Goal: Task Accomplishment & Management: Manage account settings

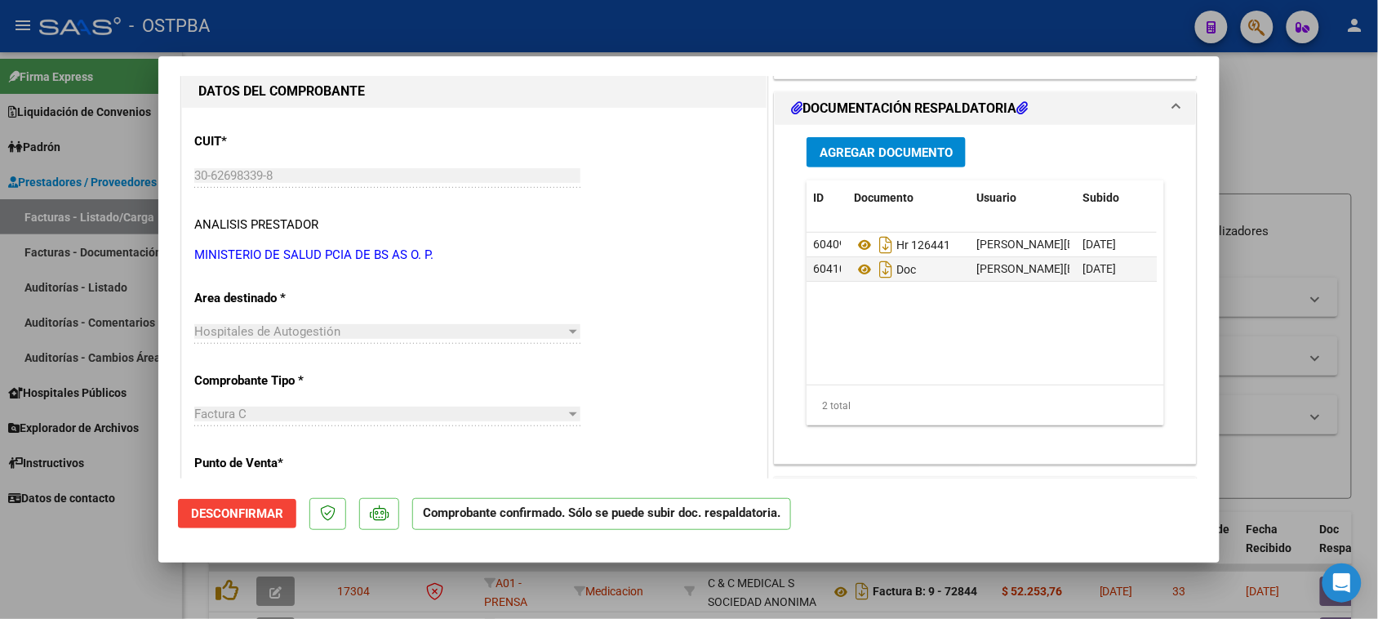
click at [91, 279] on div at bounding box center [689, 309] width 1378 height 619
type input "$ 0,00"
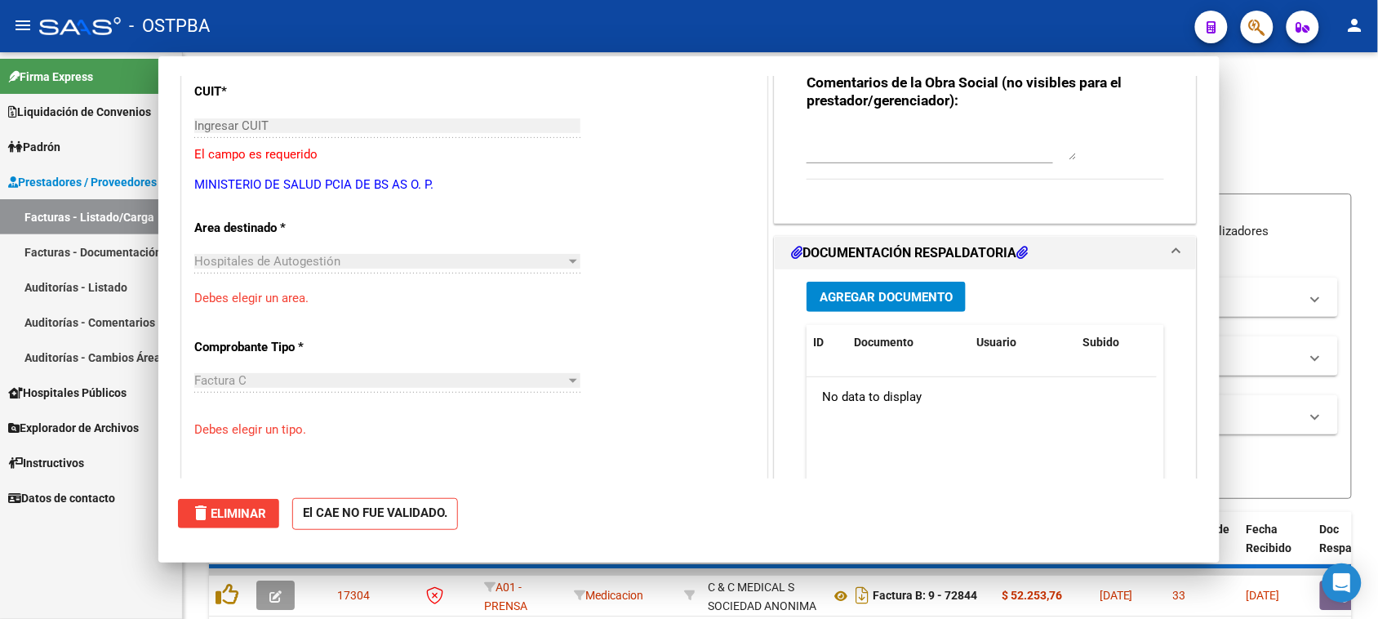
scroll to position [153, 0]
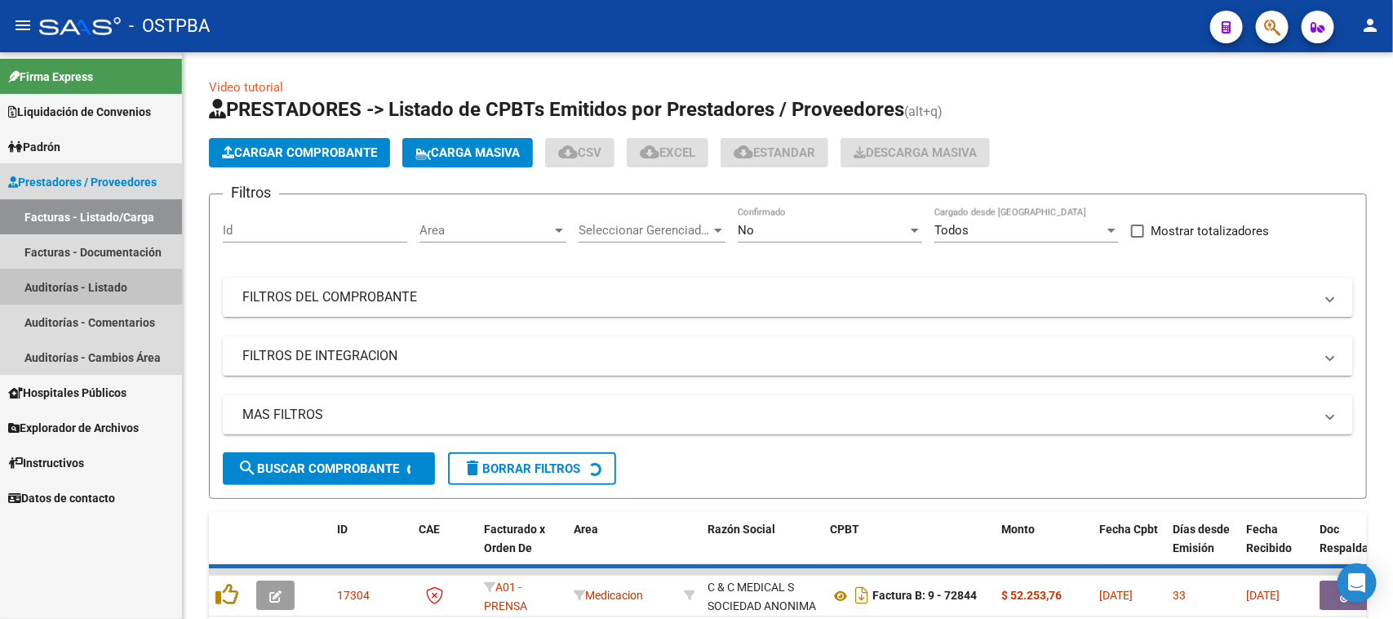
click at [91, 279] on link "Auditorías - Listado" at bounding box center [91, 286] width 182 height 35
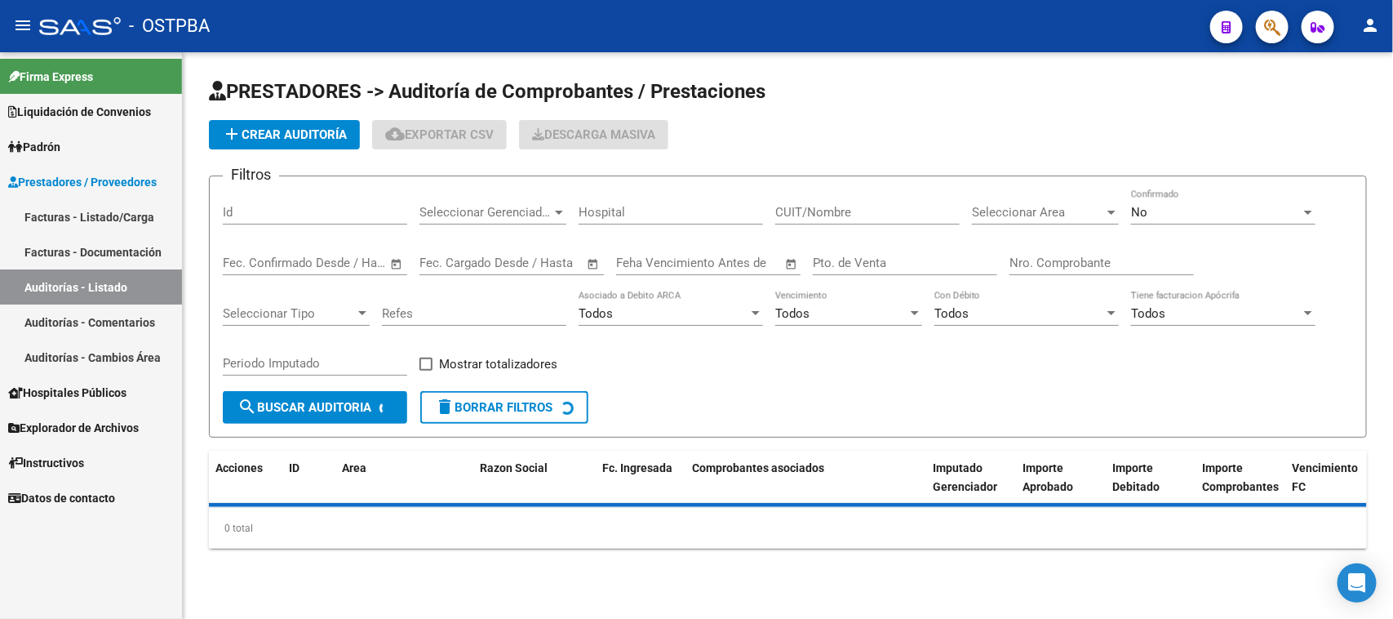
click at [247, 135] on span "add Crear Auditoría" at bounding box center [284, 134] width 125 height 15
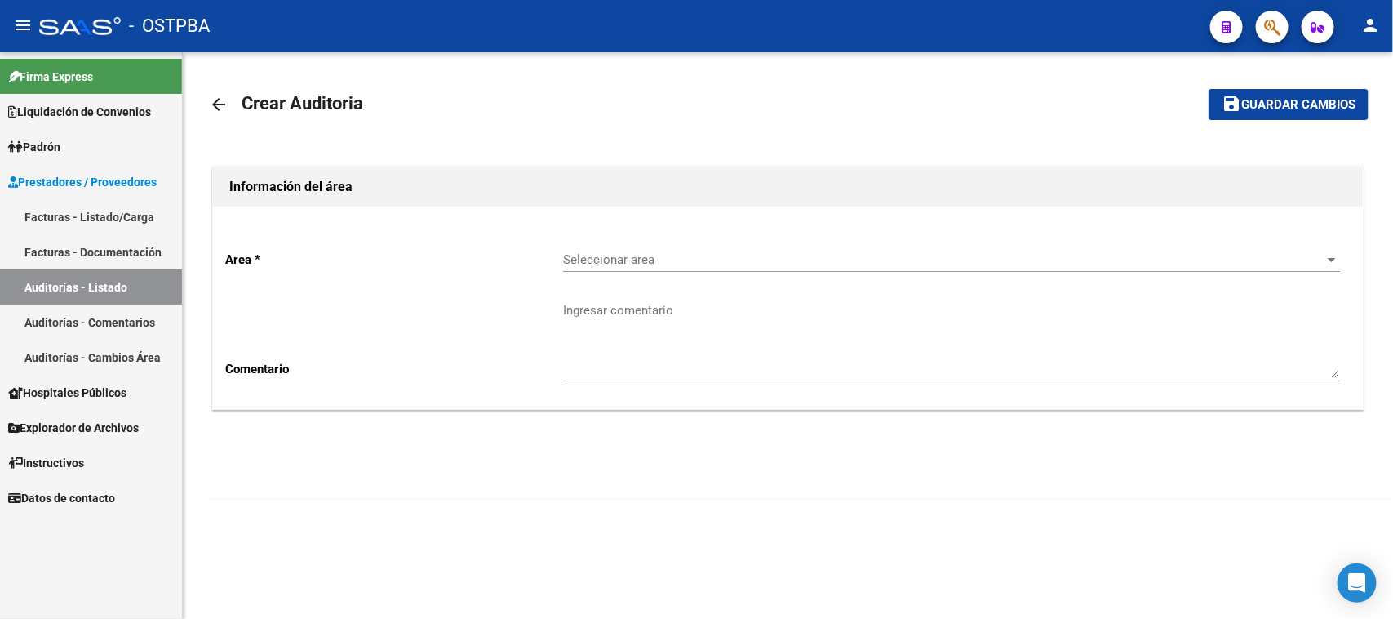
click at [708, 255] on span "Seleccionar area" at bounding box center [944, 259] width 762 height 15
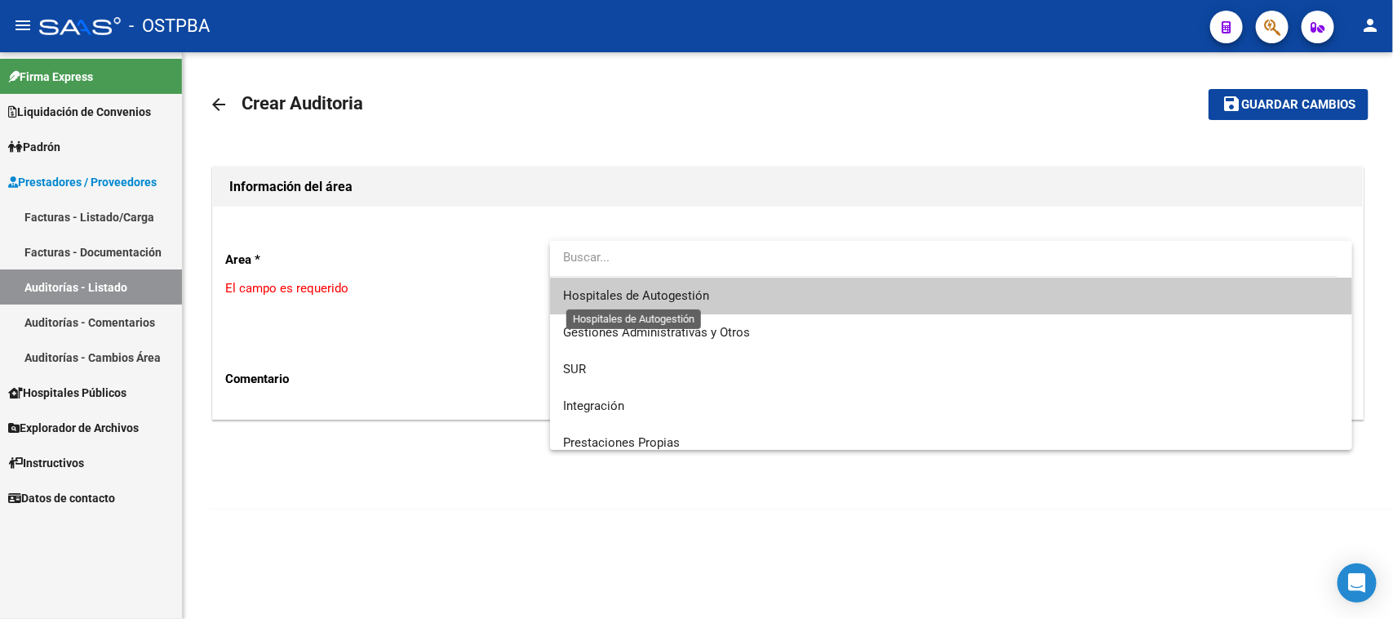
click at [659, 299] on span "Hospitales de Autogestión" at bounding box center [636, 295] width 146 height 15
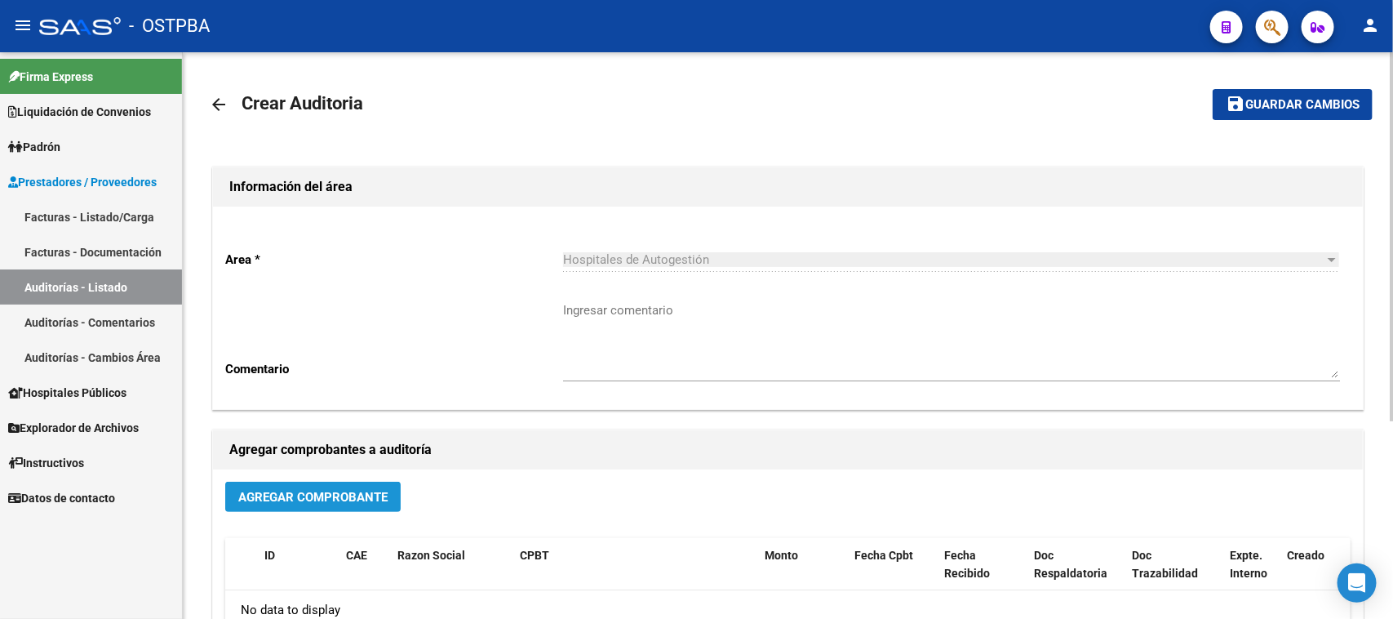
click at [368, 495] on span "Agregar Comprobante" at bounding box center [312, 497] width 149 height 15
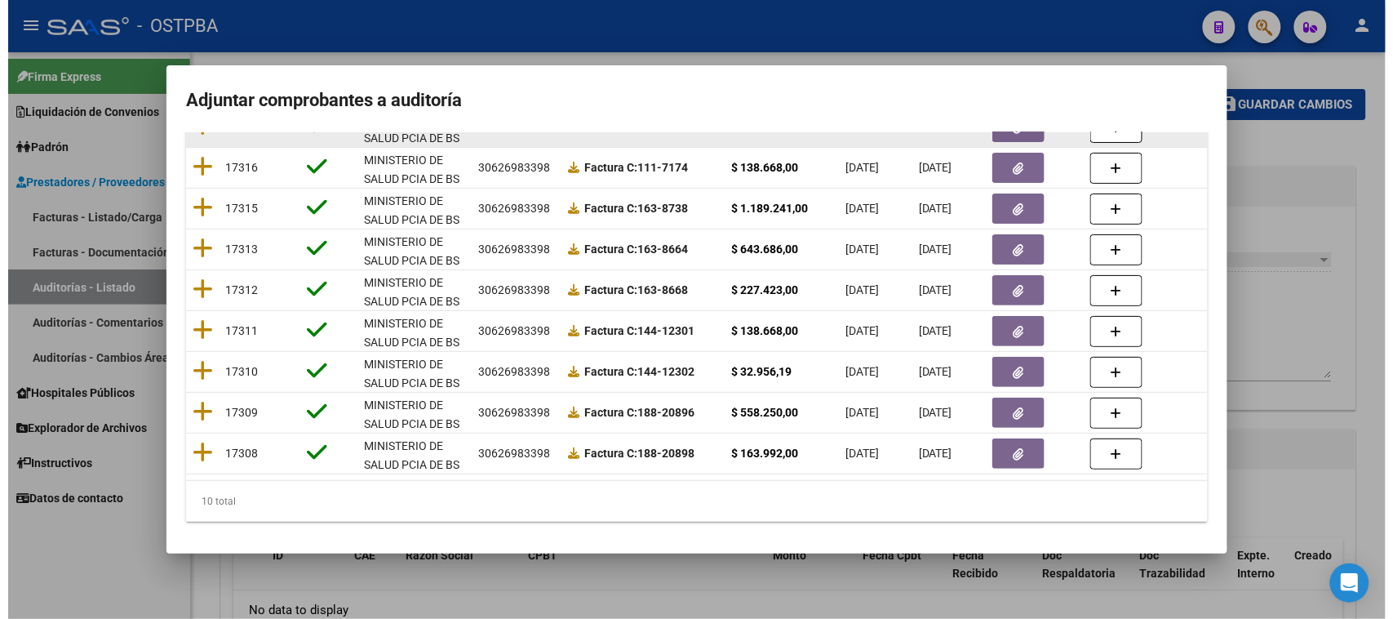
scroll to position [312, 0]
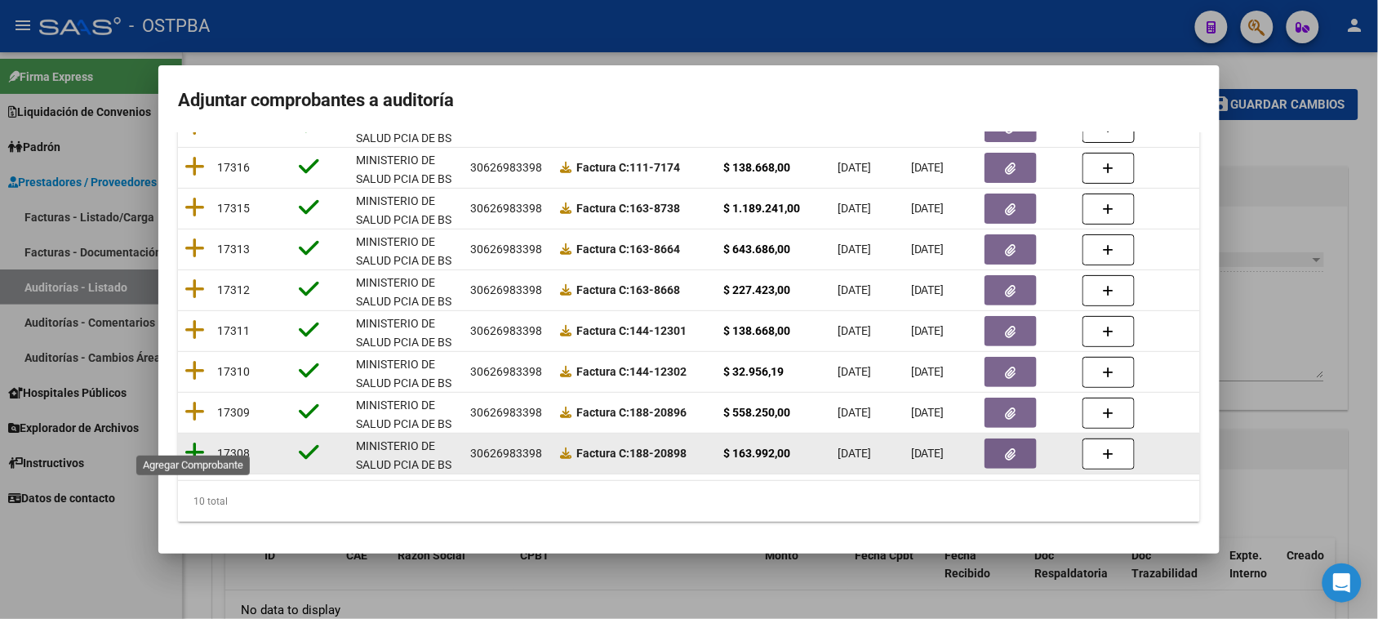
click at [196, 441] on icon at bounding box center [194, 452] width 20 height 23
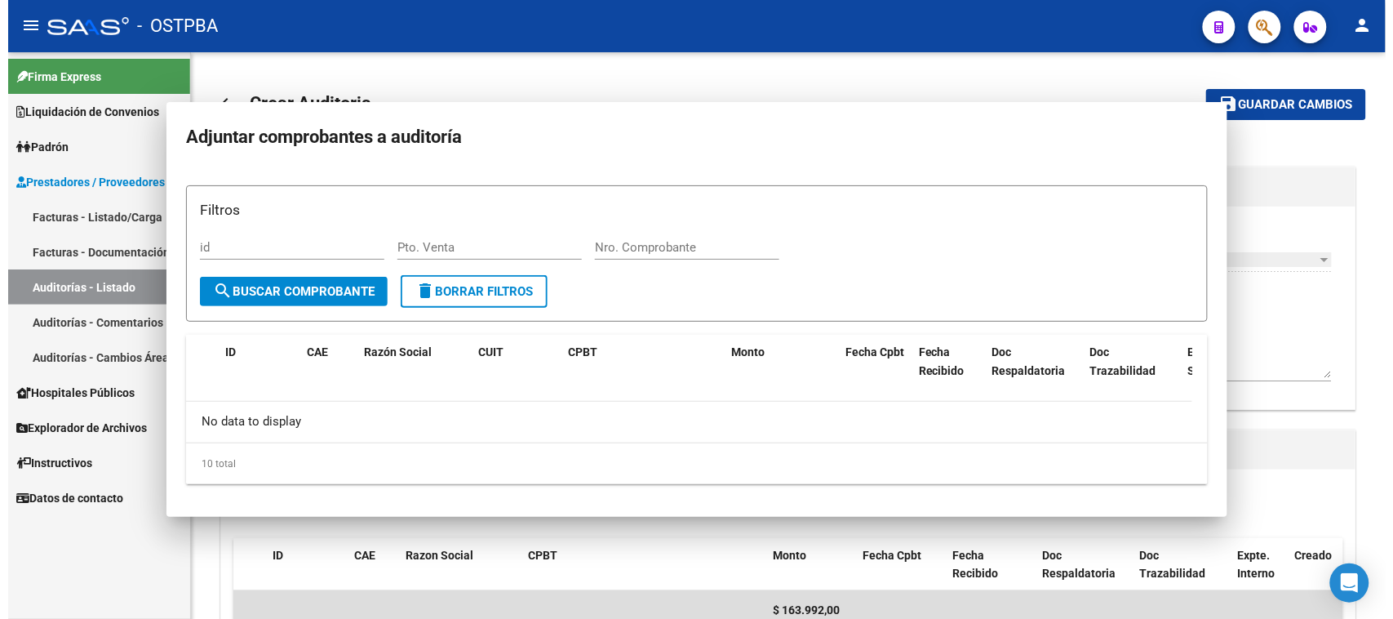
scroll to position [0, 0]
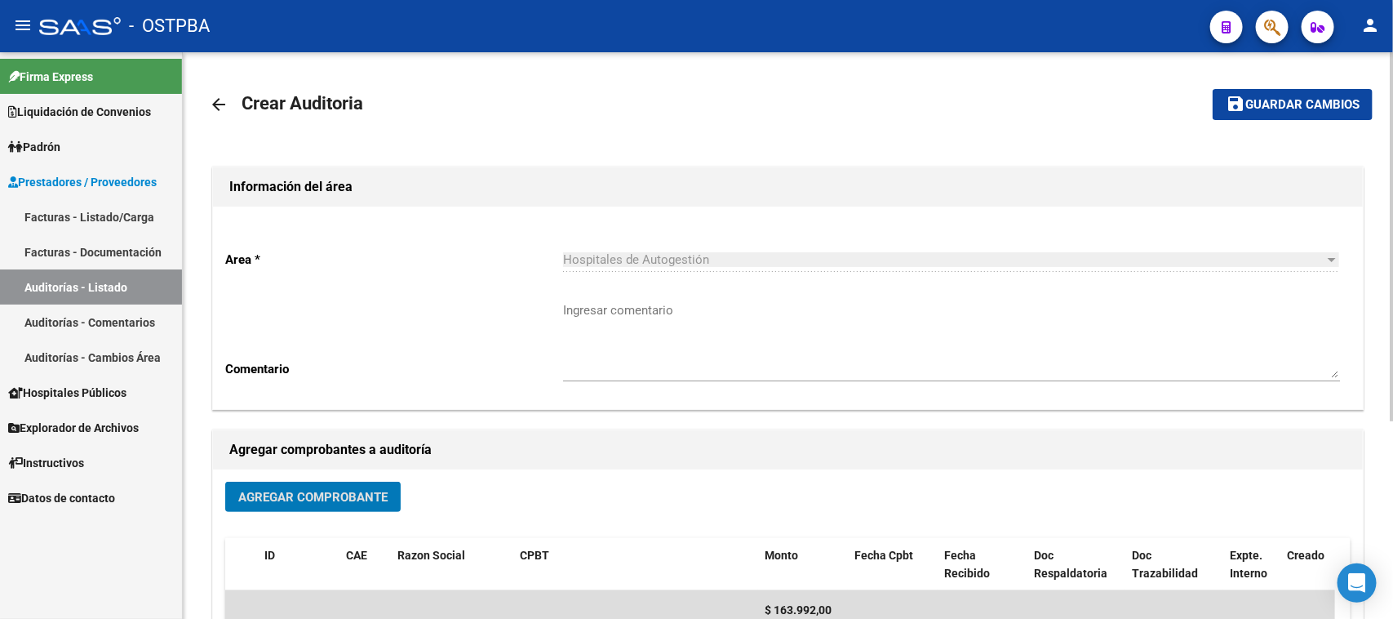
click at [1336, 98] on span "Guardar cambios" at bounding box center [1302, 105] width 114 height 15
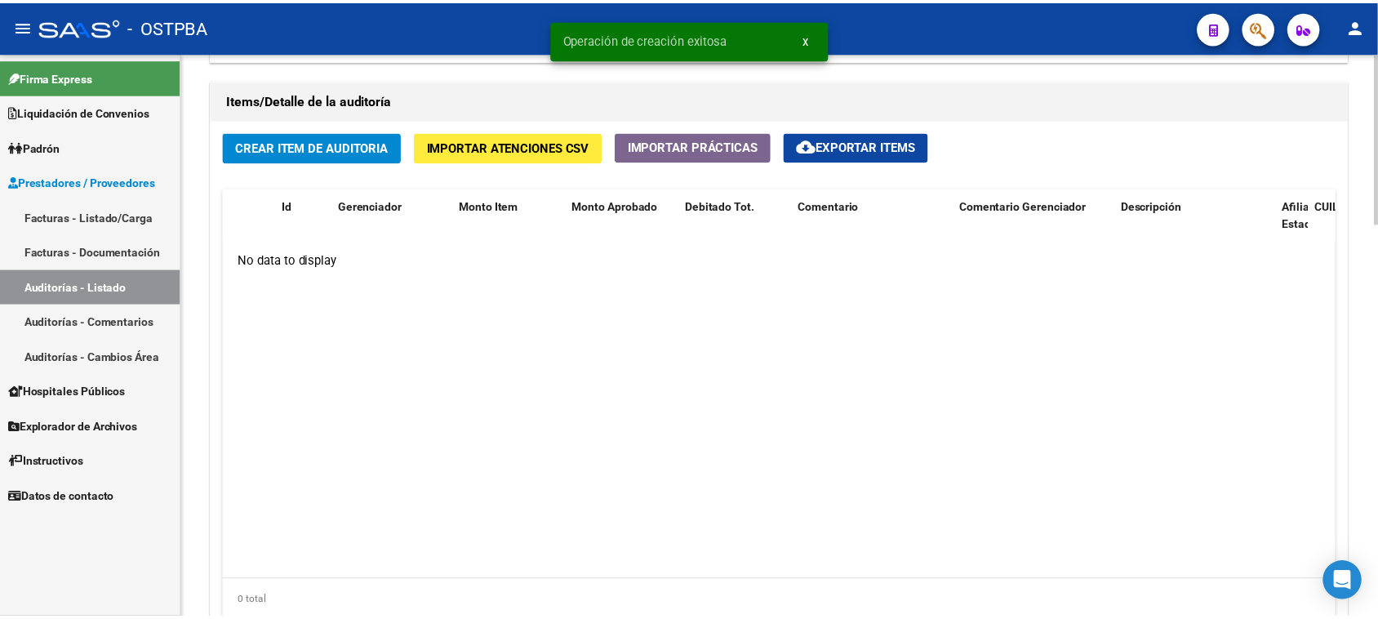
scroll to position [1224, 0]
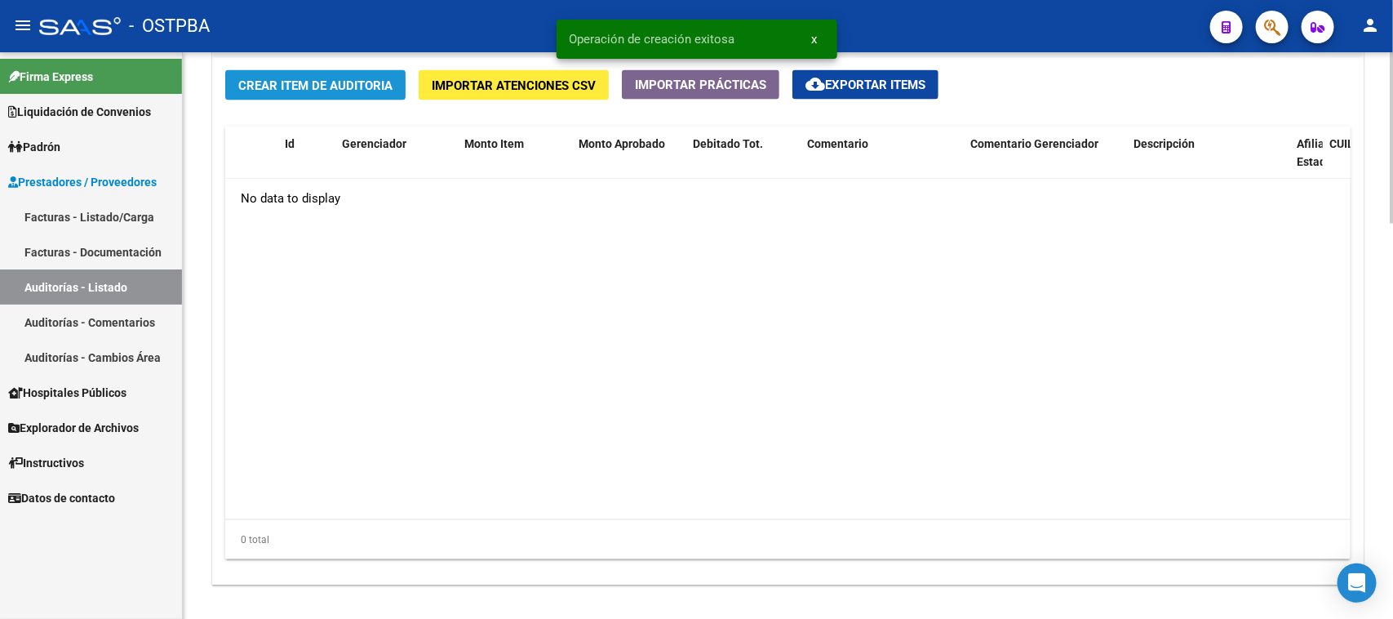
click at [326, 88] on span "Crear Item de Auditoria" at bounding box center [315, 85] width 154 height 15
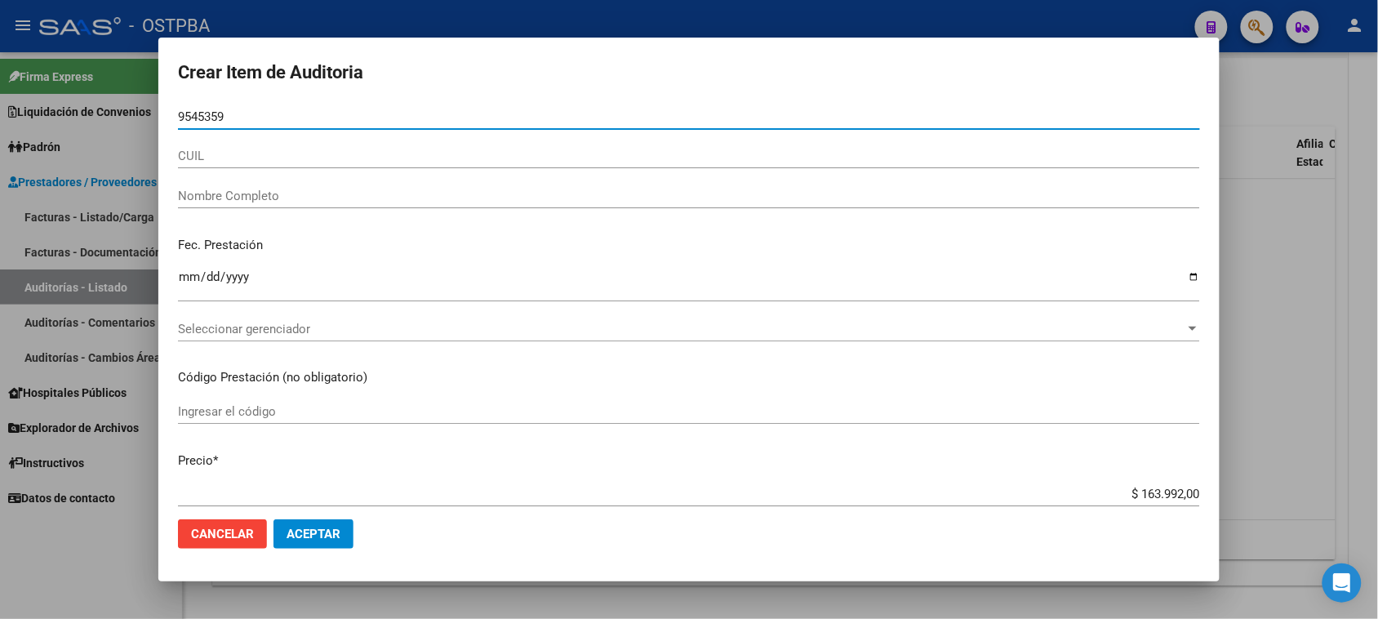
type input "95453593"
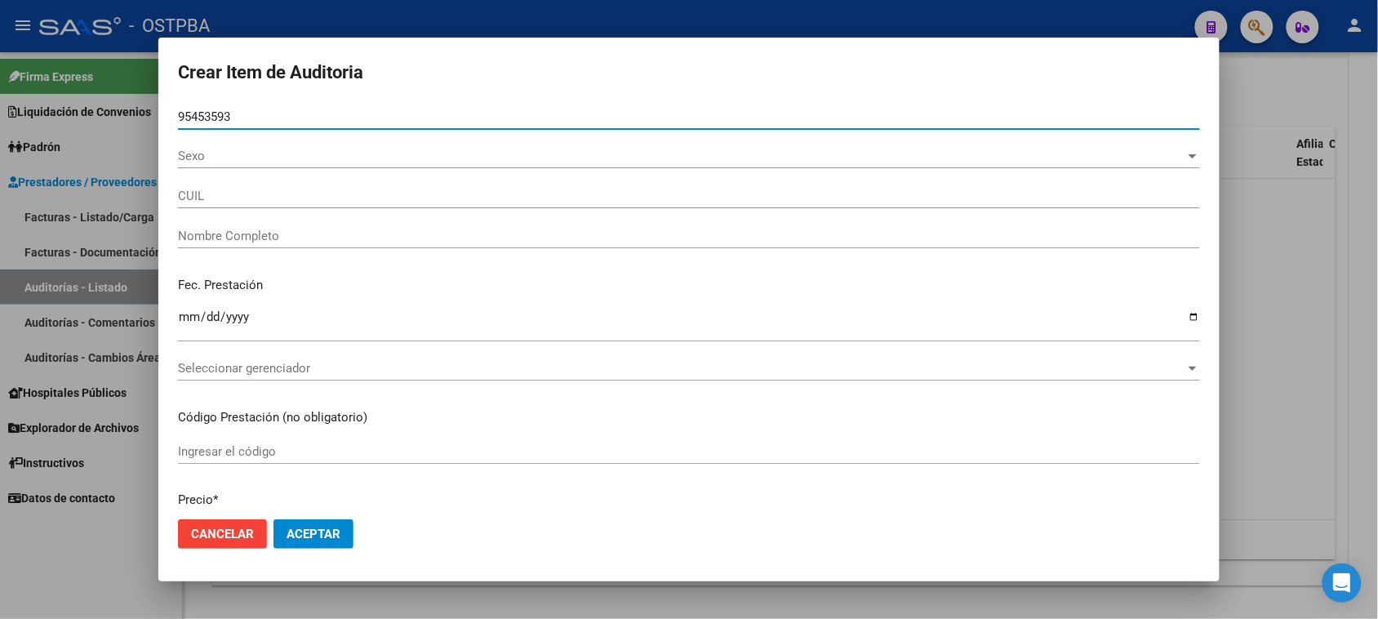
type input "20954535933"
type input "PRIETO VALDEZ MARIO JAVIER"
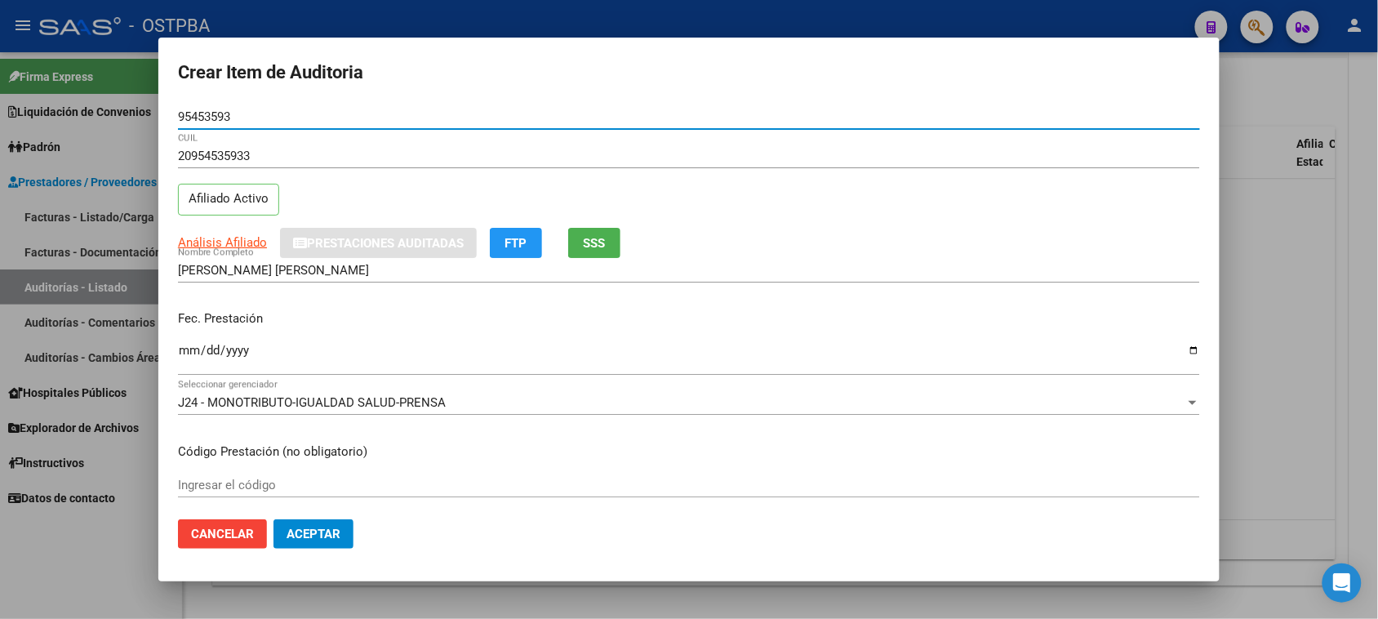
type input "95453593"
click at [184, 355] on input "Ingresar la fecha" at bounding box center [689, 357] width 1022 height 26
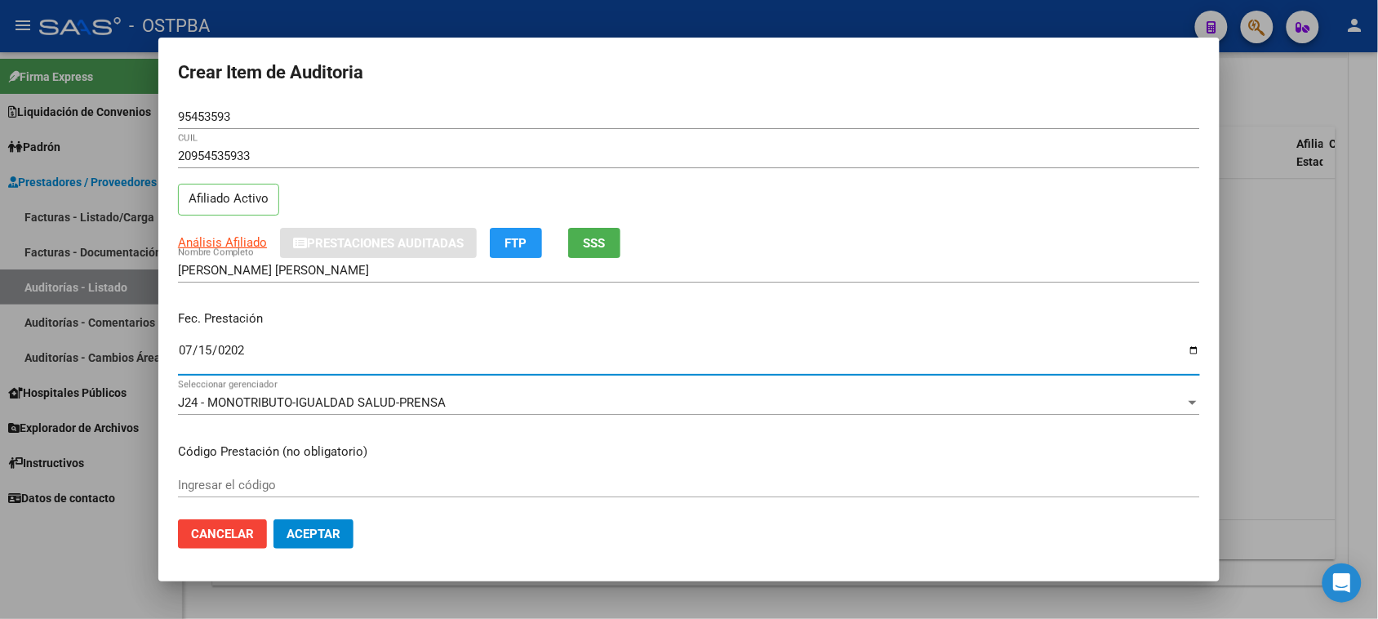
type input "2025-07-15"
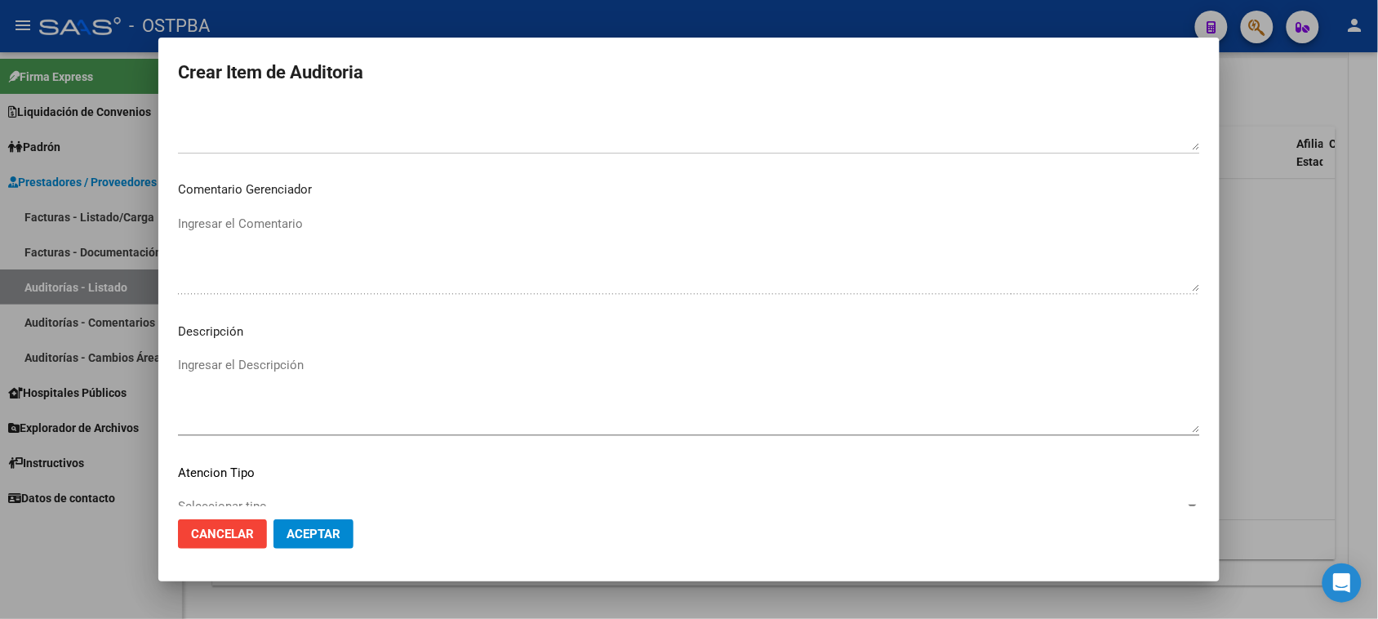
scroll to position [918, 0]
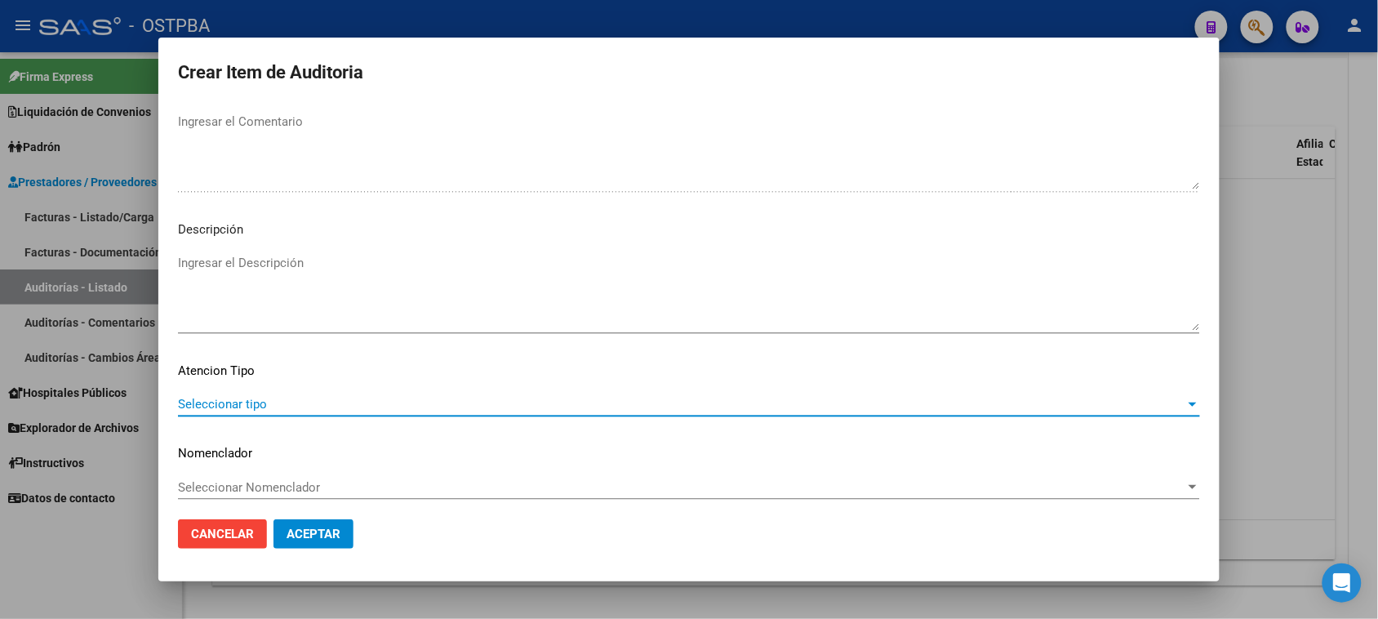
click at [282, 401] on span "Seleccionar tipo" at bounding box center [681, 404] width 1007 height 15
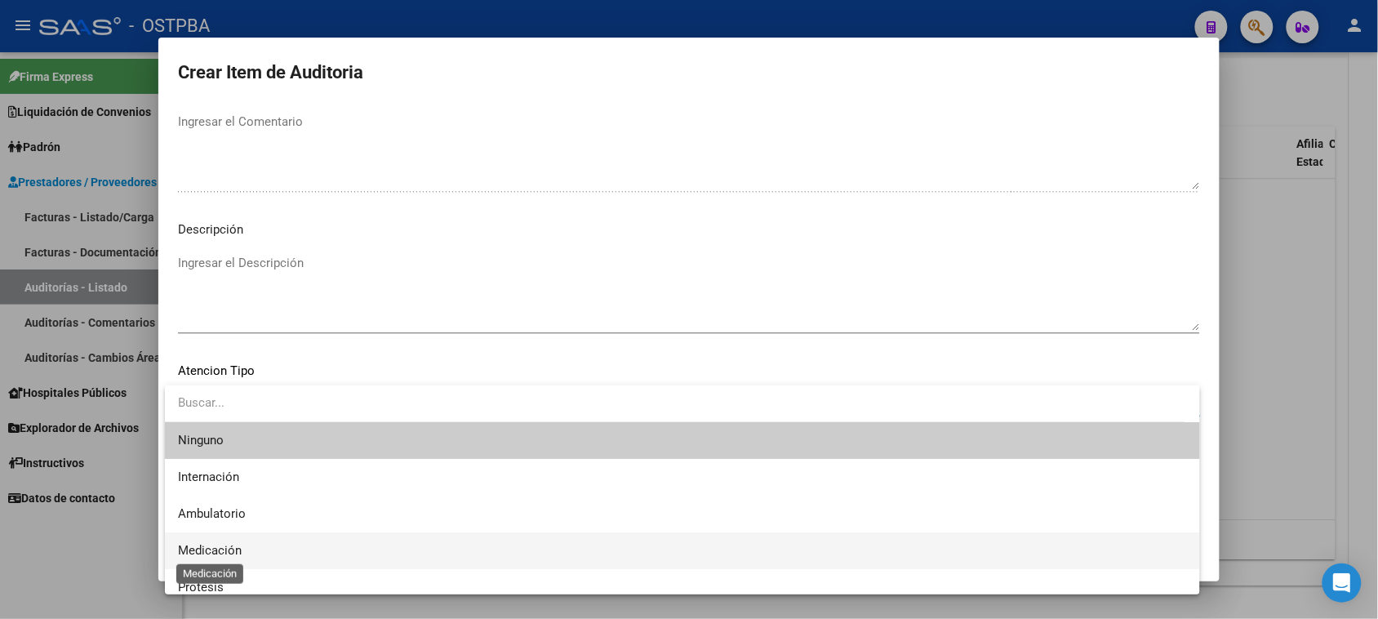
click at [229, 544] on span "Medicación" at bounding box center [210, 550] width 64 height 15
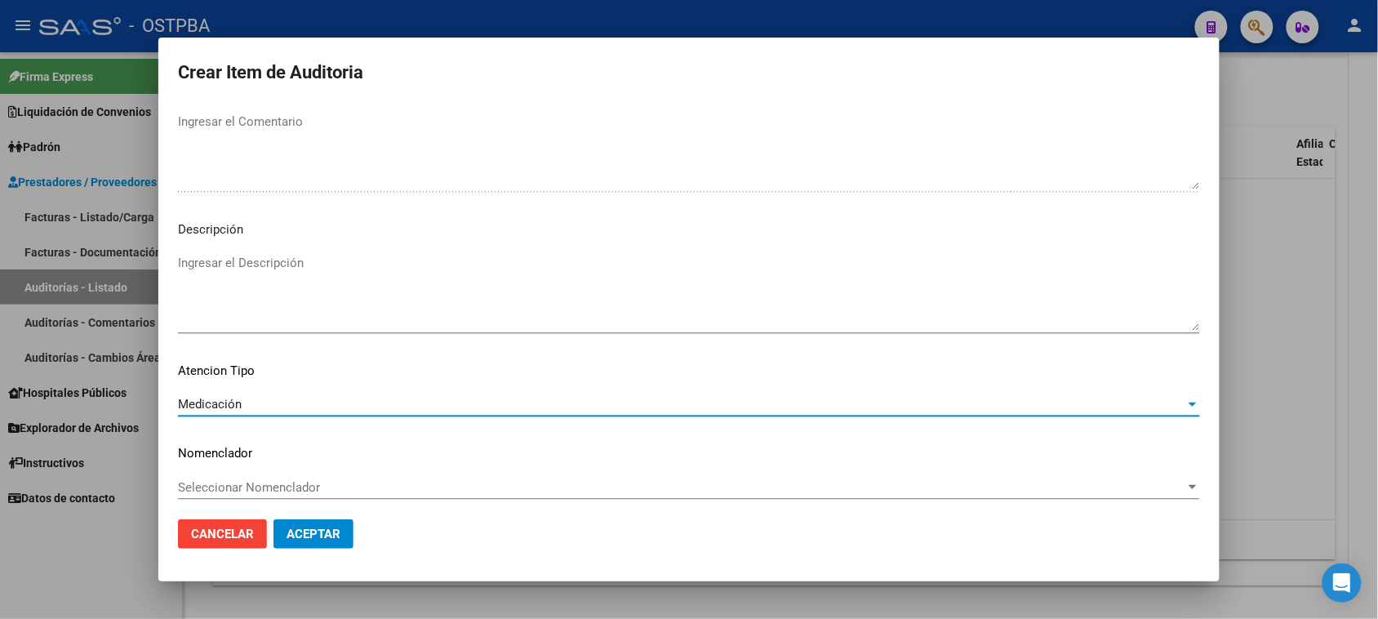
scroll to position [925, 0]
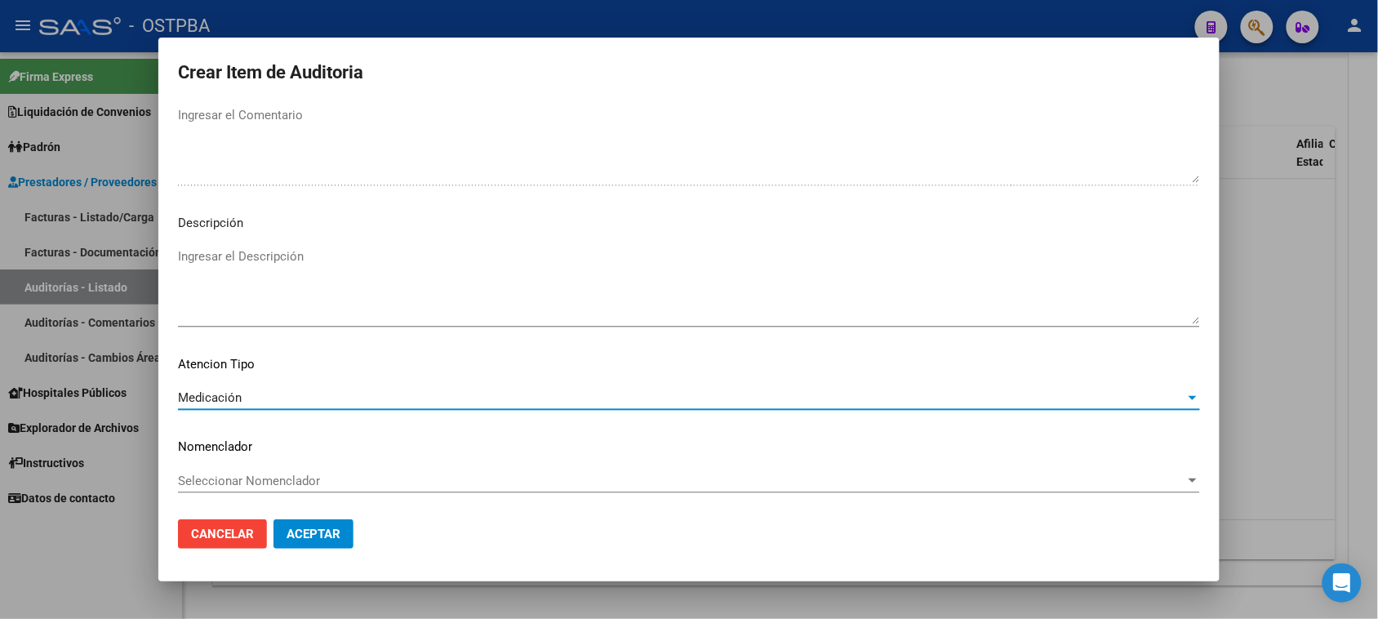
click at [295, 397] on div "Medicación" at bounding box center [681, 397] width 1007 height 15
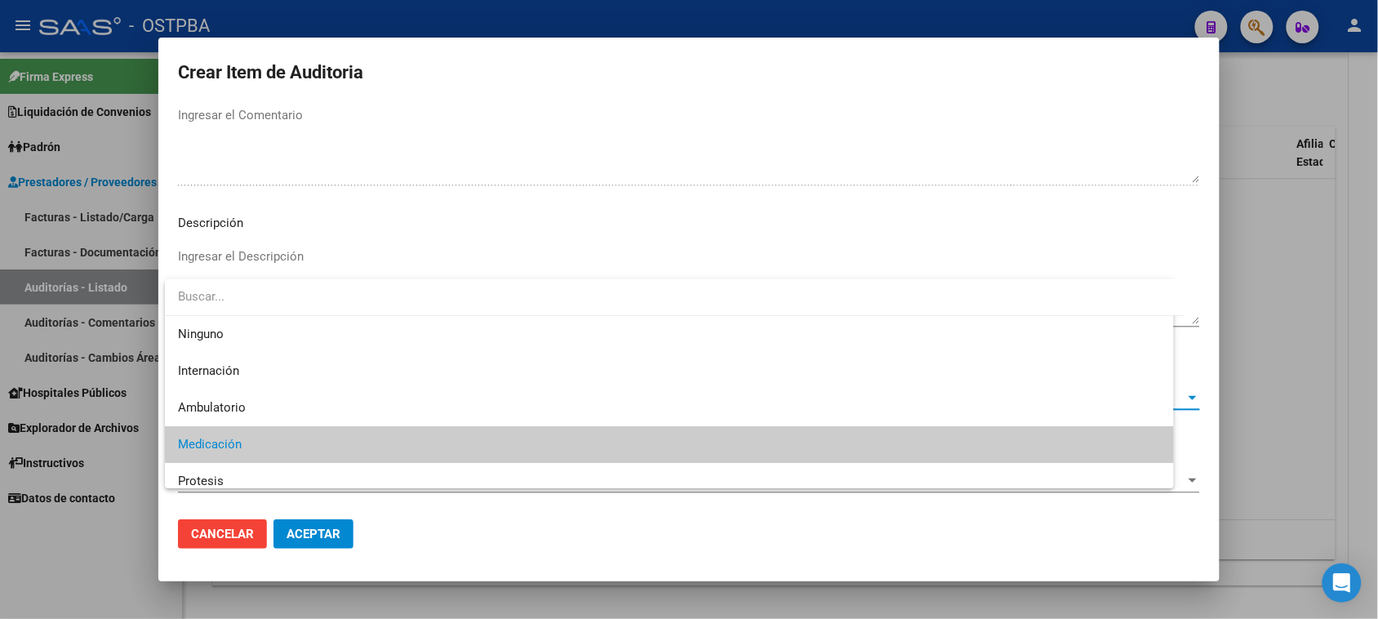
scroll to position [47, 0]
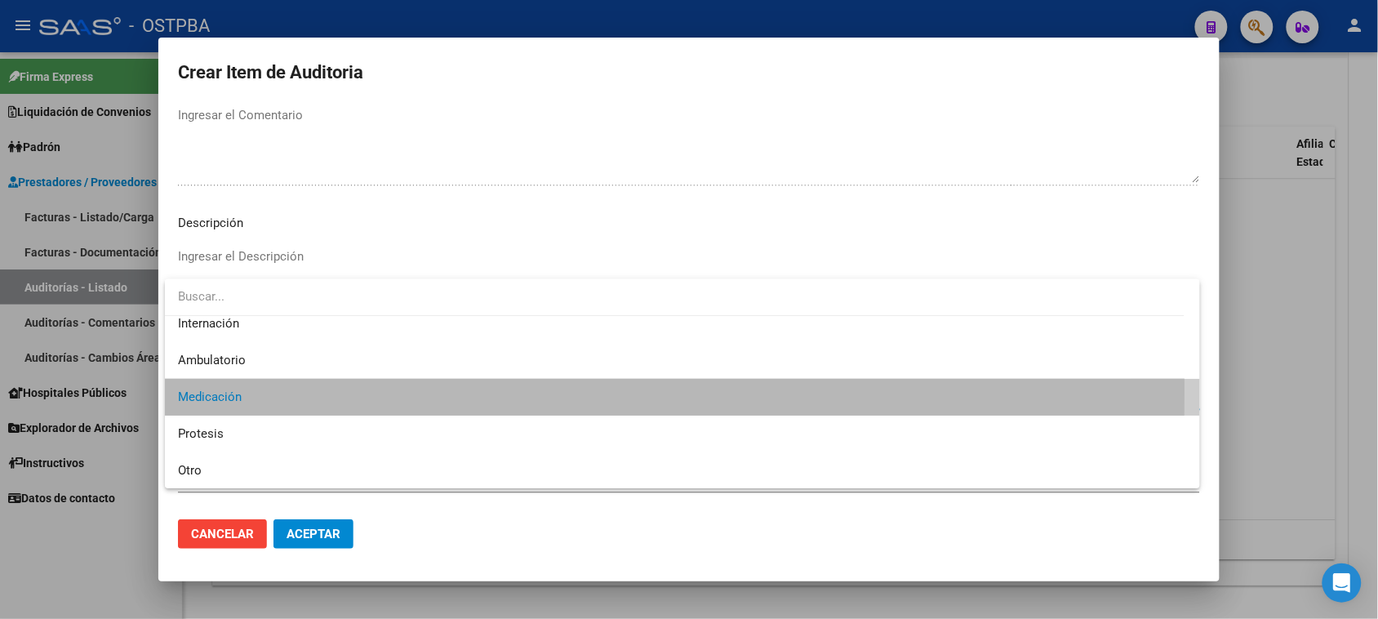
click at [224, 388] on span "Medicación" at bounding box center [682, 397] width 1009 height 37
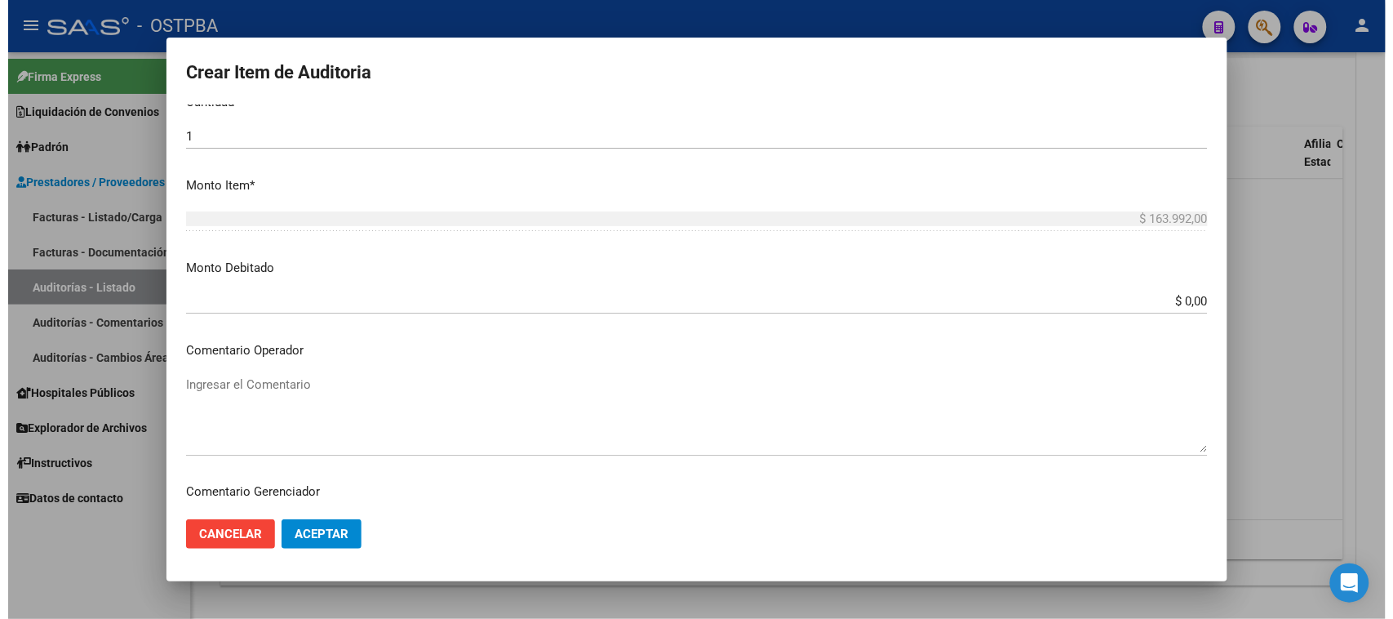
scroll to position [517, 0]
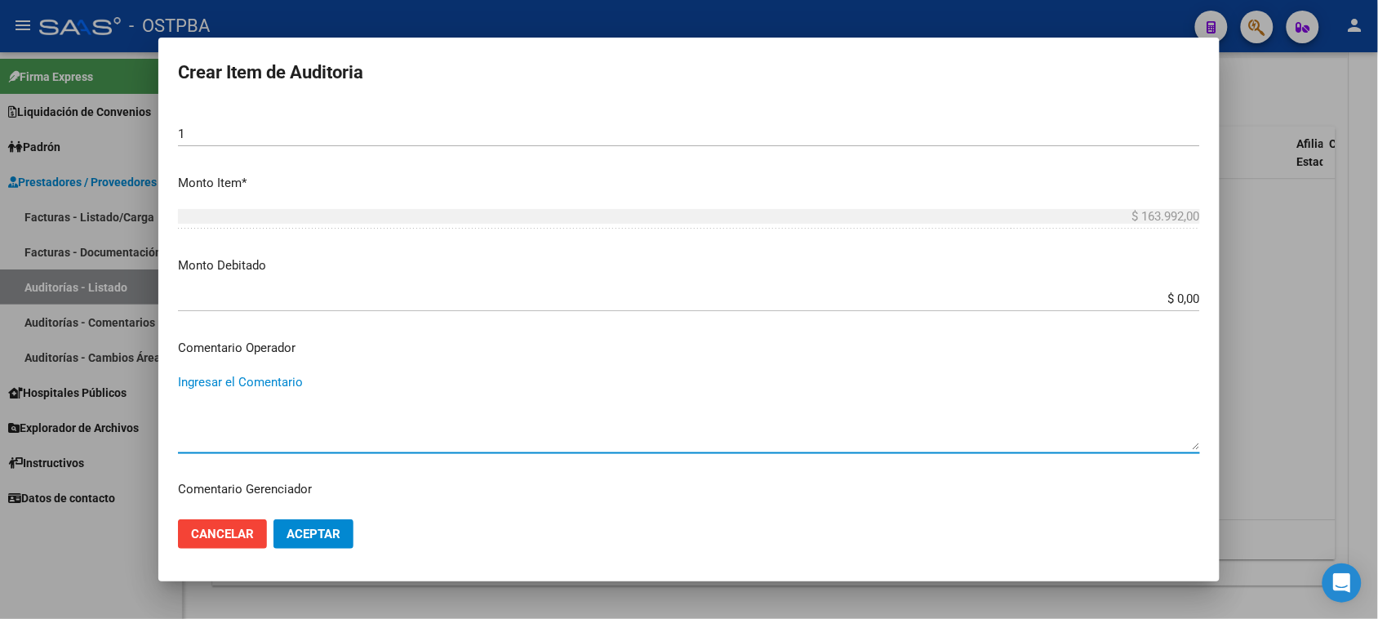
click at [223, 384] on textarea "Ingresar el Comentario" at bounding box center [689, 411] width 1022 height 77
type textarea "MEDICACION FC 20896"
click at [339, 539] on span "Aceptar" at bounding box center [313, 533] width 54 height 15
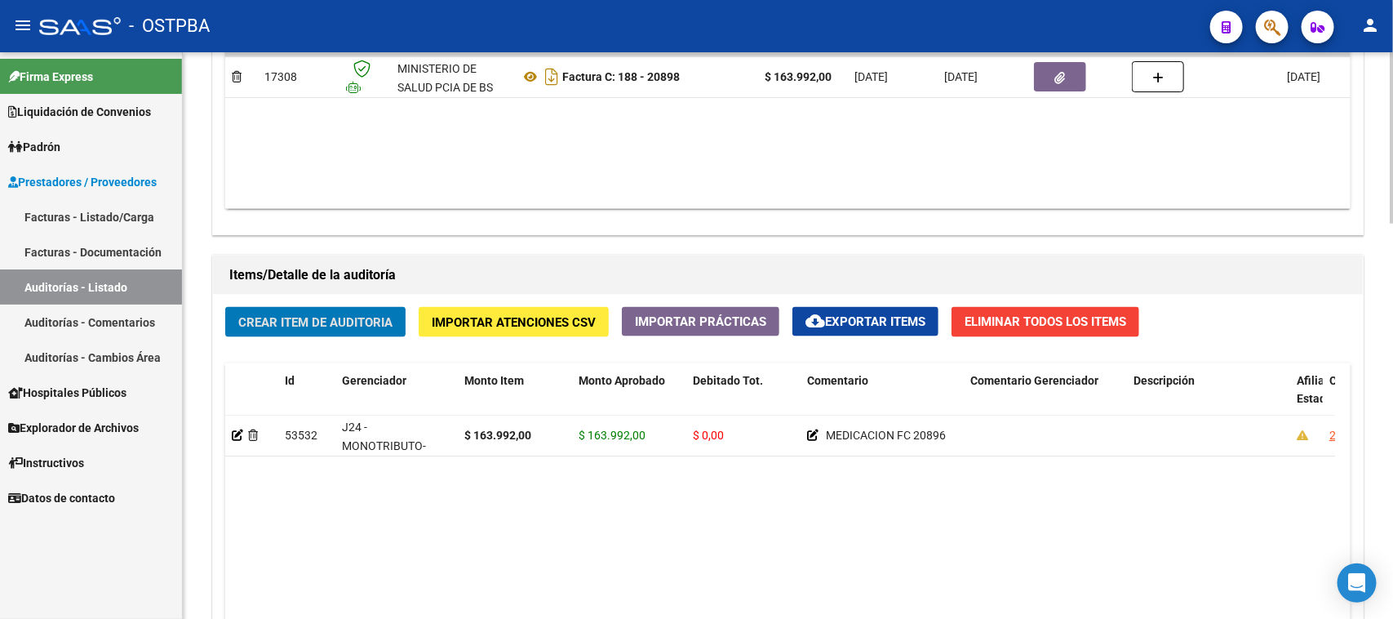
scroll to position [918, 0]
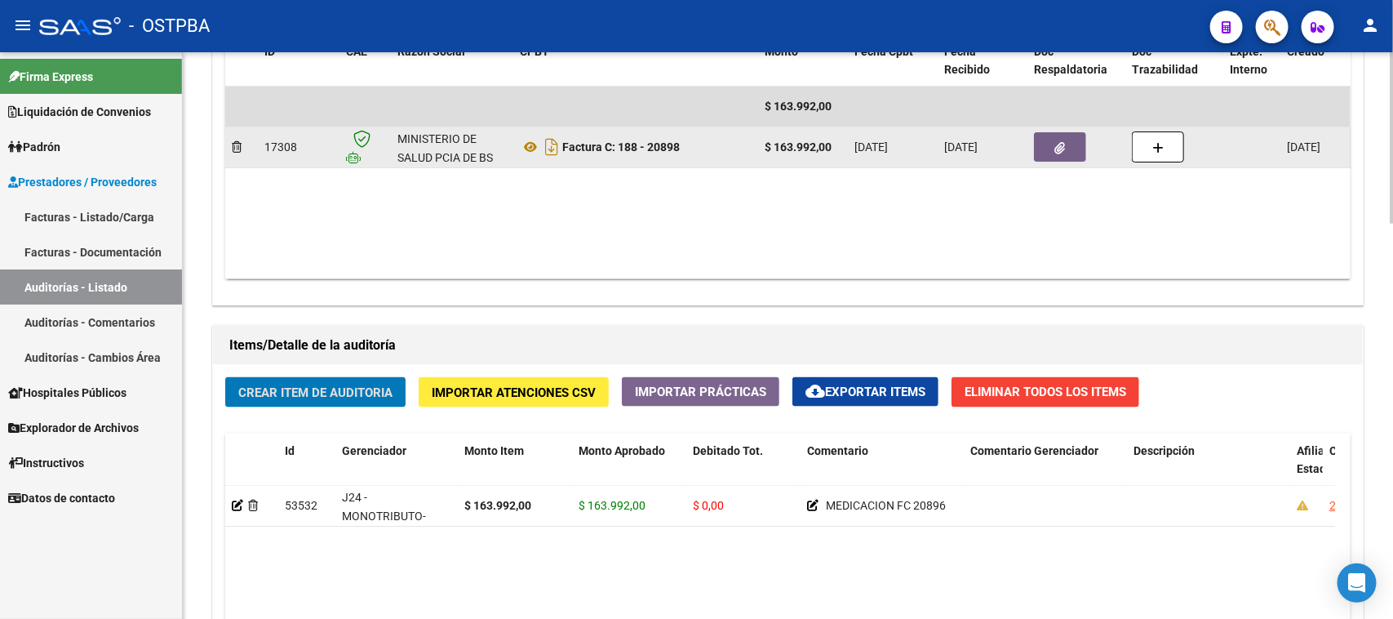
click at [1059, 145] on icon "button" at bounding box center [1060, 148] width 11 height 12
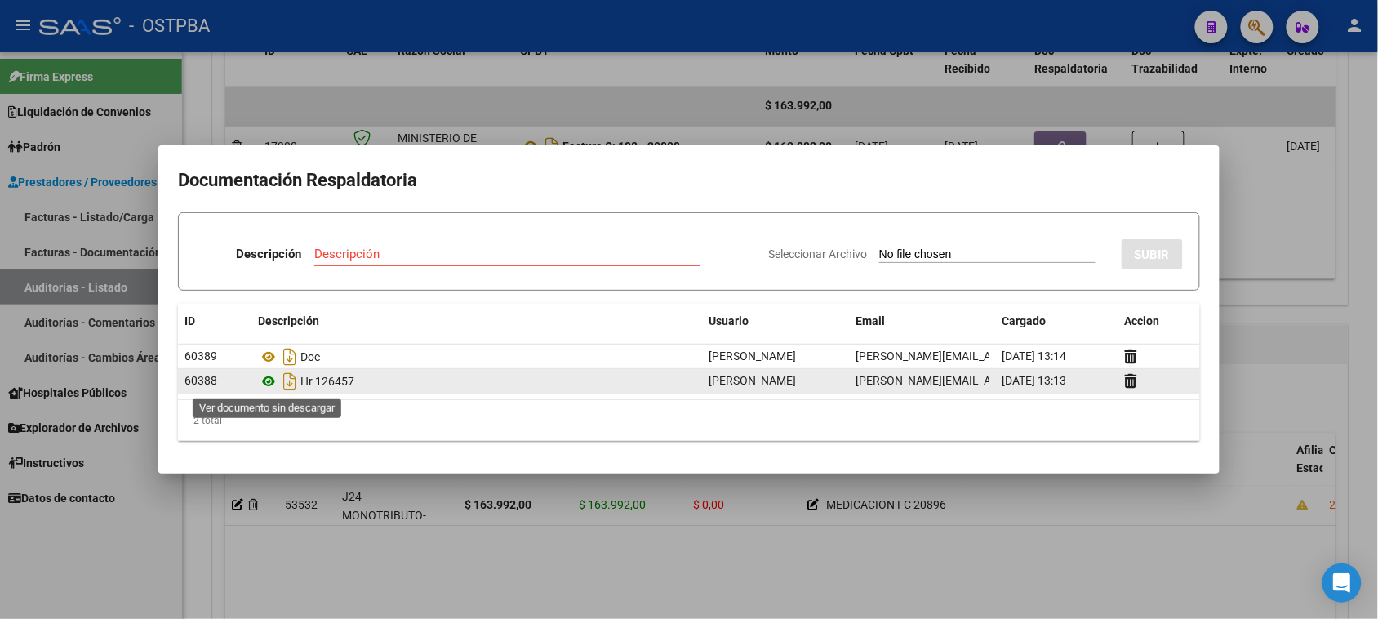
click at [267, 382] on icon at bounding box center [268, 381] width 21 height 20
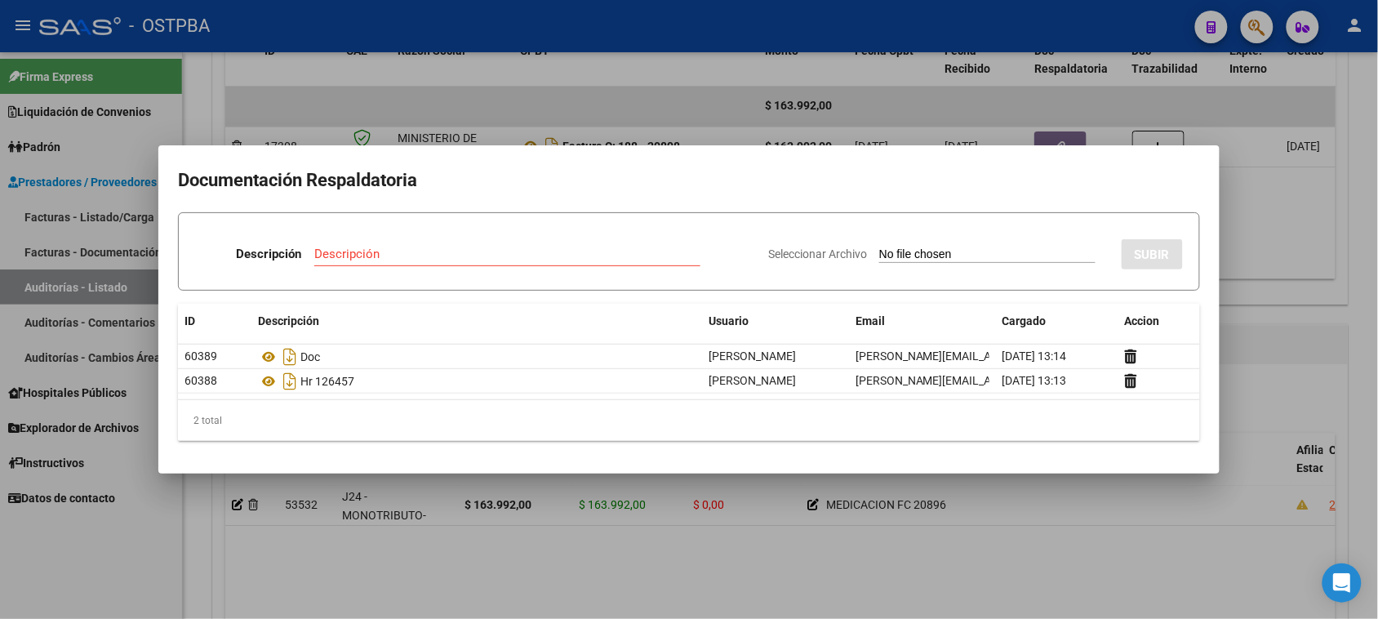
click at [156, 551] on div at bounding box center [689, 309] width 1378 height 619
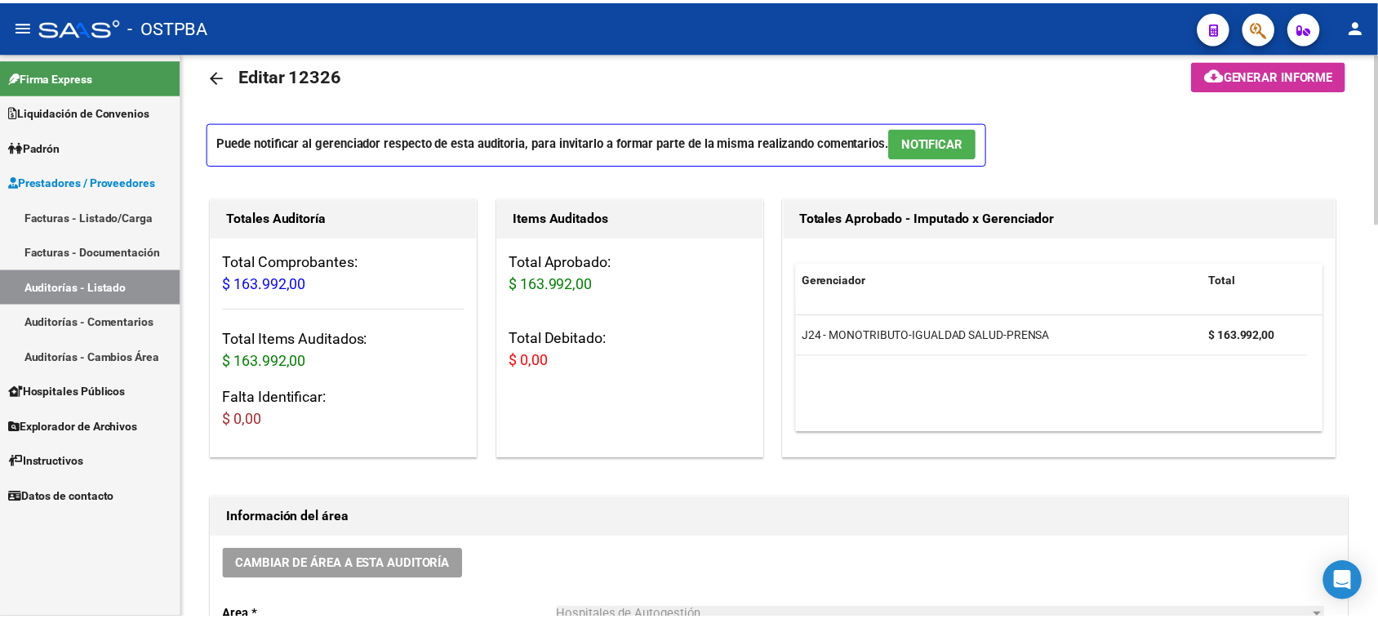
scroll to position [0, 0]
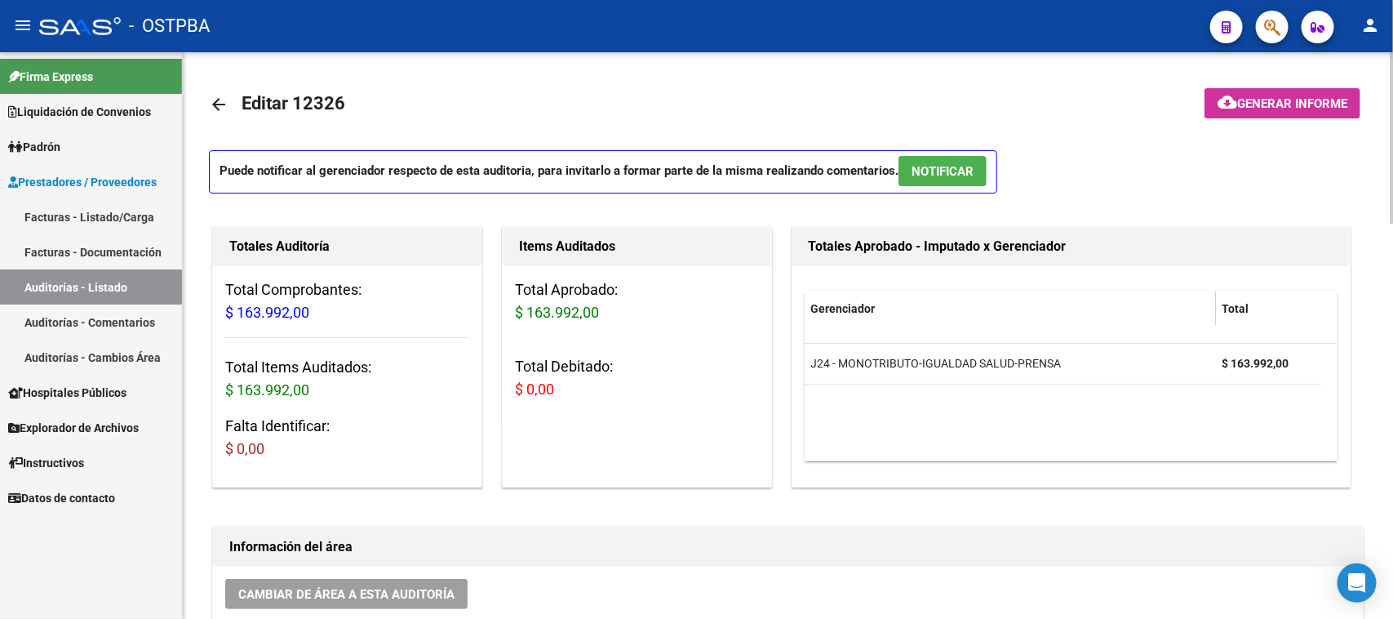
click at [218, 102] on mat-icon "arrow_back" at bounding box center [219, 105] width 20 height 20
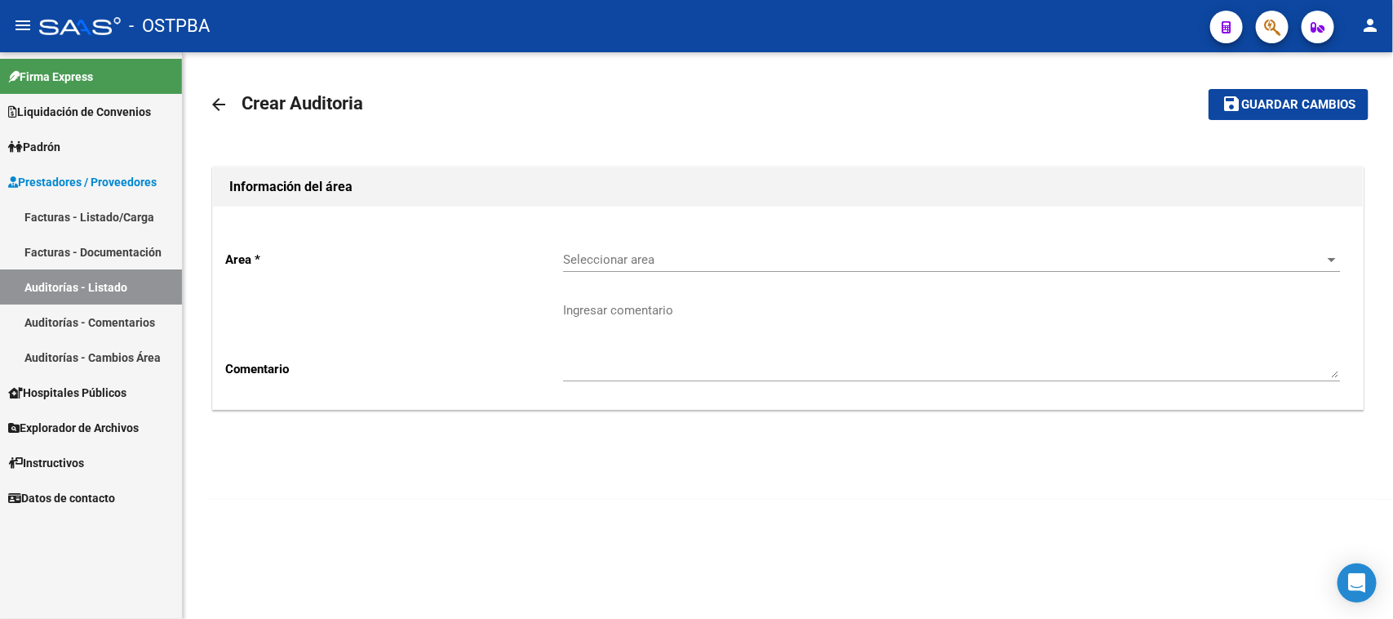
click at [589, 260] on span "Seleccionar area" at bounding box center [944, 259] width 762 height 15
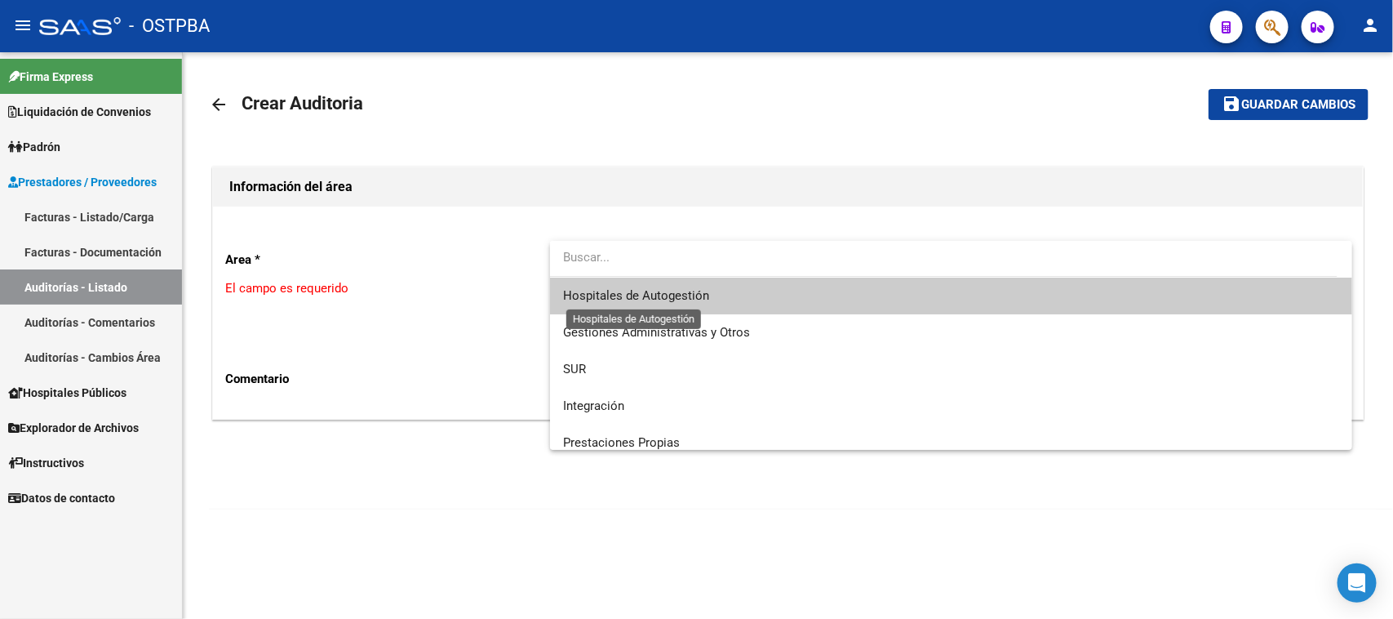
click at [580, 291] on span "Hospitales de Autogestión" at bounding box center [636, 295] width 146 height 15
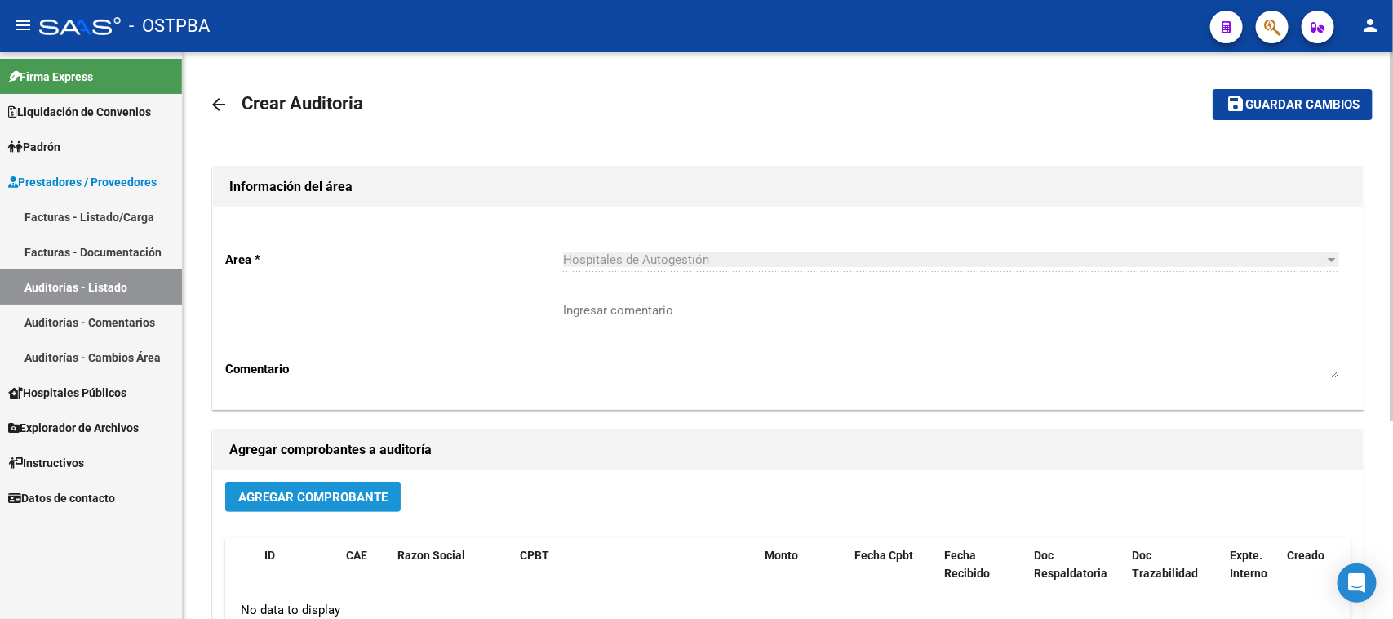
click at [324, 499] on span "Agregar Comprobante" at bounding box center [312, 497] width 149 height 15
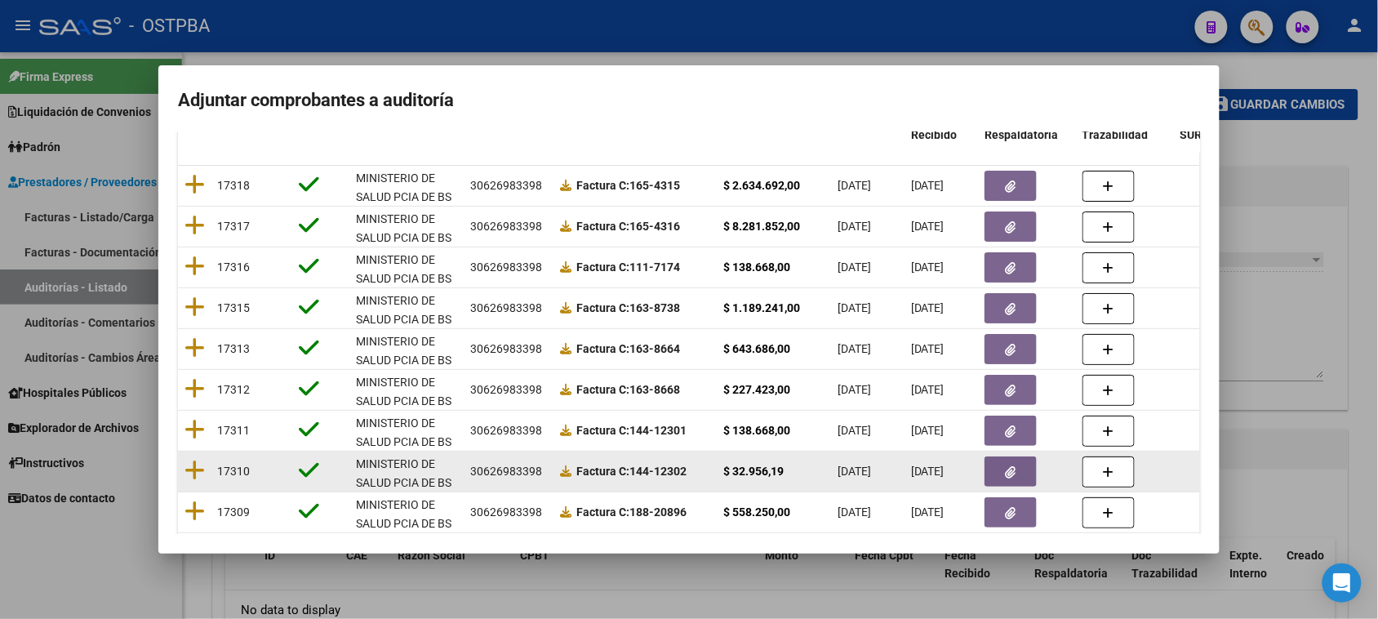
scroll to position [204, 0]
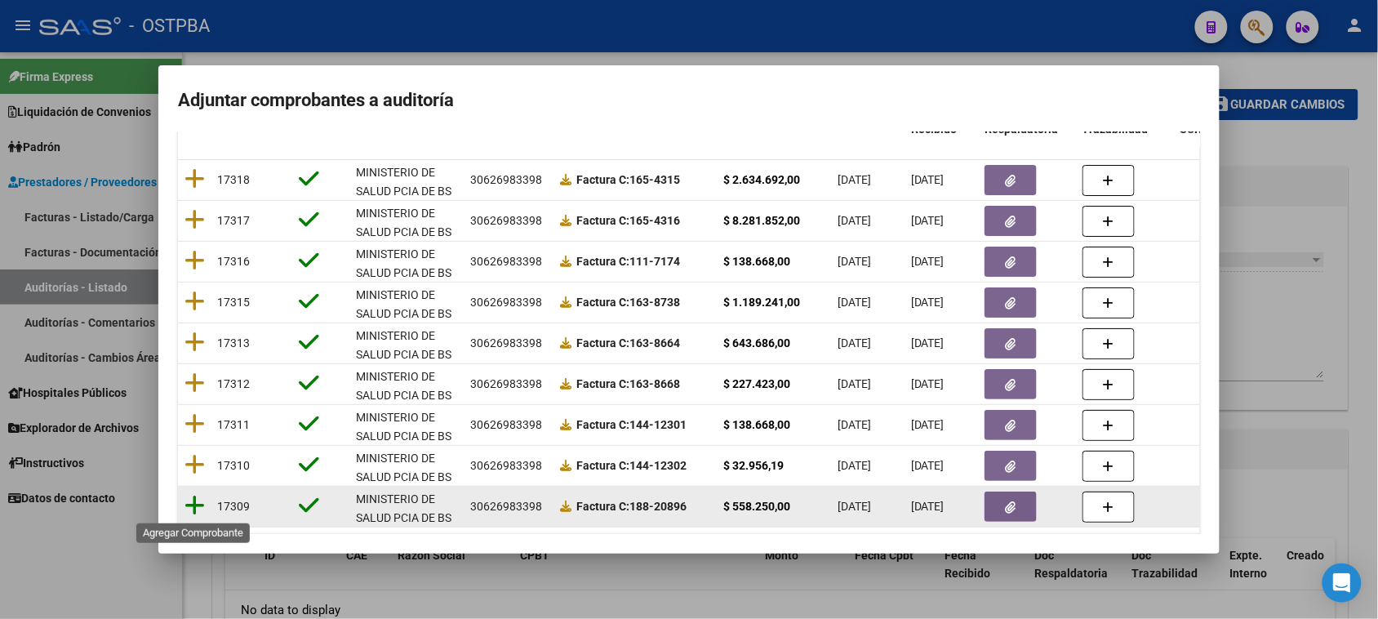
click at [198, 506] on icon at bounding box center [194, 505] width 20 height 23
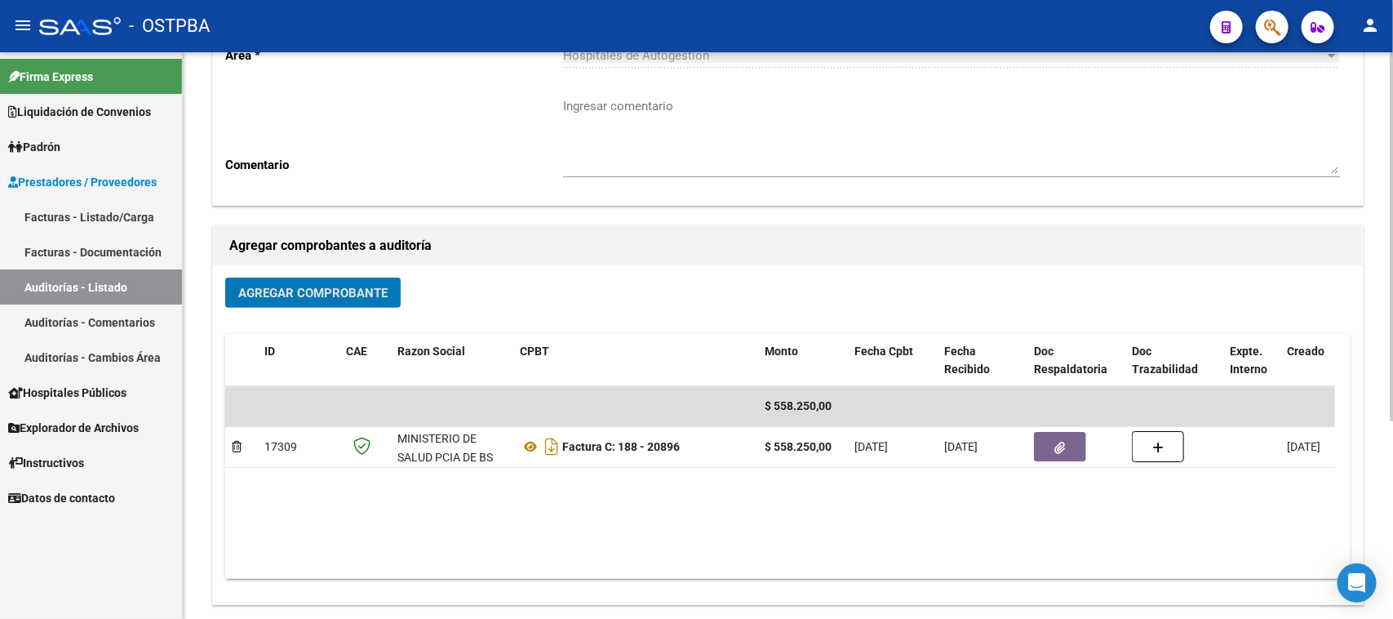
scroll to position [0, 0]
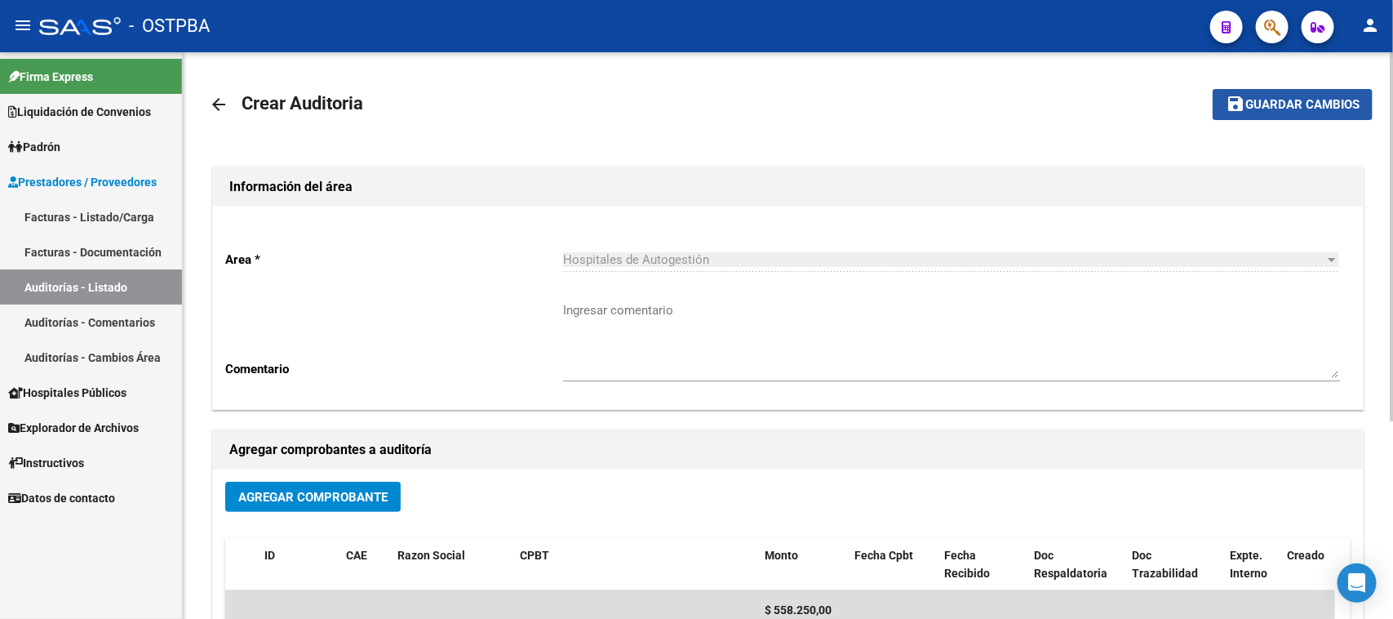
click at [1302, 110] on span "Guardar cambios" at bounding box center [1302, 105] width 114 height 15
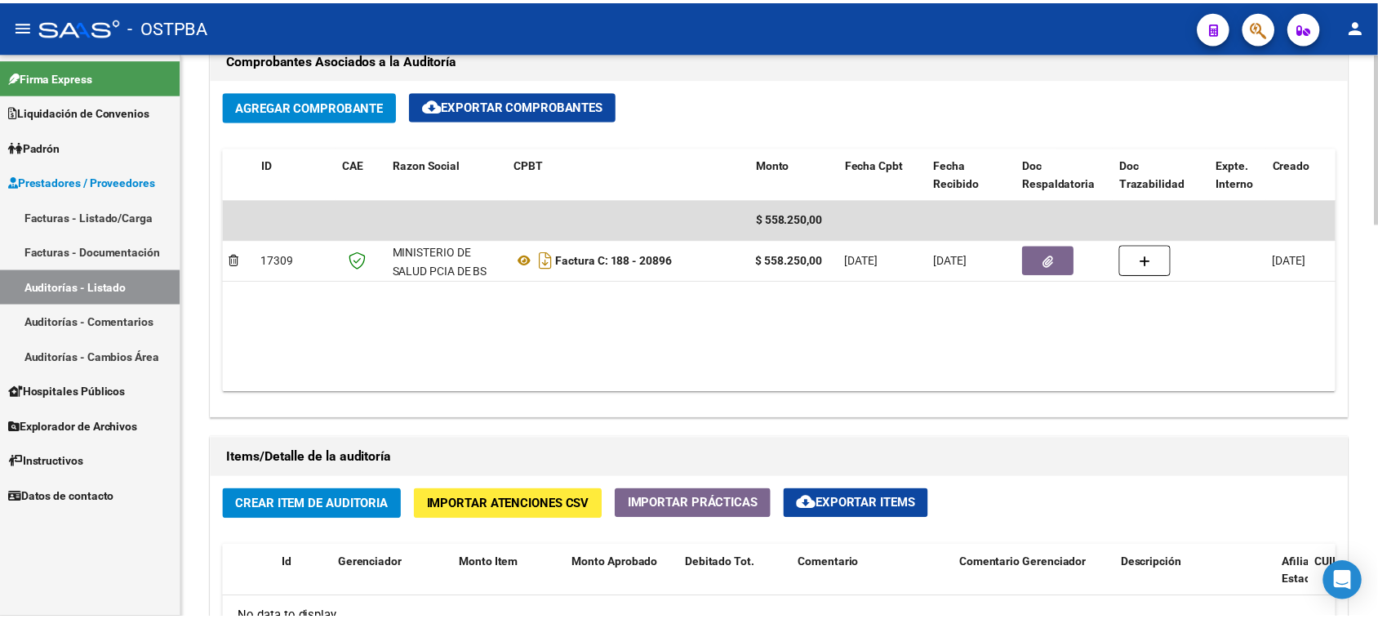
scroll to position [918, 0]
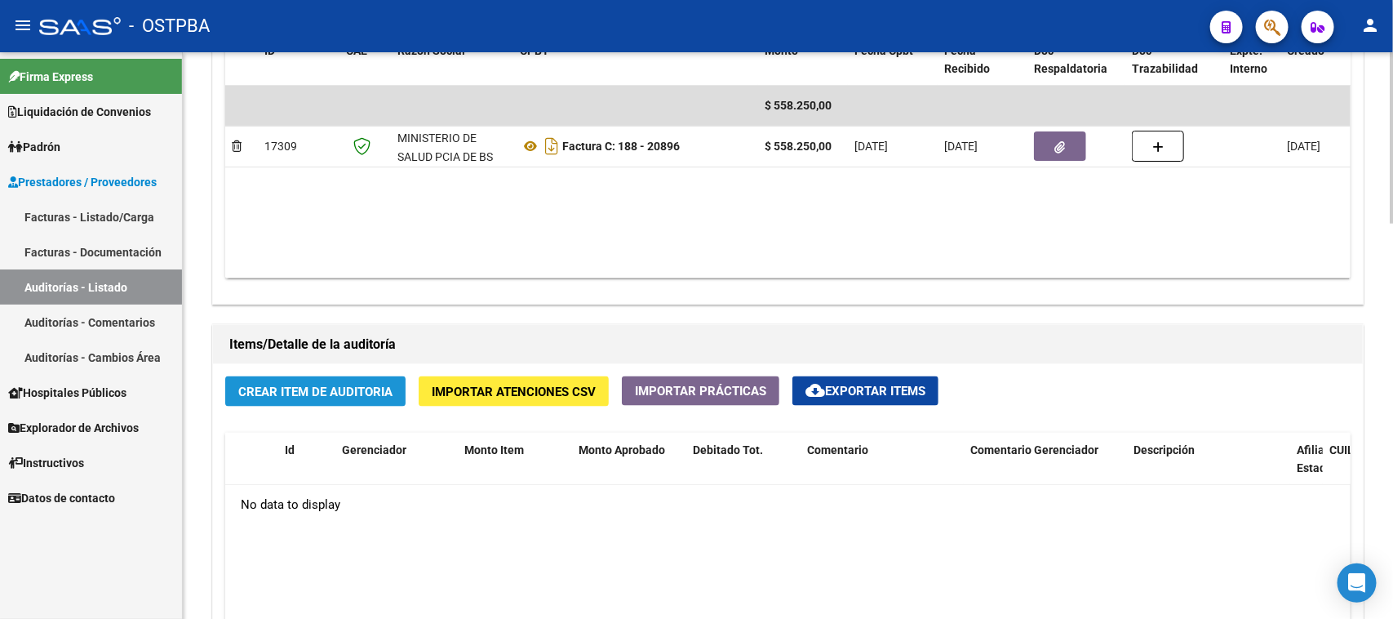
click at [324, 380] on button "Crear Item de Auditoria" at bounding box center [315, 391] width 180 height 30
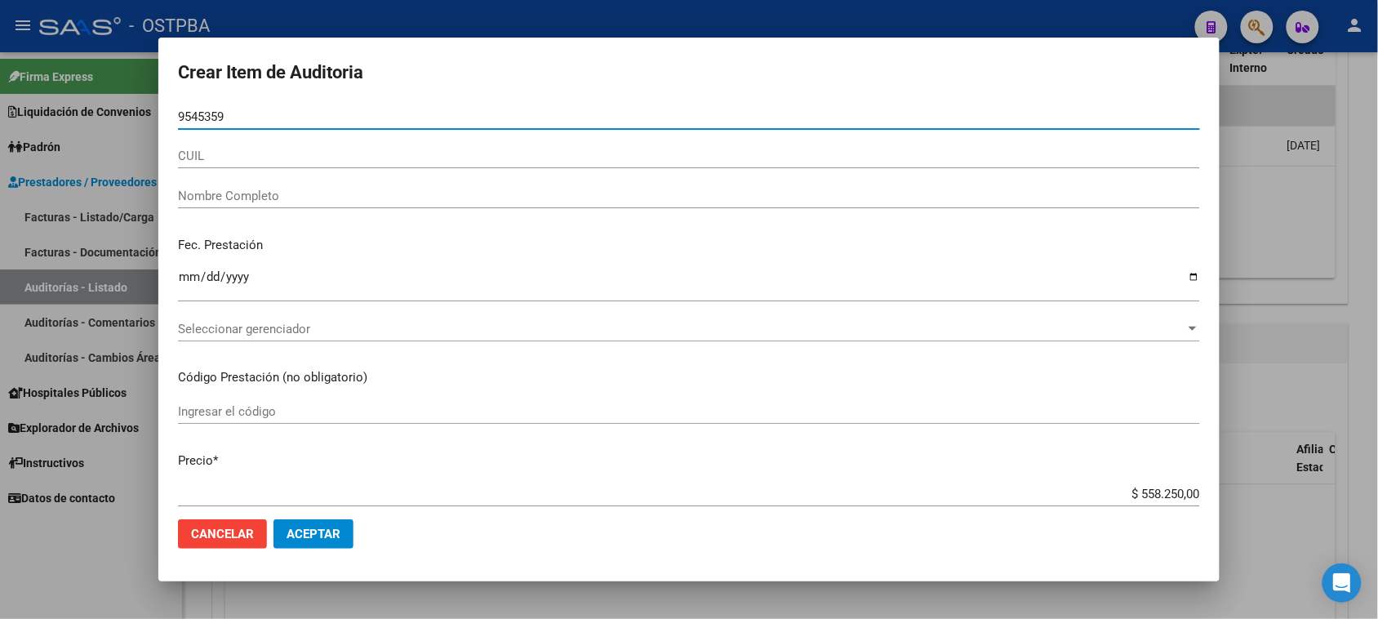
type input "95453593"
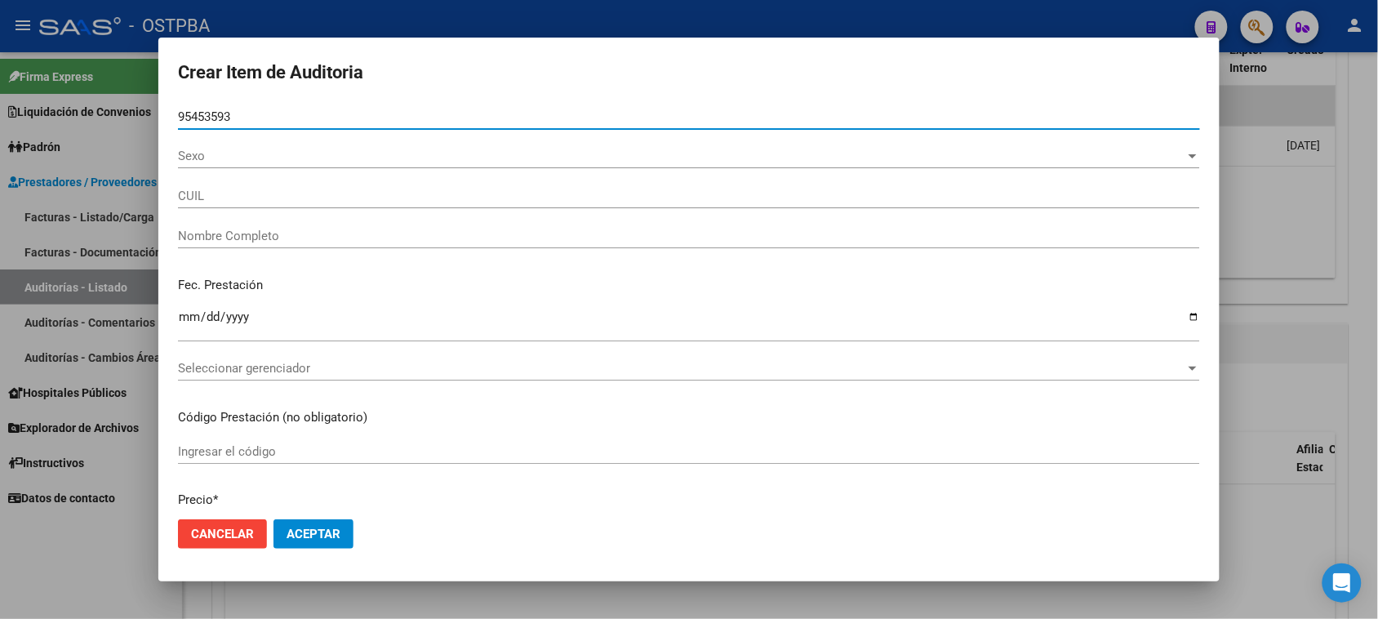
type input "20954535933"
type input "PRIETO VALDEZ MARIO JAVIER"
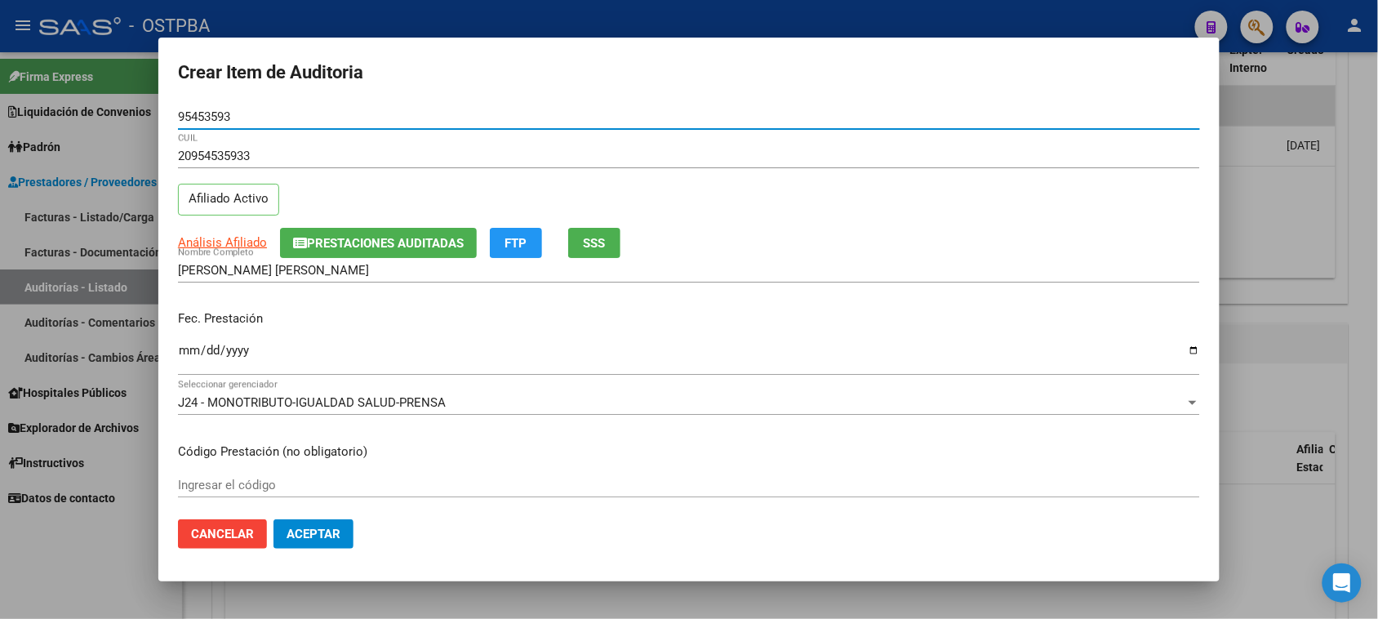
type input "95453593"
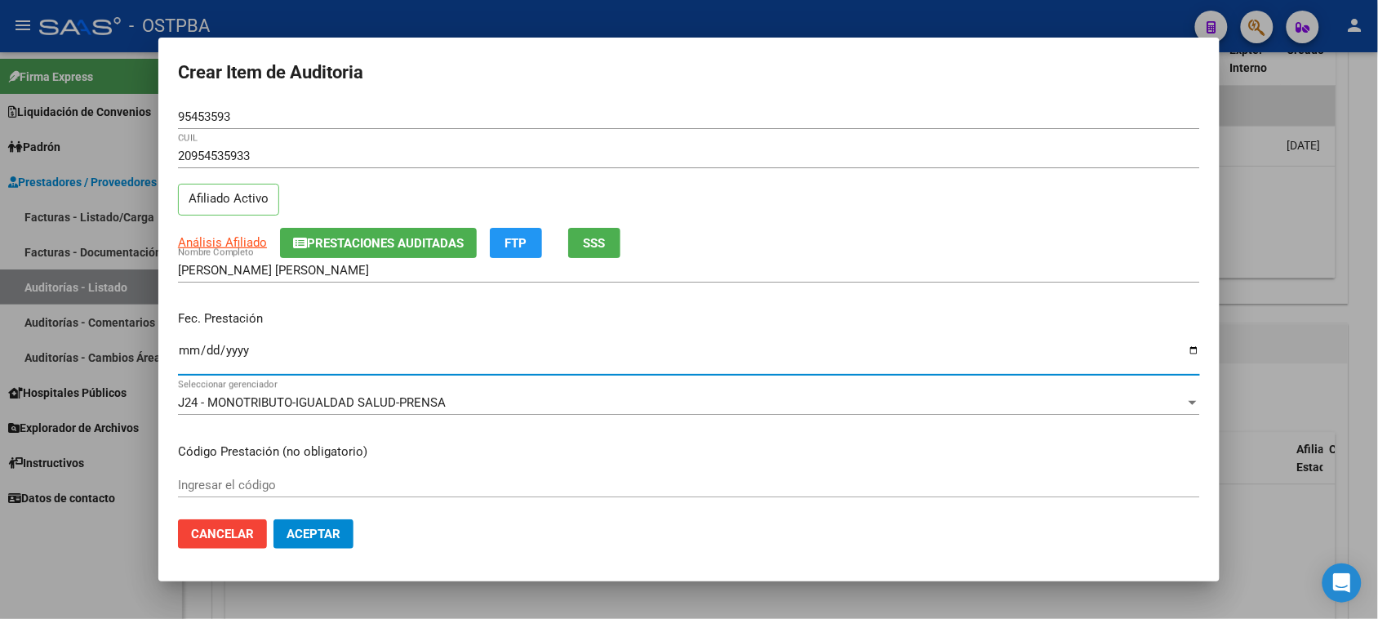
click at [189, 355] on input "Ingresar la fecha" at bounding box center [689, 357] width 1022 height 26
type input "2025-07-15"
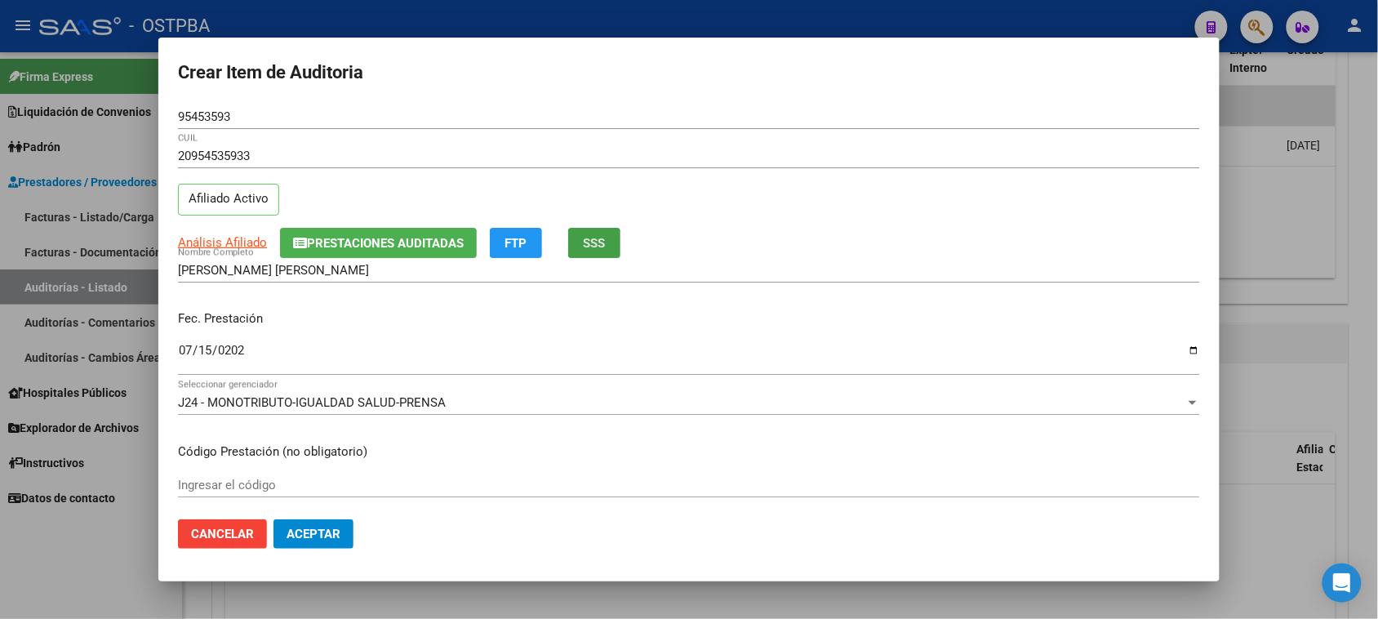
click at [579, 238] on button "SSS" at bounding box center [594, 243] width 52 height 30
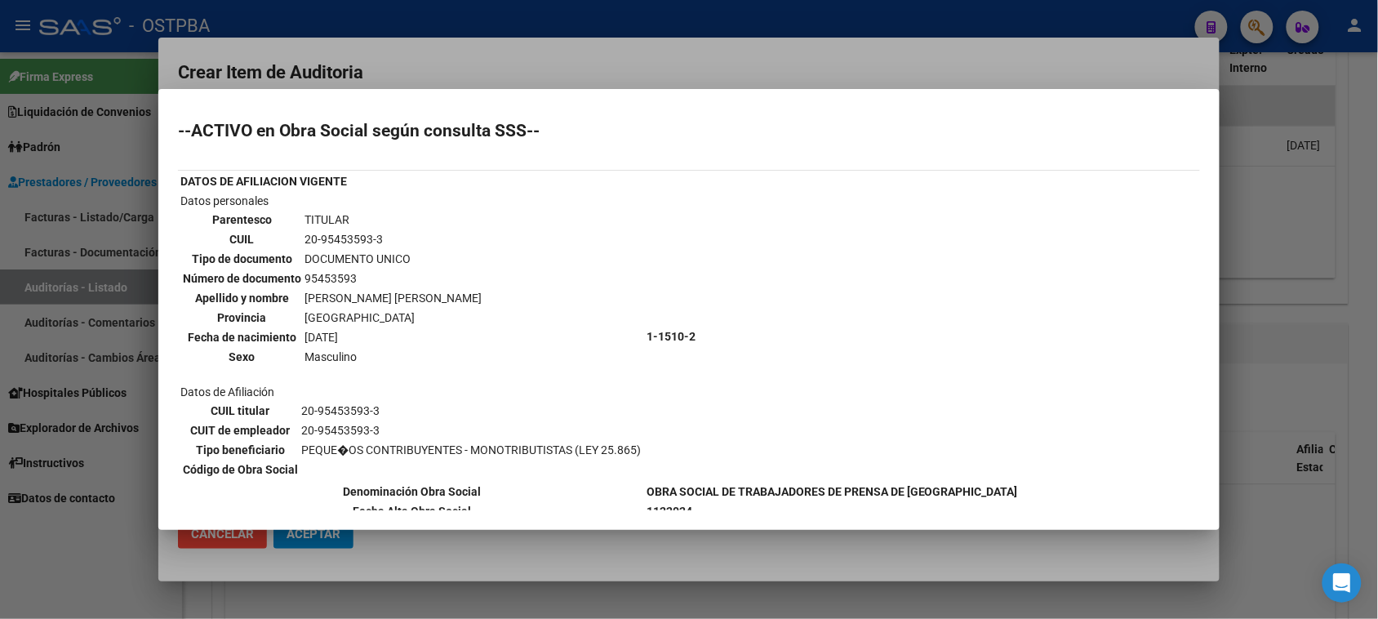
click at [157, 552] on div at bounding box center [689, 309] width 1378 height 619
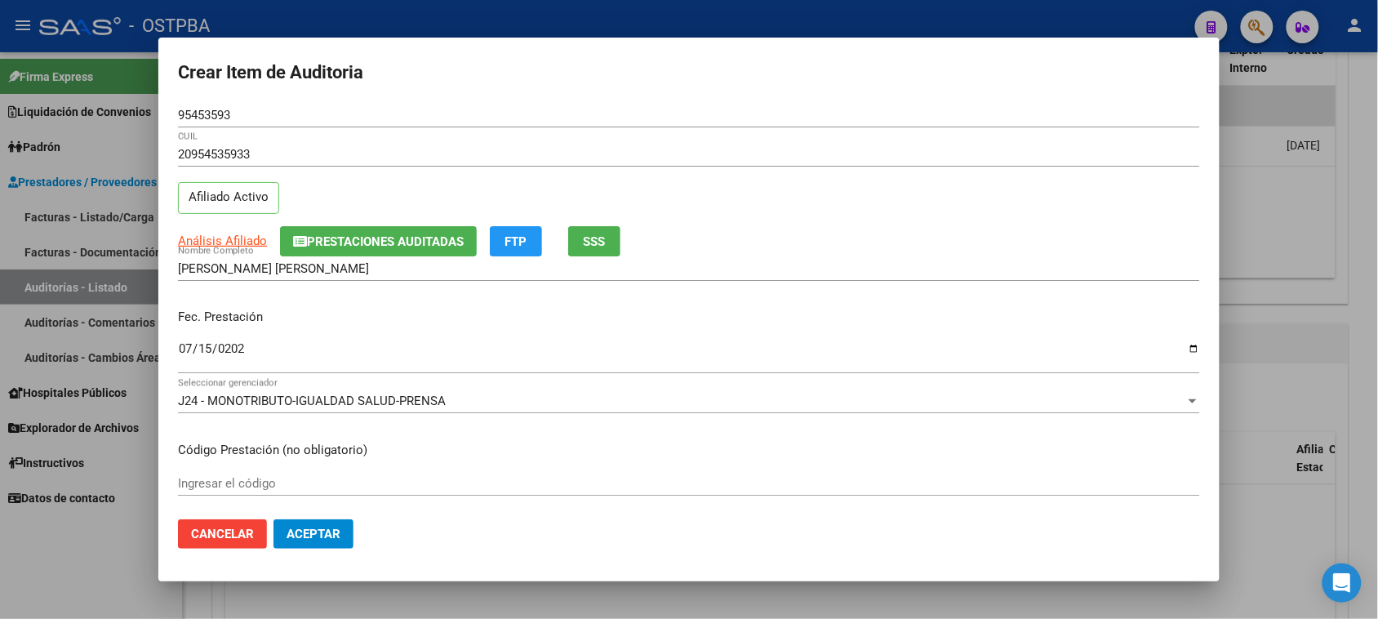
scroll to position [0, 0]
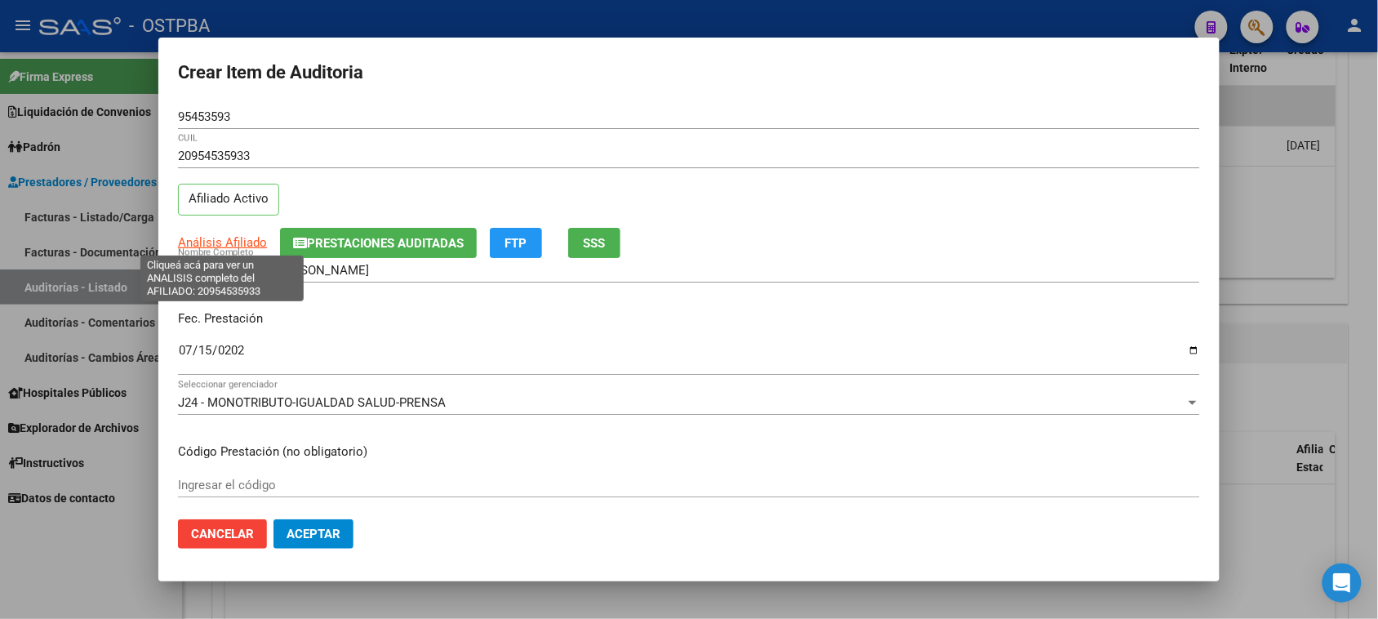
click at [221, 242] on span "Análisis Afiliado" at bounding box center [222, 242] width 89 height 15
type textarea "20954535933"
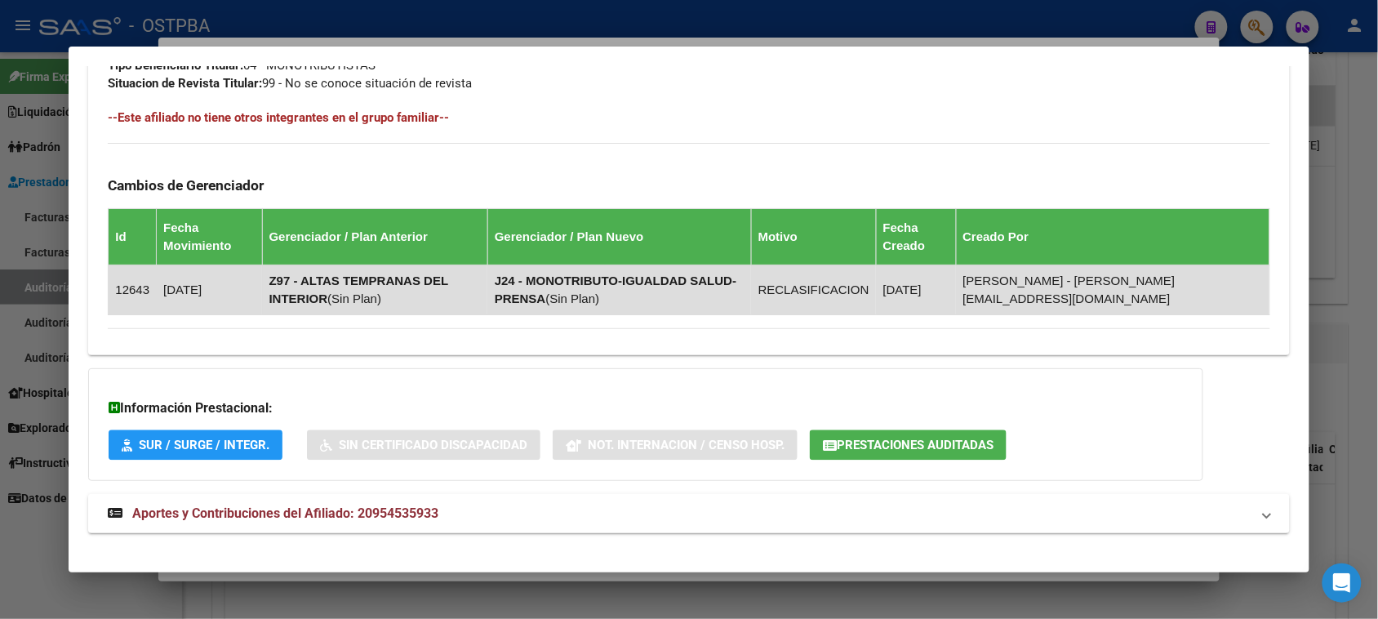
scroll to position [891, 0]
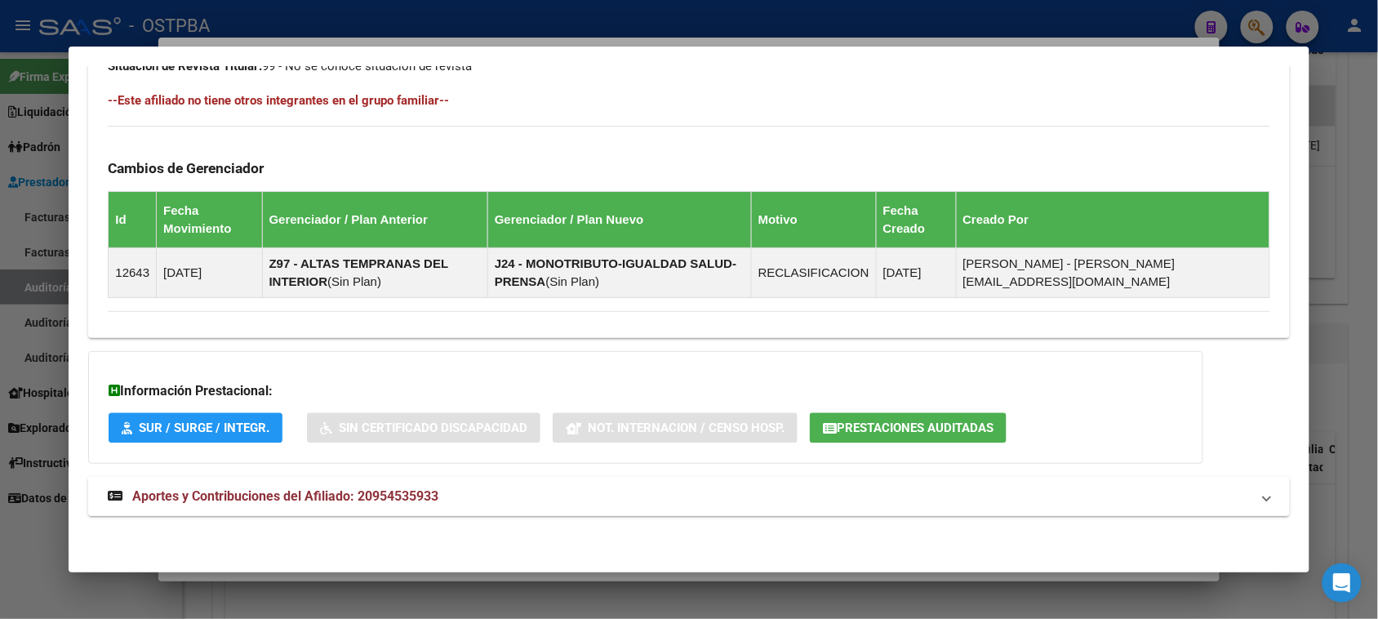
click at [397, 499] on span "Aportes y Contribuciones del Afiliado: 20954535933" at bounding box center [285, 496] width 306 height 16
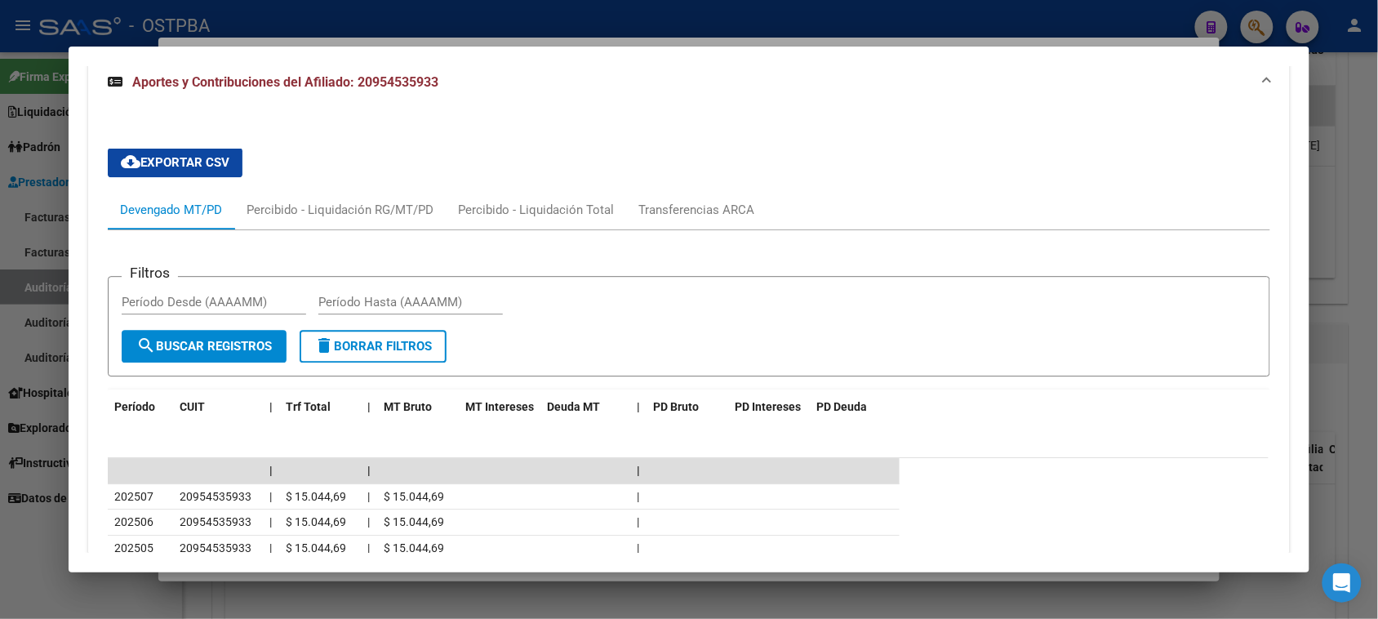
scroll to position [1515, 0]
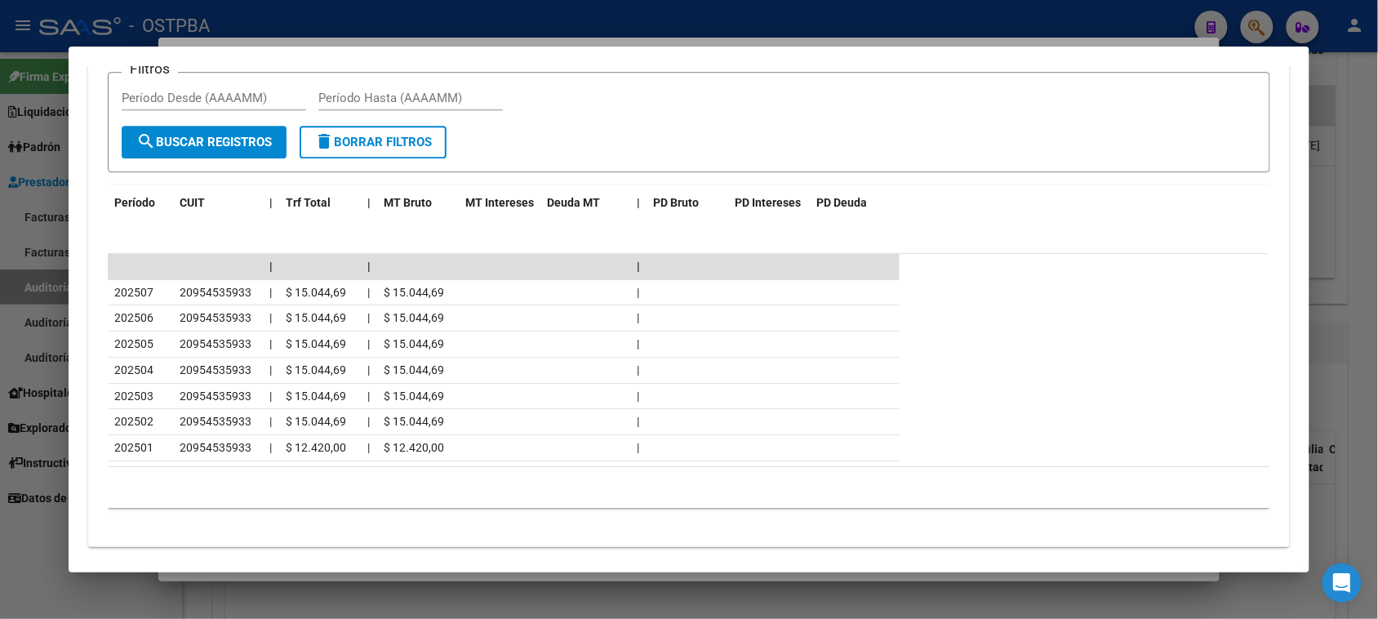
click at [1, 560] on div at bounding box center [689, 309] width 1378 height 619
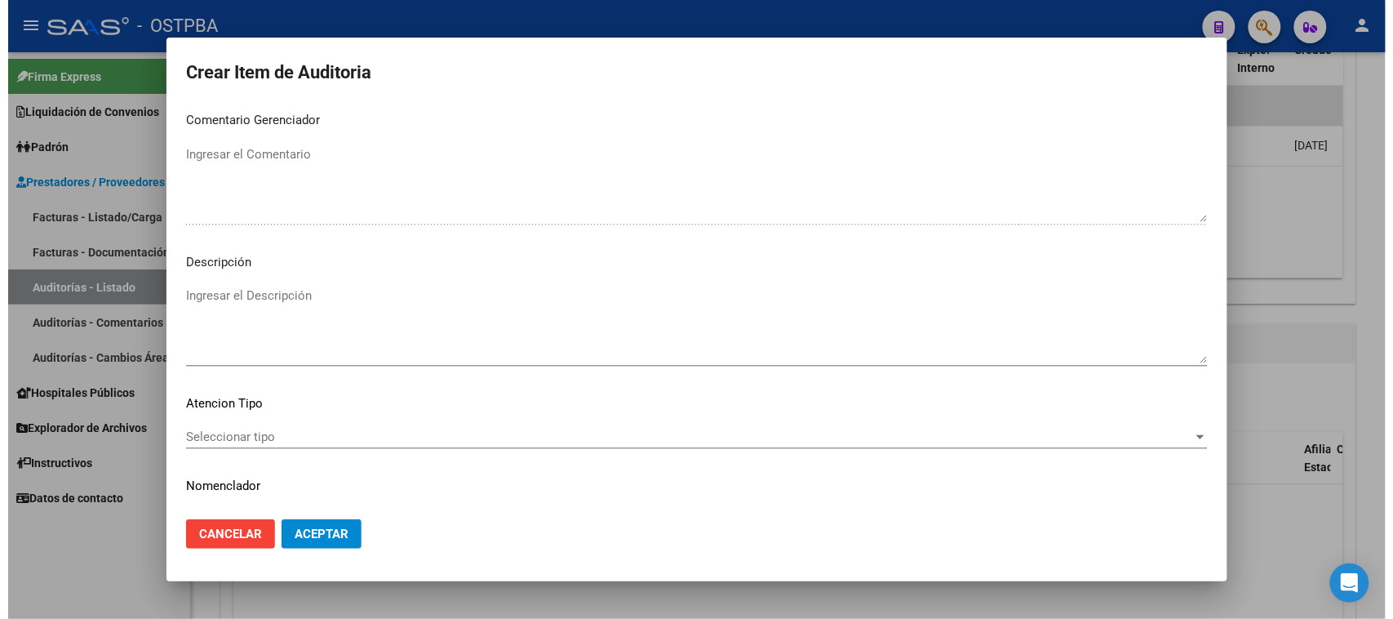
scroll to position [918, 0]
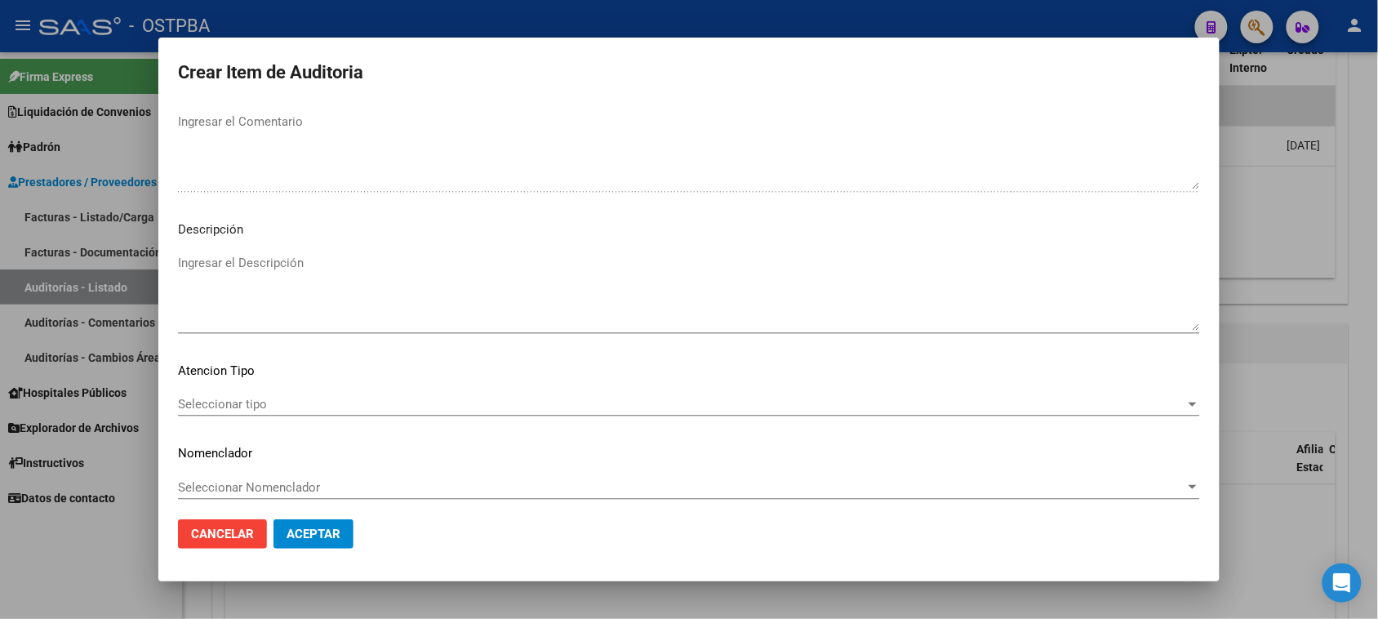
click at [262, 400] on span "Seleccionar tipo" at bounding box center [681, 404] width 1007 height 15
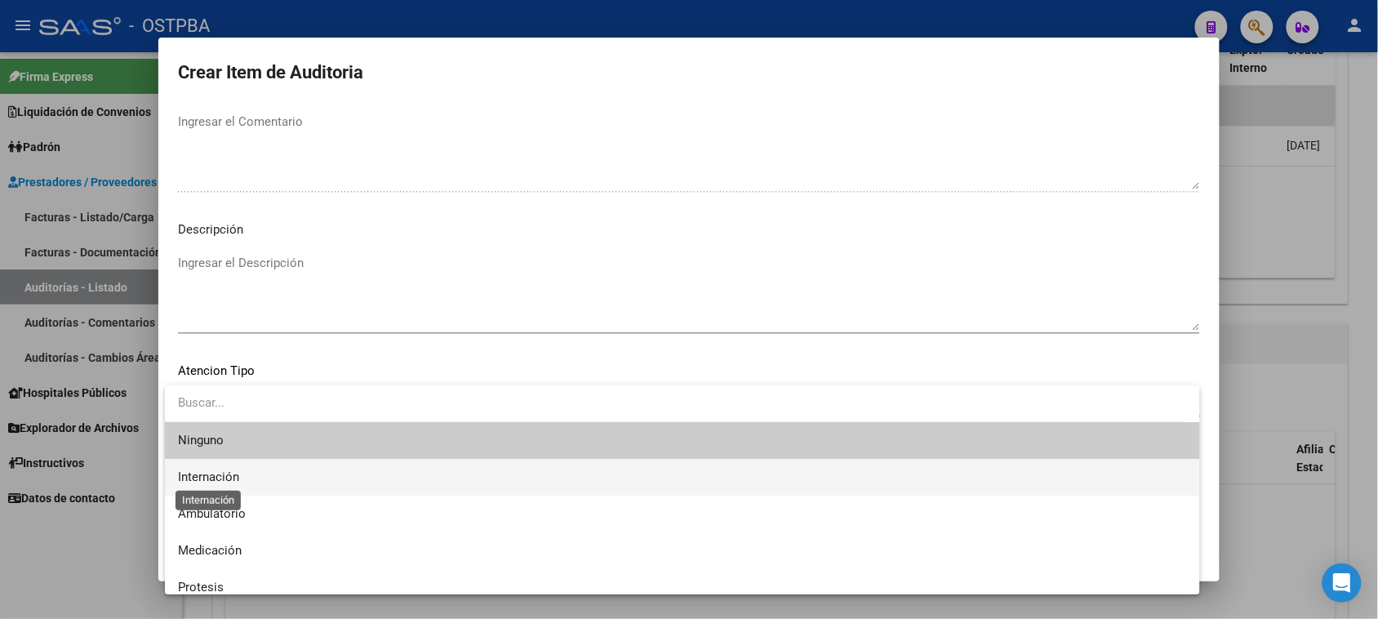
click at [208, 479] on span "Internación" at bounding box center [208, 476] width 61 height 15
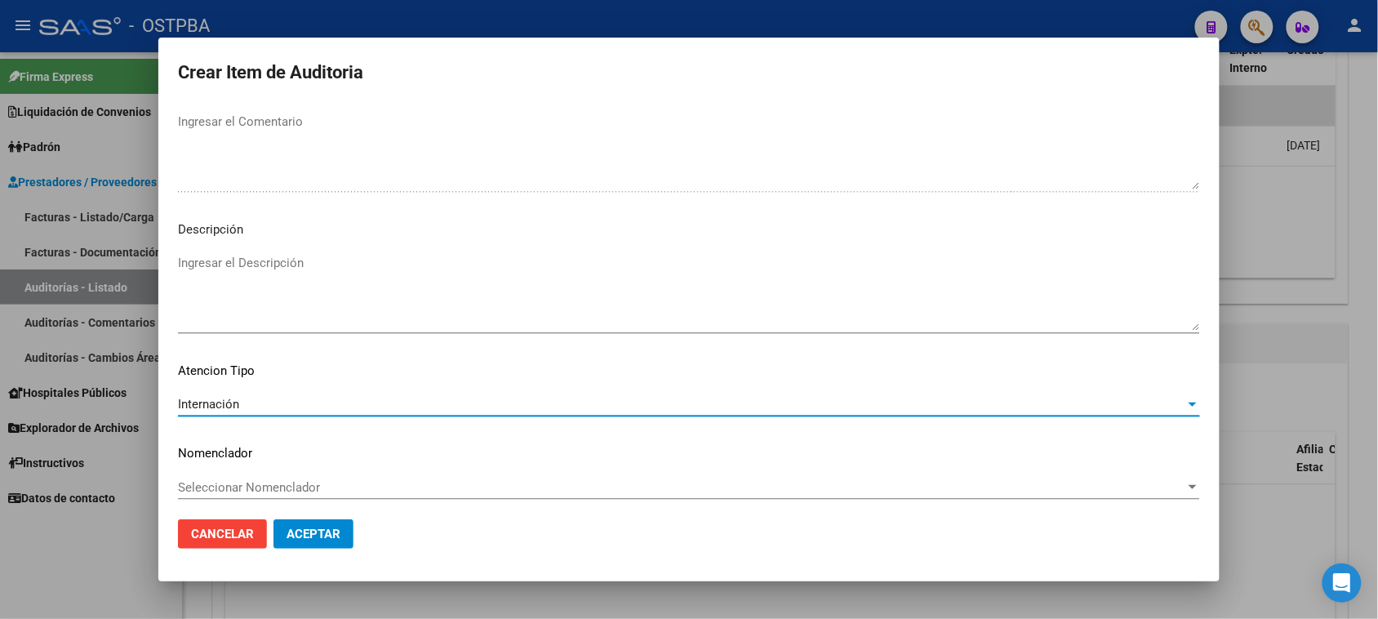
click at [328, 539] on span "Aceptar" at bounding box center [313, 533] width 54 height 15
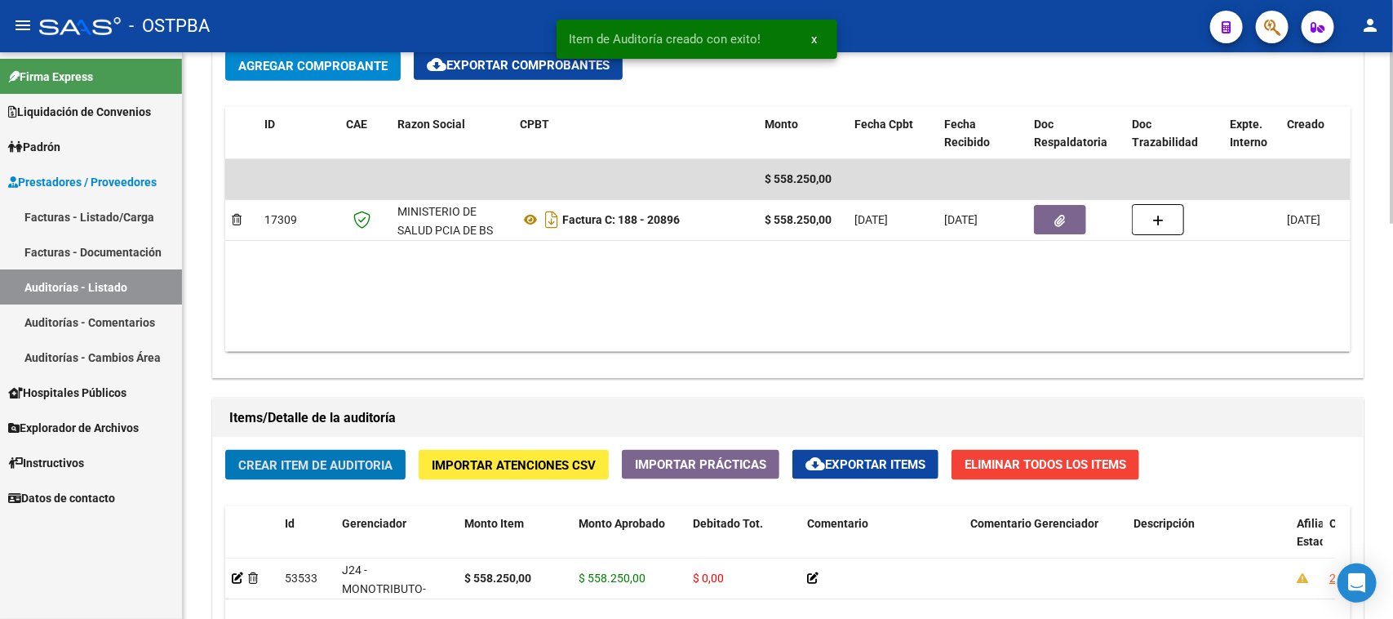
scroll to position [816, 0]
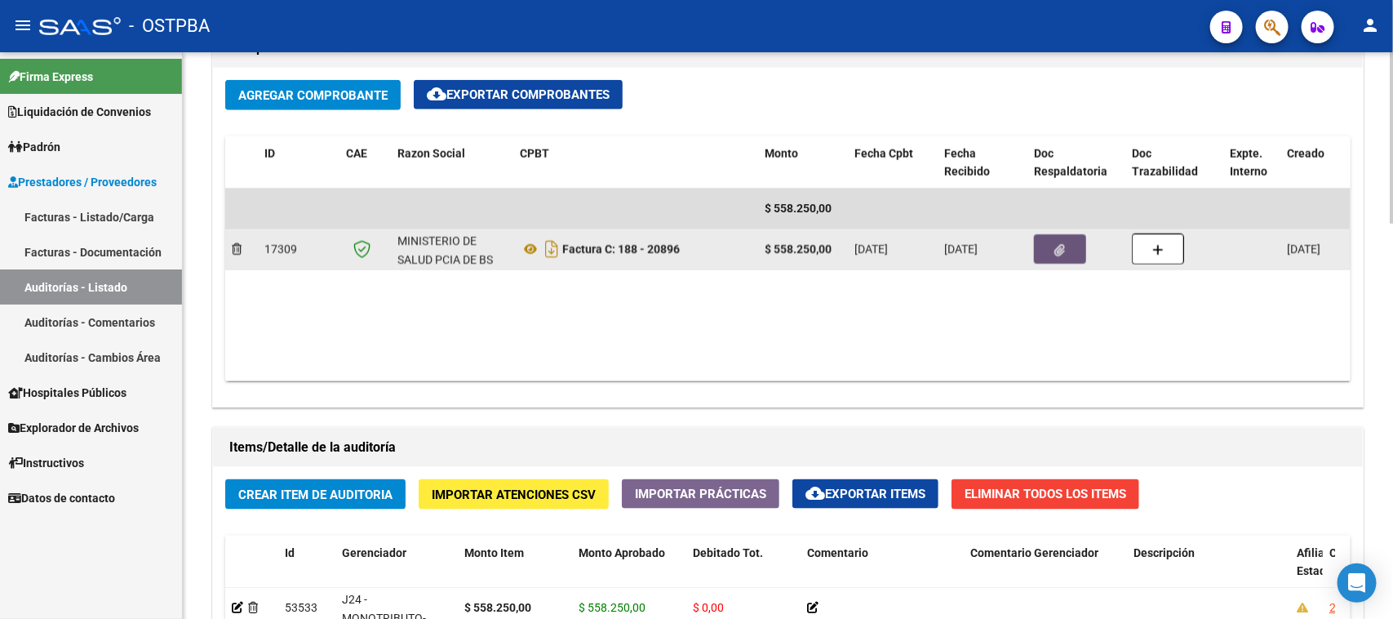
click at [1072, 241] on button "button" at bounding box center [1060, 248] width 52 height 29
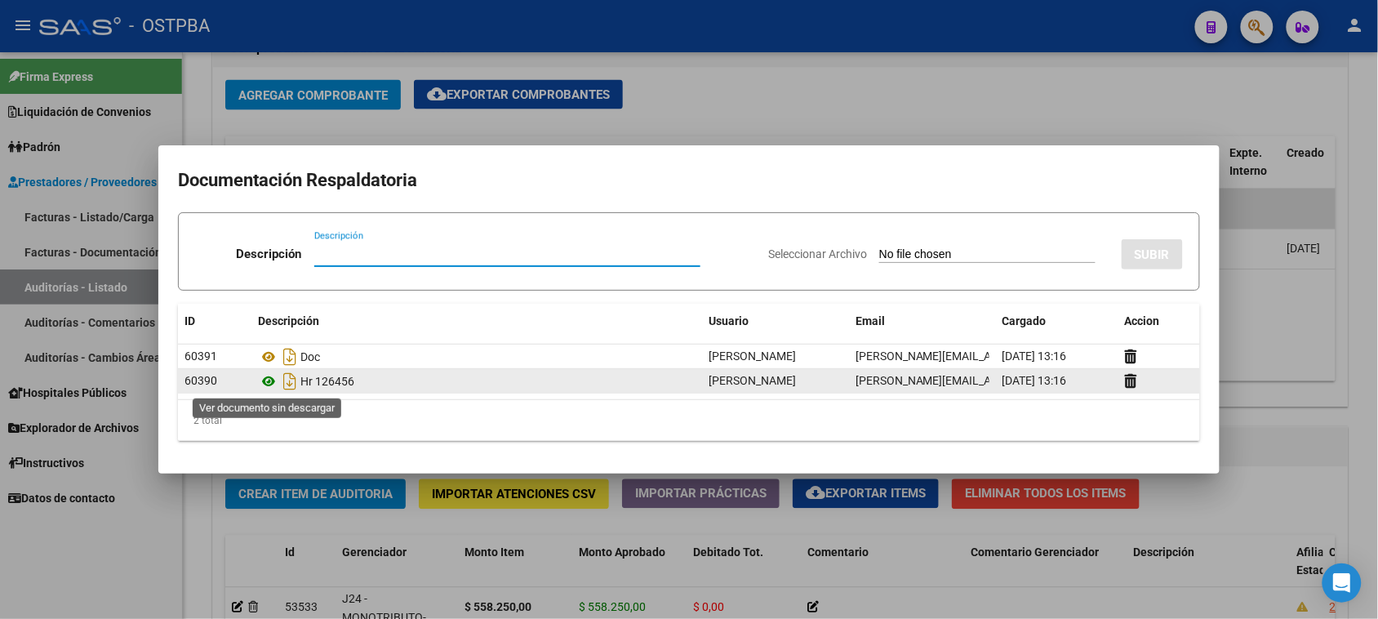
click at [267, 384] on icon at bounding box center [268, 381] width 21 height 20
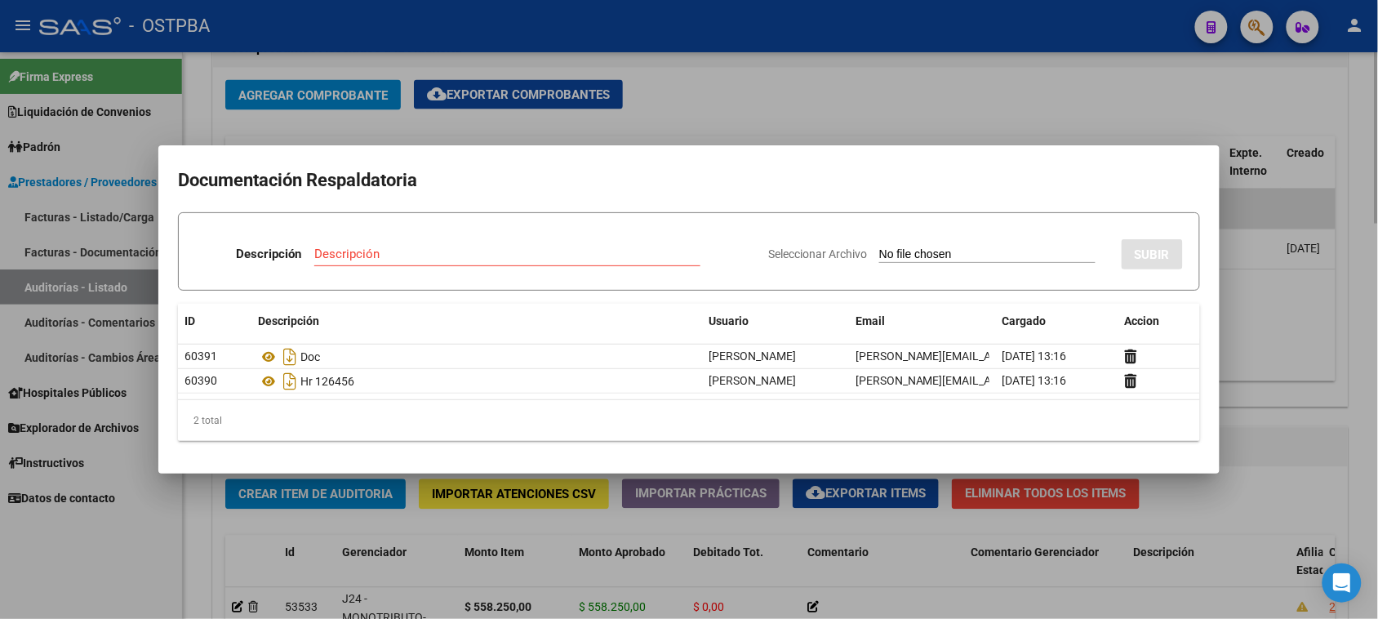
click at [710, 104] on div at bounding box center [689, 309] width 1378 height 619
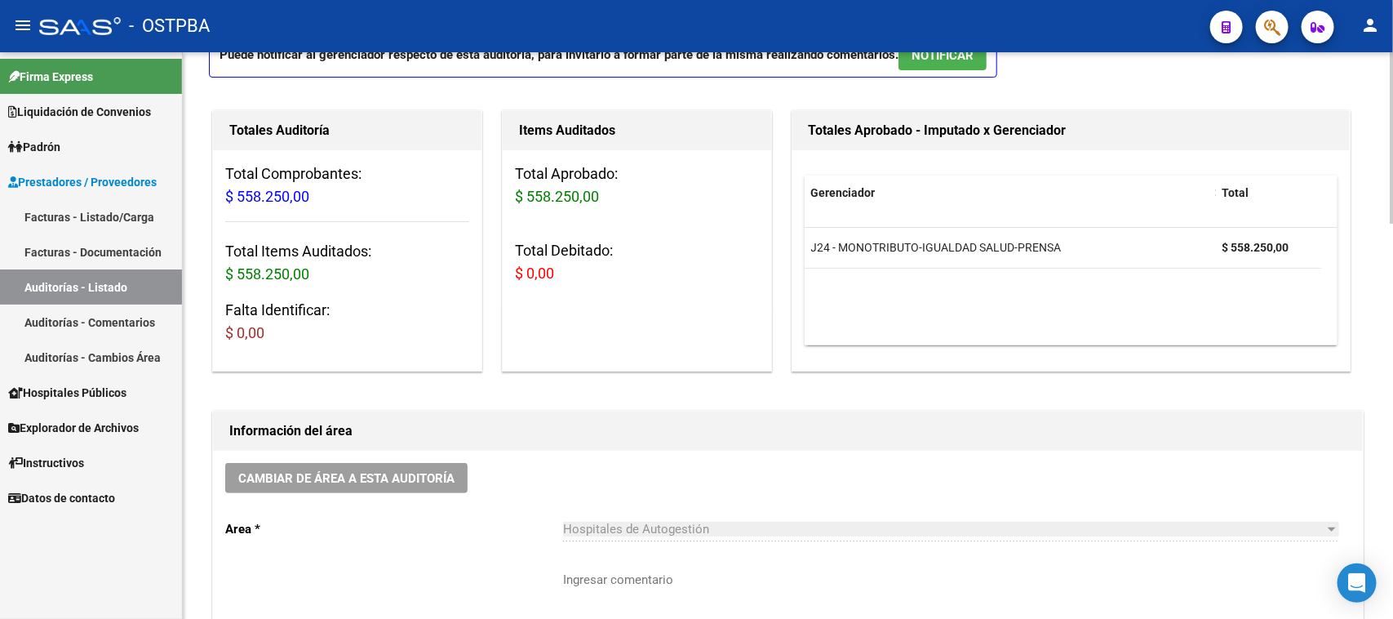
scroll to position [0, 0]
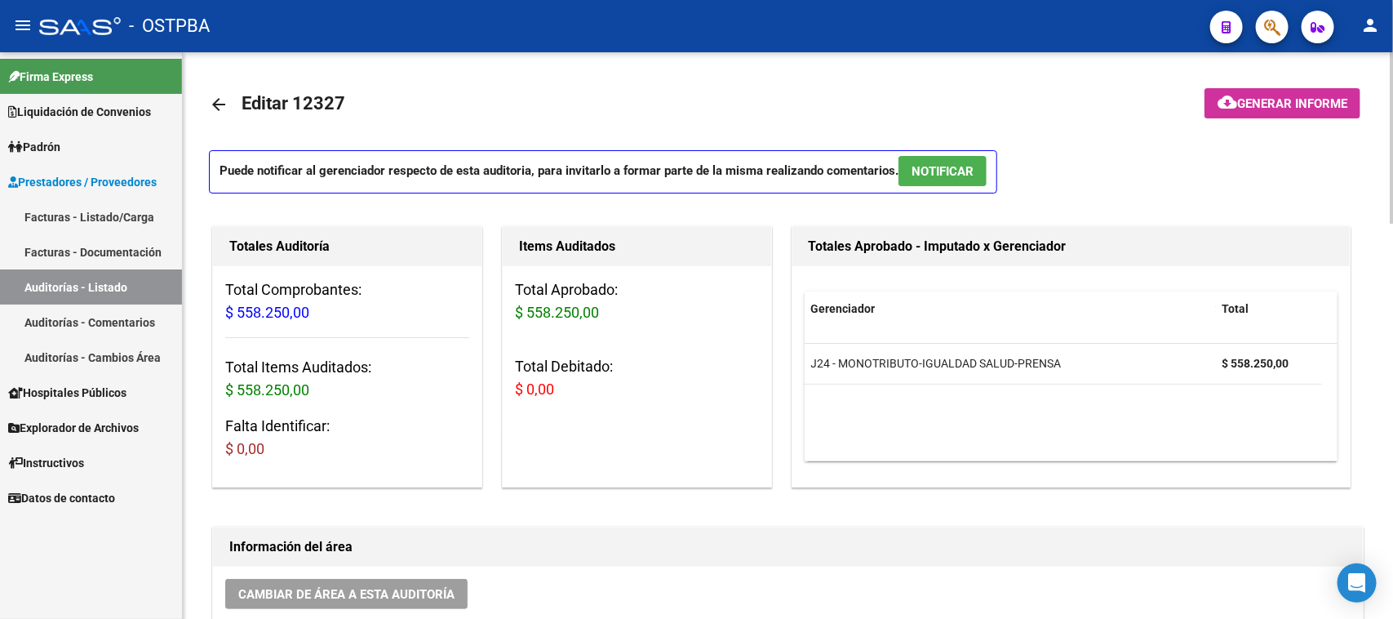
click at [221, 104] on mat-icon "arrow_back" at bounding box center [219, 105] width 20 height 20
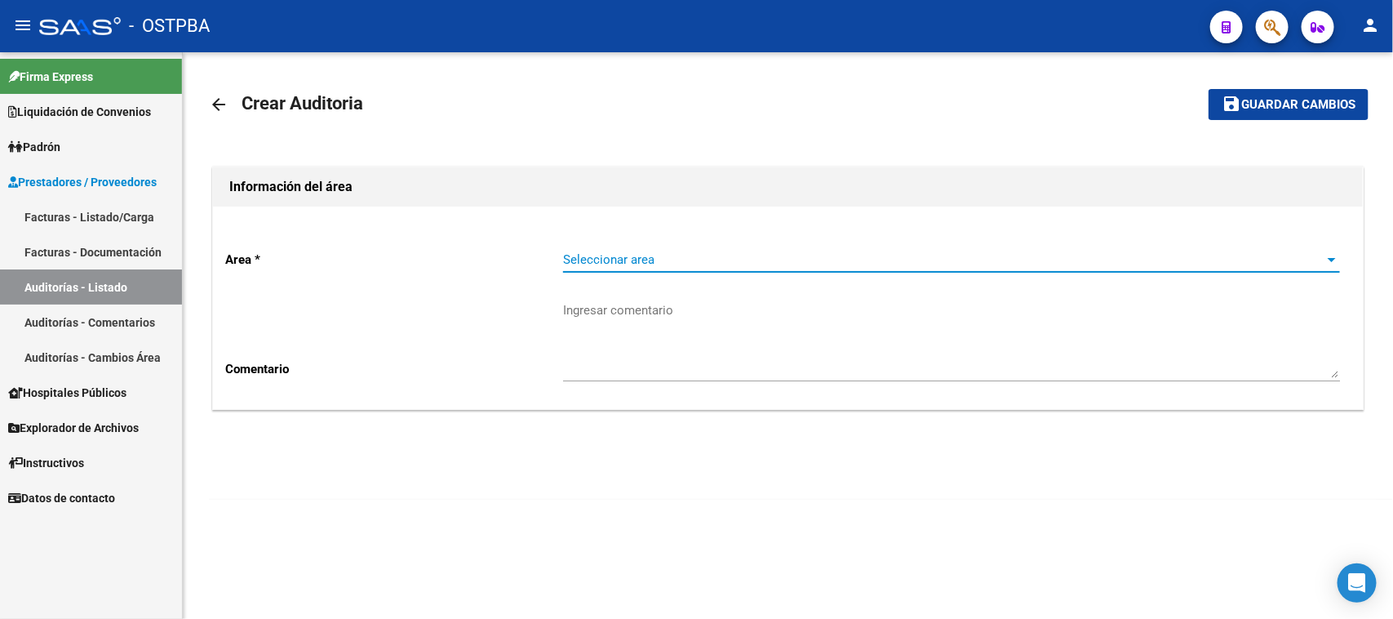
click at [708, 259] on span "Seleccionar area" at bounding box center [944, 259] width 762 height 15
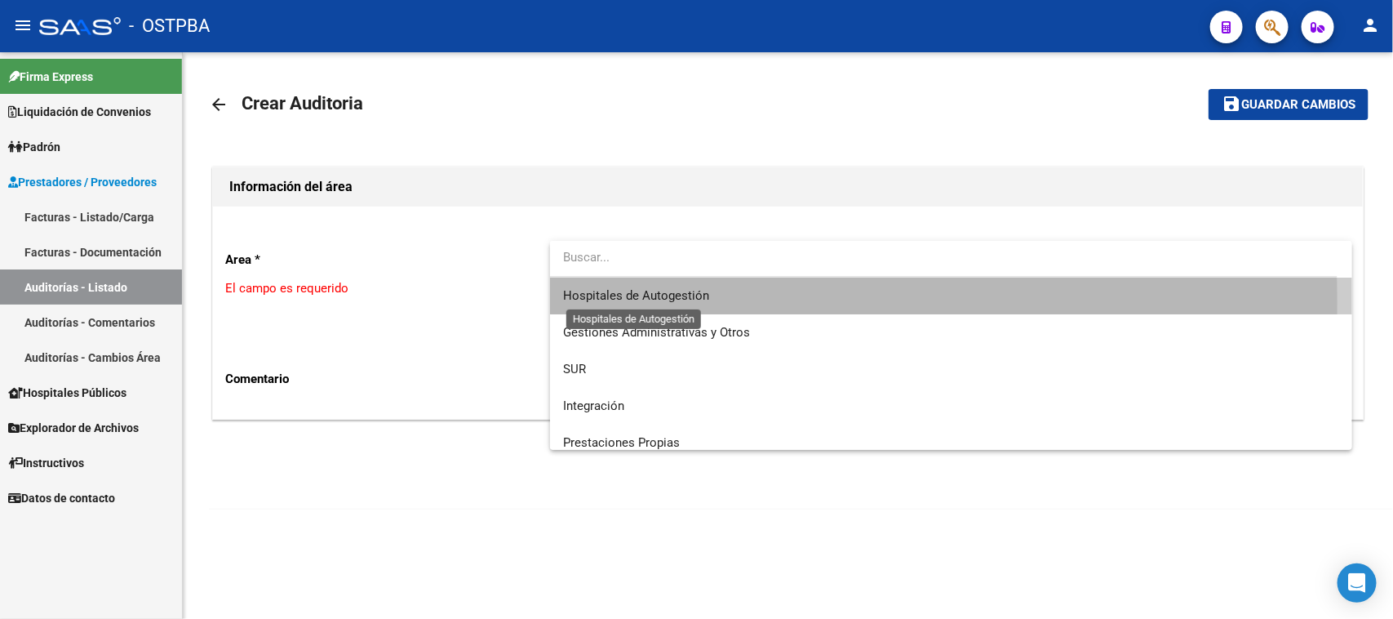
click at [677, 302] on span "Hospitales de Autogestión" at bounding box center [636, 295] width 146 height 15
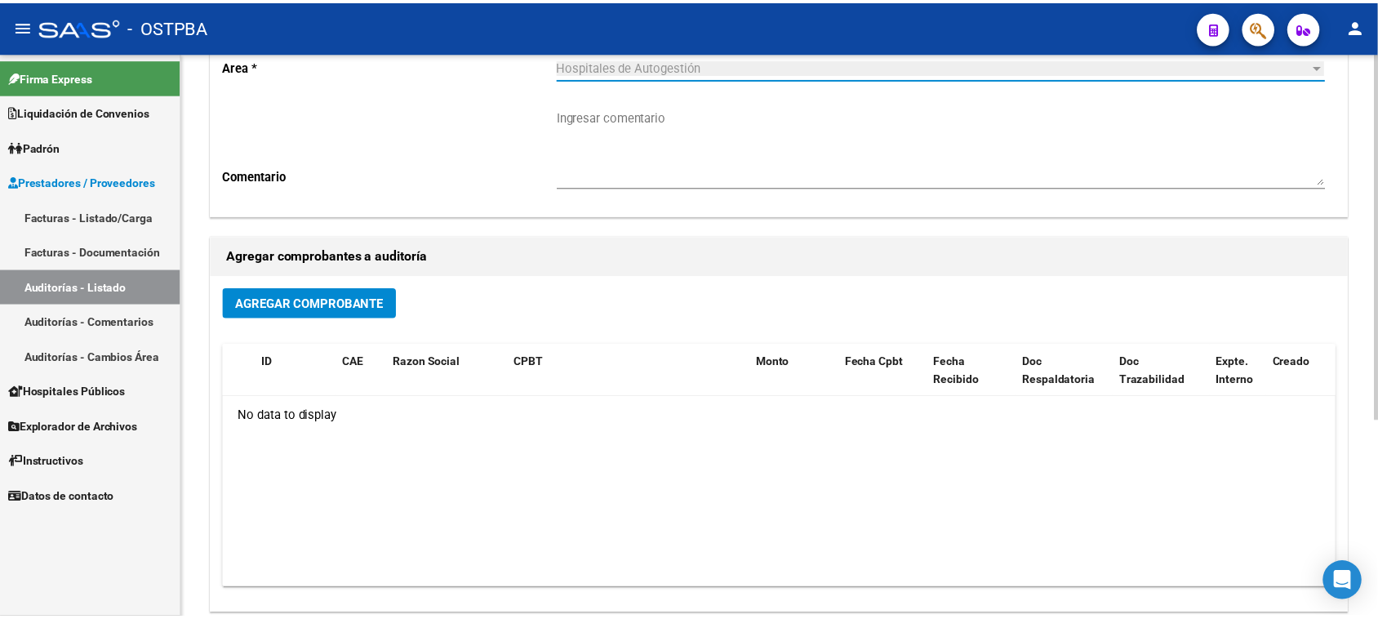
scroll to position [204, 0]
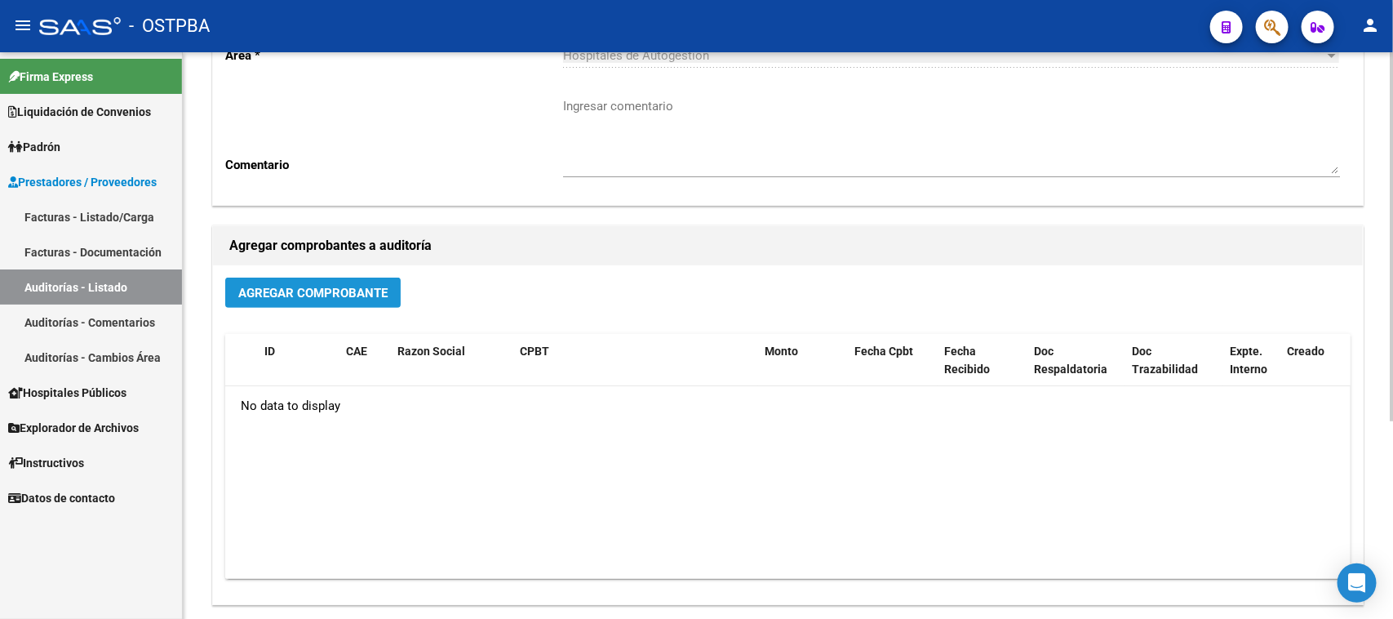
click at [356, 292] on span "Agregar Comprobante" at bounding box center [312, 293] width 149 height 15
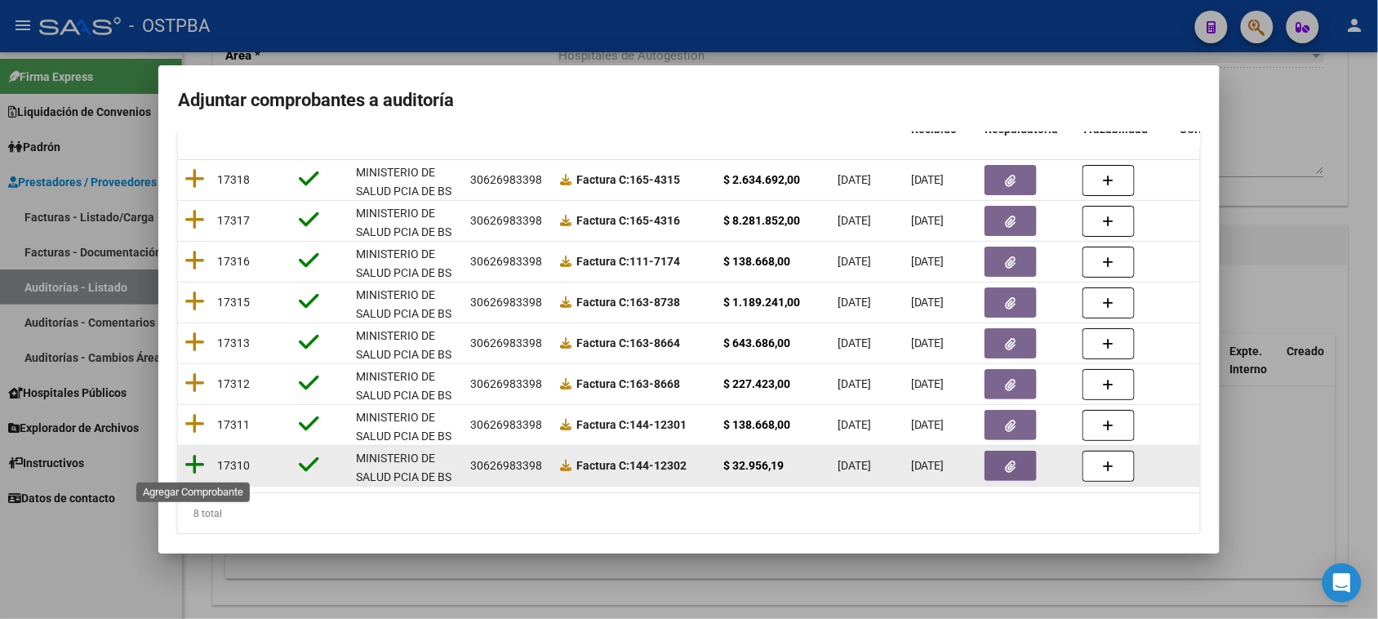
click at [193, 464] on icon at bounding box center [194, 464] width 20 height 23
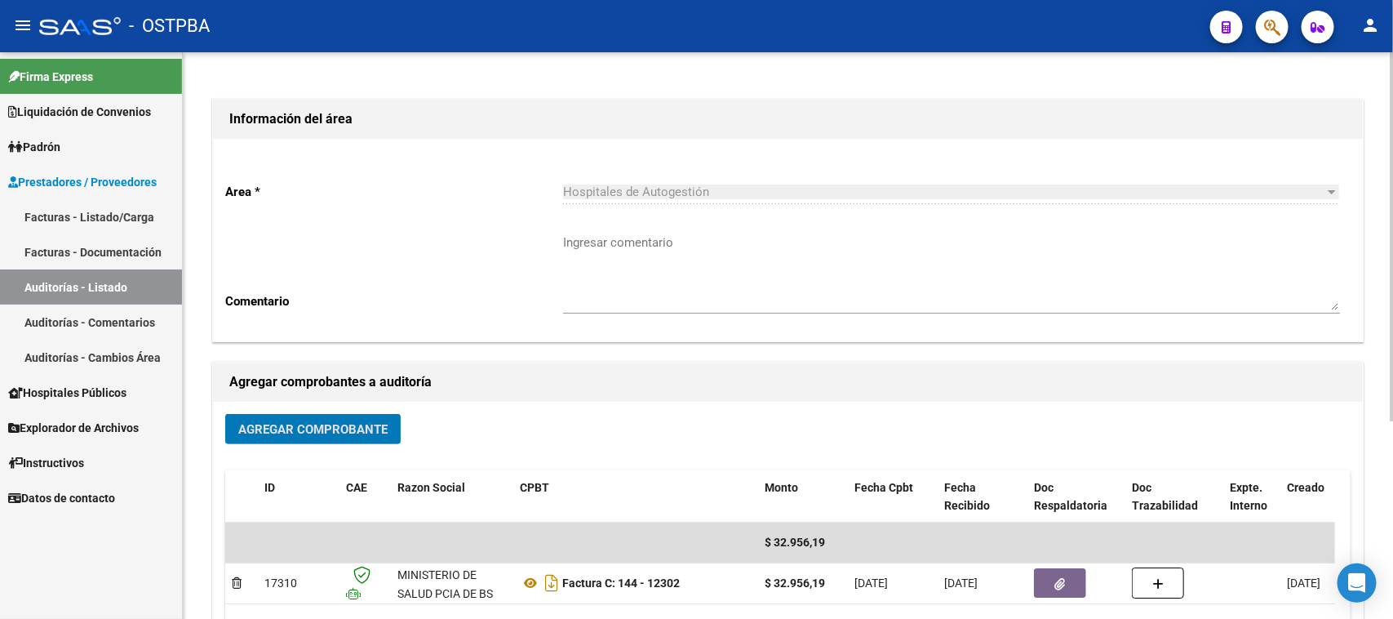
scroll to position [0, 0]
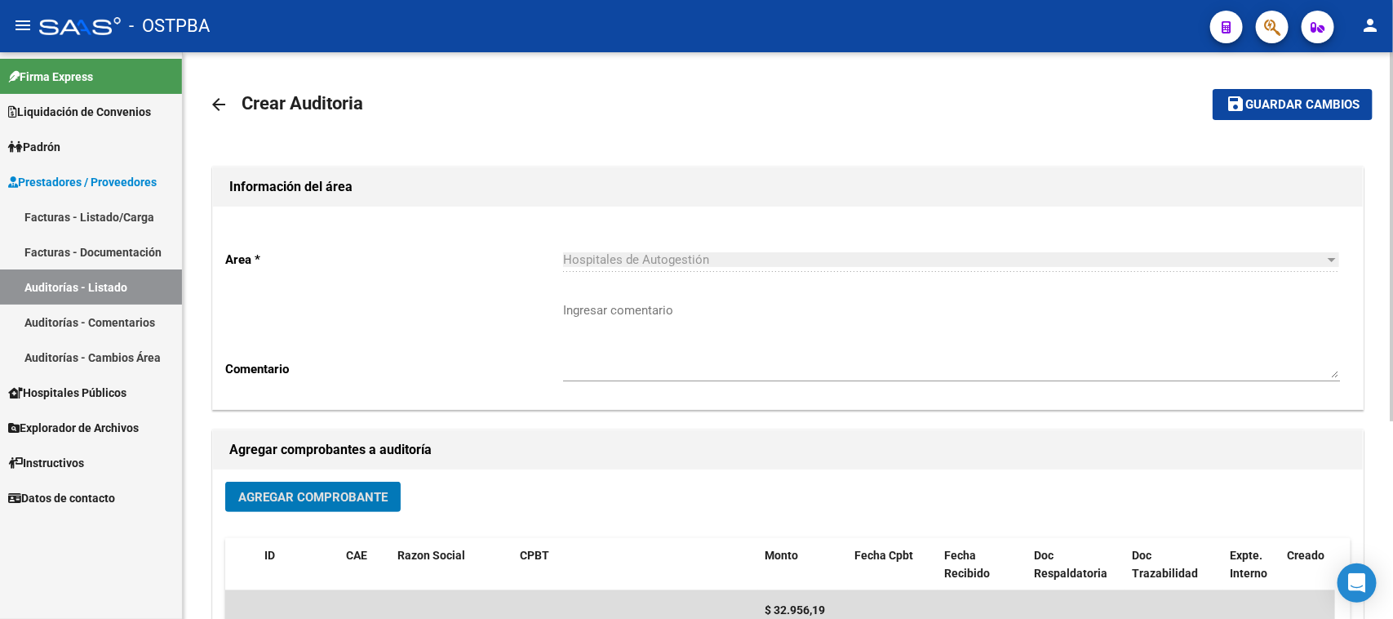
click at [1322, 107] on span "Guardar cambios" at bounding box center [1302, 105] width 114 height 15
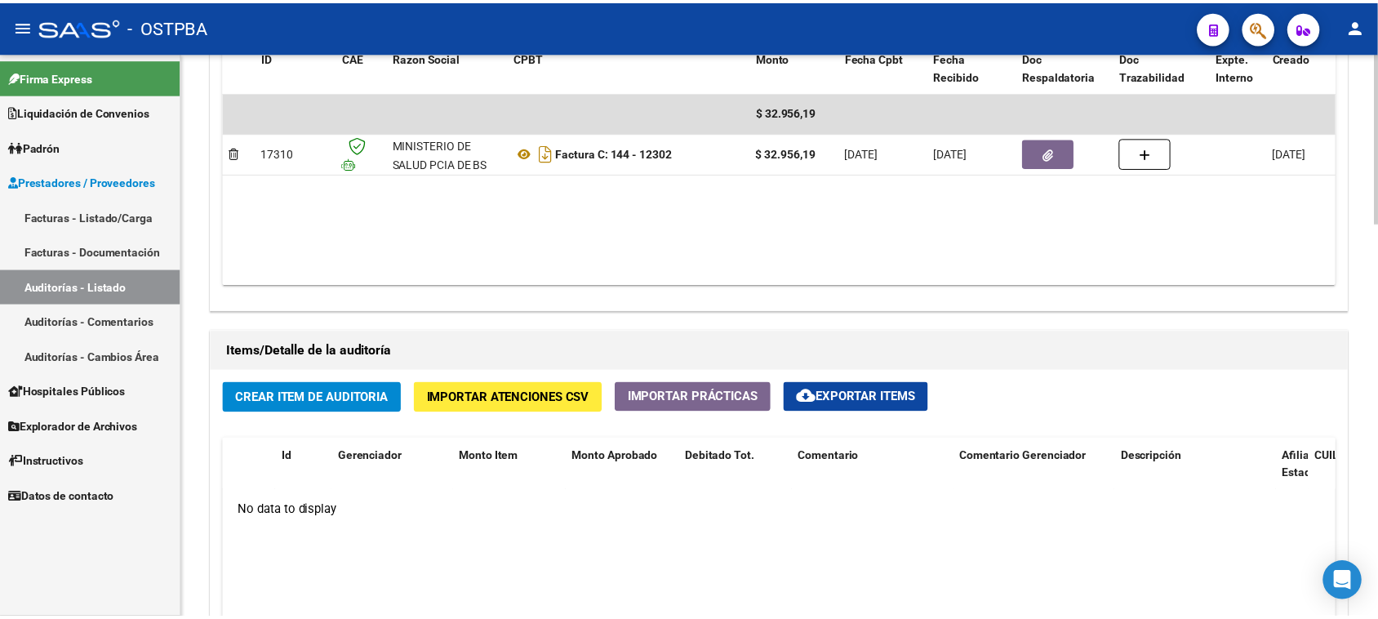
scroll to position [918, 0]
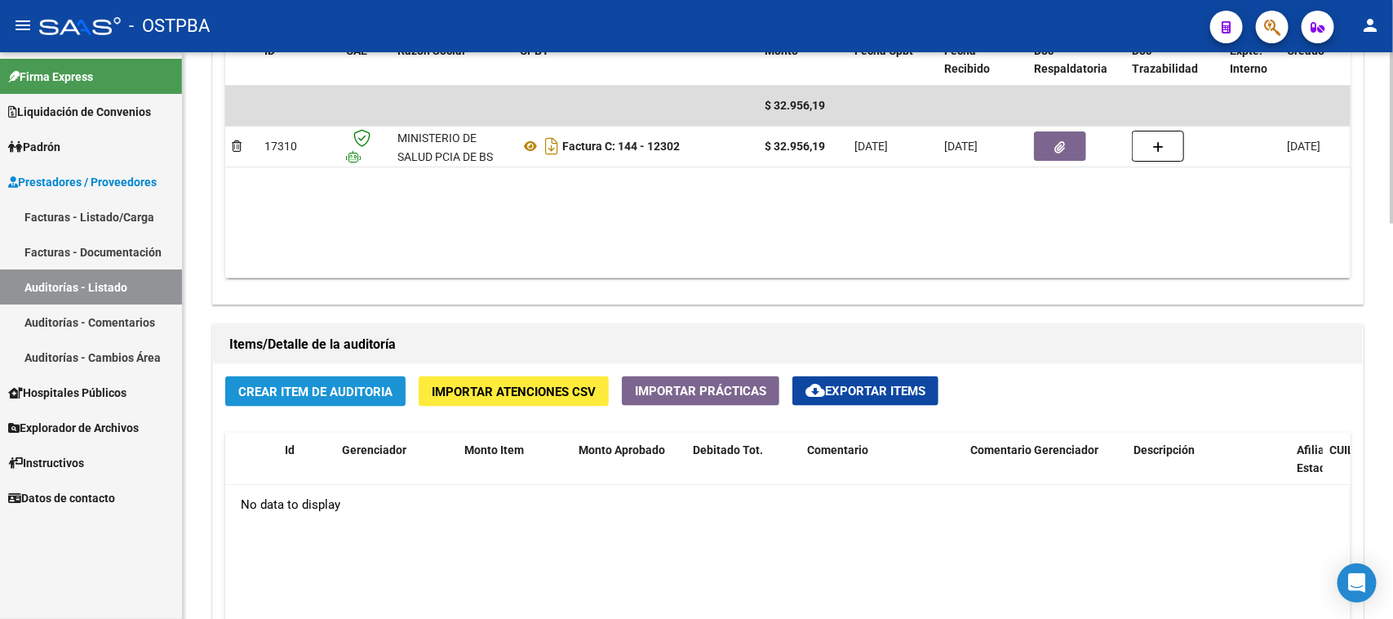
click at [388, 384] on span "Crear Item de Auditoria" at bounding box center [315, 391] width 154 height 15
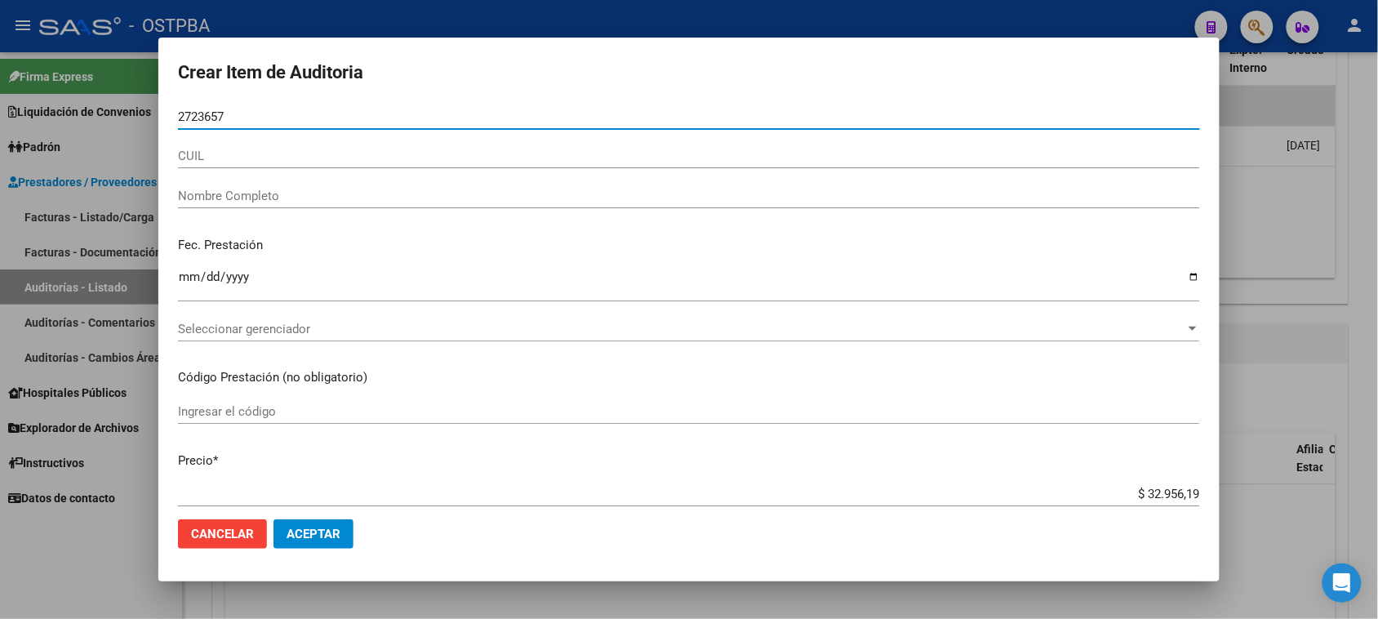
type input "27236571"
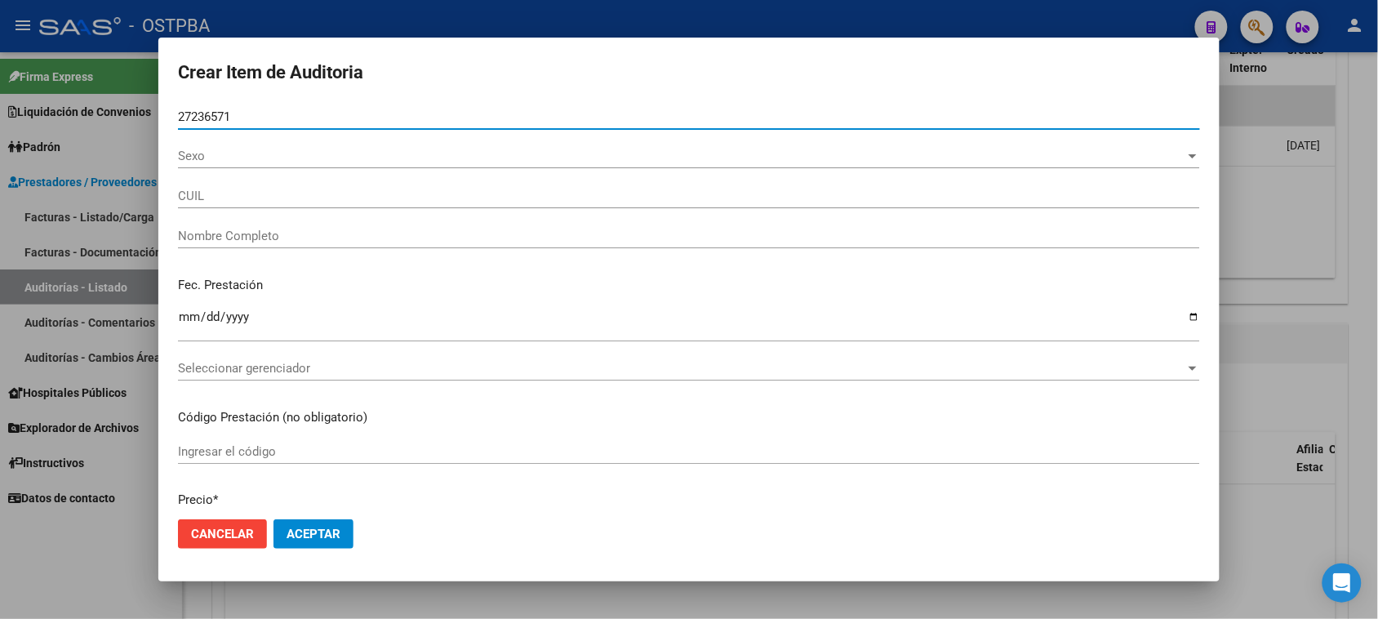
type input "27272365712"
type input "LUCERO MARIA JOSE -"
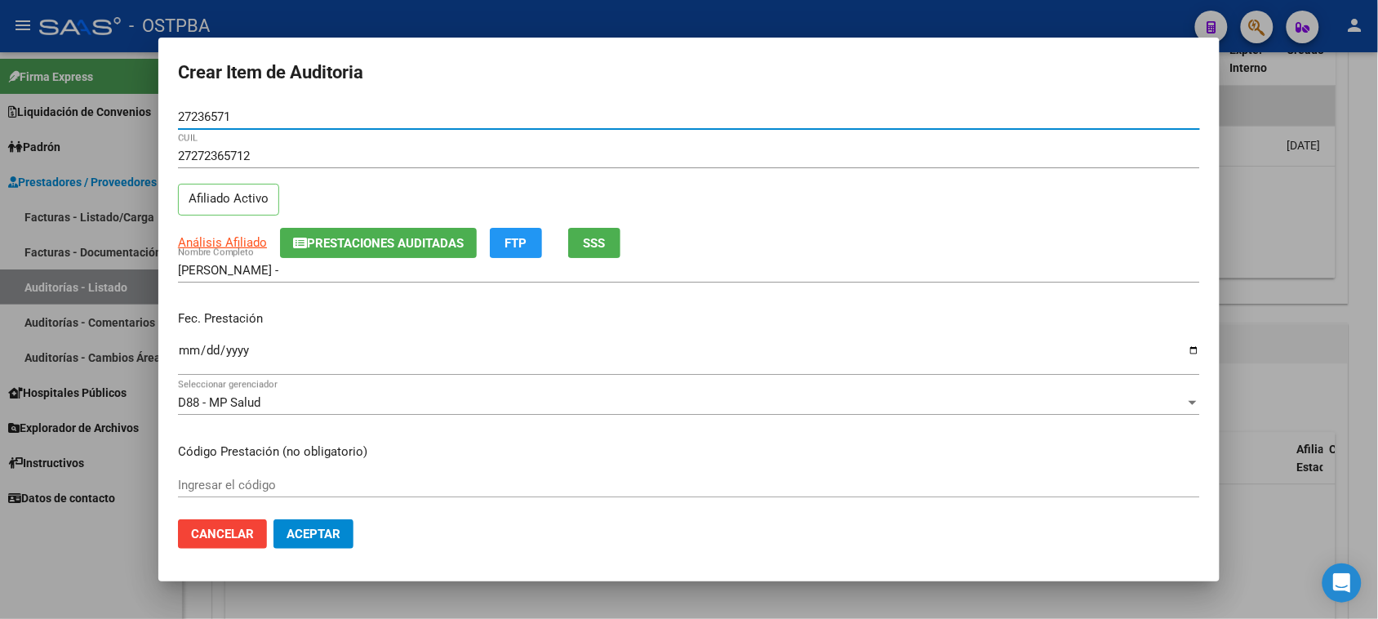
type input "27236571"
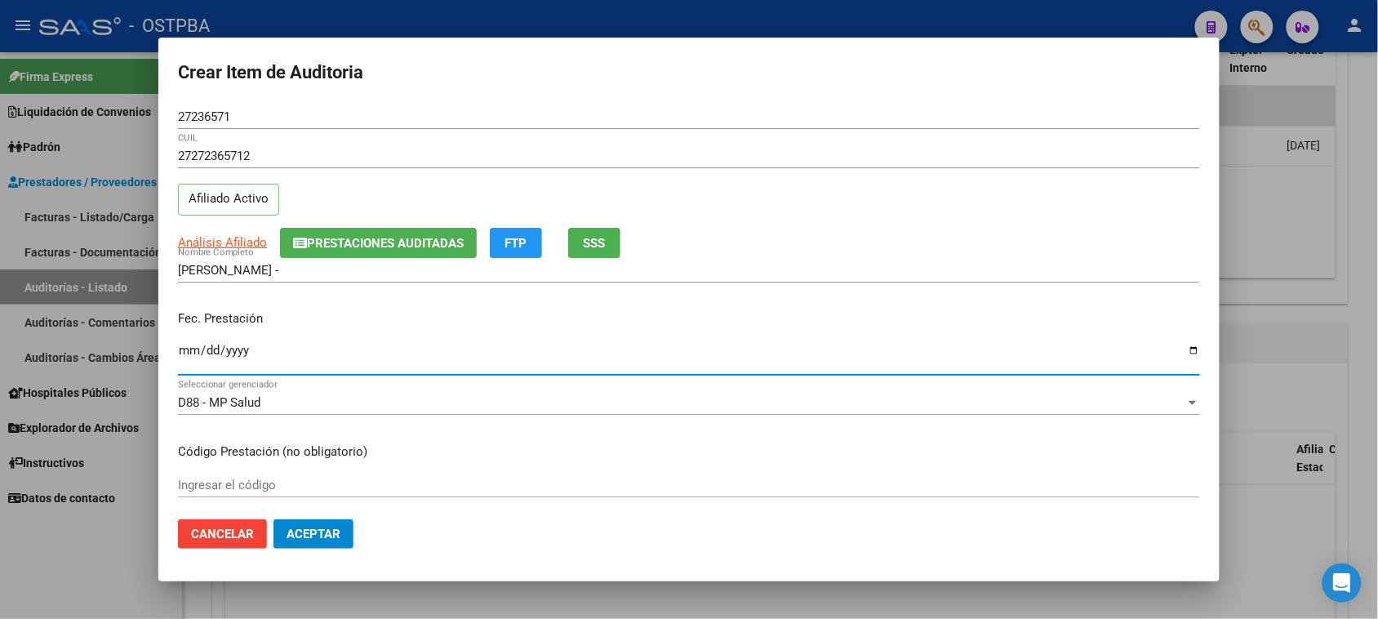
click at [185, 348] on input "Ingresar la fecha" at bounding box center [689, 357] width 1022 height 26
type input "2025-01-14"
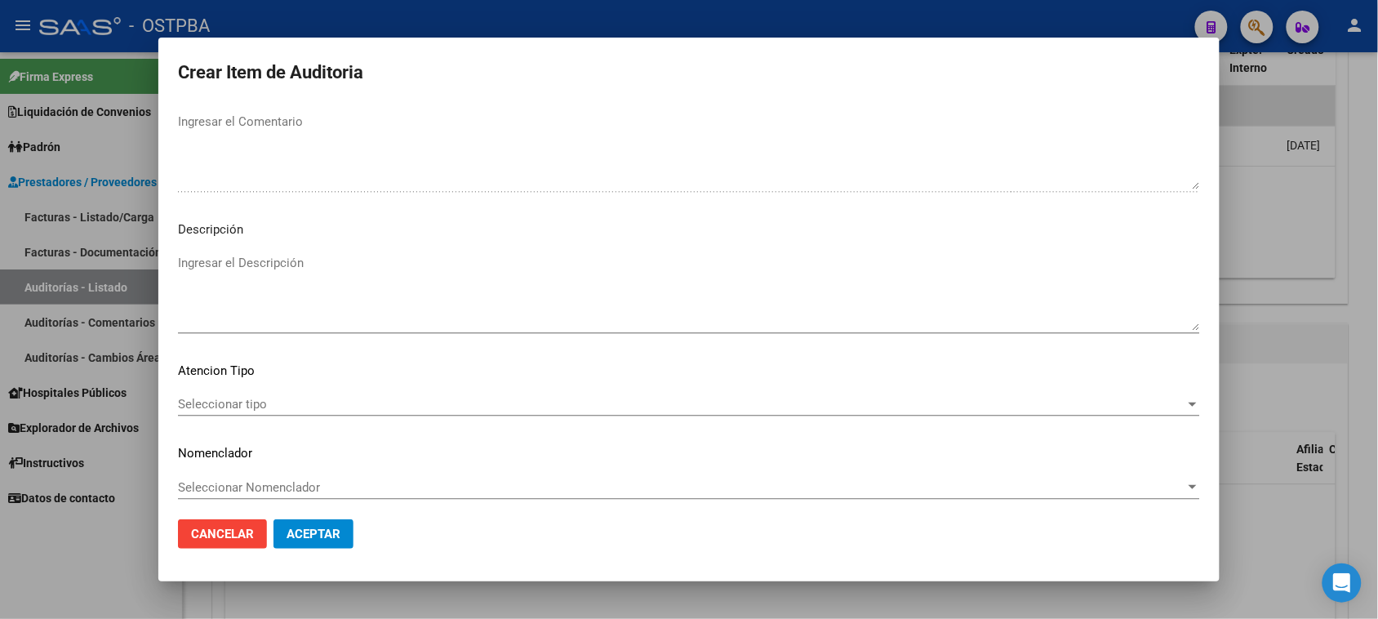
click at [202, 397] on span "Seleccionar tipo" at bounding box center [681, 404] width 1007 height 15
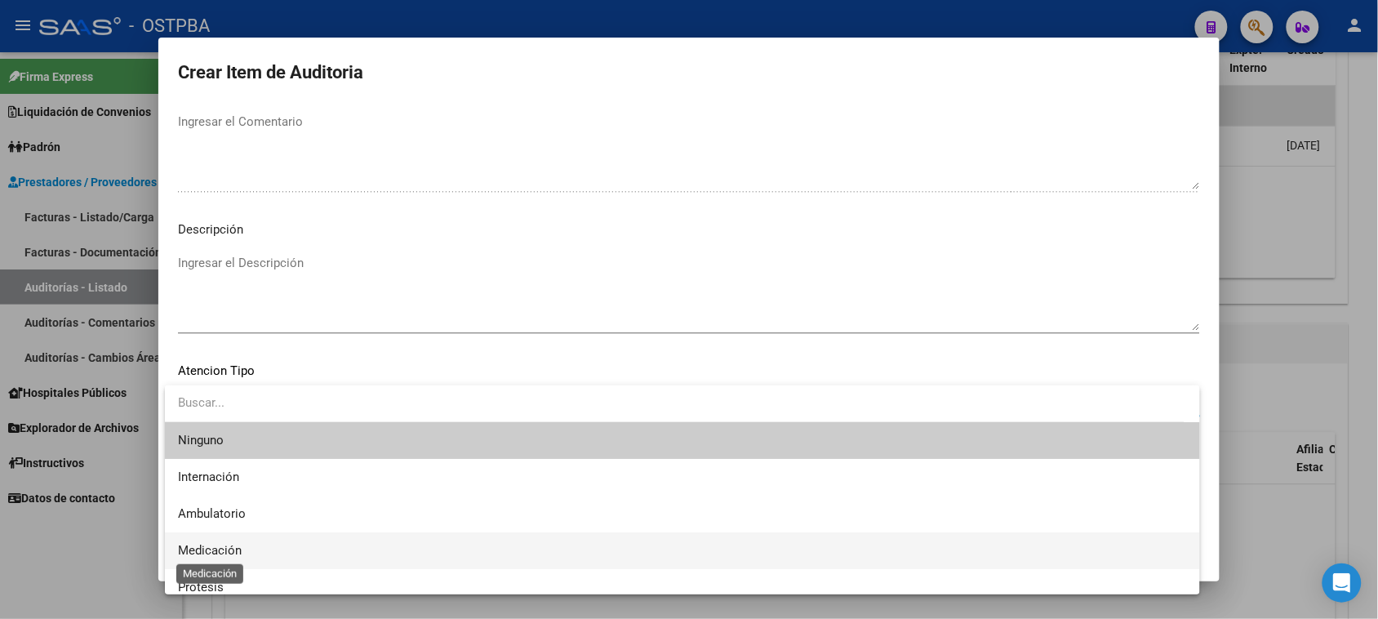
click at [234, 548] on span "Medicación" at bounding box center [210, 550] width 64 height 15
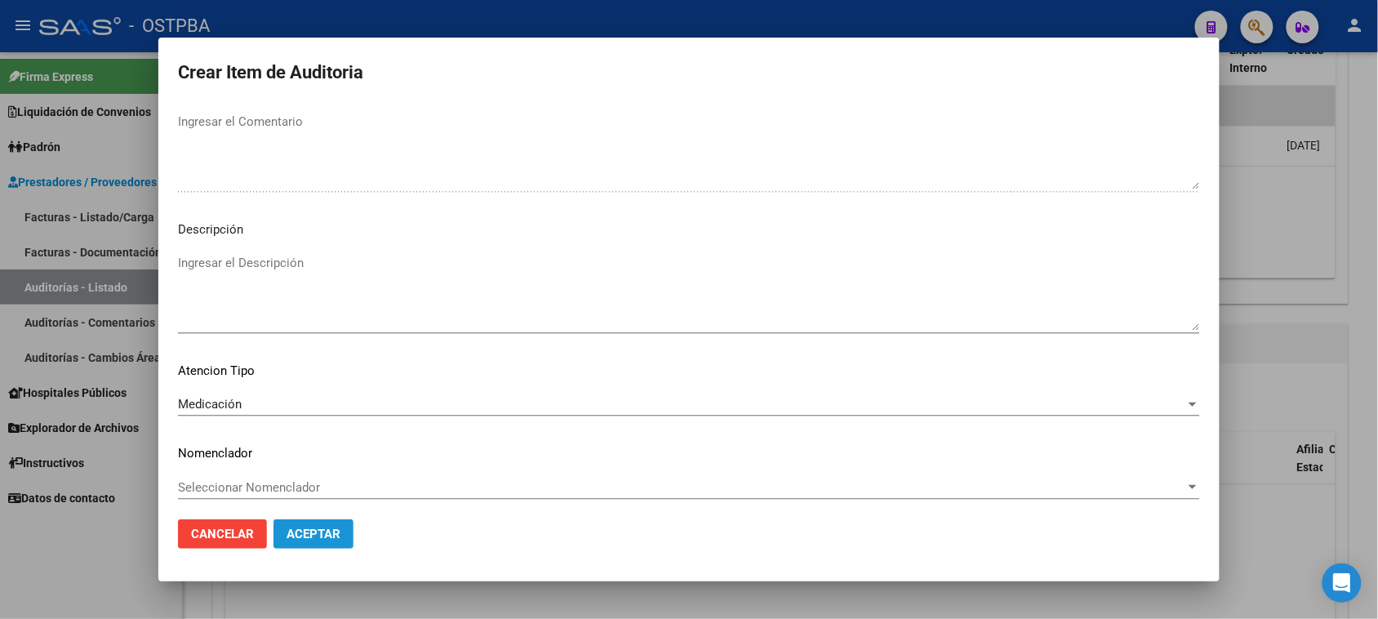
click at [310, 529] on span "Aceptar" at bounding box center [313, 533] width 54 height 15
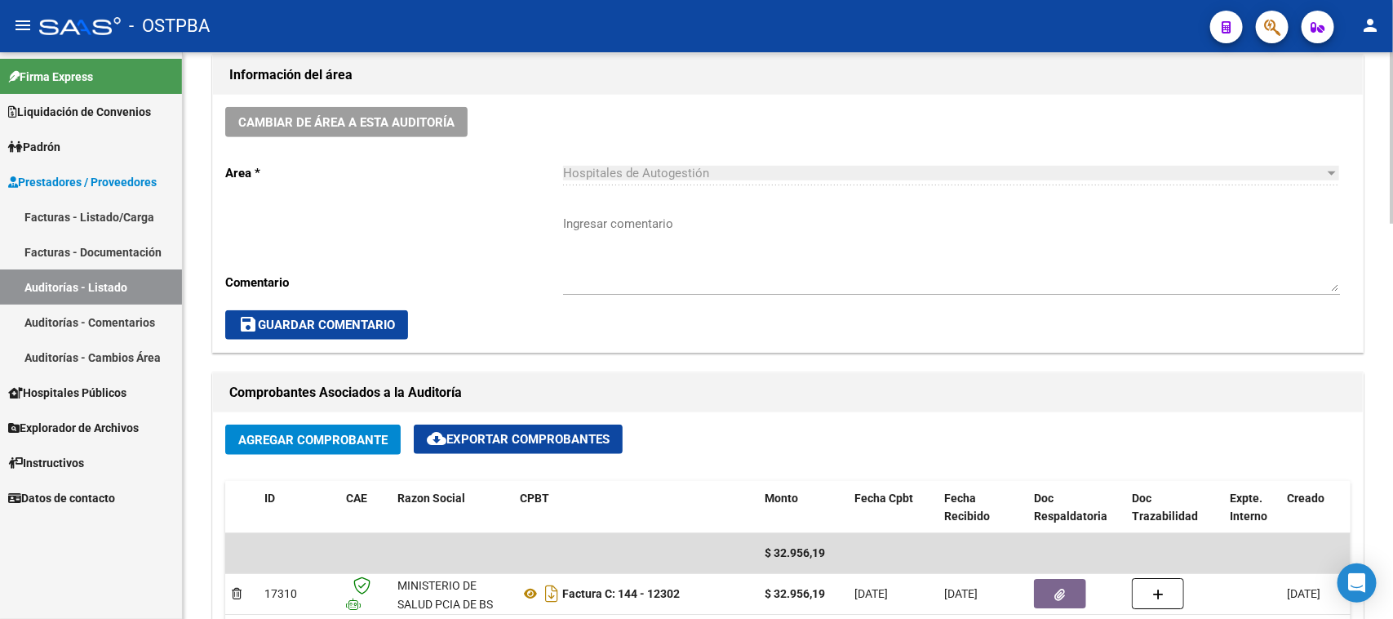
scroll to position [510, 0]
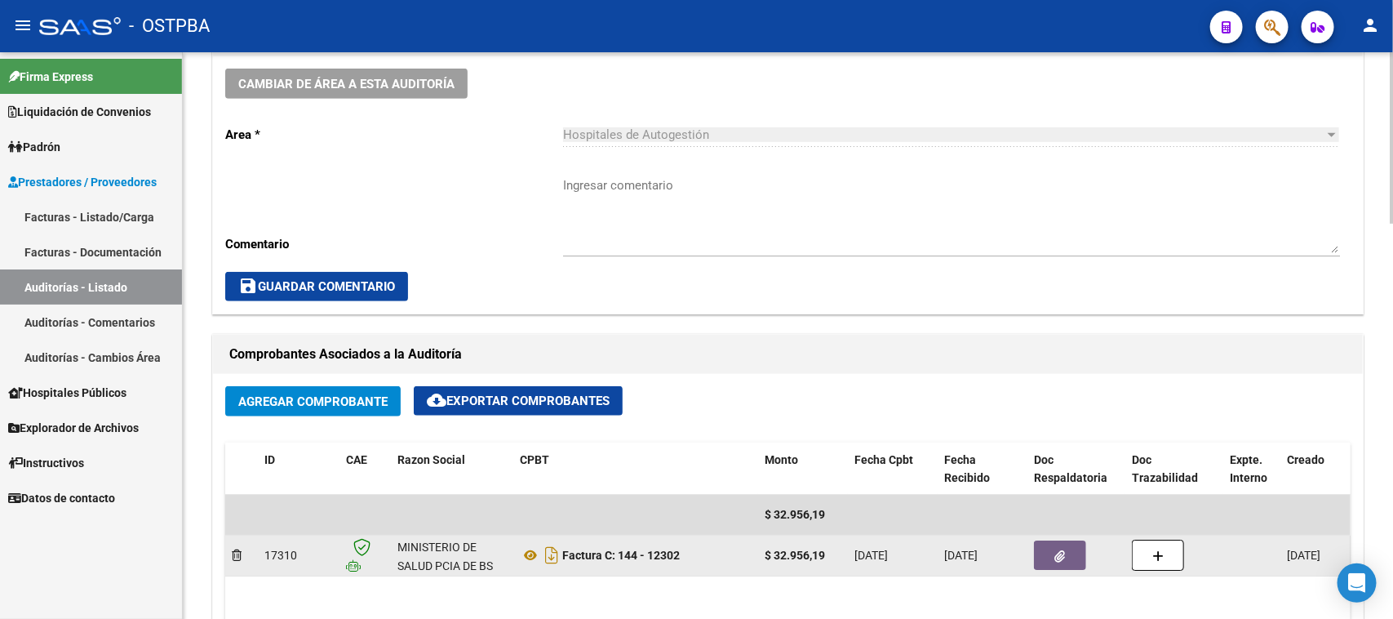
click at [1055, 552] on icon "button" at bounding box center [1060, 556] width 11 height 12
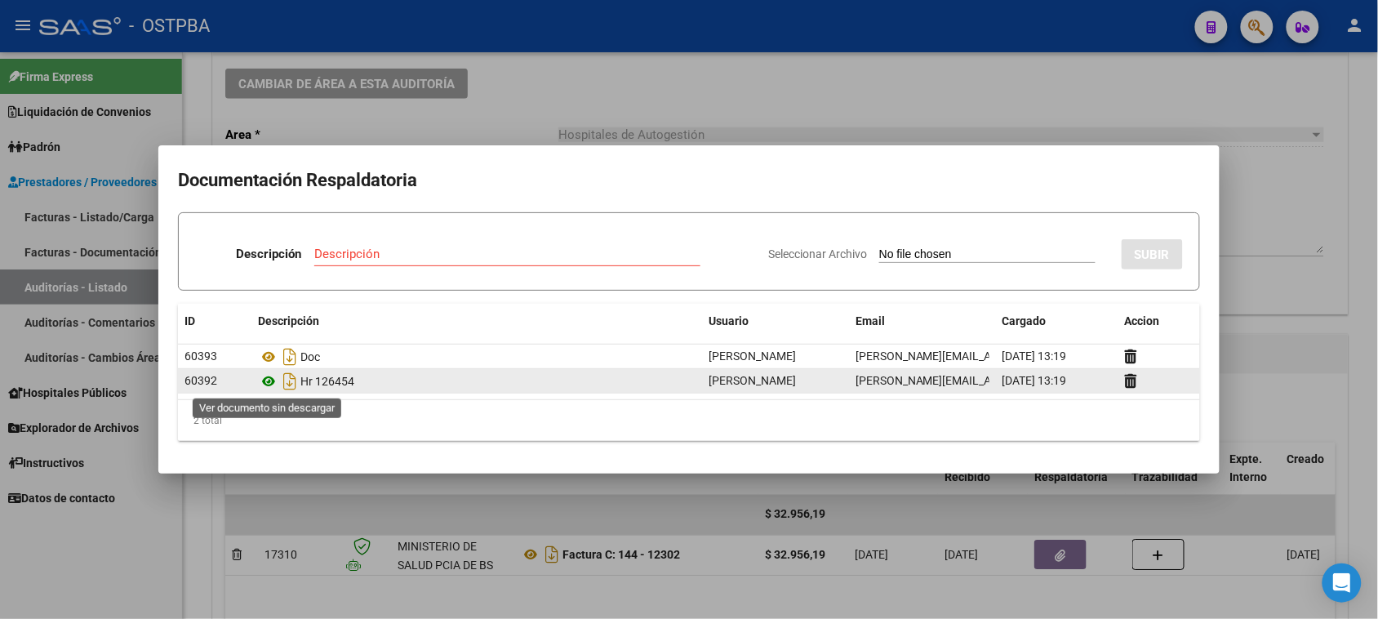
click at [268, 385] on icon at bounding box center [268, 381] width 21 height 20
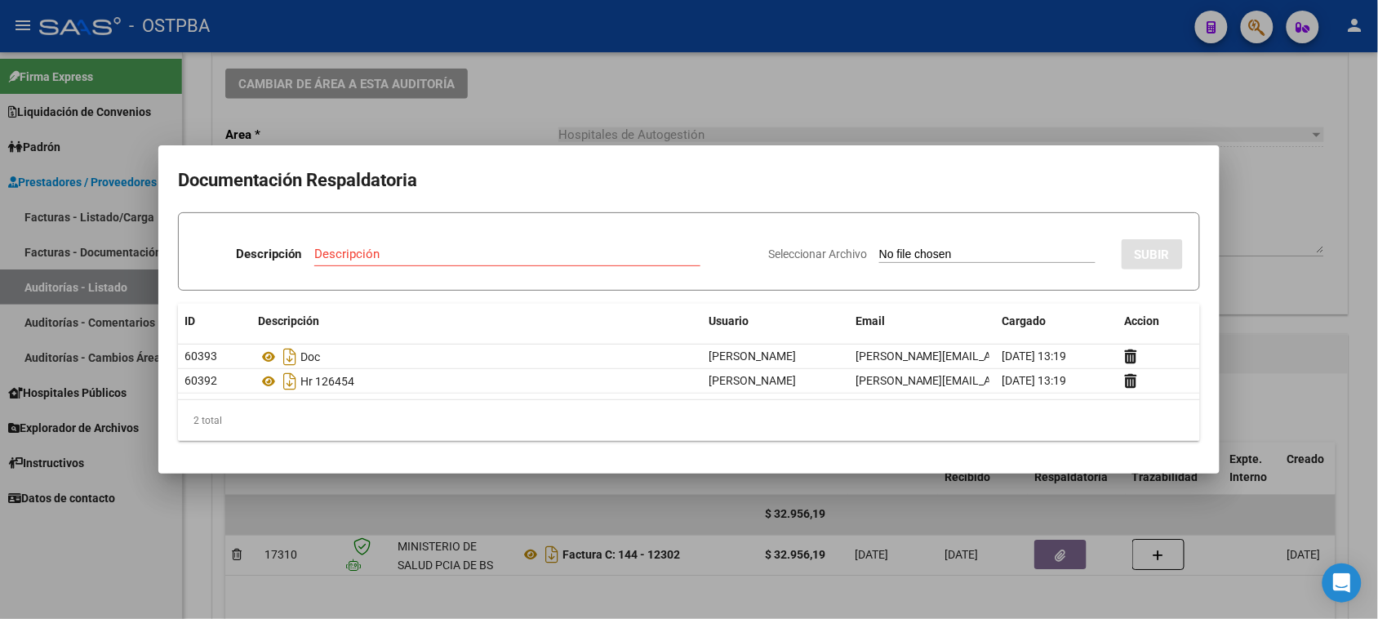
drag, startPoint x: 158, startPoint y: 543, endPoint x: 167, endPoint y: 532, distance: 14.4
click at [158, 540] on div at bounding box center [689, 309] width 1378 height 619
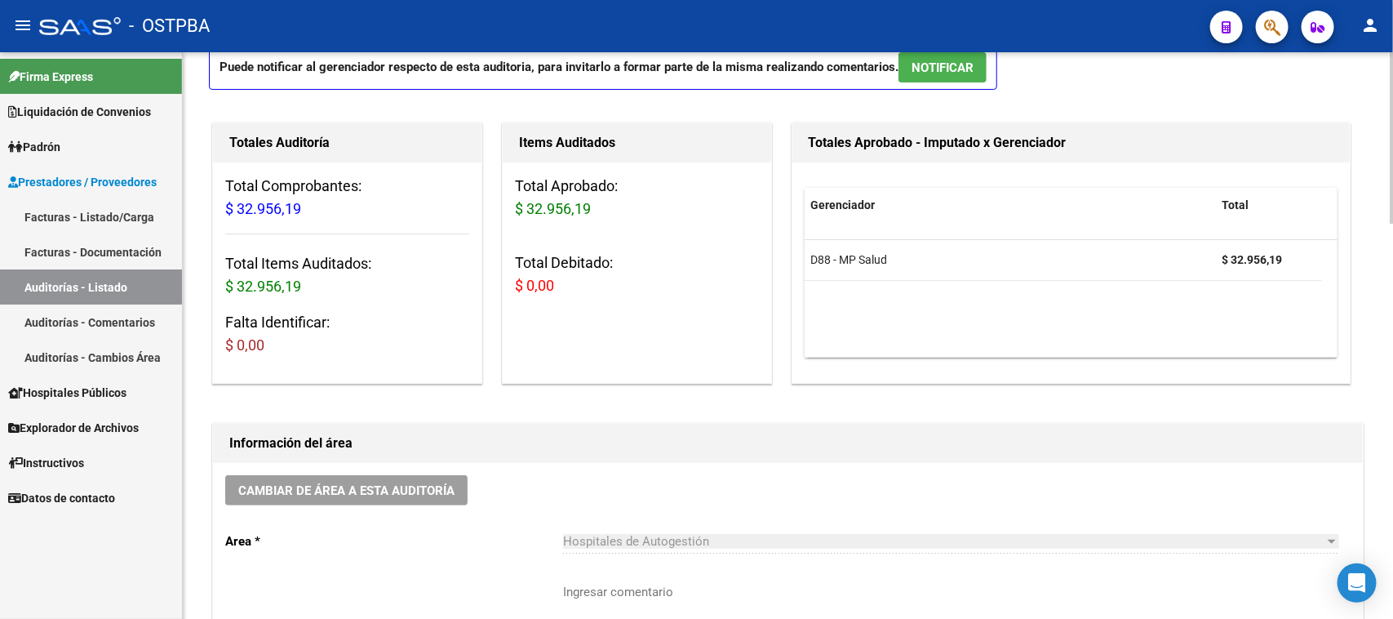
scroll to position [0, 0]
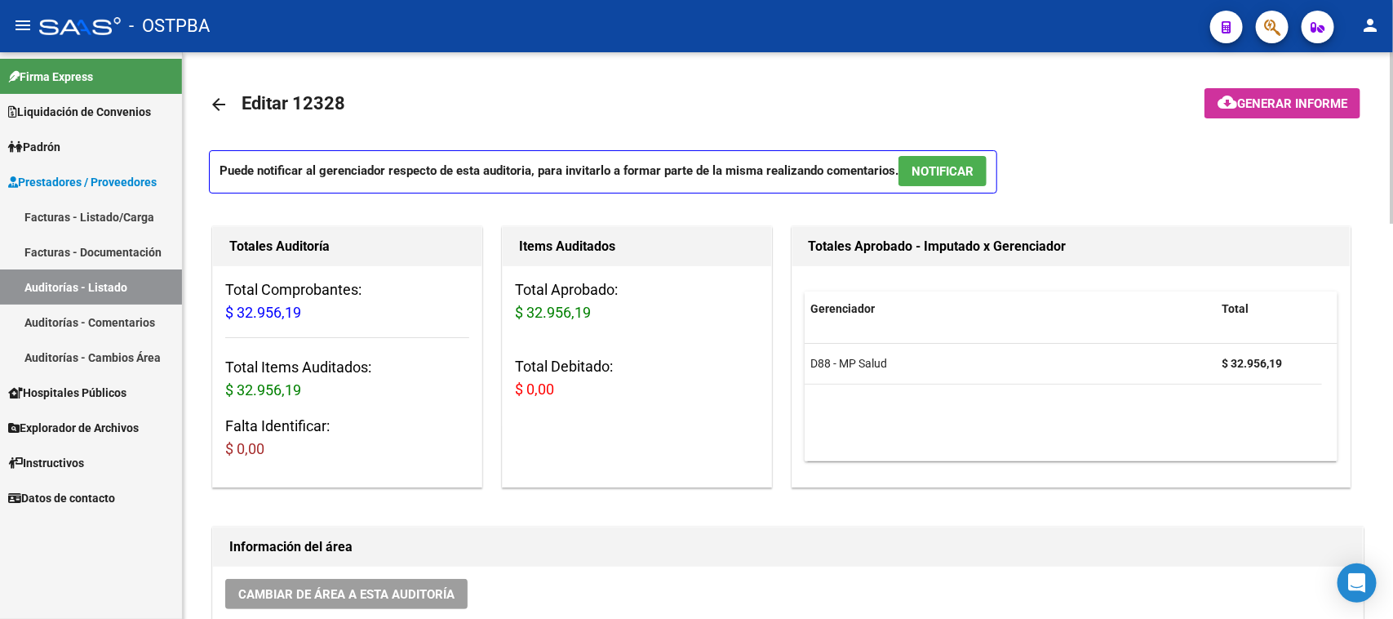
click at [213, 102] on mat-icon "arrow_back" at bounding box center [219, 105] width 20 height 20
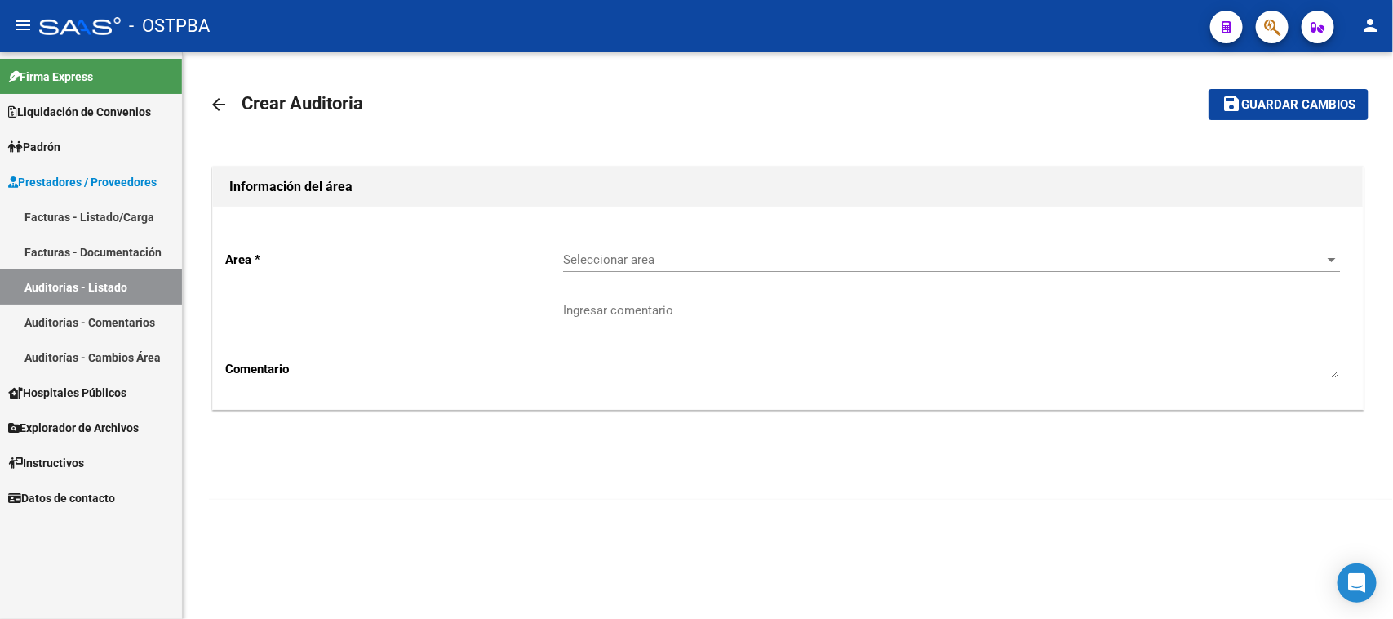
click at [708, 249] on div "Seleccionar area Seleccionar area" at bounding box center [951, 254] width 777 height 35
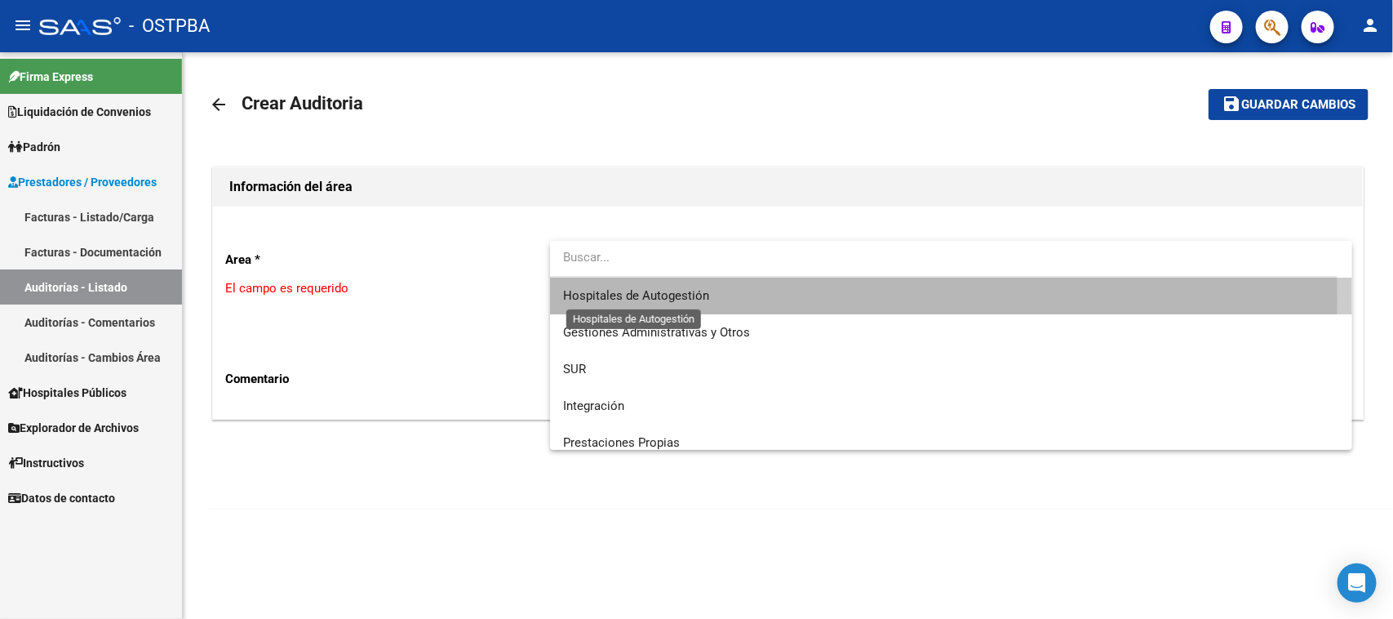
click at [695, 295] on span "Hospitales de Autogestión" at bounding box center [636, 295] width 146 height 15
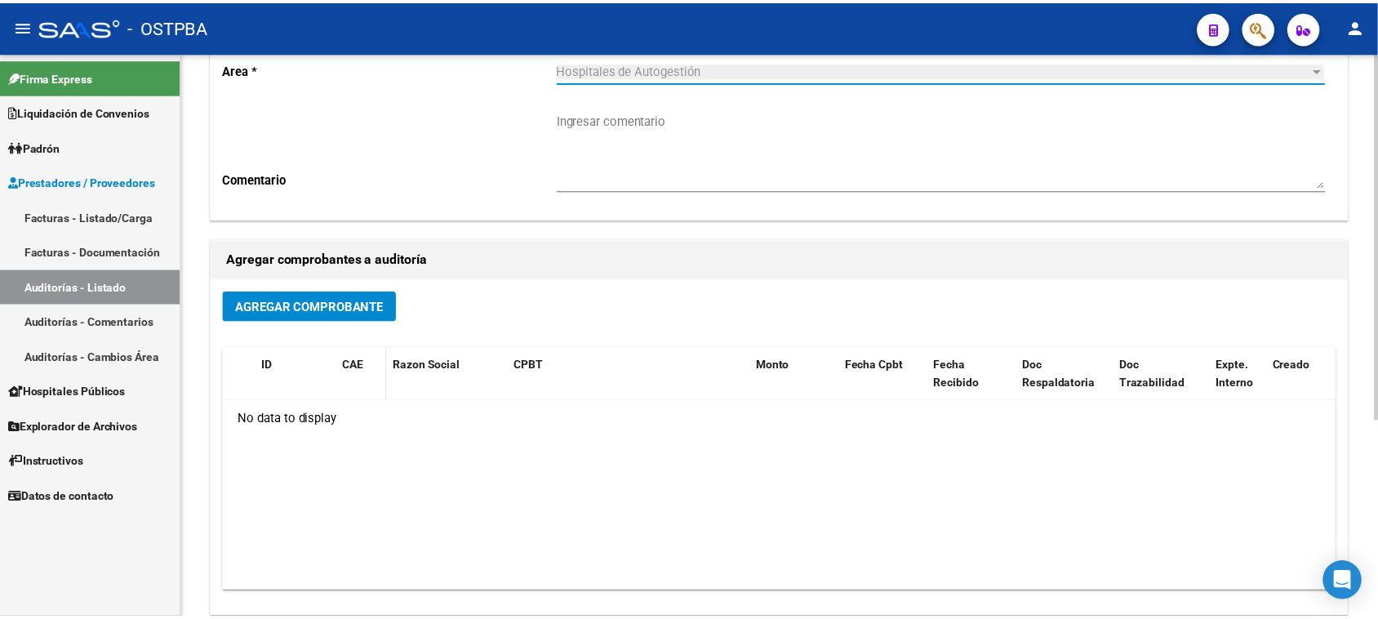
scroll to position [204, 0]
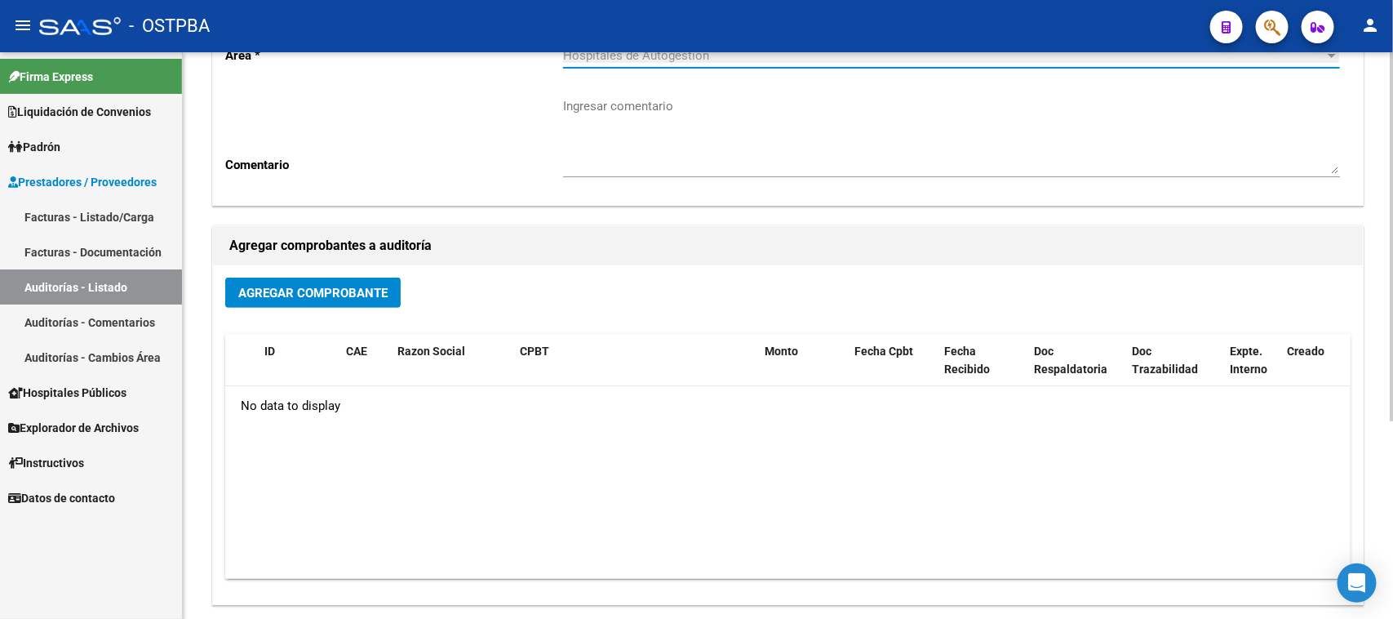
click at [277, 286] on span "Agregar Comprobante" at bounding box center [312, 293] width 149 height 15
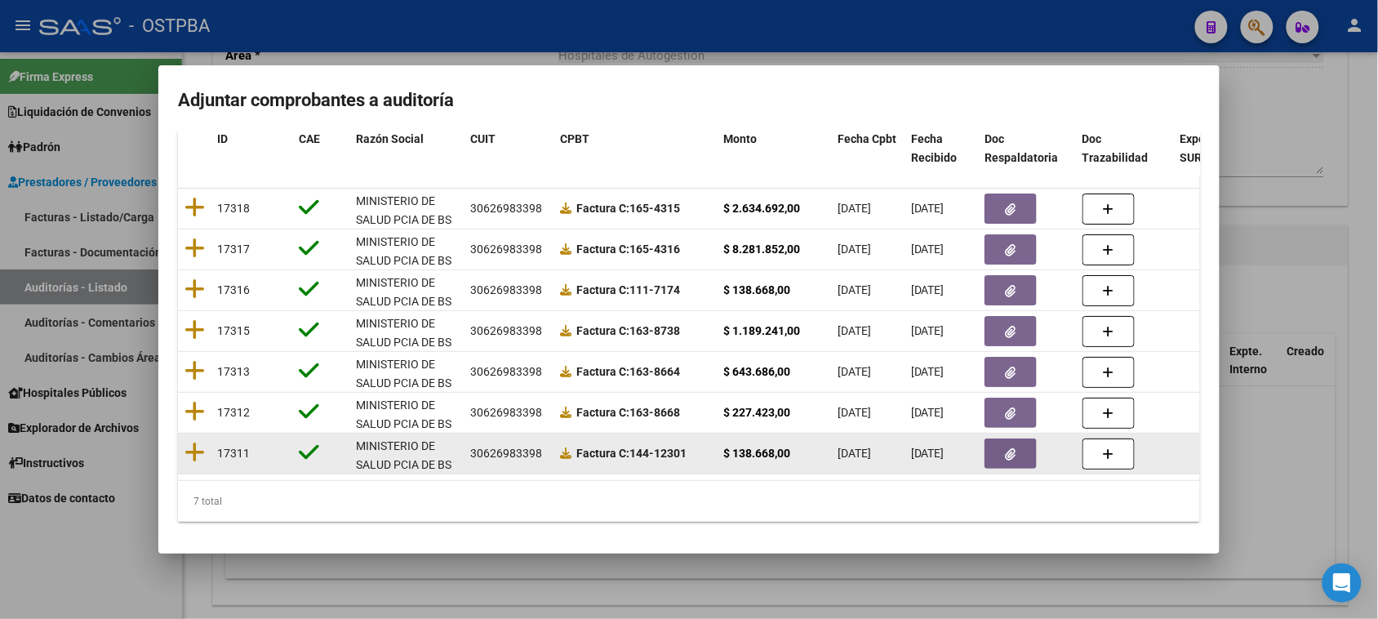
scroll to position [189, 0]
click at [196, 441] on icon at bounding box center [194, 452] width 20 height 23
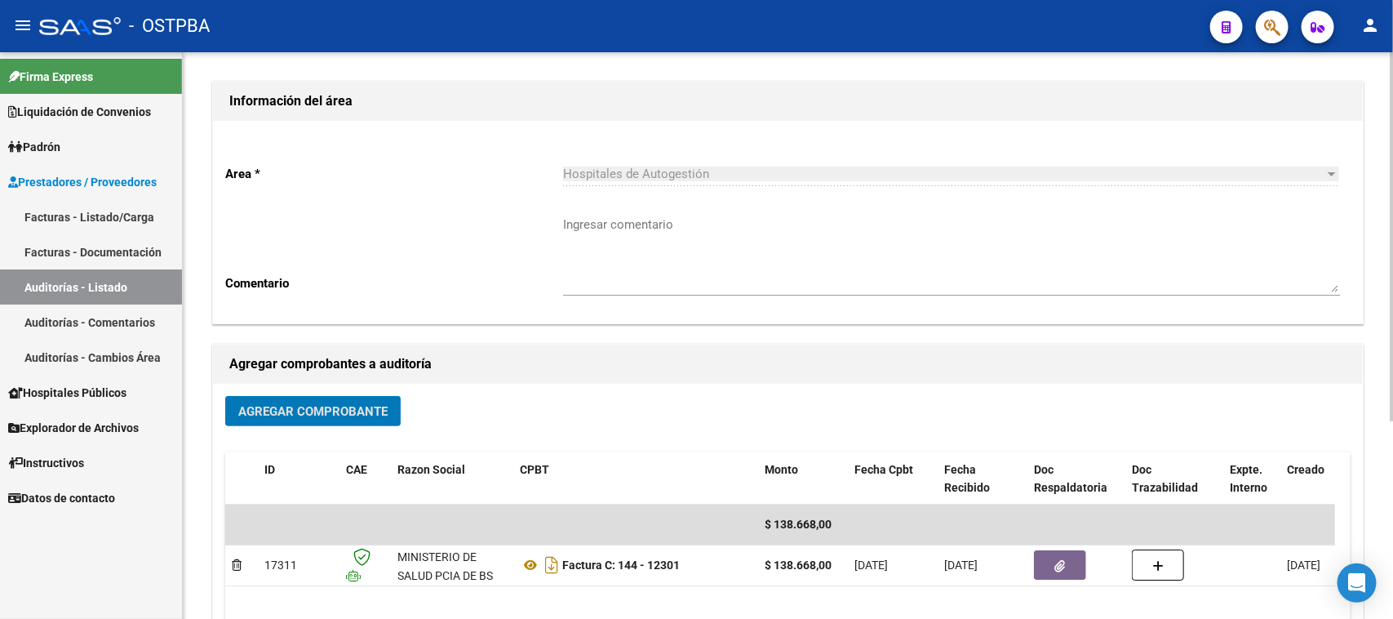
scroll to position [0, 0]
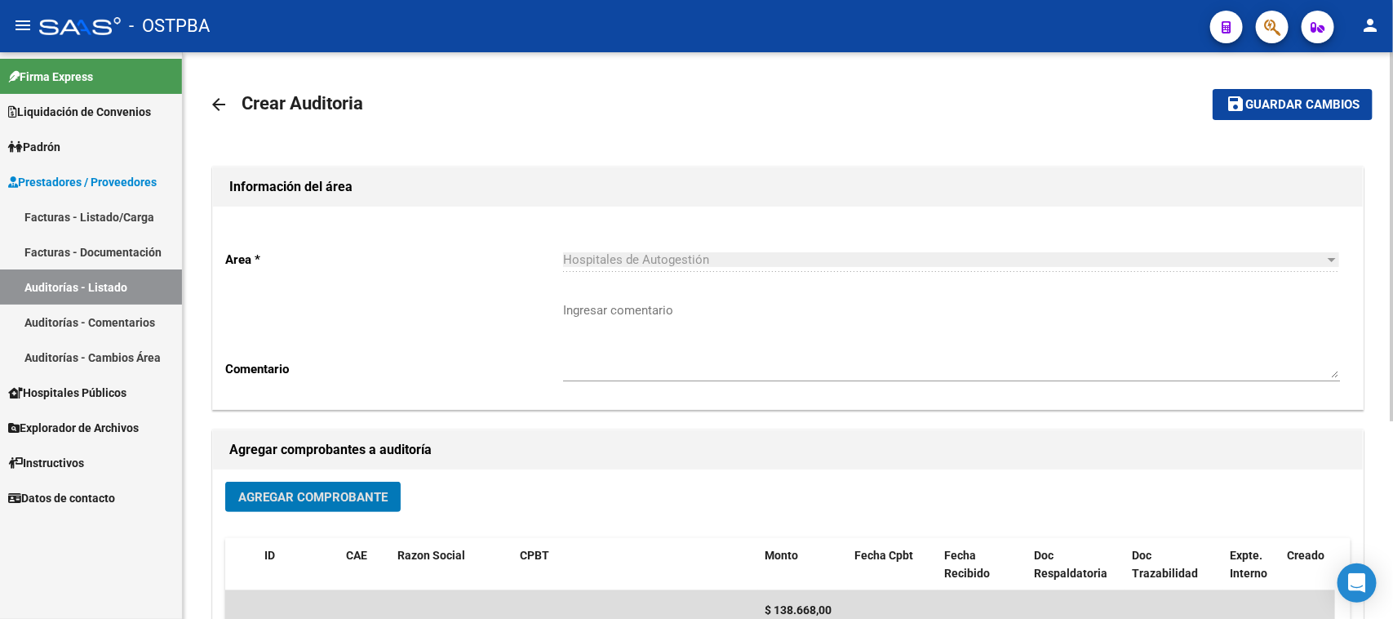
click at [1322, 113] on button "save Guardar cambios" at bounding box center [1293, 104] width 160 height 30
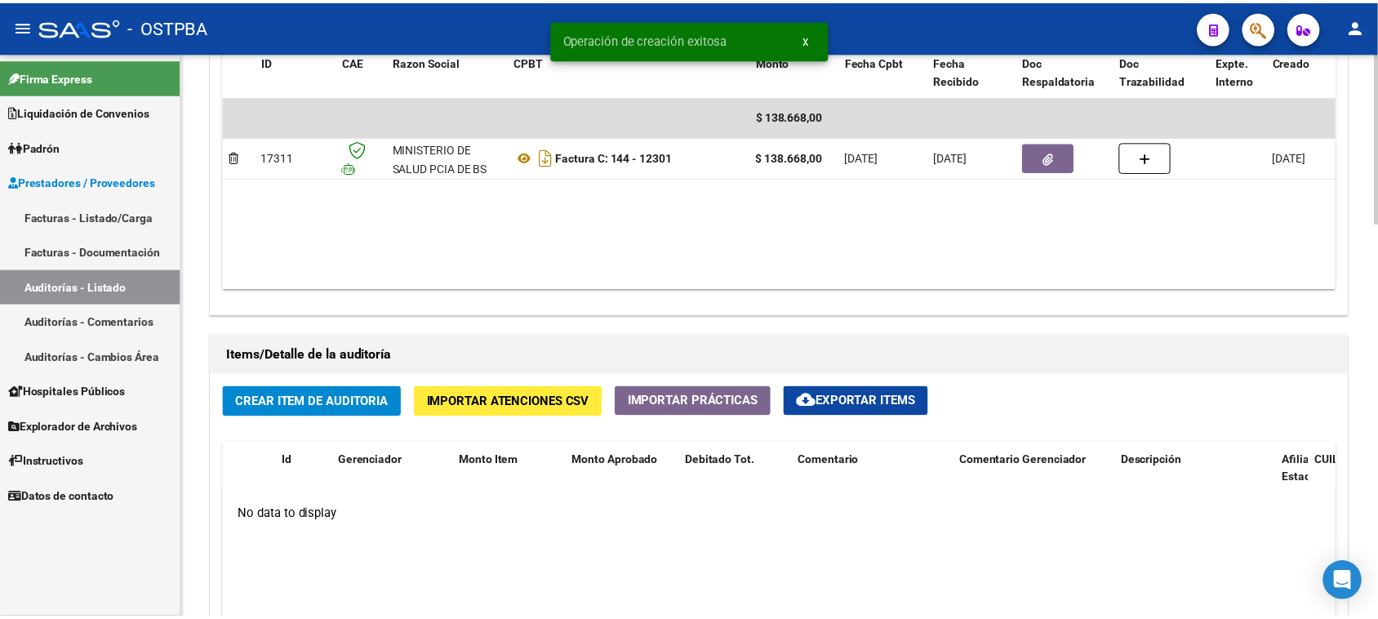
scroll to position [1020, 0]
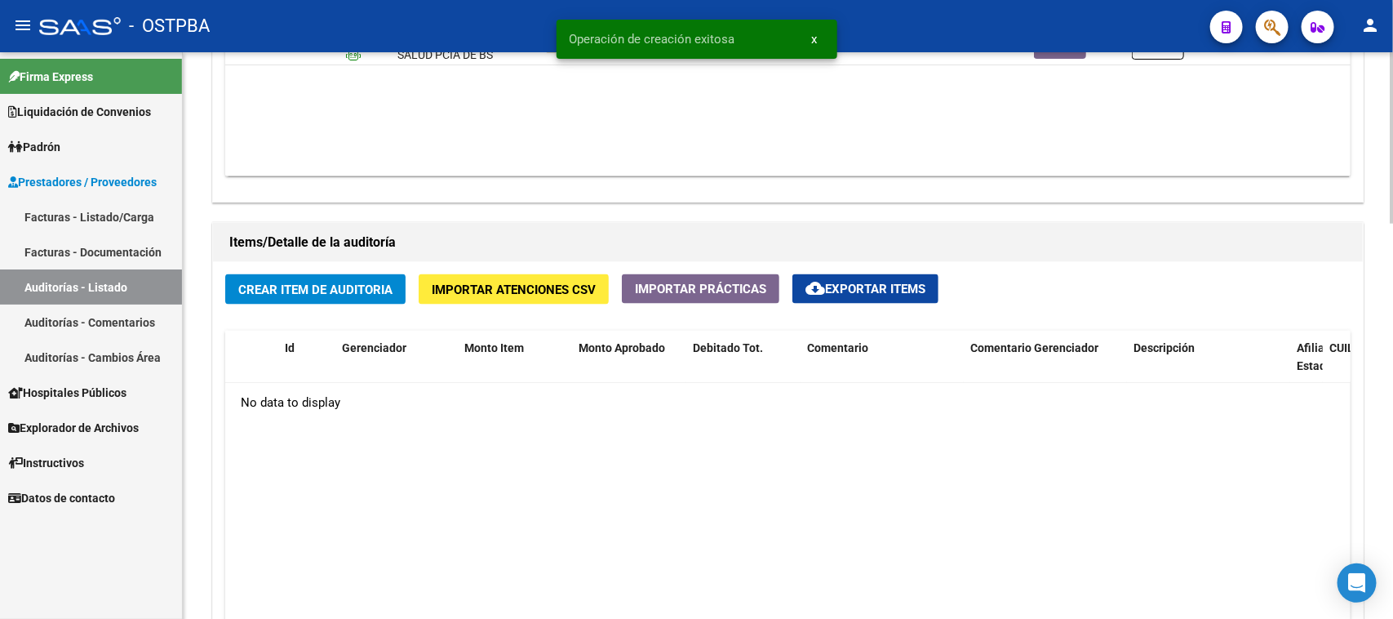
click at [347, 283] on span "Crear Item de Auditoria" at bounding box center [315, 289] width 154 height 15
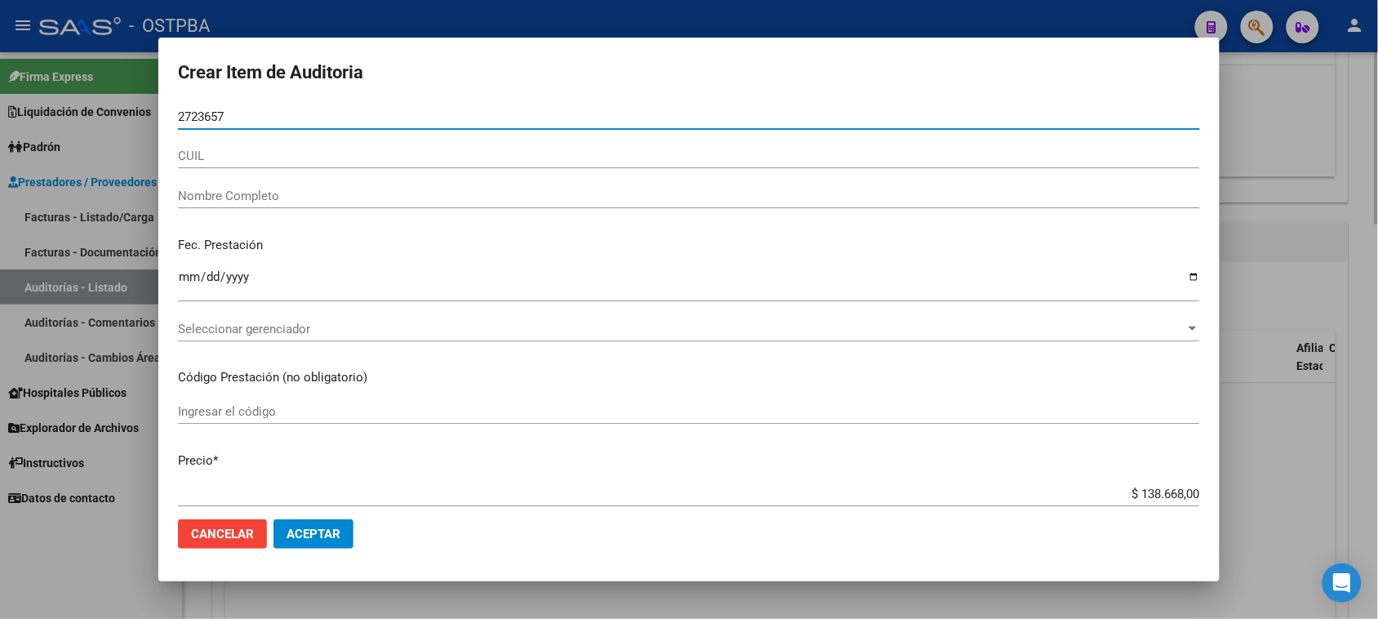
type input "27236571"
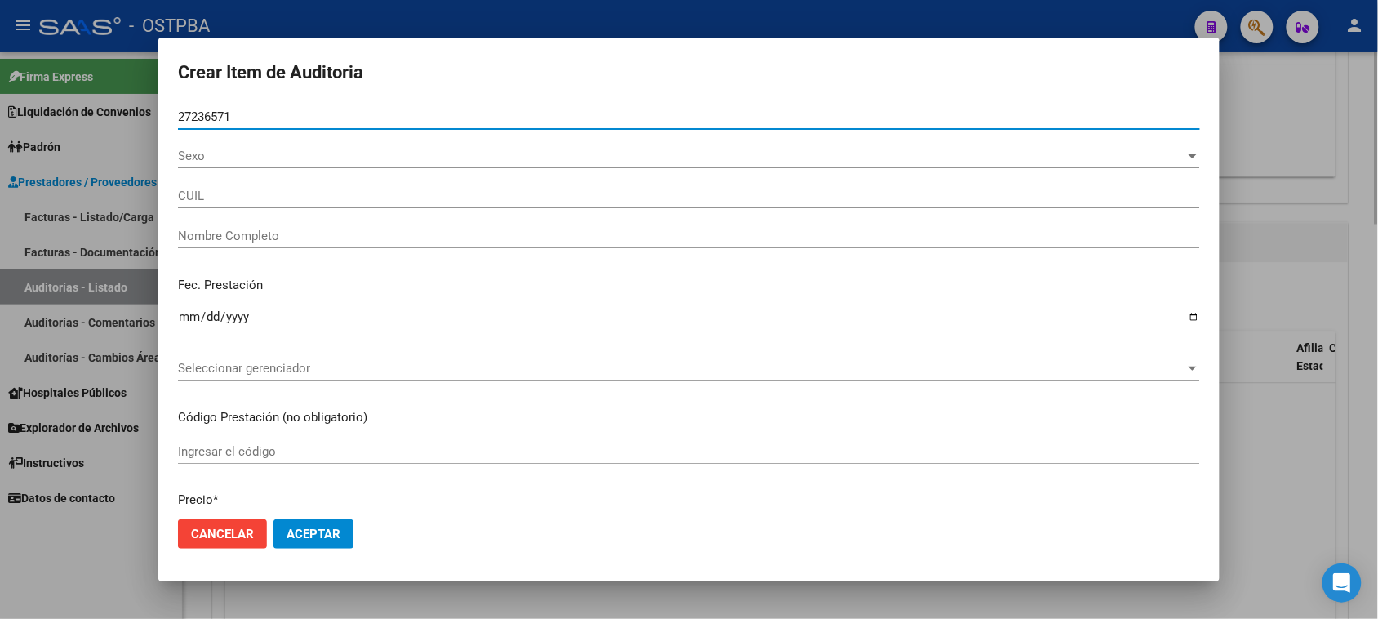
type input "27272365712"
type input "LUCERO MARIA JOSE -"
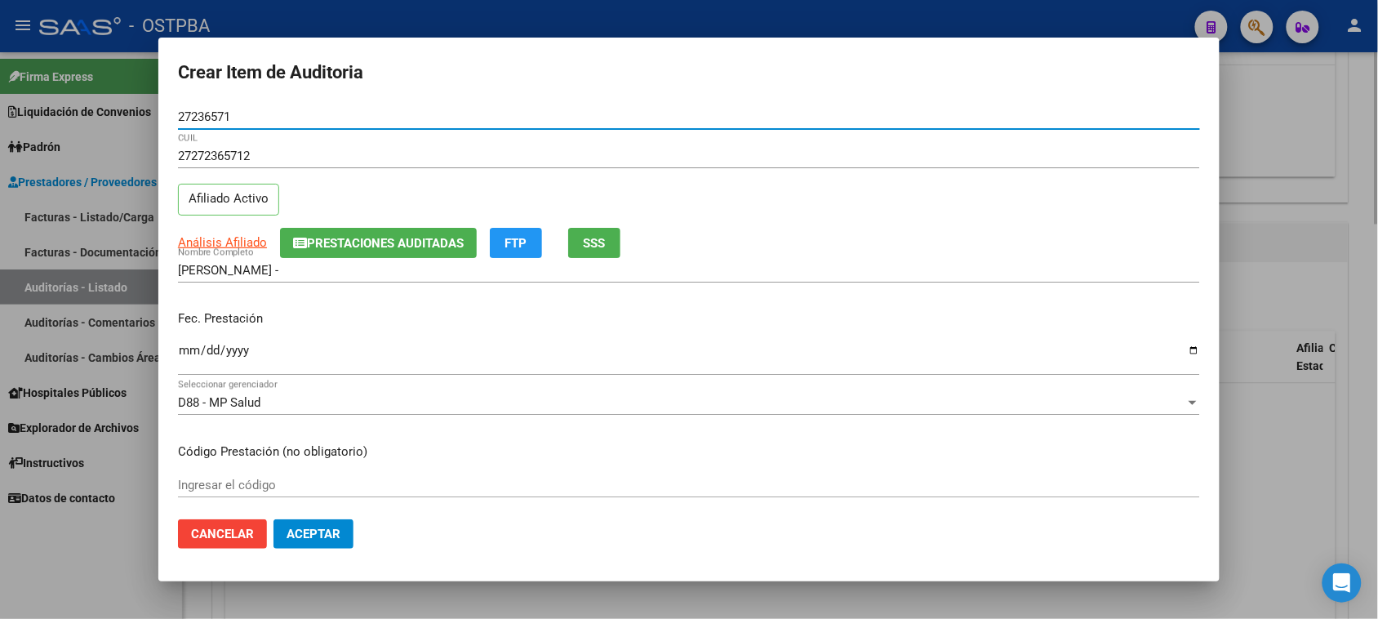
type input "27236571"
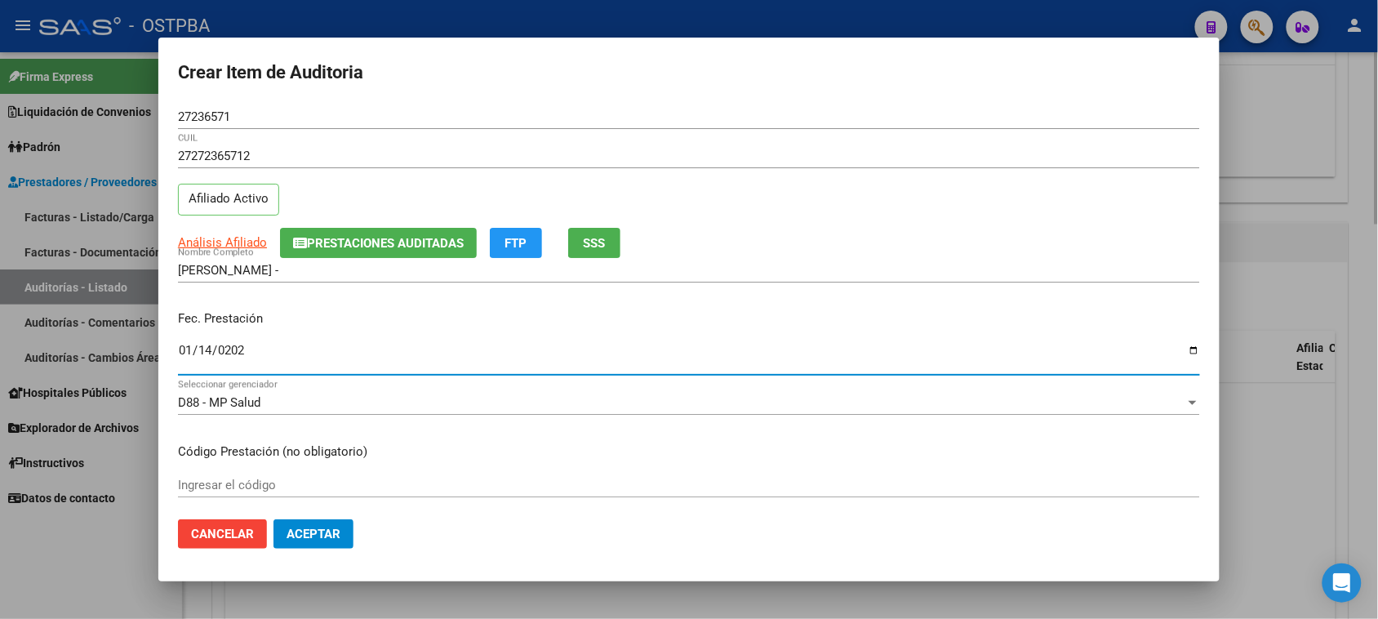
type input "2025-01-14"
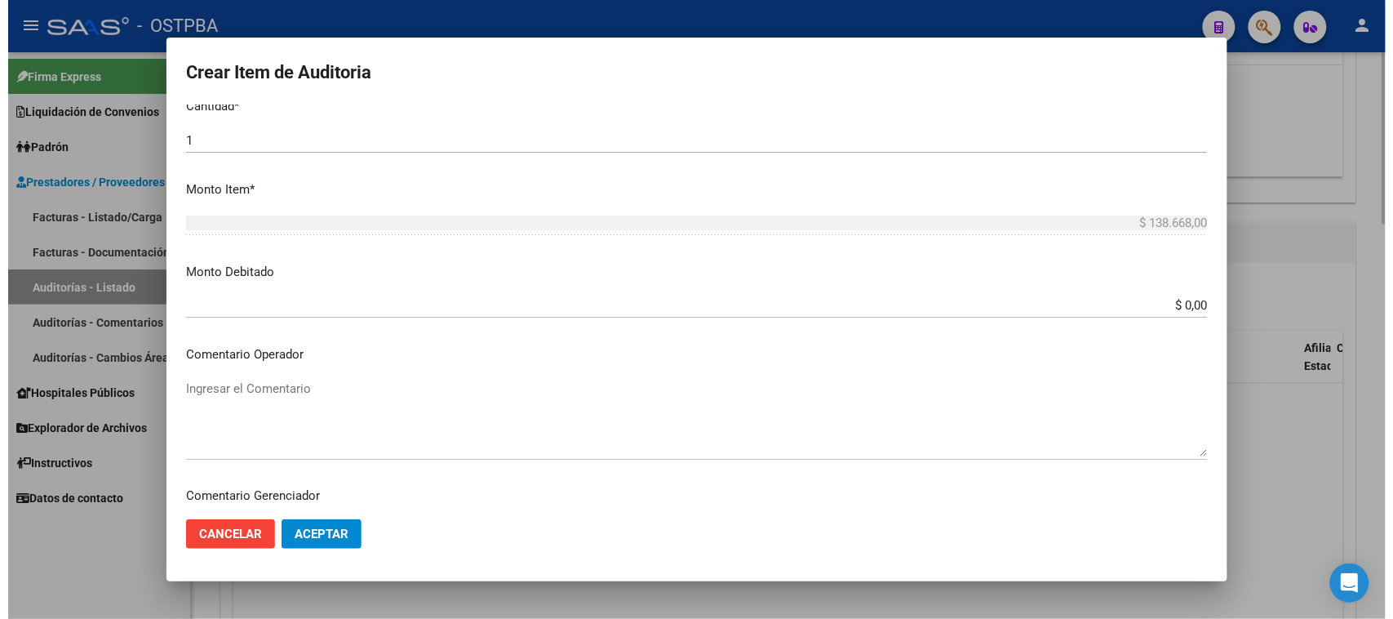
scroll to position [875, 0]
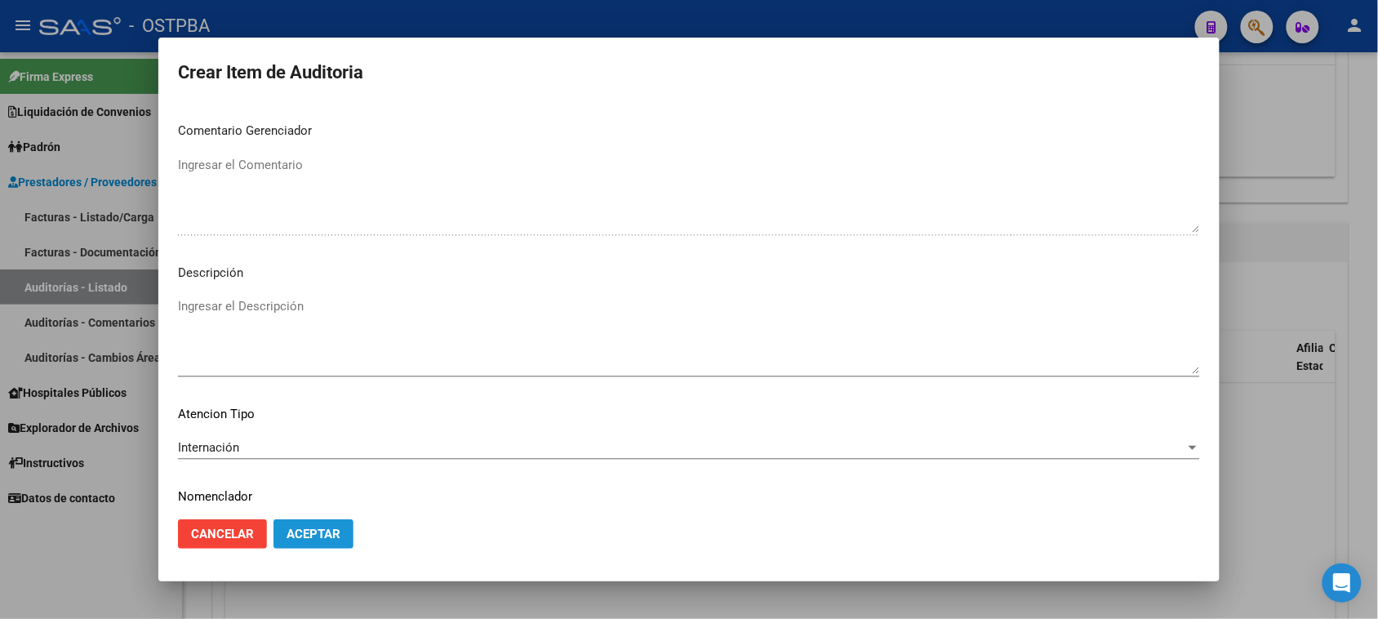
click at [324, 531] on span "Aceptar" at bounding box center [313, 533] width 54 height 15
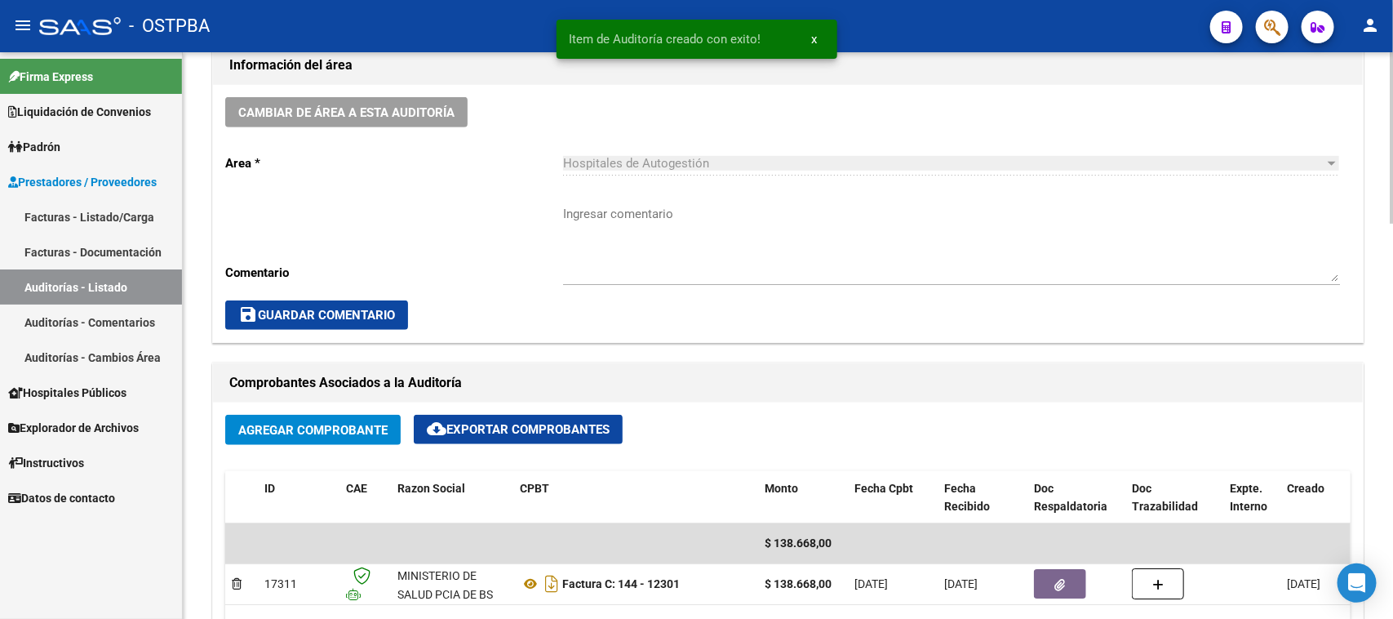
scroll to position [715, 0]
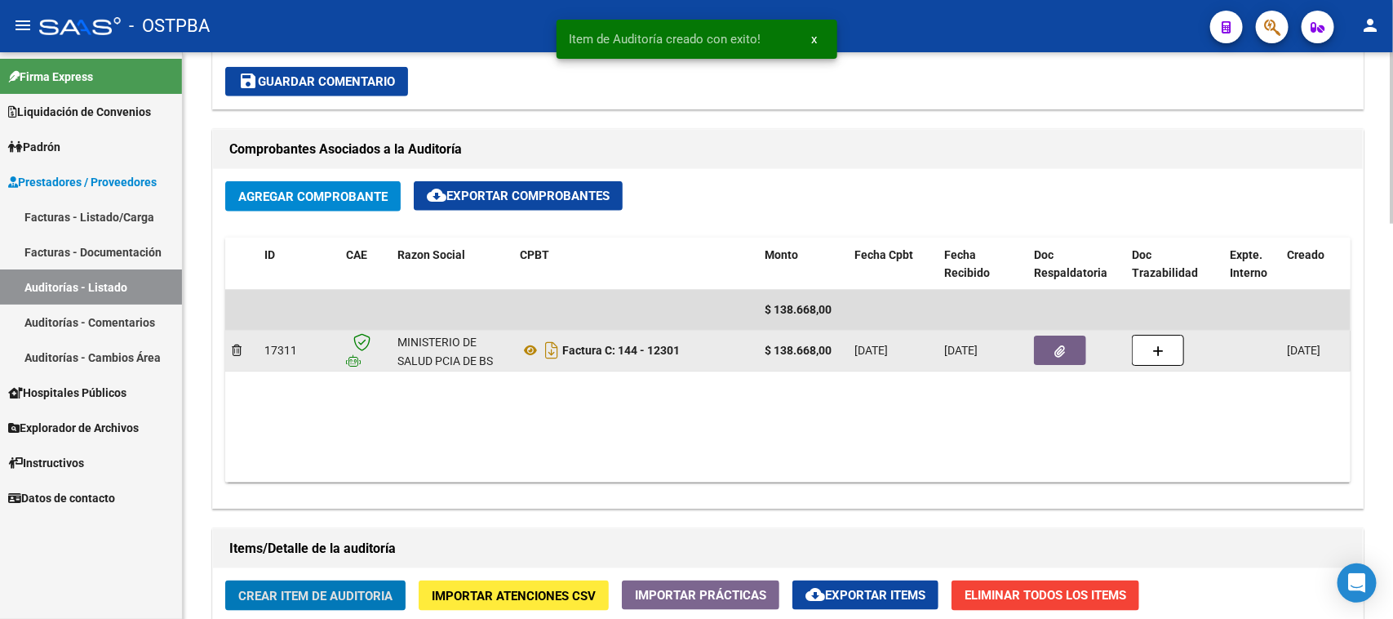
click at [1074, 344] on button "button" at bounding box center [1060, 349] width 52 height 29
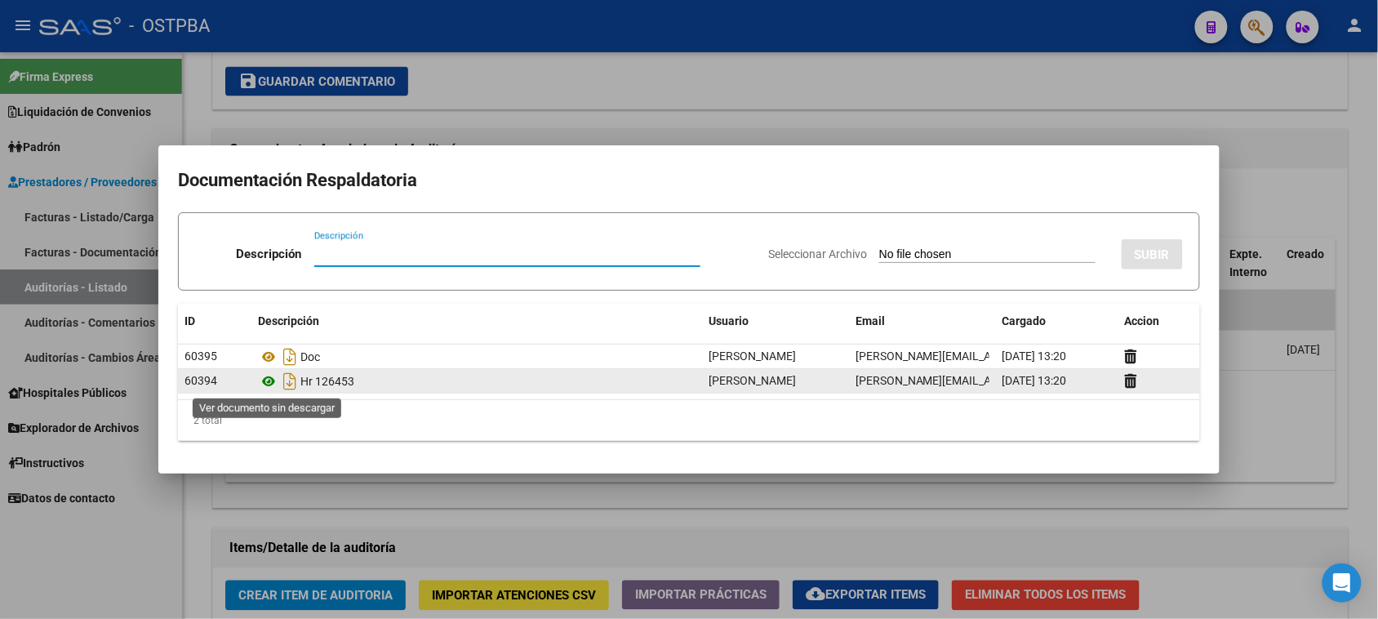
click at [266, 384] on icon at bounding box center [268, 381] width 21 height 20
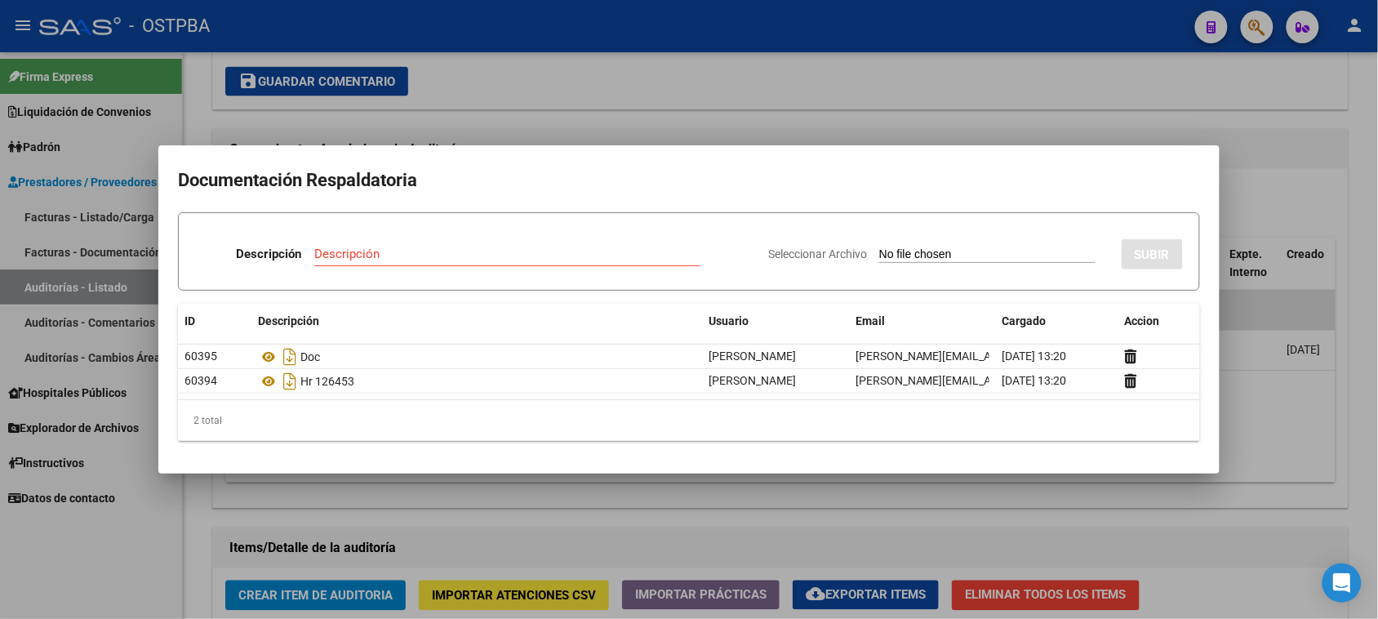
click at [919, 106] on div at bounding box center [689, 309] width 1378 height 619
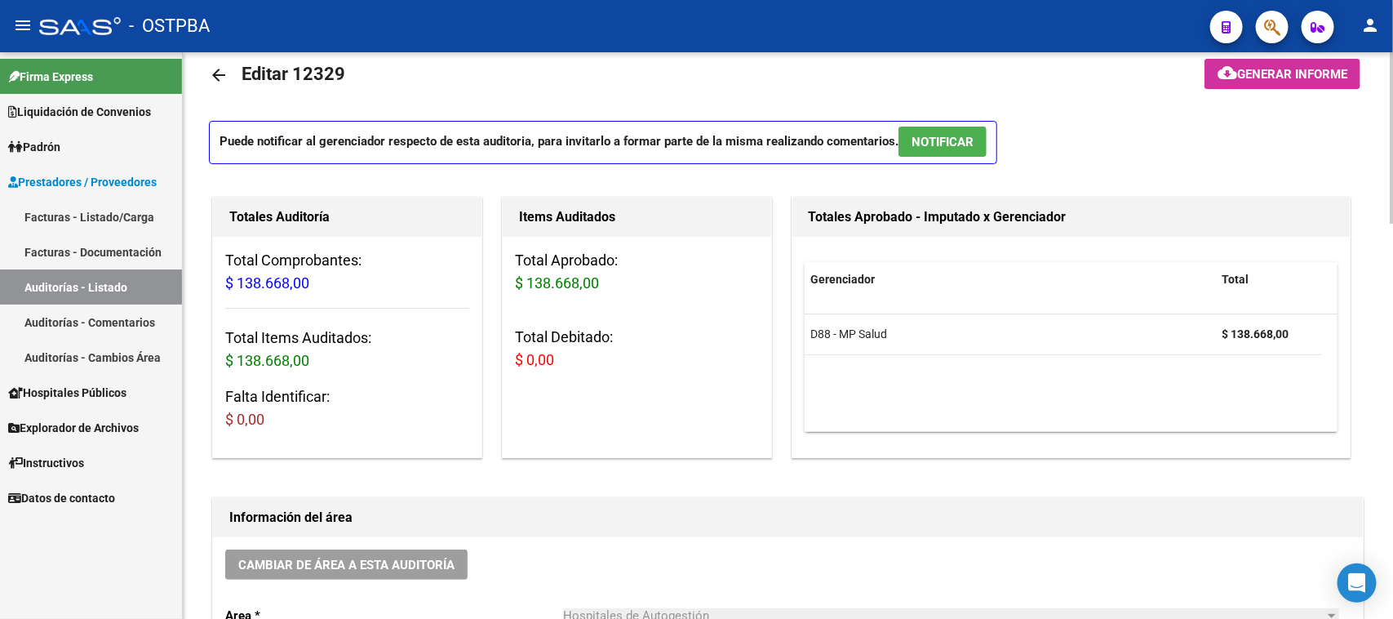
scroll to position [1, 0]
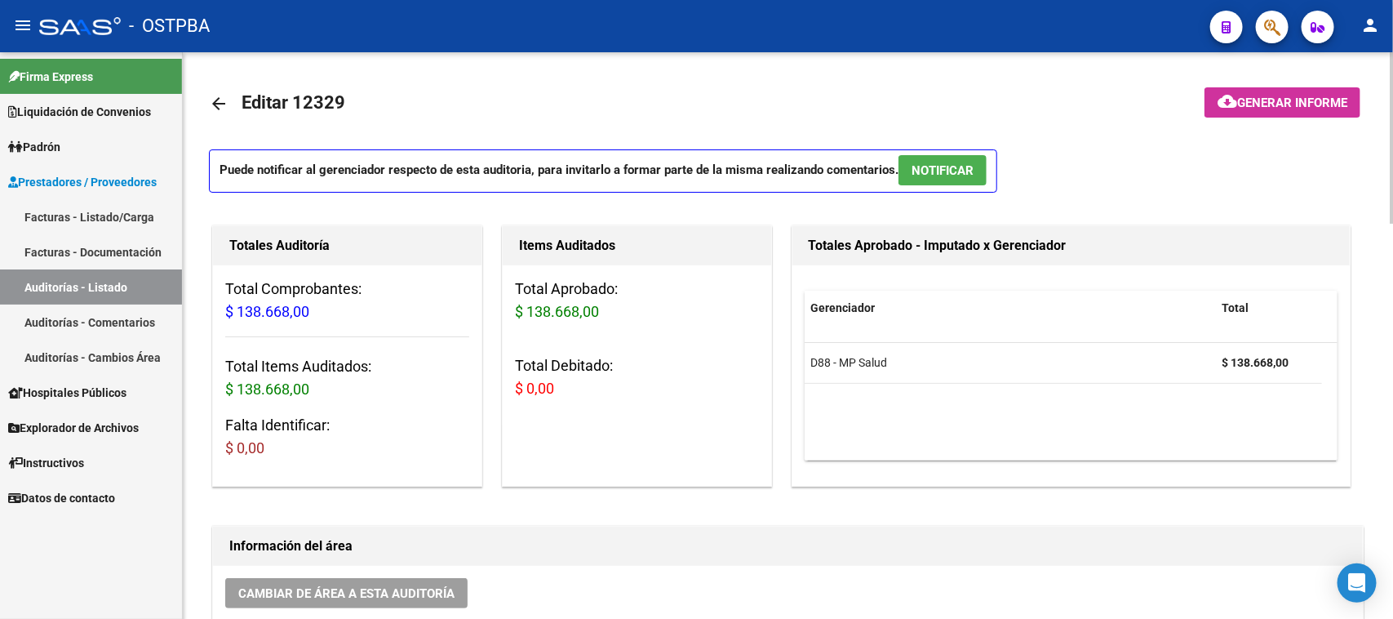
click at [213, 108] on mat-icon "arrow_back" at bounding box center [219, 104] width 20 height 20
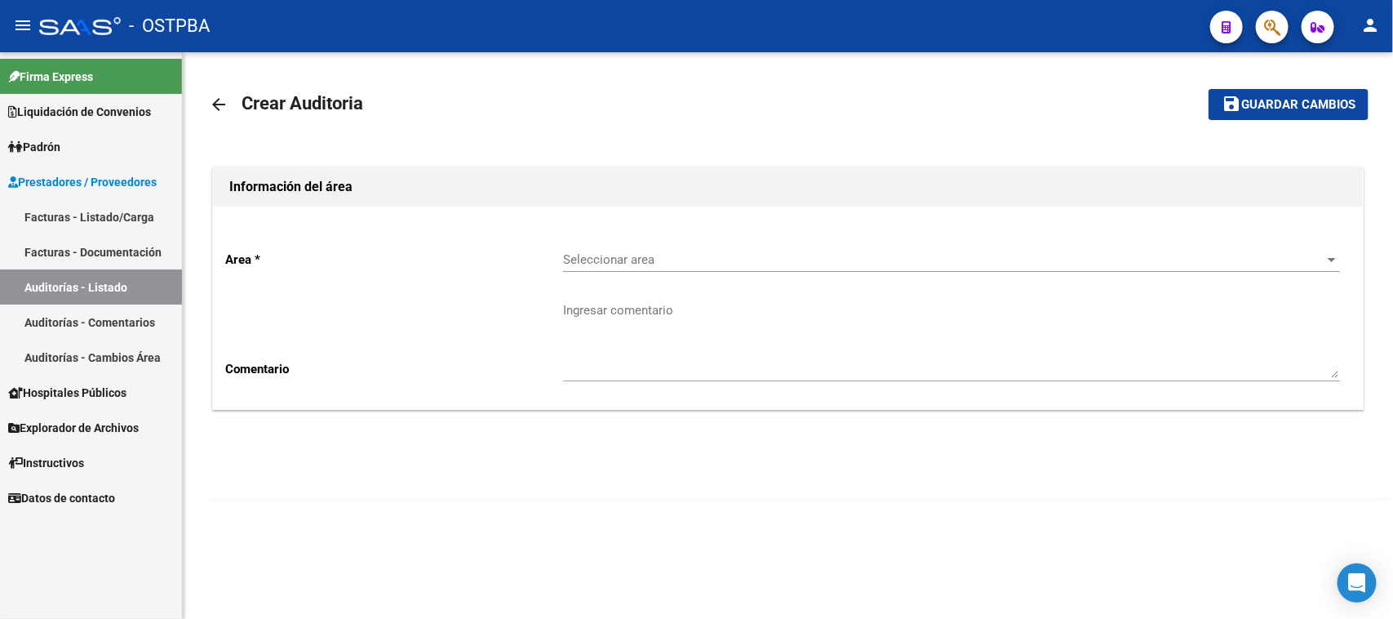
click at [588, 253] on span "Seleccionar area" at bounding box center [944, 259] width 762 height 15
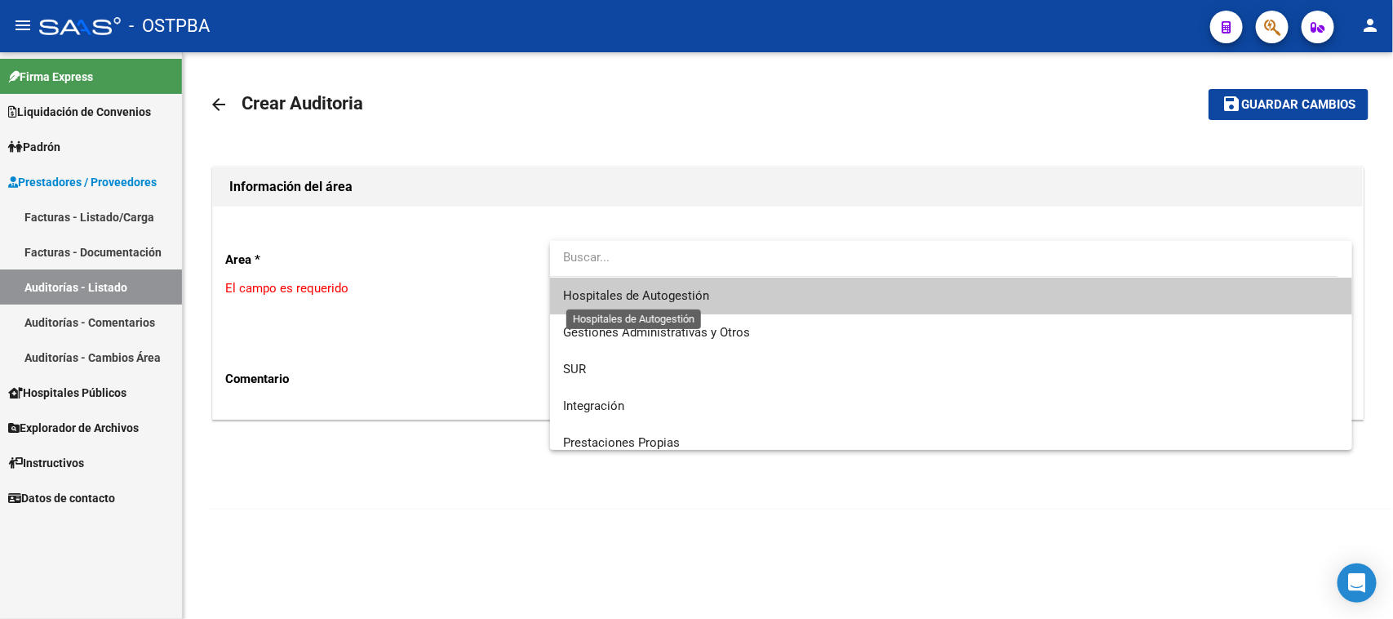
click at [610, 299] on span "Hospitales de Autogestión" at bounding box center [636, 295] width 146 height 15
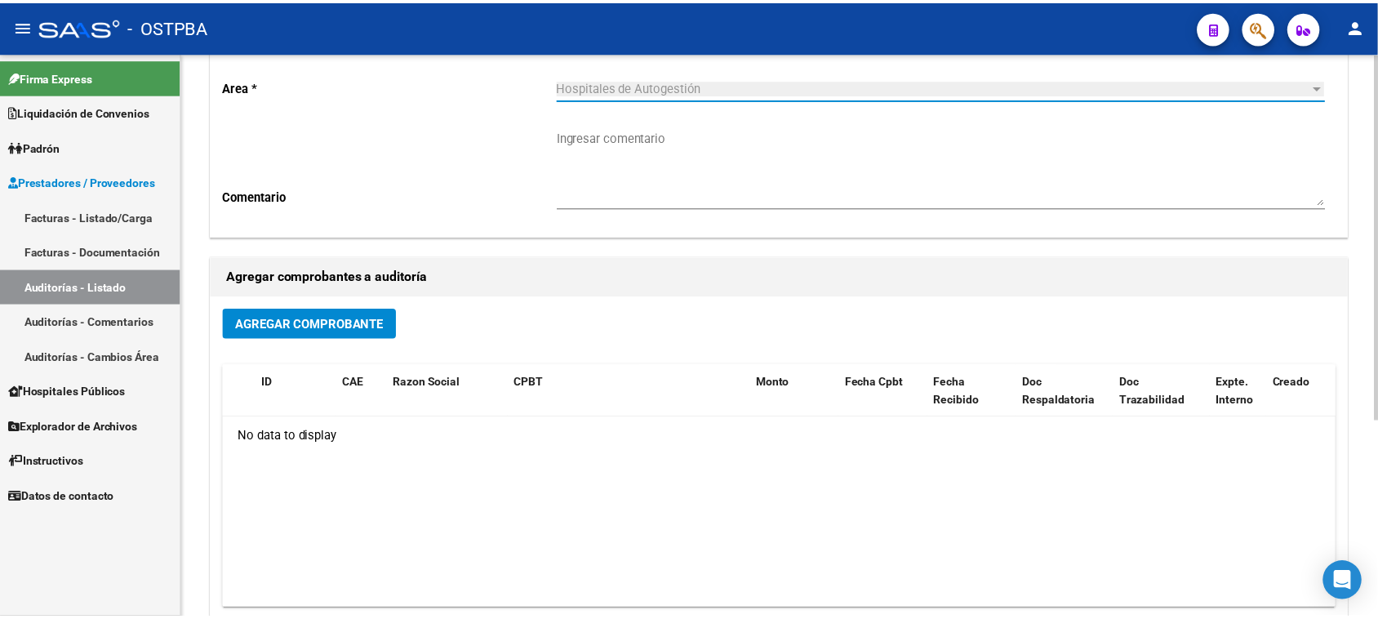
scroll to position [204, 0]
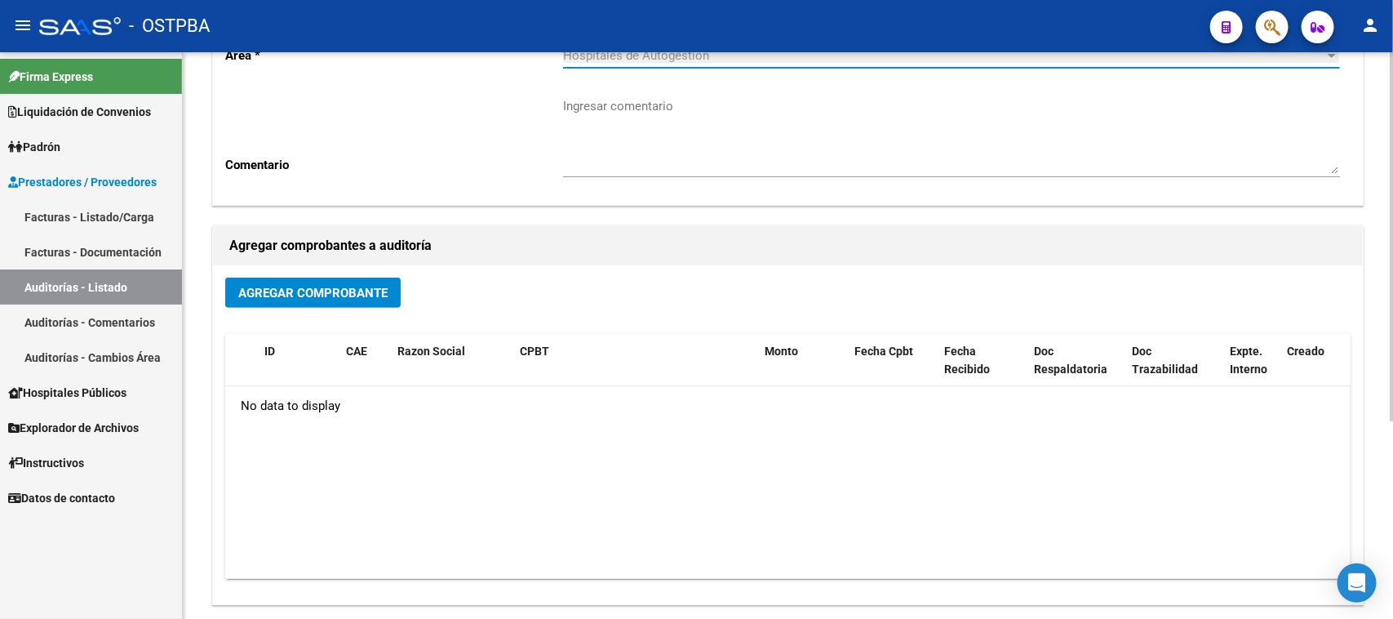
click at [377, 286] on span "Agregar Comprobante" at bounding box center [312, 293] width 149 height 15
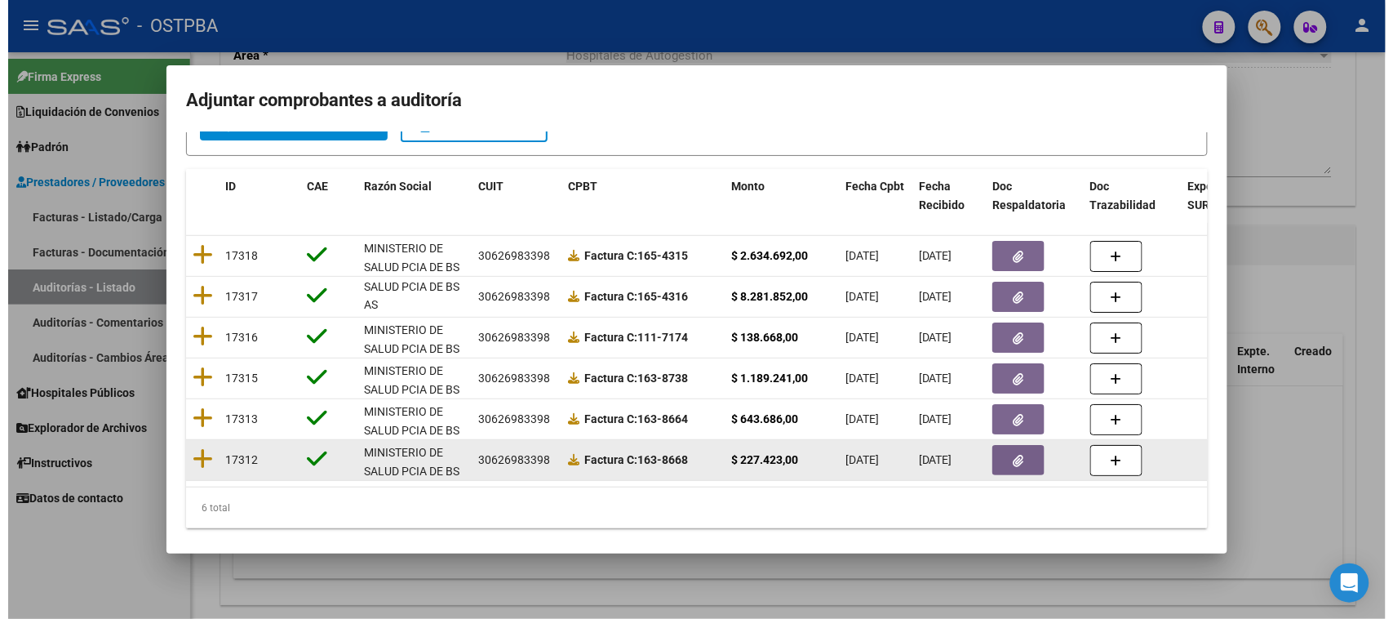
scroll to position [149, 0]
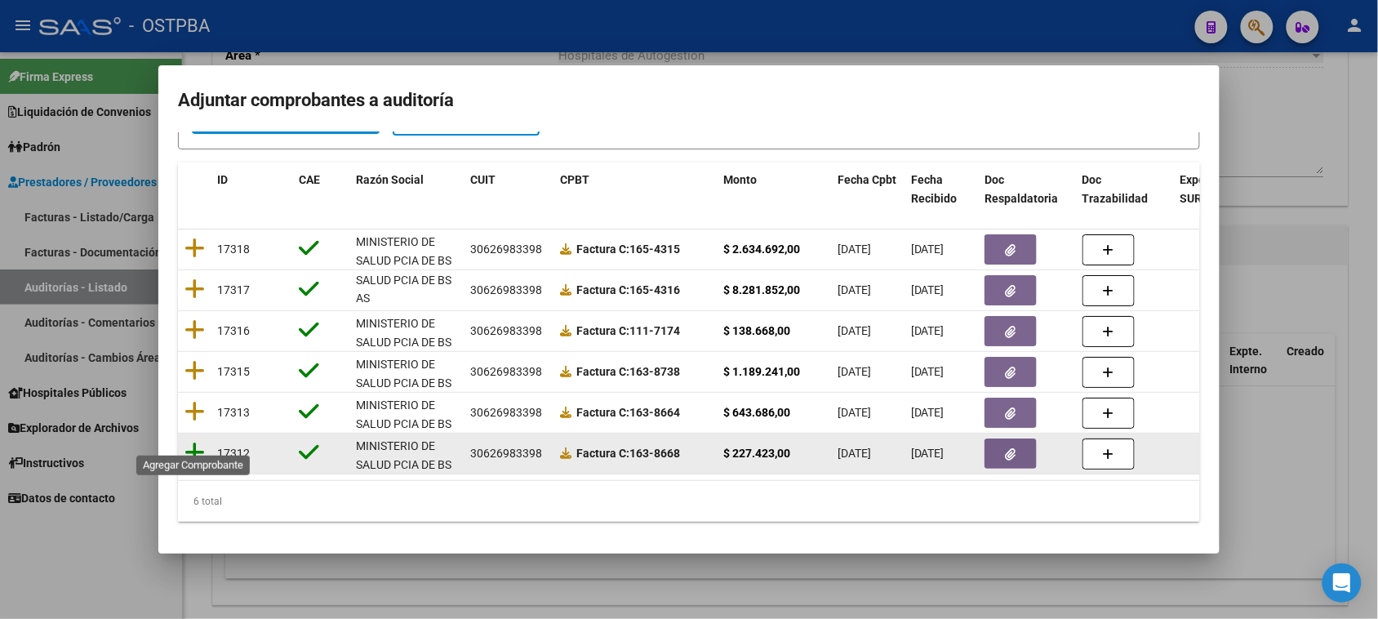
click at [194, 441] on icon at bounding box center [194, 452] width 20 height 23
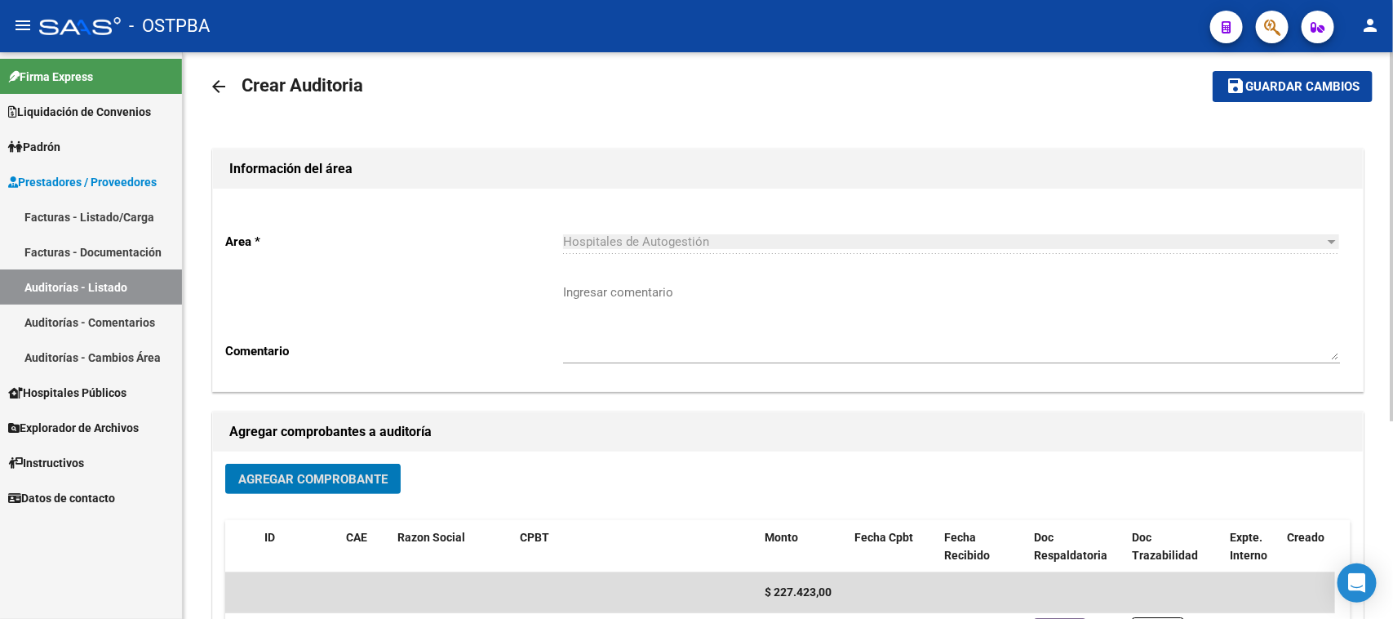
scroll to position [0, 0]
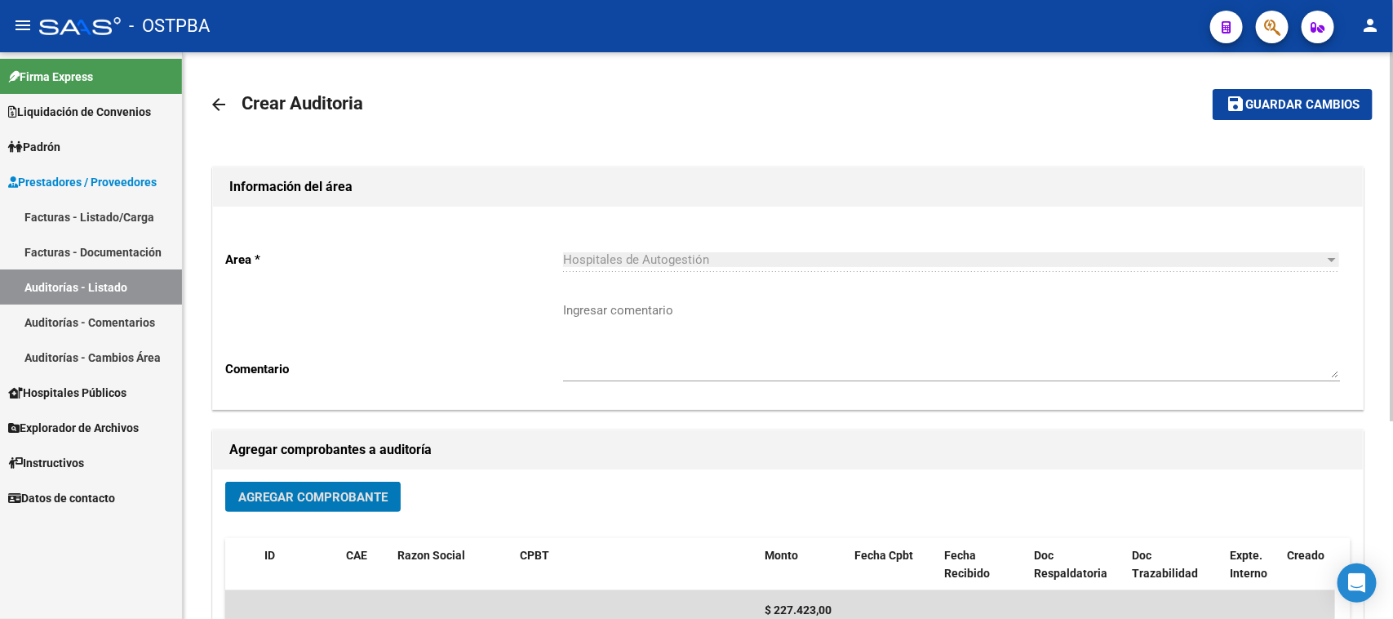
click at [1300, 94] on button "save Guardar cambios" at bounding box center [1293, 104] width 160 height 30
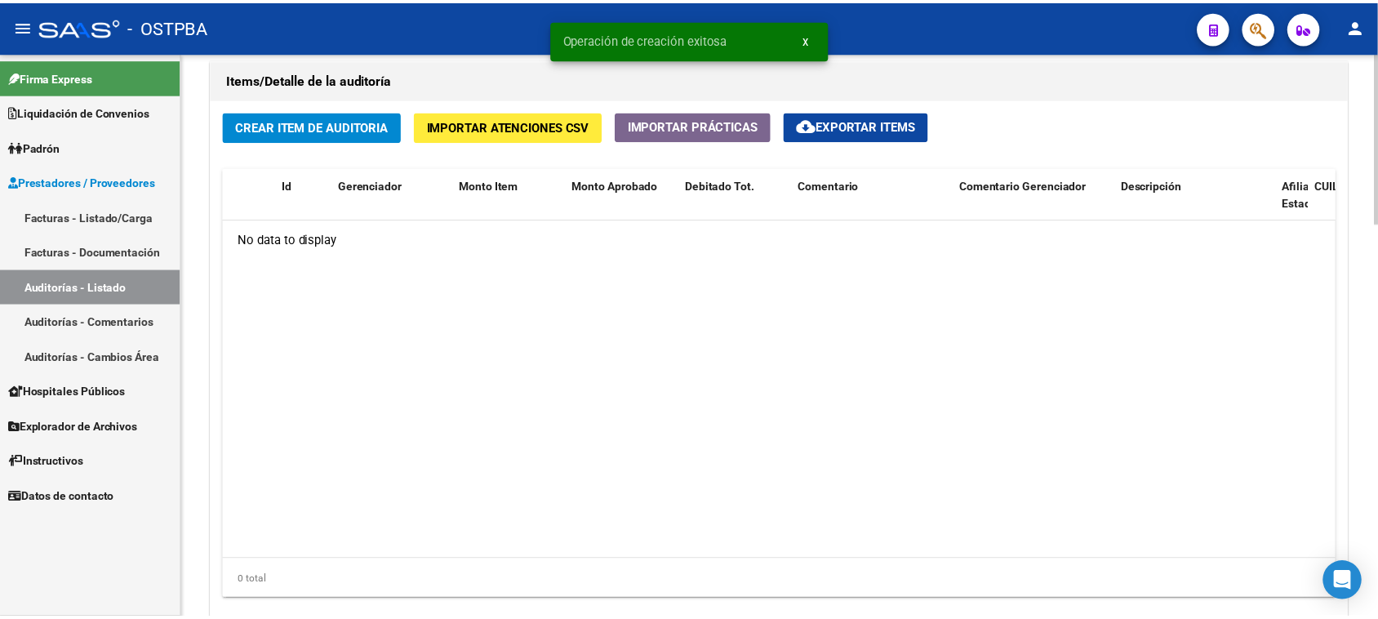
scroll to position [1224, 0]
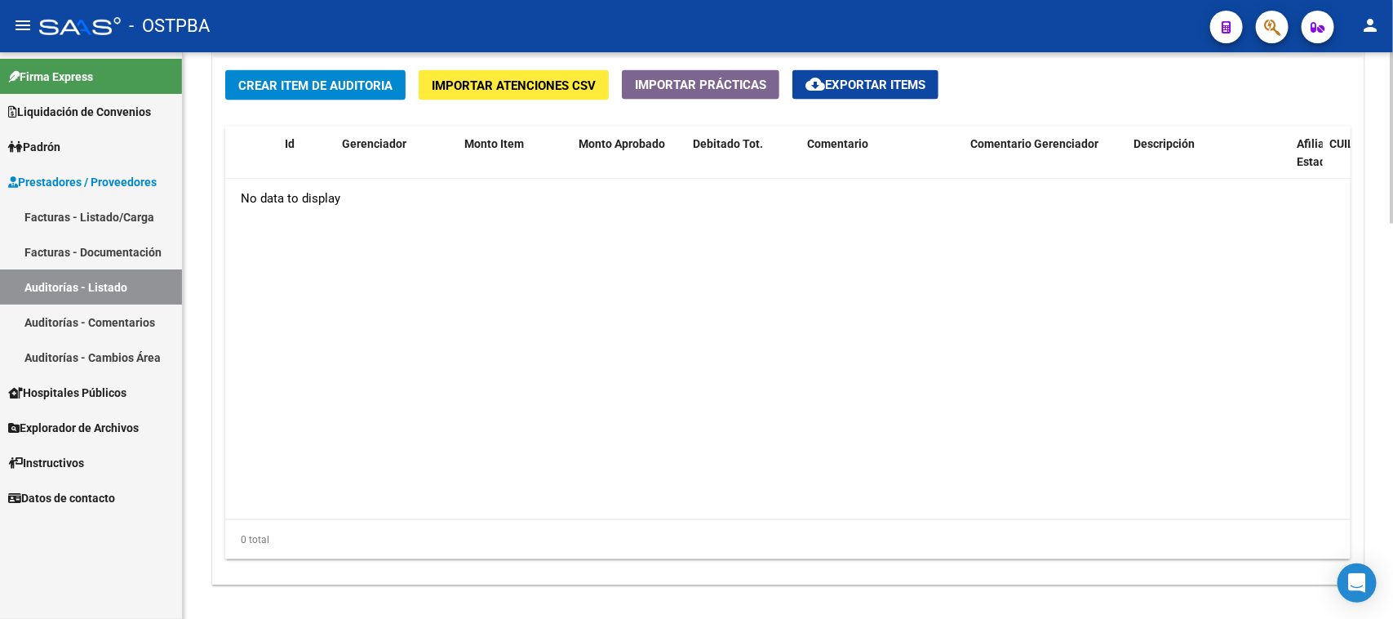
click at [273, 78] on span "Crear Item de Auditoria" at bounding box center [315, 85] width 154 height 15
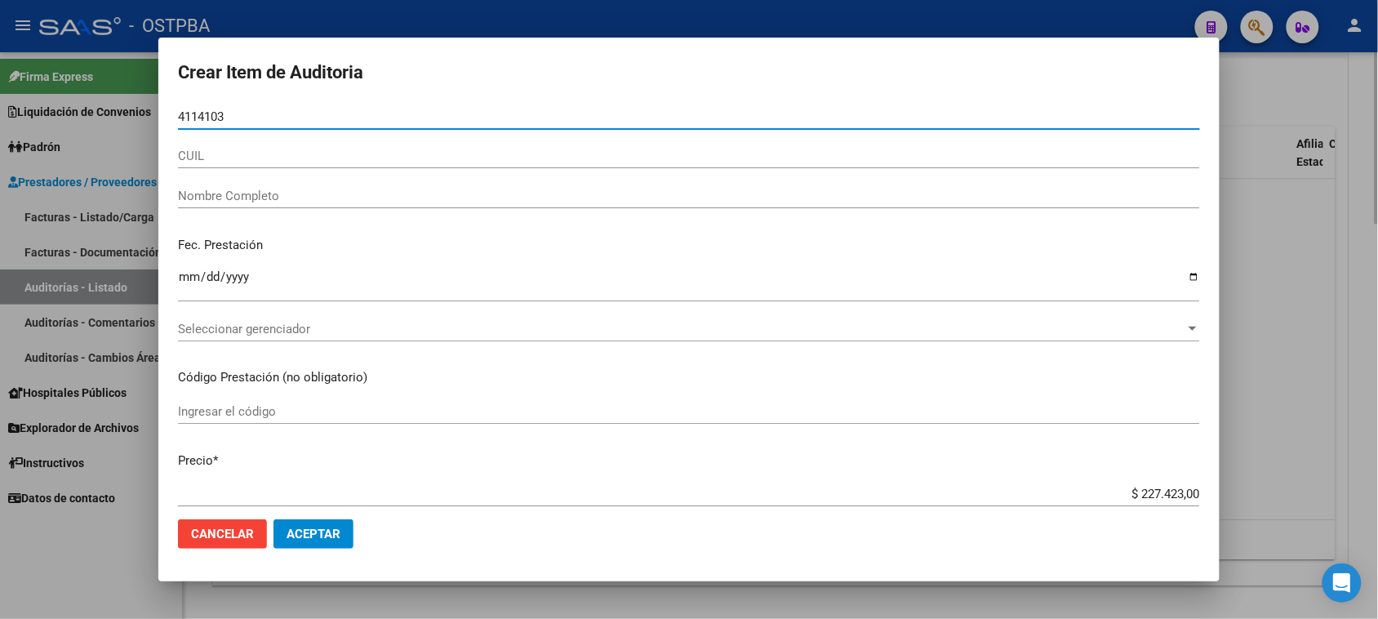
type input "41141037"
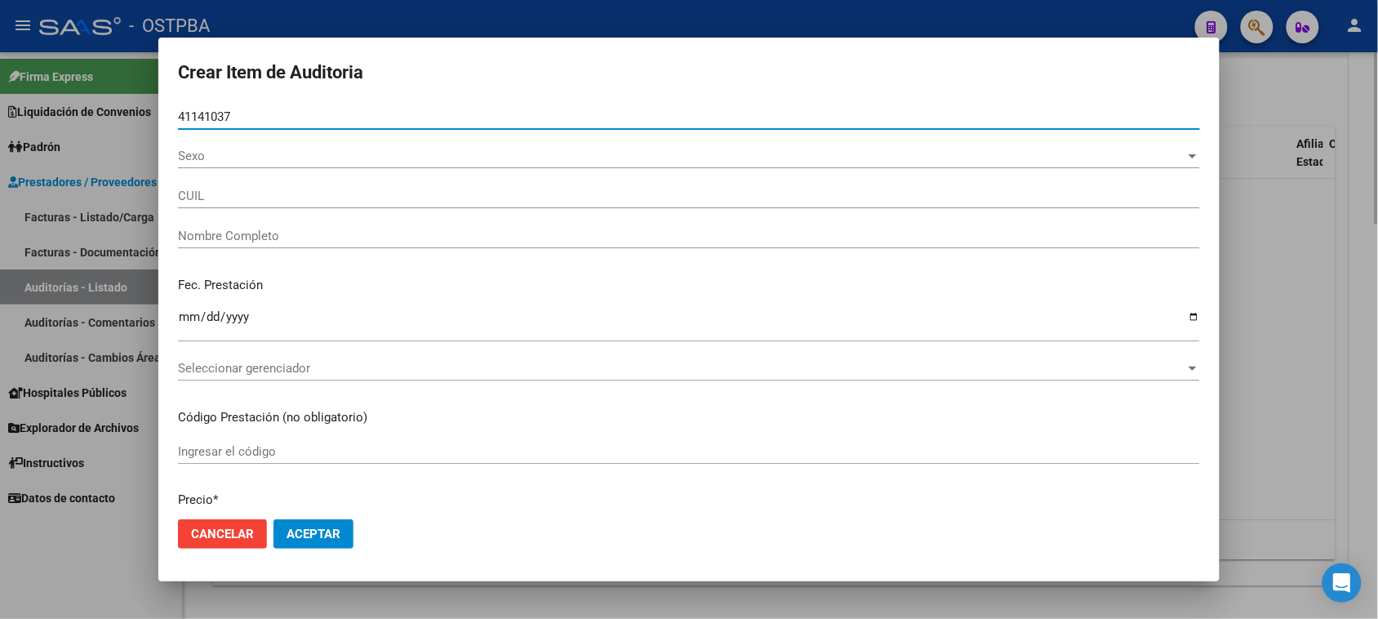
type input "23411410374"
type input "RODRIGUEZ MARIA LUJAN MAIDANA"
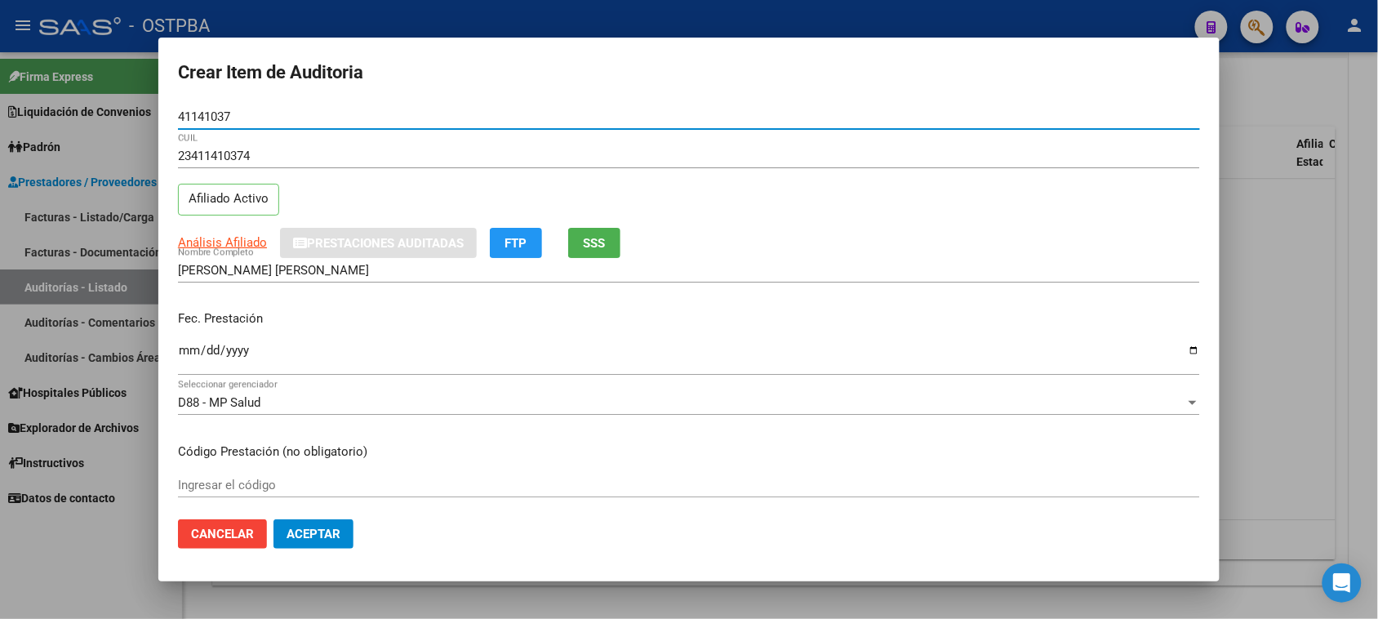
type input "41141037"
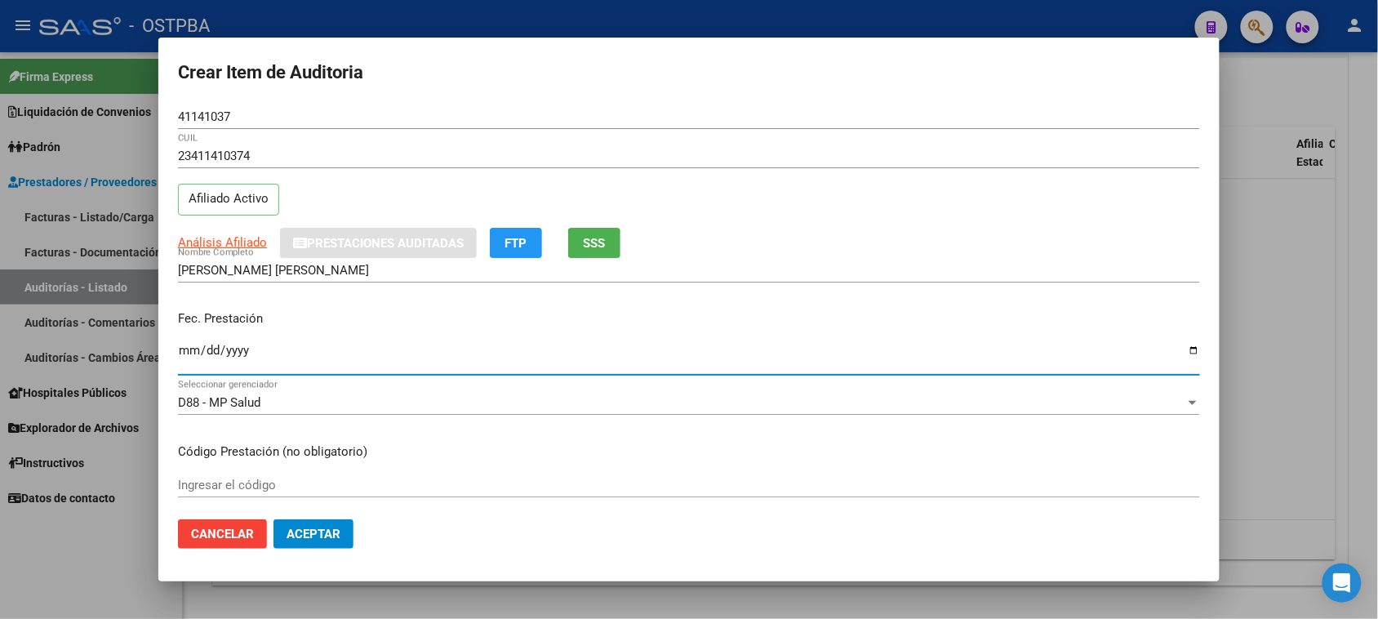
drag, startPoint x: 178, startPoint y: 352, endPoint x: 721, endPoint y: 482, distance: 558.2
click at [182, 349] on input "Ingresar la fecha" at bounding box center [689, 357] width 1022 height 26
type input "2025-06-05"
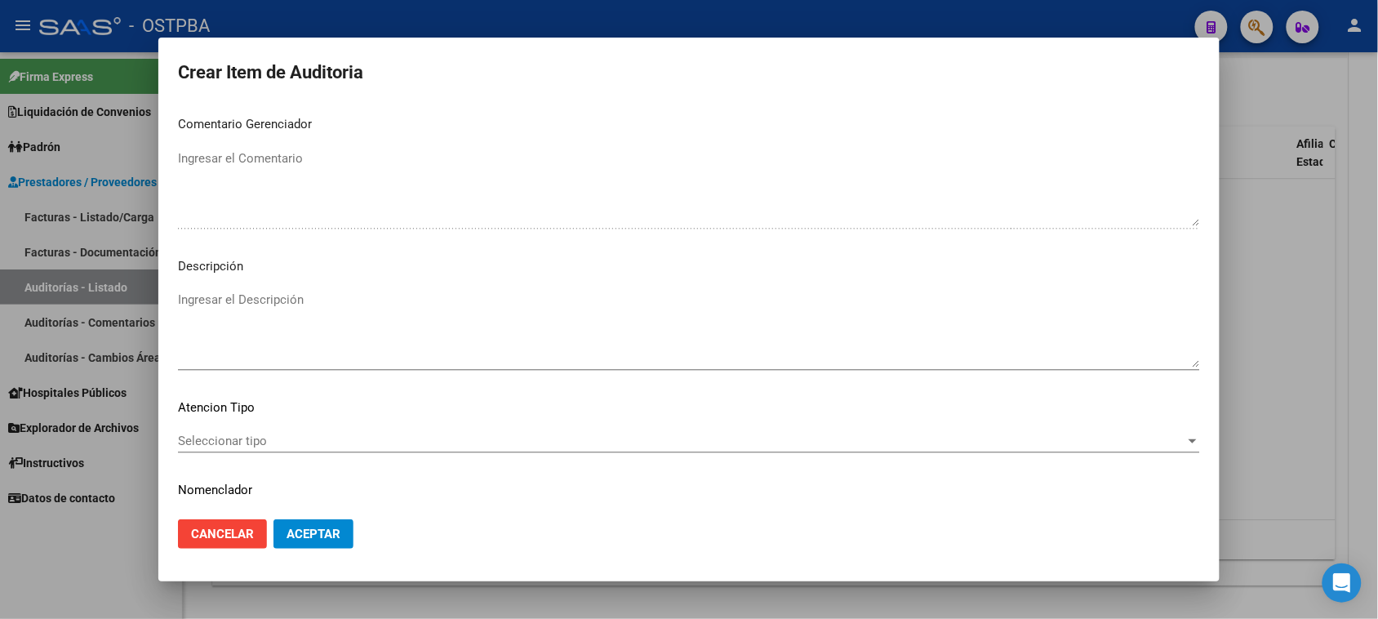
scroll to position [918, 0]
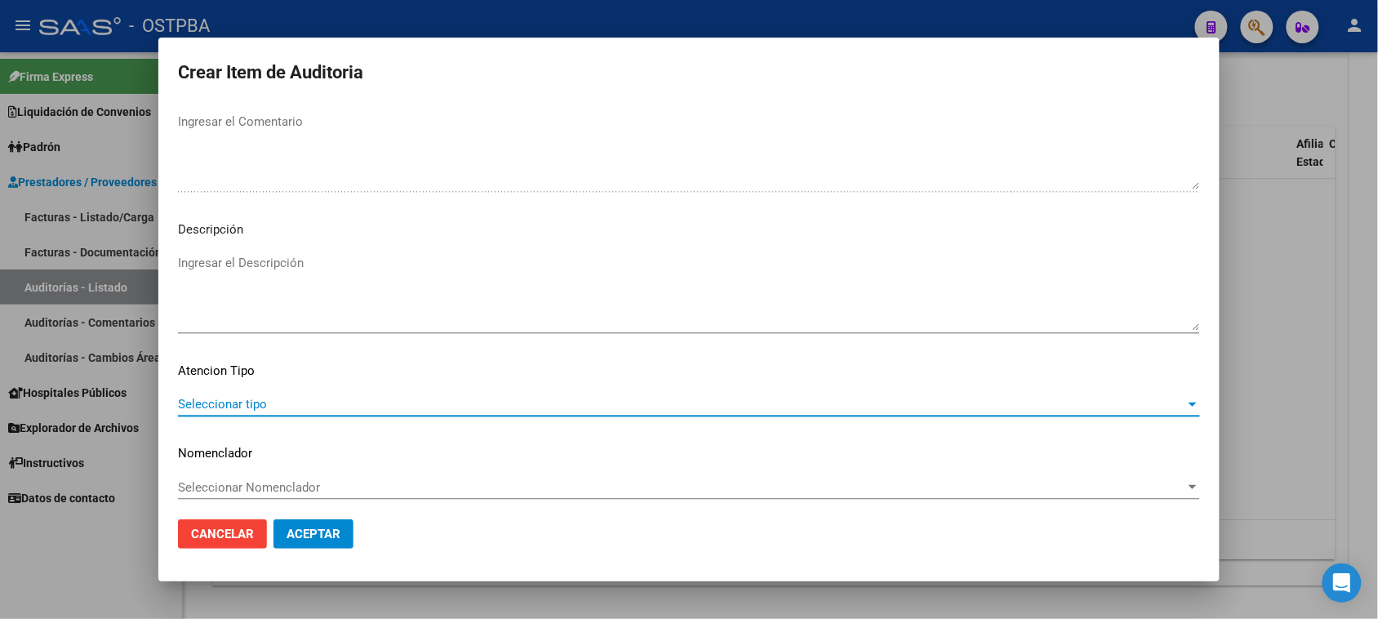
click at [282, 402] on span "Seleccionar tipo" at bounding box center [681, 404] width 1007 height 15
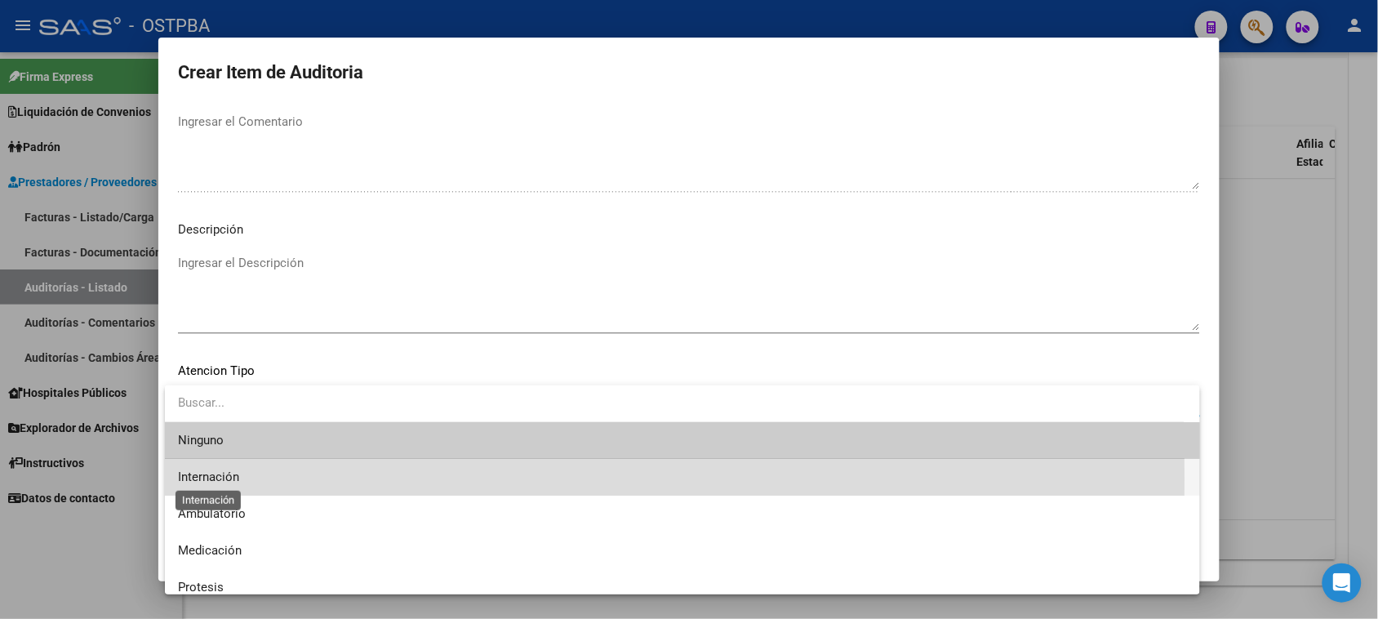
click at [223, 478] on span "Internación" at bounding box center [208, 476] width 61 height 15
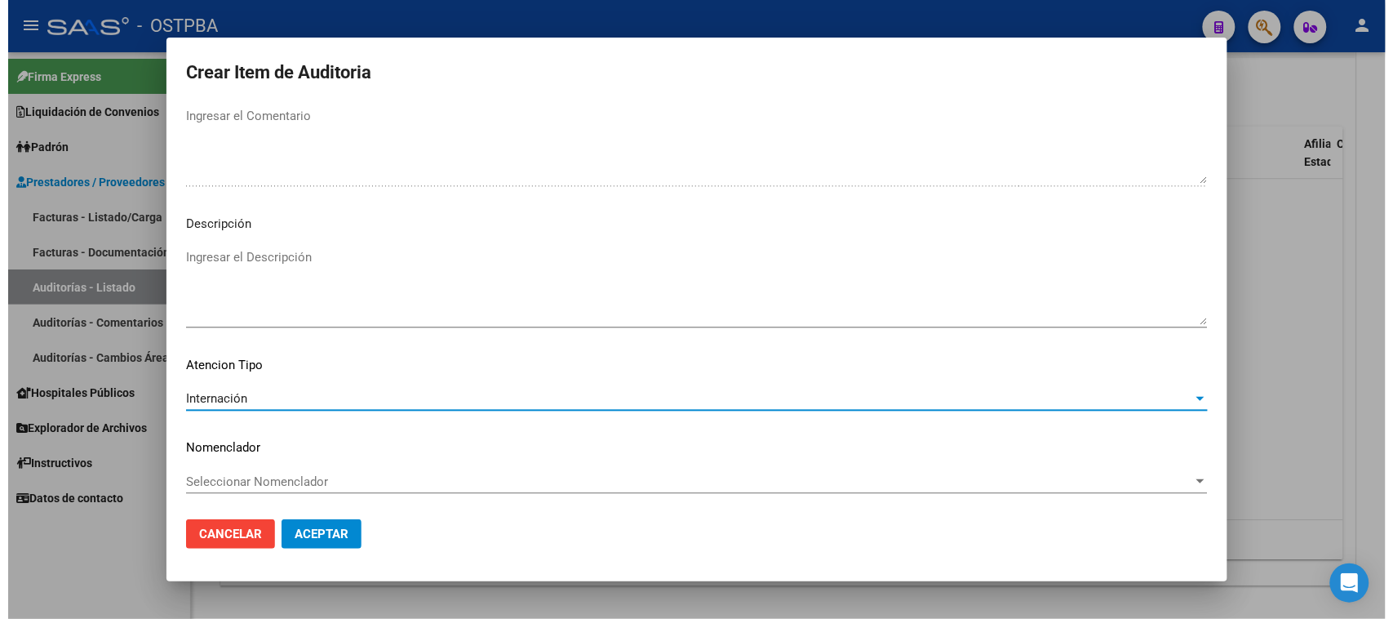
scroll to position [925, 0]
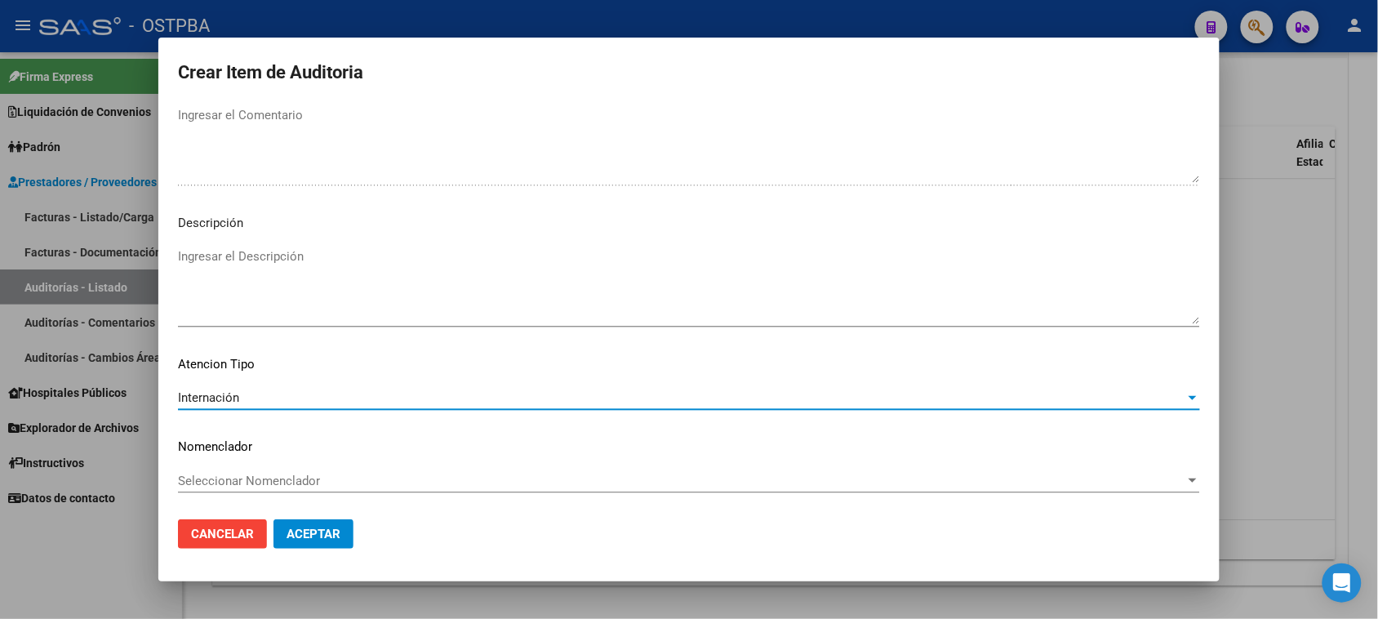
click at [335, 530] on span "Aceptar" at bounding box center [313, 533] width 54 height 15
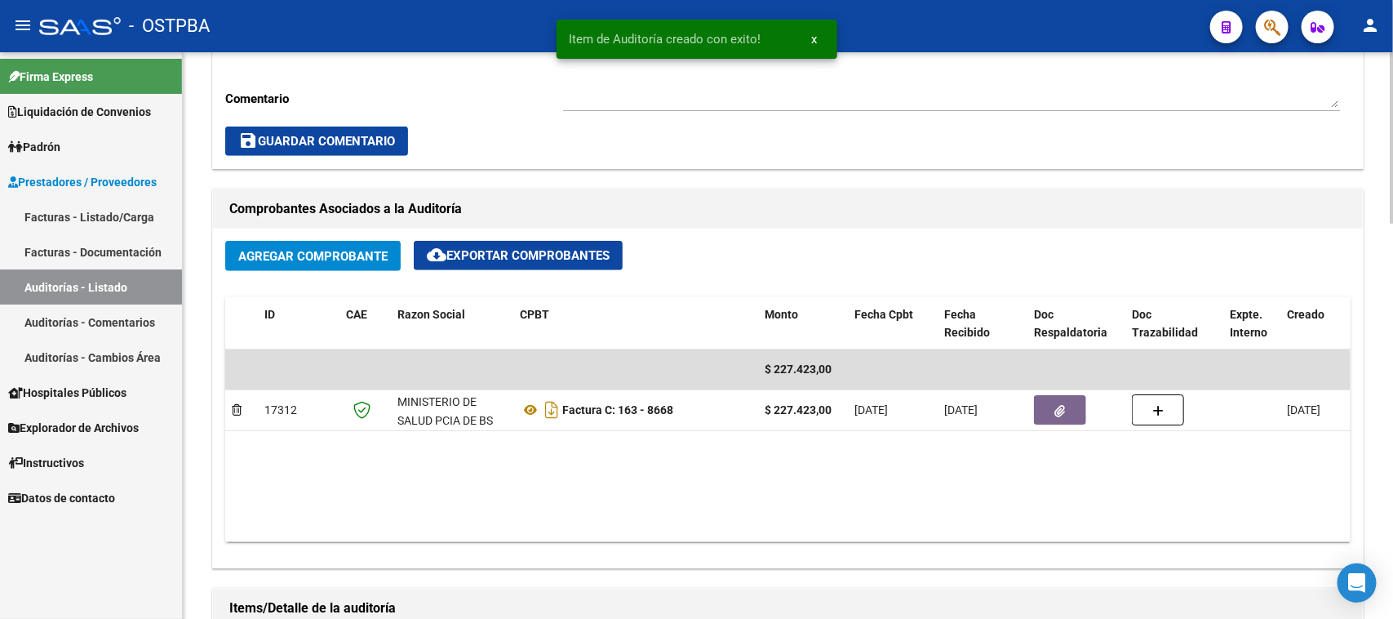
scroll to position [612, 0]
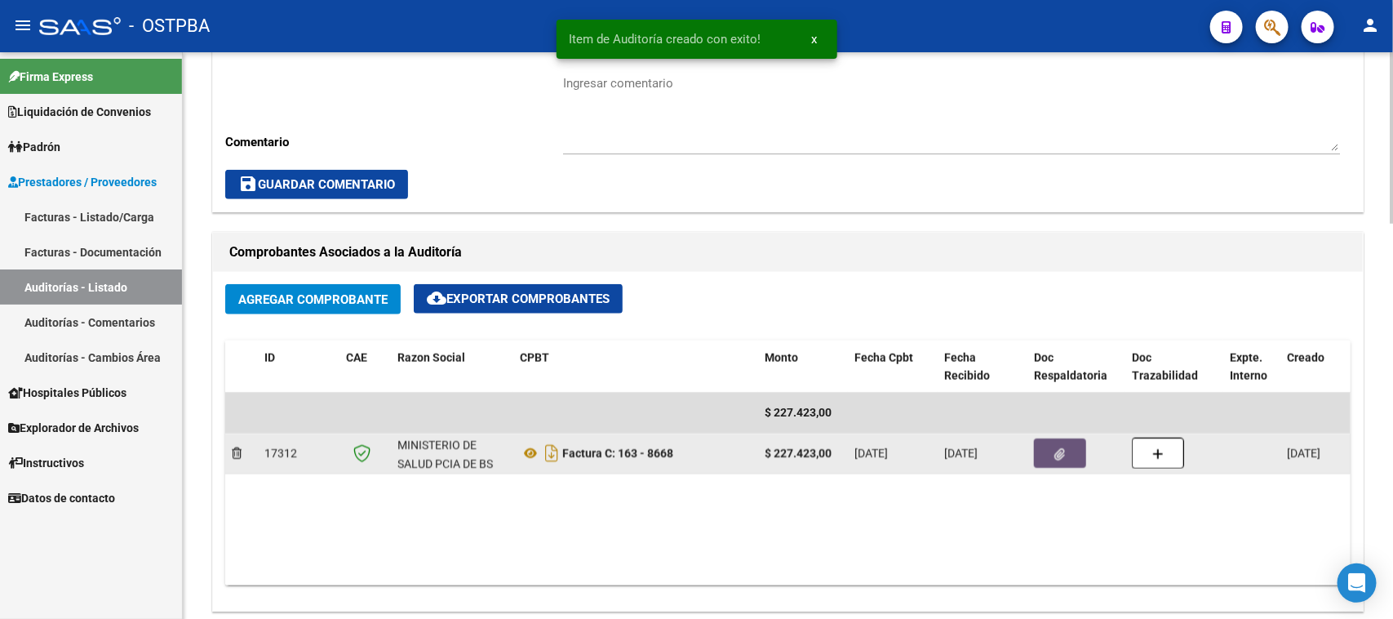
click at [1059, 442] on button "button" at bounding box center [1060, 452] width 52 height 29
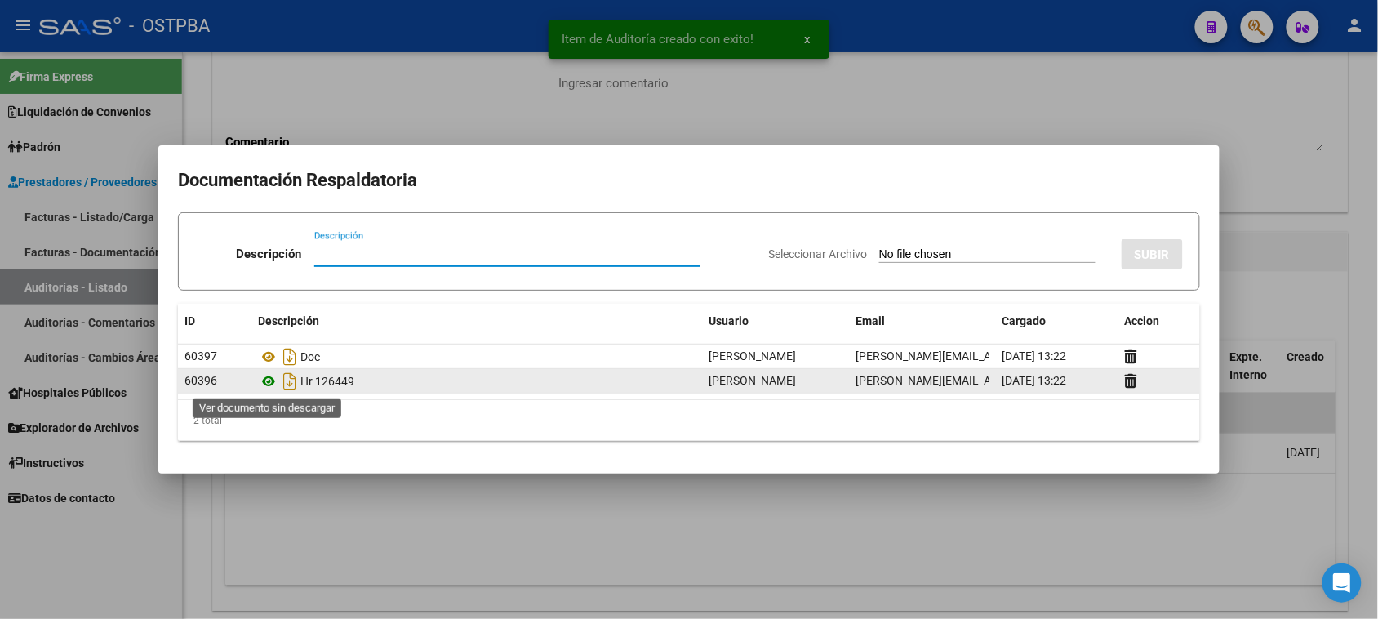
click at [269, 382] on icon at bounding box center [268, 381] width 21 height 20
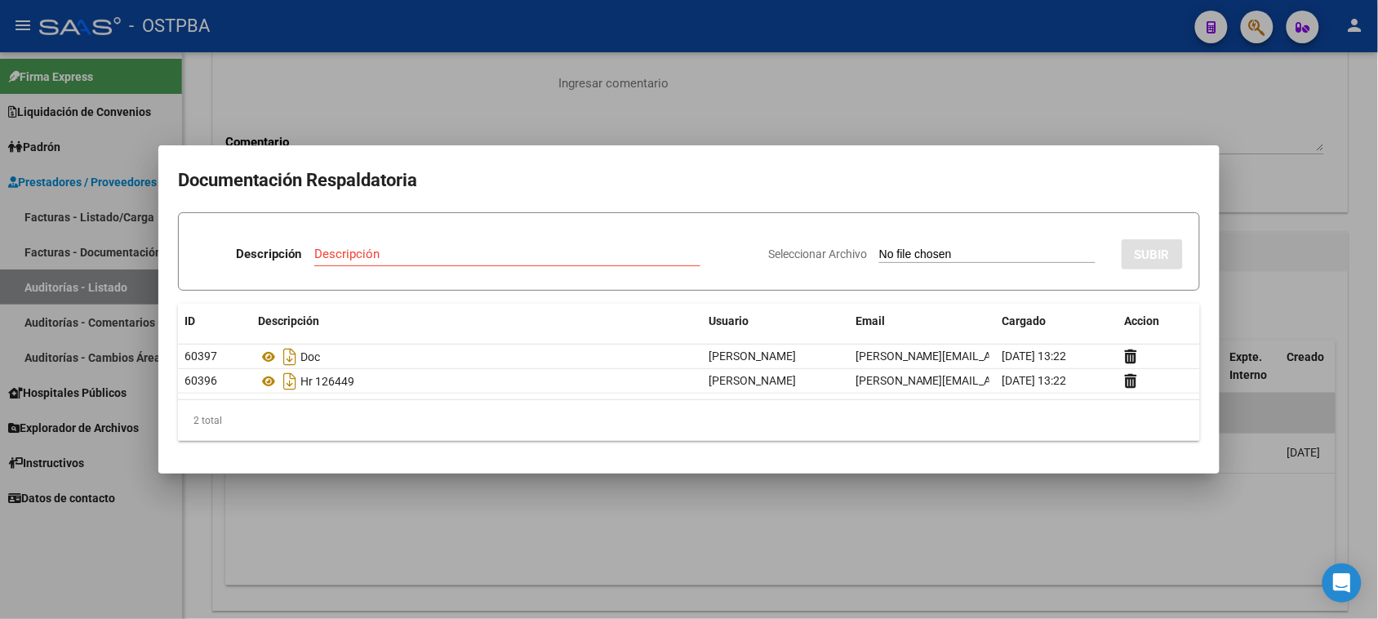
click at [1247, 253] on div at bounding box center [689, 309] width 1378 height 619
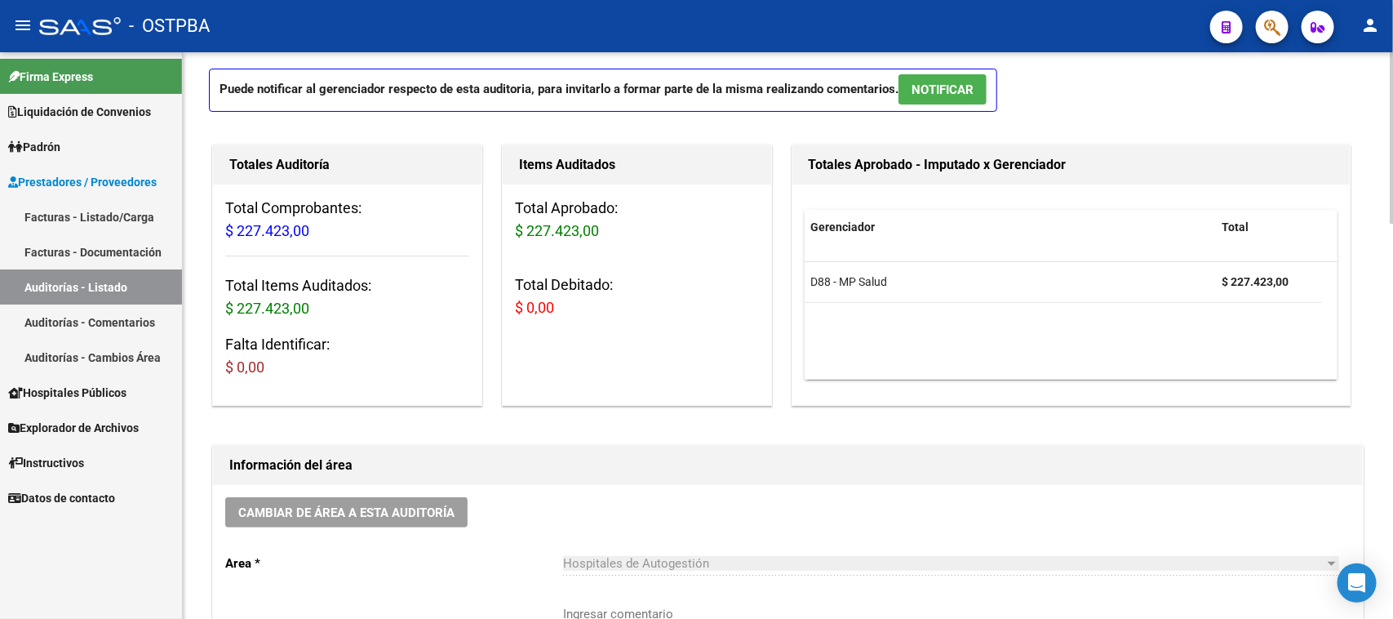
scroll to position [0, 0]
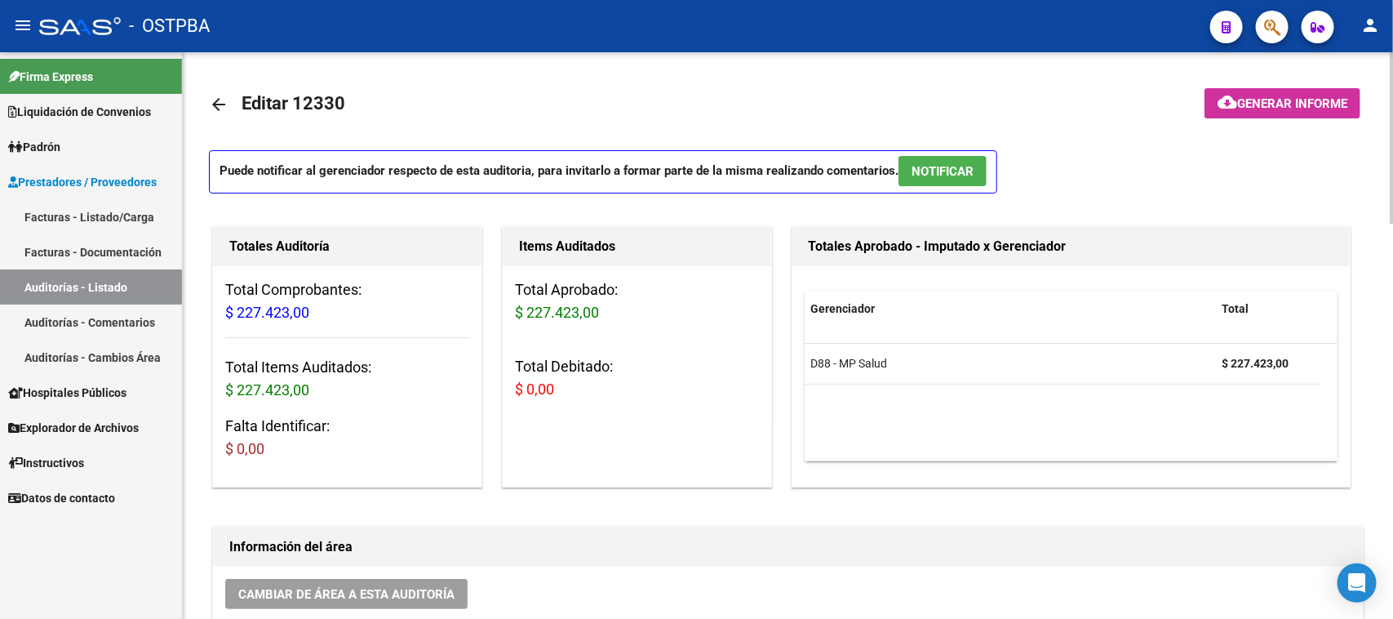
click at [215, 103] on mat-icon "arrow_back" at bounding box center [219, 105] width 20 height 20
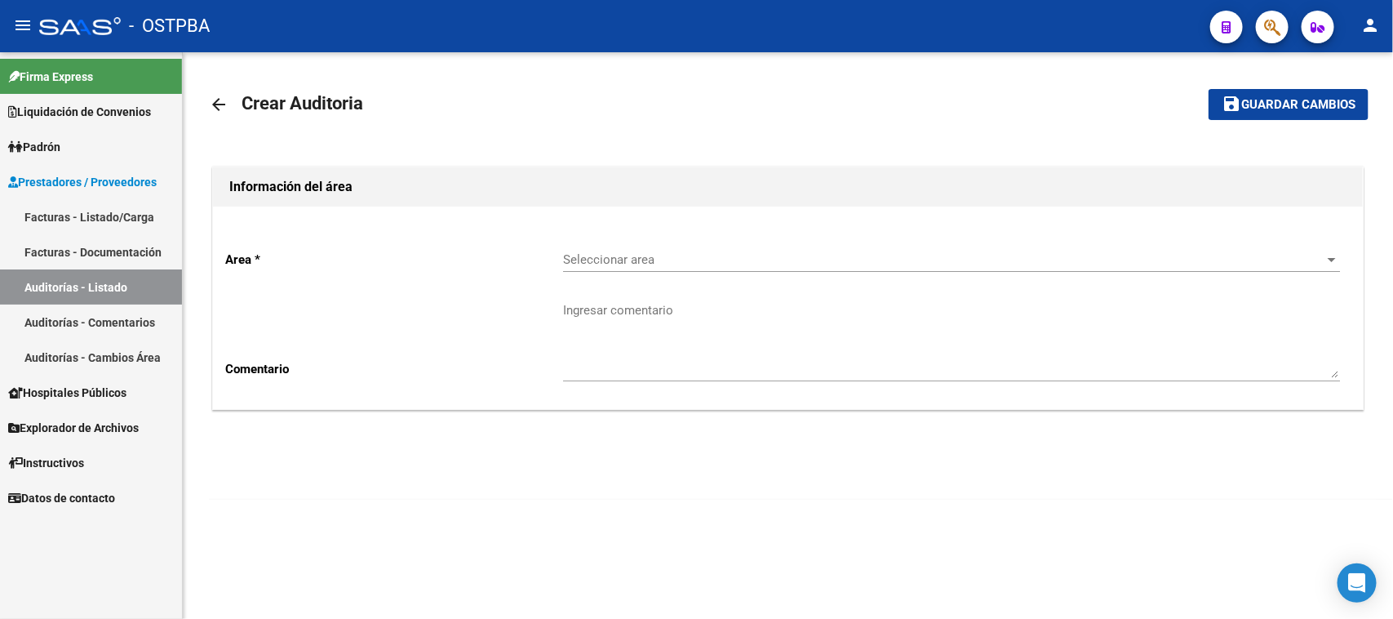
click at [708, 259] on span "Seleccionar area" at bounding box center [944, 259] width 762 height 15
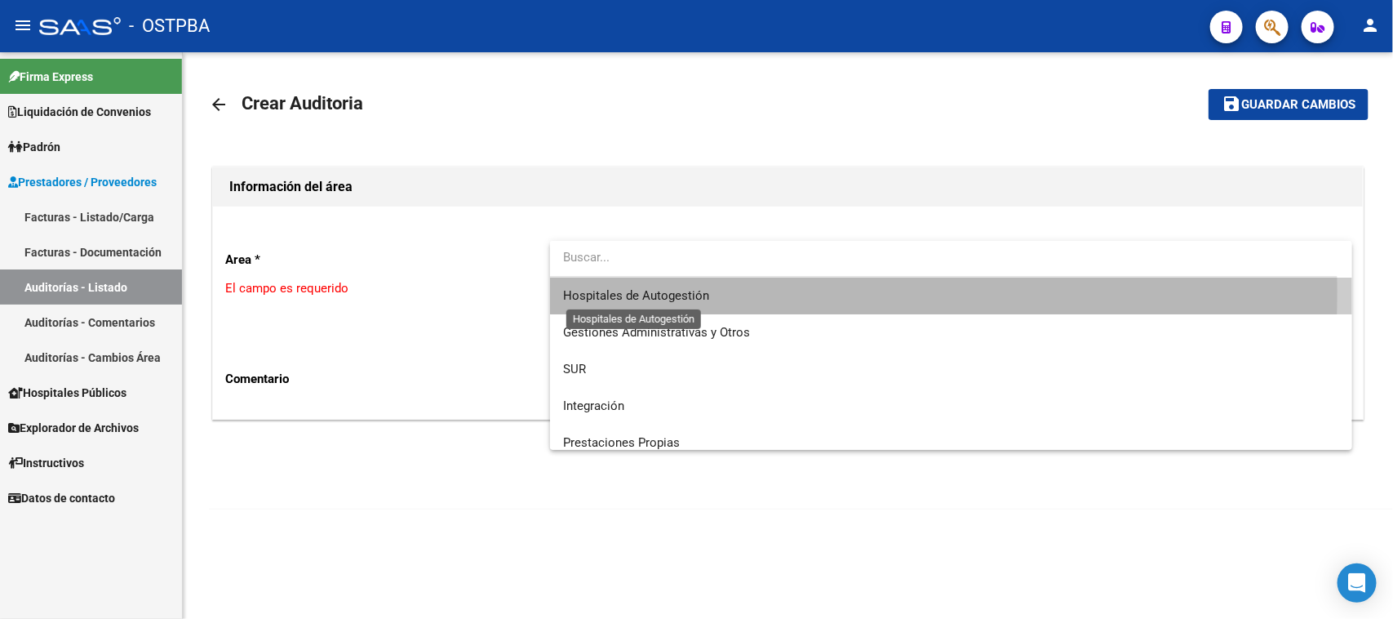
click at [673, 291] on span "Hospitales de Autogestión" at bounding box center [636, 295] width 146 height 15
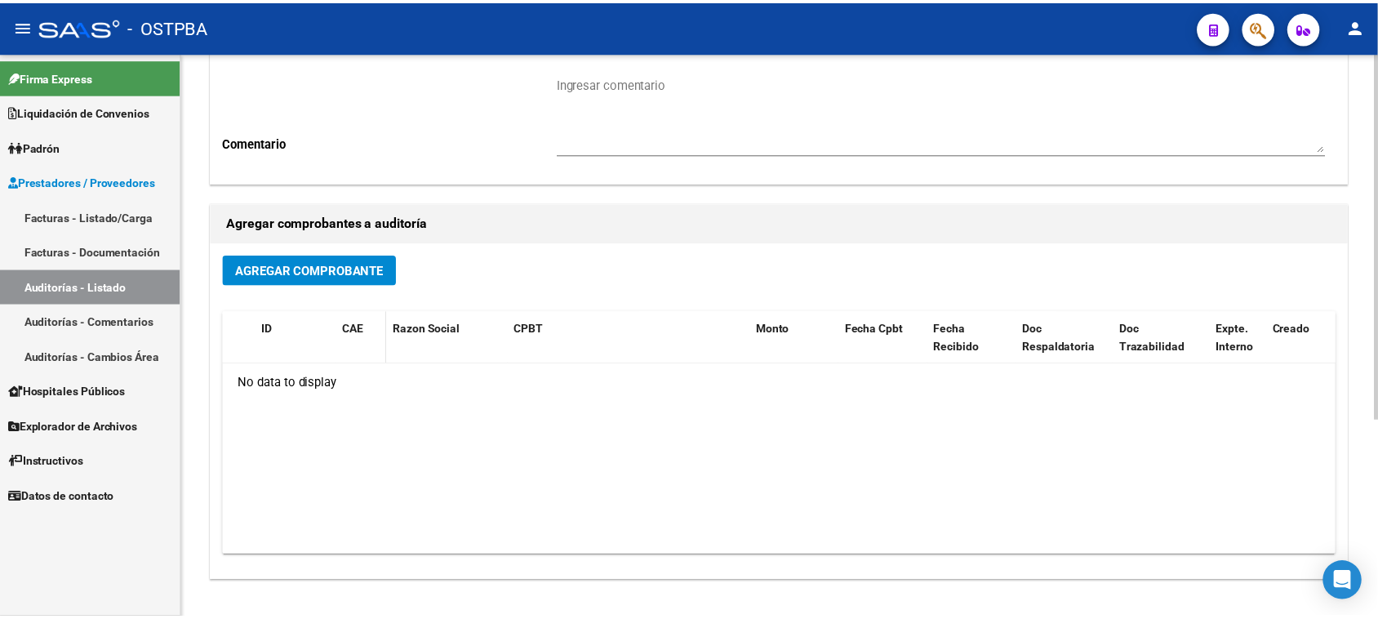
scroll to position [304, 0]
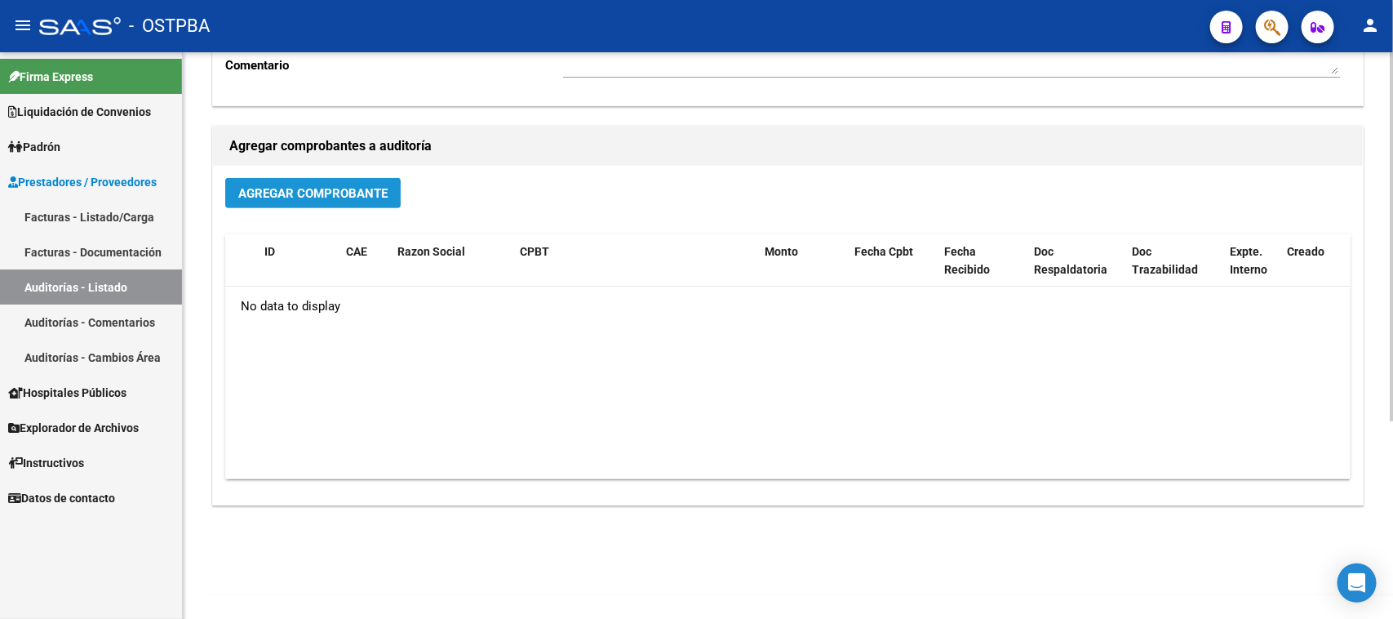
click at [327, 188] on span "Agregar Comprobante" at bounding box center [312, 193] width 149 height 15
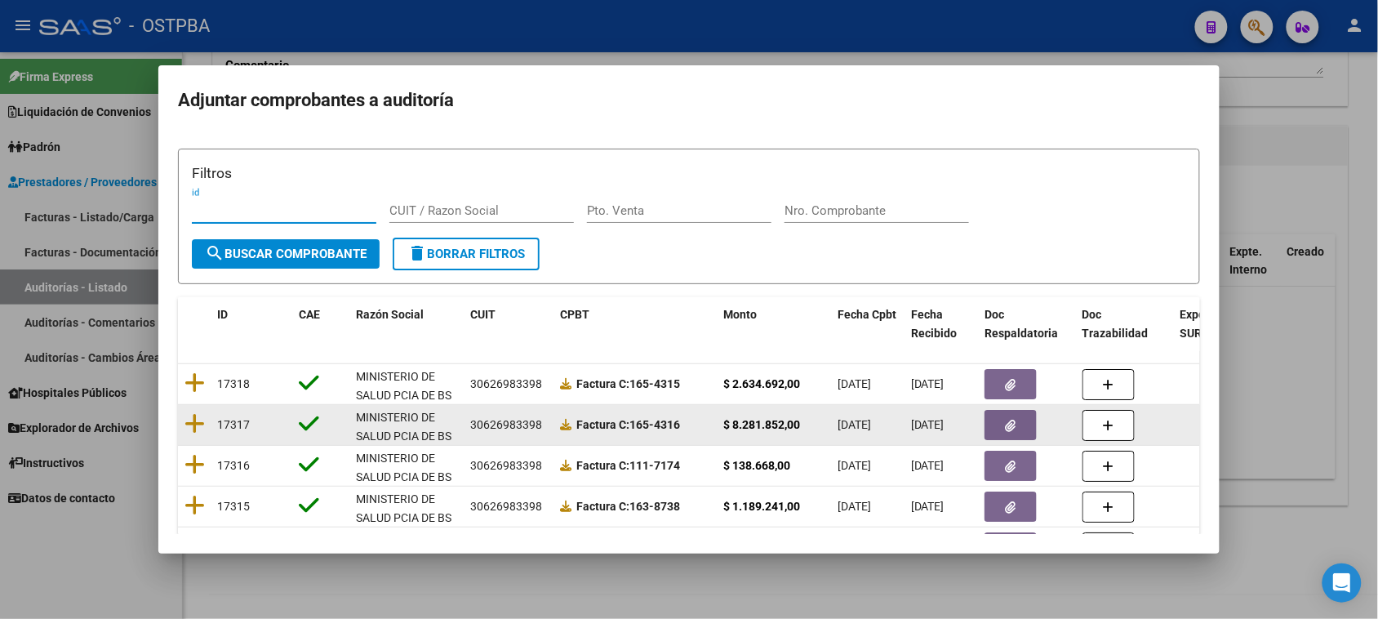
scroll to position [108, 0]
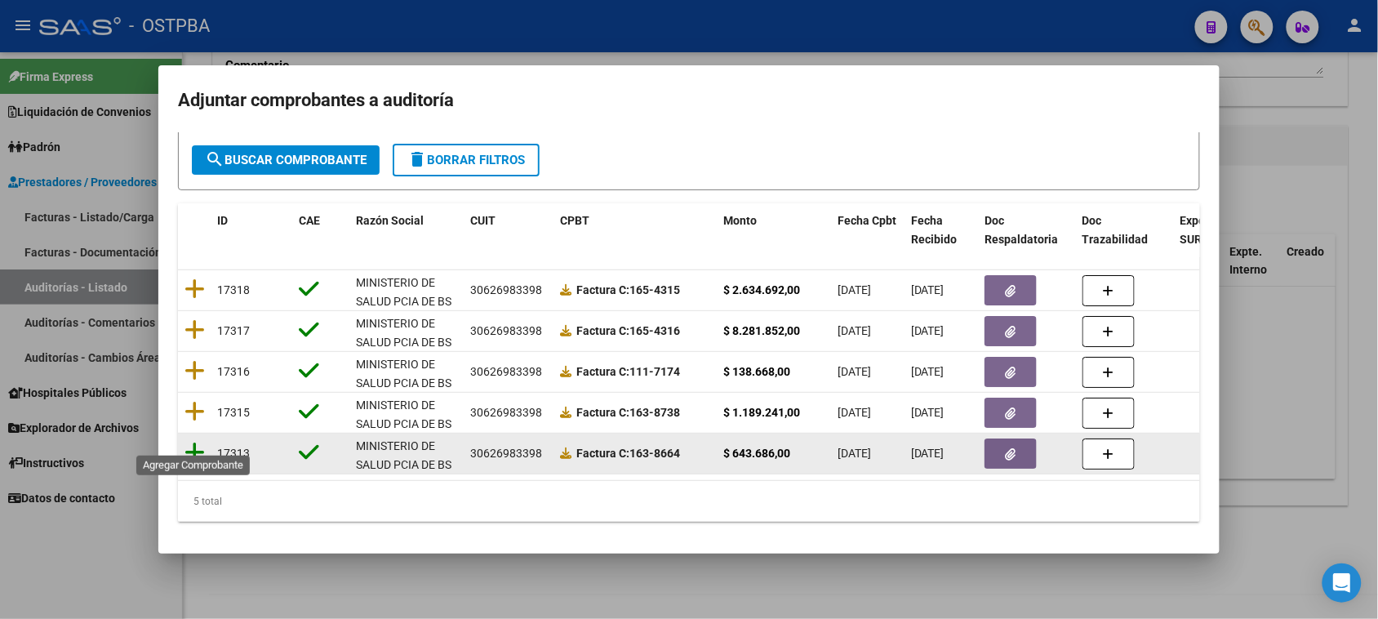
click at [197, 441] on icon at bounding box center [194, 452] width 20 height 23
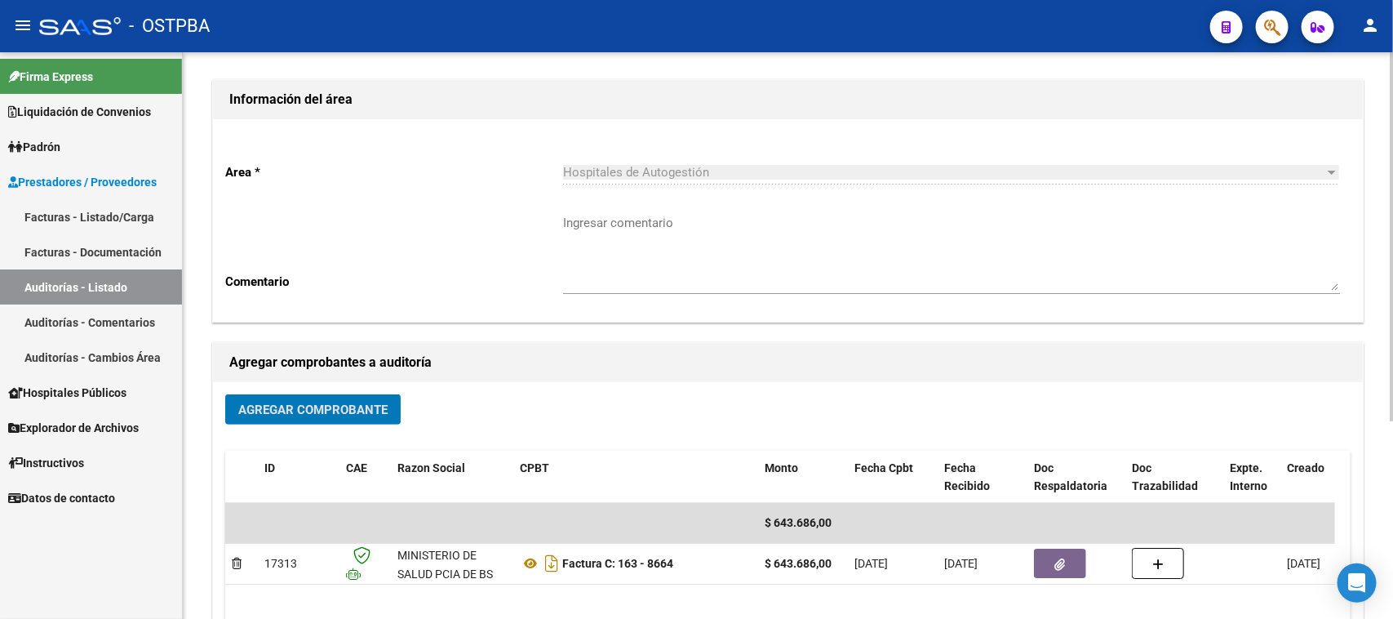
scroll to position [0, 0]
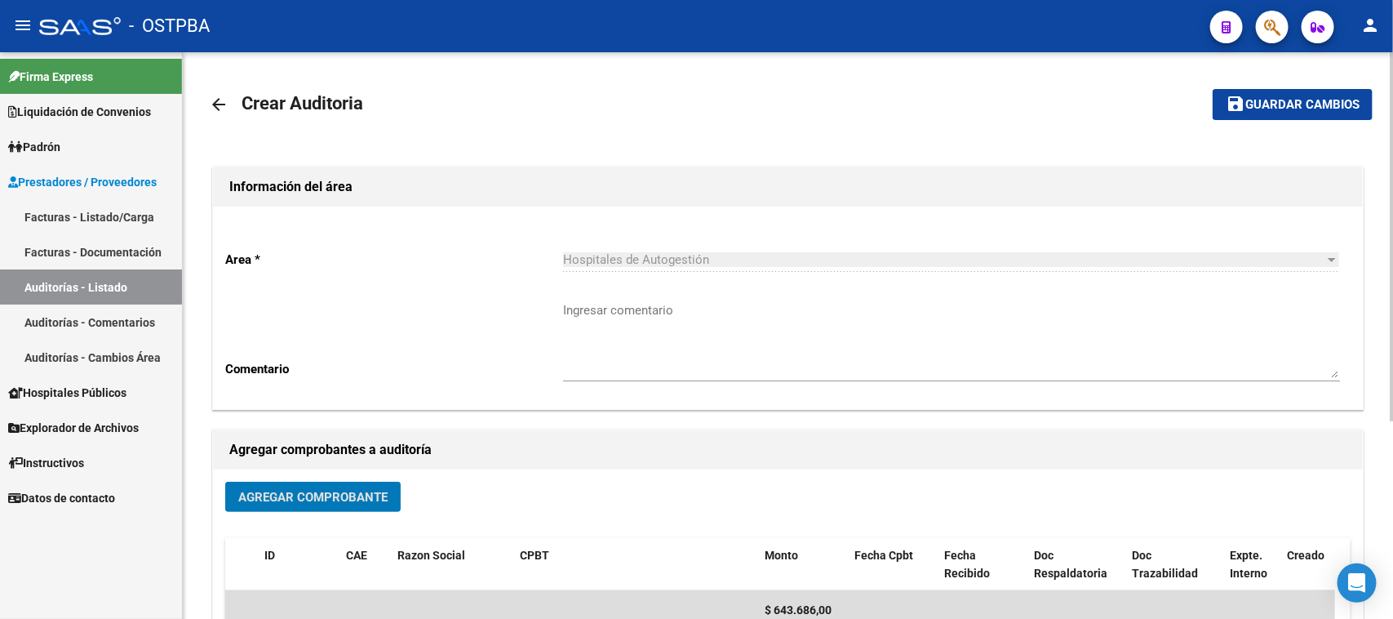
click at [1289, 94] on button "save Guardar cambios" at bounding box center [1293, 104] width 160 height 30
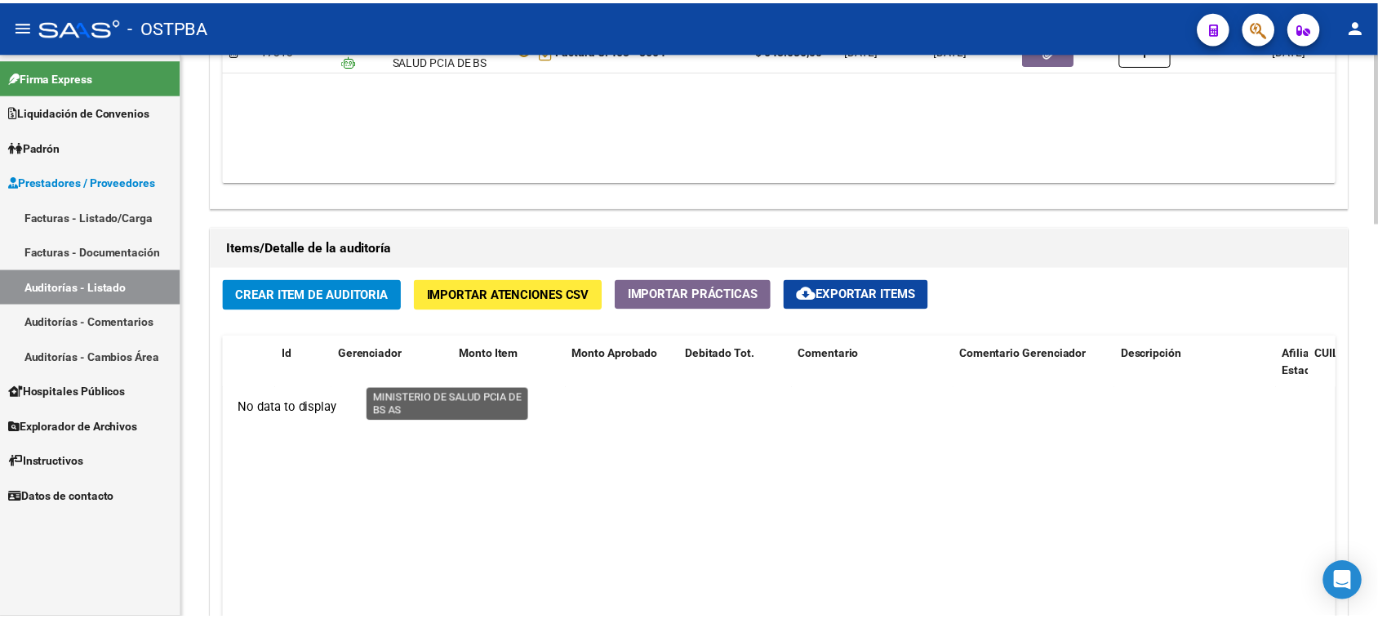
scroll to position [1020, 0]
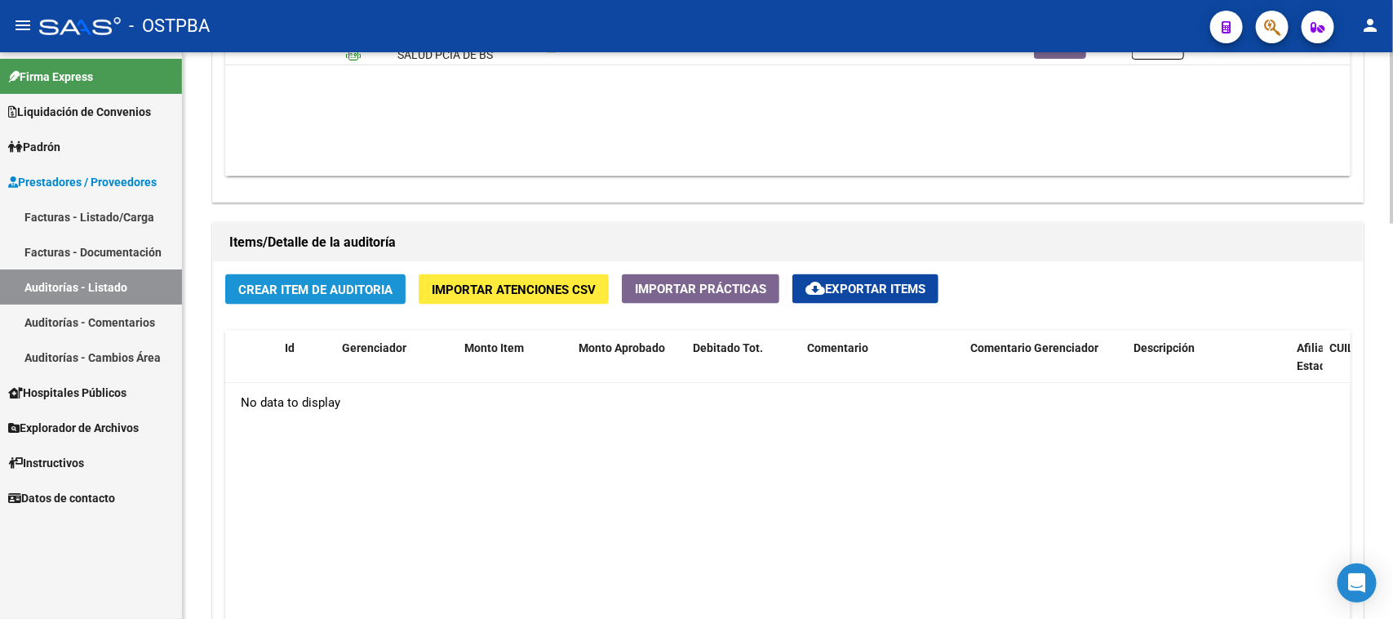
click at [369, 282] on span "Crear Item de Auditoria" at bounding box center [315, 289] width 154 height 15
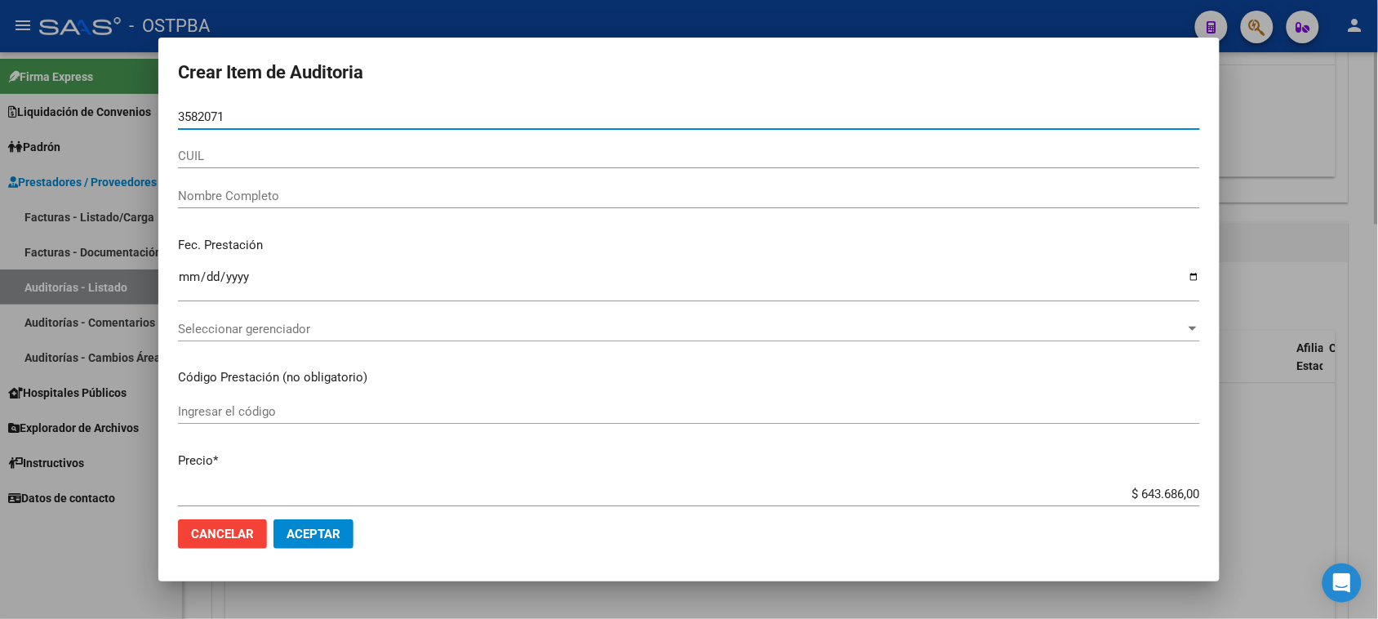
type input "35820719"
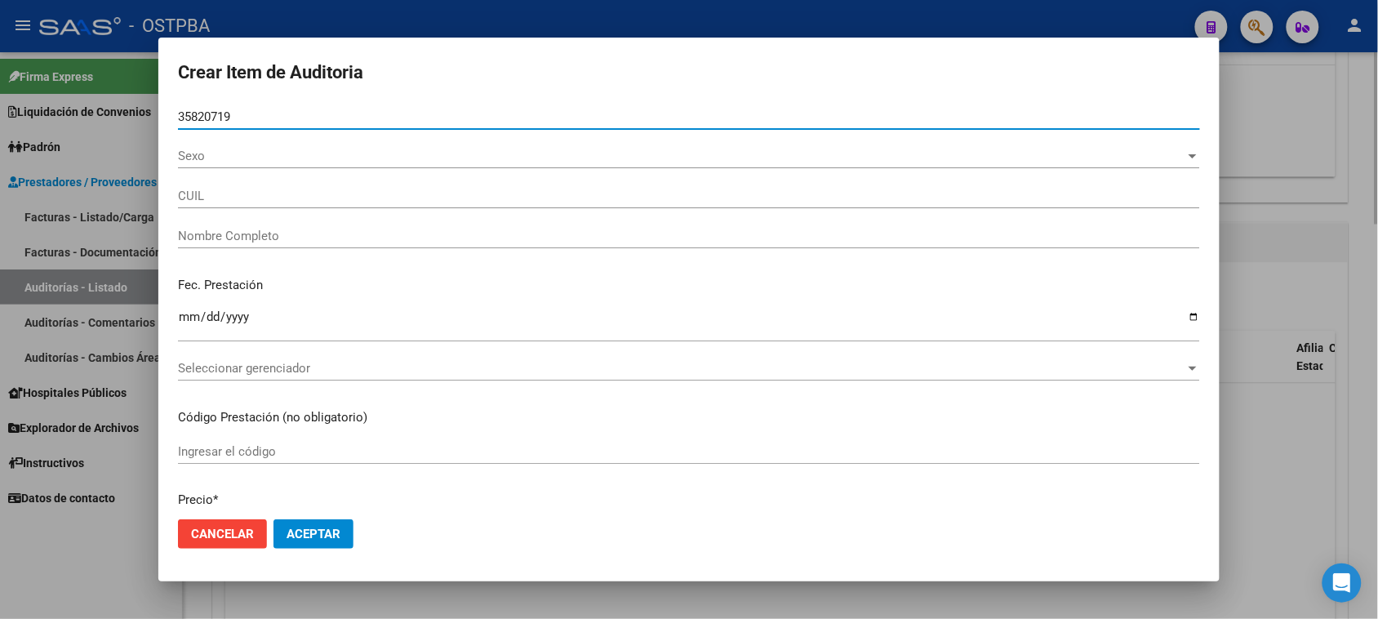
type input "27358207192"
type input "DIAZ JOHANNA ELIZABETH"
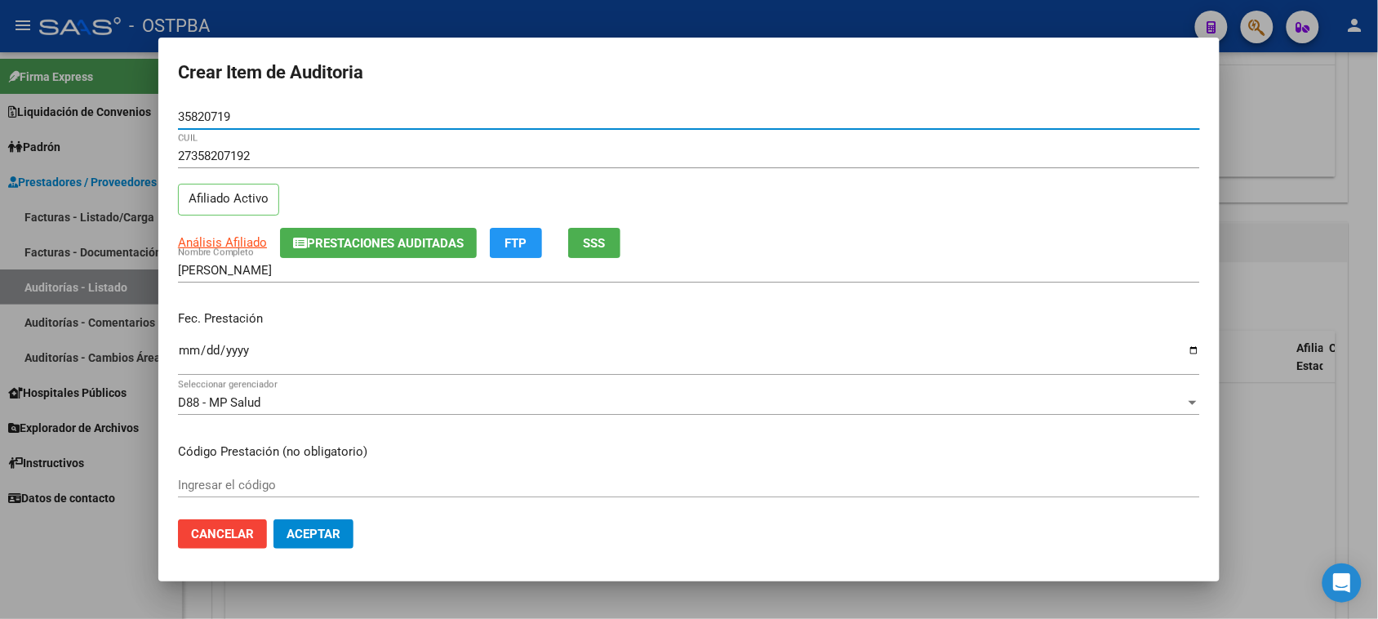
type input "35820719"
click at [184, 348] on input "Ingresar la fecha" at bounding box center [689, 357] width 1022 height 26
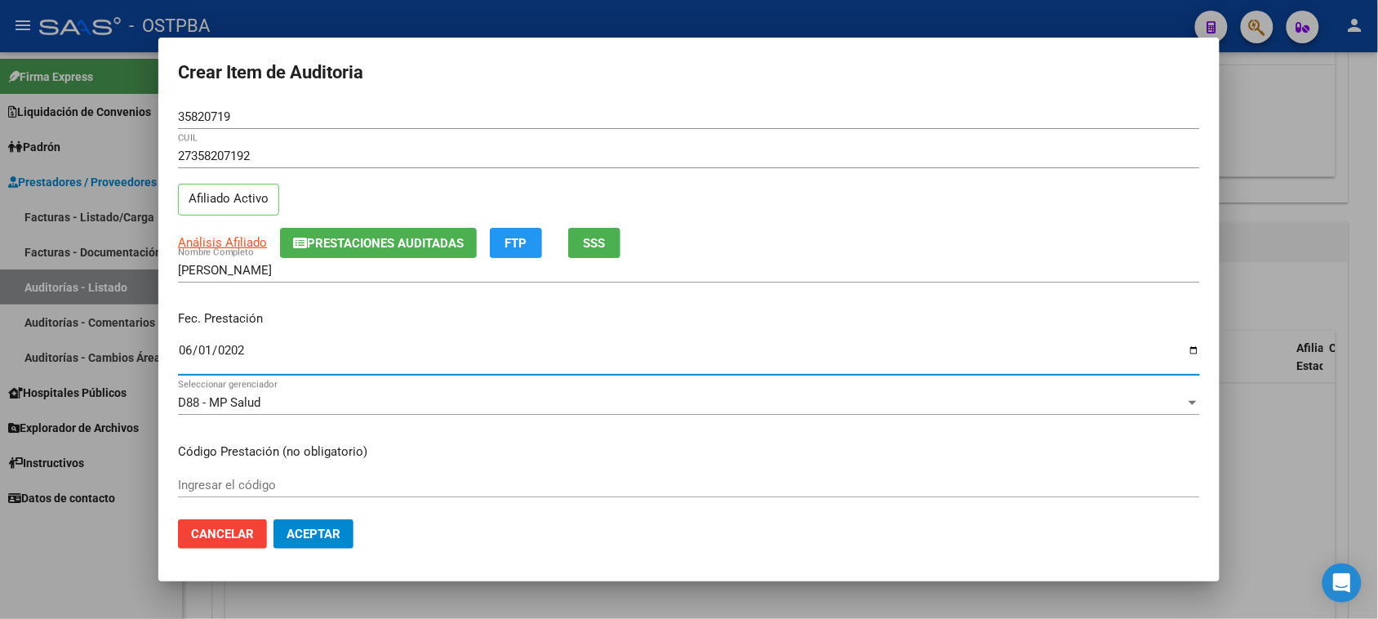
type input "2025-06-01"
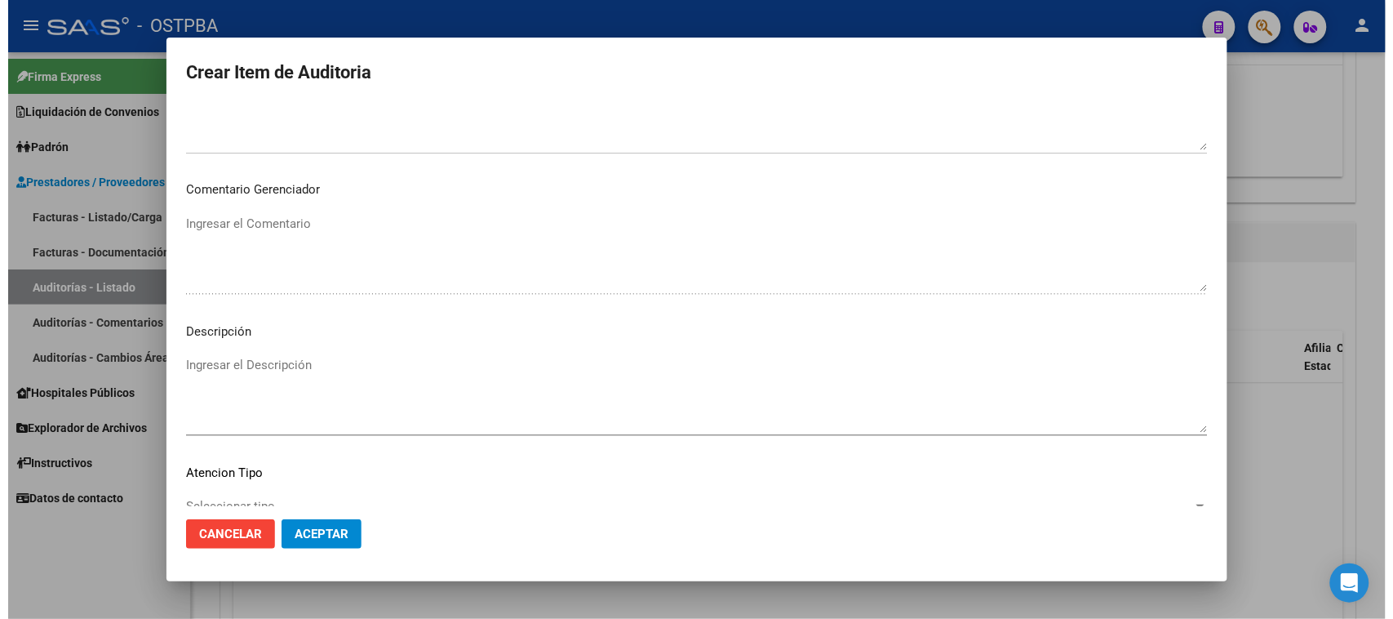
scroll to position [925, 0]
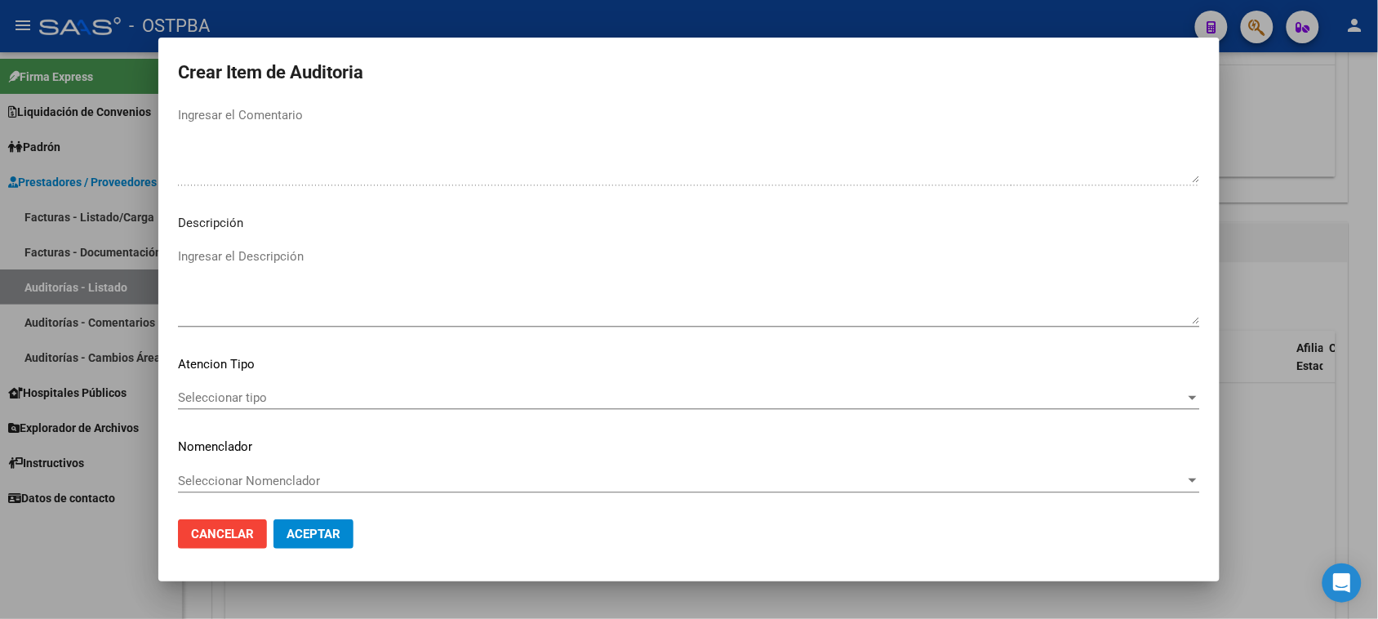
click at [204, 393] on span "Seleccionar tipo" at bounding box center [681, 397] width 1007 height 15
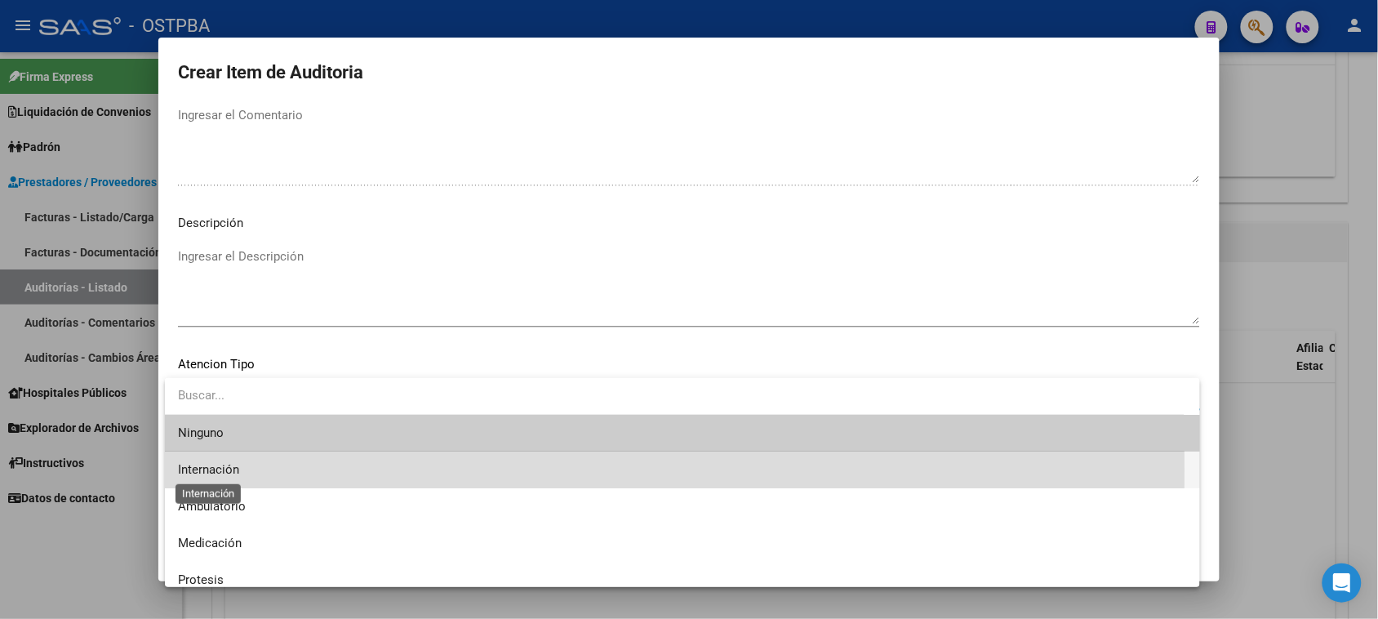
click at [220, 469] on span "Internación" at bounding box center [208, 469] width 61 height 15
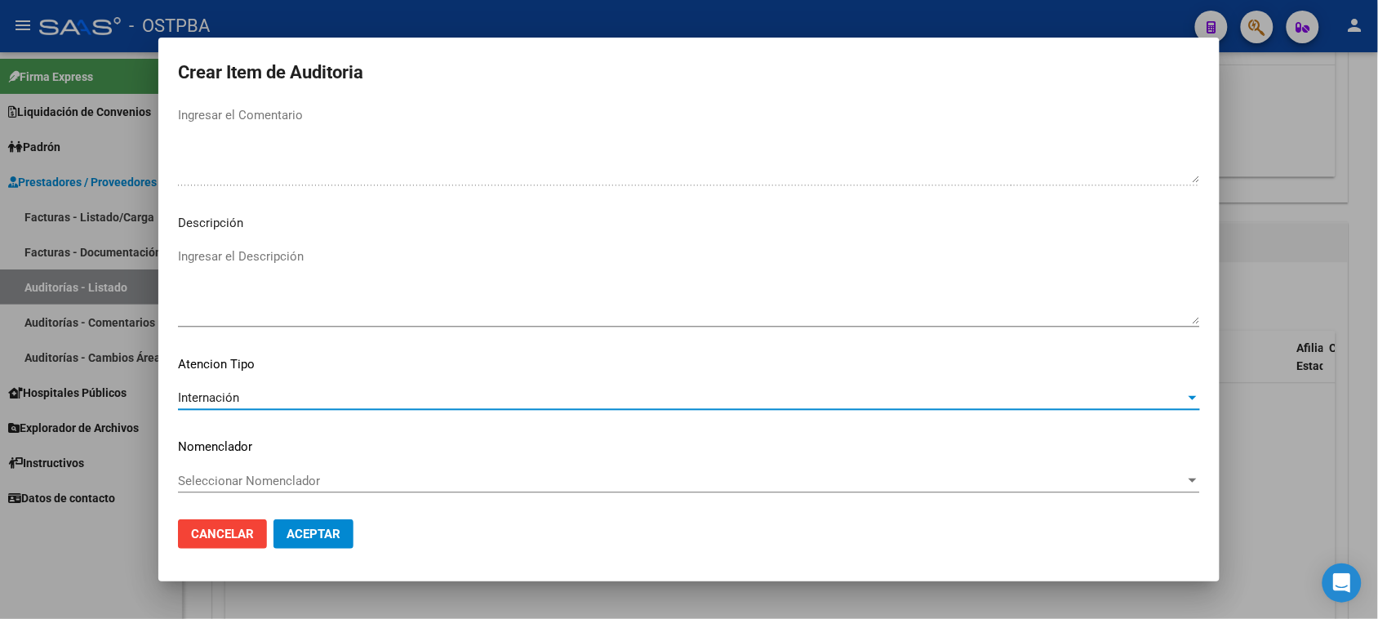
click at [306, 535] on span "Aceptar" at bounding box center [313, 533] width 54 height 15
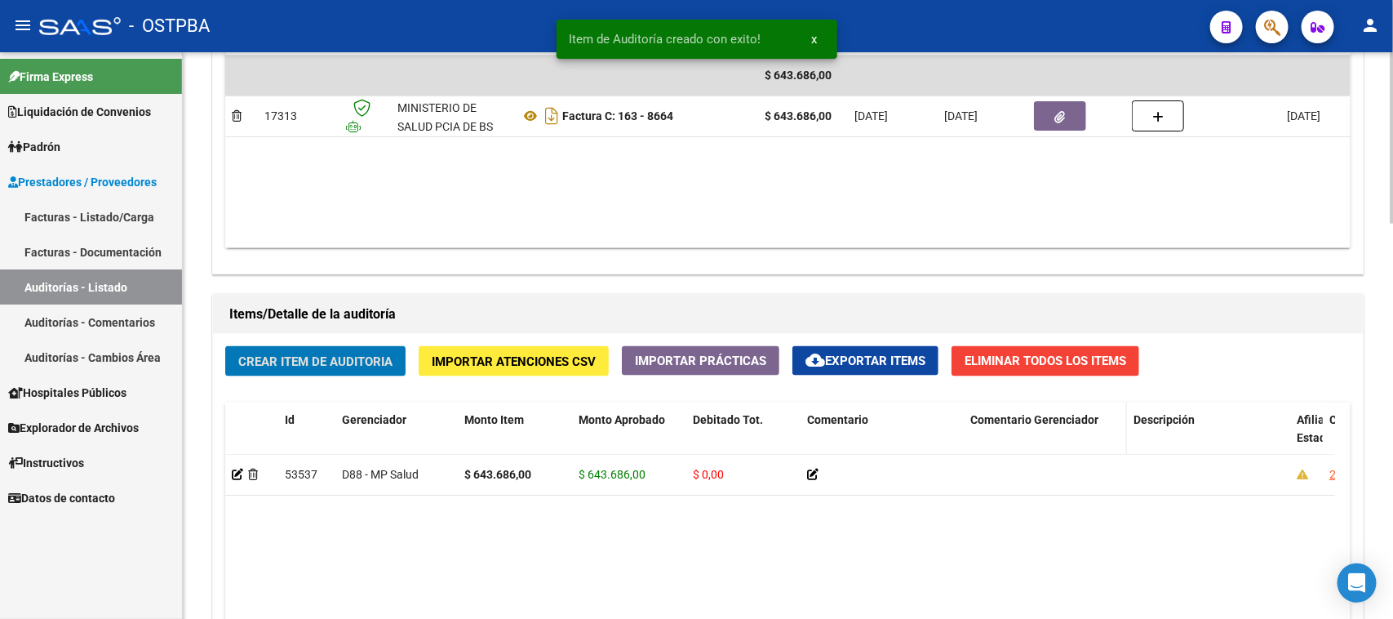
scroll to position [919, 0]
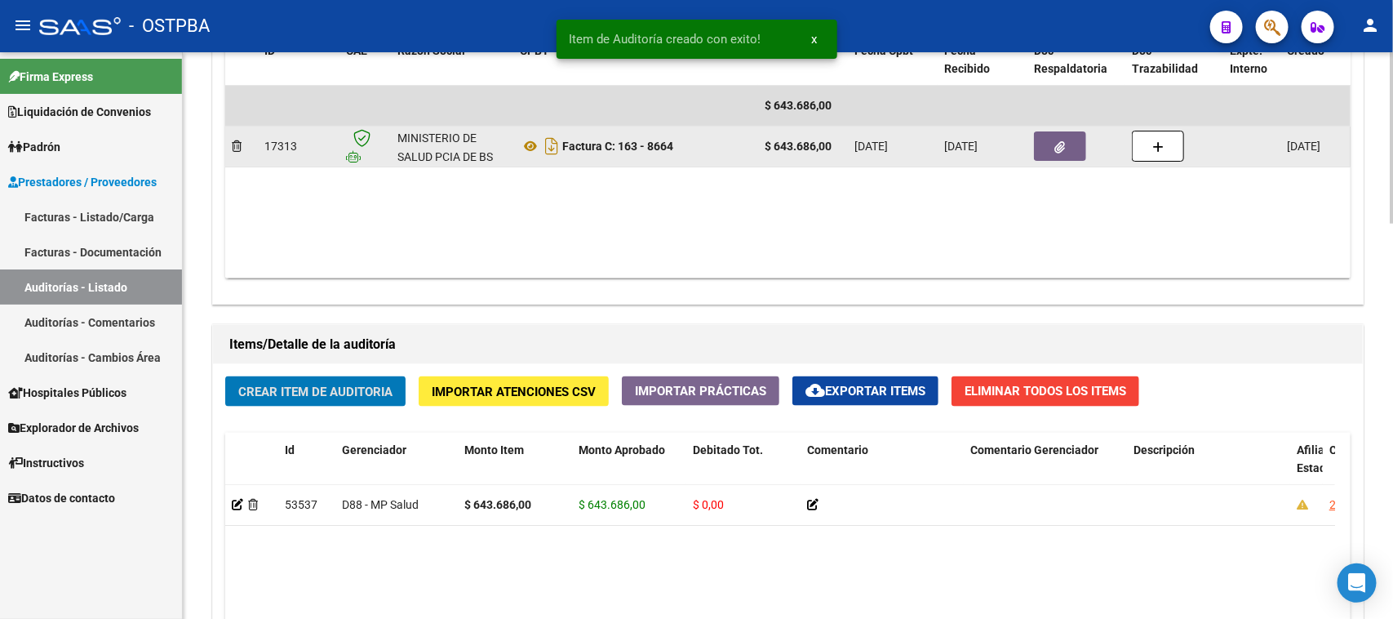
click at [1071, 148] on button "button" at bounding box center [1060, 145] width 52 height 29
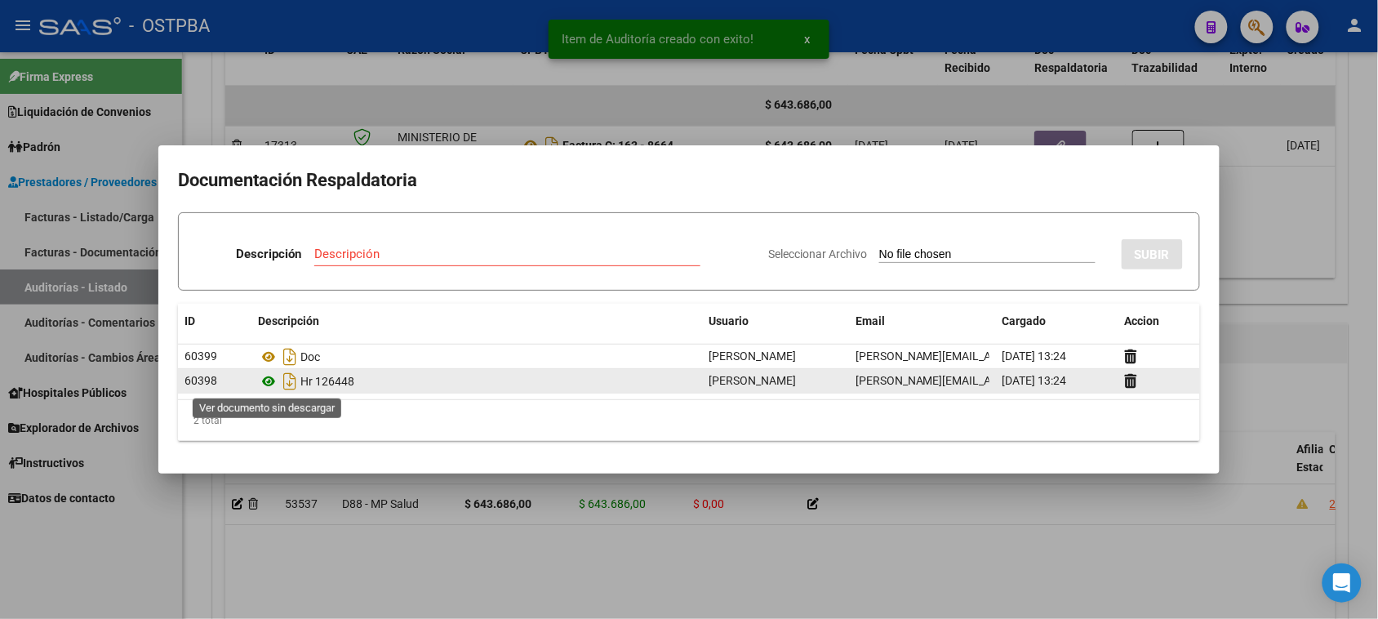
click at [268, 381] on icon at bounding box center [268, 381] width 21 height 20
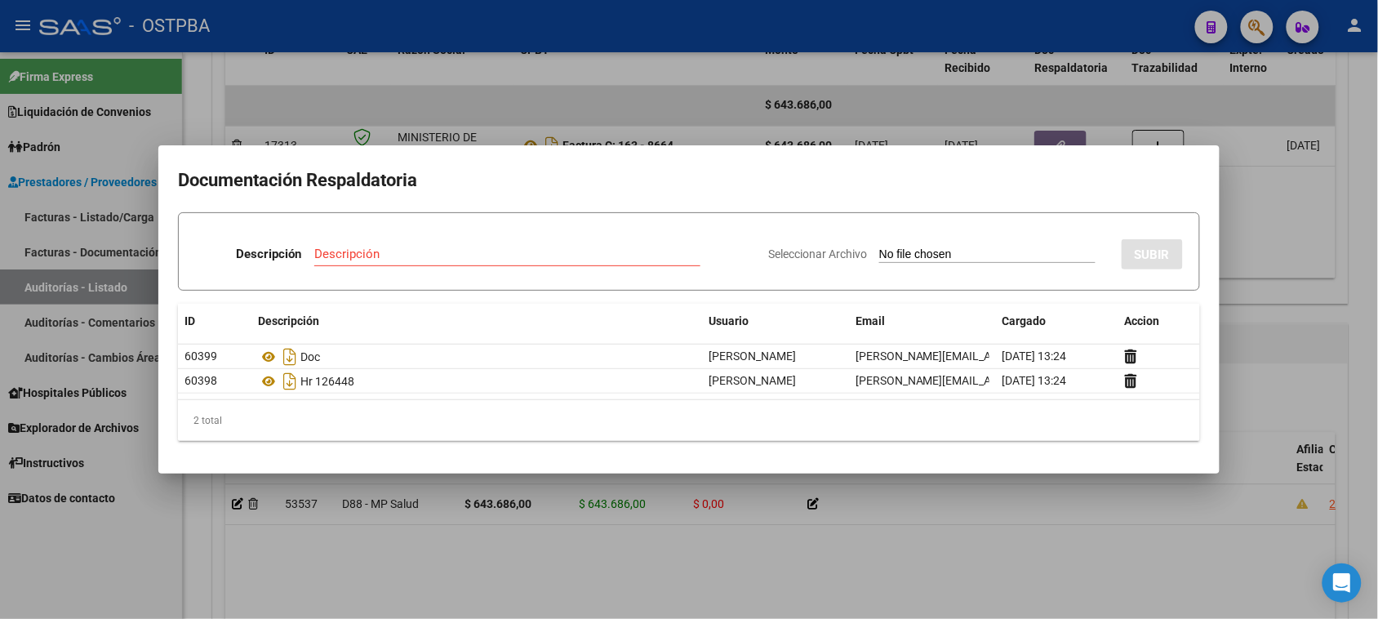
click at [1312, 364] on div at bounding box center [689, 309] width 1378 height 619
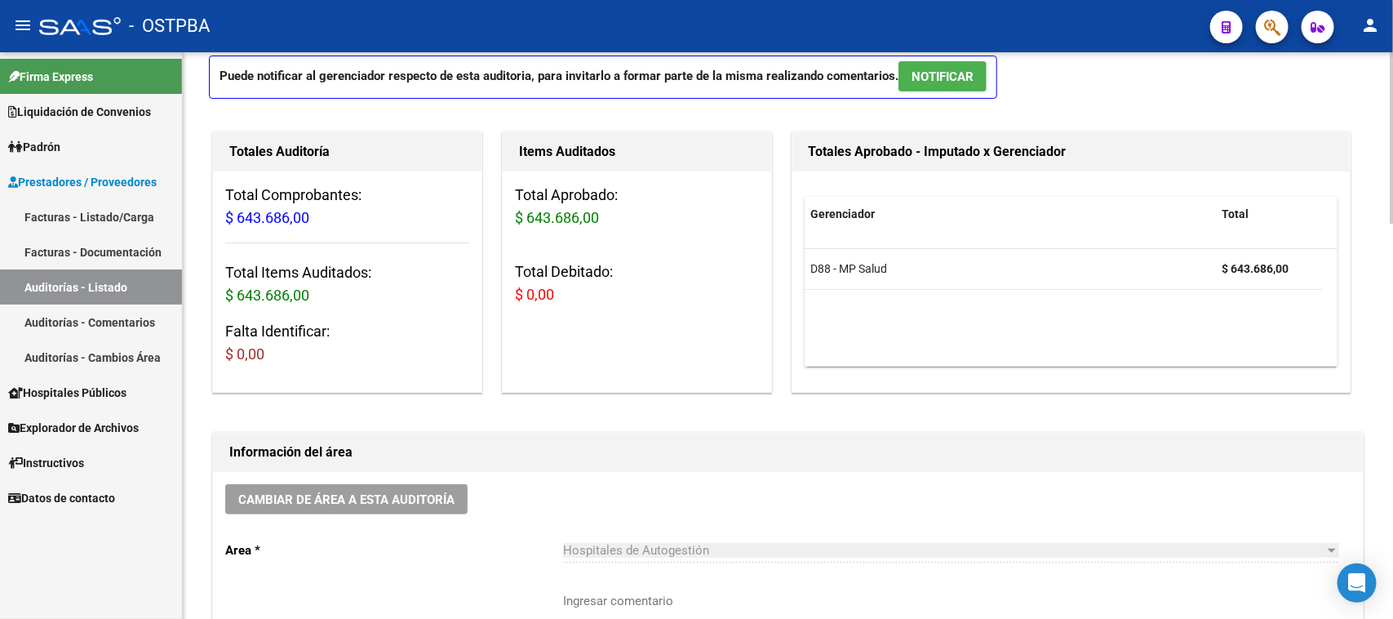
scroll to position [0, 0]
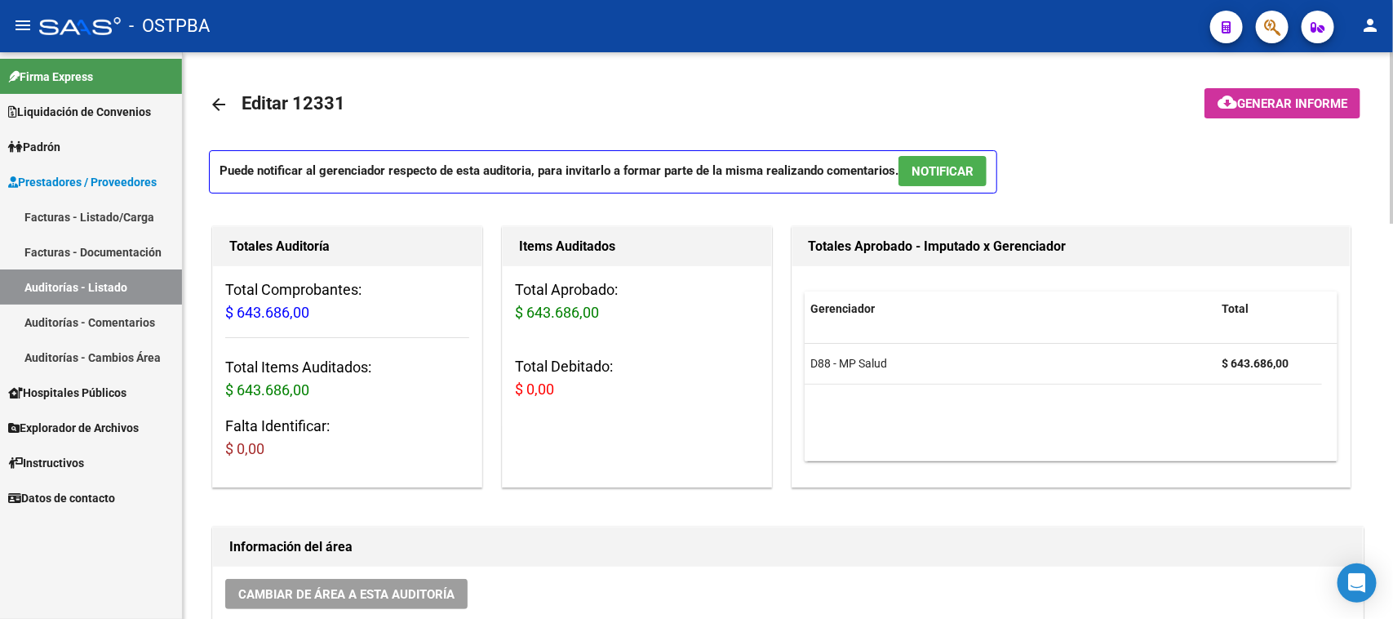
click at [223, 102] on mat-icon "arrow_back" at bounding box center [219, 105] width 20 height 20
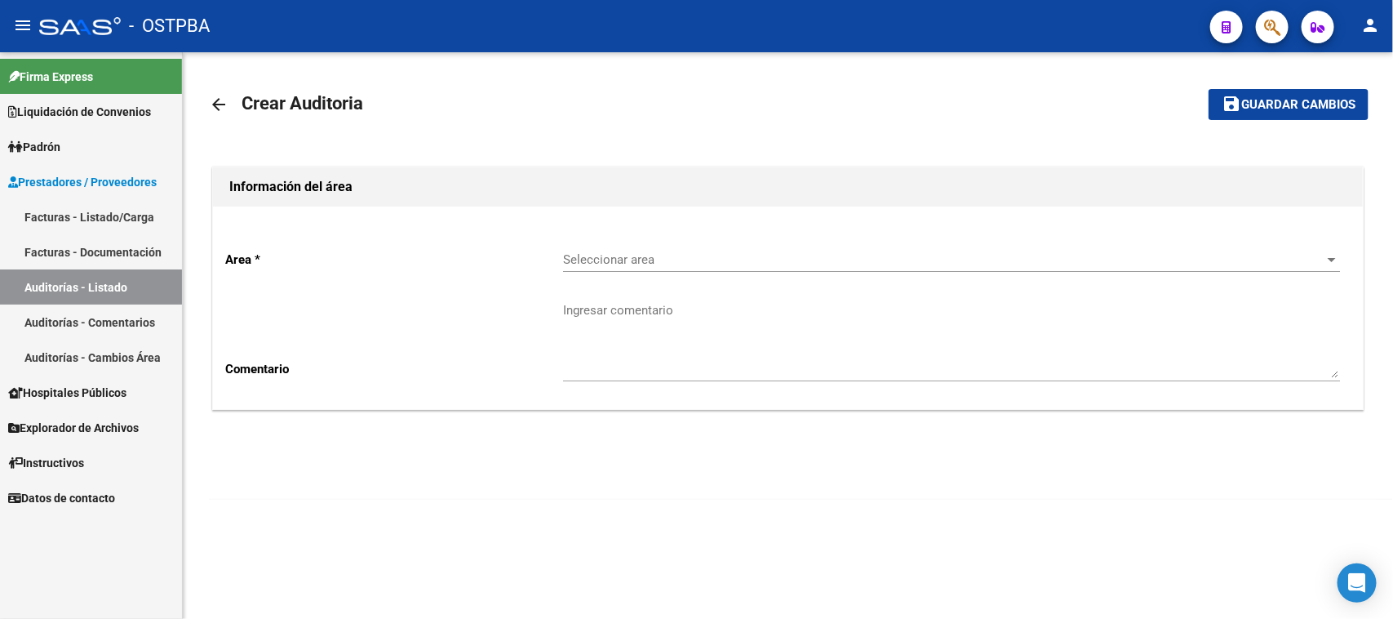
click at [768, 252] on span "Seleccionar area" at bounding box center [944, 259] width 762 height 15
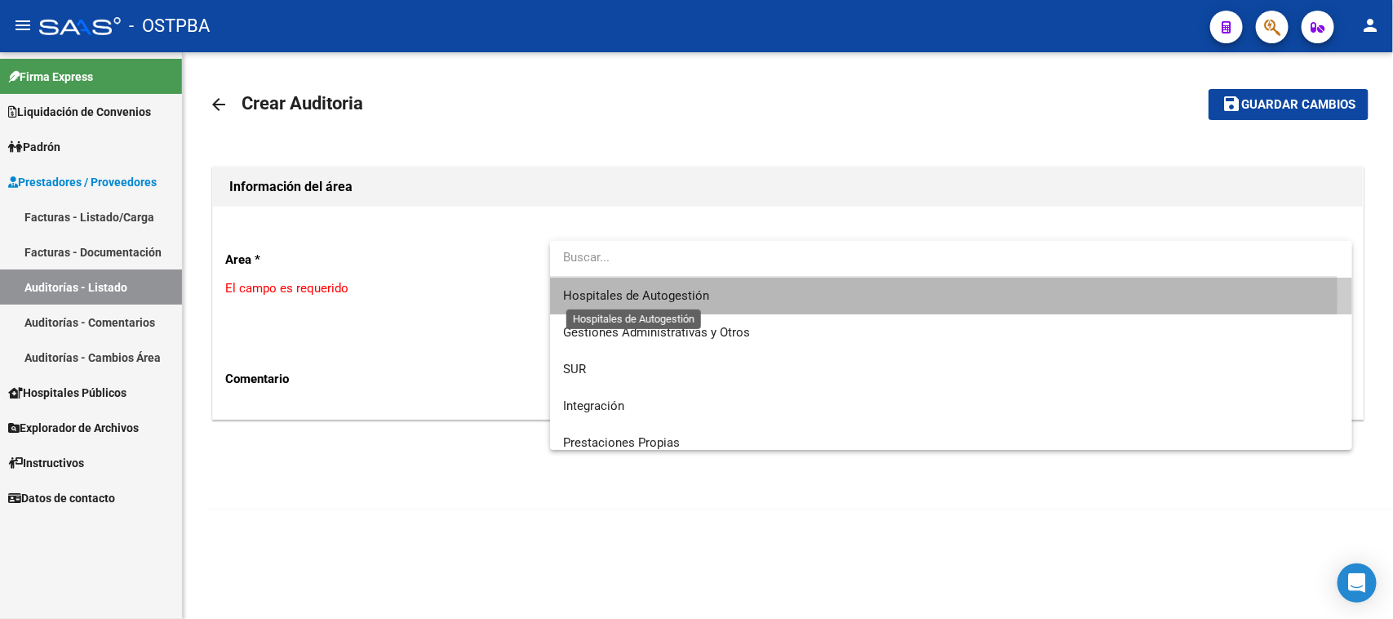
click at [659, 292] on span "Hospitales de Autogestión" at bounding box center [636, 295] width 146 height 15
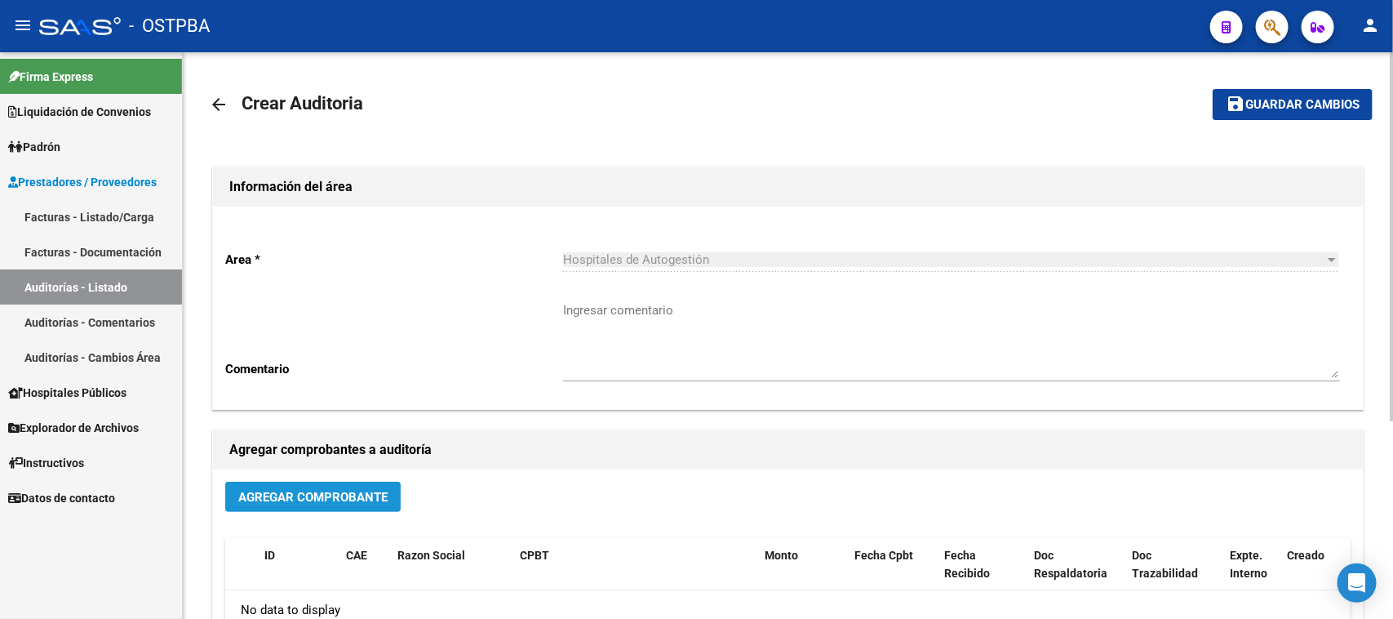
click at [360, 500] on span "Agregar Comprobante" at bounding box center [312, 497] width 149 height 15
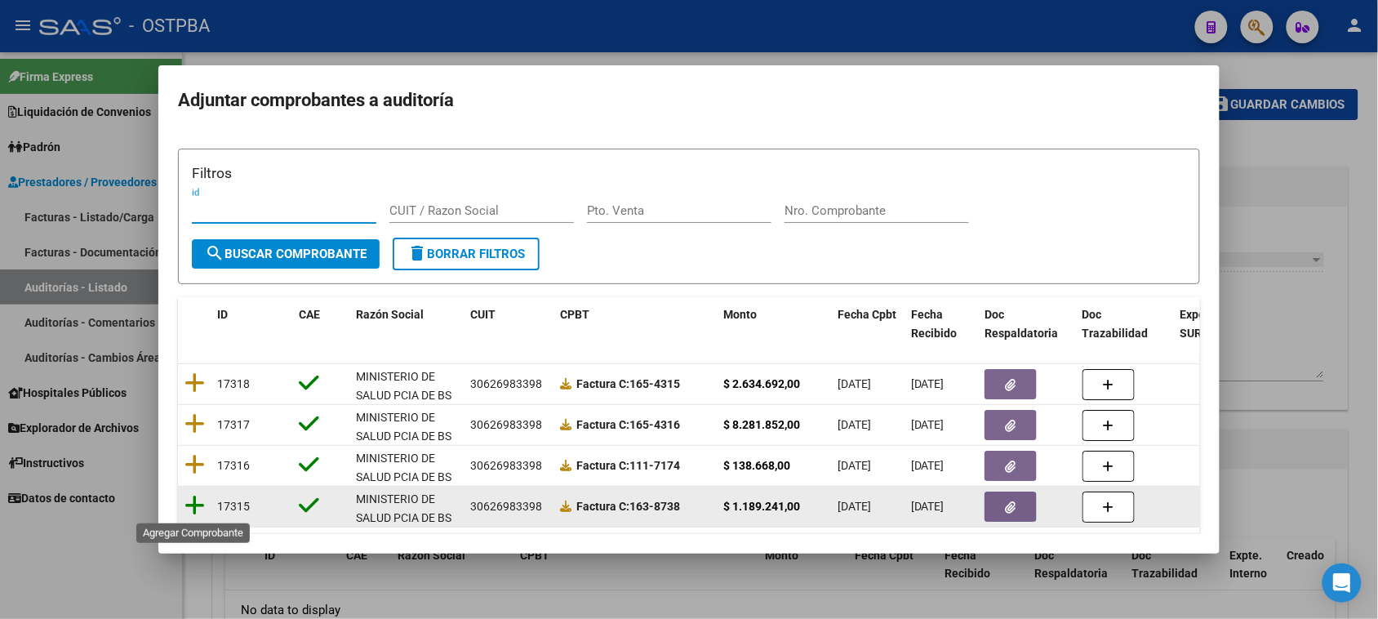
click at [197, 504] on icon at bounding box center [194, 505] width 20 height 23
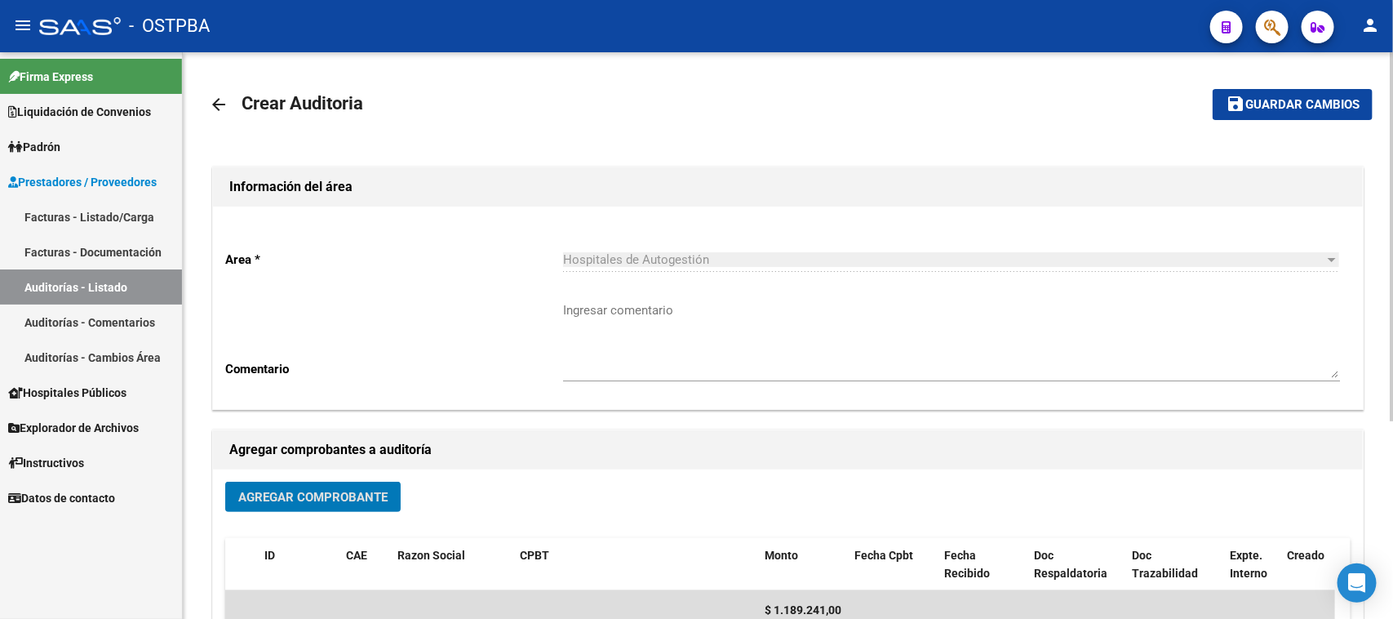
click at [1331, 98] on span "Guardar cambios" at bounding box center [1302, 105] width 114 height 15
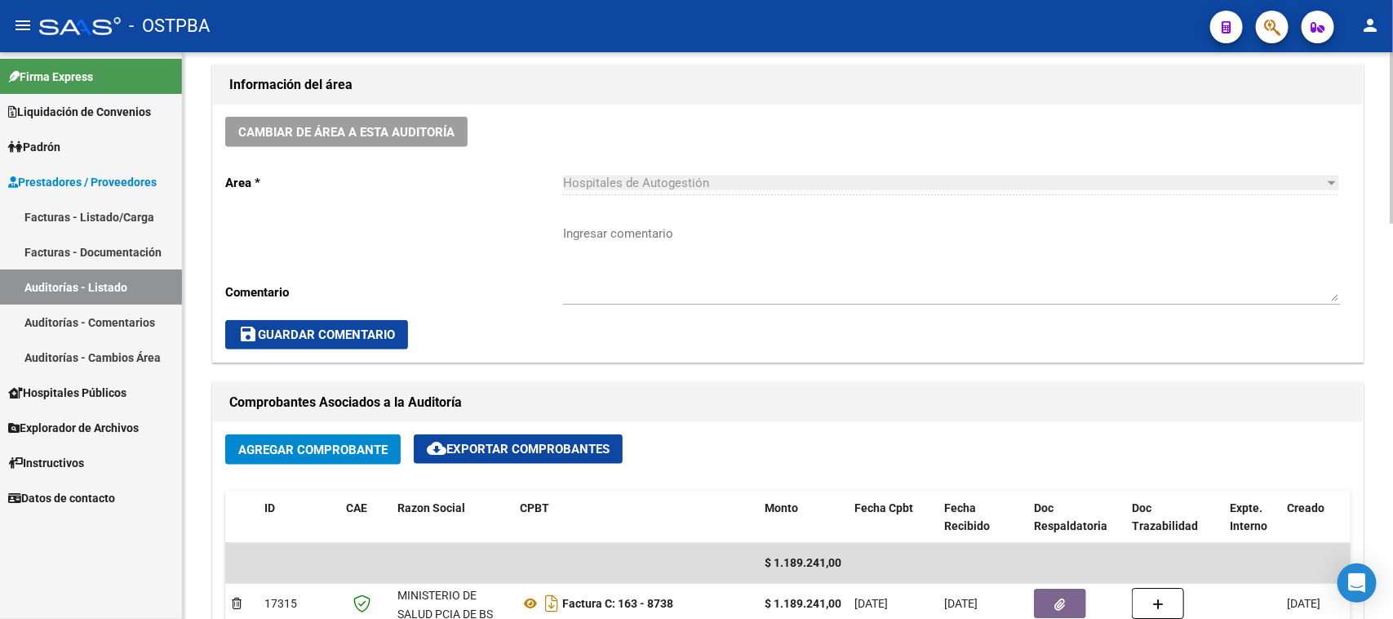
scroll to position [612, 0]
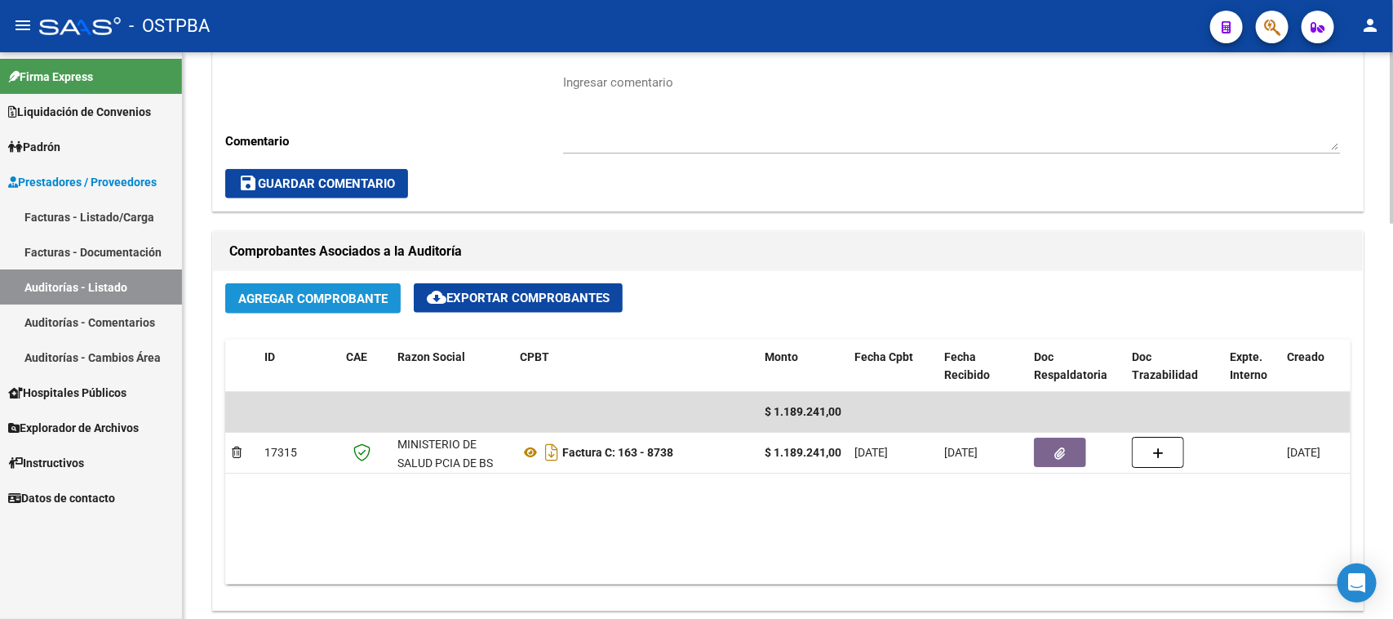
click at [384, 286] on button "Agregar Comprobante" at bounding box center [312, 298] width 175 height 30
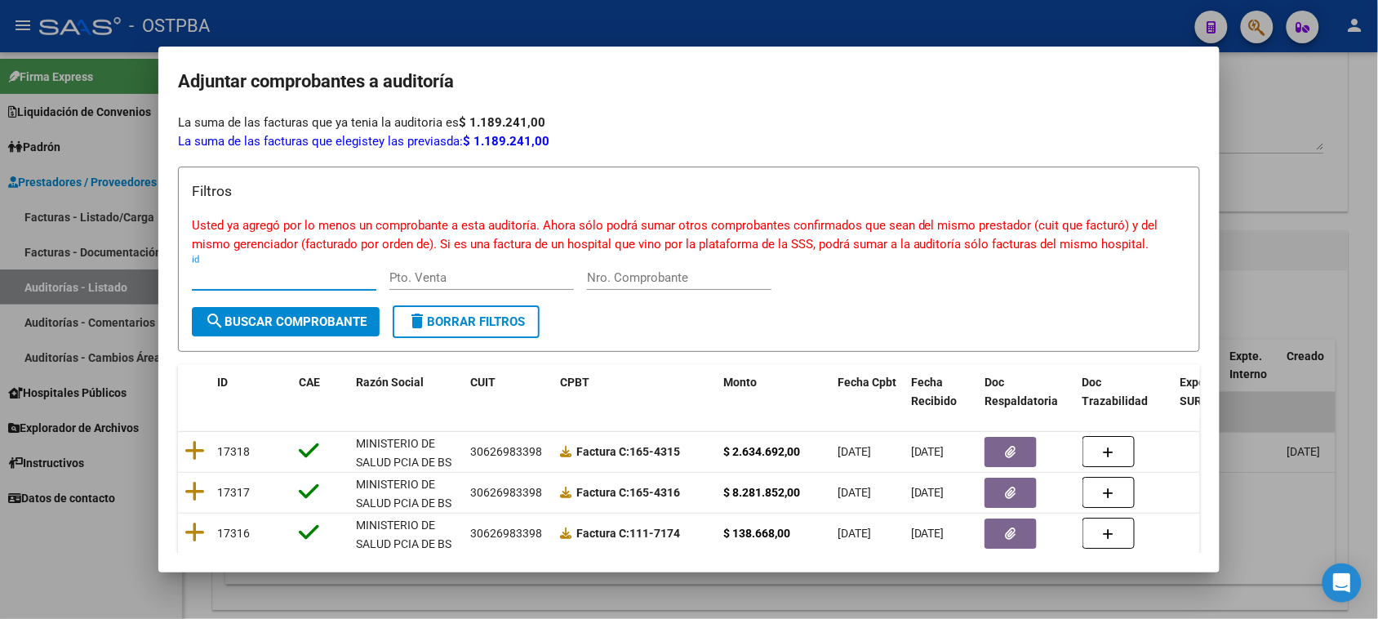
click at [148, 401] on div at bounding box center [689, 309] width 1378 height 619
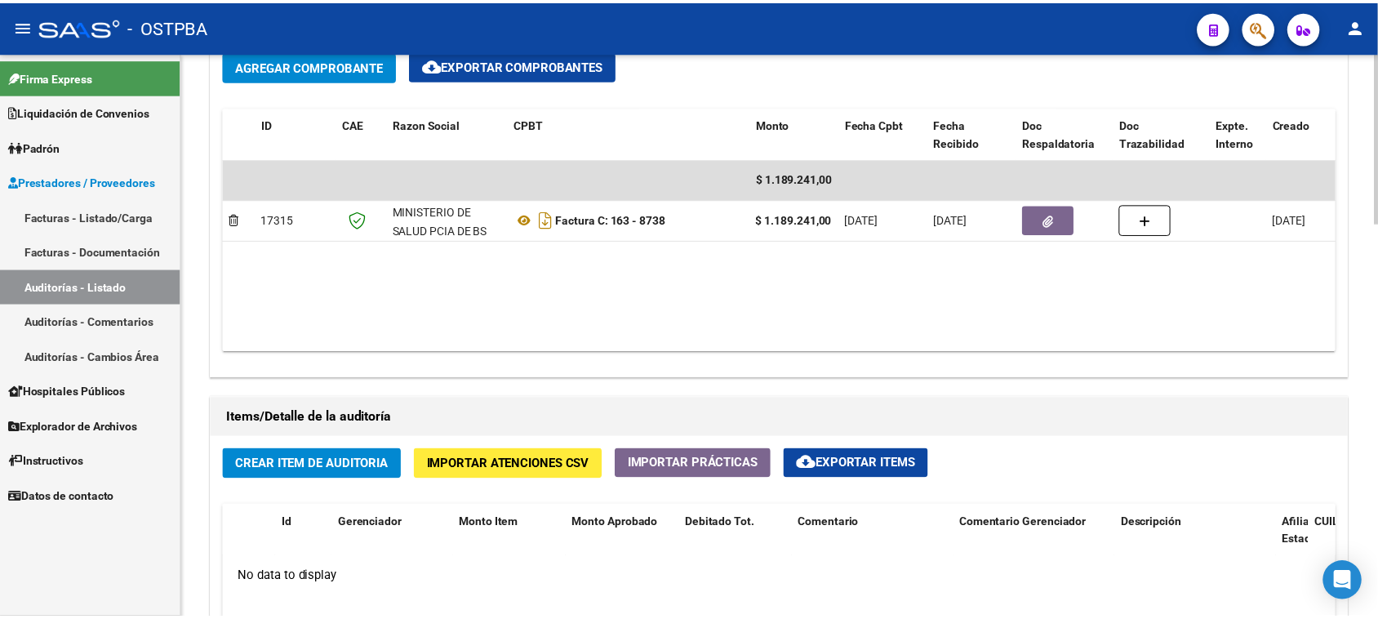
scroll to position [918, 0]
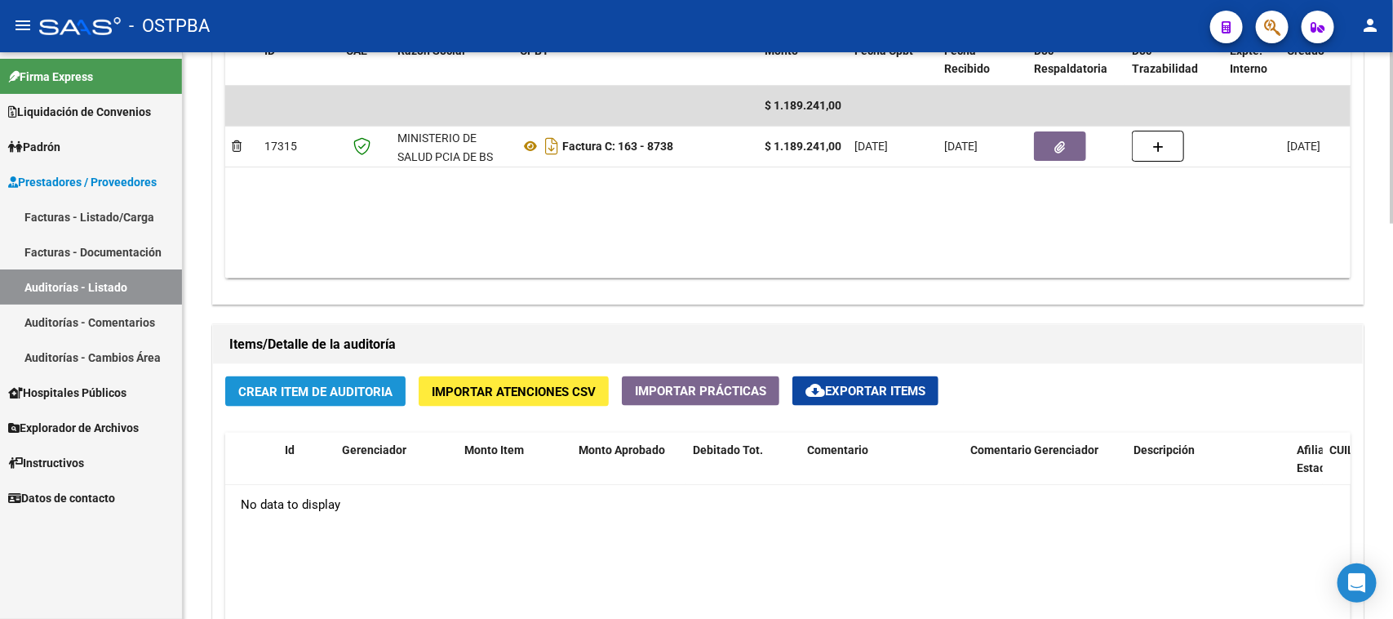
click at [344, 397] on span "Crear Item de Auditoria" at bounding box center [315, 391] width 154 height 15
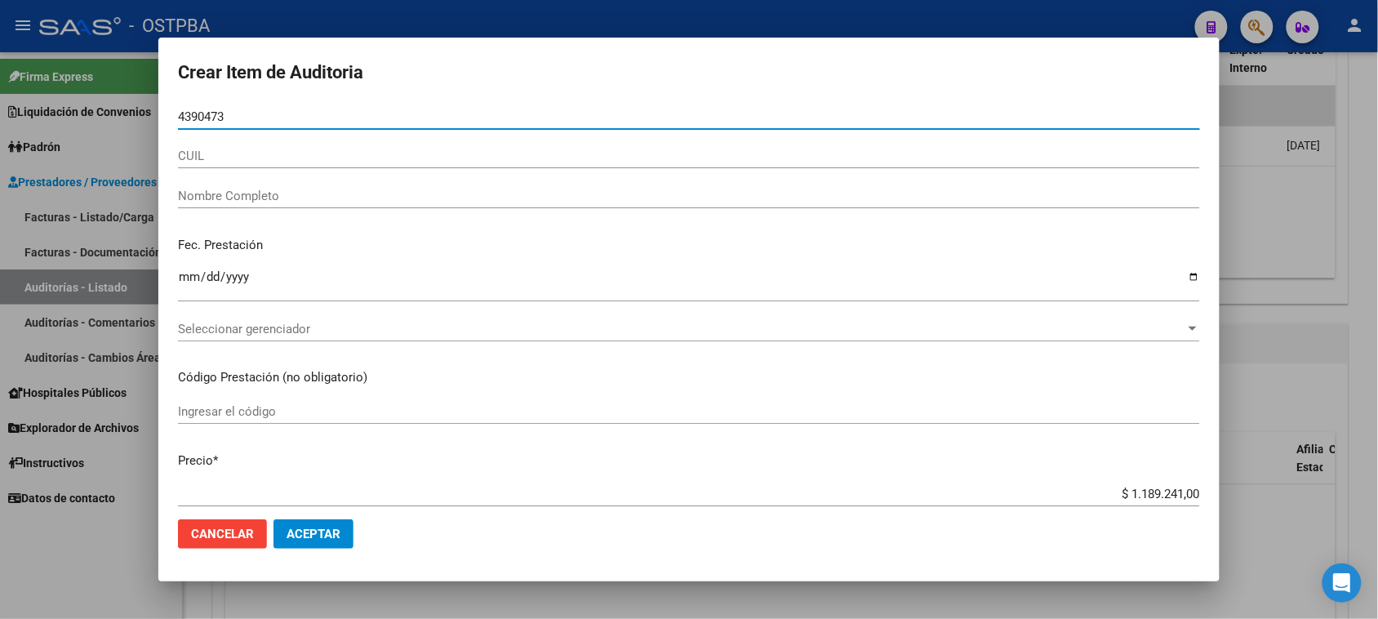
type input "43904730"
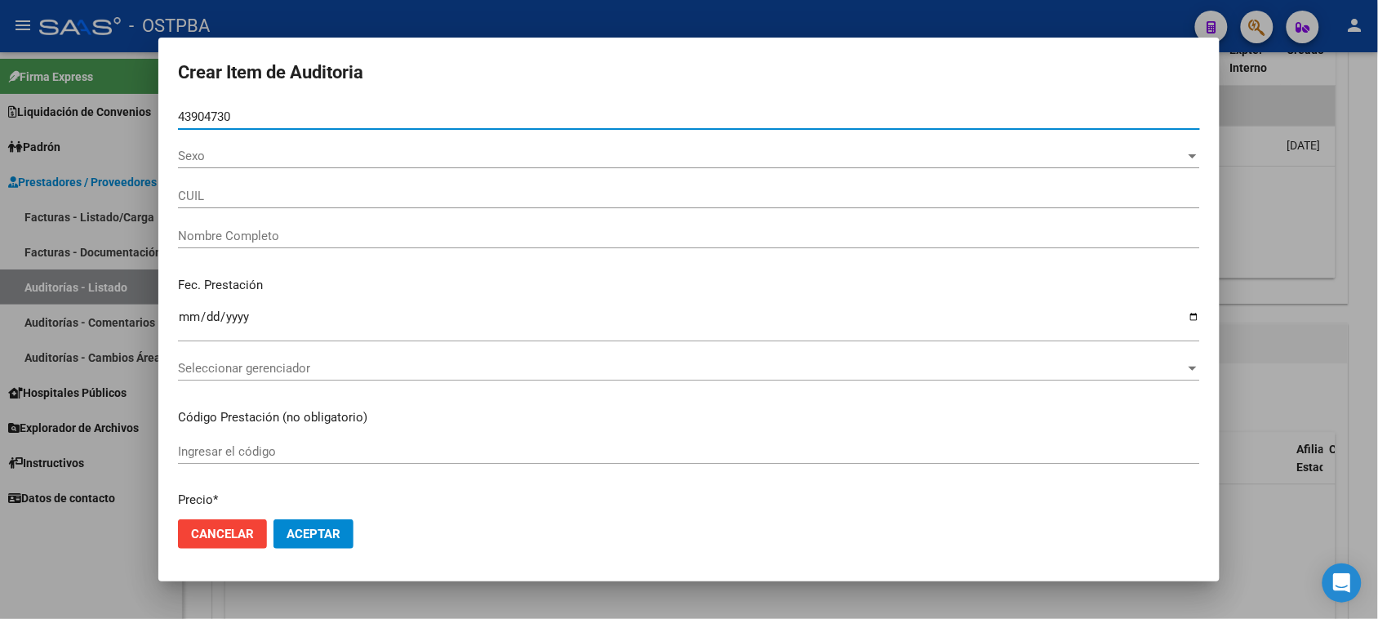
type input "27439047300"
type input "CARDOZO MELINA GISELLE -"
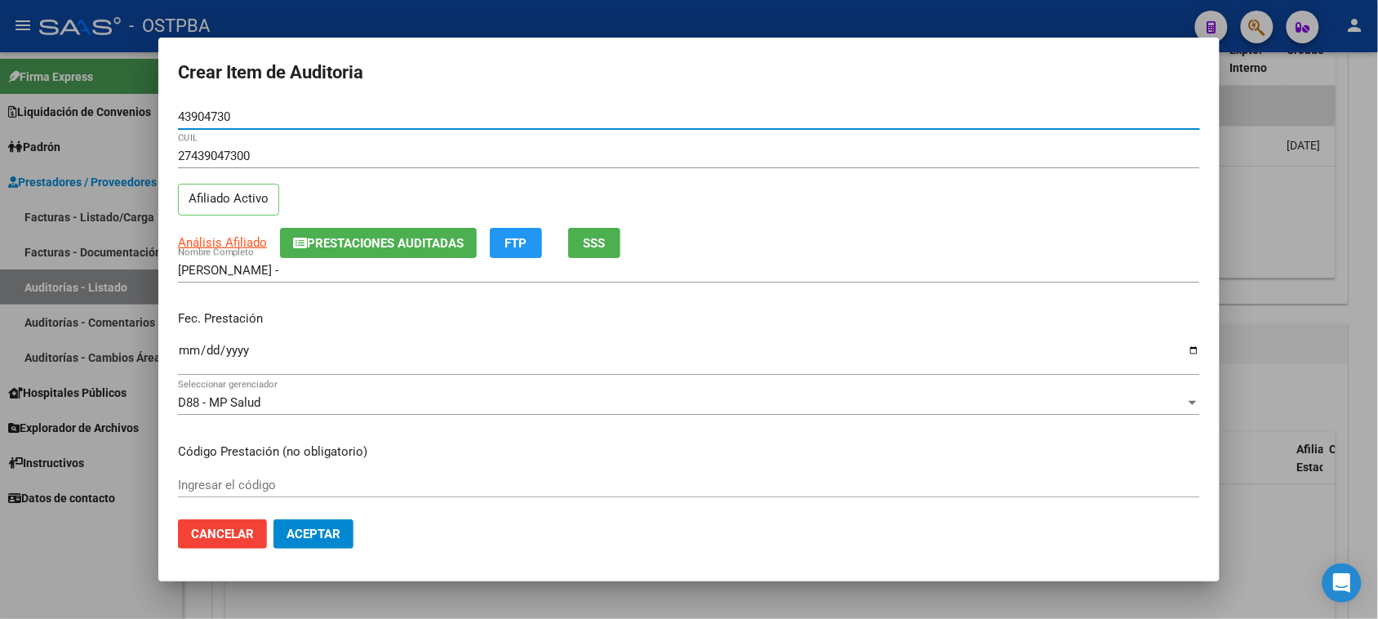
type input "43904730"
click at [186, 352] on input "Ingresar la fecha" at bounding box center [689, 357] width 1022 height 26
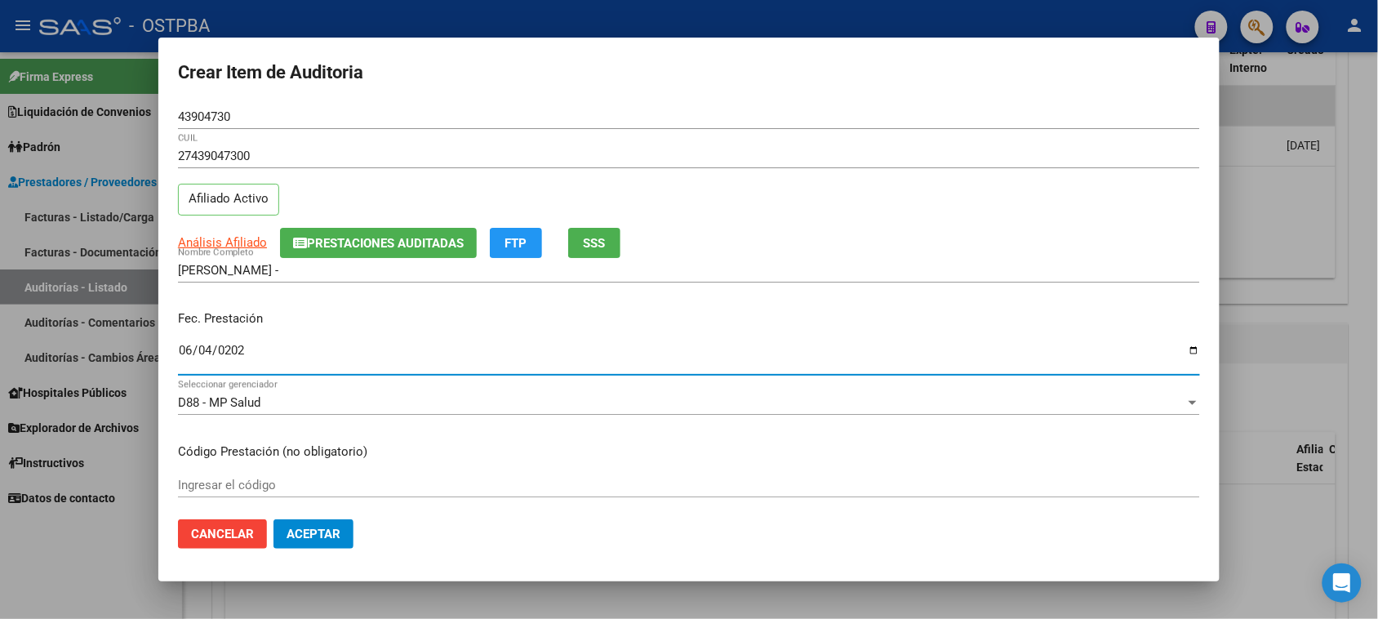
type input "2025-06-04"
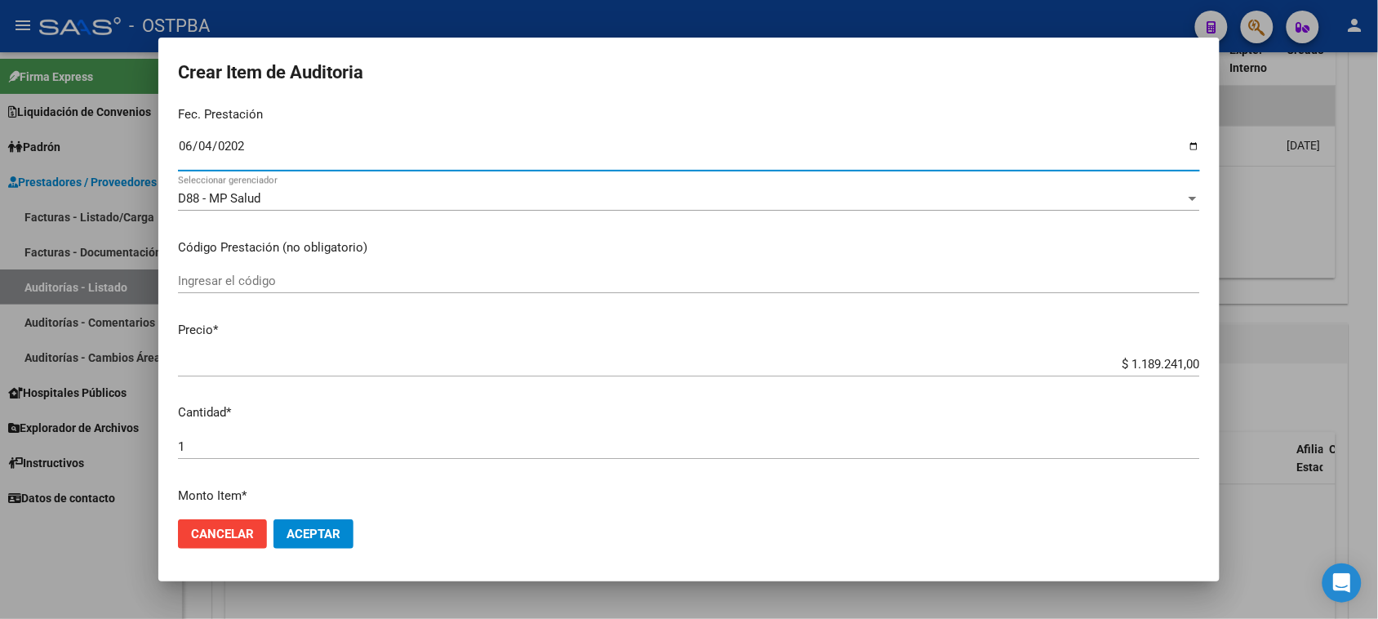
scroll to position [0, 0]
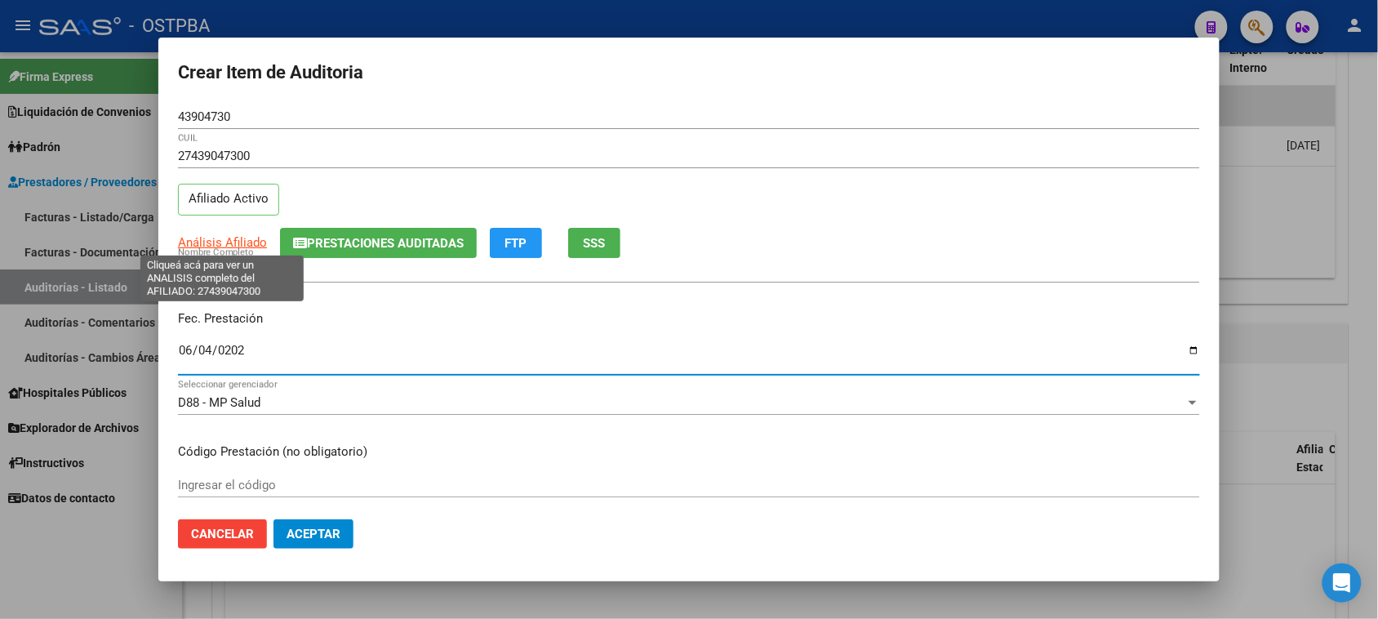
click at [251, 245] on span "Análisis Afiliado" at bounding box center [222, 242] width 89 height 15
type textarea "27439047300"
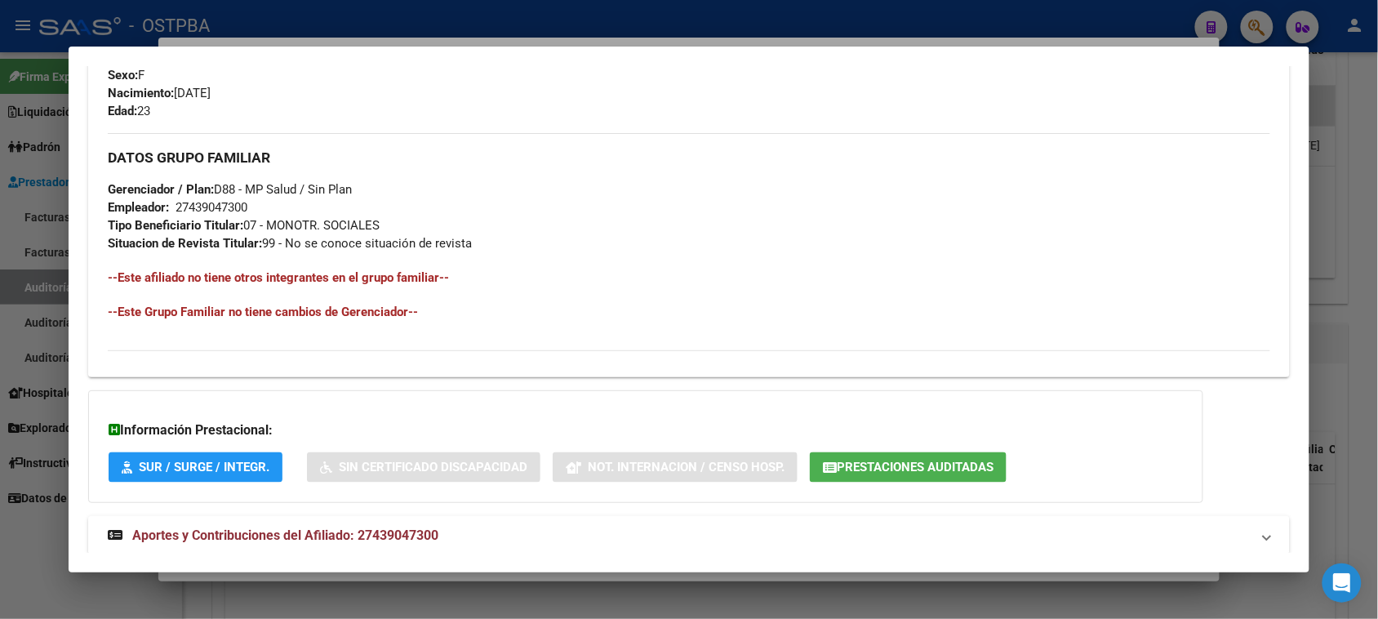
scroll to position [752, 0]
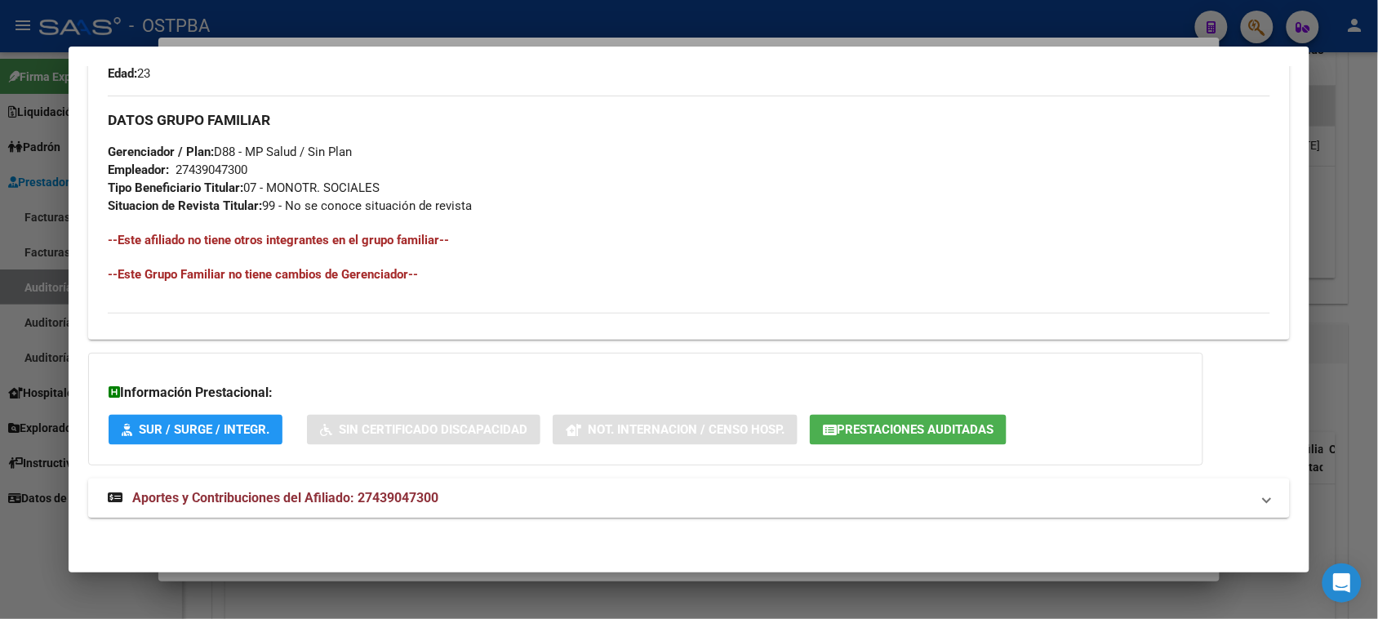
click at [322, 503] on span "Aportes y Contribuciones del Afiliado: 27439047300" at bounding box center [285, 498] width 306 height 16
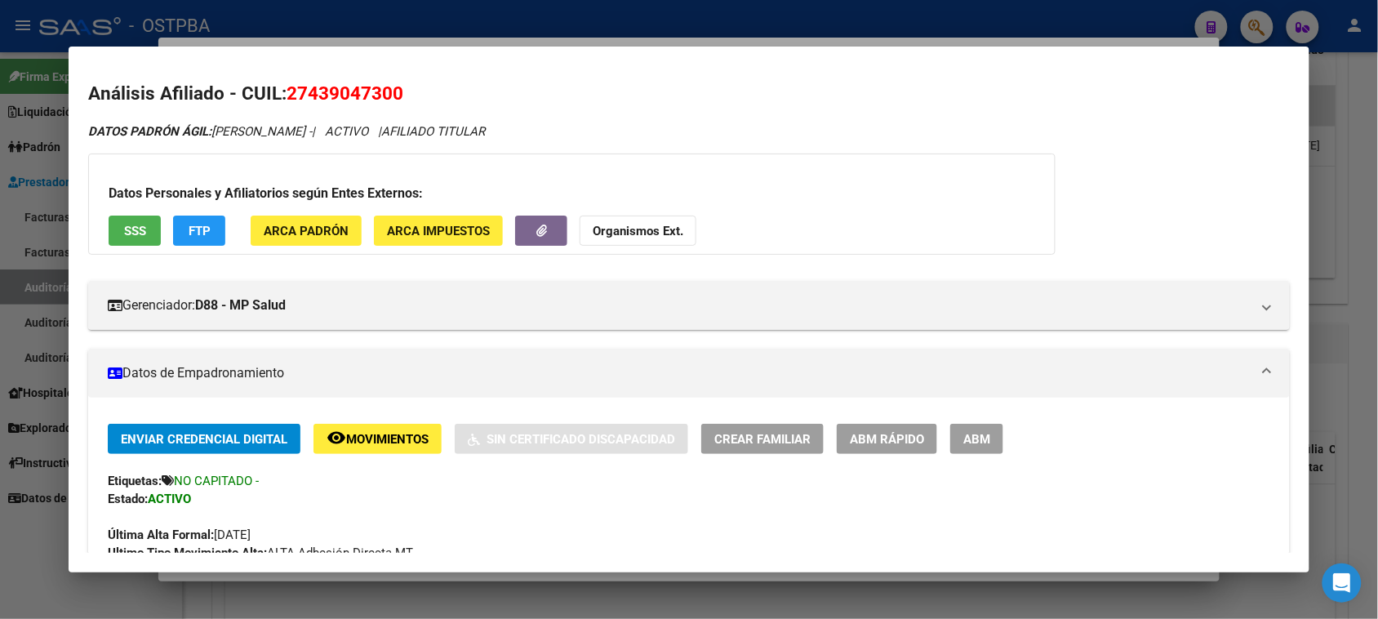
scroll to position [0, 0]
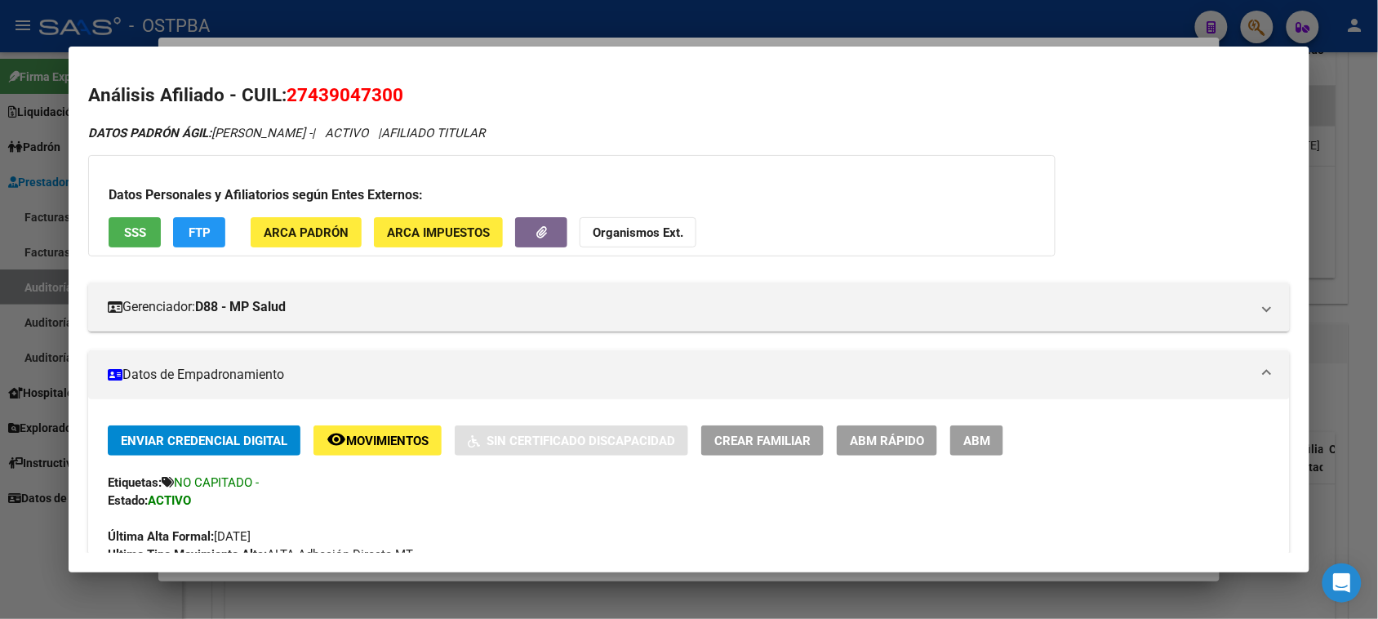
click at [43, 552] on div at bounding box center [689, 309] width 1378 height 619
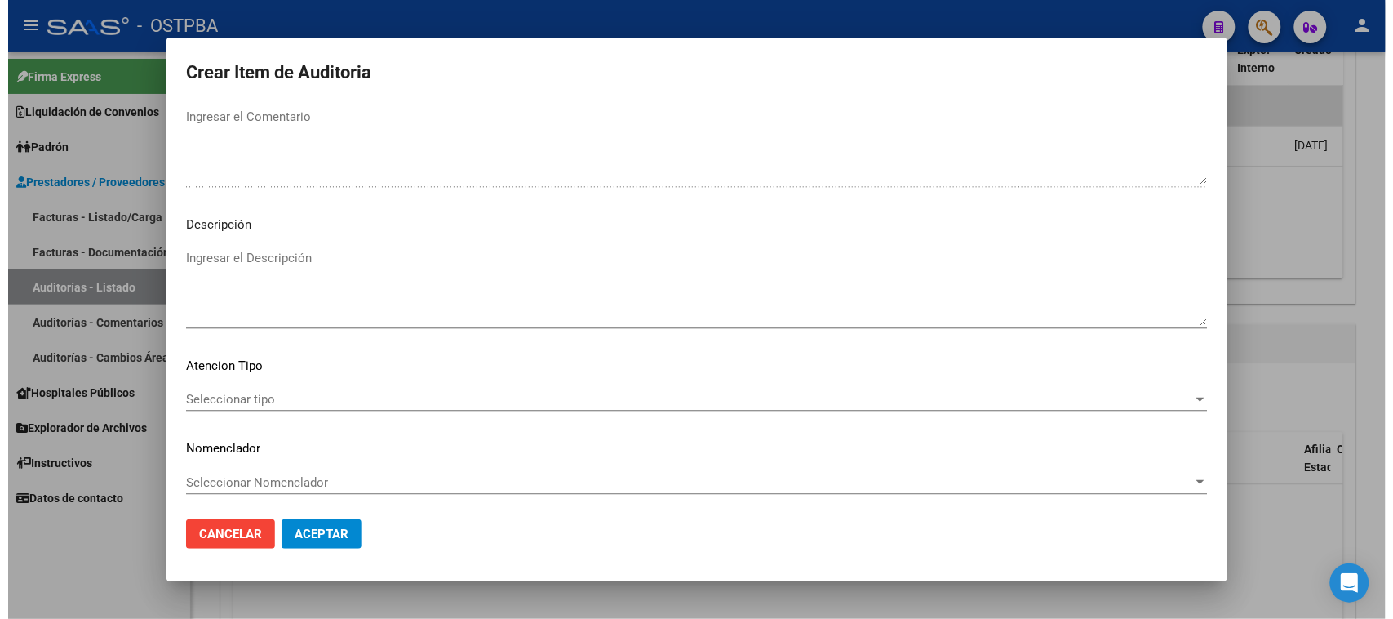
scroll to position [925, 0]
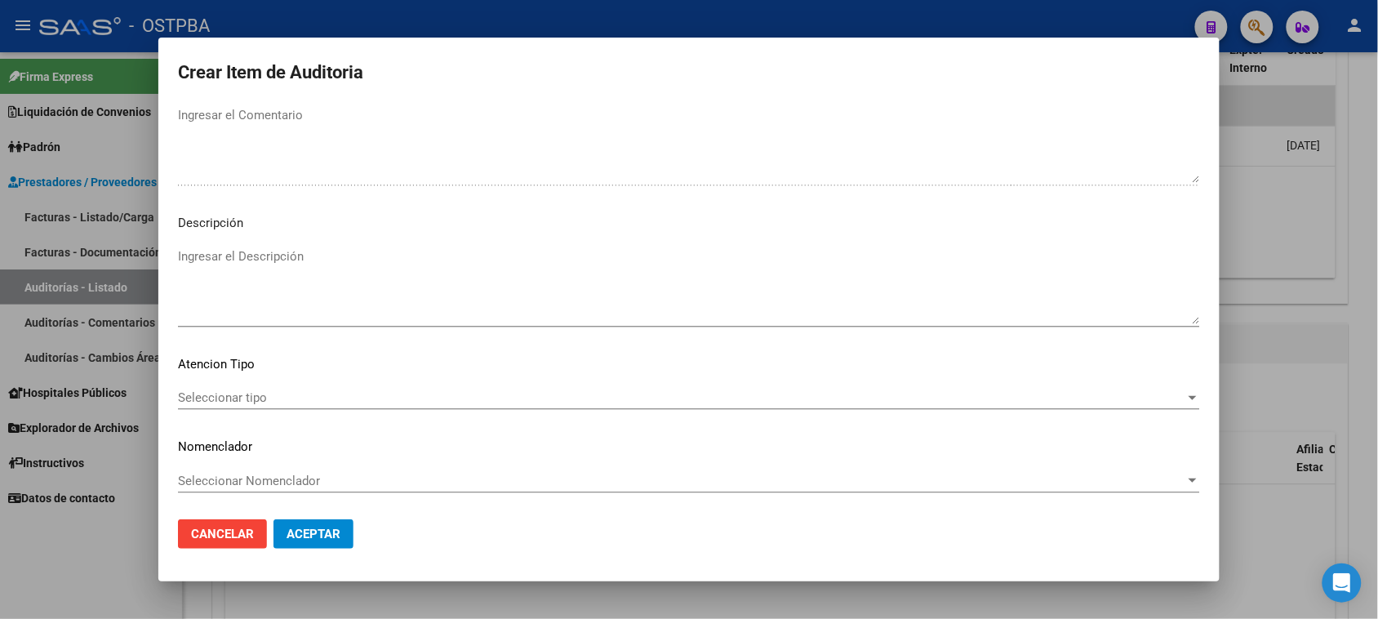
click at [250, 402] on span "Seleccionar tipo" at bounding box center [681, 397] width 1007 height 15
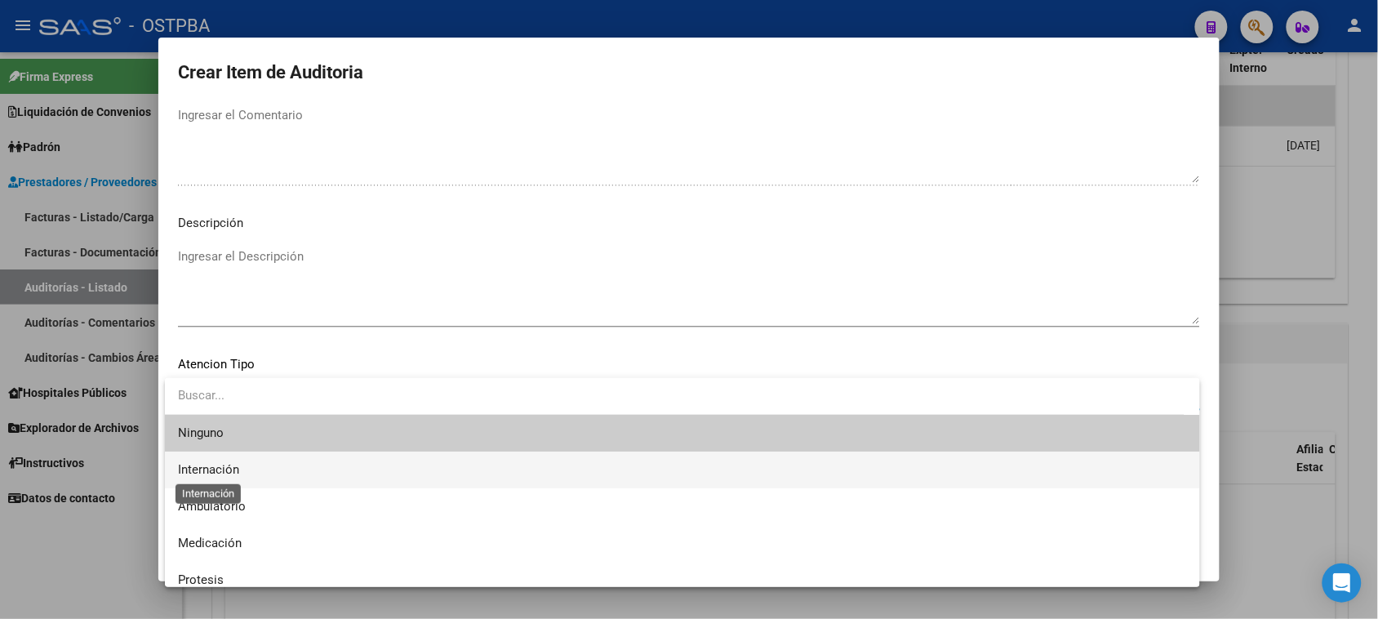
click at [222, 469] on span "Internación" at bounding box center [208, 469] width 61 height 15
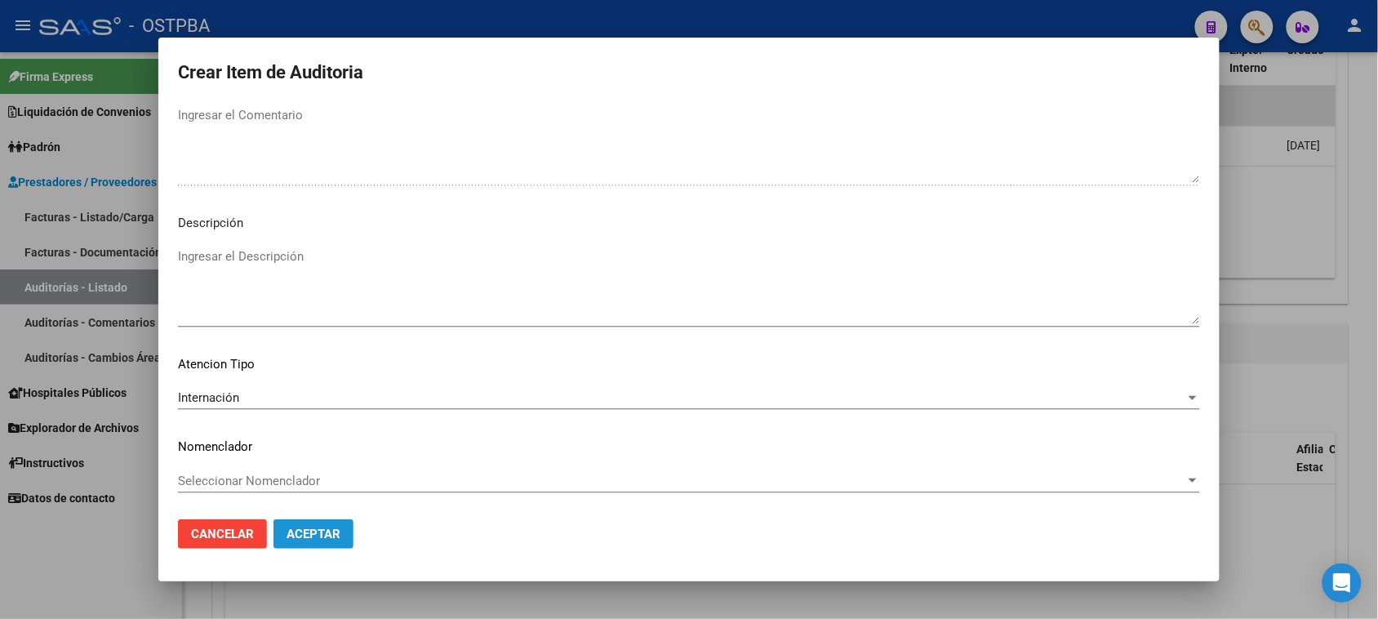
click at [304, 533] on span "Aceptar" at bounding box center [313, 533] width 54 height 15
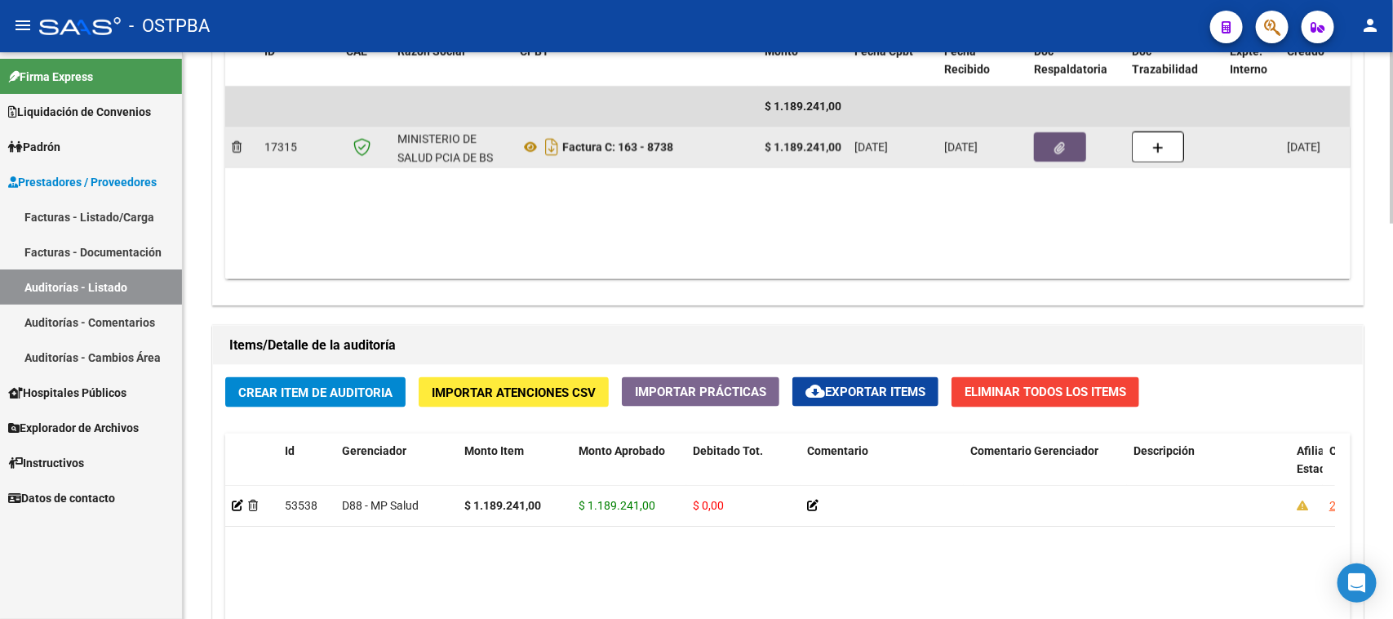
click at [1063, 142] on icon "button" at bounding box center [1060, 148] width 11 height 12
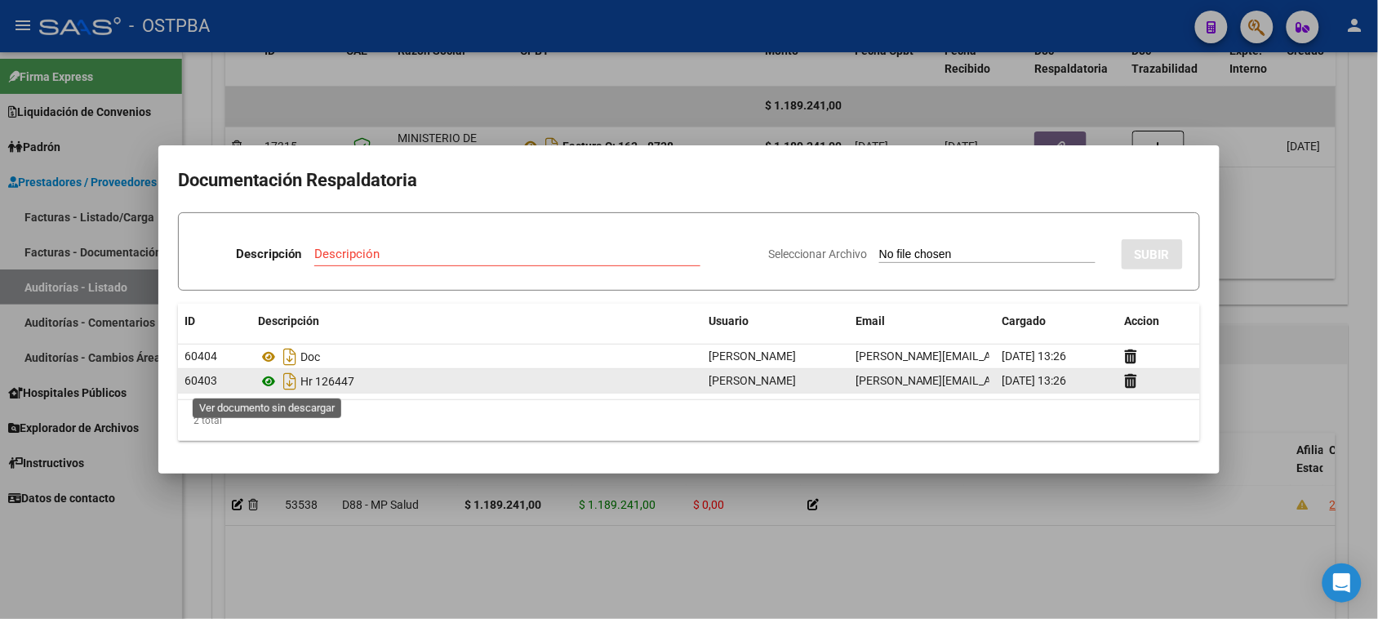
click at [268, 380] on icon at bounding box center [268, 381] width 21 height 20
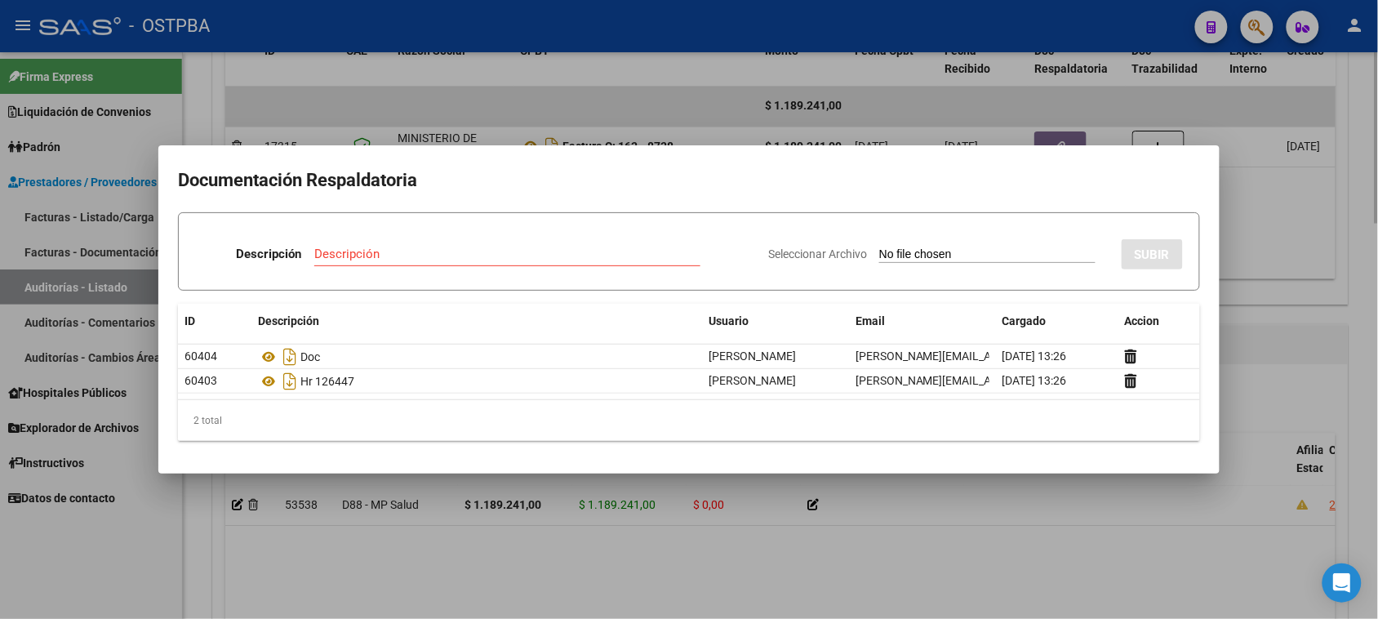
click at [1298, 371] on div at bounding box center [689, 309] width 1378 height 619
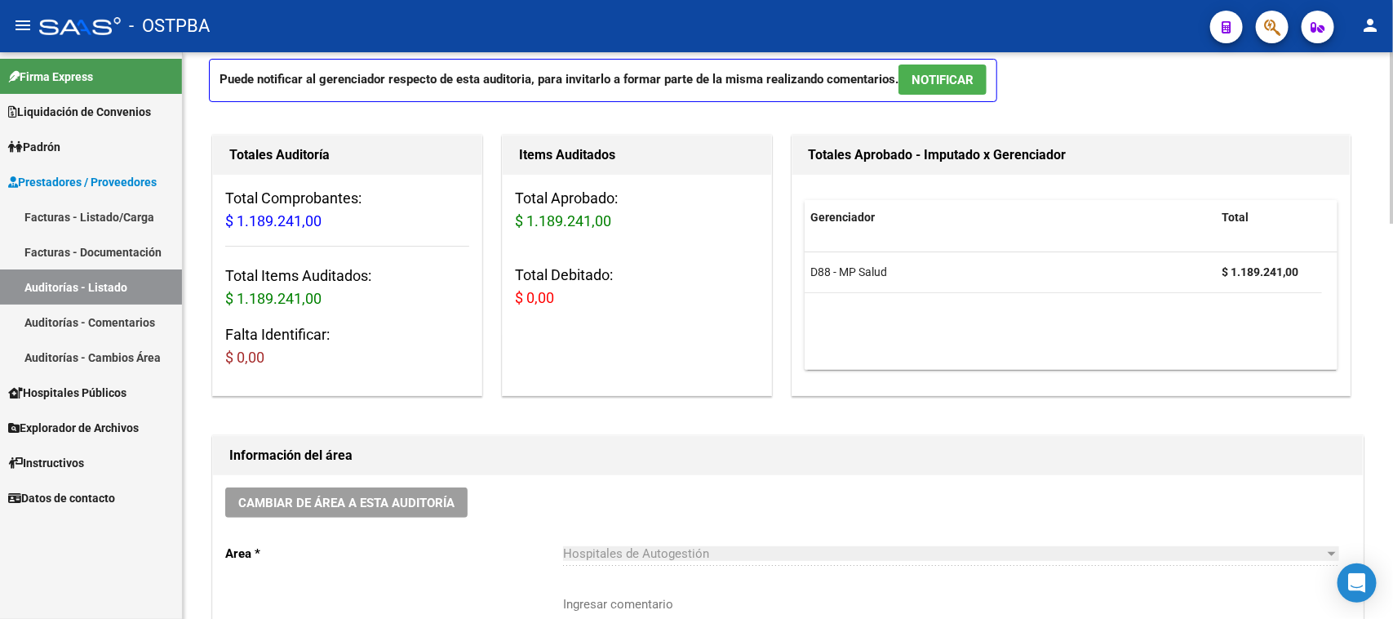
scroll to position [0, 0]
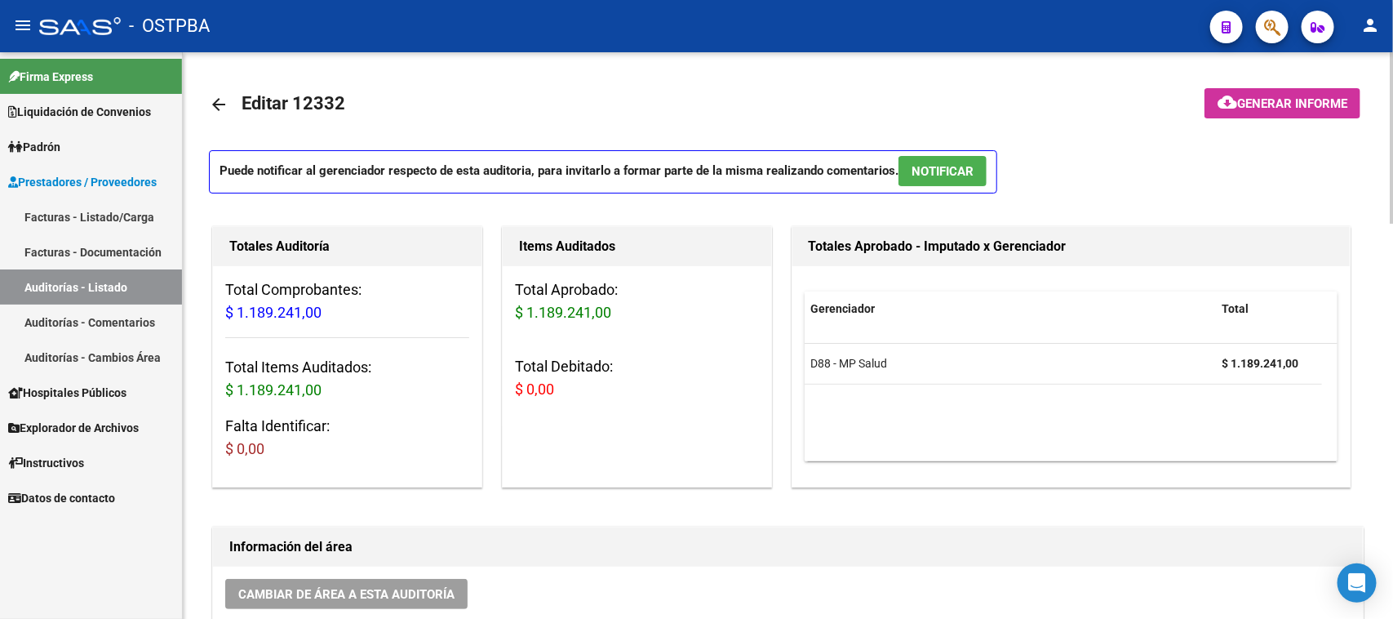
click at [216, 106] on mat-icon "arrow_back" at bounding box center [219, 105] width 20 height 20
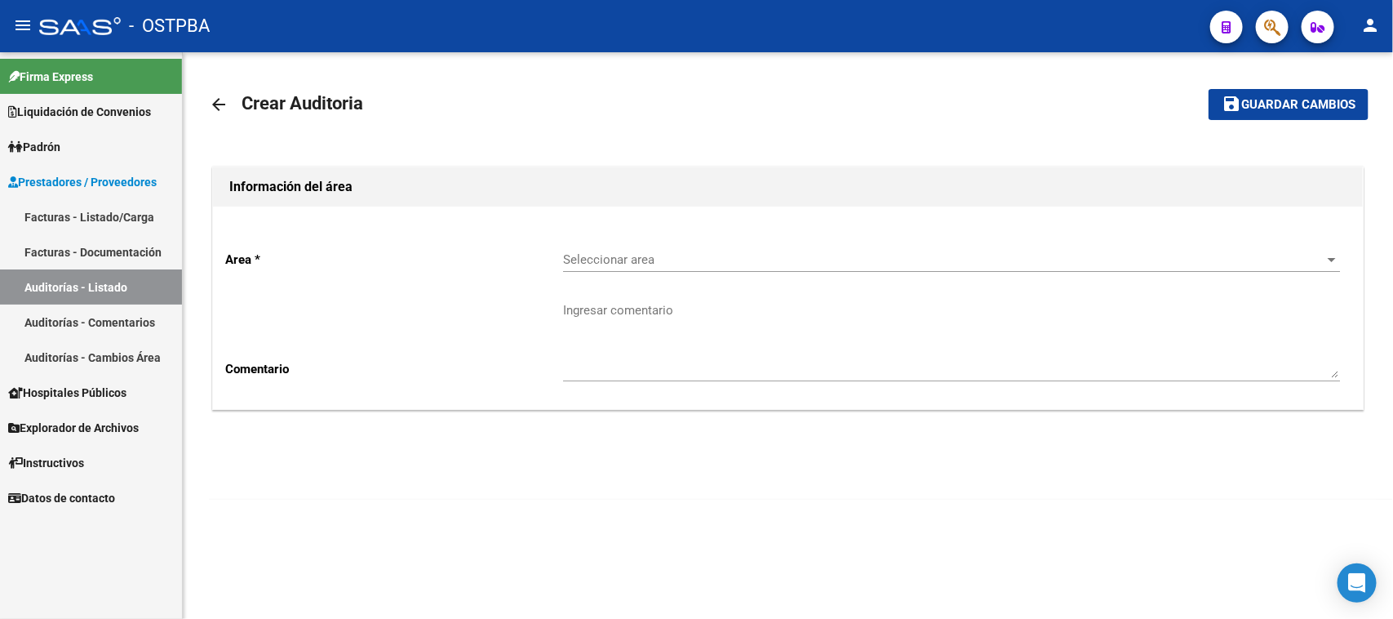
click at [681, 261] on span "Seleccionar area" at bounding box center [944, 259] width 762 height 15
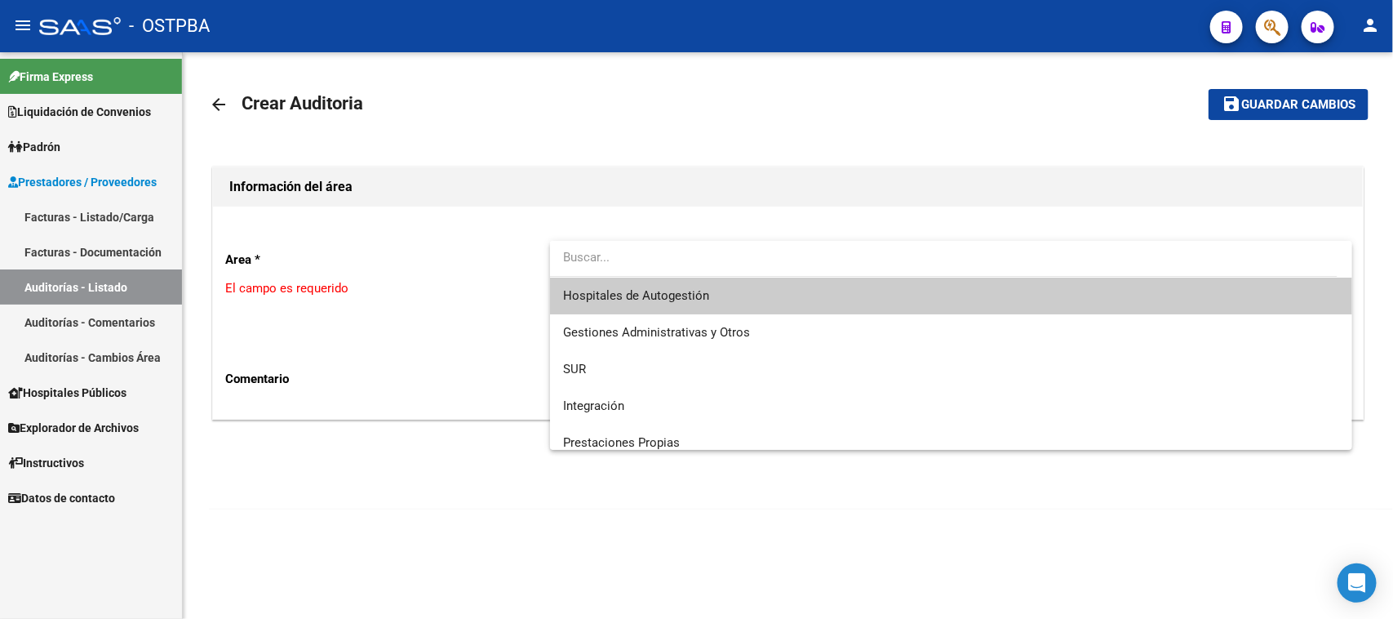
click at [678, 284] on span "Hospitales de Autogestión" at bounding box center [951, 295] width 777 height 37
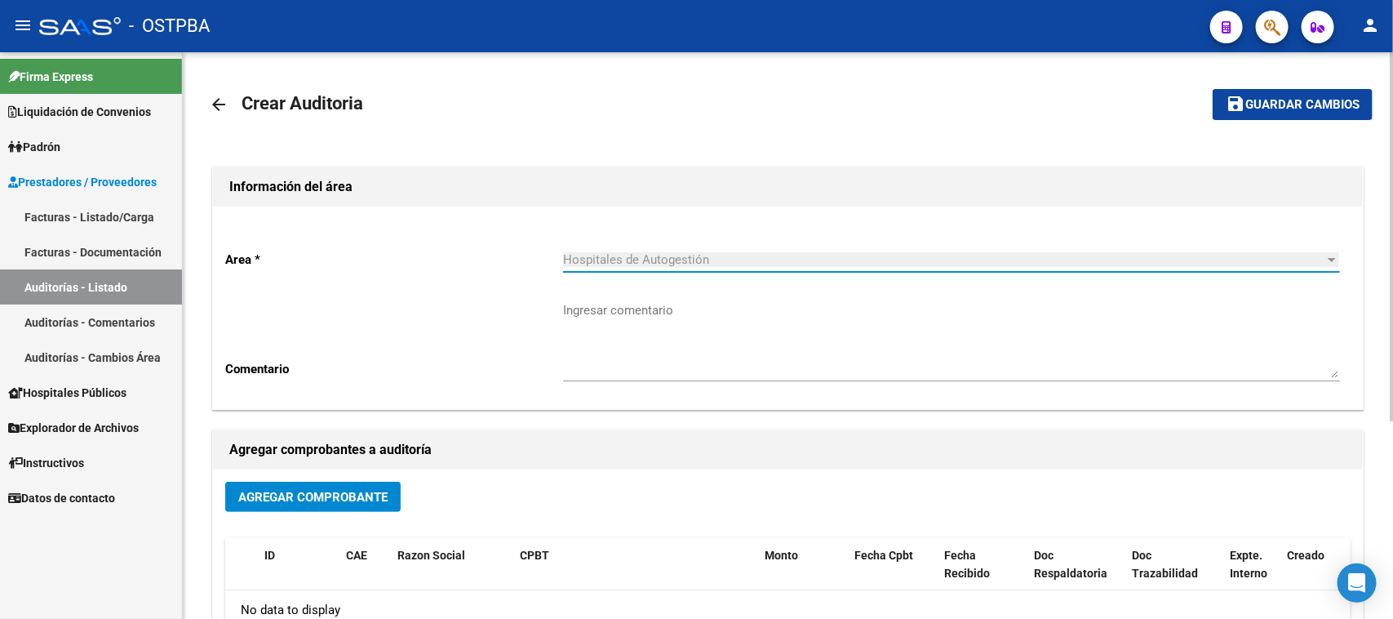
scroll to position [304, 0]
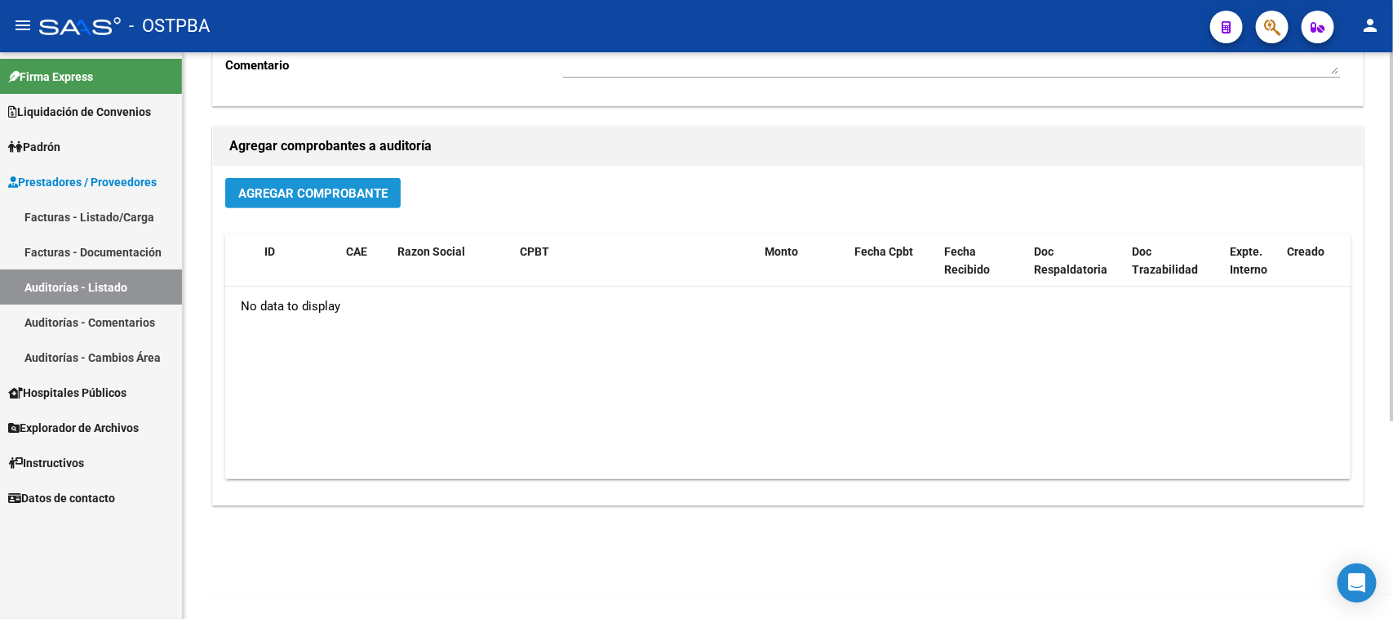
click at [376, 197] on span "Agregar Comprobante" at bounding box center [312, 193] width 149 height 15
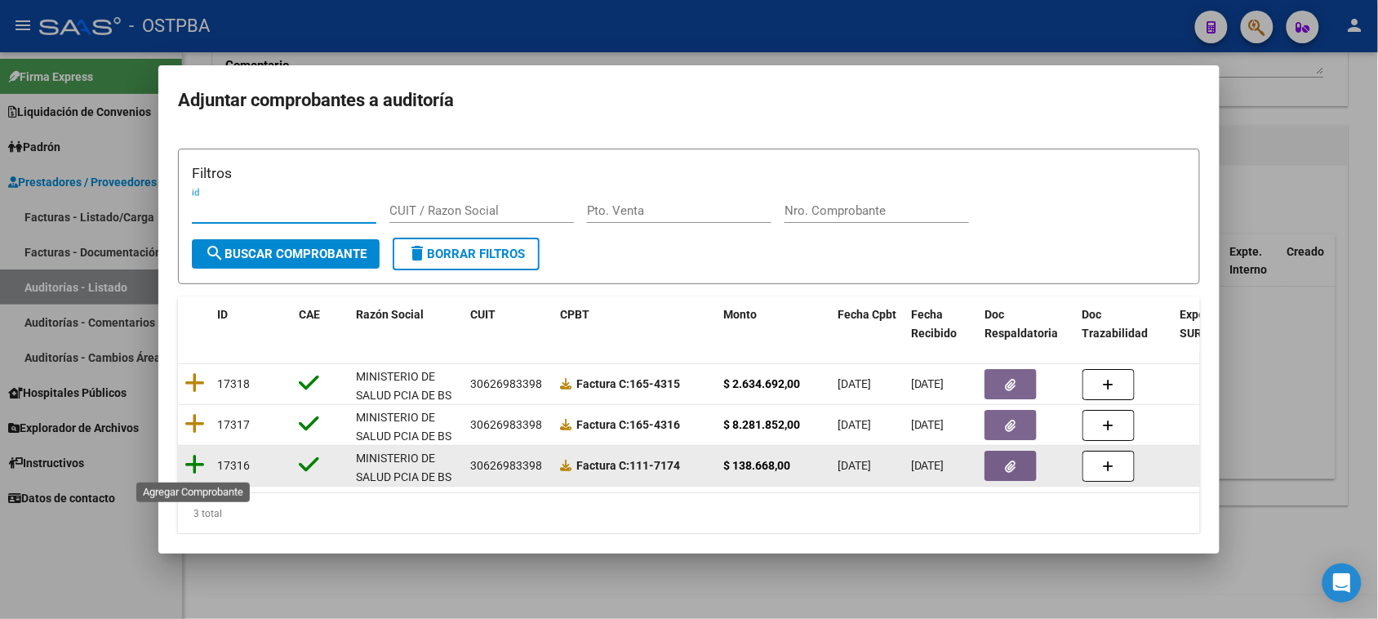
click at [193, 466] on icon at bounding box center [194, 464] width 20 height 23
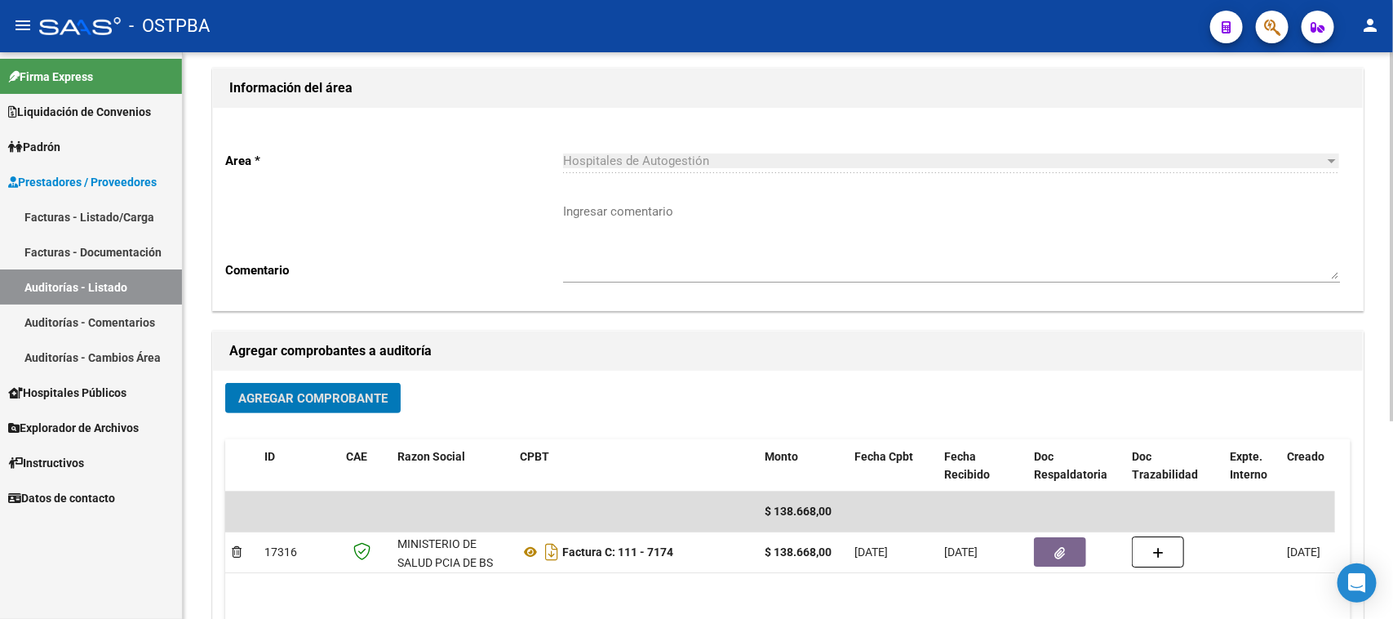
scroll to position [0, 0]
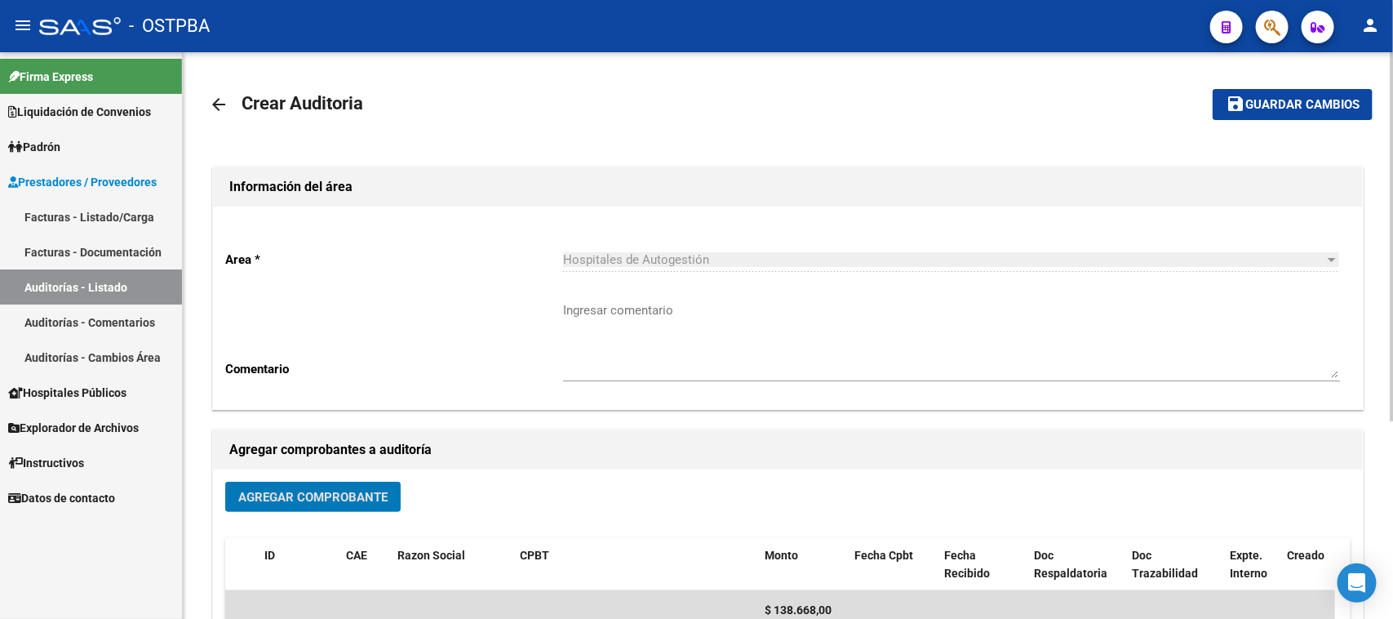
drag, startPoint x: 1285, startPoint y: 103, endPoint x: 1277, endPoint y: 104, distance: 8.2
click at [1281, 103] on span "Guardar cambios" at bounding box center [1302, 105] width 114 height 15
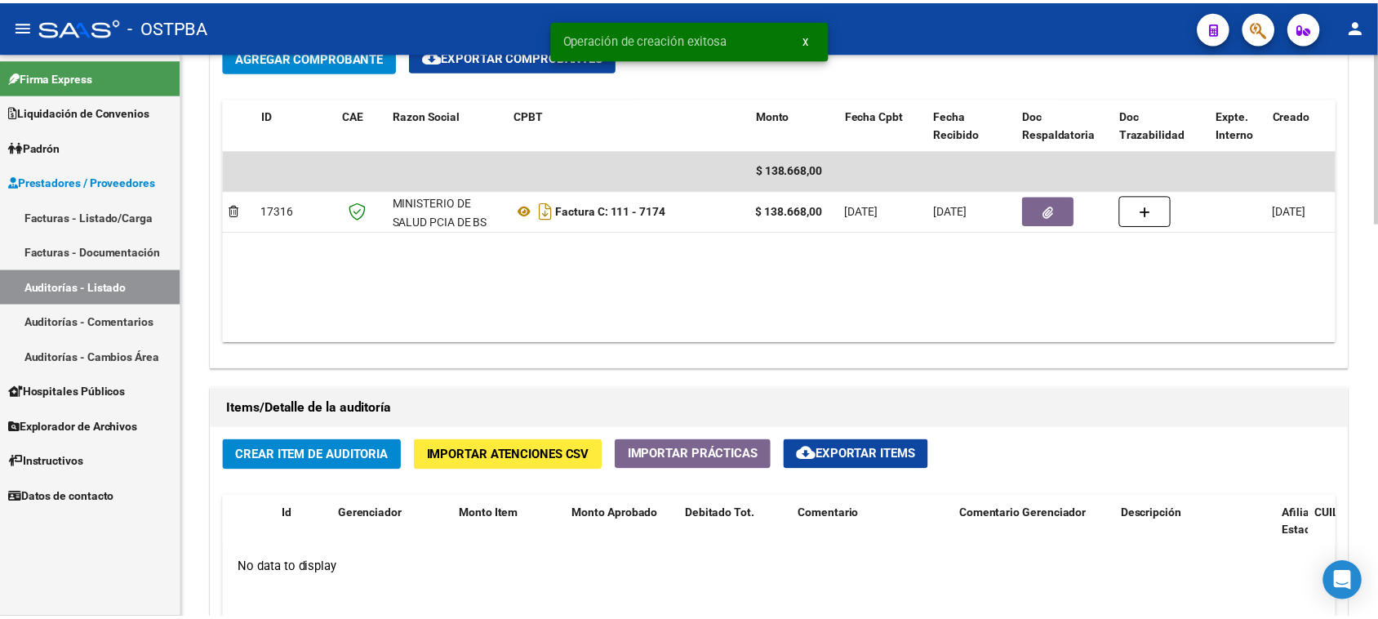
scroll to position [918, 0]
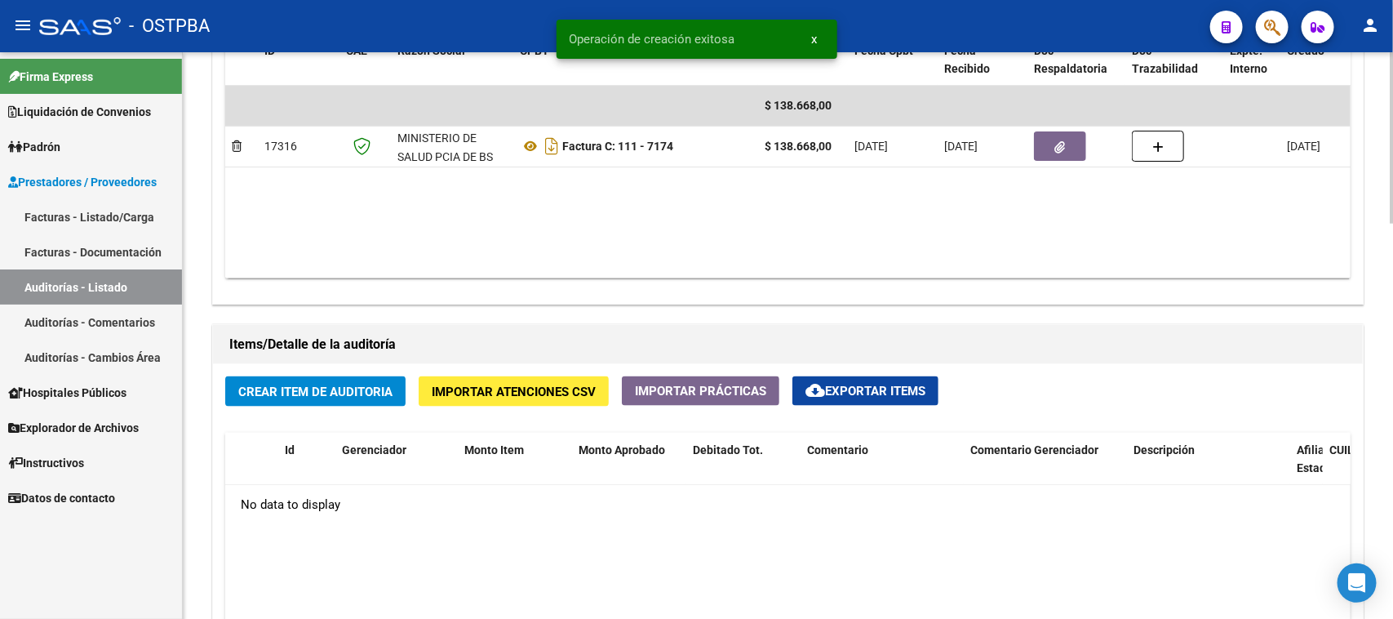
click at [319, 393] on span "Crear Item de Auditoria" at bounding box center [315, 391] width 154 height 15
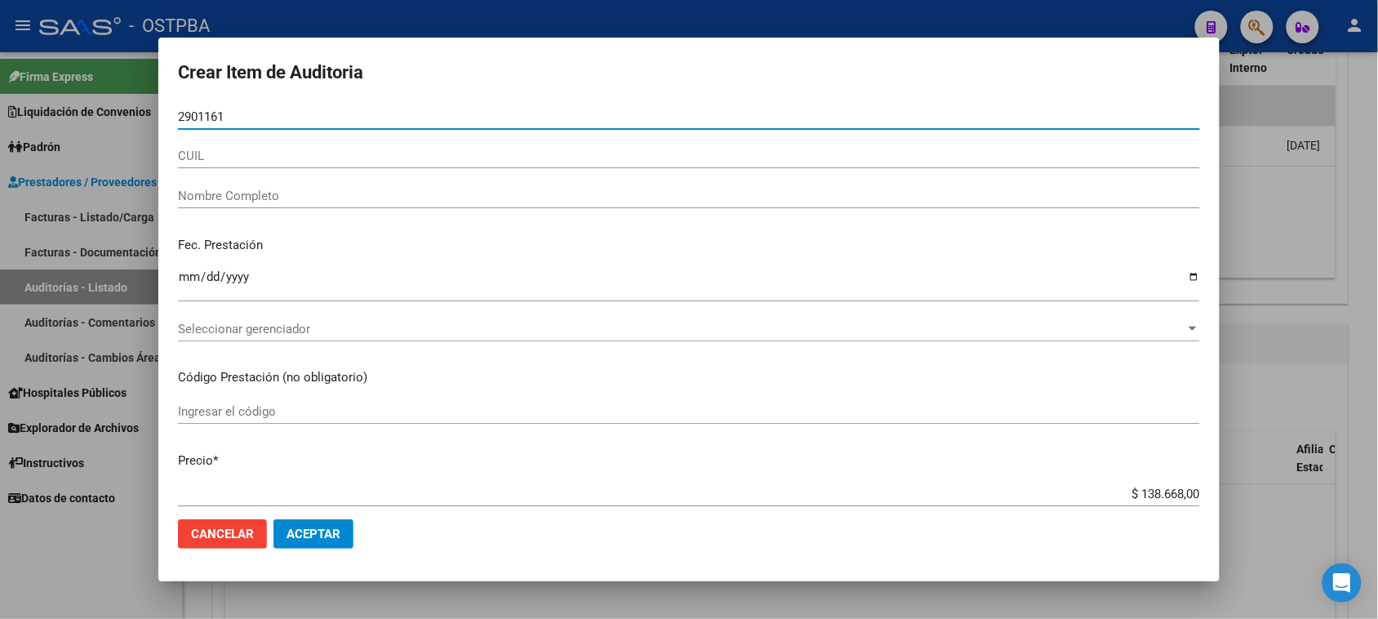
type input "29011615"
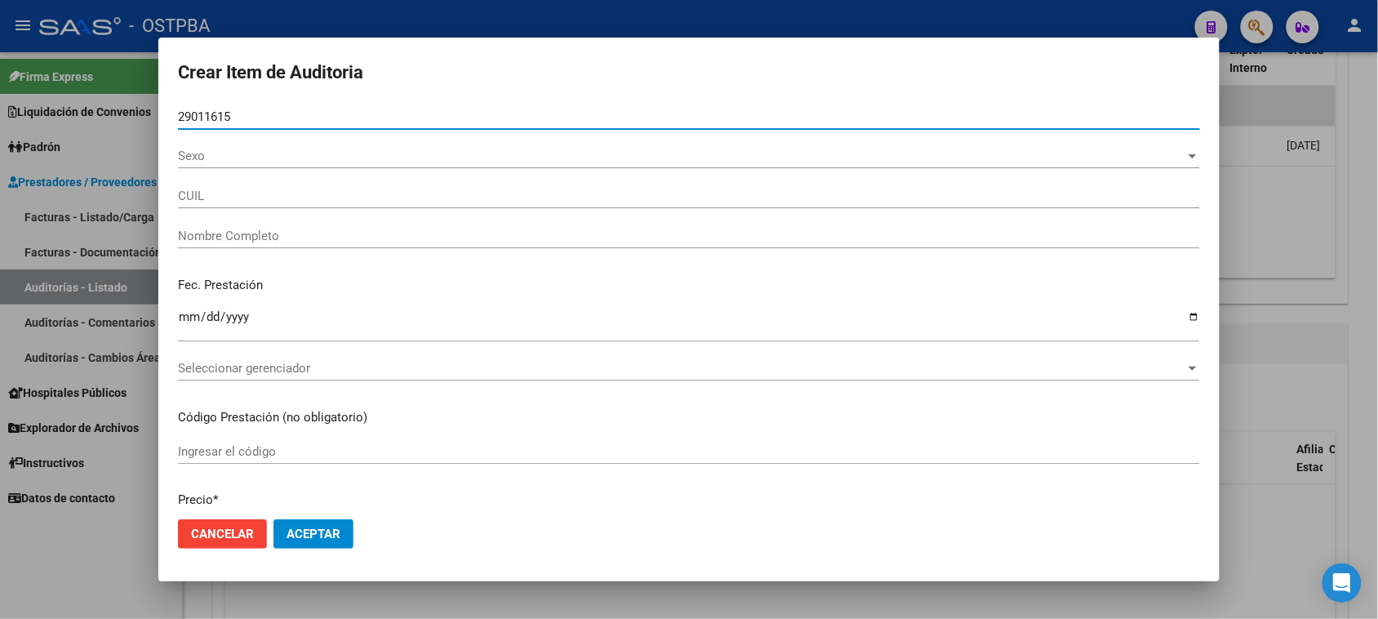
type input "27290116150"
type input "MAZA ROSALBA DE LOS ANGELES"
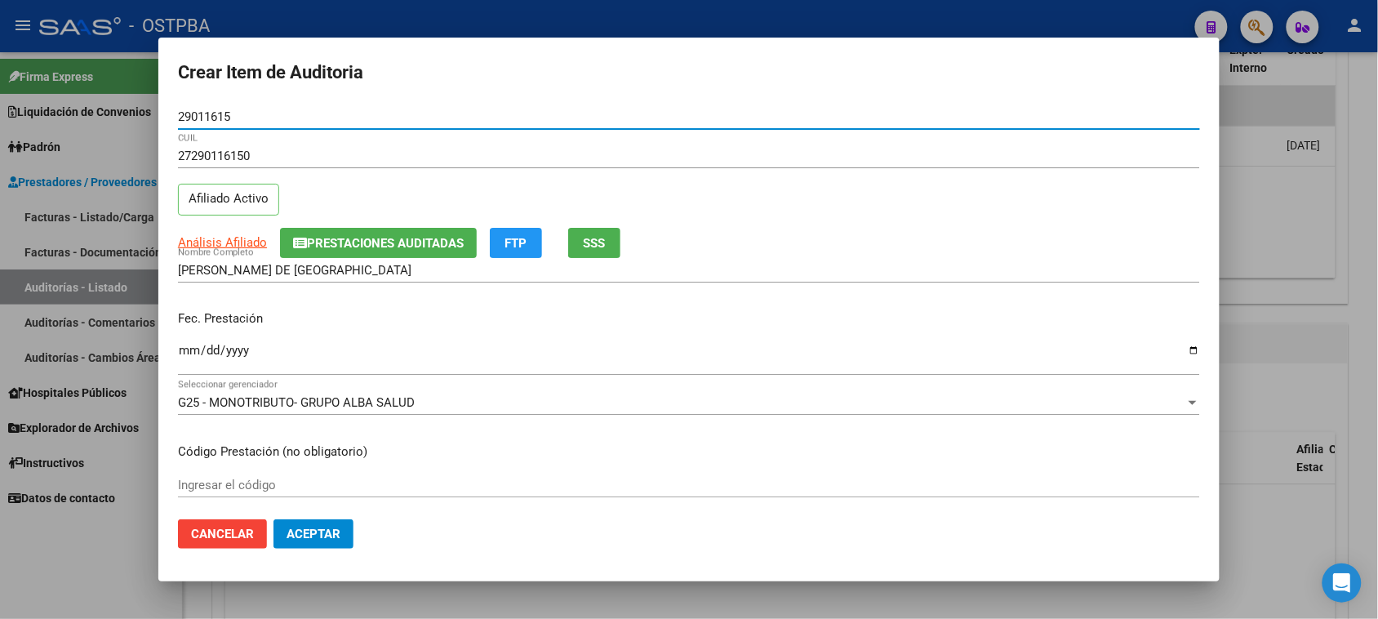
type input "29011615"
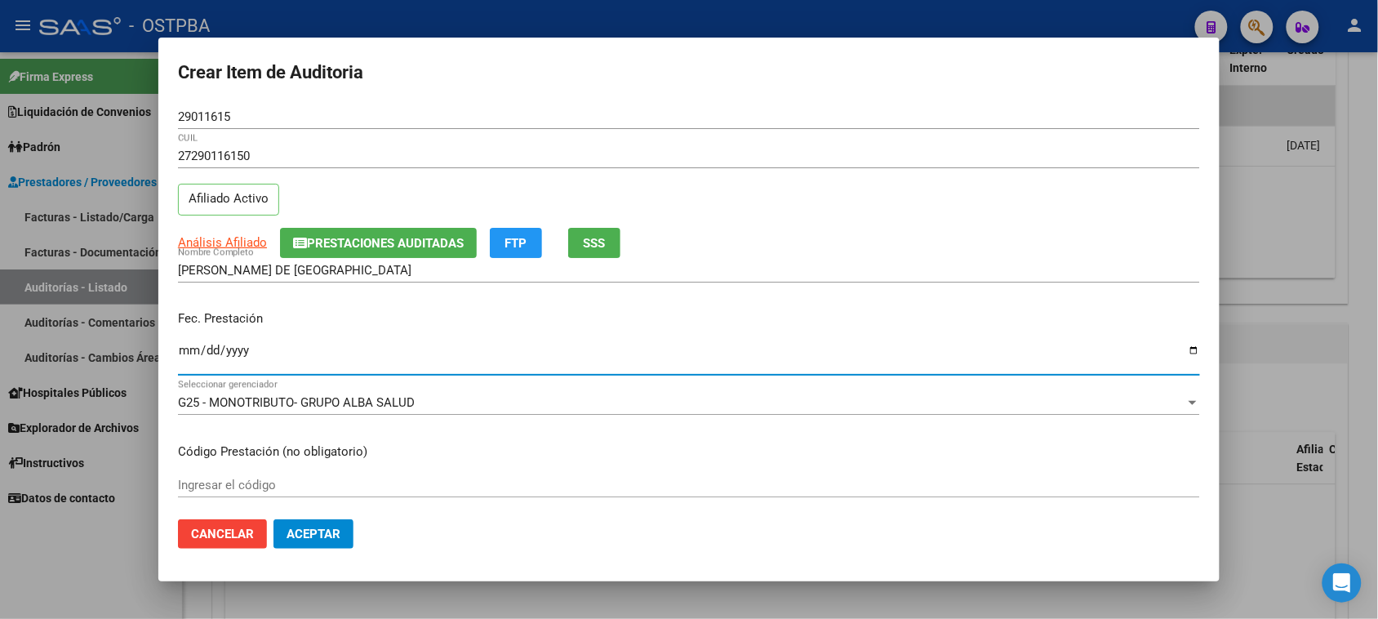
drag, startPoint x: 189, startPoint y: 349, endPoint x: 295, endPoint y: 335, distance: 107.8
click at [189, 351] on input "Ingresar la fecha" at bounding box center [689, 357] width 1022 height 26
type input "[DATE]"
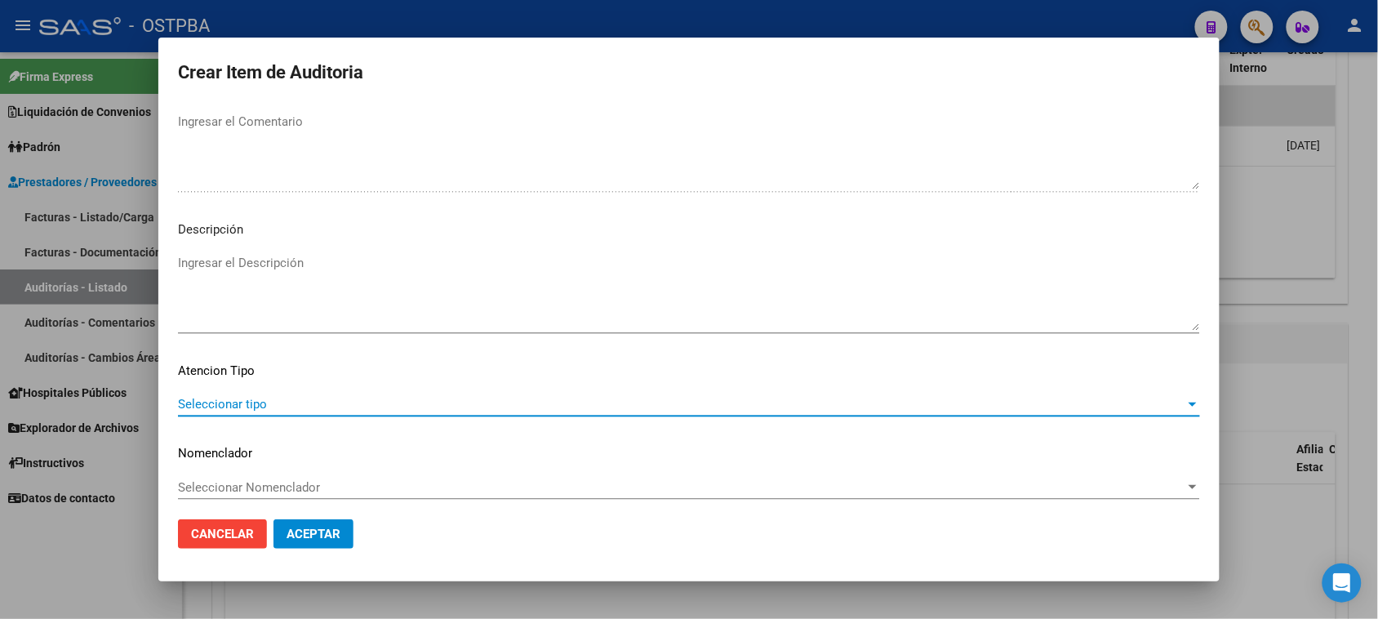
click at [197, 405] on span "Seleccionar tipo" at bounding box center [681, 404] width 1007 height 15
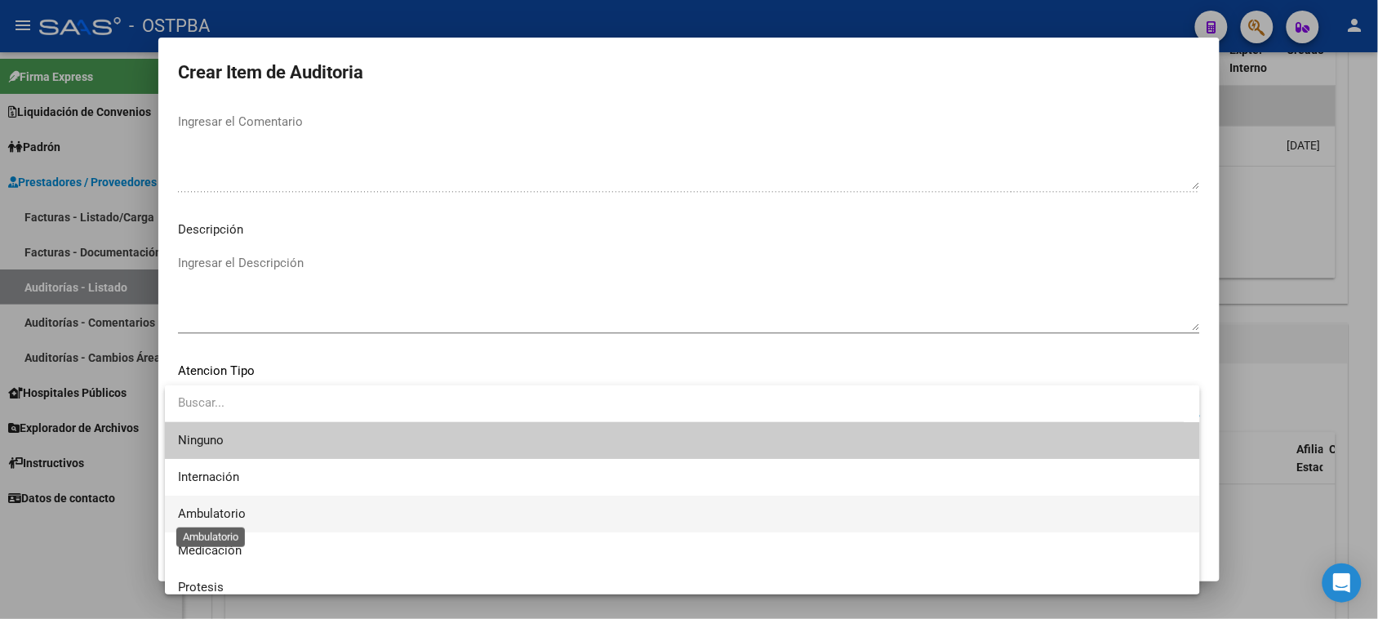
click at [222, 513] on span "Ambulatorio" at bounding box center [212, 513] width 68 height 15
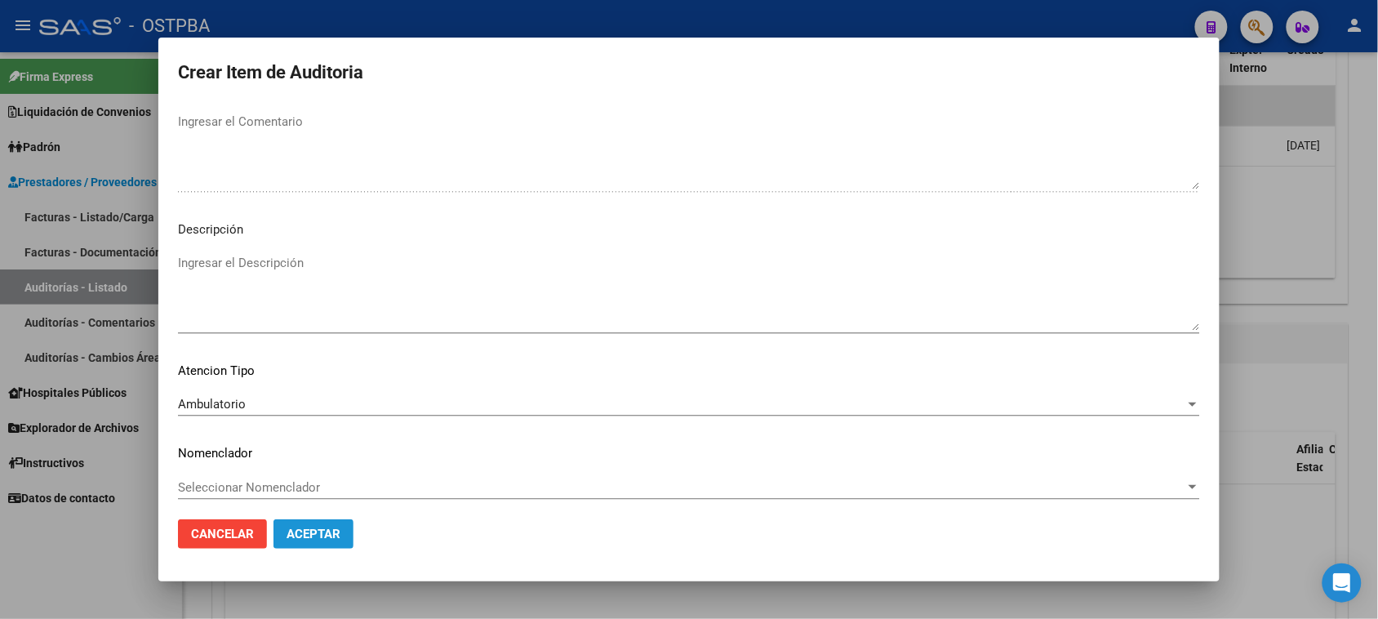
click at [304, 539] on span "Aceptar" at bounding box center [313, 533] width 54 height 15
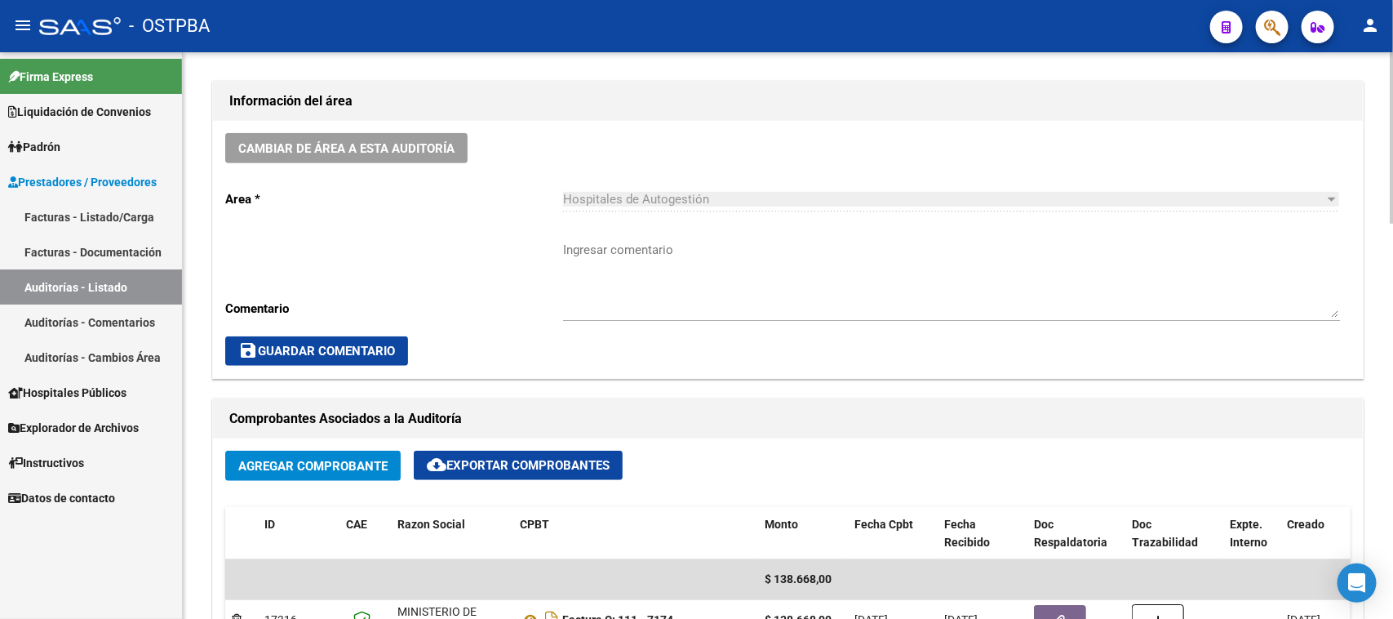
scroll to position [714, 0]
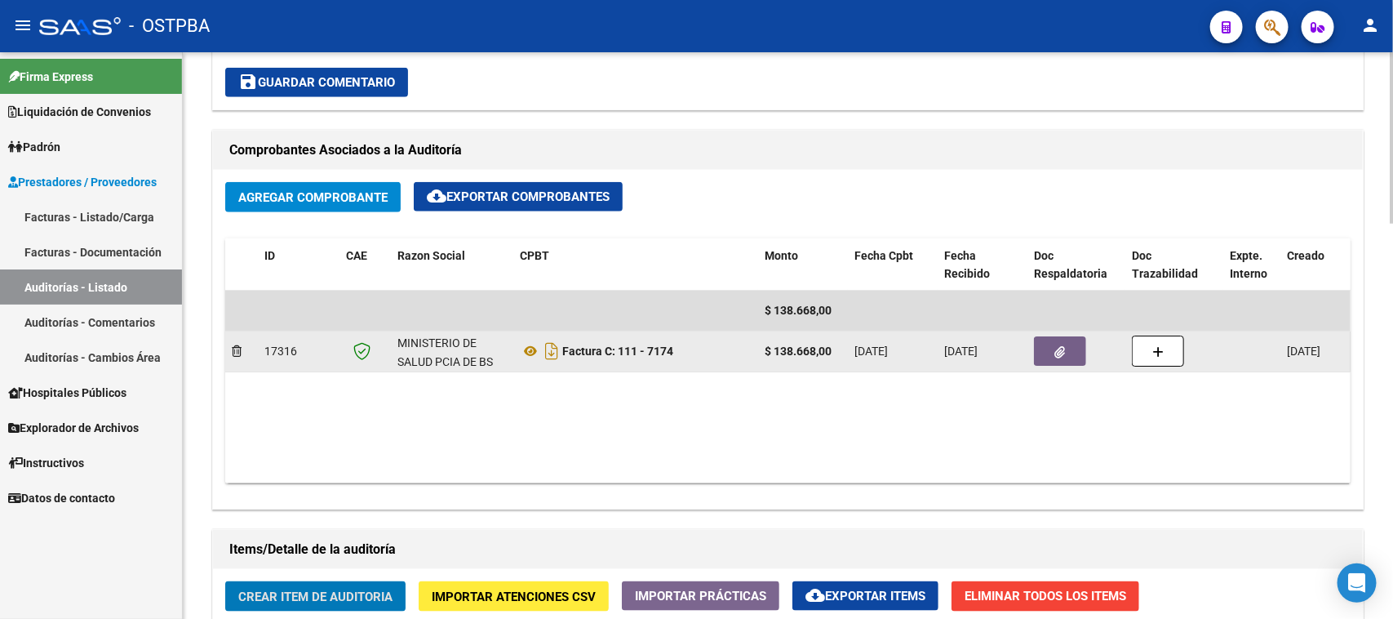
click at [1050, 345] on button "button" at bounding box center [1060, 350] width 52 height 29
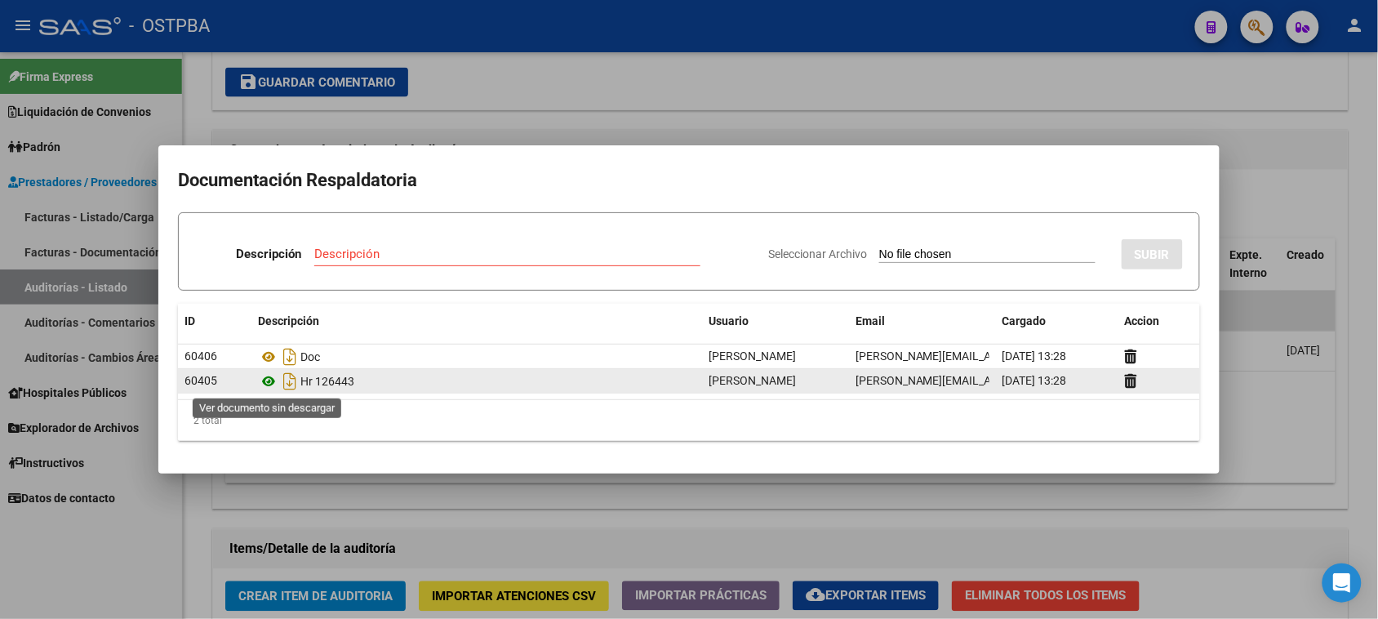
click at [269, 381] on icon at bounding box center [268, 381] width 21 height 20
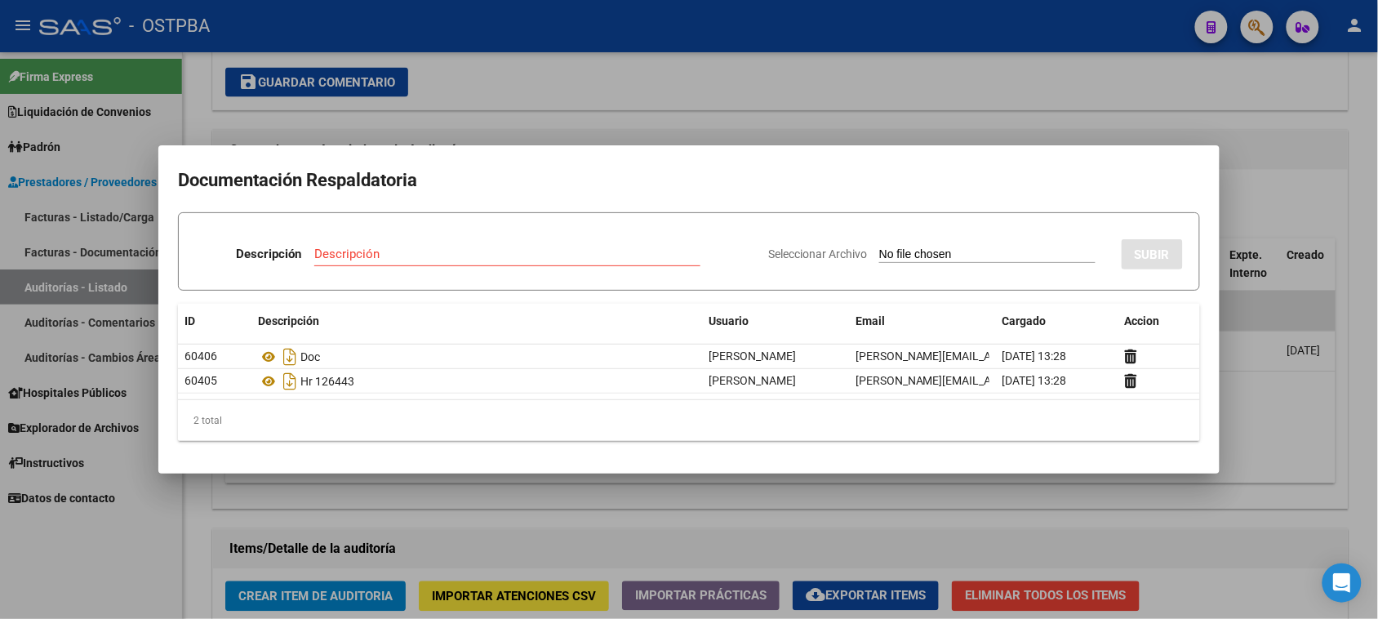
click at [112, 552] on div at bounding box center [689, 309] width 1378 height 619
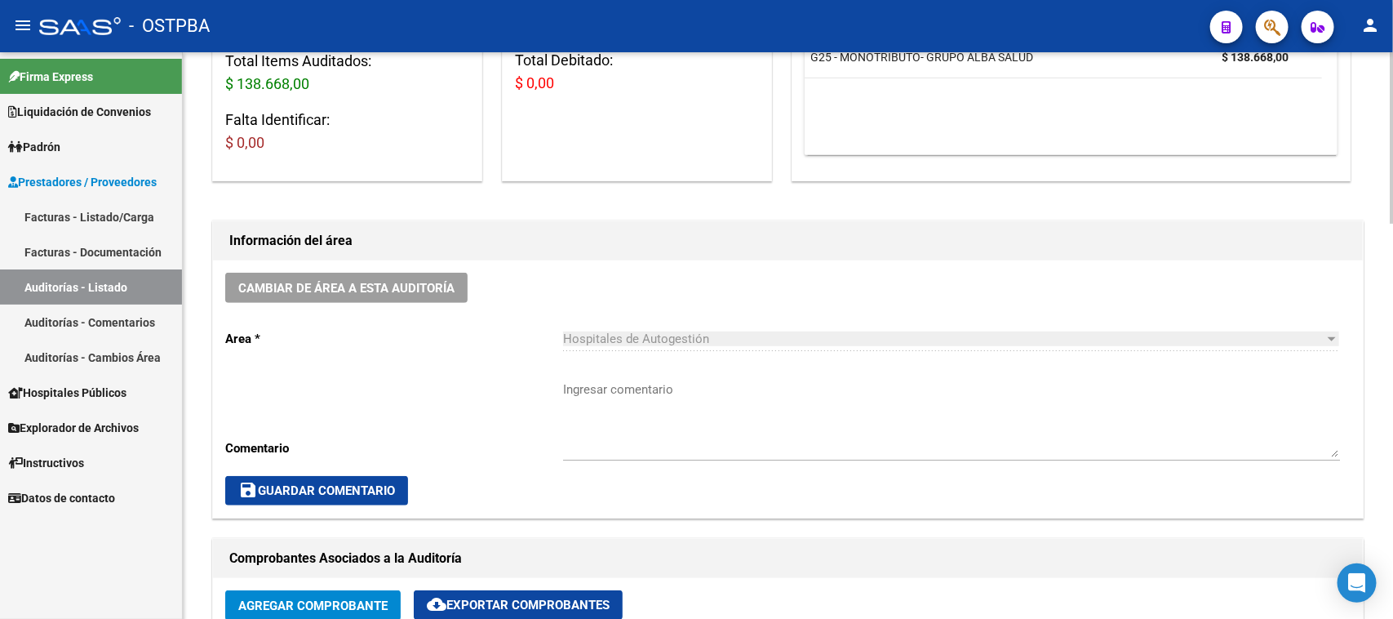
scroll to position [0, 0]
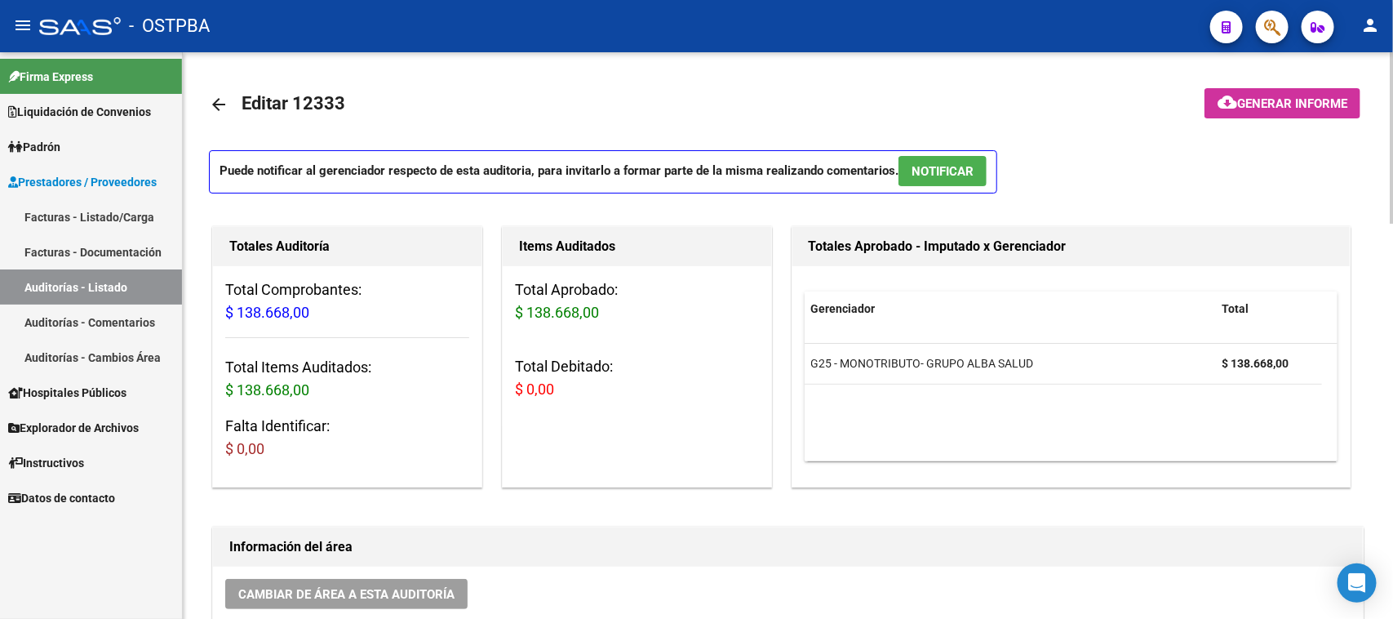
click at [211, 102] on mat-icon "arrow_back" at bounding box center [219, 105] width 20 height 20
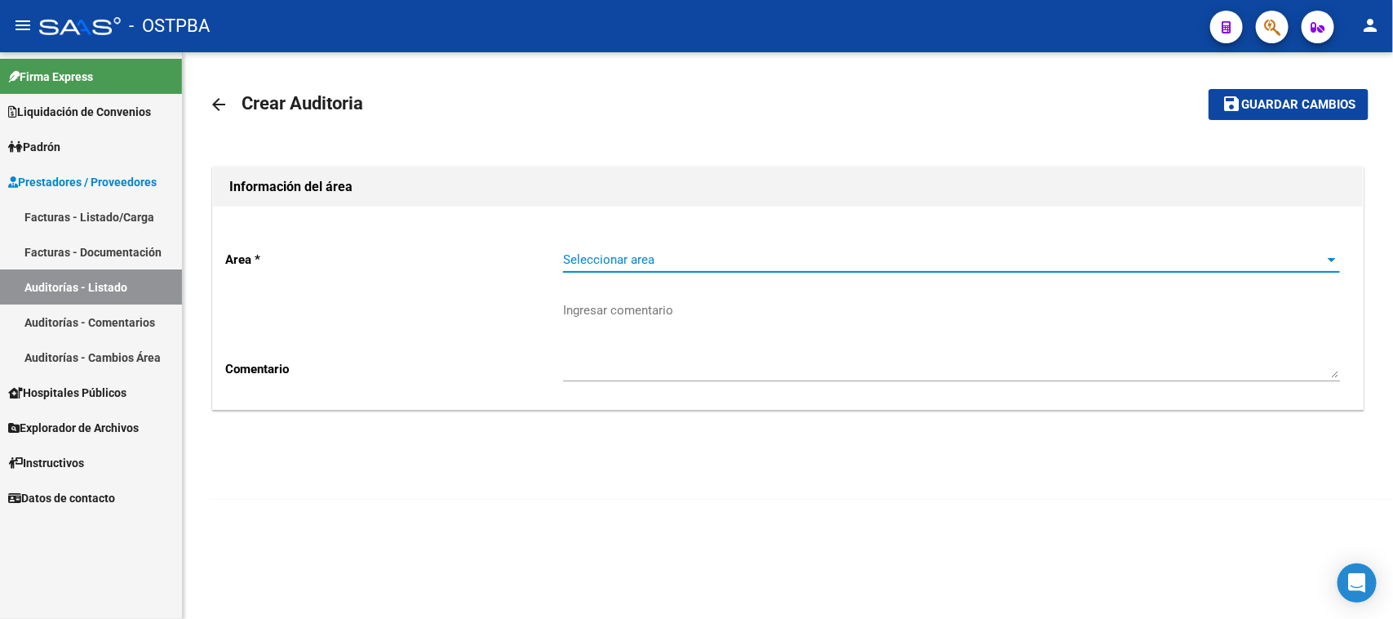
click at [589, 253] on span "Seleccionar area" at bounding box center [944, 259] width 762 height 15
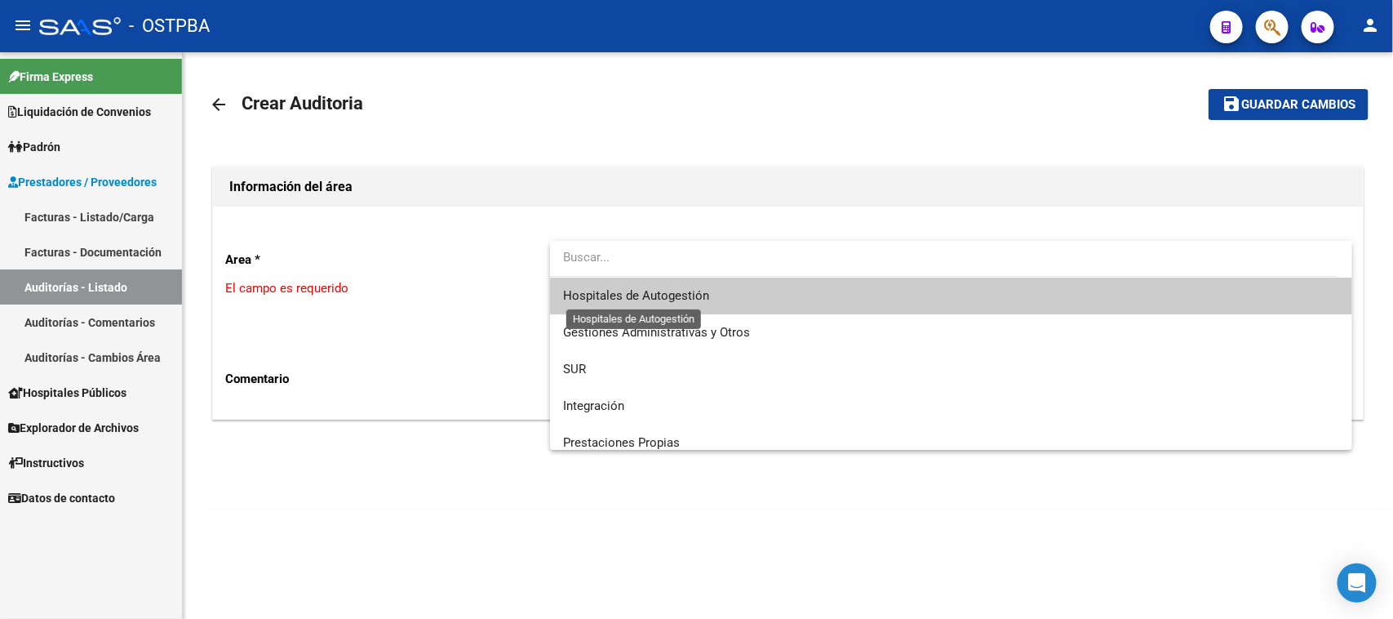
click at [580, 299] on span "Hospitales de Autogestión" at bounding box center [636, 295] width 146 height 15
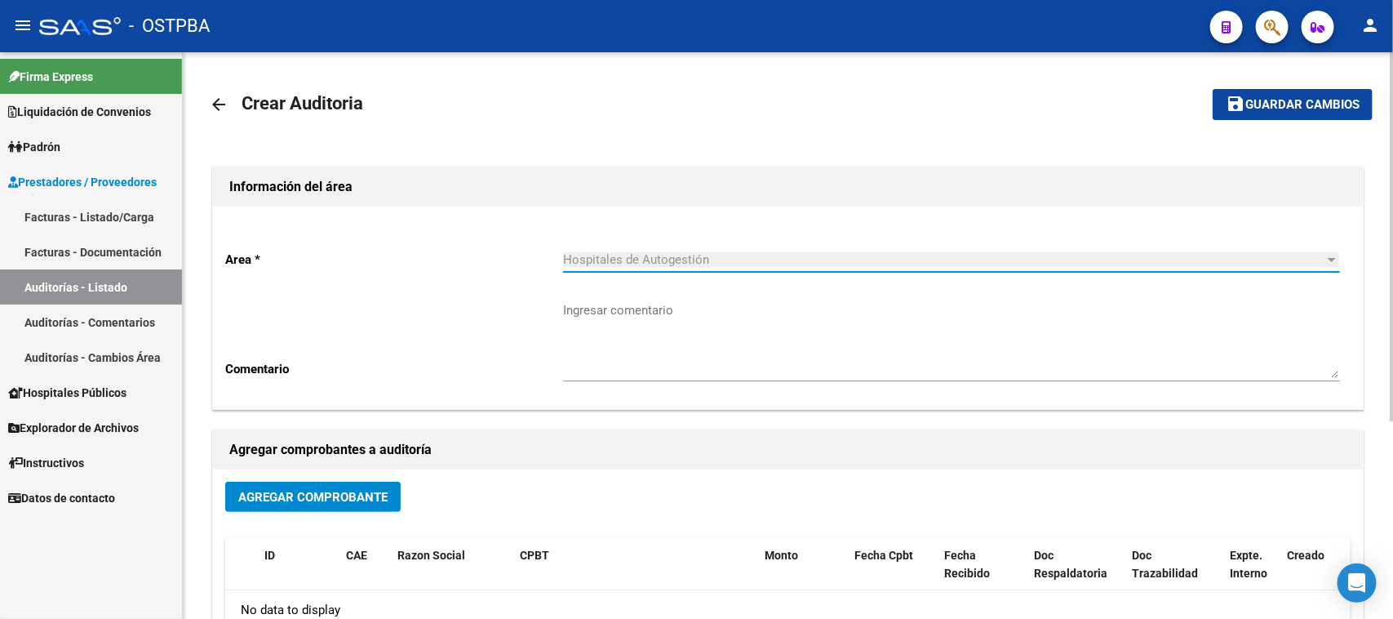
scroll to position [304, 0]
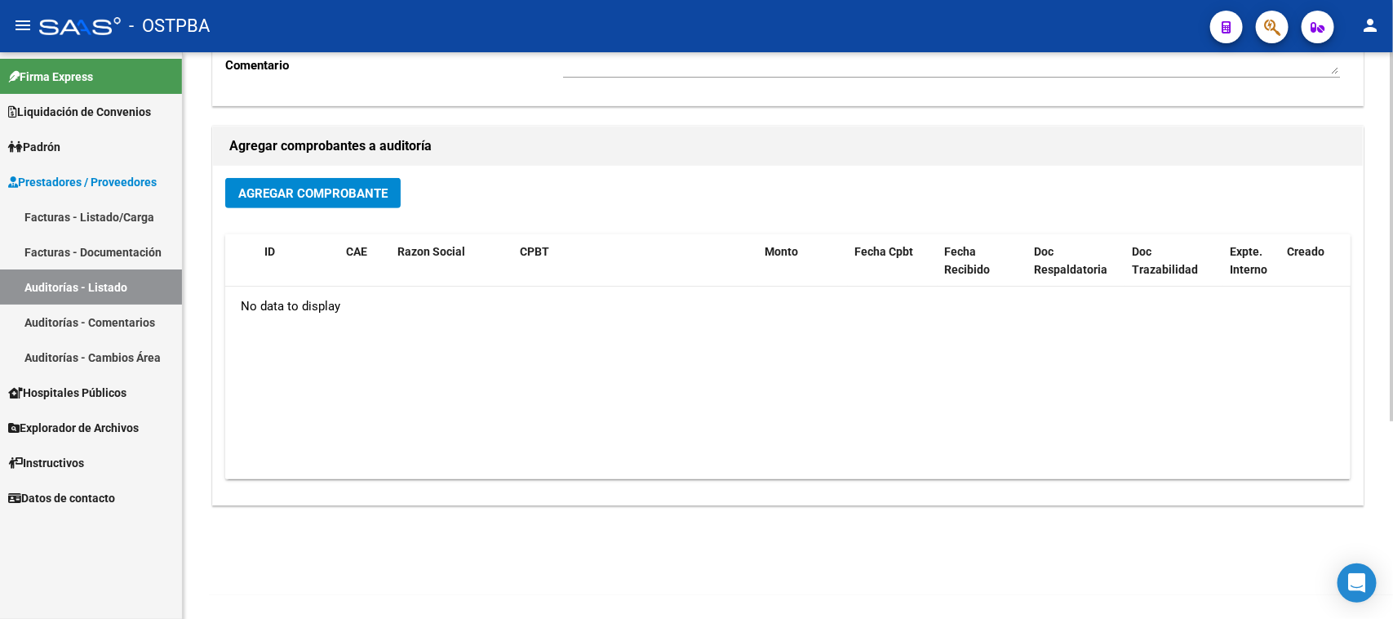
click at [336, 182] on button "Agregar Comprobante" at bounding box center [312, 193] width 175 height 30
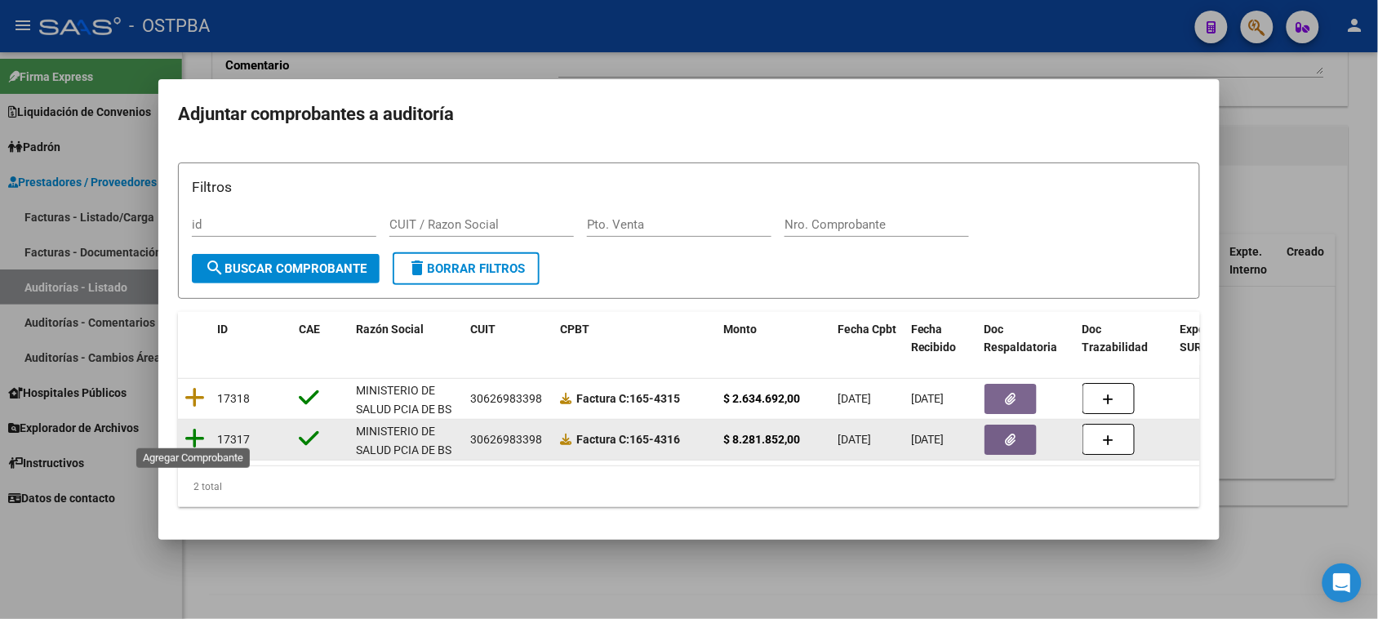
click at [196, 428] on icon at bounding box center [194, 438] width 20 height 23
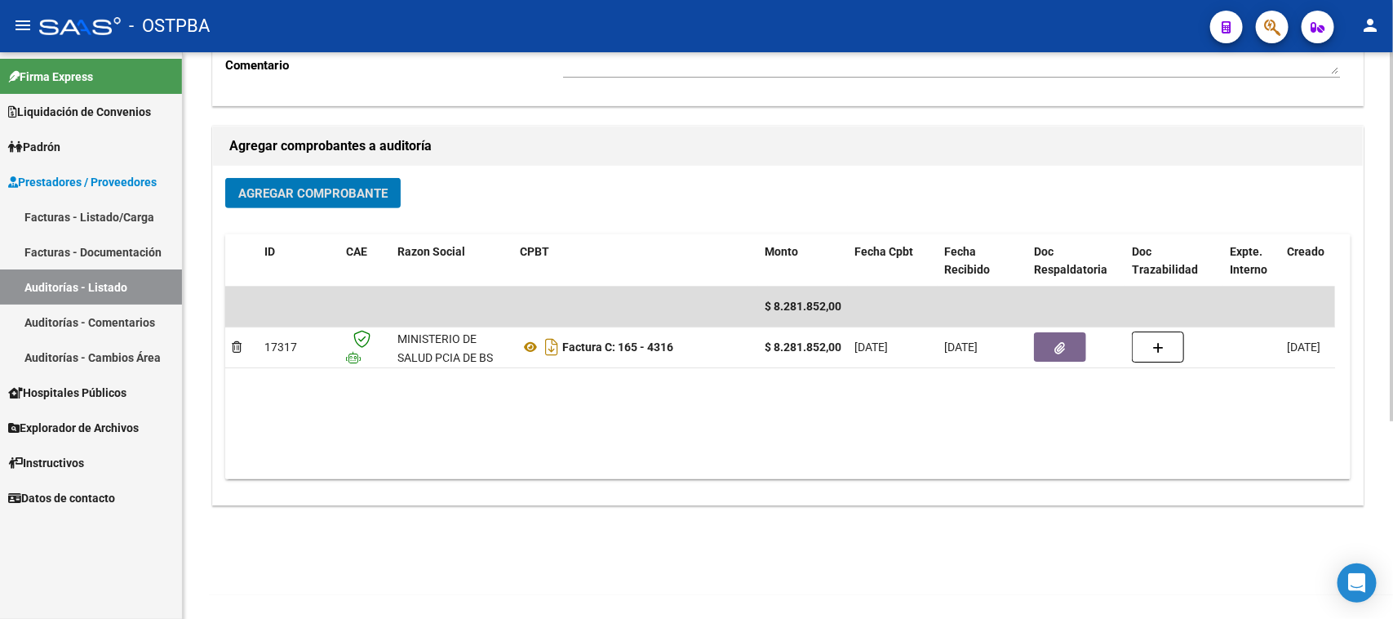
scroll to position [0, 0]
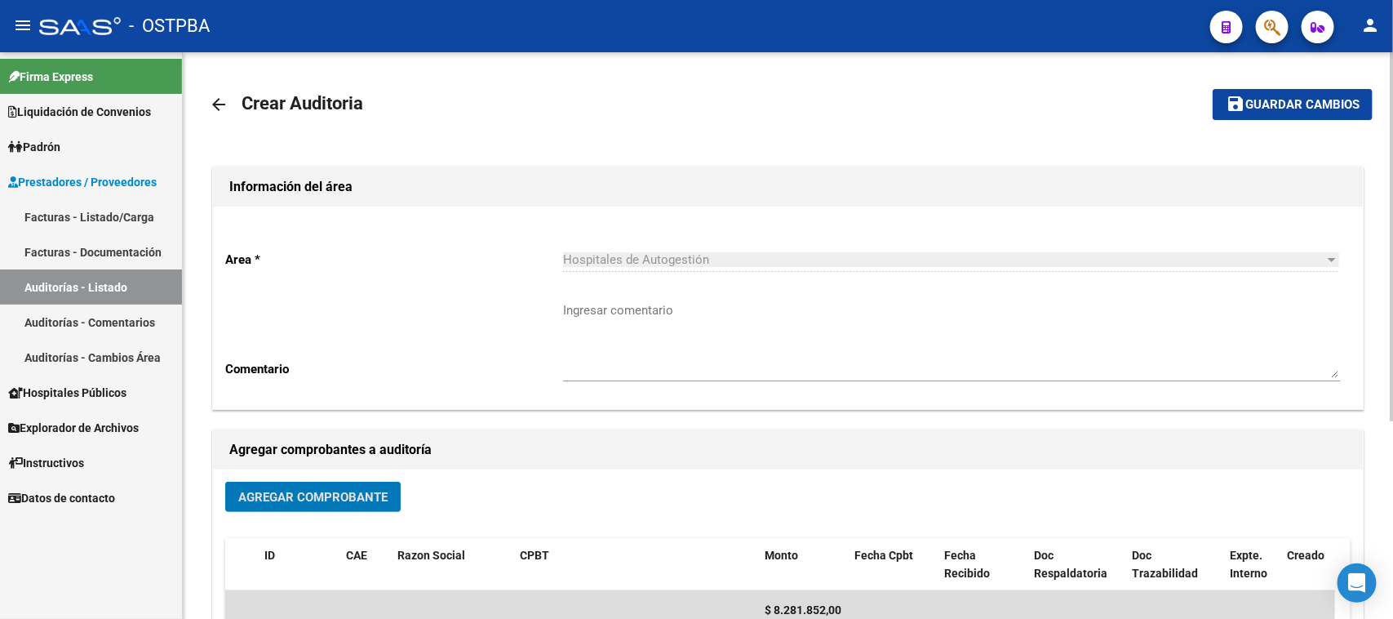
click at [1304, 110] on span "Guardar cambios" at bounding box center [1302, 105] width 114 height 15
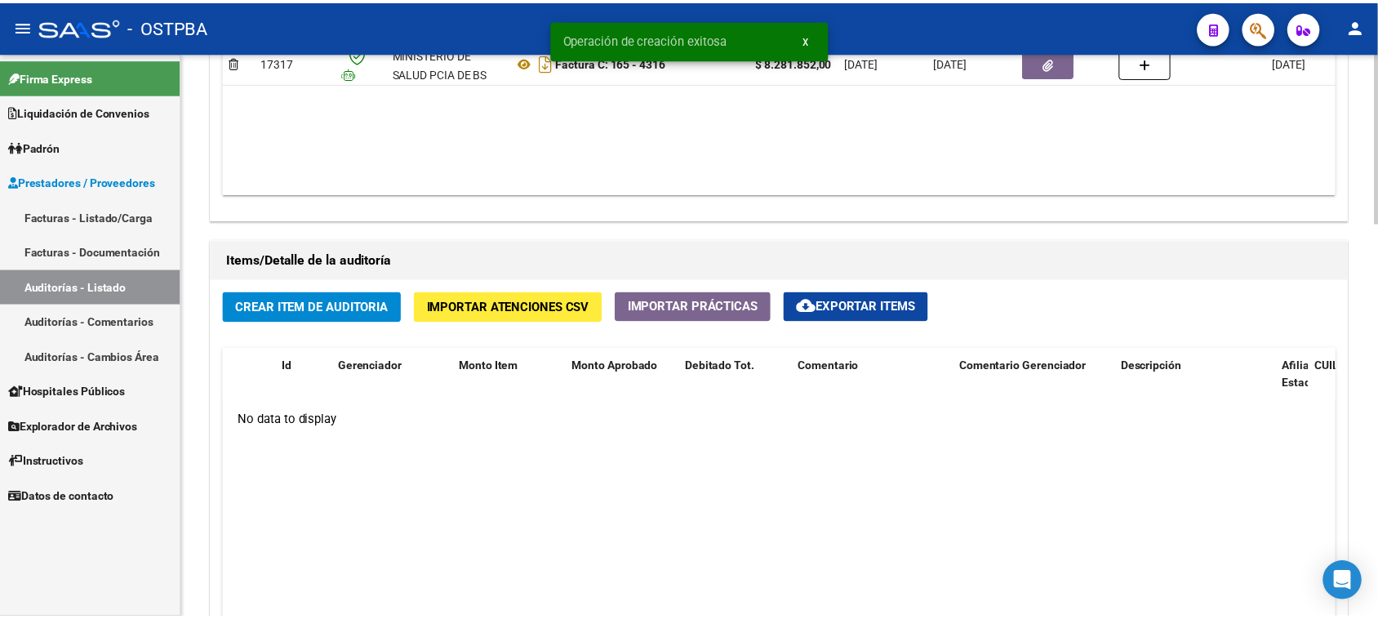
scroll to position [1020, 0]
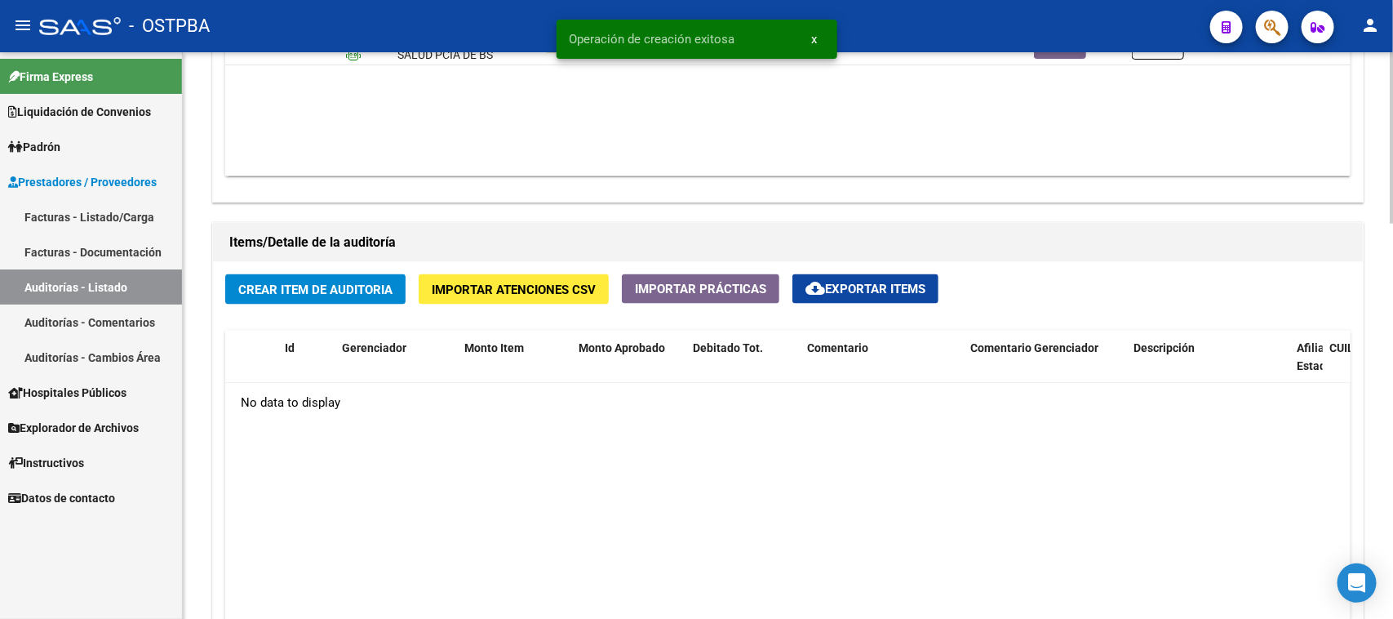
click at [328, 295] on button "Crear Item de Auditoria" at bounding box center [315, 289] width 180 height 30
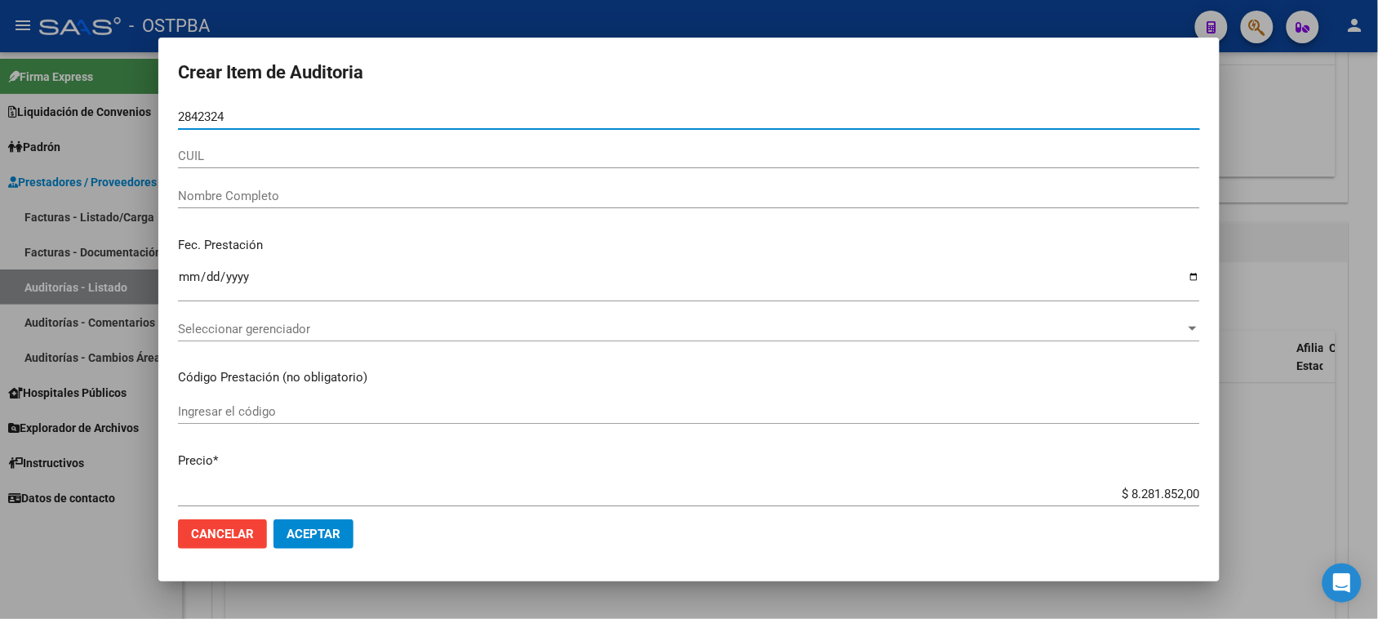
type input "28423243"
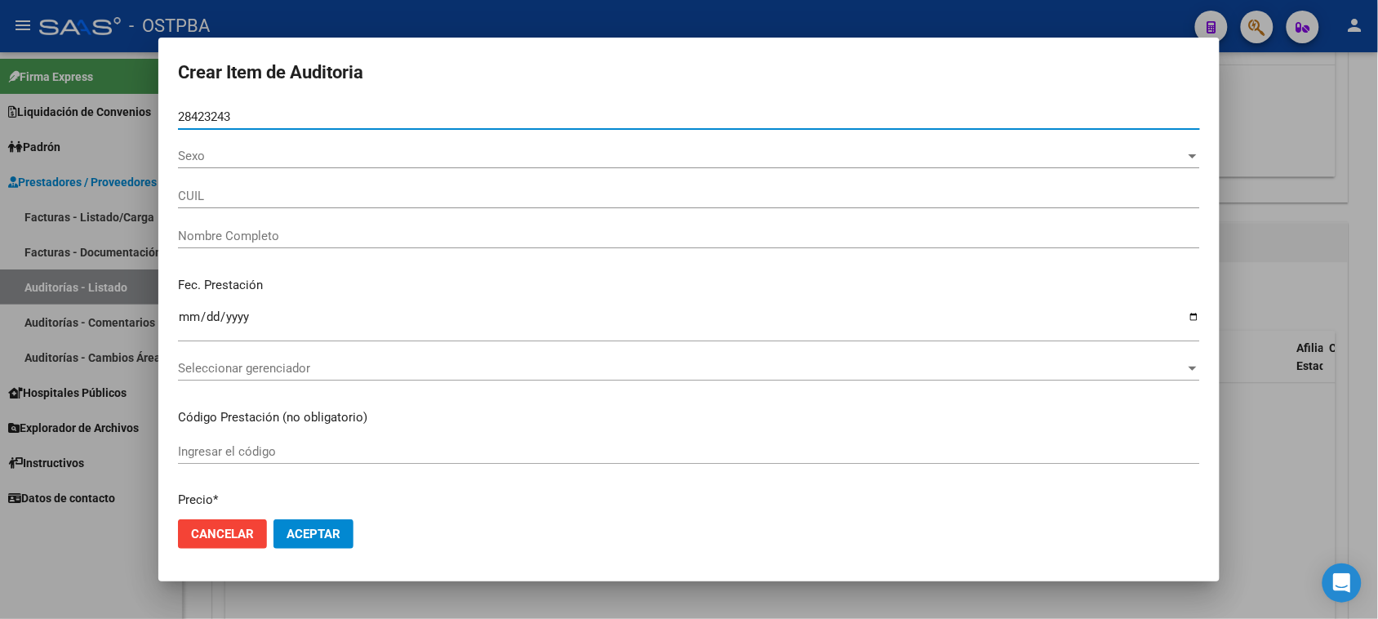
type input "27284232432"
type input "ROJAS VANESA BRENDA -"
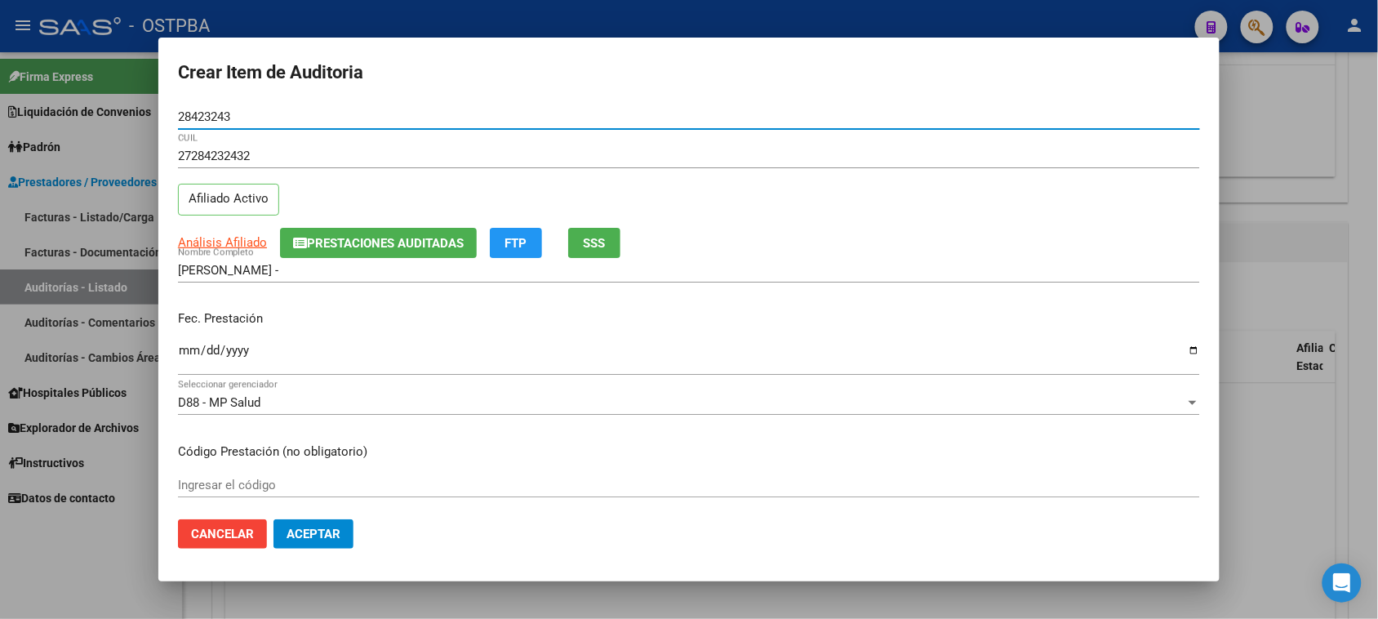
type input "28423243"
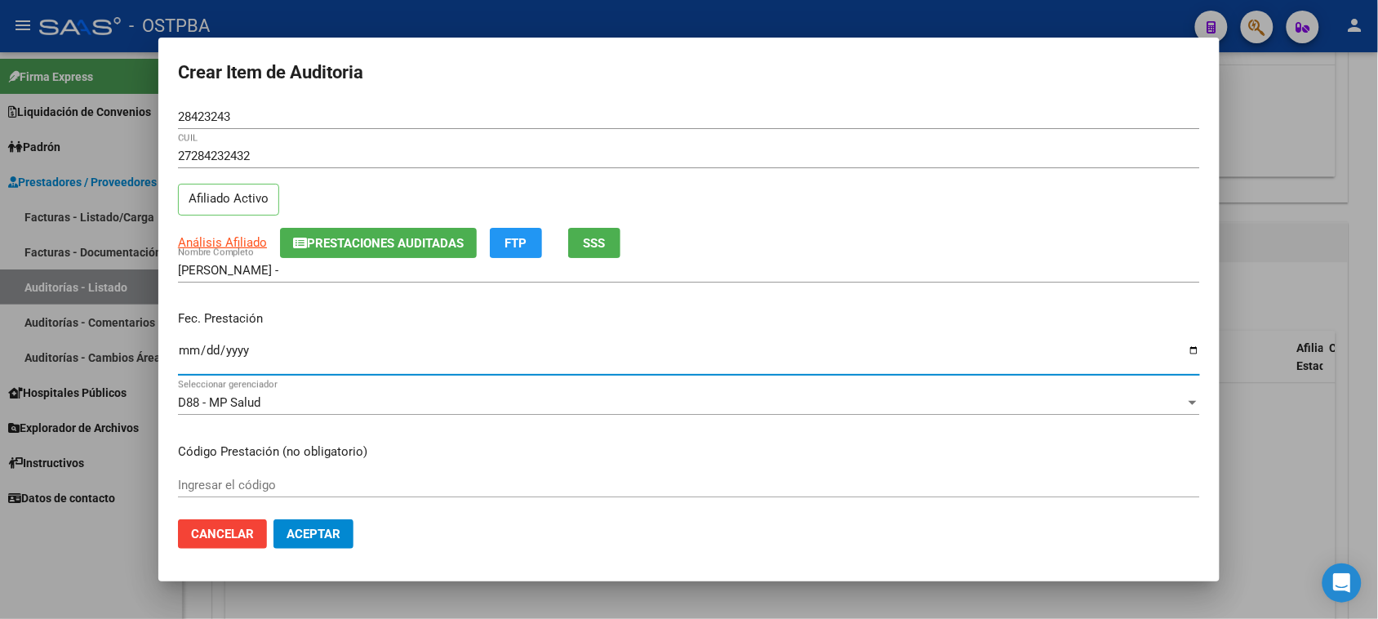
click at [185, 353] on input "Ingresar la fecha" at bounding box center [689, 357] width 1022 height 26
type input "2025-03-19"
click at [601, 246] on span "SSS" at bounding box center [595, 243] width 22 height 15
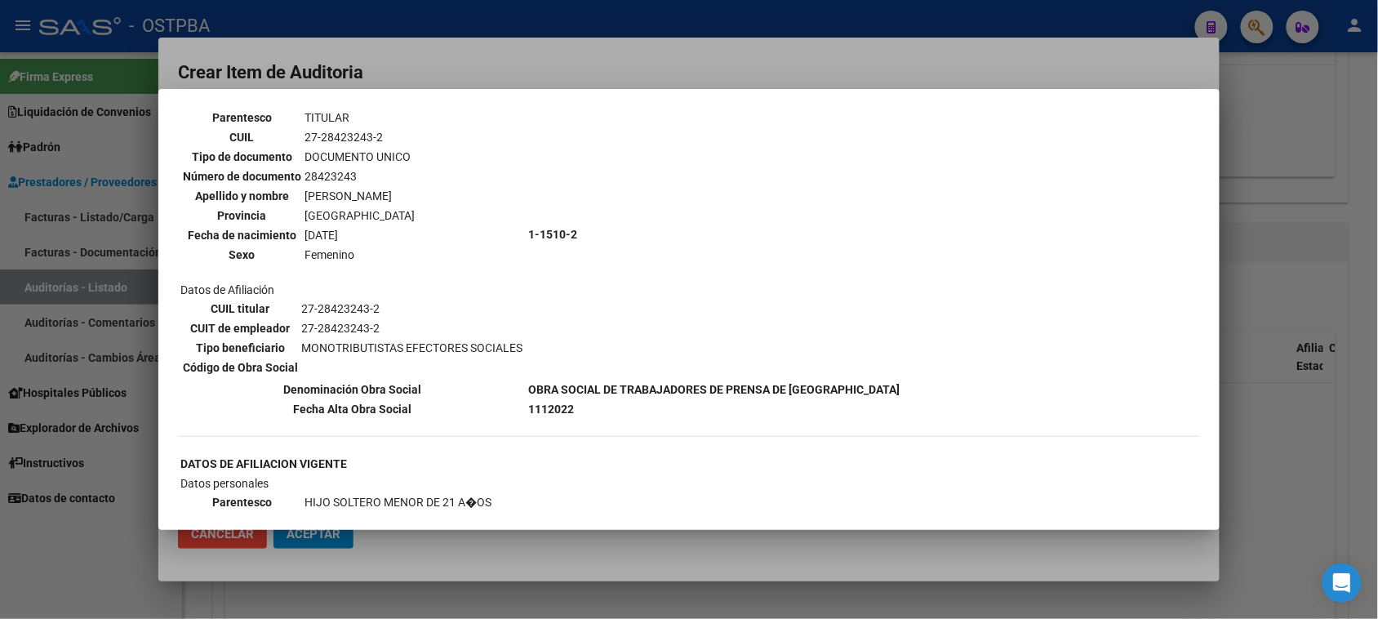
scroll to position [0, 0]
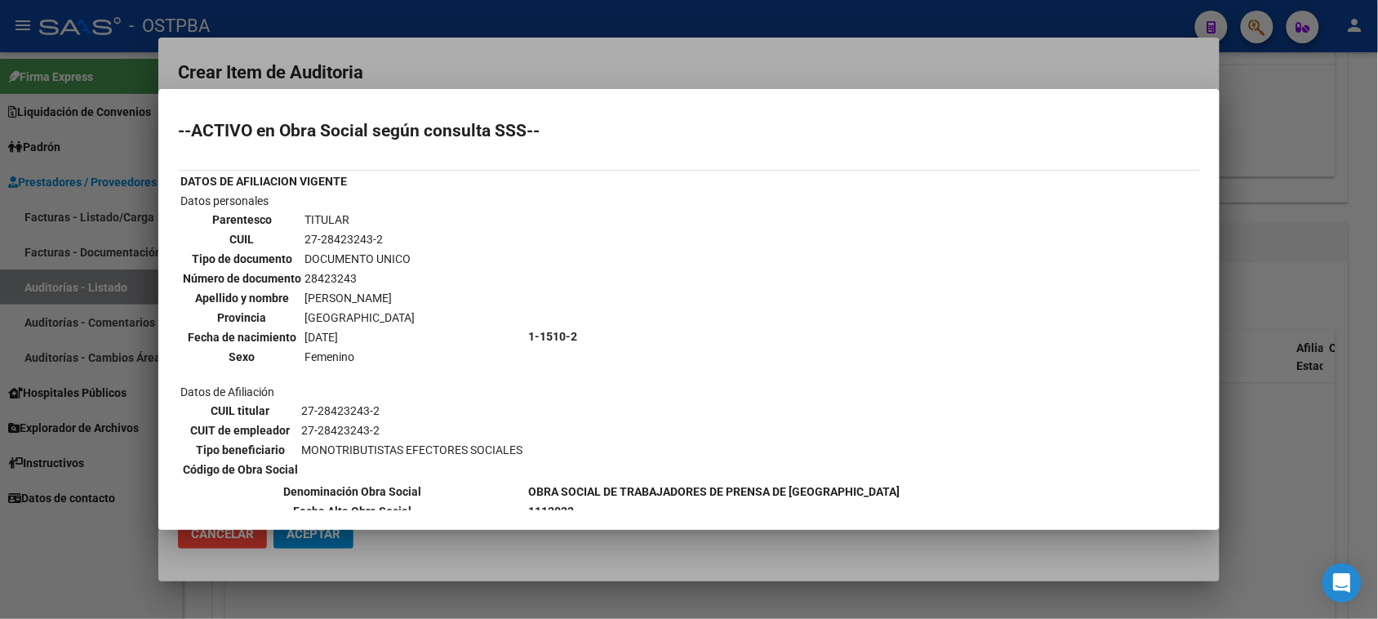
drag, startPoint x: 298, startPoint y: 233, endPoint x: 378, endPoint y: 239, distance: 80.2
click at [378, 239] on tr "CUIL 27-28423243-2" at bounding box center [298, 239] width 233 height 18
copy tr "27-28423243-2"
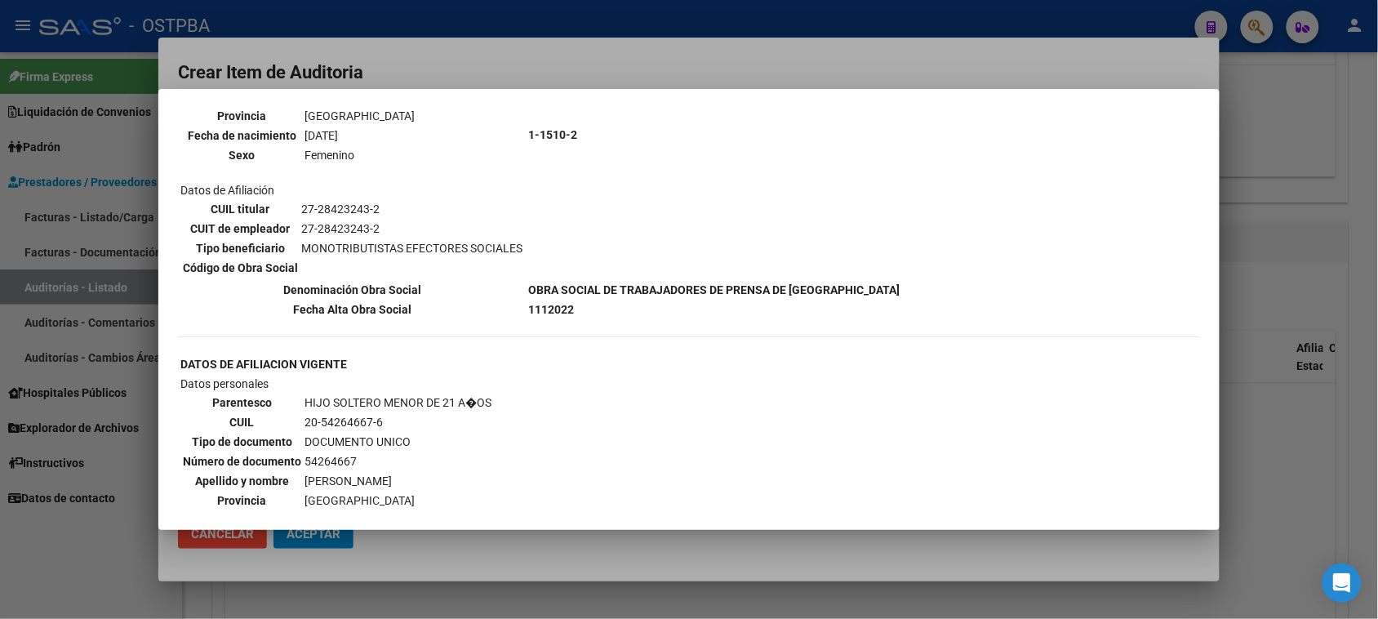
scroll to position [204, 0]
click at [135, 443] on div at bounding box center [689, 309] width 1378 height 619
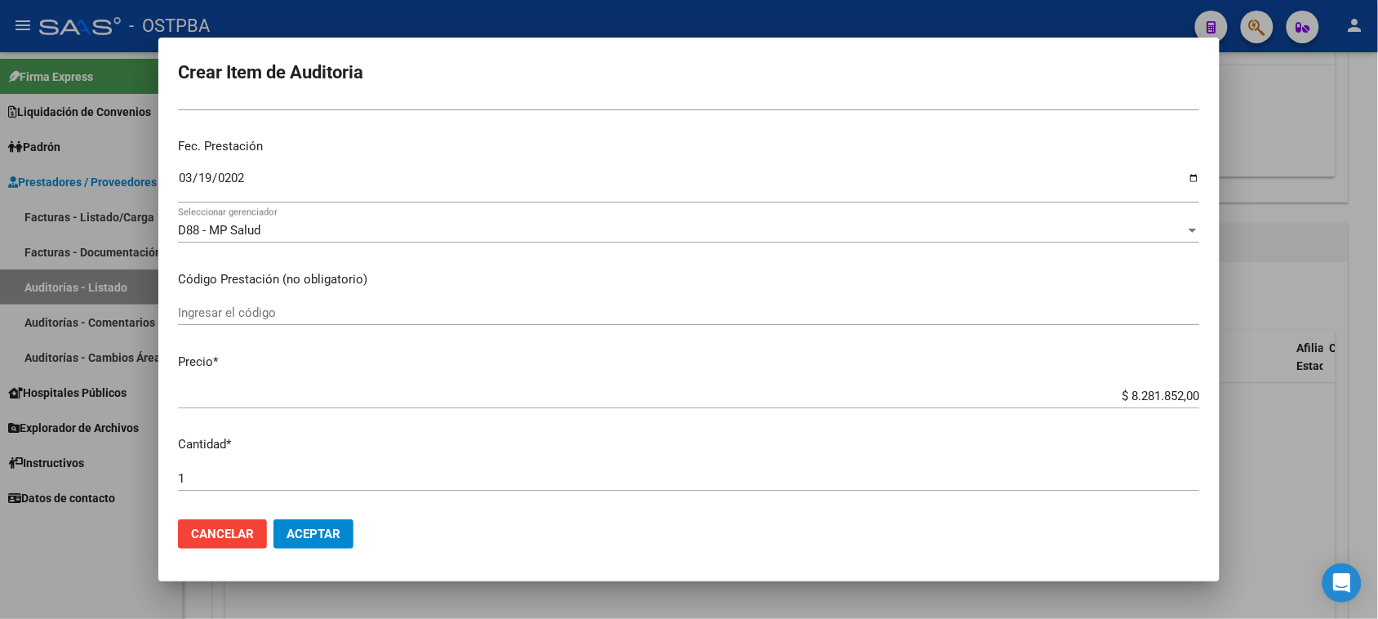
scroll to position [0, 0]
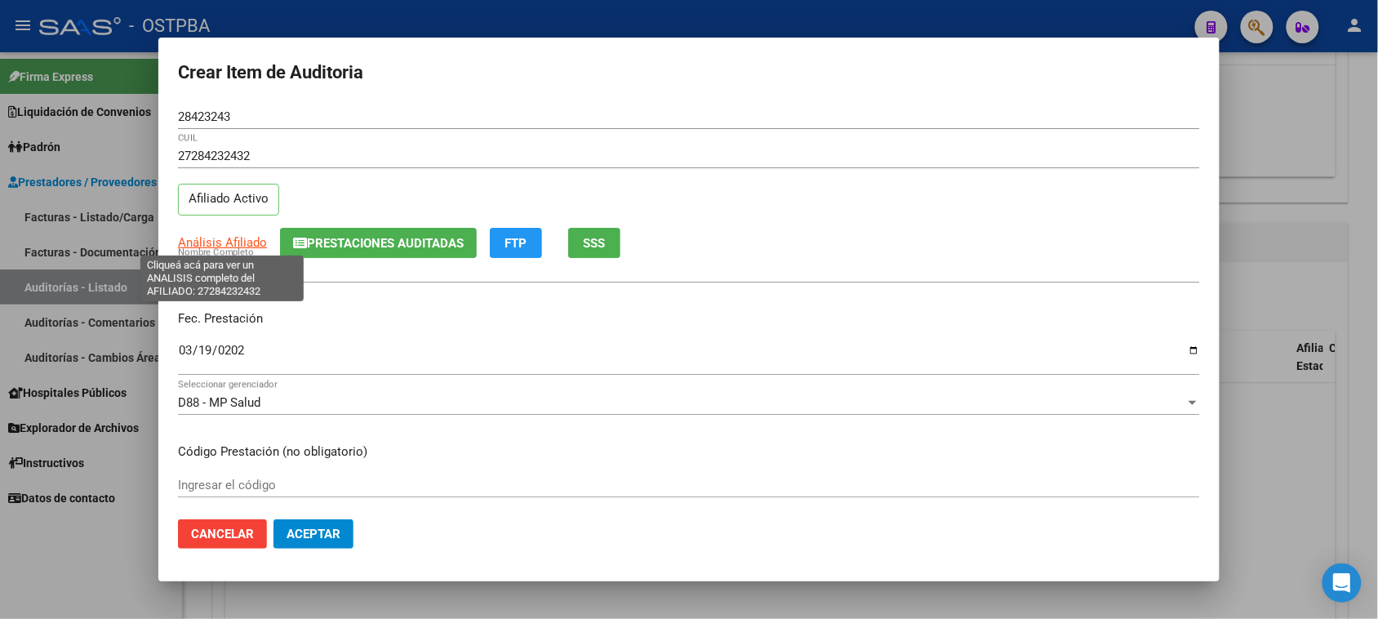
click at [212, 237] on span "Análisis Afiliado" at bounding box center [222, 242] width 89 height 15
type textarea "27284232432"
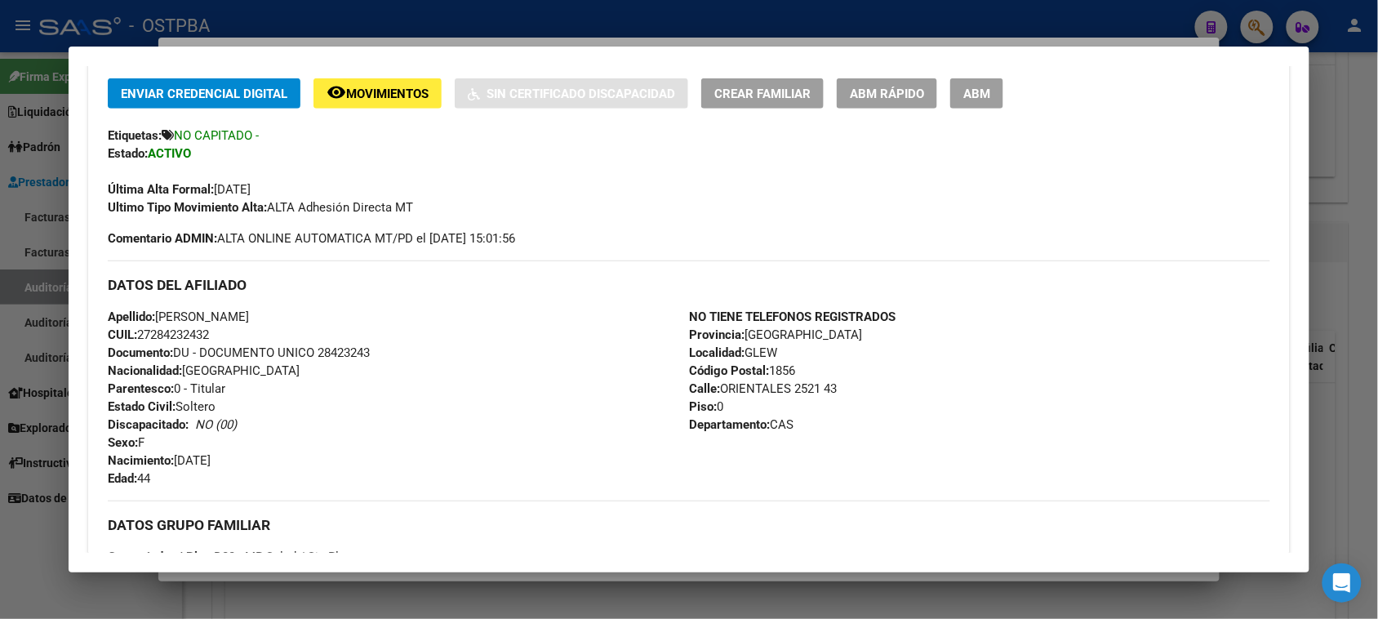
scroll to position [886, 0]
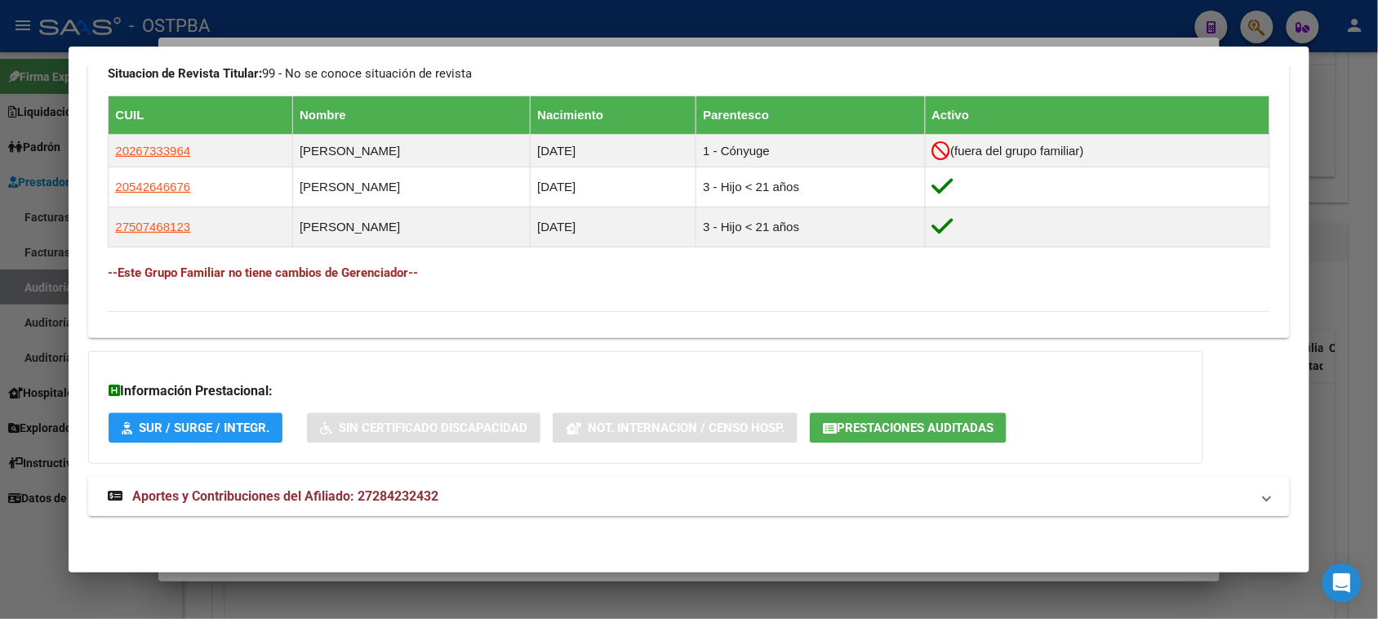
click at [394, 508] on mat-expansion-panel-header "Aportes y Contribuciones del Afiliado: 27284232432" at bounding box center [688, 496] width 1200 height 39
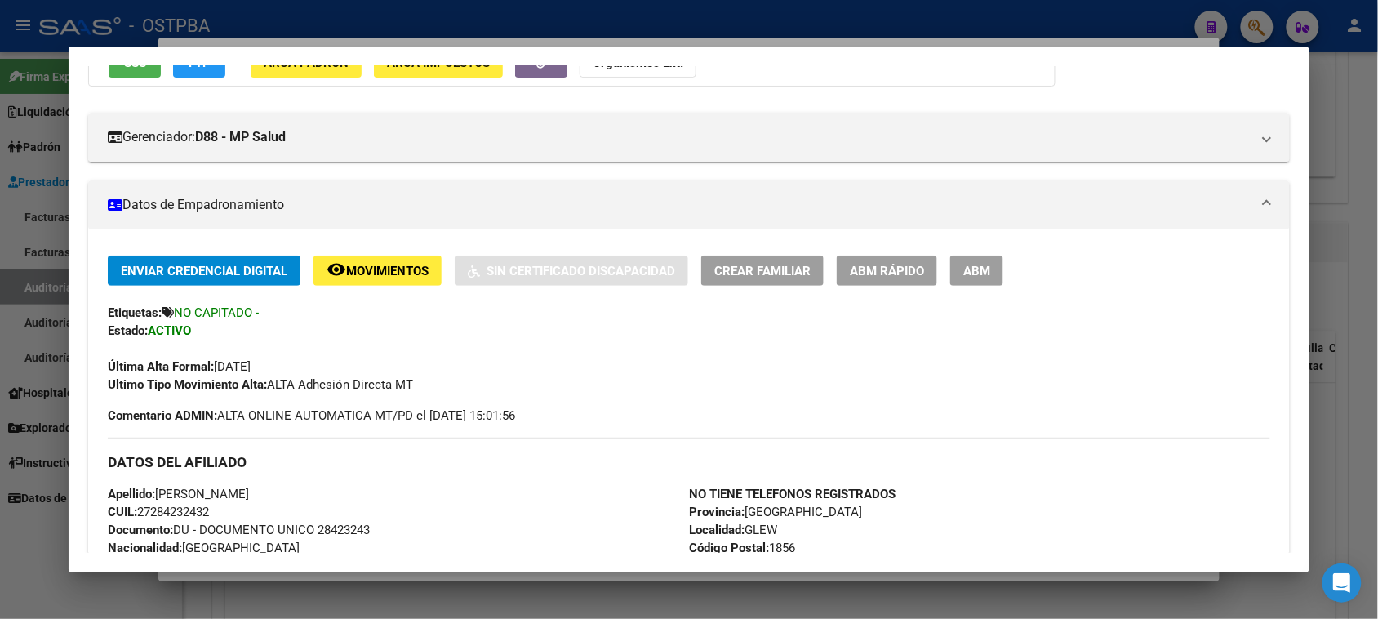
scroll to position [0, 0]
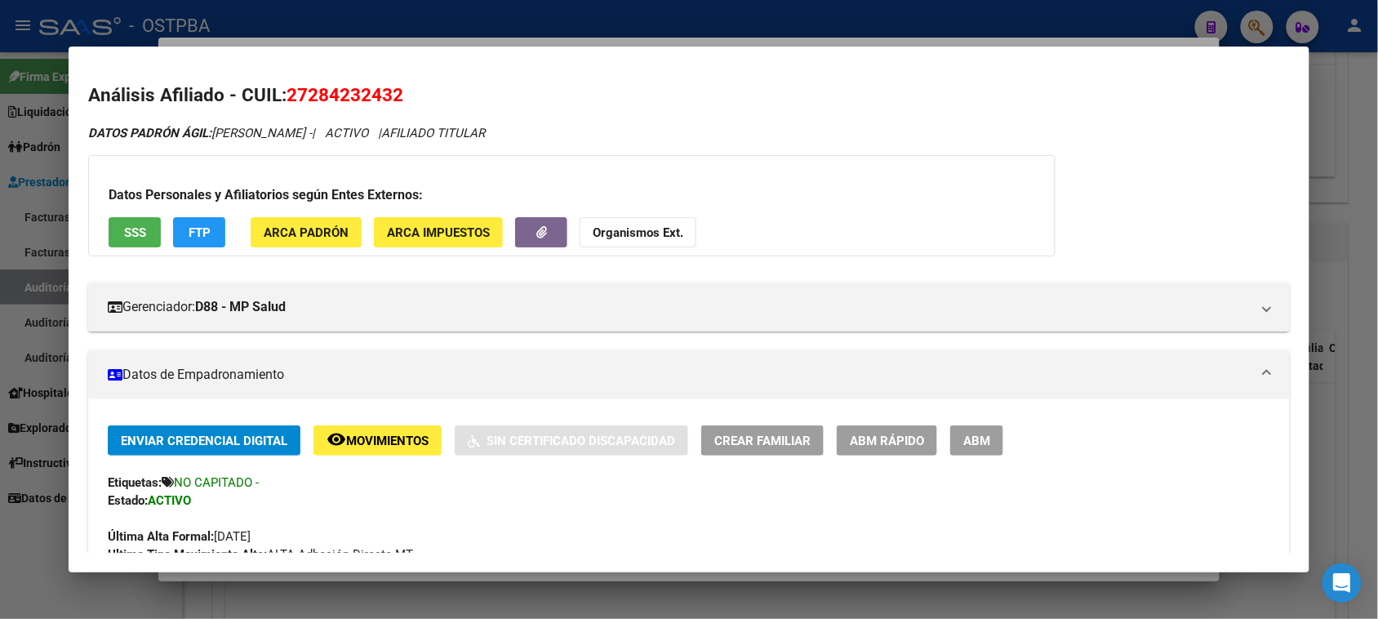
click at [392, 437] on span "Movimientos" at bounding box center [387, 440] width 82 height 15
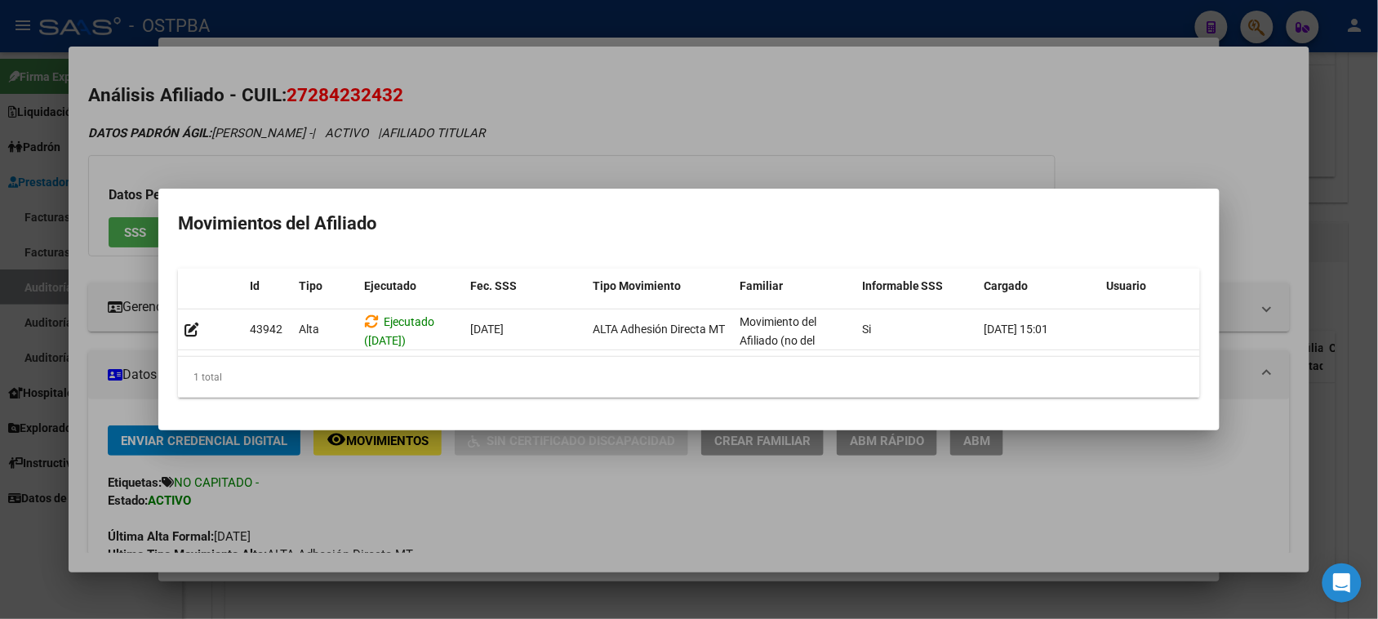
click at [559, 526] on div at bounding box center [689, 309] width 1378 height 619
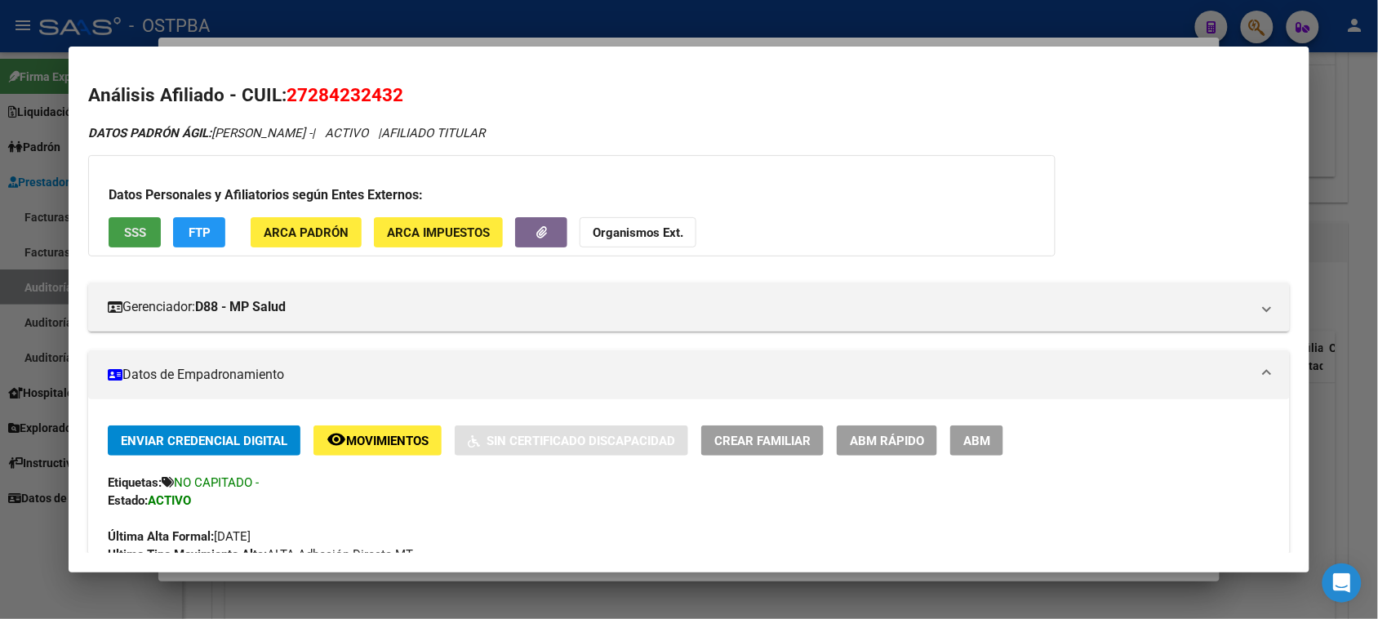
click at [131, 225] on span "SSS" at bounding box center [135, 232] width 22 height 15
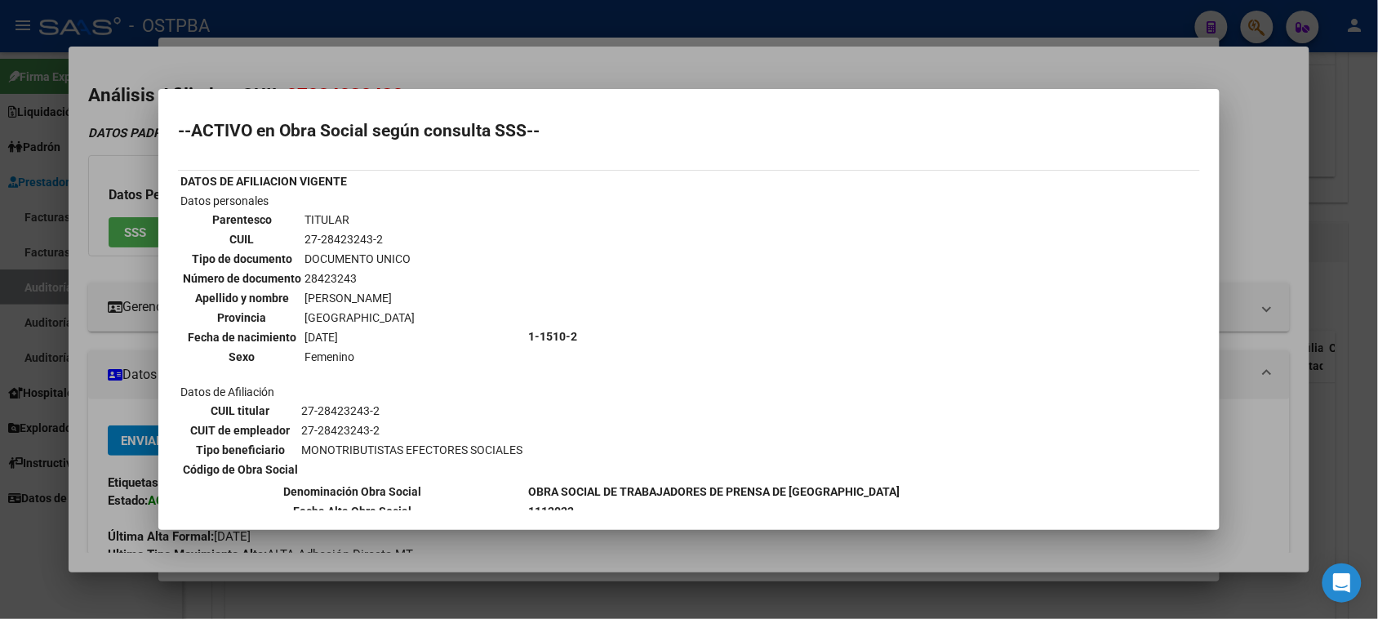
click at [638, 544] on div at bounding box center [689, 309] width 1378 height 619
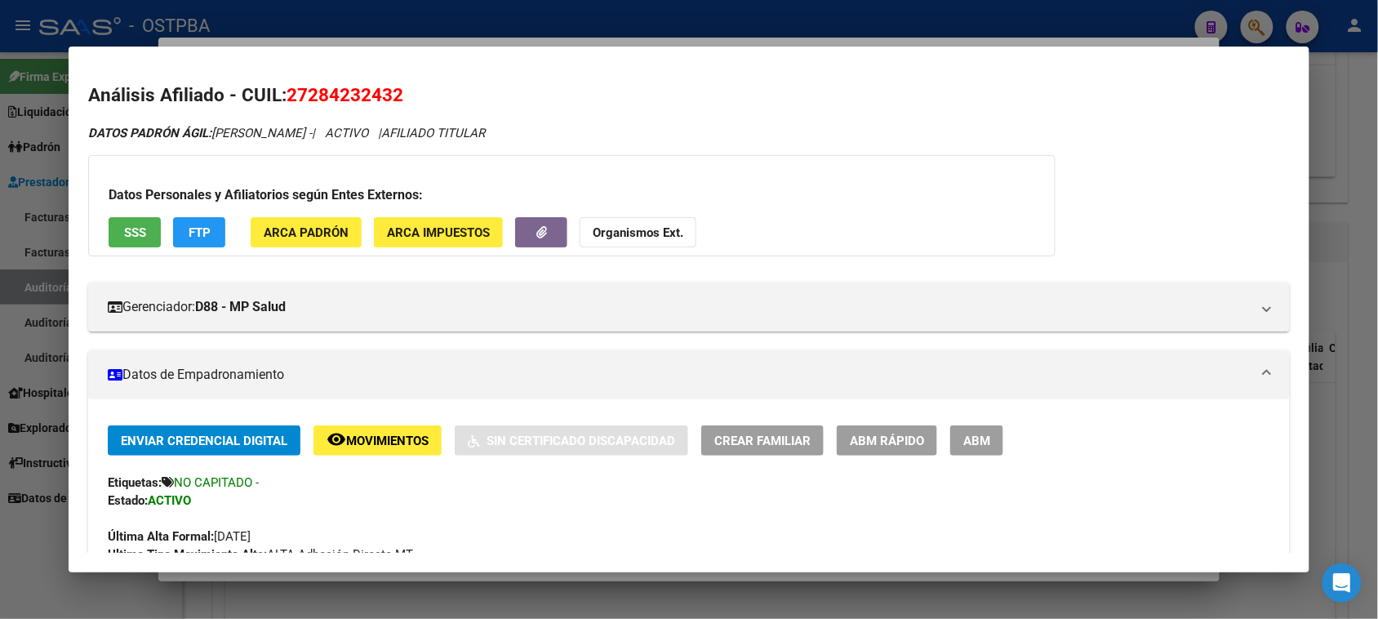
click at [323, 235] on span "ARCA Padrón" at bounding box center [306, 232] width 85 height 15
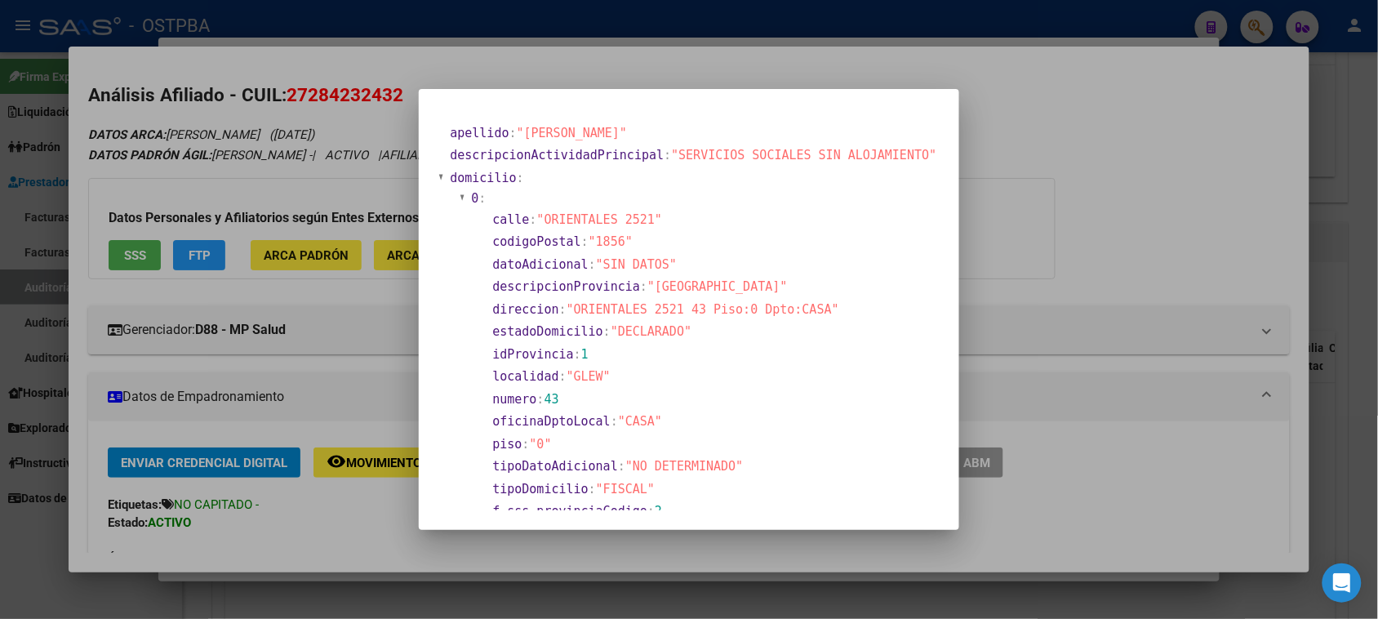
click at [388, 255] on div at bounding box center [689, 309] width 1378 height 619
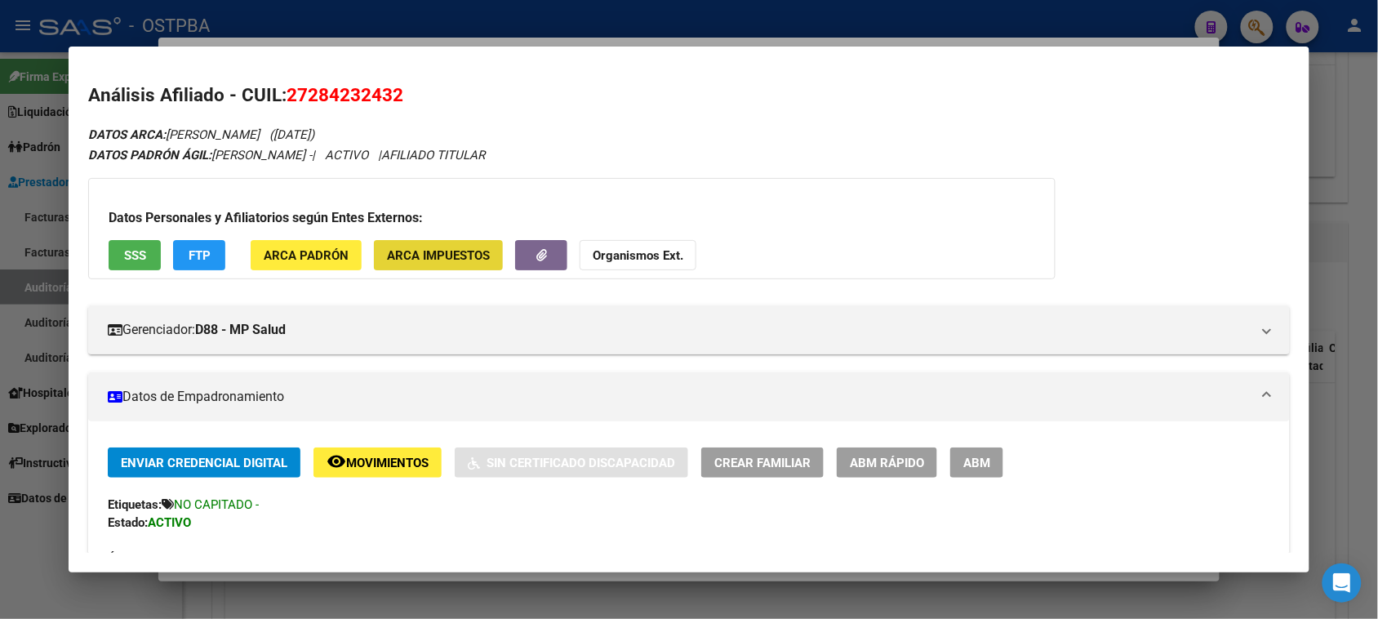
click at [388, 254] on span "ARCA Impuestos" at bounding box center [438, 255] width 103 height 15
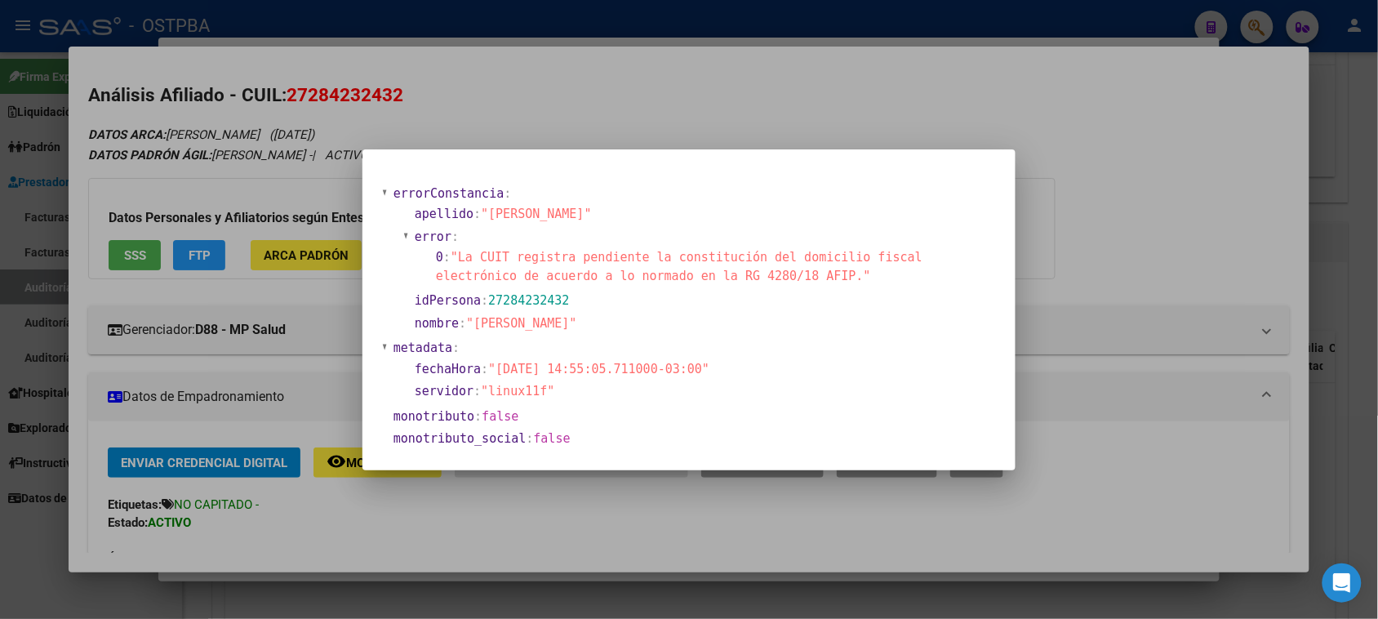
click at [722, 127] on div at bounding box center [689, 309] width 1378 height 619
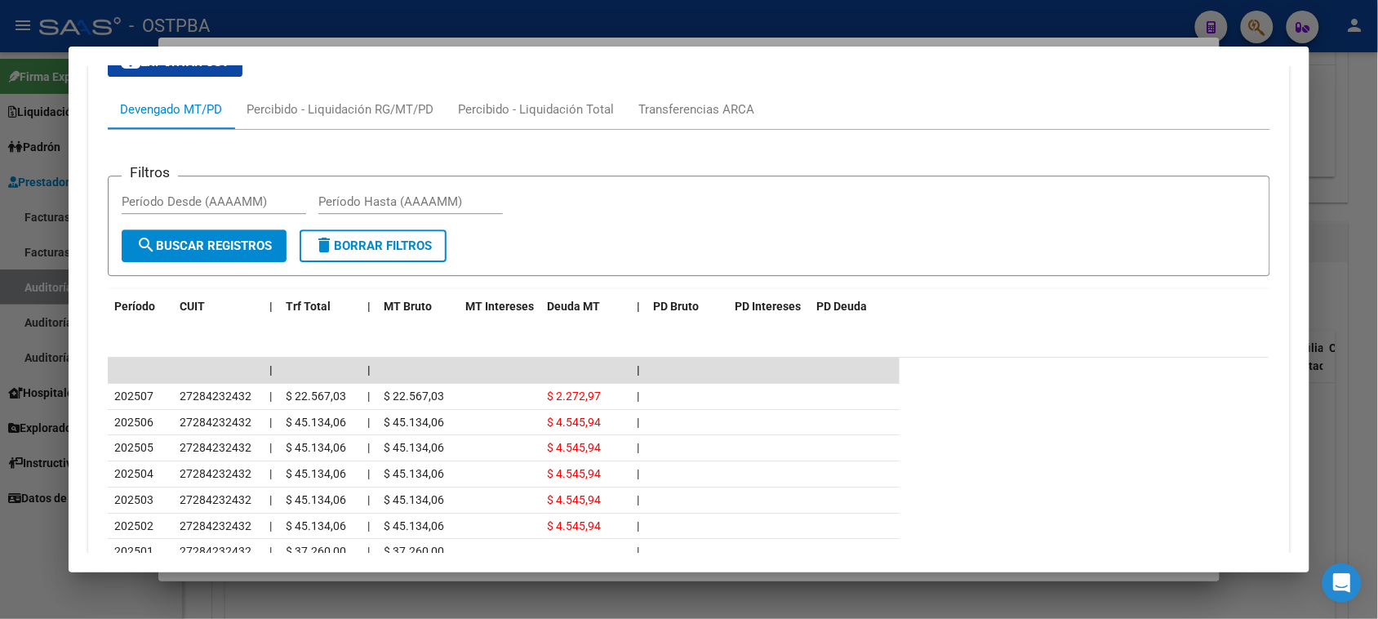
scroll to position [1644, 0]
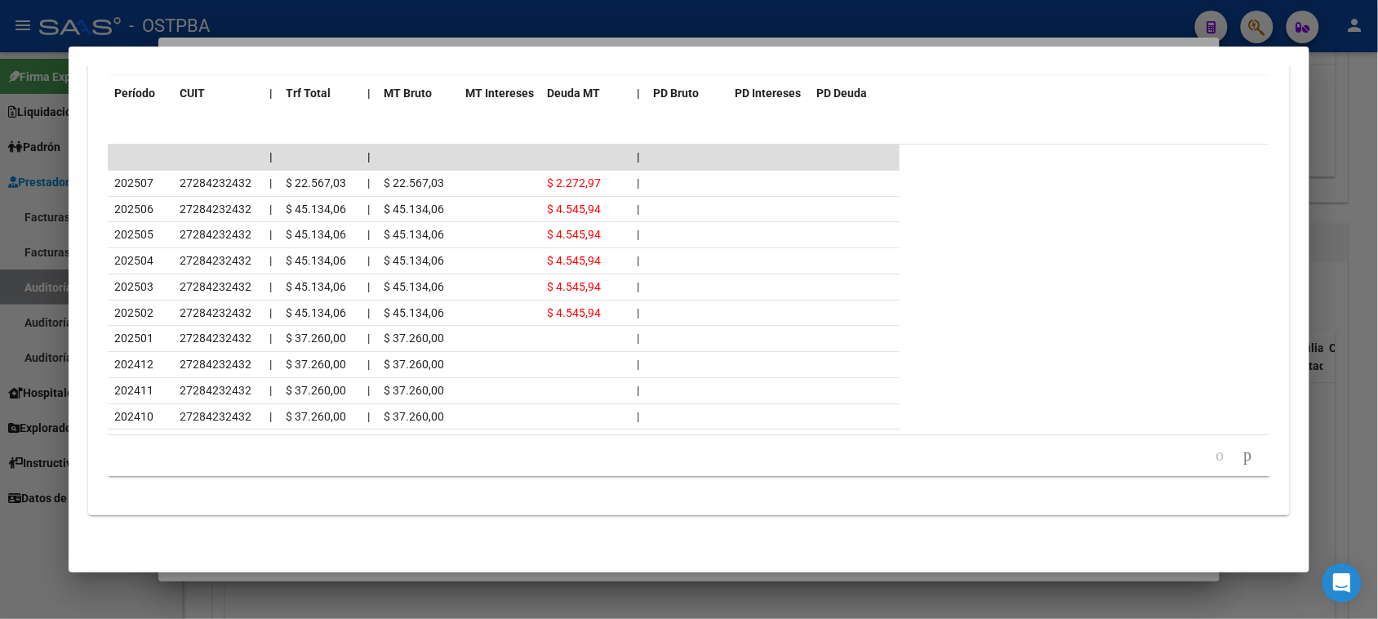
click at [5, 557] on div at bounding box center [689, 309] width 1378 height 619
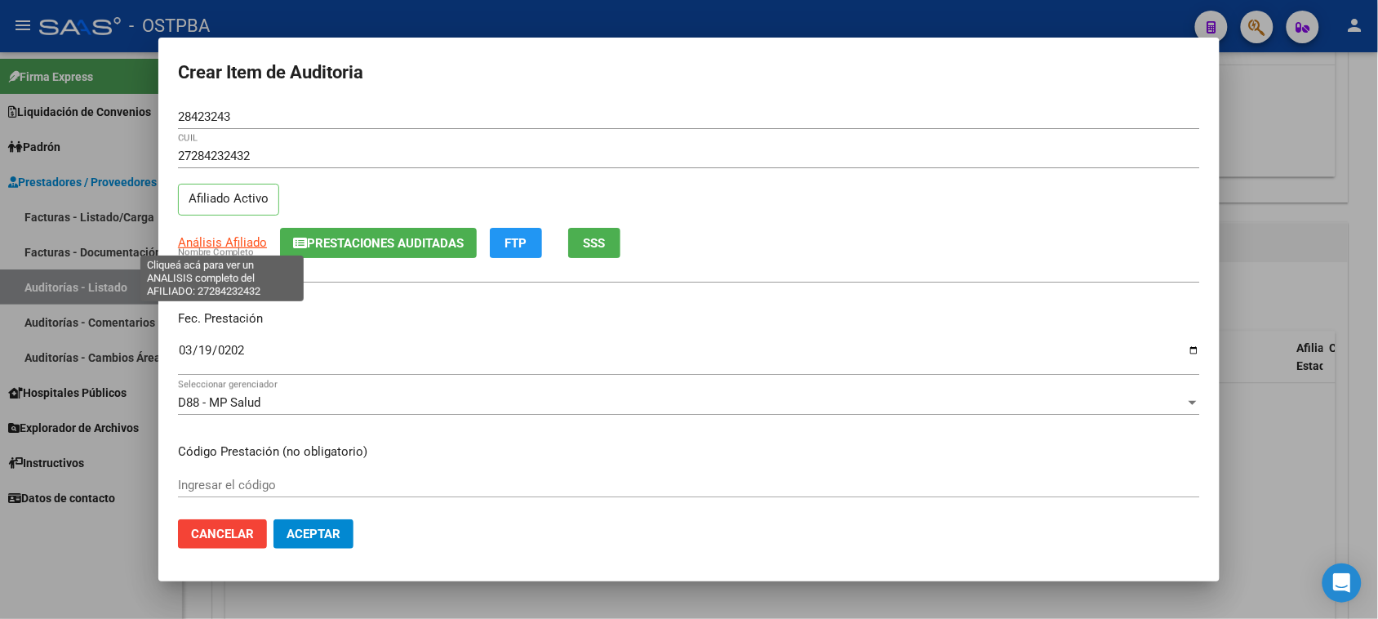
click at [212, 238] on span "Análisis Afiliado" at bounding box center [222, 242] width 89 height 15
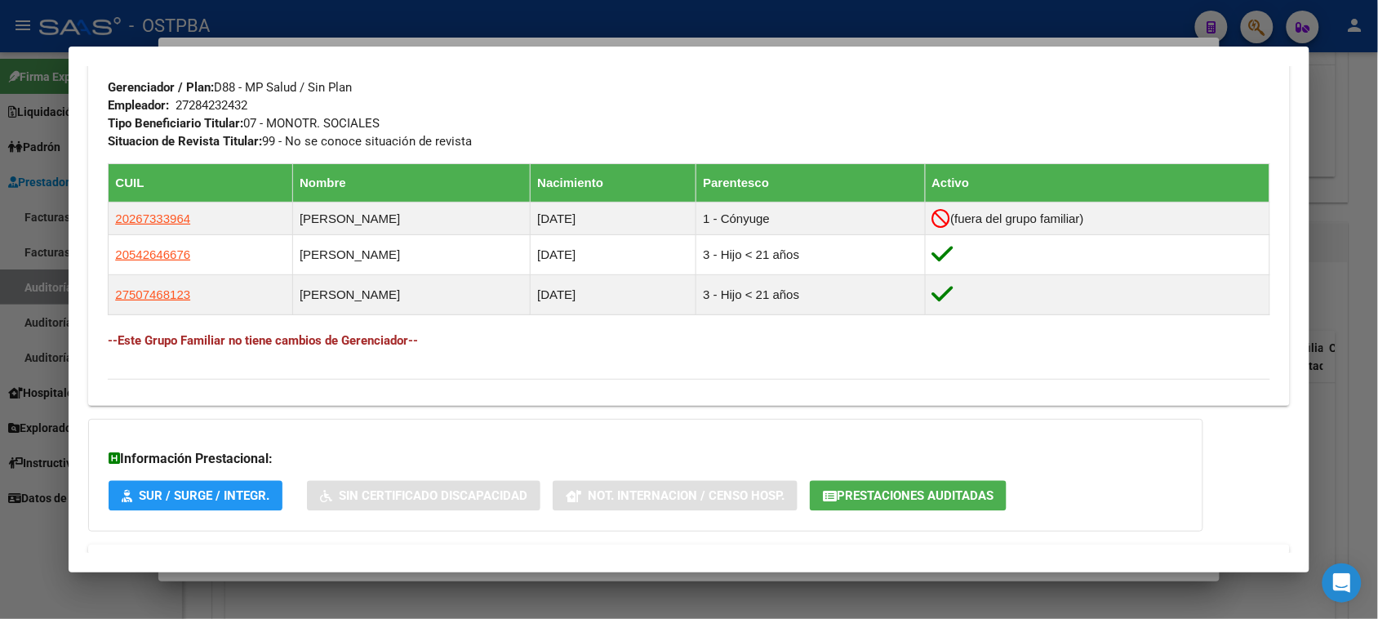
scroll to position [886, 0]
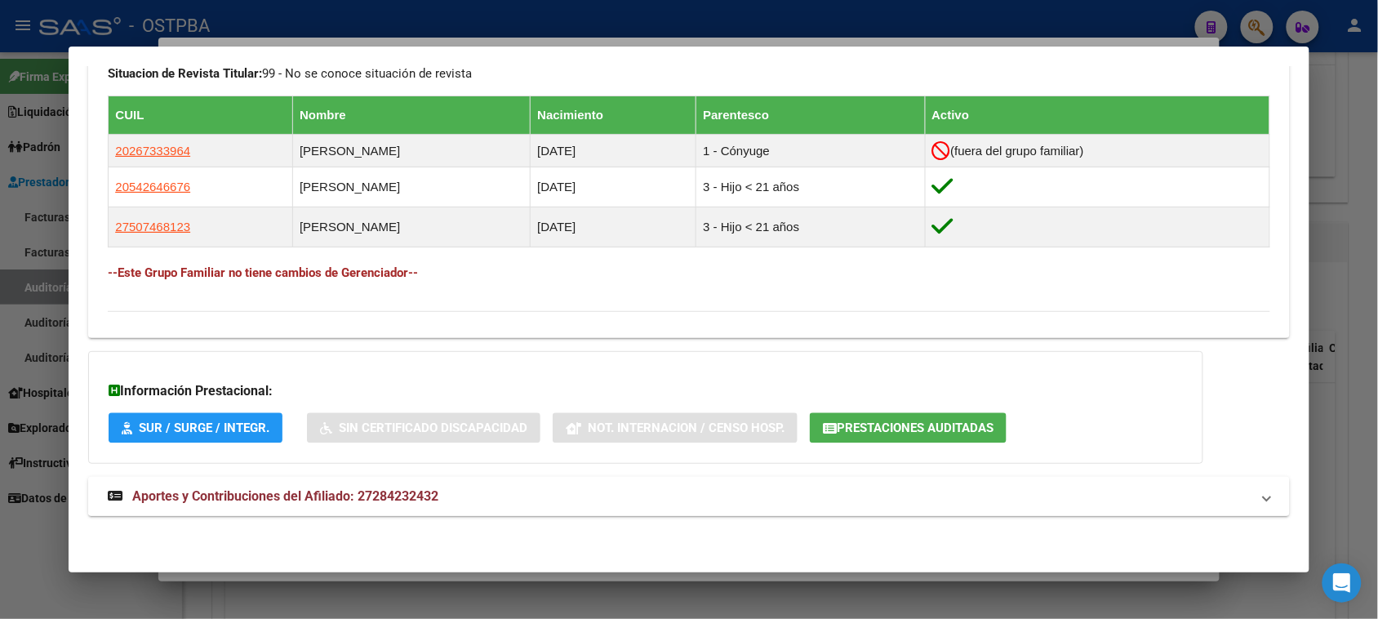
click at [368, 482] on mat-expansion-panel-header "Aportes y Contribuciones del Afiliado: 27284232432" at bounding box center [688, 496] width 1200 height 39
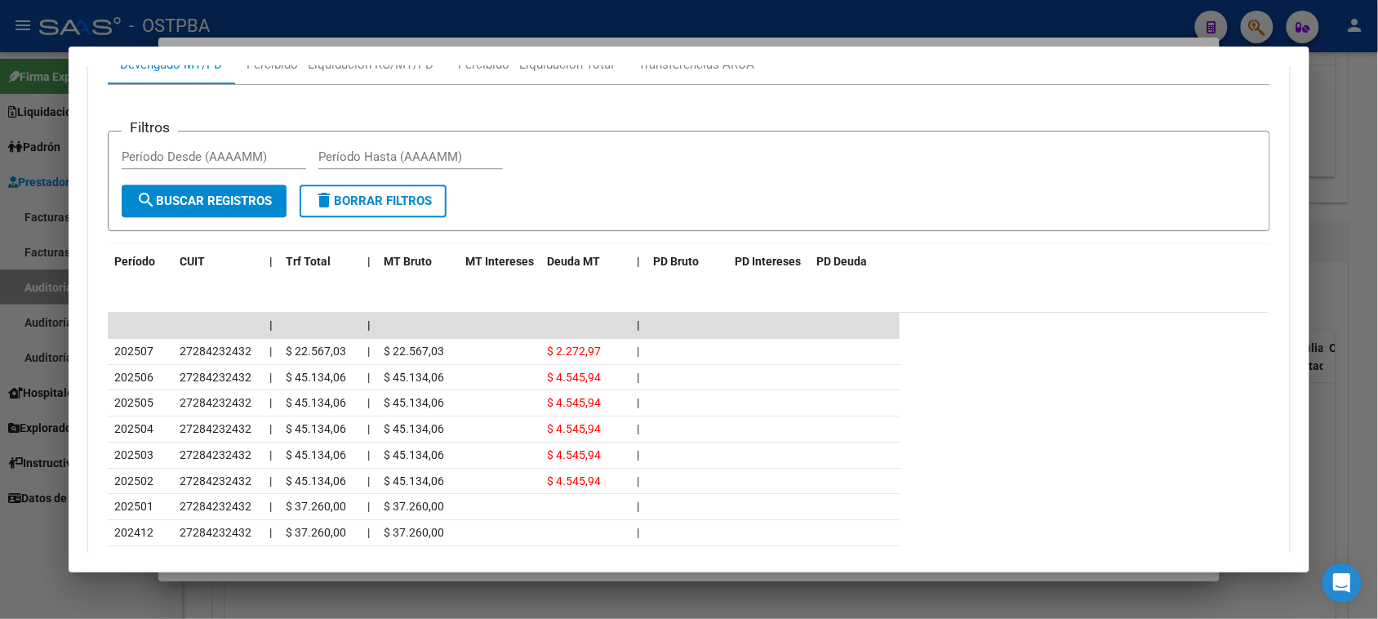
scroll to position [1600, 0]
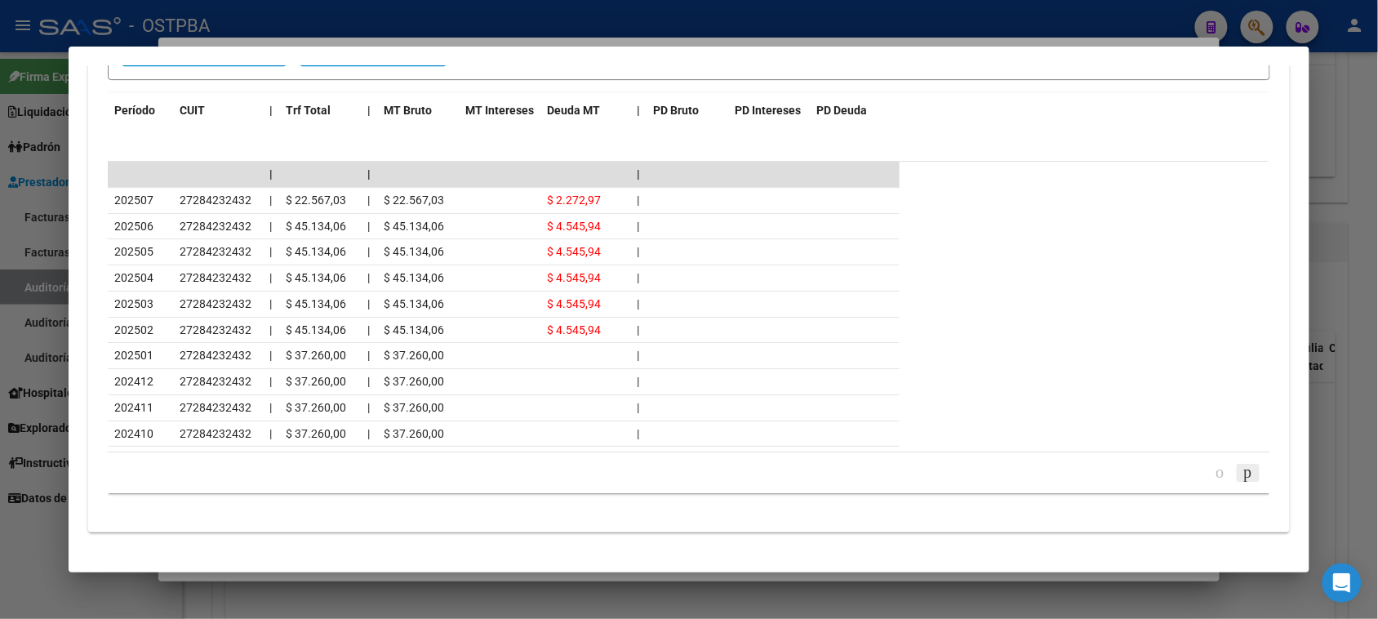
click at [1241, 476] on icon "go to next page" at bounding box center [1247, 472] width 13 height 20
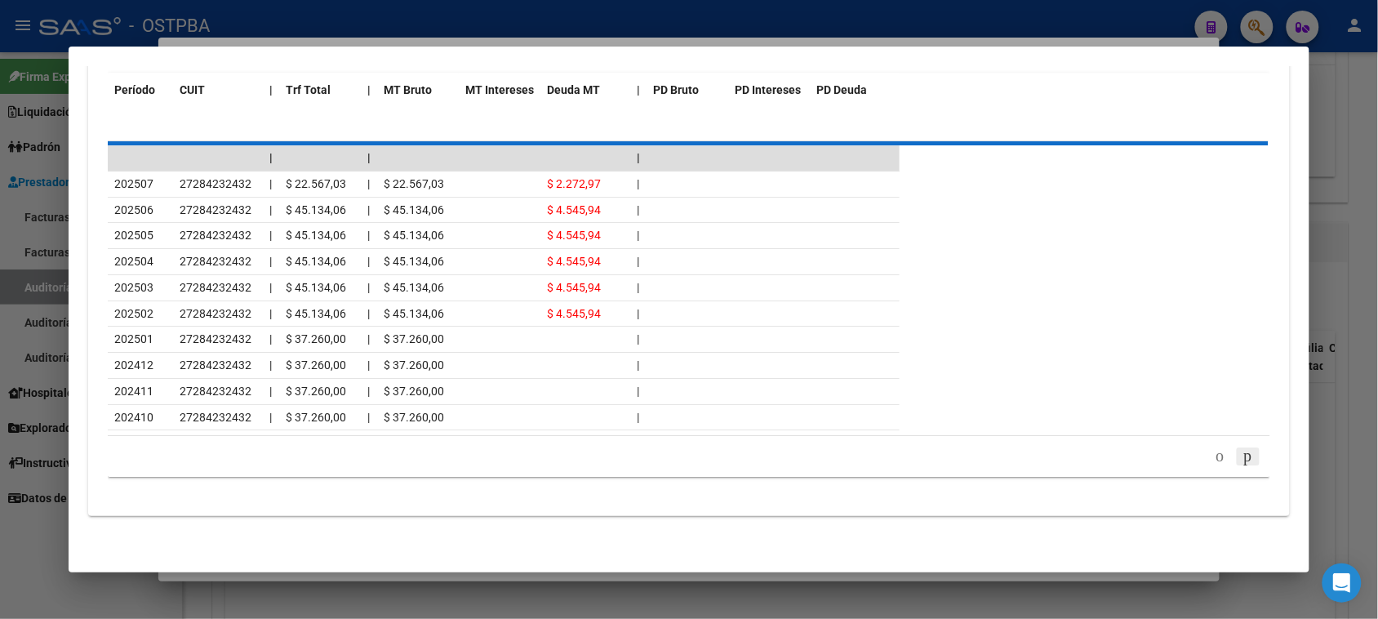
click at [1237, 476] on div "179.769.313.486.231.570.000.000.000.000.000.000.000.000.000.000.000.000.000.000…" at bounding box center [688, 456] width 1161 height 41
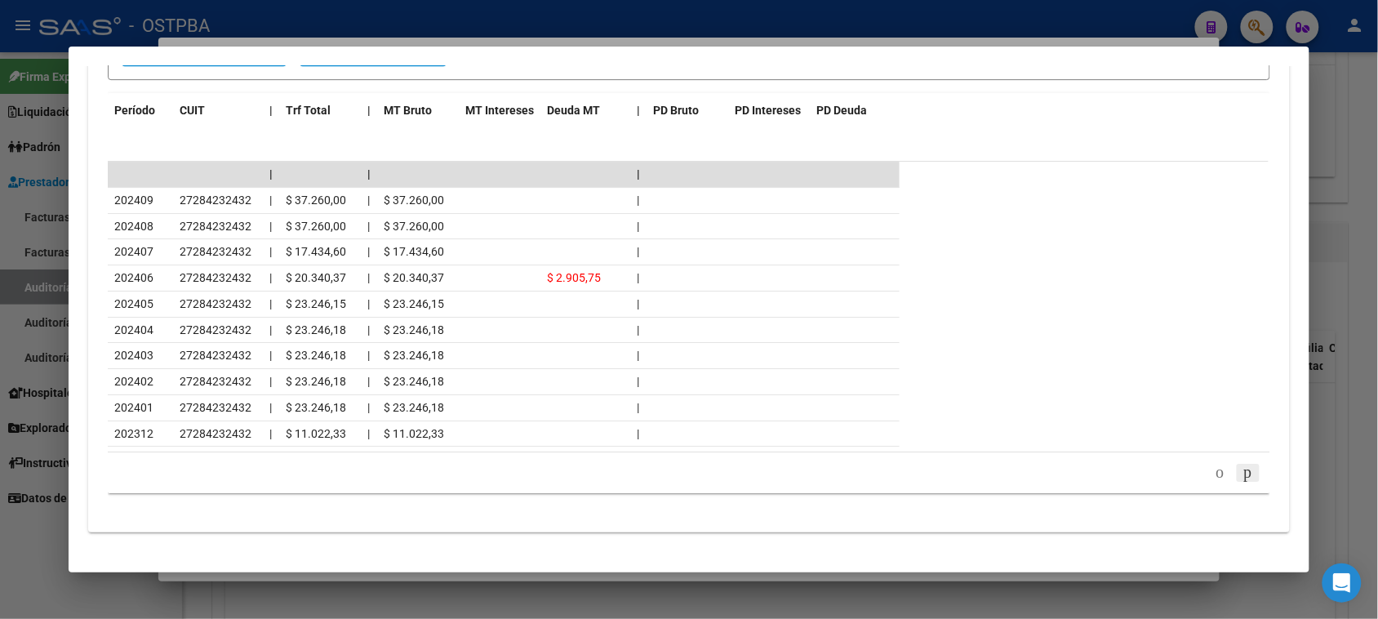
click at [1241, 476] on icon "go to next page" at bounding box center [1247, 472] width 13 height 20
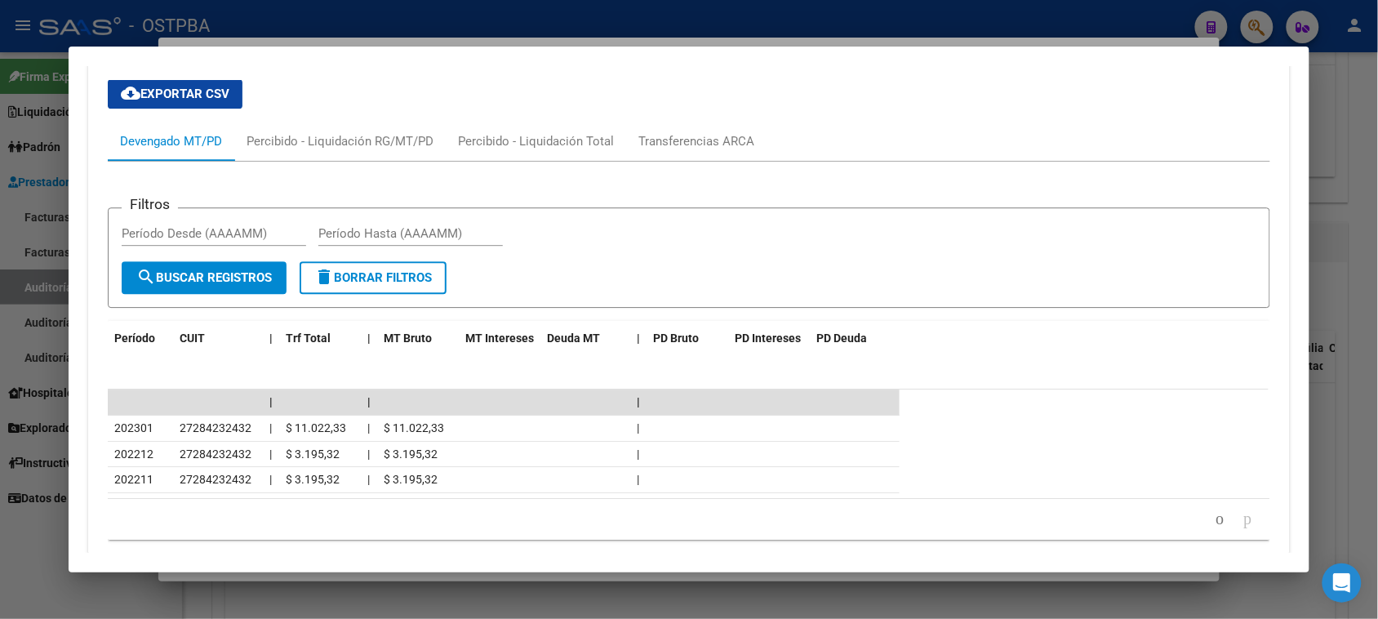
scroll to position [1337, 0]
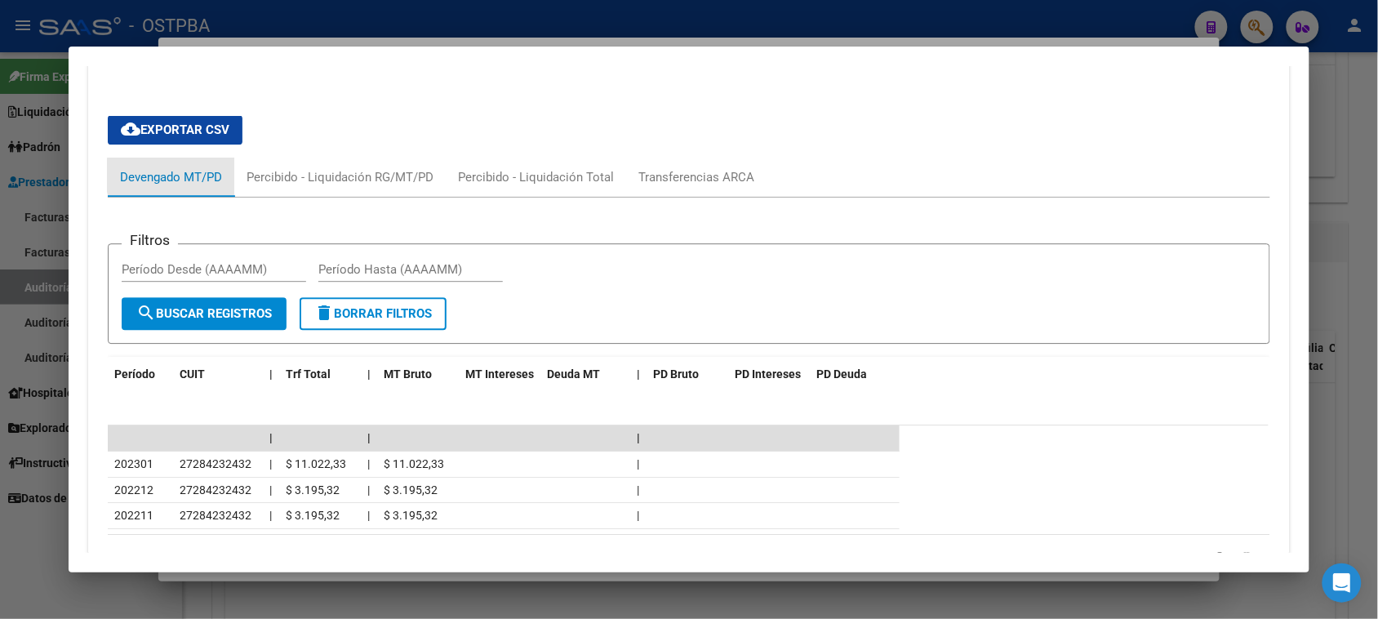
click at [182, 178] on div "Devengado MT/PD" at bounding box center [171, 177] width 102 height 18
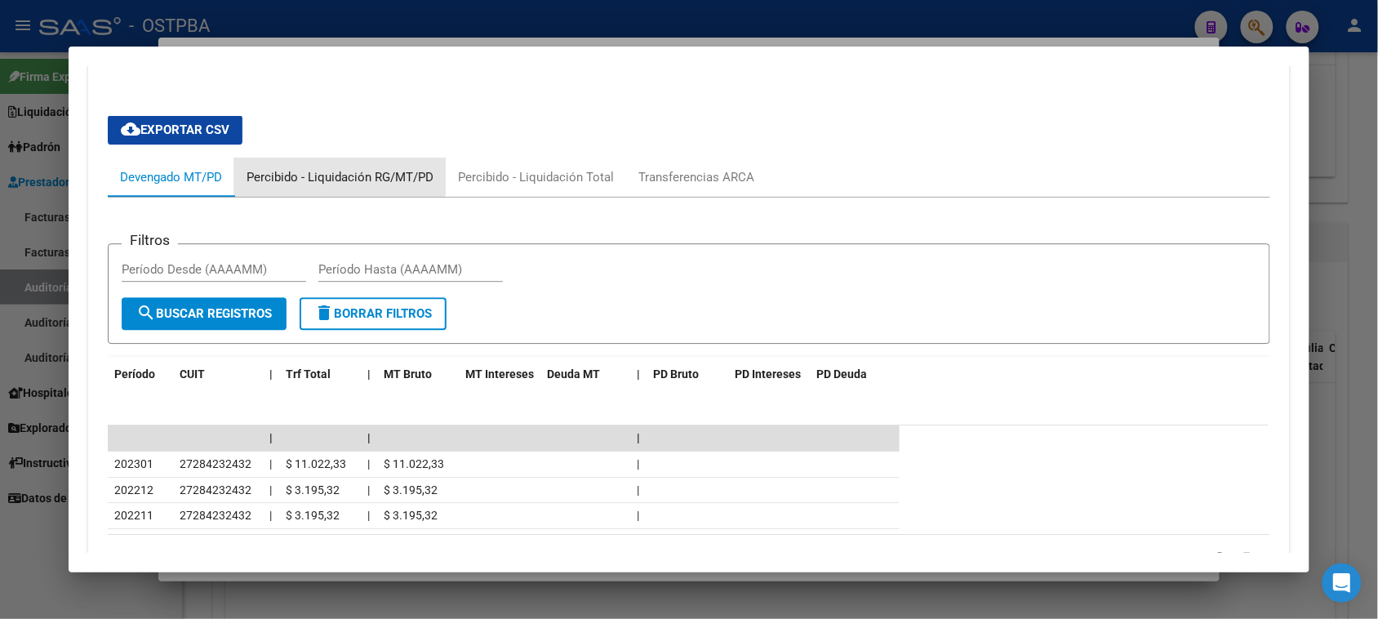
click at [300, 177] on div "Percibido - Liquidación RG/MT/PD" at bounding box center [339, 177] width 187 height 18
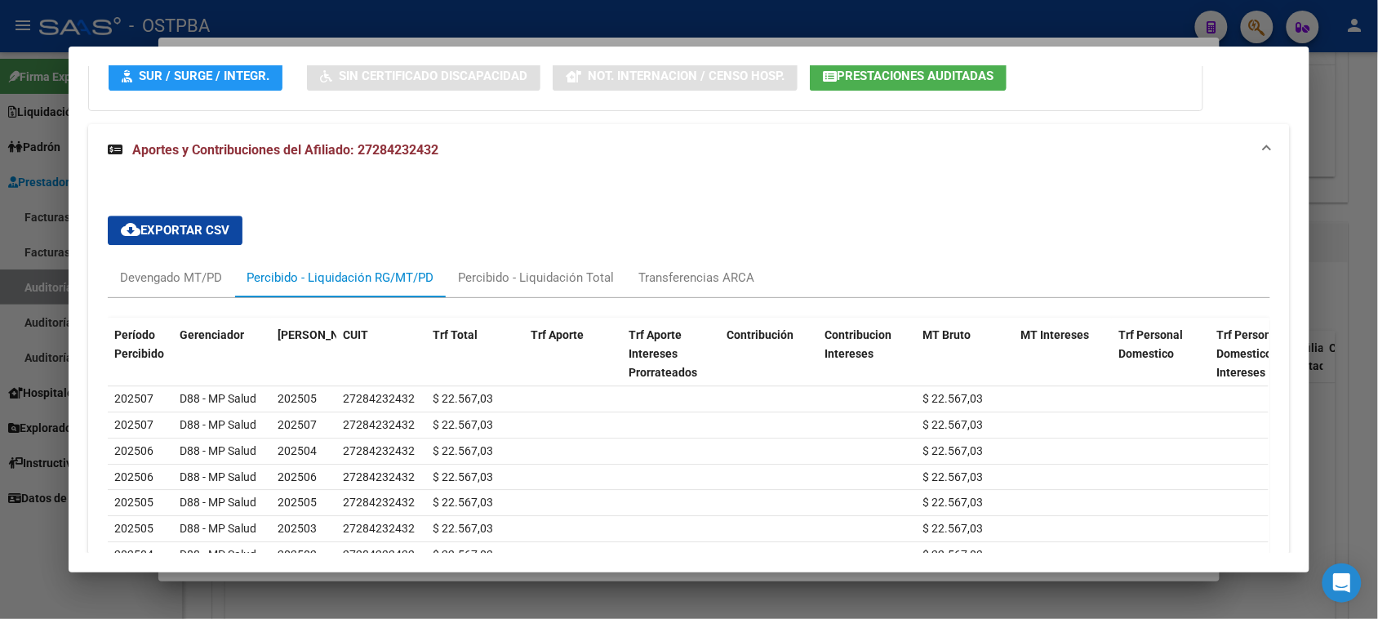
scroll to position [1235, 0]
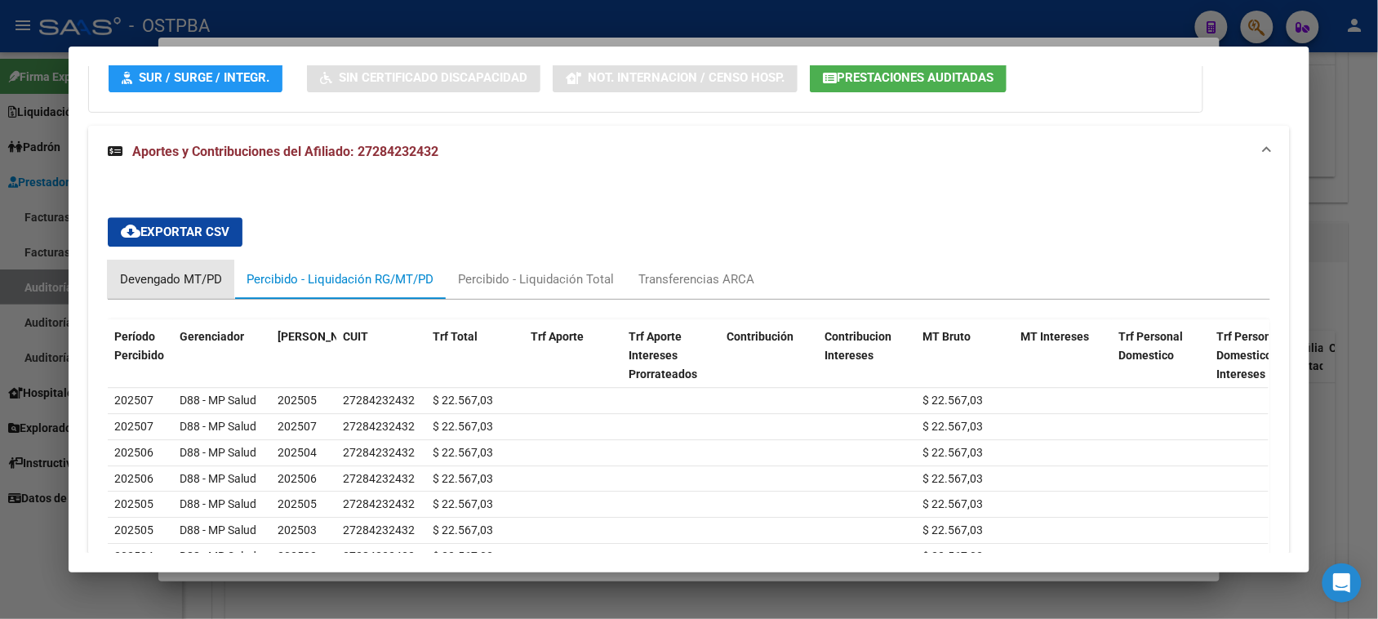
click at [162, 279] on div "Devengado MT/PD" at bounding box center [171, 279] width 102 height 18
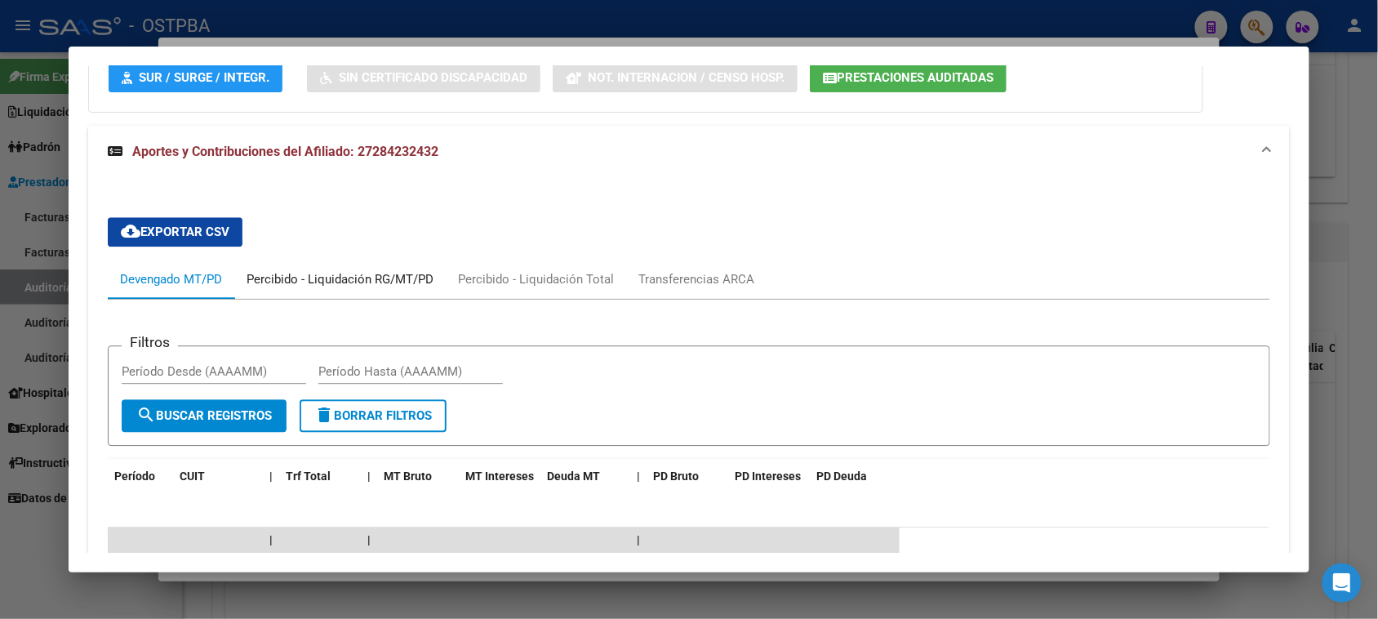
drag, startPoint x: 376, startPoint y: 292, endPoint x: 390, endPoint y: 291, distance: 14.0
click at [379, 292] on div "Percibido - Liquidación RG/MT/PD" at bounding box center [339, 279] width 211 height 39
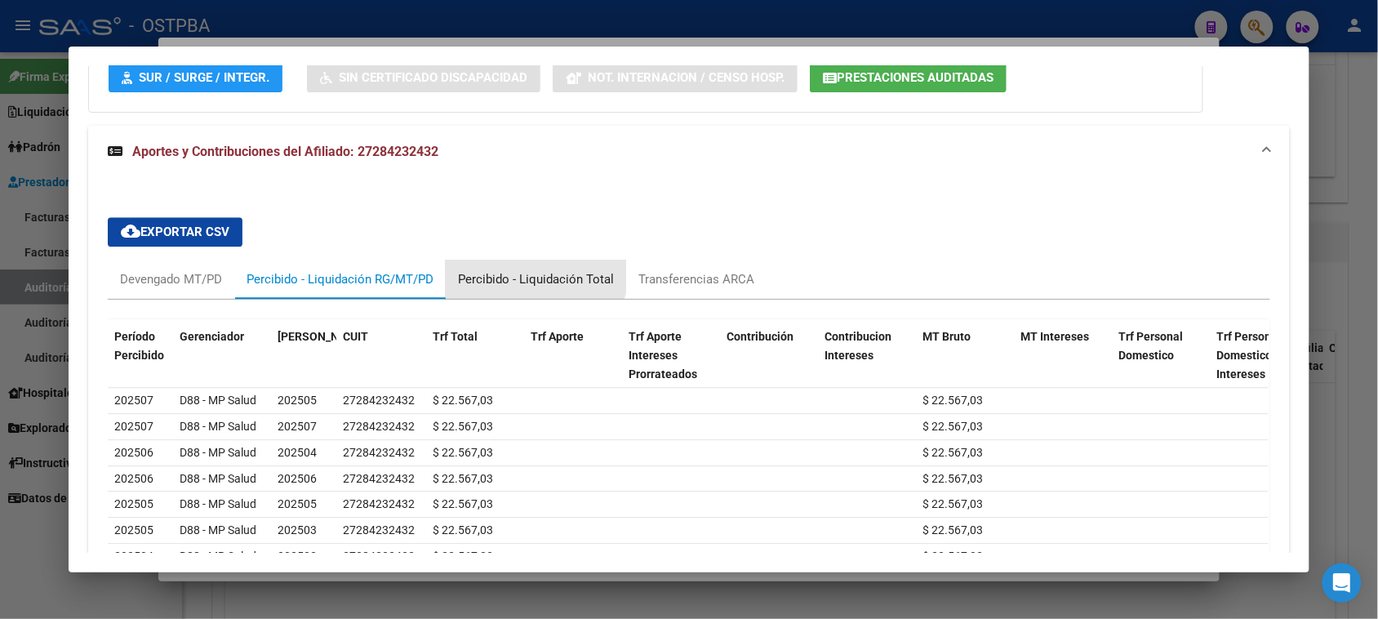
click at [515, 268] on div "Percibido - Liquidación Total" at bounding box center [536, 279] width 180 height 39
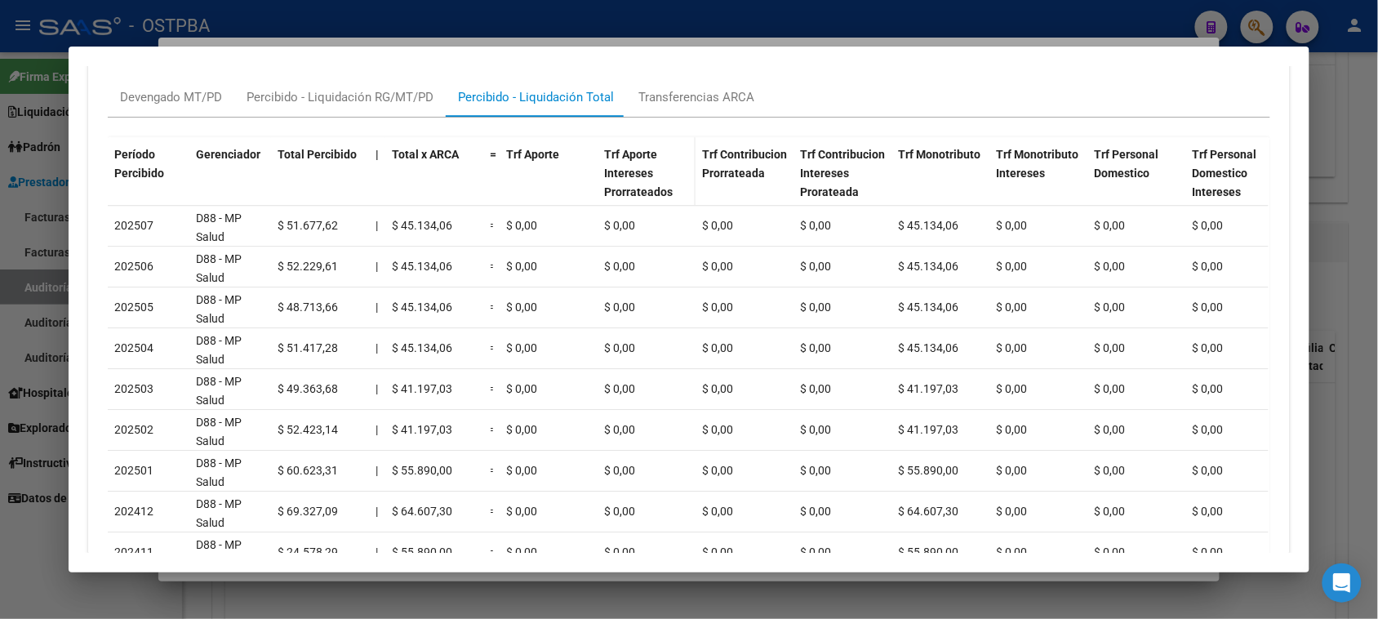
scroll to position [1439, 0]
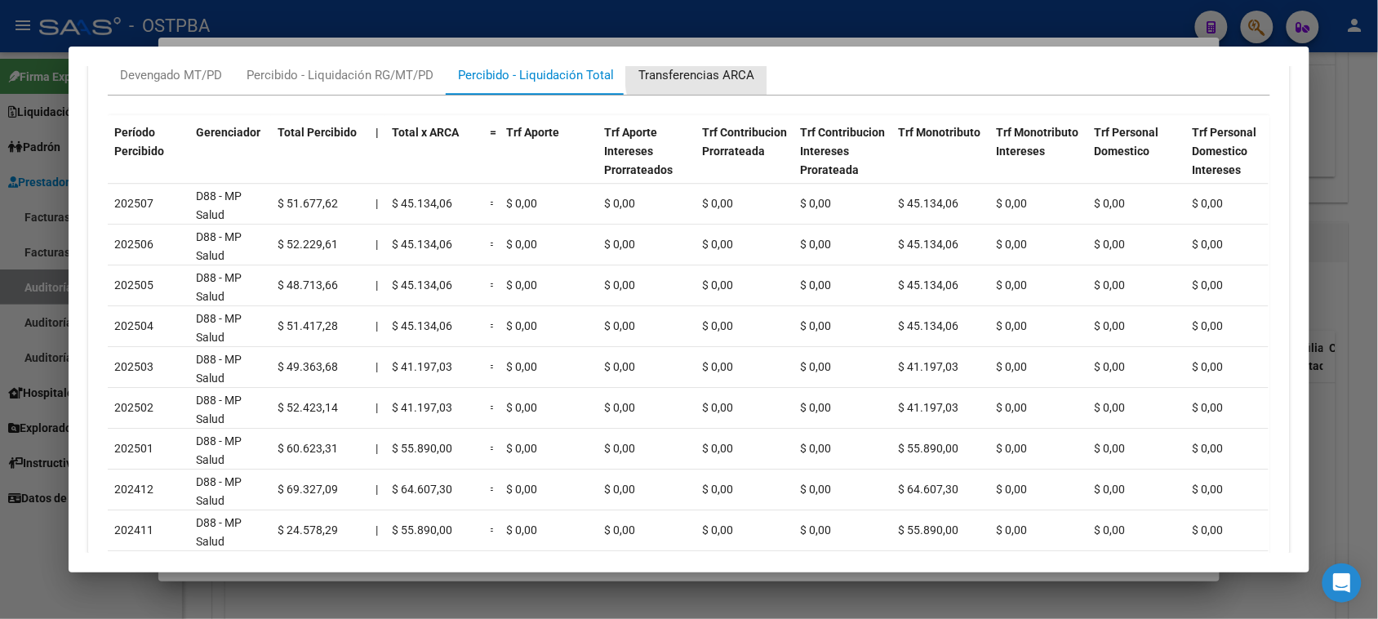
click at [706, 78] on div "Transferencias ARCA" at bounding box center [696, 75] width 116 height 18
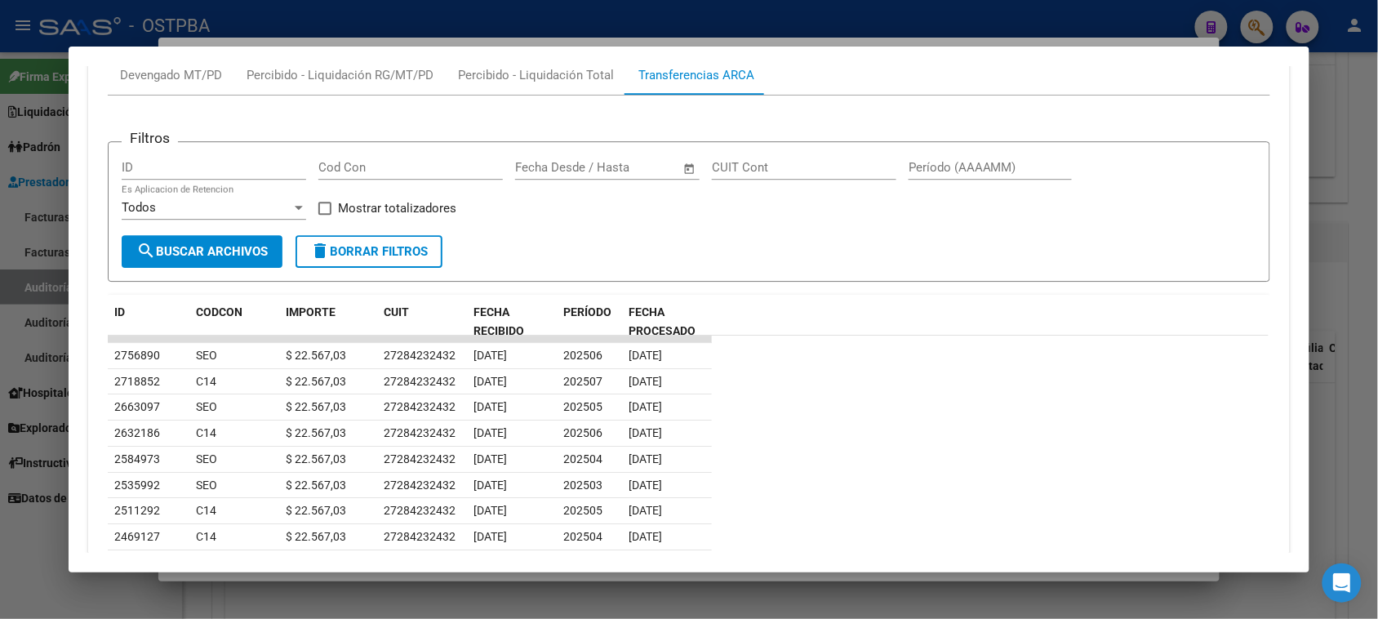
click at [18, 547] on div at bounding box center [689, 309] width 1378 height 619
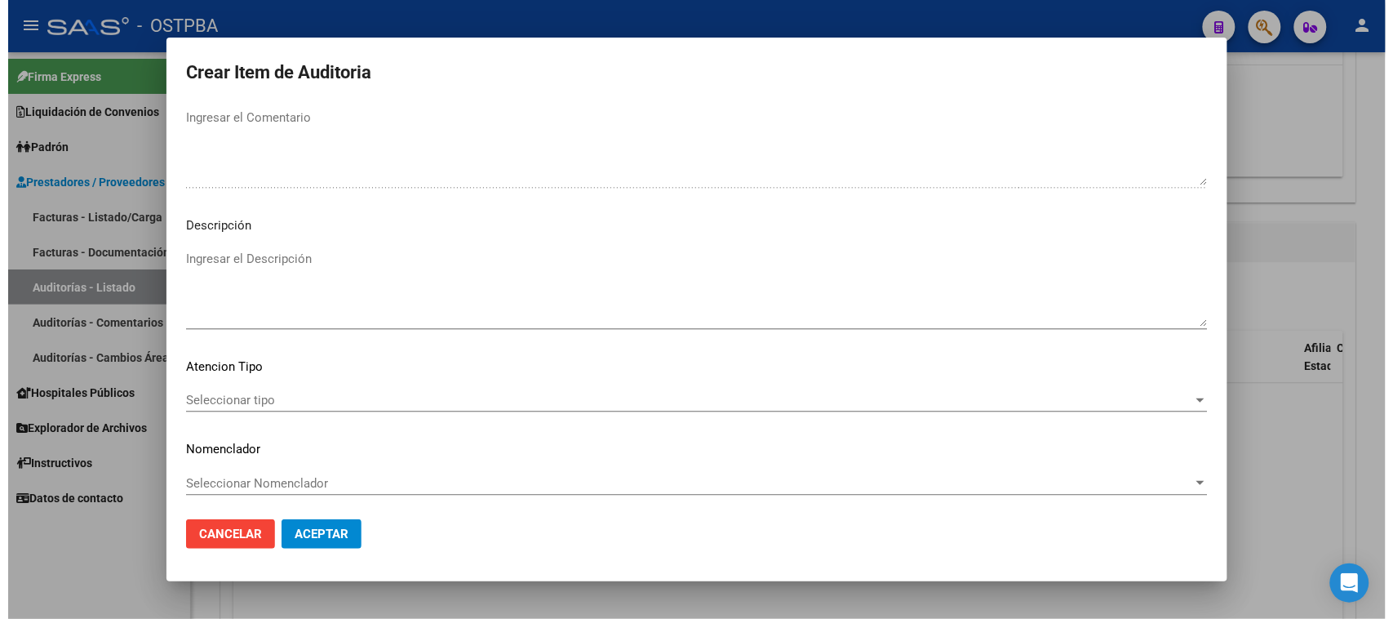
scroll to position [925, 0]
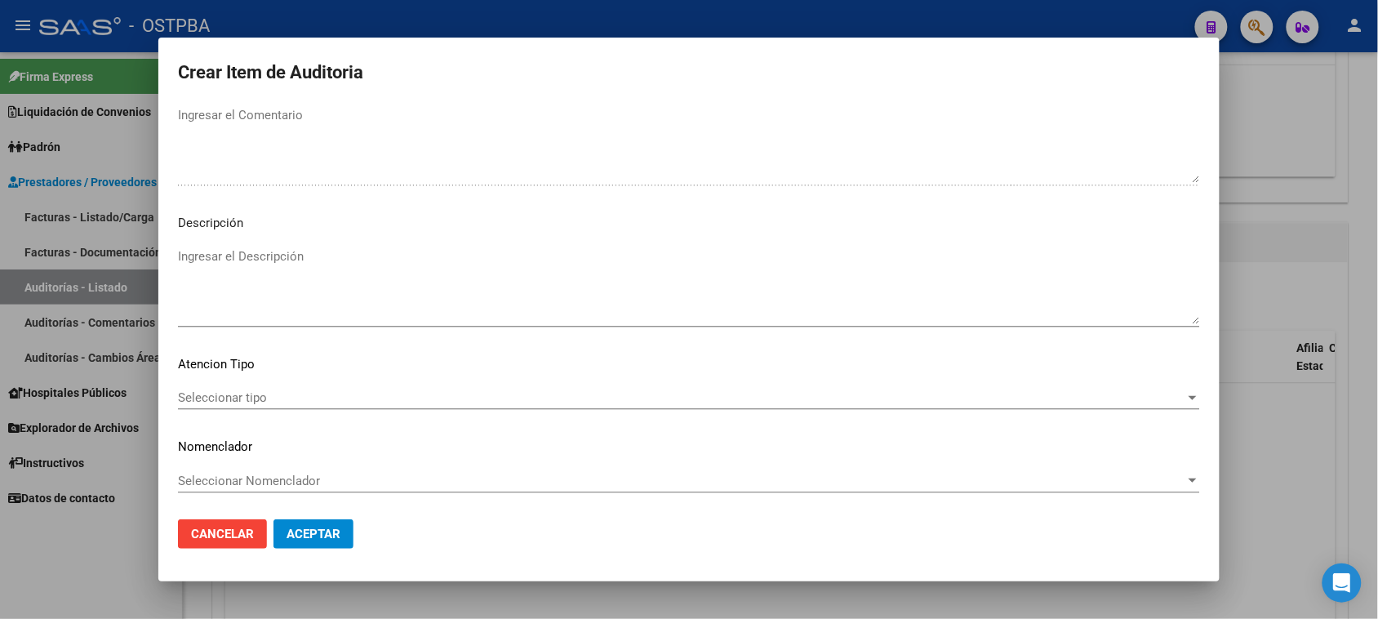
click at [269, 396] on span "Seleccionar tipo" at bounding box center [681, 397] width 1007 height 15
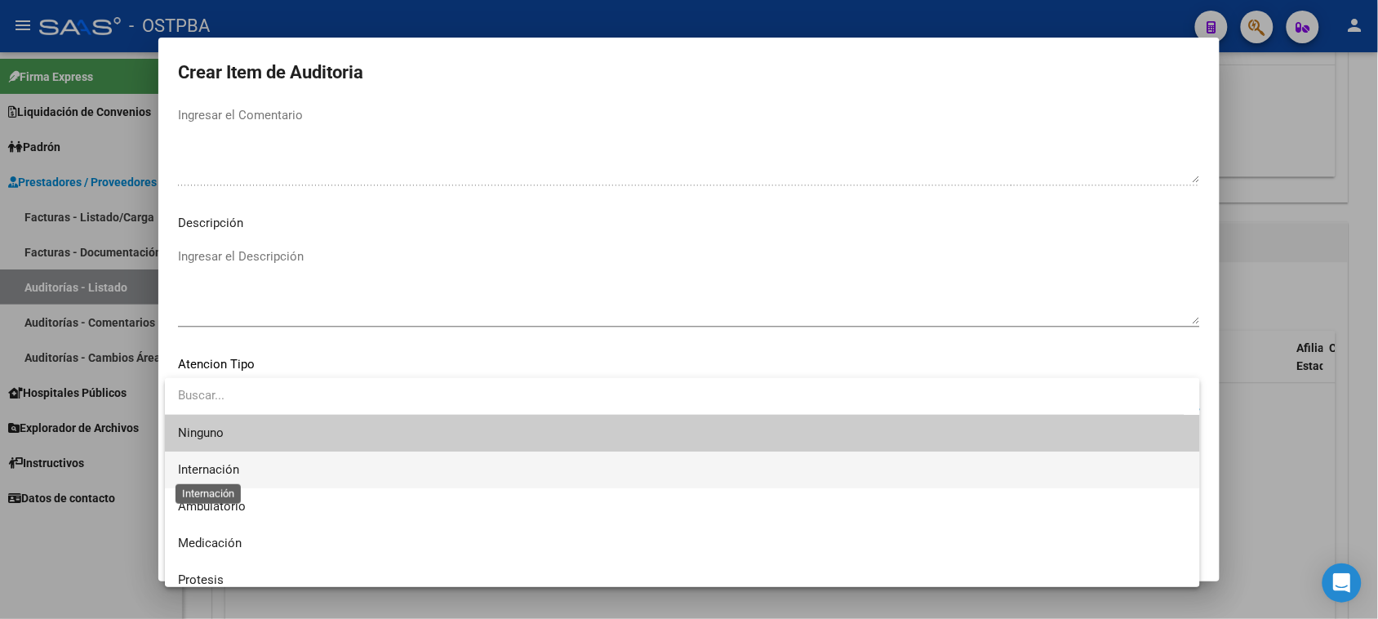
click at [221, 471] on span "Internación" at bounding box center [208, 469] width 61 height 15
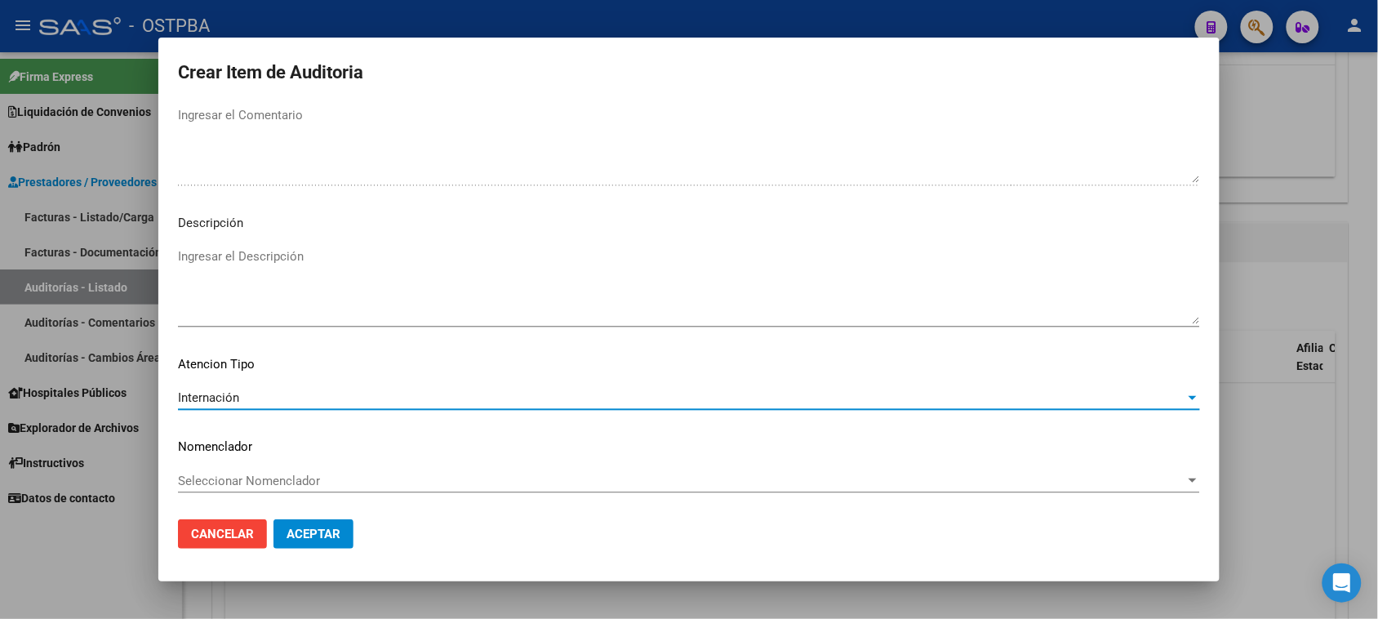
click at [307, 531] on span "Aceptar" at bounding box center [313, 533] width 54 height 15
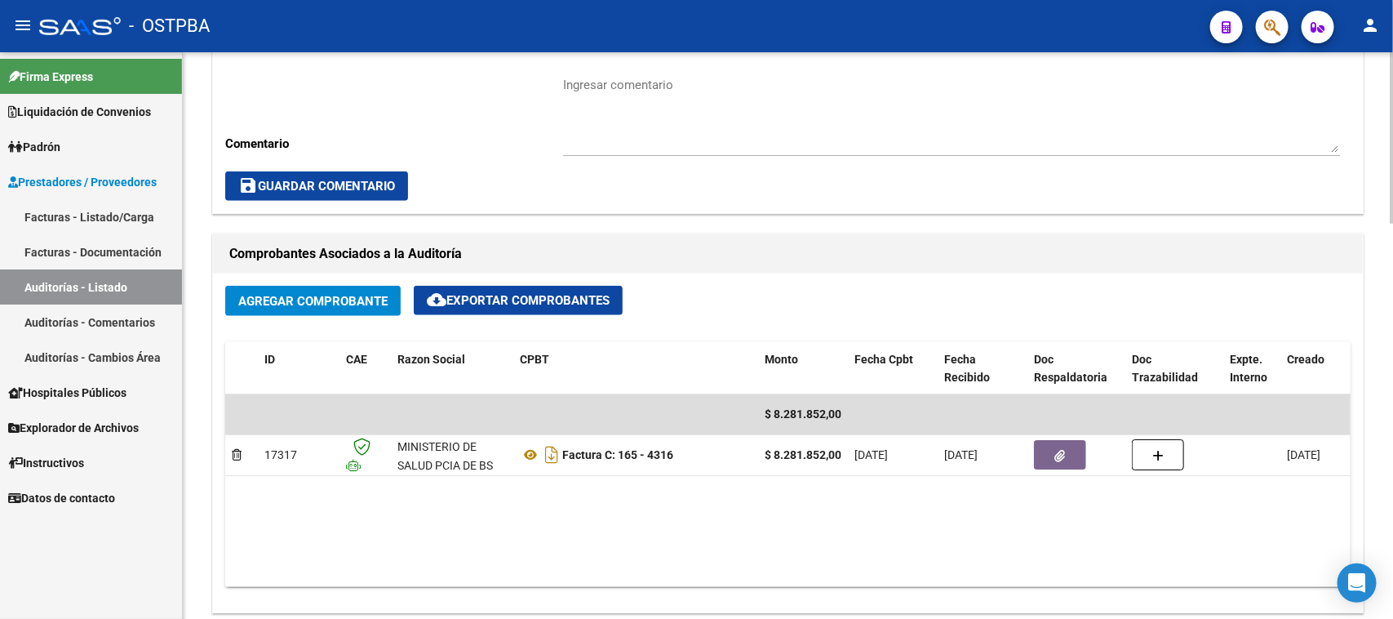
scroll to position [612, 0]
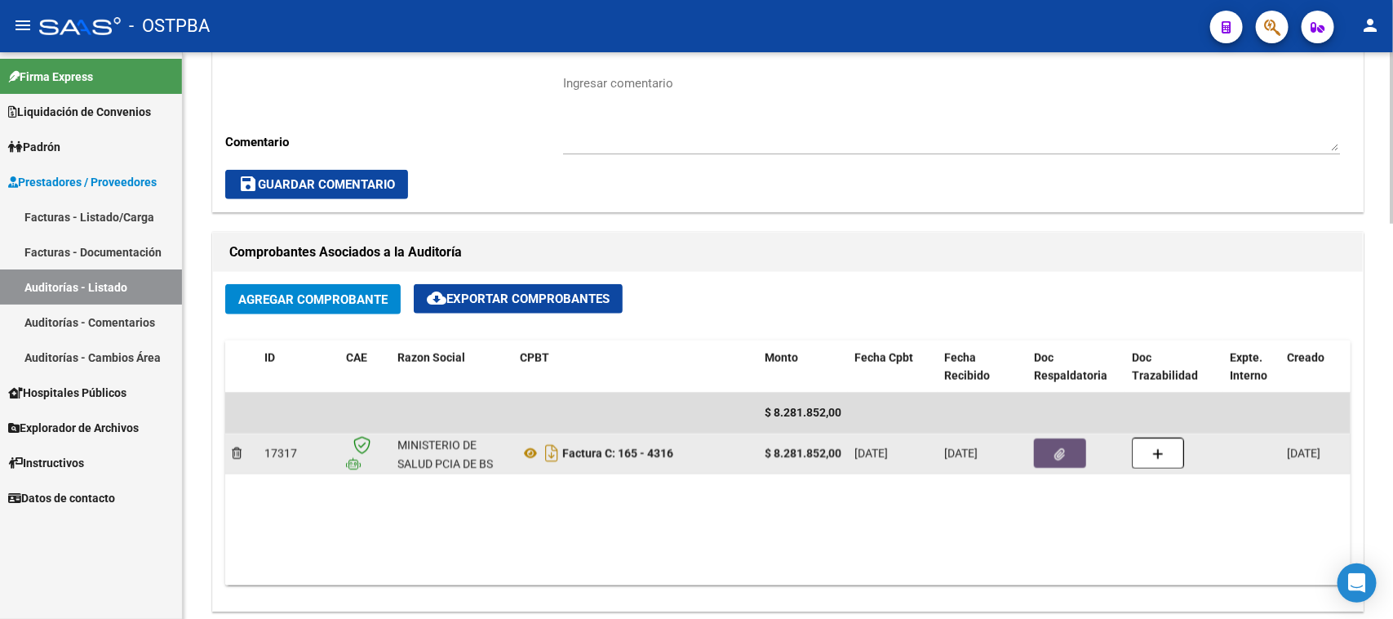
click at [1045, 455] on button "button" at bounding box center [1060, 452] width 52 height 29
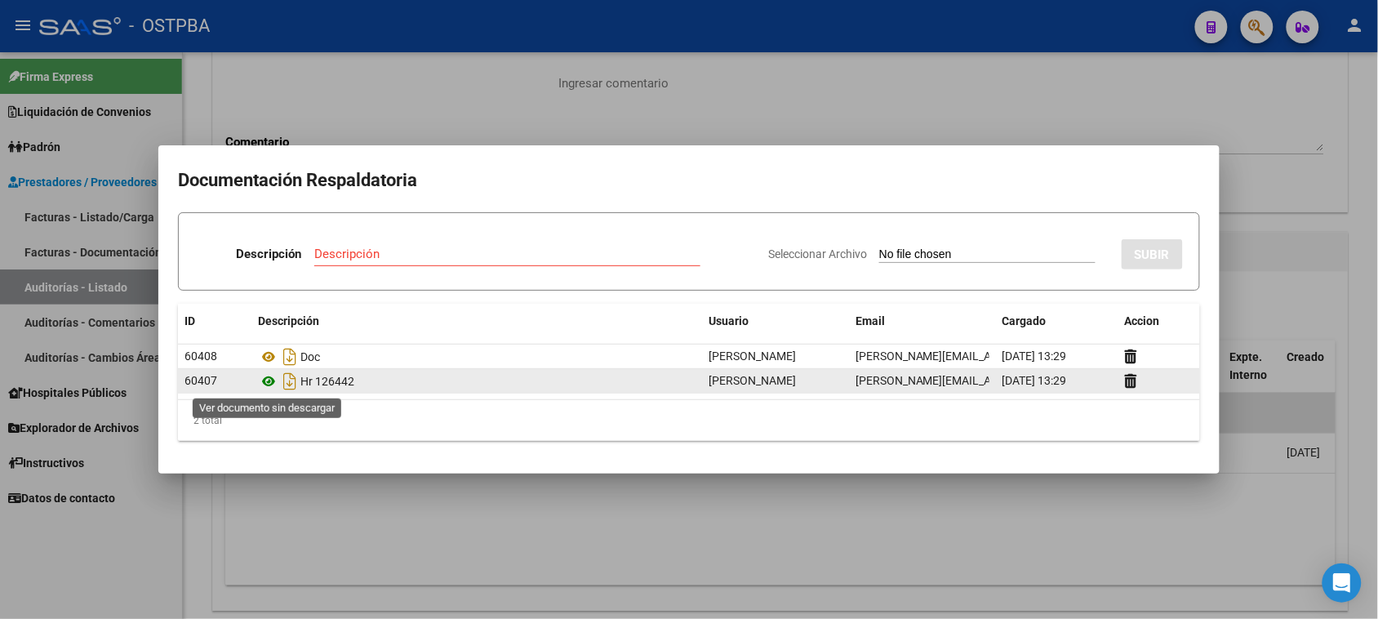
click at [268, 382] on icon at bounding box center [268, 381] width 21 height 20
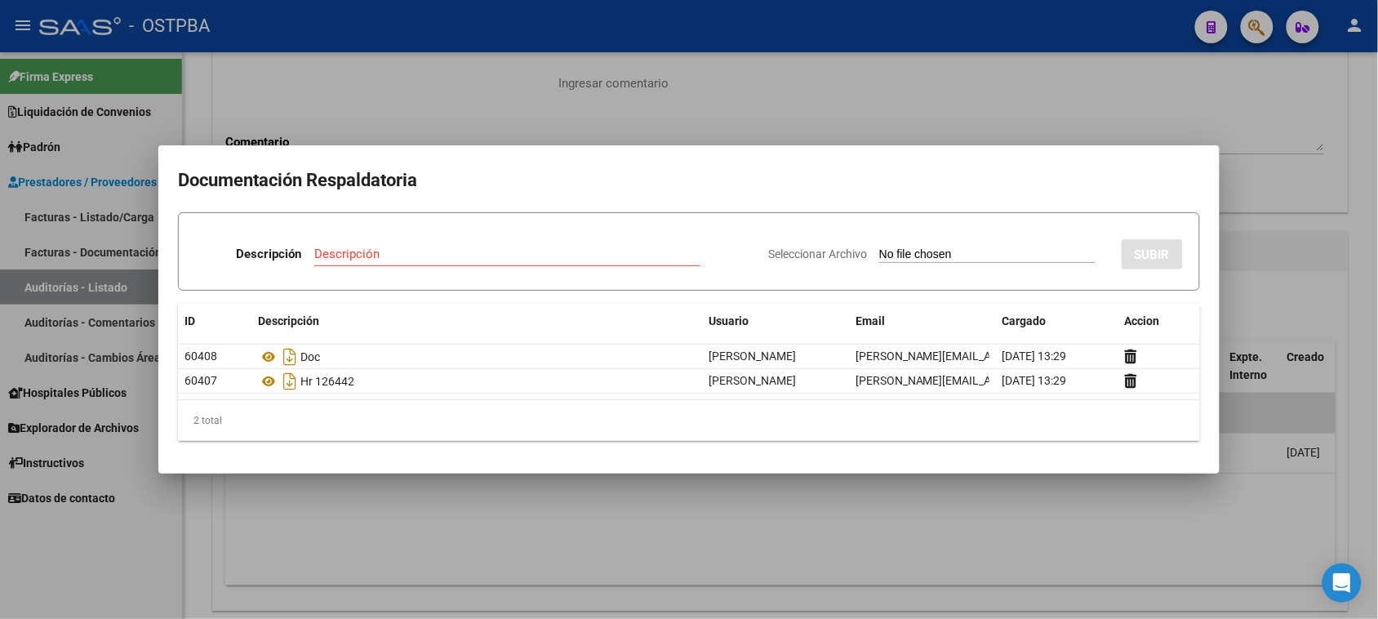
click at [1281, 255] on div at bounding box center [689, 309] width 1378 height 619
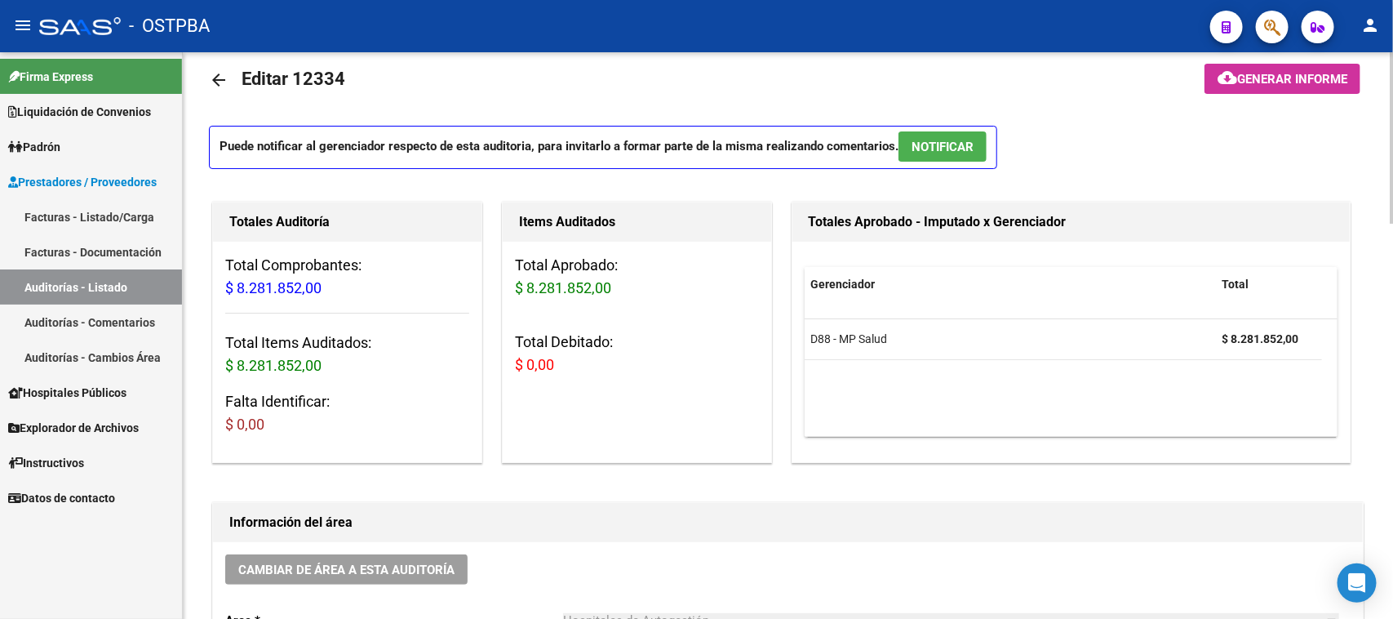
scroll to position [0, 0]
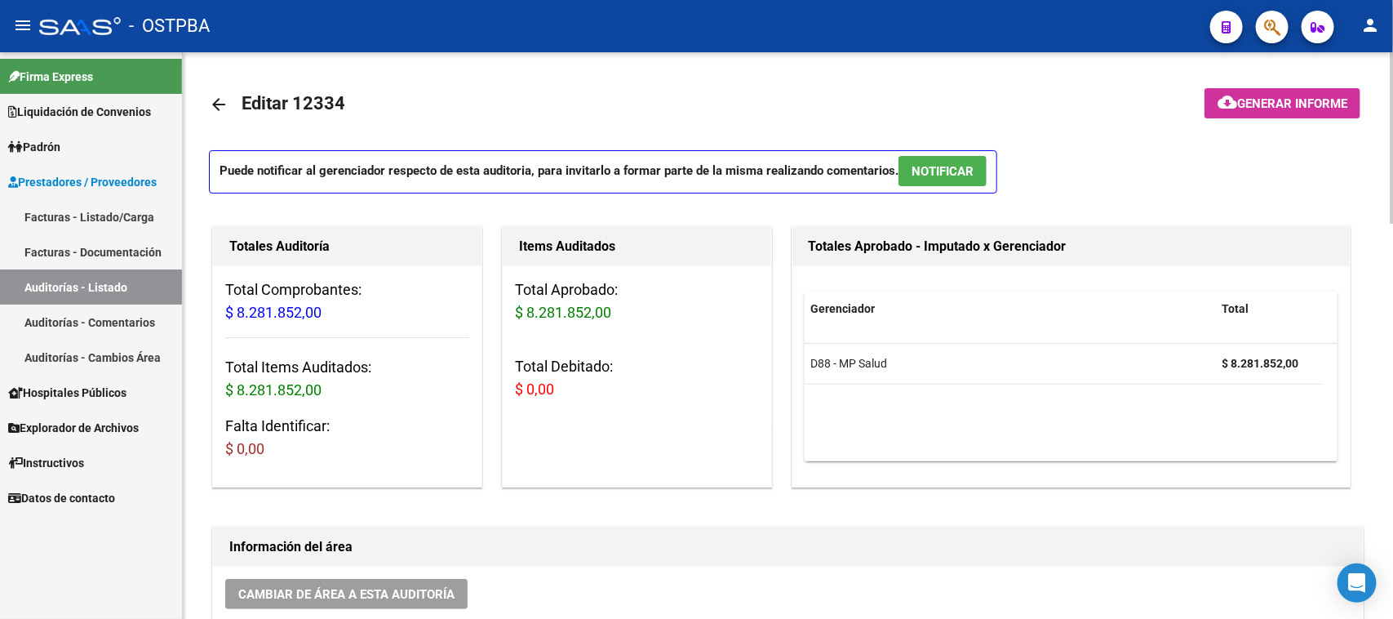
click at [224, 99] on mat-icon "arrow_back" at bounding box center [219, 105] width 20 height 20
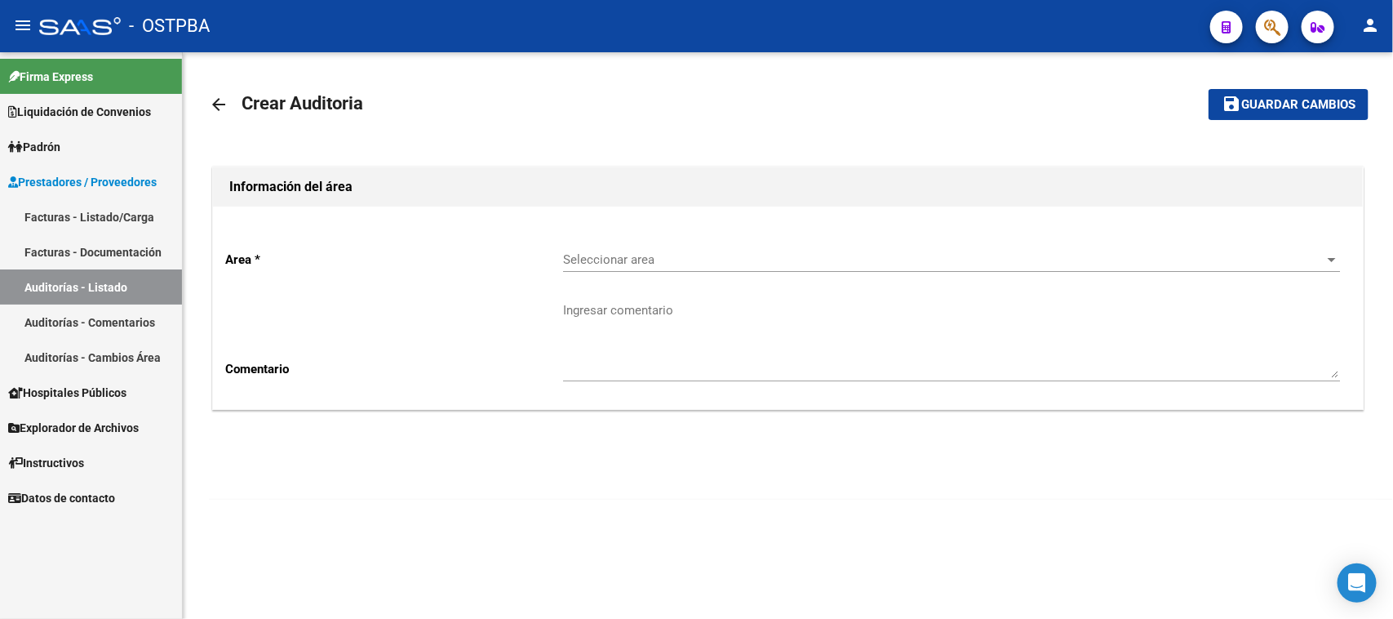
click at [580, 249] on div "Seleccionar area Seleccionar area" at bounding box center [951, 254] width 777 height 35
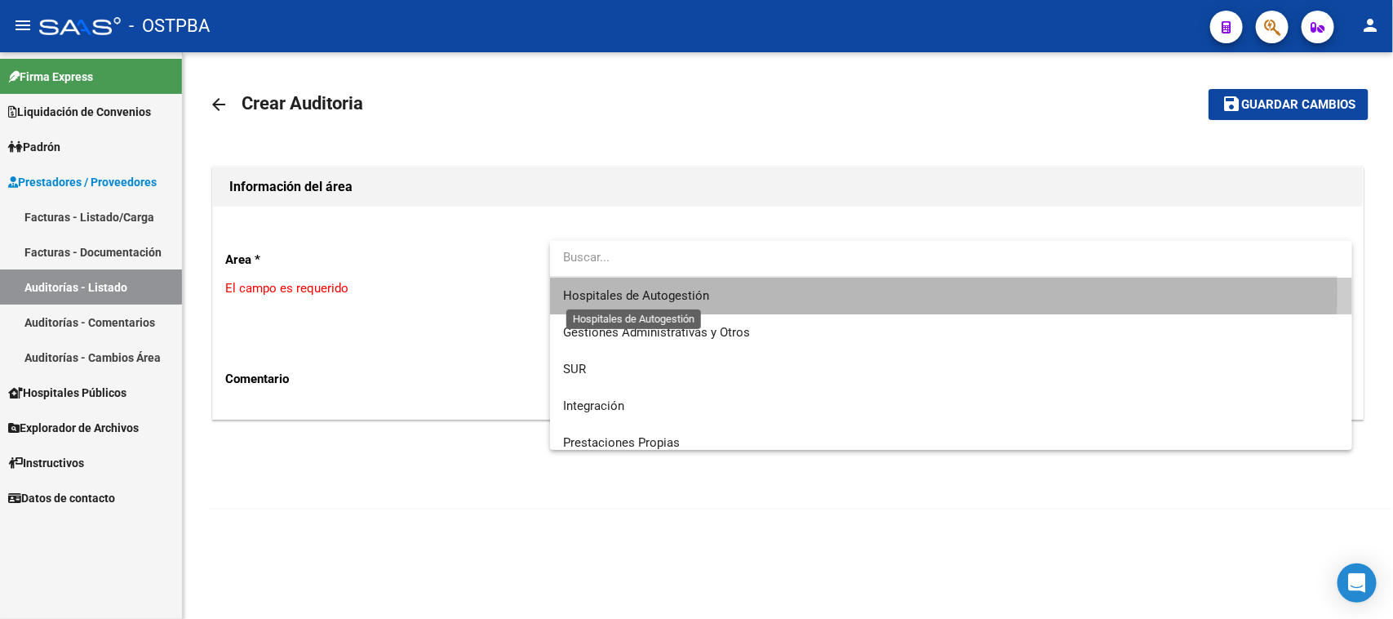
click at [598, 288] on span "Hospitales de Autogestión" at bounding box center [636, 295] width 146 height 15
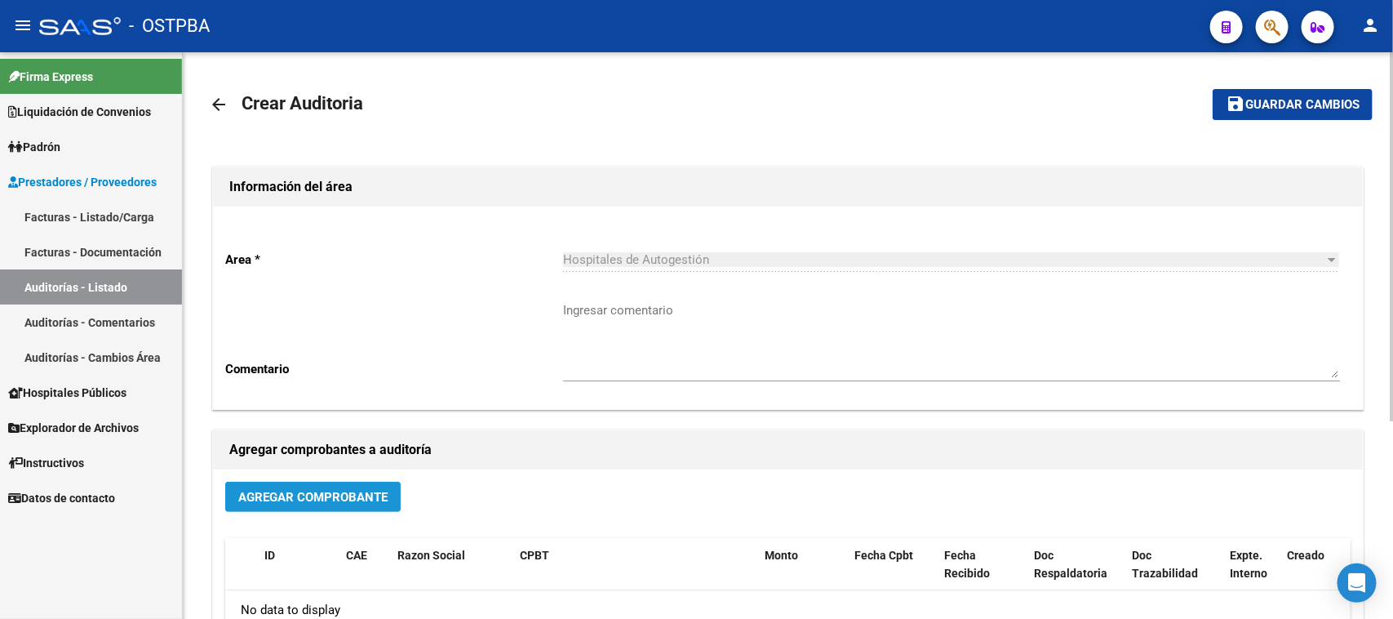
click at [357, 490] on span "Agregar Comprobante" at bounding box center [312, 497] width 149 height 15
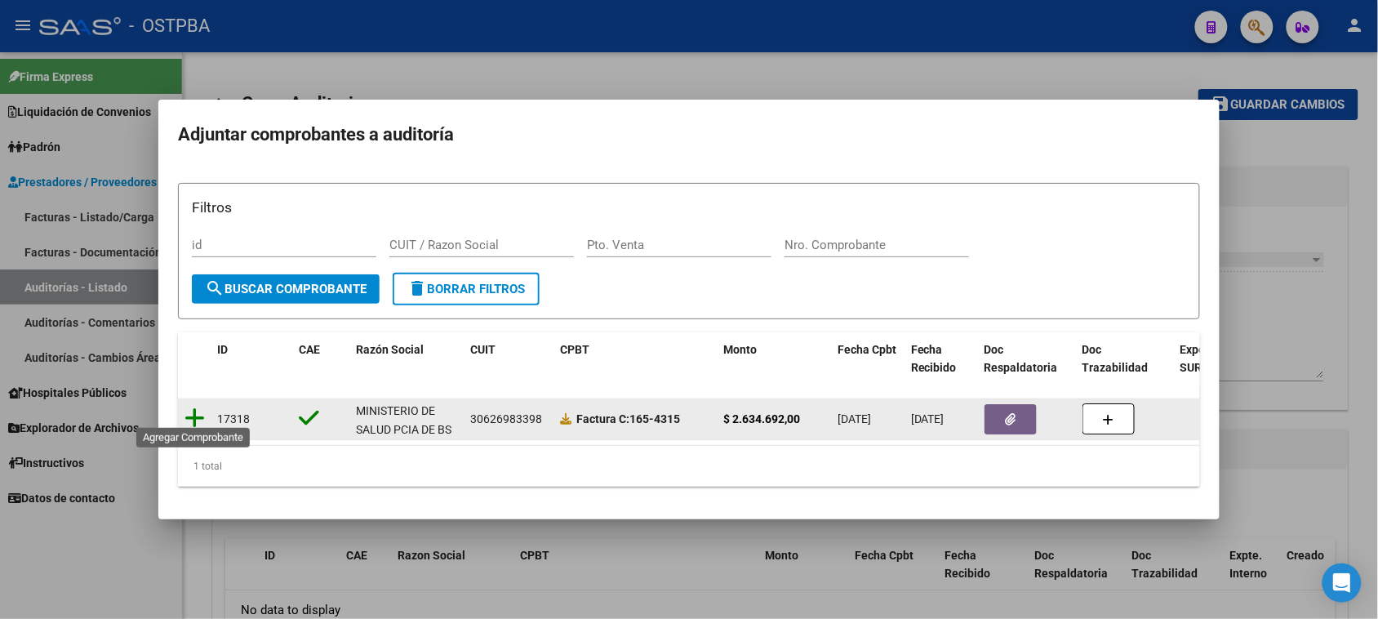
click at [193, 409] on icon at bounding box center [194, 417] width 20 height 23
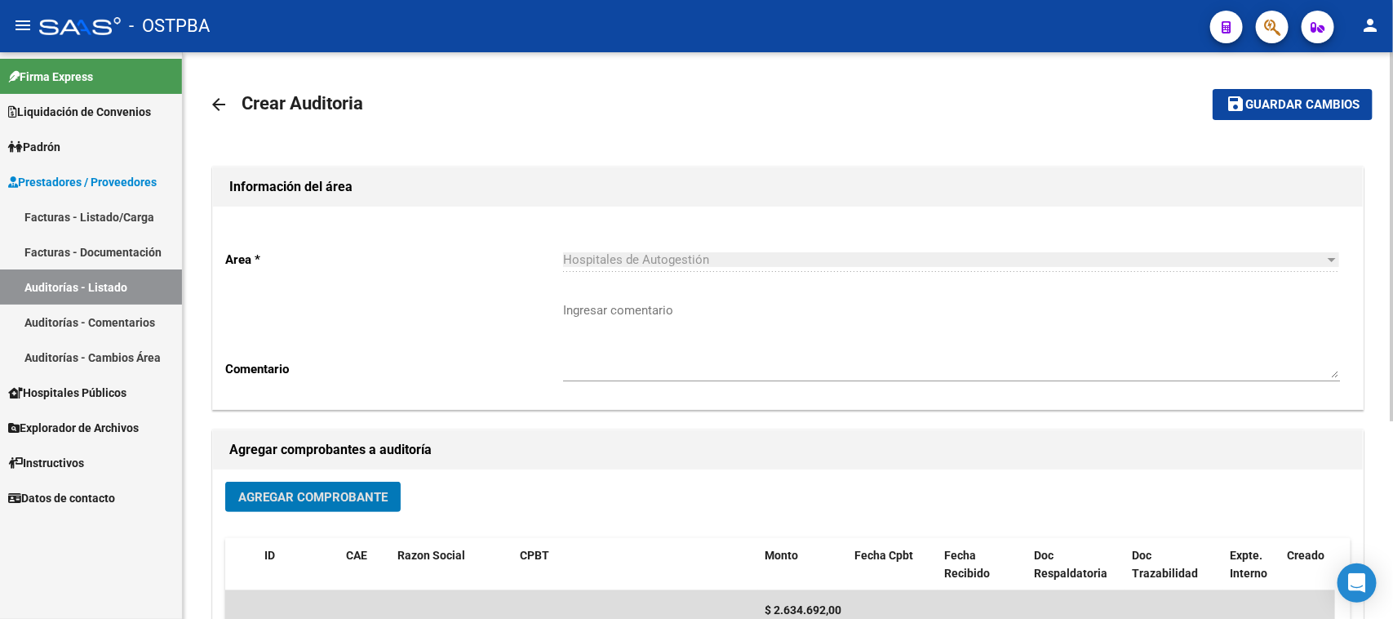
click at [1298, 112] on button "save Guardar cambios" at bounding box center [1293, 104] width 160 height 30
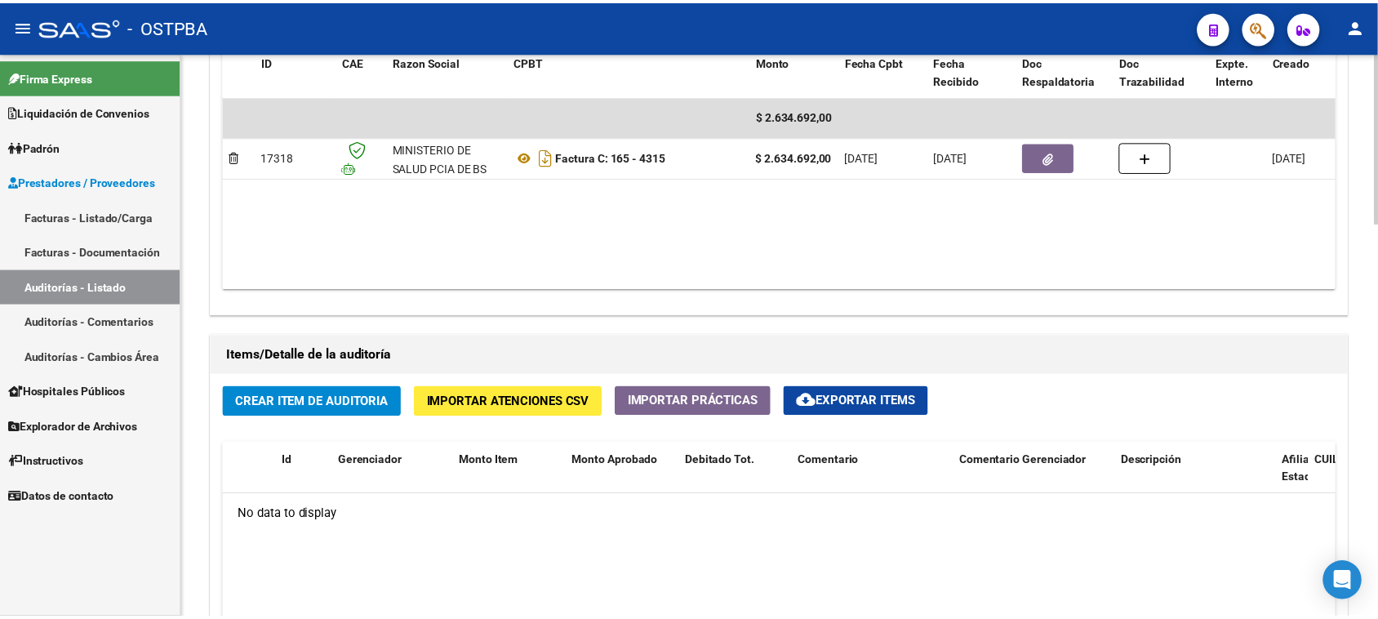
scroll to position [918, 0]
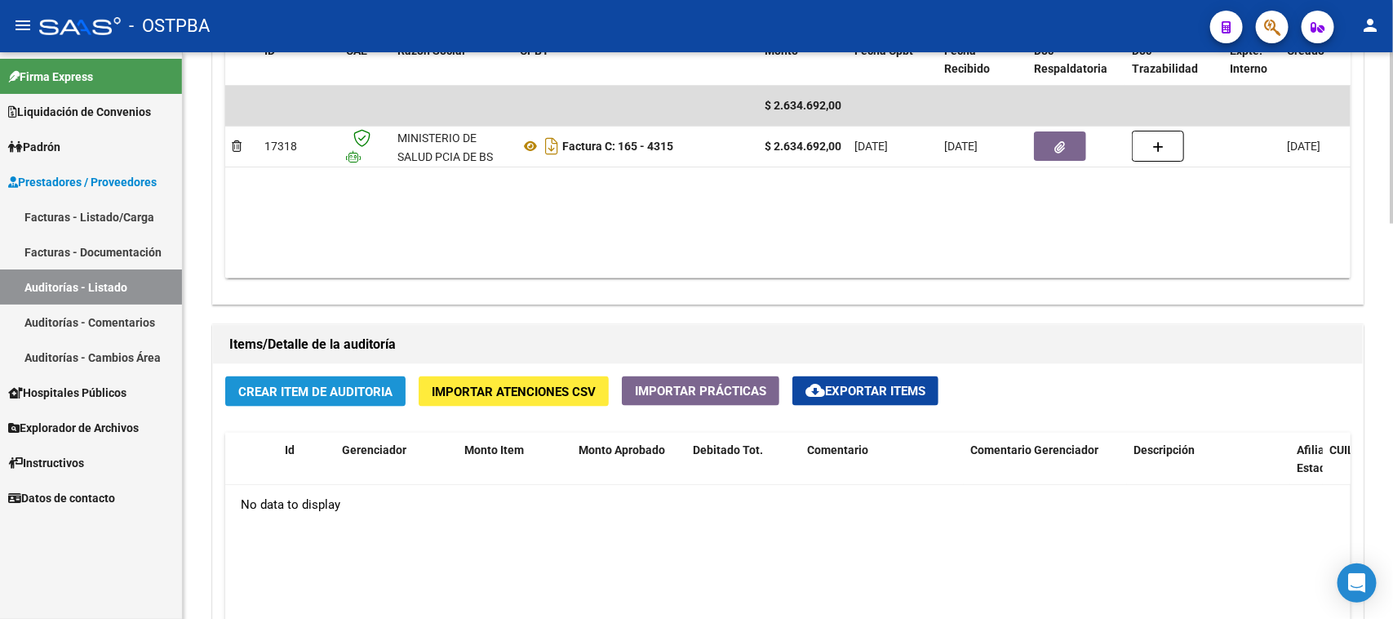
click at [310, 396] on span "Crear Item de Auditoria" at bounding box center [315, 391] width 154 height 15
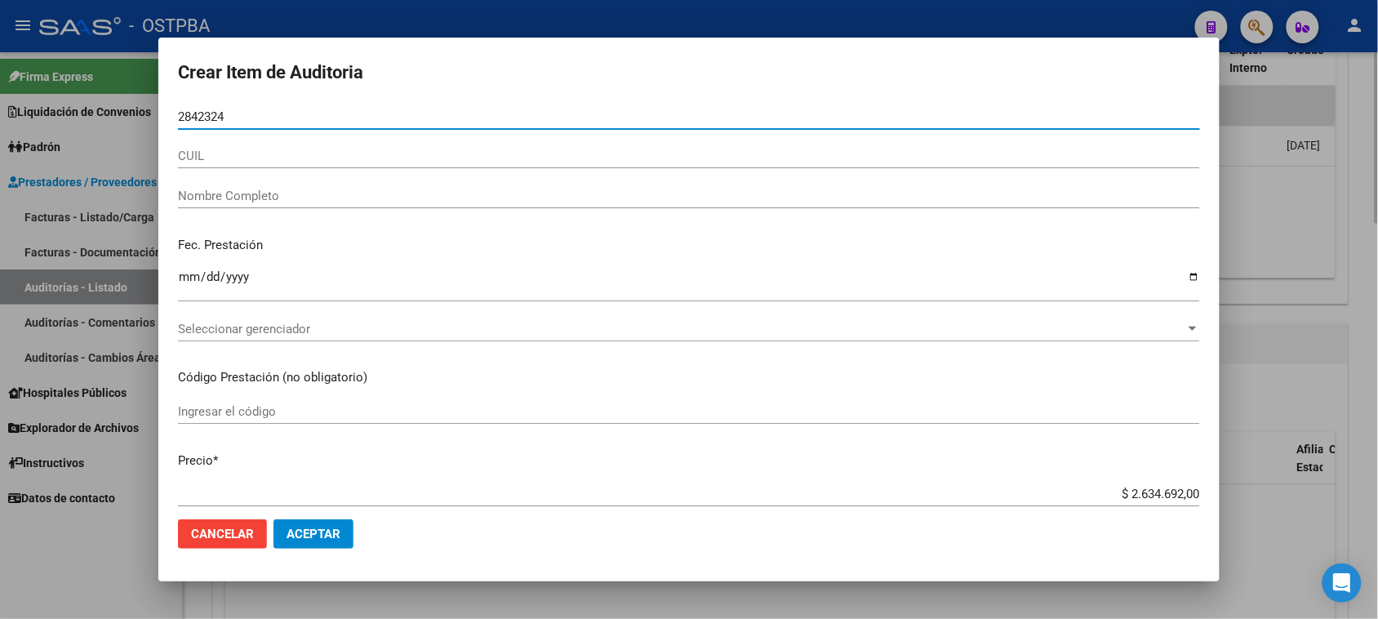
type input "28423243"
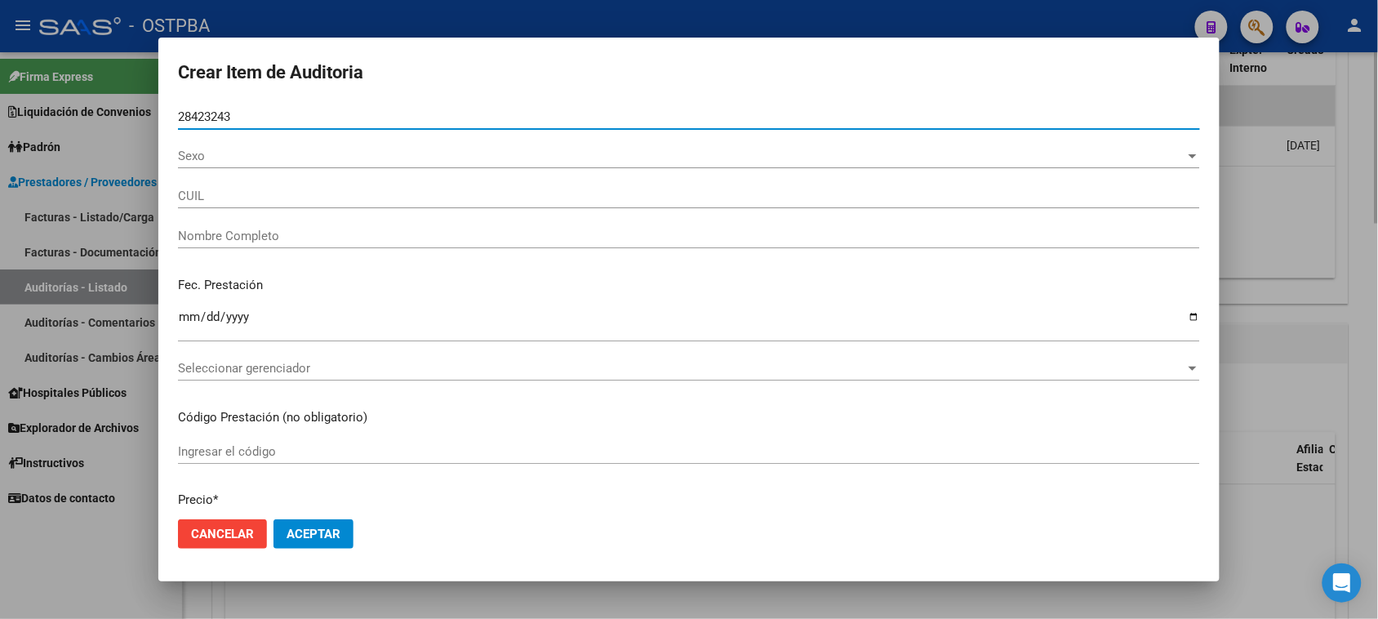
type input "27284232432"
type input "ROJAS VANESA BRENDA -"
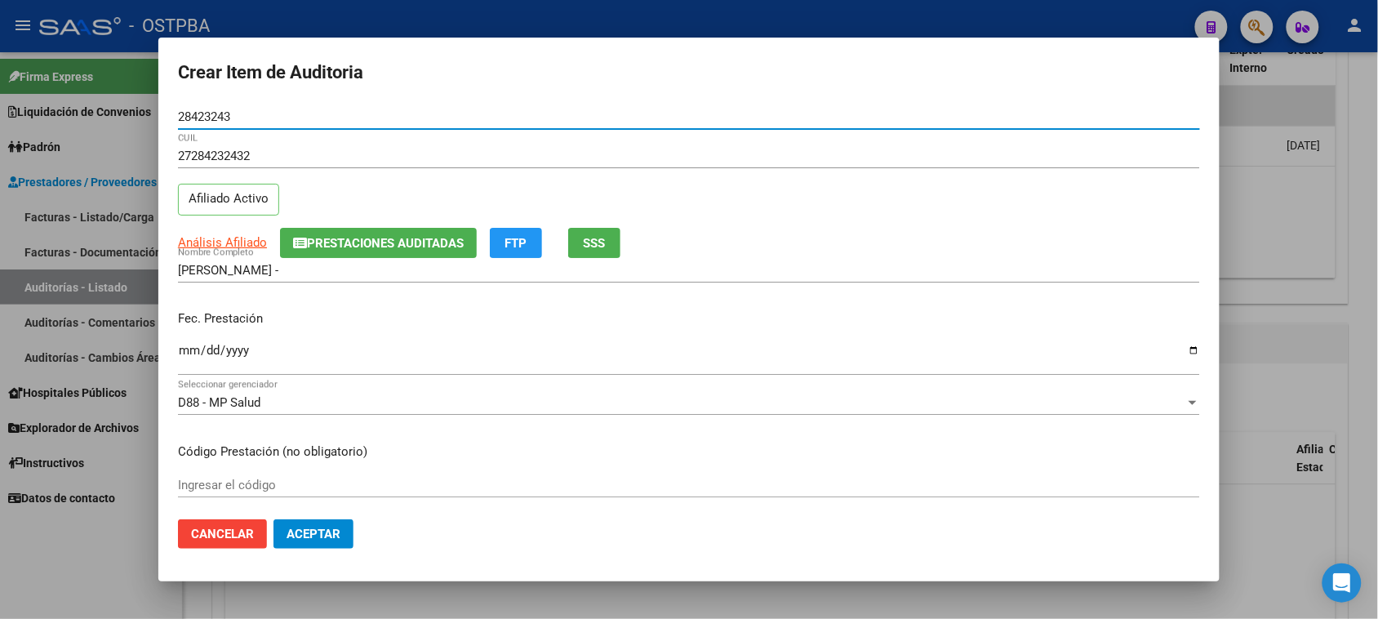
type input "28423243"
click at [185, 349] on input "Ingresar la fecha" at bounding box center [689, 357] width 1022 height 26
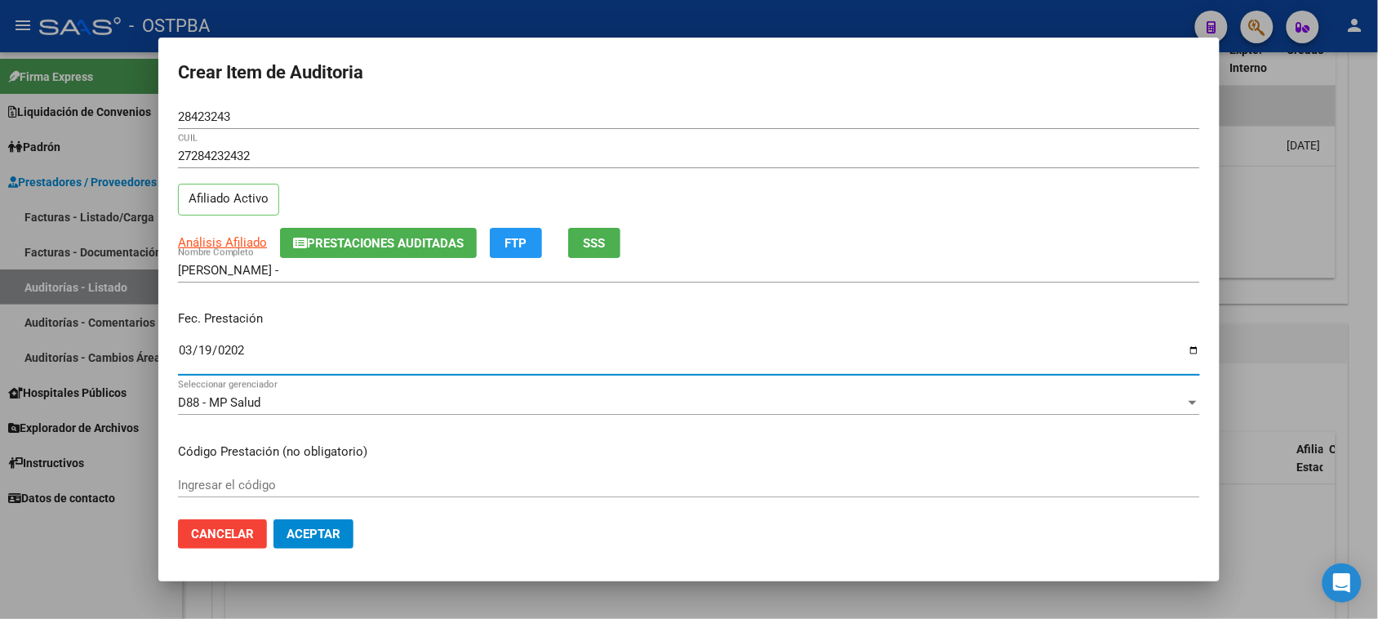
type input "2025-03-19"
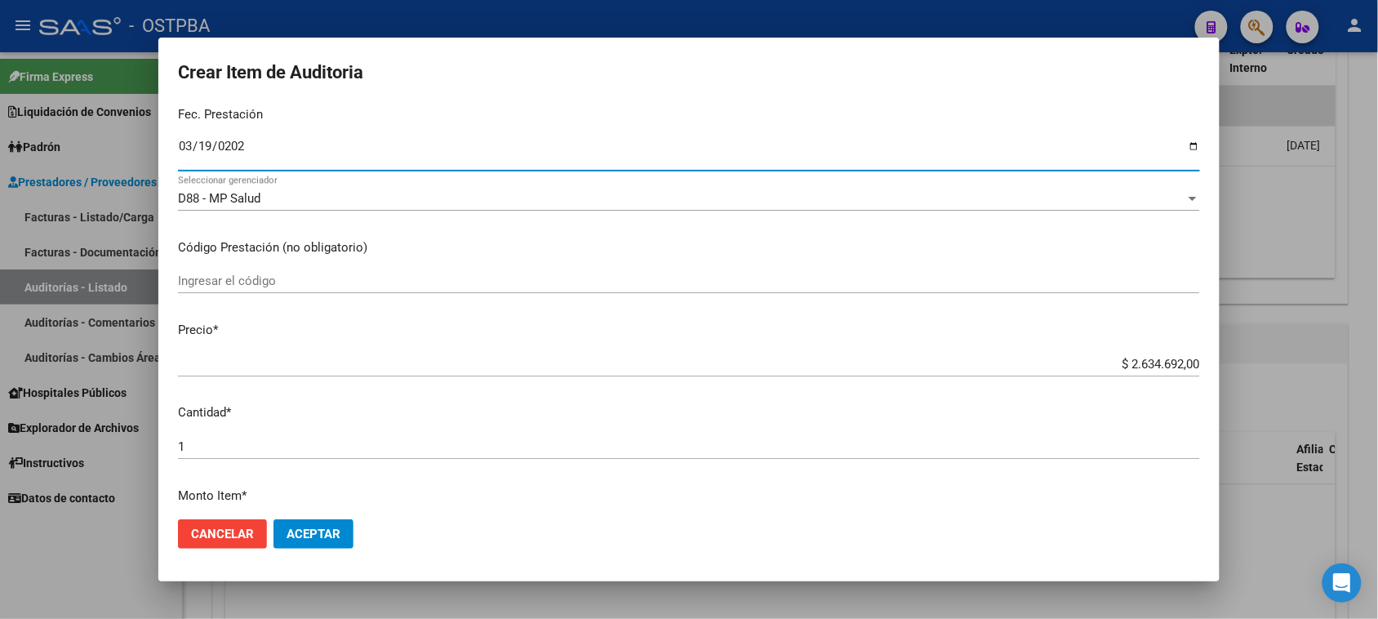
scroll to position [0, 0]
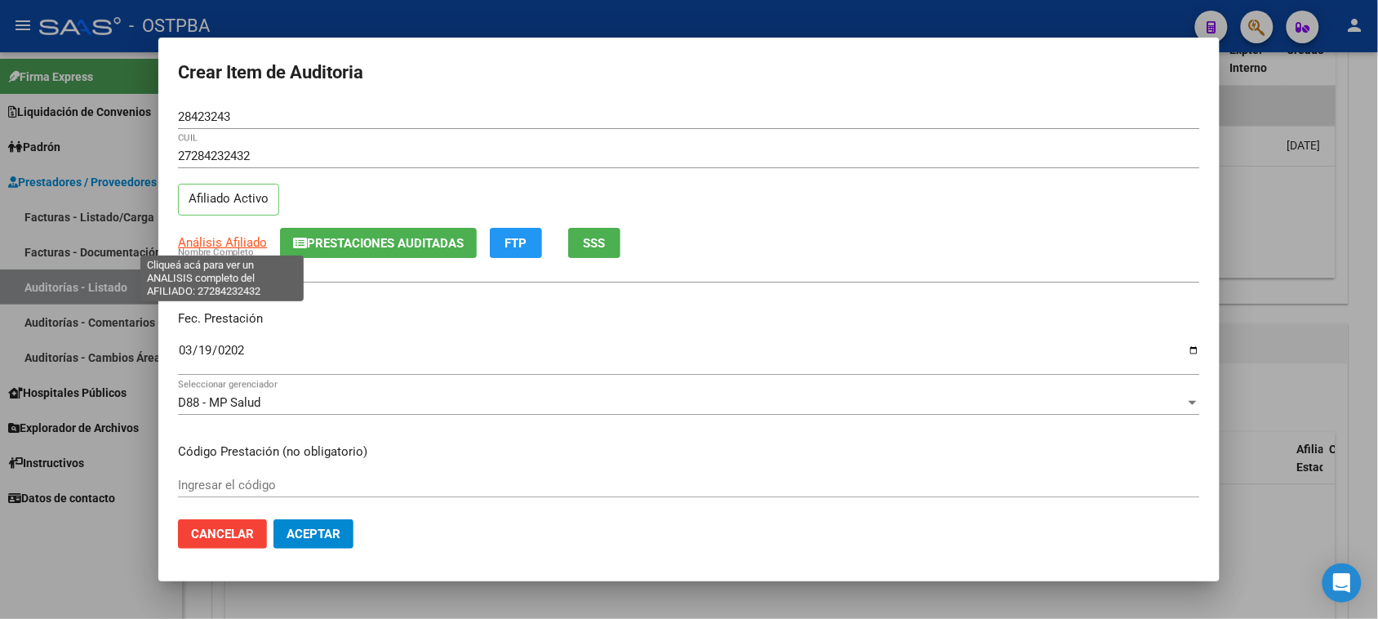
click at [247, 237] on span "Análisis Afiliado" at bounding box center [222, 242] width 89 height 15
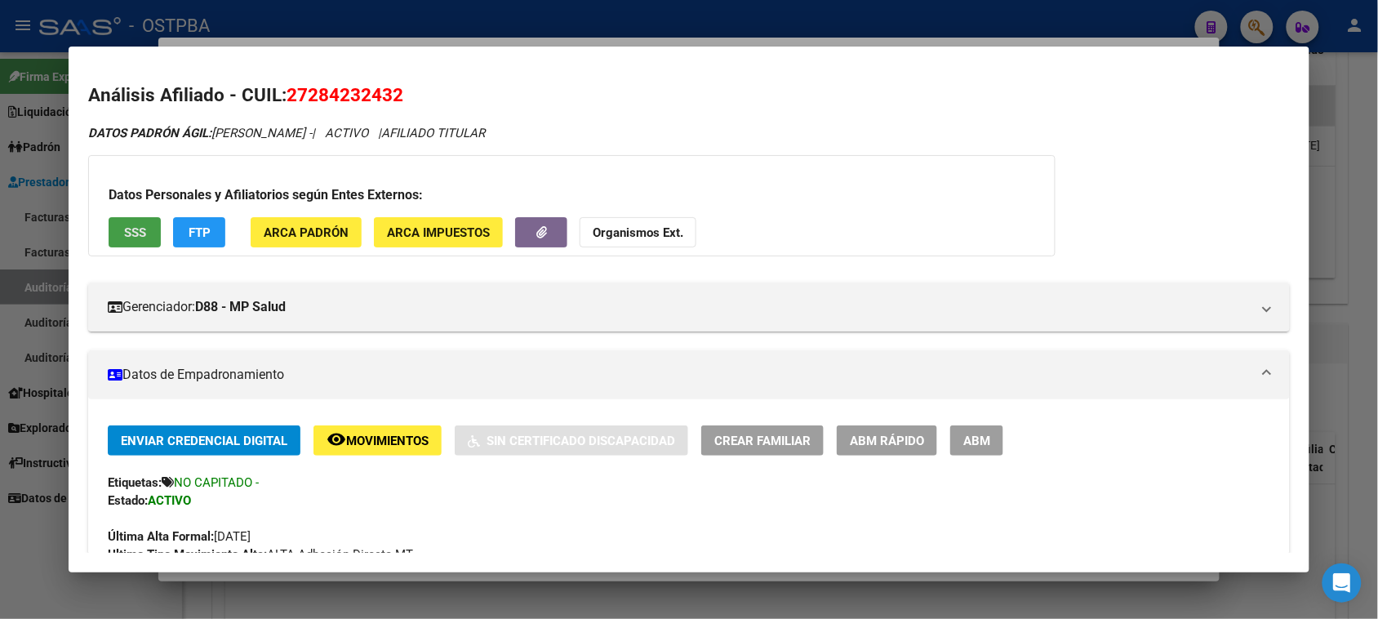
click at [127, 230] on span "SSS" at bounding box center [135, 232] width 22 height 15
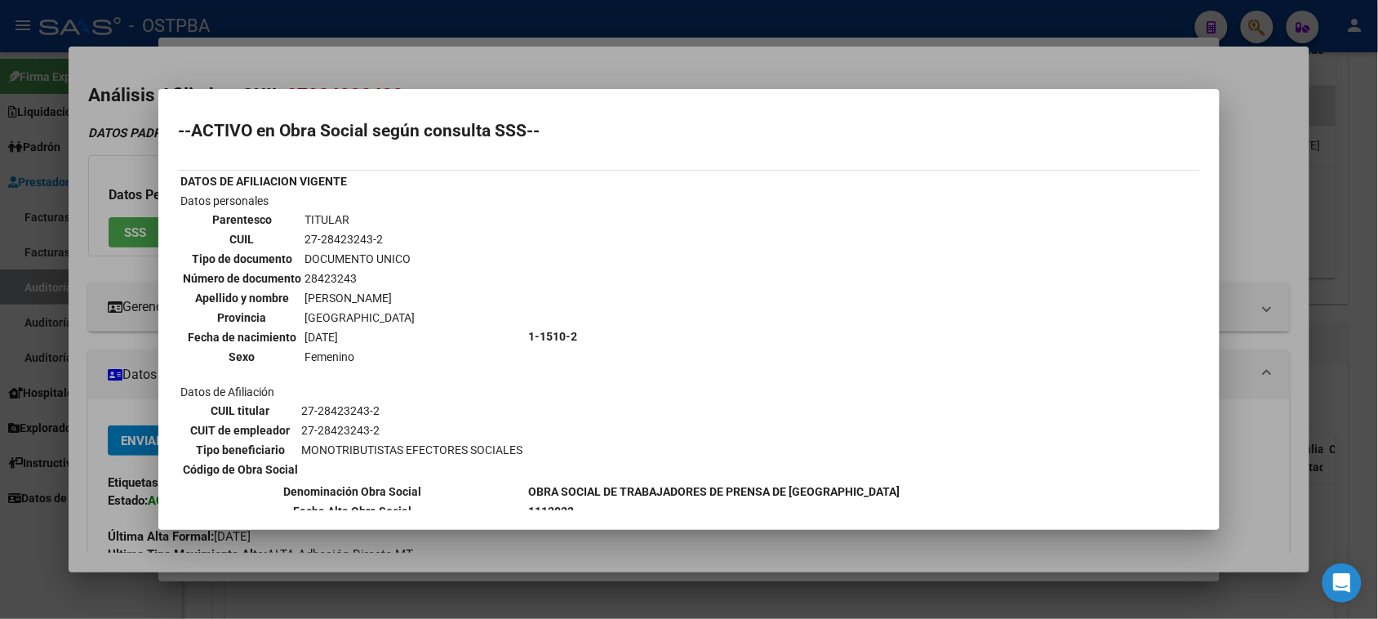
drag, startPoint x: 291, startPoint y: 233, endPoint x: 377, endPoint y: 233, distance: 86.5
click at [384, 231] on tr "CUIL 27-28423243-2" at bounding box center [298, 239] width 233 height 18
copy tr "27-28423243-2"
click at [102, 261] on div at bounding box center [689, 309] width 1378 height 619
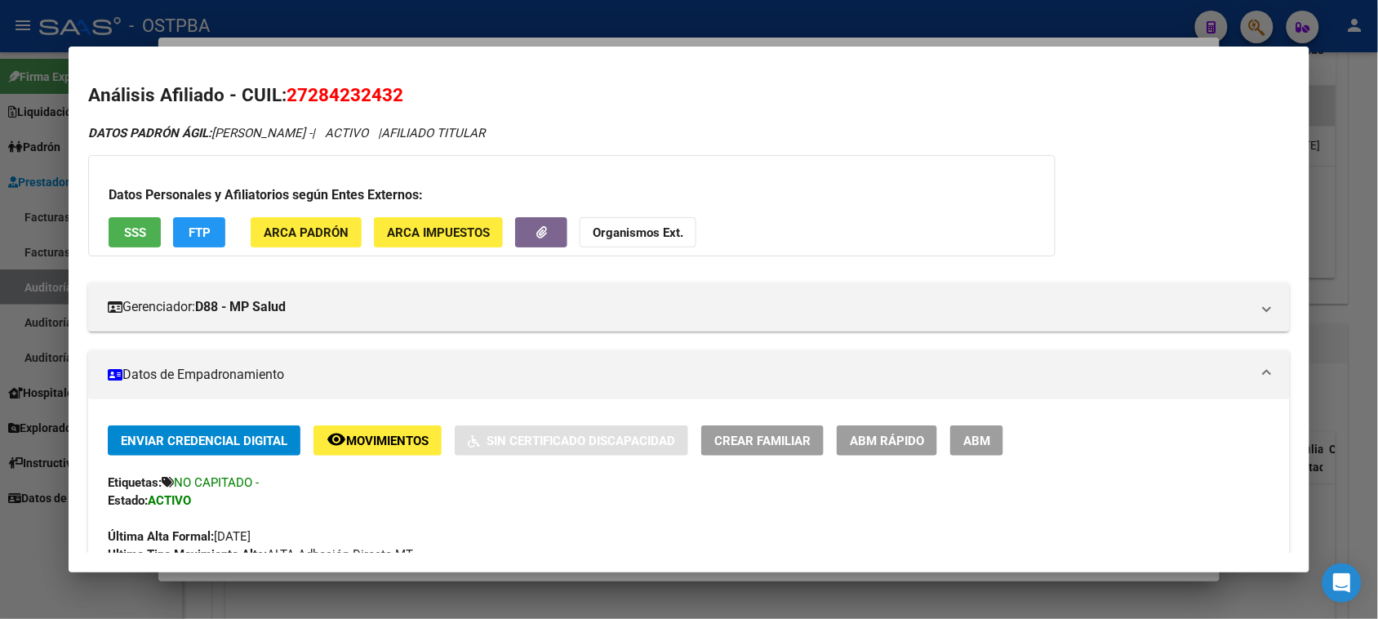
click at [128, 237] on span "SSS" at bounding box center [135, 232] width 22 height 15
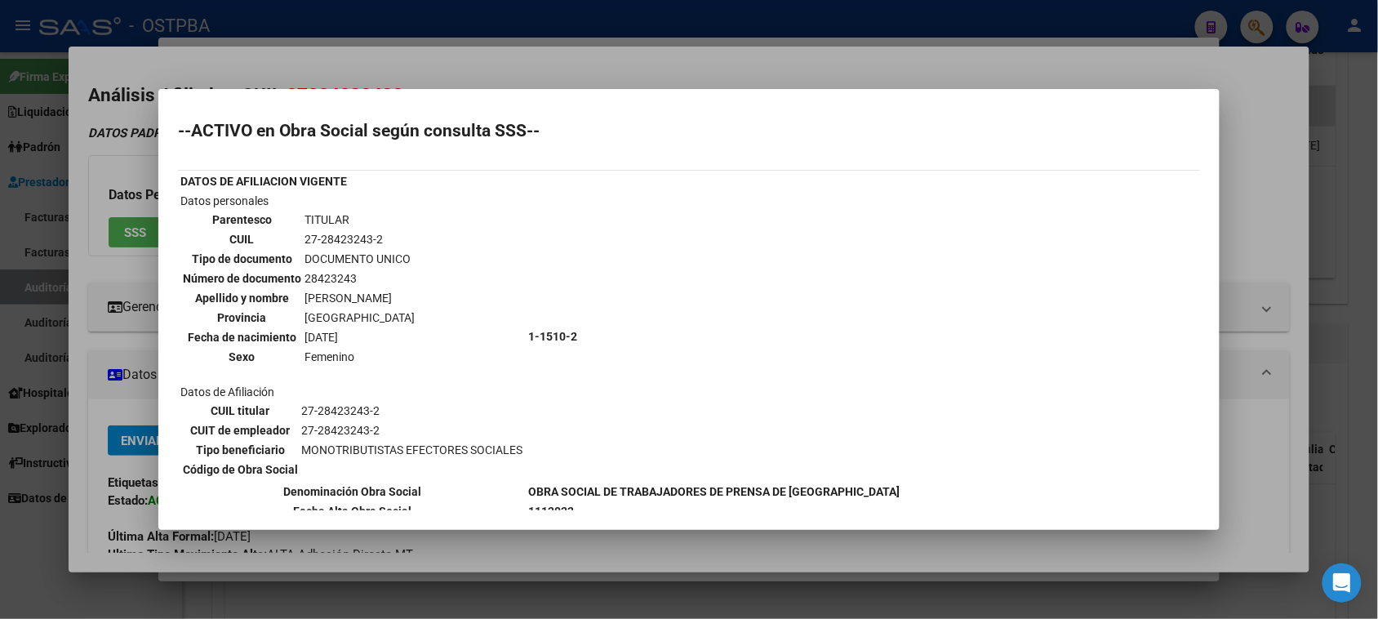
click at [61, 410] on div at bounding box center [689, 309] width 1378 height 619
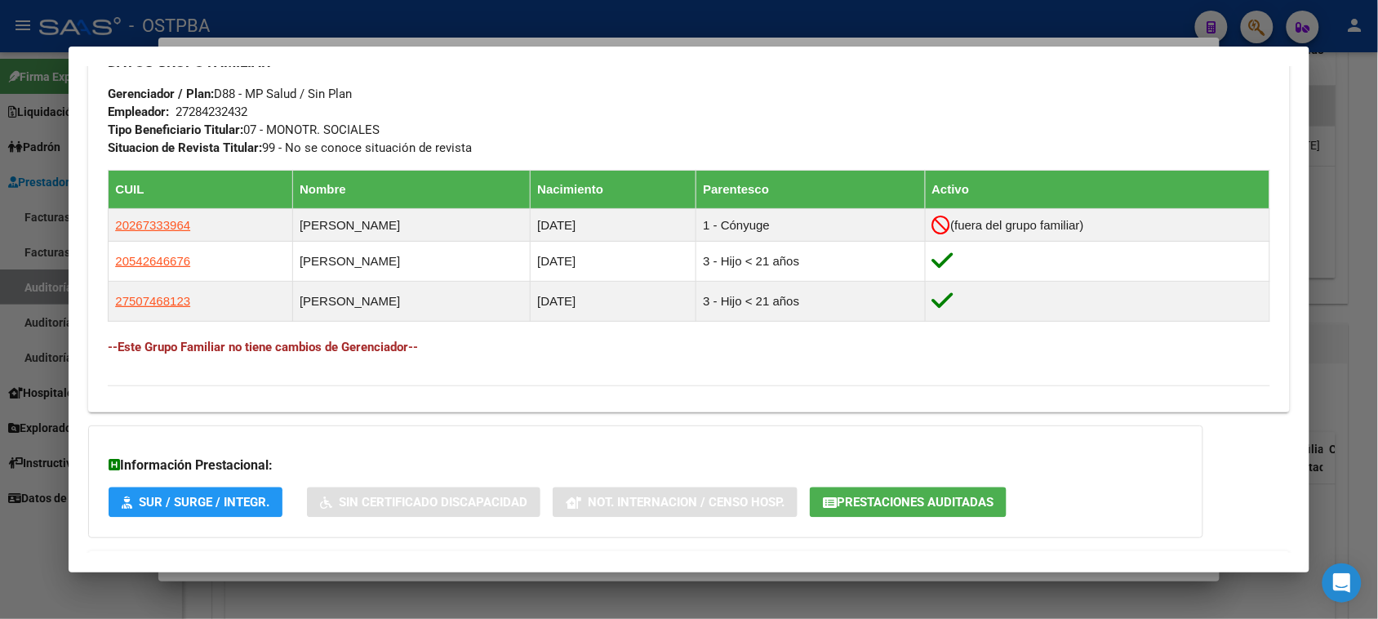
scroll to position [886, 0]
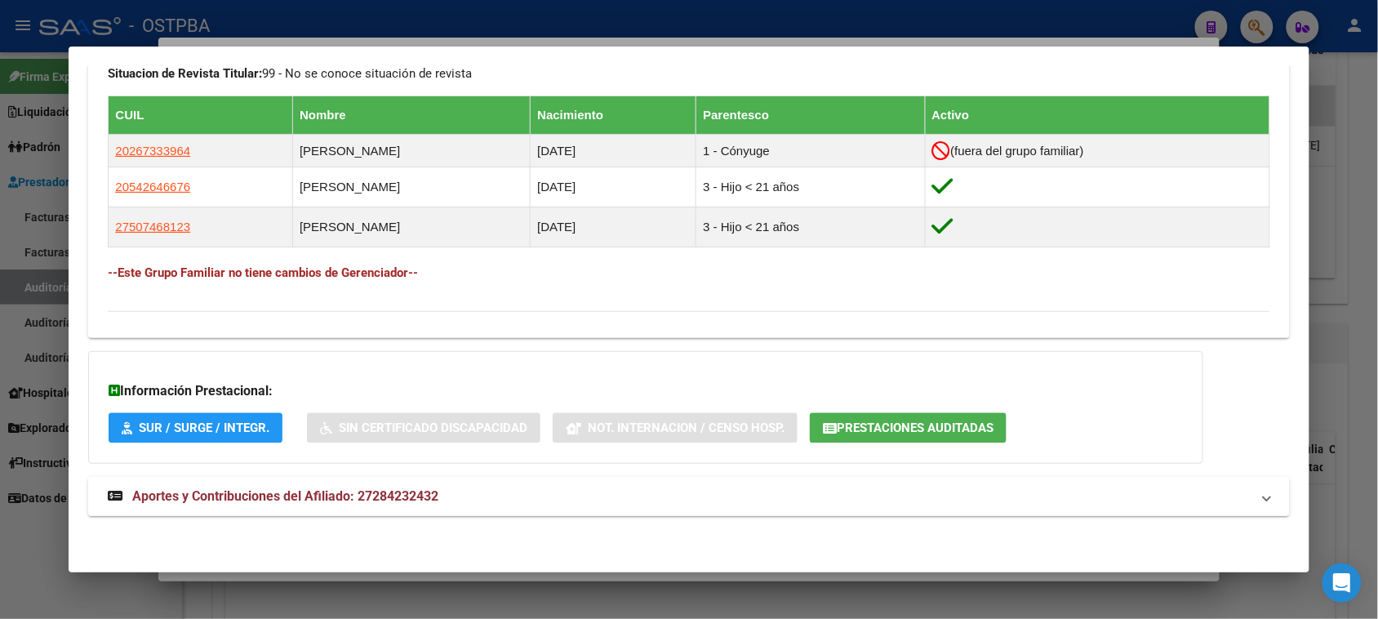
click at [208, 486] on mat-expansion-panel-header "Aportes y Contribuciones del Afiliado: 27284232432" at bounding box center [688, 496] width 1200 height 39
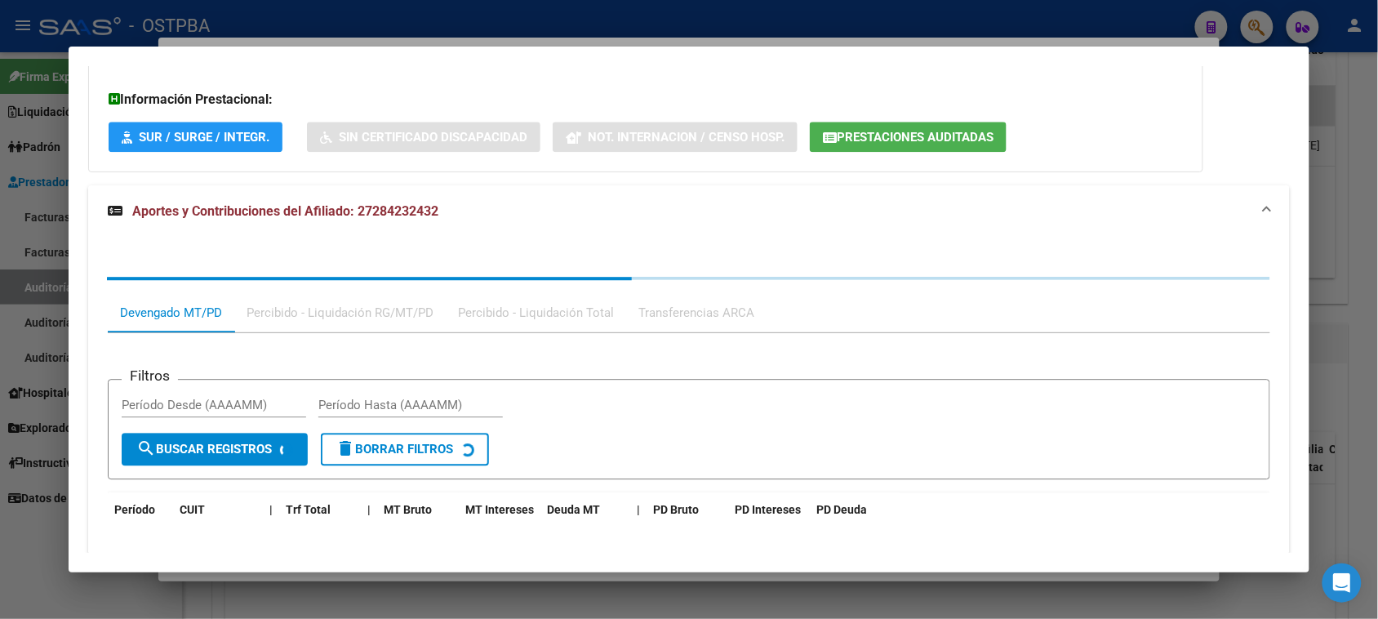
scroll to position [1307, 0]
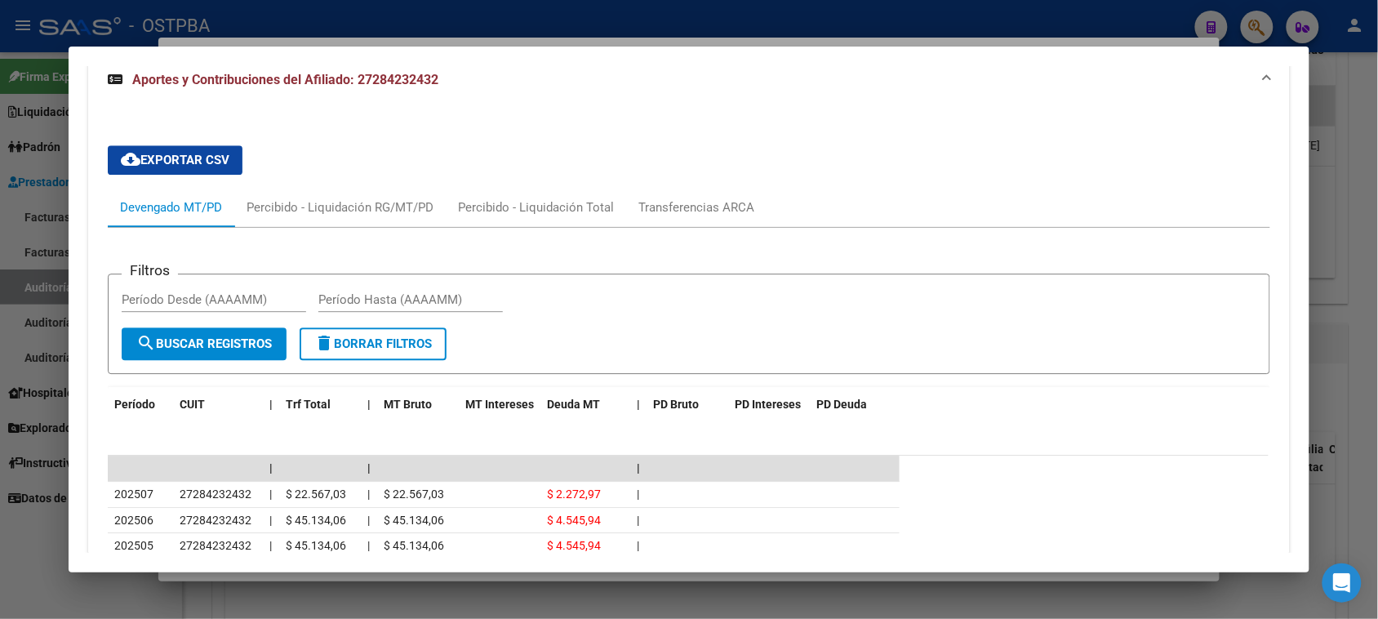
click at [16, 547] on div at bounding box center [689, 309] width 1378 height 619
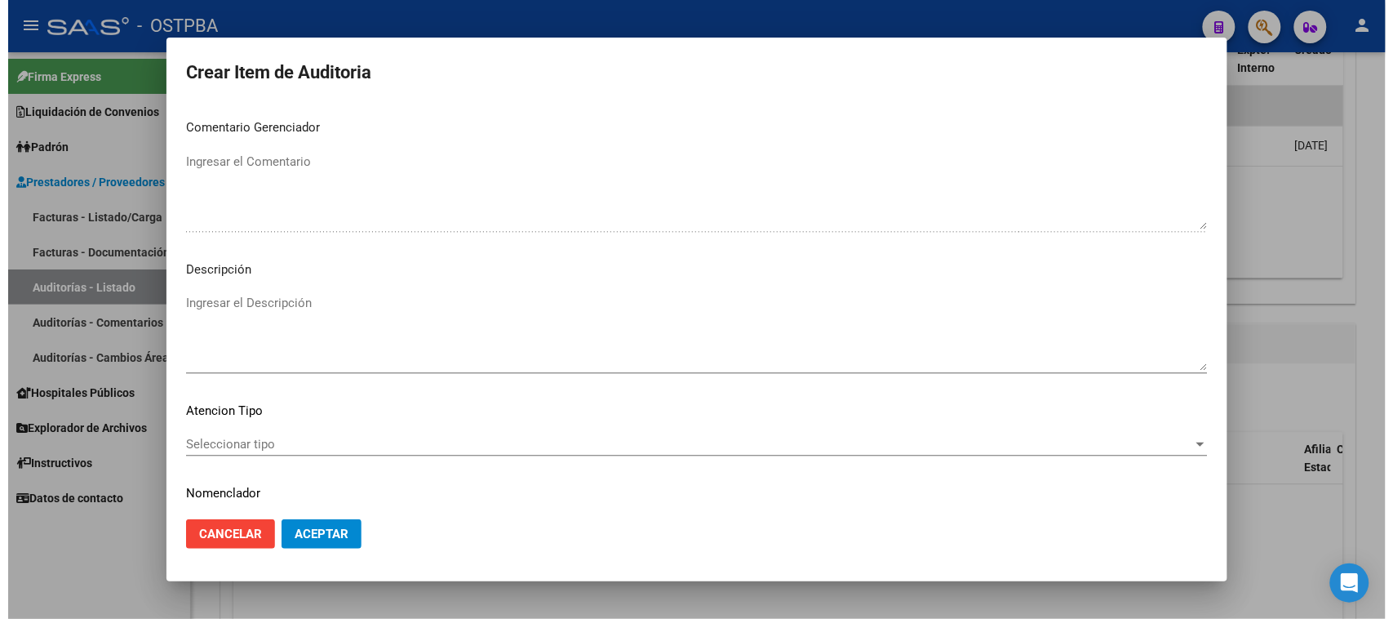
scroll to position [918, 0]
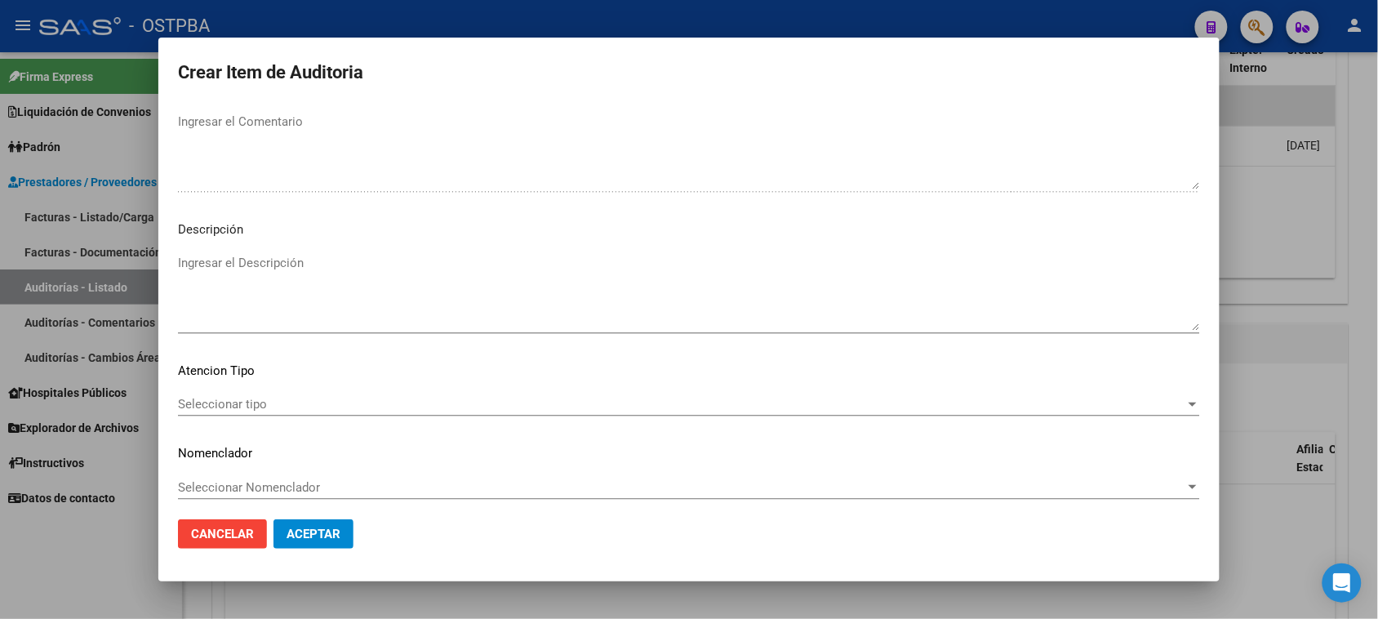
click at [254, 408] on span "Seleccionar tipo" at bounding box center [681, 404] width 1007 height 15
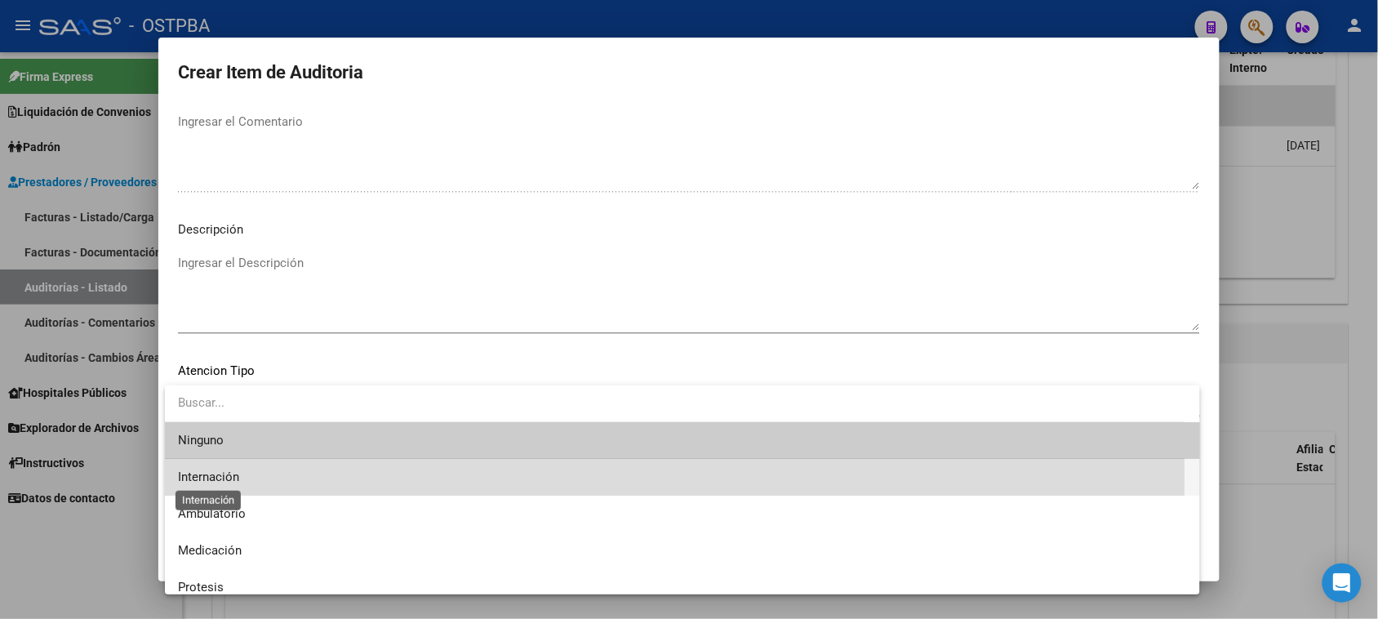
click at [231, 477] on span "Internación" at bounding box center [208, 476] width 61 height 15
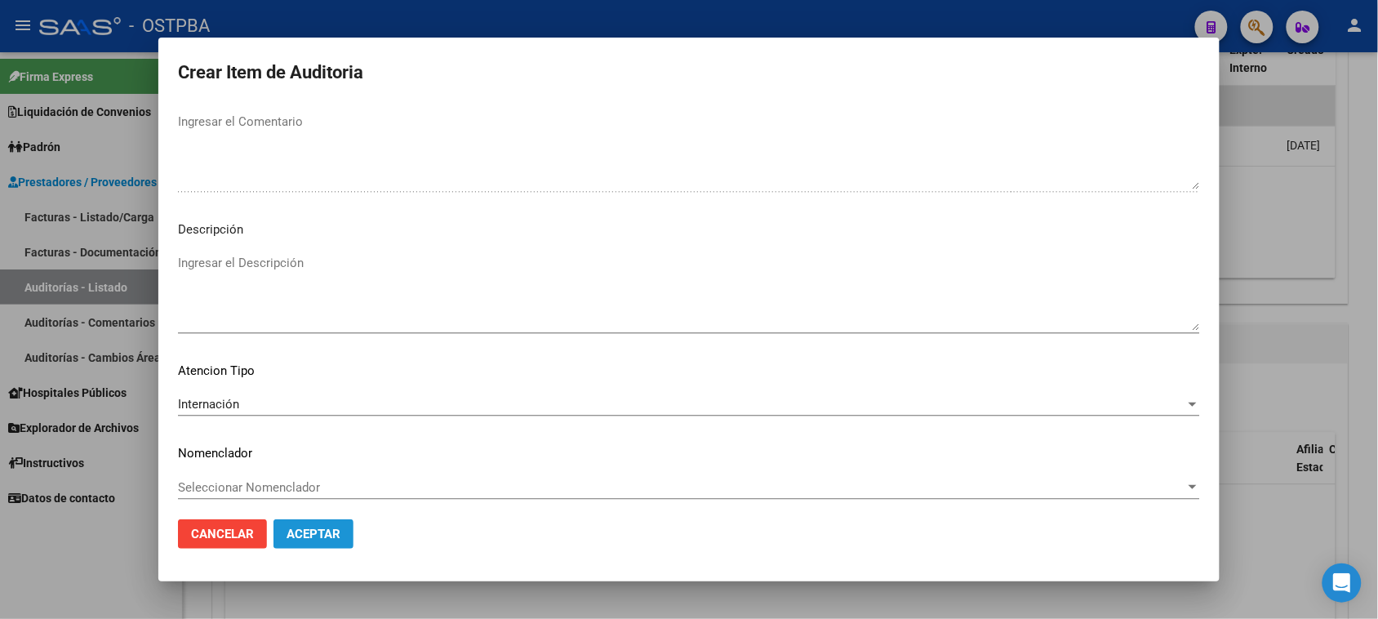
click at [311, 535] on span "Aceptar" at bounding box center [313, 533] width 54 height 15
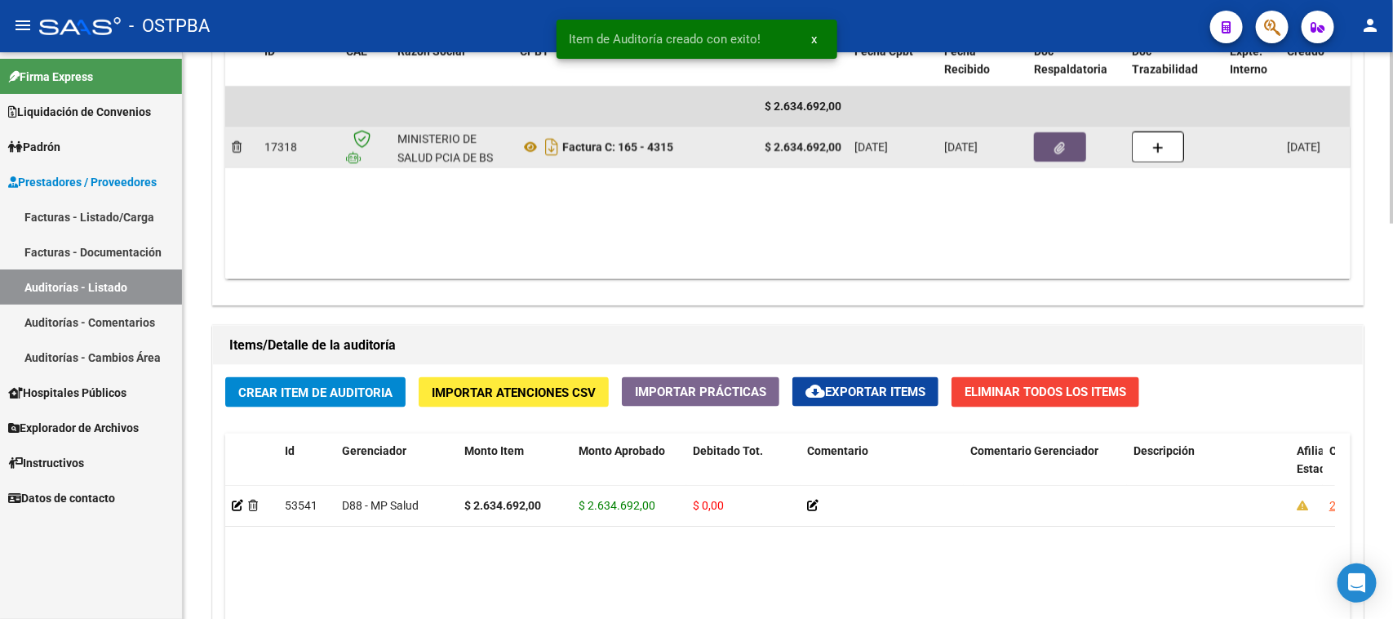
click at [1067, 143] on button "button" at bounding box center [1060, 146] width 52 height 29
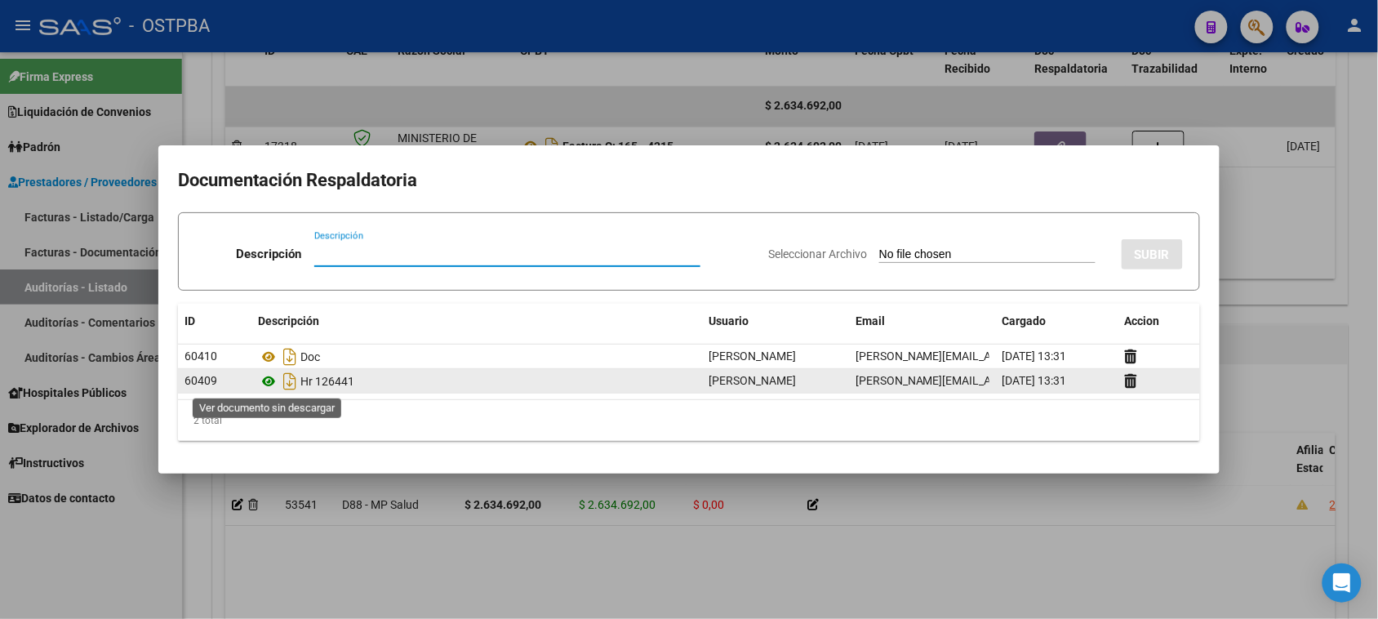
click at [266, 384] on icon at bounding box center [268, 381] width 21 height 20
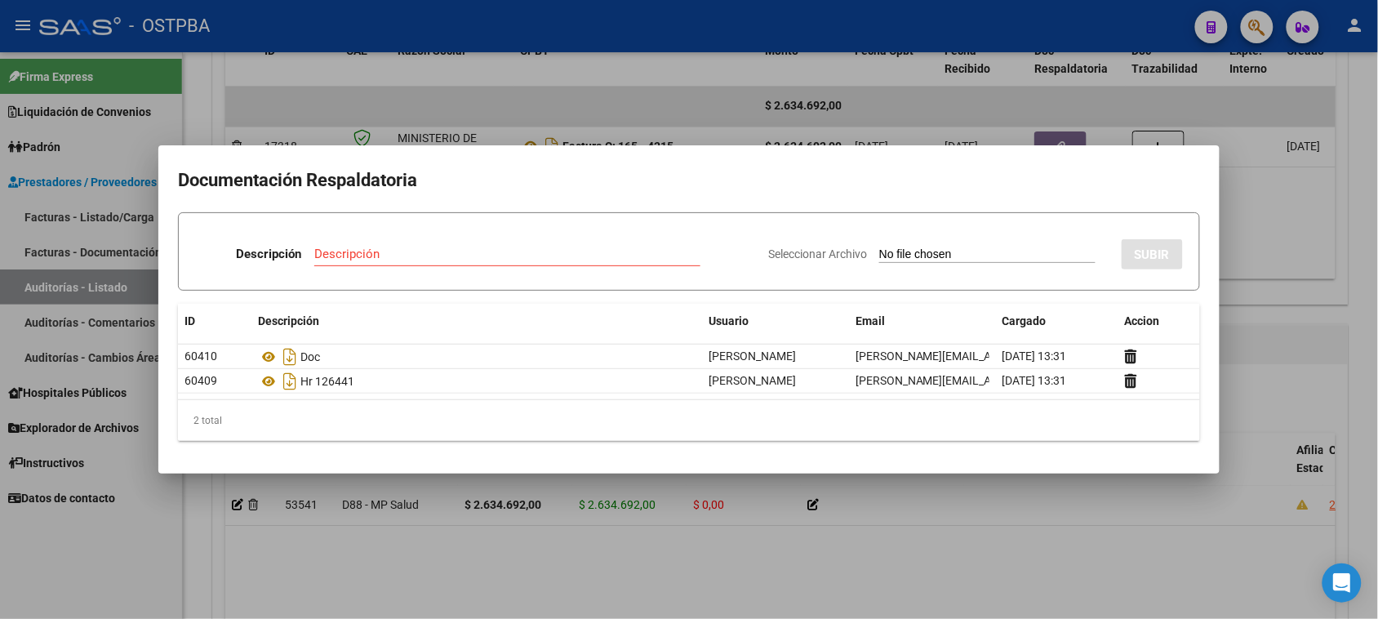
click at [1116, 513] on div at bounding box center [689, 309] width 1378 height 619
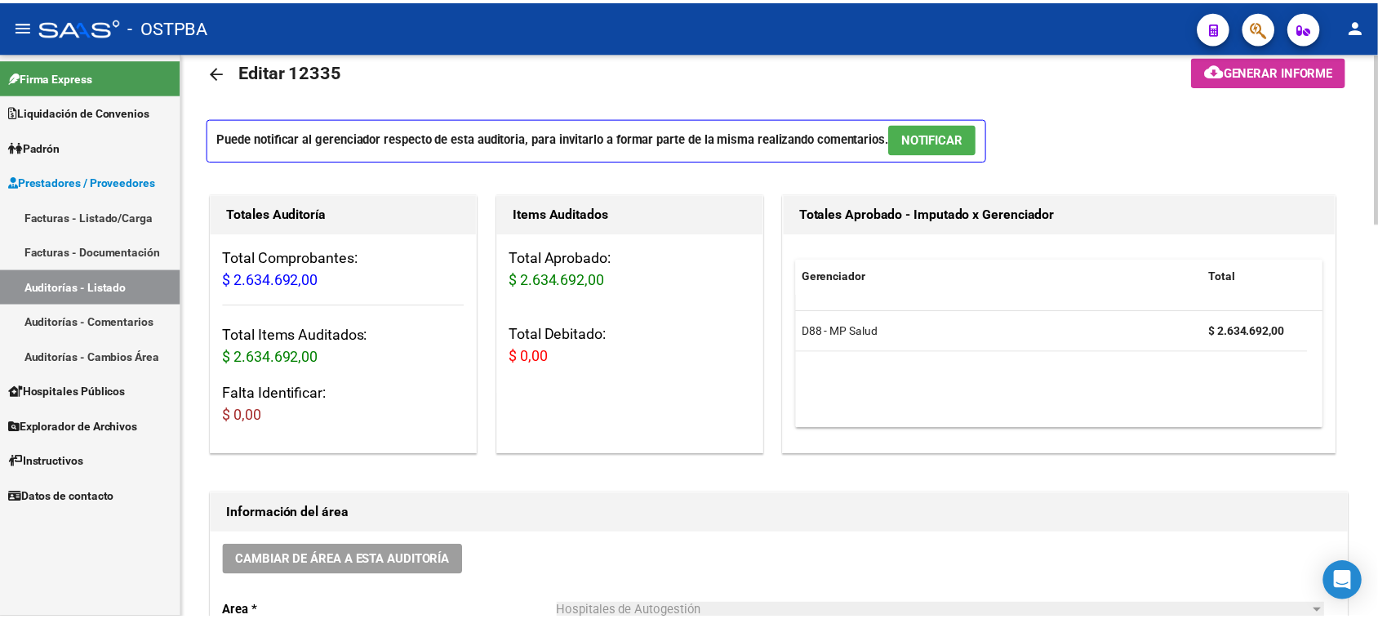
scroll to position [0, 0]
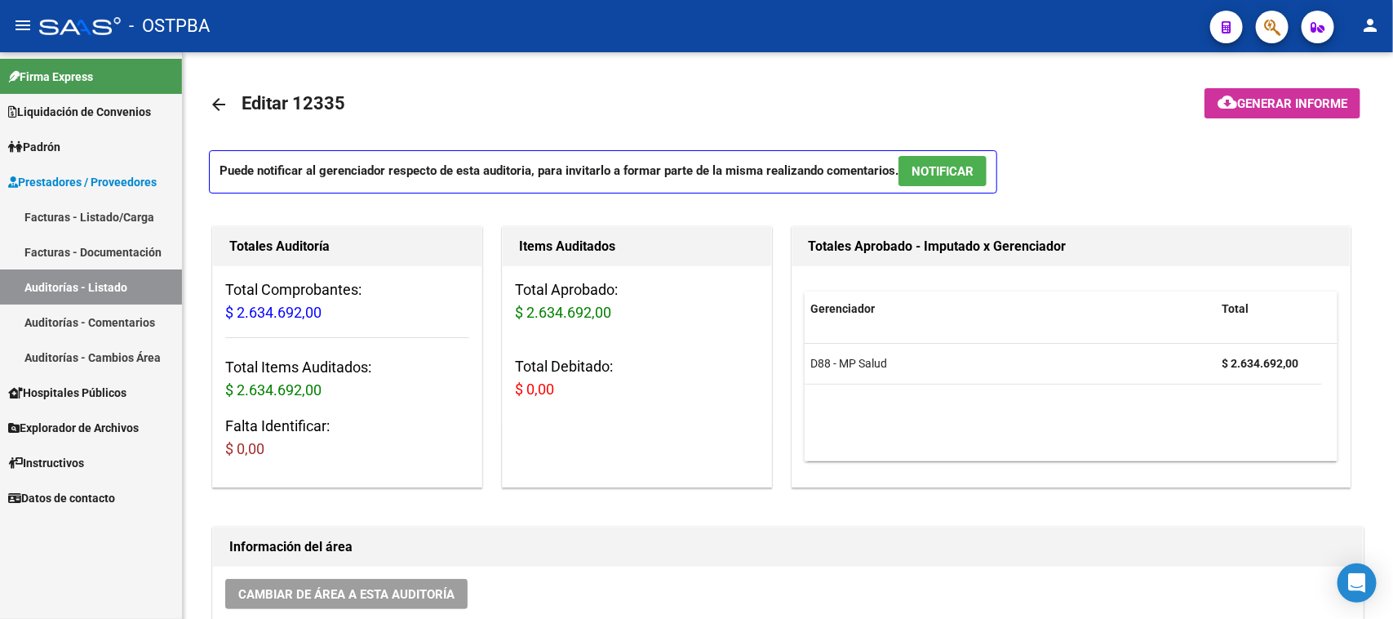
click at [87, 209] on link "Facturas - Listado/Carga" at bounding box center [91, 216] width 182 height 35
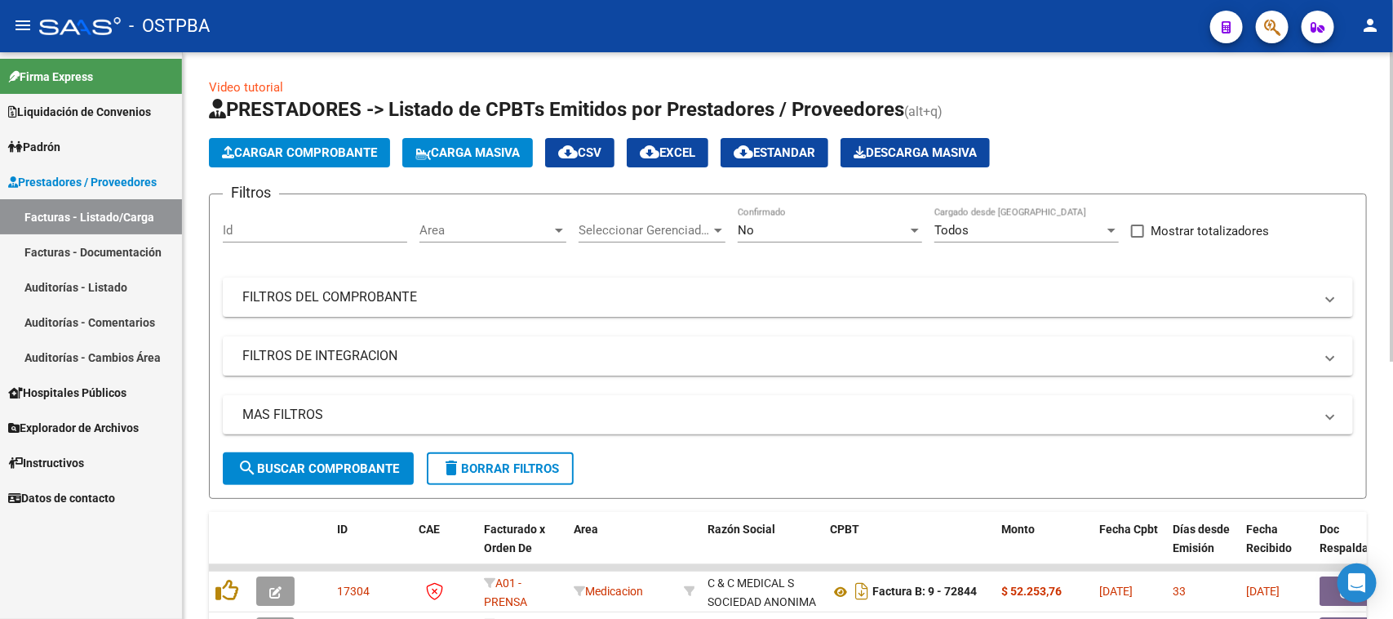
click at [339, 156] on span "Cargar Comprobante" at bounding box center [299, 152] width 155 height 15
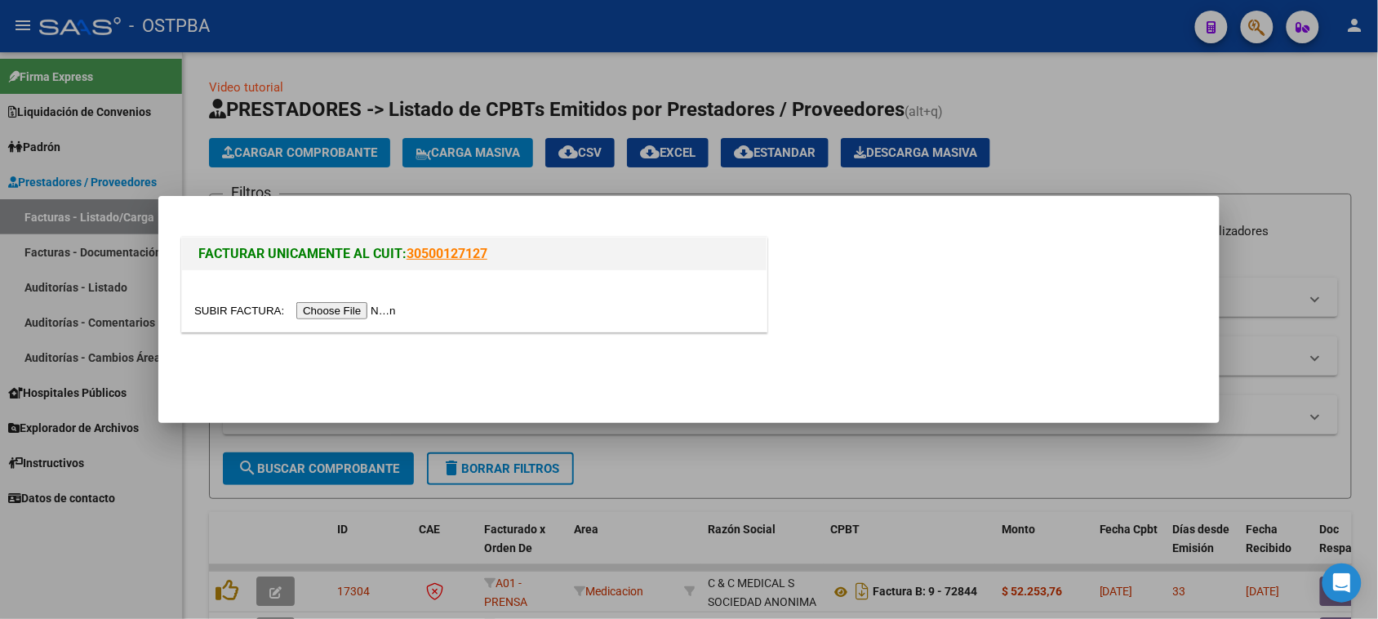
click at [324, 302] on input "file" at bounding box center [297, 310] width 206 height 17
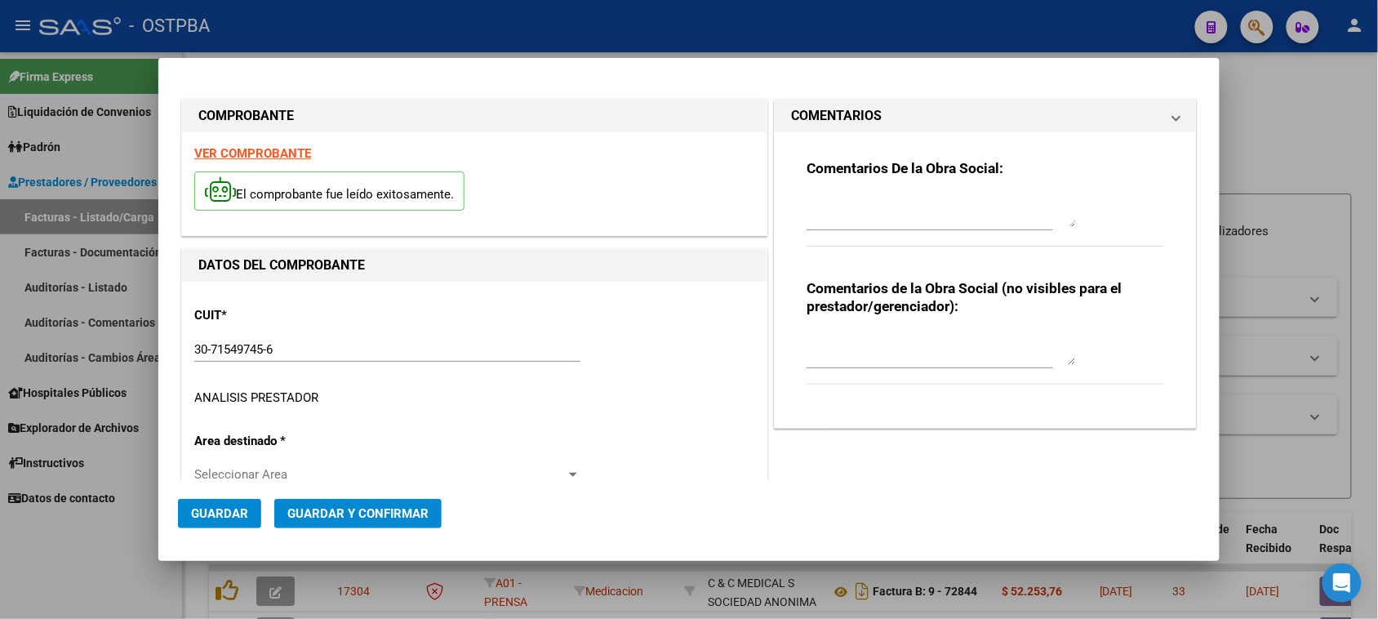
type input "2025-11-12"
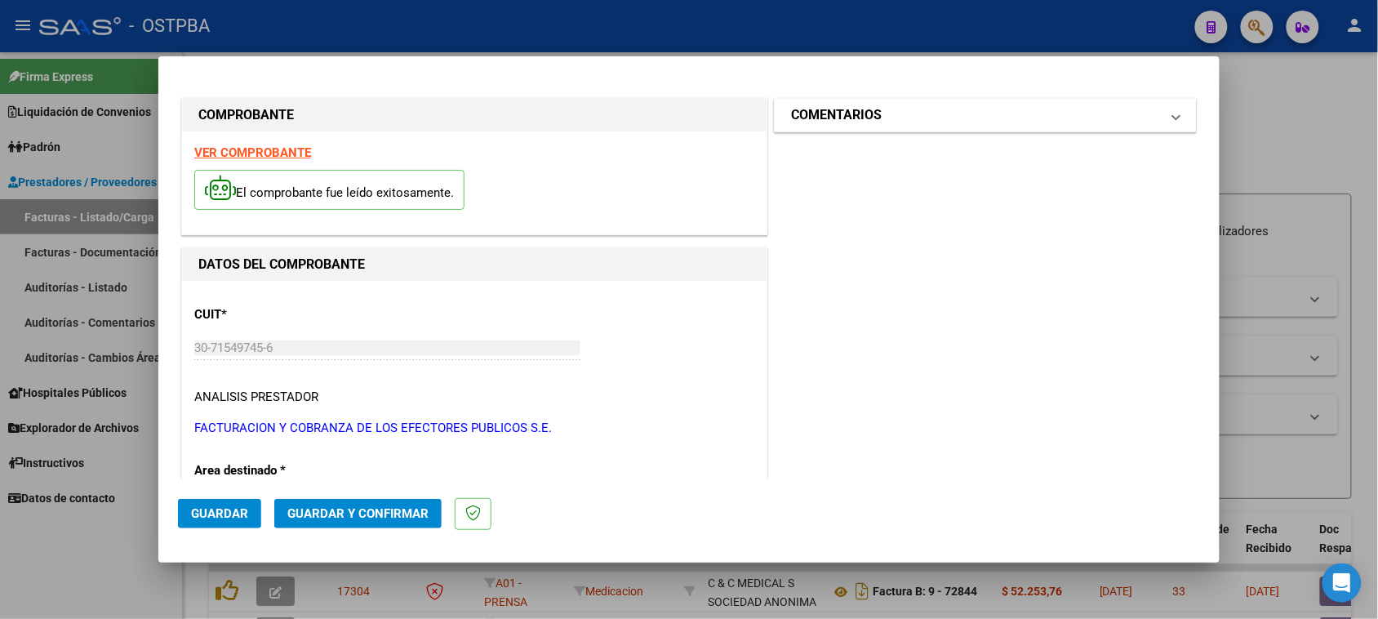
click at [964, 108] on mat-panel-title "COMENTARIOS" at bounding box center [975, 115] width 369 height 20
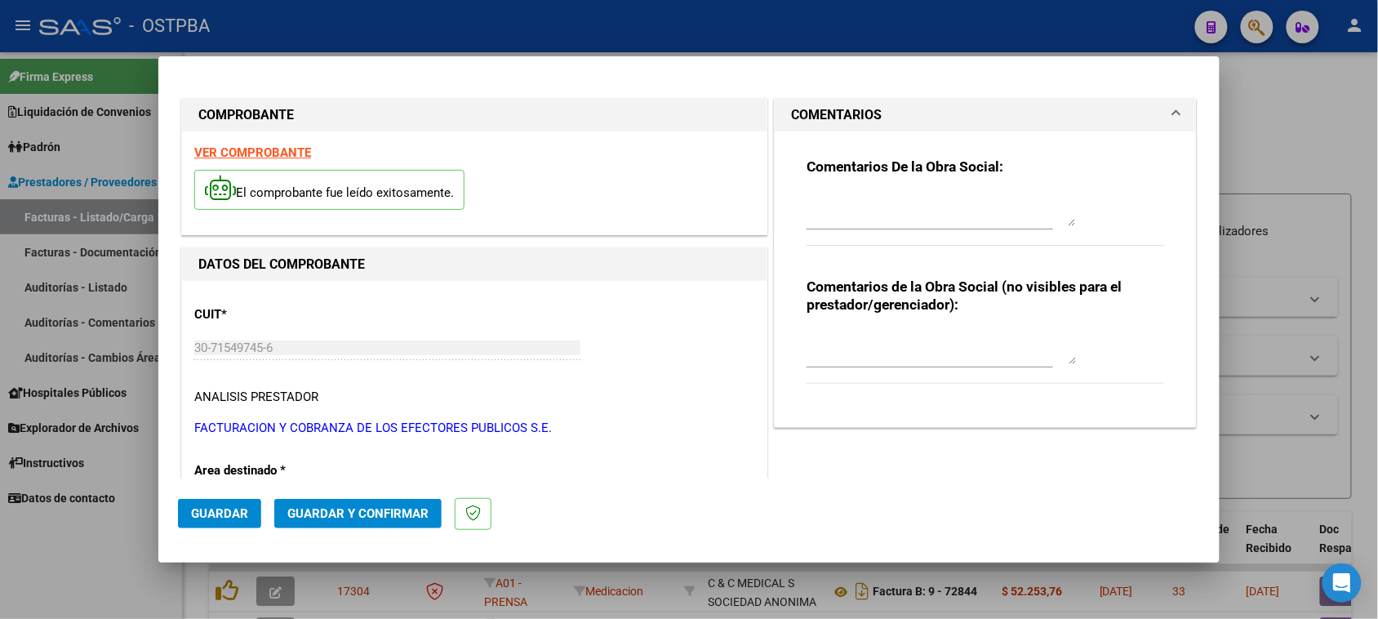
click at [934, 225] on textarea at bounding box center [940, 209] width 269 height 33
type textarea "HR 126470"
click at [206, 520] on span "Guardar" at bounding box center [219, 513] width 57 height 15
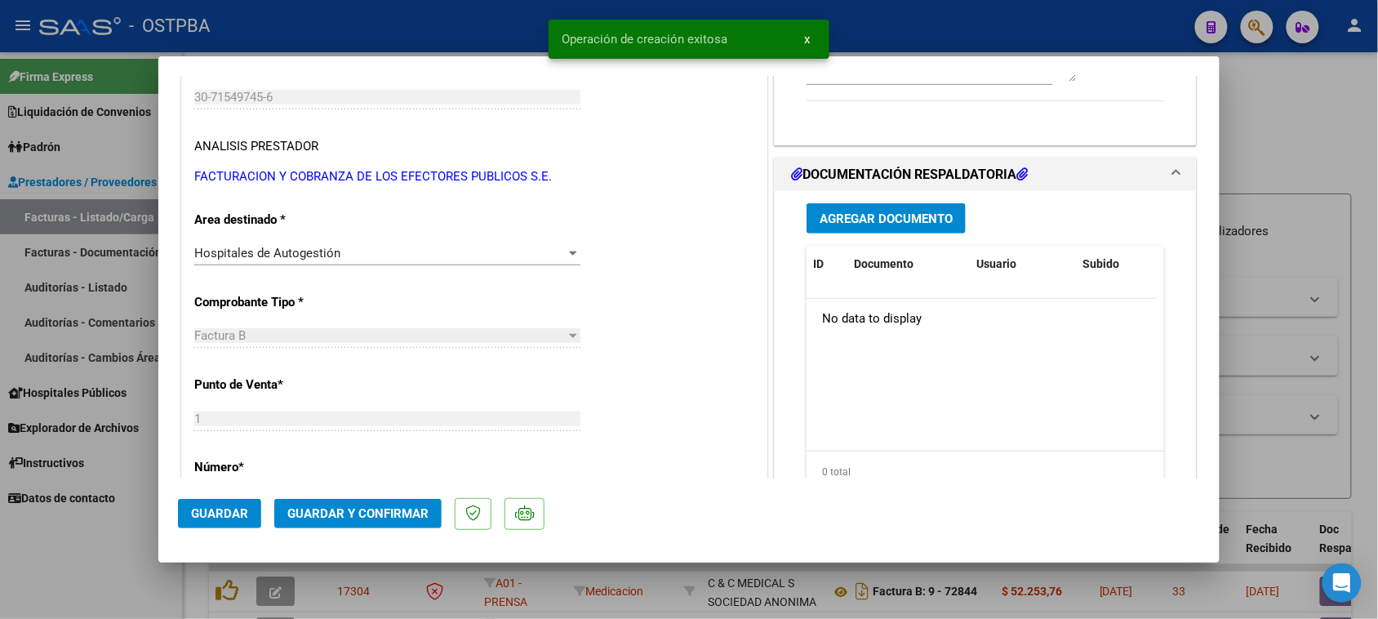
scroll to position [306, 0]
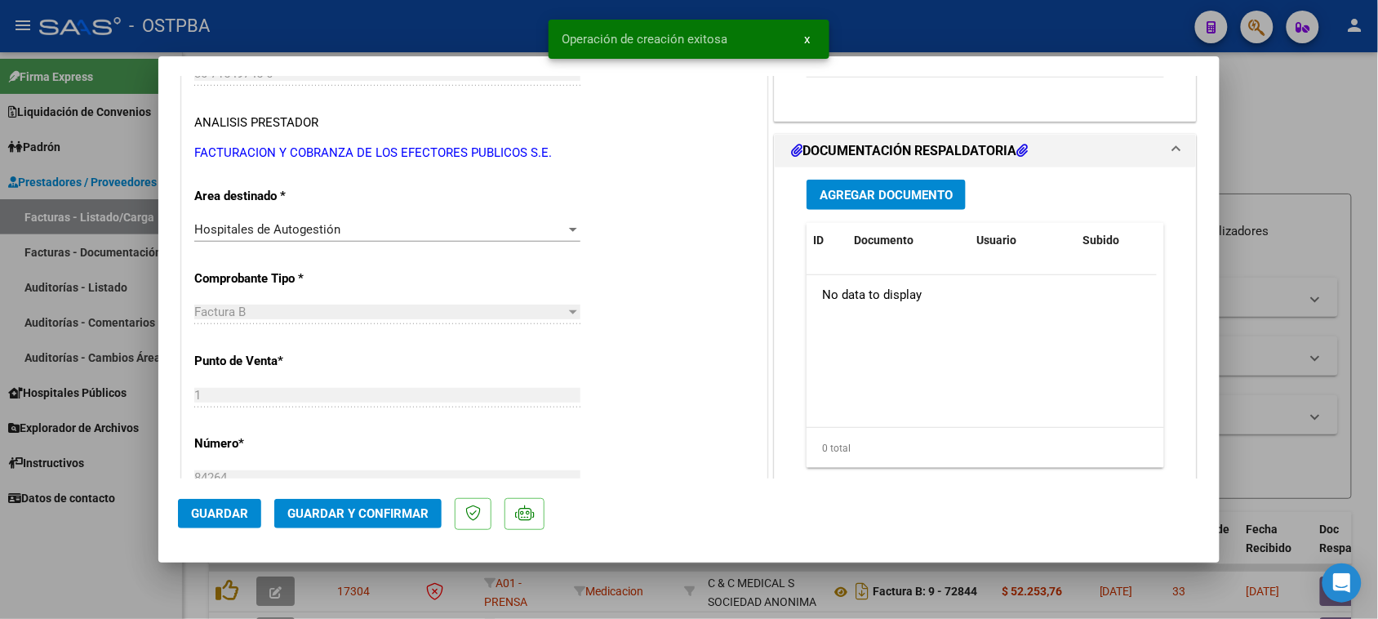
click at [886, 198] on span "Agregar Documento" at bounding box center [885, 195] width 133 height 15
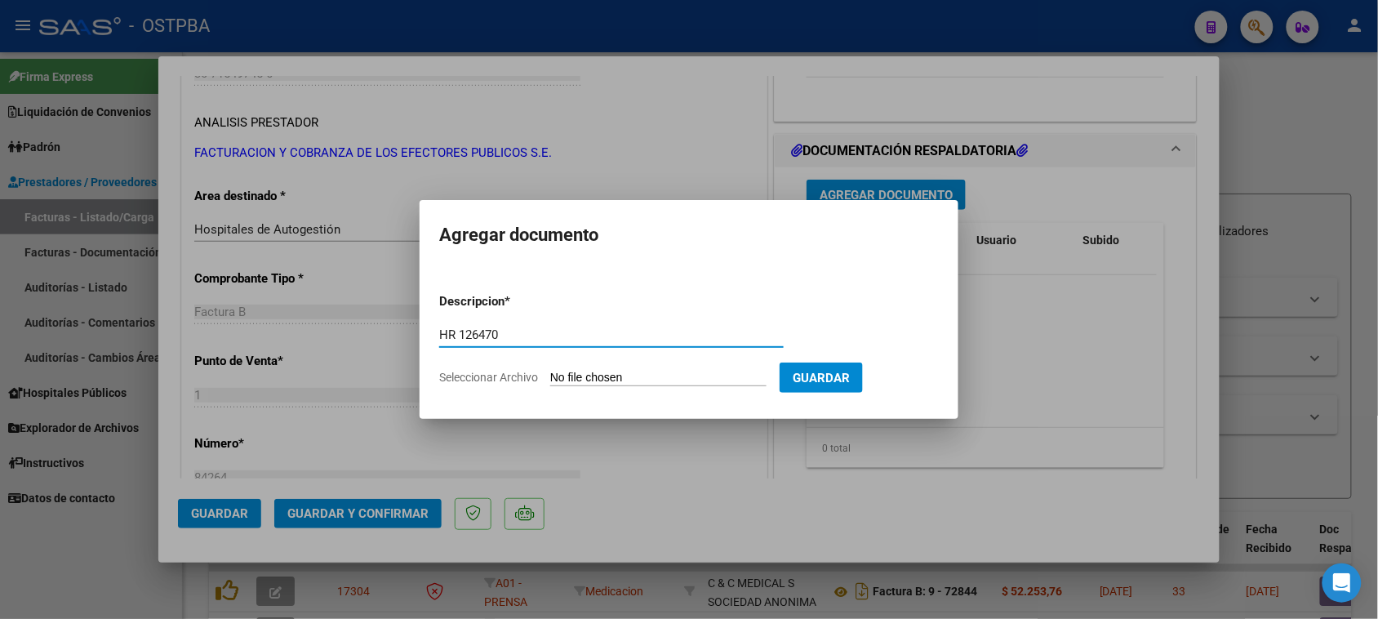
type input "HR 126470"
click at [550, 371] on input "Seleccionar Archivo" at bounding box center [658, 379] width 216 height 16
type input "C:\fakepath\HR 126470.pdf"
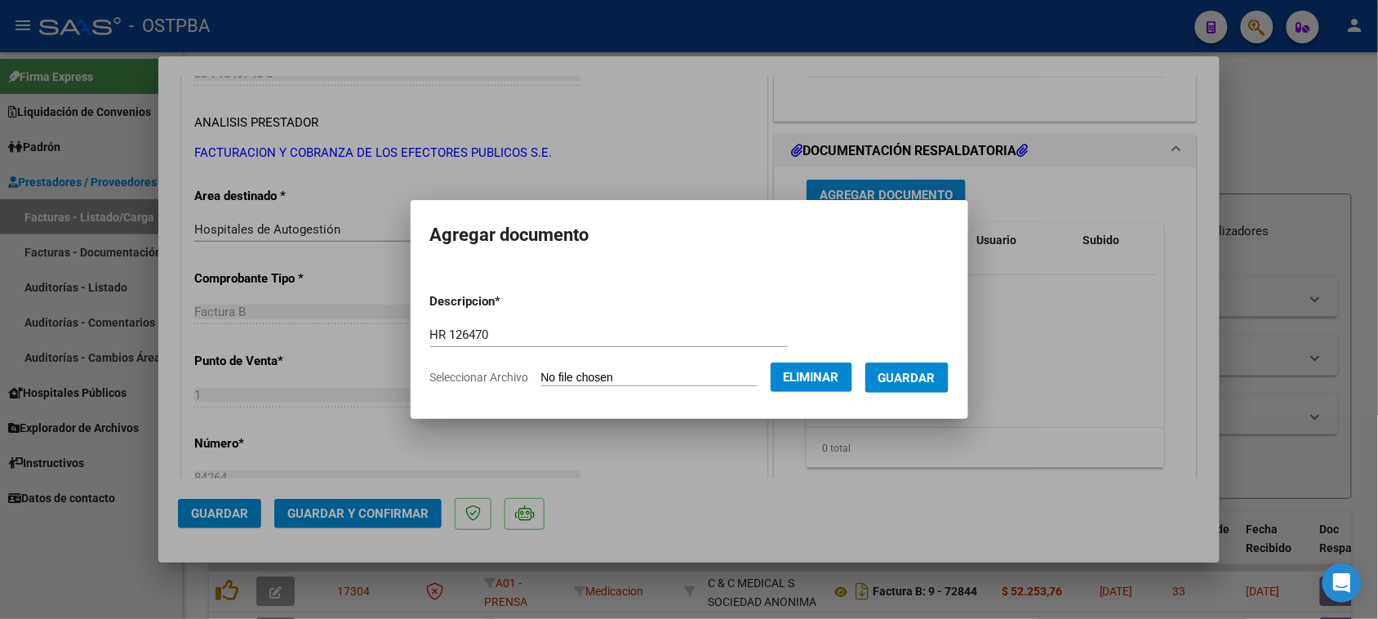
click at [924, 388] on button "Guardar" at bounding box center [906, 377] width 83 height 30
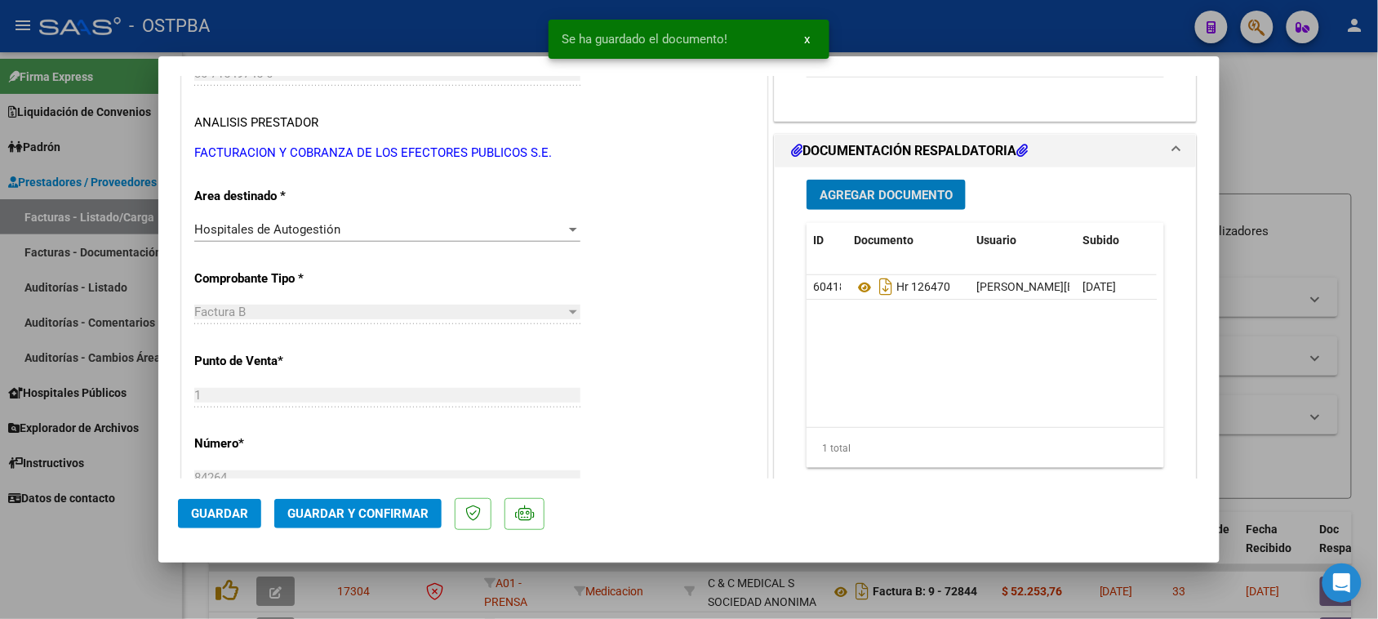
click at [885, 188] on span "Agregar Documento" at bounding box center [885, 195] width 133 height 15
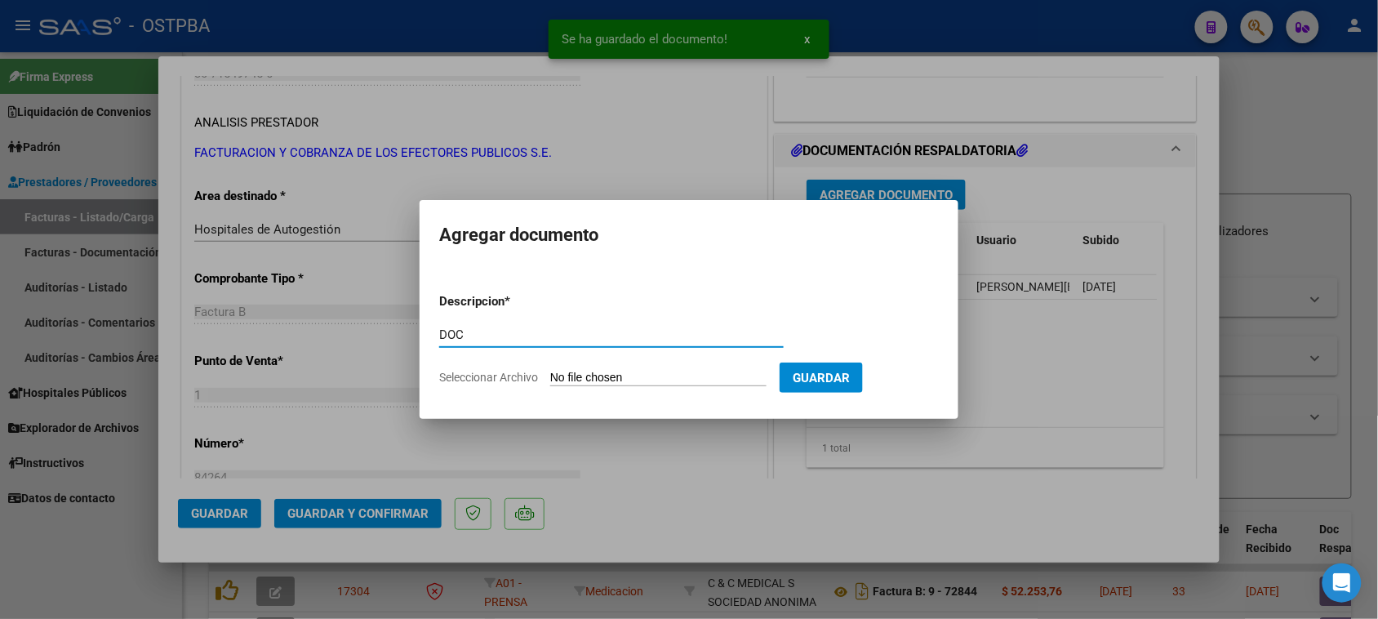
type input "DOC"
click at [550, 371] on input "Seleccionar Archivo" at bounding box center [658, 379] width 216 height 16
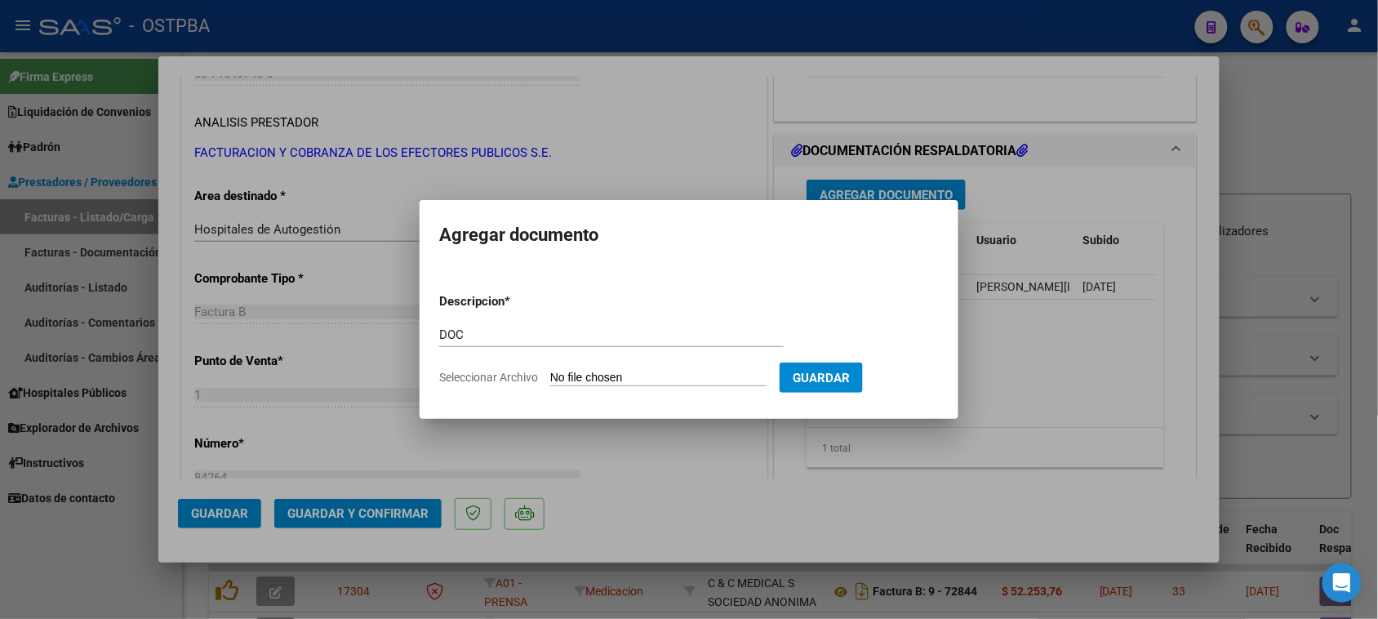
type input "C:\fakepath\DOC 84264.pdf"
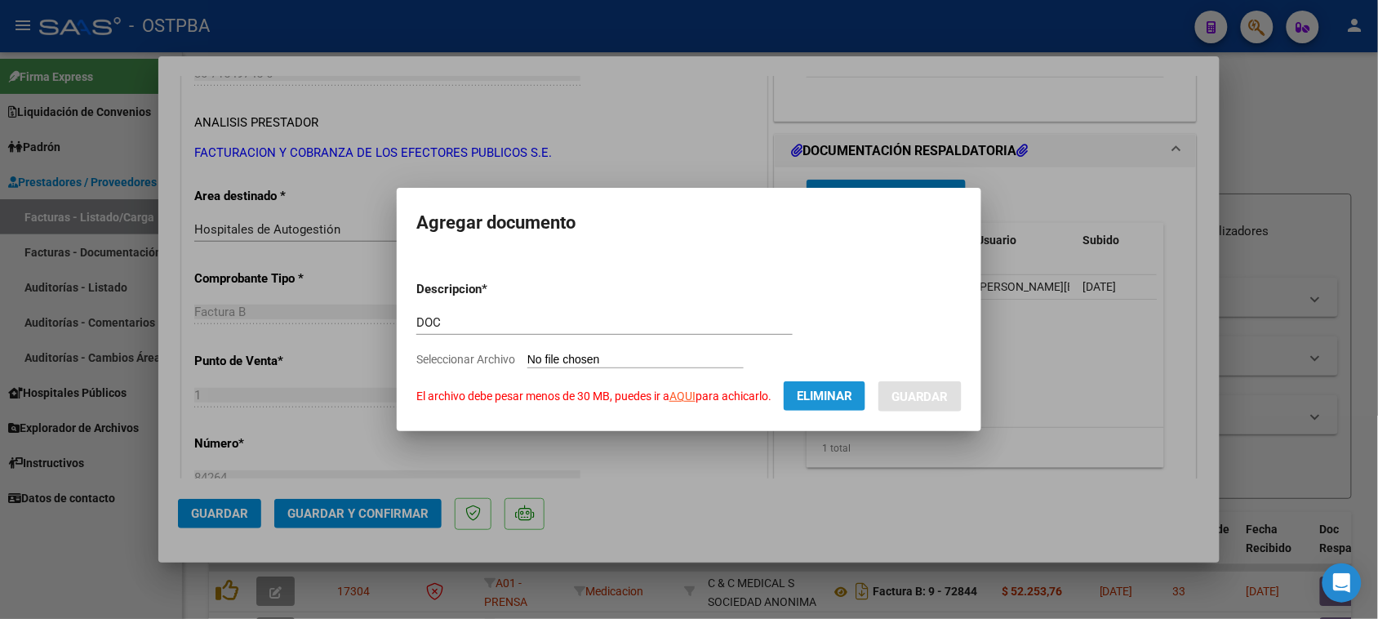
click at [824, 385] on button "Eliminar" at bounding box center [824, 395] width 82 height 29
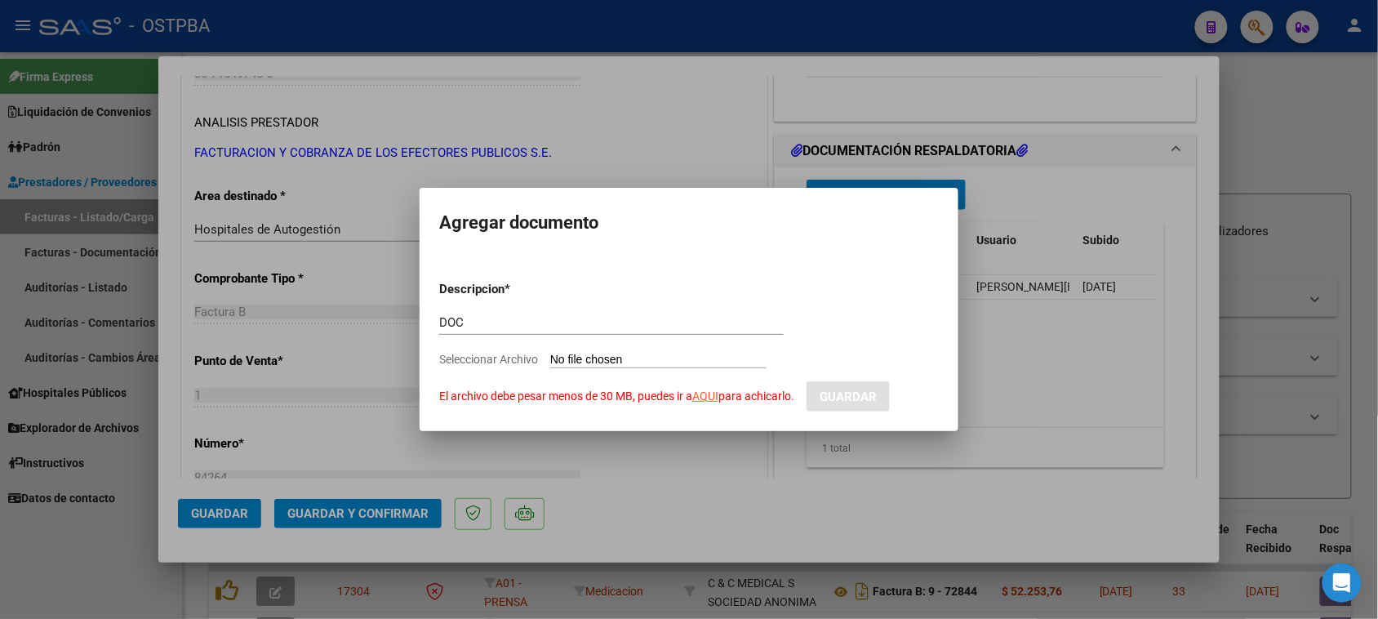
click at [601, 353] on input "Seleccionar Archivo El archivo debe pesar menos de 30 MB, puedes ir a AQUI para…" at bounding box center [658, 361] width 216 height 16
type input "C:\fakepath\1-84264.pdf"
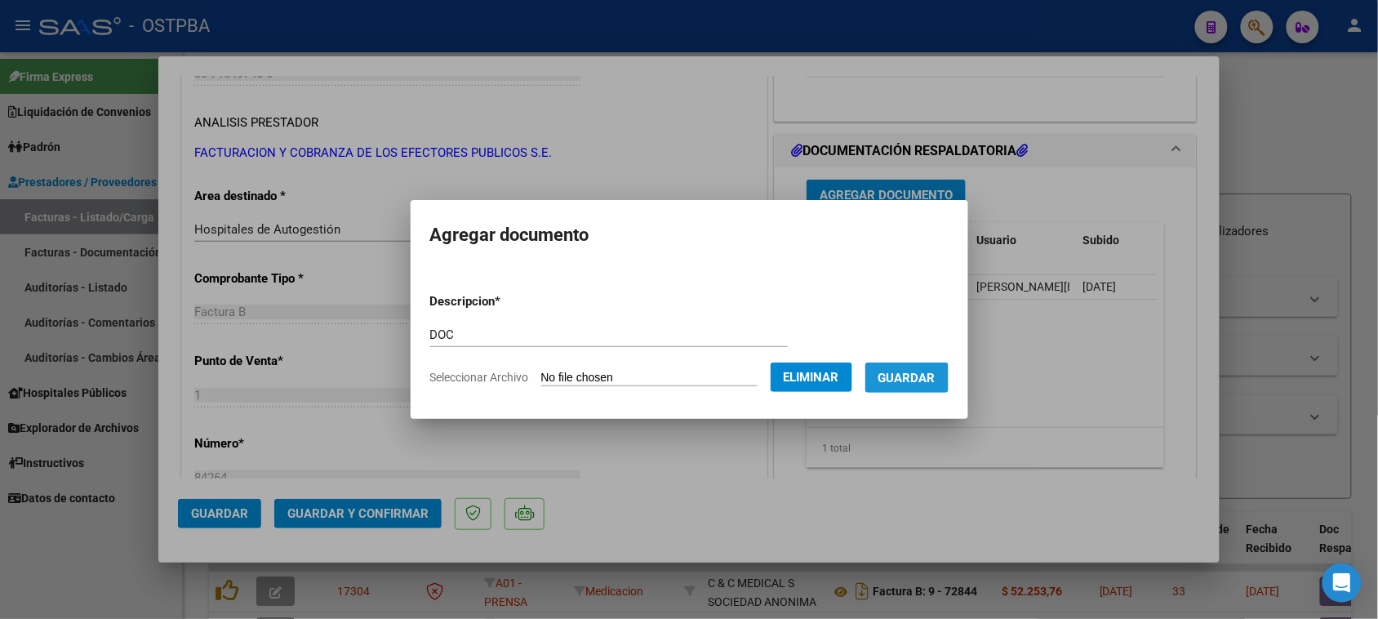
click at [903, 381] on span "Guardar" at bounding box center [906, 378] width 57 height 15
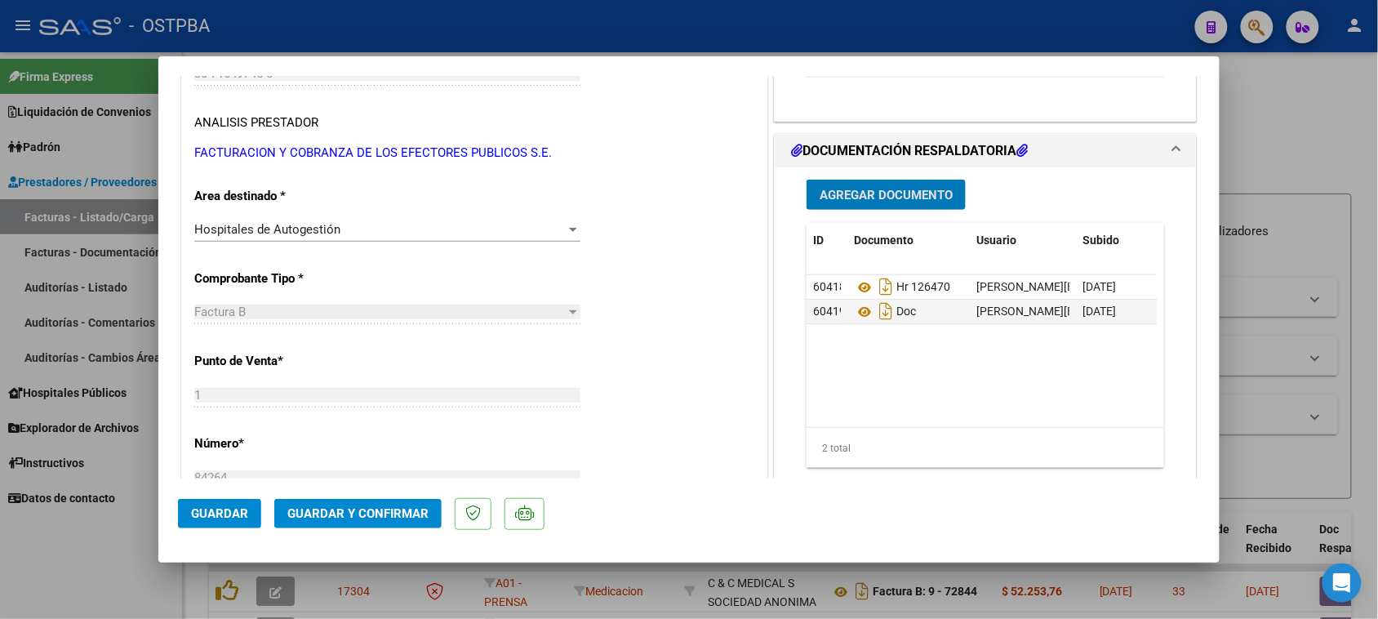
click at [887, 197] on span "Agregar Documento" at bounding box center [885, 195] width 133 height 15
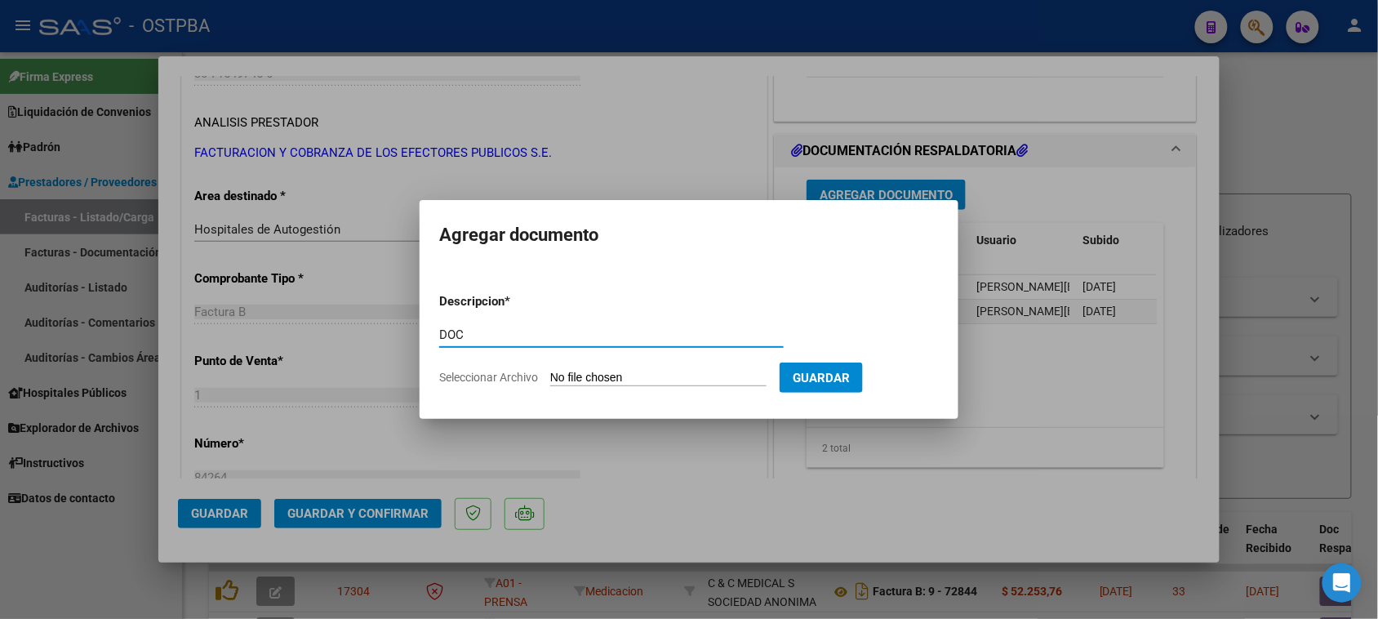
type input "DOC"
click at [550, 371] on input "Seleccionar Archivo" at bounding box center [658, 379] width 216 height 16
type input "C:\fakepath\2-84264.pdf"
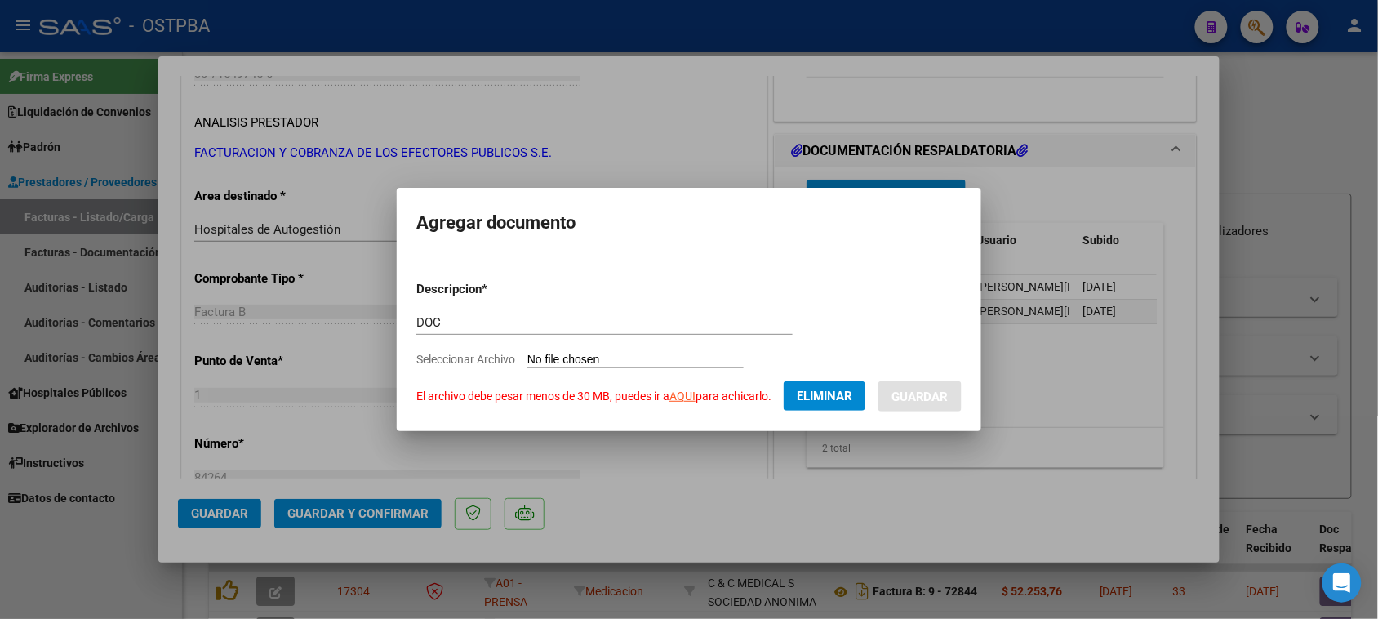
click at [843, 393] on span "Eliminar" at bounding box center [824, 395] width 55 height 15
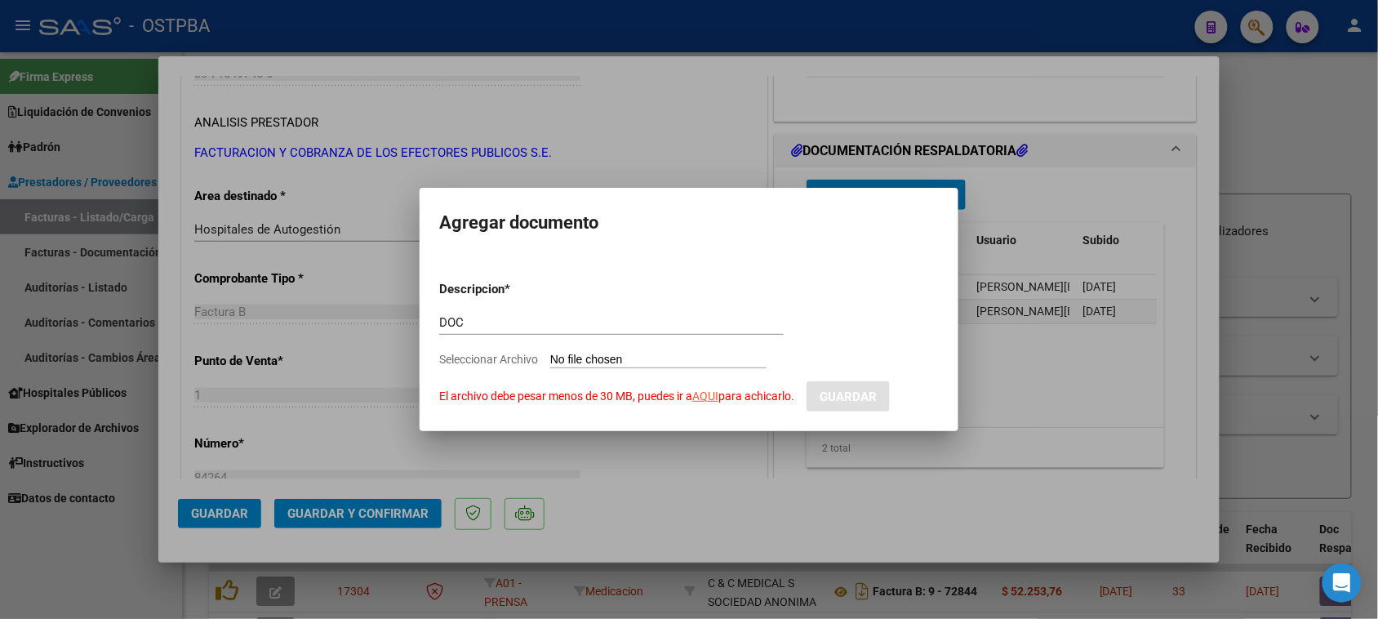
click at [560, 359] on input "Seleccionar Archivo El archivo debe pesar menos de 30 MB, puedes ir a AQUI para…" at bounding box center [658, 361] width 216 height 16
type input "C:\fakepath\2-84264.pdf"
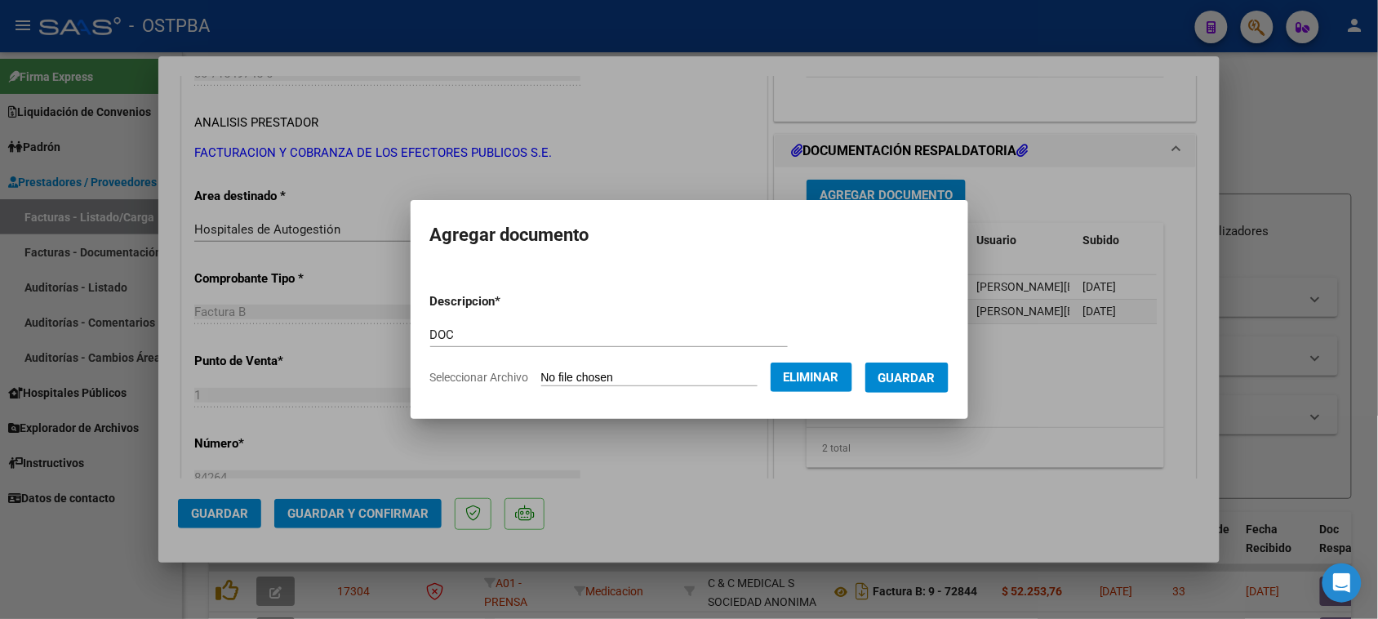
click at [907, 379] on span "Guardar" at bounding box center [906, 378] width 57 height 15
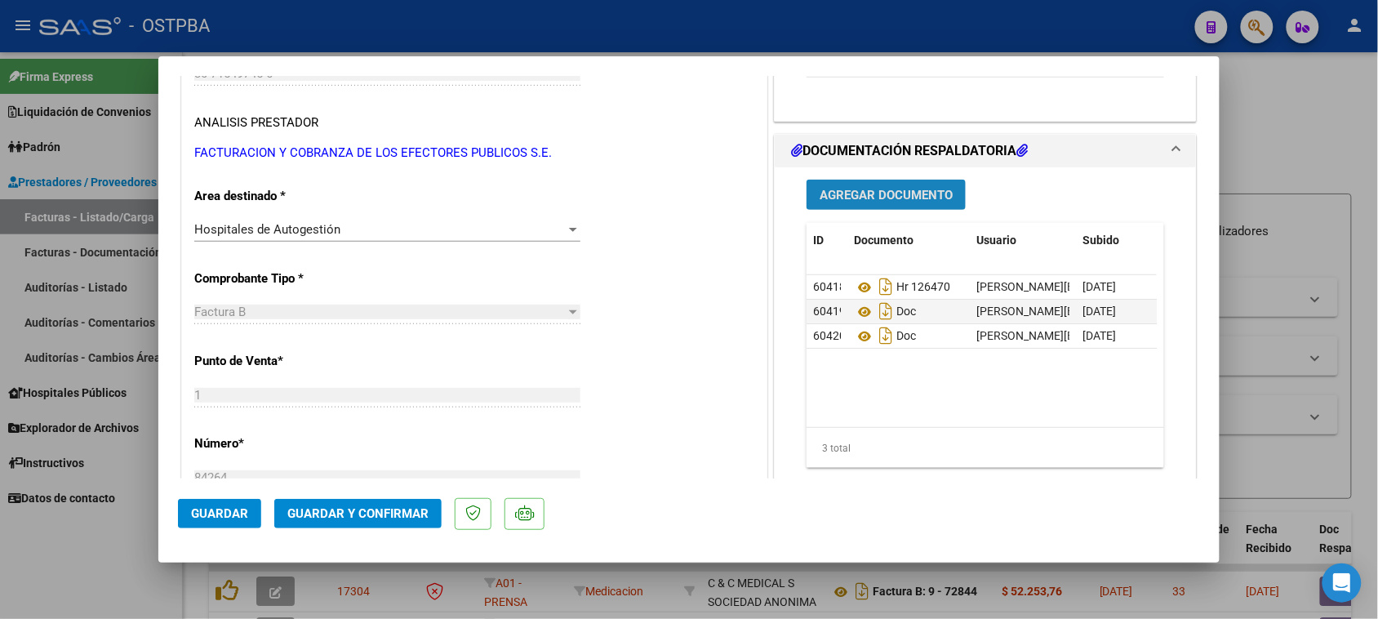
click at [857, 197] on span "Agregar Documento" at bounding box center [885, 195] width 133 height 15
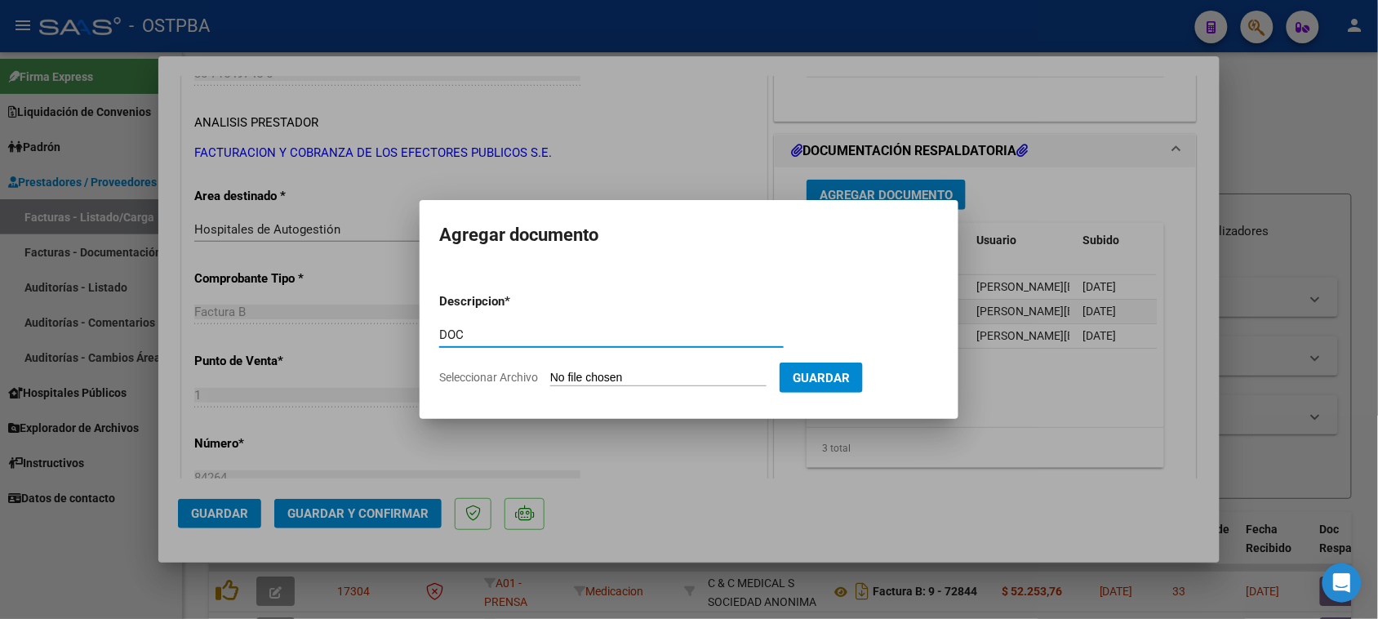
type input "DOC"
click at [550, 371] on input "Seleccionar Archivo" at bounding box center [658, 379] width 216 height 16
type input "C:\fakepath\3-84264.pdf"
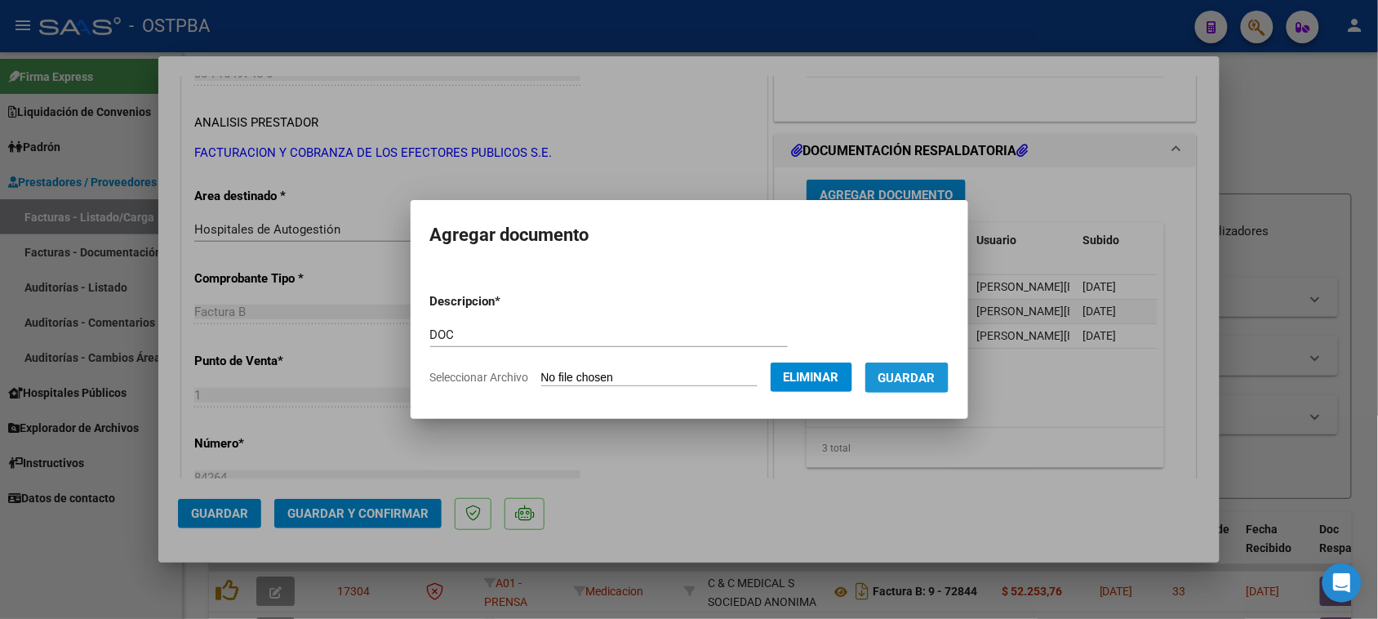
click at [926, 380] on span "Guardar" at bounding box center [906, 378] width 57 height 15
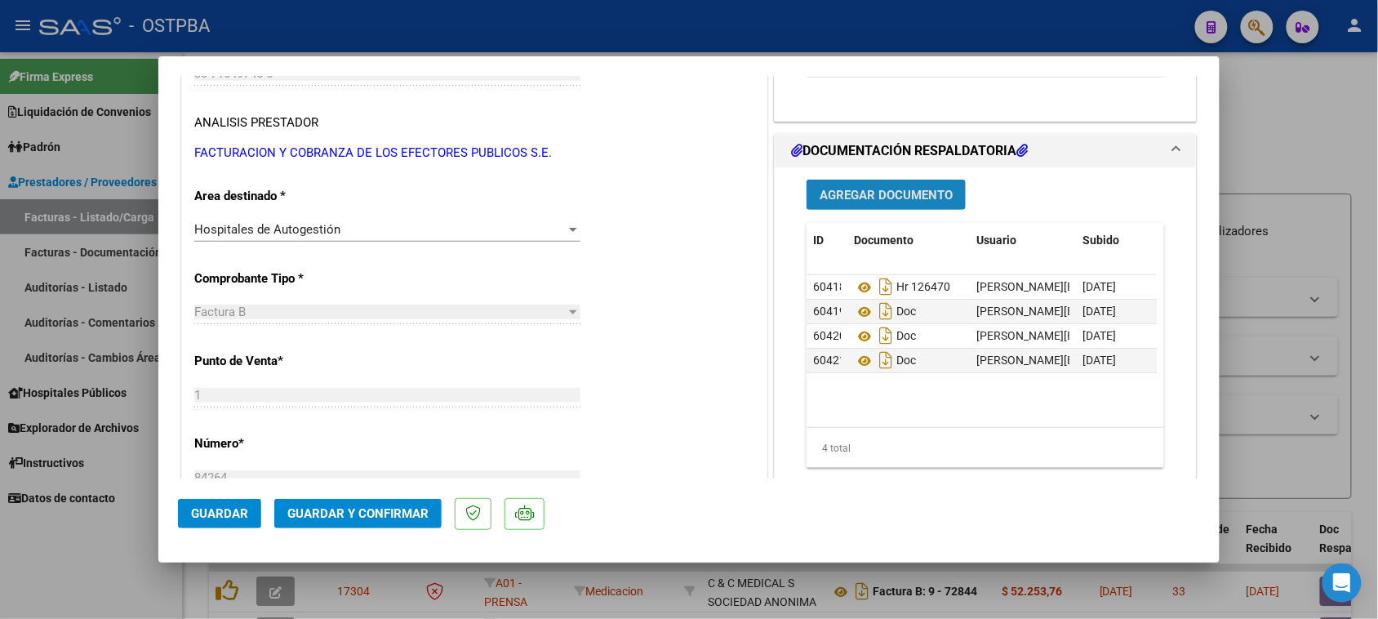
click at [834, 197] on span "Agregar Documento" at bounding box center [885, 195] width 133 height 15
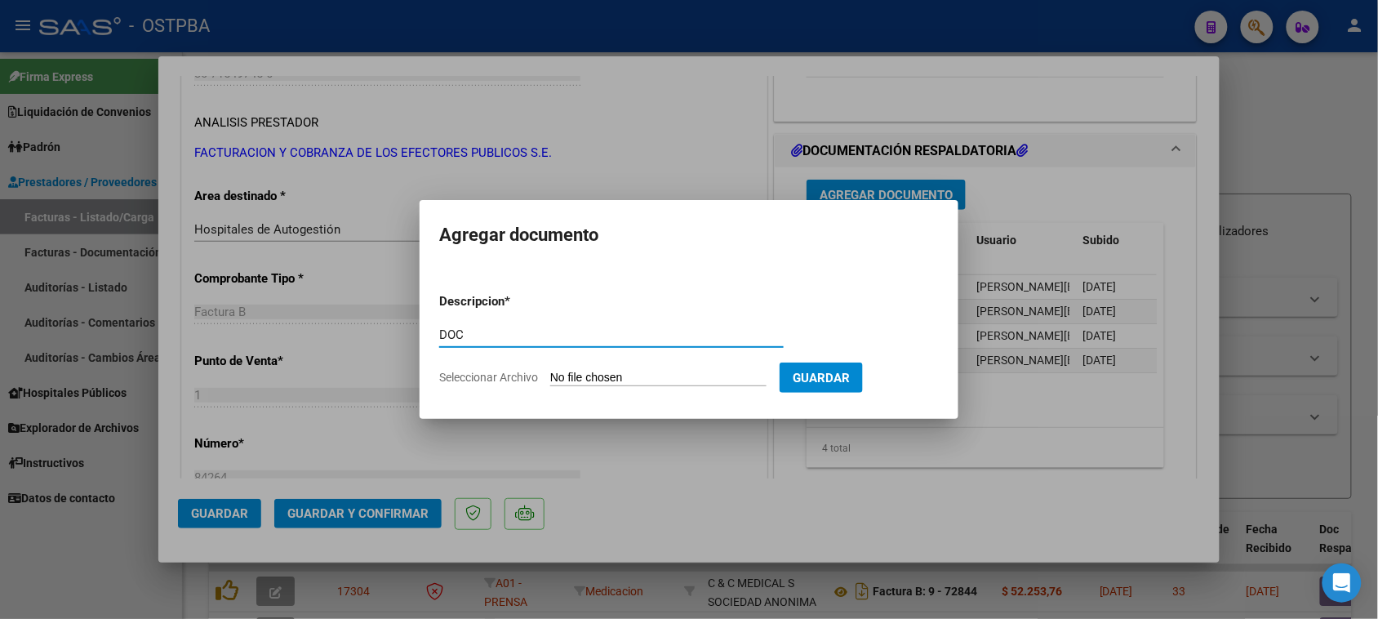
type input "DOC"
click at [550, 371] on input "Seleccionar Archivo" at bounding box center [658, 379] width 216 height 16
type input "C:\fakepath\4-84264.pdf"
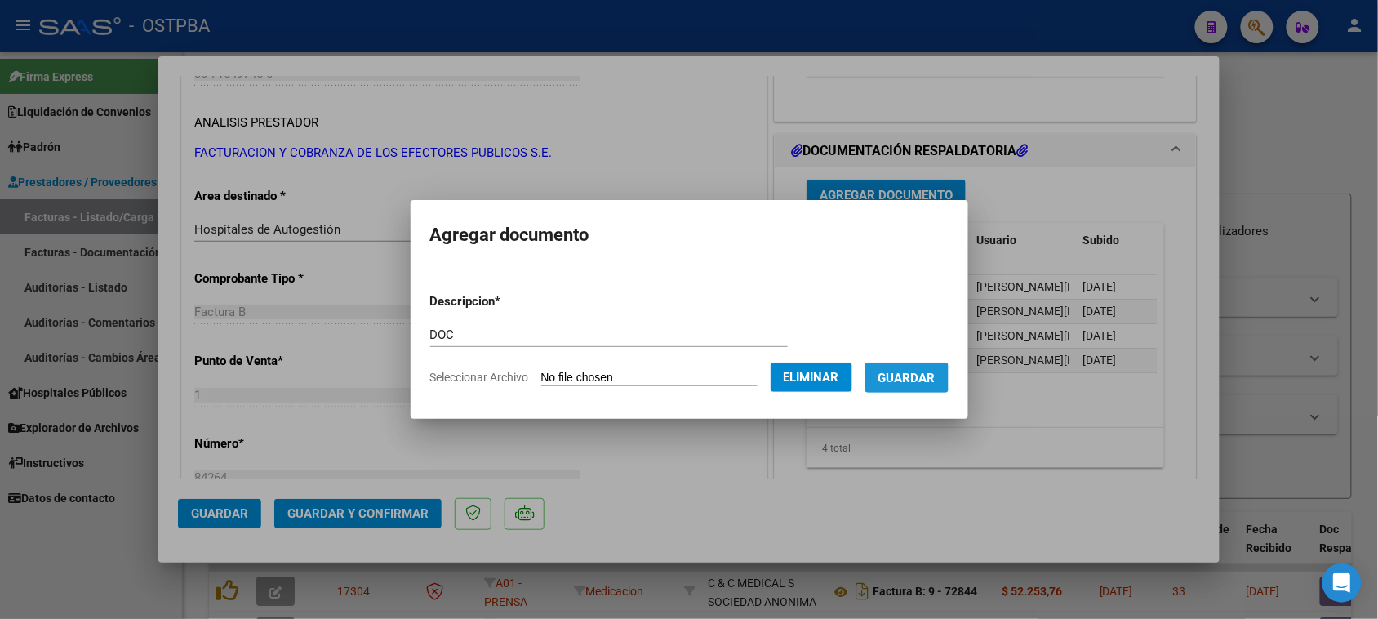
click at [948, 384] on button "Guardar" at bounding box center [906, 377] width 83 height 30
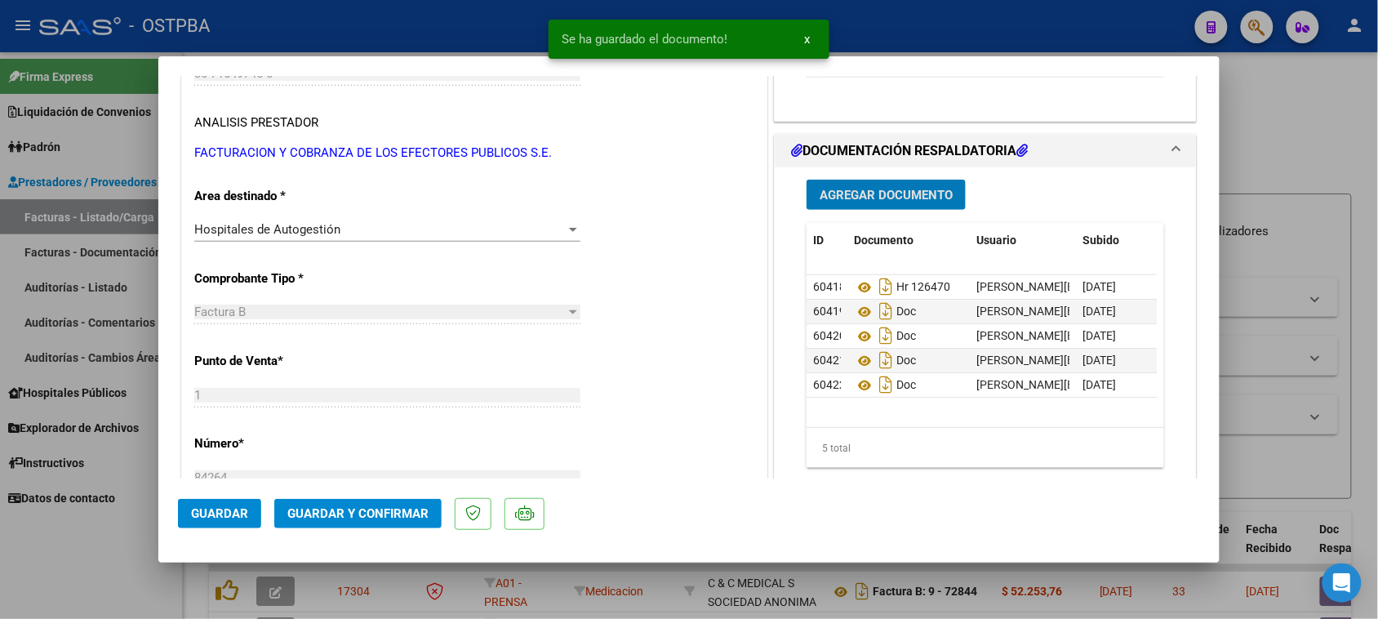
click at [406, 520] on span "Guardar y Confirmar" at bounding box center [357, 513] width 141 height 15
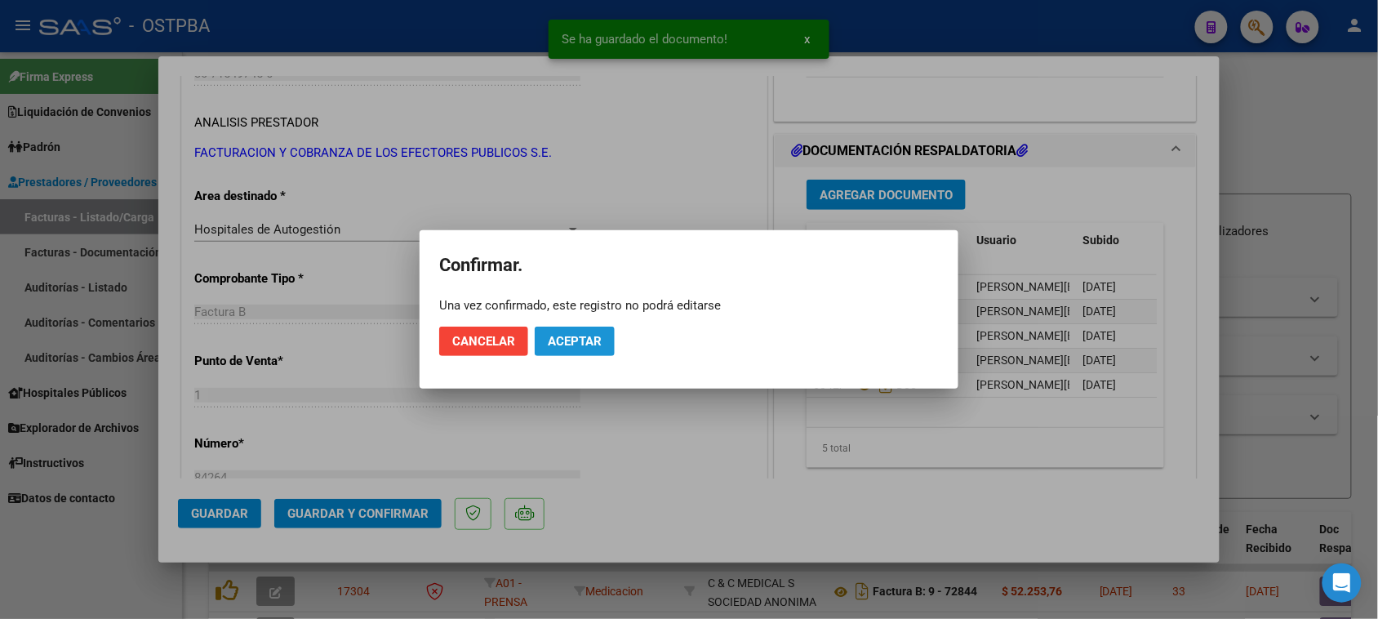
click at [572, 331] on button "Aceptar" at bounding box center [575, 340] width 80 height 29
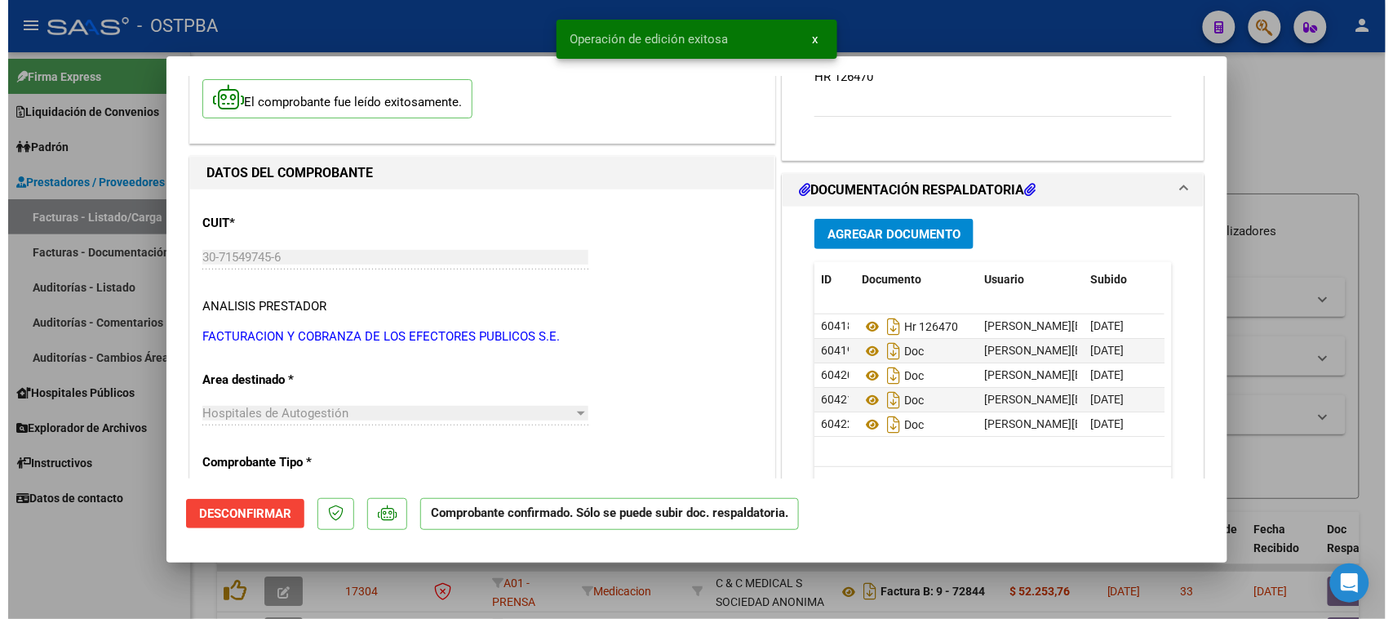
scroll to position [102, 0]
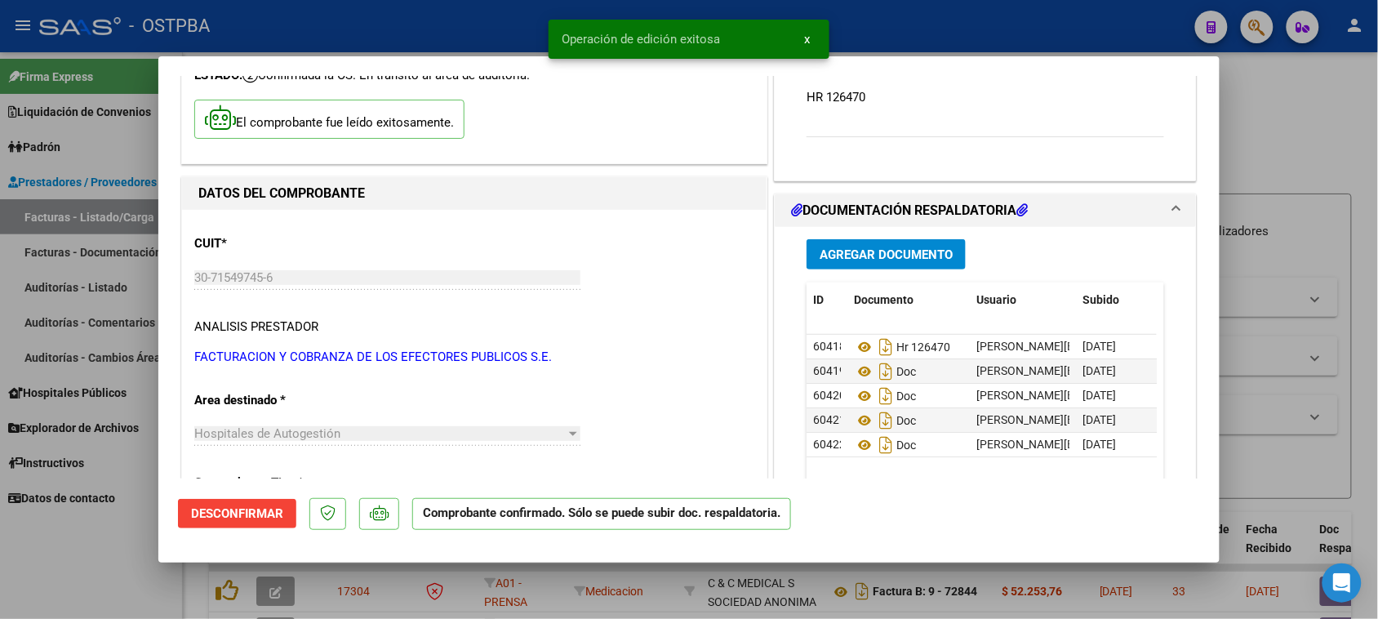
click at [873, 251] on span "Agregar Documento" at bounding box center [885, 254] width 133 height 15
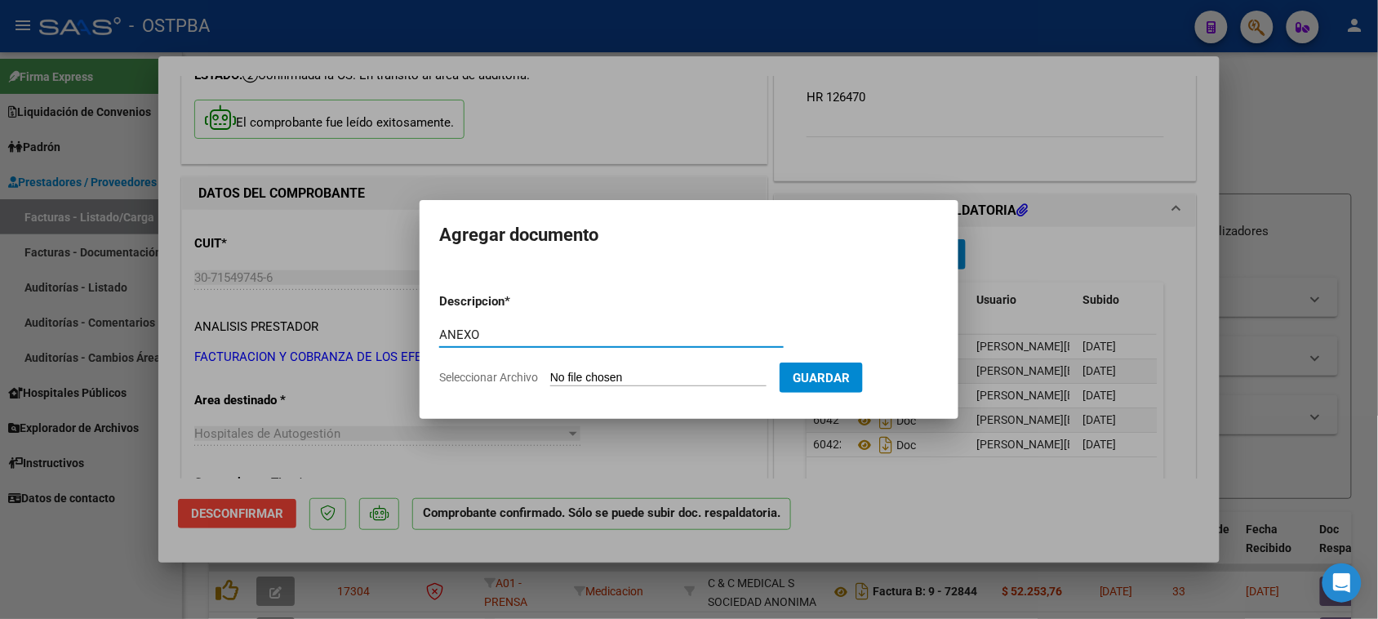
type input "ANEXO"
click at [550, 371] on input "Seleccionar Archivo" at bounding box center [658, 379] width 216 height 16
type input "C:\fakepath\ANEXO 84264.pdf"
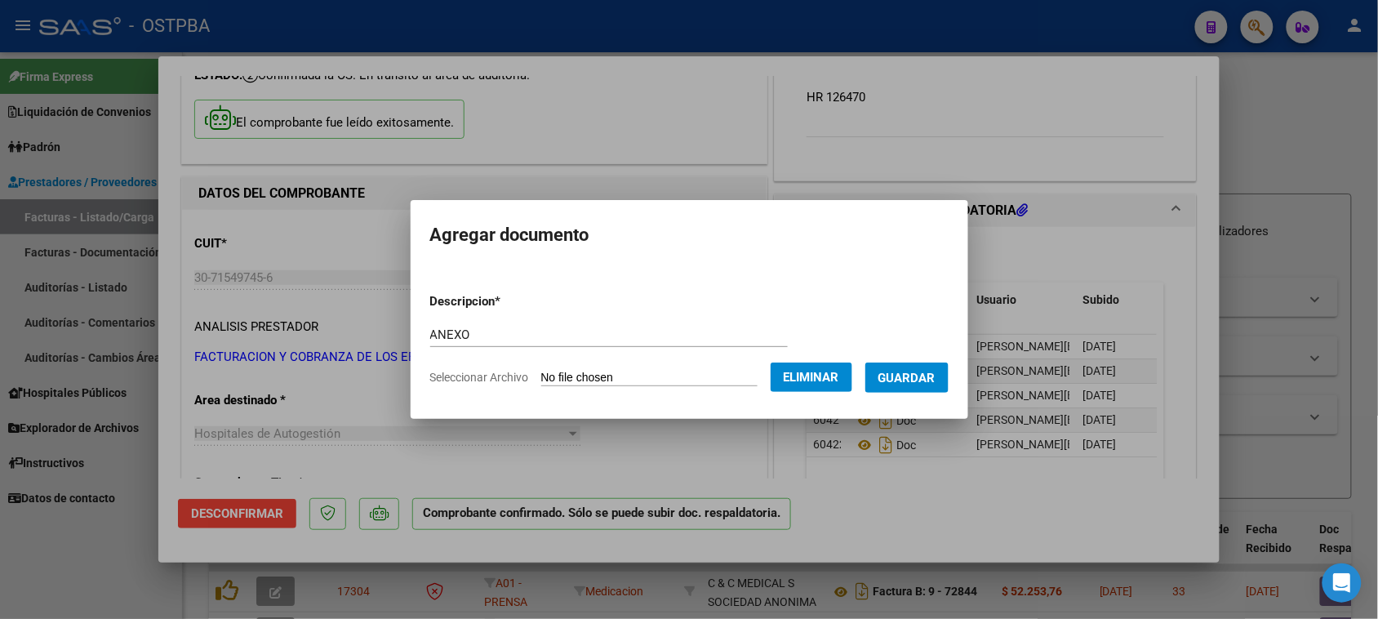
click at [948, 384] on button "Guardar" at bounding box center [906, 377] width 83 height 30
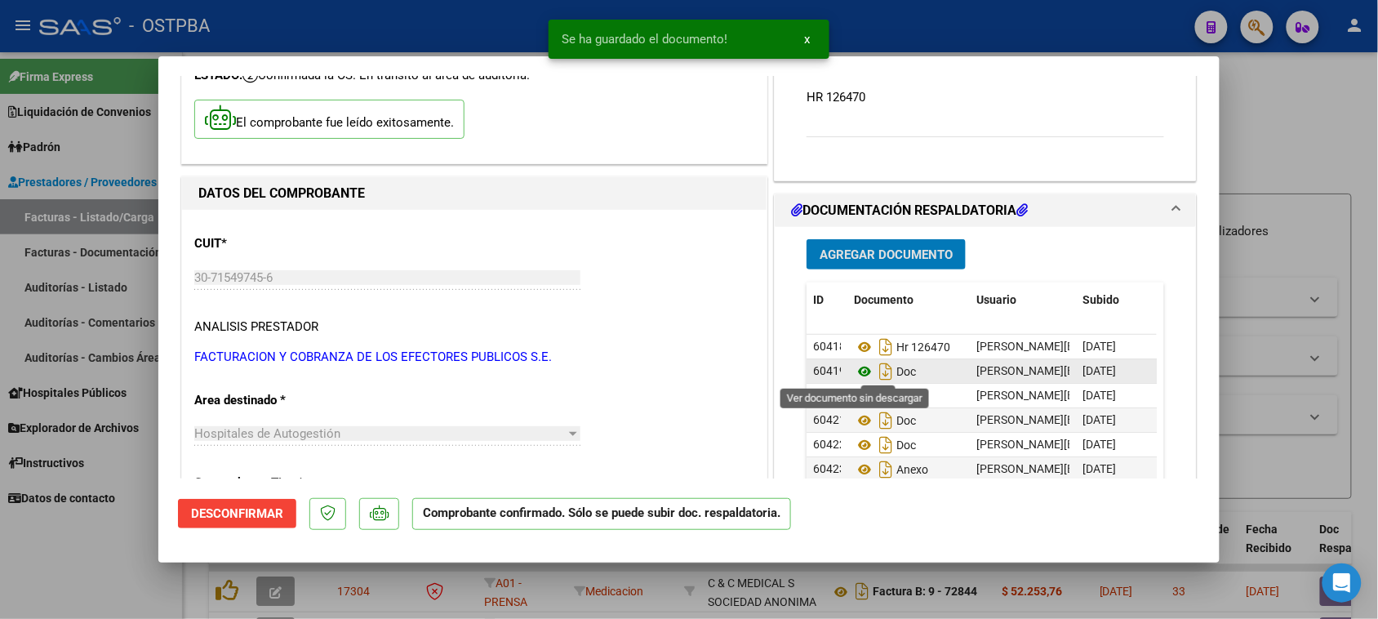
click at [854, 371] on icon at bounding box center [864, 372] width 21 height 20
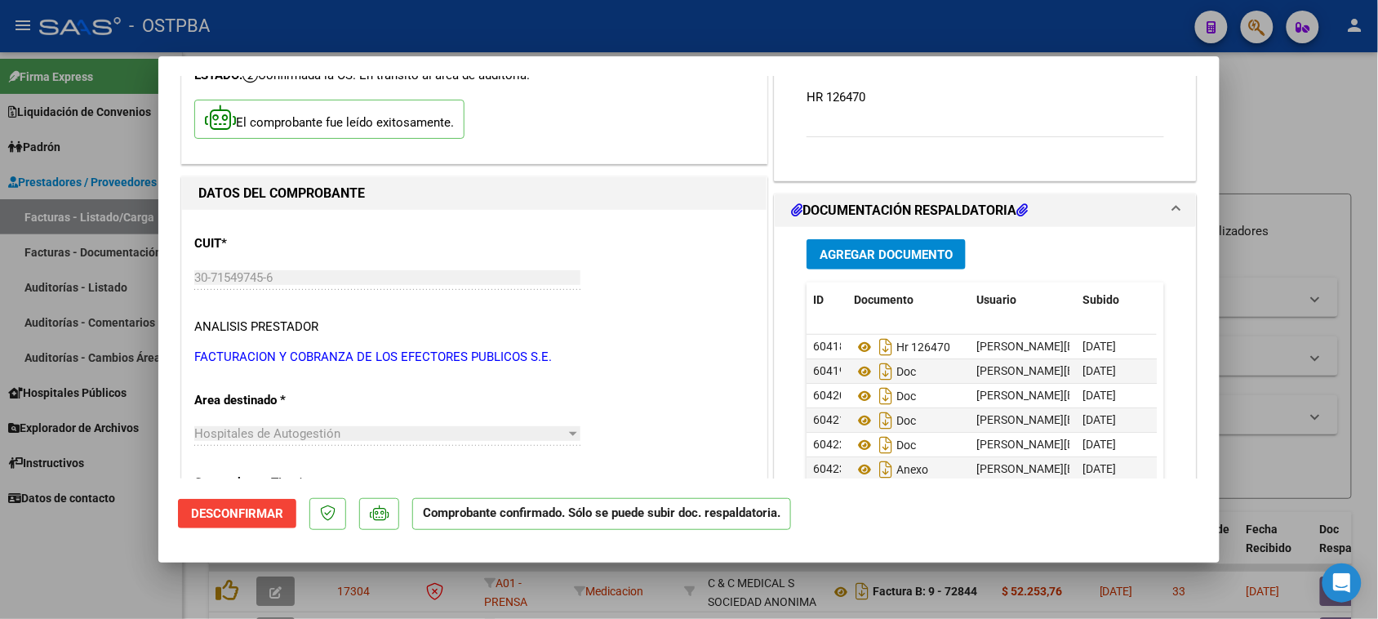
click at [118, 286] on div at bounding box center [689, 309] width 1378 height 619
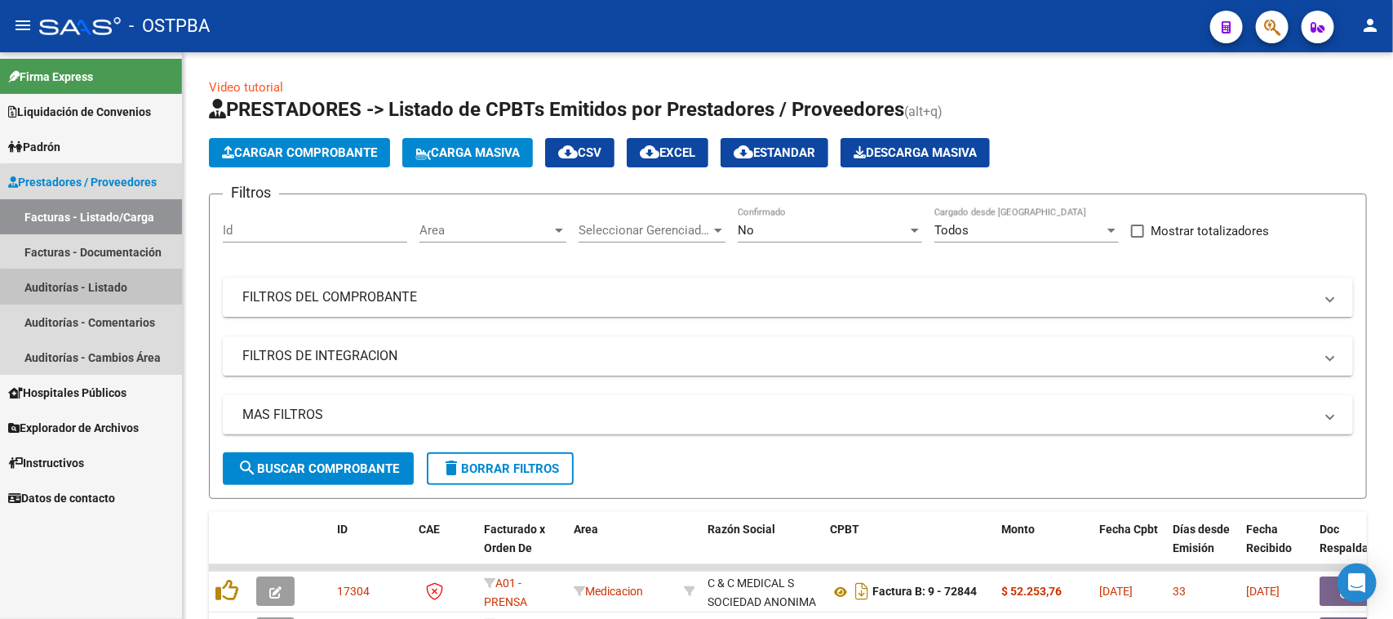
click at [109, 286] on link "Auditorías - Listado" at bounding box center [91, 286] width 182 height 35
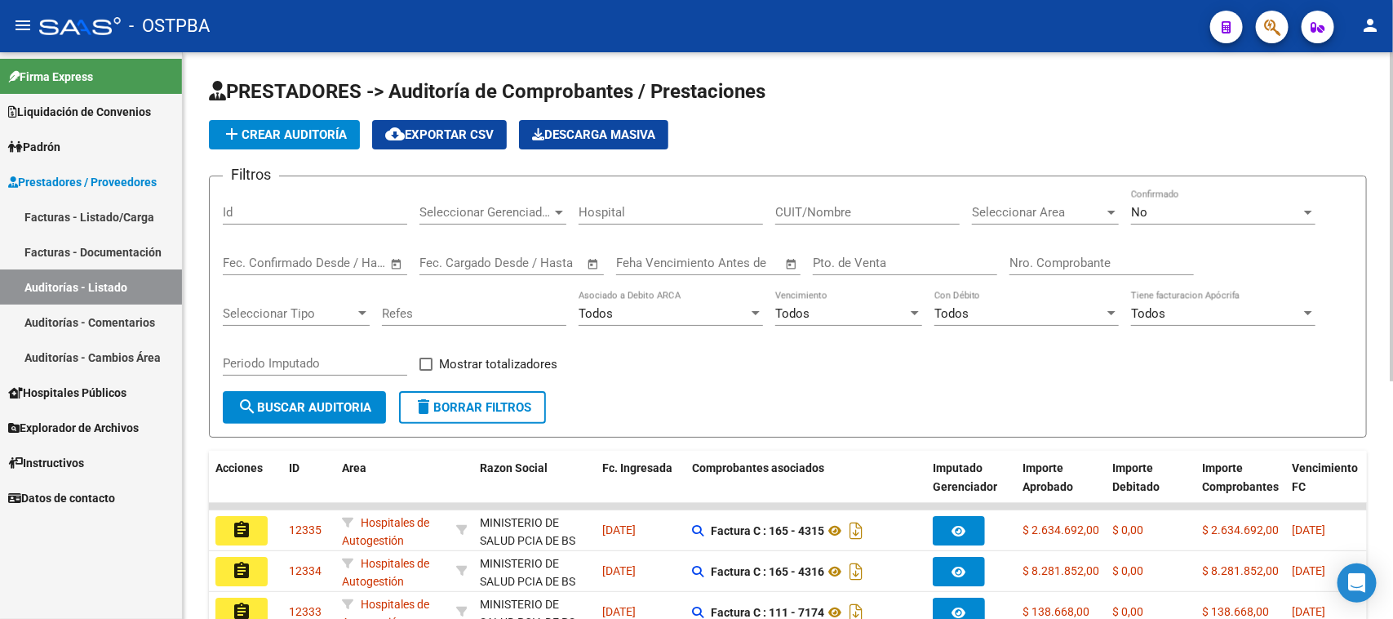
click at [266, 137] on span "add Crear Auditoría" at bounding box center [284, 134] width 125 height 15
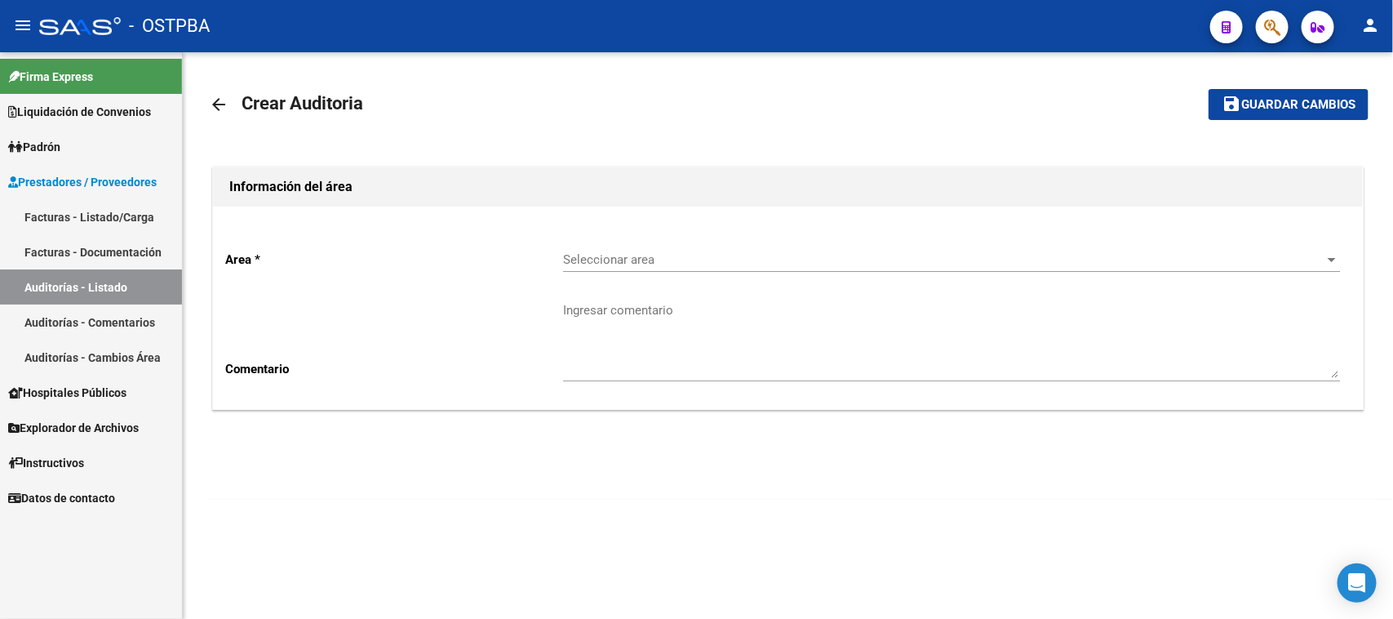
click at [617, 263] on span "Seleccionar area" at bounding box center [944, 259] width 762 height 15
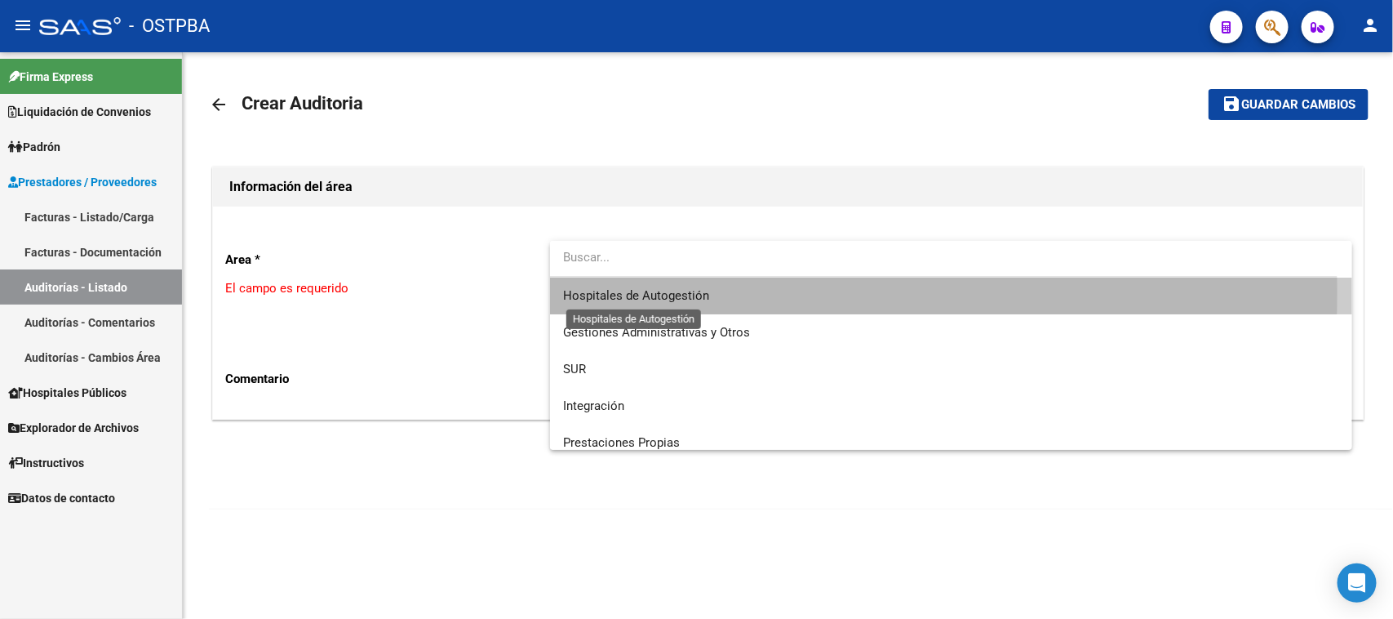
click at [606, 291] on span "Hospitales de Autogestión" at bounding box center [636, 295] width 146 height 15
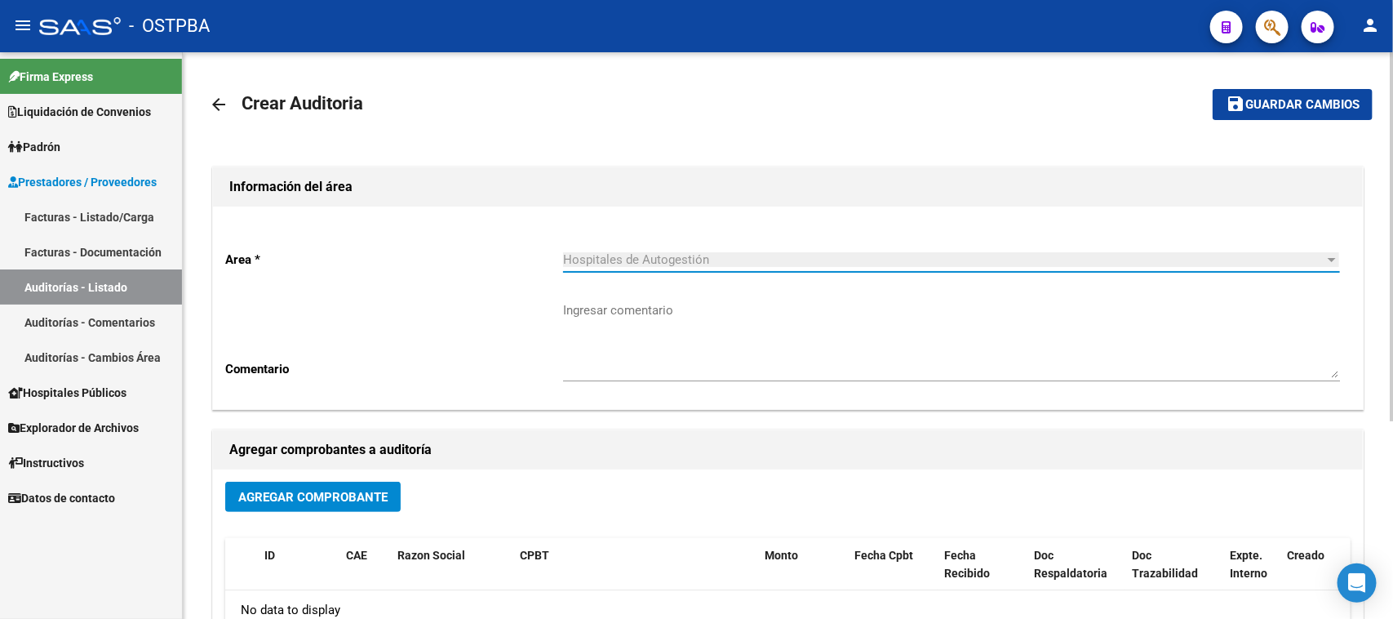
click at [344, 482] on button "Agregar Comprobante" at bounding box center [312, 496] width 175 height 30
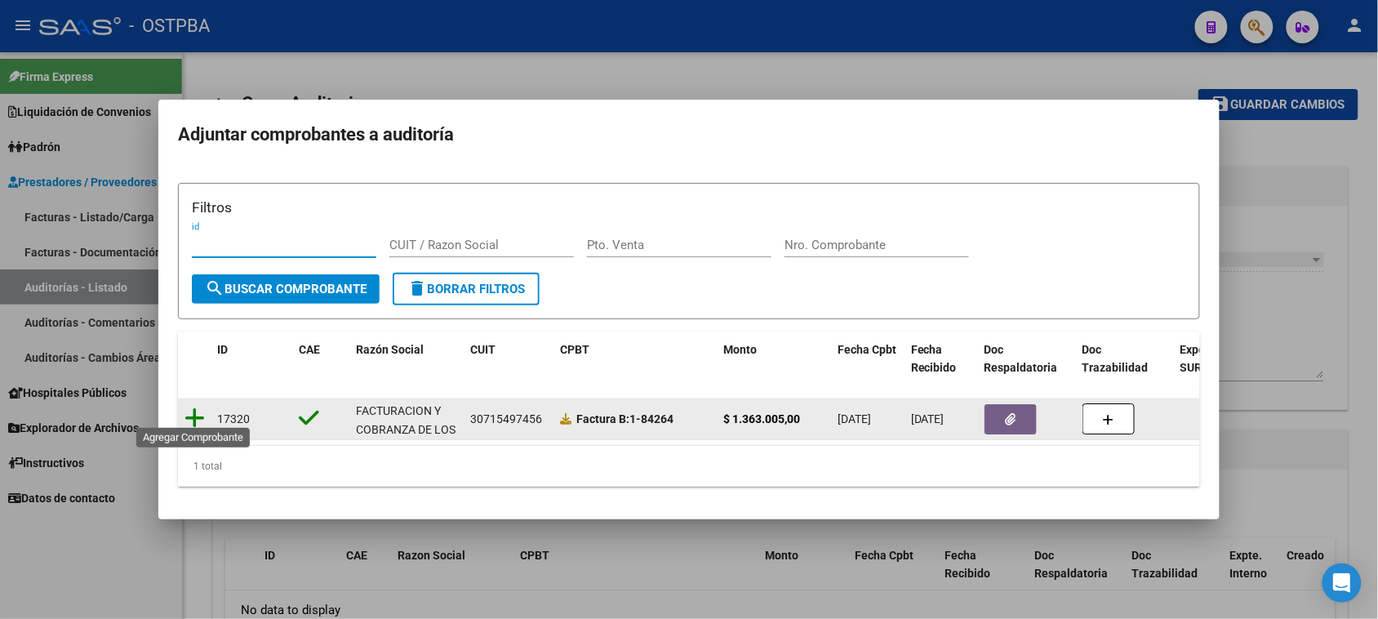
click at [197, 406] on icon at bounding box center [194, 417] width 20 height 23
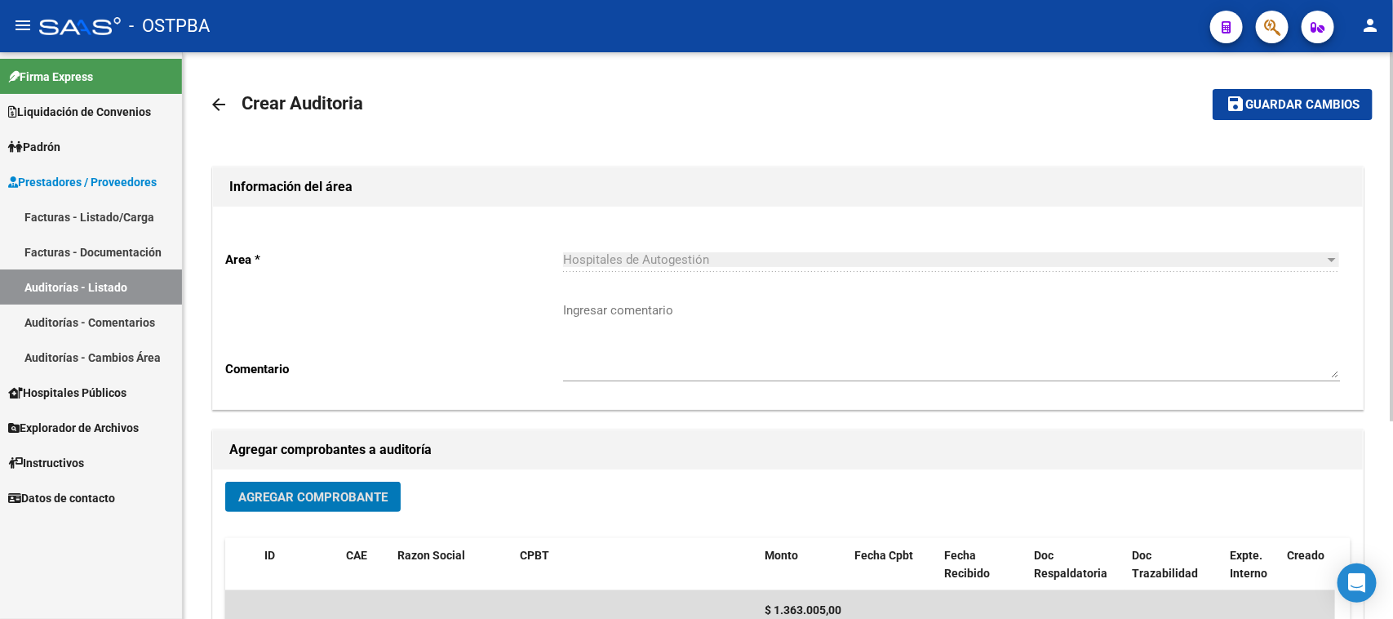
click at [1338, 99] on span "Guardar cambios" at bounding box center [1302, 105] width 114 height 15
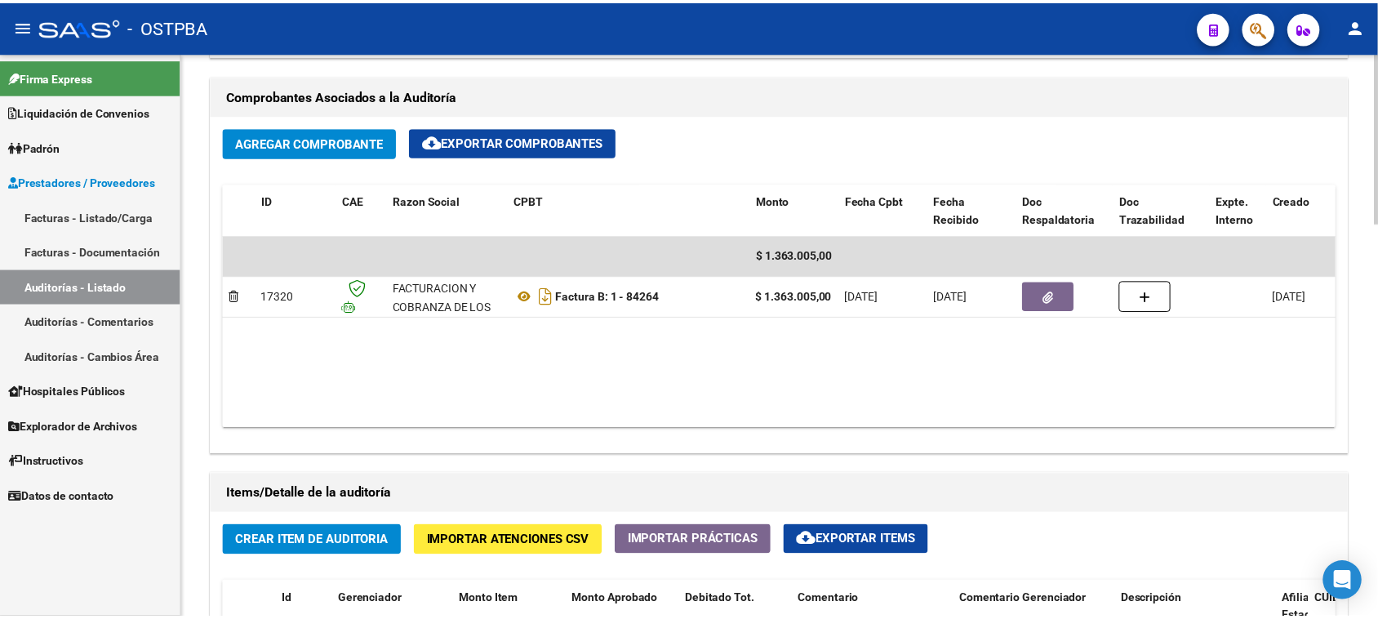
scroll to position [816, 0]
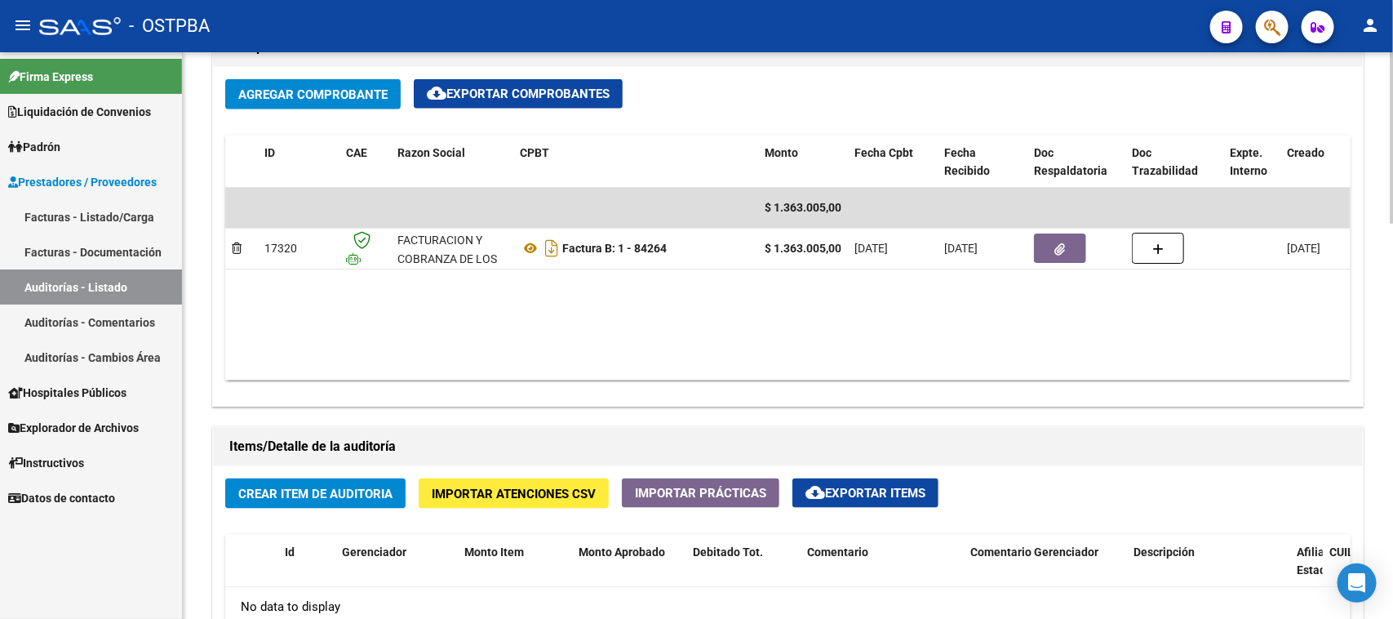
click at [382, 495] on span "Crear Item de Auditoria" at bounding box center [315, 493] width 154 height 15
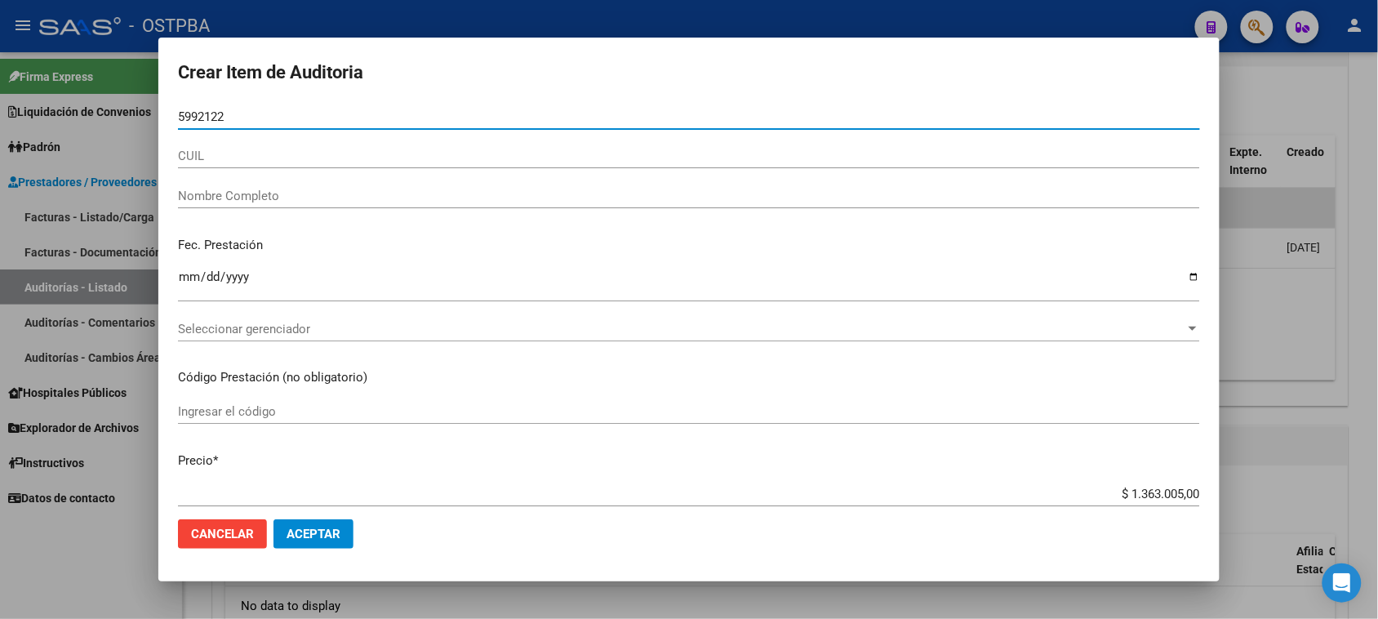
type input "59921221"
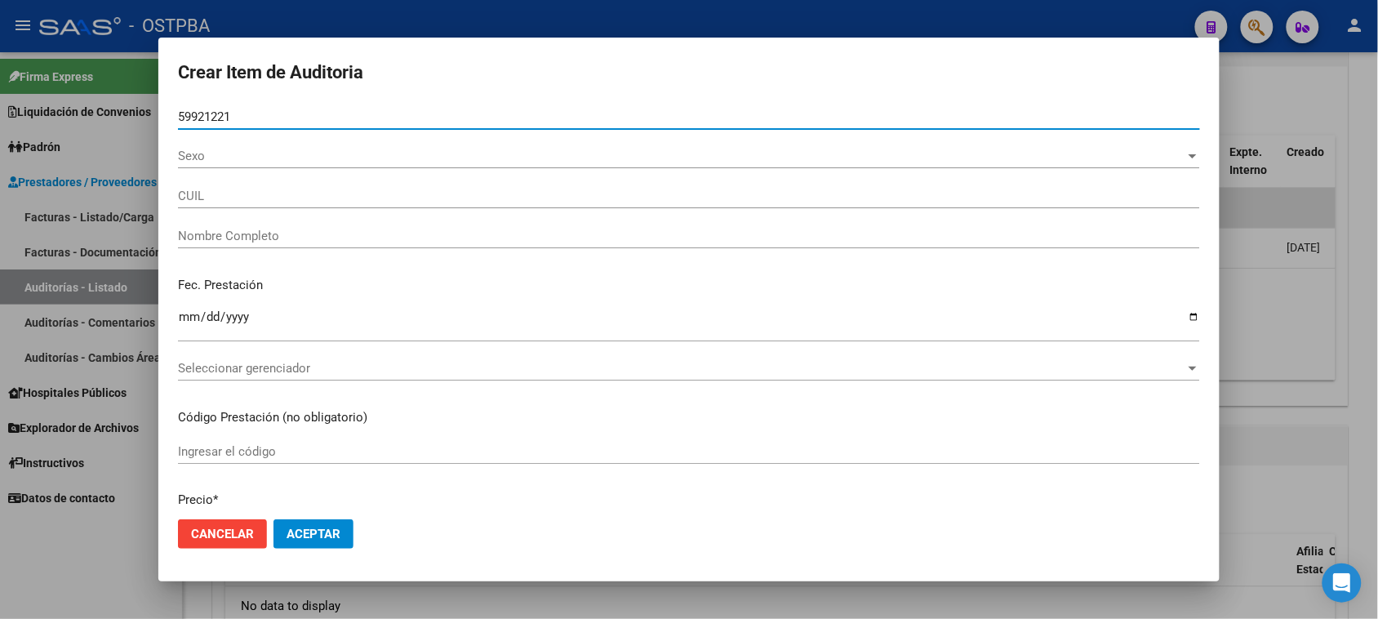
type input "27599212219"
type input "KOUGUAS ENZO IVAN"
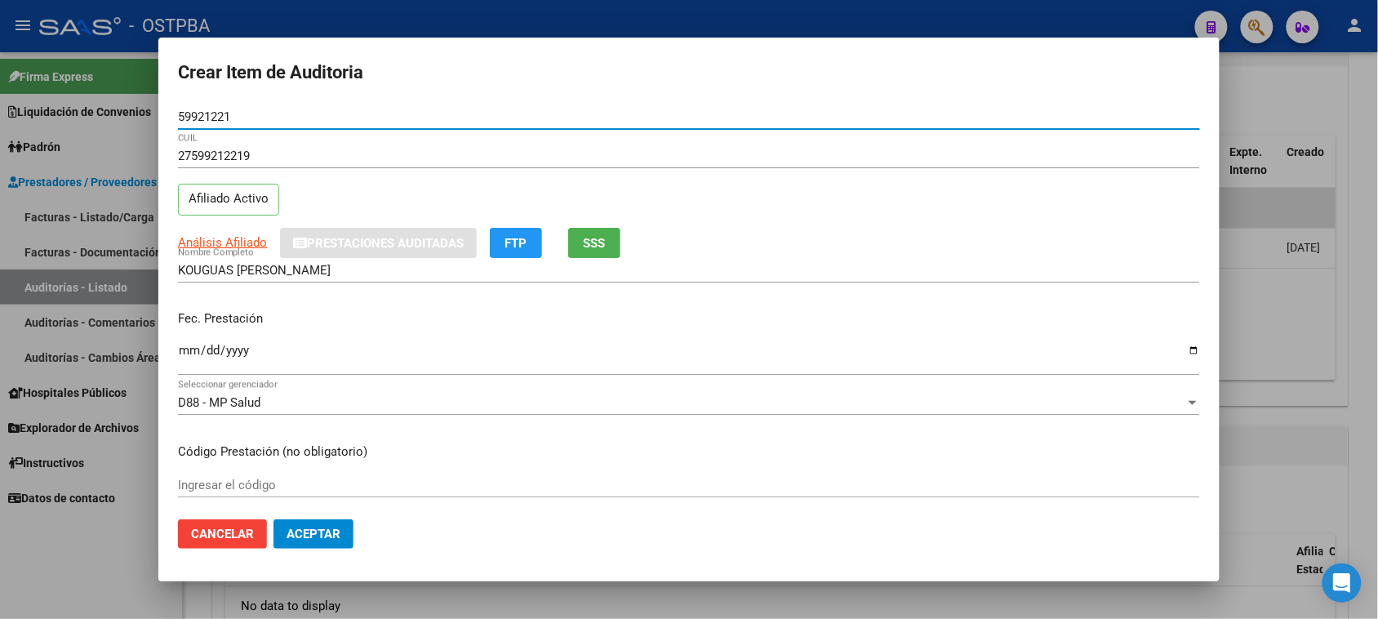
type input "59921221"
drag, startPoint x: 186, startPoint y: 345, endPoint x: 290, endPoint y: 435, distance: 137.1
click at [185, 345] on input "Ingresar la fecha" at bounding box center [689, 357] width 1022 height 26
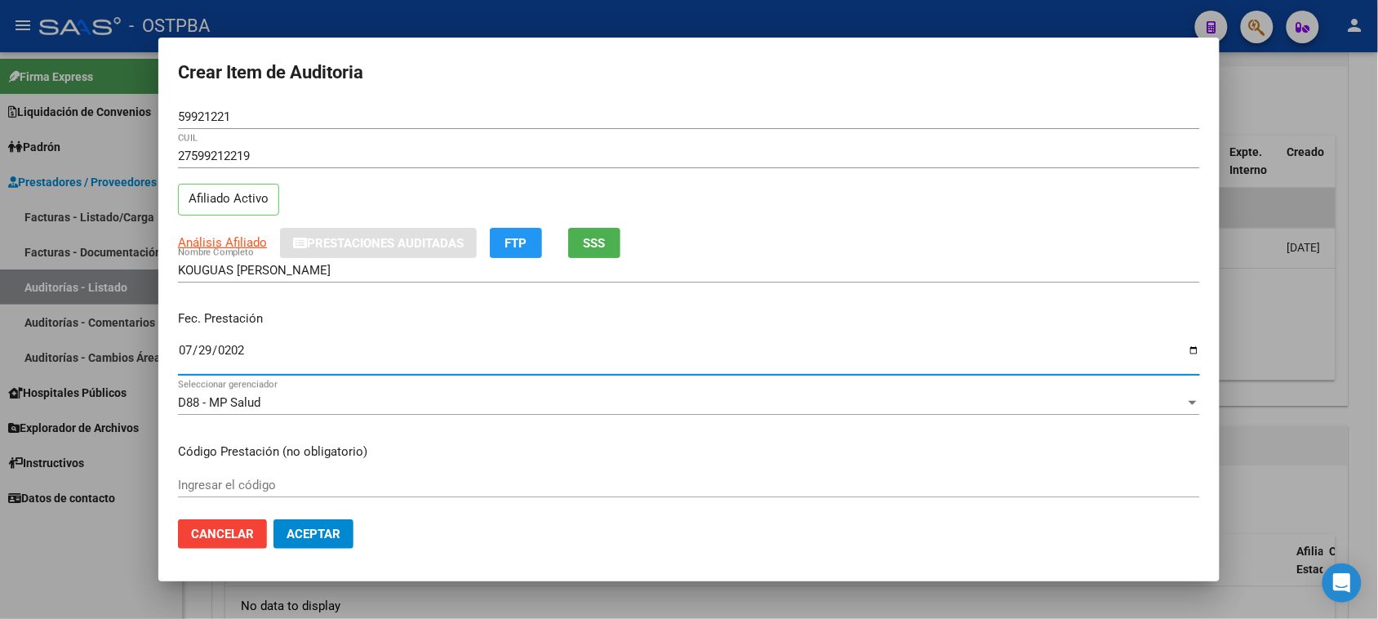
type input "2025-07-29"
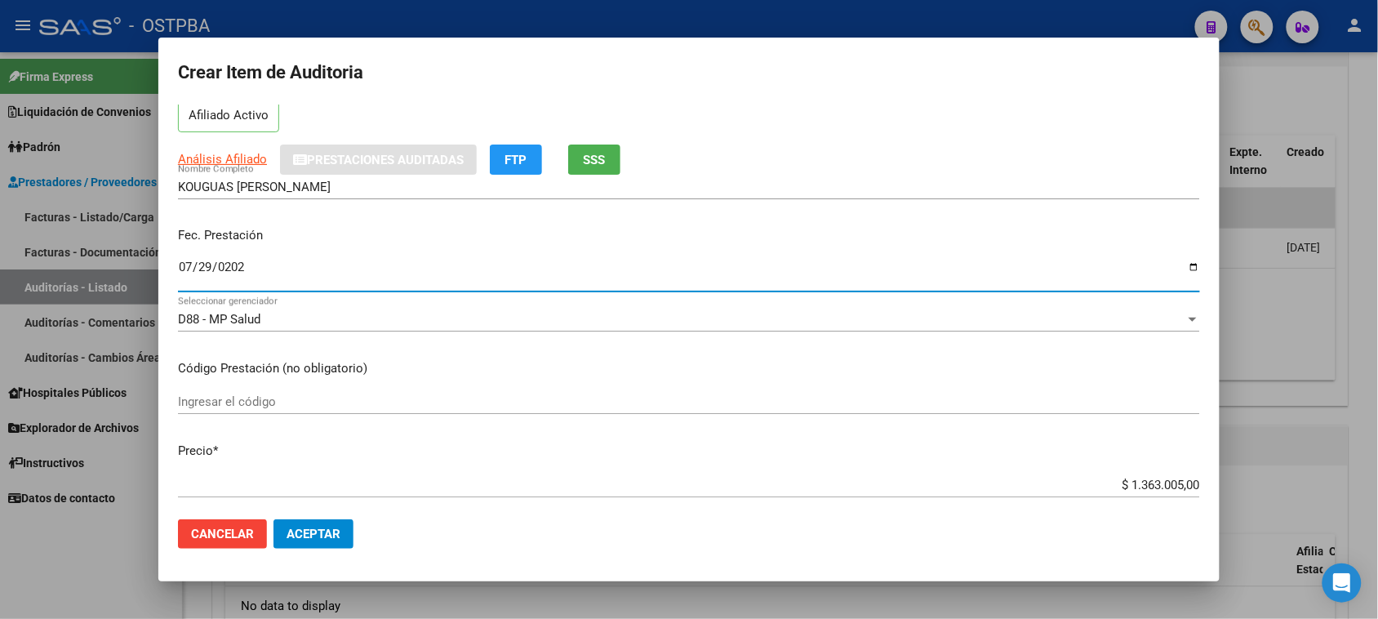
scroll to position [306, 0]
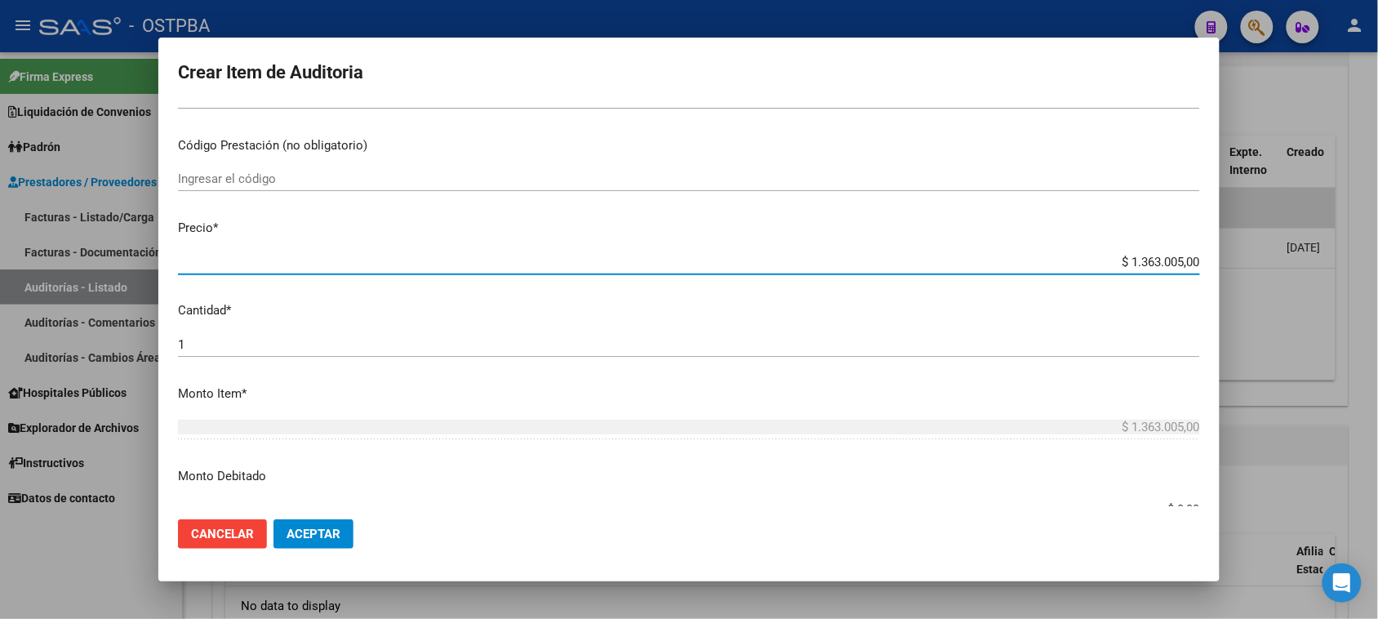
drag, startPoint x: 1115, startPoint y: 259, endPoint x: 1392, endPoint y: 300, distance: 280.5
click at [1377, 300] on html "menu - OSTPBA person Firma Express Liquidación de Convenios Gastos - Items Gast…" at bounding box center [689, 309] width 1378 height 619
type input "$ 0,01"
type input "$ 0,19"
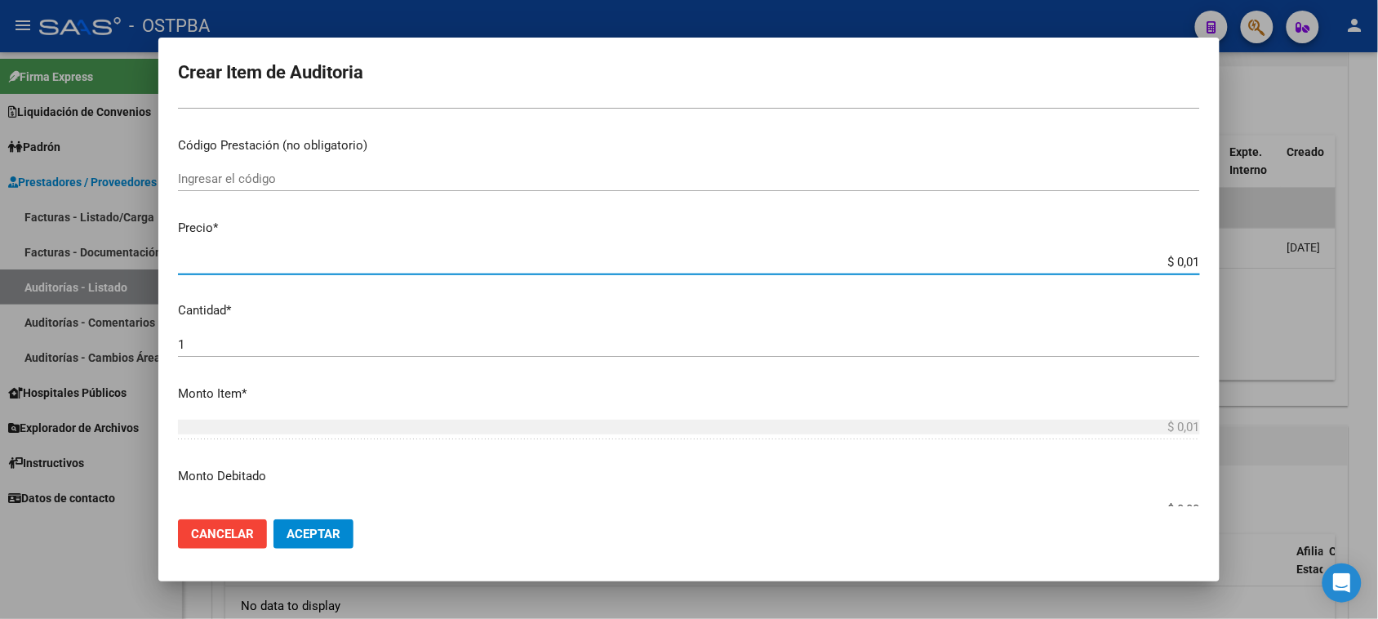
type input "$ 0,19"
type input "$ 1,91"
type input "$ 19,15"
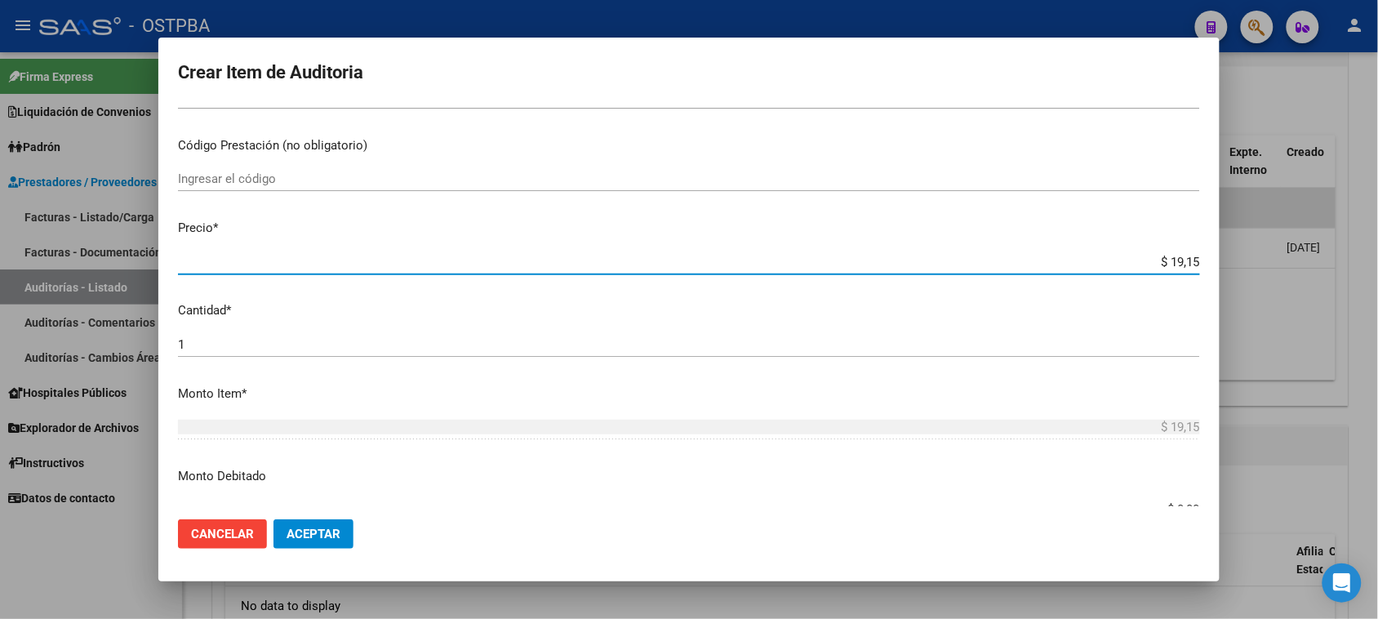
type input "$ 191,51"
type input "$ 1.915,10"
type input "$ 19.151,00"
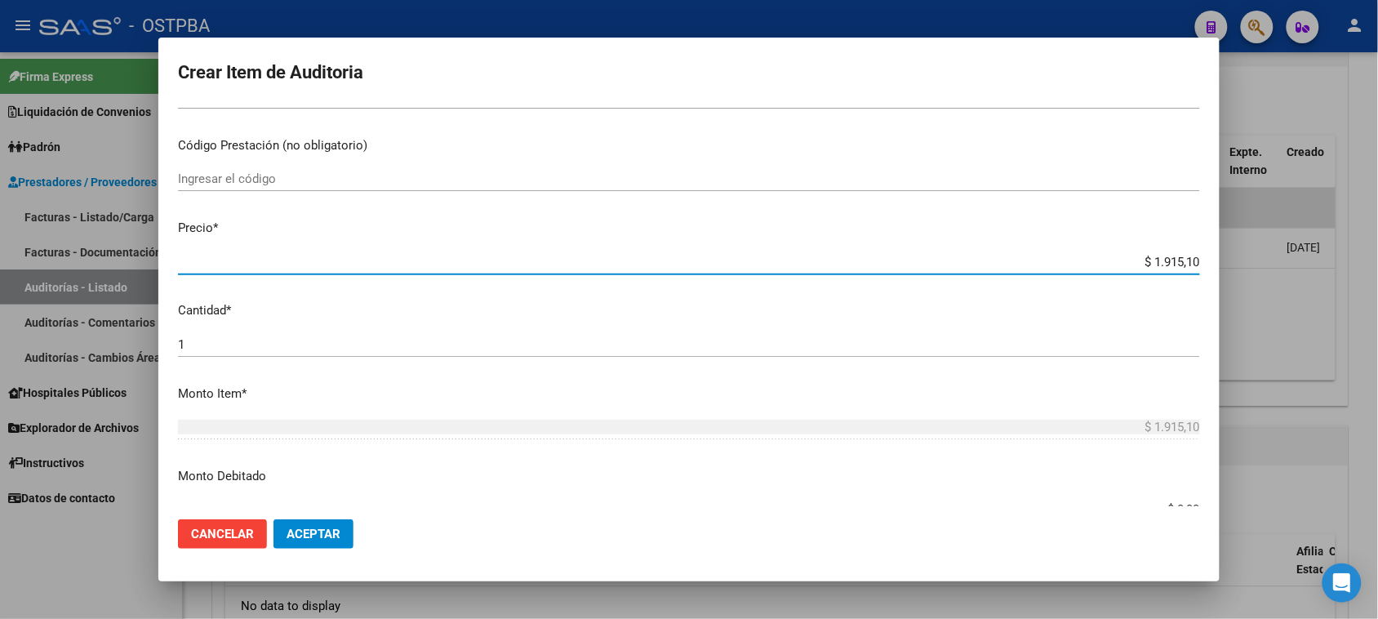
type input "$ 19.151,00"
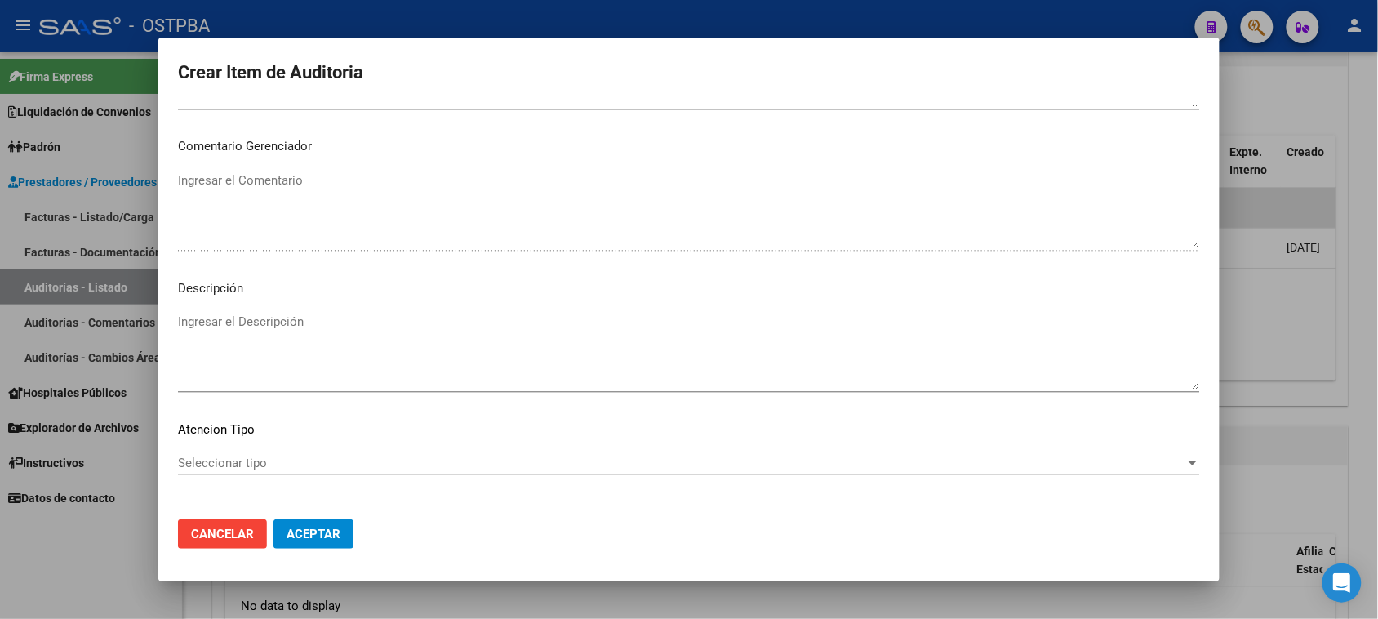
scroll to position [925, 0]
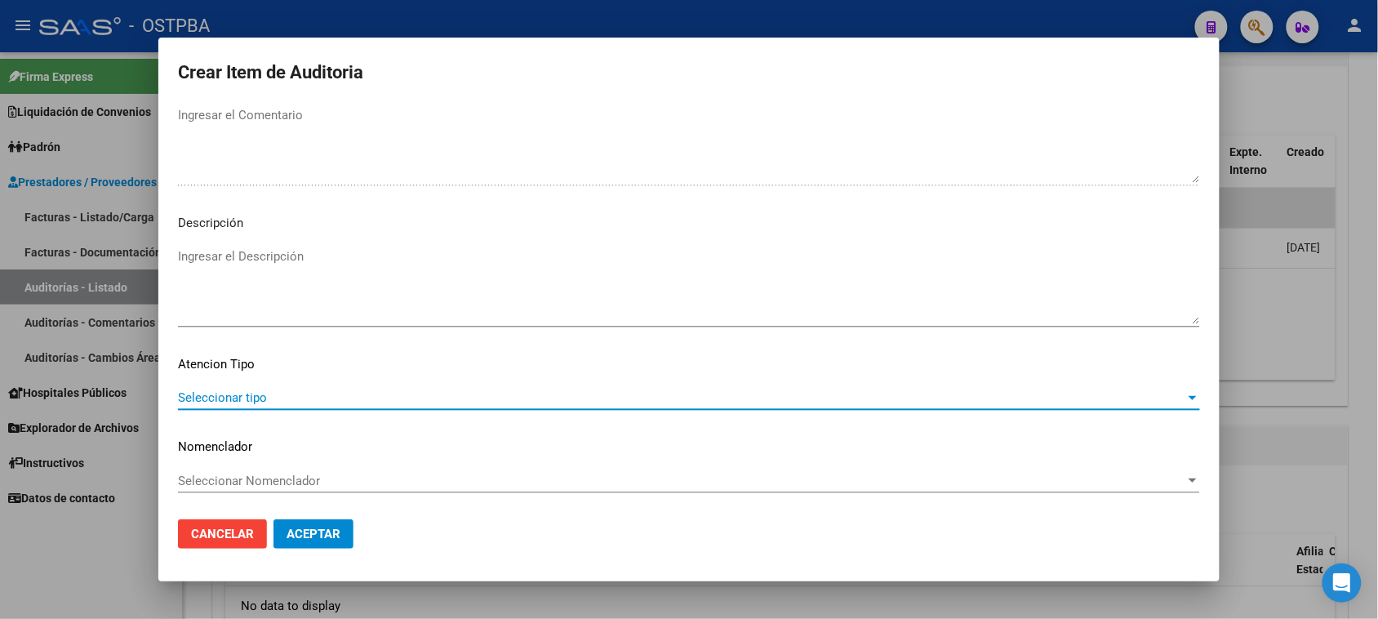
click at [202, 390] on span "Seleccionar tipo" at bounding box center [681, 397] width 1007 height 15
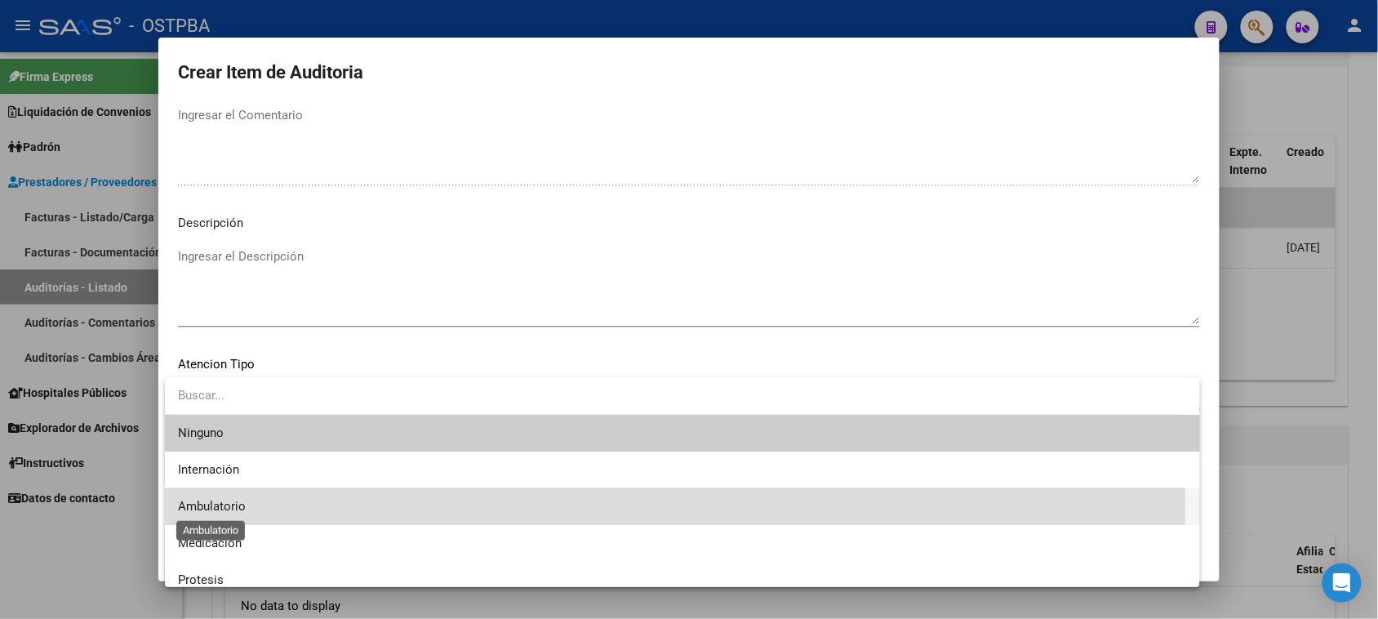
click at [202, 500] on span "Ambulatorio" at bounding box center [212, 506] width 68 height 15
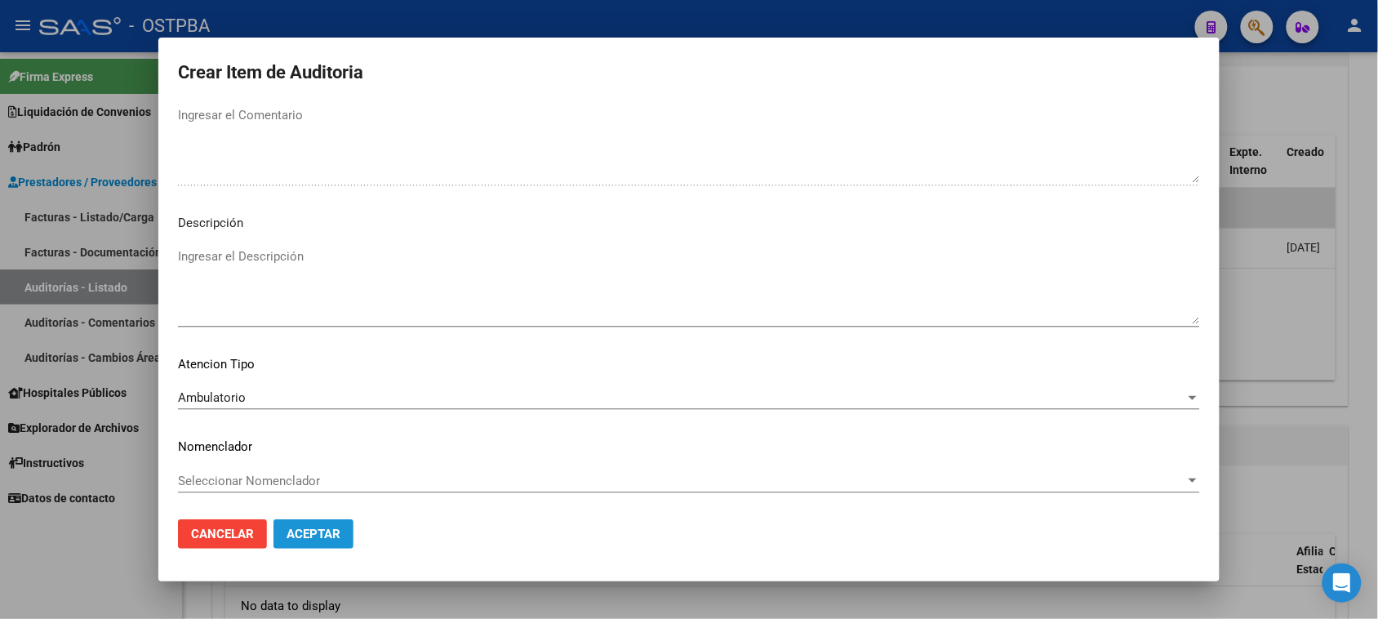
click at [312, 526] on span "Aceptar" at bounding box center [313, 533] width 54 height 15
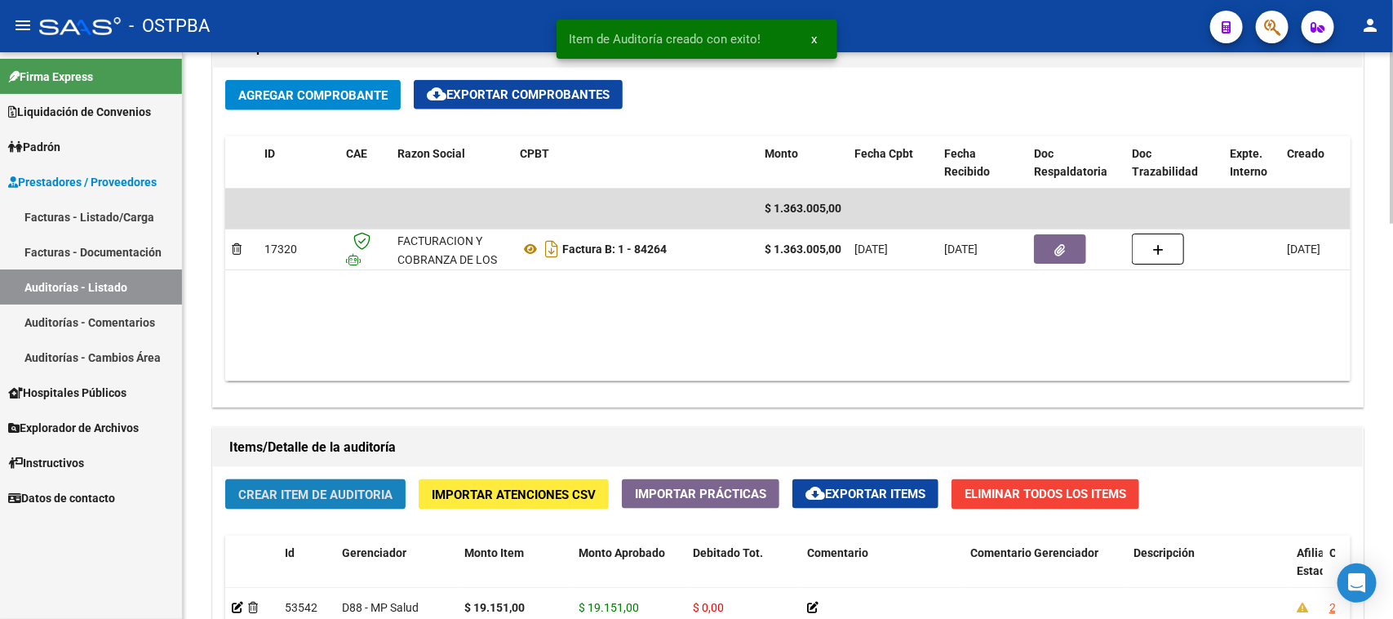
click at [389, 495] on span "Crear Item de Auditoria" at bounding box center [315, 494] width 154 height 15
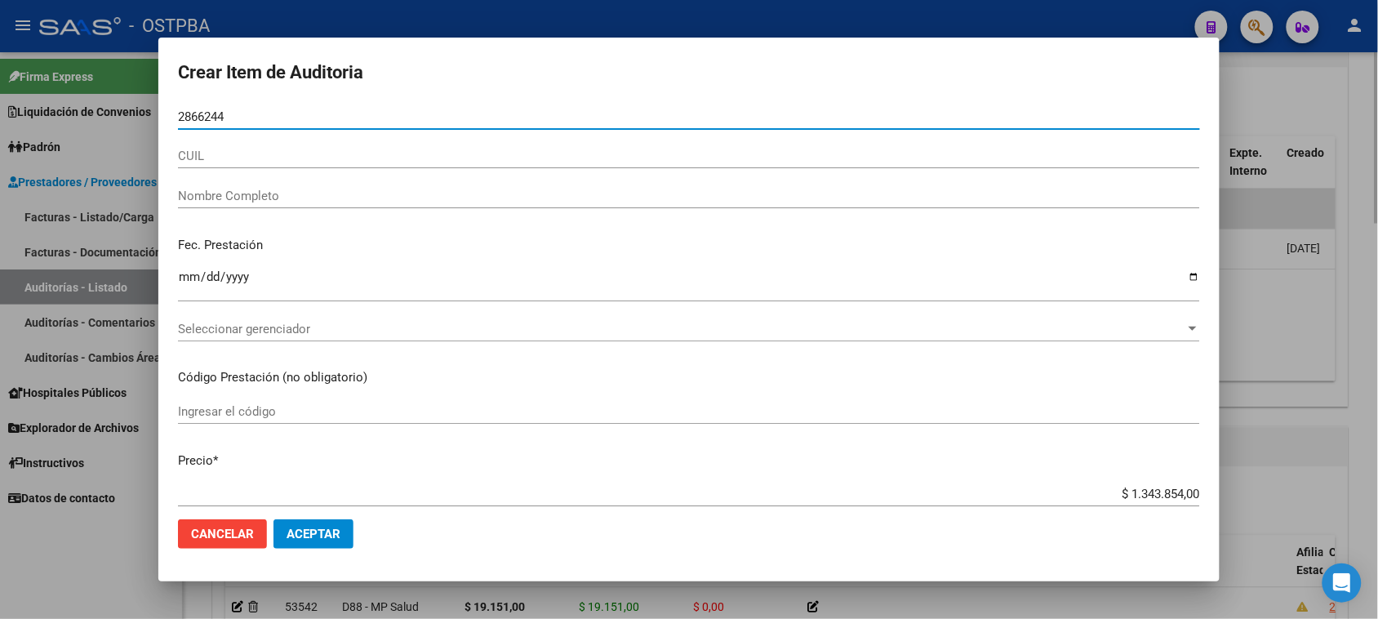
type input "28662449"
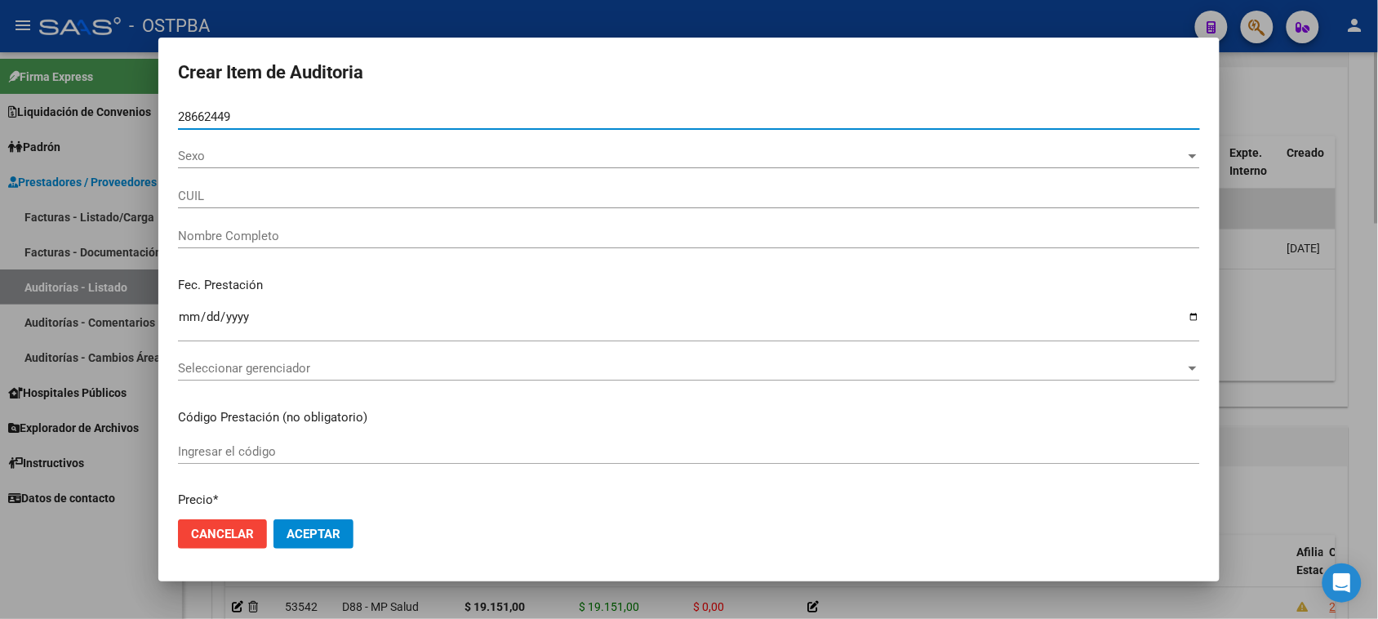
type input "27286624494"
type input "MARTINEZ SILVIA"
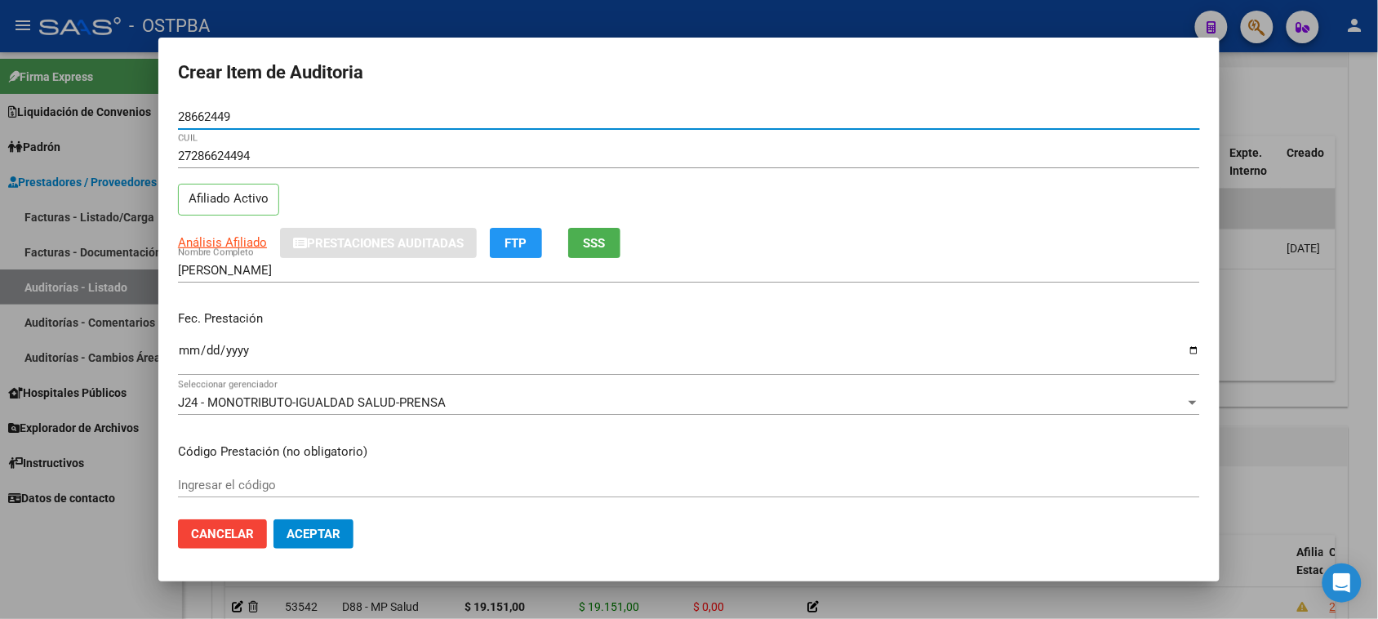
type input "28662449"
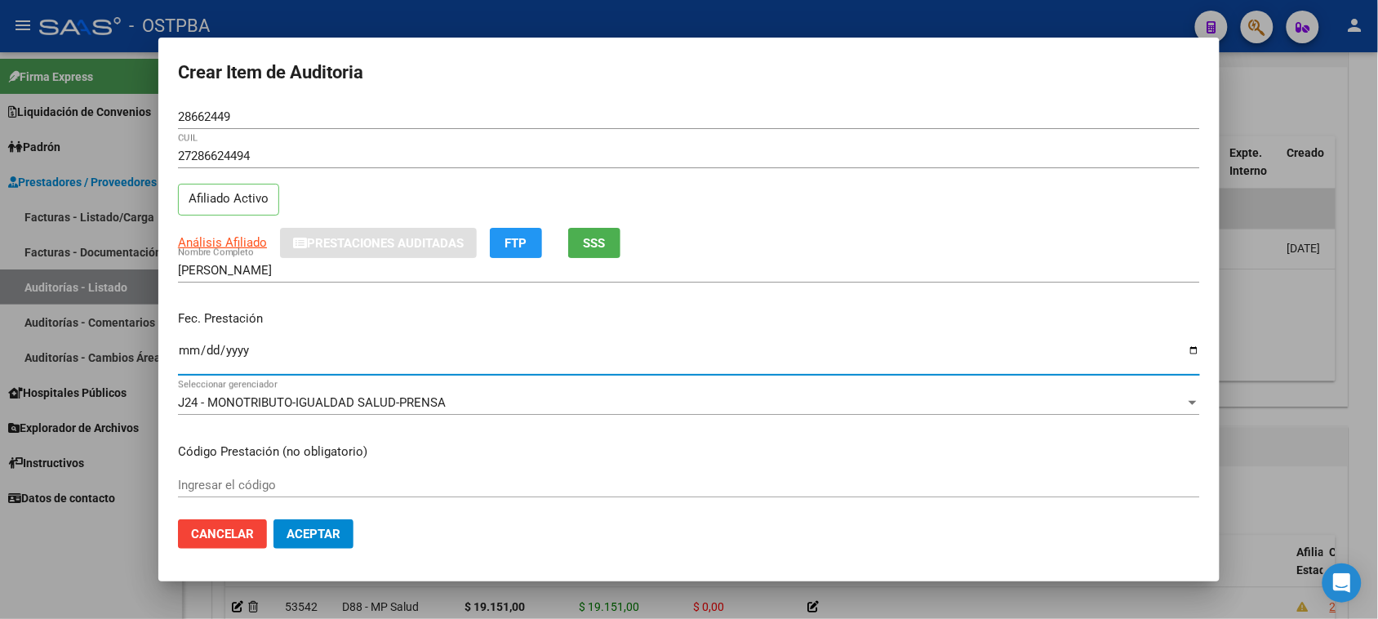
click at [193, 351] on input "Ingresar la fecha" at bounding box center [689, 357] width 1022 height 26
type input "2025-07-19"
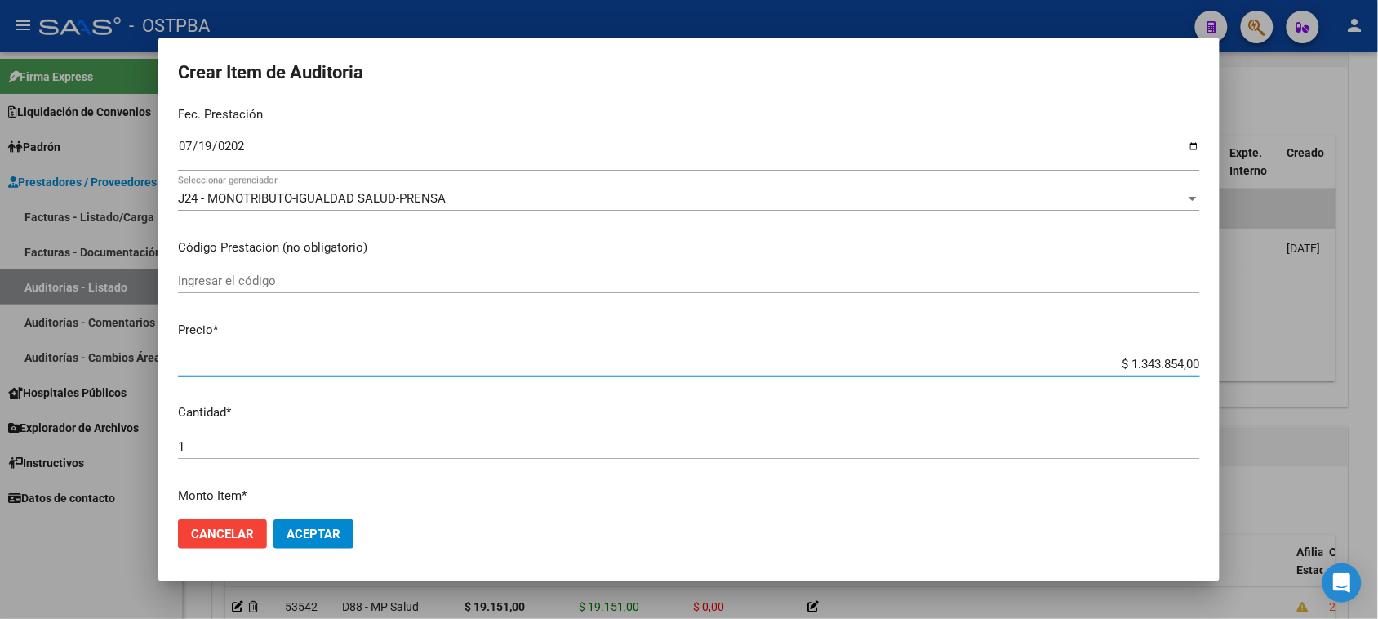
drag, startPoint x: 1116, startPoint y: 360, endPoint x: 1392, endPoint y: 381, distance: 277.5
click at [1377, 381] on html "menu - OSTPBA person Firma Express Liquidación de Convenios Gastos - Items Gast…" at bounding box center [689, 309] width 1378 height 619
type input "$ 0,01"
type input "$ 0,10"
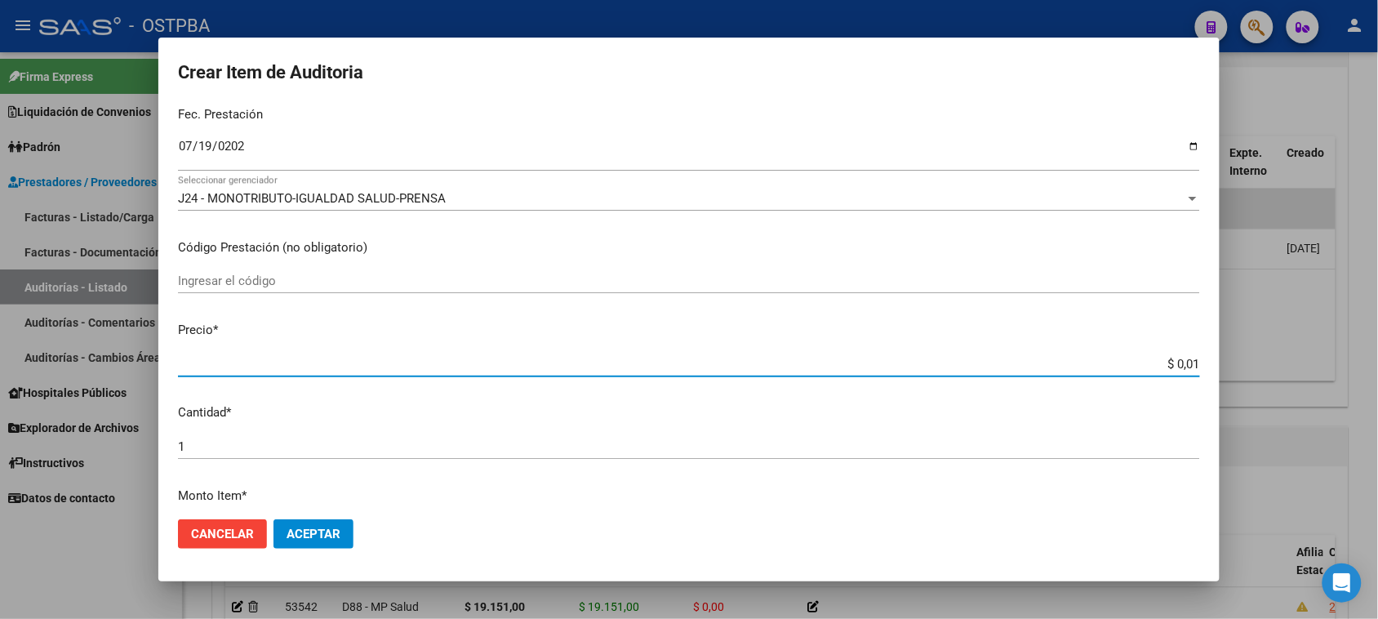
type input "$ 0,10"
type input "$ 1,08"
type input "$ 10,85"
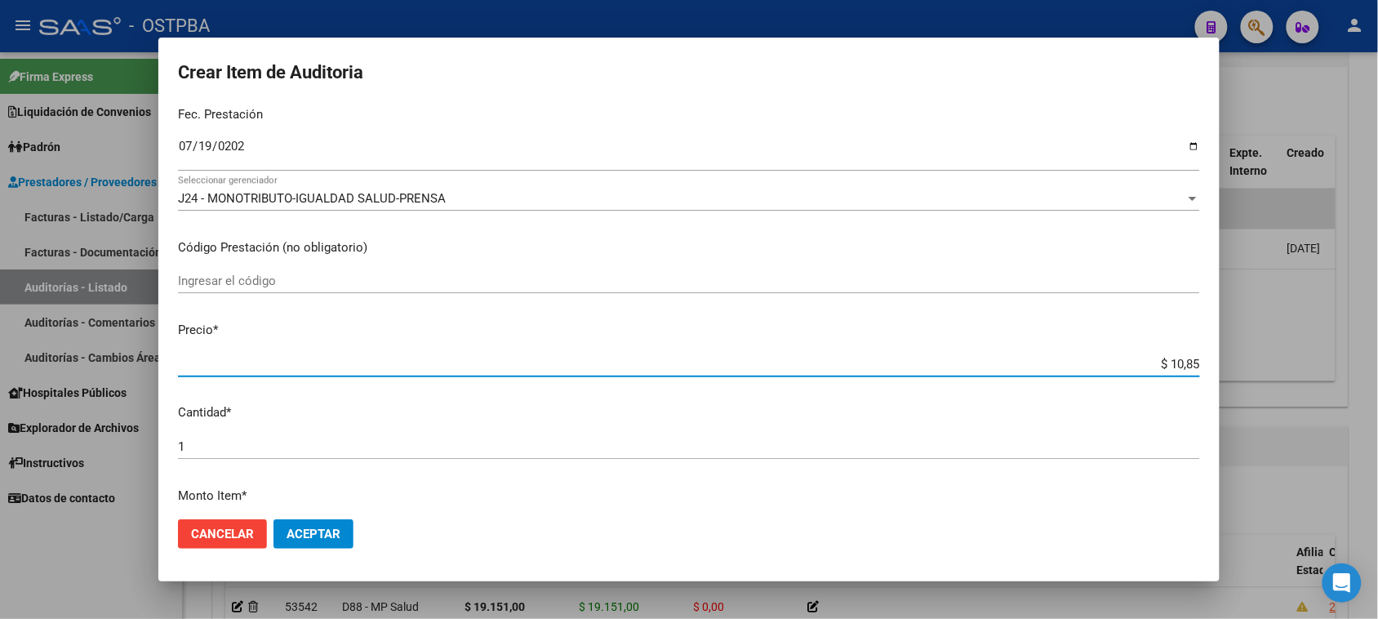
type input "$ 108,50"
type input "$ 1.085,01"
type input "$ 10.850,10"
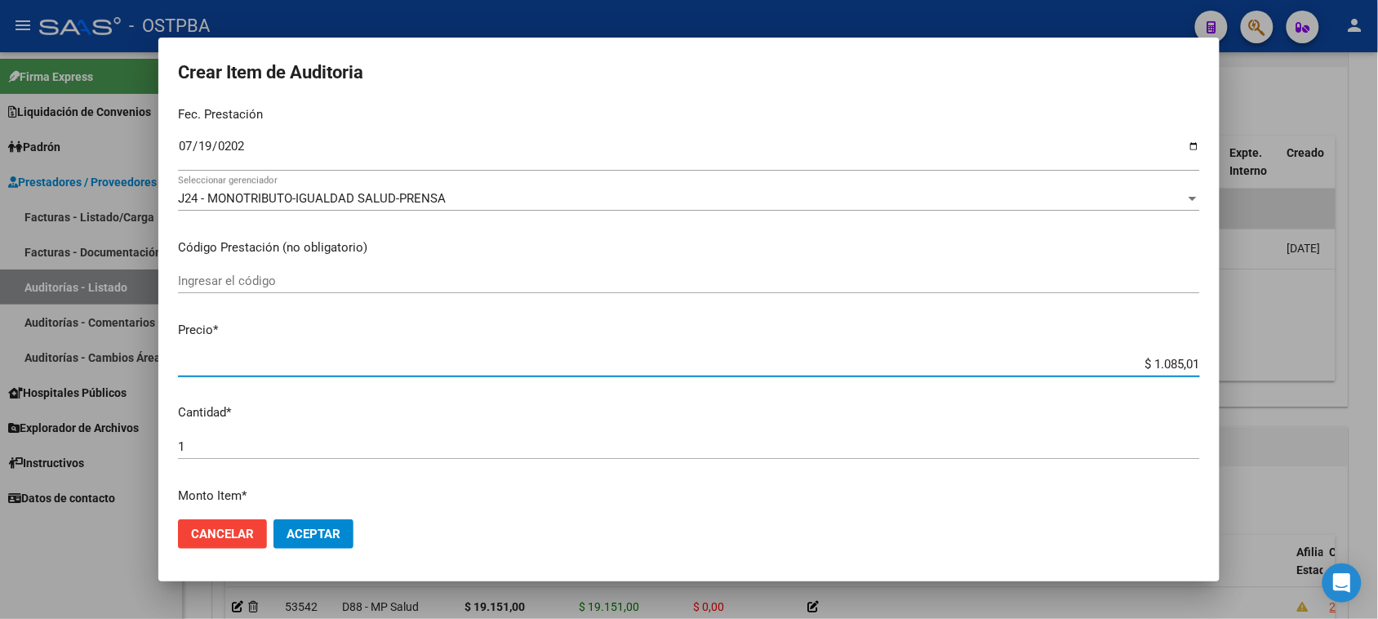
type input "$ 10.850,10"
type input "$ 108.501,00"
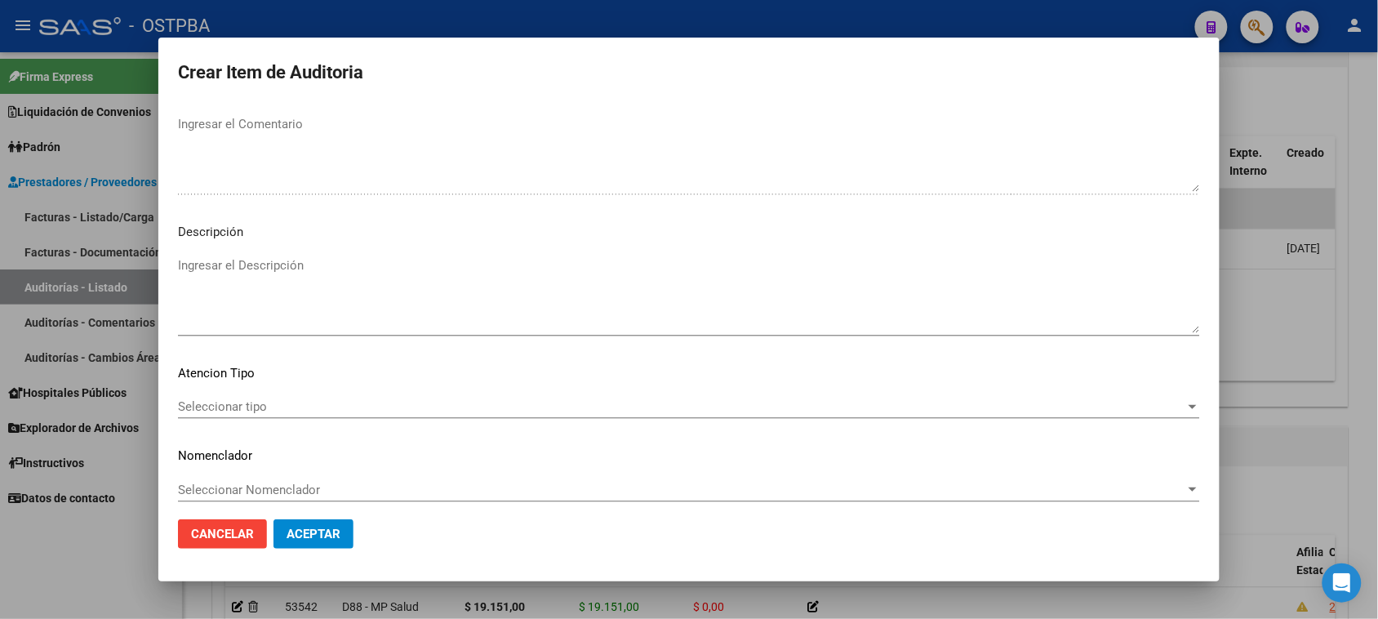
scroll to position [918, 0]
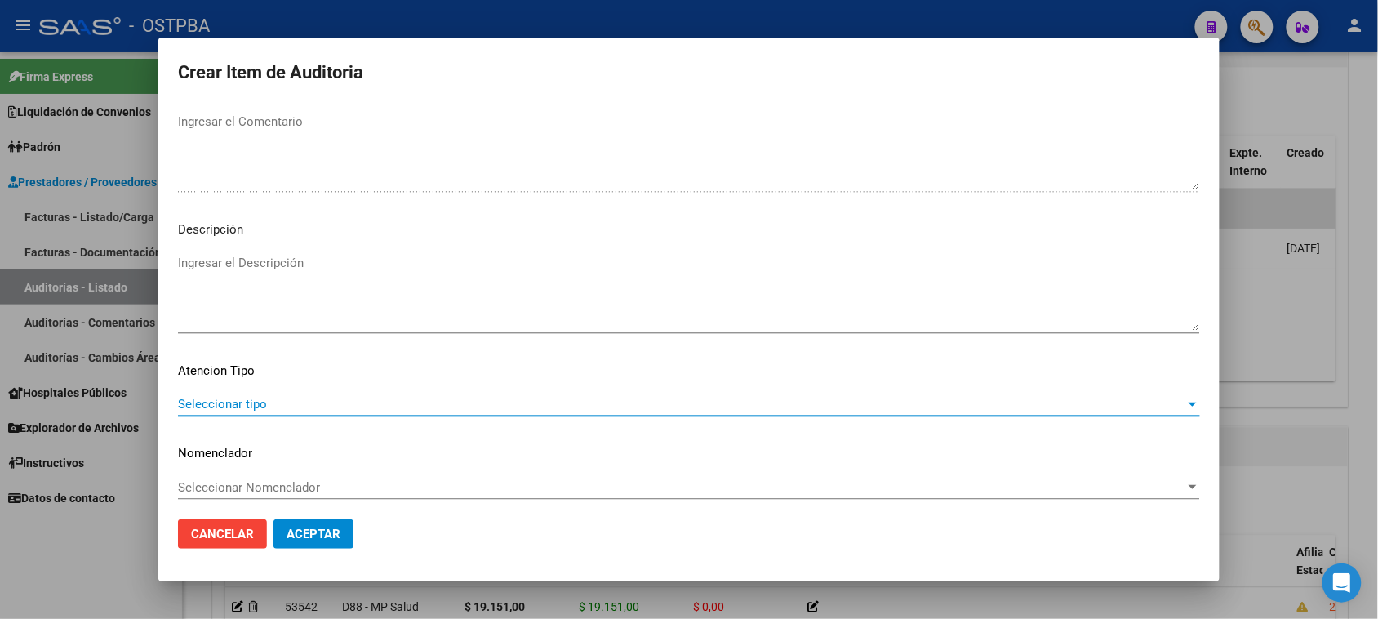
click at [233, 400] on span "Seleccionar tipo" at bounding box center [681, 404] width 1007 height 15
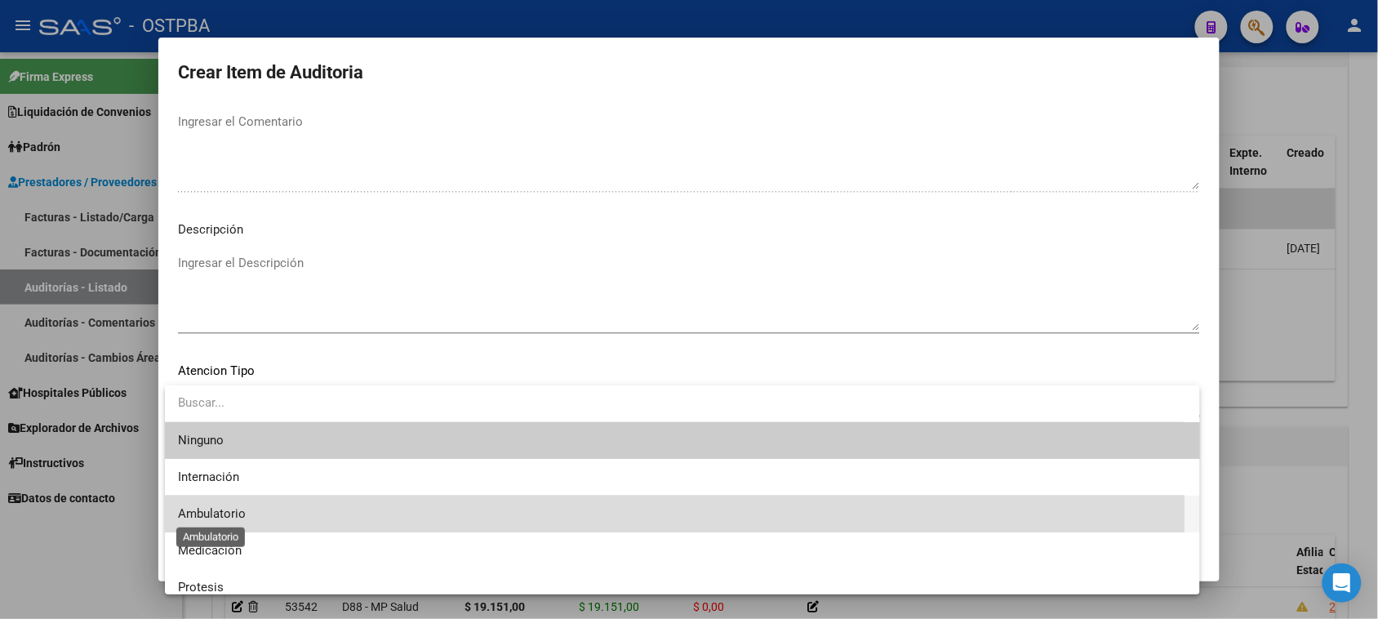
click at [224, 507] on span "Ambulatorio" at bounding box center [212, 513] width 68 height 15
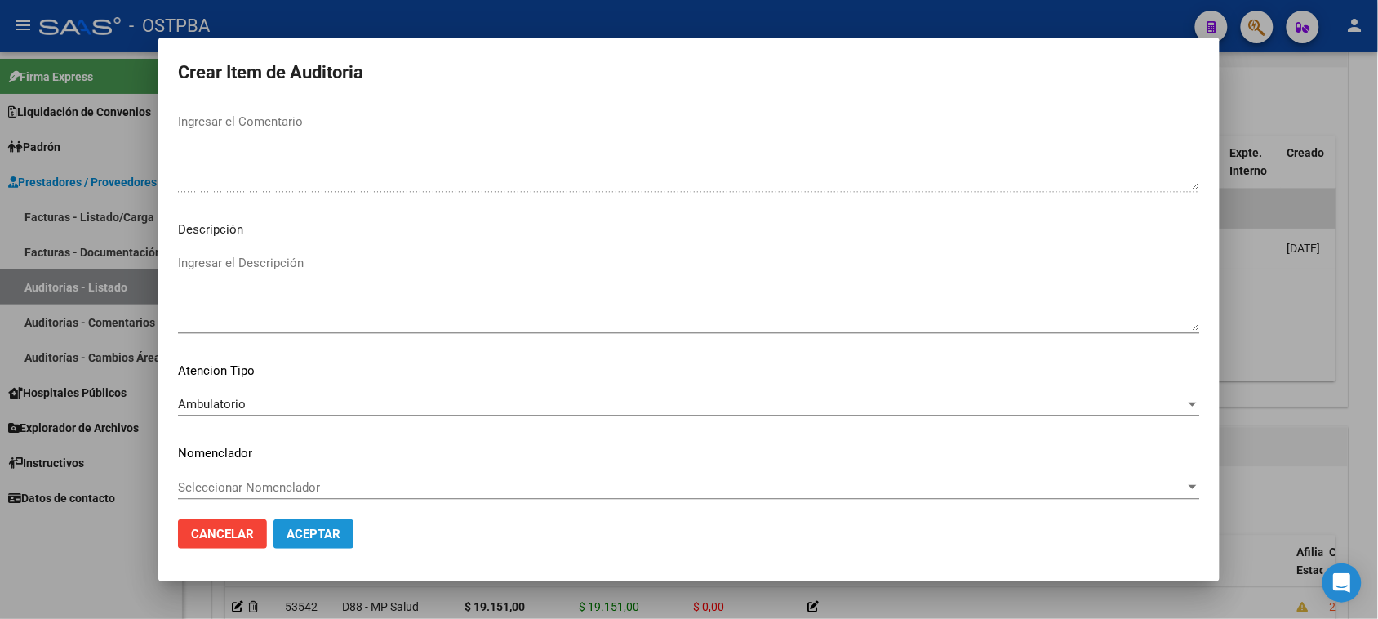
click at [304, 535] on span "Aceptar" at bounding box center [313, 533] width 54 height 15
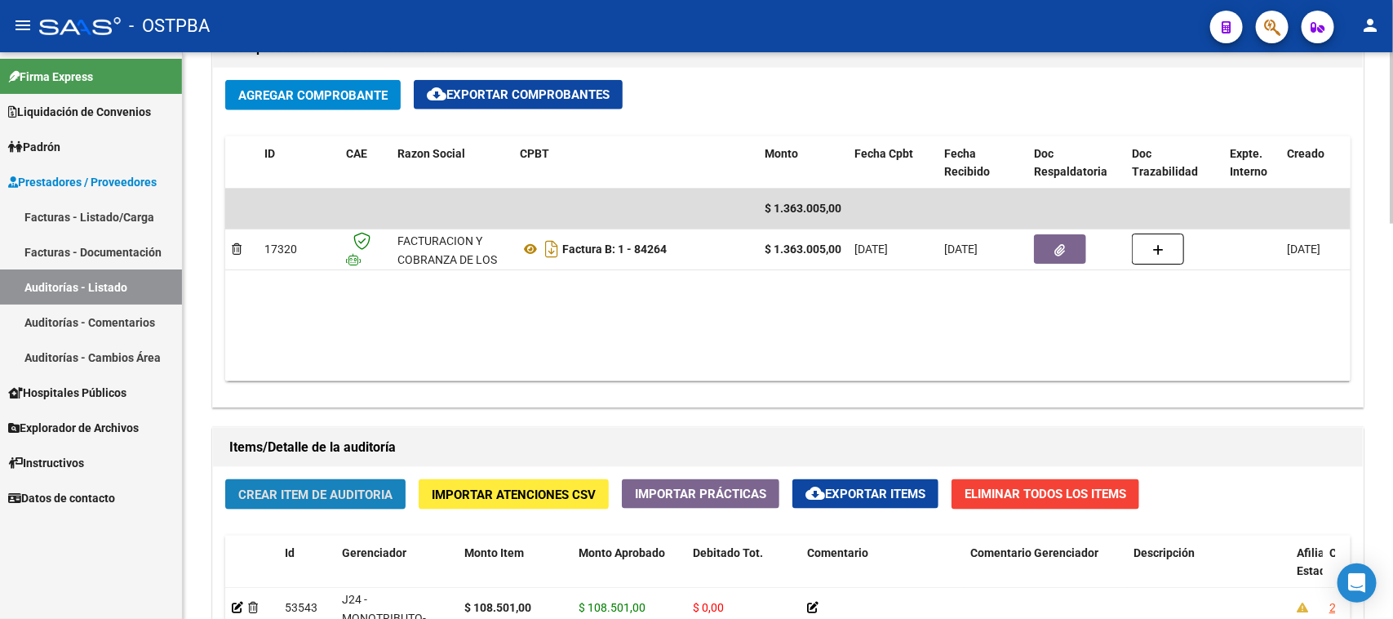
click at [295, 479] on button "Crear Item de Auditoria" at bounding box center [315, 494] width 180 height 30
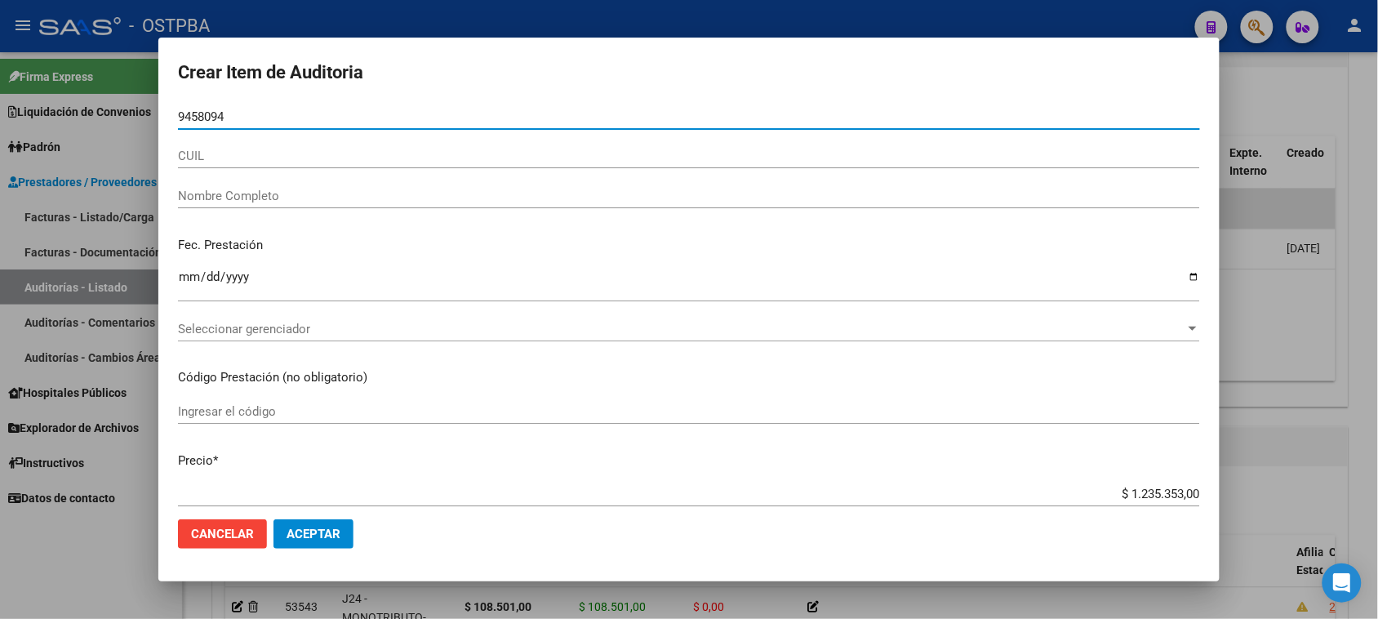
type input "94580947"
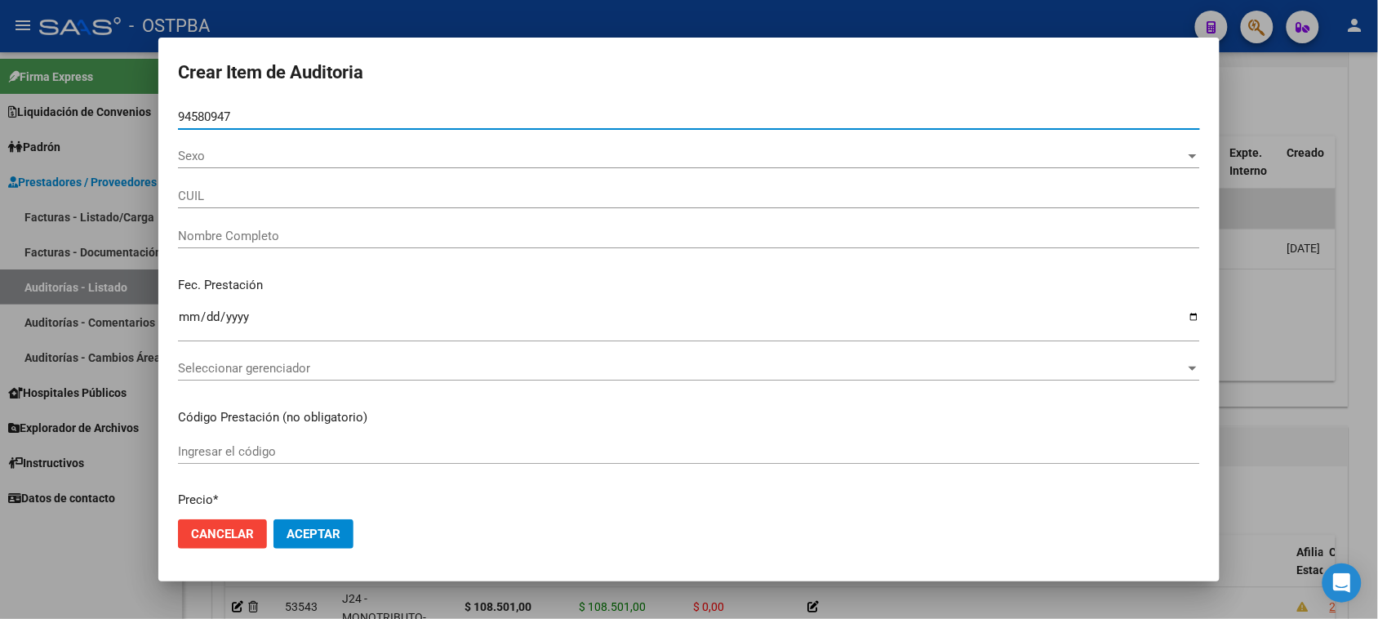
type input "27945809472"
type input "ESTIGARRIBIA BLANCA NUMIDIA"
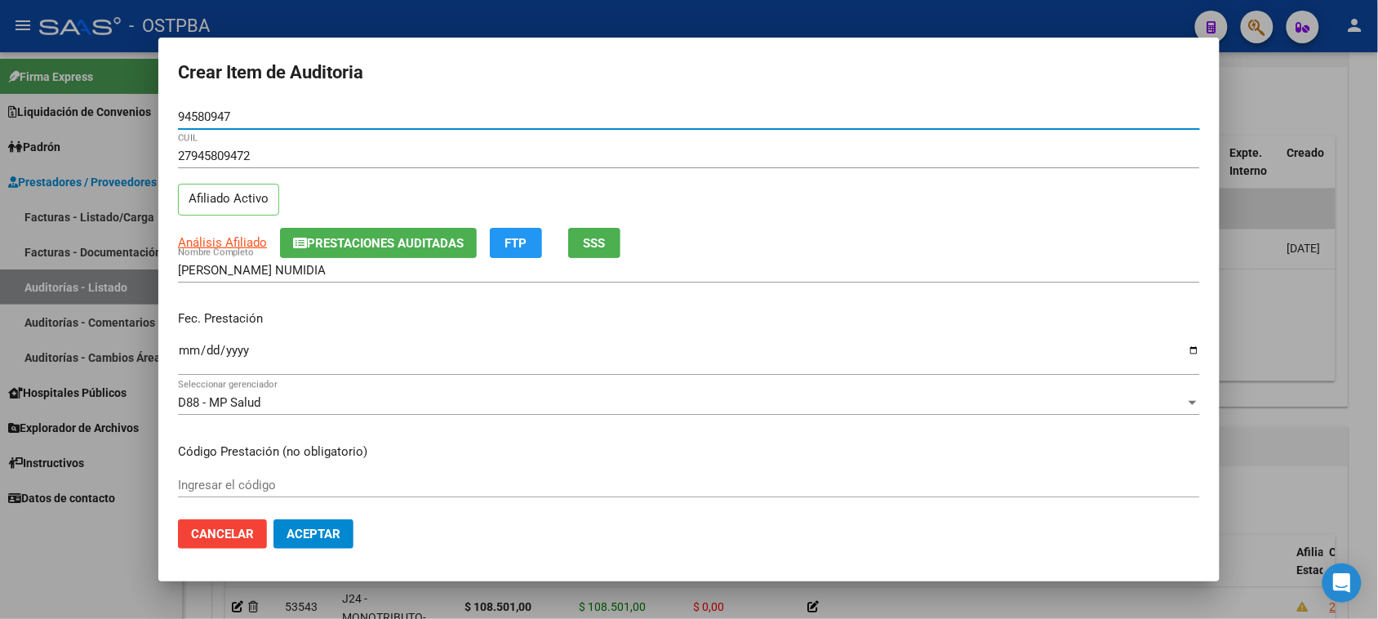
type input "94580947"
click at [190, 348] on input "Ingresar la fecha" at bounding box center [689, 357] width 1022 height 26
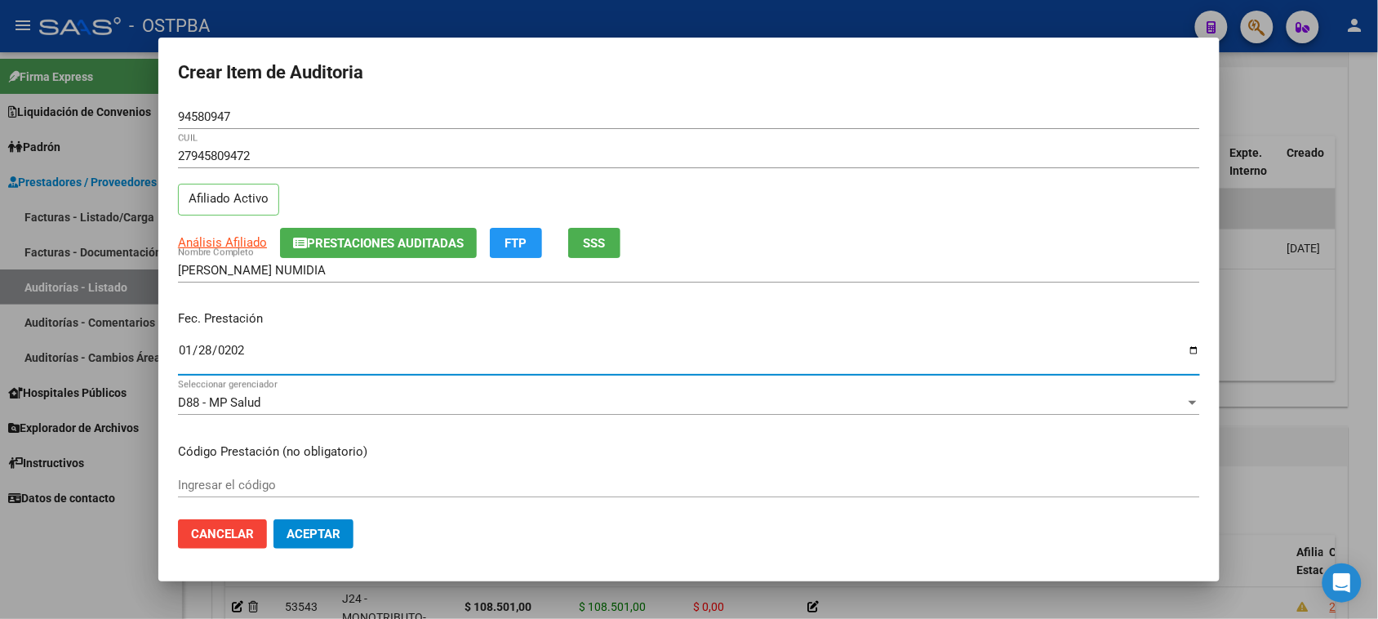
type input "2025-01-28"
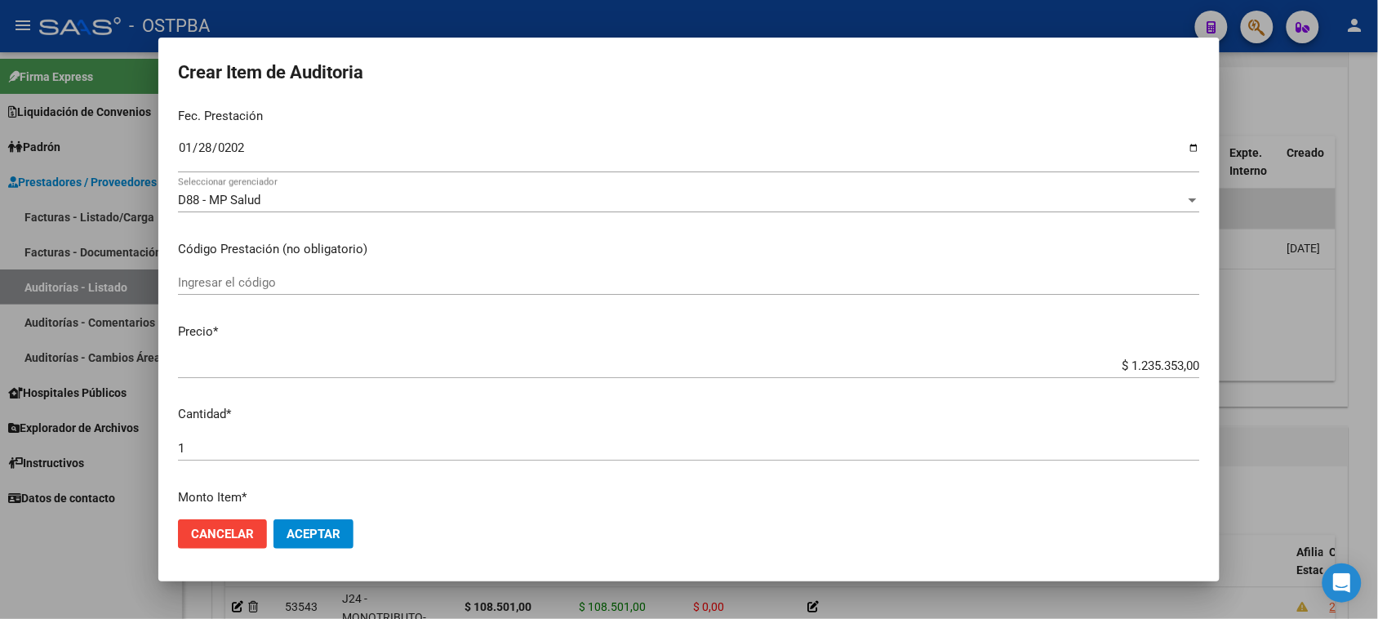
scroll to position [204, 0]
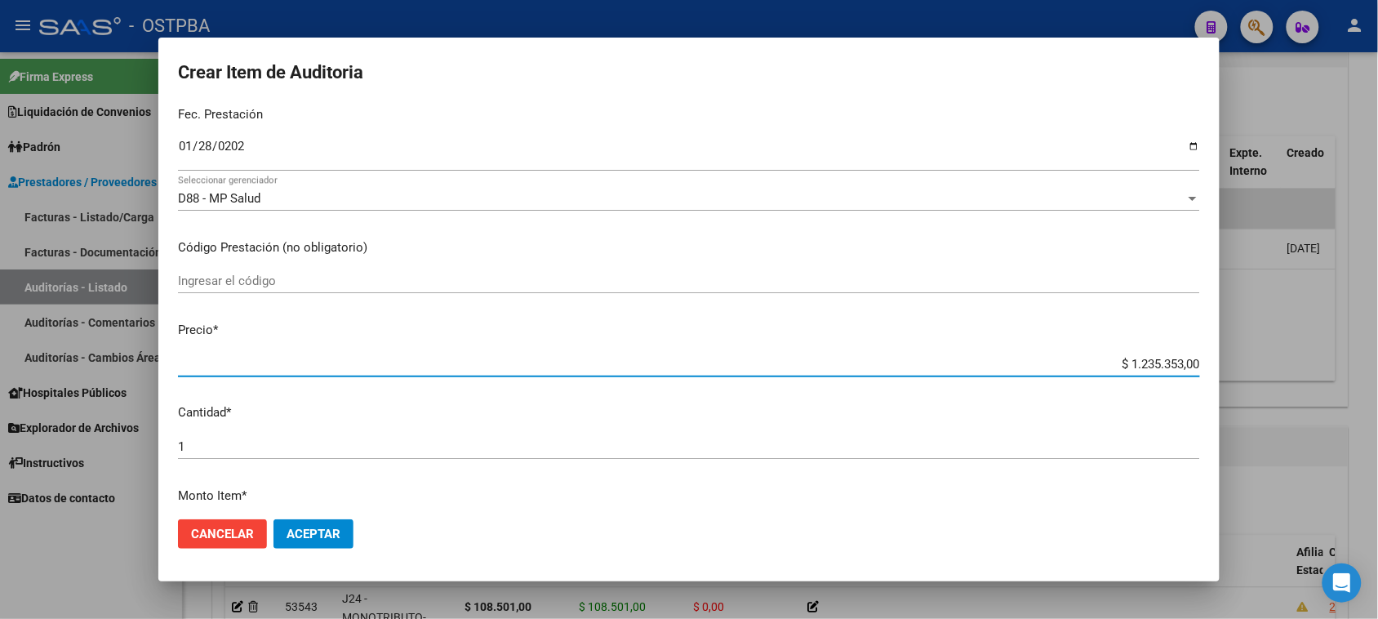
drag, startPoint x: 1107, startPoint y: 359, endPoint x: 1375, endPoint y: 384, distance: 268.8
click at [1375, 384] on div "Crear Item de Auditoria 94580947 Nro Documento 27945809472 CUIL Afiliado Activo…" at bounding box center [689, 309] width 1378 height 619
type input "$ 0,01"
type input "$ 0,14"
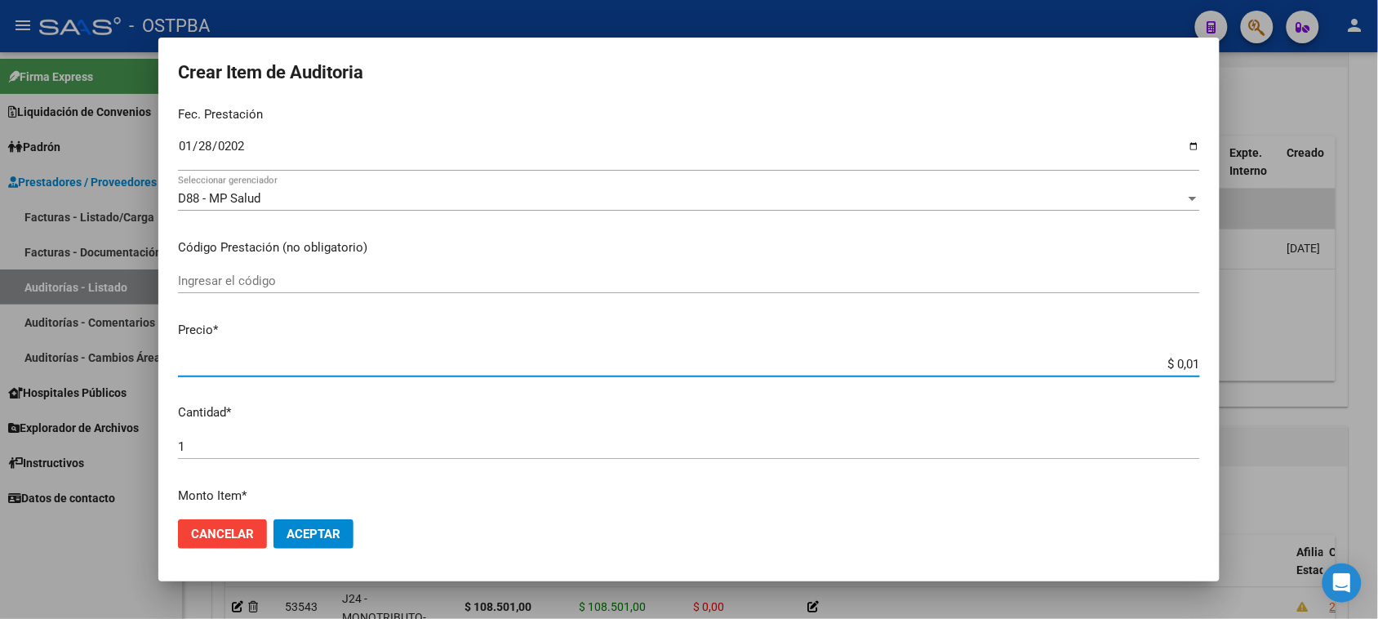
type input "$ 0,14"
type input "$ 1,45"
type input "$ 14,54"
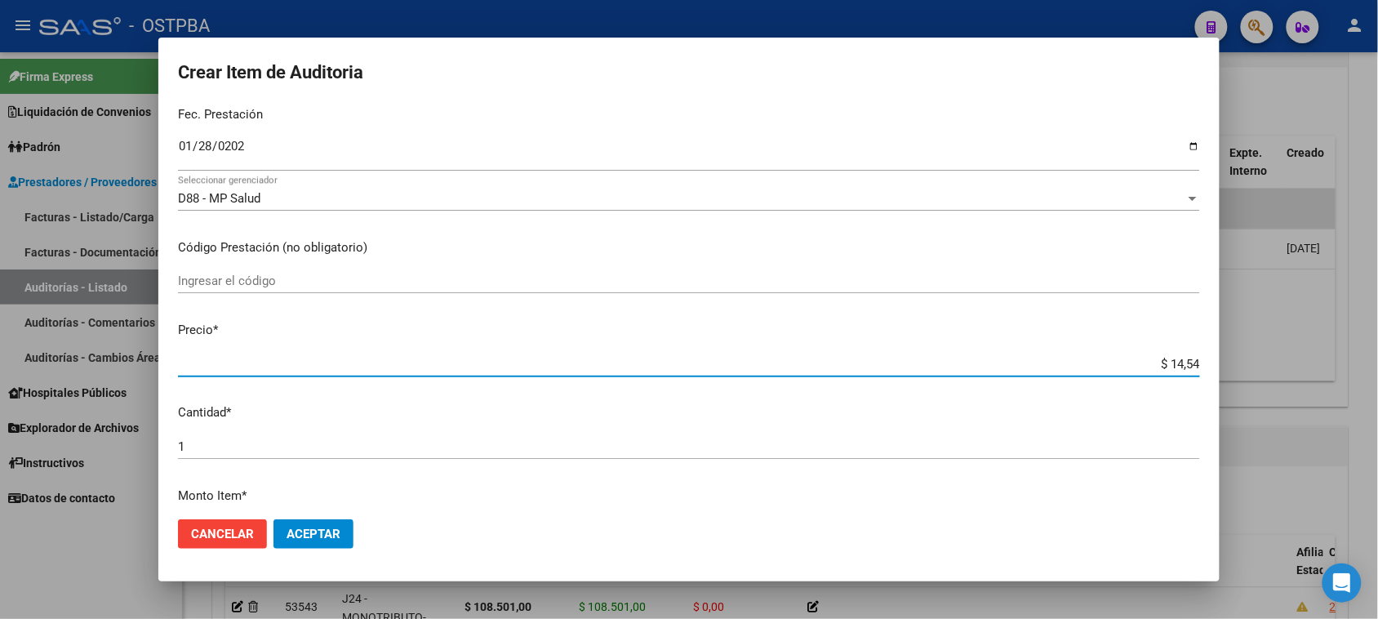
type input "$ 145,46"
type input "$ 1.454,60"
type input "$ 14.546,00"
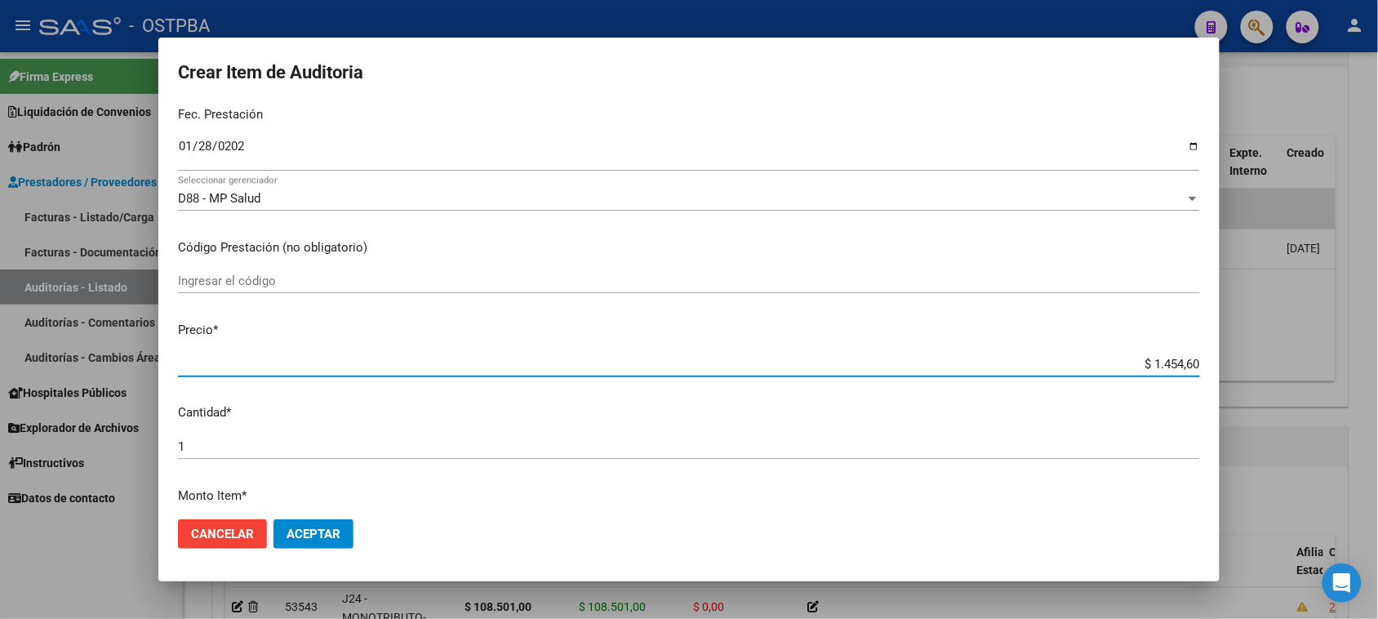
type input "$ 14.546,00"
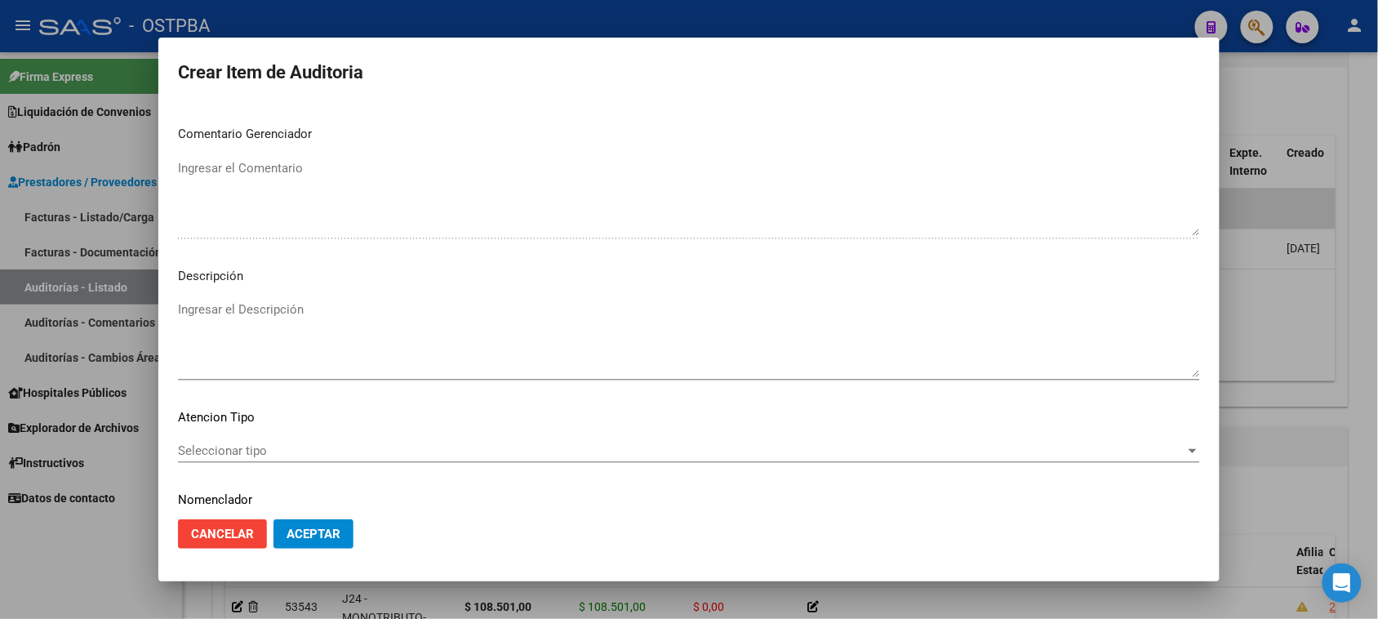
scroll to position [925, 0]
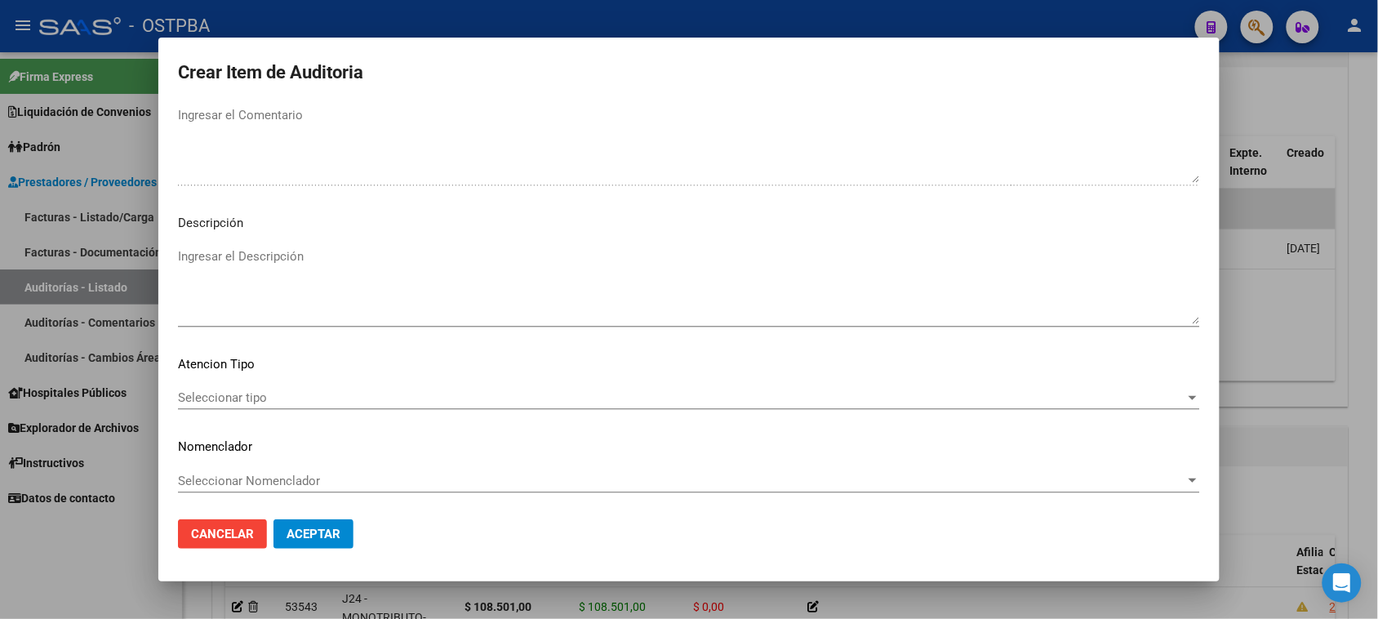
click at [222, 393] on span "Seleccionar tipo" at bounding box center [681, 397] width 1007 height 15
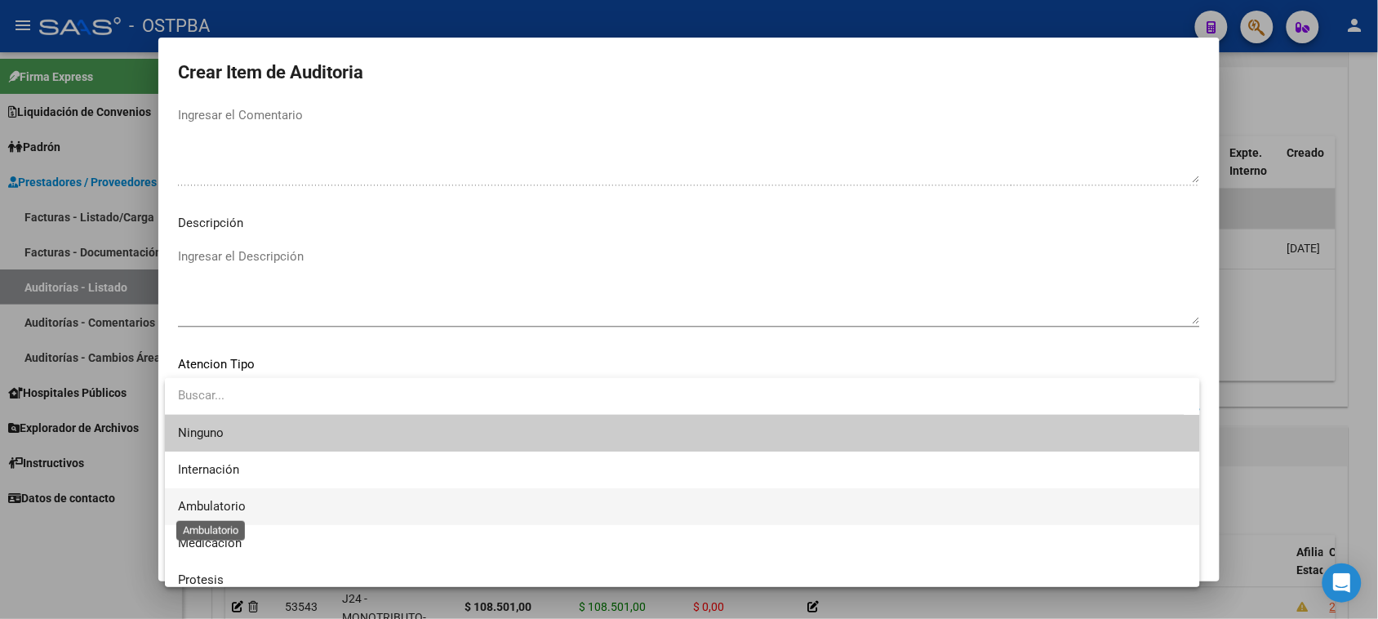
click at [219, 507] on span "Ambulatorio" at bounding box center [212, 506] width 68 height 15
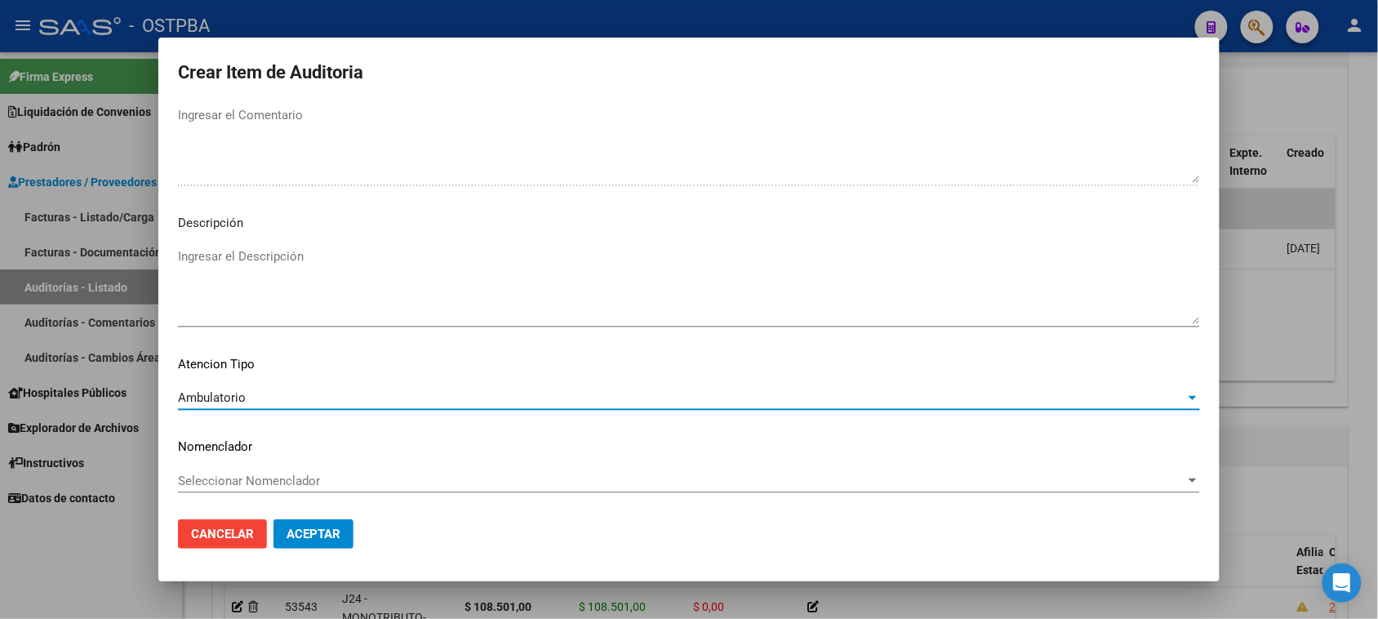
click at [308, 535] on span "Aceptar" at bounding box center [313, 533] width 54 height 15
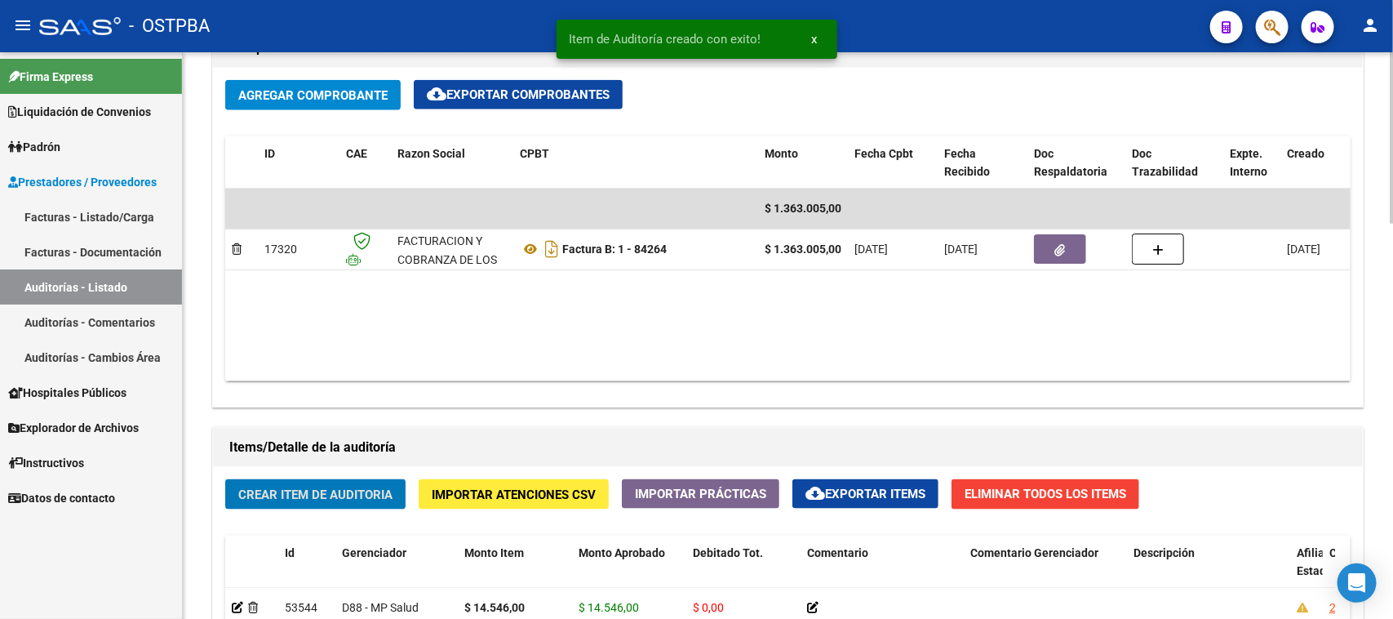
click at [310, 480] on button "Crear Item de Auditoria" at bounding box center [315, 494] width 180 height 30
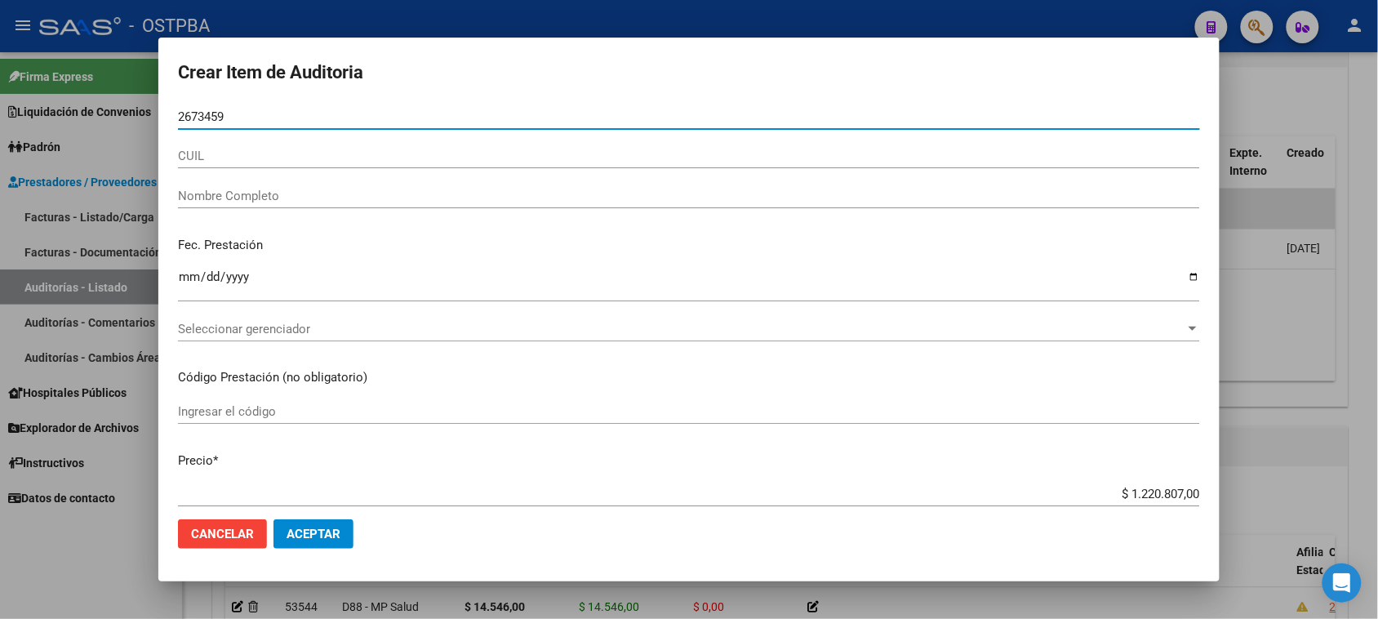
type input "26734593"
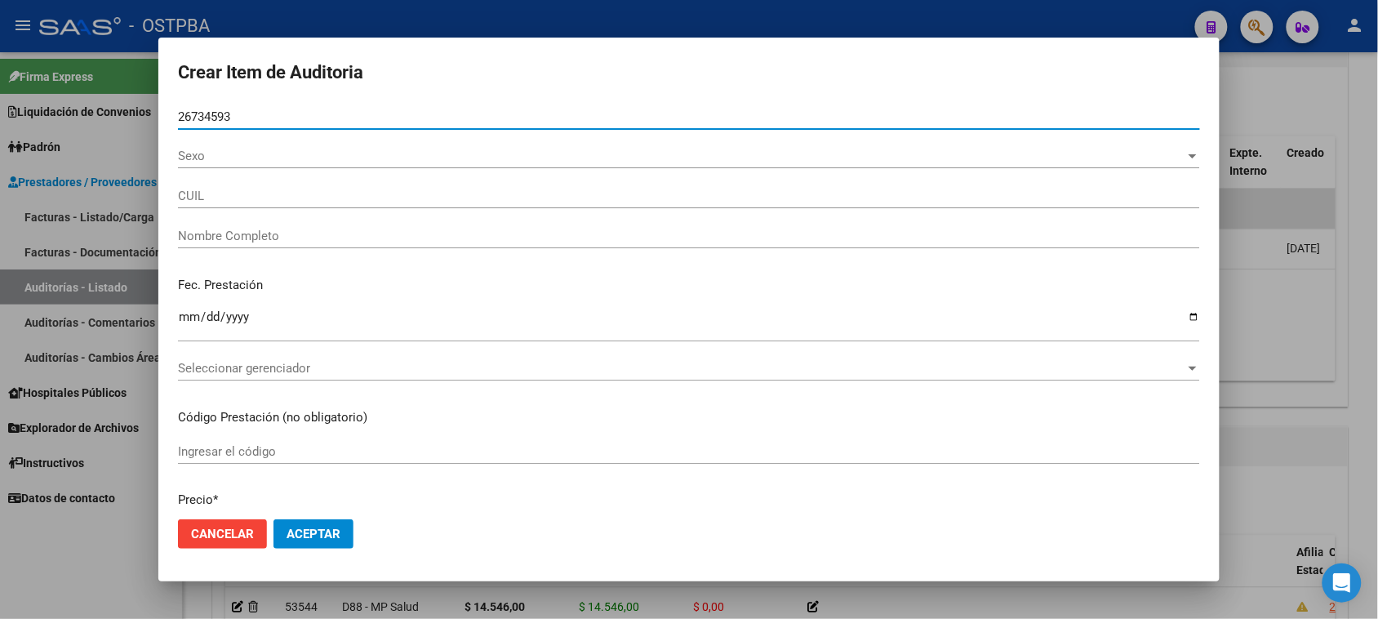
type input "27267345932"
type input "MASTAGLIO MARIA ALEJANDRA"
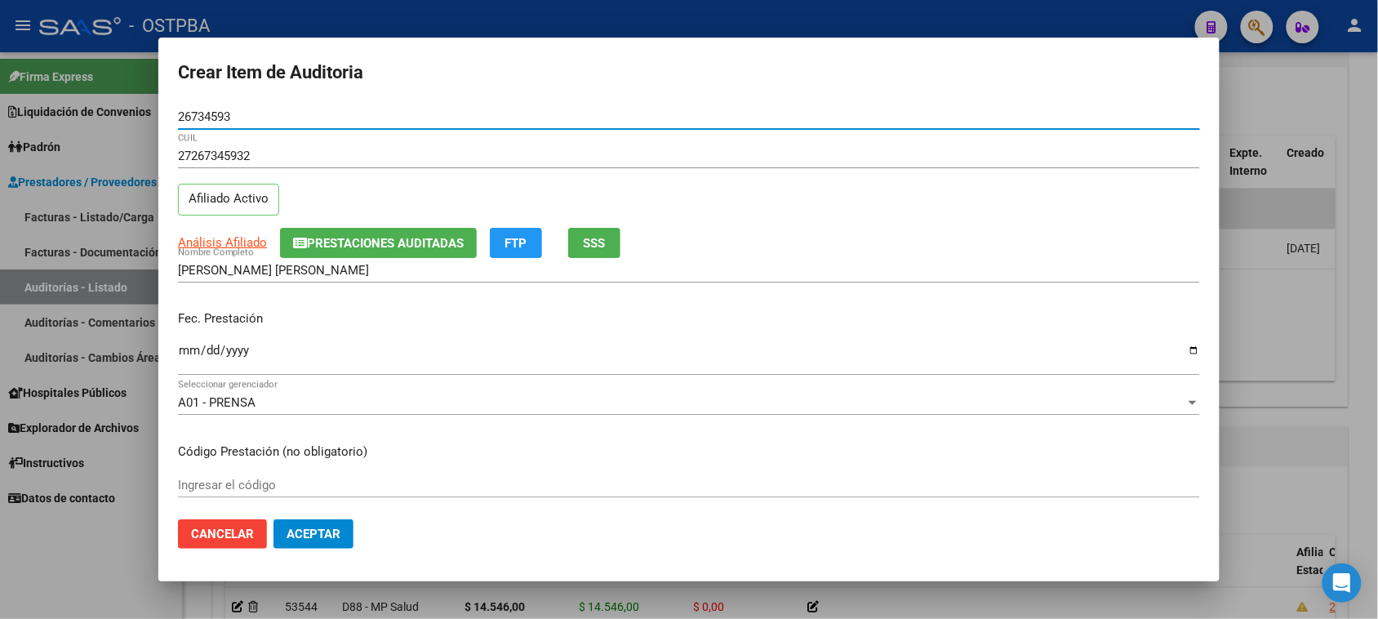
type input "26734593"
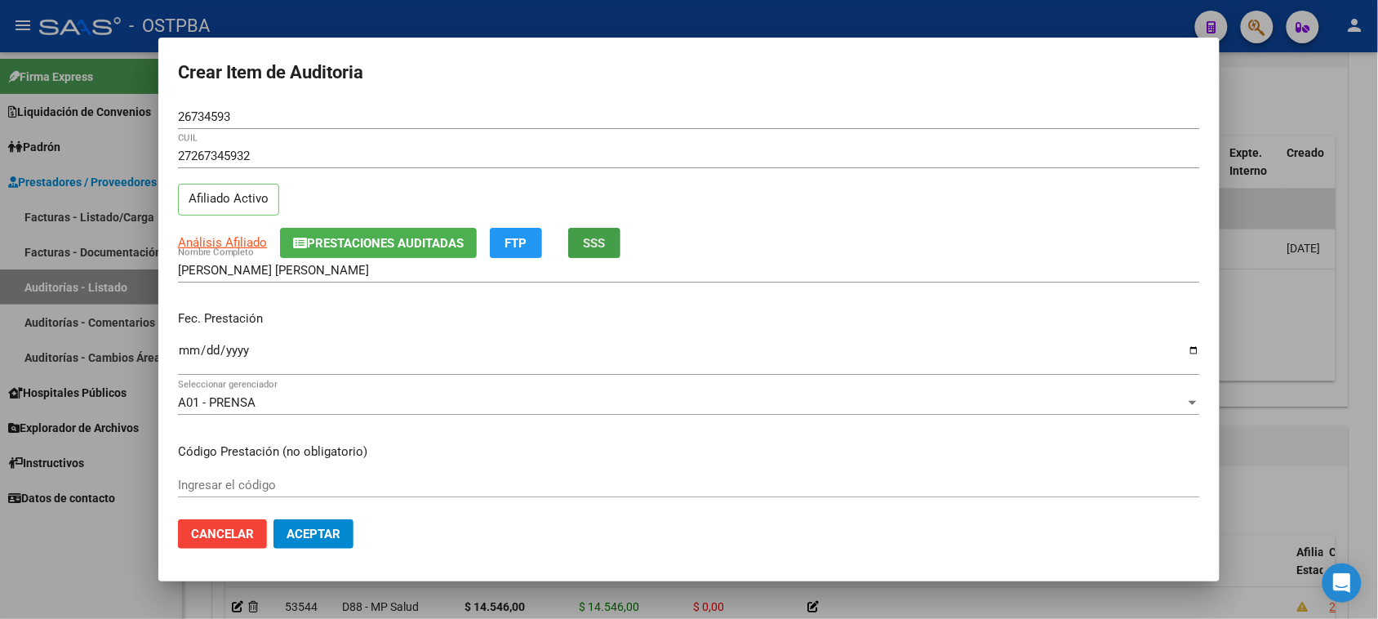
click at [589, 254] on button "SSS" at bounding box center [594, 243] width 52 height 30
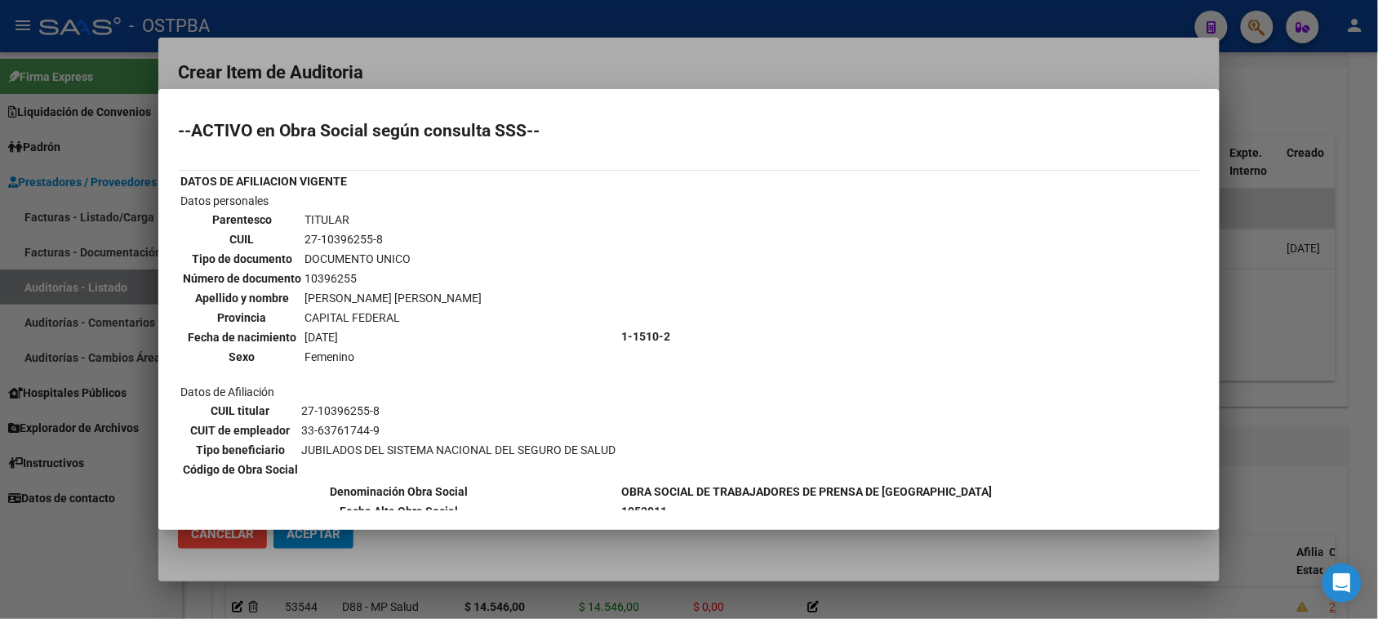
scroll to position [102, 0]
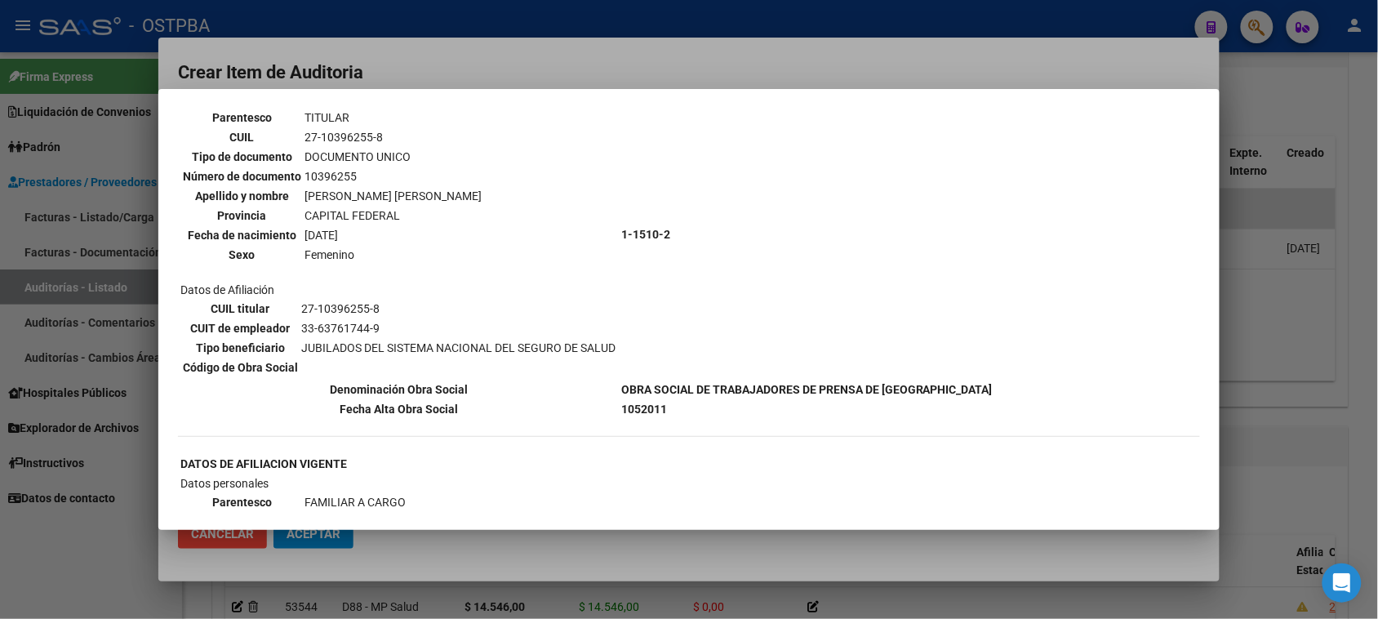
click at [87, 539] on div at bounding box center [689, 309] width 1378 height 619
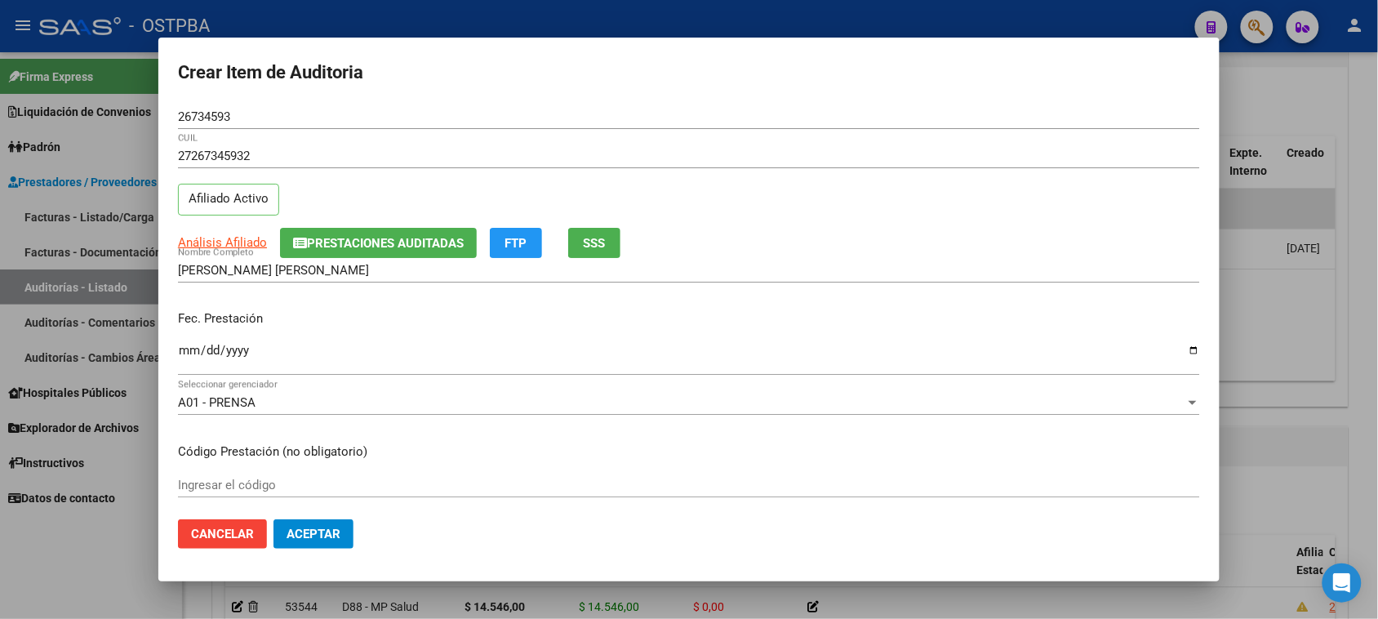
click at [189, 347] on input "Ingresar la fecha" at bounding box center [689, 357] width 1022 height 26
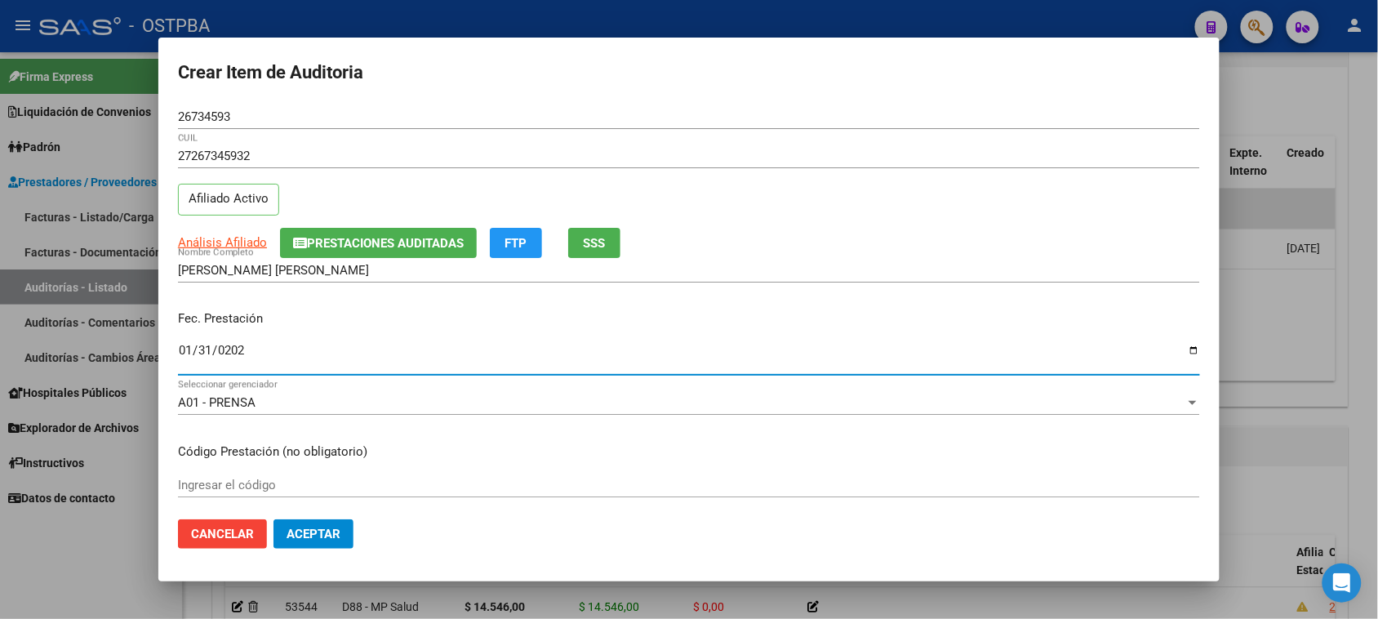
type input "2025-01-31"
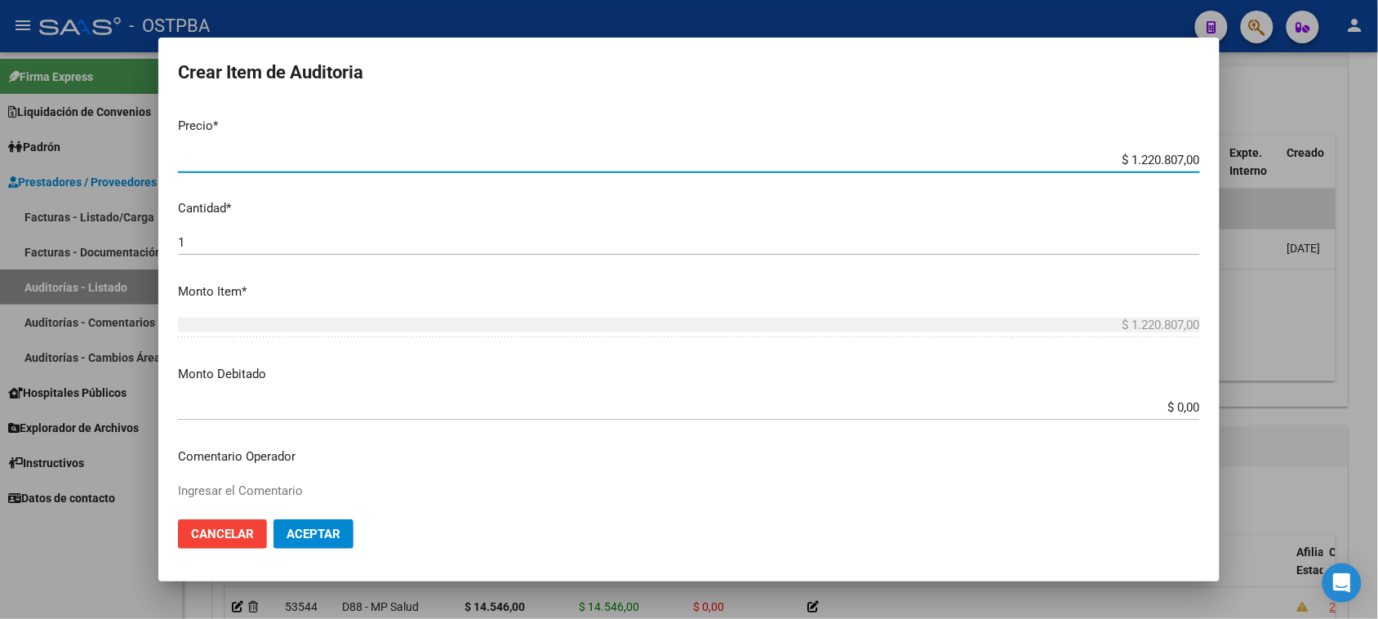
drag, startPoint x: 1112, startPoint y: 160, endPoint x: 1392, endPoint y: 161, distance: 279.9
click at [1377, 161] on html "menu - OSTPBA person Firma Express Liquidación de Convenios Gastos - Items Gast…" at bounding box center [689, 309] width 1378 height 619
type input "$ 0,01"
type input "$ 0,15"
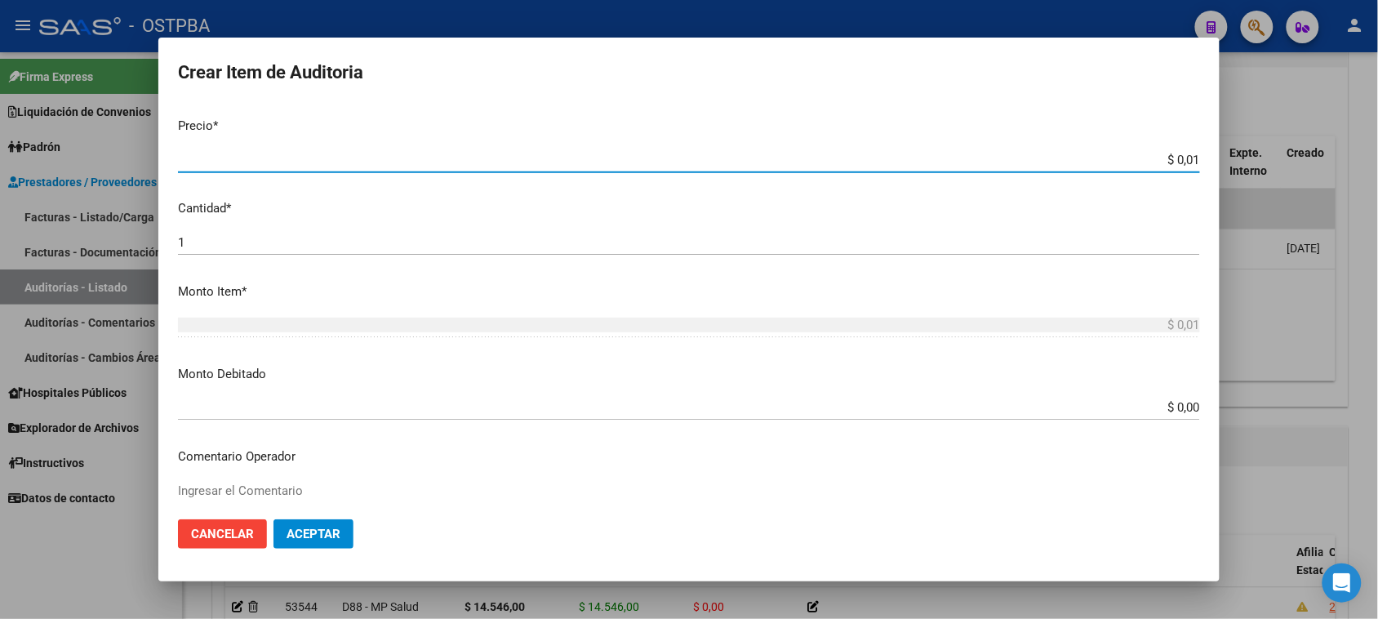
type input "$ 0,15"
type input "$ 1,50"
type input "$ 15,08"
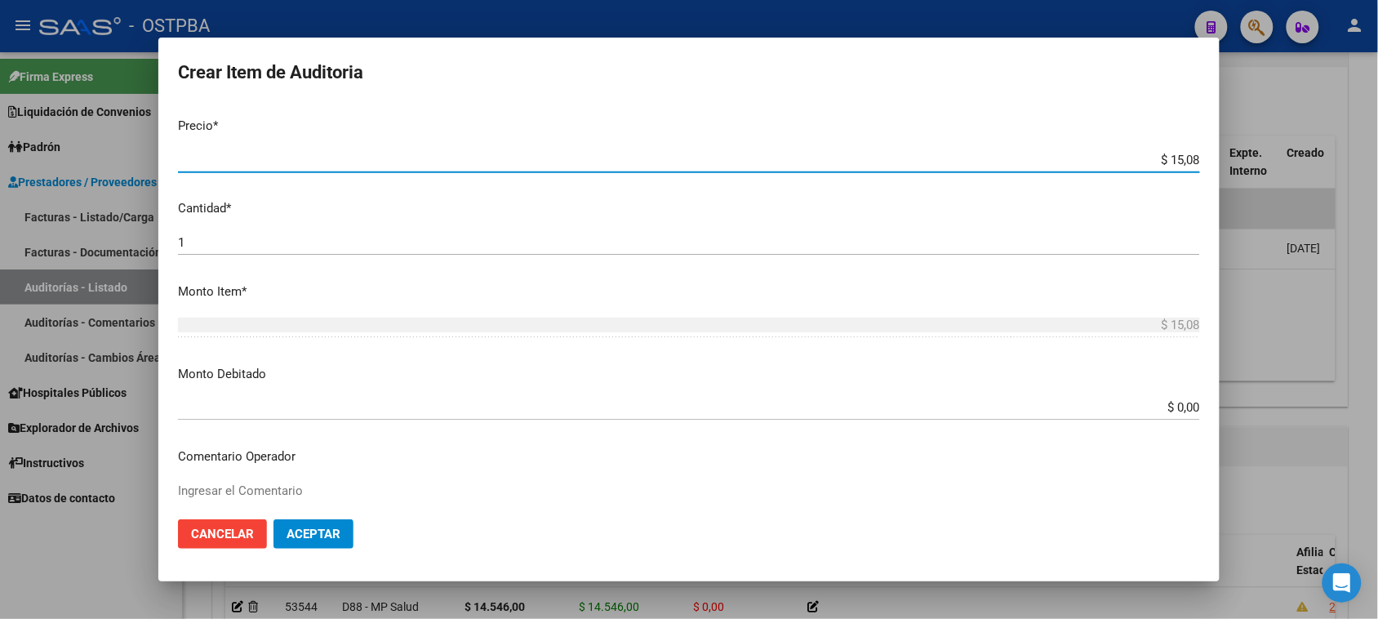
type input "$ 150,84"
type input "$ 1.508,40"
type input "$ 15.084,00"
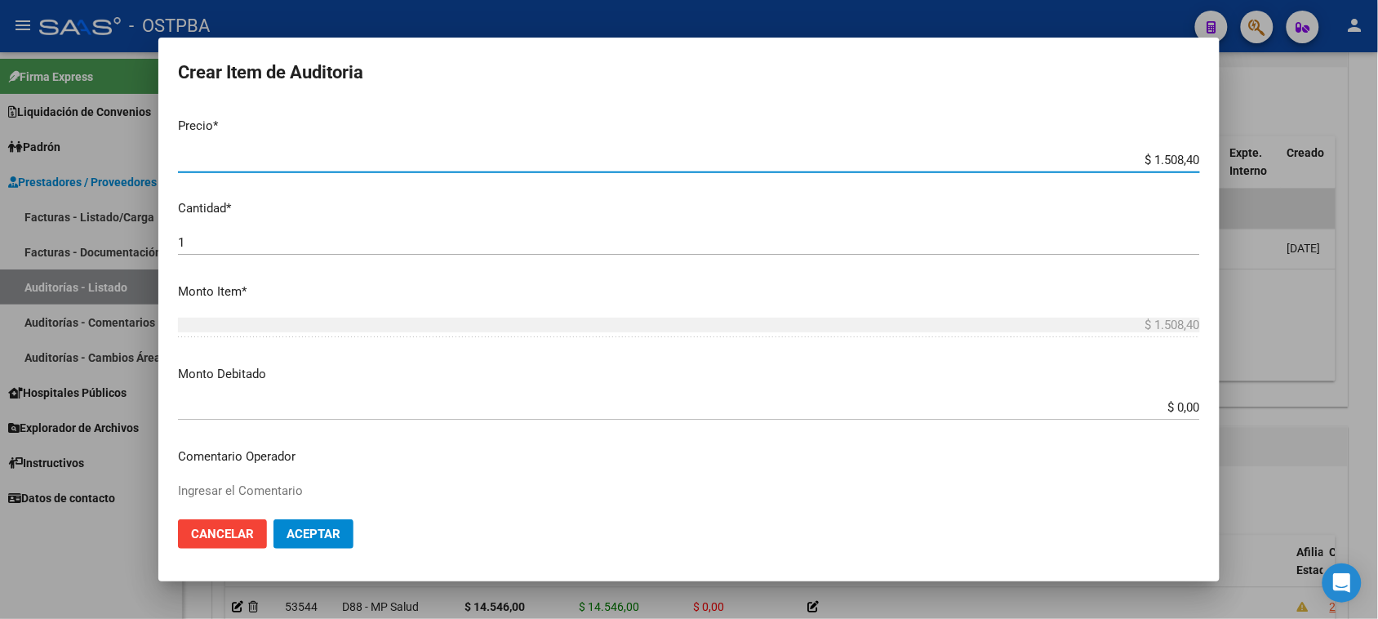
type input "$ 15.084,00"
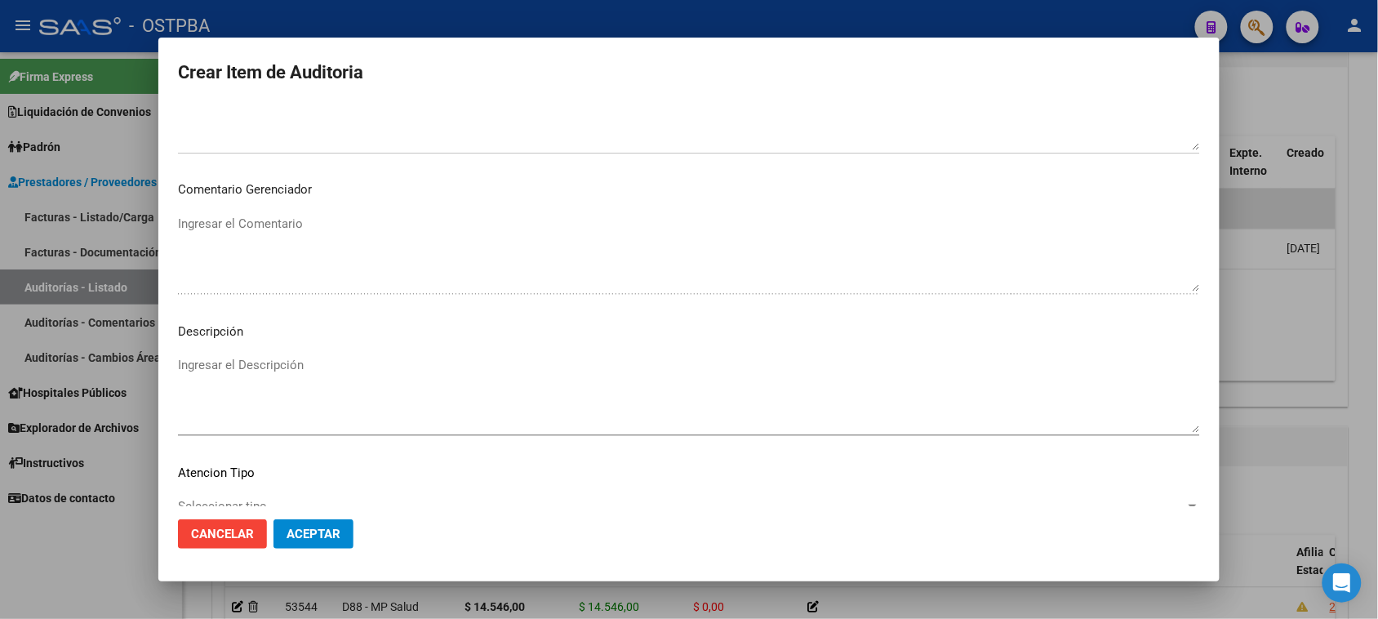
scroll to position [925, 0]
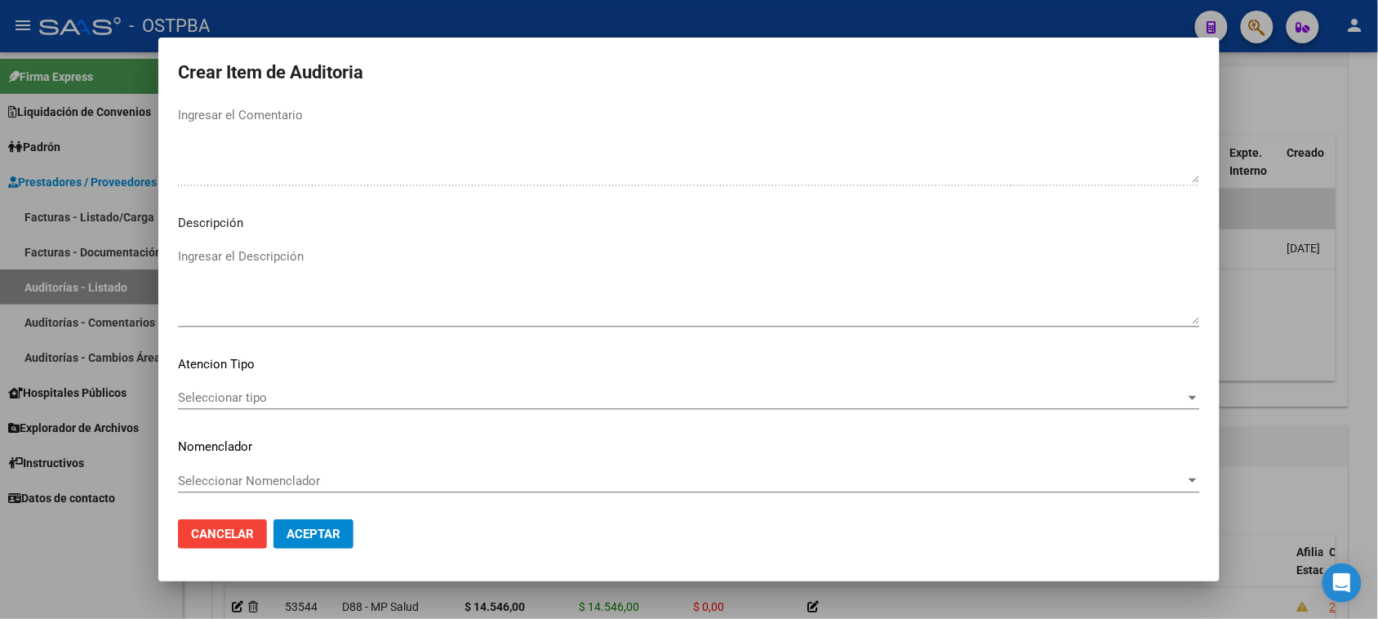
click at [255, 396] on span "Seleccionar tipo" at bounding box center [681, 397] width 1007 height 15
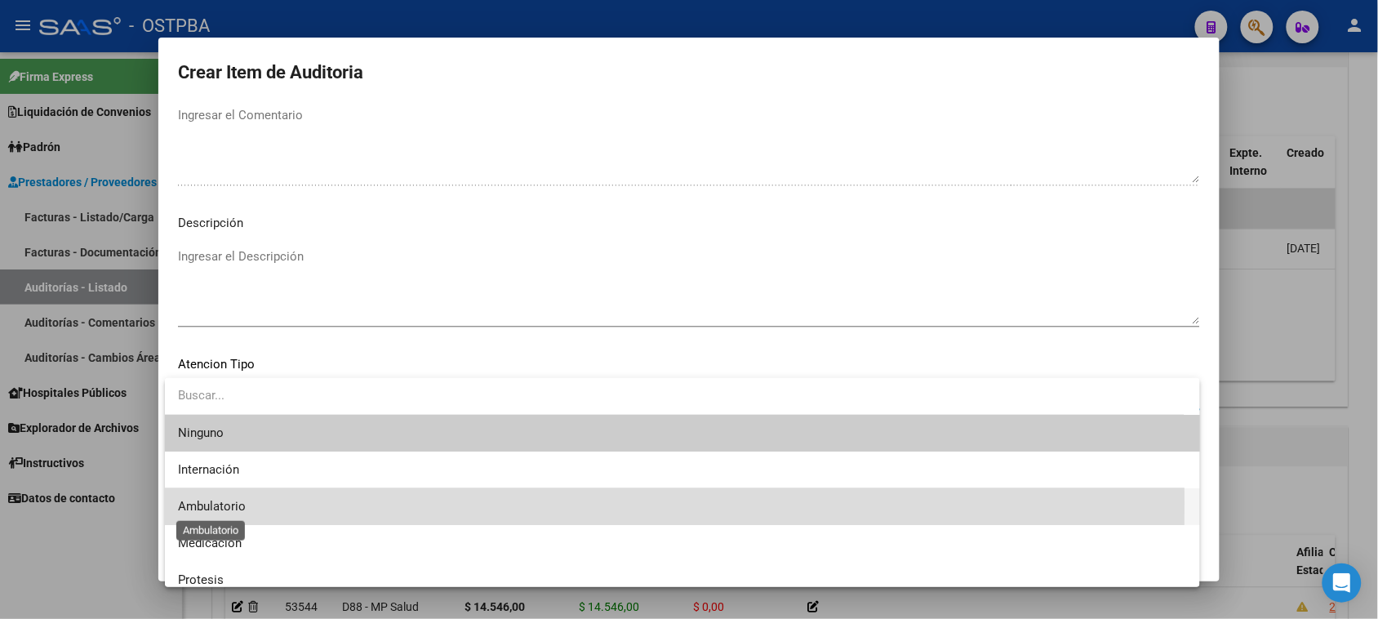
click at [229, 502] on span "Ambulatorio" at bounding box center [212, 506] width 68 height 15
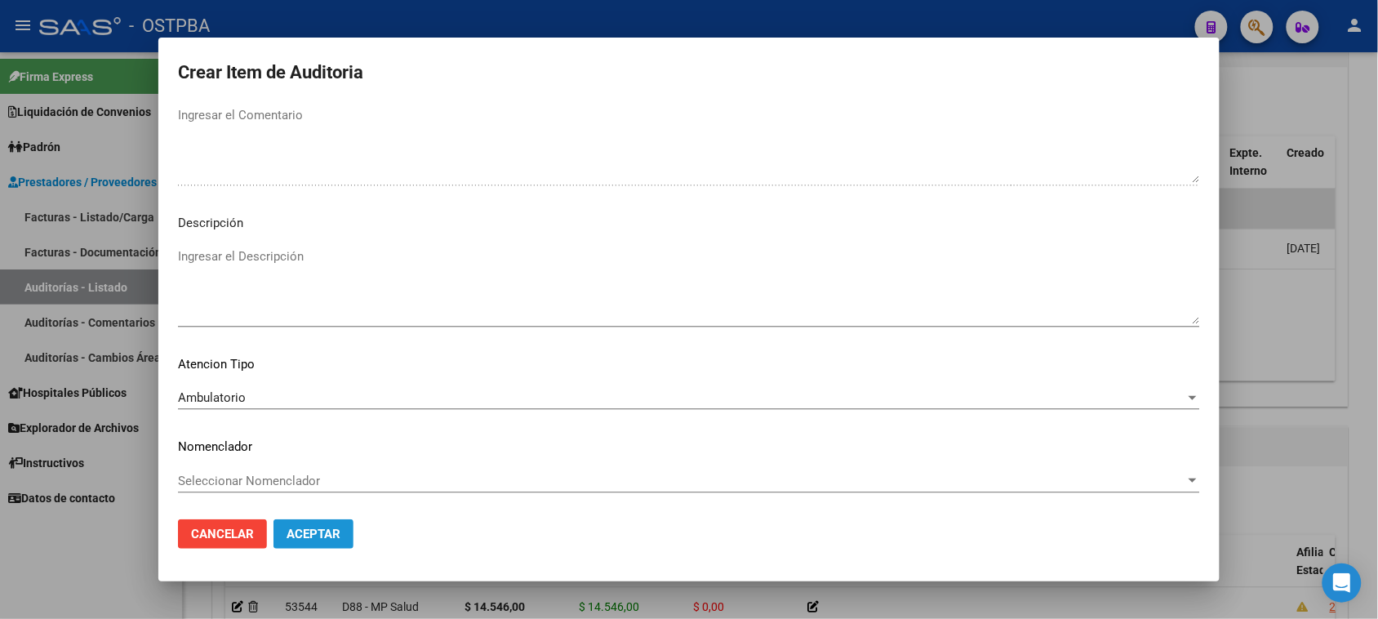
click at [286, 531] on span "Aceptar" at bounding box center [313, 533] width 54 height 15
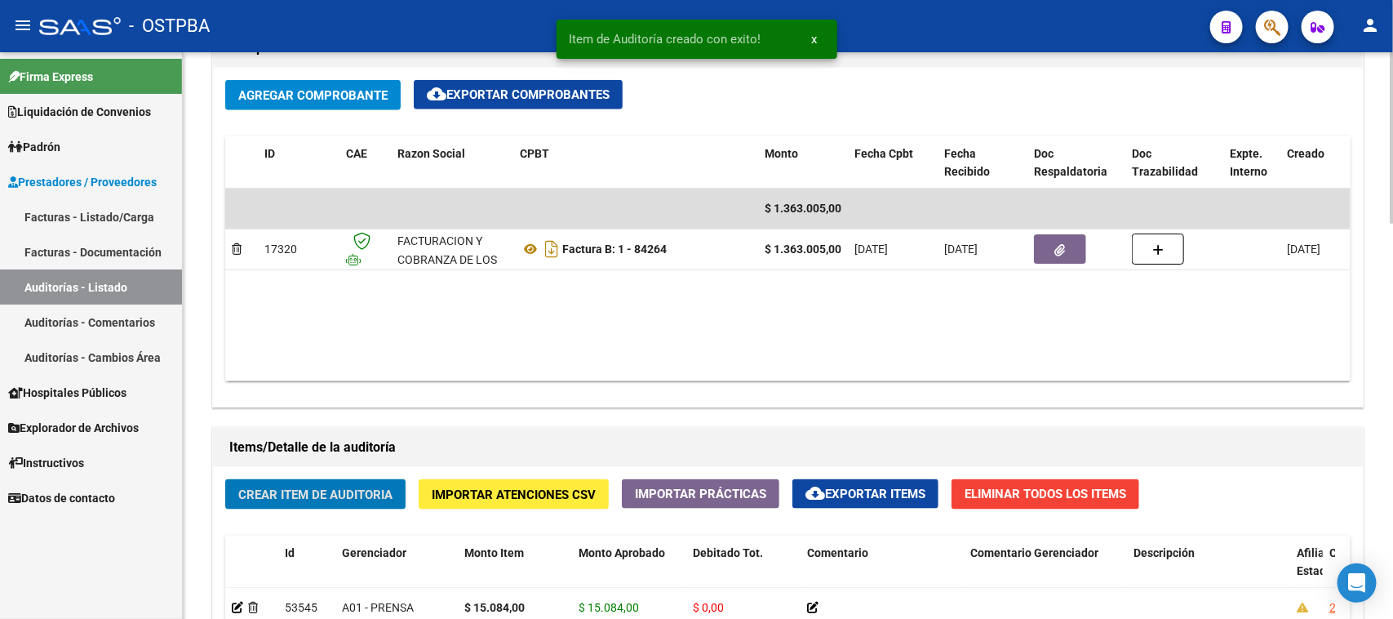
click at [377, 479] on button "Crear Item de Auditoria" at bounding box center [315, 494] width 180 height 30
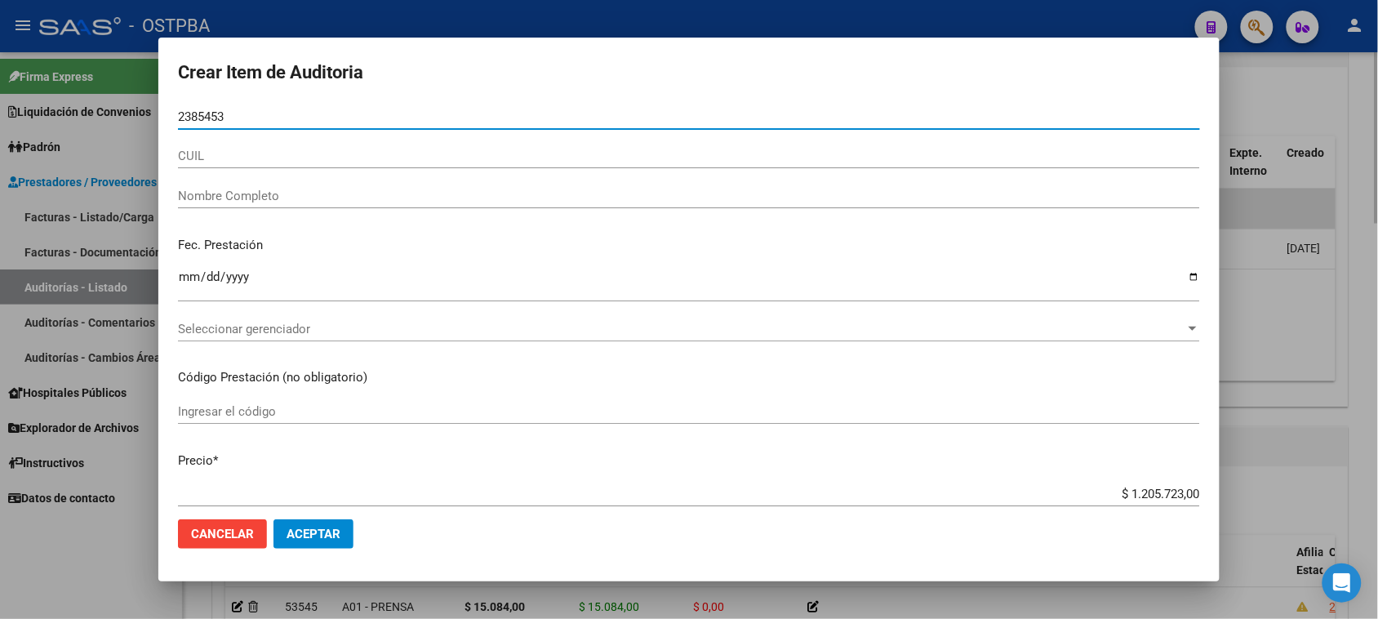
type input "23854535"
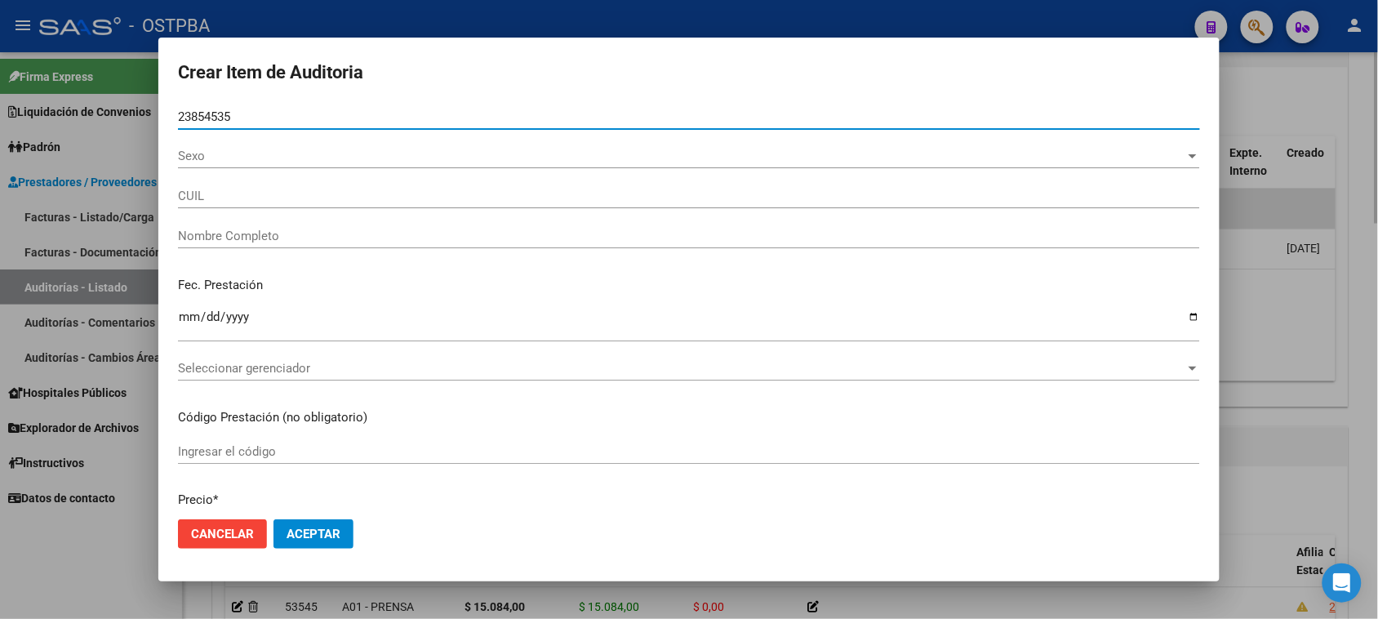
type input "20238545359"
type input "PAREDES FIDEL"
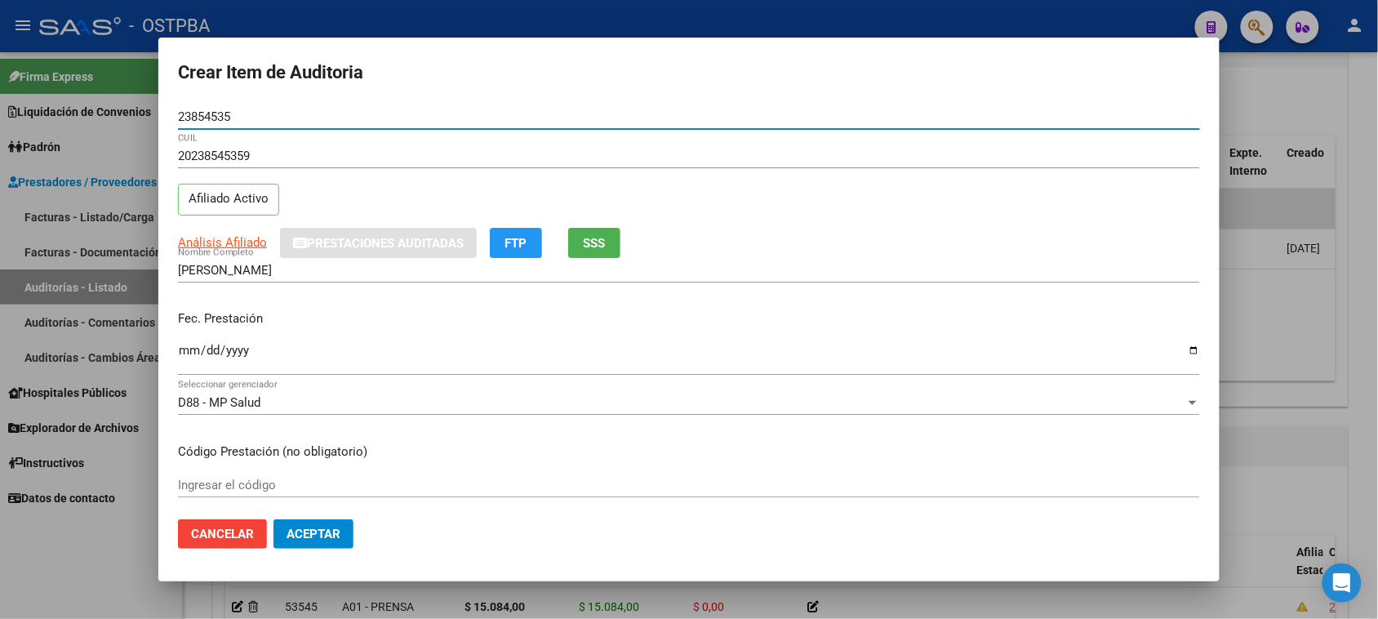
type input "23854535"
click at [184, 356] on input "Ingresar la fecha" at bounding box center [689, 357] width 1022 height 26
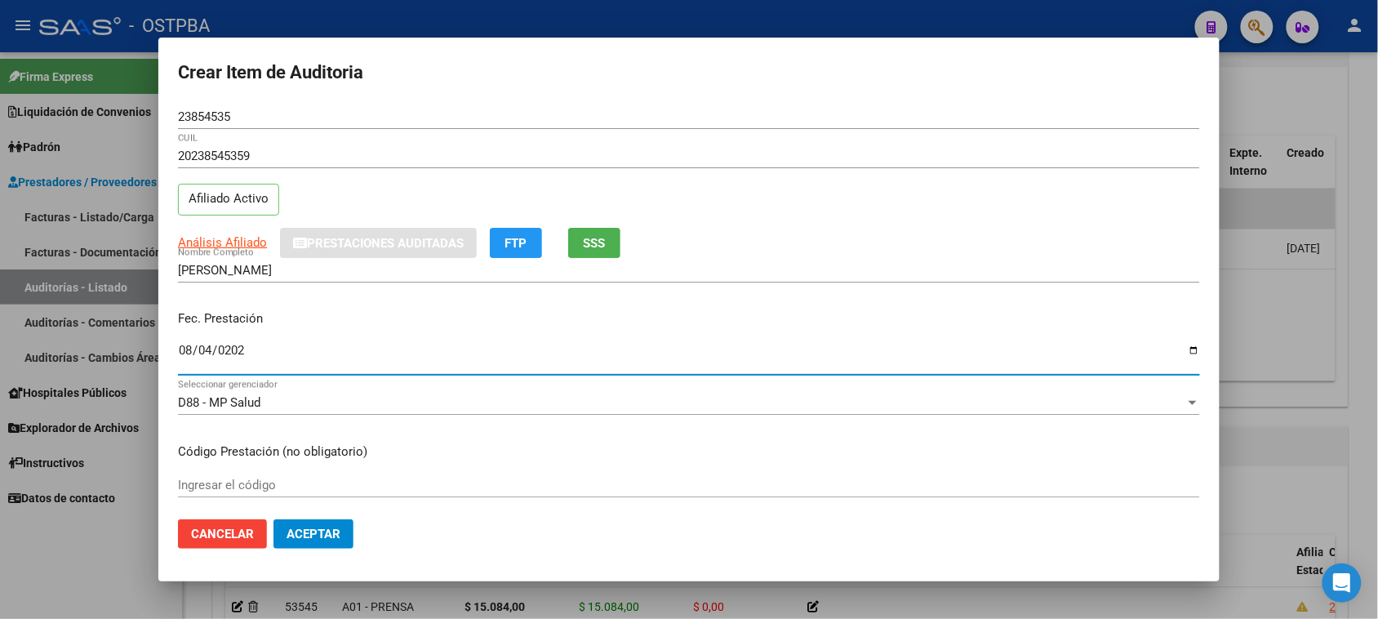
type input "2025-08-04"
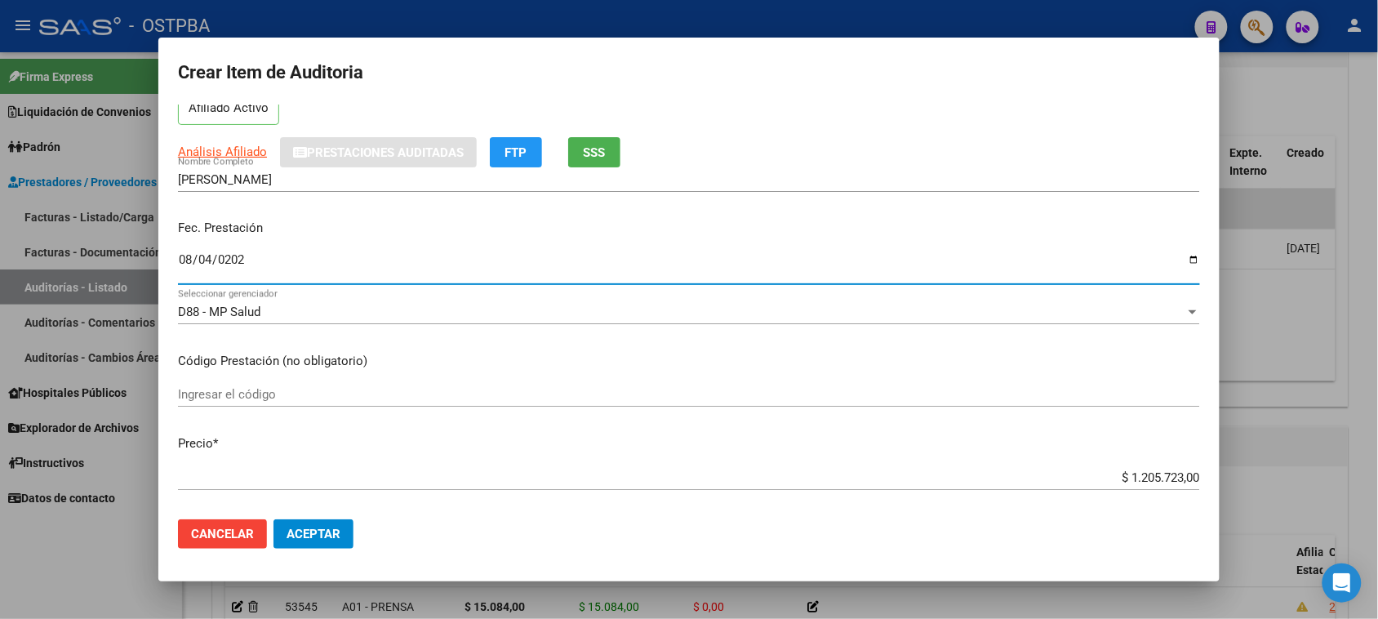
scroll to position [204, 0]
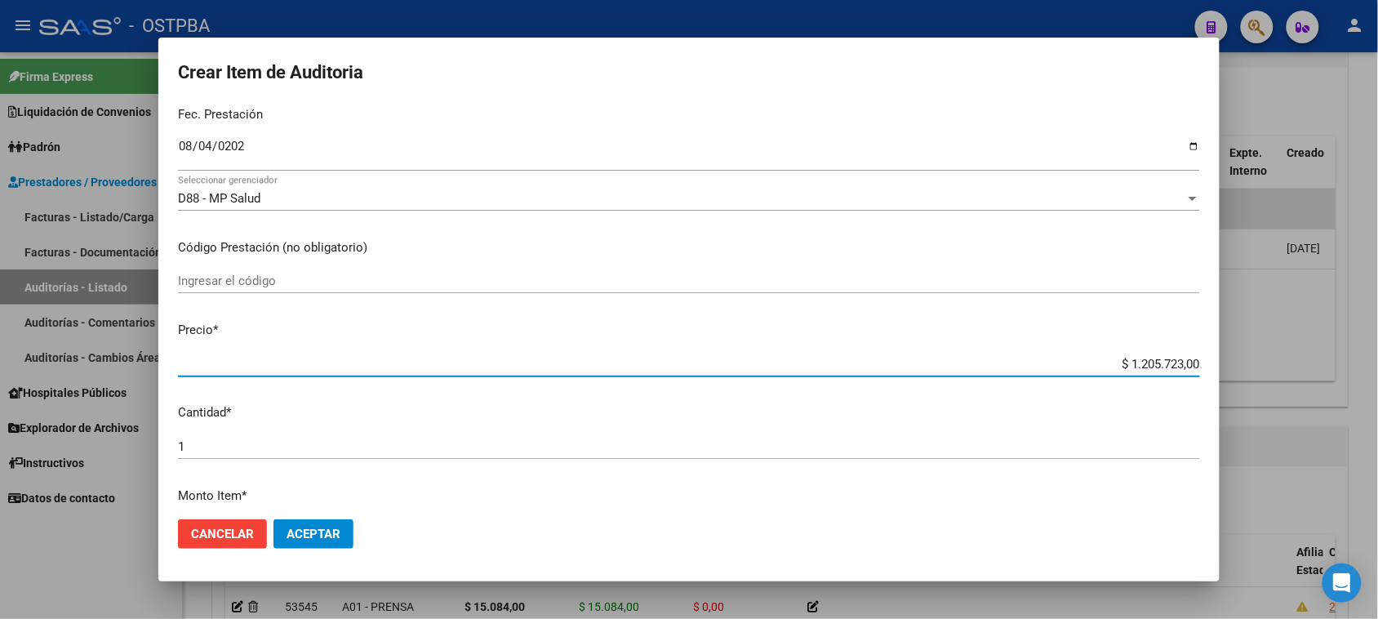
drag, startPoint x: 1111, startPoint y: 366, endPoint x: 1347, endPoint y: 364, distance: 235.9
click at [1347, 364] on div "Crear Item de Auditoria 23854535 Nro Documento 20238545359 CUIL Afiliado Activo…" at bounding box center [689, 309] width 1378 height 619
type input "$ 0,08"
type input "$ 0,86"
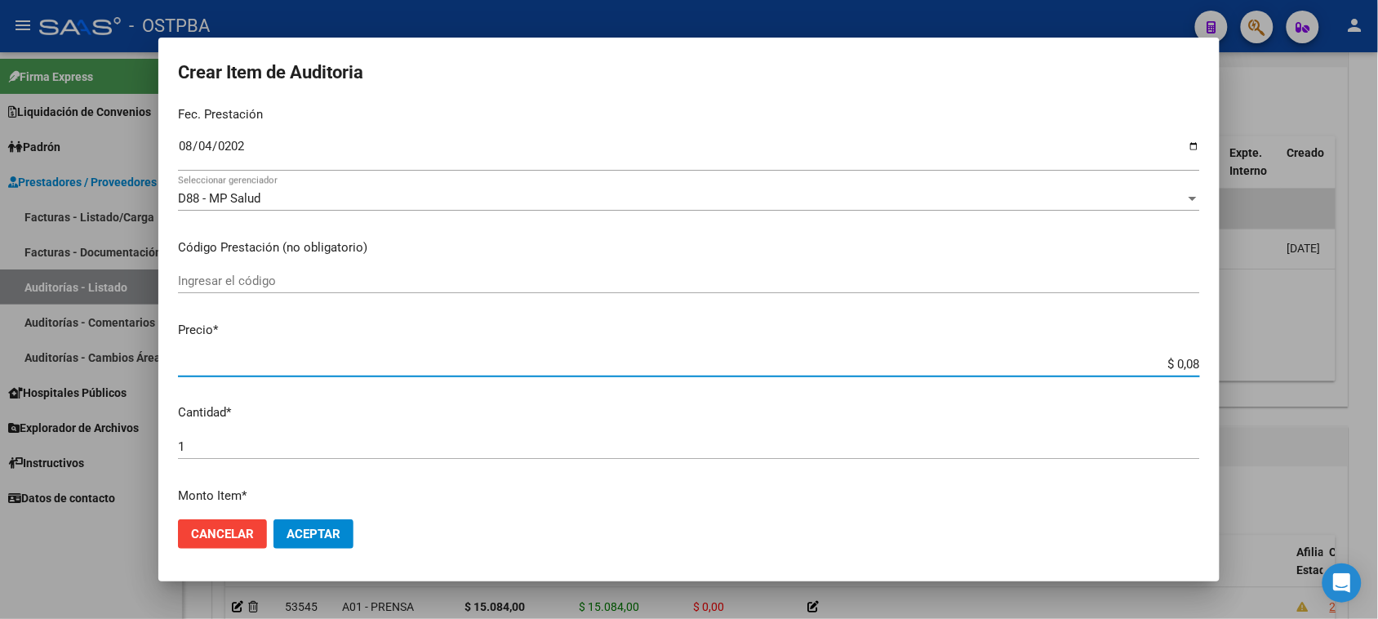
type input "$ 0,86"
type input "$ 8,61"
type input "$ 86,10"
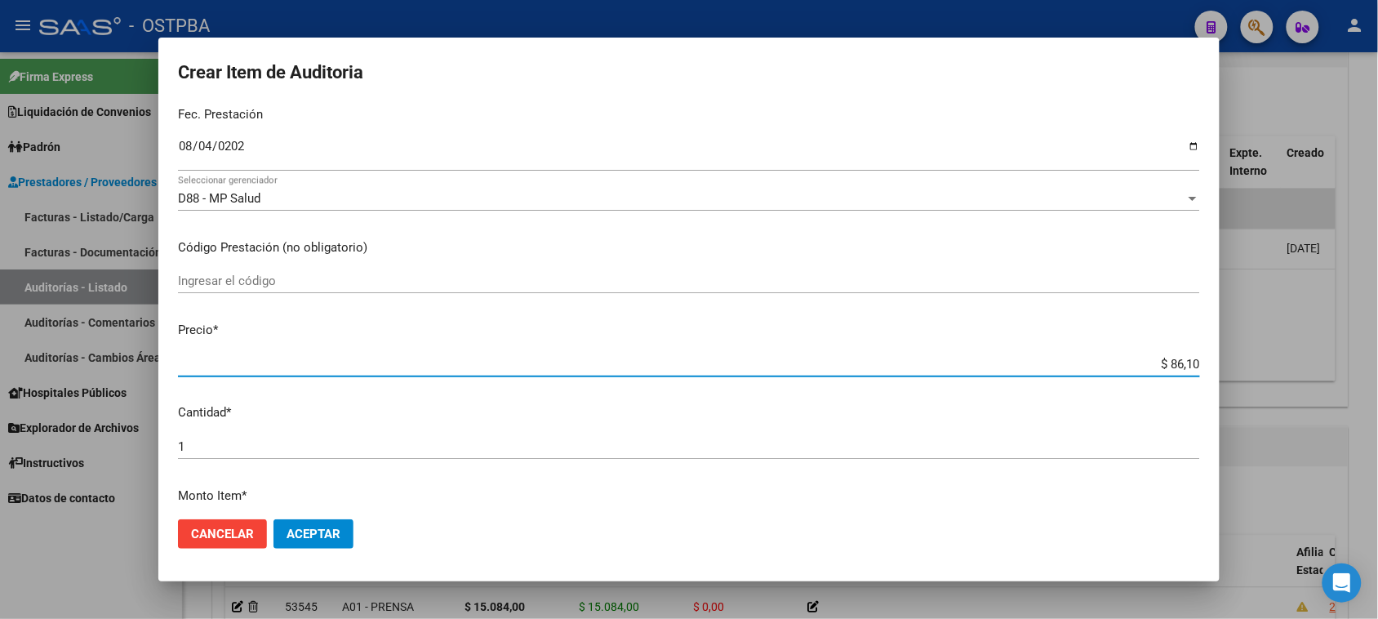
type input "$ 861,03"
type input "$ 8.610,30"
type input "$ 86.103,00"
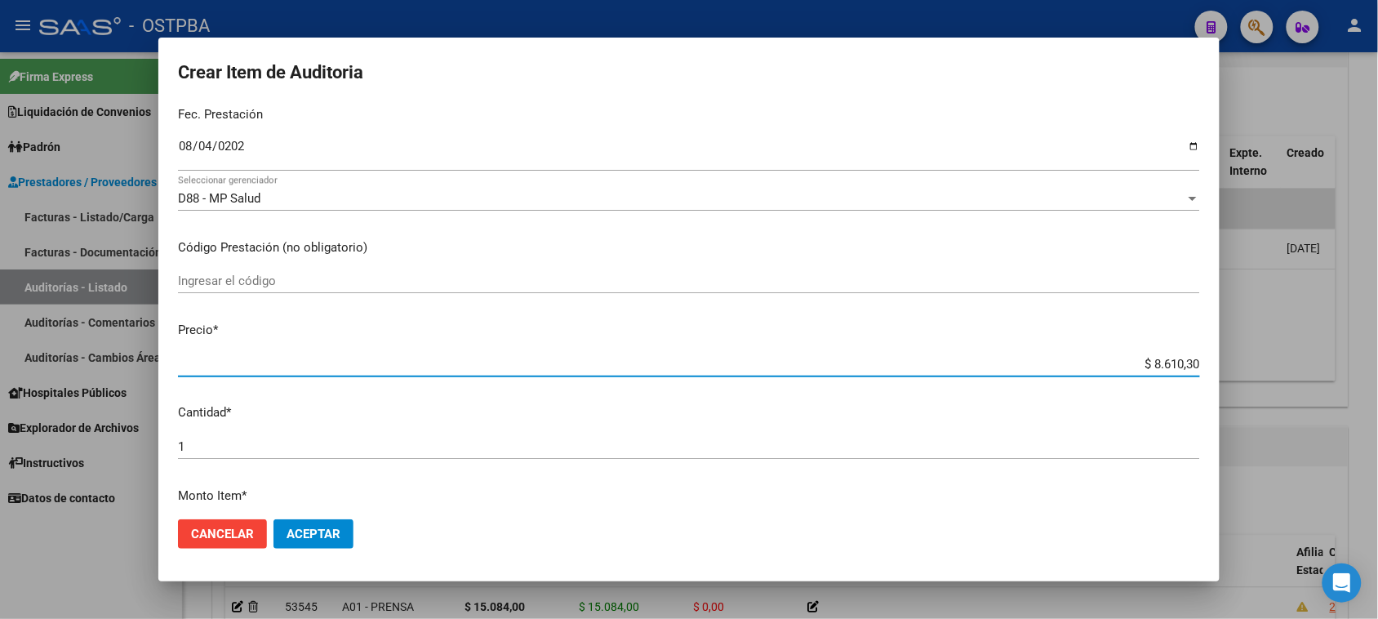
type input "$ 86.103,00"
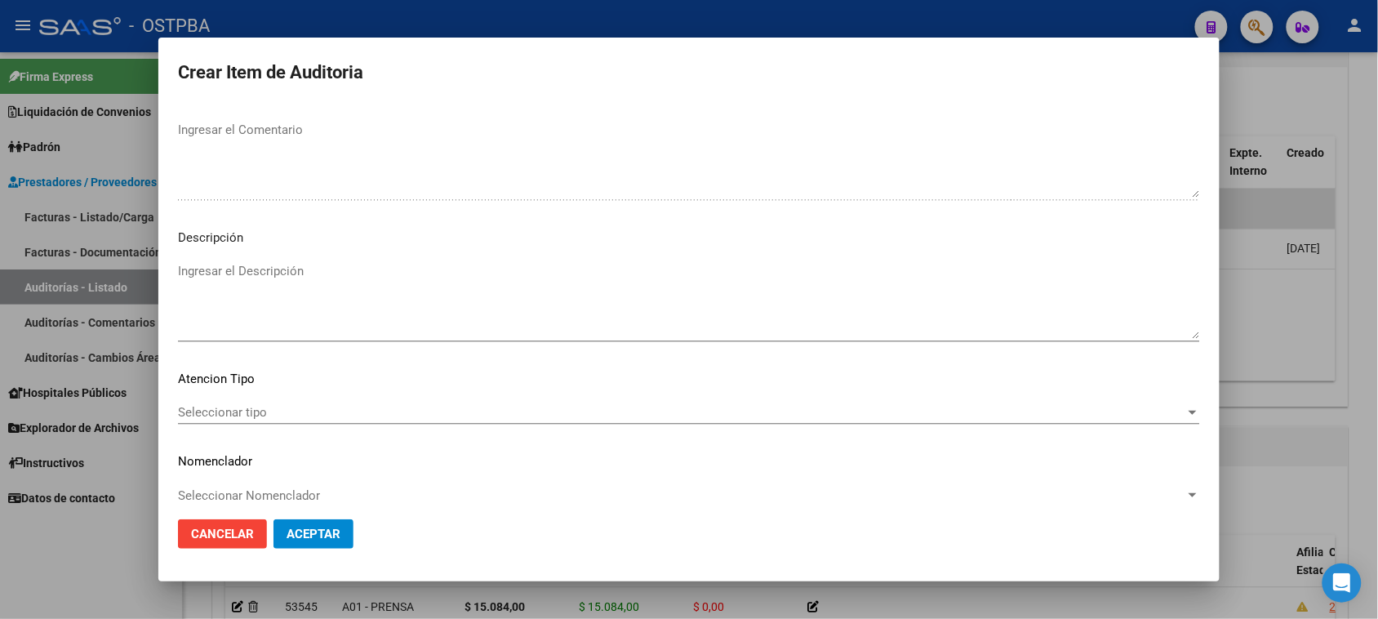
scroll to position [925, 0]
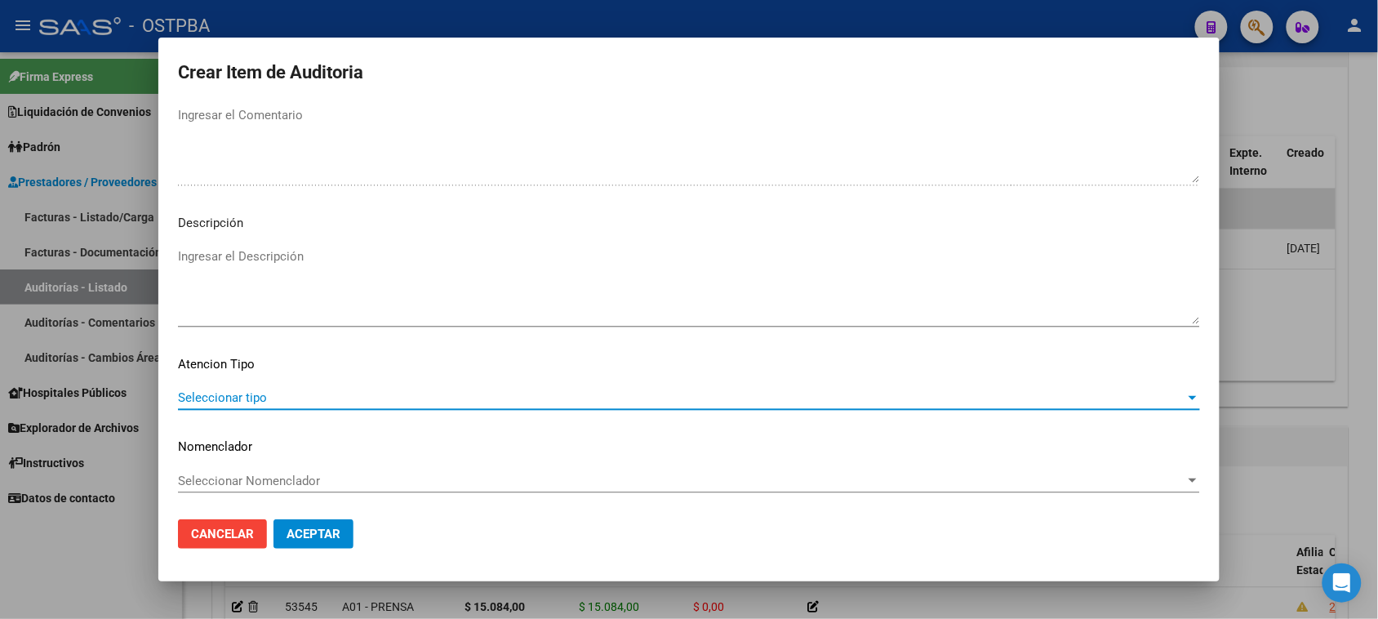
click at [218, 397] on span "Seleccionar tipo" at bounding box center [681, 397] width 1007 height 15
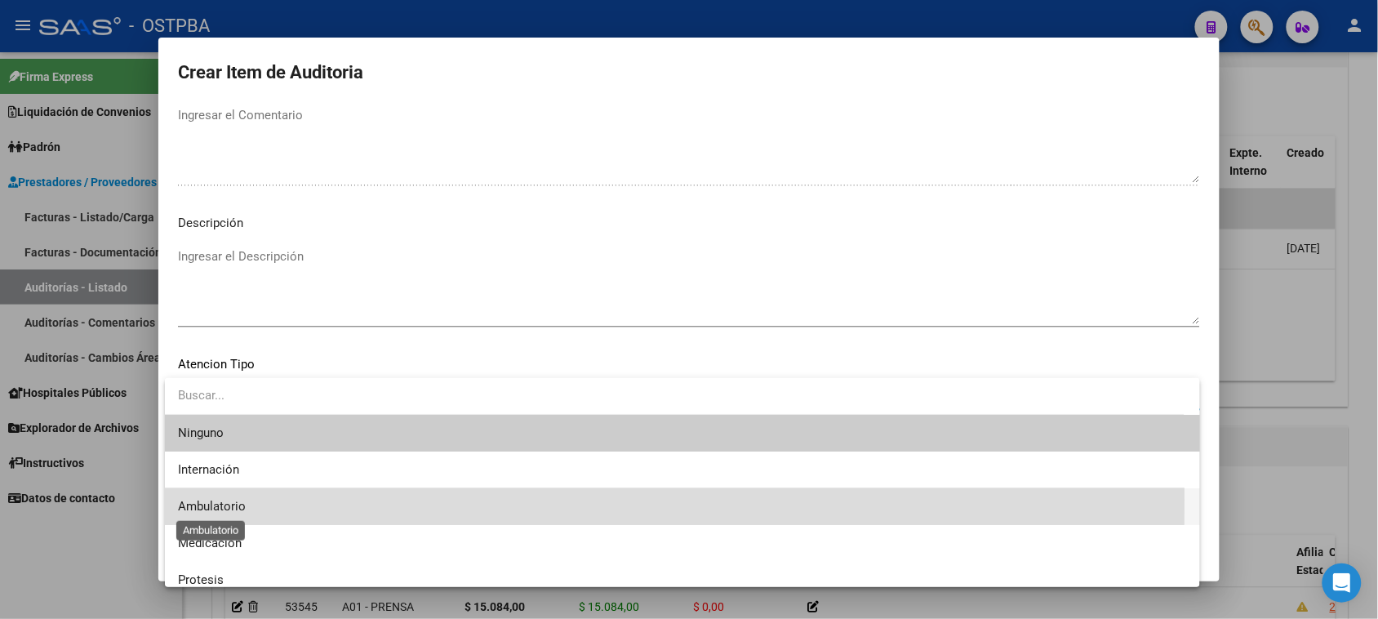
click at [219, 499] on span "Ambulatorio" at bounding box center [212, 506] width 68 height 15
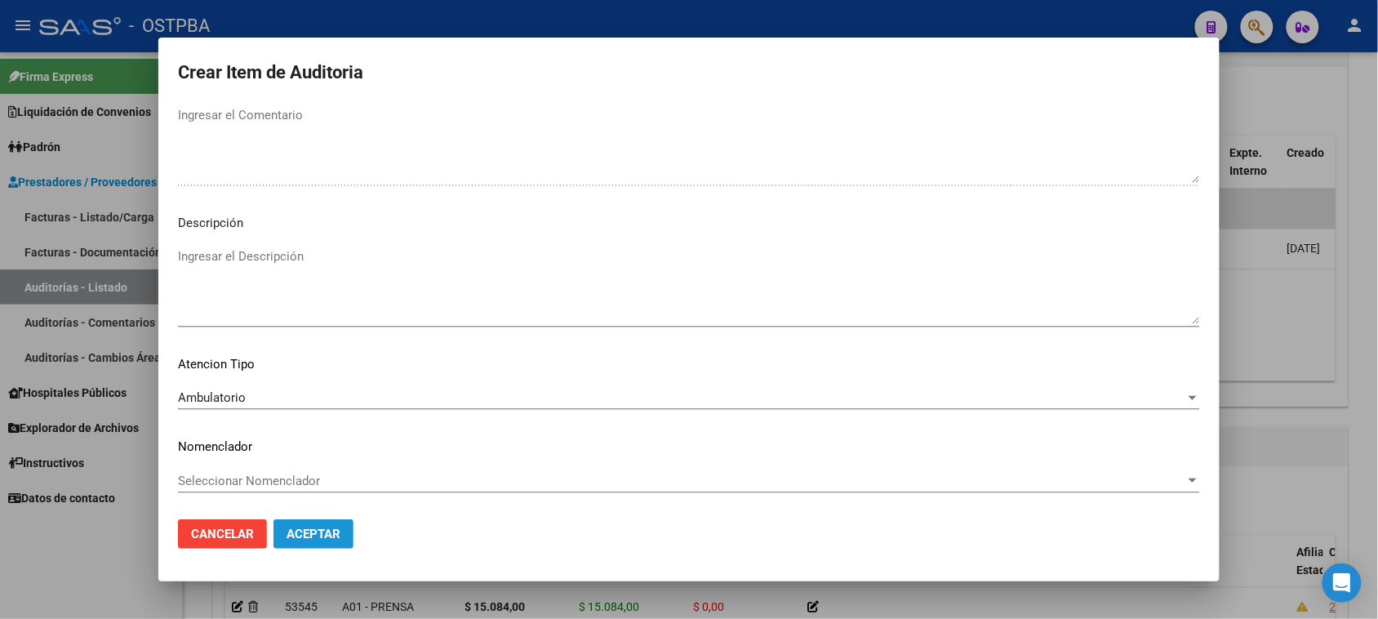
click at [292, 535] on span "Aceptar" at bounding box center [313, 533] width 54 height 15
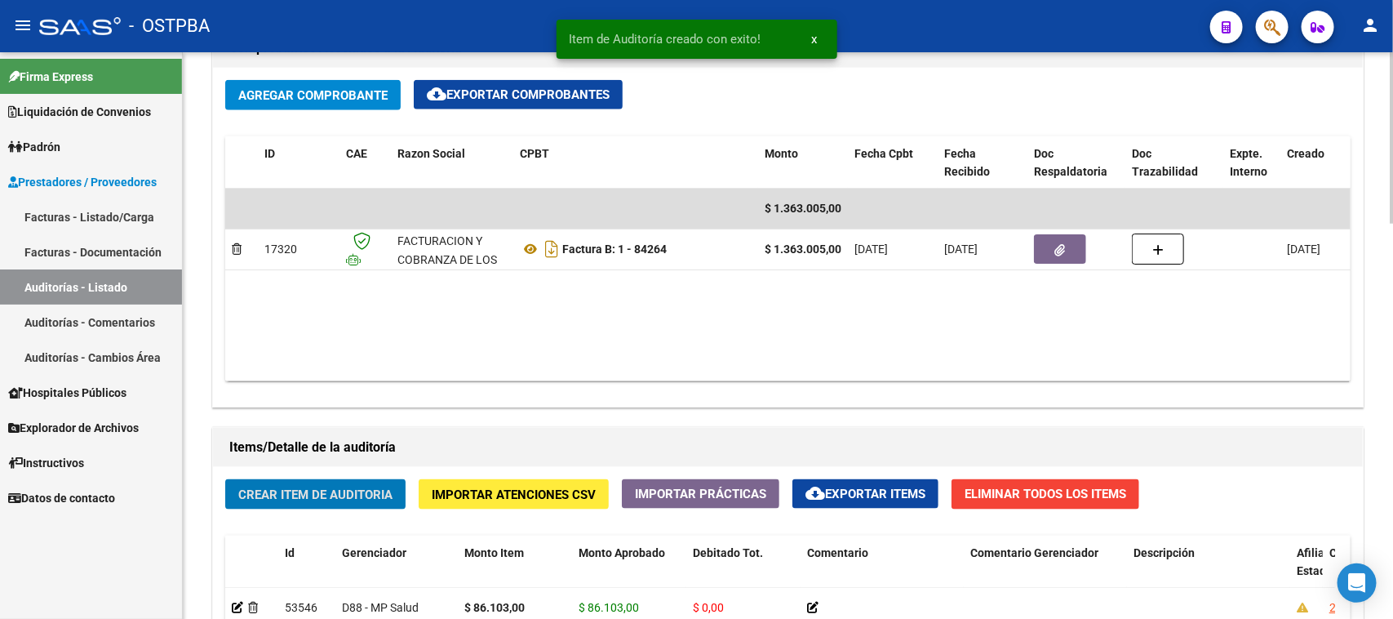
click at [366, 482] on button "Crear Item de Auditoria" at bounding box center [315, 494] width 180 height 30
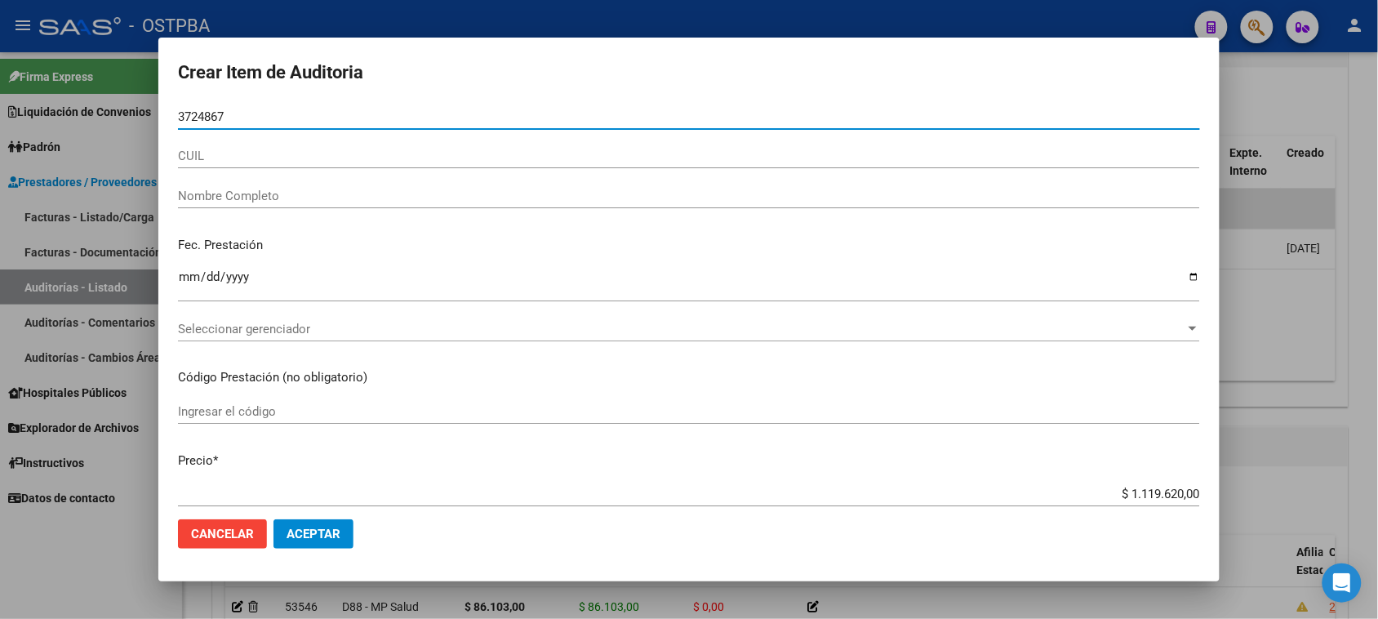
type input "37248679"
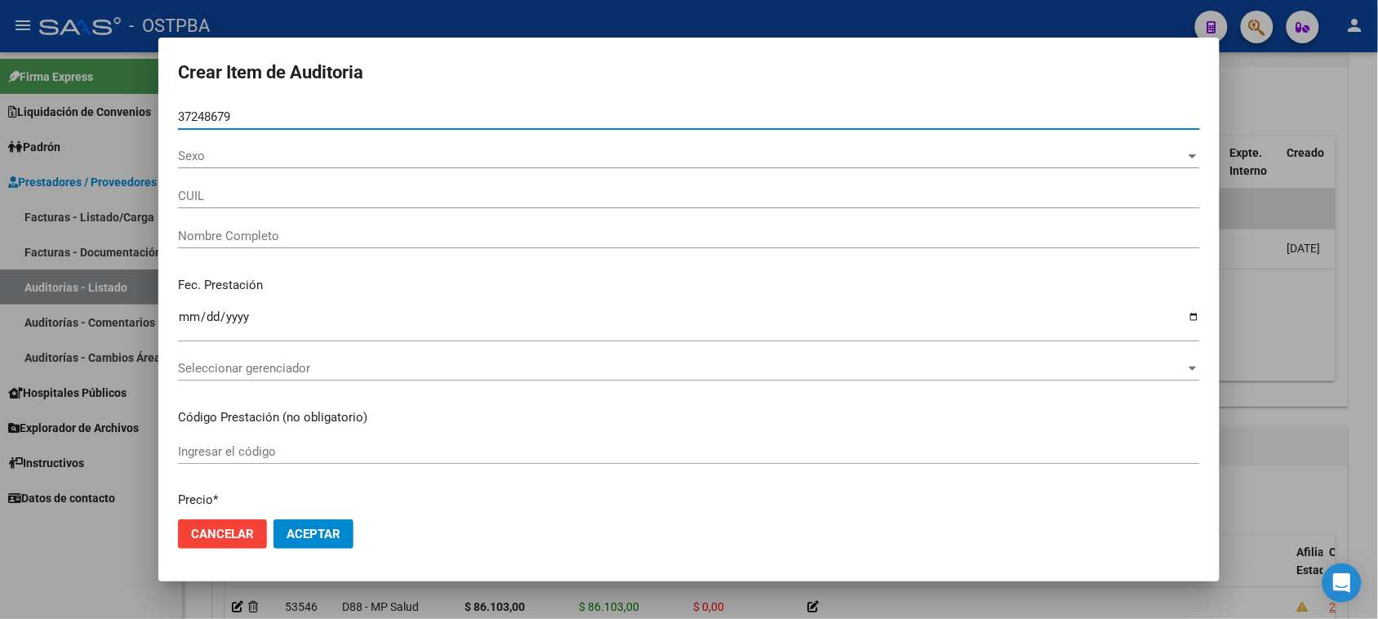
type input "20372486792"
type input "MARQUEZ YOEL NAHUEL"
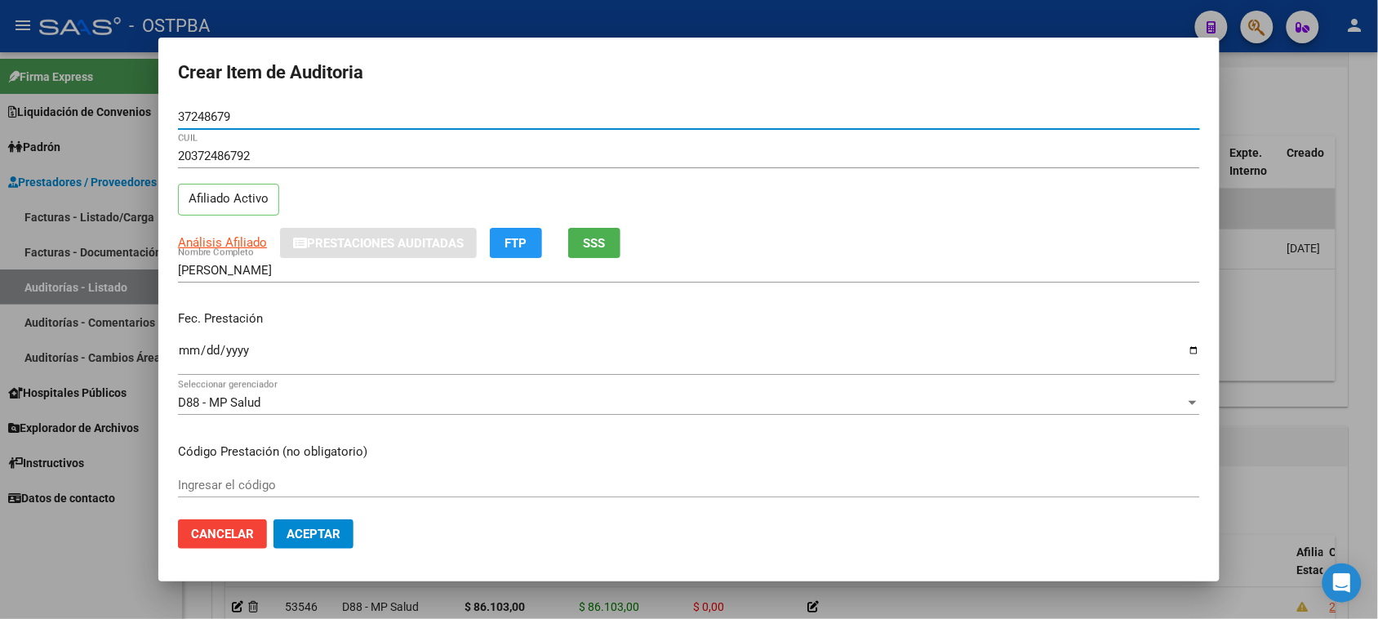
type input "37248679"
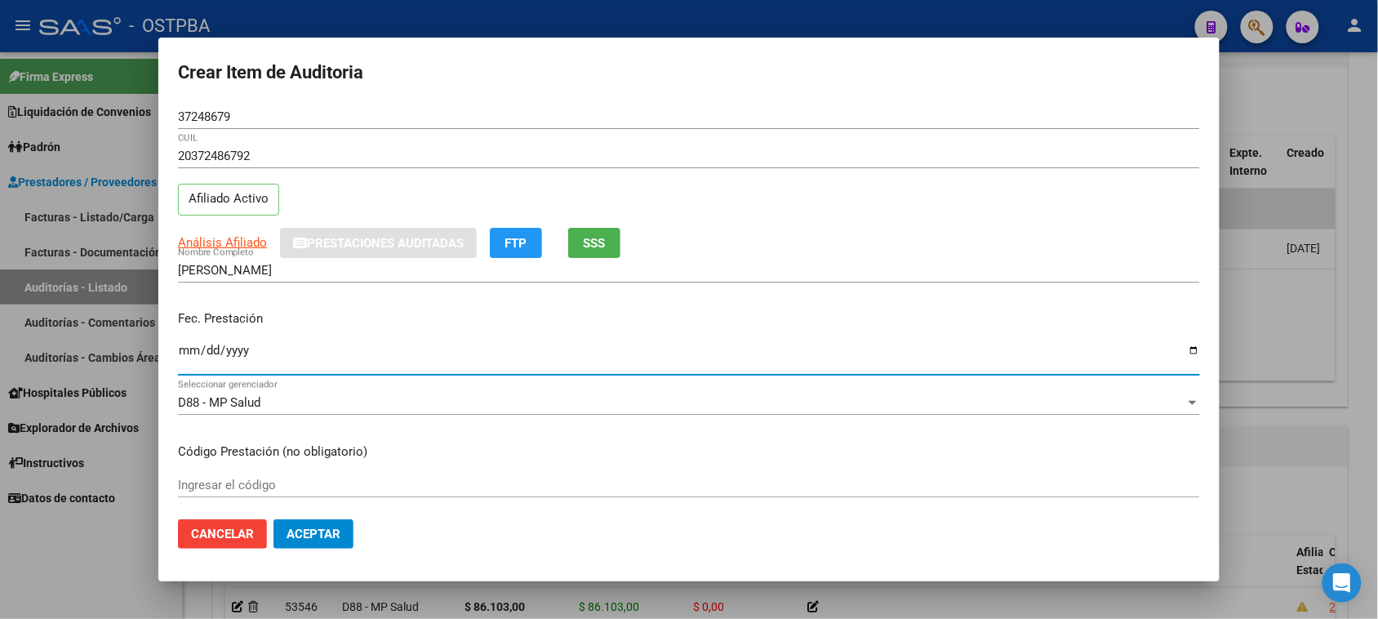
click at [188, 349] on input "Ingresar la fecha" at bounding box center [689, 357] width 1022 height 26
type input "2025-08-04"
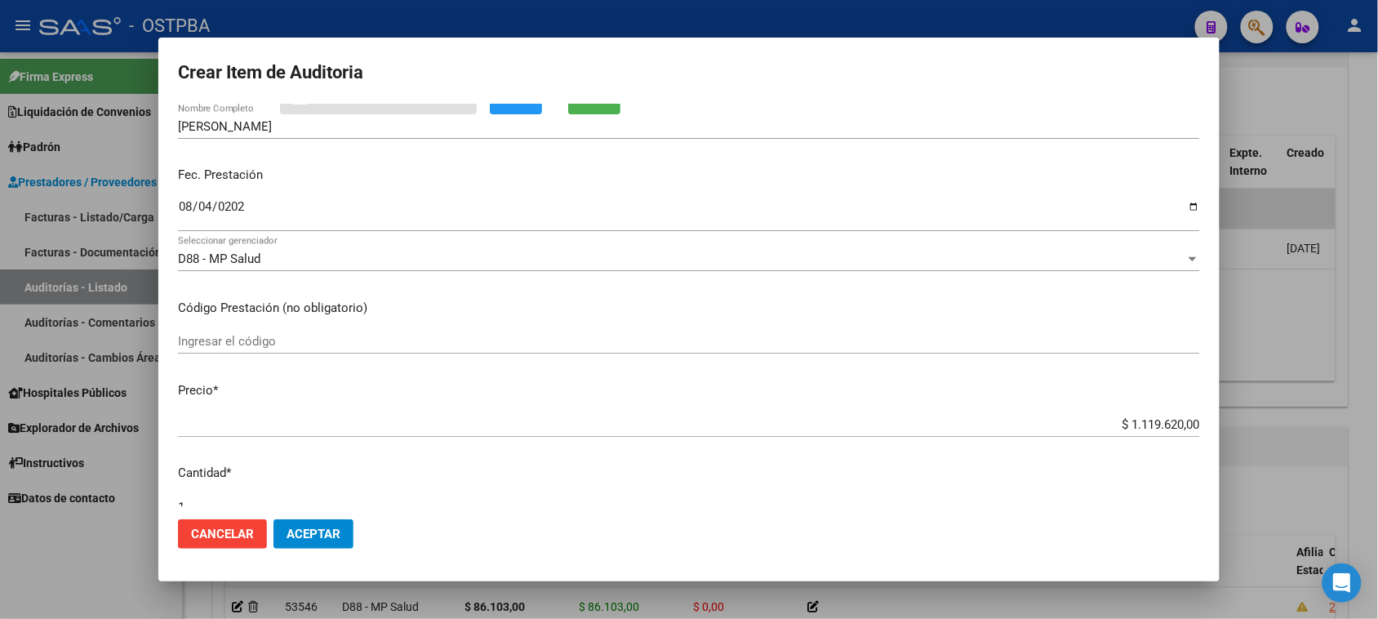
scroll to position [204, 0]
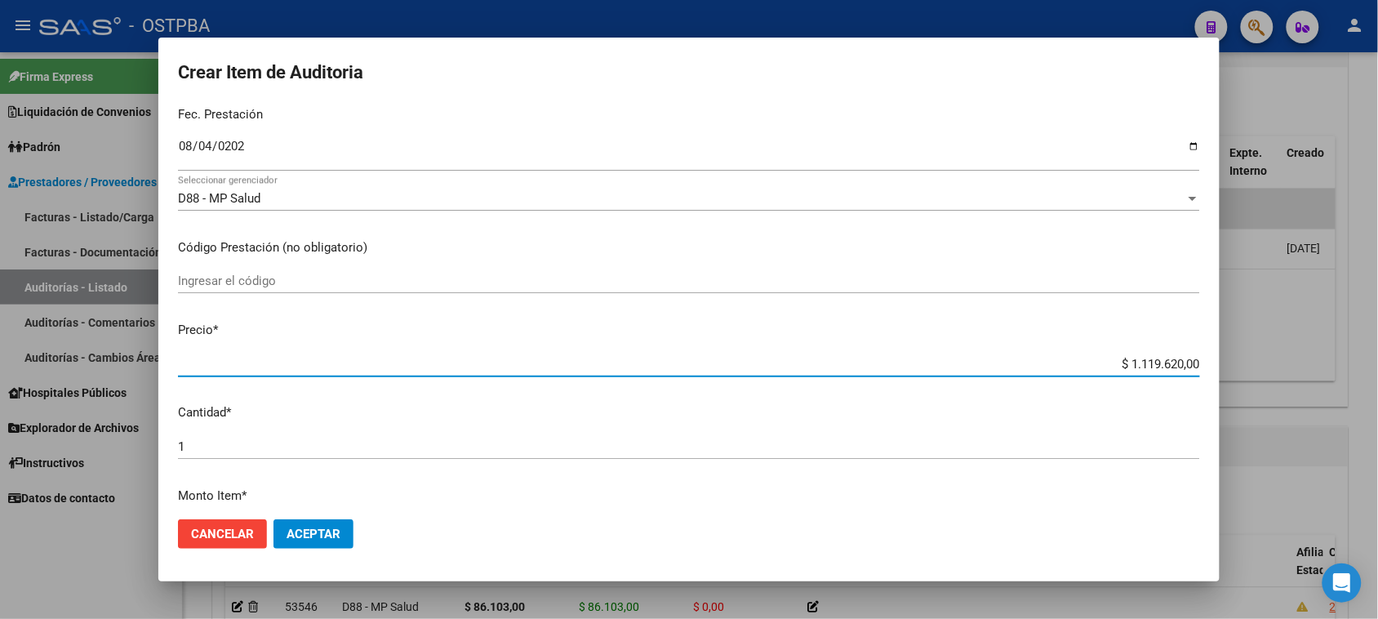
drag, startPoint x: 1111, startPoint y: 362, endPoint x: 1337, endPoint y: 362, distance: 226.1
click at [1337, 362] on div "Crear Item de Auditoria 37248679 Nro Documento 20372486792 CUIL Afiliado Activo…" at bounding box center [689, 309] width 1378 height 619
type input "$ 0,04"
type input "$ 0,45"
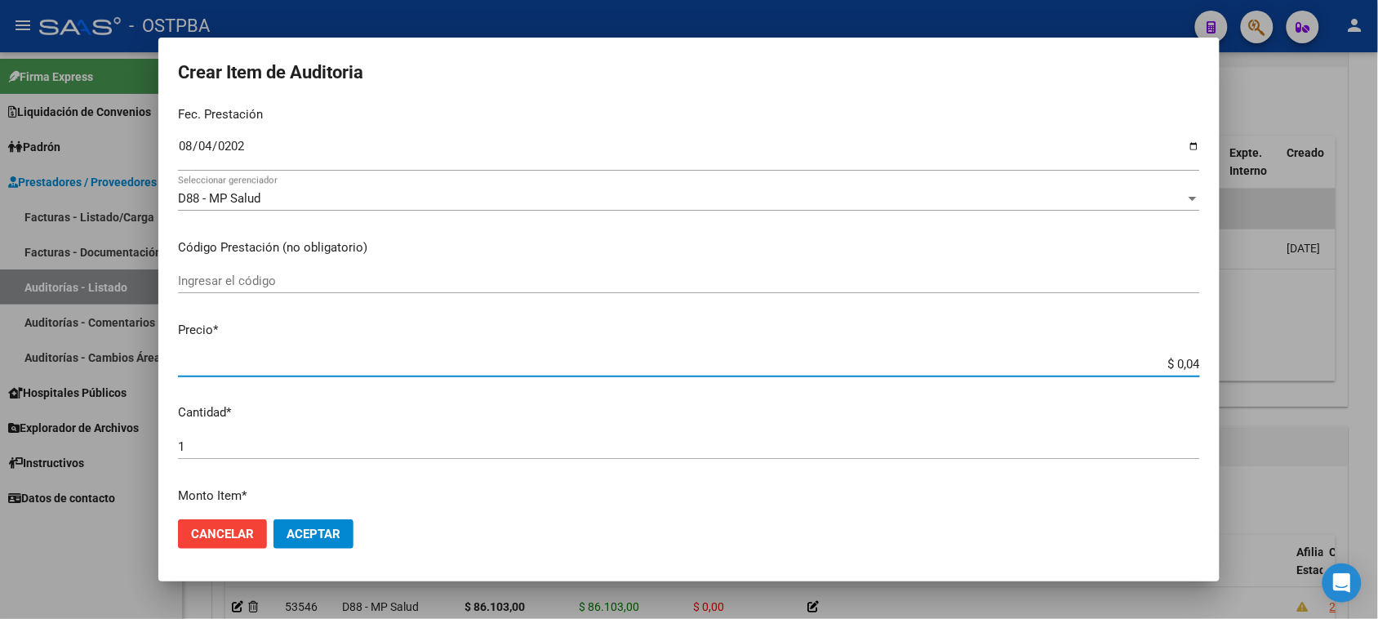
type input "$ 0,45"
type input "$ 4,51"
type input "$ 45,13"
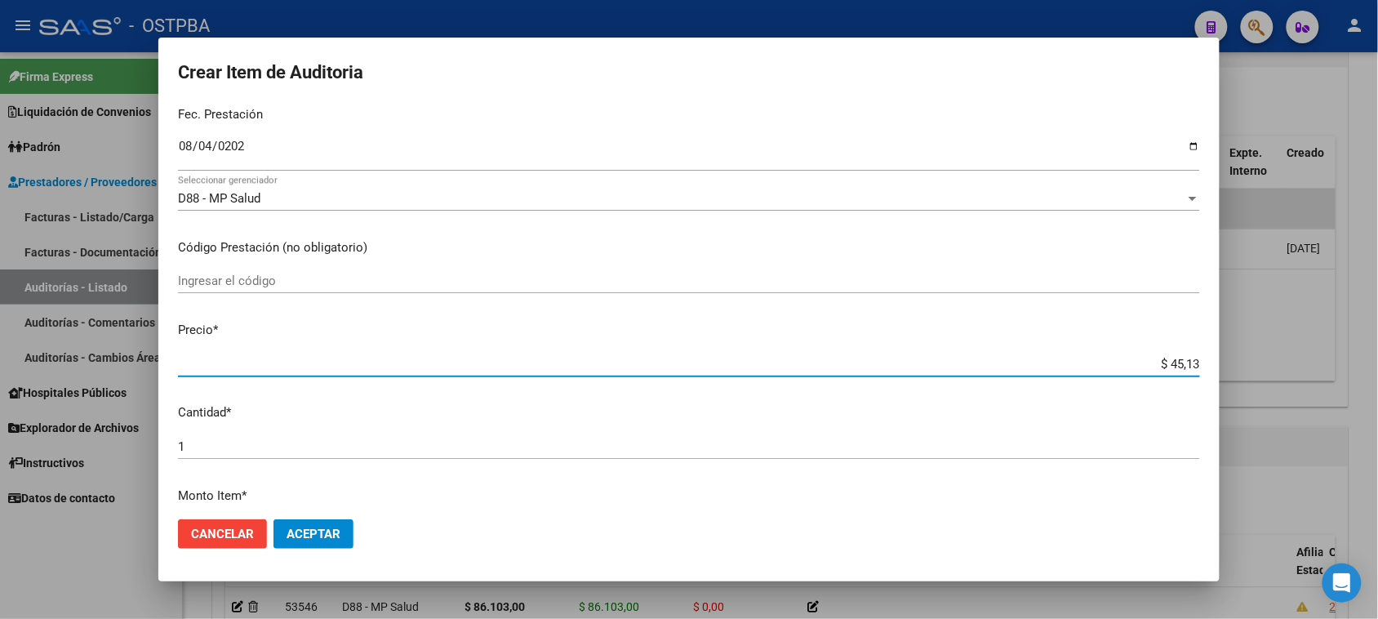
type input "$ 451,37"
type input "$ 4.513,70"
type input "$ 45.137,00"
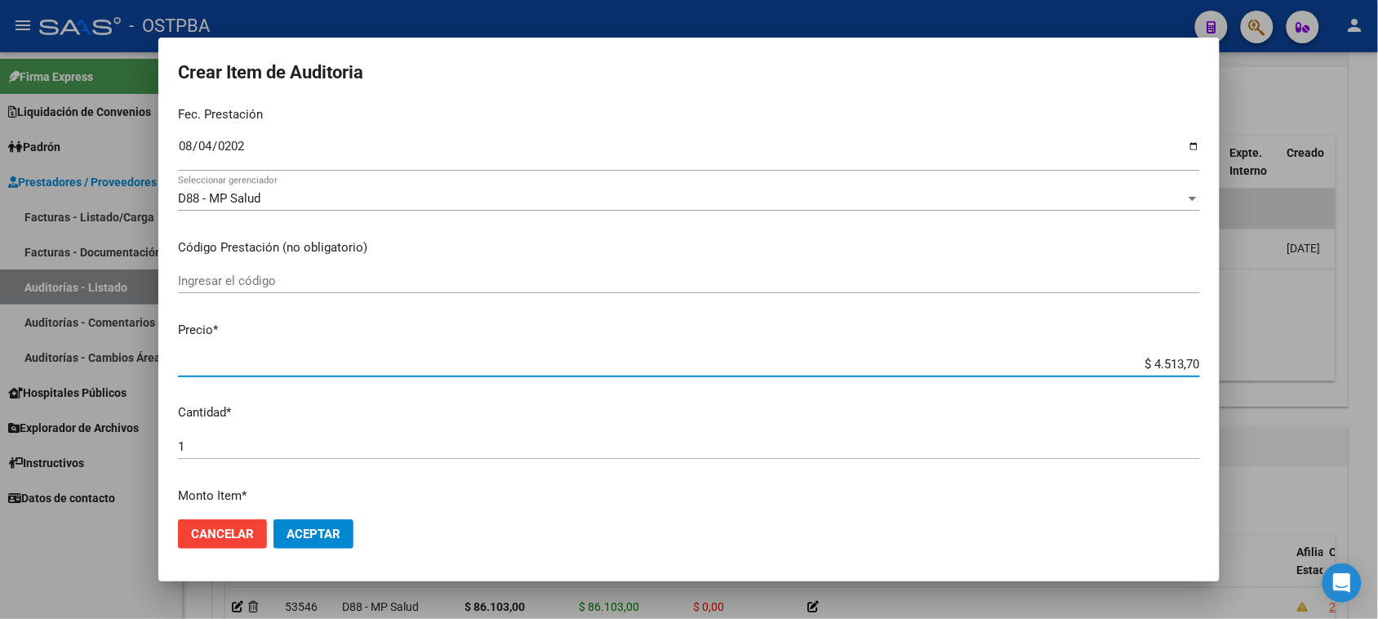
type input "$ 45.137,00"
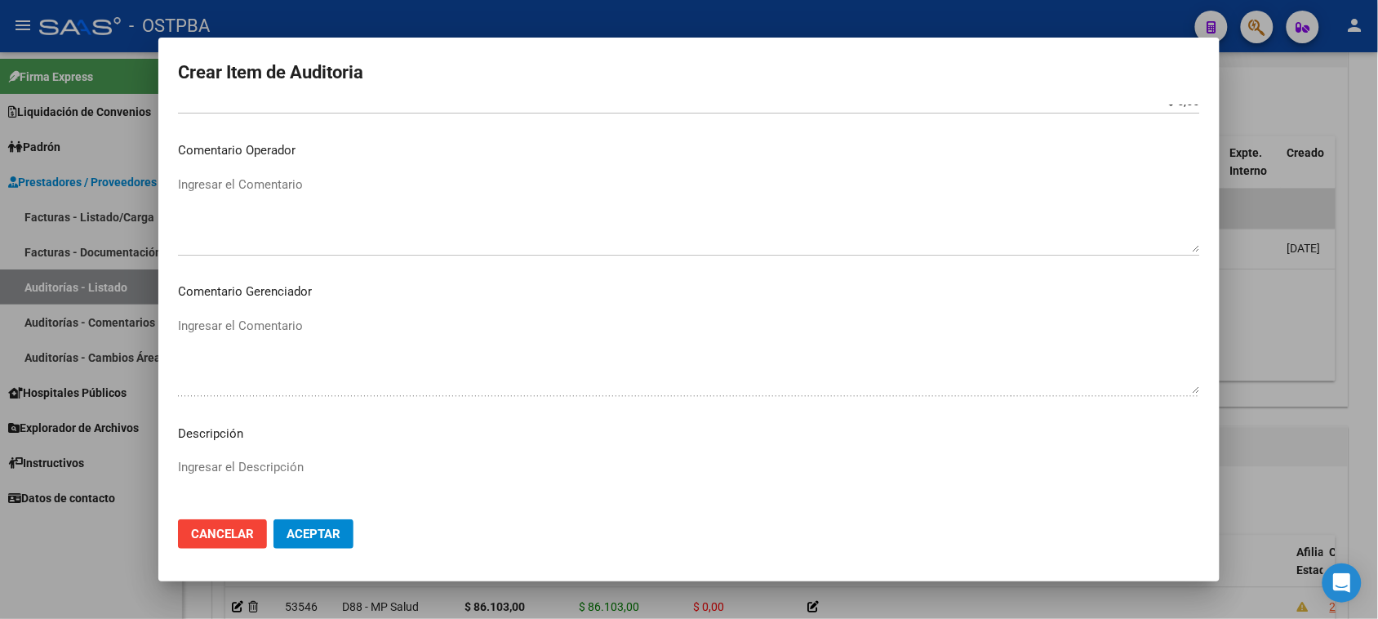
scroll to position [925, 0]
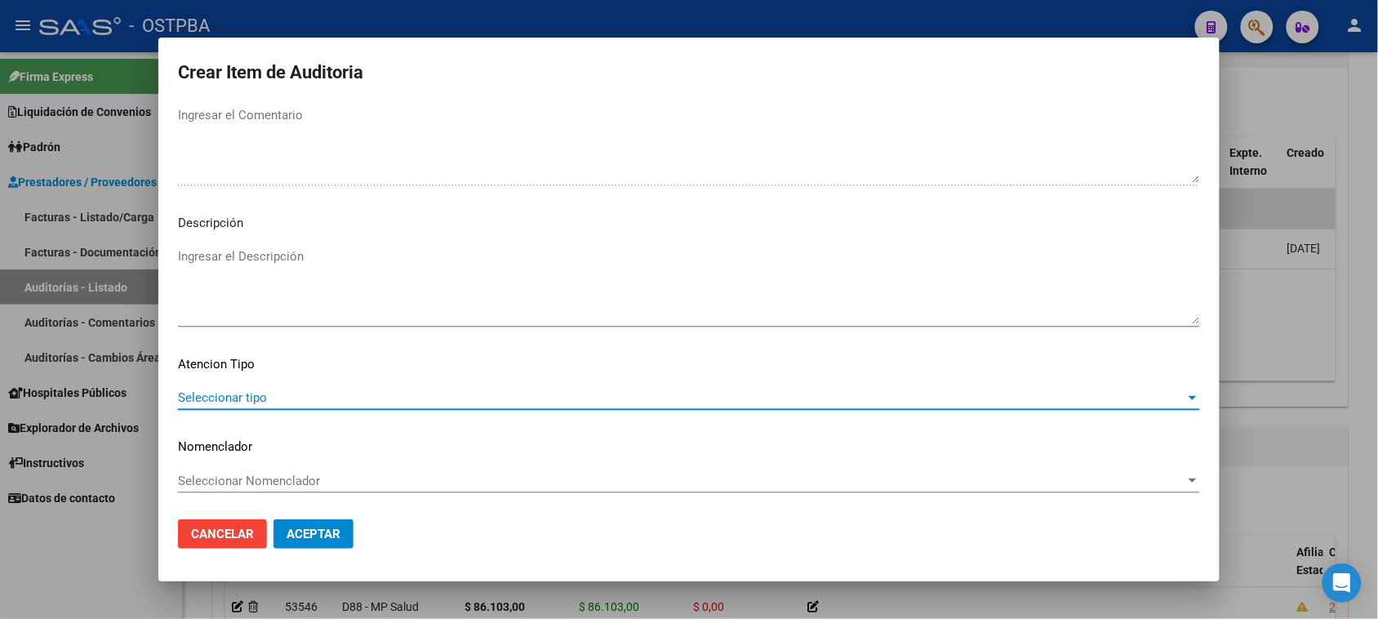
click at [258, 393] on span "Seleccionar tipo" at bounding box center [681, 397] width 1007 height 15
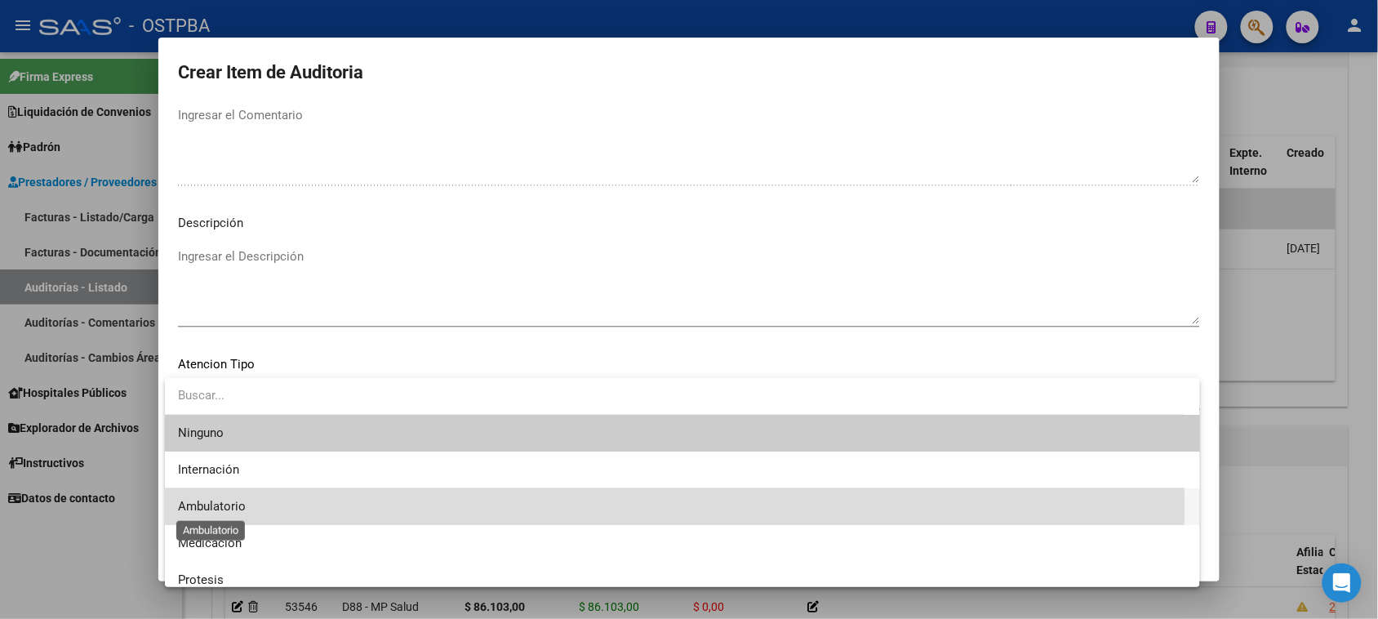
click at [222, 510] on span "Ambulatorio" at bounding box center [212, 506] width 68 height 15
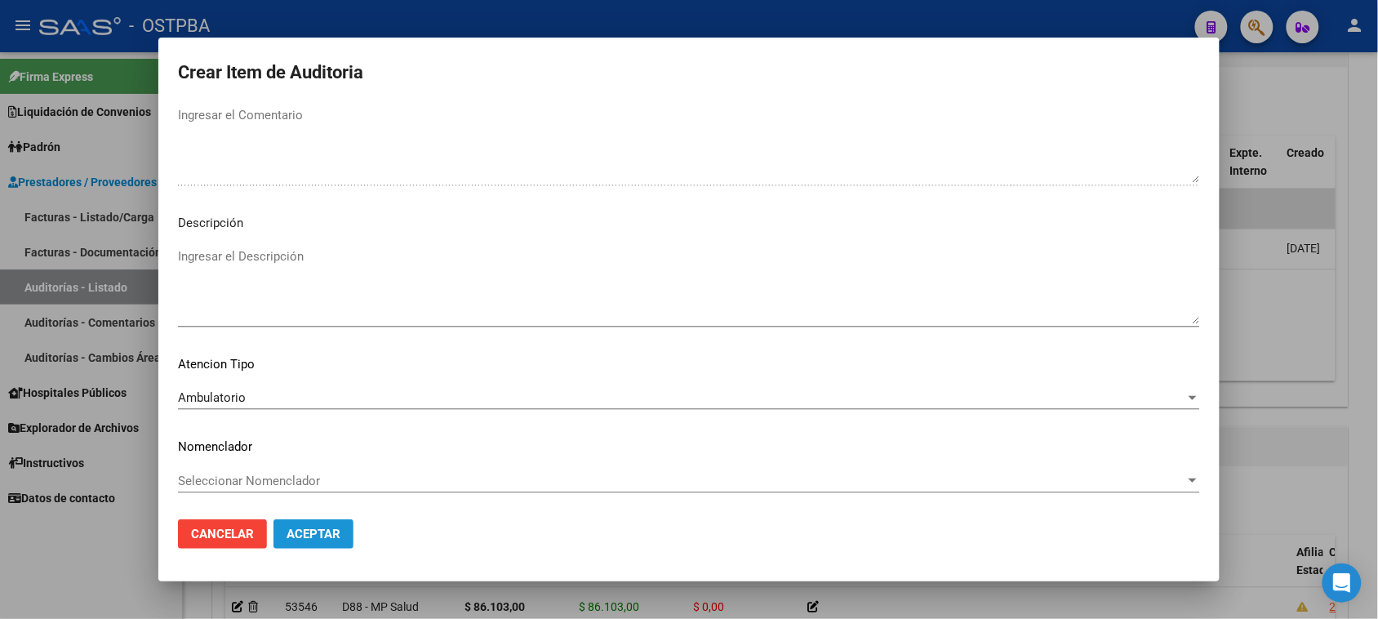
click at [320, 541] on button "Aceptar" at bounding box center [313, 533] width 80 height 29
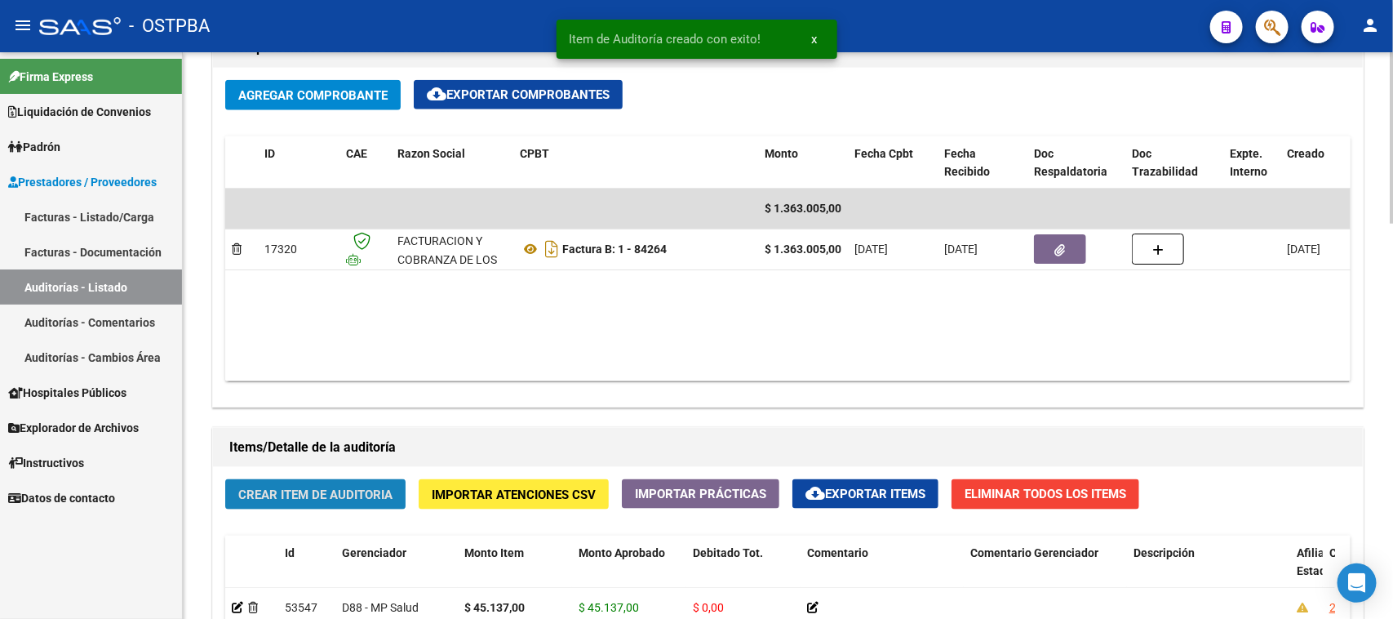
click at [322, 487] on span "Crear Item de Auditoria" at bounding box center [315, 494] width 154 height 15
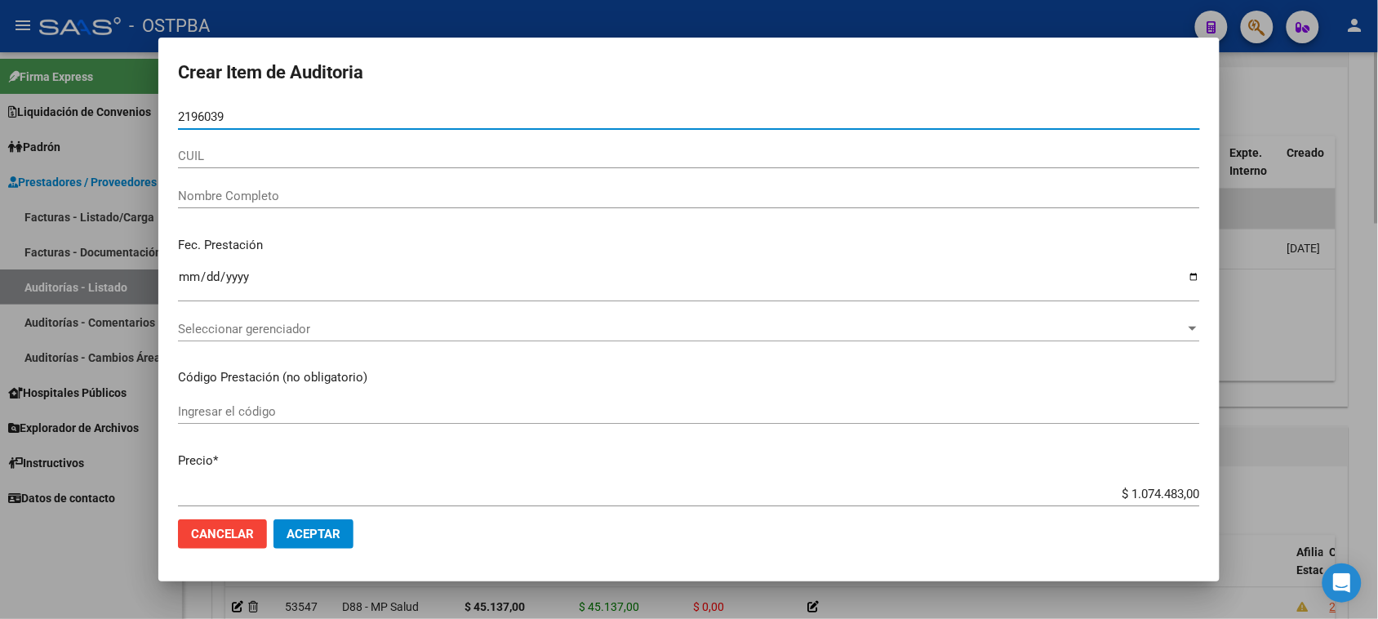
type input "21960399"
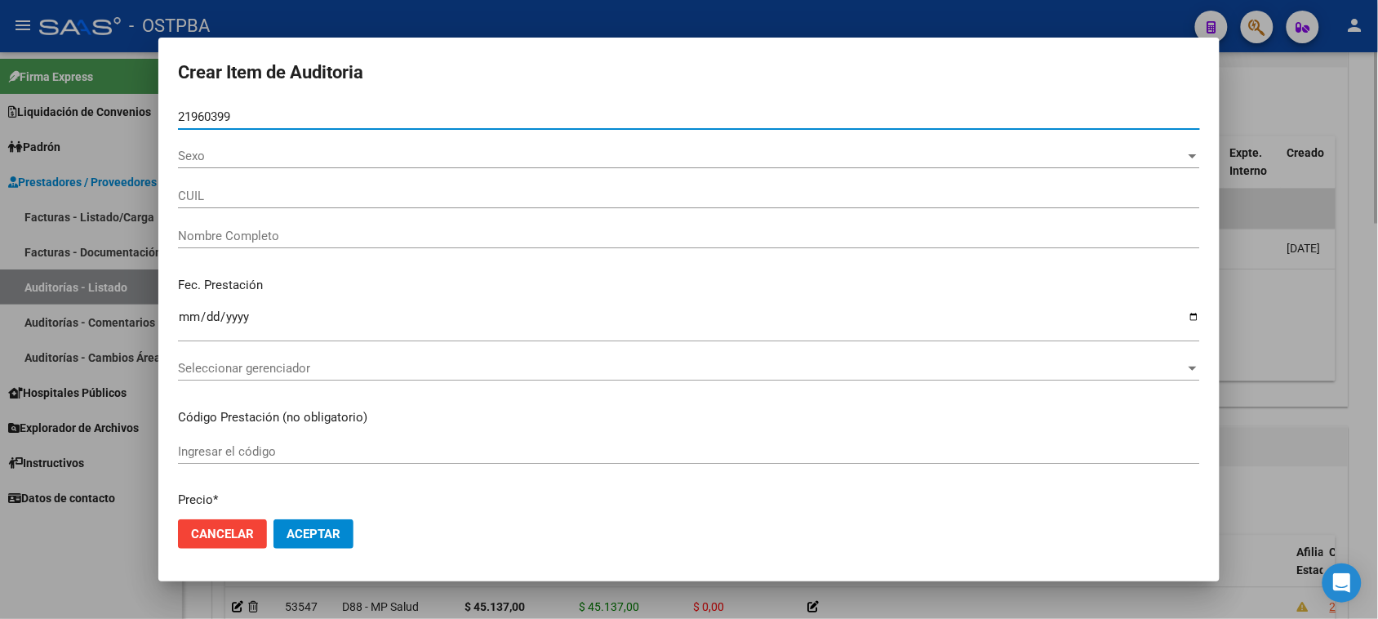
type input "20219603992"
type input "ROMERO JORGE JUSTINIANO -"
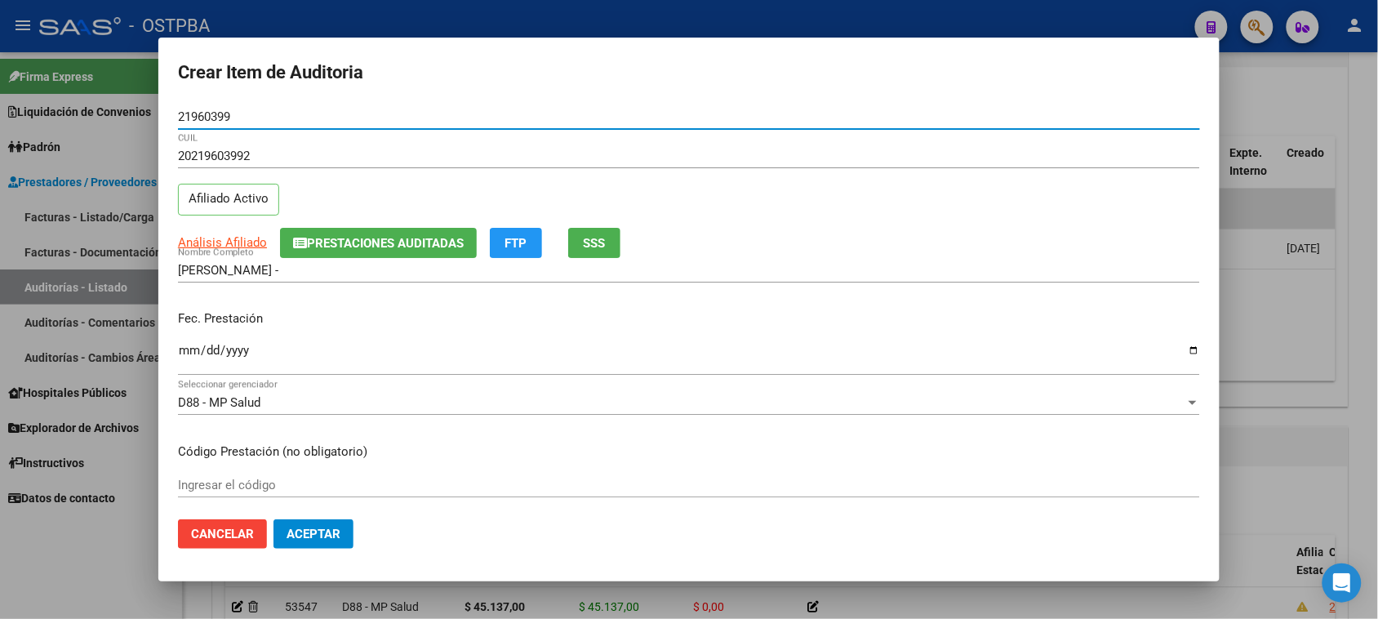
type input "21960399"
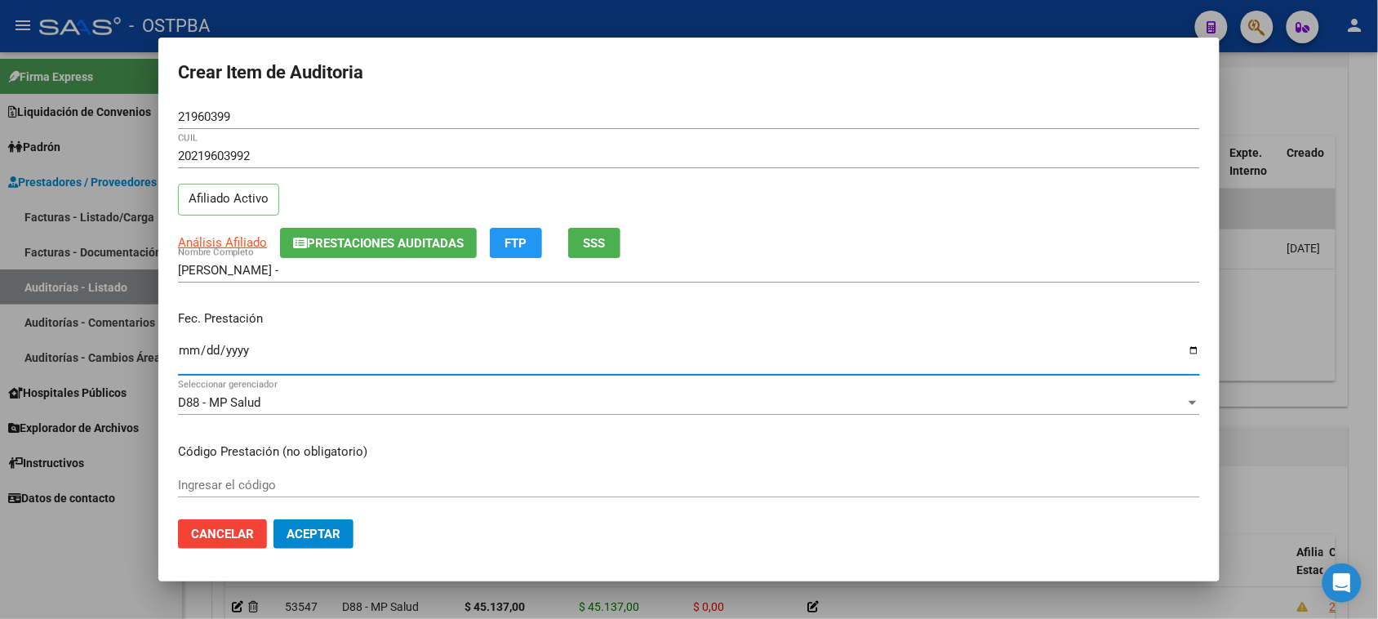
click at [189, 348] on input "Ingresar la fecha" at bounding box center [689, 357] width 1022 height 26
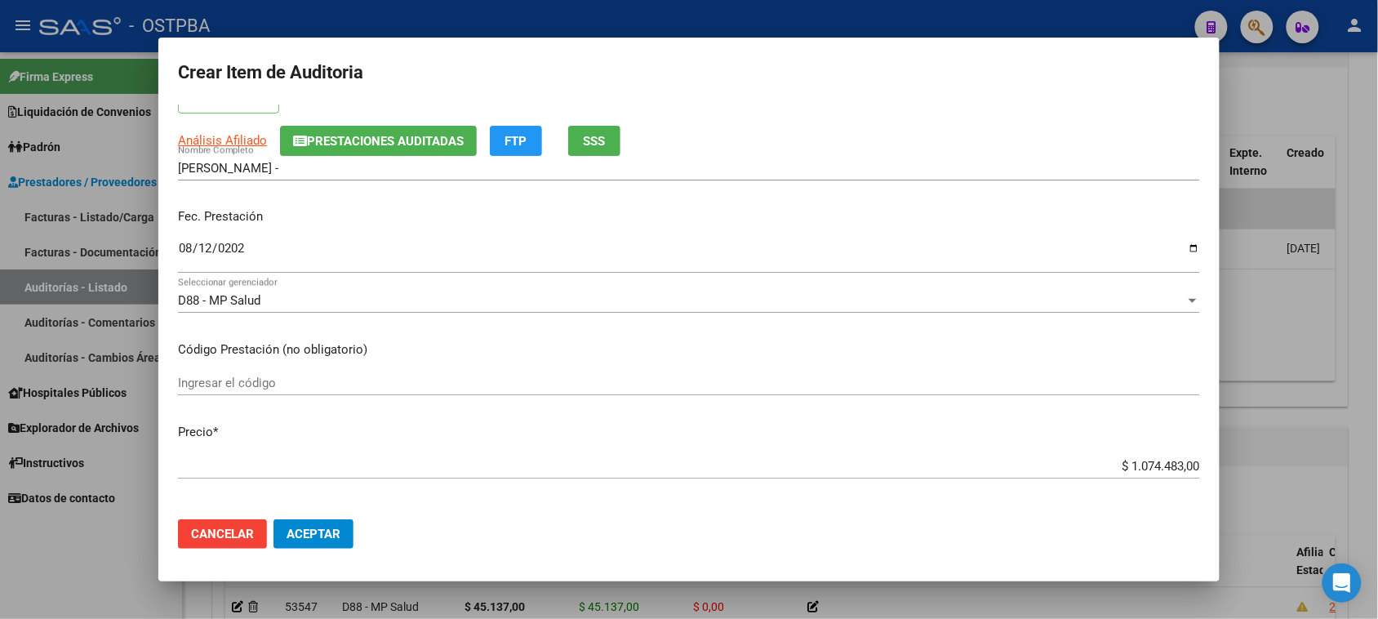
scroll to position [306, 0]
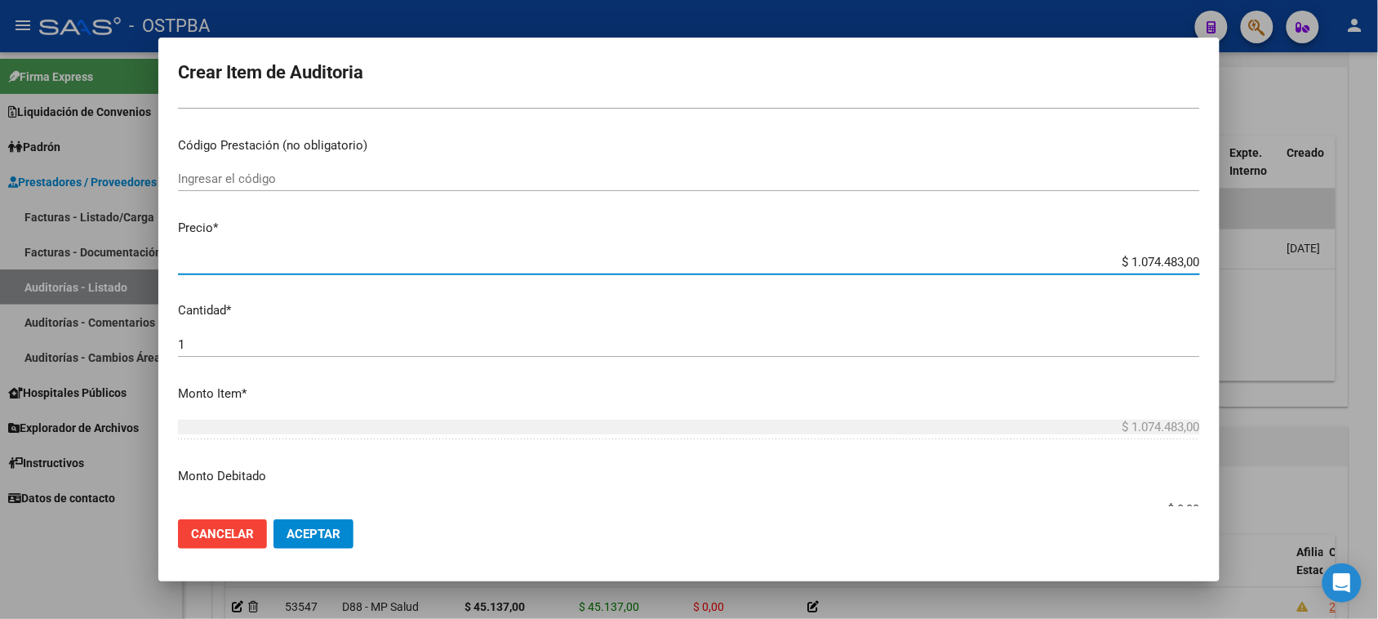
drag, startPoint x: 1165, startPoint y: 258, endPoint x: 1379, endPoint y: 258, distance: 213.8
click at [1377, 258] on html "menu - OSTPBA person Firma Express Liquidación de Convenios Gastos - Items Gast…" at bounding box center [689, 309] width 1378 height 619
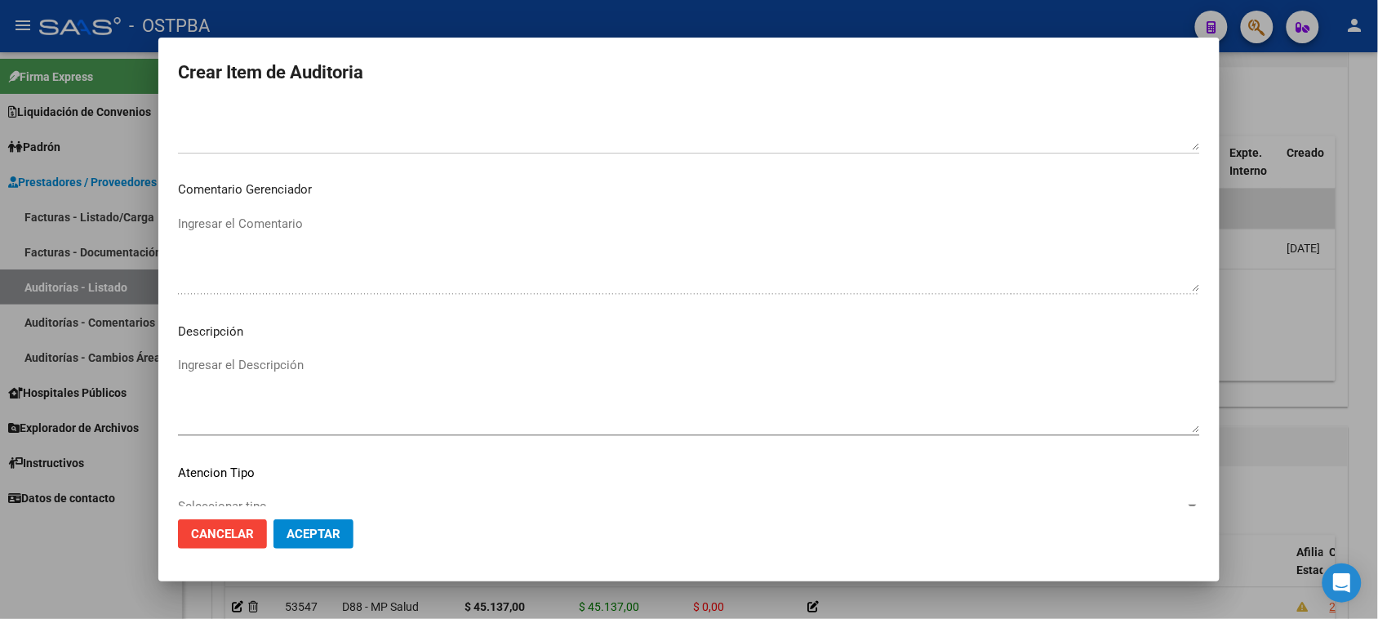
scroll to position [918, 0]
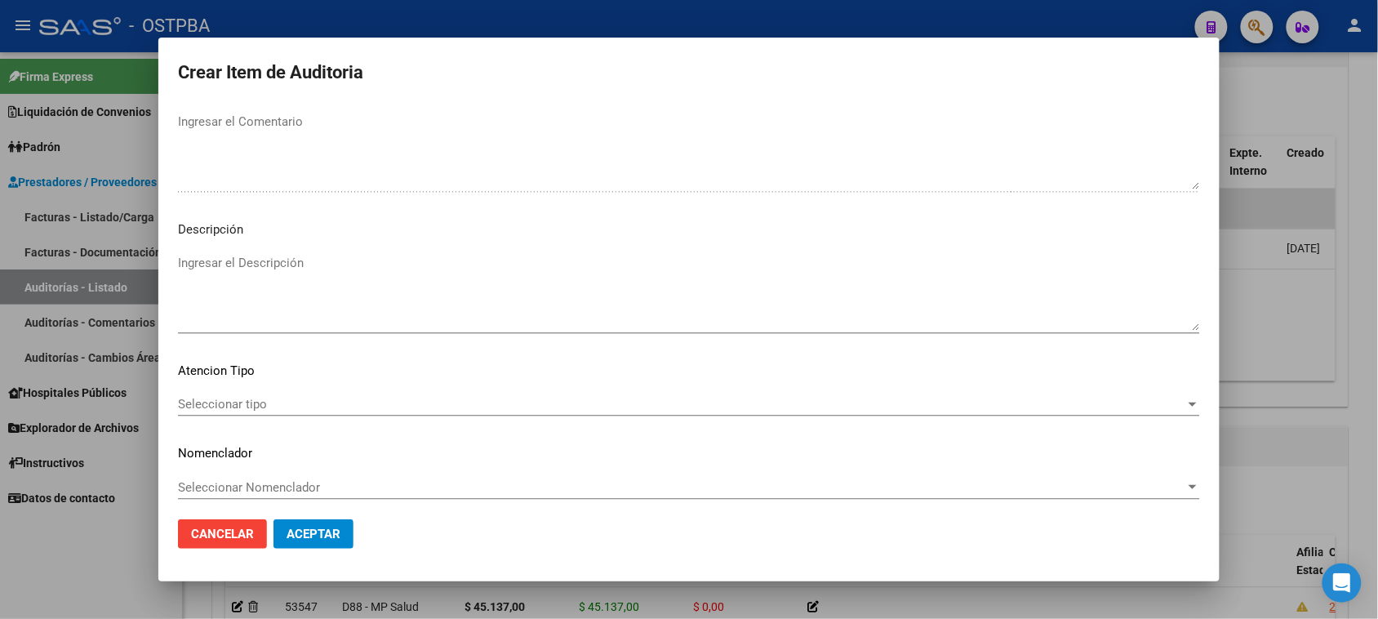
click at [227, 402] on span "Seleccionar tipo" at bounding box center [681, 404] width 1007 height 15
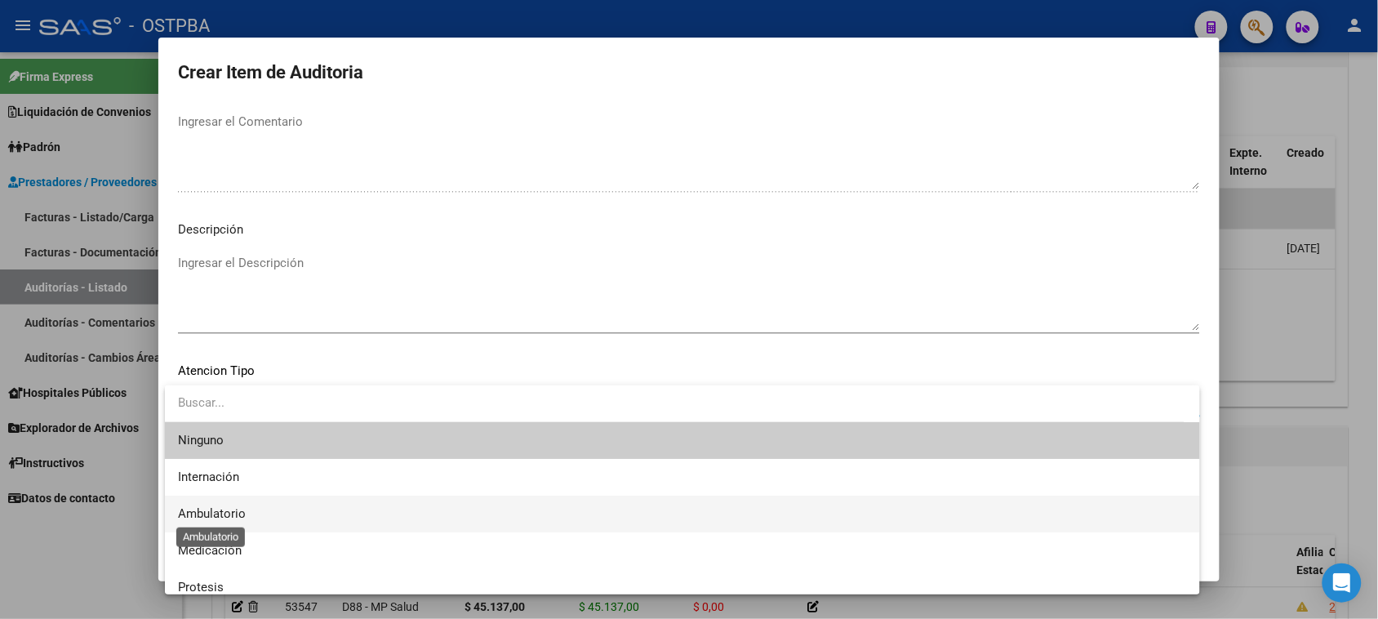
click at [224, 510] on span "Ambulatorio" at bounding box center [212, 513] width 68 height 15
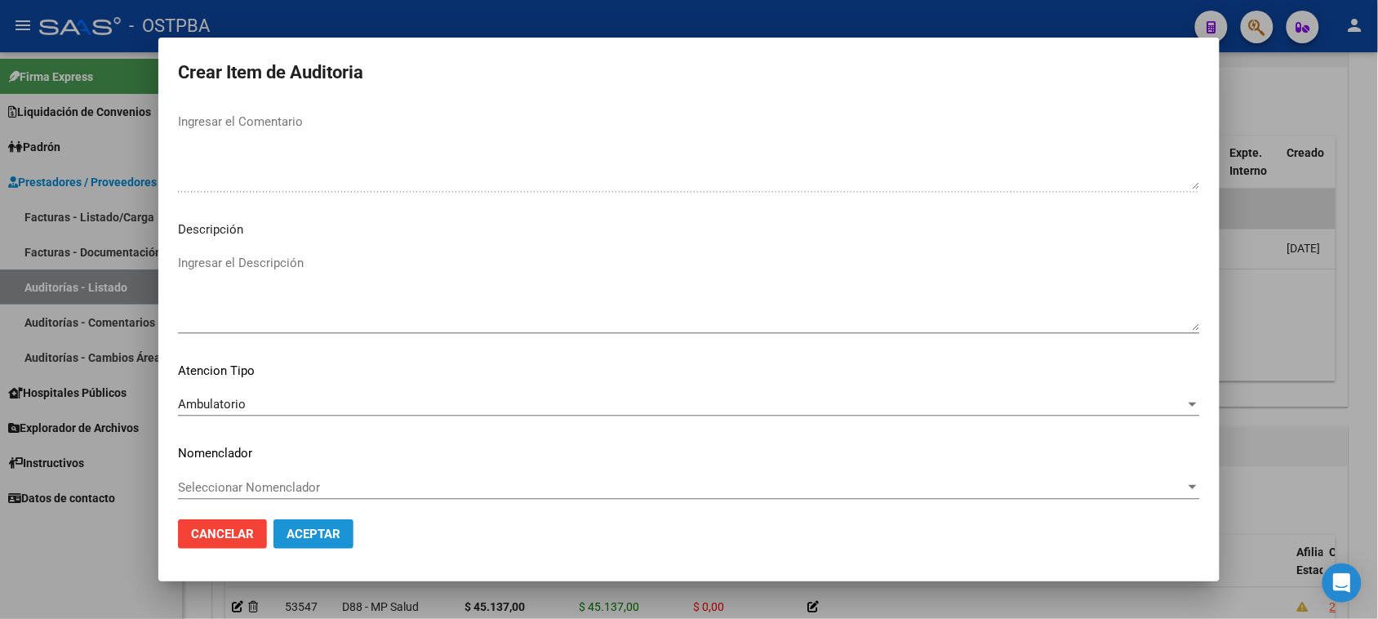
click at [339, 539] on span "Aceptar" at bounding box center [313, 533] width 54 height 15
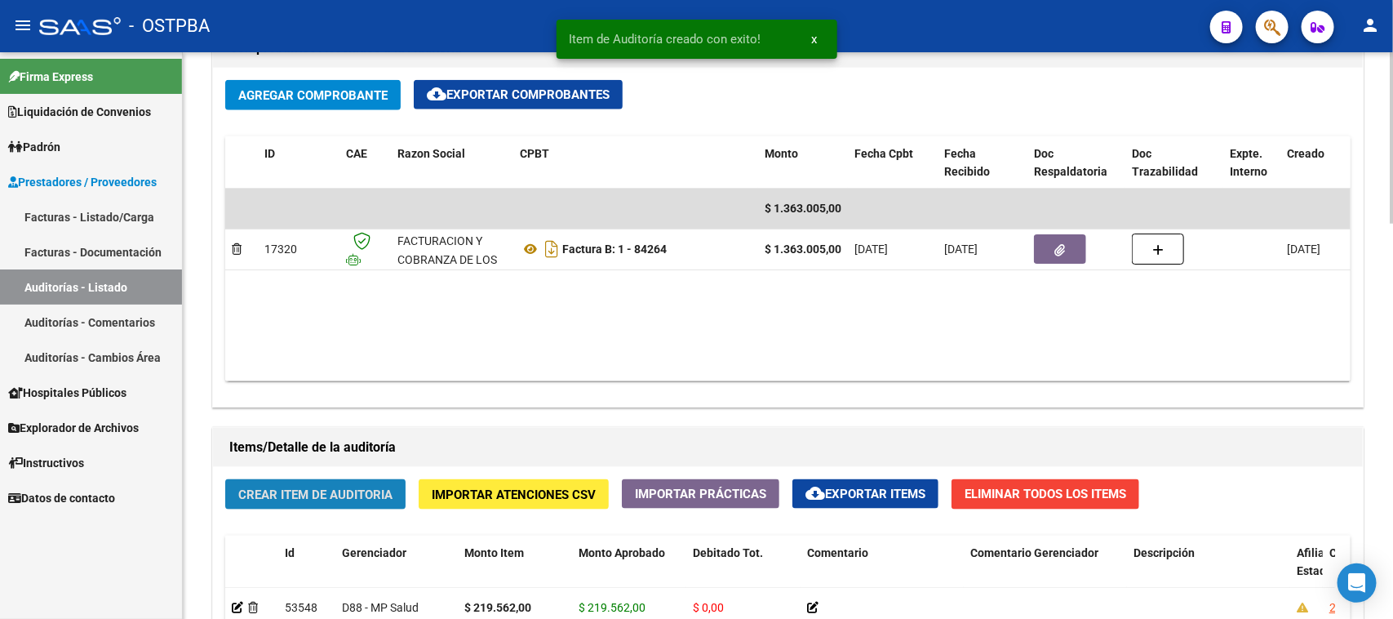
click at [389, 504] on button "Crear Item de Auditoria" at bounding box center [315, 494] width 180 height 30
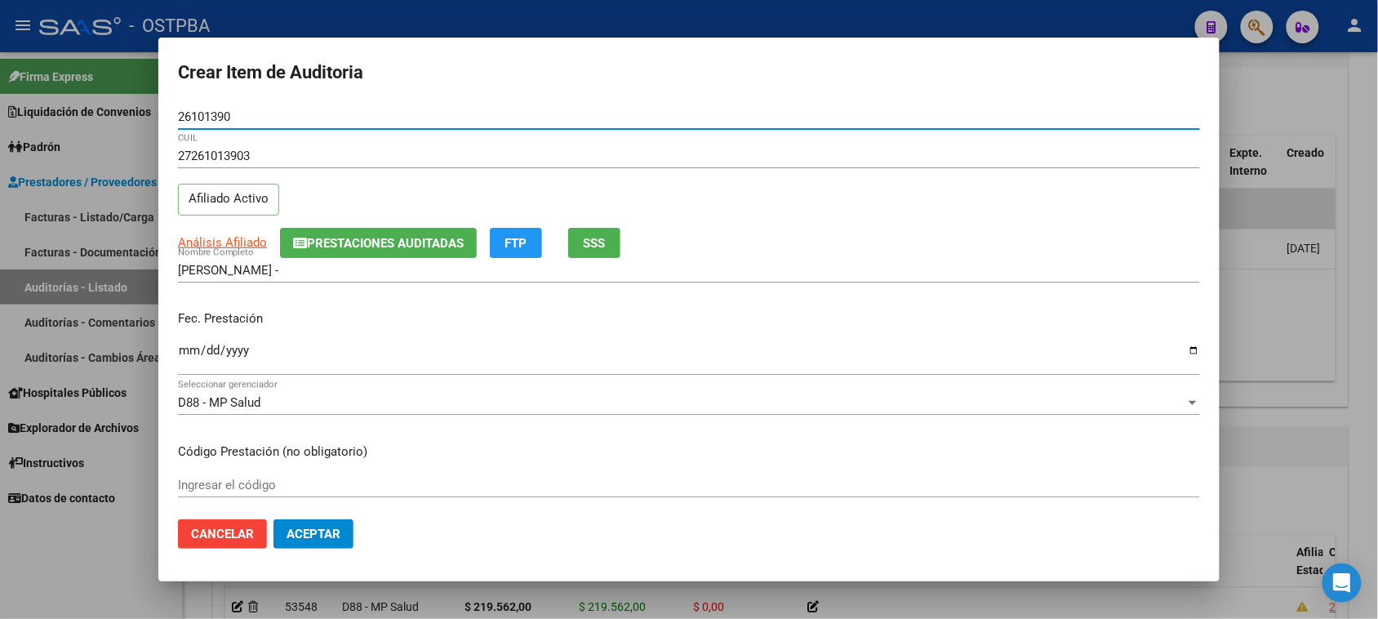
click at [189, 349] on input "Ingresar la fecha" at bounding box center [689, 357] width 1022 height 26
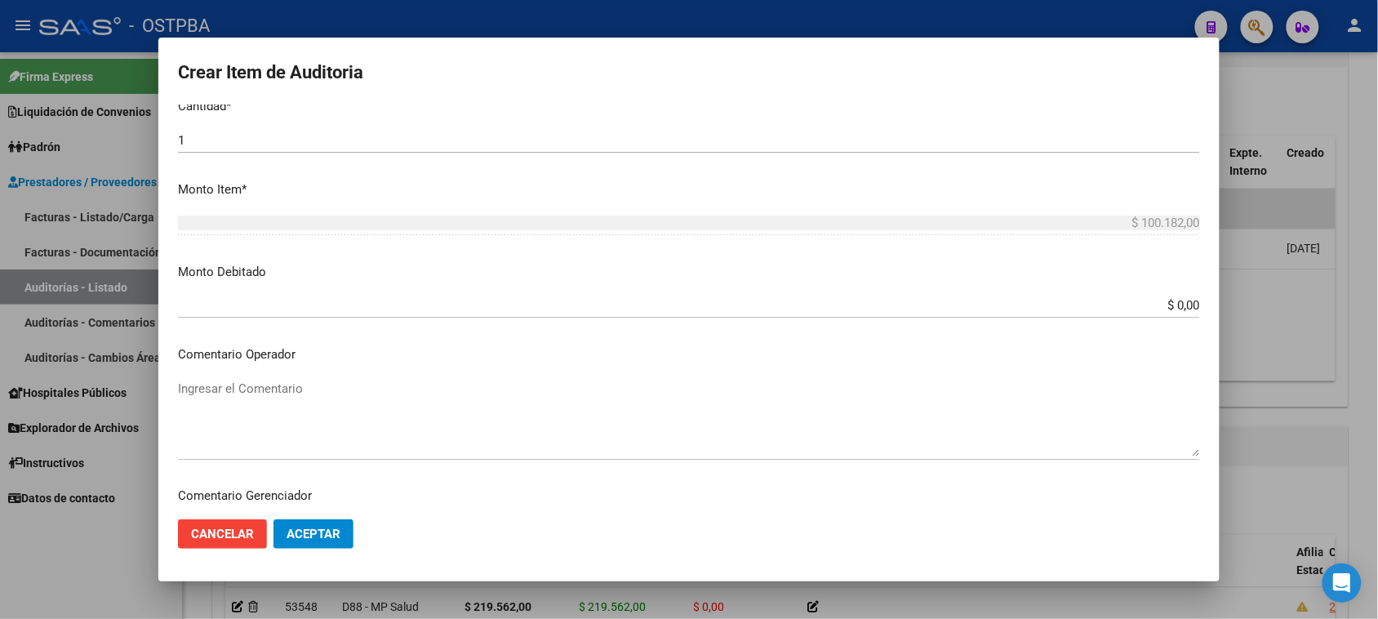
scroll to position [875, 0]
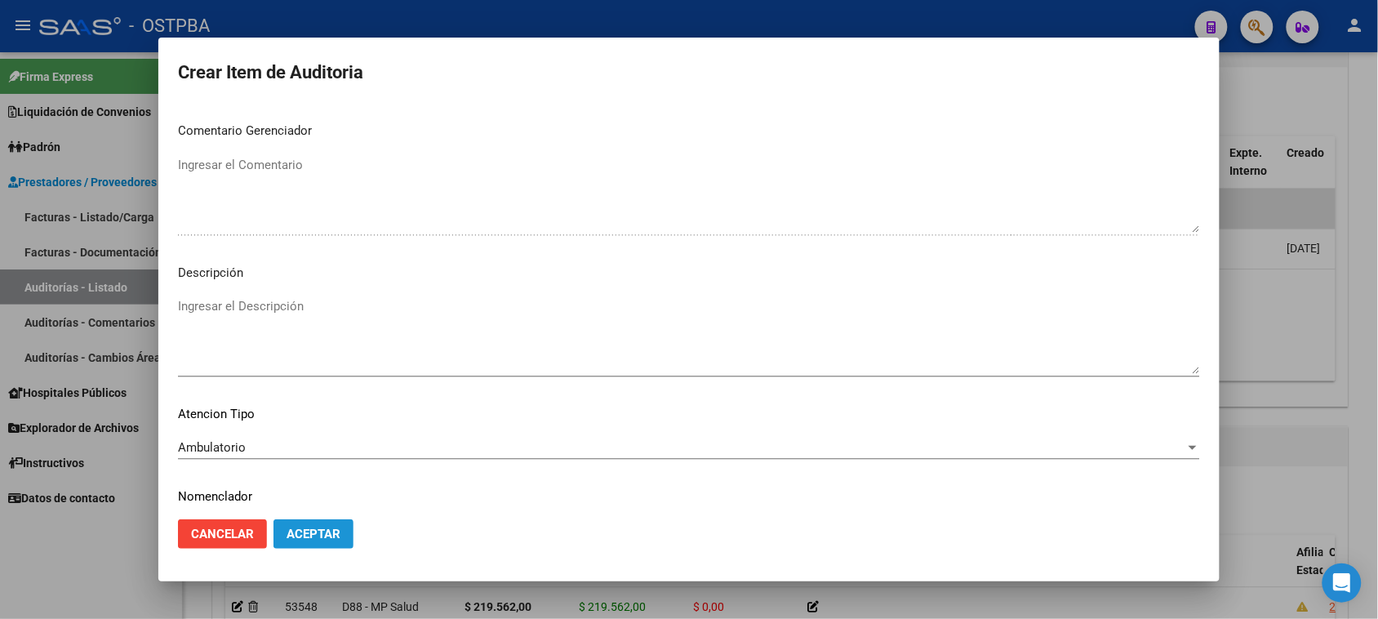
click at [318, 540] on span "Aceptar" at bounding box center [313, 533] width 54 height 15
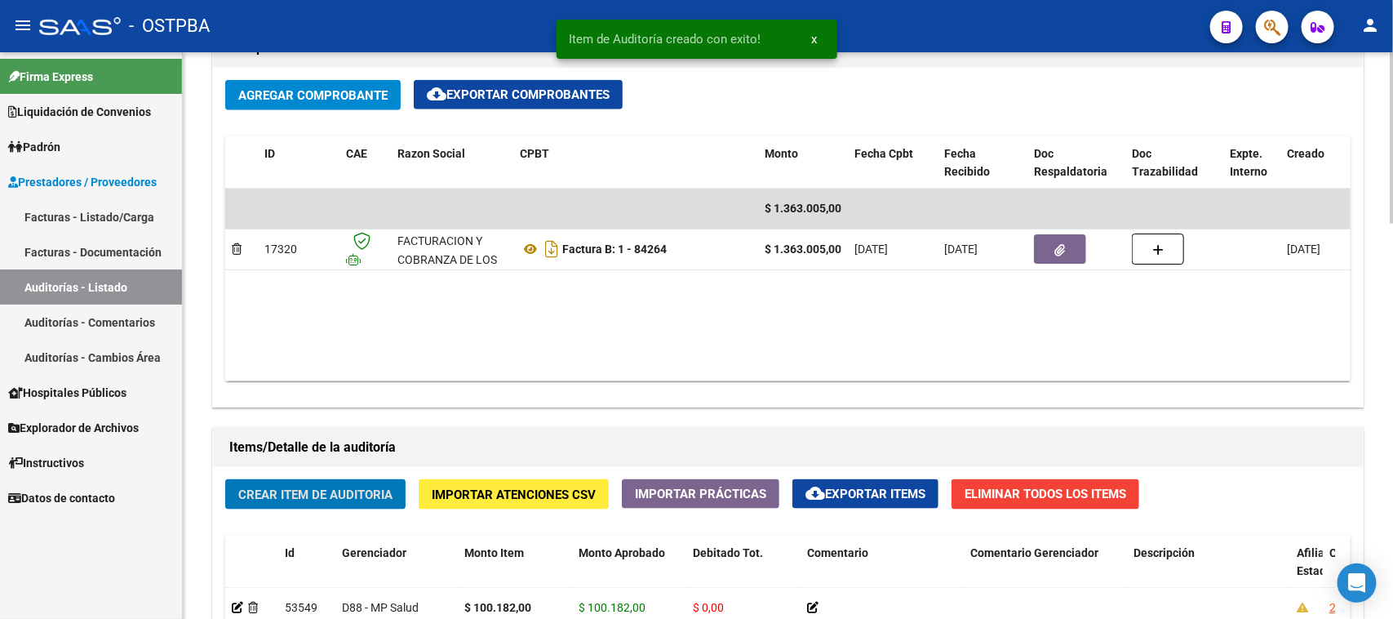
click at [335, 495] on span "Crear Item de Auditoria" at bounding box center [315, 494] width 154 height 15
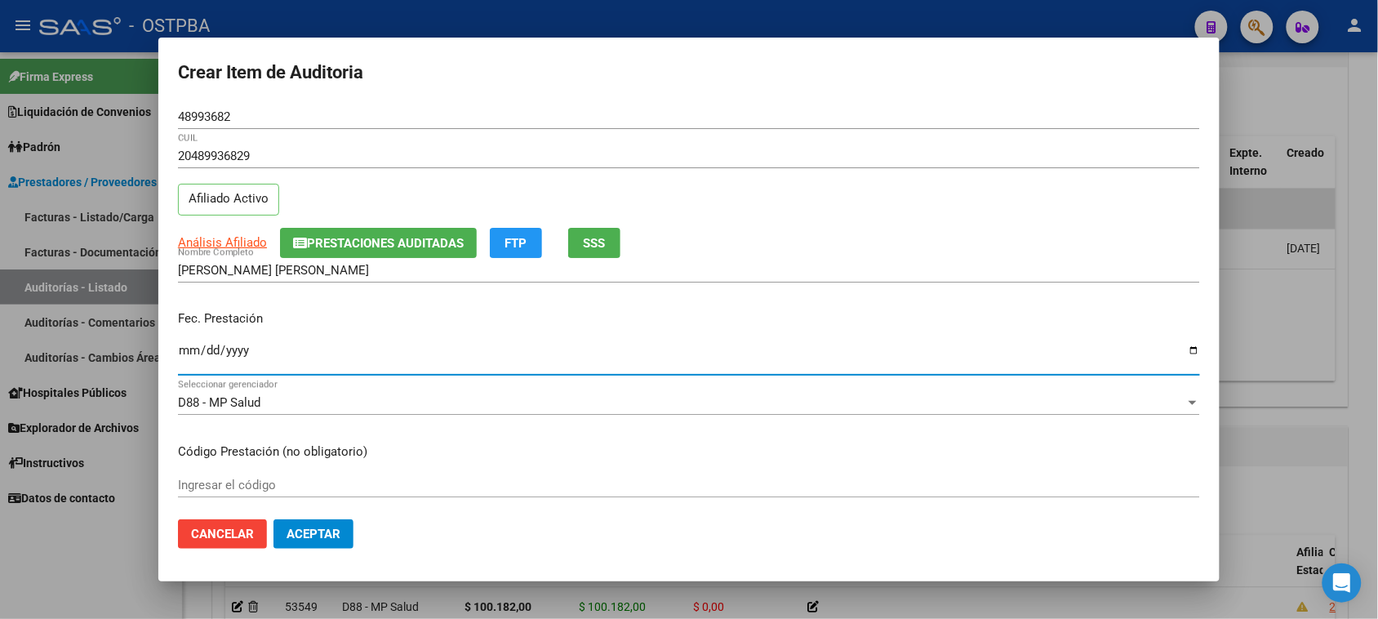
click at [189, 352] on input "Ingresar la fecha" at bounding box center [689, 357] width 1022 height 26
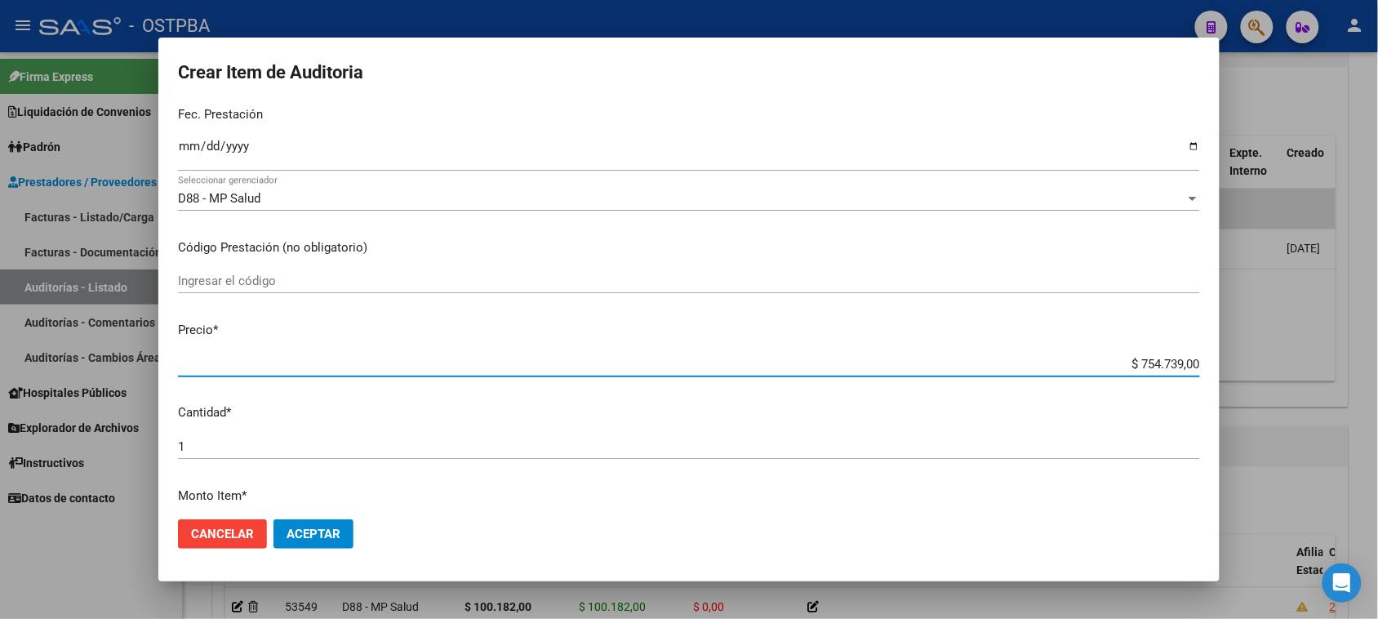
drag, startPoint x: 1123, startPoint y: 365, endPoint x: 1392, endPoint y: 371, distance: 269.4
click at [1377, 371] on html "menu - OSTPBA person Firma Express Liquidación de Convenios Gastos - Items Gast…" at bounding box center [689, 309] width 1378 height 619
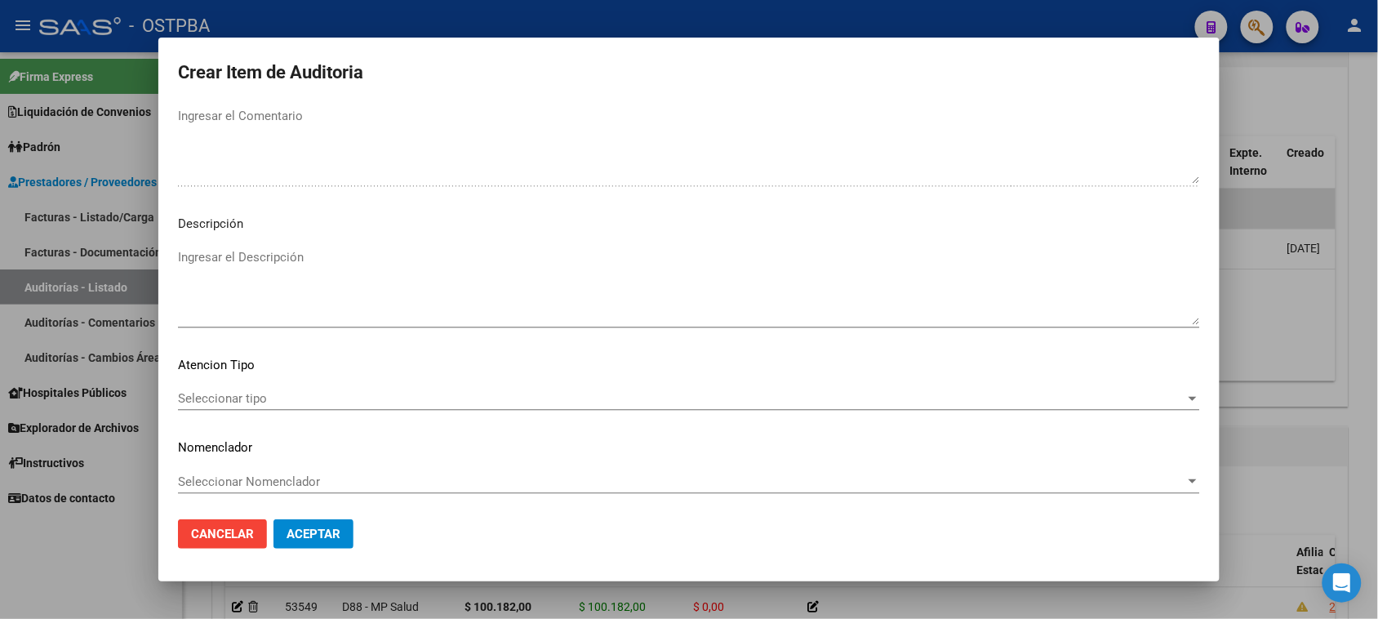
scroll to position [925, 0]
click at [272, 394] on span "Seleccionar tipo" at bounding box center [681, 397] width 1007 height 15
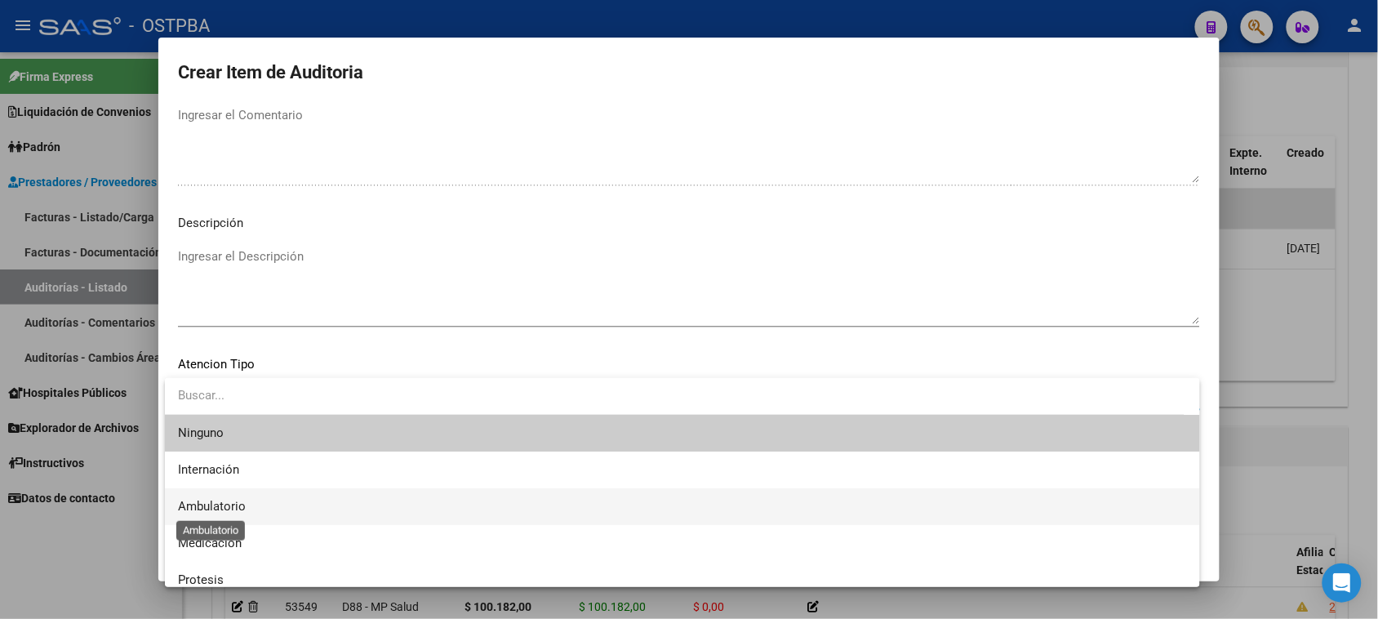
click at [234, 507] on span "Ambulatorio" at bounding box center [212, 506] width 68 height 15
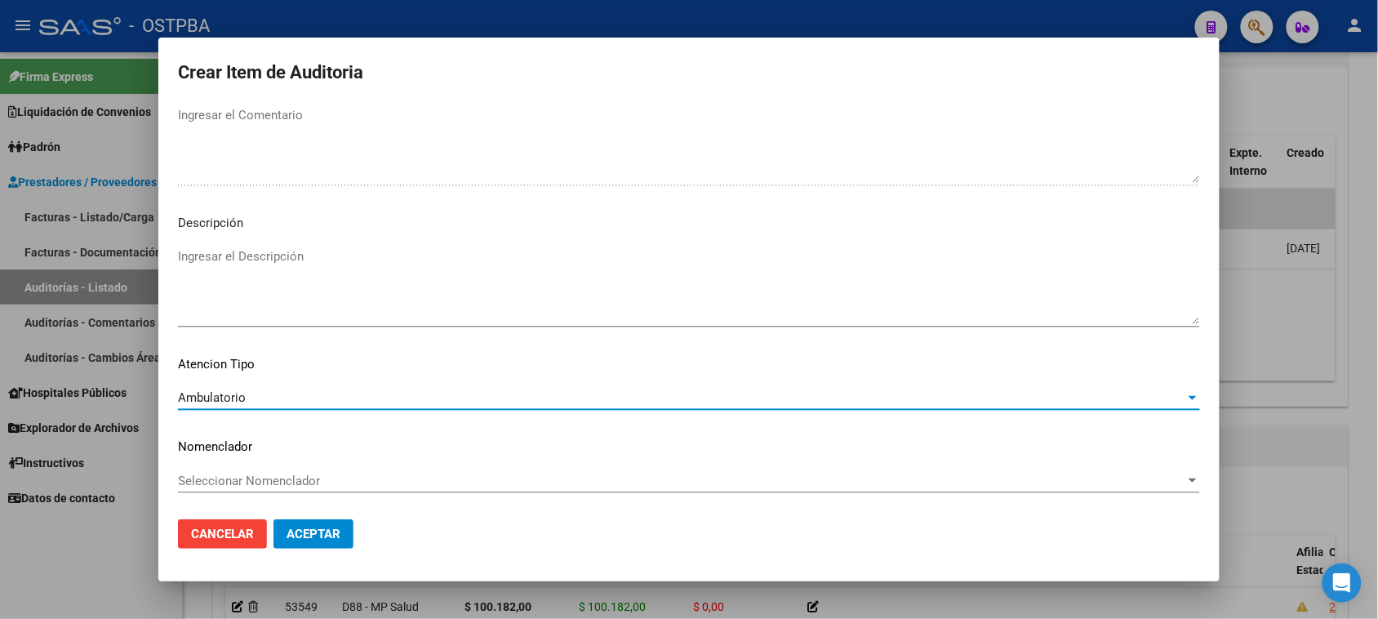
click at [308, 531] on span "Aceptar" at bounding box center [313, 533] width 54 height 15
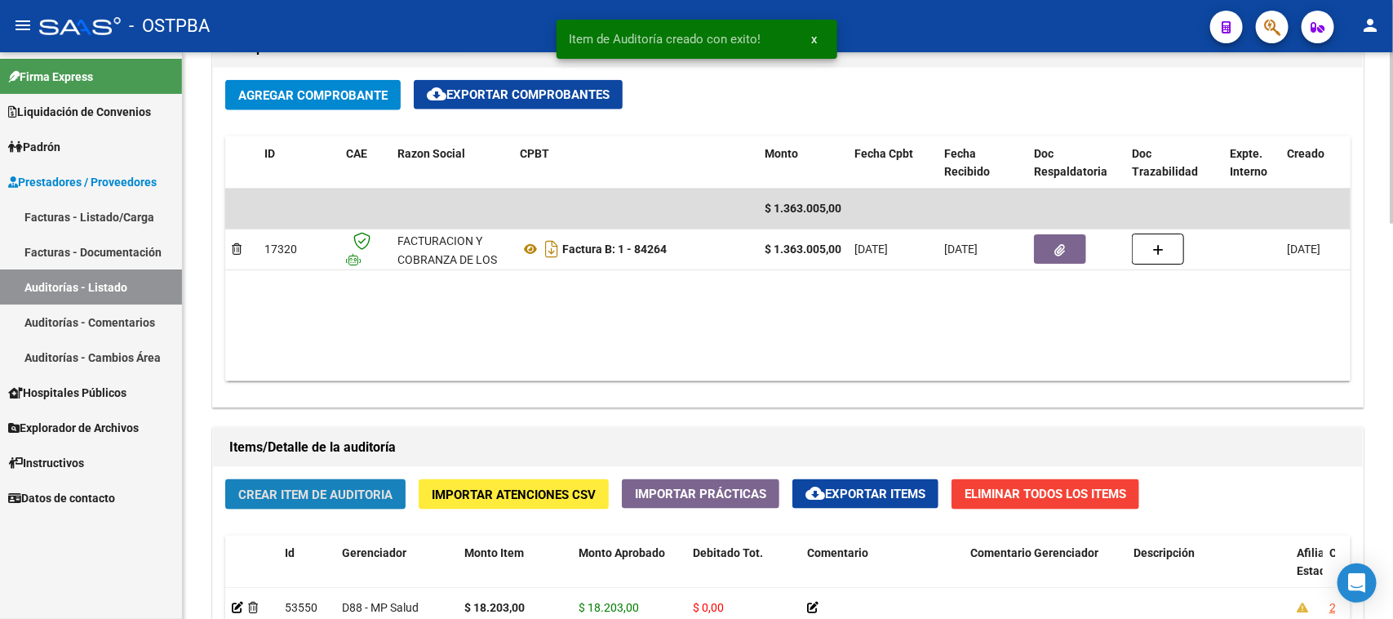
click at [339, 496] on span "Crear Item de Auditoria" at bounding box center [315, 494] width 154 height 15
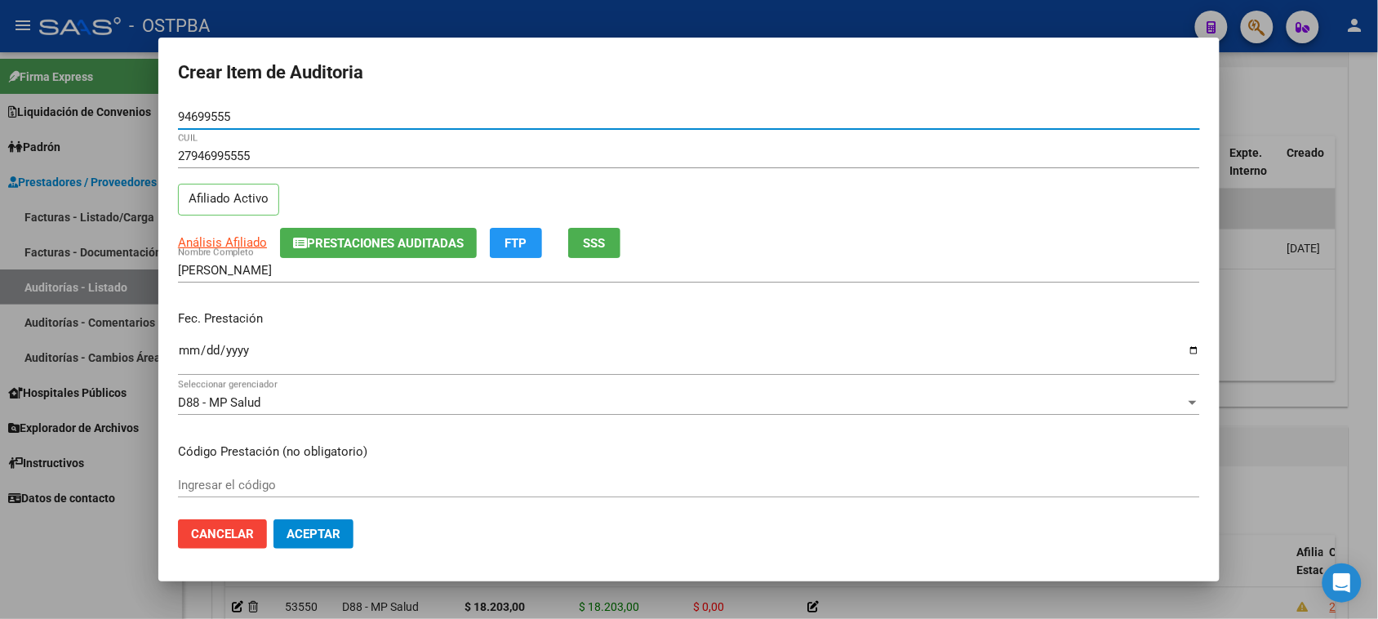
click at [188, 349] on input "Ingresar la fecha" at bounding box center [689, 357] width 1022 height 26
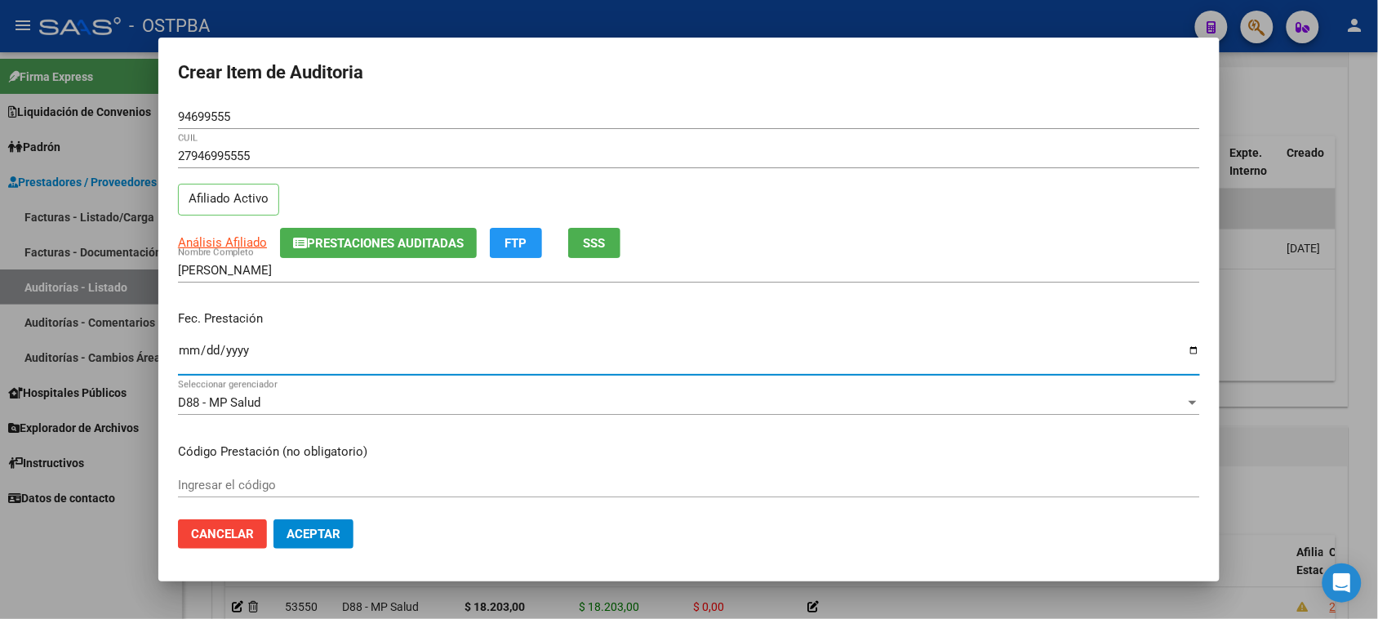
scroll to position [102, 0]
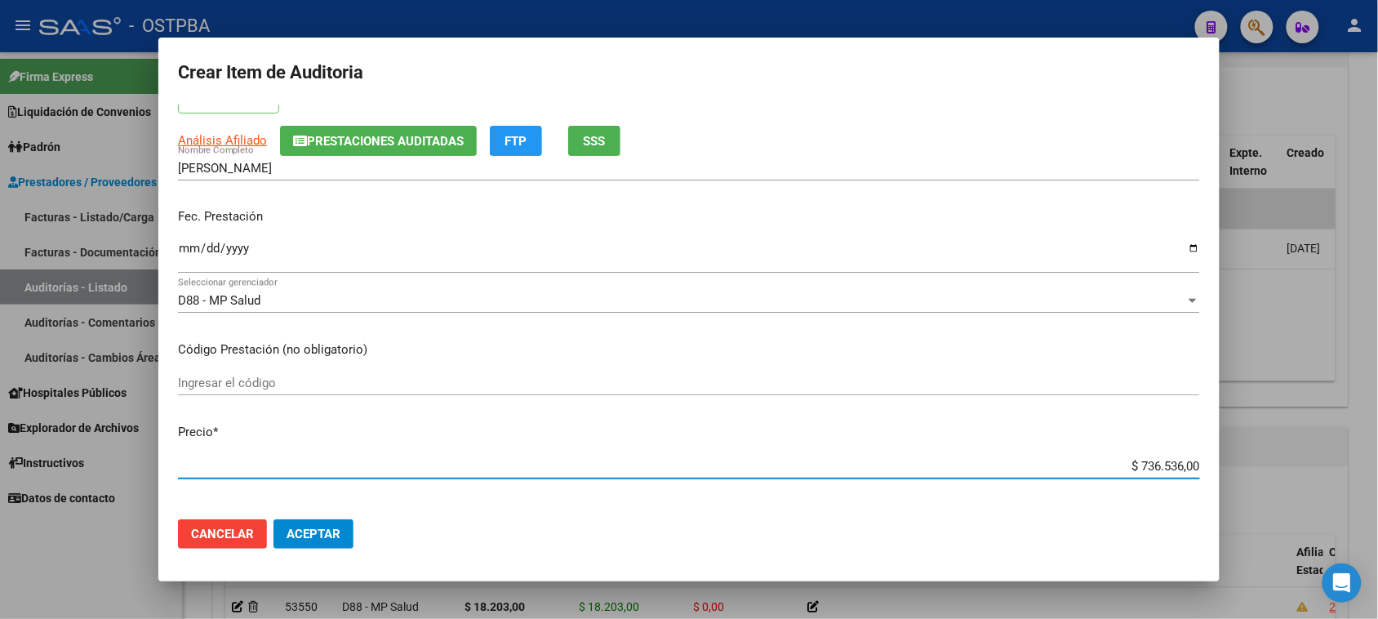
drag, startPoint x: 1125, startPoint y: 462, endPoint x: 1392, endPoint y: 466, distance: 267.7
click at [1377, 466] on html "menu - OSTPBA person Firma Express Liquidación de Convenios Gastos - Items Gast…" at bounding box center [689, 309] width 1378 height 619
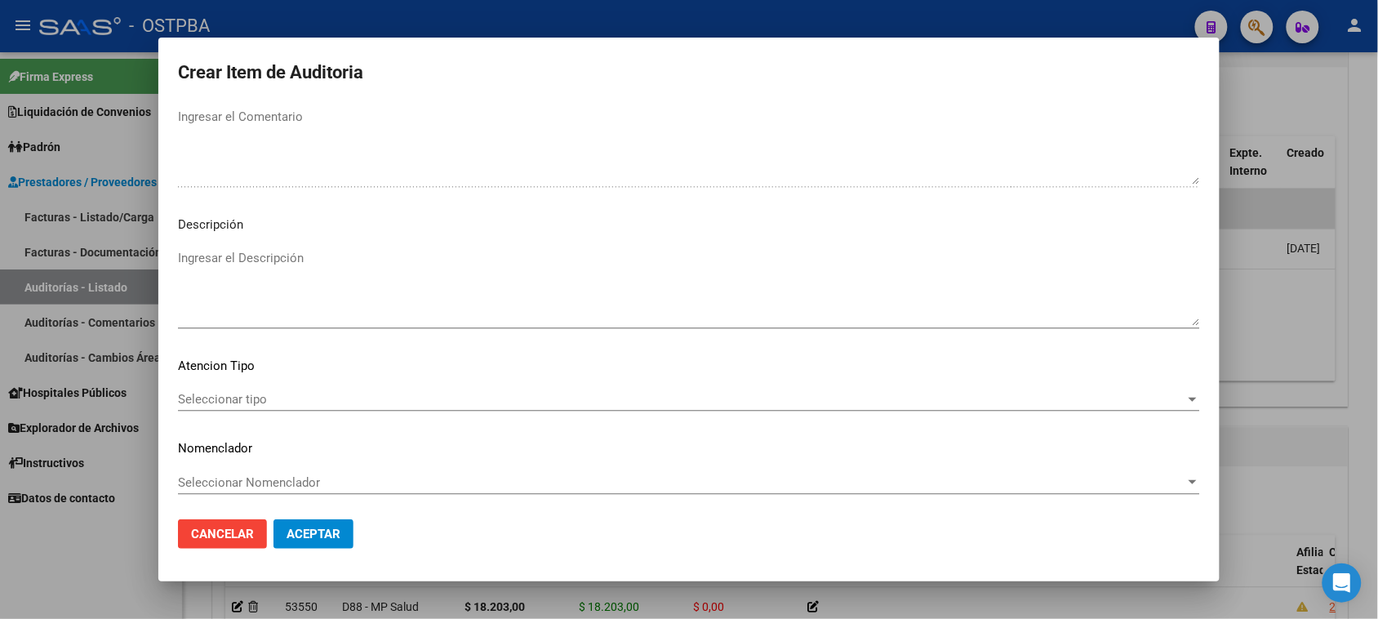
scroll to position [925, 0]
click at [246, 382] on mat-dialog-content "94699555 Nro Documento 27946995555 CUIL Afiliado Activo Análisis Afiliado Prest…" at bounding box center [688, 305] width 1061 height 402
click at [242, 402] on div "Seleccionar tipo Seleccionar tipo" at bounding box center [689, 397] width 1022 height 24
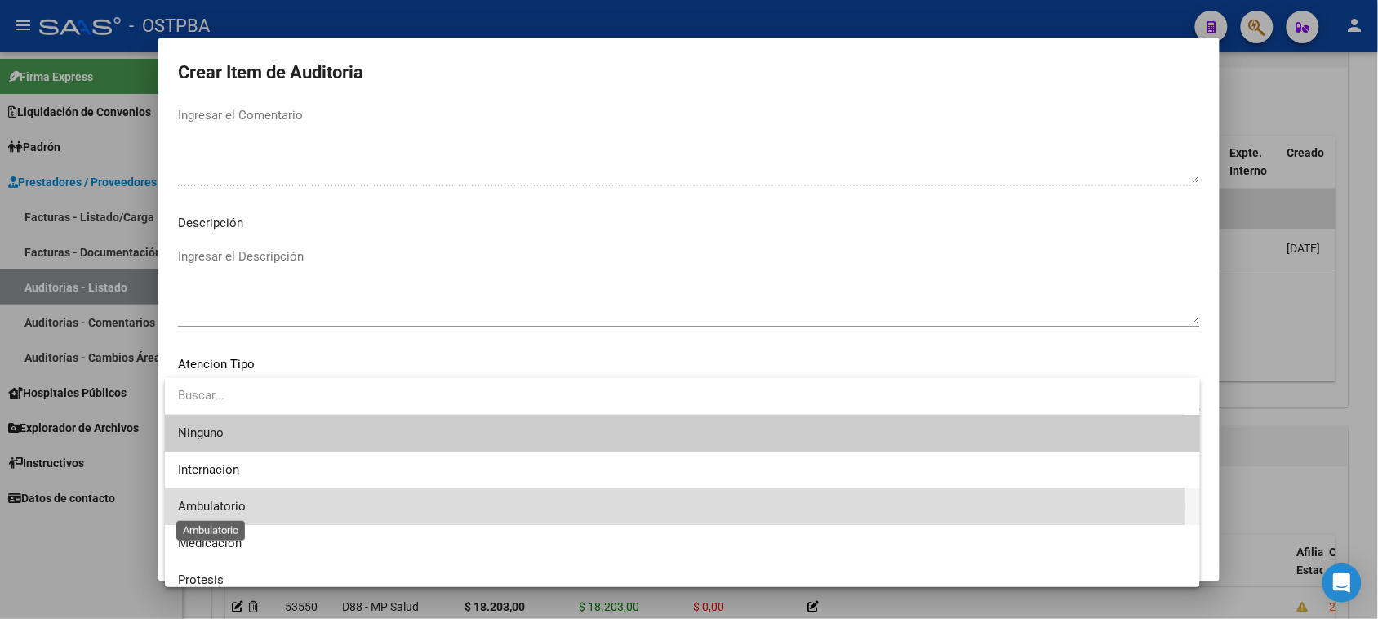
click at [230, 504] on span "Ambulatorio" at bounding box center [212, 506] width 68 height 15
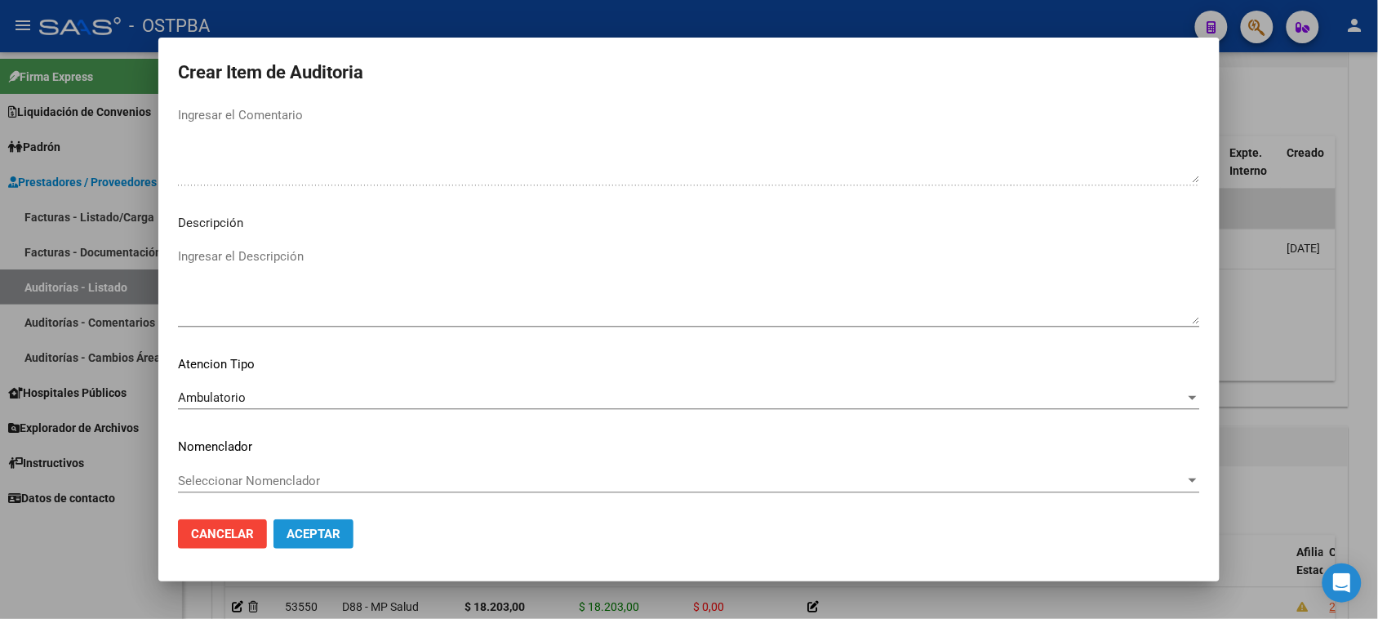
click at [295, 529] on span "Aceptar" at bounding box center [313, 533] width 54 height 15
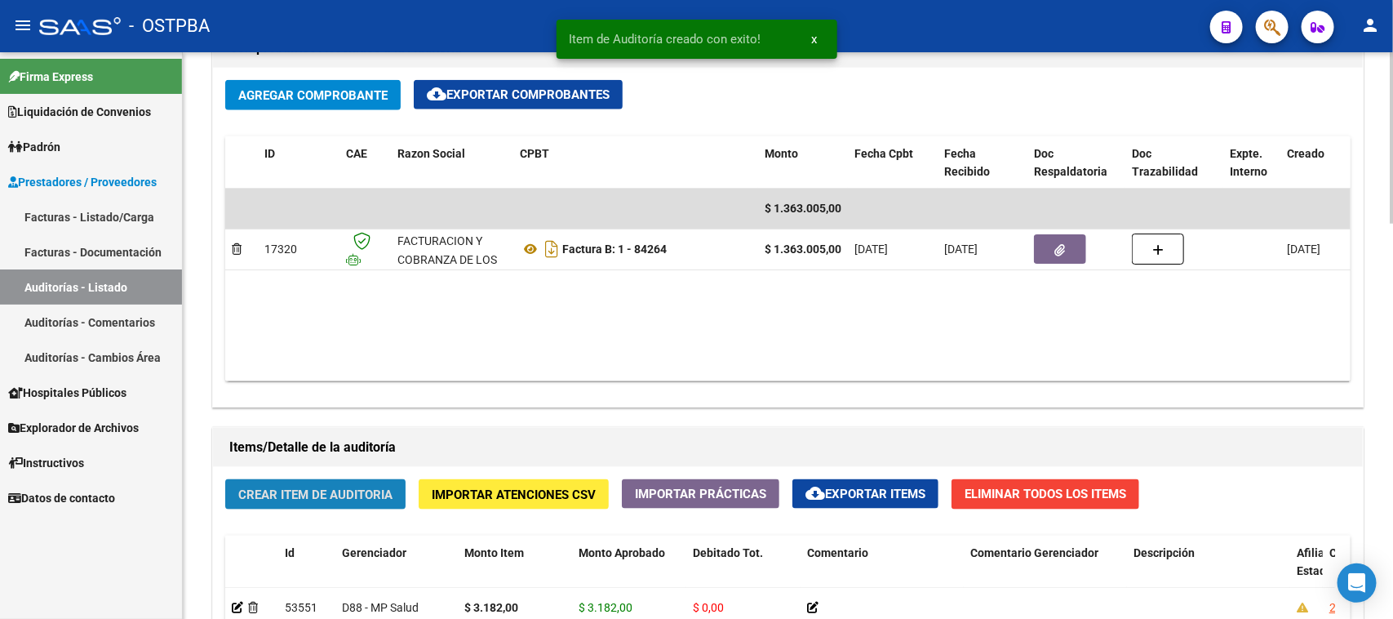
click at [369, 487] on span "Crear Item de Auditoria" at bounding box center [315, 494] width 154 height 15
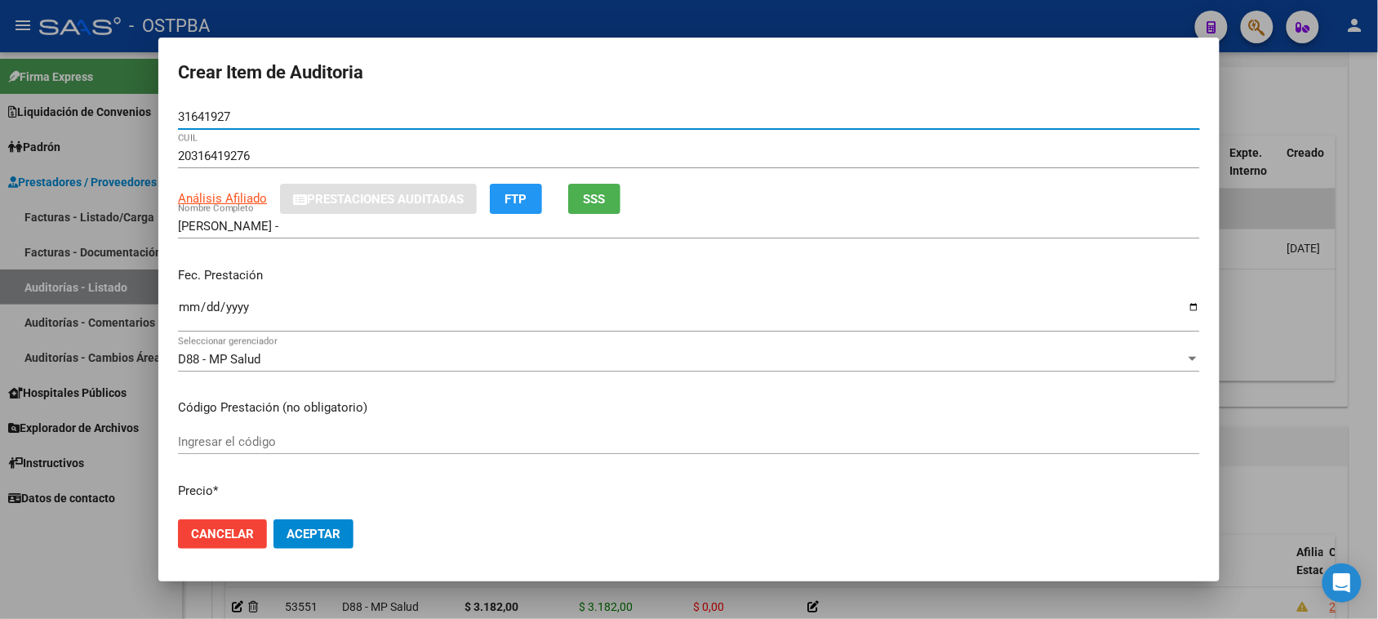
click at [182, 307] on input "Ingresar la fecha" at bounding box center [689, 313] width 1022 height 26
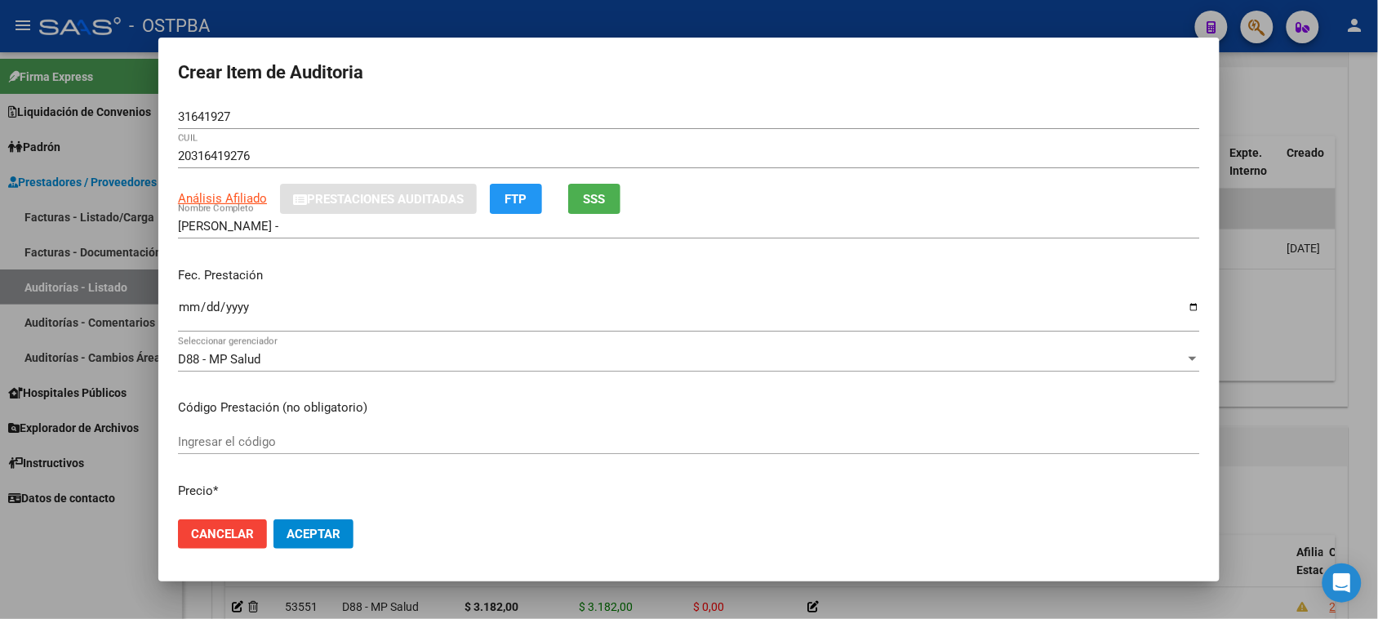
scroll to position [204, 0]
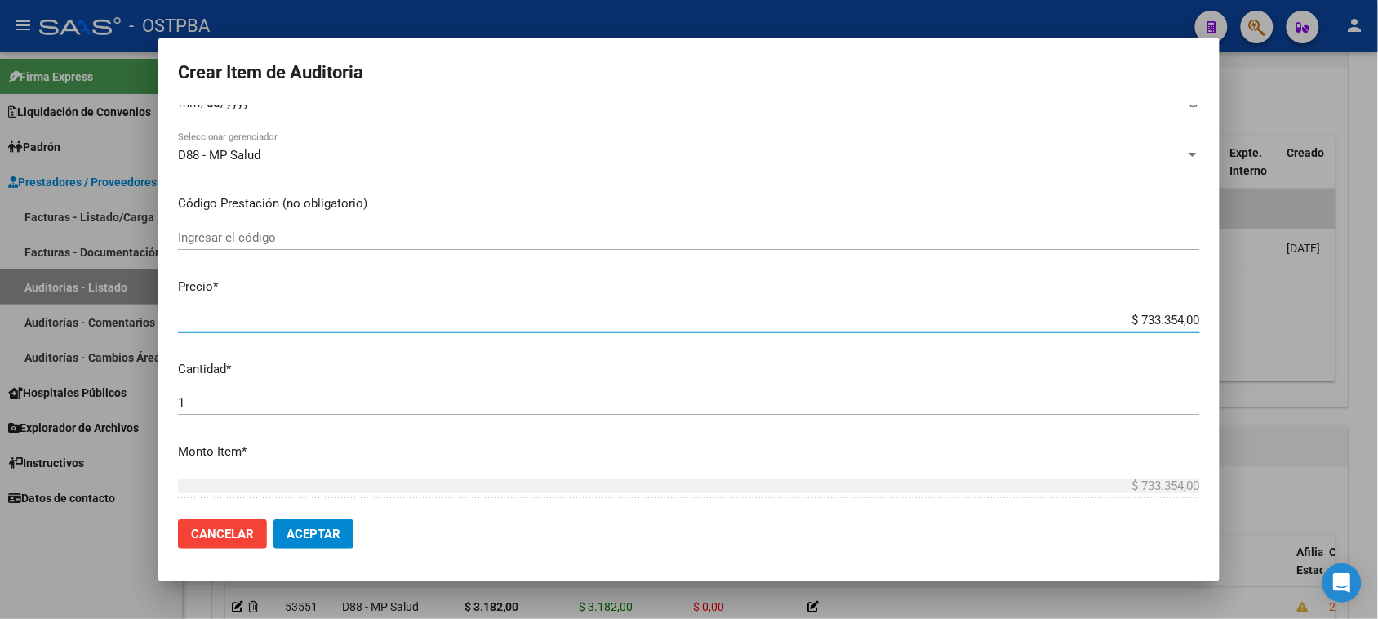
drag, startPoint x: 1127, startPoint y: 322, endPoint x: 1249, endPoint y: 331, distance: 121.9
click at [1249, 331] on div "Crear Item de Auditoria 31641927 Nro Documento 20316419276 CUIL Análisis Afilia…" at bounding box center [689, 309] width 1378 height 619
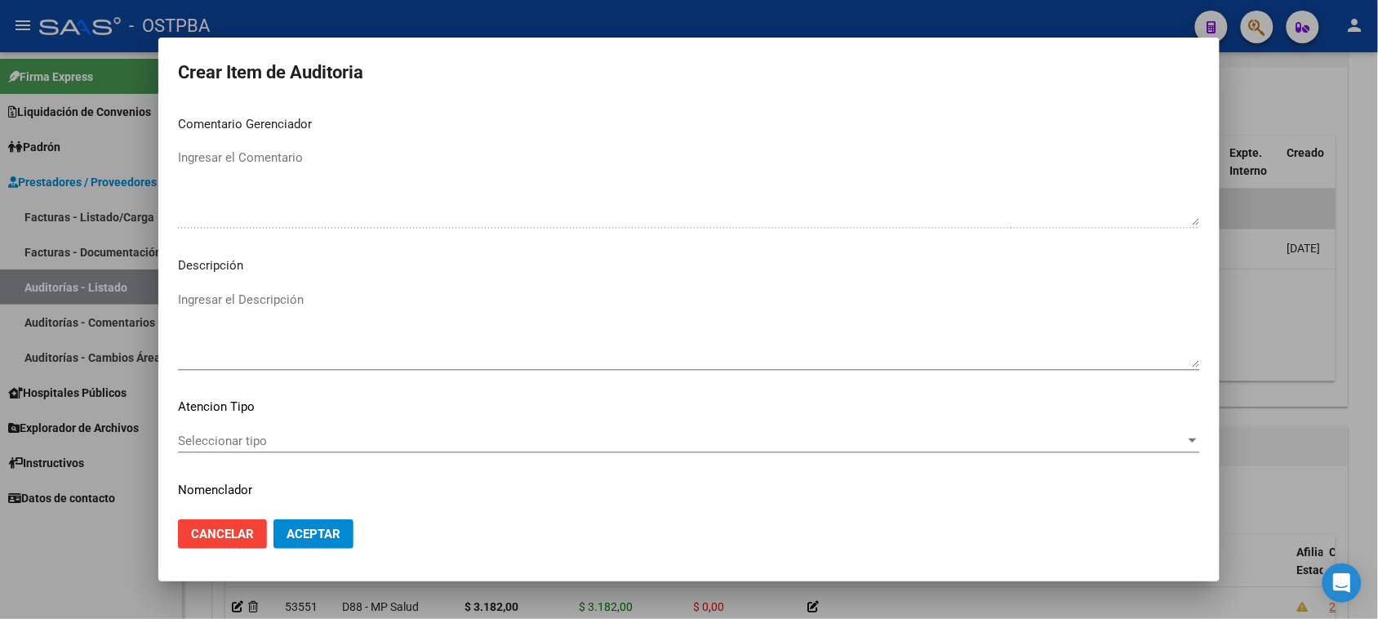
scroll to position [881, 0]
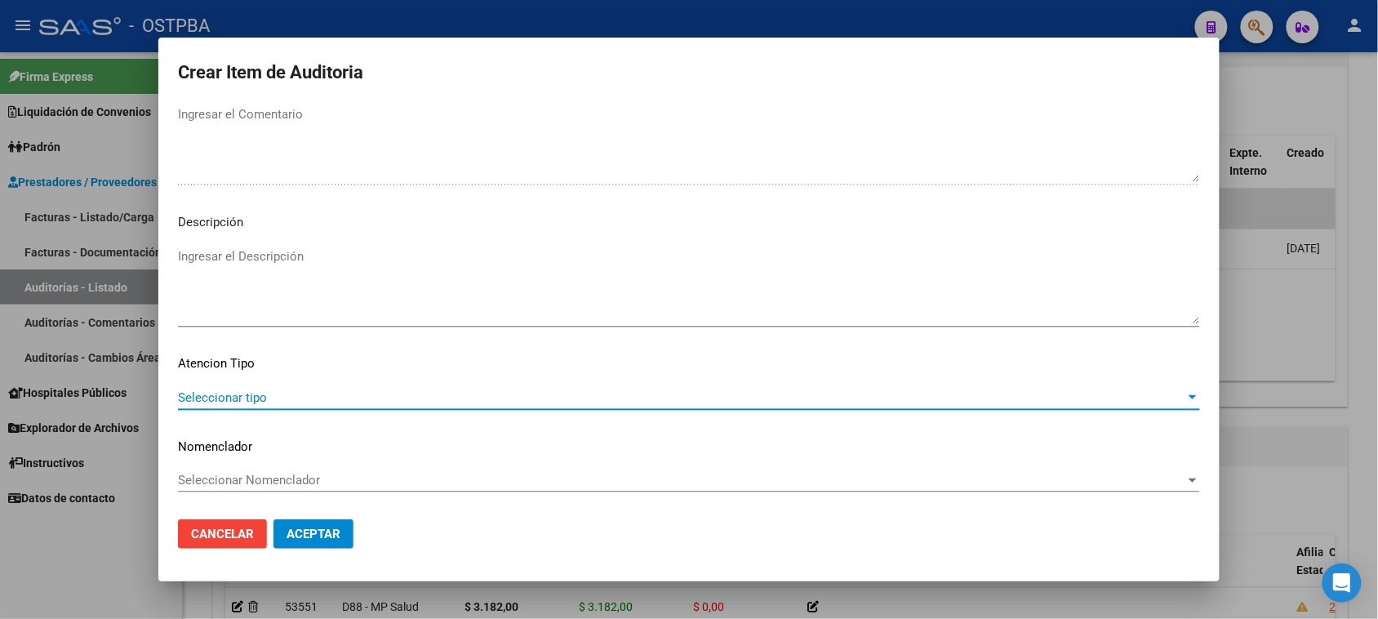
click at [266, 400] on span "Seleccionar tipo" at bounding box center [681, 397] width 1007 height 15
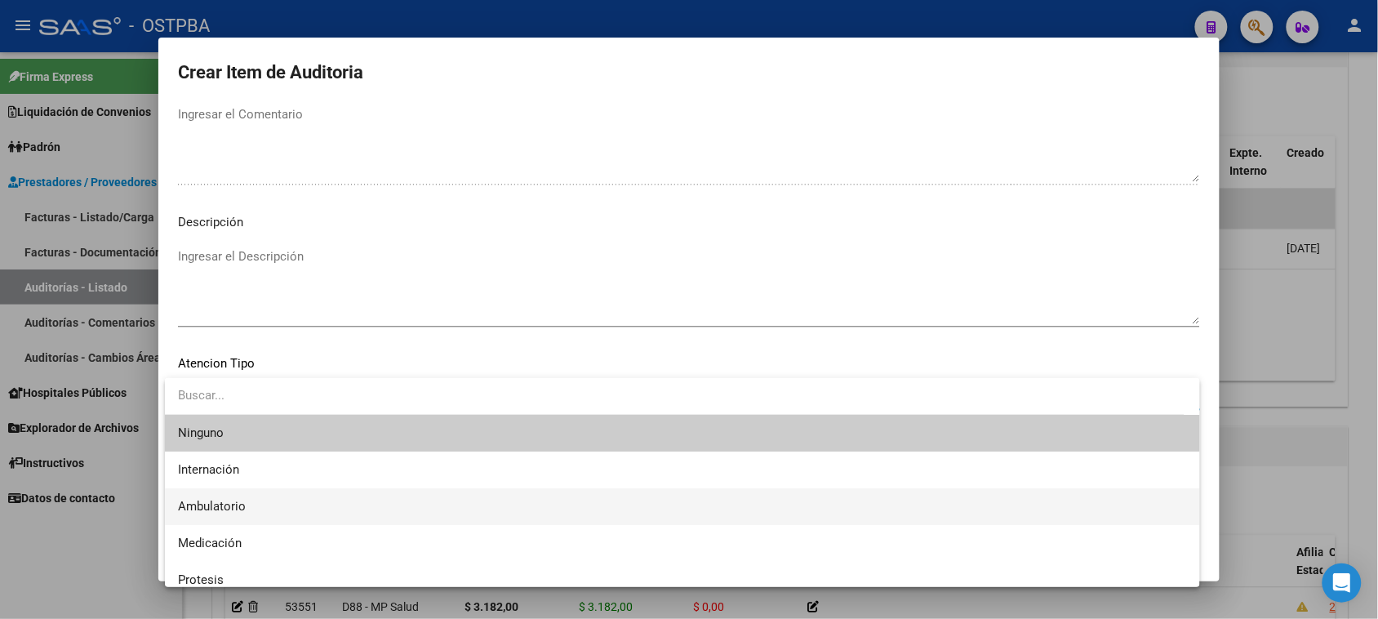
click at [226, 498] on span "Ambulatorio" at bounding box center [682, 506] width 1009 height 37
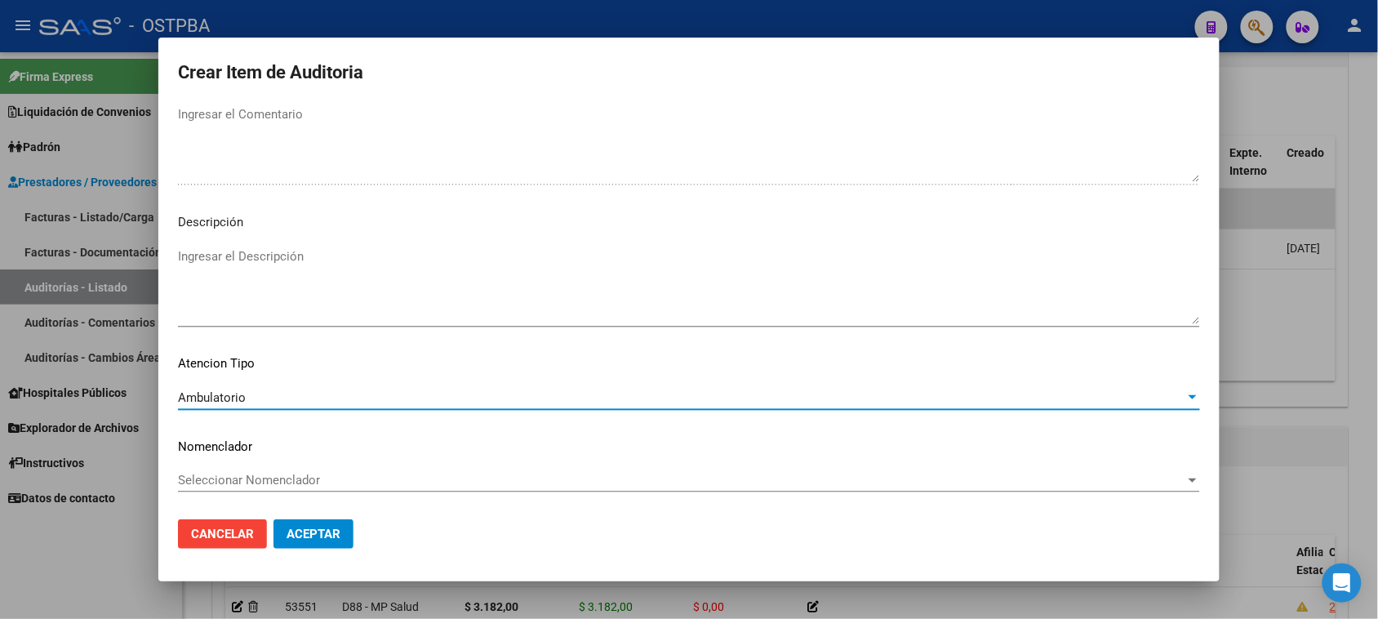
click at [287, 525] on button "Aceptar" at bounding box center [313, 533] width 80 height 29
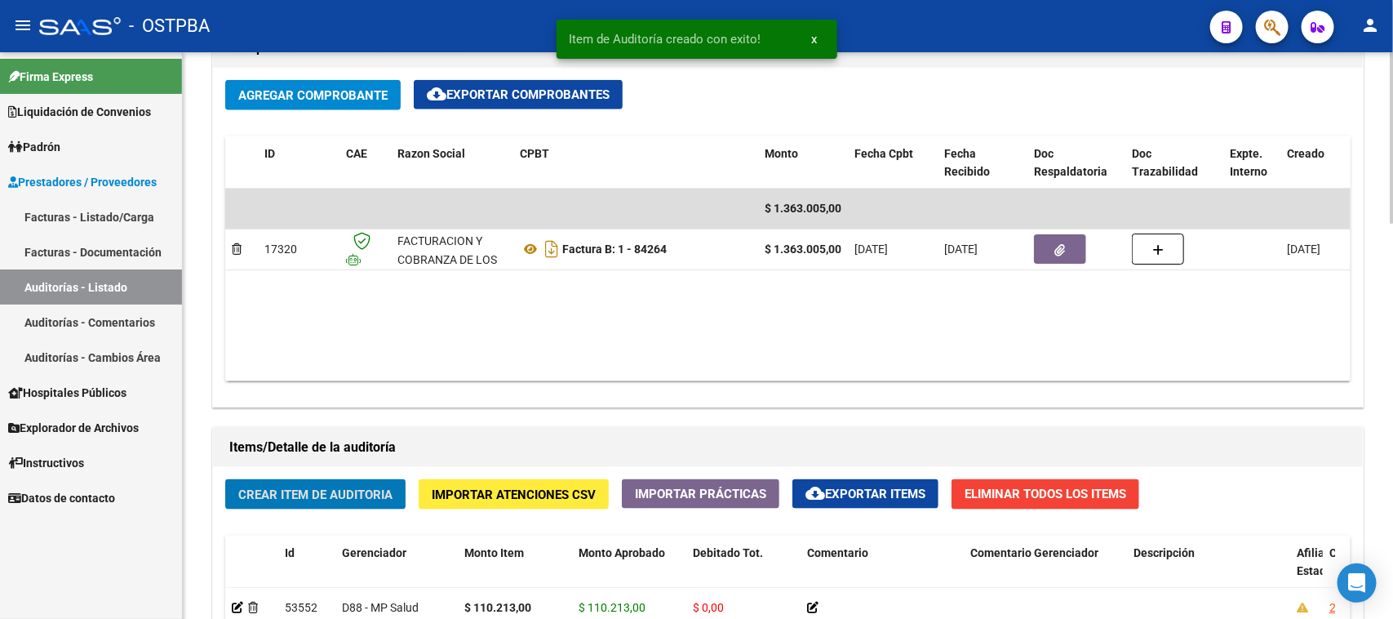
click at [357, 487] on span "Crear Item de Auditoria" at bounding box center [315, 494] width 154 height 15
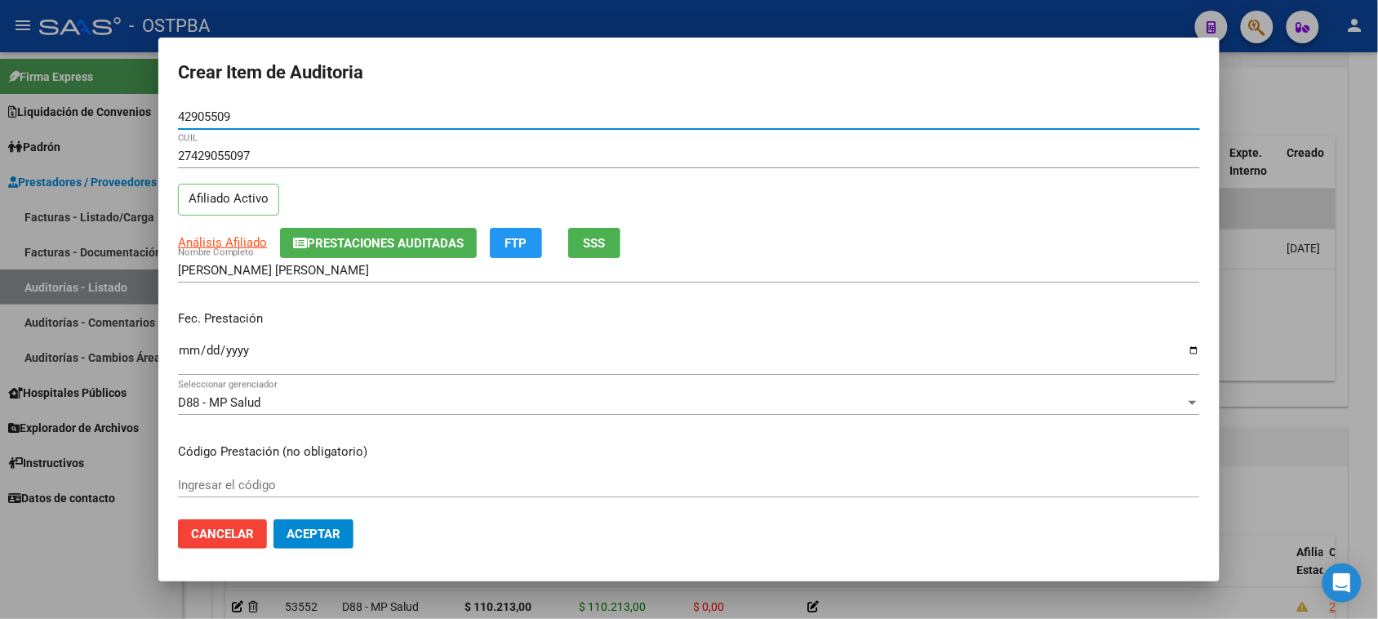
click at [185, 348] on input "Ingresar la fecha" at bounding box center [689, 357] width 1022 height 26
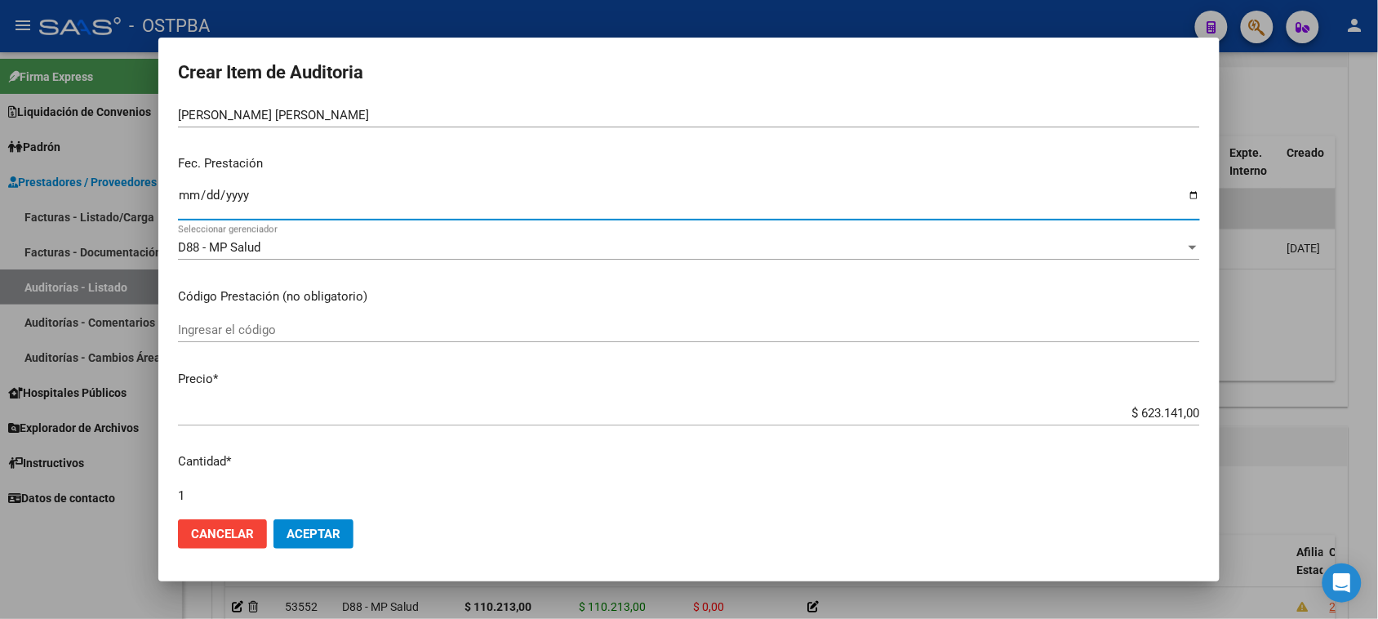
scroll to position [204, 0]
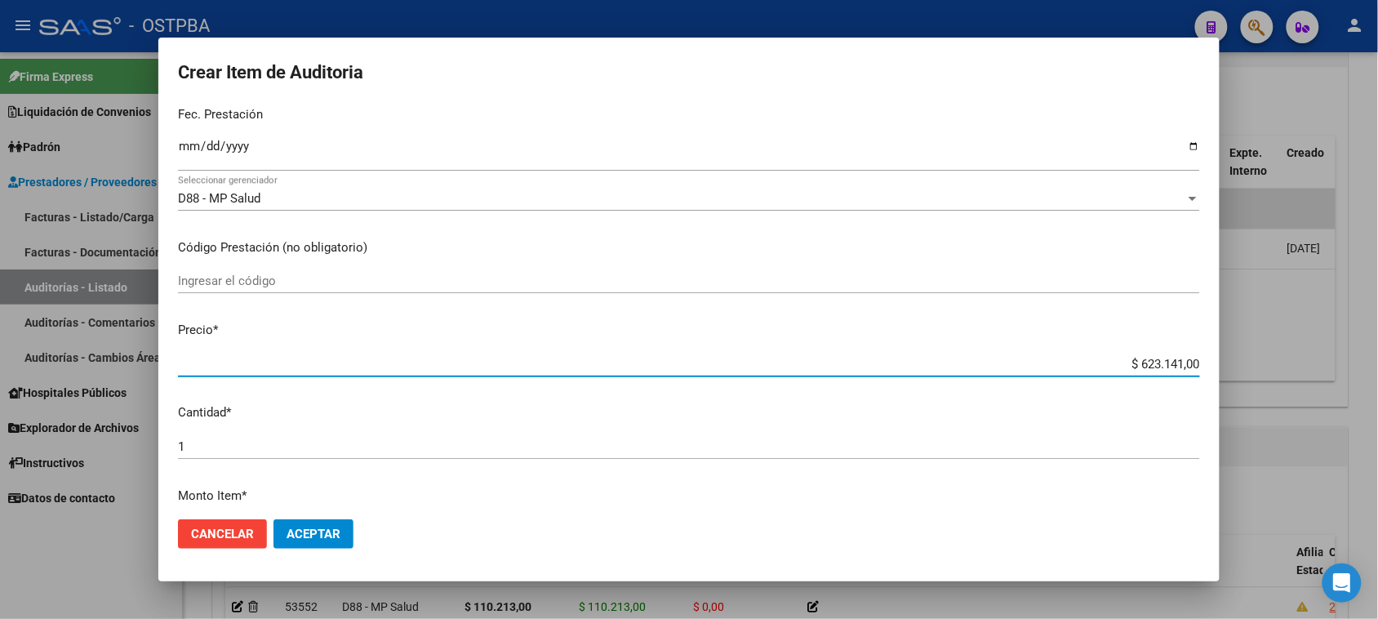
drag, startPoint x: 1125, startPoint y: 363, endPoint x: 1378, endPoint y: 365, distance: 253.0
click at [1377, 365] on html "menu - OSTPBA person Firma Express Liquidación de Convenios Gastos - Items Gast…" at bounding box center [689, 309] width 1378 height 619
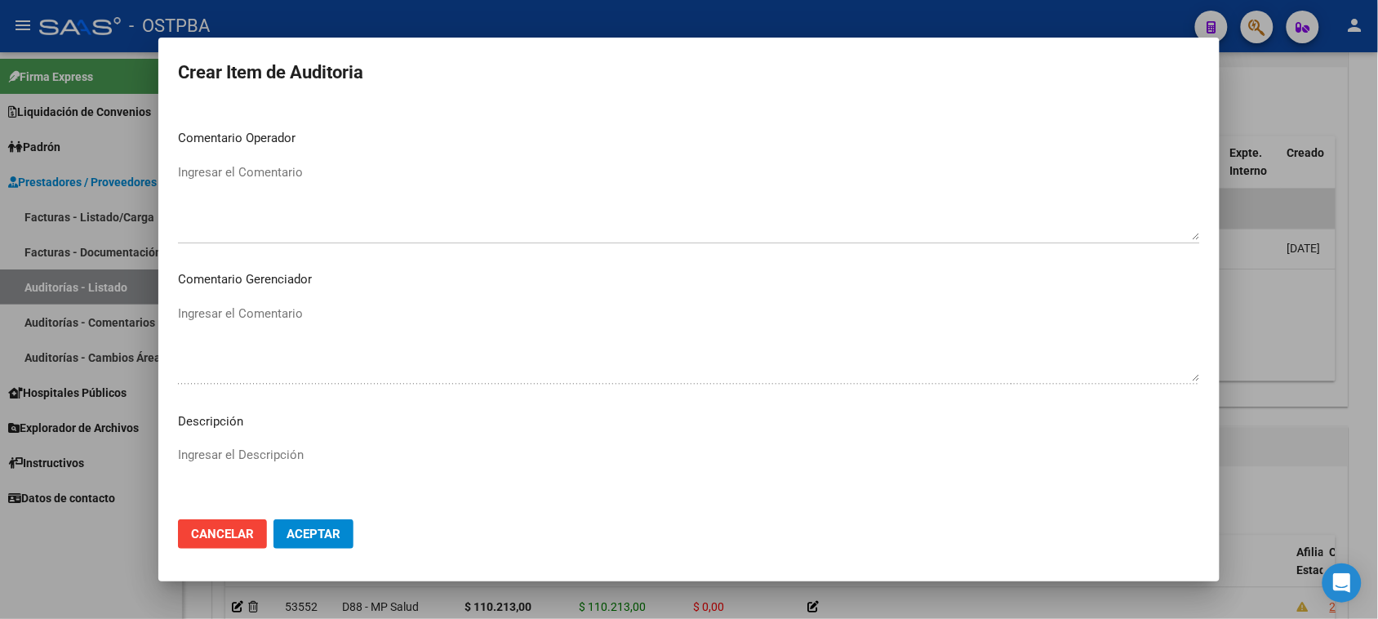
scroll to position [925, 0]
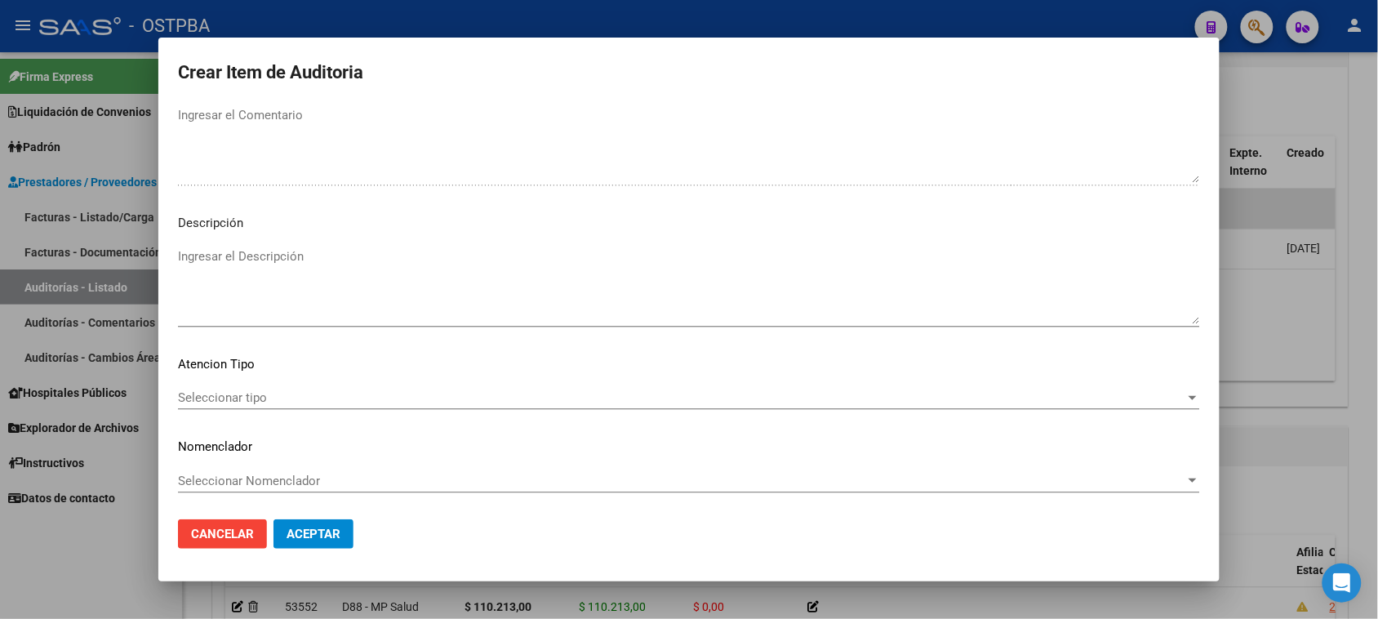
click at [222, 397] on span "Seleccionar tipo" at bounding box center [681, 397] width 1007 height 15
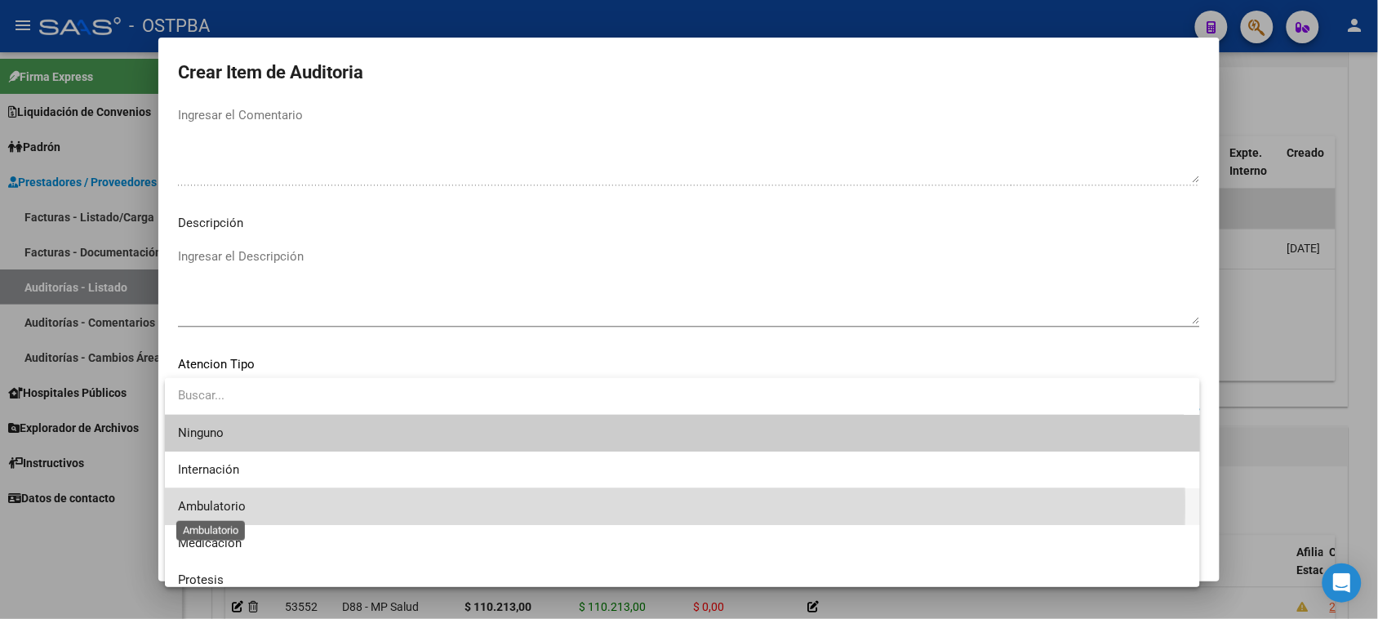
click at [206, 504] on span "Ambulatorio" at bounding box center [212, 506] width 68 height 15
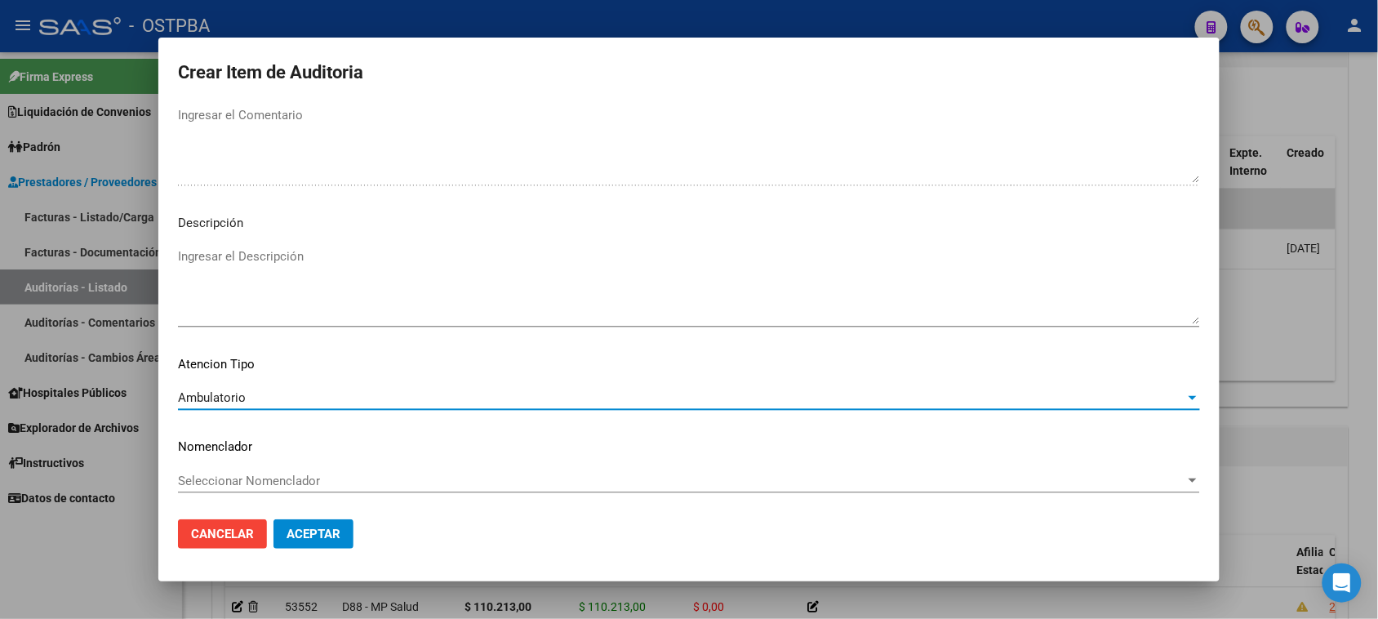
click at [292, 537] on span "Aceptar" at bounding box center [313, 533] width 54 height 15
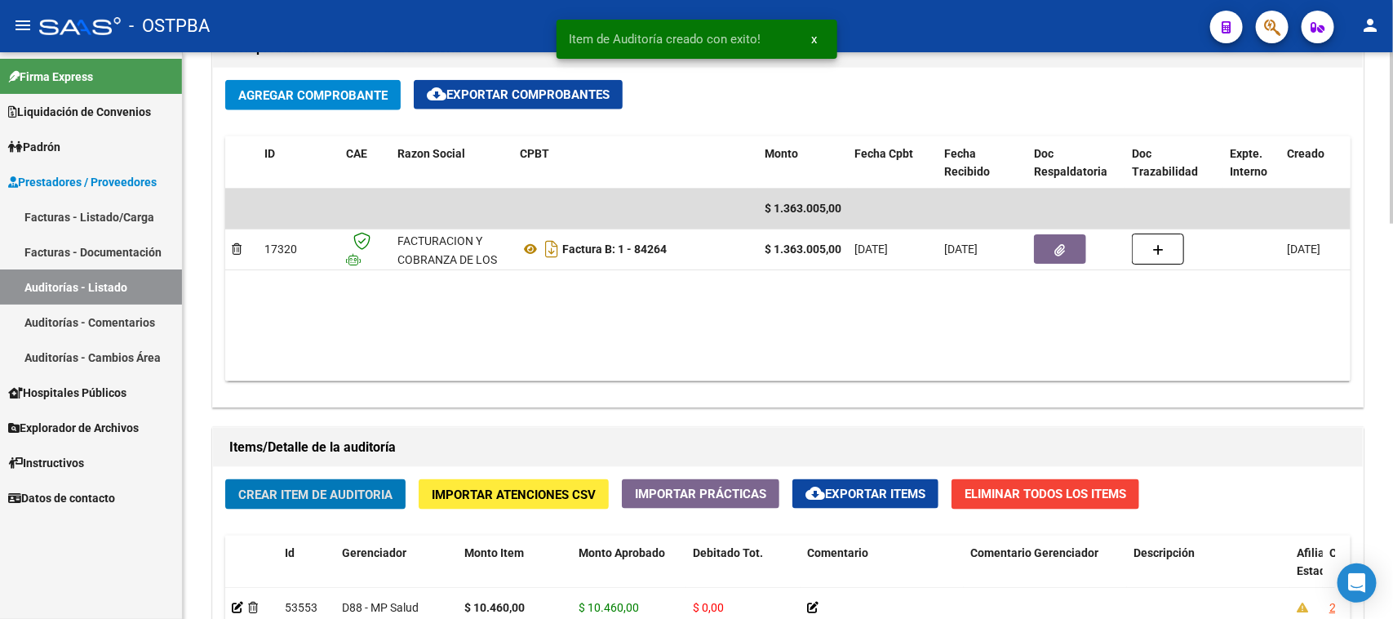
click at [376, 483] on button "Crear Item de Auditoria" at bounding box center [315, 494] width 180 height 30
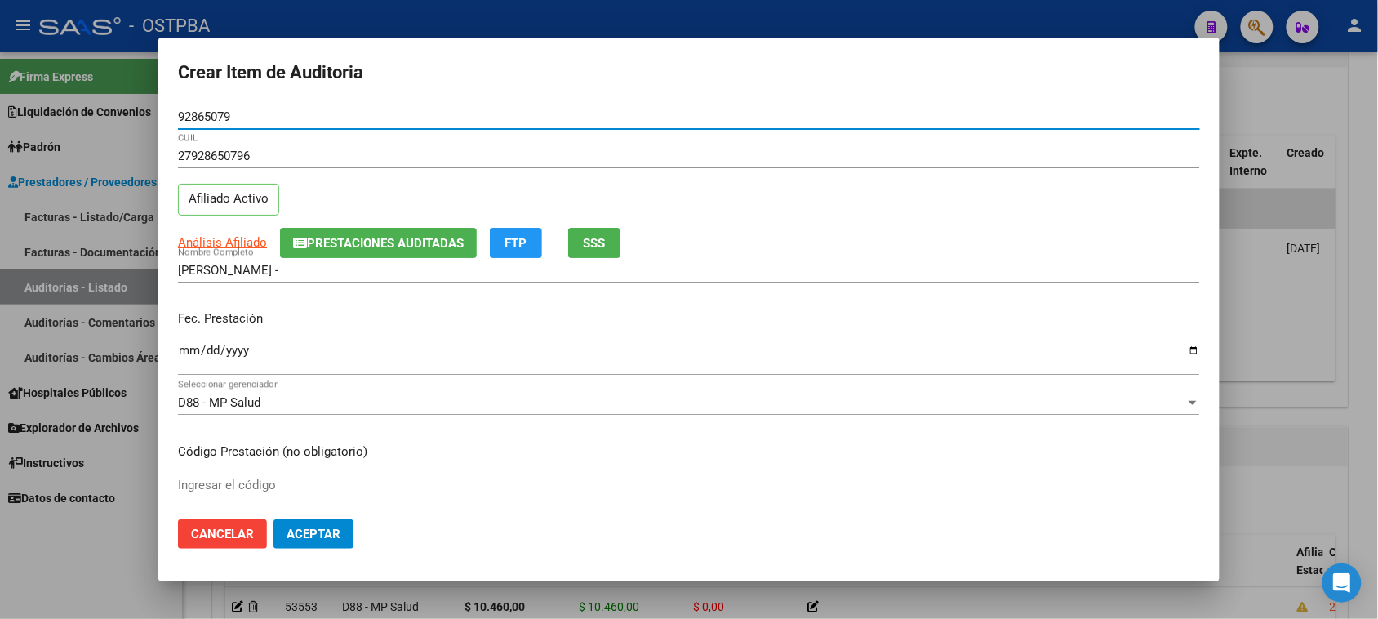
click at [188, 356] on input "Ingresar la fecha" at bounding box center [689, 357] width 1022 height 26
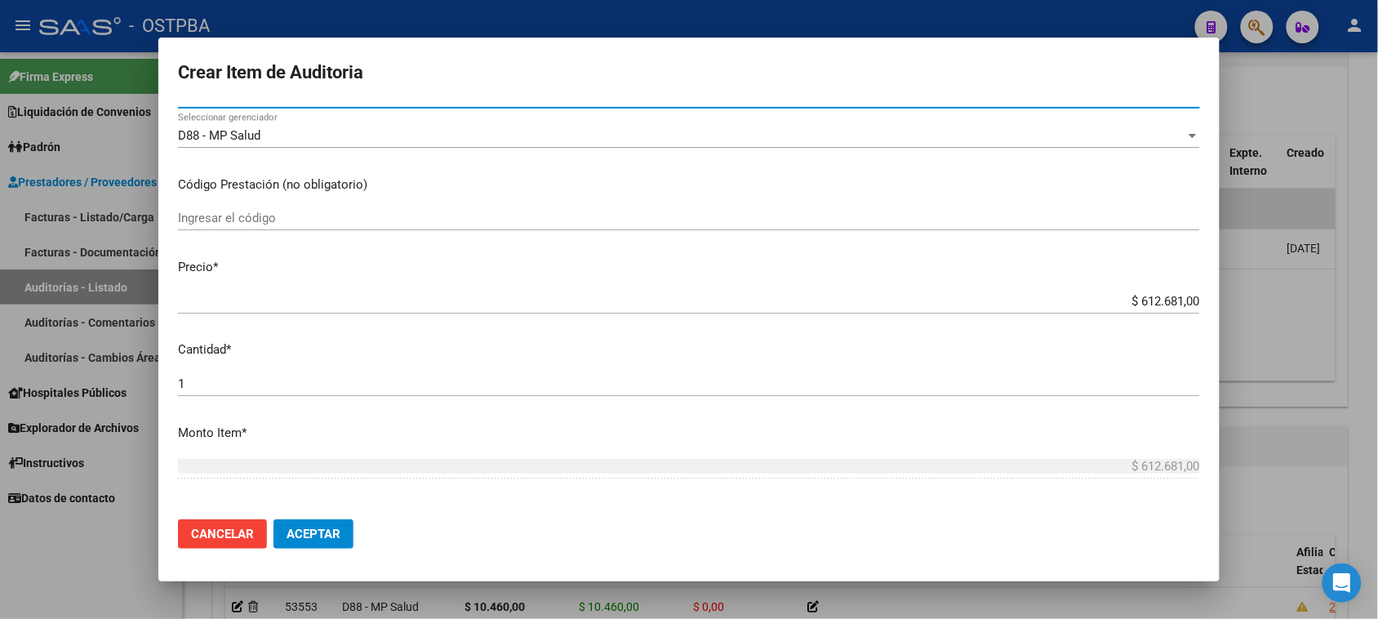
scroll to position [408, 0]
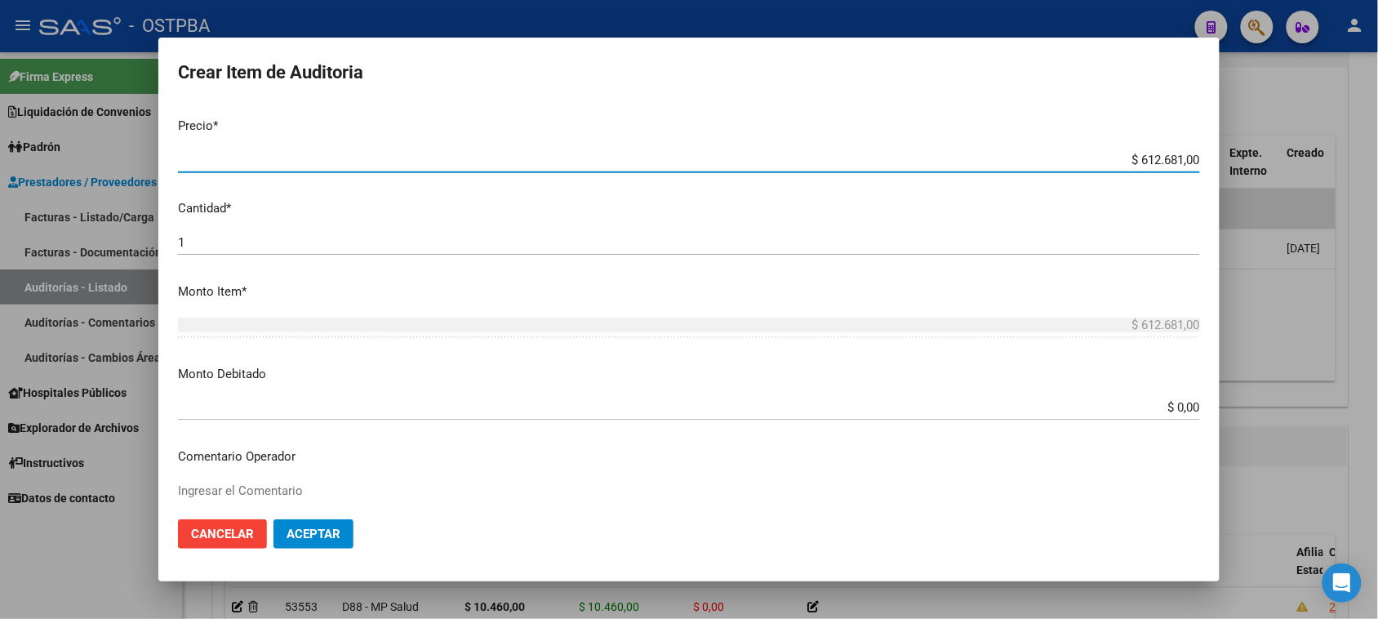
drag, startPoint x: 1127, startPoint y: 157, endPoint x: 1392, endPoint y: 158, distance: 265.2
click at [1377, 158] on html "menu - OSTPBA person Firma Express Liquidación de Convenios Gastos - Items Gast…" at bounding box center [689, 309] width 1378 height 619
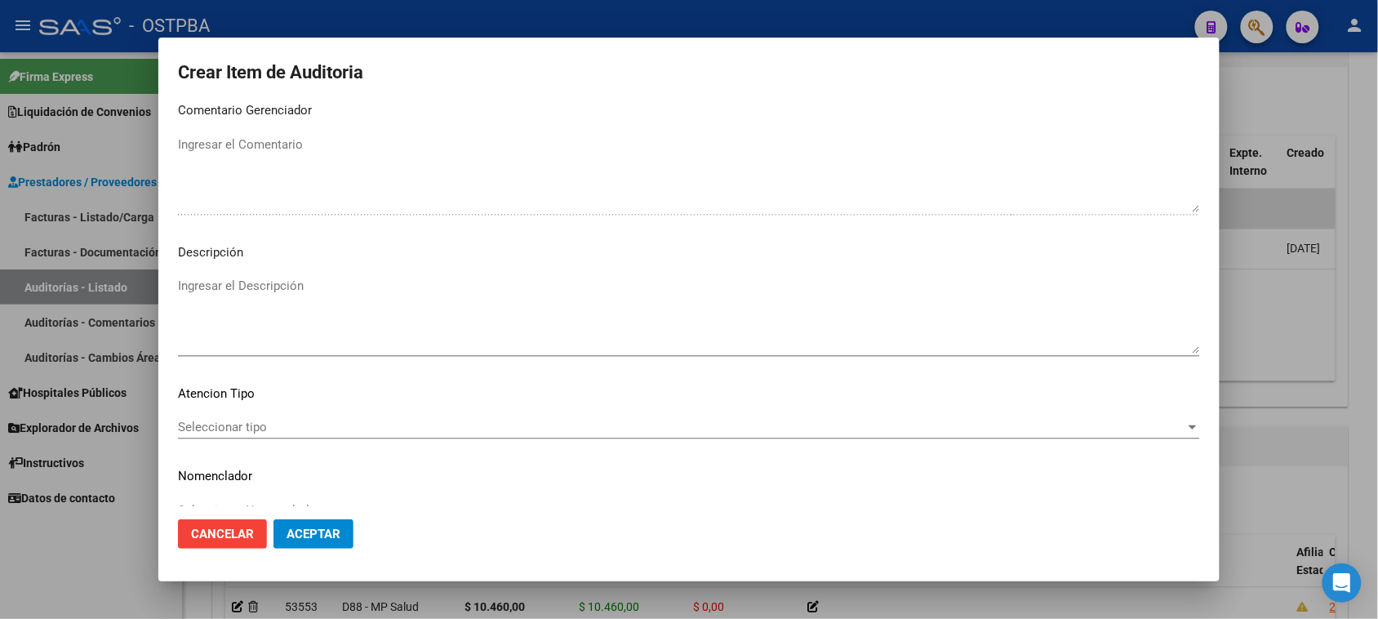
scroll to position [925, 0]
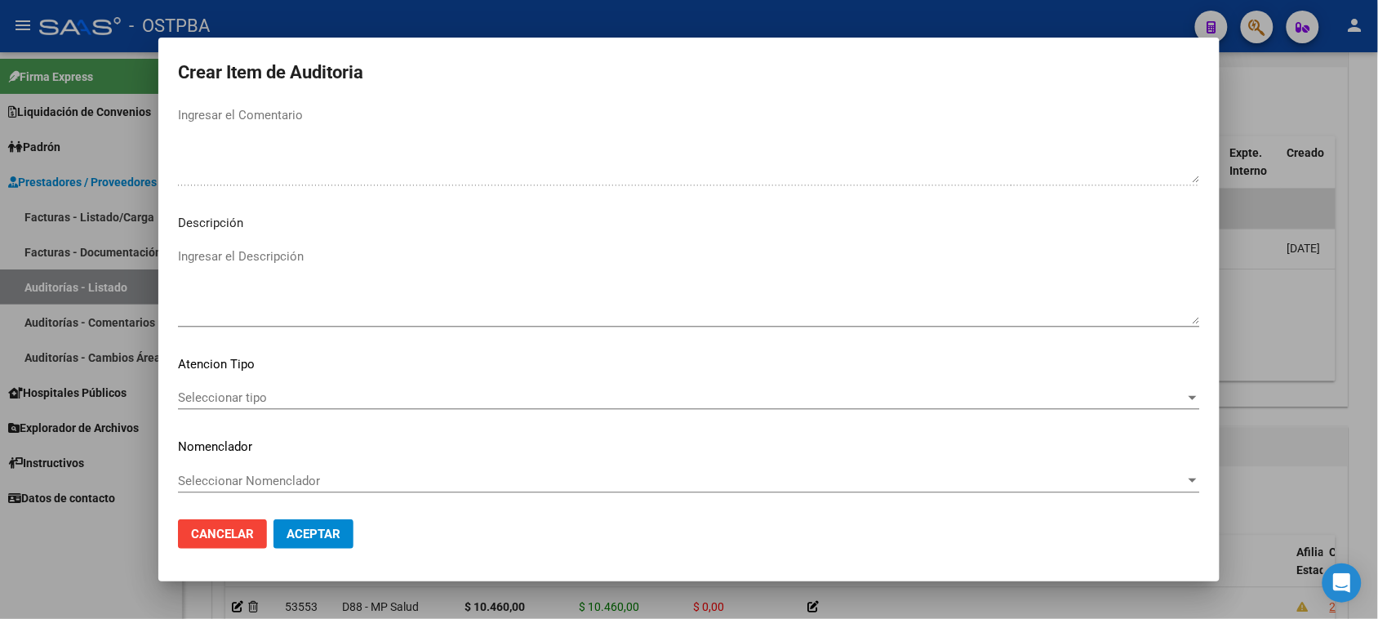
click at [251, 396] on span "Seleccionar tipo" at bounding box center [681, 397] width 1007 height 15
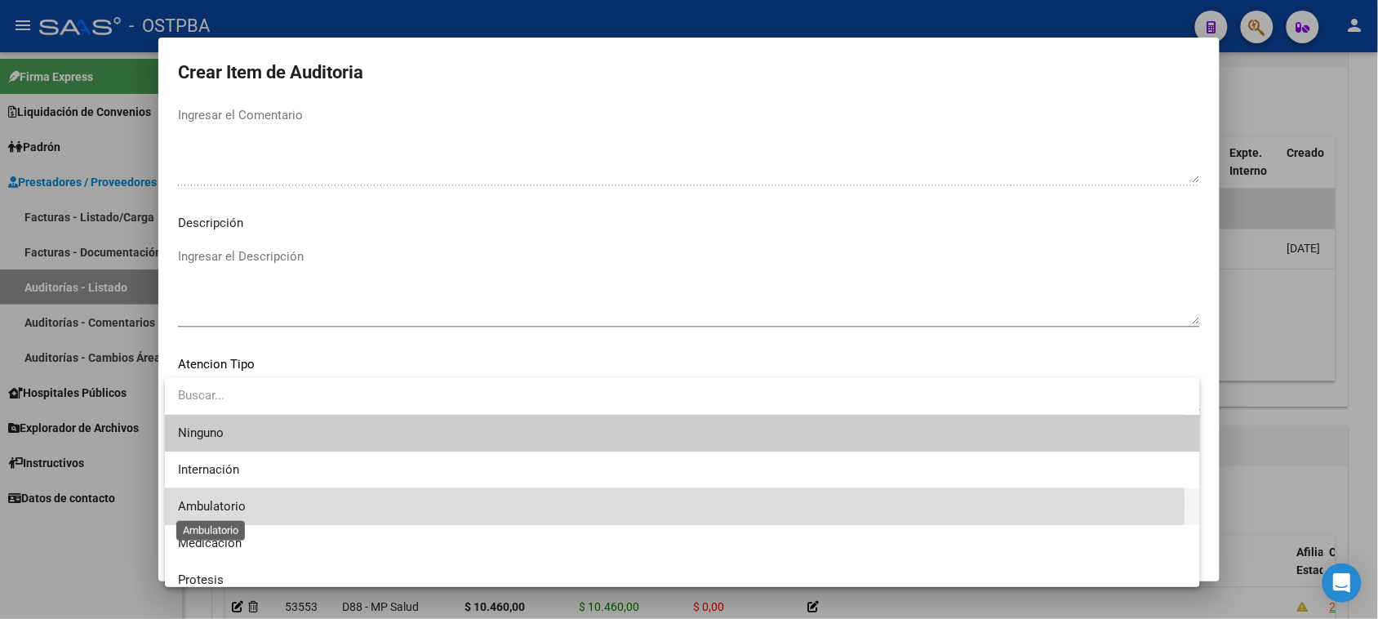
click at [230, 502] on span "Ambulatorio" at bounding box center [212, 506] width 68 height 15
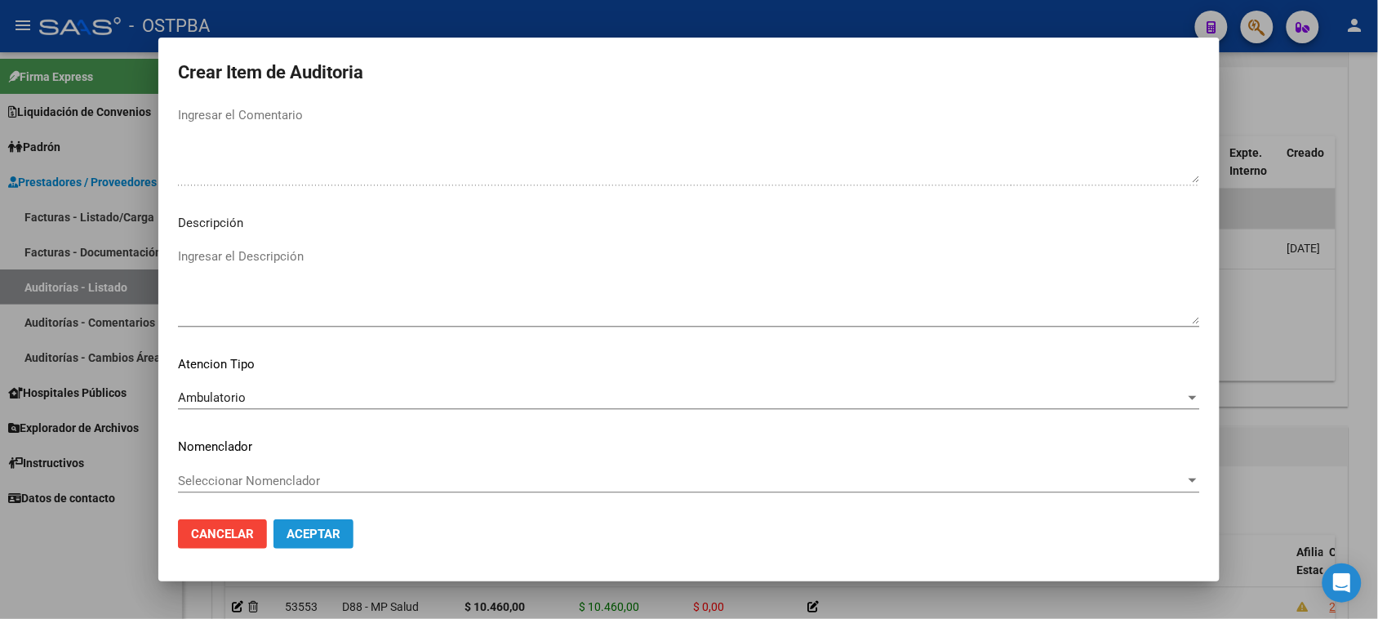
click at [300, 533] on span "Aceptar" at bounding box center [313, 533] width 54 height 15
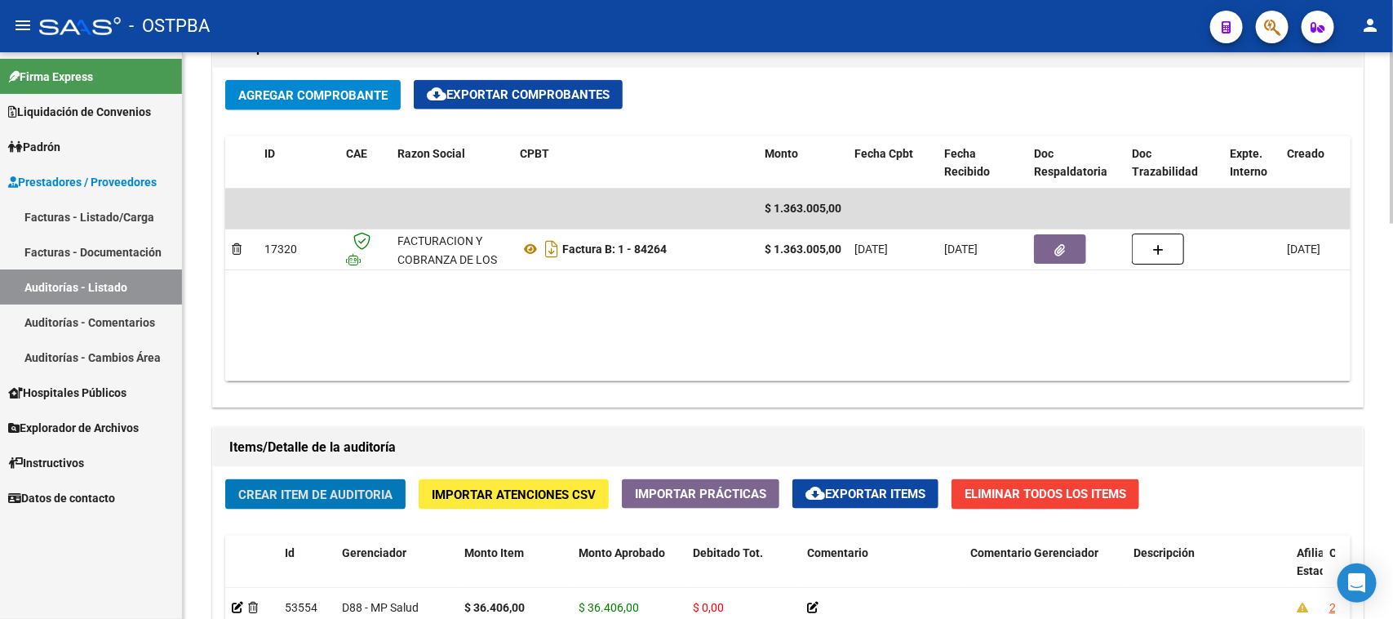
click at [373, 496] on span "Crear Item de Auditoria" at bounding box center [315, 494] width 154 height 15
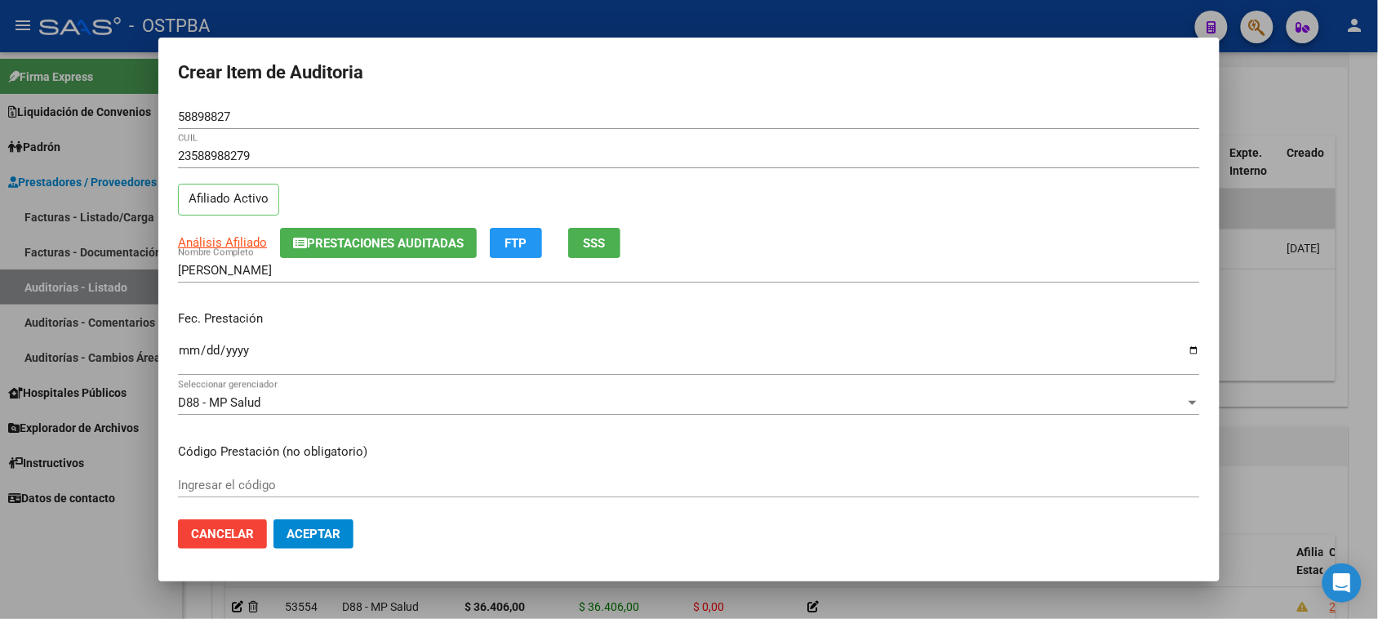
click at [176, 352] on mat-dialog-content "58898827 Nro Documento 23588988279 CUIL Afiliado Activo Análisis Afiliado Prest…" at bounding box center [688, 305] width 1061 height 402
click at [189, 351] on input "Ingresar la fecha" at bounding box center [689, 357] width 1022 height 26
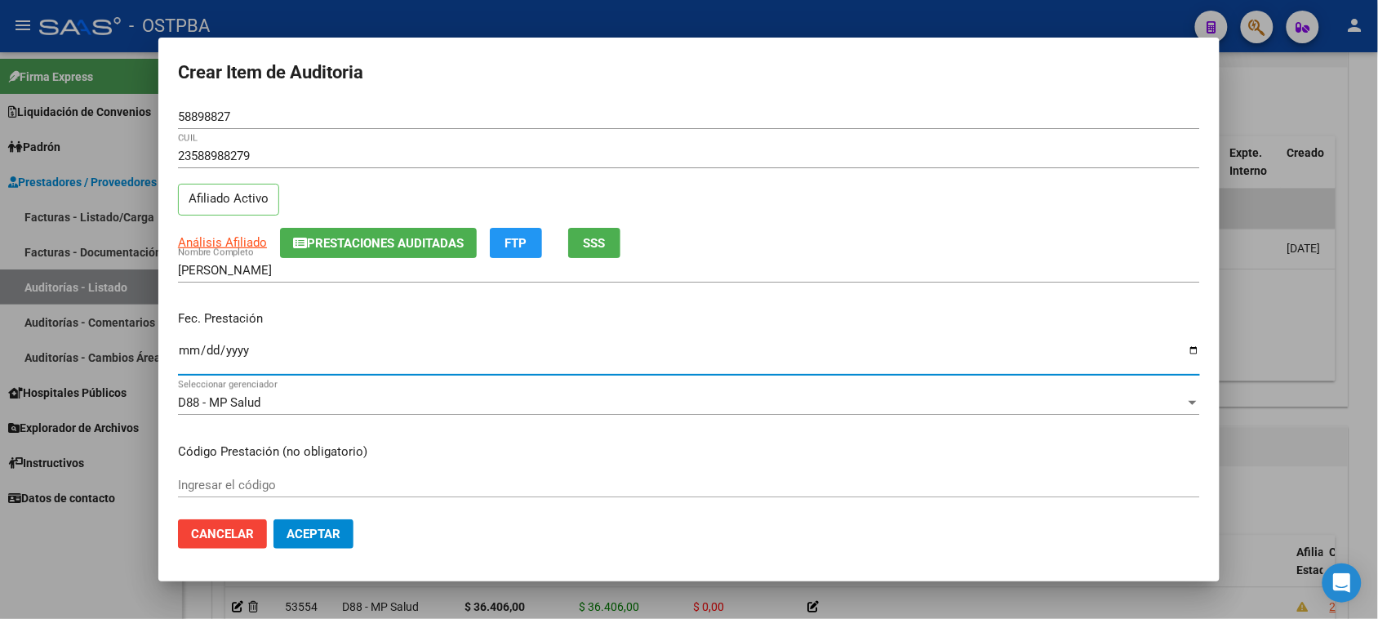
scroll to position [204, 0]
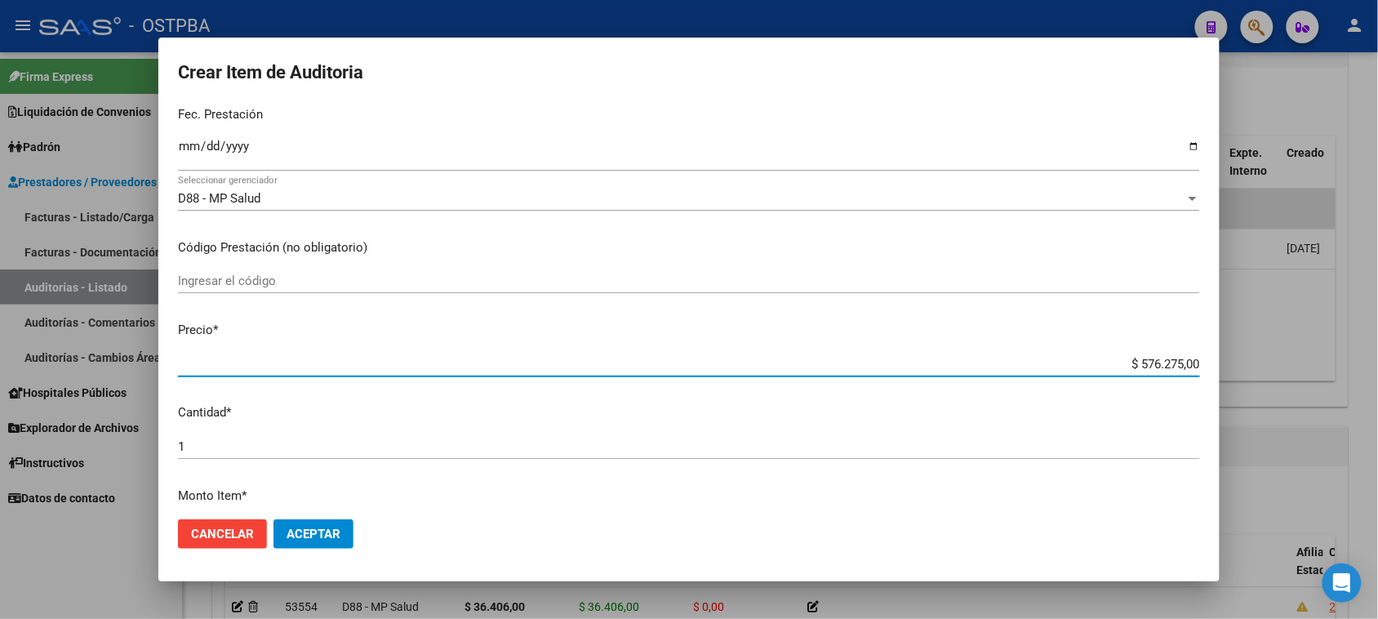
drag, startPoint x: 1125, startPoint y: 360, endPoint x: 1392, endPoint y: 370, distance: 267.9
click at [1377, 370] on html "menu - OSTPBA person Firma Express Liquidación de Convenios Gastos - Items Gast…" at bounding box center [689, 309] width 1378 height 619
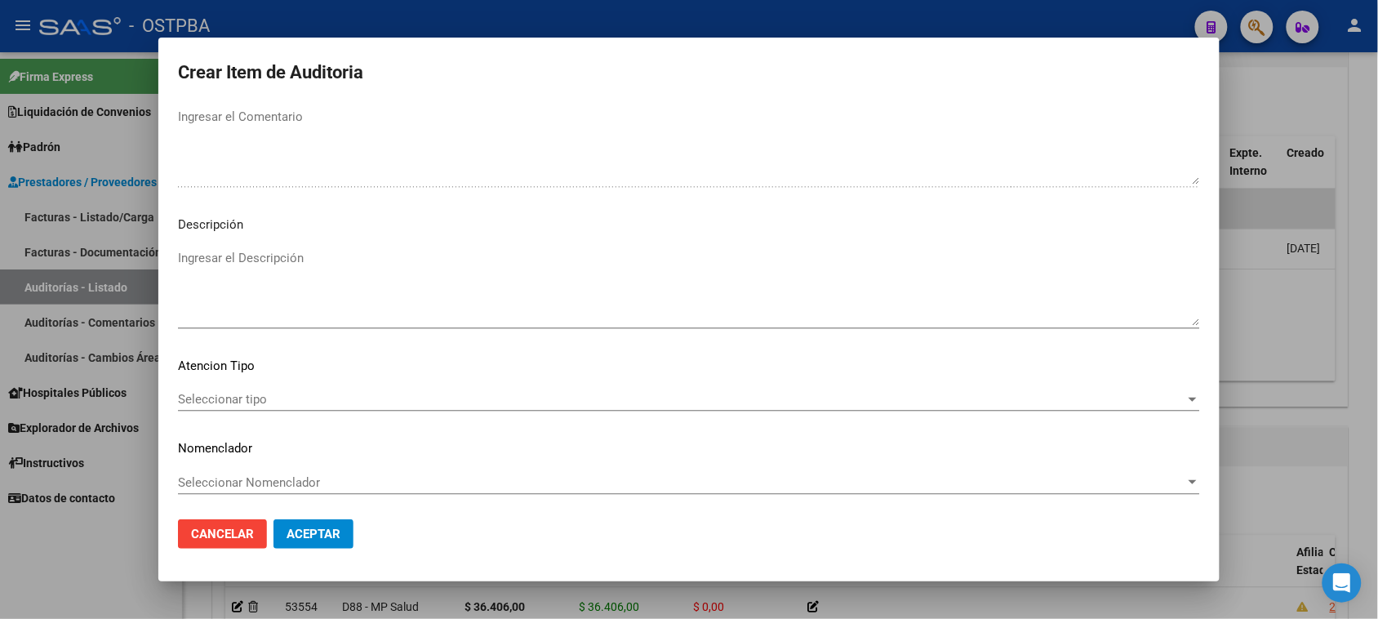
scroll to position [925, 0]
click at [241, 397] on span "Seleccionar tipo" at bounding box center [681, 397] width 1007 height 15
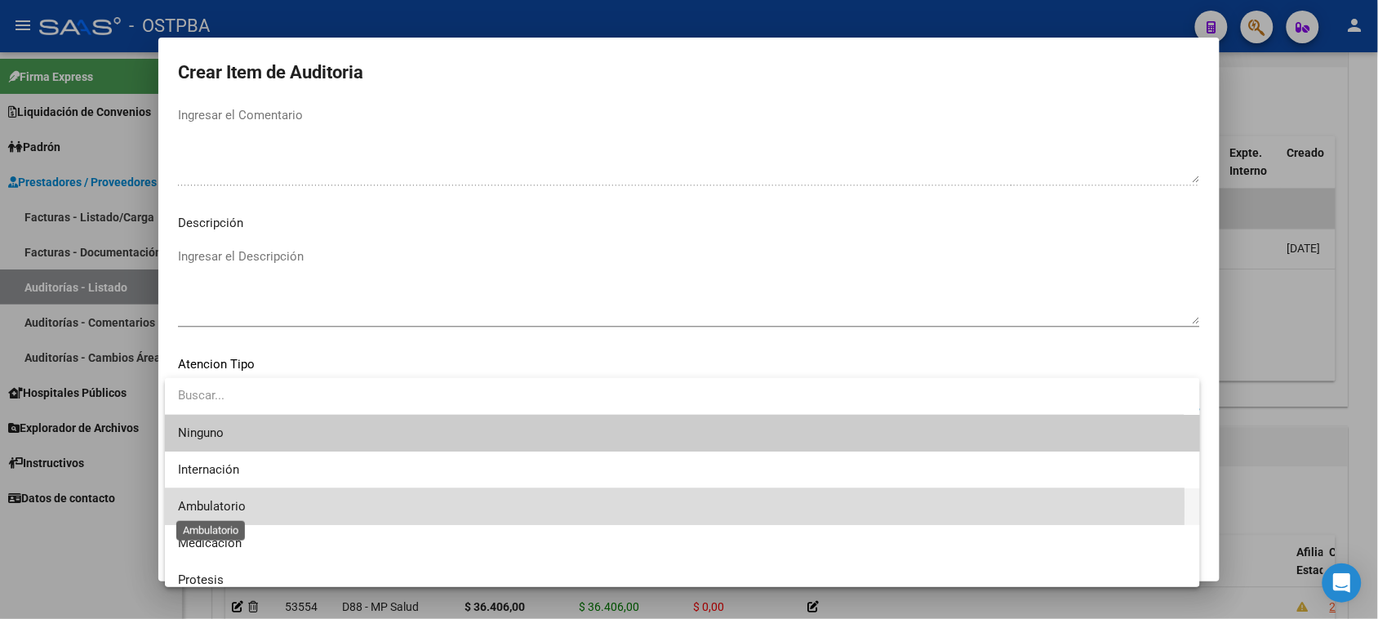
click at [243, 504] on span "Ambulatorio" at bounding box center [212, 506] width 68 height 15
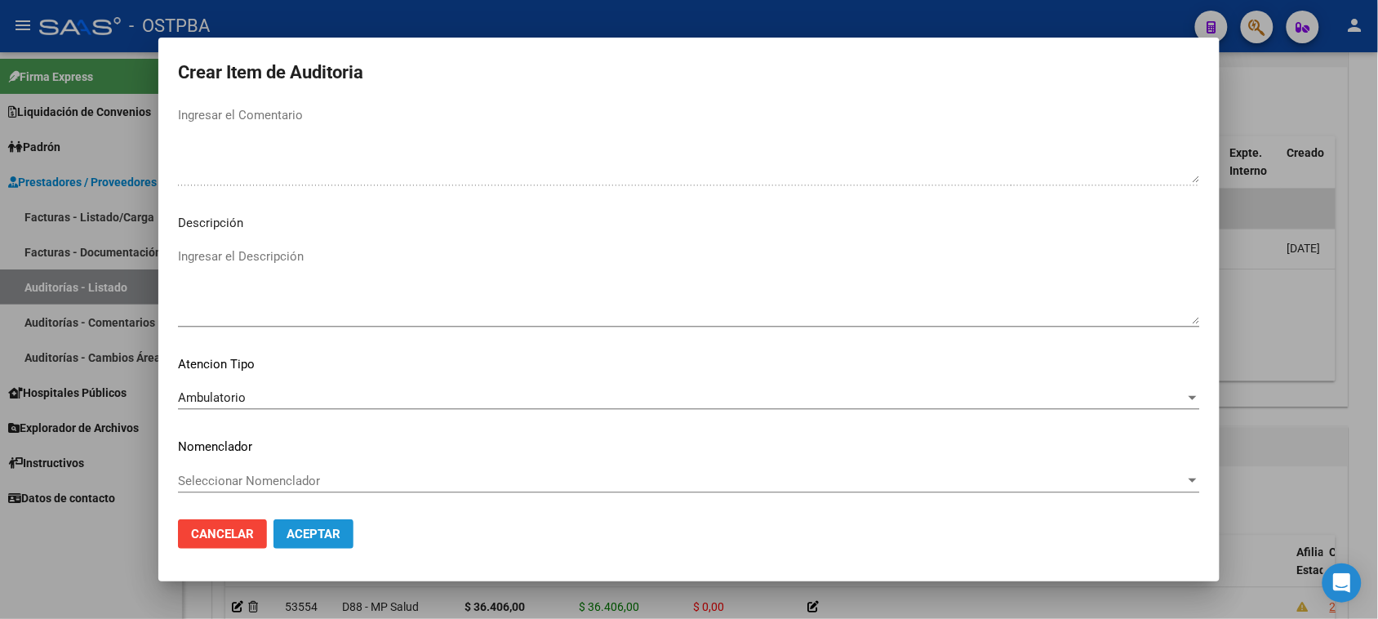
click at [322, 537] on span "Aceptar" at bounding box center [313, 533] width 54 height 15
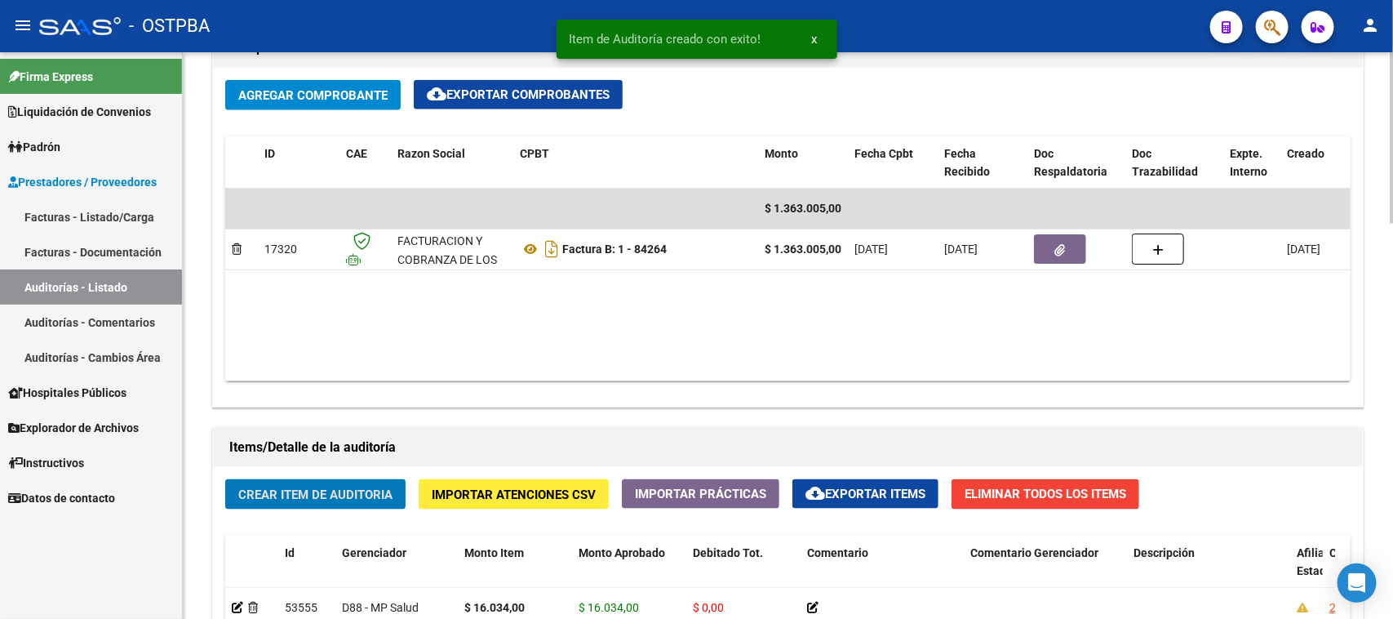
click at [353, 492] on span "Crear Item de Auditoria" at bounding box center [315, 494] width 154 height 15
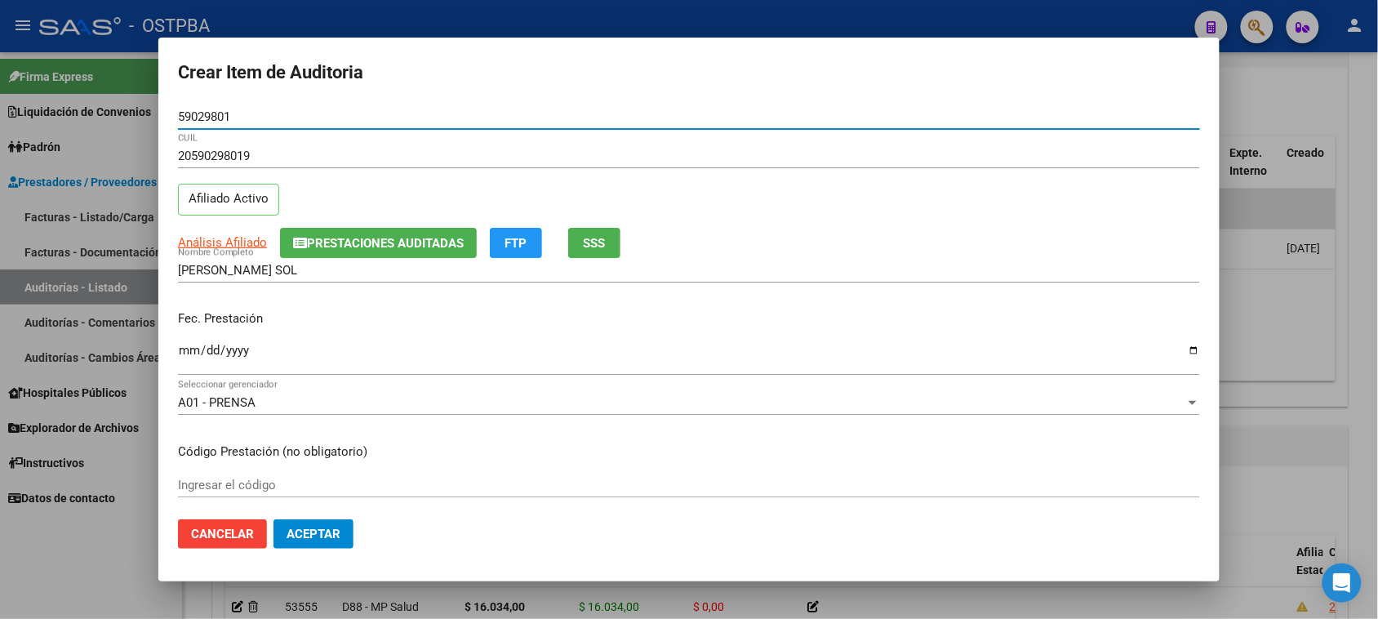
click at [592, 228] on button "SSS" at bounding box center [594, 243] width 52 height 30
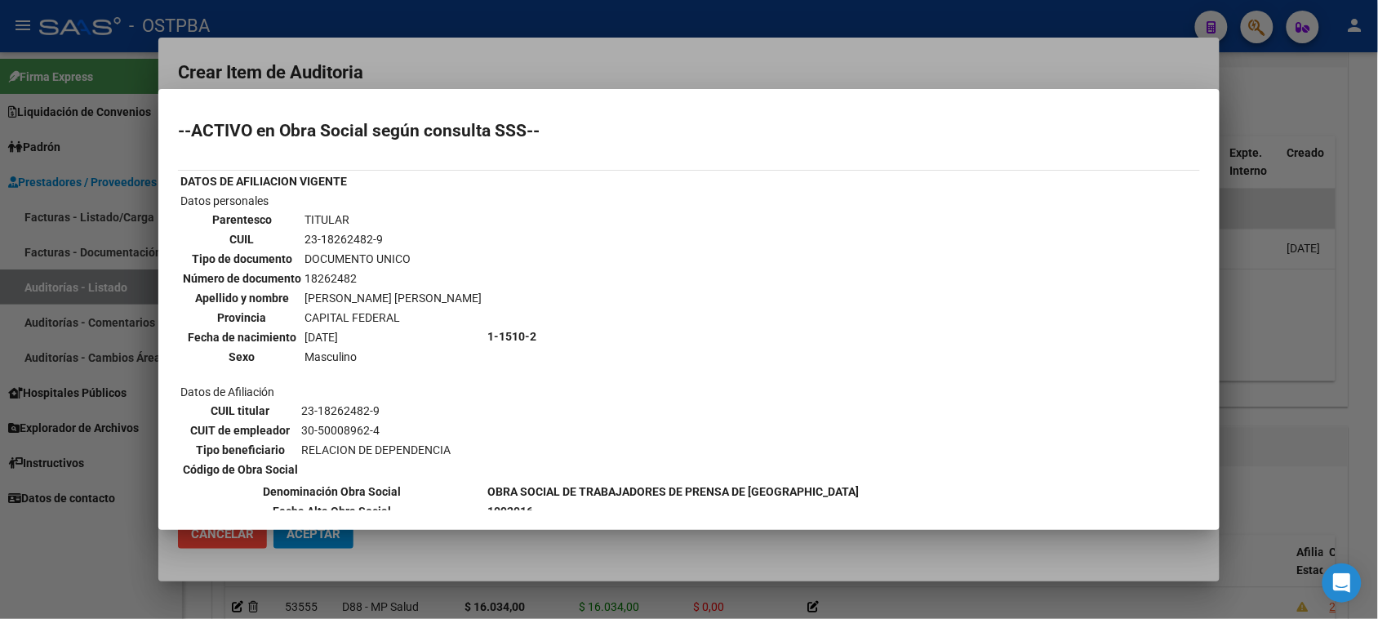
drag, startPoint x: 58, startPoint y: 579, endPoint x: 79, endPoint y: 528, distance: 55.6
click at [59, 569] on div at bounding box center [689, 309] width 1378 height 619
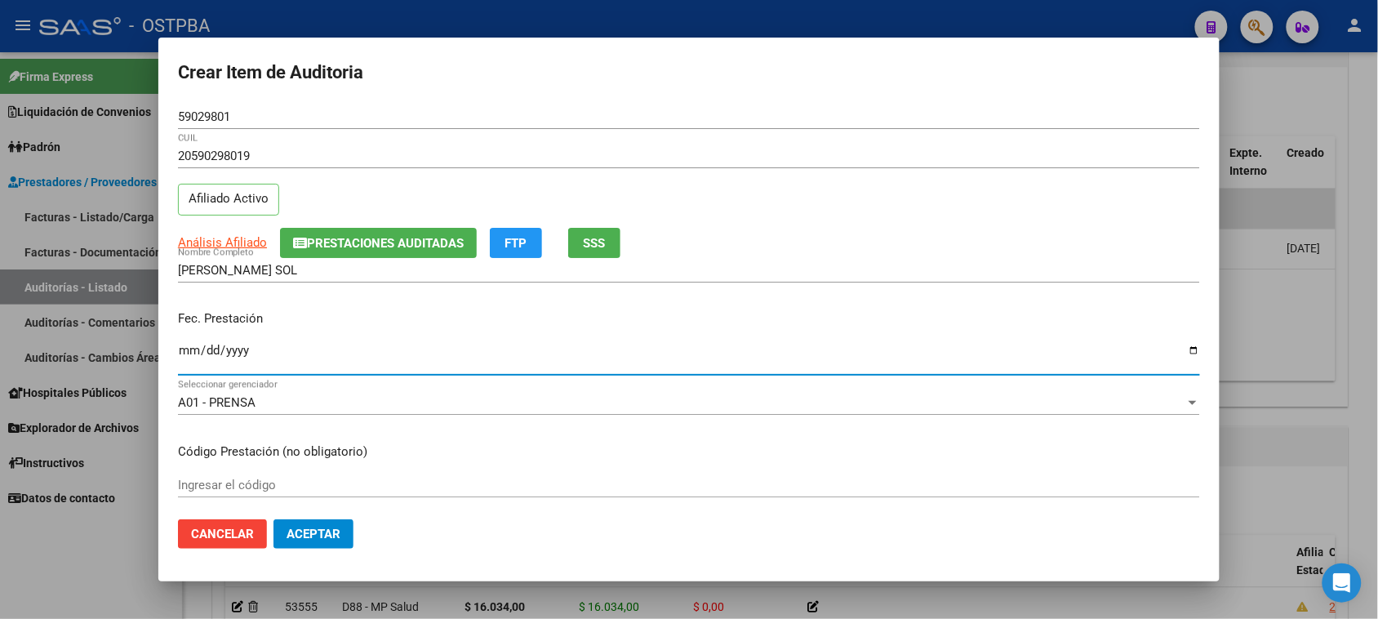
click at [186, 353] on input "Ingresar la fecha" at bounding box center [689, 357] width 1022 height 26
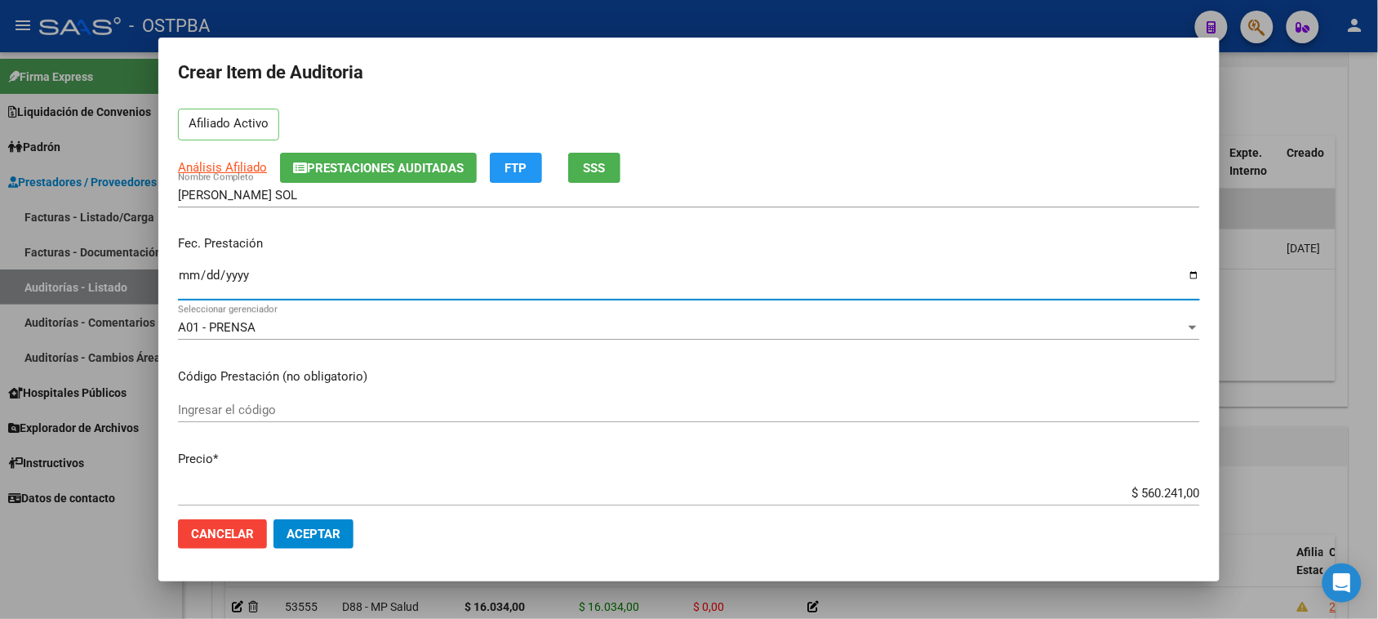
scroll to position [204, 0]
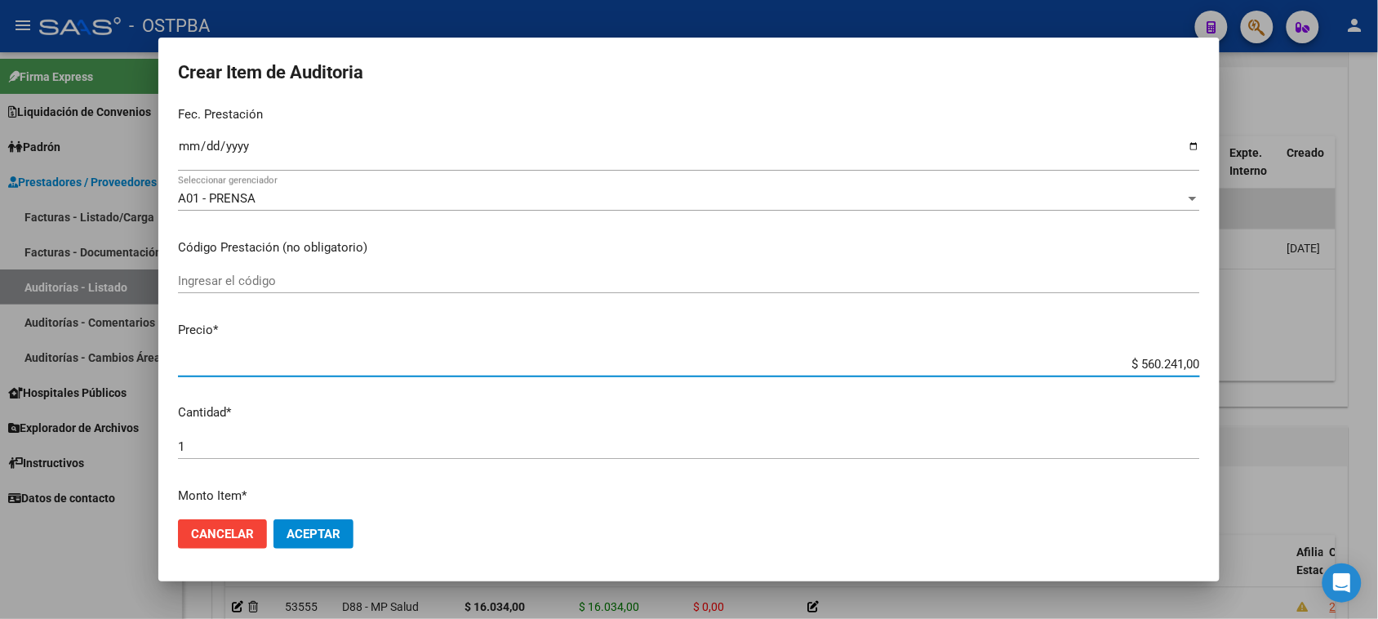
drag, startPoint x: 1126, startPoint y: 359, endPoint x: 1392, endPoint y: 404, distance: 269.8
click at [1377, 404] on html "menu - OSTPBA person Firma Express Liquidación de Convenios Gastos - Items Gast…" at bounding box center [689, 309] width 1378 height 619
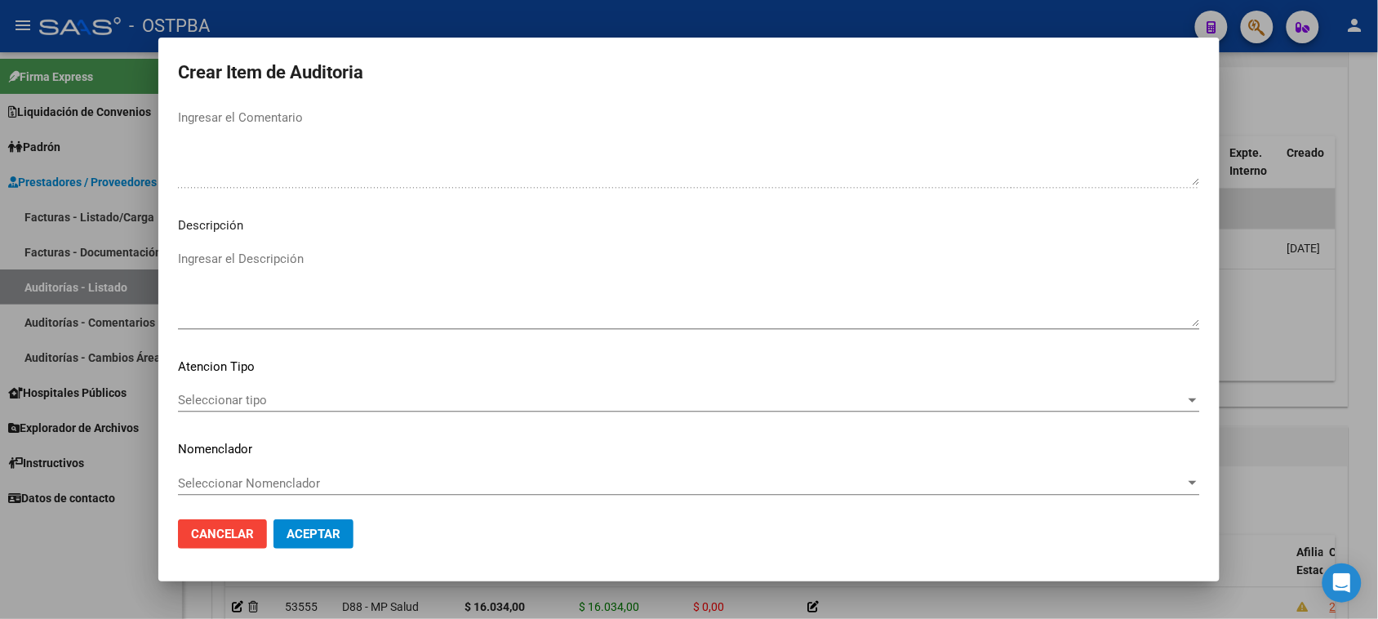
scroll to position [925, 0]
click at [206, 397] on span "Seleccionar tipo" at bounding box center [681, 397] width 1007 height 15
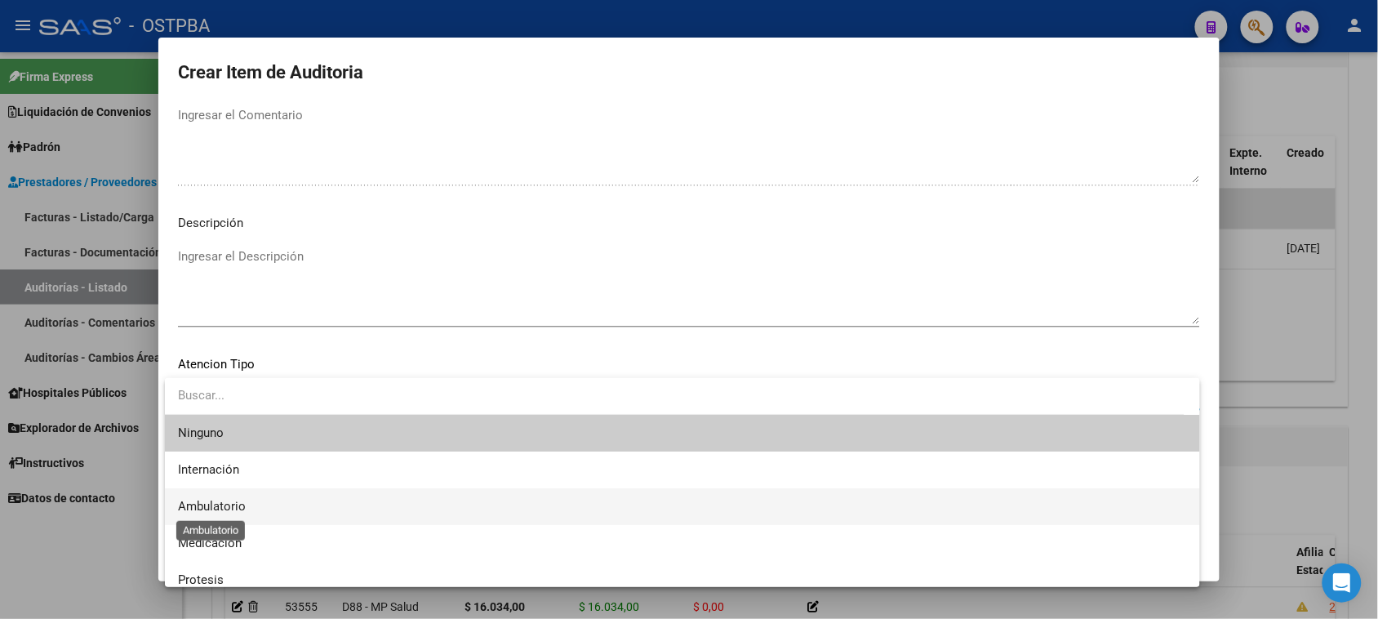
click at [215, 500] on span "Ambulatorio" at bounding box center [212, 506] width 68 height 15
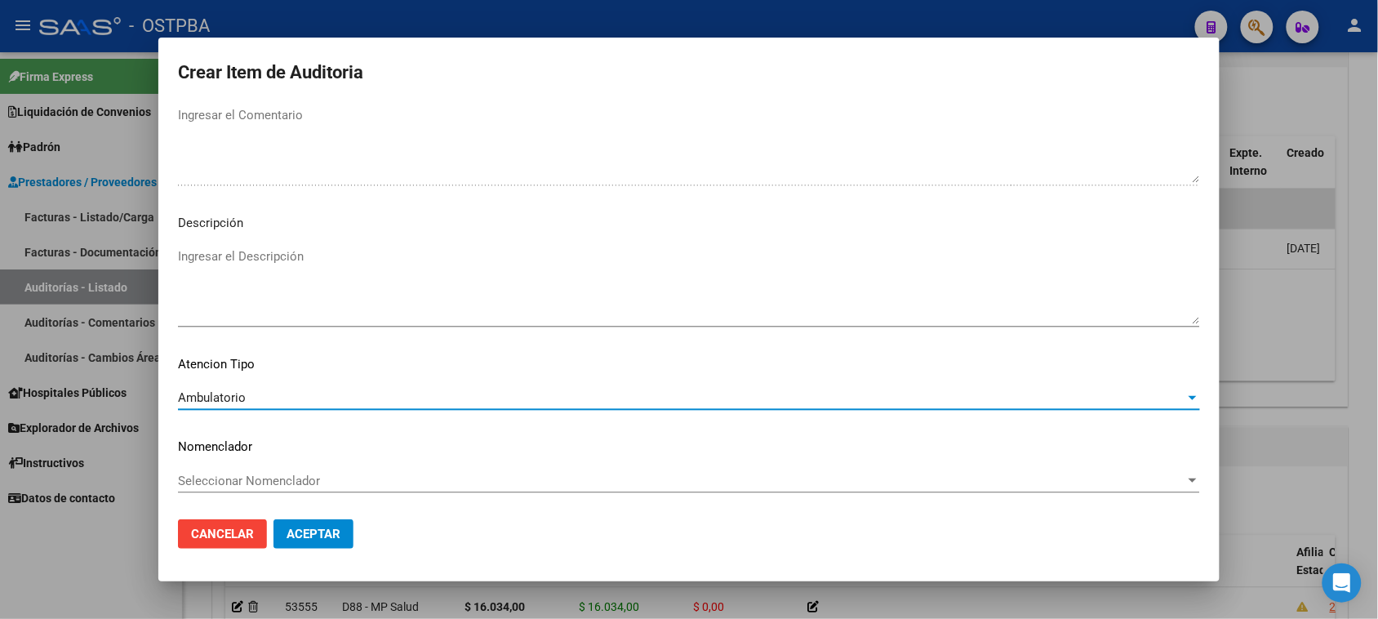
click at [295, 535] on span "Aceptar" at bounding box center [313, 533] width 54 height 15
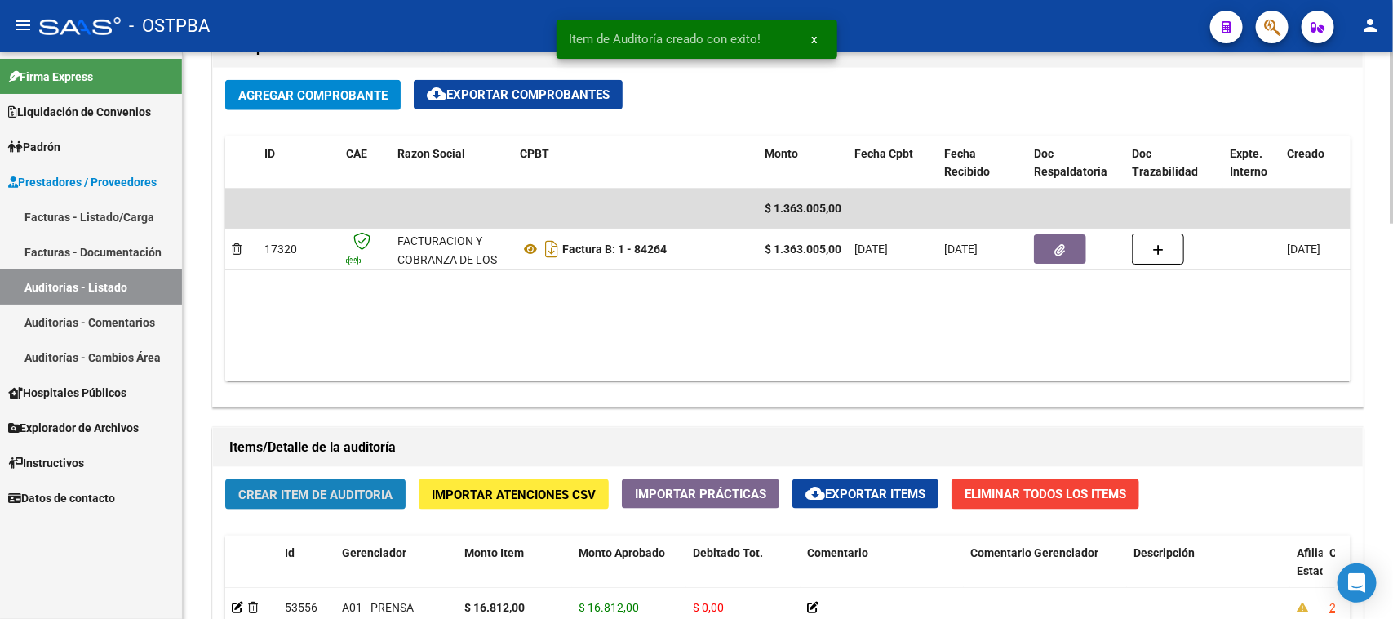
click at [337, 495] on span "Crear Item de Auditoria" at bounding box center [315, 494] width 154 height 15
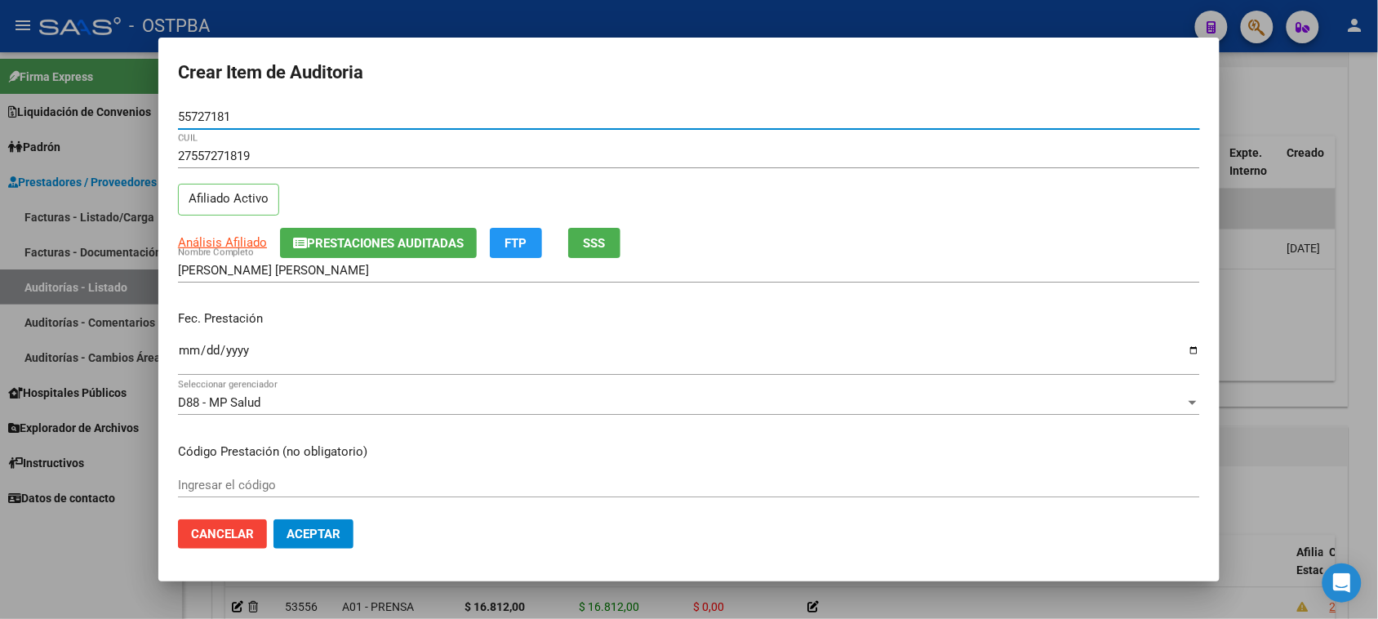
click at [186, 344] on input "Ingresar la fecha" at bounding box center [689, 357] width 1022 height 26
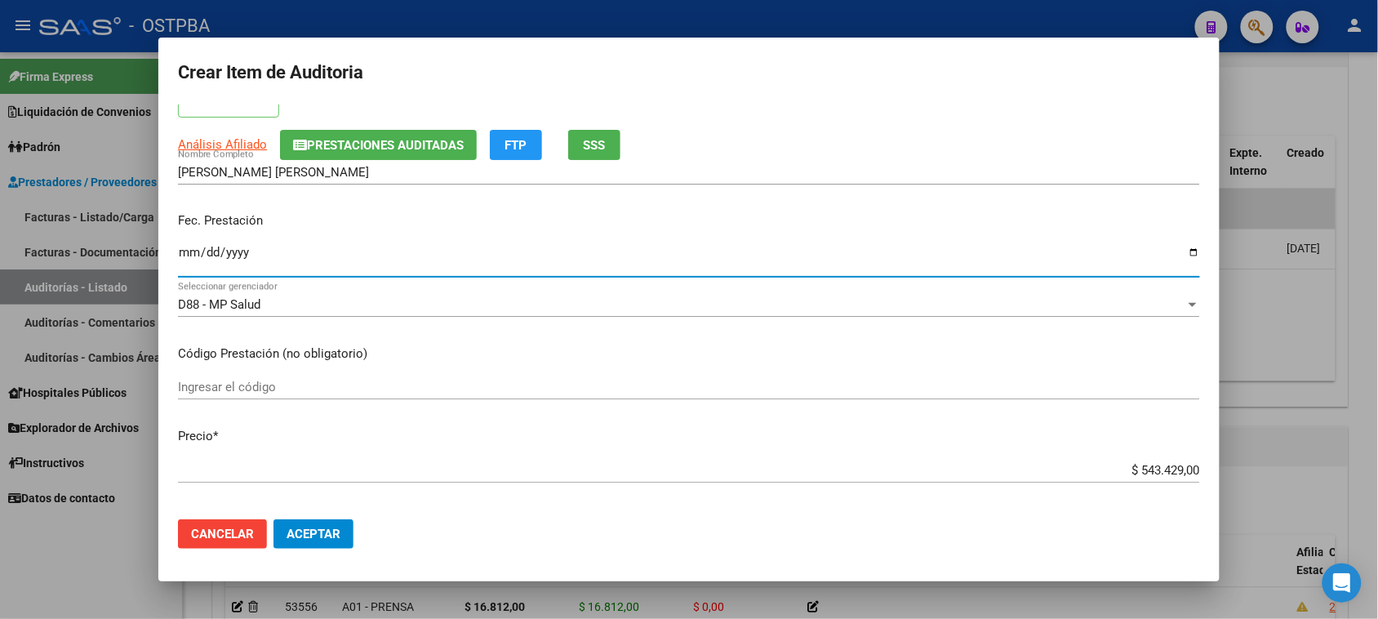
scroll to position [204, 0]
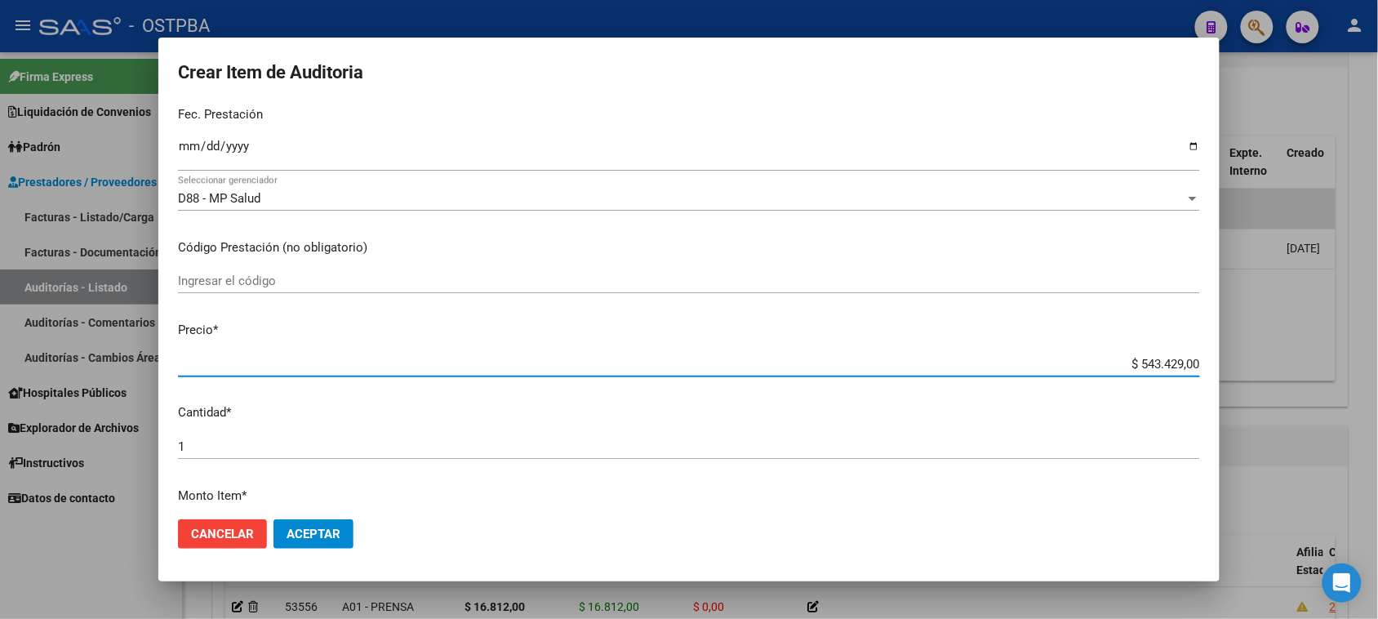
drag, startPoint x: 1124, startPoint y: 363, endPoint x: 1369, endPoint y: 398, distance: 248.1
click at [1369, 398] on div "Crear Item de Auditoria 55727181 Nro Documento 27557271819 CUIL Afiliado Activo…" at bounding box center [689, 309] width 1378 height 619
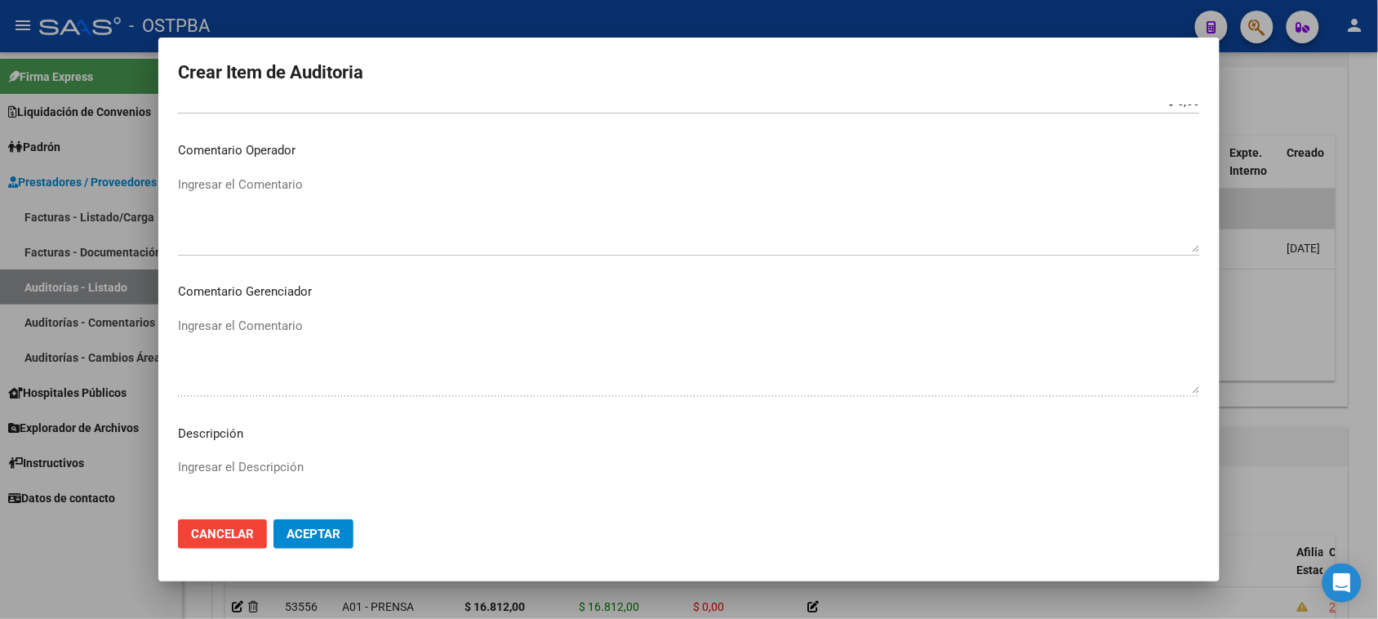
scroll to position [918, 0]
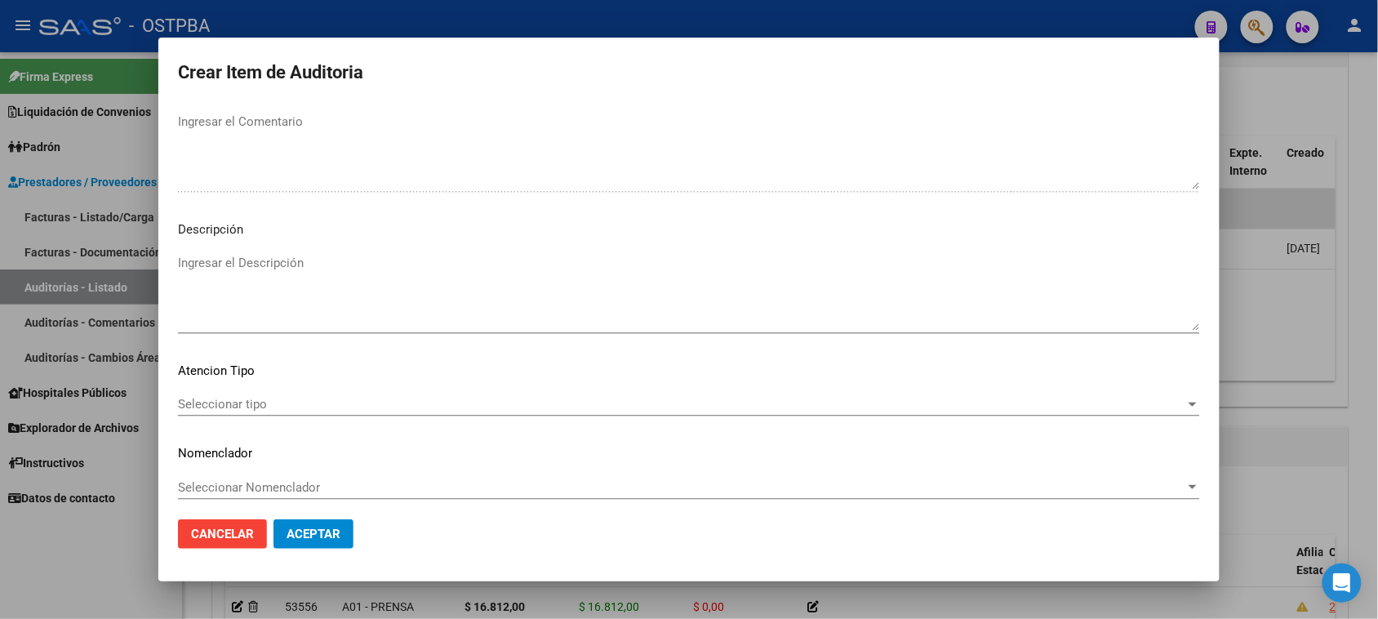
click at [212, 402] on span "Seleccionar tipo" at bounding box center [681, 404] width 1007 height 15
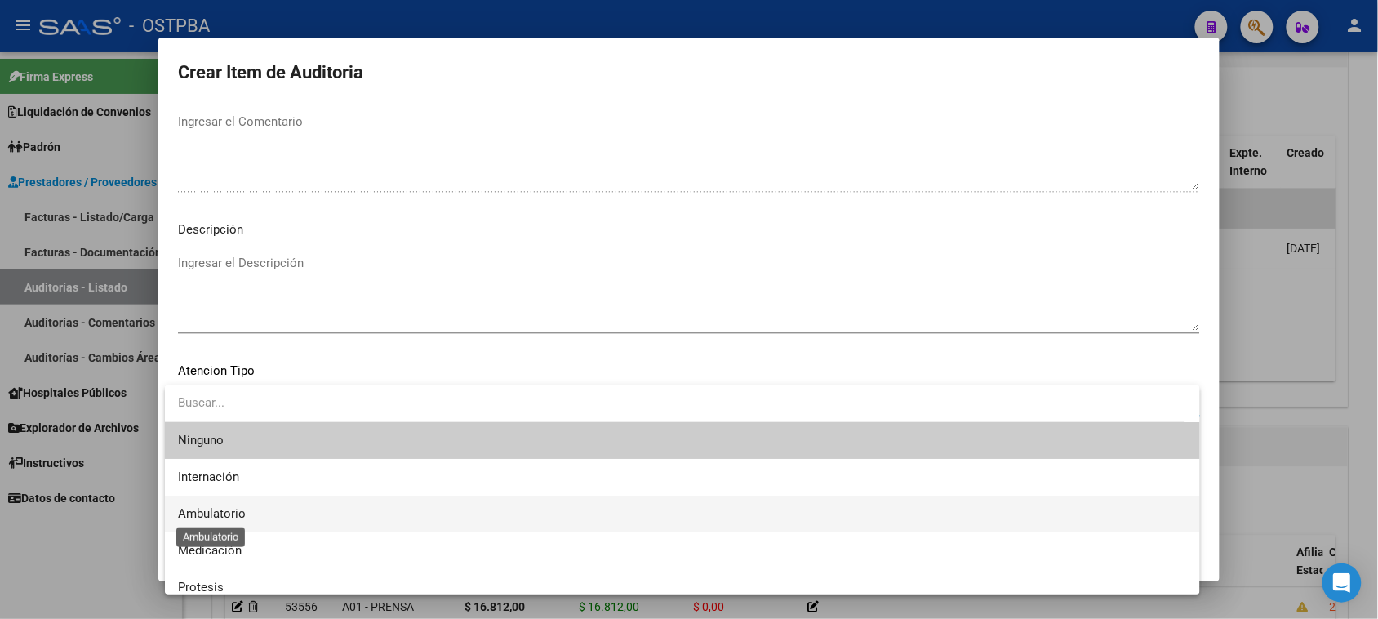
click at [219, 508] on span "Ambulatorio" at bounding box center [212, 513] width 68 height 15
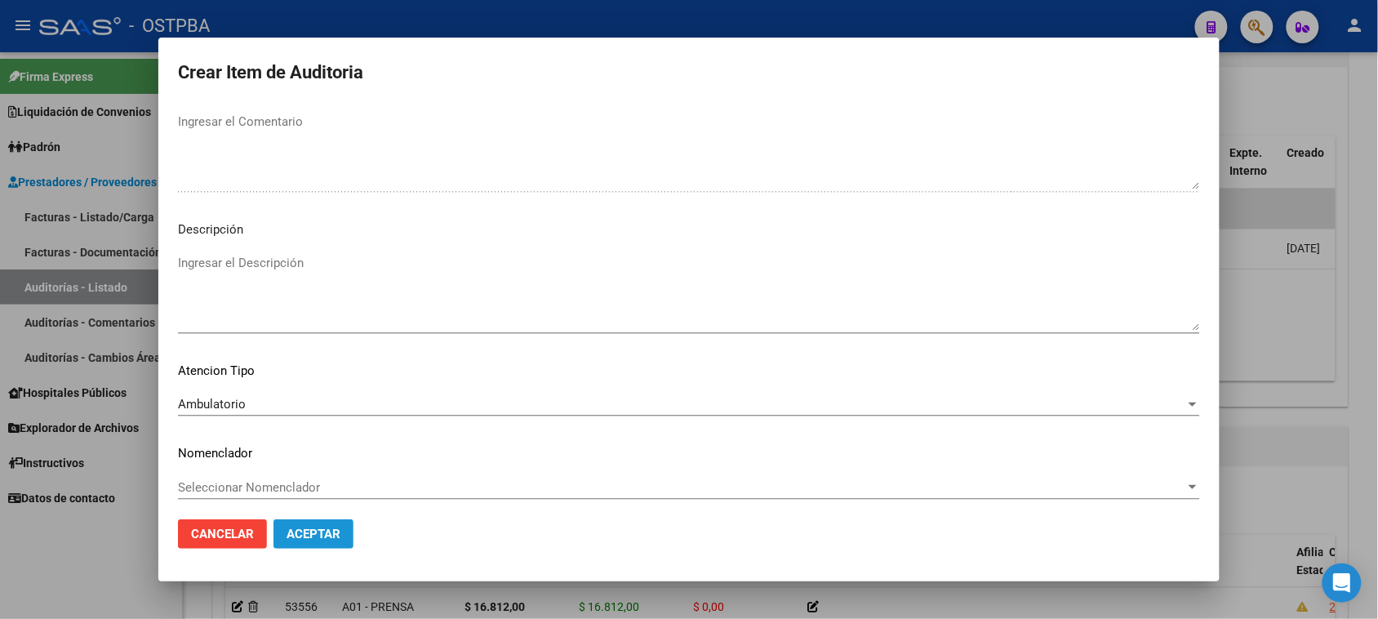
click at [290, 539] on span "Aceptar" at bounding box center [313, 533] width 54 height 15
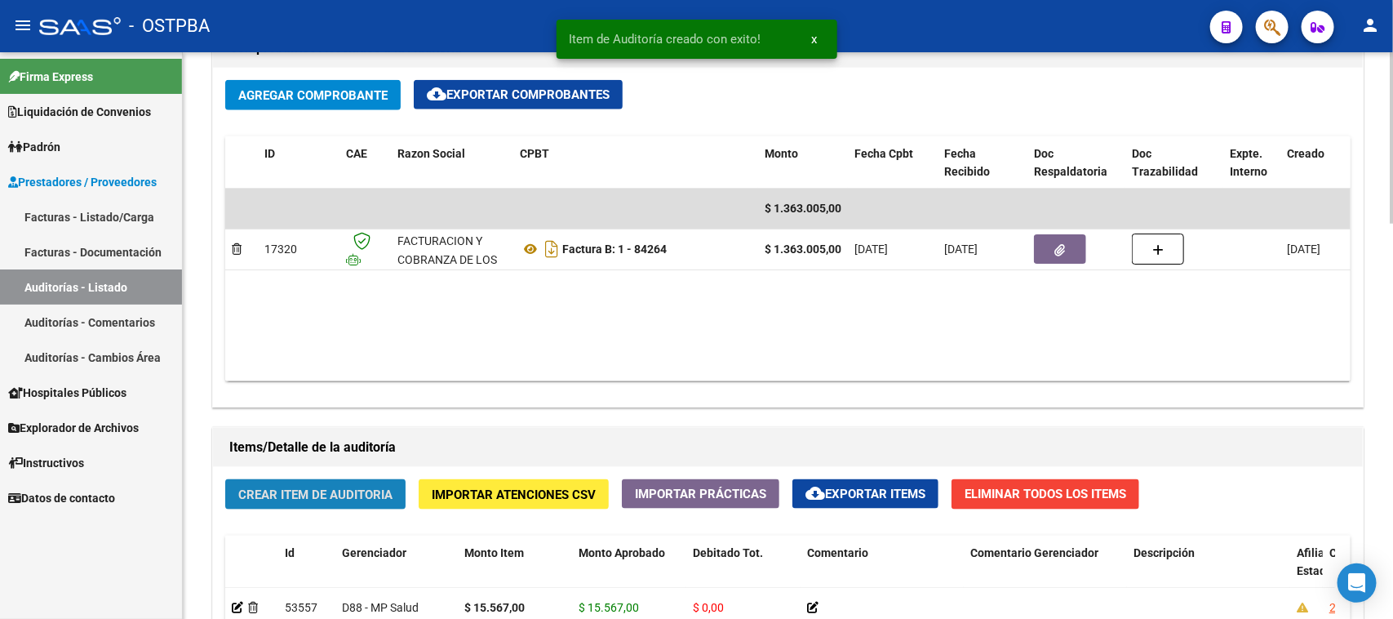
click at [376, 488] on span "Crear Item de Auditoria" at bounding box center [315, 494] width 154 height 15
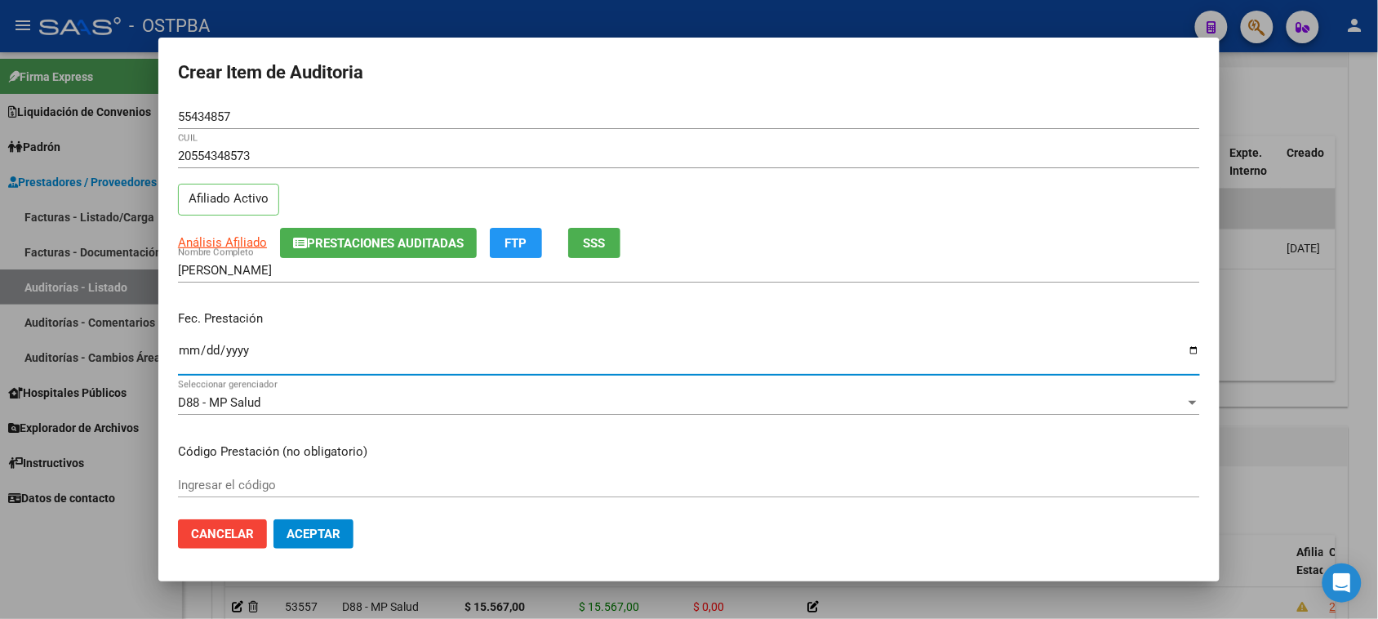
click at [186, 349] on input "Ingresar la fecha" at bounding box center [689, 357] width 1022 height 26
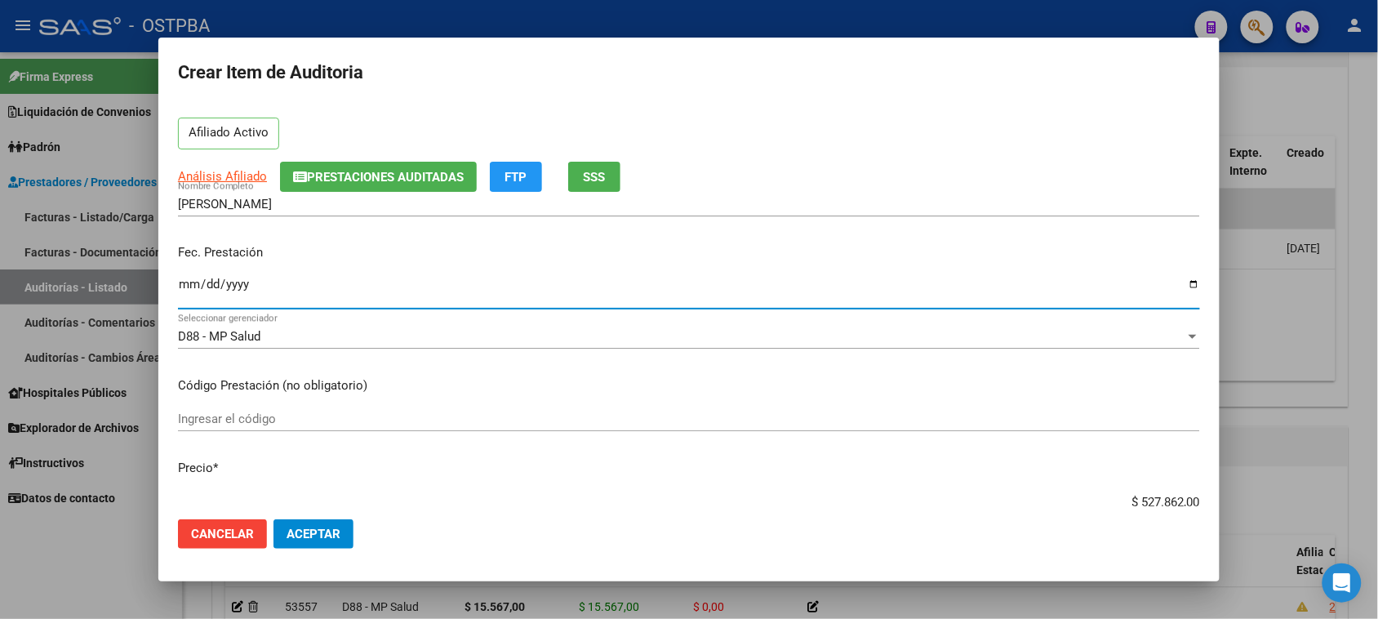
scroll to position [102, 0]
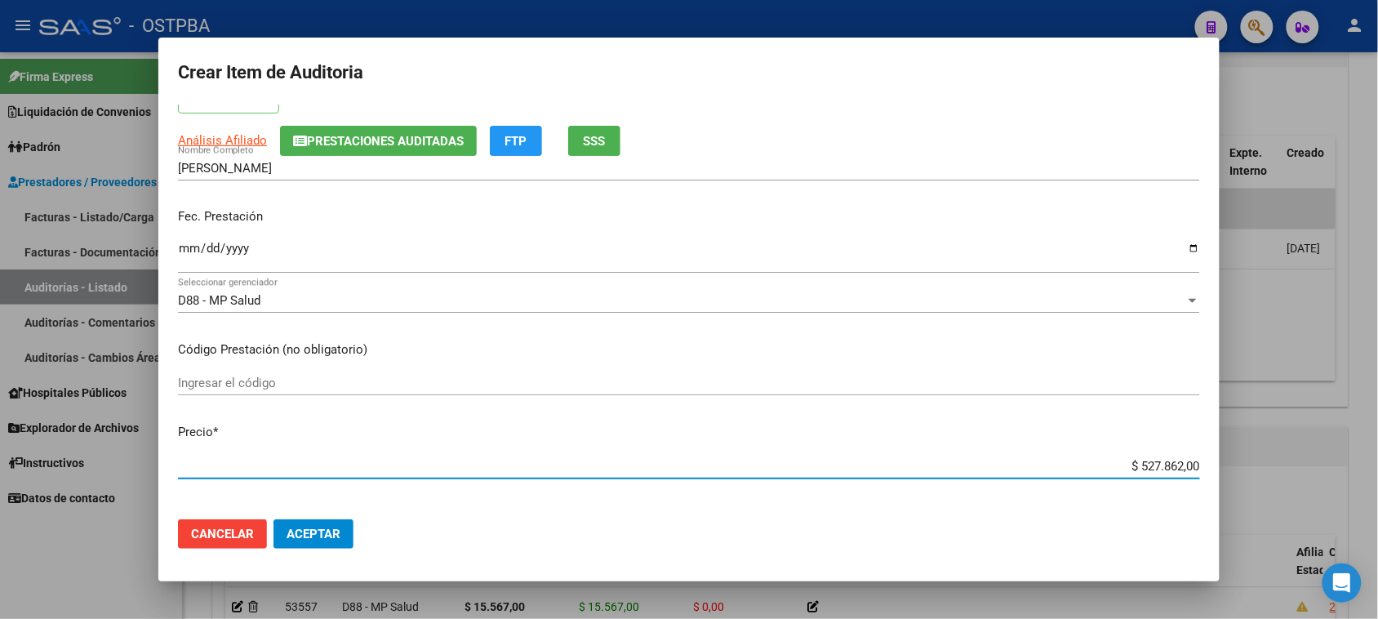
drag, startPoint x: 1371, startPoint y: 477, endPoint x: 1392, endPoint y: 479, distance: 21.3
click at [1377, 479] on html "menu - OSTPBA person Firma Express Liquidación de Convenios Gastos - Items Gast…" at bounding box center [689, 309] width 1378 height 619
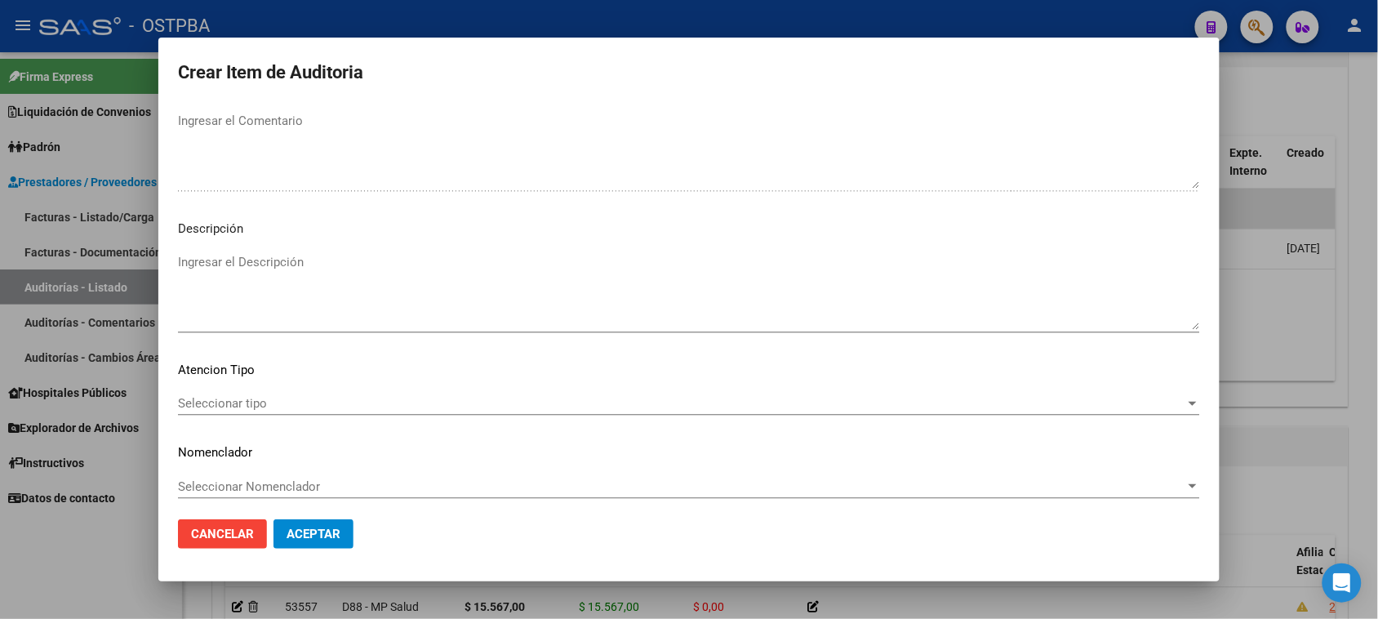
scroll to position [925, 0]
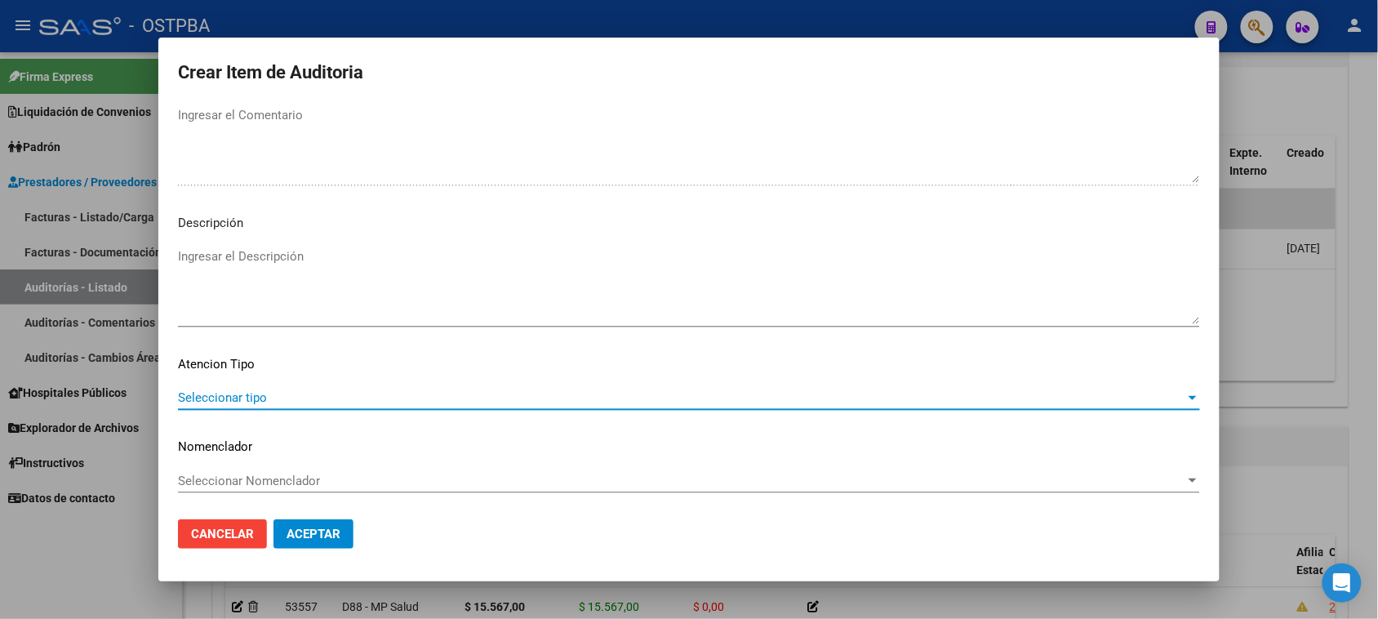
click at [196, 393] on span "Seleccionar tipo" at bounding box center [681, 397] width 1007 height 15
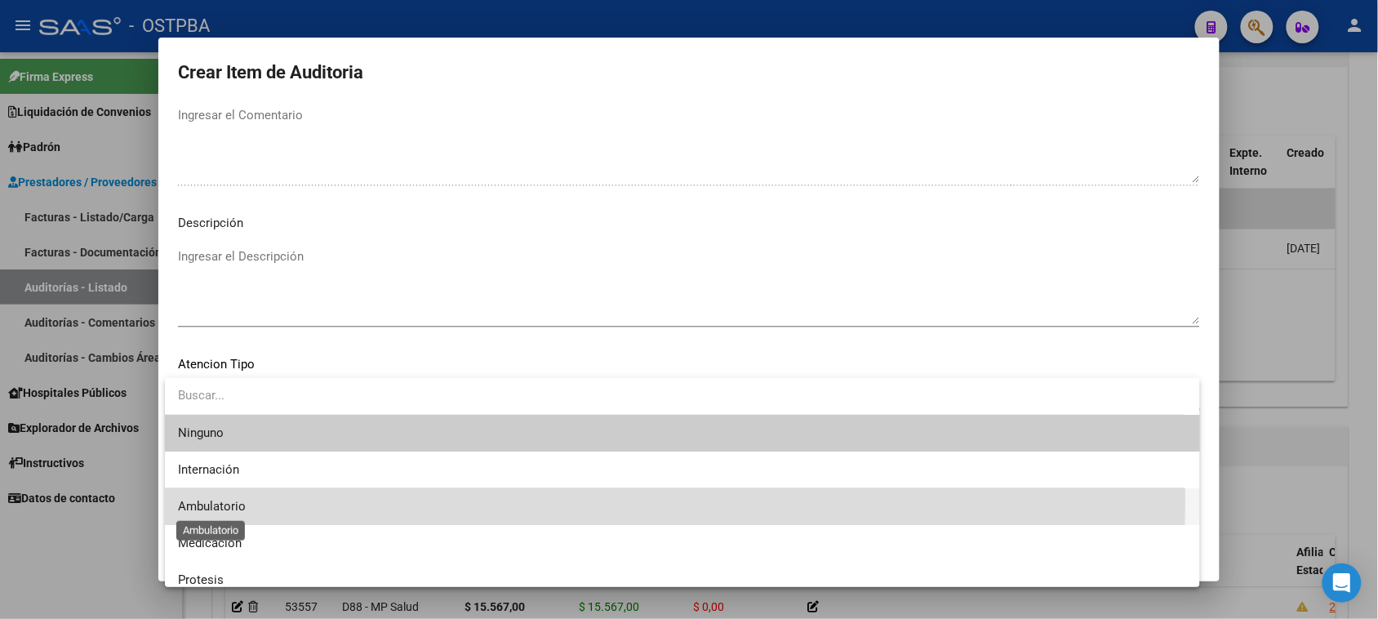
click at [208, 500] on span "Ambulatorio" at bounding box center [212, 506] width 68 height 15
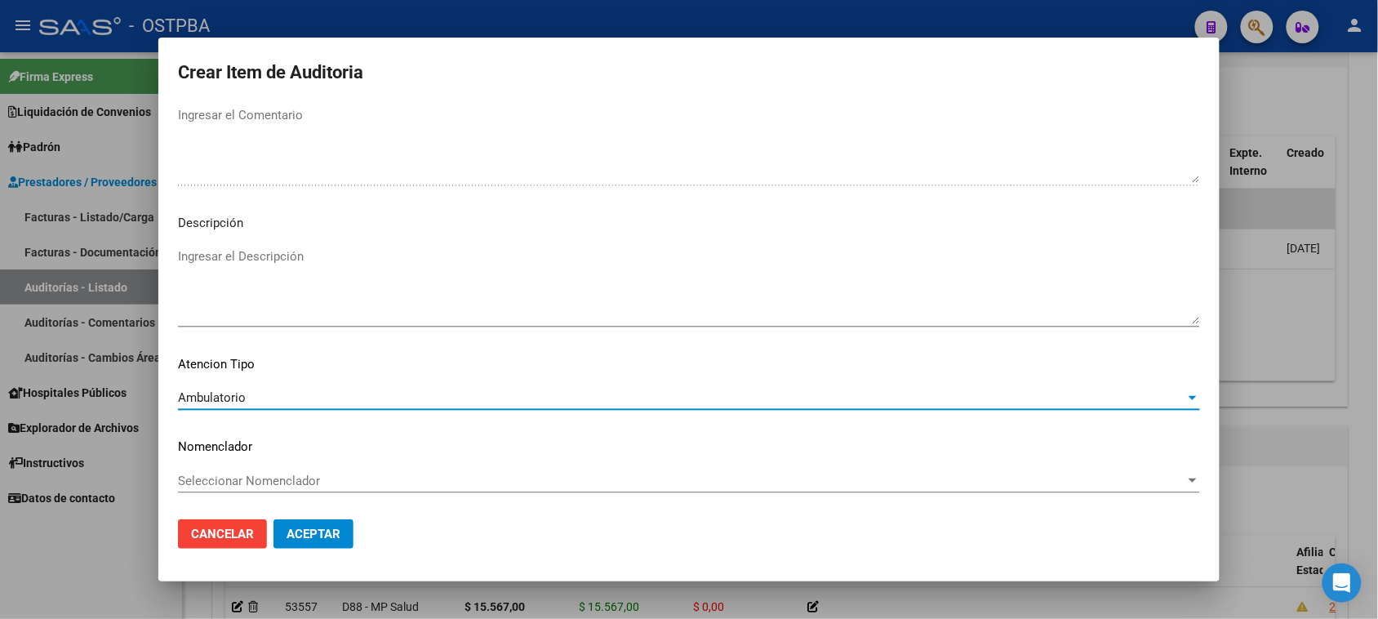
click at [323, 532] on span "Aceptar" at bounding box center [313, 533] width 54 height 15
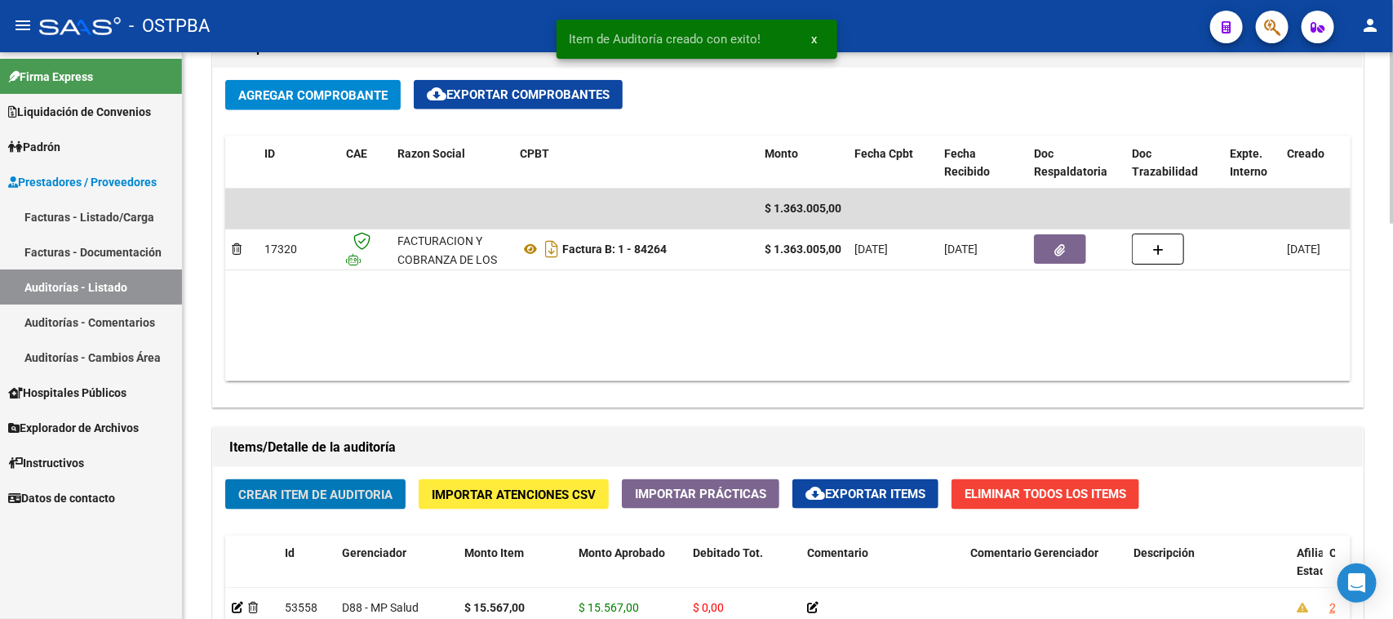
click at [388, 487] on span "Crear Item de Auditoria" at bounding box center [315, 494] width 154 height 15
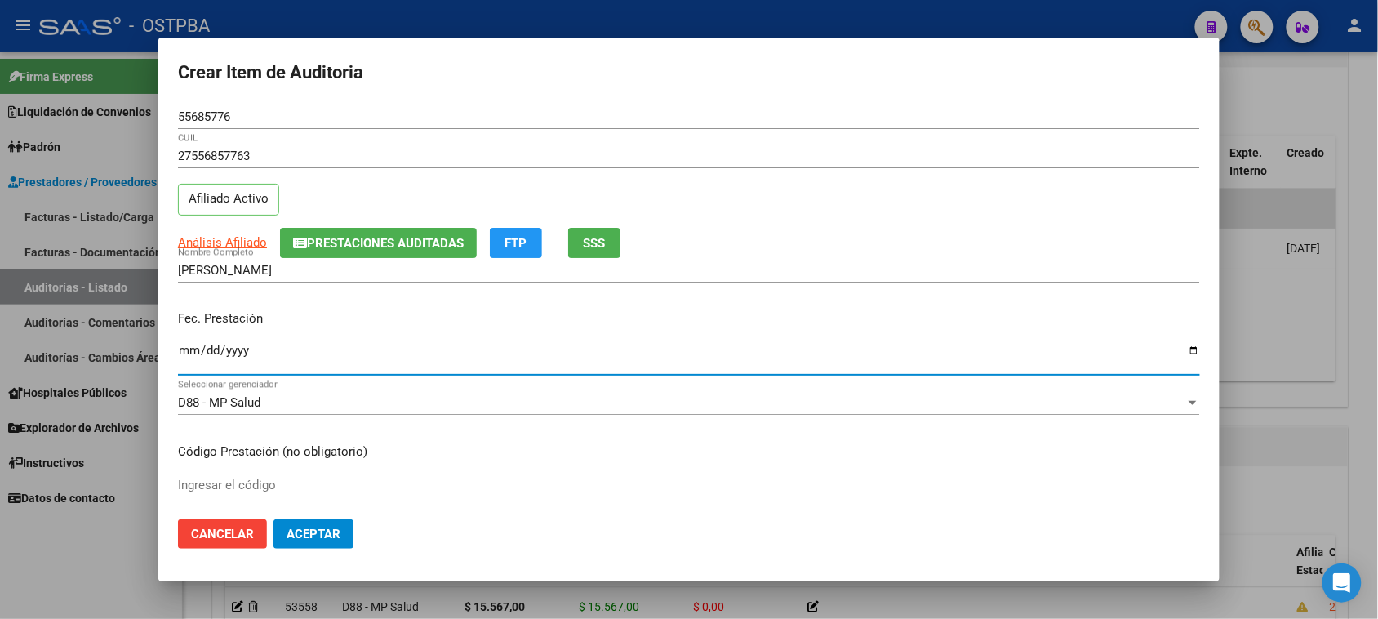
click at [182, 348] on input "Ingresar la fecha" at bounding box center [689, 357] width 1022 height 26
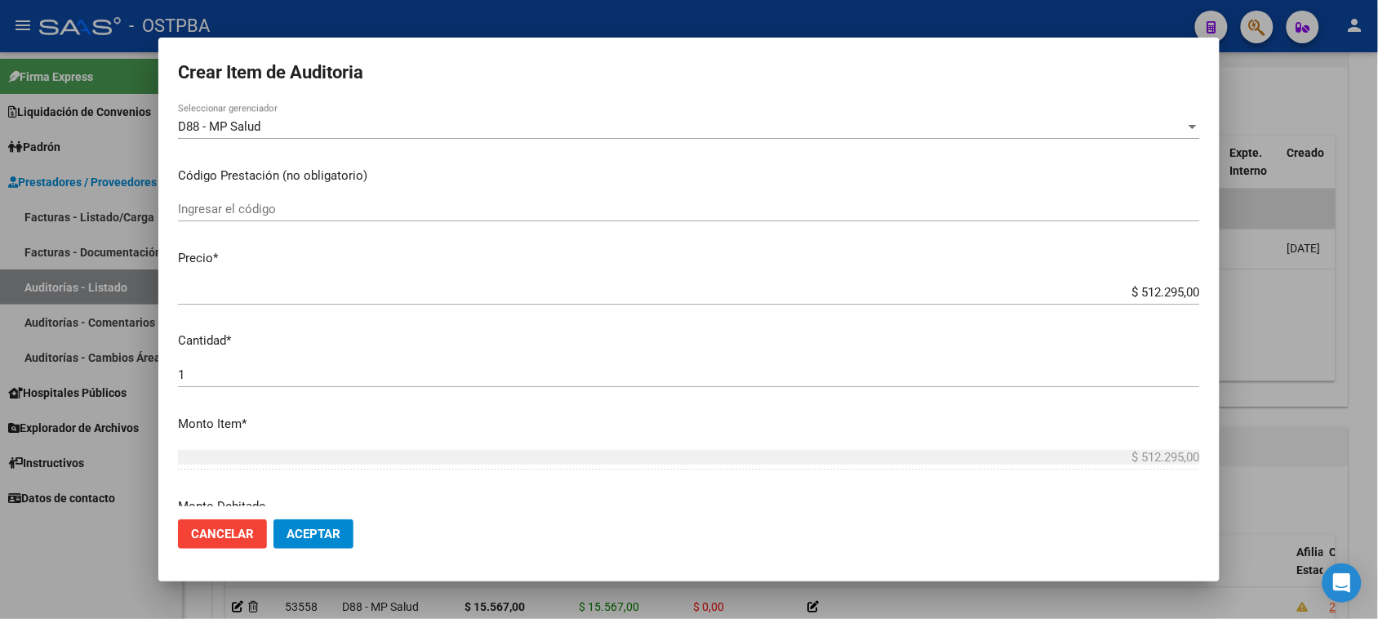
scroll to position [306, 0]
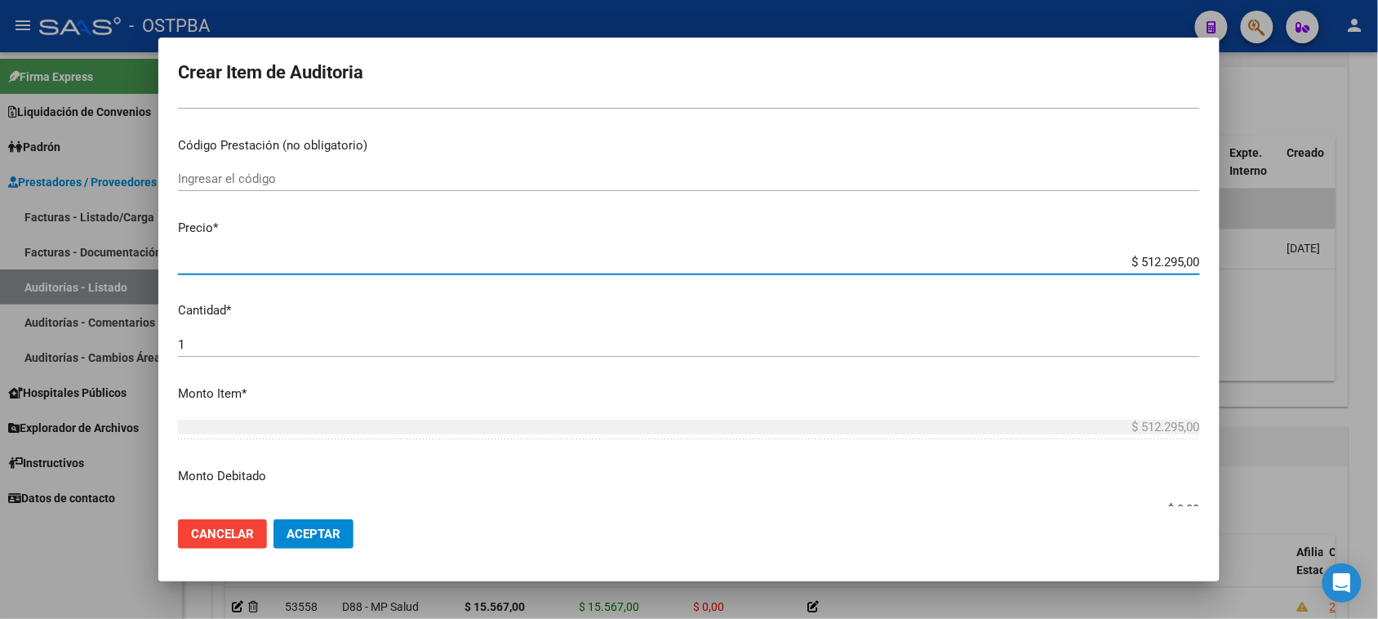
drag, startPoint x: 1128, startPoint y: 262, endPoint x: 1392, endPoint y: 313, distance: 269.2
click at [1377, 313] on html "menu - OSTPBA person Firma Express Liquidación de Convenios Gastos - Items Gast…" at bounding box center [689, 309] width 1378 height 619
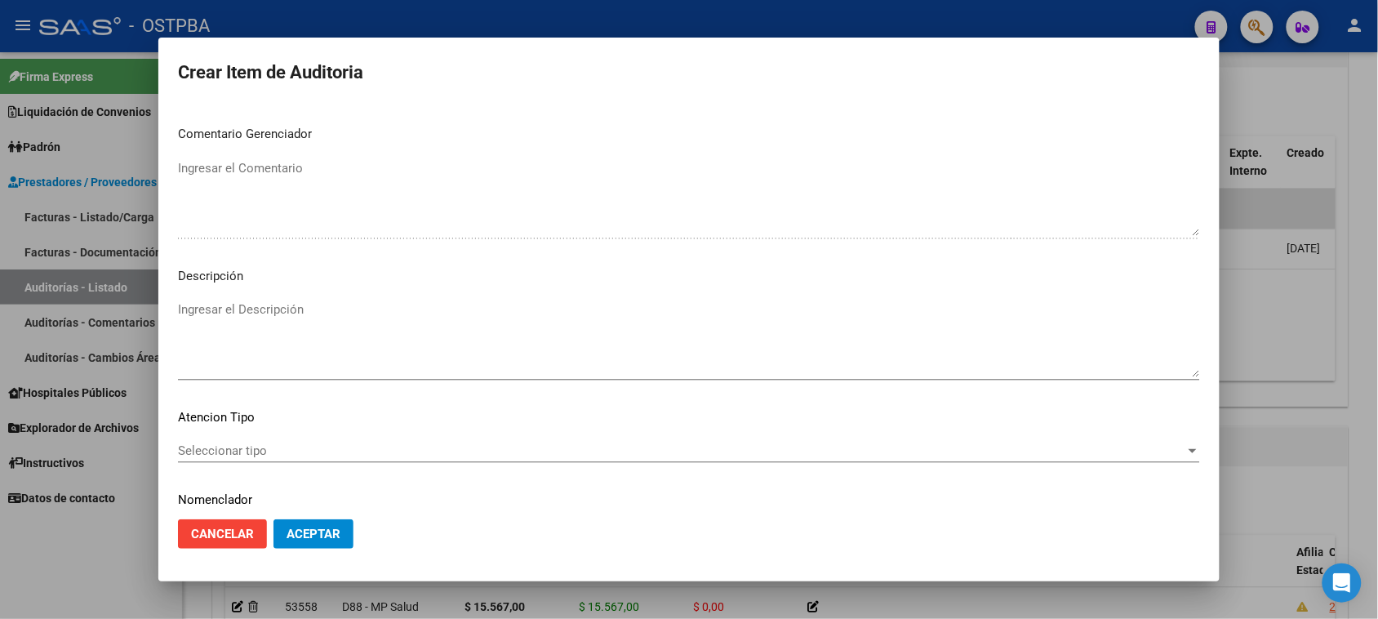
scroll to position [925, 0]
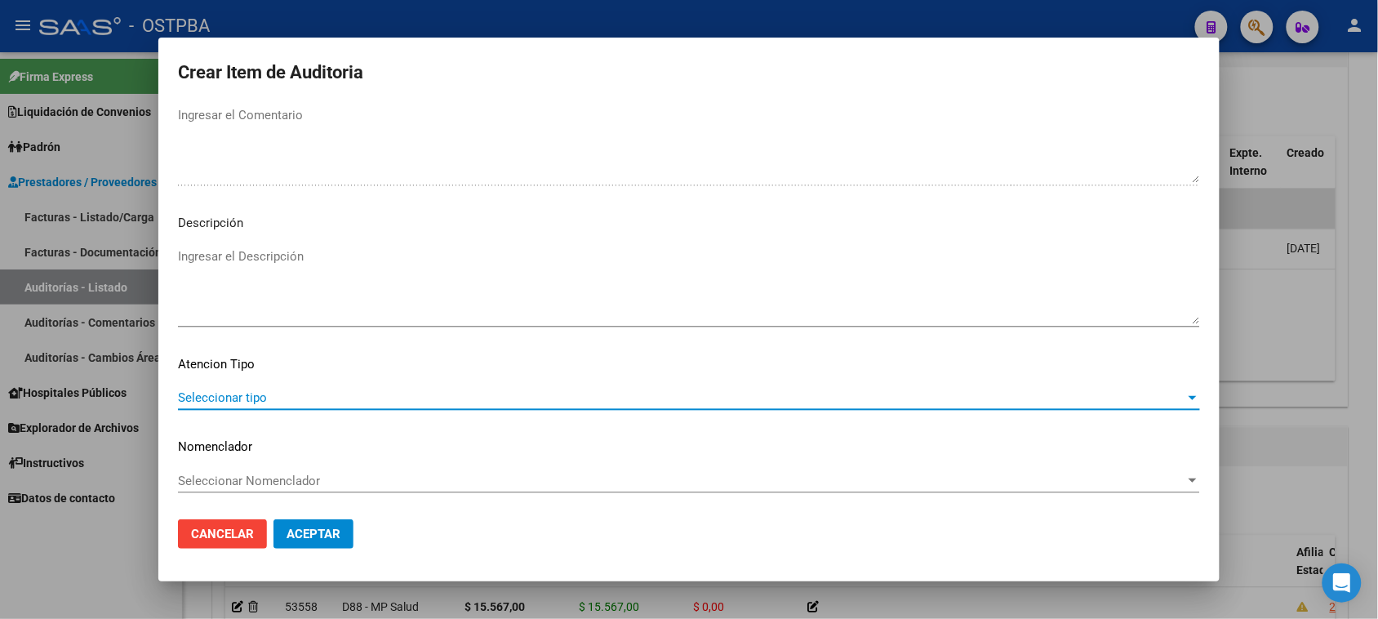
click at [186, 398] on span "Seleccionar tipo" at bounding box center [681, 397] width 1007 height 15
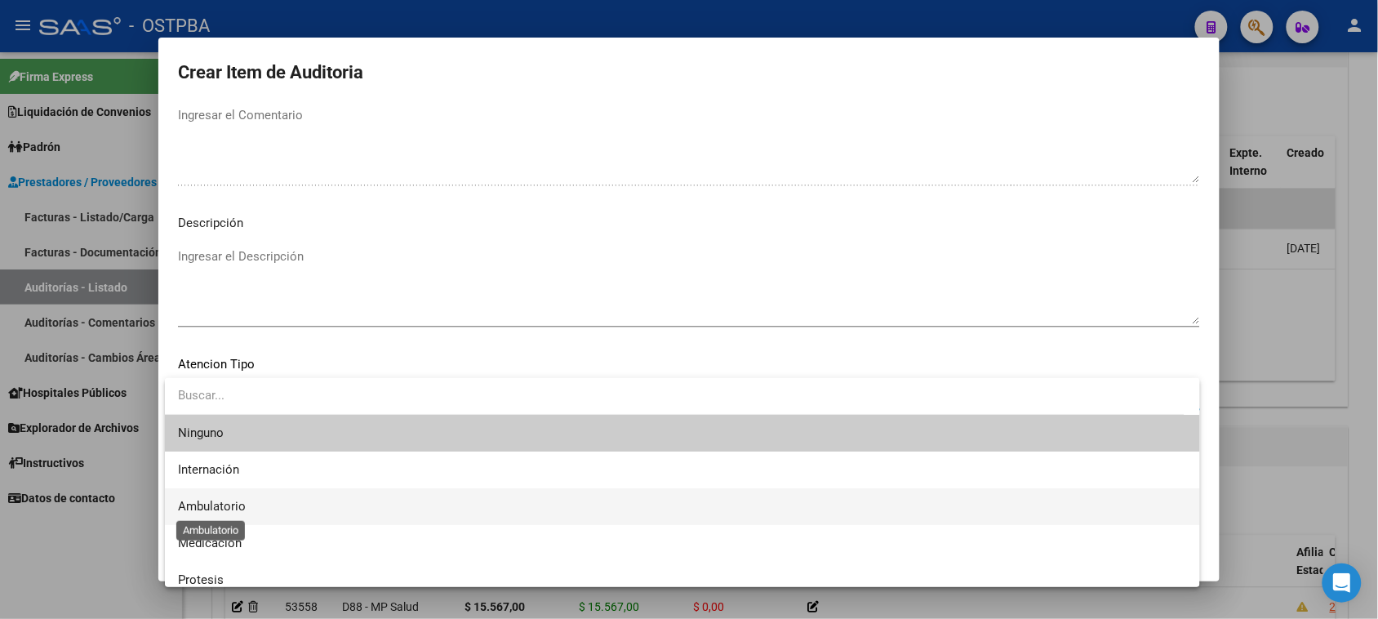
click at [213, 507] on span "Ambulatorio" at bounding box center [212, 506] width 68 height 15
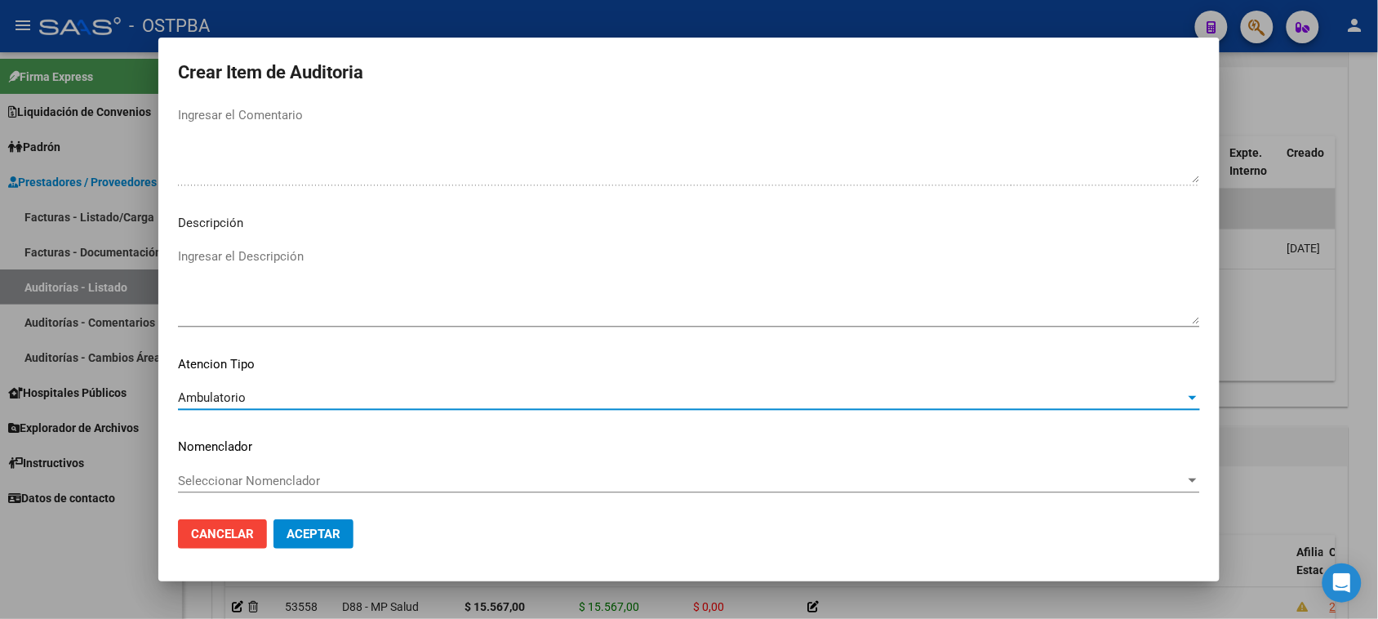
click at [304, 529] on span "Aceptar" at bounding box center [313, 533] width 54 height 15
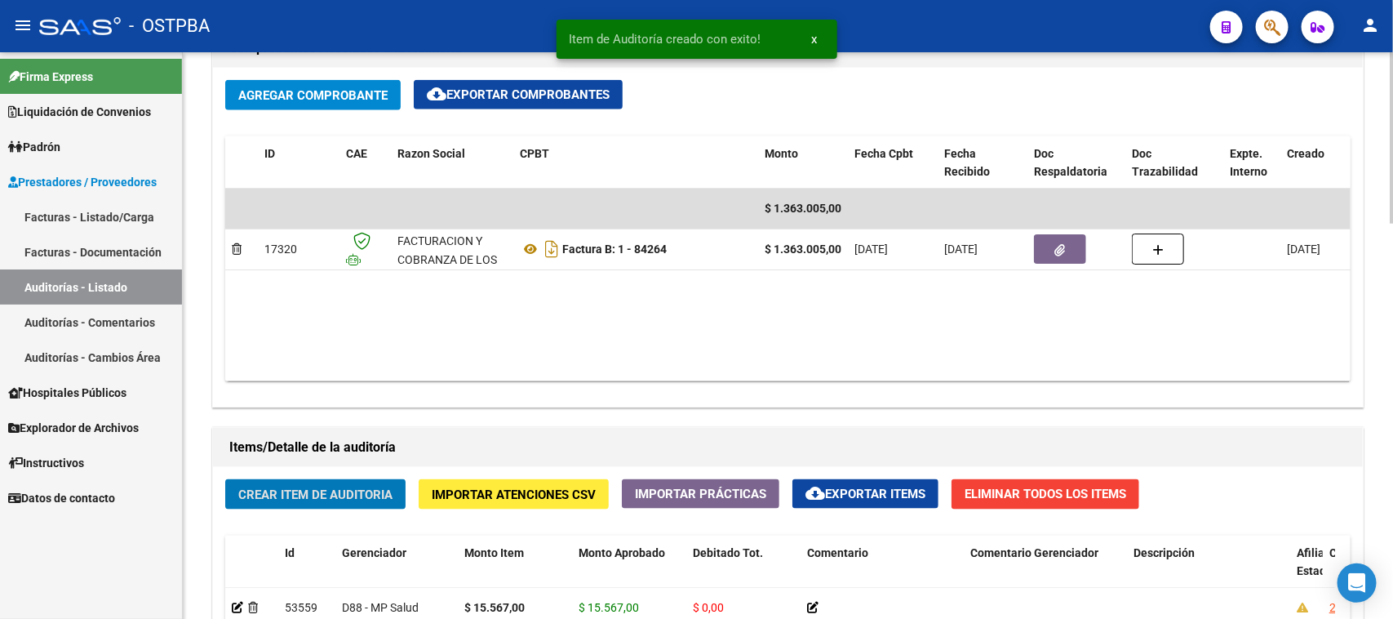
click at [357, 487] on span "Crear Item de Auditoria" at bounding box center [315, 494] width 154 height 15
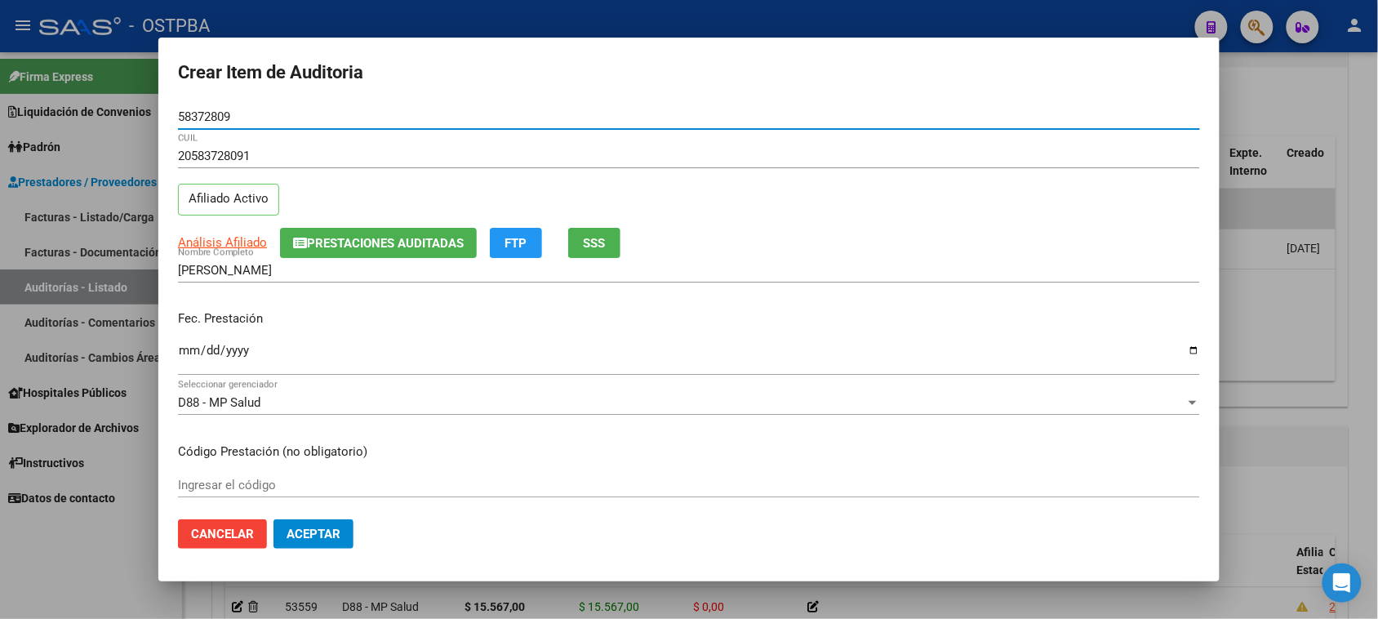
click at [184, 355] on input "Ingresar la fecha" at bounding box center [689, 357] width 1022 height 26
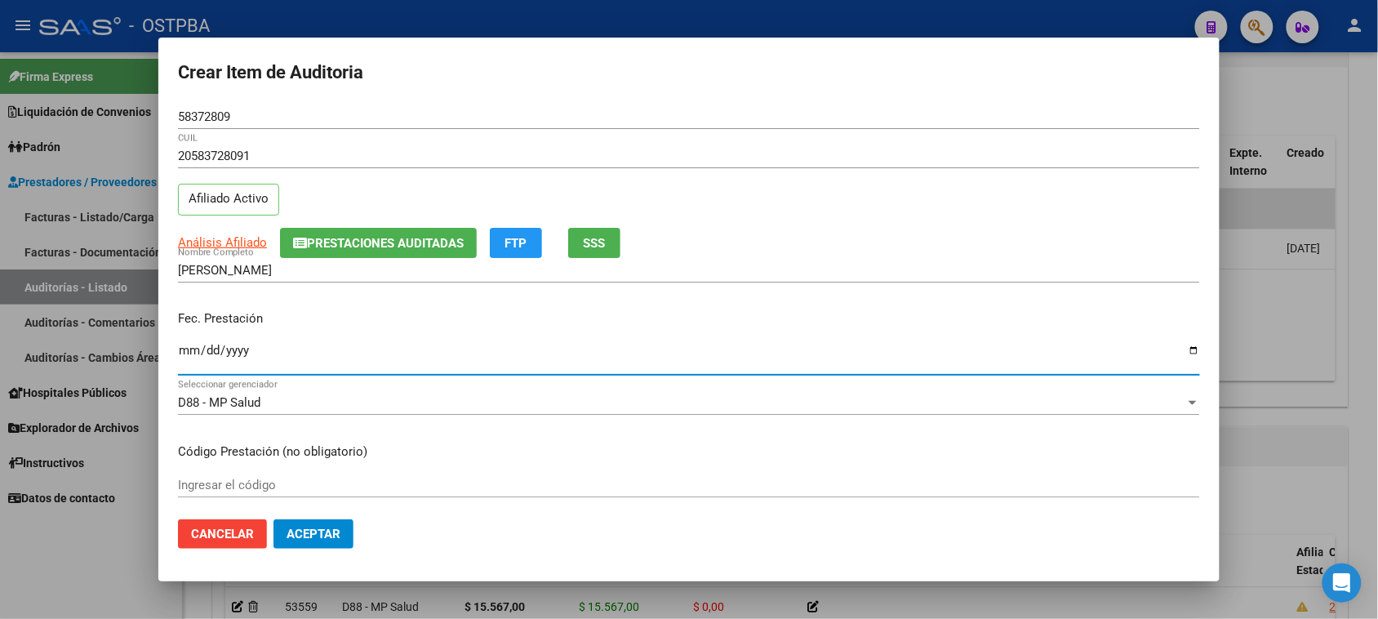
scroll to position [408, 0]
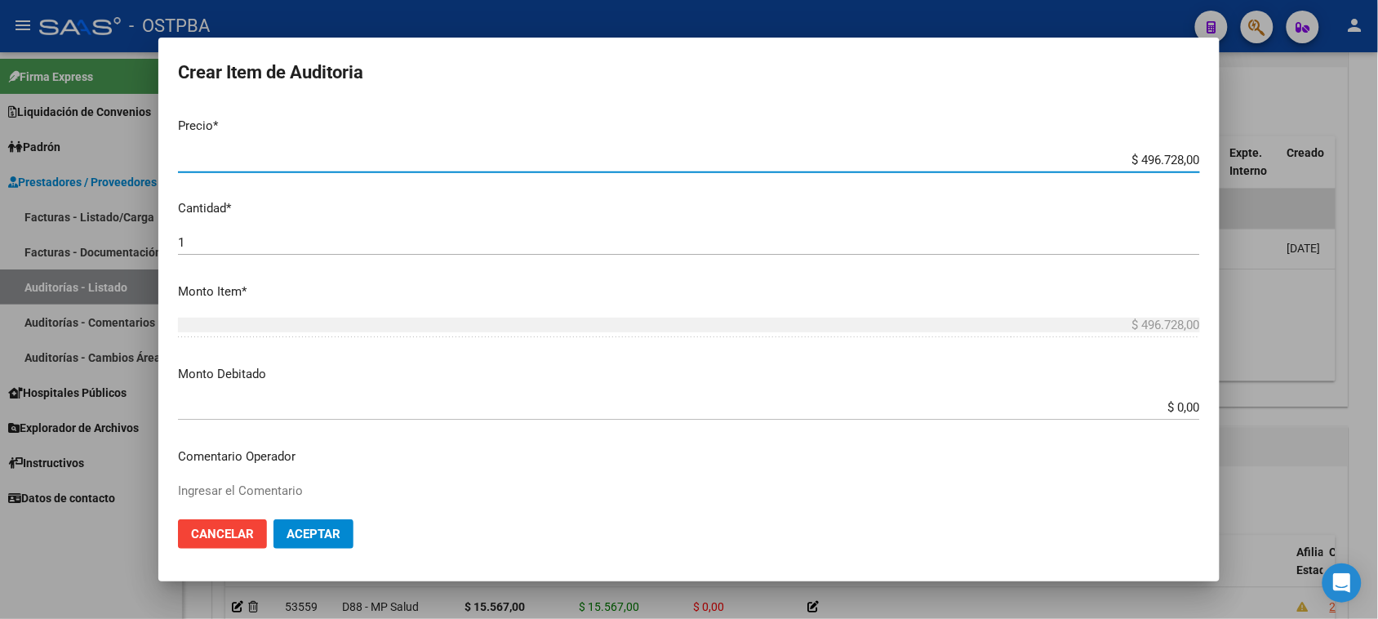
drag, startPoint x: 1124, startPoint y: 160, endPoint x: 1392, endPoint y: 184, distance: 269.6
click at [1377, 184] on html "menu - OSTPBA person Firma Express Liquidación de Convenios Gastos - Items Gast…" at bounding box center [689, 309] width 1378 height 619
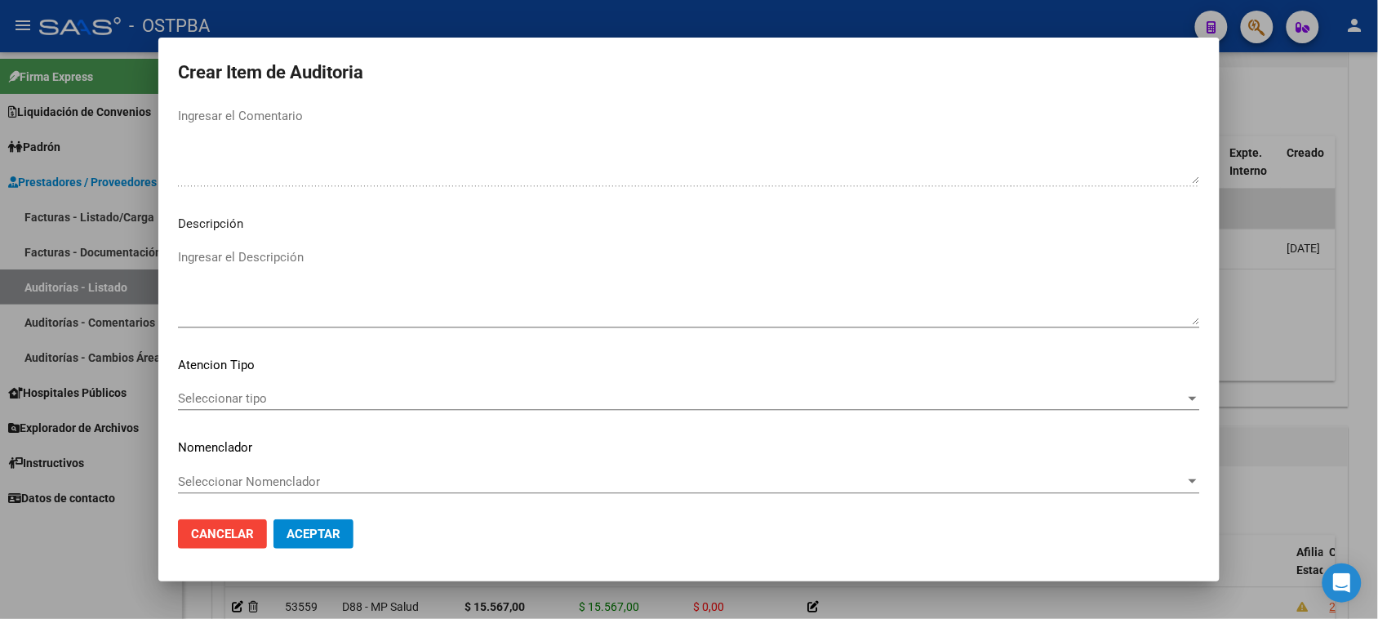
scroll to position [925, 0]
click at [214, 394] on span "Seleccionar tipo" at bounding box center [681, 397] width 1007 height 15
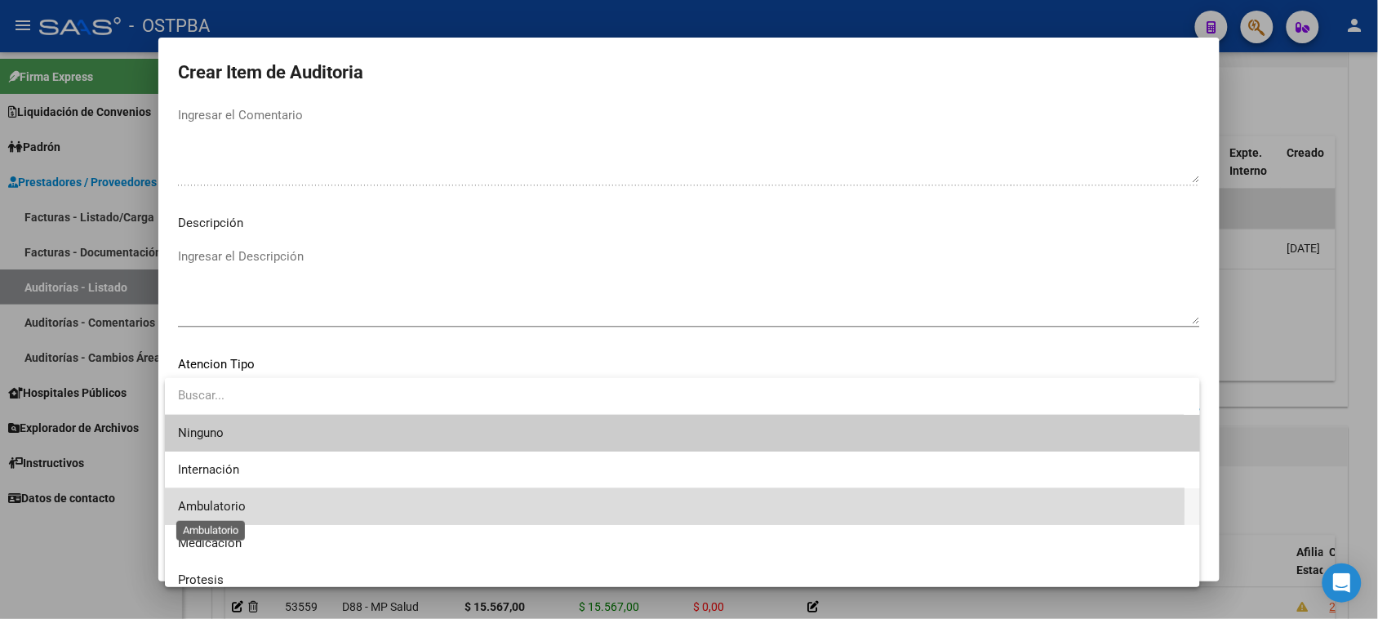
click at [221, 500] on span "Ambulatorio" at bounding box center [212, 506] width 68 height 15
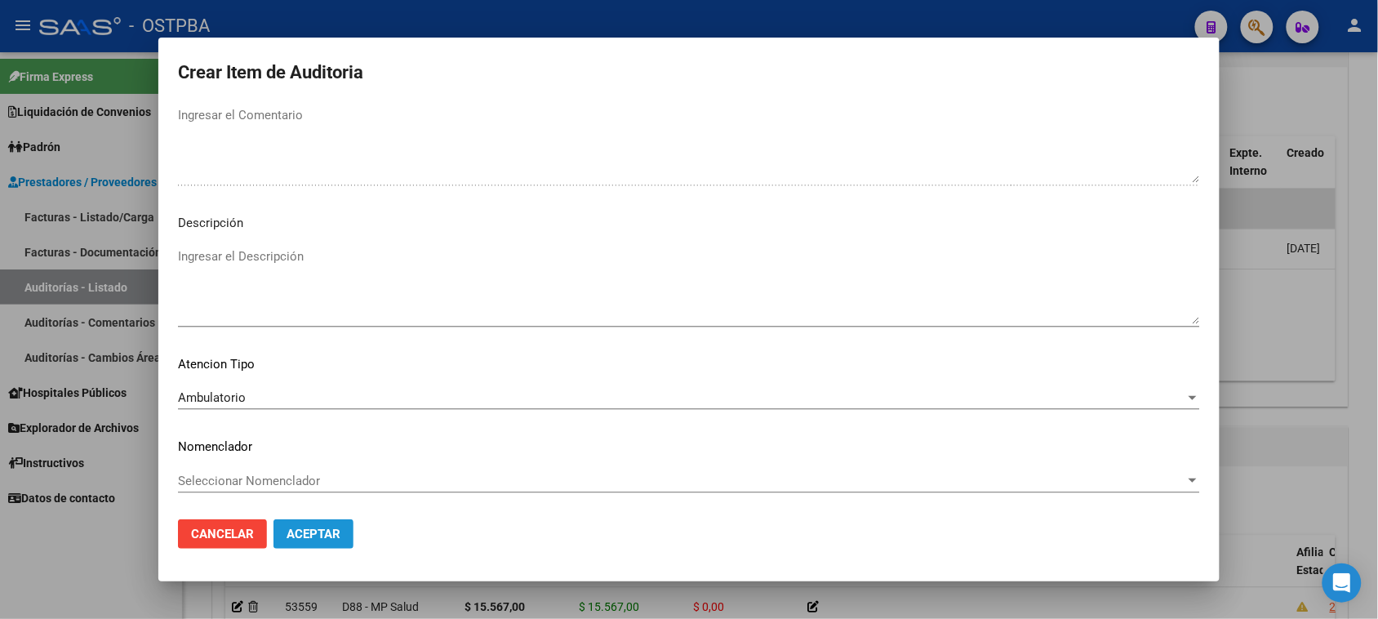
click at [291, 527] on span "Aceptar" at bounding box center [313, 533] width 54 height 15
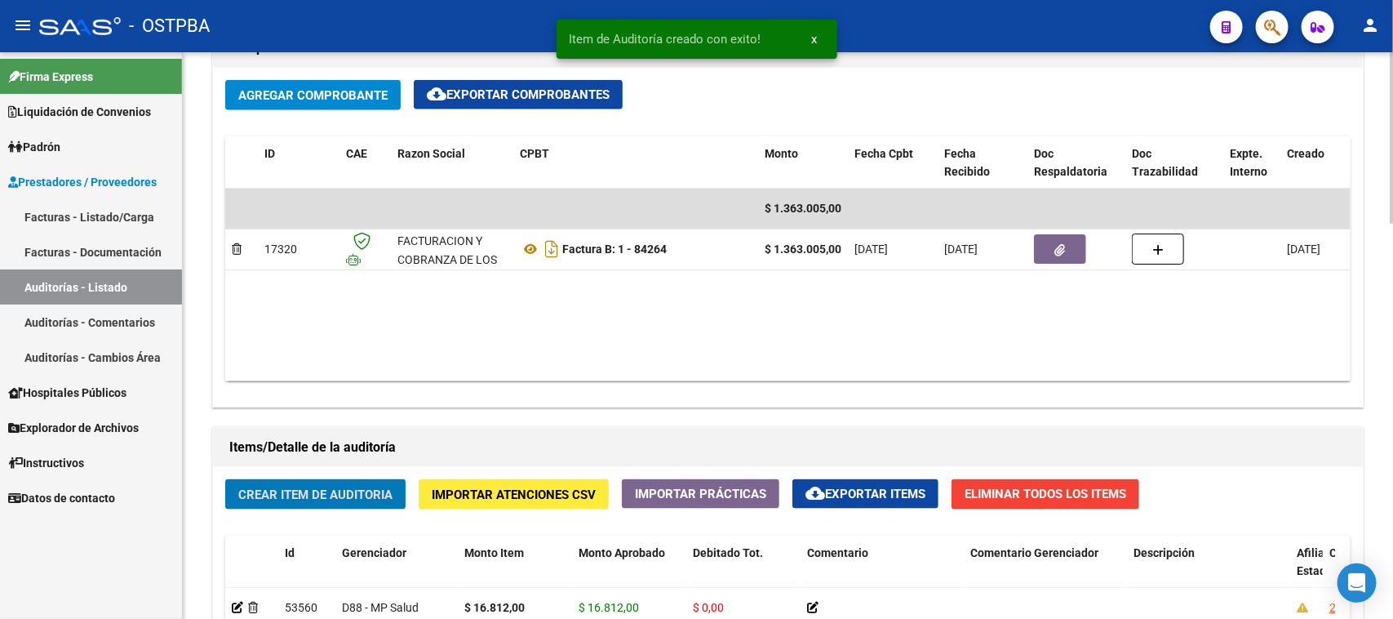
click at [339, 487] on span "Crear Item de Auditoria" at bounding box center [315, 494] width 154 height 15
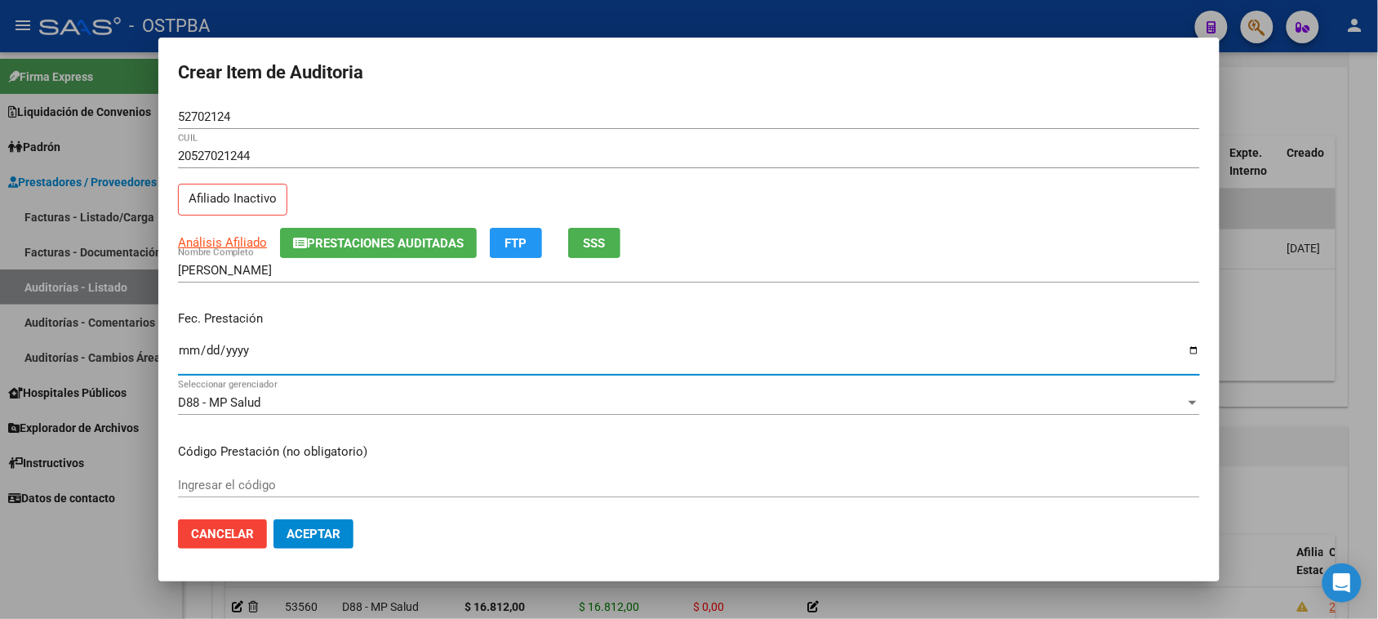
drag, startPoint x: 188, startPoint y: 351, endPoint x: 242, endPoint y: 406, distance: 76.8
click at [186, 351] on input "Ingresar la fecha" at bounding box center [689, 357] width 1022 height 26
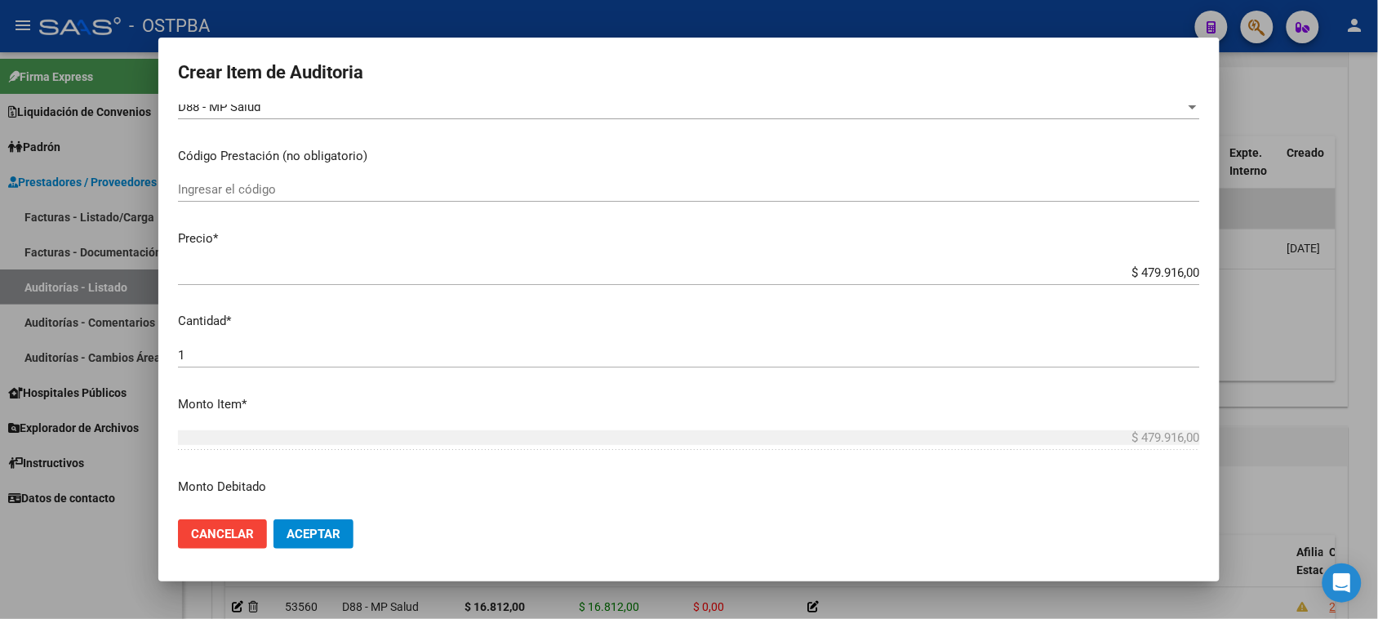
scroll to position [306, 0]
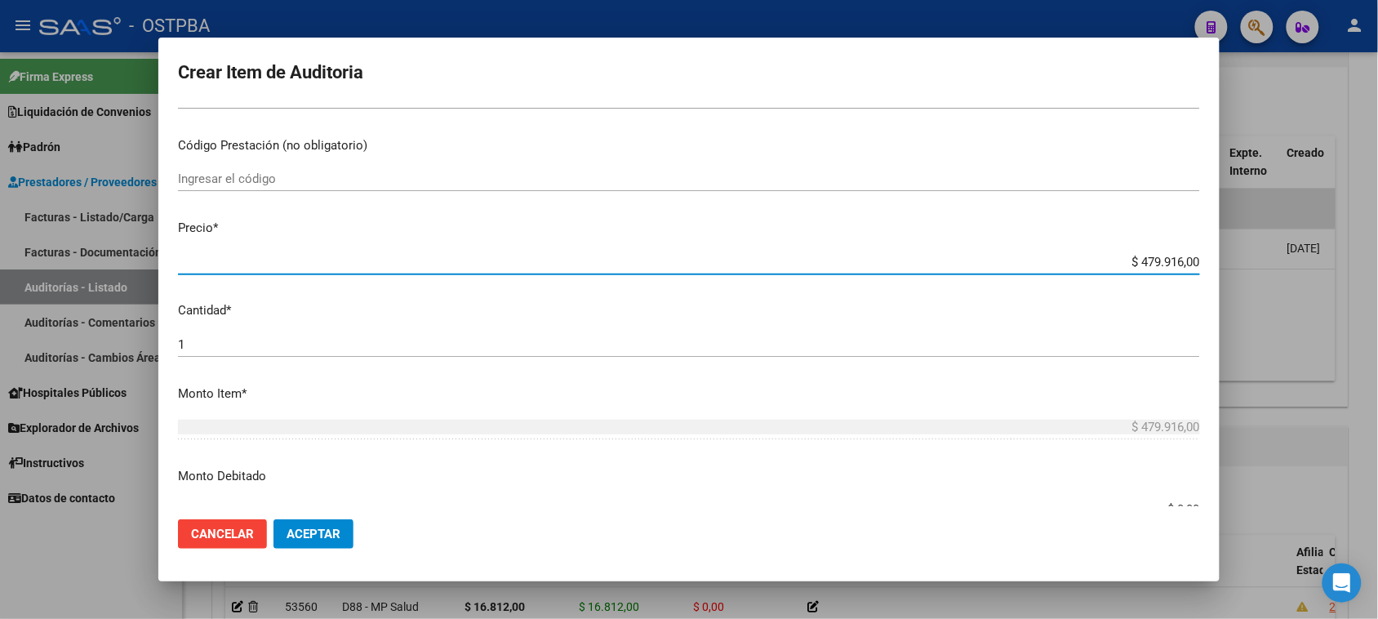
drag, startPoint x: 1126, startPoint y: 263, endPoint x: 1377, endPoint y: 263, distance: 250.5
click at [1377, 263] on div "Crear Item de Auditoria 52702124 Nro Documento 20527021244 CUIL Afiliado Inacti…" at bounding box center [689, 309] width 1378 height 619
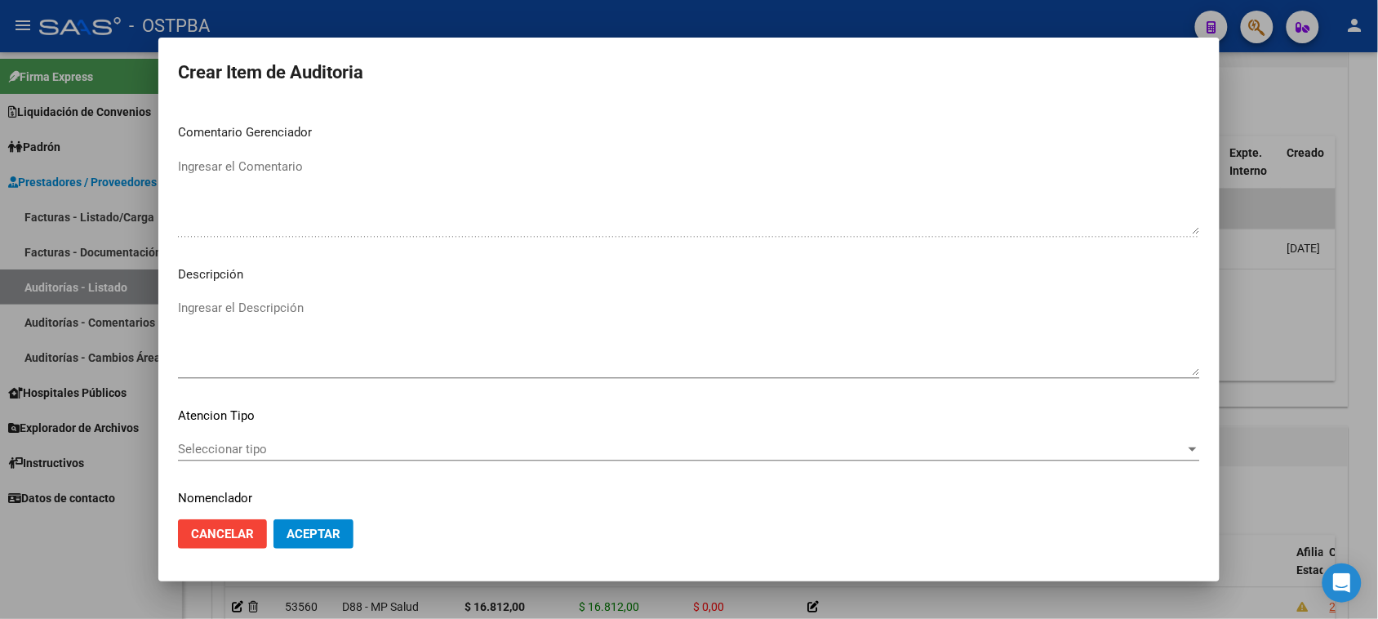
scroll to position [925, 0]
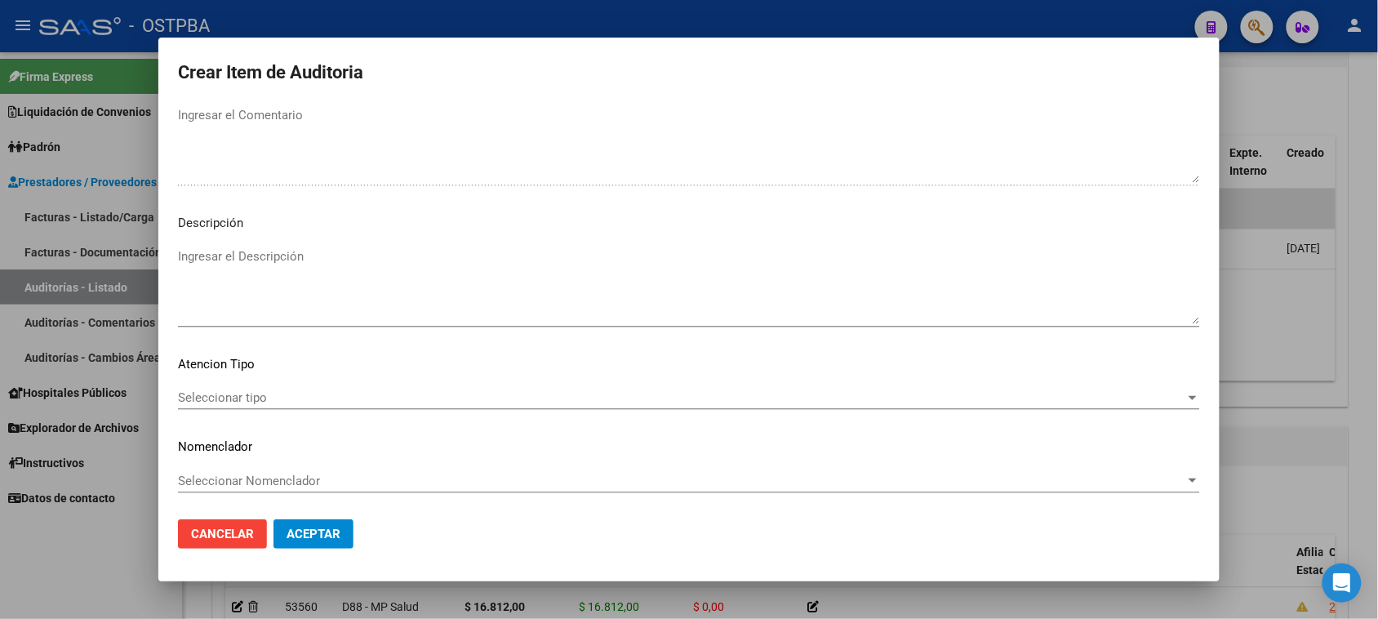
click at [239, 390] on span "Seleccionar tipo" at bounding box center [681, 397] width 1007 height 15
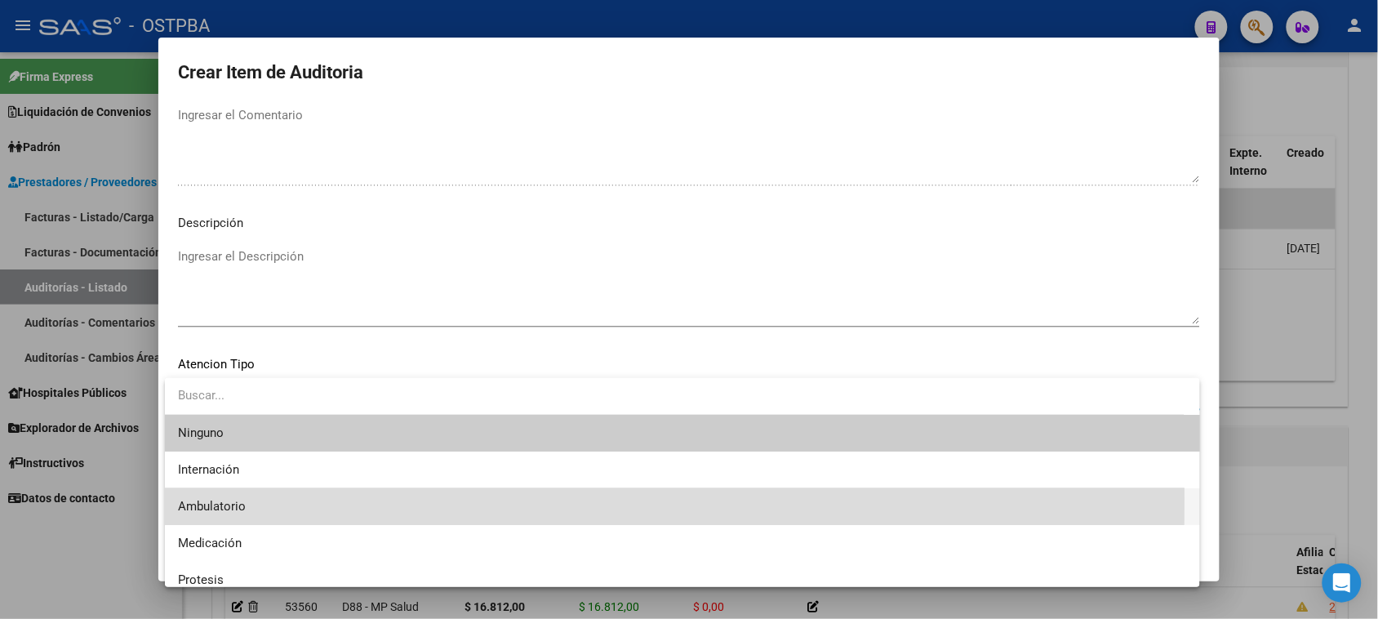
click at [222, 498] on span "Ambulatorio" at bounding box center [682, 506] width 1009 height 37
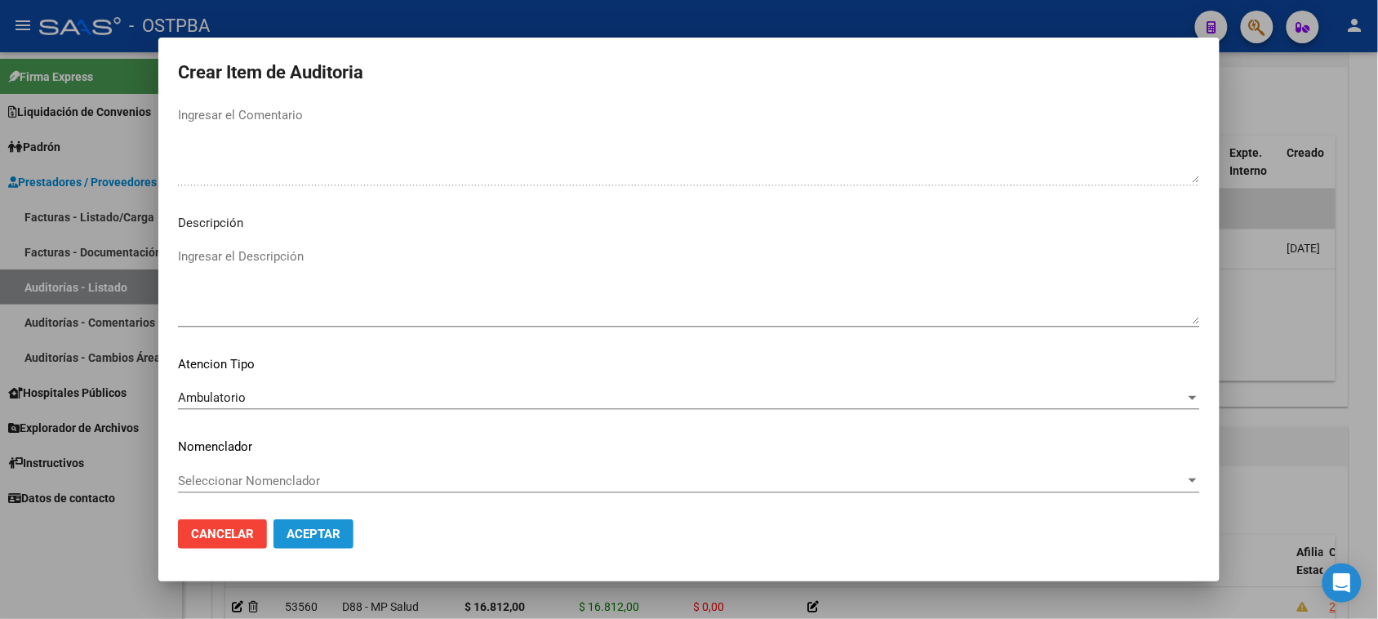
click at [291, 525] on button "Aceptar" at bounding box center [313, 533] width 80 height 29
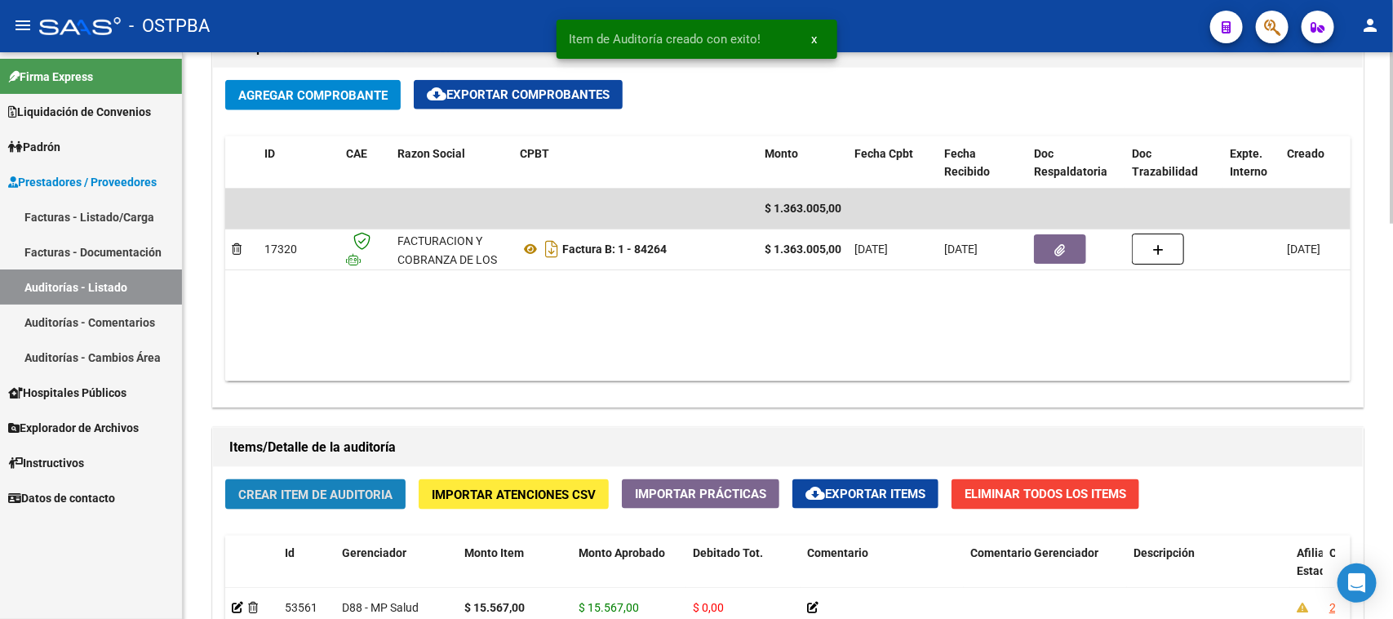
click at [331, 495] on span "Crear Item de Auditoria" at bounding box center [315, 494] width 154 height 15
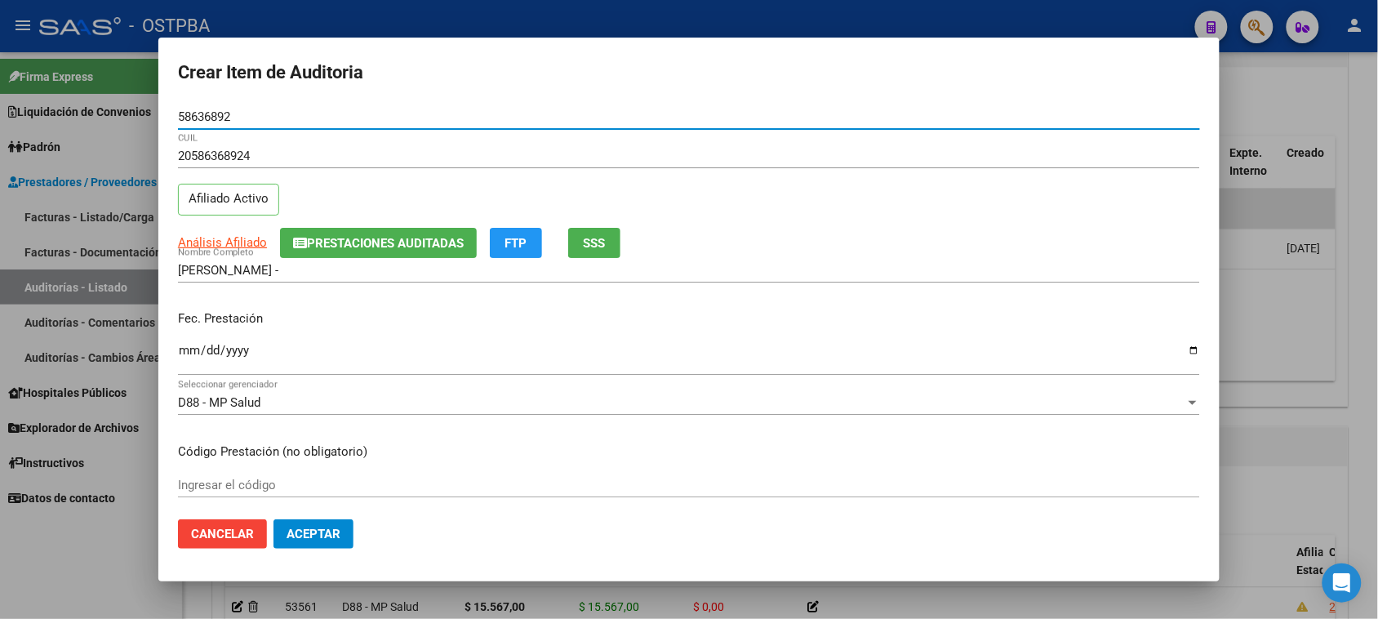
click at [190, 351] on input "Ingresar la fecha" at bounding box center [689, 357] width 1022 height 26
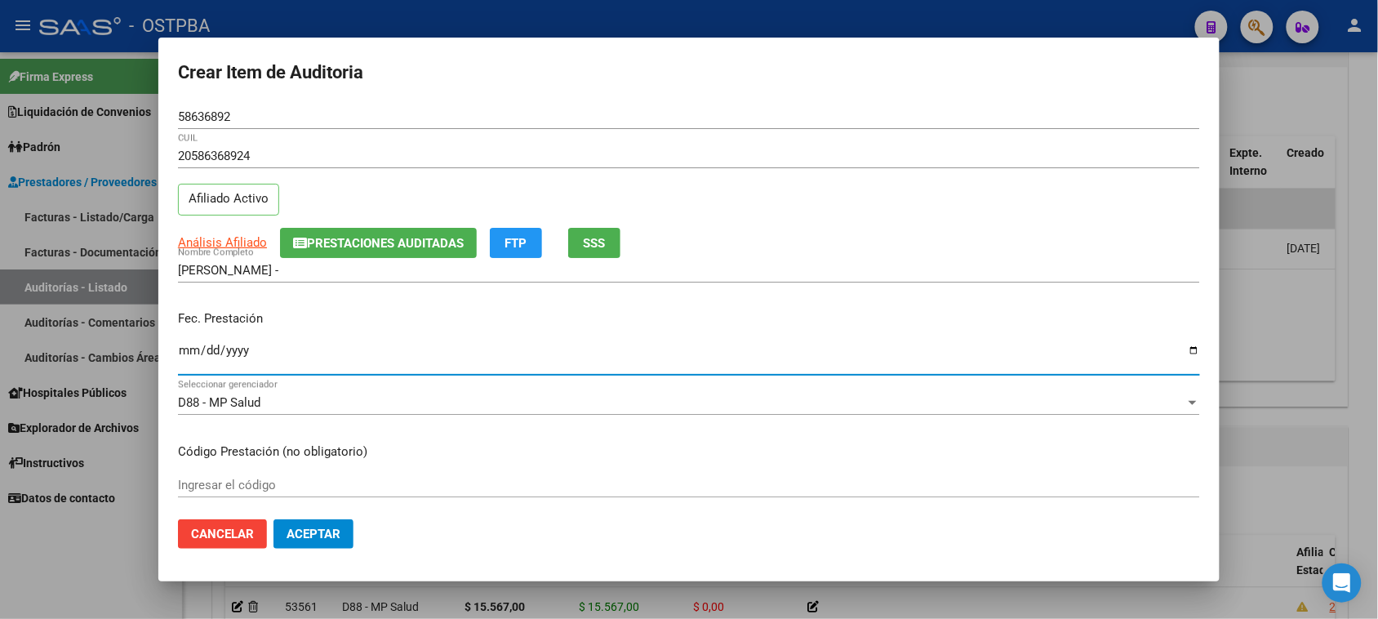
scroll to position [204, 0]
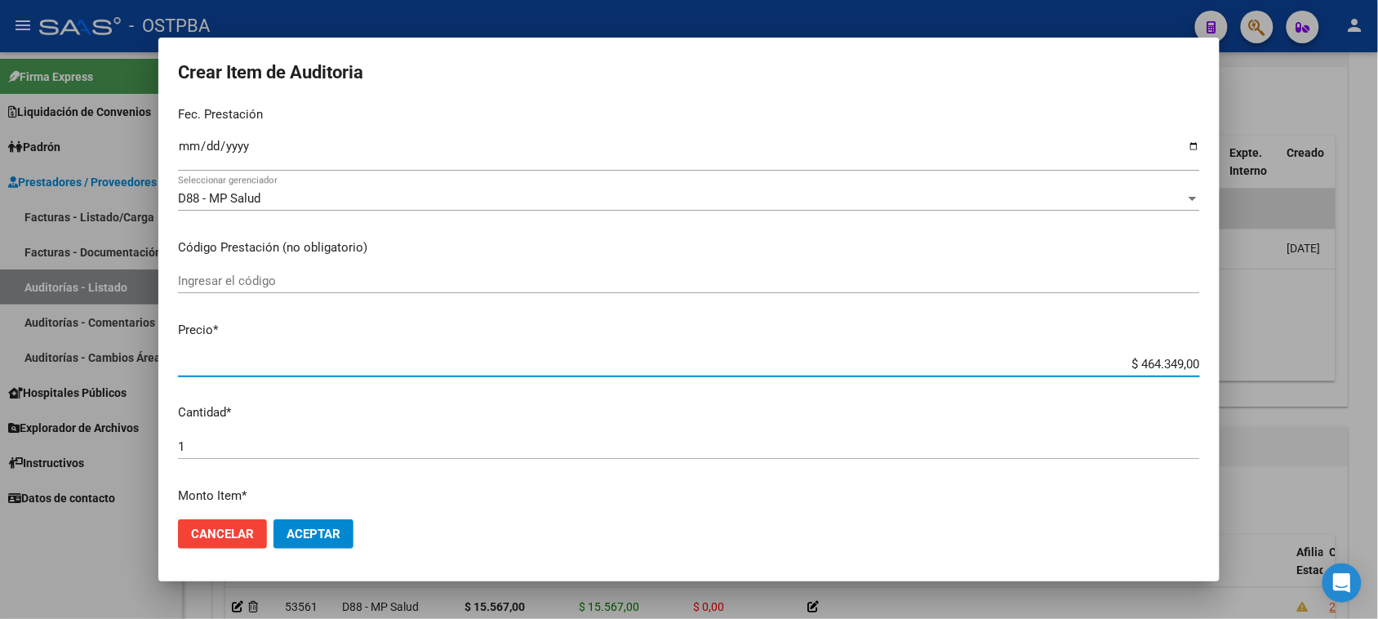
drag, startPoint x: 1123, startPoint y: 362, endPoint x: 1360, endPoint y: 361, distance: 236.7
click at [1360, 361] on div "Crear Item de Auditoria 58636892 Nro Documento 20586368924 CUIL Afiliado Activo…" at bounding box center [689, 309] width 1378 height 619
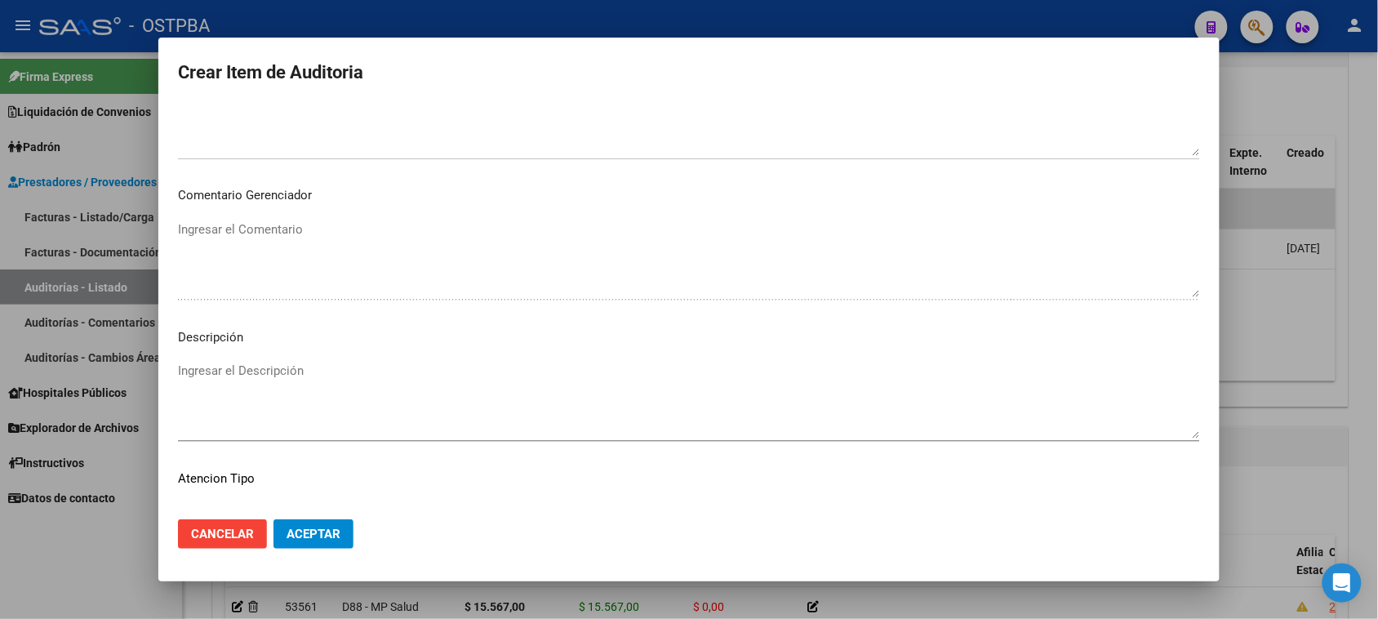
scroll to position [925, 0]
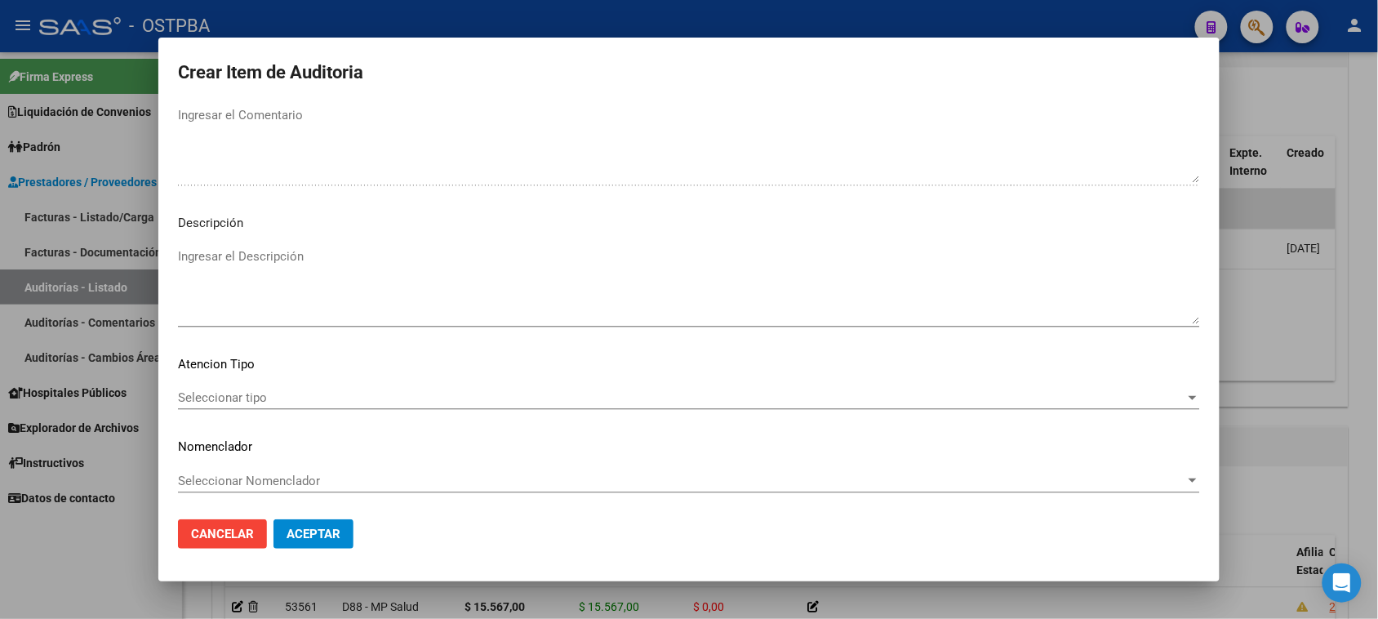
click at [266, 393] on span "Seleccionar tipo" at bounding box center [681, 397] width 1007 height 15
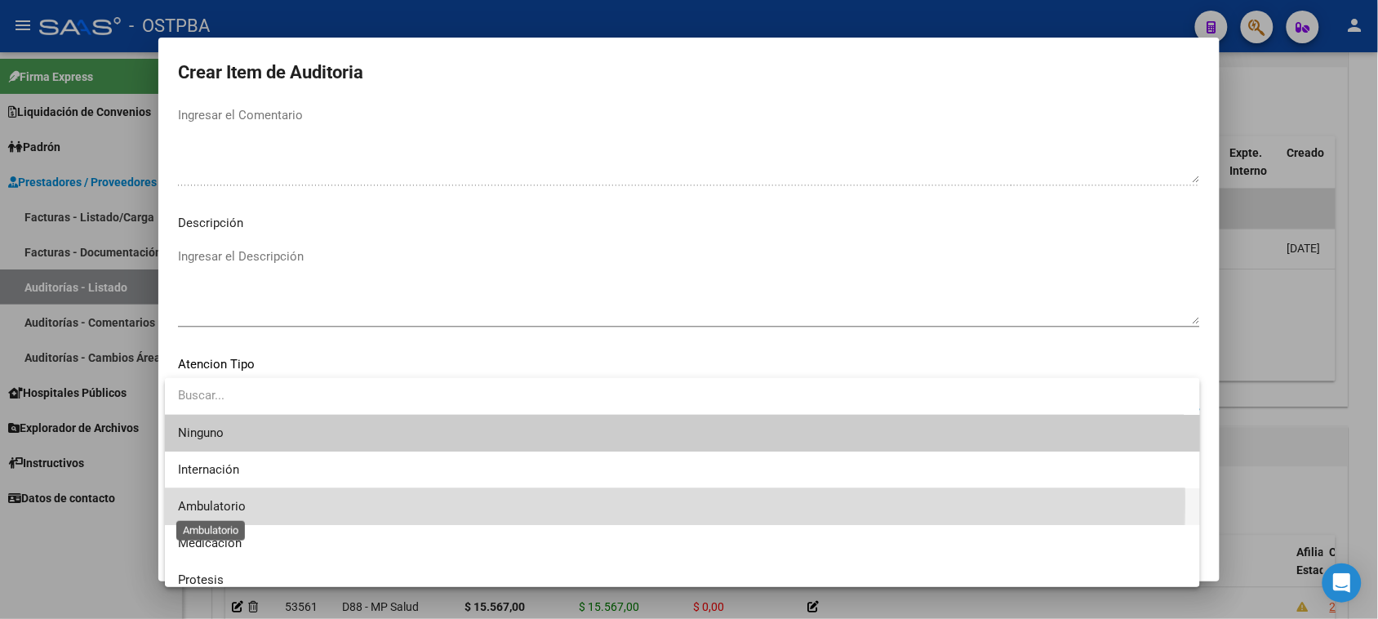
click at [193, 499] on span "Ambulatorio" at bounding box center [212, 506] width 68 height 15
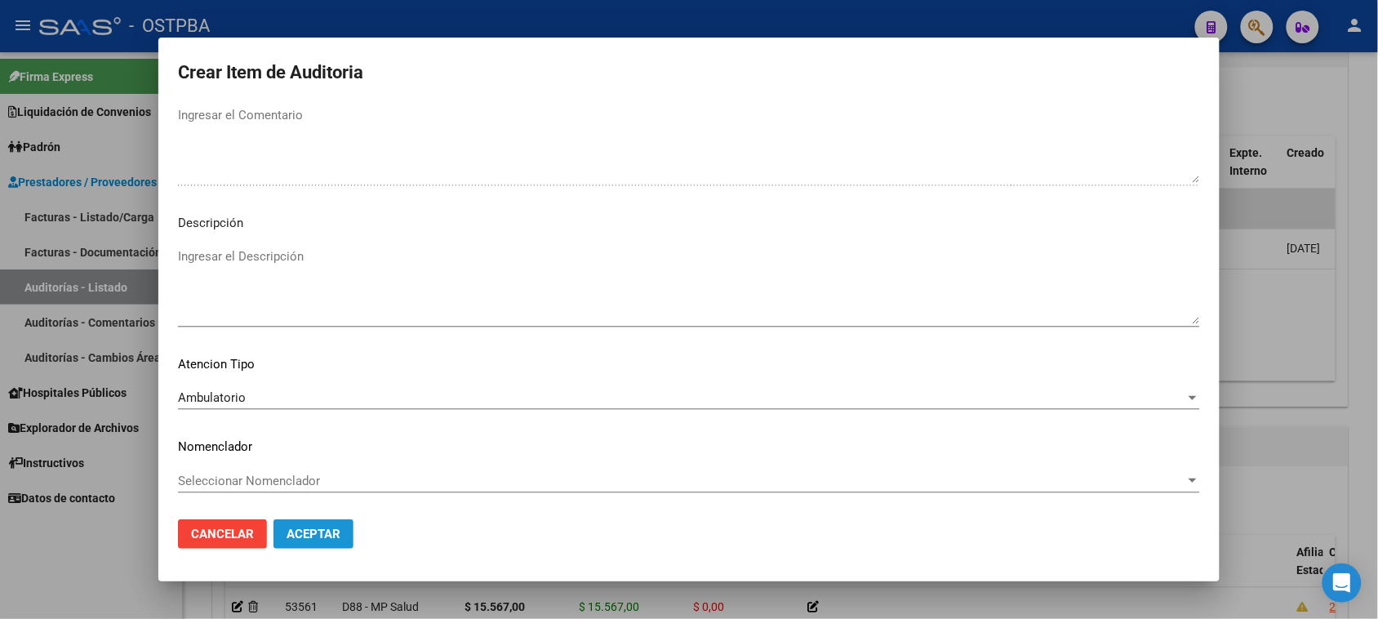
click at [313, 530] on span "Aceptar" at bounding box center [313, 533] width 54 height 15
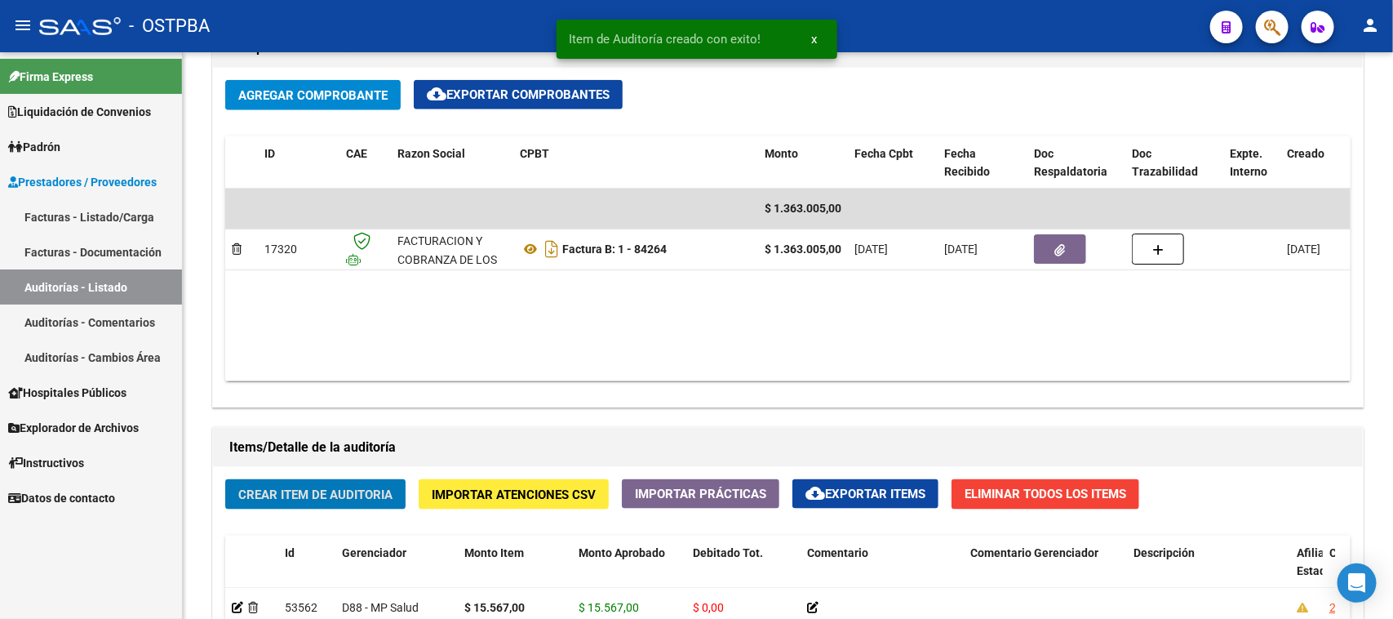
drag, startPoint x: 335, startPoint y: 486, endPoint x: 1392, endPoint y: 596, distance: 1062.5
click at [347, 487] on span "Crear Item de Auditoria" at bounding box center [315, 494] width 154 height 15
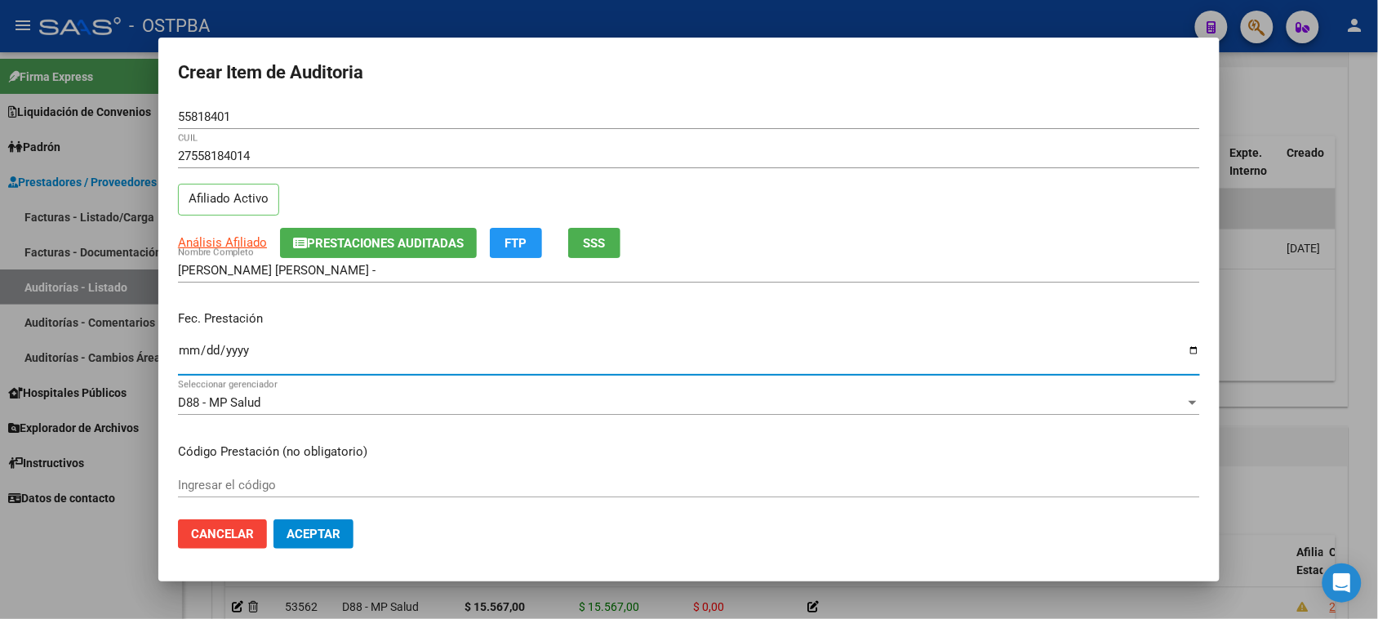
click at [186, 345] on input "Ingresar la fecha" at bounding box center [689, 357] width 1022 height 26
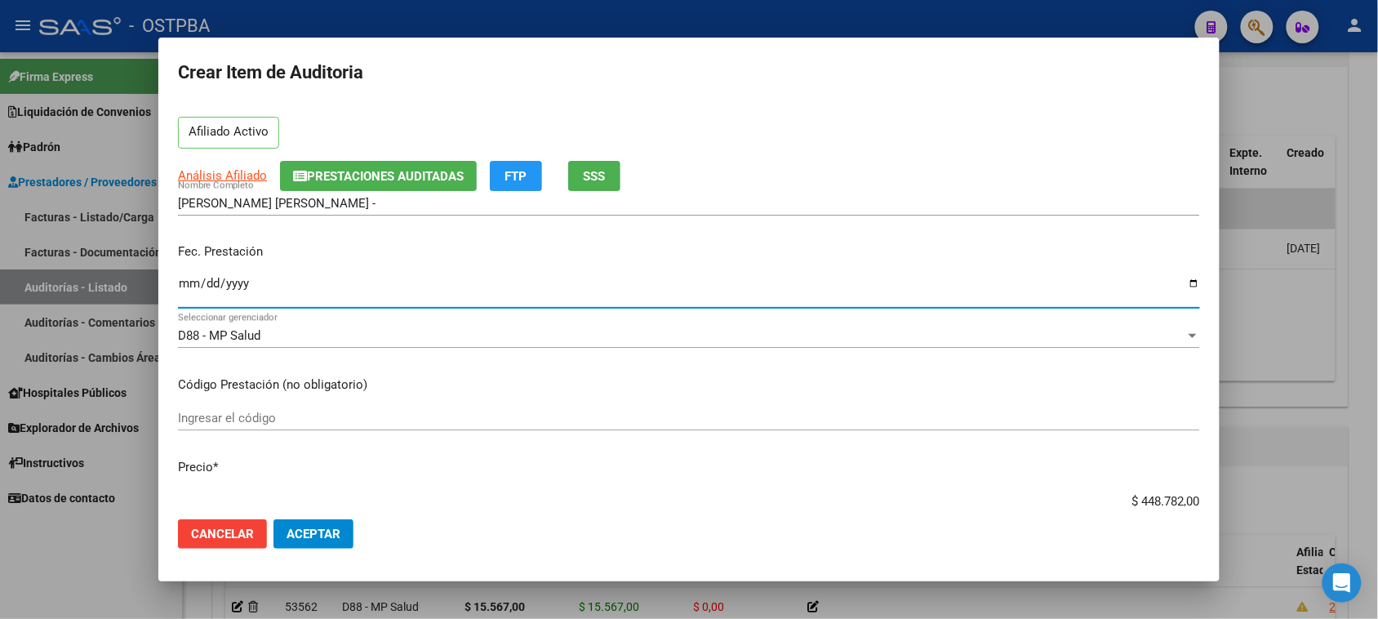
scroll to position [102, 0]
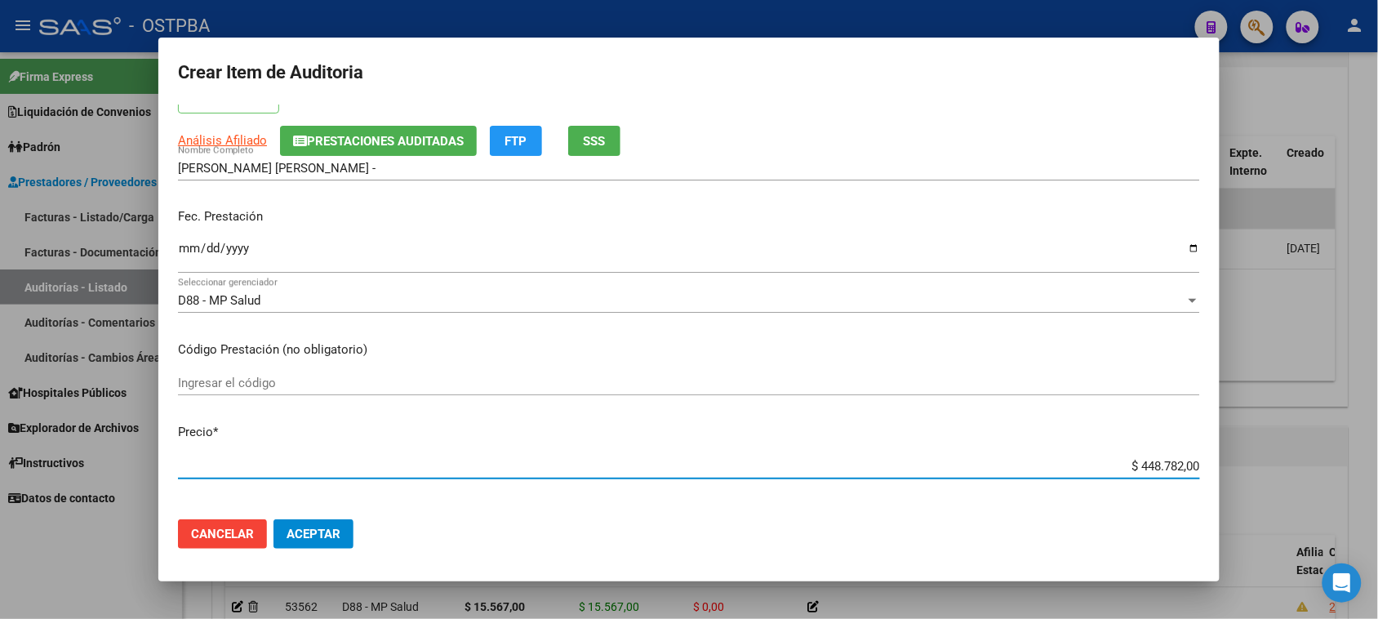
drag, startPoint x: 1125, startPoint y: 465, endPoint x: 1308, endPoint y: 473, distance: 183.8
click at [1308, 473] on div "Crear Item de Auditoria 55818401 Nro Documento 27558184014 CUIL Afiliado Activo…" at bounding box center [689, 309] width 1378 height 619
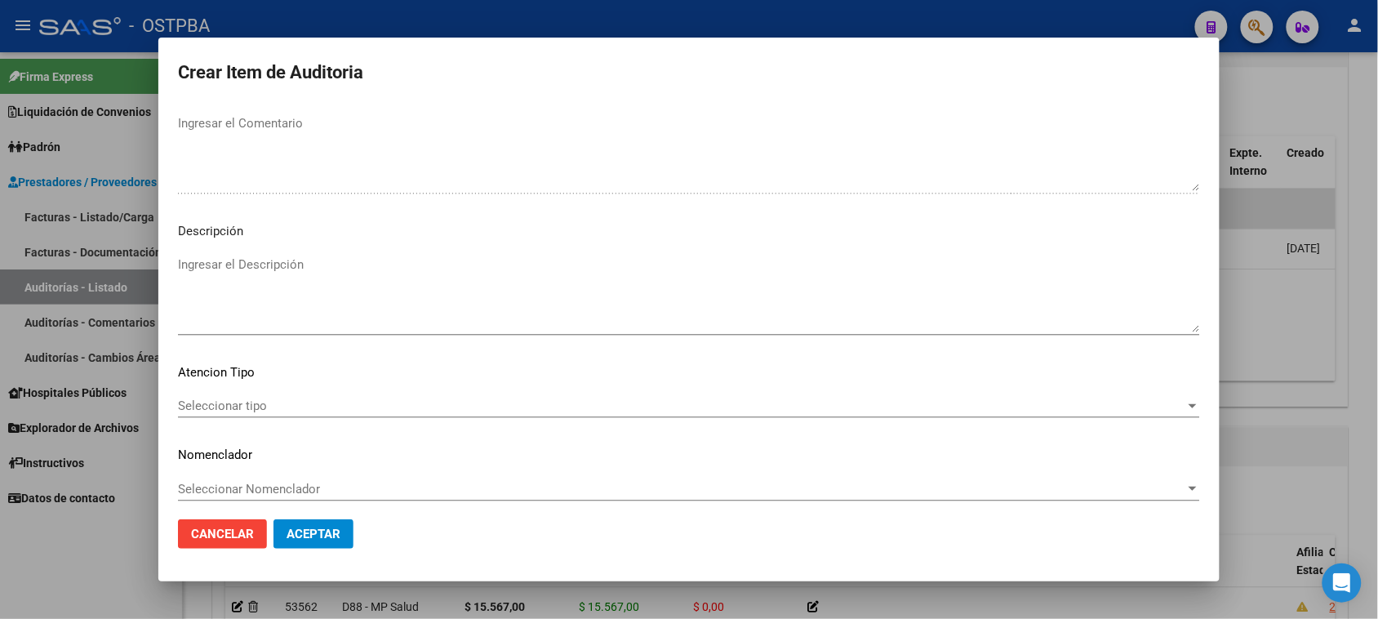
scroll to position [925, 0]
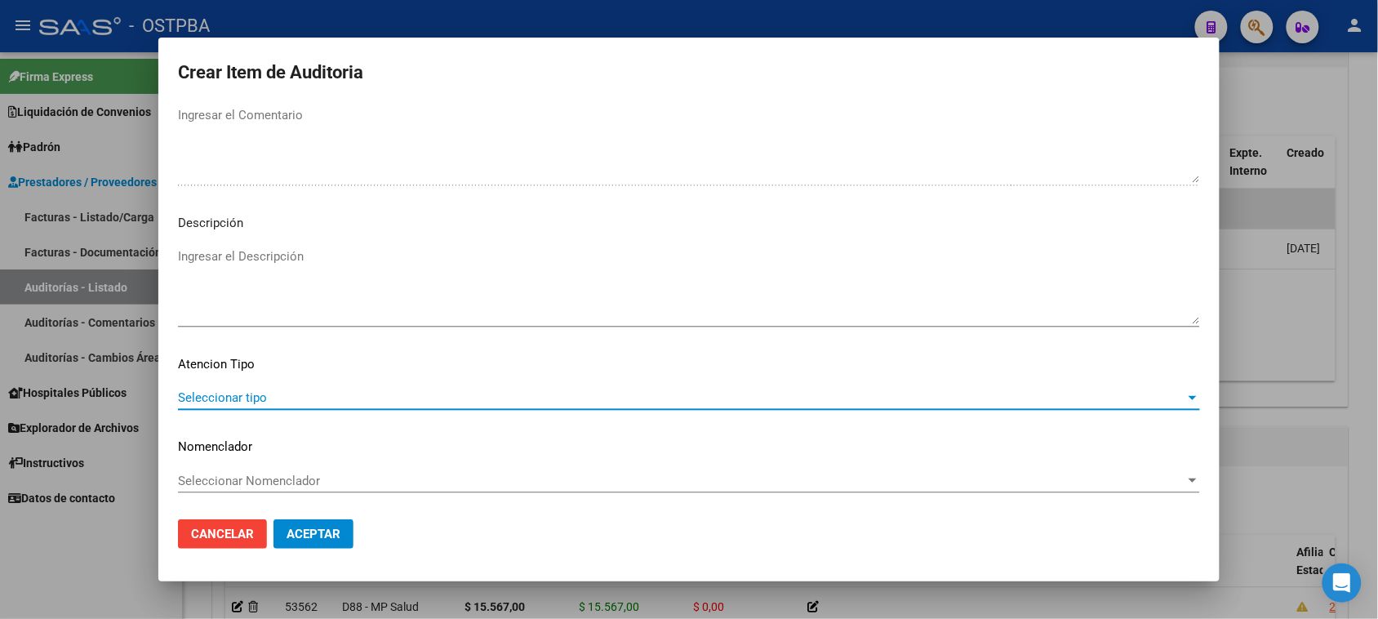
click at [263, 397] on span "Seleccionar tipo" at bounding box center [681, 397] width 1007 height 15
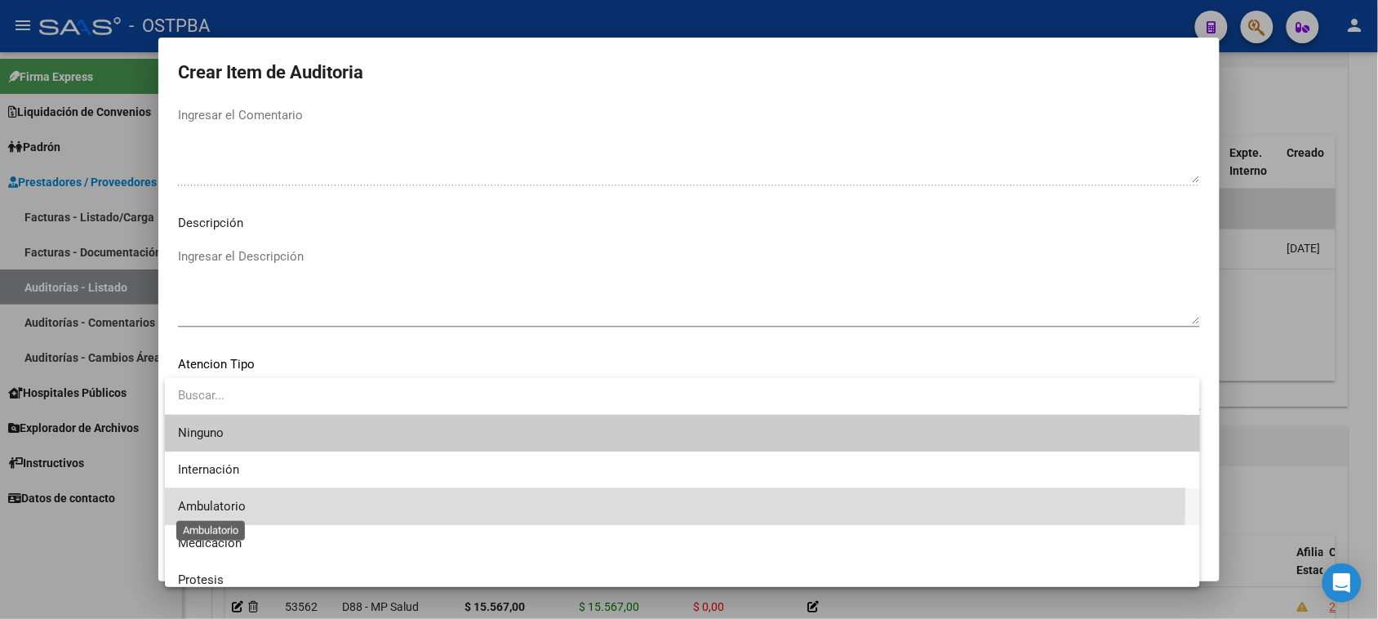
click at [214, 499] on span "Ambulatorio" at bounding box center [212, 506] width 68 height 15
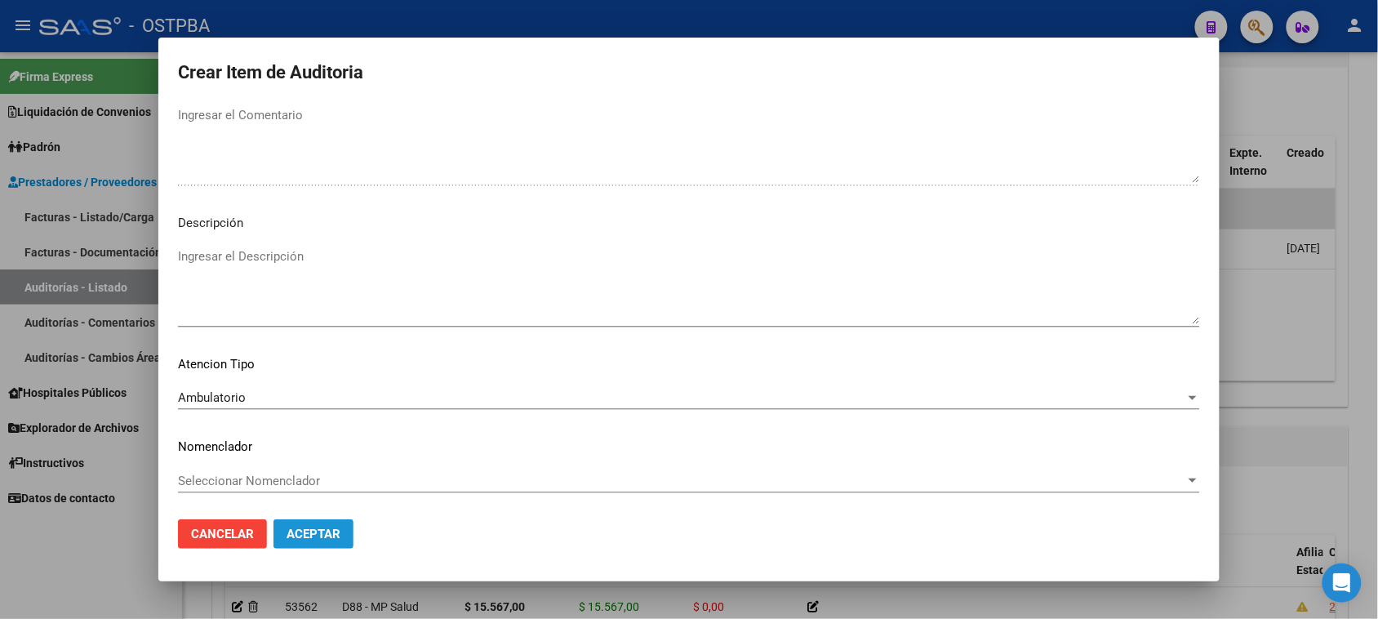
click at [286, 525] on button "Aceptar" at bounding box center [313, 533] width 80 height 29
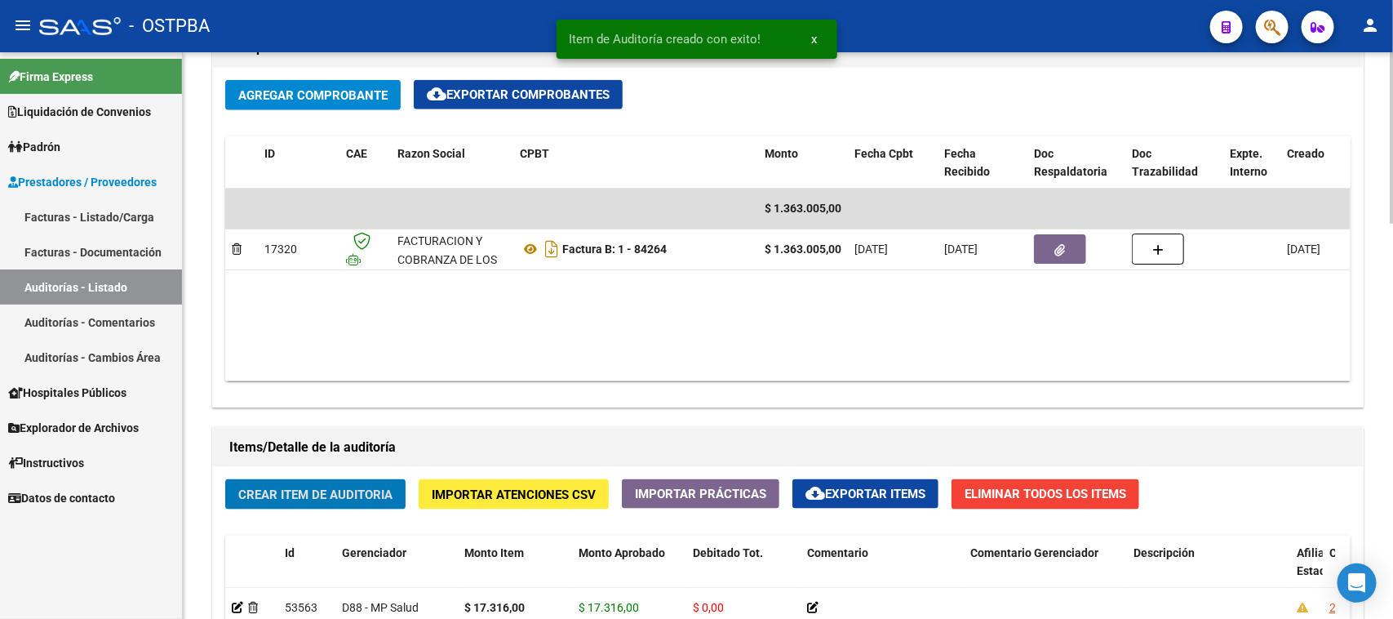
click at [288, 479] on button "Crear Item de Auditoria" at bounding box center [315, 494] width 180 height 30
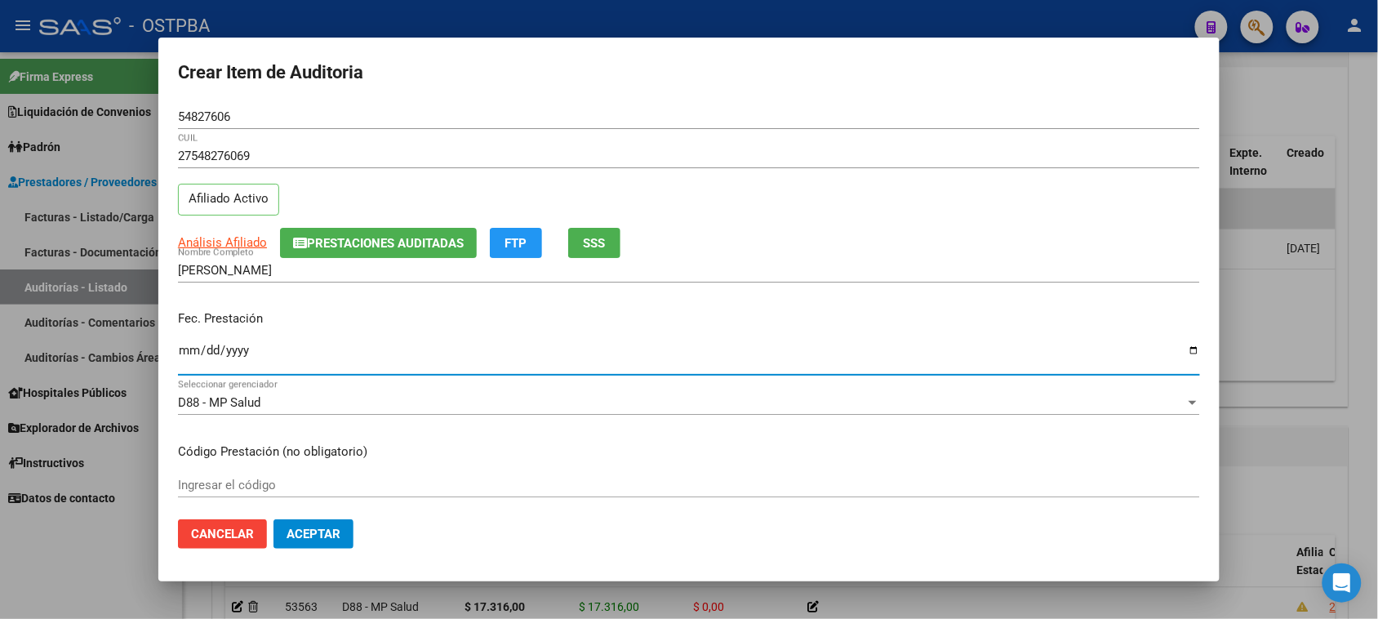
click at [193, 353] on input "Ingresar la fecha" at bounding box center [689, 357] width 1022 height 26
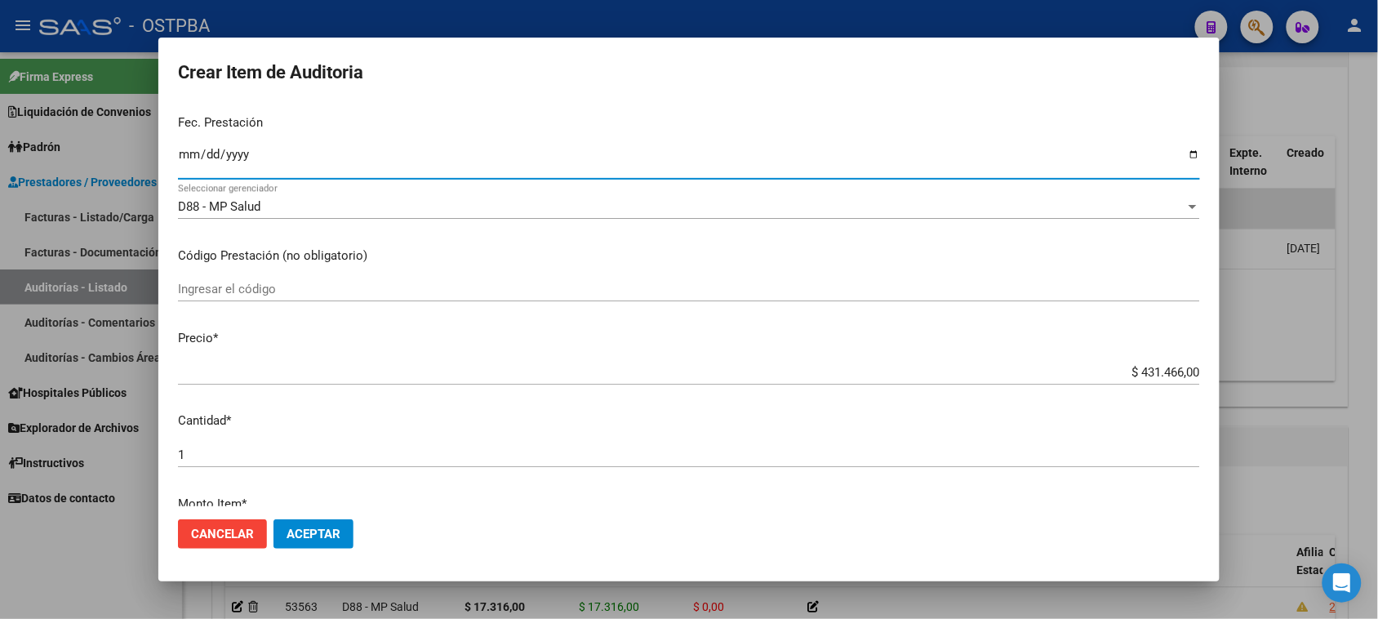
scroll to position [204, 0]
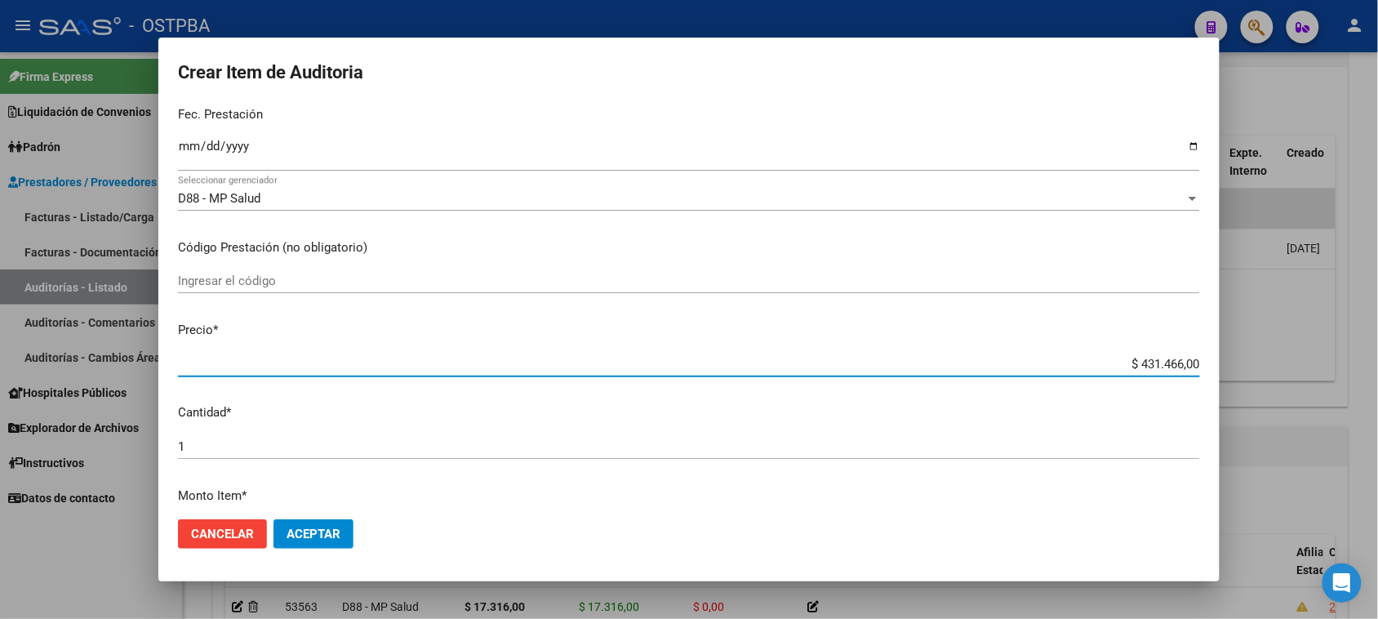
drag, startPoint x: 1123, startPoint y: 360, endPoint x: 1300, endPoint y: 361, distance: 177.1
click at [1300, 361] on div "Crear Item de Auditoria 54827606 Nro Documento 27548276069 CUIL Afiliado Activo…" at bounding box center [689, 309] width 1378 height 619
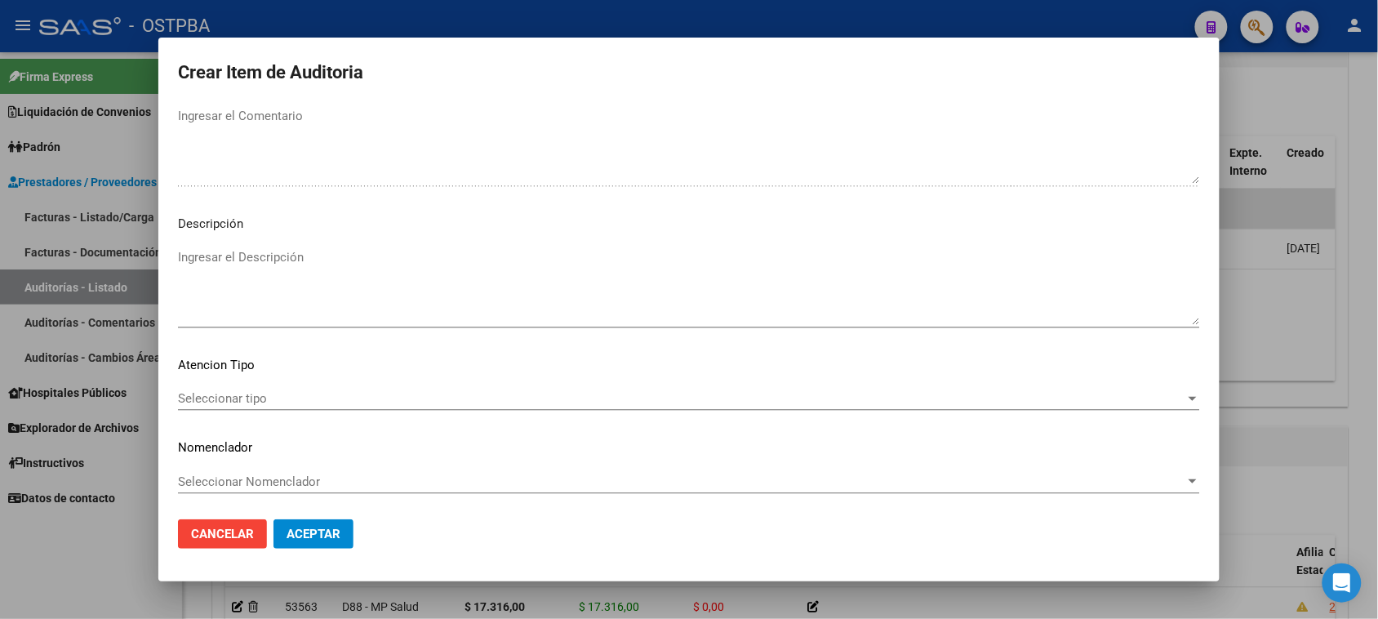
scroll to position [925, 0]
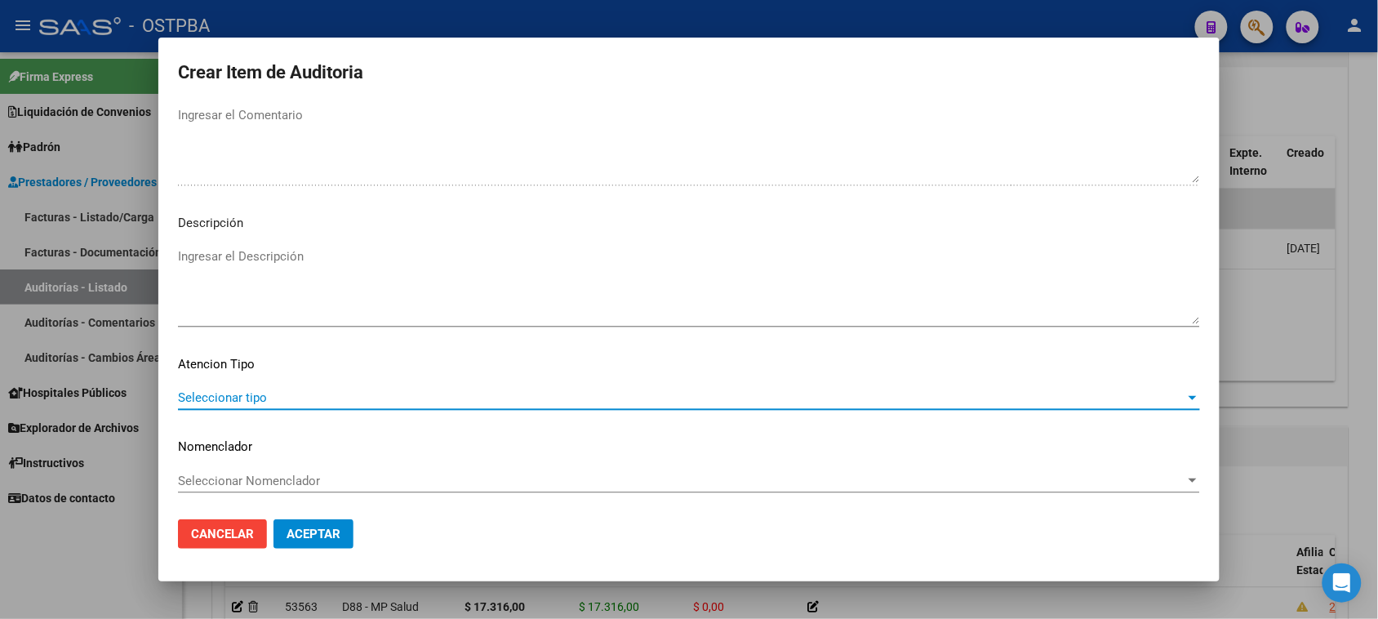
click at [209, 393] on span "Seleccionar tipo" at bounding box center [681, 397] width 1007 height 15
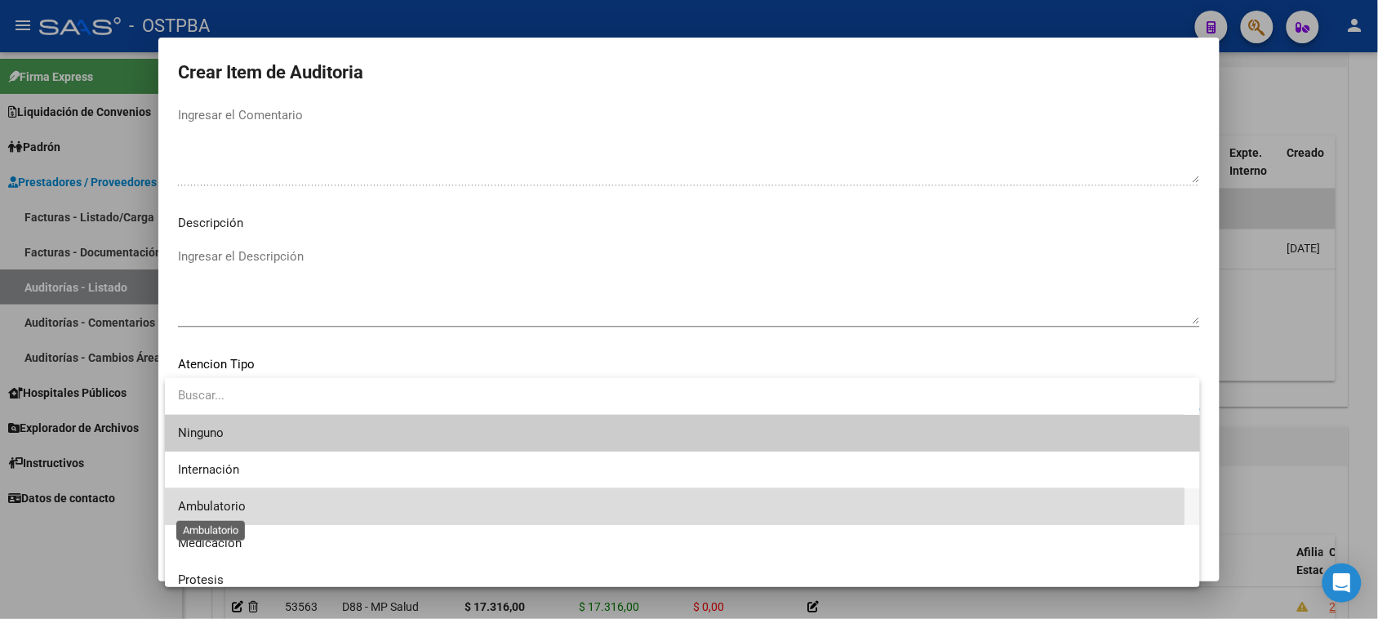
click at [219, 499] on span "Ambulatorio" at bounding box center [212, 506] width 68 height 15
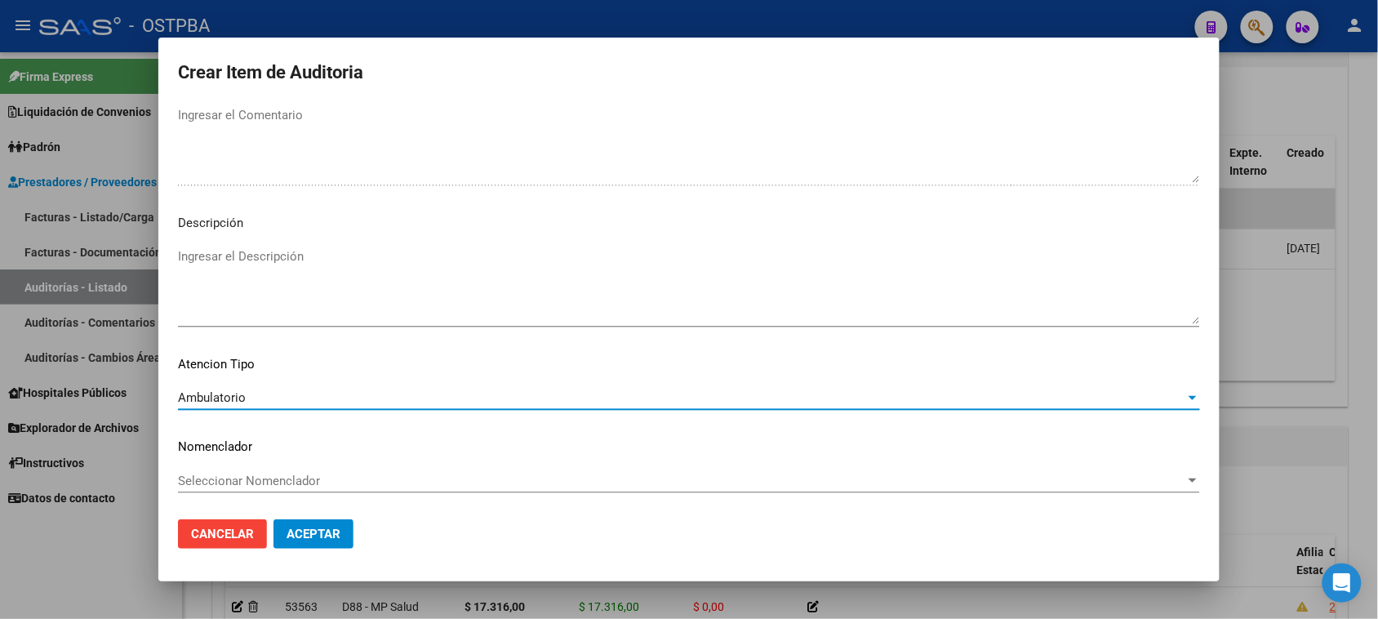
click at [307, 531] on span "Aceptar" at bounding box center [313, 533] width 54 height 15
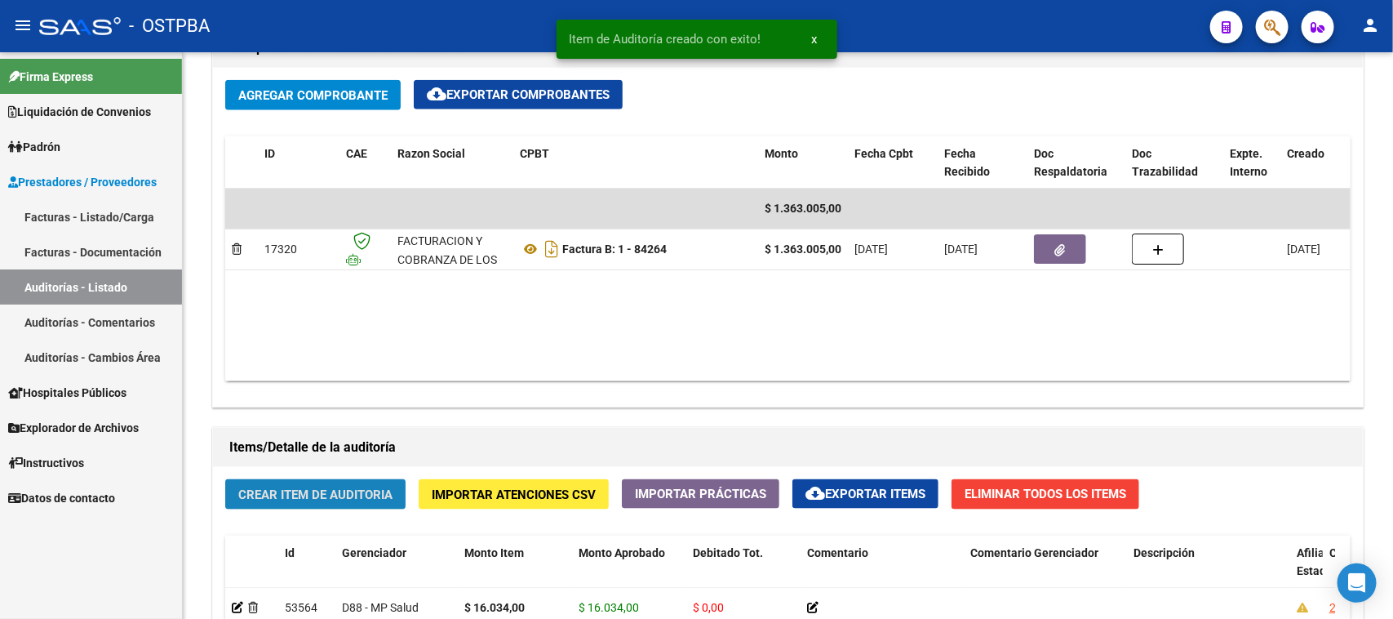
drag, startPoint x: 344, startPoint y: 494, endPoint x: 1392, endPoint y: 564, distance: 1051.0
click at [351, 494] on span "Crear Item de Auditoria" at bounding box center [315, 494] width 154 height 15
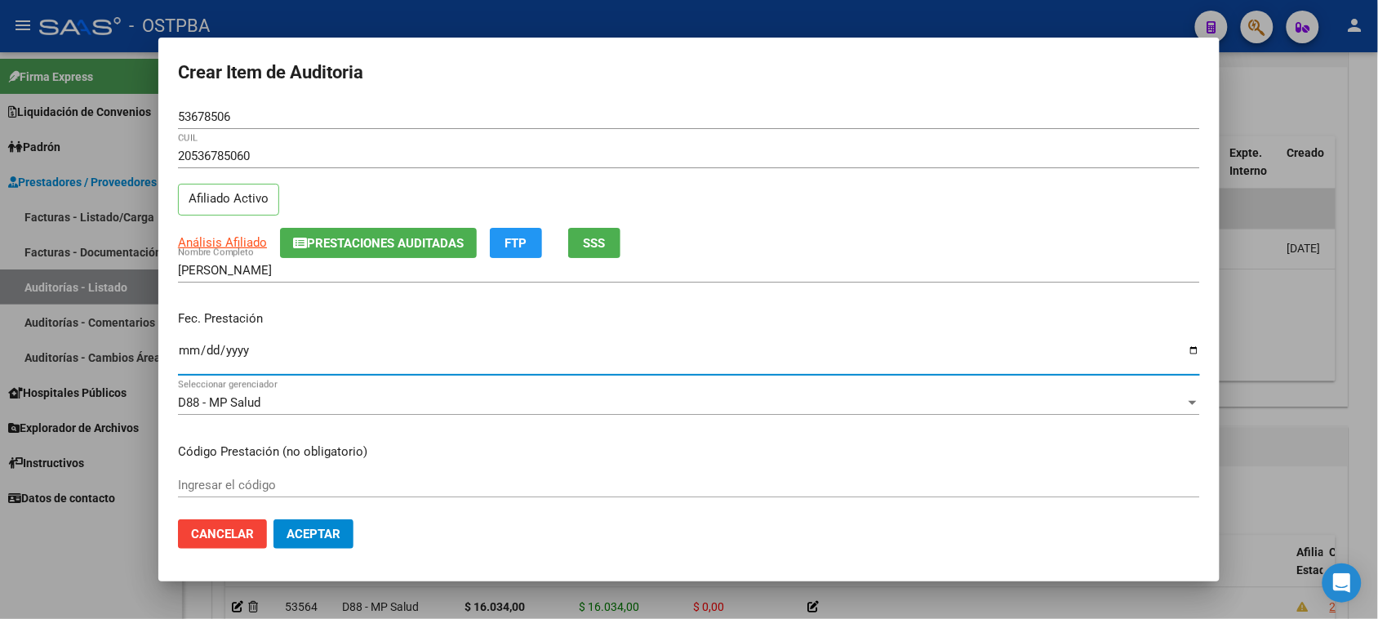
click at [180, 351] on input "Ingresar la fecha" at bounding box center [689, 357] width 1022 height 26
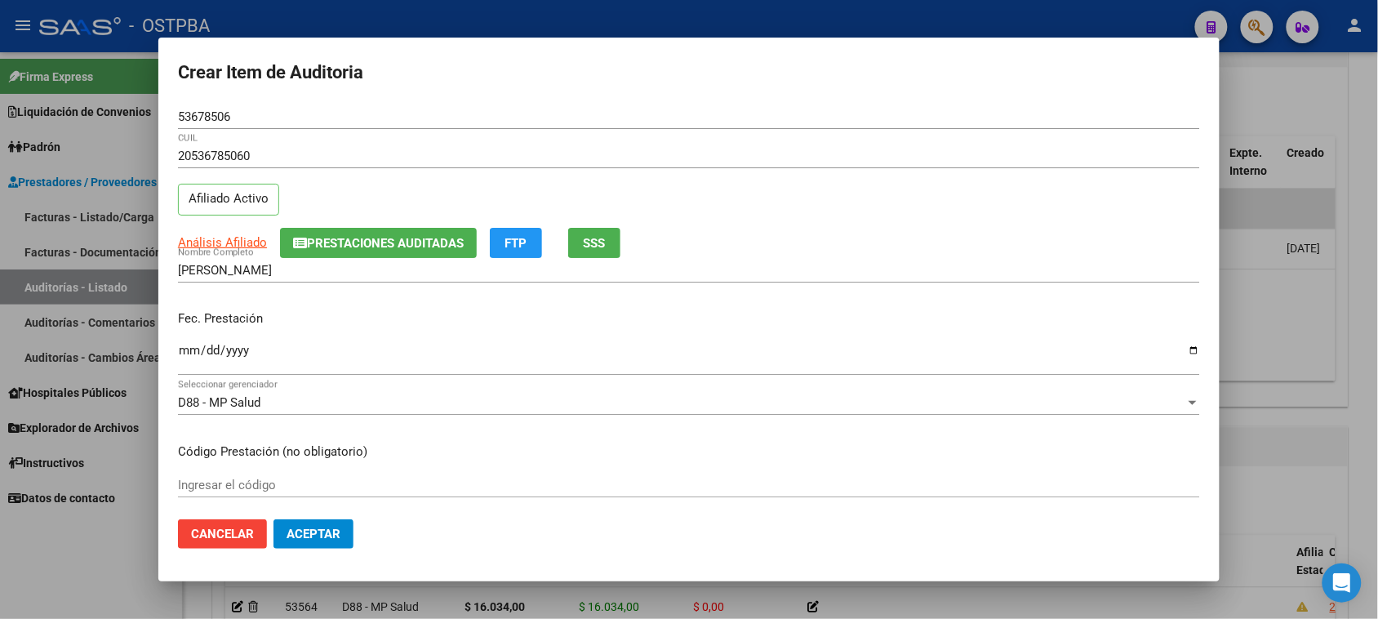
scroll to position [102, 0]
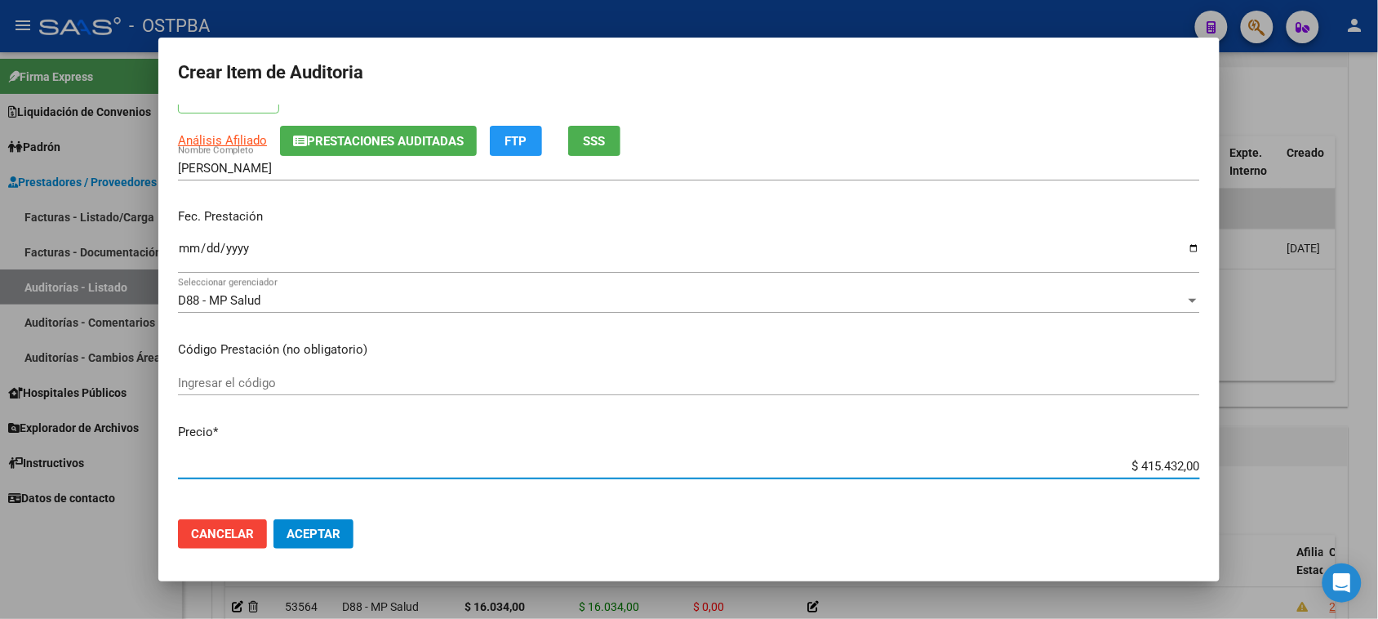
drag, startPoint x: 1123, startPoint y: 466, endPoint x: 1392, endPoint y: 464, distance: 269.3
click at [1377, 464] on html "menu - OSTPBA person Firma Express Liquidación de Convenios Gastos - Items Gast…" at bounding box center [689, 309] width 1378 height 619
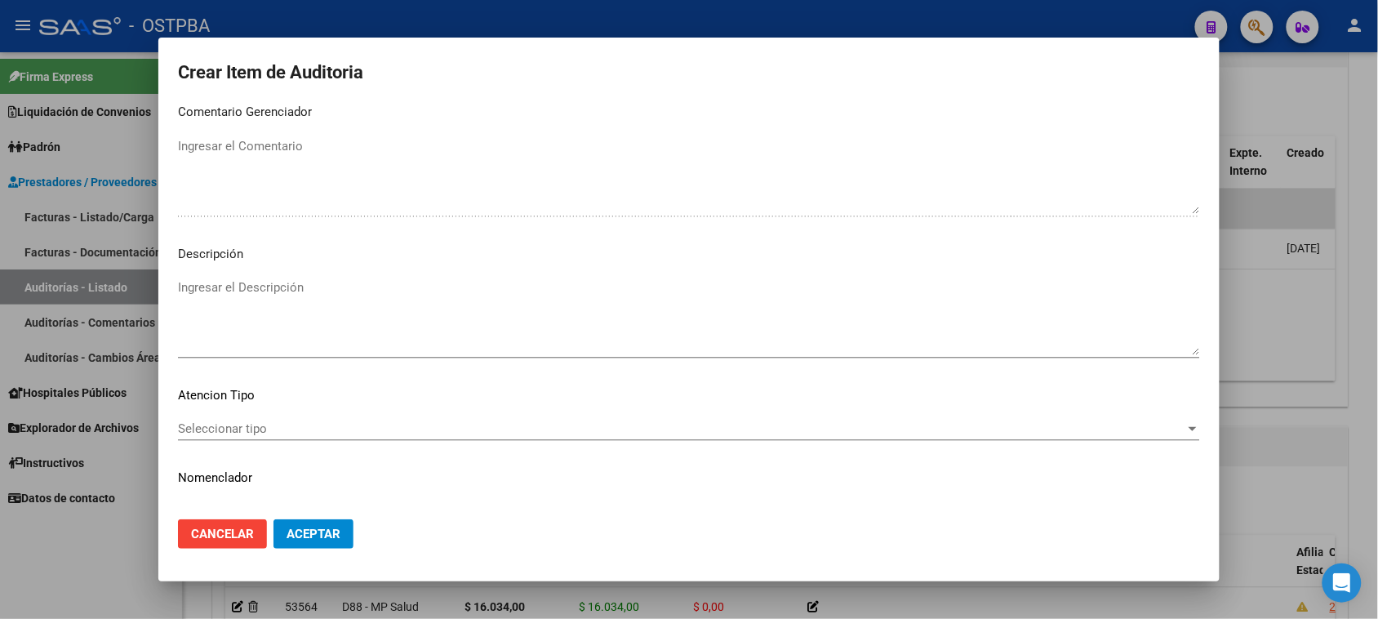
scroll to position [925, 0]
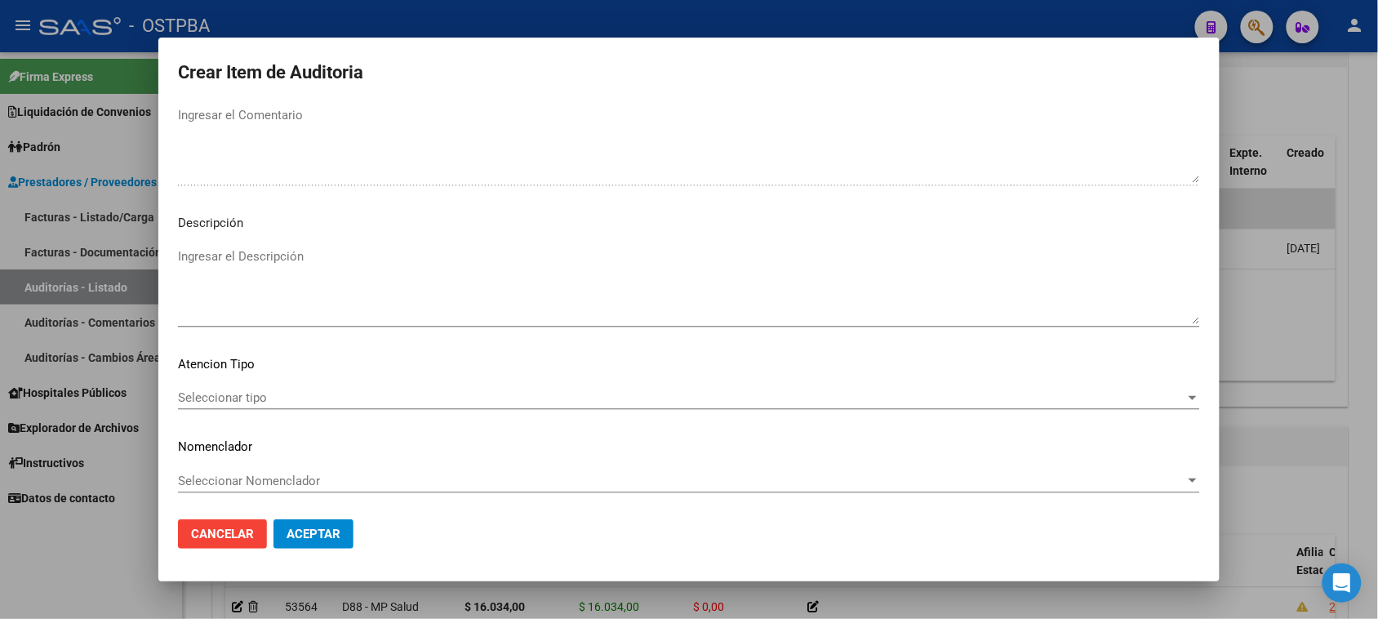
click at [214, 392] on span "Seleccionar tipo" at bounding box center [681, 397] width 1007 height 15
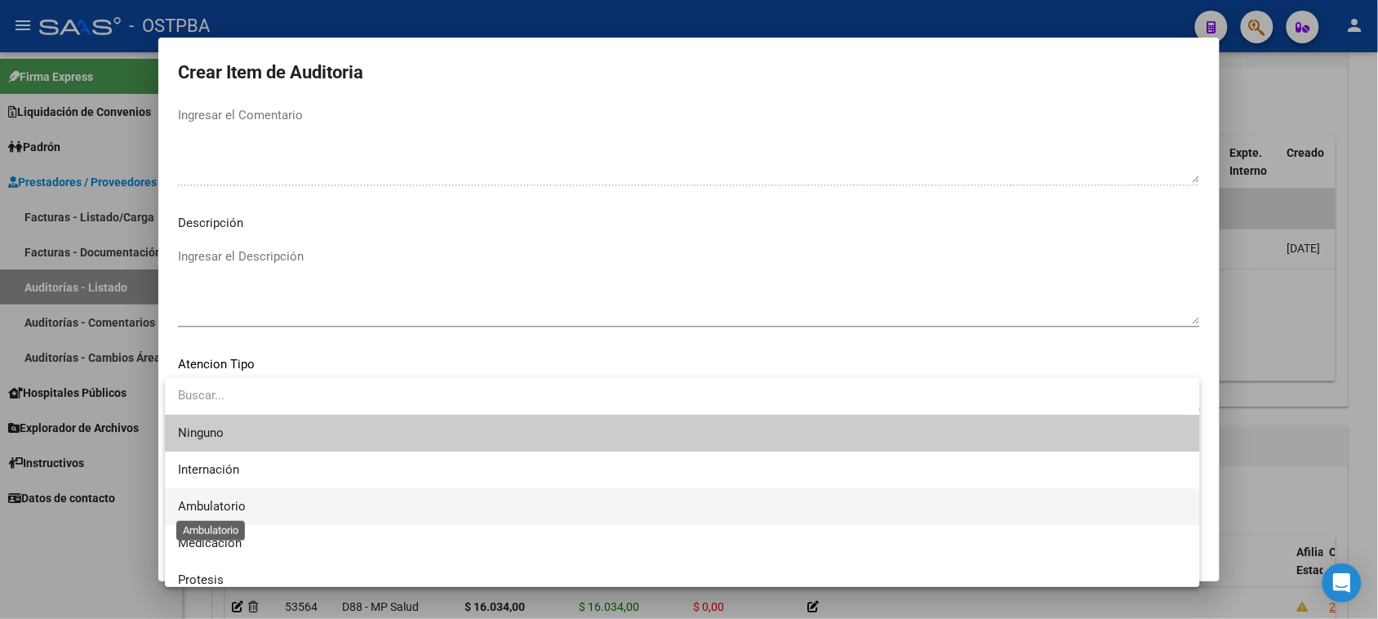
click at [197, 504] on span "Ambulatorio" at bounding box center [212, 506] width 68 height 15
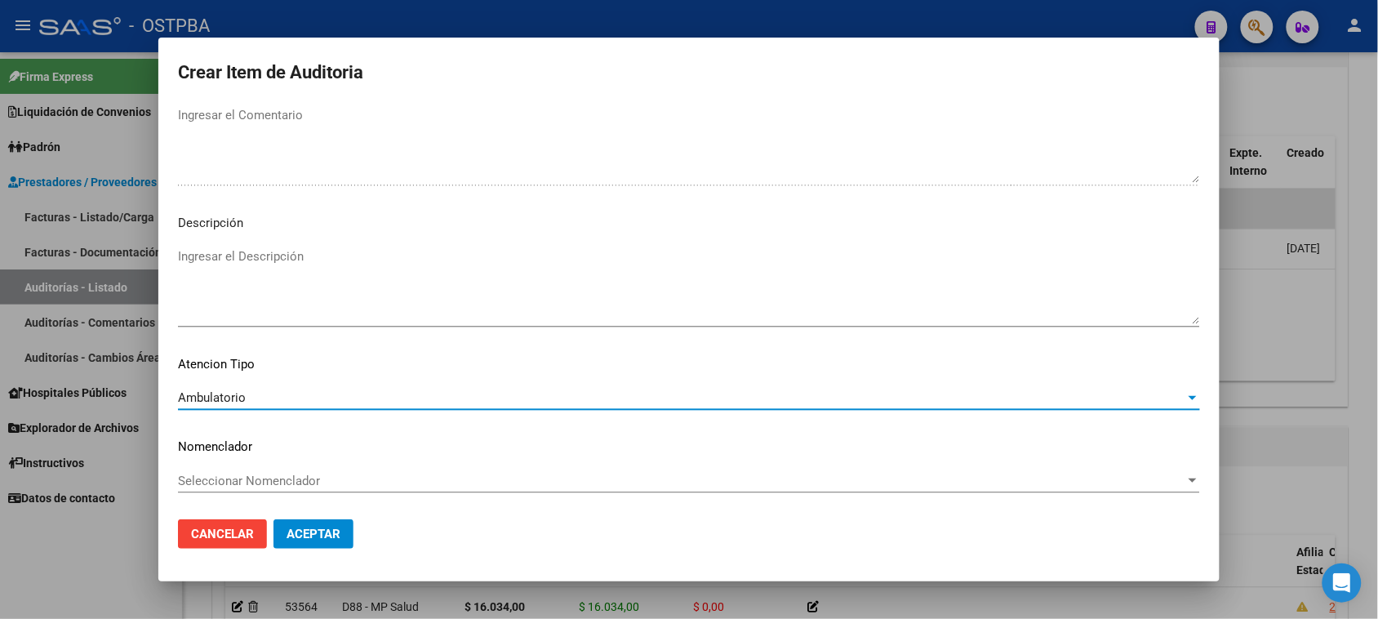
click at [295, 531] on span "Aceptar" at bounding box center [313, 533] width 54 height 15
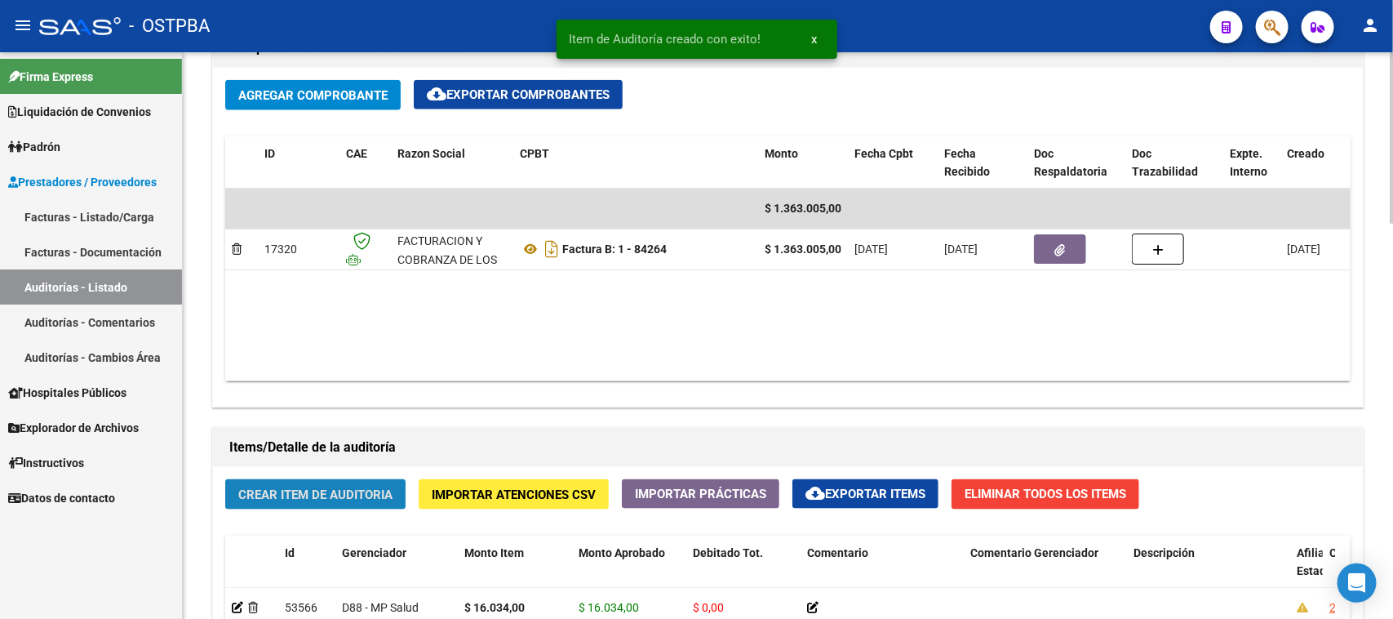
click at [353, 482] on button "Crear Item de Auditoria" at bounding box center [315, 494] width 180 height 30
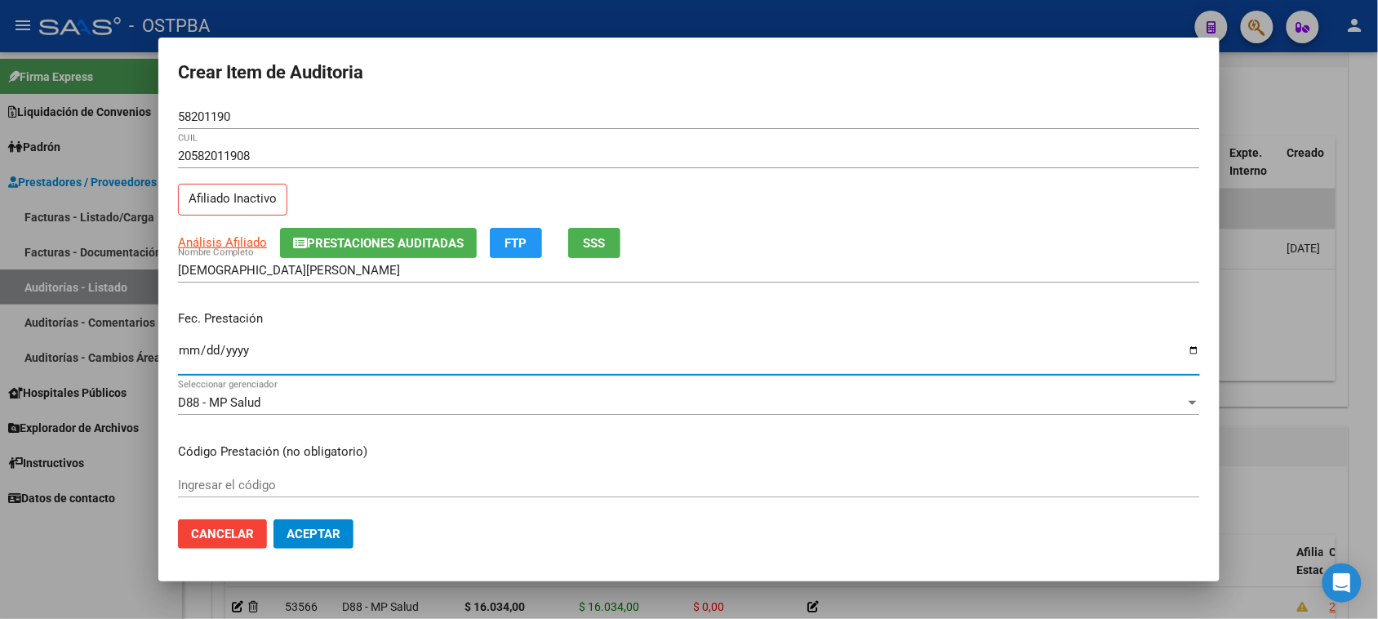
click at [190, 355] on input "Ingresar la fecha" at bounding box center [689, 357] width 1022 height 26
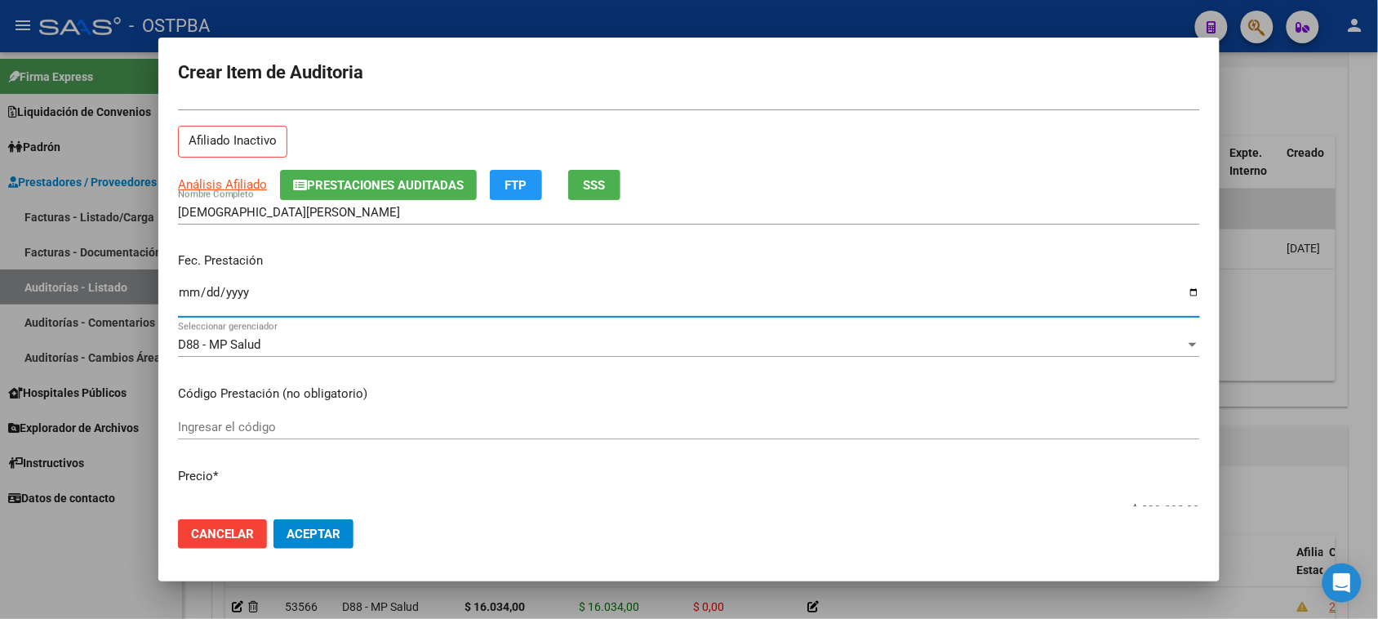
scroll to position [204, 0]
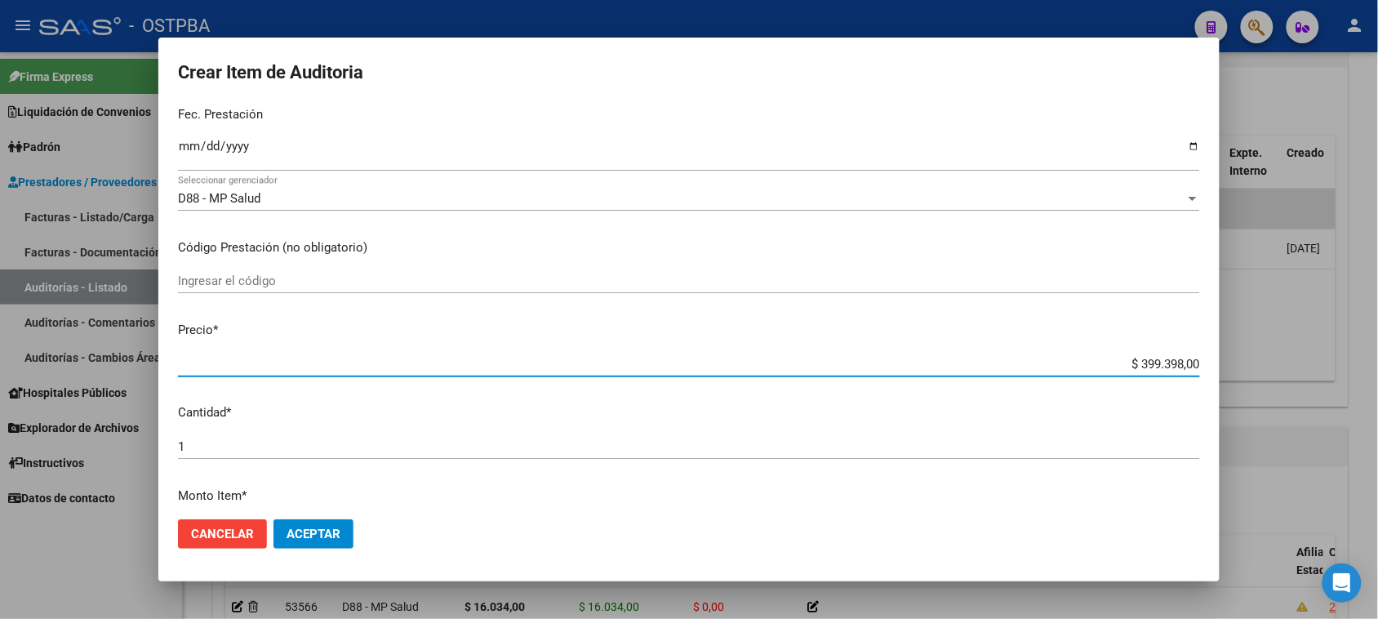
drag, startPoint x: 1124, startPoint y: 364, endPoint x: 1392, endPoint y: 410, distance: 272.5
click at [1377, 410] on html "menu - OSTPBA person Firma Express Liquidación de Convenios Gastos - Items Gast…" at bounding box center [689, 309] width 1378 height 619
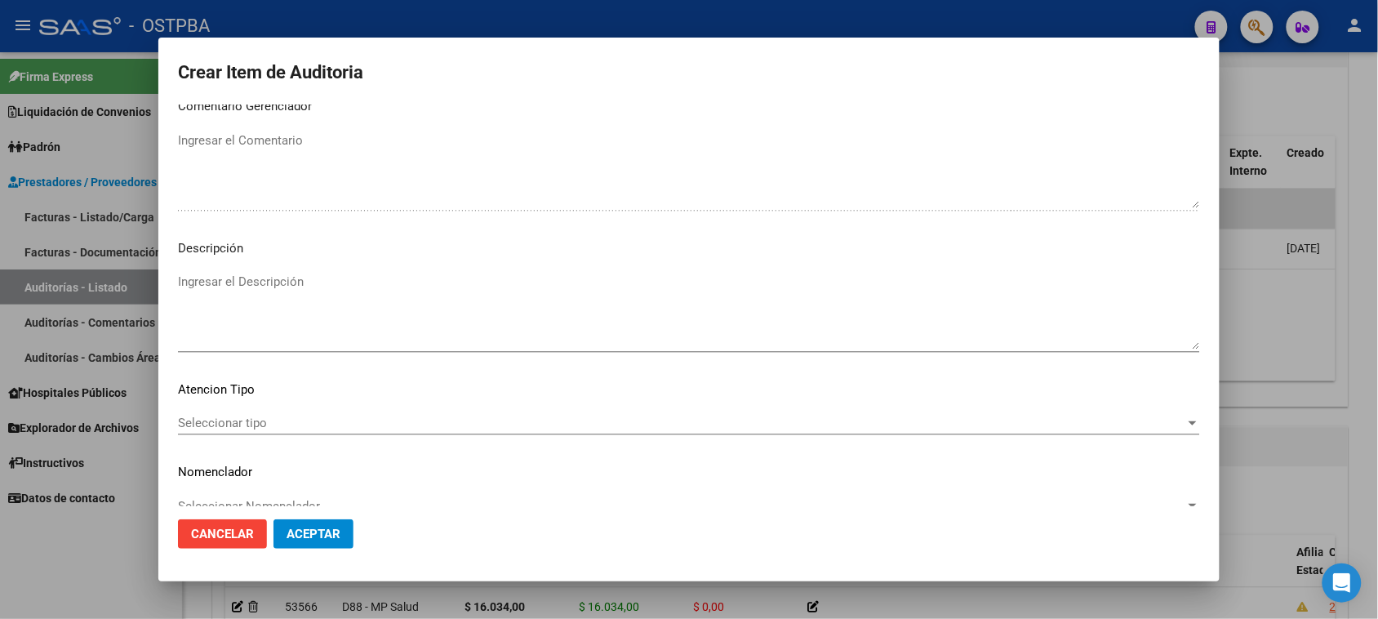
scroll to position [925, 0]
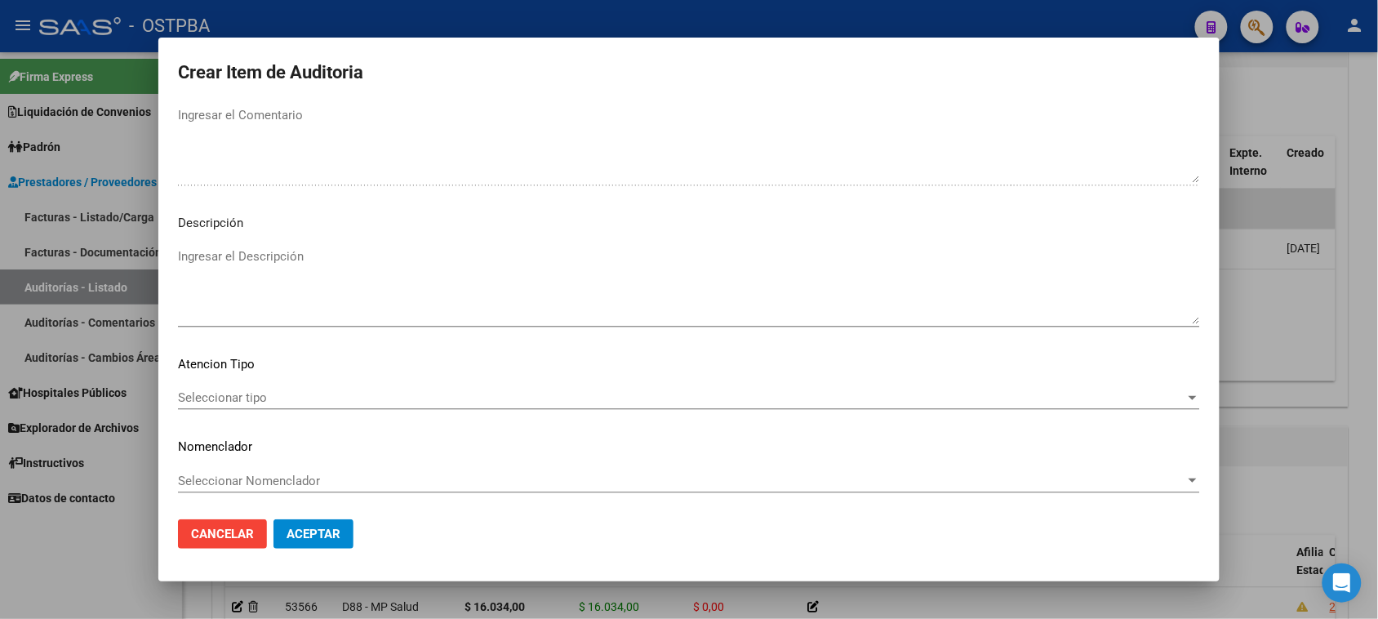
click at [255, 385] on div "Seleccionar tipo Seleccionar tipo" at bounding box center [689, 397] width 1022 height 24
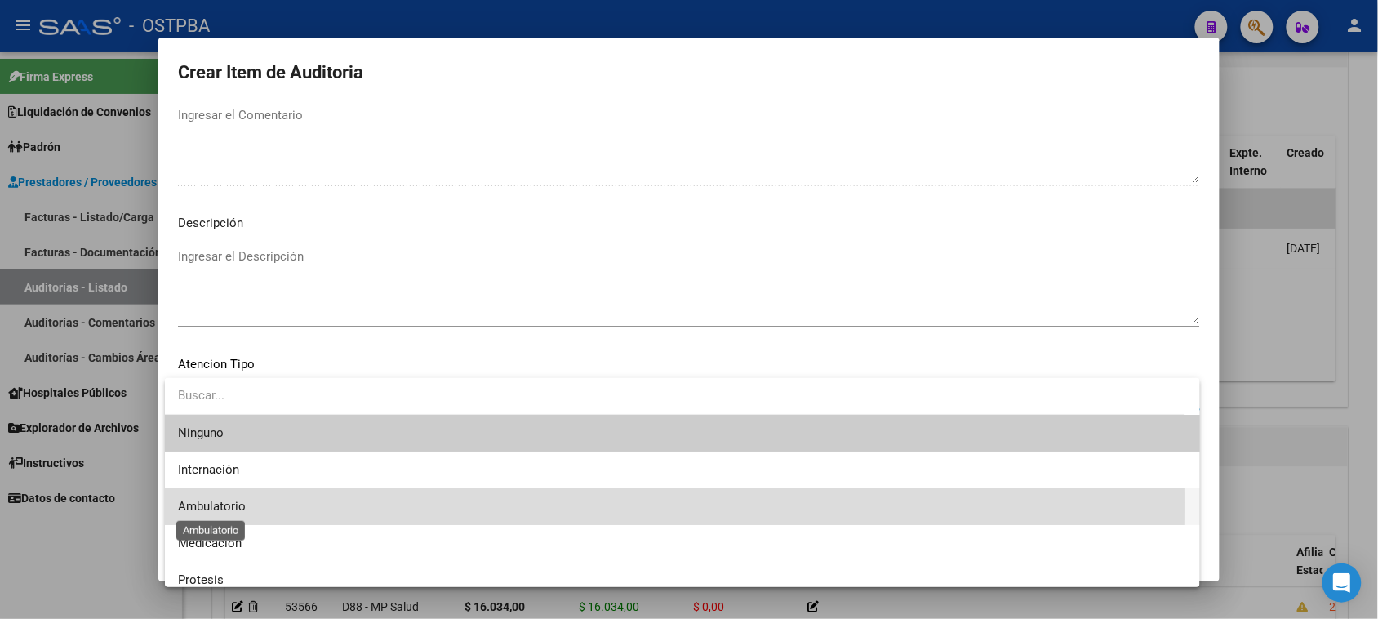
click at [202, 502] on span "Ambulatorio" at bounding box center [212, 506] width 68 height 15
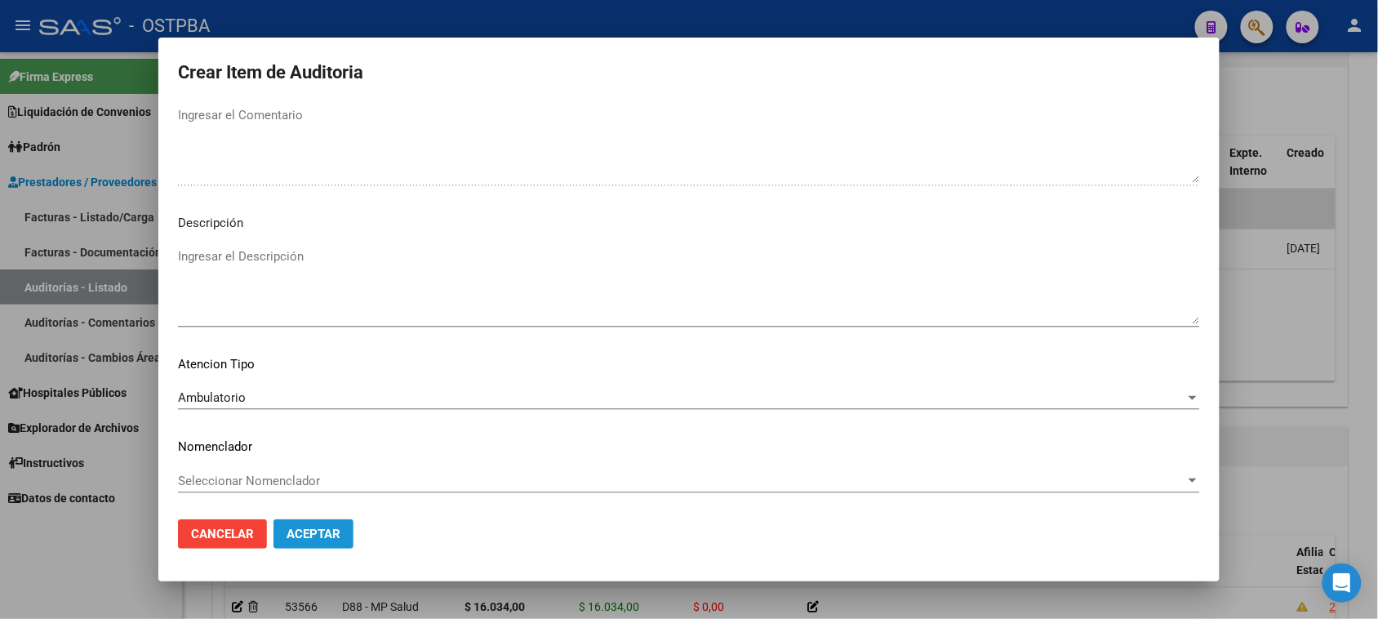
click at [287, 533] on span "Aceptar" at bounding box center [313, 533] width 54 height 15
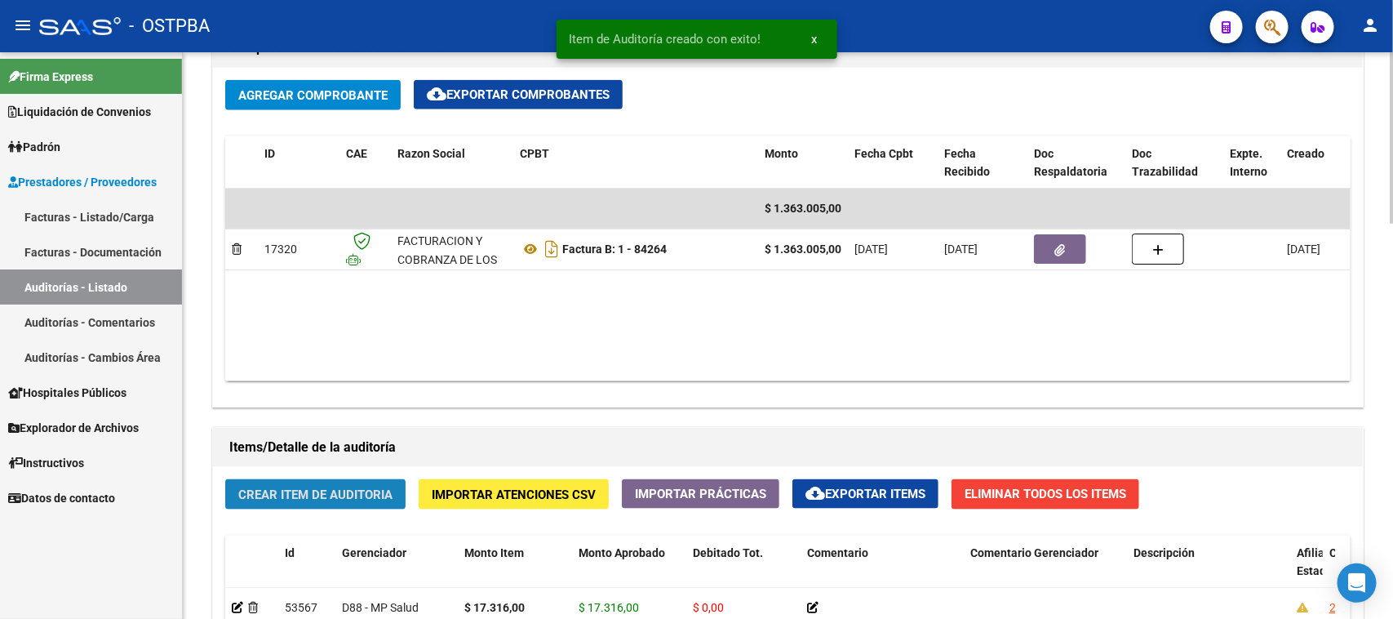
click at [336, 487] on span "Crear Item de Auditoria" at bounding box center [315, 494] width 154 height 15
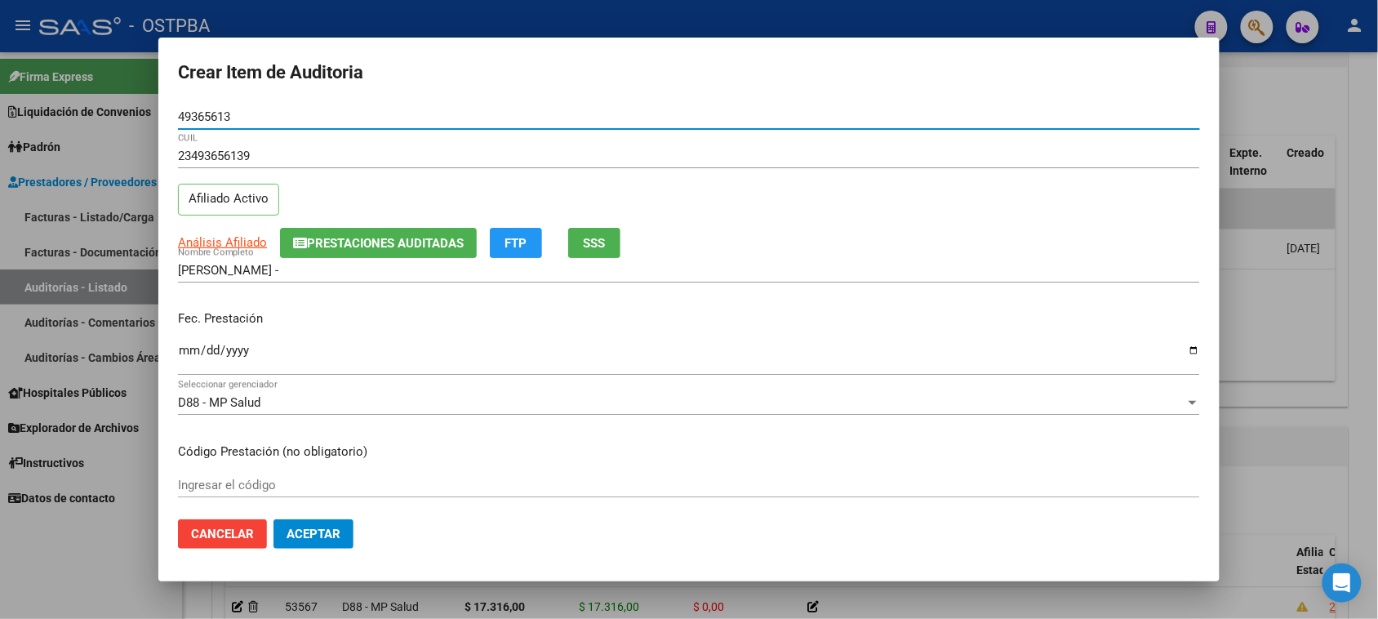
click at [186, 356] on input "Ingresar la fecha" at bounding box center [689, 357] width 1022 height 26
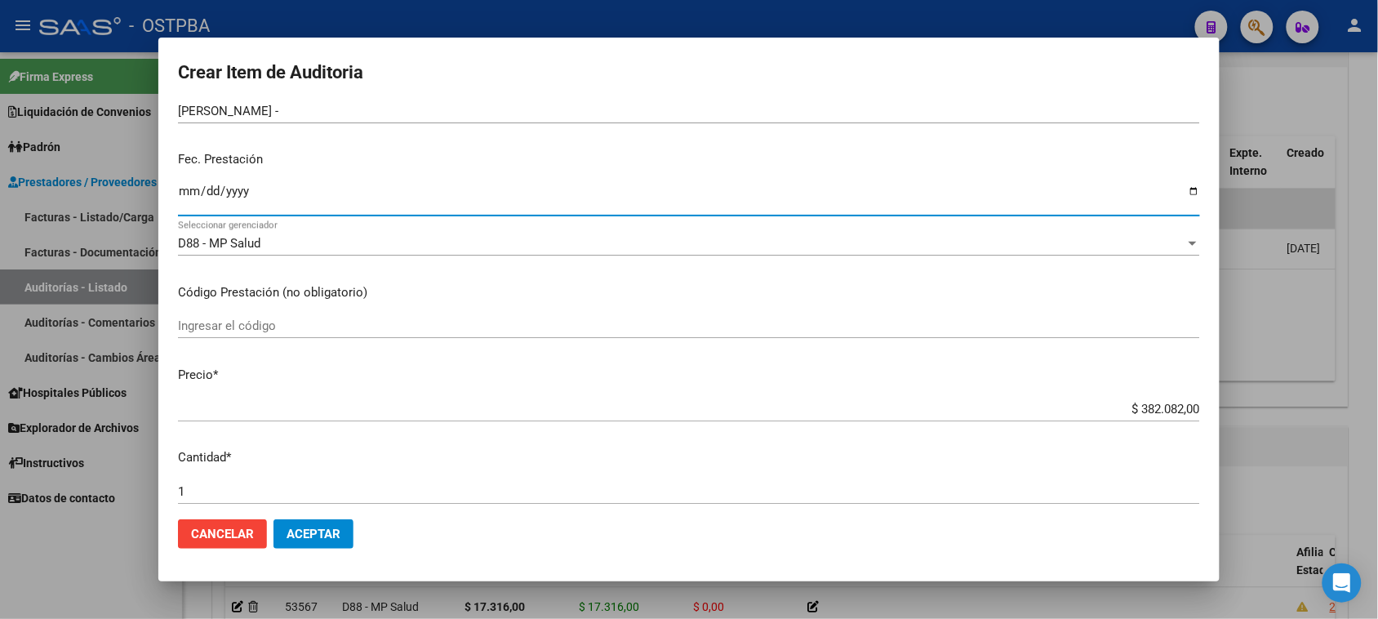
scroll to position [204, 0]
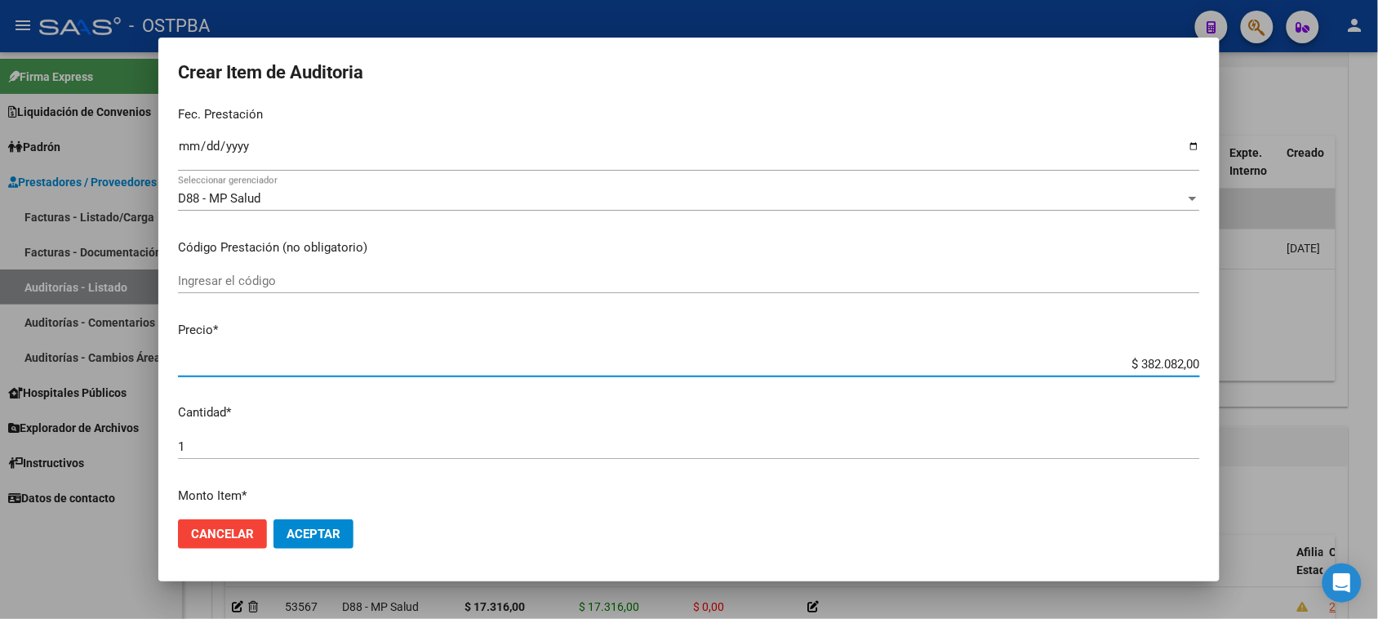
drag, startPoint x: 1125, startPoint y: 366, endPoint x: 1392, endPoint y: 366, distance: 267.7
click at [1377, 366] on html "menu - OSTPBA person Firma Express Liquidación de Convenios Gastos - Items Gast…" at bounding box center [689, 309] width 1378 height 619
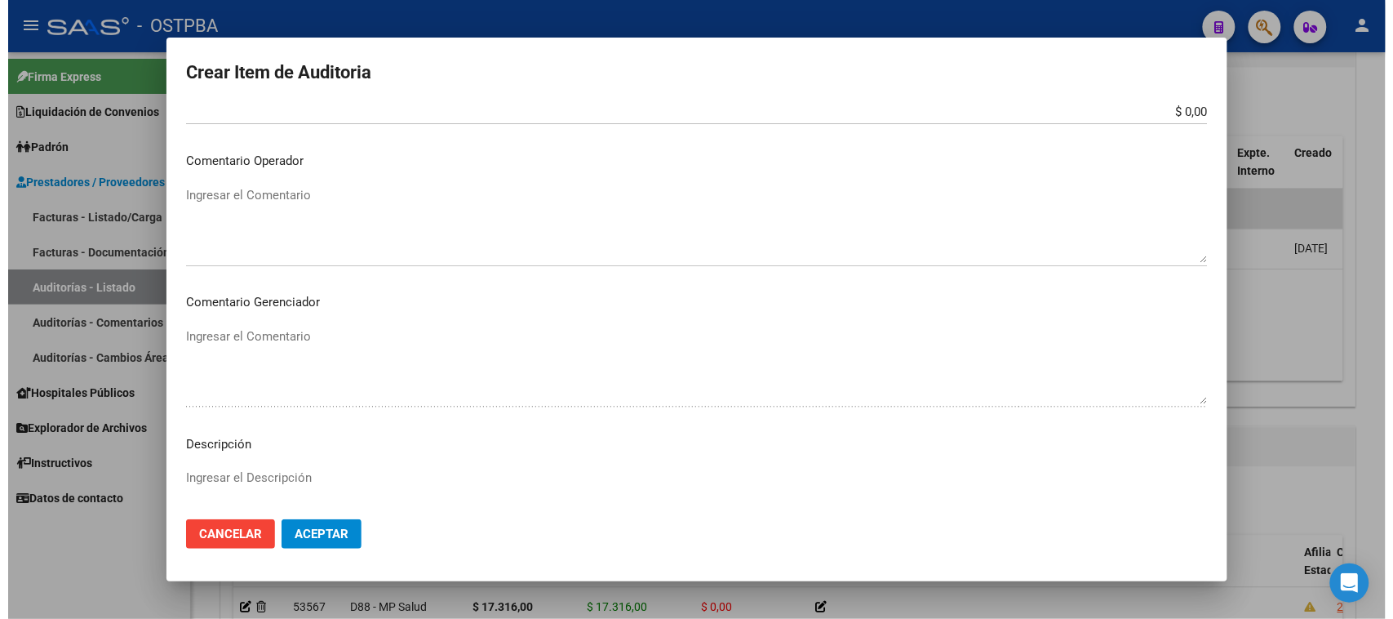
scroll to position [918, 0]
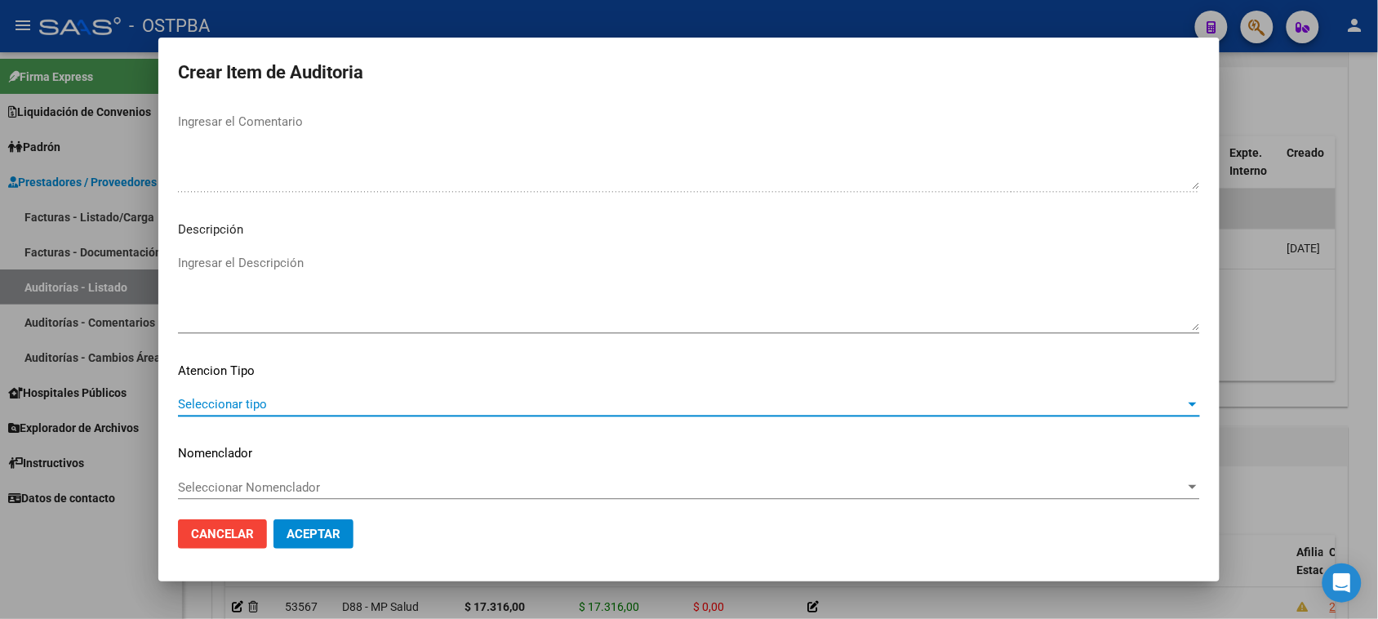
click at [214, 398] on span "Seleccionar tipo" at bounding box center [681, 404] width 1007 height 15
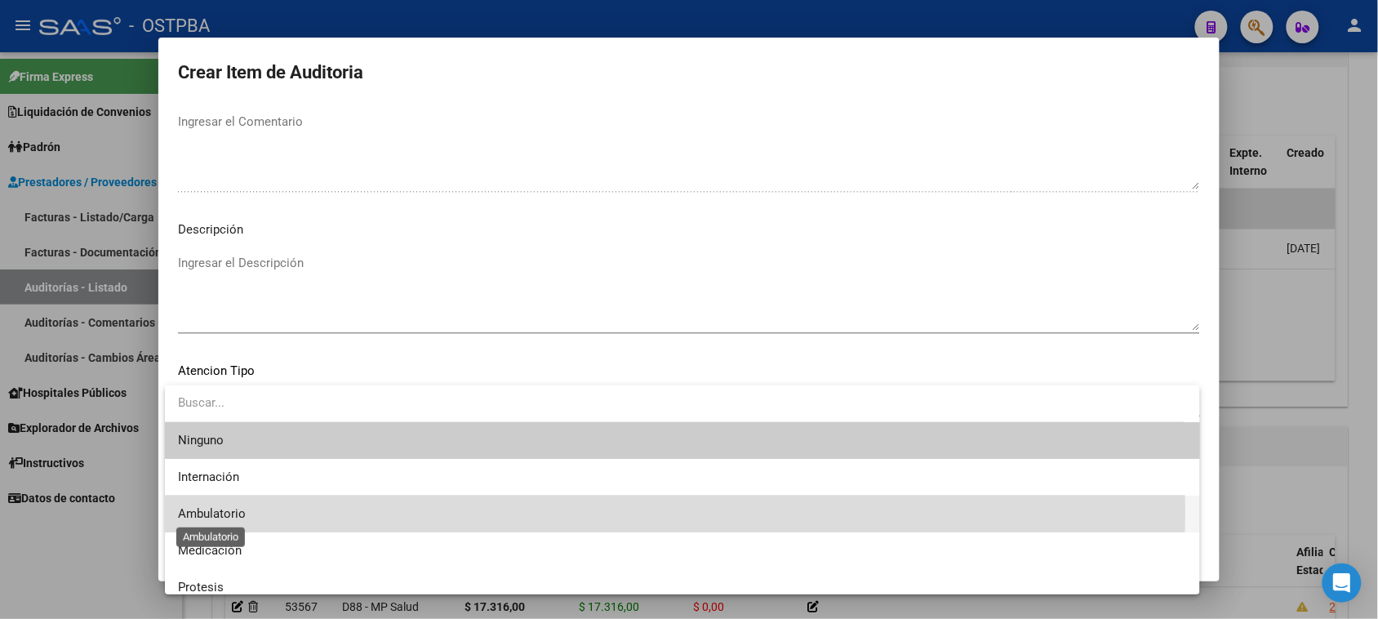
click at [215, 512] on span "Ambulatorio" at bounding box center [212, 513] width 68 height 15
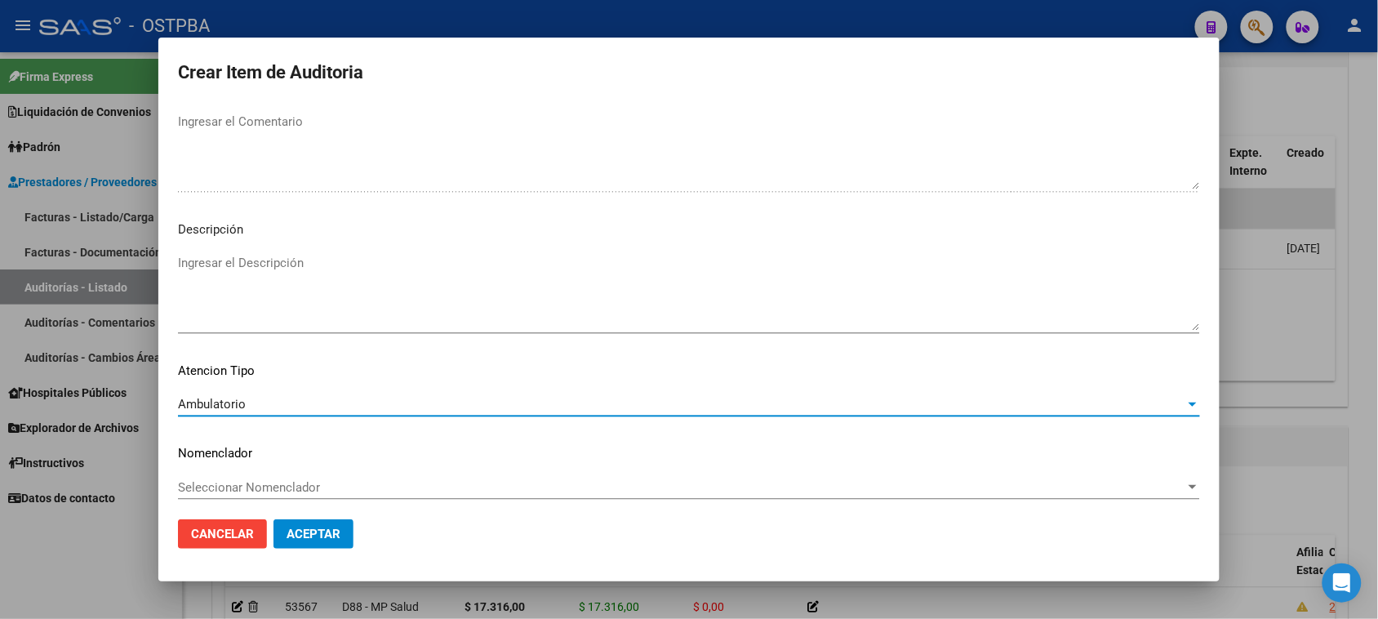
click at [335, 526] on span "Aceptar" at bounding box center [313, 533] width 54 height 15
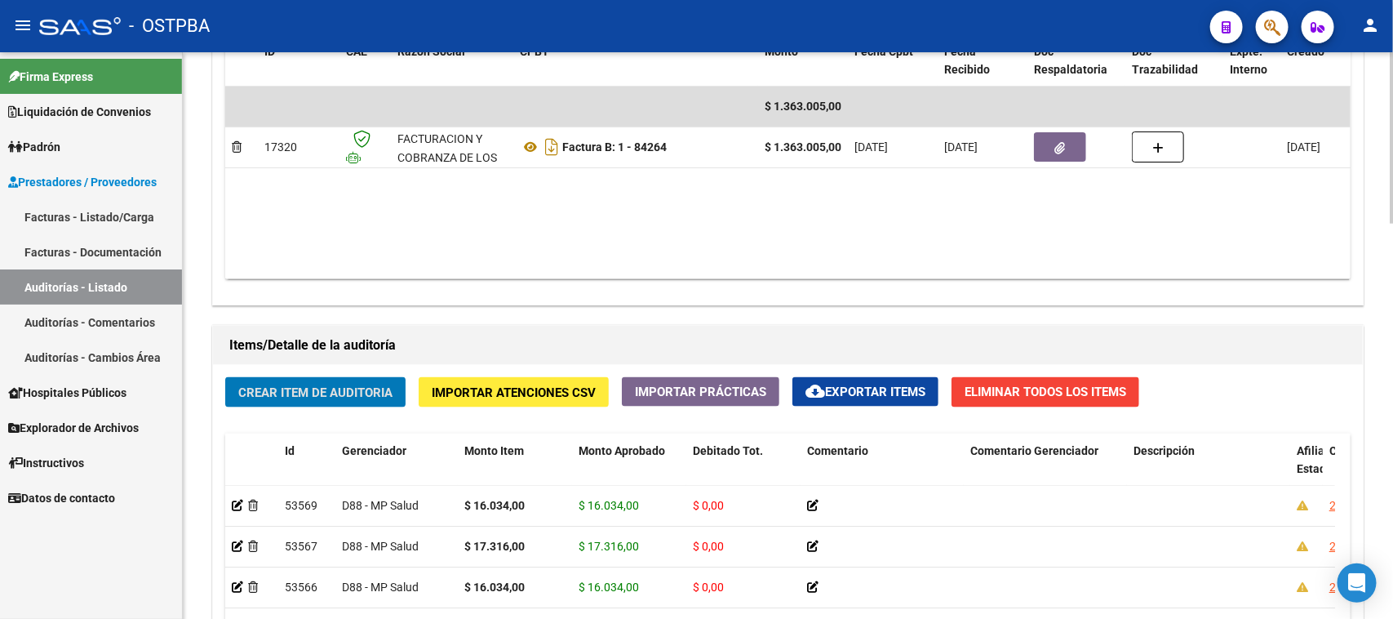
click at [359, 388] on span "Crear Item de Auditoria" at bounding box center [315, 392] width 154 height 15
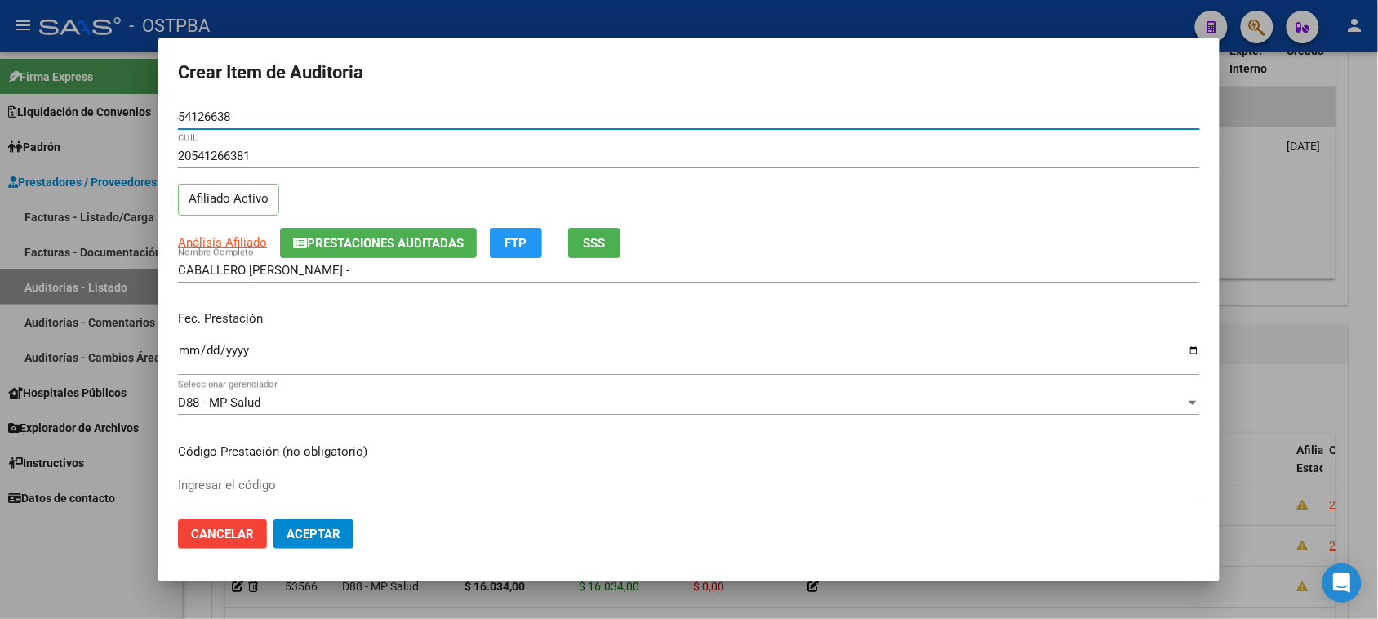
click at [184, 345] on input "Ingresar la fecha" at bounding box center [689, 357] width 1022 height 26
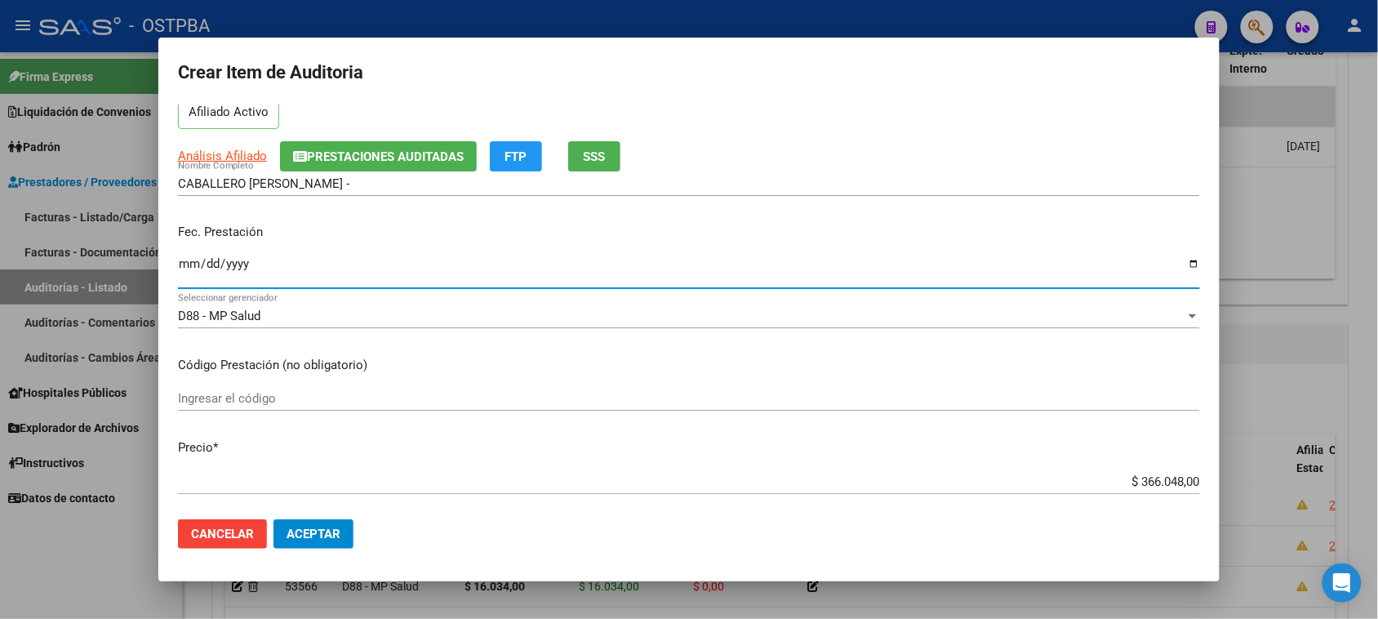
scroll to position [204, 0]
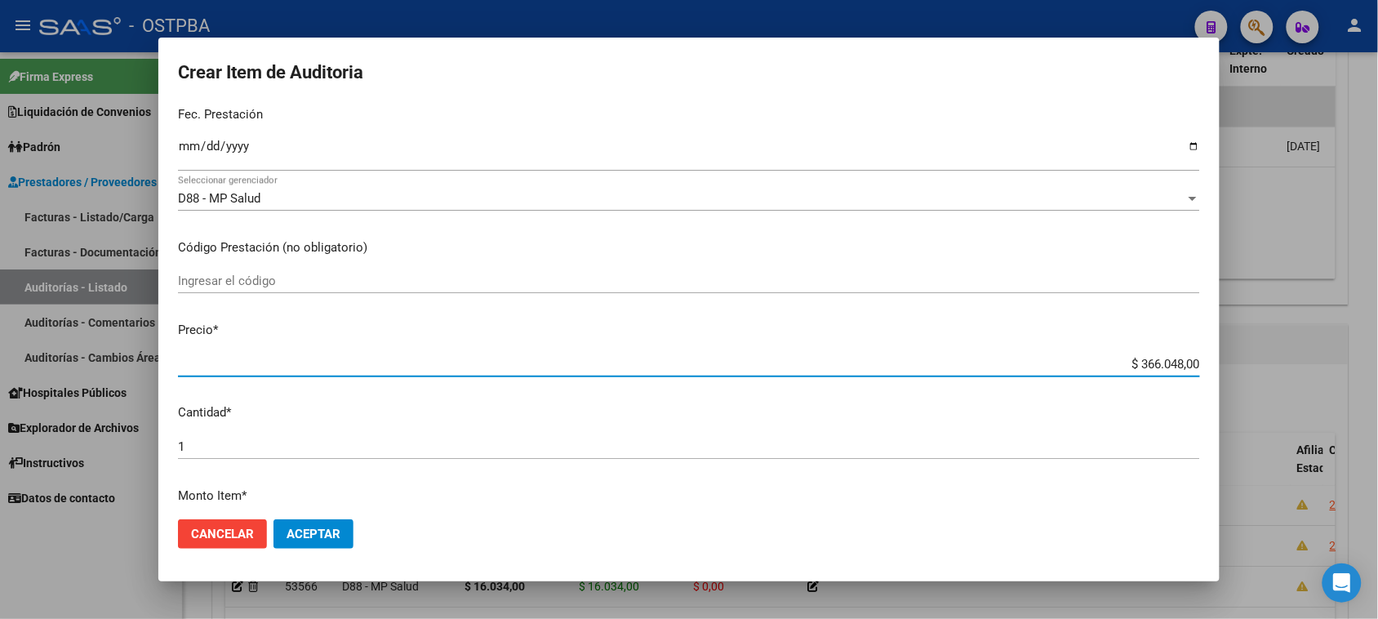
drag, startPoint x: 1123, startPoint y: 363, endPoint x: 1392, endPoint y: 390, distance: 270.7
click at [1377, 390] on html "menu - OSTPBA person Firma Express Liquidación de Convenios Gastos - Items Gast…" at bounding box center [689, 309] width 1378 height 619
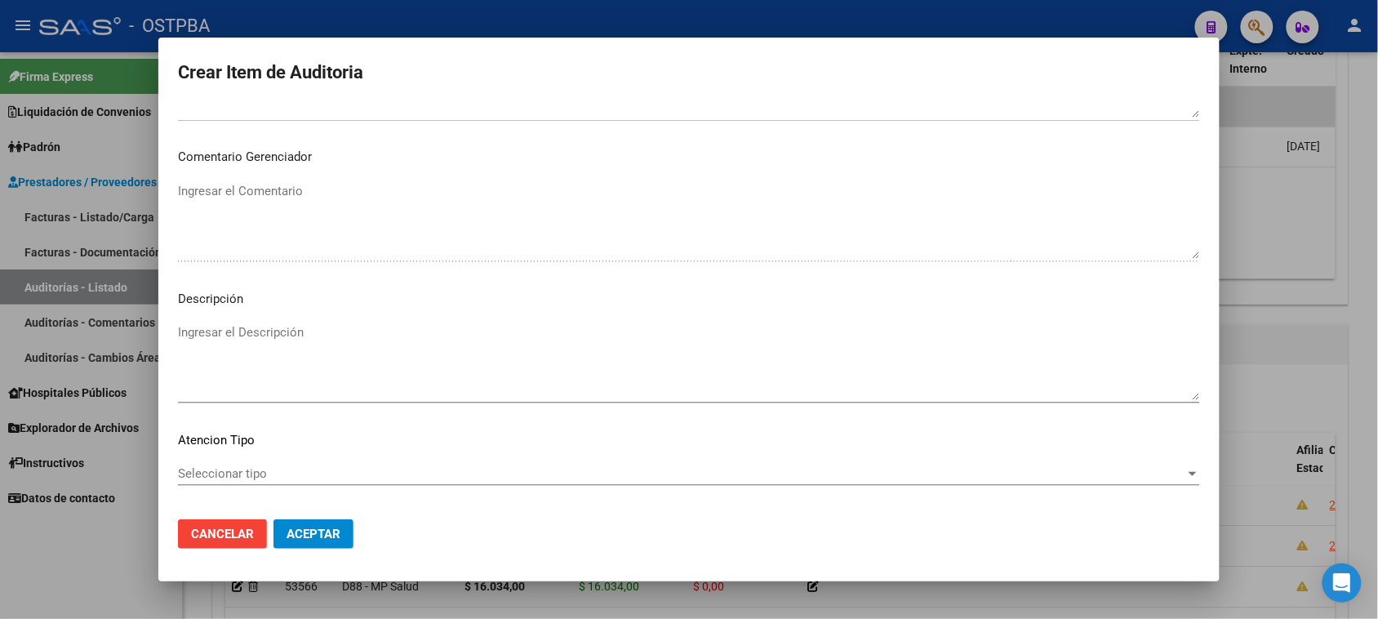
scroll to position [918, 0]
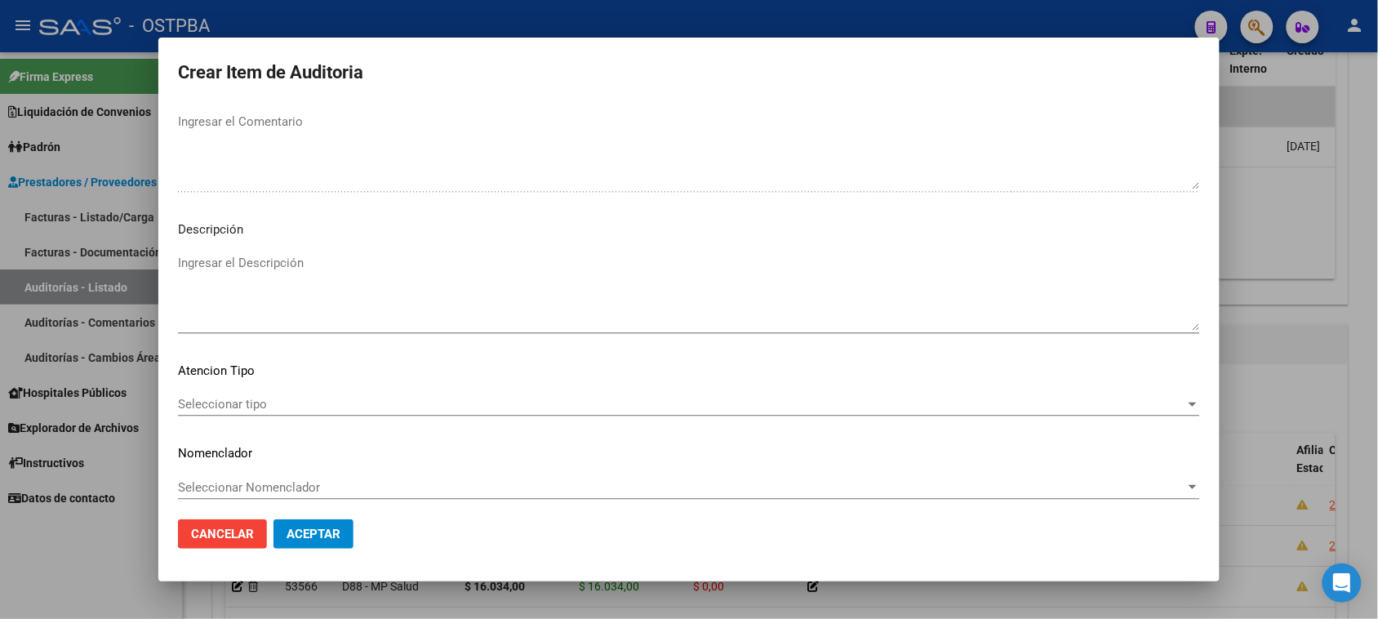
click at [255, 408] on span "Seleccionar tipo" at bounding box center [681, 404] width 1007 height 15
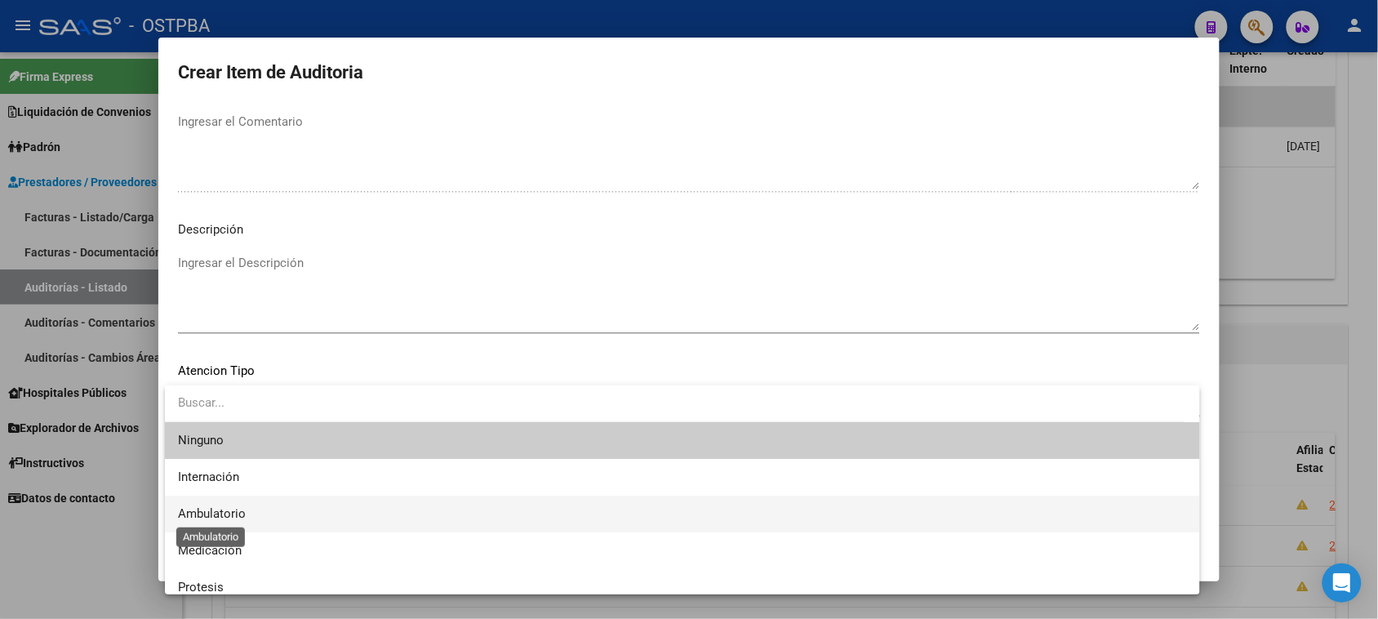
click at [205, 507] on span "Ambulatorio" at bounding box center [212, 513] width 68 height 15
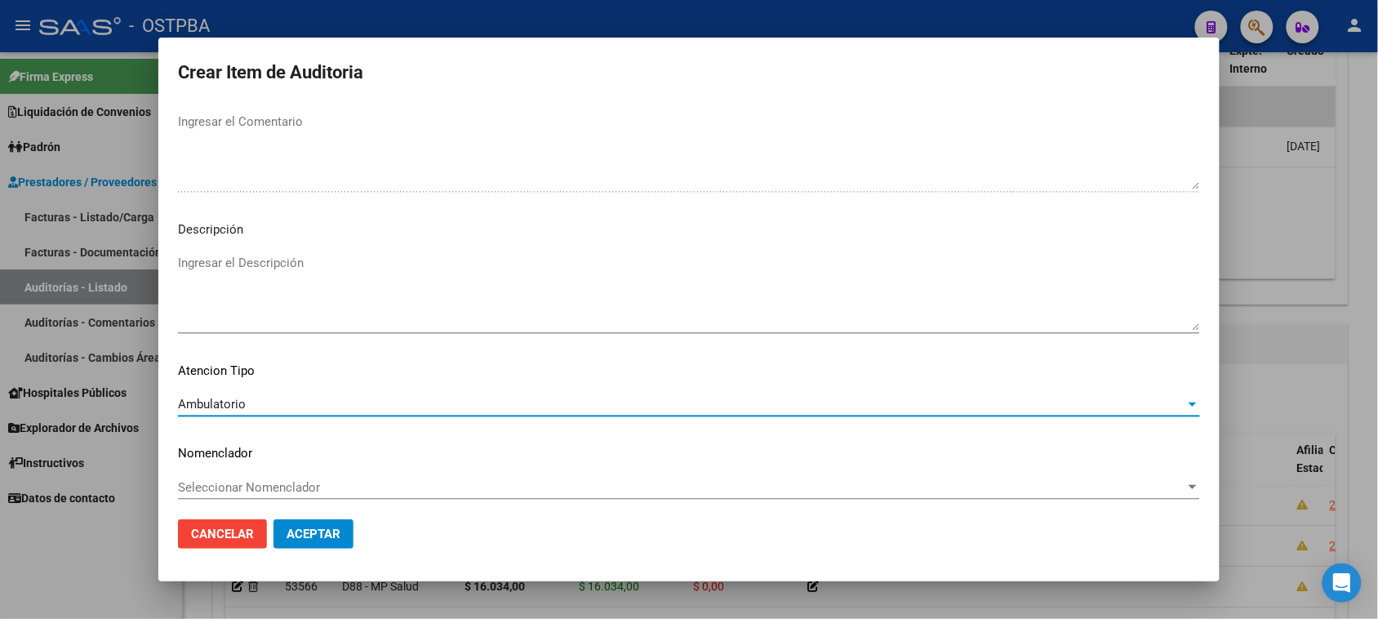
click at [286, 535] on span "Aceptar" at bounding box center [313, 533] width 54 height 15
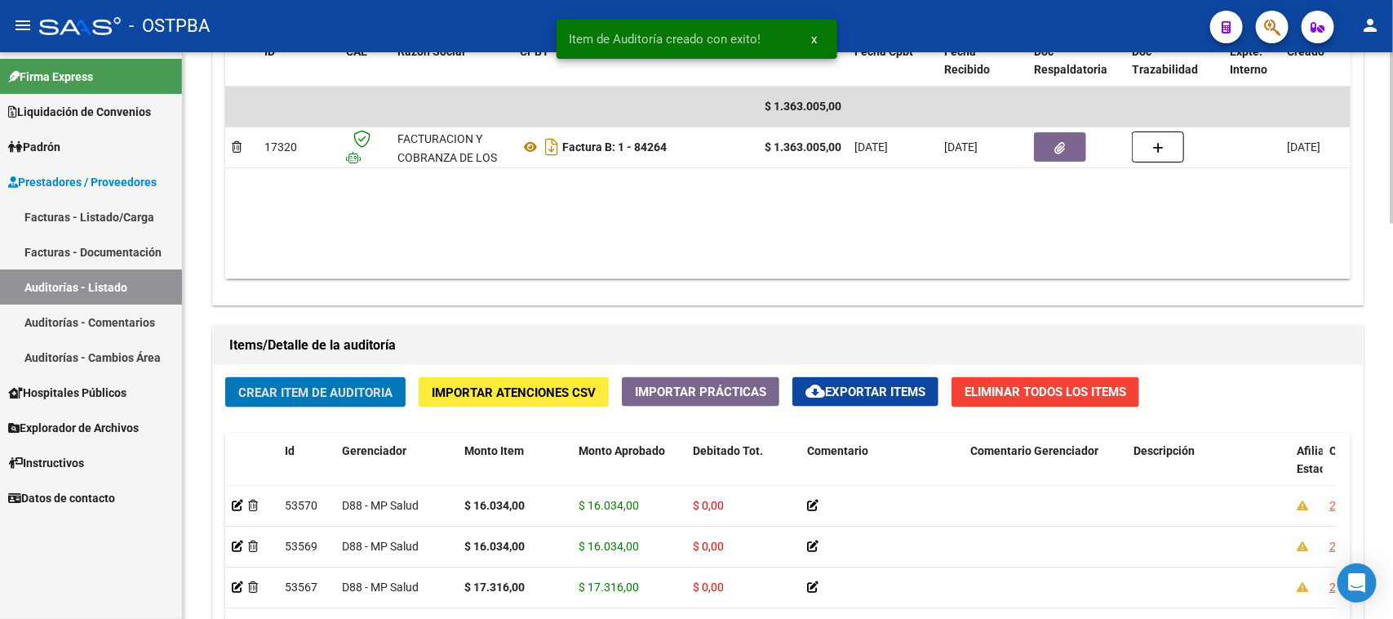
click at [304, 375] on div "Crear Item de Auditoria Importar Atenciones CSV Importar Prácticas cloud_downlo…" at bounding box center [788, 628] width 1150 height 527
click at [388, 396] on span "Crear Item de Auditoria" at bounding box center [315, 392] width 154 height 15
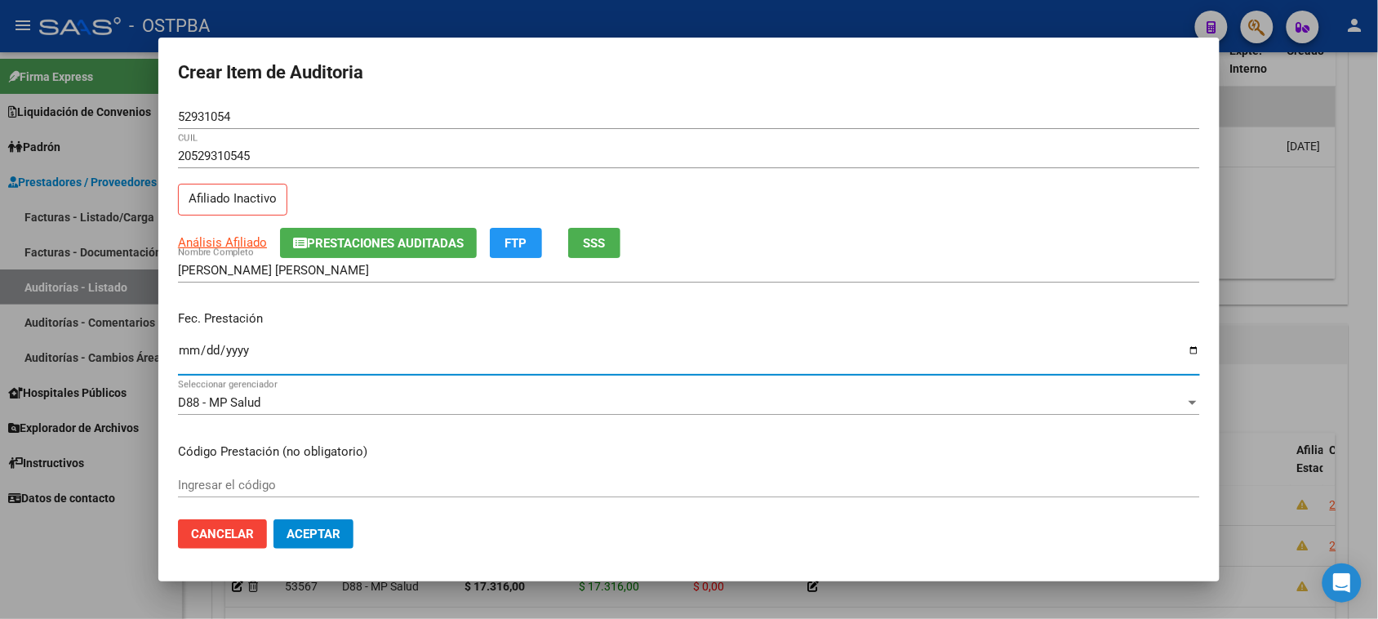
click at [192, 348] on input "Ingresar la fecha" at bounding box center [689, 357] width 1022 height 26
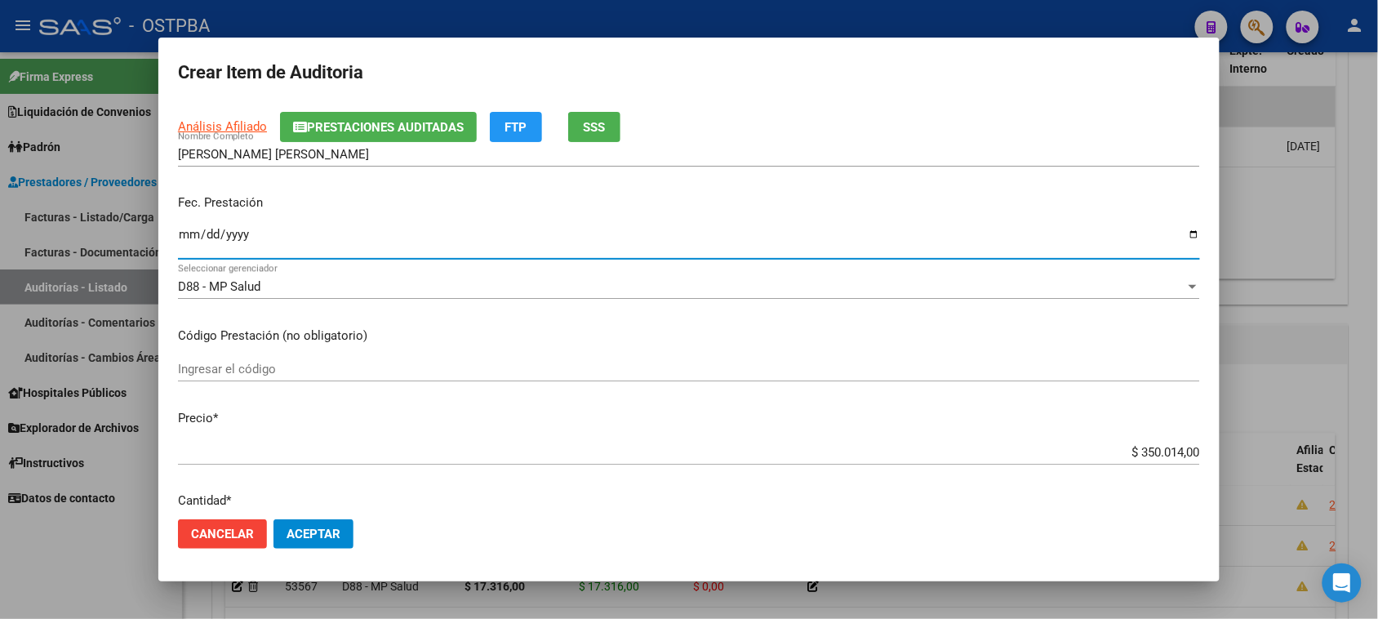
scroll to position [306, 0]
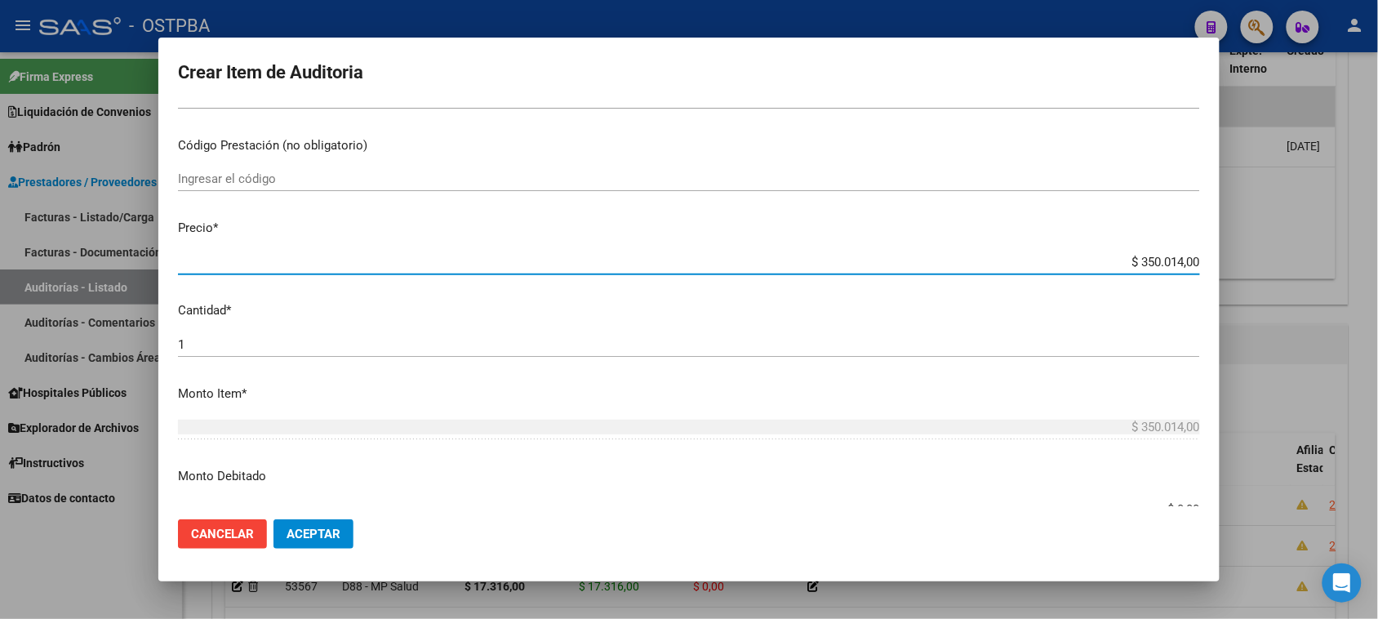
drag, startPoint x: 1120, startPoint y: 258, endPoint x: 1392, endPoint y: 284, distance: 273.0
click at [1377, 284] on html "menu - OSTPBA person Firma Express Liquidación de Convenios Gastos - Items Gast…" at bounding box center [689, 309] width 1378 height 619
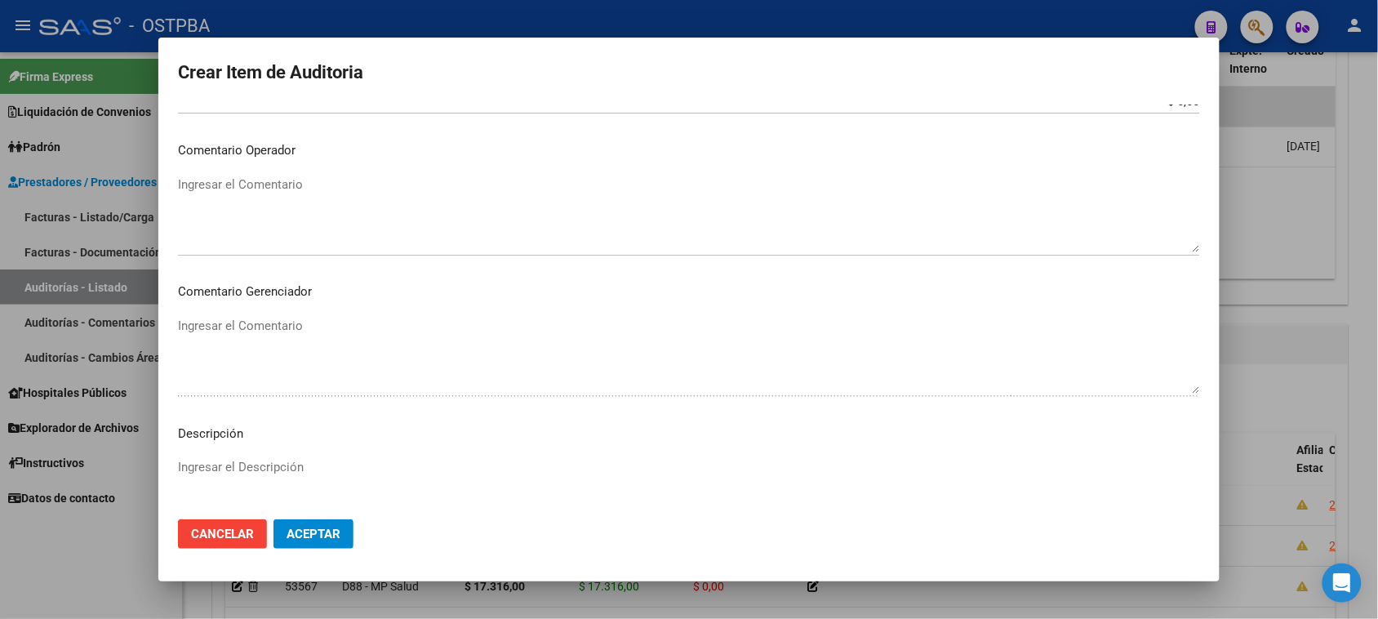
scroll to position [918, 0]
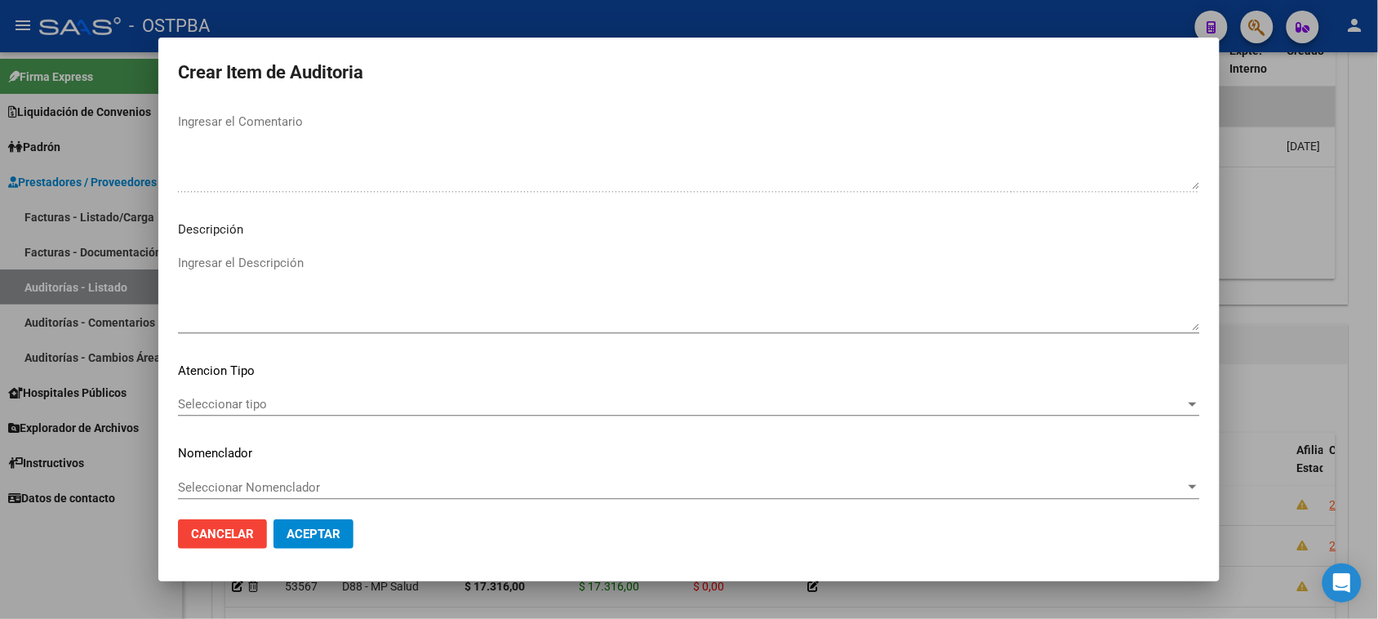
click at [261, 397] on span "Seleccionar tipo" at bounding box center [681, 404] width 1007 height 15
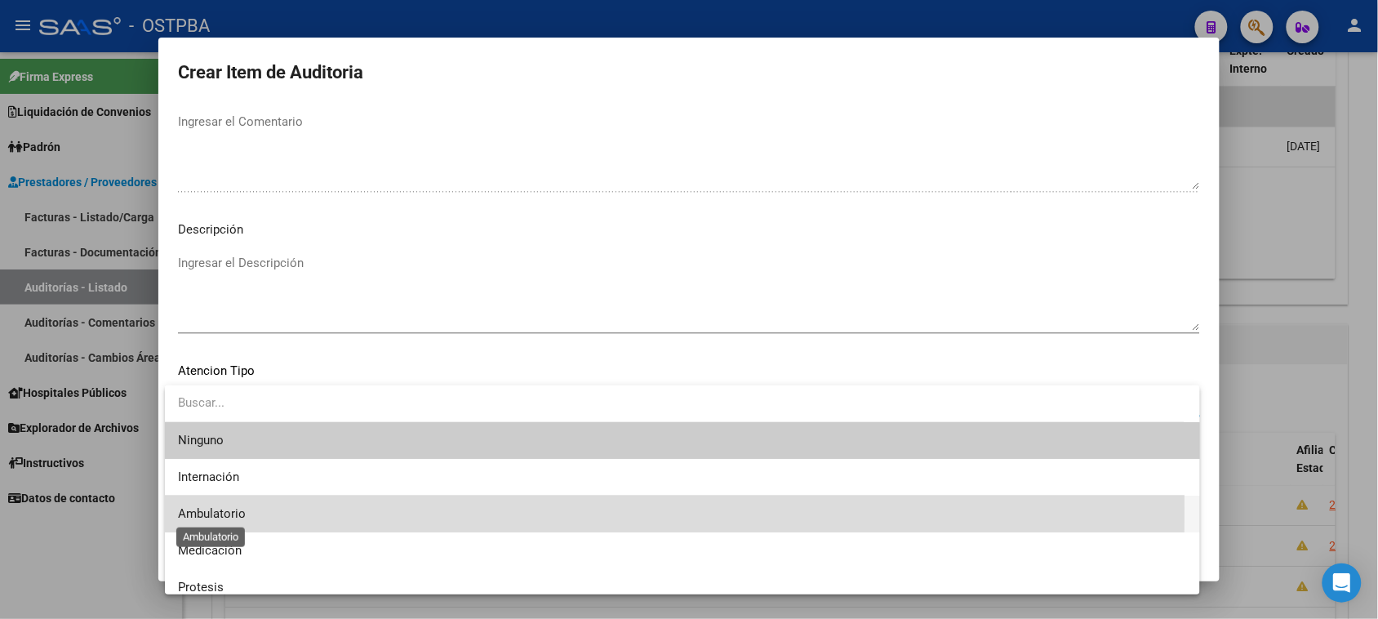
click at [217, 508] on span "Ambulatorio" at bounding box center [212, 513] width 68 height 15
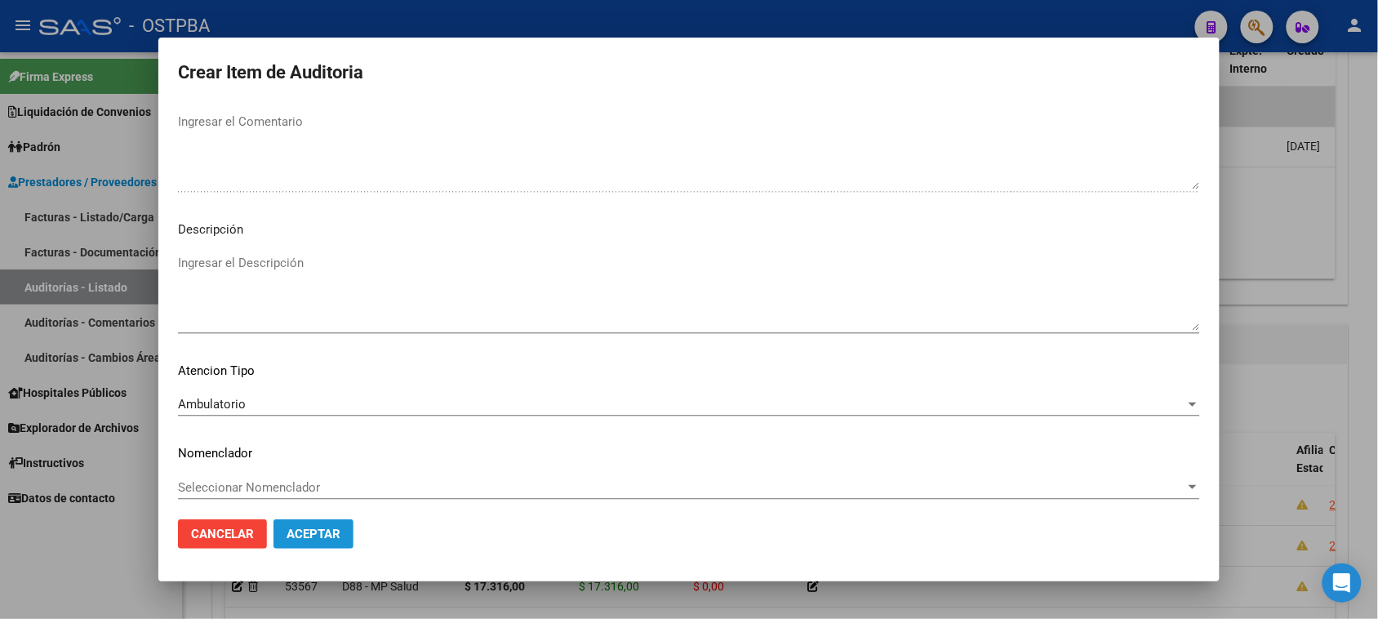
click at [320, 543] on button "Aceptar" at bounding box center [313, 533] width 80 height 29
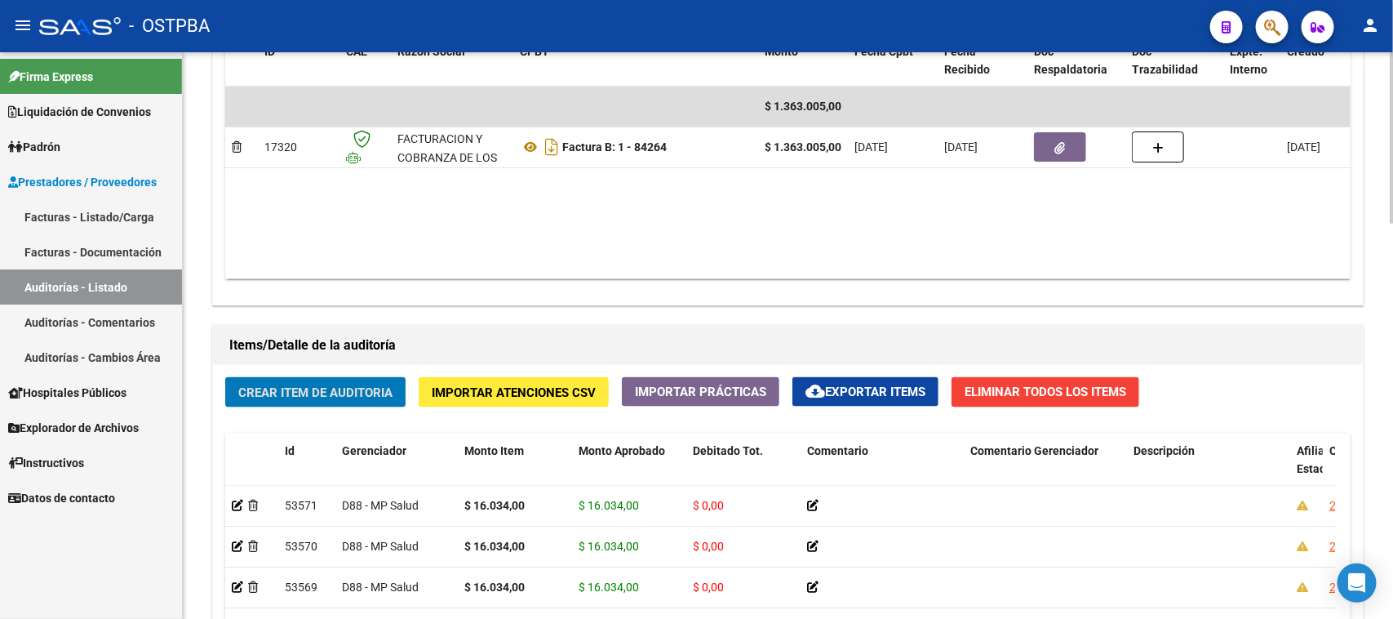
click at [343, 385] on span "Crear Item de Auditoria" at bounding box center [315, 392] width 154 height 15
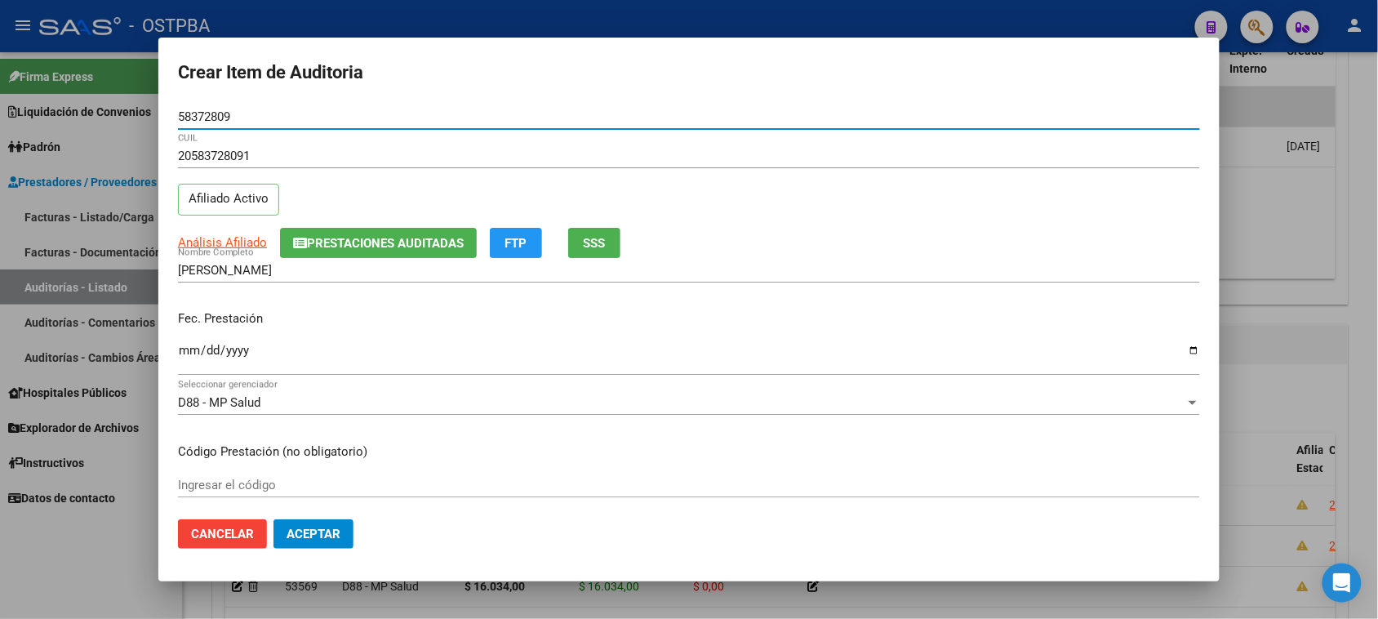
click at [186, 353] on input "Ingresar la fecha" at bounding box center [689, 357] width 1022 height 26
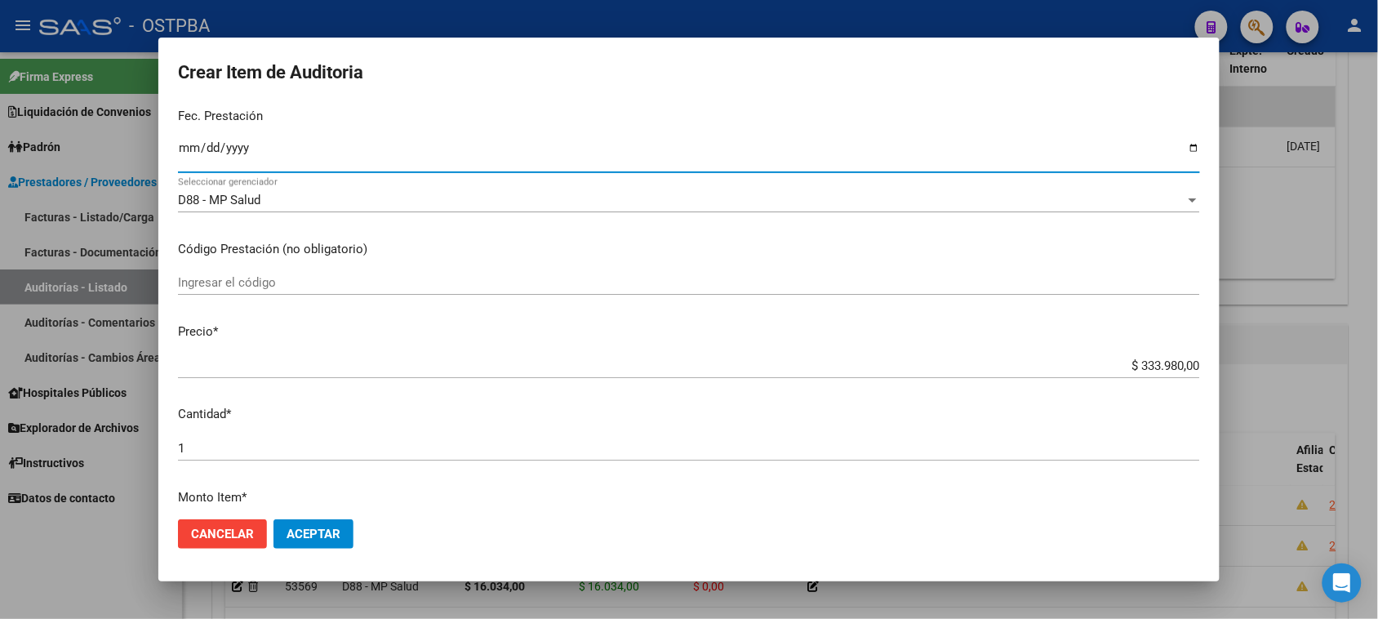
scroll to position [204, 0]
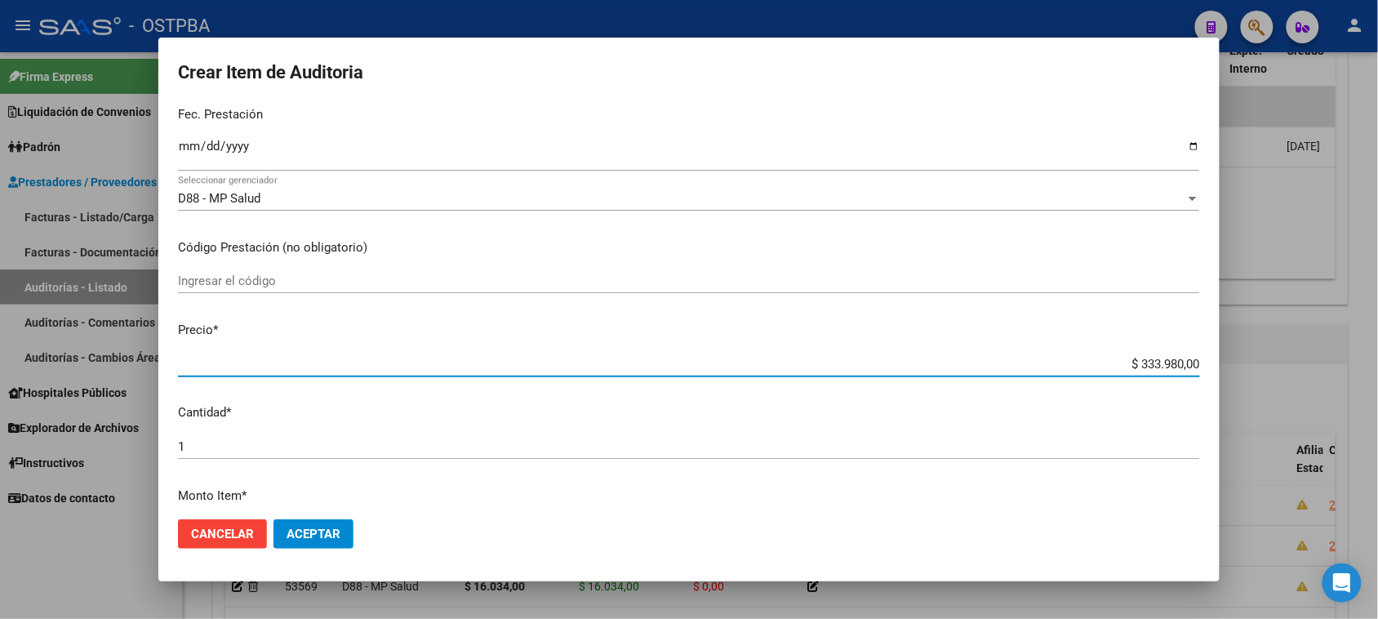
drag, startPoint x: 1122, startPoint y: 359, endPoint x: 1392, endPoint y: 437, distance: 281.3
click at [1377, 437] on html "menu - OSTPBA person Firma Express Liquidación de Convenios Gastos - Items Gast…" at bounding box center [689, 309] width 1378 height 619
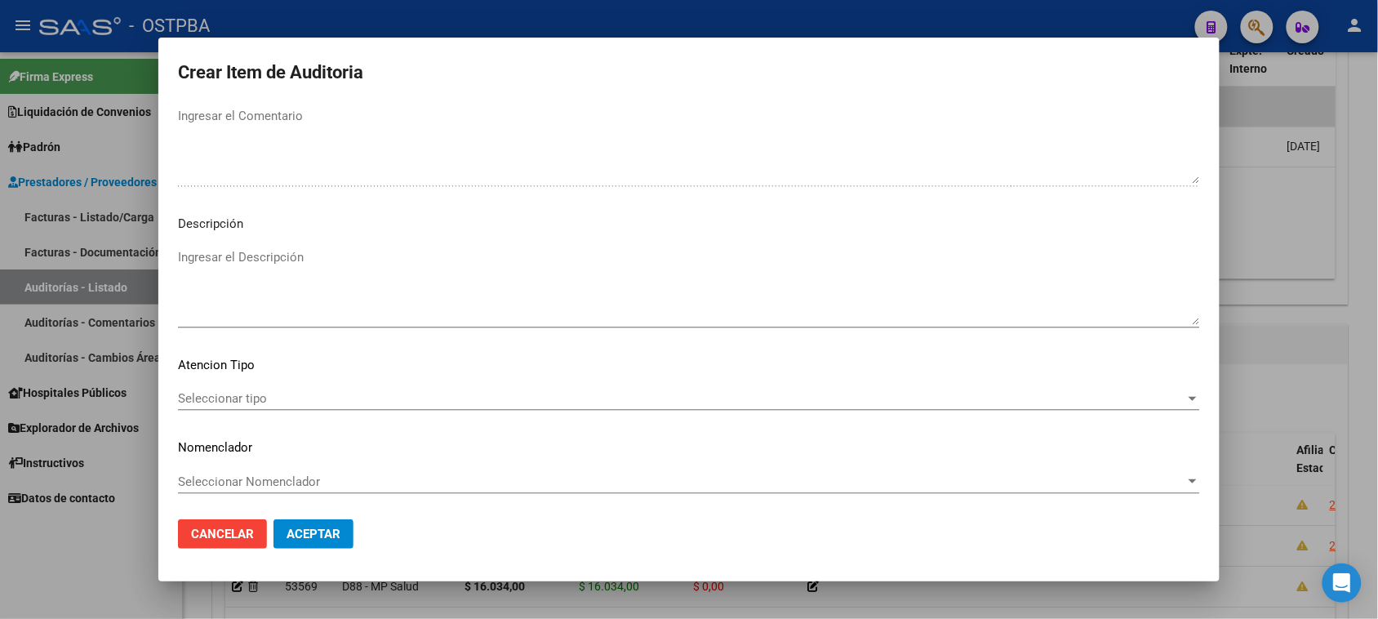
scroll to position [925, 0]
click at [253, 388] on div "Seleccionar tipo Seleccionar tipo" at bounding box center [689, 397] width 1022 height 24
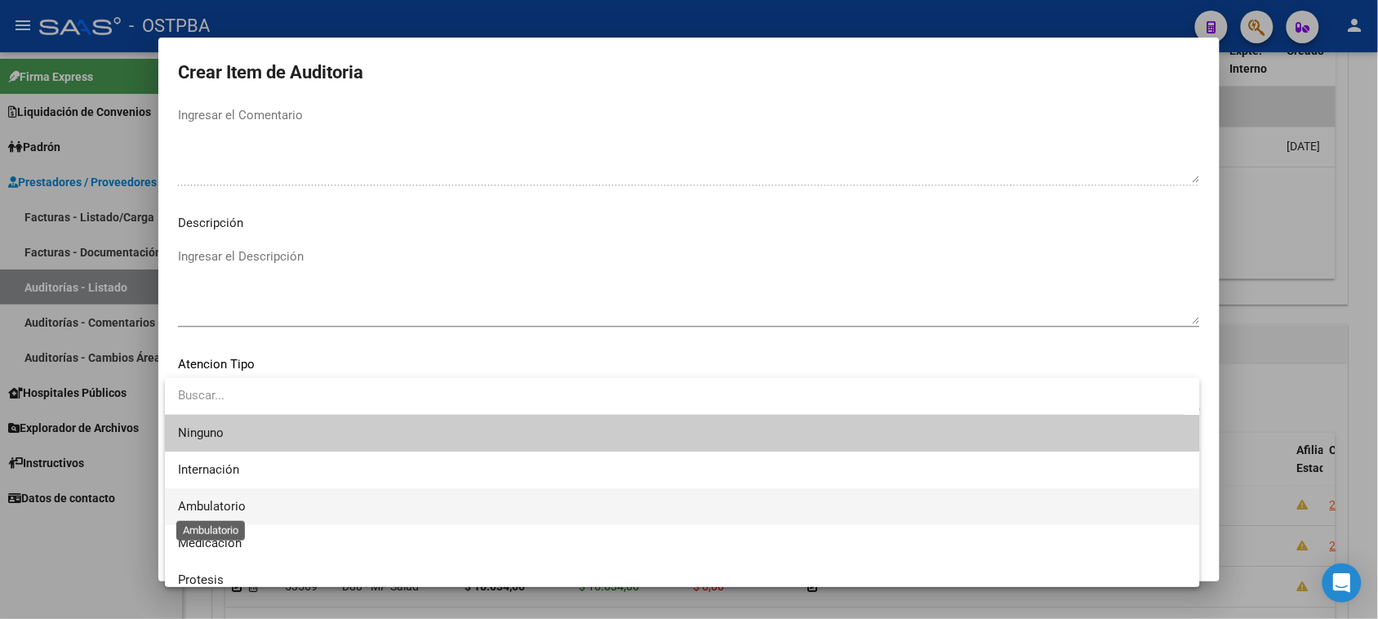
click at [223, 504] on span "Ambulatorio" at bounding box center [212, 506] width 68 height 15
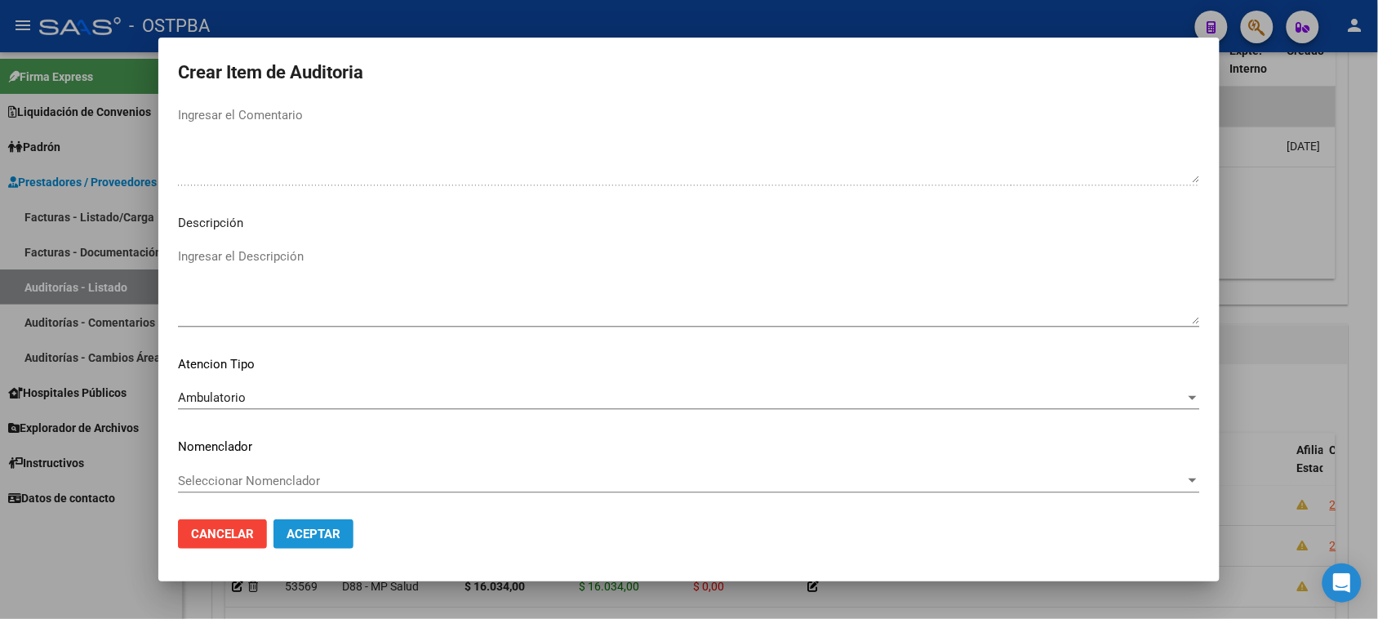
click at [294, 535] on span "Aceptar" at bounding box center [313, 533] width 54 height 15
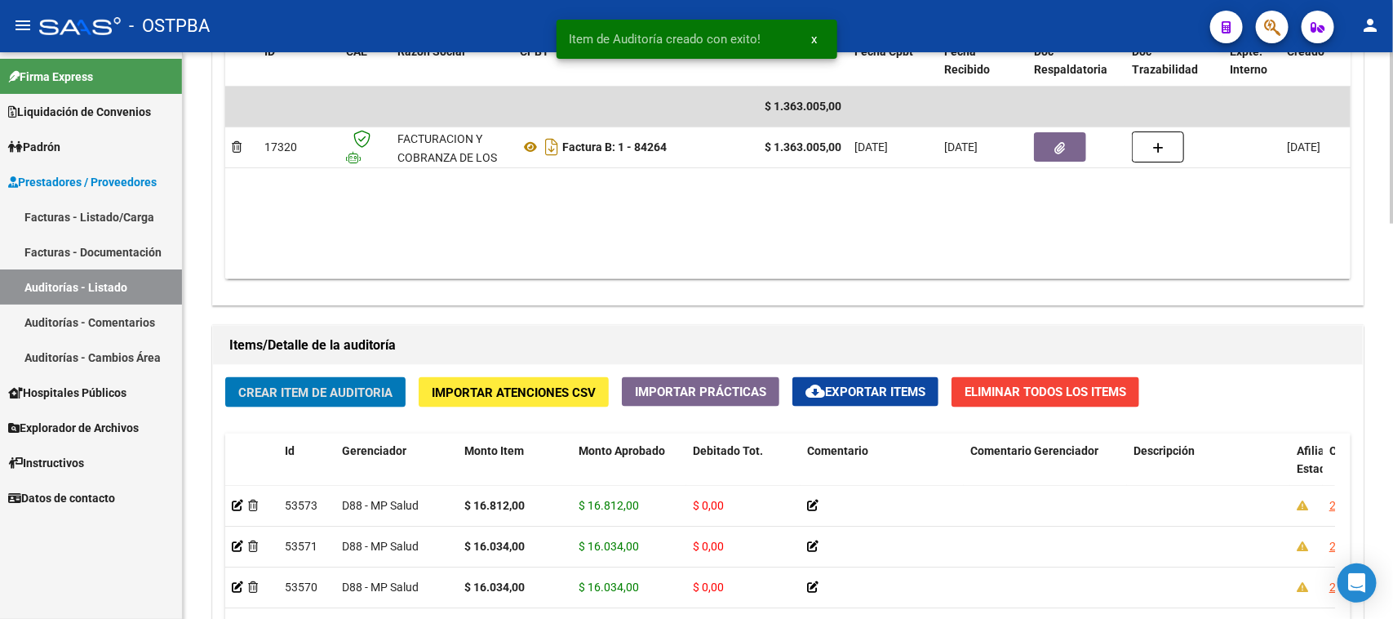
click at [313, 393] on button "Crear Item de Auditoria" at bounding box center [315, 392] width 180 height 30
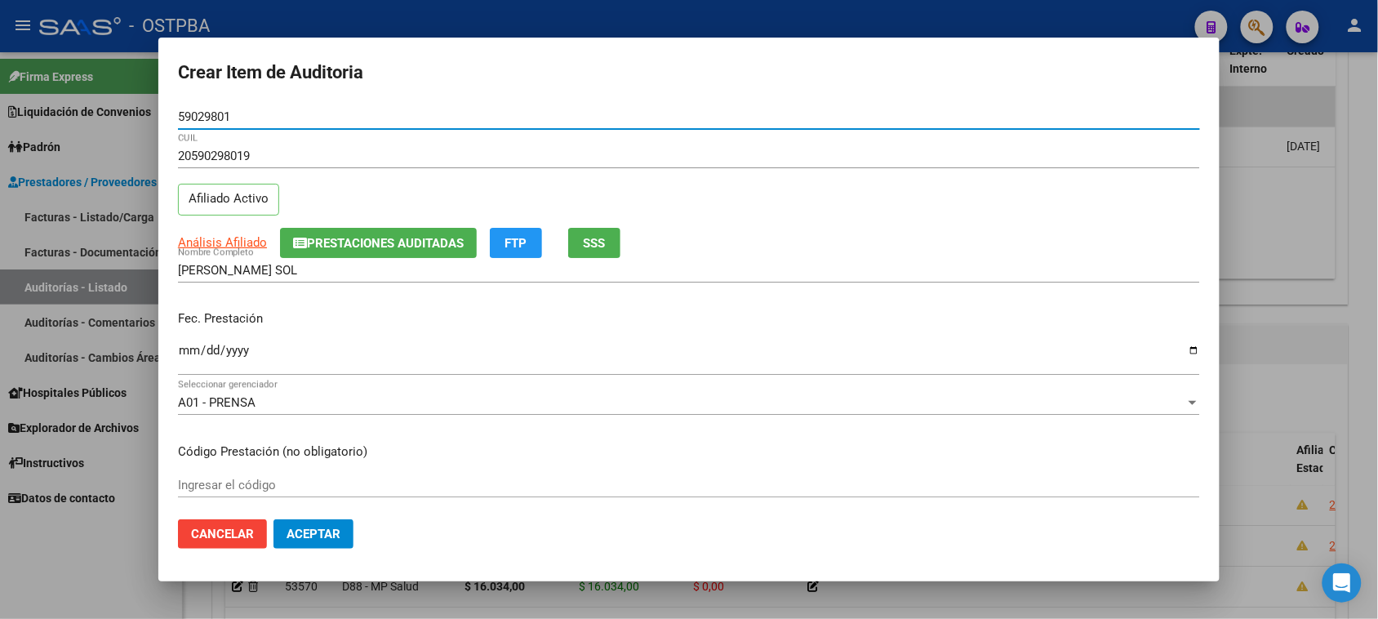
click at [614, 234] on button "SSS" at bounding box center [594, 243] width 52 height 30
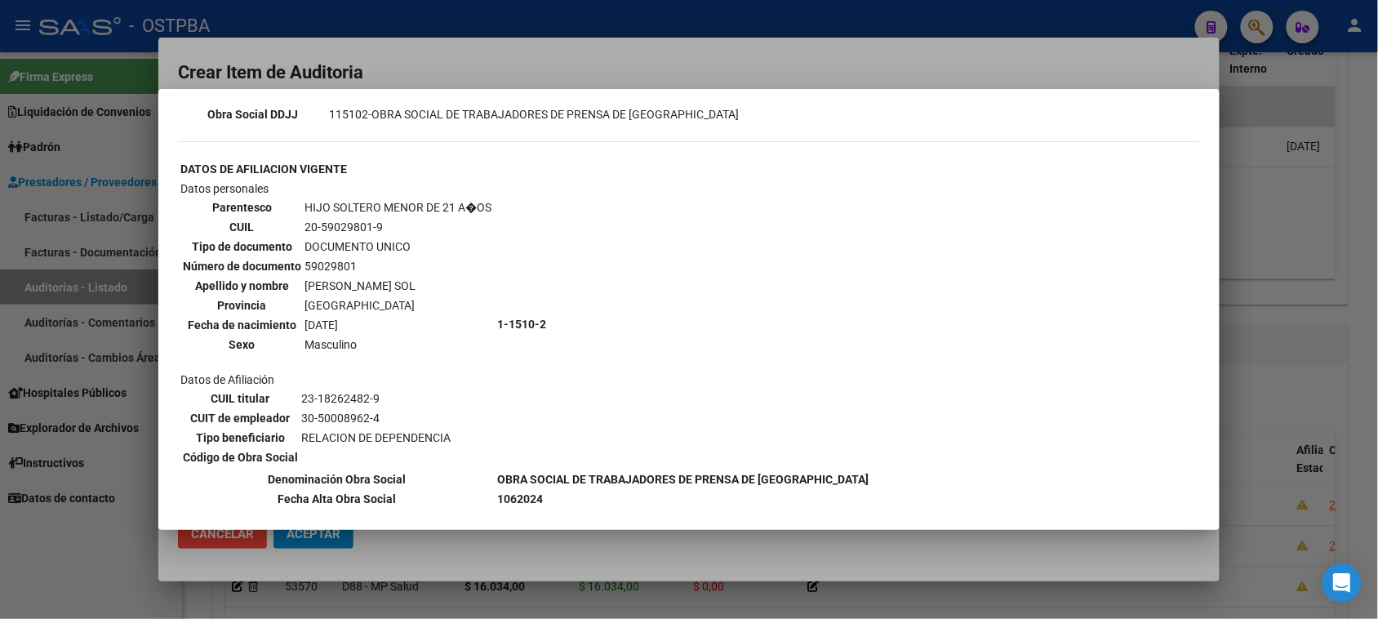
scroll to position [515, 0]
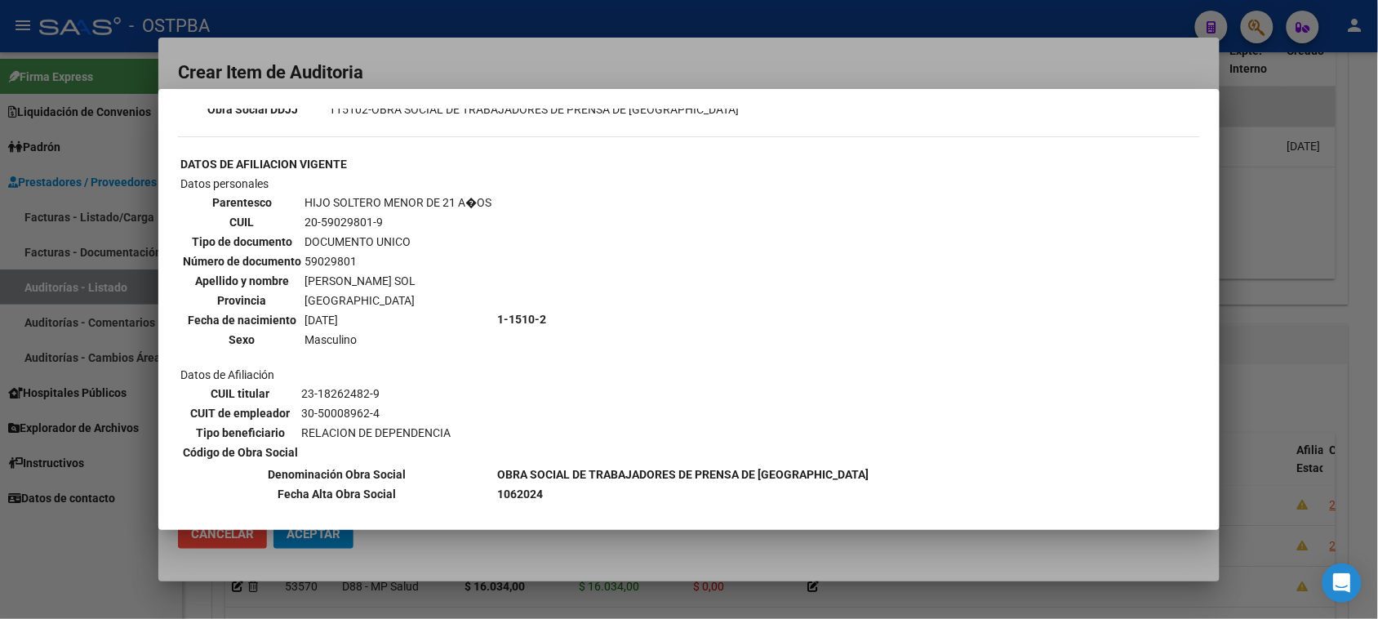
click at [29, 574] on div at bounding box center [689, 309] width 1378 height 619
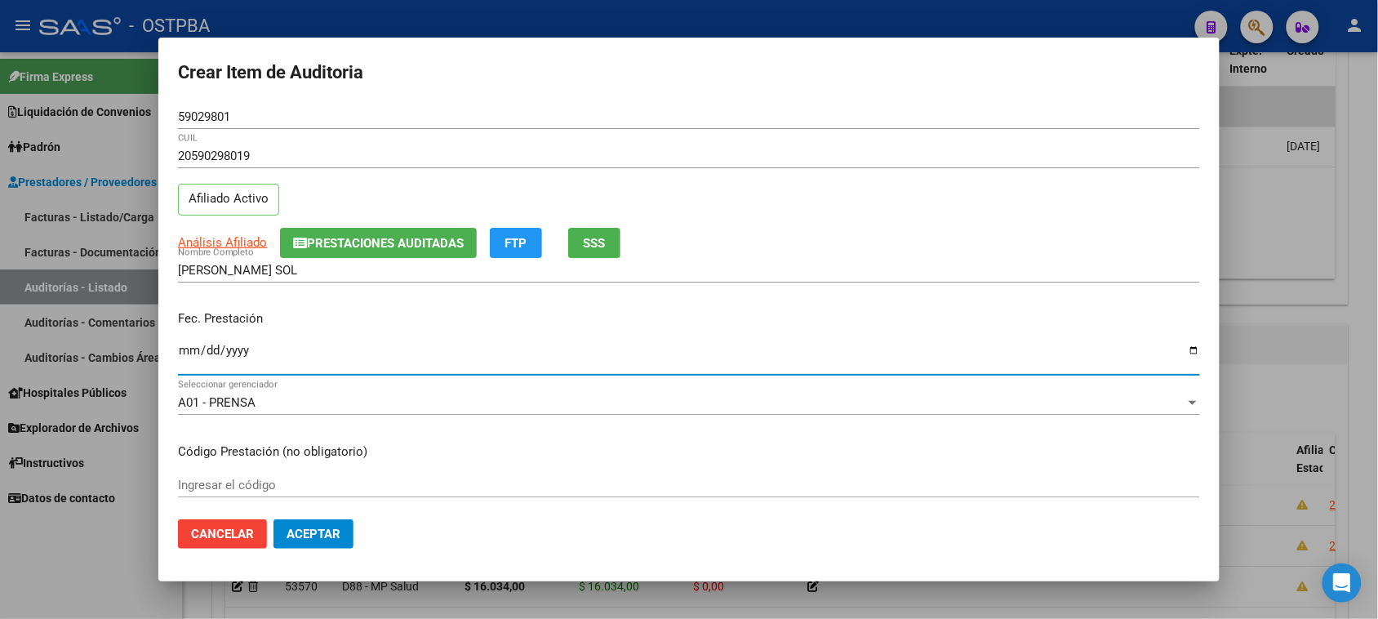
click at [184, 353] on input "Ingresar la fecha" at bounding box center [689, 357] width 1022 height 26
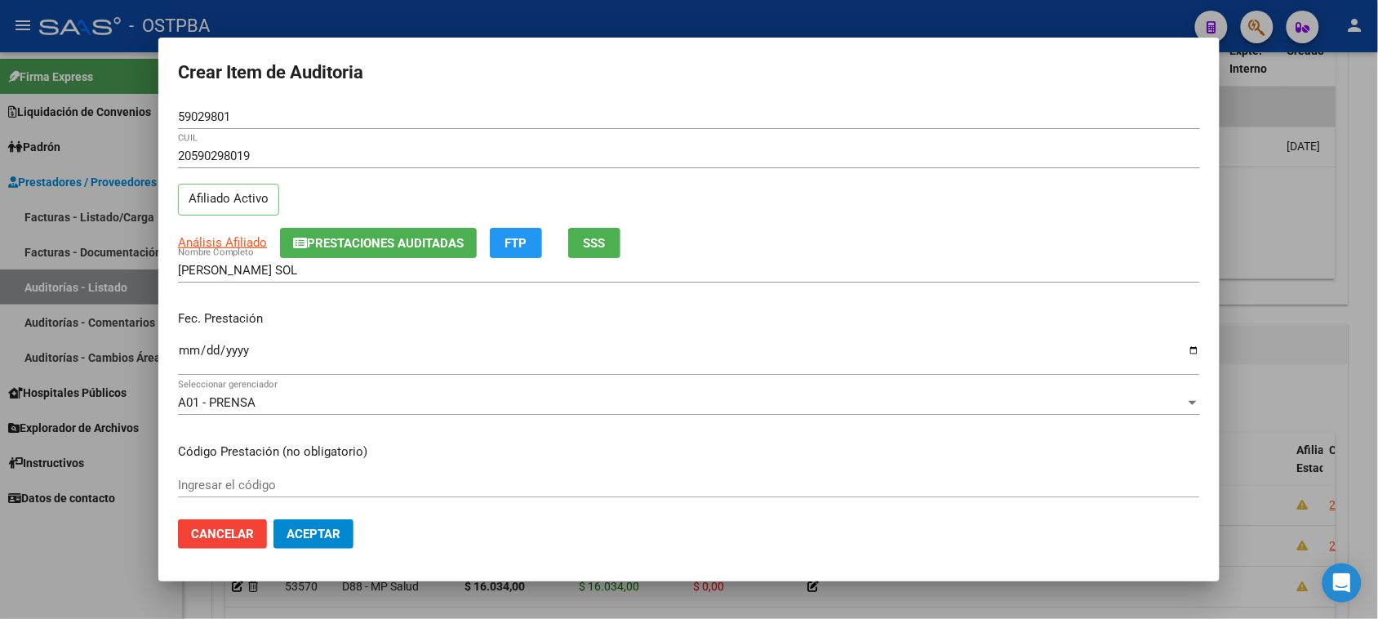
scroll to position [204, 0]
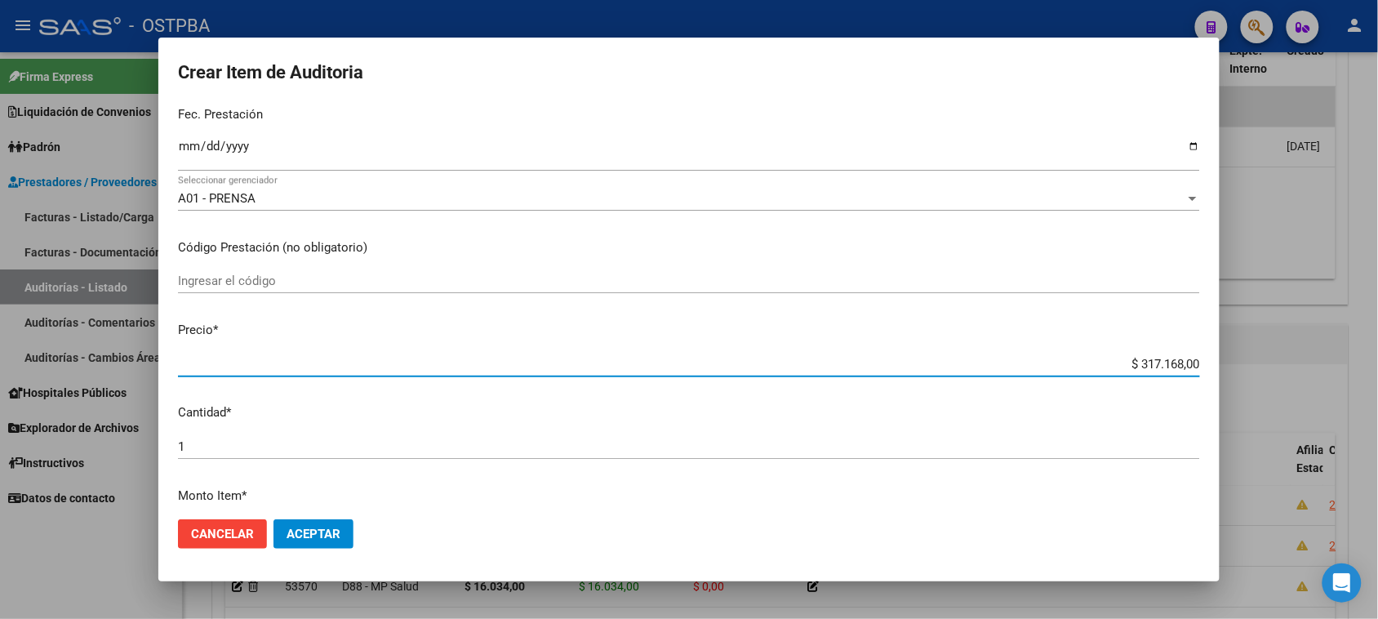
drag, startPoint x: 1139, startPoint y: 363, endPoint x: 1344, endPoint y: 360, distance: 204.9
click at [1344, 360] on div "Crear Item de Auditoria 59029801 Nro Documento 20590298019 CUIL Afiliado Activo…" at bounding box center [689, 309] width 1378 height 619
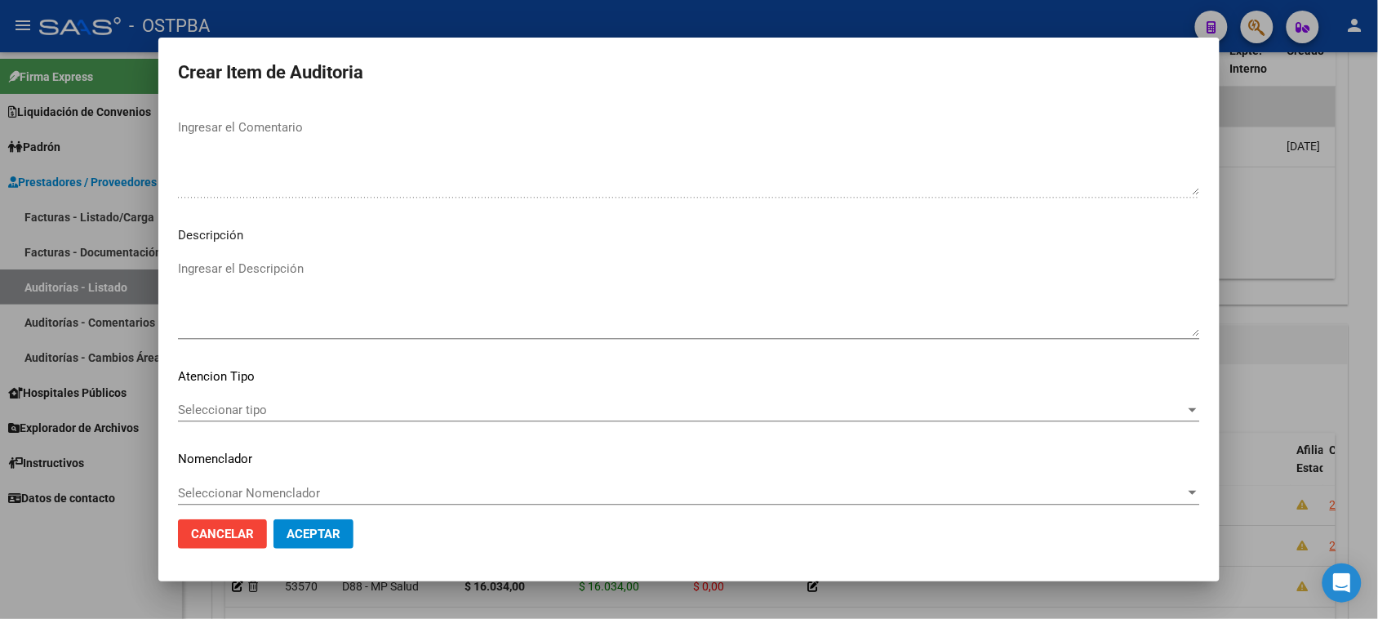
scroll to position [918, 0]
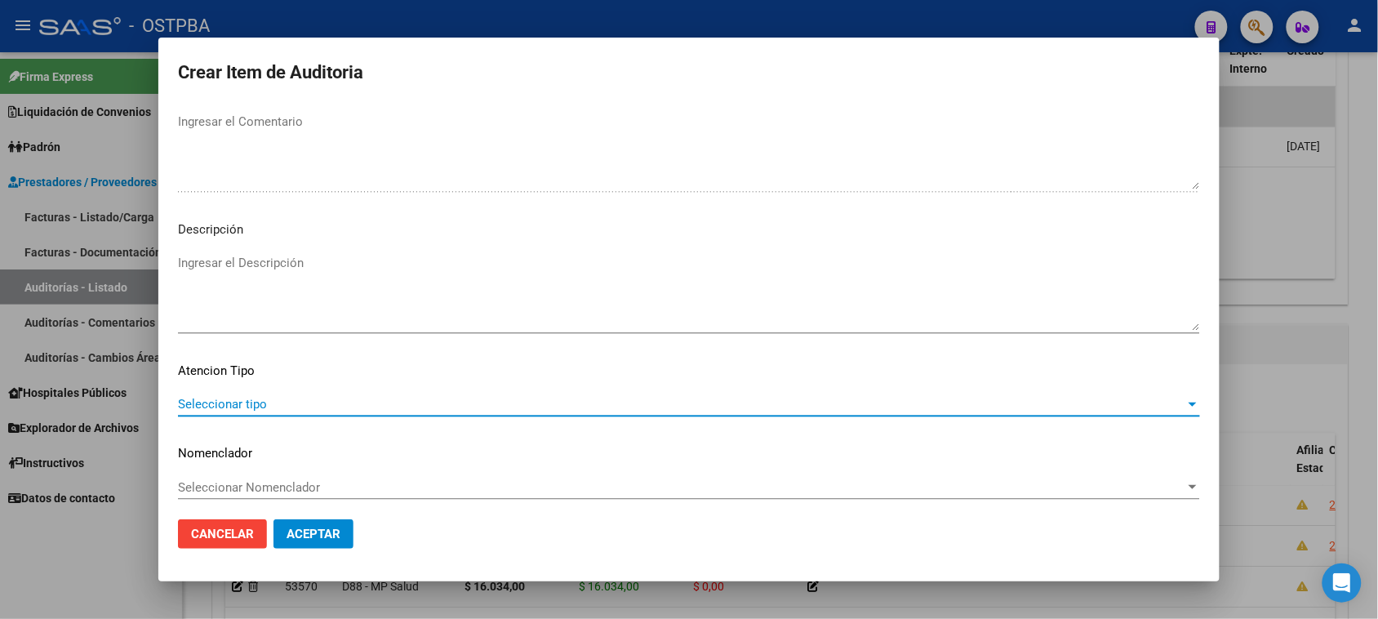
click at [217, 400] on span "Seleccionar tipo" at bounding box center [681, 404] width 1007 height 15
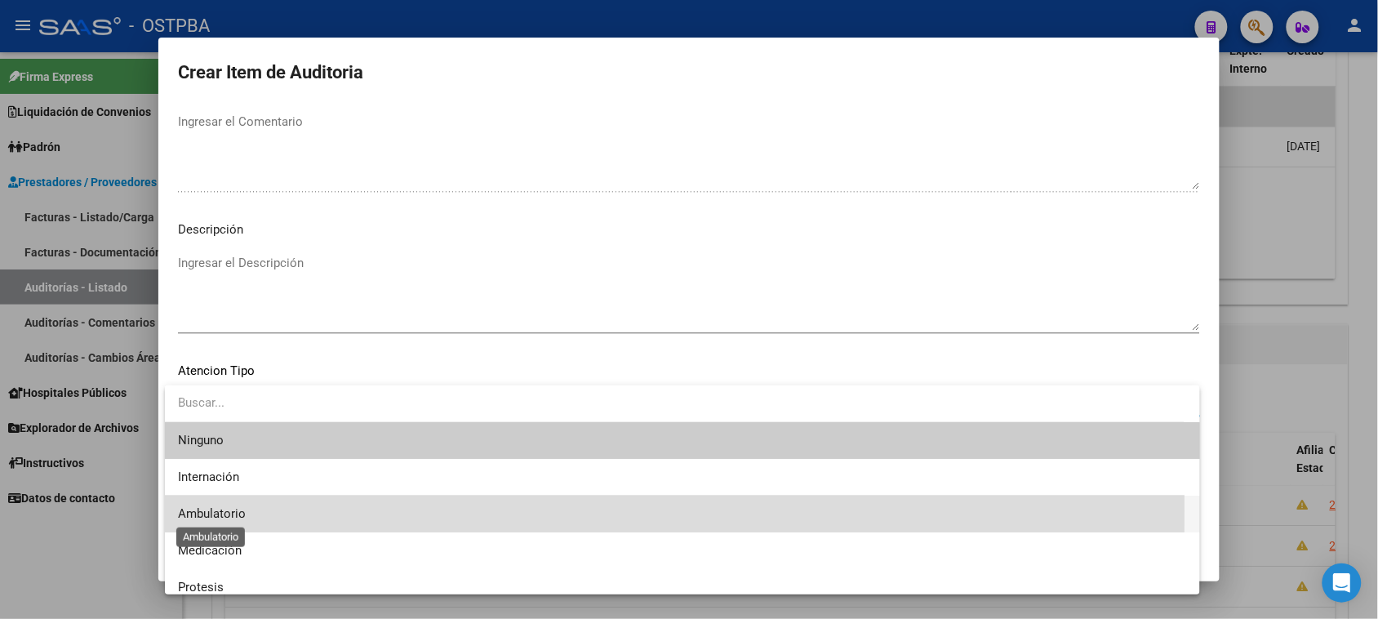
click at [221, 510] on span "Ambulatorio" at bounding box center [212, 513] width 68 height 15
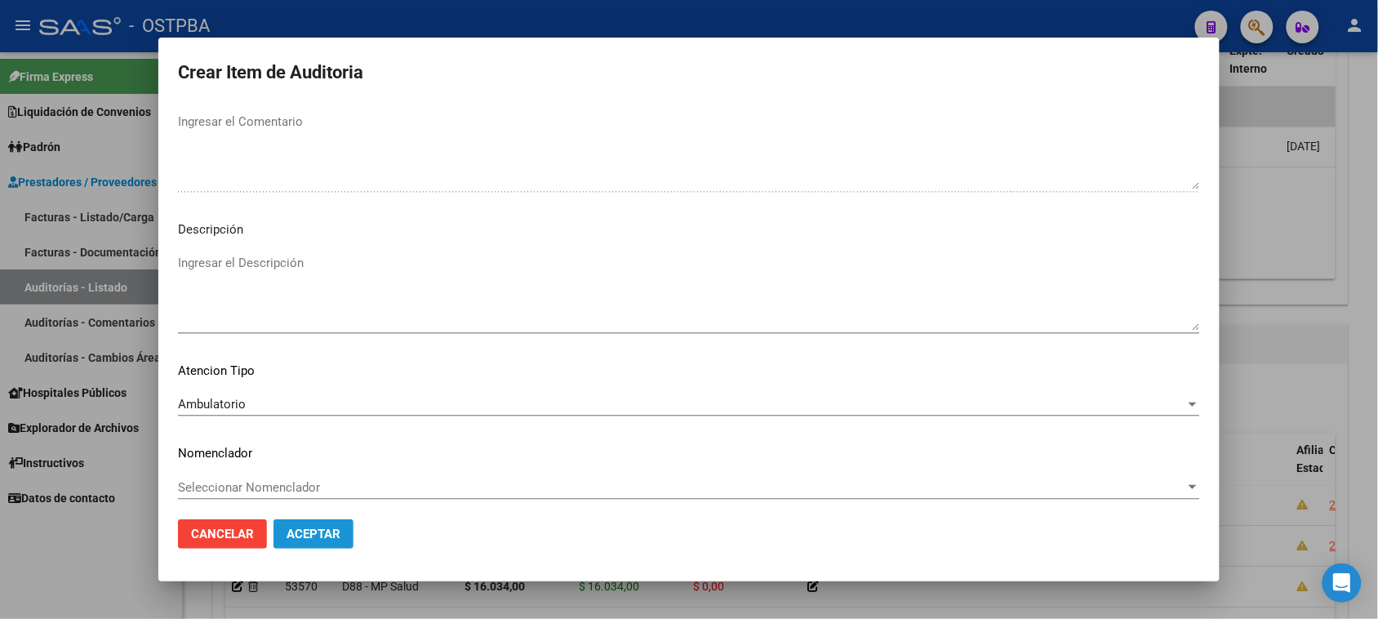
click at [300, 531] on span "Aceptar" at bounding box center [313, 533] width 54 height 15
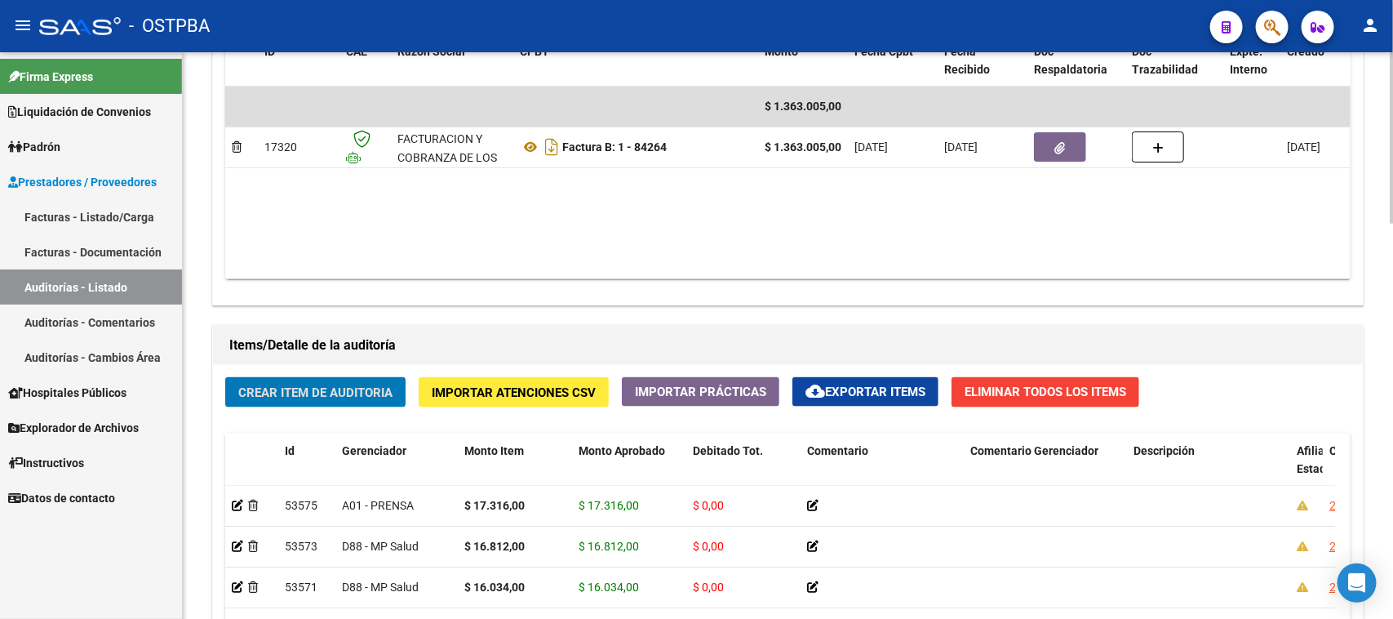
click at [322, 393] on span "Crear Item de Auditoria" at bounding box center [315, 392] width 154 height 15
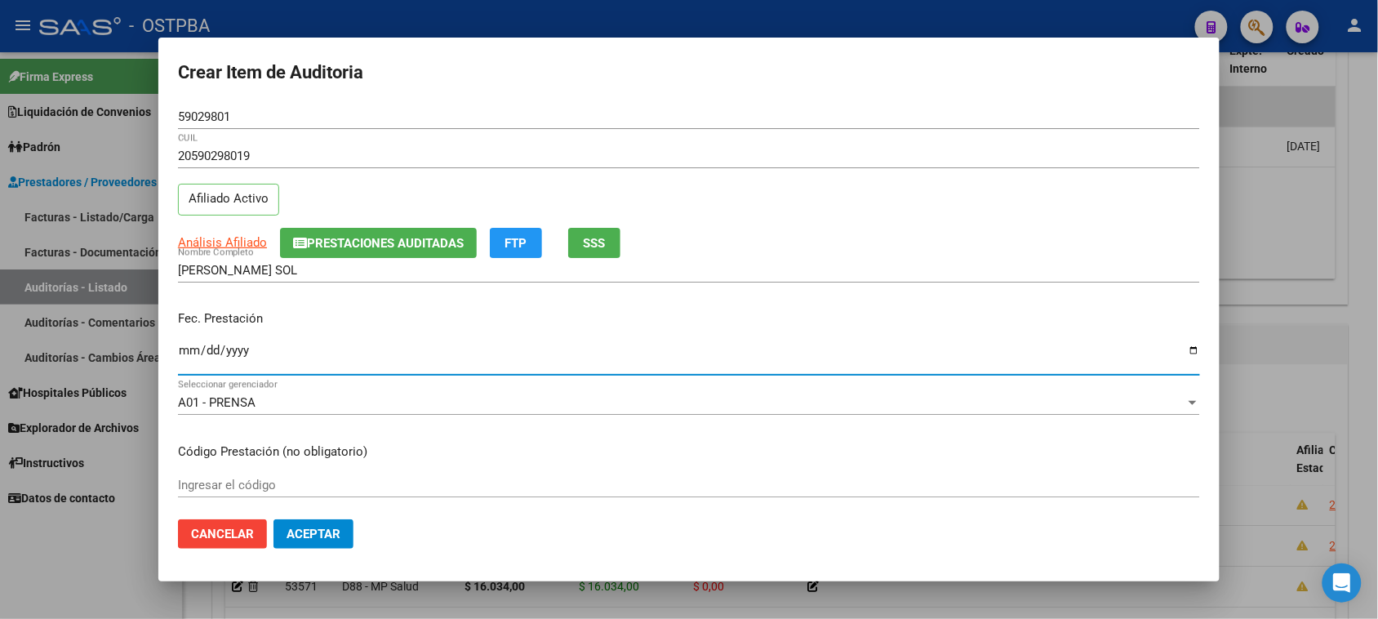
click at [178, 348] on input "Ingresar la fecha" at bounding box center [689, 357] width 1022 height 26
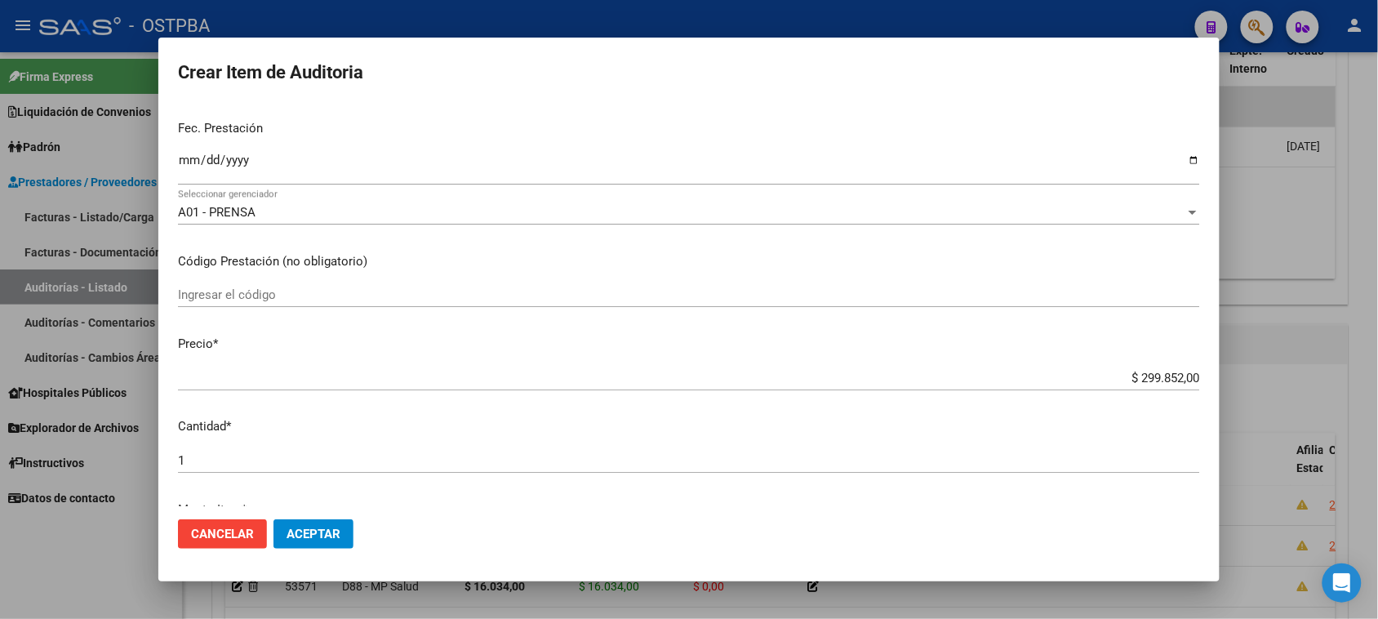
scroll to position [204, 0]
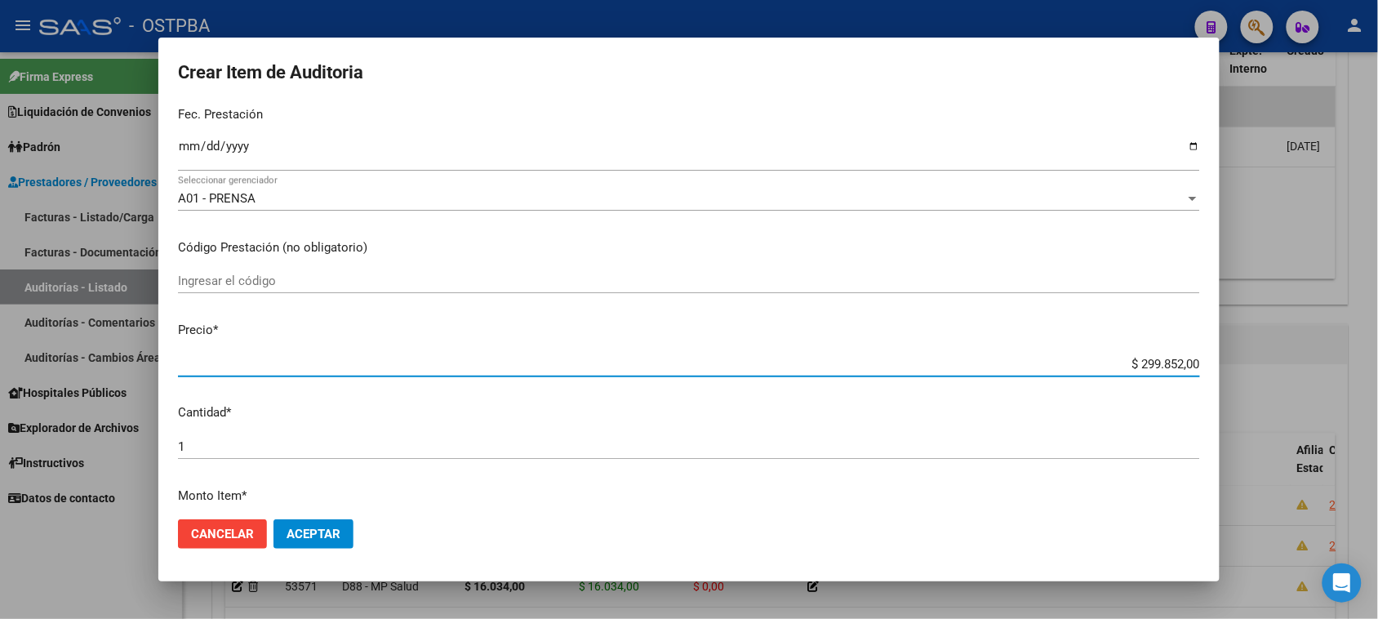
drag, startPoint x: 1124, startPoint y: 360, endPoint x: 1258, endPoint y: 360, distance: 133.8
click at [1258, 360] on div "Crear Item de Auditoria 59029801 Nro Documento 20590298019 CUIL Afiliado Activo…" at bounding box center [689, 309] width 1378 height 619
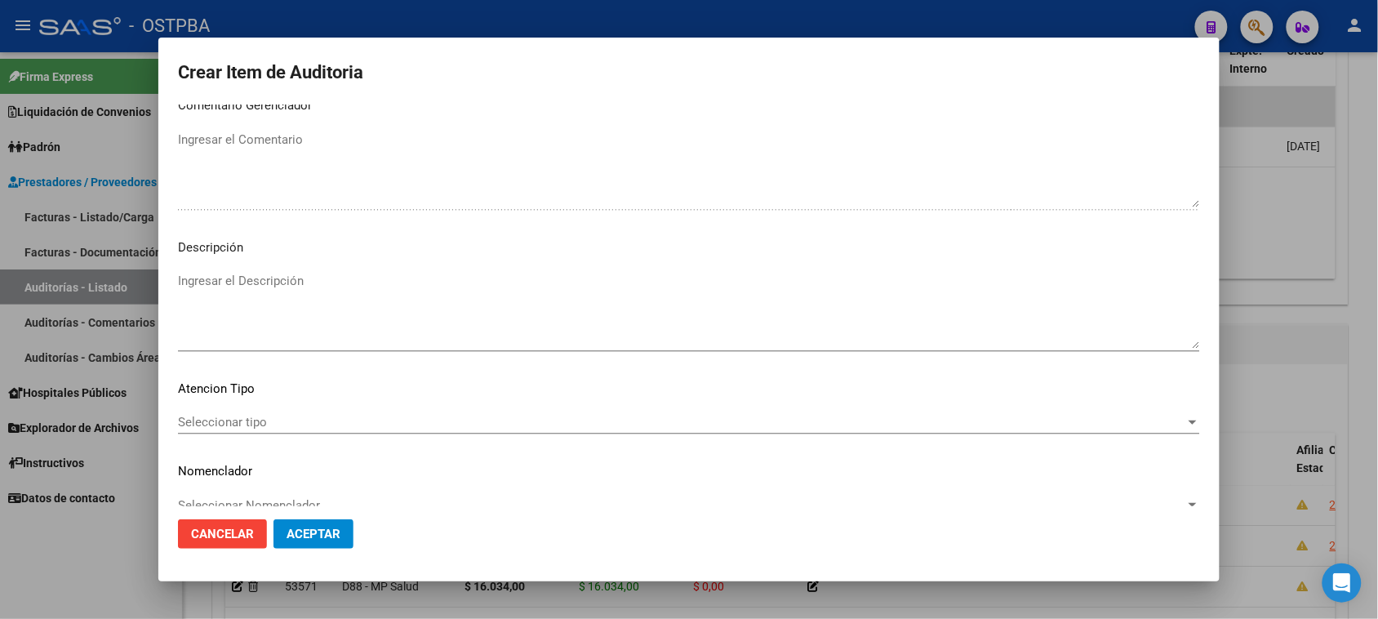
scroll to position [925, 0]
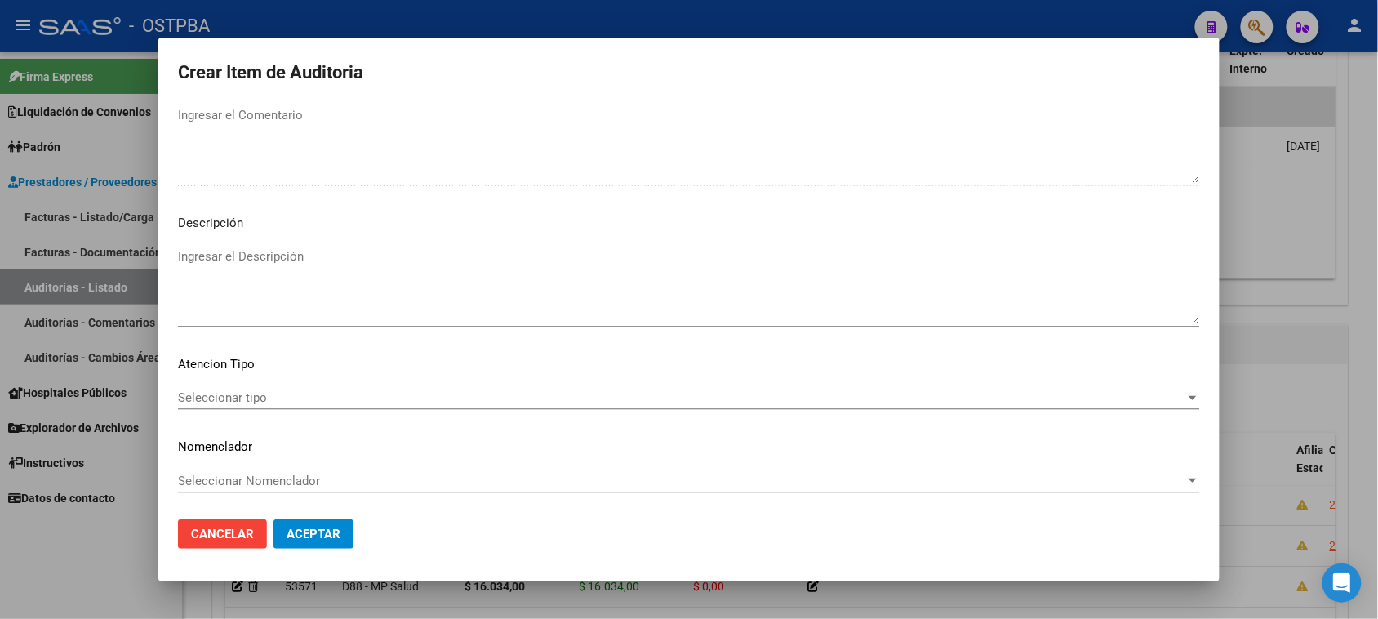
click at [259, 394] on span "Seleccionar tipo" at bounding box center [681, 397] width 1007 height 15
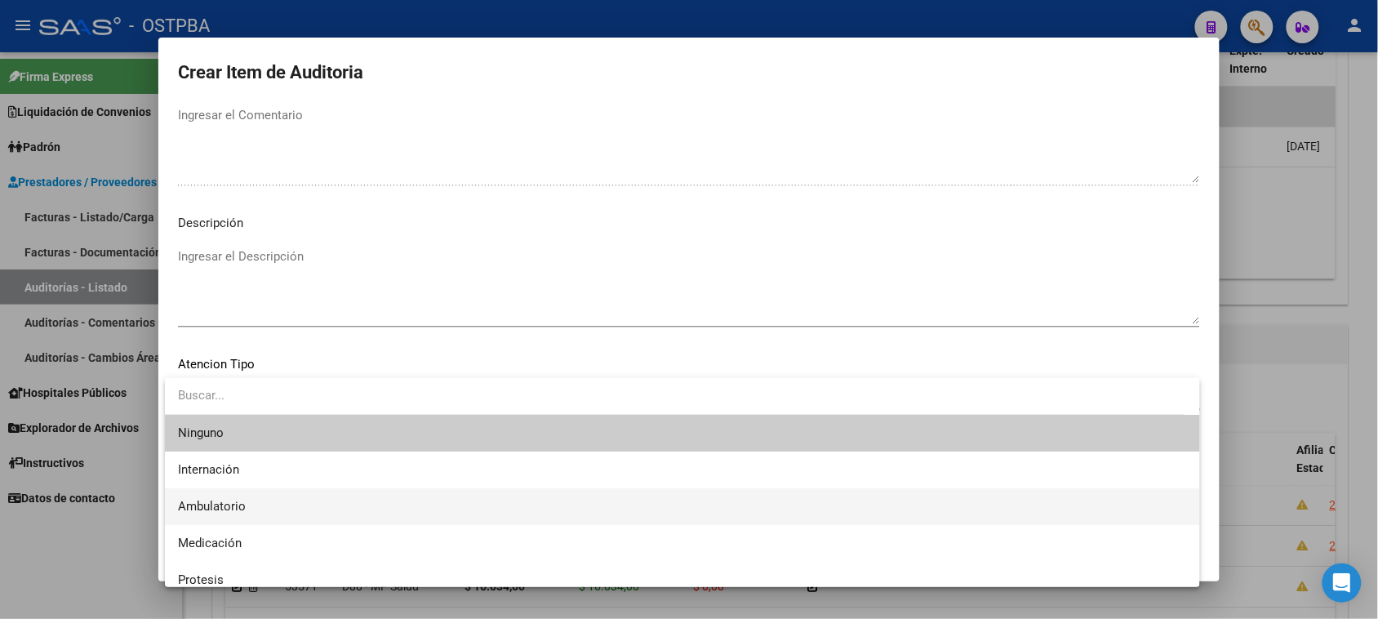
click at [205, 498] on span "Ambulatorio" at bounding box center [682, 506] width 1009 height 37
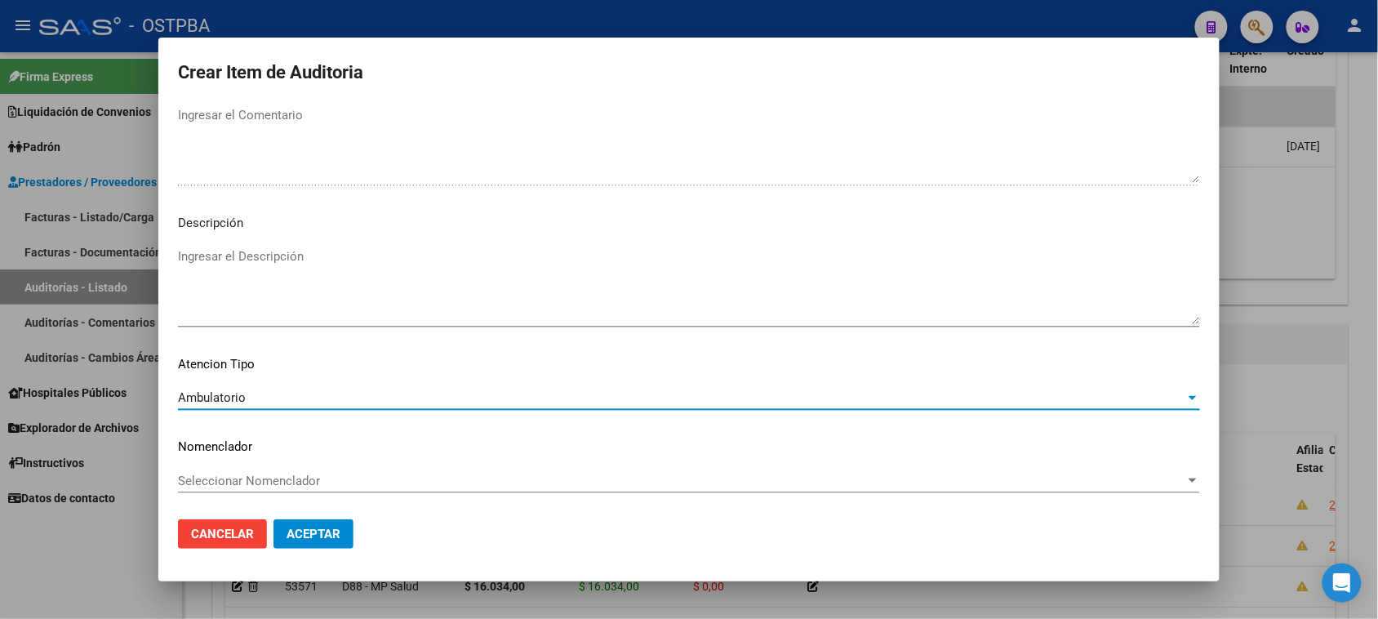
click at [303, 539] on span "Aceptar" at bounding box center [313, 533] width 54 height 15
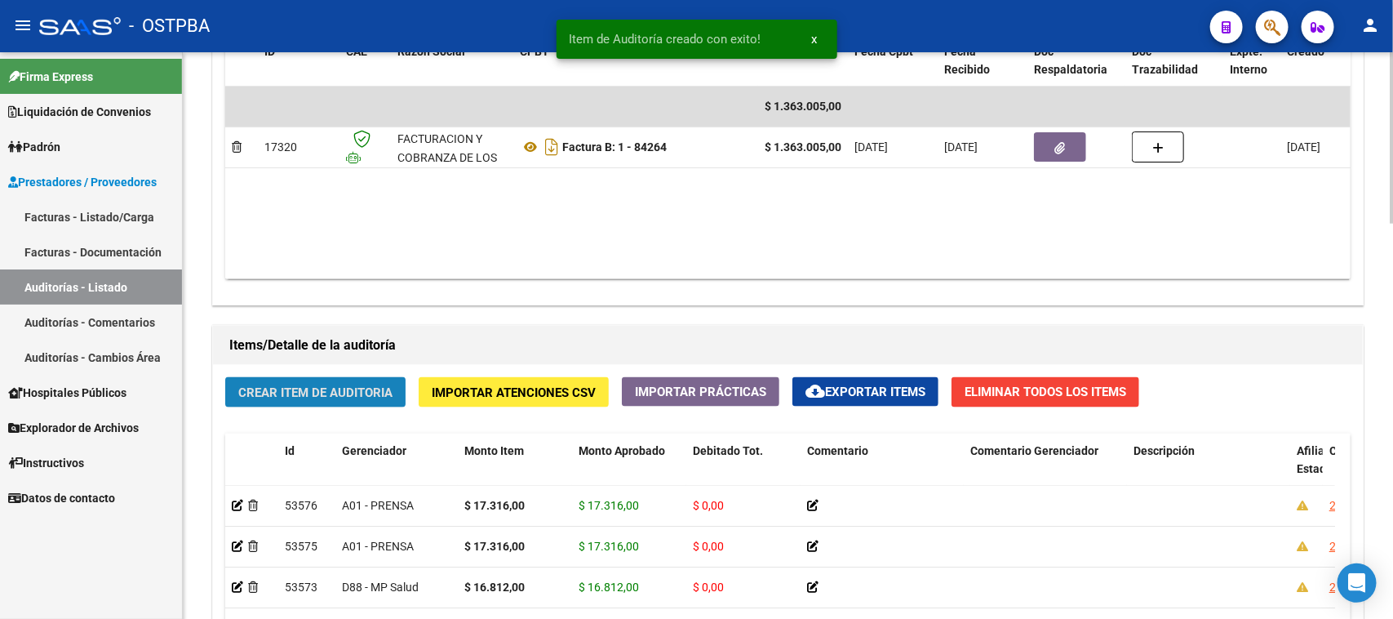
click at [363, 396] on span "Crear Item de Auditoria" at bounding box center [315, 392] width 154 height 15
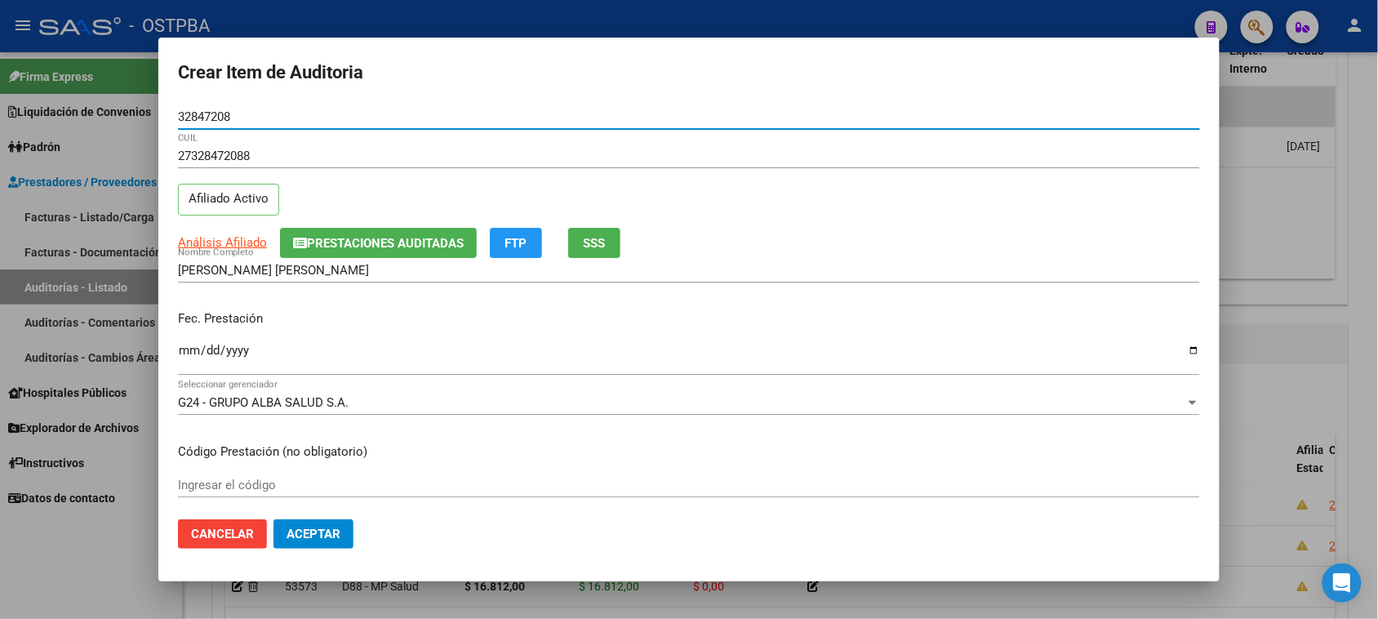
drag, startPoint x: 184, startPoint y: 349, endPoint x: 268, endPoint y: 361, distance: 84.0
click at [188, 348] on input "Ingresar la fecha" at bounding box center [689, 357] width 1022 height 26
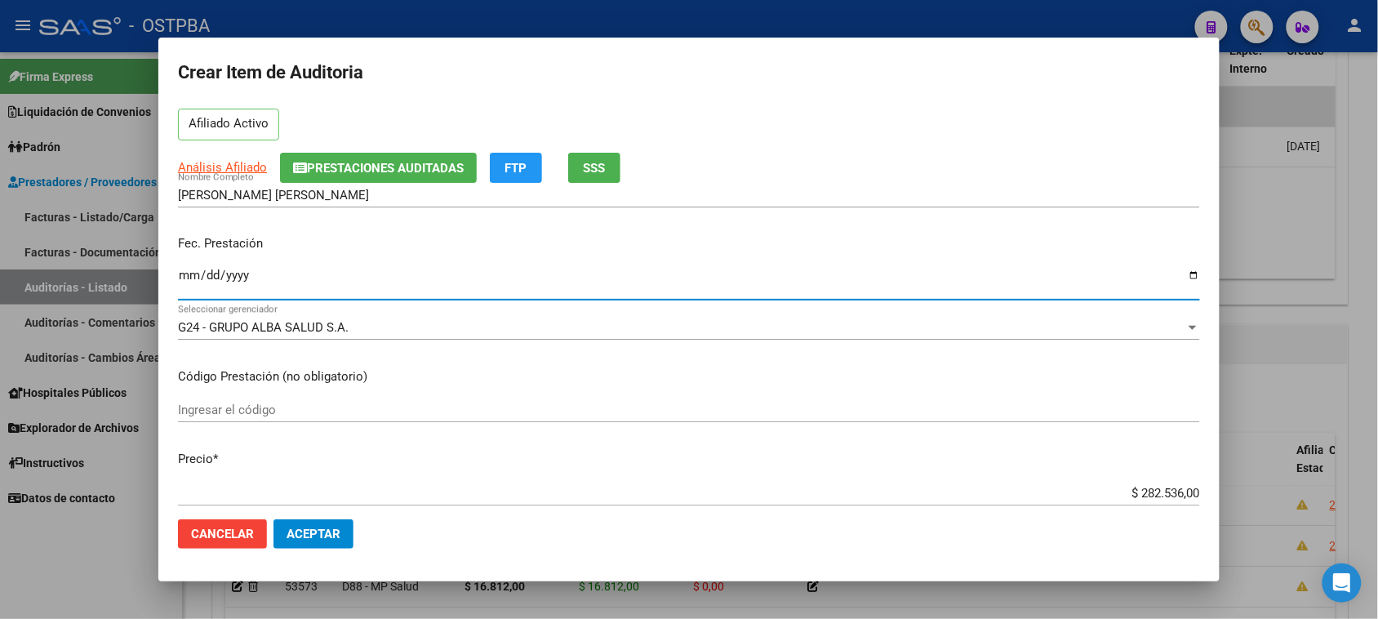
scroll to position [306, 0]
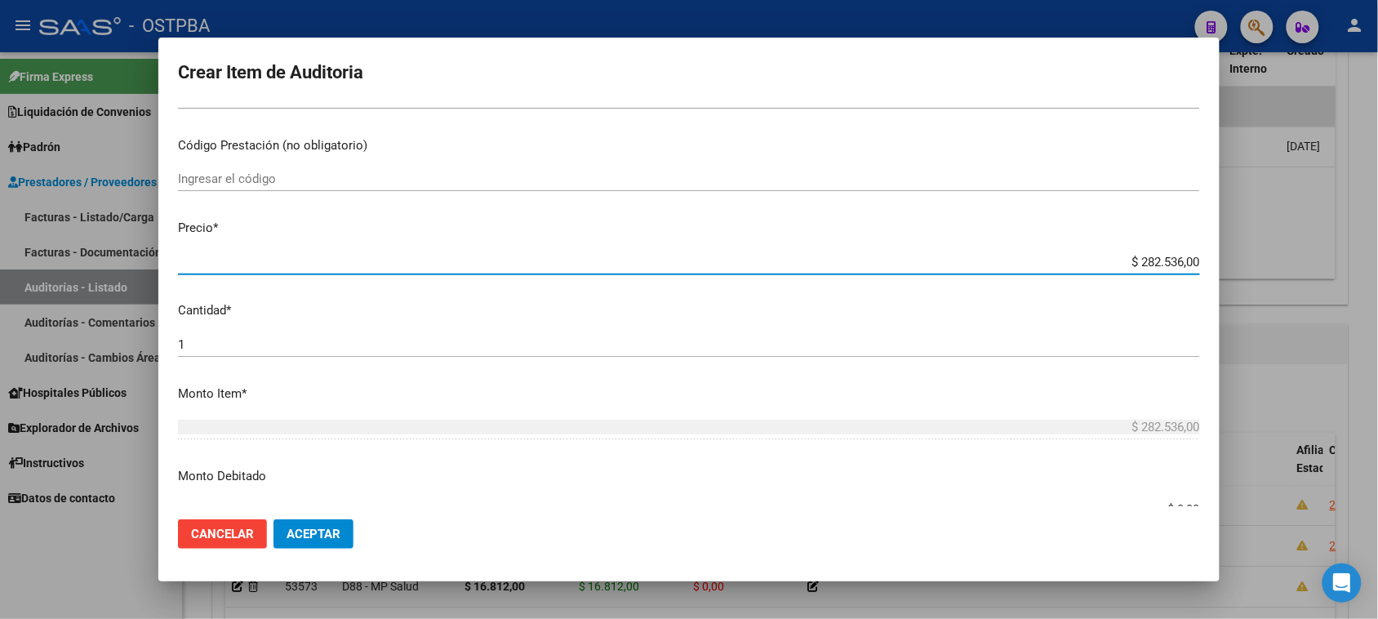
drag, startPoint x: 1124, startPoint y: 261, endPoint x: 1329, endPoint y: 261, distance: 204.8
click at [1329, 261] on div "Crear Item de Auditoria 32847208 Nro Documento 27328472088 CUIL Afiliado Activo…" at bounding box center [689, 309] width 1378 height 619
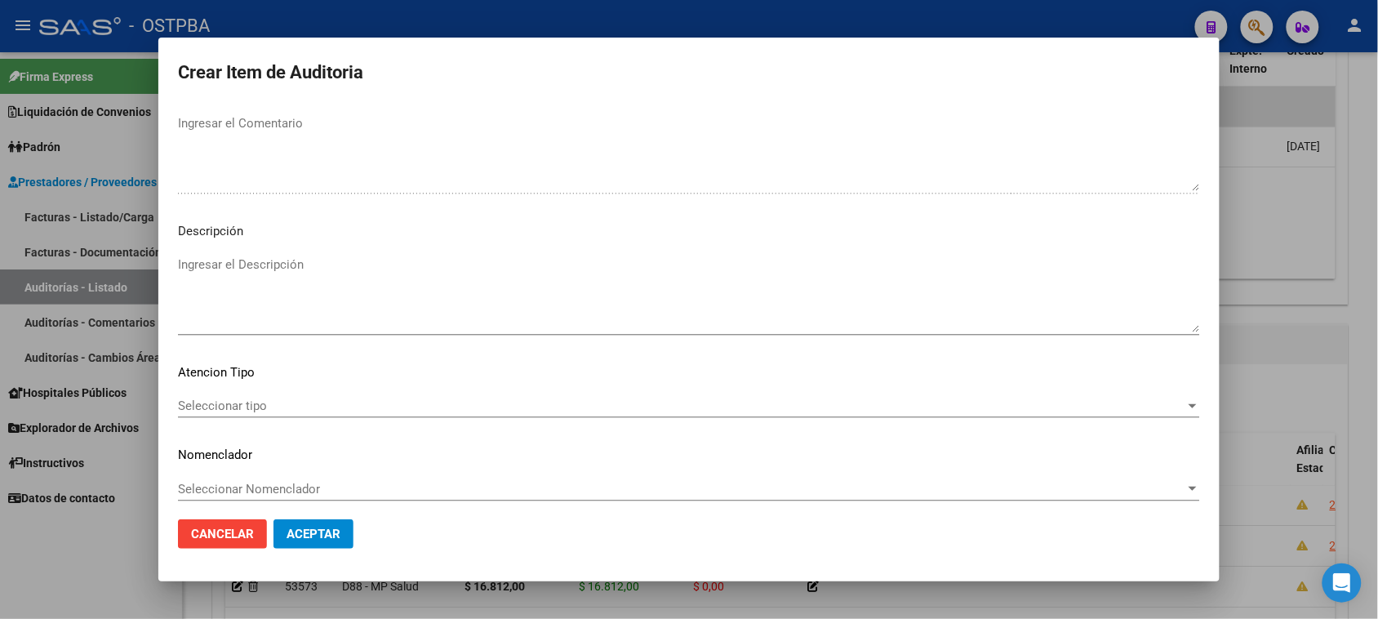
scroll to position [918, 0]
click at [213, 402] on span "Seleccionar tipo" at bounding box center [681, 404] width 1007 height 15
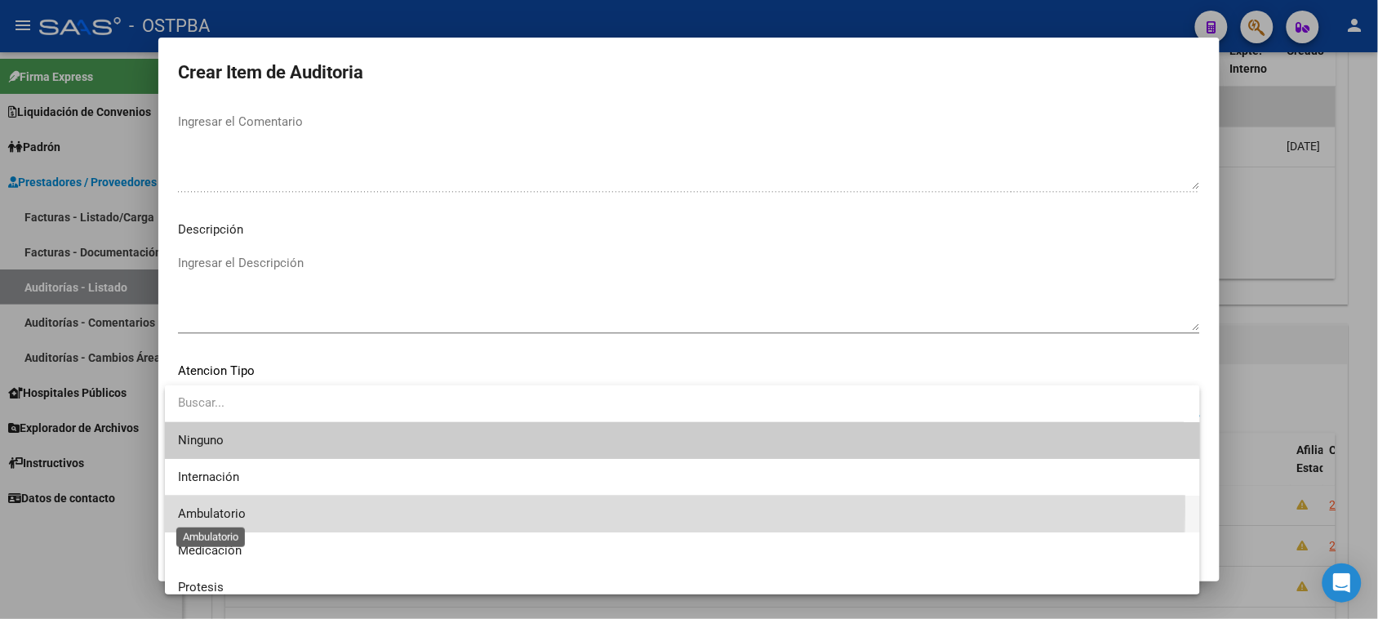
click at [213, 506] on span "Ambulatorio" at bounding box center [212, 513] width 68 height 15
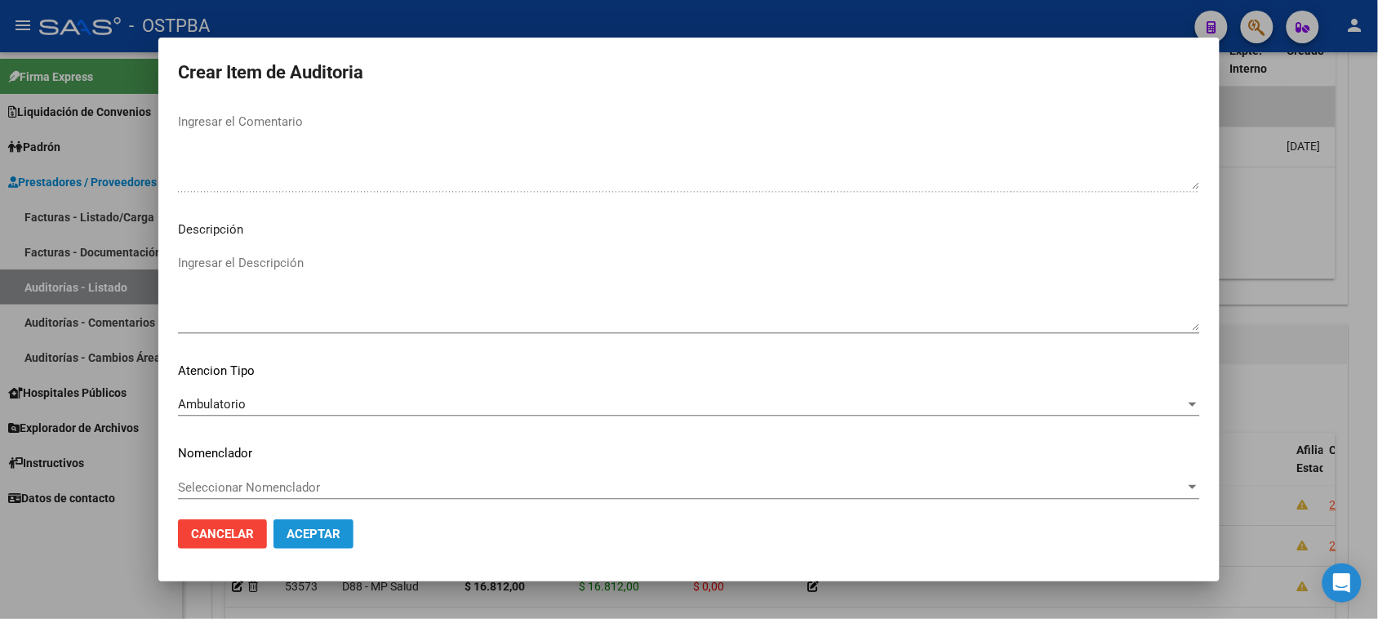
click at [291, 536] on span "Aceptar" at bounding box center [313, 533] width 54 height 15
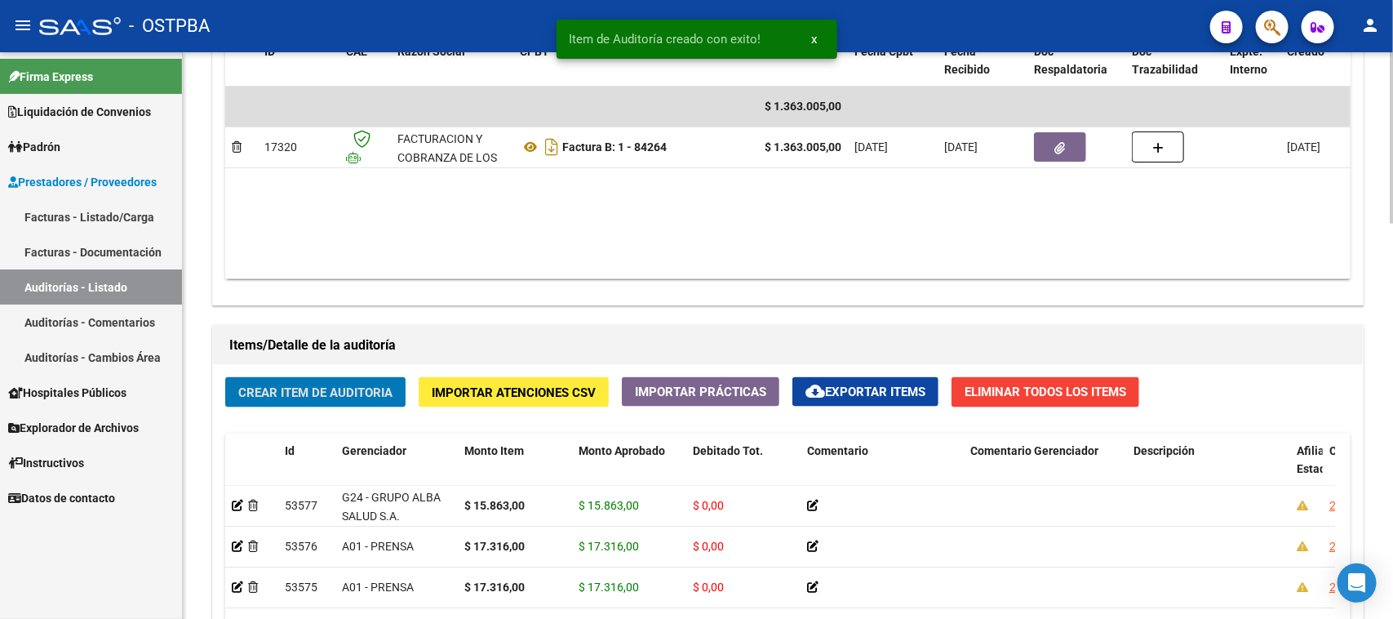
click at [362, 393] on span "Crear Item de Auditoria" at bounding box center [315, 392] width 154 height 15
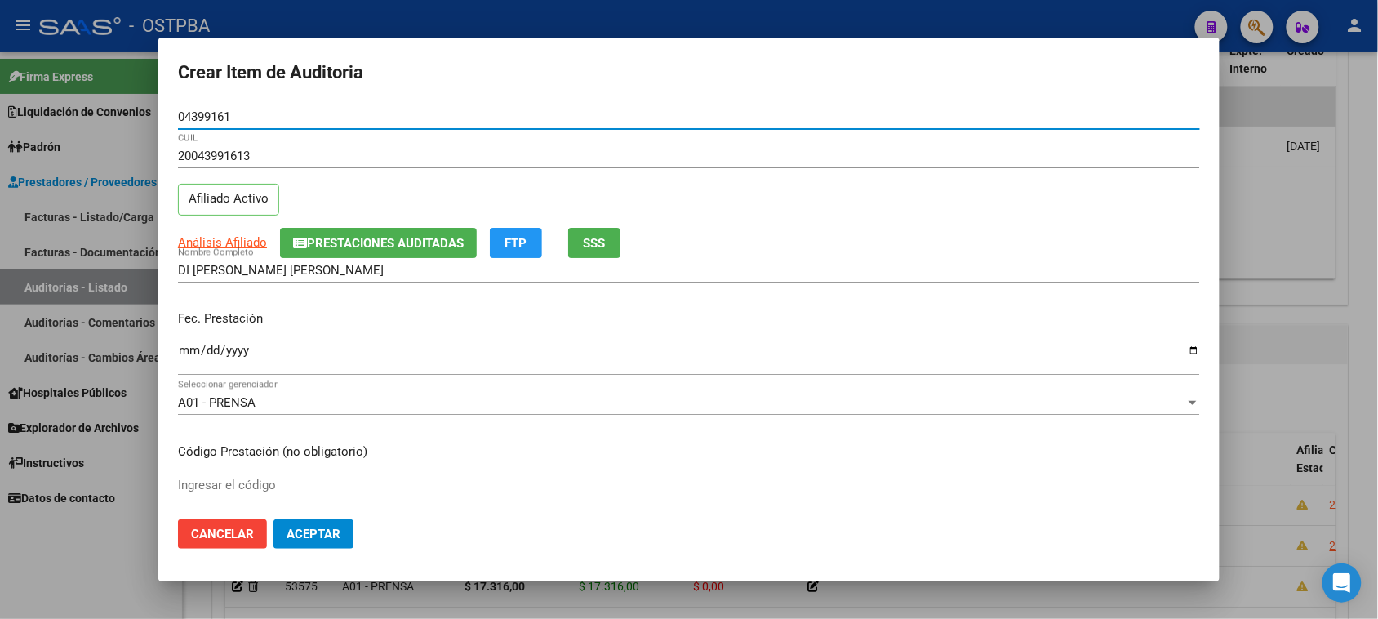
click at [593, 246] on span "SSS" at bounding box center [595, 243] width 22 height 15
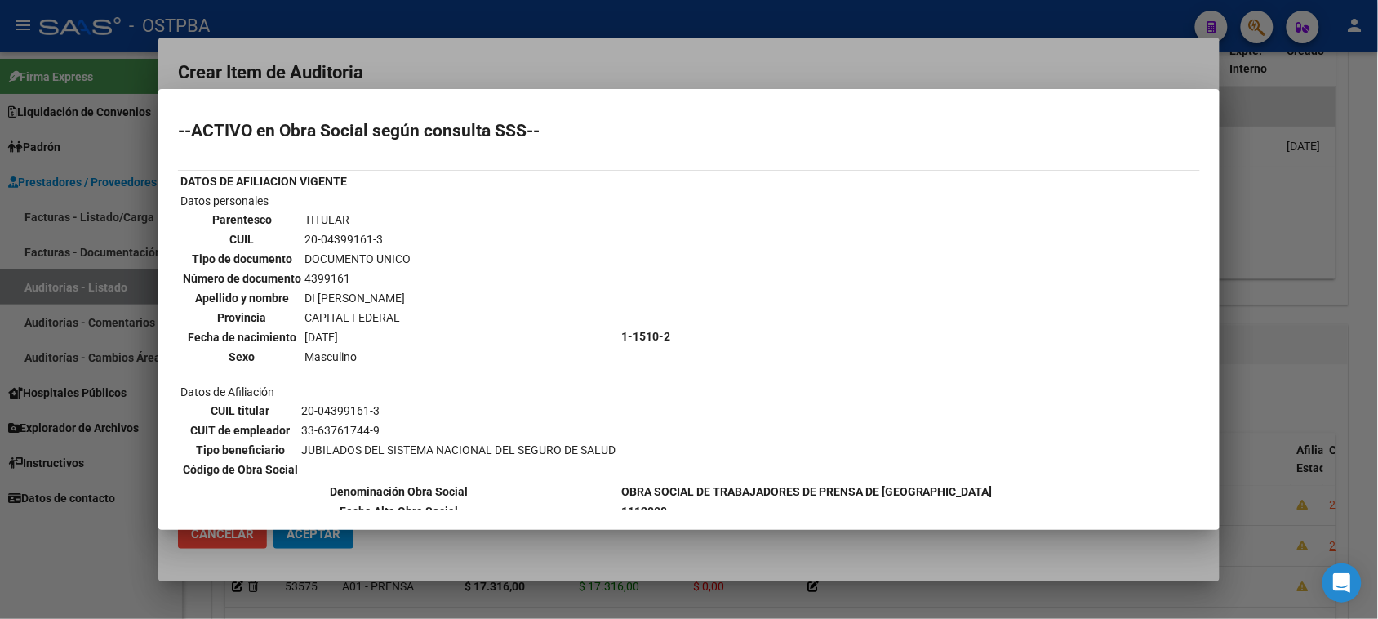
click at [122, 541] on div at bounding box center [689, 309] width 1378 height 619
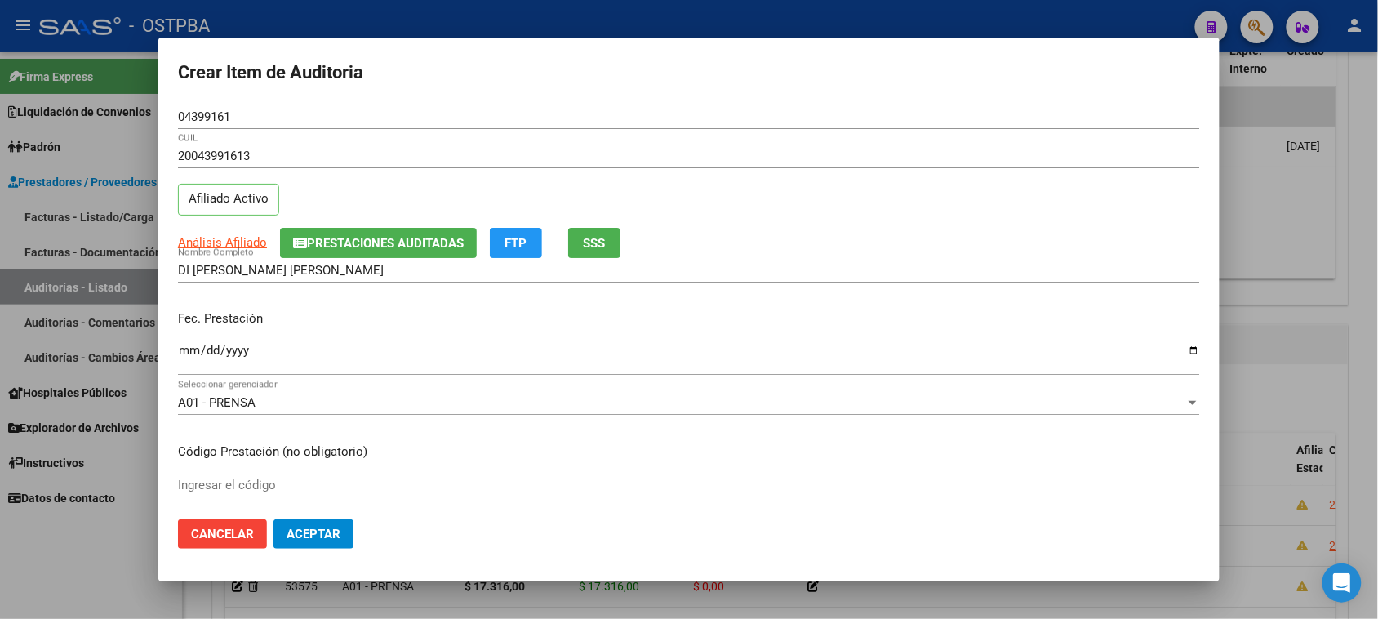
click at [182, 352] on input "Ingresar la fecha" at bounding box center [689, 357] width 1022 height 26
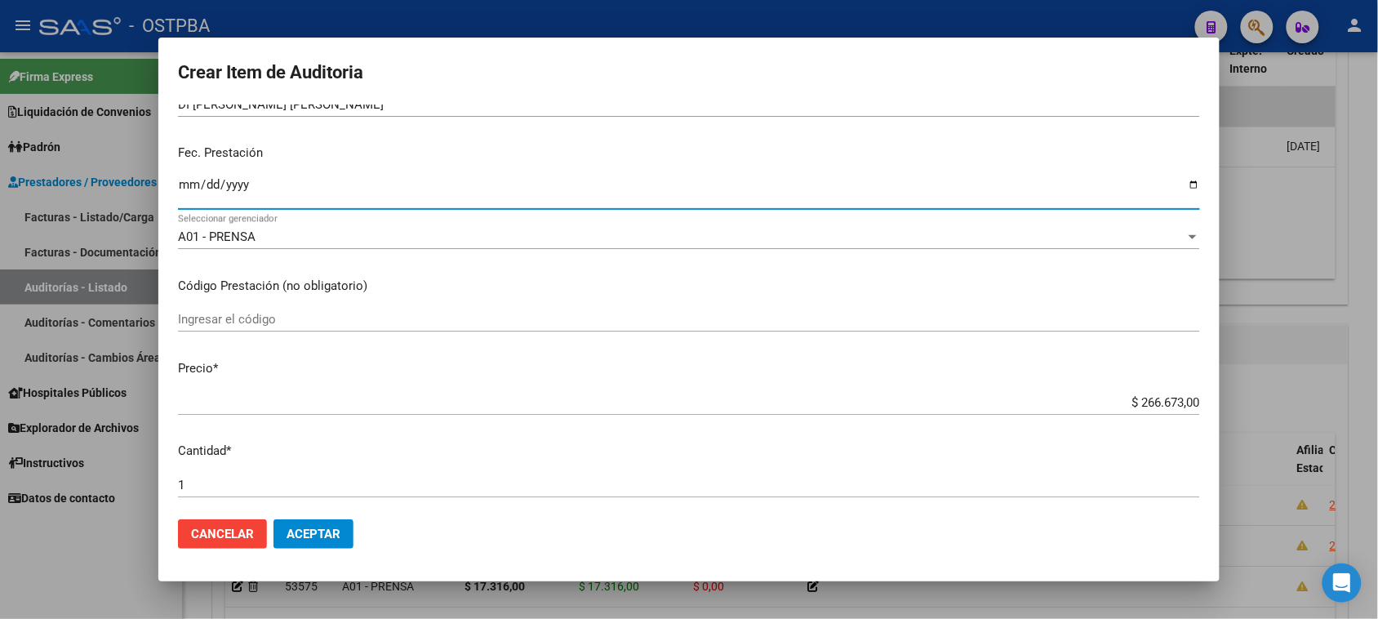
scroll to position [204, 0]
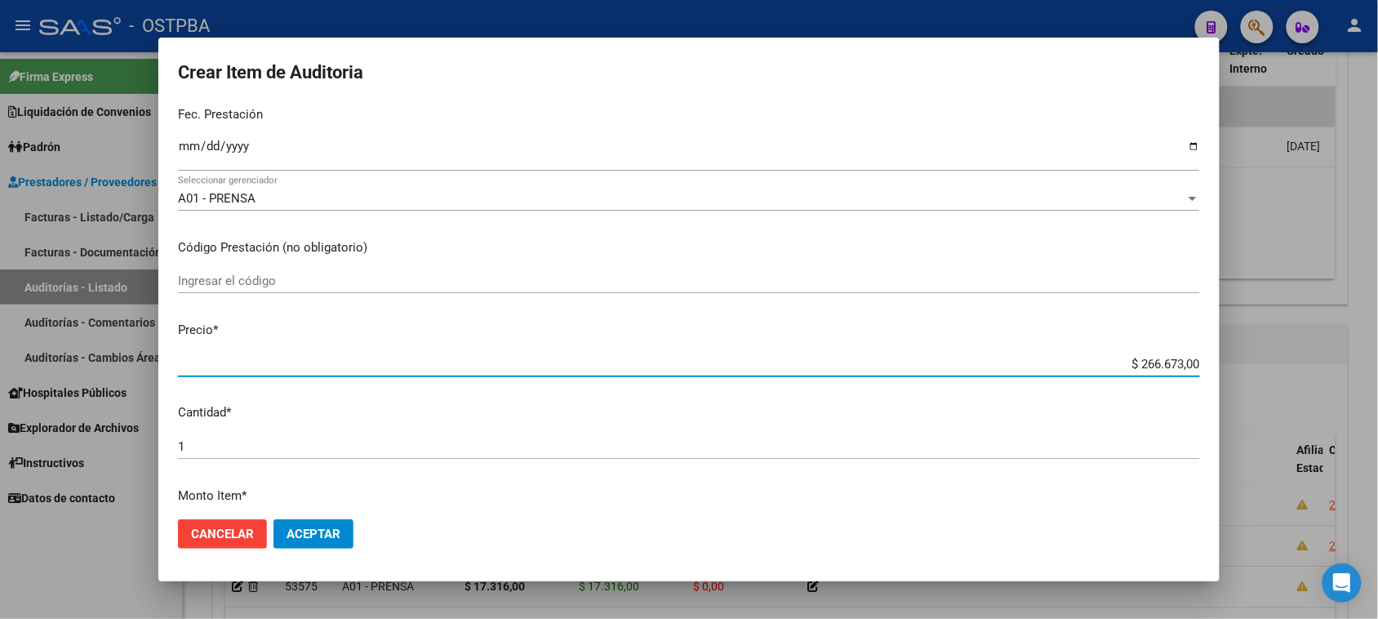
drag, startPoint x: 1120, startPoint y: 361, endPoint x: 1298, endPoint y: 374, distance: 178.4
click at [1298, 374] on div "Crear Item de Auditoria 04399161 Nro Documento 20043991613 CUIL Afiliado Activo…" at bounding box center [689, 309] width 1378 height 619
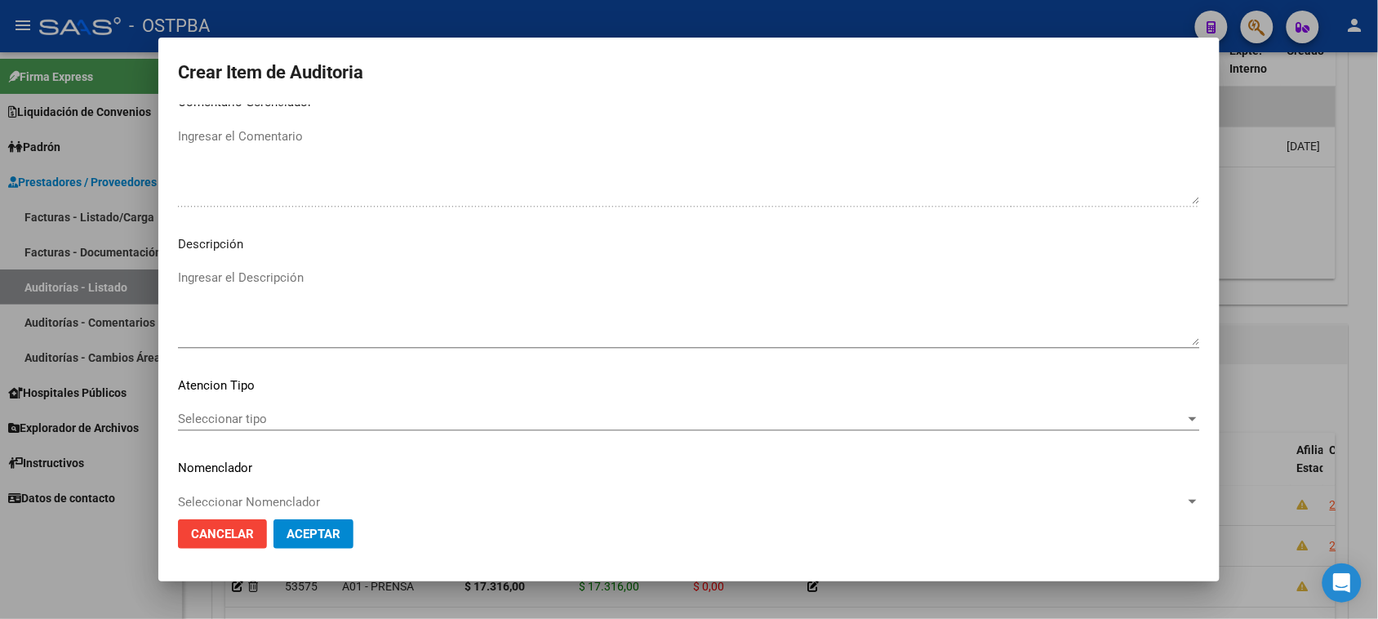
scroll to position [925, 0]
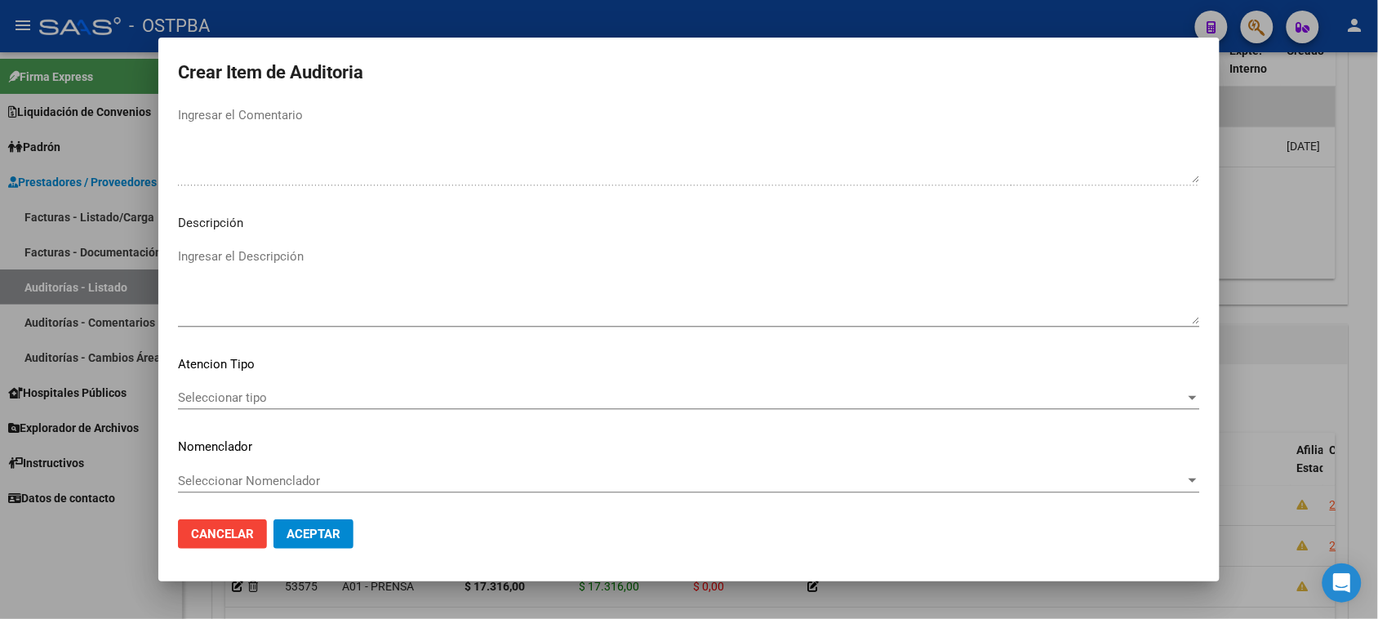
click at [241, 401] on span "Seleccionar tipo" at bounding box center [681, 397] width 1007 height 15
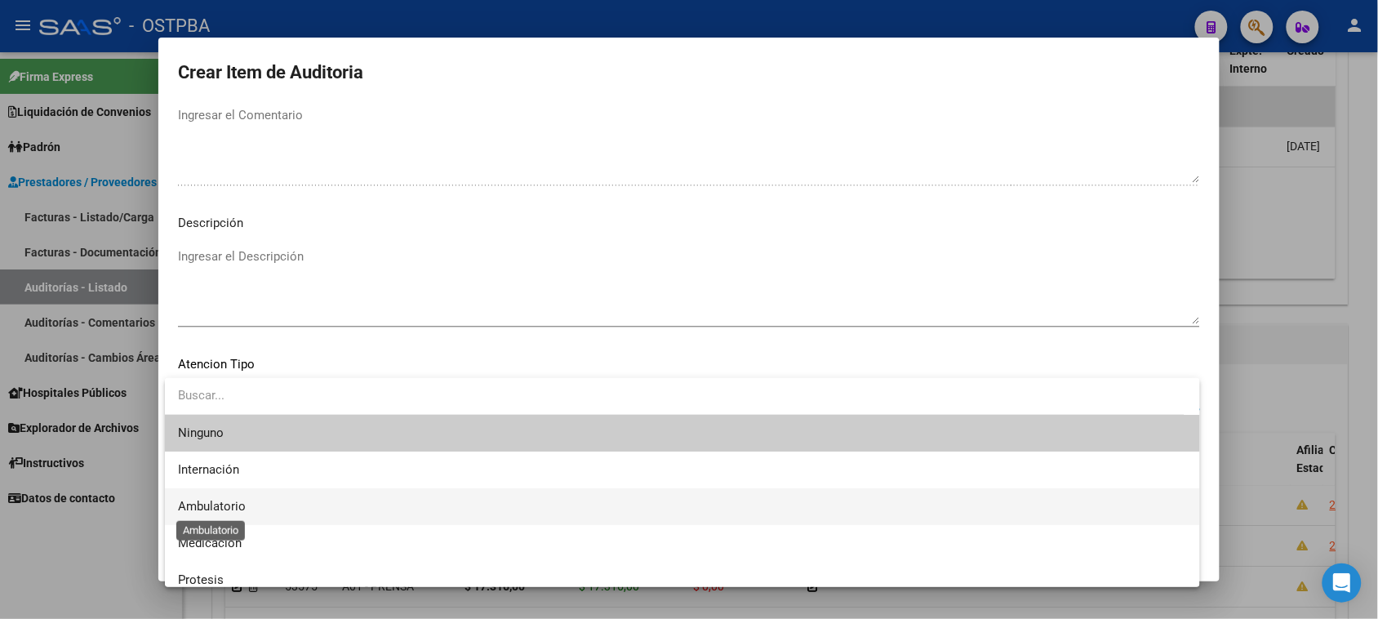
click at [212, 502] on span "Ambulatorio" at bounding box center [212, 506] width 68 height 15
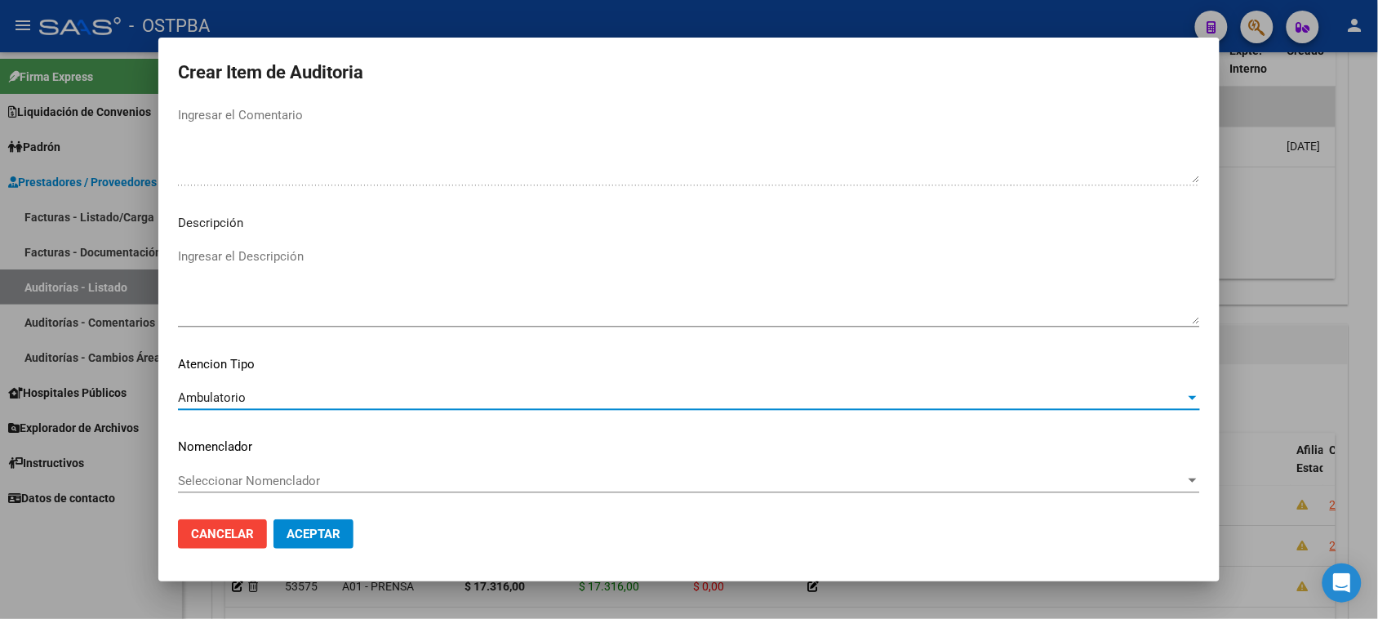
click at [295, 535] on span "Aceptar" at bounding box center [313, 533] width 54 height 15
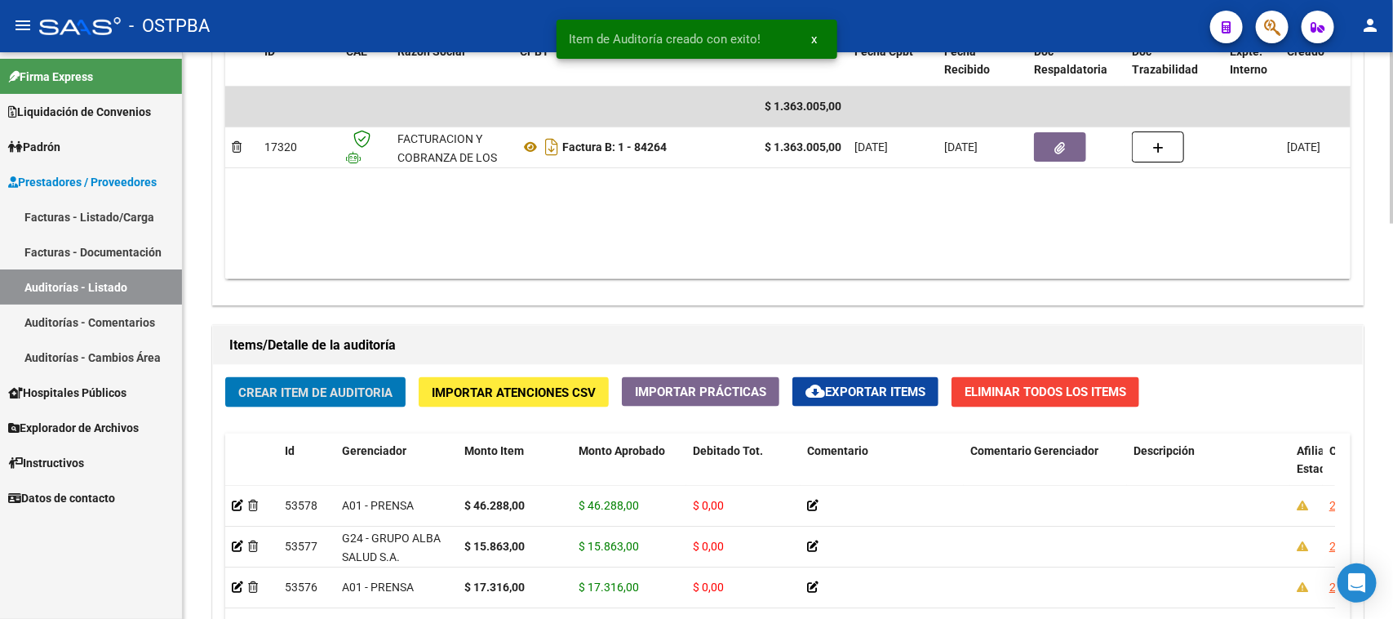
click at [382, 393] on span "Crear Item de Auditoria" at bounding box center [315, 392] width 154 height 15
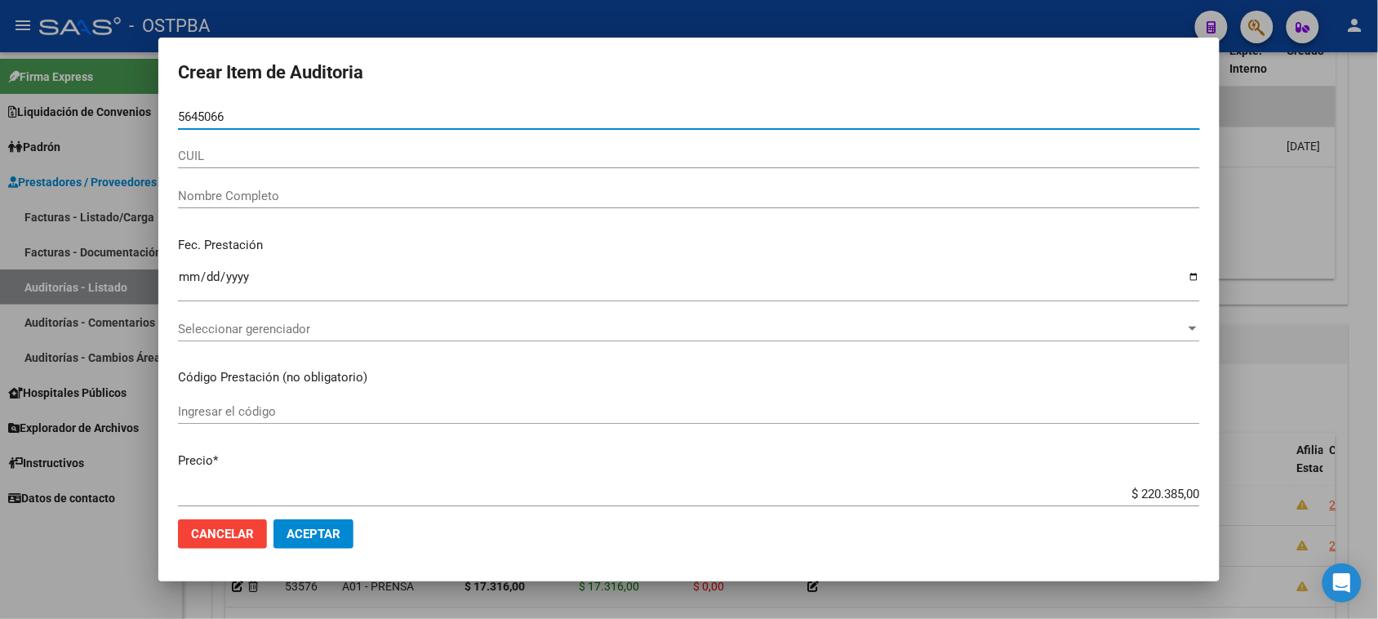
click at [180, 117] on input "5645066" at bounding box center [689, 116] width 1022 height 15
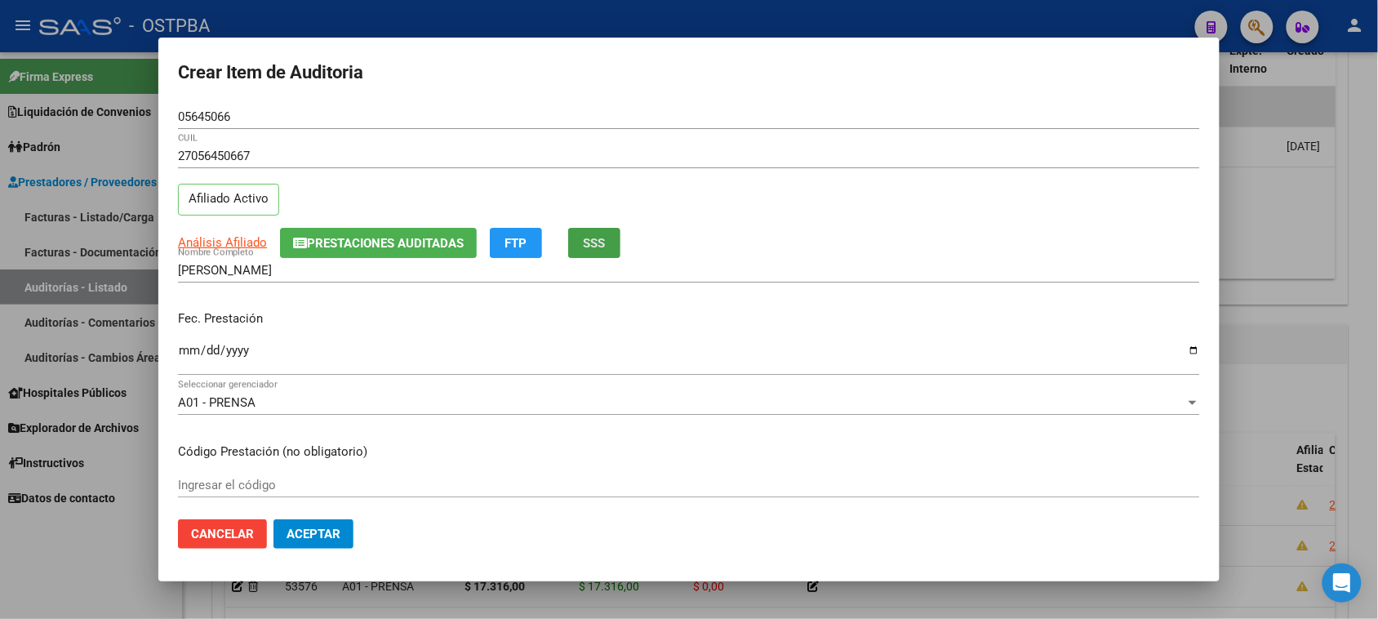
click at [604, 242] on span "SSS" at bounding box center [595, 243] width 22 height 15
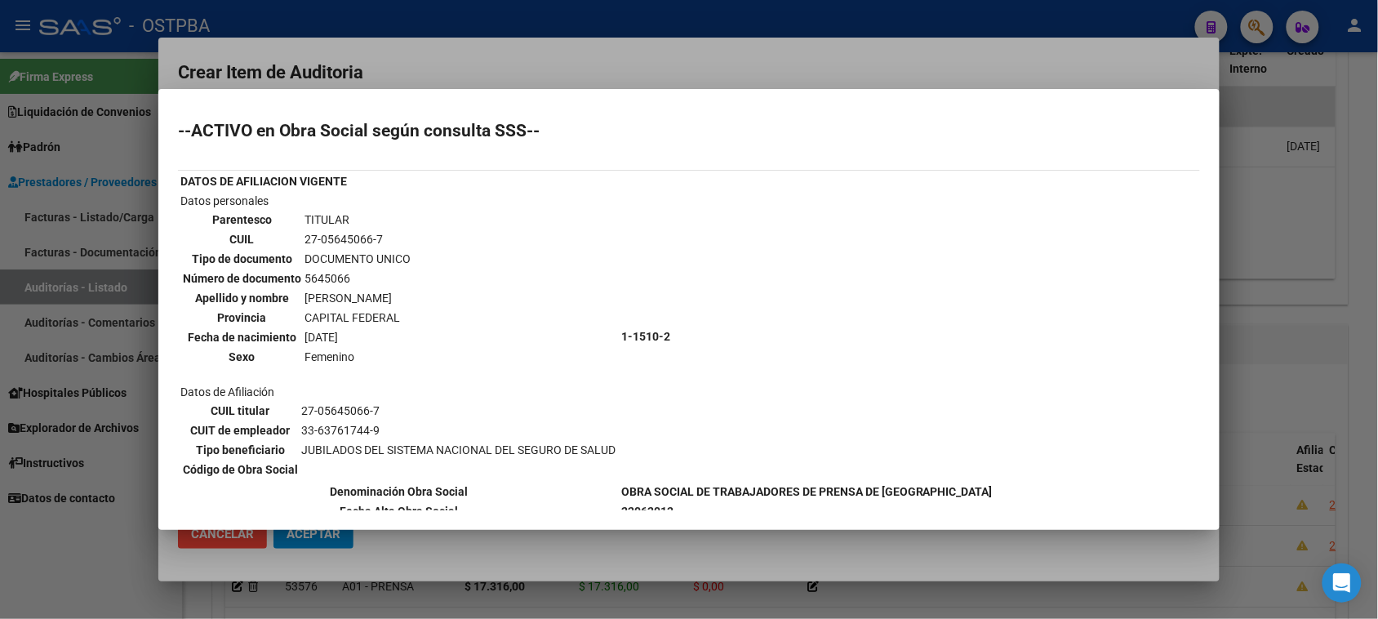
click at [100, 545] on div at bounding box center [689, 309] width 1378 height 619
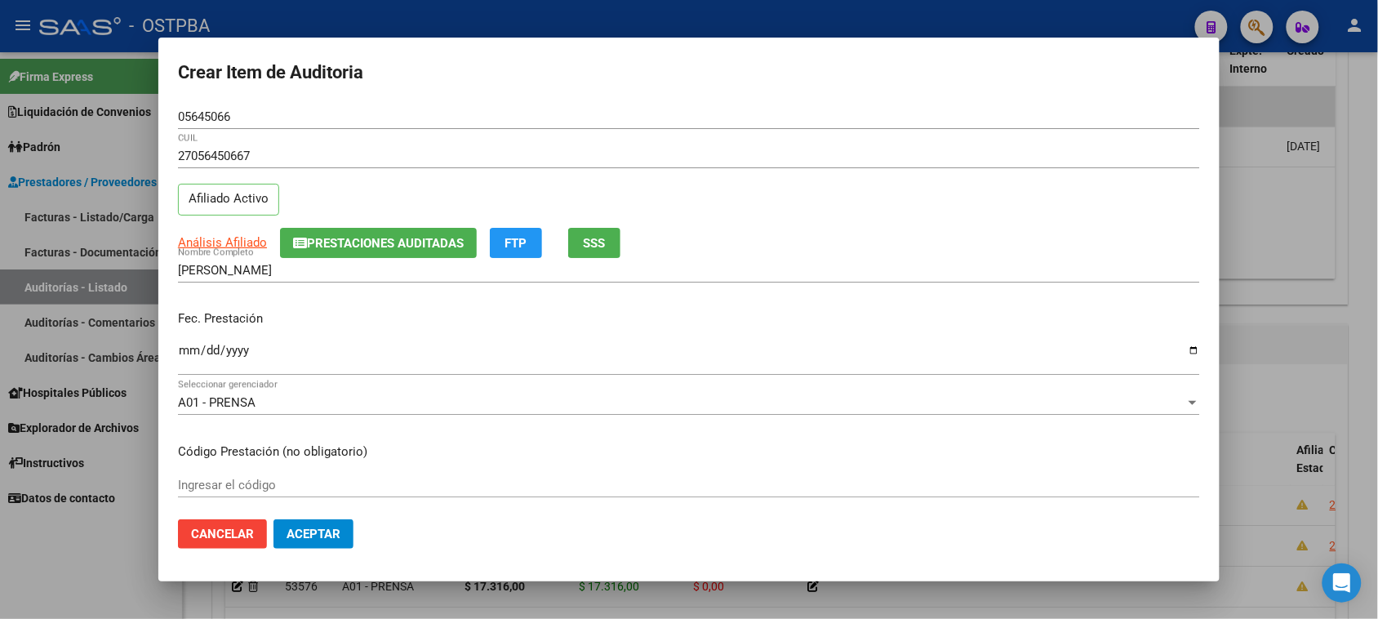
click at [184, 352] on input "Ingresar la fecha" at bounding box center [689, 357] width 1022 height 26
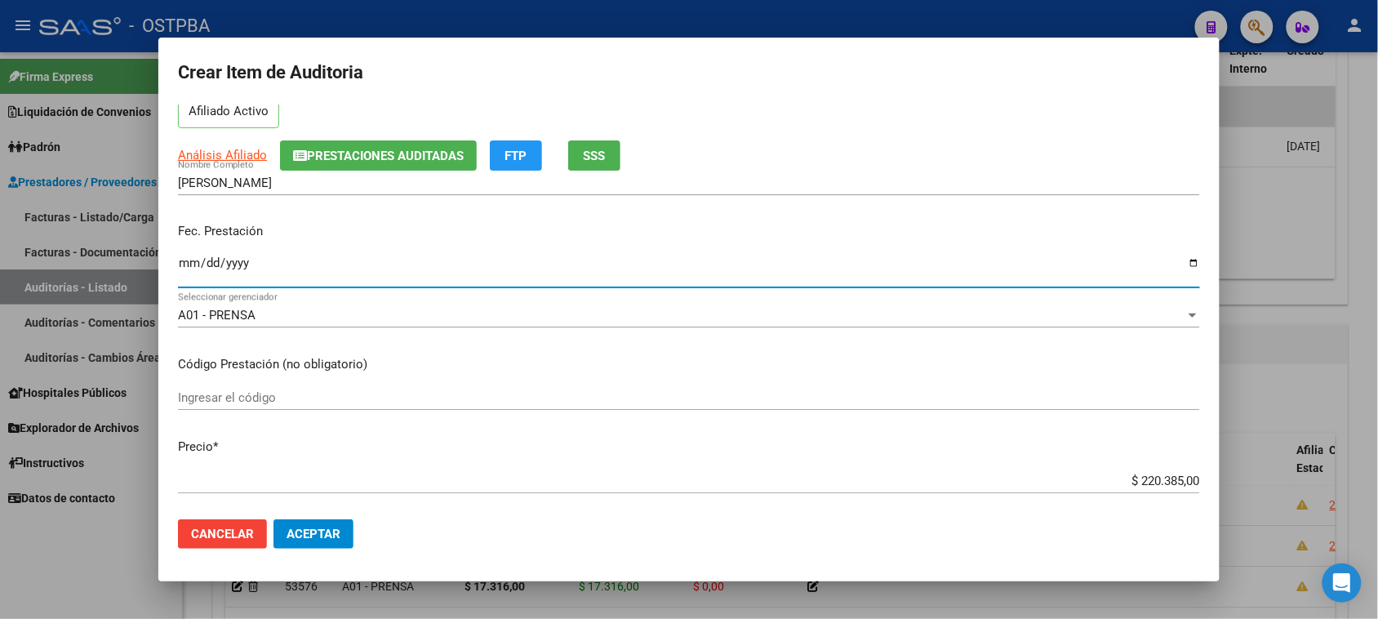
scroll to position [204, 0]
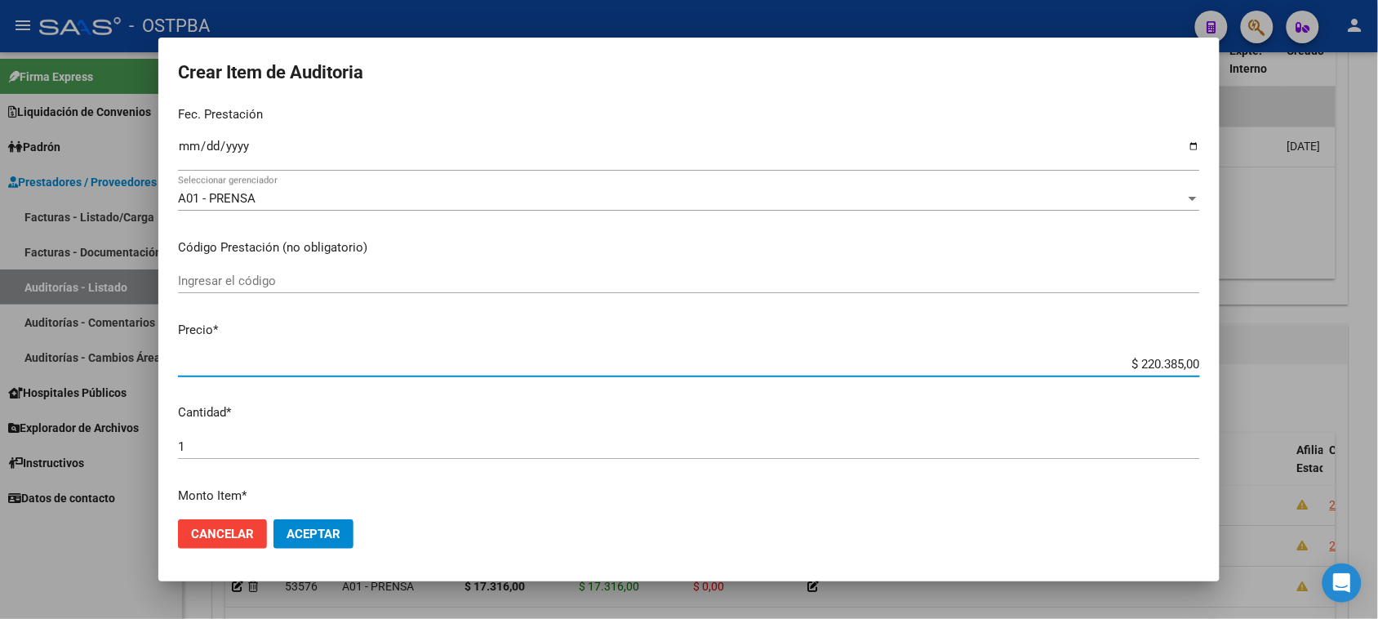
drag, startPoint x: 1124, startPoint y: 365, endPoint x: 1392, endPoint y: 365, distance: 268.5
click at [1377, 365] on html "menu - OSTPBA person Firma Express Liquidación de Convenios Gastos - Items Gast…" at bounding box center [689, 309] width 1378 height 619
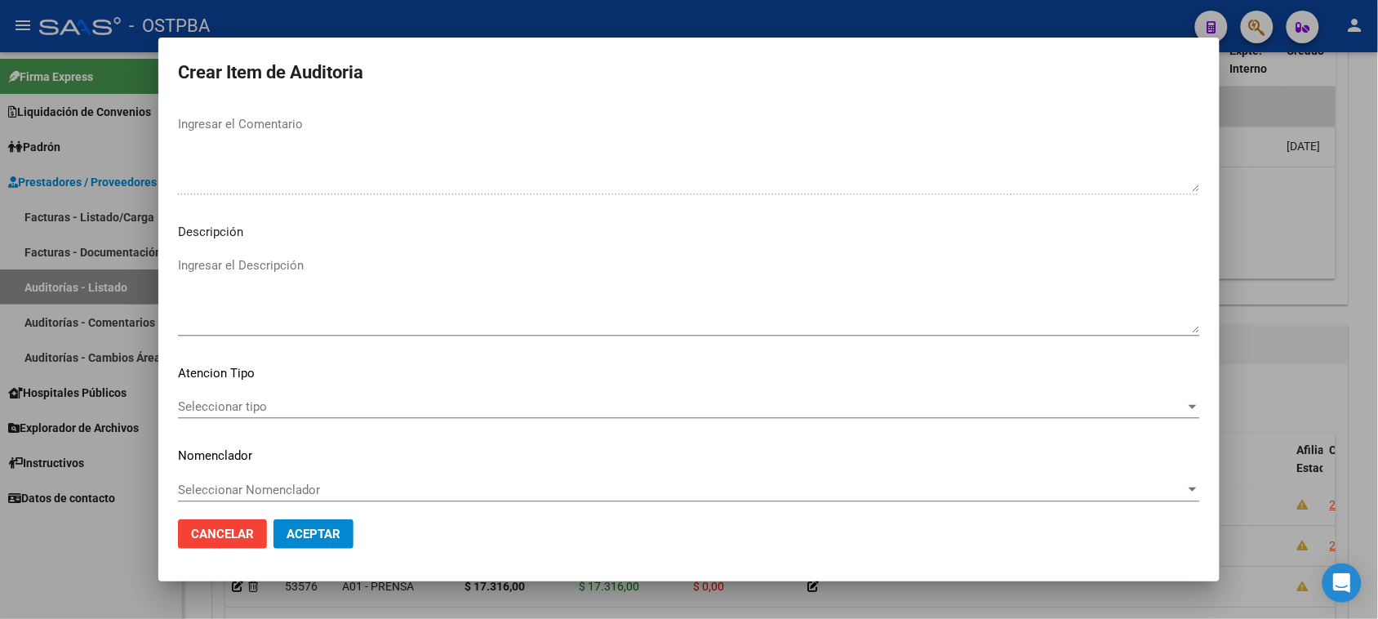
scroll to position [925, 0]
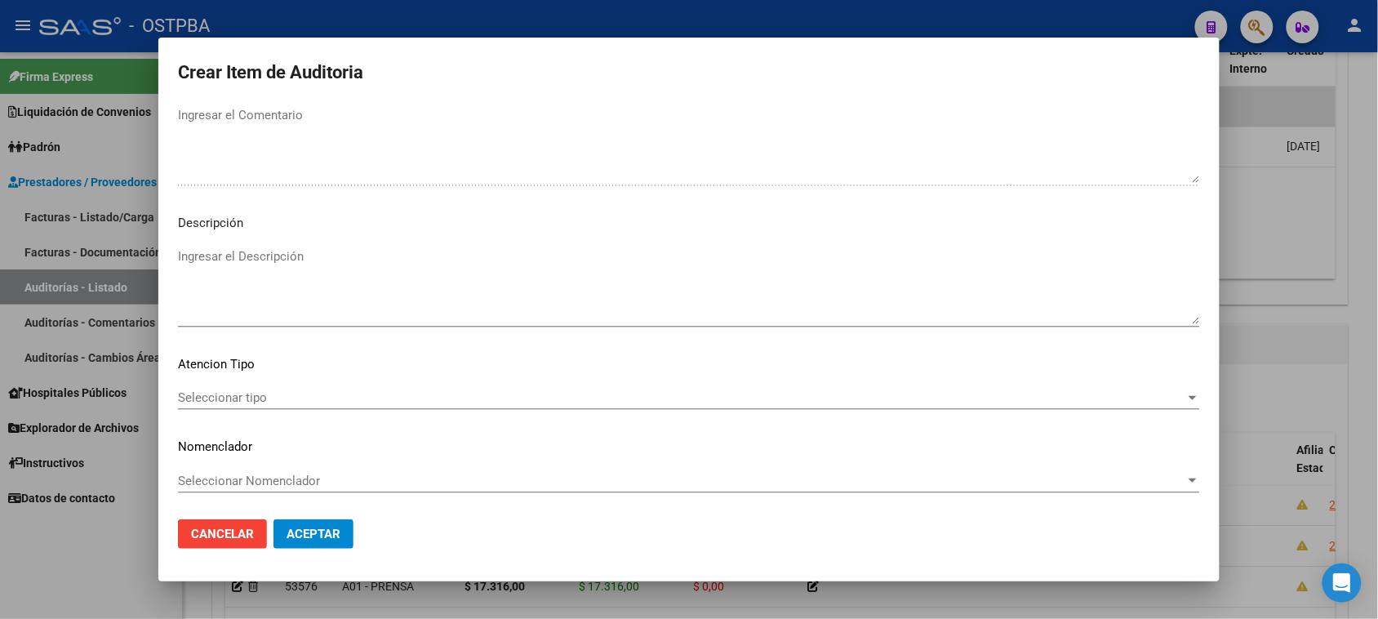
click at [241, 388] on div "Seleccionar tipo Seleccionar tipo" at bounding box center [689, 397] width 1022 height 24
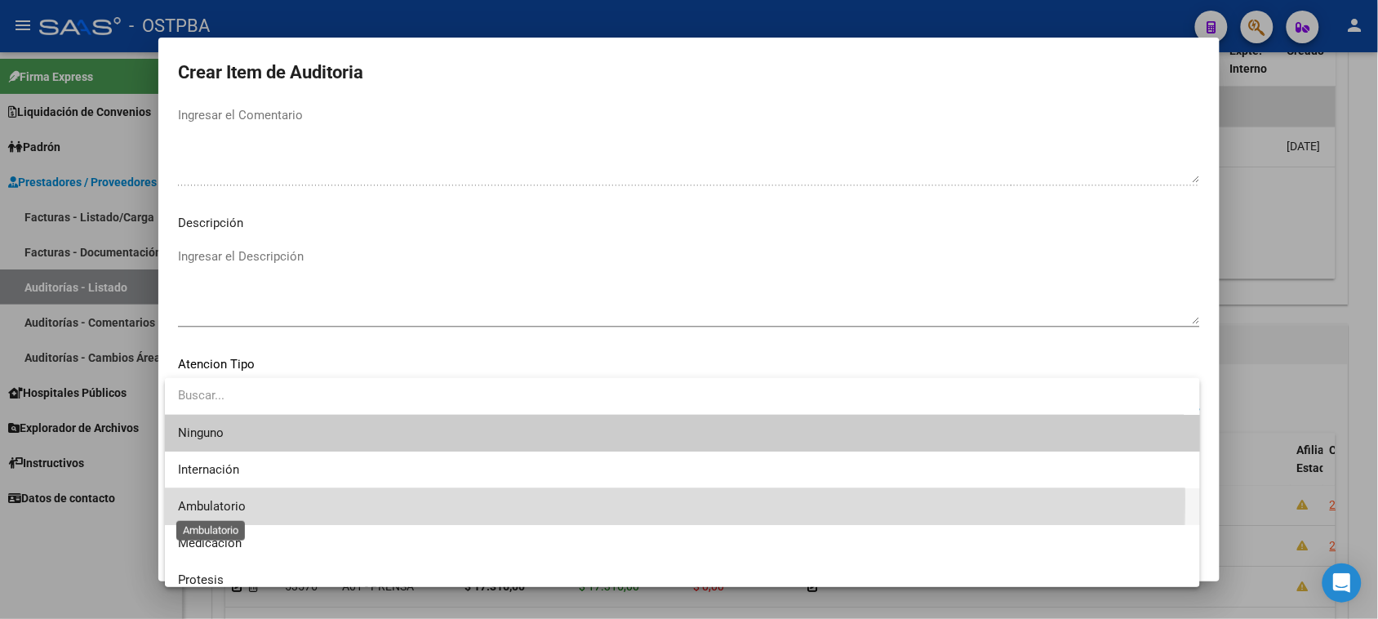
drag, startPoint x: 215, startPoint y: 499, endPoint x: 271, endPoint y: 499, distance: 56.3
click at [217, 495] on span "Ambulatorio" at bounding box center [682, 506] width 1009 height 37
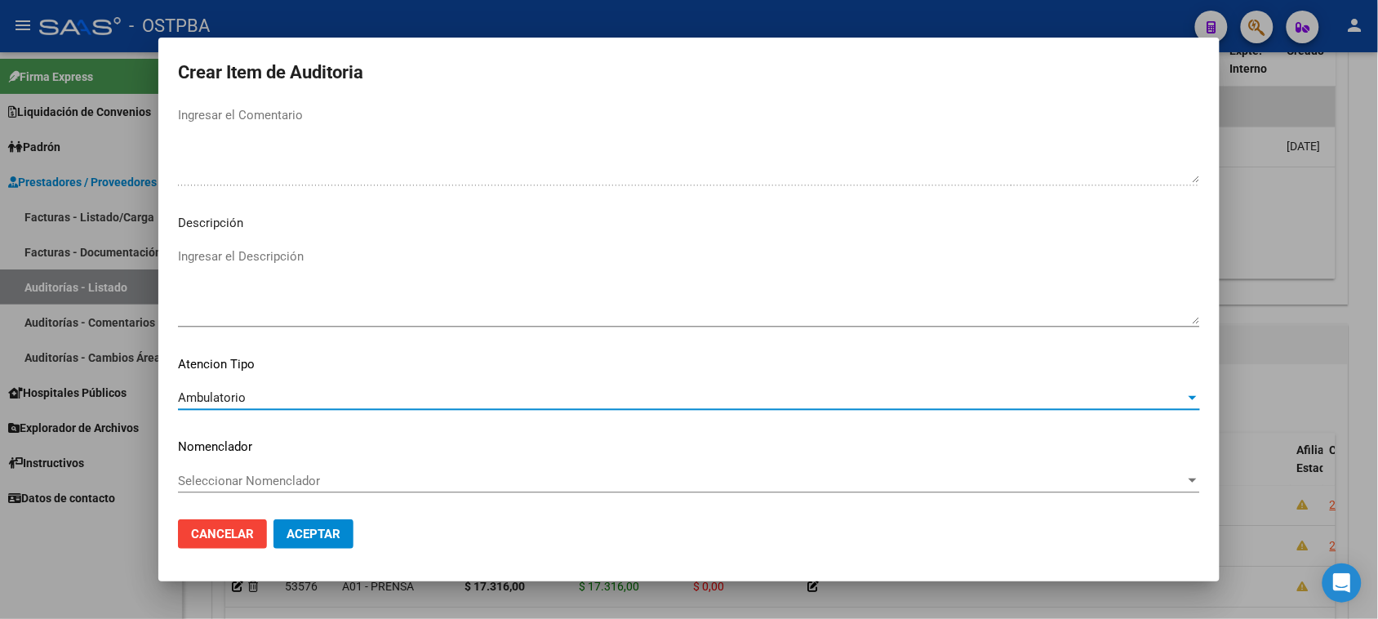
click at [295, 531] on span "Aceptar" at bounding box center [313, 533] width 54 height 15
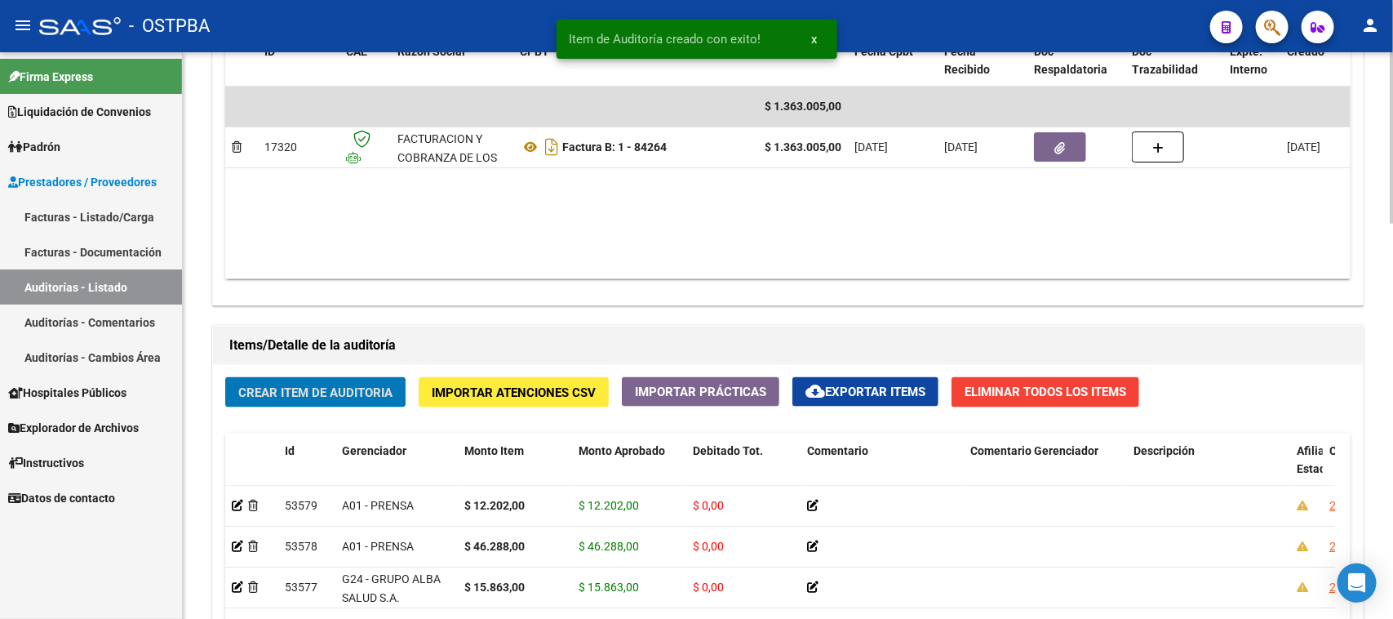
click at [317, 392] on span "Crear Item de Auditoria" at bounding box center [315, 392] width 154 height 15
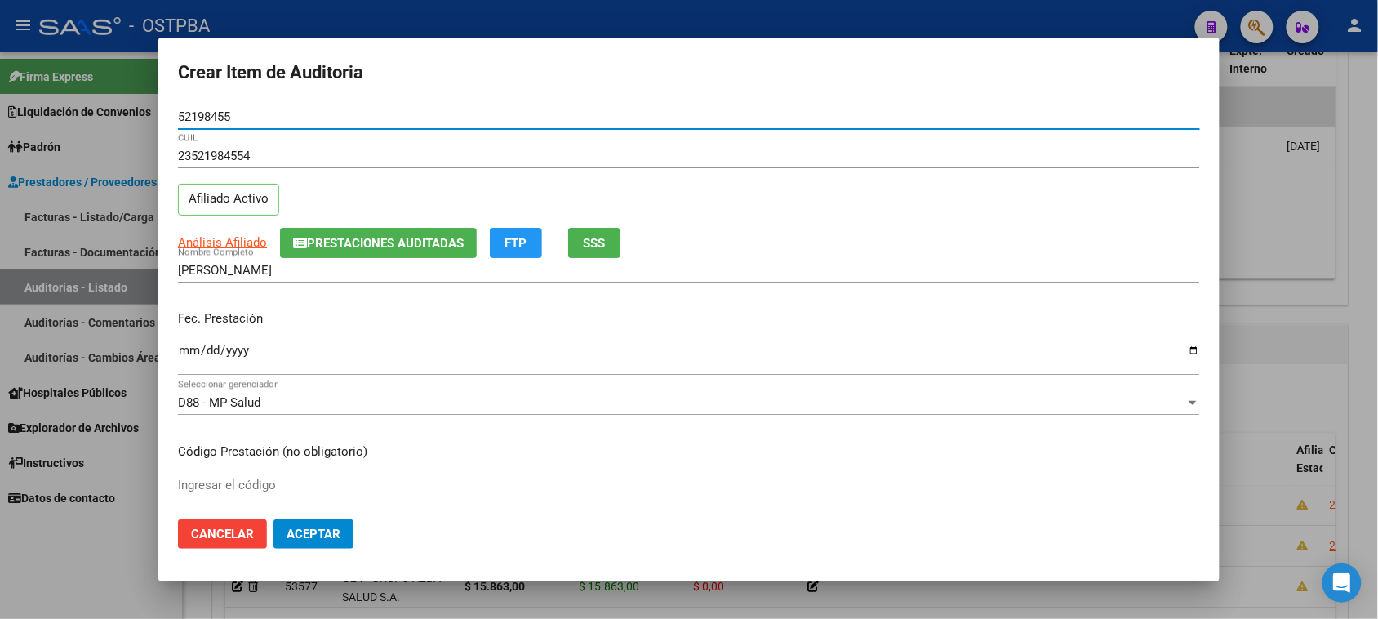
click at [188, 356] on input "Ingresar la fecha" at bounding box center [689, 357] width 1022 height 26
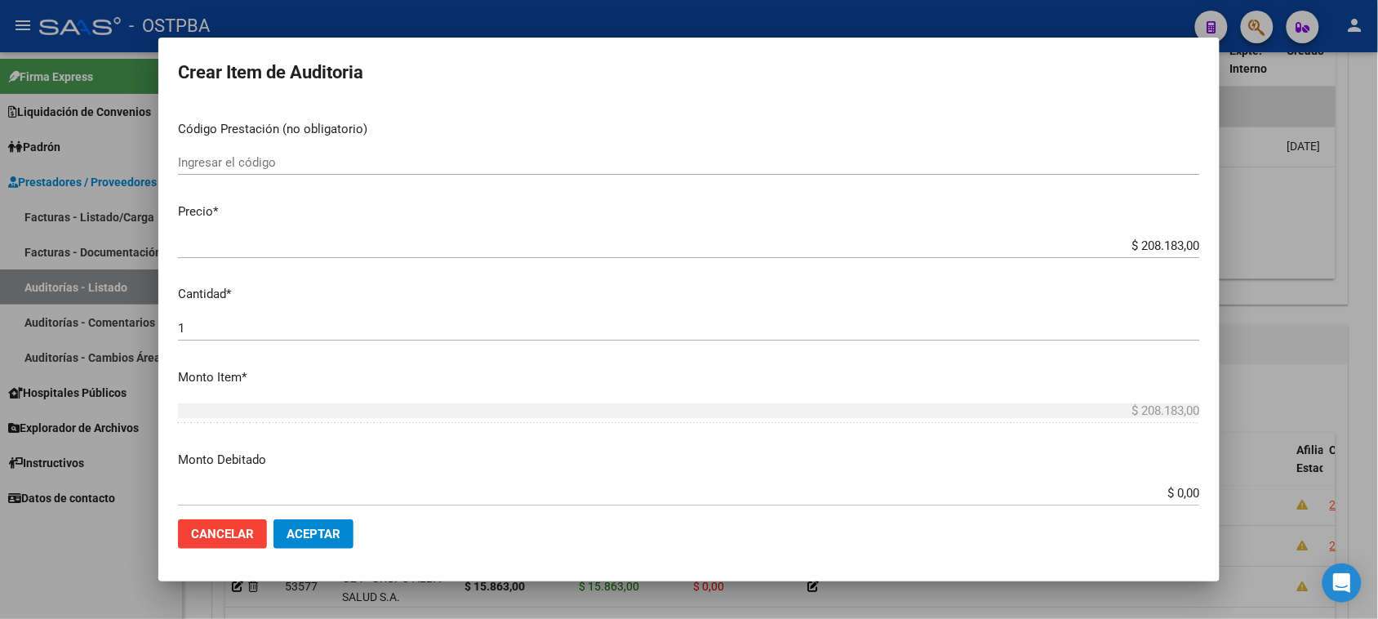
scroll to position [408, 0]
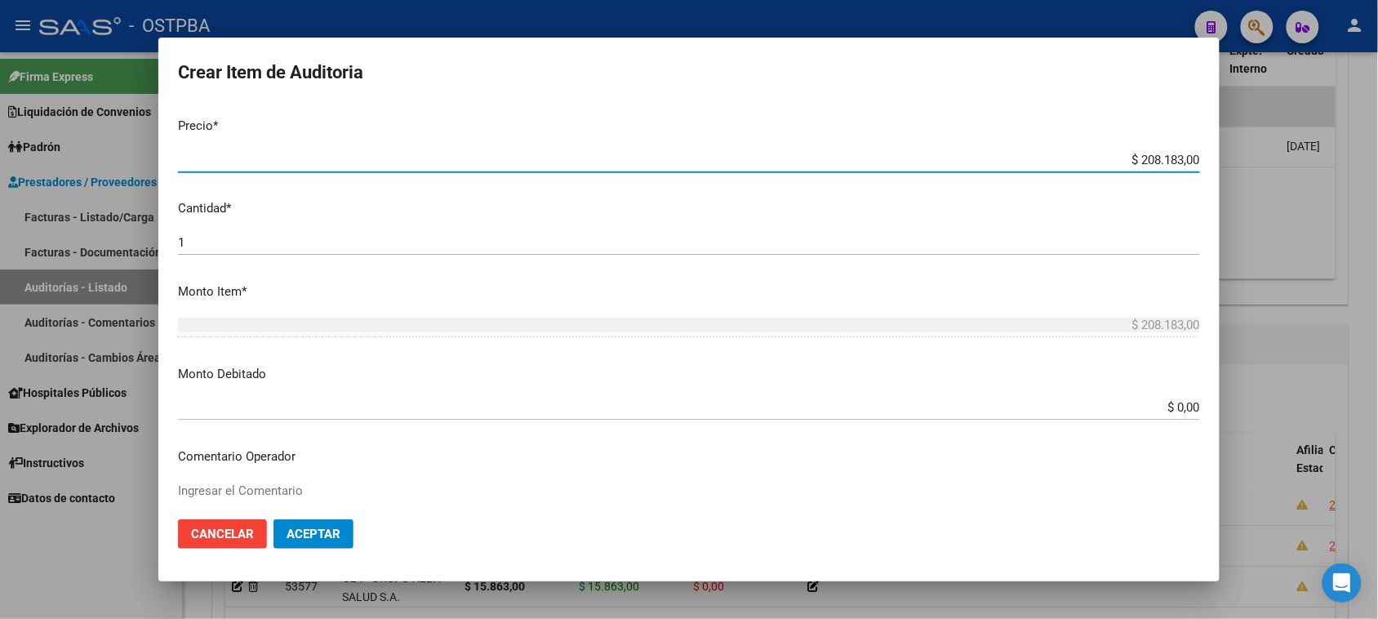
drag, startPoint x: 1124, startPoint y: 158, endPoint x: 1281, endPoint y: 158, distance: 157.5
click at [1281, 158] on div "Crear Item de Auditoria 52198455 Nro Documento 23521984554 CUIL Afiliado Activo…" at bounding box center [689, 309] width 1378 height 619
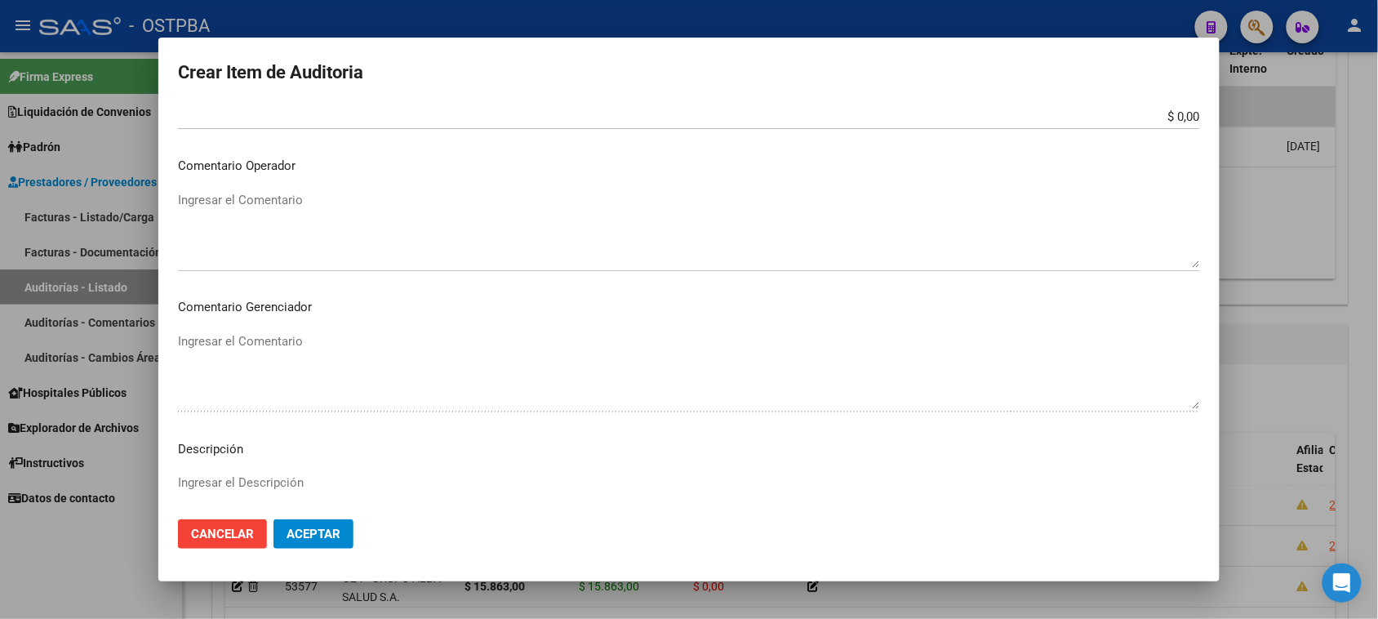
scroll to position [918, 0]
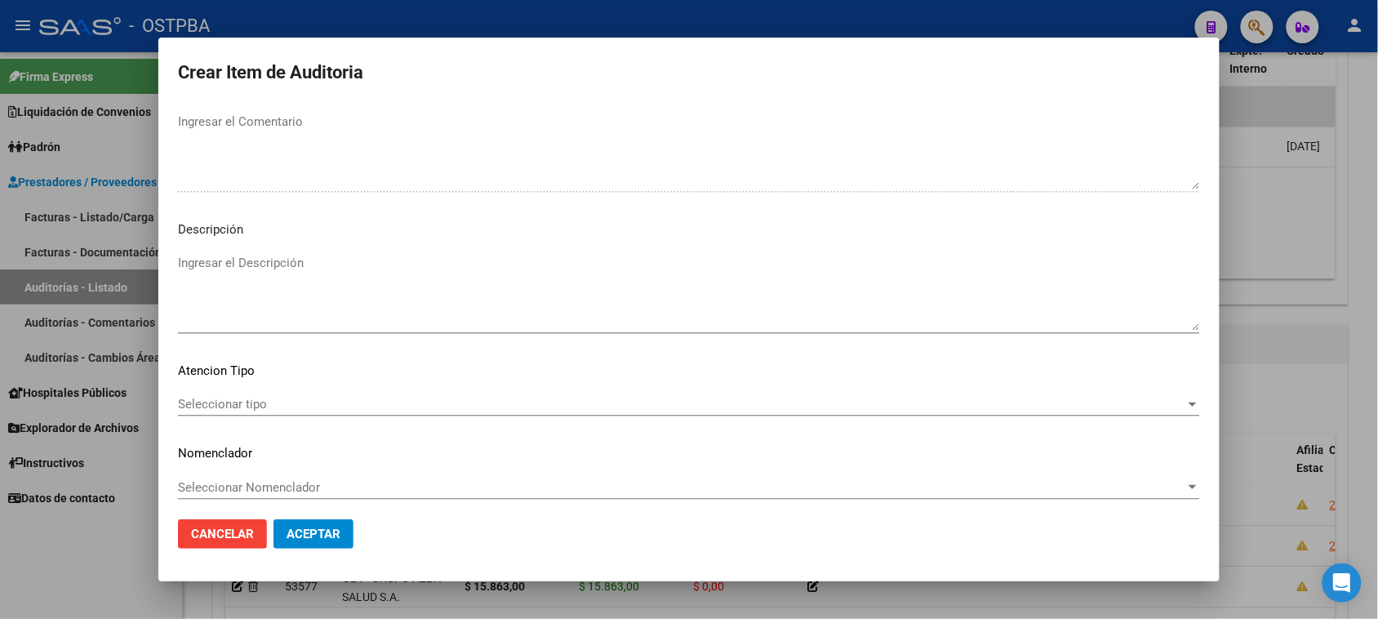
click at [243, 401] on span "Seleccionar tipo" at bounding box center [681, 404] width 1007 height 15
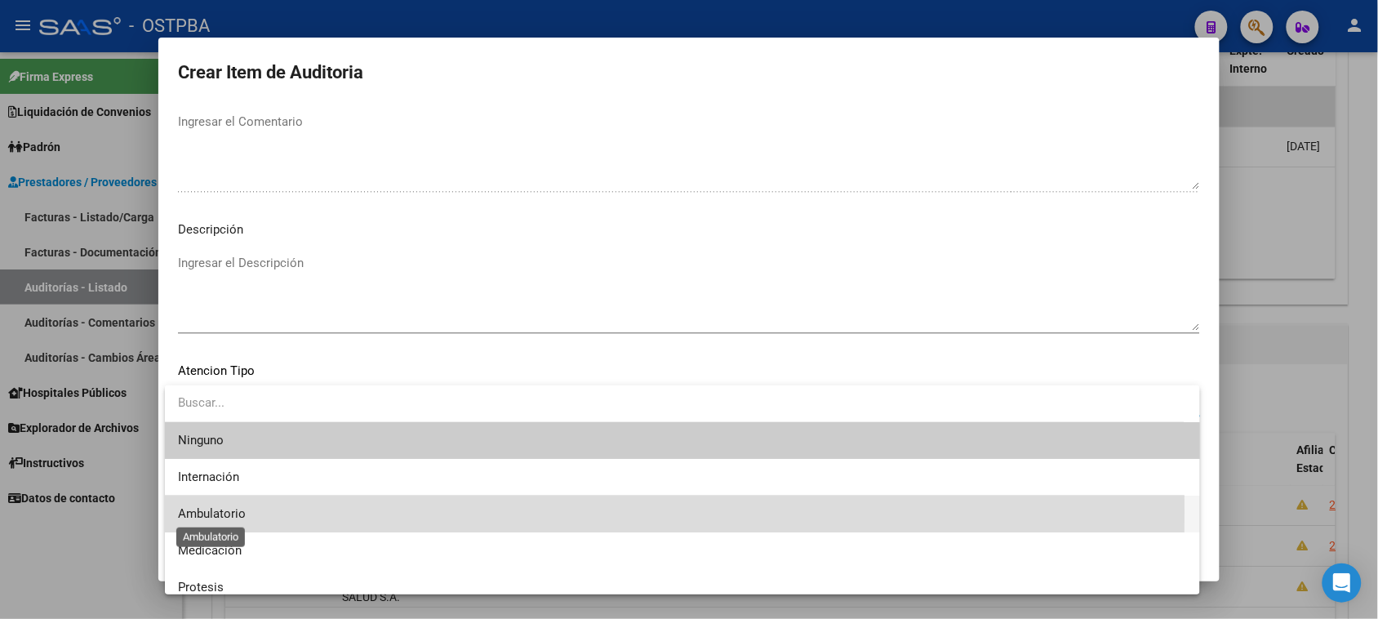
click at [227, 511] on span "Ambulatorio" at bounding box center [212, 513] width 68 height 15
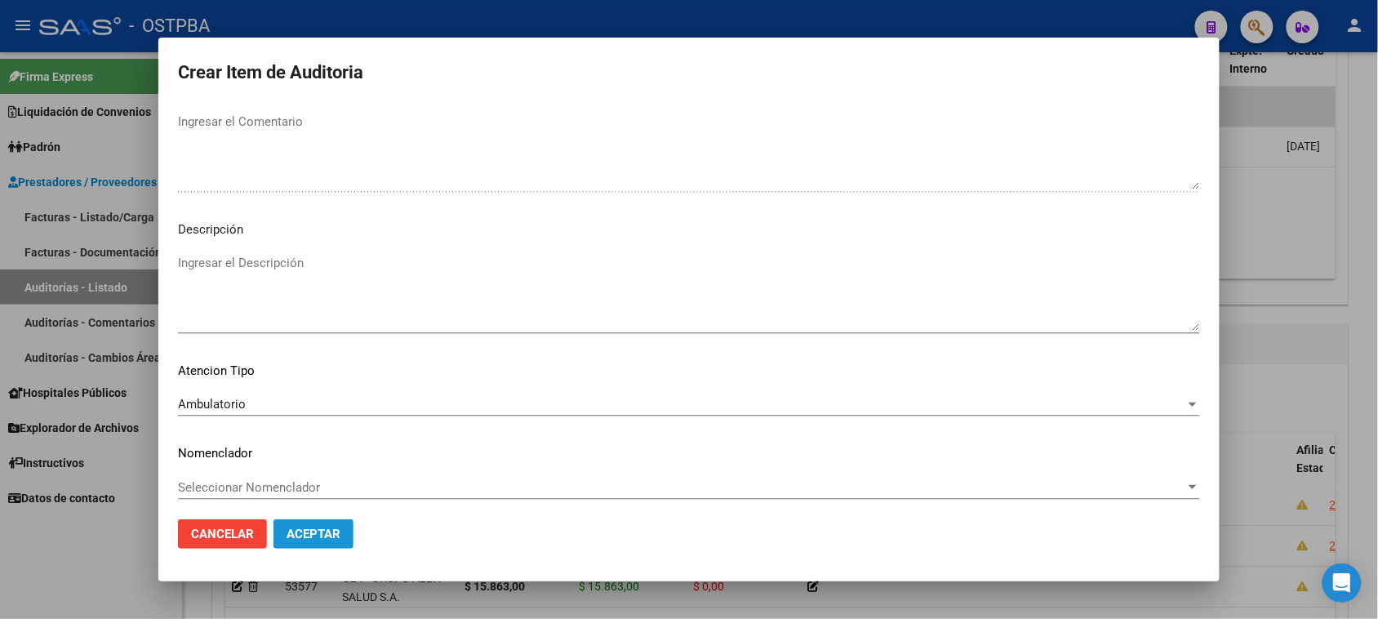
click at [286, 540] on button "Aceptar" at bounding box center [313, 533] width 80 height 29
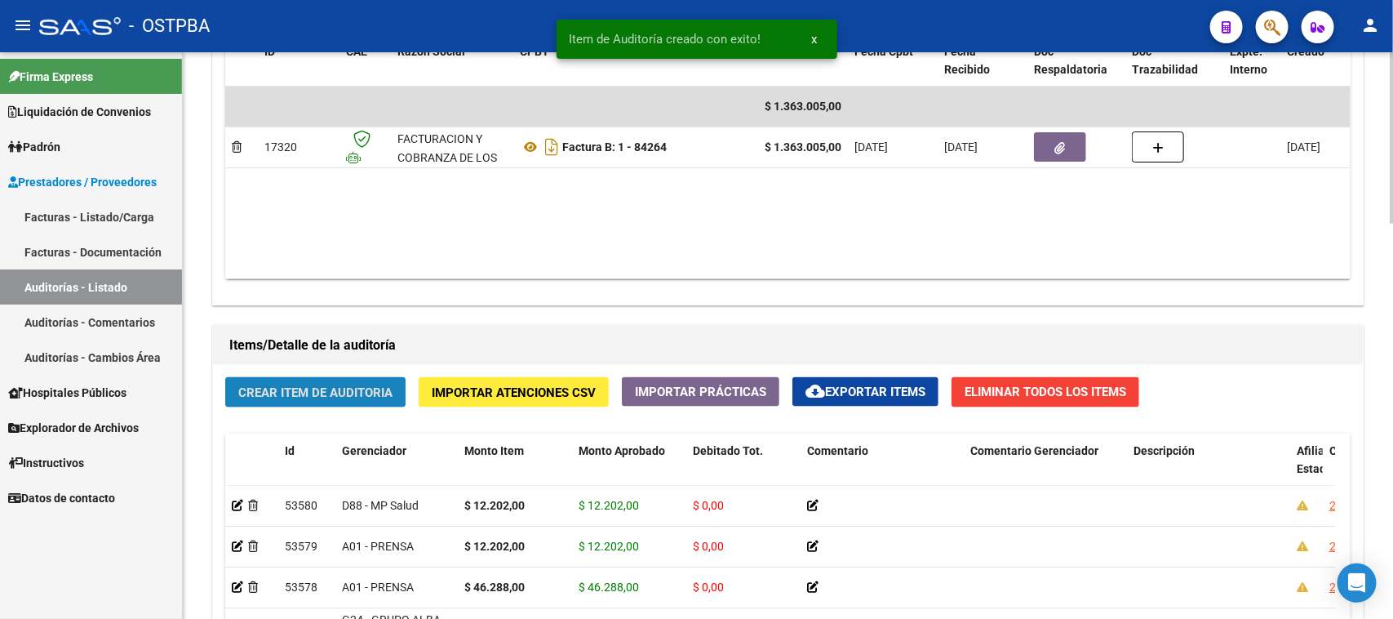
click at [363, 394] on span "Crear Item de Auditoria" at bounding box center [315, 392] width 154 height 15
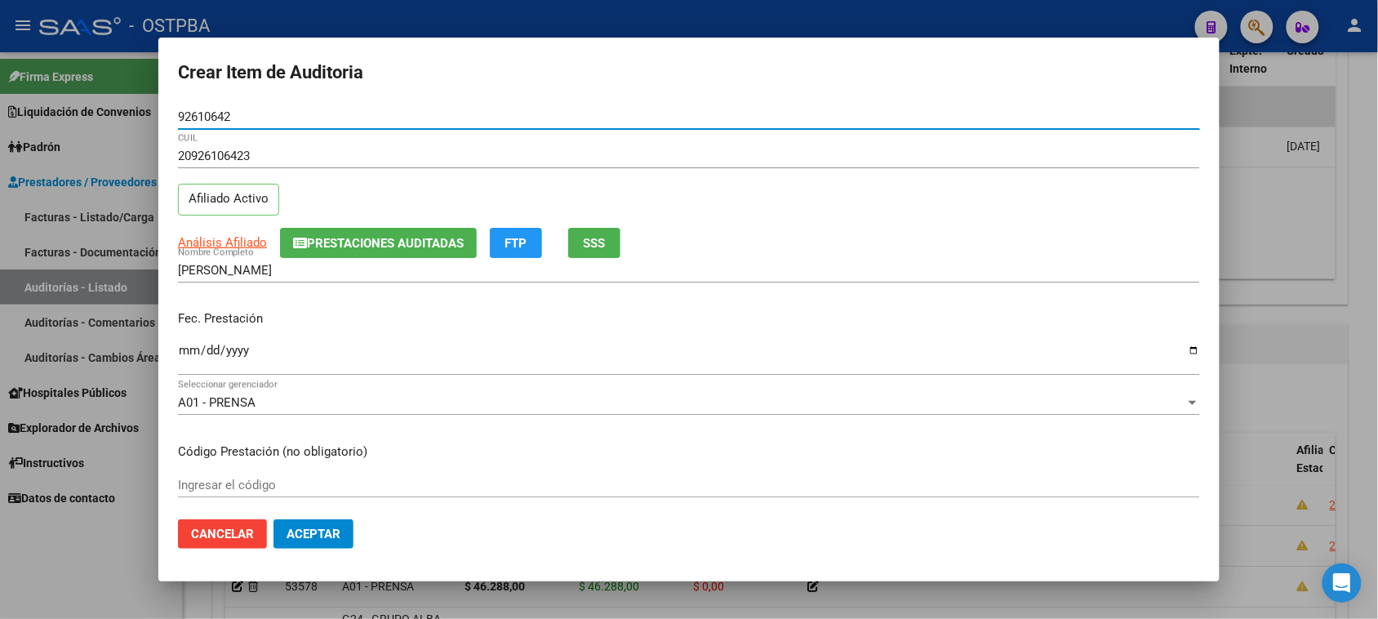
click at [590, 245] on span "SSS" at bounding box center [595, 243] width 22 height 15
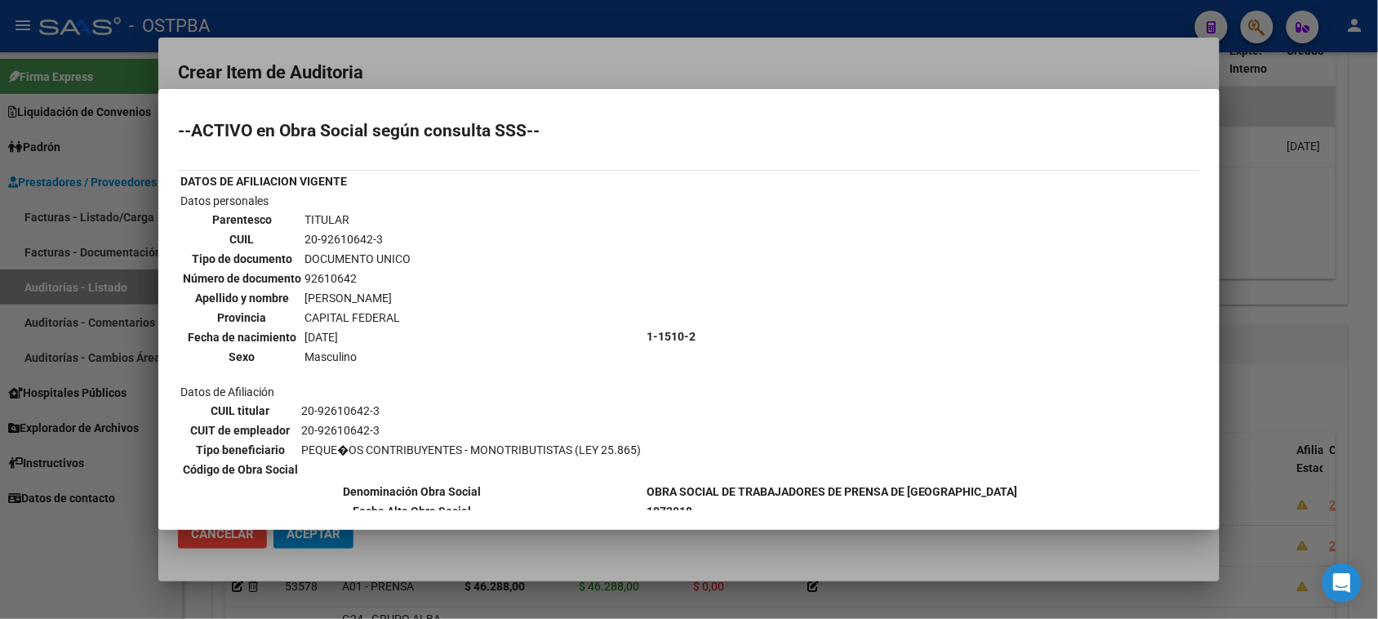
drag, startPoint x: 295, startPoint y: 233, endPoint x: 382, endPoint y: 235, distance: 87.3
click at [382, 235] on tr "CUIL 20-92610642-3" at bounding box center [296, 239] width 229 height 18
copy tr "20-92610642-3"
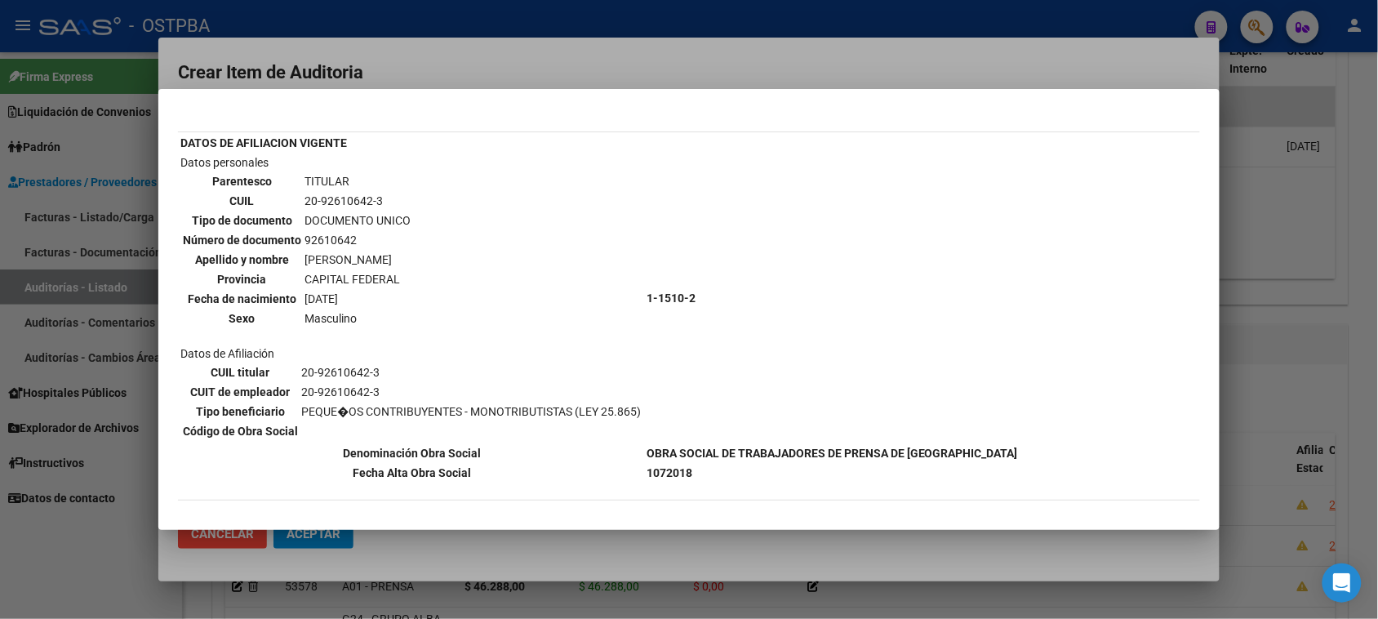
scroll to position [102, 0]
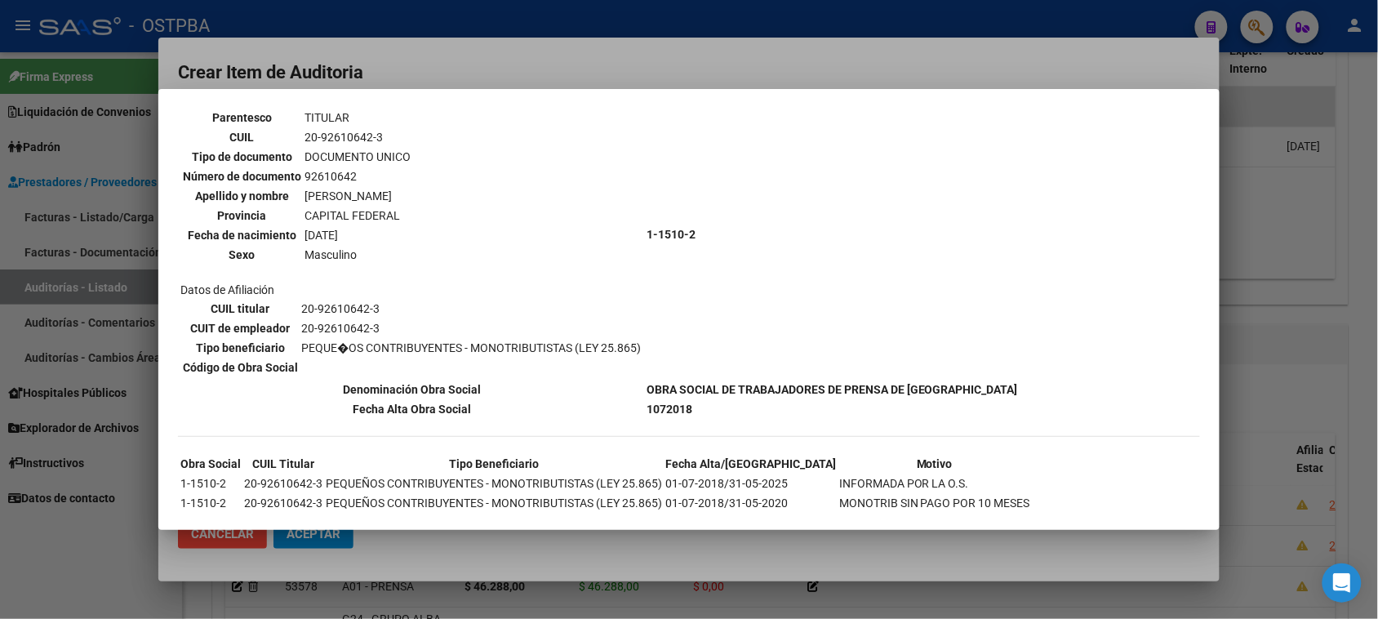
click at [145, 545] on div at bounding box center [689, 309] width 1378 height 619
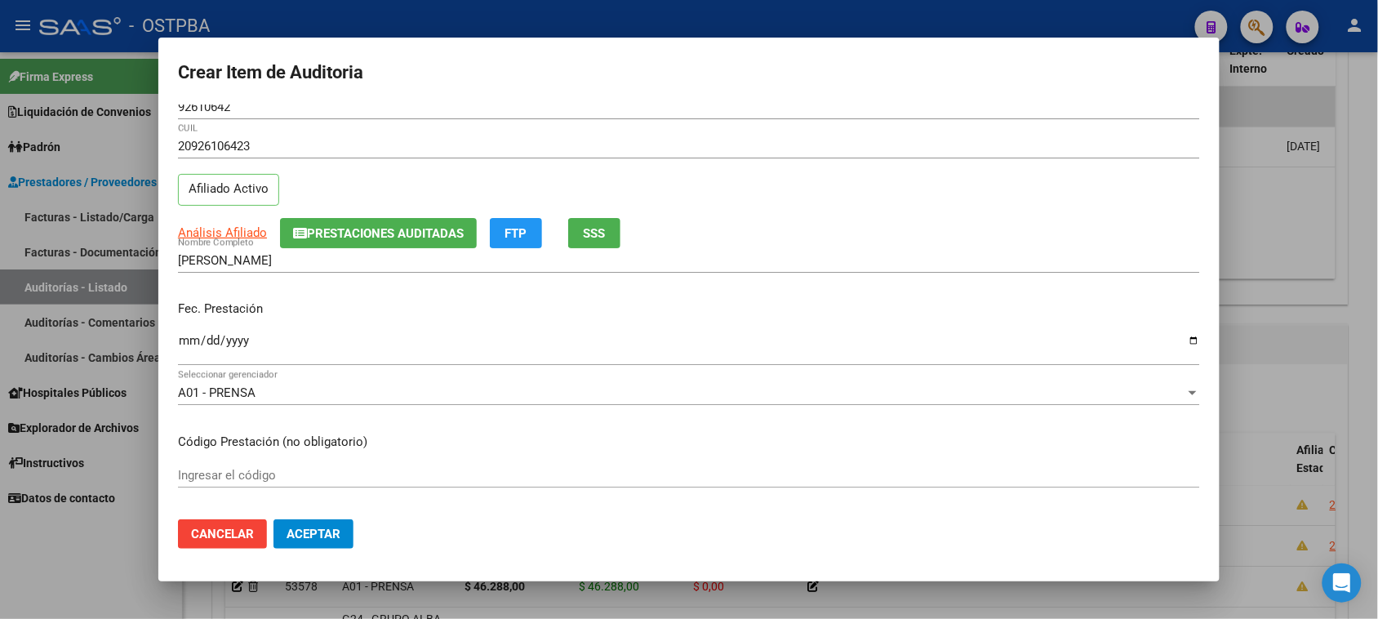
scroll to position [0, 0]
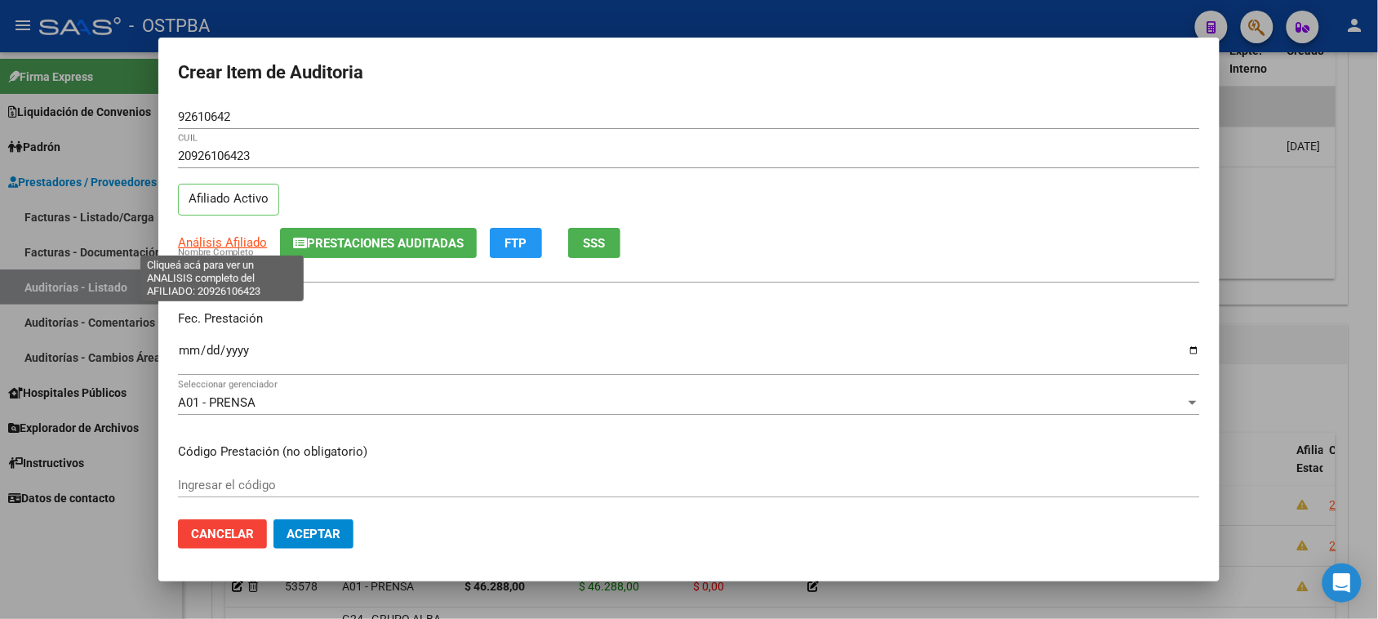
click at [237, 242] on span "Análisis Afiliado" at bounding box center [222, 242] width 89 height 15
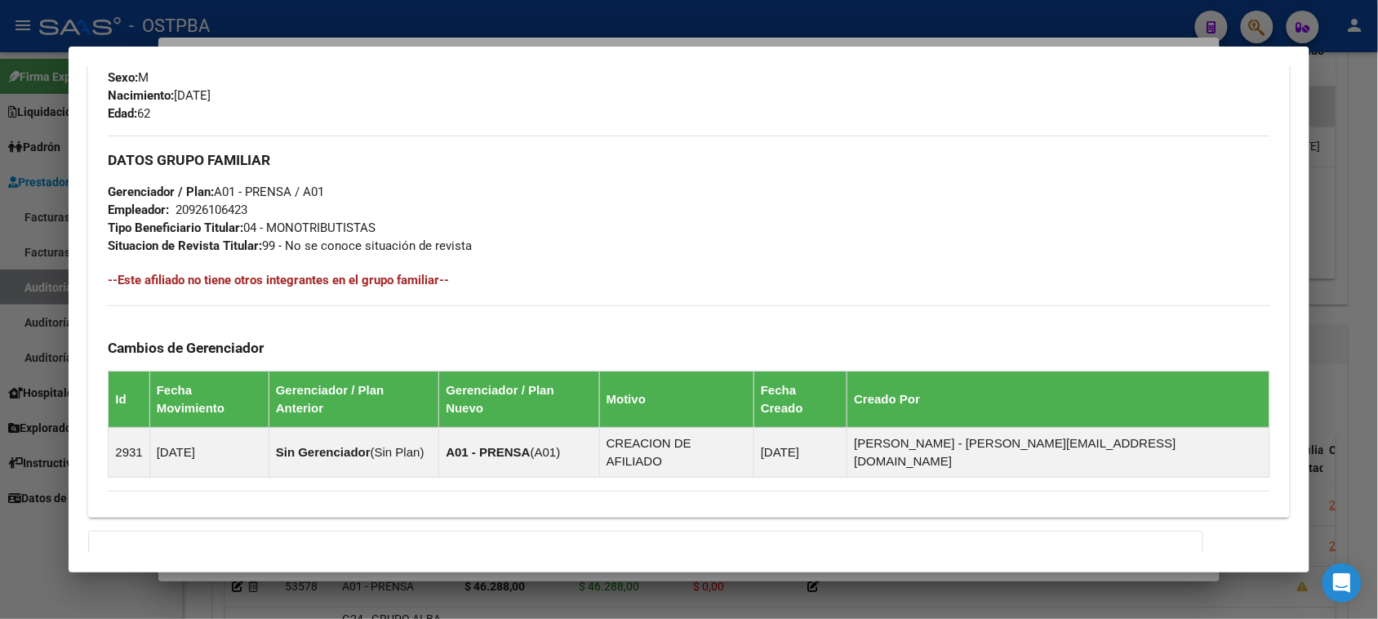
scroll to position [805, 0]
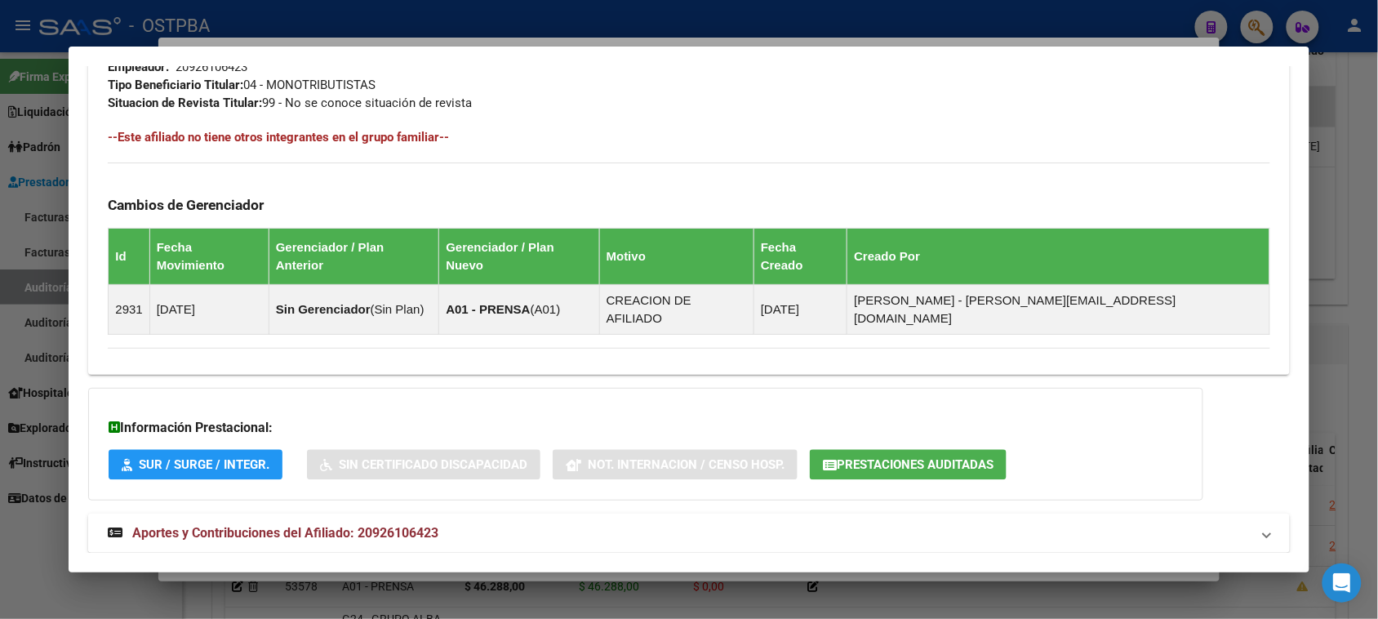
click at [374, 525] on span "Aportes y Contribuciones del Afiliado: 20926106423" at bounding box center [285, 533] width 306 height 16
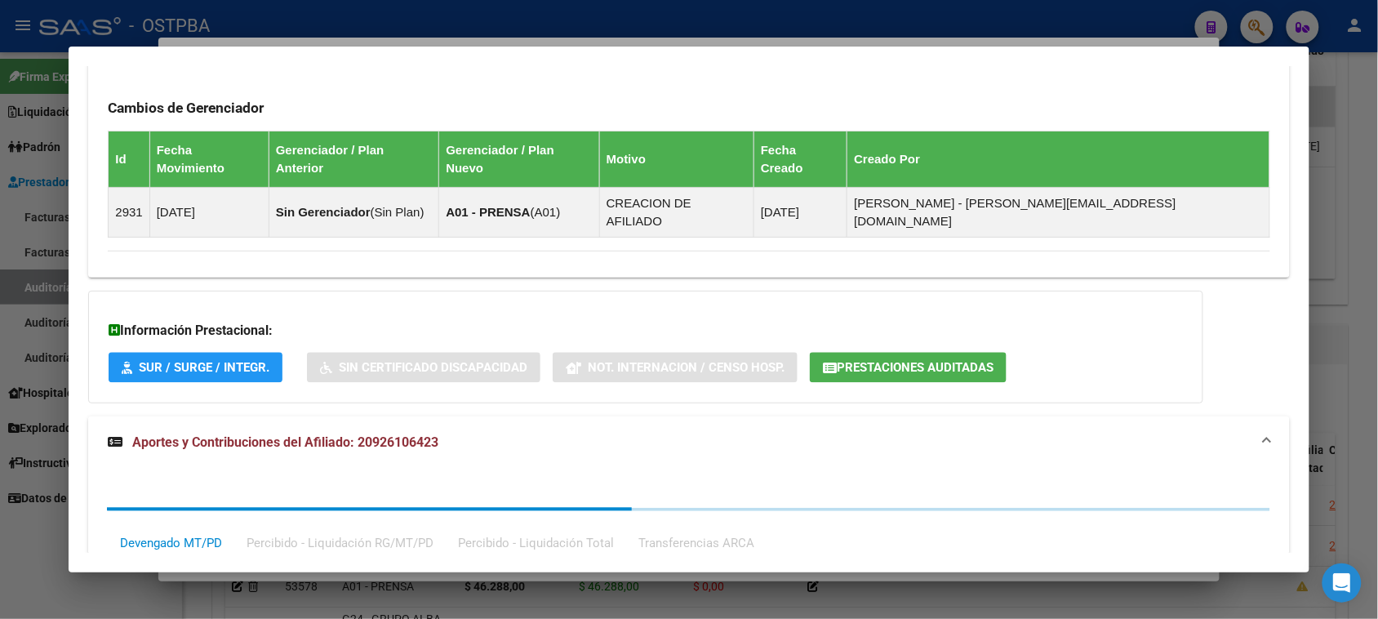
scroll to position [1209, 0]
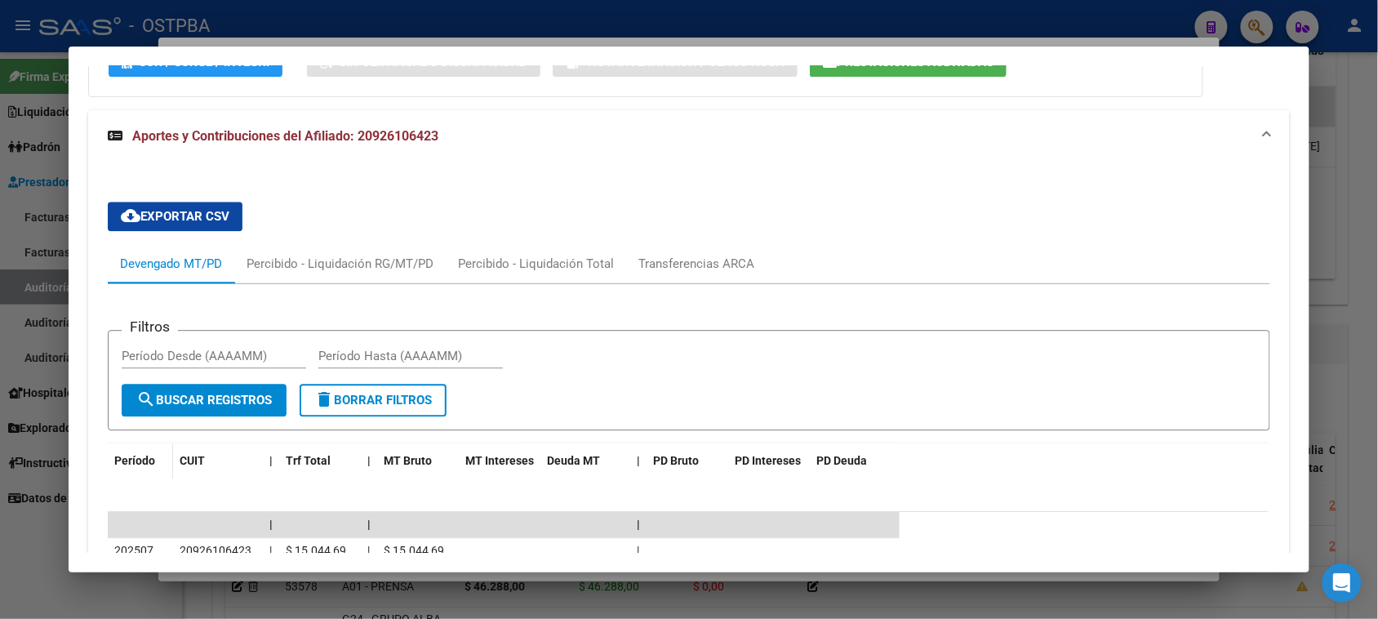
drag, startPoint x: 30, startPoint y: 544, endPoint x: 131, endPoint y: 427, distance: 154.5
click at [26, 532] on div at bounding box center [689, 309] width 1378 height 619
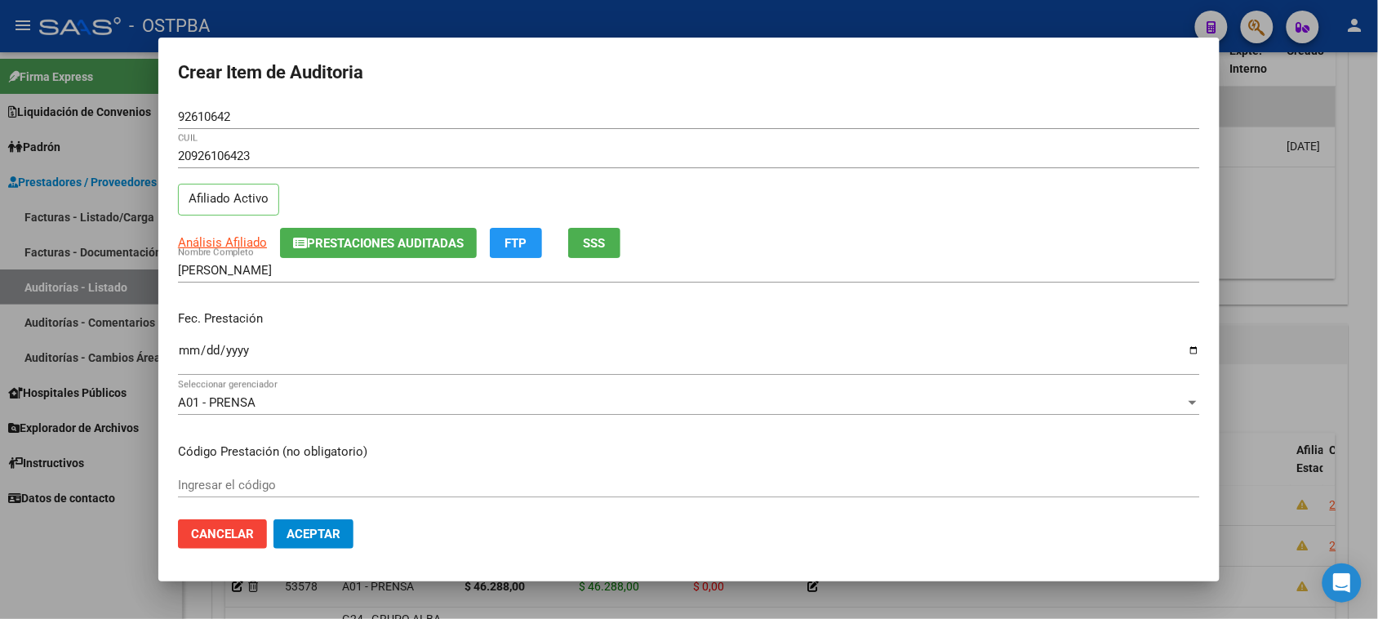
drag, startPoint x: 184, startPoint y: 348, endPoint x: 761, endPoint y: 349, distance: 577.0
click at [185, 348] on input "Ingresar la fecha" at bounding box center [689, 357] width 1022 height 26
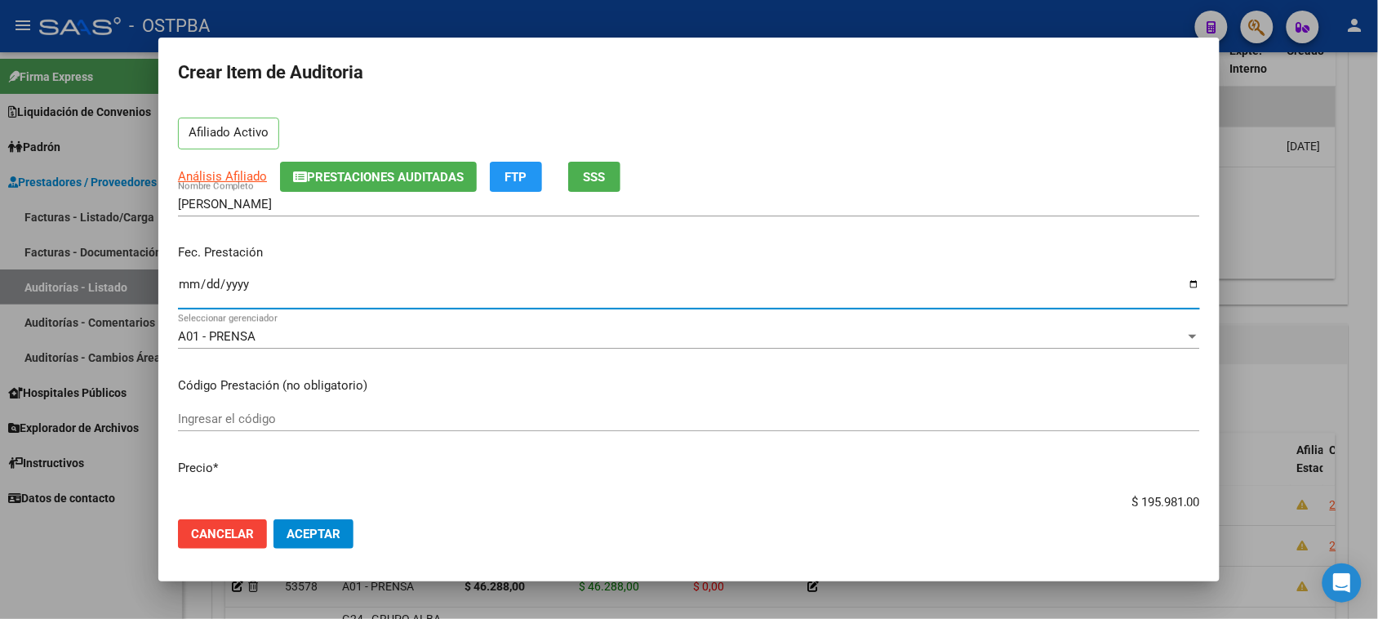
scroll to position [204, 0]
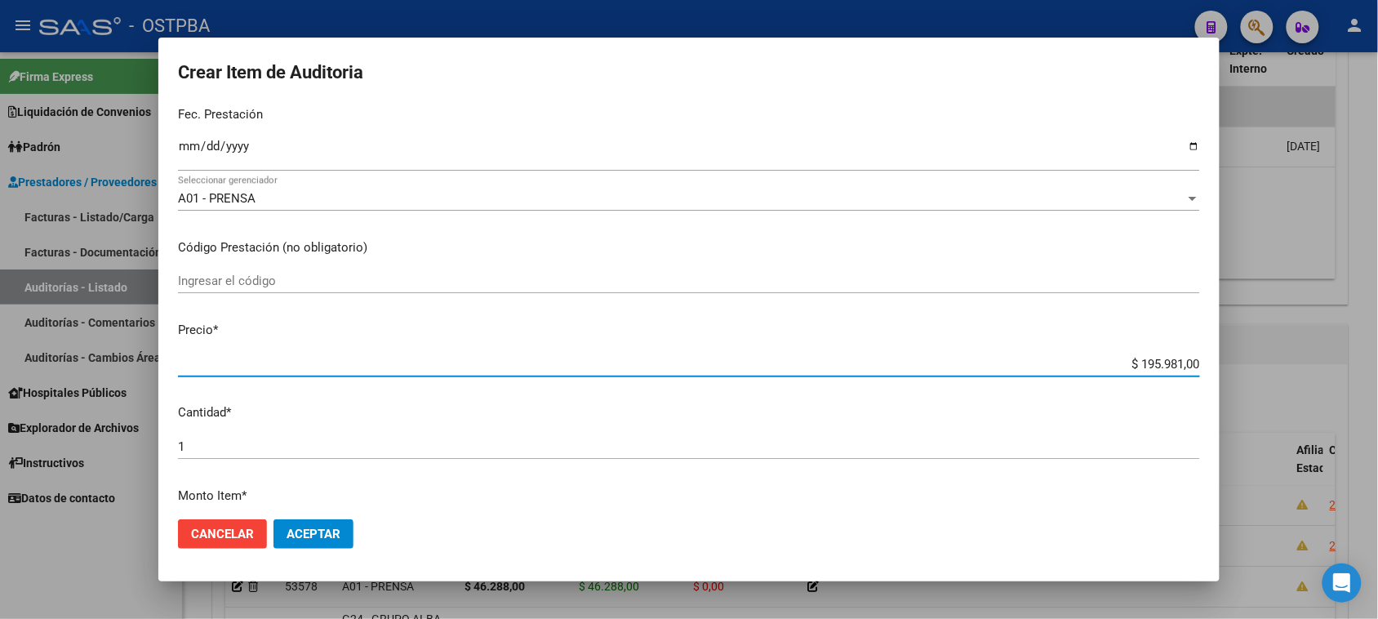
drag, startPoint x: 1124, startPoint y: 359, endPoint x: 1330, endPoint y: 368, distance: 206.7
click at [1329, 368] on div "Crear Item de Auditoria 92610642 Nro Documento 20926106423 CUIL Afiliado Activo…" at bounding box center [689, 309] width 1378 height 619
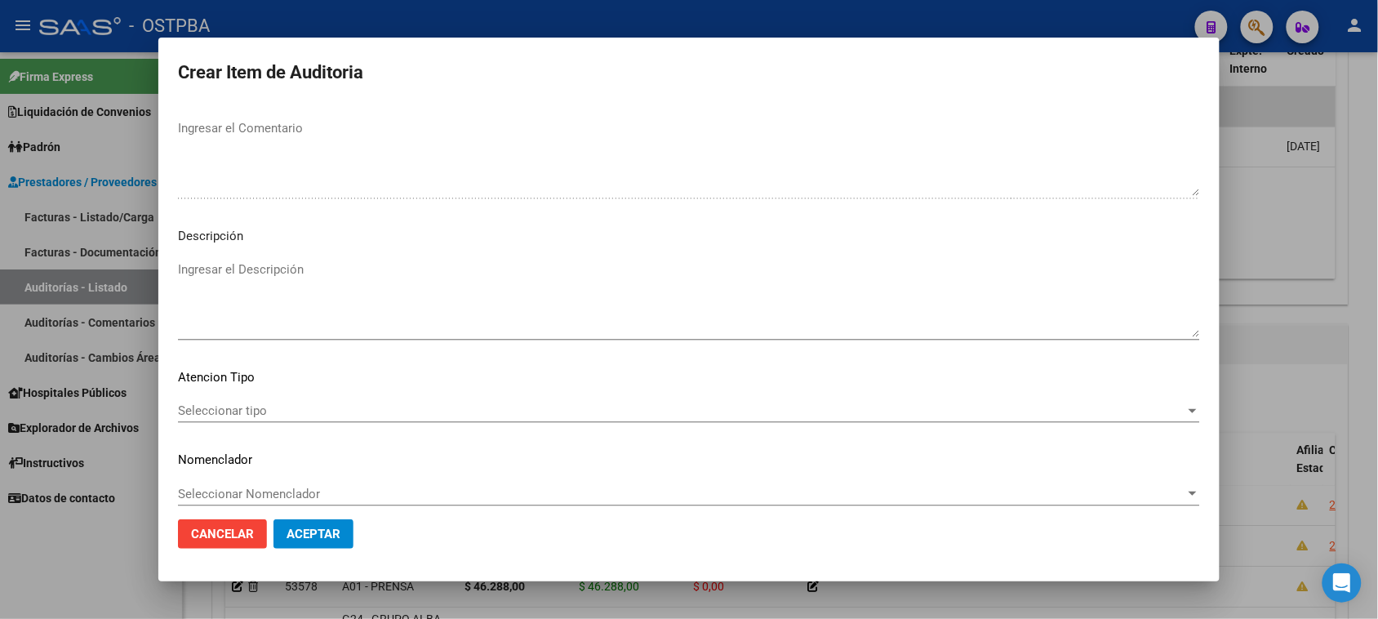
scroll to position [925, 0]
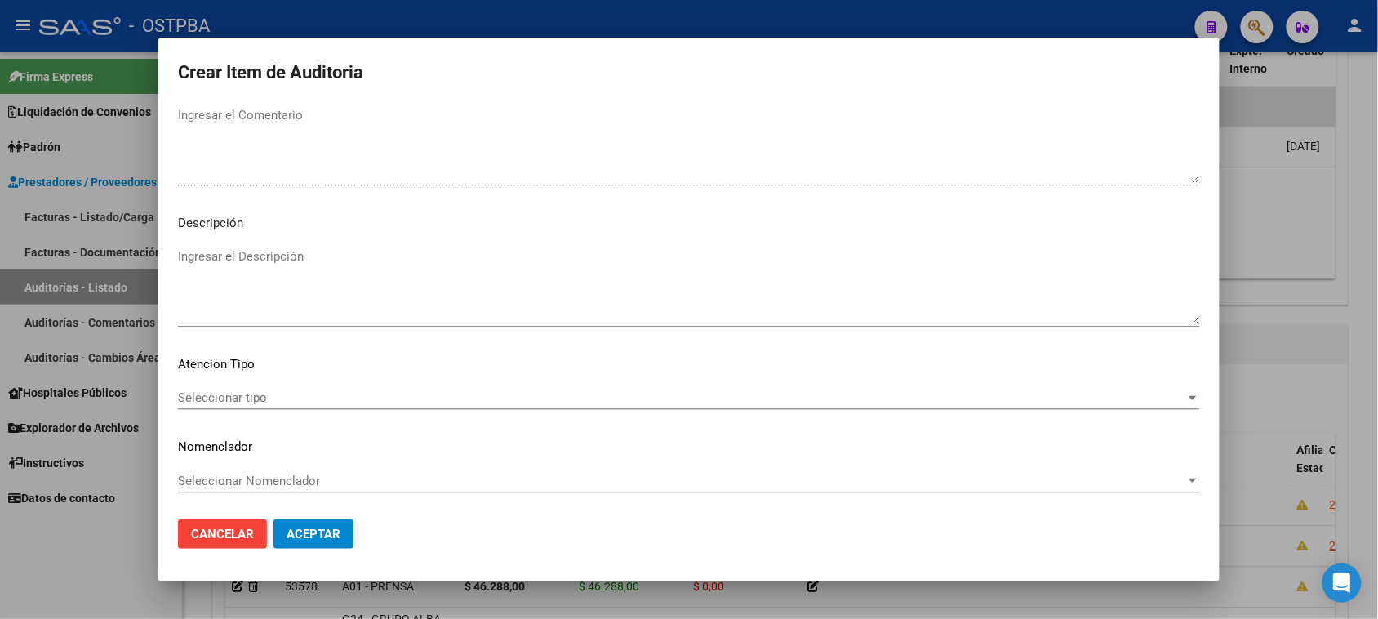
click at [230, 401] on span "Seleccionar tipo" at bounding box center [681, 397] width 1007 height 15
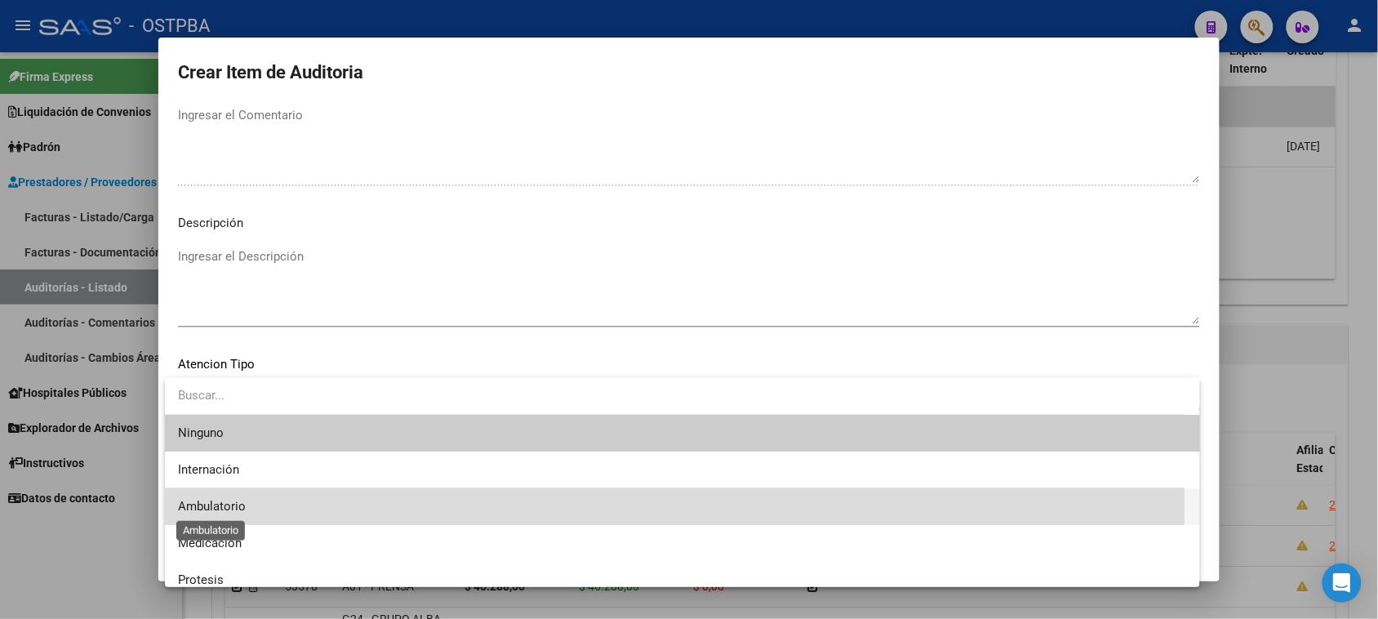
drag, startPoint x: 233, startPoint y: 504, endPoint x: 246, endPoint y: 496, distance: 15.7
click at [233, 499] on span "Ambulatorio" at bounding box center [212, 506] width 68 height 15
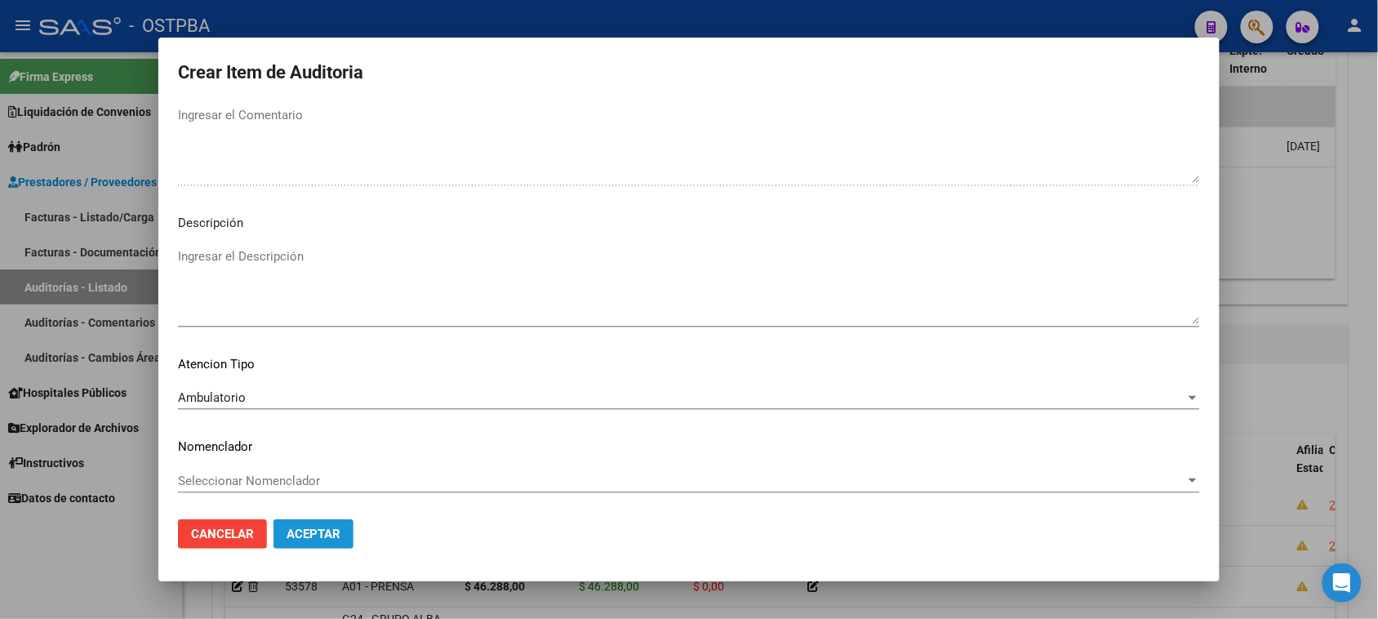
click at [327, 527] on span "Aceptar" at bounding box center [313, 533] width 54 height 15
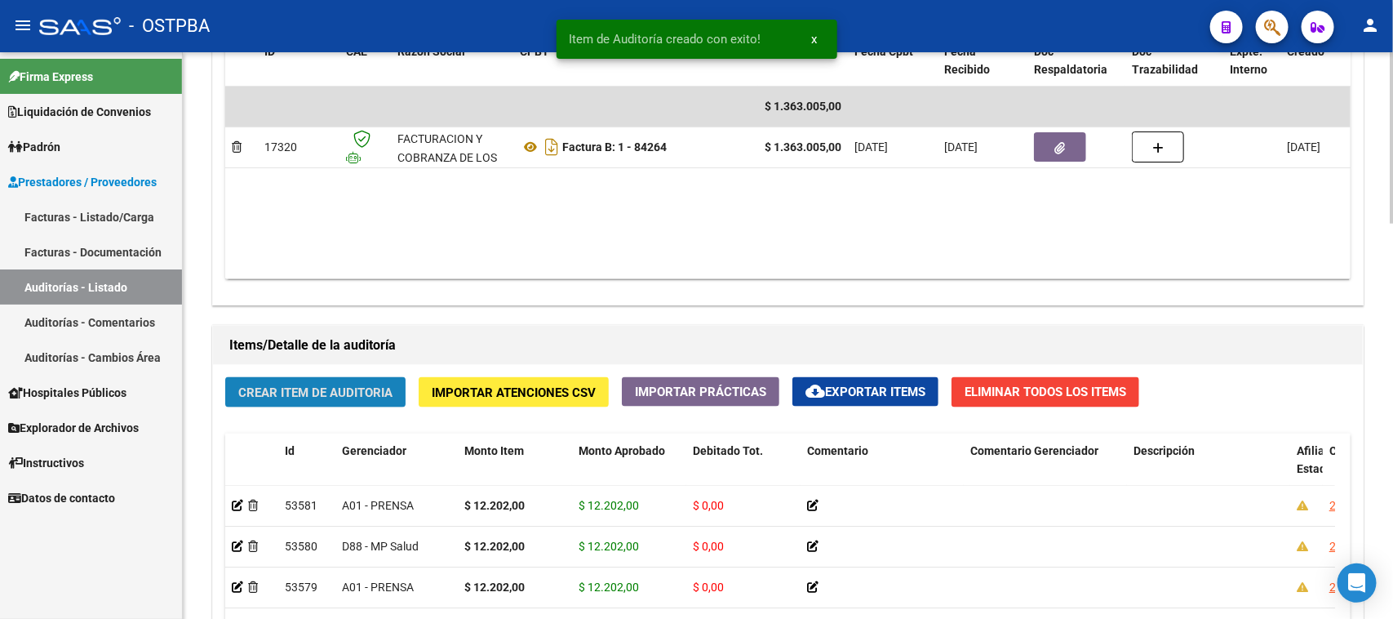
click at [283, 388] on span "Crear Item de Auditoria" at bounding box center [315, 392] width 154 height 15
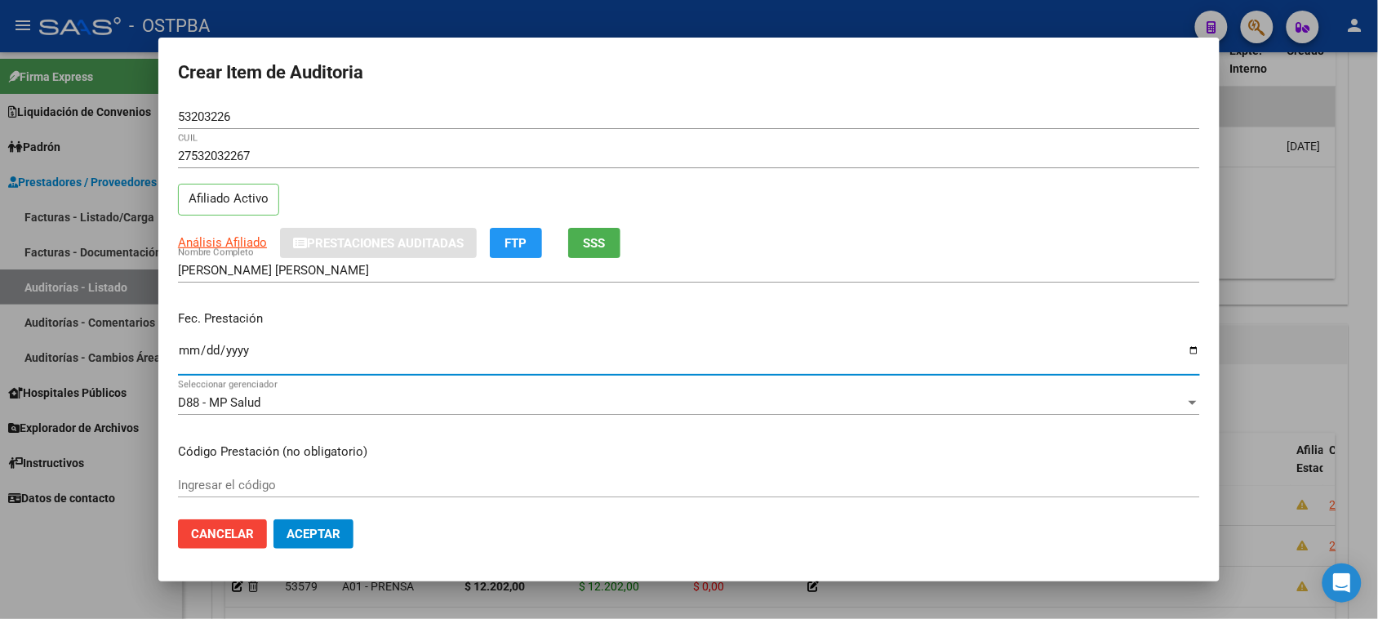
click at [185, 348] on input "Ingresar la fecha" at bounding box center [689, 357] width 1022 height 26
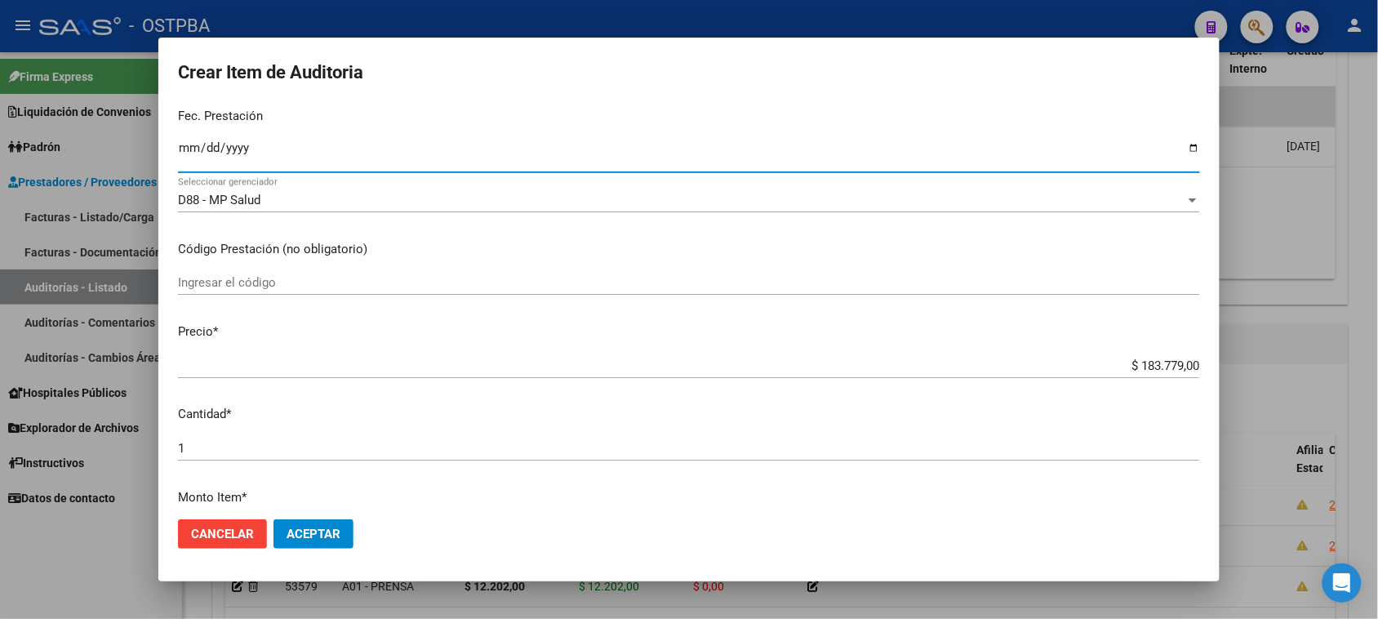
scroll to position [204, 0]
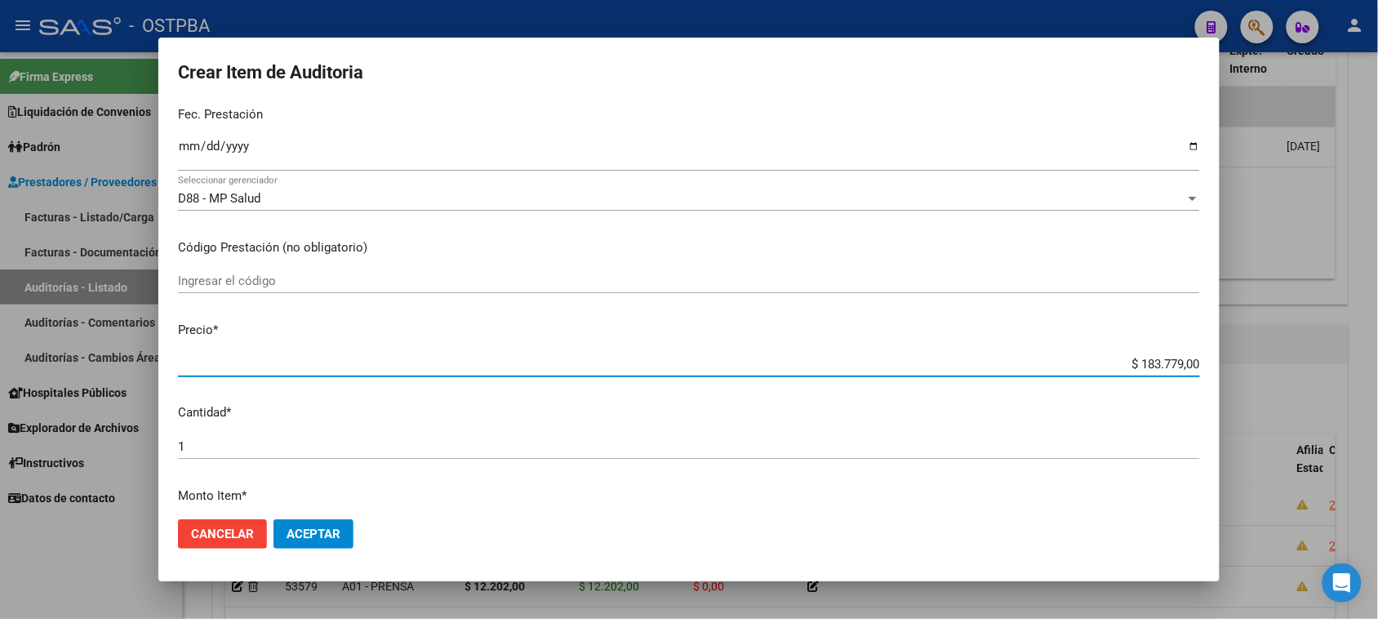
drag, startPoint x: 1123, startPoint y: 360, endPoint x: 1312, endPoint y: 360, distance: 189.3
click at [1312, 360] on div "Crear Item de Auditoria 53203226 Nro Documento 27532032267 CUIL Afiliado Activo…" at bounding box center [689, 309] width 1378 height 619
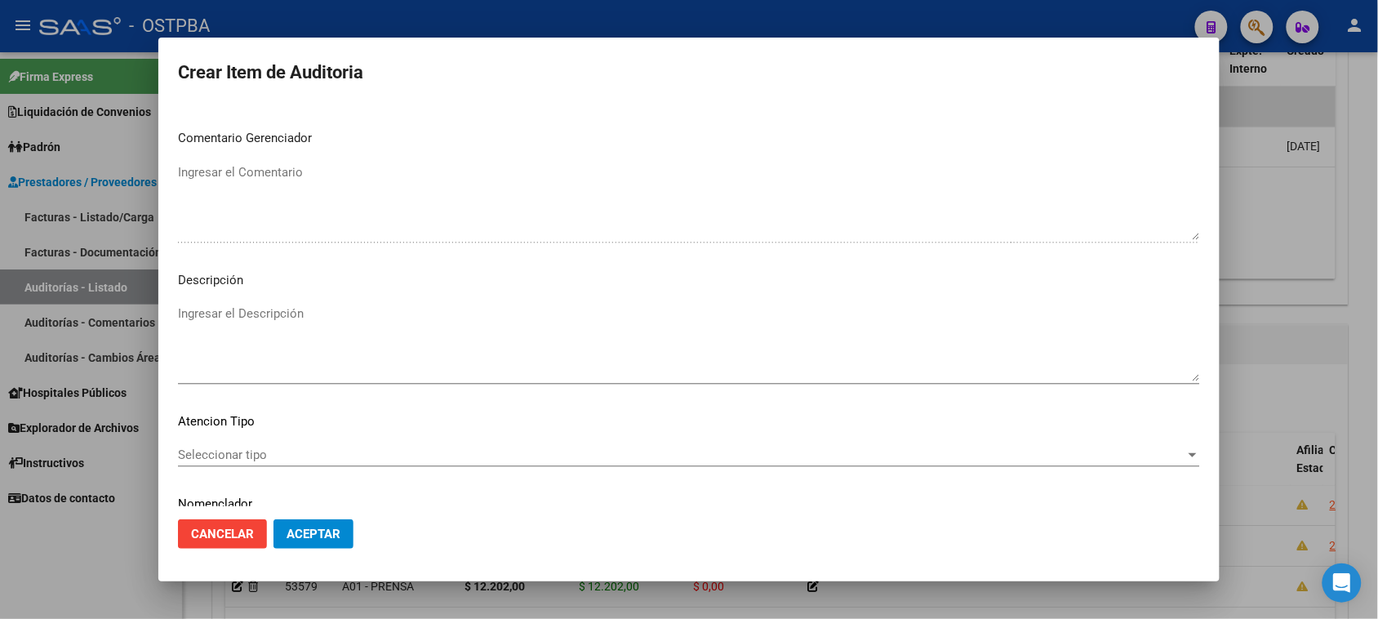
scroll to position [918, 0]
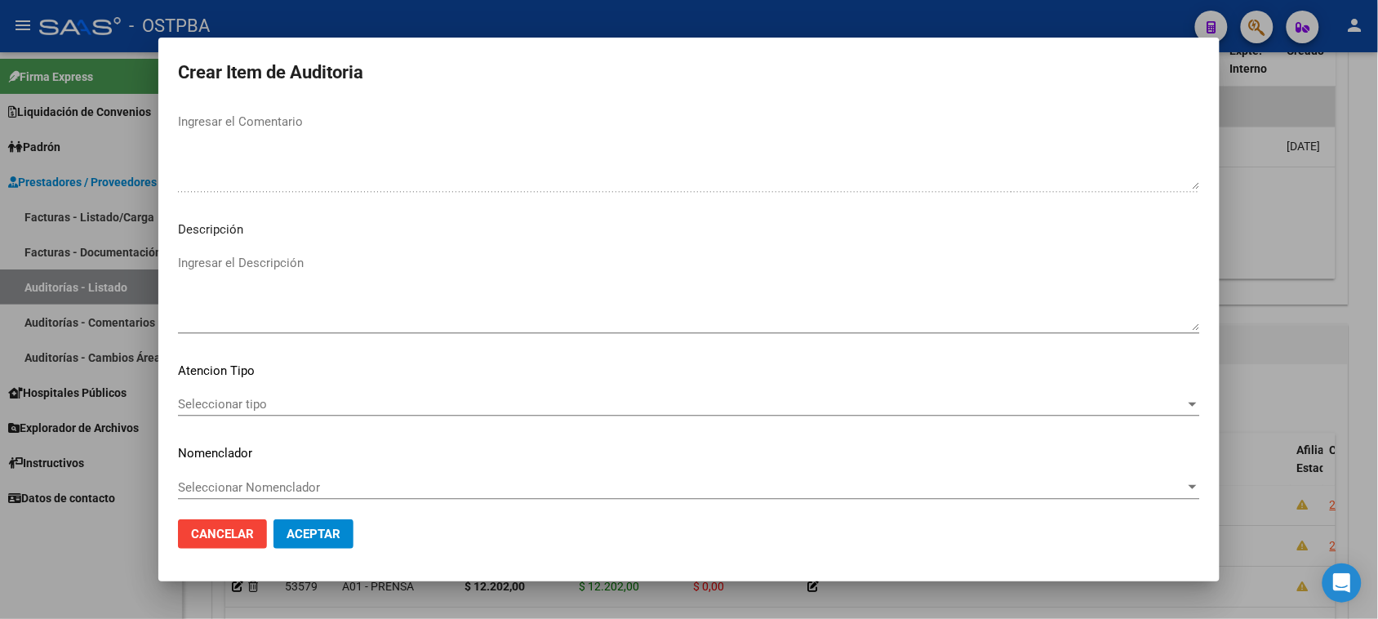
click at [254, 402] on span "Seleccionar tipo" at bounding box center [681, 404] width 1007 height 15
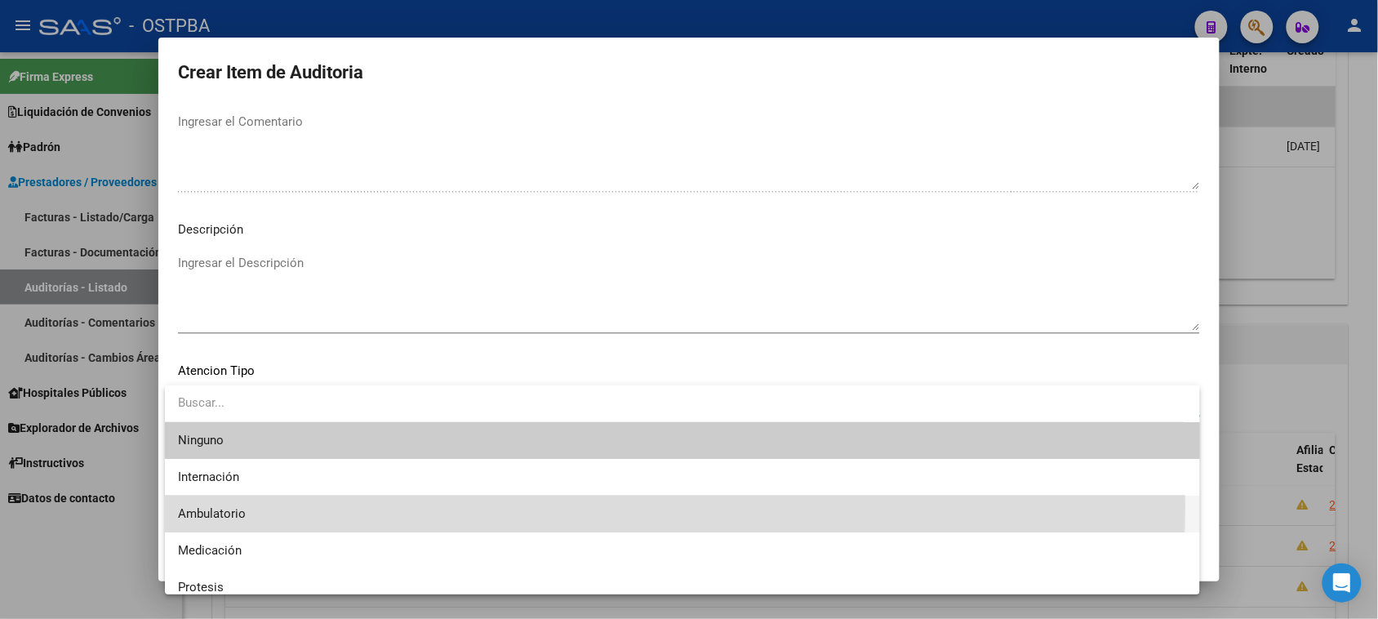
click at [211, 504] on span "Ambulatorio" at bounding box center [682, 513] width 1009 height 37
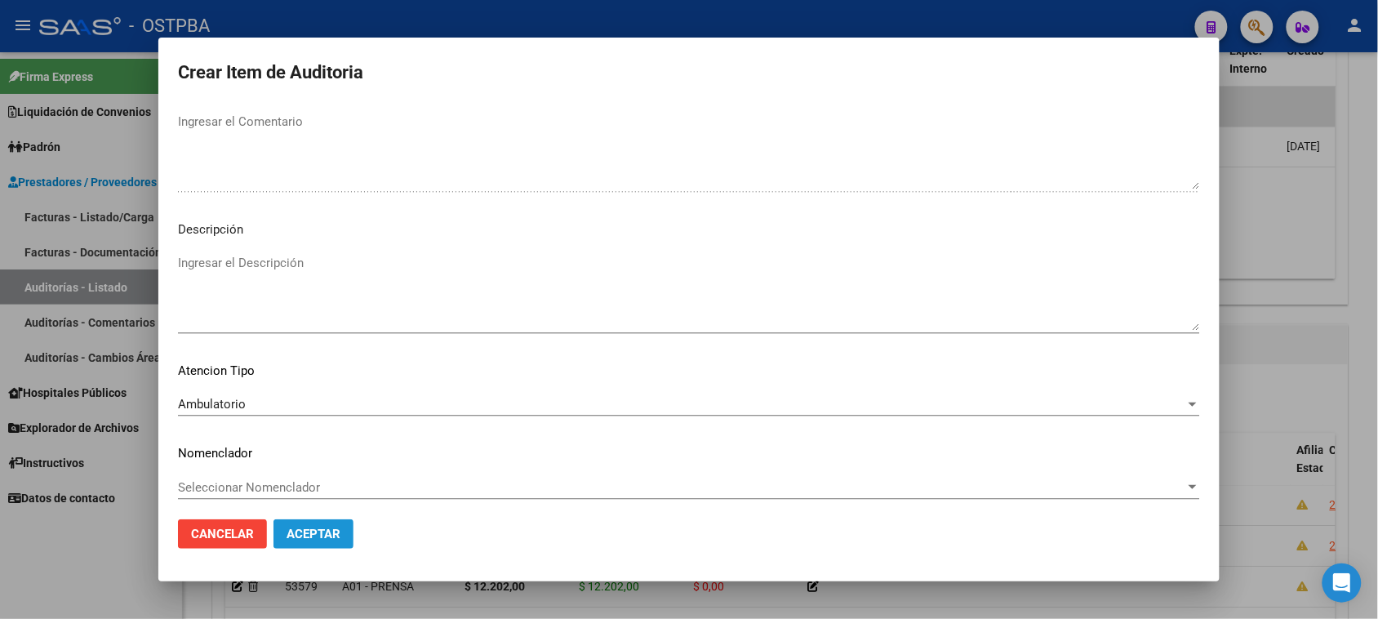
click at [299, 533] on span "Aceptar" at bounding box center [313, 533] width 54 height 15
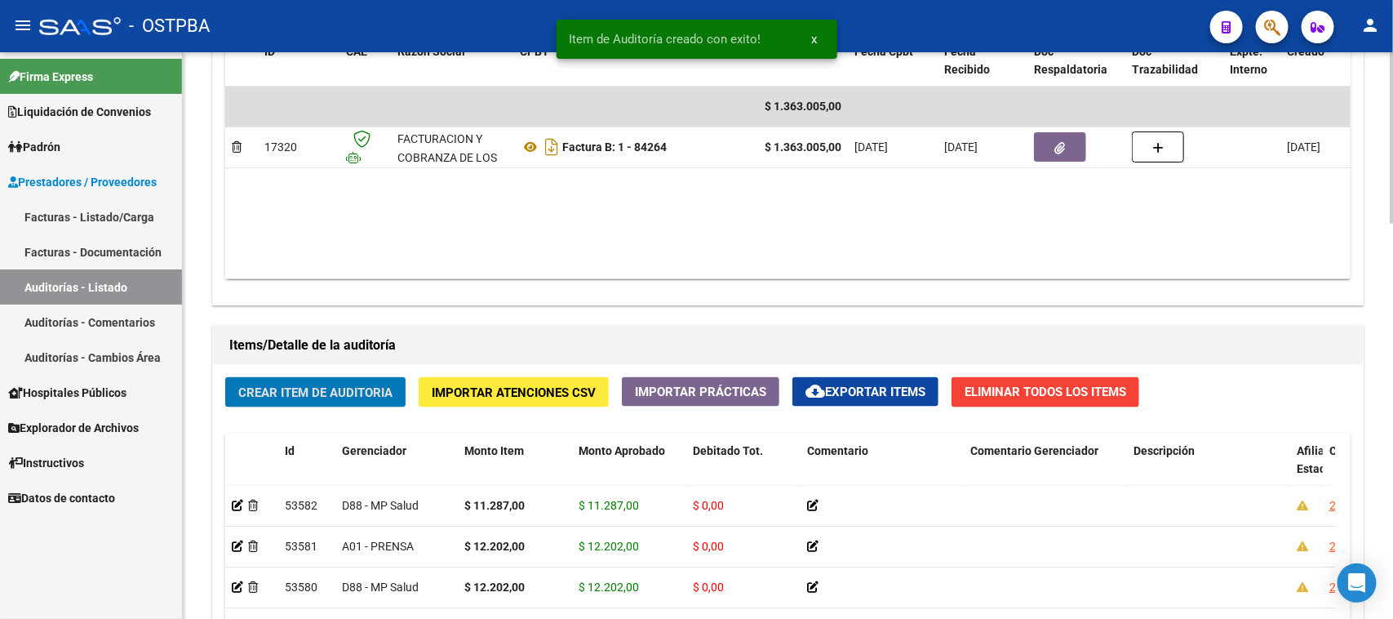
click at [359, 398] on button "Crear Item de Auditoria" at bounding box center [315, 392] width 180 height 30
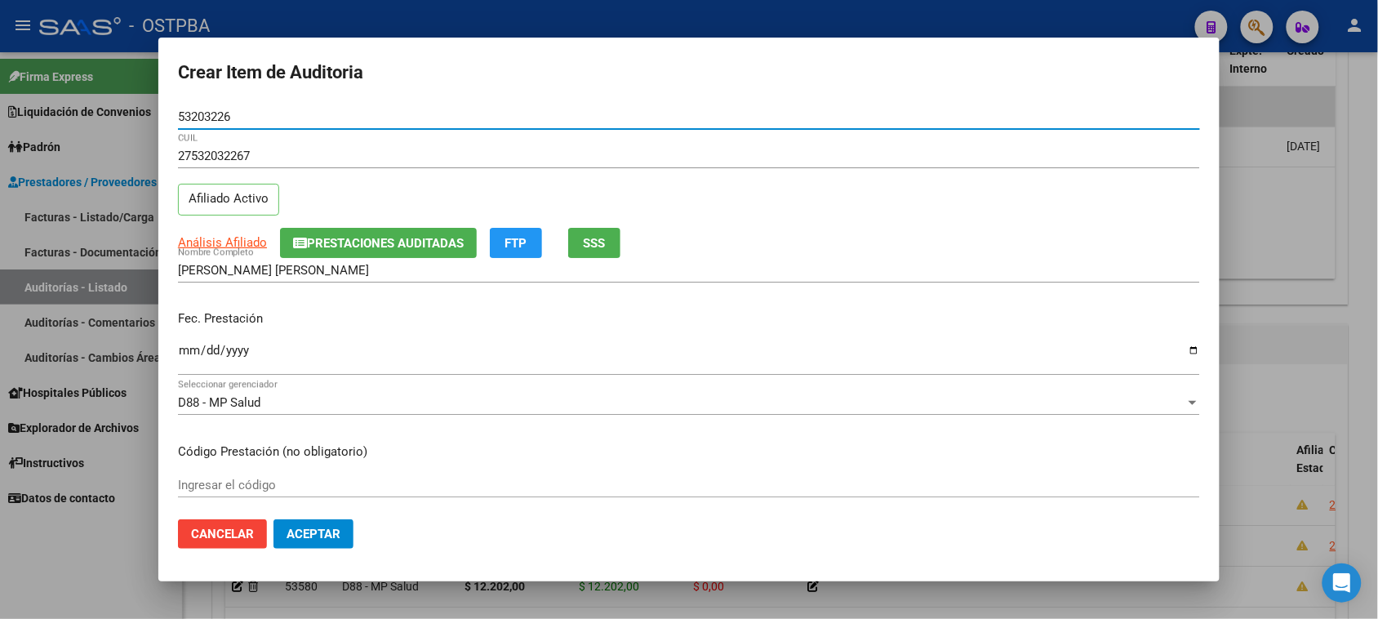
click at [193, 344] on input "Ingresar la fecha" at bounding box center [689, 357] width 1022 height 26
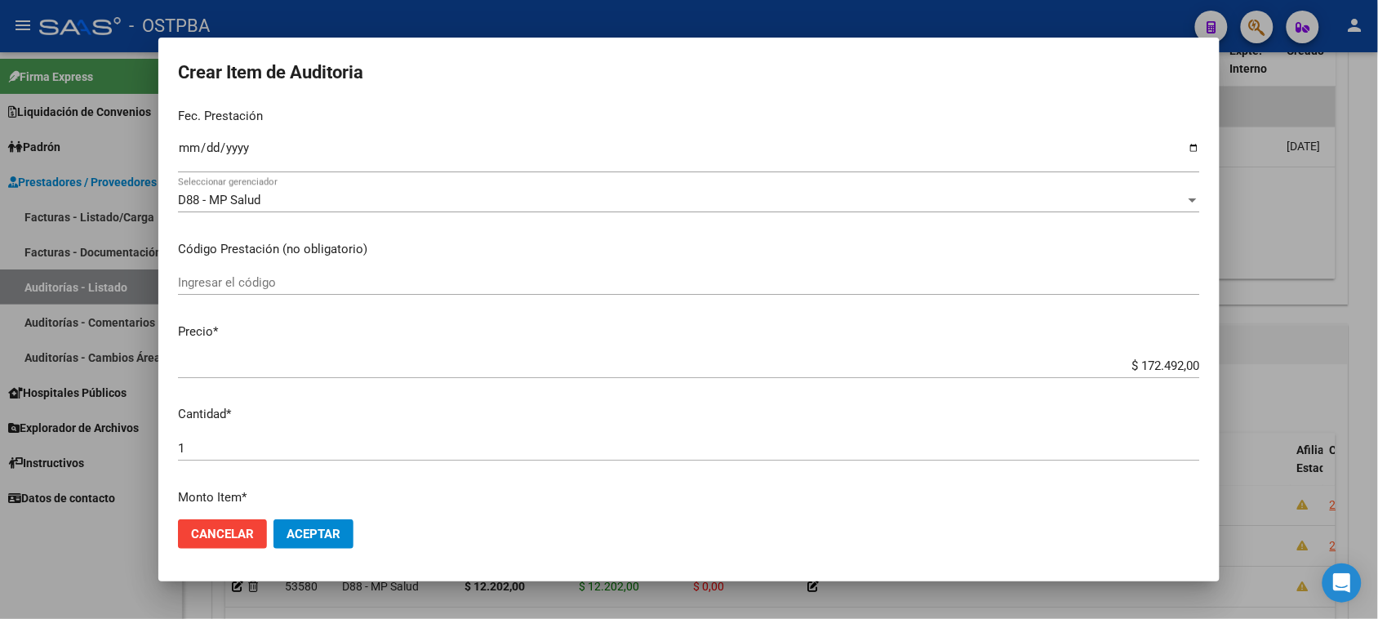
scroll to position [204, 0]
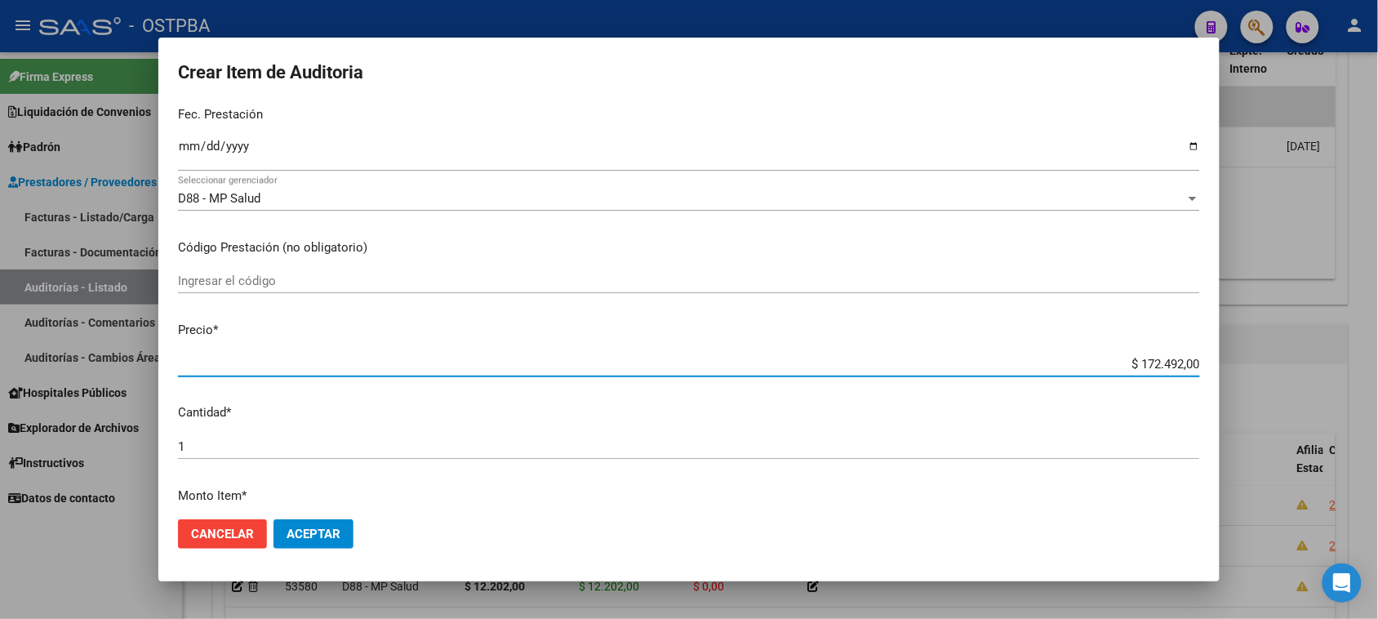
drag, startPoint x: 1122, startPoint y: 362, endPoint x: 1392, endPoint y: 397, distance: 272.5
click at [1377, 397] on html "menu - OSTPBA person Firma Express Liquidación de Convenios Gastos - Items Gast…" at bounding box center [689, 309] width 1378 height 619
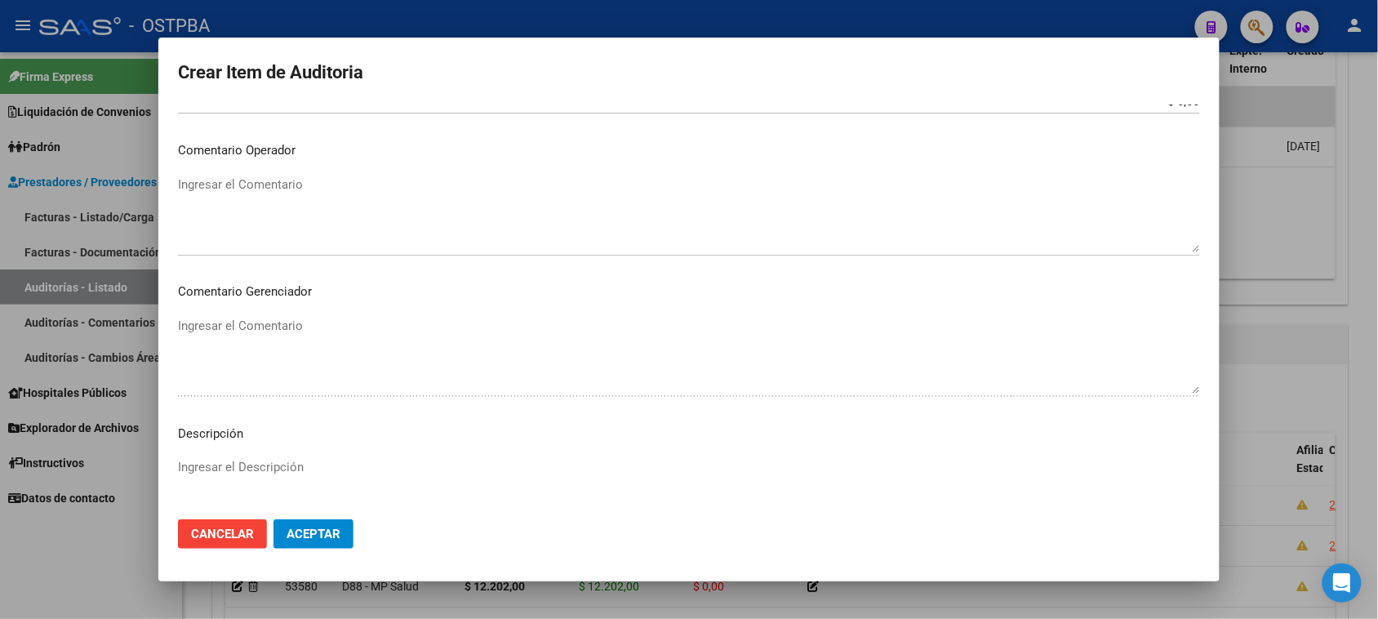
scroll to position [925, 0]
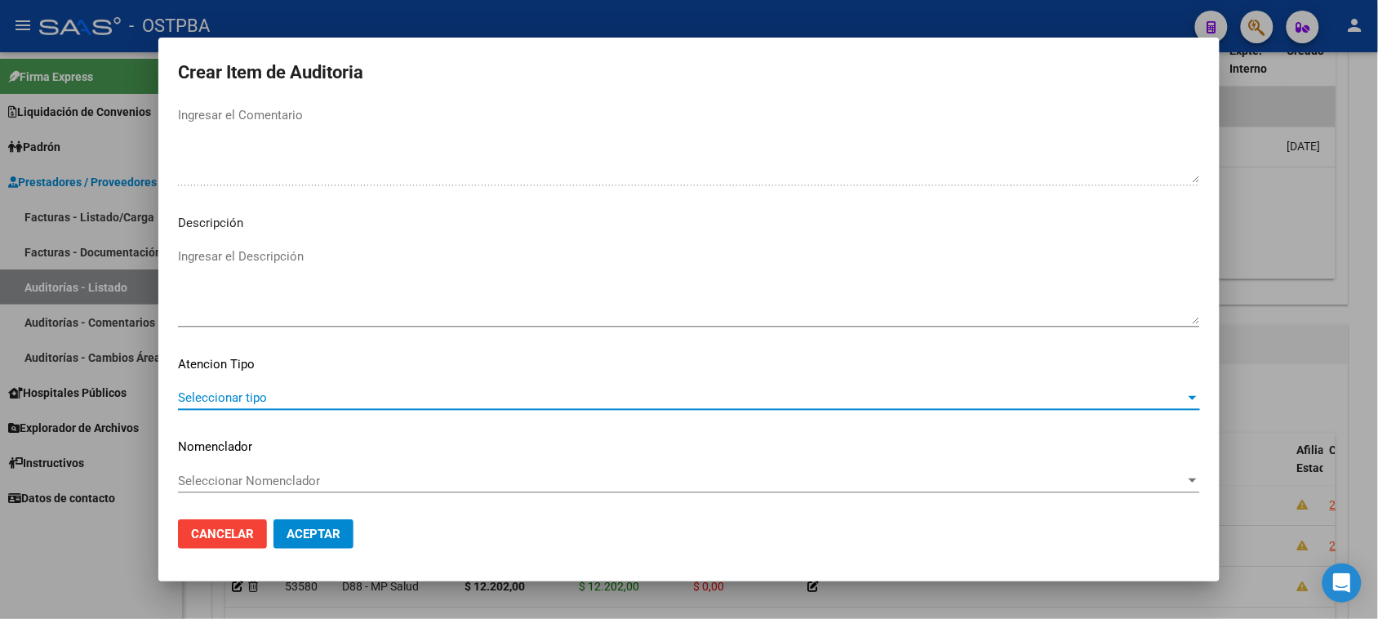
click at [253, 397] on span "Seleccionar tipo" at bounding box center [681, 397] width 1007 height 15
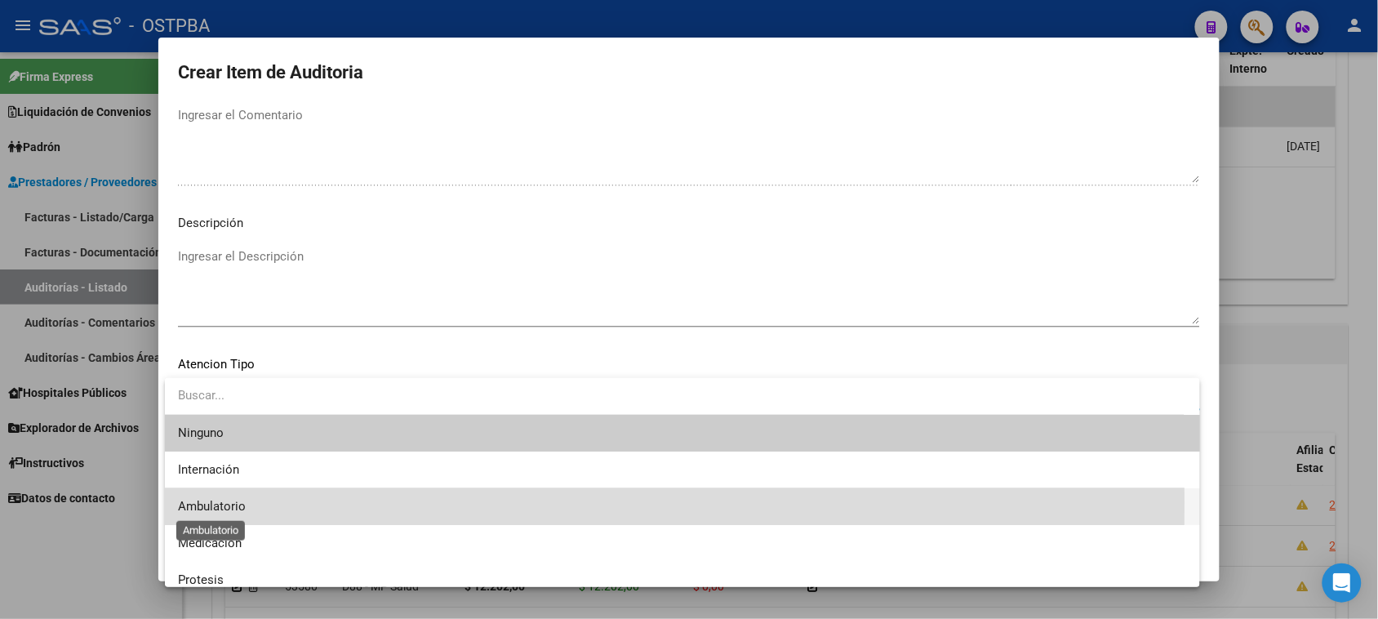
drag, startPoint x: 219, startPoint y: 502, endPoint x: 268, endPoint y: 520, distance: 52.2
click at [219, 500] on span "Ambulatorio" at bounding box center [212, 506] width 68 height 15
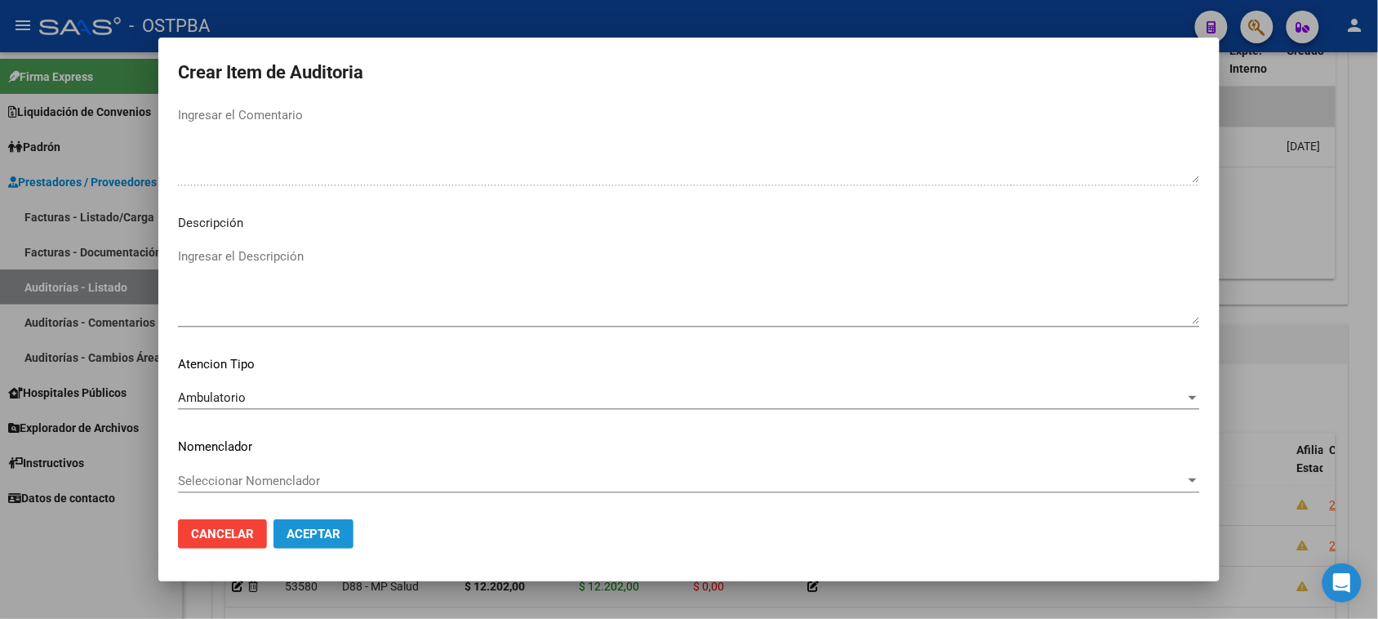
click at [315, 535] on span "Aceptar" at bounding box center [313, 533] width 54 height 15
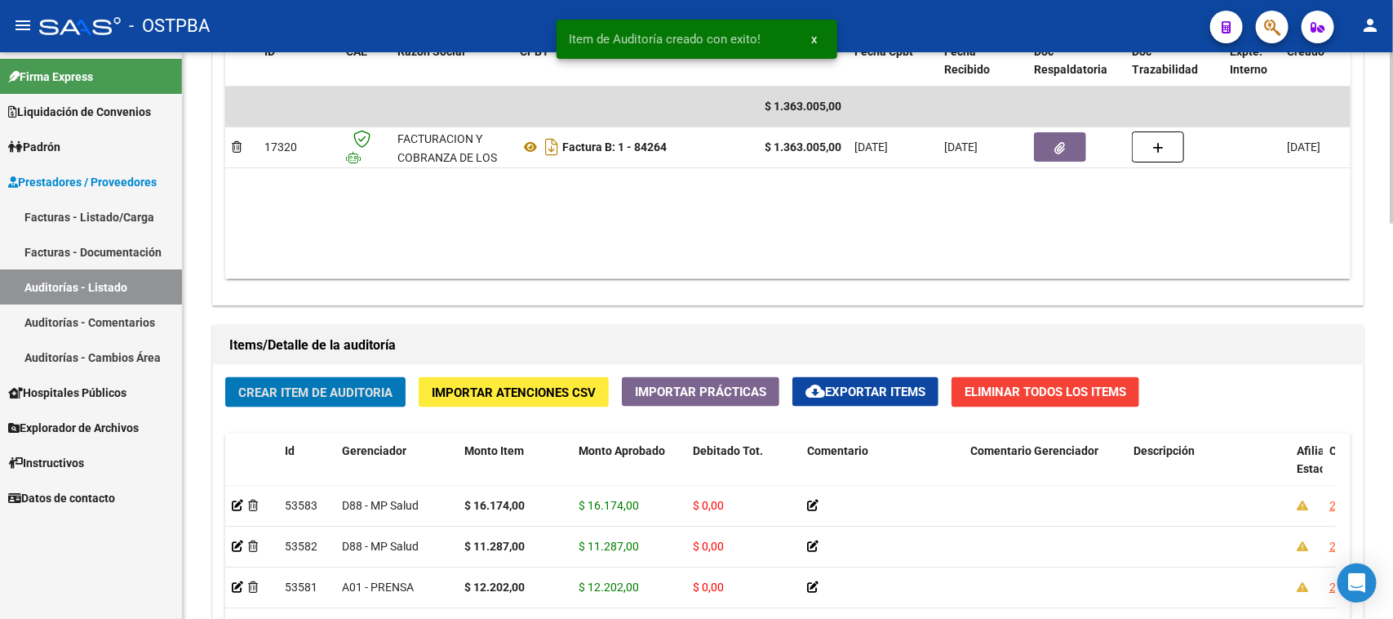
click at [288, 390] on span "Crear Item de Auditoria" at bounding box center [315, 392] width 154 height 15
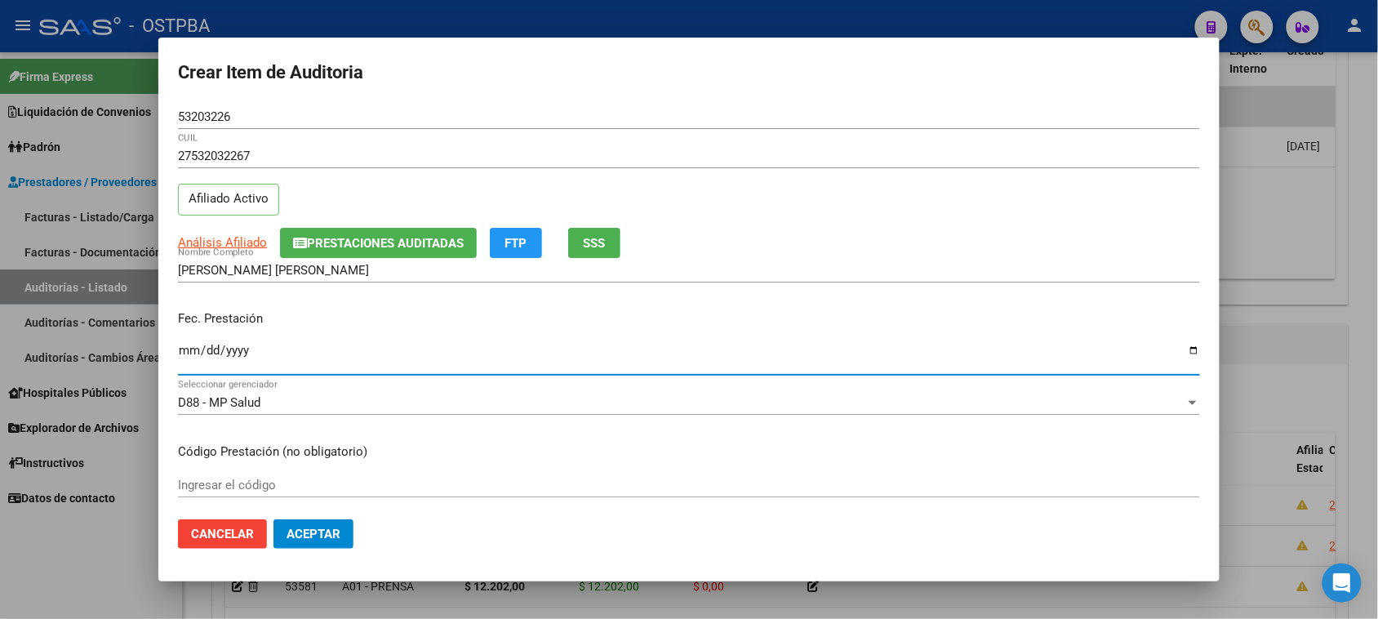
click at [182, 351] on input "Ingresar la fecha" at bounding box center [689, 357] width 1022 height 26
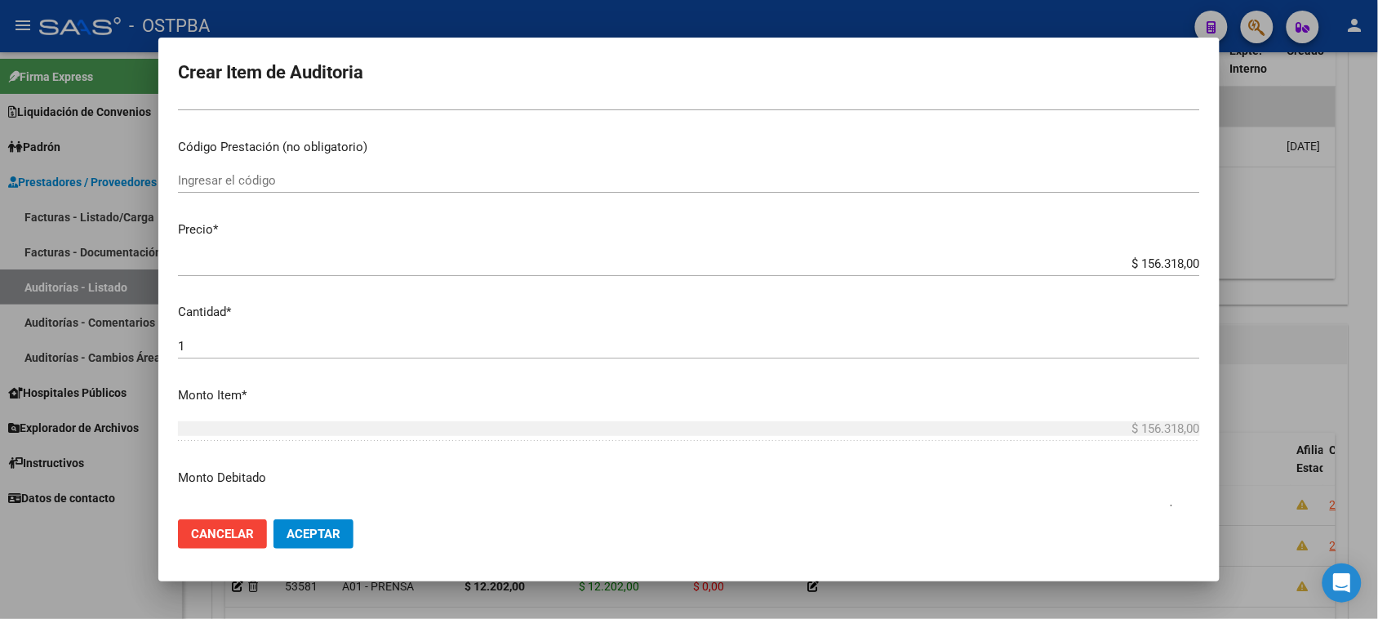
scroll to position [306, 0]
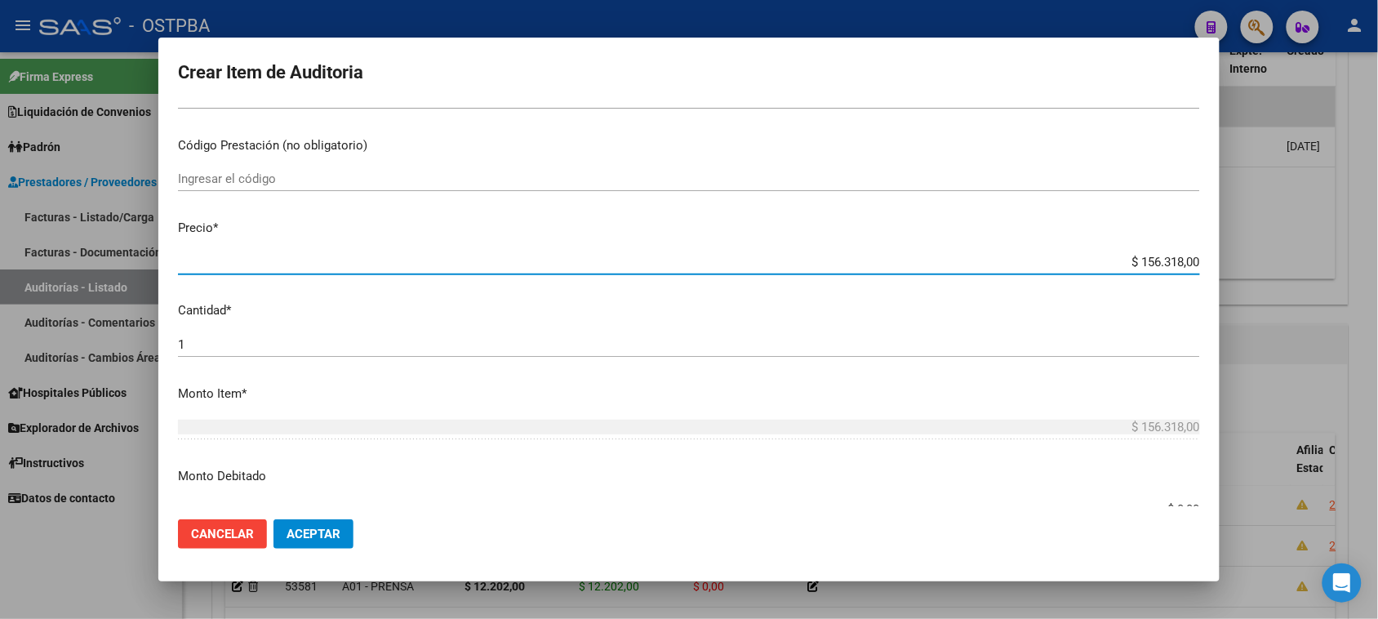
drag, startPoint x: 1124, startPoint y: 259, endPoint x: 1392, endPoint y: 274, distance: 268.9
click at [1377, 274] on html "menu - OSTPBA person Firma Express Liquidación de Convenios Gastos - Items Gast…" at bounding box center [689, 309] width 1378 height 619
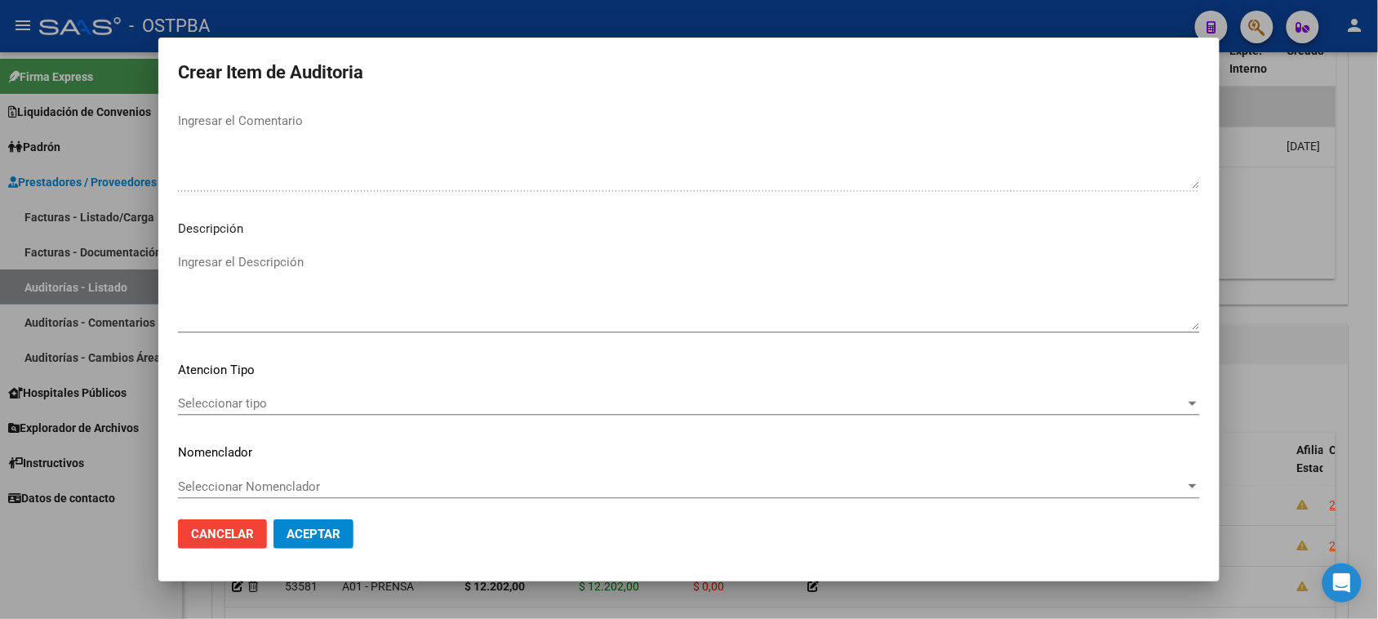
scroll to position [925, 0]
click at [254, 401] on span "Seleccionar tipo" at bounding box center [681, 397] width 1007 height 15
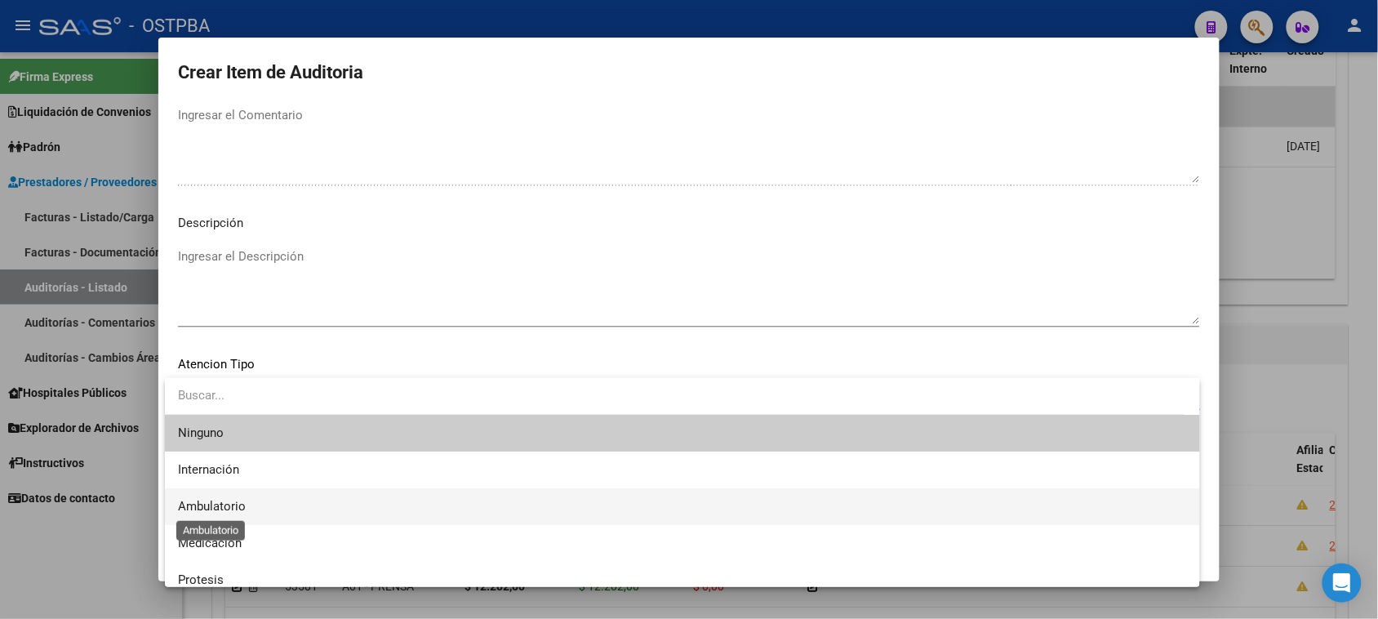
click at [206, 504] on span "Ambulatorio" at bounding box center [212, 506] width 68 height 15
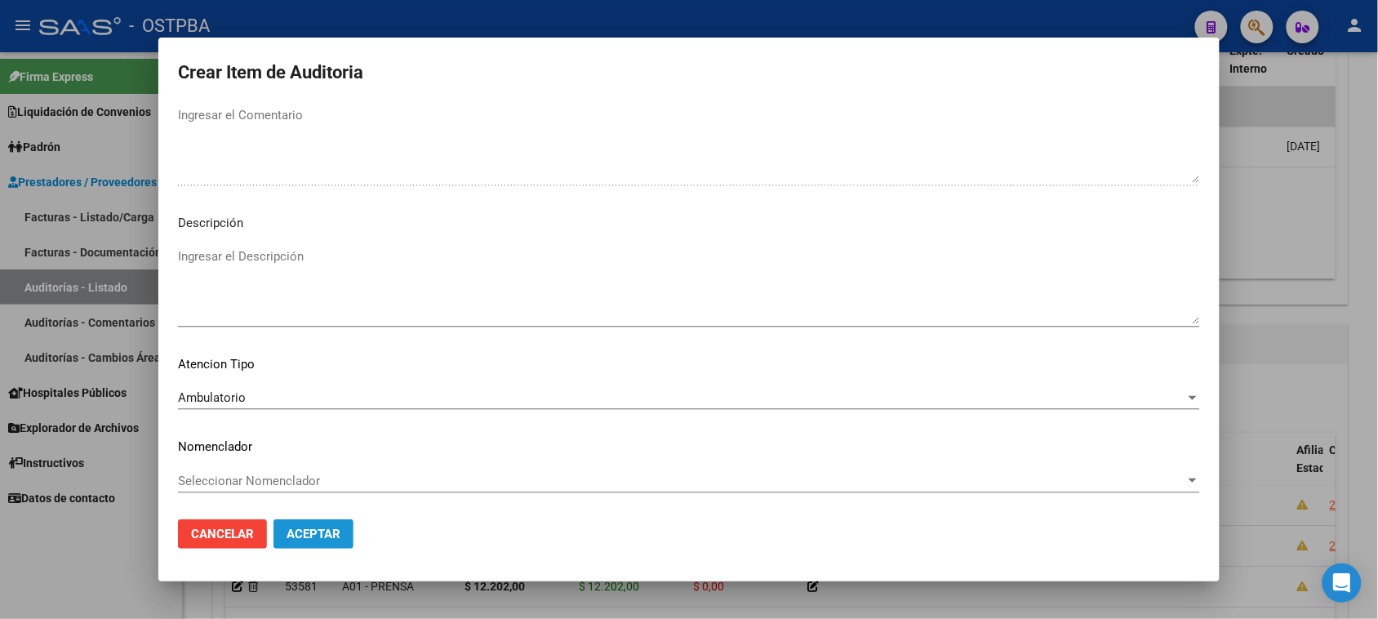
click at [303, 523] on button "Aceptar" at bounding box center [313, 533] width 80 height 29
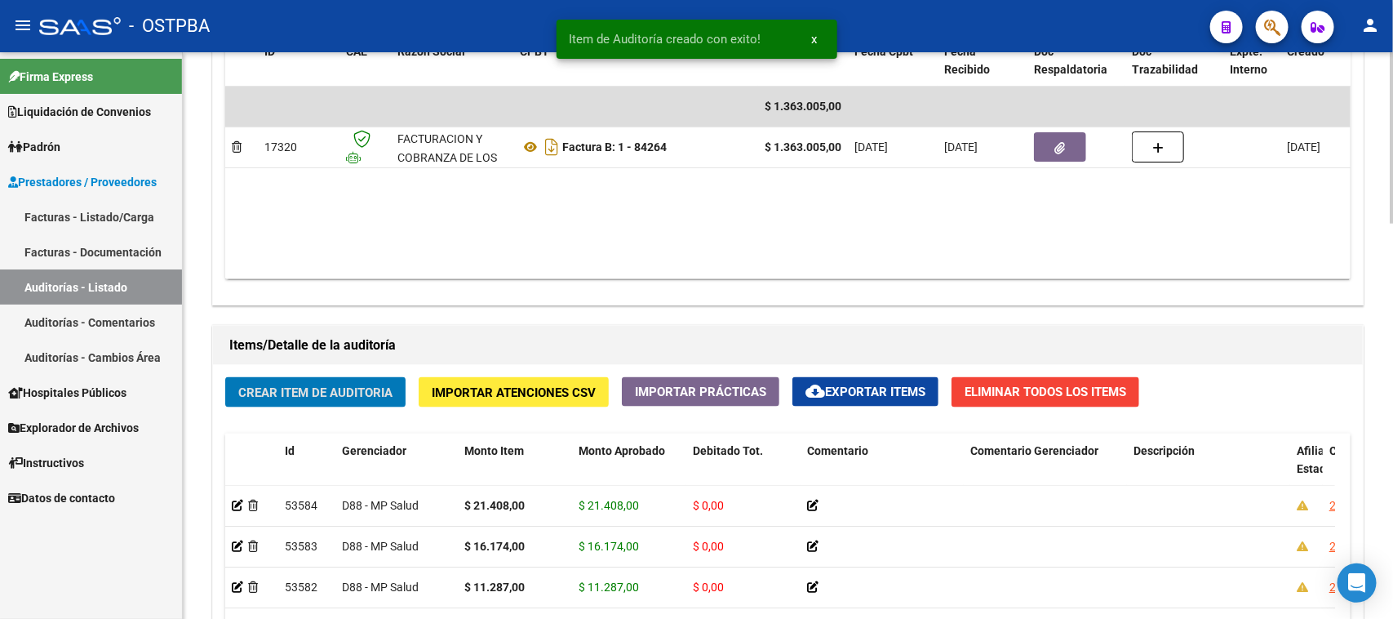
drag, startPoint x: 364, startPoint y: 386, endPoint x: 374, endPoint y: 388, distance: 10.1
click at [374, 388] on span "Crear Item de Auditoria" at bounding box center [315, 392] width 154 height 15
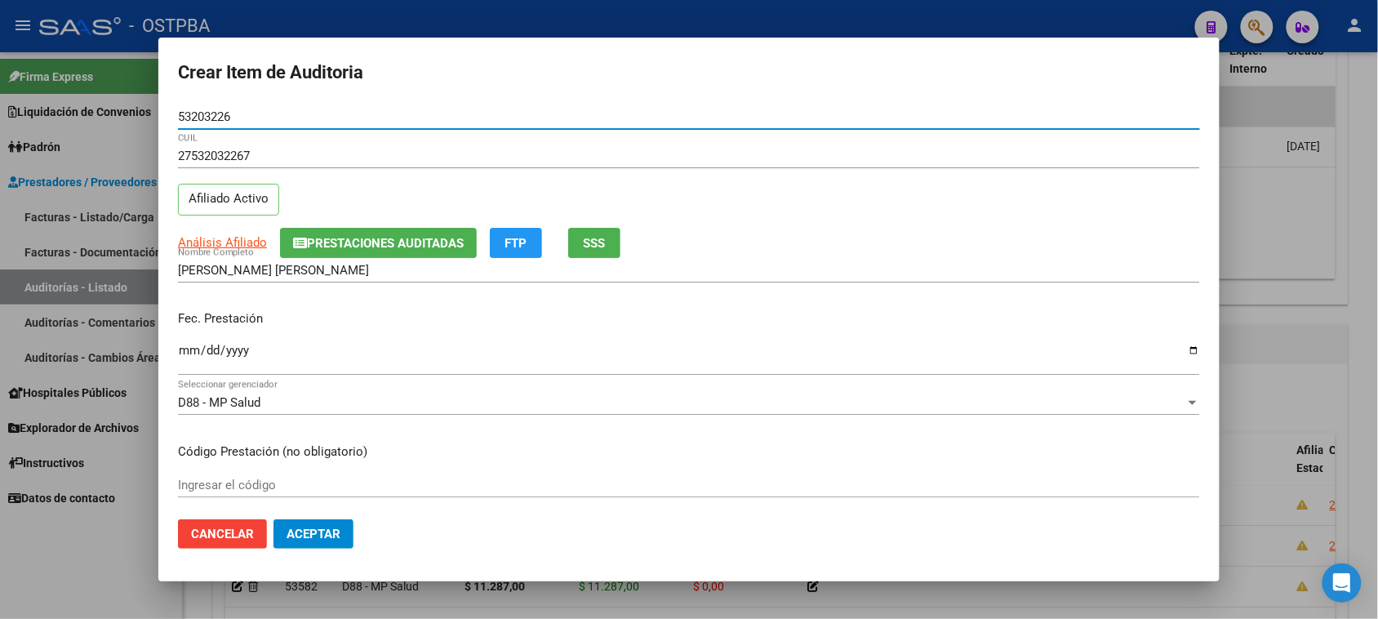
click at [189, 345] on input "Ingresar la fecha" at bounding box center [689, 357] width 1022 height 26
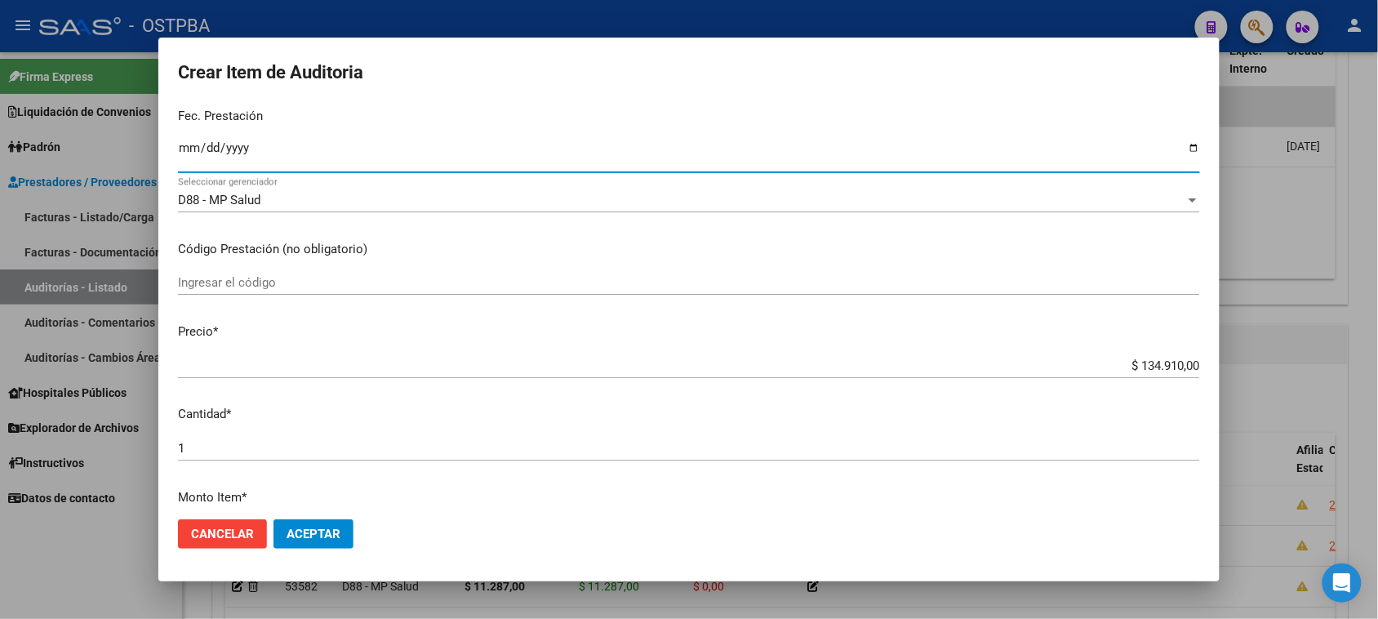
scroll to position [204, 0]
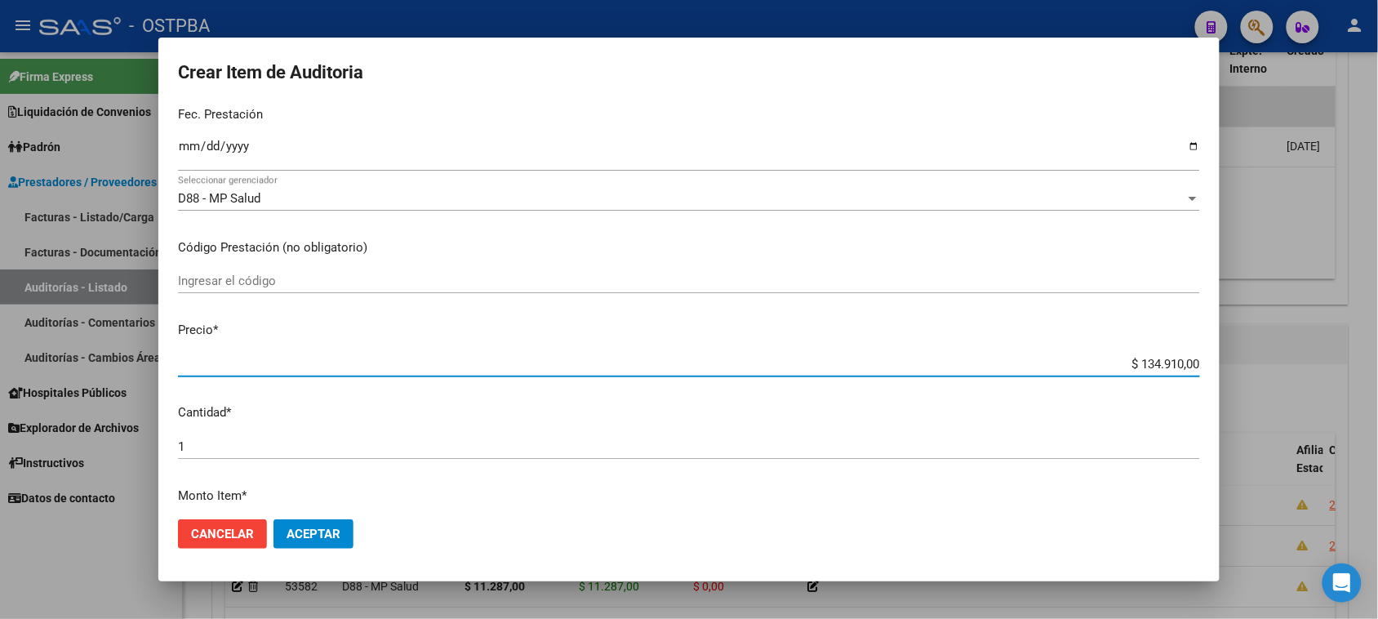
drag, startPoint x: 1126, startPoint y: 363, endPoint x: 1392, endPoint y: 393, distance: 267.7
click at [1377, 393] on html "menu - OSTPBA person Firma Express Liquidación de Convenios Gastos - Items Gast…" at bounding box center [689, 309] width 1378 height 619
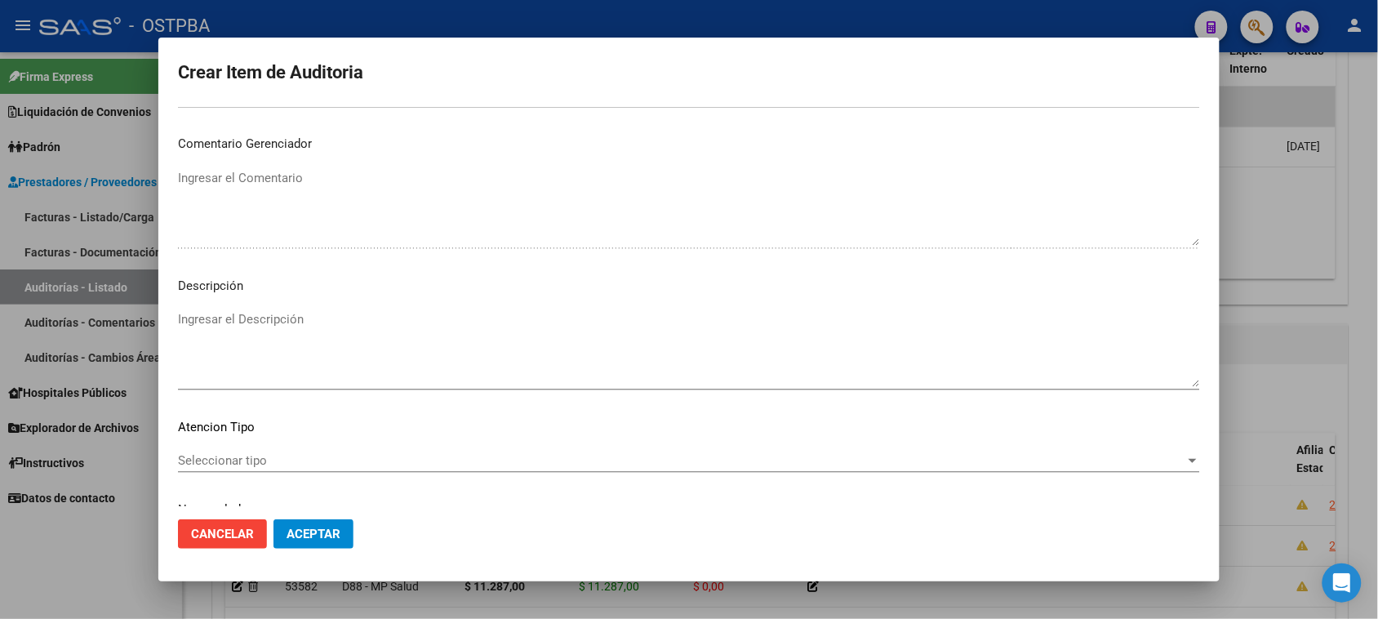
scroll to position [925, 0]
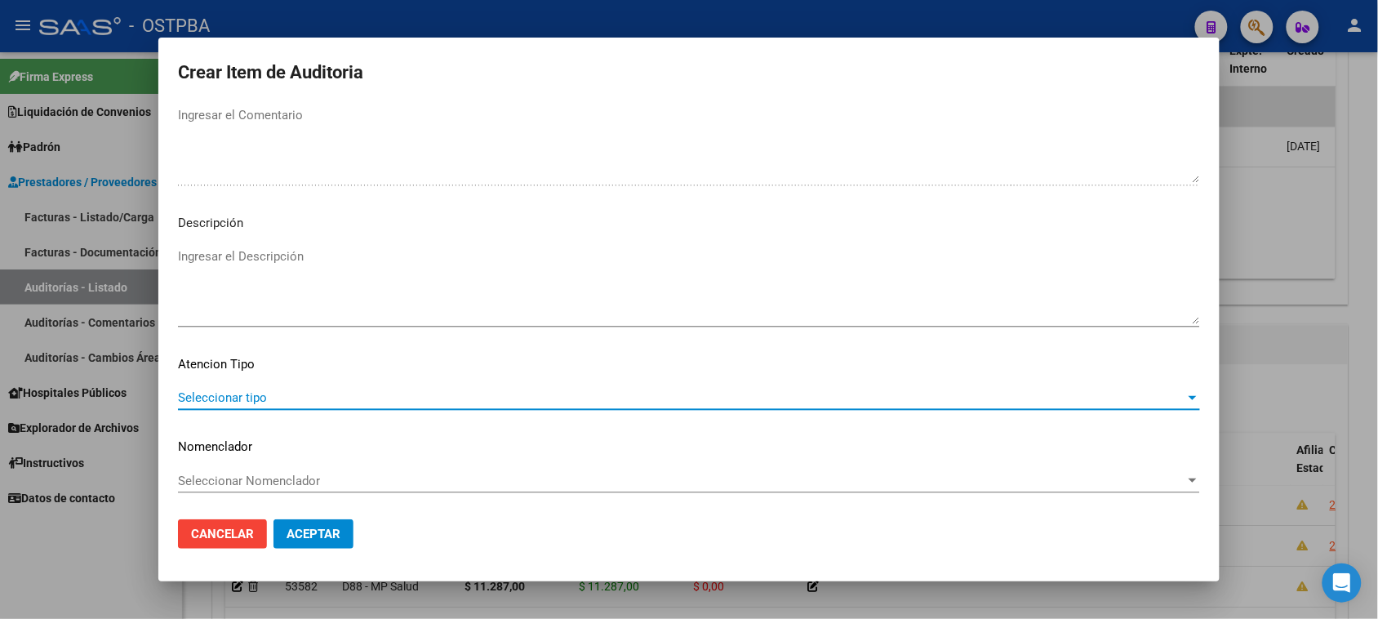
click at [264, 390] on span "Seleccionar tipo" at bounding box center [681, 397] width 1007 height 15
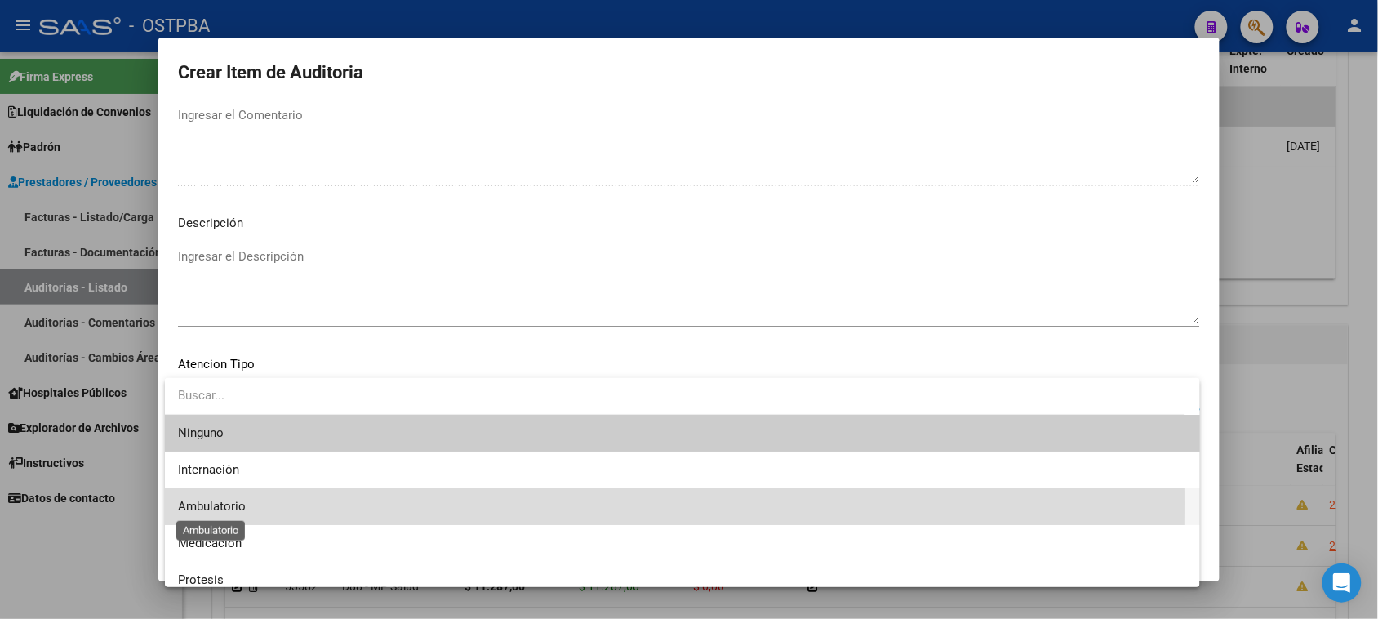
click at [229, 502] on span "Ambulatorio" at bounding box center [212, 506] width 68 height 15
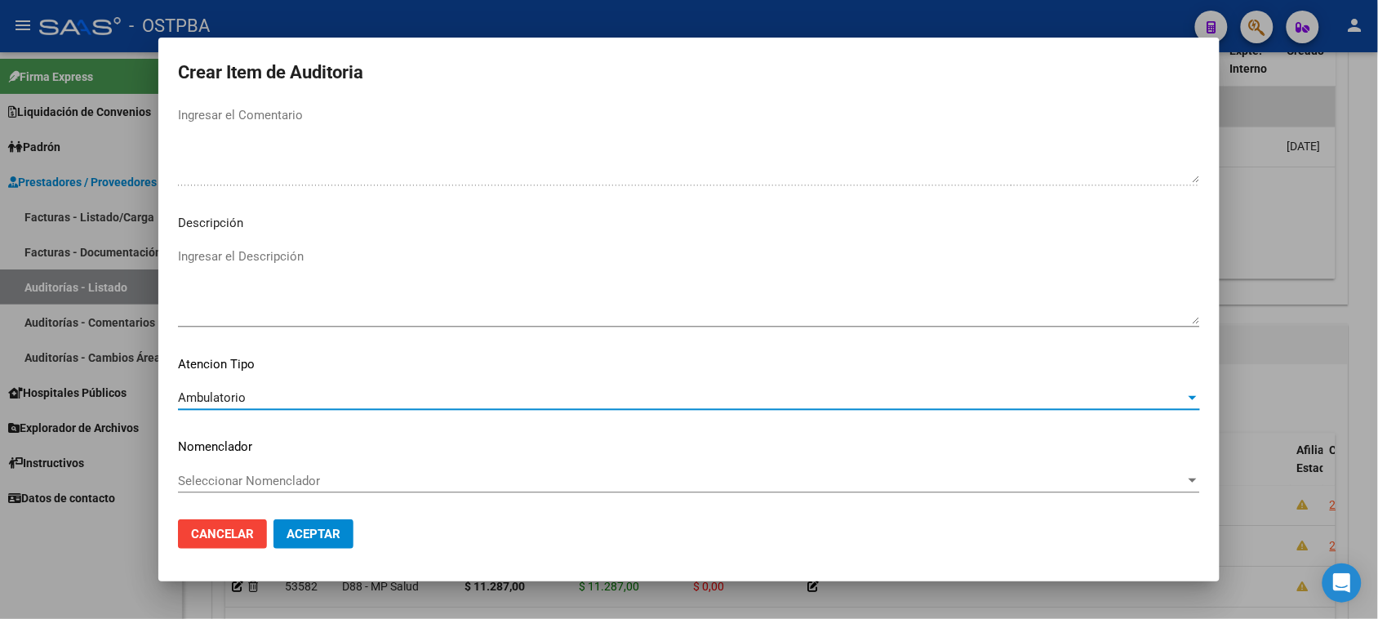
click at [295, 536] on span "Aceptar" at bounding box center [313, 533] width 54 height 15
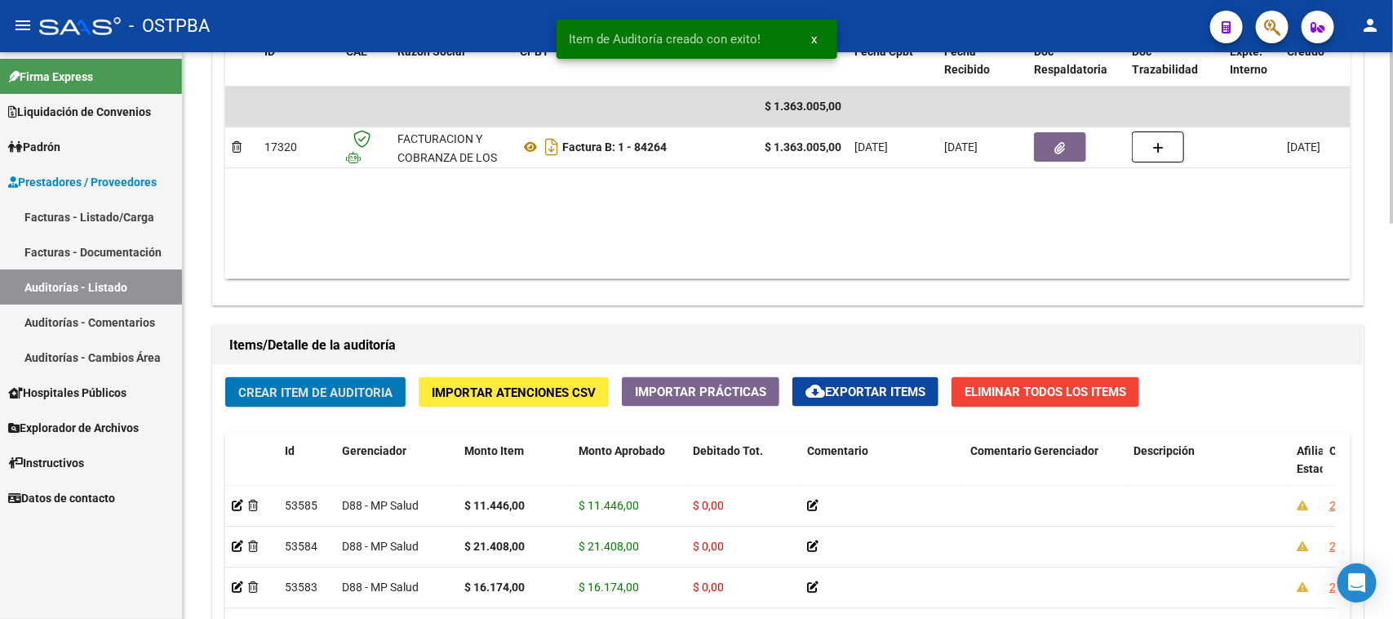
click at [366, 392] on span "Crear Item de Auditoria" at bounding box center [315, 392] width 154 height 15
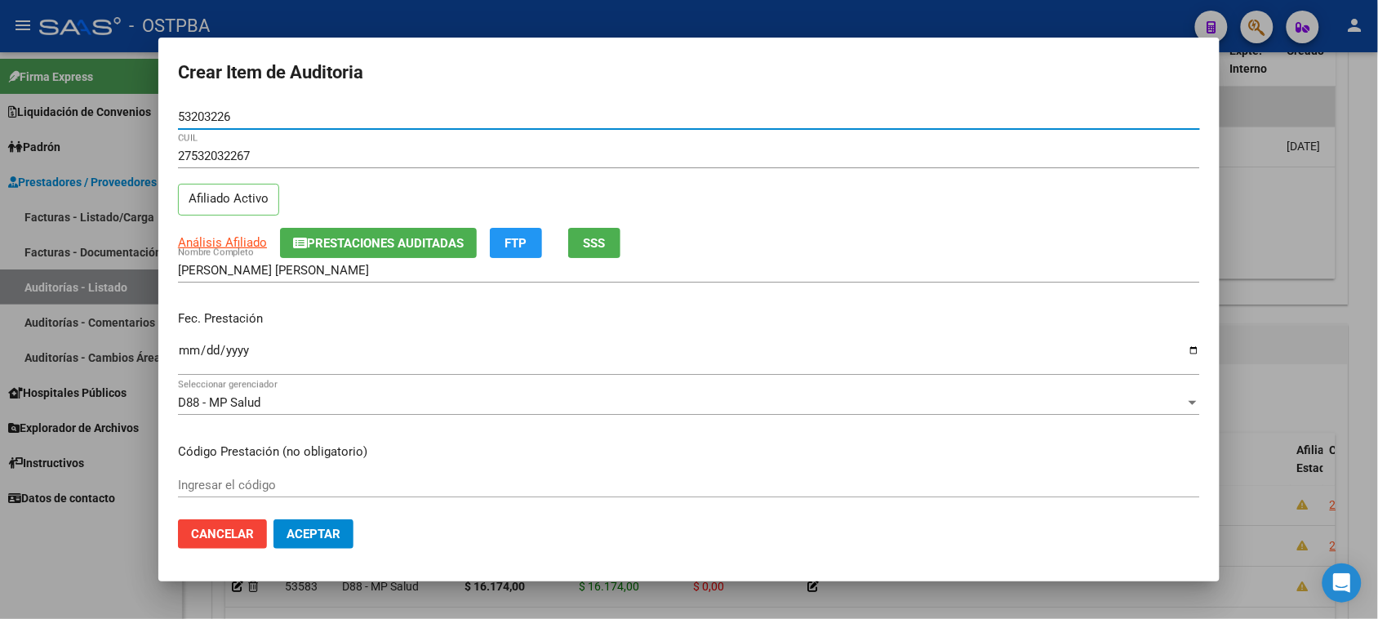
click at [188, 352] on input "Ingresar la fecha" at bounding box center [689, 357] width 1022 height 26
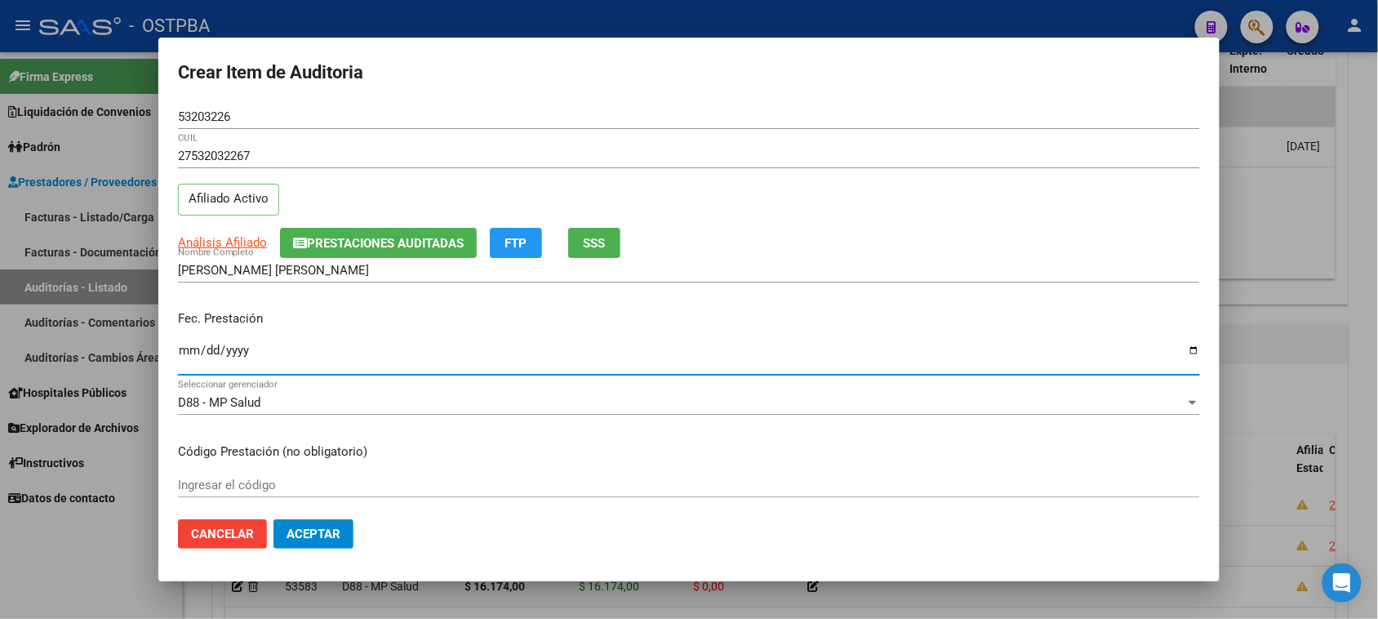
scroll to position [102, 0]
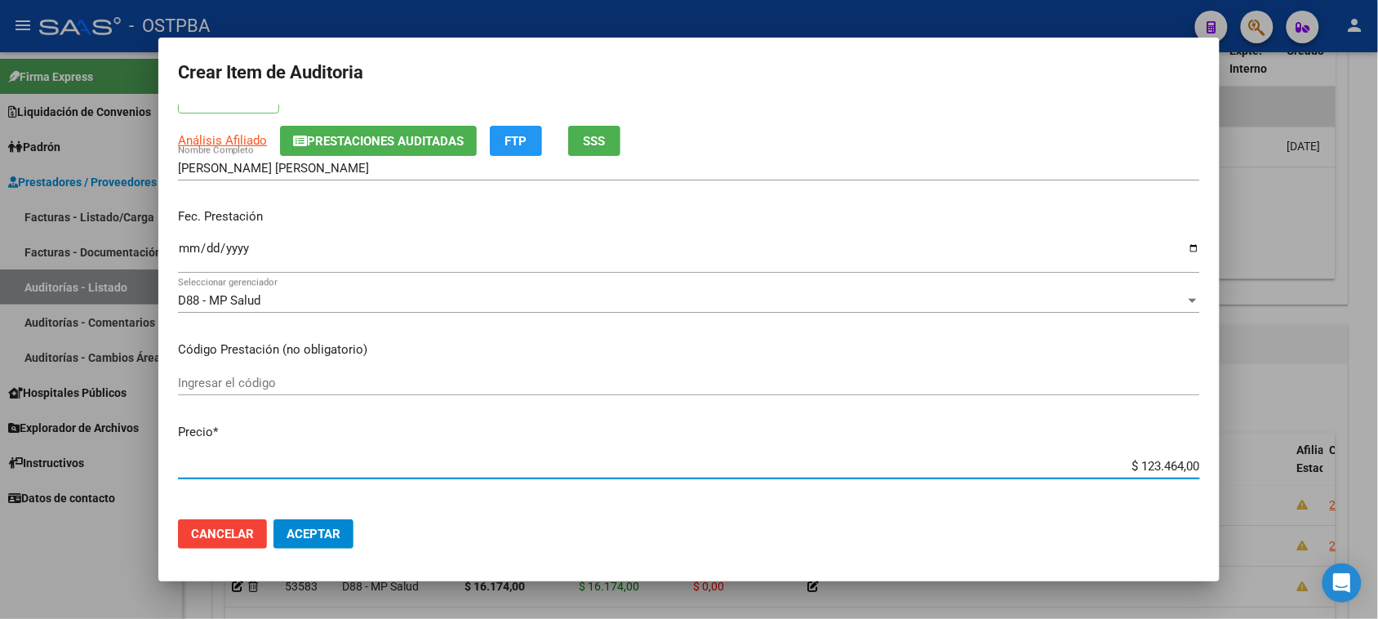
drag, startPoint x: 1119, startPoint y: 462, endPoint x: 1380, endPoint y: 484, distance: 262.1
click at [1377, 484] on html "menu - OSTPBA person Firma Express Liquidación de Convenios Gastos - Items Gast…" at bounding box center [689, 309] width 1378 height 619
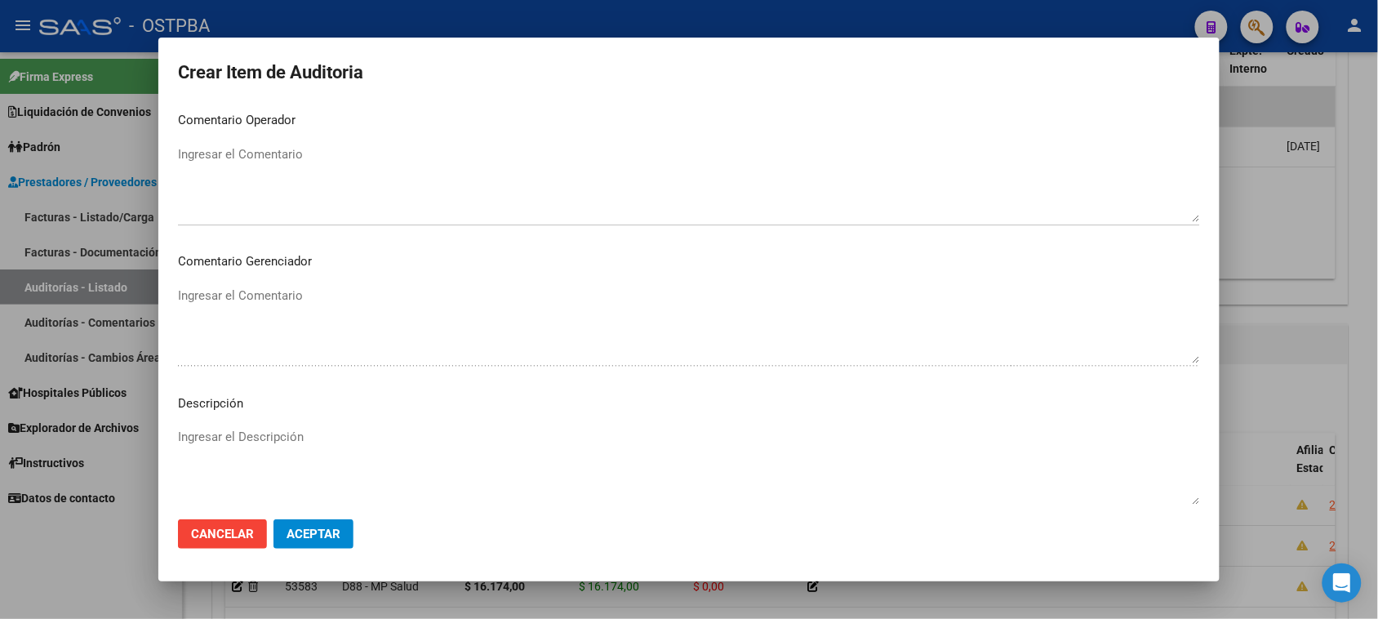
scroll to position [925, 0]
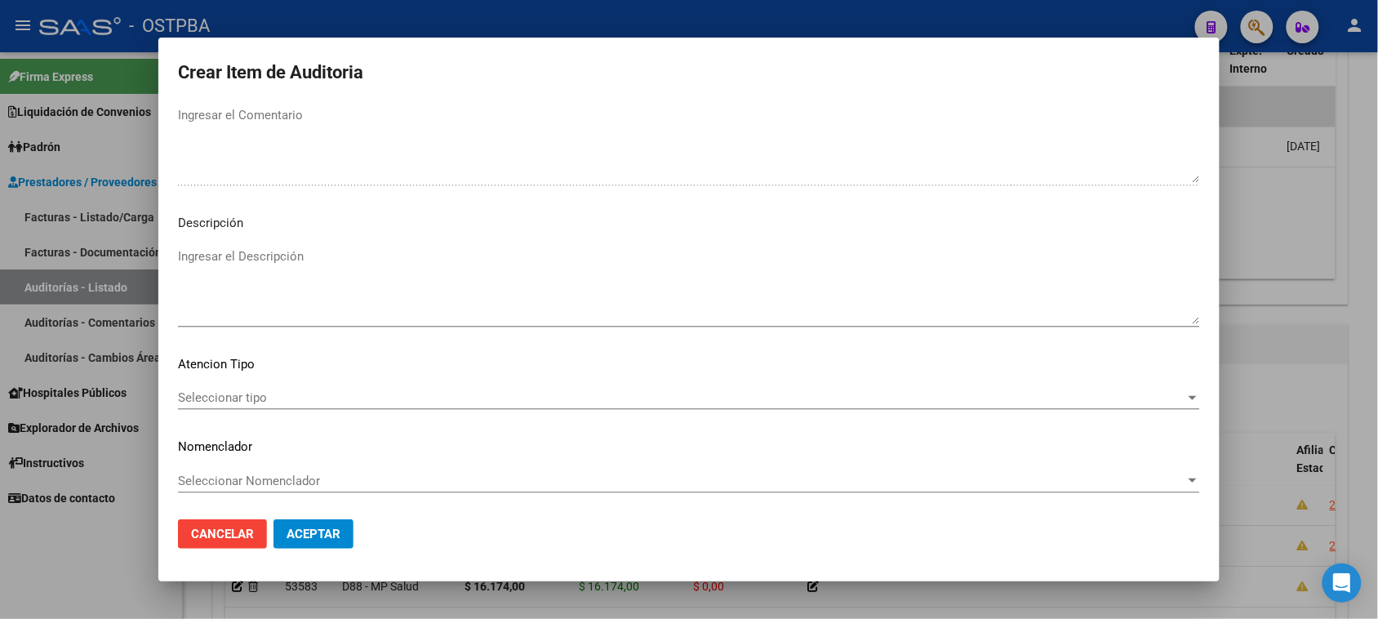
click at [286, 388] on div "Seleccionar tipo Seleccionar tipo" at bounding box center [689, 397] width 1022 height 24
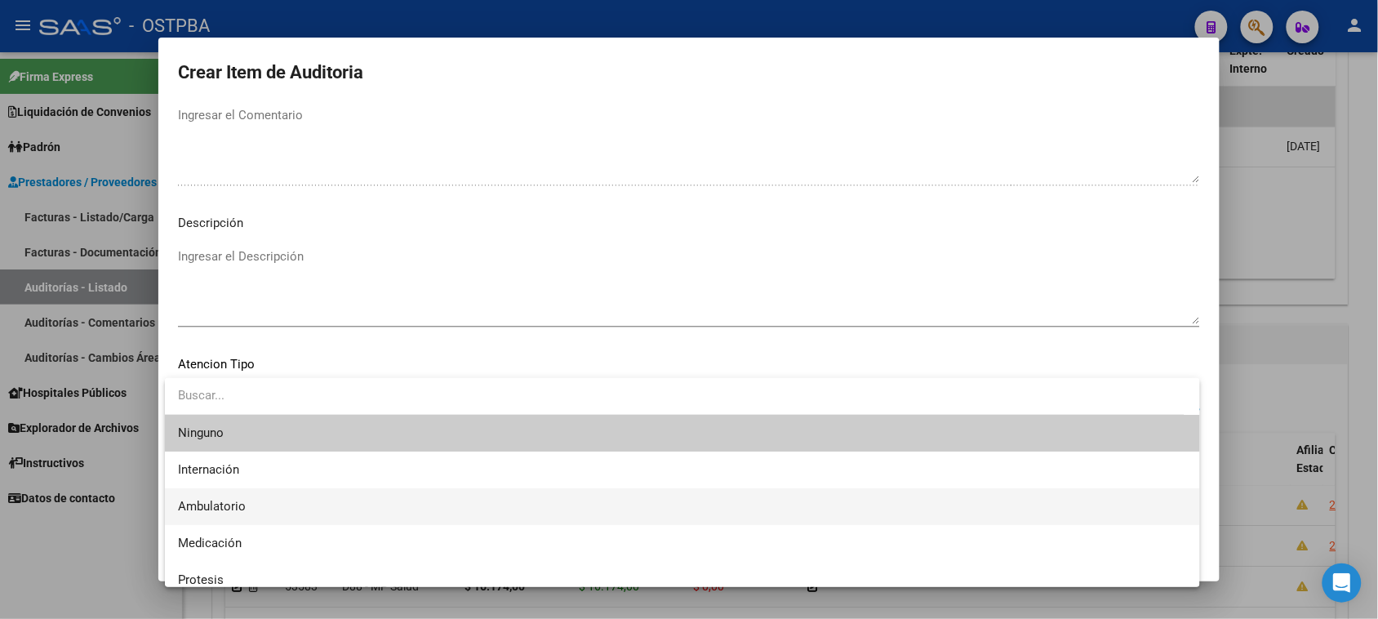
click at [246, 511] on span "Ambulatorio" at bounding box center [682, 506] width 1009 height 37
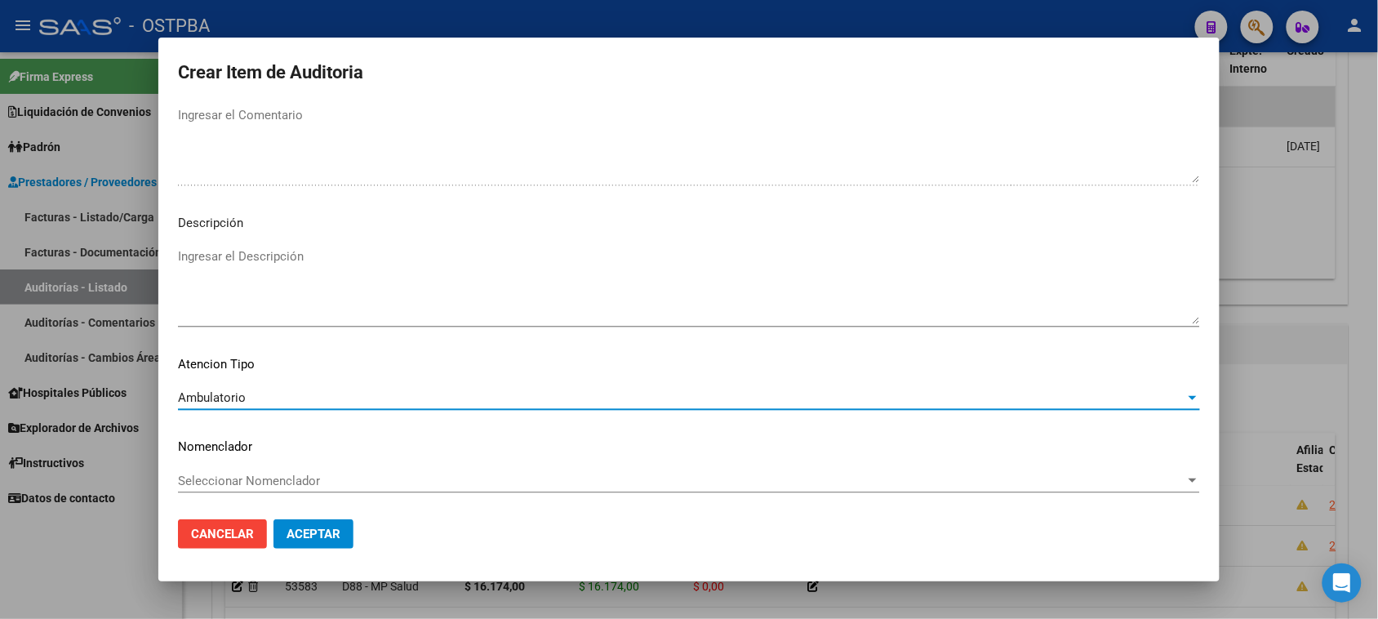
click at [314, 539] on span "Aceptar" at bounding box center [313, 533] width 54 height 15
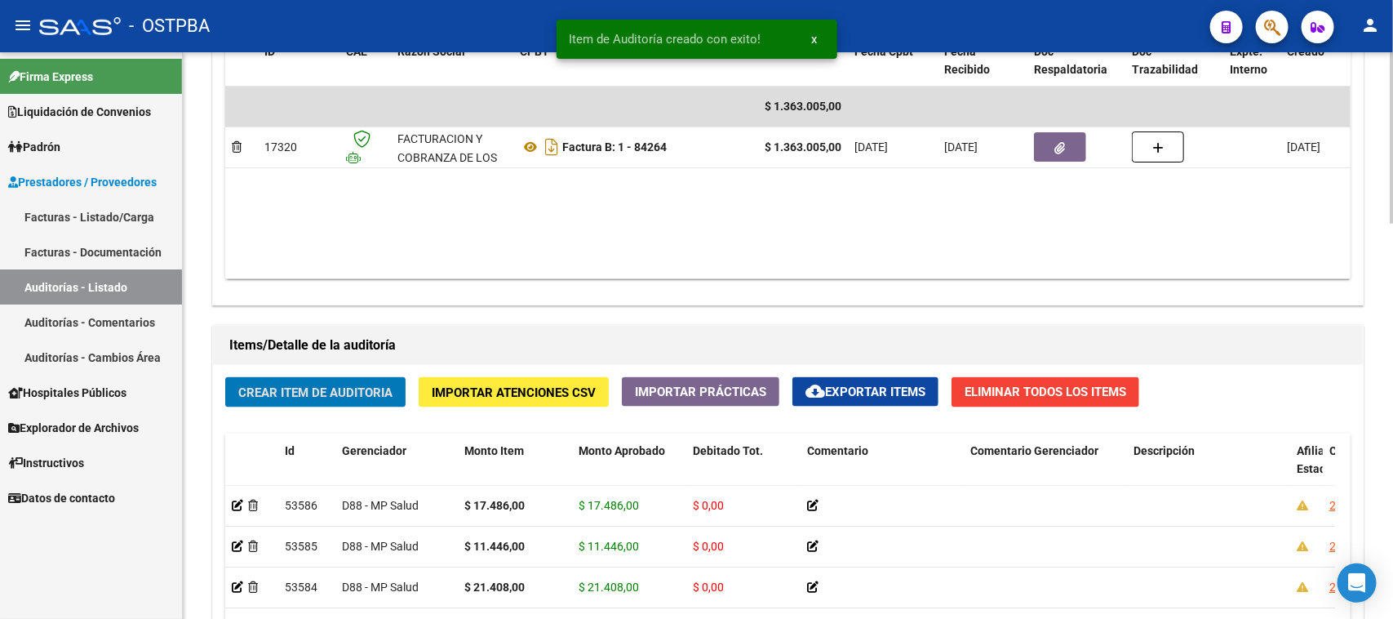
click at [312, 388] on span "Crear Item de Auditoria" at bounding box center [315, 392] width 154 height 15
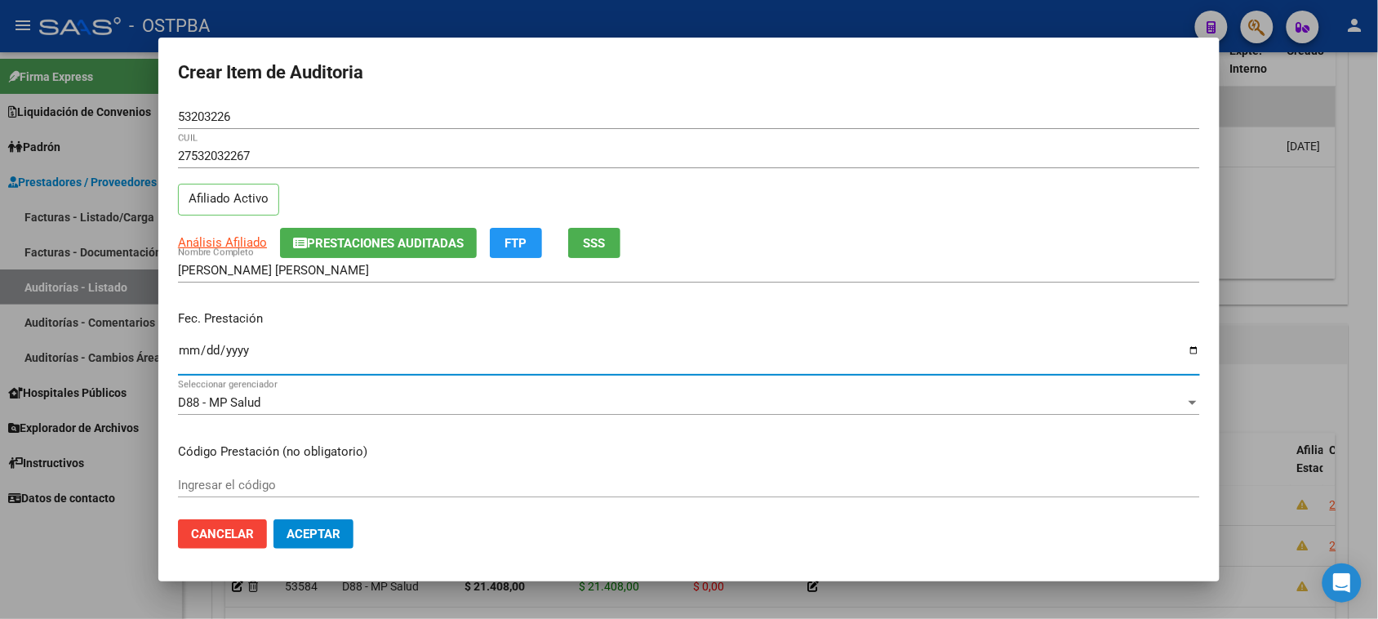
drag, startPoint x: 185, startPoint y: 344, endPoint x: 814, endPoint y: 487, distance: 644.6
click at [186, 344] on input "Ingresar la fecha" at bounding box center [689, 357] width 1022 height 26
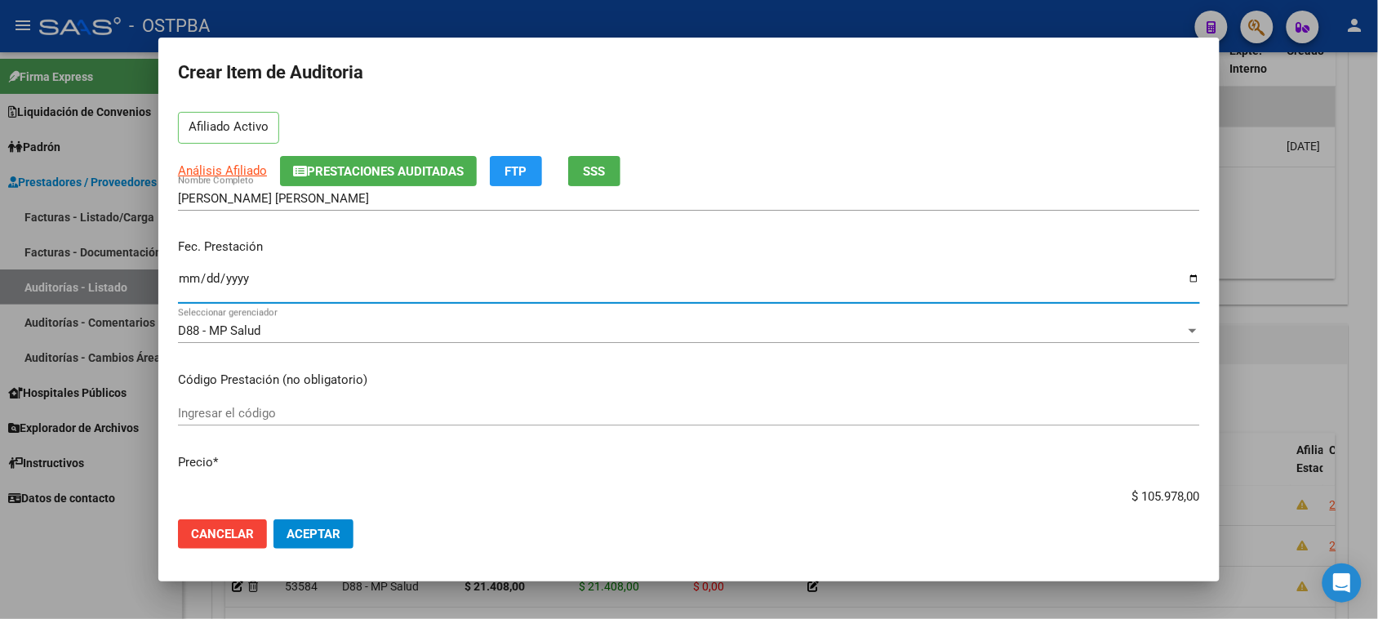
scroll to position [102, 0]
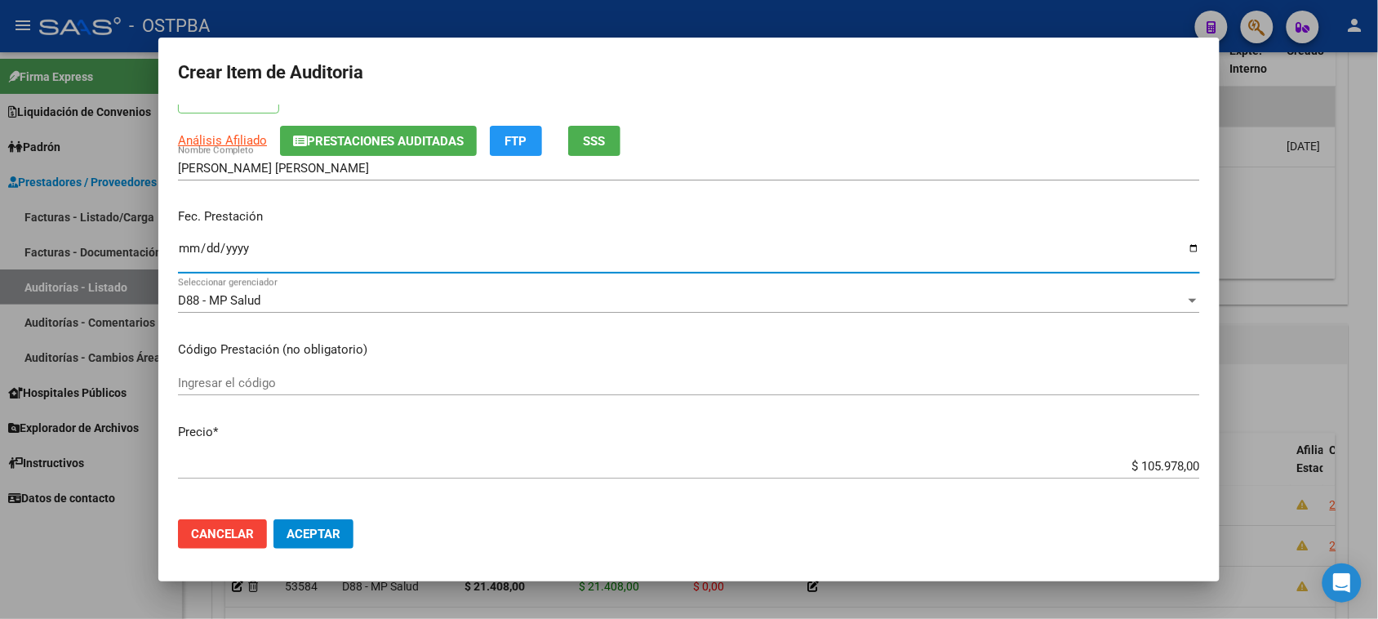
click at [1118, 459] on div "$ 105.978,00 Ingresar el precio" at bounding box center [689, 466] width 1022 height 24
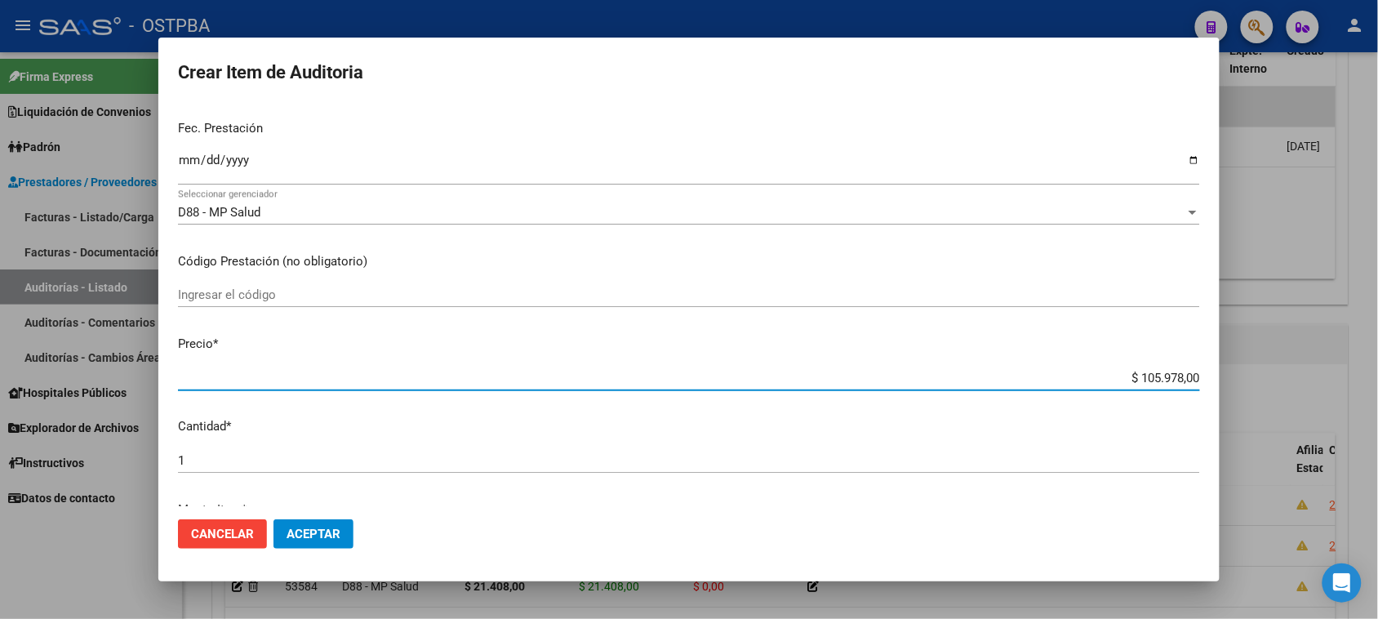
scroll to position [388, 0]
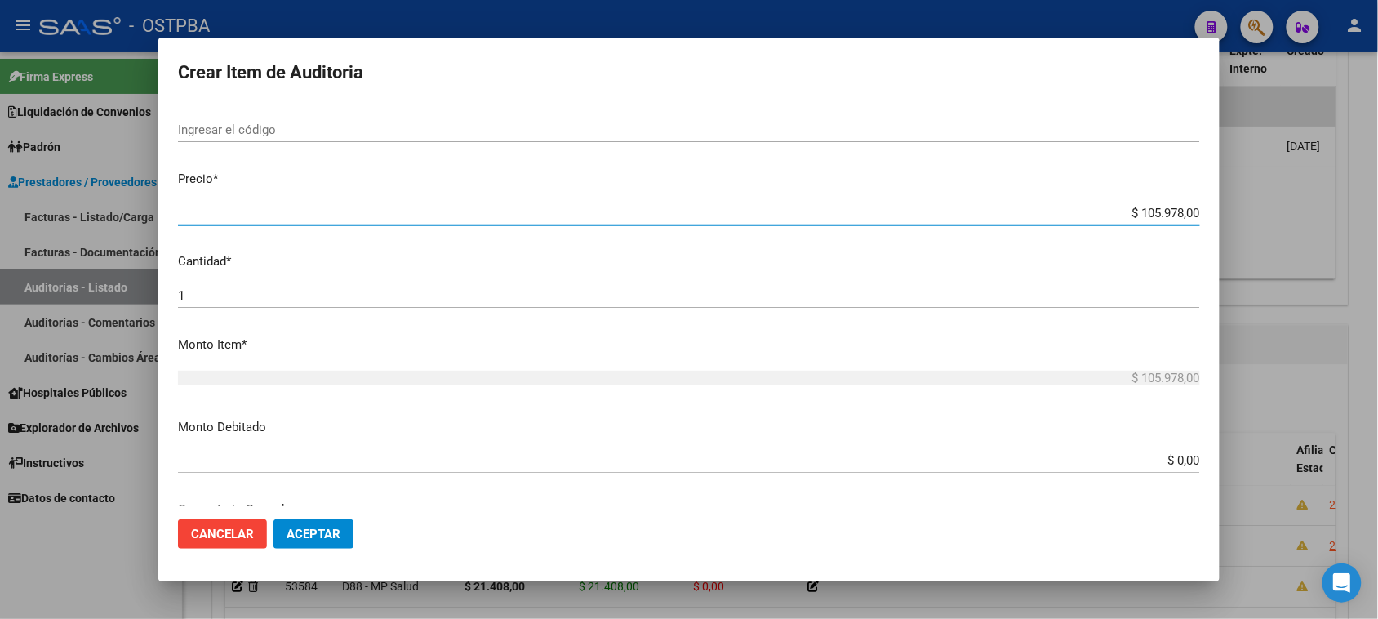
drag, startPoint x: 1124, startPoint y: 466, endPoint x: 1392, endPoint y: 506, distance: 271.5
click at [1377, 506] on html "menu - OSTPBA person Firma Express Liquidación de Convenios Gastos - Items Gast…" at bounding box center [689, 309] width 1378 height 619
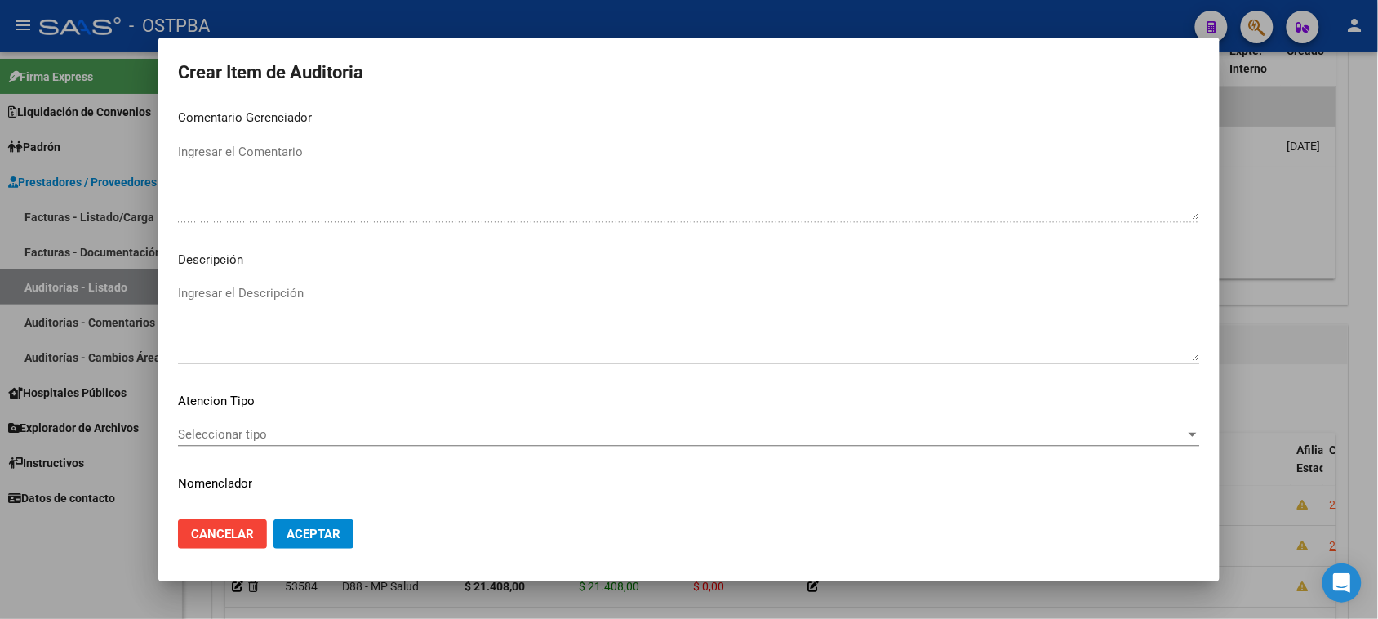
scroll to position [925, 0]
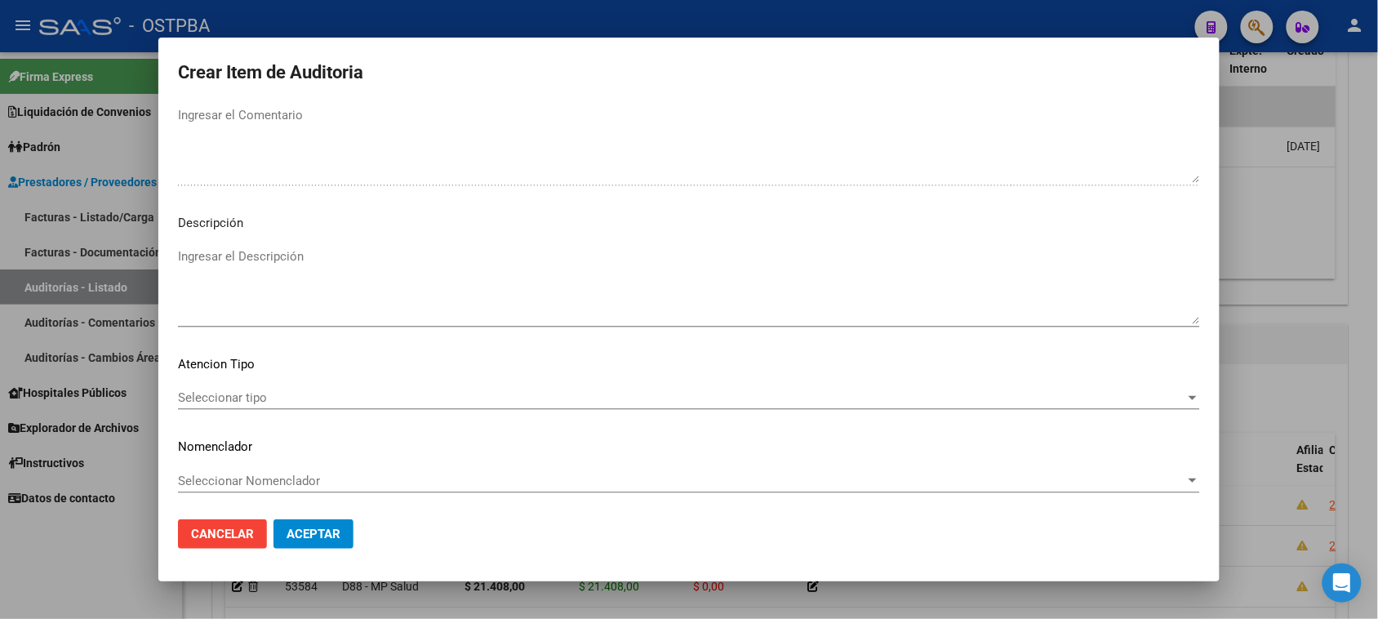
click at [208, 393] on span "Seleccionar tipo" at bounding box center [681, 397] width 1007 height 15
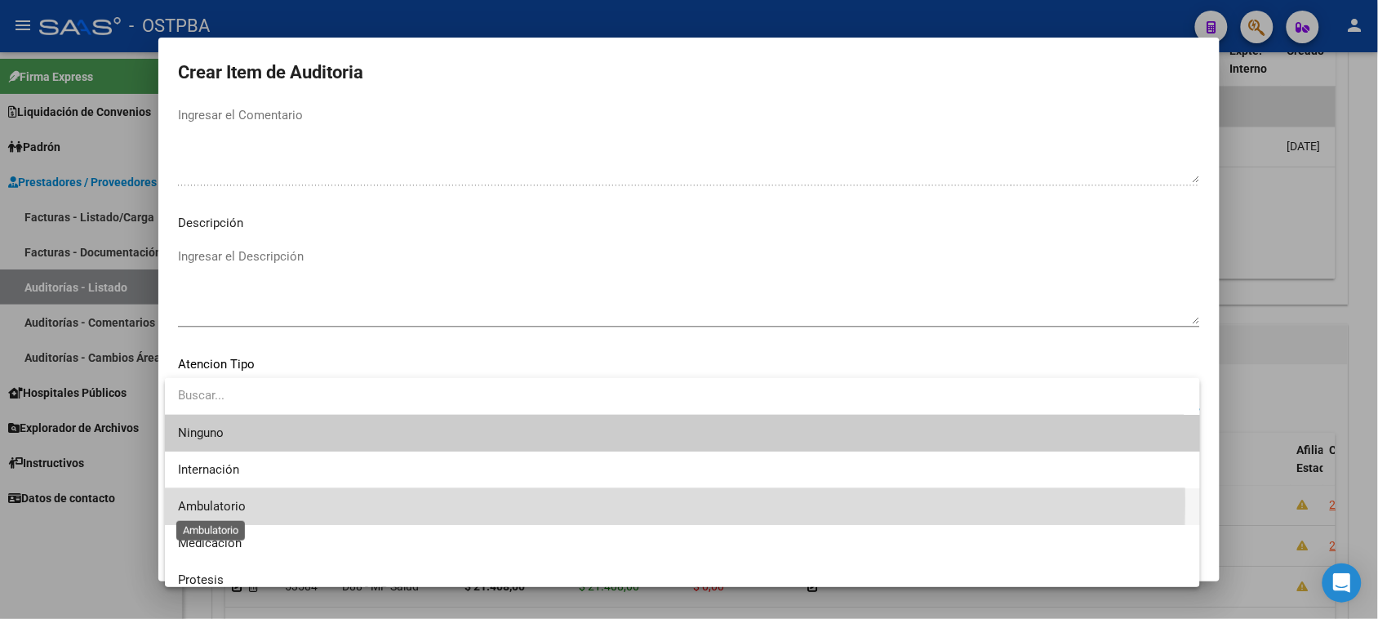
click at [197, 502] on span "Ambulatorio" at bounding box center [212, 506] width 68 height 15
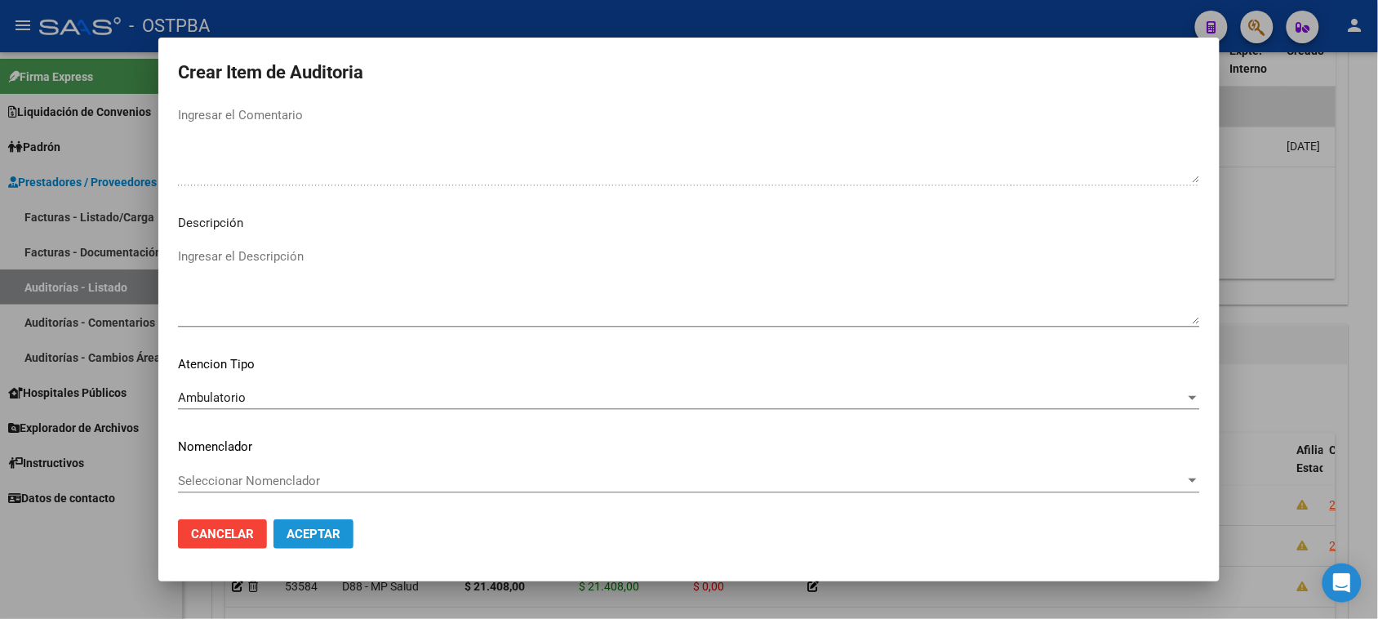
click at [303, 530] on span "Aceptar" at bounding box center [313, 533] width 54 height 15
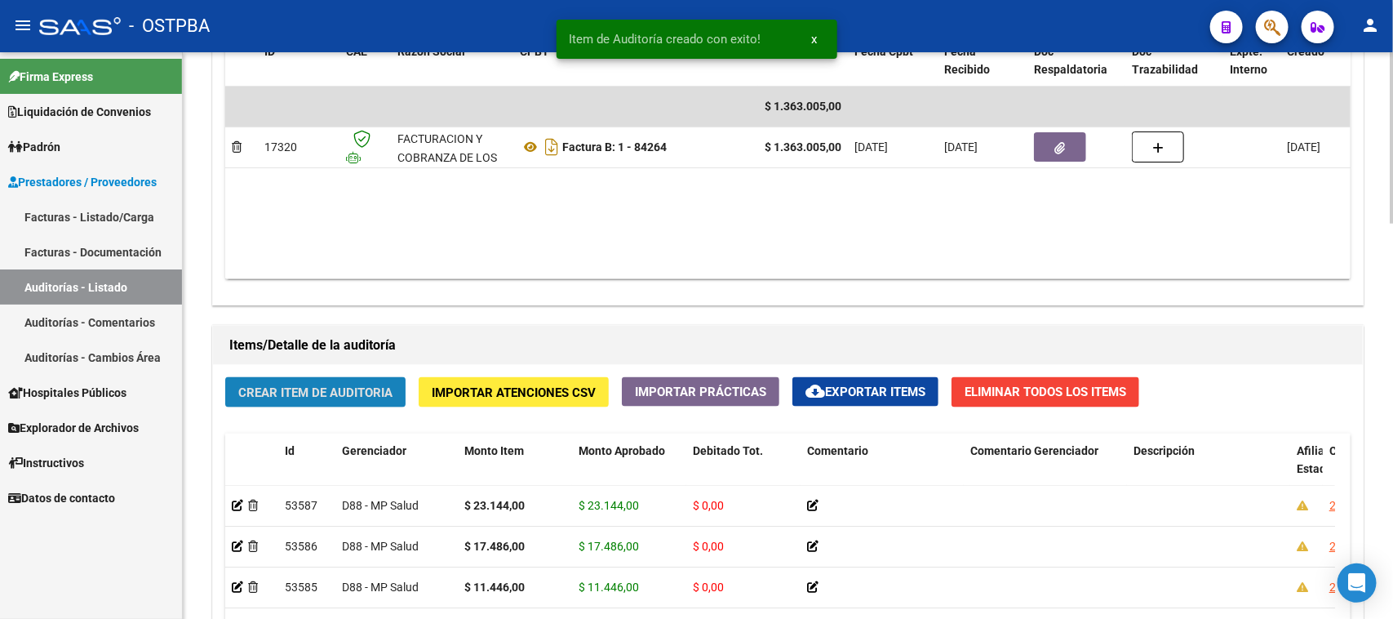
click at [361, 385] on span "Crear Item de Auditoria" at bounding box center [315, 392] width 154 height 15
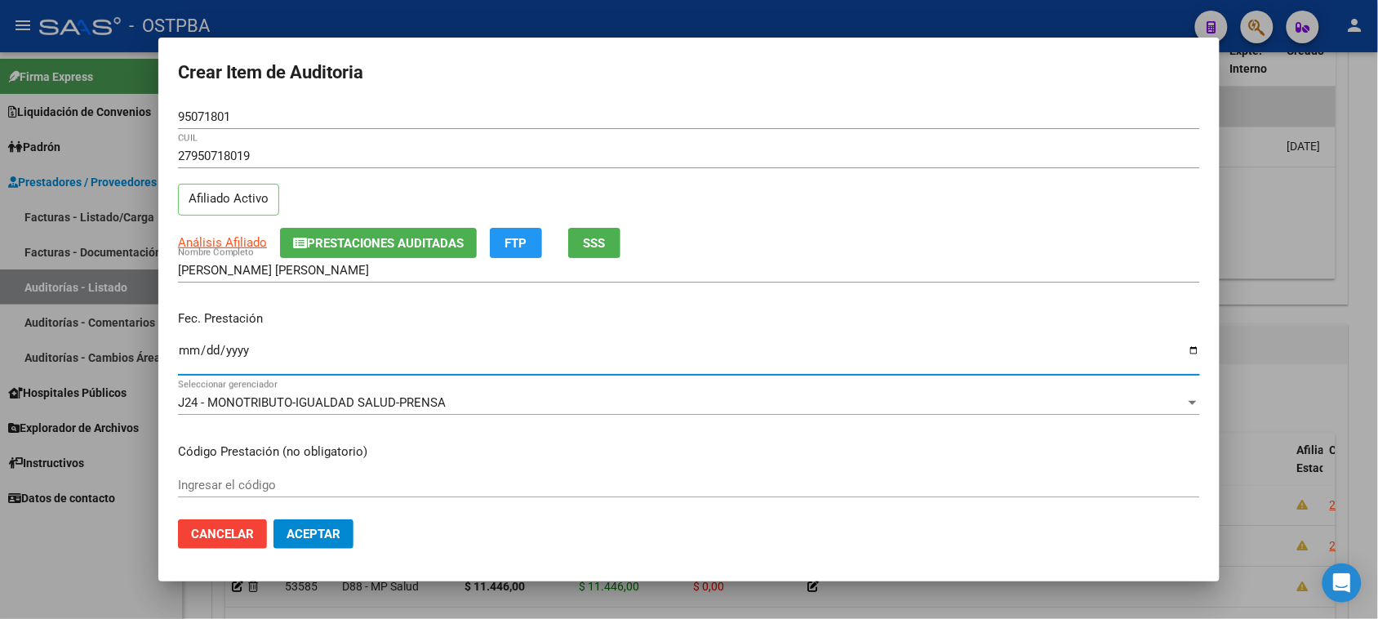
click at [185, 355] on input "Ingresar la fecha" at bounding box center [689, 357] width 1022 height 26
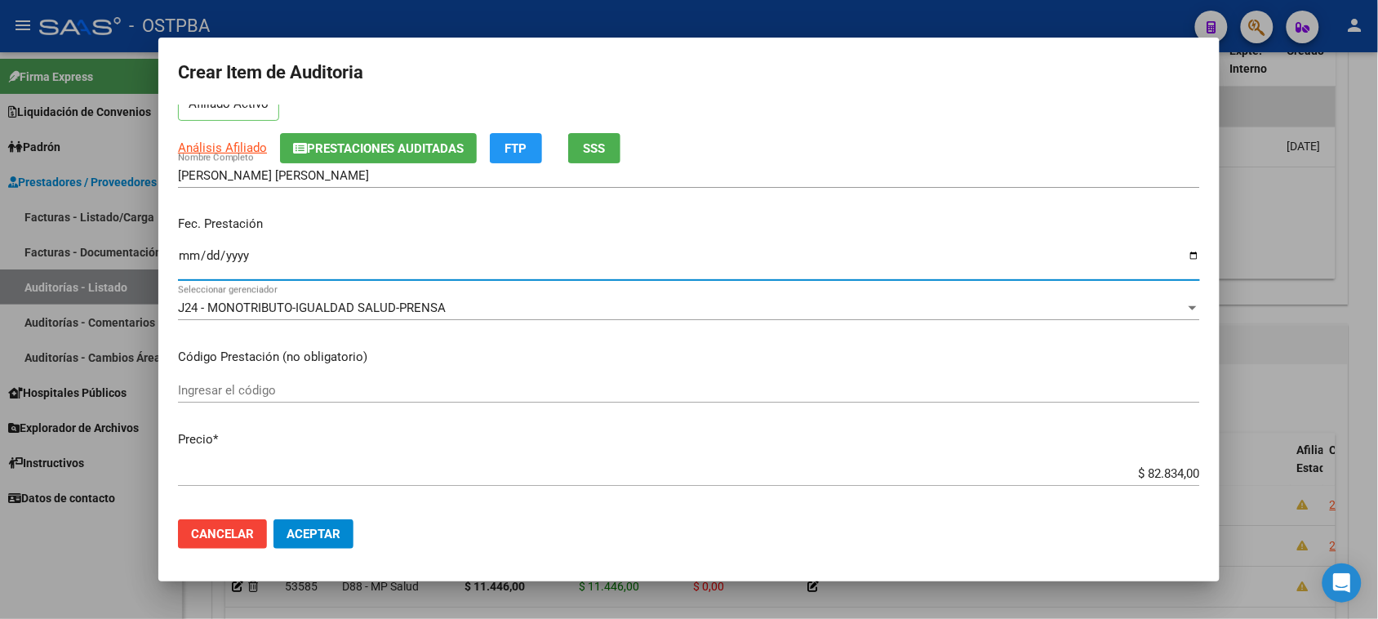
scroll to position [204, 0]
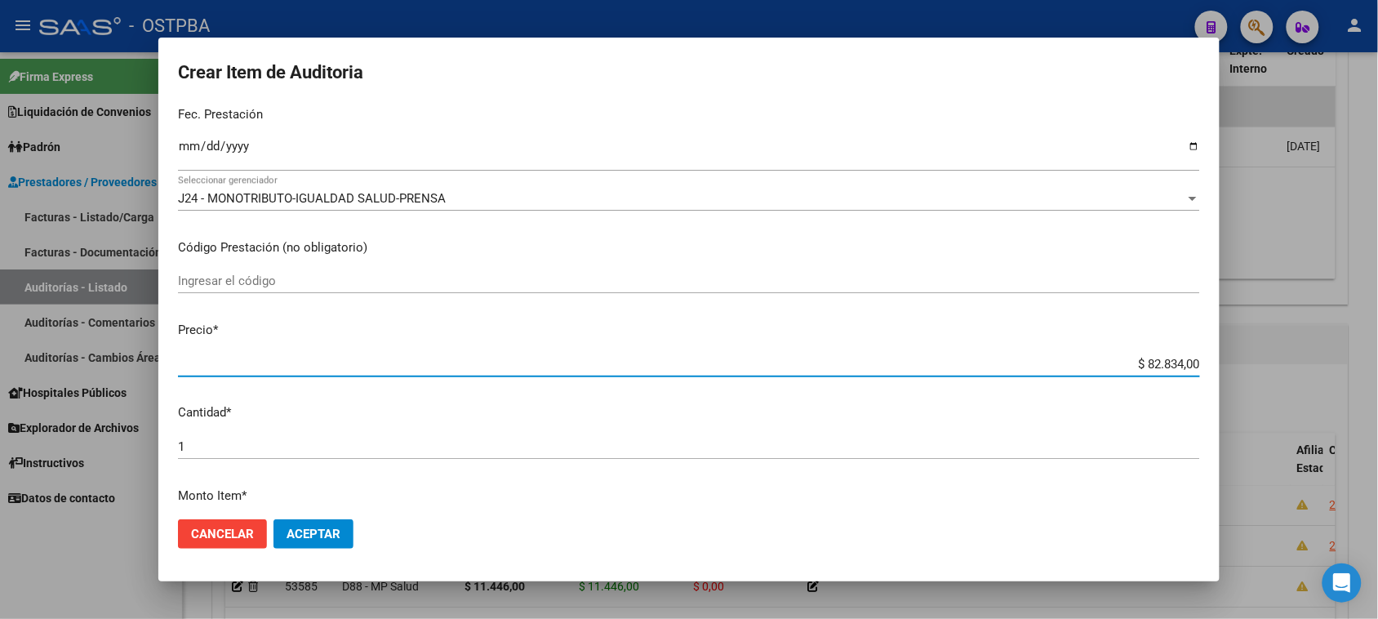
drag, startPoint x: 1131, startPoint y: 364, endPoint x: 1344, endPoint y: 364, distance: 213.0
click at [1344, 364] on div "Crear Item de Auditoria 95071801 Nro Documento 27950718019 CUIL Afiliado Activo…" at bounding box center [689, 309] width 1378 height 619
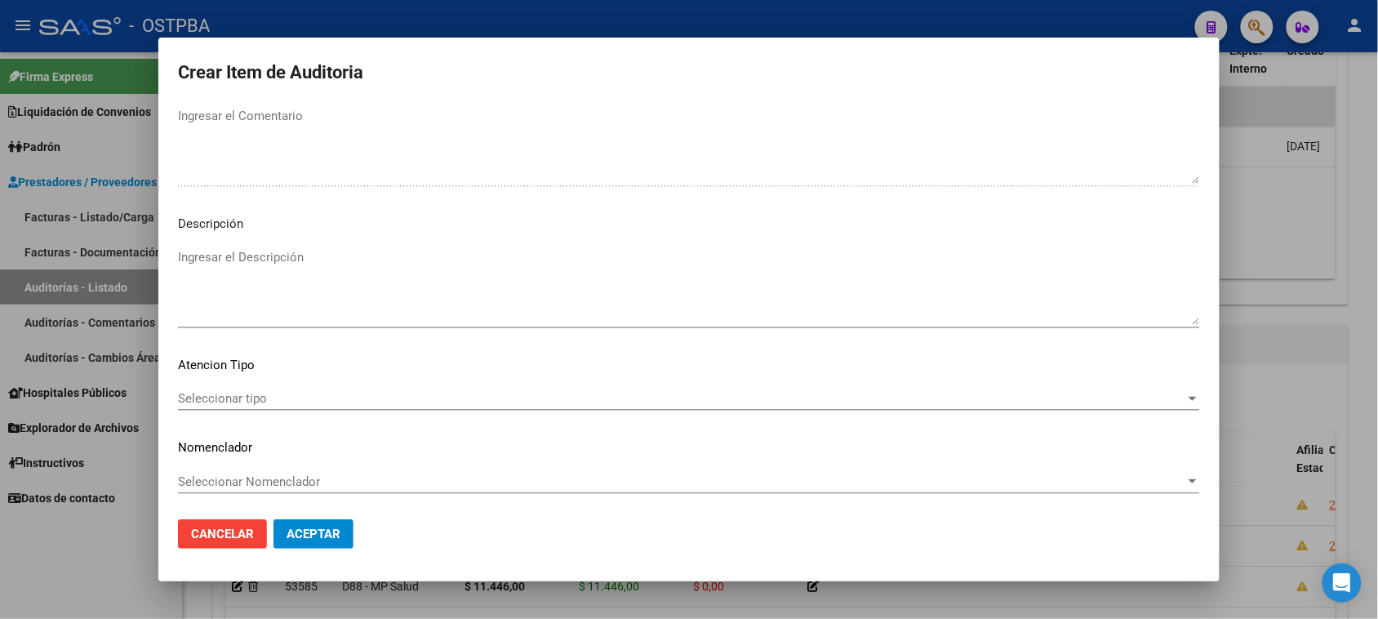
scroll to position [925, 0]
click at [211, 385] on div "Seleccionar tipo Seleccionar tipo" at bounding box center [689, 397] width 1022 height 24
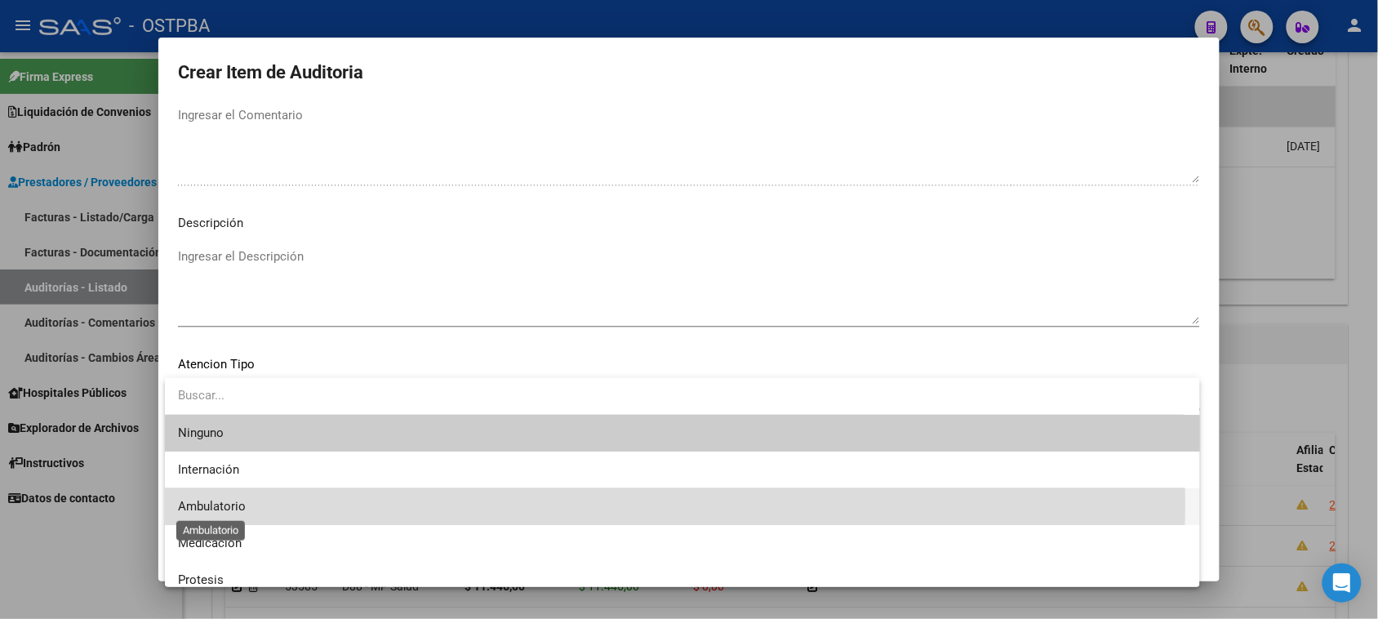
click at [211, 504] on span "Ambulatorio" at bounding box center [212, 506] width 68 height 15
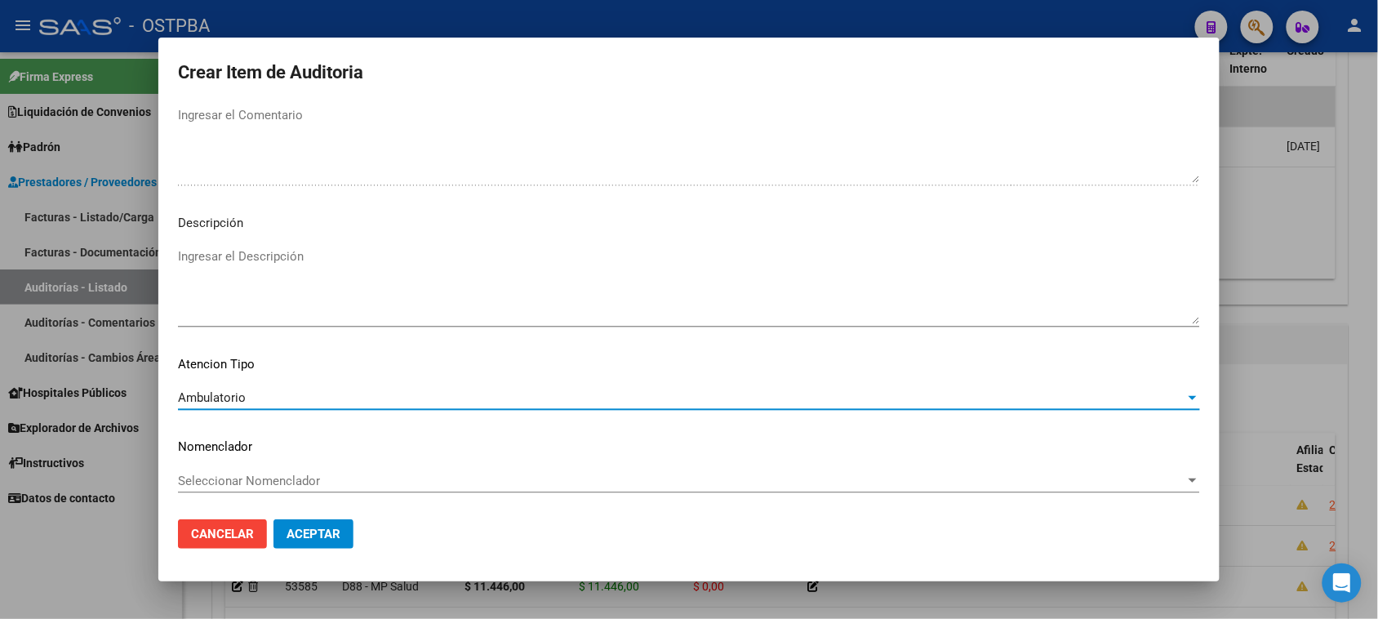
click at [315, 533] on span "Aceptar" at bounding box center [313, 533] width 54 height 15
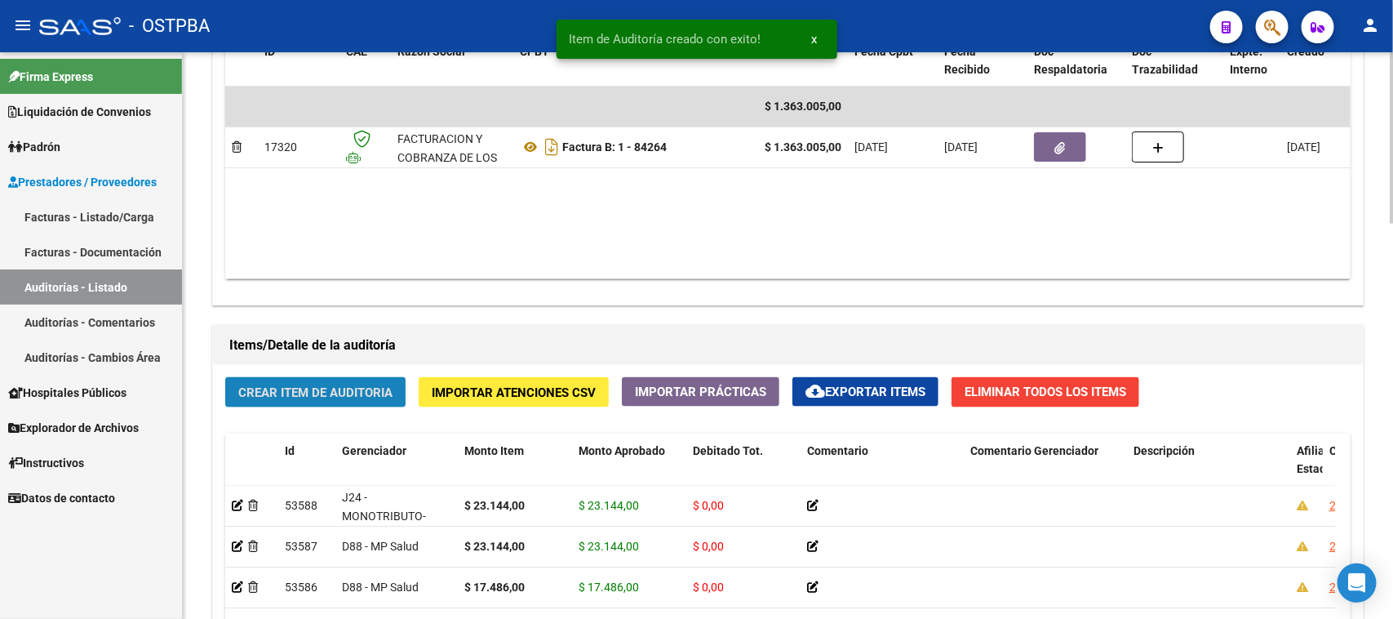
click at [356, 397] on button "Crear Item de Auditoria" at bounding box center [315, 392] width 180 height 30
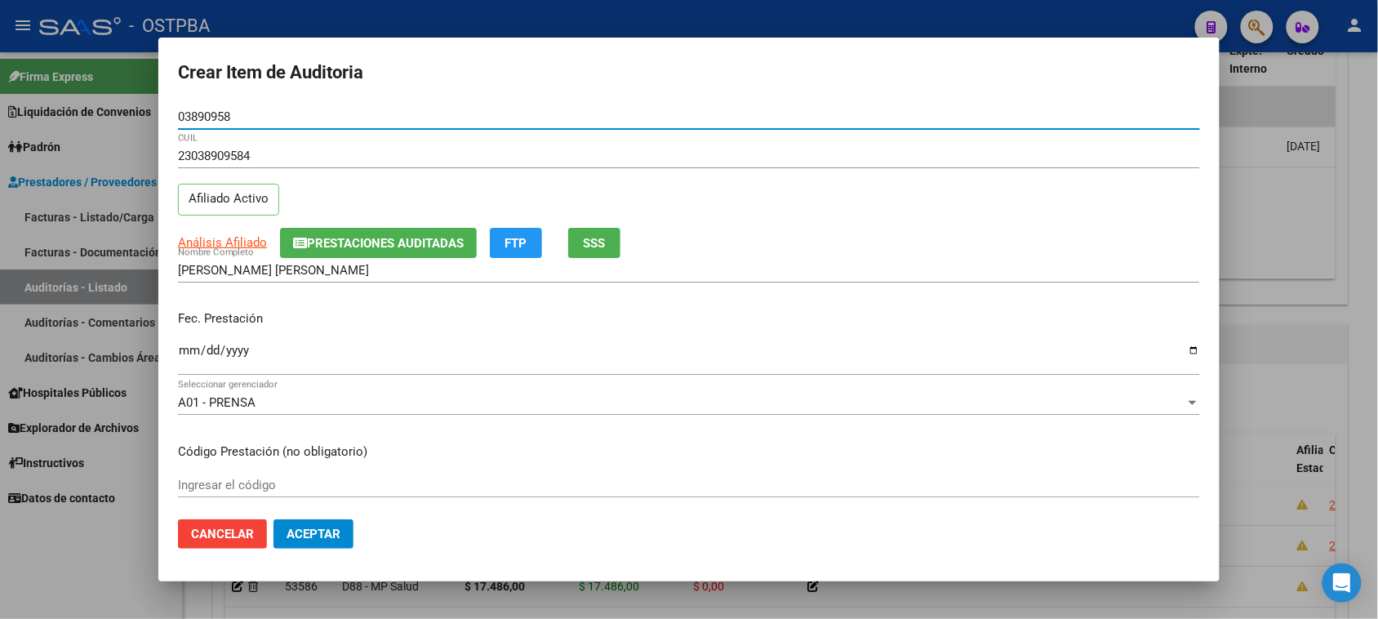
click at [577, 250] on button "SSS" at bounding box center [594, 243] width 52 height 30
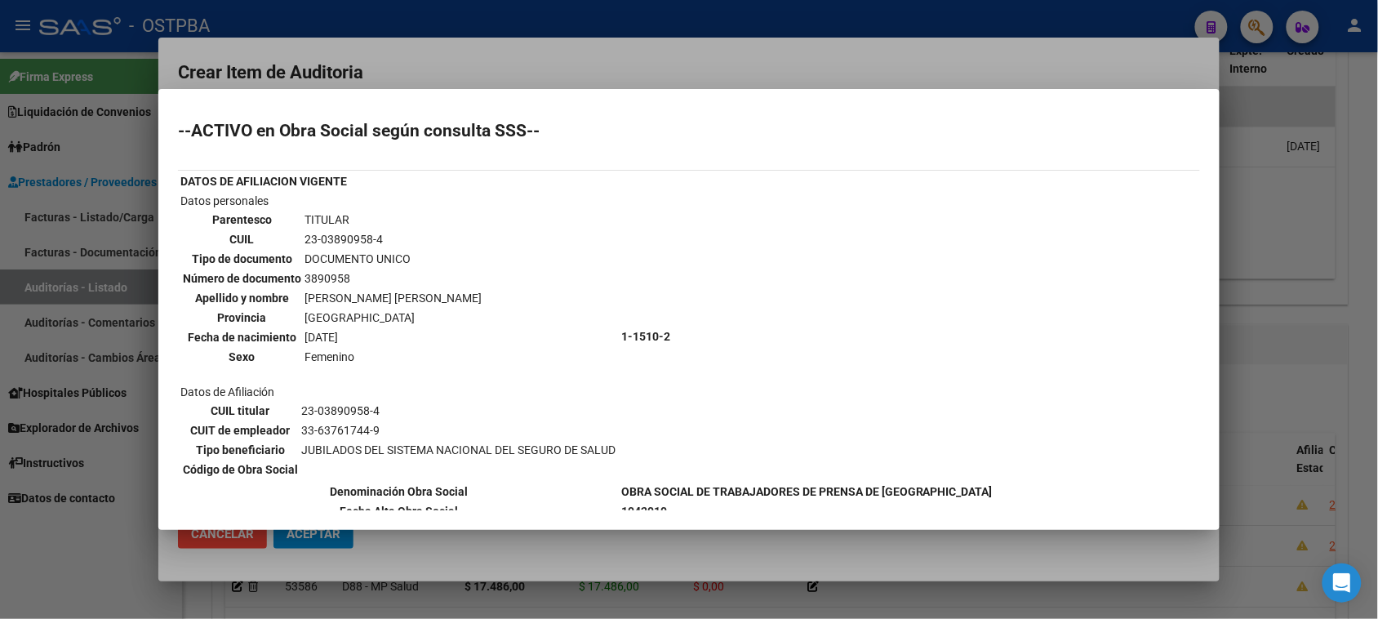
drag, startPoint x: 131, startPoint y: 527, endPoint x: 186, endPoint y: 470, distance: 79.1
click at [131, 524] on div at bounding box center [689, 309] width 1378 height 619
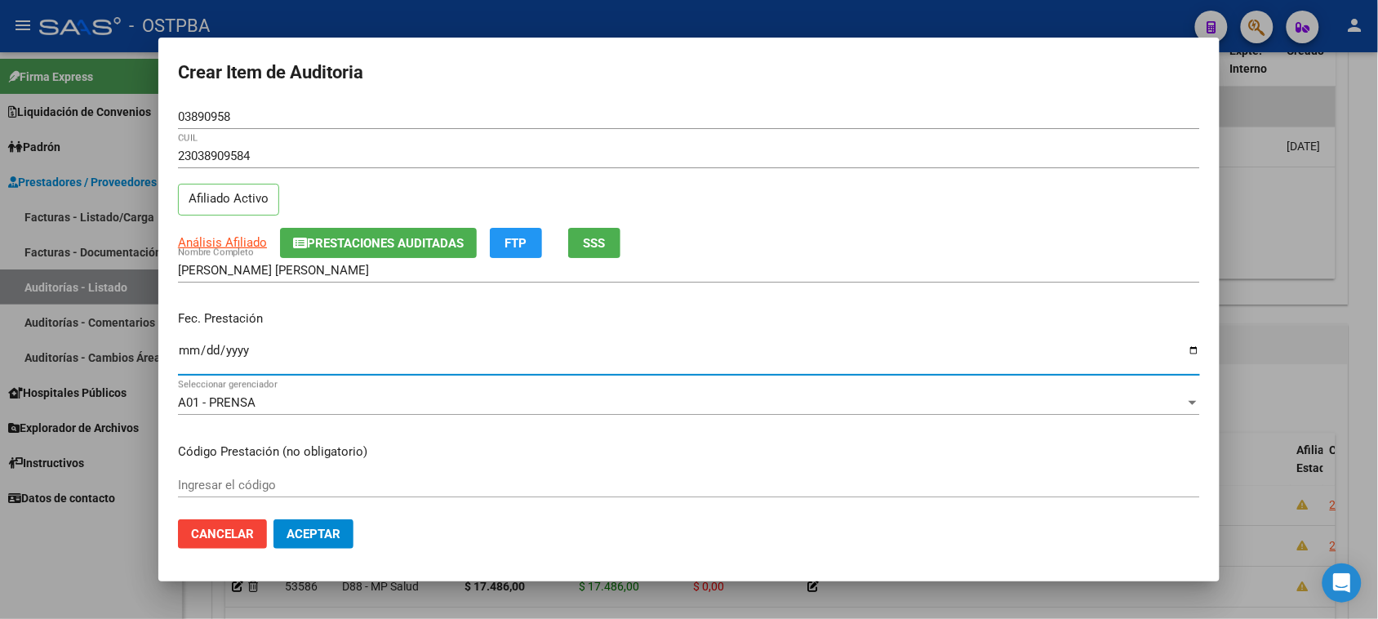
drag, startPoint x: 182, startPoint y: 352, endPoint x: 455, endPoint y: 381, distance: 275.0
click at [184, 352] on input "Ingresar la fecha" at bounding box center [689, 357] width 1022 height 26
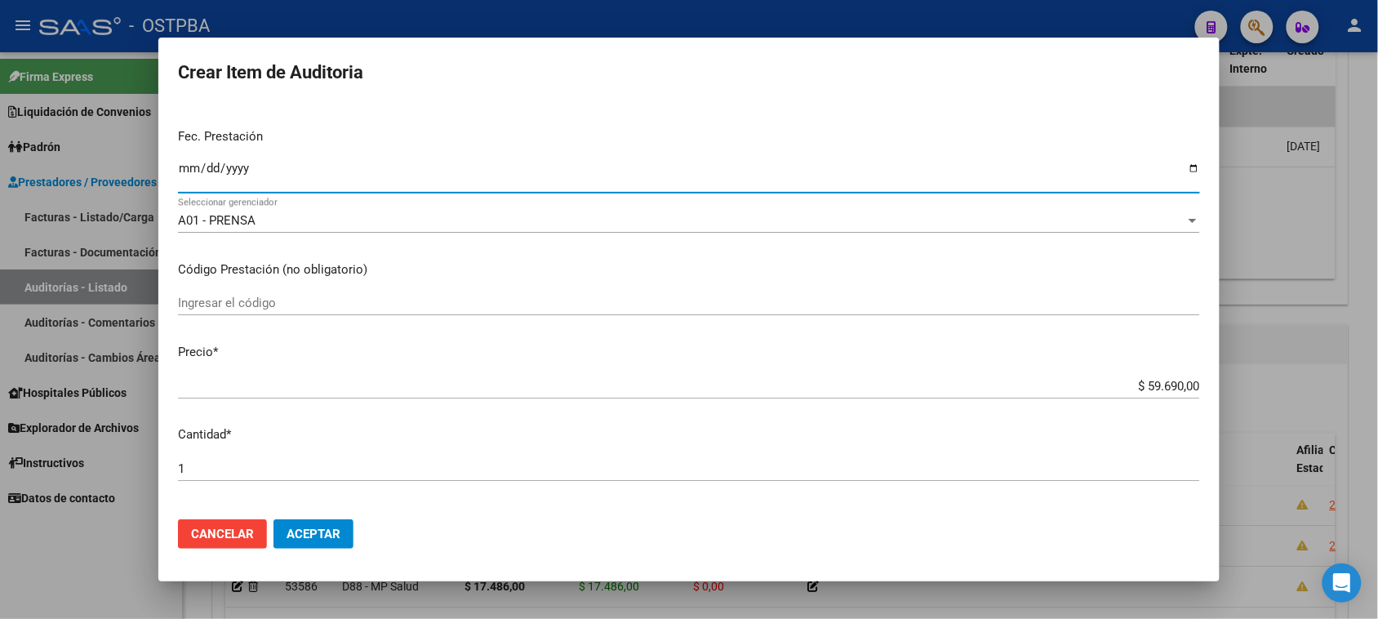
scroll to position [204, 0]
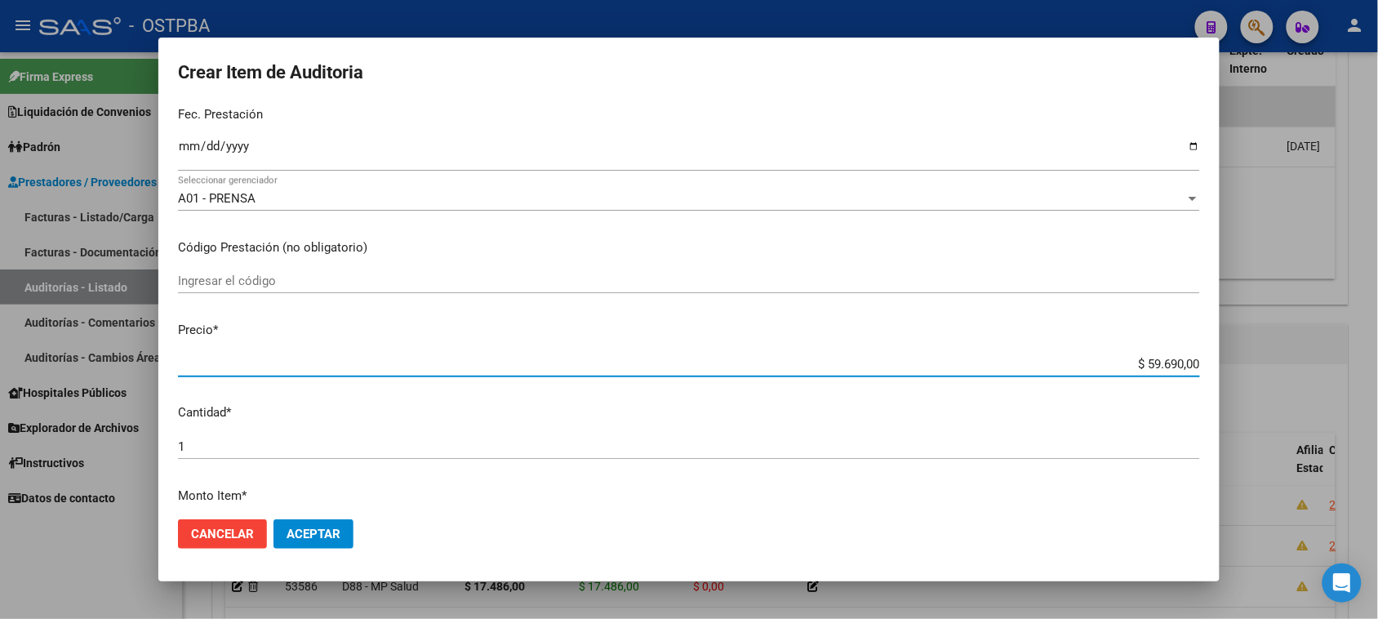
drag, startPoint x: 1137, startPoint y: 361, endPoint x: 1392, endPoint y: 396, distance: 257.8
click at [1377, 396] on html "menu - OSTPBA person Firma Express Liquidación de Convenios Gastos - Items Gast…" at bounding box center [689, 309] width 1378 height 619
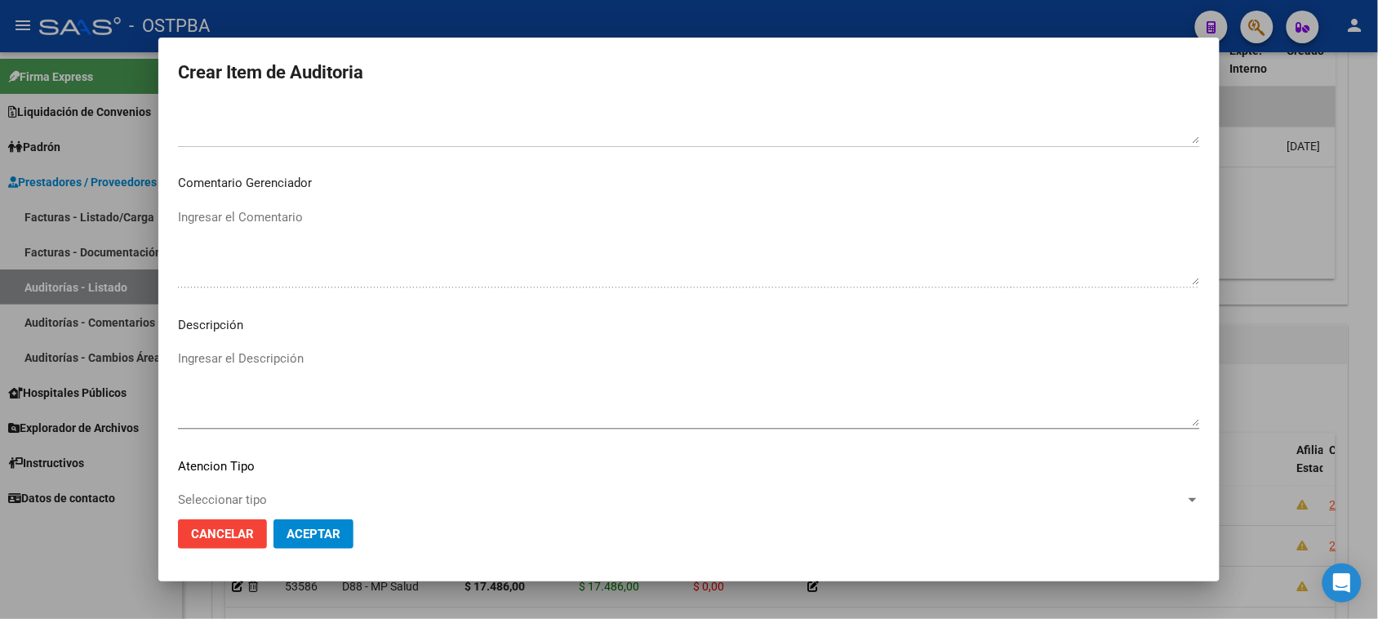
scroll to position [925, 0]
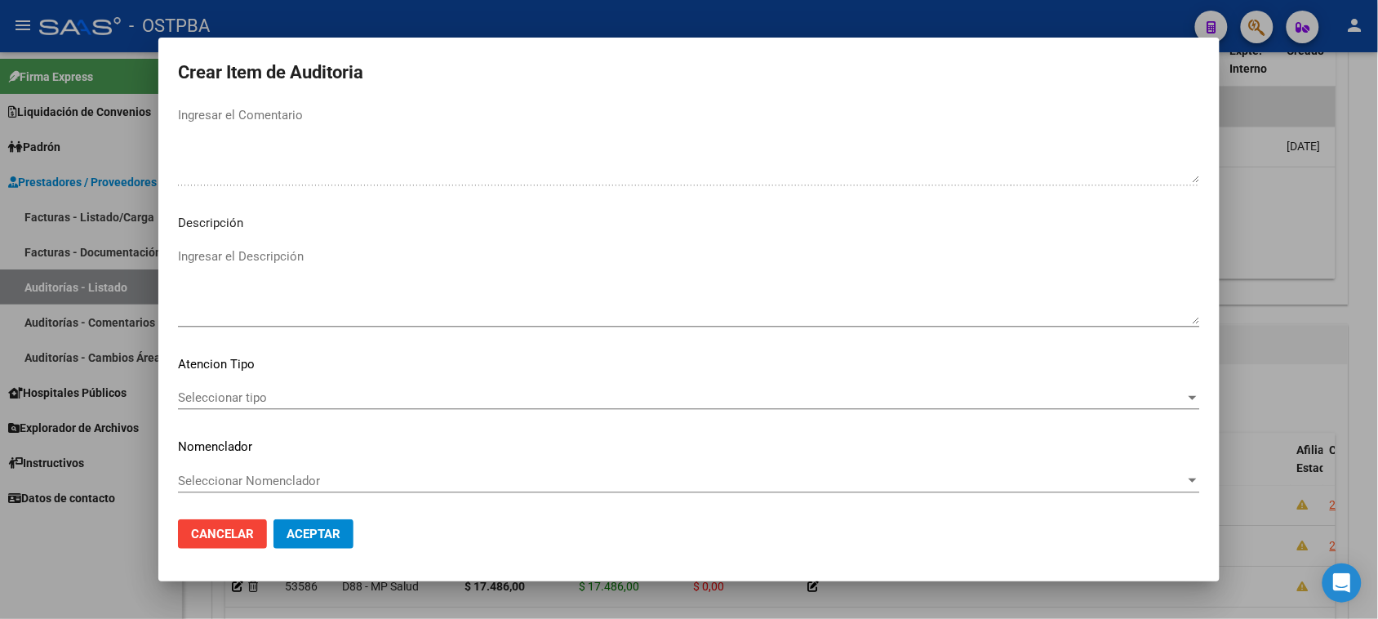
click at [253, 400] on span "Seleccionar tipo" at bounding box center [681, 397] width 1007 height 15
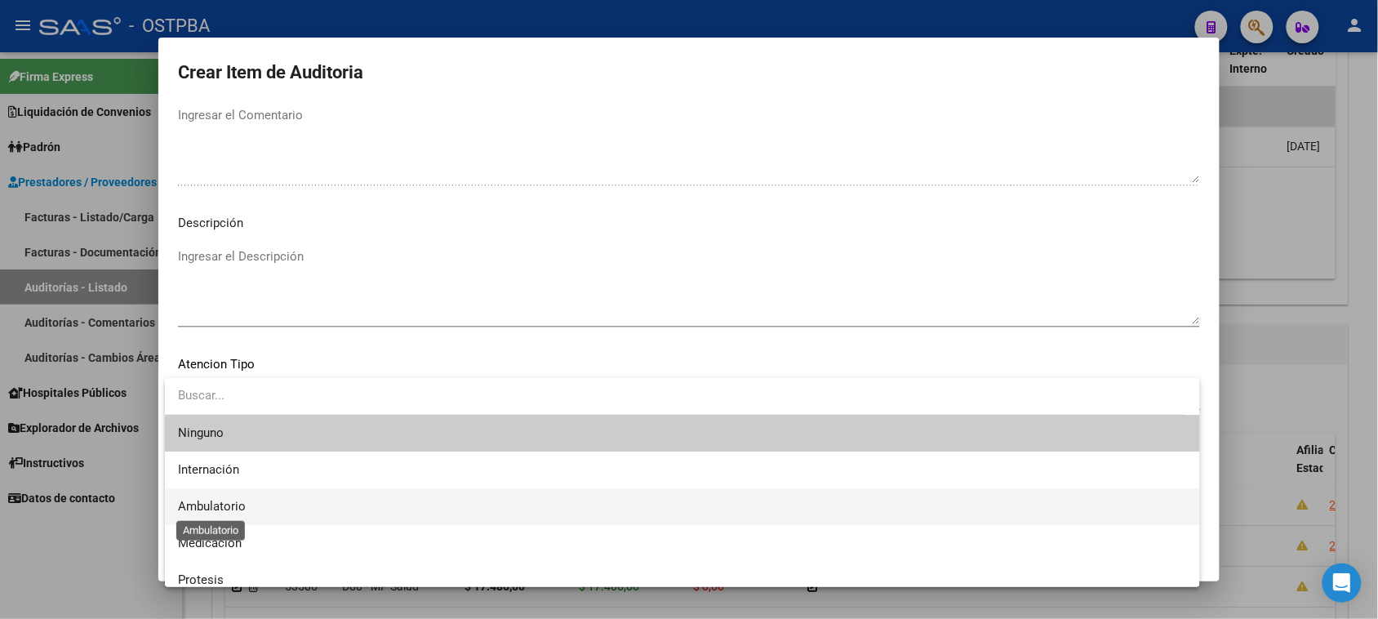
click at [209, 499] on span "Ambulatorio" at bounding box center [212, 506] width 68 height 15
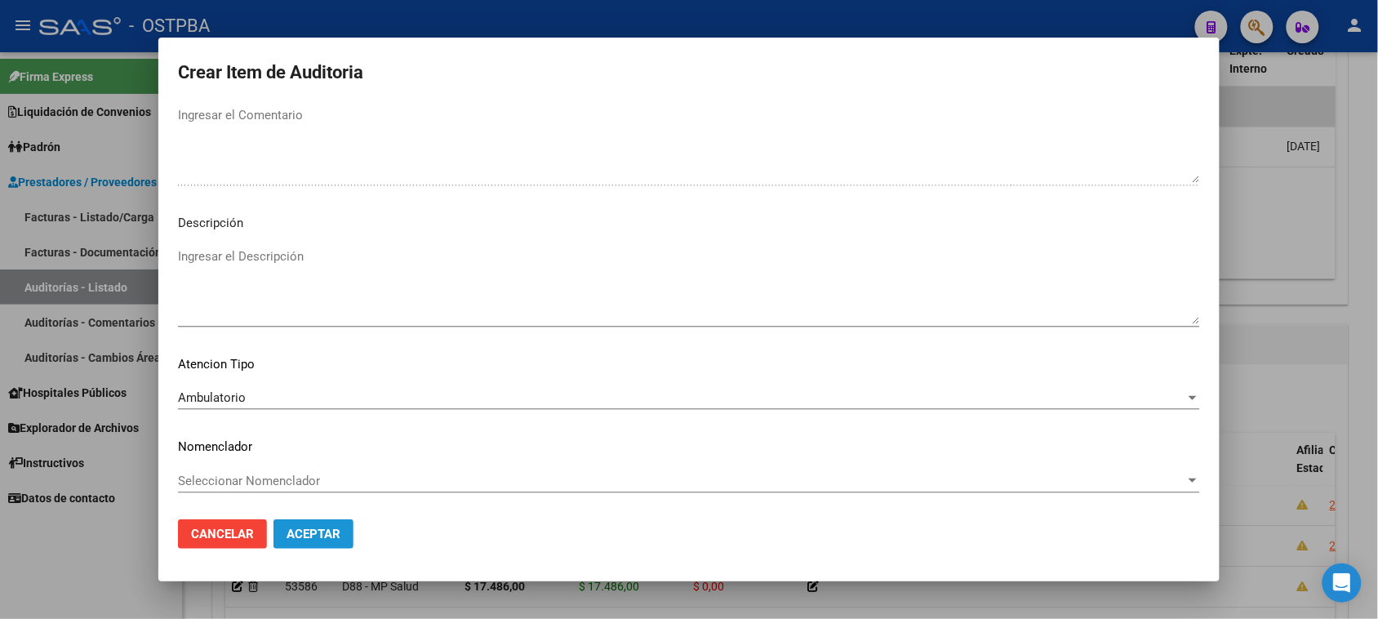
click at [295, 531] on span "Aceptar" at bounding box center [313, 533] width 54 height 15
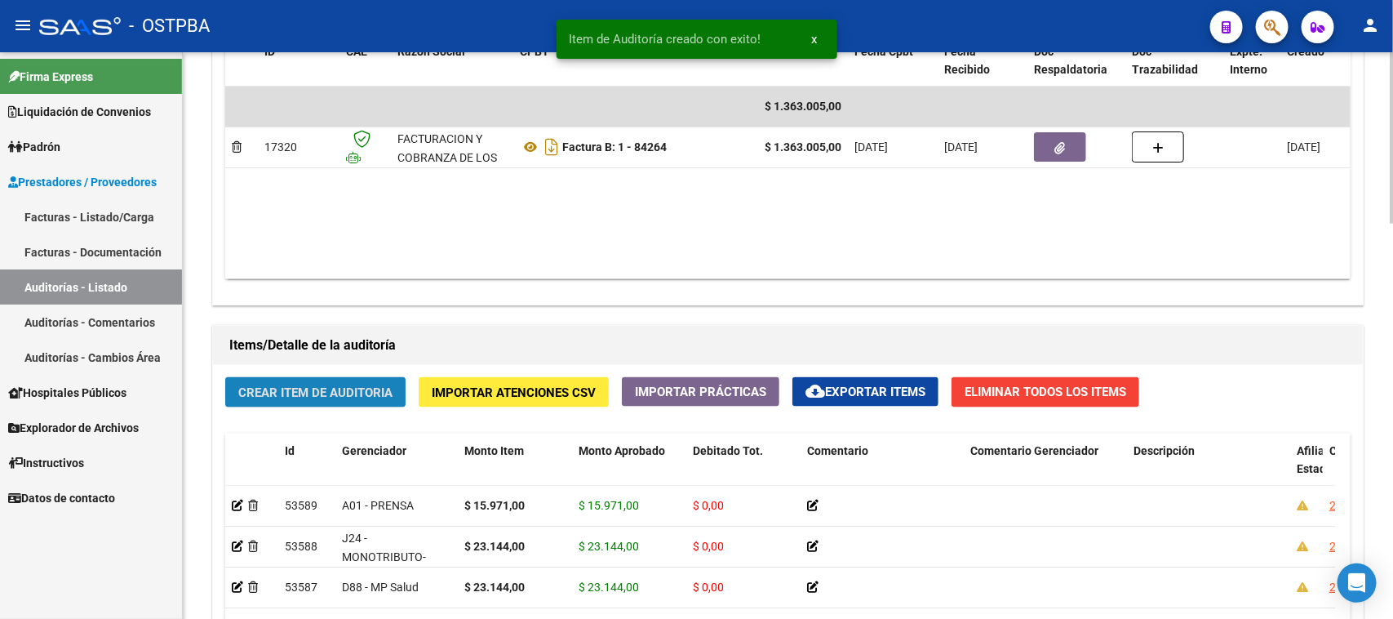
click at [364, 397] on span "Crear Item de Auditoria" at bounding box center [315, 392] width 154 height 15
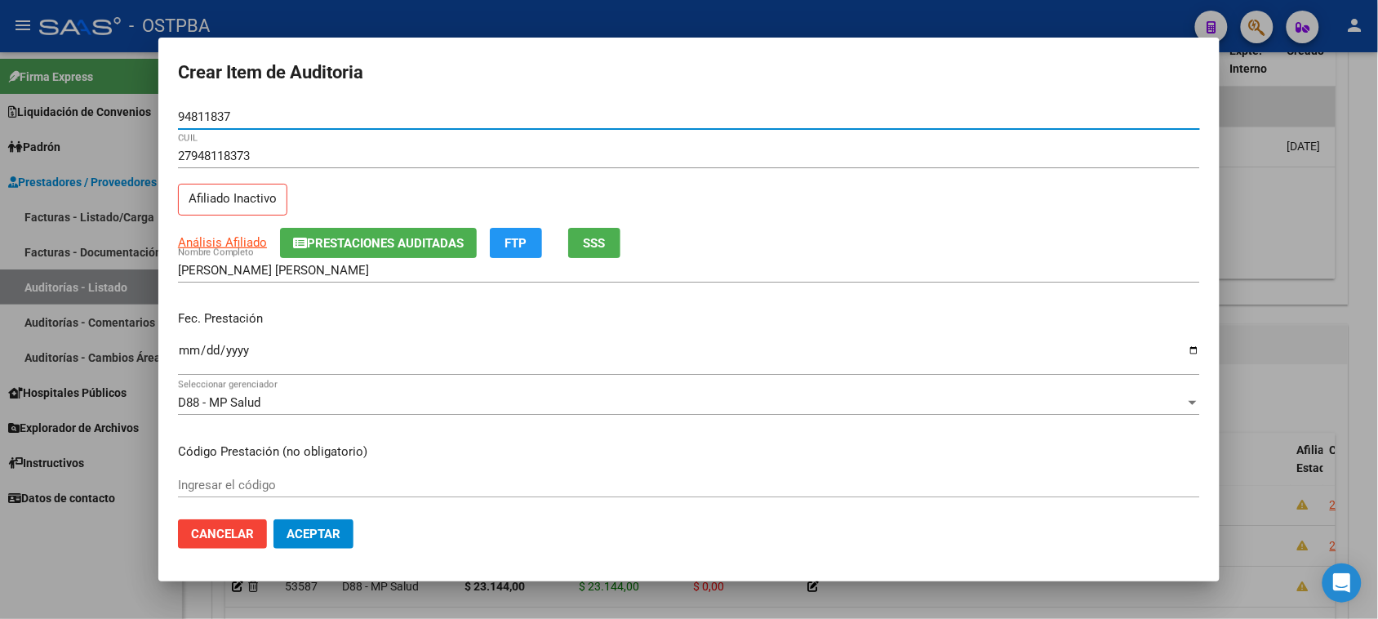
drag, startPoint x: 184, startPoint y: 352, endPoint x: 335, endPoint y: 428, distance: 168.6
click at [184, 351] on input "Ingresar la fecha" at bounding box center [689, 357] width 1022 height 26
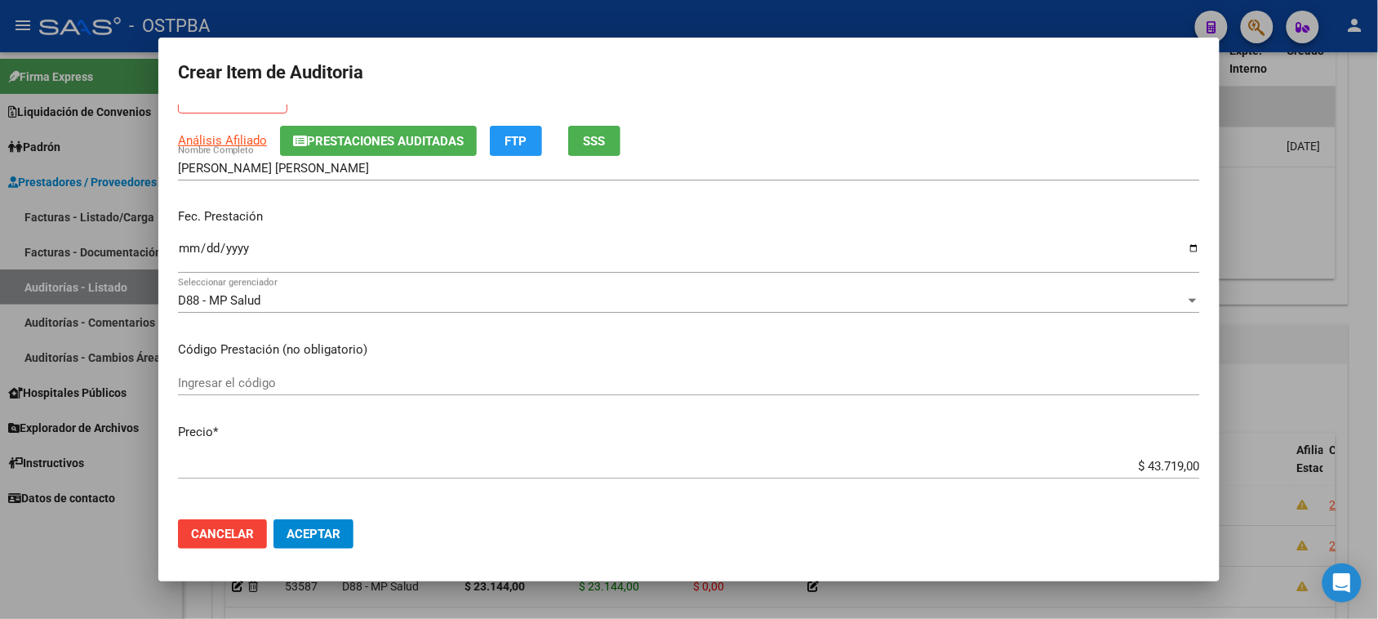
scroll to position [204, 0]
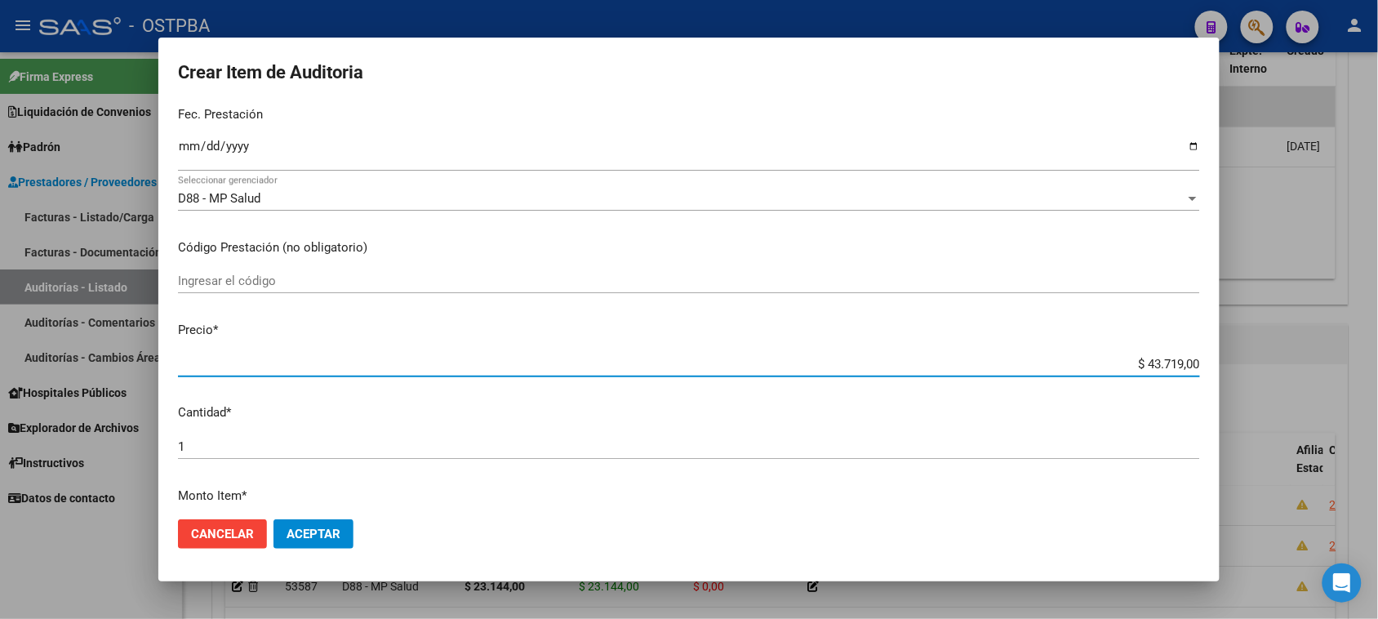
drag, startPoint x: 1132, startPoint y: 361, endPoint x: 1392, endPoint y: 366, distance: 260.4
click at [1377, 366] on html "menu - OSTPBA person Firma Express Liquidación de Convenios Gastos - Items Gast…" at bounding box center [689, 309] width 1378 height 619
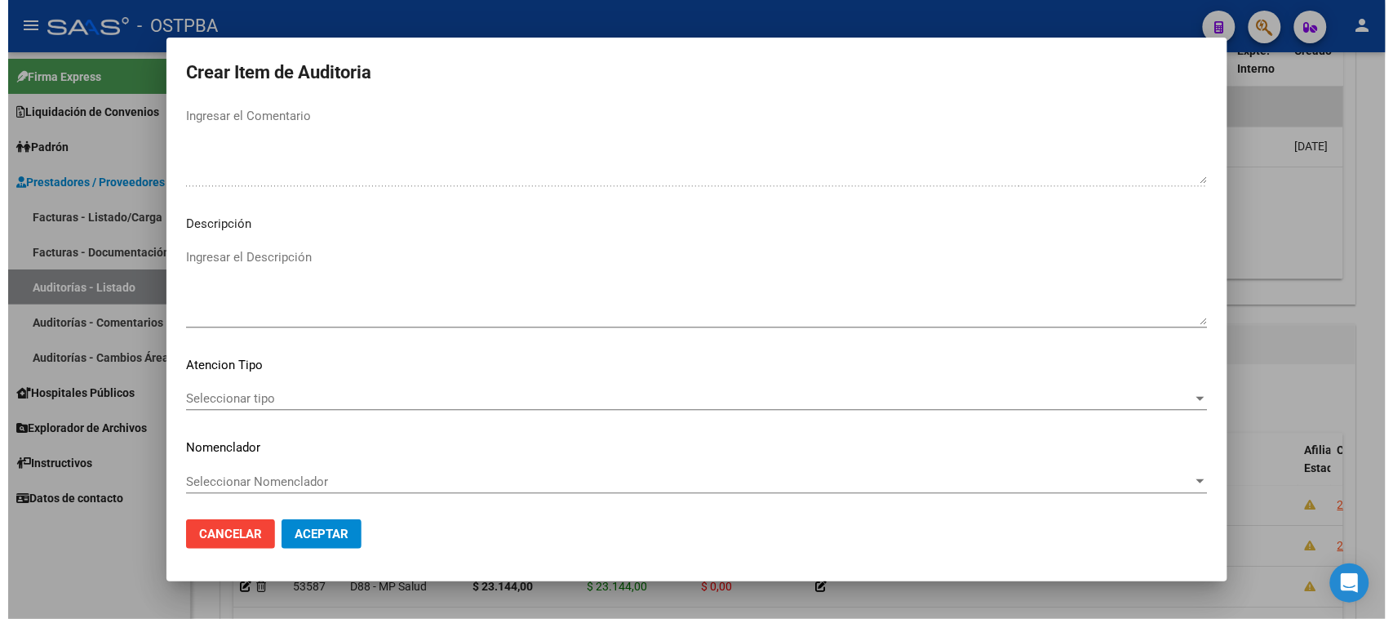
scroll to position [925, 0]
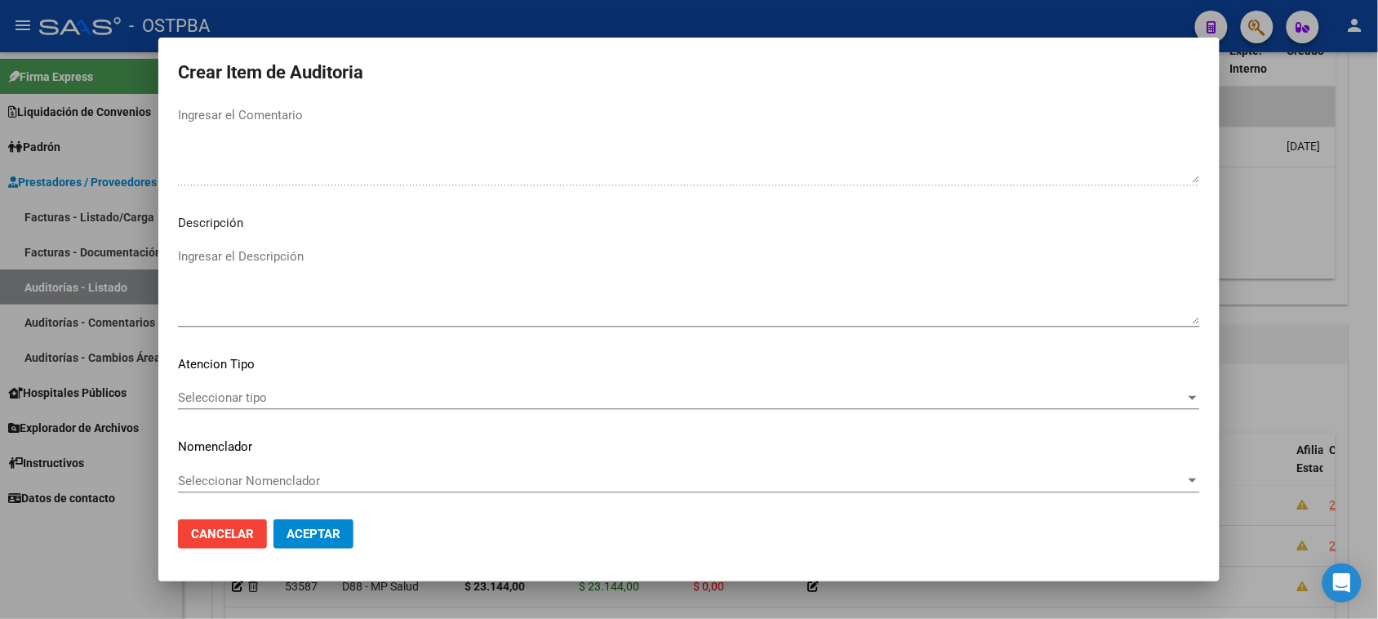
click at [243, 396] on span "Seleccionar tipo" at bounding box center [681, 397] width 1007 height 15
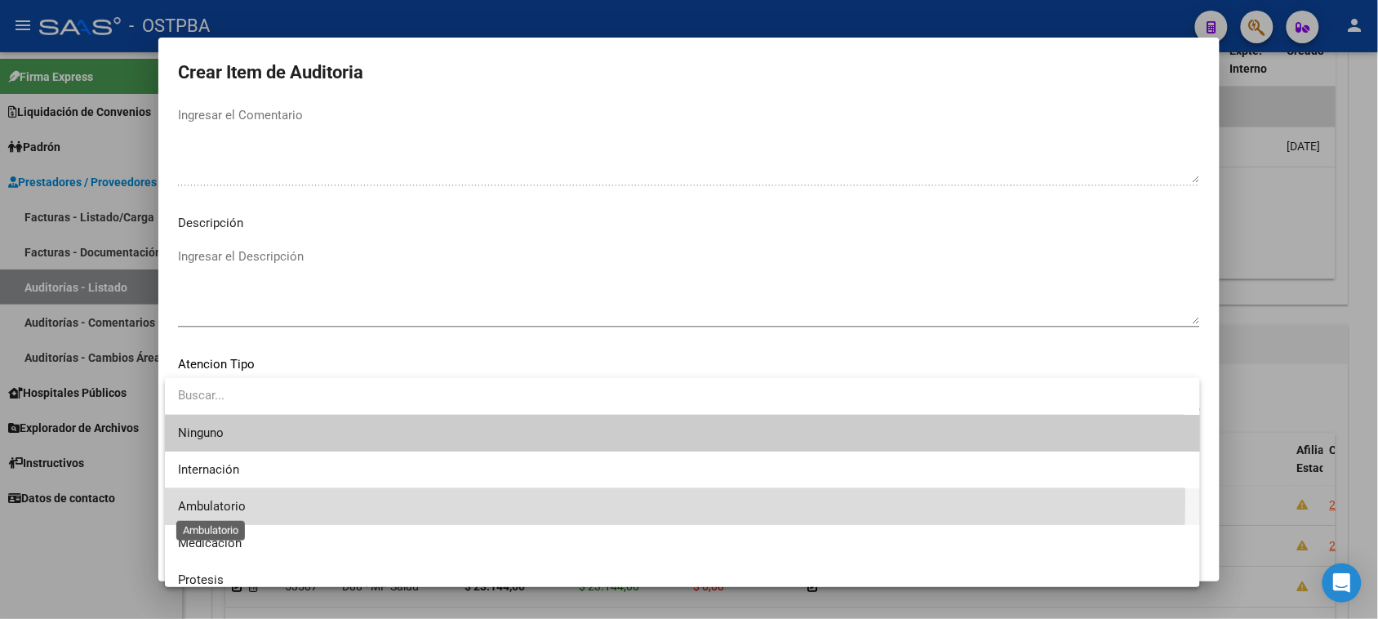
click at [210, 499] on span "Ambulatorio" at bounding box center [212, 506] width 68 height 15
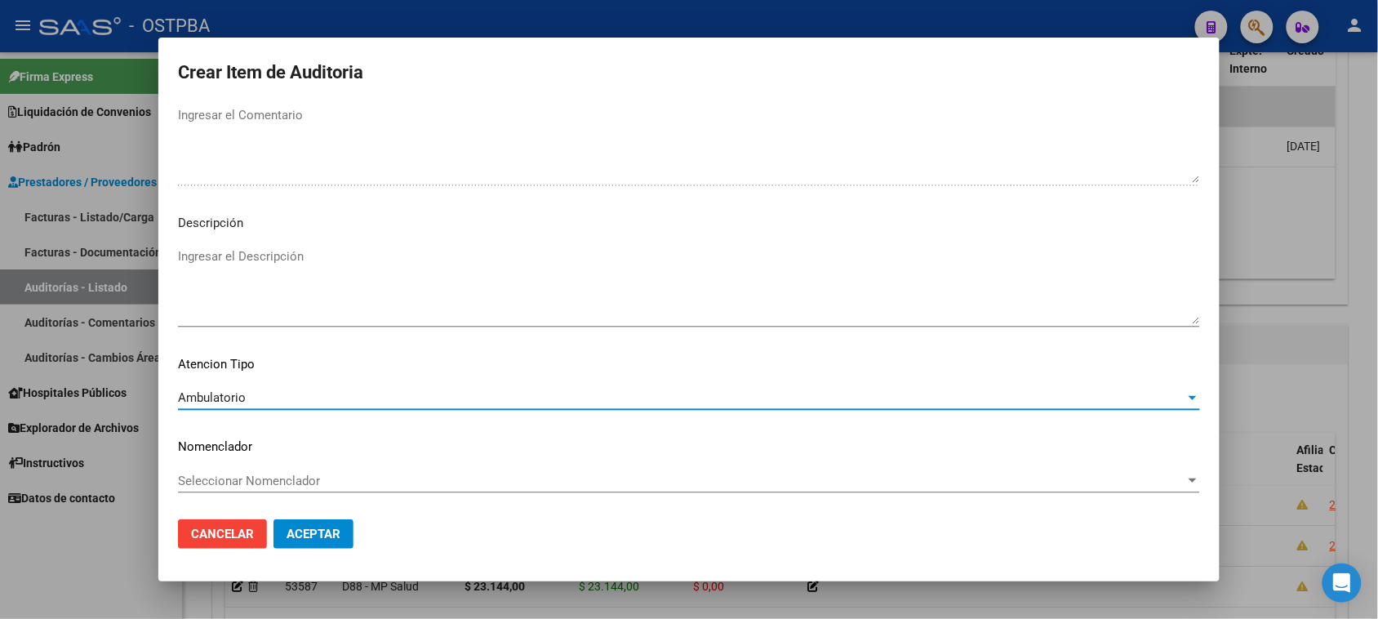
click at [300, 530] on span "Aceptar" at bounding box center [313, 533] width 54 height 15
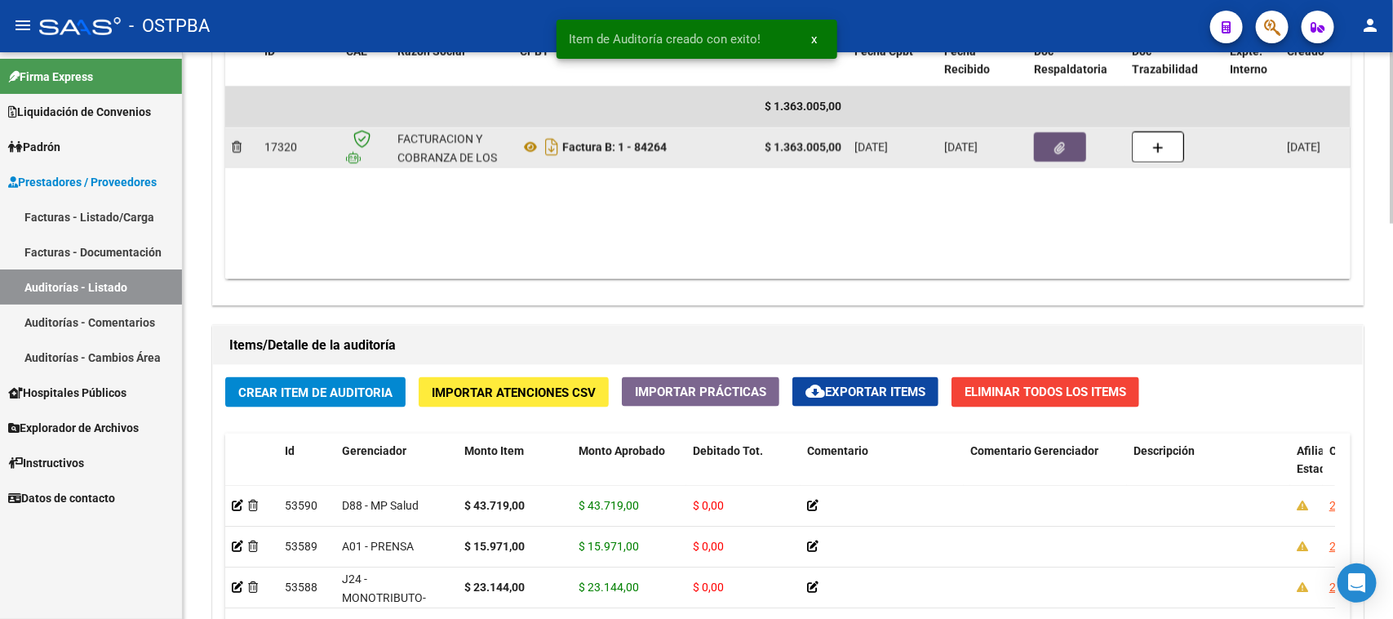
click at [1045, 149] on button "button" at bounding box center [1060, 146] width 52 height 29
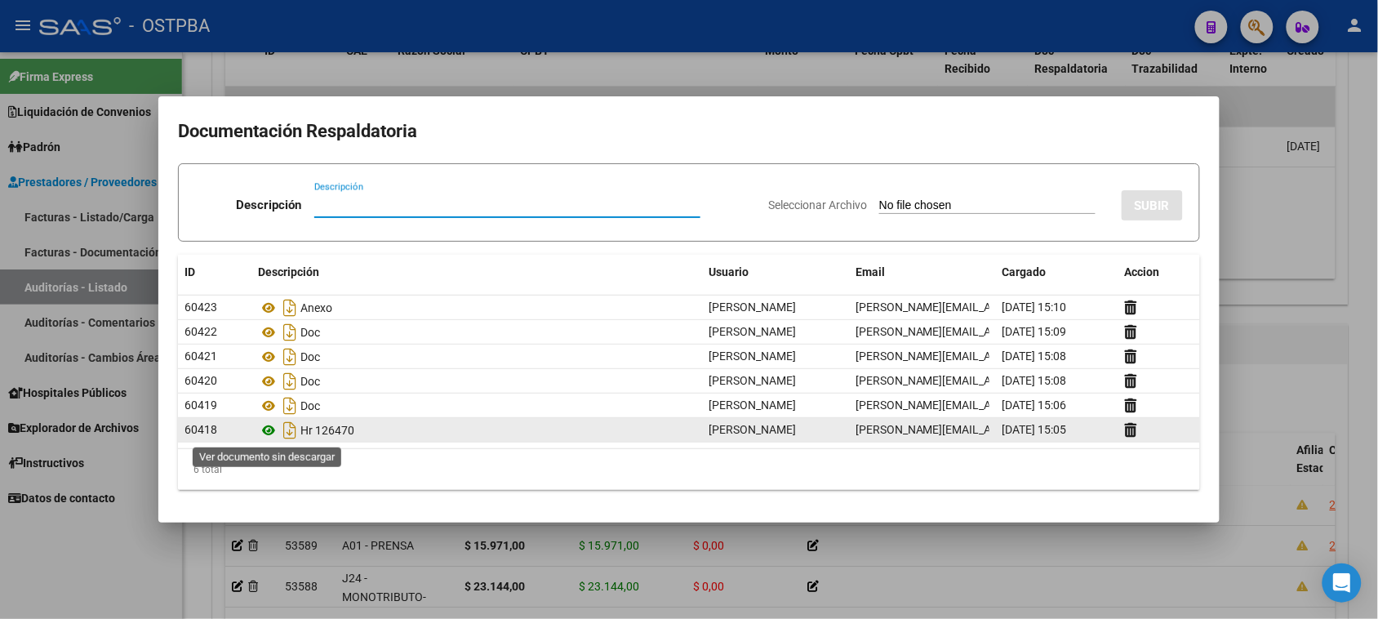
click at [271, 428] on icon at bounding box center [268, 430] width 21 height 20
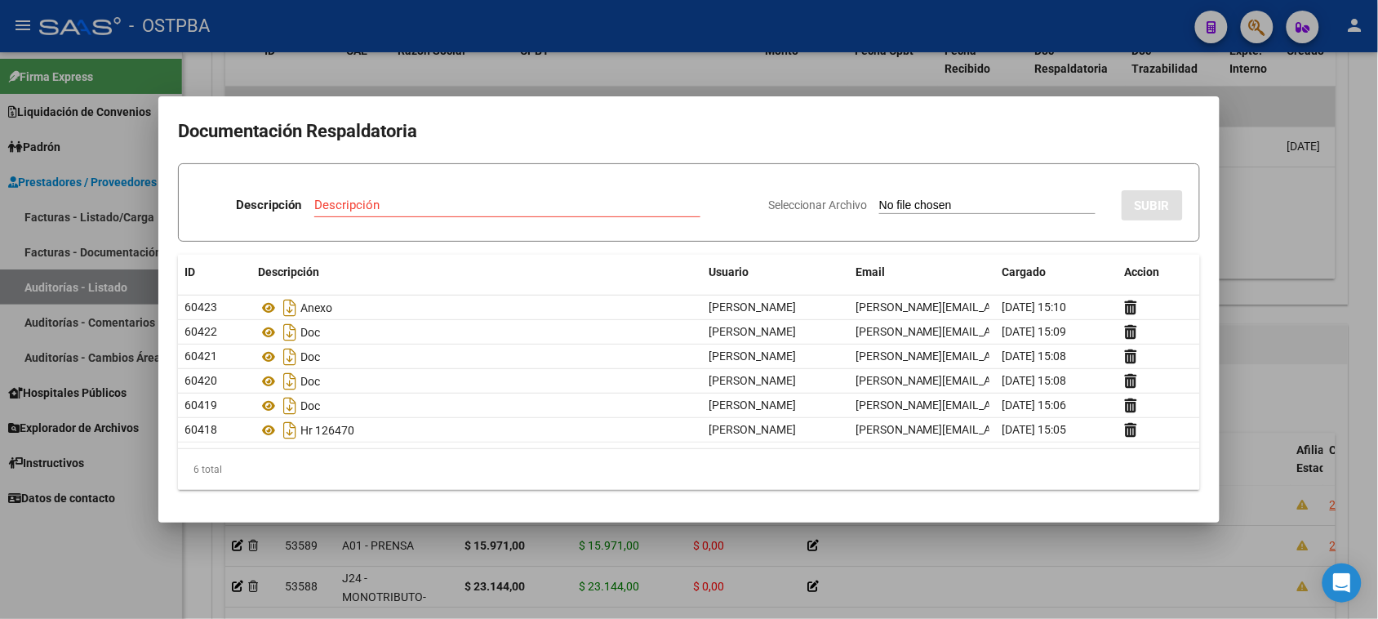
click at [122, 548] on div at bounding box center [689, 309] width 1378 height 619
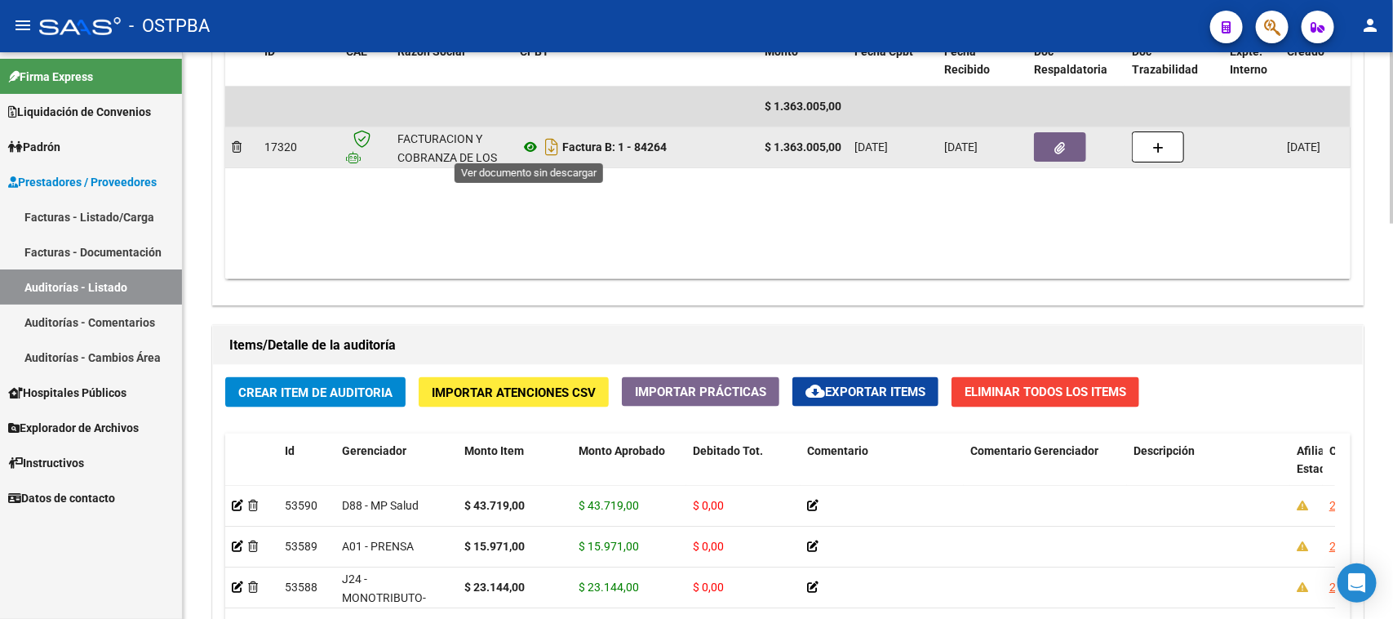
click at [527, 143] on icon at bounding box center [530, 147] width 21 height 20
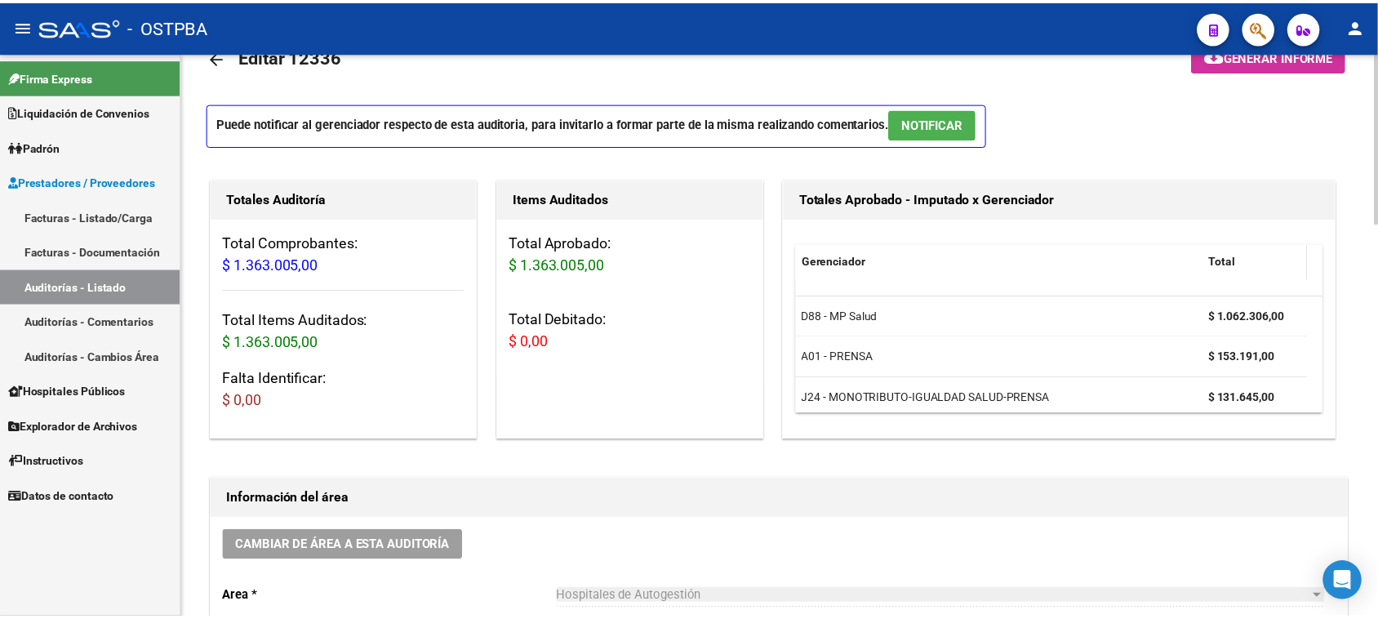
scroll to position [0, 0]
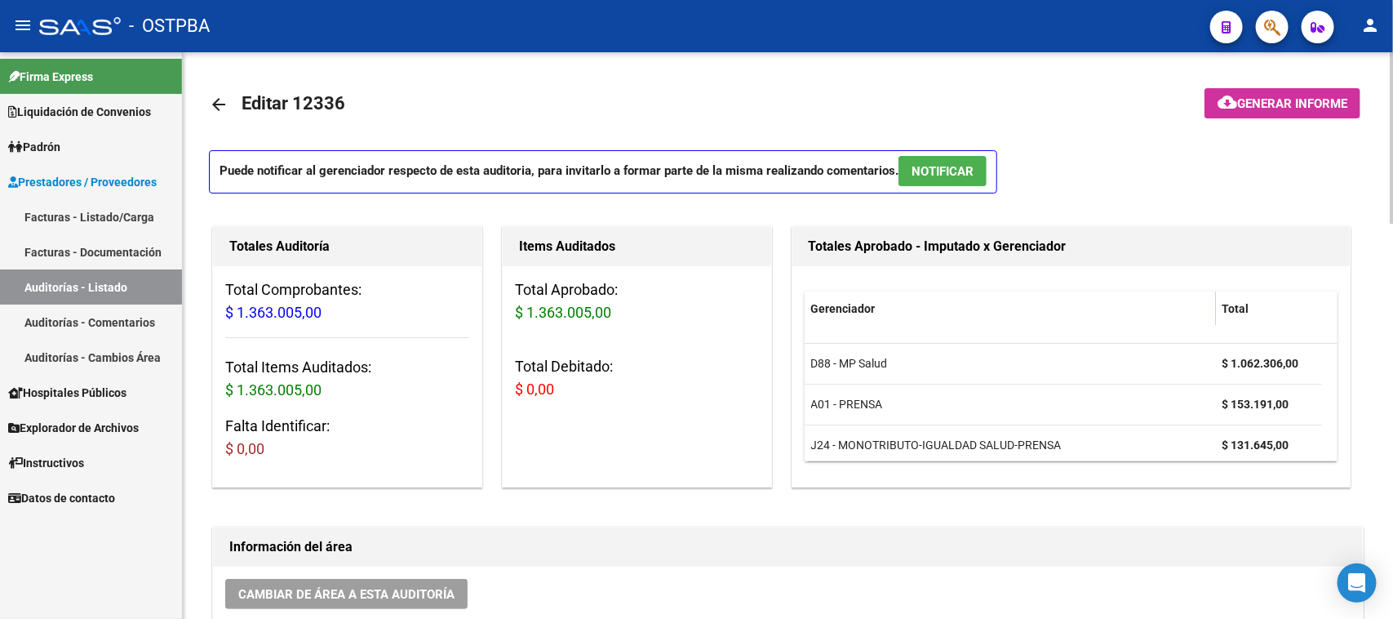
click at [1287, 109] on span "Generar informe" at bounding box center [1292, 103] width 110 height 15
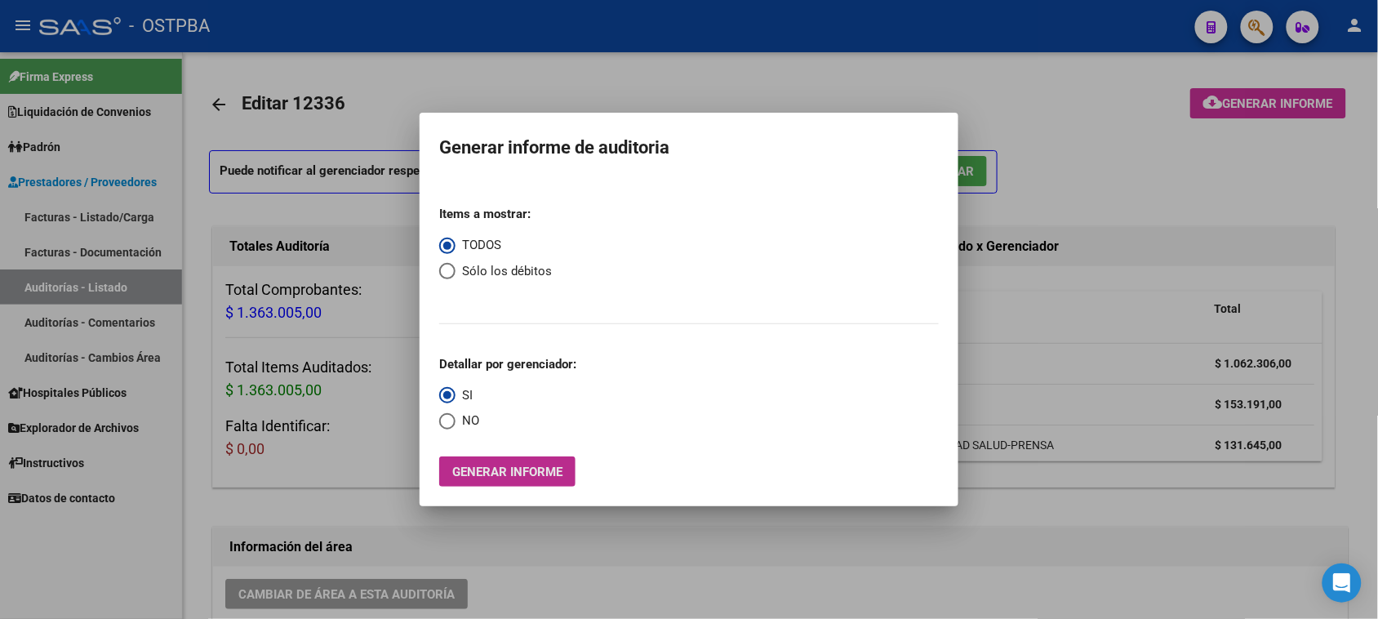
click at [511, 476] on span "Generar informe" at bounding box center [507, 471] width 110 height 15
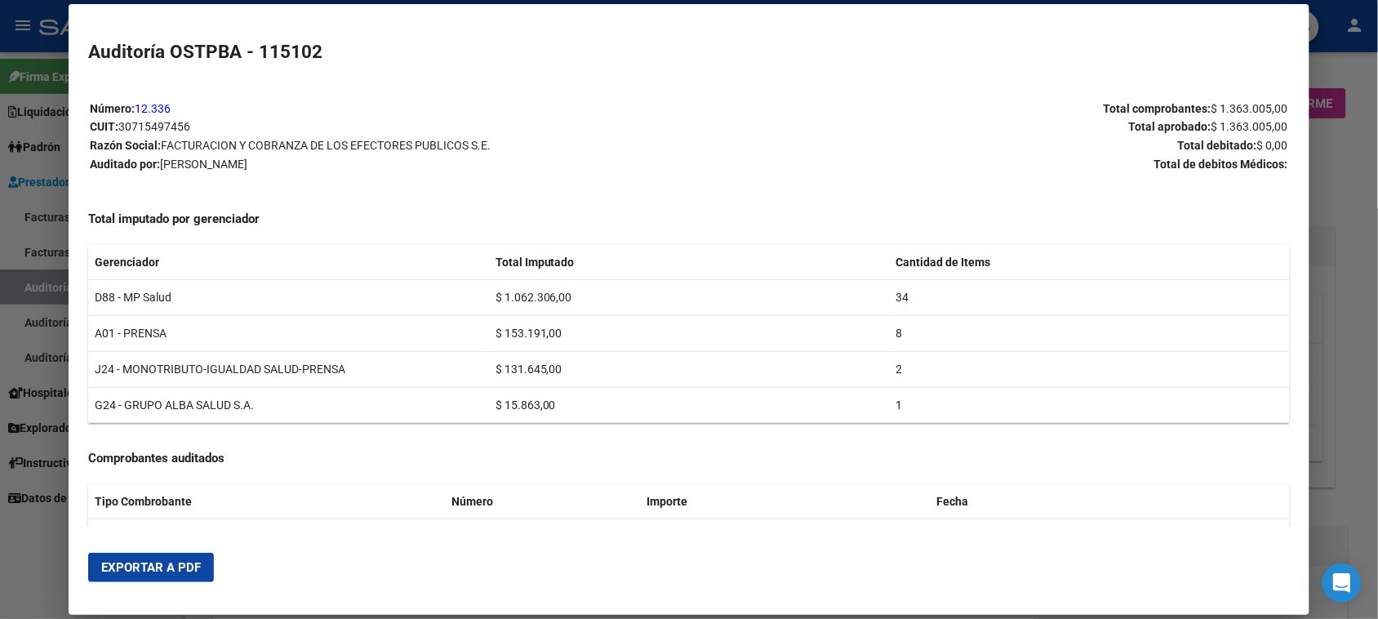
drag, startPoint x: 169, startPoint y: 564, endPoint x: 812, endPoint y: 174, distance: 752.1
click at [169, 563] on span "Exportar a PDF" at bounding box center [151, 567] width 100 height 15
click at [23, 286] on div at bounding box center [689, 309] width 1378 height 619
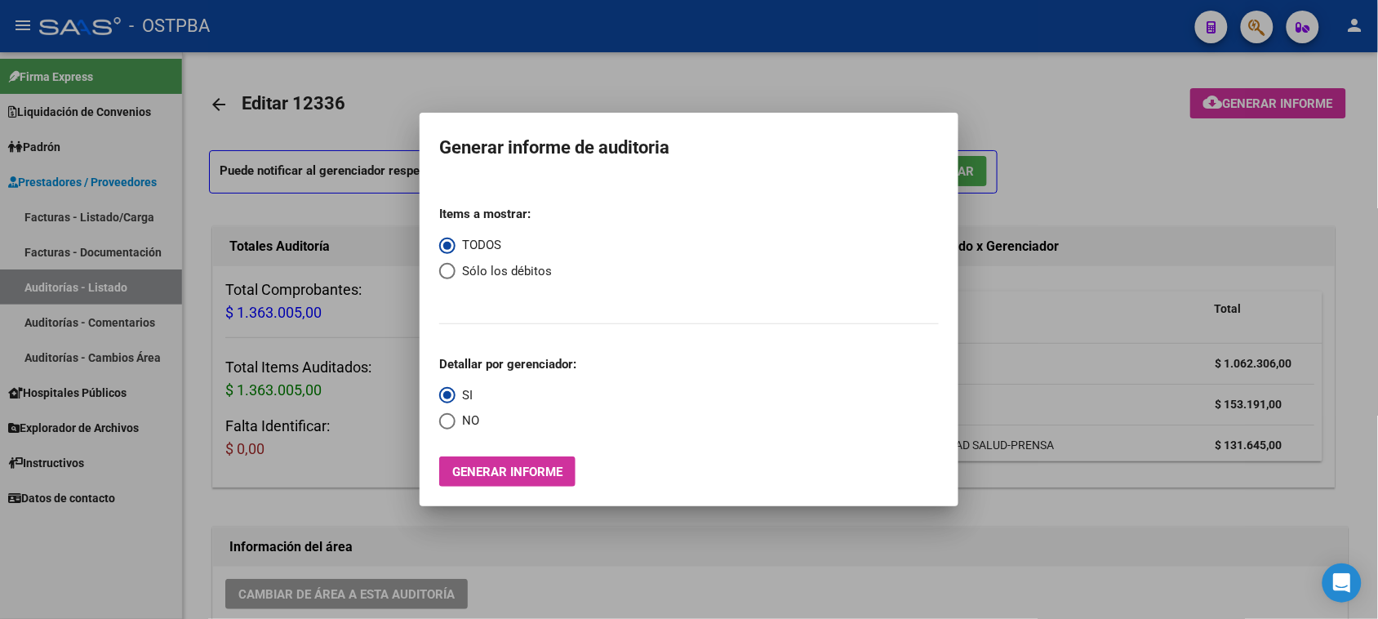
click at [22, 283] on div at bounding box center [689, 309] width 1378 height 619
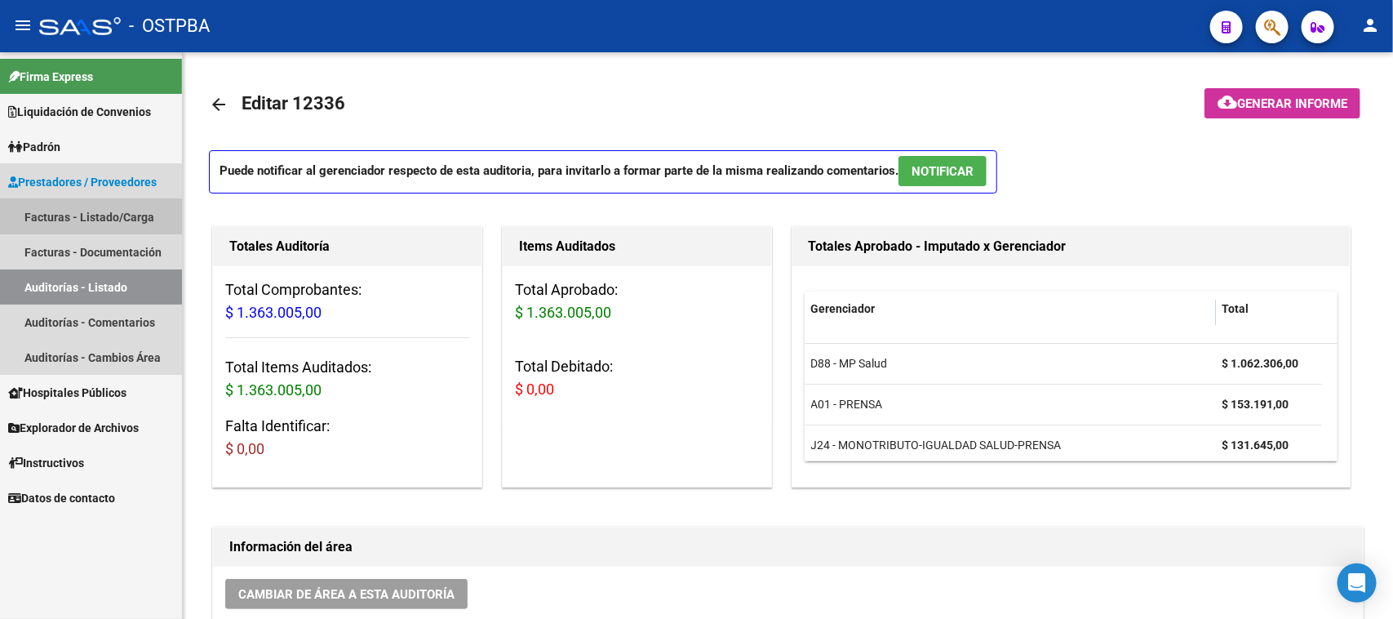
click at [91, 202] on link "Facturas - Listado/Carga" at bounding box center [91, 216] width 182 height 35
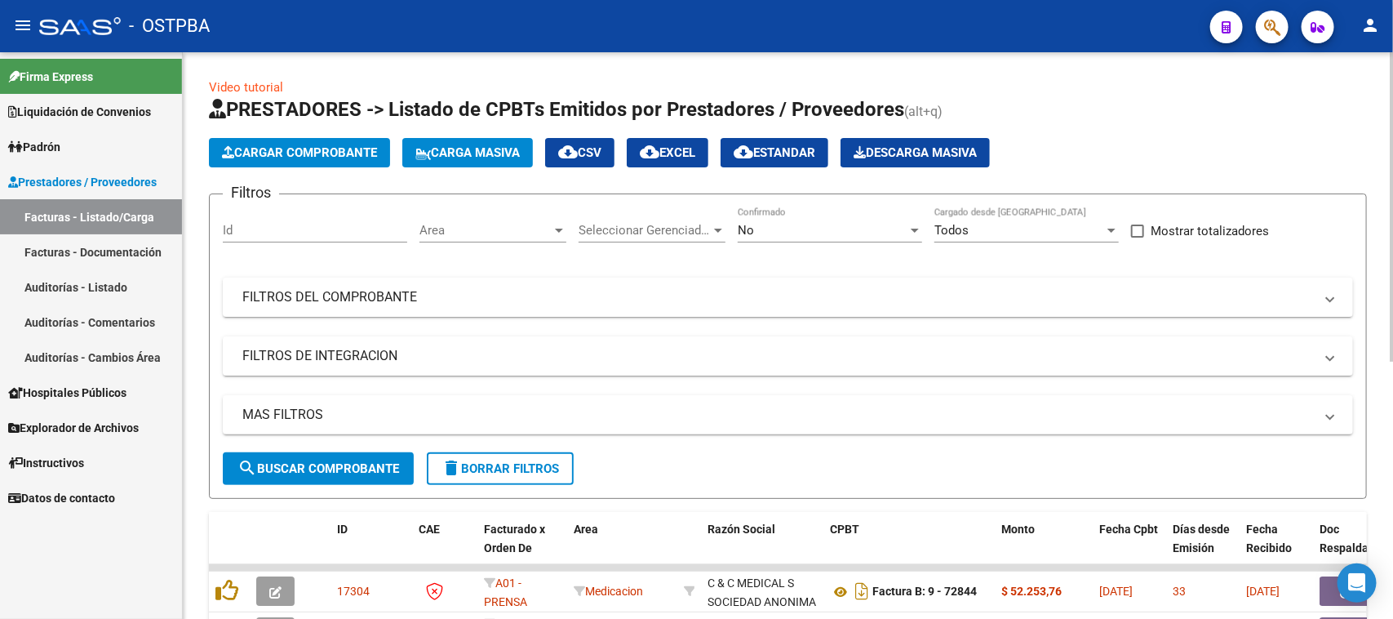
click at [277, 149] on span "Cargar Comprobante" at bounding box center [299, 152] width 155 height 15
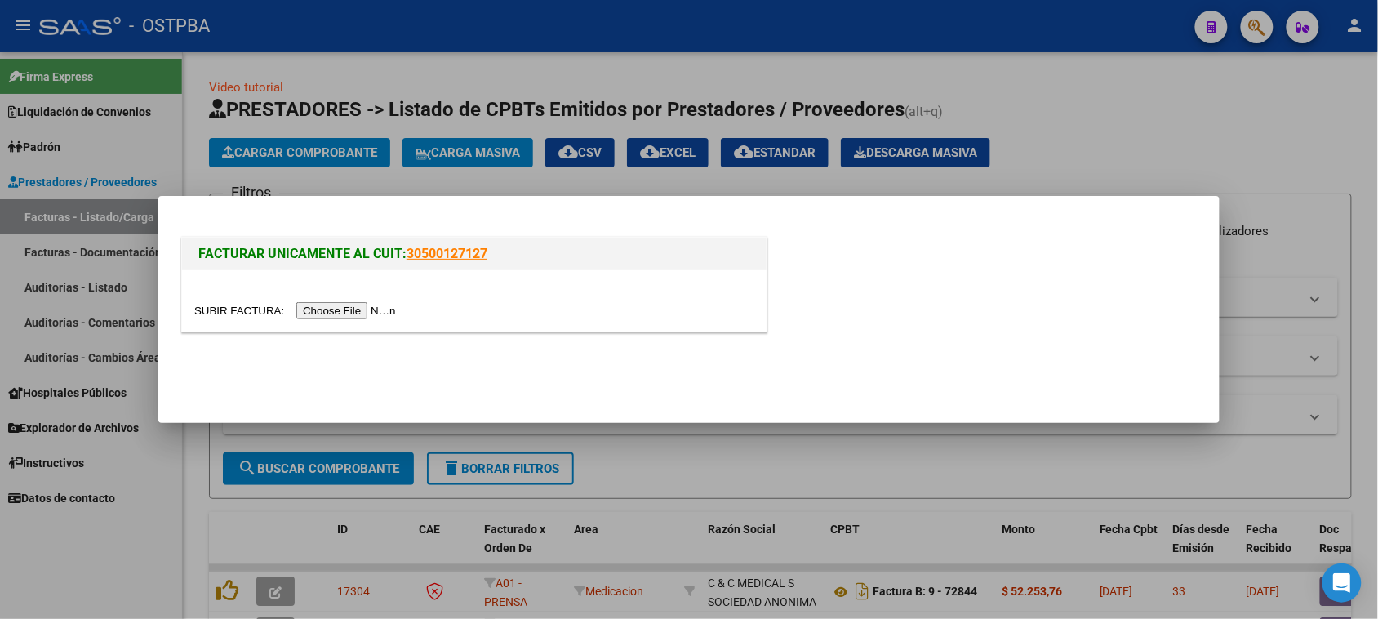
click at [319, 314] on input "file" at bounding box center [297, 310] width 206 height 17
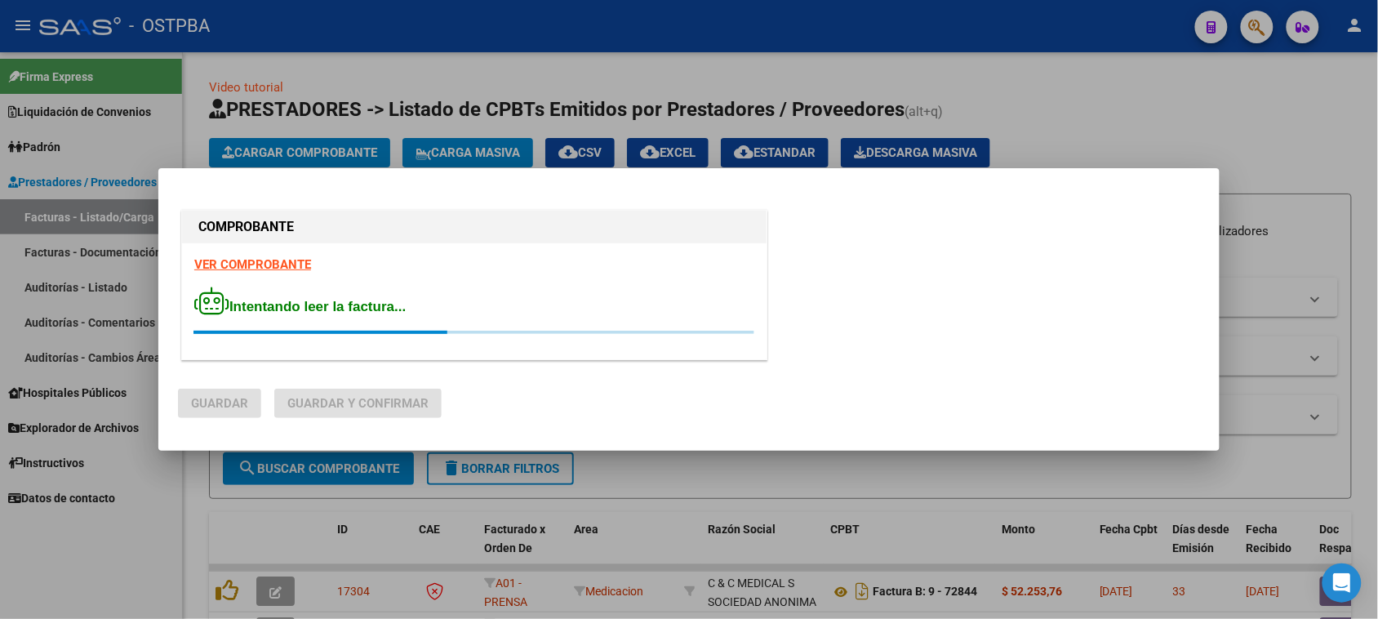
click at [283, 265] on strong "VER COMPROBANTE" at bounding box center [252, 264] width 117 height 15
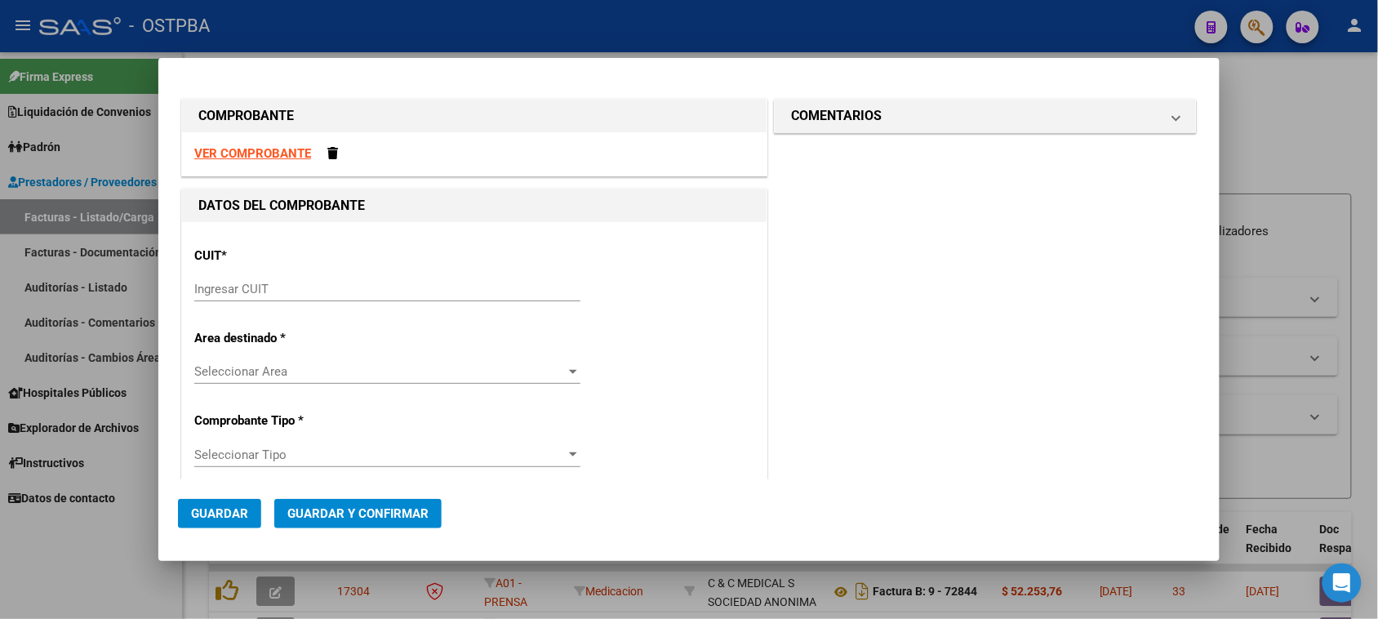
click at [268, 291] on input "Ingresar CUIT" at bounding box center [387, 289] width 386 height 15
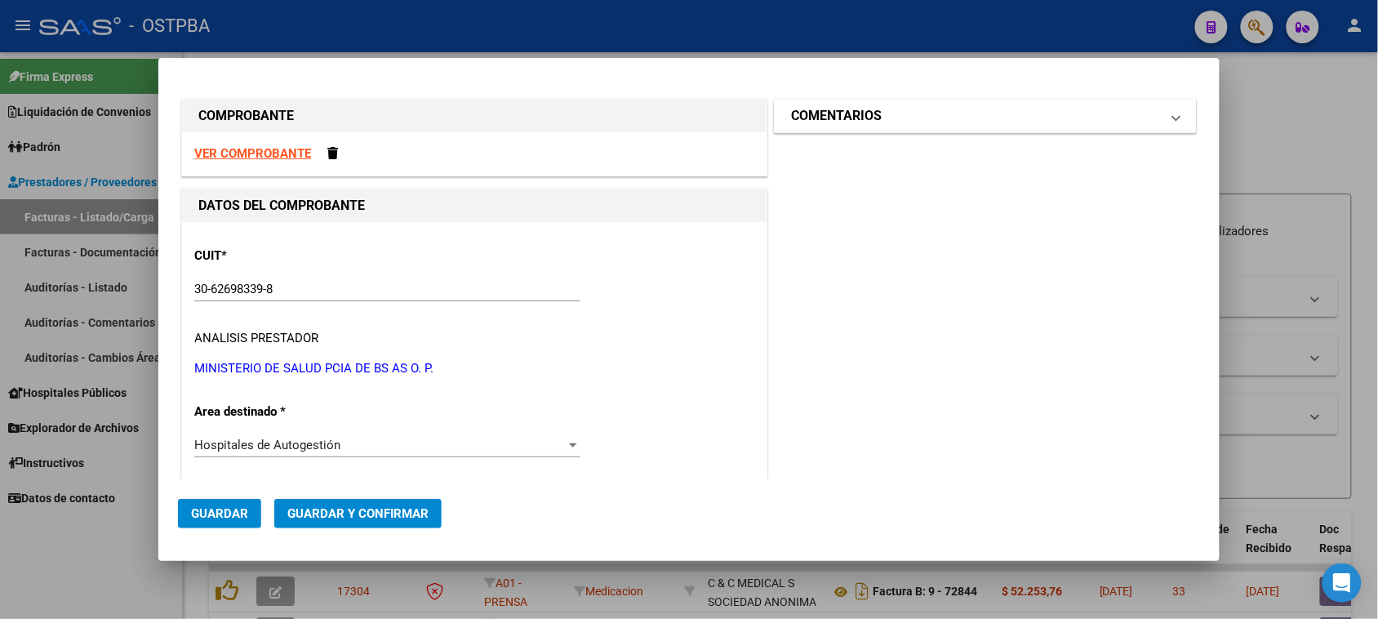
click at [910, 117] on mat-panel-title "COMENTARIOS" at bounding box center [975, 116] width 369 height 20
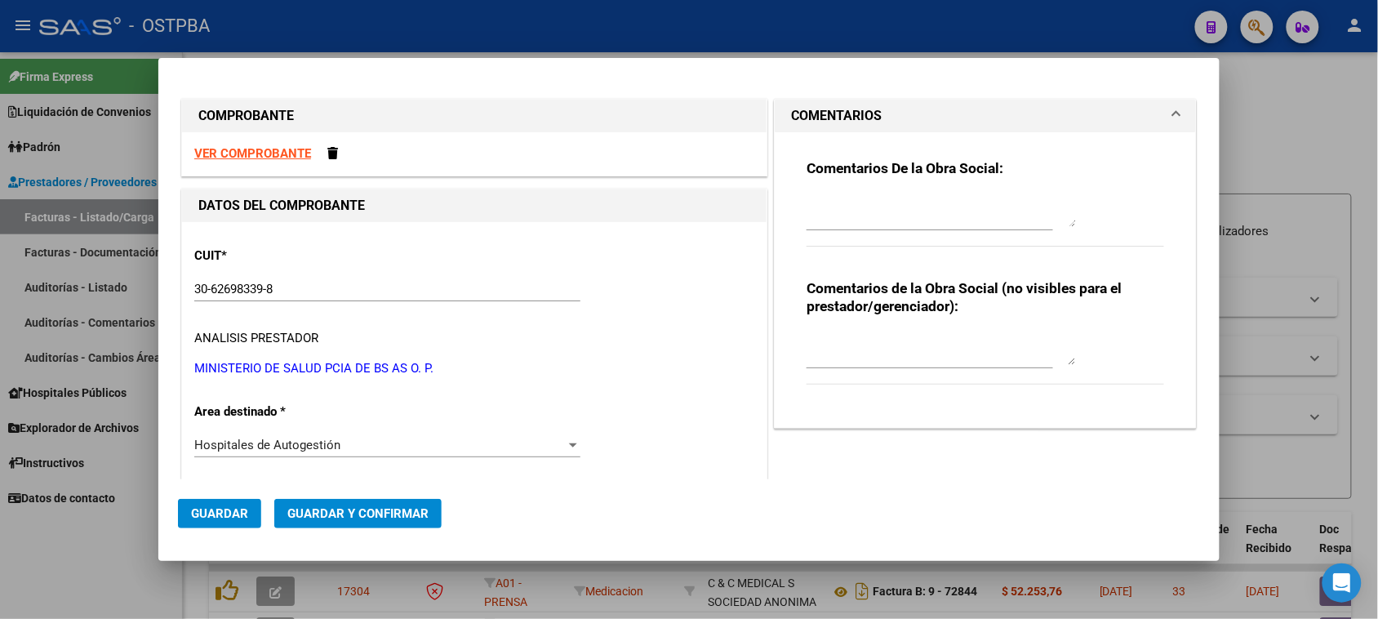
click at [870, 217] on textarea at bounding box center [940, 210] width 269 height 33
click at [198, 514] on span "Guardar" at bounding box center [219, 513] width 57 height 15
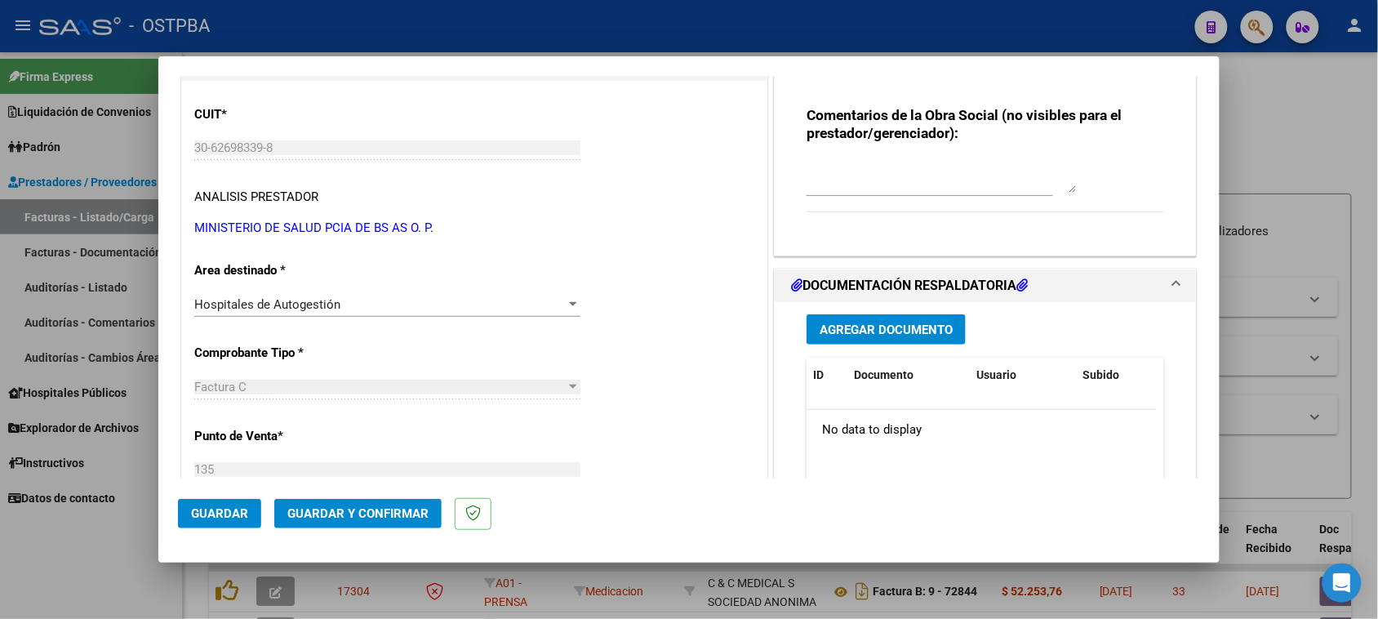
scroll to position [204, 0]
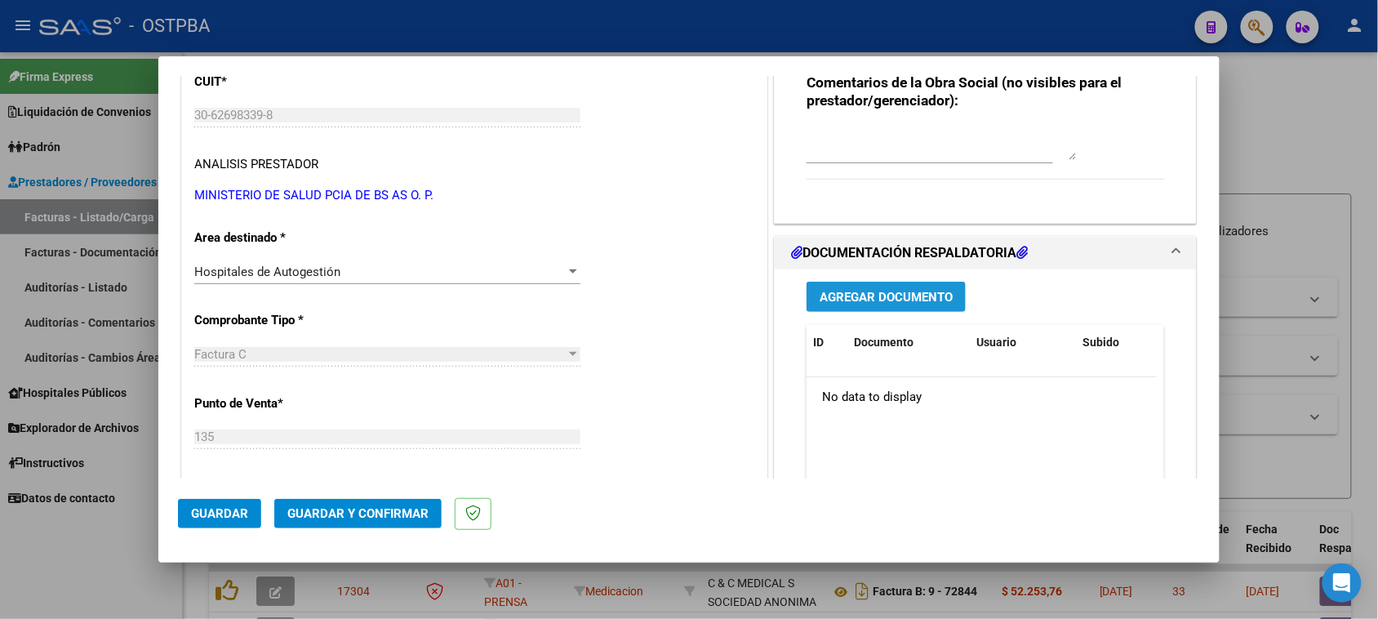
click at [912, 300] on span "Agregar Documento" at bounding box center [885, 297] width 133 height 15
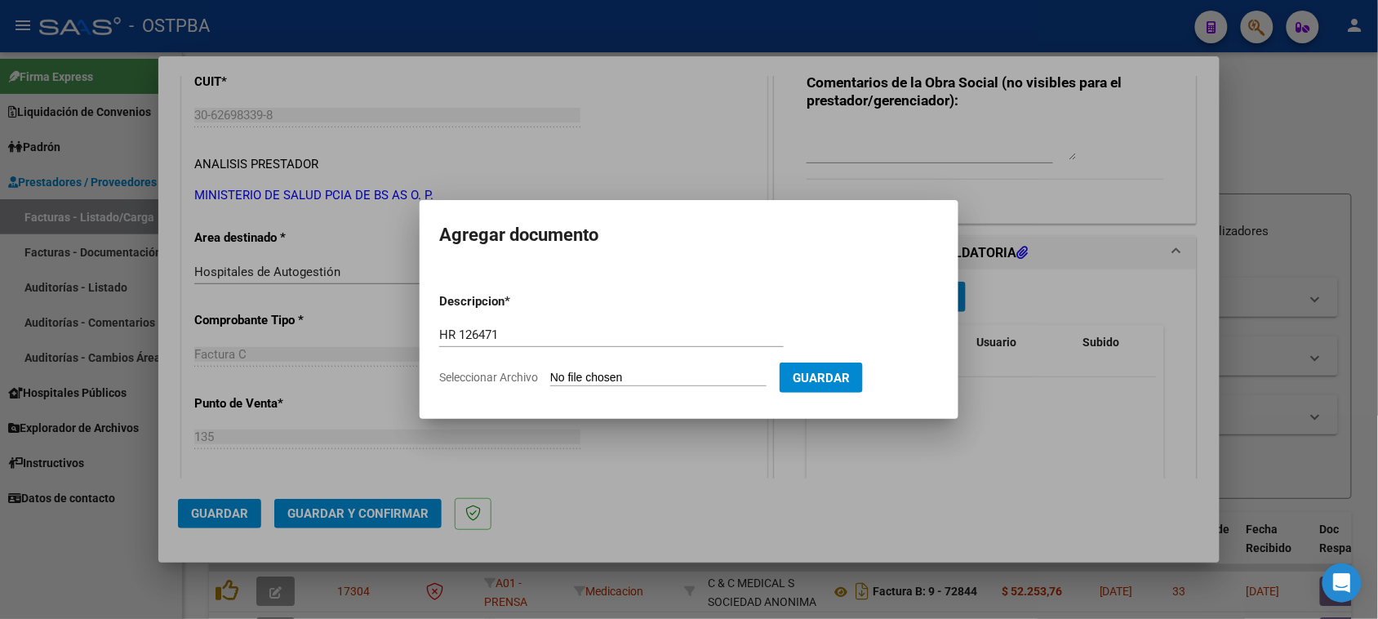
click at [550, 371] on input "Seleccionar Archivo" at bounding box center [658, 379] width 216 height 16
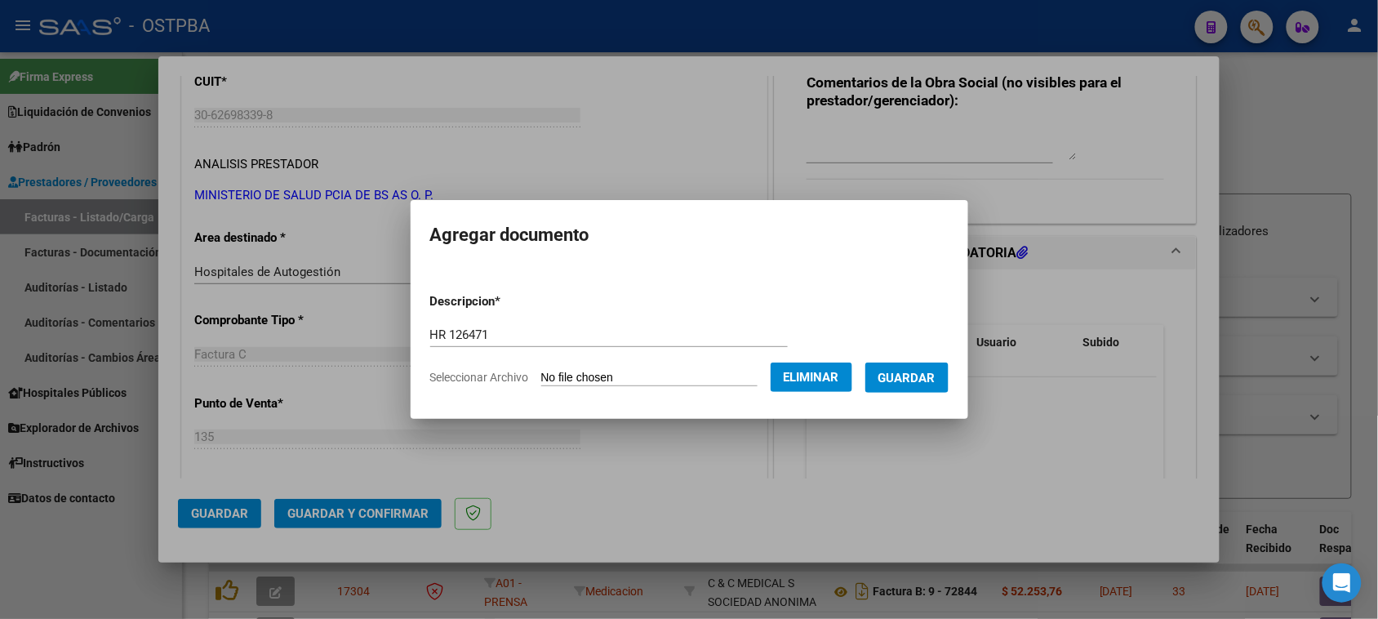
click at [934, 388] on button "Guardar" at bounding box center [906, 377] width 83 height 30
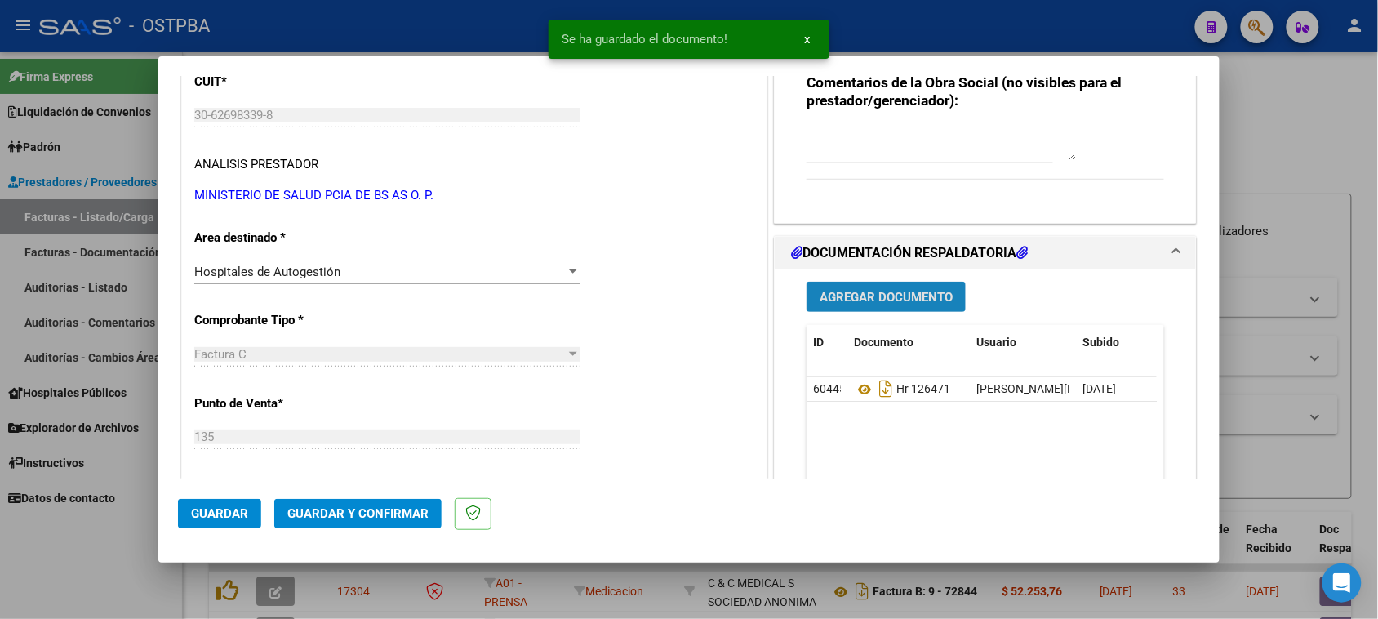
click at [862, 287] on button "Agregar Documento" at bounding box center [885, 297] width 159 height 30
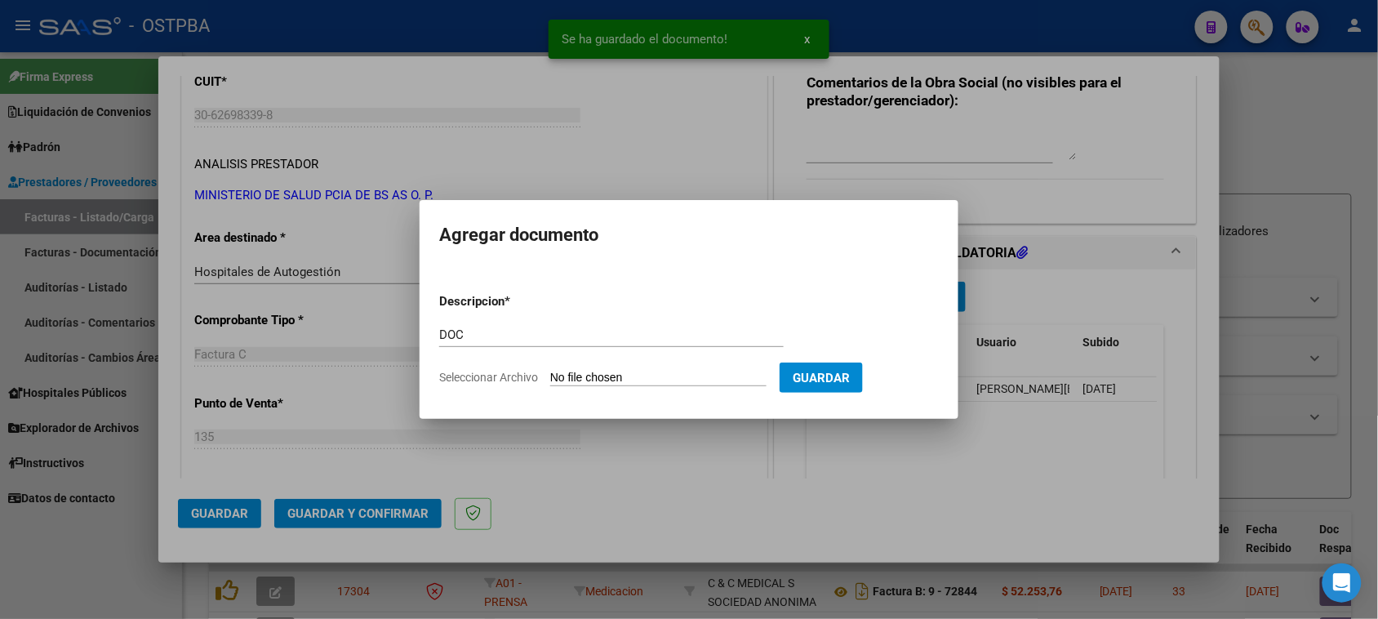
click at [550, 371] on input "Seleccionar Archivo" at bounding box center [658, 379] width 216 height 16
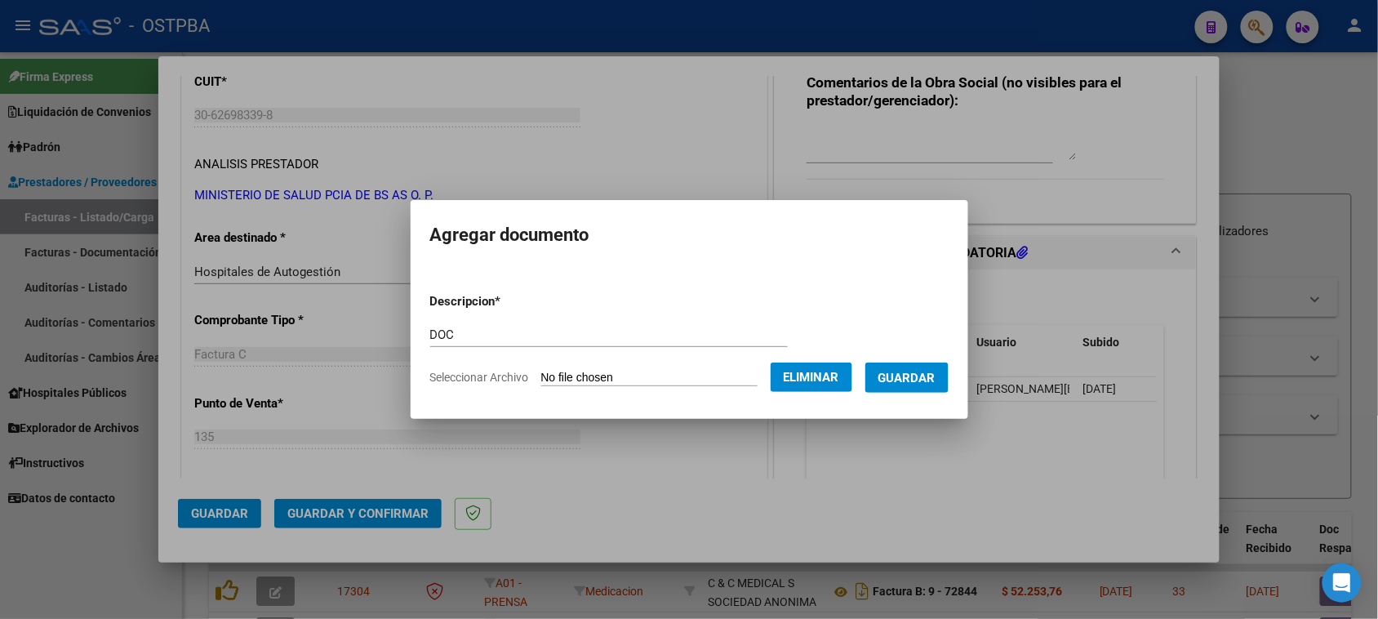
click at [900, 384] on button "Guardar" at bounding box center [906, 377] width 83 height 30
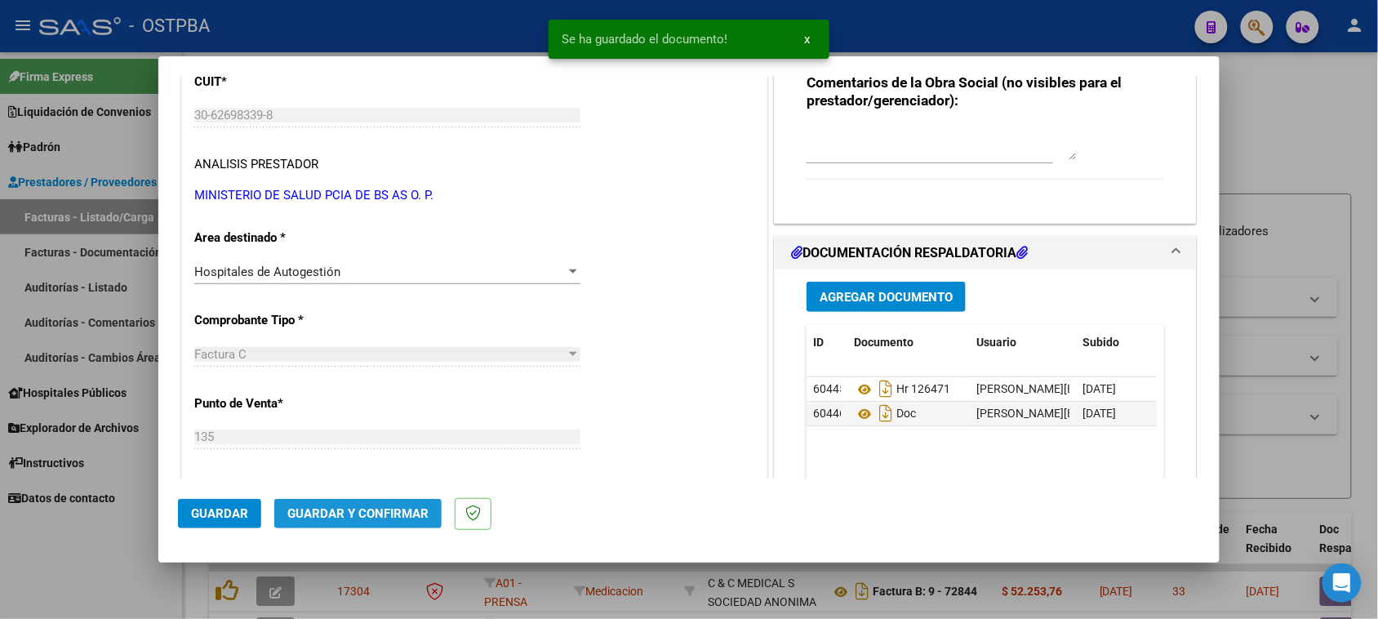
click at [402, 504] on button "Guardar y Confirmar" at bounding box center [357, 513] width 167 height 29
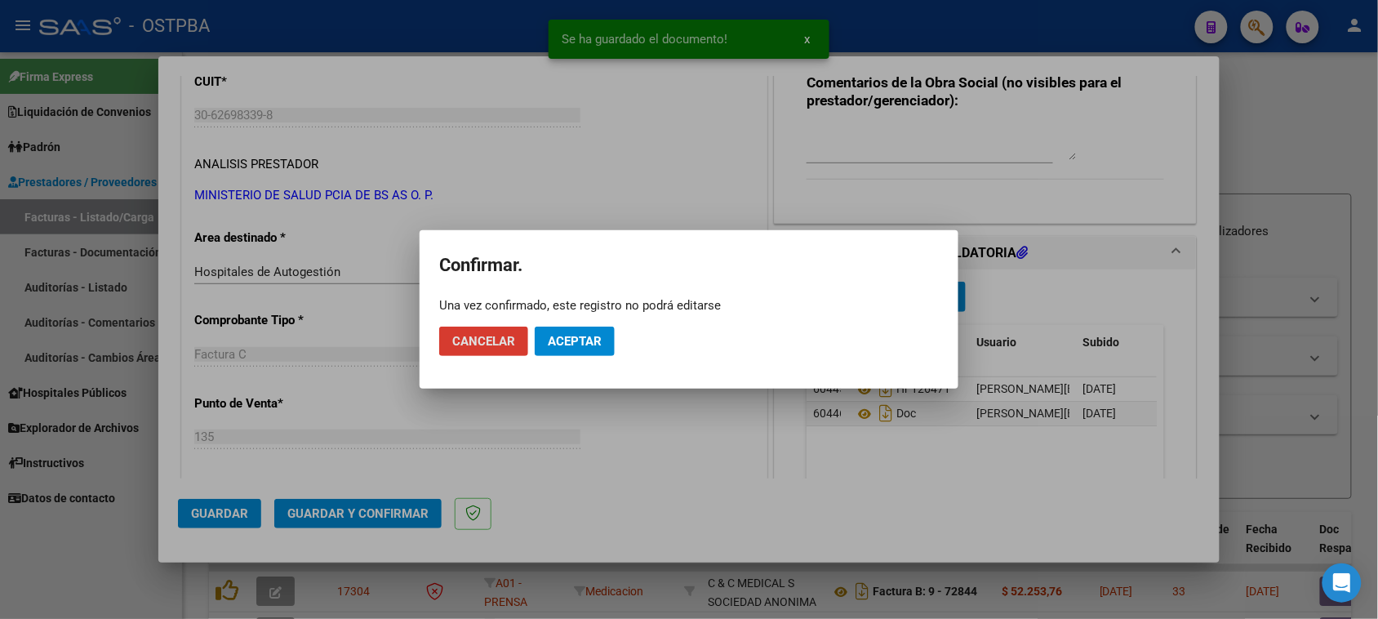
click at [606, 343] on button "Aceptar" at bounding box center [575, 340] width 80 height 29
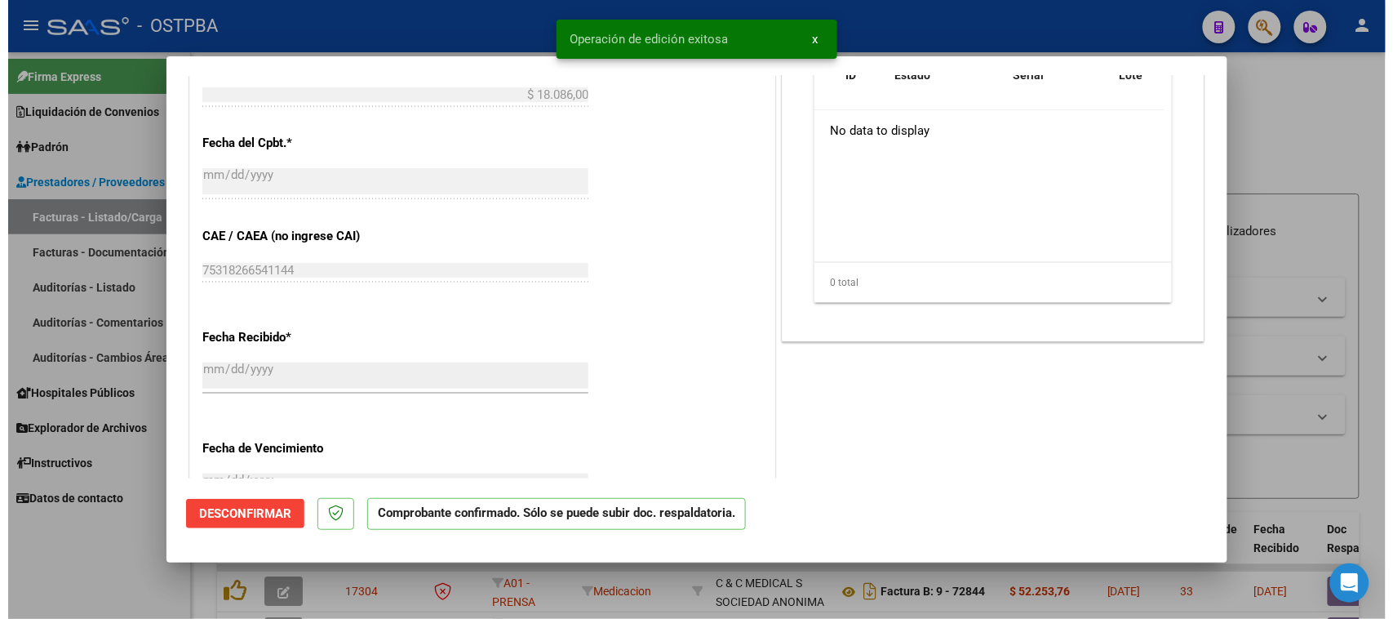
scroll to position [816, 0]
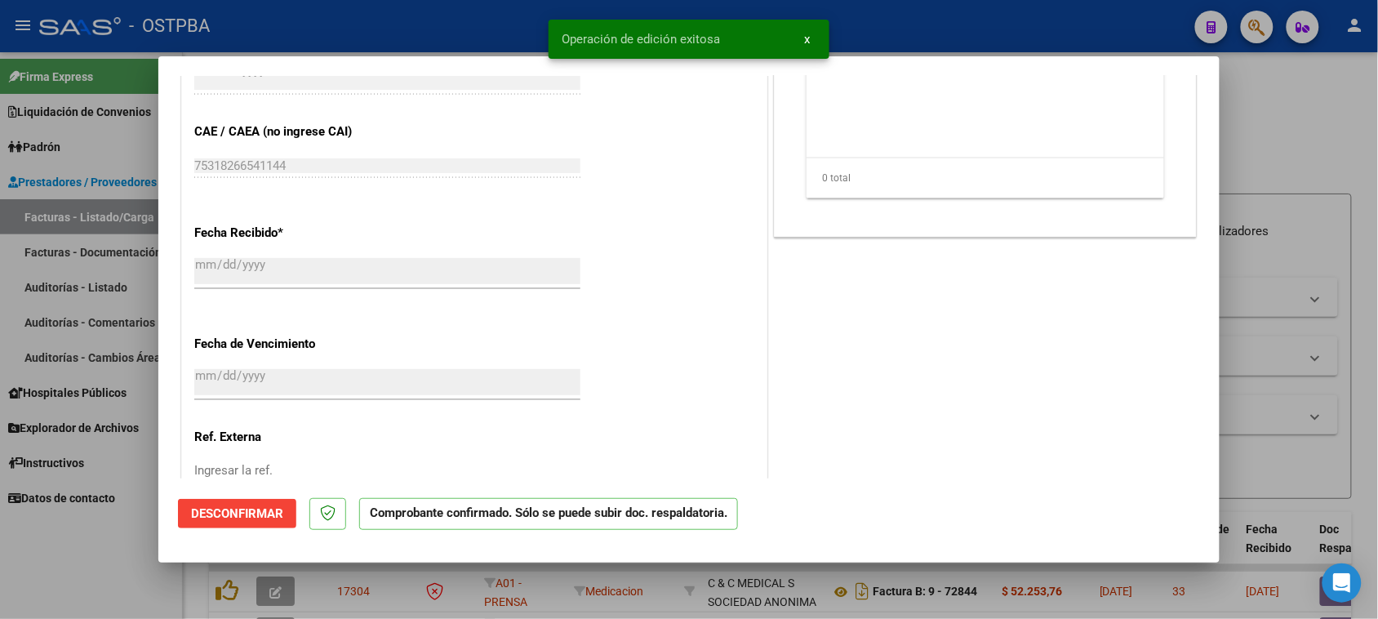
click at [55, 291] on div at bounding box center [689, 309] width 1378 height 619
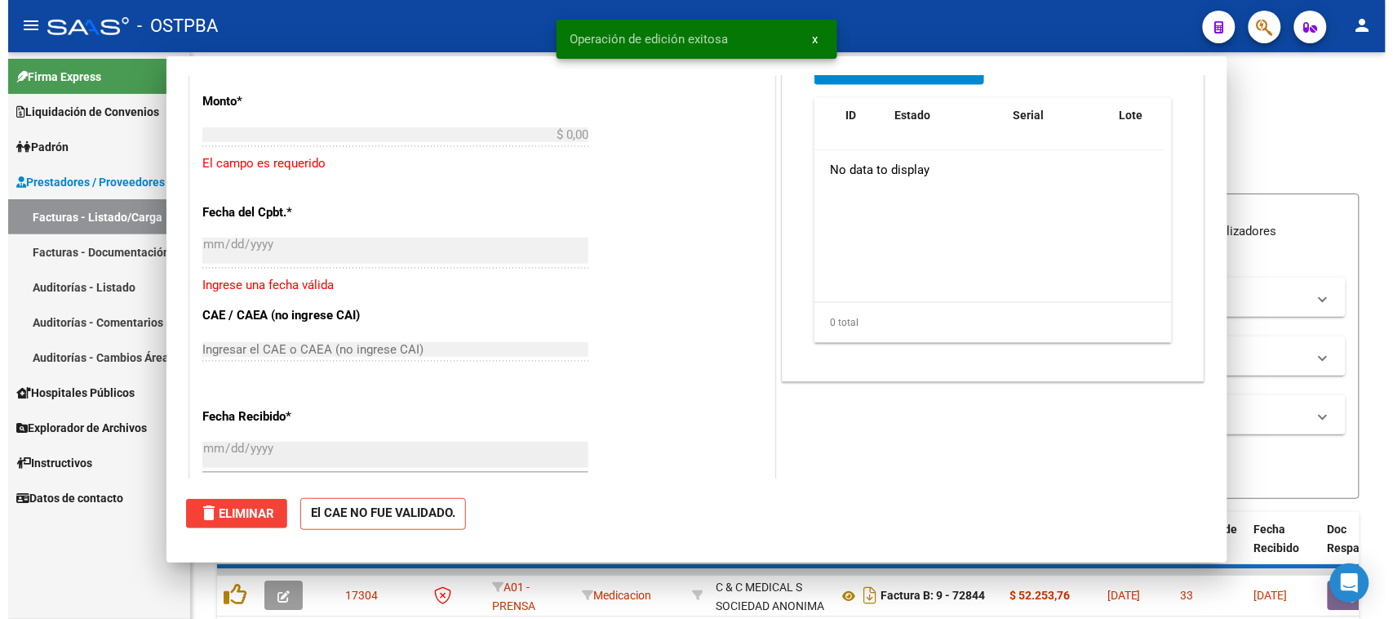
scroll to position [0, 0]
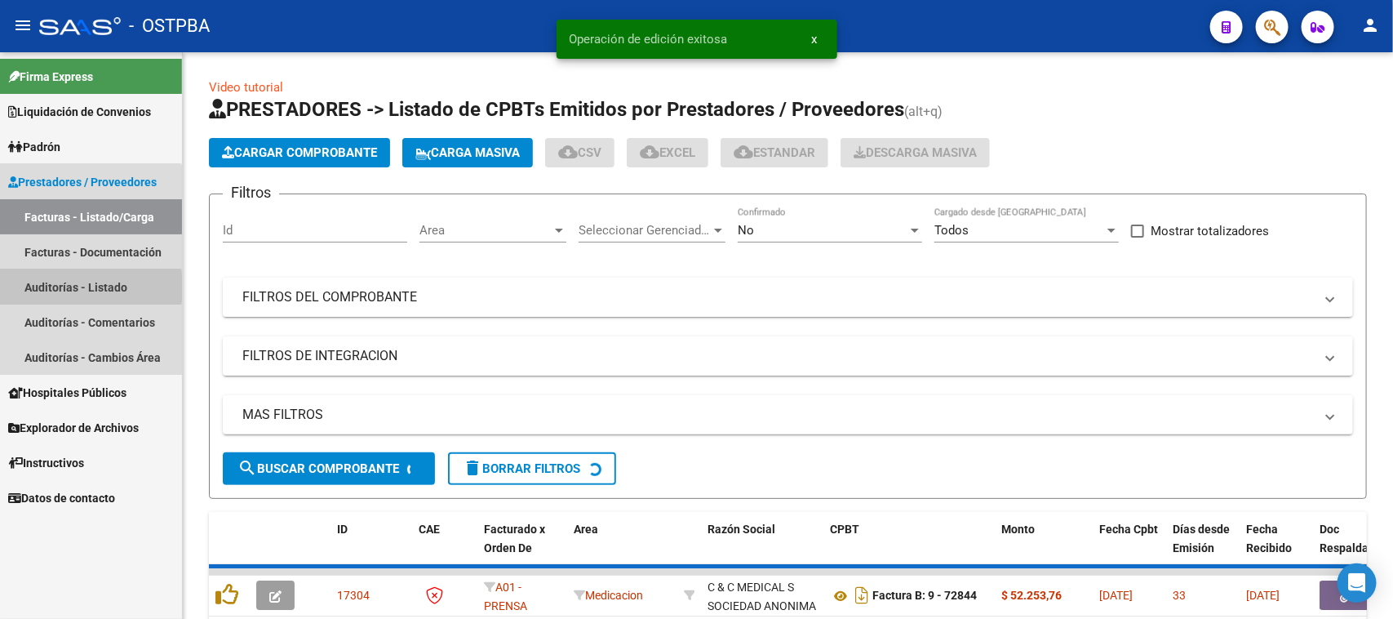
click at [55, 287] on link "Auditorías - Listado" at bounding box center [91, 286] width 182 height 35
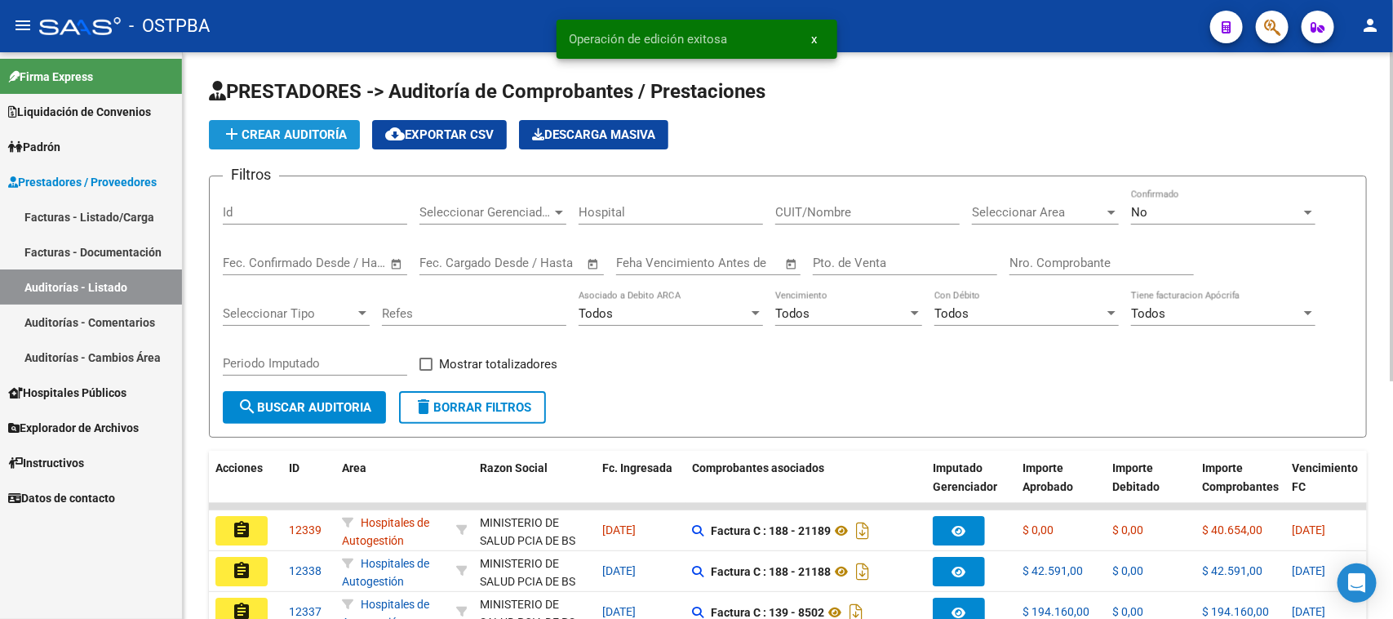
click at [257, 133] on span "add Crear Auditoría" at bounding box center [284, 134] width 125 height 15
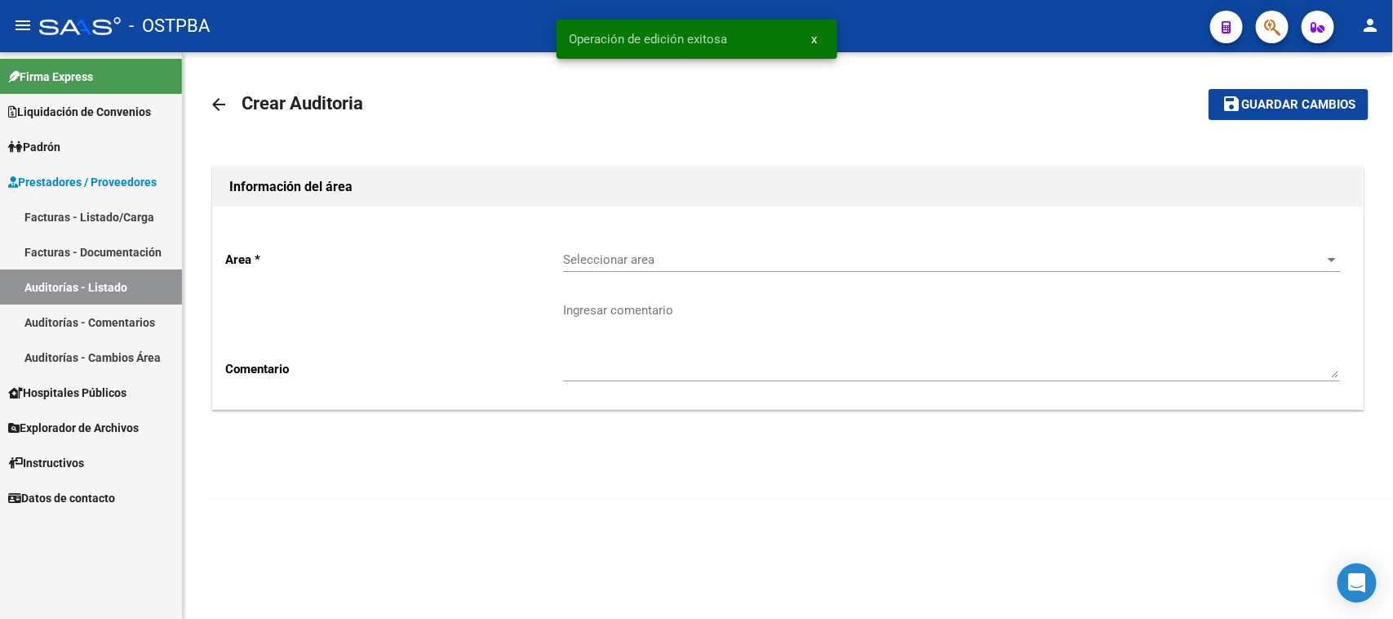
click at [621, 252] on span "Seleccionar area" at bounding box center [944, 259] width 762 height 15
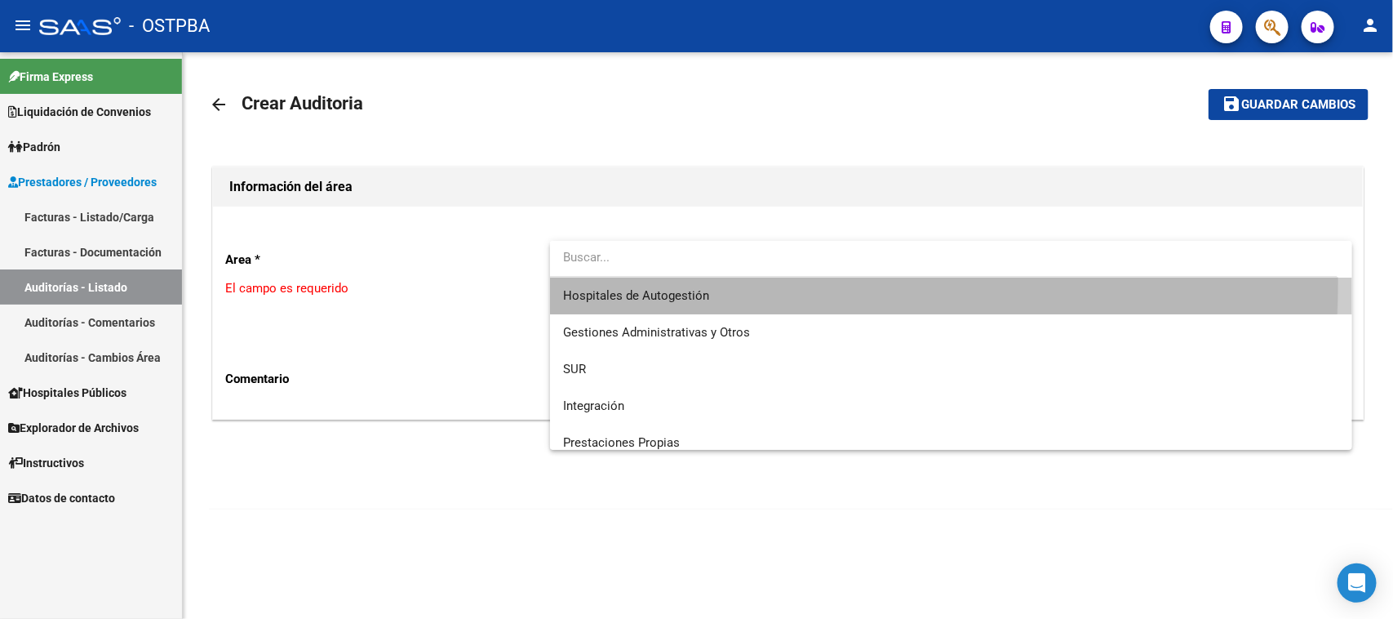
click at [675, 282] on span "Hospitales de Autogestión" at bounding box center [951, 295] width 777 height 37
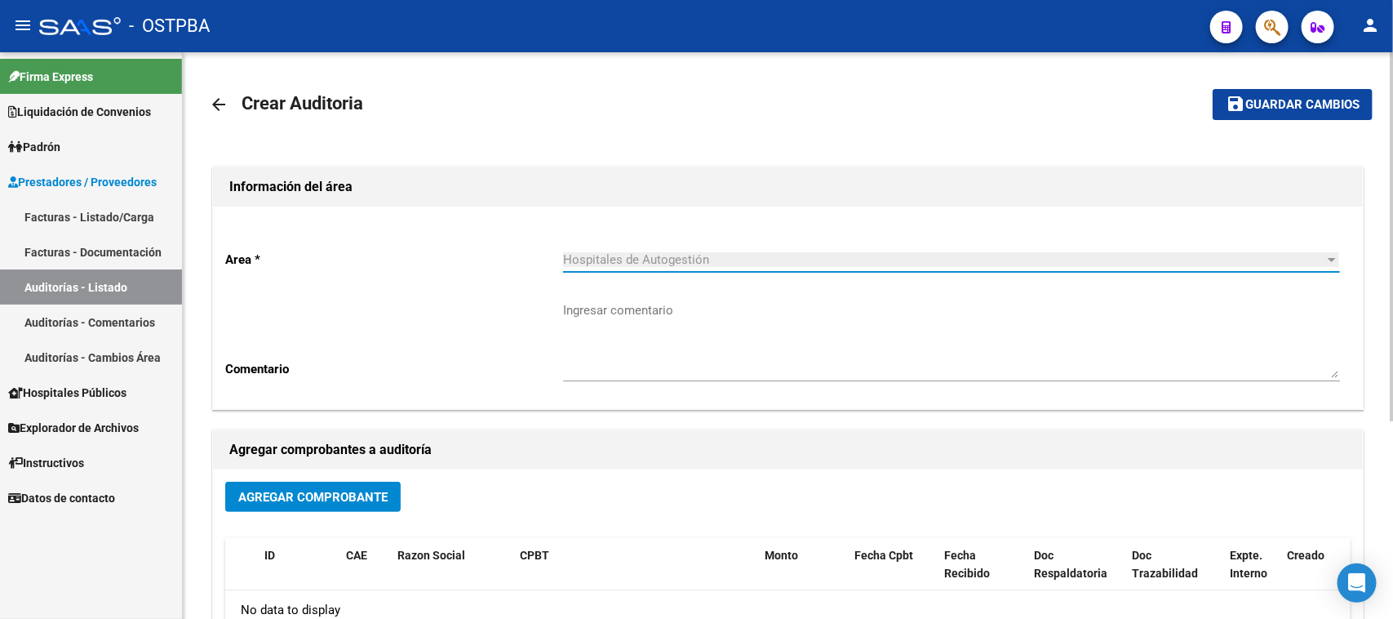
click at [356, 496] on span "Agregar Comprobante" at bounding box center [312, 497] width 149 height 15
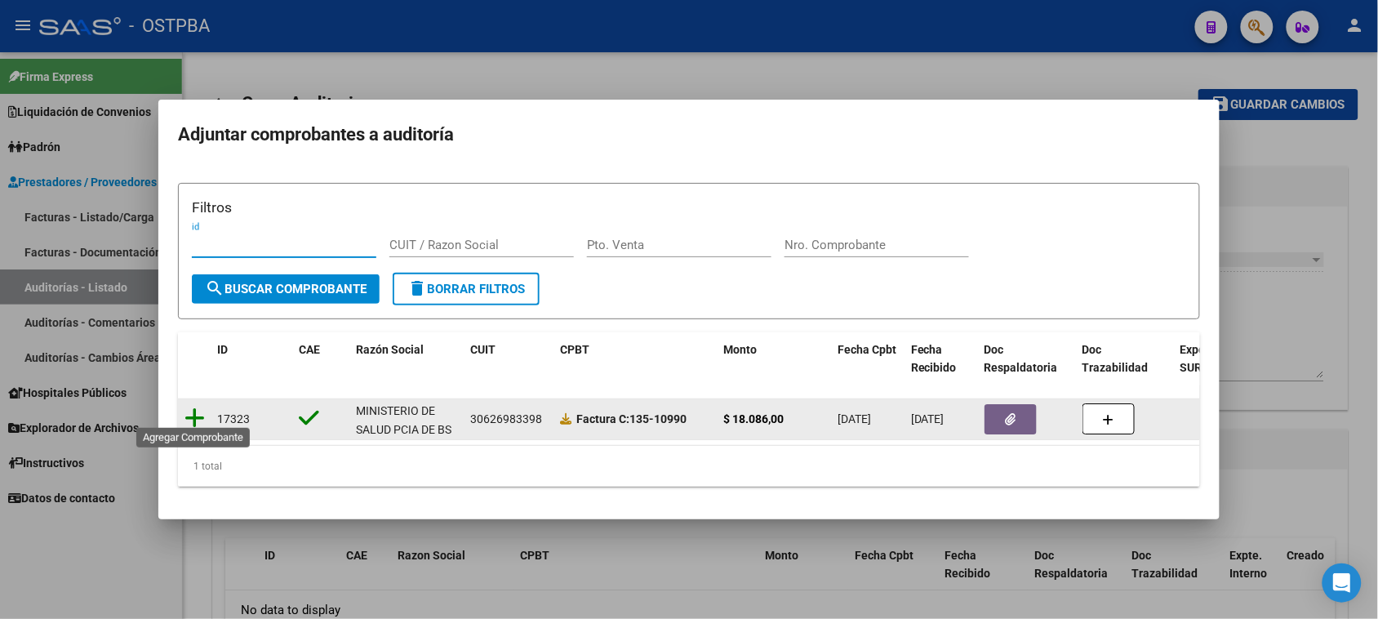
click at [193, 409] on icon at bounding box center [194, 417] width 20 height 23
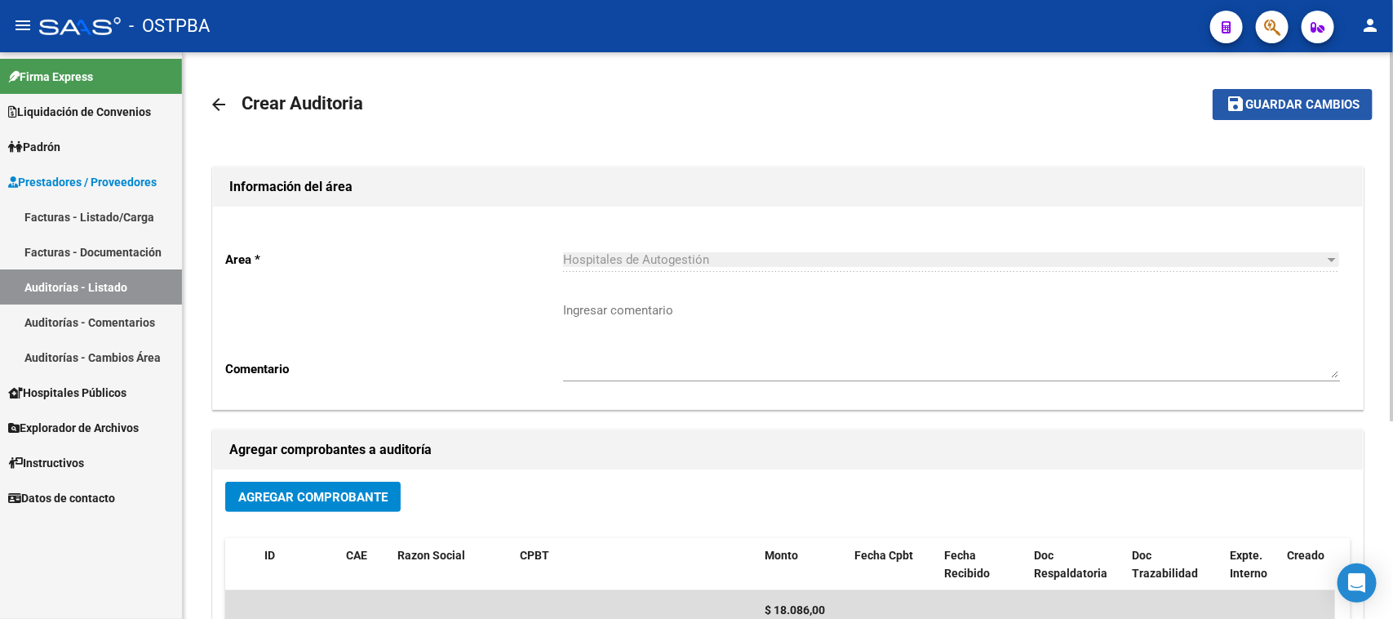
click at [1258, 106] on span "Guardar cambios" at bounding box center [1302, 105] width 114 height 15
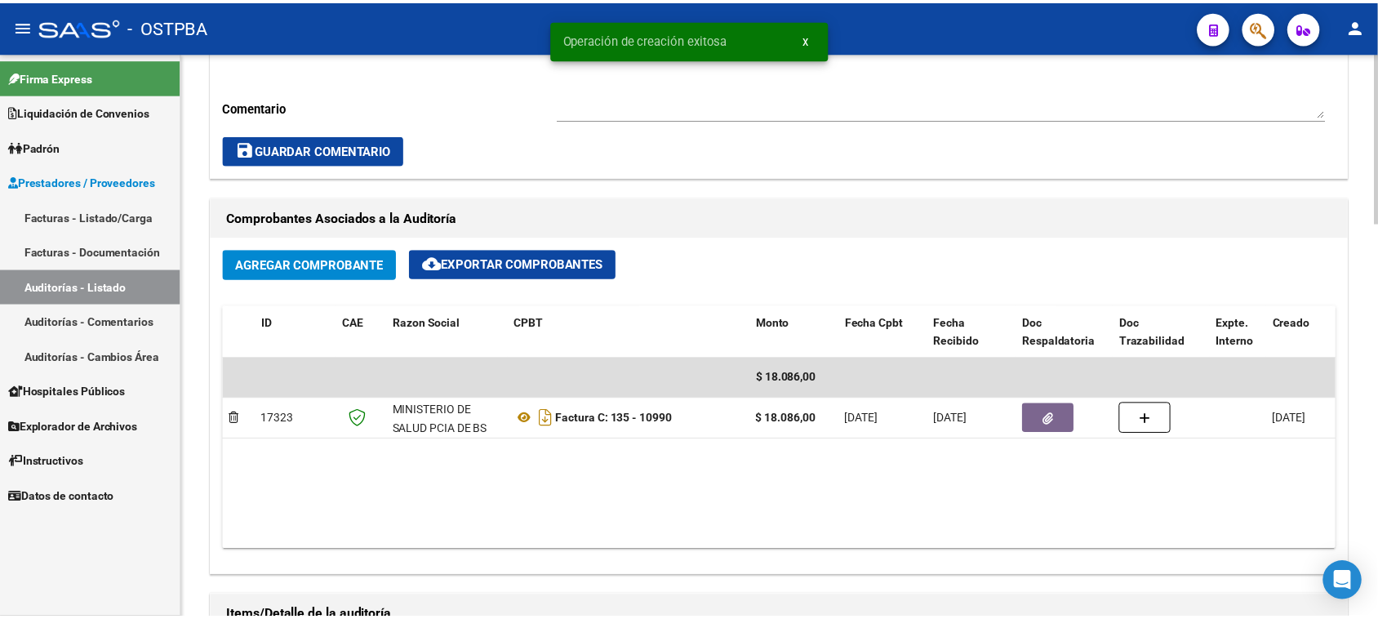
scroll to position [816, 0]
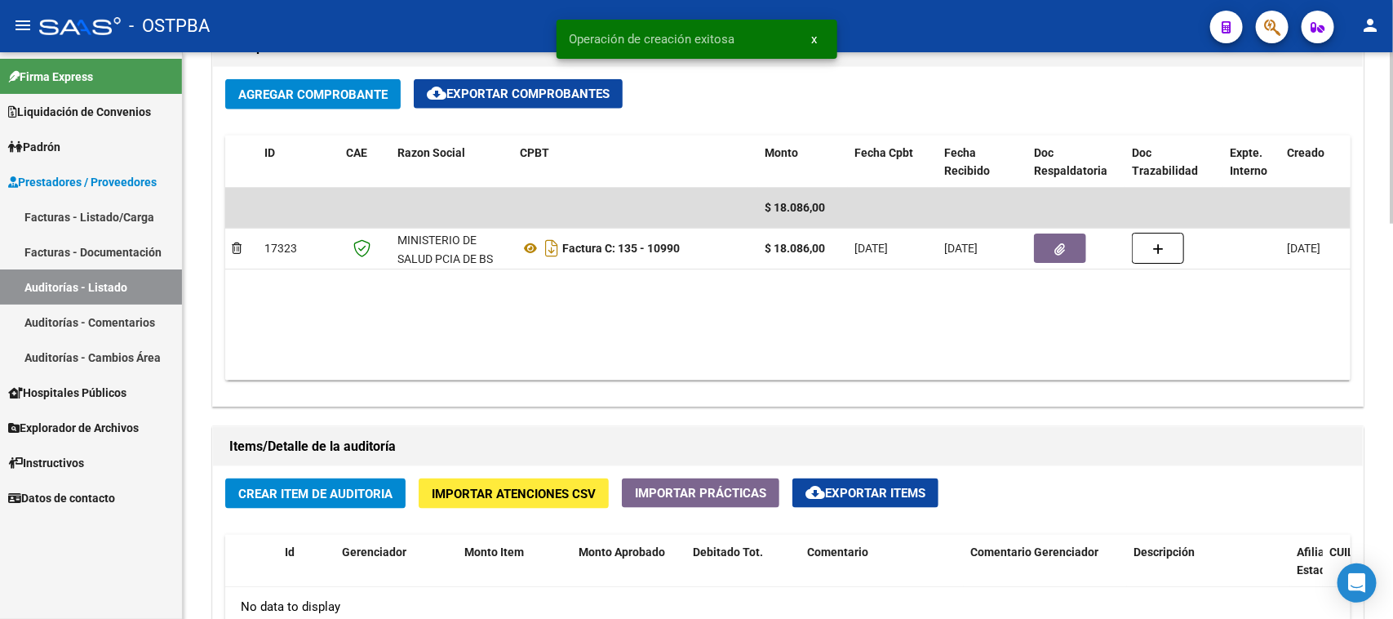
click at [378, 482] on button "Crear Item de Auditoria" at bounding box center [315, 493] width 180 height 30
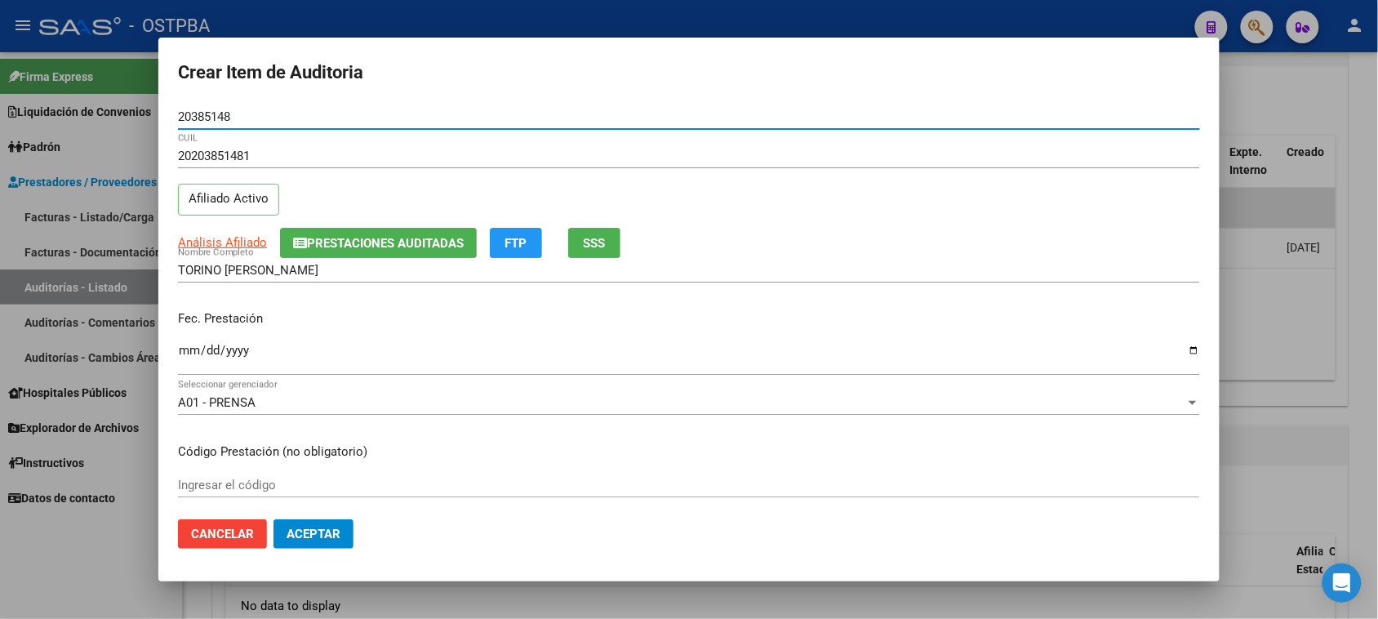
click at [579, 255] on button "SSS" at bounding box center [594, 243] width 52 height 30
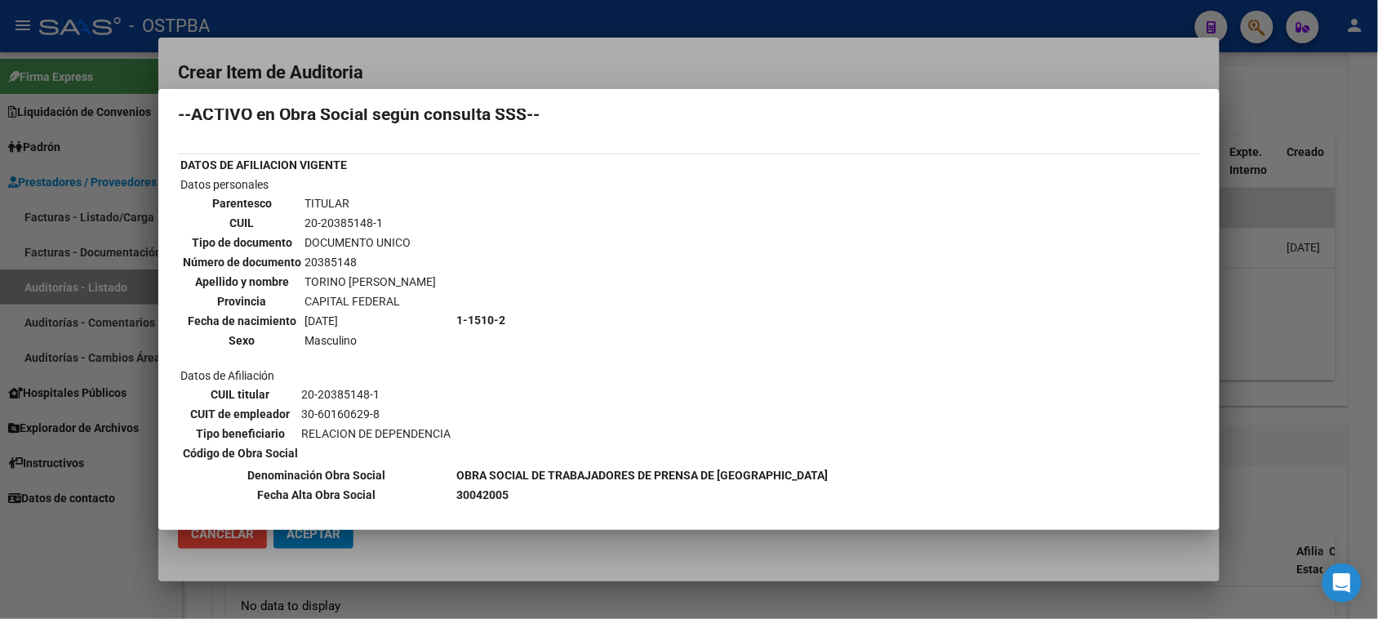
scroll to position [0, 0]
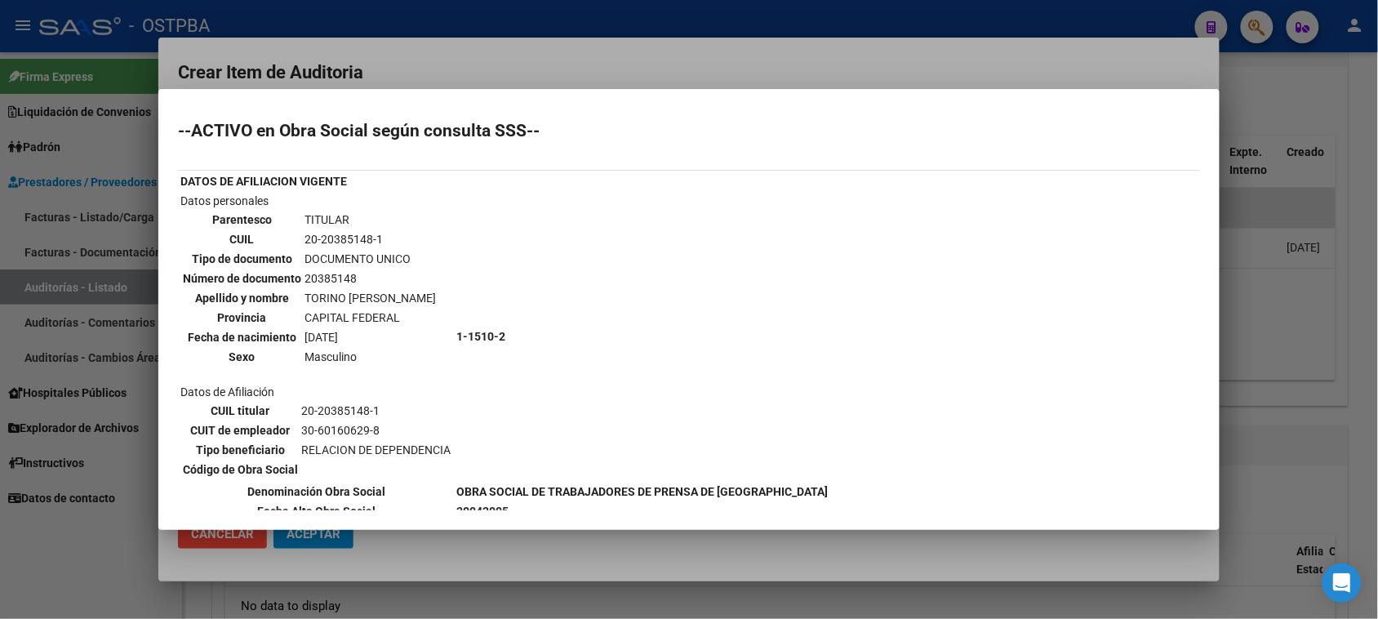
drag, startPoint x: 113, startPoint y: 561, endPoint x: 167, endPoint y: 536, distance: 59.9
click at [115, 561] on div at bounding box center [689, 309] width 1378 height 619
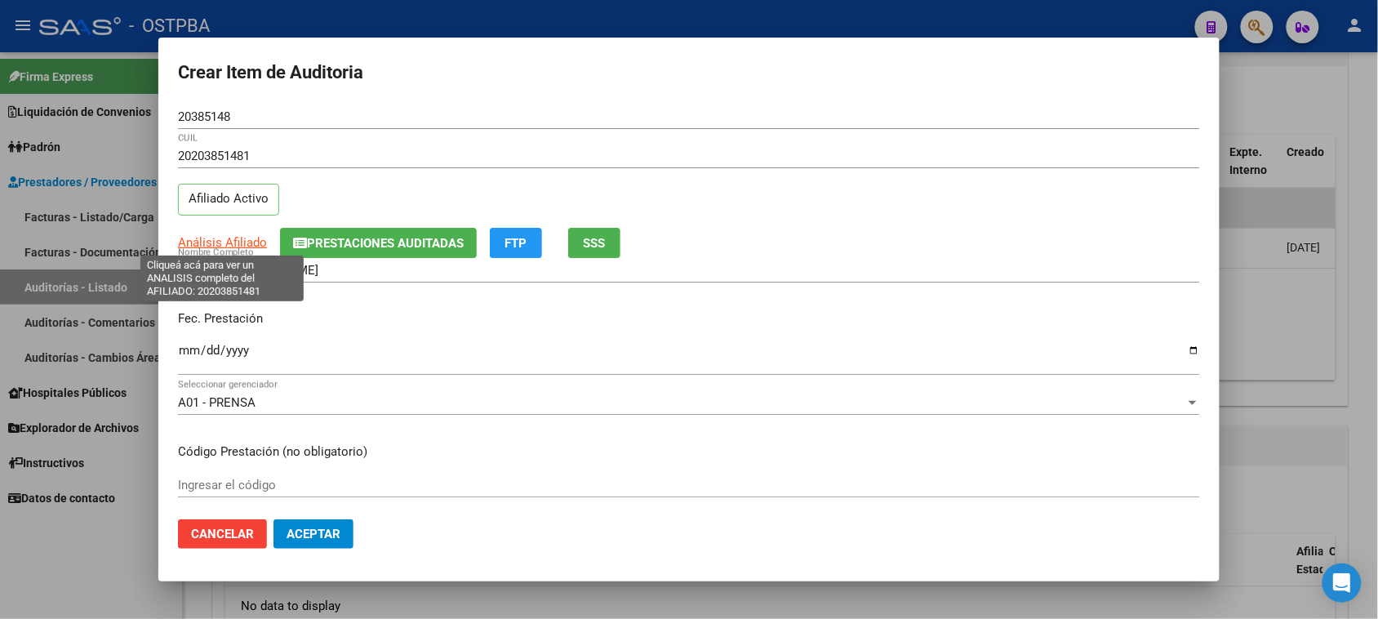
click at [243, 242] on span "Análisis Afiliado" at bounding box center [222, 242] width 89 height 15
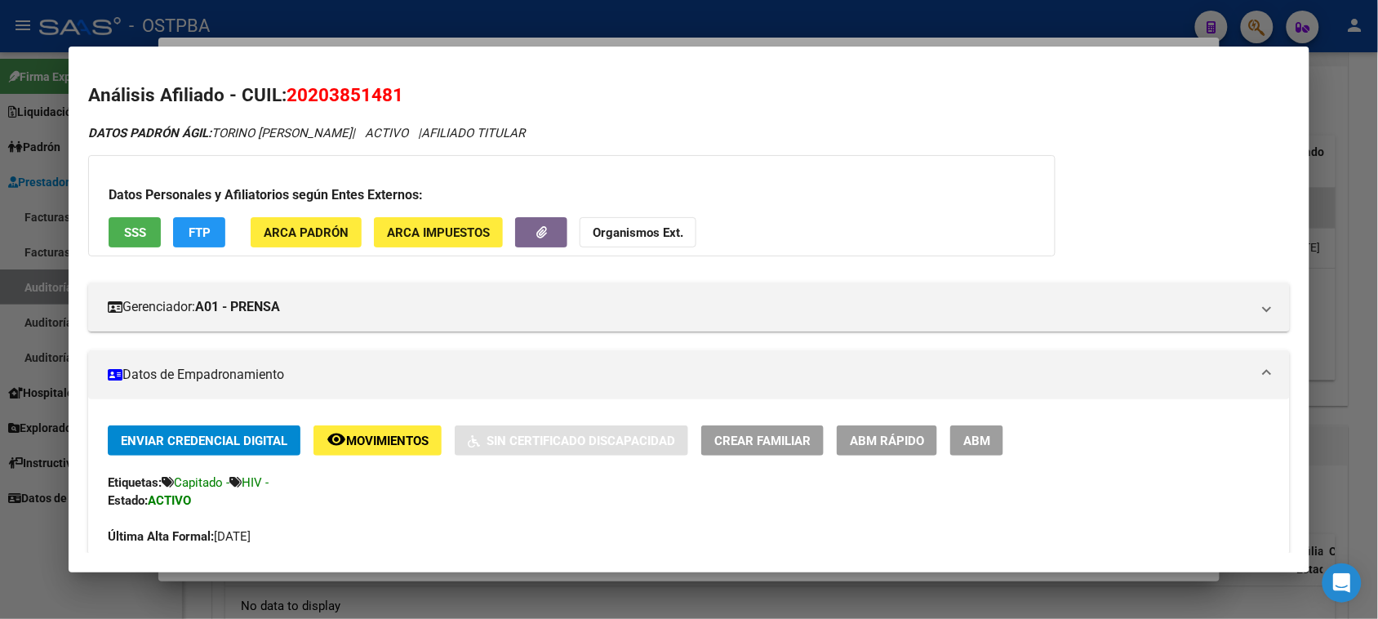
click at [666, 220] on button "Organismos Ext." at bounding box center [637, 232] width 117 height 30
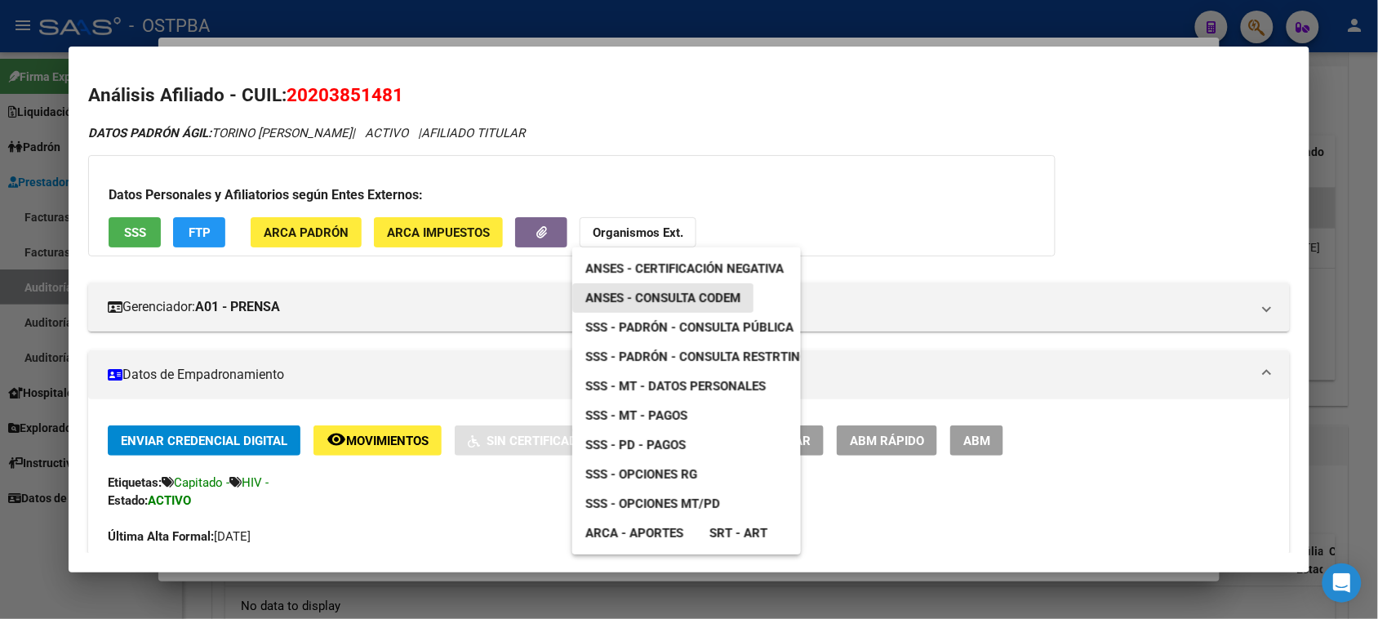
click at [714, 292] on span "ANSES - Consulta CODEM" at bounding box center [662, 298] width 155 height 15
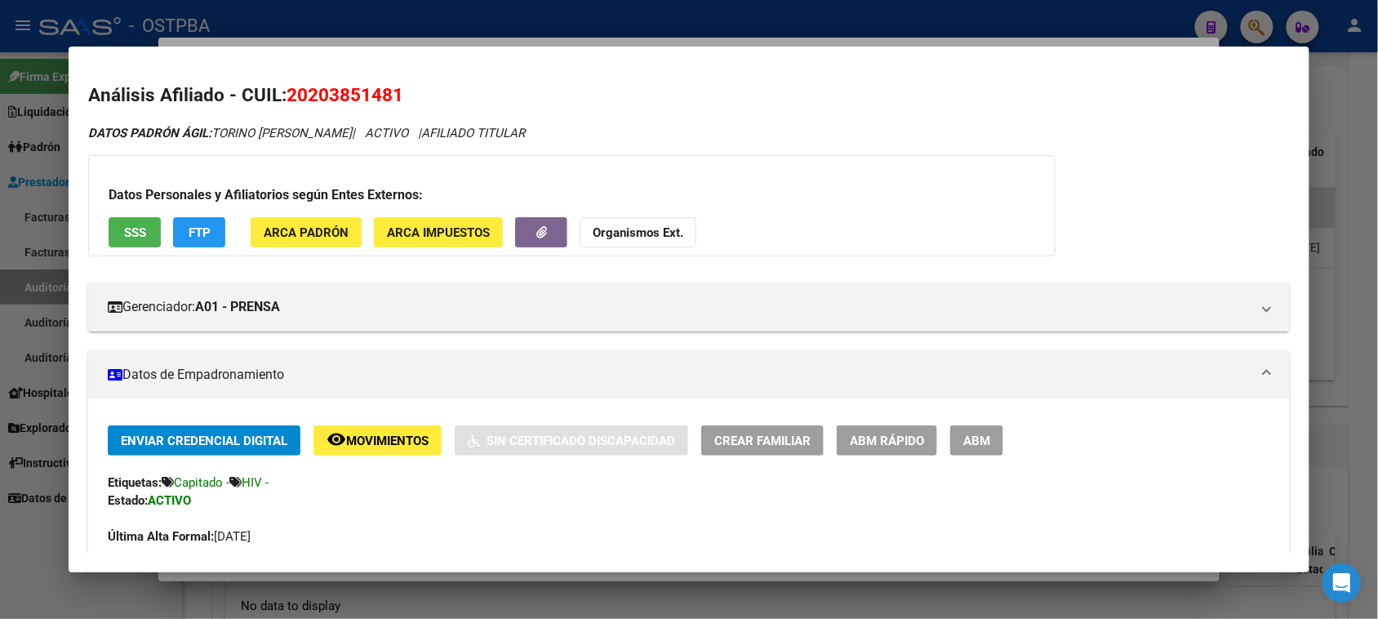
click at [30, 547] on div at bounding box center [689, 309] width 1378 height 619
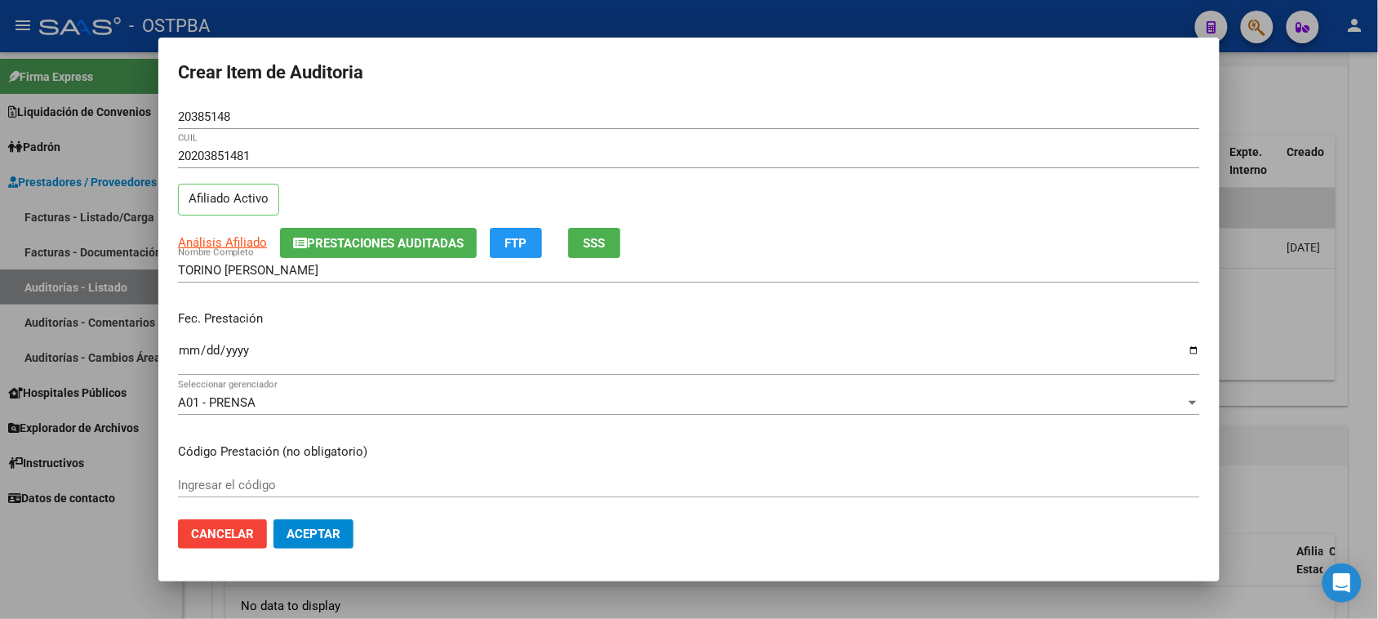
click at [180, 349] on input "Ingresar la fecha" at bounding box center [689, 357] width 1022 height 26
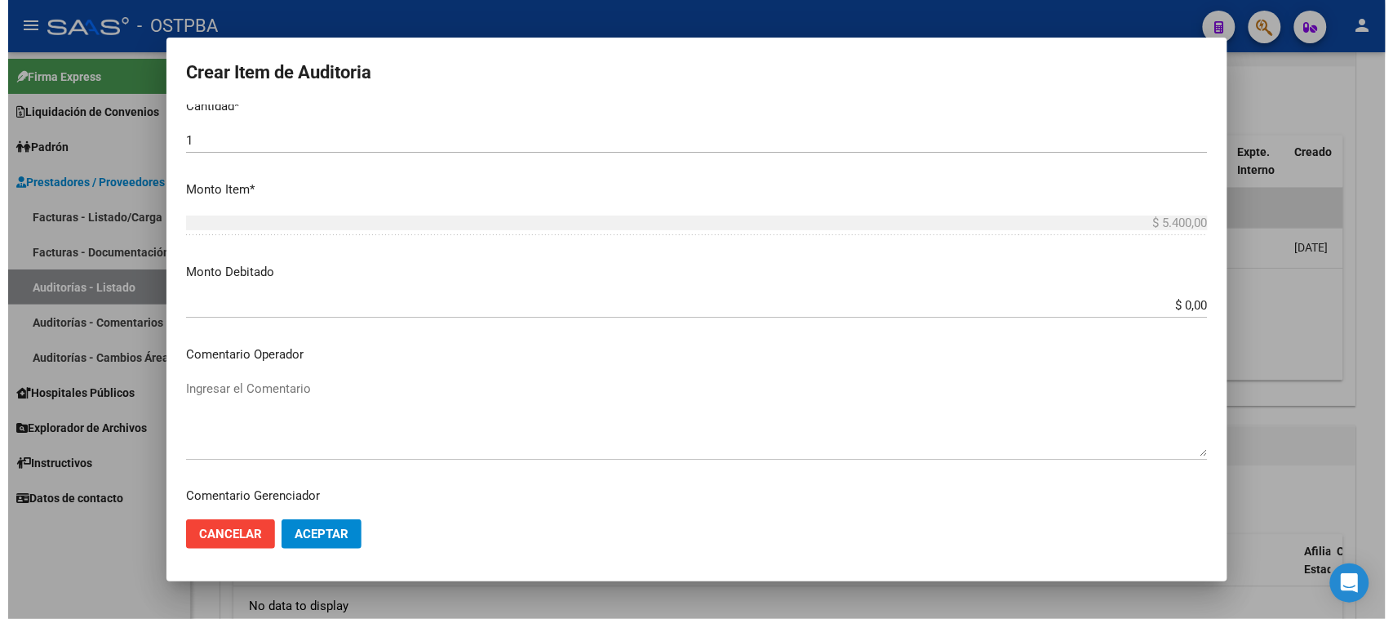
scroll to position [875, 0]
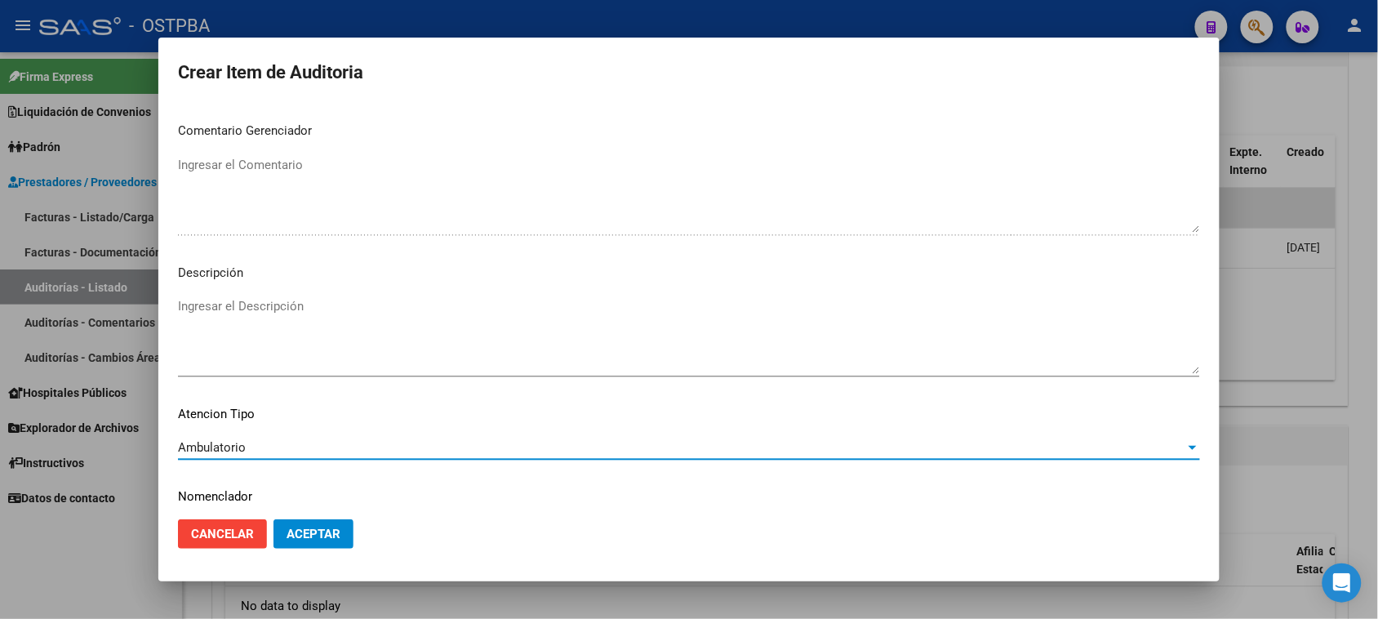
click at [333, 521] on button "Aceptar" at bounding box center [313, 533] width 80 height 29
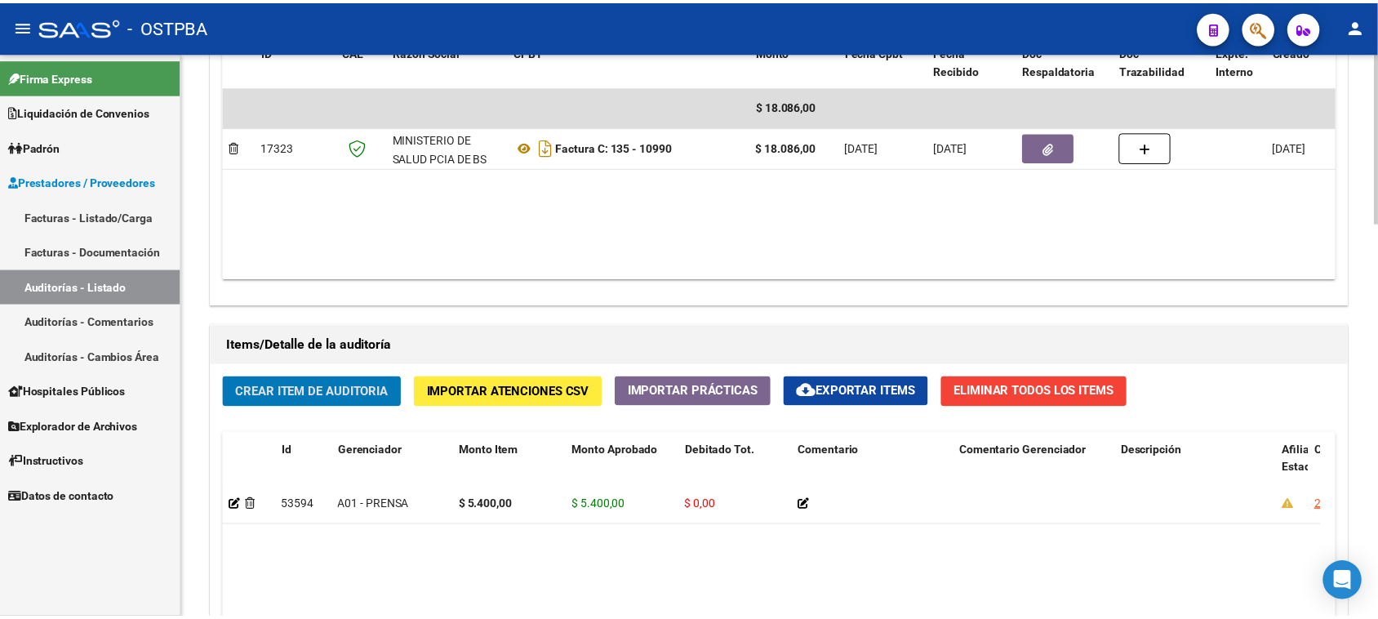
scroll to position [1020, 0]
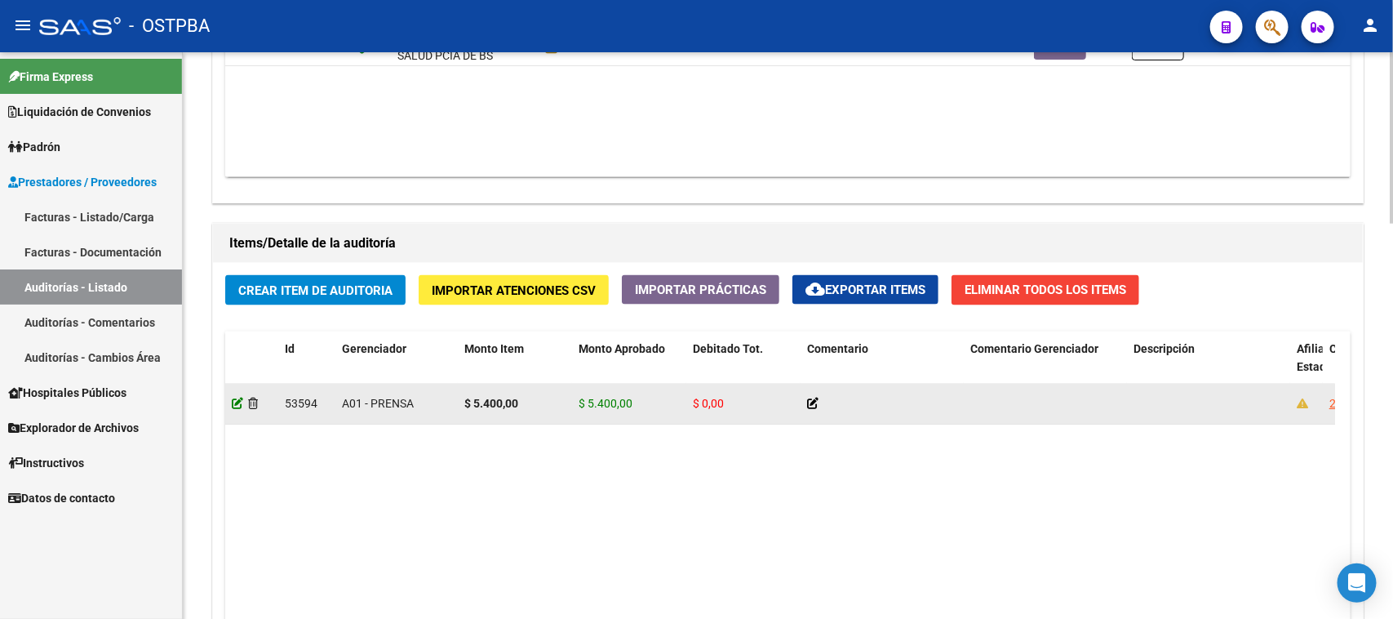
click at [237, 402] on icon at bounding box center [237, 402] width 11 height 11
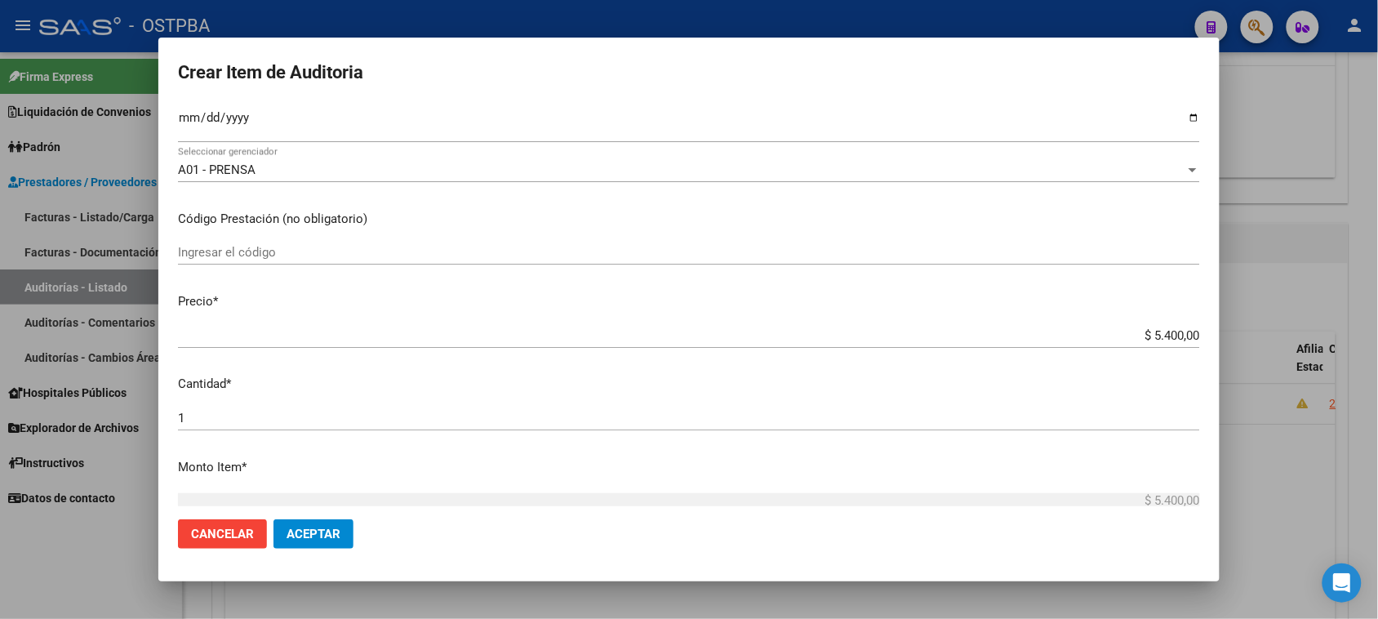
scroll to position [204, 0]
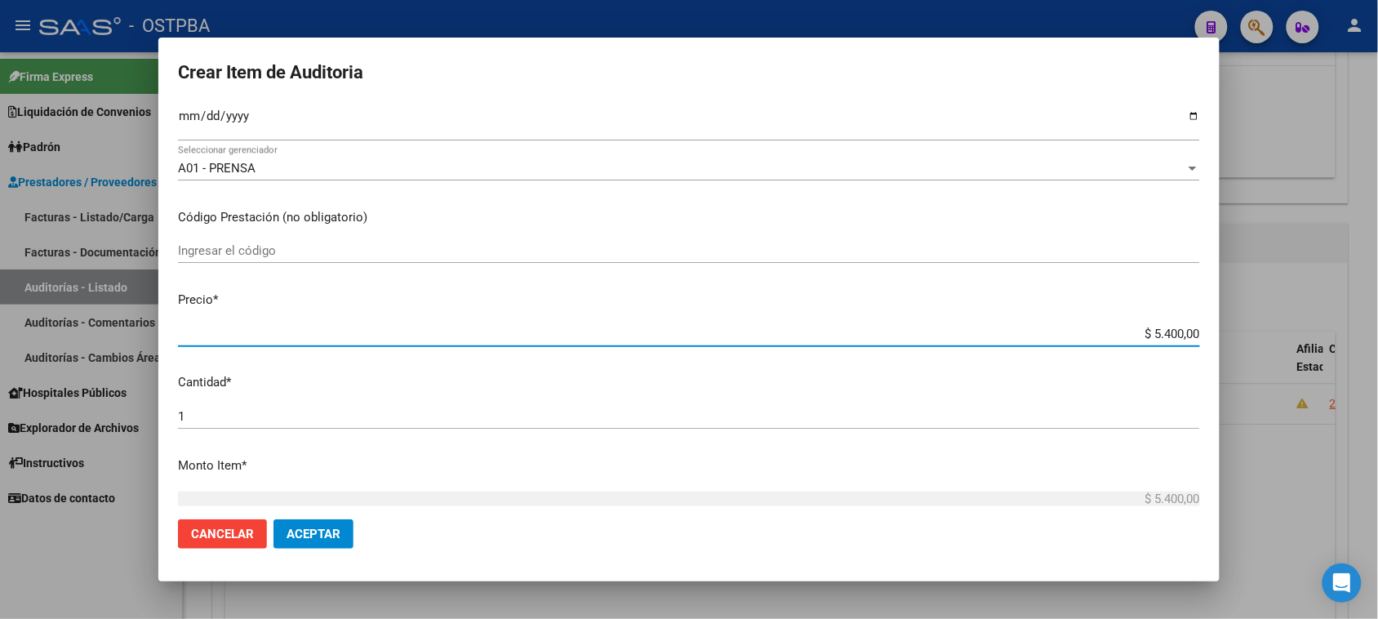
drag, startPoint x: 1137, startPoint y: 331, endPoint x: 1392, endPoint y: 406, distance: 266.2
click at [1377, 406] on html "menu - OSTPBA person Firma Express Liquidación de Convenios Gastos - Items Gast…" at bounding box center [689, 309] width 1378 height 619
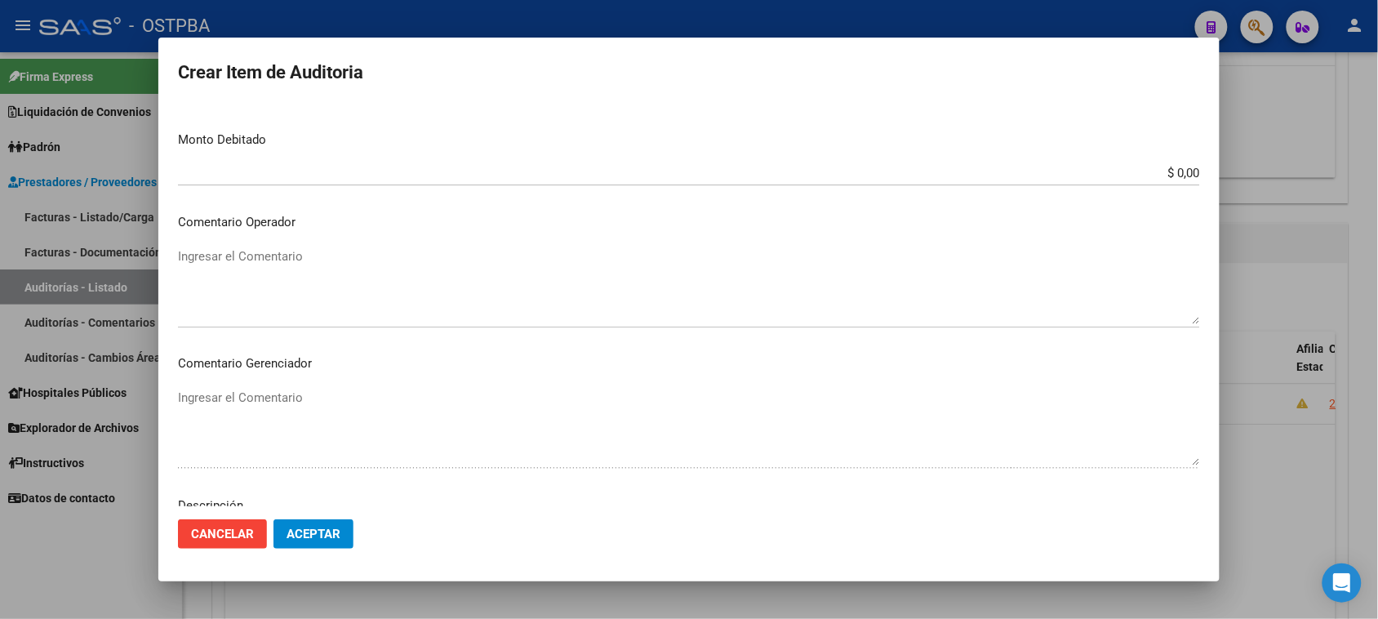
scroll to position [895, 0]
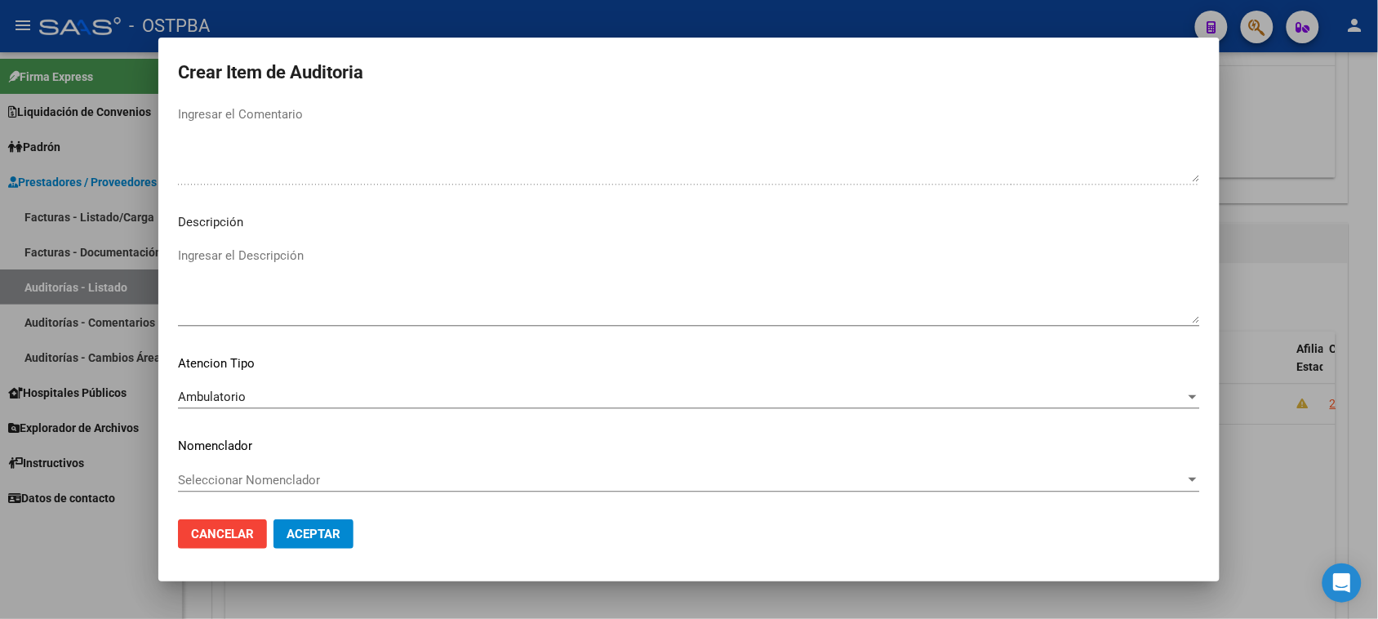
click at [323, 536] on span "Aceptar" at bounding box center [313, 533] width 54 height 15
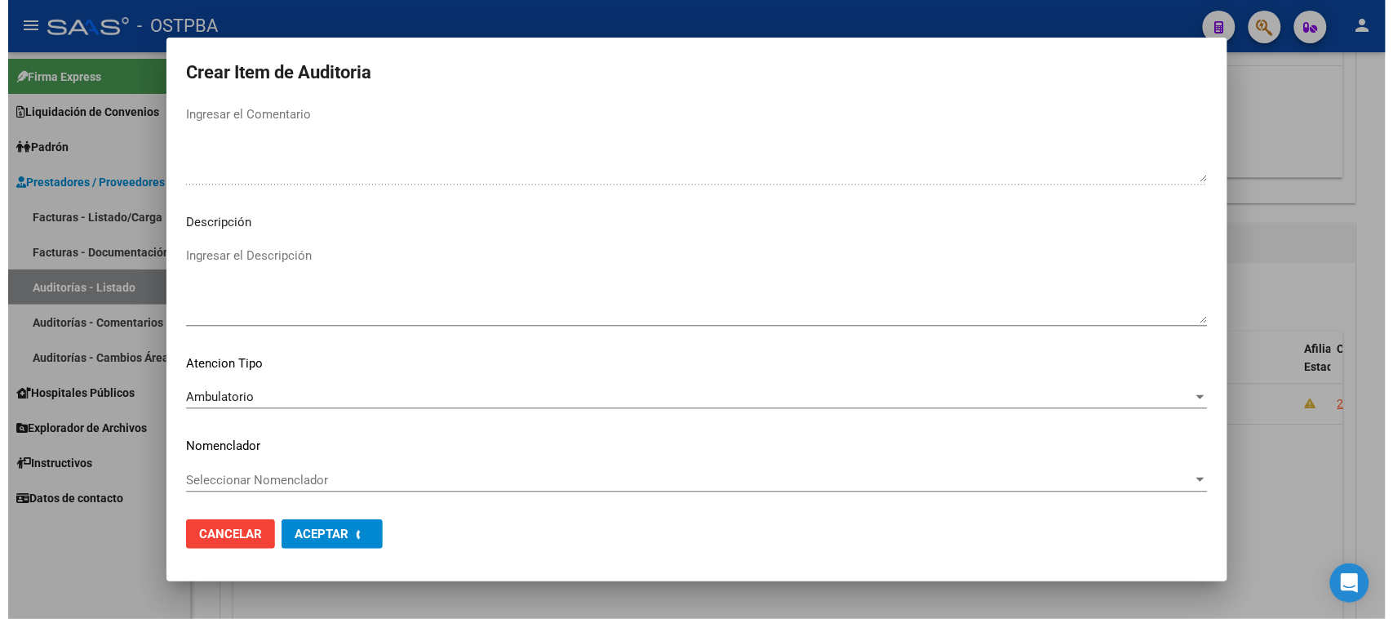
scroll to position [0, 0]
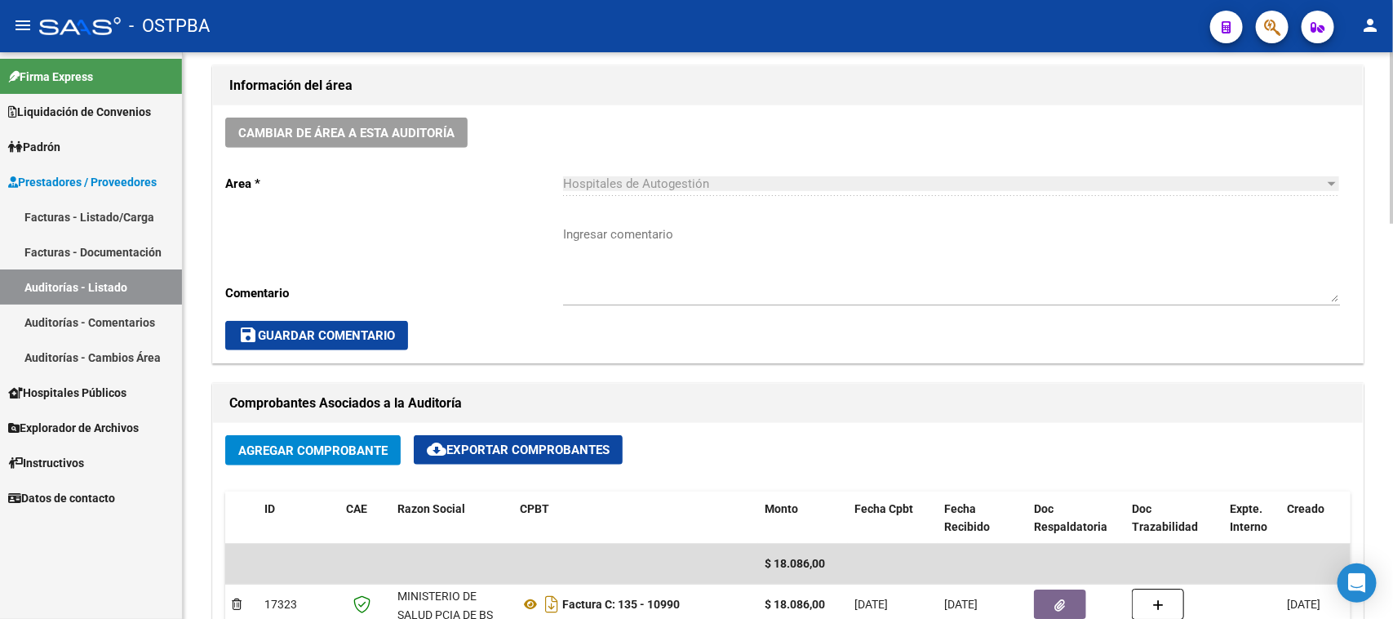
scroll to position [612, 0]
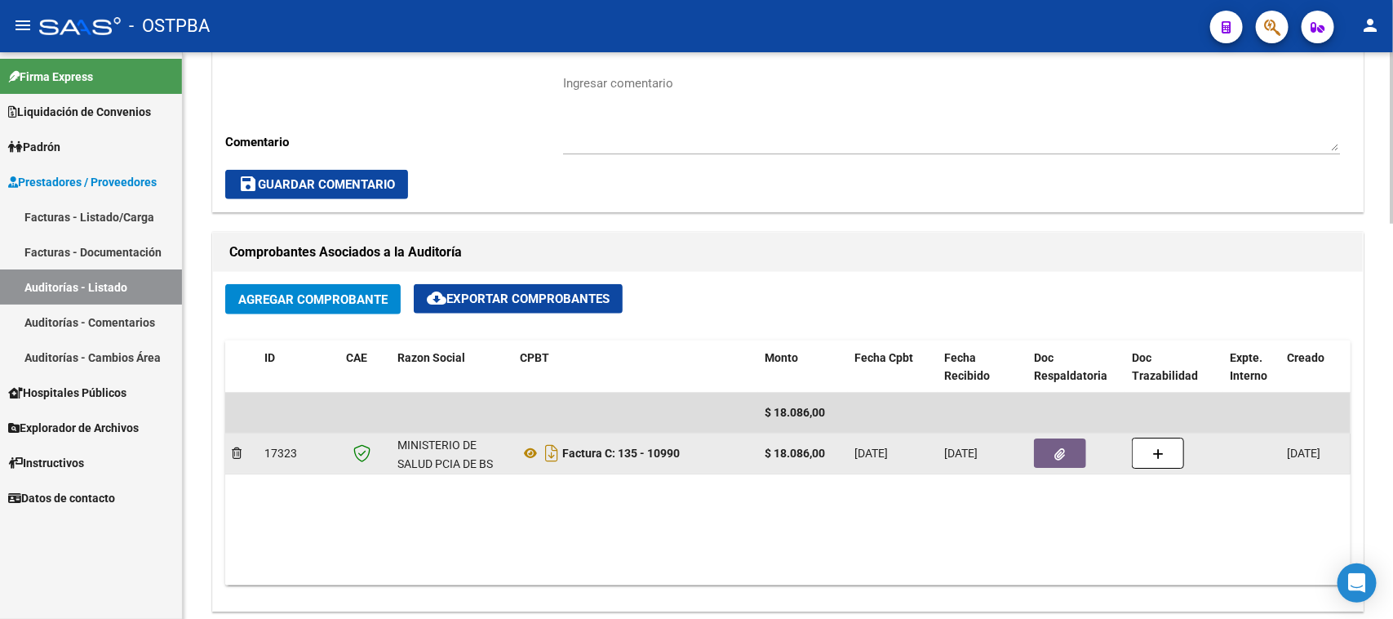
click at [1083, 450] on button "button" at bounding box center [1060, 452] width 52 height 29
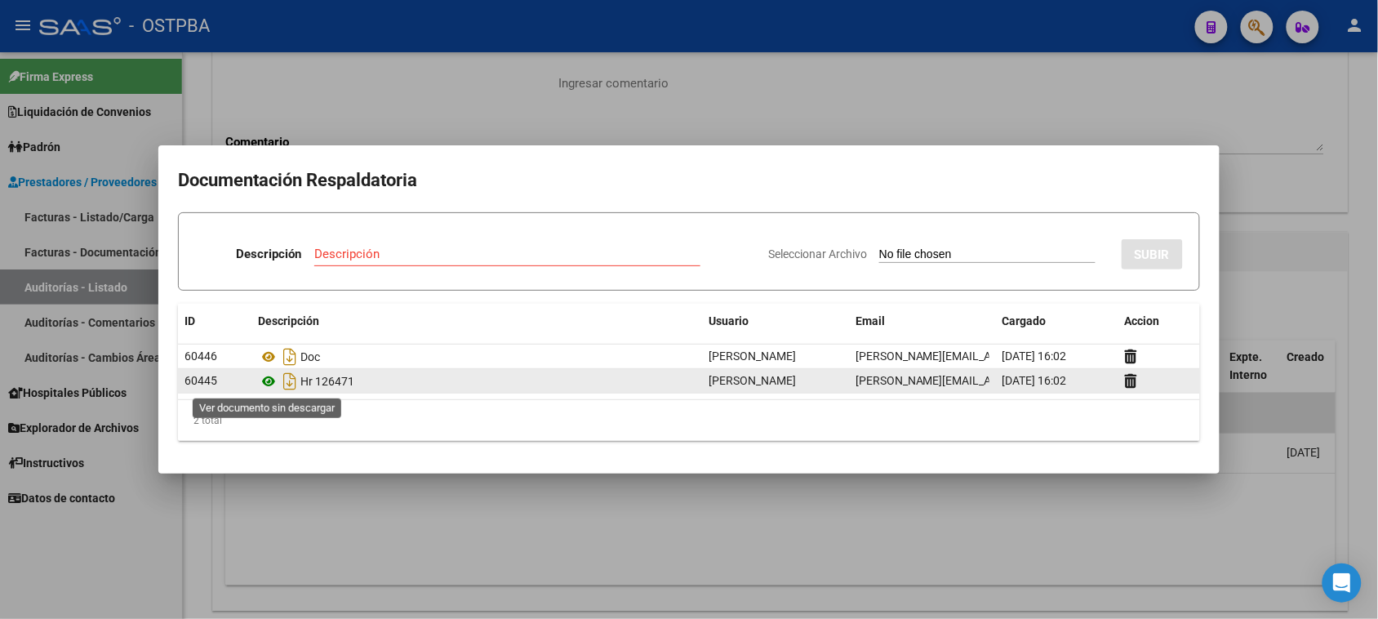
click at [270, 381] on icon at bounding box center [268, 381] width 21 height 20
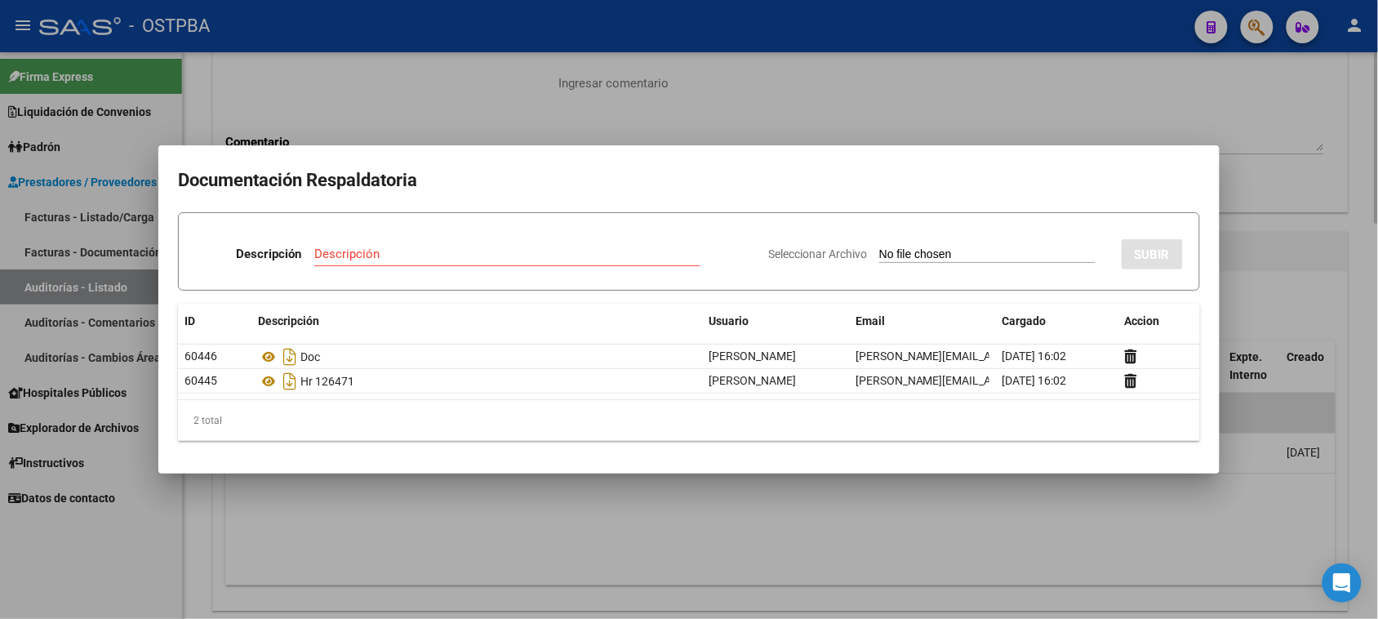
drag, startPoint x: 227, startPoint y: 539, endPoint x: 278, endPoint y: 490, distance: 71.6
click at [229, 531] on div at bounding box center [689, 309] width 1378 height 619
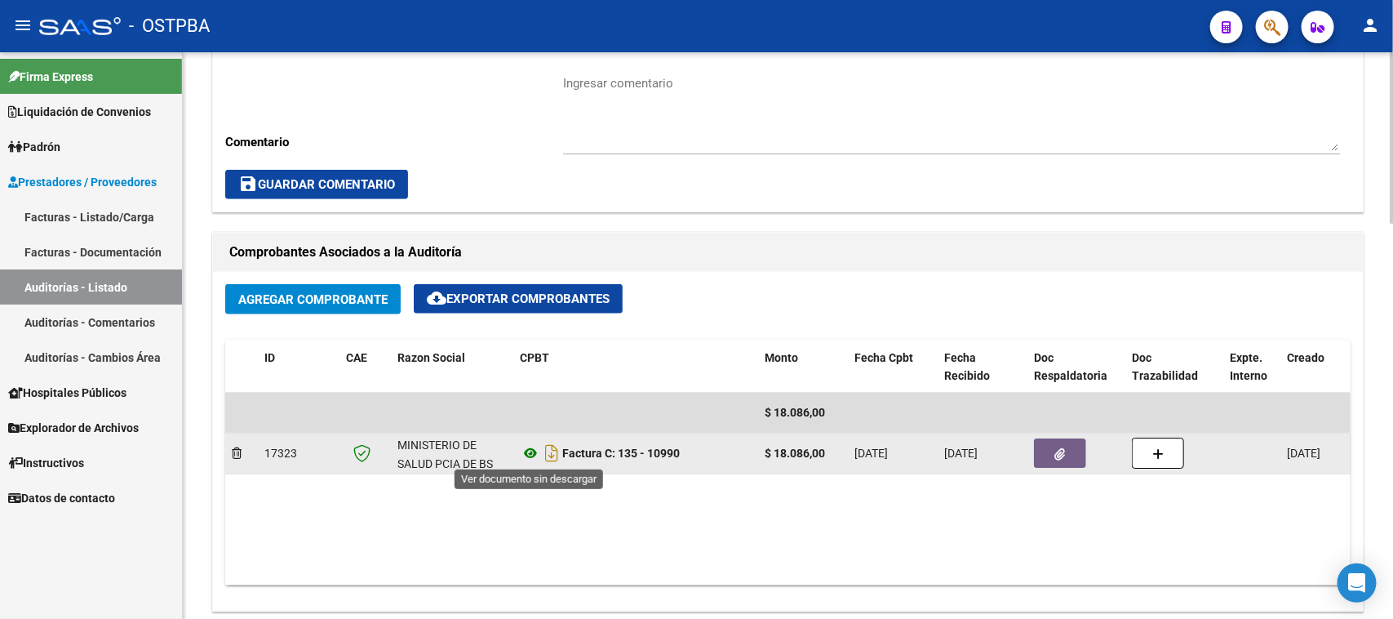
click at [529, 450] on icon at bounding box center [530, 453] width 21 height 20
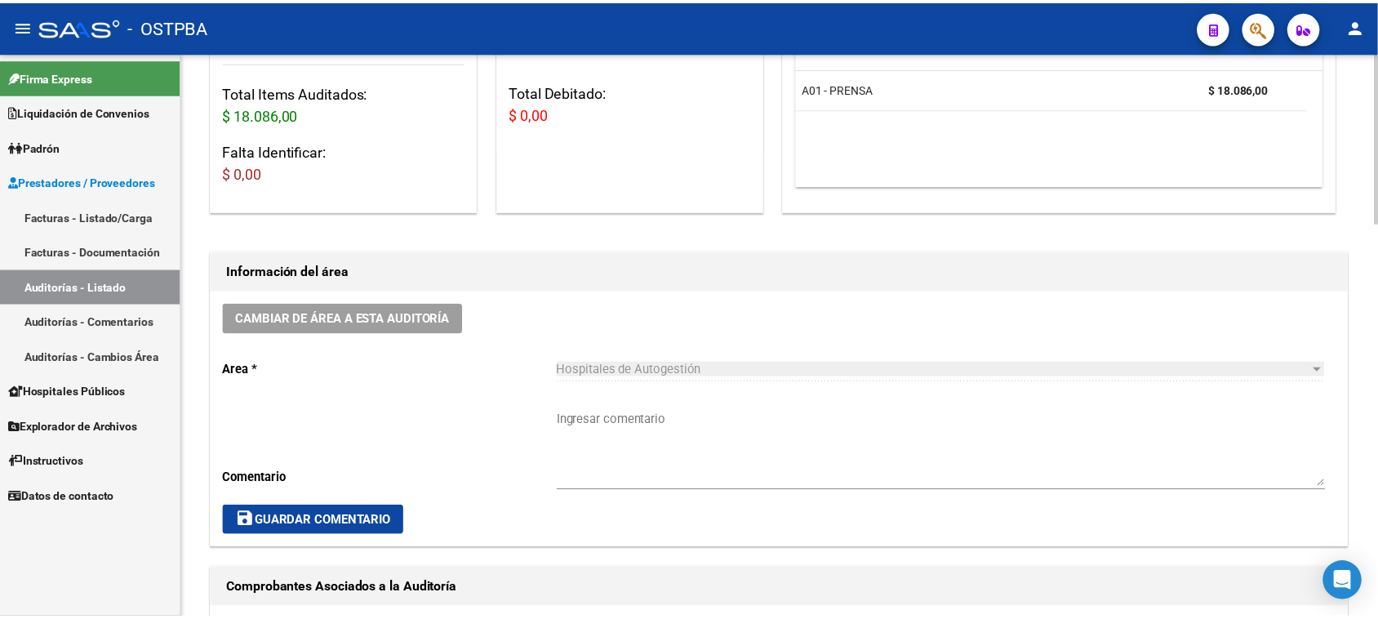
scroll to position [0, 0]
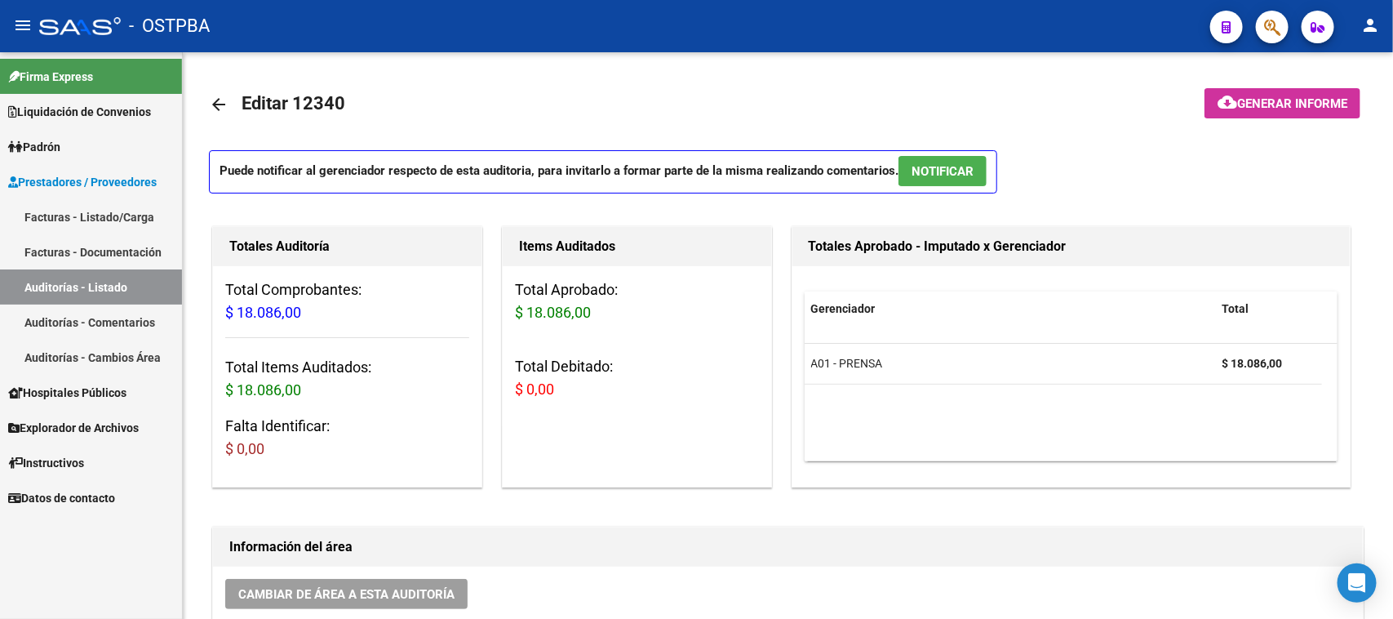
click at [76, 211] on link "Facturas - Listado/Carga" at bounding box center [91, 216] width 182 height 35
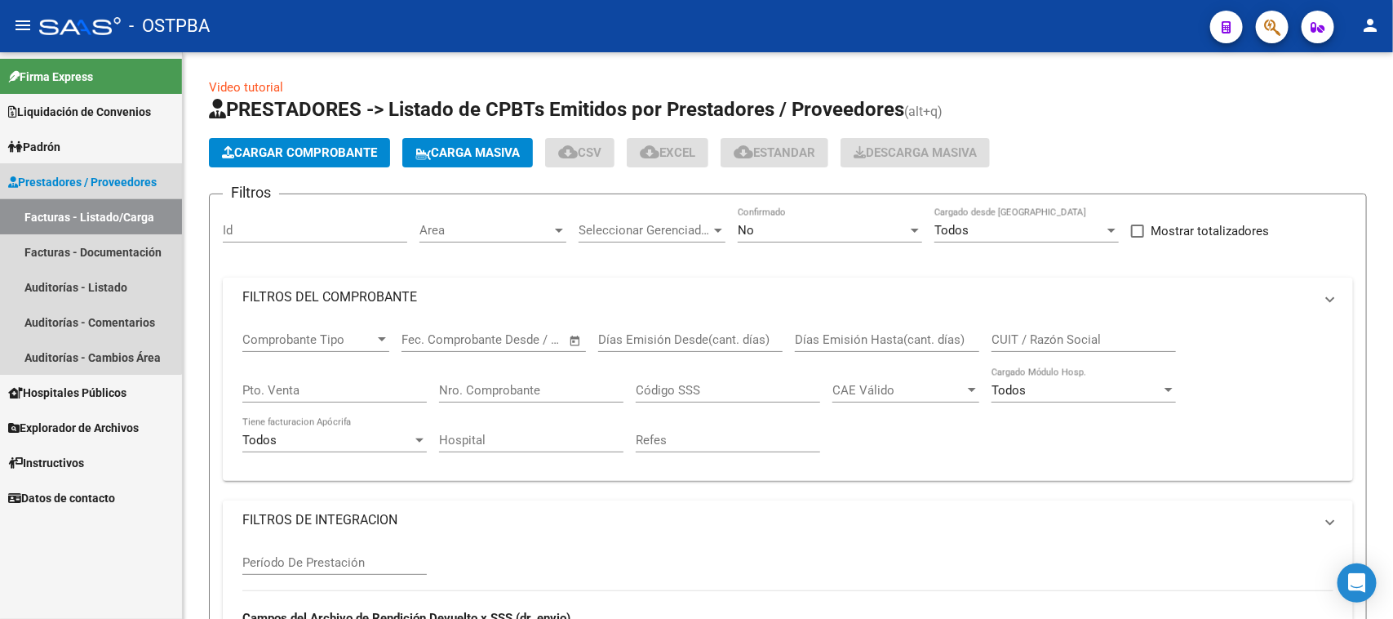
click at [76, 211] on link "Facturas - Listado/Carga" at bounding box center [91, 216] width 182 height 35
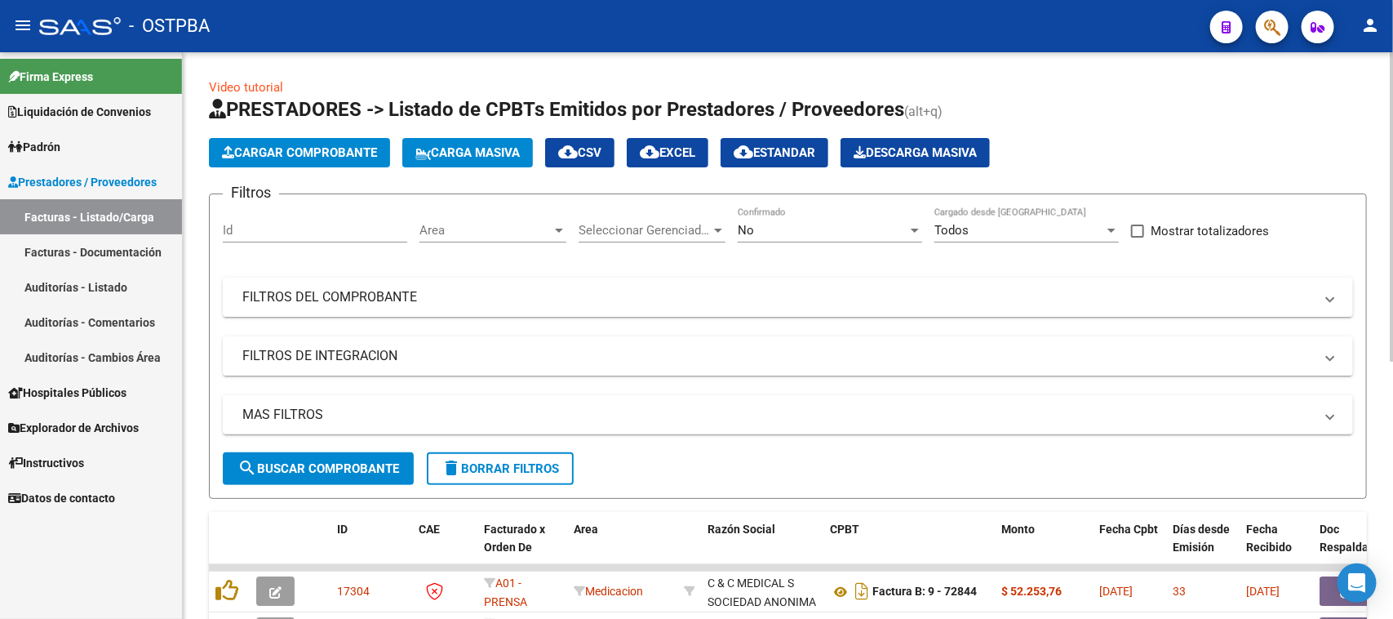
click at [344, 156] on span "Cargar Comprobante" at bounding box center [299, 152] width 155 height 15
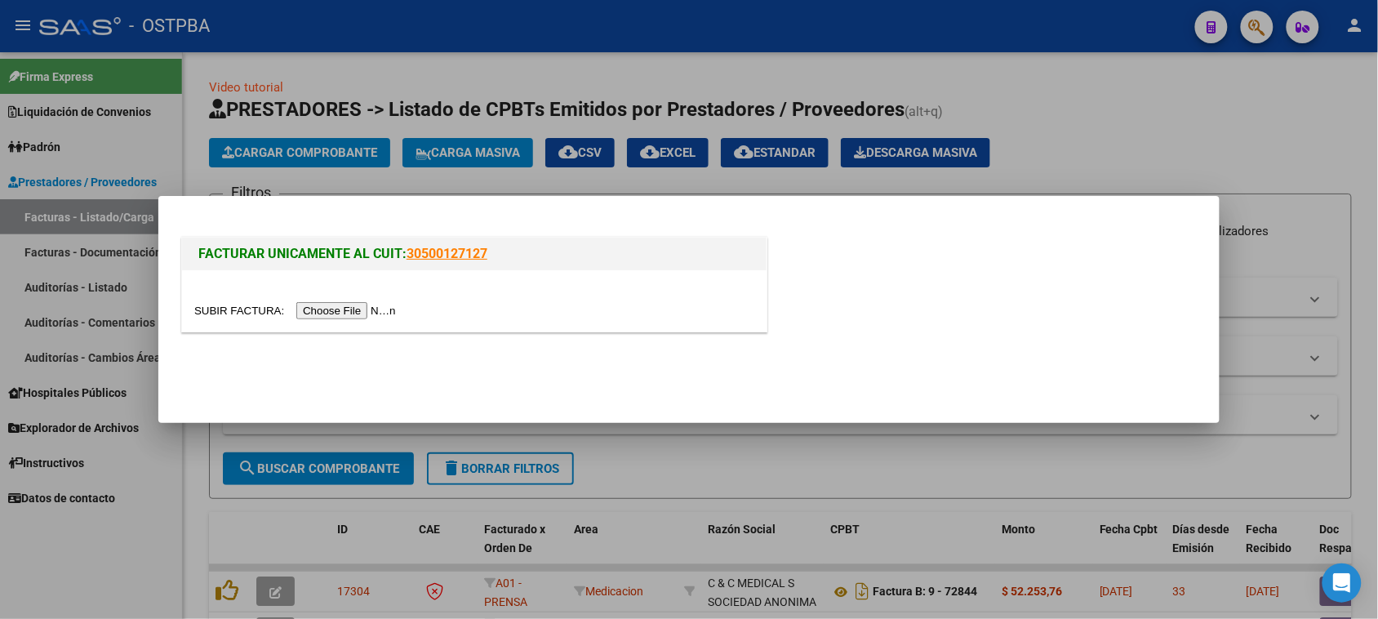
click at [348, 311] on input "file" at bounding box center [297, 310] width 206 height 17
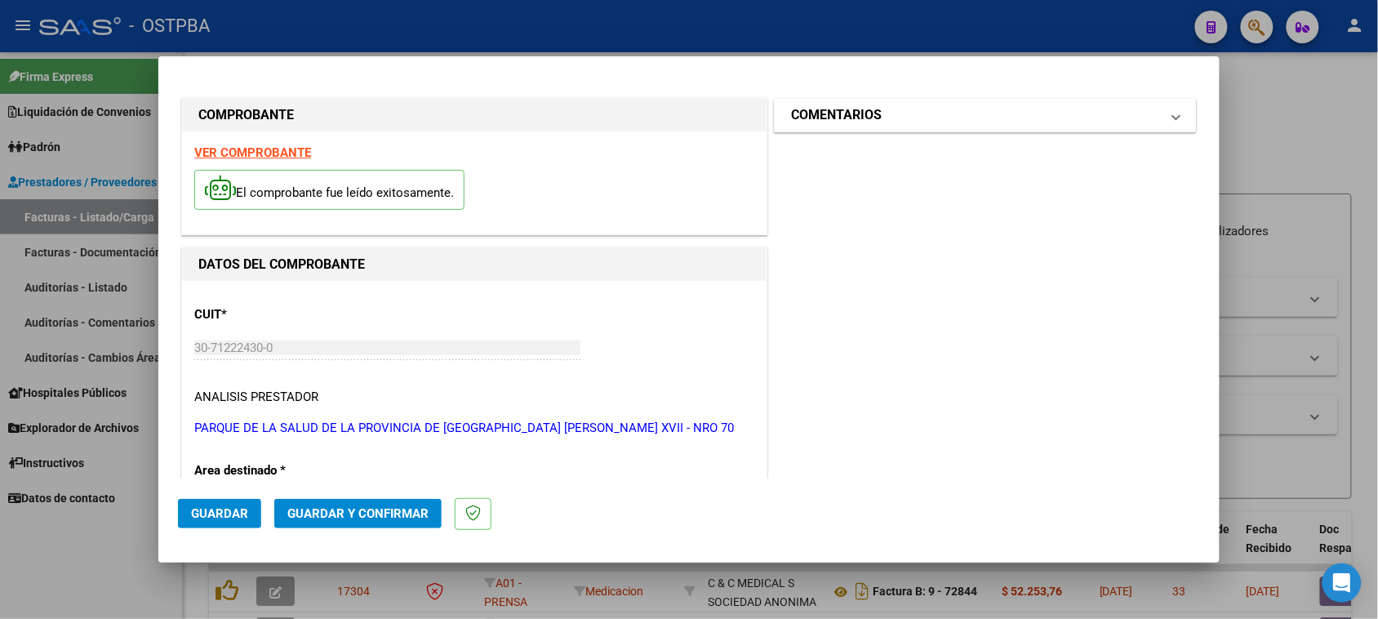
click at [857, 112] on h1 "COMENTARIOS" at bounding box center [836, 115] width 91 height 20
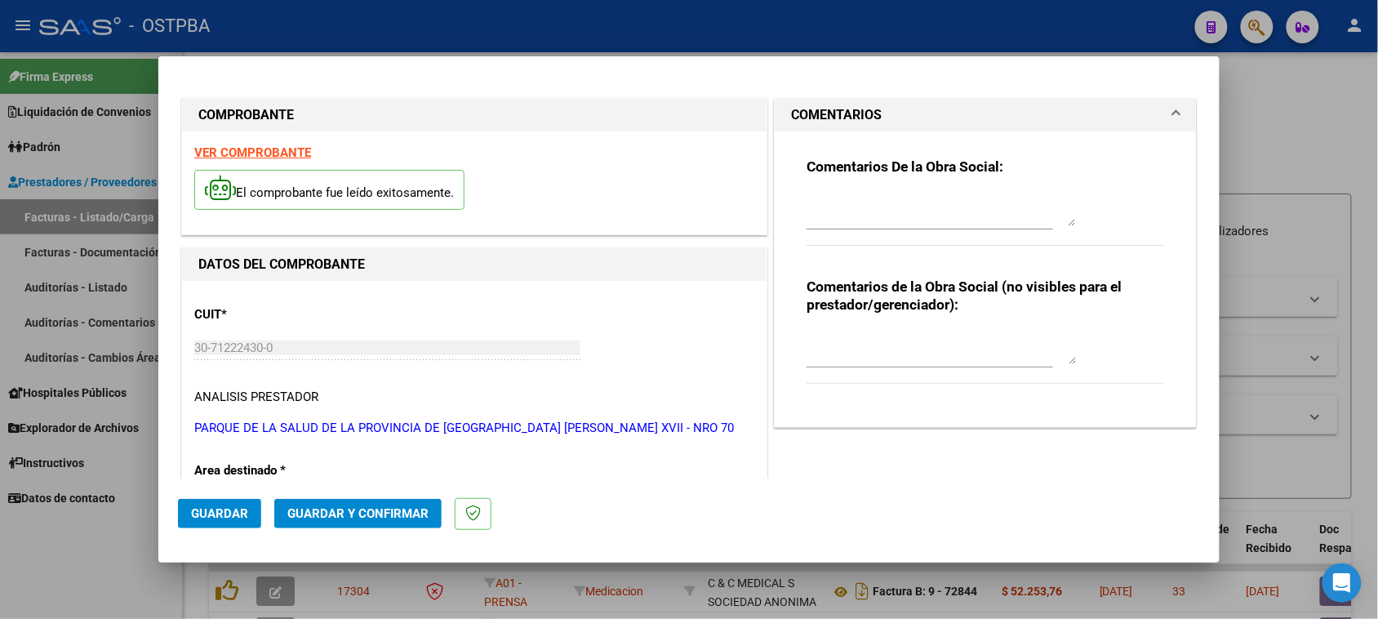
click at [890, 222] on textarea at bounding box center [940, 209] width 269 height 33
type textarea "HR 126473"
click at [1099, 365] on div "Comentarios de la Obra Social (no visibles para el prestador/gerenciador):" at bounding box center [984, 338] width 357 height 123
click at [213, 515] on span "Guardar" at bounding box center [219, 513] width 57 height 15
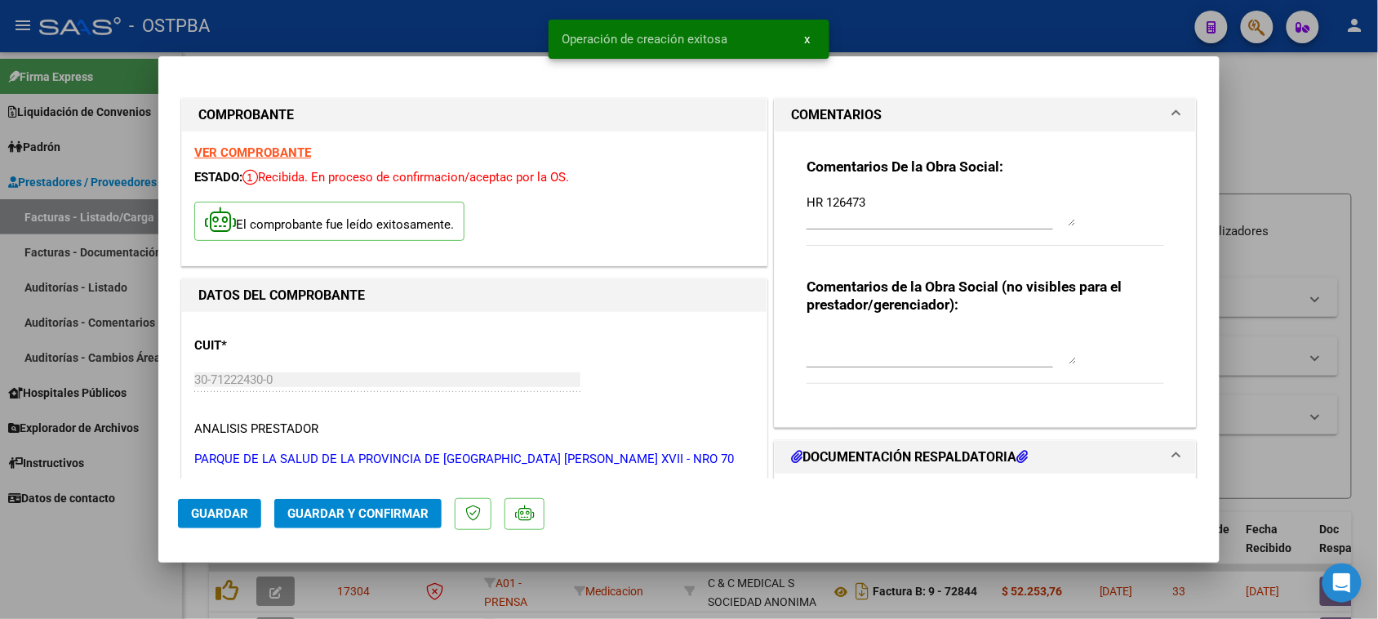
scroll to position [102, 0]
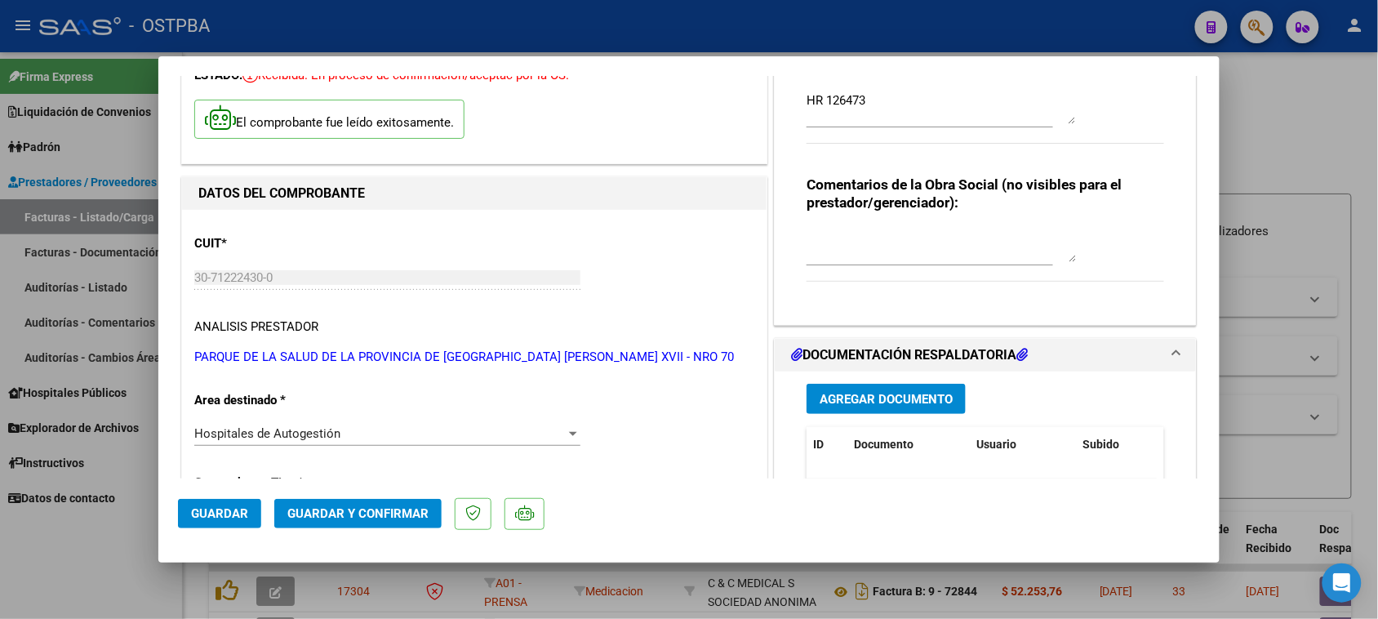
click at [896, 388] on button "Agregar Documento" at bounding box center [885, 399] width 159 height 30
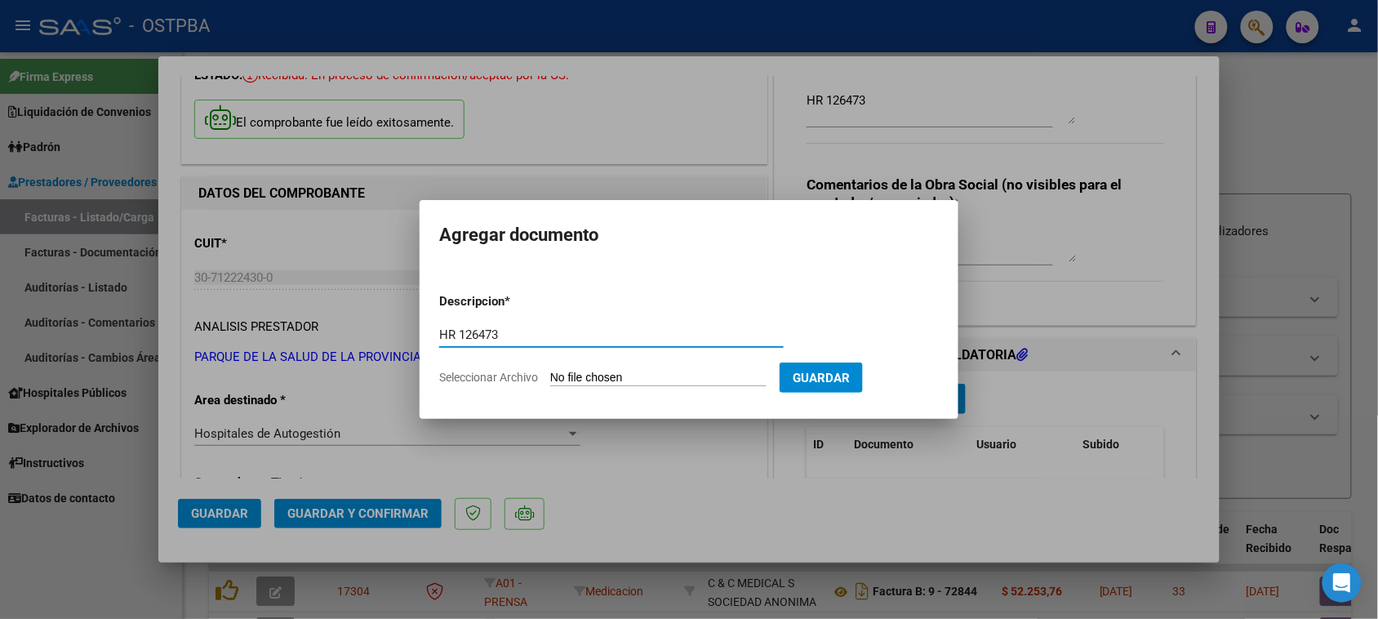
type input "HR 126473"
click at [550, 371] on input "Seleccionar Archivo" at bounding box center [658, 379] width 216 height 16
type input "C:\fakepath\HR 126473.pdf"
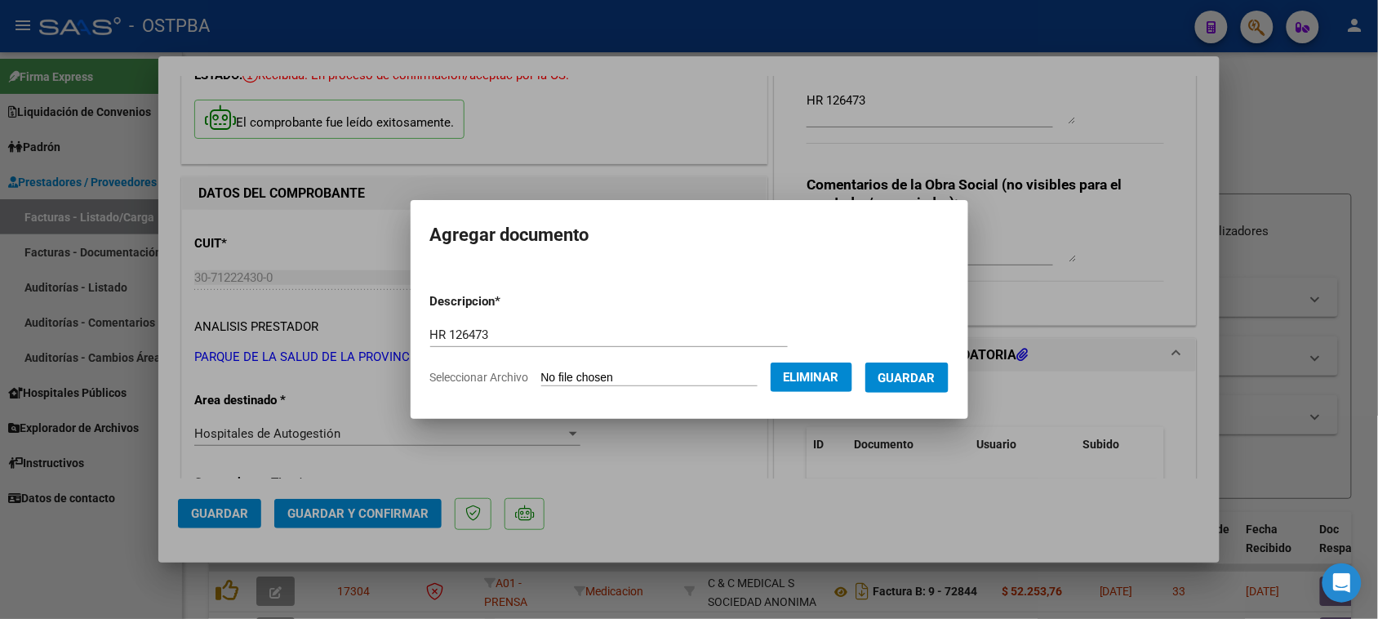
click at [911, 382] on span "Guardar" at bounding box center [906, 378] width 57 height 15
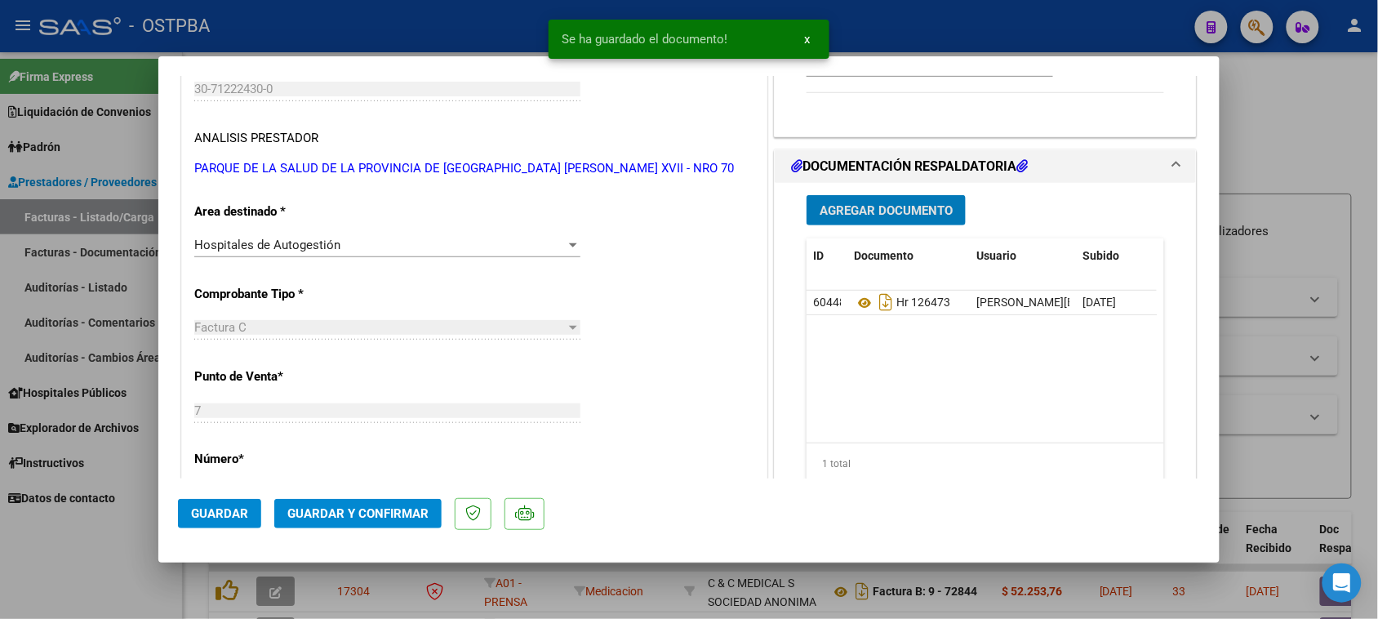
scroll to position [306, 0]
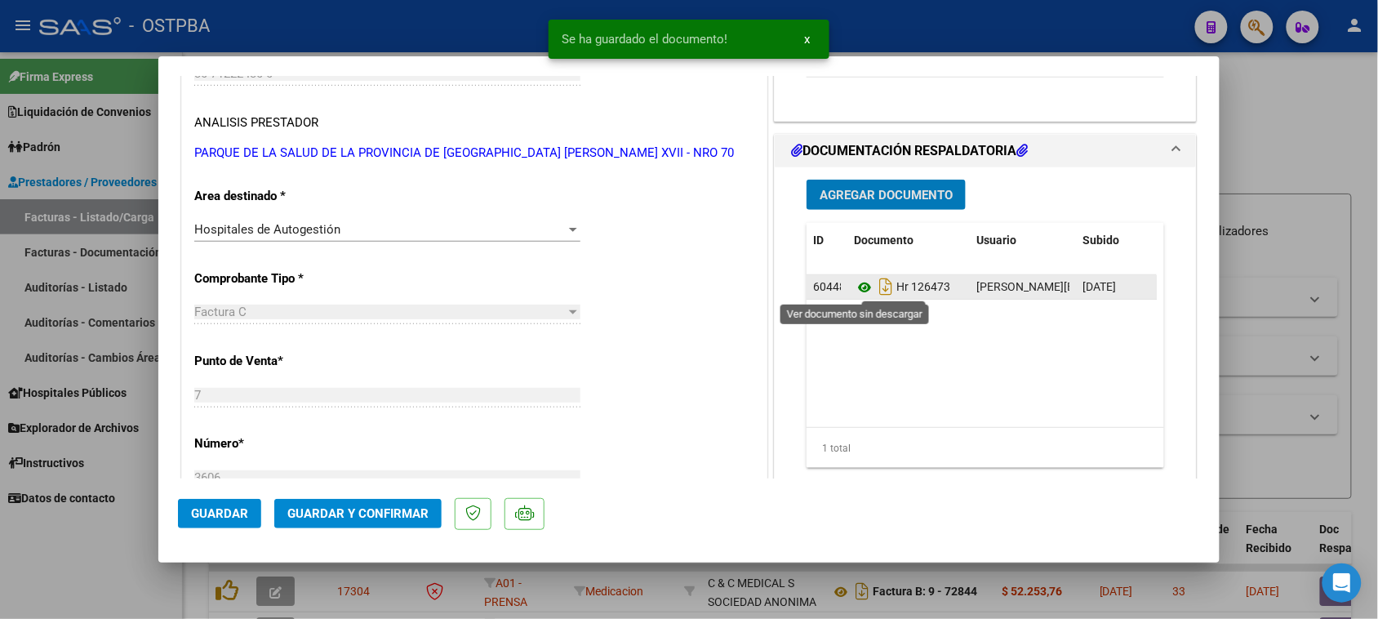
click at [857, 287] on icon at bounding box center [864, 287] width 21 height 20
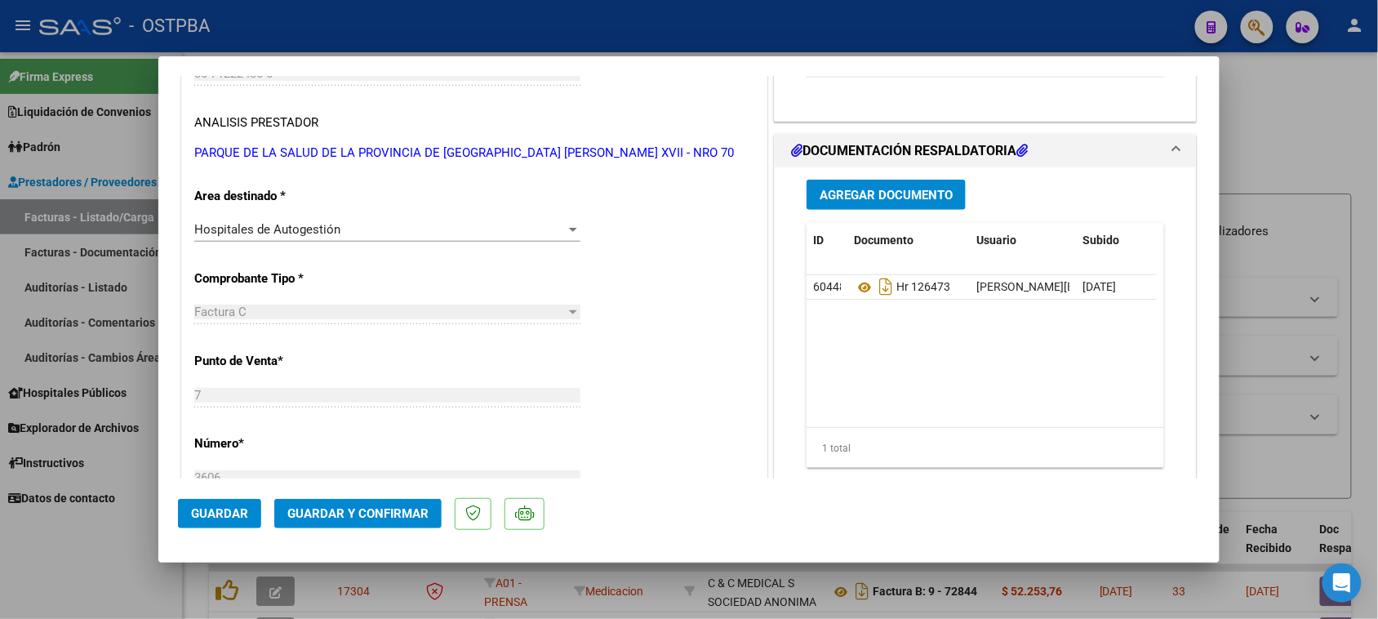
click at [885, 192] on span "Agregar Documento" at bounding box center [885, 195] width 133 height 15
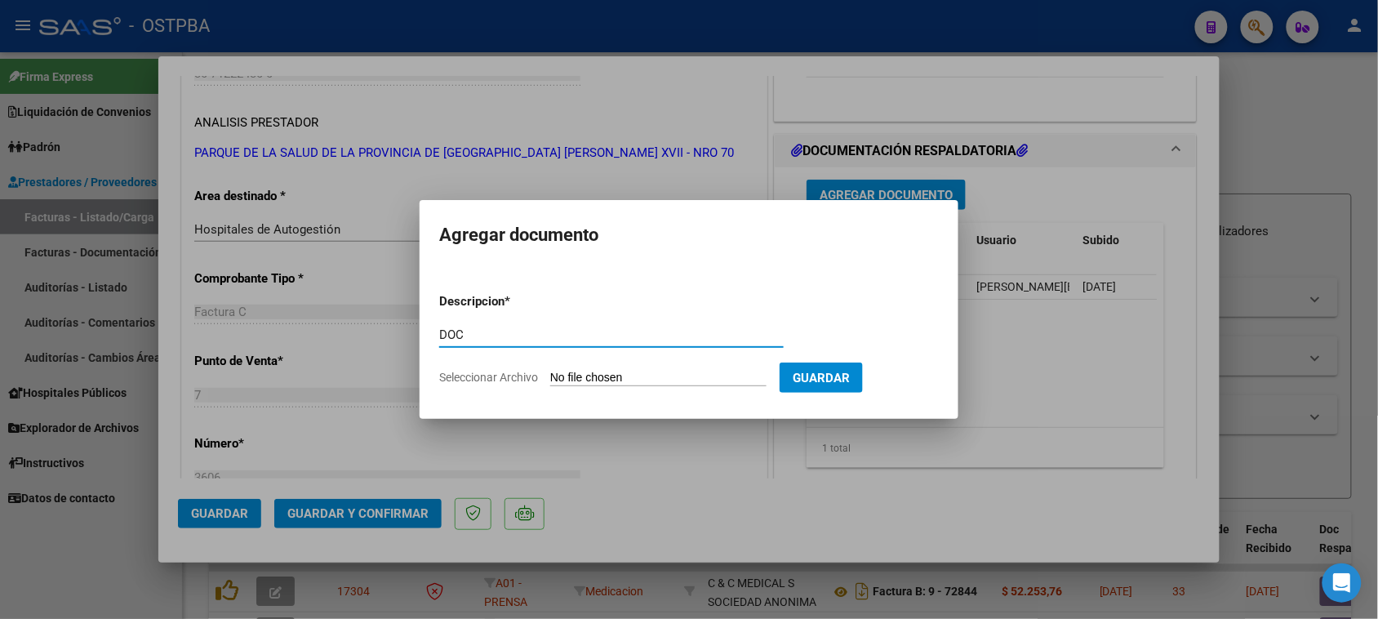
type input "DOC"
click at [550, 371] on input "Seleccionar Archivo" at bounding box center [658, 379] width 216 height 16
type input "C:\fakepath\DOC 3606.pdf"
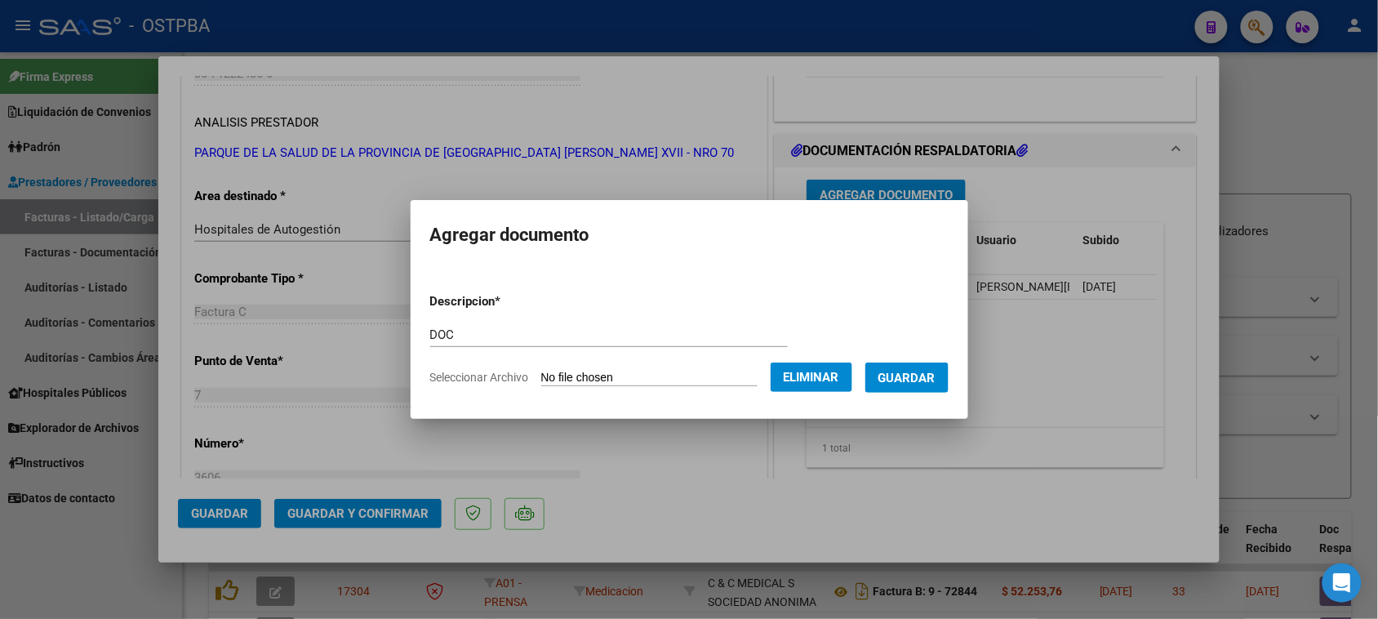
click at [933, 381] on span "Guardar" at bounding box center [906, 378] width 57 height 15
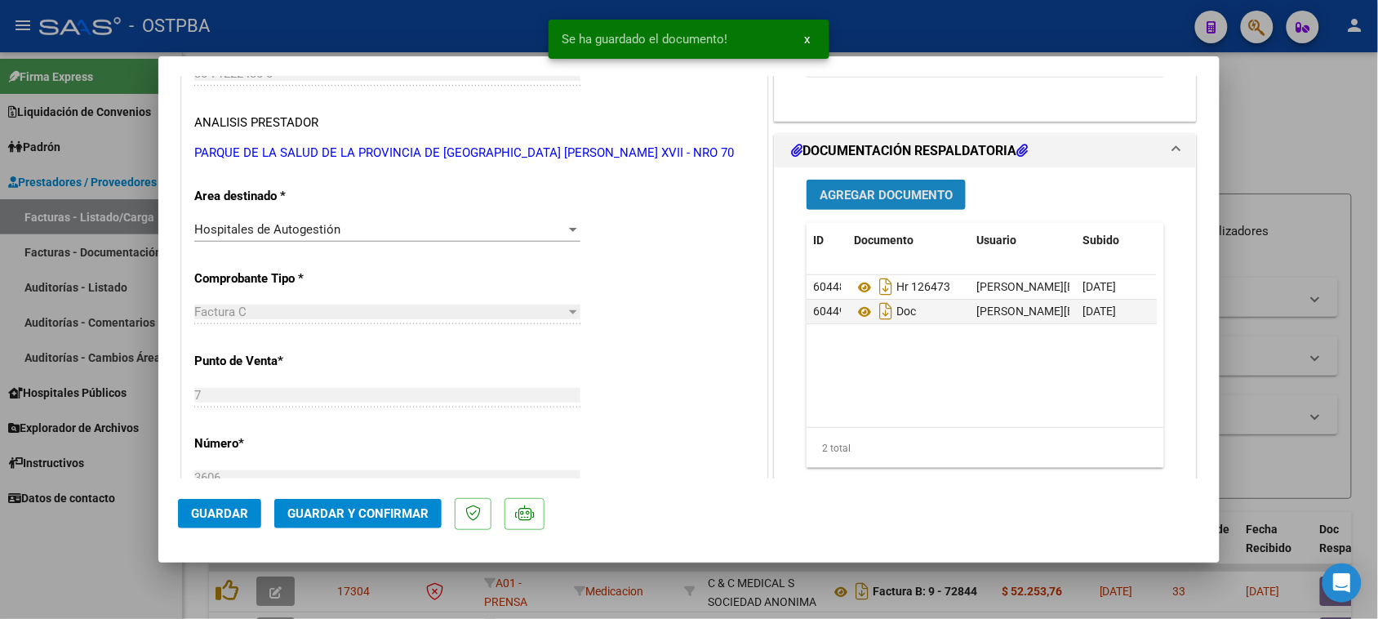
click at [880, 198] on span "Agregar Documento" at bounding box center [885, 195] width 133 height 15
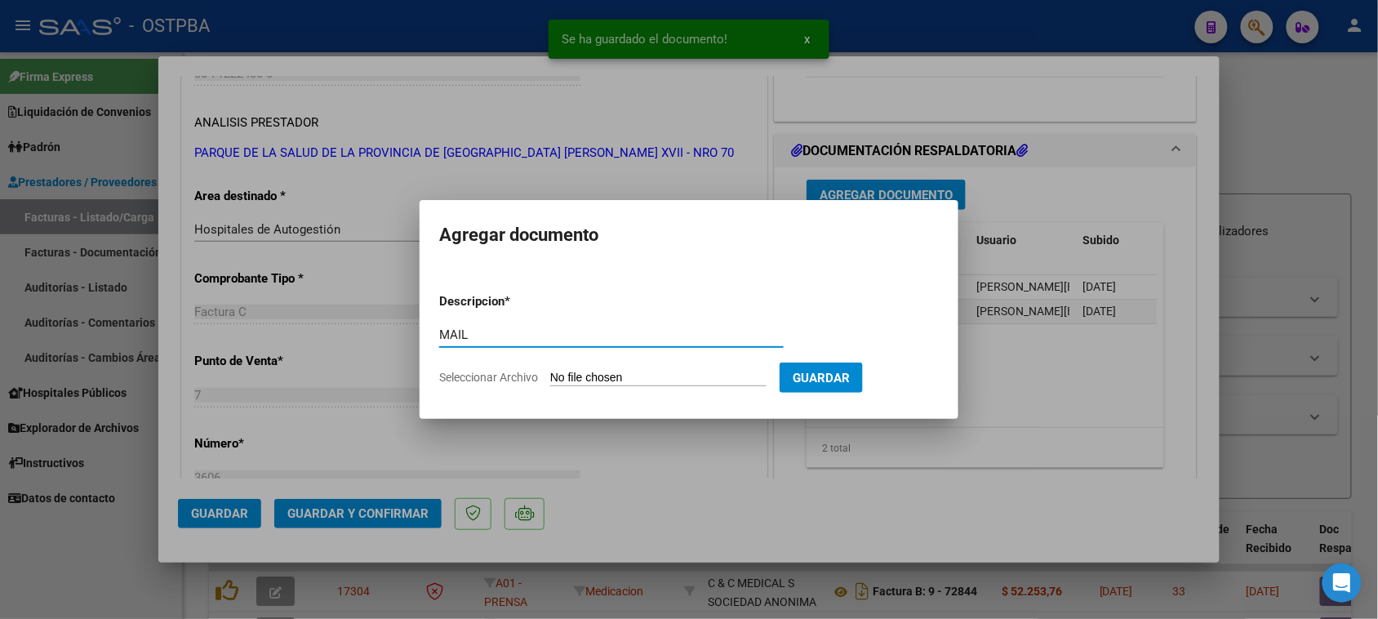
type input "MAIL"
click at [550, 371] on input "Seleccionar Archivo" at bounding box center [658, 379] width 216 height 16
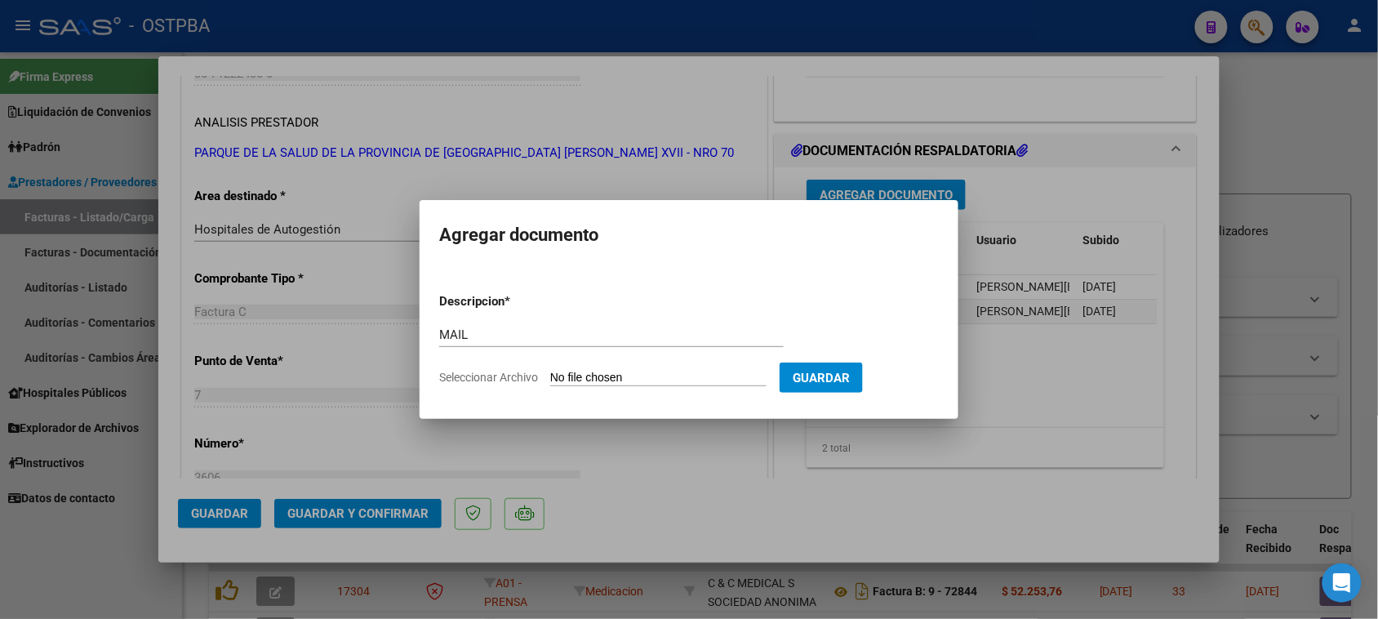
type input "C:\fakepath\Gmail - ENVIO FACTURA Nº [PHONE_NUMBER].pdf"
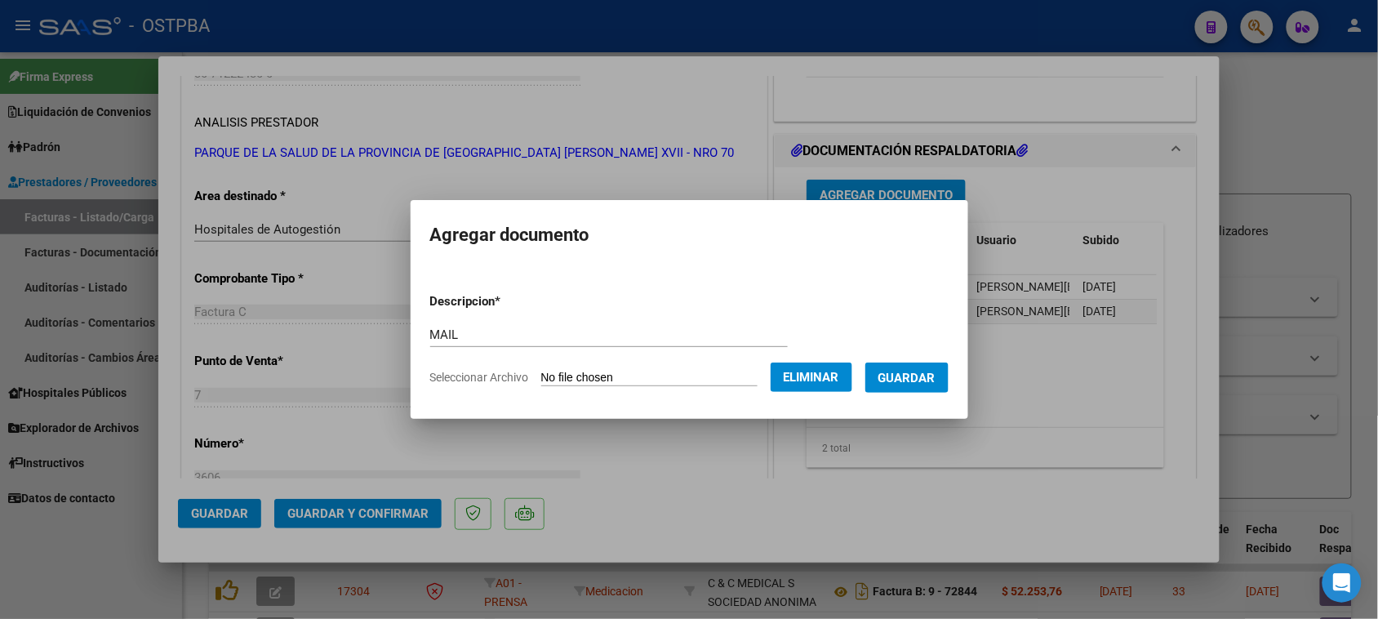
drag, startPoint x: 928, startPoint y: 369, endPoint x: 903, endPoint y: 380, distance: 27.8
click at [927, 371] on span "Guardar" at bounding box center [906, 378] width 57 height 15
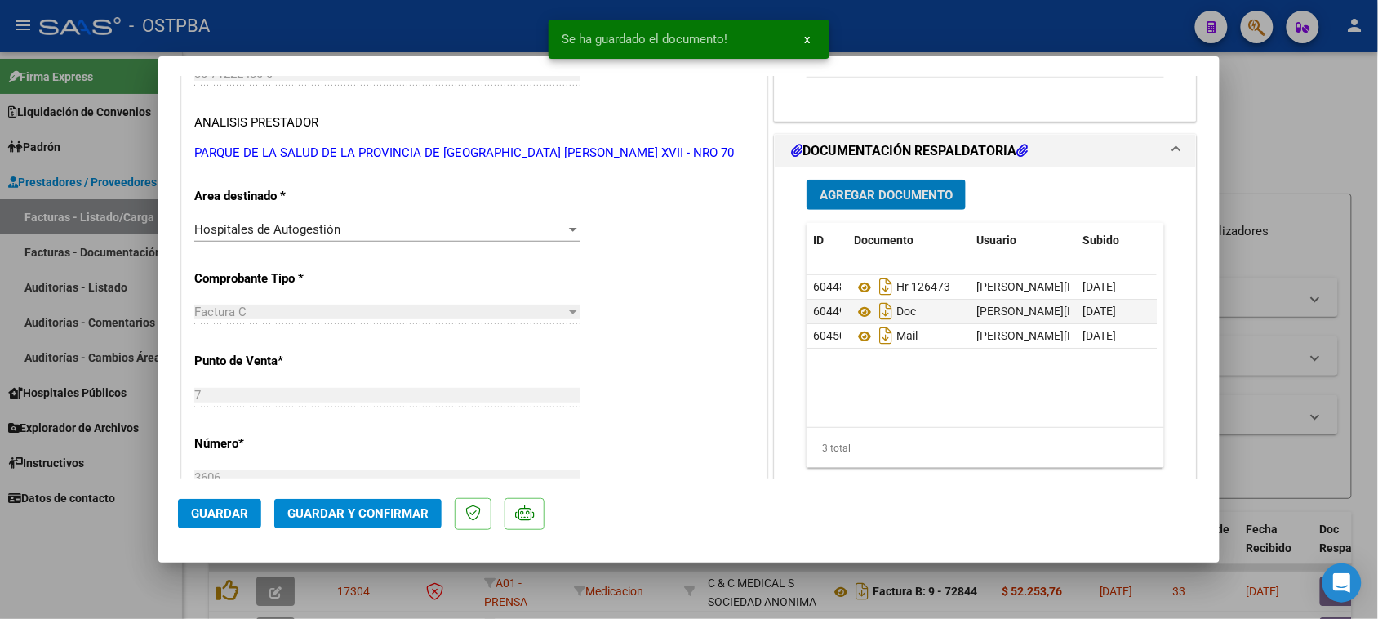
click at [317, 507] on span "Guardar y Confirmar" at bounding box center [357, 513] width 141 height 15
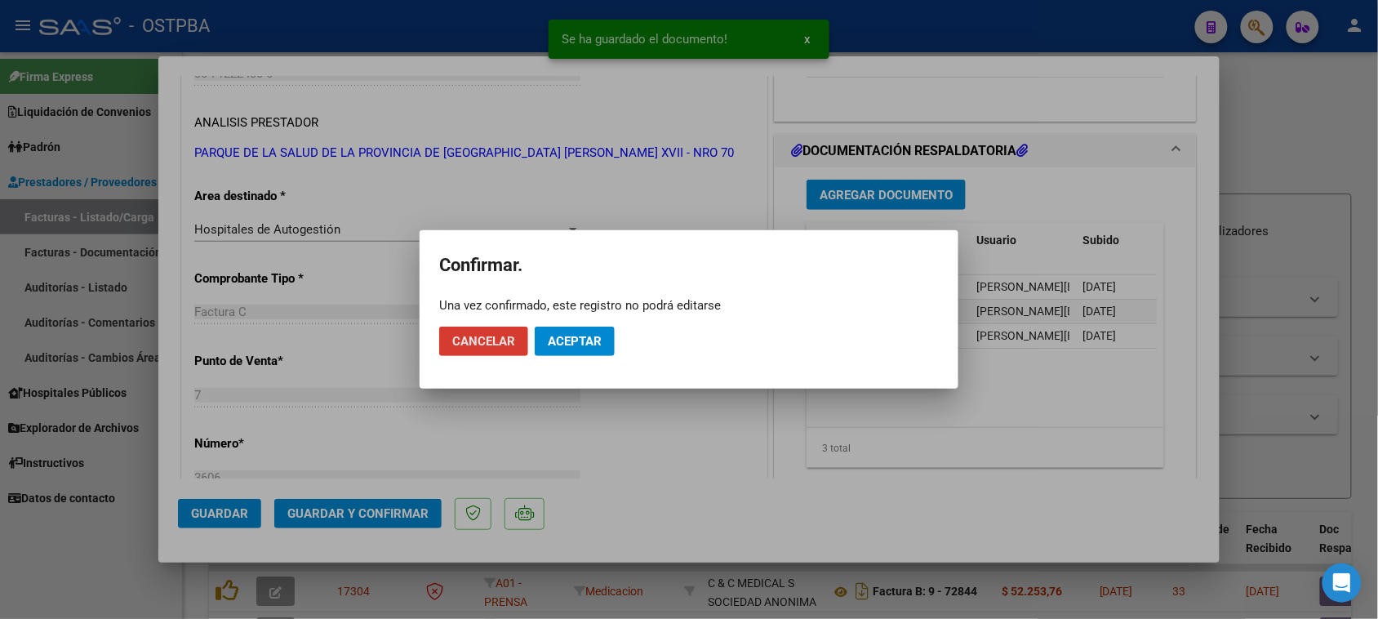
click at [557, 335] on span "Aceptar" at bounding box center [575, 341] width 54 height 15
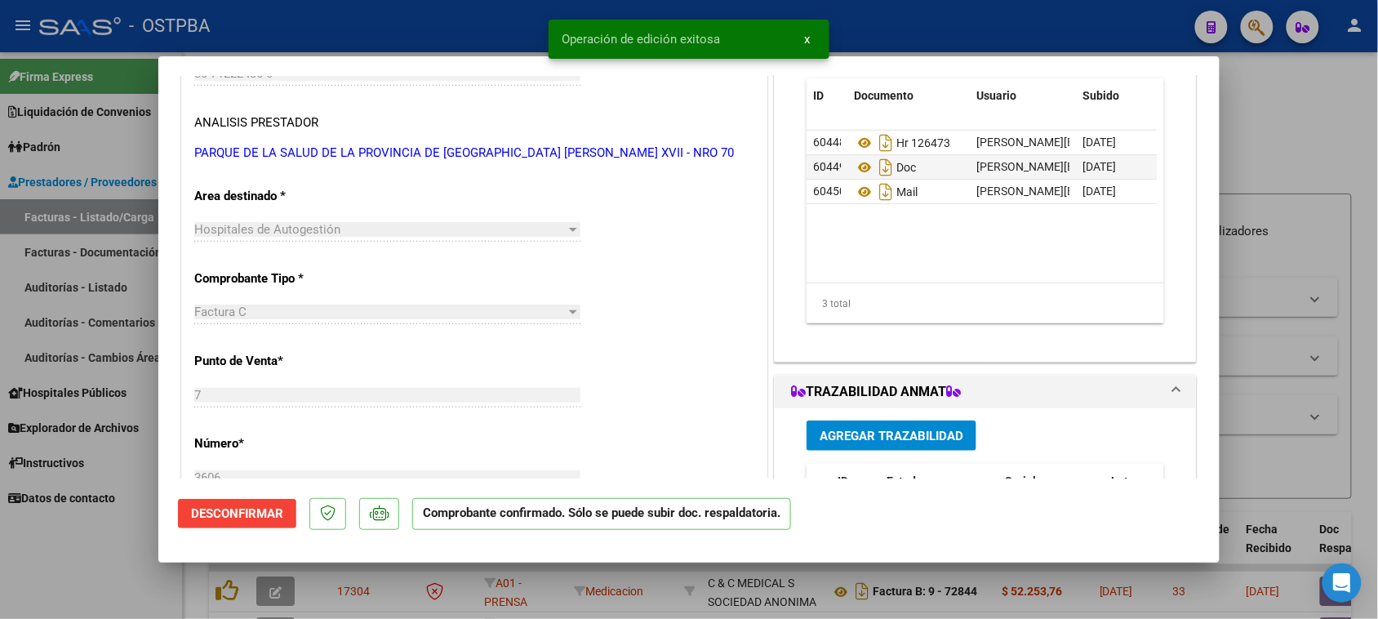
click at [116, 216] on div at bounding box center [689, 309] width 1378 height 619
type input "$ 0,00"
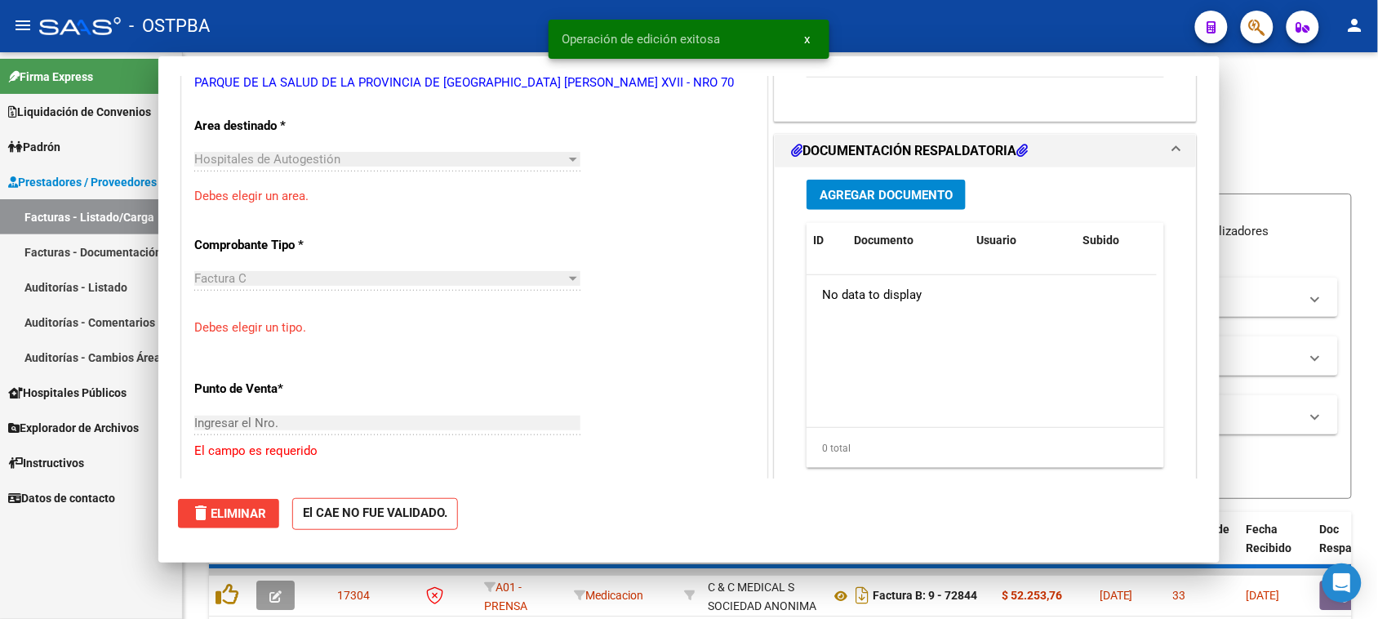
scroll to position [255, 0]
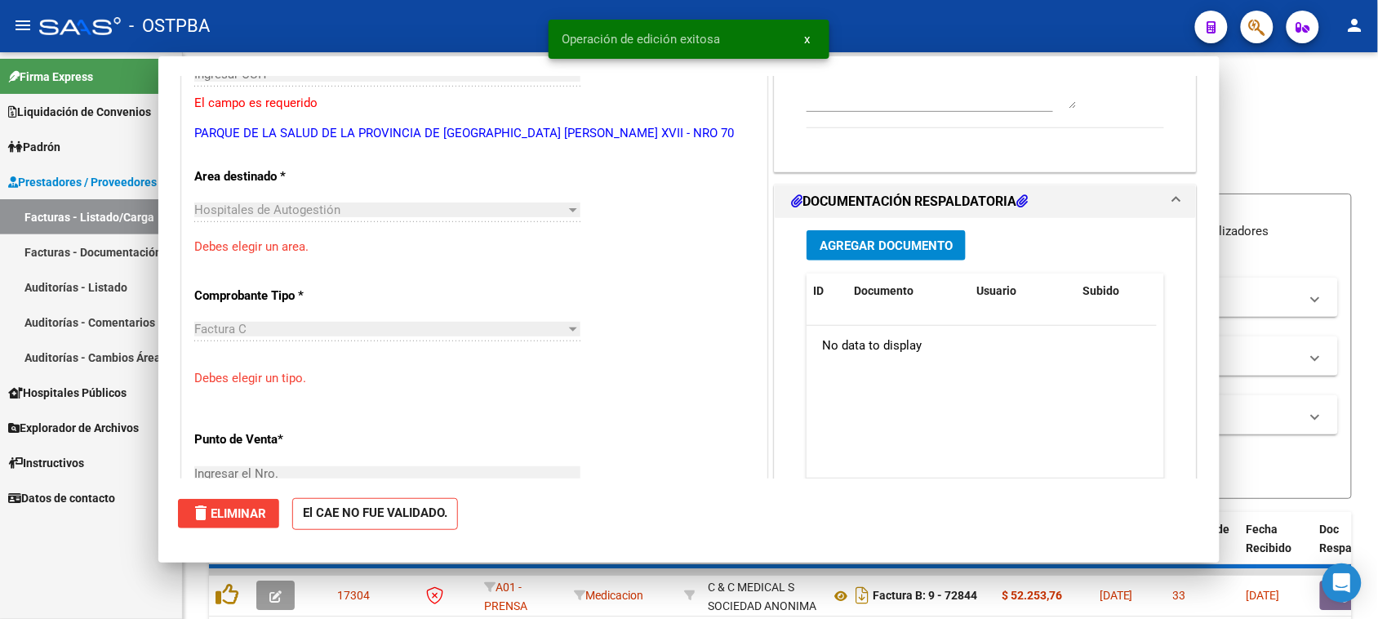
click at [116, 216] on link "Facturas - Listado/Carga" at bounding box center [91, 216] width 182 height 35
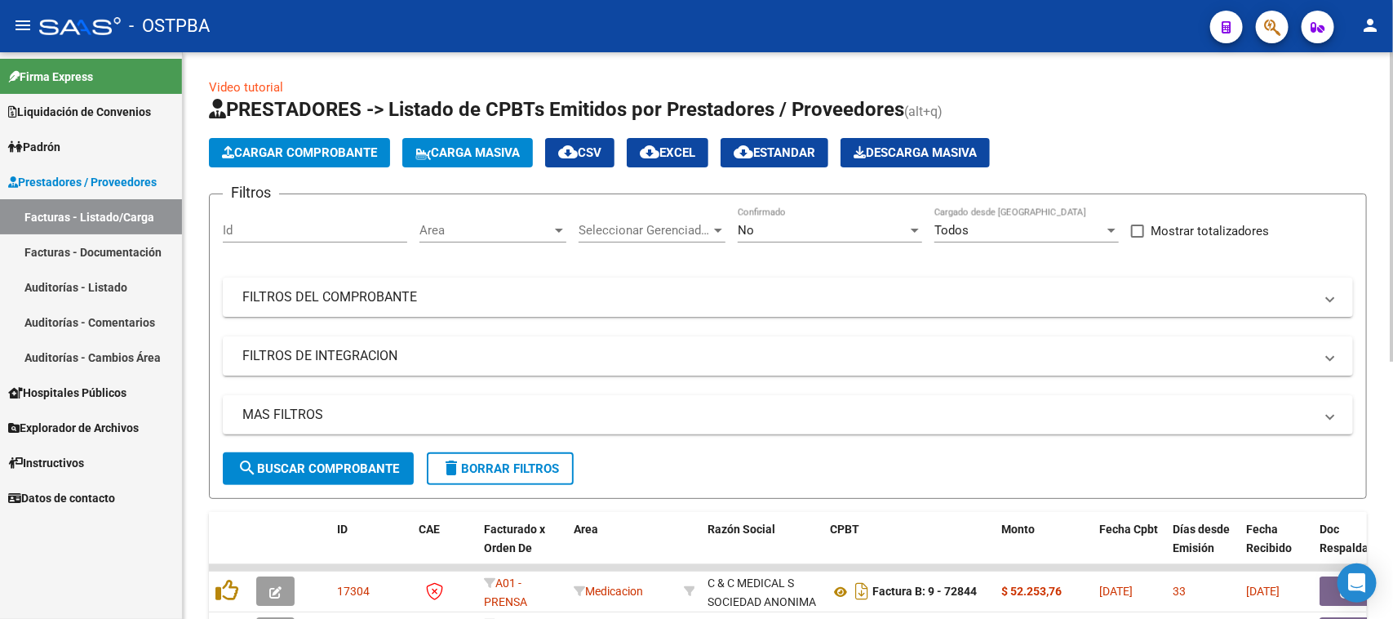
click at [245, 151] on span "Cargar Comprobante" at bounding box center [299, 152] width 155 height 15
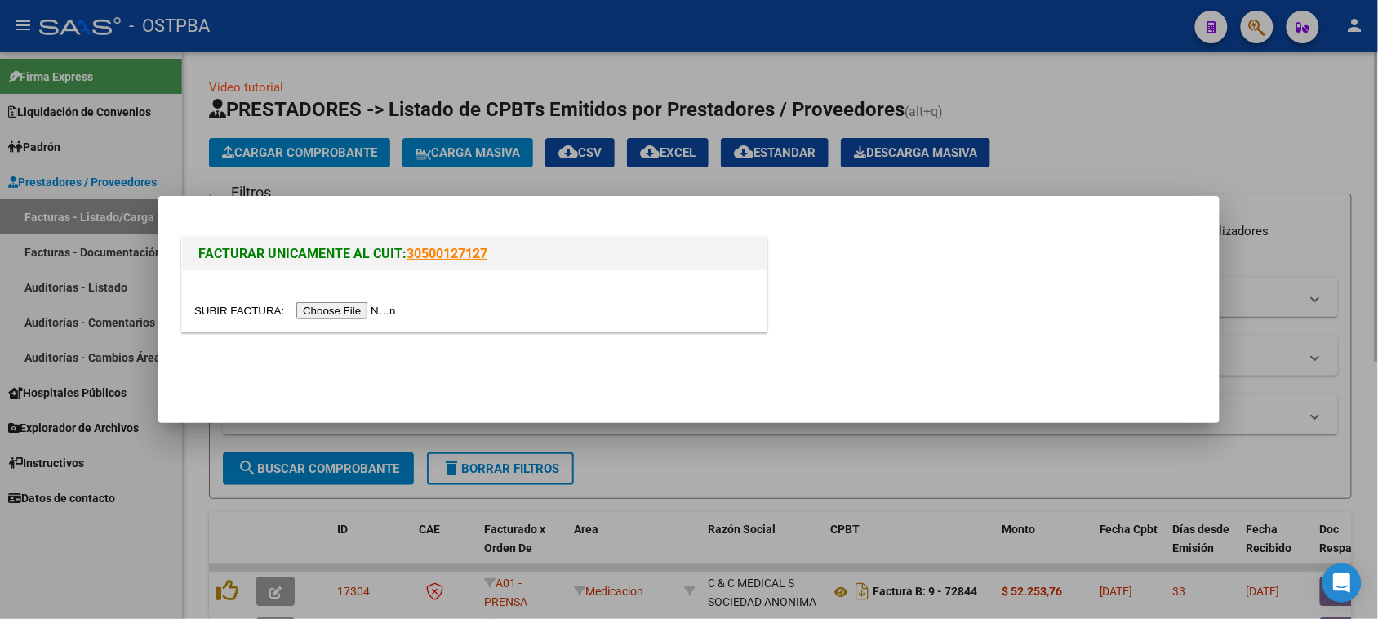
click at [245, 151] on div at bounding box center [689, 309] width 1378 height 619
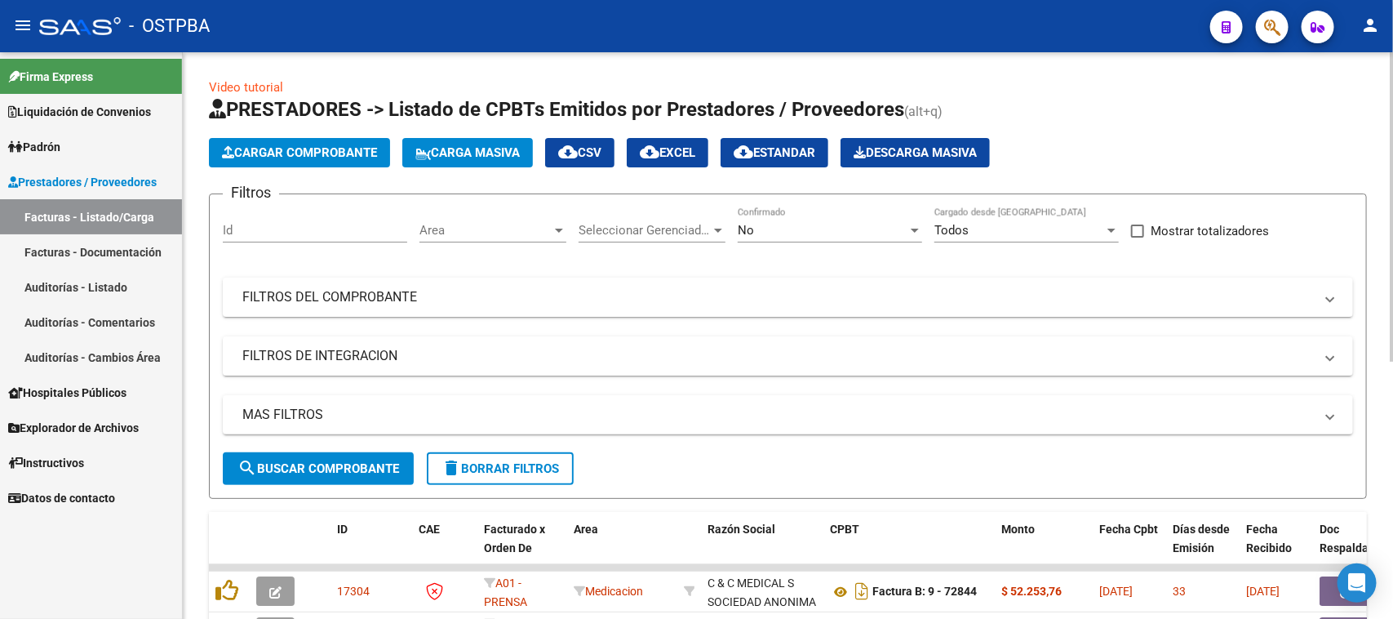
click at [245, 151] on span "Cargar Comprobante" at bounding box center [299, 152] width 155 height 15
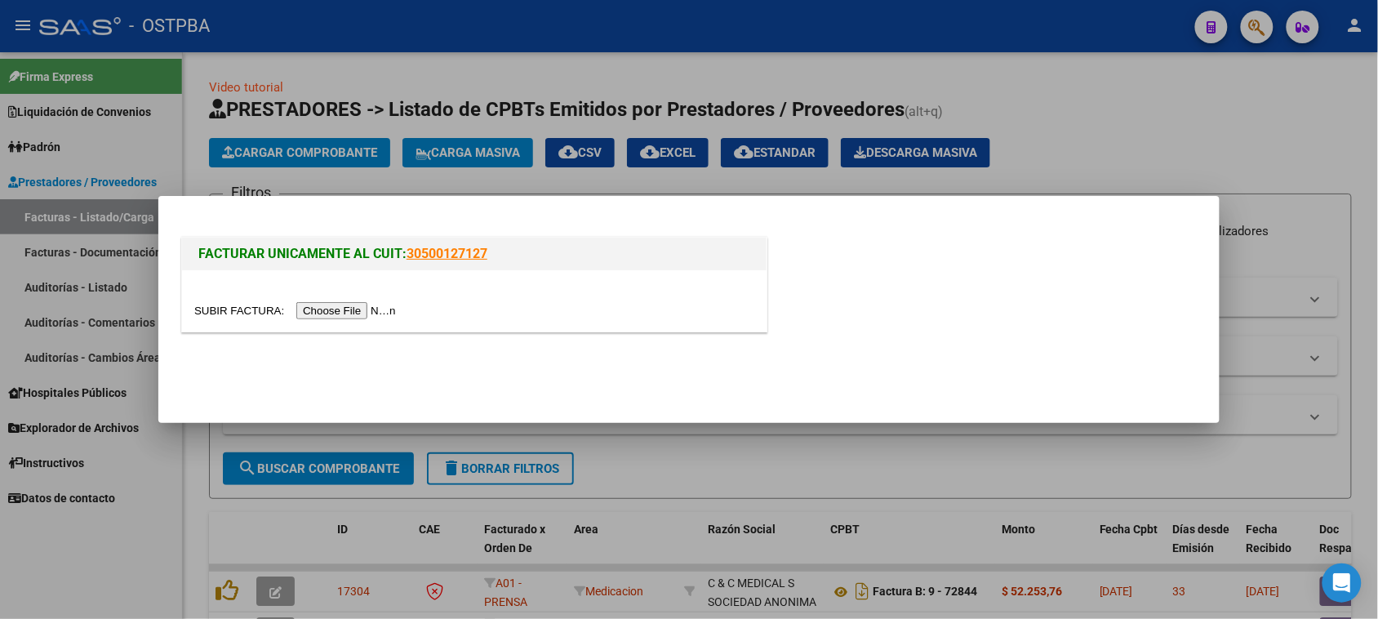
click at [353, 304] on input "file" at bounding box center [297, 310] width 206 height 17
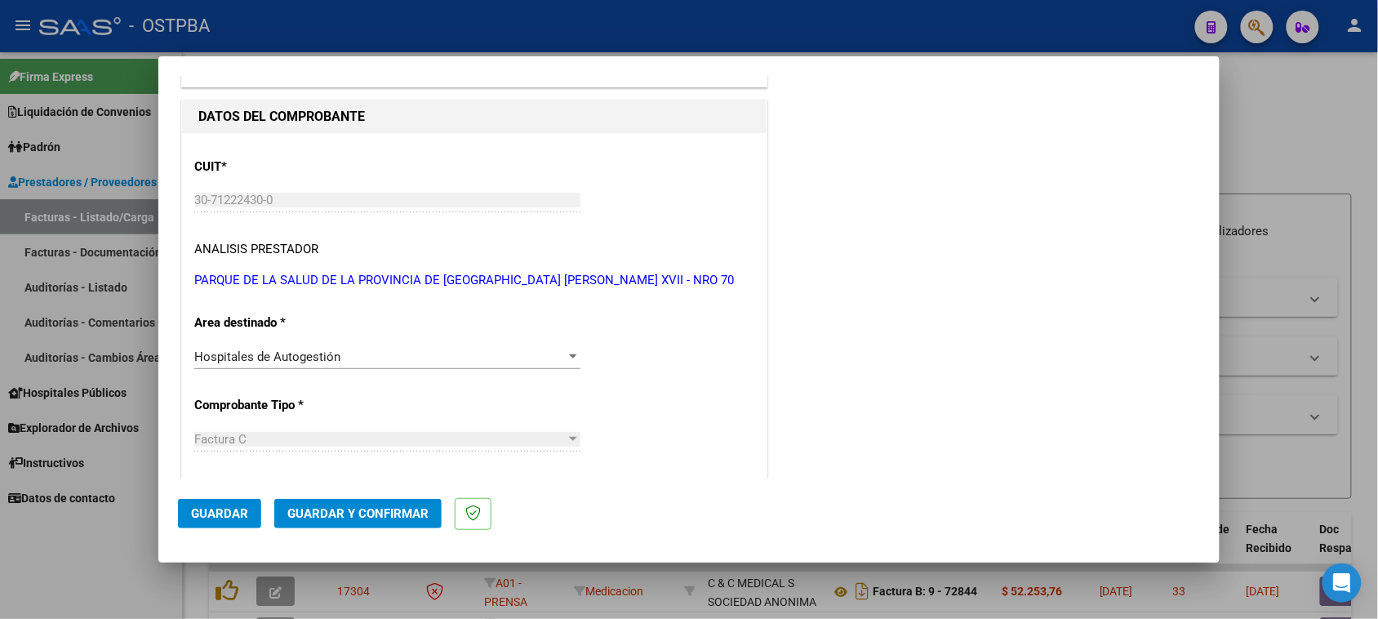
scroll to position [0, 0]
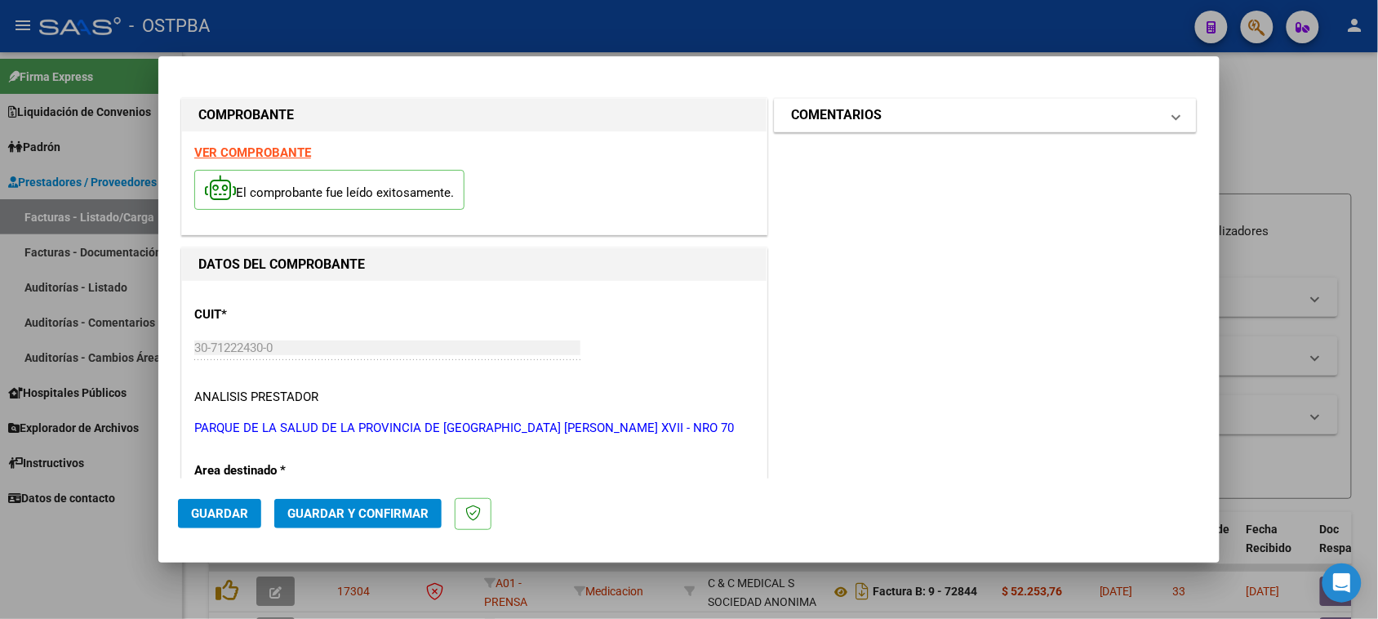
click at [903, 112] on mat-panel-title "COMENTARIOS" at bounding box center [975, 115] width 369 height 20
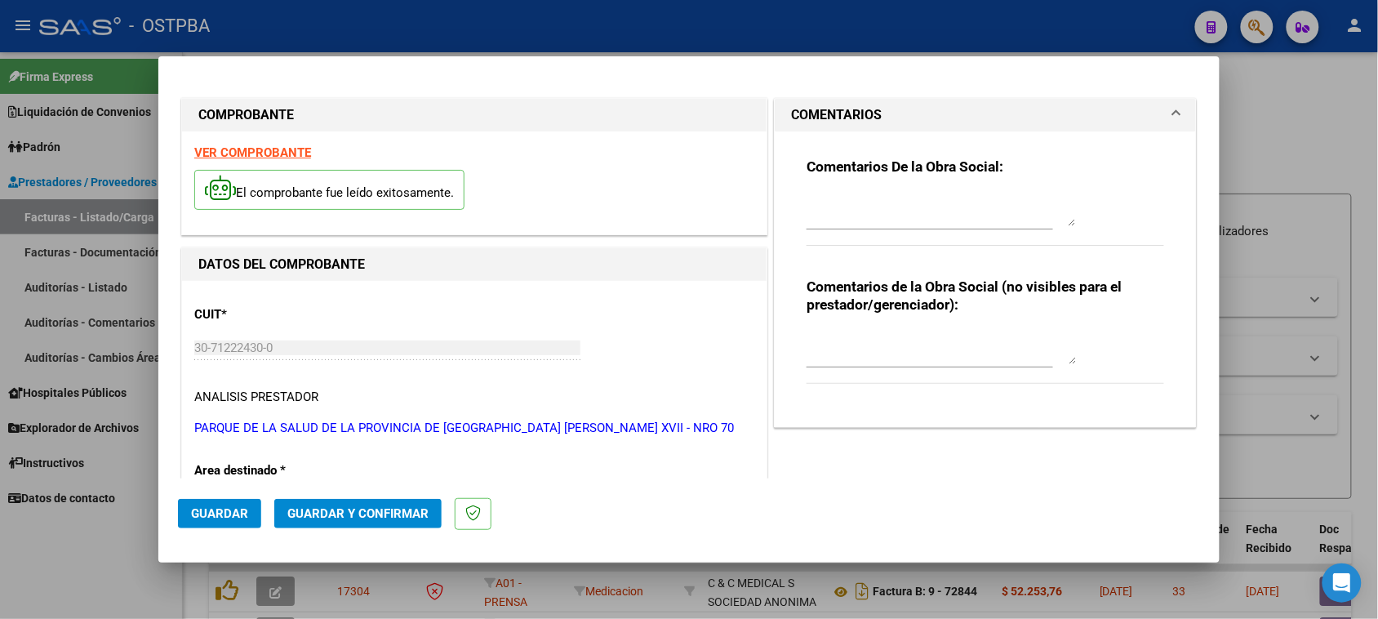
click at [890, 224] on textarea at bounding box center [940, 209] width 269 height 33
type textarea "HR 126474"
click at [208, 513] on span "Guardar" at bounding box center [219, 513] width 57 height 15
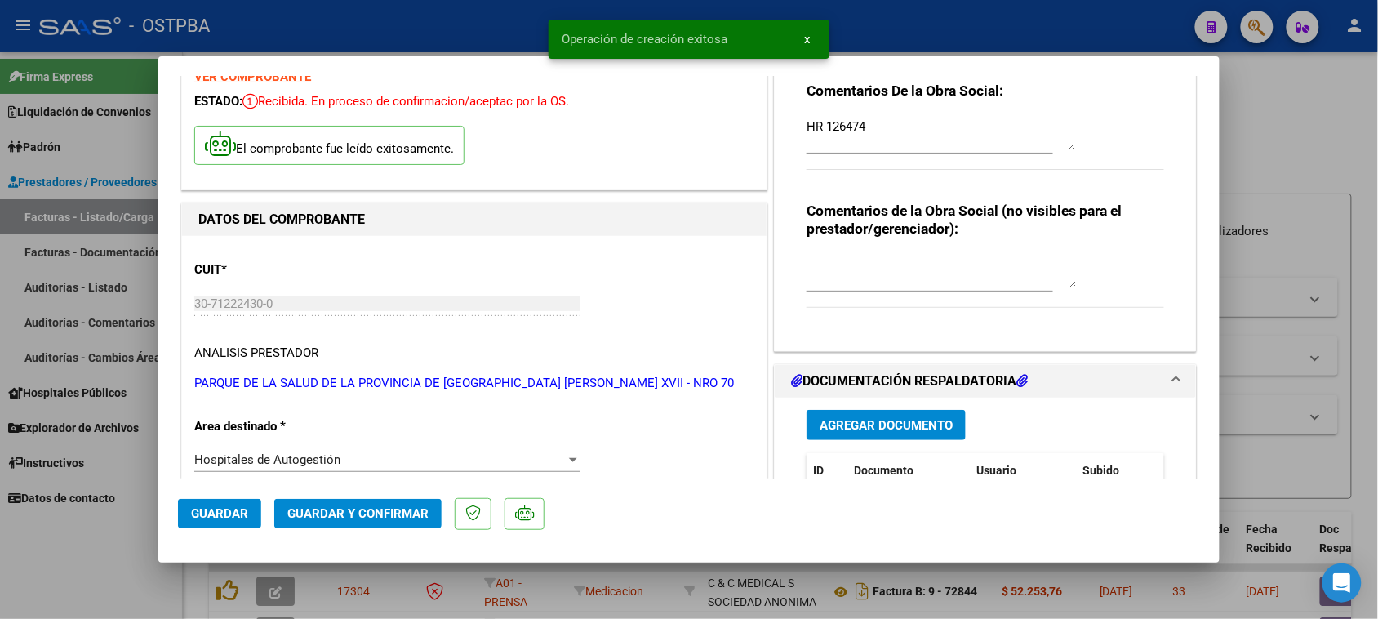
scroll to position [204, 0]
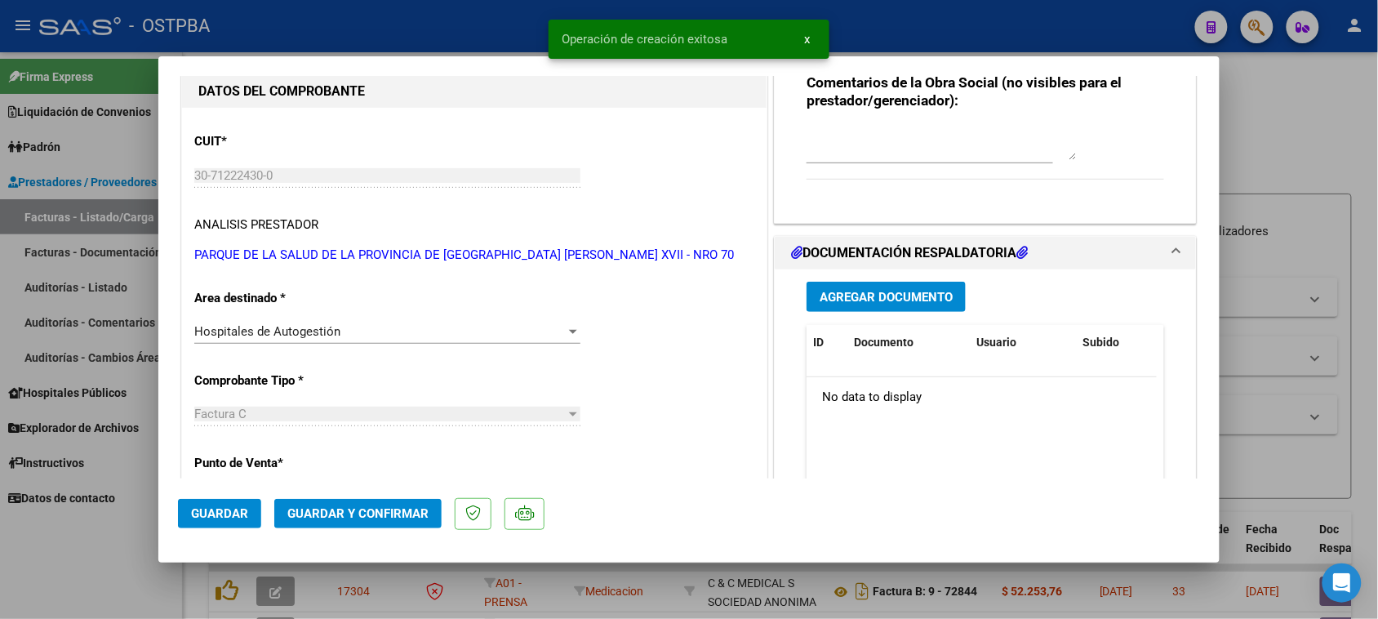
click at [887, 308] on button "Agregar Documento" at bounding box center [885, 297] width 159 height 30
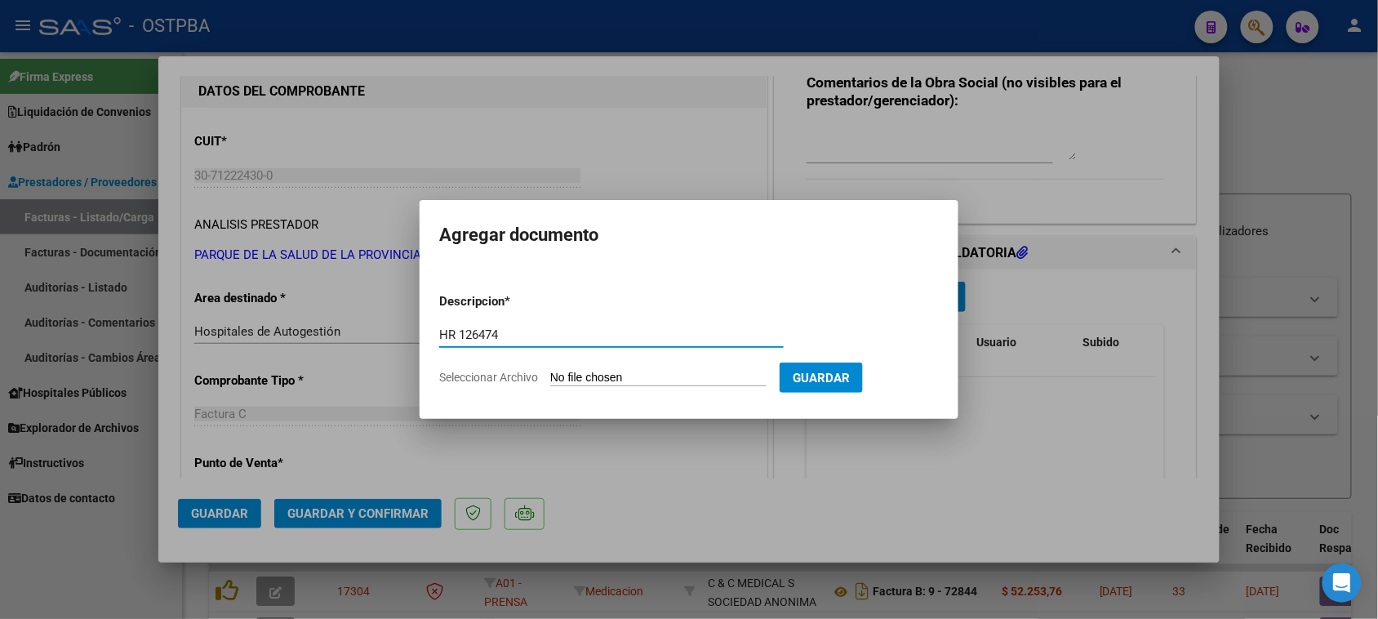
type input "HR 126474"
click at [550, 371] on input "Seleccionar Archivo" at bounding box center [658, 379] width 216 height 16
type input "C:\fakepath\HR 126474.pdf"
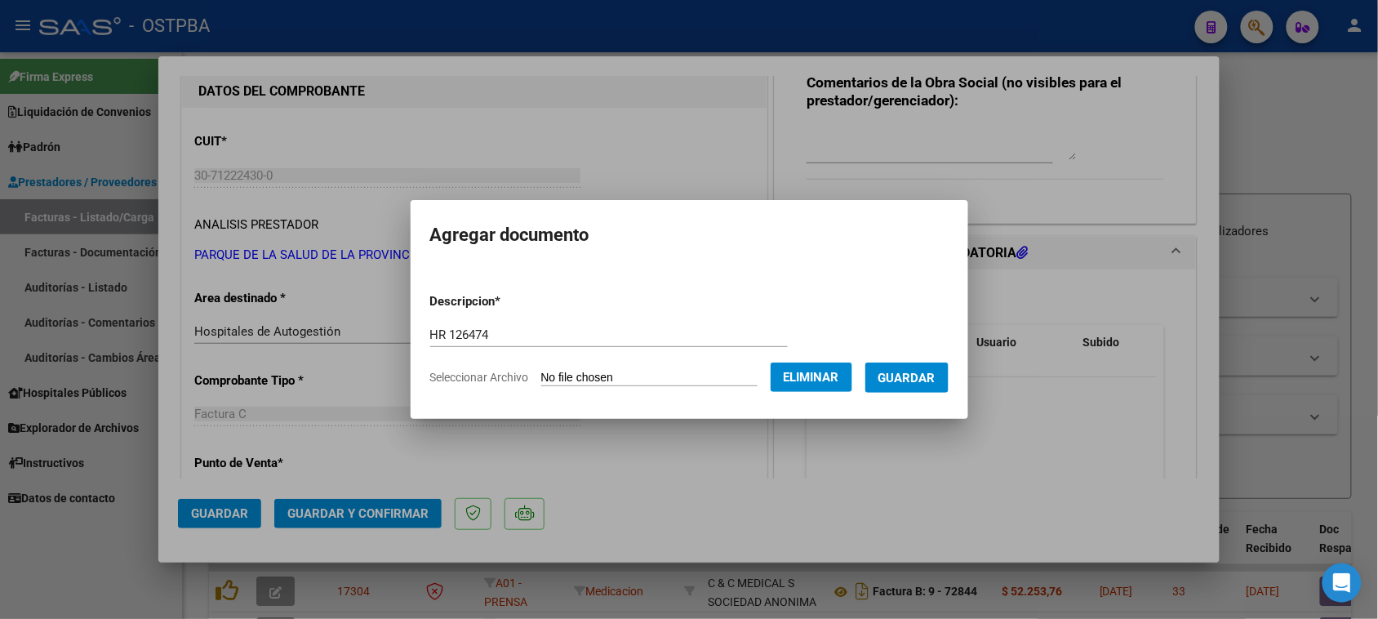
click at [914, 376] on span "Guardar" at bounding box center [906, 378] width 57 height 15
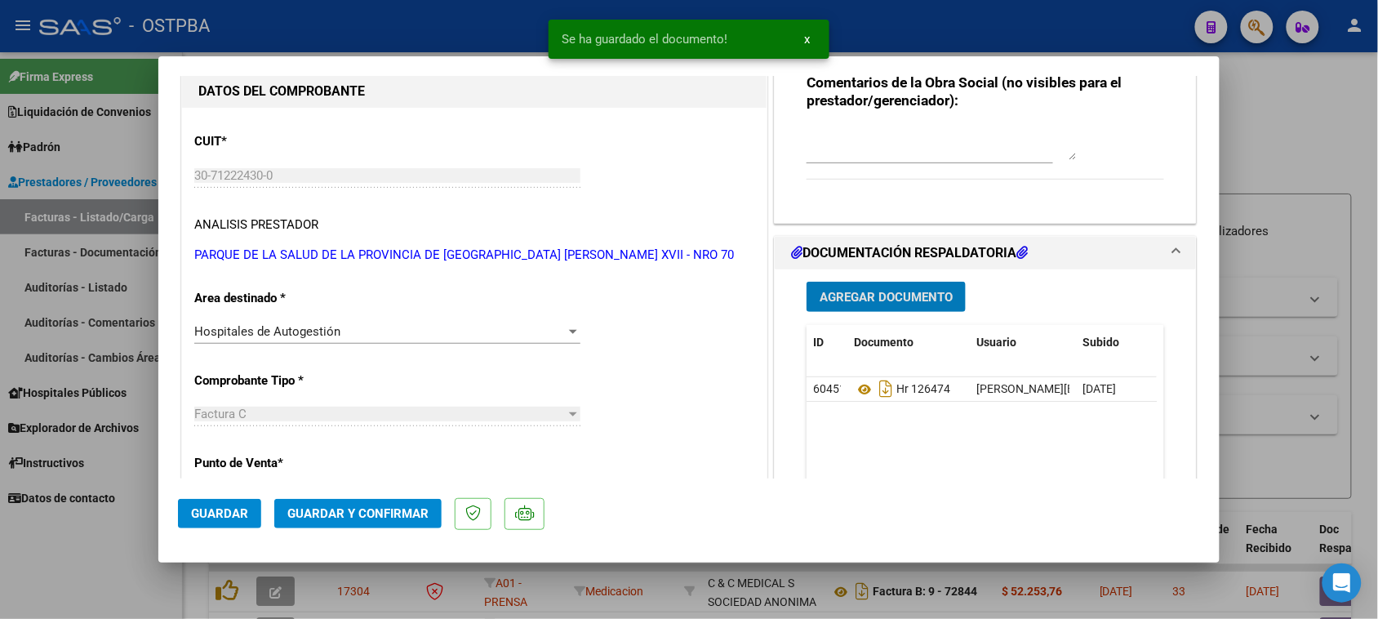
click at [887, 295] on span "Agregar Documento" at bounding box center [885, 297] width 133 height 15
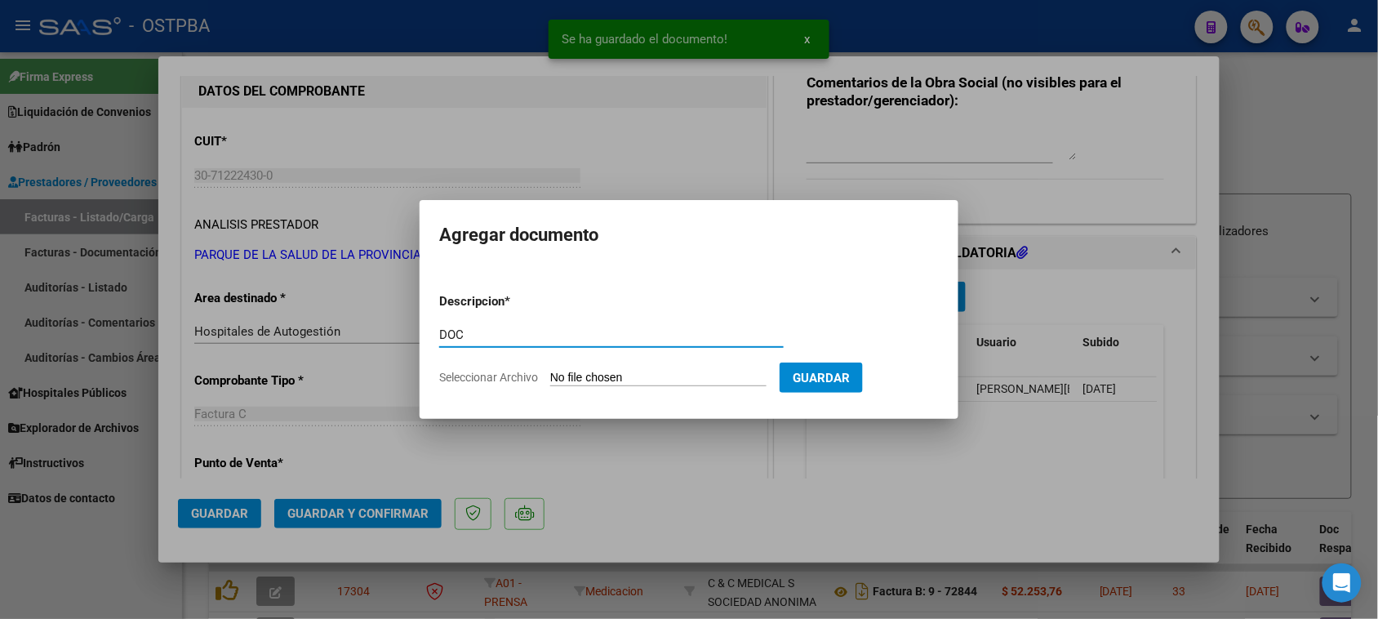
type input "DOC"
click at [550, 371] on input "Seleccionar Archivo" at bounding box center [658, 379] width 216 height 16
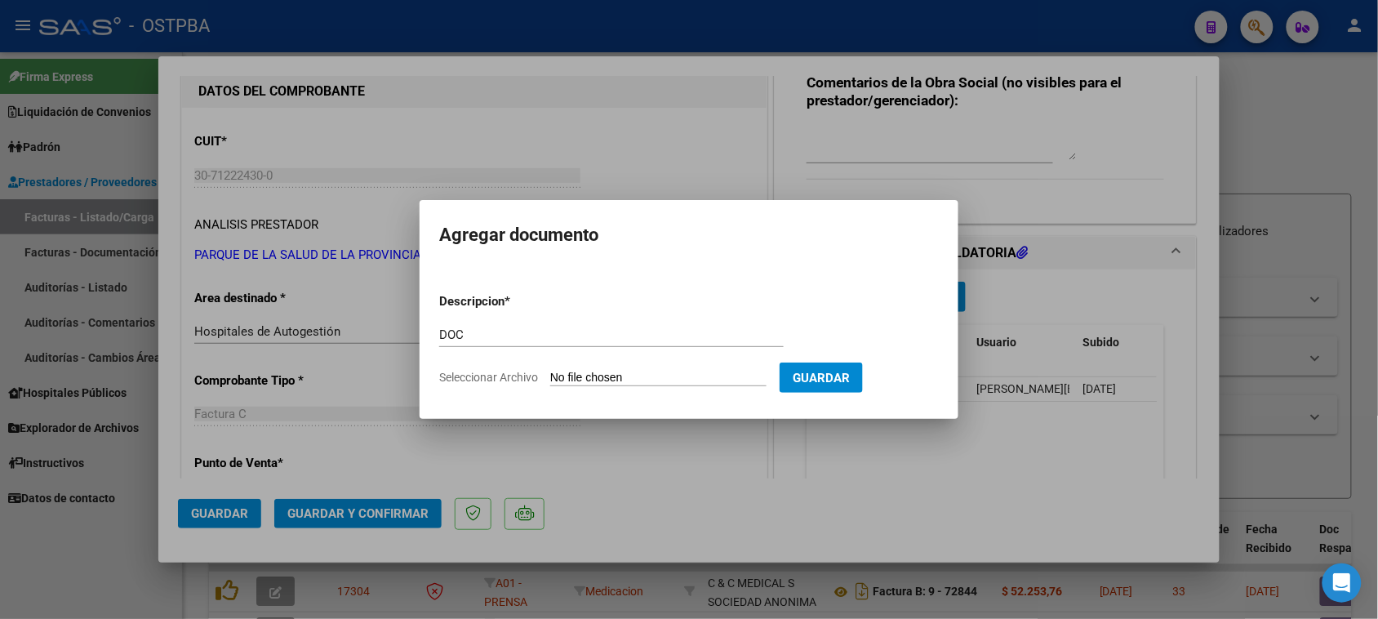
type input "C:\fakepath\DOC 3616.pdf"
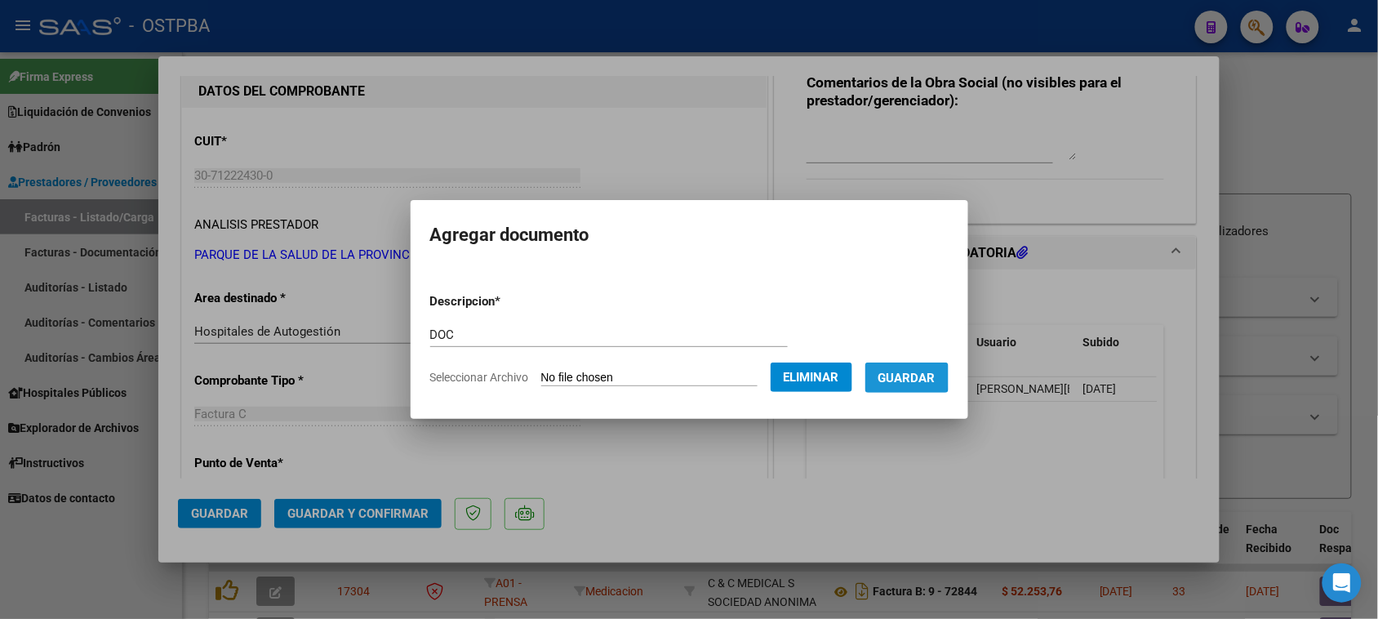
click at [899, 375] on span "Guardar" at bounding box center [906, 378] width 57 height 15
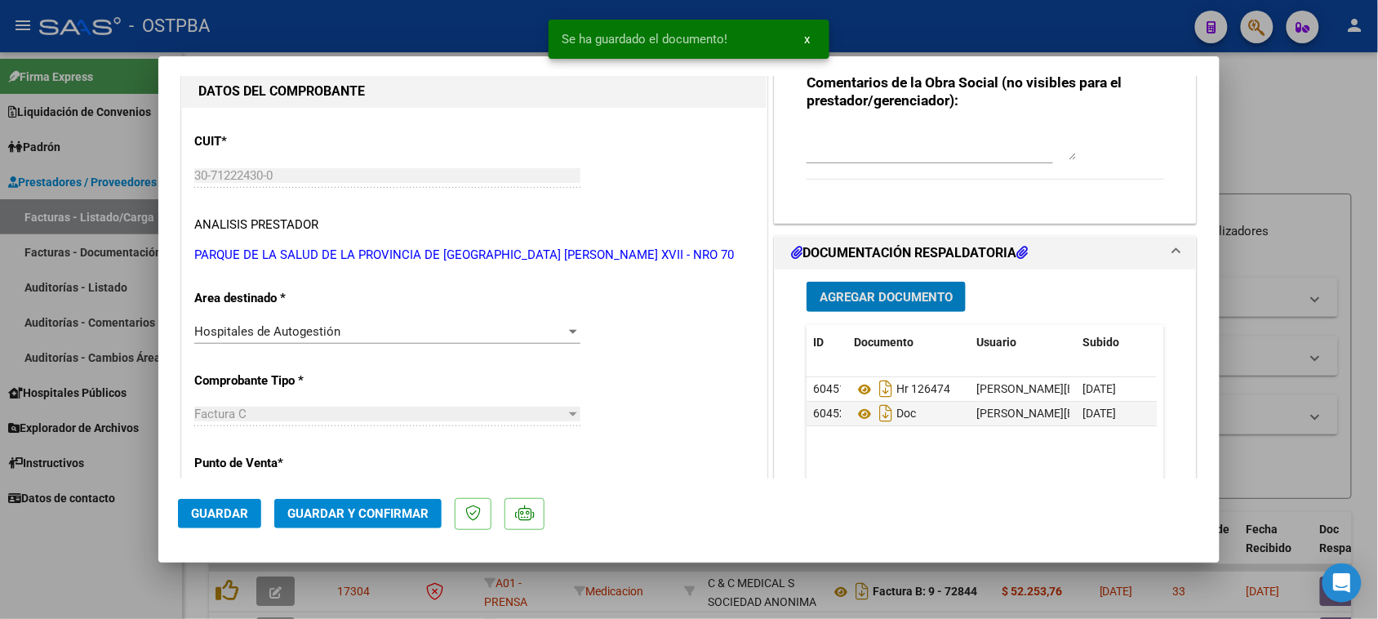
click at [311, 519] on span "Guardar y Confirmar" at bounding box center [357, 513] width 141 height 15
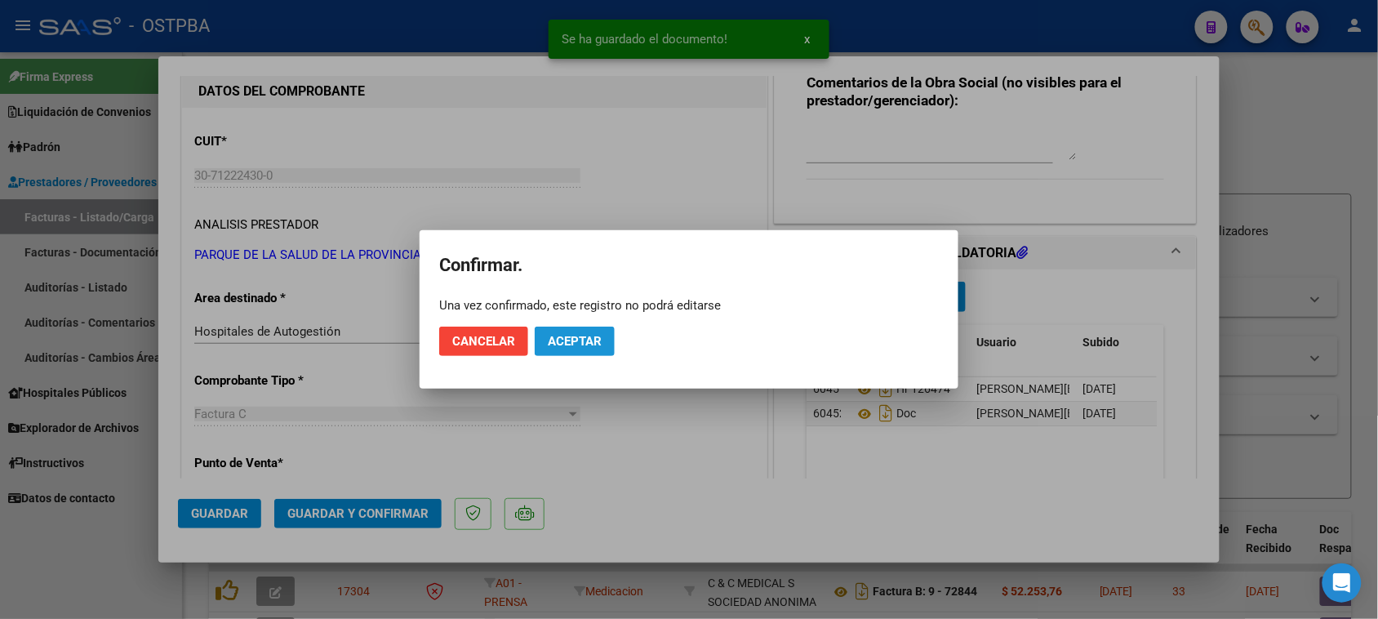
click at [564, 344] on span "Aceptar" at bounding box center [575, 341] width 54 height 15
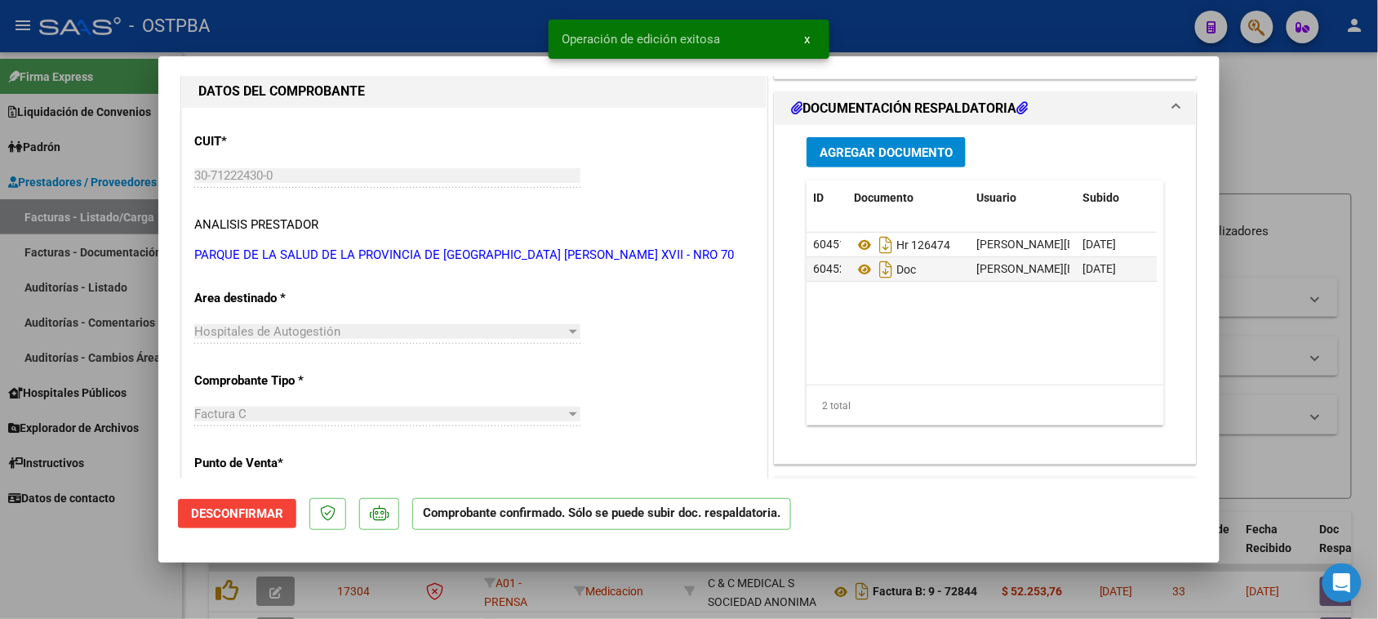
click at [903, 157] on span "Agregar Documento" at bounding box center [885, 152] width 133 height 15
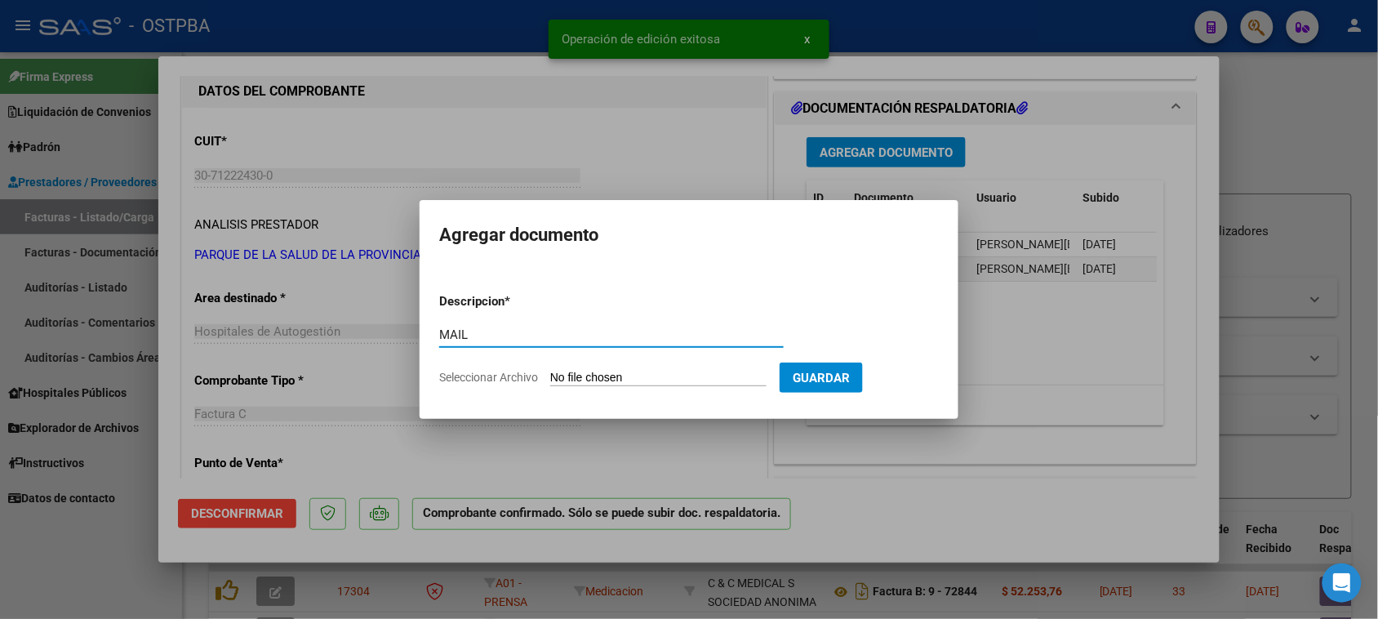
type input "MAIL"
click at [550, 371] on input "Seleccionar Archivo" at bounding box center [658, 379] width 216 height 16
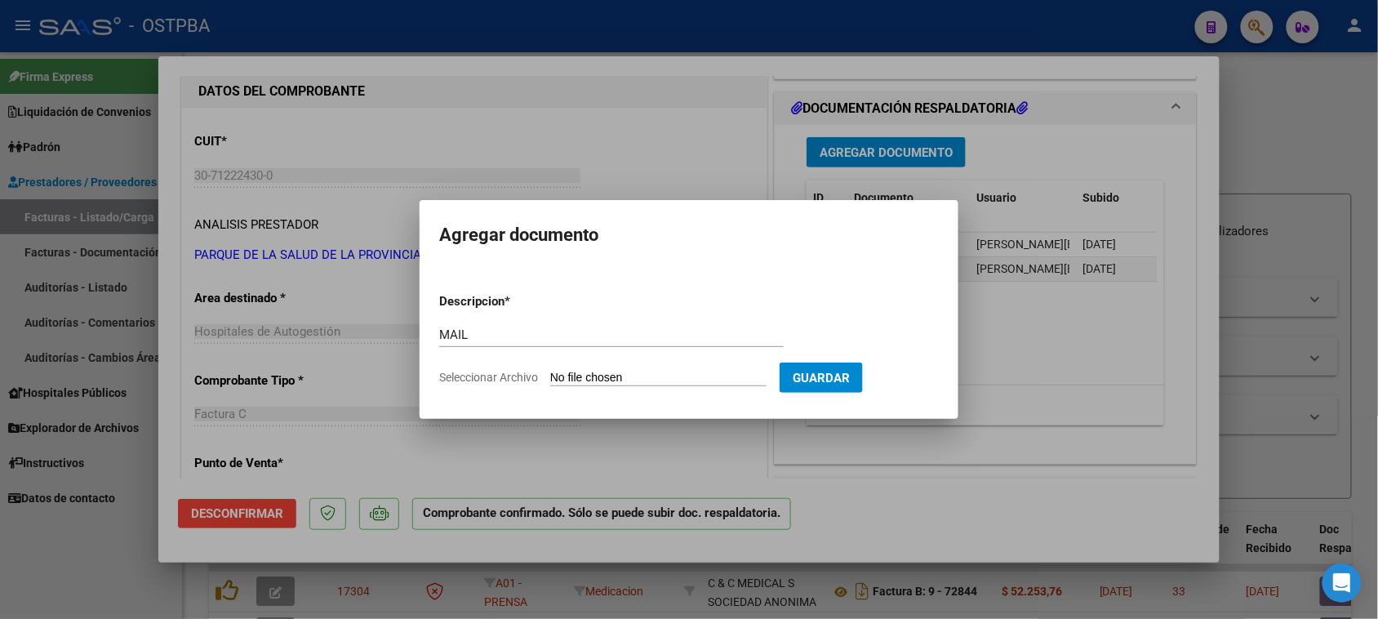
type input "C:\fakepath\Gmail - ENVIO FACTURA Nº [PHONE_NUMBER].pdf"
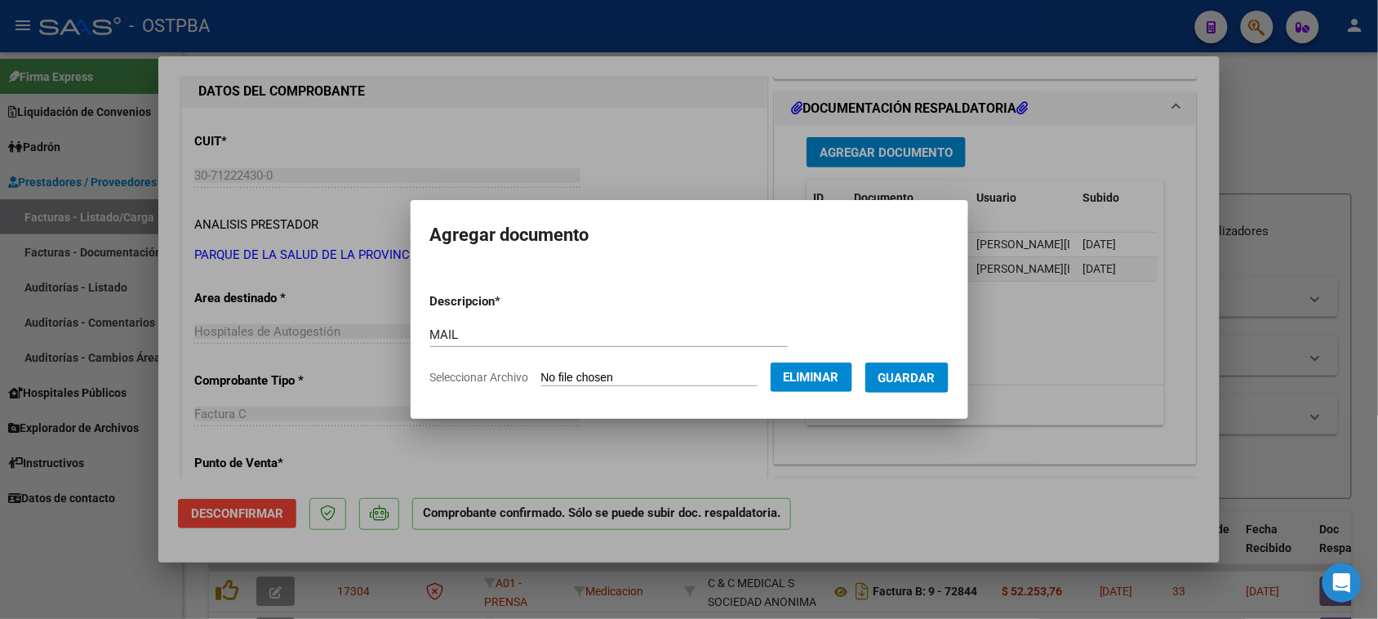
click at [914, 379] on span "Guardar" at bounding box center [906, 378] width 57 height 15
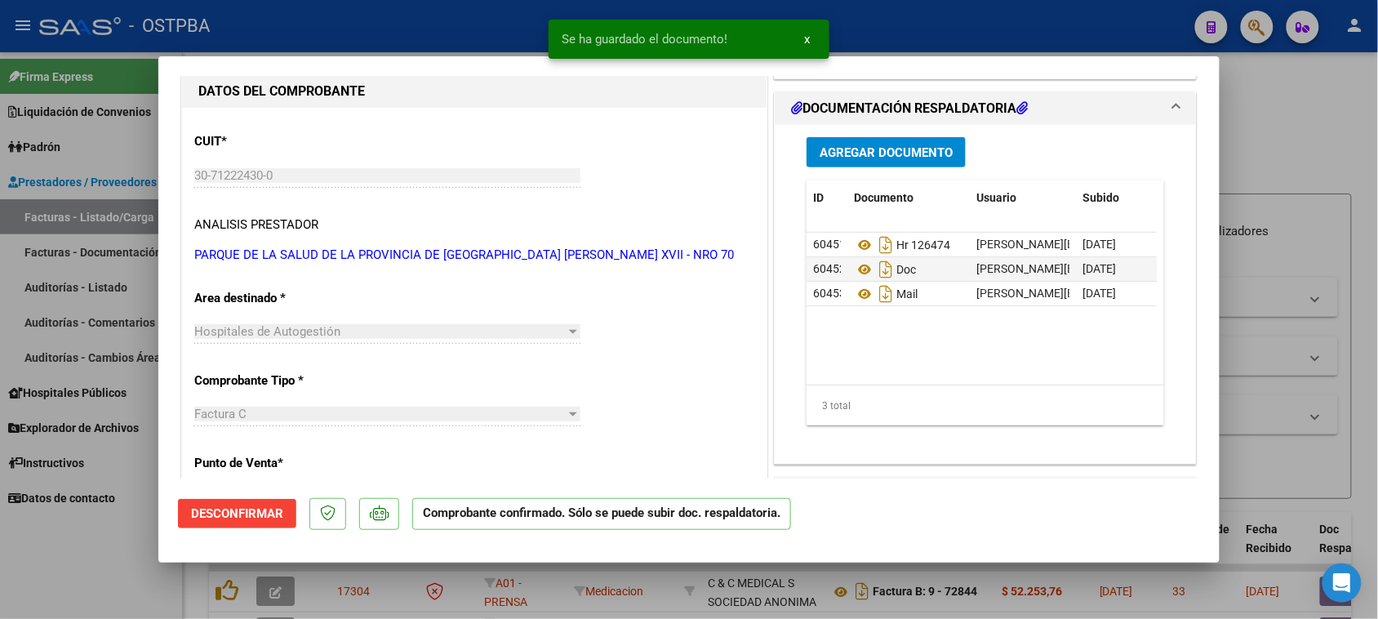
click at [68, 275] on div at bounding box center [689, 309] width 1378 height 619
type input "$ 0,00"
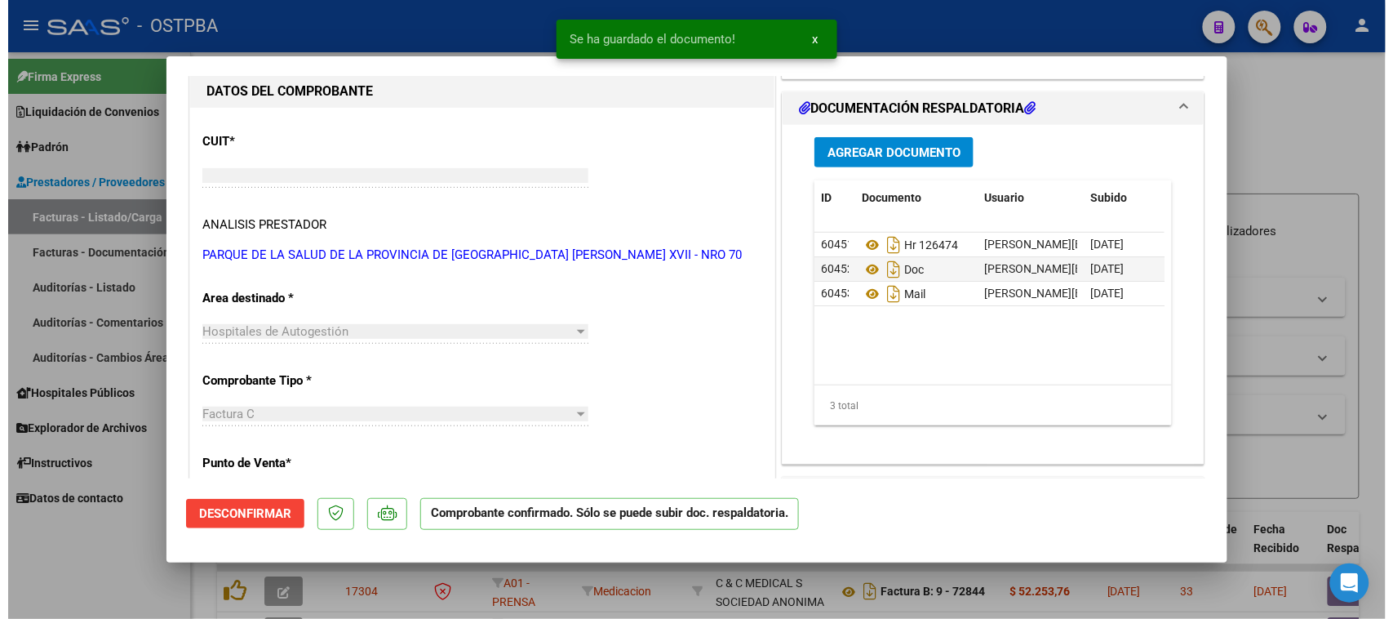
scroll to position [153, 0]
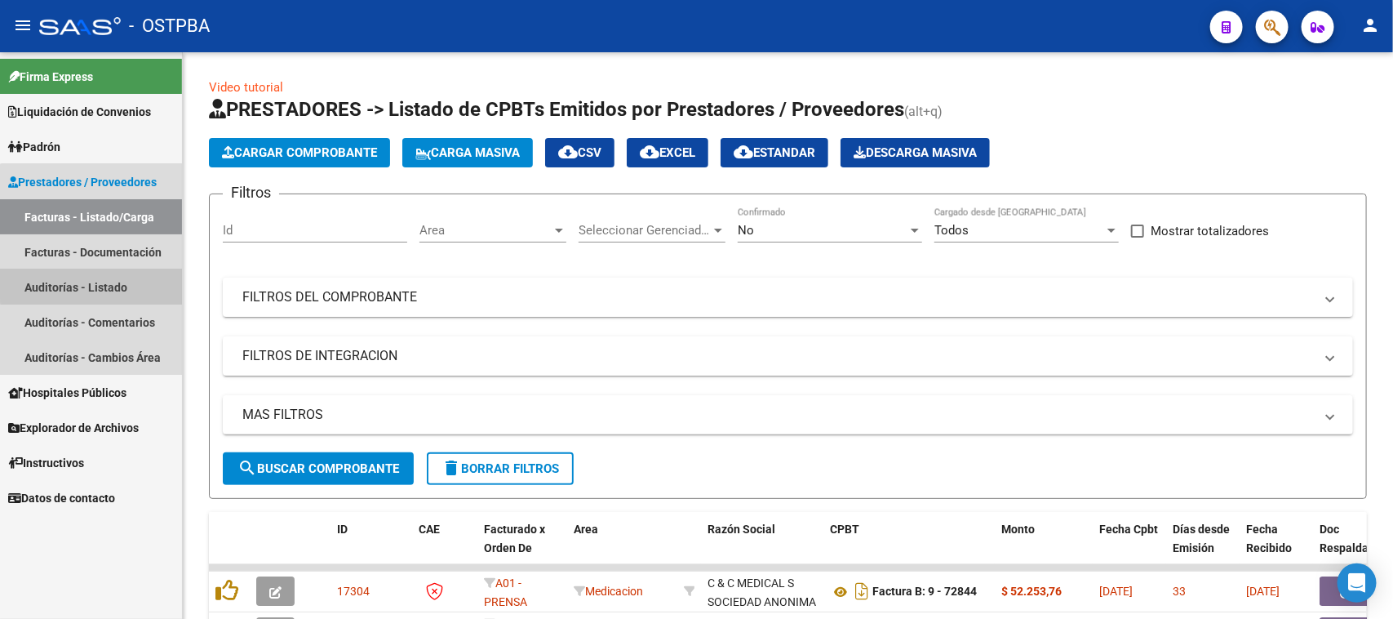
drag, startPoint x: 91, startPoint y: 276, endPoint x: 137, endPoint y: 258, distance: 49.1
click at [91, 276] on link "Auditorías - Listado" at bounding box center [91, 286] width 182 height 35
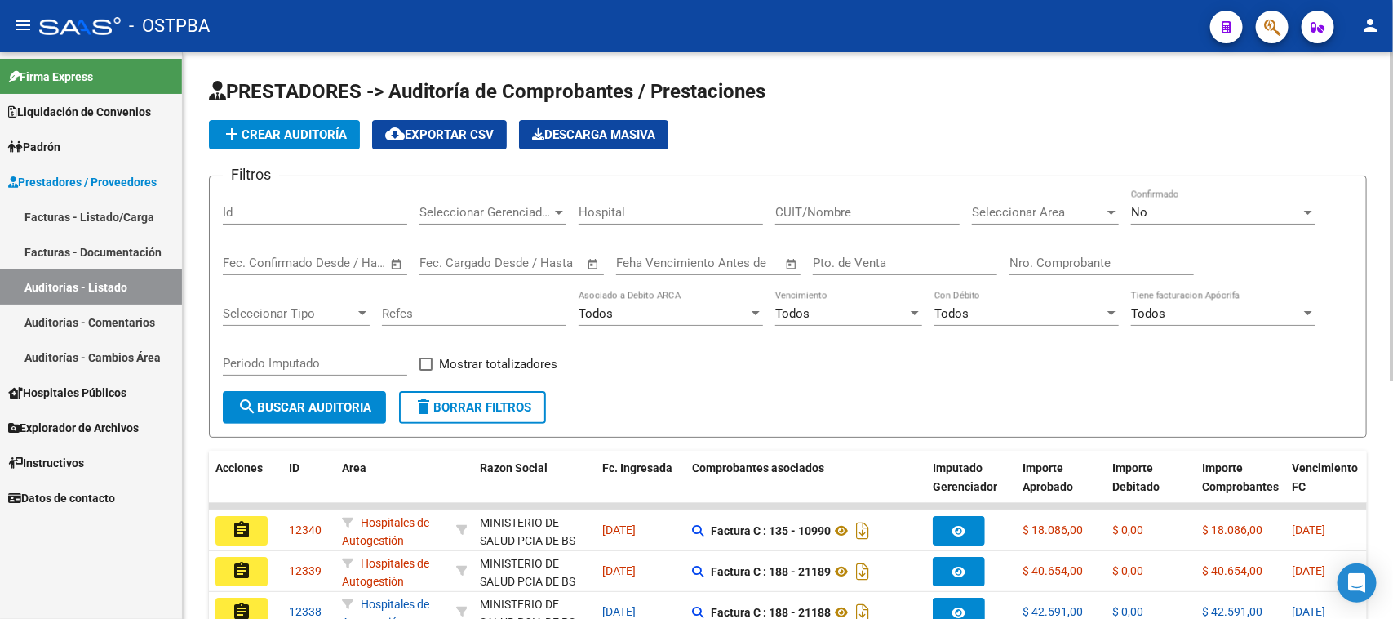
click at [332, 136] on span "add Crear Auditoría" at bounding box center [284, 134] width 125 height 15
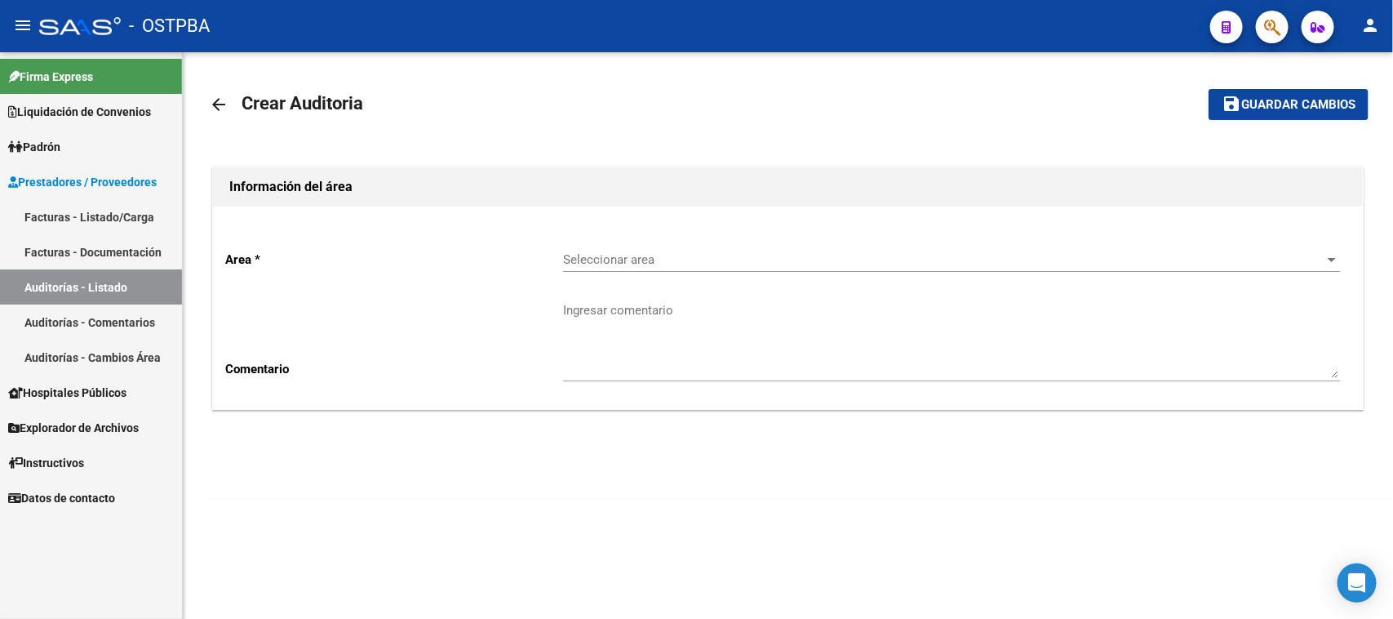
click at [642, 250] on div "Seleccionar area Seleccionar area" at bounding box center [951, 254] width 777 height 35
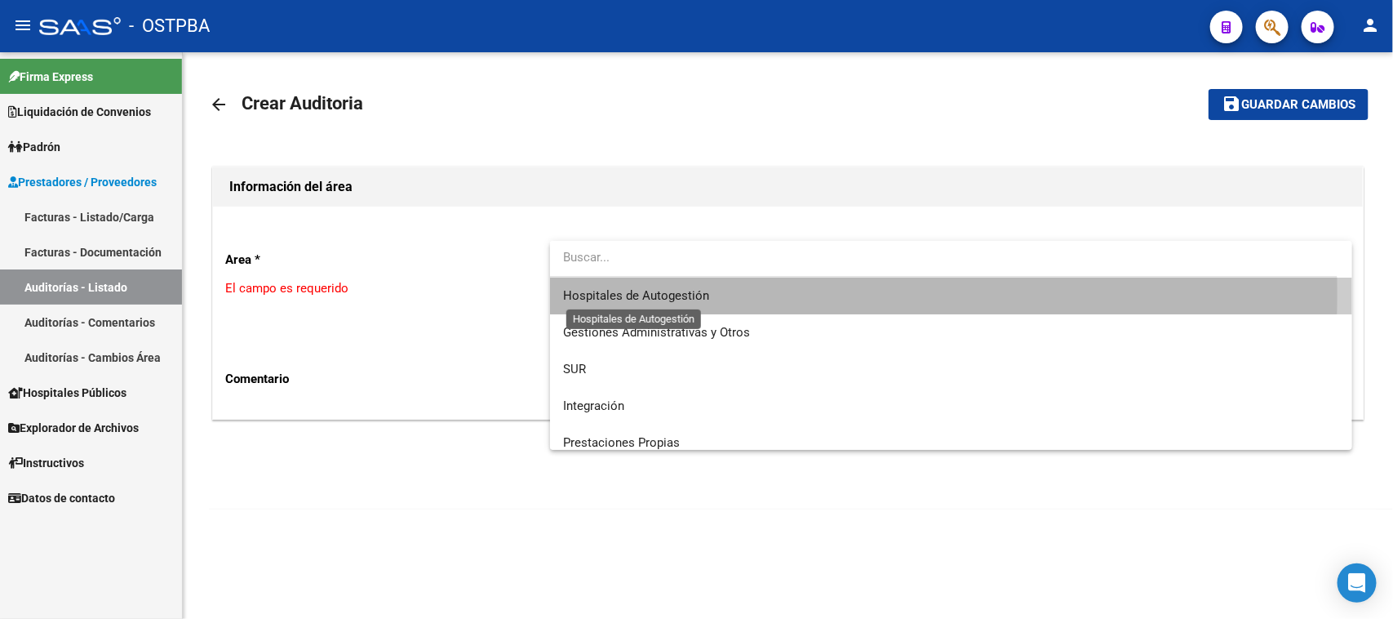
click at [642, 294] on span "Hospitales de Autogestión" at bounding box center [636, 295] width 146 height 15
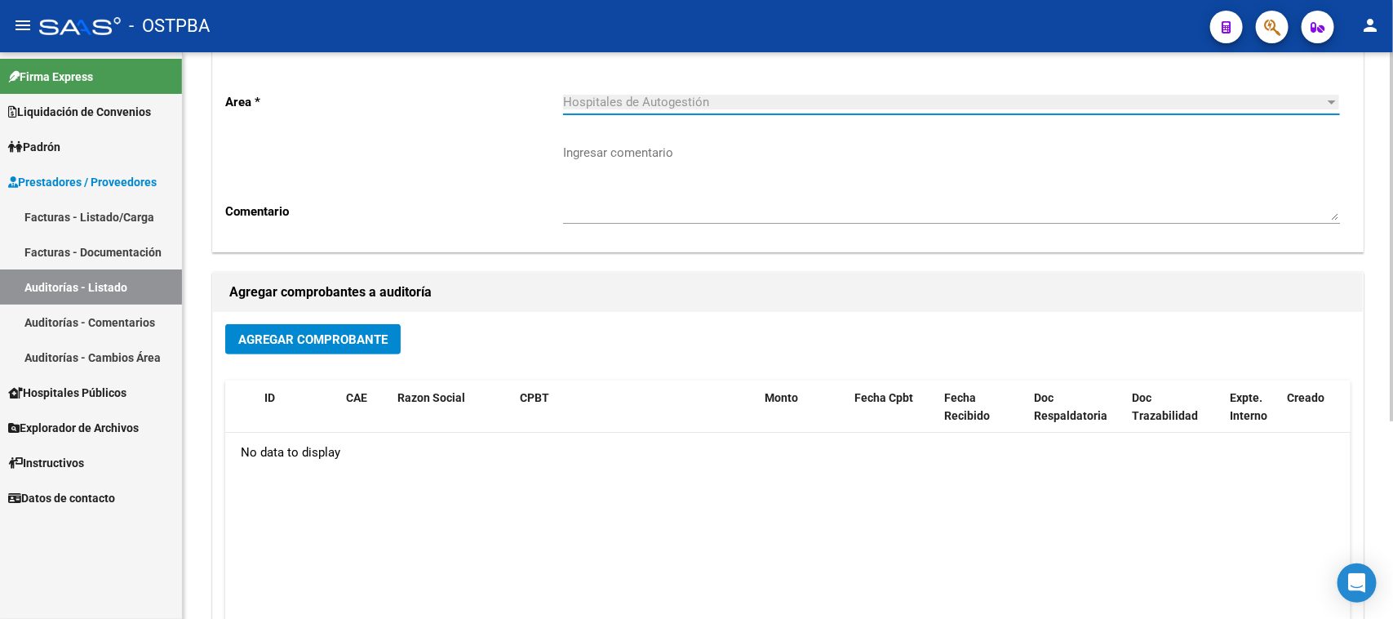
scroll to position [204, 0]
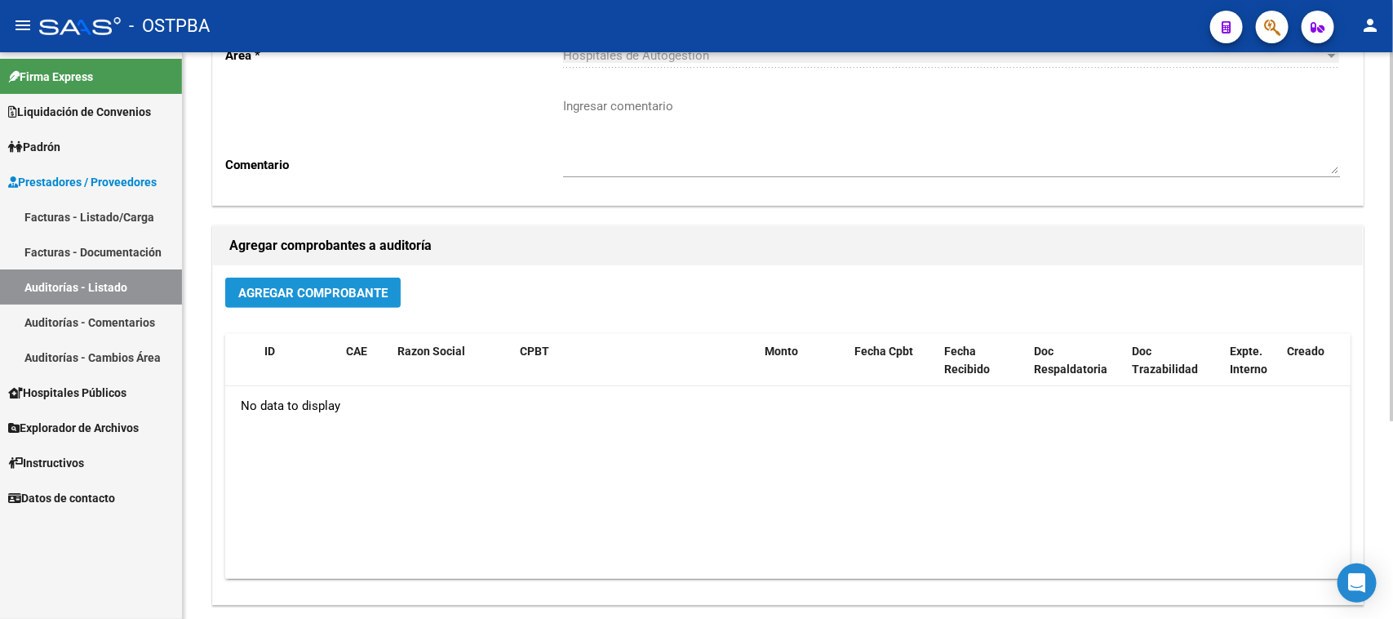
click at [336, 295] on span "Agregar Comprobante" at bounding box center [312, 293] width 149 height 15
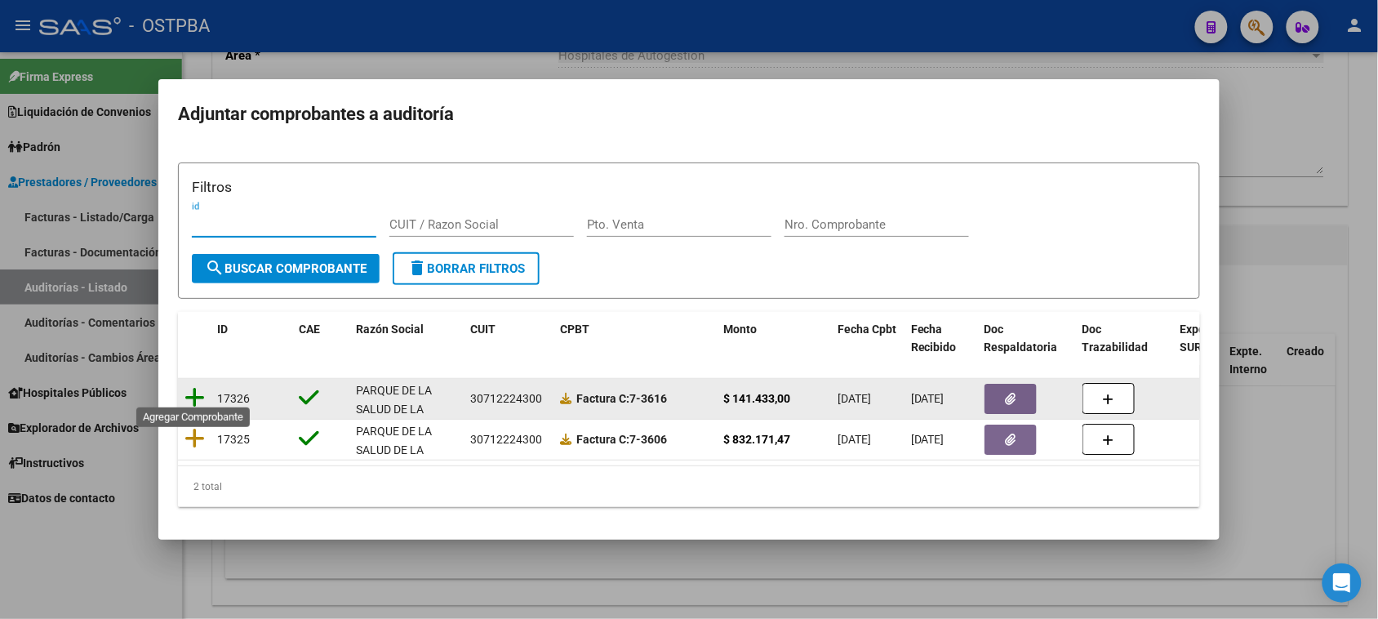
click at [198, 388] on icon at bounding box center [194, 397] width 20 height 23
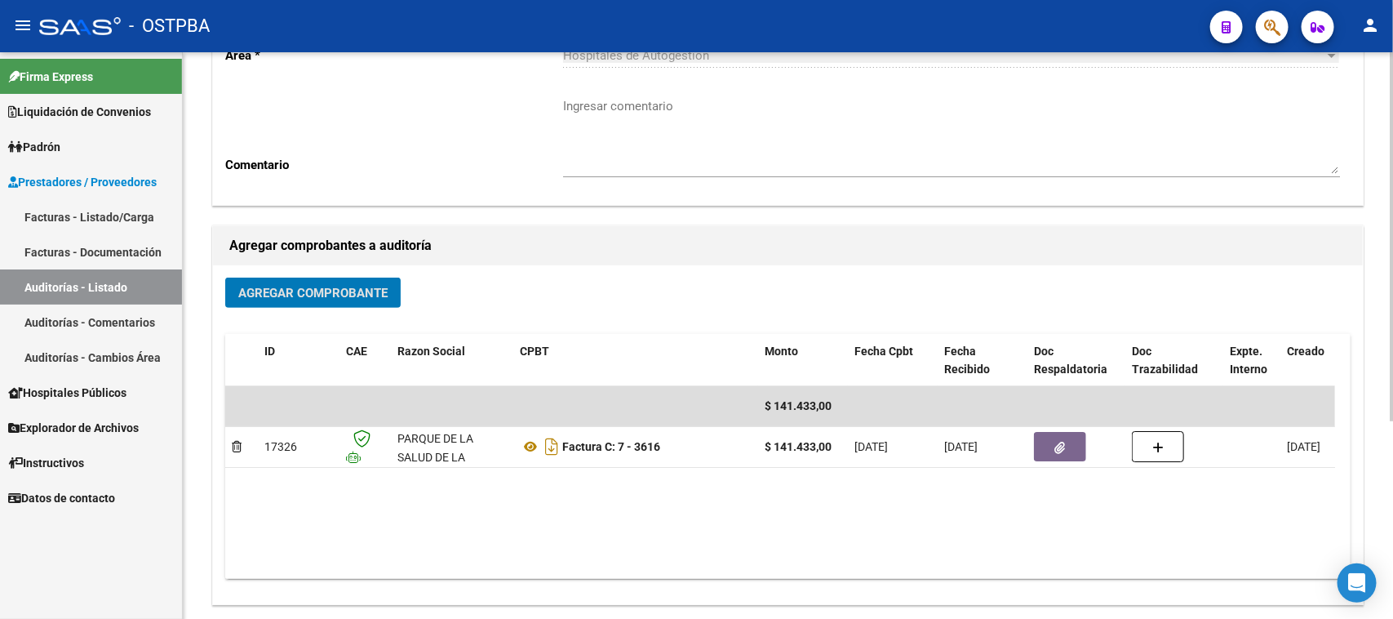
scroll to position [0, 0]
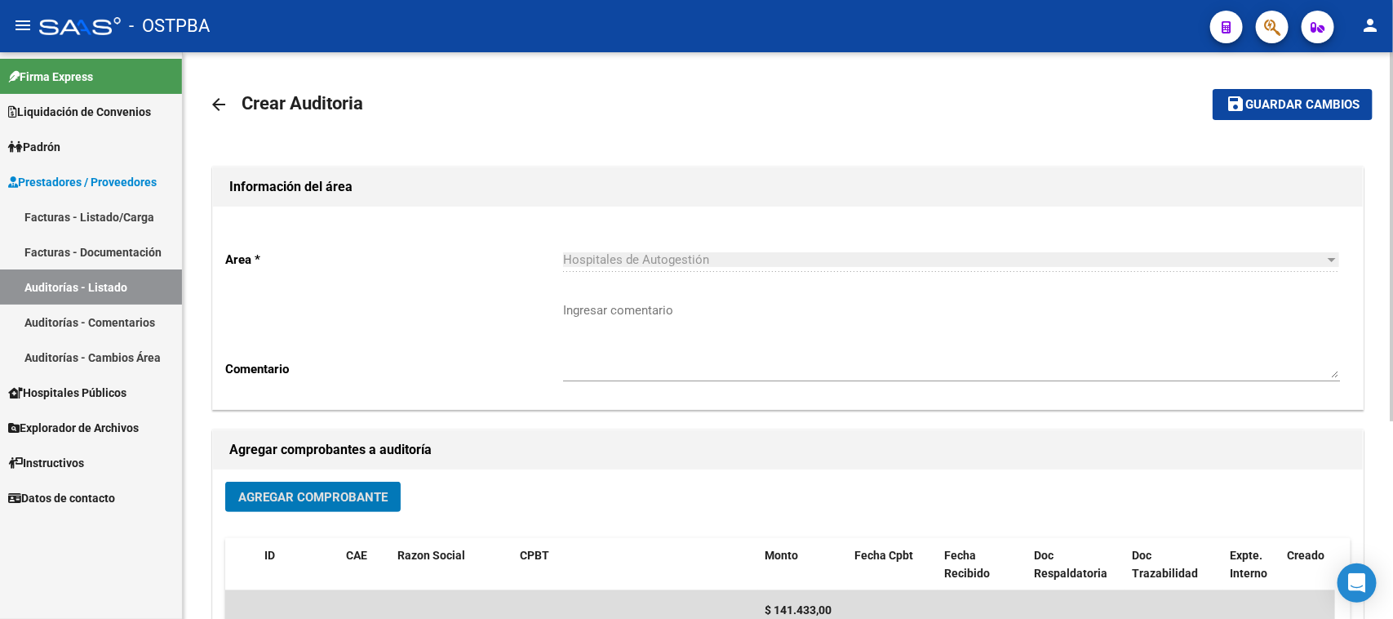
drag, startPoint x: 1276, startPoint y: 108, endPoint x: 1165, endPoint y: 211, distance: 150.7
click at [1275, 108] on span "Guardar cambios" at bounding box center [1302, 105] width 114 height 15
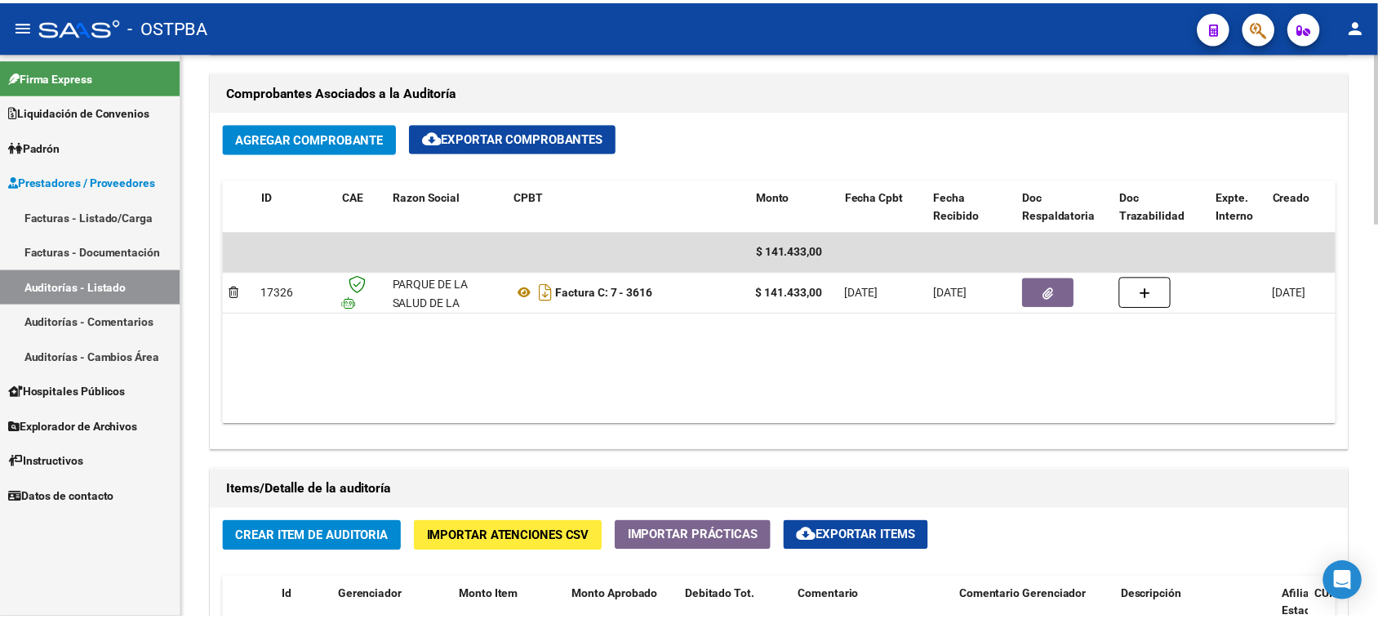
scroll to position [816, 0]
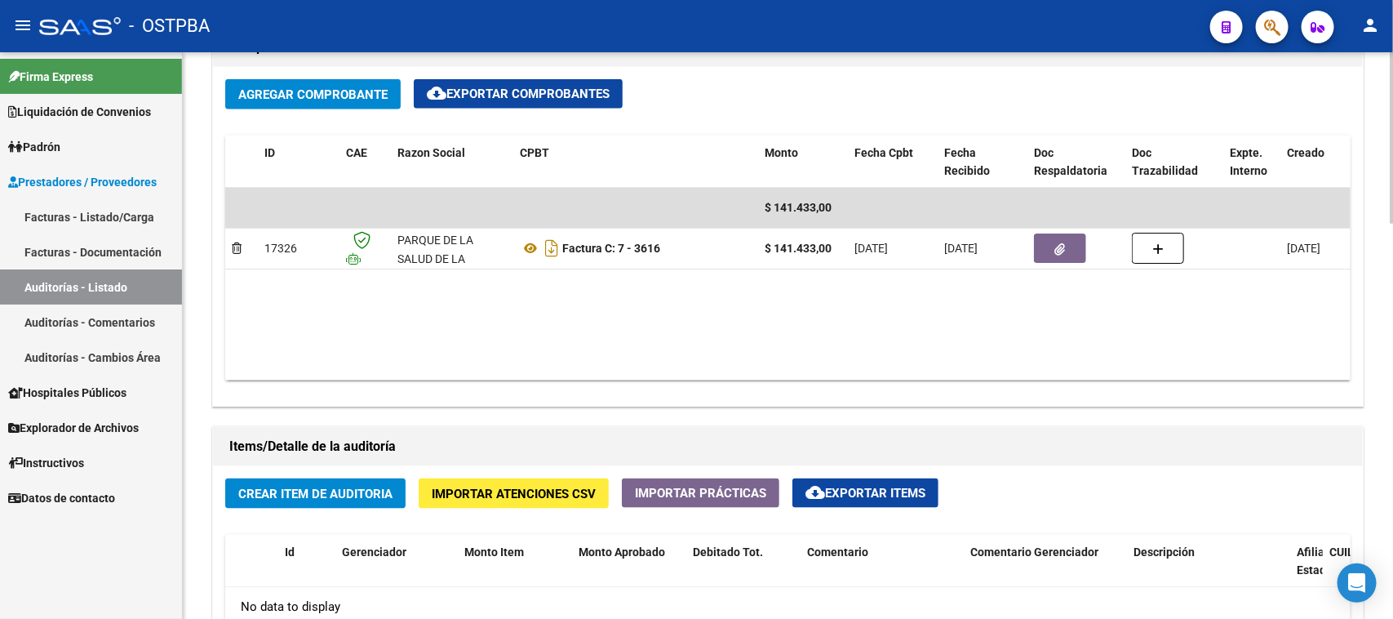
click at [362, 486] on span "Crear Item de Auditoria" at bounding box center [315, 493] width 154 height 15
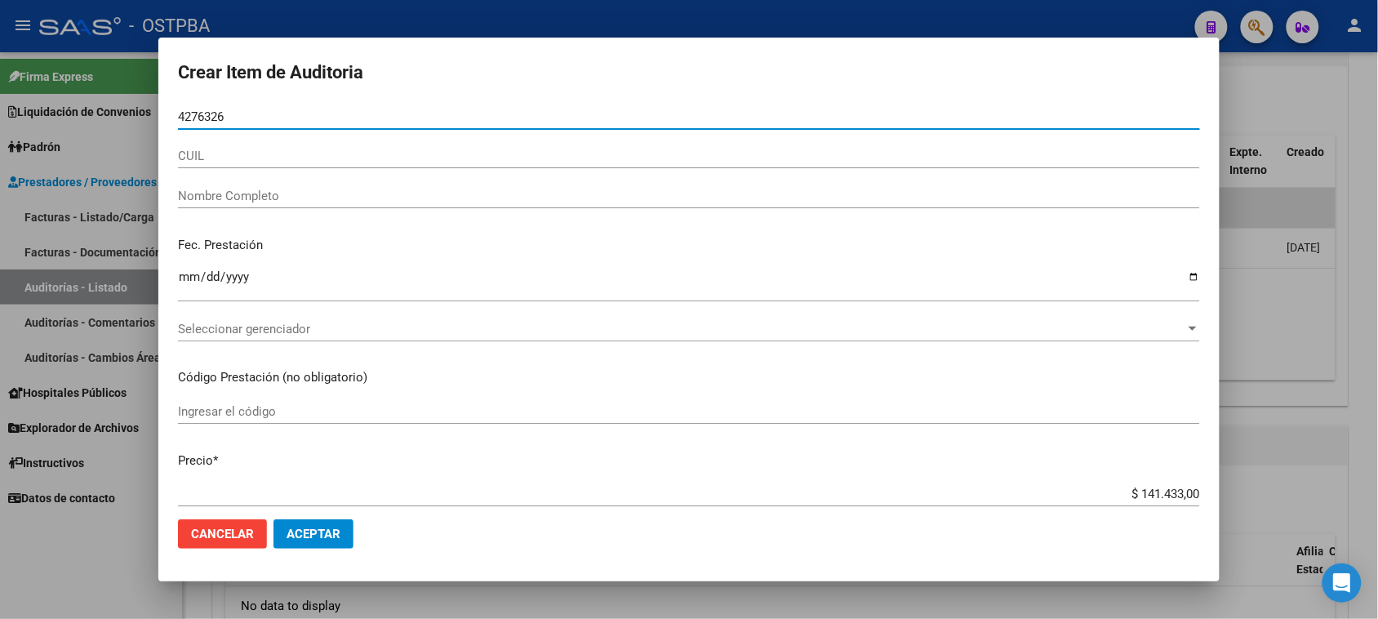
type input "42763261"
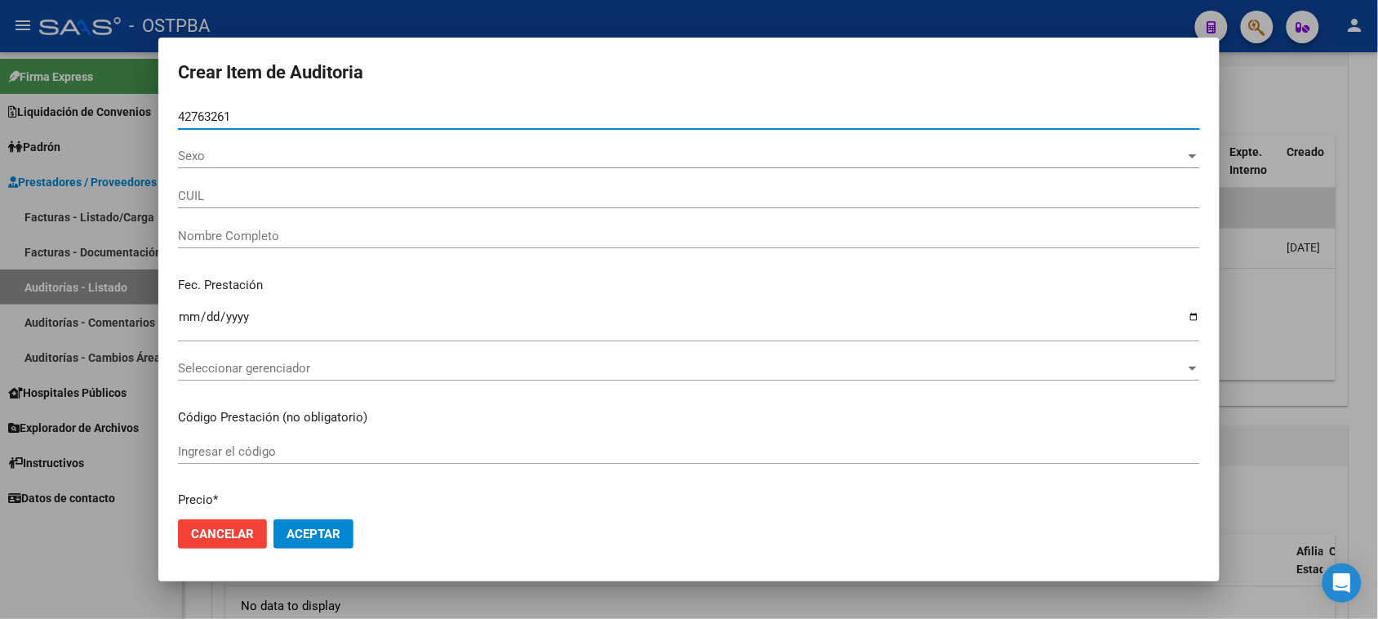
type input "27427632615"
type input "[PERSON_NAME] [PERSON_NAME]"
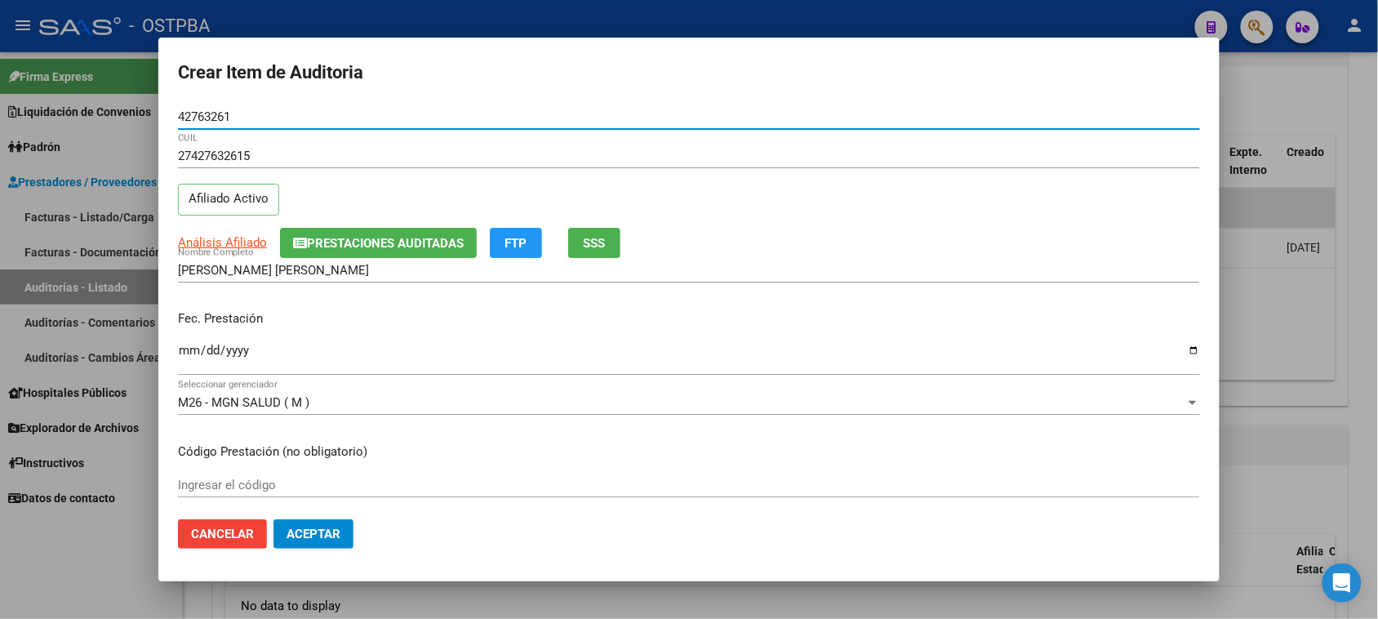
type input "42763261"
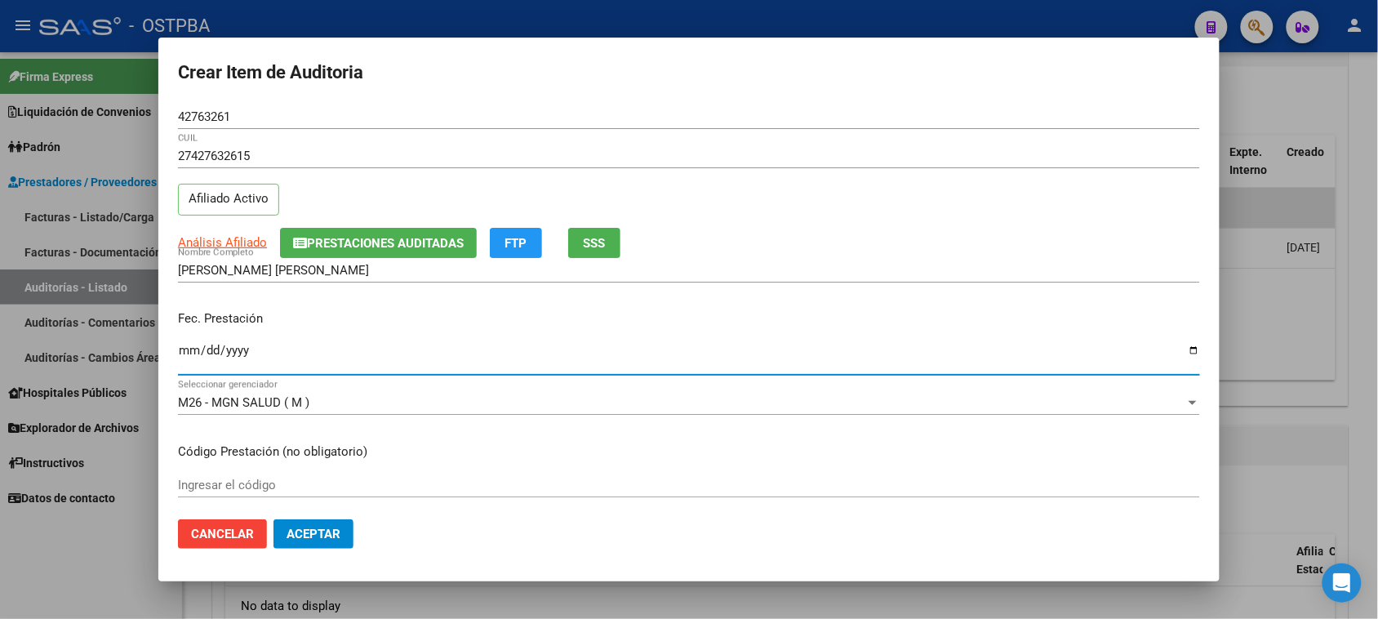
drag, startPoint x: 189, startPoint y: 353, endPoint x: 850, endPoint y: 539, distance: 686.9
click at [189, 352] on input "Ingresar la fecha" at bounding box center [689, 357] width 1022 height 26
type input "[DATE]"
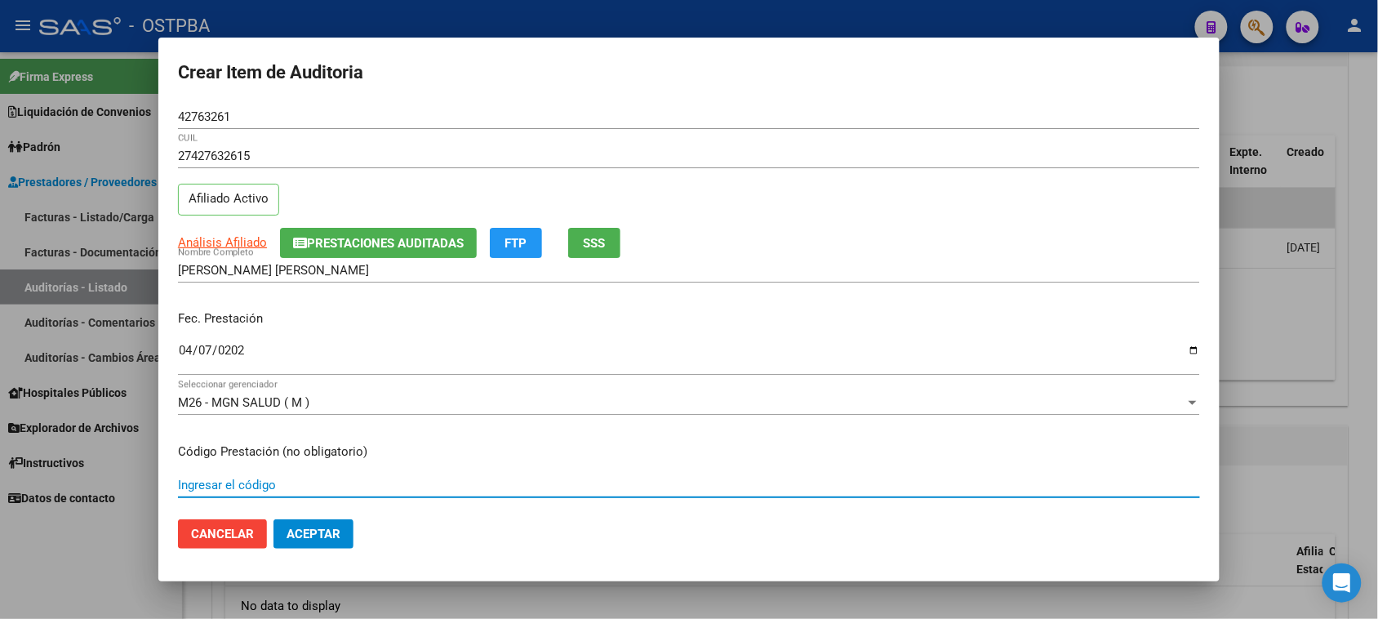
scroll to position [262, 0]
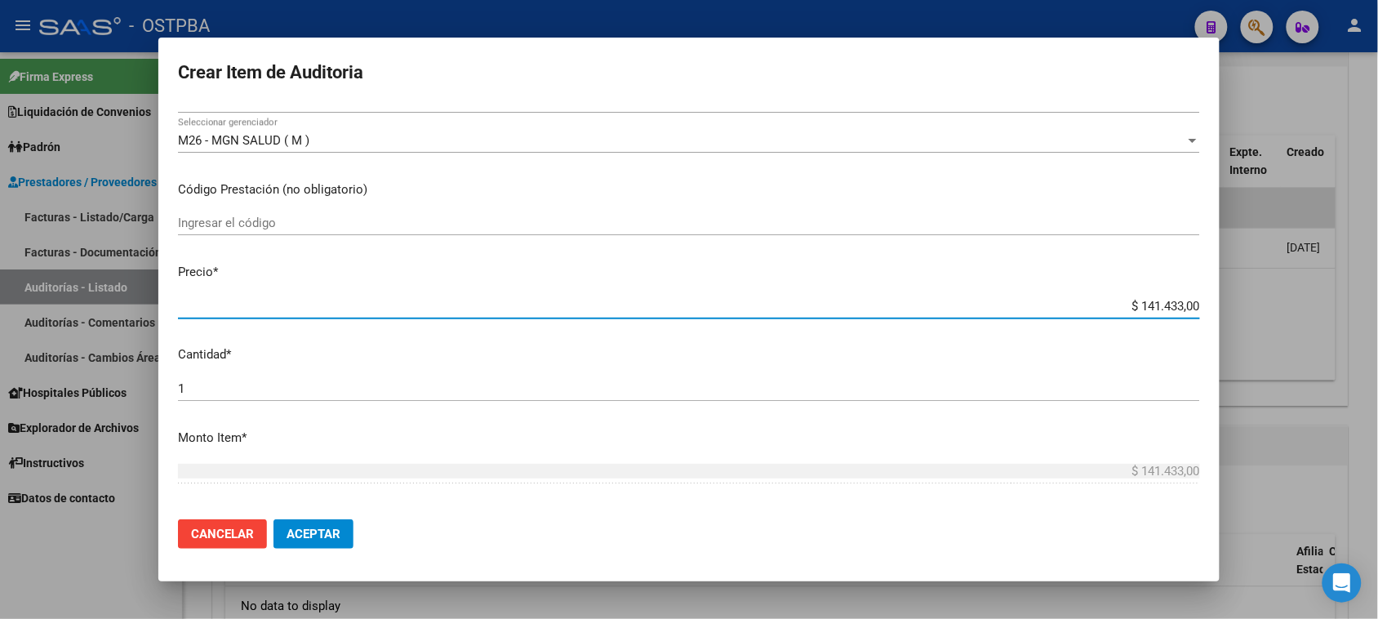
type input "$ 0,02"
type input "$ 0,29"
type input "$ 2,94"
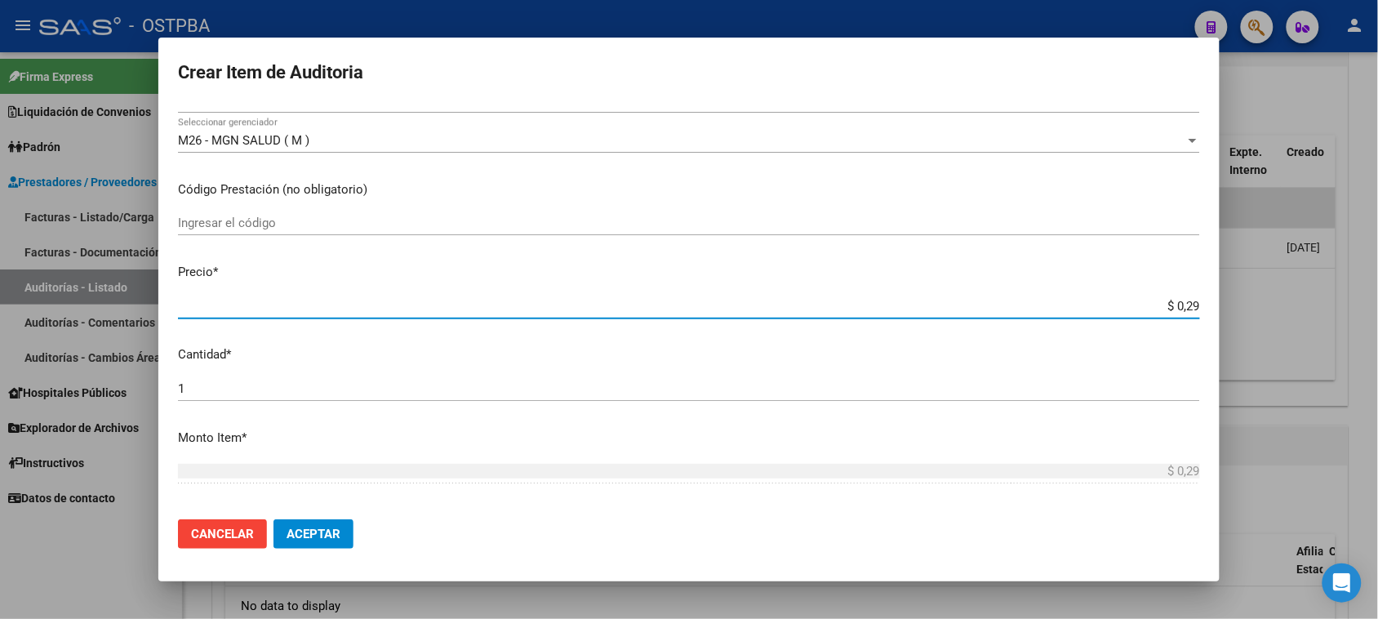
type input "$ 2,94"
type input "$ 29,41"
type input "$ 294,10"
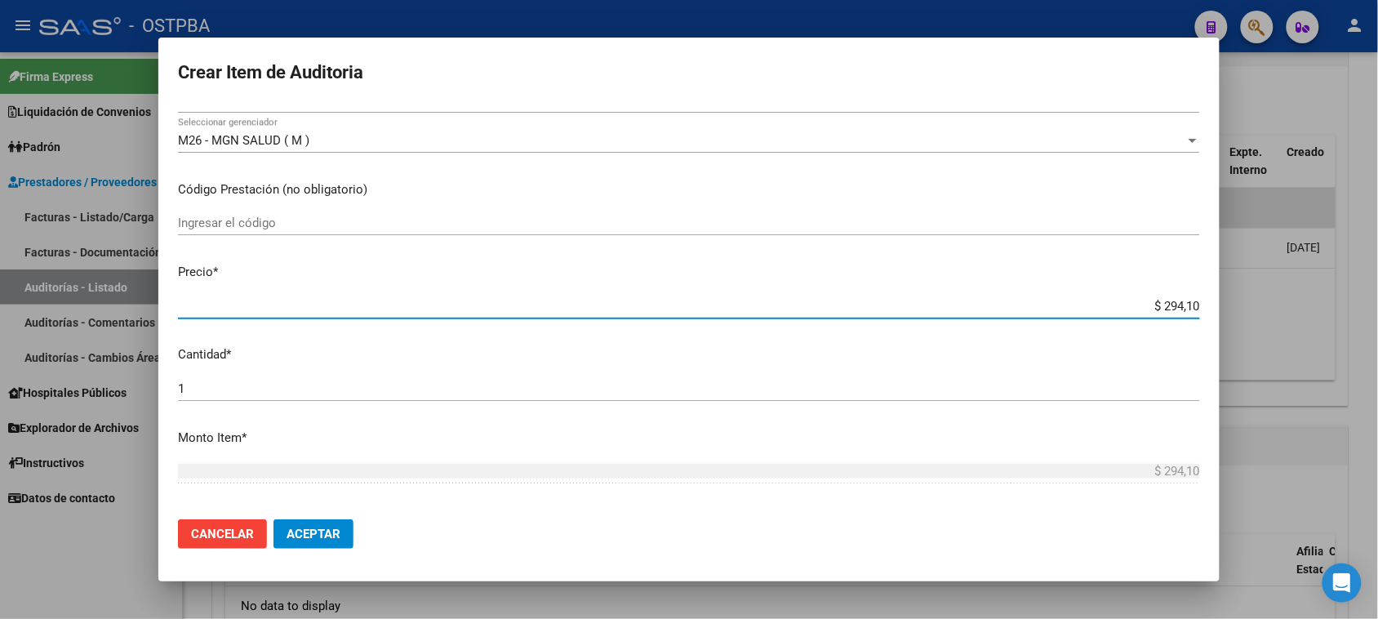
type input "$ 2.941,00"
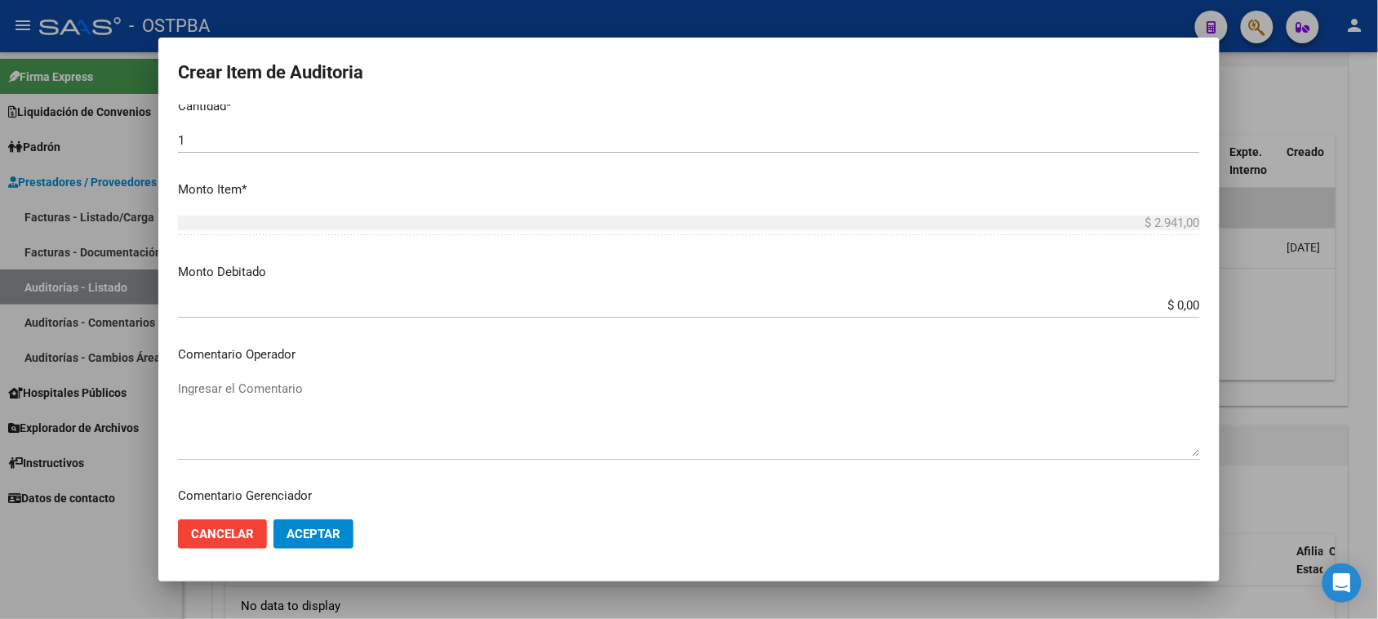
scroll to position [875, 0]
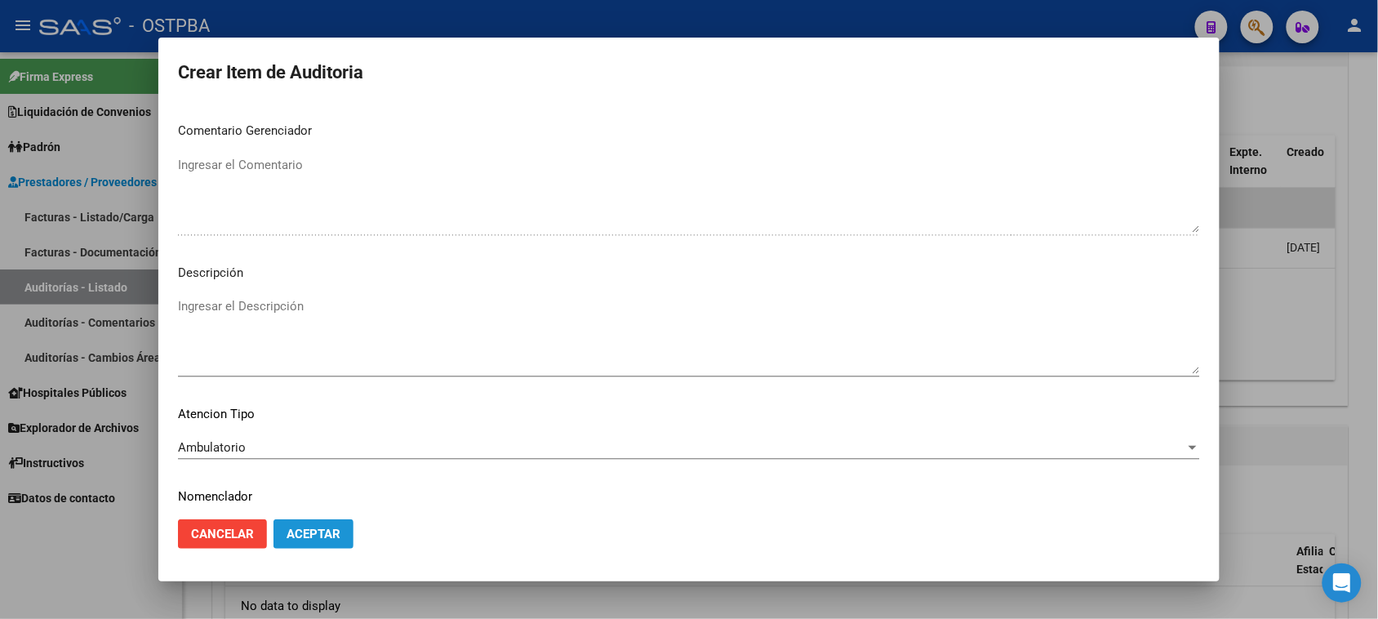
click at [336, 532] on span "Aceptar" at bounding box center [313, 533] width 54 height 15
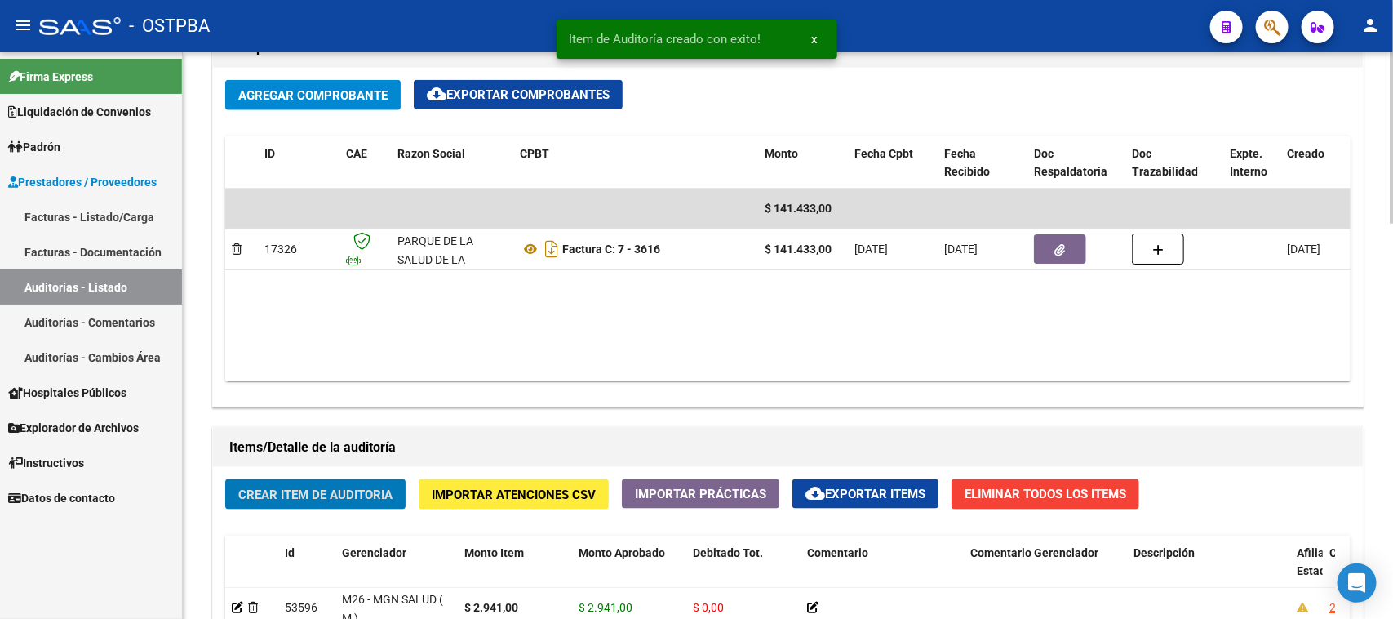
click at [321, 488] on span "Crear Item de Auditoria" at bounding box center [315, 494] width 154 height 15
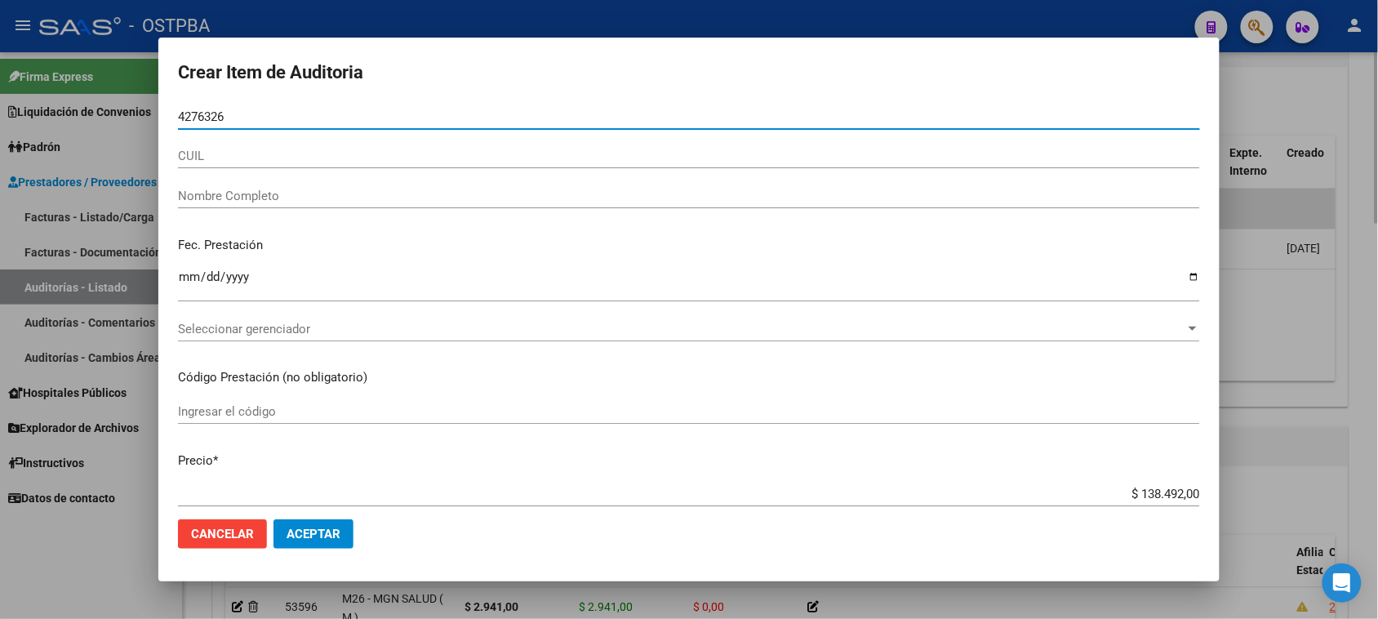
type input "42763261"
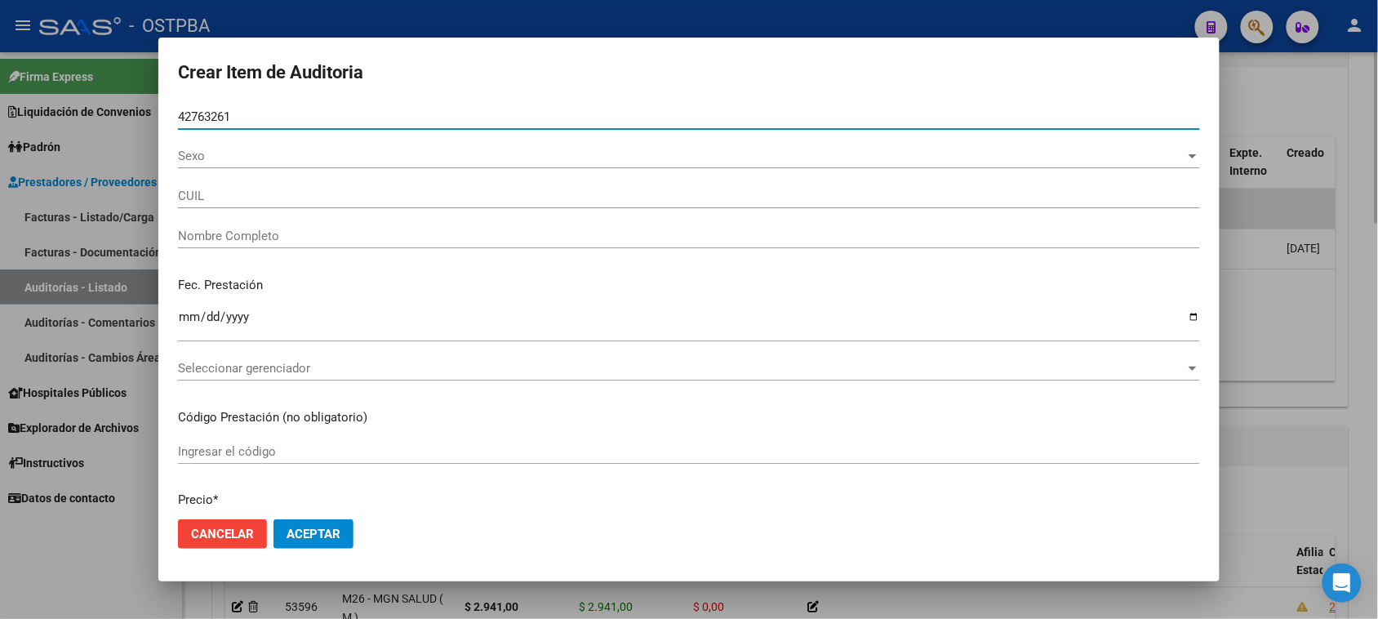
type input "27427632615"
type input "[PERSON_NAME] [PERSON_NAME]"
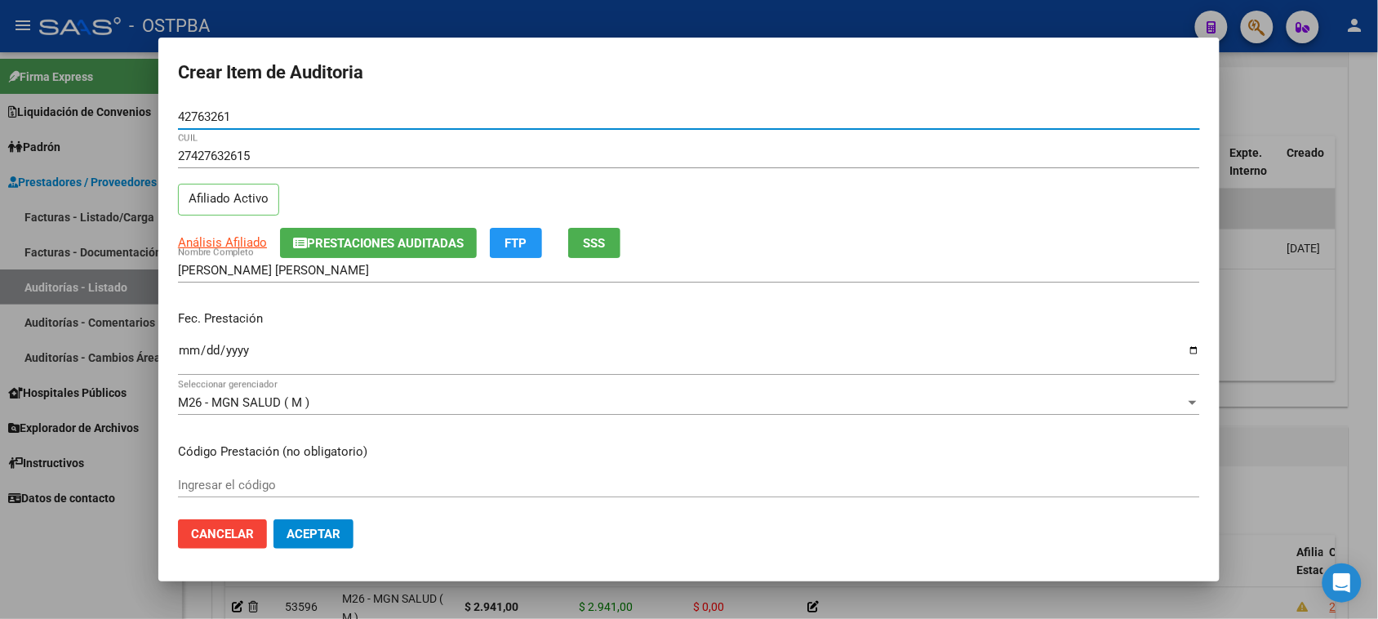
type input "42763261"
click at [193, 352] on input "Ingresar la fecha" at bounding box center [689, 357] width 1022 height 26
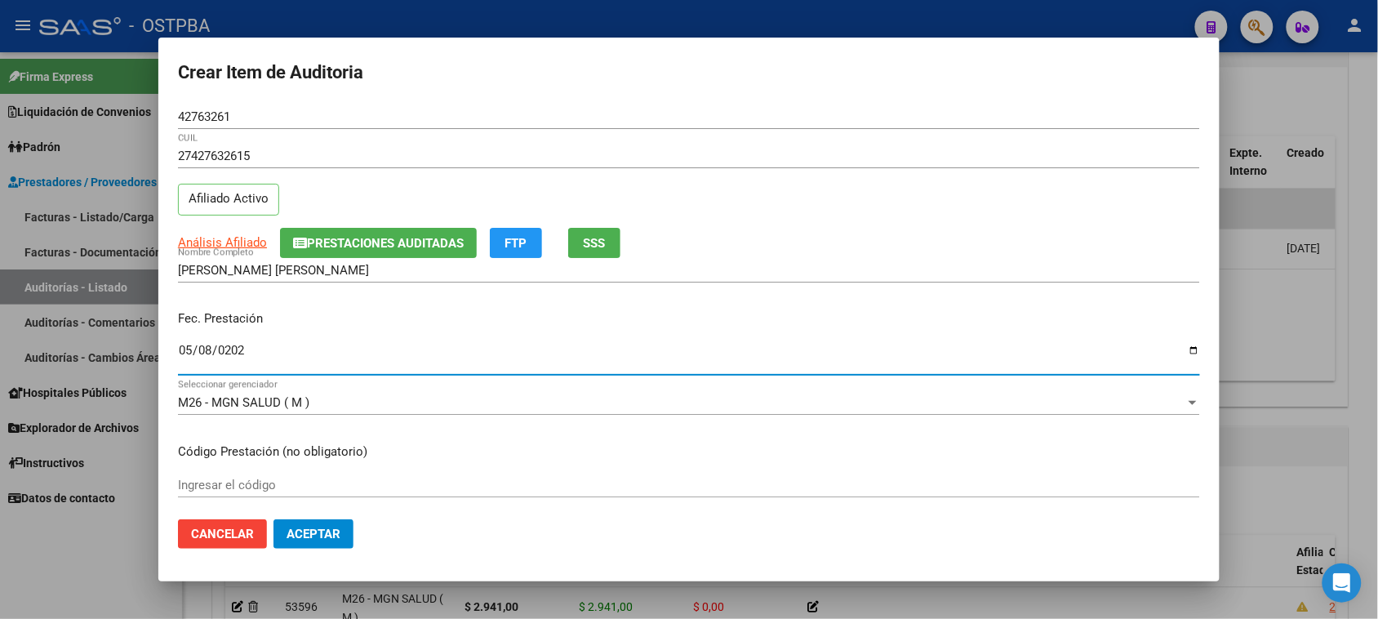
type input "[DATE]"
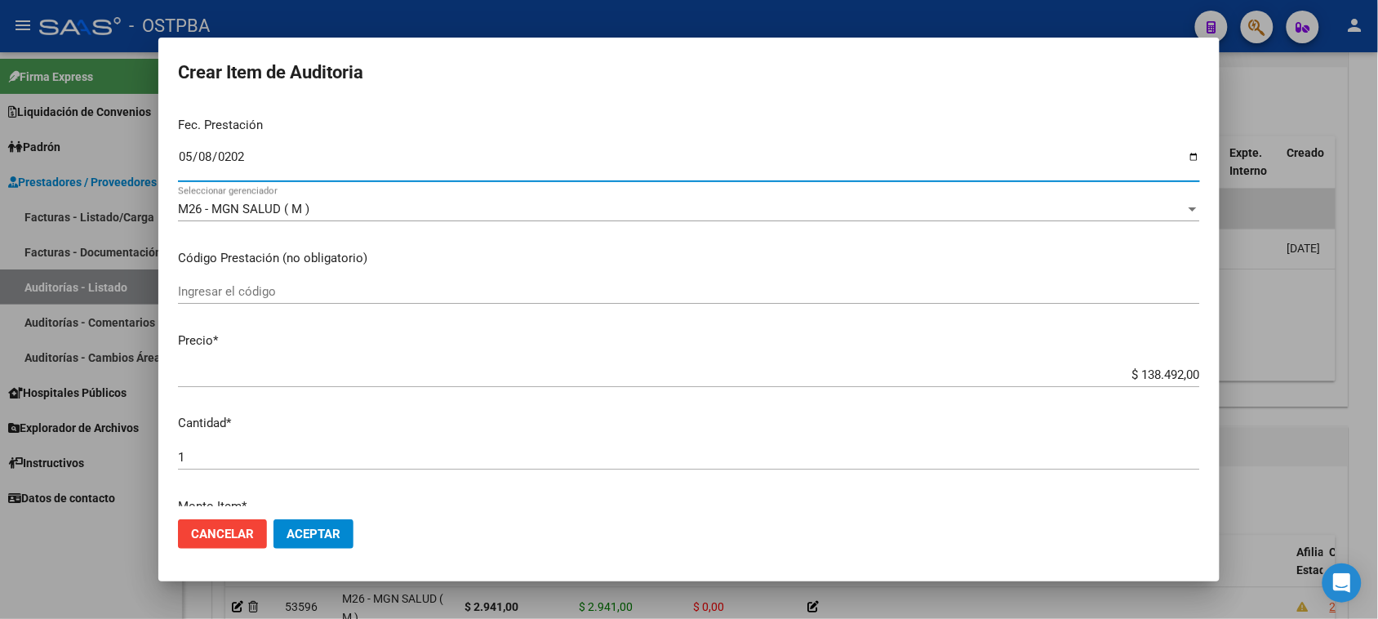
scroll to position [204, 0]
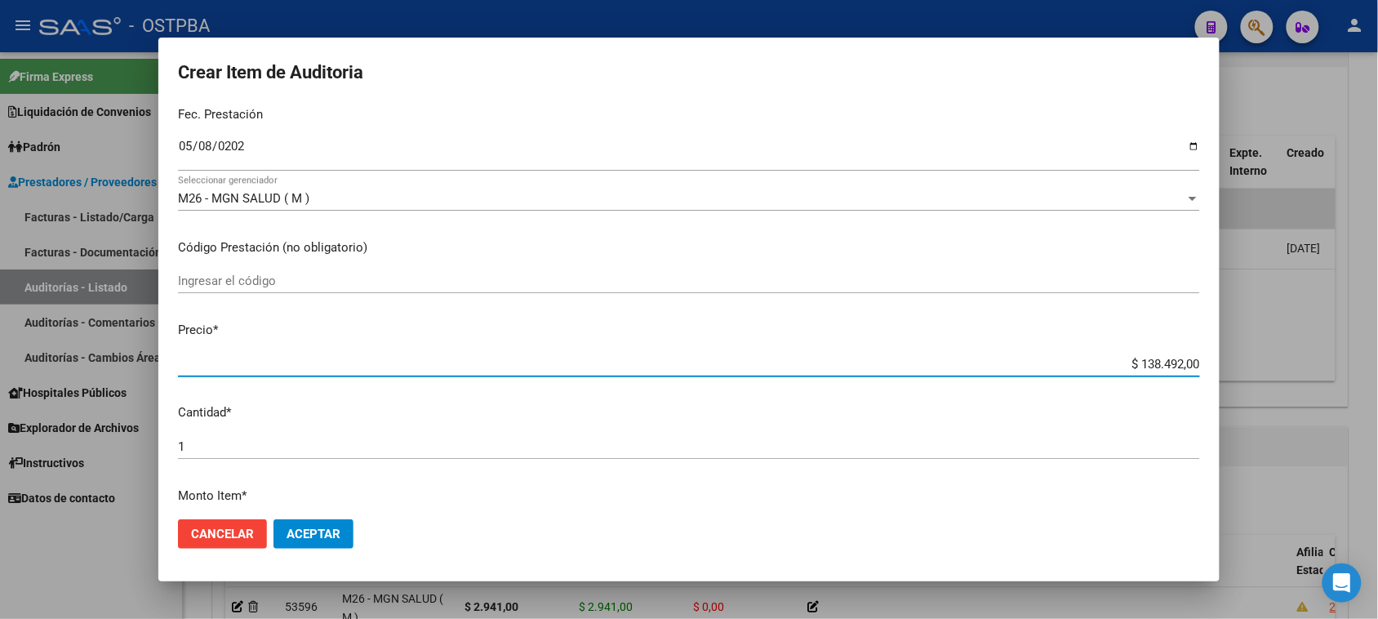
drag, startPoint x: 1123, startPoint y: 357, endPoint x: 1389, endPoint y: 373, distance: 266.5
click at [1378, 373] on html "menu - OSTPBA person Firma Express Liquidación de Convenios Gastos - Items Gast…" at bounding box center [689, 309] width 1378 height 619
type input "$ 0,06"
type input "$ 0,60"
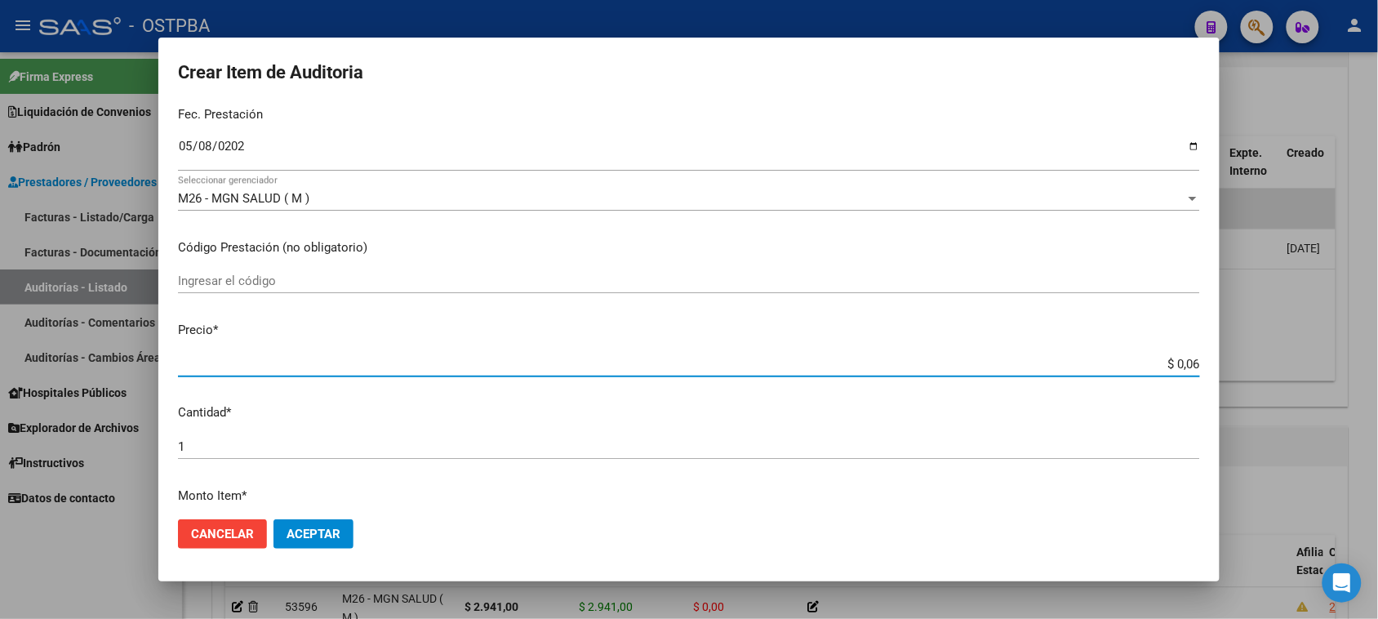
type input "$ 0,60"
type input "$ 6,09"
type input "$ 60,90"
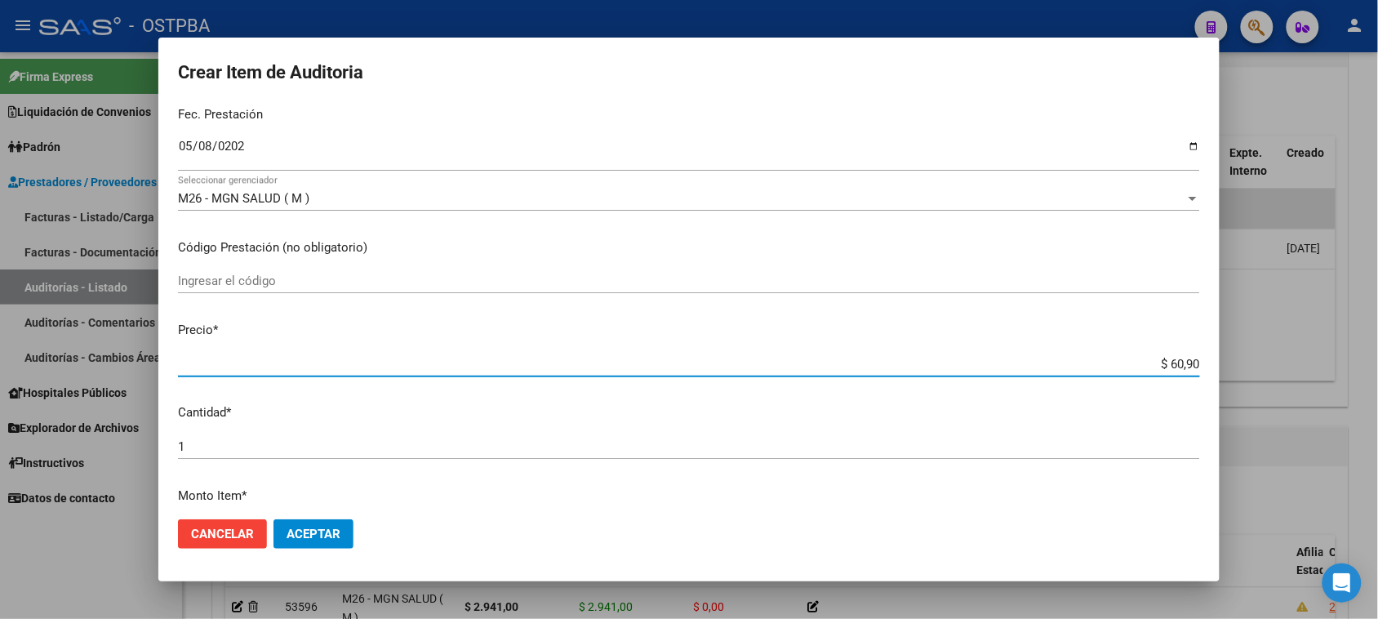
type input "$ 609,00"
type input "$ 6.090,00"
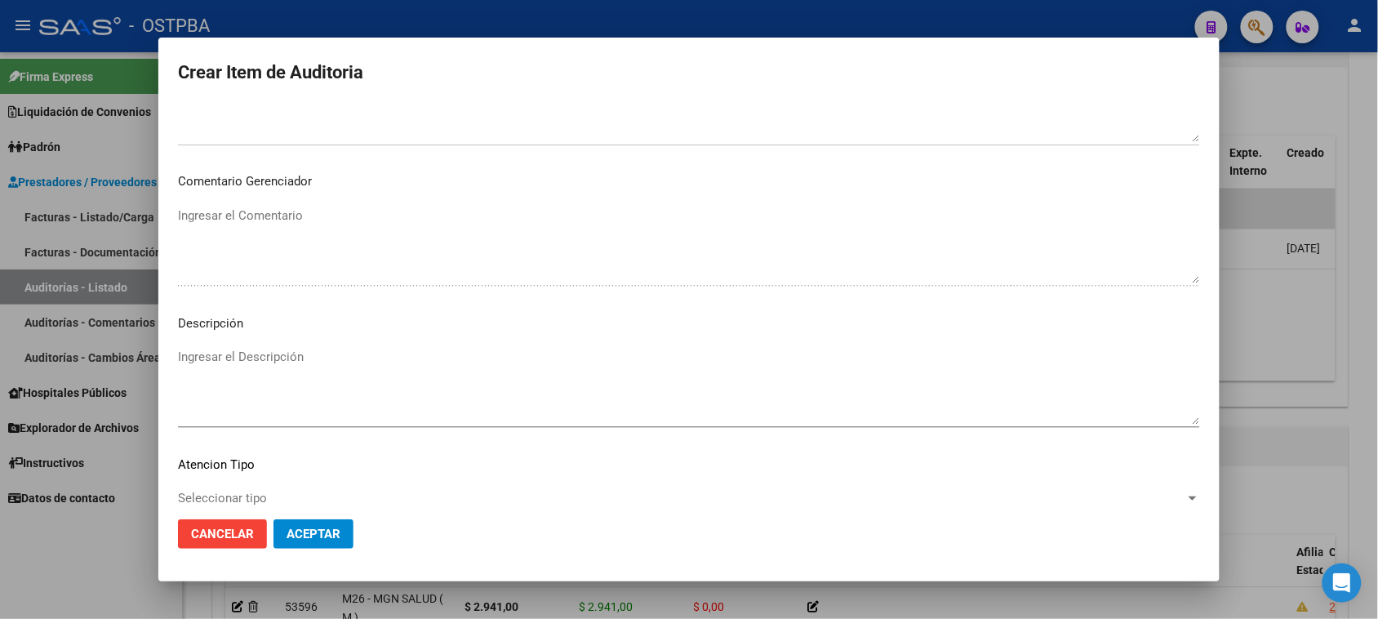
scroll to position [918, 0]
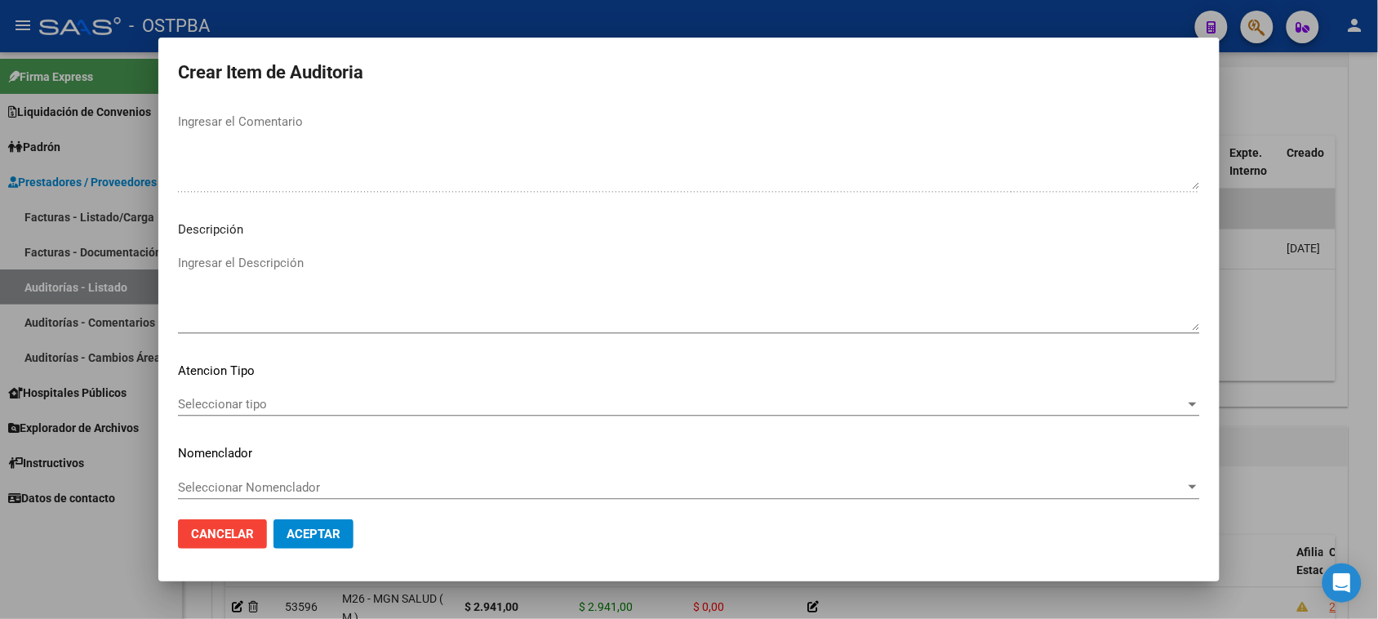
click at [218, 393] on div "Seleccionar tipo Seleccionar tipo" at bounding box center [689, 404] width 1022 height 24
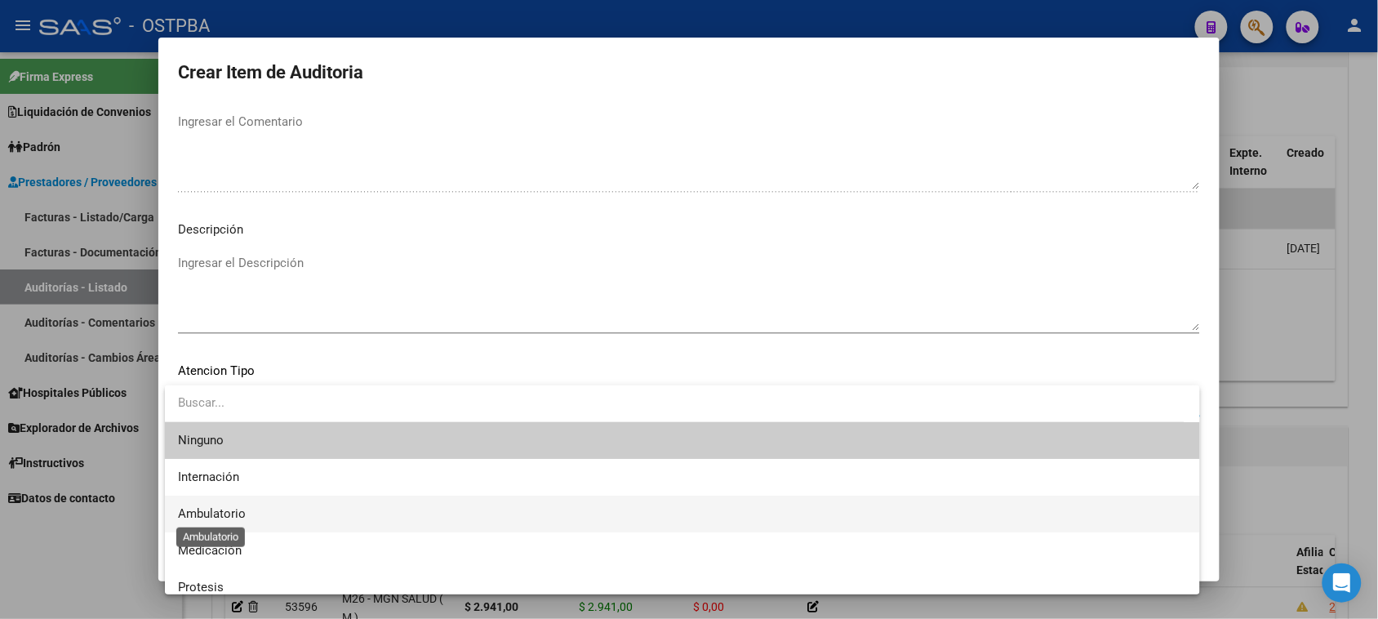
click at [229, 512] on span "Ambulatorio" at bounding box center [212, 513] width 68 height 15
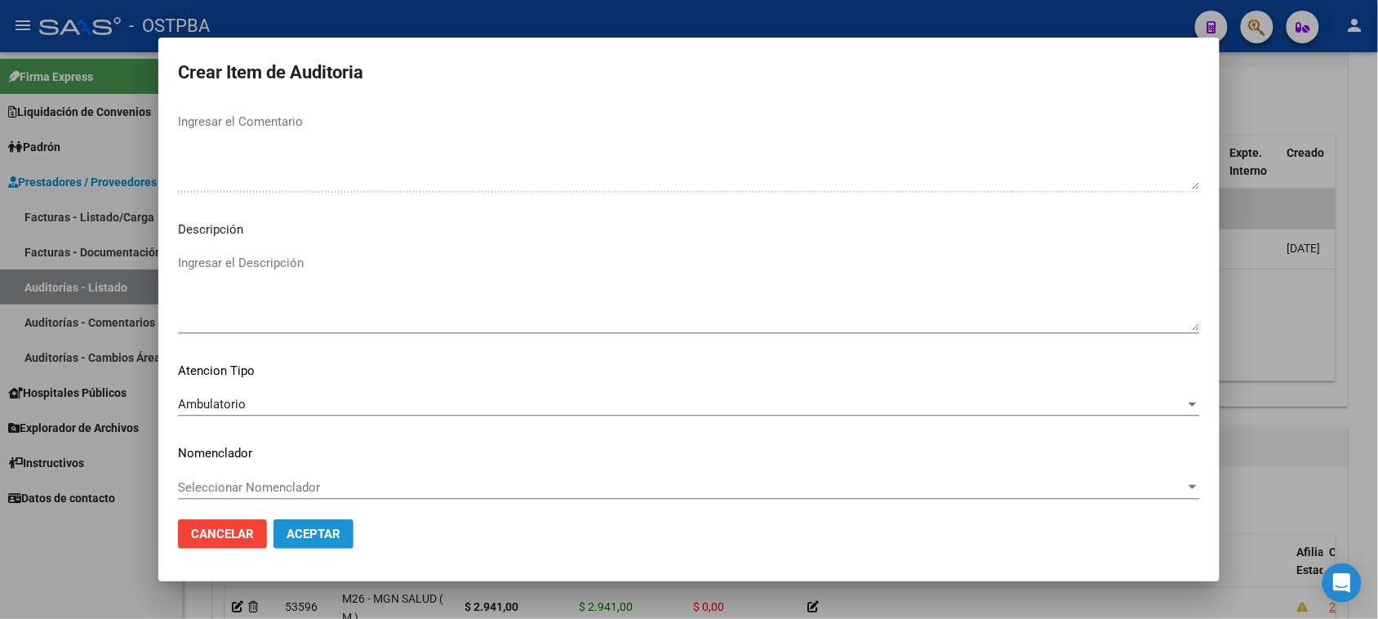
click at [311, 537] on span "Aceptar" at bounding box center [313, 533] width 54 height 15
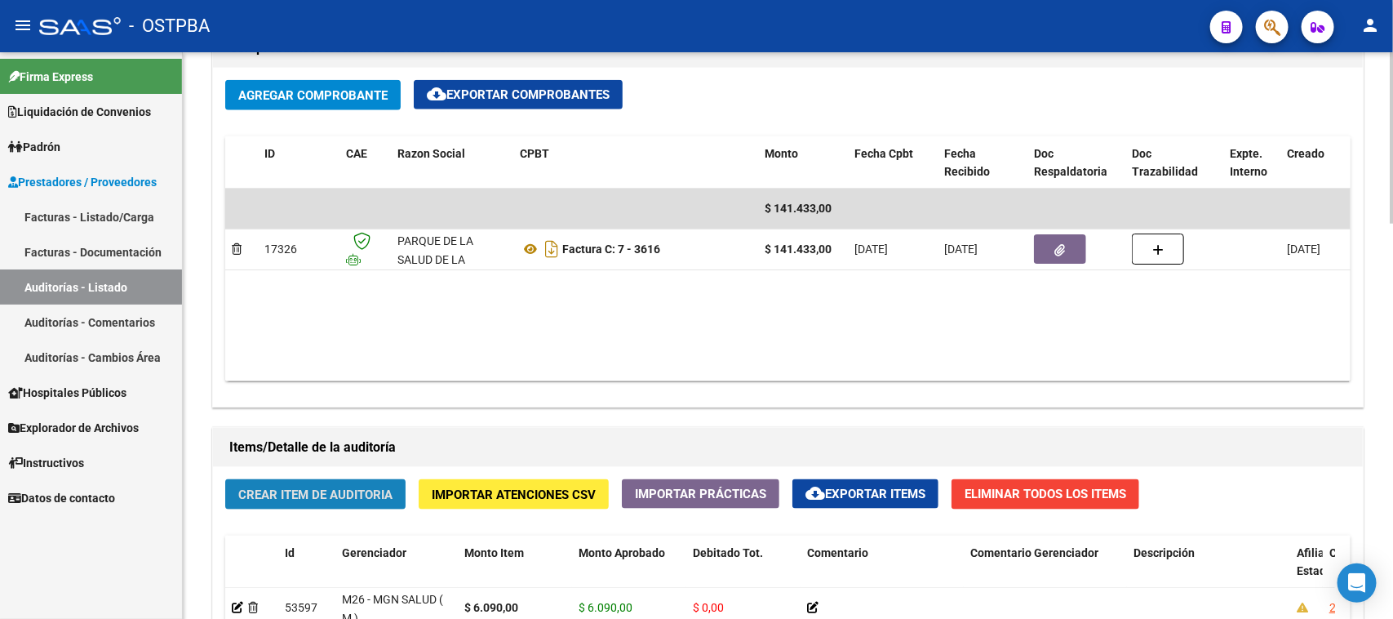
click at [276, 479] on button "Crear Item de Auditoria" at bounding box center [315, 494] width 180 height 30
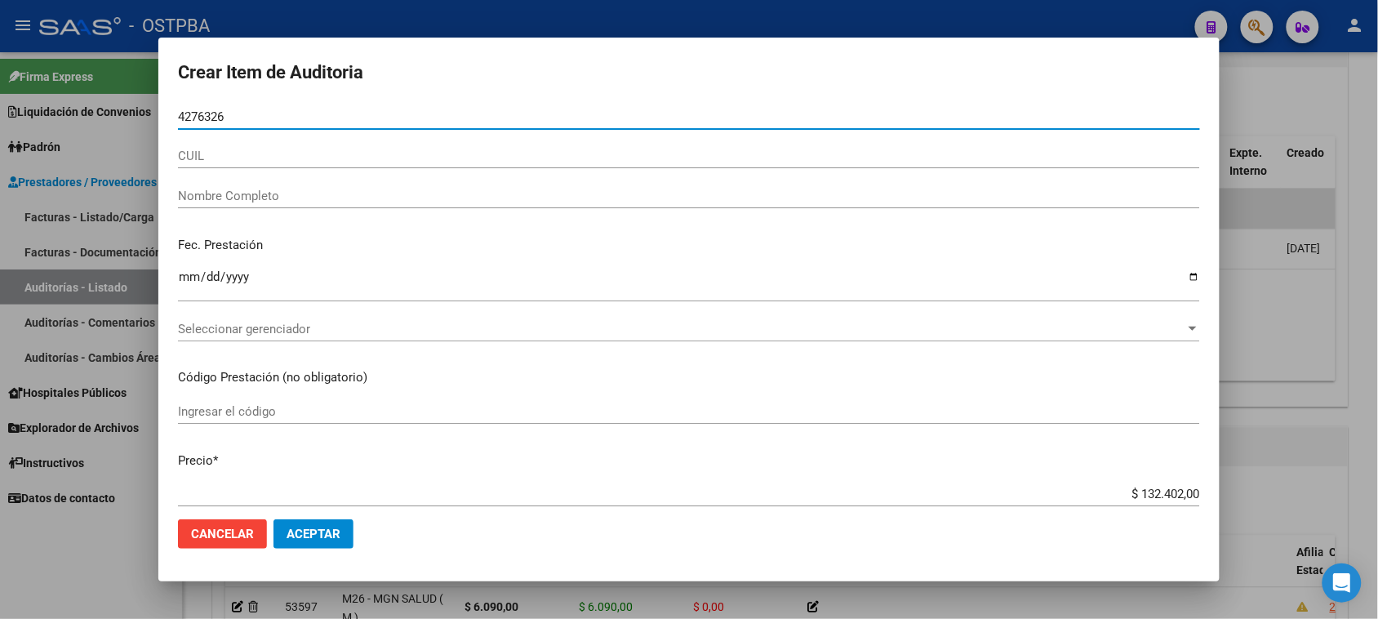
type input "42763261"
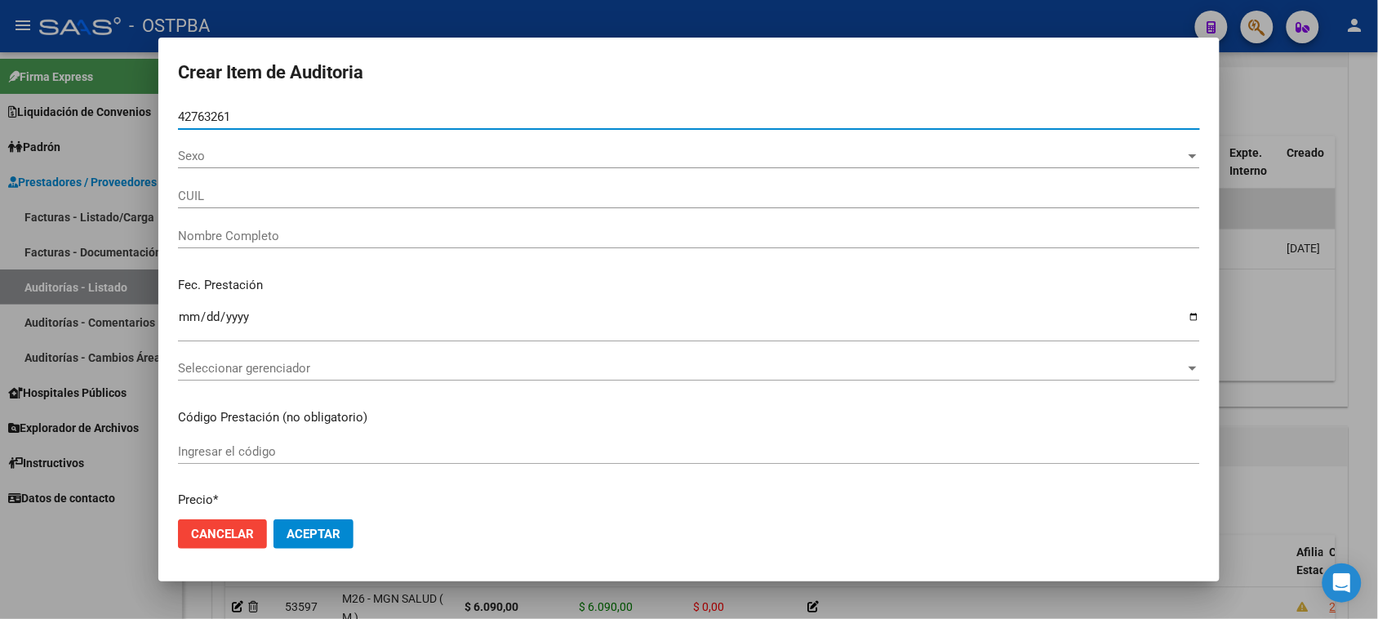
type input "27427632615"
type input "[PERSON_NAME] [PERSON_NAME]"
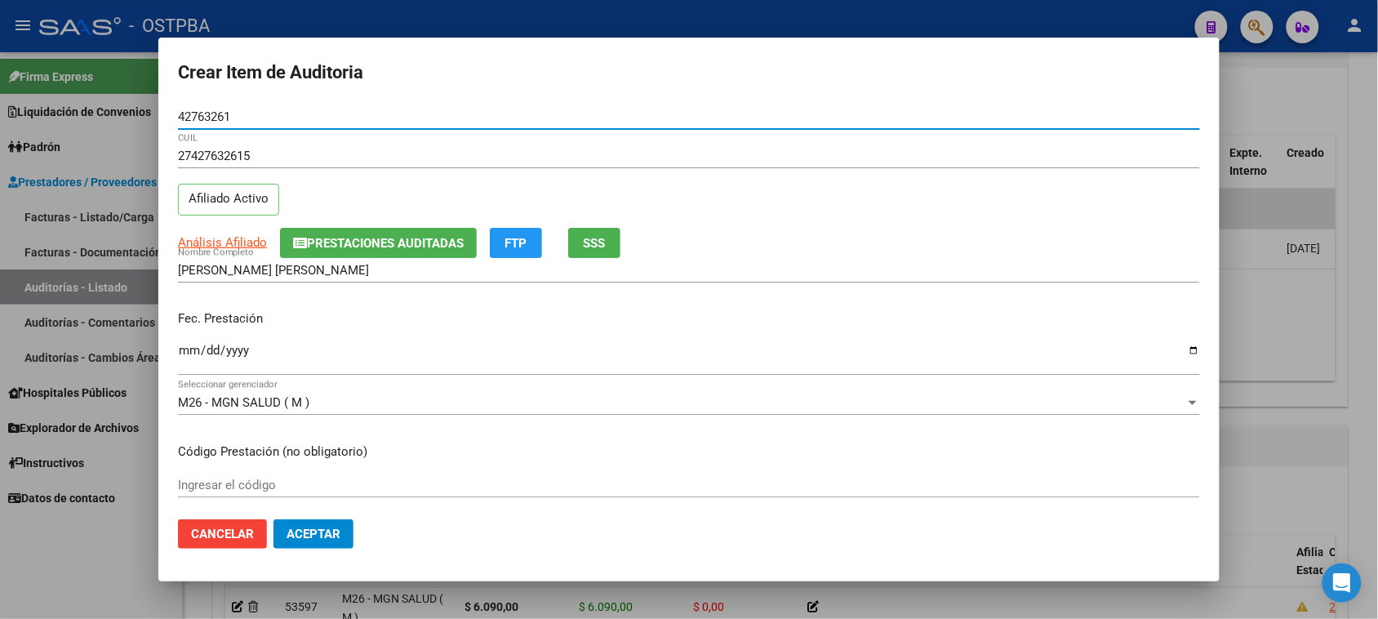
type input "42763261"
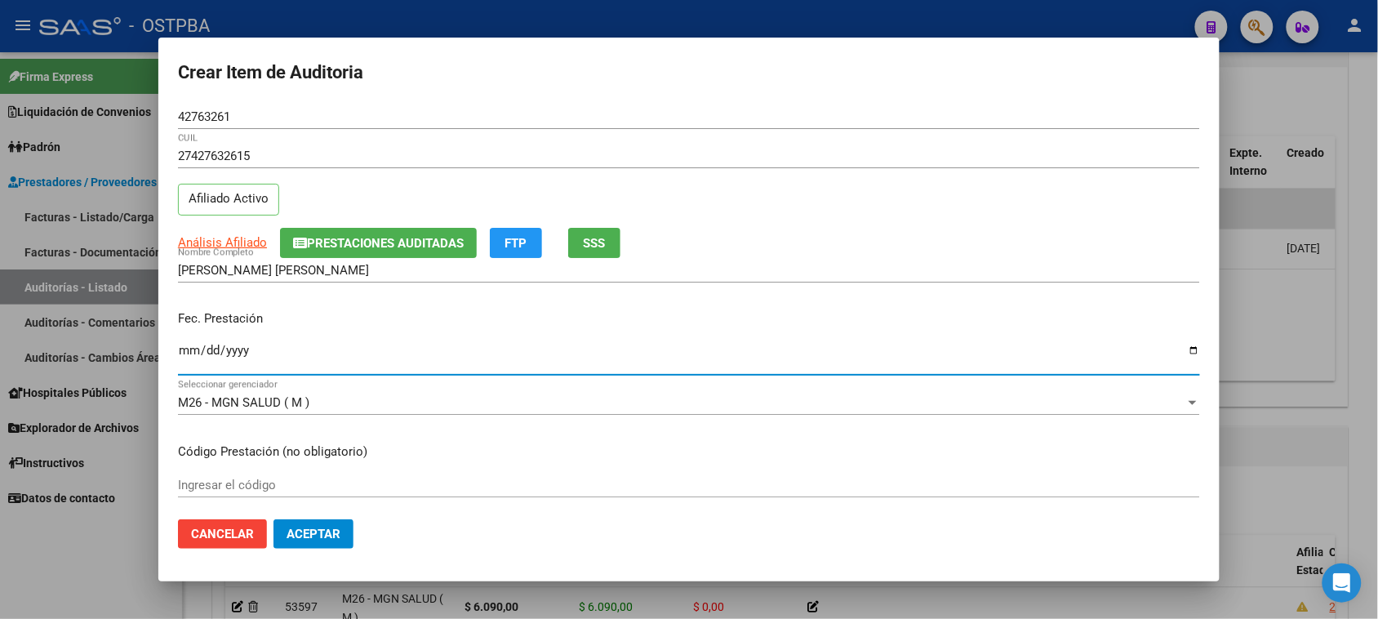
click at [182, 348] on input "Ingresar la fecha" at bounding box center [689, 357] width 1022 height 26
type input "[DATE]"
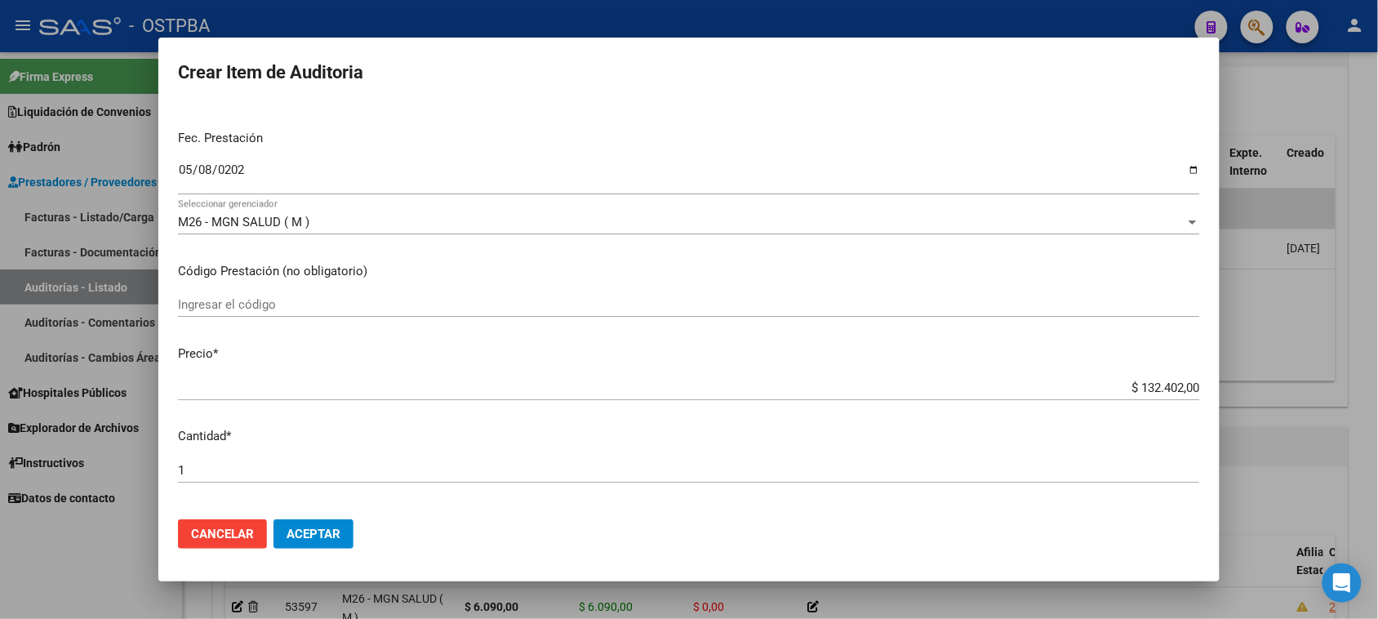
scroll to position [204, 0]
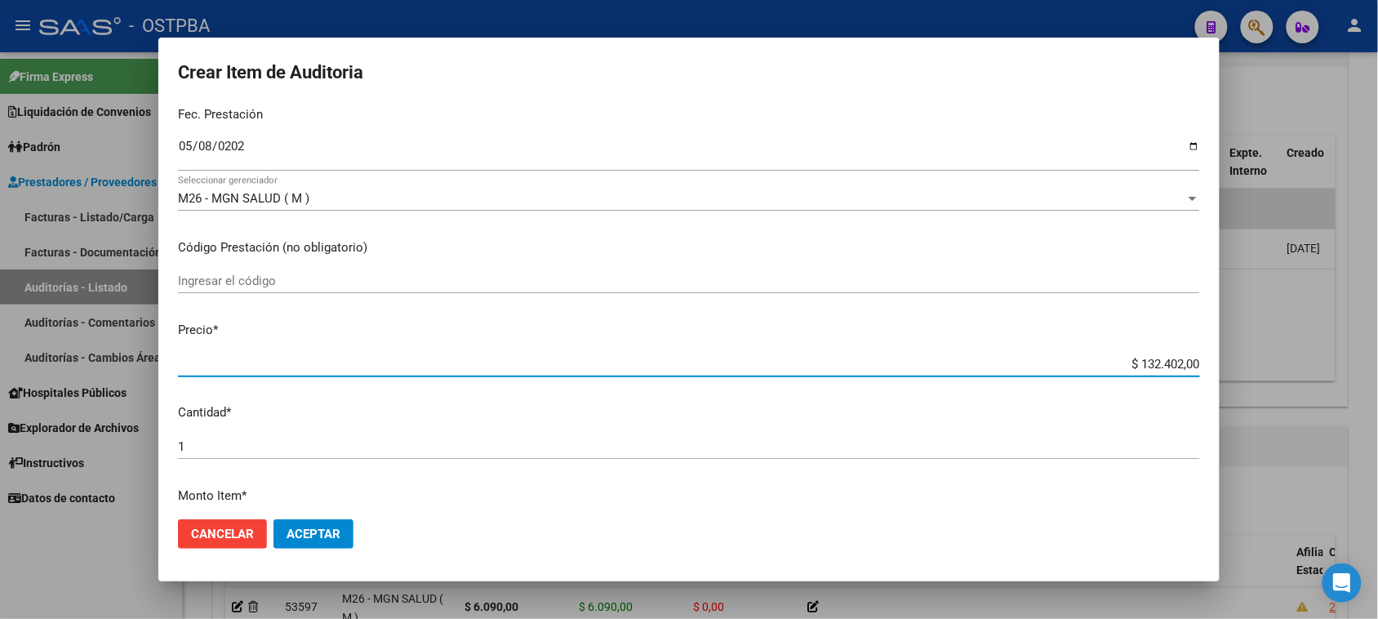
drag, startPoint x: 1124, startPoint y: 360, endPoint x: 1392, endPoint y: 371, distance: 268.7
click at [1378, 371] on html "menu - OSTPBA person Firma Express Liquidación de Convenios Gastos - Items Gast…" at bounding box center [689, 309] width 1378 height 619
type input "$ 0,01"
type input "$ 0,14"
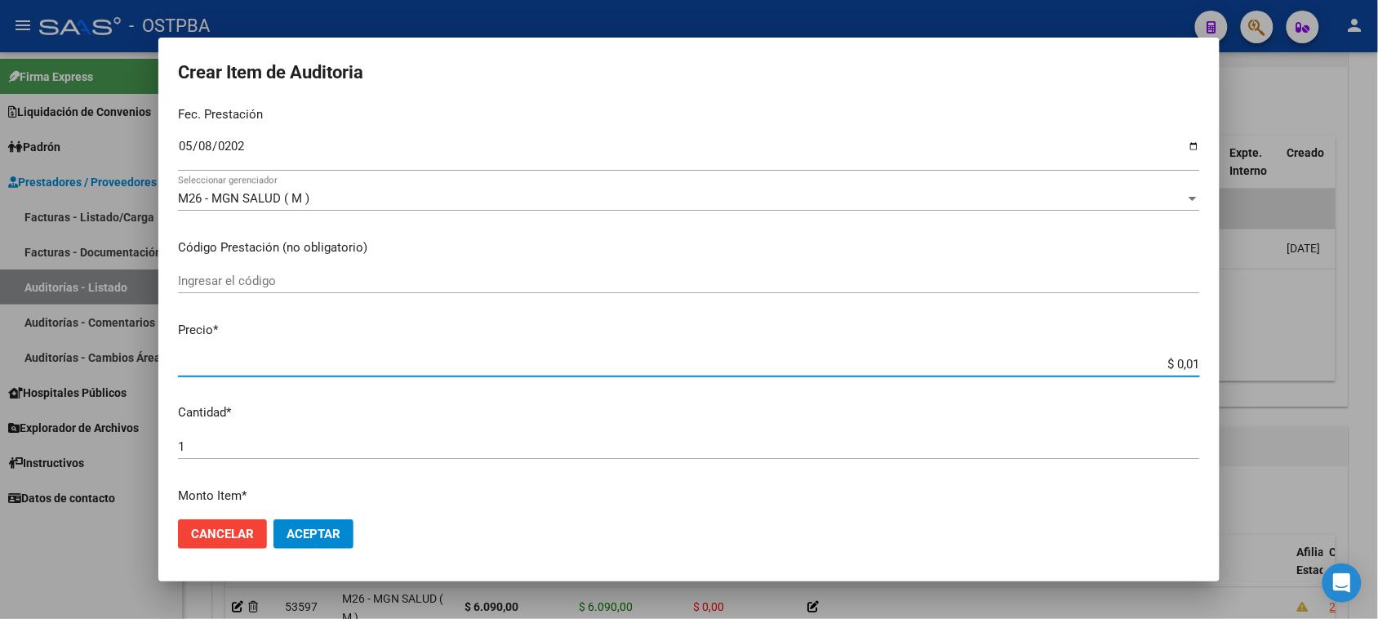
type input "$ 0,14"
type input "$ 1,43"
type input "$ 14,31"
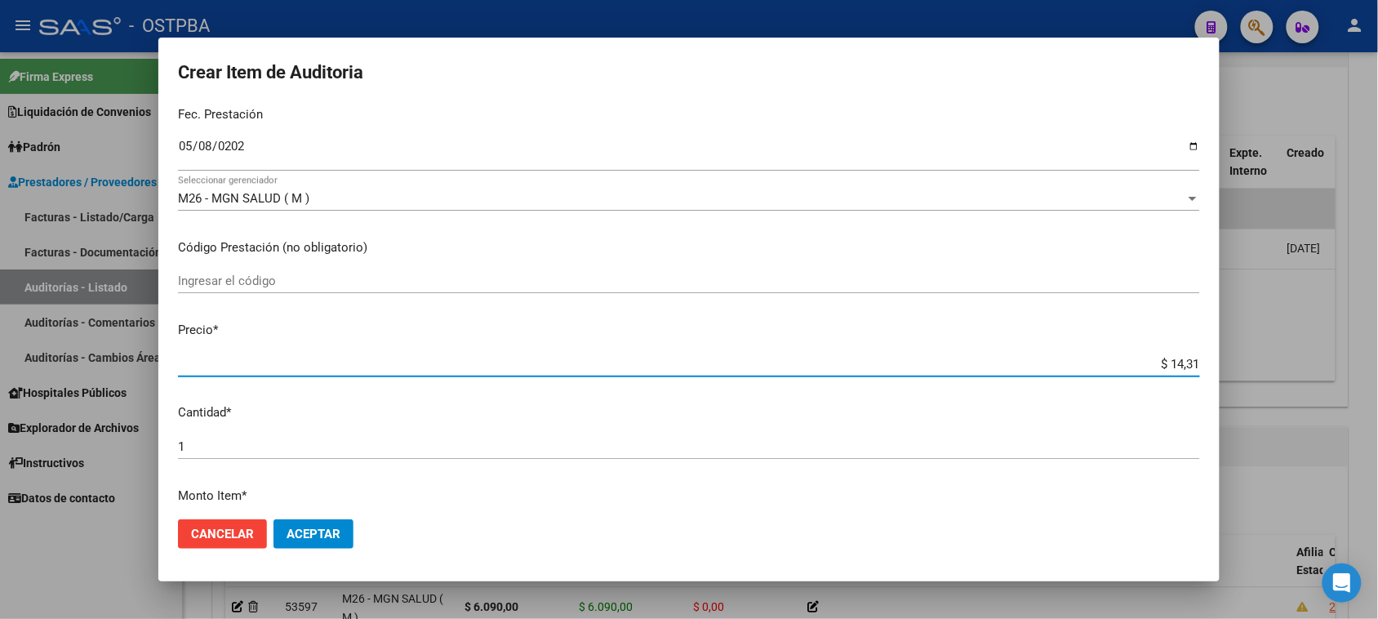
type input "$ 143,14"
type input "$ 1.431,40"
type input "$ 14.314,00"
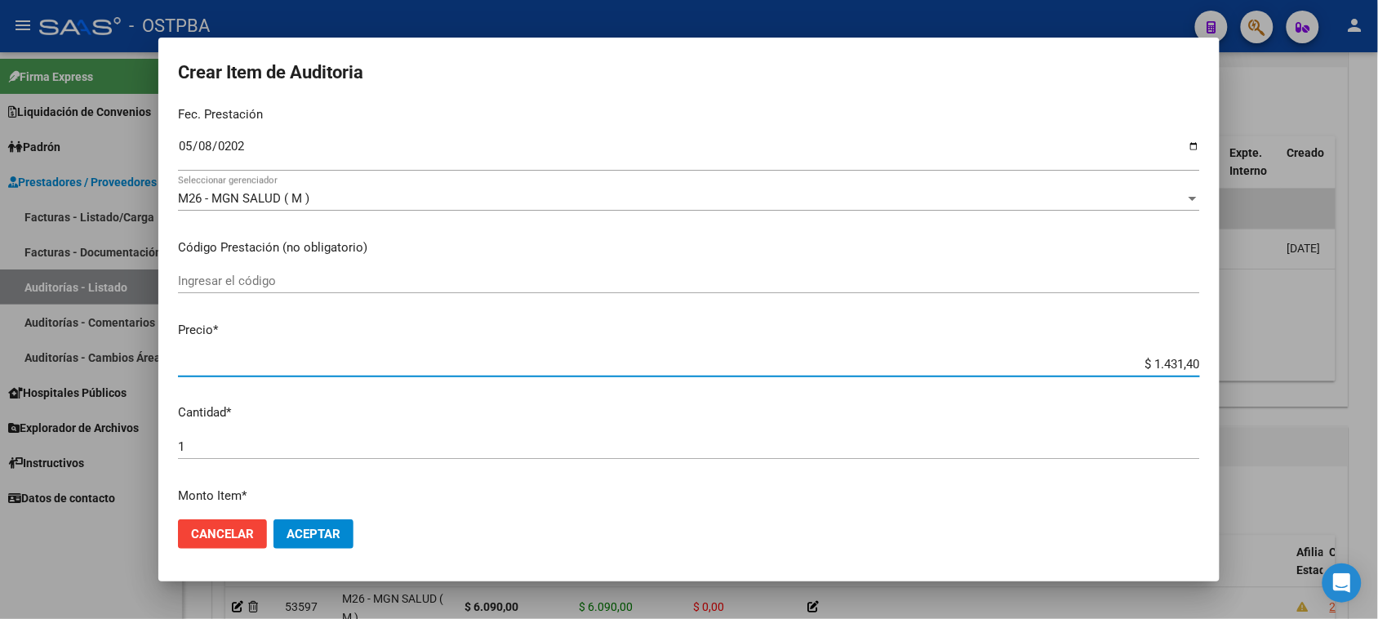
type input "$ 14.314,00"
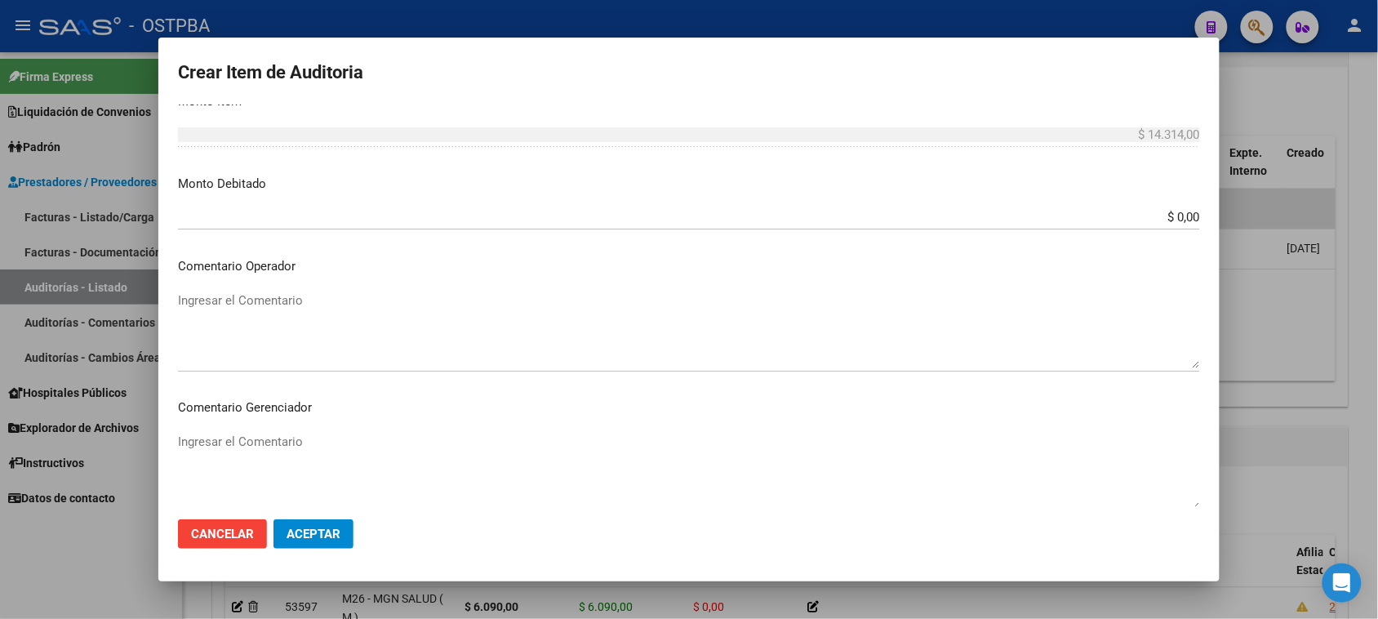
scroll to position [925, 0]
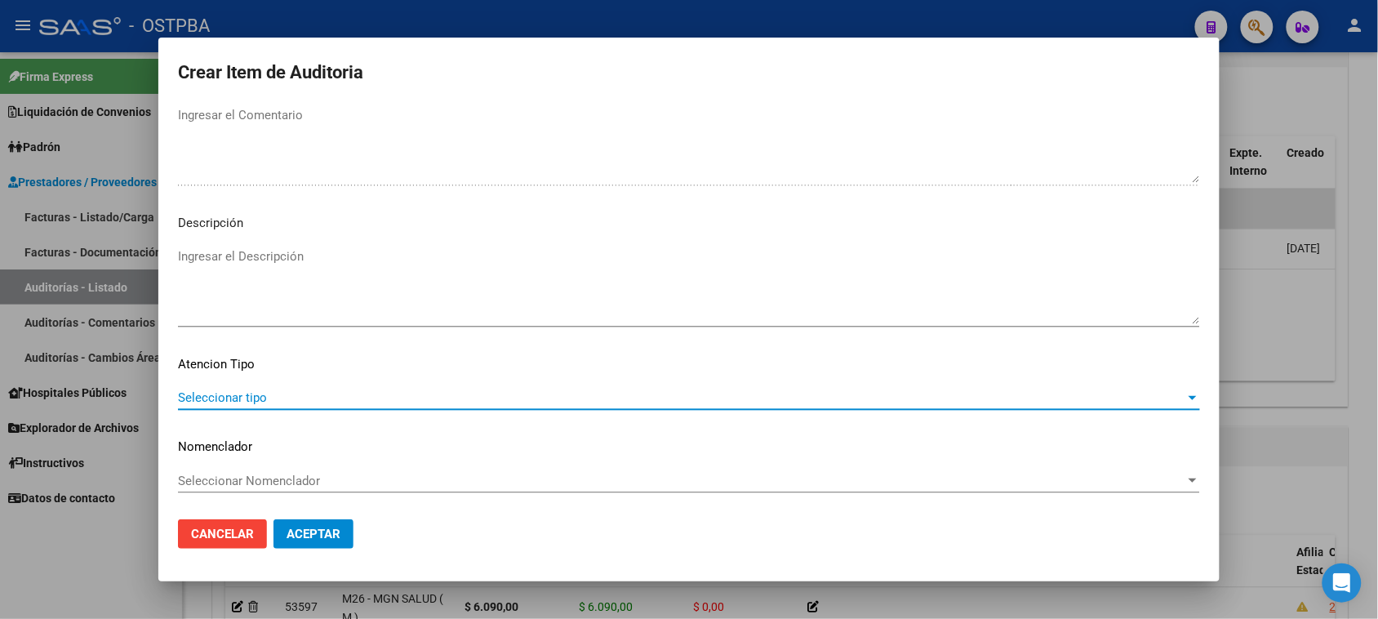
click at [268, 390] on span "Seleccionar tipo" at bounding box center [681, 397] width 1007 height 15
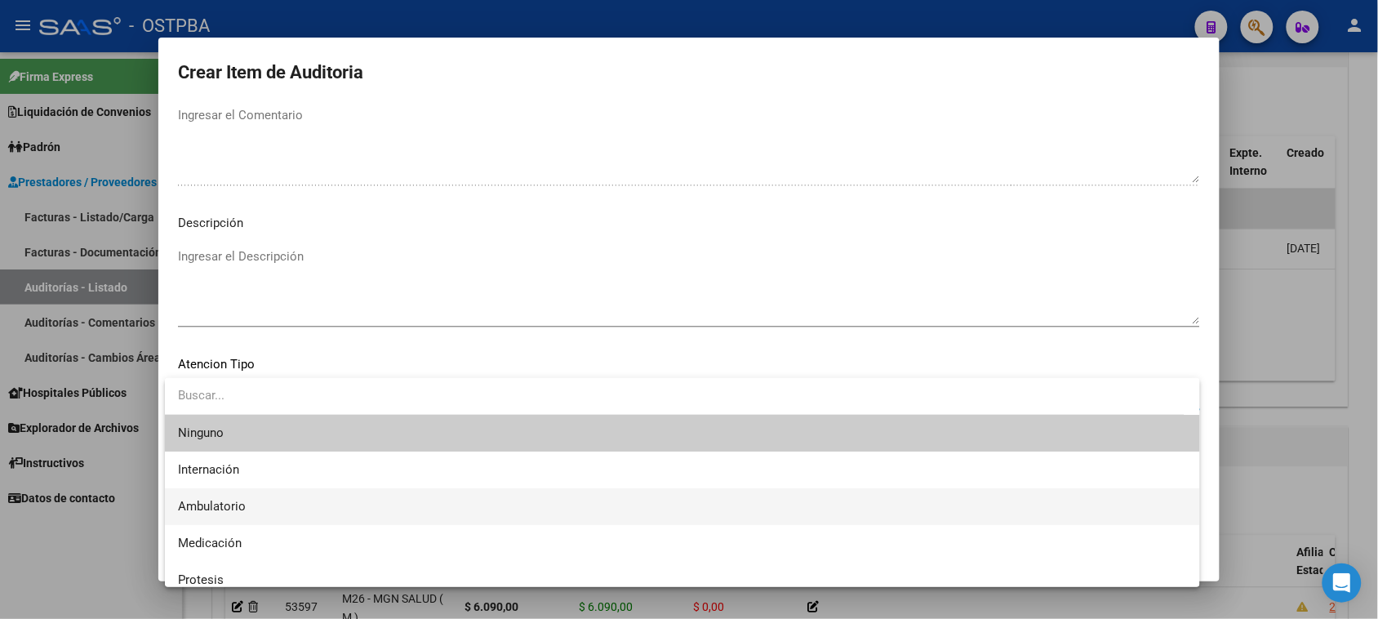
click at [219, 499] on span "Ambulatorio" at bounding box center [212, 506] width 68 height 15
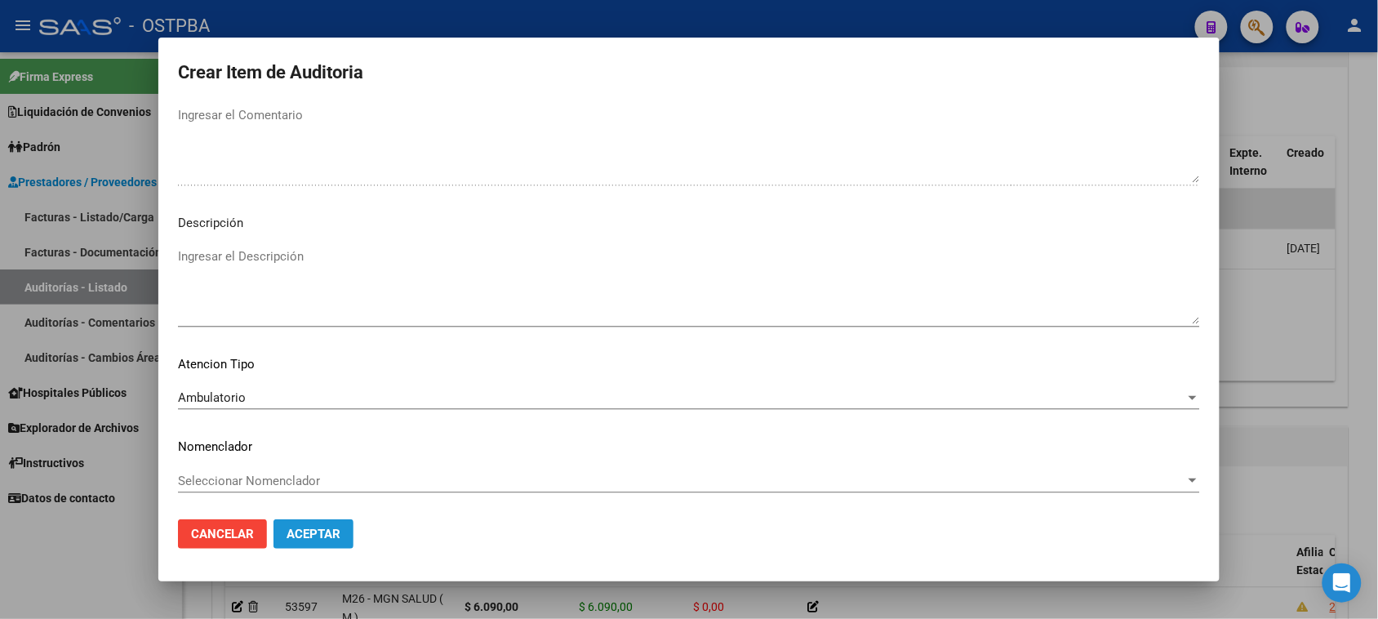
click at [290, 535] on span "Aceptar" at bounding box center [313, 533] width 54 height 15
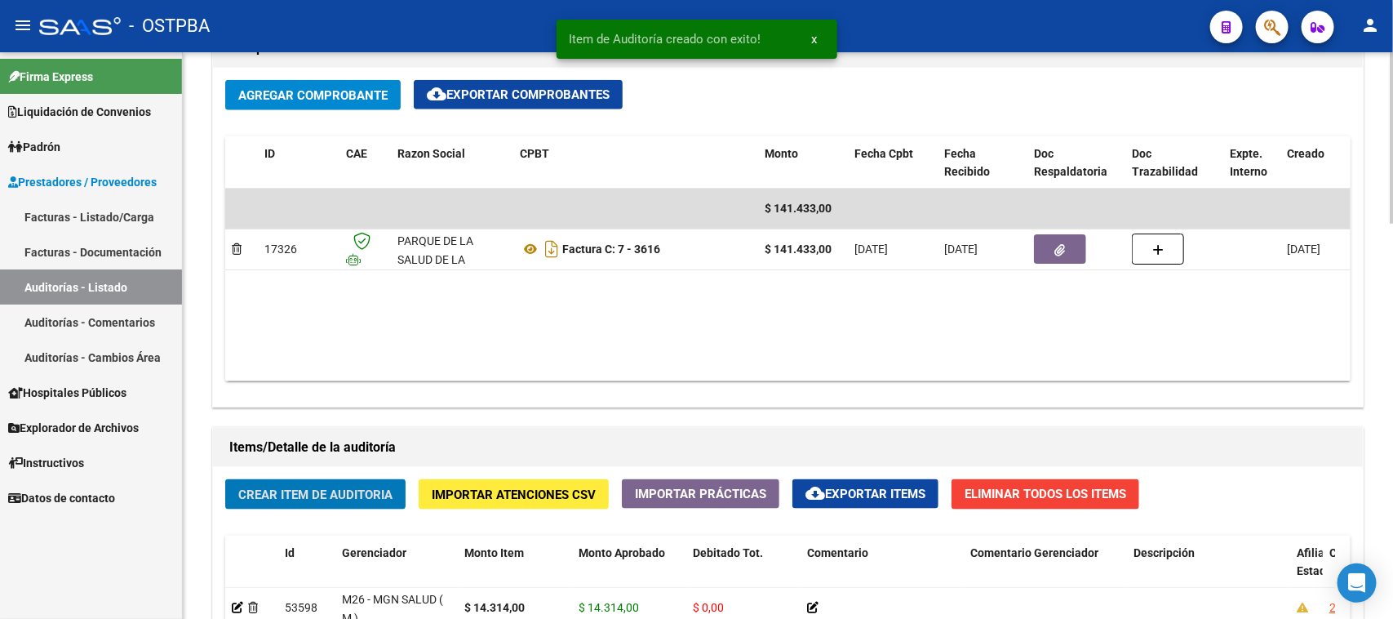
click at [333, 491] on span "Crear Item de Auditoria" at bounding box center [315, 494] width 154 height 15
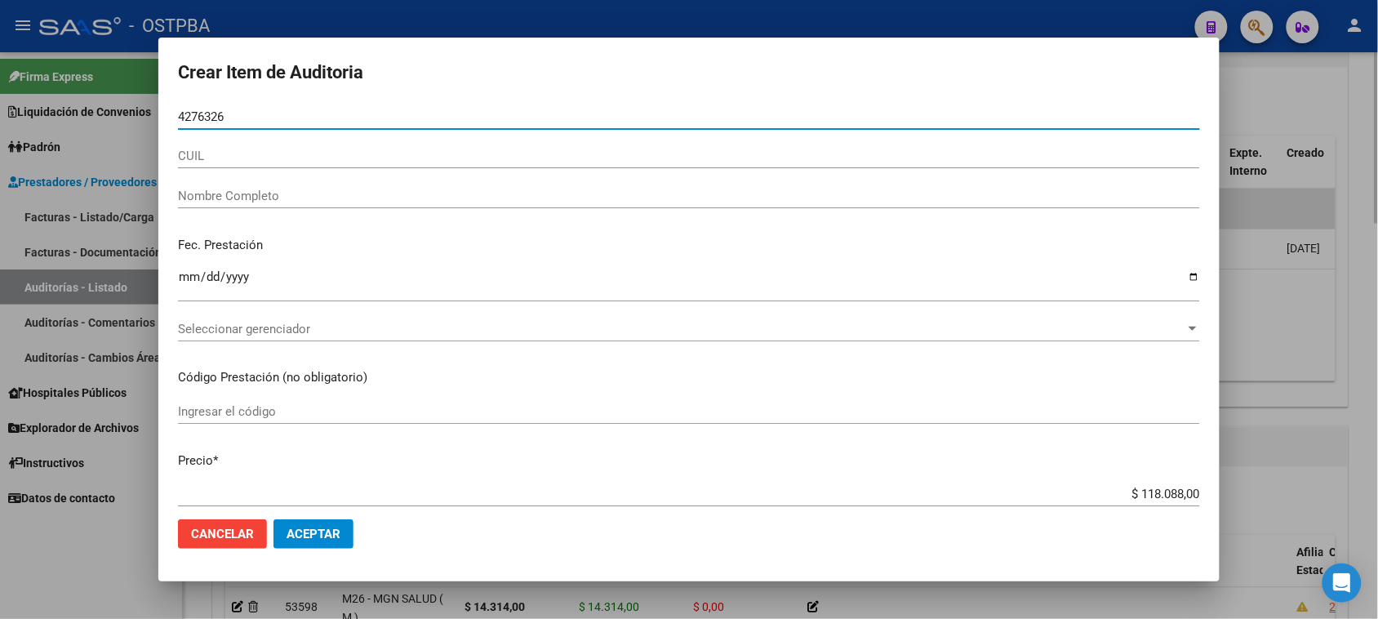
type input "42763261"
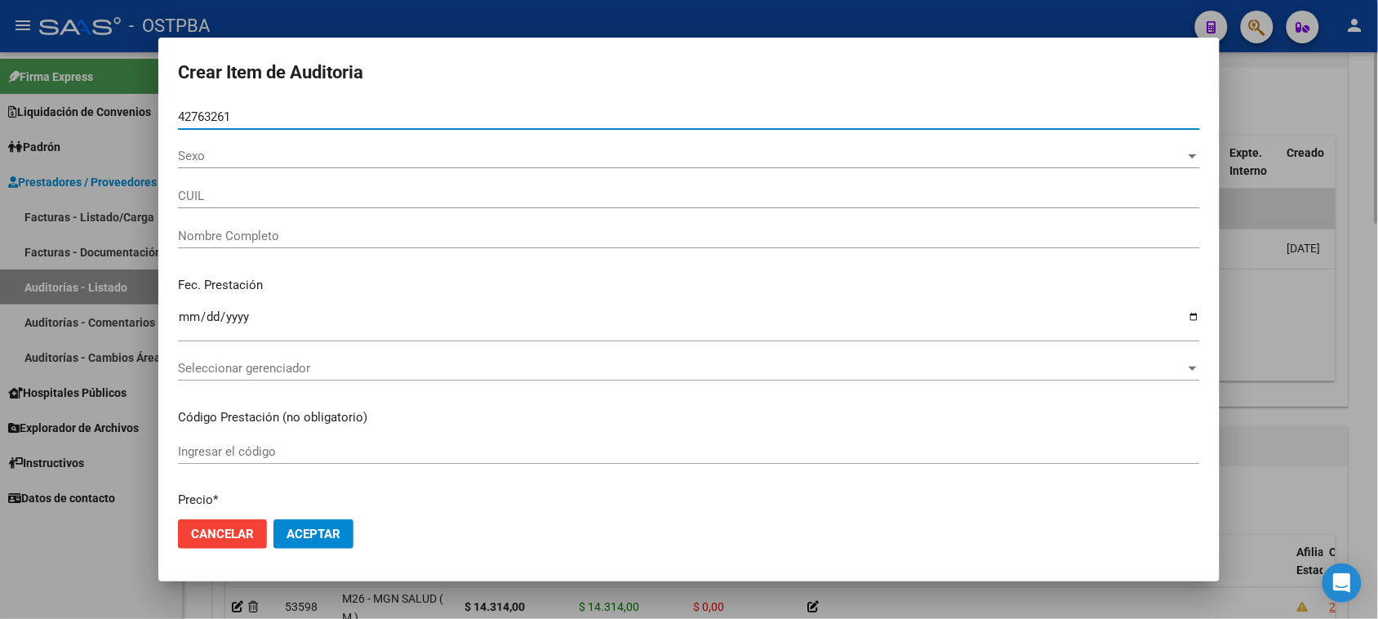
type input "27427632615"
type input "[PERSON_NAME] [PERSON_NAME]"
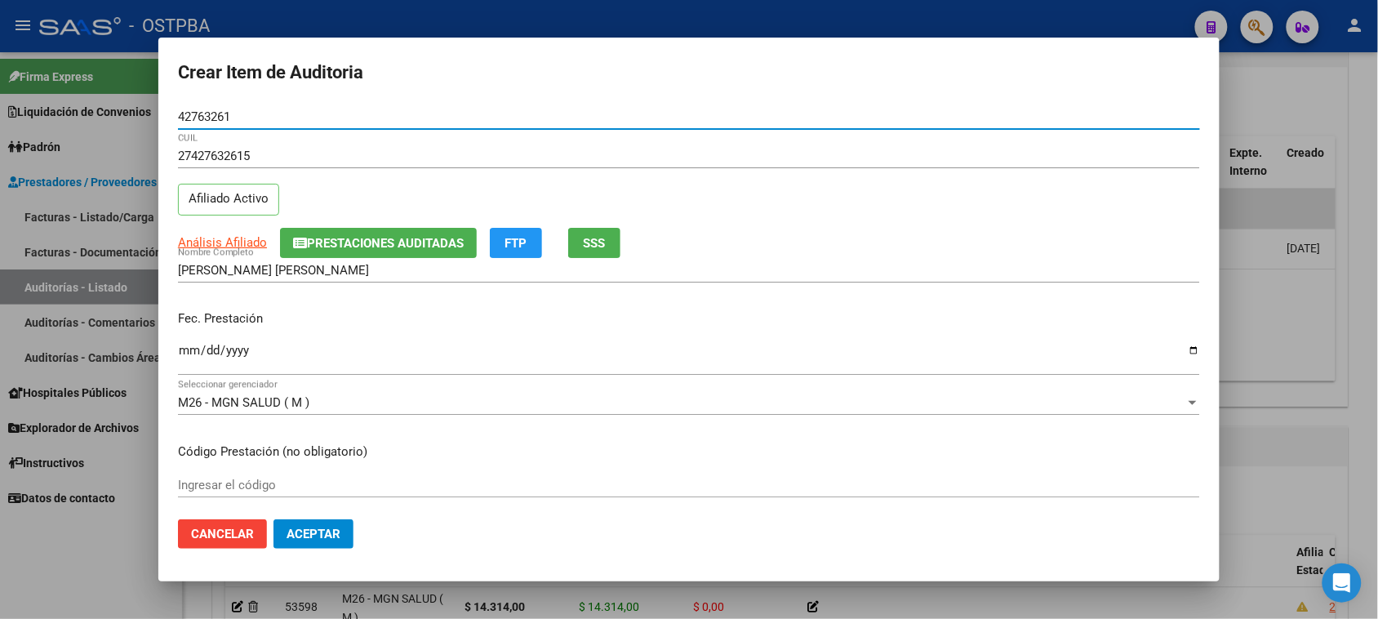
type input "42763261"
click at [189, 348] on input "Ingresar la fecha" at bounding box center [689, 357] width 1022 height 26
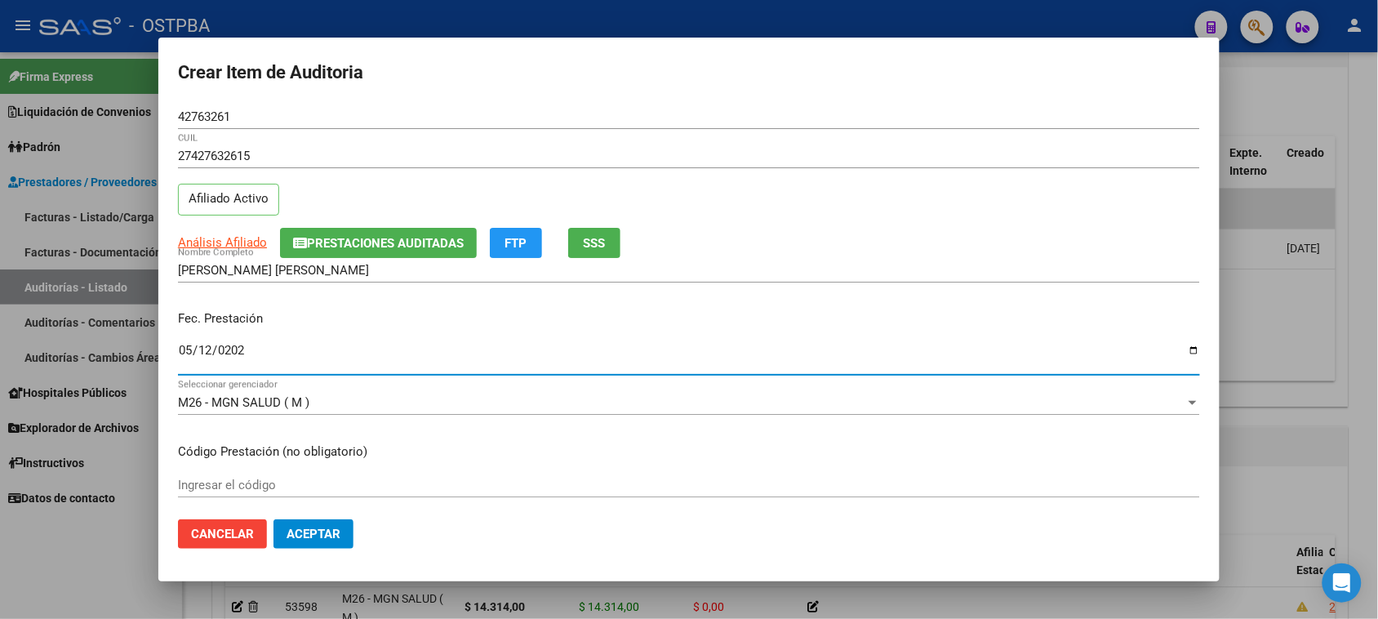
type input "[DATE]"
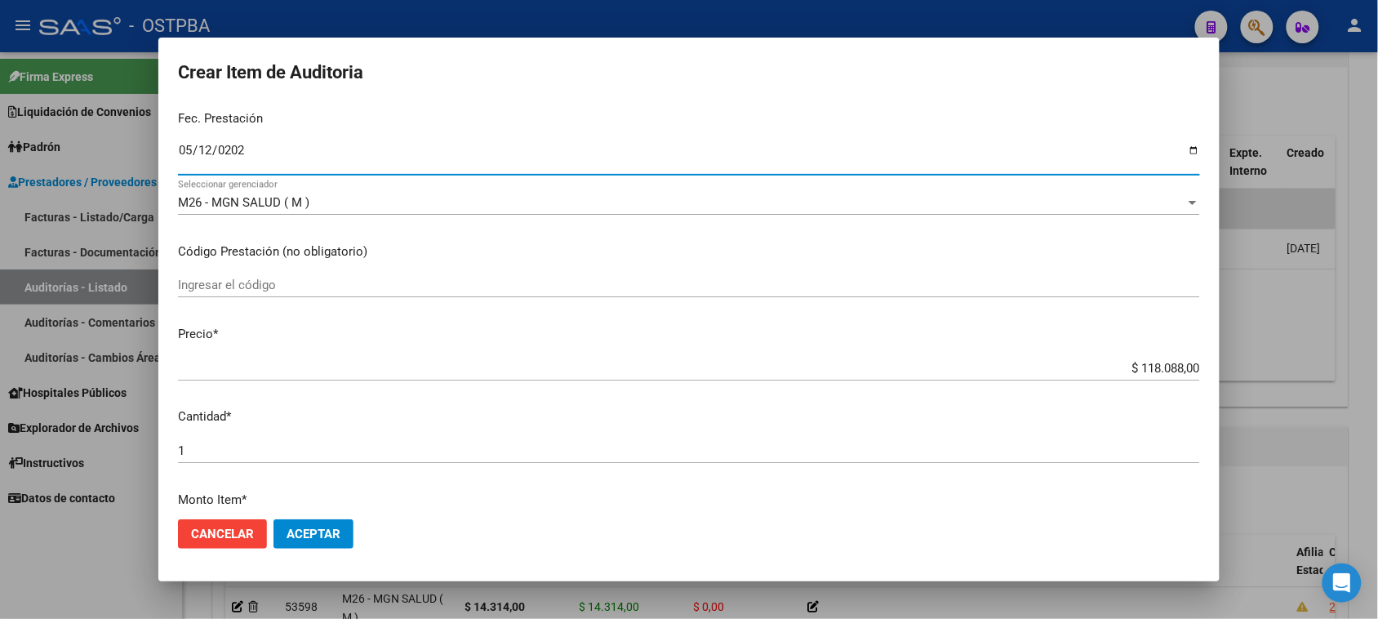
scroll to position [204, 0]
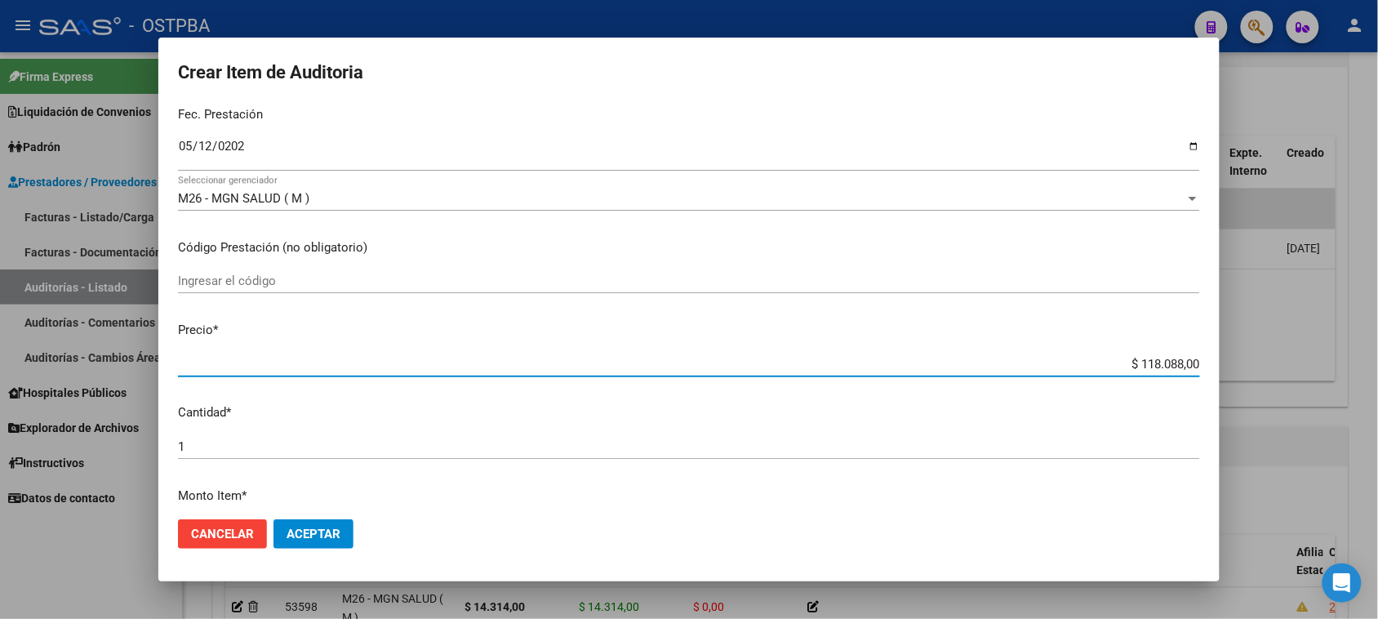
drag, startPoint x: 1124, startPoint y: 361, endPoint x: 1392, endPoint y: 364, distance: 268.5
click at [1378, 364] on html "menu - OSTPBA person Firma Express Liquidación de Convenios Gastos - Items Gast…" at bounding box center [689, 309] width 1378 height 619
type input "$ 0,04"
type input "$ 0,48"
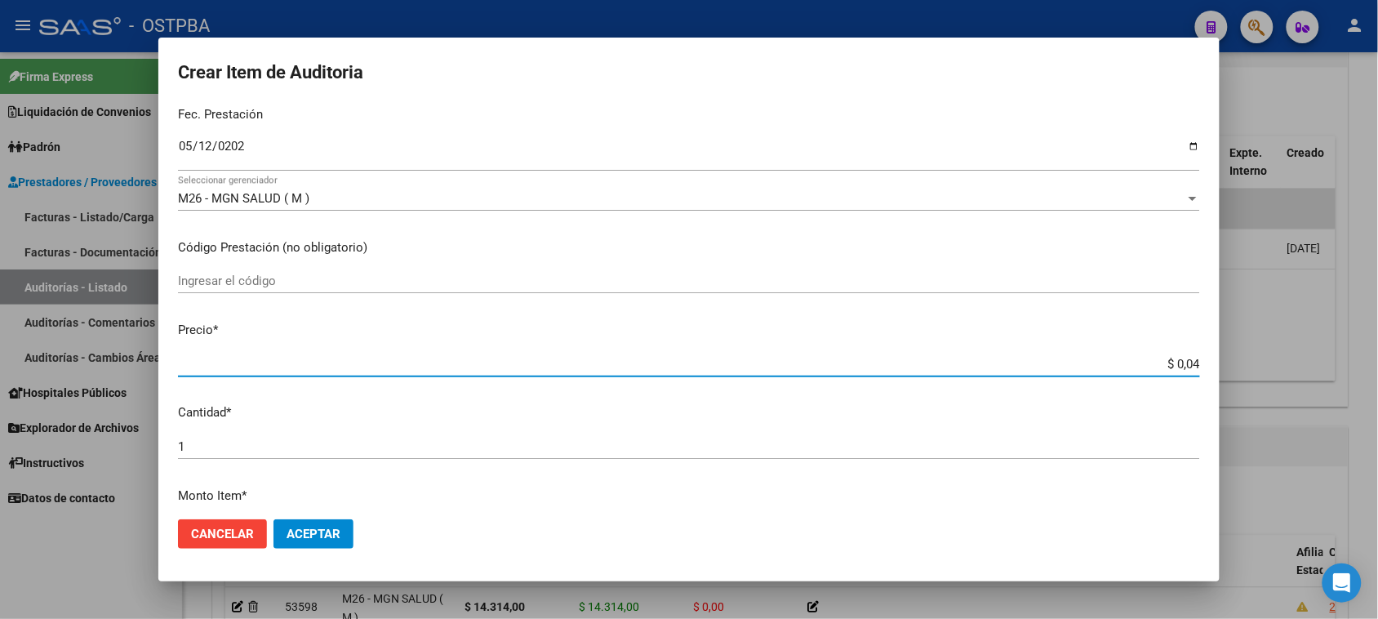
type input "$ 0,48"
type input "$ 4,89"
type input "$ 48,97"
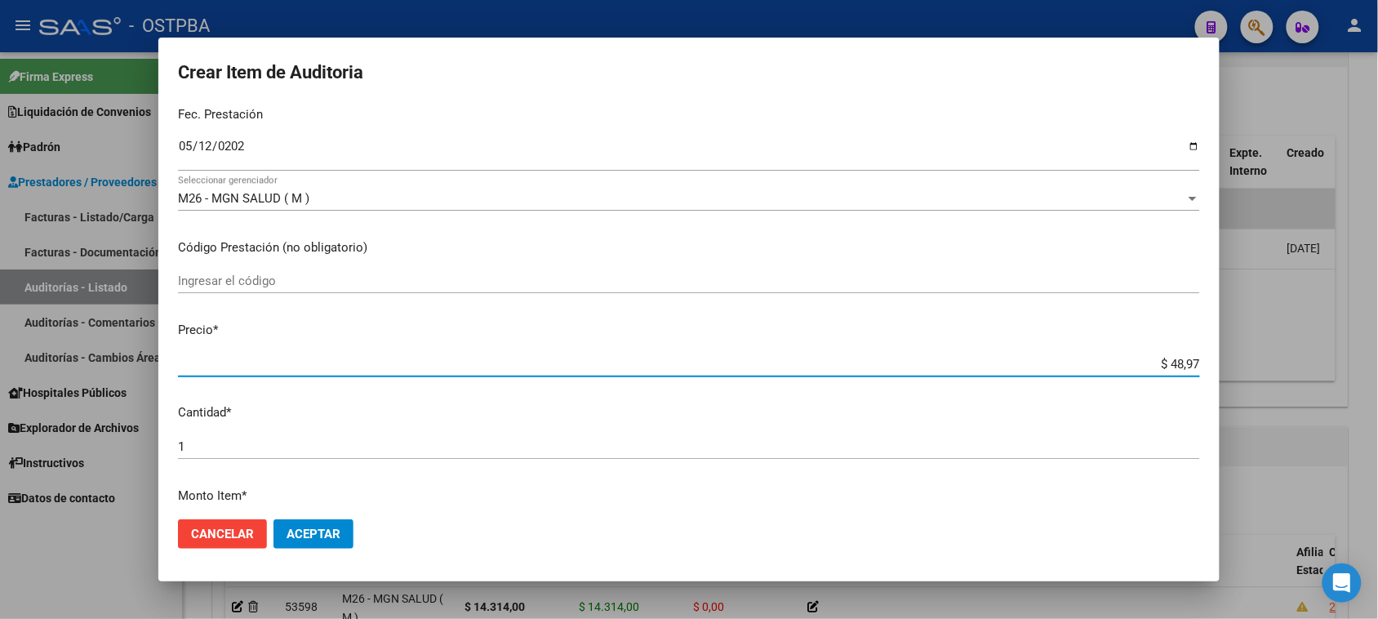
type input "$ 489,70"
type input "$ 4.897,00"
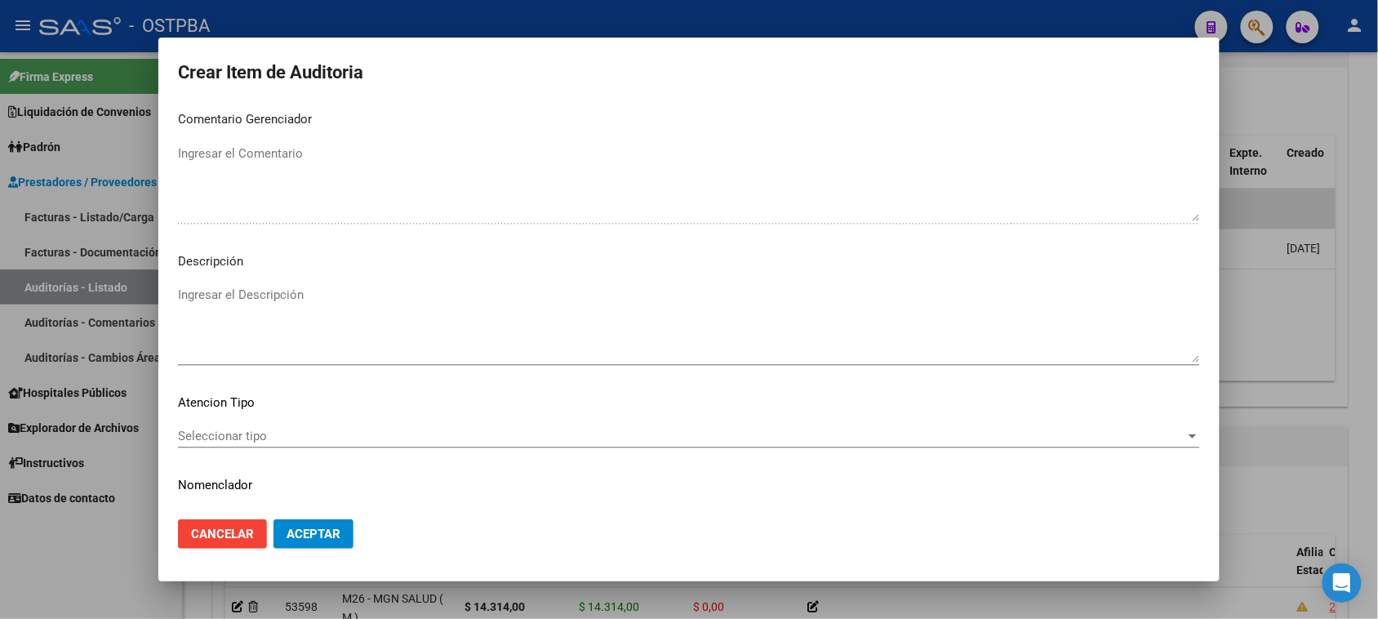
scroll to position [918, 0]
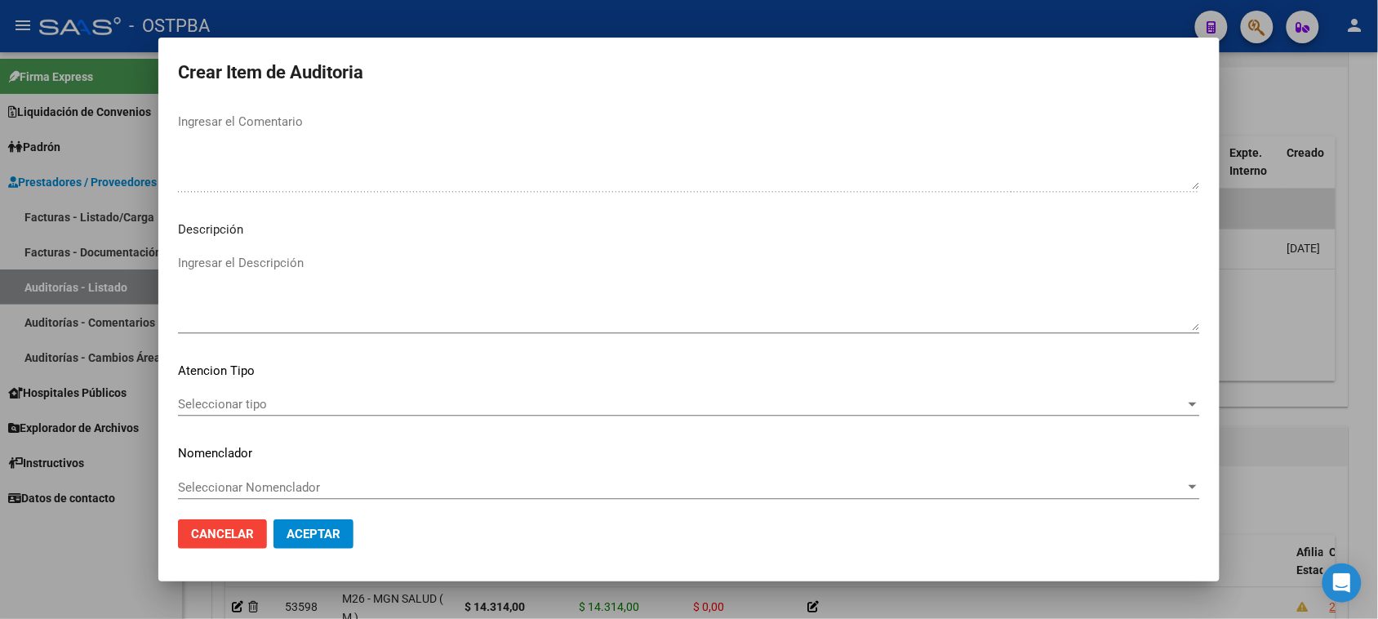
click at [234, 405] on span "Seleccionar tipo" at bounding box center [681, 404] width 1007 height 15
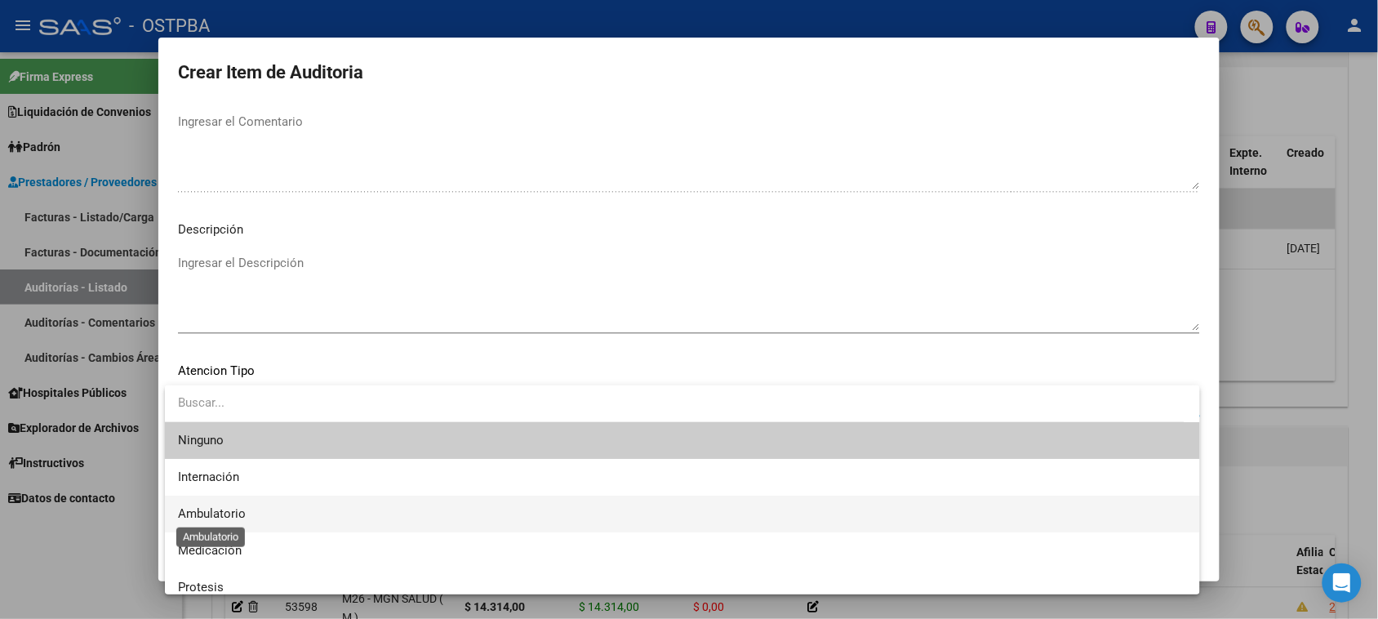
click at [234, 508] on span "Ambulatorio" at bounding box center [212, 513] width 68 height 15
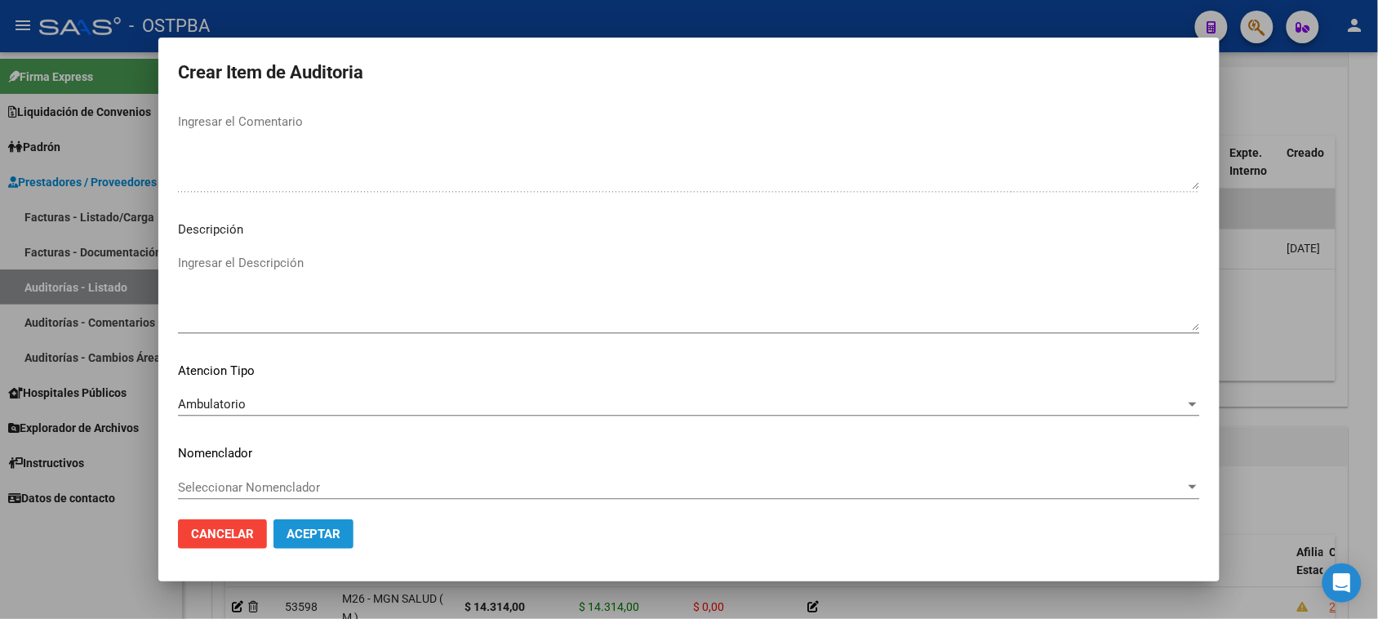
click at [291, 539] on span "Aceptar" at bounding box center [313, 533] width 54 height 15
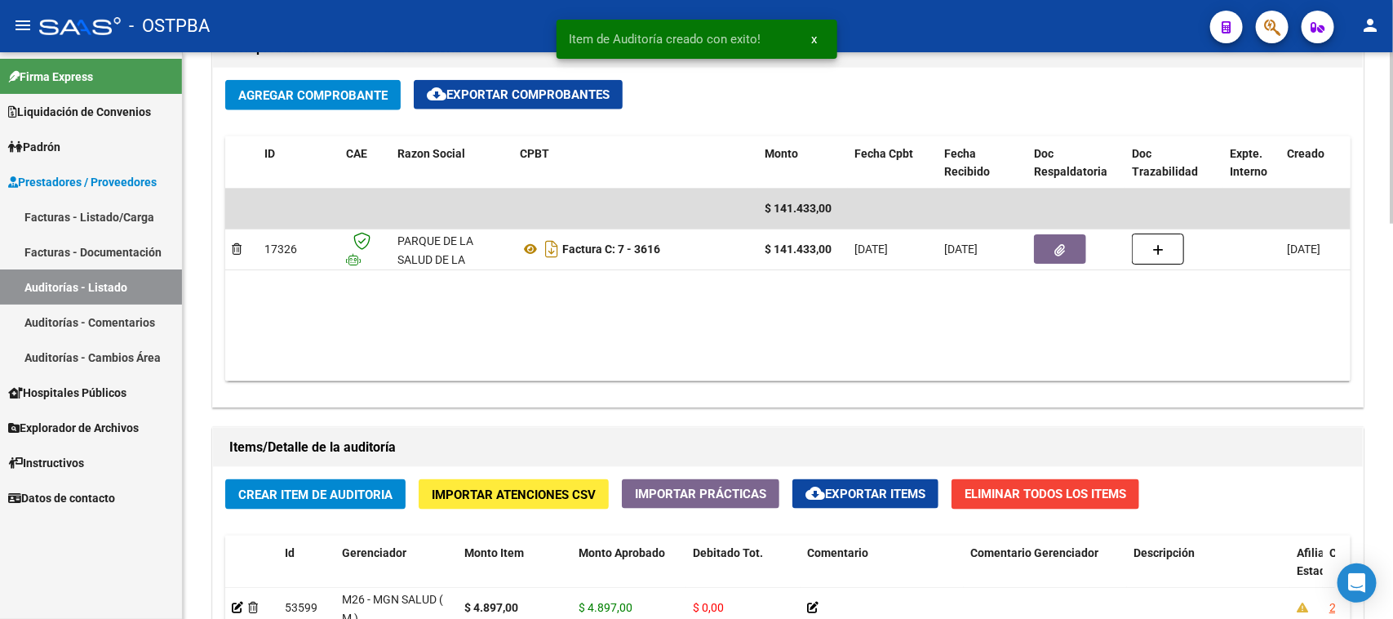
click at [254, 481] on button "Crear Item de Auditoria" at bounding box center [315, 494] width 180 height 30
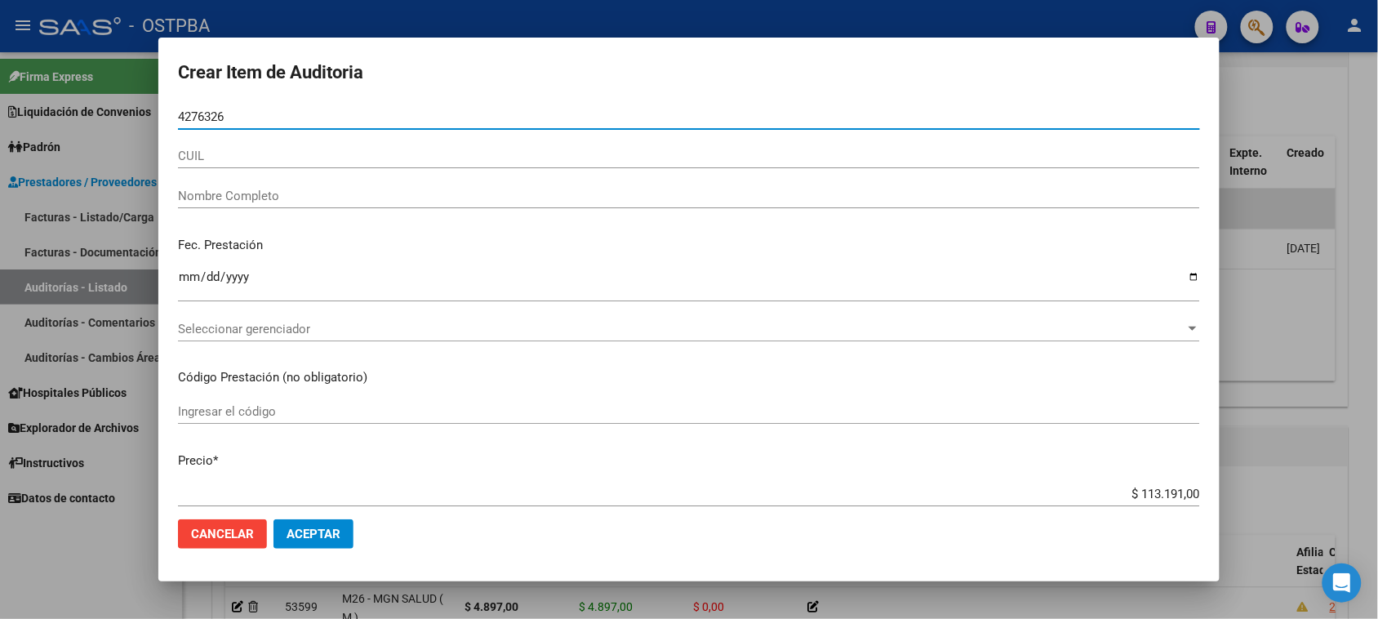
type input "42763261"
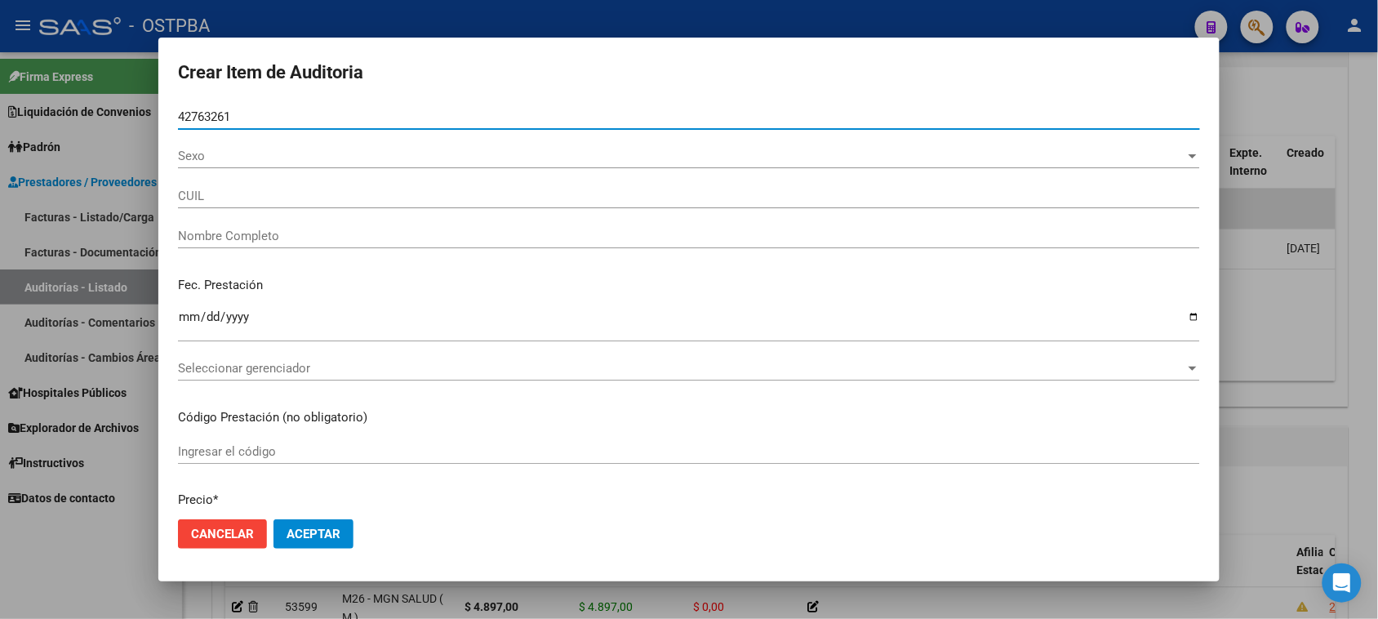
type input "27427632615"
type input "[PERSON_NAME] [PERSON_NAME]"
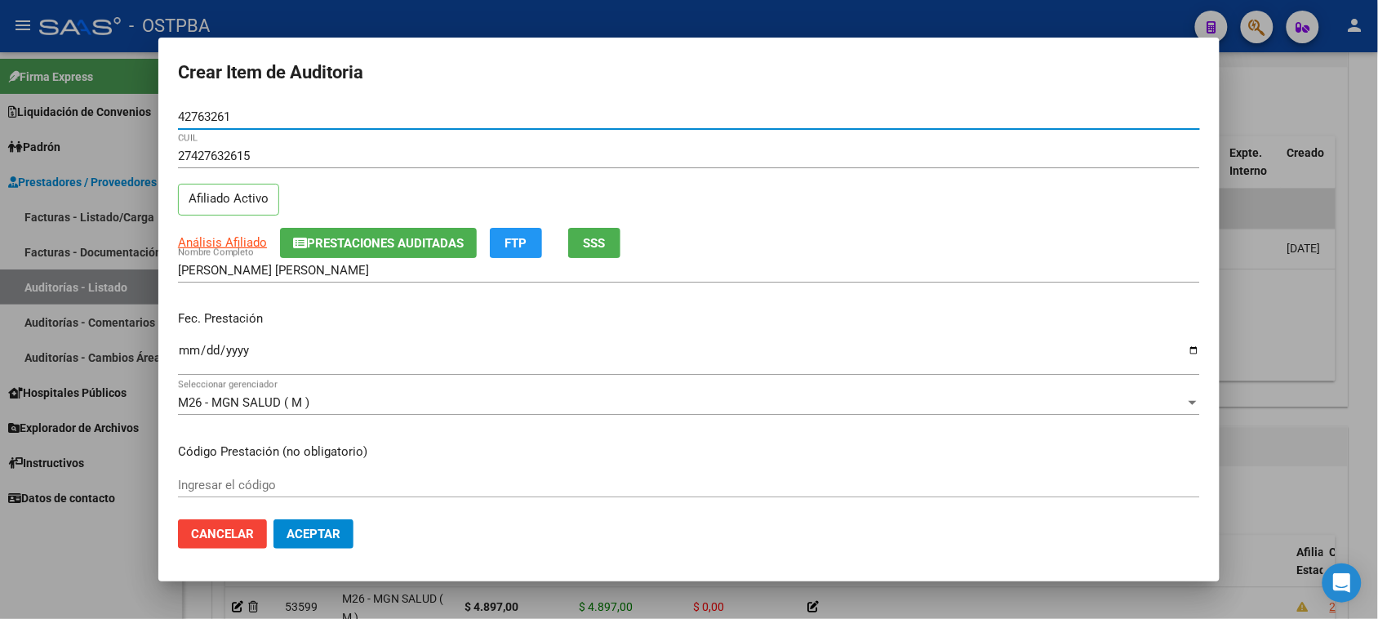
type input "42763261"
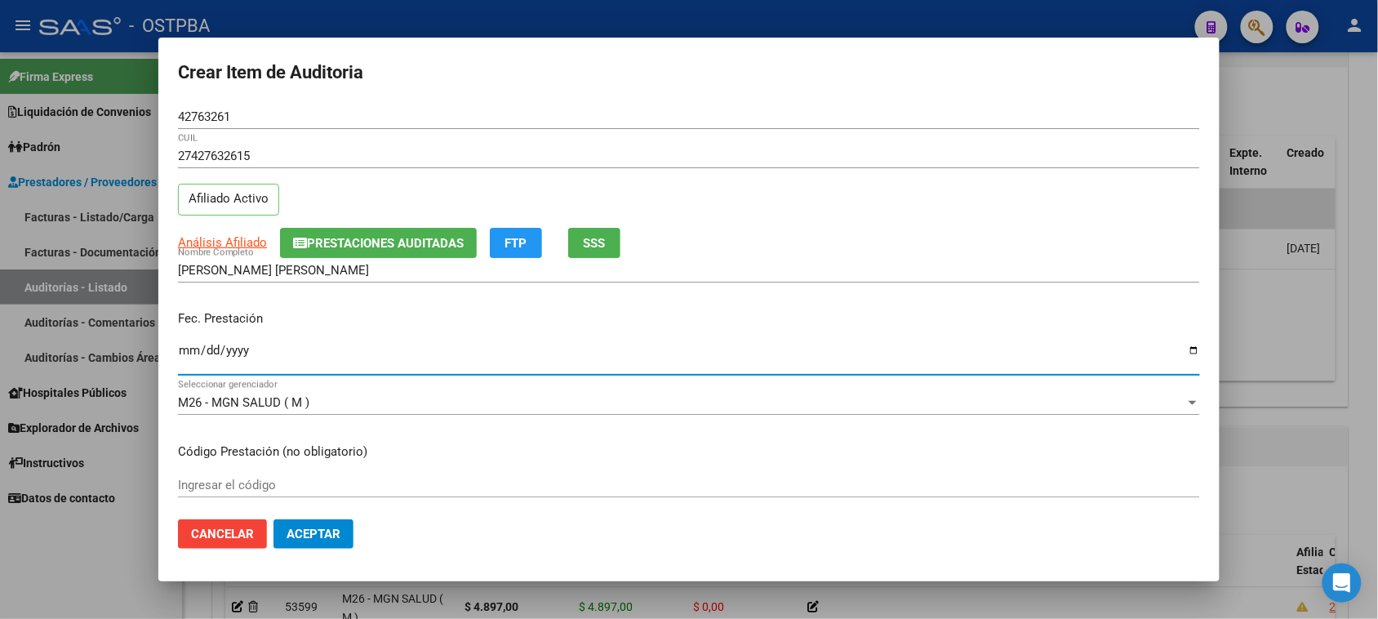
click at [184, 344] on input "Ingresar la fecha" at bounding box center [689, 357] width 1022 height 26
type input "[DATE]"
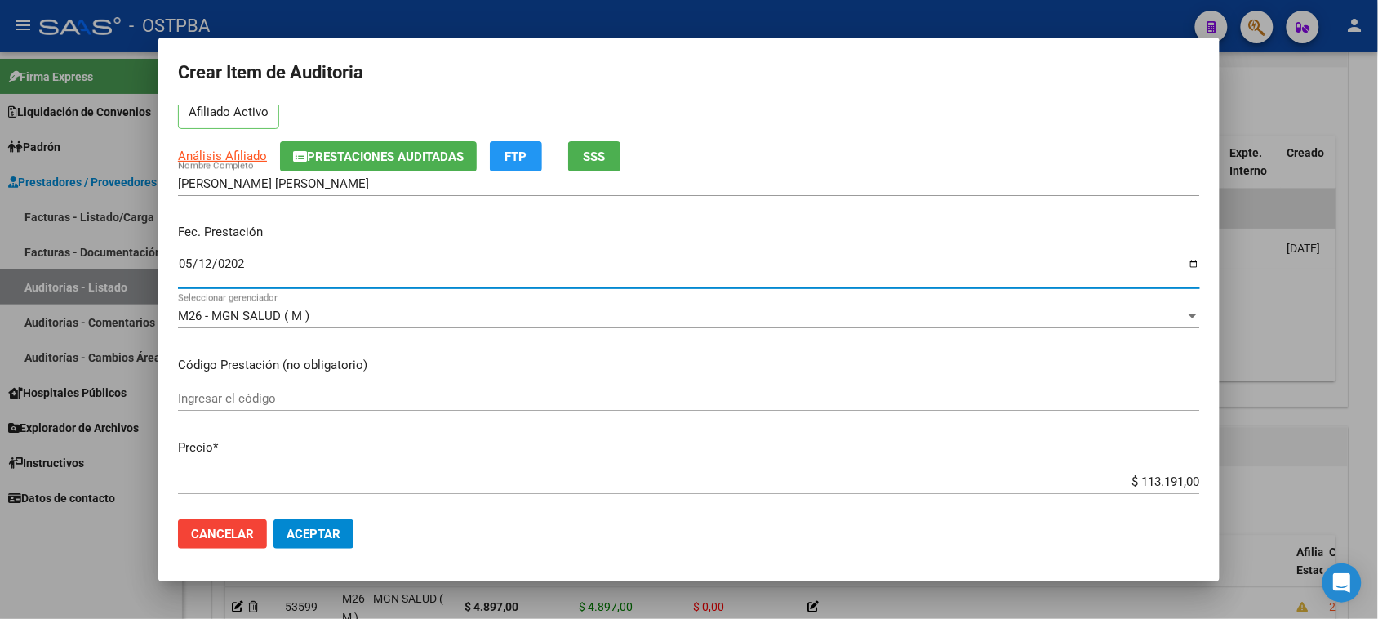
scroll to position [204, 0]
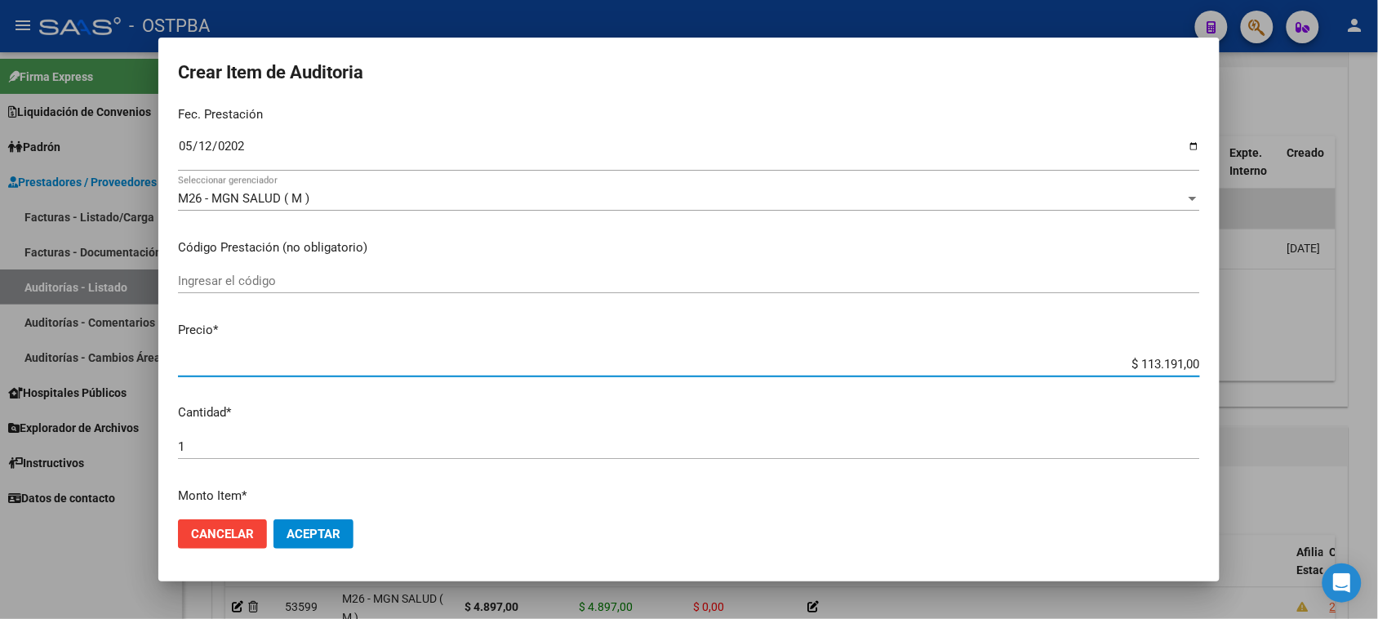
drag, startPoint x: 1123, startPoint y: 360, endPoint x: 1380, endPoint y: 360, distance: 257.1
click at [1378, 360] on html "menu - OSTPBA person Firma Express Liquidación de Convenios Gastos - Items Gast…" at bounding box center [689, 309] width 1378 height 619
type input "$ 0,08"
type input "$ 0,86"
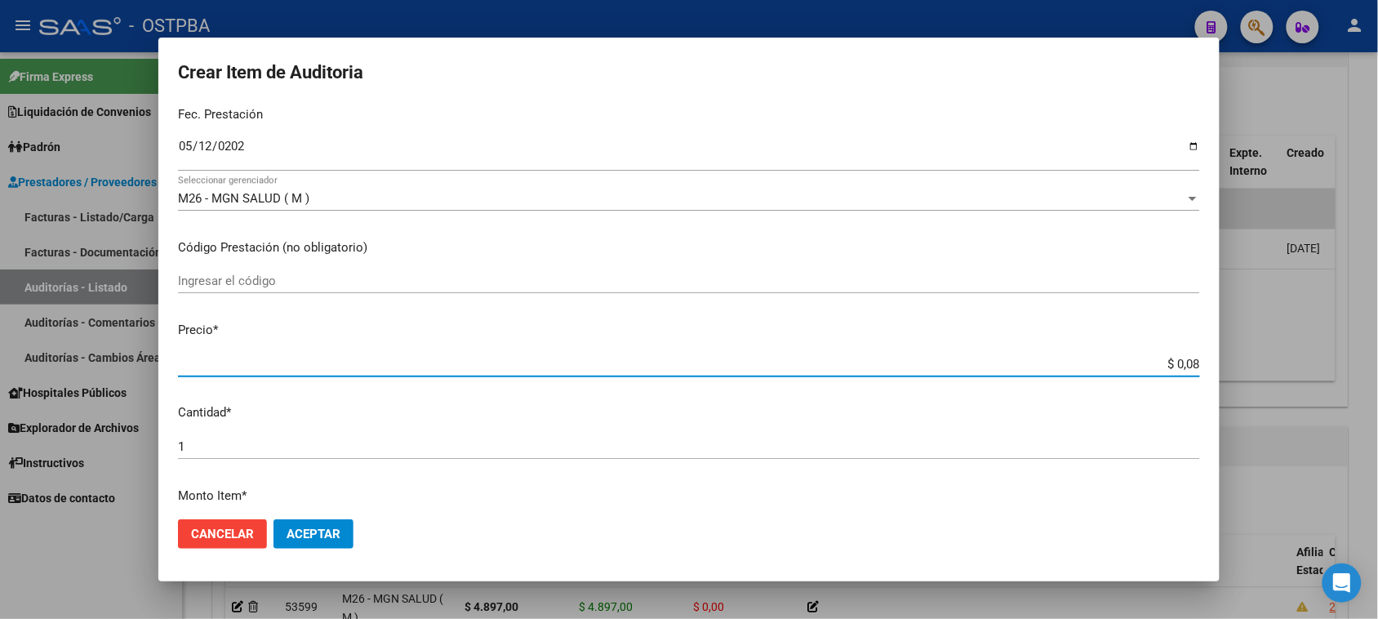
type input "$ 0,86"
type input "$ 8,61"
type input "$ 86,12"
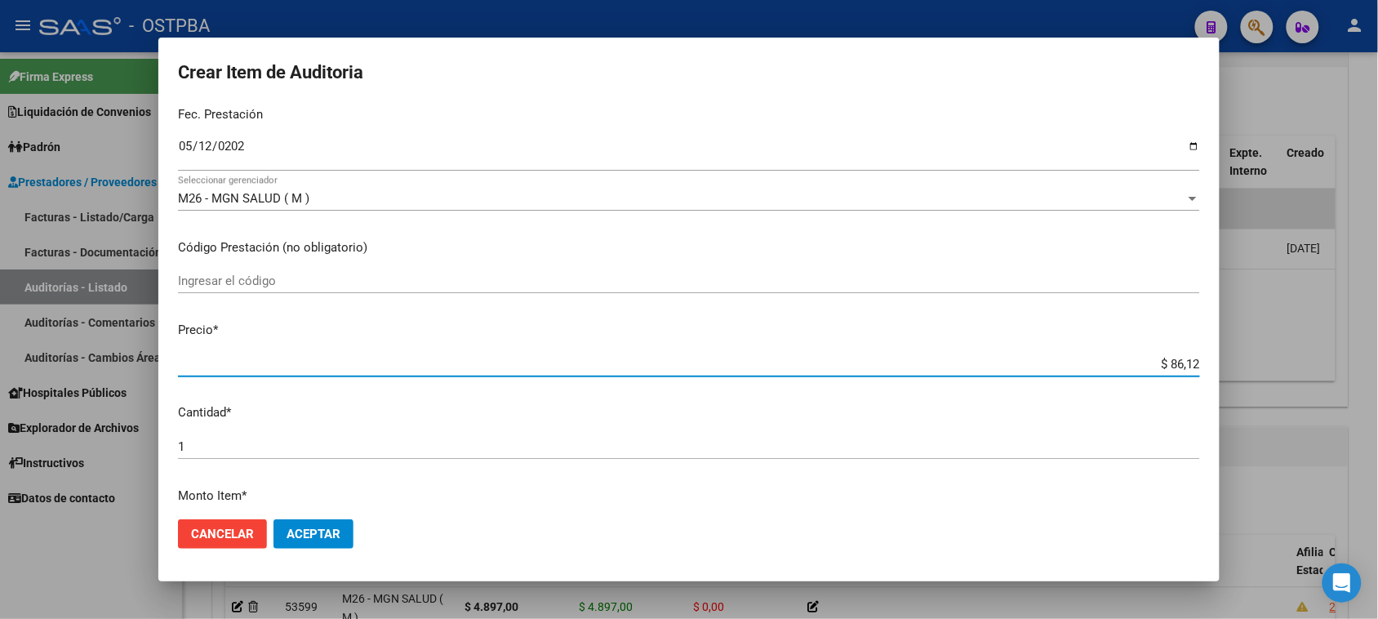
type input "$ 861,20"
type input "$ 8.612,00"
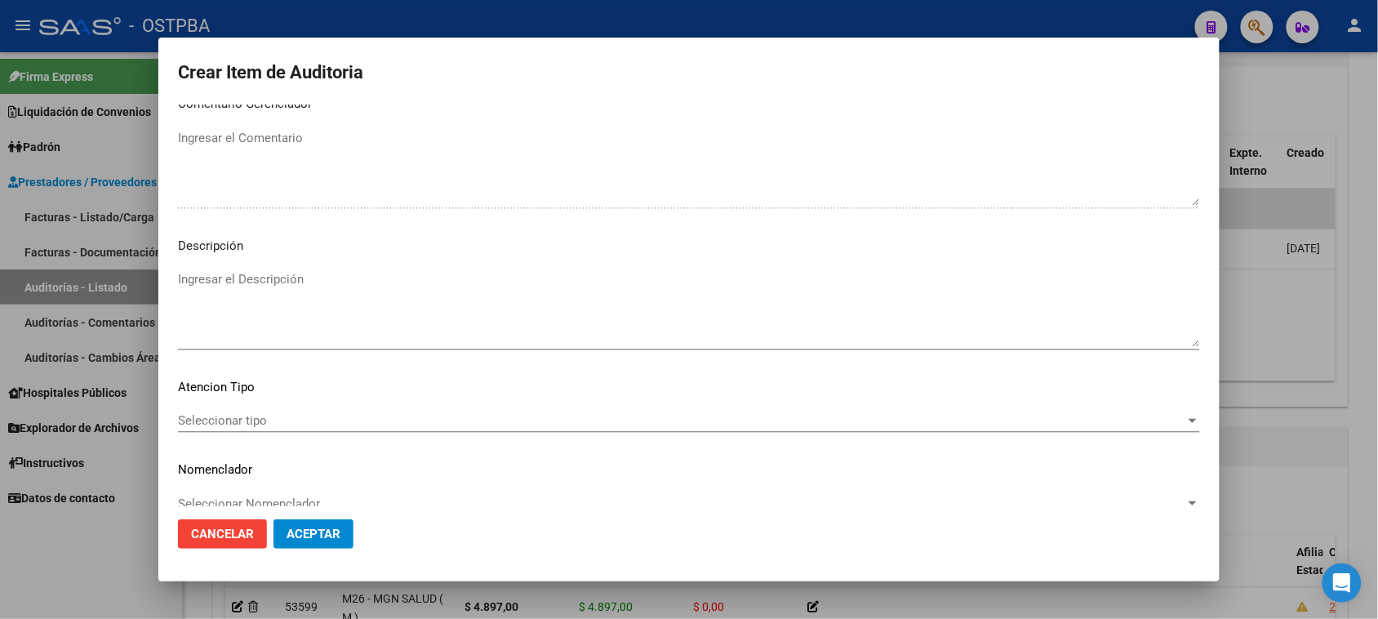
scroll to position [925, 0]
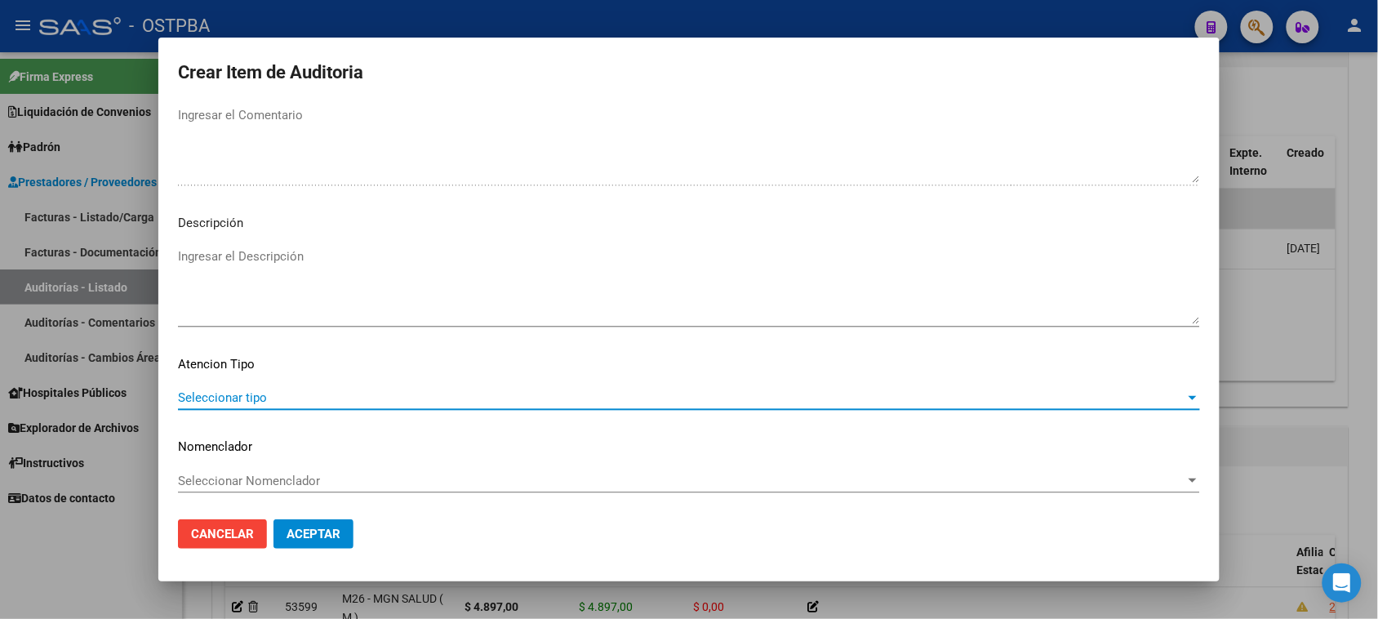
click at [278, 397] on span "Seleccionar tipo" at bounding box center [681, 397] width 1007 height 15
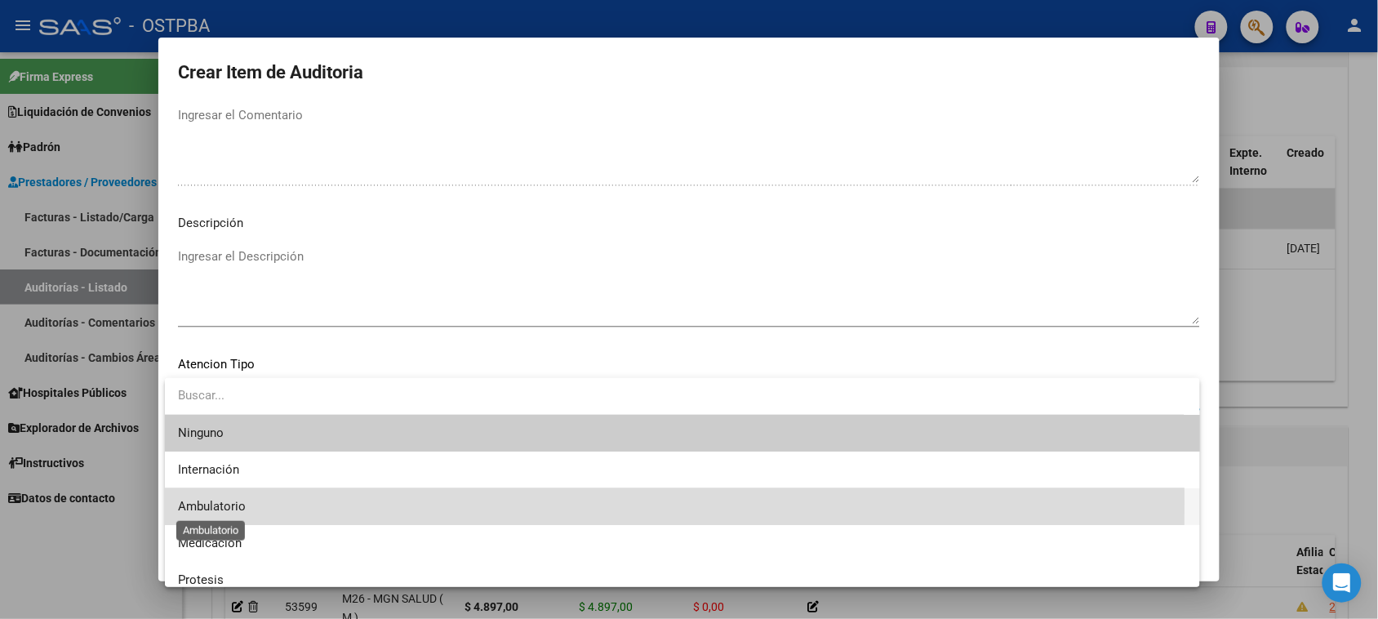
click at [233, 502] on span "Ambulatorio" at bounding box center [212, 506] width 68 height 15
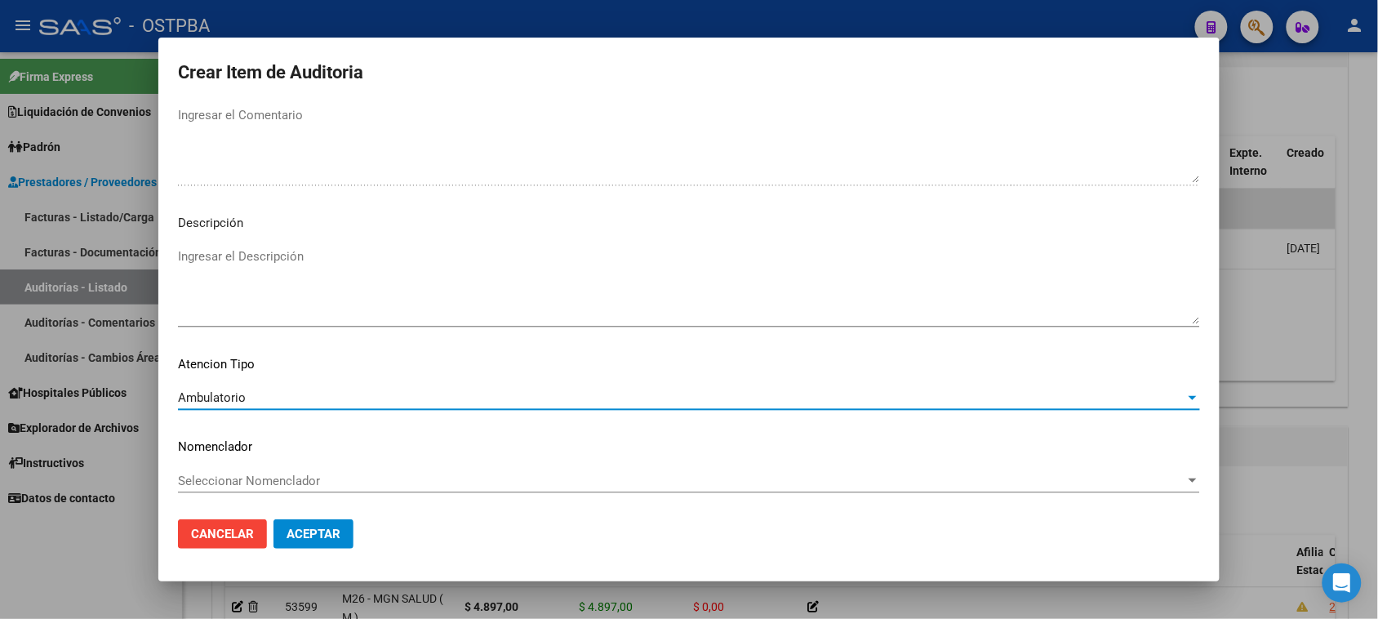
click at [282, 535] on button "Aceptar" at bounding box center [313, 533] width 80 height 29
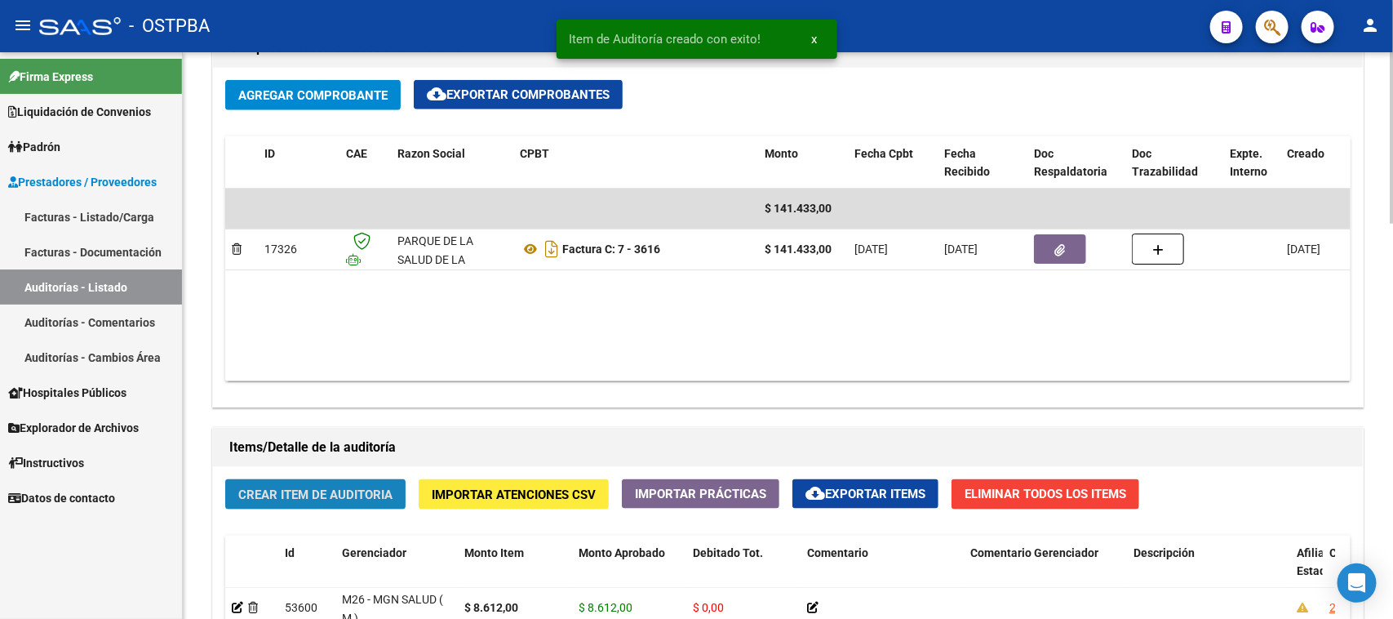
click at [333, 490] on span "Crear Item de Auditoria" at bounding box center [315, 494] width 154 height 15
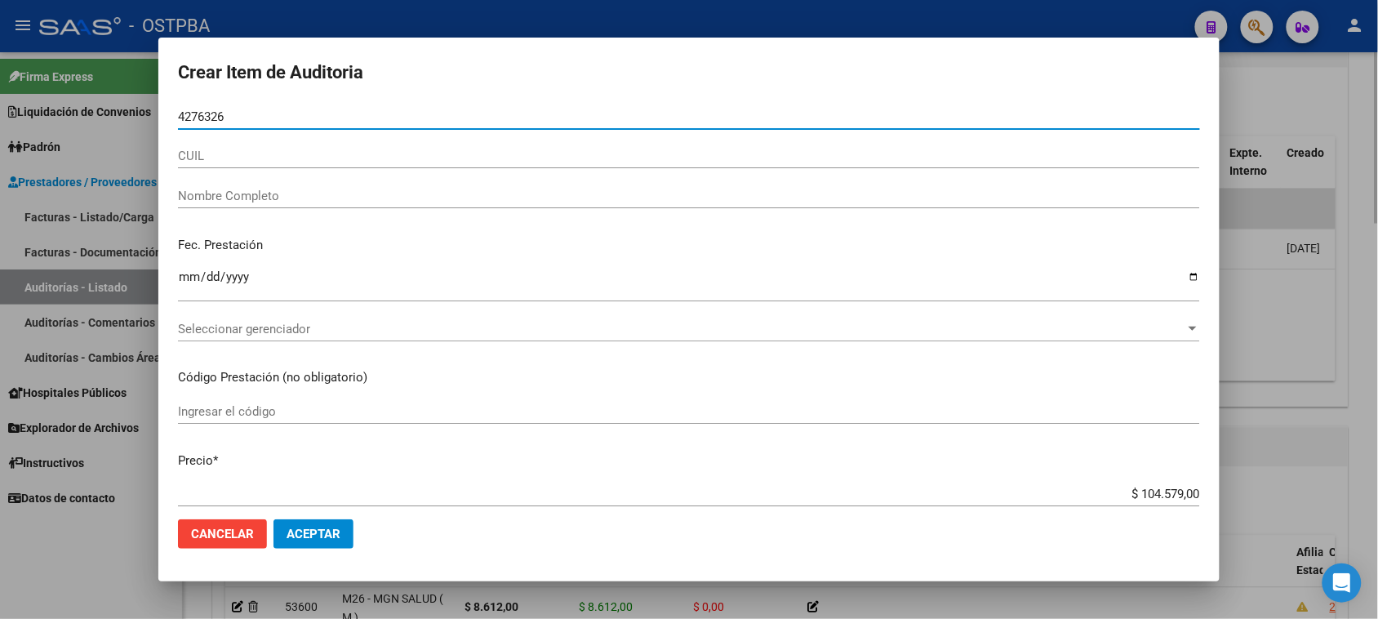
type input "42763261"
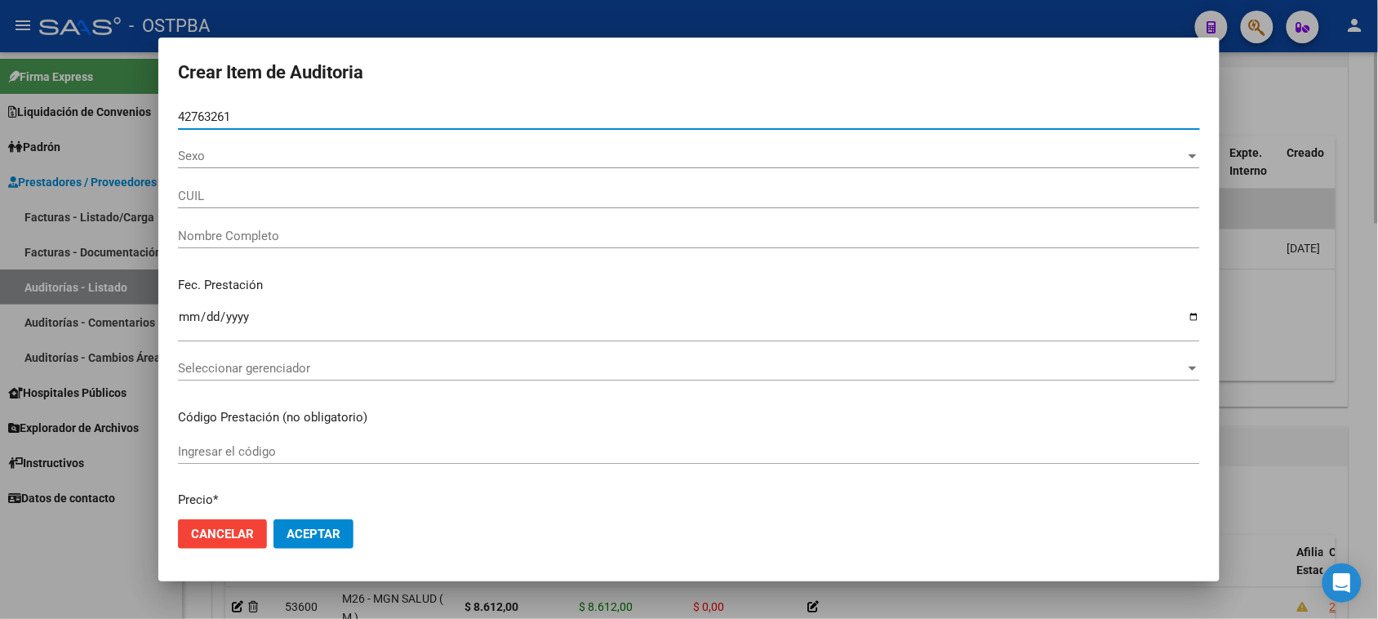
type input "27427632615"
type input "[PERSON_NAME] [PERSON_NAME]"
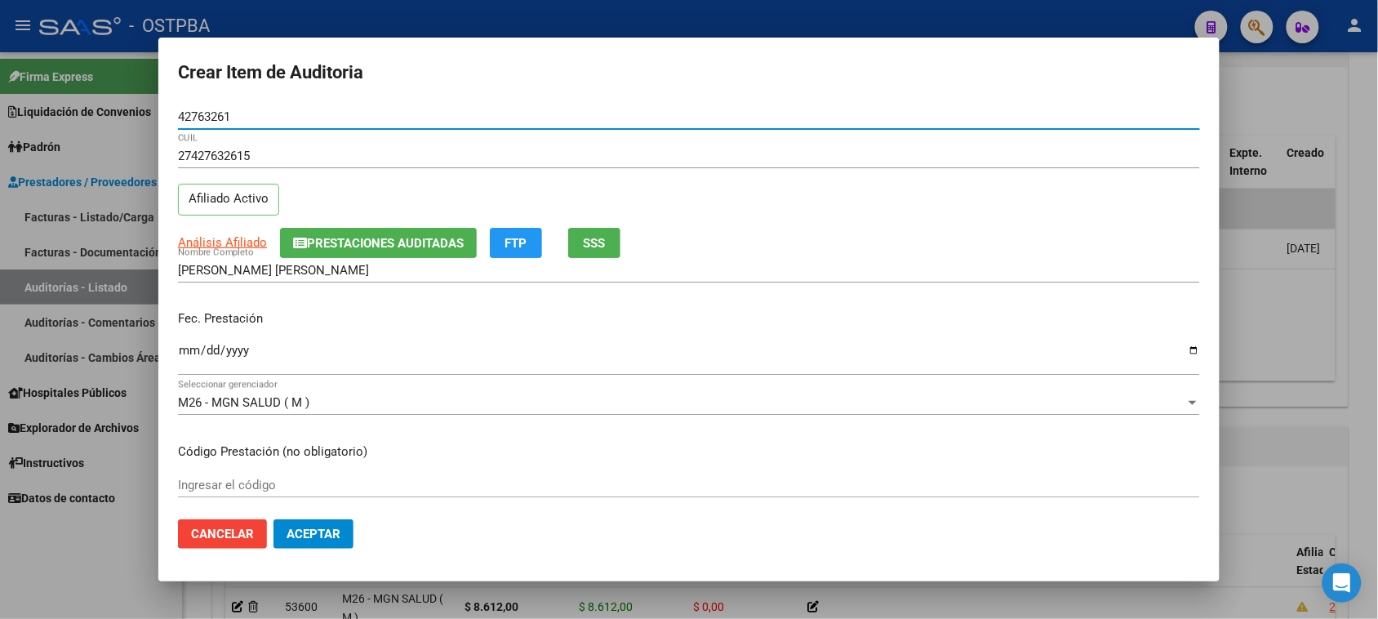
type input "42763261"
click at [182, 352] on input "Ingresar la fecha" at bounding box center [689, 357] width 1022 height 26
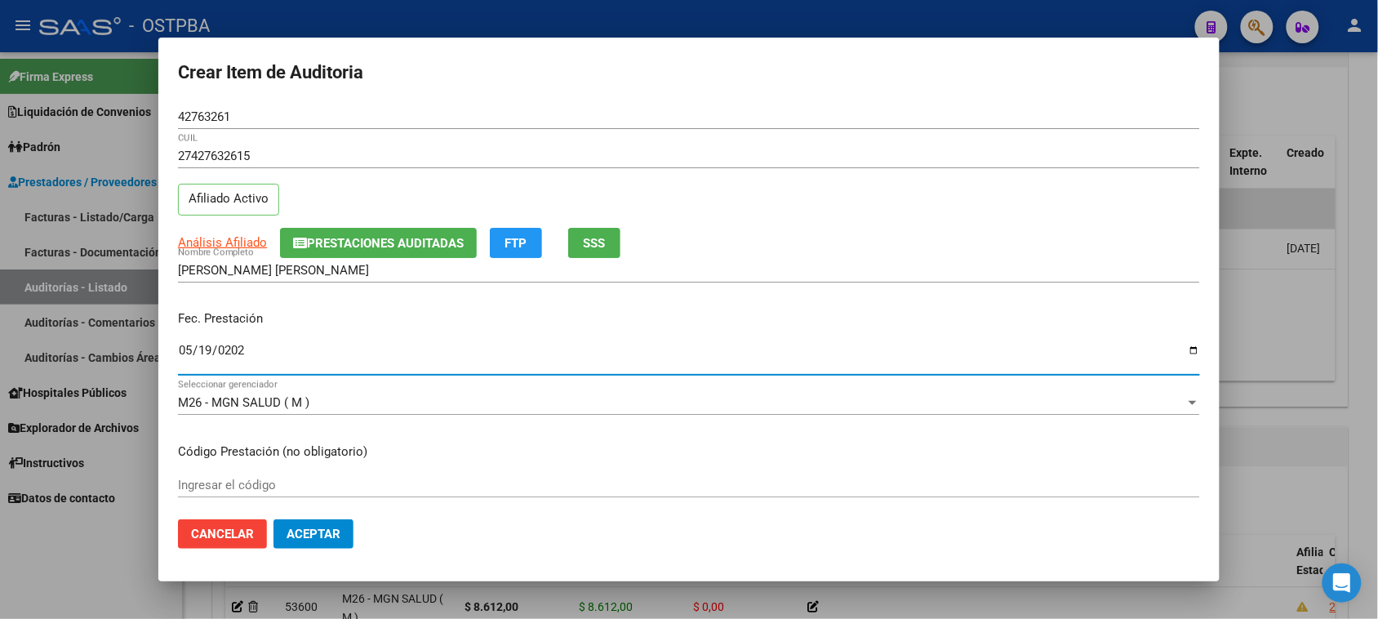
type input "[DATE]"
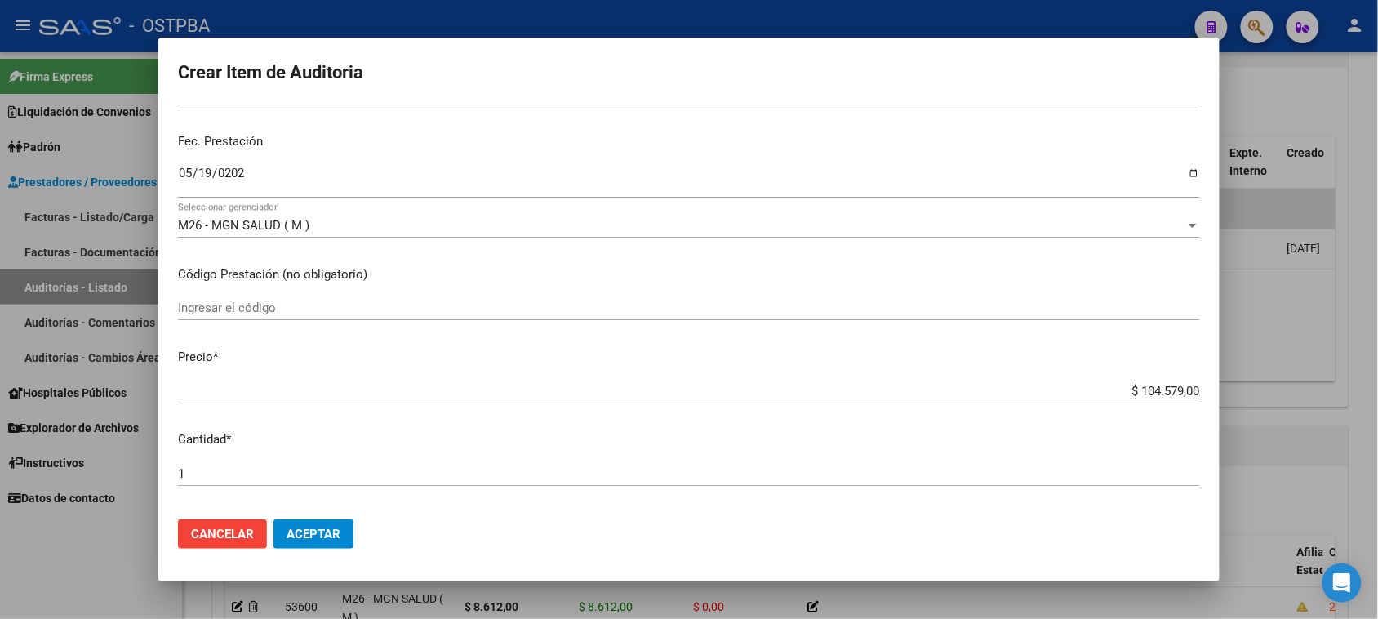
scroll to position [204, 0]
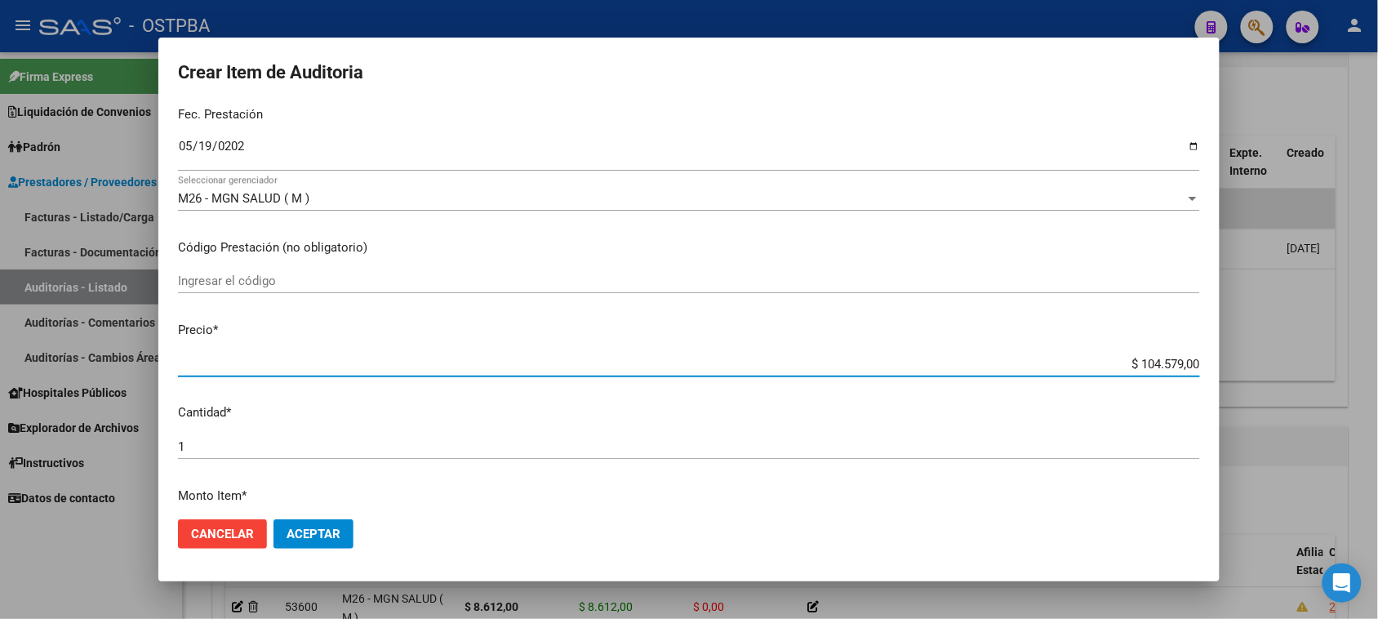
drag, startPoint x: 1124, startPoint y: 360, endPoint x: 1271, endPoint y: 362, distance: 147.7
click at [1271, 362] on div "Crear Item de Auditoria 42763261 Nro Documento 27427632615 CUIL Afiliado Activo…" at bounding box center [689, 309] width 1378 height 619
type input "$ 0,02"
type input "$ 0,29"
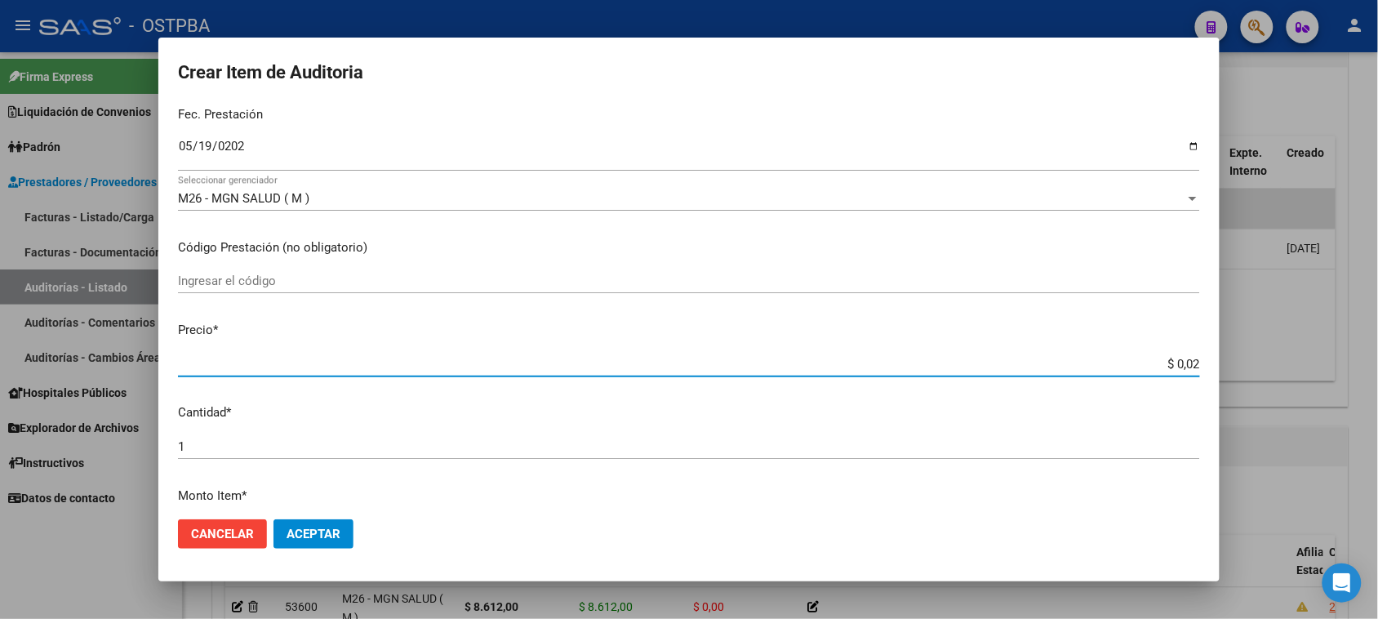
type input "$ 0,29"
type input "$ 2,94"
type input "$ 29,41"
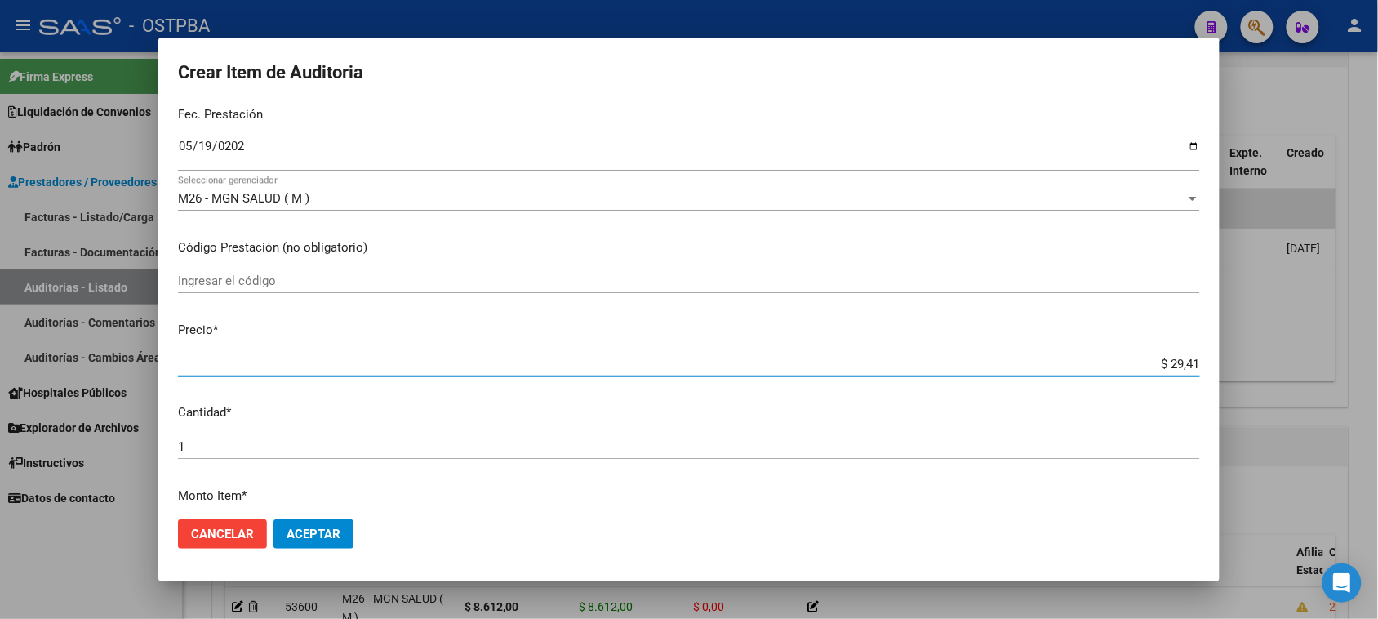
type input "$ 294,10"
type input "$ 2.941,00"
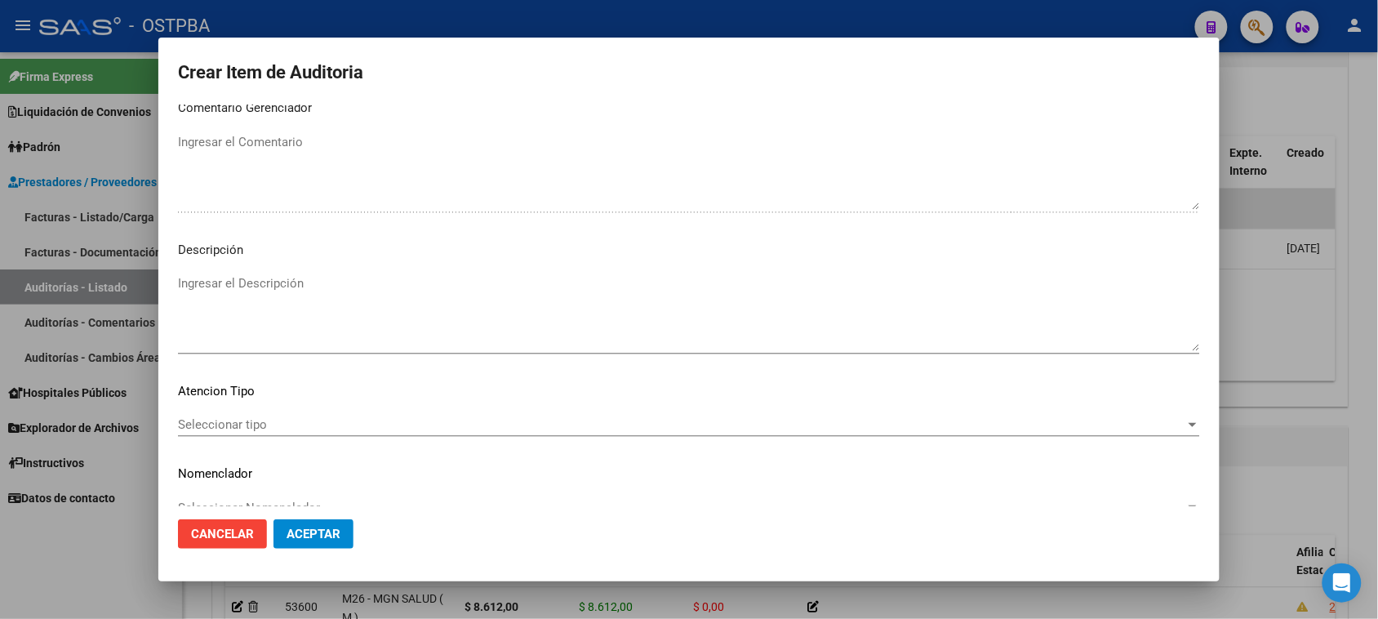
scroll to position [925, 0]
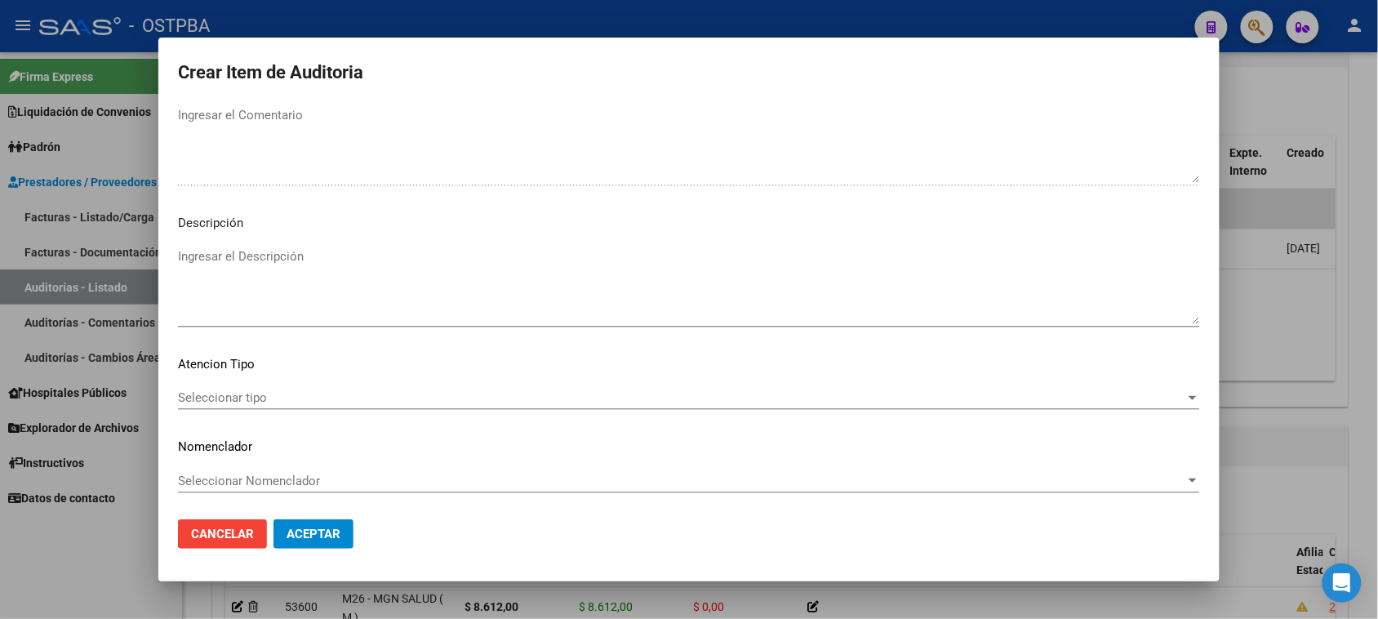
click at [234, 397] on span "Seleccionar tipo" at bounding box center [681, 397] width 1007 height 15
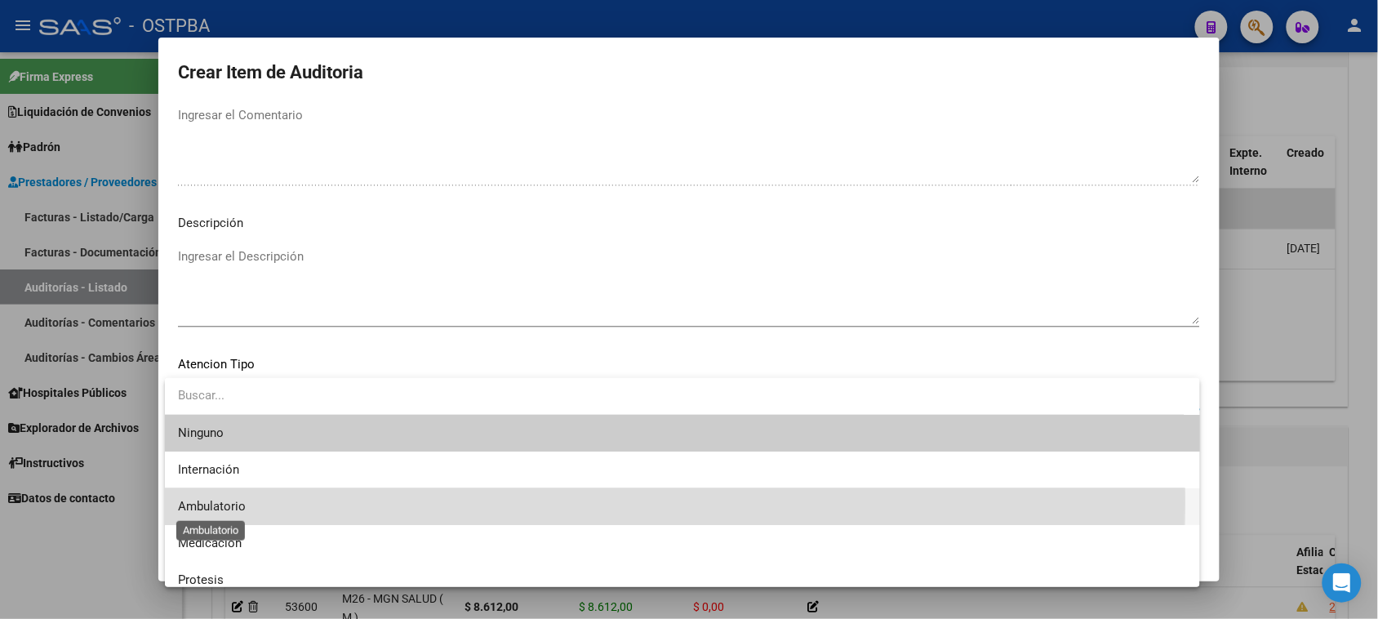
click at [202, 500] on span "Ambulatorio" at bounding box center [212, 506] width 68 height 15
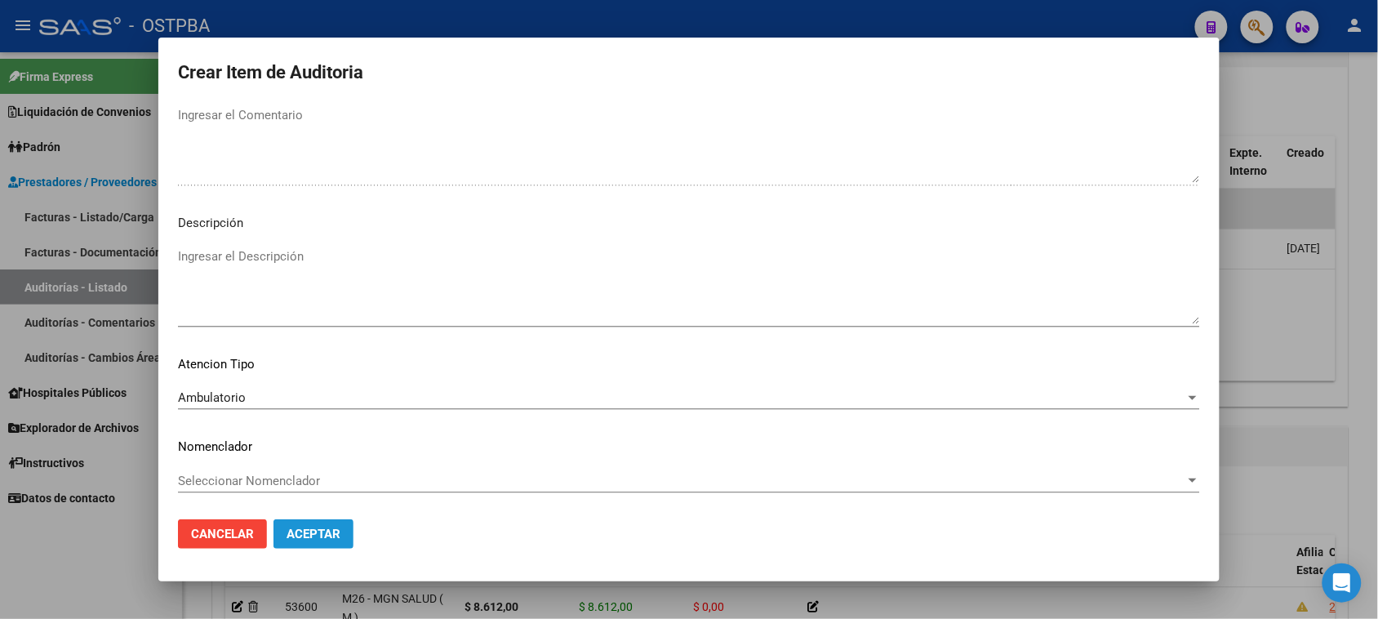
click at [295, 535] on span "Aceptar" at bounding box center [313, 533] width 54 height 15
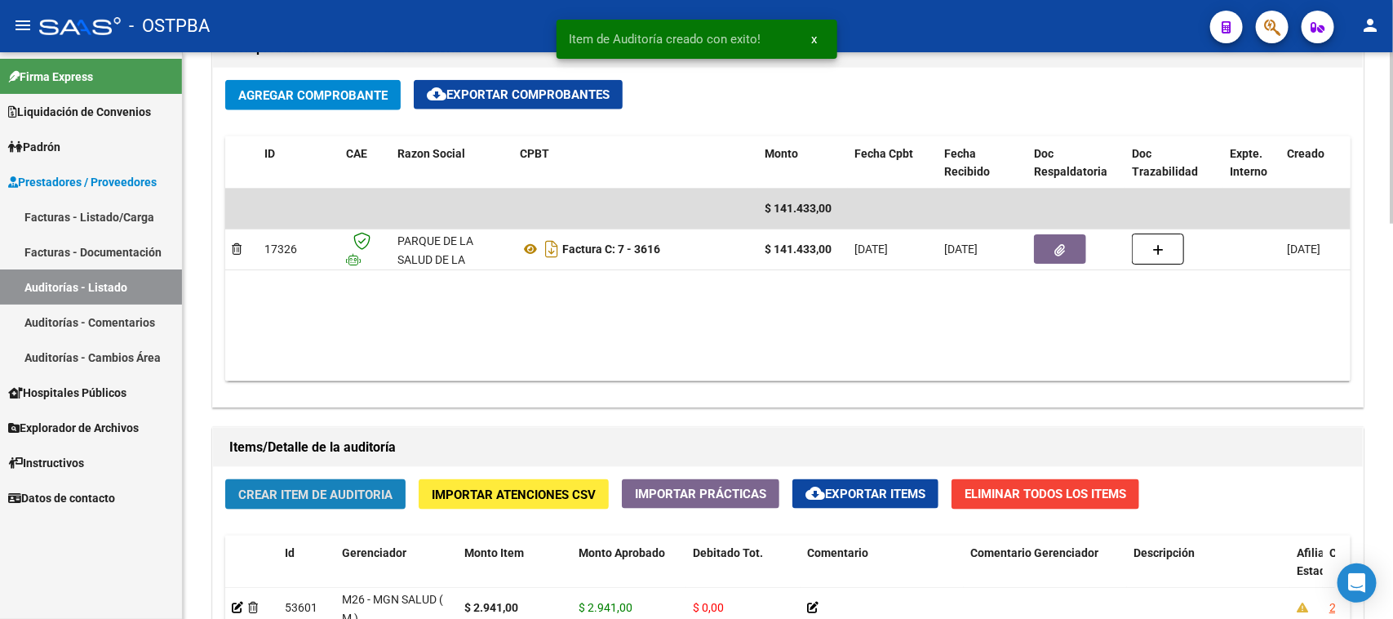
click at [375, 490] on span "Crear Item de Auditoria" at bounding box center [315, 494] width 154 height 15
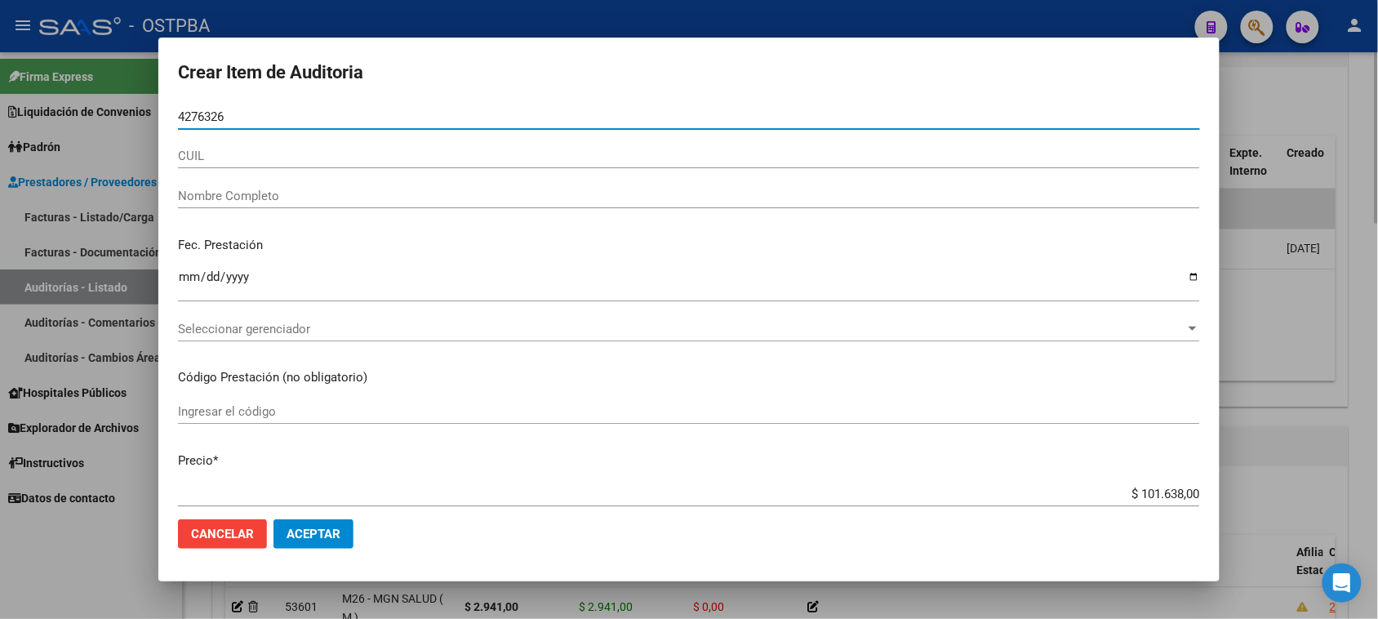
type input "42763261"
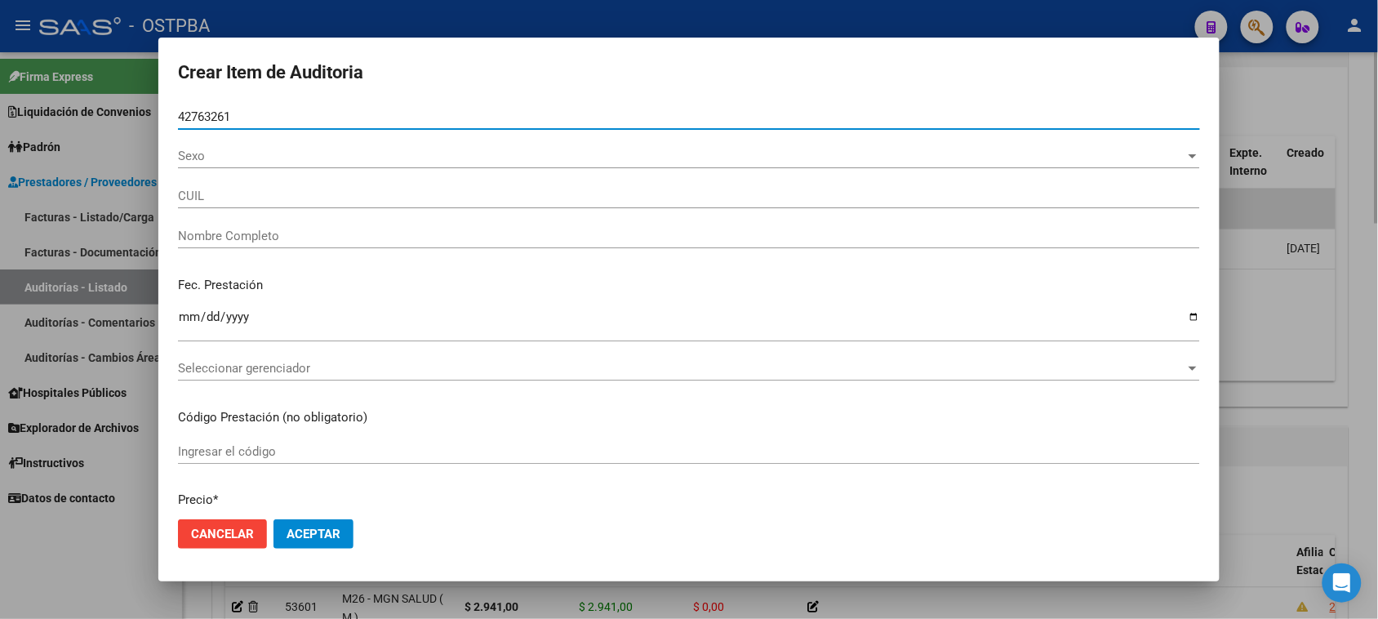
type input "27427632615"
type input "[PERSON_NAME] [PERSON_NAME]"
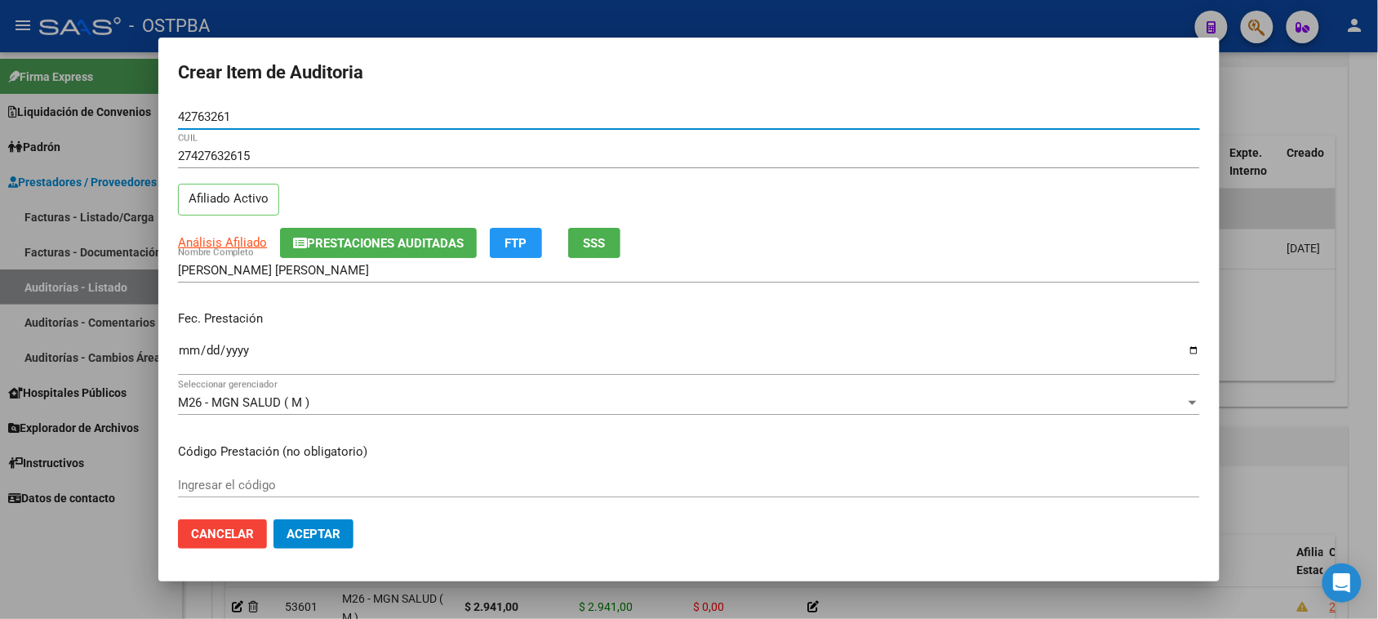
type input "42763261"
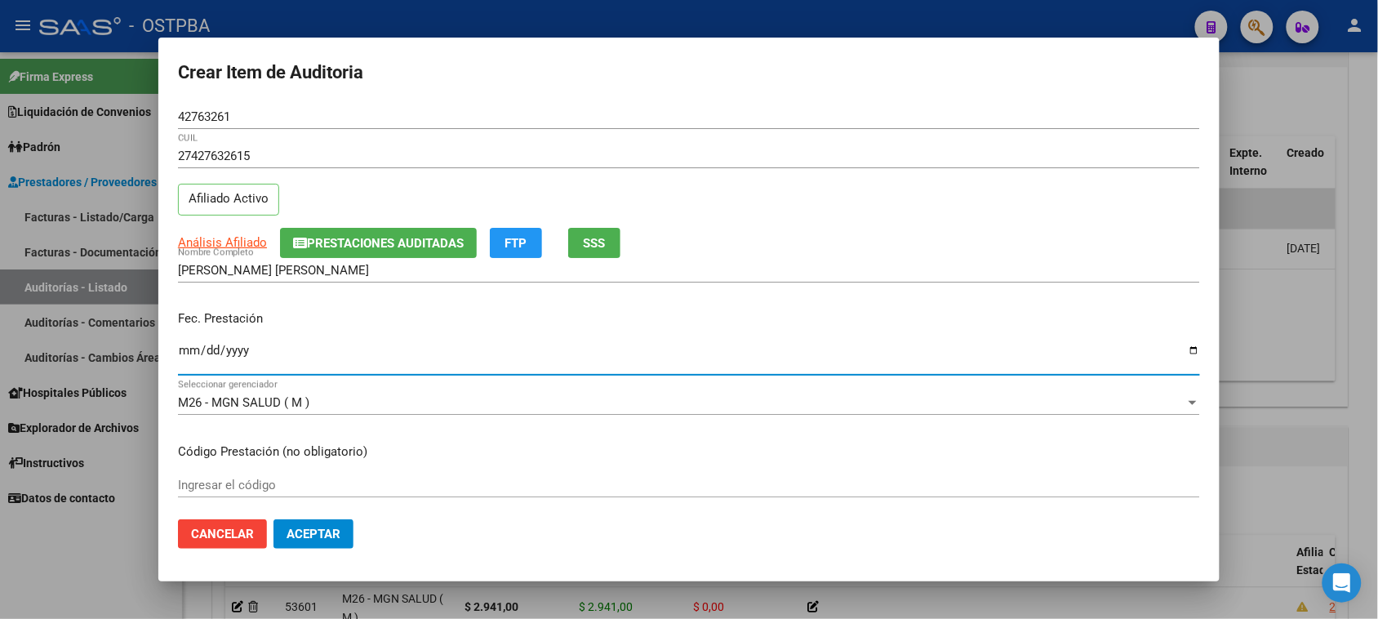
click at [186, 353] on input "Ingresar la fecha" at bounding box center [689, 357] width 1022 height 26
type input "[DATE]"
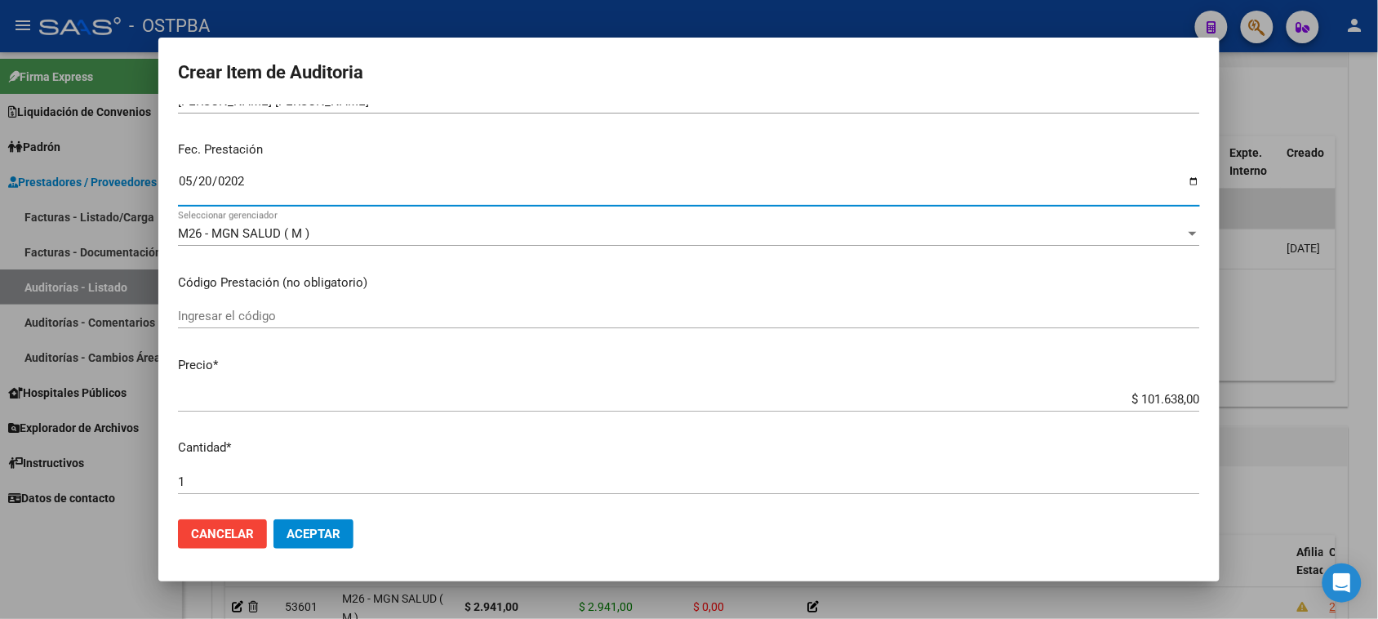
scroll to position [204, 0]
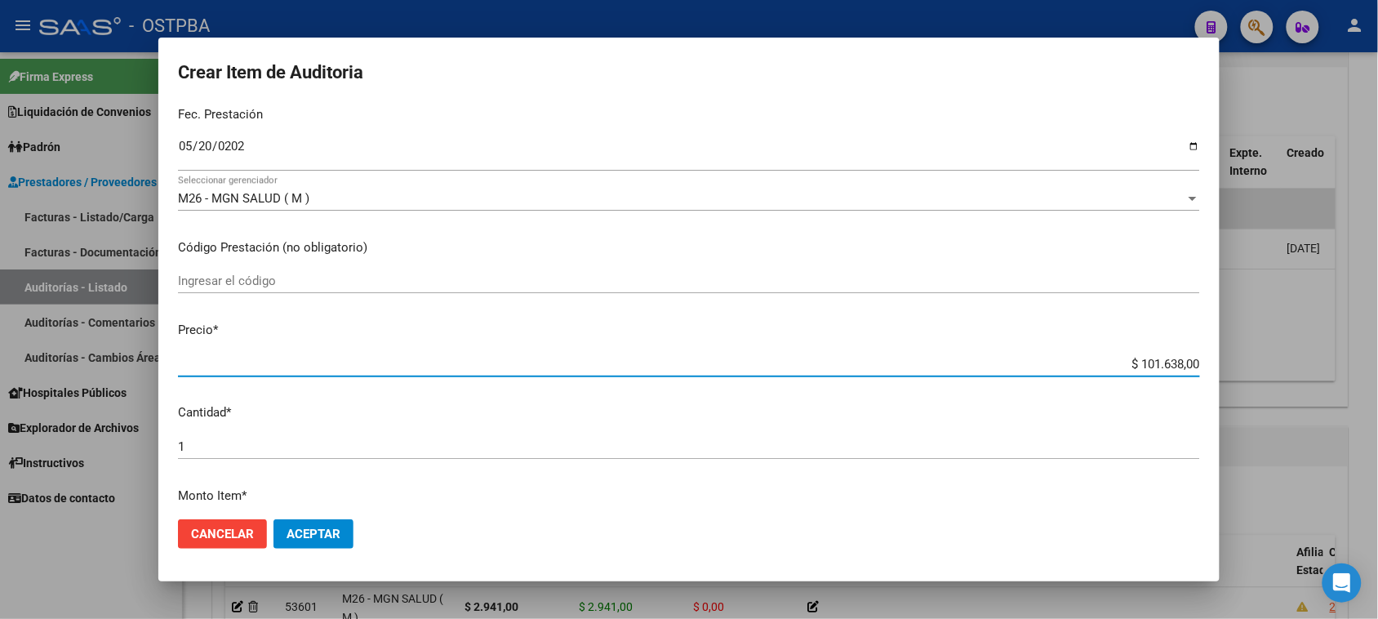
drag, startPoint x: 1125, startPoint y: 362, endPoint x: 1392, endPoint y: 363, distance: 267.7
click at [1378, 363] on html "menu - OSTPBA person Firma Express Liquidación de Convenios Gastos - Items Gast…" at bounding box center [689, 309] width 1378 height 619
type input "$ 0,06"
type input "$ 0,60"
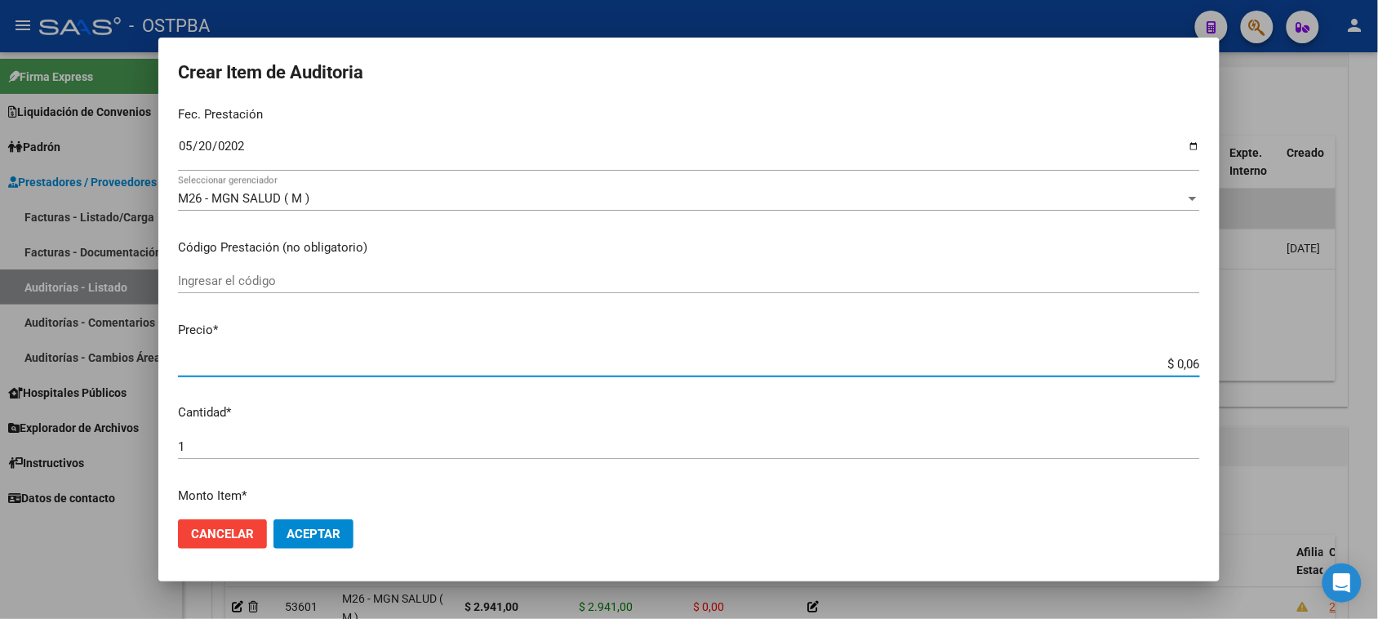
type input "$ 0,60"
type input "$ 6,09"
type input "$ 60,90"
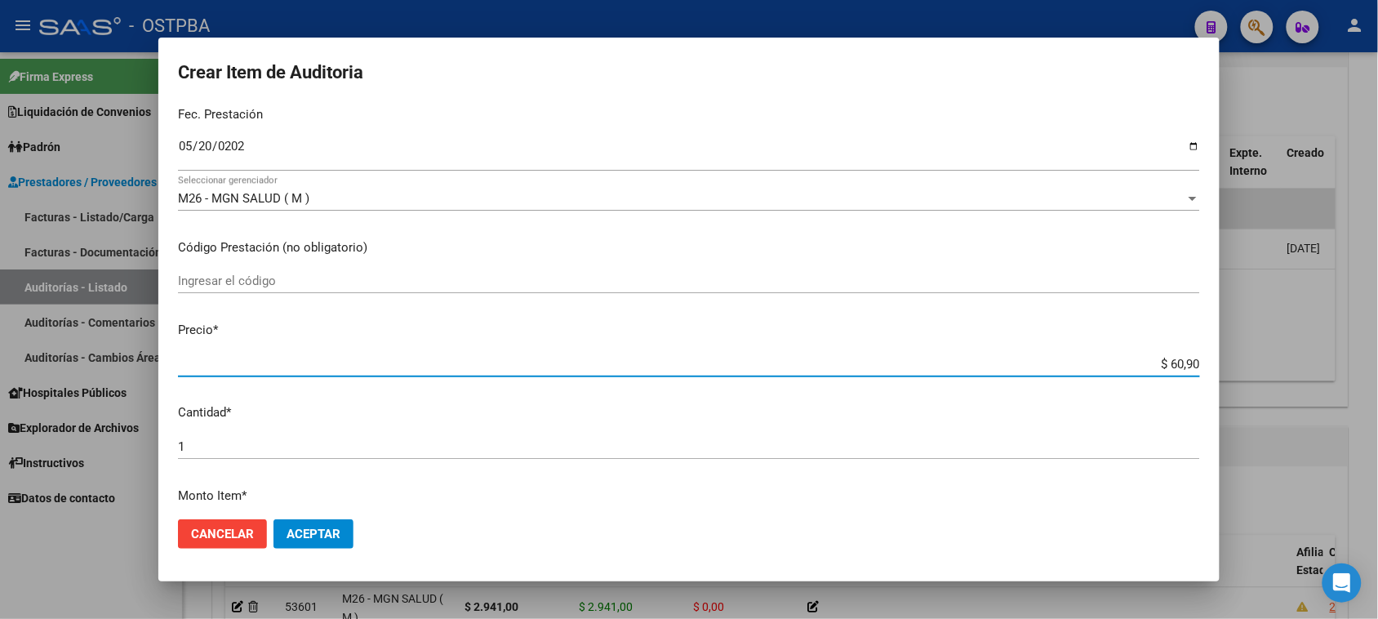
type input "$ 609,00"
type input "$ 6.090,00"
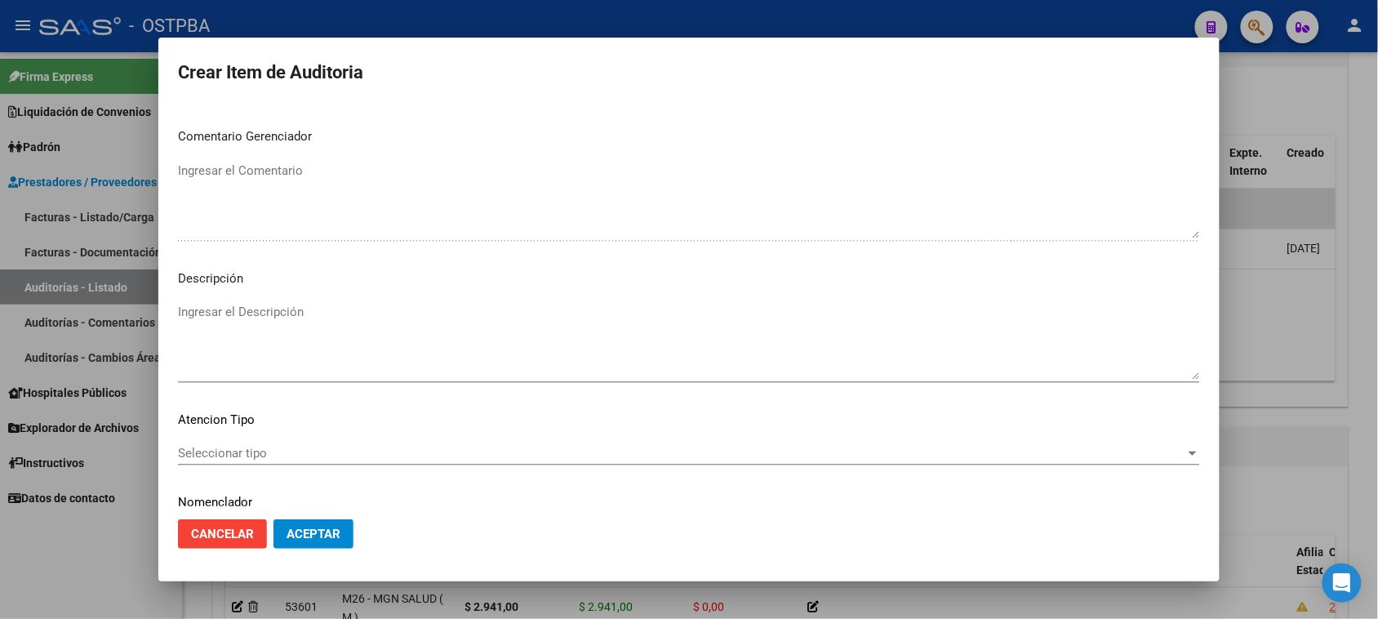
scroll to position [918, 0]
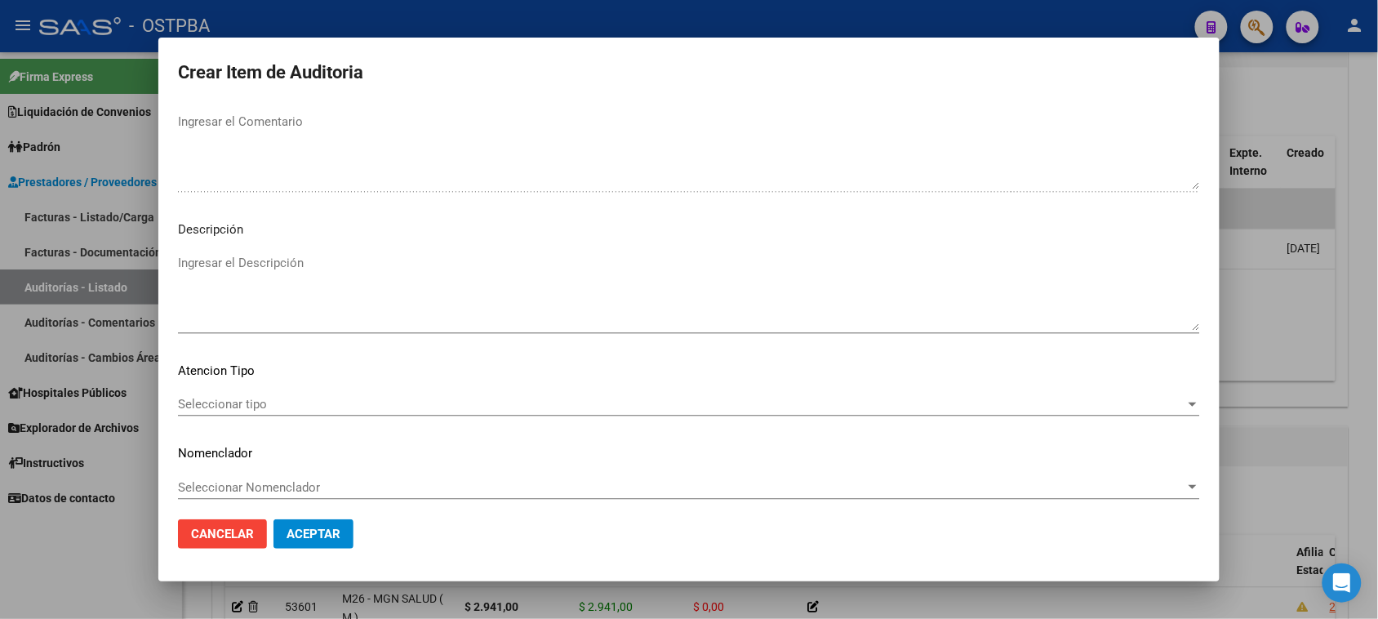
click at [212, 408] on span "Seleccionar tipo" at bounding box center [681, 404] width 1007 height 15
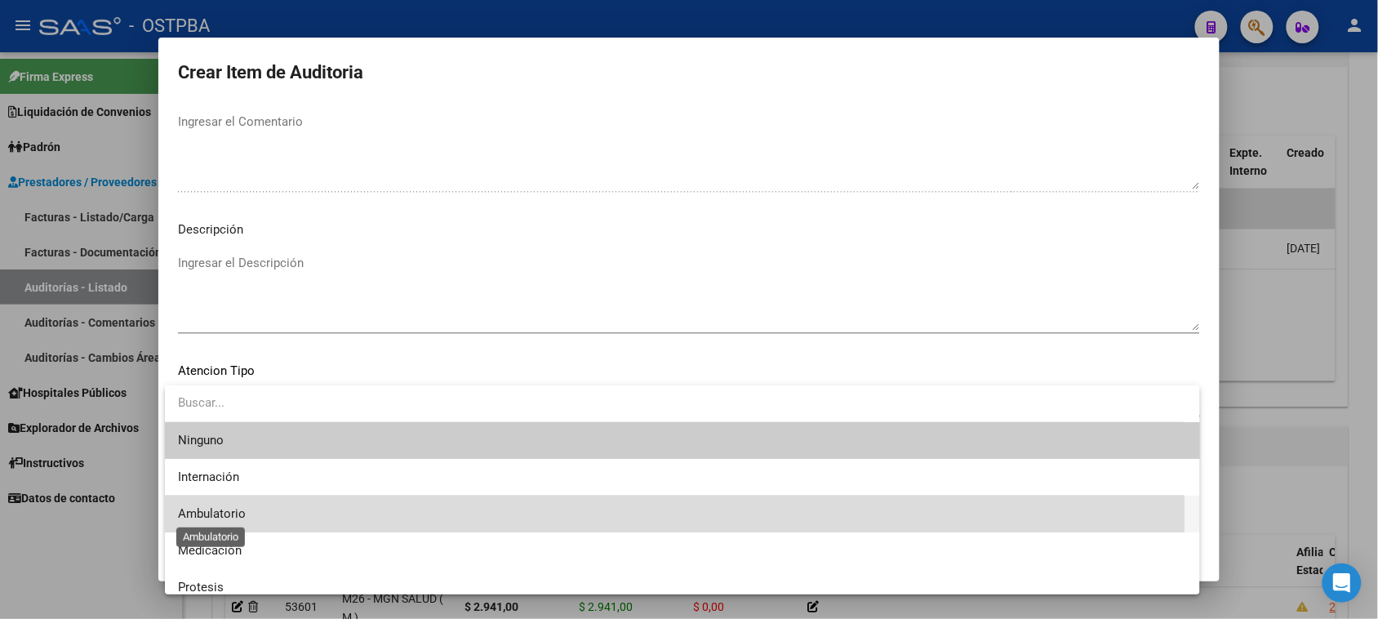
click at [233, 513] on span "Ambulatorio" at bounding box center [212, 513] width 68 height 15
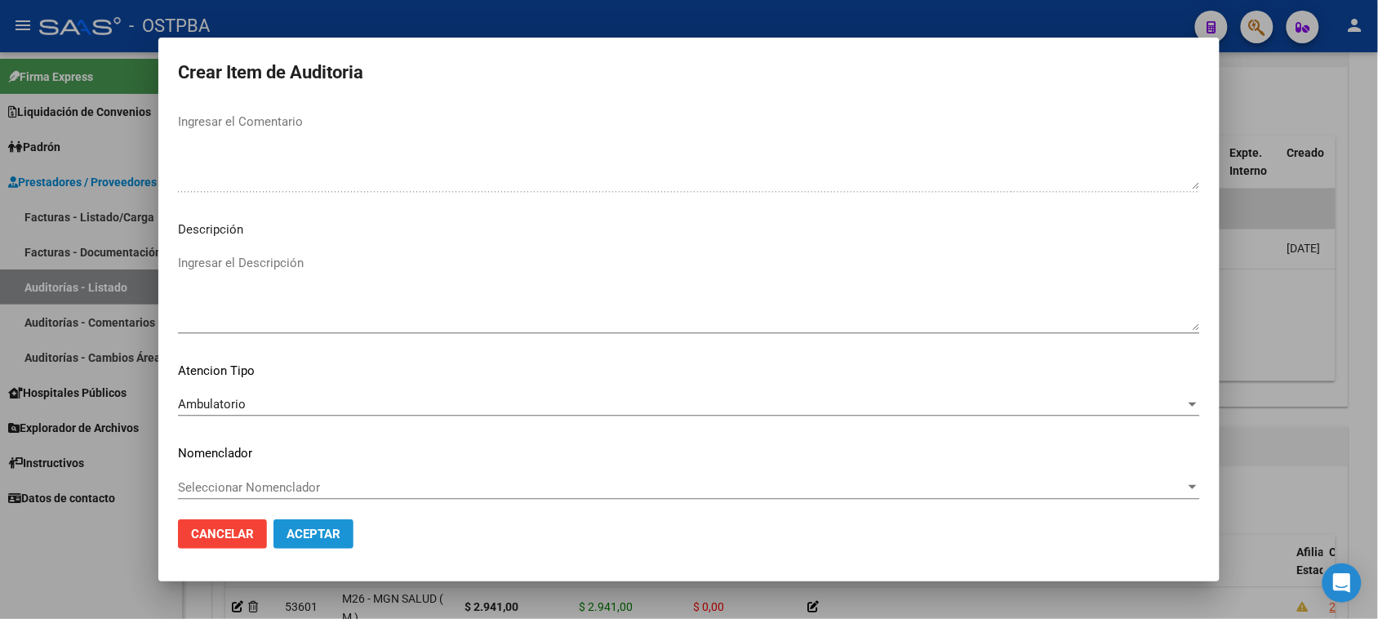
click at [304, 537] on span "Aceptar" at bounding box center [313, 533] width 54 height 15
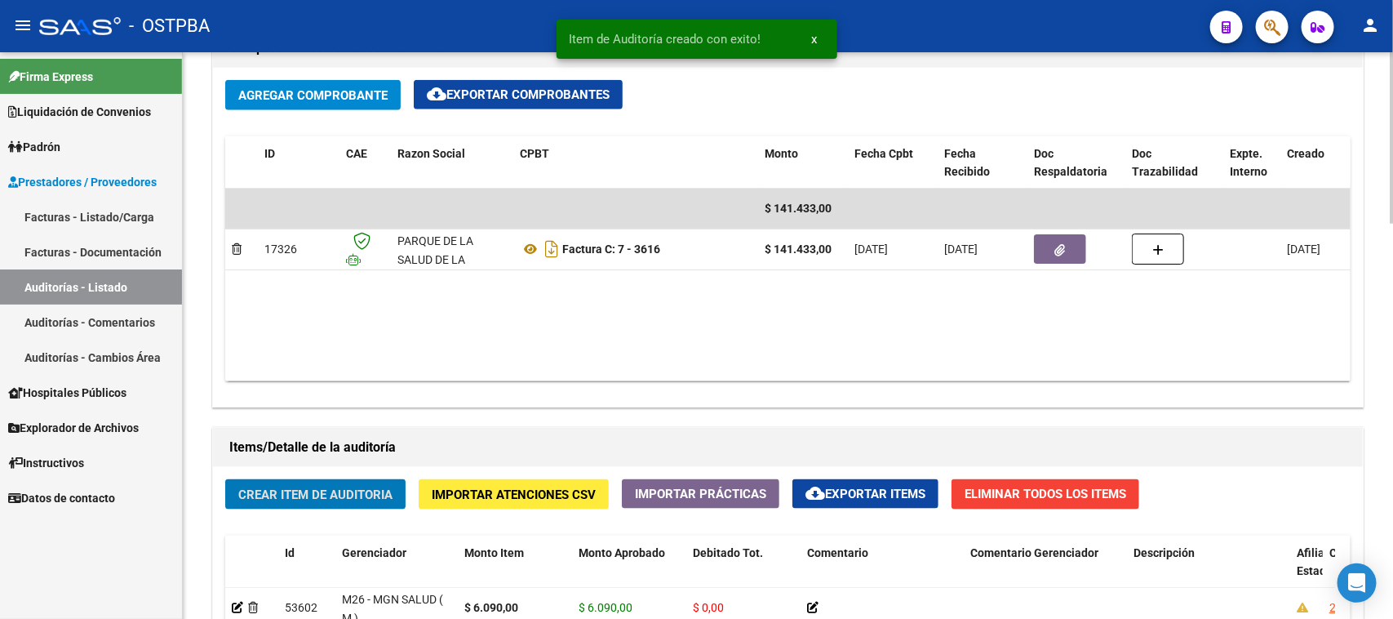
click at [335, 491] on span "Crear Item de Auditoria" at bounding box center [315, 494] width 154 height 15
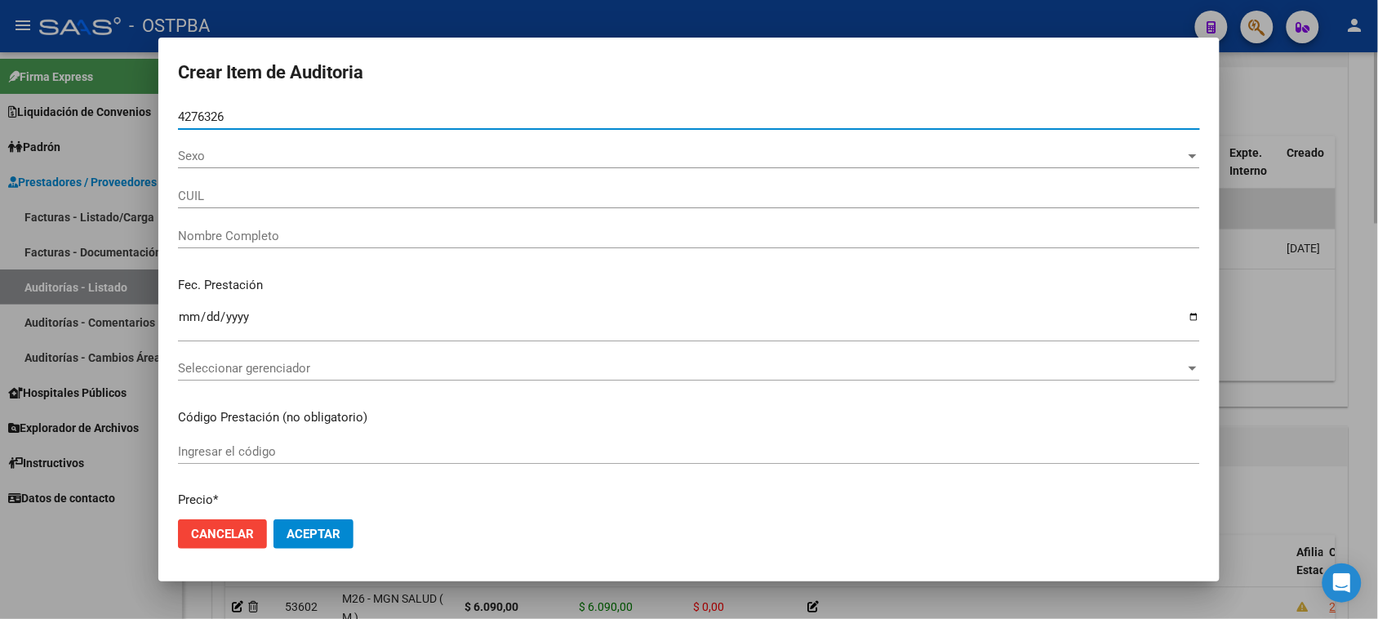
type input "42763261"
type input "27427632615"
type input "[PERSON_NAME] [PERSON_NAME]"
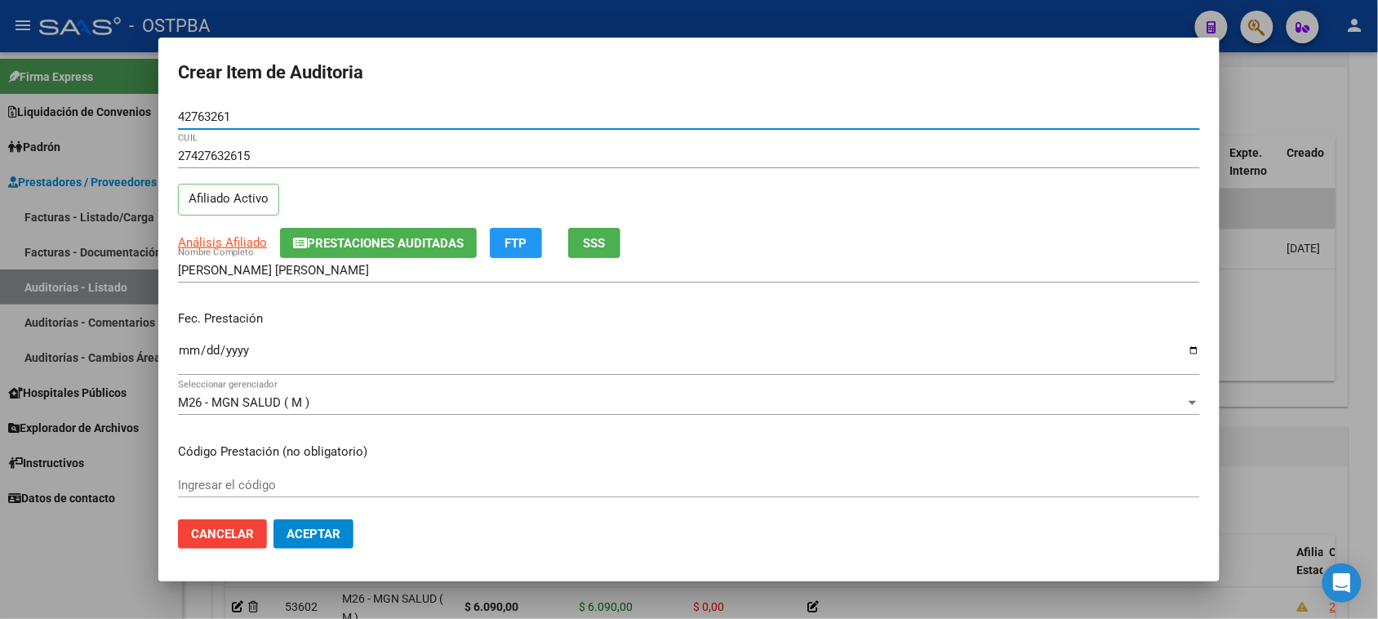
type input "42763261"
click at [185, 348] on input "Ingresar la fecha" at bounding box center [689, 357] width 1022 height 26
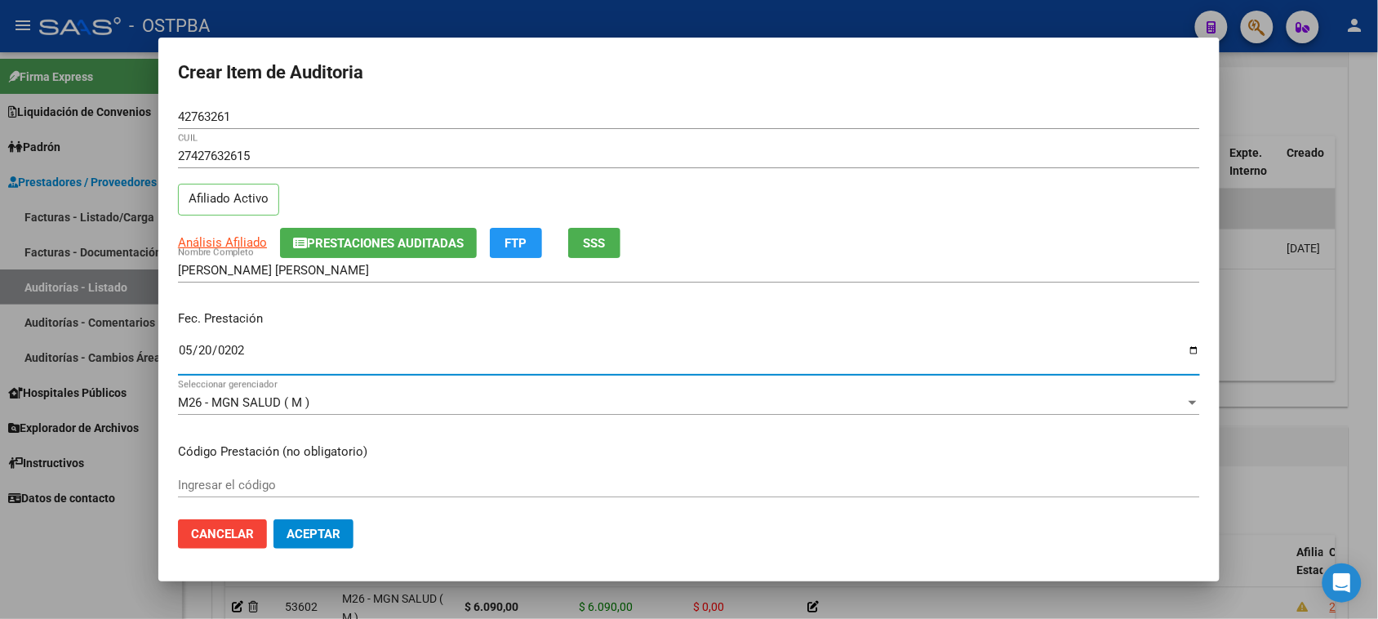
type input "[DATE]"
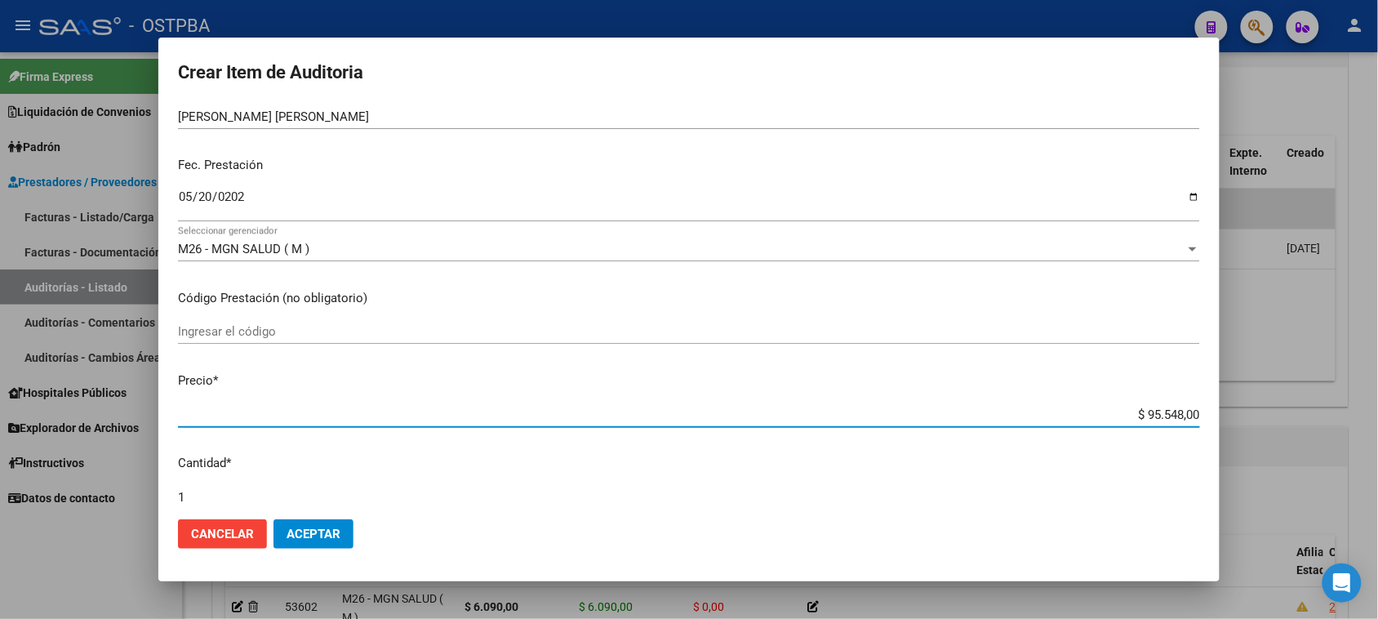
drag, startPoint x: 1133, startPoint y: 462, endPoint x: 1392, endPoint y: 490, distance: 261.0
click at [1378, 490] on html "menu - OSTPBA person Firma Express Liquidación de Convenios Gastos - Items Gast…" at bounding box center [689, 309] width 1378 height 619
type input "$ 0,01"
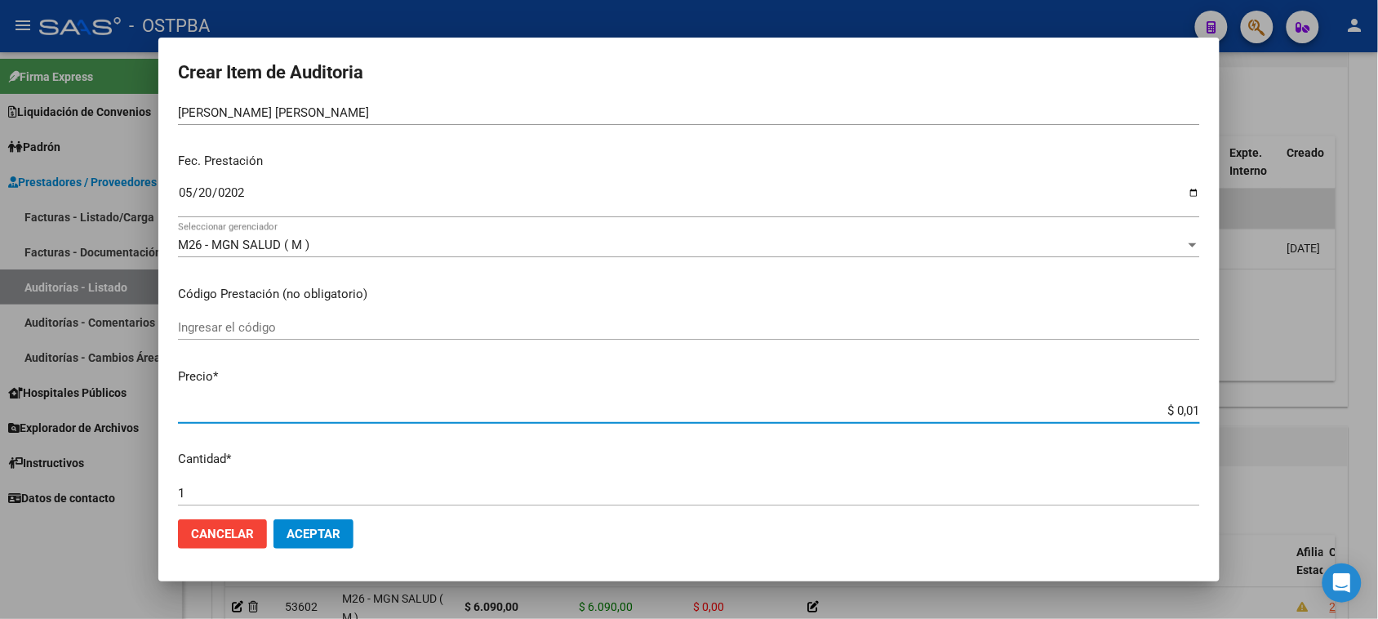
type input "$ 0,14"
type input "$ 1,43"
type input "$ 14,31"
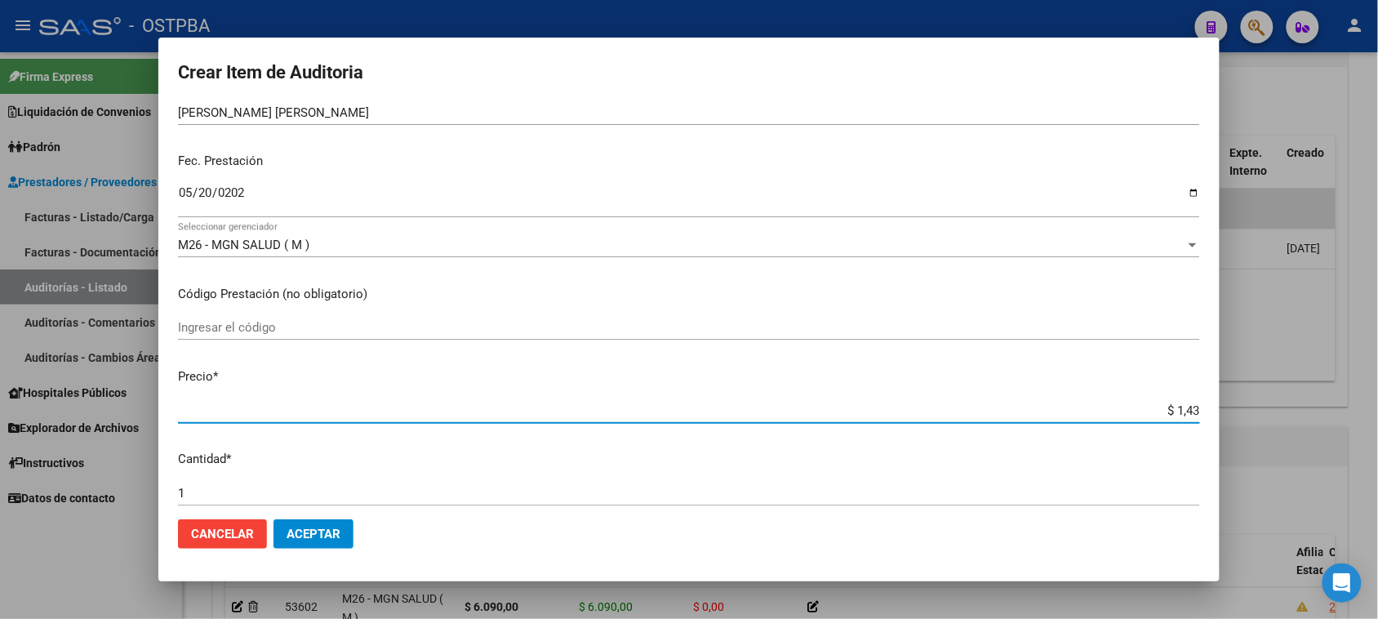
type input "$ 14,31"
type input "$ 143,14"
type input "$ 1.431,40"
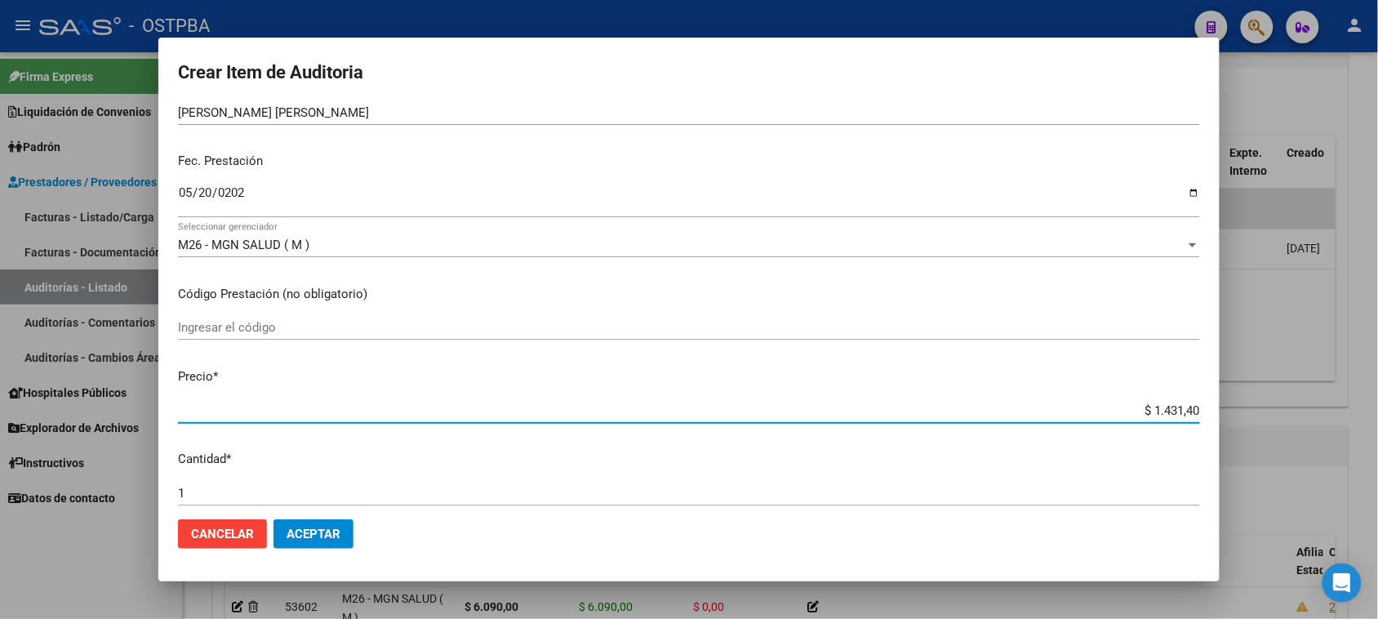
type input "$ 14.314,00"
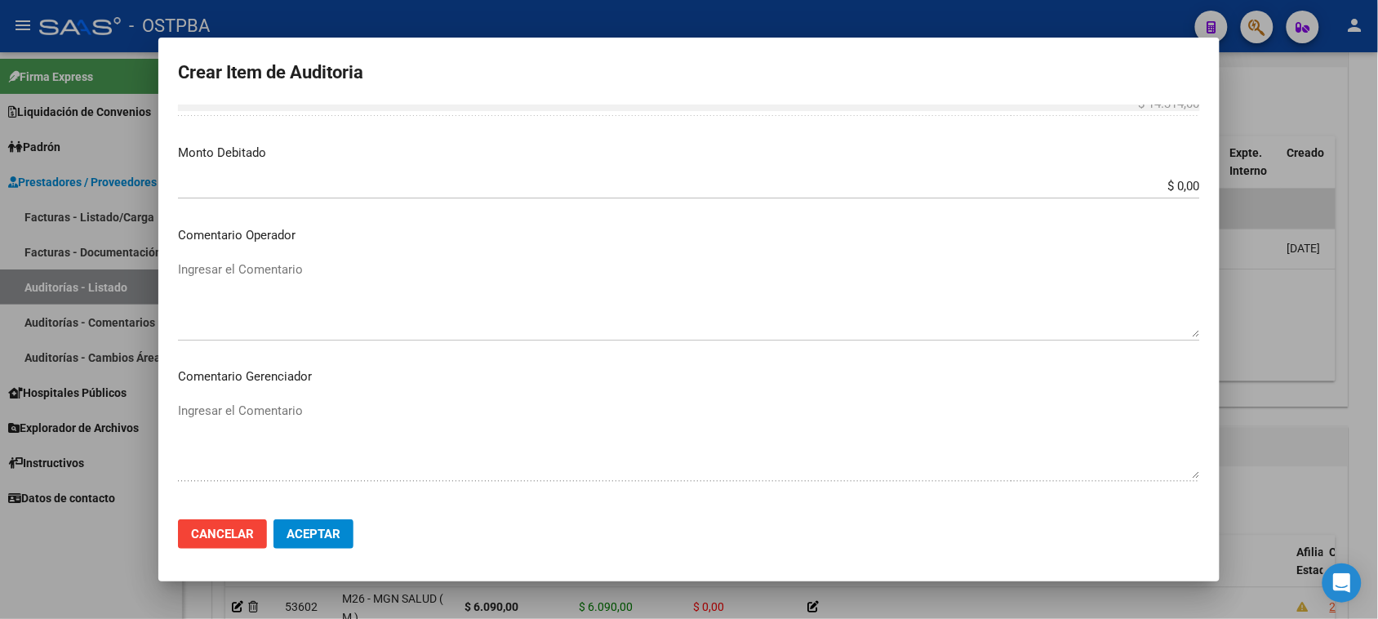
scroll to position [872, 0]
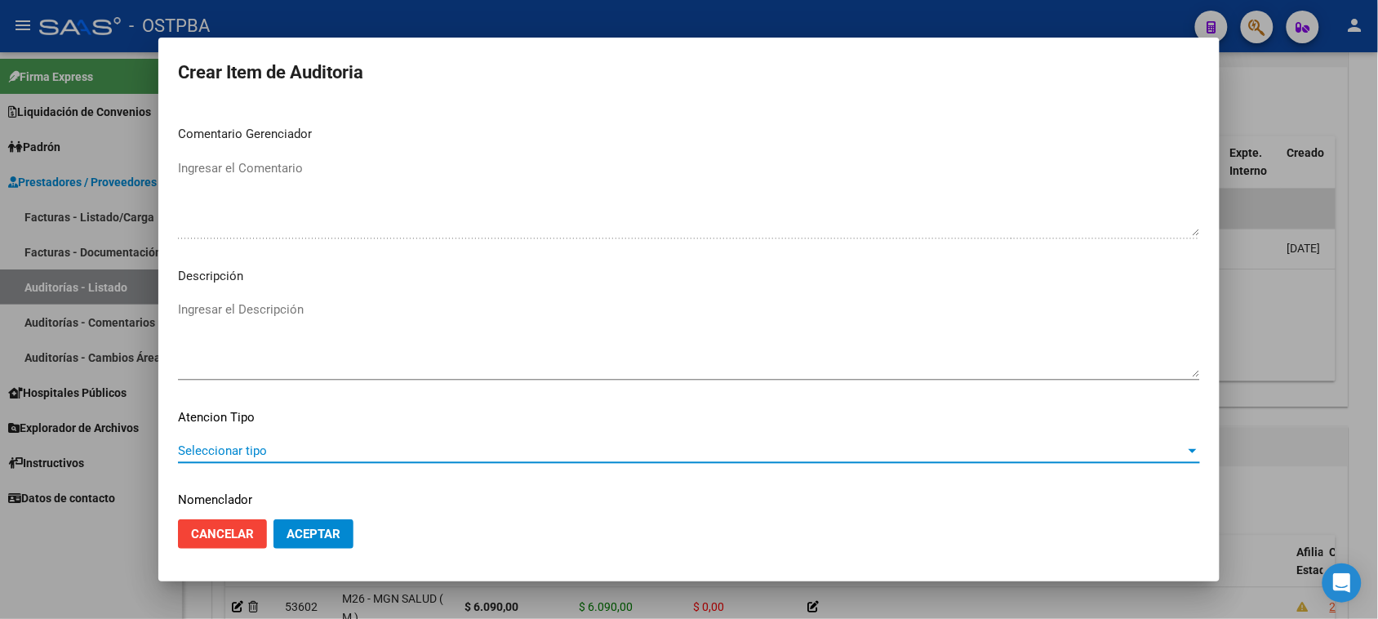
click at [271, 450] on span "Seleccionar tipo" at bounding box center [681, 450] width 1007 height 15
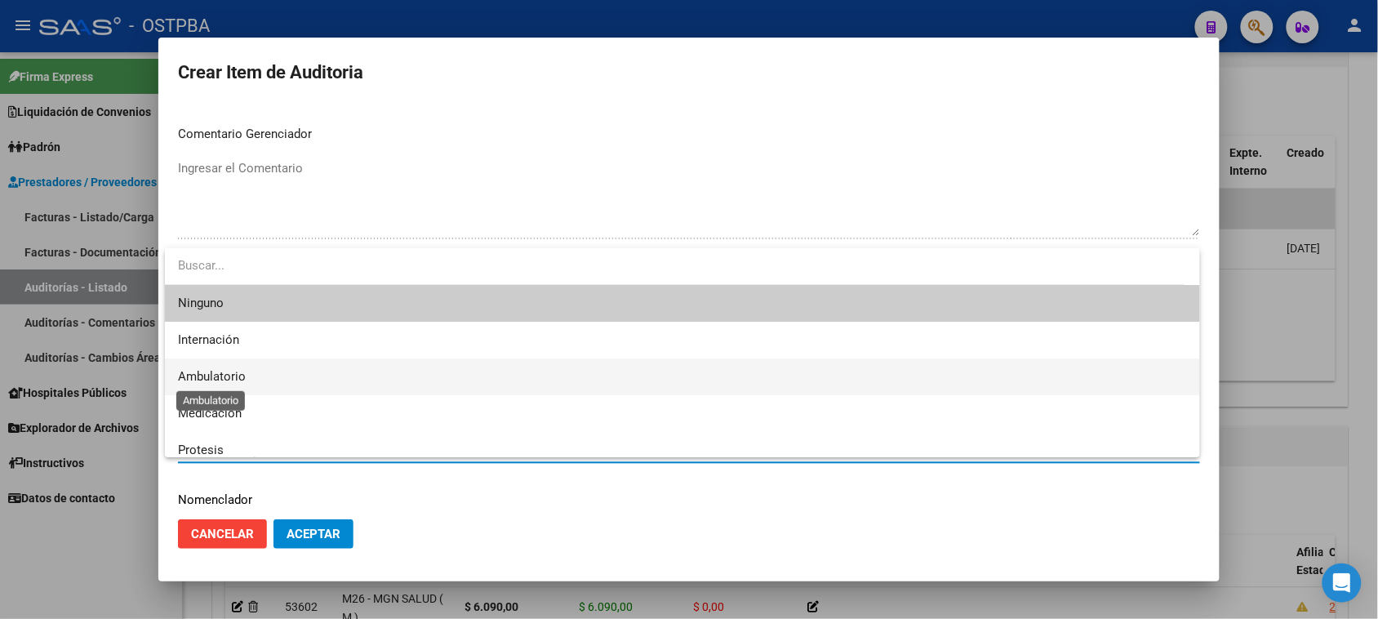
click at [223, 378] on span "Ambulatorio" at bounding box center [212, 376] width 68 height 15
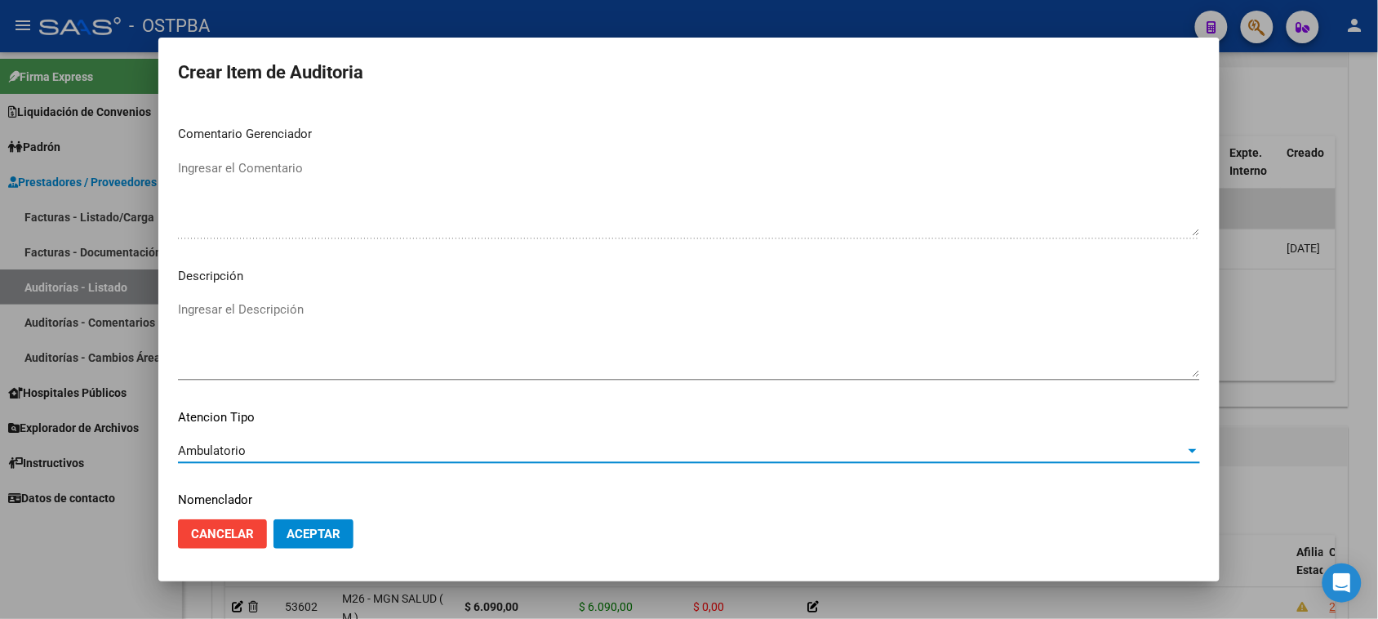
click at [329, 535] on span "Aceptar" at bounding box center [313, 533] width 54 height 15
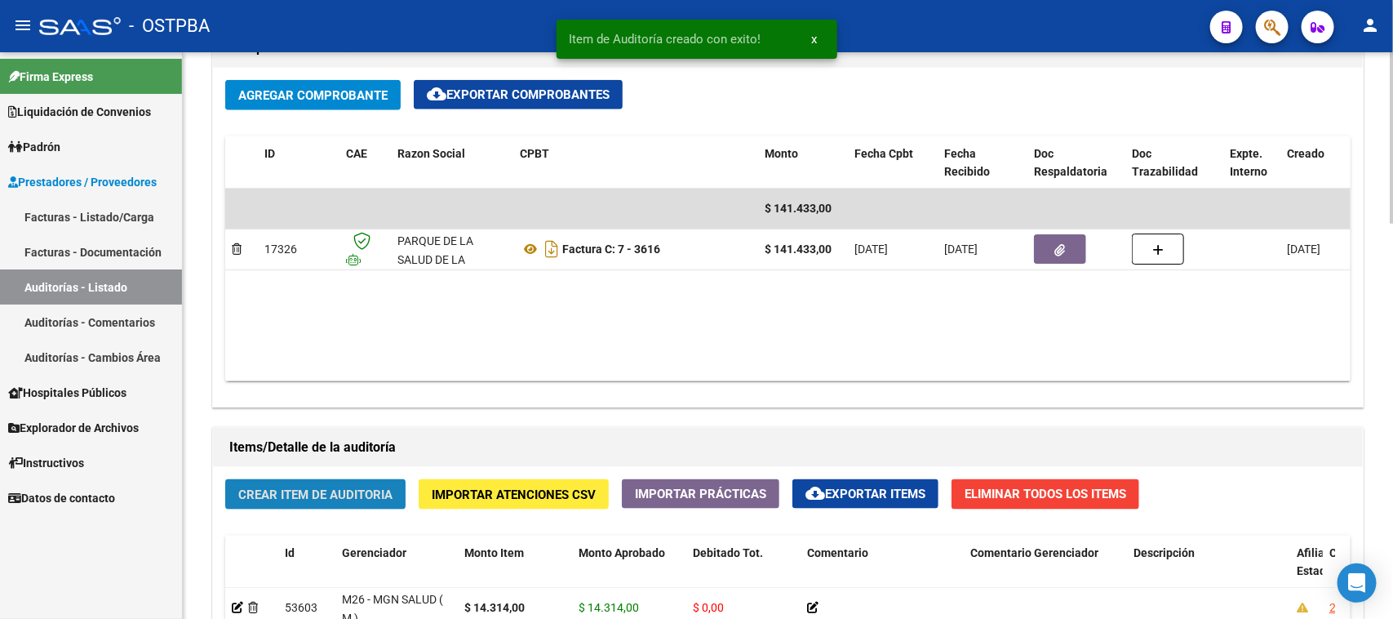
click at [341, 487] on span "Crear Item de Auditoria" at bounding box center [315, 494] width 154 height 15
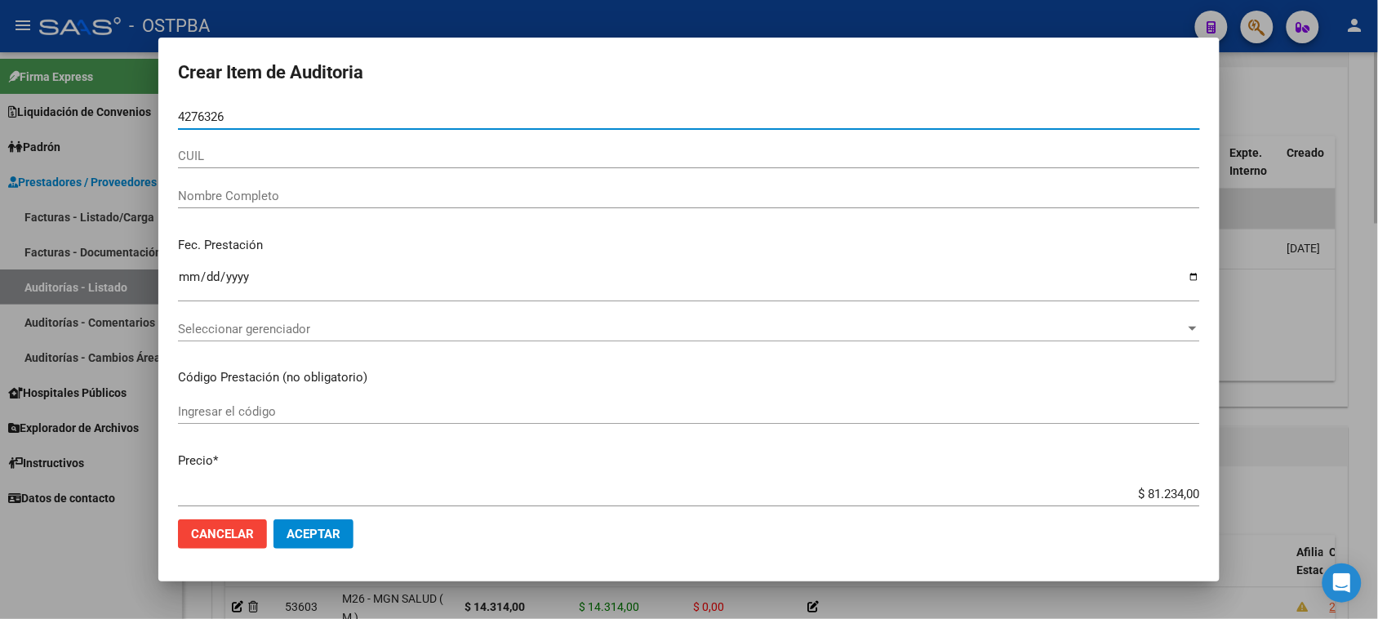
type input "42763261"
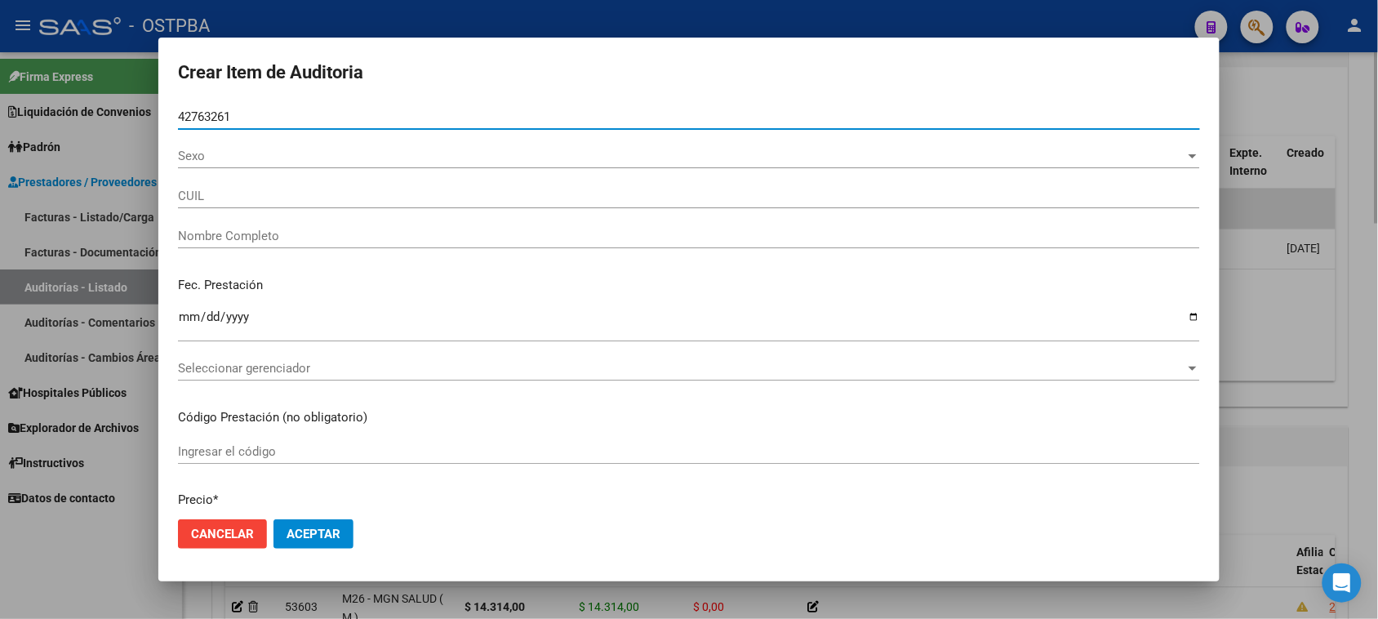
type input "27427632615"
type input "[PERSON_NAME] [PERSON_NAME]"
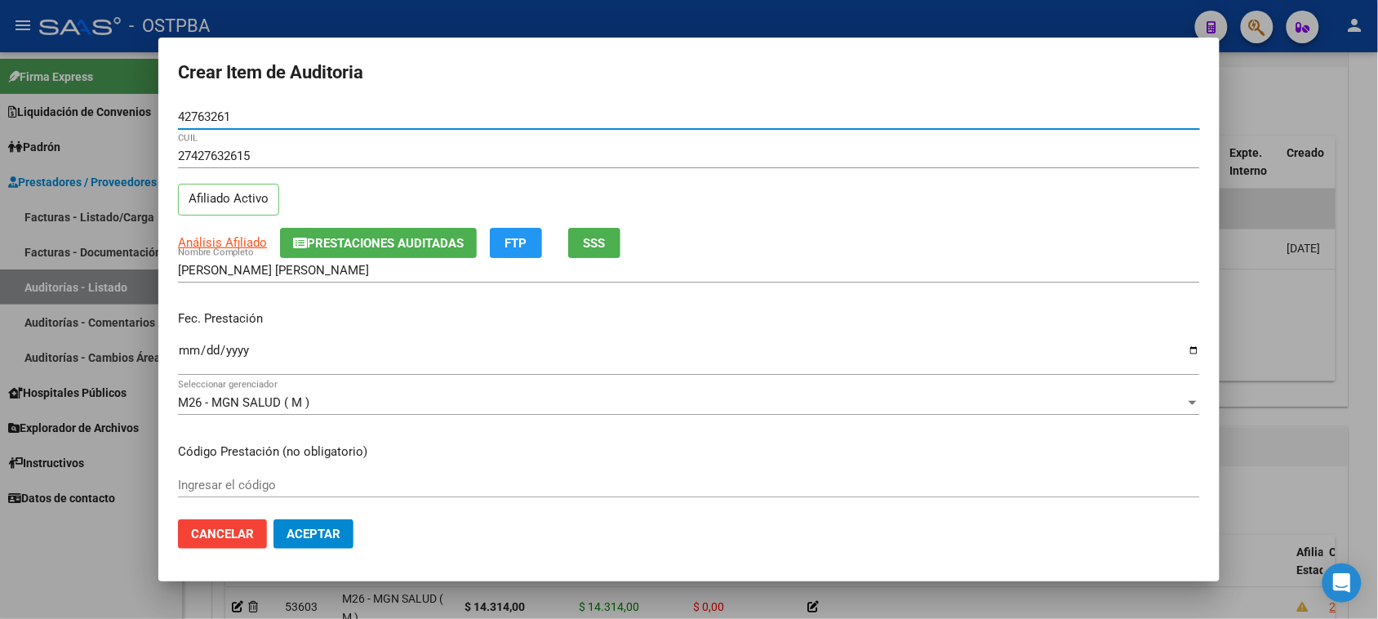
type input "42763261"
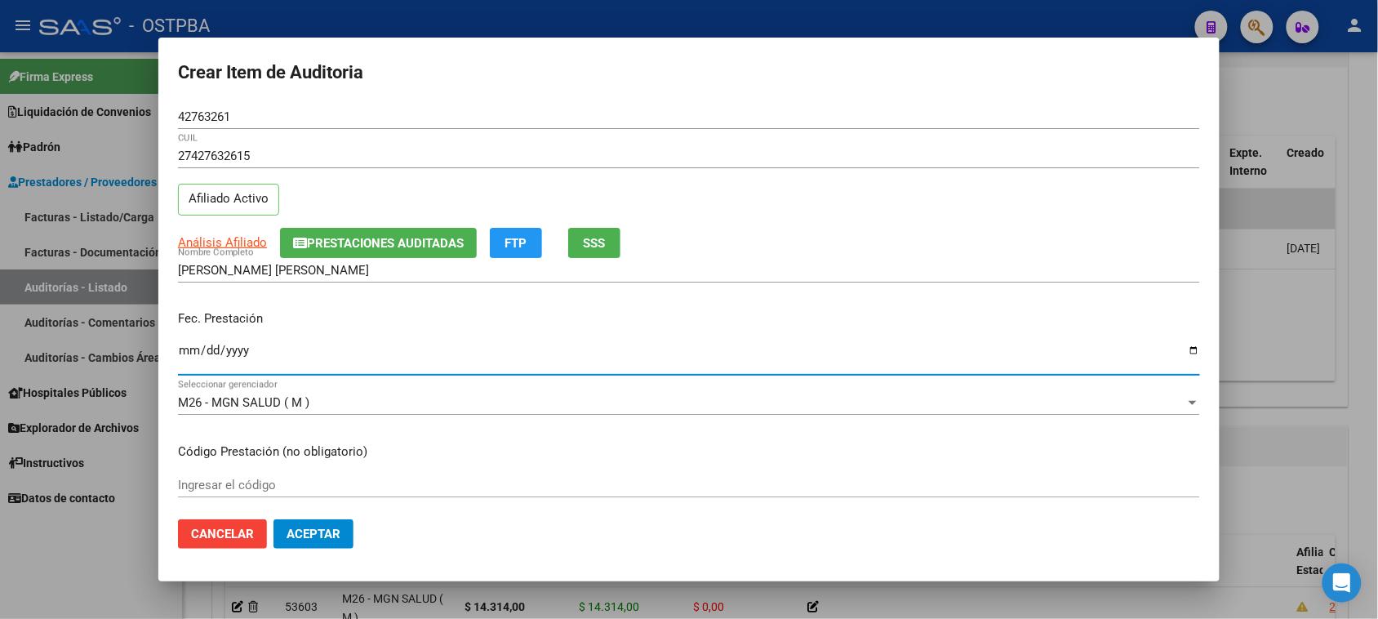
click at [184, 353] on input "Ingresar la fecha" at bounding box center [689, 357] width 1022 height 26
type input "[DATE]"
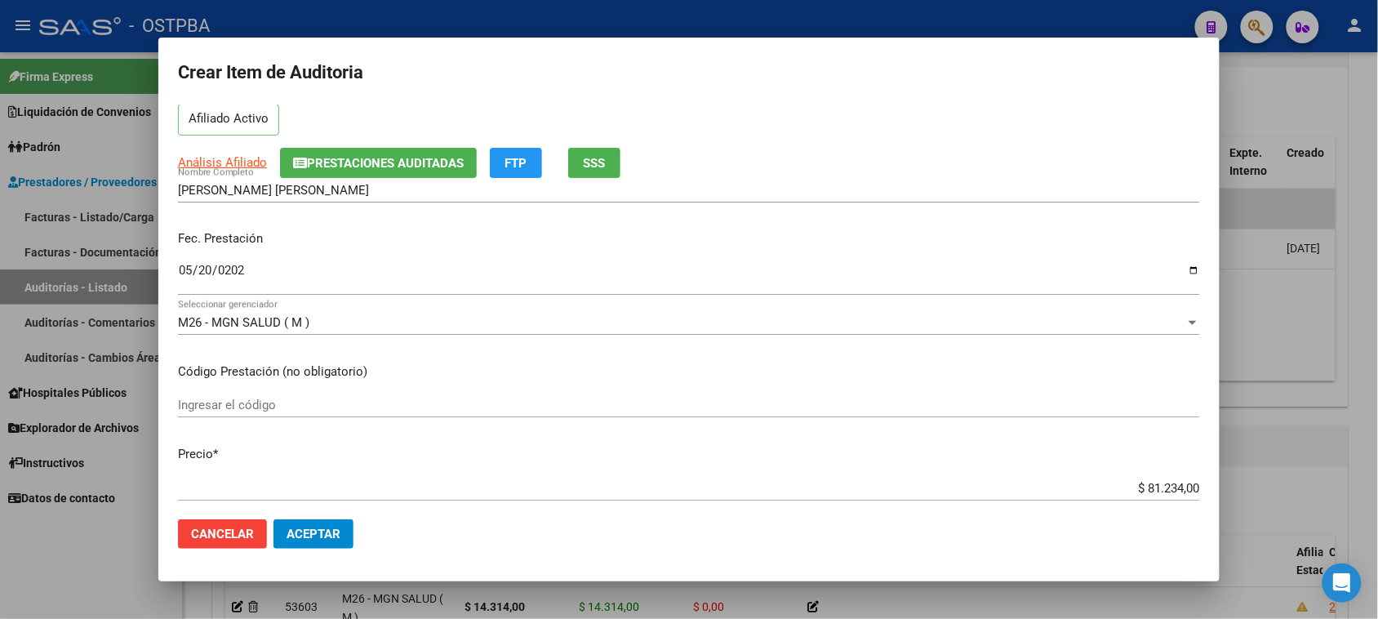
scroll to position [204, 0]
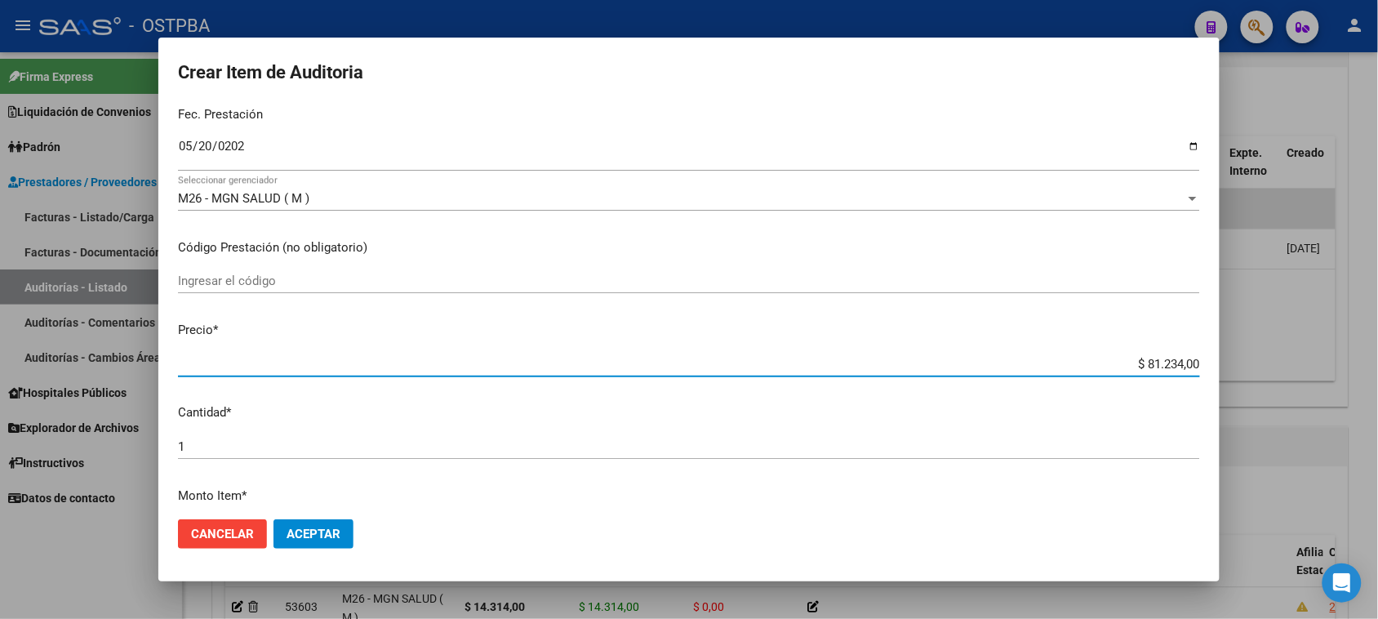
drag, startPoint x: 1132, startPoint y: 364, endPoint x: 1392, endPoint y: 406, distance: 263.8
click at [1378, 408] on html "menu - OSTPBA person Firma Express Liquidación de Convenios Gastos - Items Gast…" at bounding box center [689, 309] width 1378 height 619
type input "$ 0,01"
type input "$ 0,10"
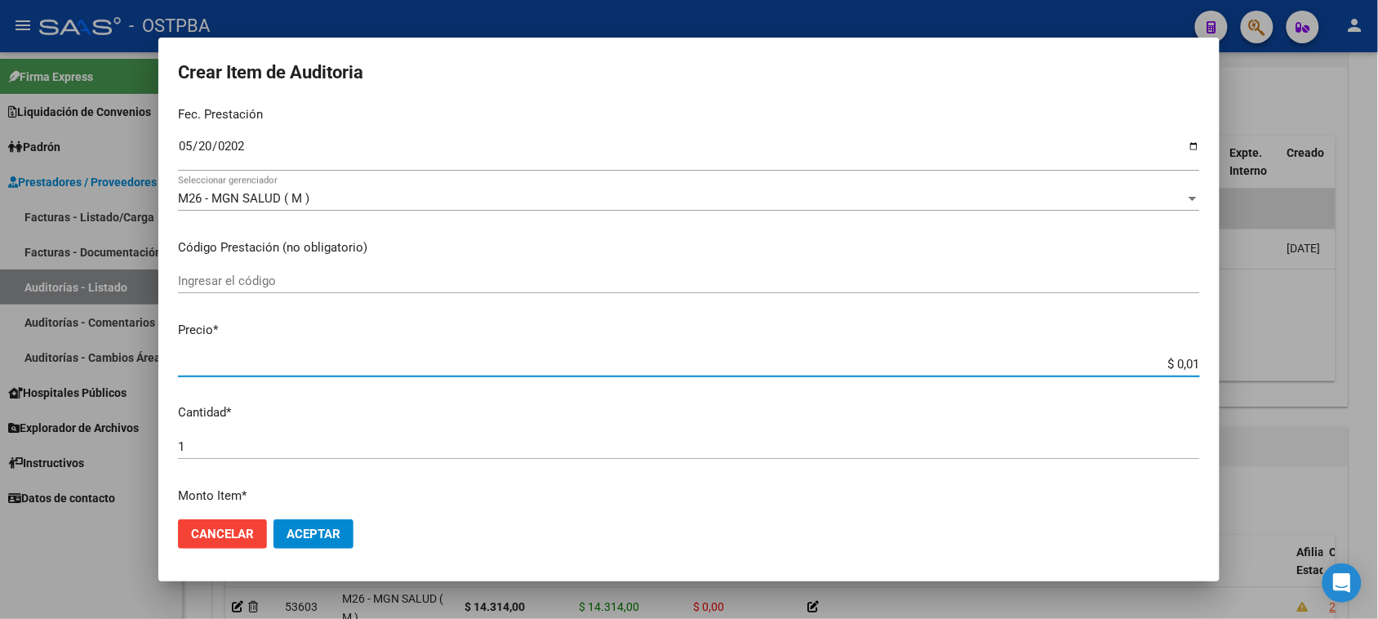
type input "$ 0,10"
type input "$ 1,07"
type input "$ 10,73"
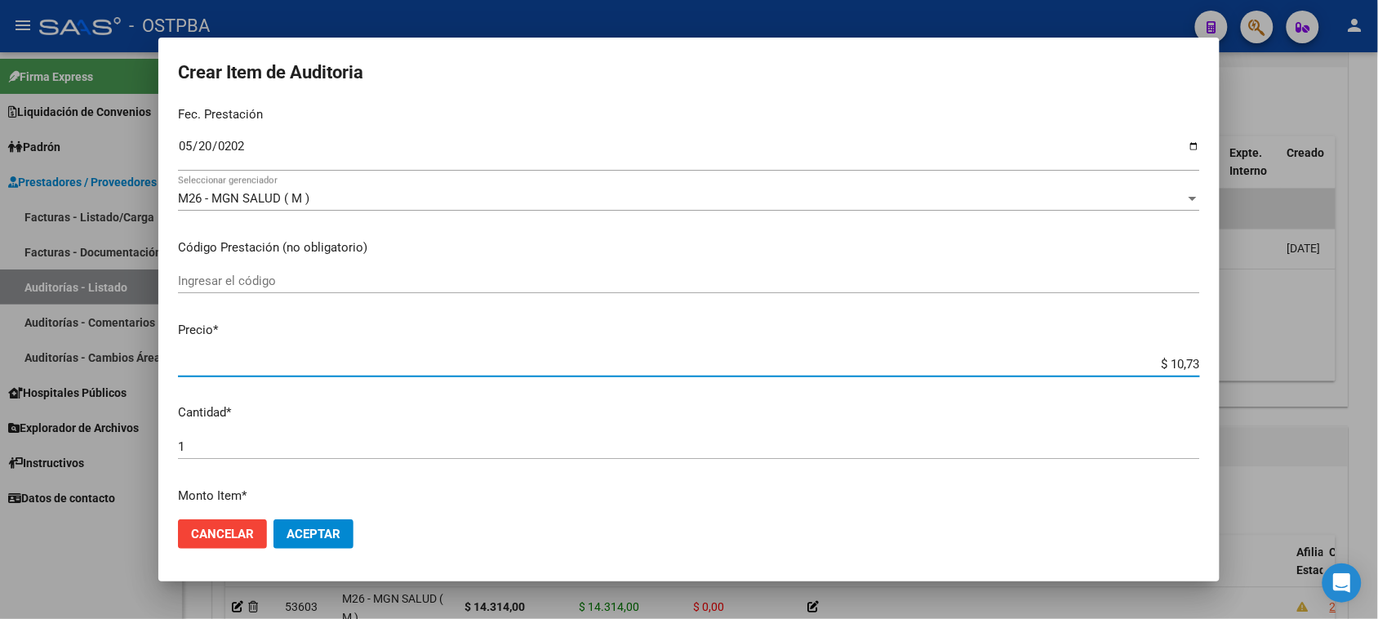
type input "$ 107,35"
type input "$ 1.073,50"
type input "$ 10.735,00"
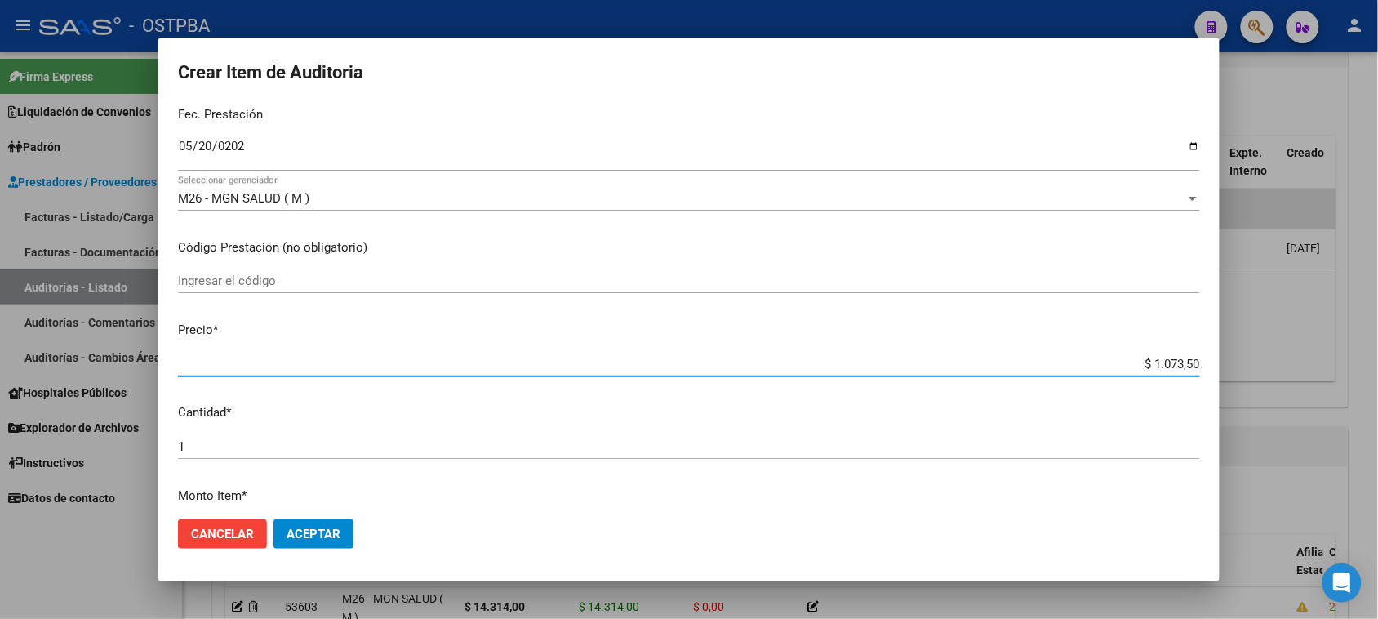
type input "$ 10.735,00"
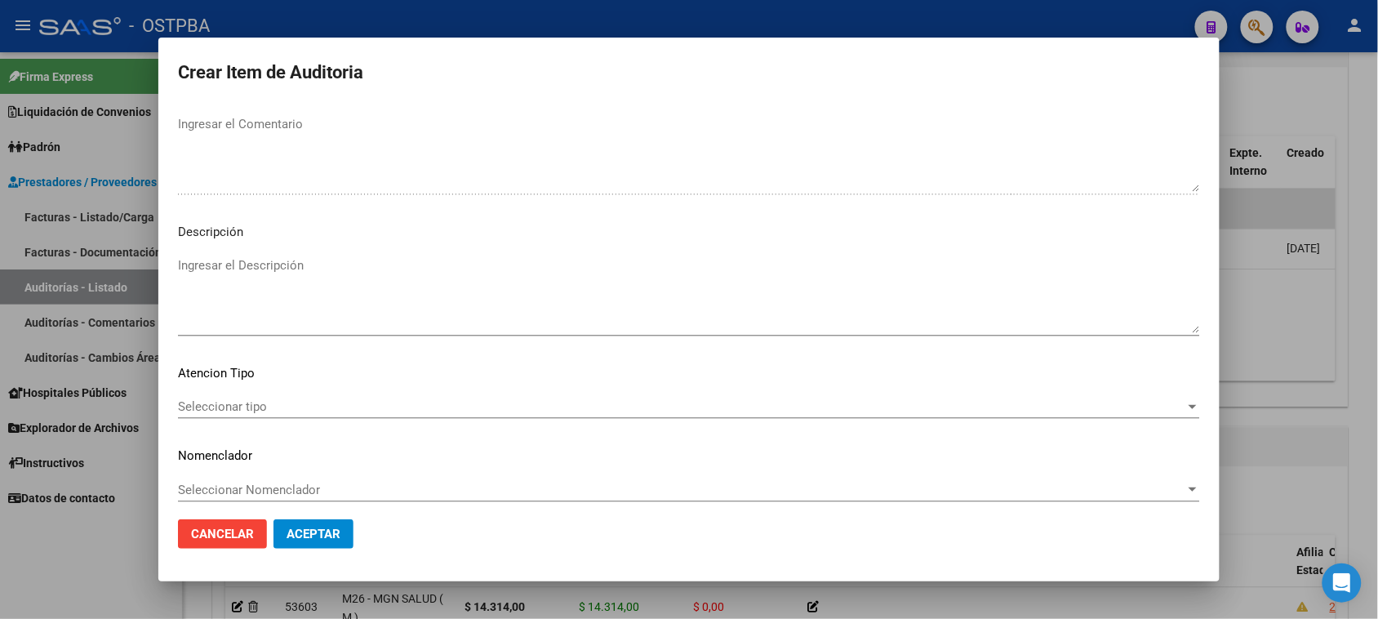
scroll to position [918, 0]
click at [229, 402] on span "Seleccionar tipo" at bounding box center [681, 404] width 1007 height 15
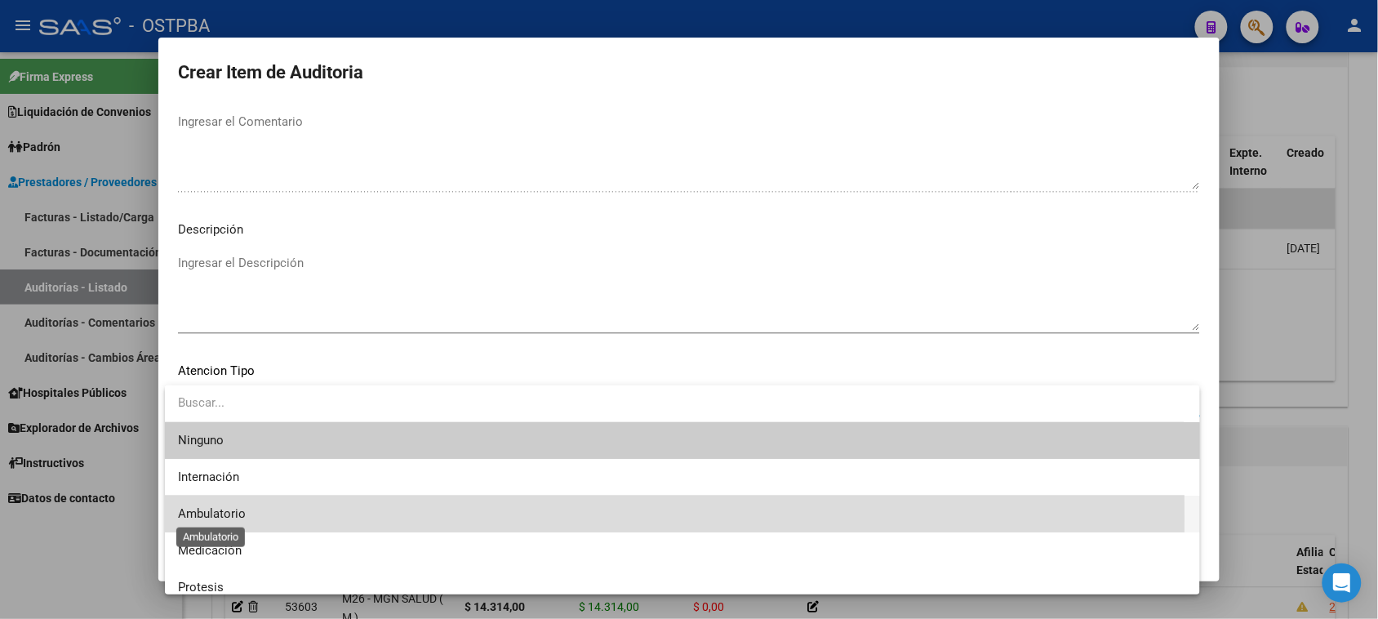
click at [238, 518] on span "Ambulatorio" at bounding box center [212, 513] width 68 height 15
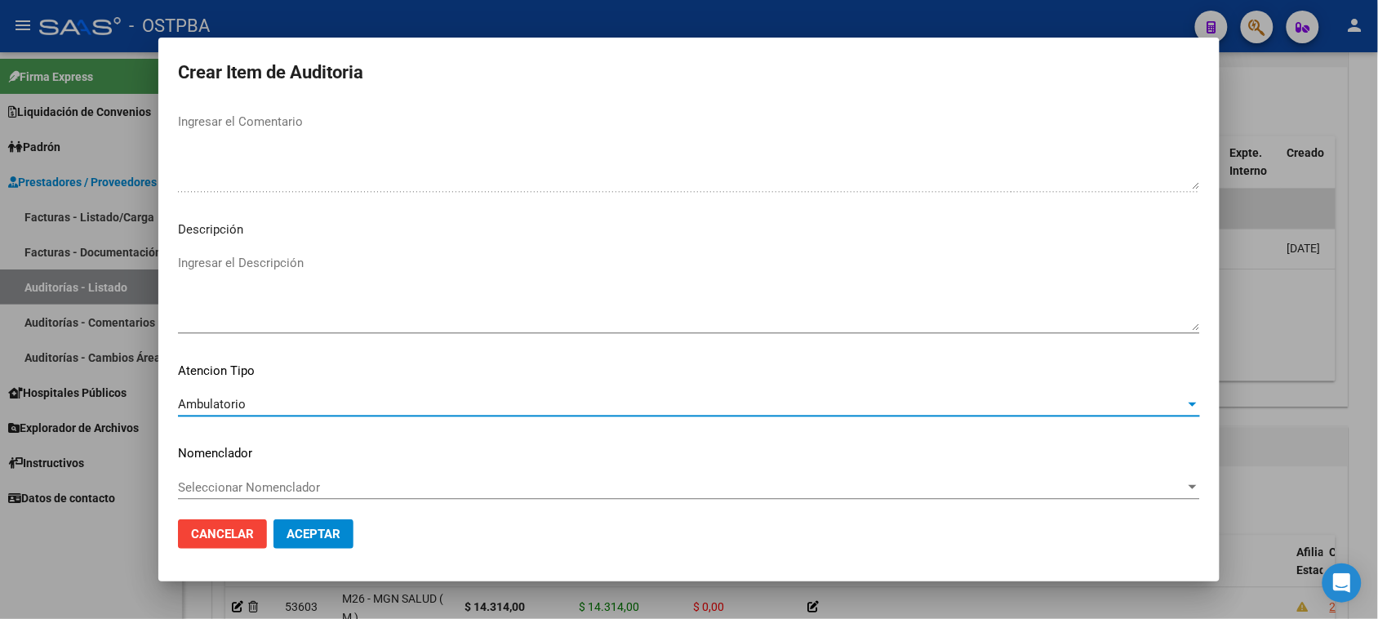
click at [312, 533] on span "Aceptar" at bounding box center [313, 533] width 54 height 15
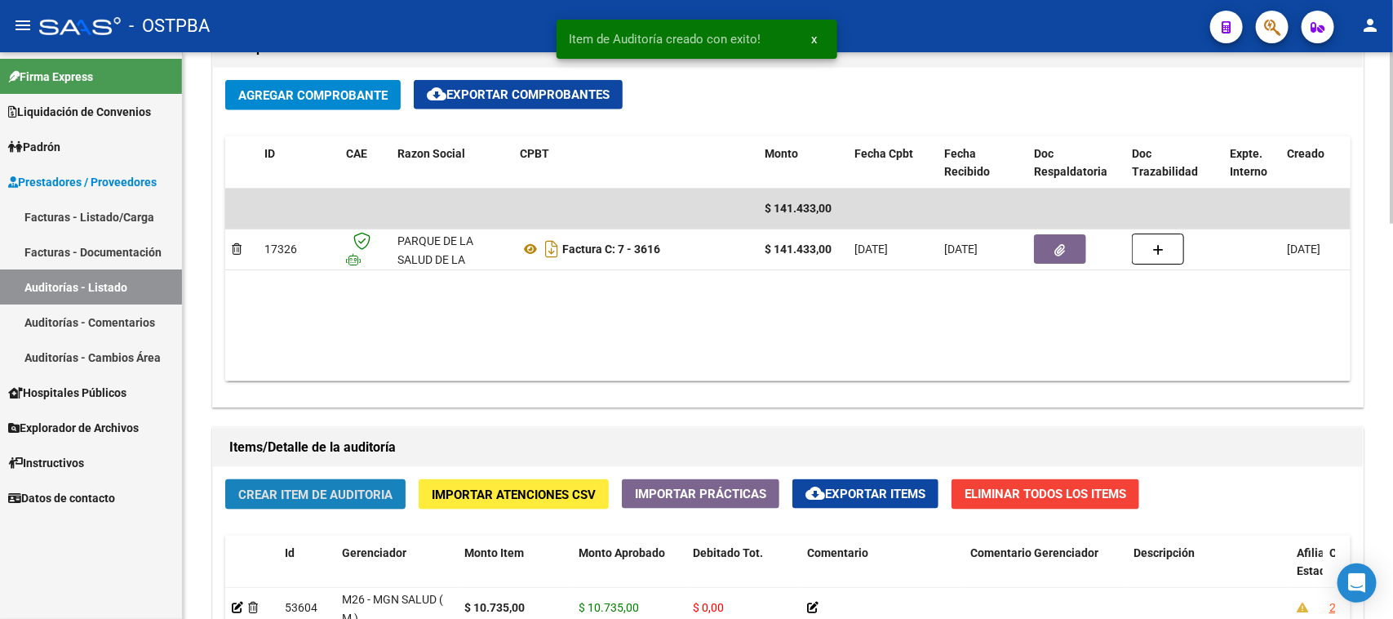
click at [306, 488] on span "Crear Item de Auditoria" at bounding box center [315, 494] width 154 height 15
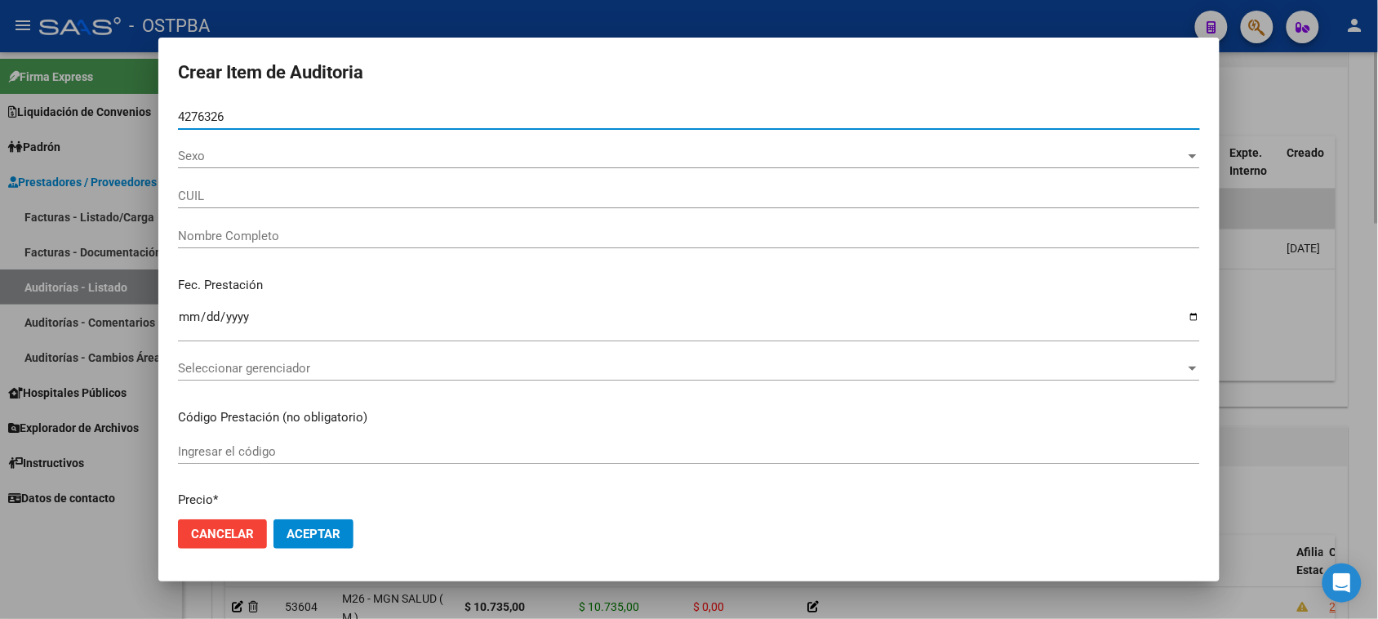
type input "42763261"
type input "27427632615"
type input "[PERSON_NAME] [PERSON_NAME]"
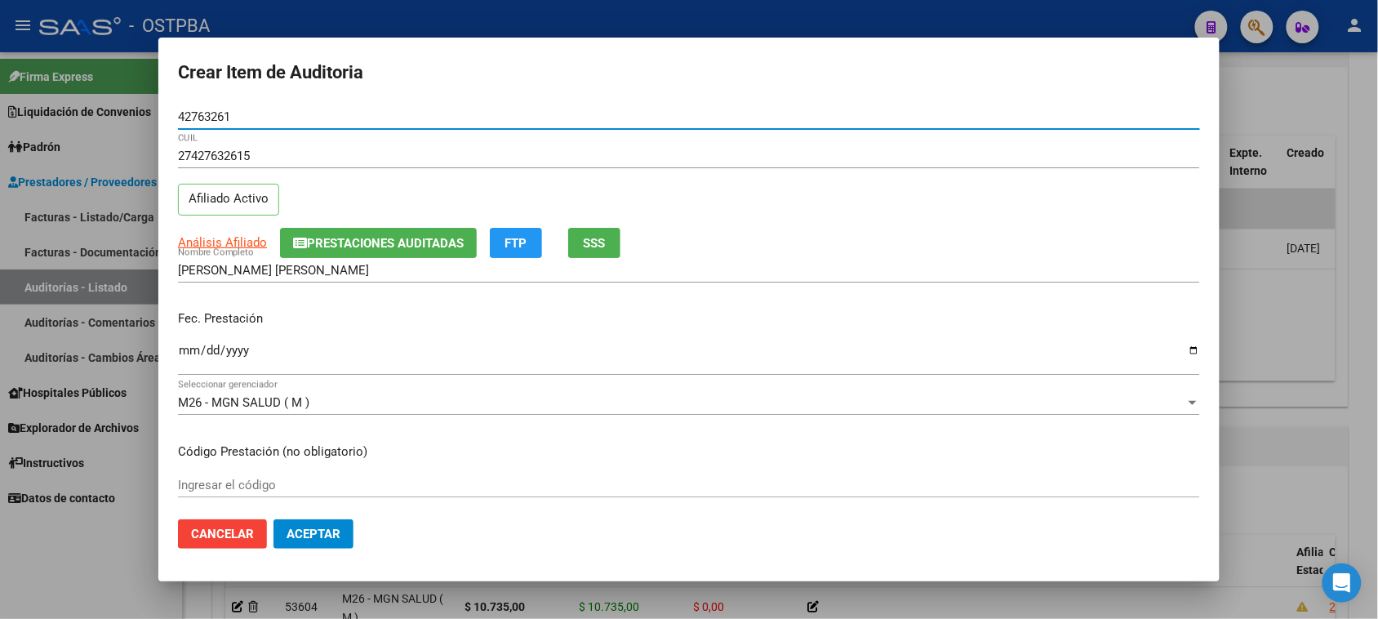
type input "42763261"
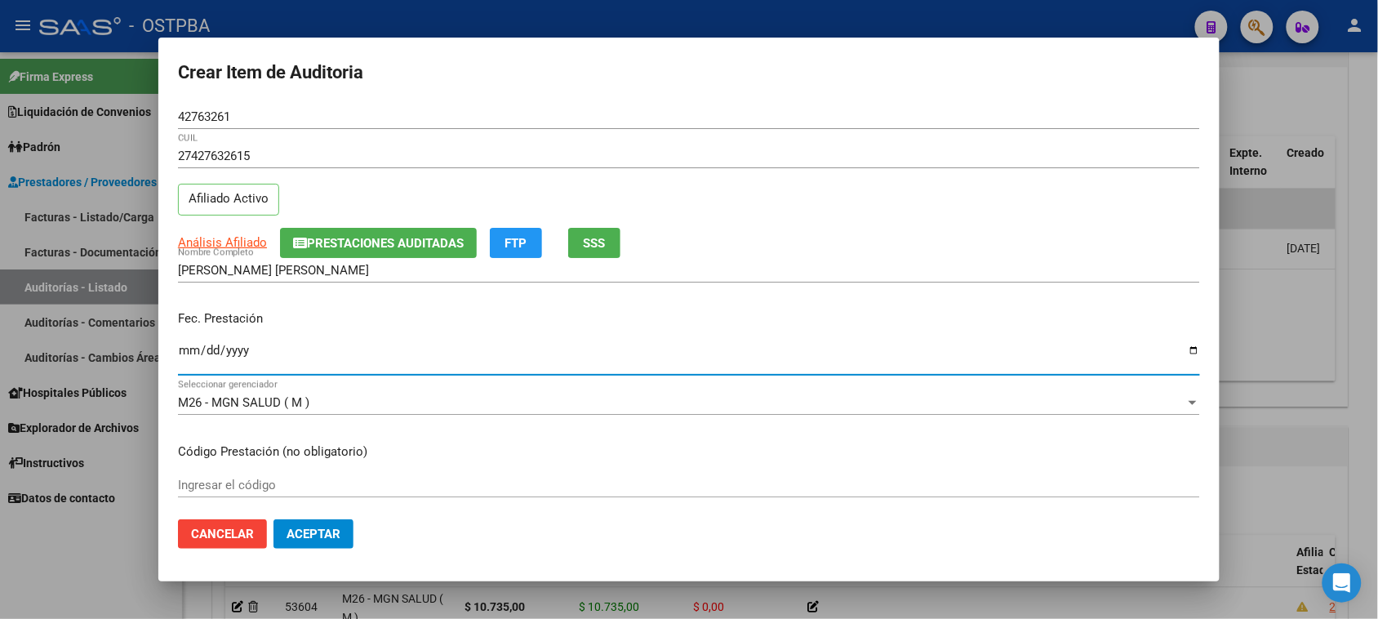
click at [188, 348] on input "Ingresar la fecha" at bounding box center [689, 357] width 1022 height 26
type input "[DATE]"
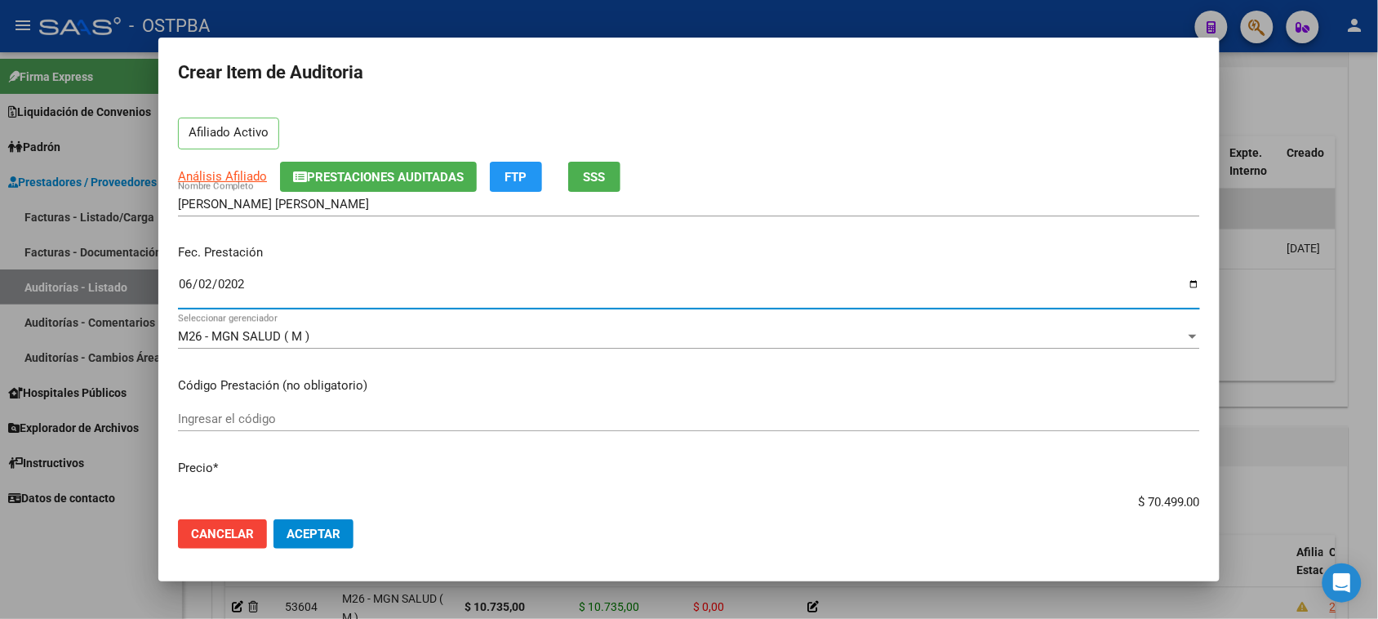
scroll to position [102, 0]
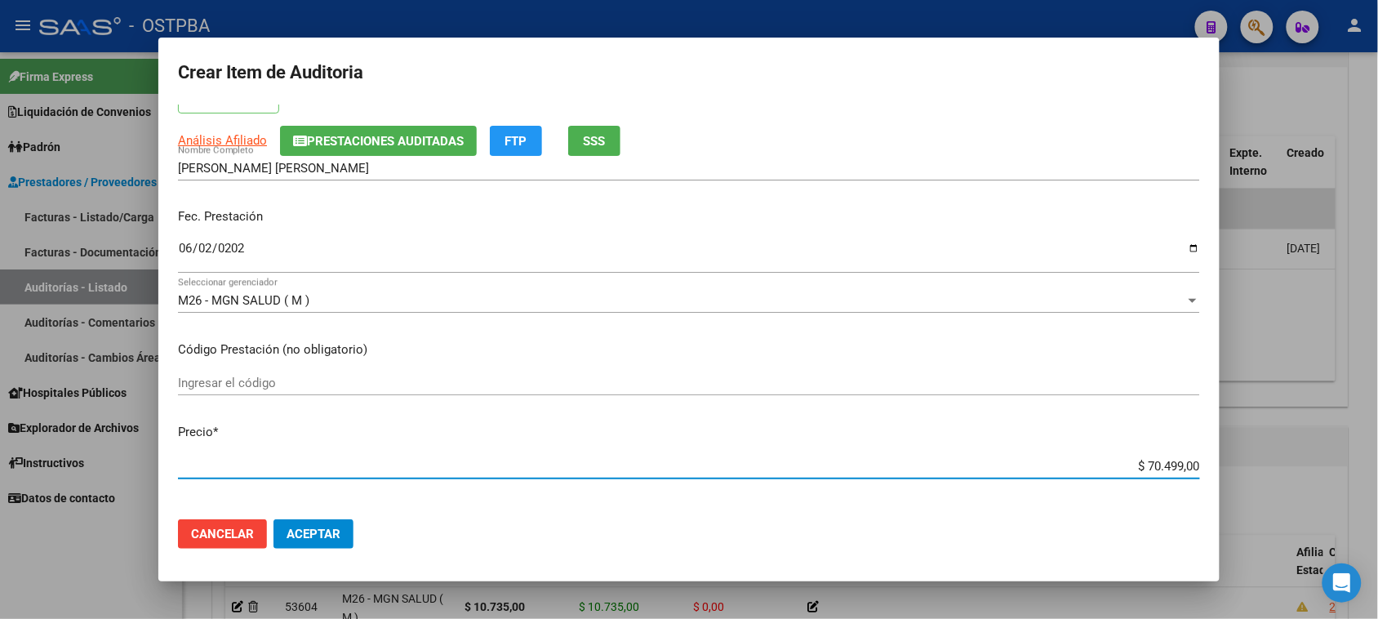
drag, startPoint x: 1134, startPoint y: 464, endPoint x: 1347, endPoint y: 472, distance: 213.2
click at [1347, 472] on div "Crear Item de Auditoria 42763261 Nro Documento 27427632615 CUIL Afiliado Activo…" at bounding box center [689, 309] width 1378 height 619
type input "$ 0,03"
type input "$ 0,30"
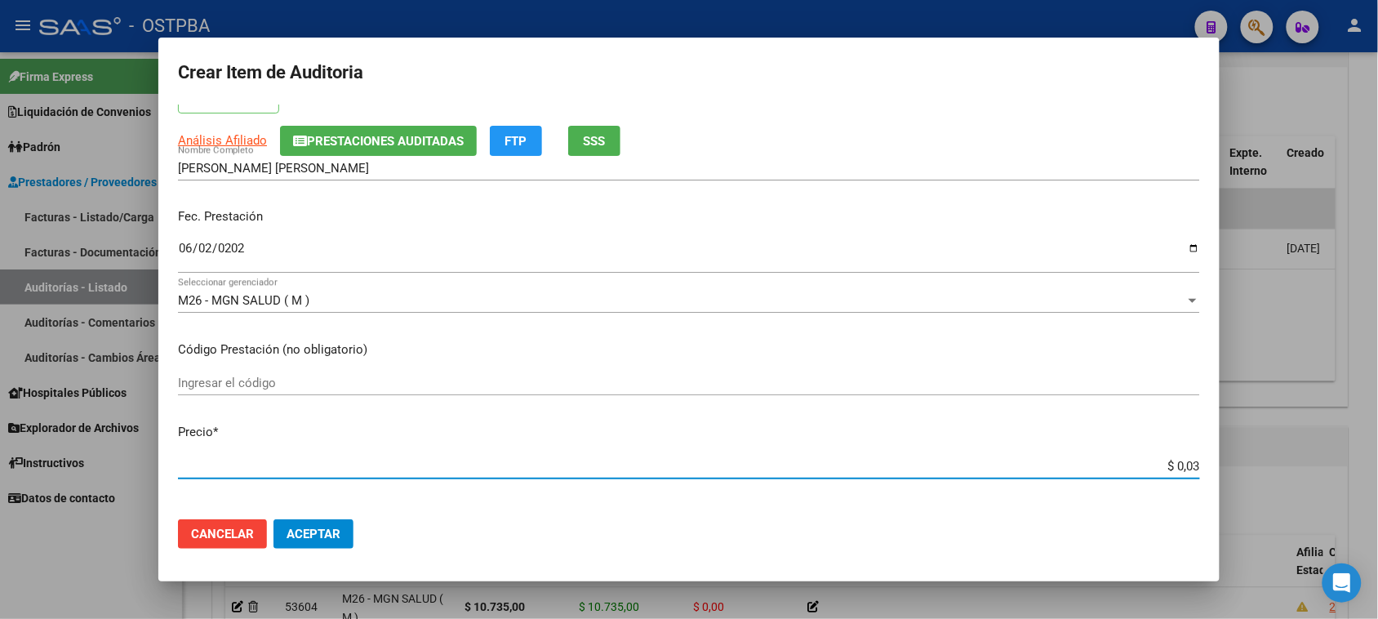
type input "$ 0,30"
type input "$ 3,07"
type input "$ 30,75"
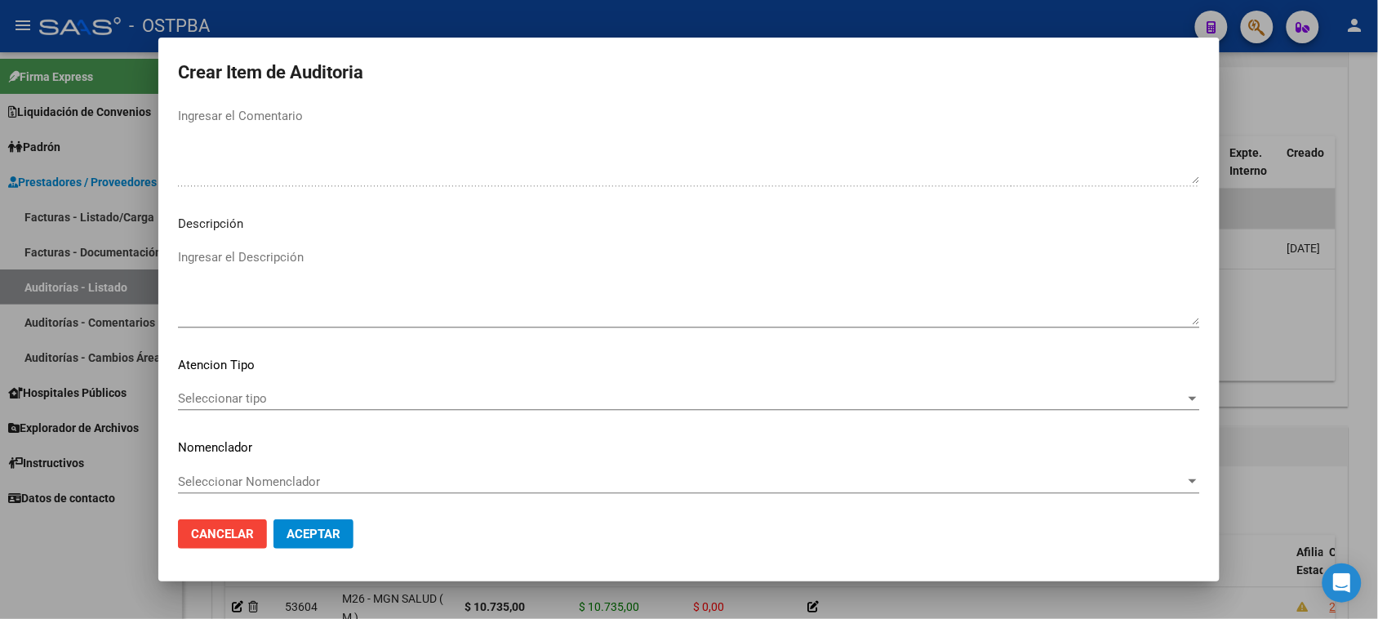
scroll to position [925, 0]
click at [251, 390] on span "Seleccionar tipo" at bounding box center [681, 397] width 1007 height 15
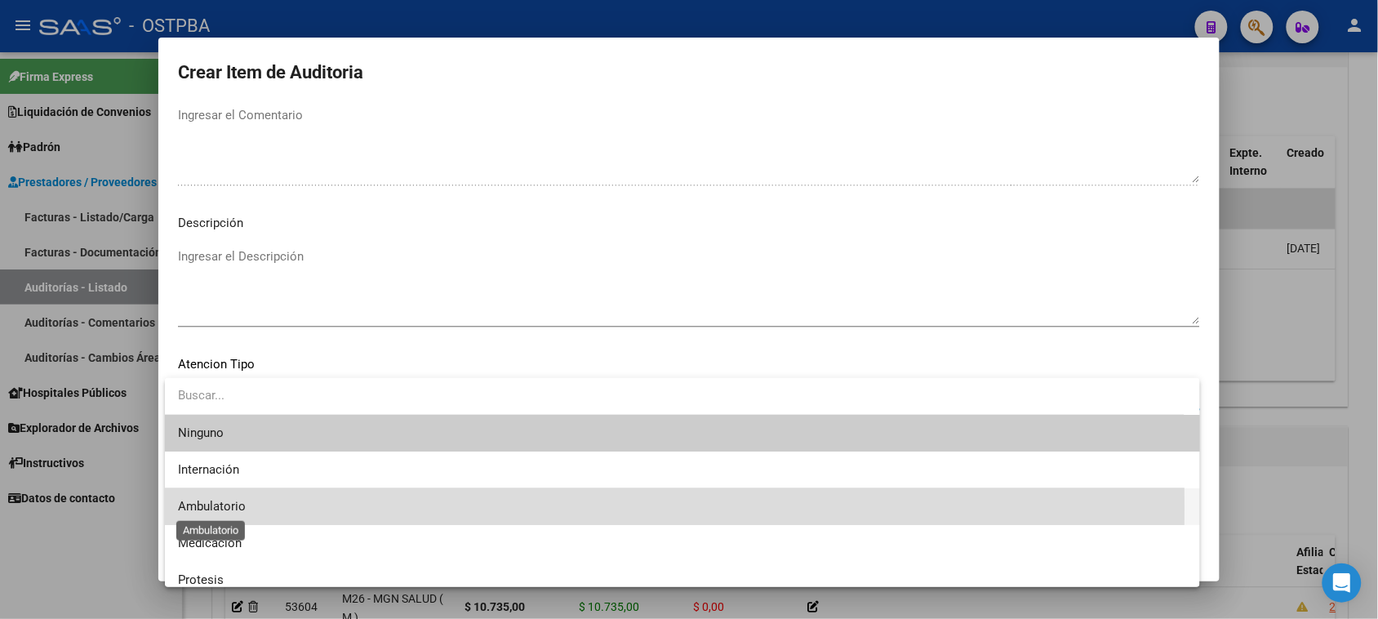
click at [237, 508] on span "Ambulatorio" at bounding box center [212, 506] width 68 height 15
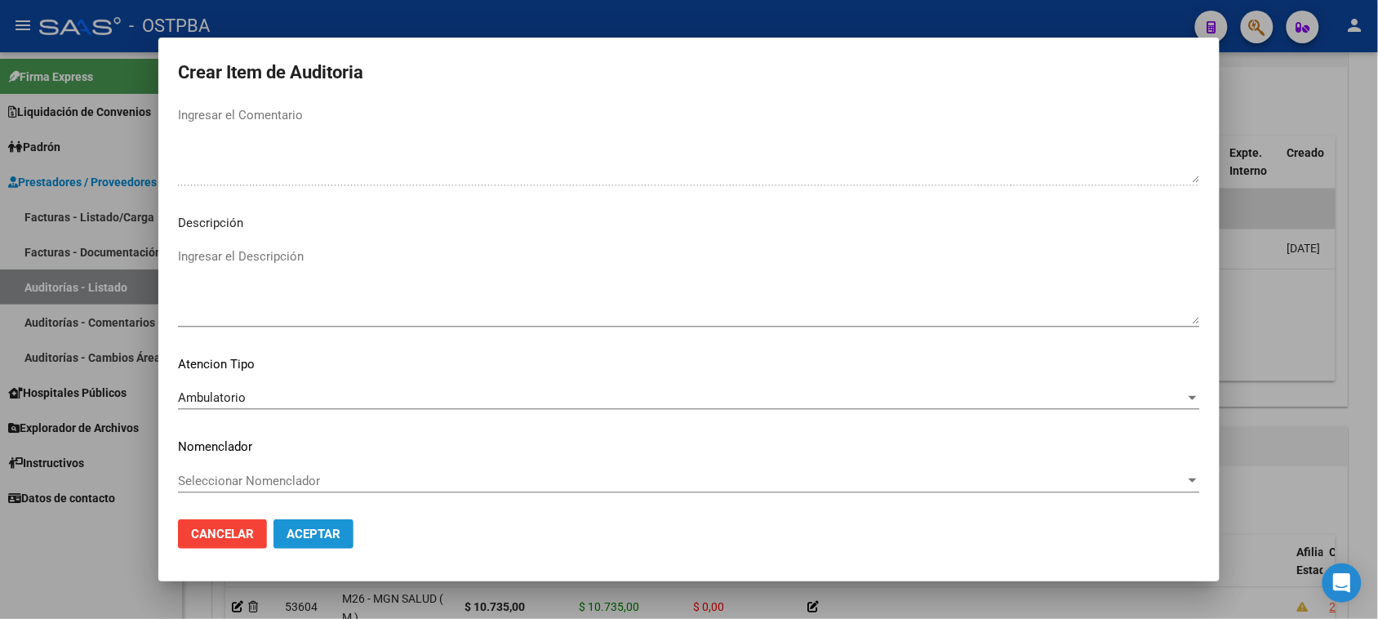
click at [298, 536] on span "Aceptar" at bounding box center [313, 533] width 54 height 15
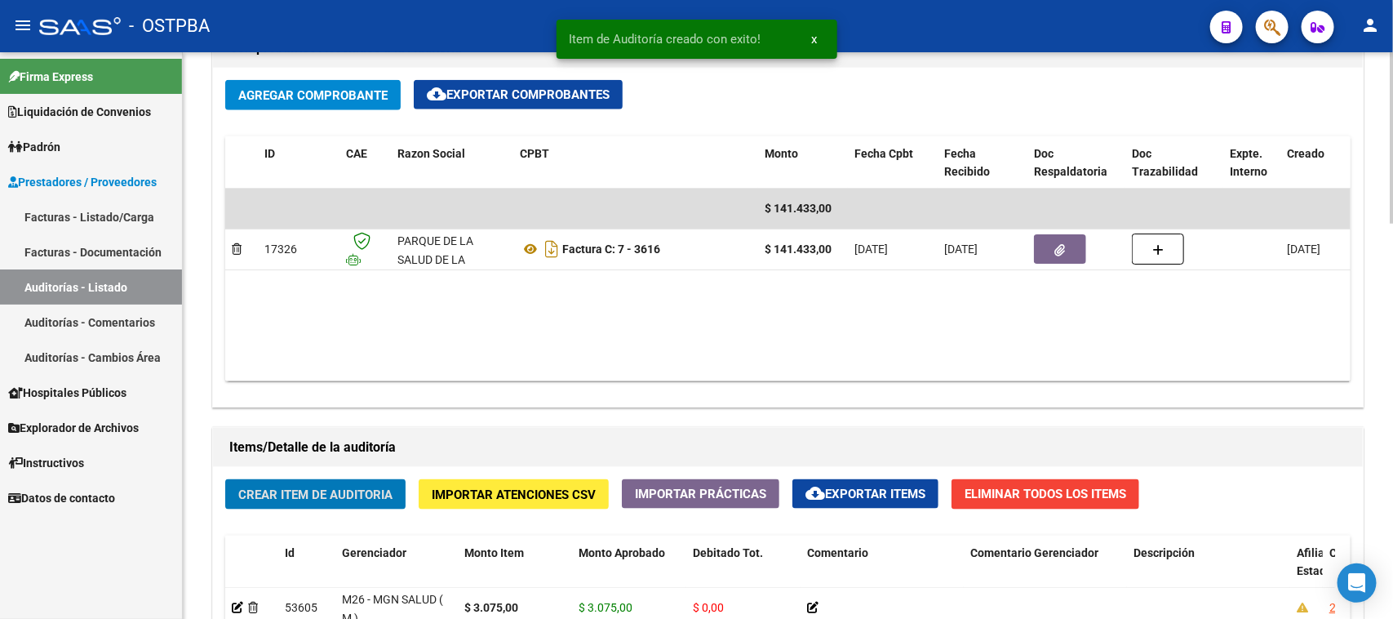
click at [317, 481] on button "Crear Item de Auditoria" at bounding box center [315, 494] width 180 height 30
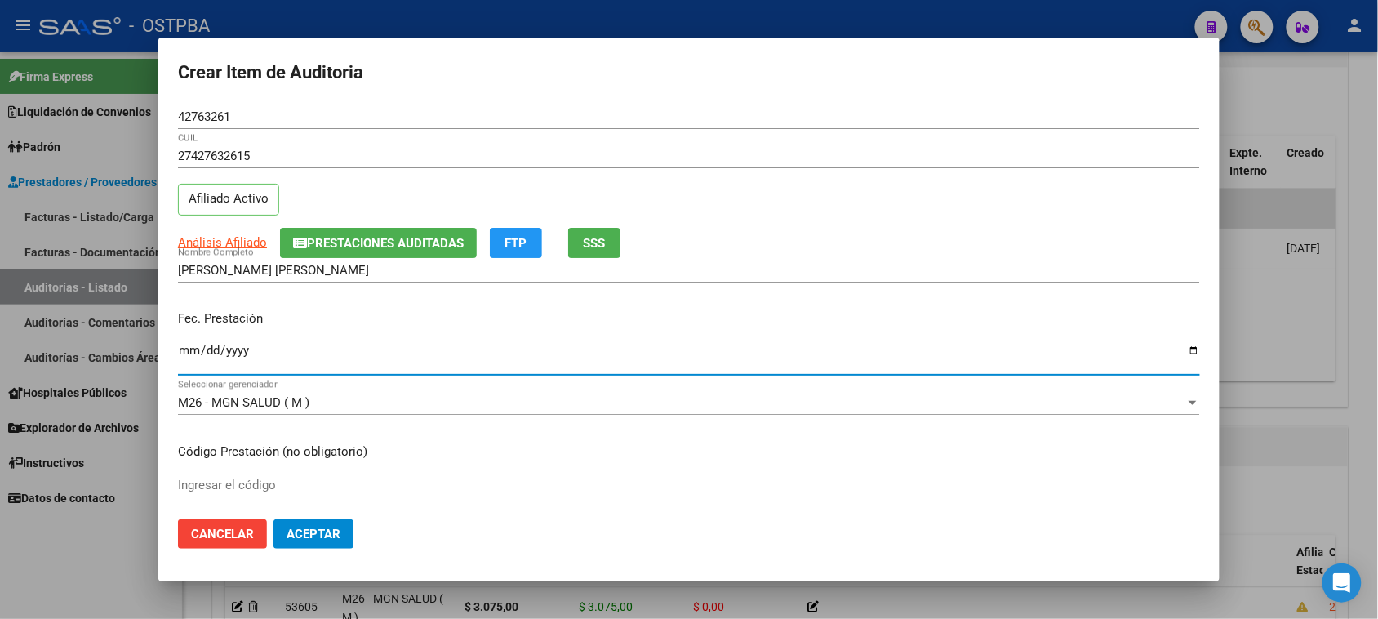
click at [188, 348] on input "Ingresar la fecha" at bounding box center [689, 357] width 1022 height 26
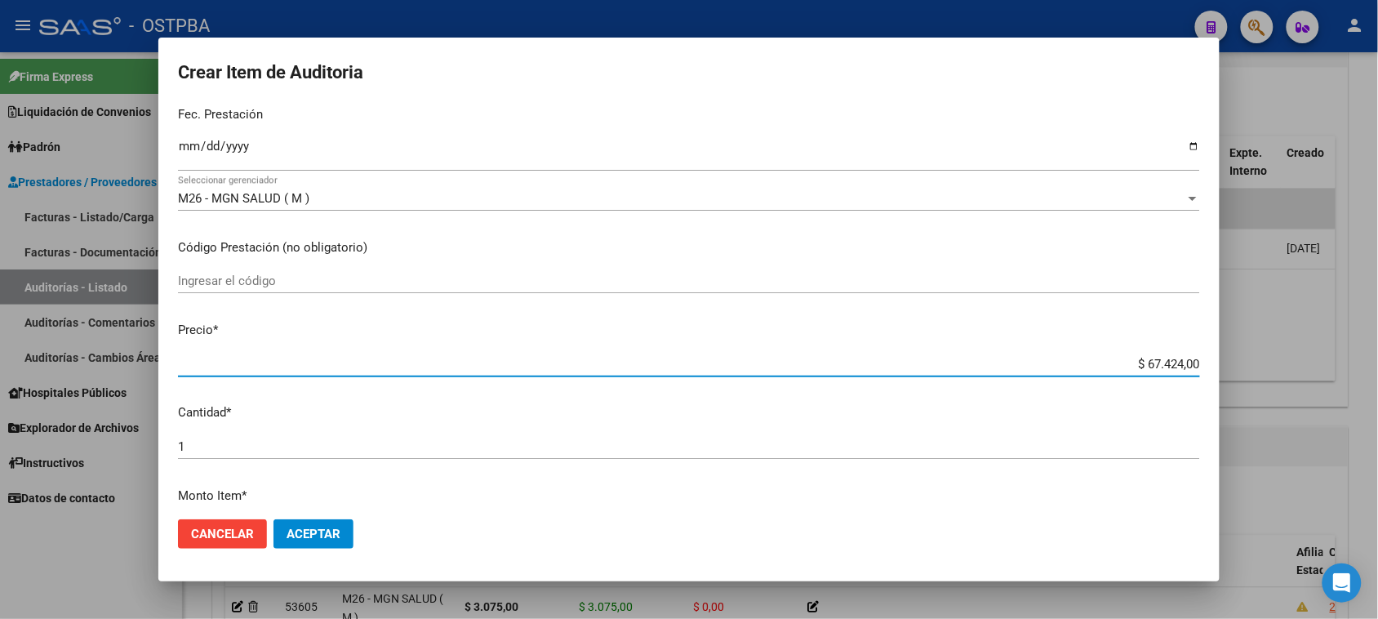
drag, startPoint x: 1140, startPoint y: 363, endPoint x: 1392, endPoint y: 368, distance: 252.2
click at [1378, 368] on html "menu - OSTPBA person Firma Express Liquidación de Convenios Gastos - Items Gast…" at bounding box center [689, 309] width 1378 height 619
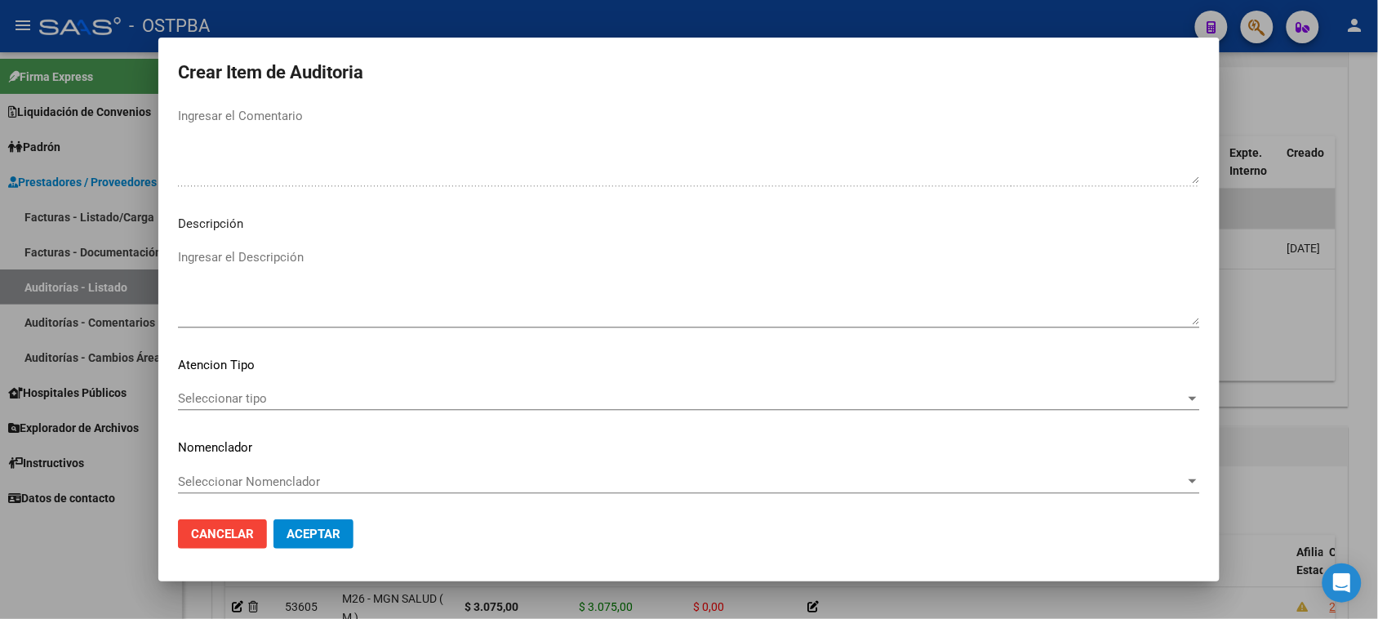
scroll to position [925, 0]
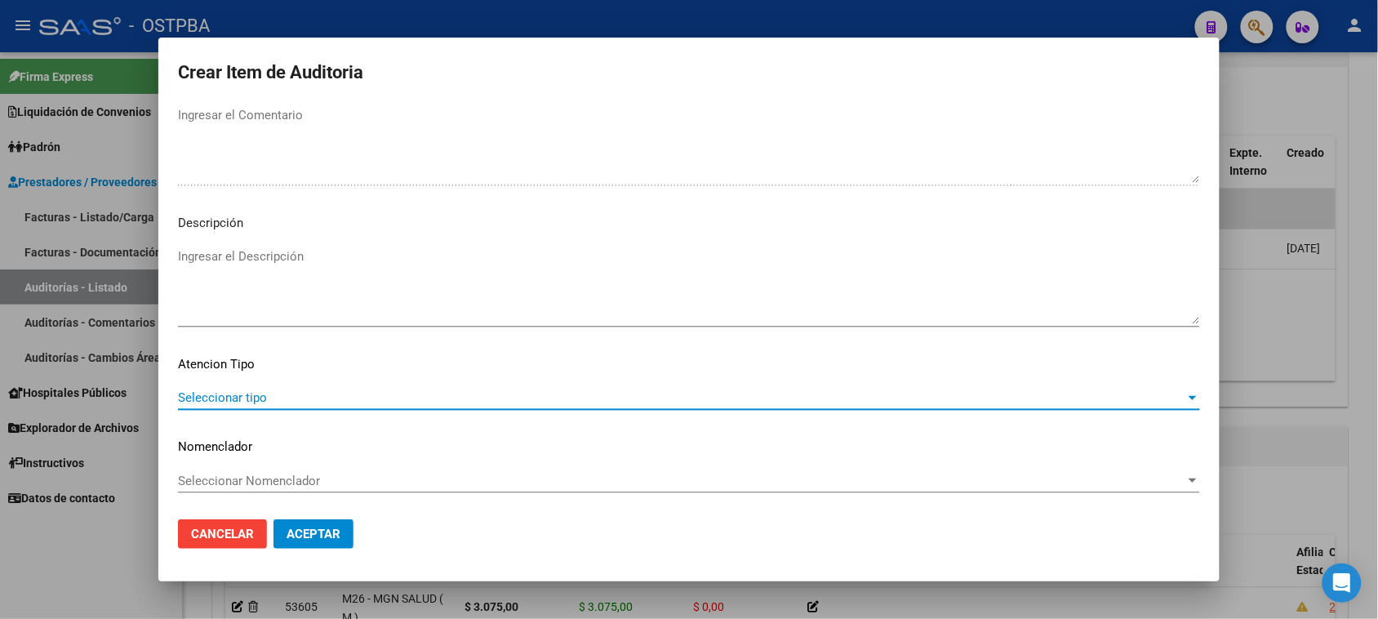
click at [246, 398] on span "Seleccionar tipo" at bounding box center [681, 397] width 1007 height 15
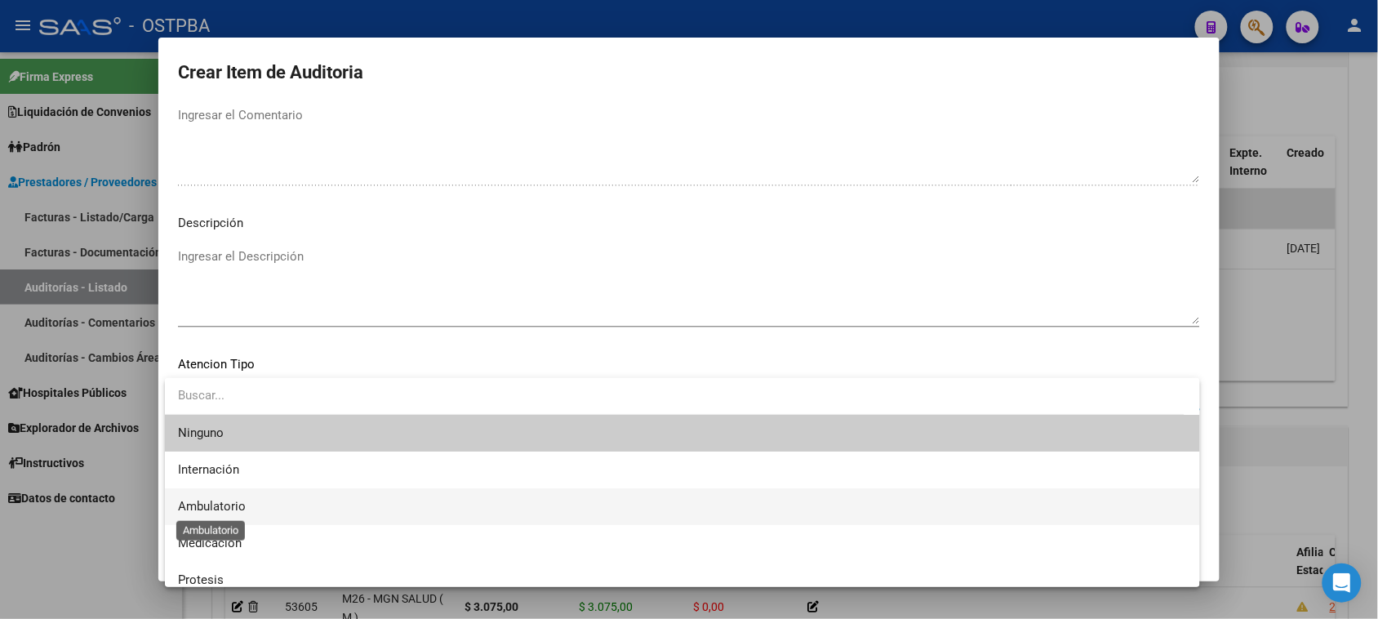
click at [216, 504] on span "Ambulatorio" at bounding box center [212, 506] width 68 height 15
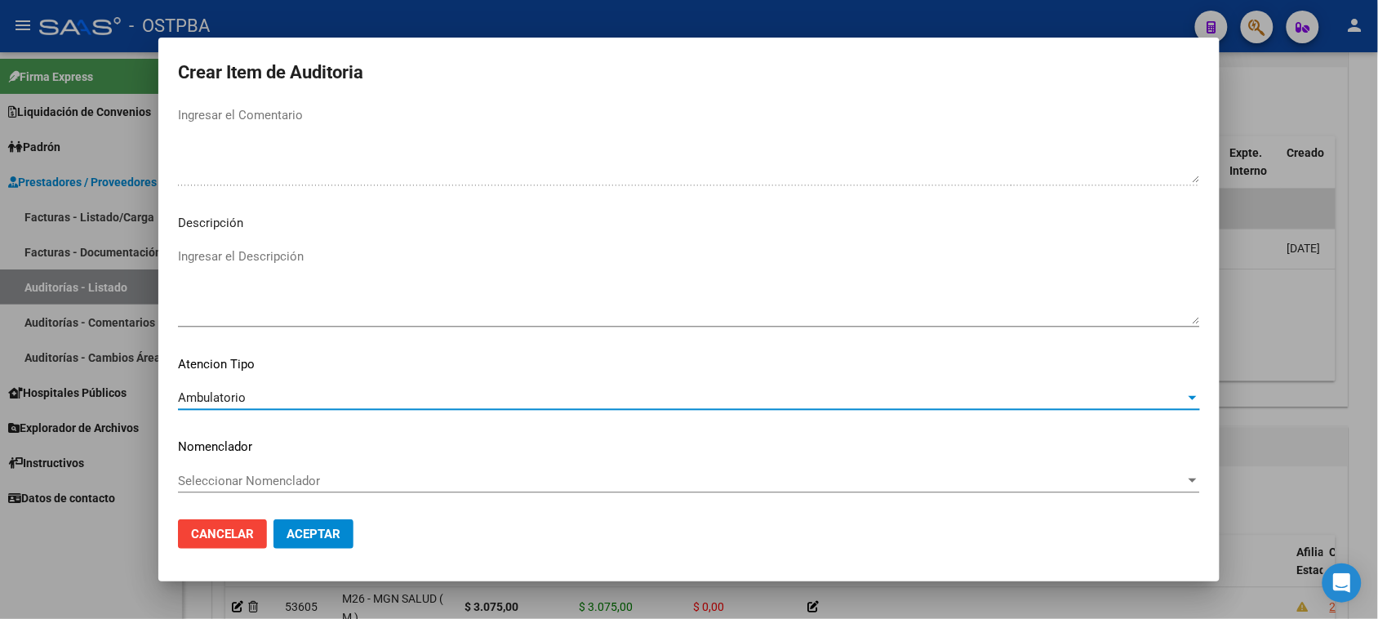
click at [303, 539] on span "Aceptar" at bounding box center [313, 533] width 54 height 15
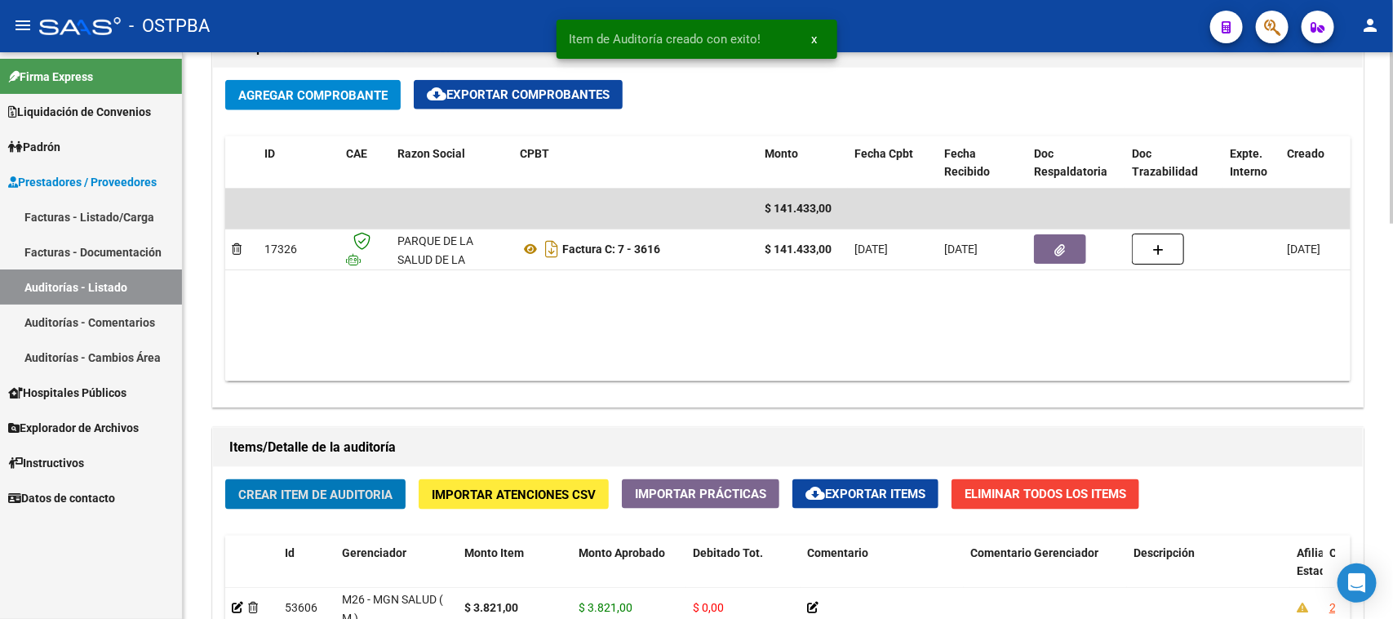
click at [371, 490] on span "Crear Item de Auditoria" at bounding box center [315, 494] width 154 height 15
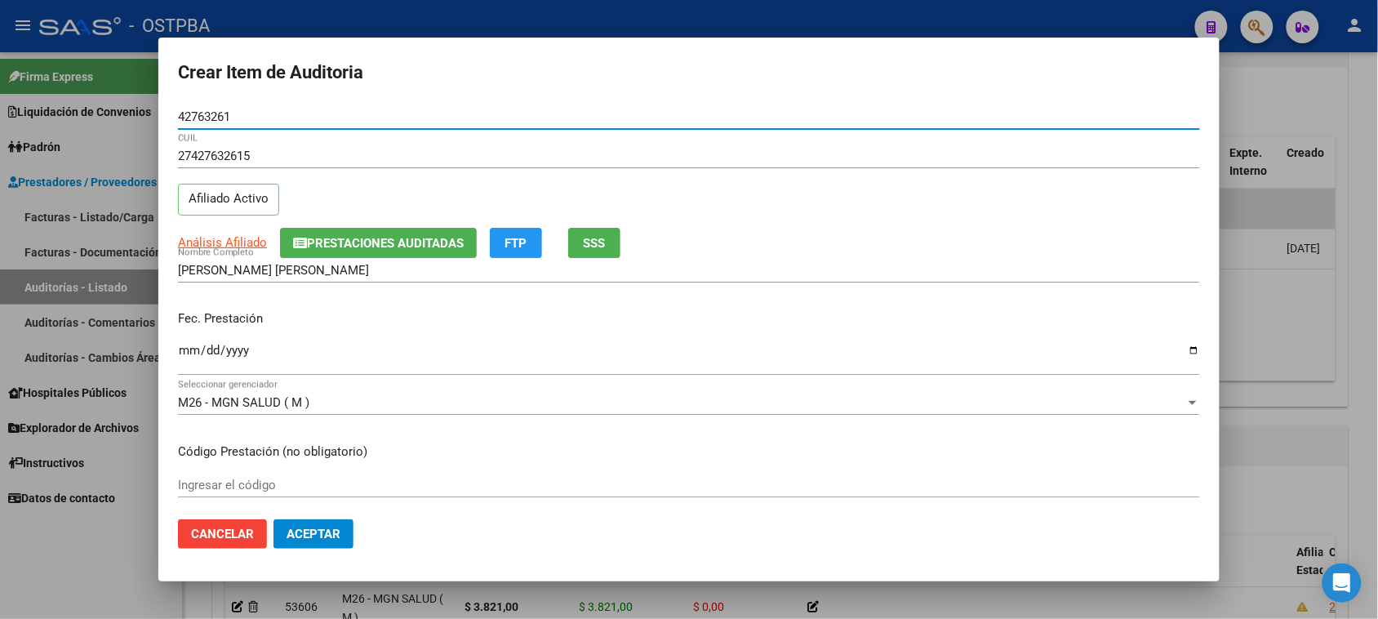
click at [189, 353] on input "Ingresar la fecha" at bounding box center [689, 357] width 1022 height 26
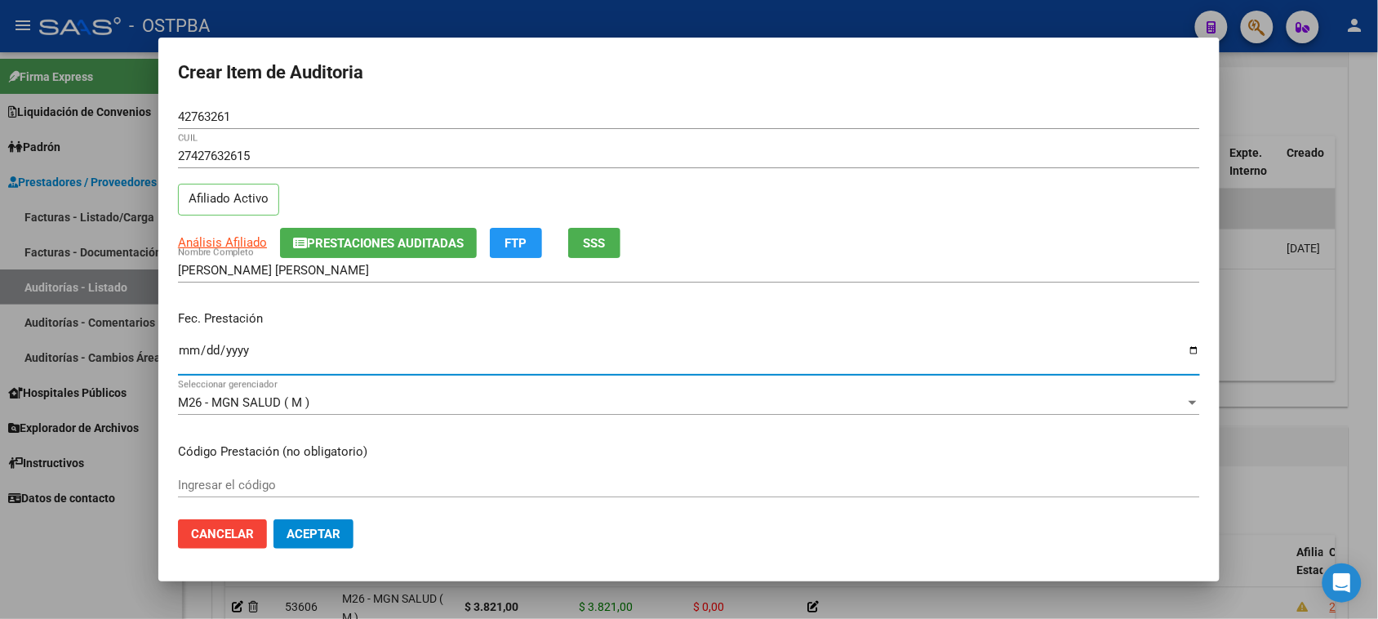
scroll to position [102, 0]
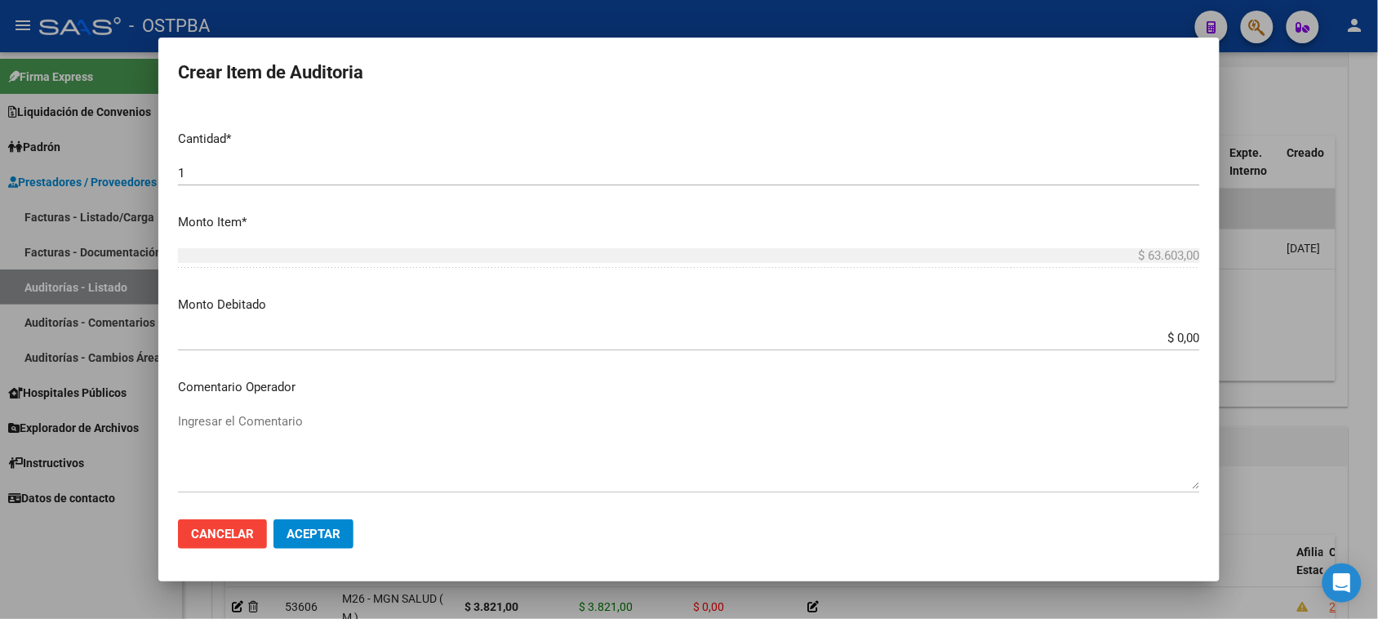
drag, startPoint x: 1131, startPoint y: 462, endPoint x: 1392, endPoint y: 520, distance: 267.5
click at [1378, 520] on html "menu - OSTPBA person Firma Express Liquidación de Convenios Gastos - Items Gast…" at bounding box center [689, 309] width 1378 height 619
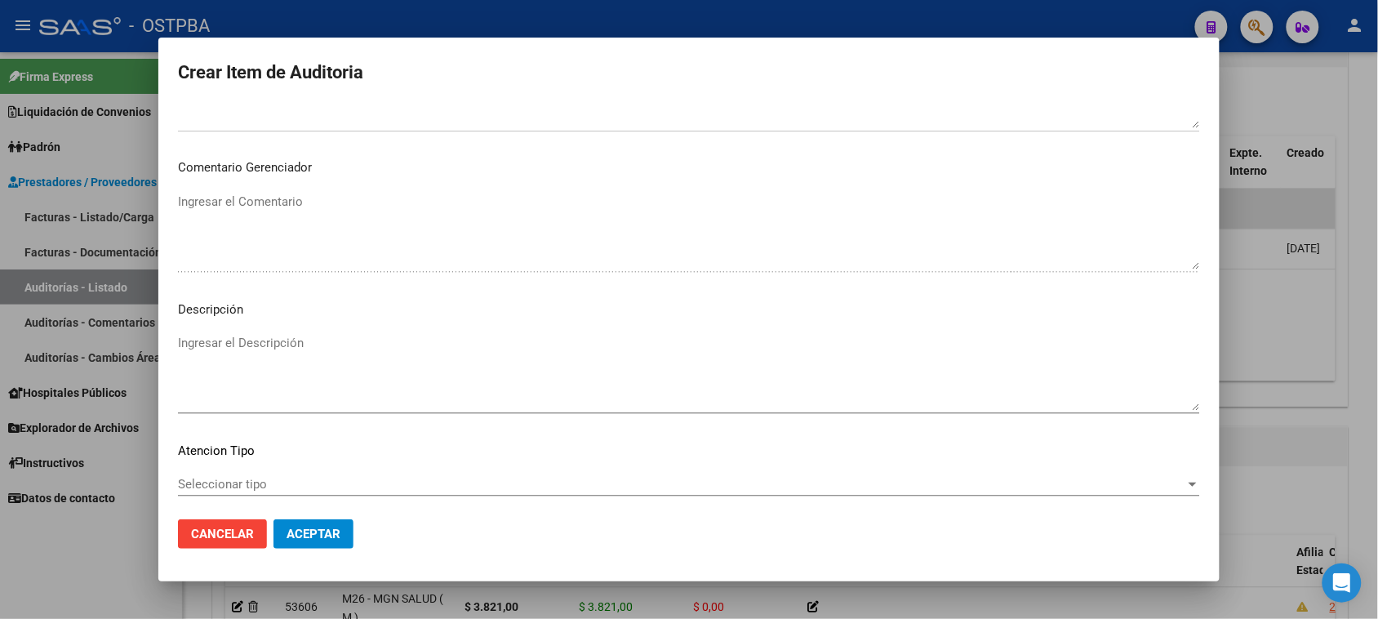
scroll to position [887, 0]
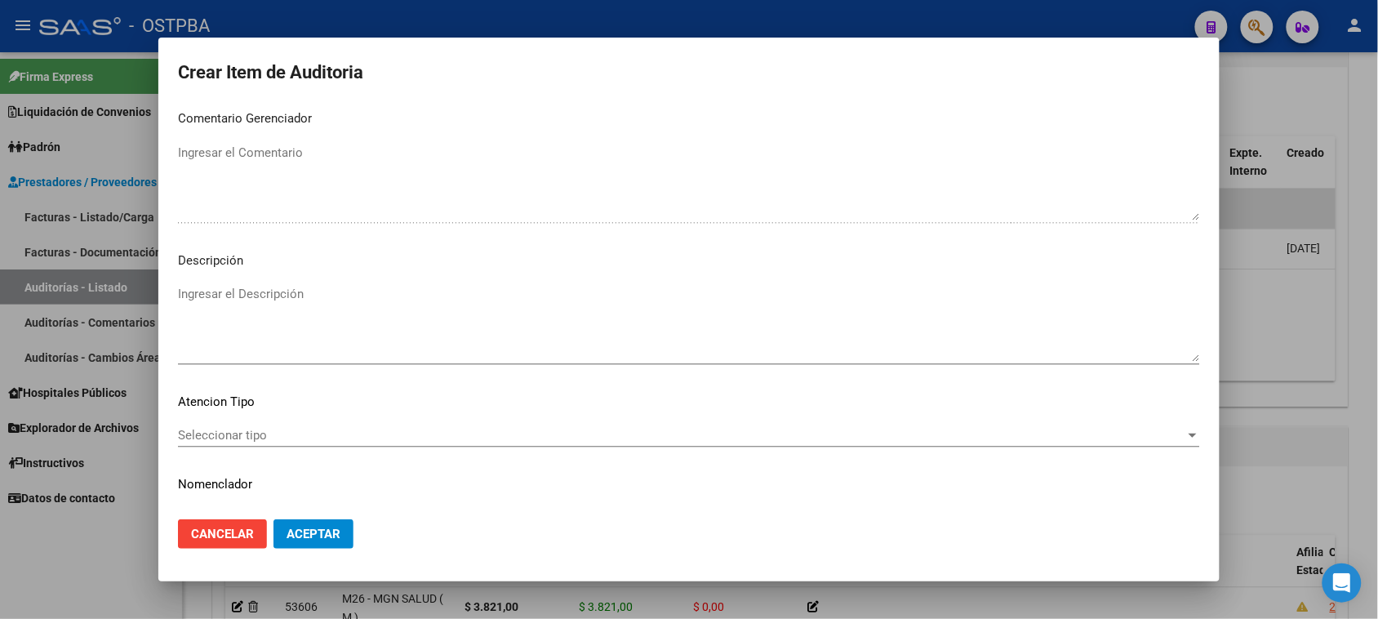
click at [227, 425] on div "Seleccionar tipo Seleccionar tipo" at bounding box center [689, 435] width 1022 height 24
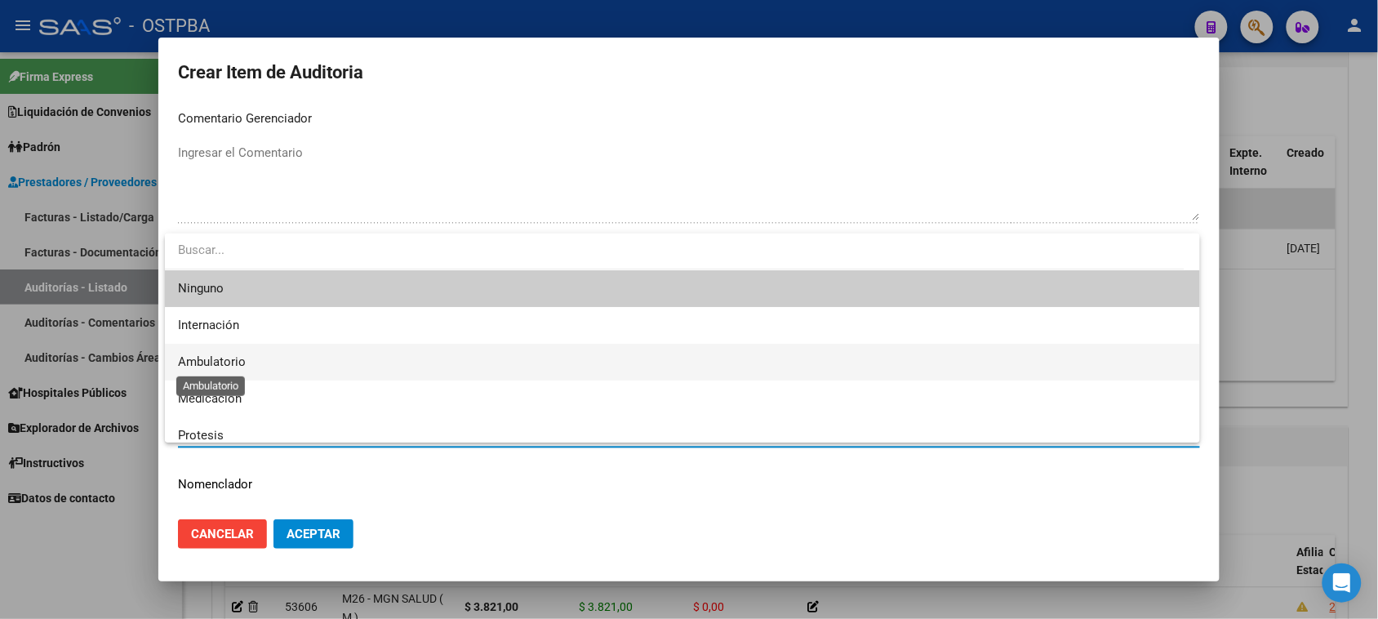
click at [239, 363] on span "Ambulatorio" at bounding box center [212, 361] width 68 height 15
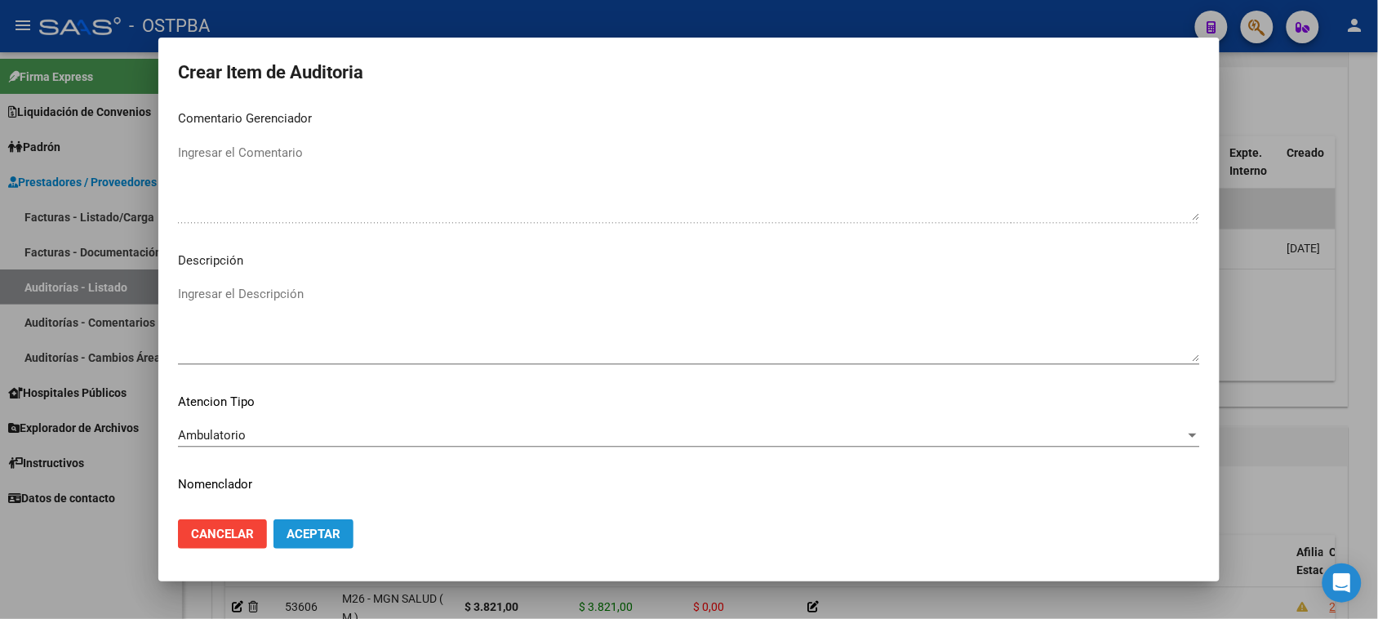
click at [291, 544] on button "Aceptar" at bounding box center [313, 533] width 80 height 29
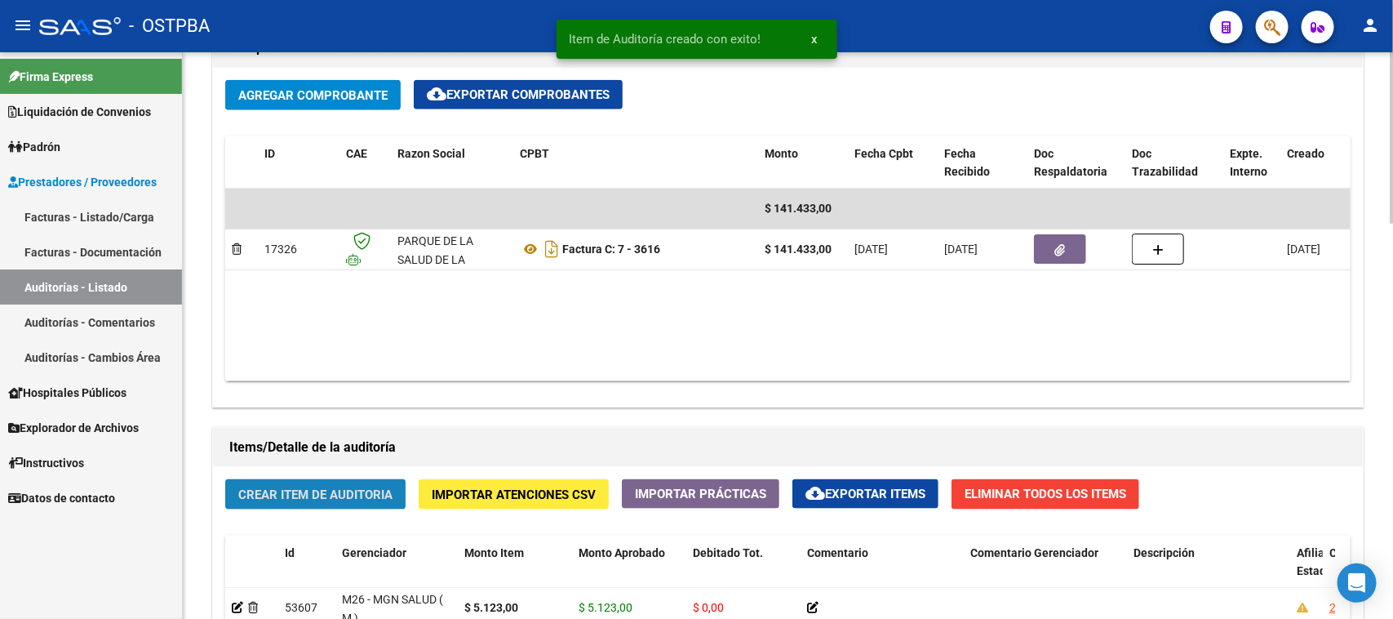
click at [291, 490] on span "Crear Item de Auditoria" at bounding box center [315, 494] width 154 height 15
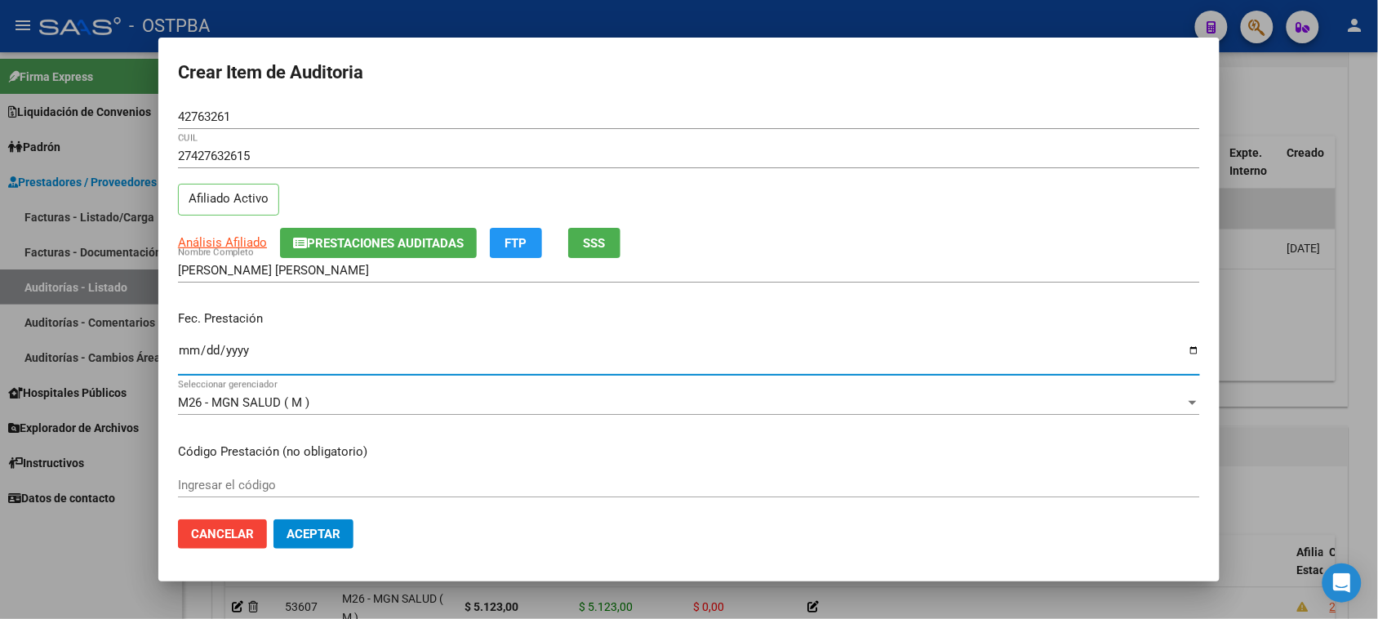
click at [193, 348] on input "Ingresar la fecha" at bounding box center [689, 357] width 1022 height 26
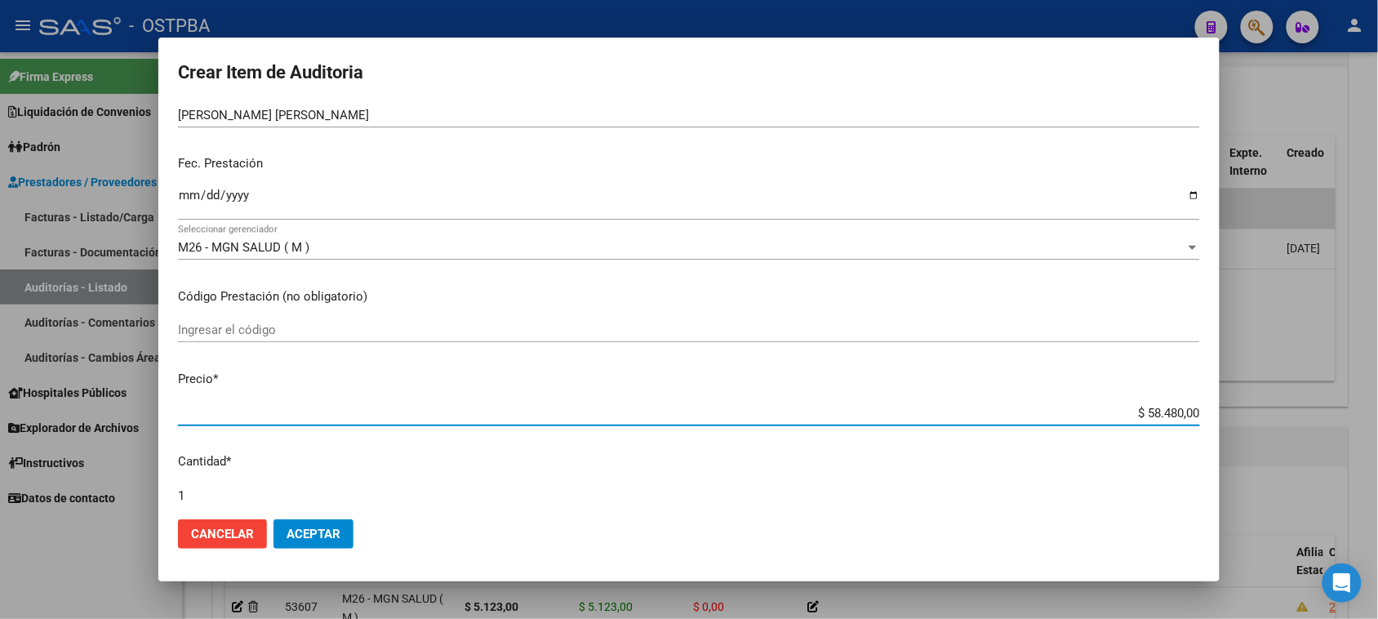
scroll to position [219, 0]
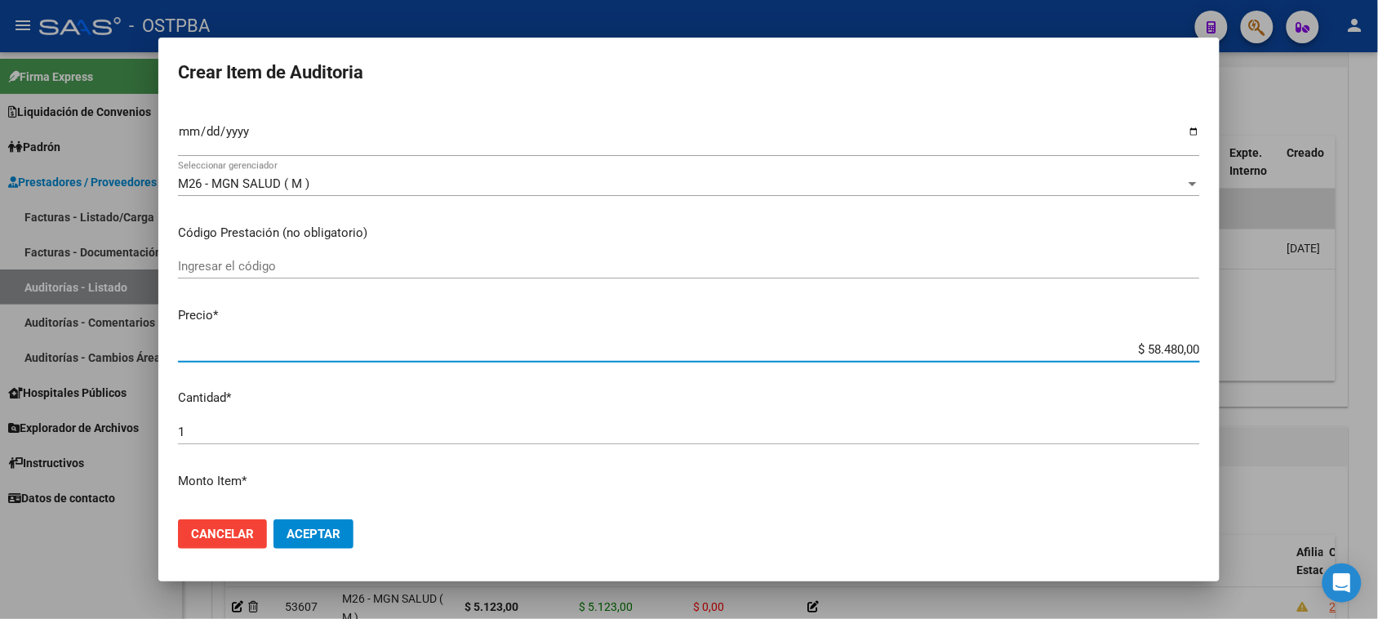
drag, startPoint x: 1129, startPoint y: 462, endPoint x: 1388, endPoint y: 495, distance: 261.6
click at [1378, 495] on html "menu - OSTPBA person Firma Express Liquidación de Convenios Gastos - Items Gast…" at bounding box center [689, 309] width 1378 height 619
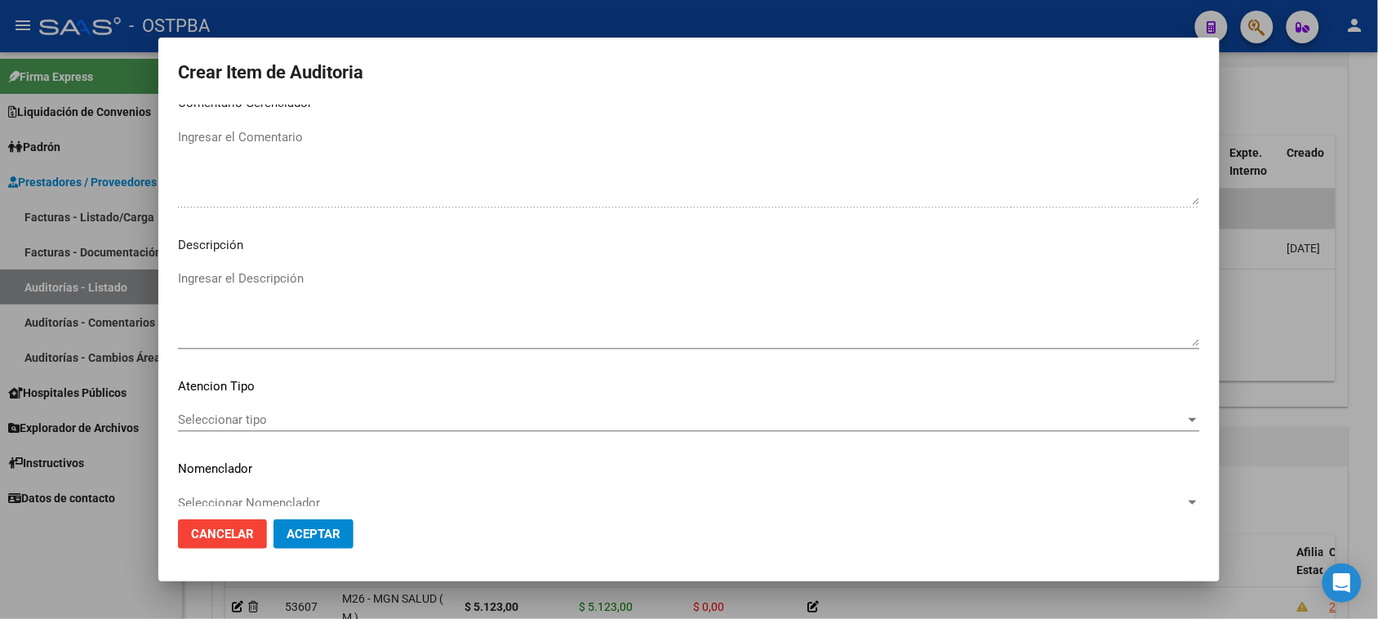
scroll to position [925, 0]
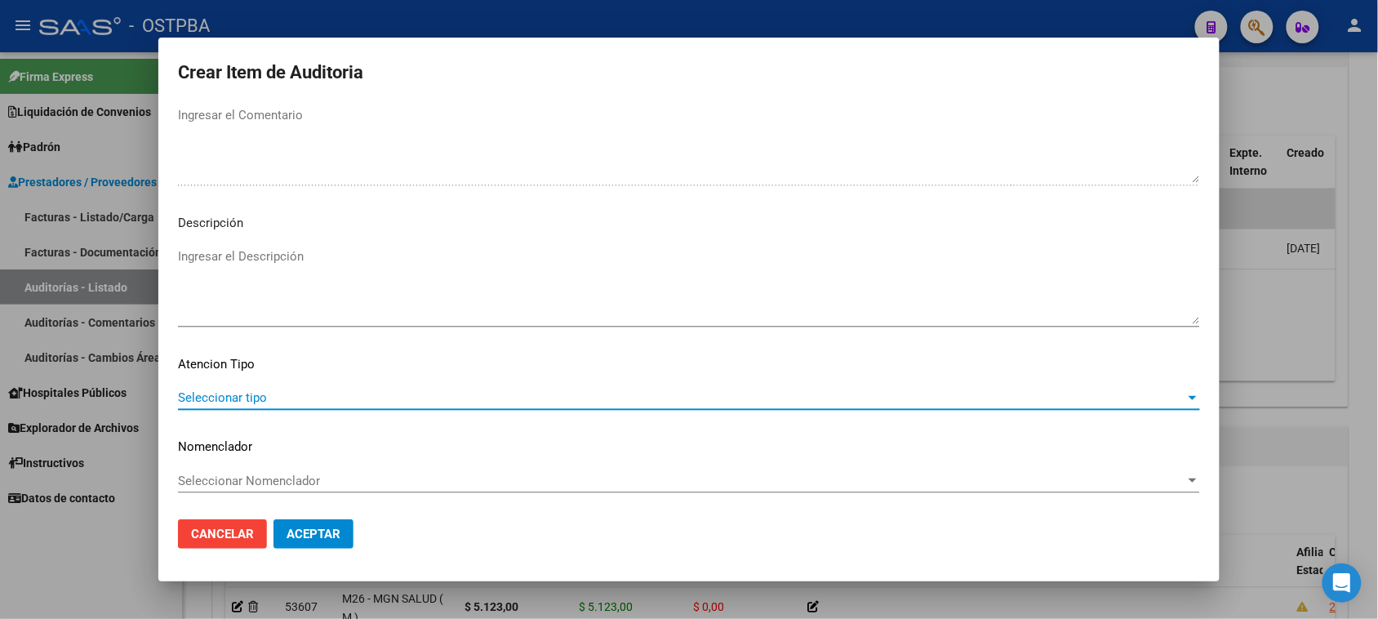
click at [286, 390] on span "Seleccionar tipo" at bounding box center [681, 397] width 1007 height 15
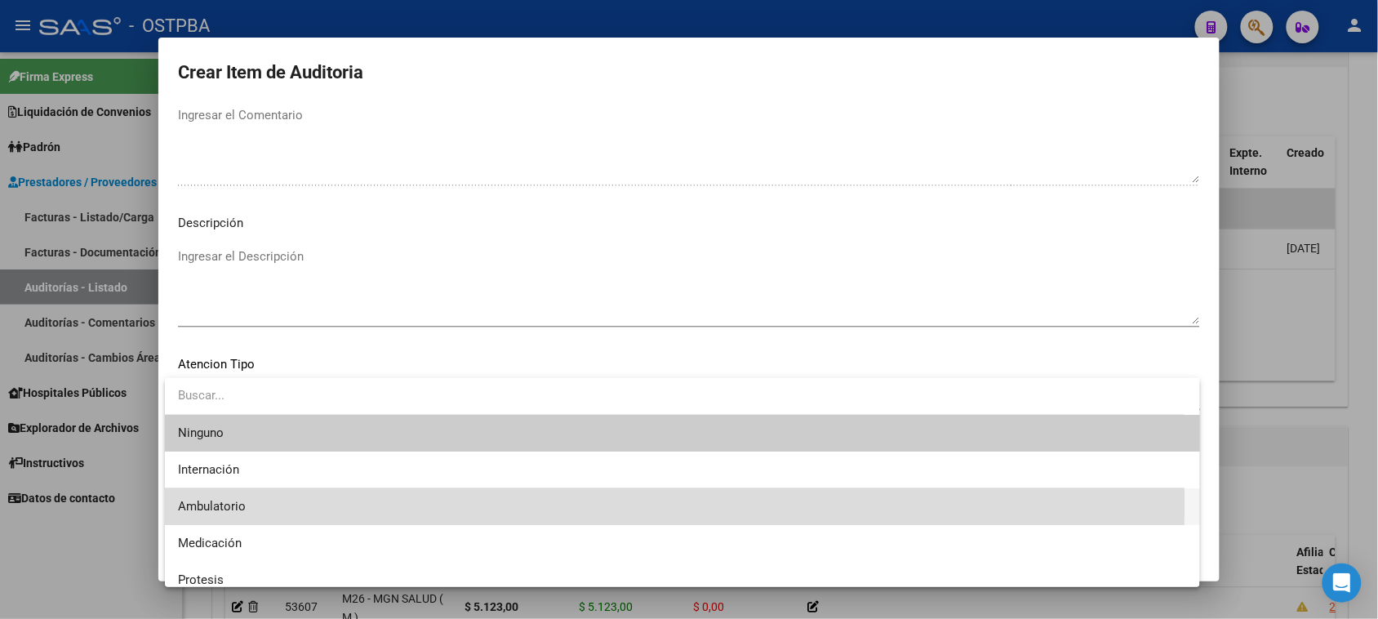
click at [255, 503] on span "Ambulatorio" at bounding box center [682, 506] width 1009 height 37
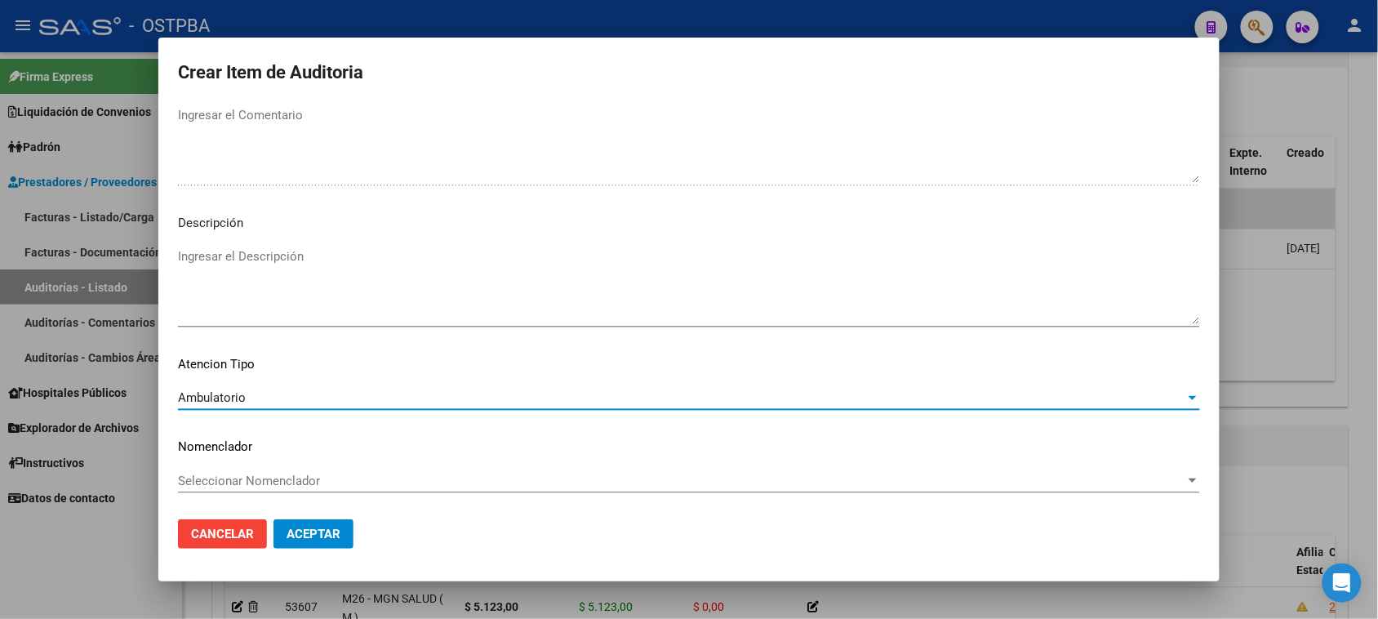
click at [321, 539] on span "Aceptar" at bounding box center [313, 533] width 54 height 15
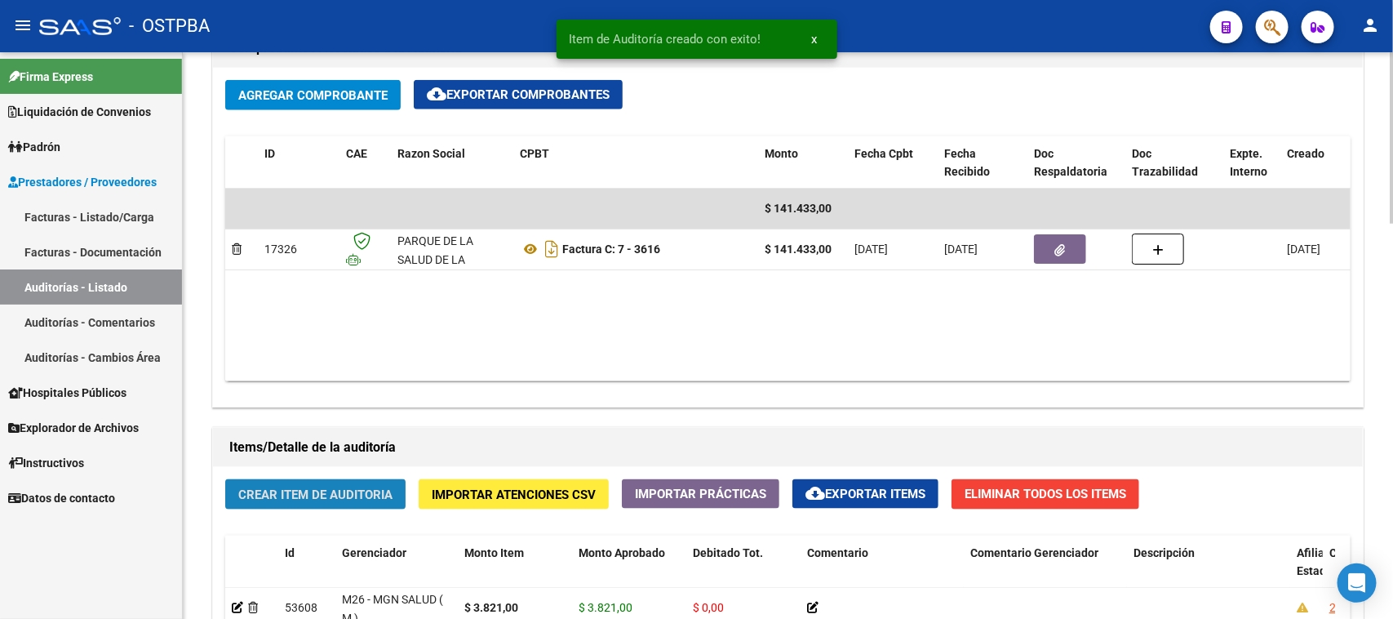
click at [331, 490] on span "Crear Item de Auditoria" at bounding box center [315, 494] width 154 height 15
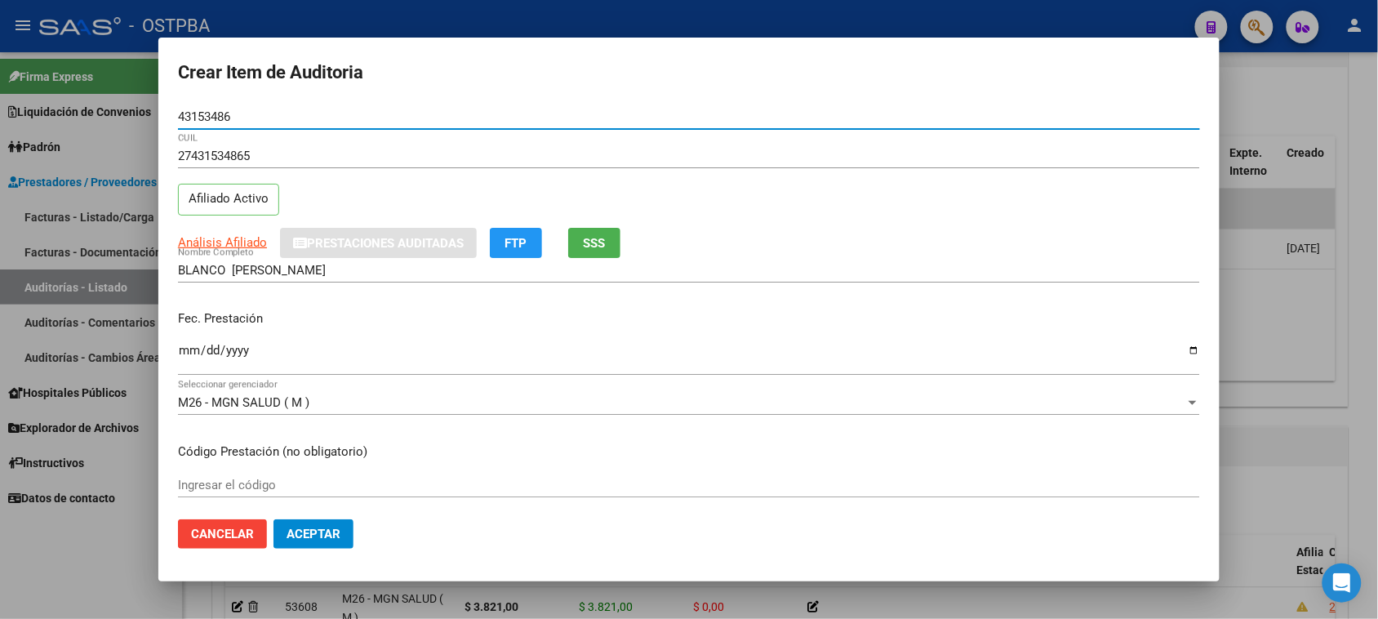
drag, startPoint x: 184, startPoint y: 353, endPoint x: 786, endPoint y: 486, distance: 616.0
click at [184, 353] on input "Ingresar la fecha" at bounding box center [689, 357] width 1022 height 26
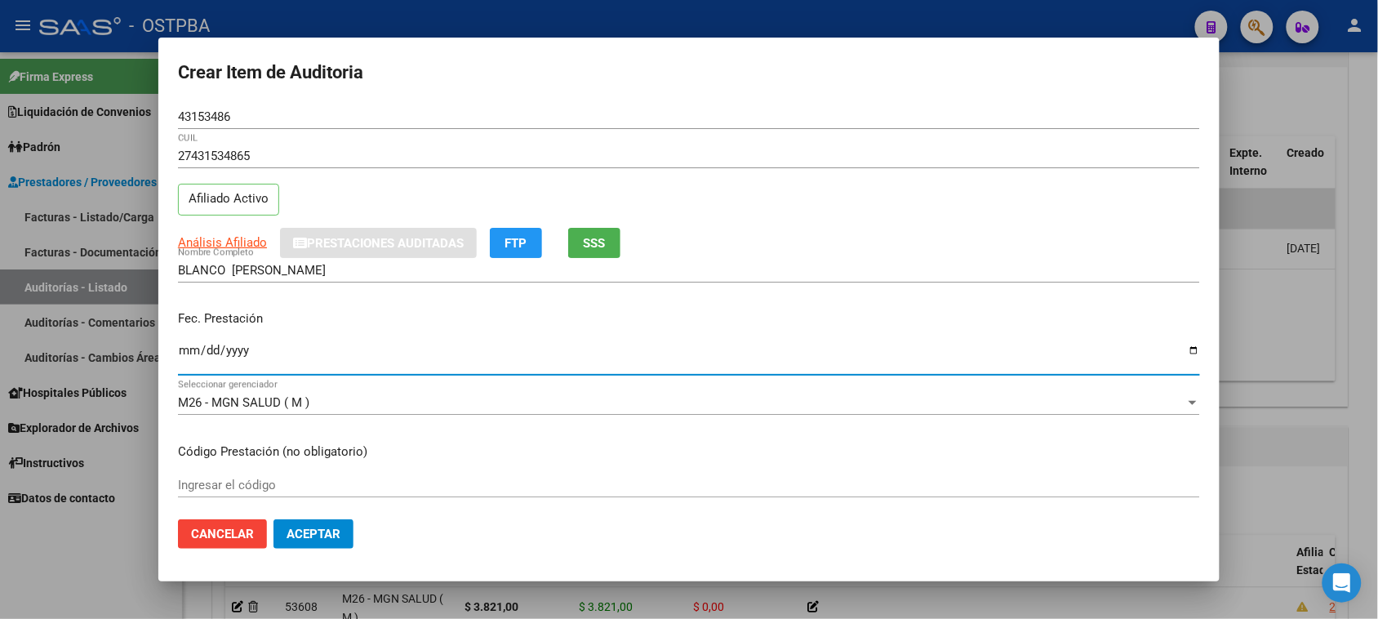
scroll to position [102, 0]
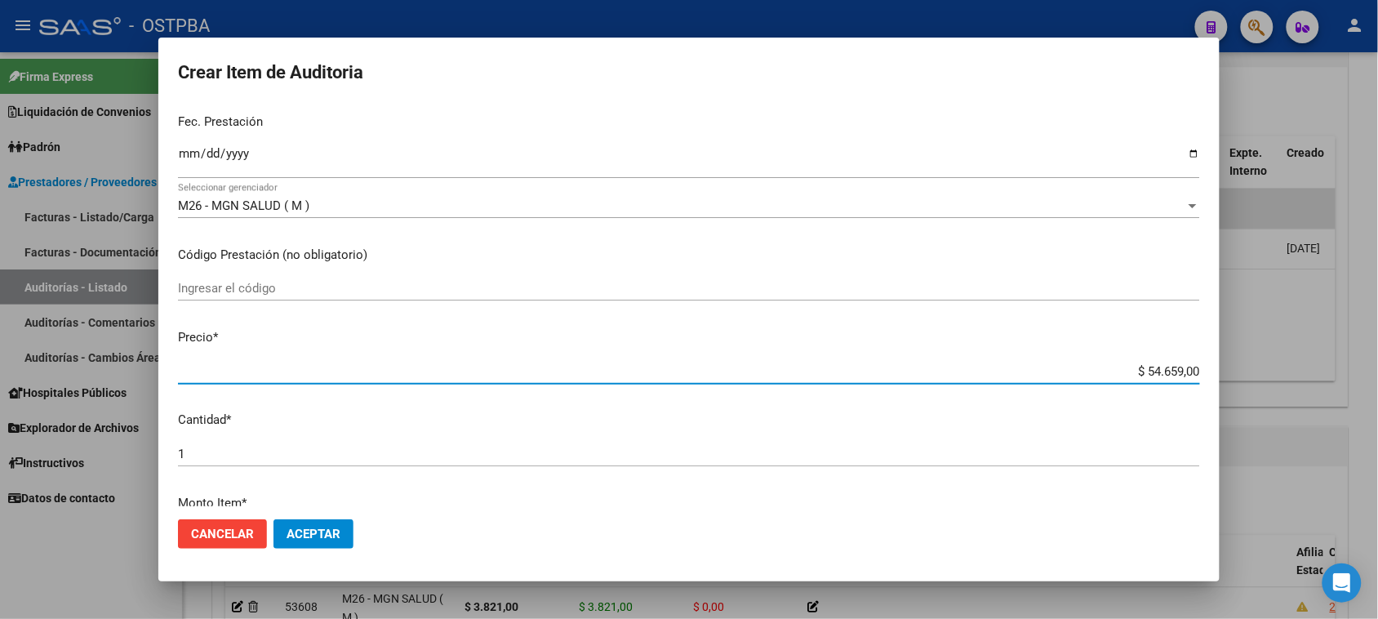
drag, startPoint x: 1131, startPoint y: 466, endPoint x: 1326, endPoint y: 492, distance: 196.8
click at [1326, 492] on div "Crear Item de Auditoria 43153486 Nro Documento 27431534865 CUIL Afiliado Activo…" at bounding box center [689, 309] width 1378 height 619
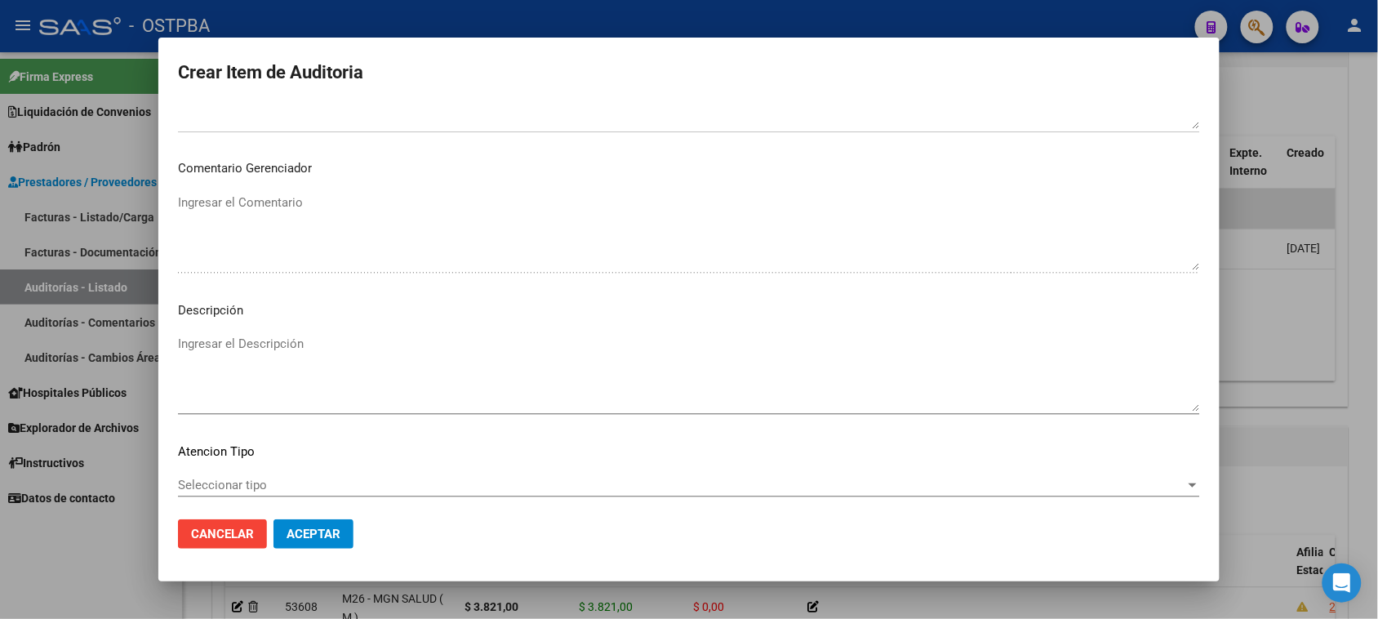
scroll to position [925, 0]
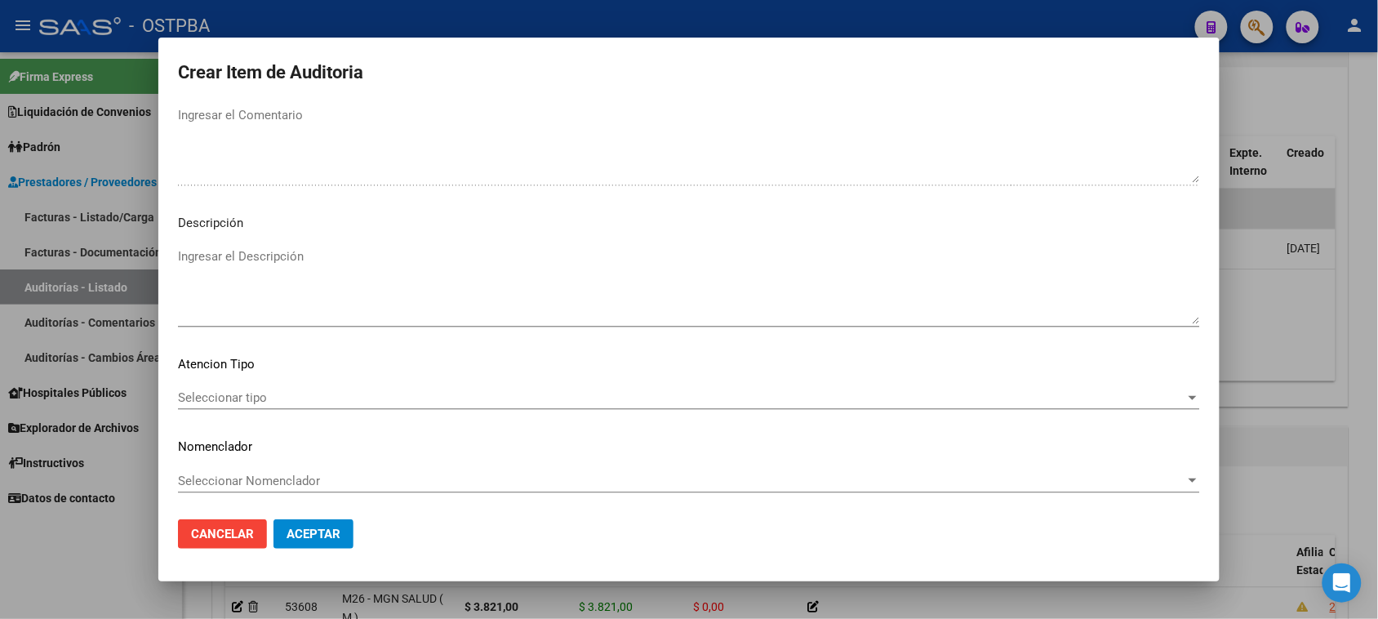
click at [233, 398] on span "Seleccionar tipo" at bounding box center [681, 397] width 1007 height 15
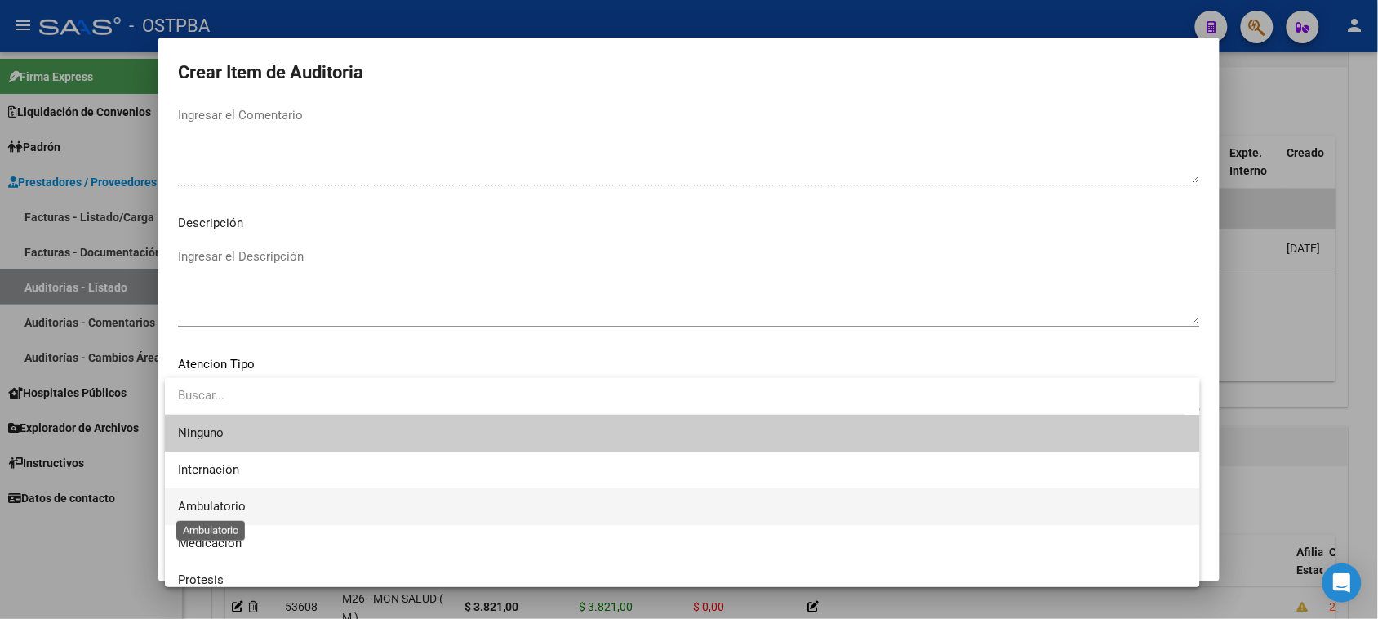
click at [220, 506] on span "Ambulatorio" at bounding box center [212, 506] width 68 height 15
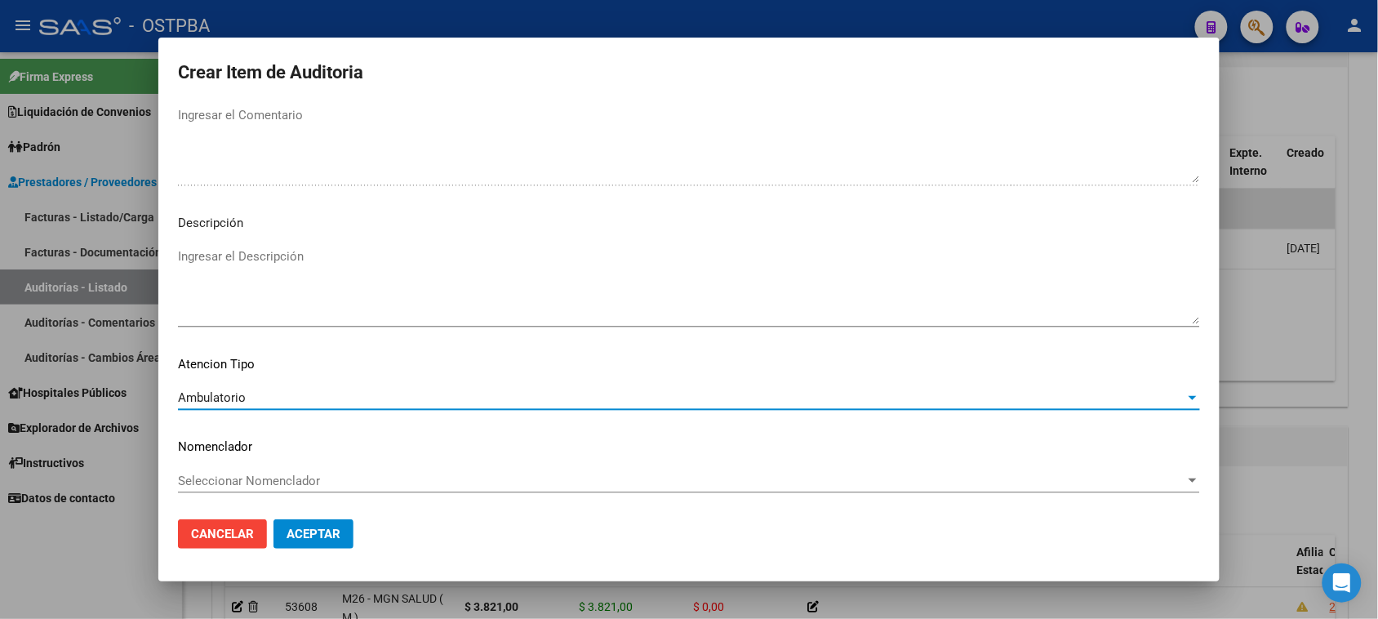
click at [287, 535] on span "Aceptar" at bounding box center [313, 533] width 54 height 15
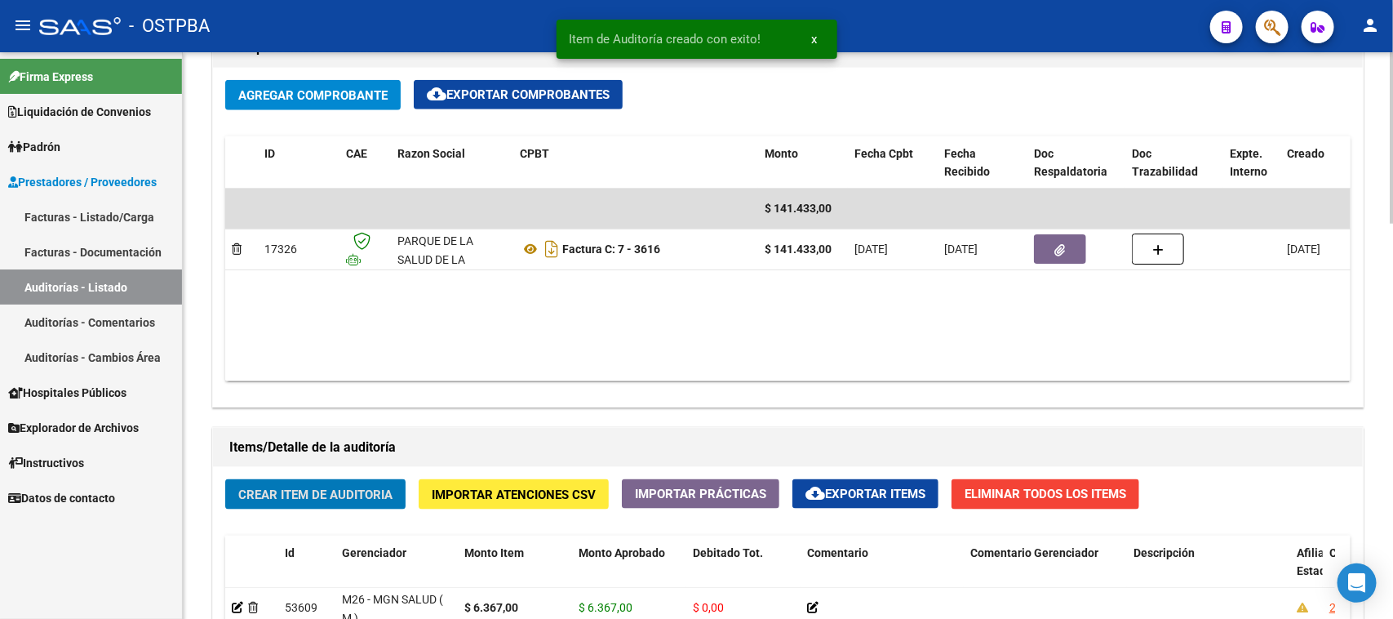
click at [321, 495] on span "Crear Item de Auditoria" at bounding box center [315, 494] width 154 height 15
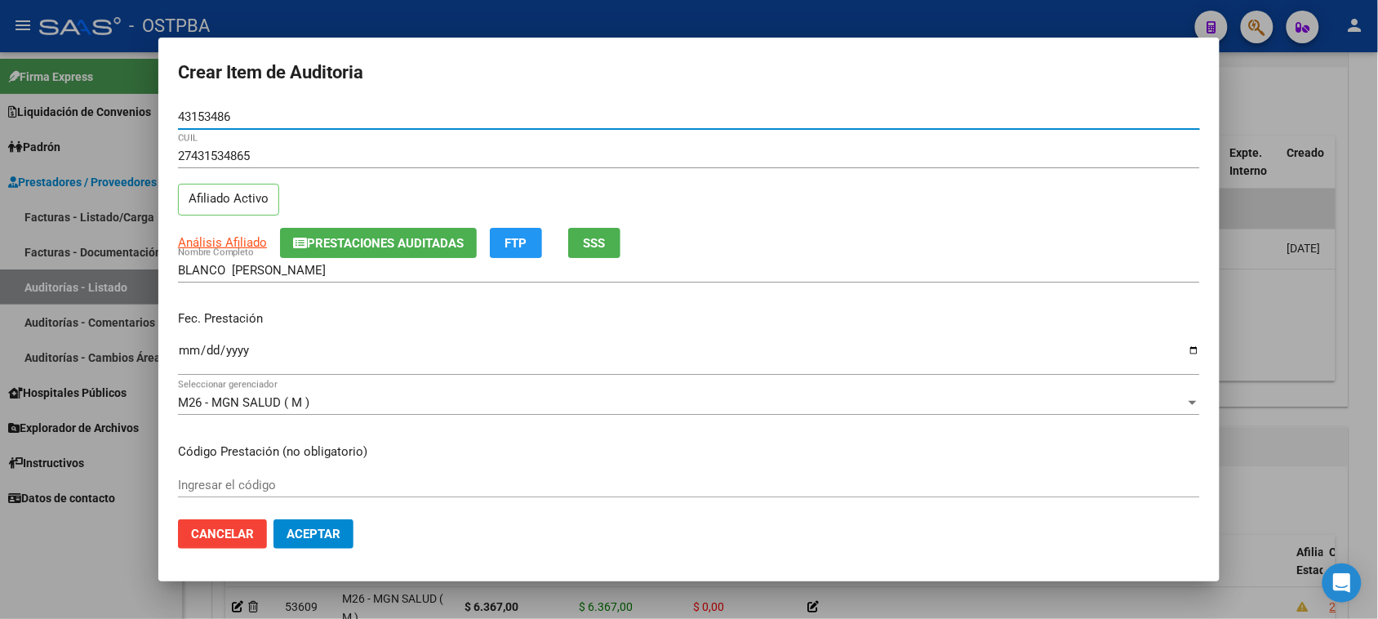
click at [186, 351] on input "Ingresar la fecha" at bounding box center [689, 357] width 1022 height 26
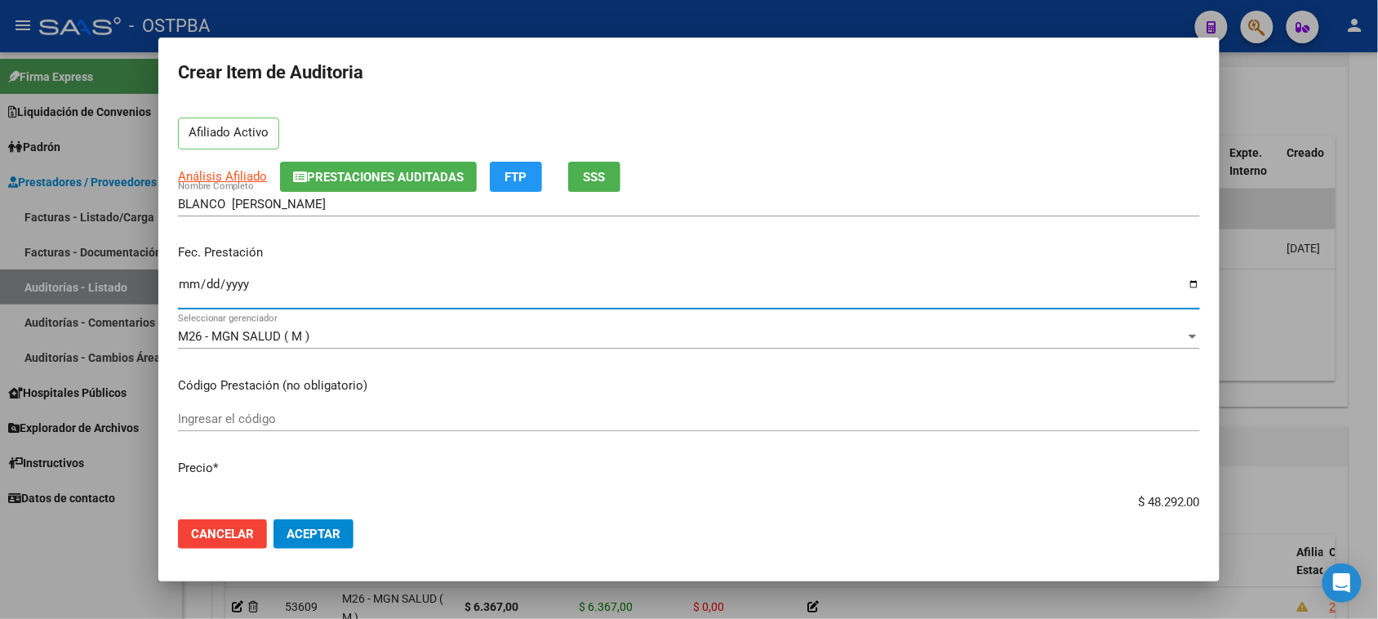
scroll to position [102, 0]
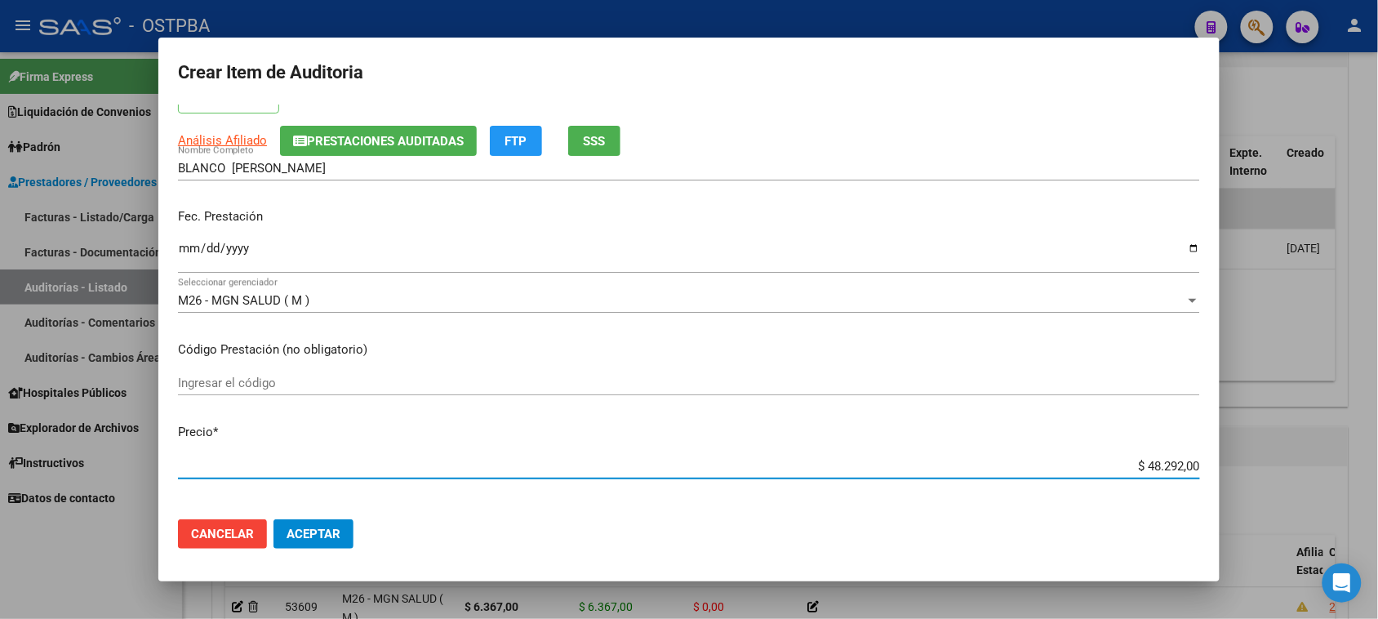
drag, startPoint x: 1143, startPoint y: 463, endPoint x: 1288, endPoint y: 464, distance: 145.3
click at [1288, 464] on div "Crear Item de Auditoria 43153486 Nro Documento 27431534865 CUIL Afiliado Activo…" at bounding box center [689, 309] width 1378 height 619
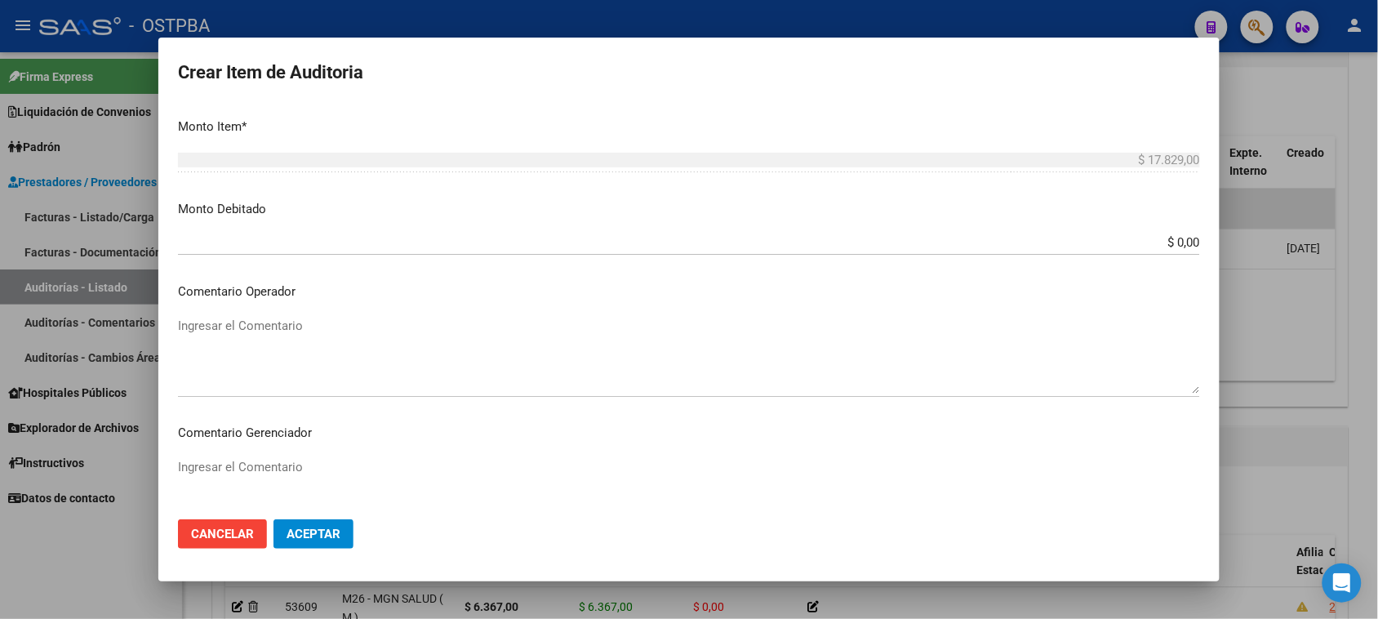
scroll to position [918, 0]
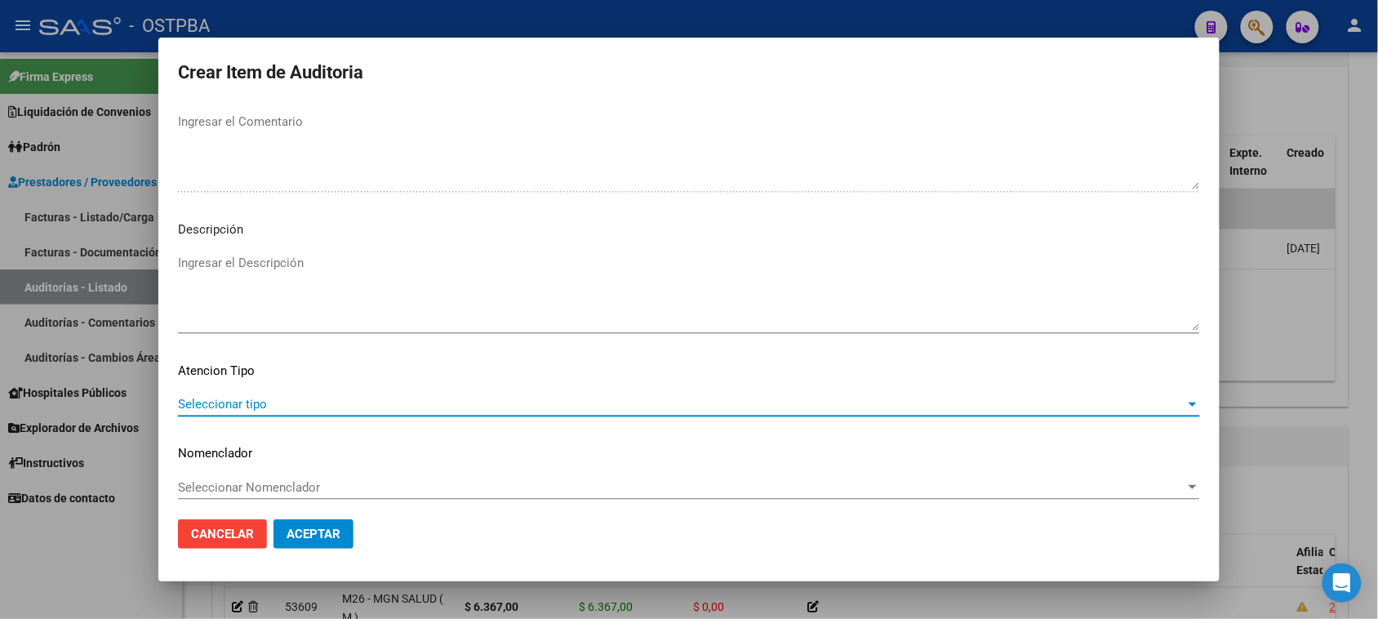
click at [264, 400] on span "Seleccionar tipo" at bounding box center [681, 404] width 1007 height 15
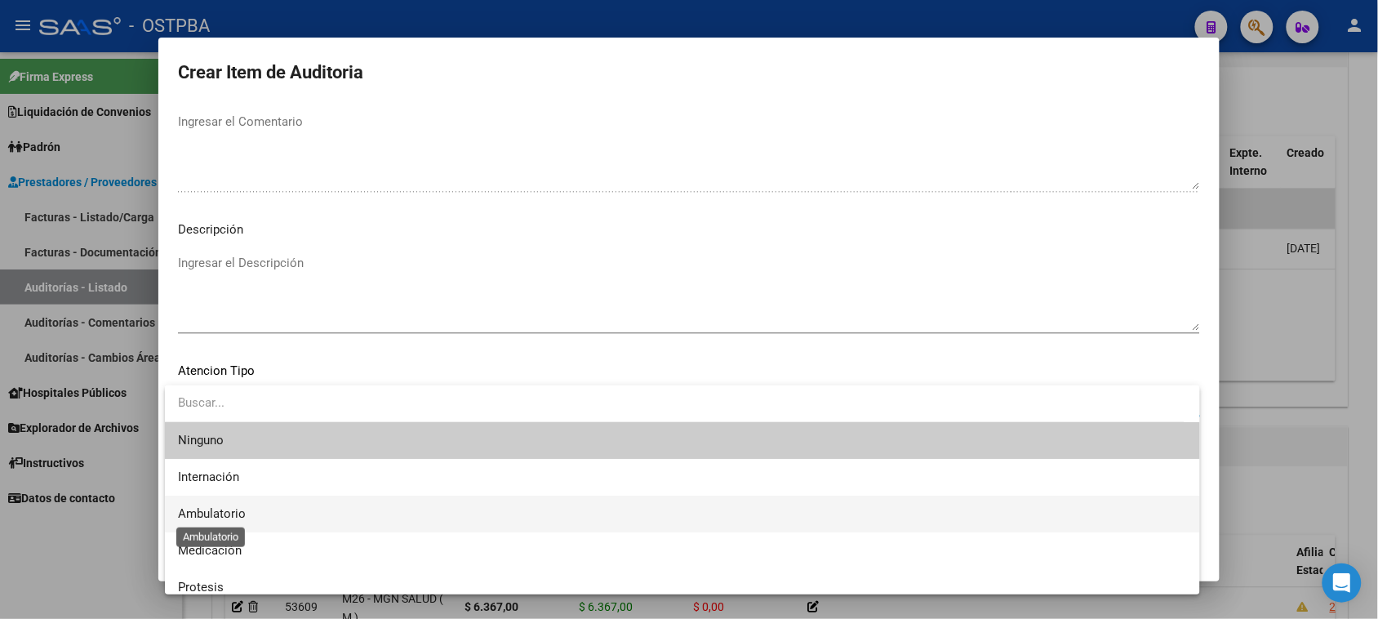
click at [221, 514] on span "Ambulatorio" at bounding box center [212, 513] width 68 height 15
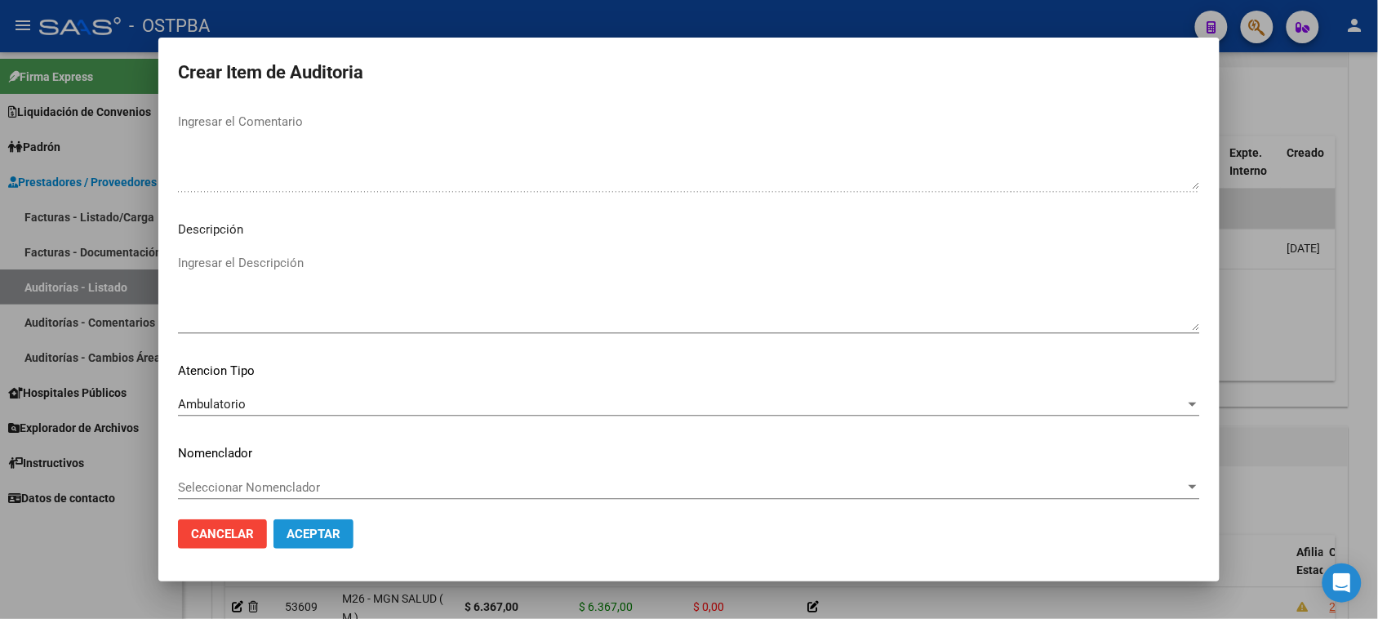
click at [300, 537] on span "Aceptar" at bounding box center [313, 533] width 54 height 15
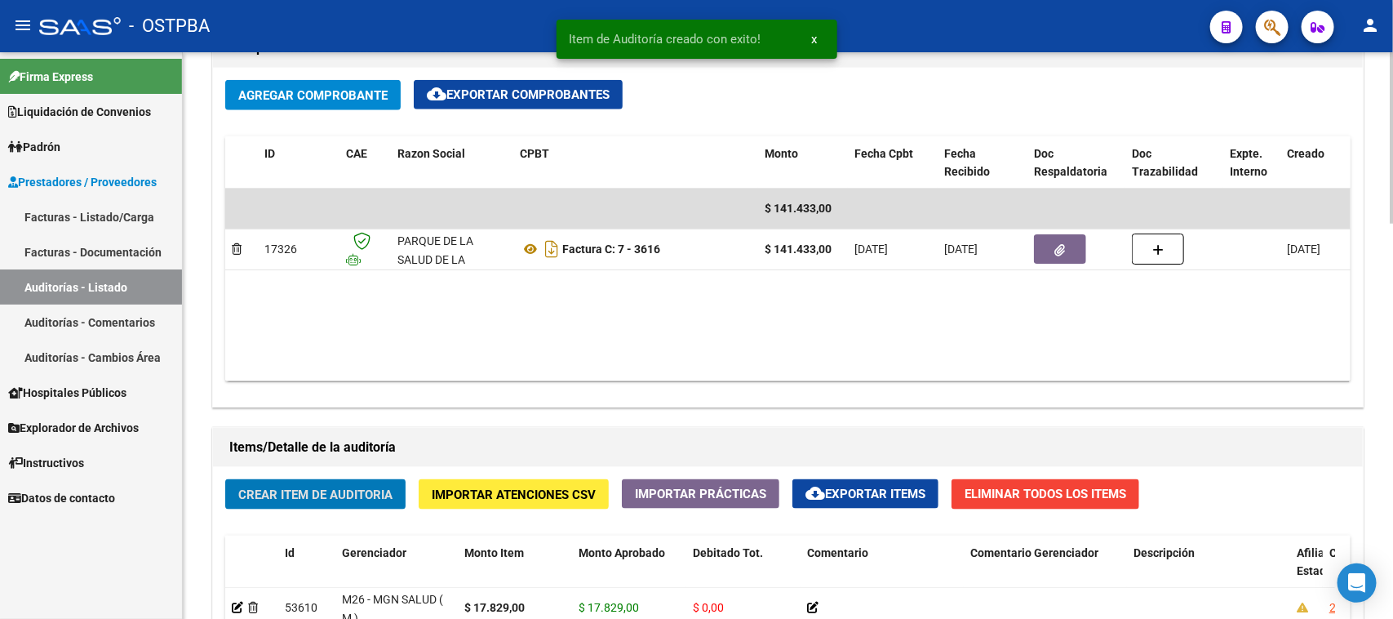
click at [344, 499] on span "Crear Item de Auditoria" at bounding box center [315, 494] width 154 height 15
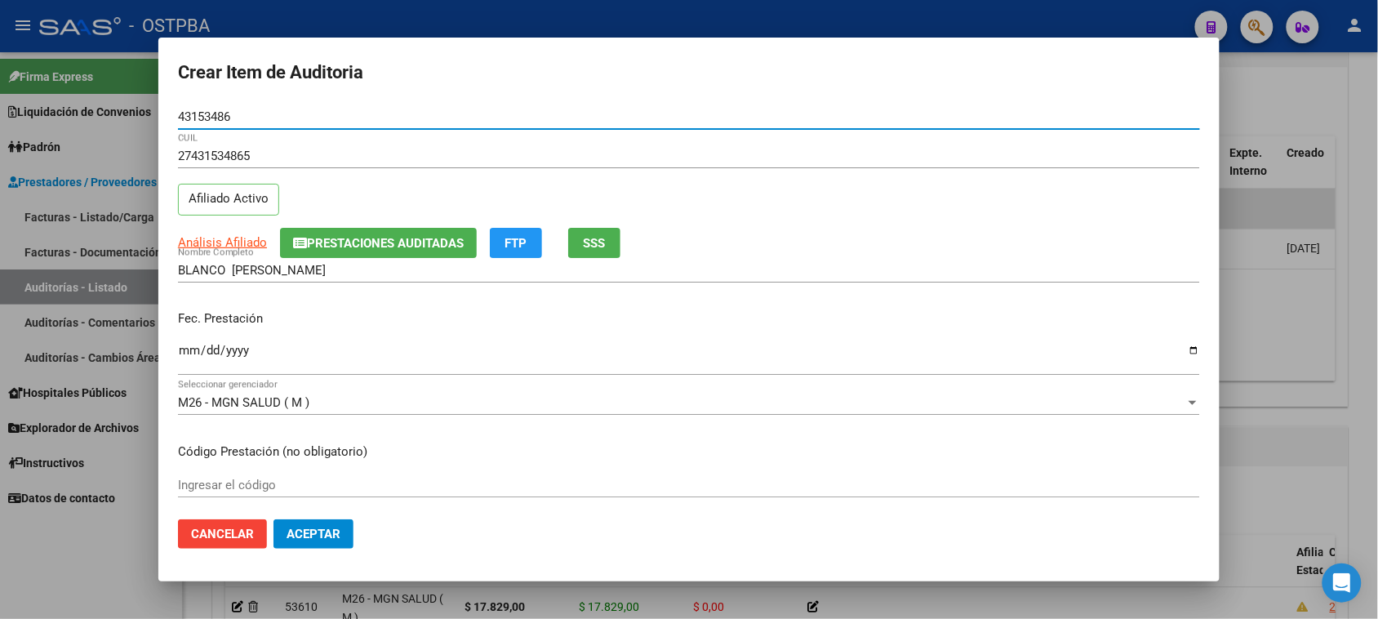
click at [184, 356] on input "Ingresar la fecha" at bounding box center [689, 357] width 1022 height 26
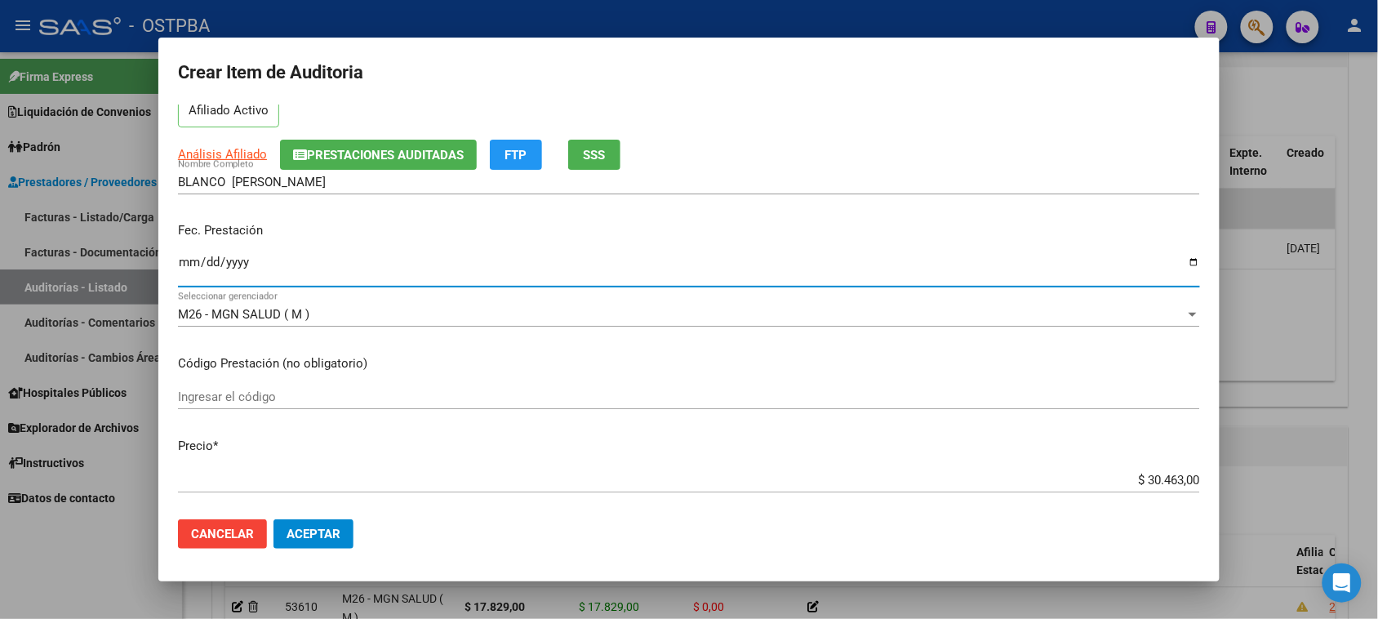
scroll to position [204, 0]
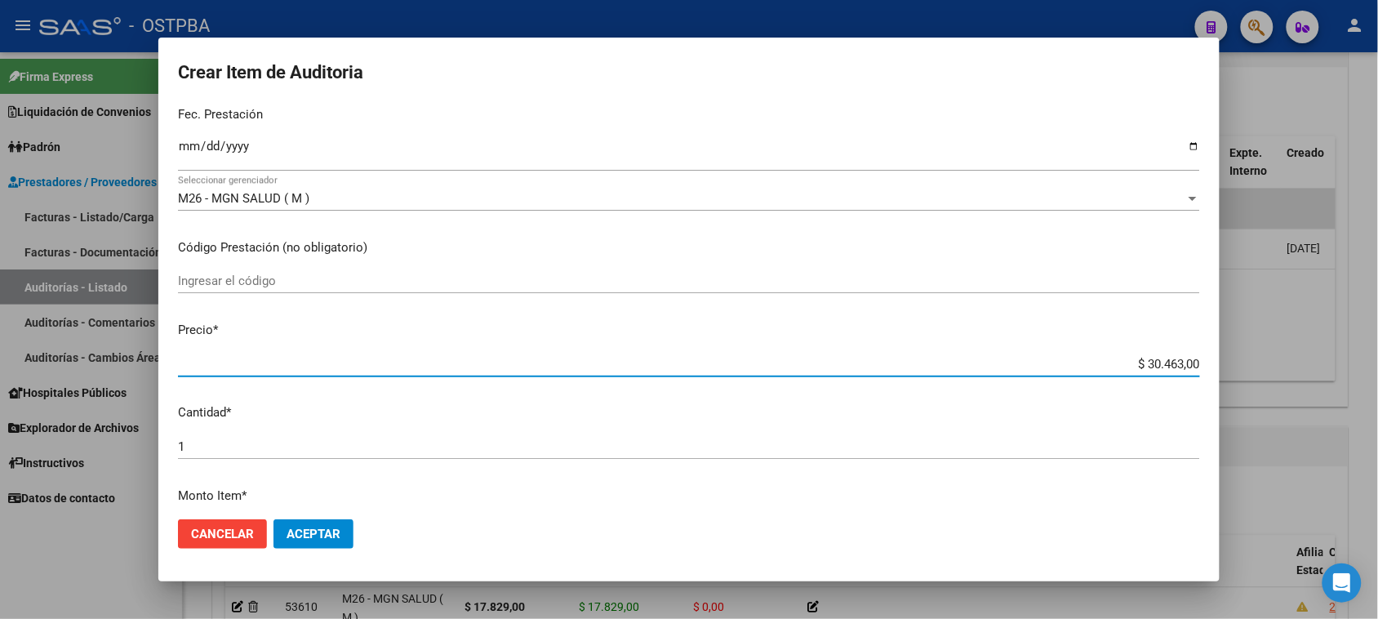
drag, startPoint x: 1130, startPoint y: 364, endPoint x: 1392, endPoint y: 364, distance: 262.0
click at [1378, 364] on html "menu - OSTPBA person Firma Express Liquidación de Convenios Gastos - Items Gast…" at bounding box center [689, 309] width 1378 height 619
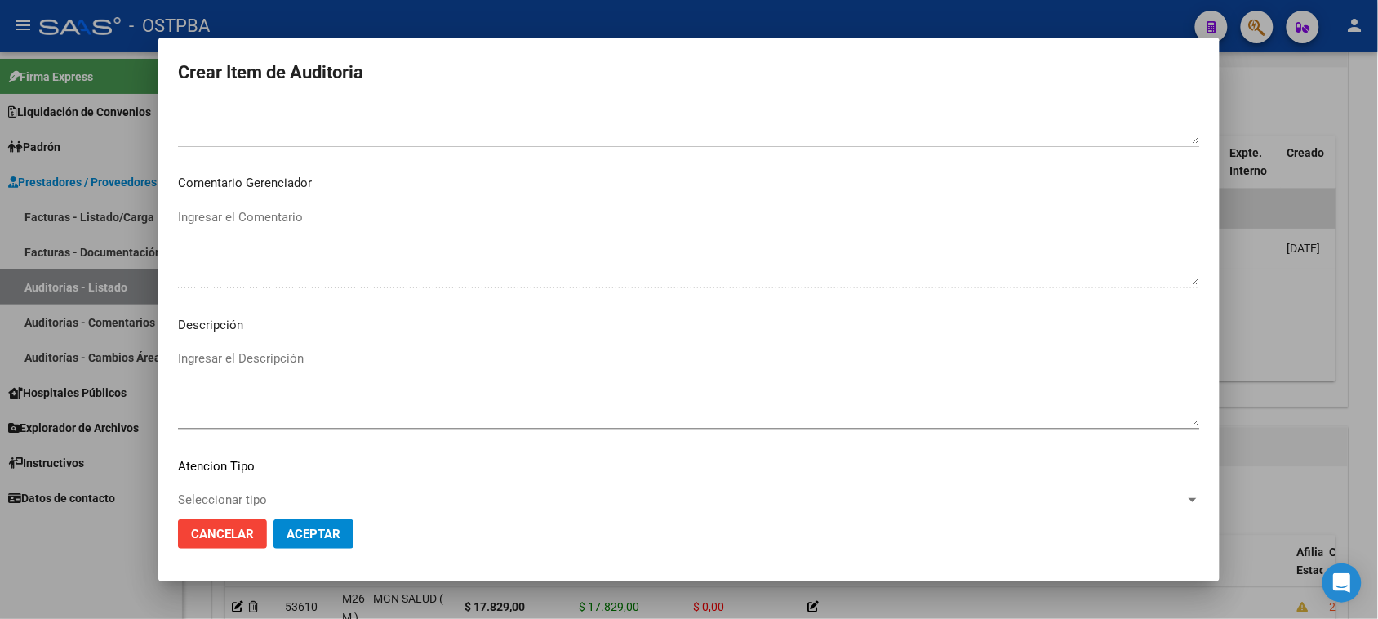
scroll to position [925, 0]
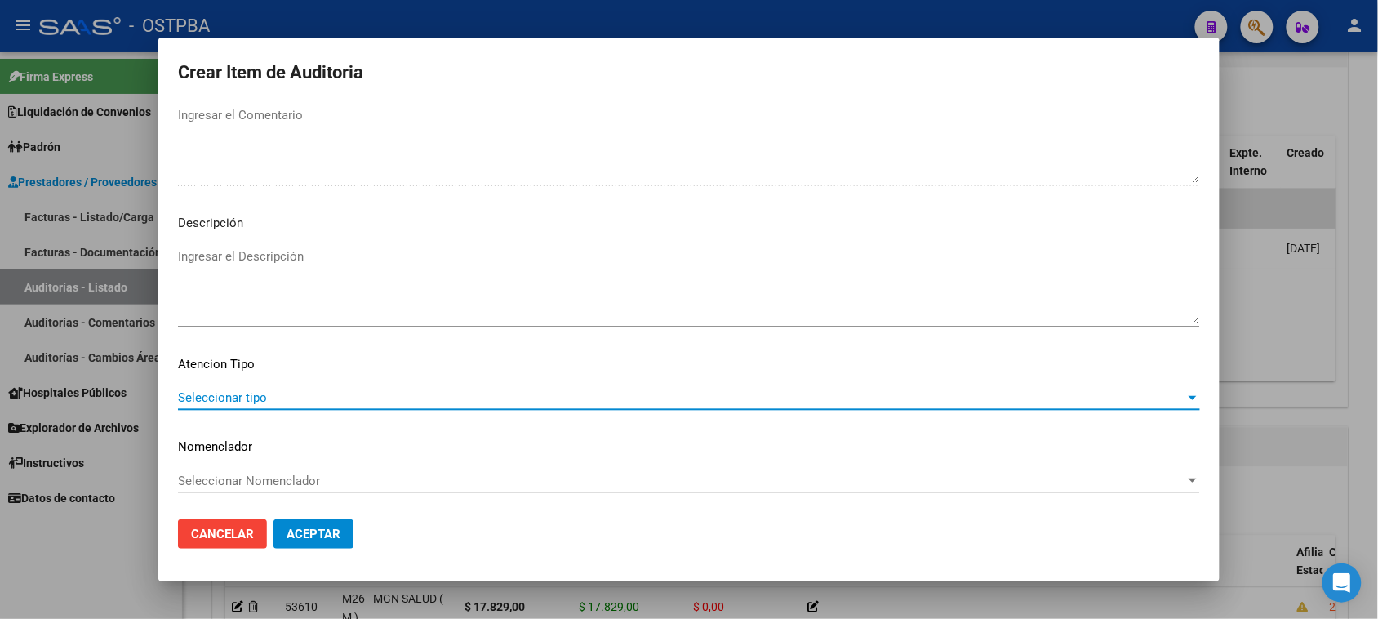
click at [253, 390] on span "Seleccionar tipo" at bounding box center [681, 397] width 1007 height 15
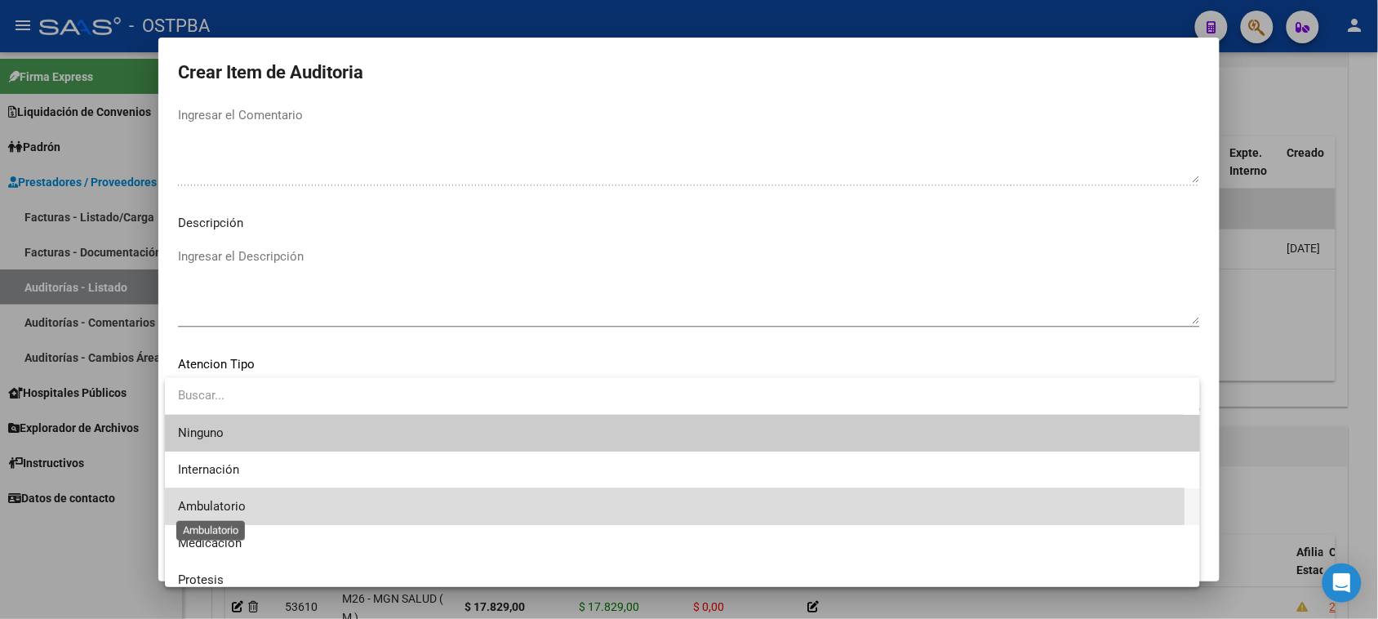
click at [219, 507] on span "Ambulatorio" at bounding box center [212, 506] width 68 height 15
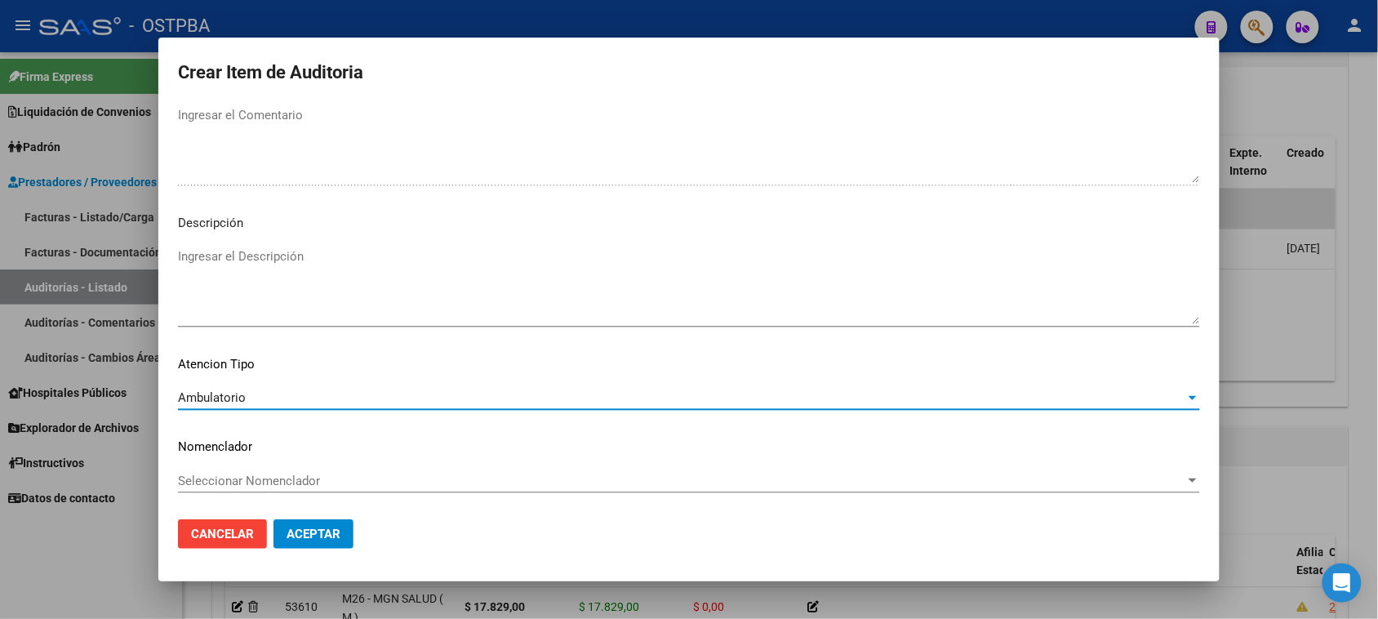
click at [304, 530] on span "Aceptar" at bounding box center [313, 533] width 54 height 15
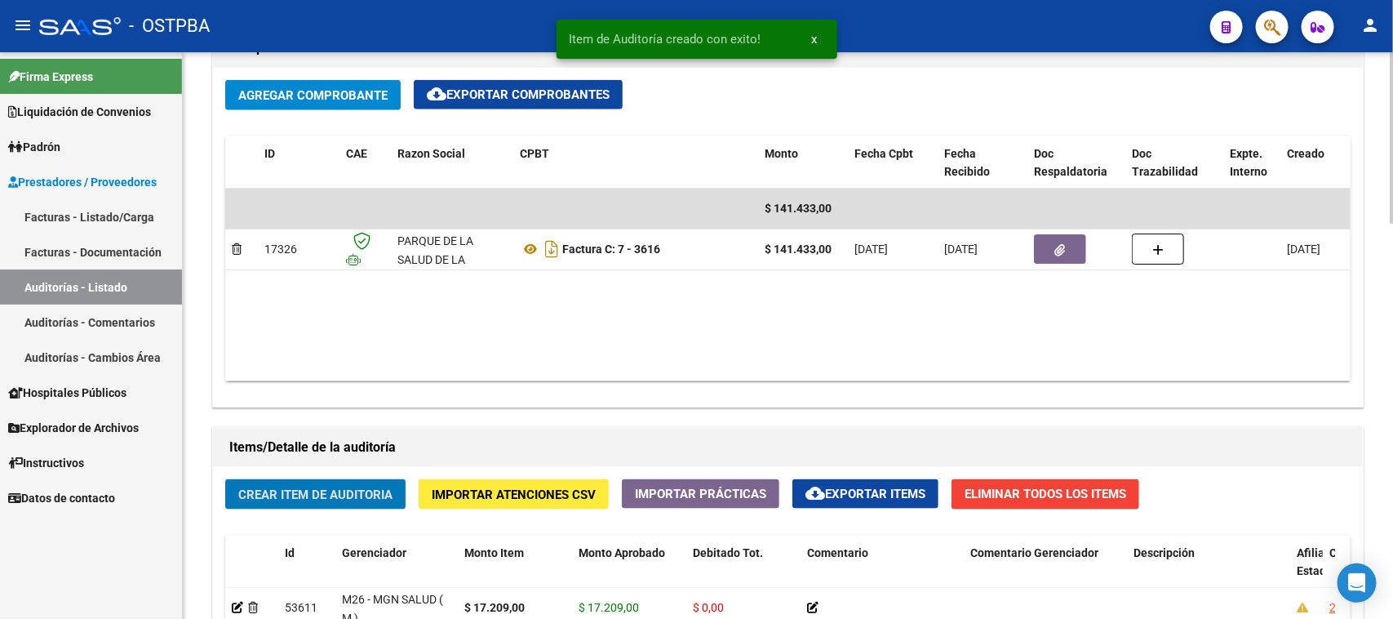
click at [369, 483] on button "Crear Item de Auditoria" at bounding box center [315, 494] width 180 height 30
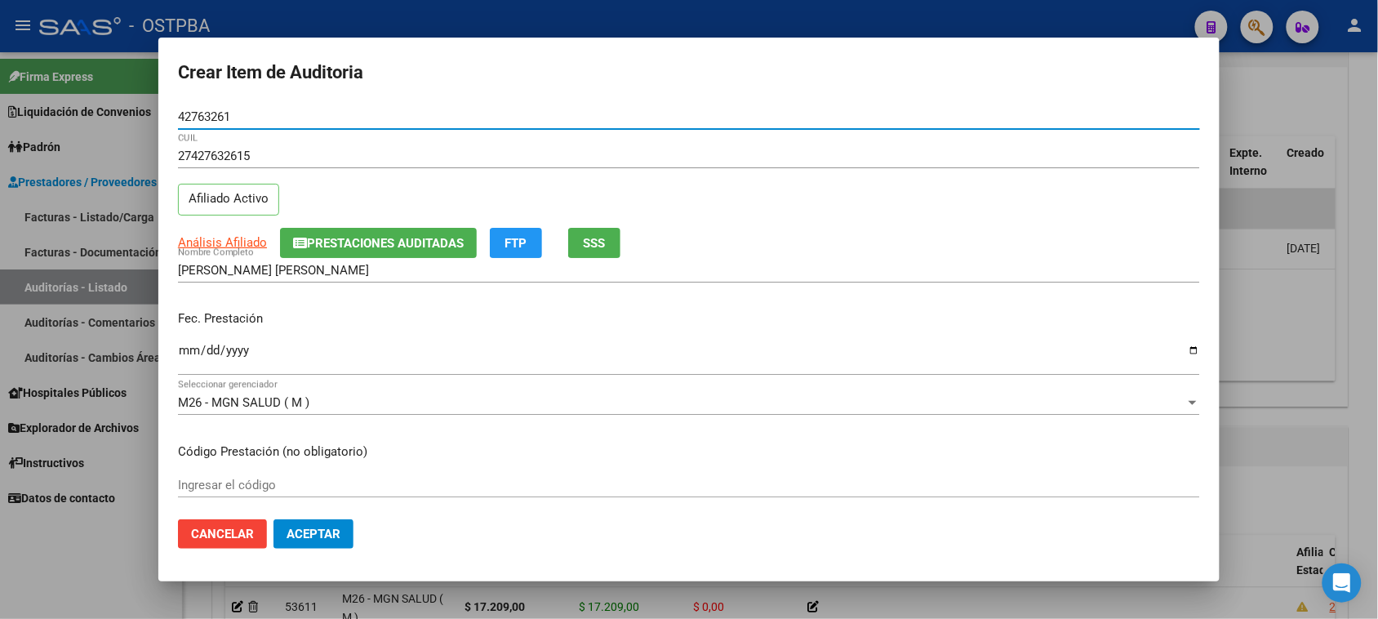
click at [185, 352] on input "Ingresar la fecha" at bounding box center [689, 357] width 1022 height 26
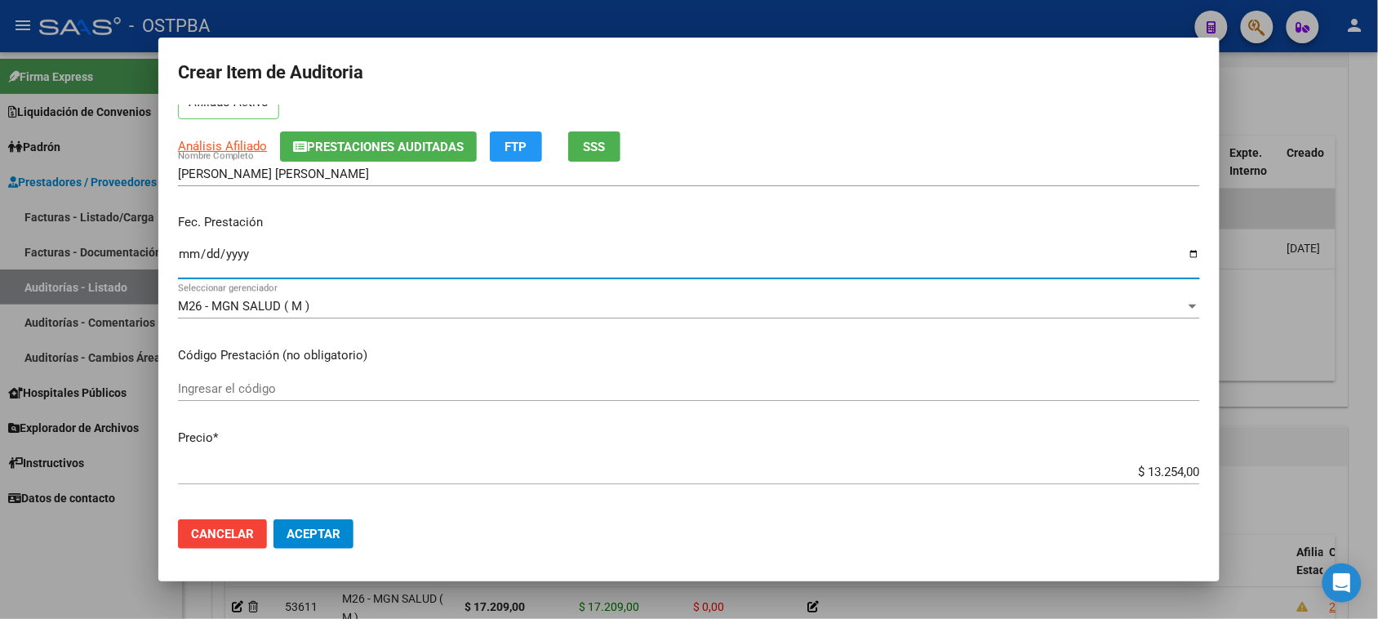
scroll to position [204, 0]
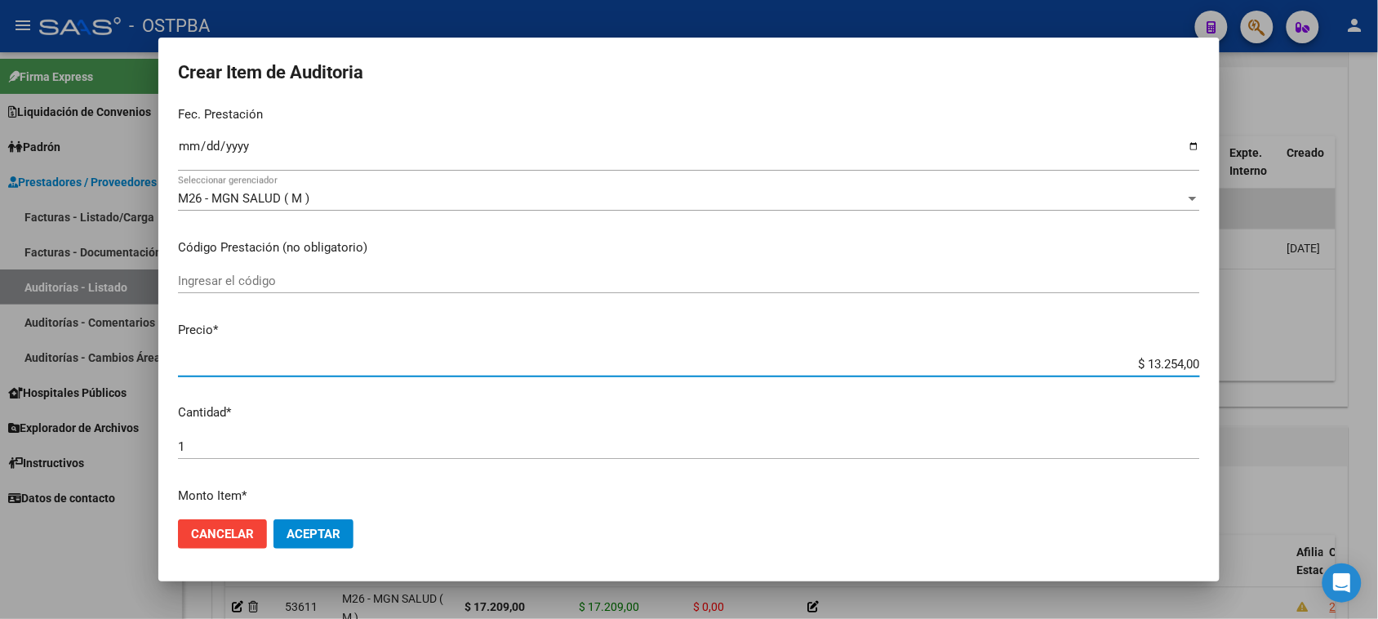
drag, startPoint x: 1129, startPoint y: 363, endPoint x: 1392, endPoint y: 377, distance: 264.0
click at [1378, 377] on html "menu - OSTPBA person Firma Express Liquidación de Convenios Gastos - Items Gast…" at bounding box center [689, 309] width 1378 height 619
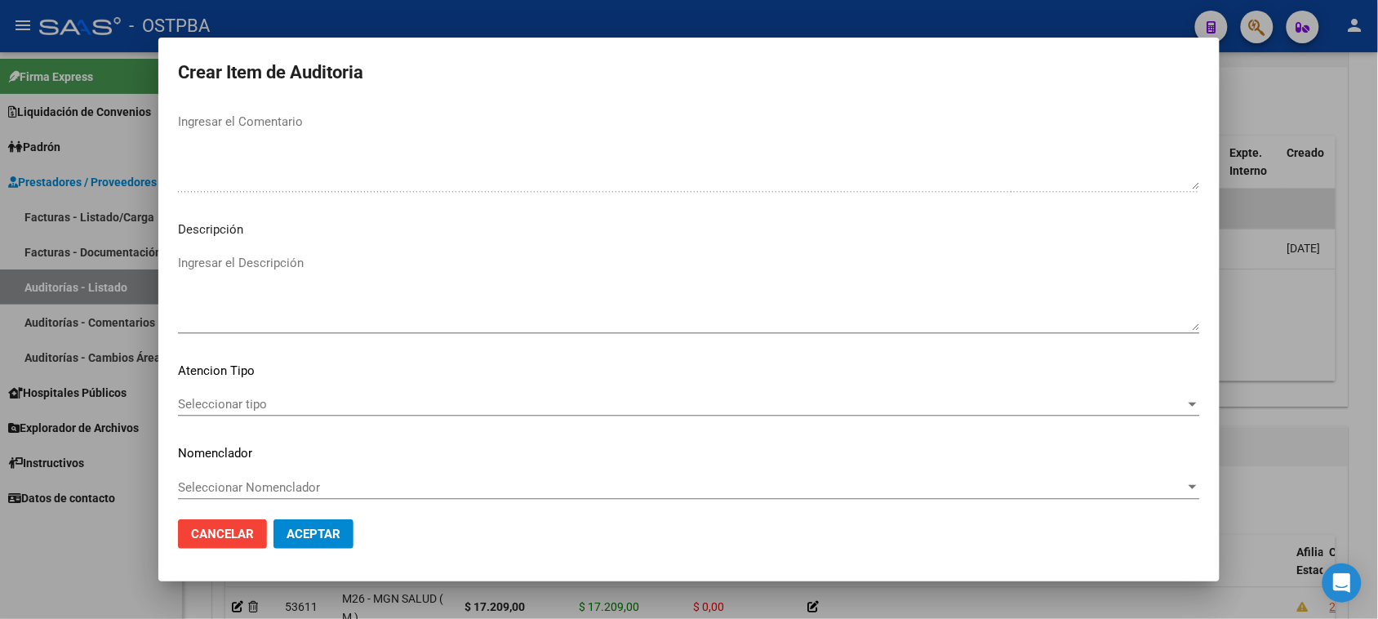
scroll to position [925, 0]
click at [272, 393] on span "Seleccionar tipo" at bounding box center [681, 397] width 1007 height 15
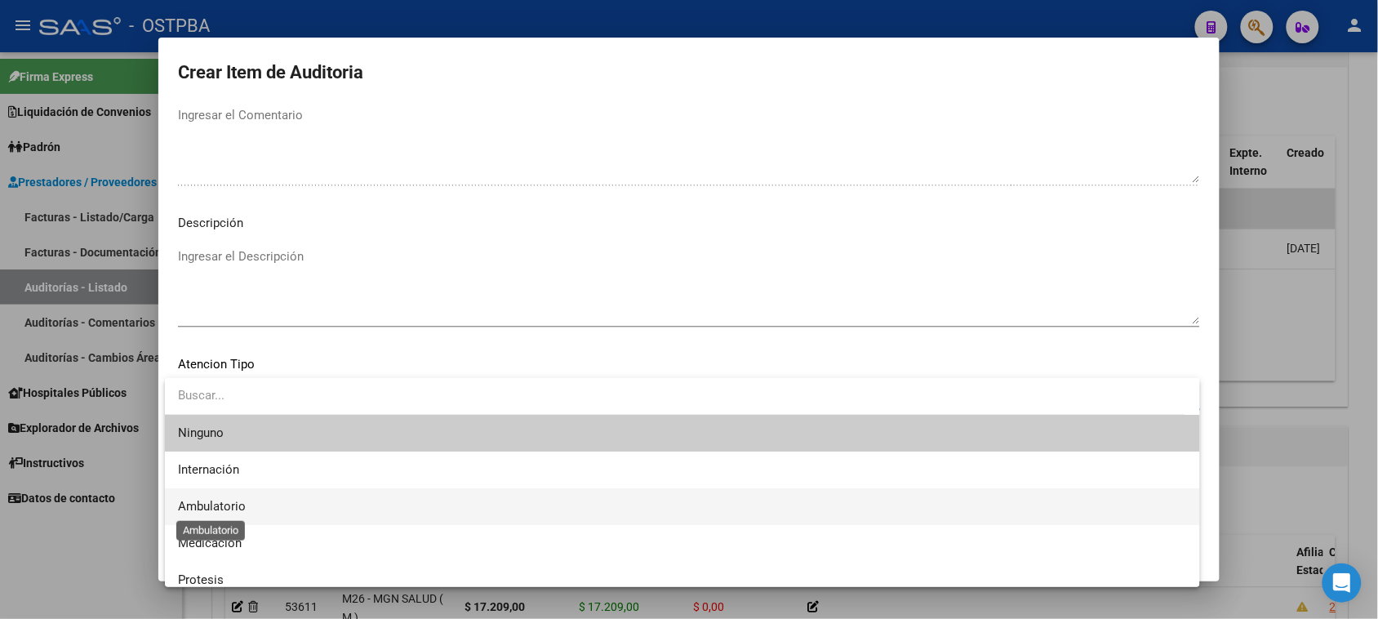
click at [223, 508] on span "Ambulatorio" at bounding box center [212, 506] width 68 height 15
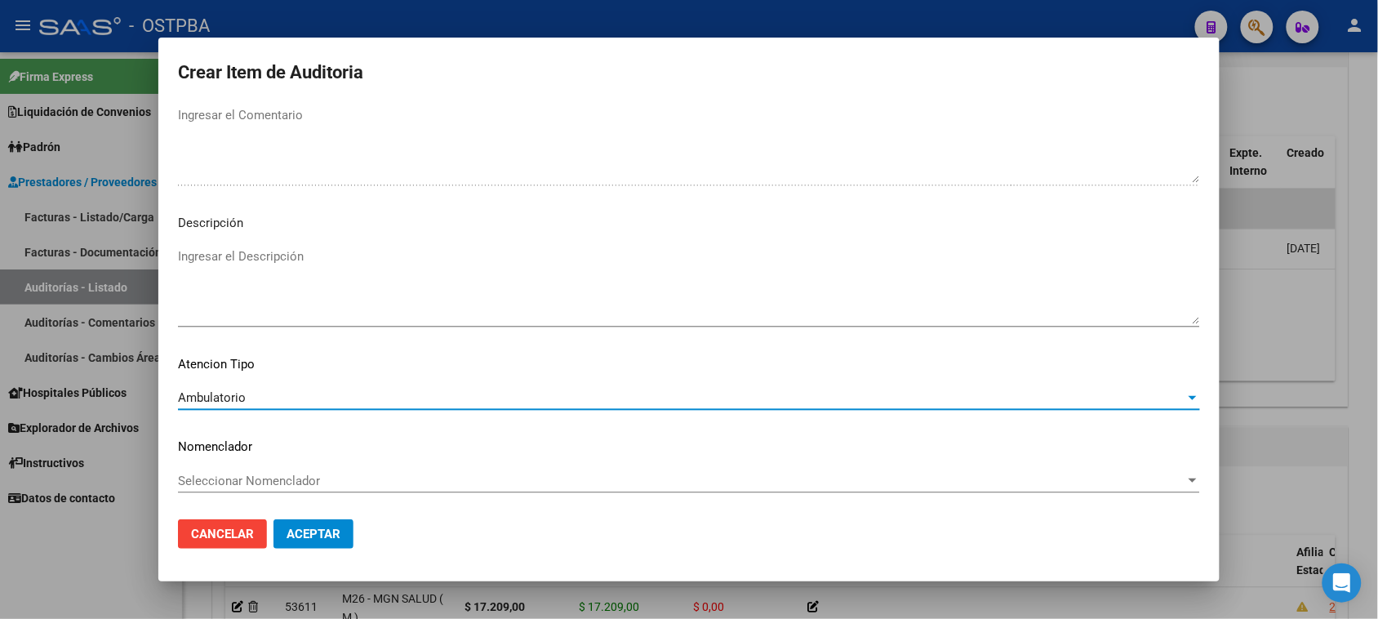
click at [304, 548] on button "Aceptar" at bounding box center [313, 533] width 80 height 29
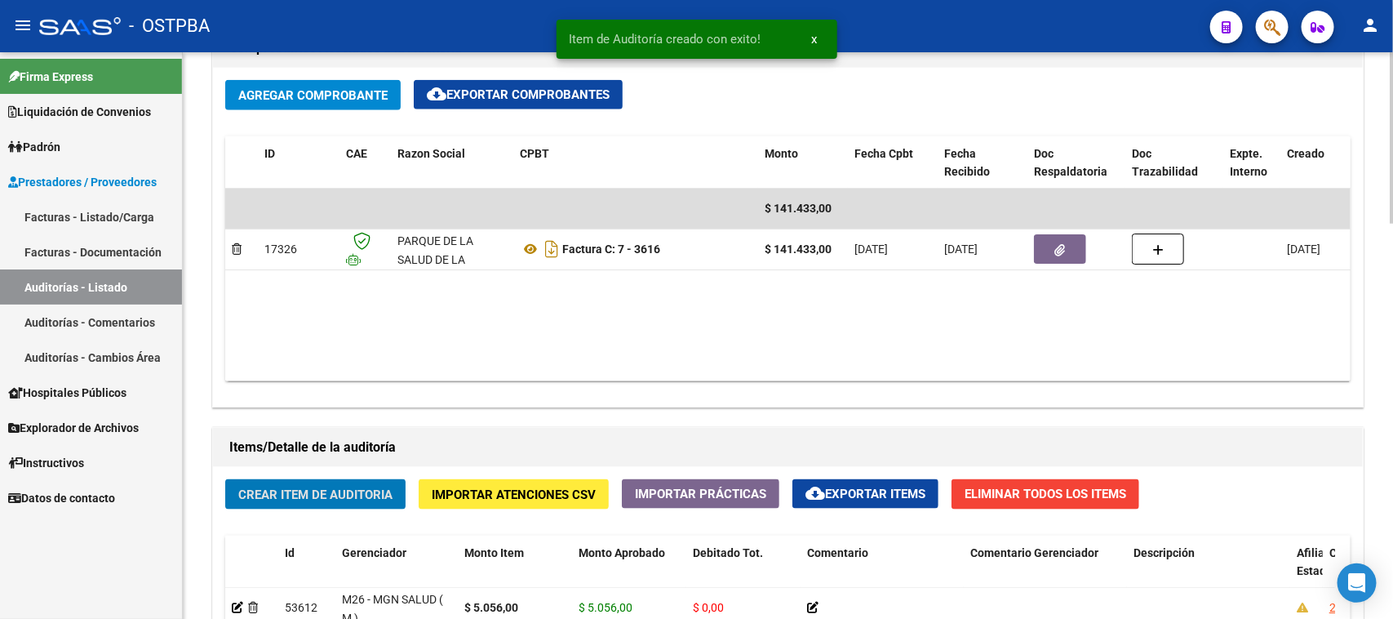
click at [312, 490] on span "Crear Item de Auditoria" at bounding box center [315, 494] width 154 height 15
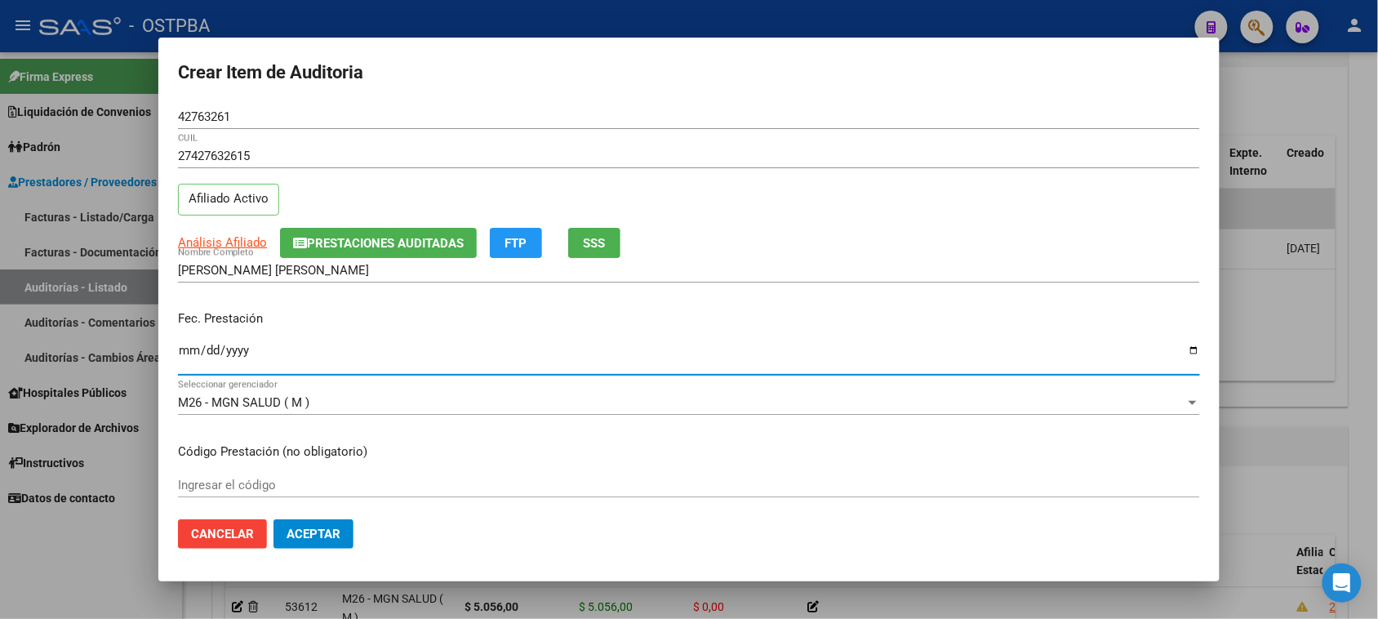
click at [189, 351] on input "Ingresar la fecha" at bounding box center [689, 357] width 1022 height 26
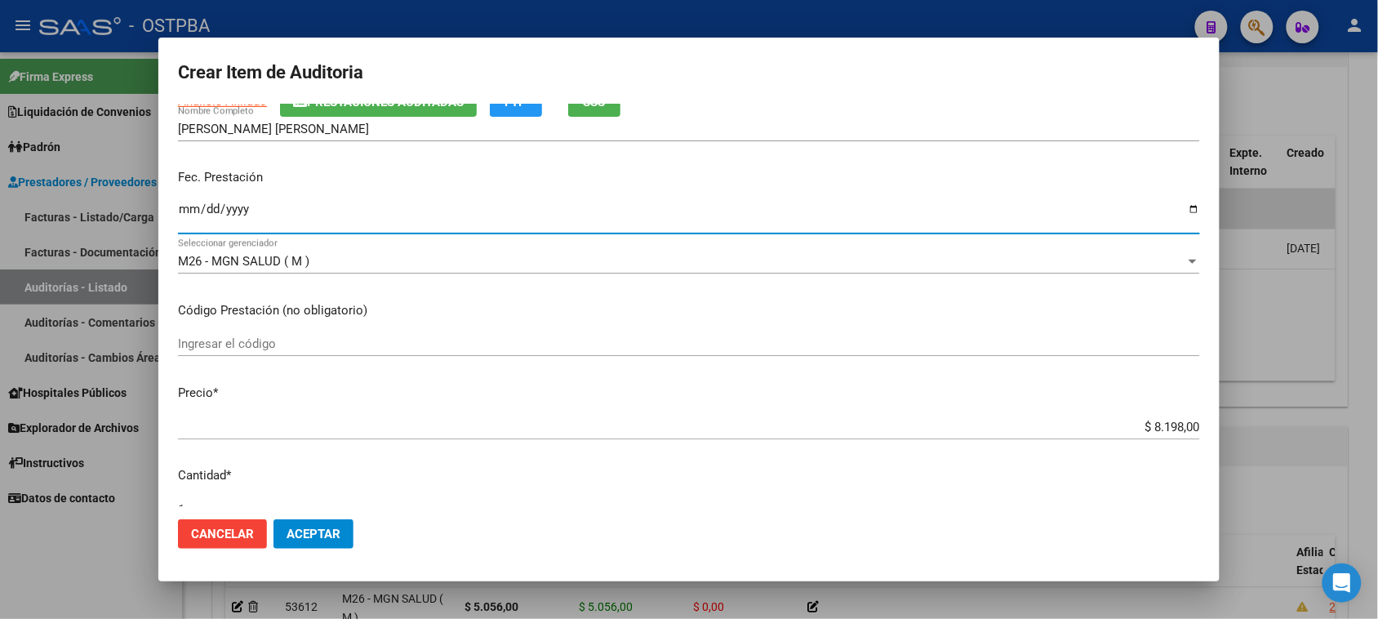
scroll to position [204, 0]
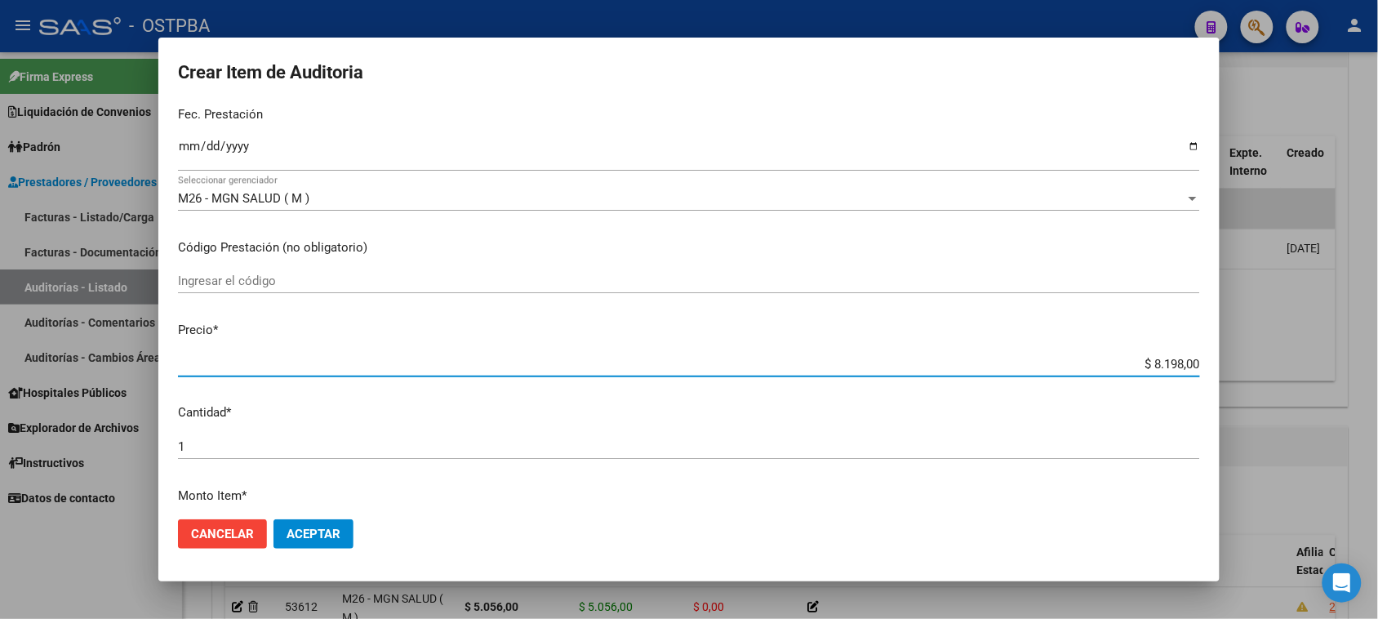
drag, startPoint x: 1135, startPoint y: 362, endPoint x: 1392, endPoint y: 377, distance: 257.5
click at [1378, 377] on html "menu - OSTPBA person Firma Express Liquidación de Convenios Gastos - Items Gast…" at bounding box center [689, 309] width 1378 height 619
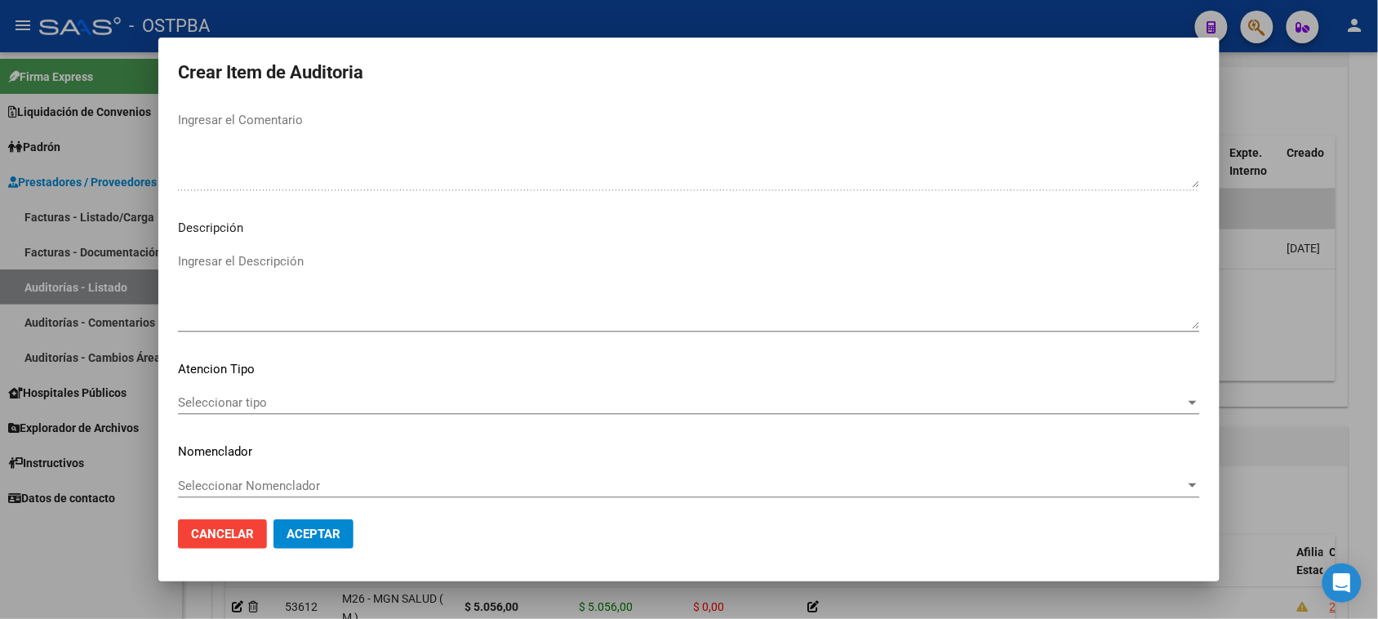
scroll to position [925, 0]
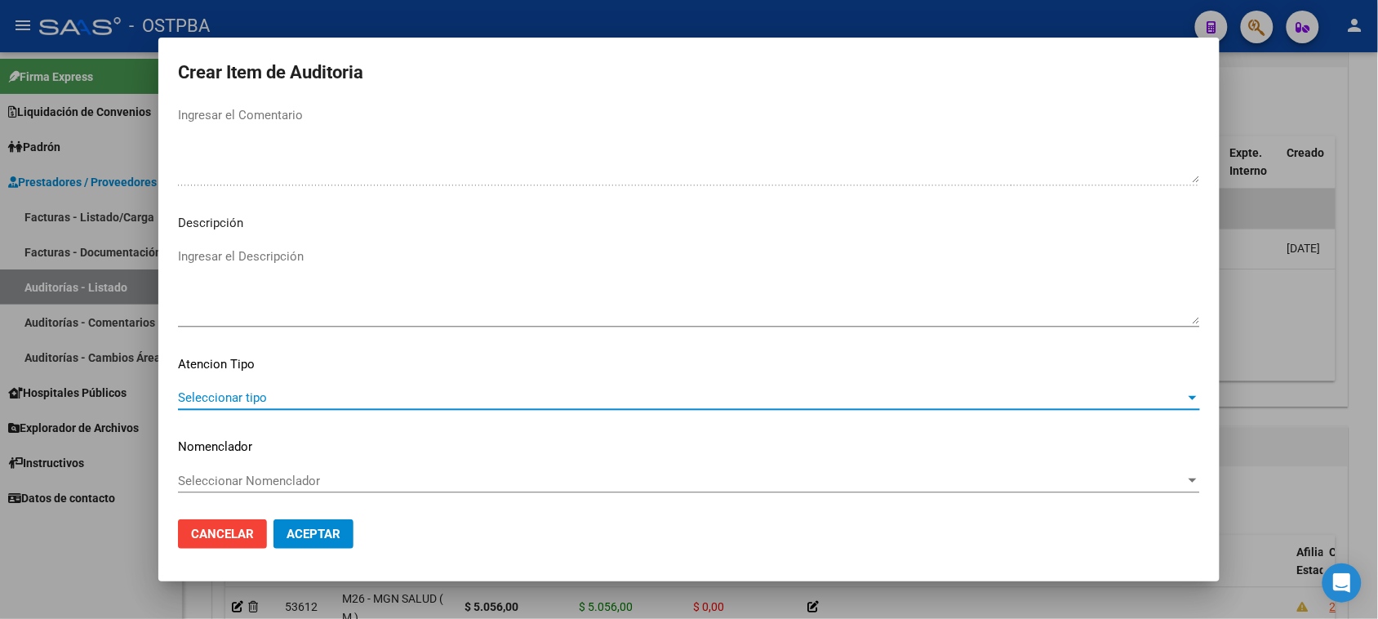
click at [246, 397] on span "Seleccionar tipo" at bounding box center [681, 397] width 1007 height 15
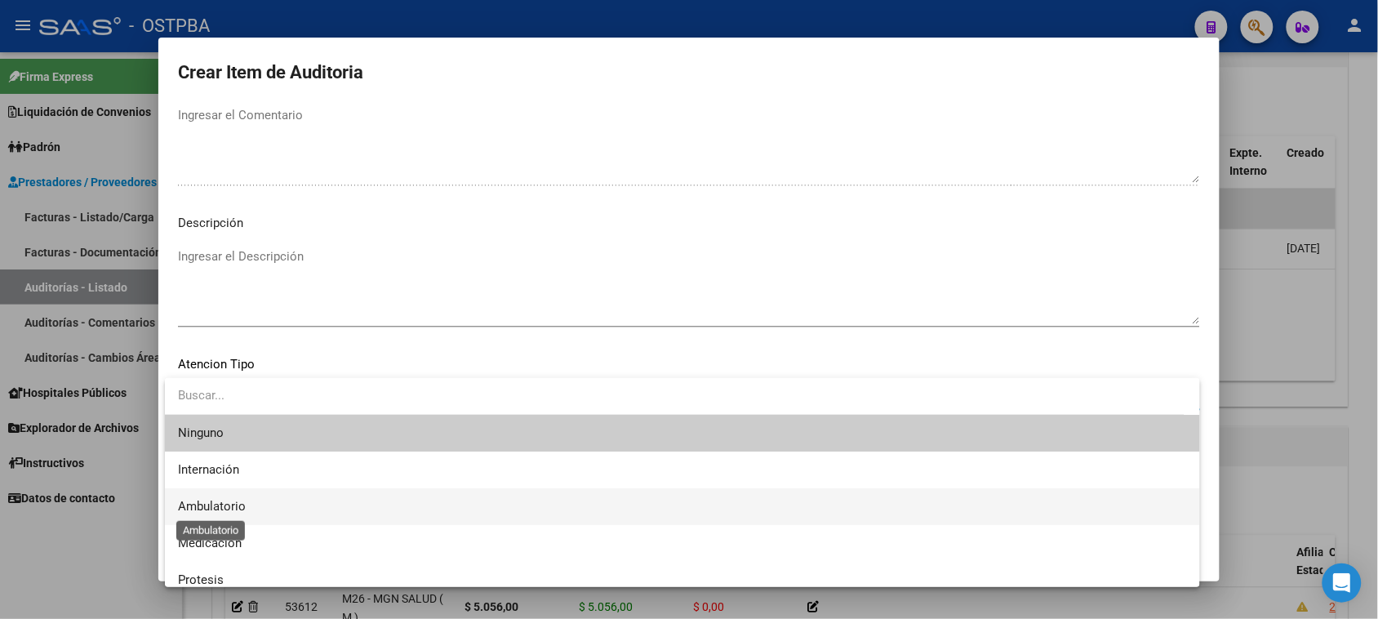
click at [234, 507] on span "Ambulatorio" at bounding box center [212, 506] width 68 height 15
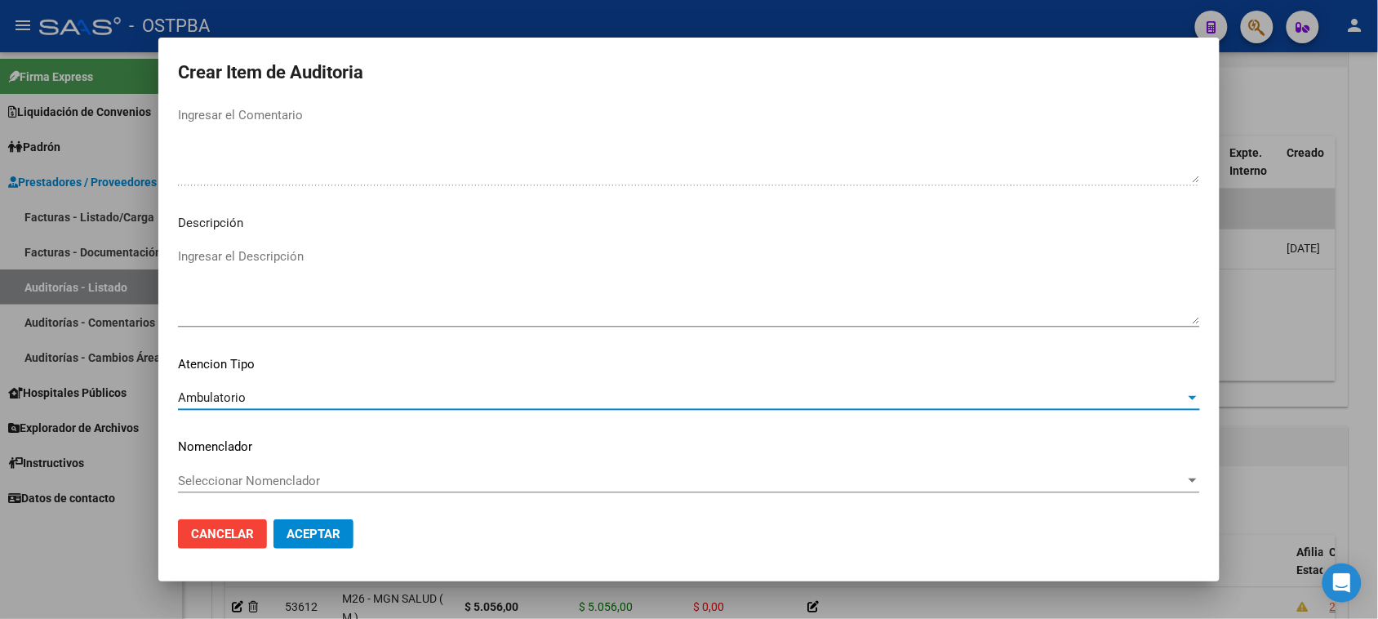
click at [304, 529] on span "Aceptar" at bounding box center [313, 533] width 54 height 15
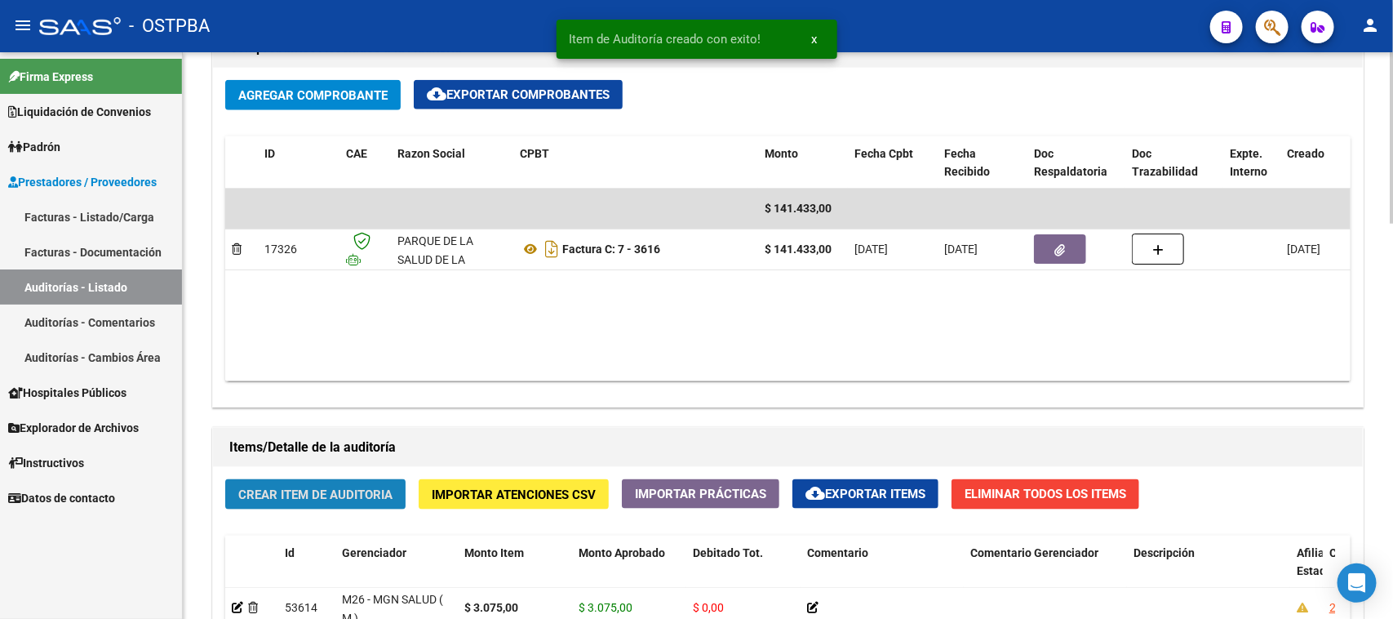
click at [331, 490] on span "Crear Item de Auditoria" at bounding box center [315, 494] width 154 height 15
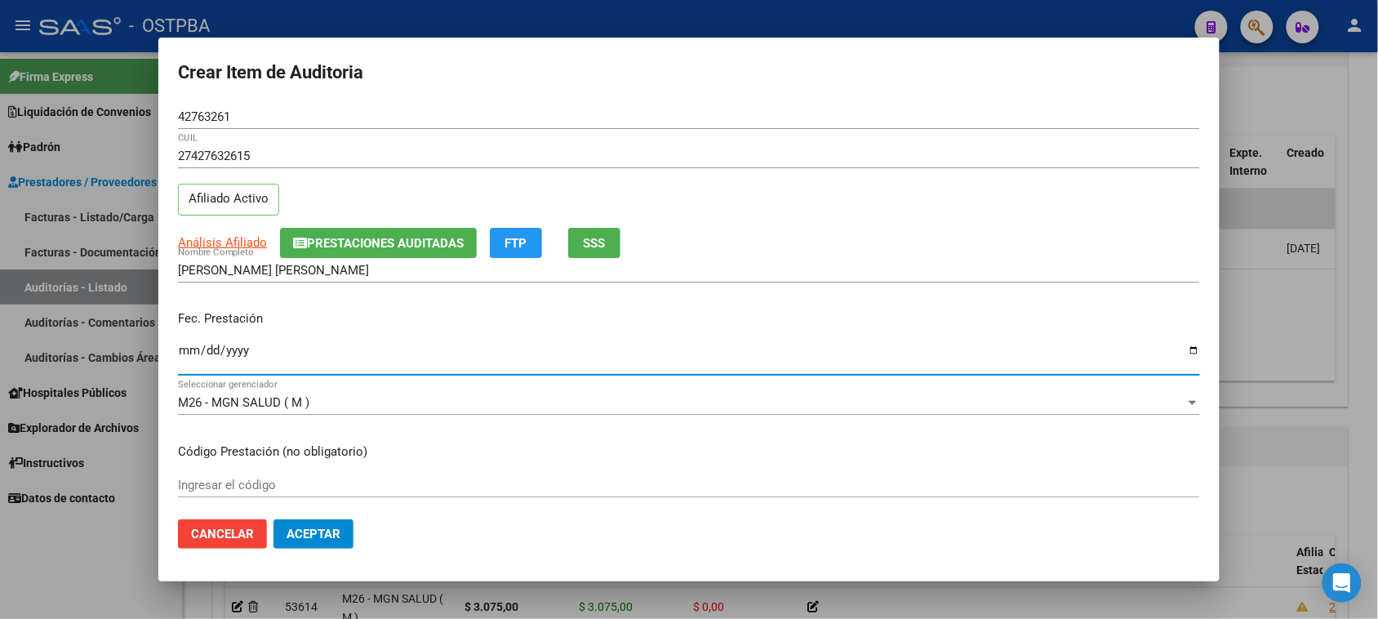
click at [184, 352] on input "Ingresar la fecha" at bounding box center [689, 357] width 1022 height 26
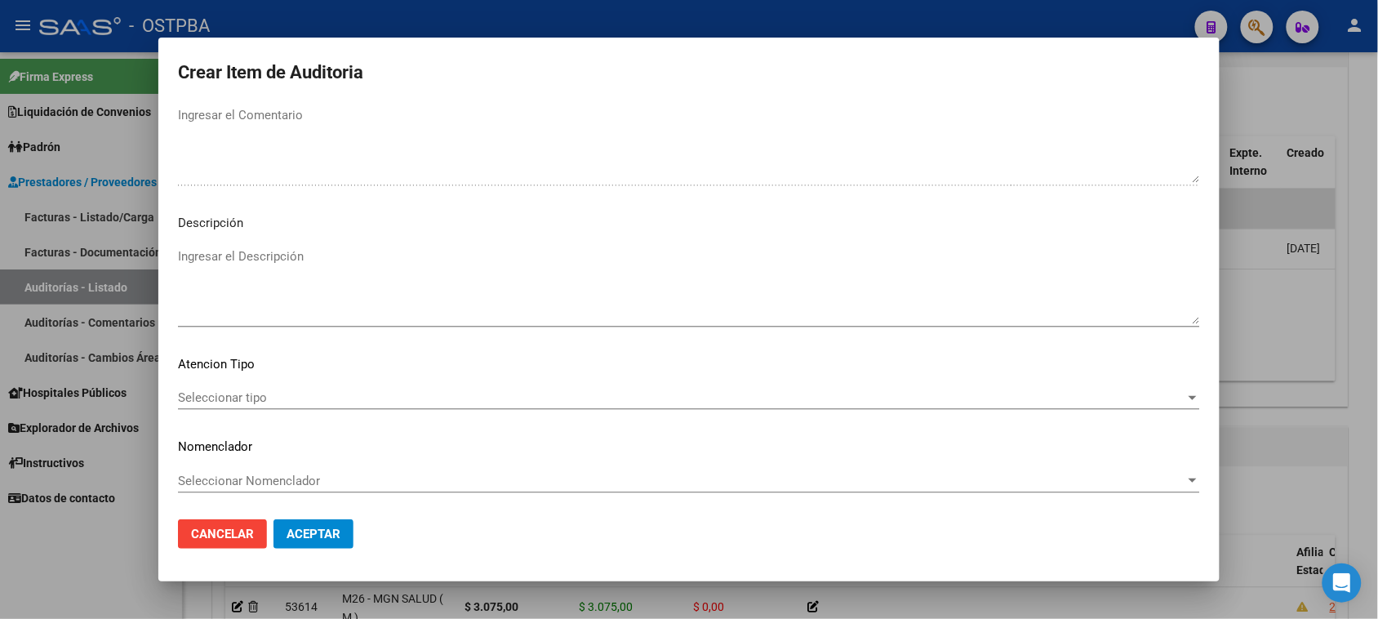
click at [263, 393] on span "Seleccionar tipo" at bounding box center [681, 397] width 1007 height 15
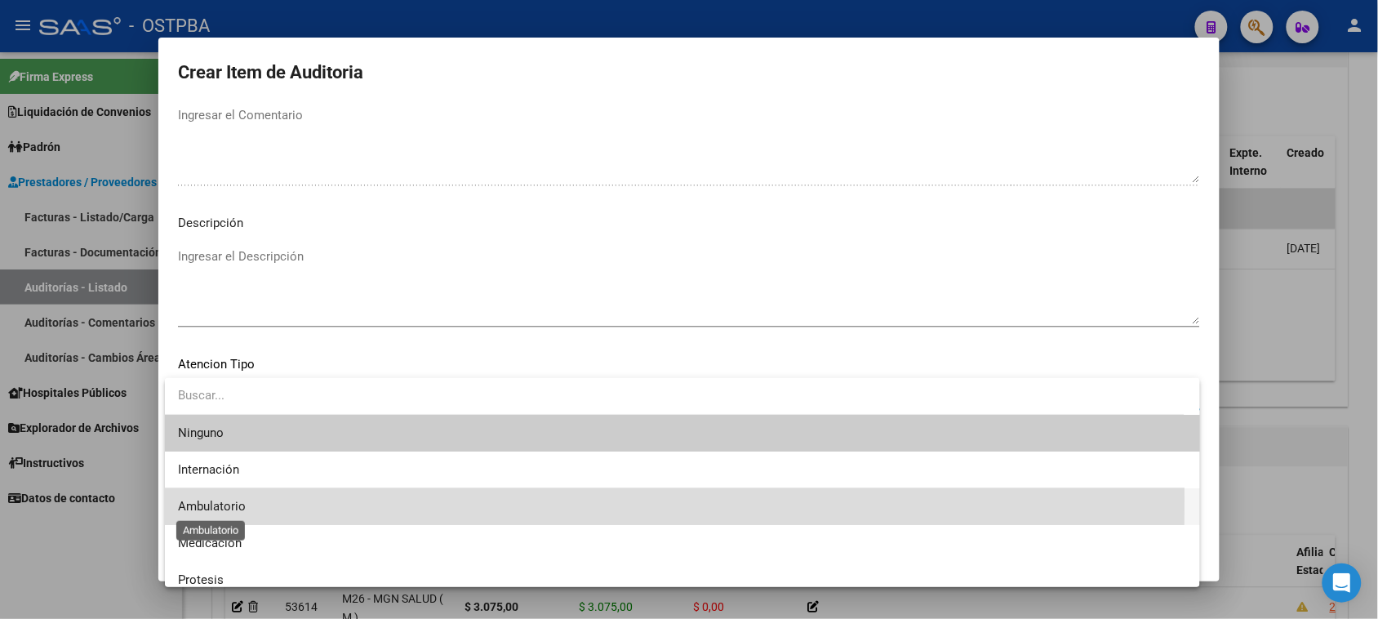
click at [237, 499] on span "Ambulatorio" at bounding box center [212, 506] width 68 height 15
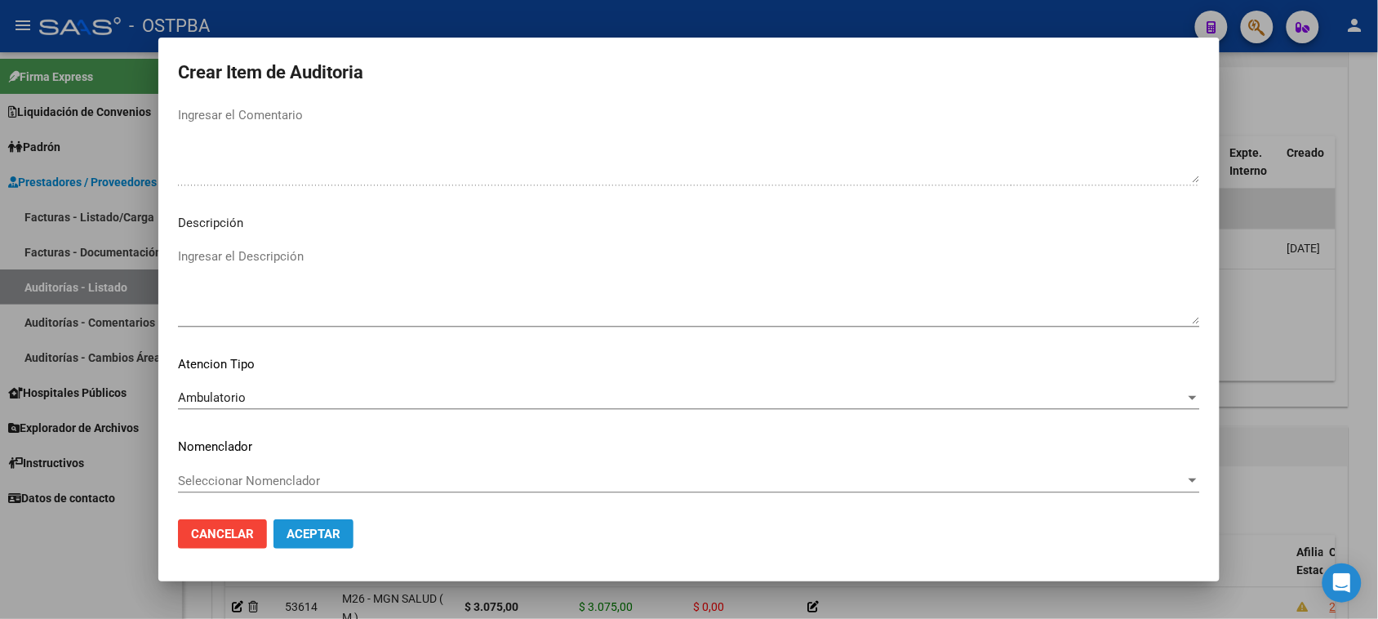
click at [295, 535] on span "Aceptar" at bounding box center [313, 533] width 54 height 15
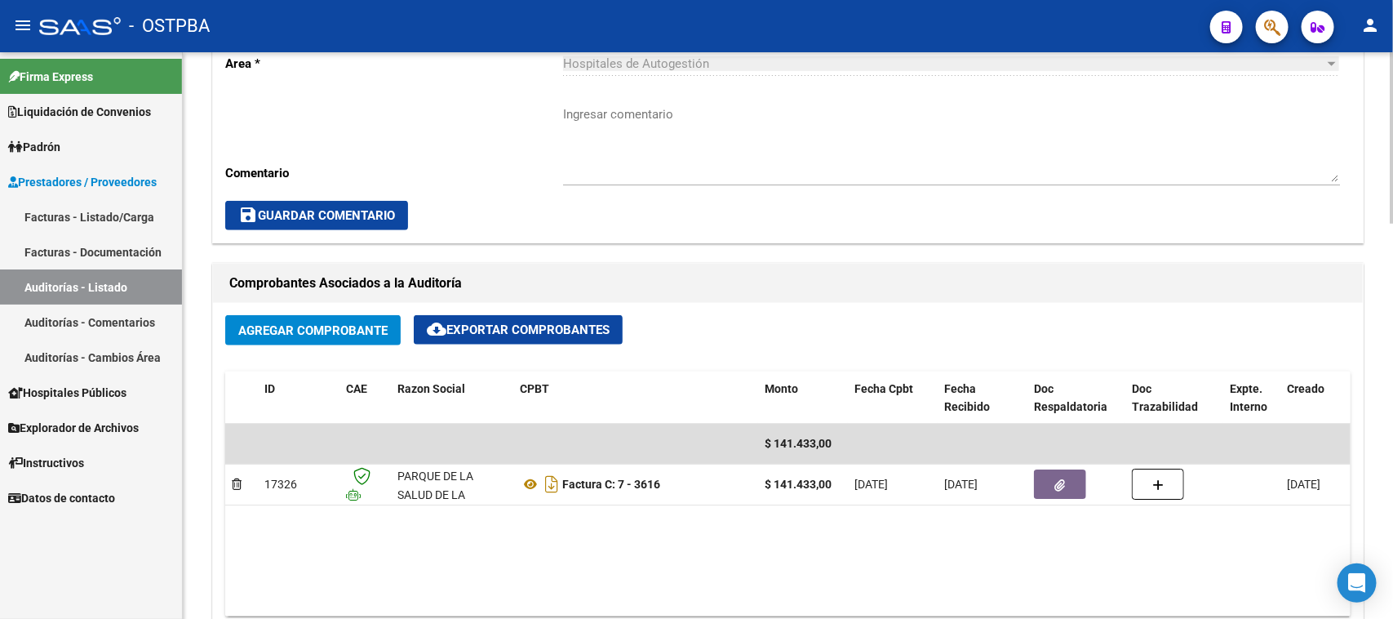
scroll to position [612, 0]
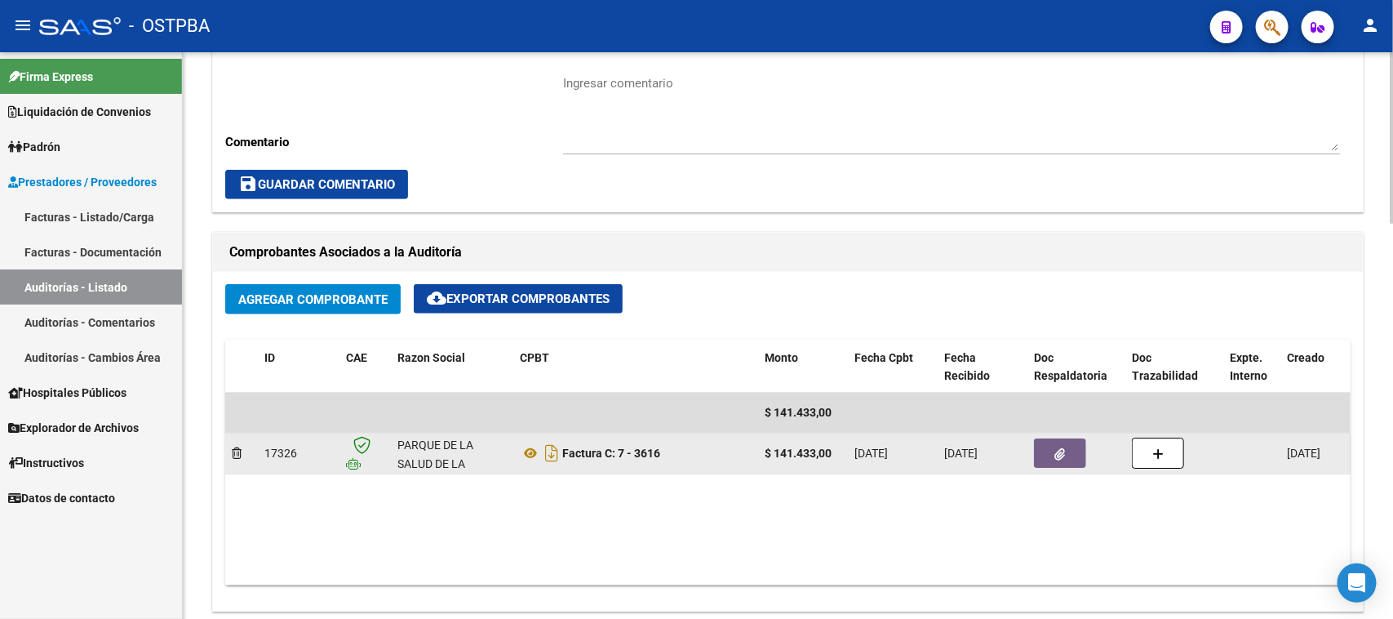
click at [1058, 455] on icon "button" at bounding box center [1060, 454] width 11 height 12
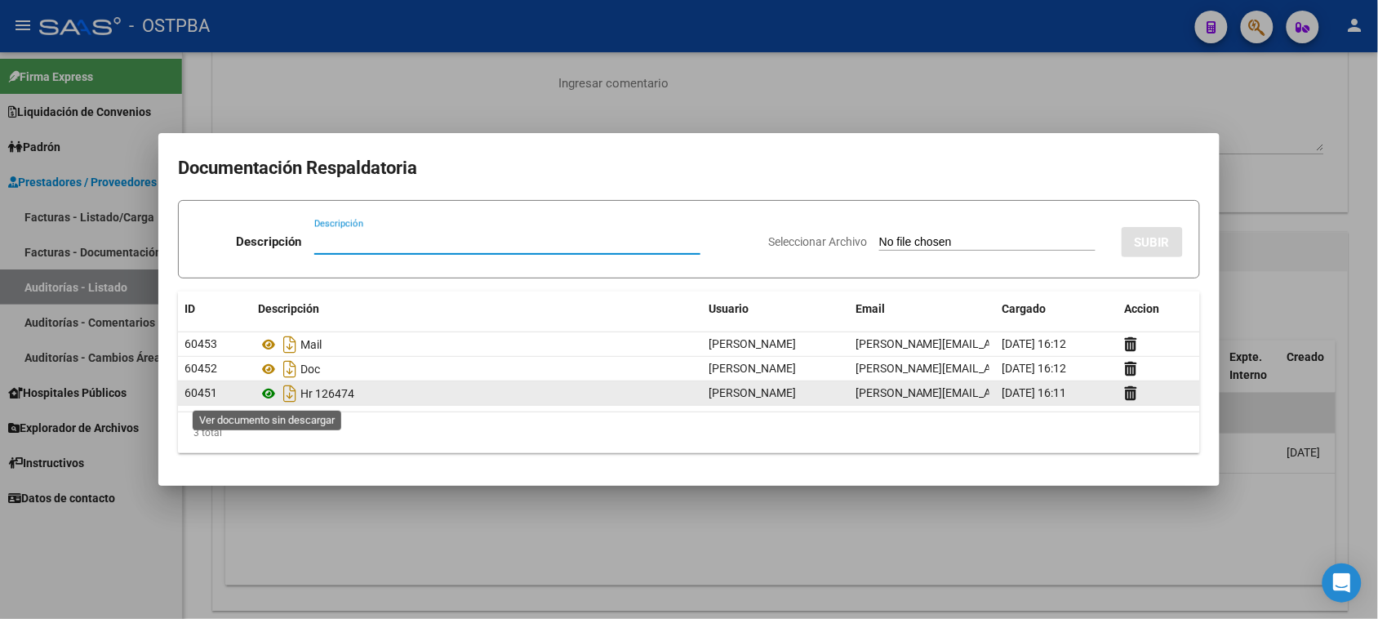
click at [268, 393] on icon at bounding box center [268, 394] width 21 height 20
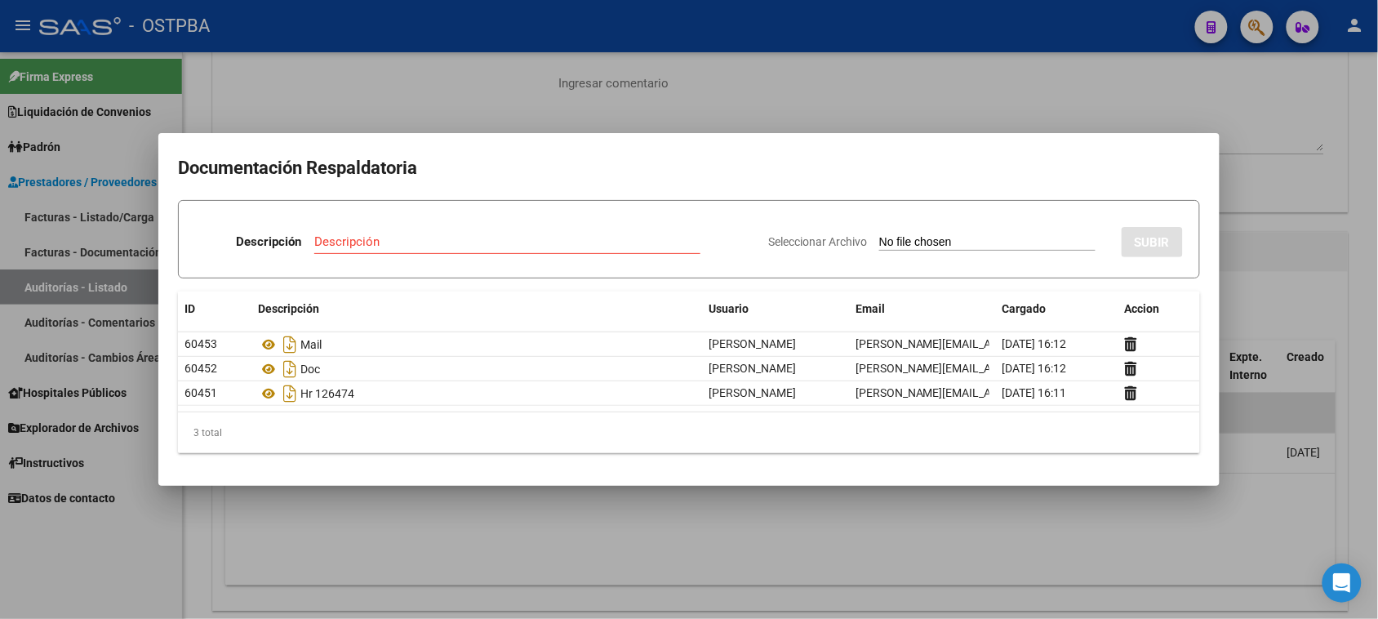
click at [103, 530] on div at bounding box center [689, 309] width 1378 height 619
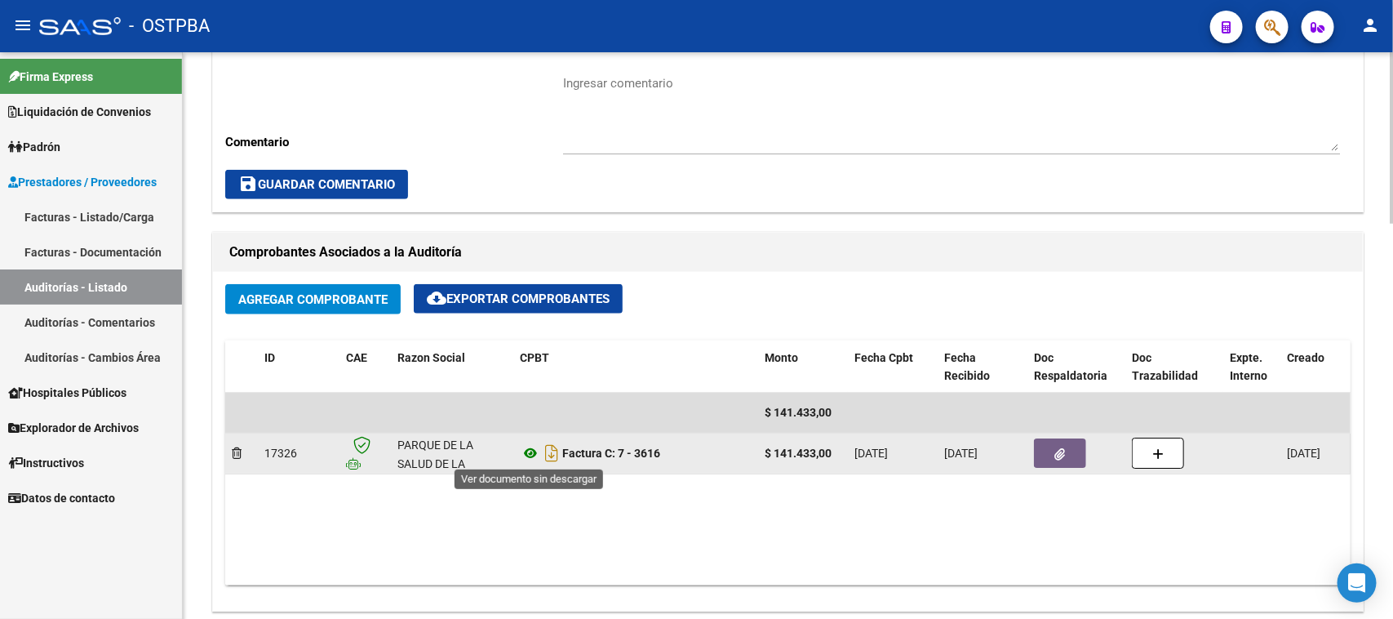
click at [526, 457] on icon at bounding box center [530, 453] width 21 height 20
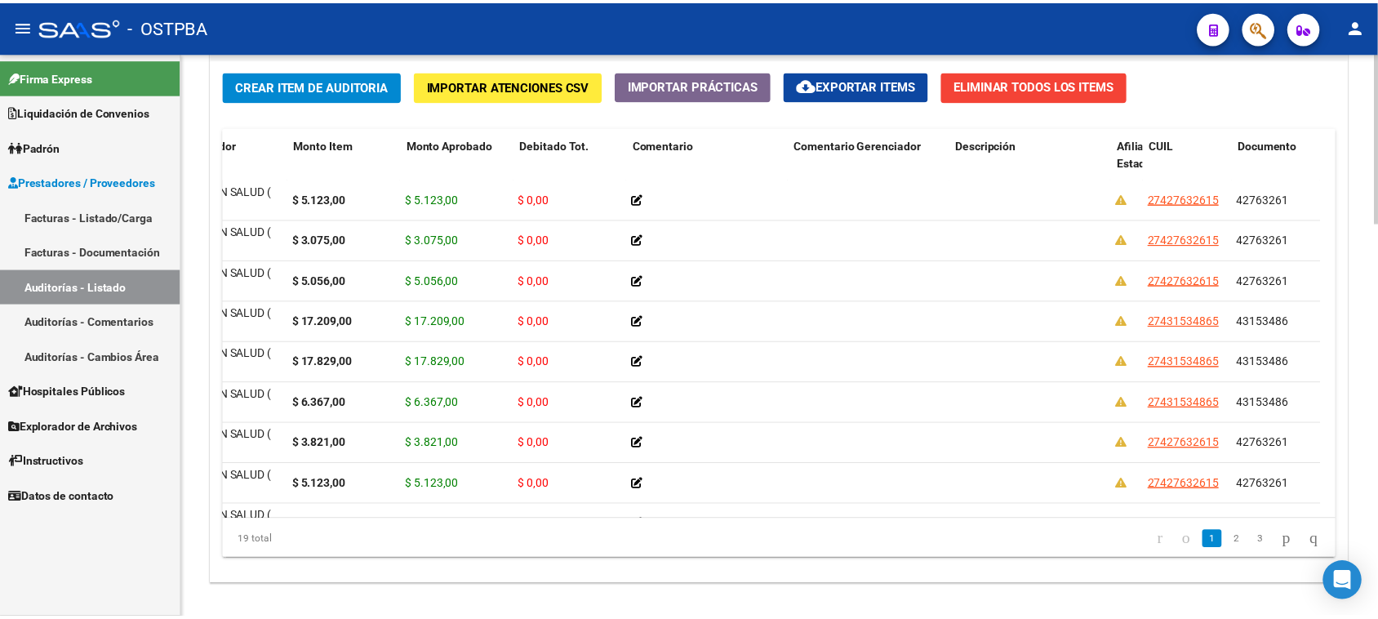
scroll to position [0, 316]
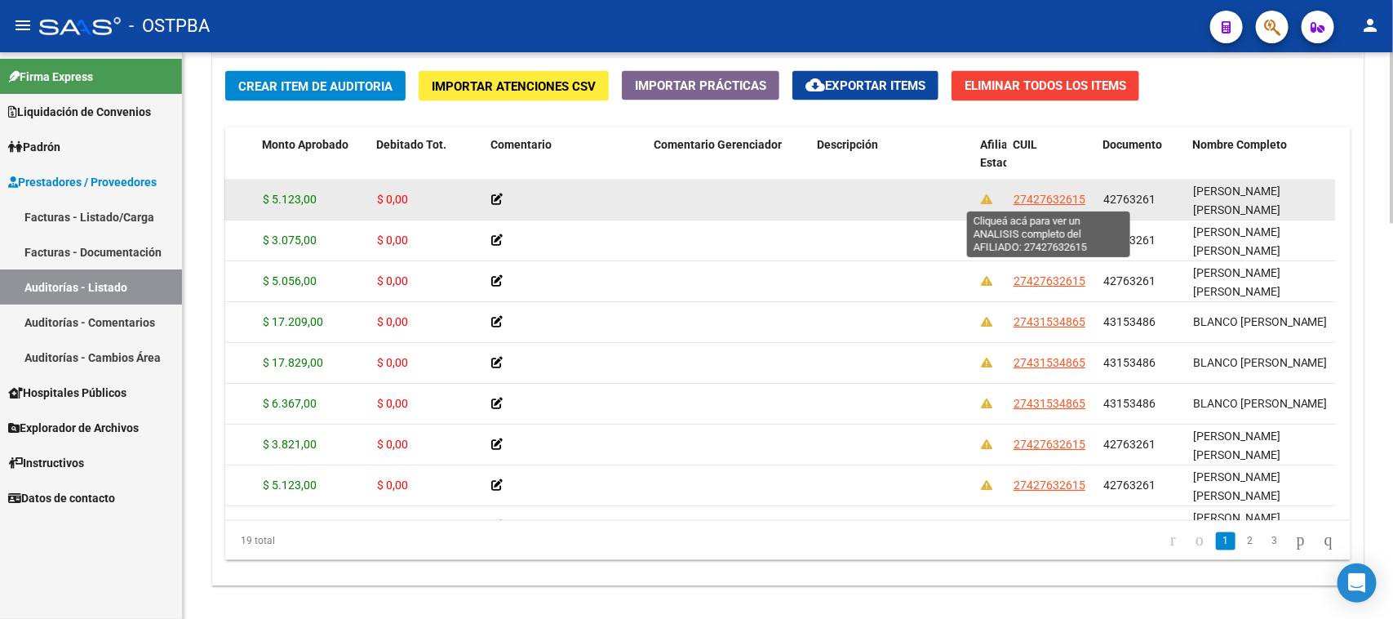
click at [1054, 197] on span "27427632615" at bounding box center [1050, 199] width 72 height 13
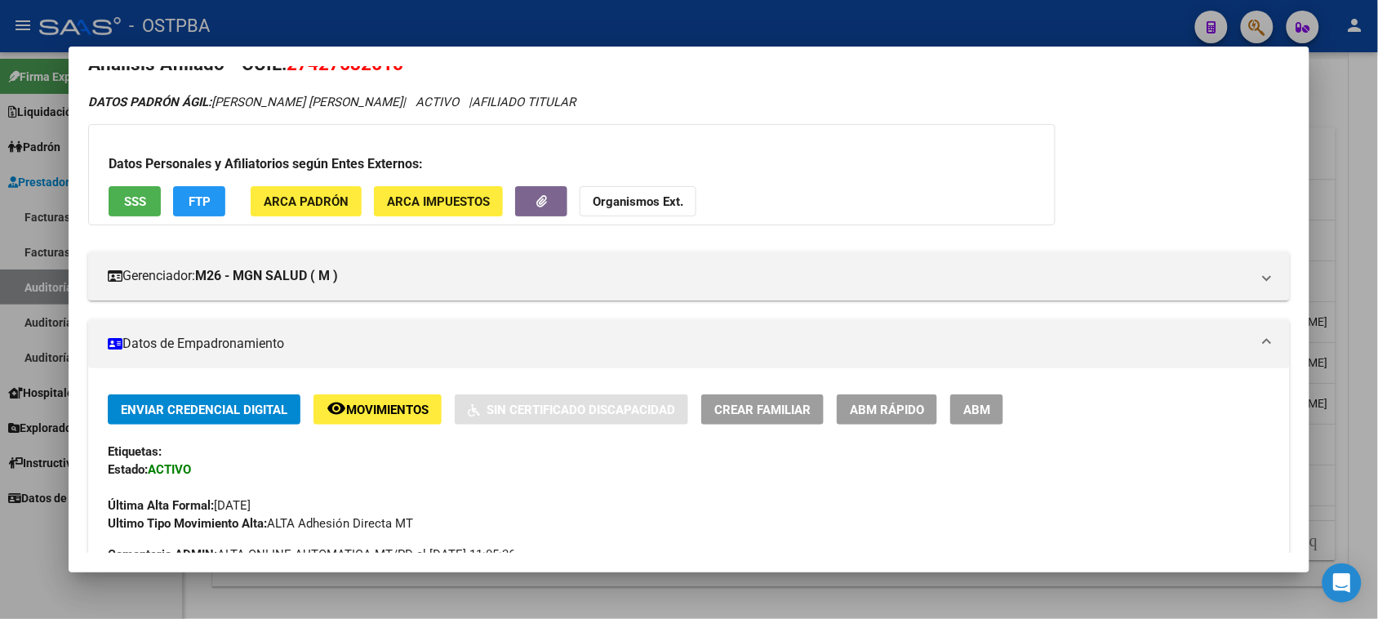
scroll to position [0, 0]
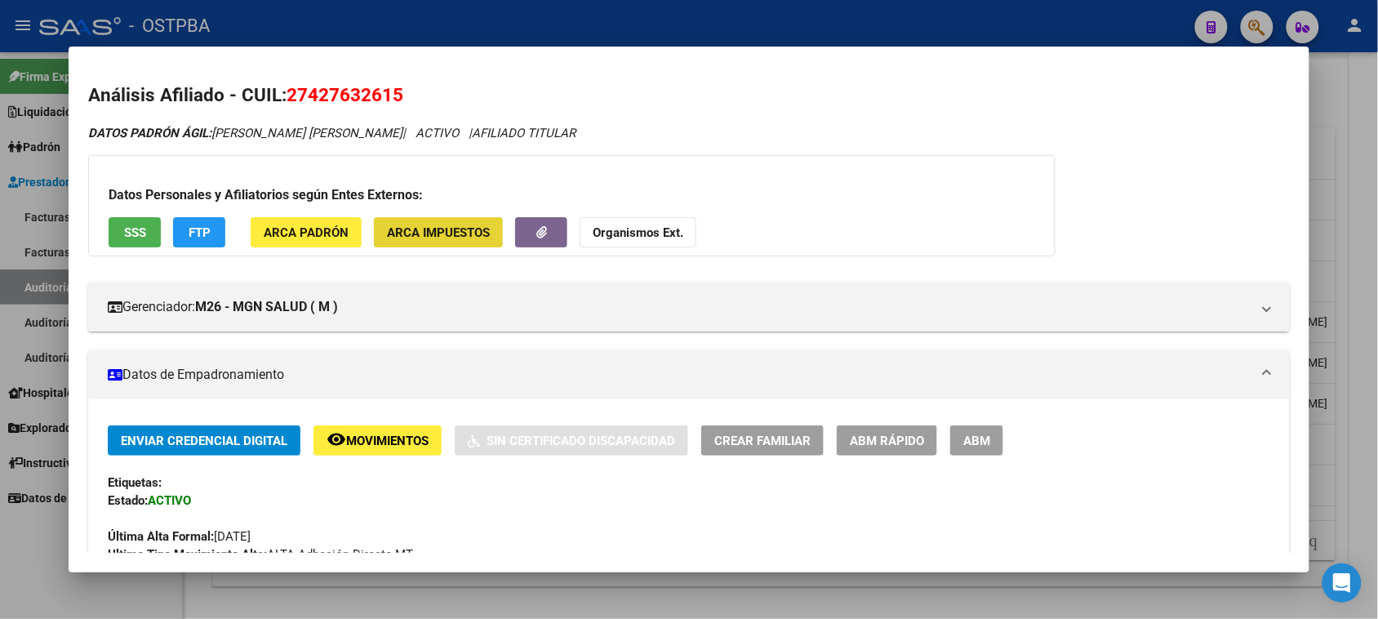
click at [415, 231] on span "ARCA Impuestos" at bounding box center [438, 232] width 103 height 15
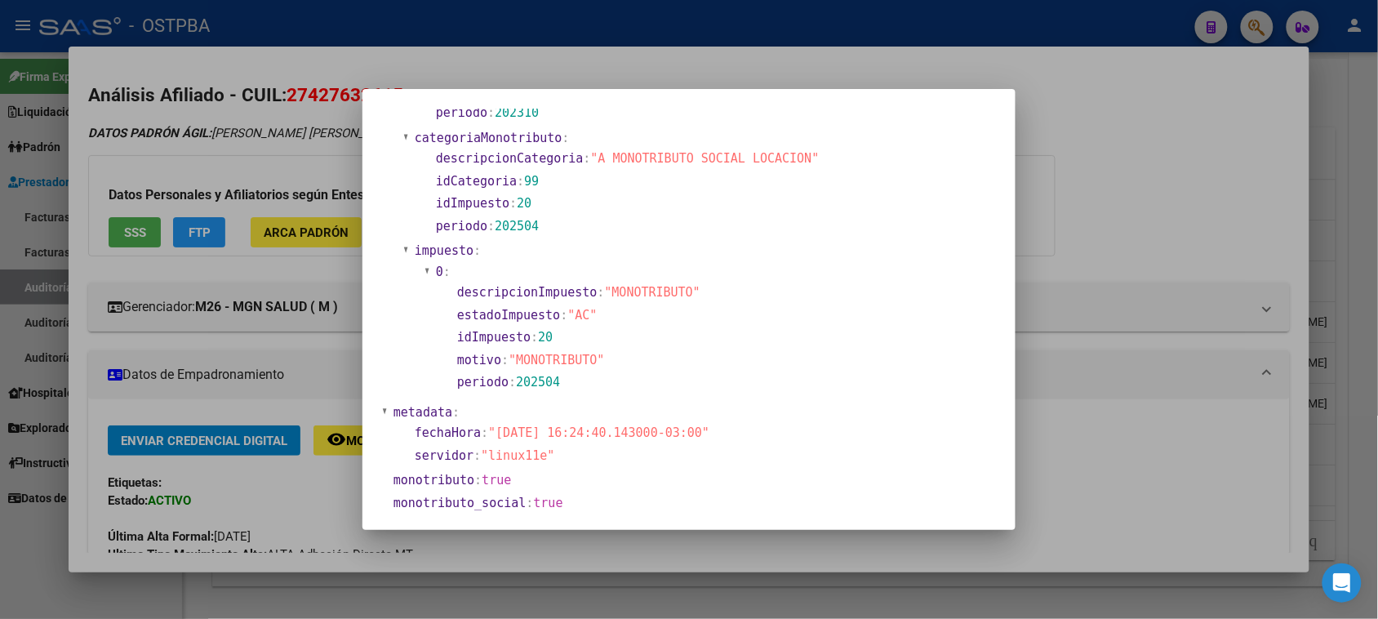
scroll to position [755, 0]
click at [273, 224] on div at bounding box center [689, 309] width 1378 height 619
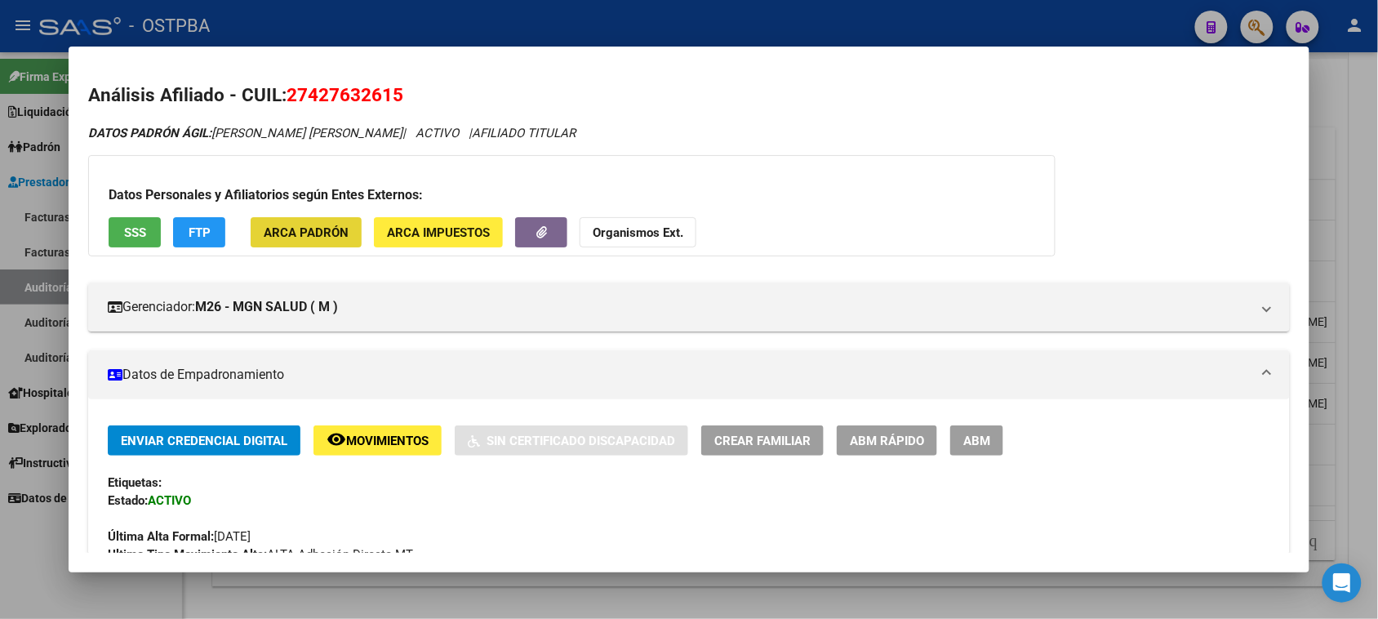
click at [308, 234] on span "ARCA Padrón" at bounding box center [306, 232] width 85 height 15
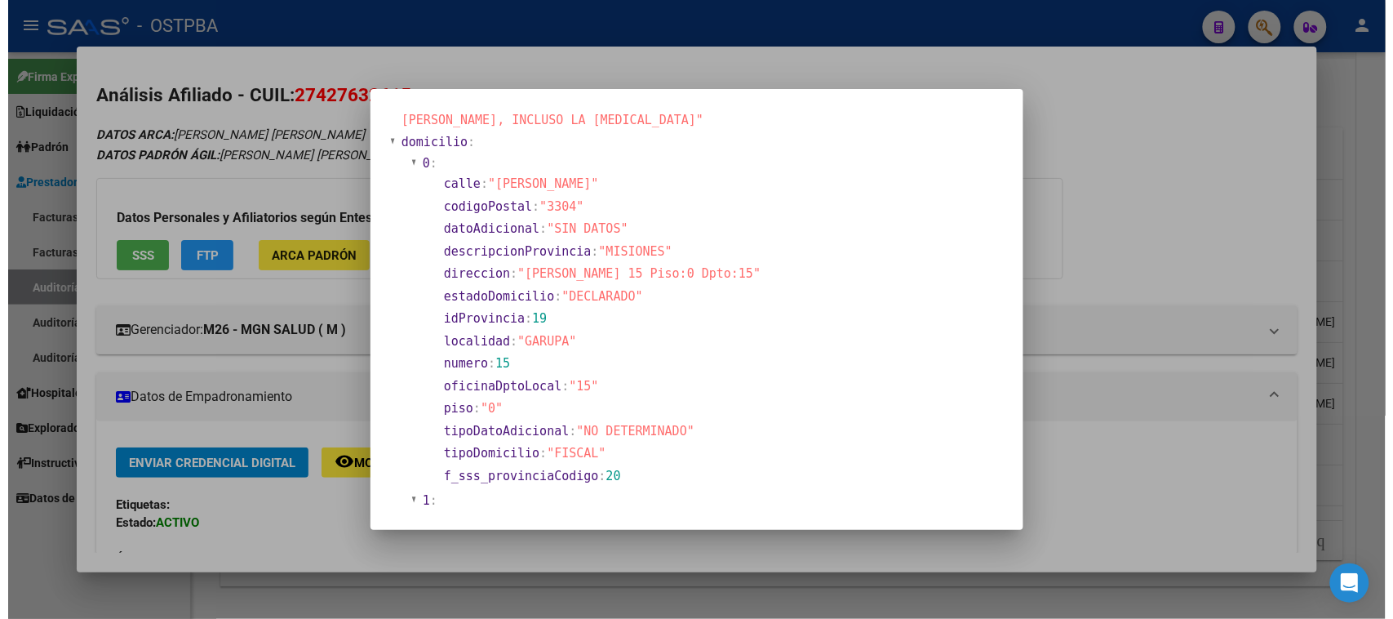
scroll to position [102, 0]
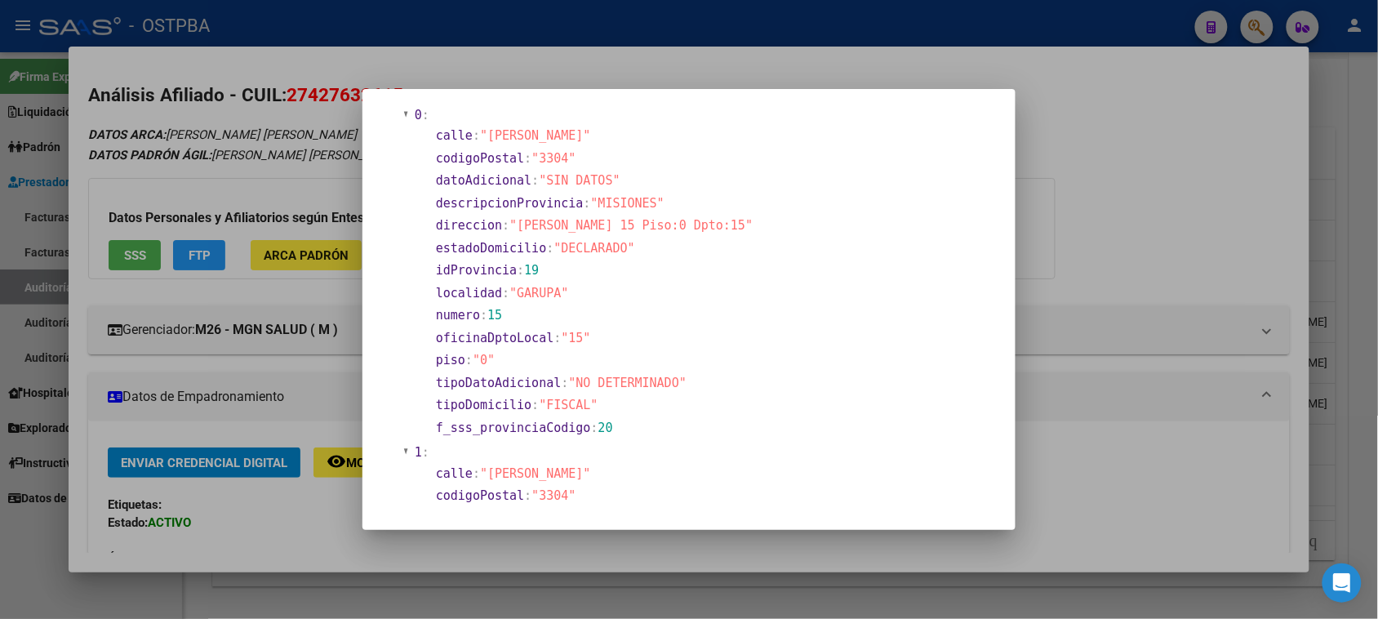
click at [292, 192] on div at bounding box center [689, 309] width 1378 height 619
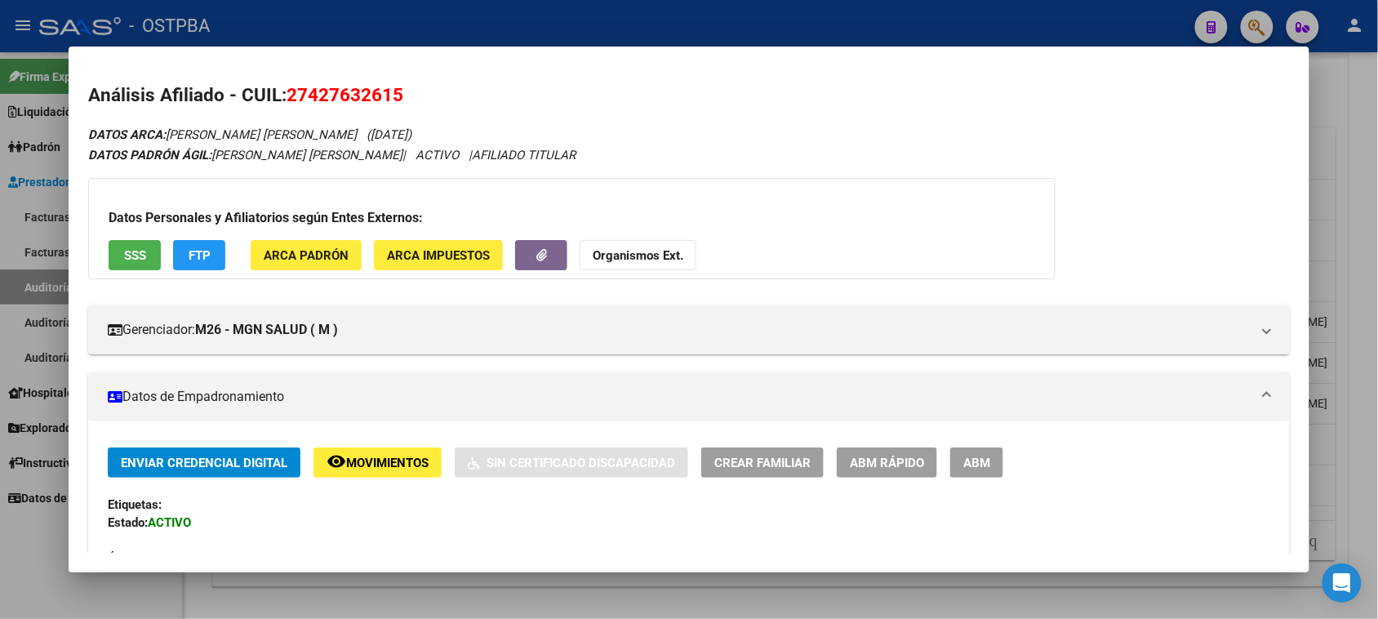
click at [26, 283] on div at bounding box center [689, 309] width 1378 height 619
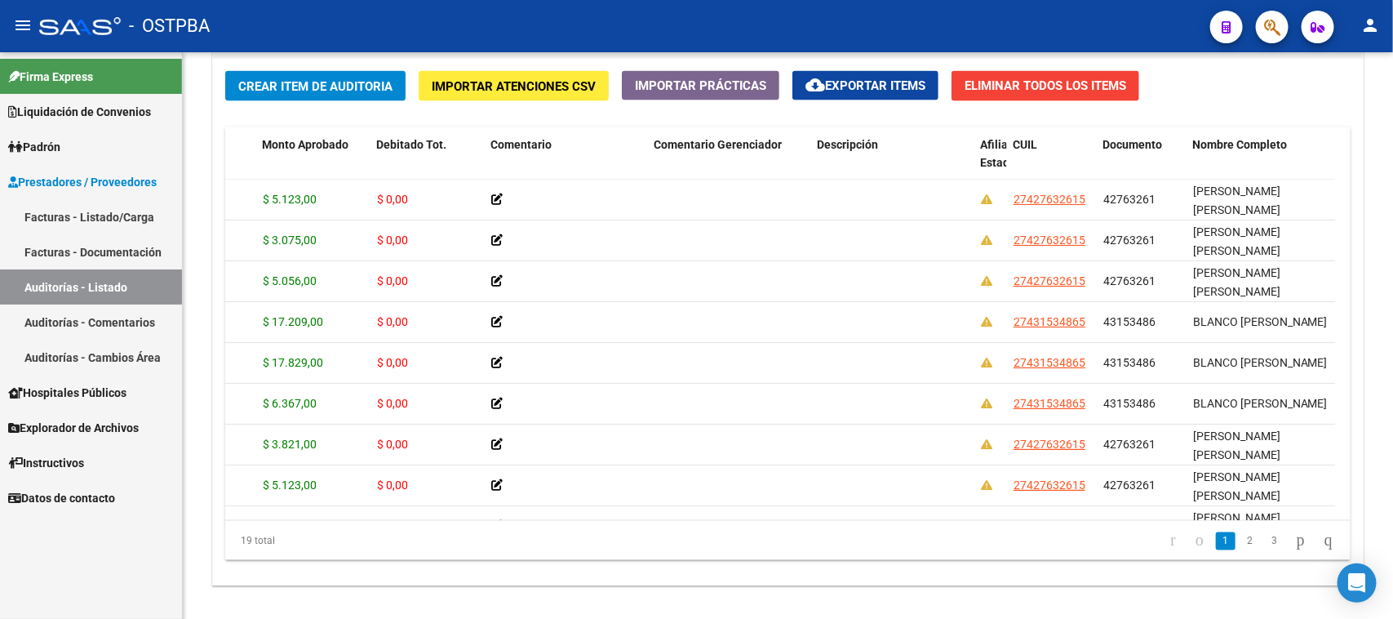
click at [26, 283] on link "Auditorías - Listado" at bounding box center [91, 286] width 182 height 35
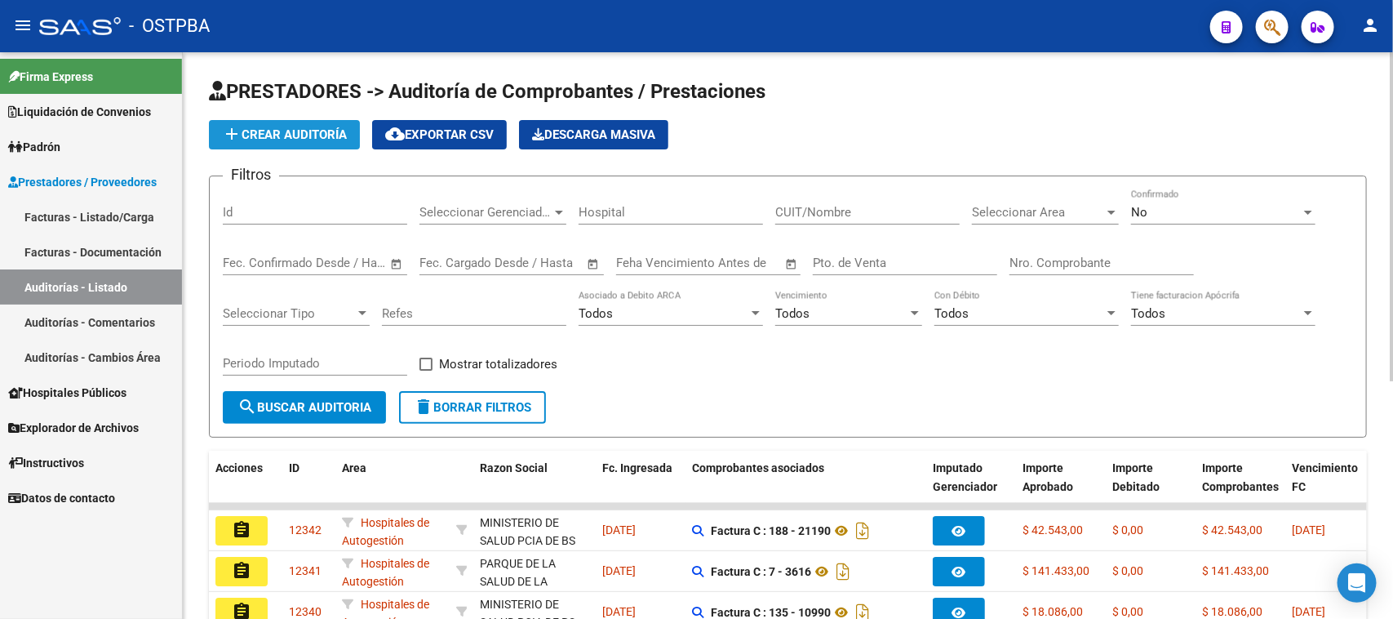
click at [288, 133] on span "add Crear Auditoría" at bounding box center [284, 134] width 125 height 15
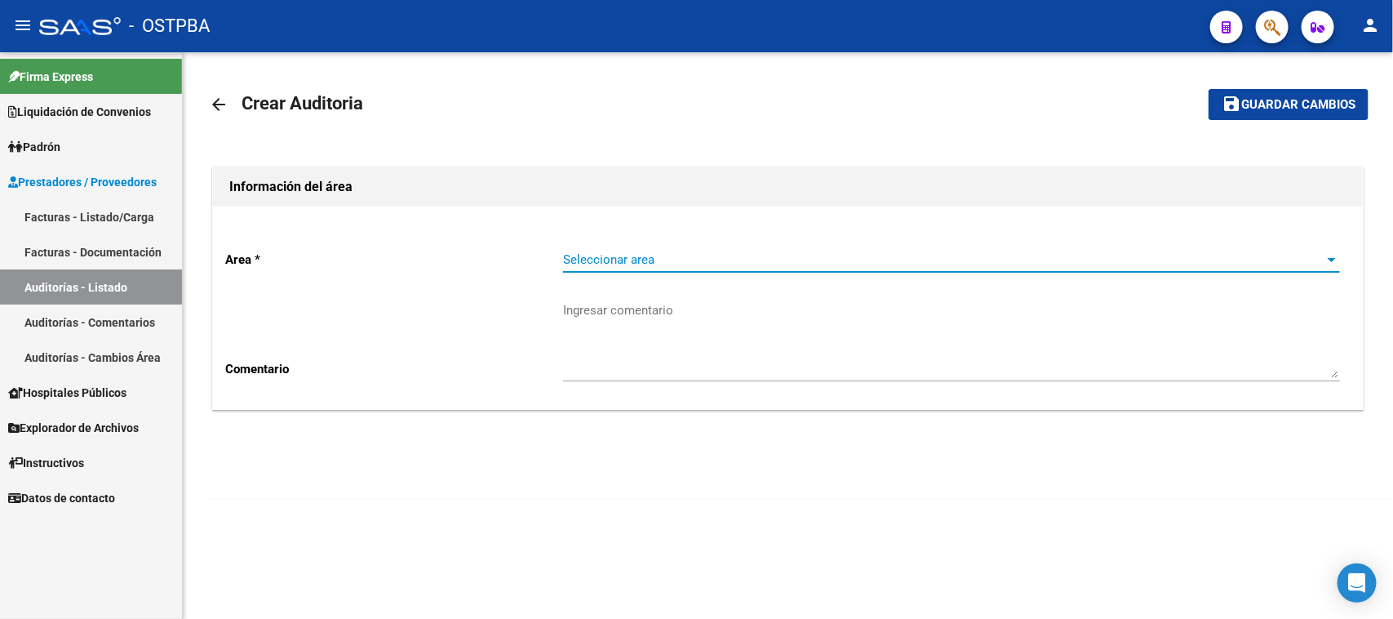
click at [718, 259] on span "Seleccionar area" at bounding box center [944, 259] width 762 height 15
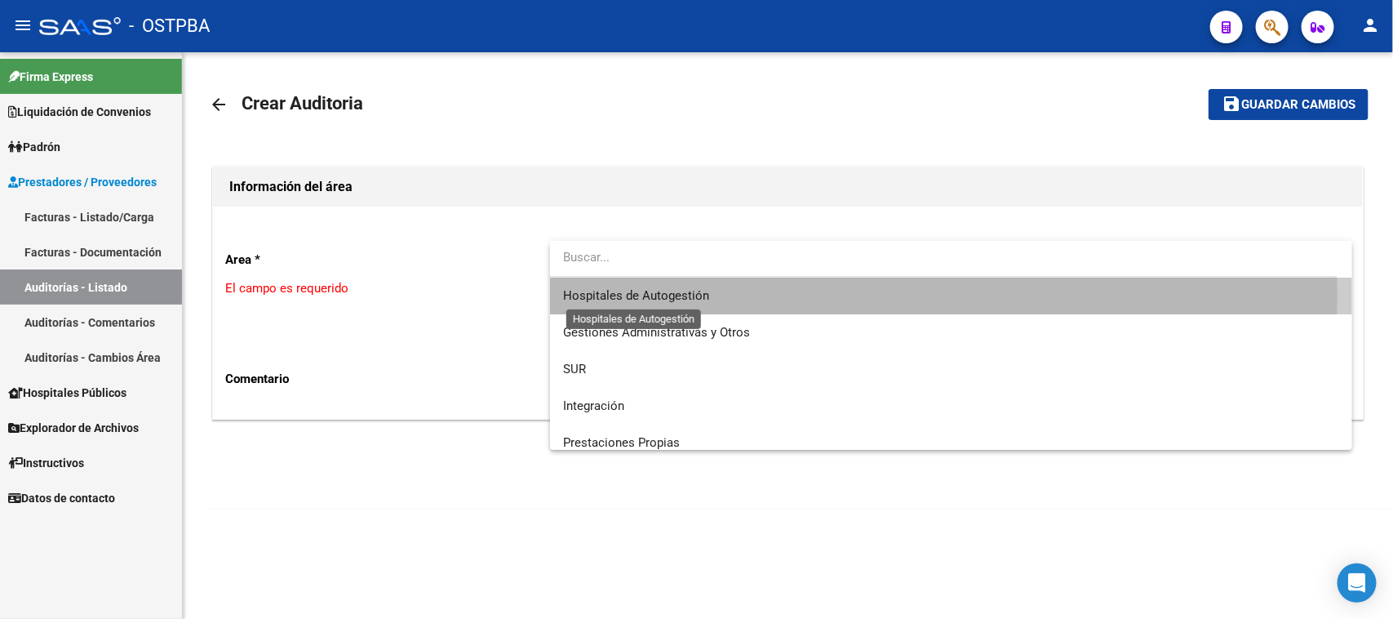
click at [635, 295] on span "Hospitales de Autogestión" at bounding box center [636, 295] width 146 height 15
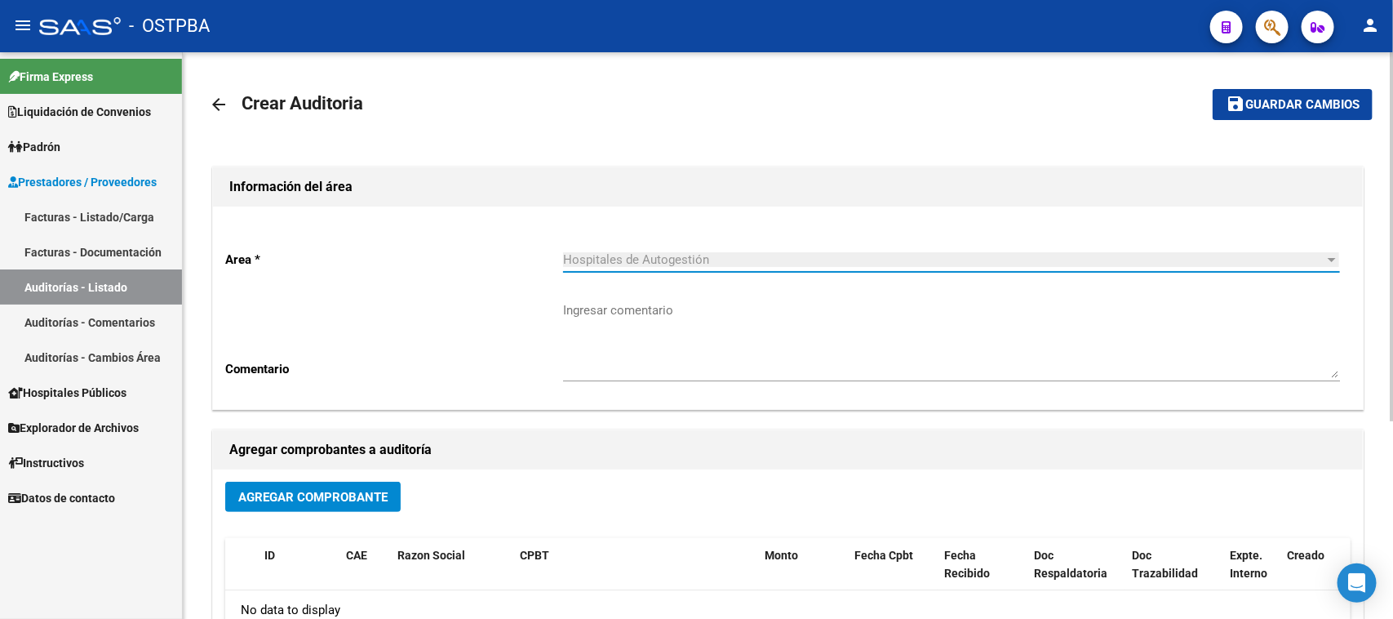
click at [371, 495] on span "Agregar Comprobante" at bounding box center [312, 497] width 149 height 15
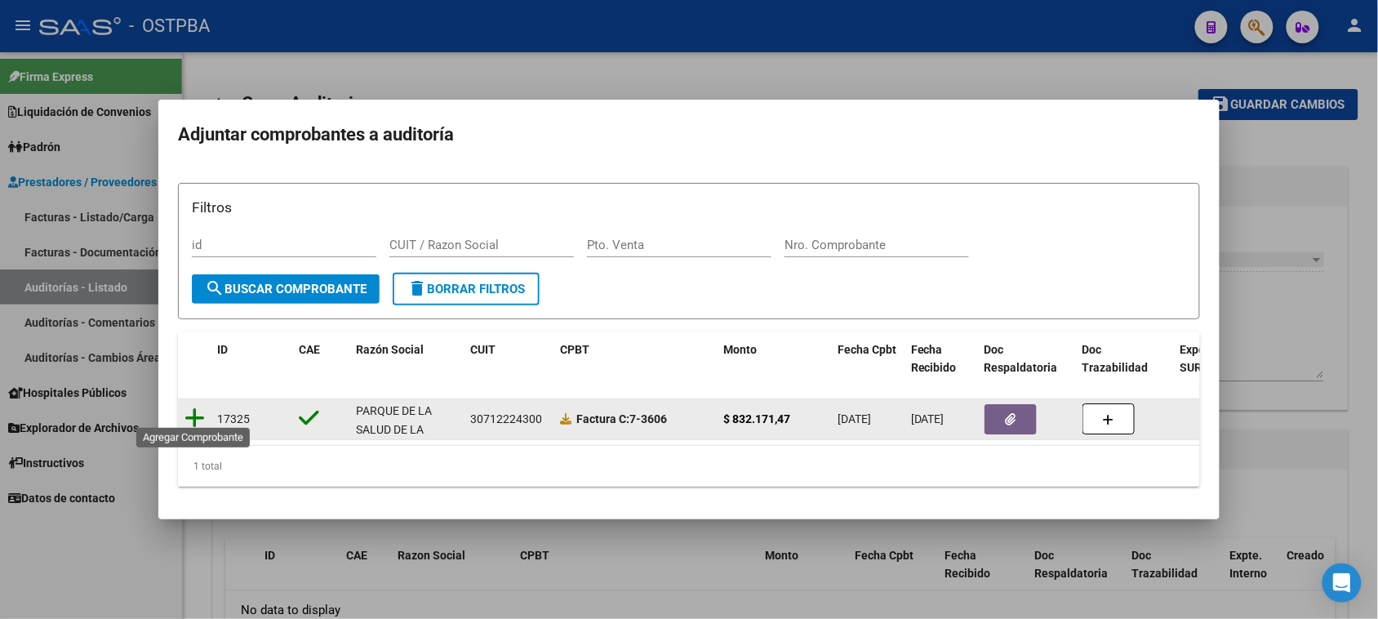
click at [190, 406] on icon at bounding box center [194, 417] width 20 height 23
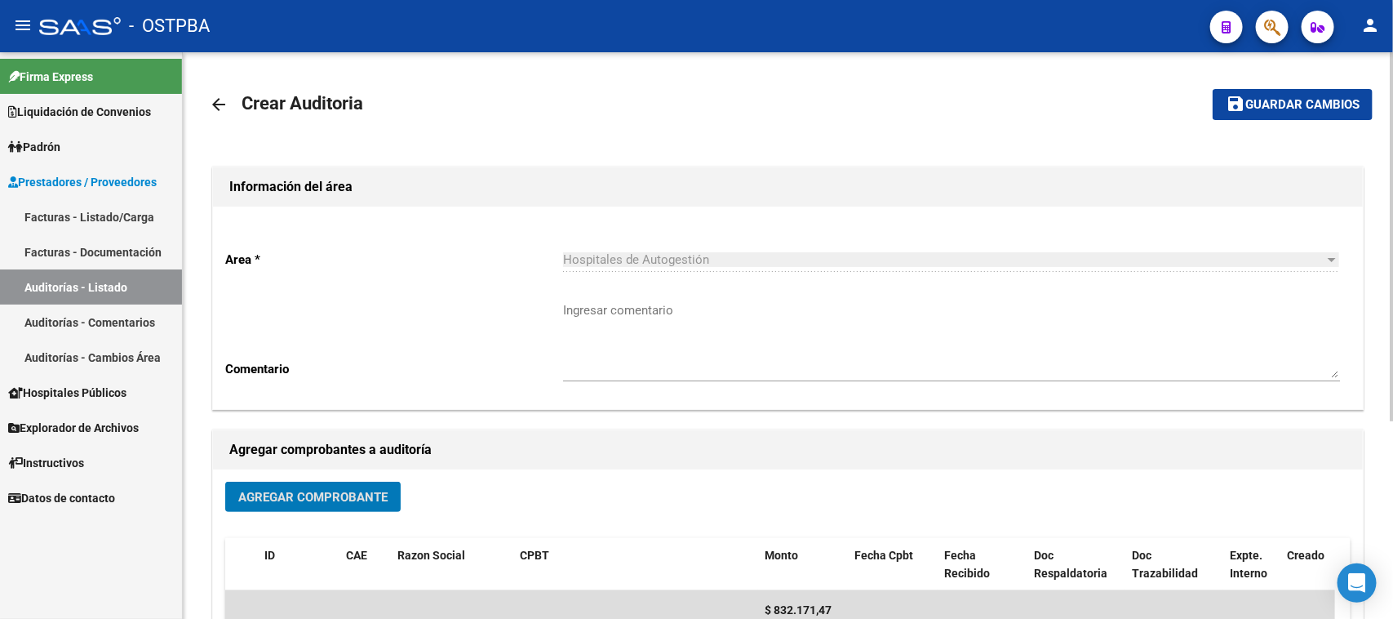
drag, startPoint x: 1267, startPoint y: 102, endPoint x: 1214, endPoint y: 106, distance: 52.4
click at [1251, 102] on span "Guardar cambios" at bounding box center [1302, 105] width 114 height 15
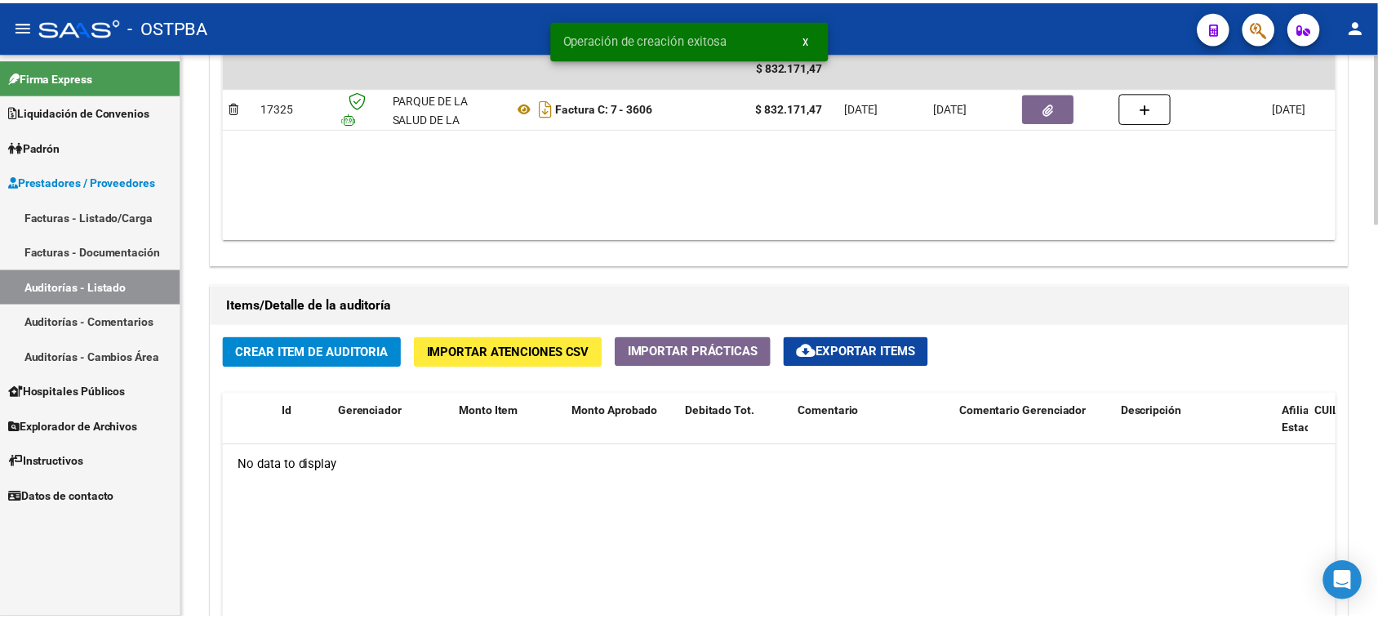
scroll to position [1122, 0]
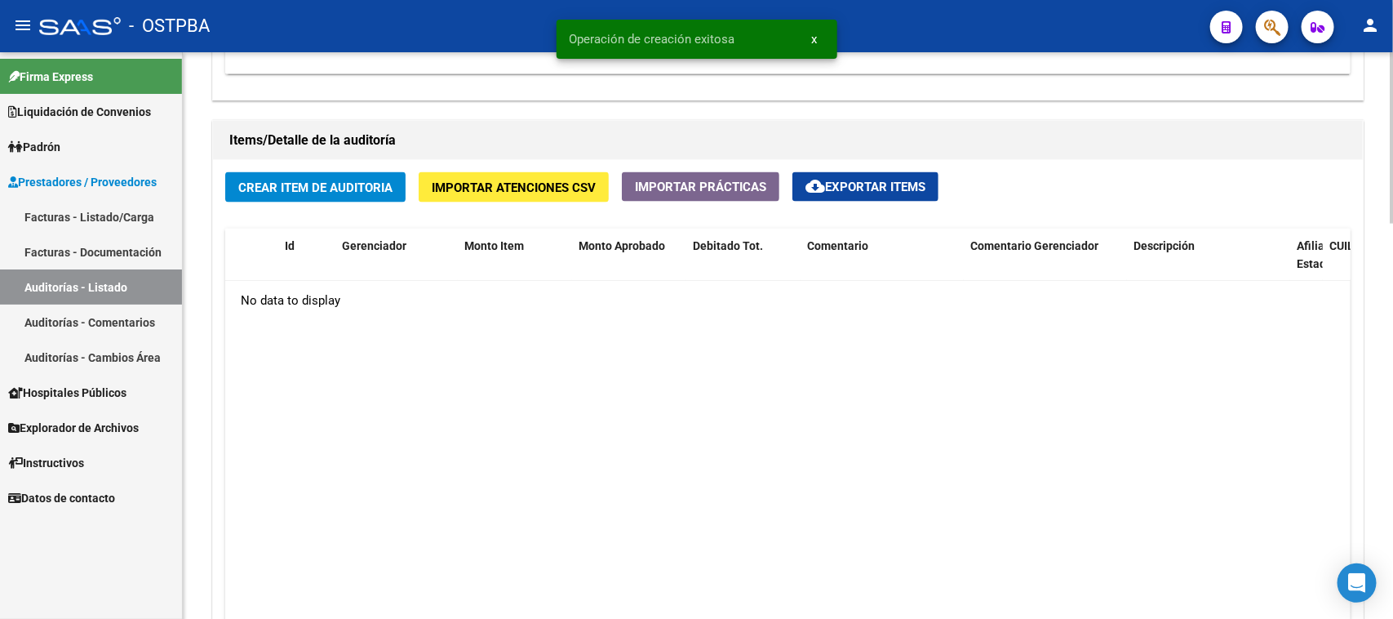
click at [365, 192] on span "Crear Item de Auditoria" at bounding box center [315, 187] width 154 height 15
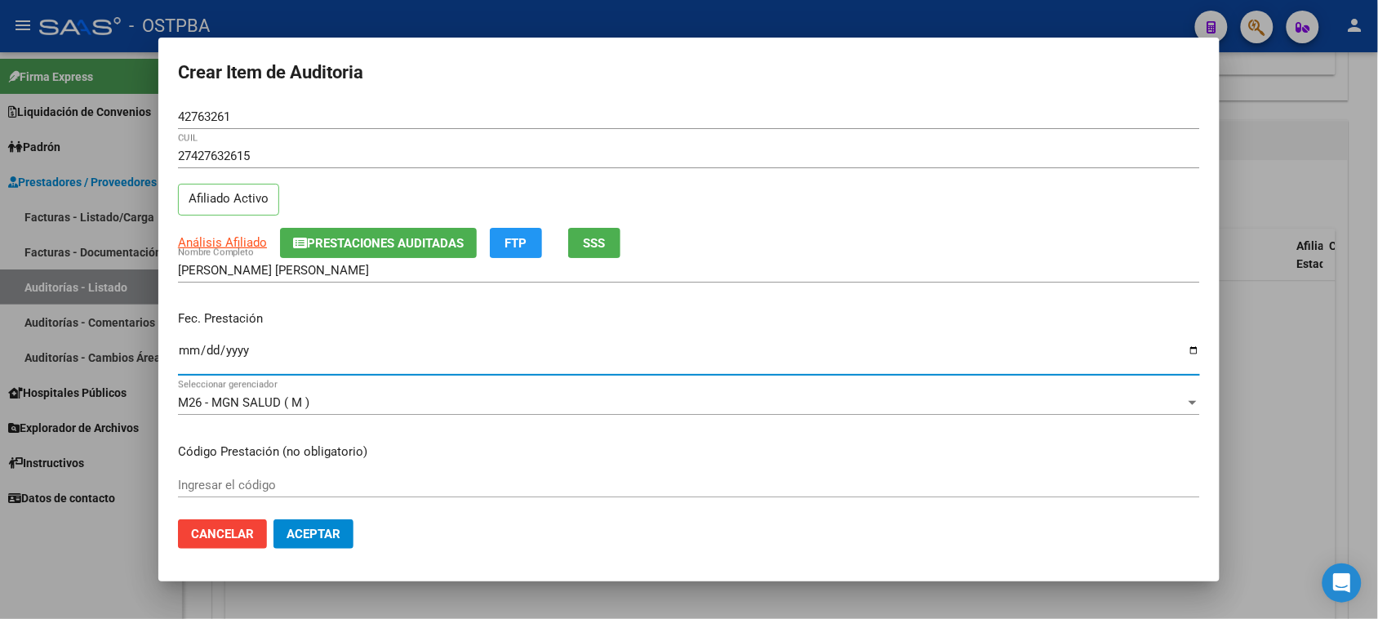
click at [184, 352] on input "Ingresar la fecha" at bounding box center [689, 357] width 1022 height 26
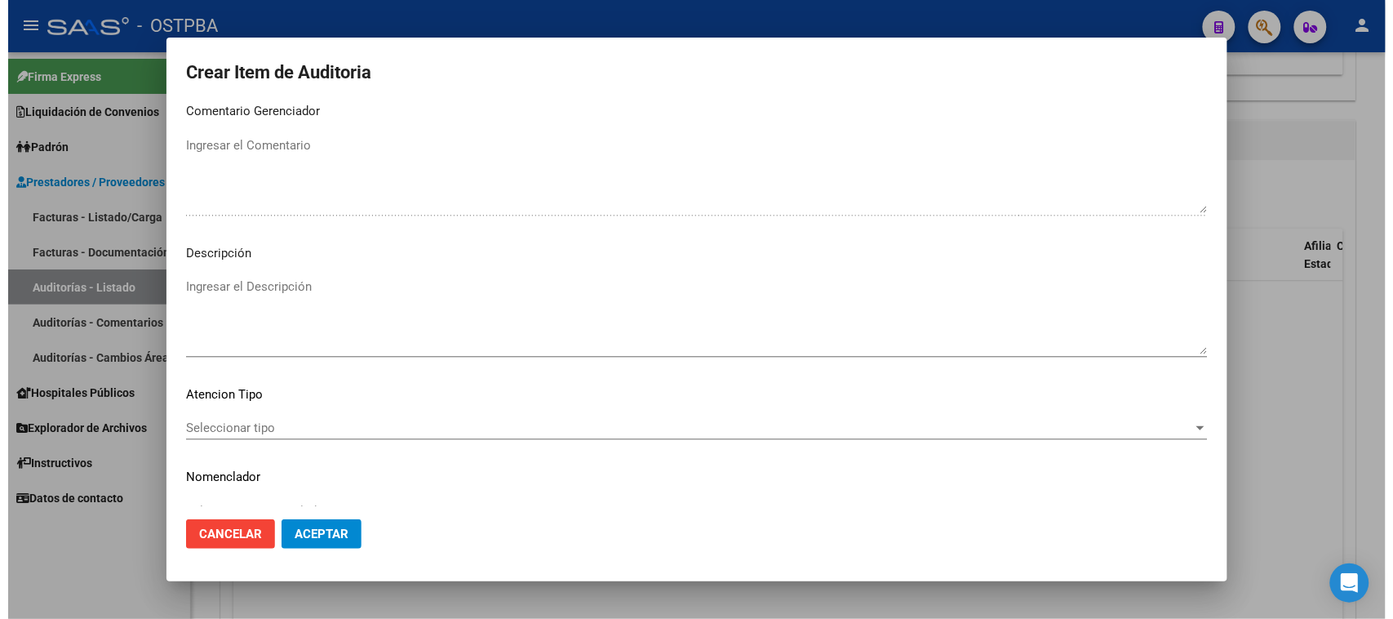
scroll to position [918, 0]
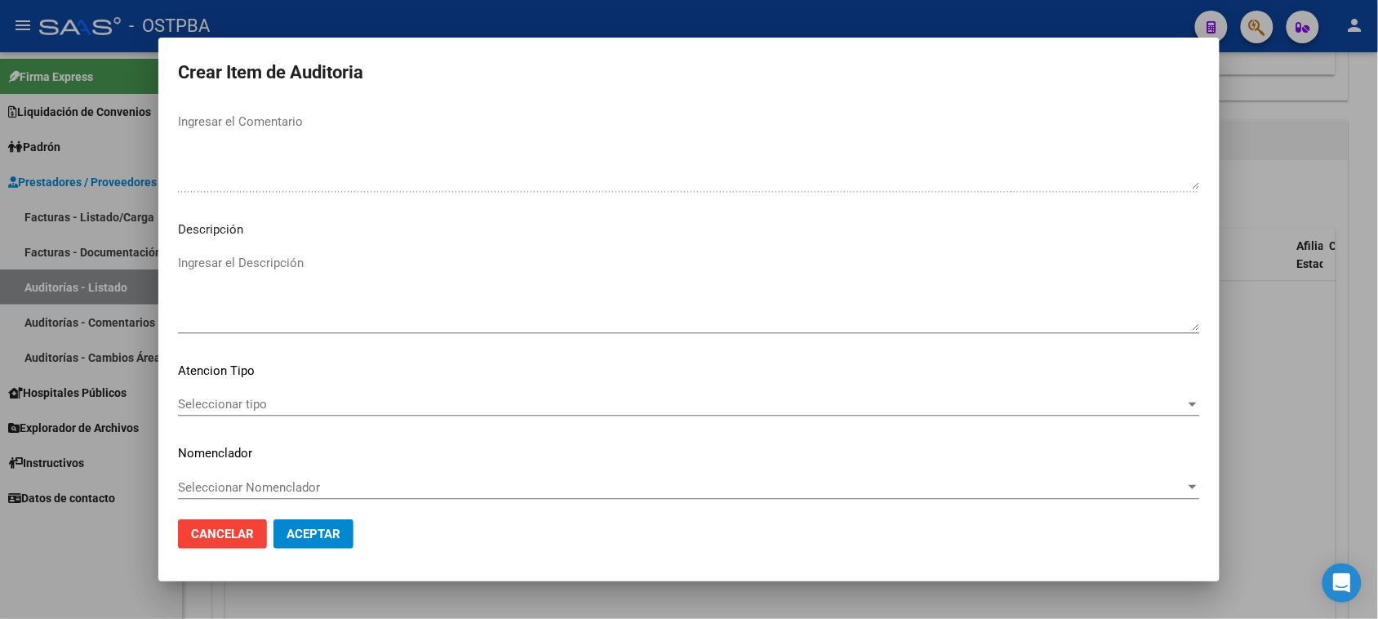
click at [225, 398] on span "Seleccionar tipo" at bounding box center [681, 404] width 1007 height 15
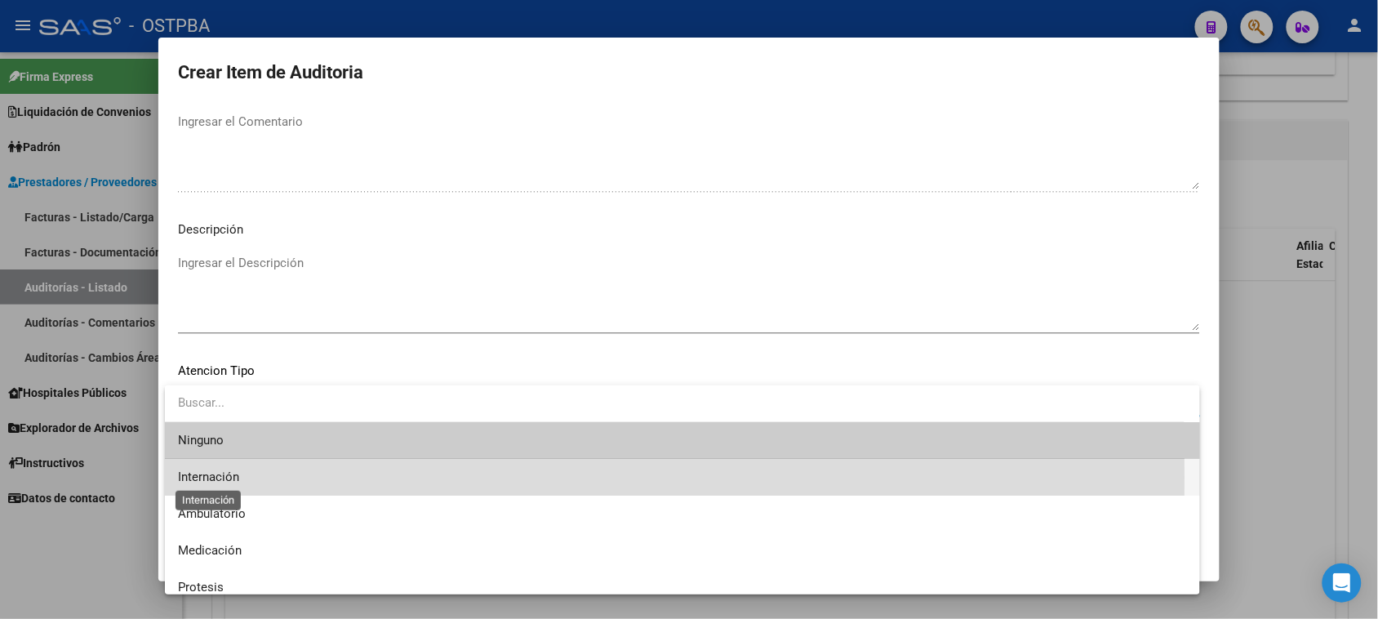
click at [217, 477] on span "Internación" at bounding box center [208, 476] width 61 height 15
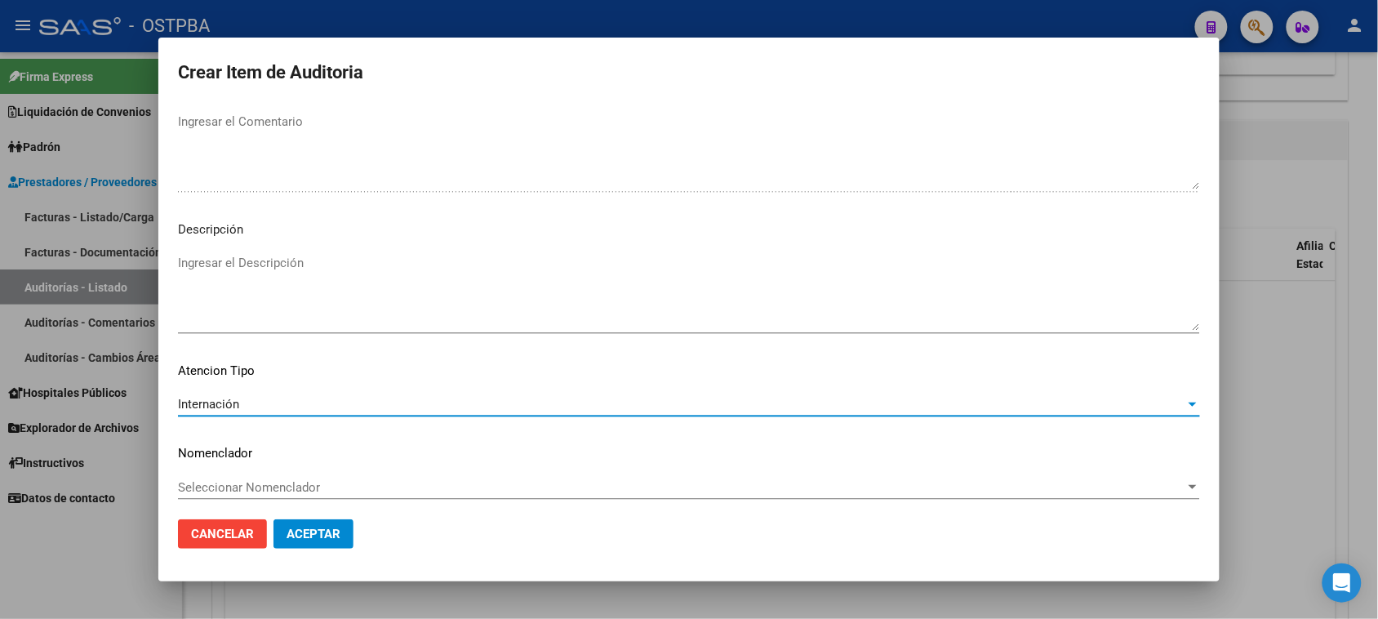
click at [324, 532] on span "Aceptar" at bounding box center [313, 533] width 54 height 15
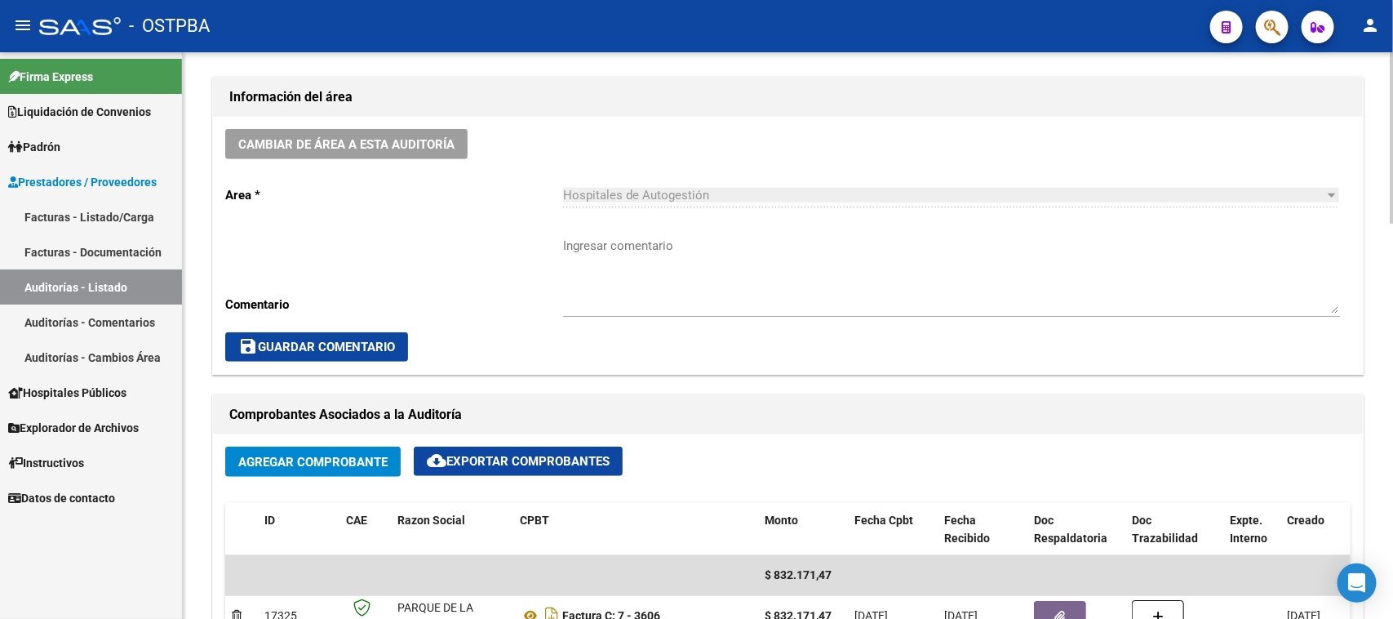
scroll to position [510, 0]
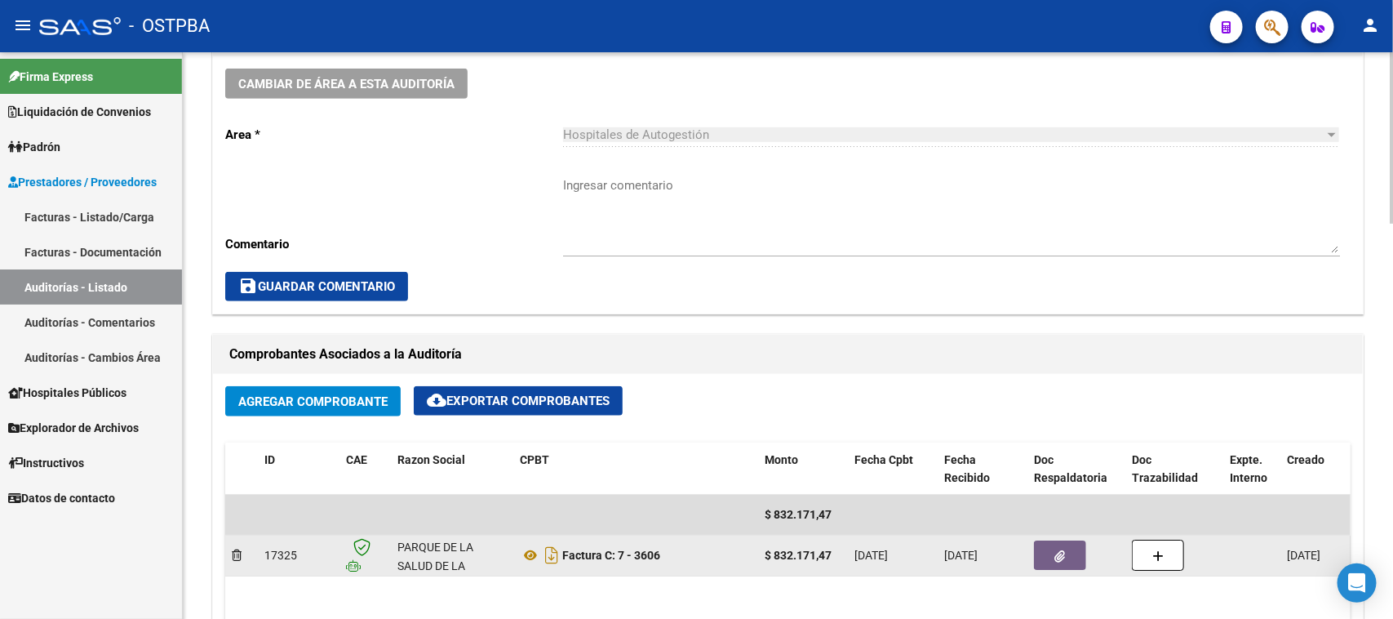
click at [1053, 561] on button "button" at bounding box center [1060, 554] width 52 height 29
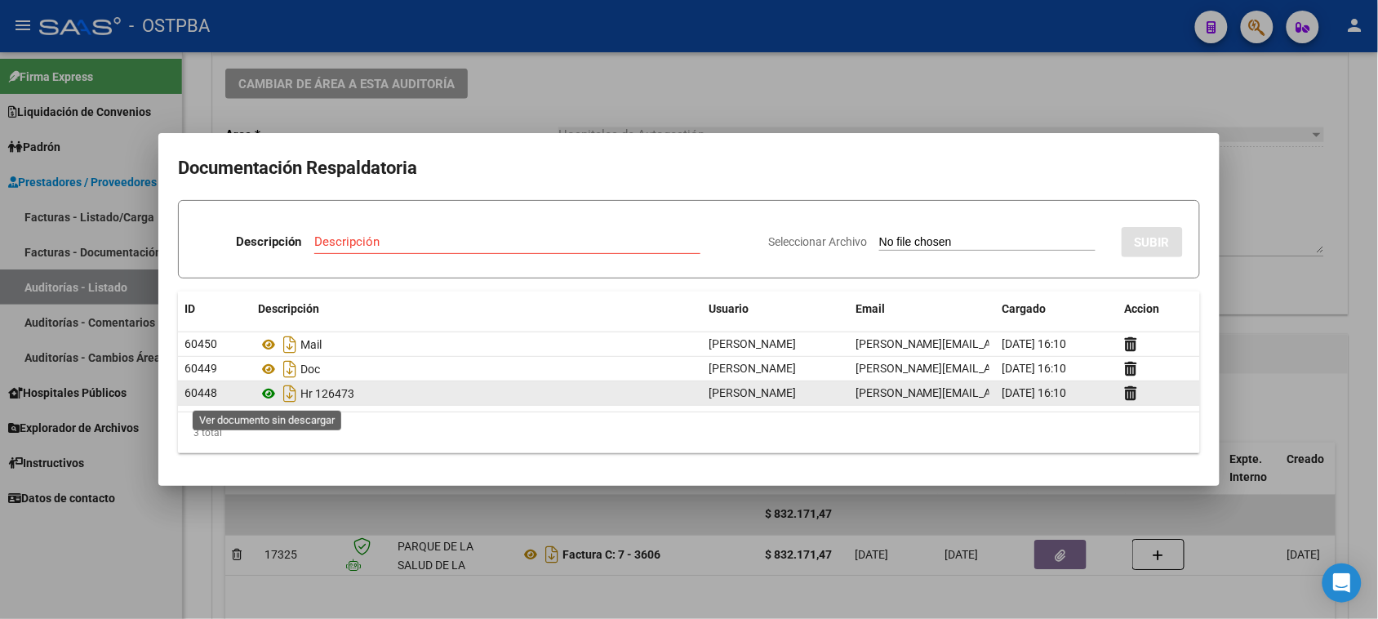
click at [268, 396] on icon at bounding box center [268, 394] width 21 height 20
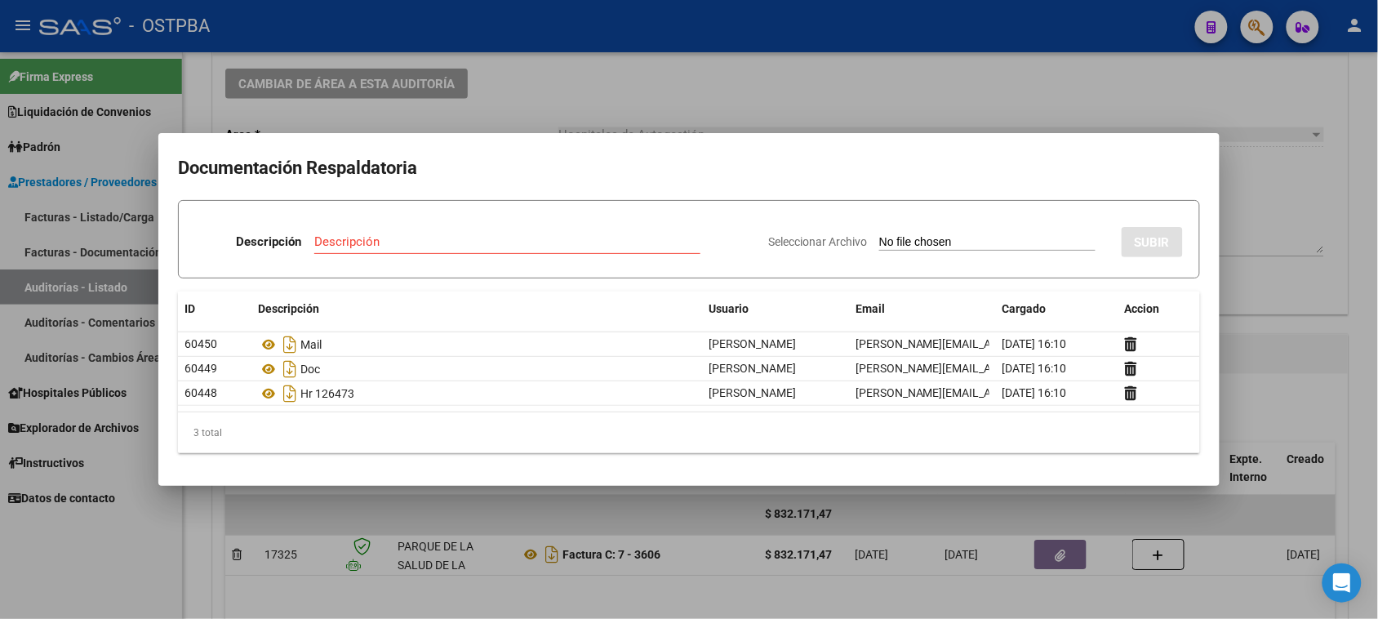
click at [135, 537] on div at bounding box center [689, 309] width 1378 height 619
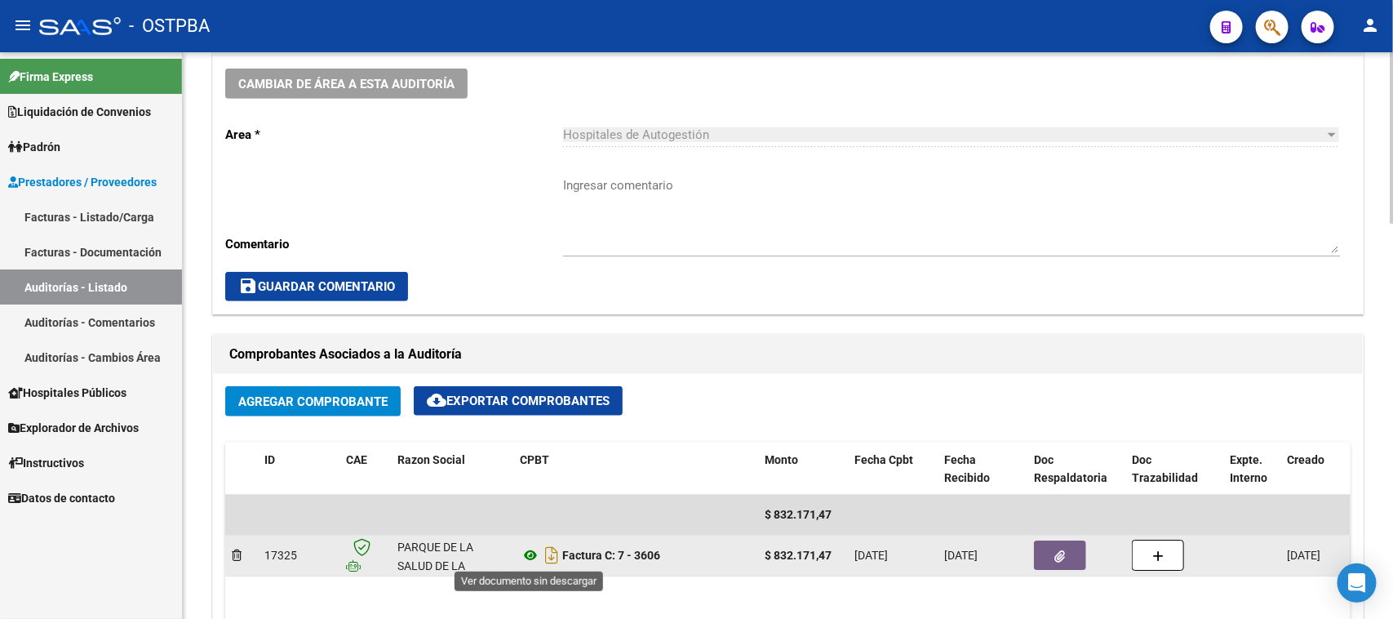
click at [529, 555] on icon at bounding box center [530, 555] width 21 height 20
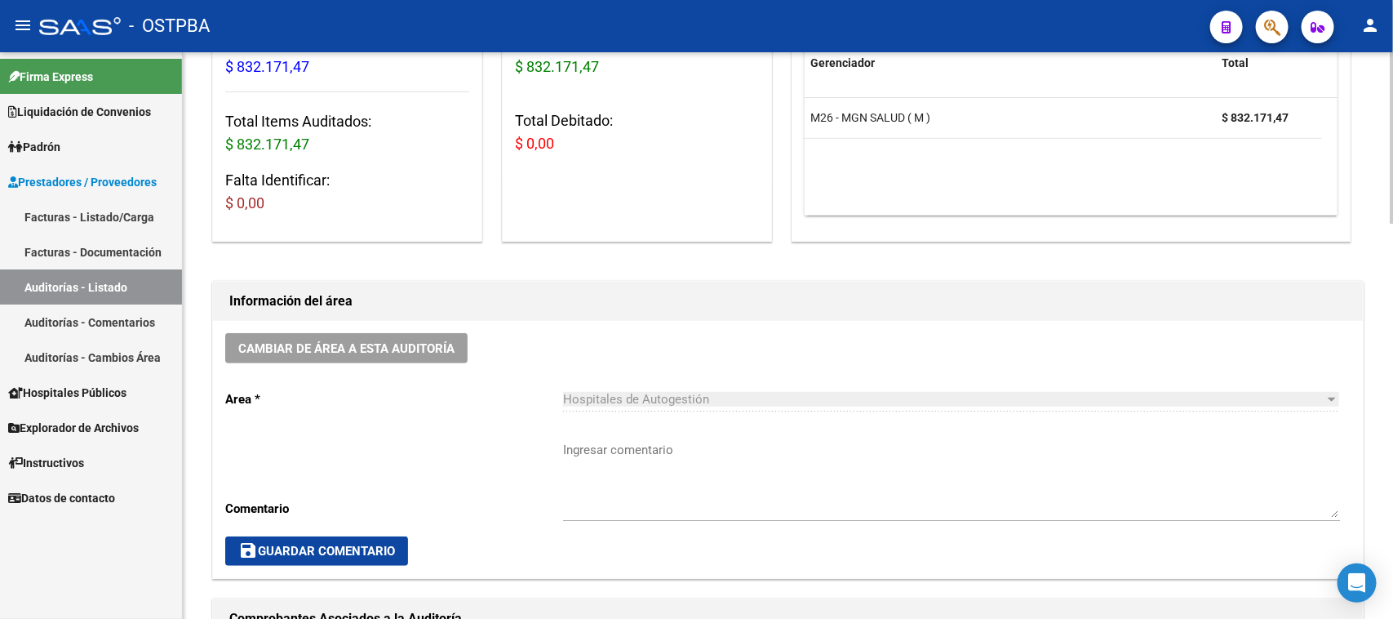
scroll to position [0, 0]
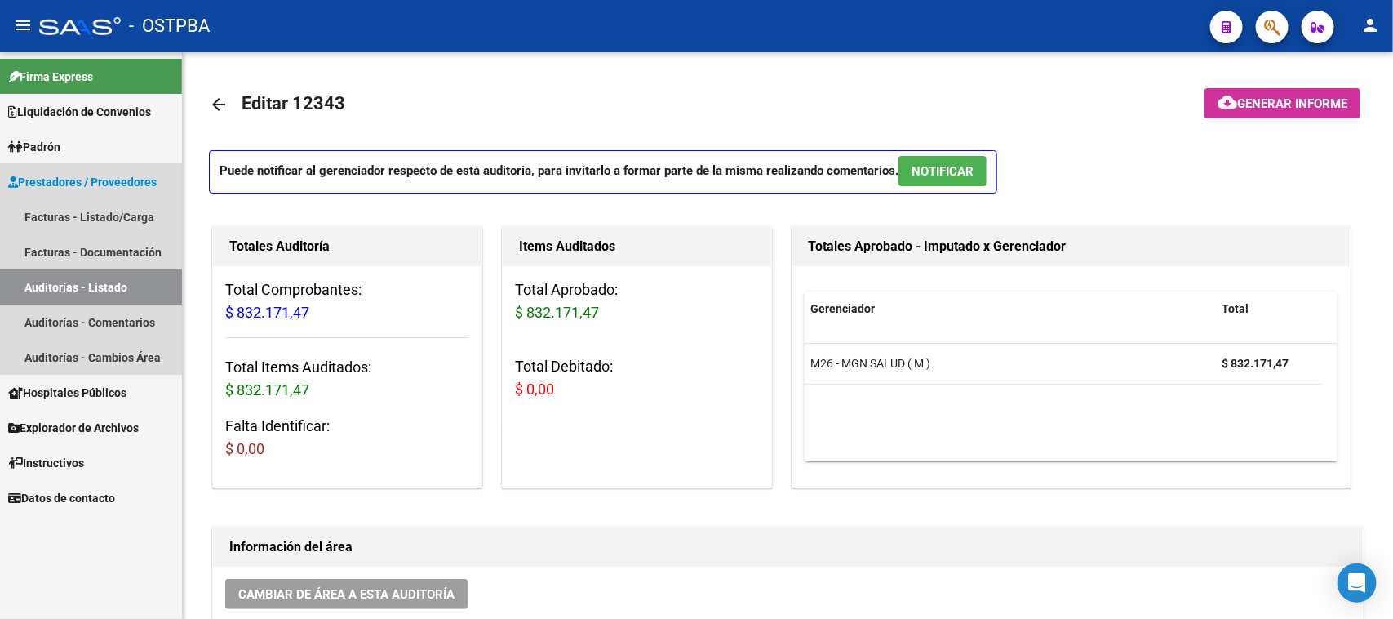
click at [73, 279] on link "Auditorías - Listado" at bounding box center [91, 286] width 182 height 35
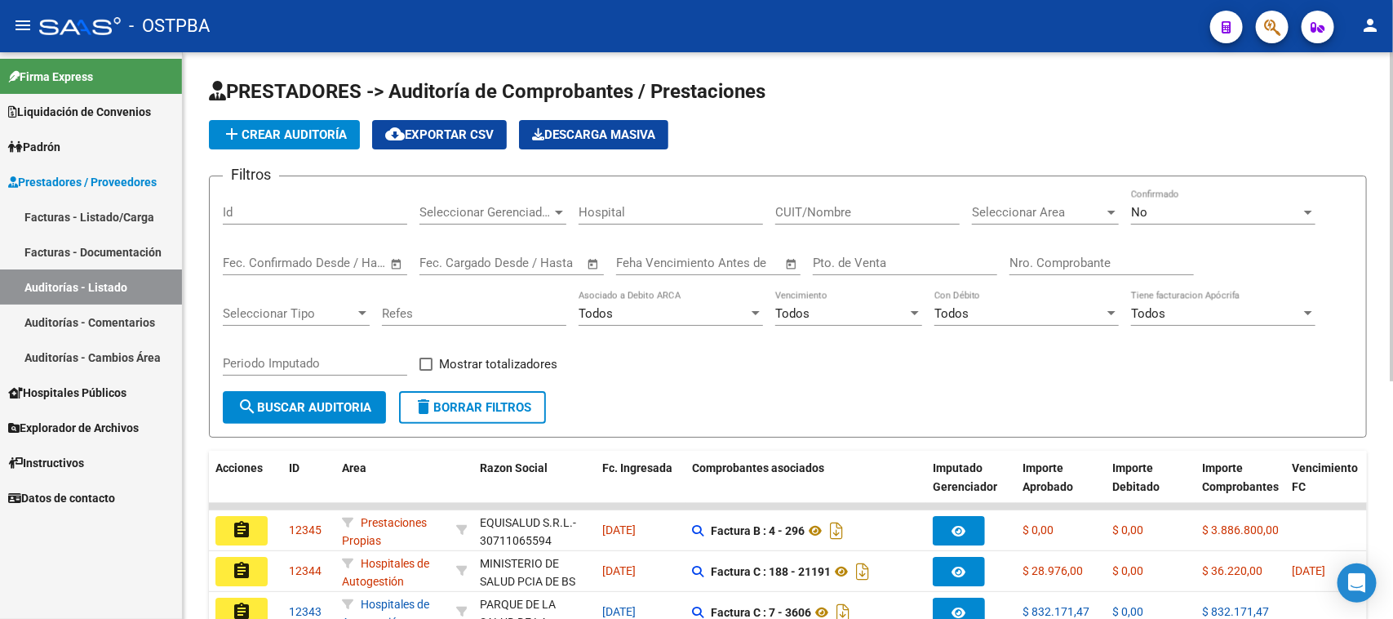
click at [1029, 255] on input "Nro. Comprobante" at bounding box center [1102, 262] width 184 height 15
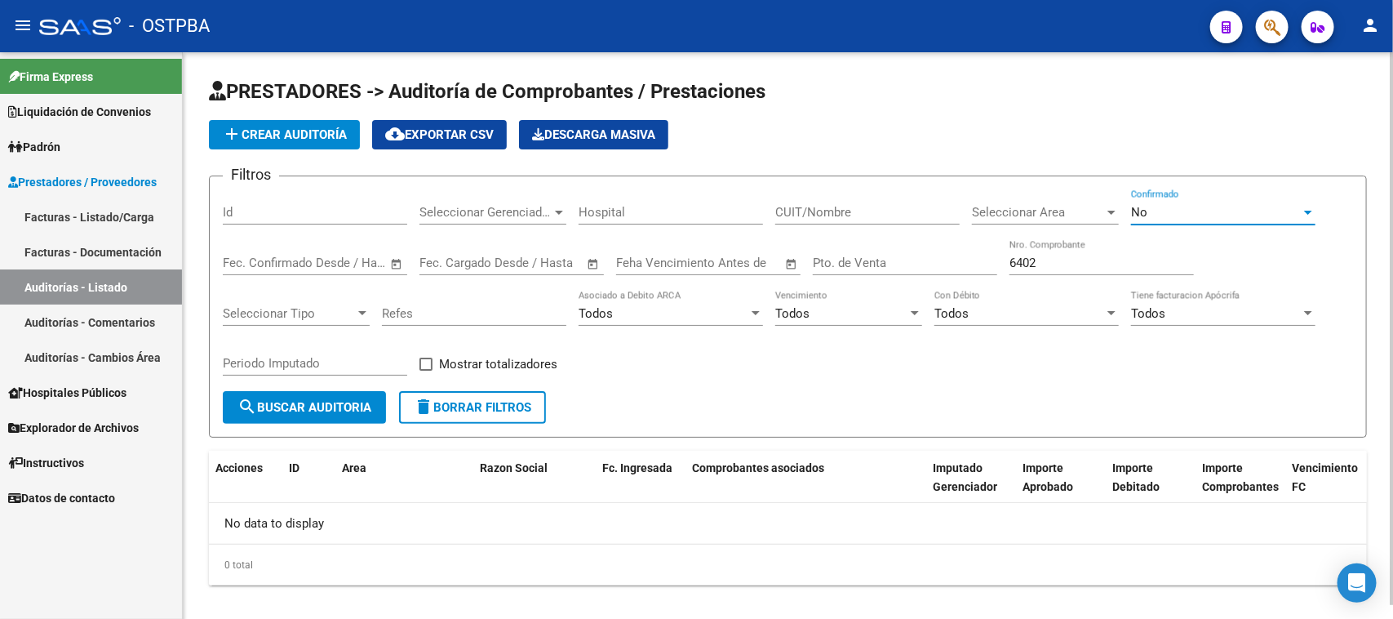
click at [1161, 208] on div "No" at bounding box center [1216, 212] width 170 height 15
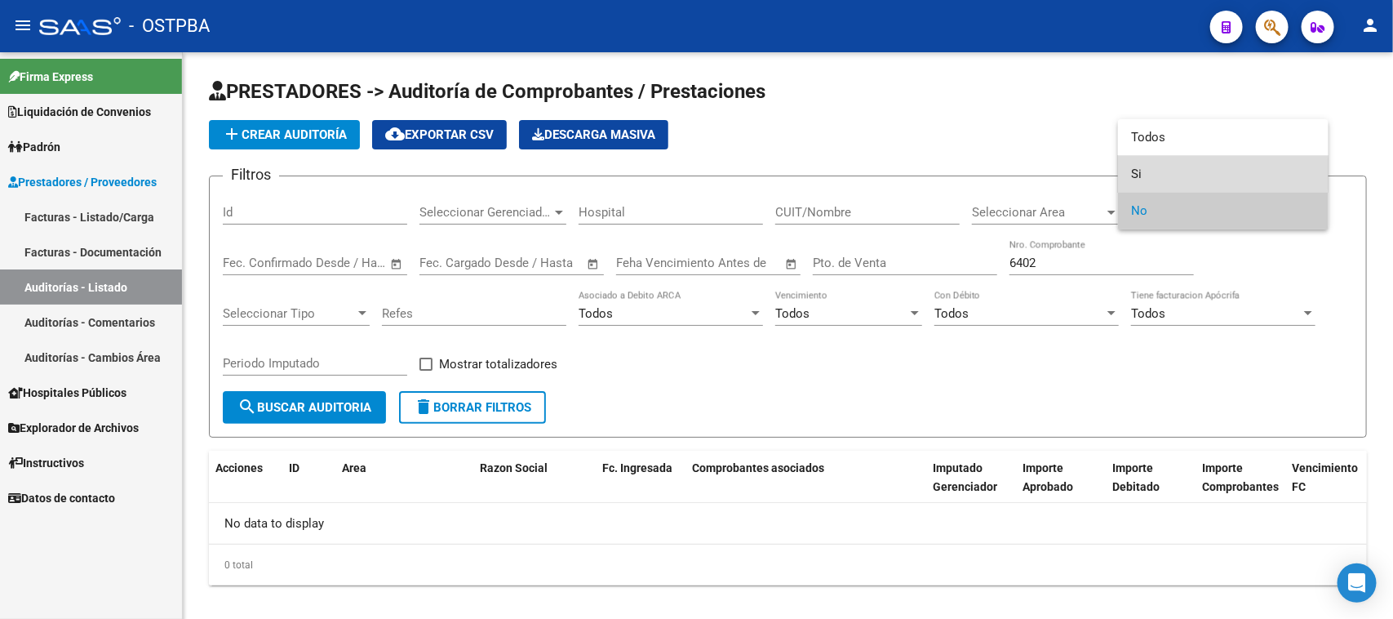
drag, startPoint x: 1134, startPoint y: 176, endPoint x: 649, endPoint y: 267, distance: 494.0
click at [1133, 176] on span "Si" at bounding box center [1223, 174] width 184 height 37
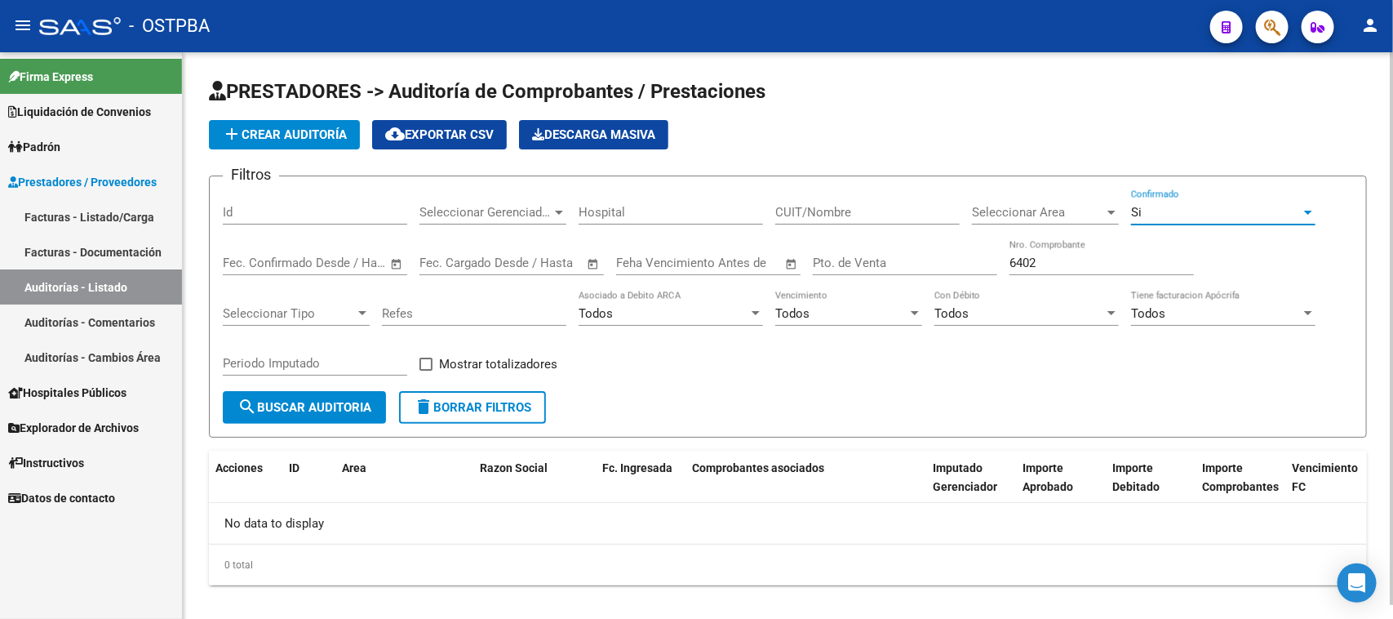
click at [377, 401] on button "search Buscar Auditoria" at bounding box center [304, 407] width 163 height 33
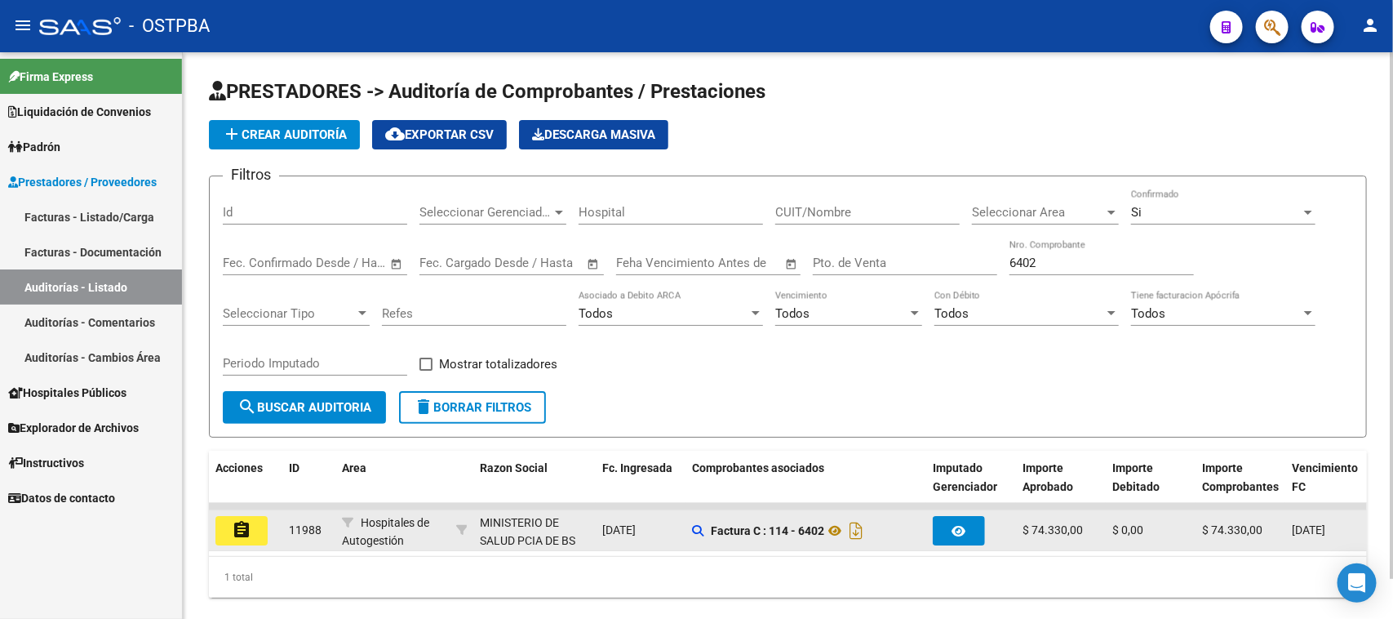
click at [250, 535] on mat-icon "assignment" at bounding box center [242, 530] width 20 height 20
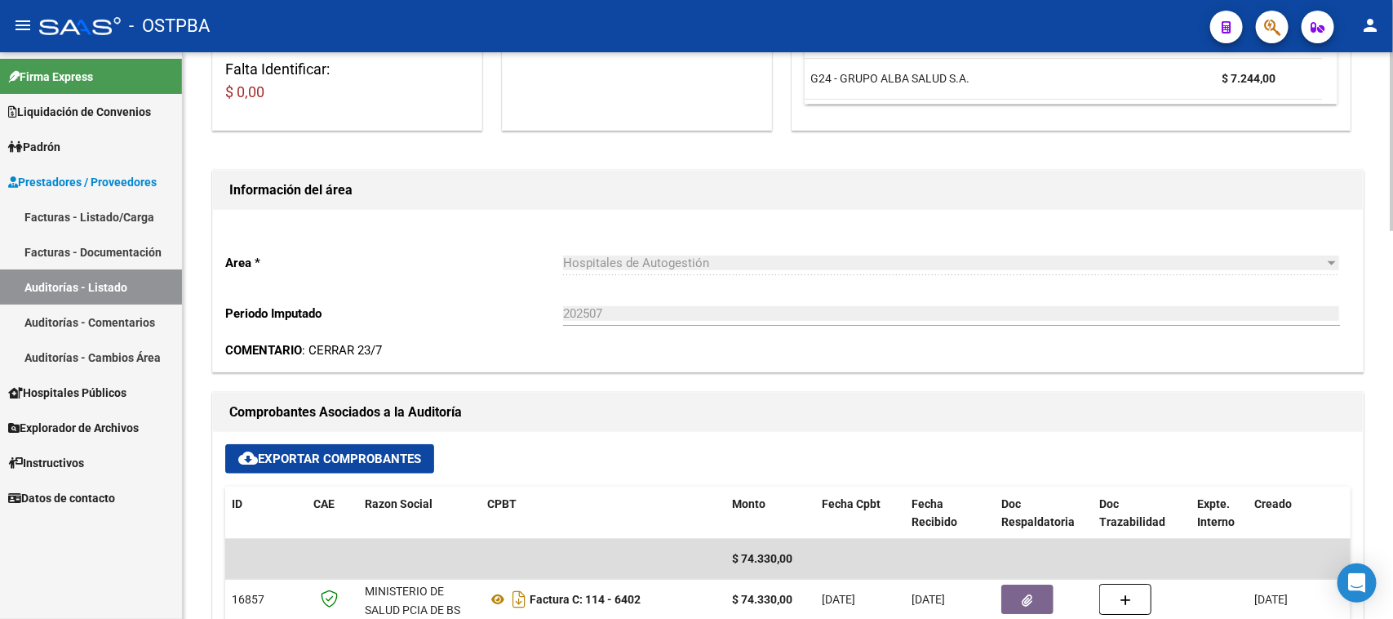
scroll to position [408, 0]
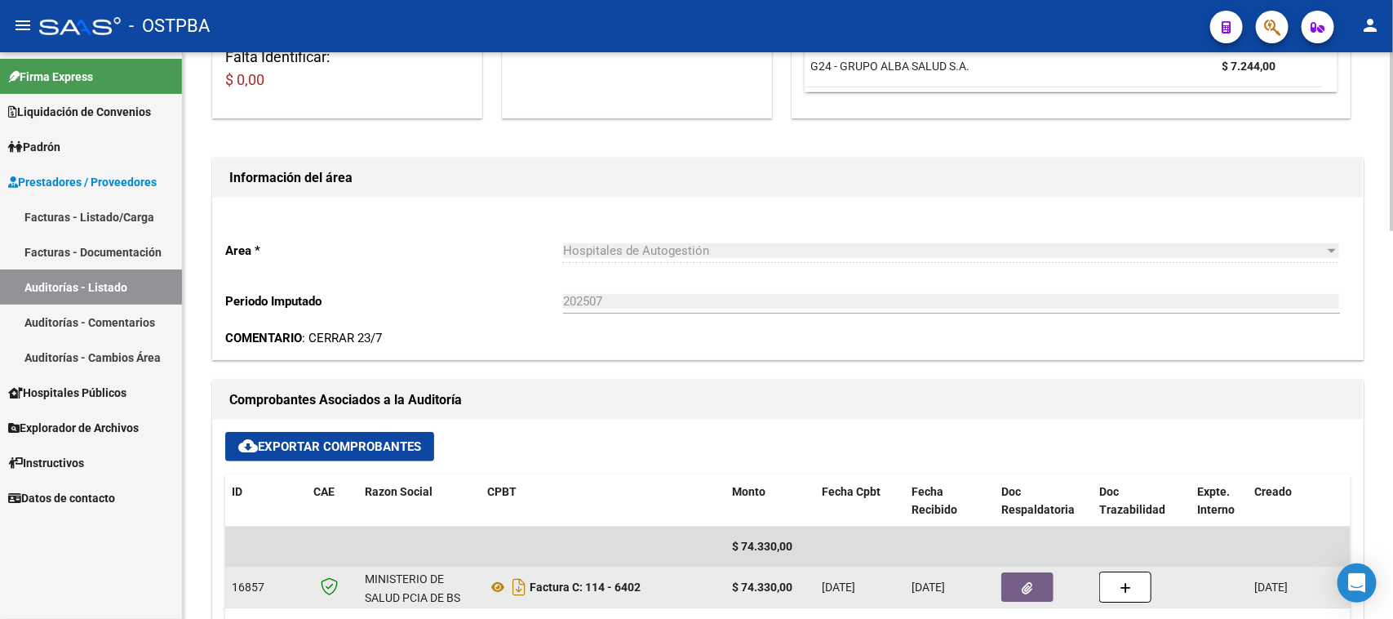
click at [1034, 592] on button "button" at bounding box center [1027, 586] width 52 height 29
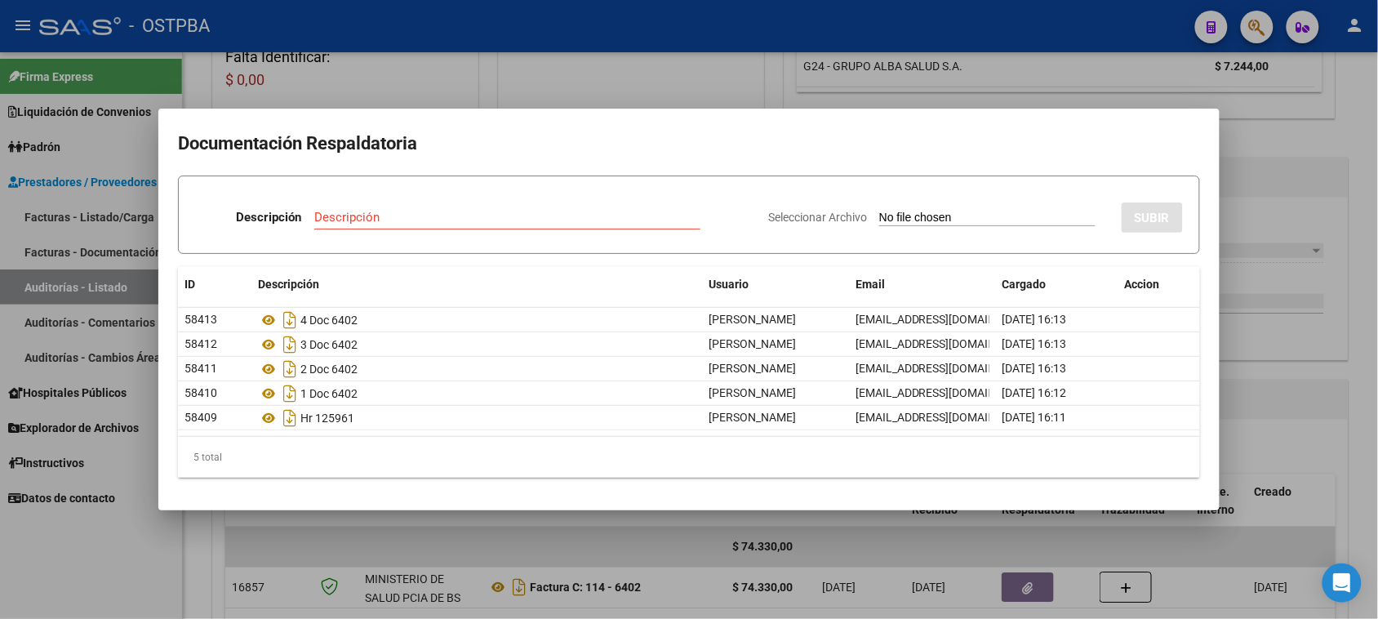
click at [1294, 437] on div at bounding box center [689, 309] width 1378 height 619
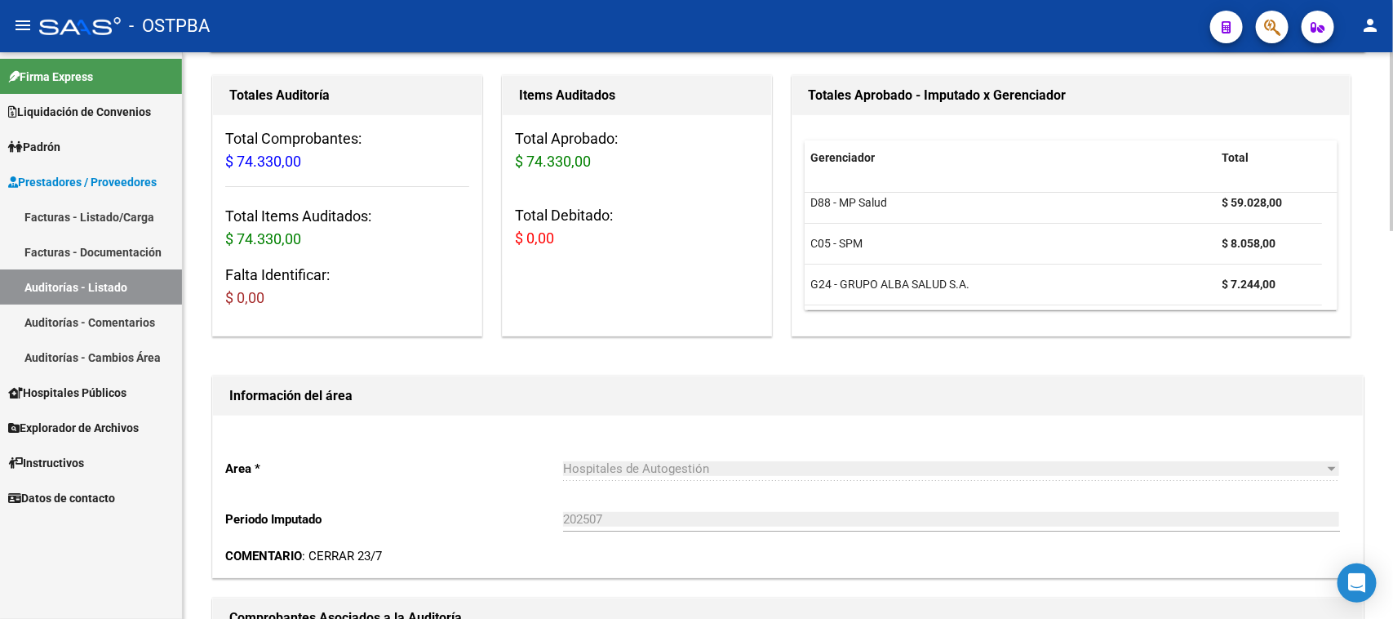
scroll to position [0, 0]
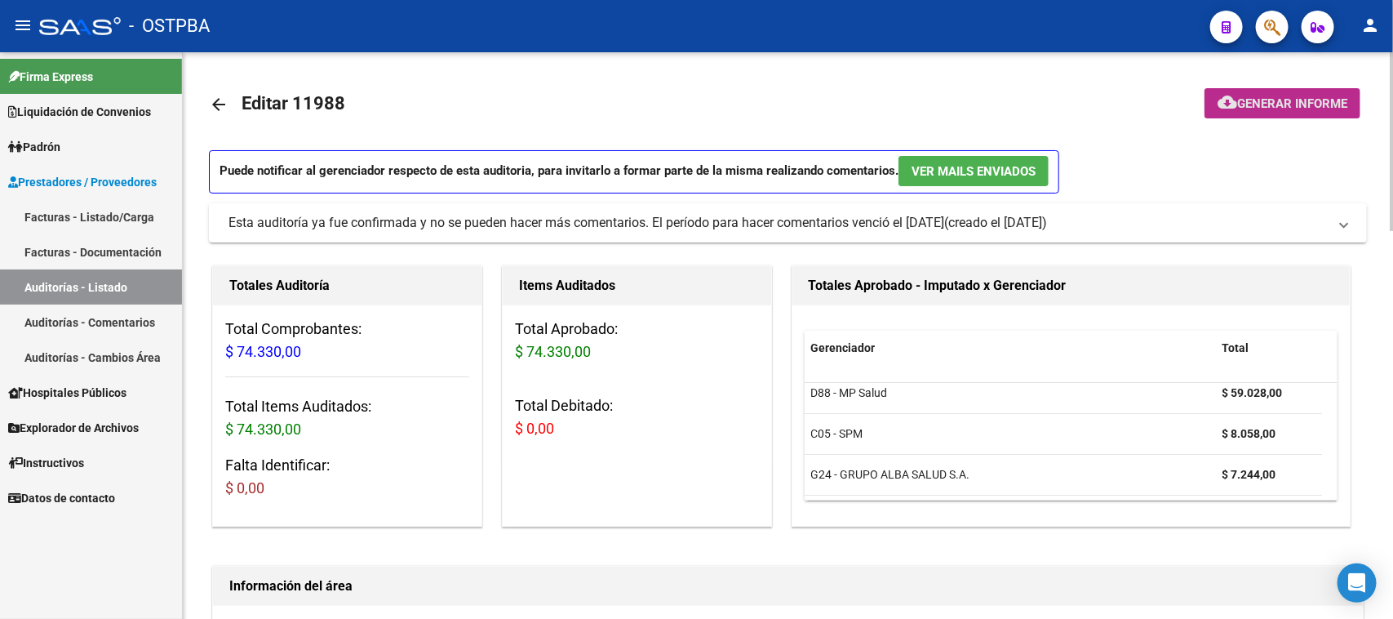
drag, startPoint x: 1316, startPoint y: 100, endPoint x: 1306, endPoint y: 104, distance: 10.9
click at [1306, 104] on span "Generar informe" at bounding box center [1292, 103] width 110 height 15
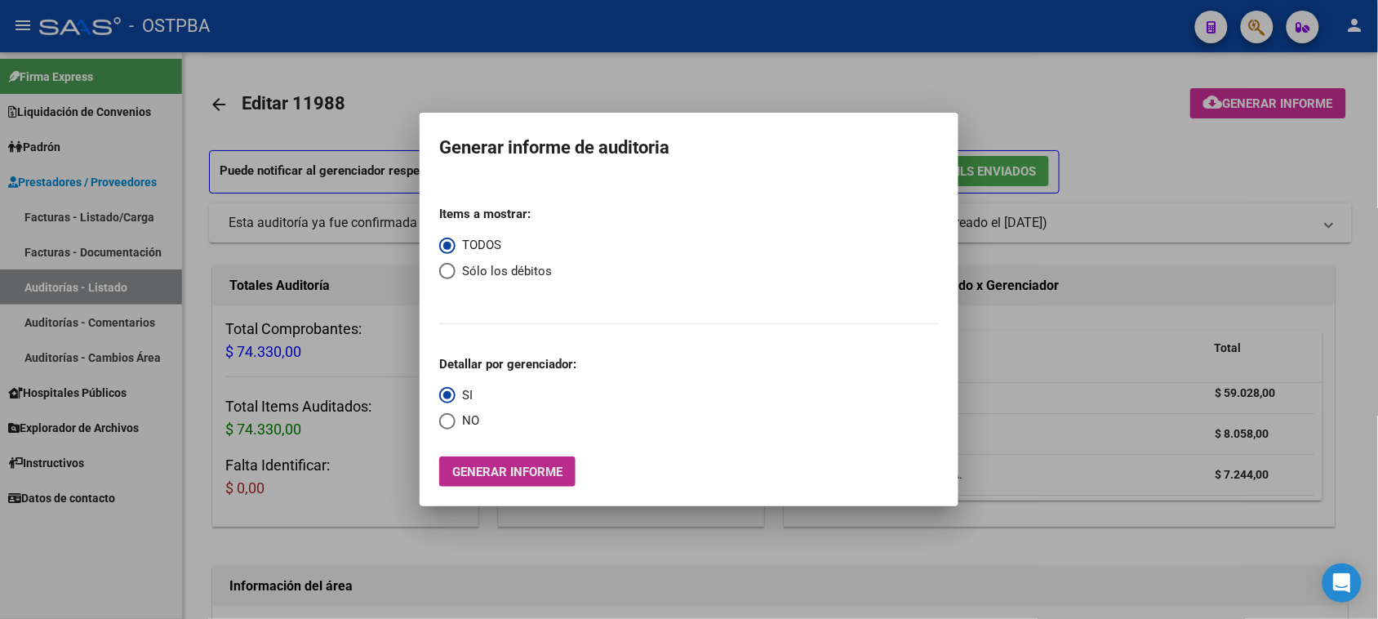
click at [499, 464] on span "Generar informe" at bounding box center [507, 471] width 110 height 15
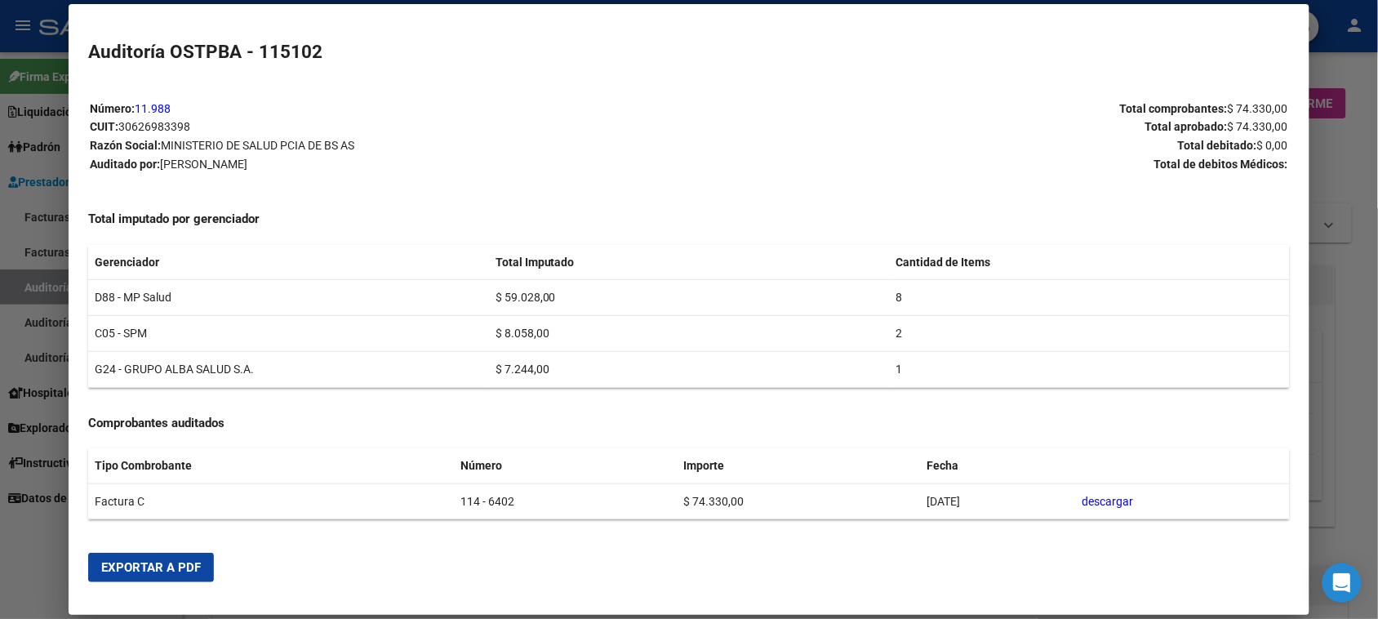
click at [145, 561] on span "Exportar a PDF" at bounding box center [151, 567] width 100 height 15
click at [39, 275] on div at bounding box center [689, 309] width 1378 height 619
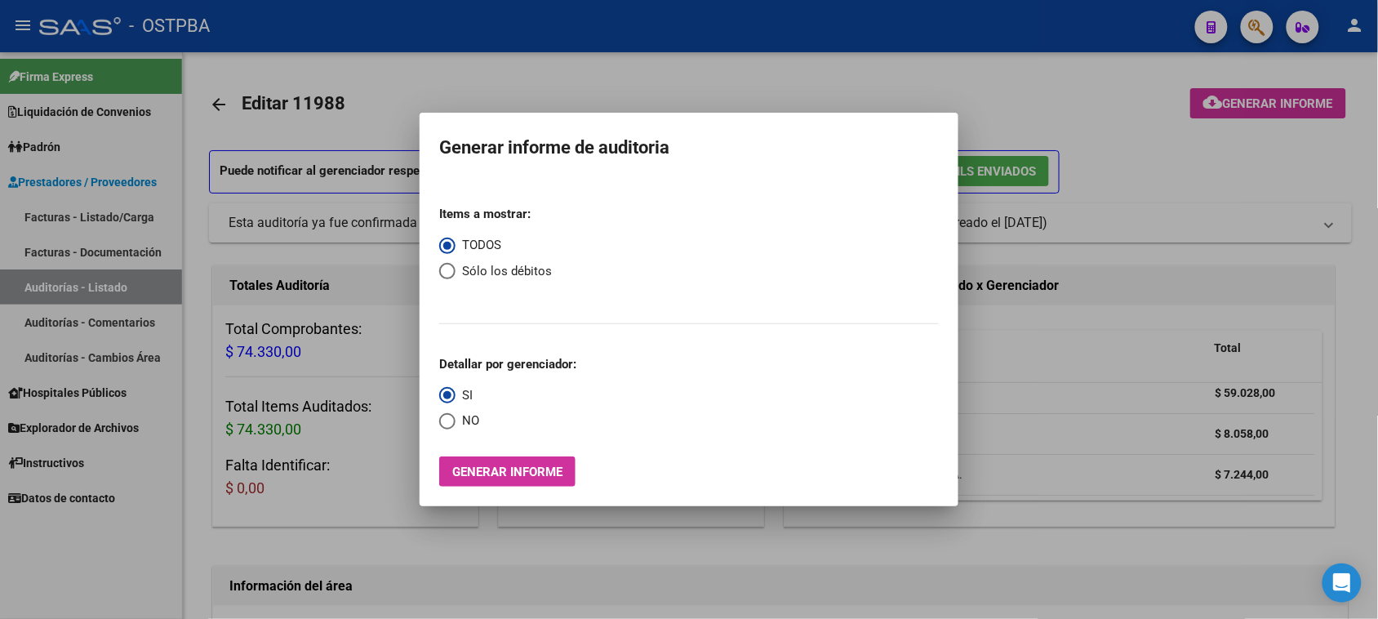
click at [39, 275] on div at bounding box center [689, 309] width 1378 height 619
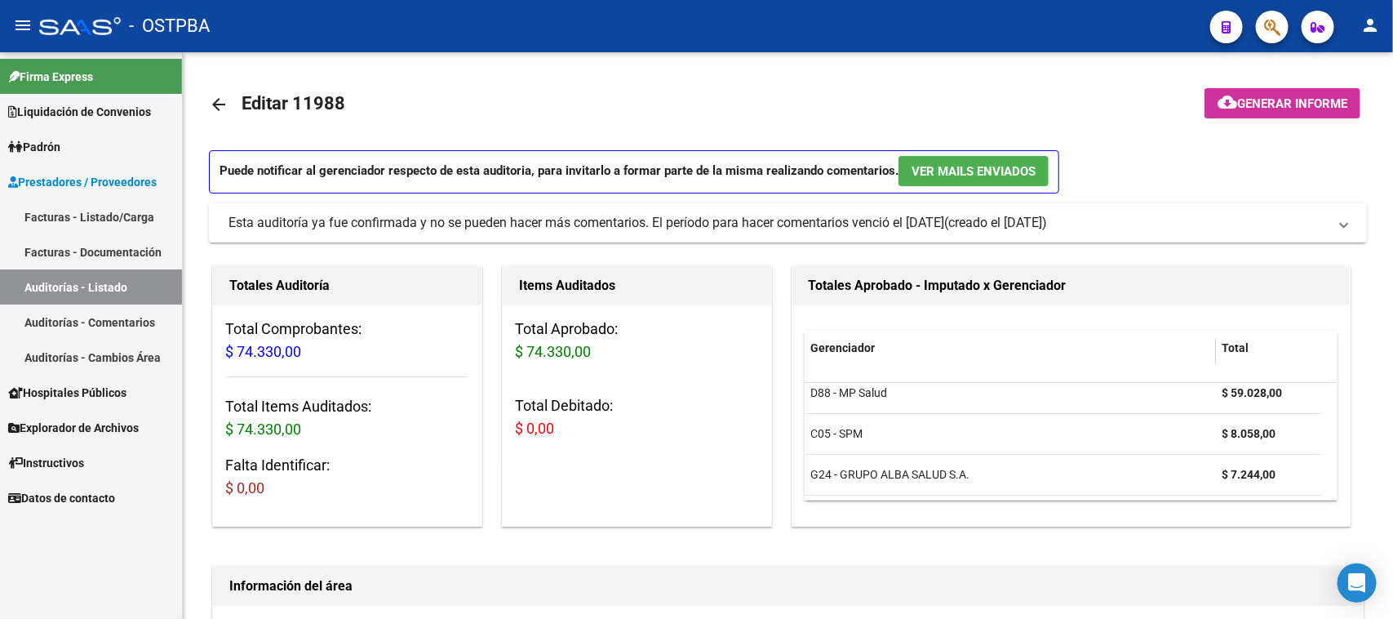
click at [39, 275] on link "Auditorías - Listado" at bounding box center [91, 286] width 182 height 35
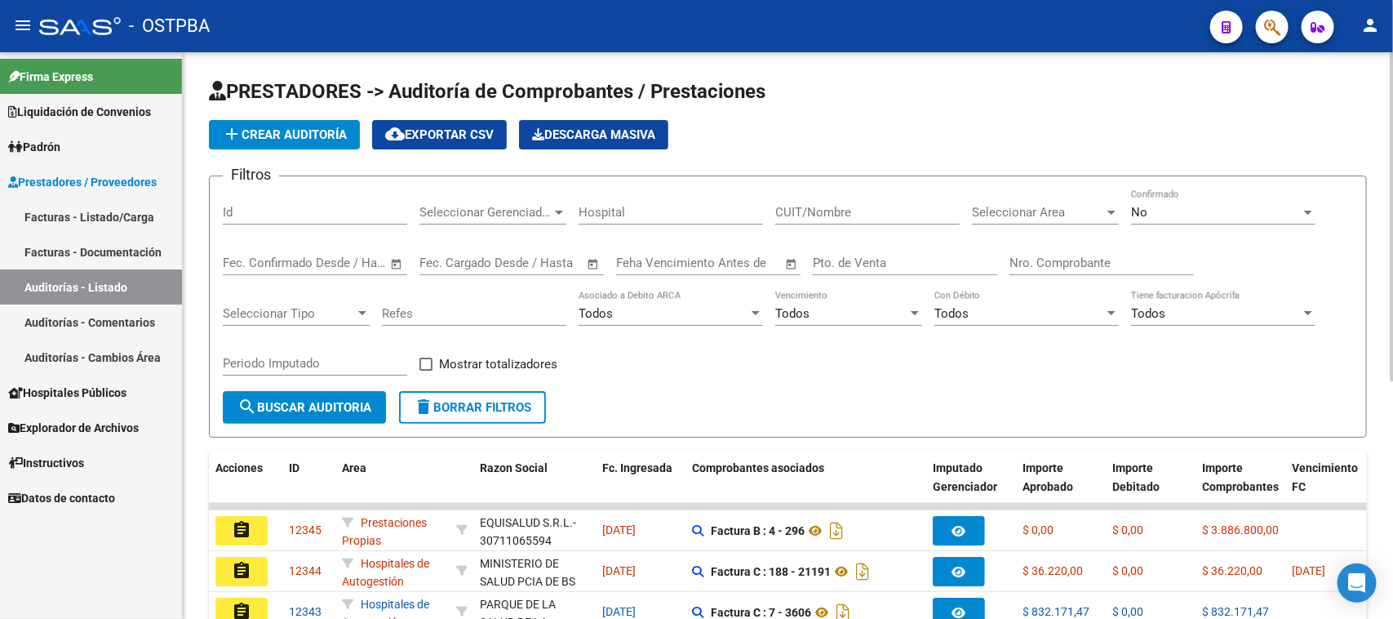
click at [1030, 260] on input "Nro. Comprobante" at bounding box center [1102, 262] width 184 height 15
click at [1218, 206] on div "No" at bounding box center [1216, 212] width 170 height 15
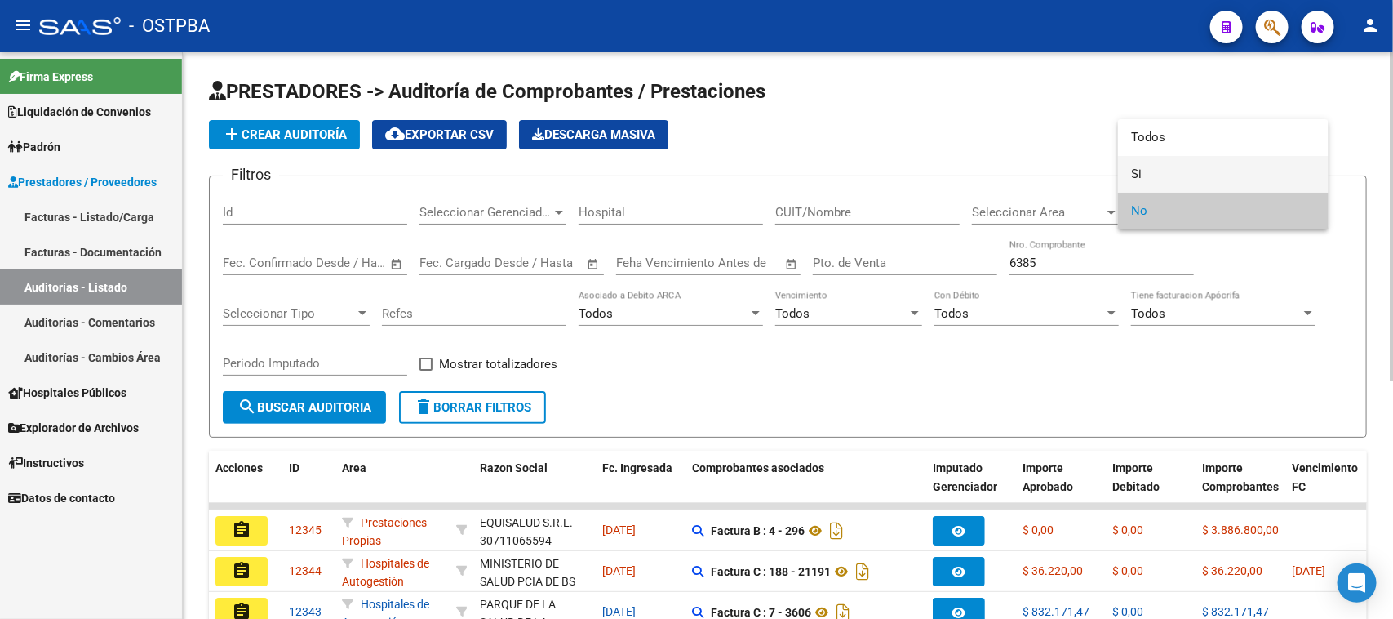
drag, startPoint x: 1136, startPoint y: 168, endPoint x: 1103, endPoint y: 181, distance: 35.2
click at [1131, 168] on span "Si" at bounding box center [1223, 174] width 184 height 37
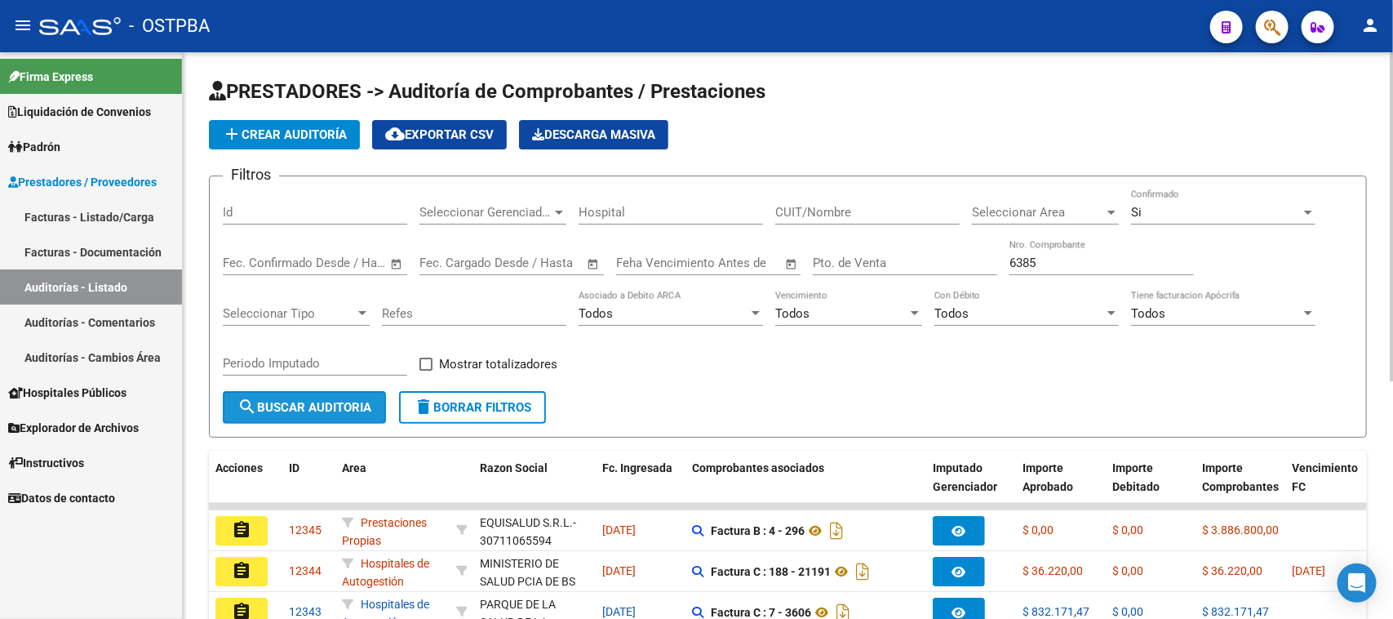
click at [341, 410] on span "search Buscar Auditoria" at bounding box center [304, 407] width 134 height 15
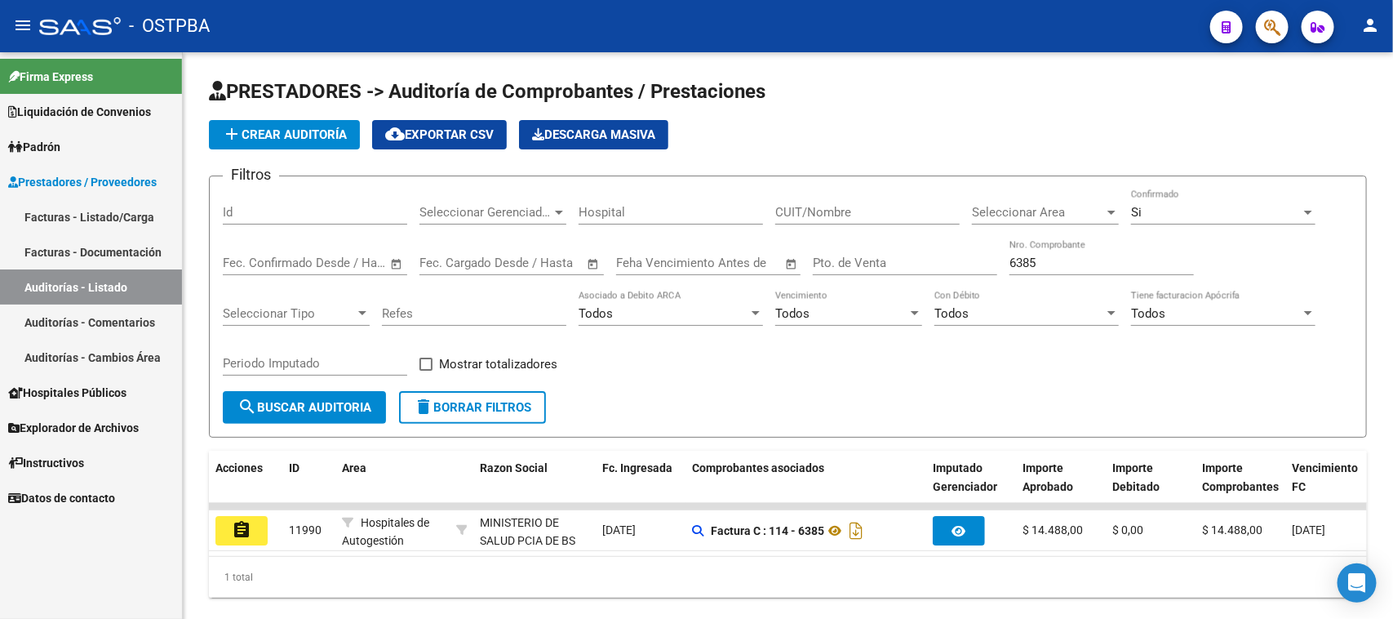
click at [232, 527] on mat-icon "assignment" at bounding box center [242, 530] width 20 height 20
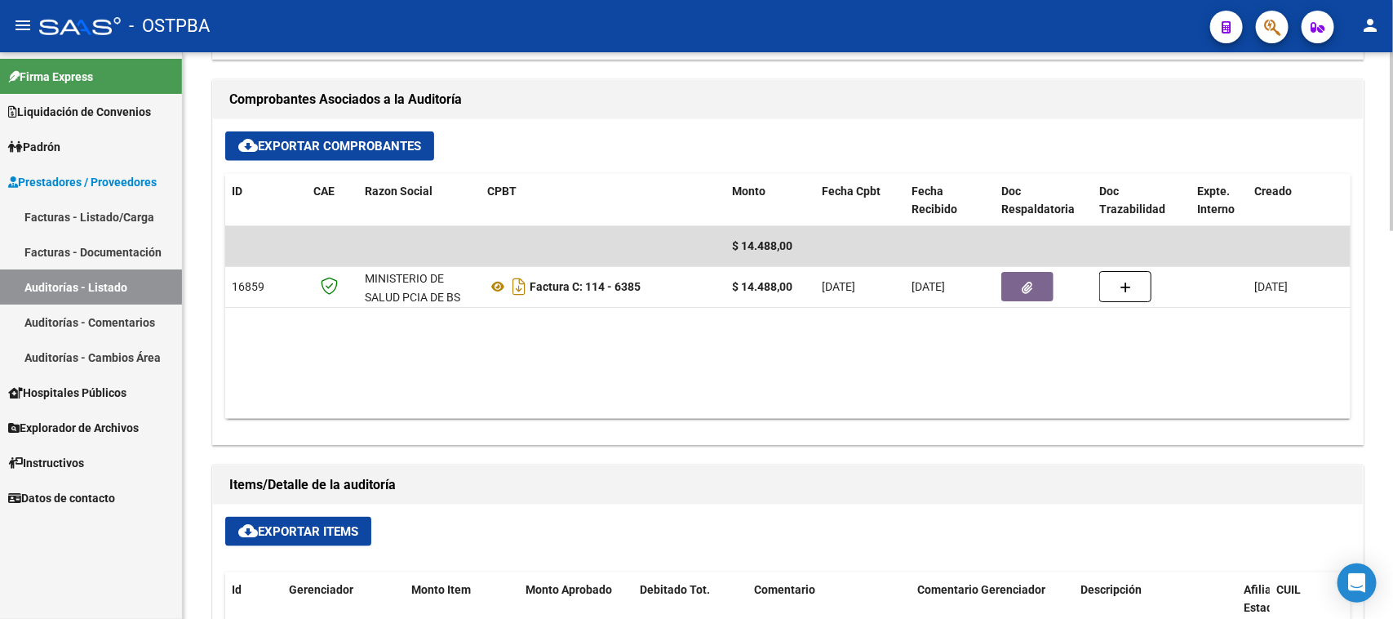
scroll to position [714, 0]
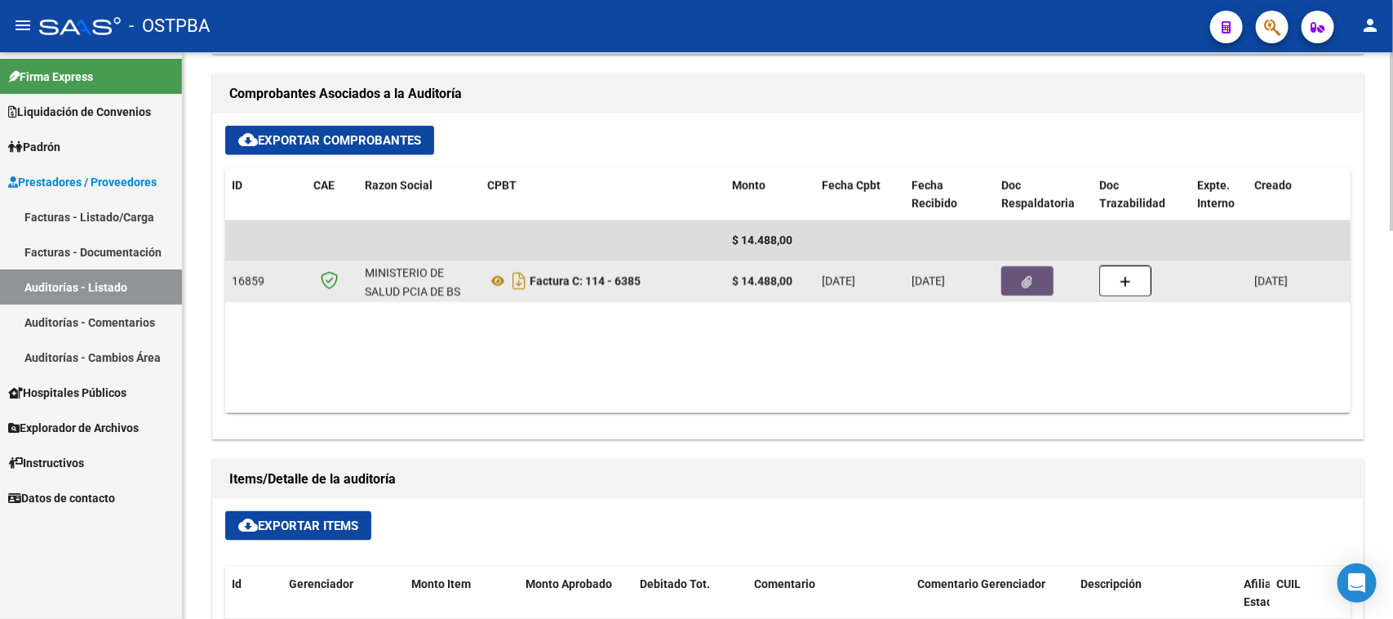
click at [1023, 276] on icon "button" at bounding box center [1028, 282] width 11 height 12
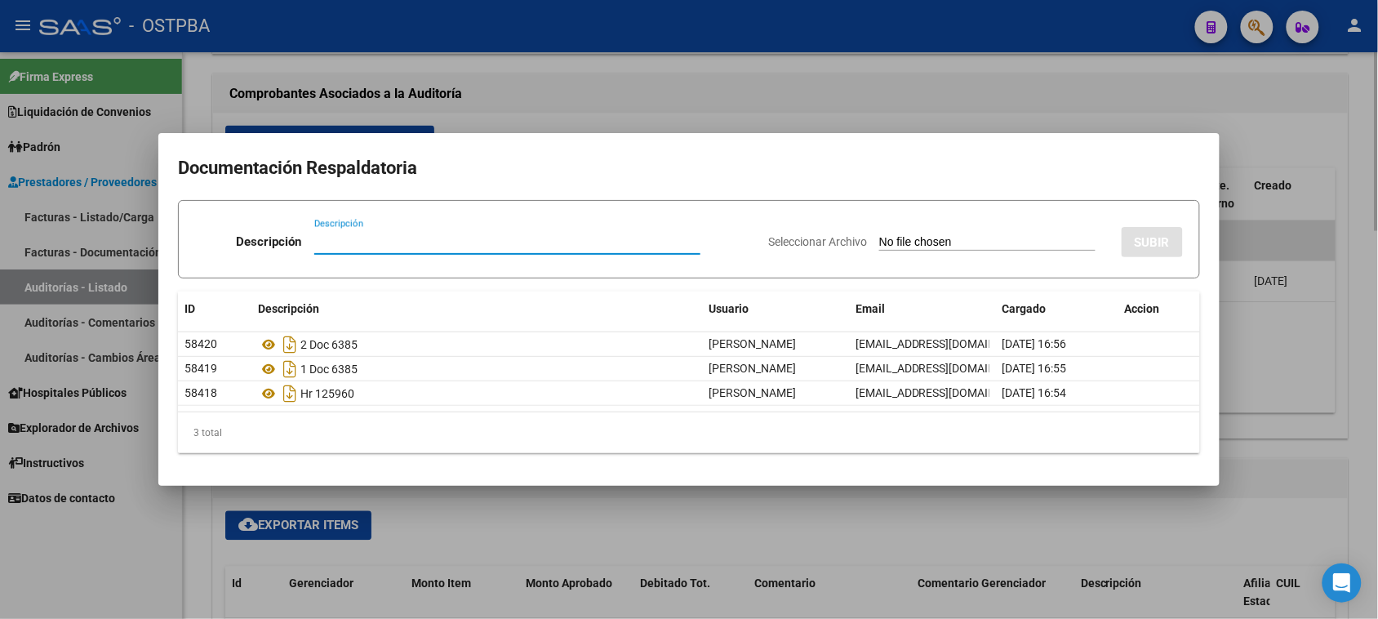
drag, startPoint x: 1353, startPoint y: 388, endPoint x: 1347, endPoint y: 365, distance: 23.6
click at [1353, 386] on div at bounding box center [689, 309] width 1378 height 619
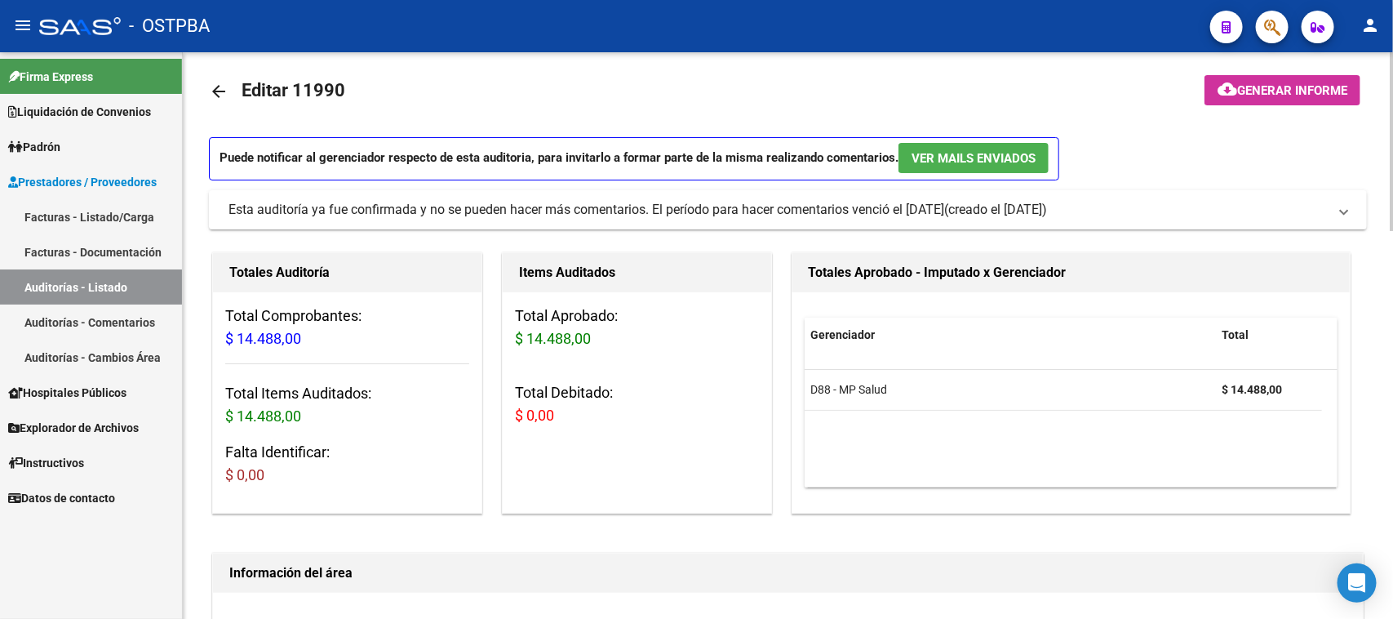
scroll to position [0, 0]
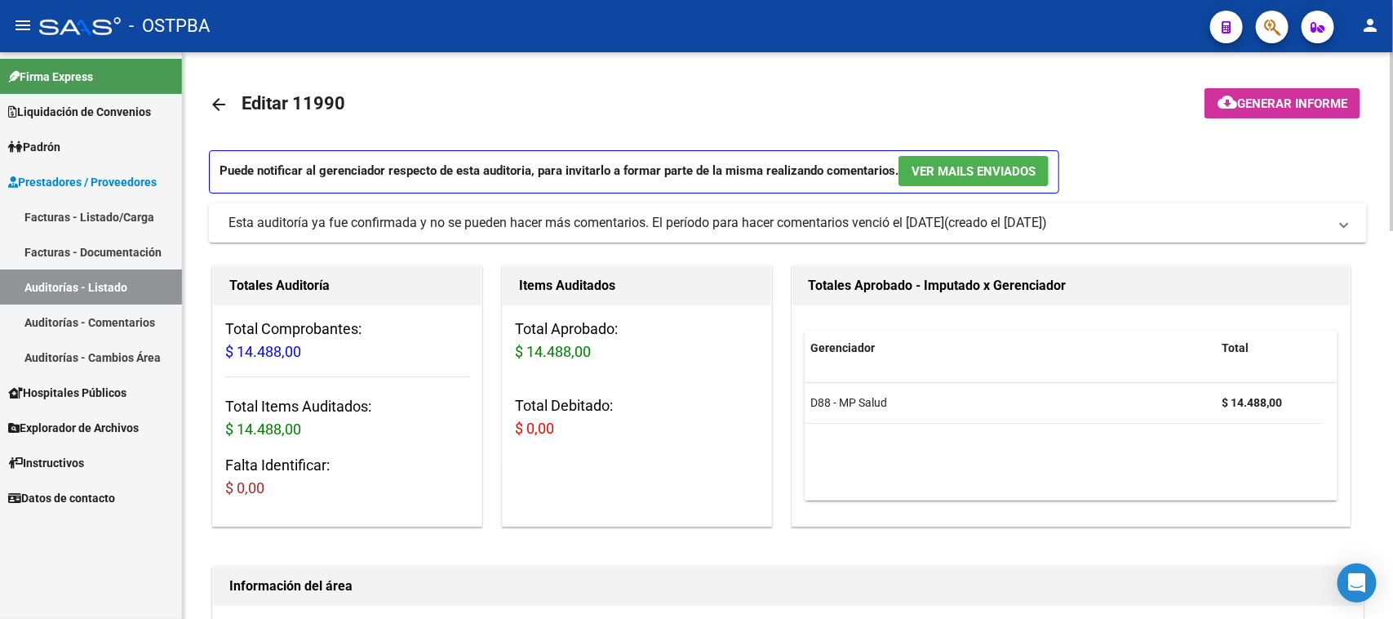
click at [1302, 108] on span "Generar informe" at bounding box center [1292, 103] width 110 height 15
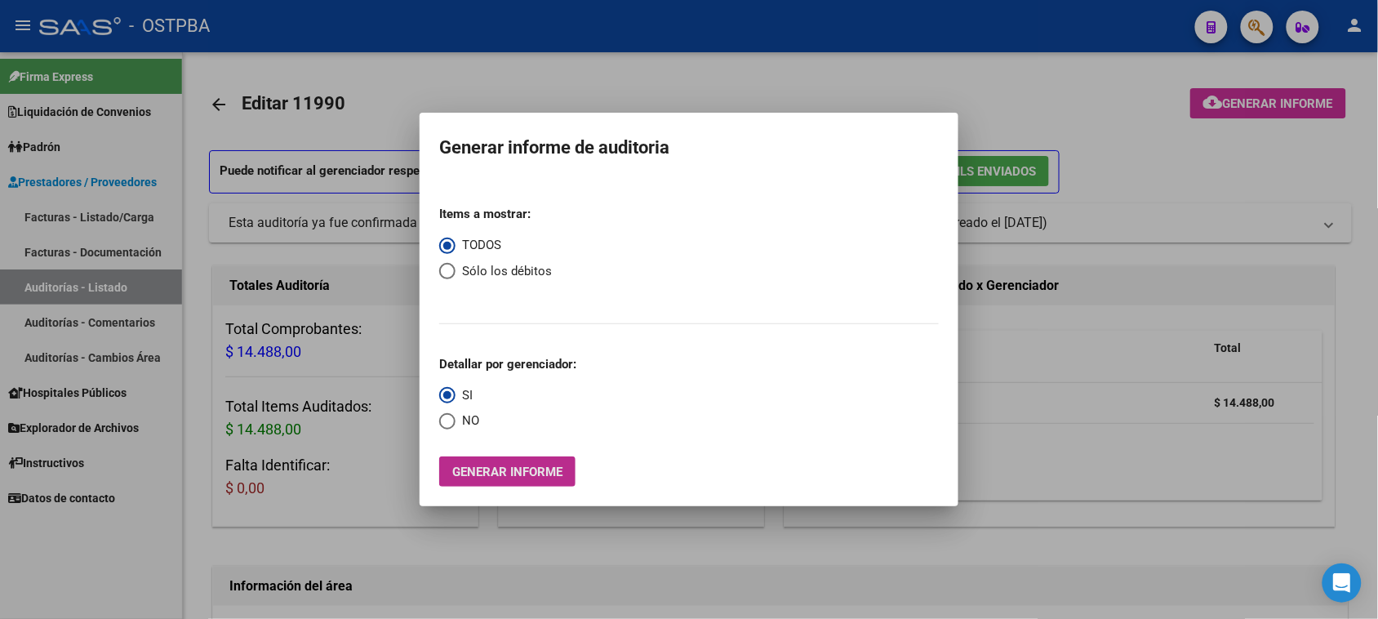
click at [557, 461] on button "Generar informe" at bounding box center [507, 471] width 136 height 30
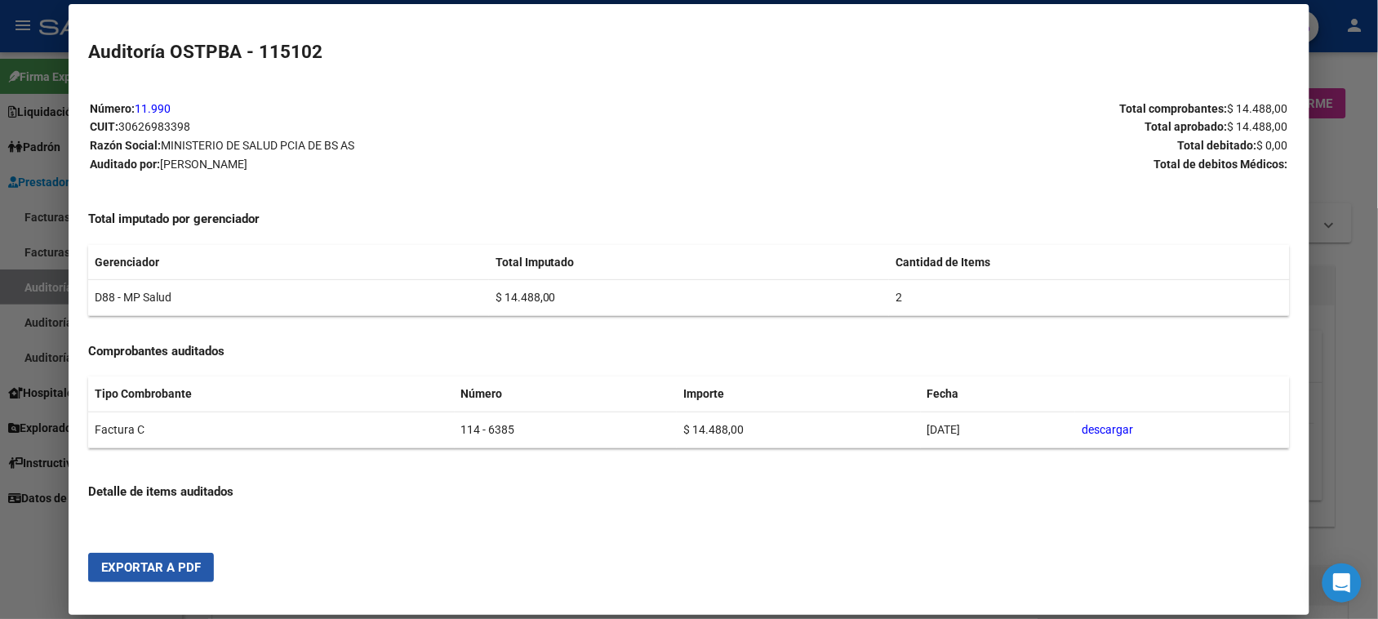
click at [173, 567] on span "Exportar a PDF" at bounding box center [151, 567] width 100 height 15
click at [26, 279] on div at bounding box center [689, 309] width 1378 height 619
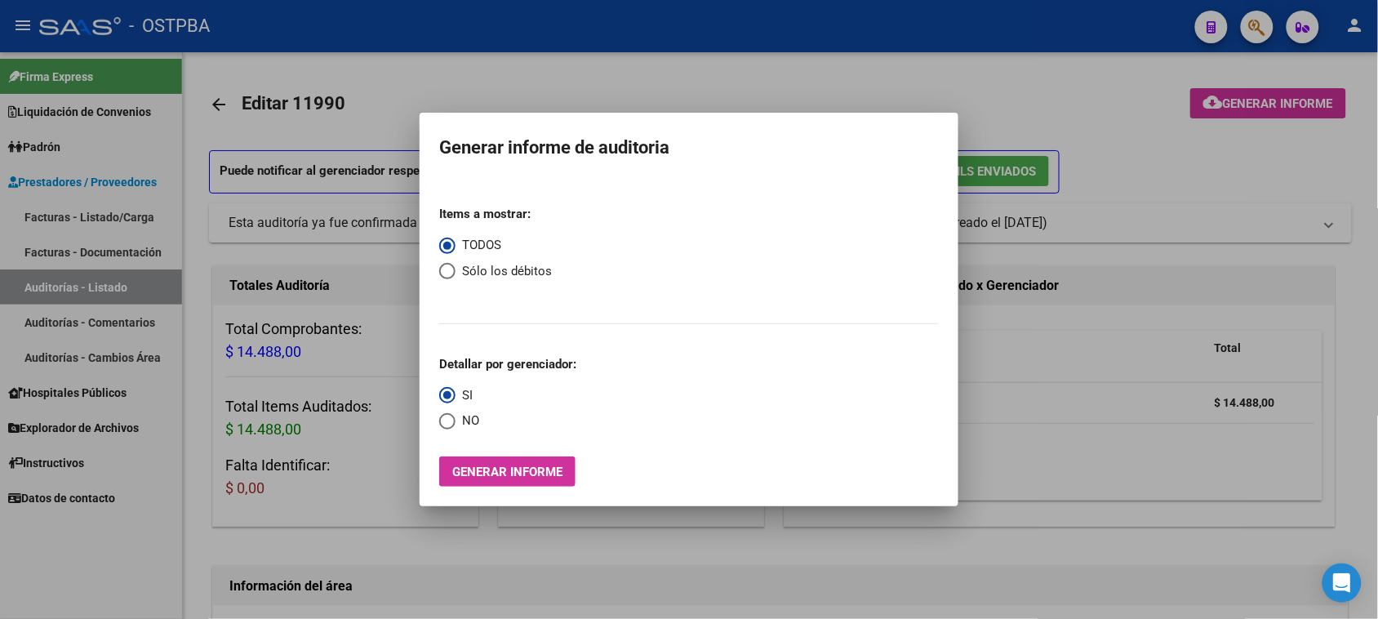
click at [26, 279] on div at bounding box center [689, 309] width 1378 height 619
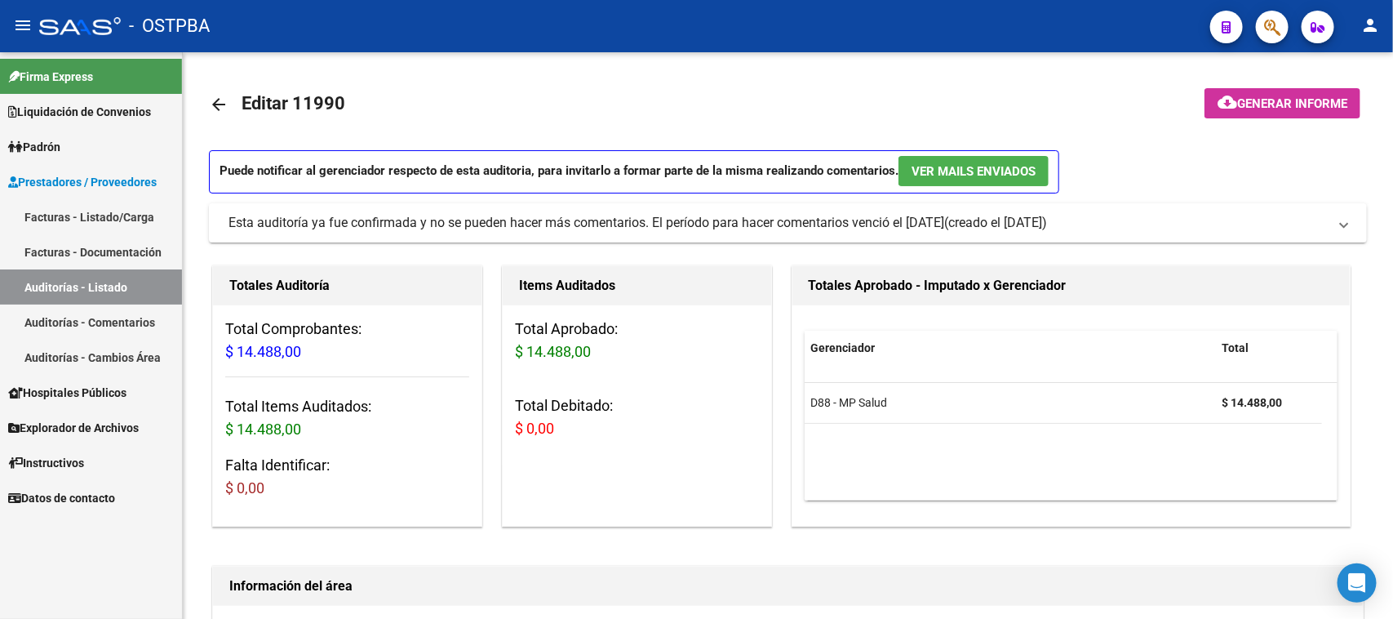
click at [65, 286] on link "Auditorías - Listado" at bounding box center [91, 286] width 182 height 35
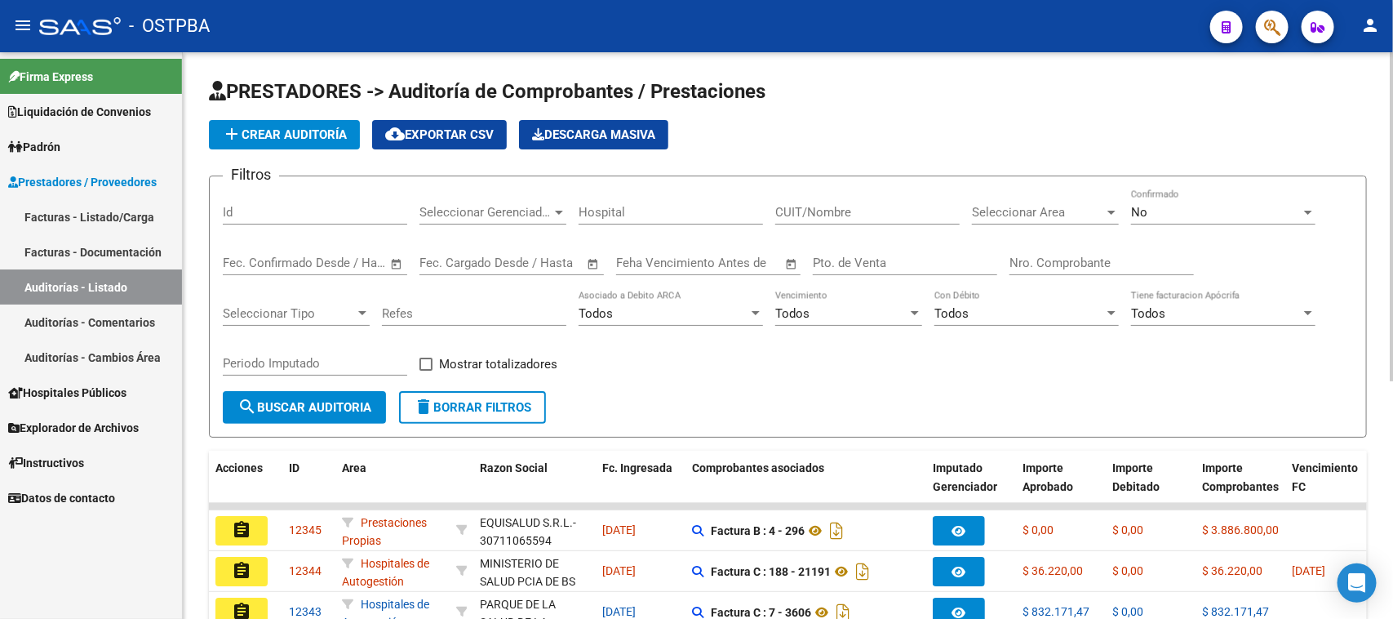
drag, startPoint x: 1033, startPoint y: 262, endPoint x: 1082, endPoint y: 265, distance: 49.1
click at [1034, 262] on input "Nro. Comprobante" at bounding box center [1102, 262] width 184 height 15
click at [1217, 209] on div "No" at bounding box center [1216, 212] width 170 height 15
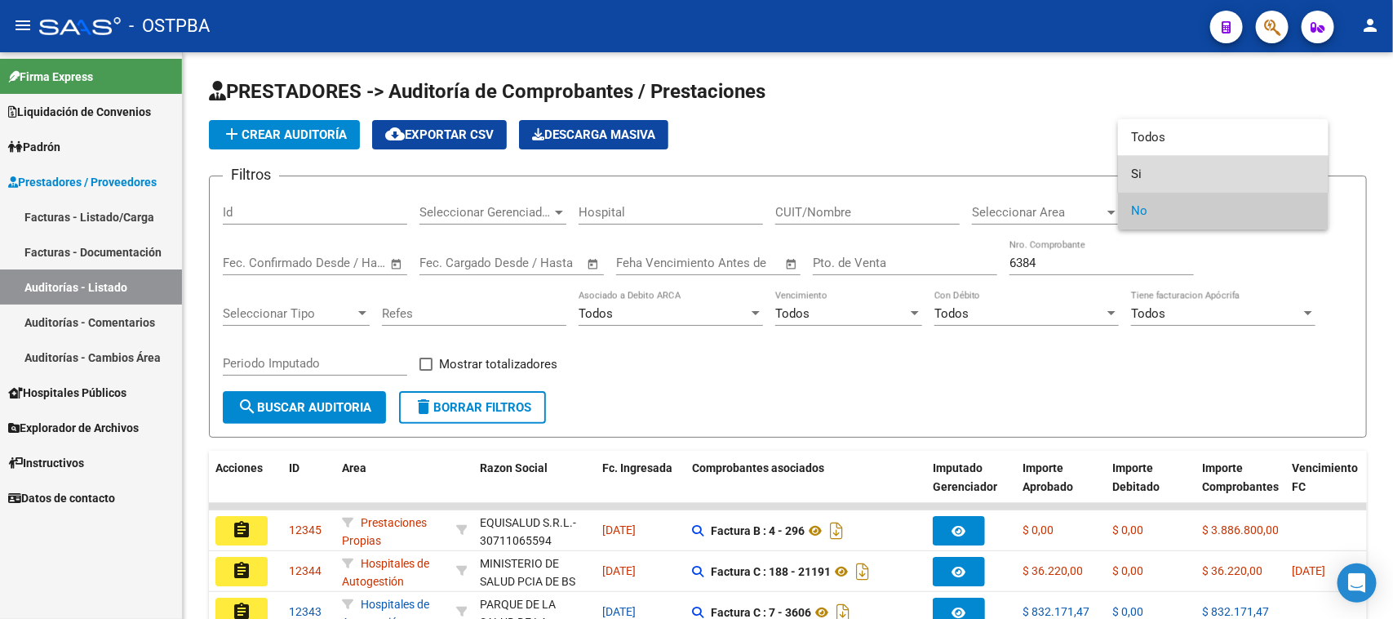
click at [1132, 175] on span "Si" at bounding box center [1223, 174] width 184 height 37
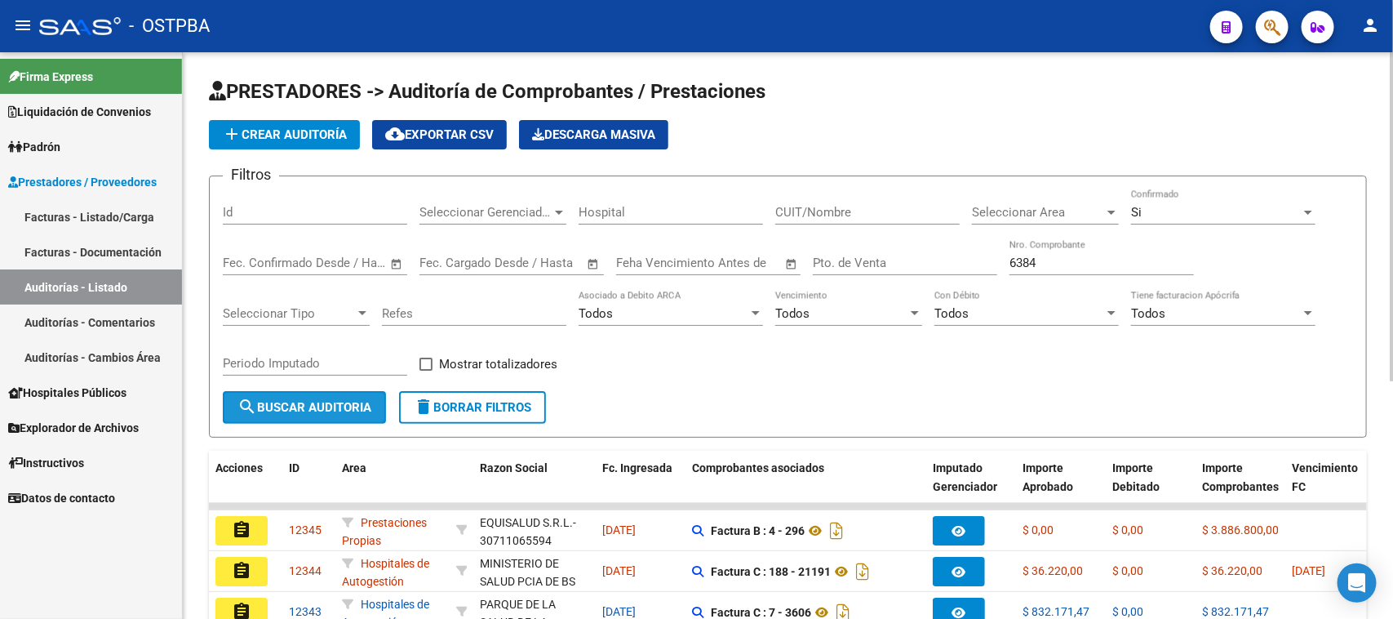
click at [271, 401] on span "search Buscar Auditoria" at bounding box center [304, 407] width 134 height 15
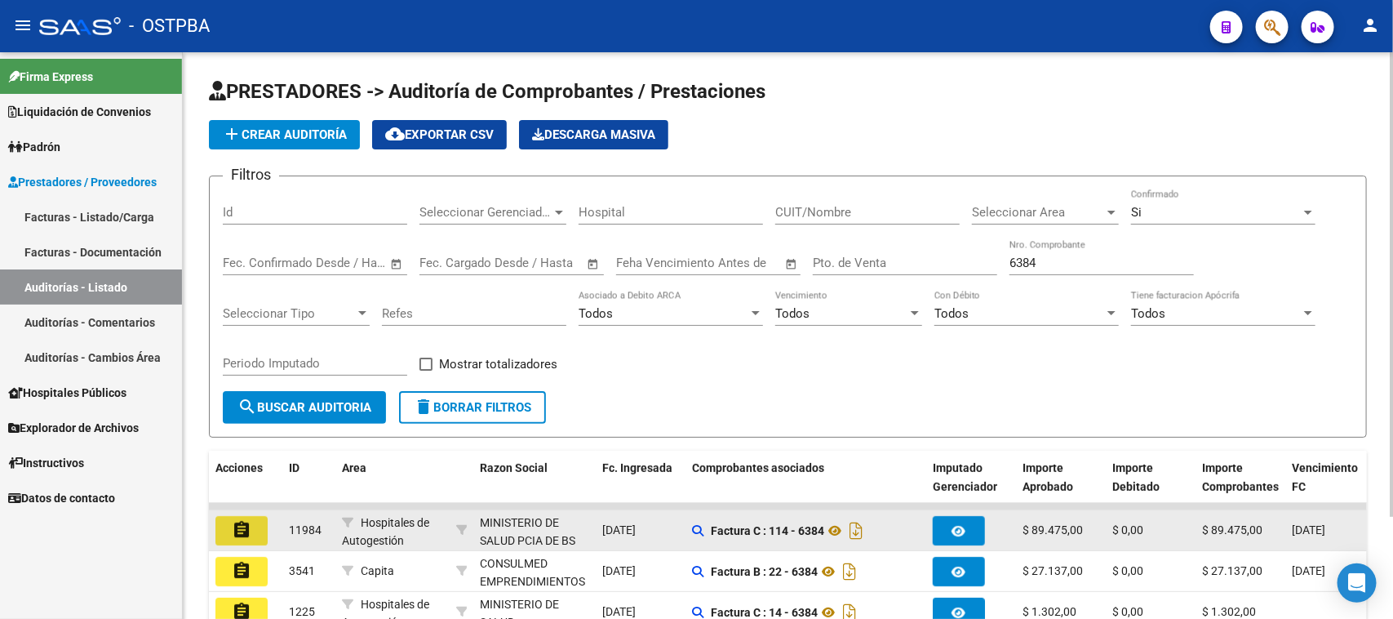
click at [237, 525] on mat-icon "assignment" at bounding box center [242, 530] width 20 height 20
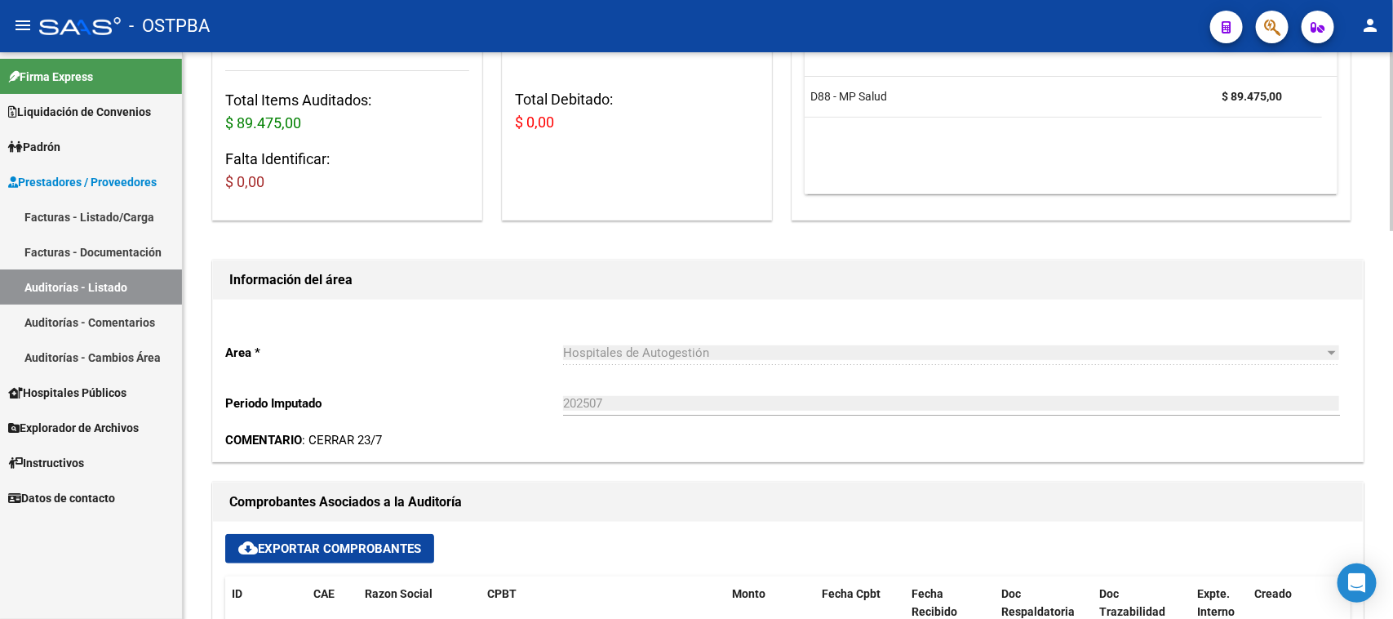
scroll to position [510, 0]
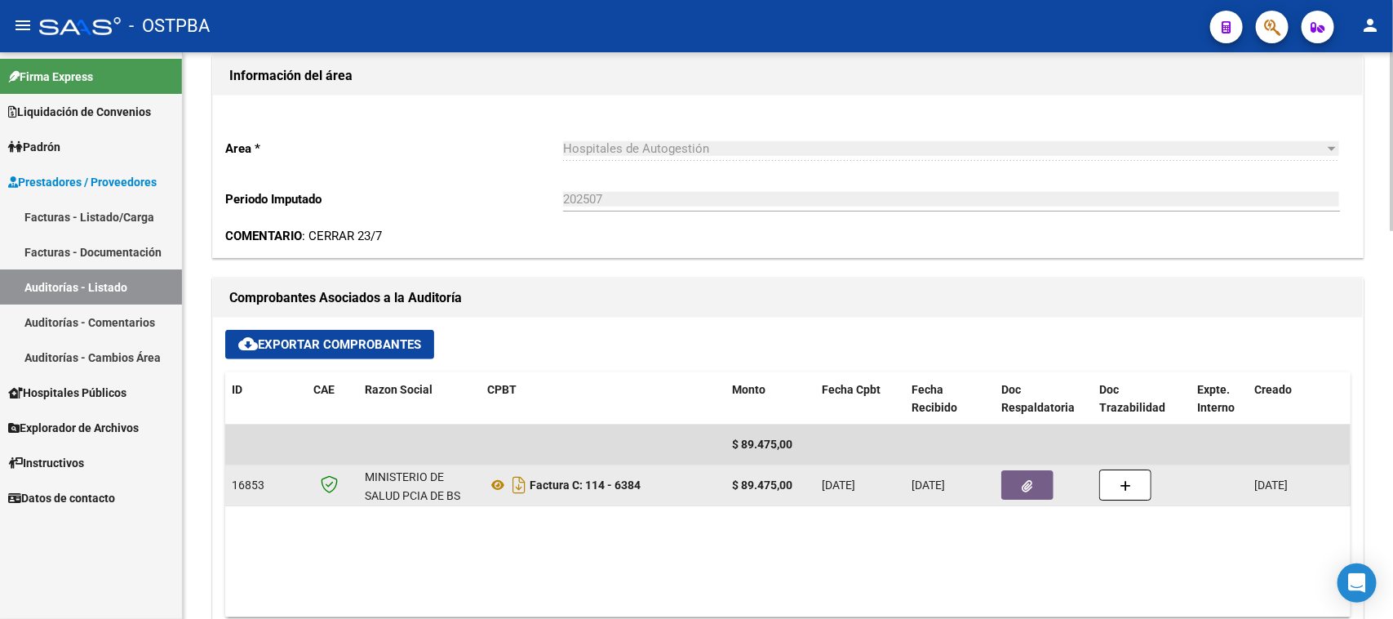
click at [1014, 486] on button "button" at bounding box center [1027, 484] width 52 height 29
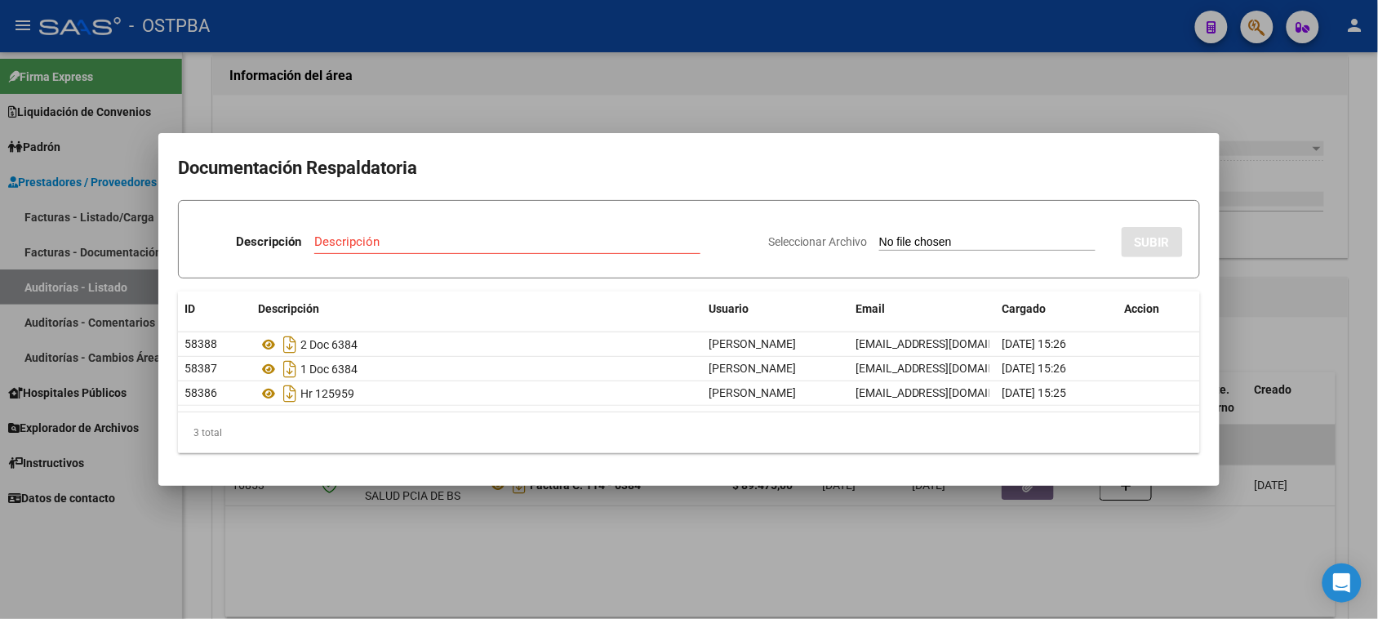
click at [1356, 351] on div at bounding box center [689, 309] width 1378 height 619
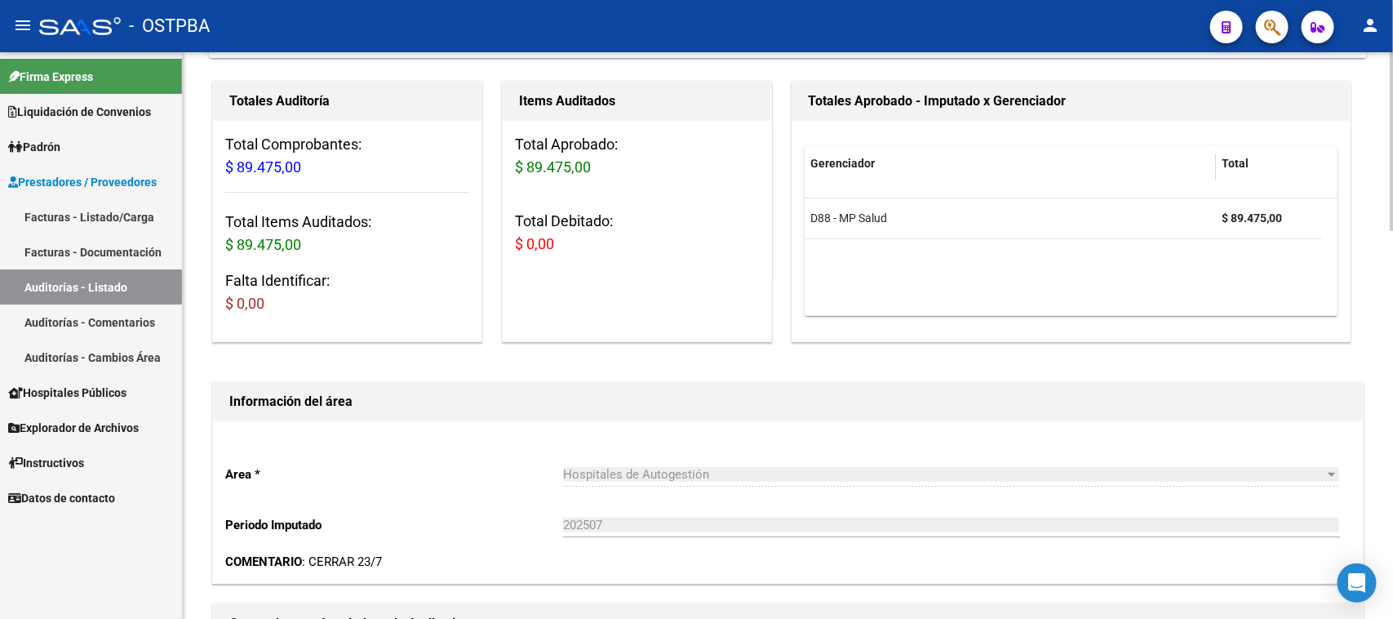
scroll to position [0, 0]
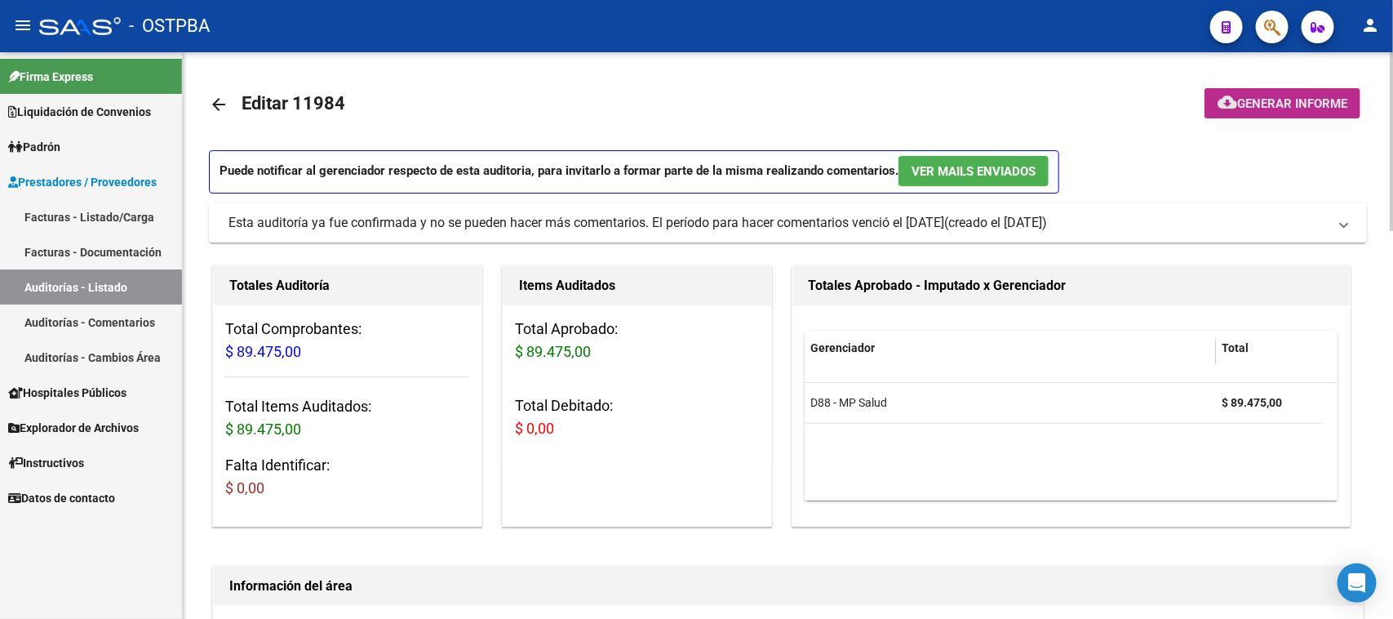
click at [1288, 96] on span "Generar informe" at bounding box center [1292, 103] width 110 height 15
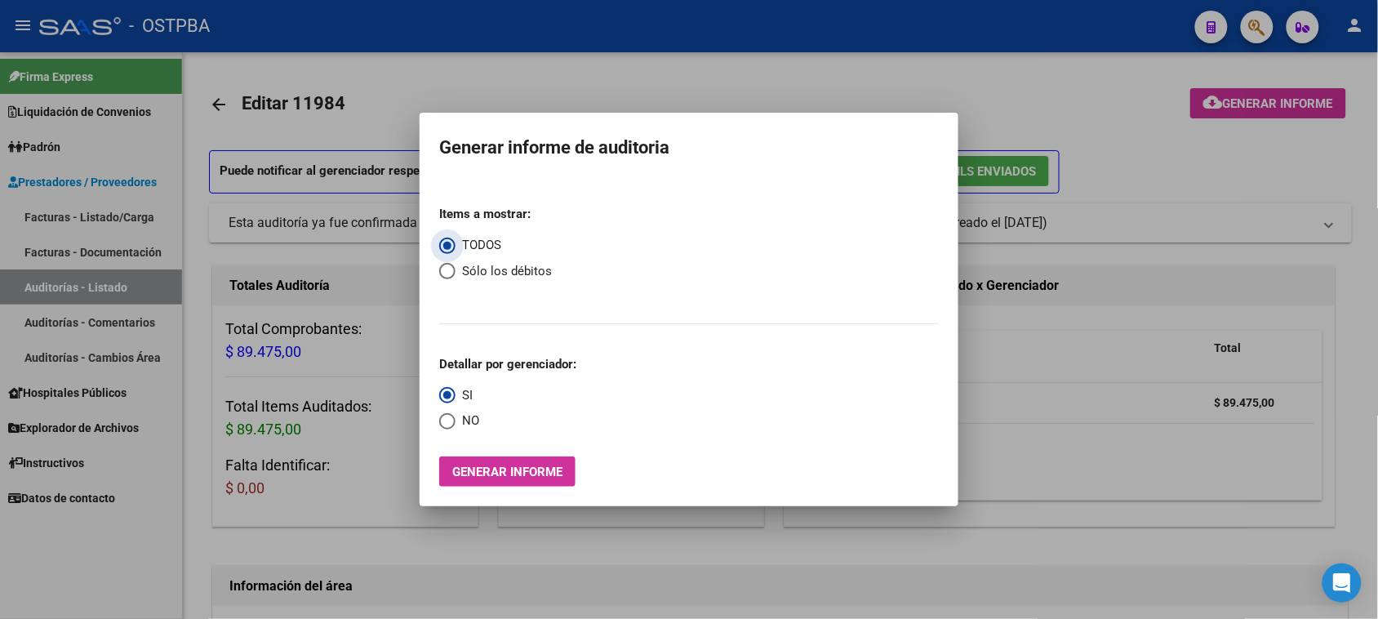
click at [520, 462] on button "Generar informe" at bounding box center [507, 471] width 136 height 30
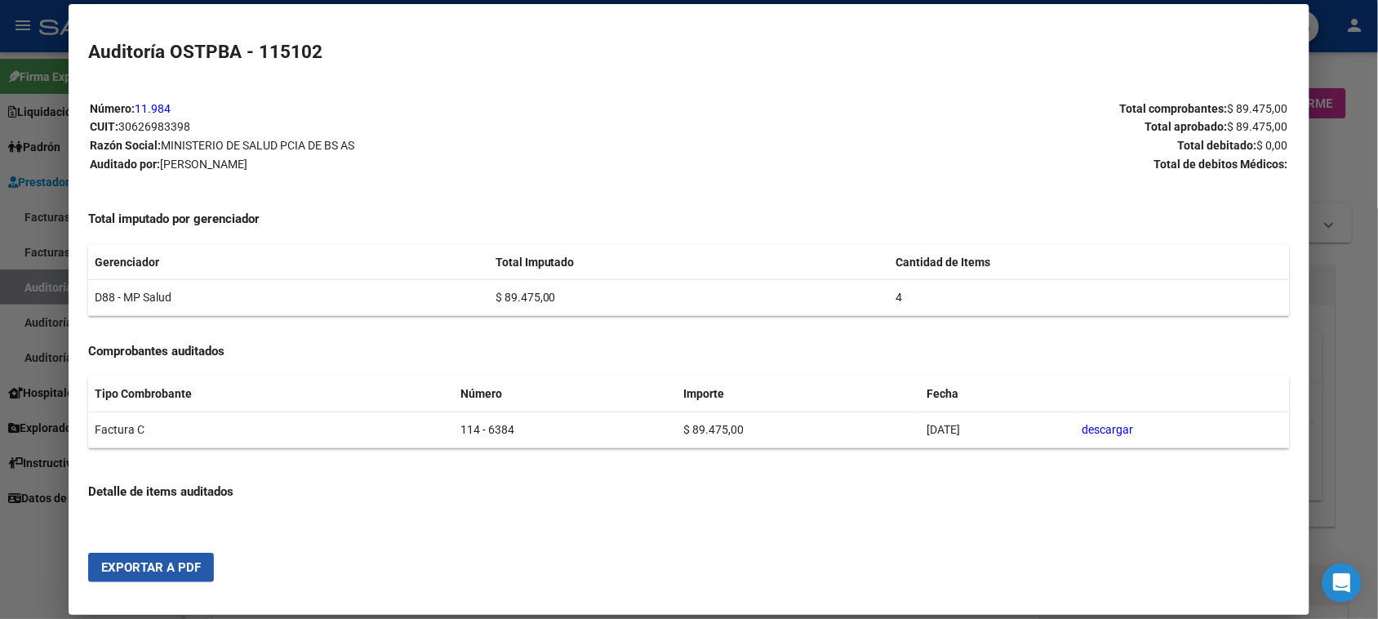
drag, startPoint x: 169, startPoint y: 570, endPoint x: 180, endPoint y: 536, distance: 35.4
click at [167, 569] on span "Exportar a PDF" at bounding box center [151, 567] width 100 height 15
click at [42, 286] on div at bounding box center [689, 309] width 1378 height 619
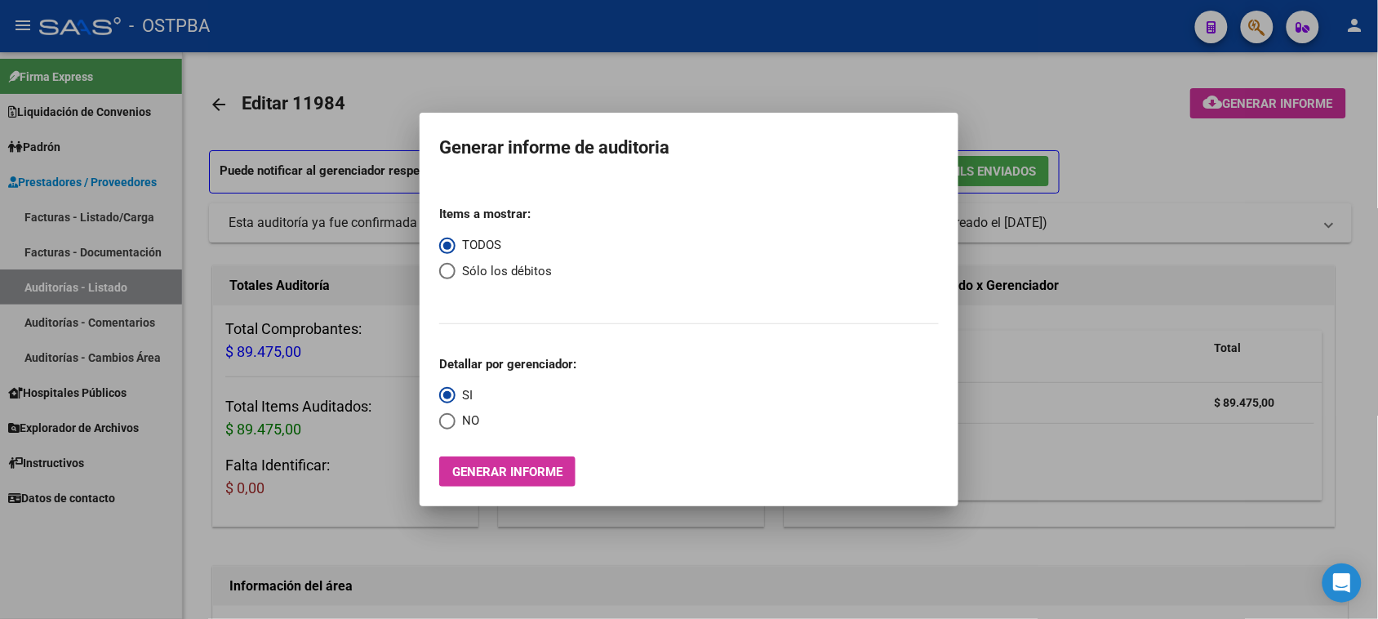
click at [42, 286] on div at bounding box center [689, 309] width 1378 height 619
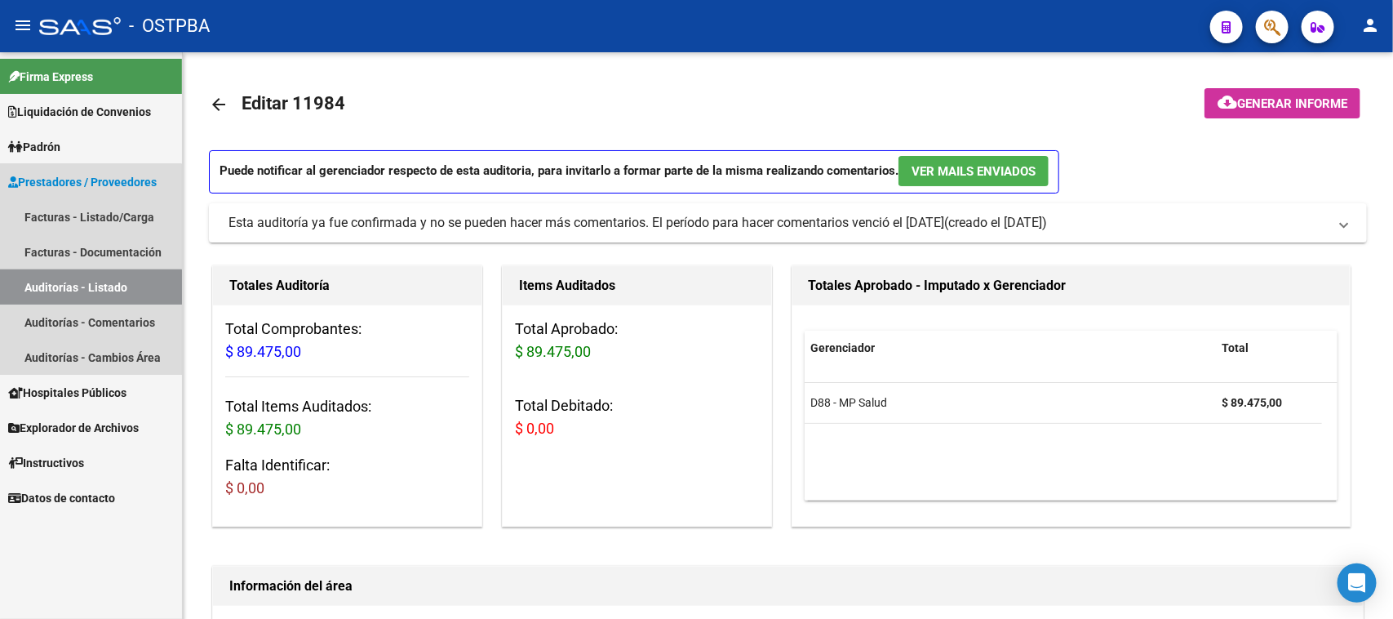
click at [33, 291] on link "Auditorías - Listado" at bounding box center [91, 286] width 182 height 35
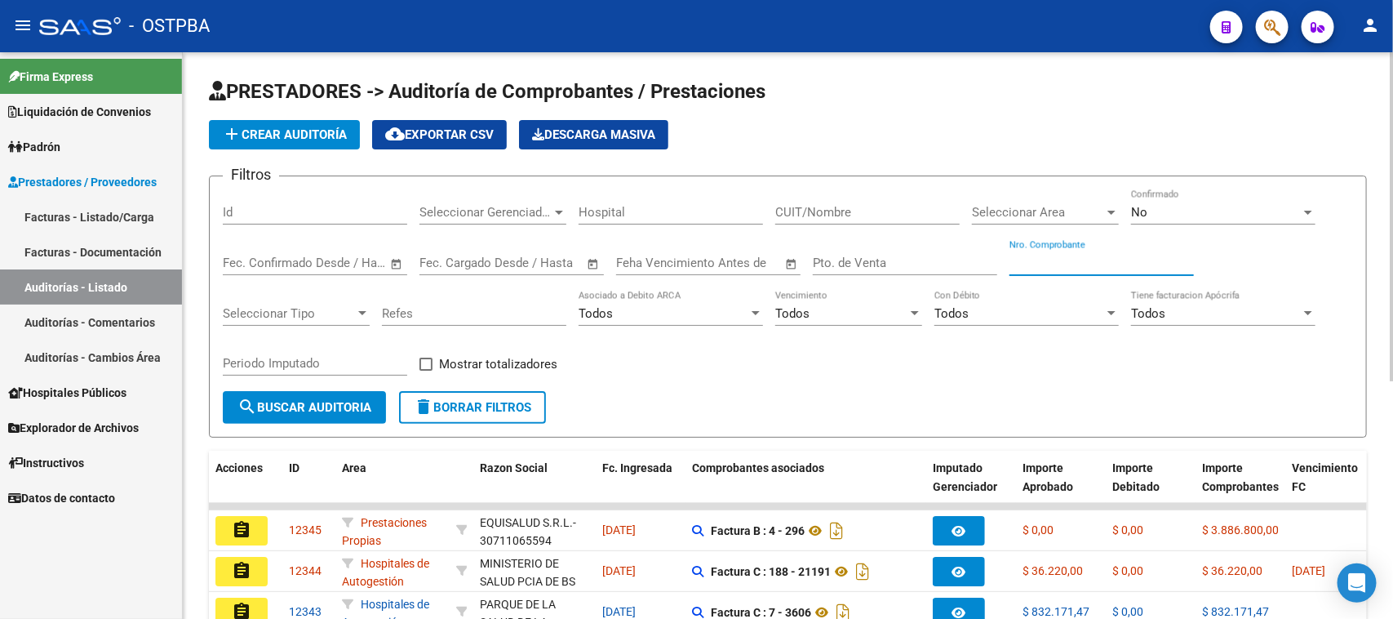
click at [1061, 261] on input "Nro. Comprobante" at bounding box center [1102, 262] width 184 height 15
click at [1156, 205] on div "No" at bounding box center [1216, 212] width 170 height 15
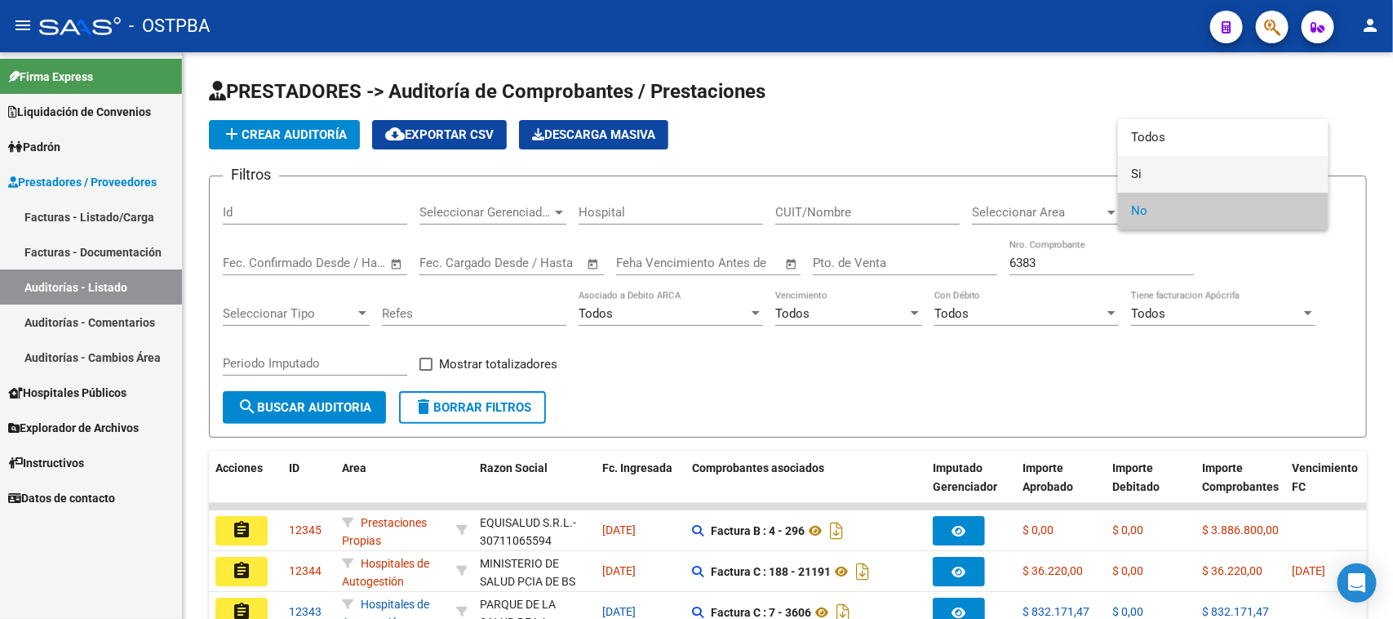
click at [1140, 166] on span "Si" at bounding box center [1223, 174] width 184 height 37
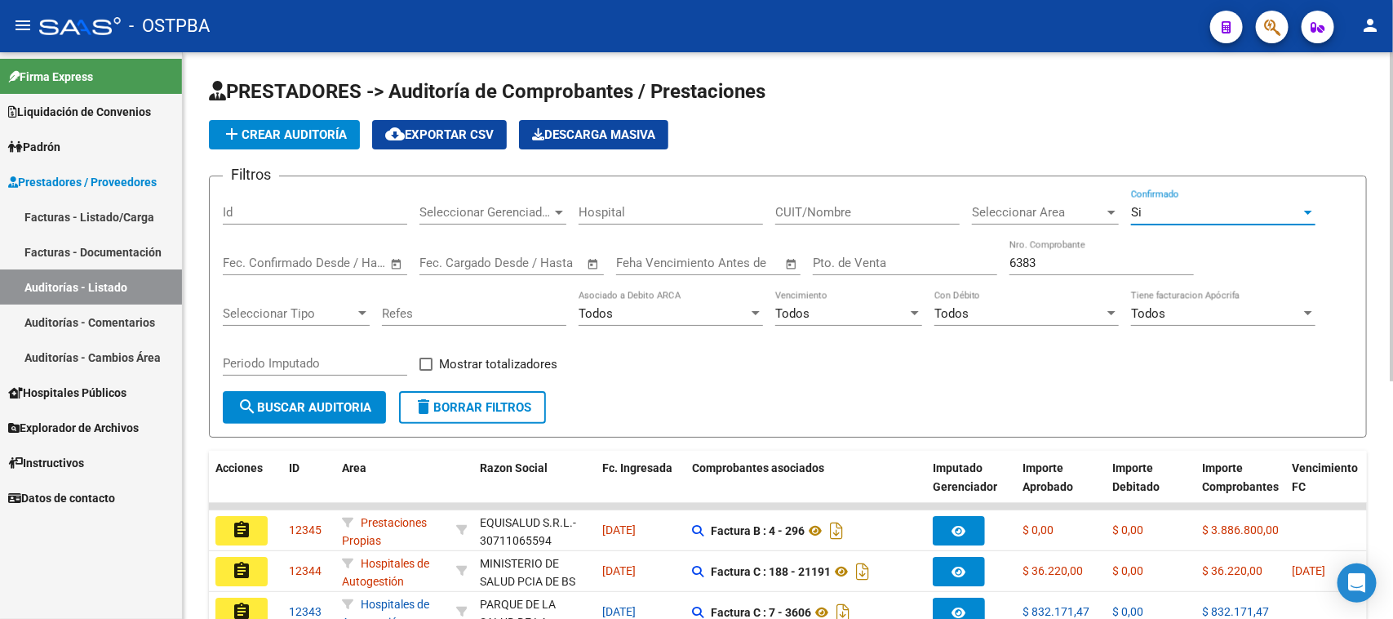
click at [344, 401] on span "search Buscar Auditoria" at bounding box center [304, 407] width 134 height 15
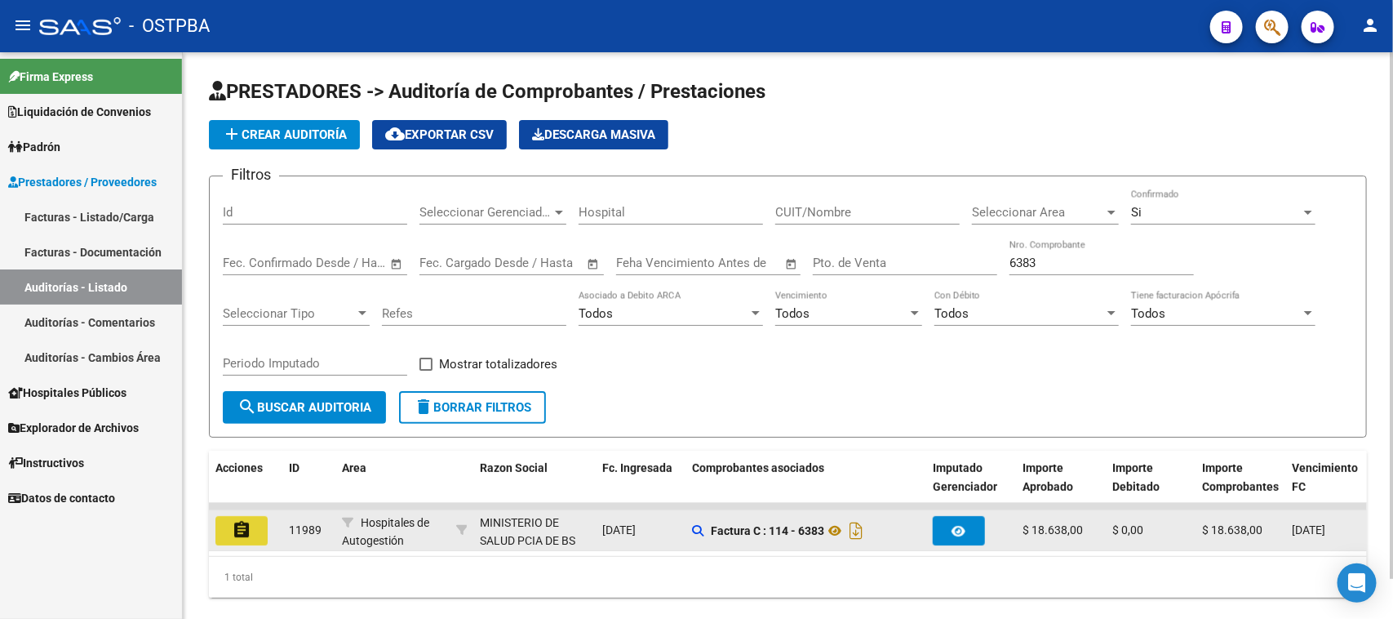
click at [255, 525] on button "assignment" at bounding box center [241, 530] width 52 height 29
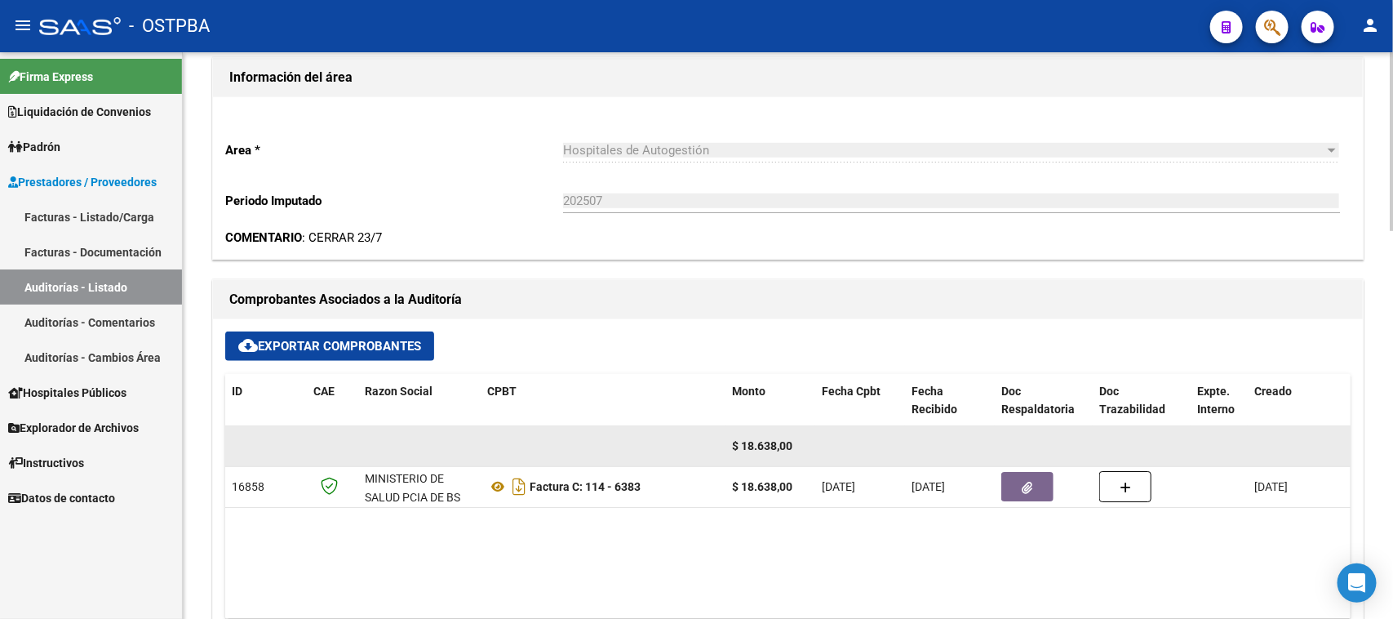
scroll to position [510, 0]
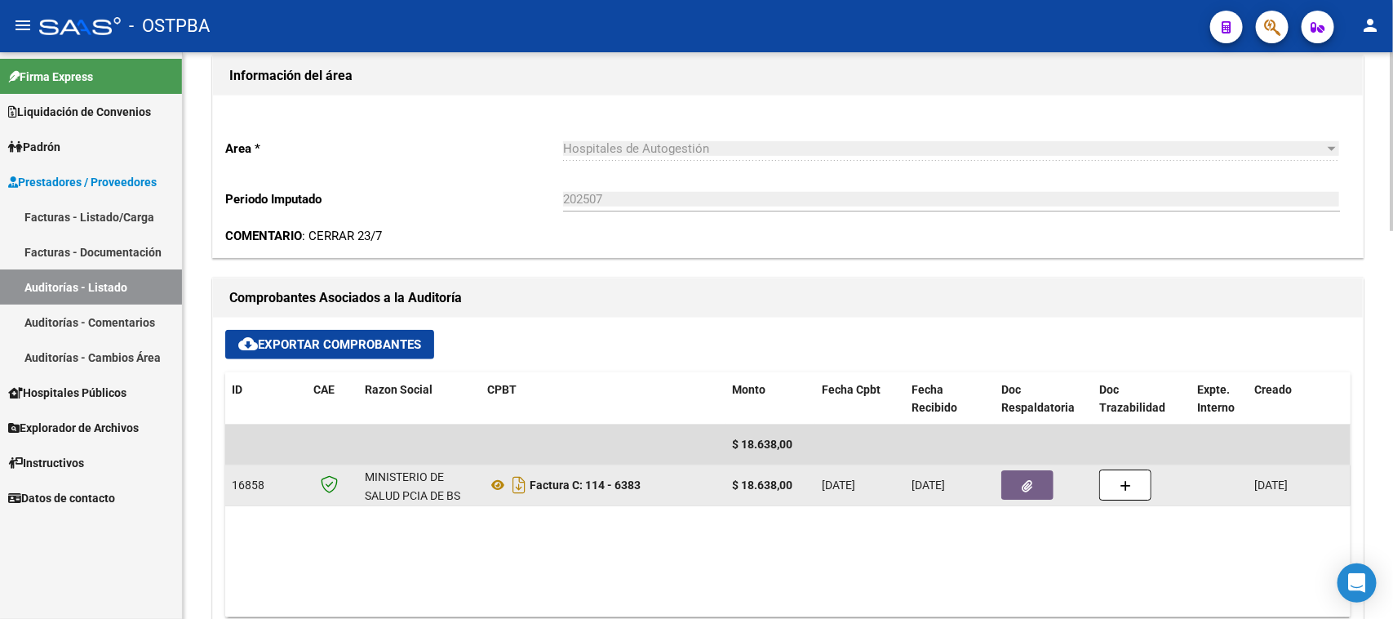
click at [1018, 478] on button "button" at bounding box center [1027, 484] width 52 height 29
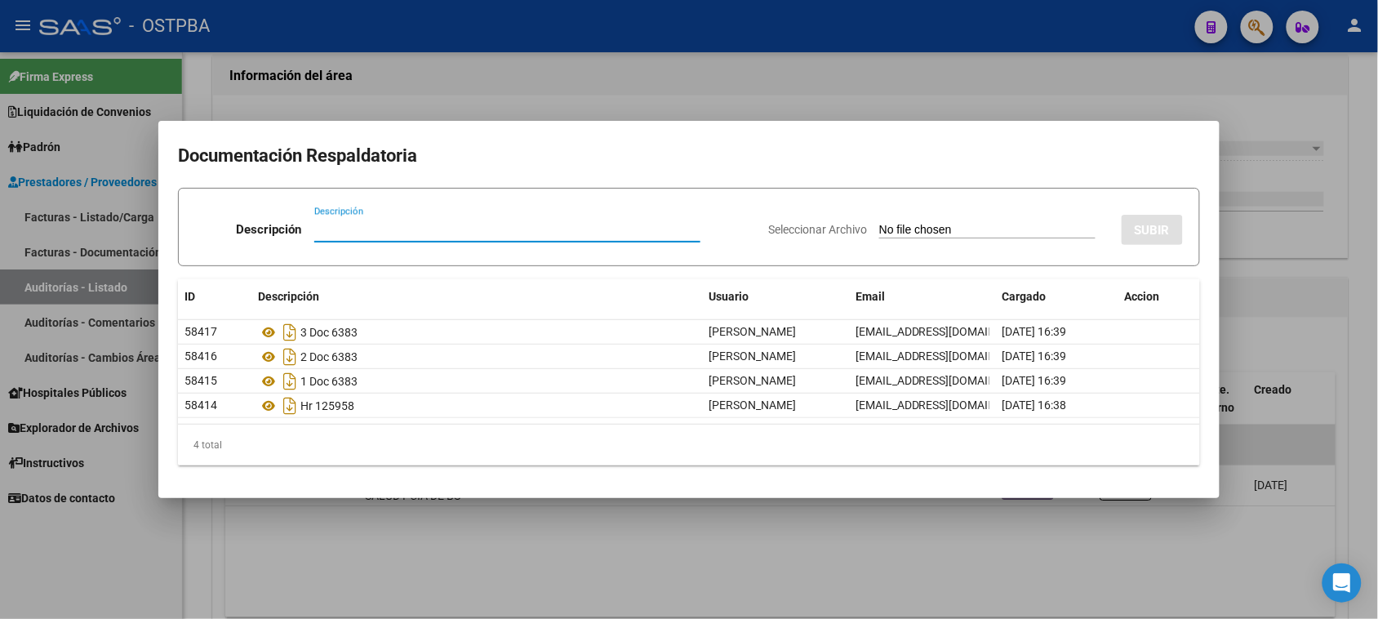
click at [1259, 540] on div at bounding box center [689, 309] width 1378 height 619
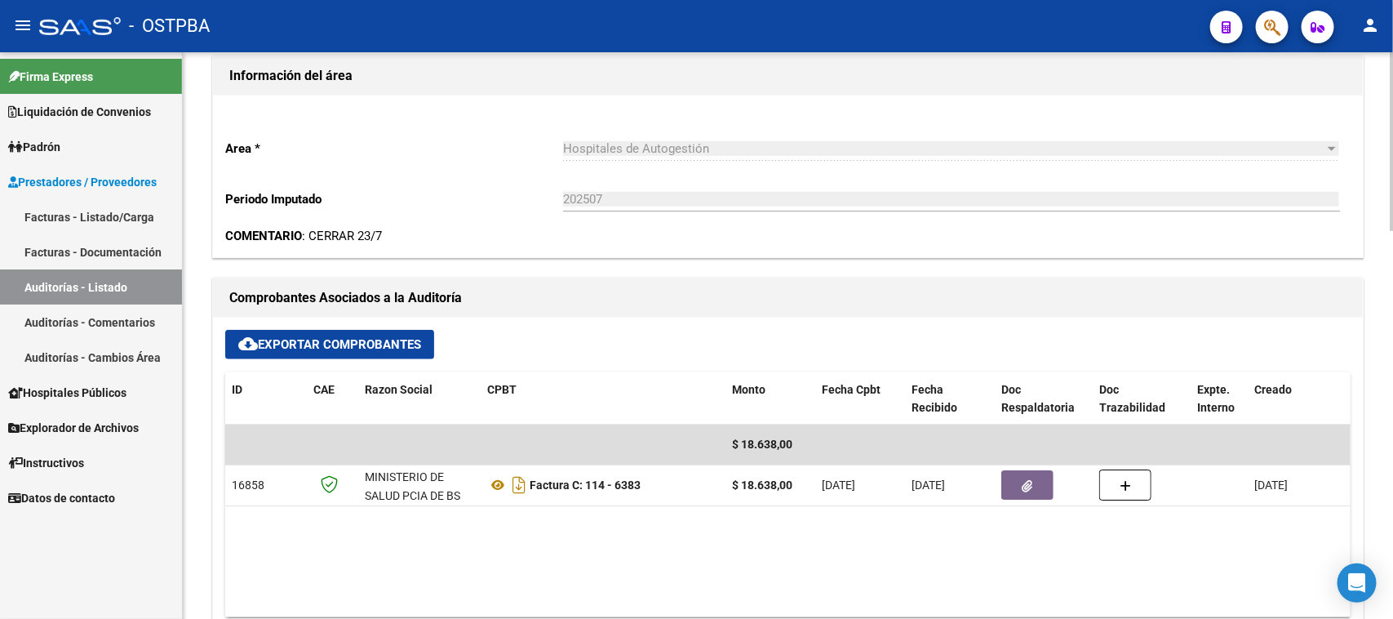
scroll to position [0, 0]
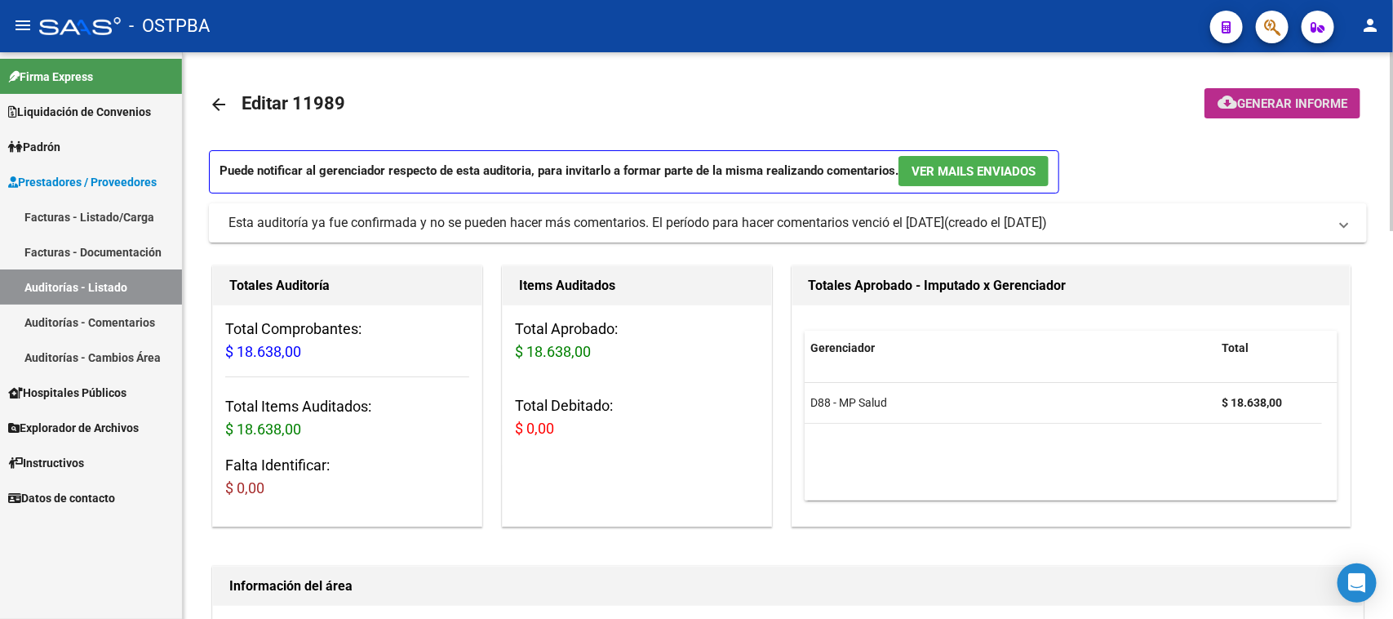
click at [1292, 100] on span "Generar informe" at bounding box center [1292, 103] width 110 height 15
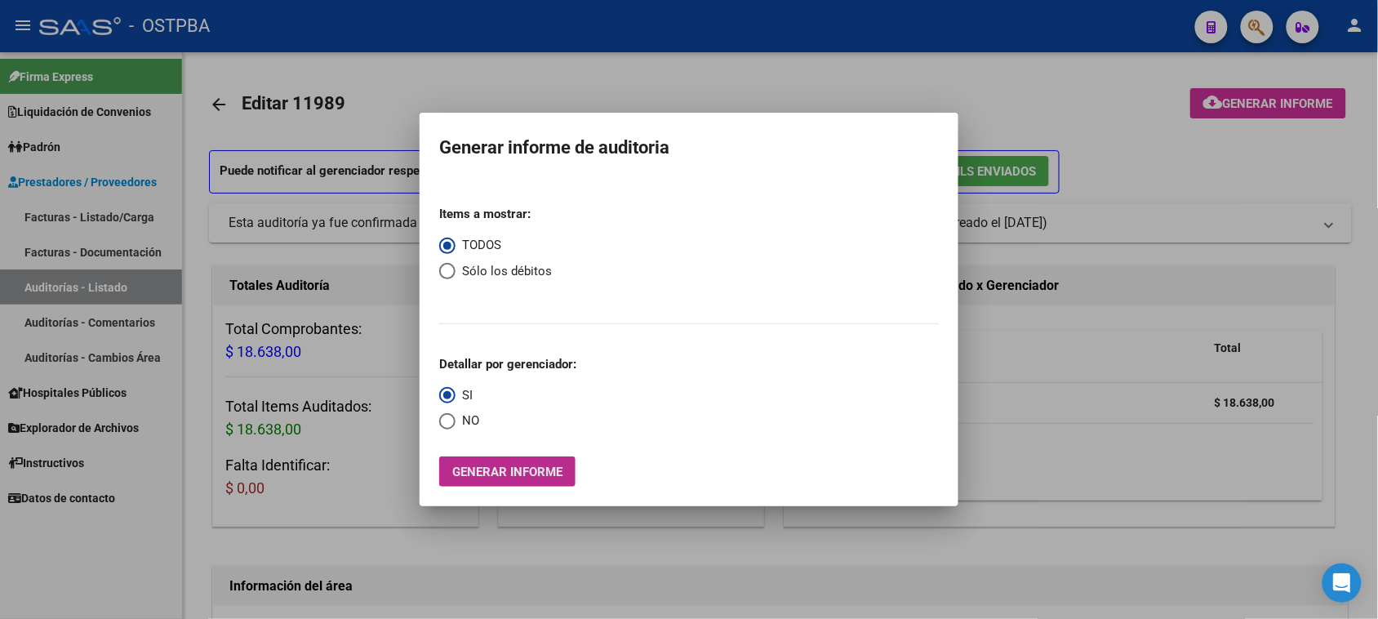
click at [539, 462] on button "Generar informe" at bounding box center [507, 471] width 136 height 30
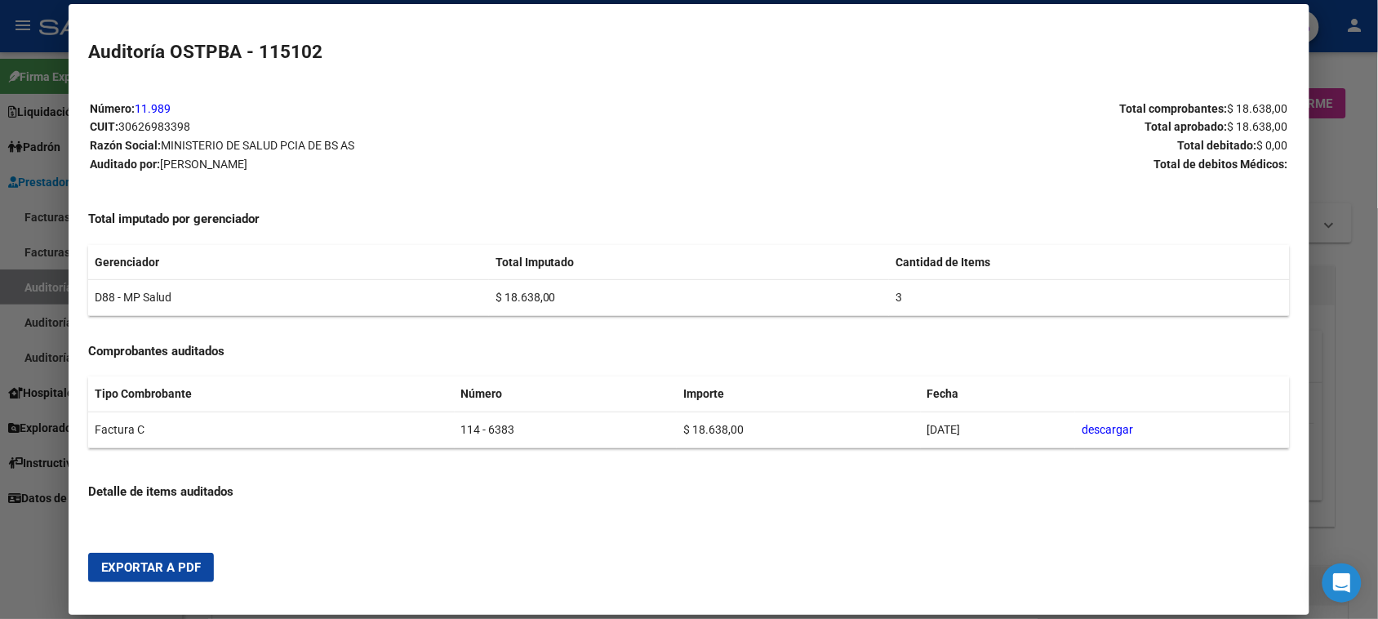
click at [178, 569] on span "Exportar a PDF" at bounding box center [151, 567] width 100 height 15
click at [24, 282] on div at bounding box center [689, 309] width 1378 height 619
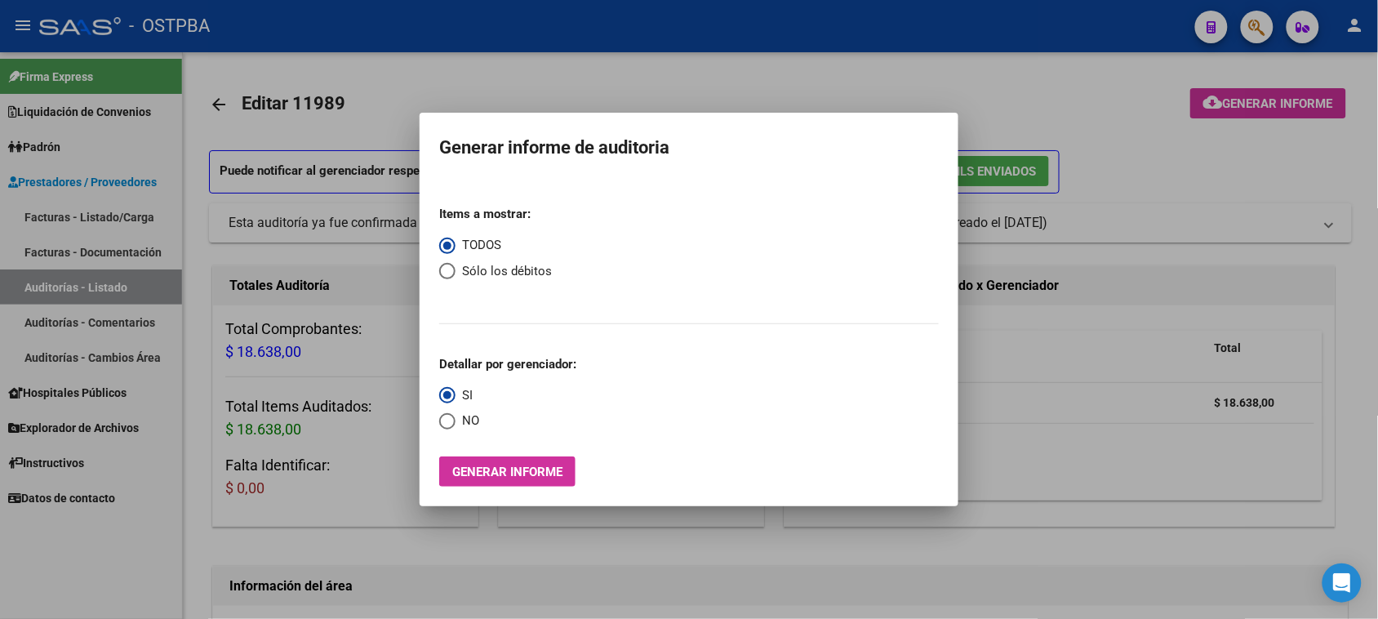
click at [25, 282] on div at bounding box center [689, 309] width 1378 height 619
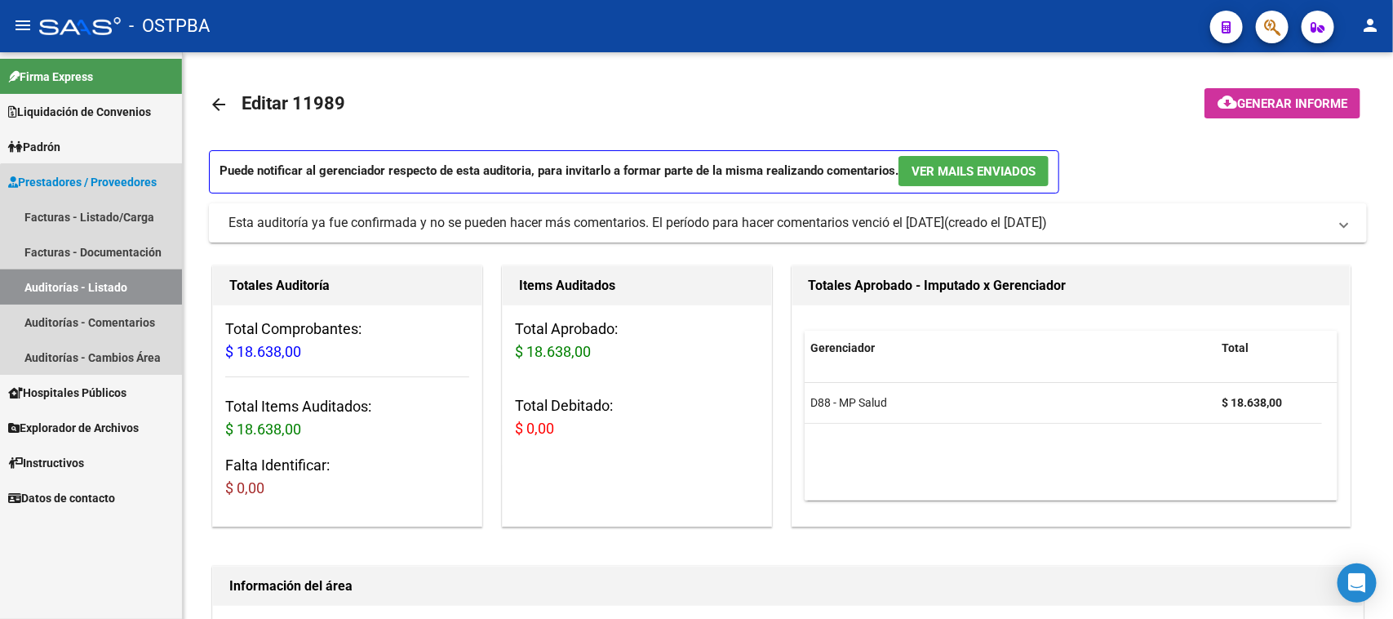
click at [148, 284] on link "Auditorías - Listado" at bounding box center [91, 286] width 182 height 35
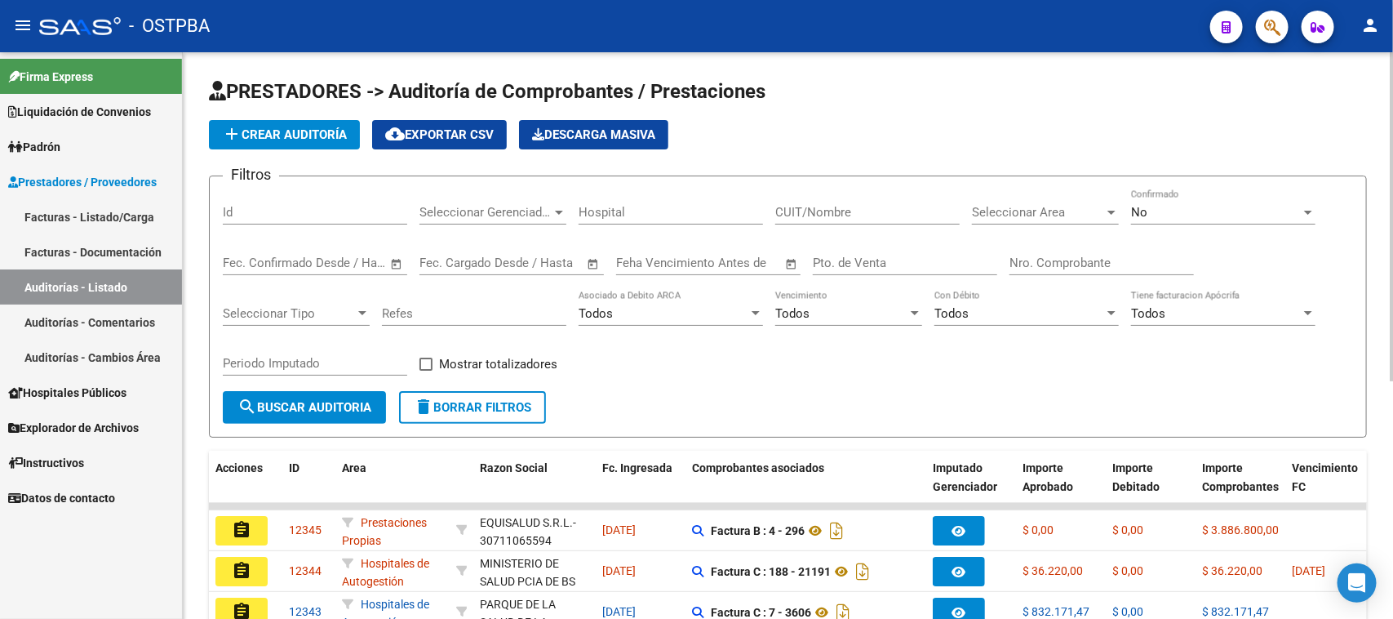
click at [1065, 258] on input "Nro. Comprobante" at bounding box center [1102, 262] width 184 height 15
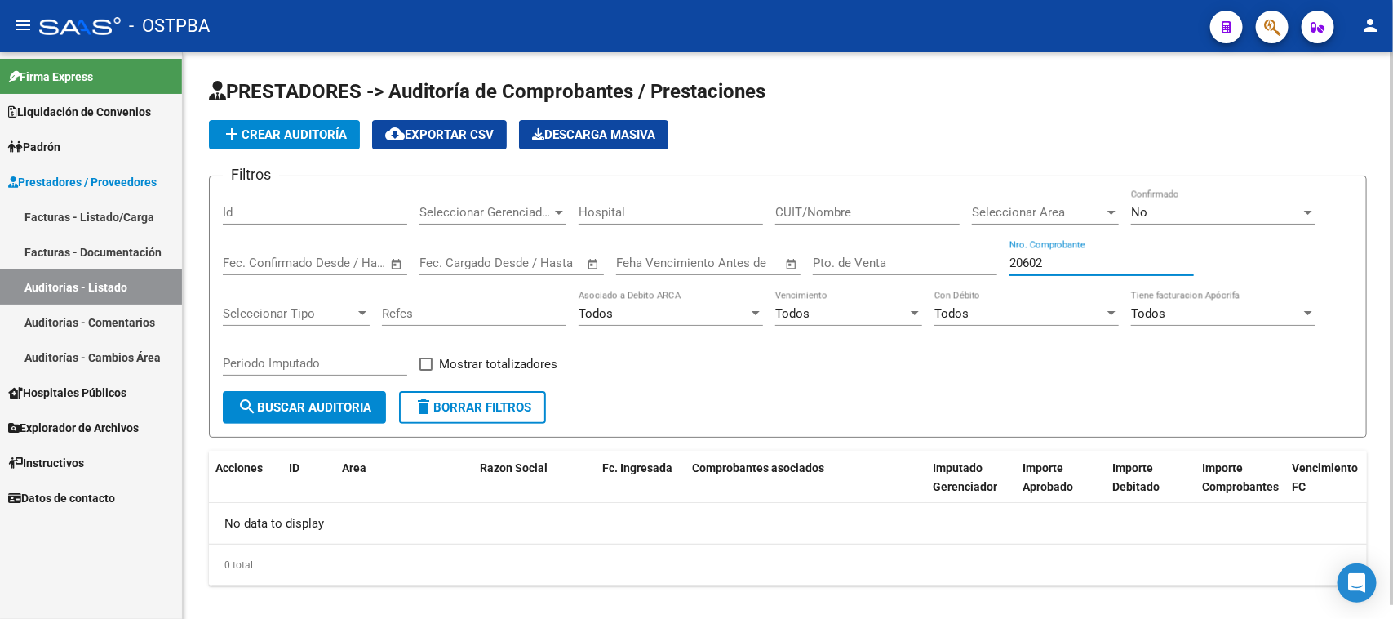
click at [1135, 205] on span "No" at bounding box center [1139, 212] width 16 height 15
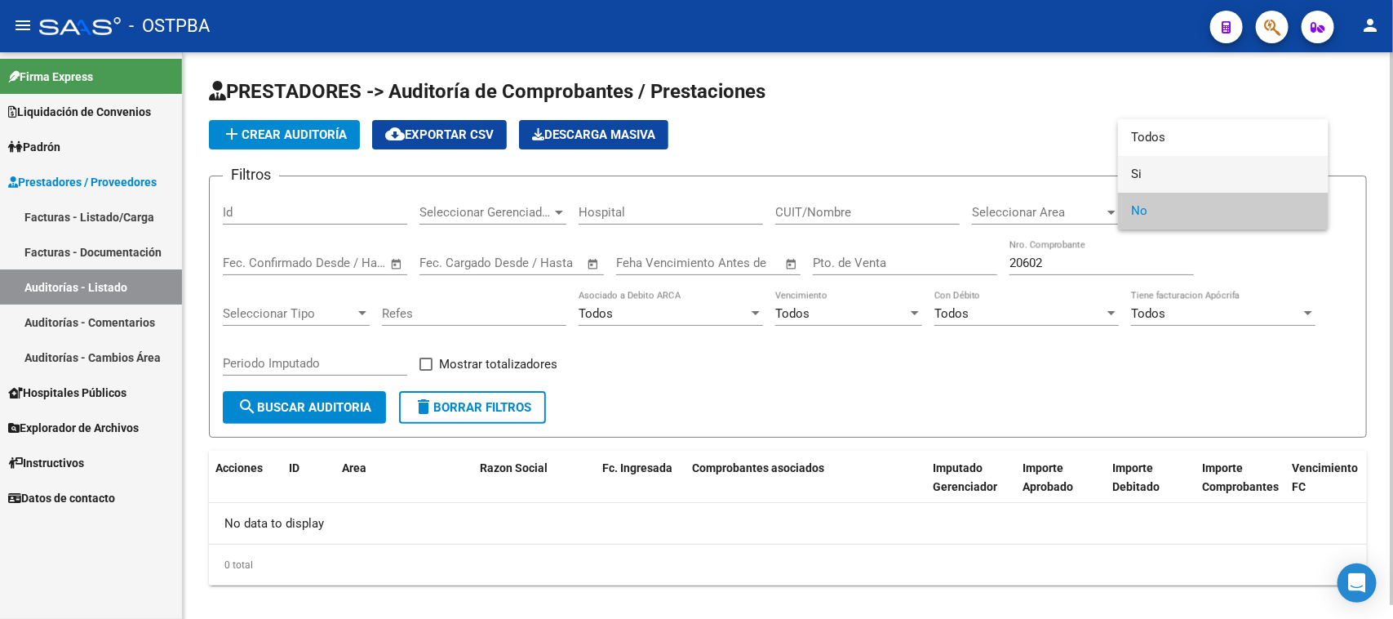
drag, startPoint x: 1139, startPoint y: 170, endPoint x: 1131, endPoint y: 174, distance: 9.1
click at [1137, 170] on span "Si" at bounding box center [1223, 174] width 184 height 37
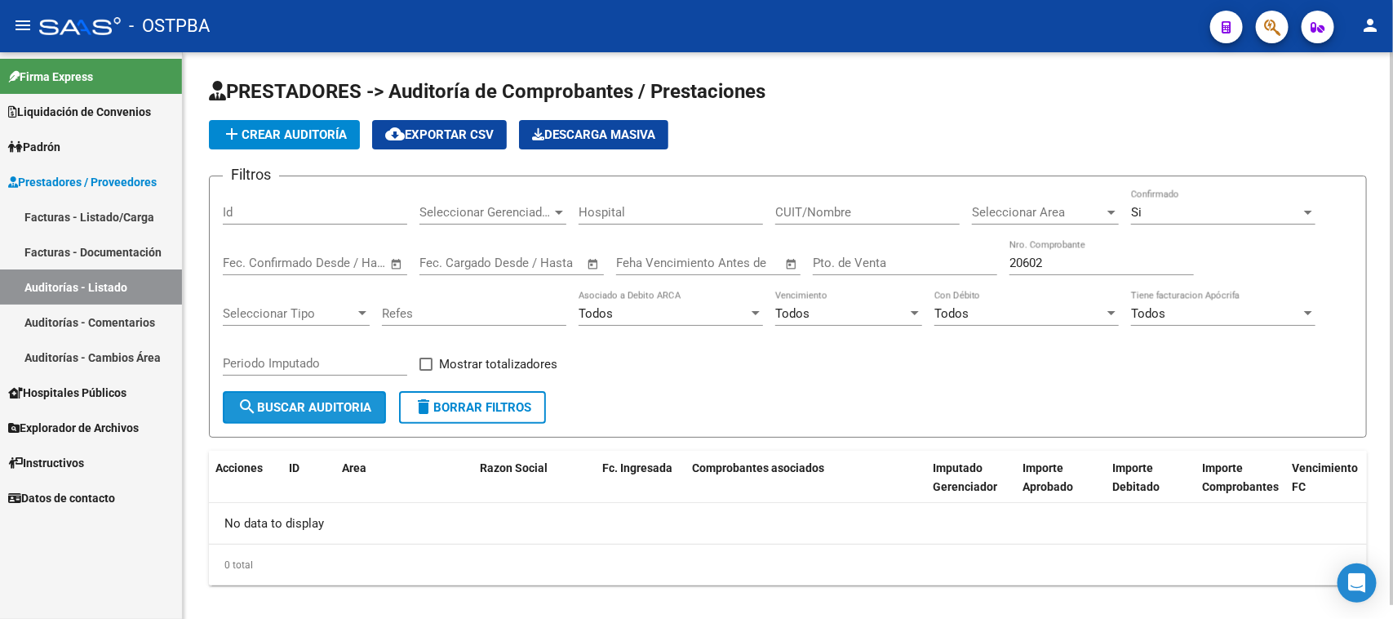
click at [320, 418] on button "search Buscar Auditoria" at bounding box center [304, 407] width 163 height 33
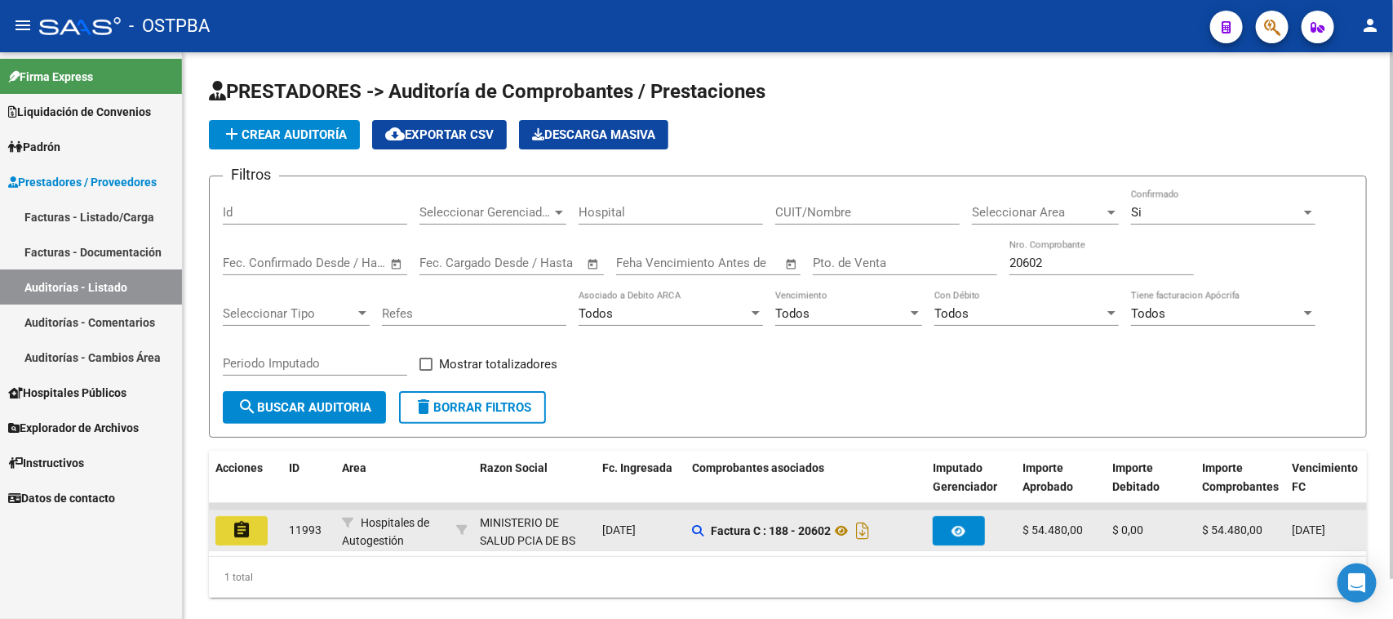
click at [255, 529] on button "assignment" at bounding box center [241, 530] width 52 height 29
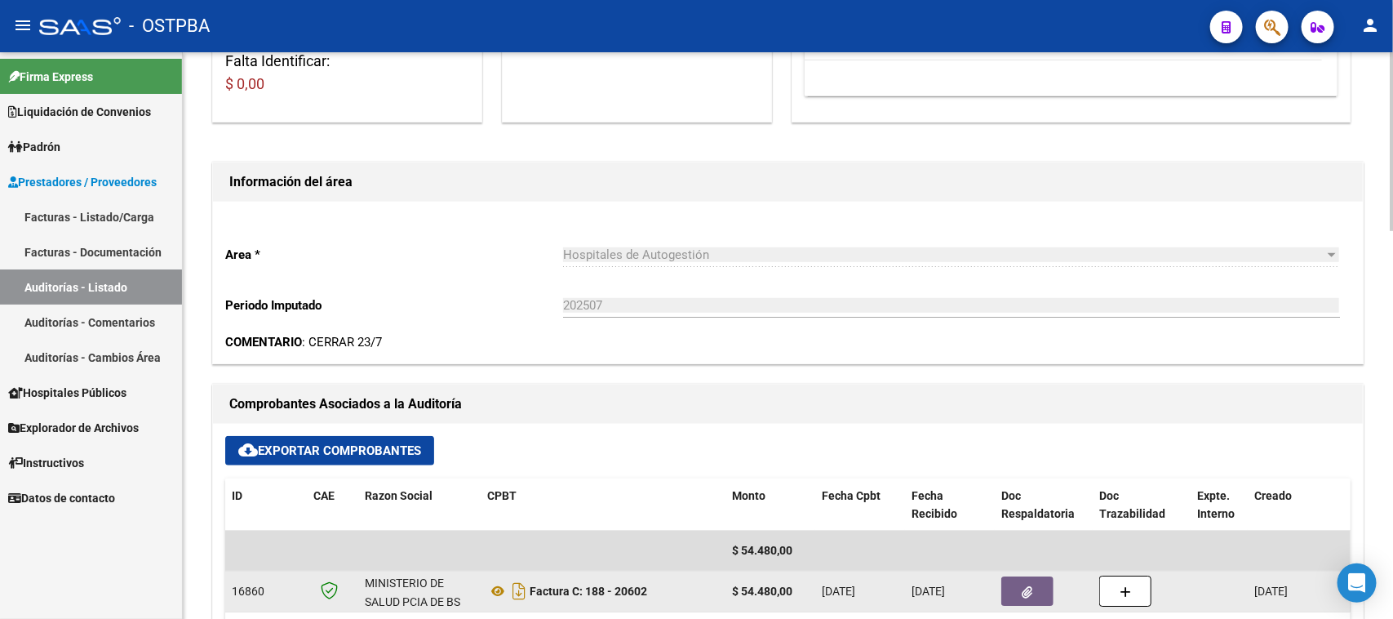
scroll to position [612, 0]
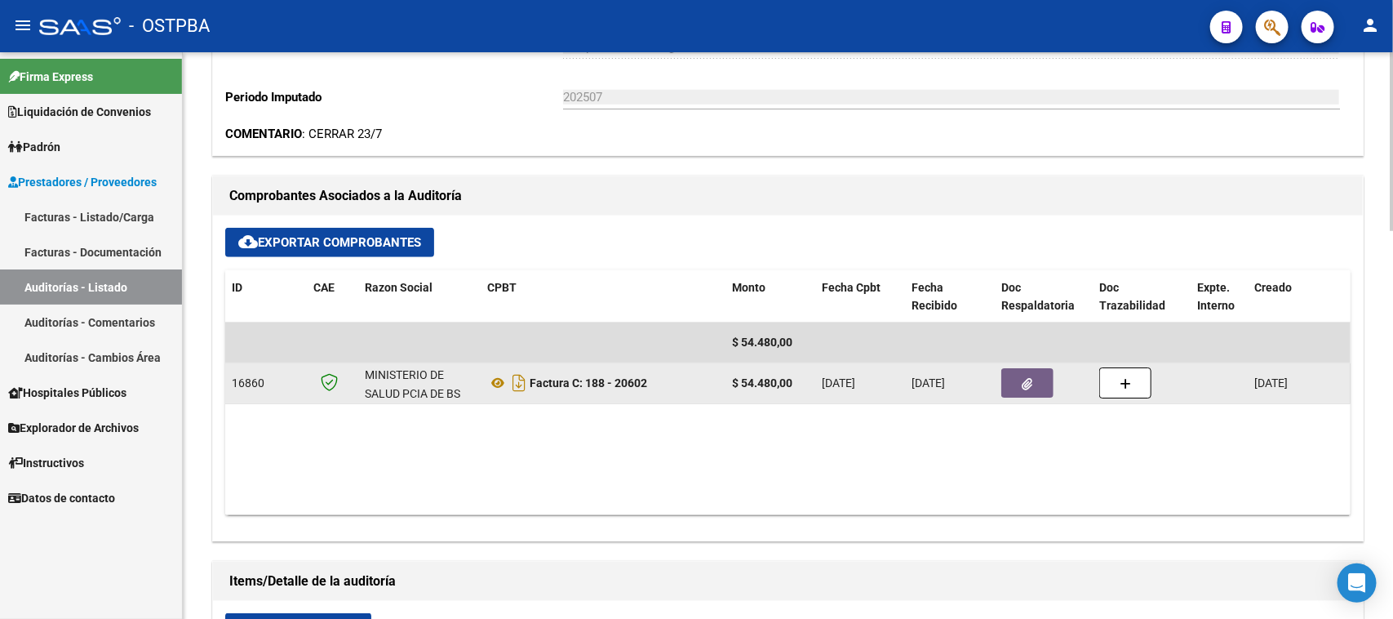
click at [1025, 371] on button "button" at bounding box center [1027, 382] width 52 height 29
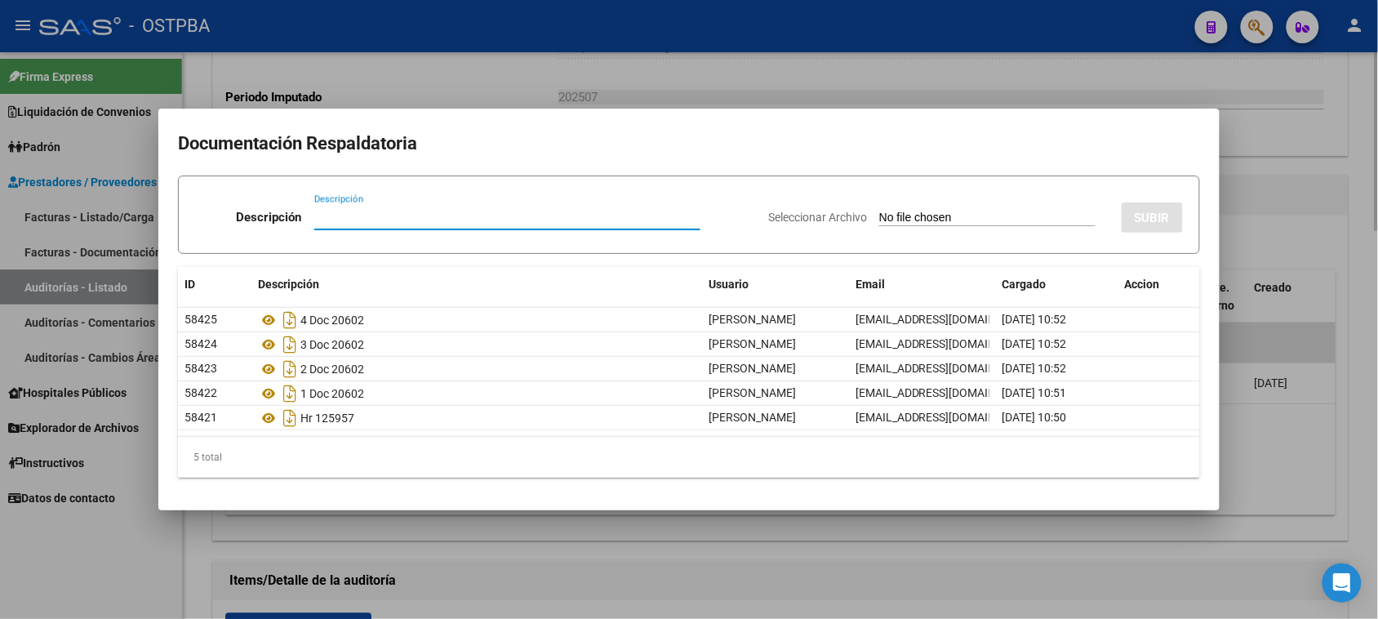
click at [1320, 494] on div at bounding box center [689, 309] width 1378 height 619
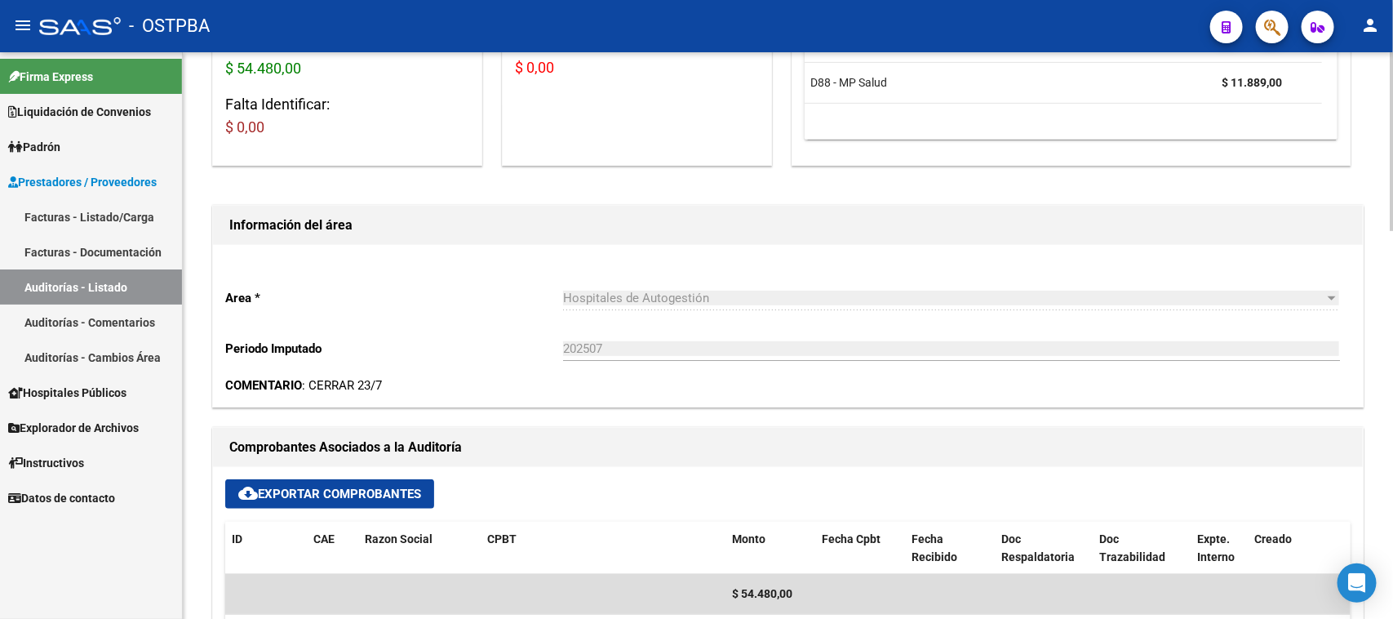
scroll to position [0, 0]
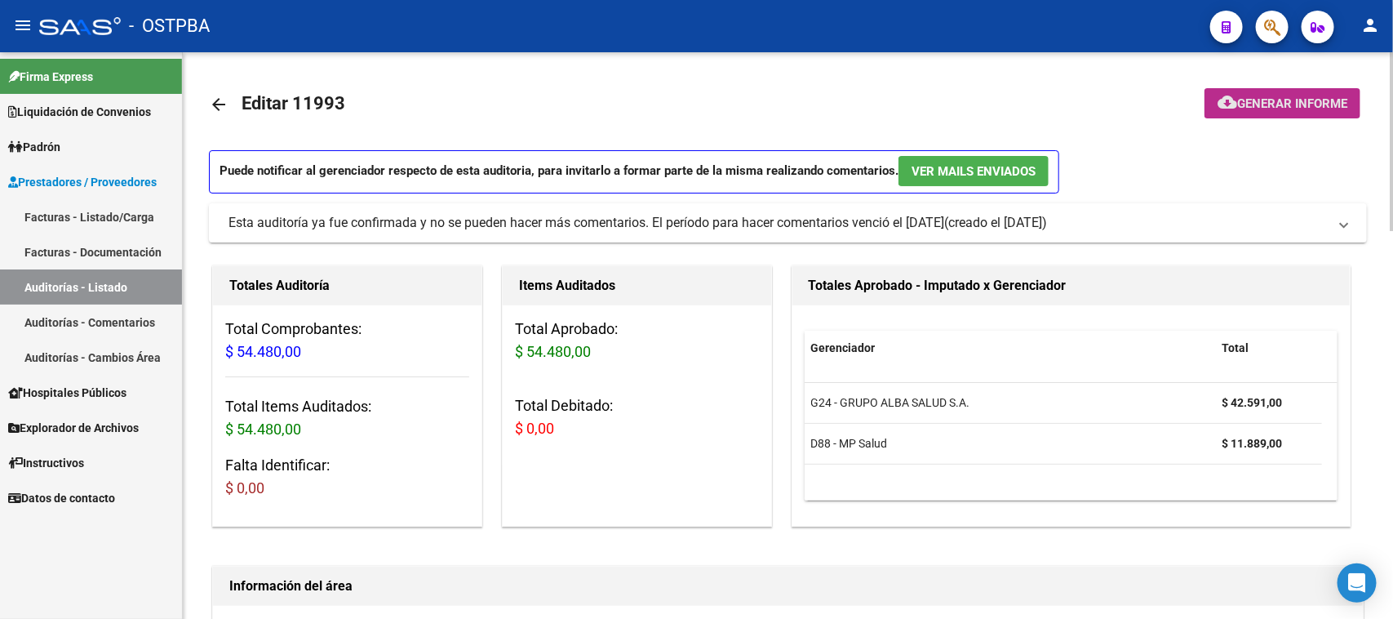
click at [1298, 96] on span "Generar informe" at bounding box center [1292, 103] width 110 height 15
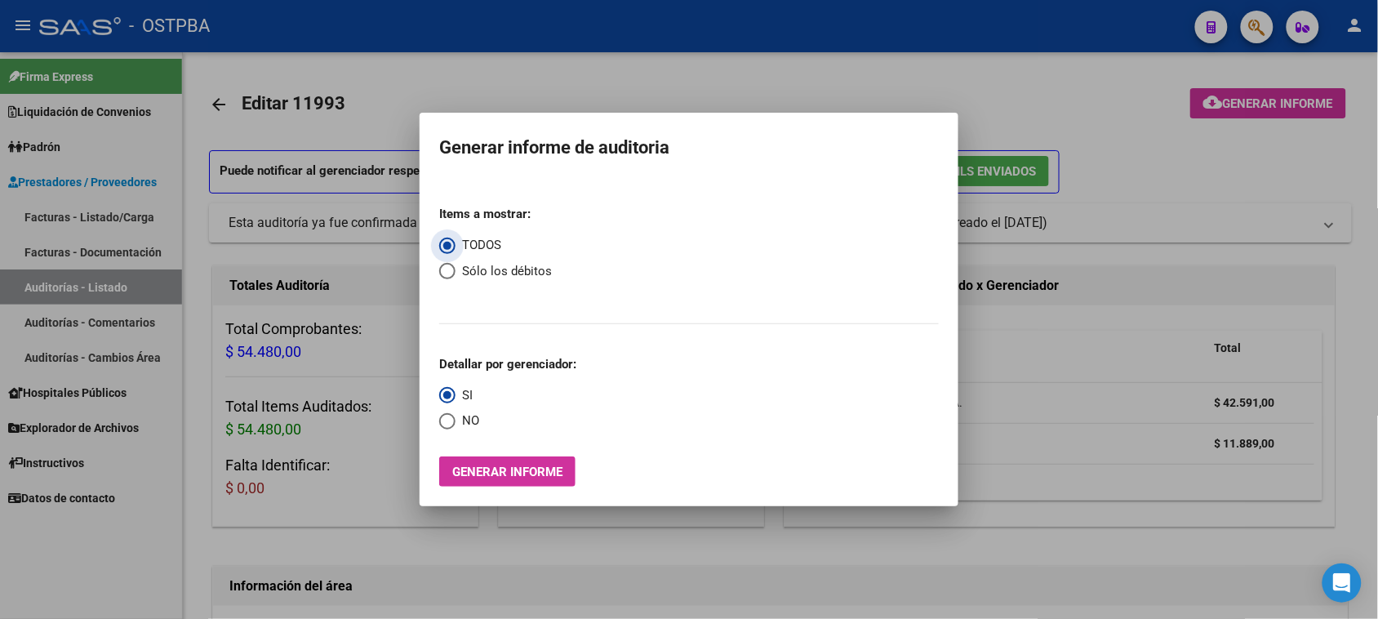
click at [476, 475] on span "Generar informe" at bounding box center [507, 471] width 110 height 15
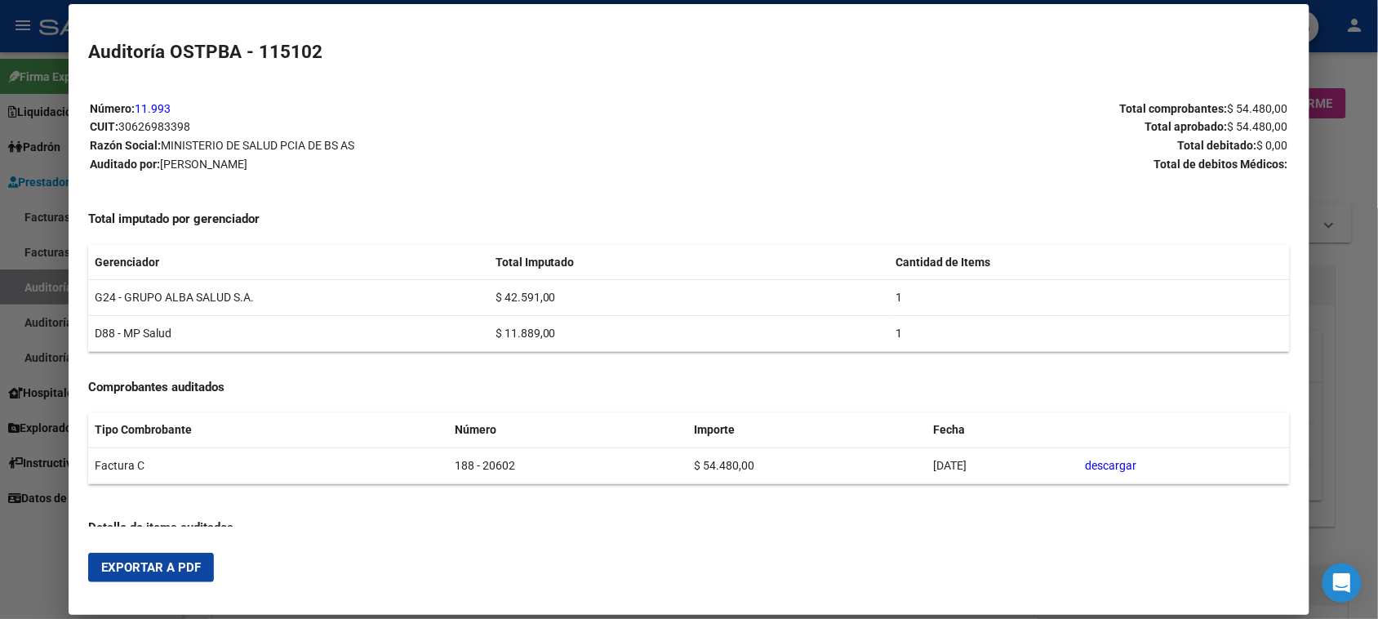
click at [153, 564] on span "Exportar a PDF" at bounding box center [151, 567] width 100 height 15
click at [27, 286] on div at bounding box center [689, 309] width 1378 height 619
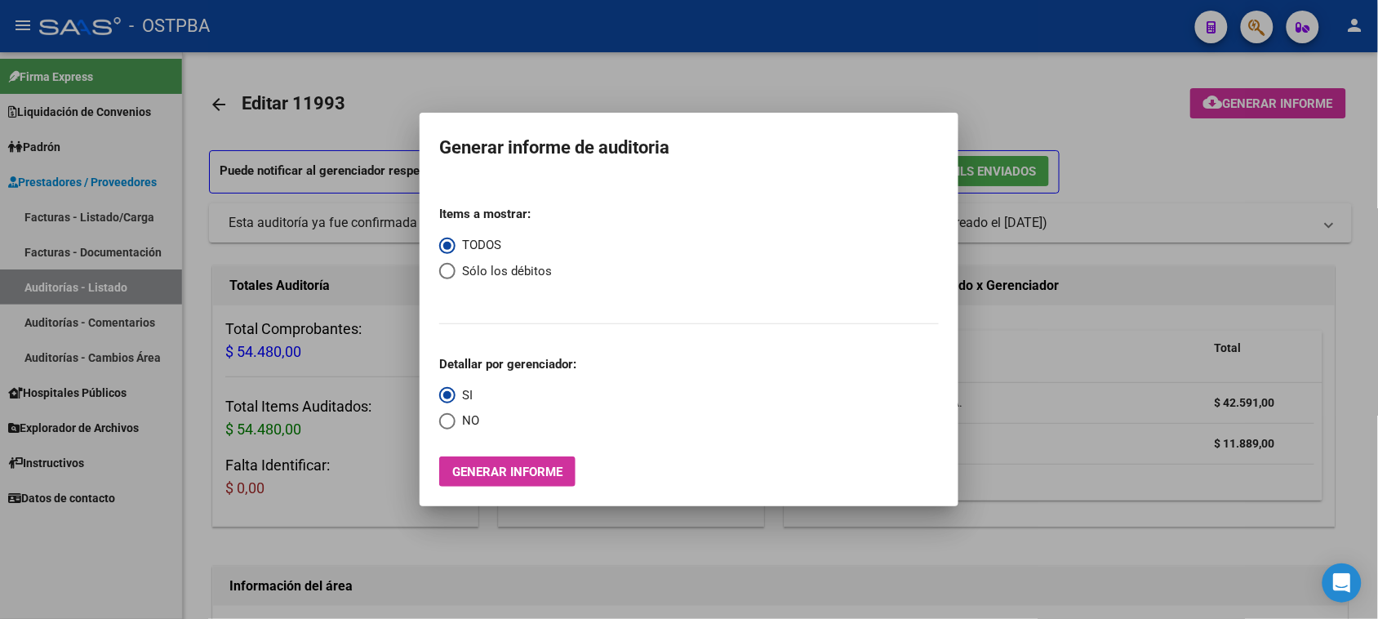
click at [27, 286] on div at bounding box center [689, 309] width 1378 height 619
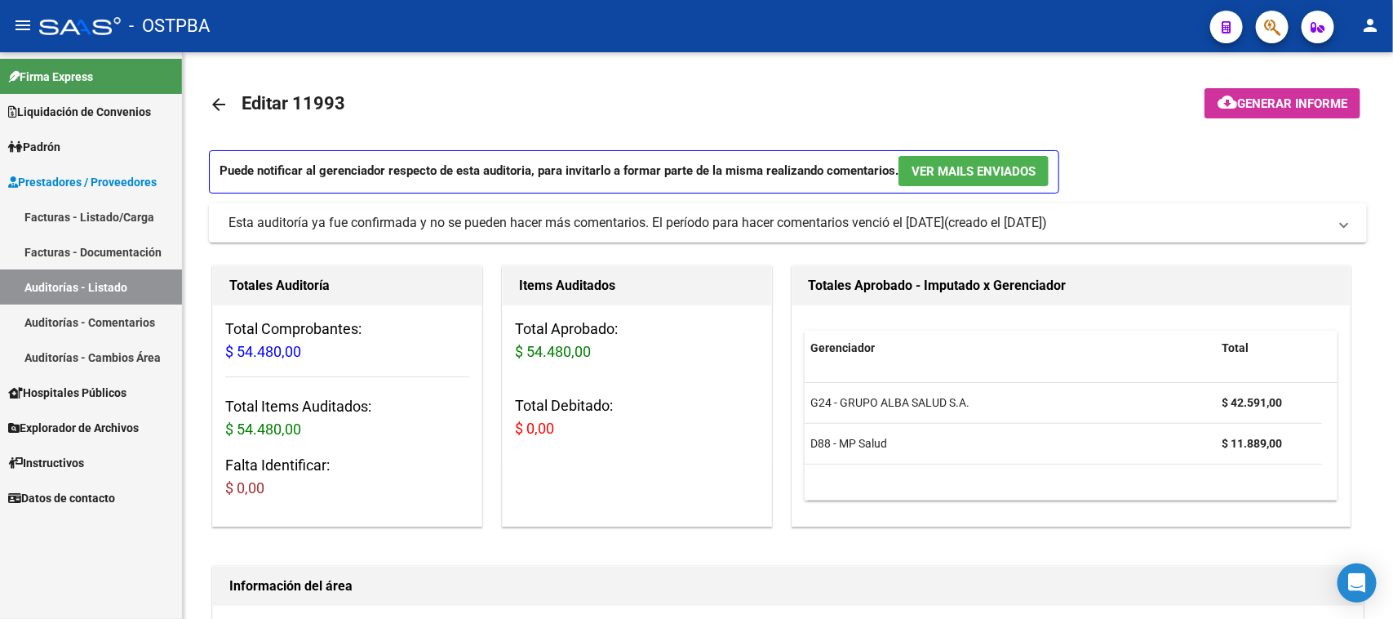
click at [27, 286] on link "Auditorías - Listado" at bounding box center [91, 286] width 182 height 35
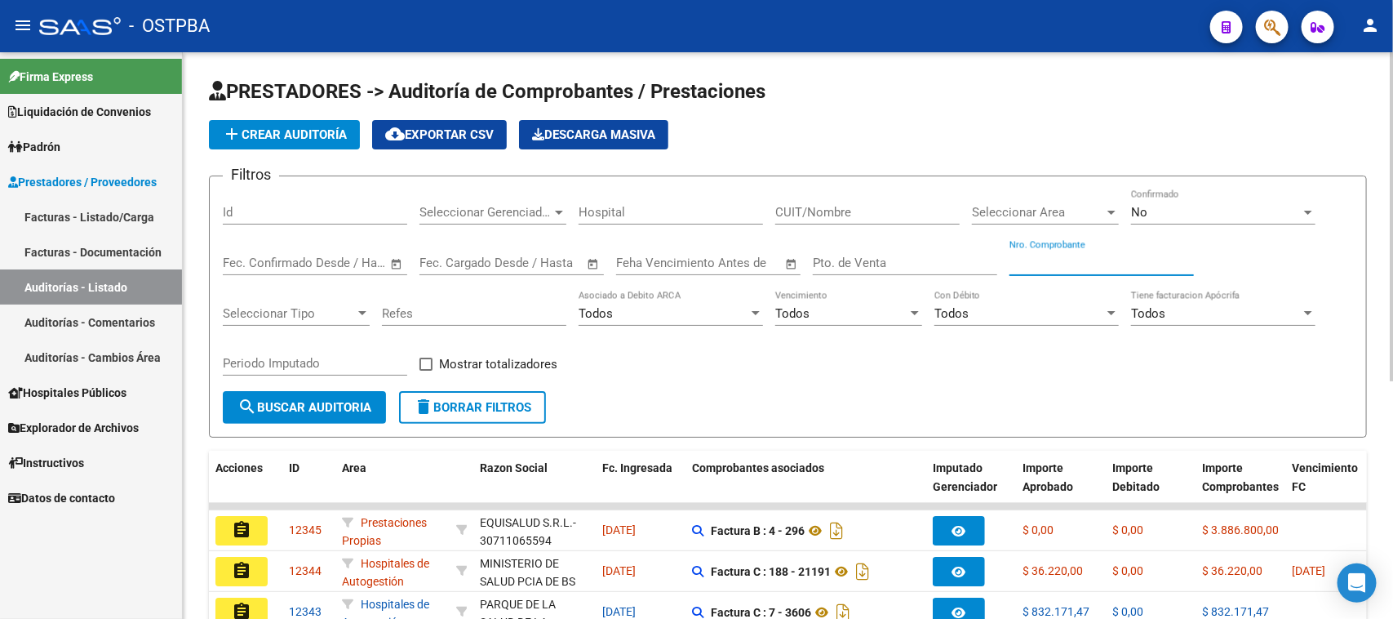
click at [1059, 258] on input "Nro. Comprobante" at bounding box center [1102, 262] width 184 height 15
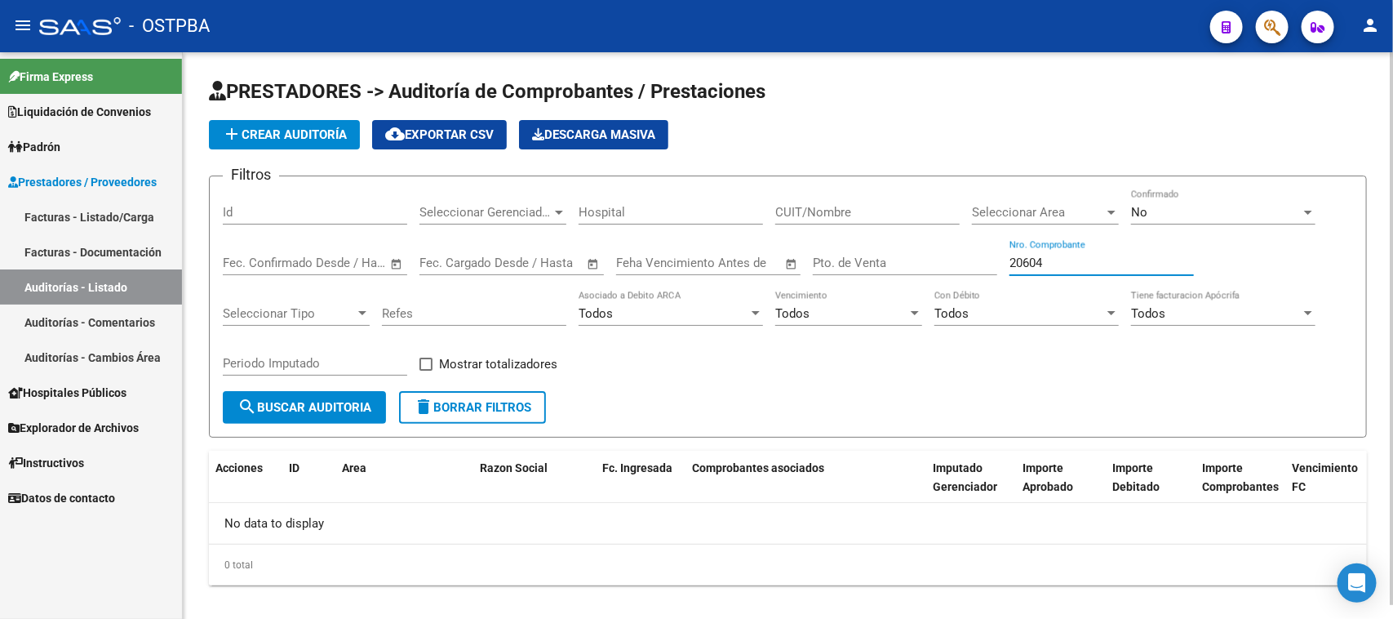
click at [1163, 206] on div "No" at bounding box center [1216, 212] width 170 height 15
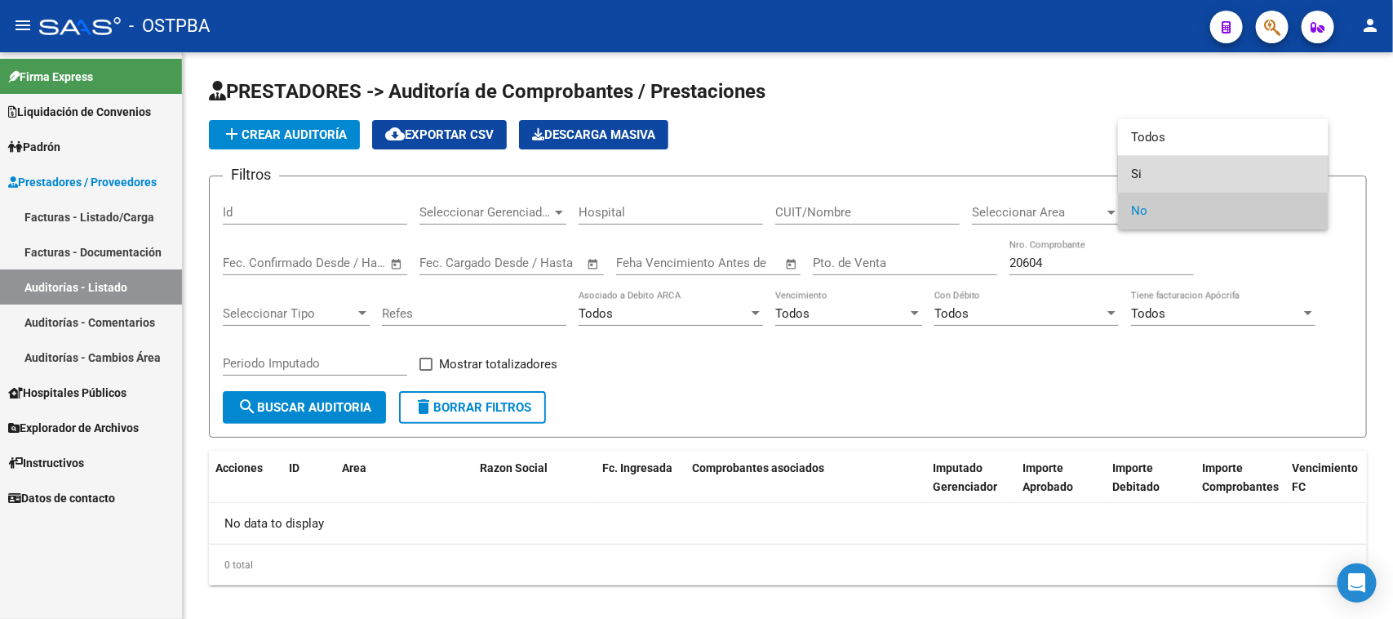
drag, startPoint x: 1135, startPoint y: 172, endPoint x: 776, endPoint y: 251, distance: 367.5
click at [1134, 172] on span "Si" at bounding box center [1223, 174] width 184 height 37
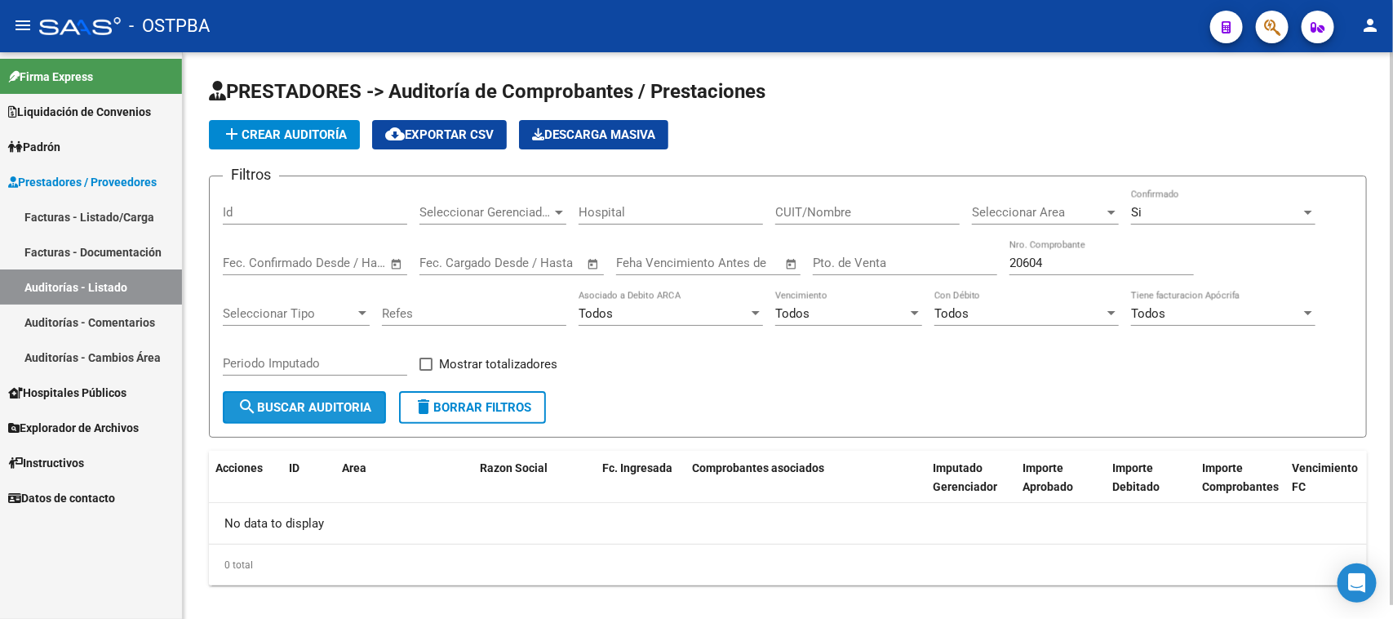
click at [300, 409] on span "search Buscar Auditoria" at bounding box center [304, 407] width 134 height 15
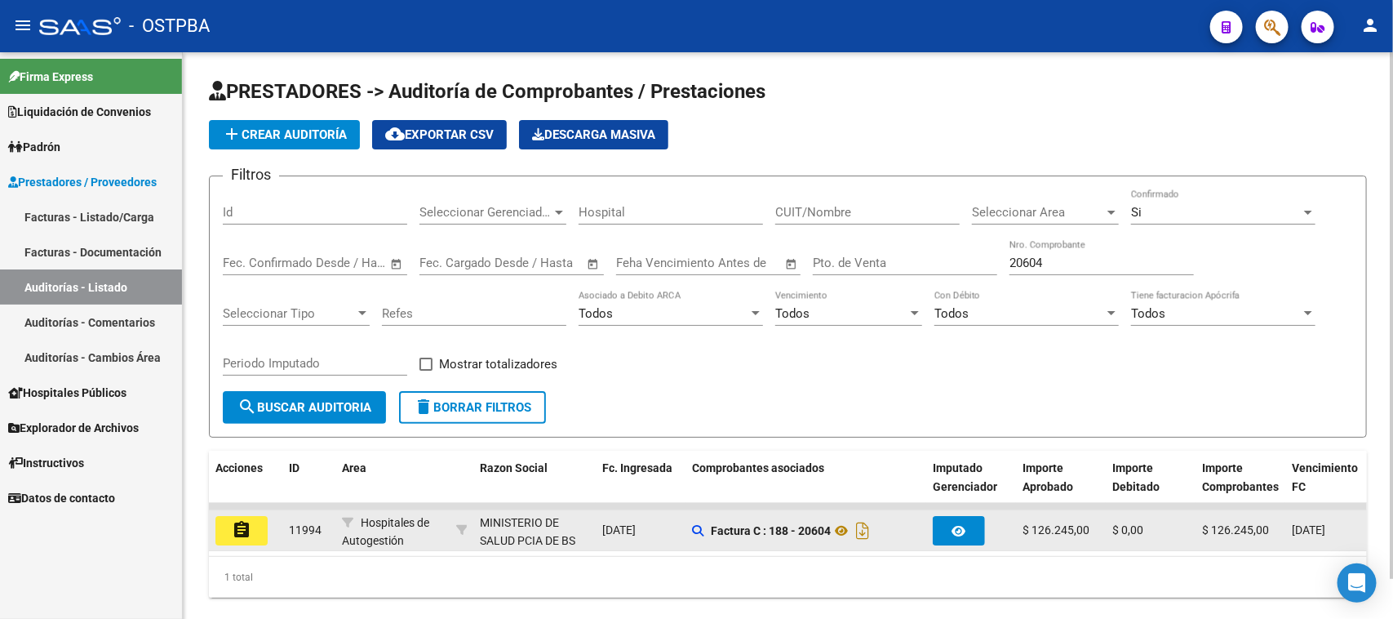
click at [242, 520] on mat-icon "assignment" at bounding box center [242, 530] width 20 height 20
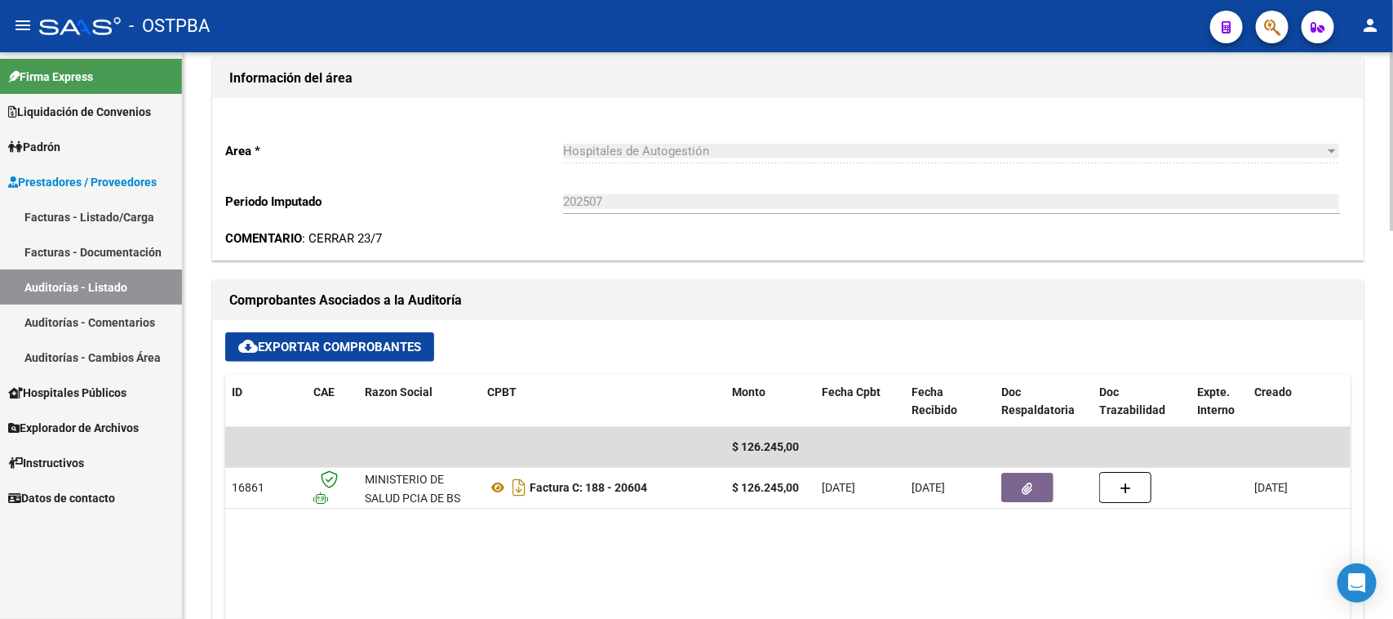
scroll to position [612, 0]
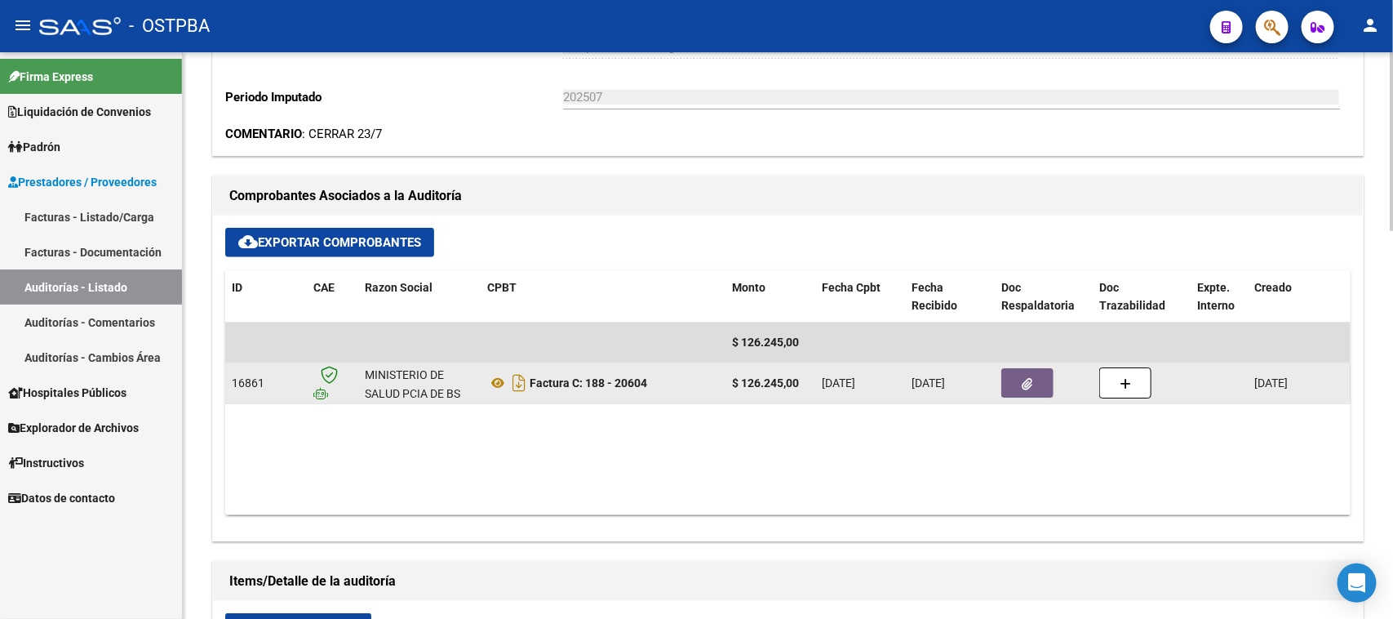
click at [1035, 382] on button "button" at bounding box center [1027, 382] width 52 height 29
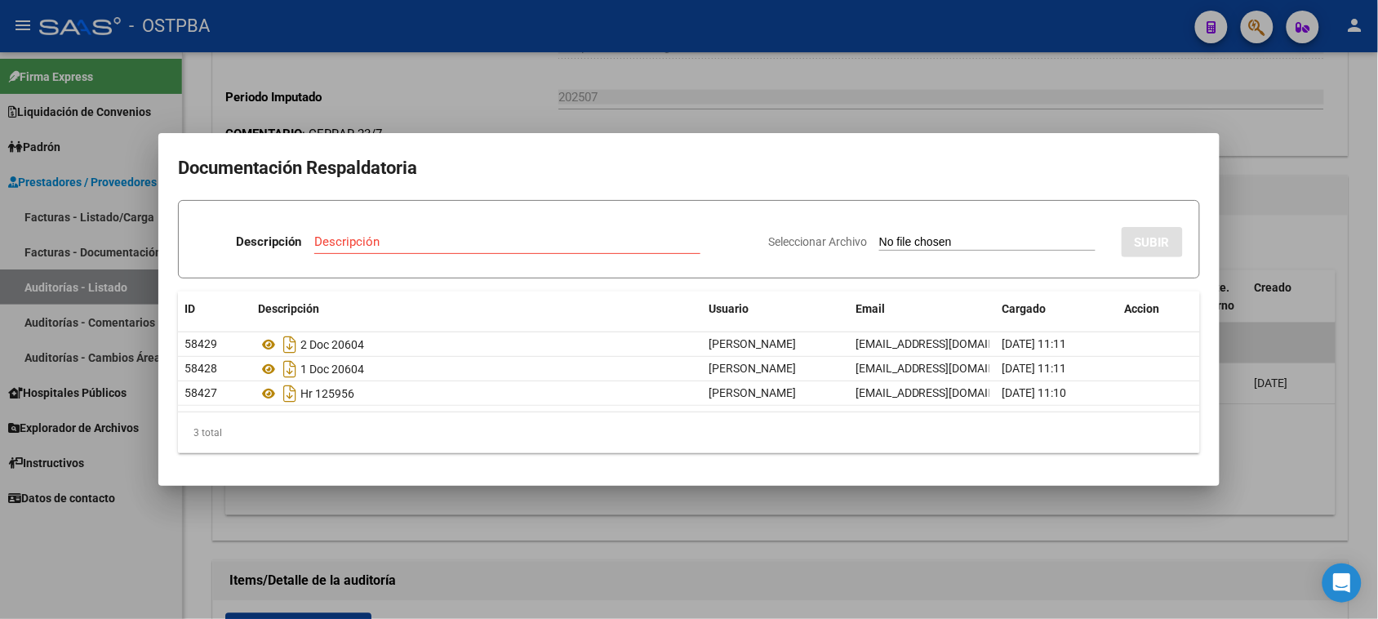
click at [1349, 430] on div at bounding box center [689, 309] width 1378 height 619
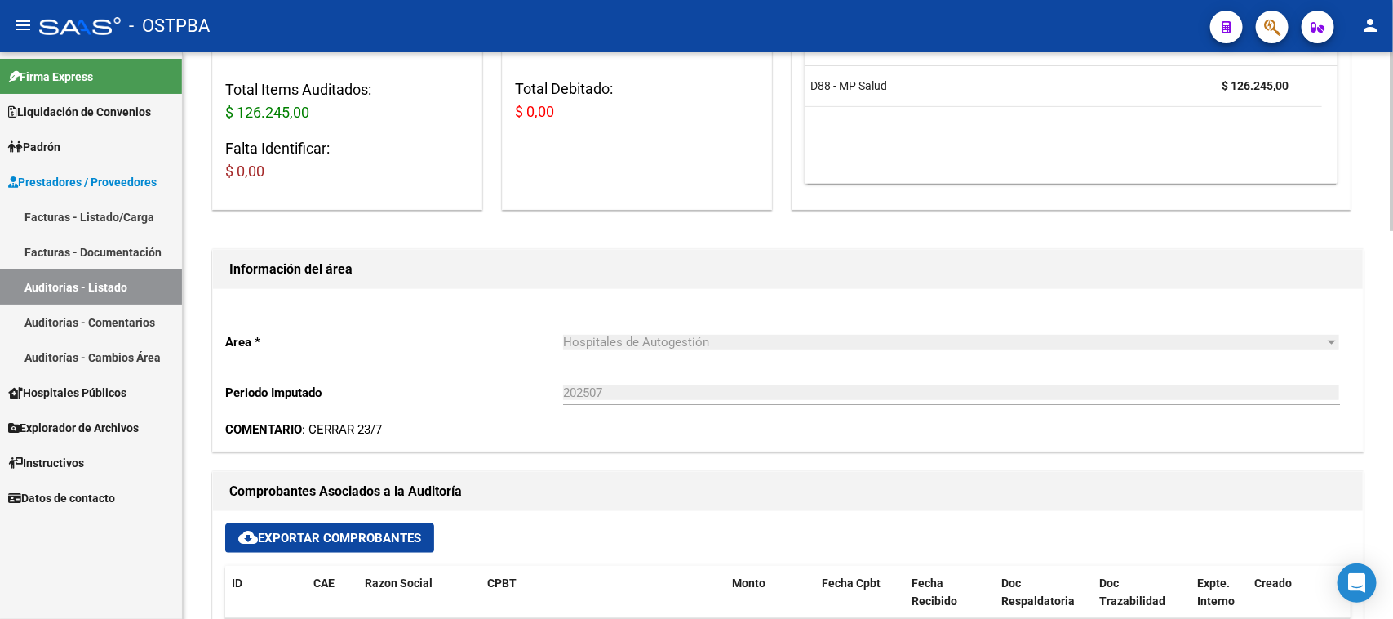
scroll to position [0, 0]
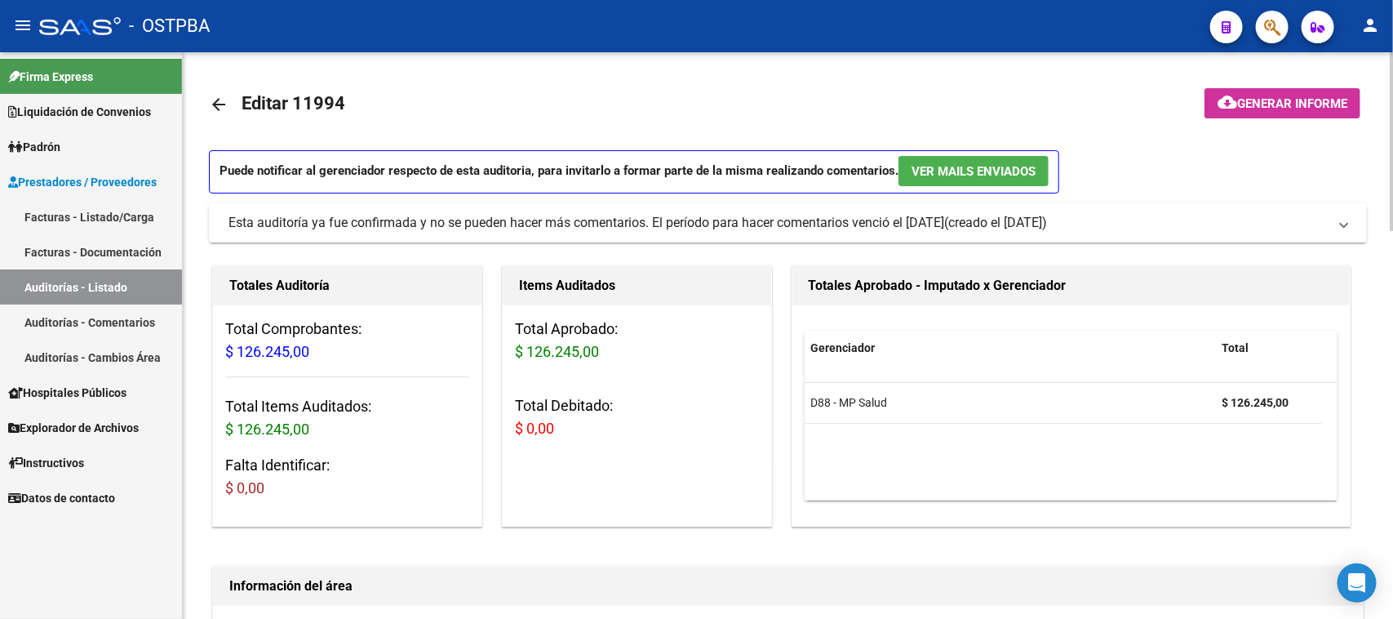
click at [1316, 109] on span "Generar informe" at bounding box center [1292, 103] width 110 height 15
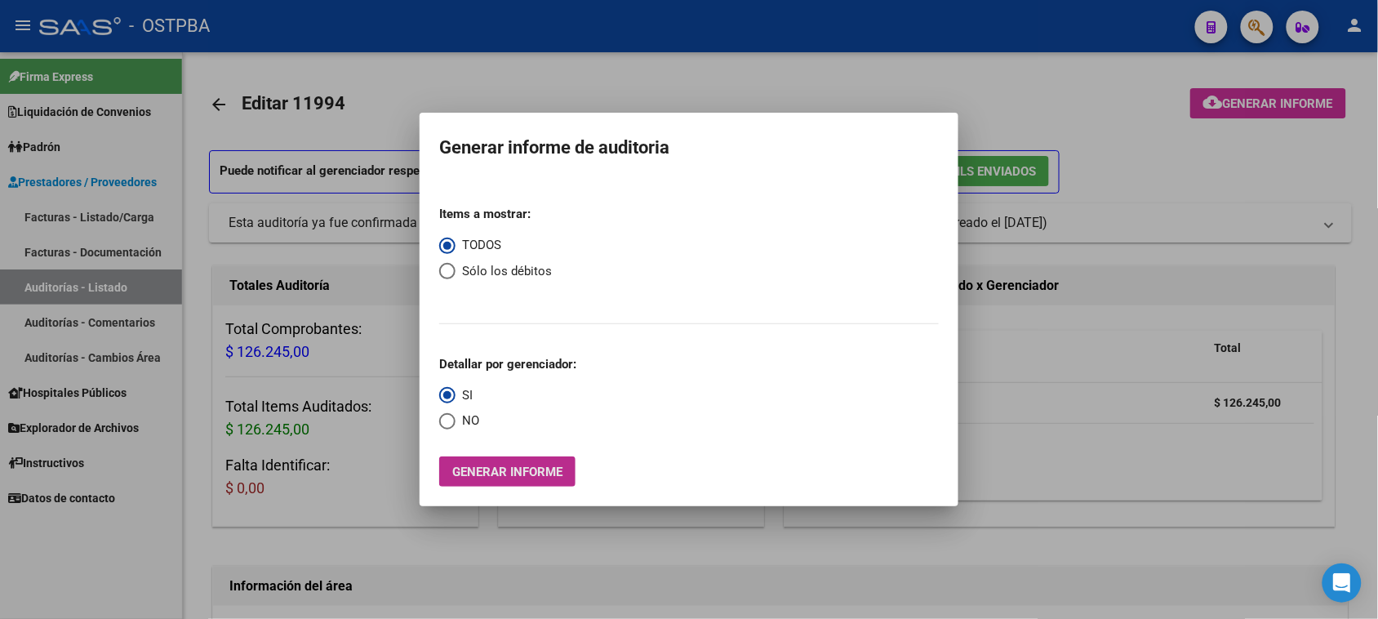
click at [523, 467] on span "Generar informe" at bounding box center [507, 471] width 110 height 15
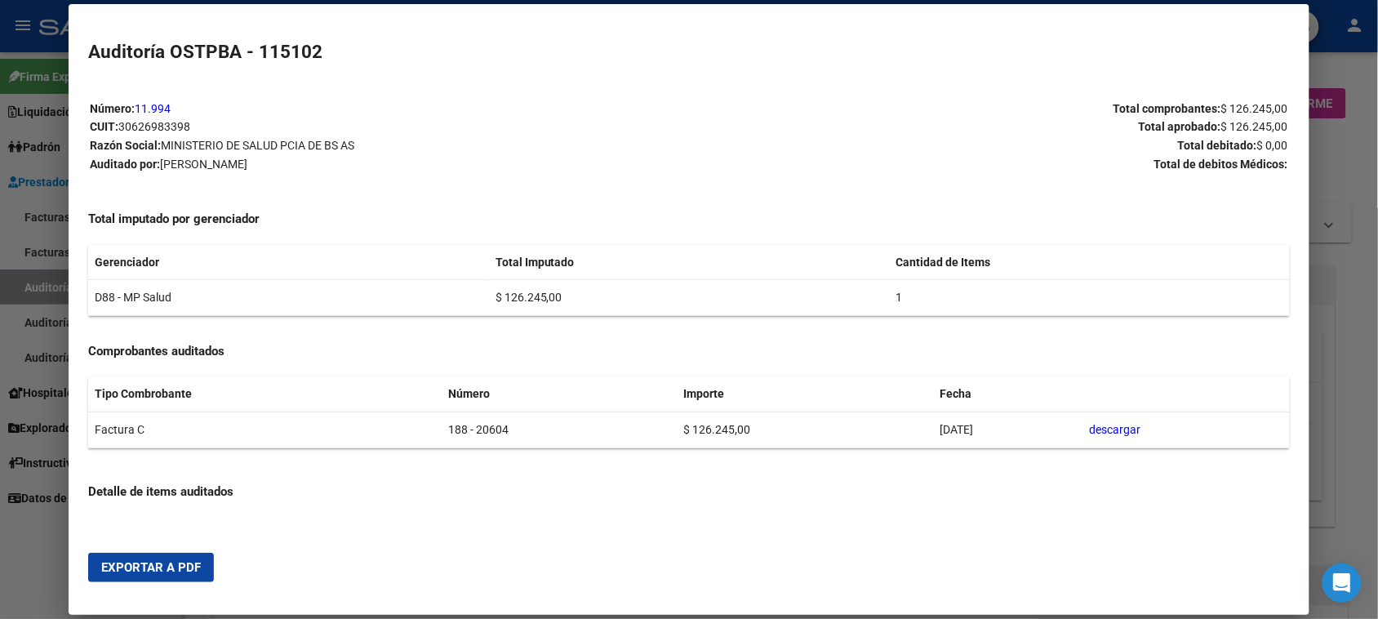
drag, startPoint x: 177, startPoint y: 566, endPoint x: 274, endPoint y: 511, distance: 111.4
click at [177, 565] on span "Exportar a PDF" at bounding box center [151, 567] width 100 height 15
click at [42, 288] on div at bounding box center [689, 309] width 1378 height 619
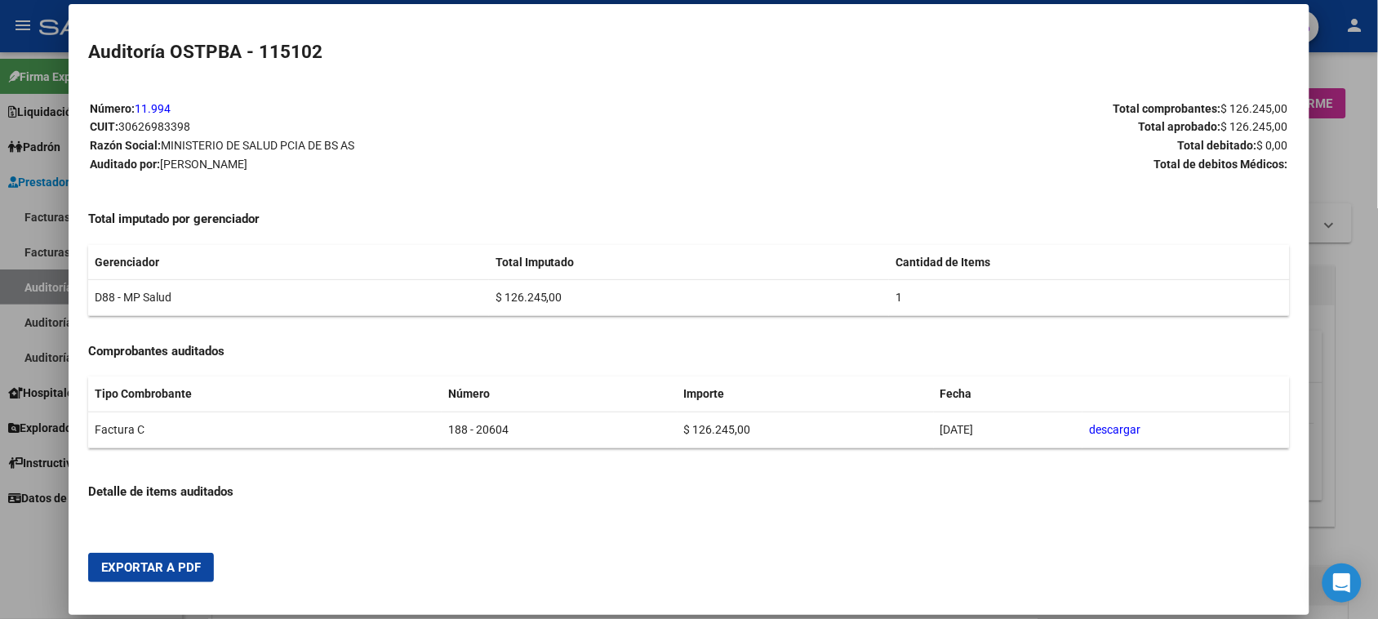
click at [42, 288] on div at bounding box center [689, 309] width 1378 height 619
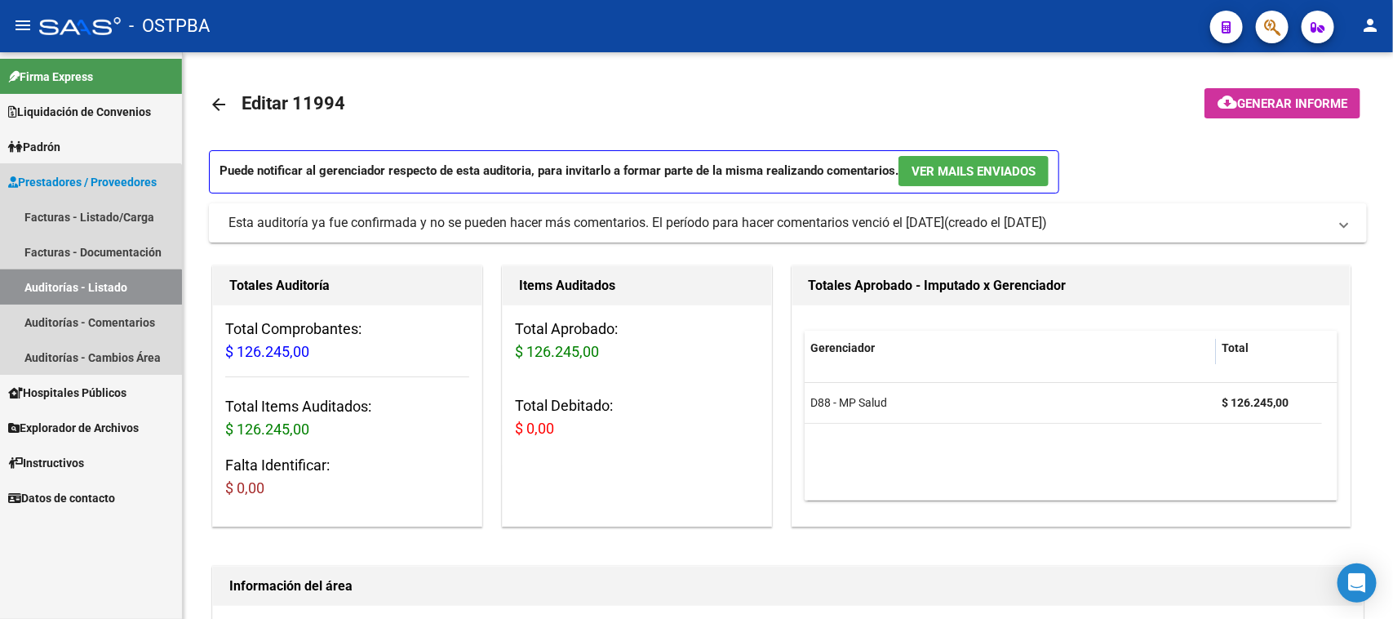
click at [42, 288] on link "Auditorías - Listado" at bounding box center [91, 286] width 182 height 35
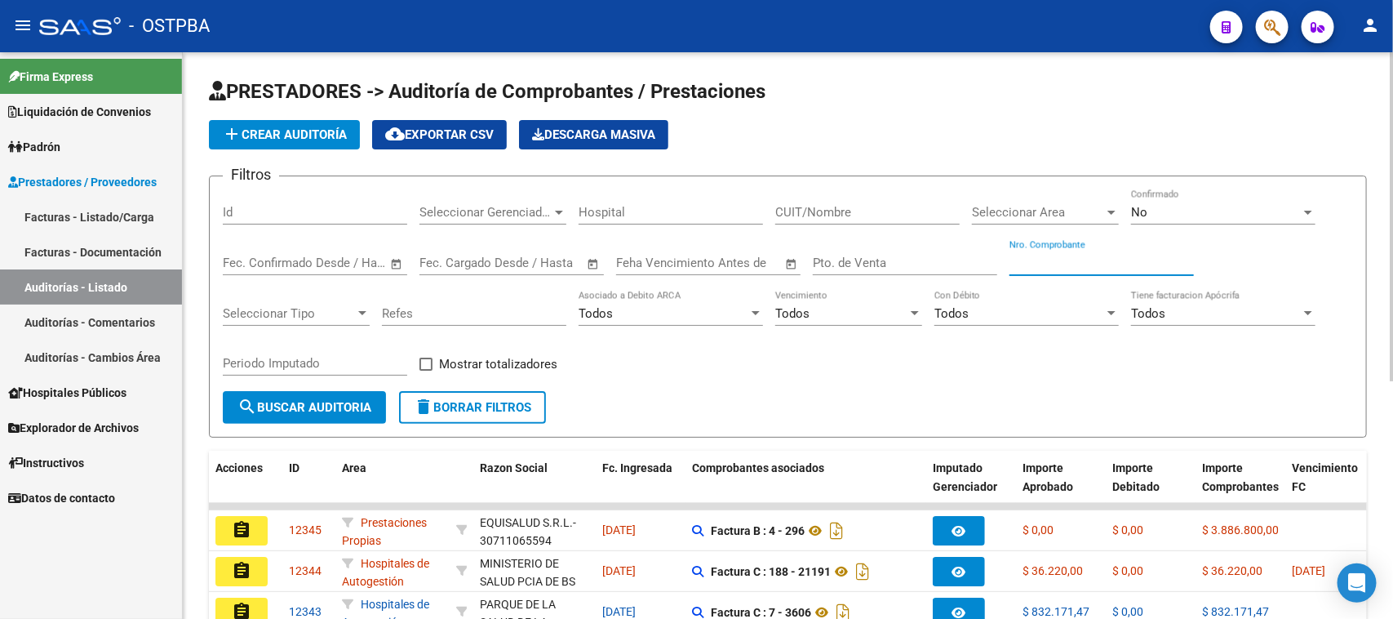
click at [1049, 255] on input "Nro. Comprobante" at bounding box center [1102, 262] width 184 height 15
click at [1167, 200] on div "No Confirmado" at bounding box center [1223, 206] width 184 height 35
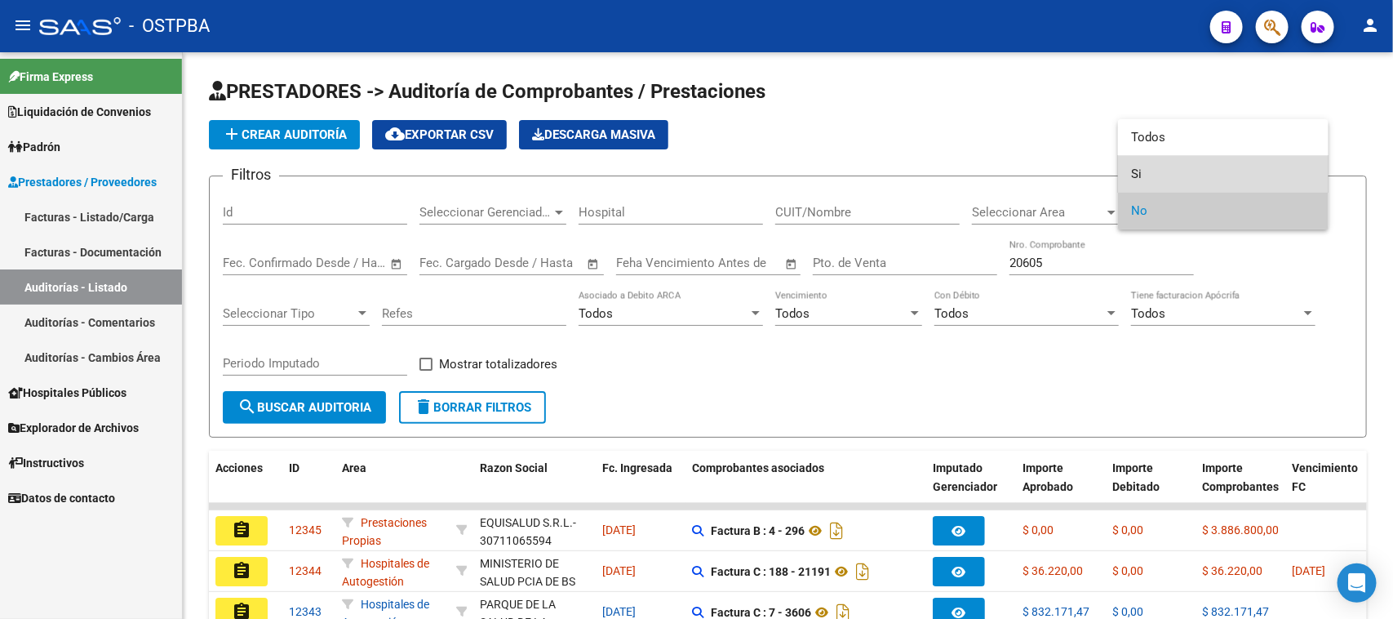
click at [1133, 169] on span "Si" at bounding box center [1223, 174] width 184 height 37
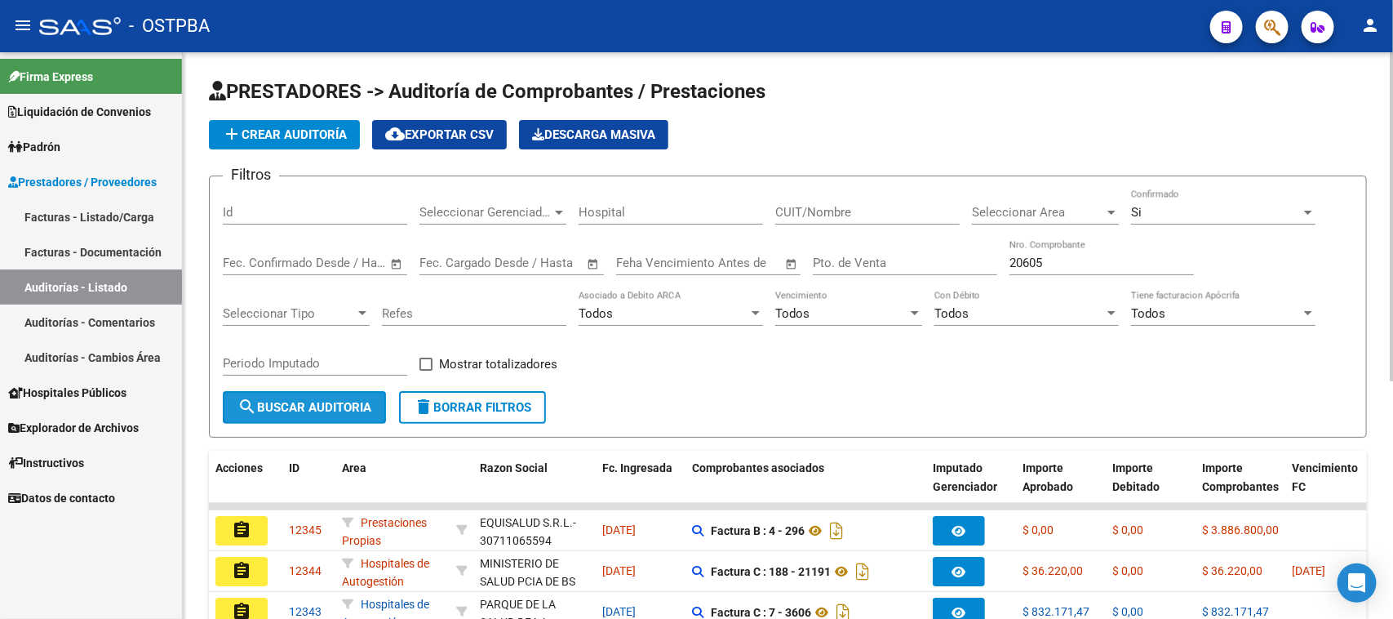
click at [286, 400] on span "search Buscar Auditoria" at bounding box center [304, 407] width 134 height 15
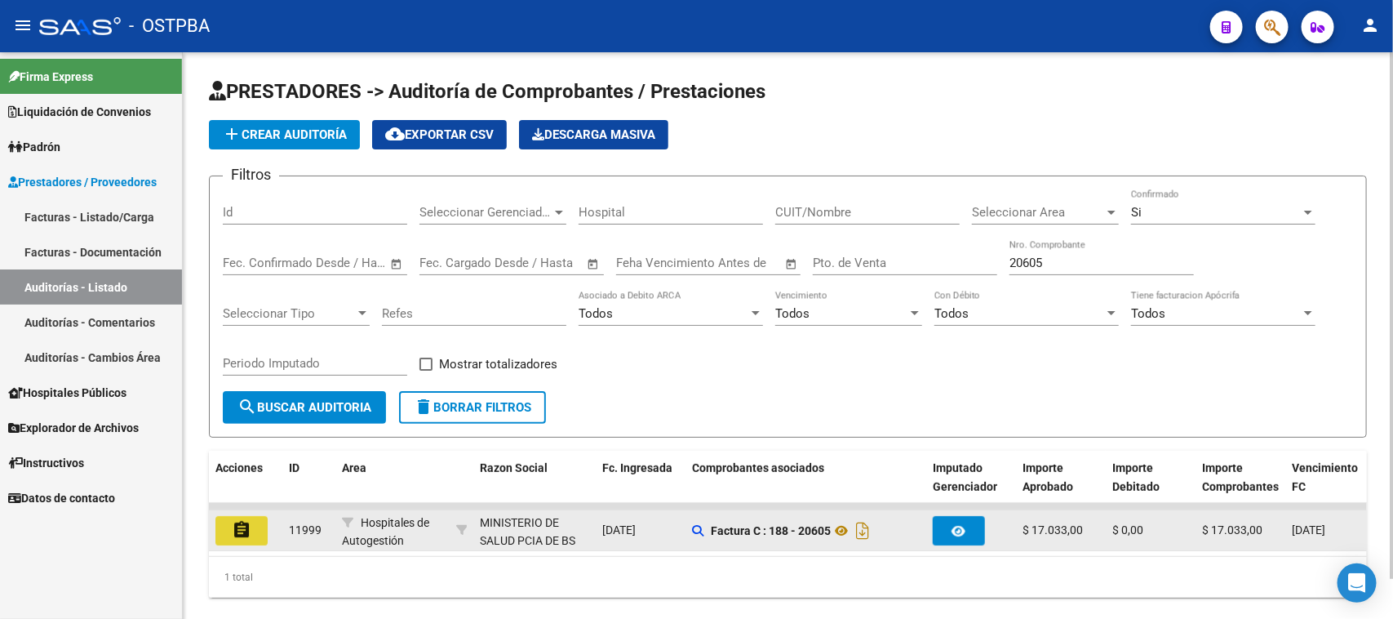
click at [235, 535] on mat-icon "assignment" at bounding box center [242, 530] width 20 height 20
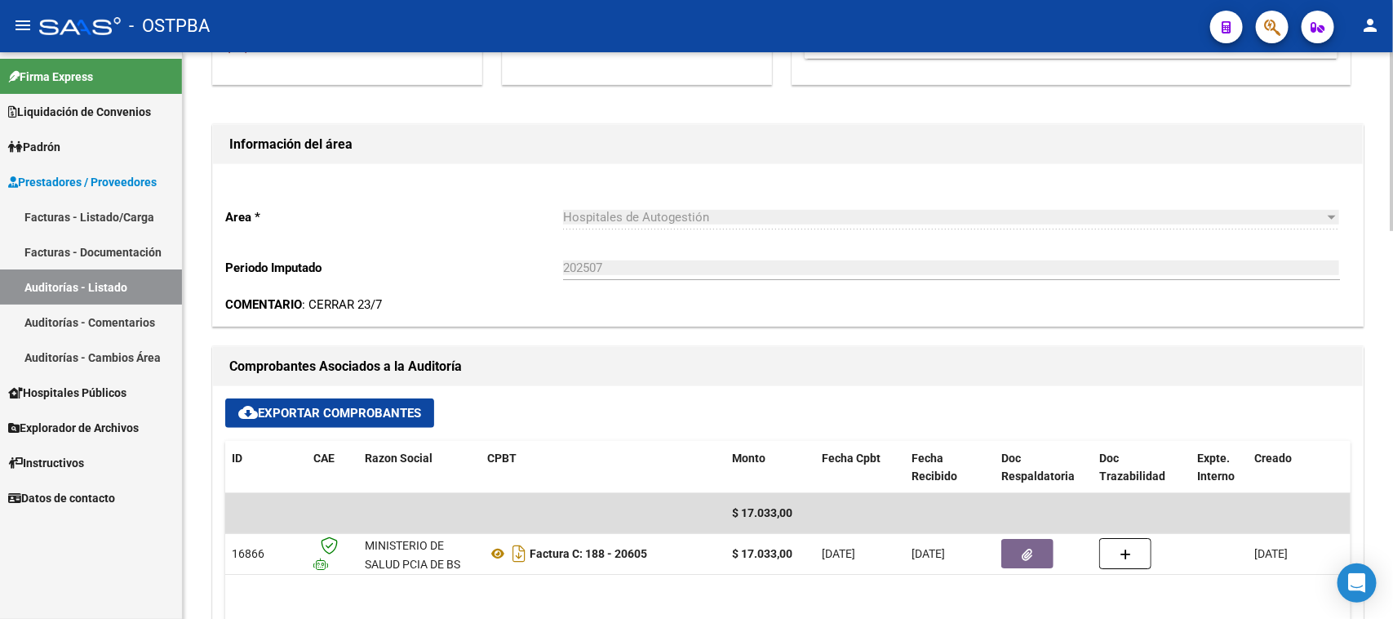
scroll to position [510, 0]
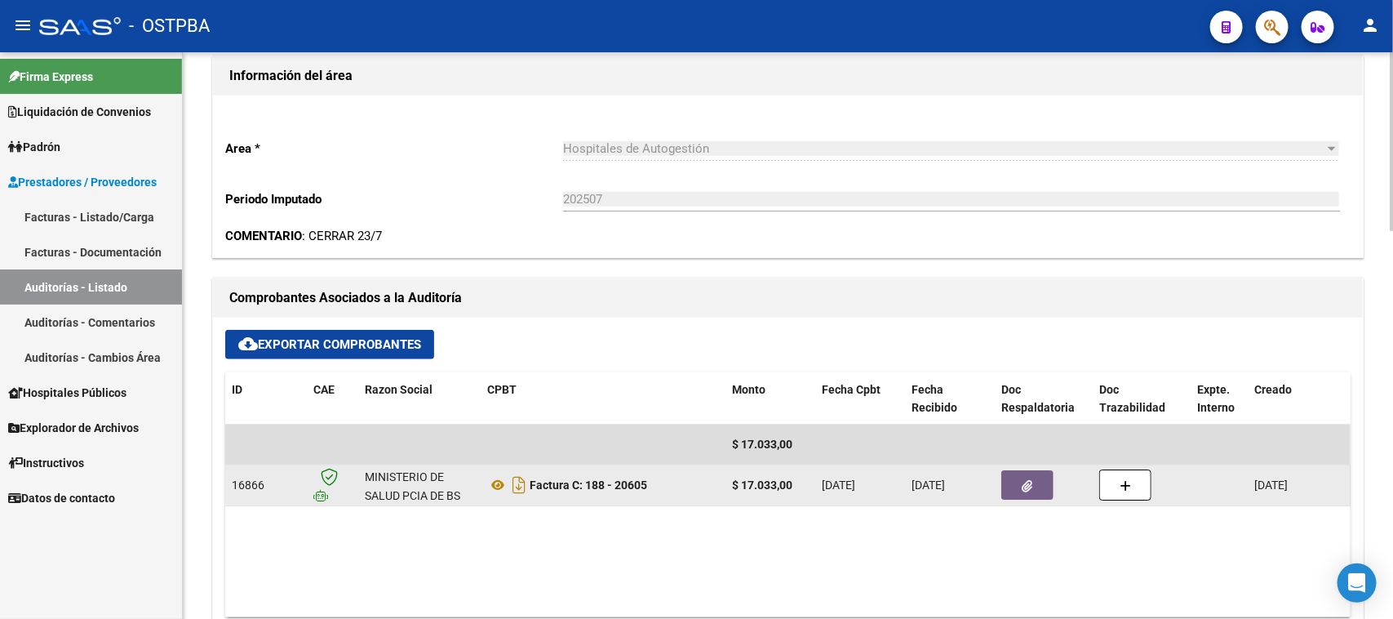
click at [1027, 491] on button "button" at bounding box center [1027, 484] width 52 height 29
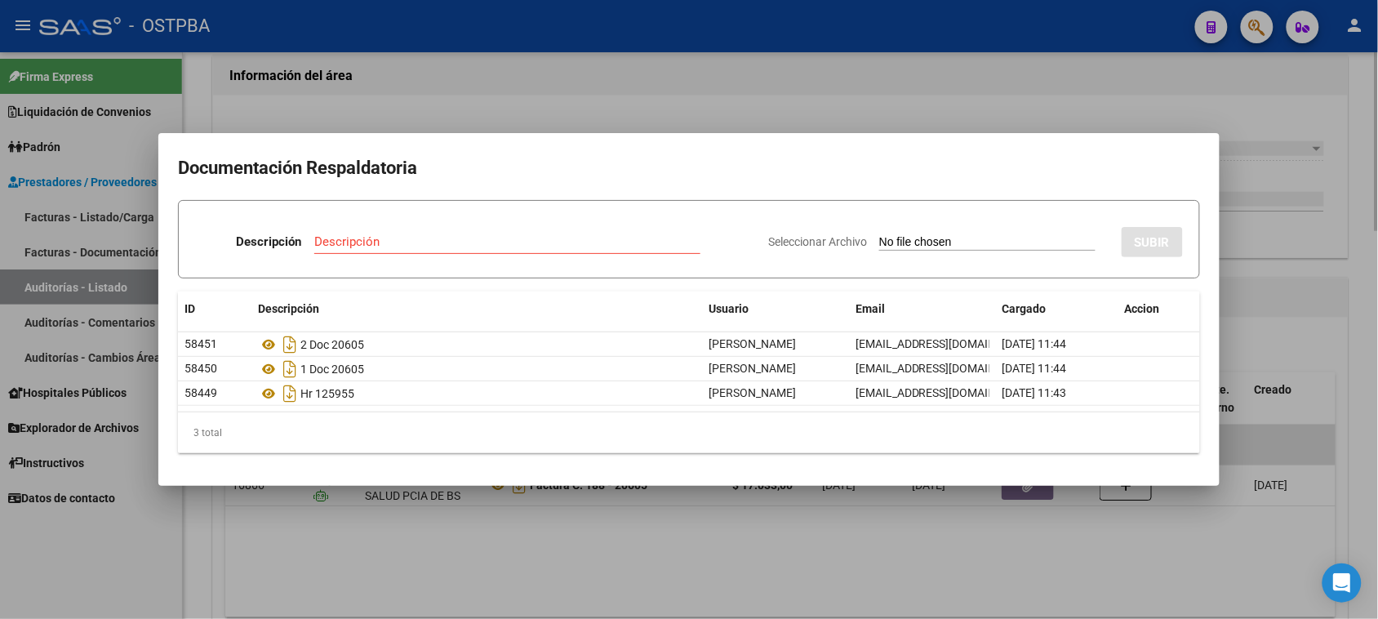
drag, startPoint x: 1347, startPoint y: 431, endPoint x: 1360, endPoint y: 410, distance: 24.9
click at [1347, 425] on div at bounding box center [689, 309] width 1378 height 619
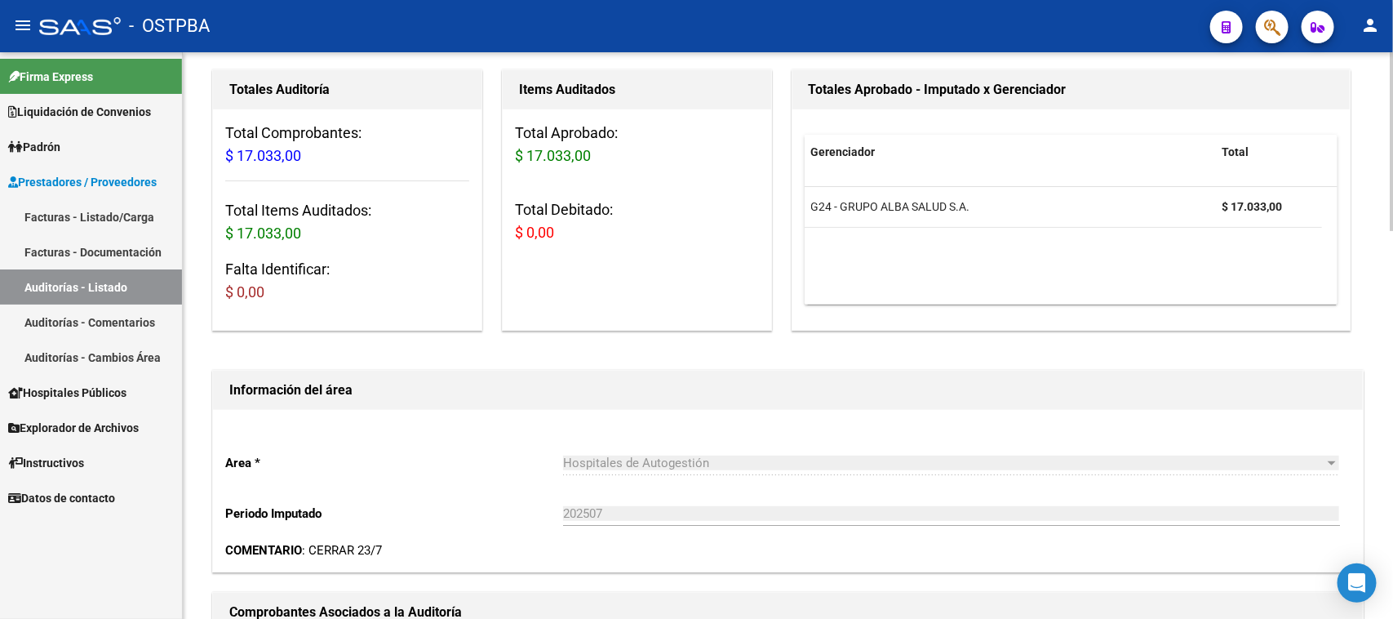
scroll to position [0, 0]
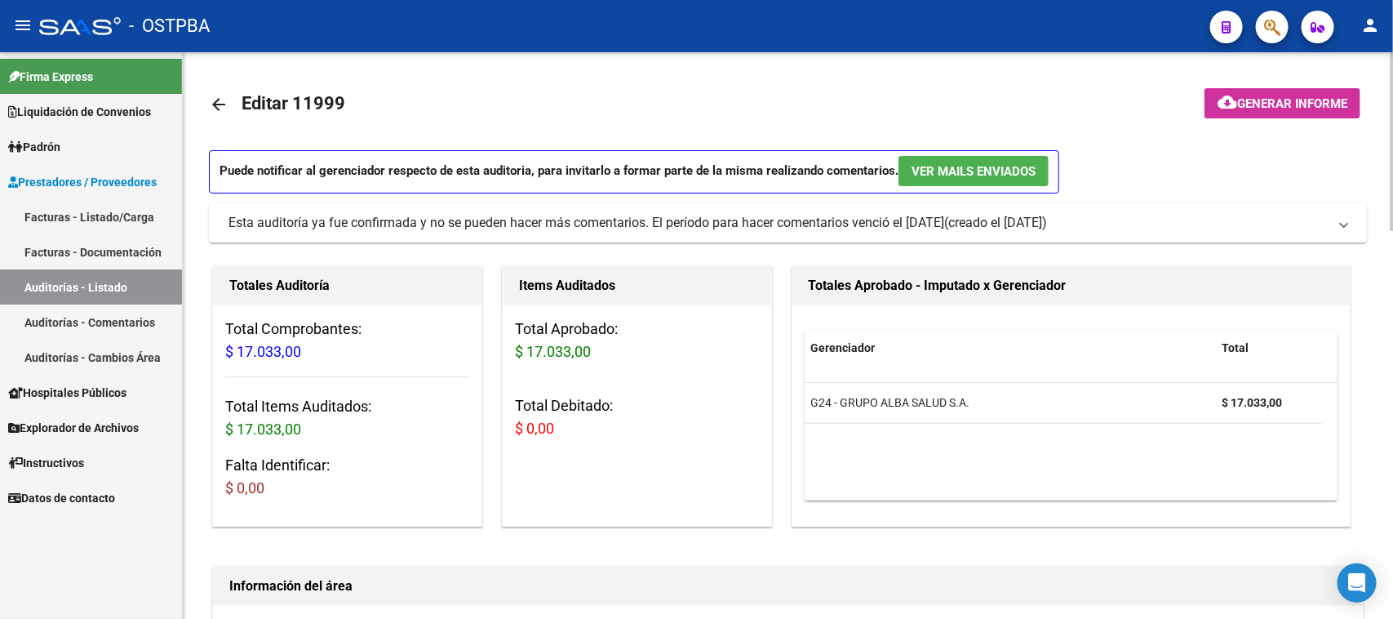
click at [1273, 112] on button "cloud_download Generar informe" at bounding box center [1283, 103] width 156 height 30
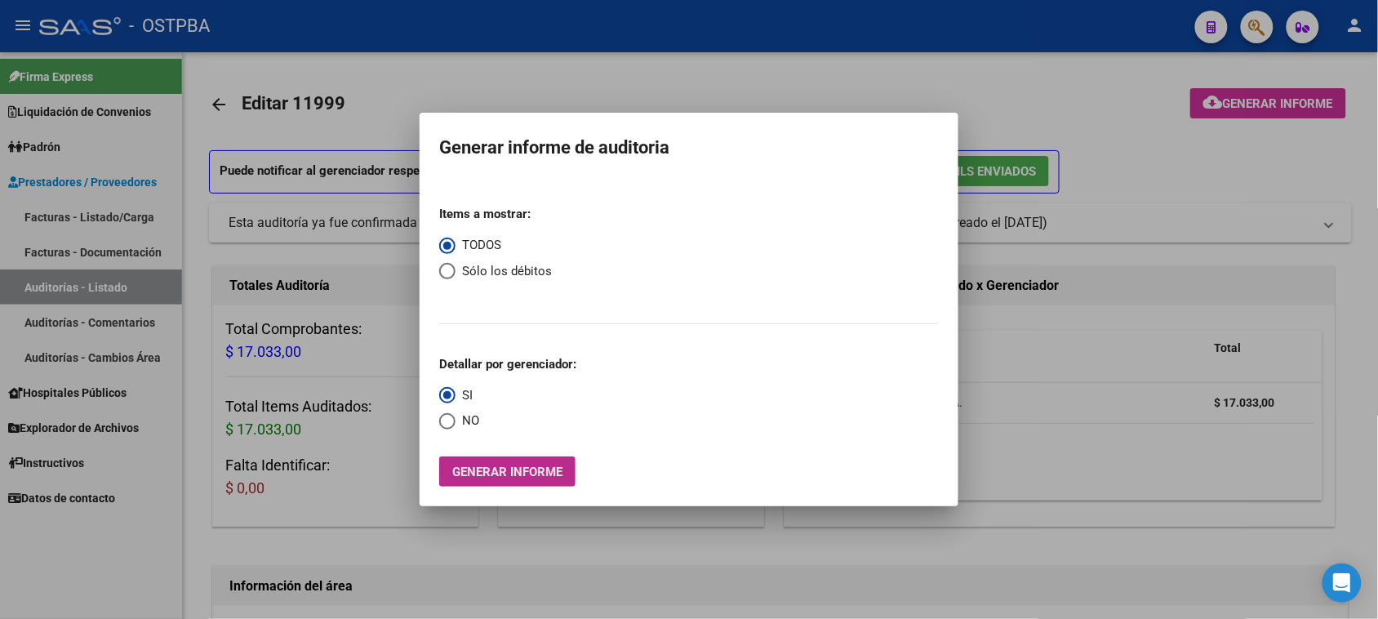
click at [549, 470] on span "Generar informe" at bounding box center [507, 471] width 110 height 15
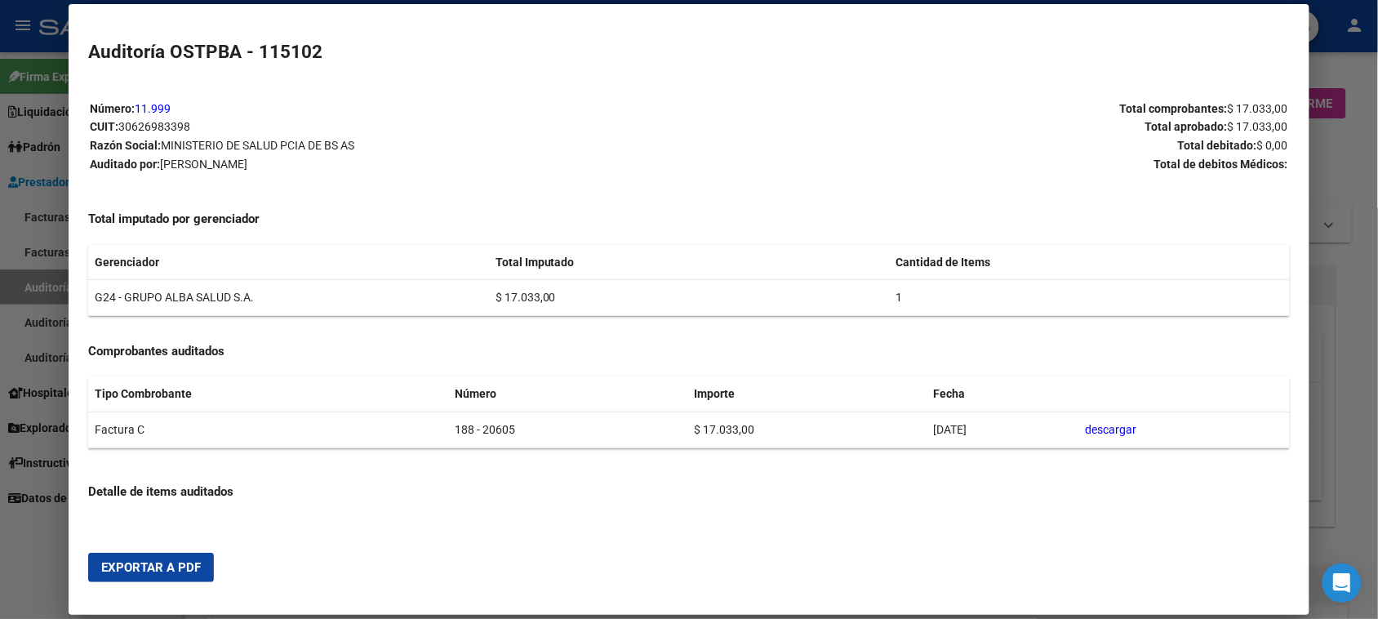
click at [180, 567] on span "Exportar a PDF" at bounding box center [151, 567] width 100 height 15
click at [38, 284] on div at bounding box center [689, 309] width 1378 height 619
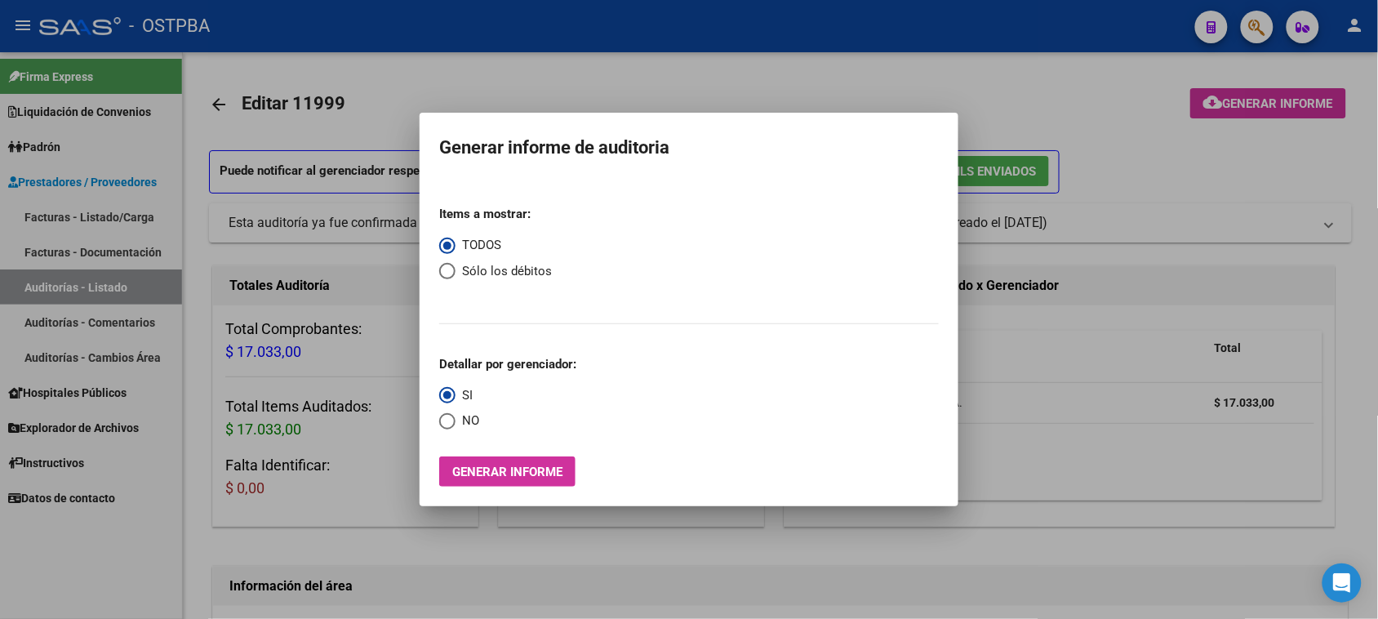
click at [38, 284] on div at bounding box center [689, 309] width 1378 height 619
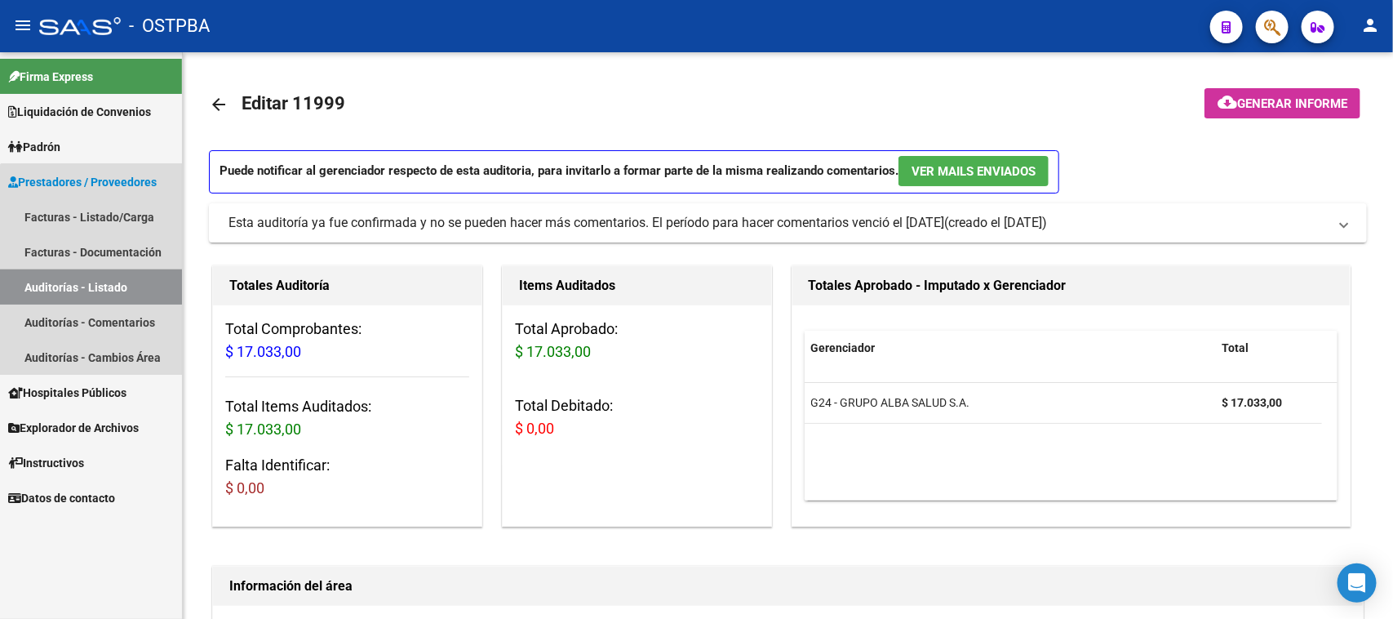
click at [132, 286] on link "Auditorías - Listado" at bounding box center [91, 286] width 182 height 35
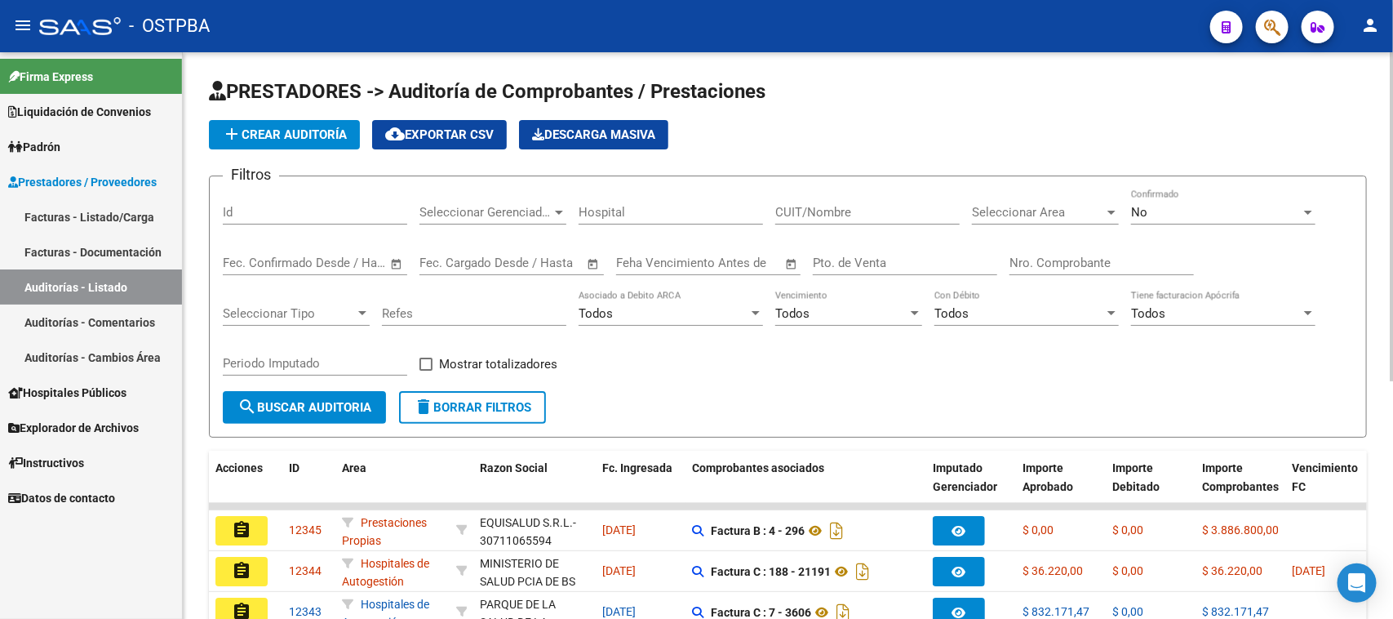
click at [1024, 260] on input "Nro. Comprobante" at bounding box center [1102, 262] width 184 height 15
click at [1165, 208] on div "No" at bounding box center [1216, 212] width 170 height 15
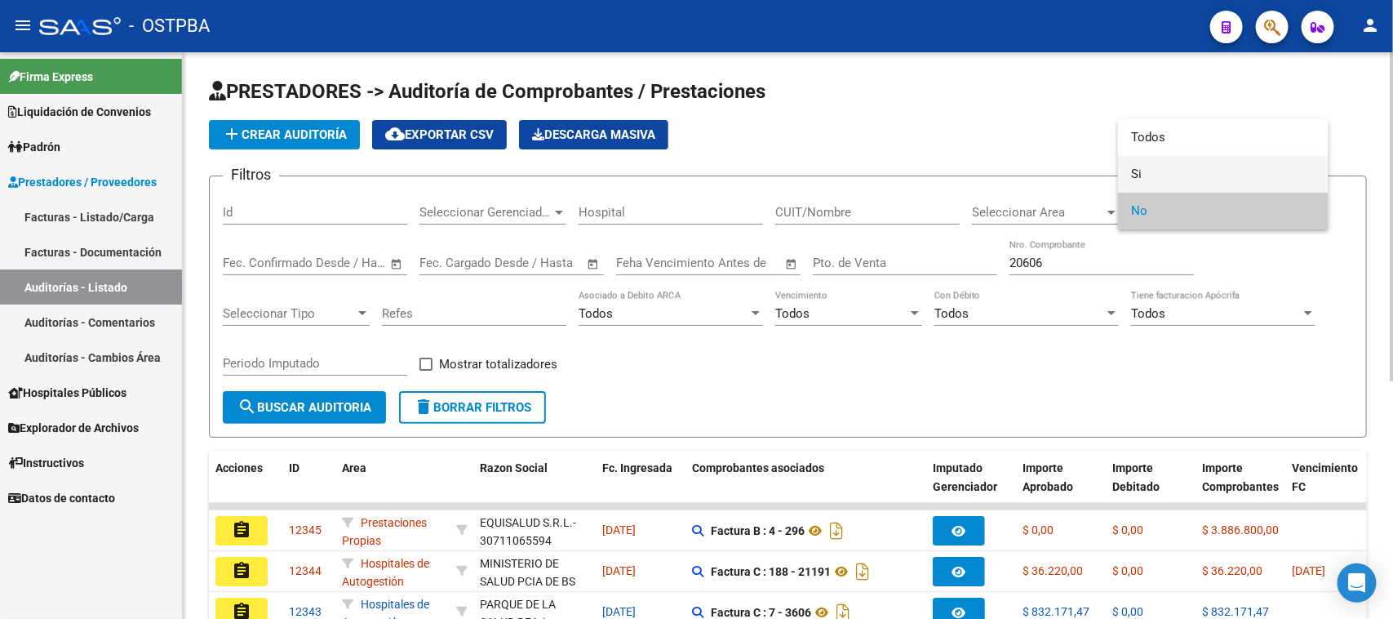
drag, startPoint x: 1135, startPoint y: 174, endPoint x: 926, endPoint y: 225, distance: 215.2
click at [1133, 174] on span "Si" at bounding box center [1223, 174] width 184 height 37
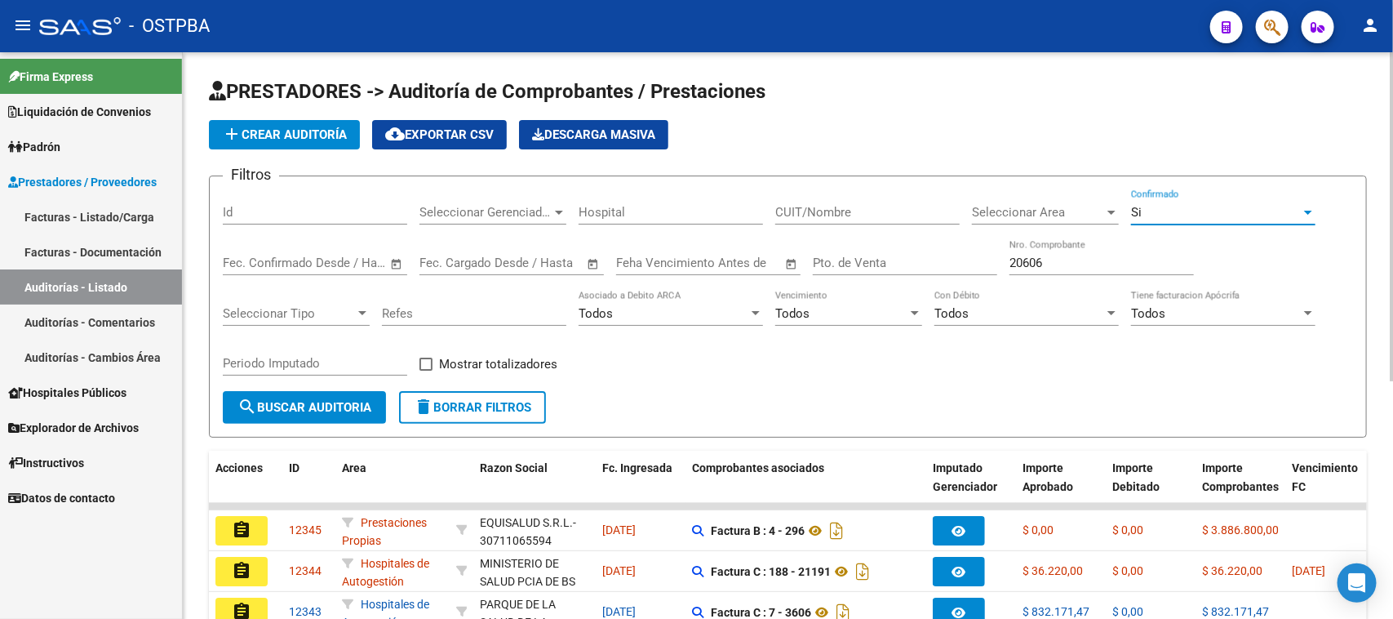
click at [337, 400] on span "search Buscar Auditoria" at bounding box center [304, 407] width 134 height 15
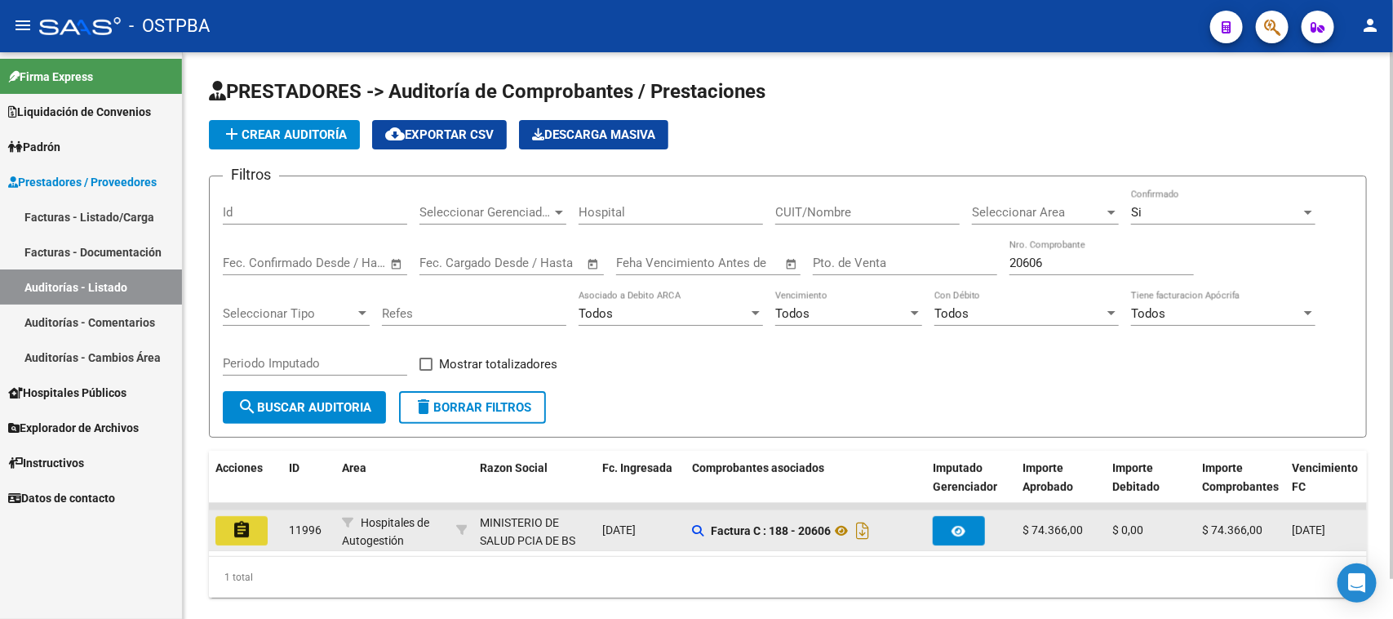
click at [246, 536] on button "assignment" at bounding box center [241, 530] width 52 height 29
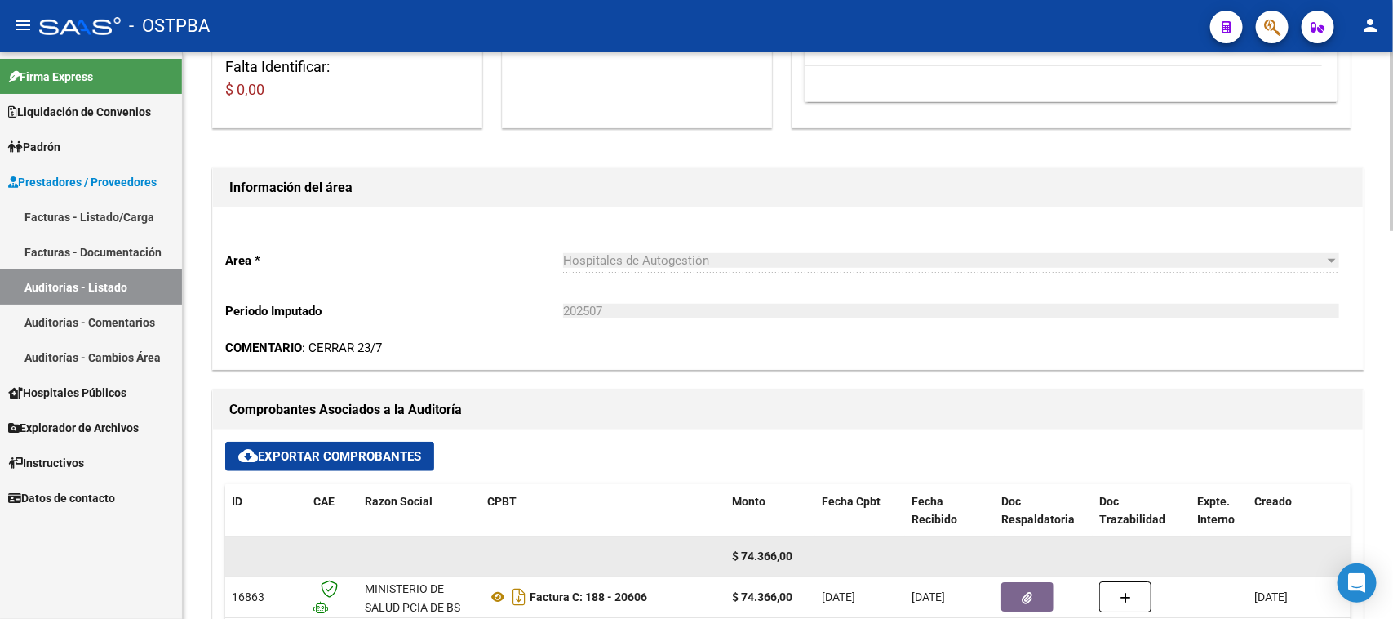
scroll to position [510, 0]
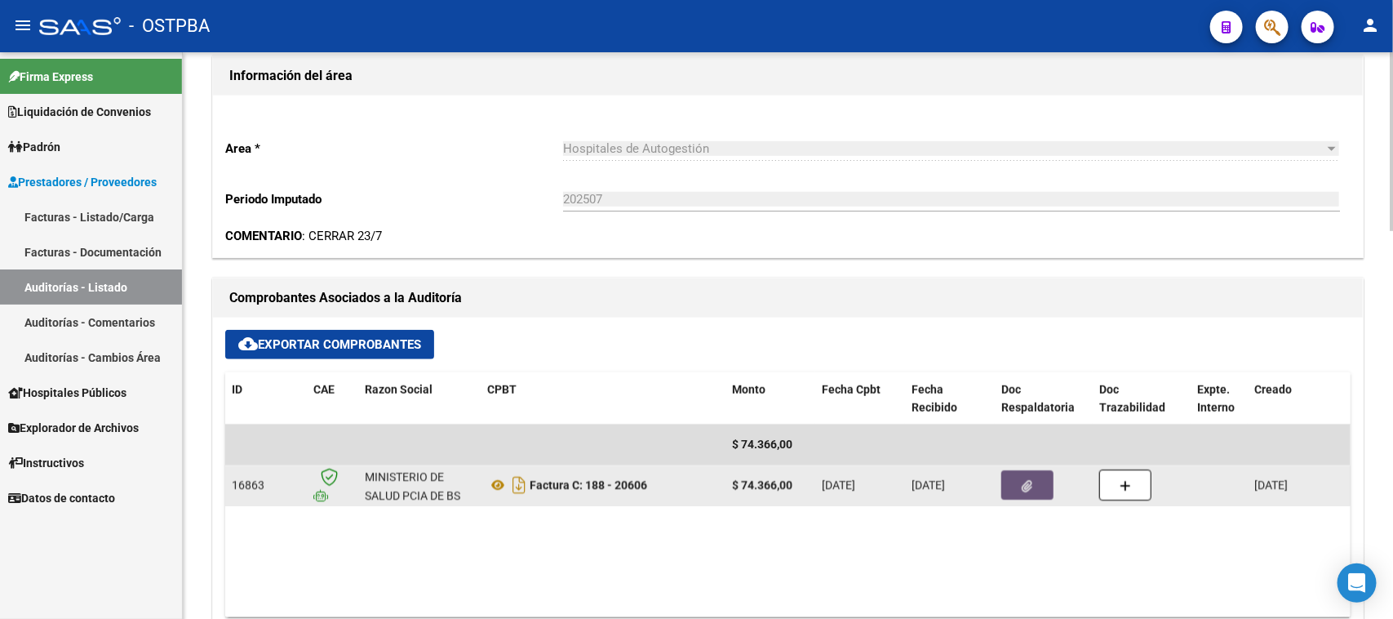
click at [1043, 478] on button "button" at bounding box center [1027, 484] width 52 height 29
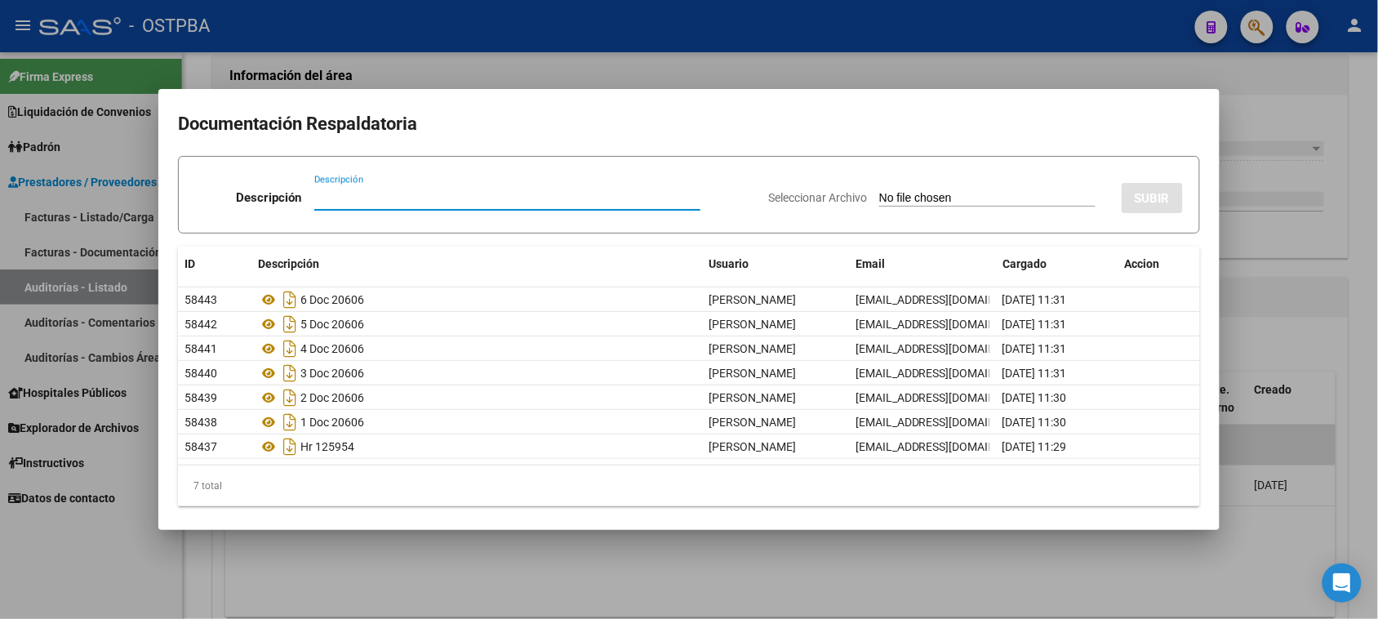
click at [1348, 288] on div at bounding box center [689, 309] width 1378 height 619
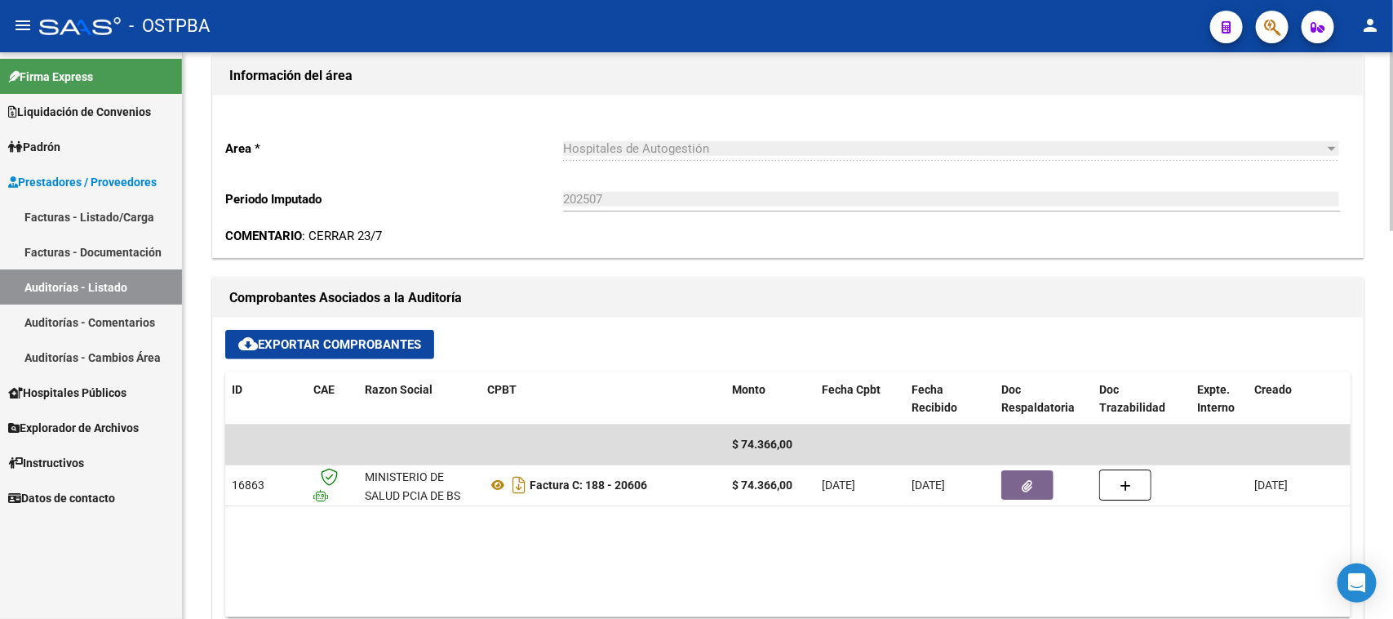
scroll to position [0, 0]
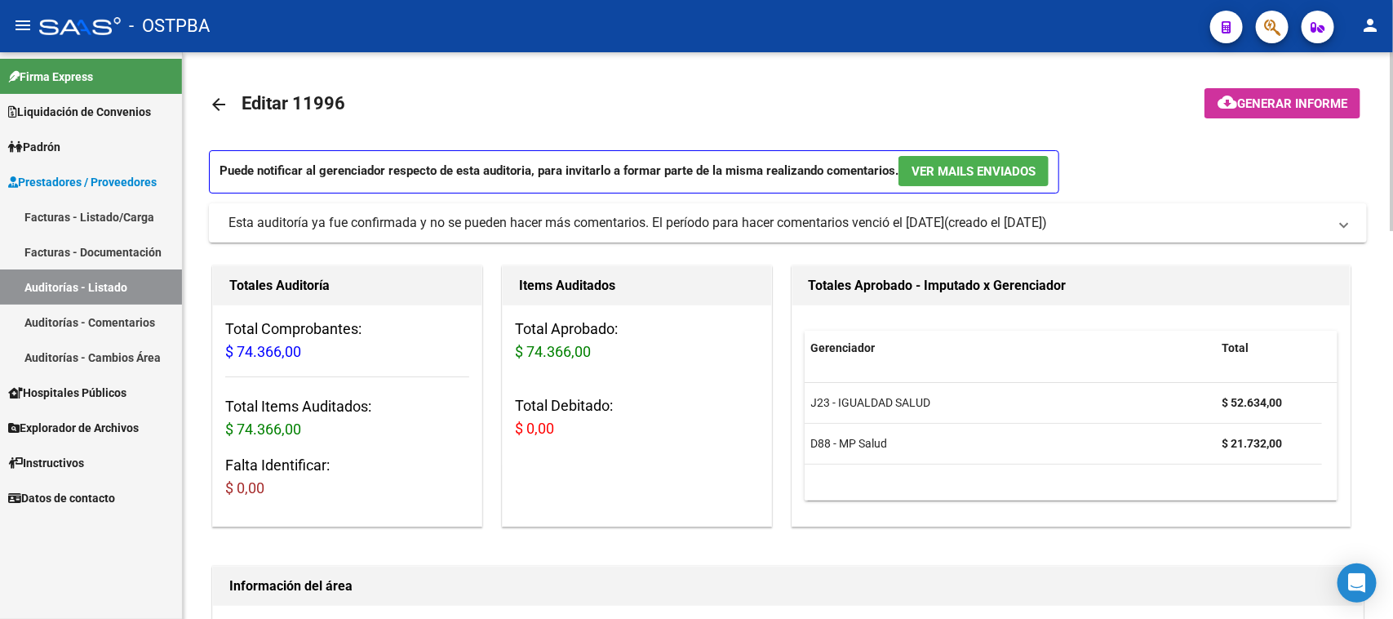
click at [1333, 96] on span "Generar informe" at bounding box center [1292, 103] width 110 height 15
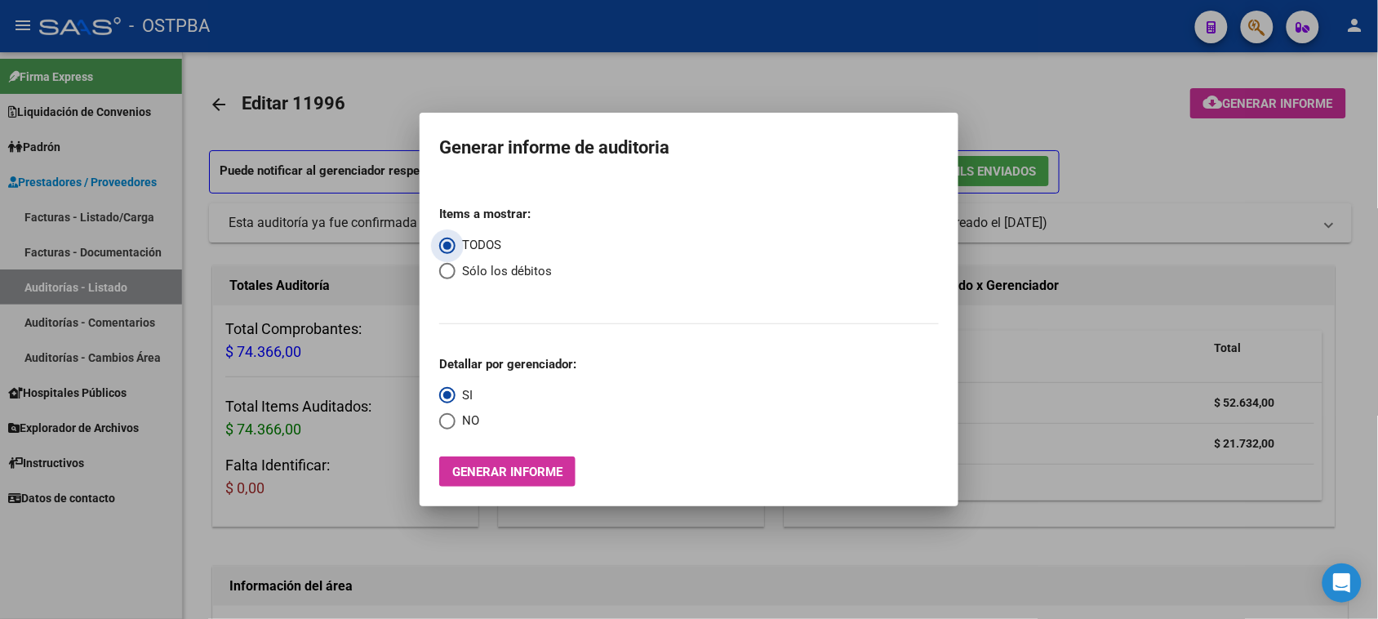
click at [533, 463] on button "Generar informe" at bounding box center [507, 471] width 136 height 30
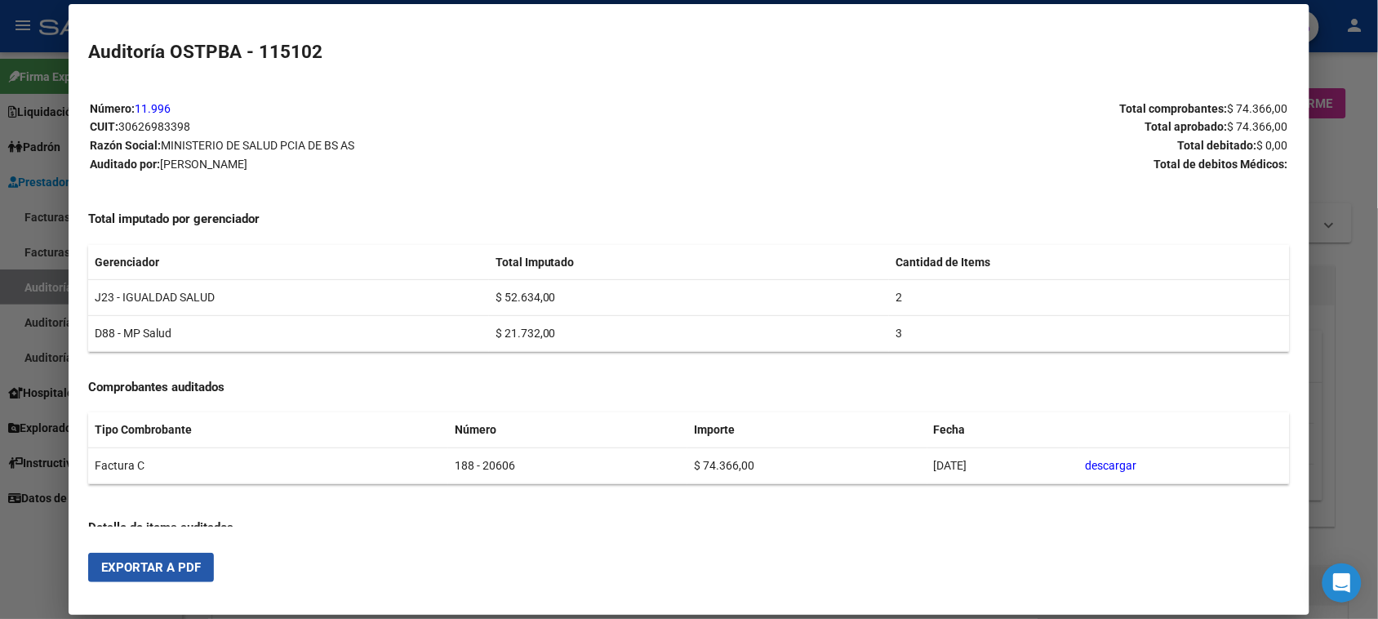
click at [173, 567] on span "Exportar a PDF" at bounding box center [151, 567] width 100 height 15
click at [46, 276] on div at bounding box center [689, 309] width 1378 height 619
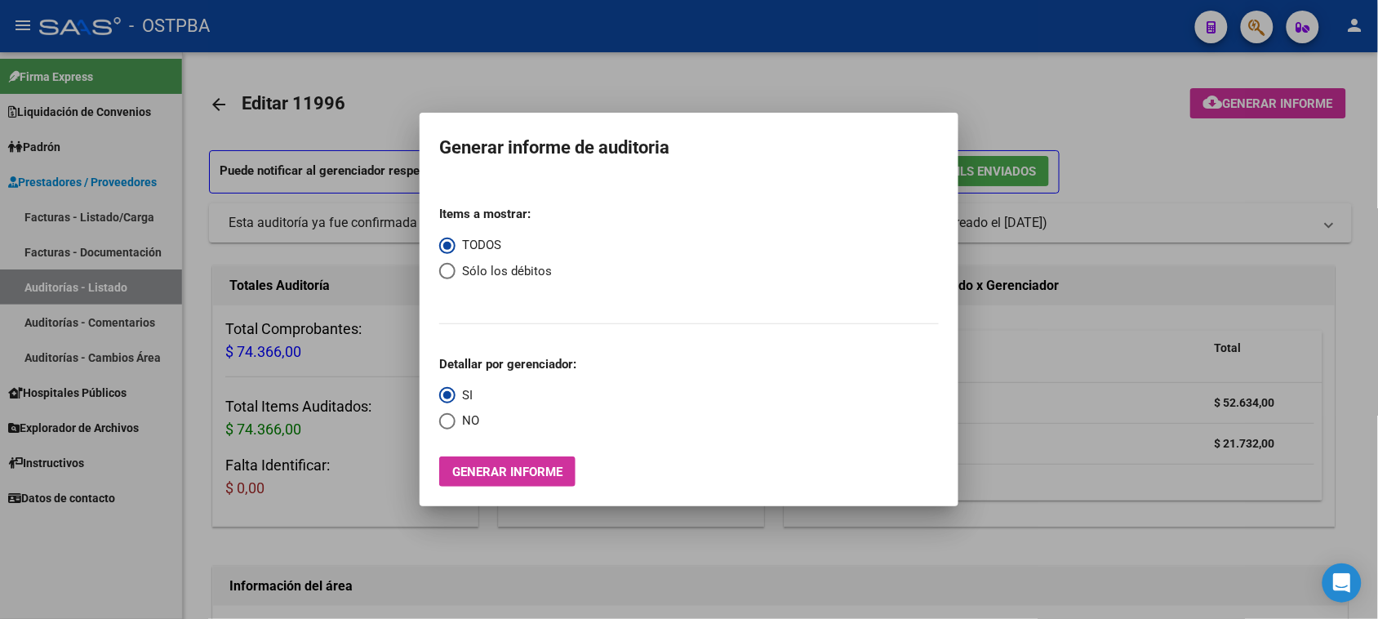
click at [91, 284] on div at bounding box center [689, 309] width 1378 height 619
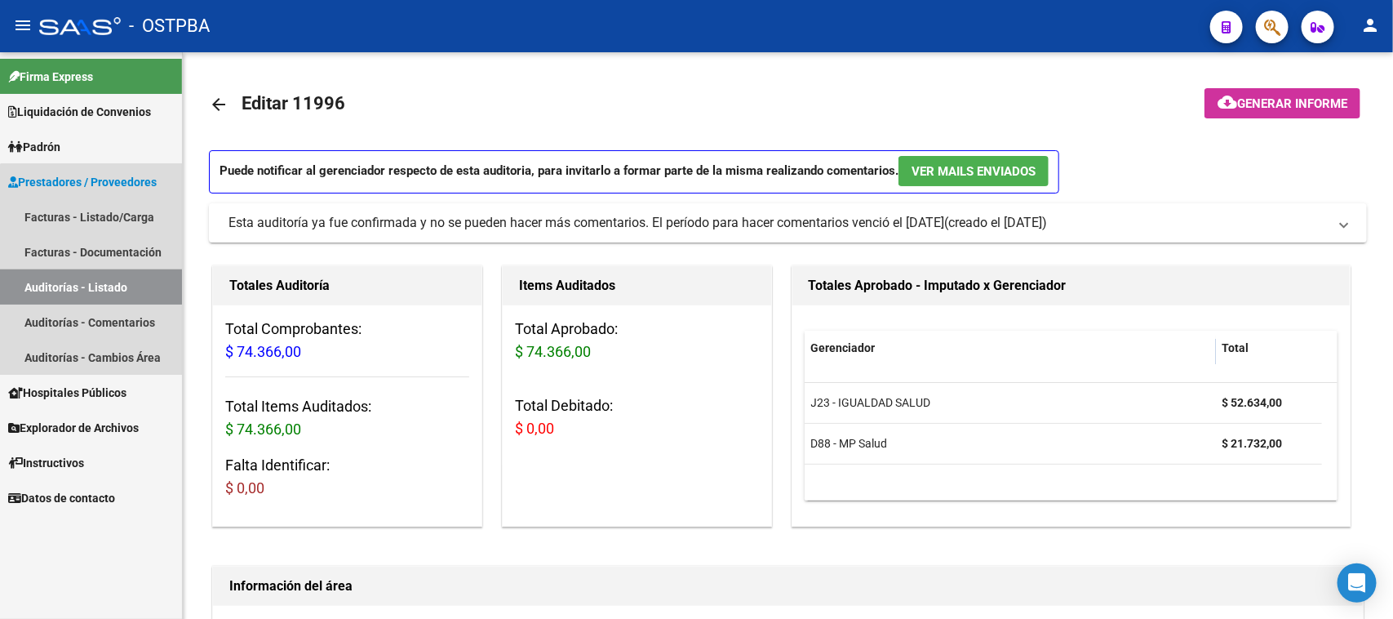
click at [91, 284] on link "Auditorías - Listado" at bounding box center [91, 286] width 182 height 35
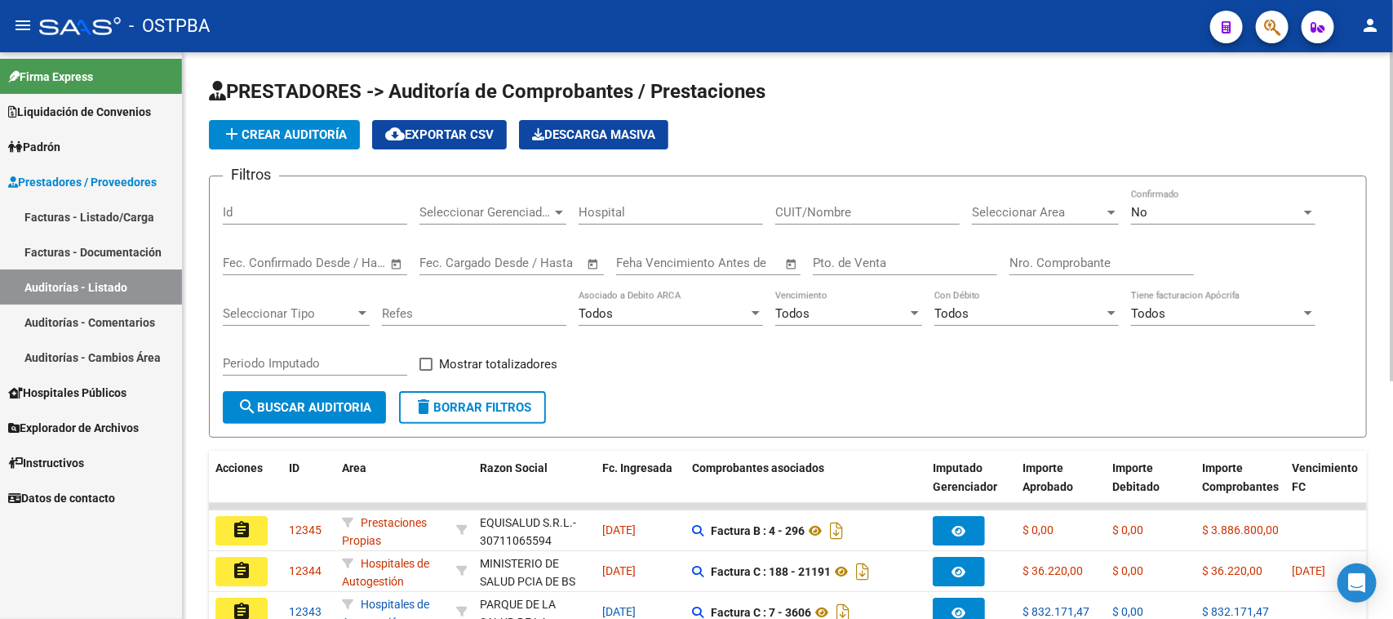
click at [1116, 255] on input "Nro. Comprobante" at bounding box center [1102, 262] width 184 height 15
click at [1143, 212] on span "No" at bounding box center [1139, 212] width 16 height 15
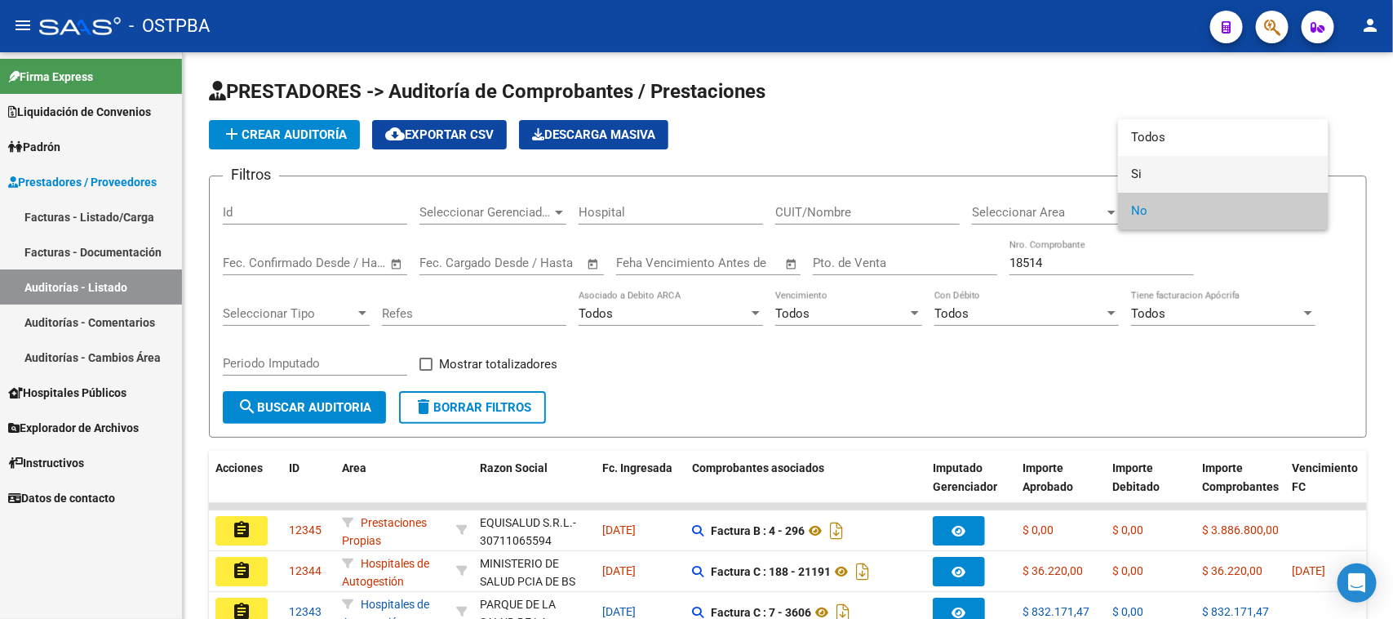
click at [1133, 174] on span "Si" at bounding box center [1223, 174] width 184 height 37
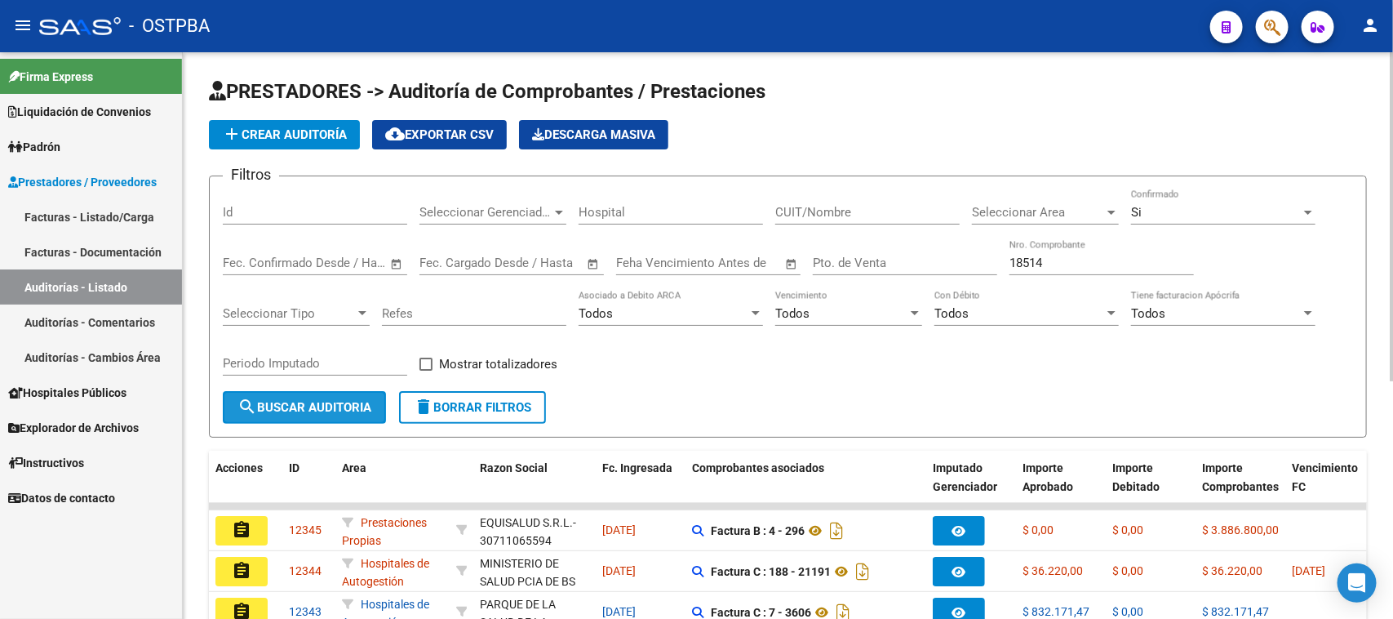
click at [344, 400] on span "search Buscar Auditoria" at bounding box center [304, 407] width 134 height 15
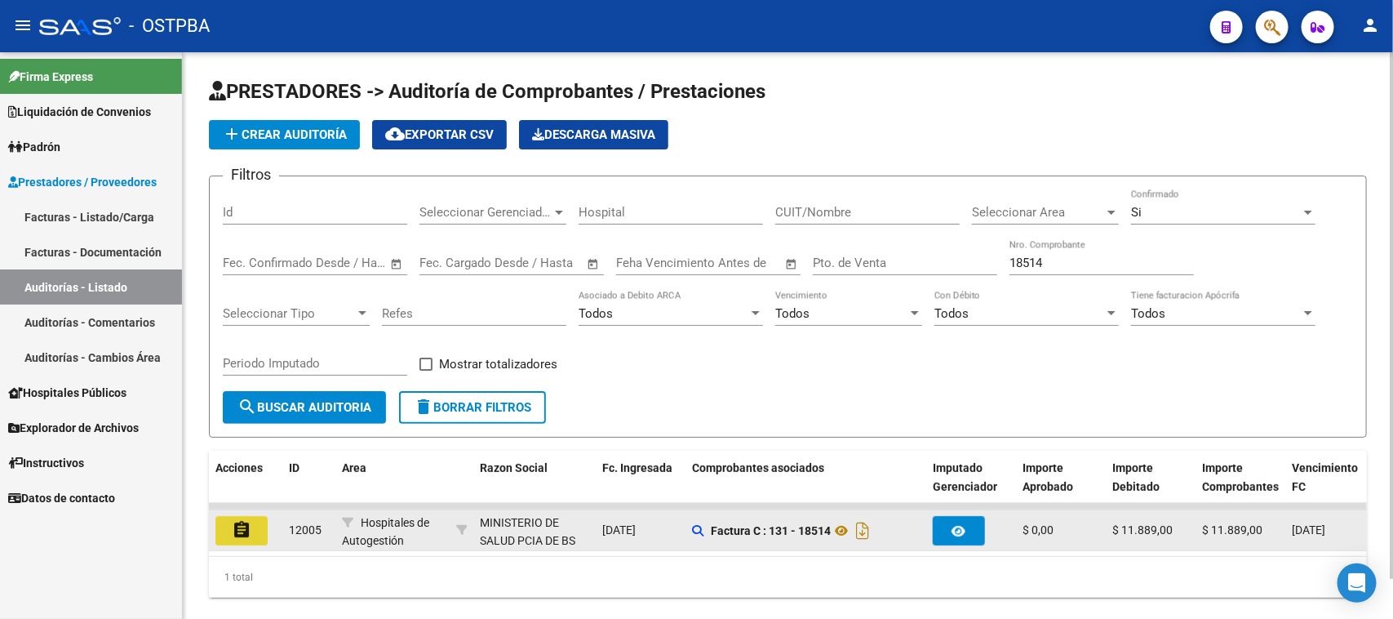
click at [242, 526] on mat-icon "assignment" at bounding box center [242, 530] width 20 height 20
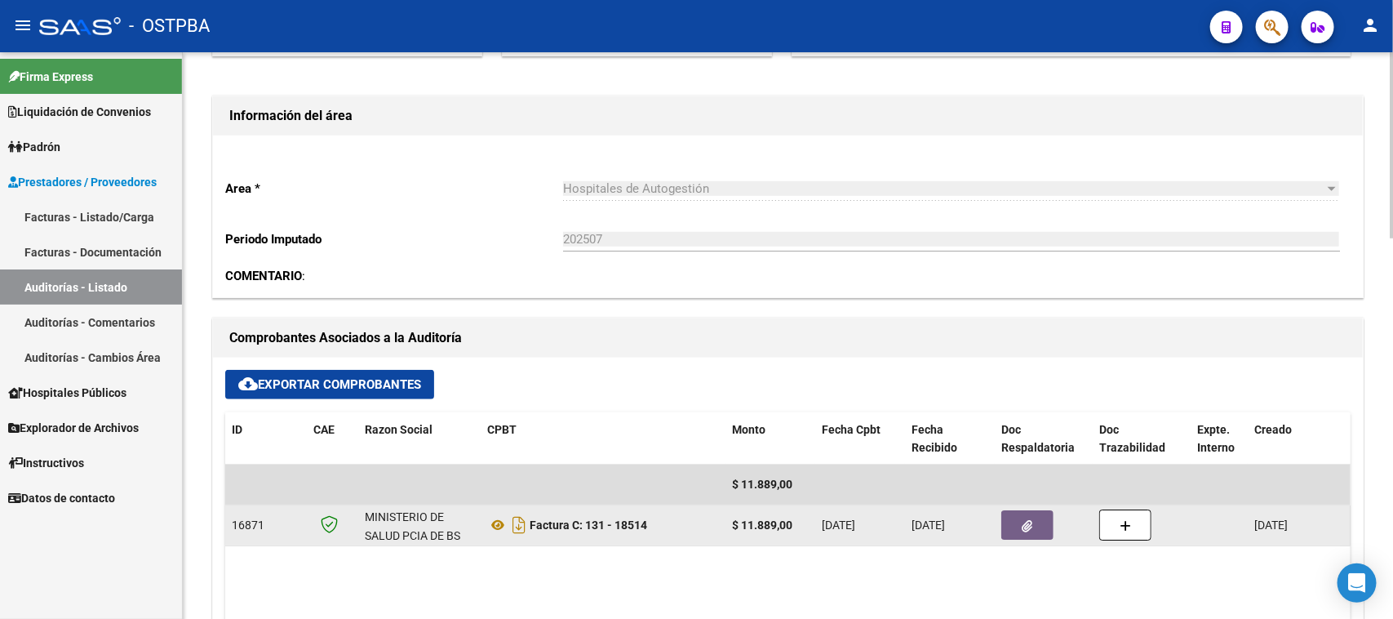
scroll to position [510, 0]
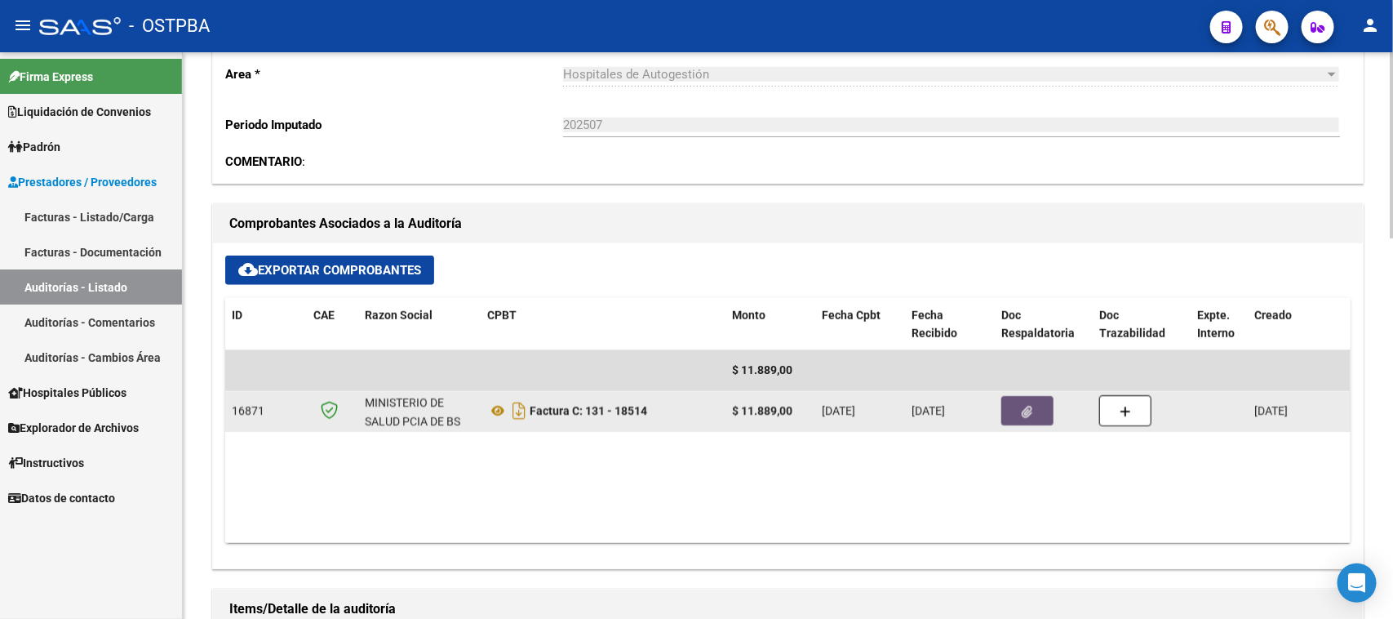
click at [1023, 401] on button "button" at bounding box center [1027, 410] width 52 height 29
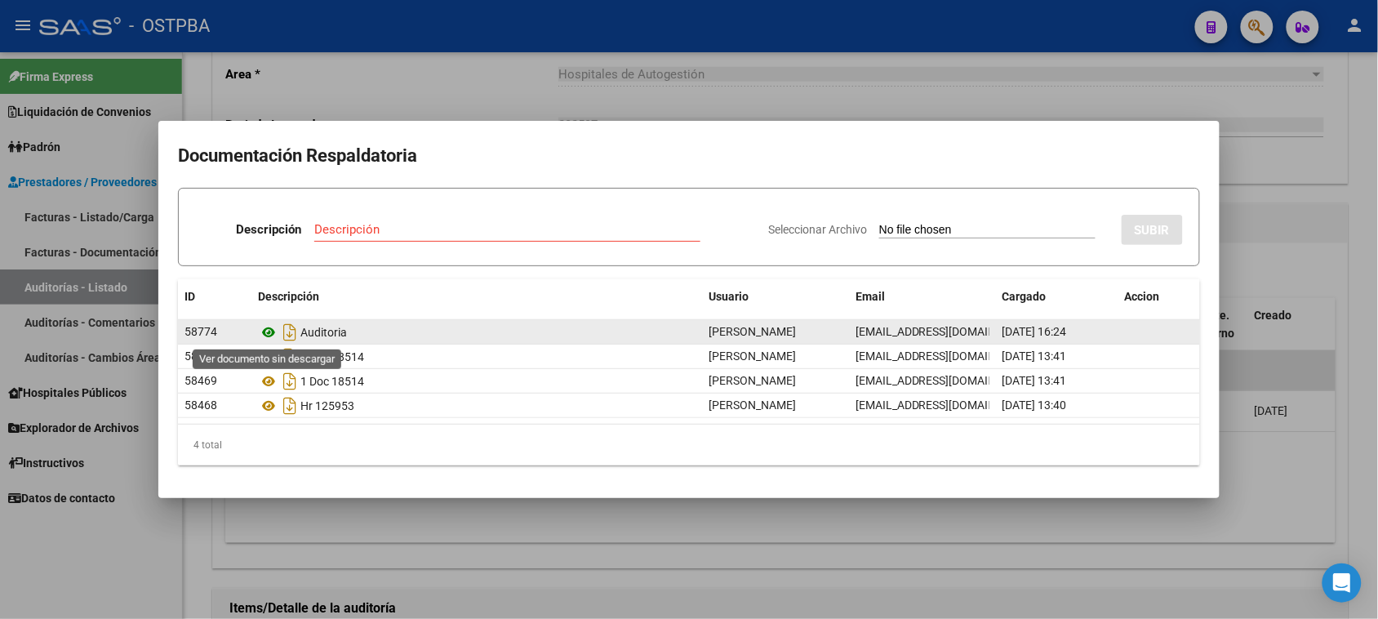
click at [267, 335] on icon at bounding box center [268, 332] width 21 height 20
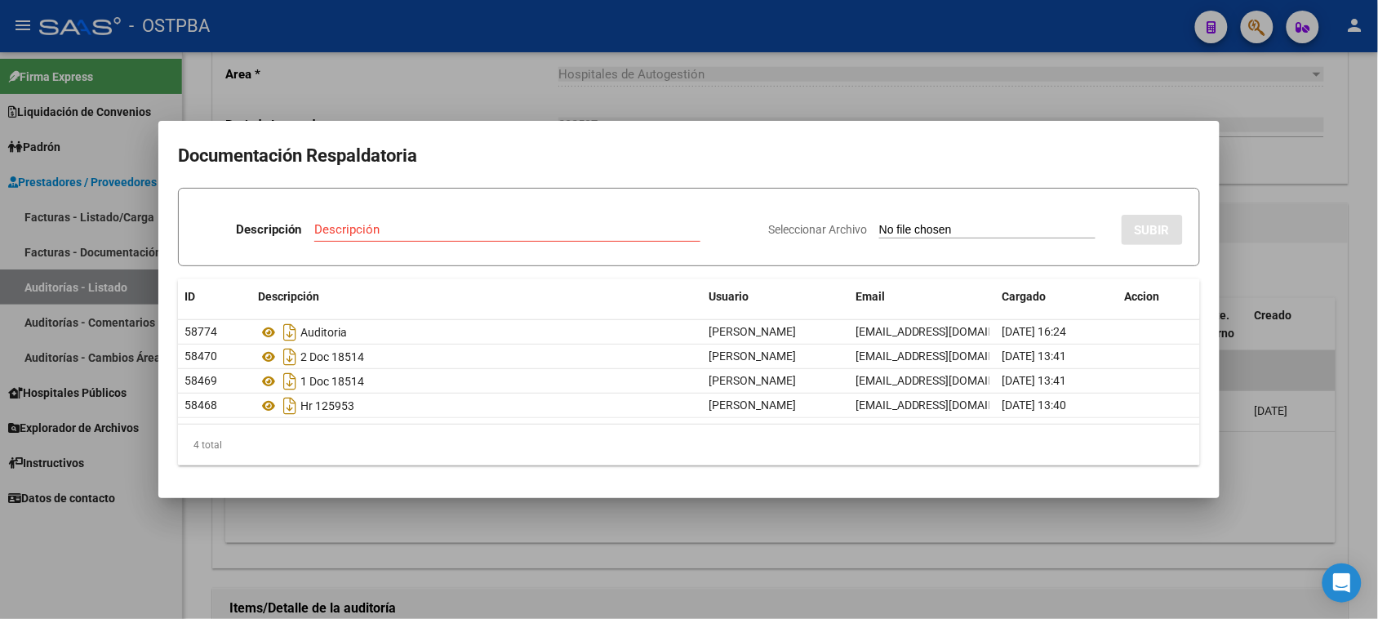
click at [107, 589] on div at bounding box center [689, 309] width 1378 height 619
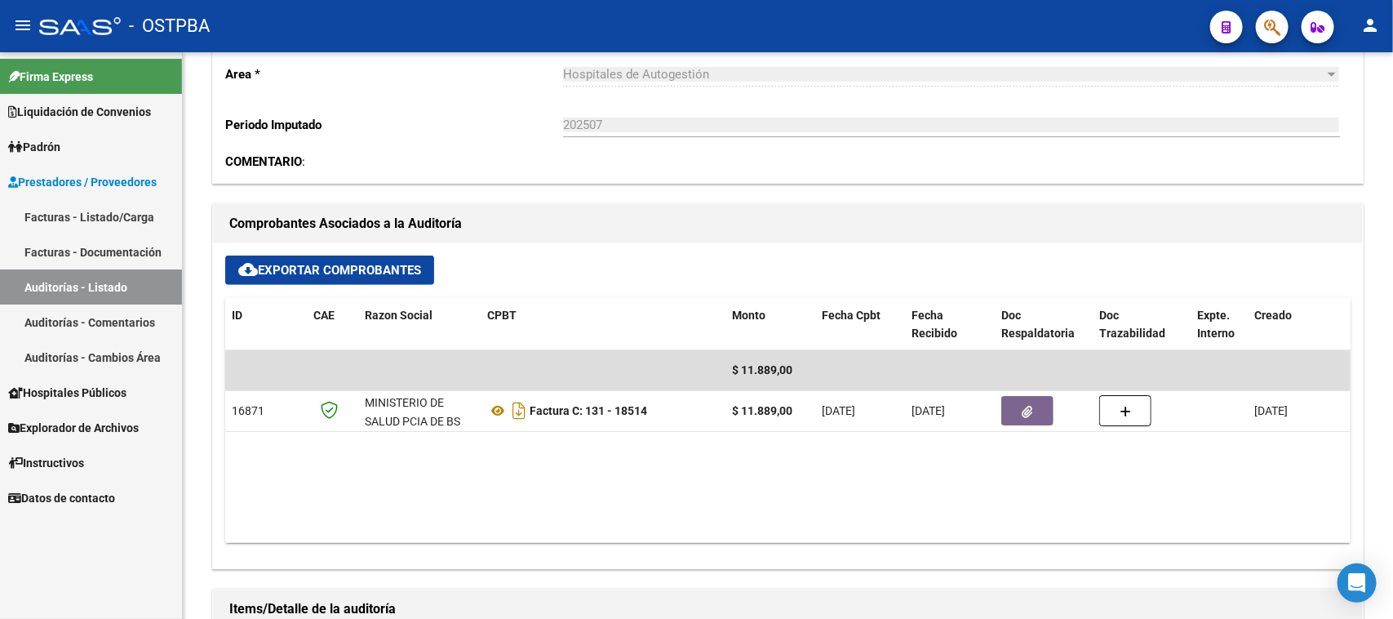
click at [117, 284] on link "Auditorías - Listado" at bounding box center [91, 286] width 182 height 35
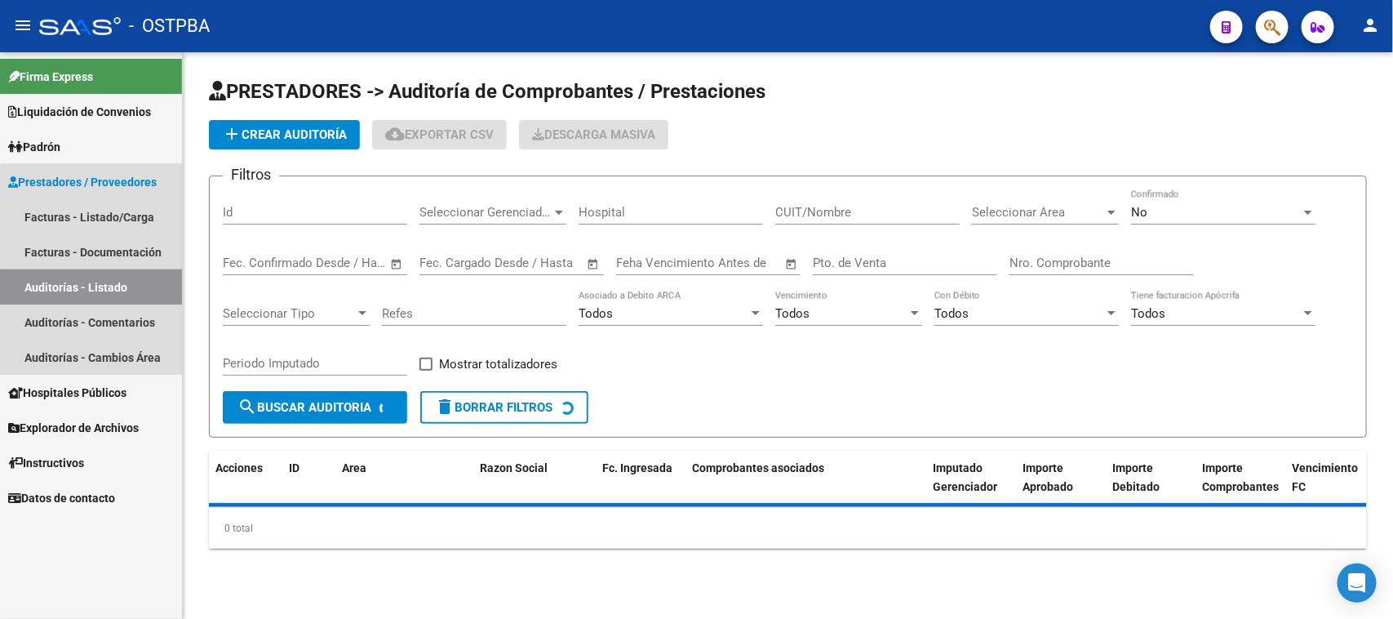
click at [117, 284] on link "Auditorías - Listado" at bounding box center [91, 286] width 182 height 35
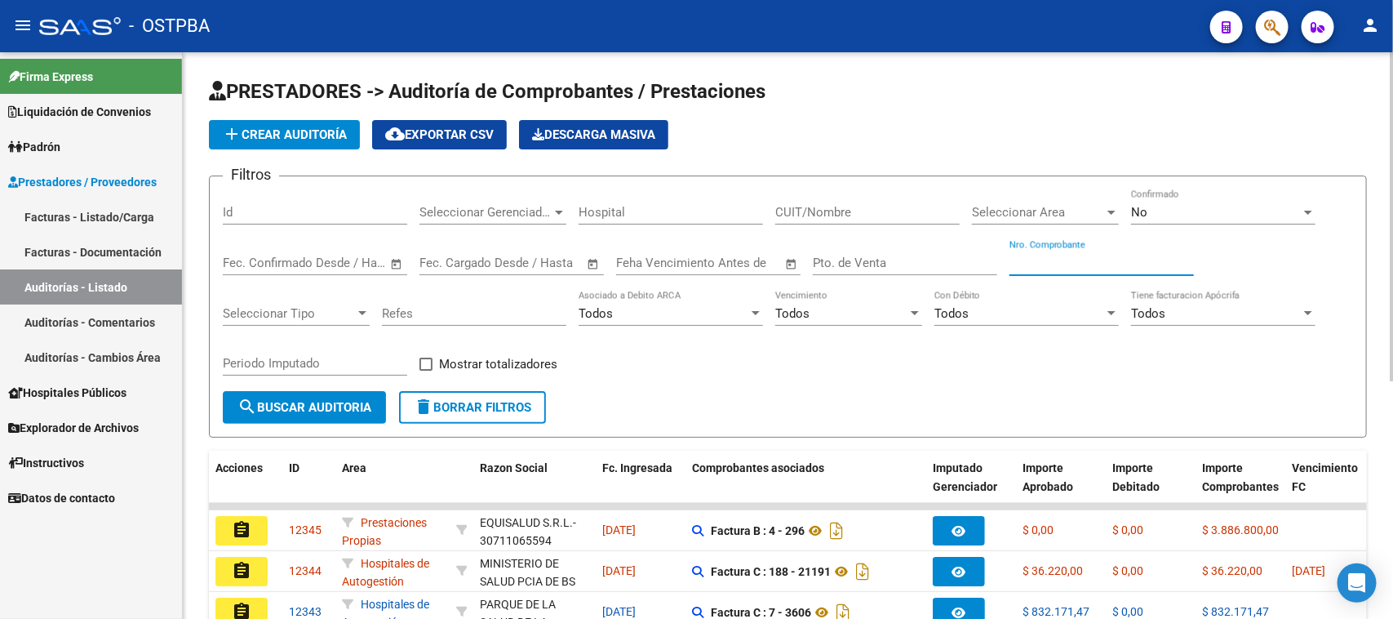
drag, startPoint x: 1045, startPoint y: 258, endPoint x: 1392, endPoint y: 484, distance: 414.7
click at [1045, 258] on input "Nro. Comprobante" at bounding box center [1102, 262] width 184 height 15
click at [1185, 213] on div "No" at bounding box center [1216, 212] width 170 height 15
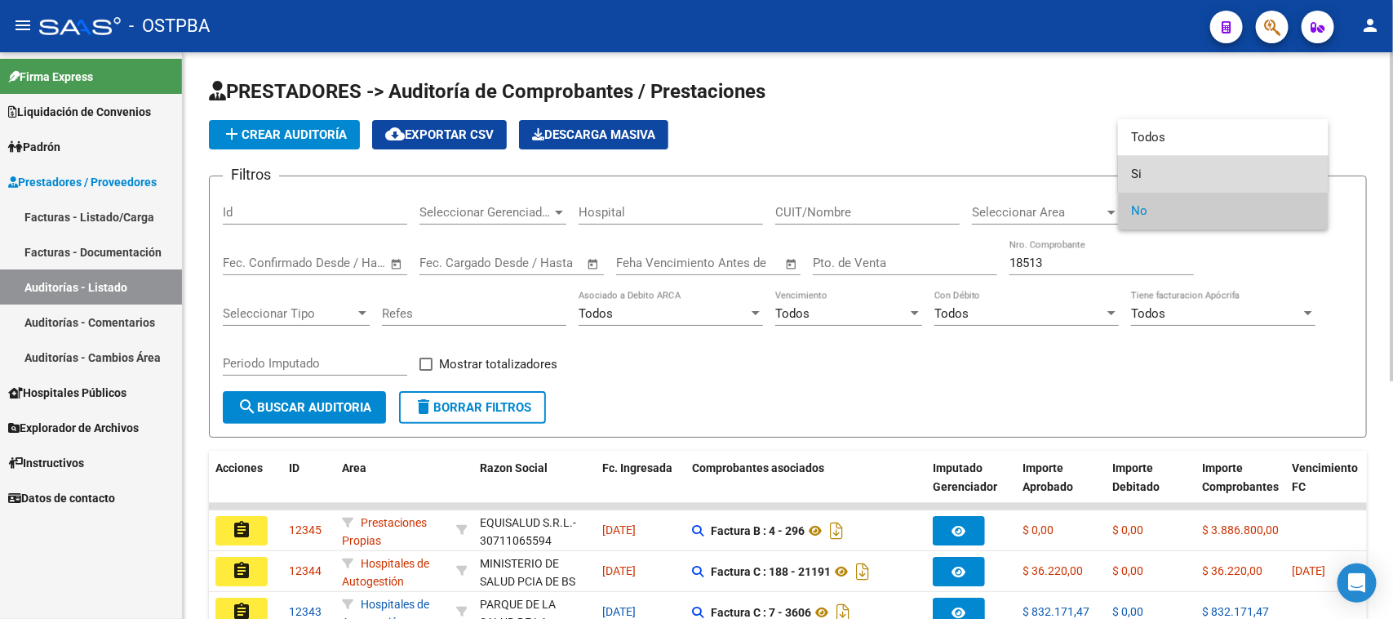
drag, startPoint x: 1136, startPoint y: 170, endPoint x: 662, endPoint y: 292, distance: 489.7
click at [1134, 170] on span "Si" at bounding box center [1223, 174] width 184 height 37
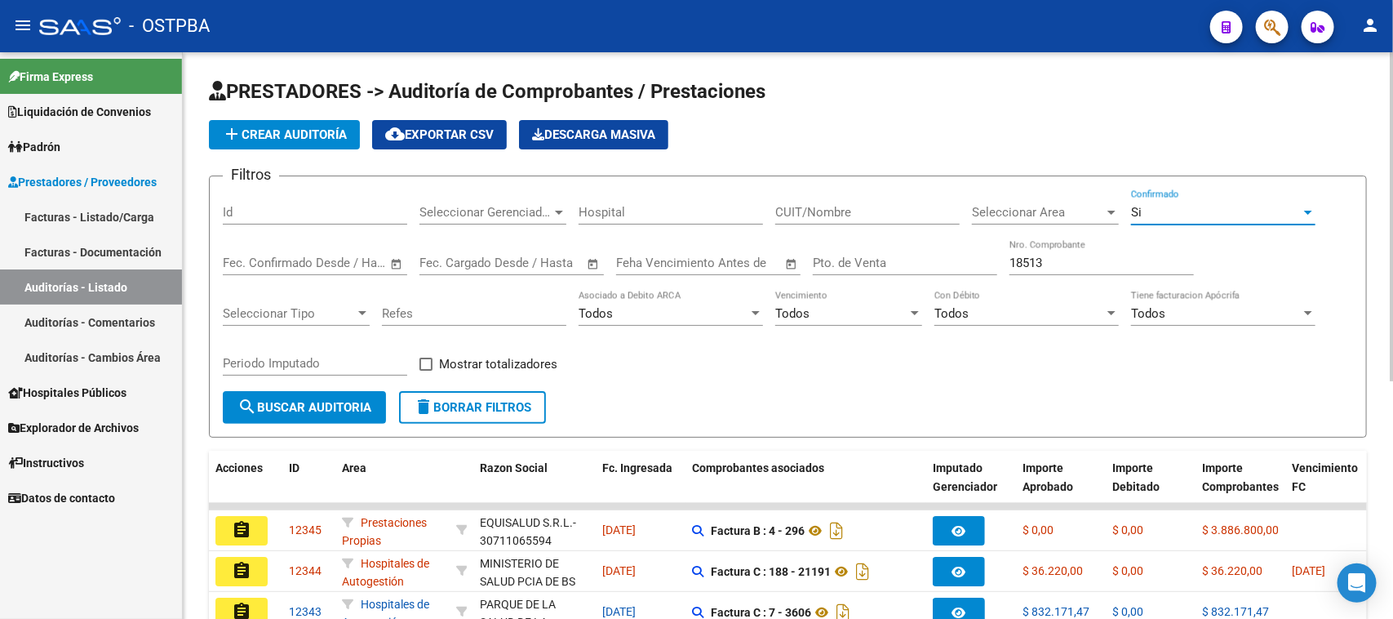
click at [263, 410] on span "search Buscar Auditoria" at bounding box center [304, 407] width 134 height 15
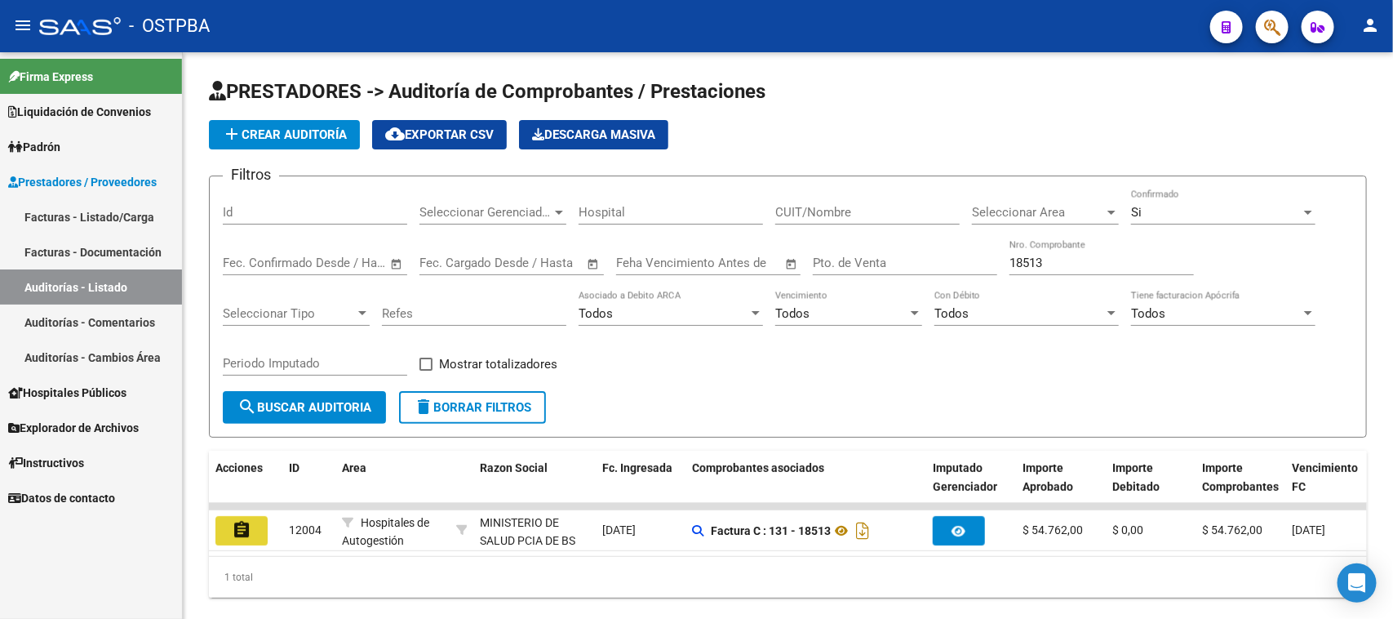
drag, startPoint x: 243, startPoint y: 531, endPoint x: 443, endPoint y: 481, distance: 206.0
click at [242, 531] on mat-icon "assignment" at bounding box center [242, 530] width 20 height 20
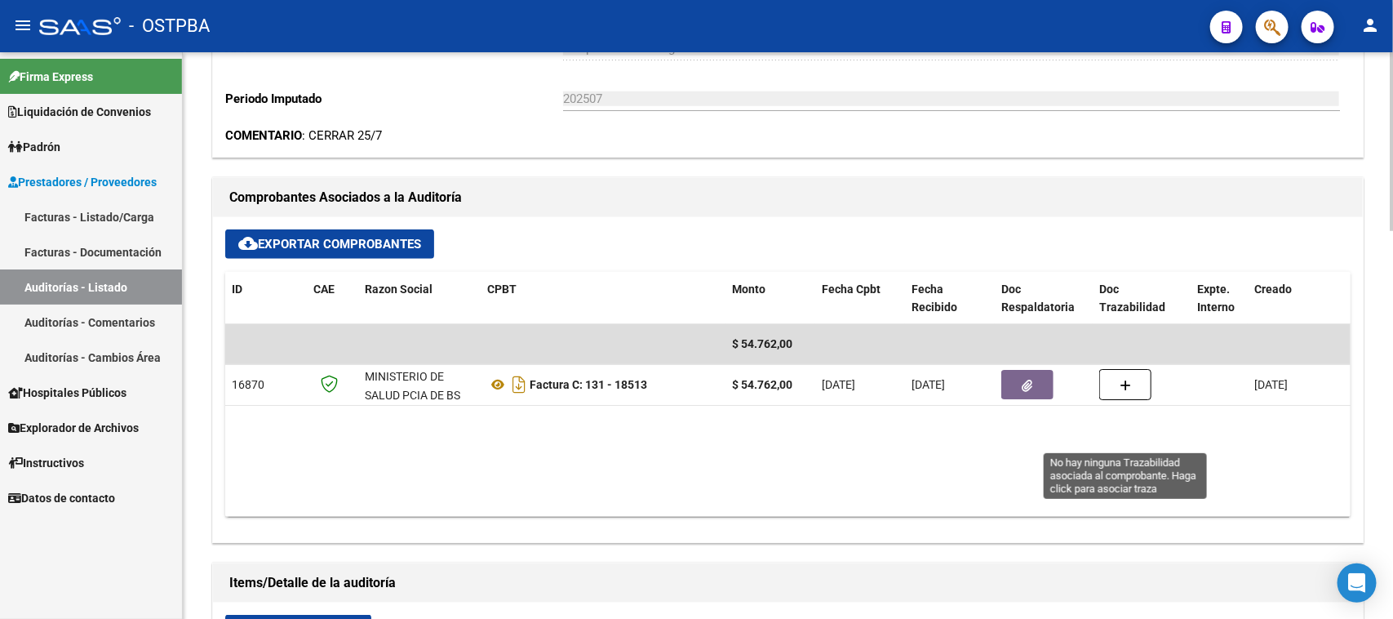
scroll to position [612, 0]
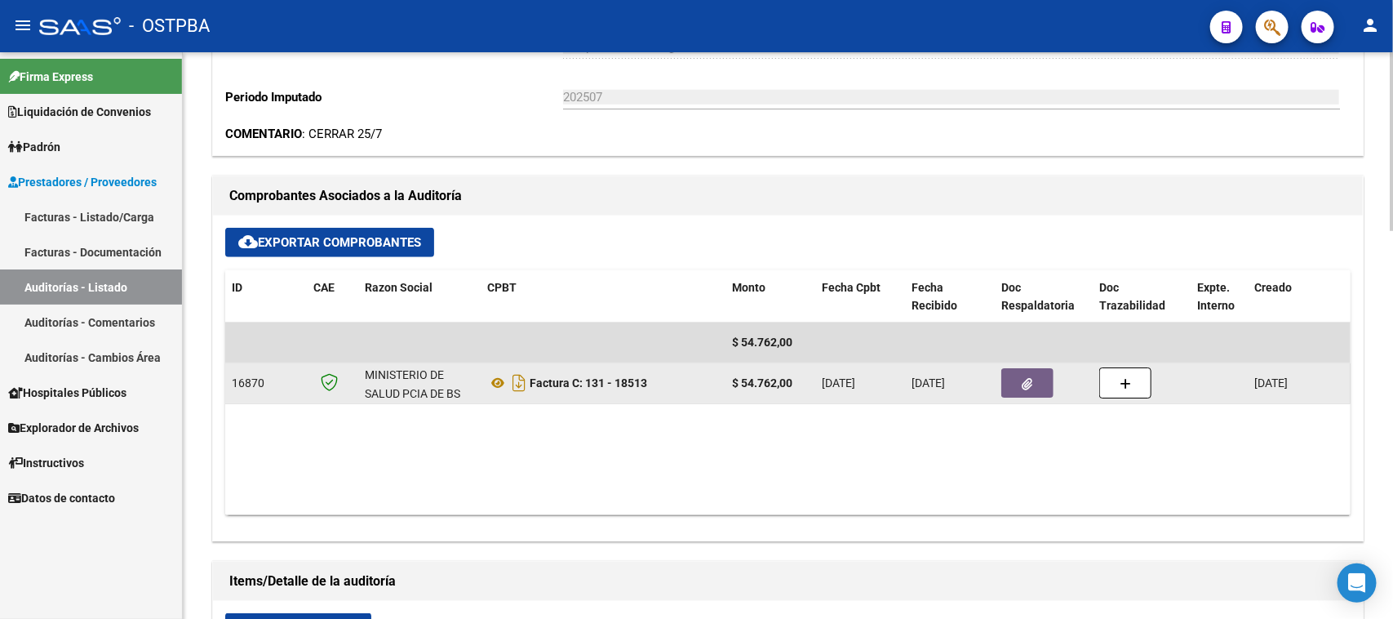
click at [1023, 382] on icon "button" at bounding box center [1028, 384] width 11 height 12
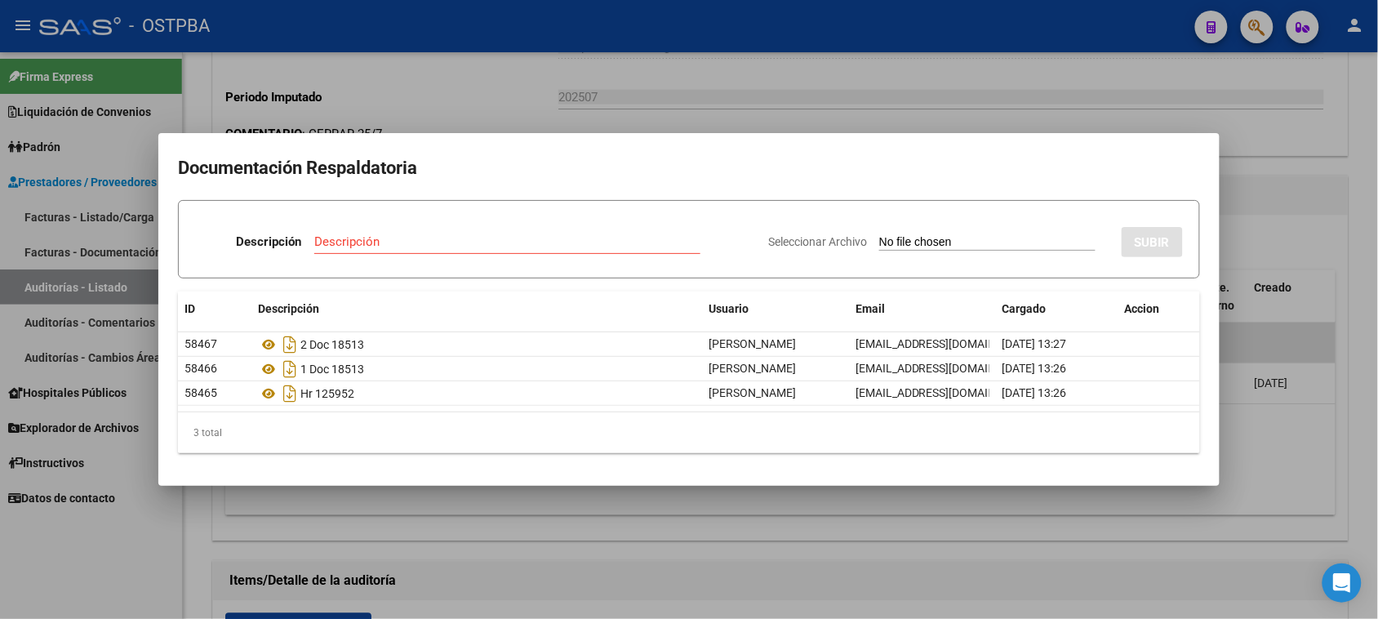
click at [1356, 335] on div at bounding box center [689, 309] width 1378 height 619
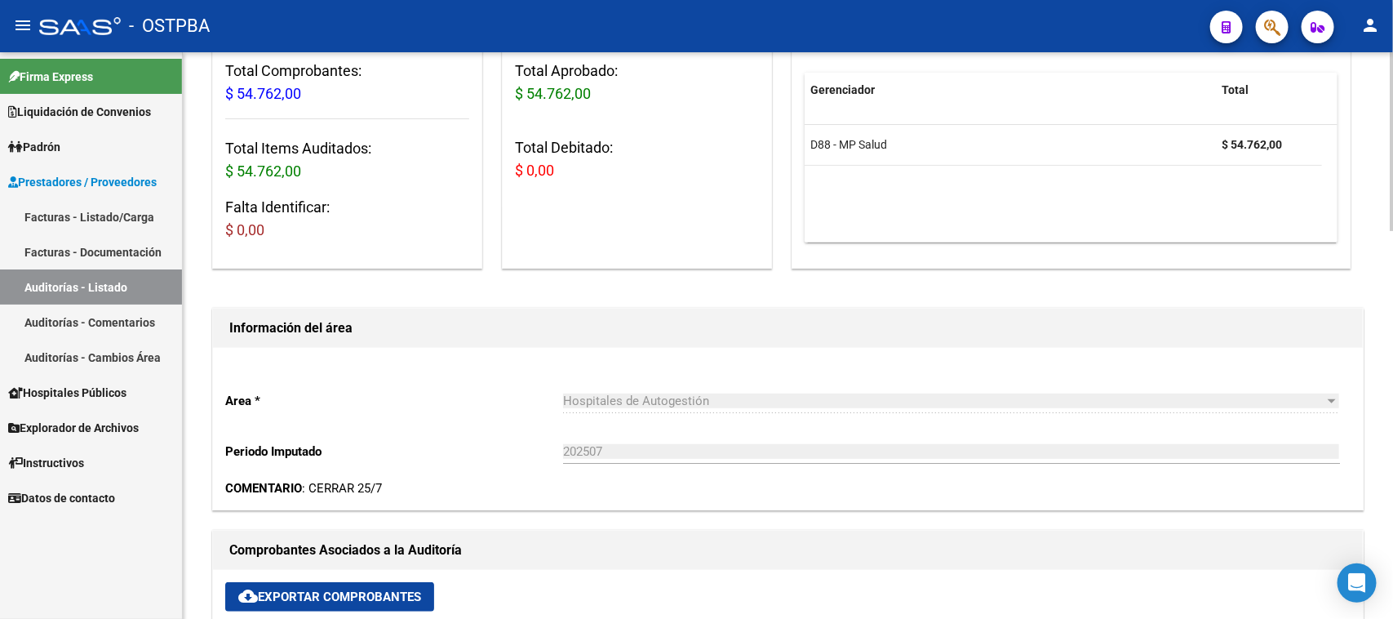
scroll to position [0, 0]
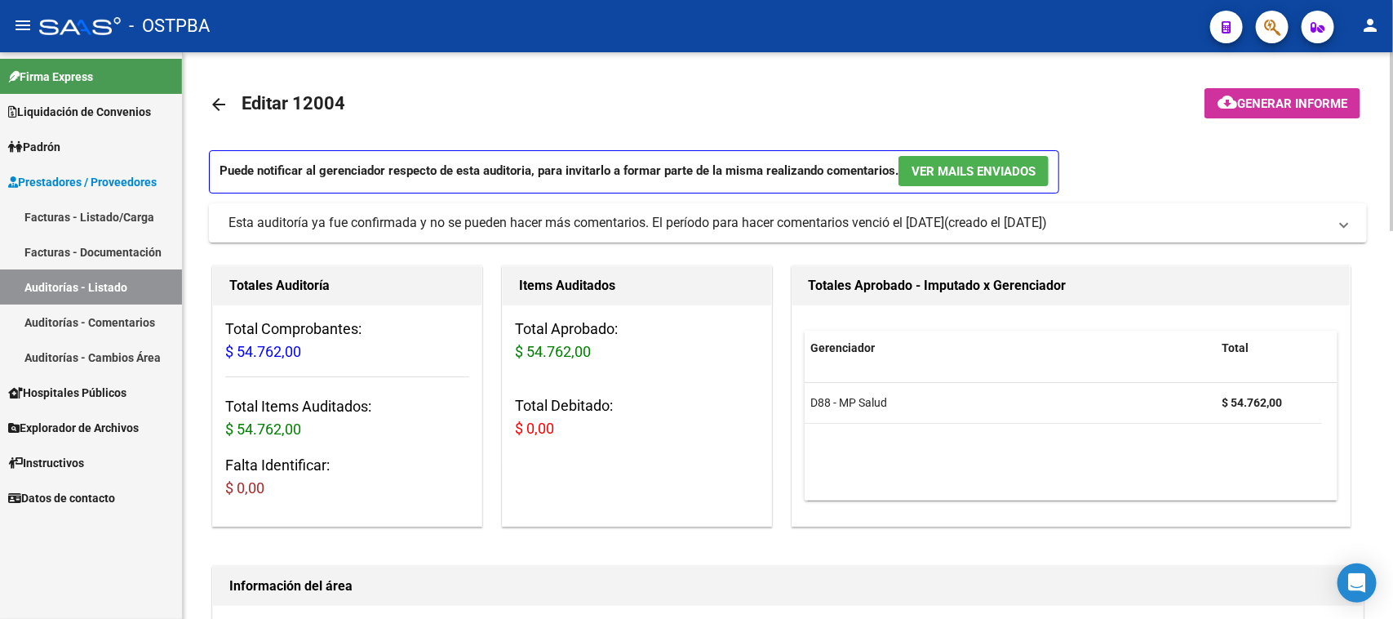
click at [1296, 114] on button "cloud_download Generar informe" at bounding box center [1283, 103] width 156 height 30
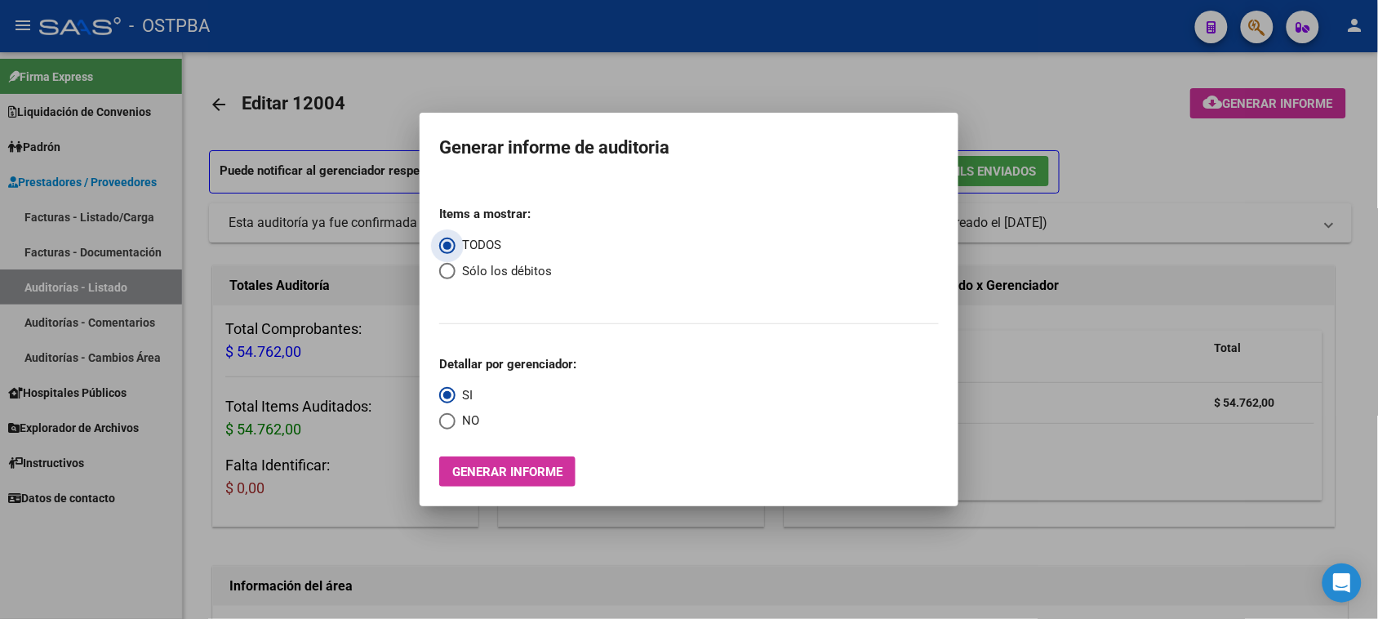
click at [494, 471] on span "Generar informe" at bounding box center [507, 471] width 110 height 15
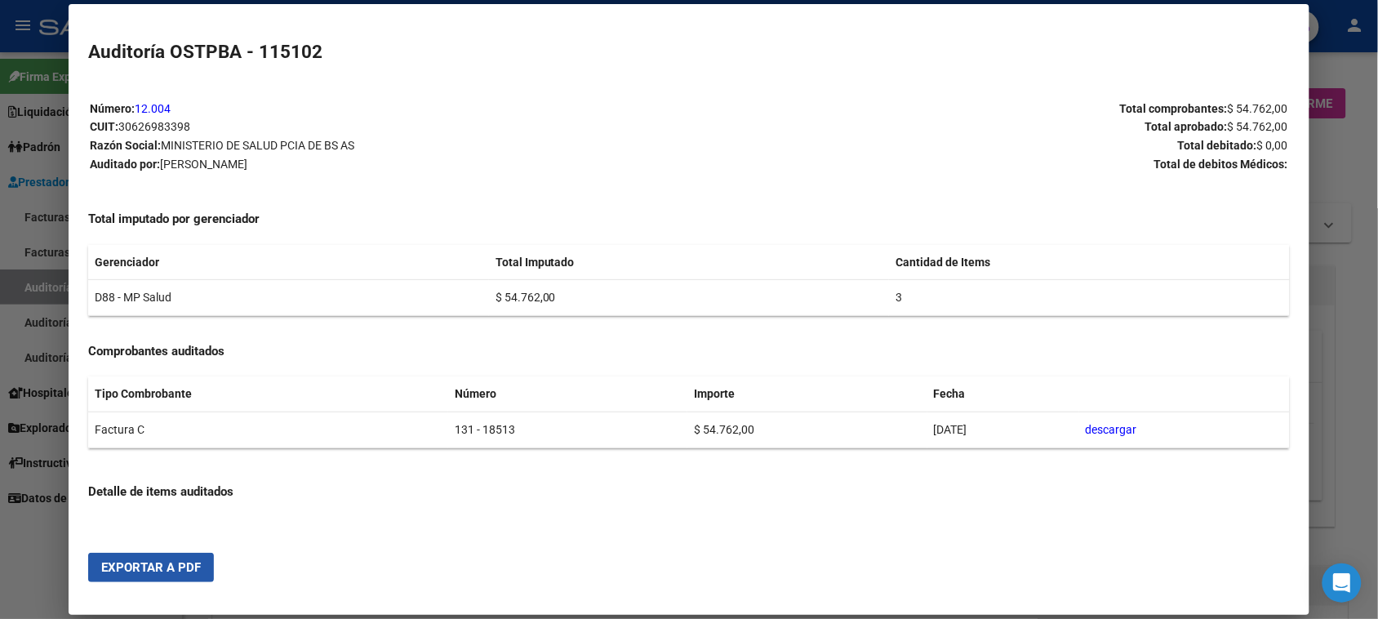
click at [122, 573] on span "Exportar a PDF" at bounding box center [151, 567] width 100 height 15
click at [45, 288] on div at bounding box center [689, 309] width 1378 height 619
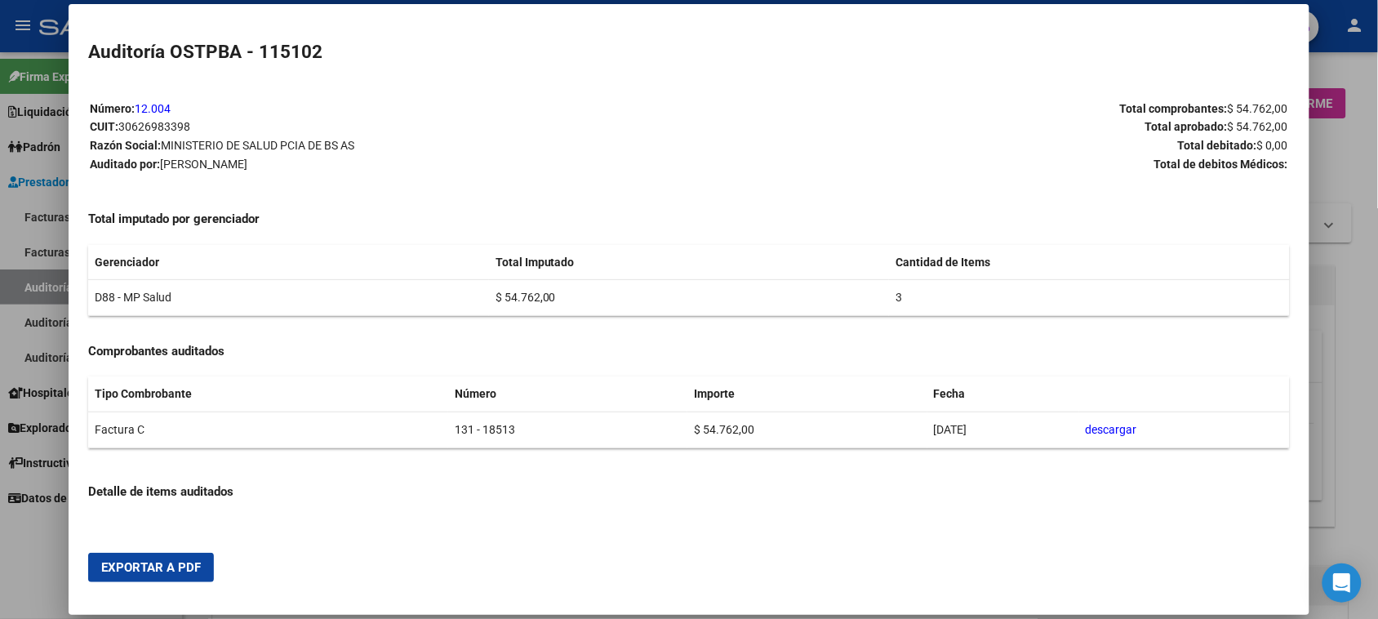
click at [45, 288] on div at bounding box center [689, 309] width 1378 height 619
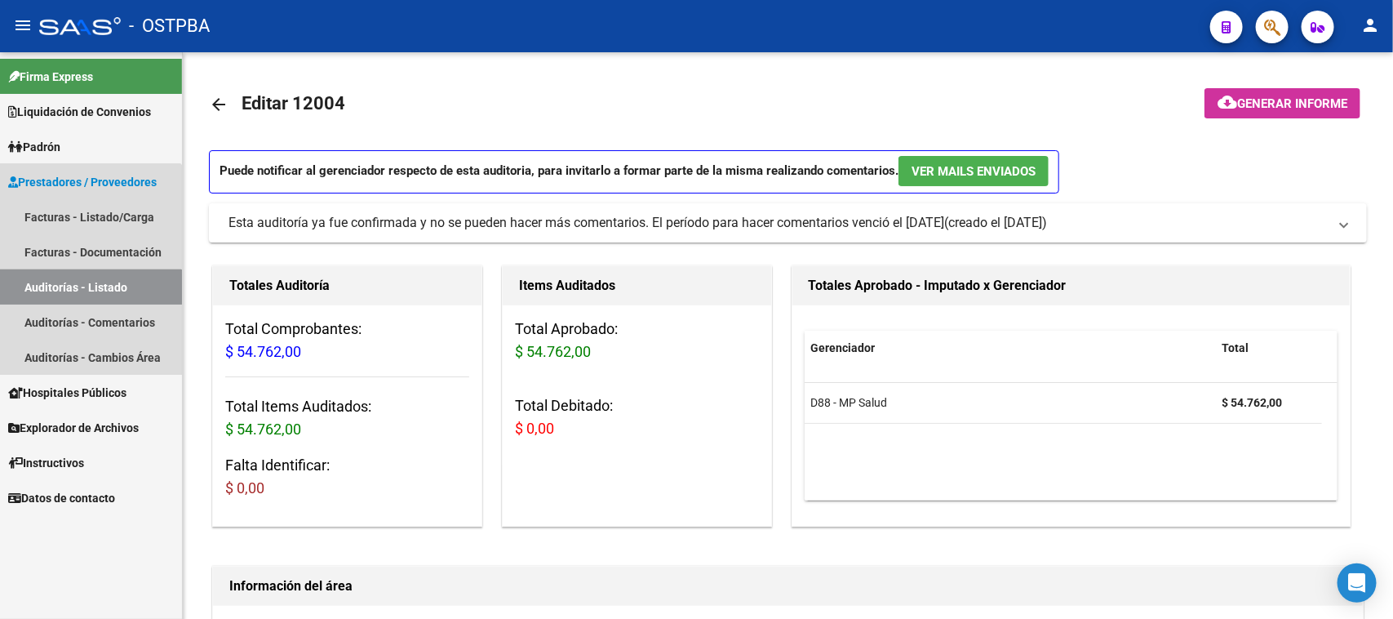
click at [45, 288] on link "Auditorías - Listado" at bounding box center [91, 286] width 182 height 35
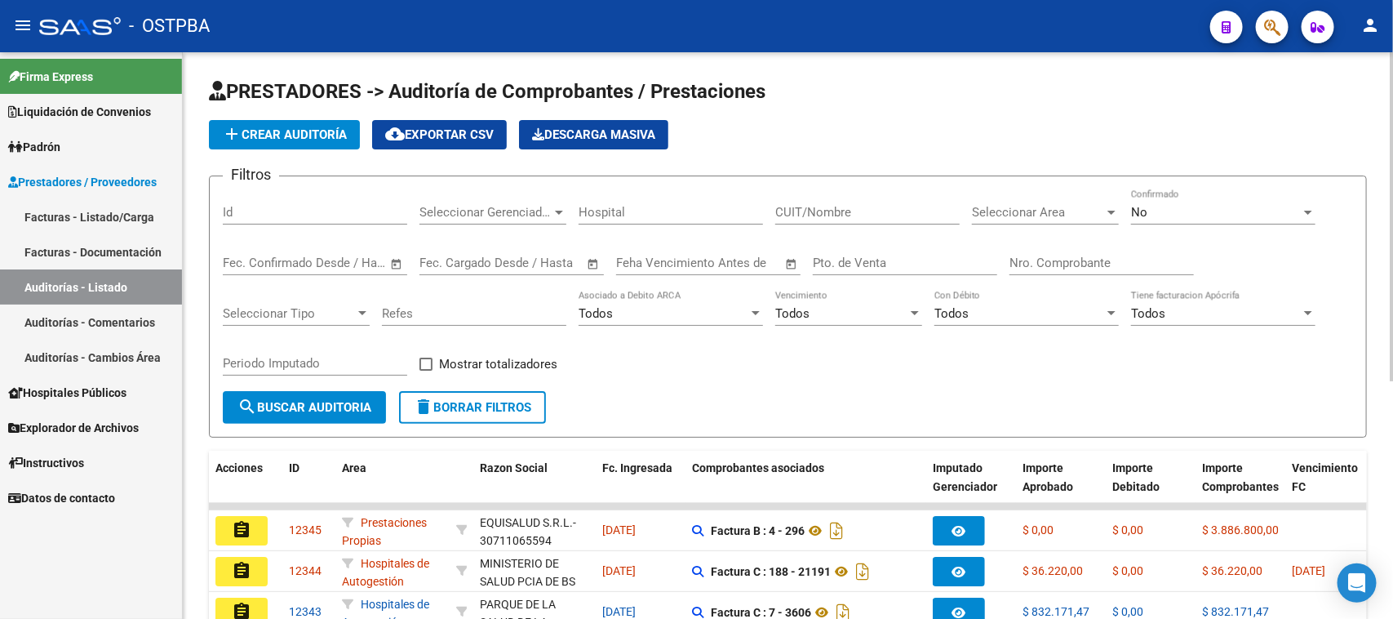
click at [1032, 259] on input "Nro. Comprobante" at bounding box center [1102, 262] width 184 height 15
click at [1145, 206] on span "No" at bounding box center [1139, 212] width 16 height 15
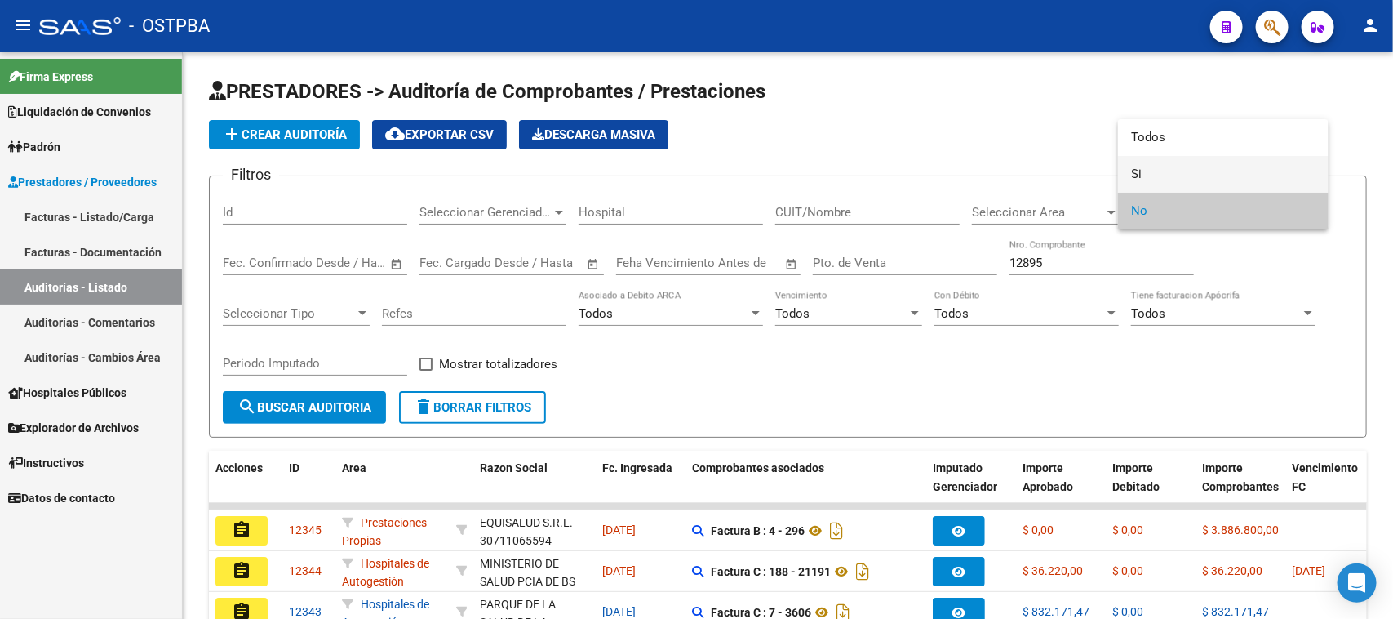
click at [1133, 172] on span "Si" at bounding box center [1223, 174] width 184 height 37
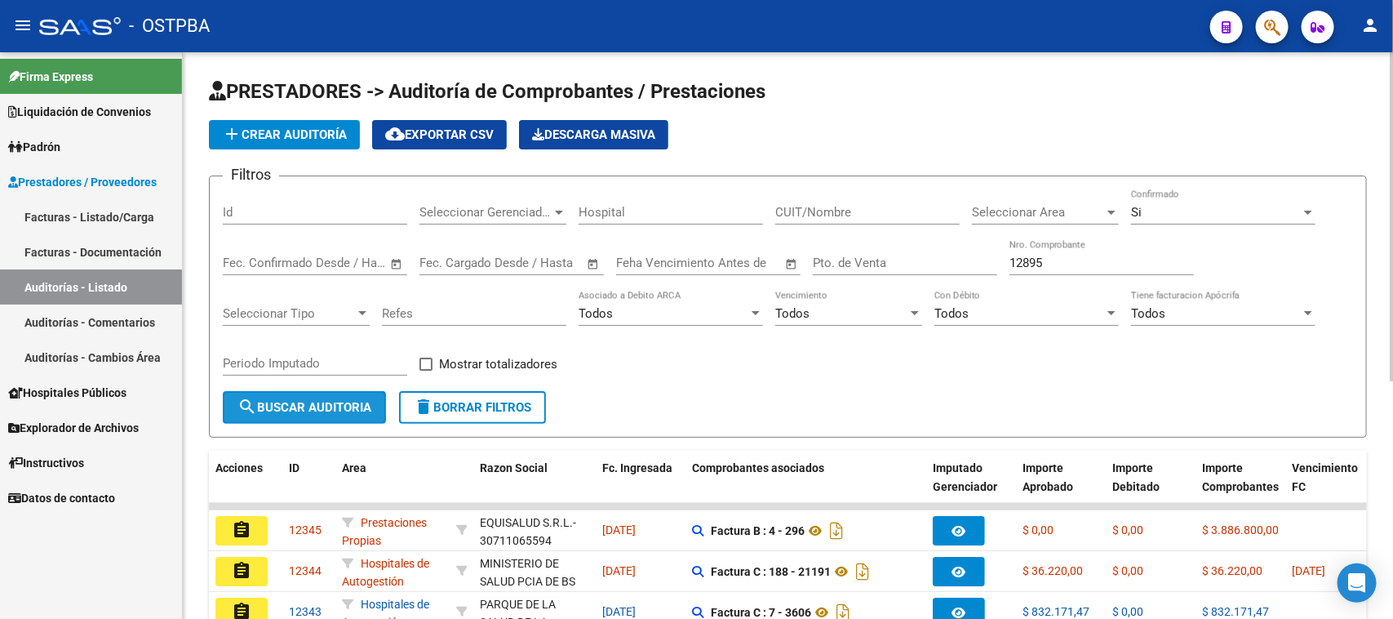
click at [298, 406] on span "search Buscar Auditoria" at bounding box center [304, 407] width 134 height 15
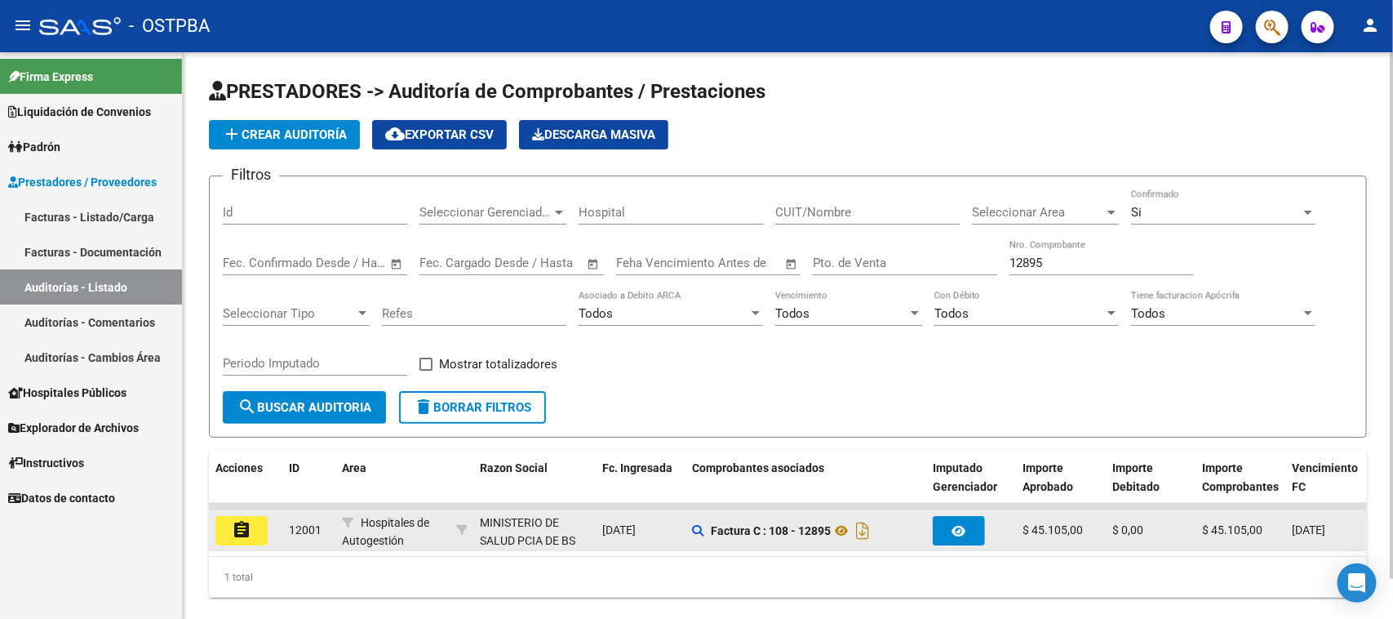
click at [246, 526] on mat-icon "assignment" at bounding box center [242, 530] width 20 height 20
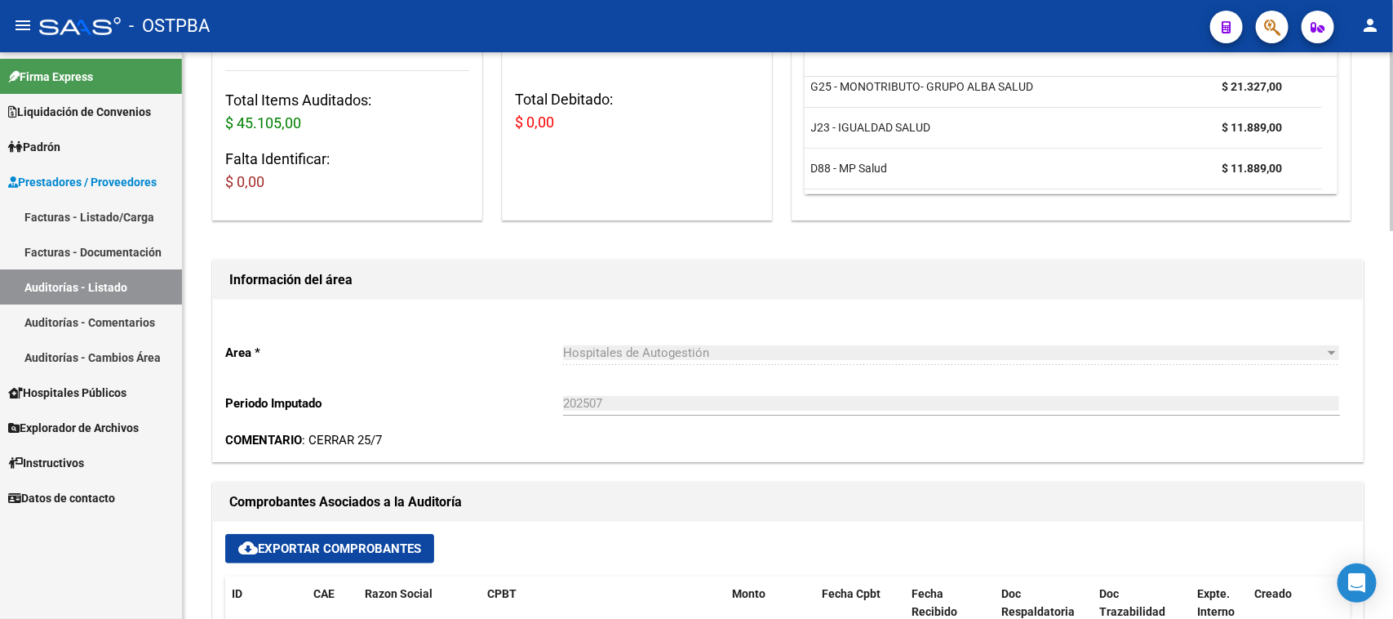
scroll to position [612, 0]
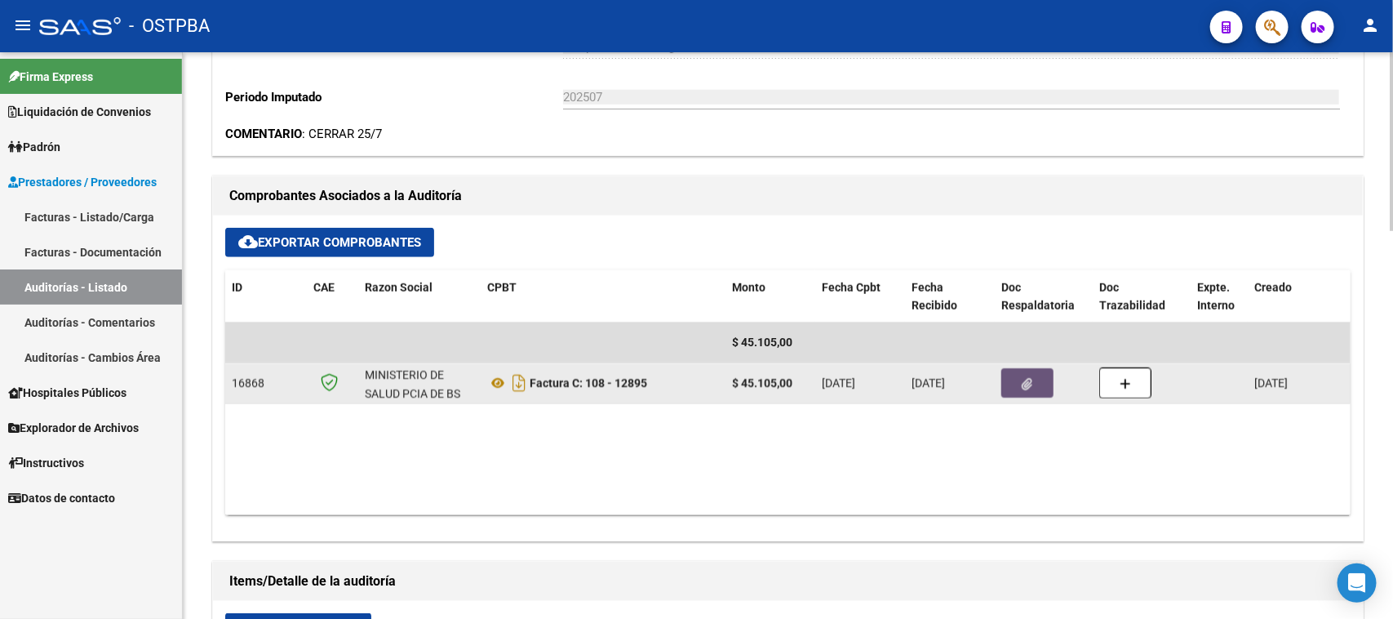
click at [1027, 384] on icon "button" at bounding box center [1028, 384] width 11 height 12
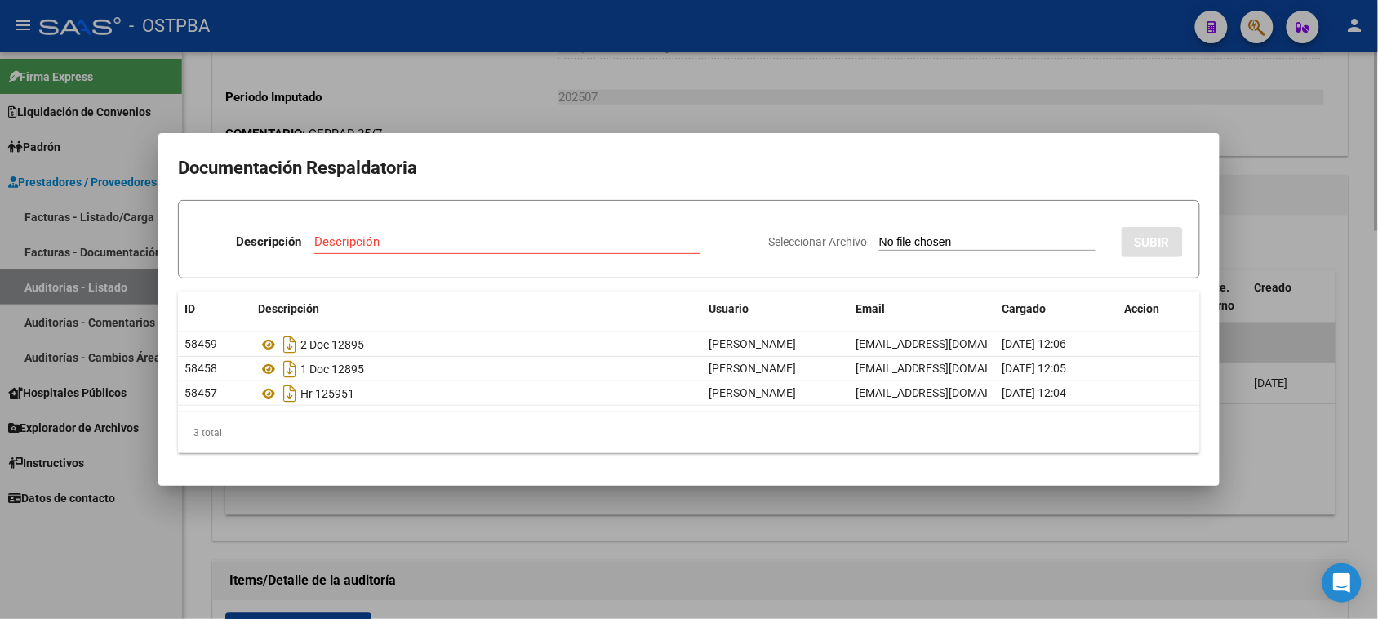
drag, startPoint x: 156, startPoint y: 541, endPoint x: 1045, endPoint y: 196, distance: 953.4
click at [174, 526] on div at bounding box center [689, 309] width 1378 height 619
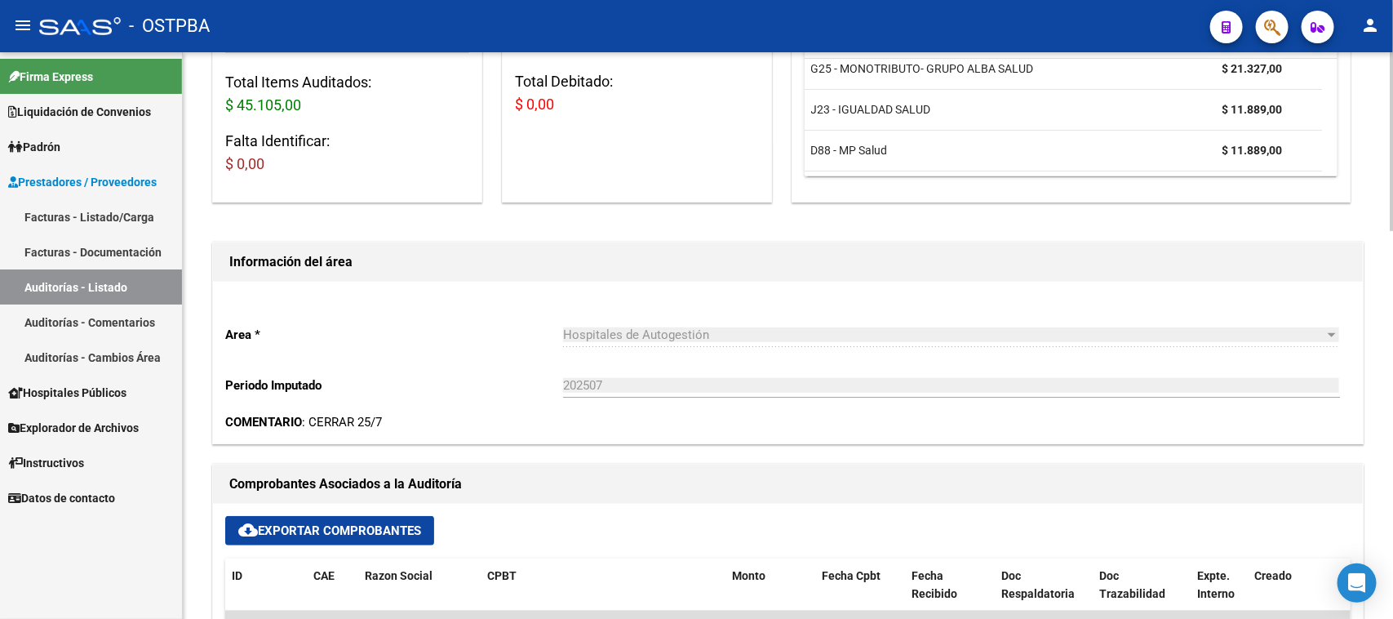
scroll to position [0, 0]
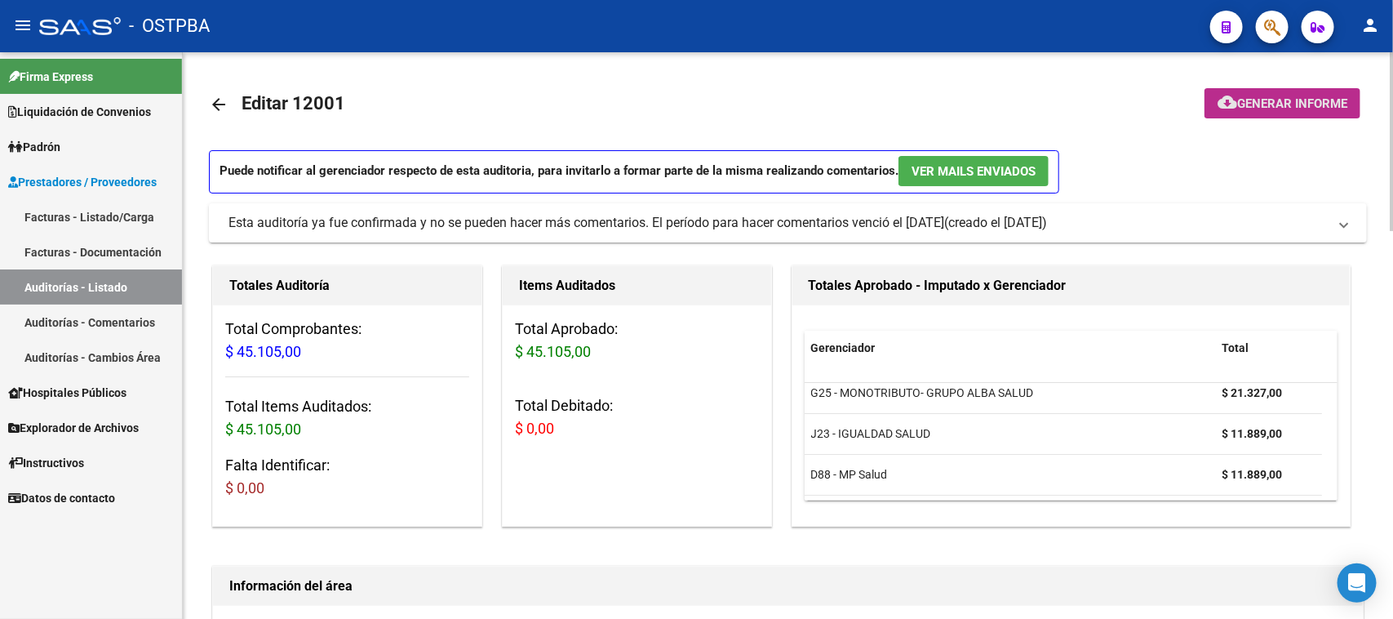
click at [1269, 96] on span "Generar informe" at bounding box center [1292, 103] width 110 height 15
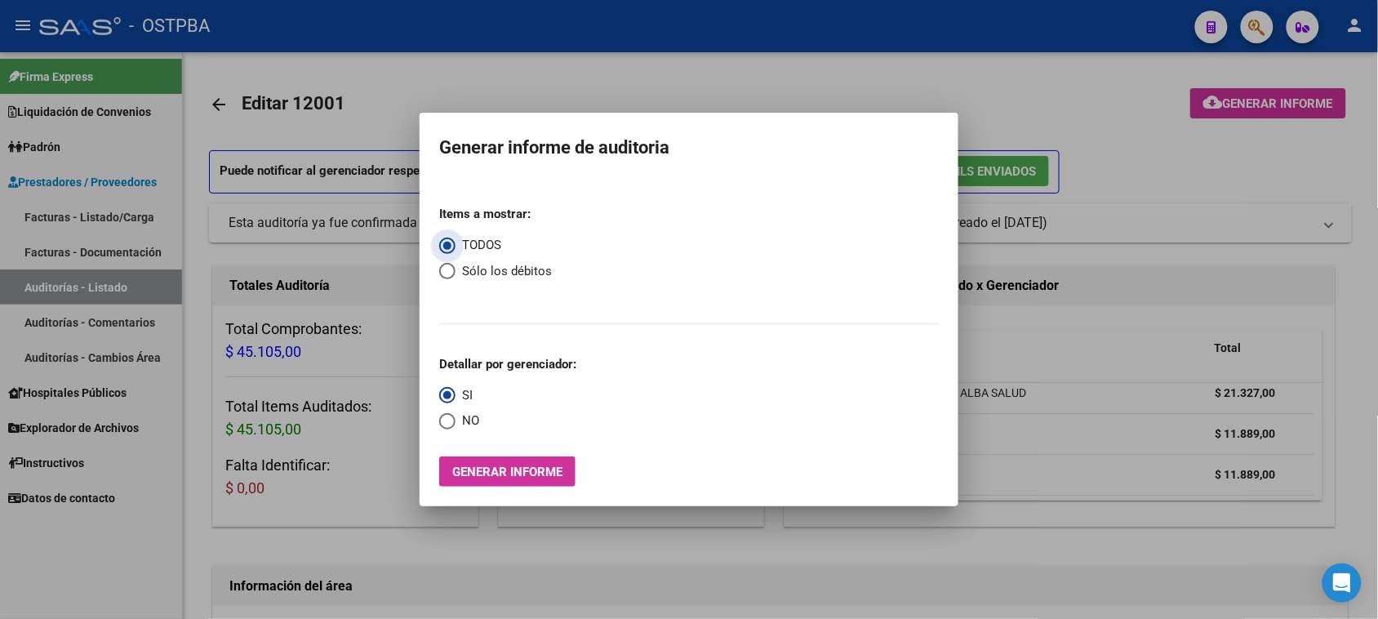
click at [541, 462] on button "Generar informe" at bounding box center [507, 471] width 136 height 30
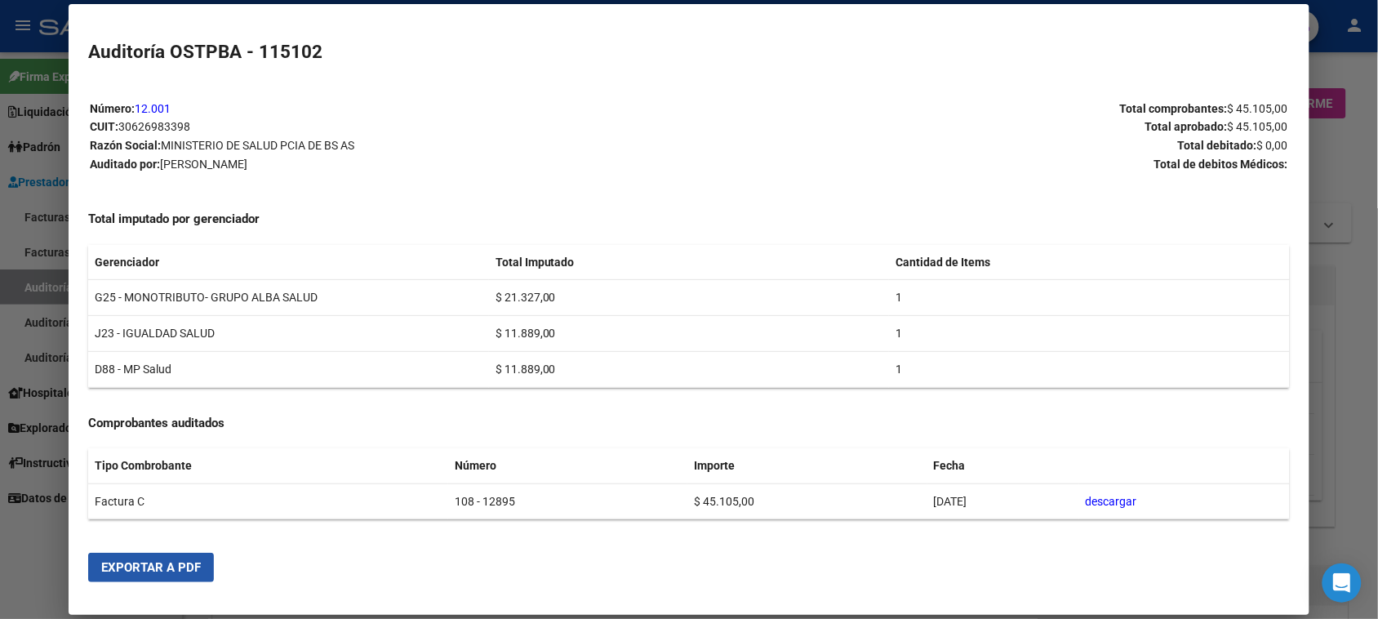
click at [164, 572] on span "Exportar a PDF" at bounding box center [151, 567] width 100 height 15
click at [25, 288] on div at bounding box center [689, 309] width 1378 height 619
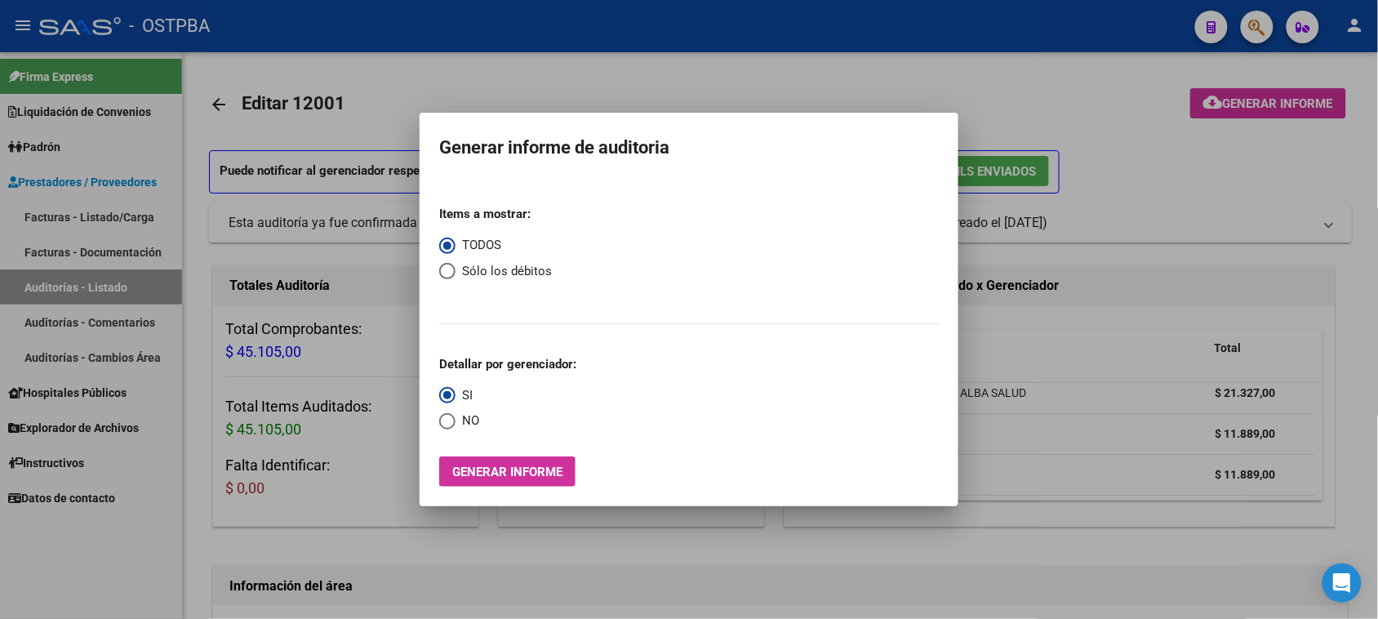
click at [26, 288] on div at bounding box center [689, 309] width 1378 height 619
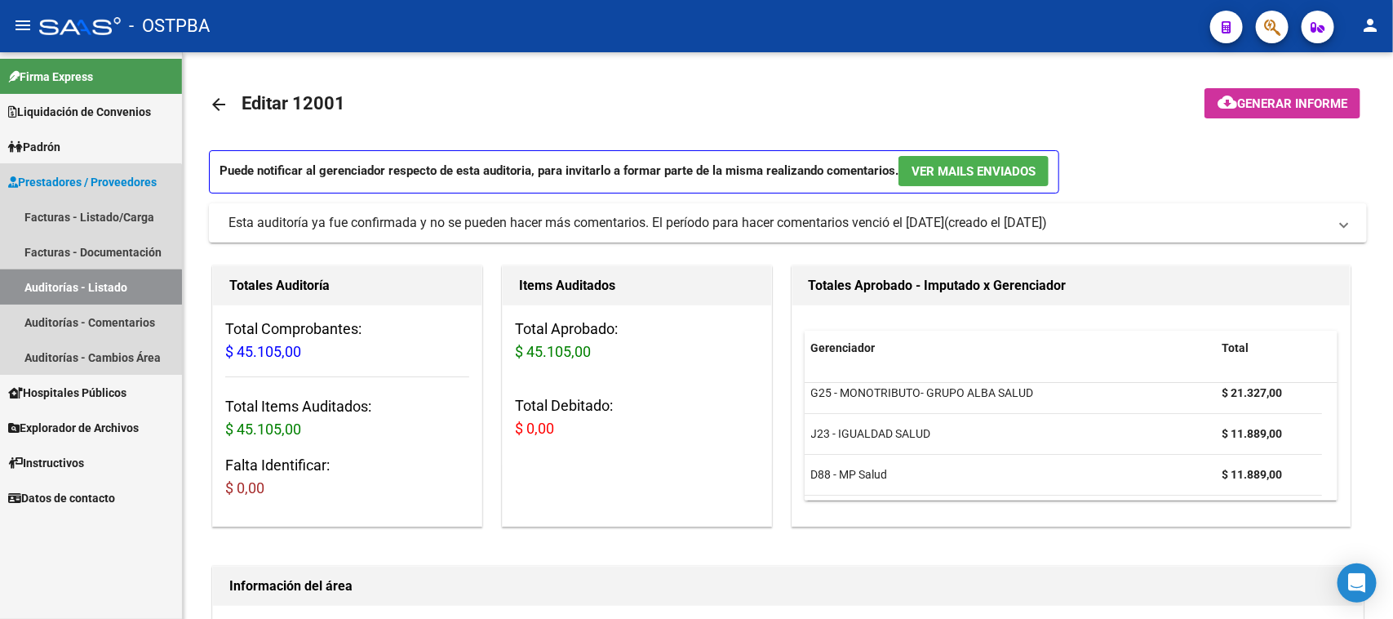
click at [26, 288] on link "Auditorías - Listado" at bounding box center [91, 286] width 182 height 35
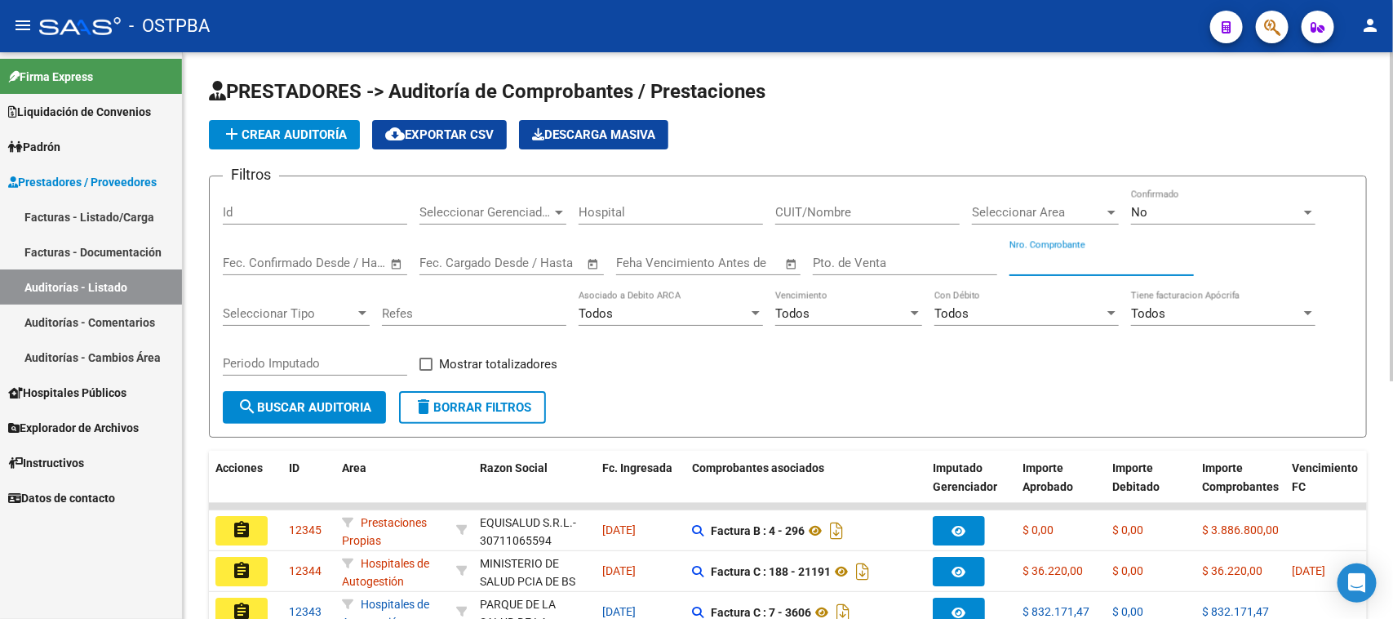
click at [1045, 261] on input "Nro. Comprobante" at bounding box center [1102, 262] width 184 height 15
click at [1192, 205] on div "No" at bounding box center [1216, 212] width 170 height 15
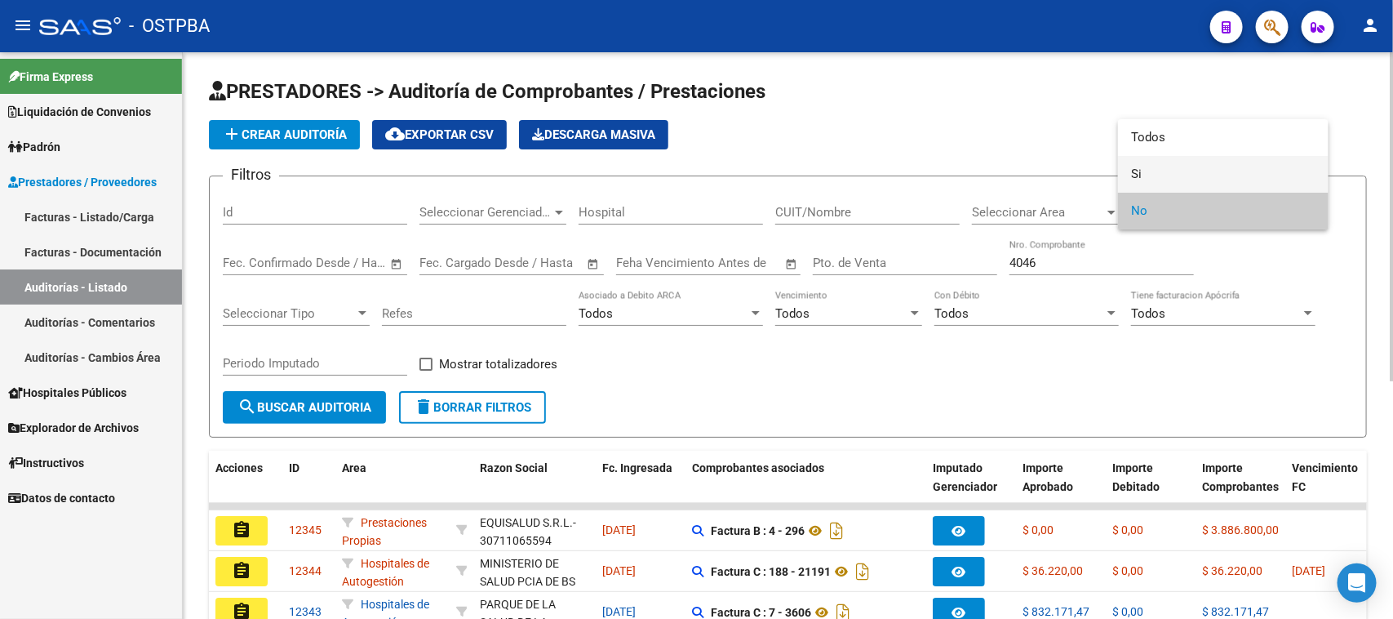
drag, startPoint x: 1136, startPoint y: 175, endPoint x: 1077, endPoint y: 189, distance: 60.2
click at [1134, 175] on span "Si" at bounding box center [1223, 174] width 184 height 37
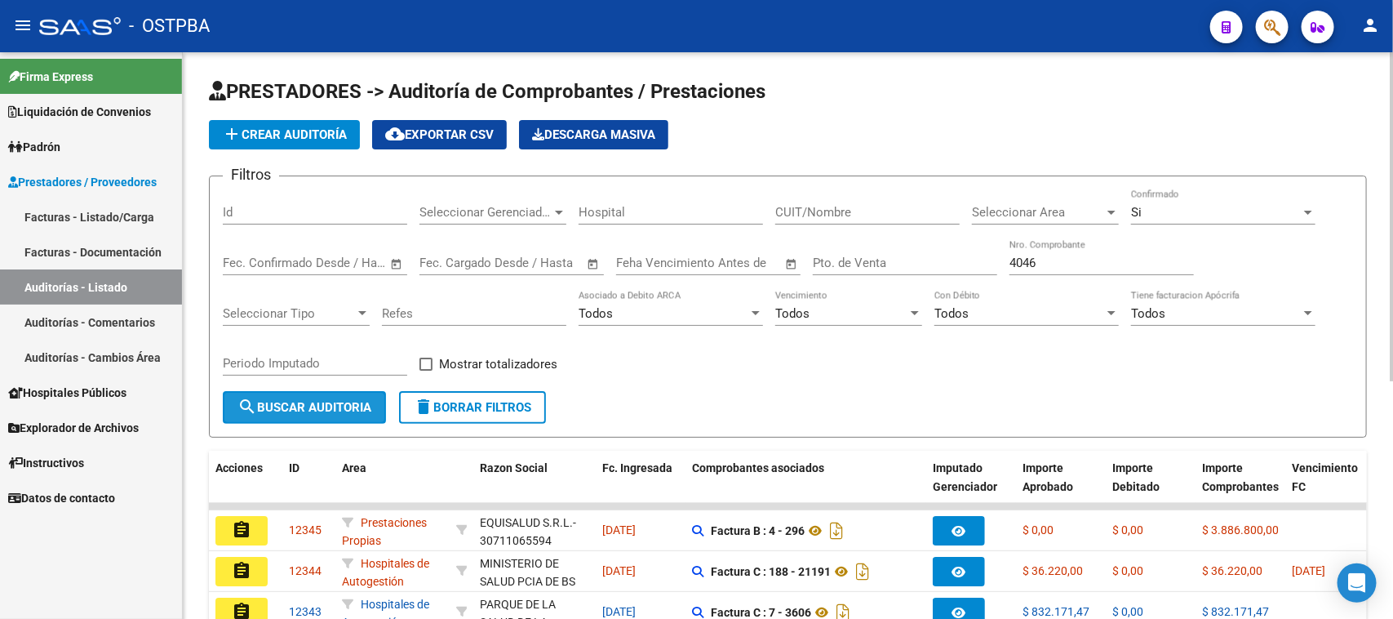
click at [299, 402] on span "search Buscar Auditoria" at bounding box center [304, 407] width 134 height 15
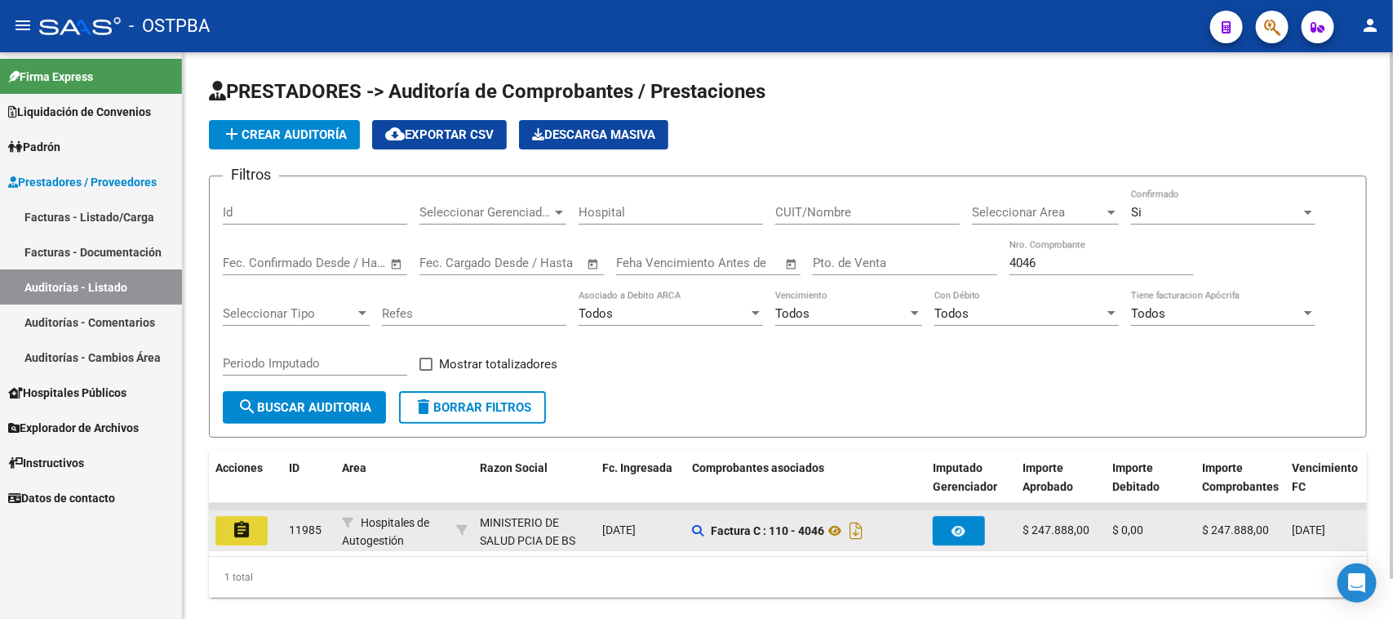
click at [245, 520] on mat-icon "assignment" at bounding box center [242, 530] width 20 height 20
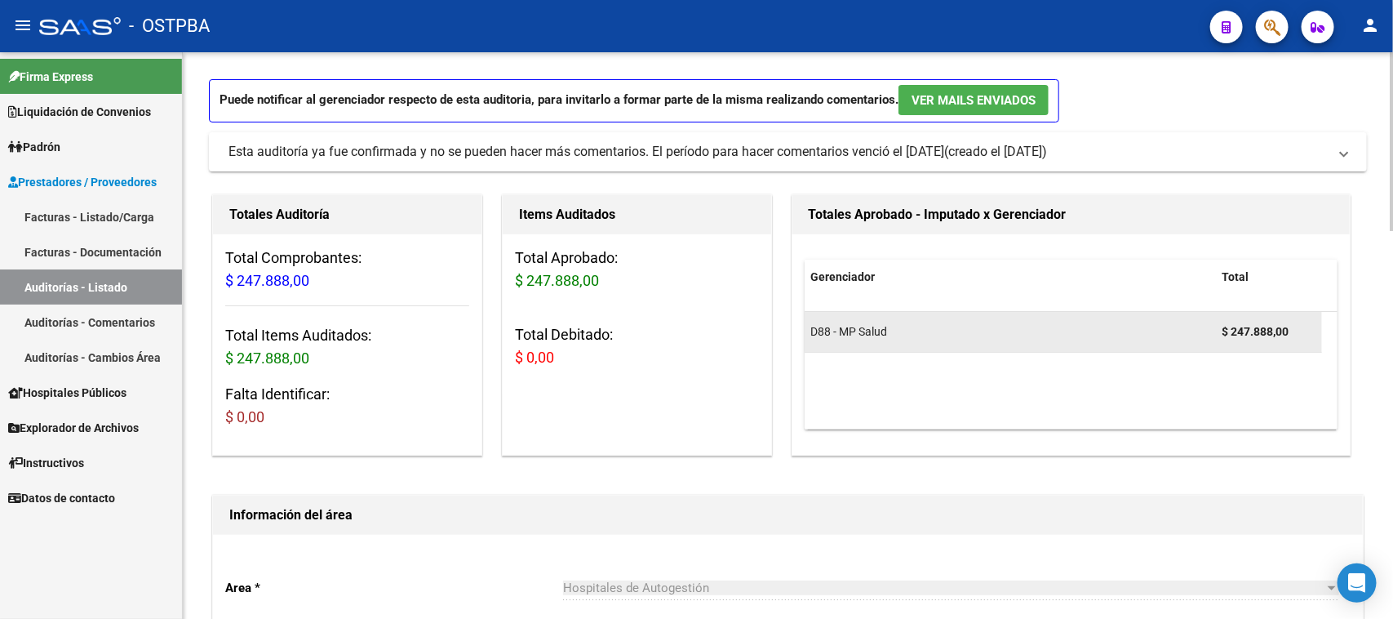
scroll to position [408, 0]
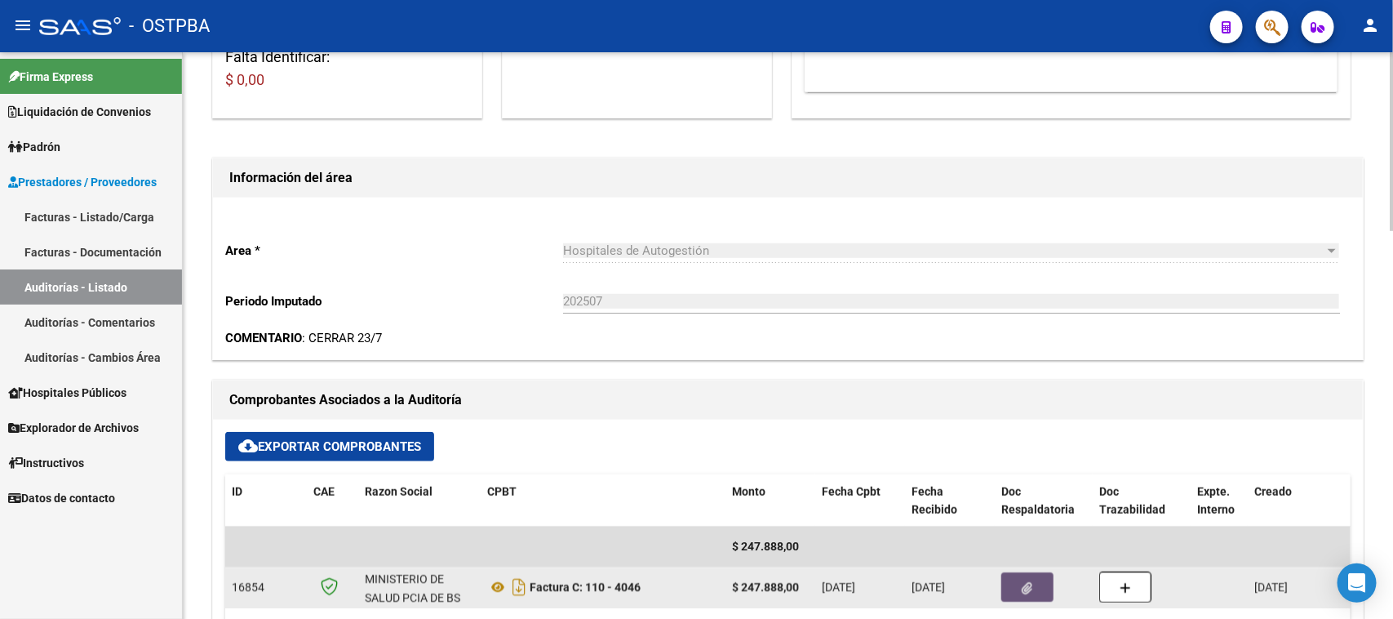
click at [1017, 579] on button "button" at bounding box center [1027, 586] width 52 height 29
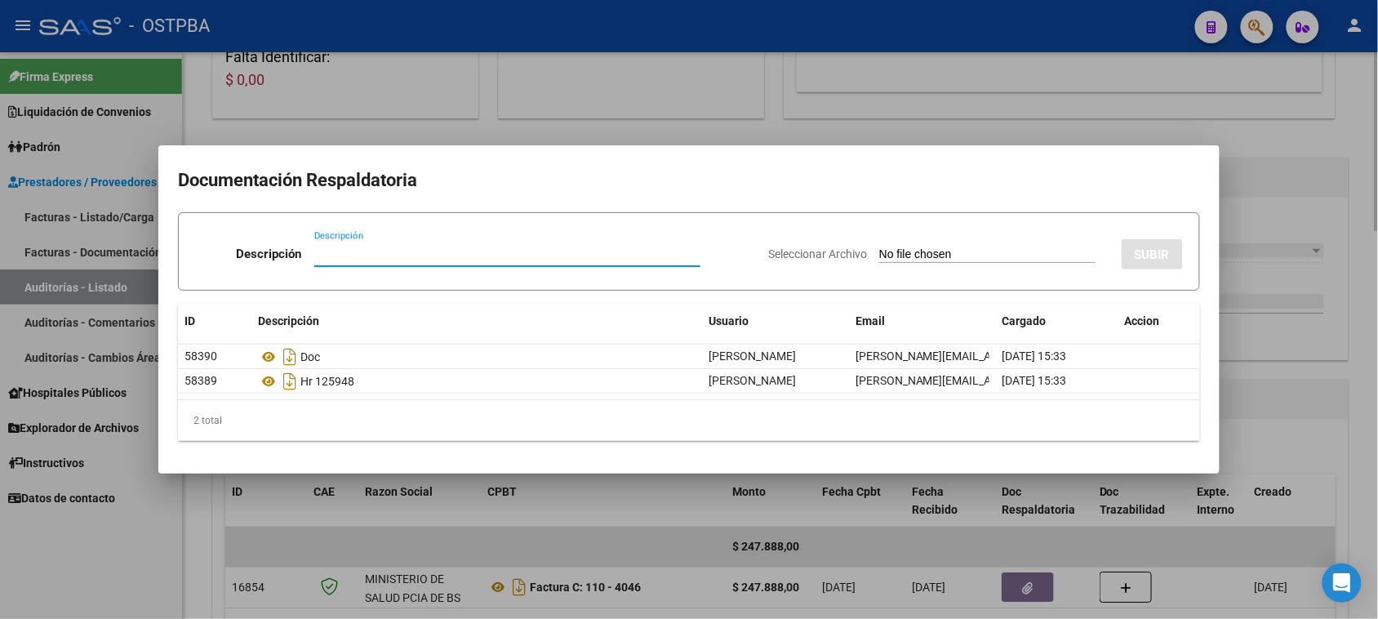
click at [1273, 397] on div at bounding box center [689, 309] width 1378 height 619
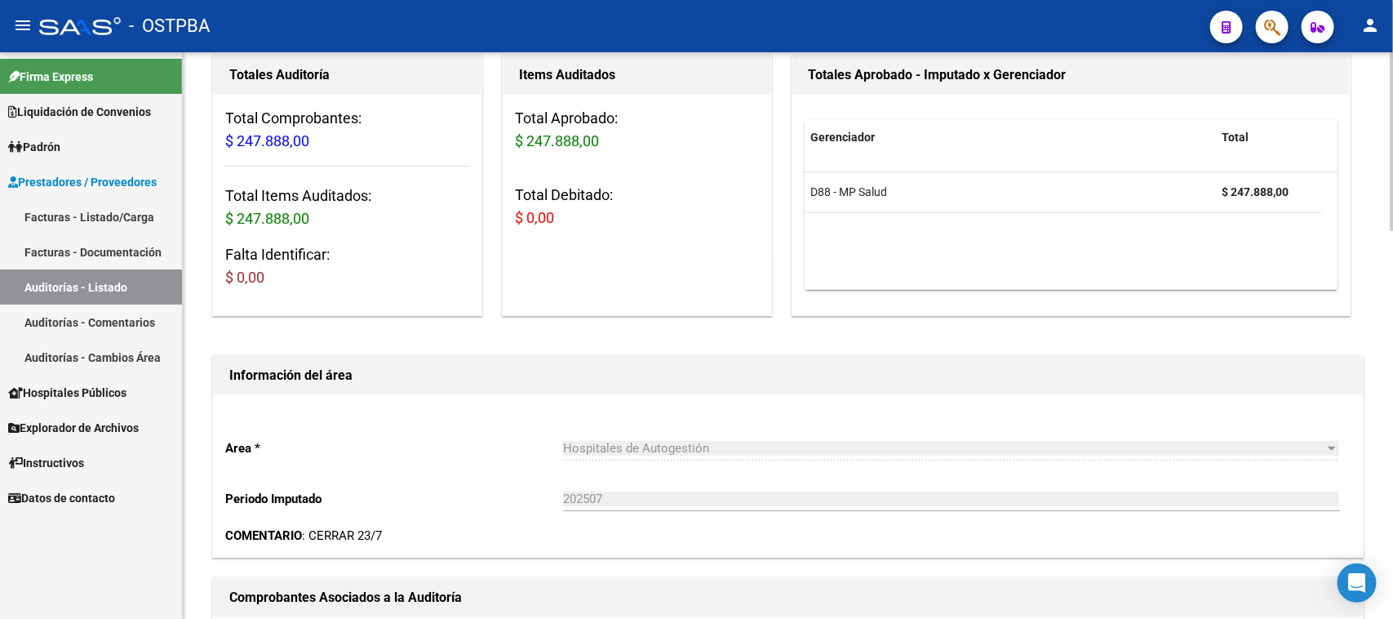
scroll to position [0, 0]
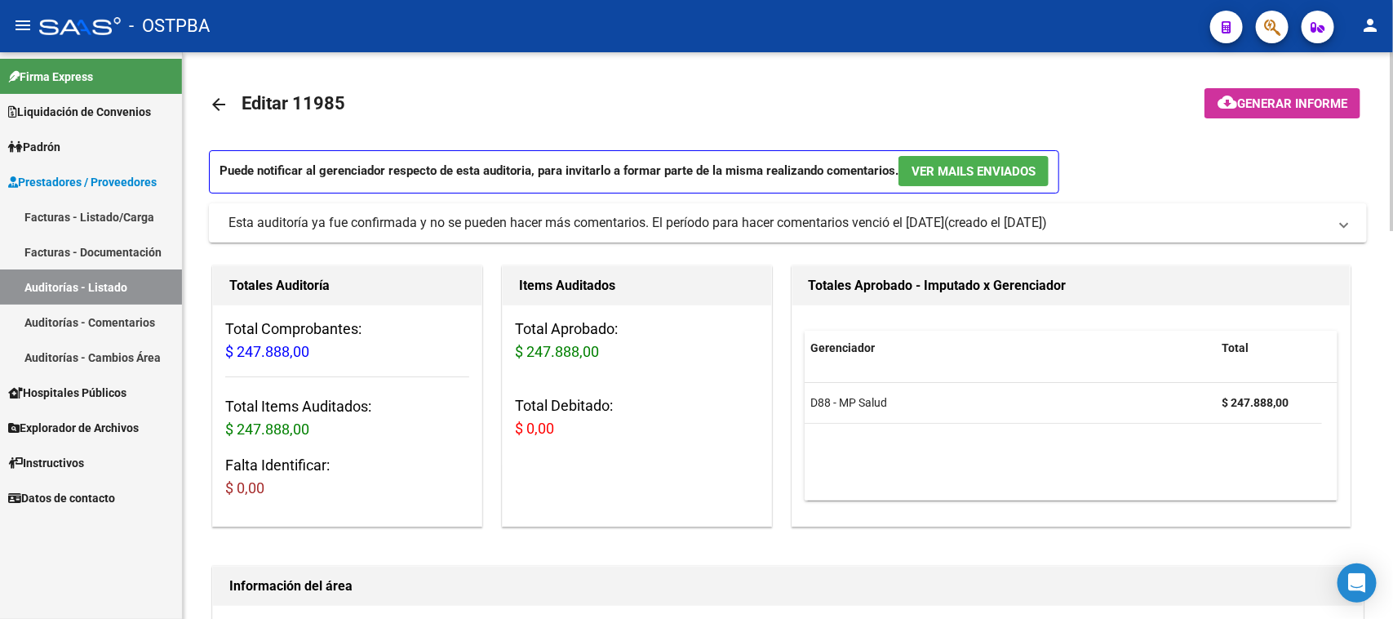
click at [1289, 108] on span "Generar informe" at bounding box center [1292, 103] width 110 height 15
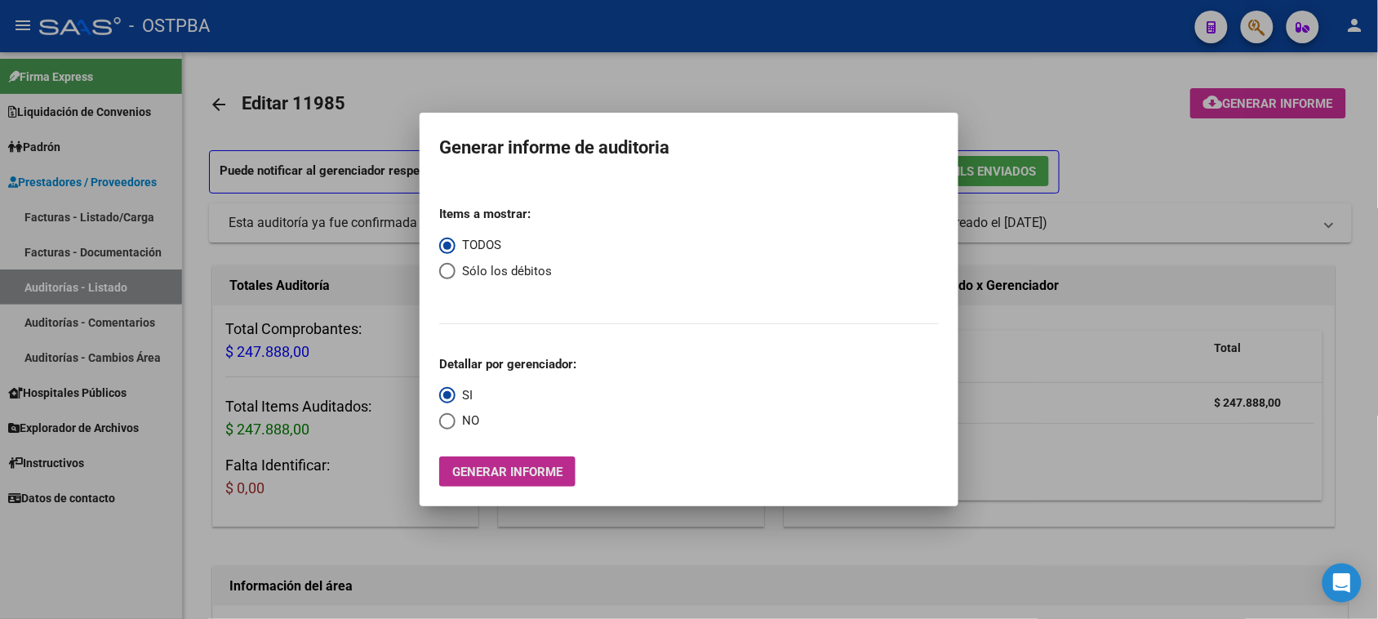
click at [464, 470] on span "Generar informe" at bounding box center [507, 471] width 110 height 15
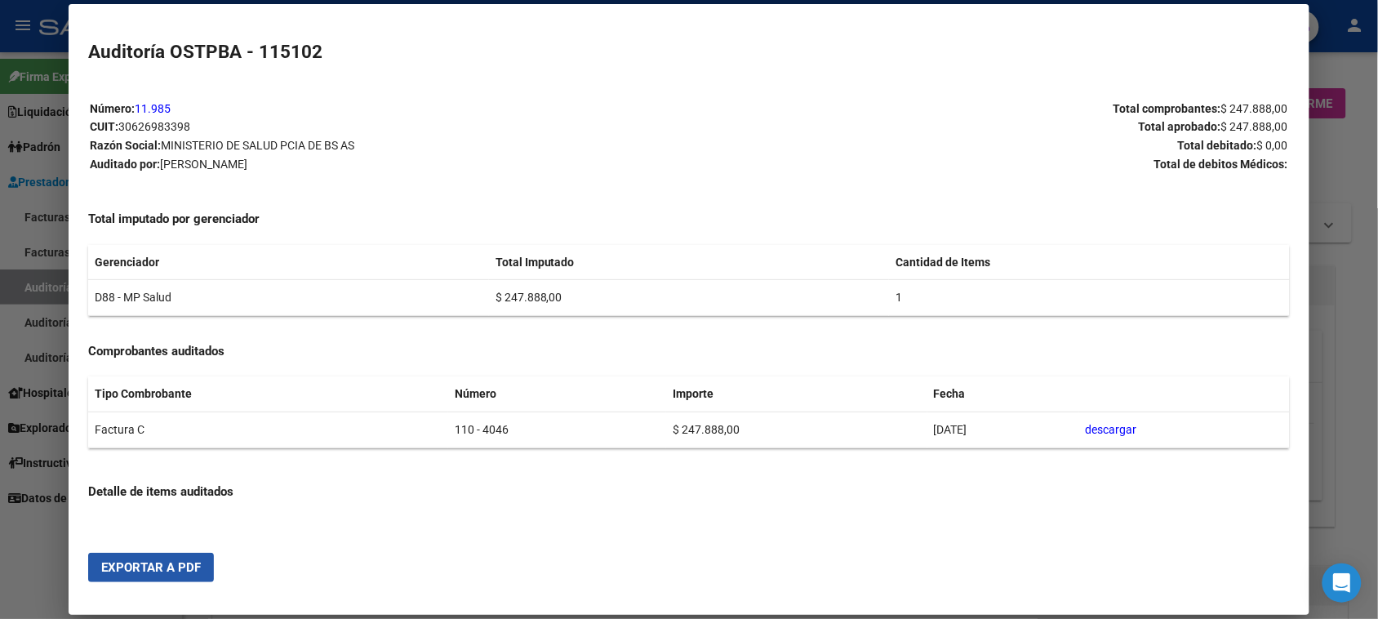
click at [167, 566] on span "Exportar a PDF" at bounding box center [151, 567] width 100 height 15
click at [23, 287] on div at bounding box center [689, 309] width 1378 height 619
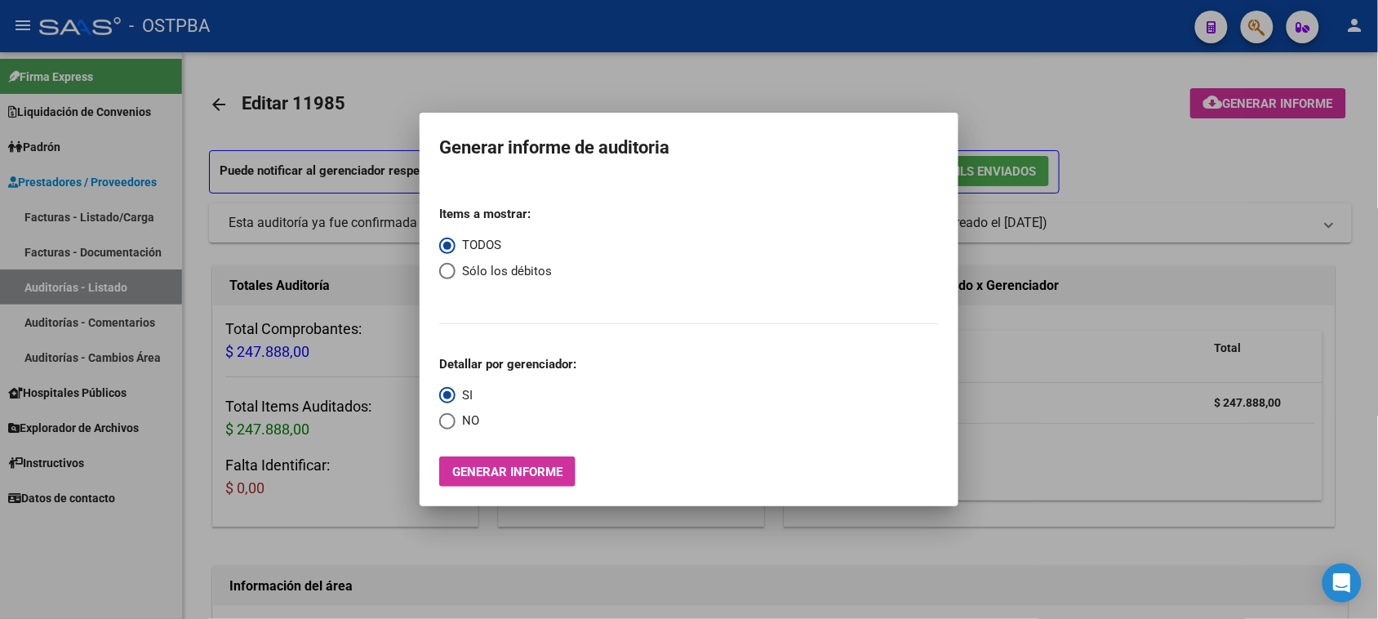
click at [23, 287] on div at bounding box center [689, 309] width 1378 height 619
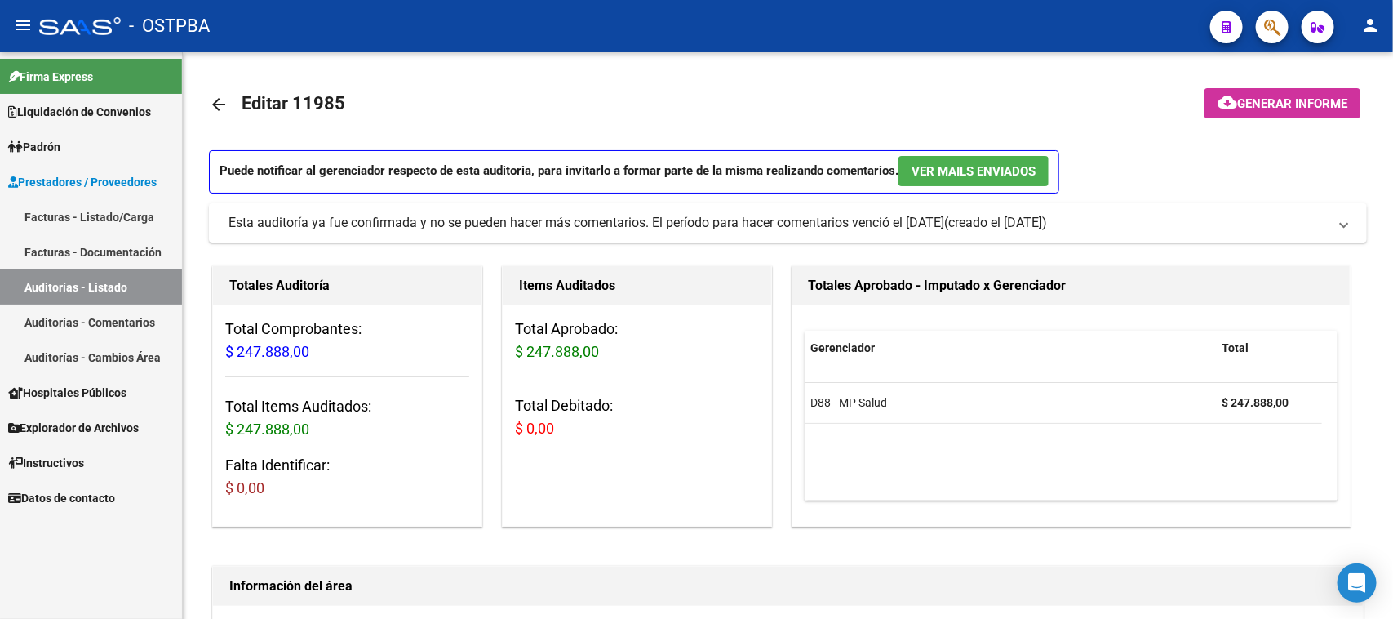
click at [73, 288] on link "Auditorías - Listado" at bounding box center [91, 286] width 182 height 35
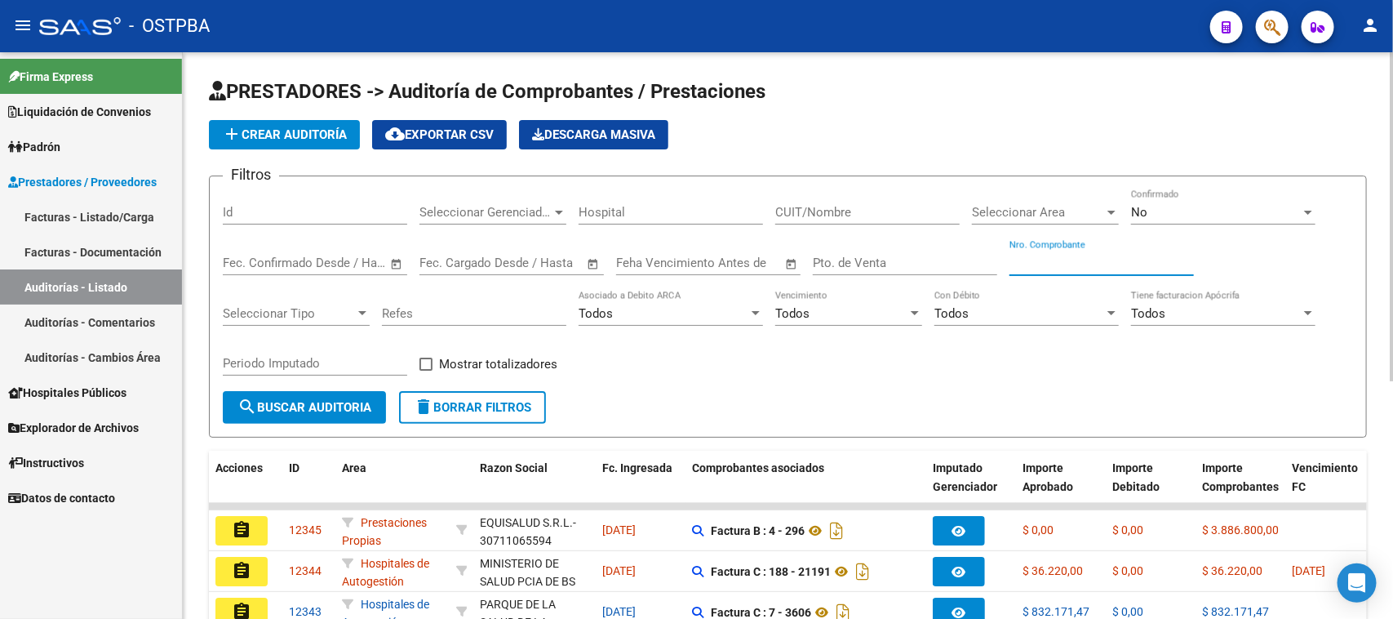
drag, startPoint x: 1038, startPoint y: 266, endPoint x: 1392, endPoint y: 315, distance: 357.6
click at [1046, 265] on input "Nro. Comprobante" at bounding box center [1102, 262] width 184 height 15
click at [1161, 211] on div "No" at bounding box center [1216, 212] width 170 height 15
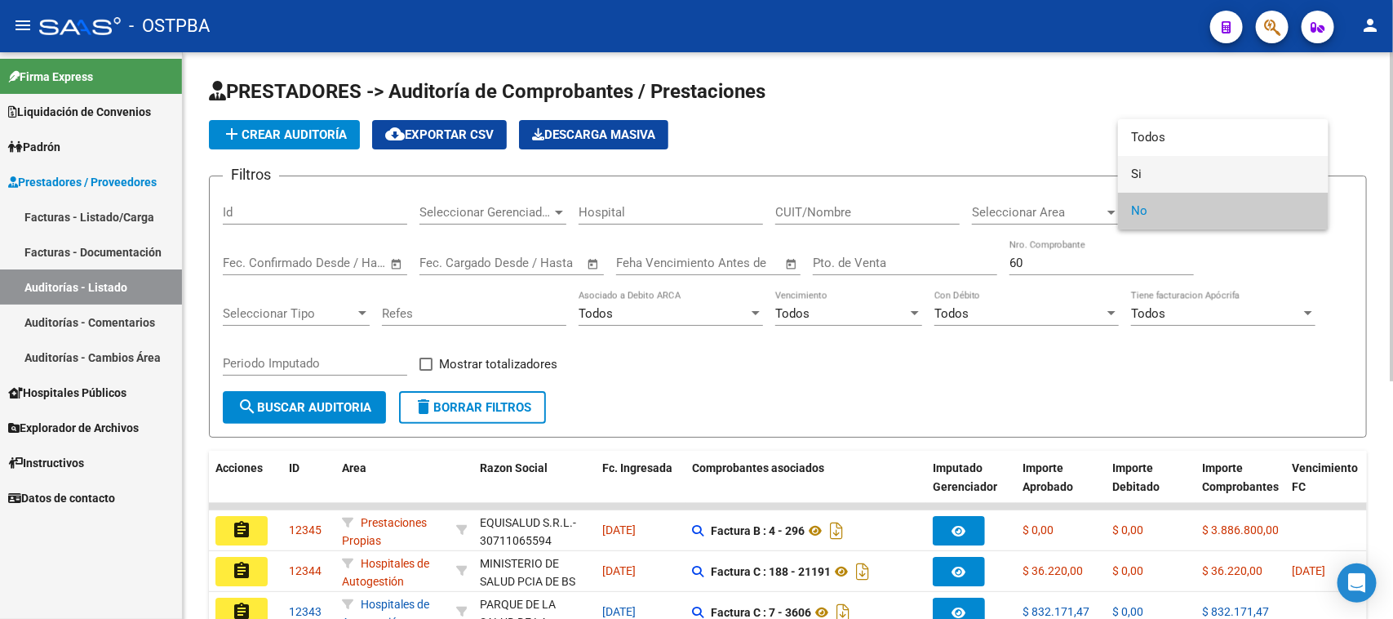
drag, startPoint x: 1139, startPoint y: 172, endPoint x: 1120, endPoint y: 173, distance: 18.8
click at [1138, 172] on span "Si" at bounding box center [1223, 174] width 184 height 37
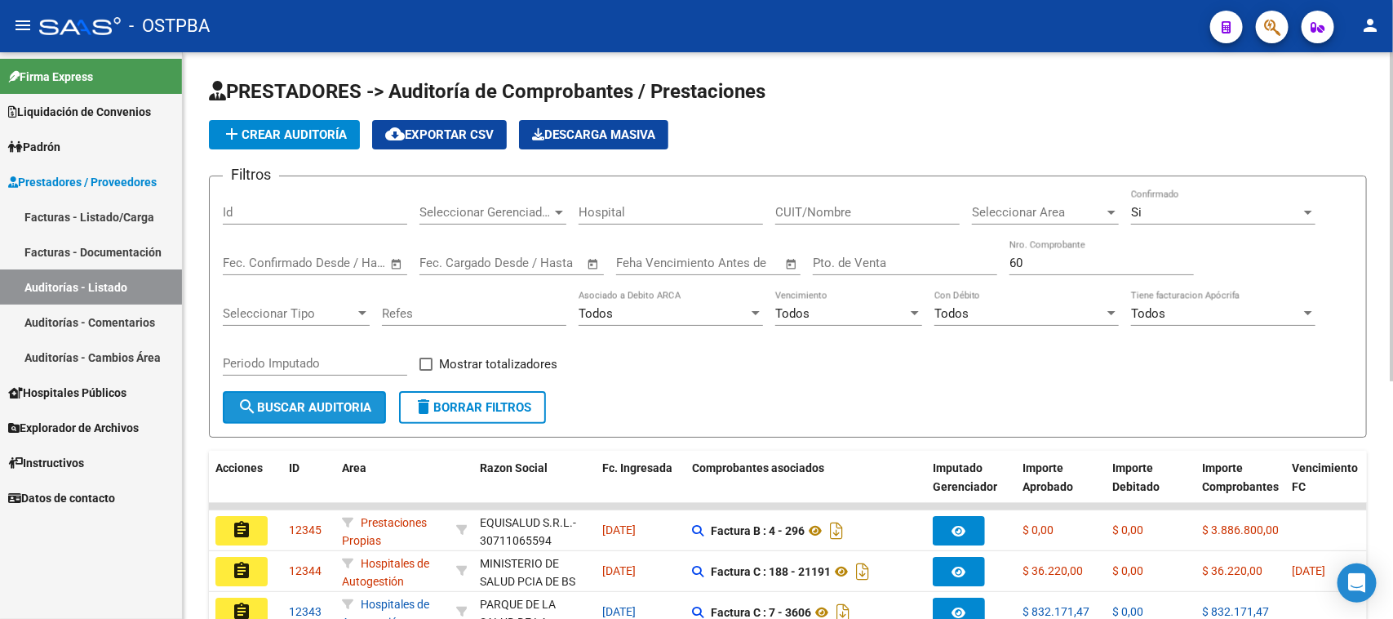
click at [343, 405] on span "search Buscar Auditoria" at bounding box center [304, 407] width 134 height 15
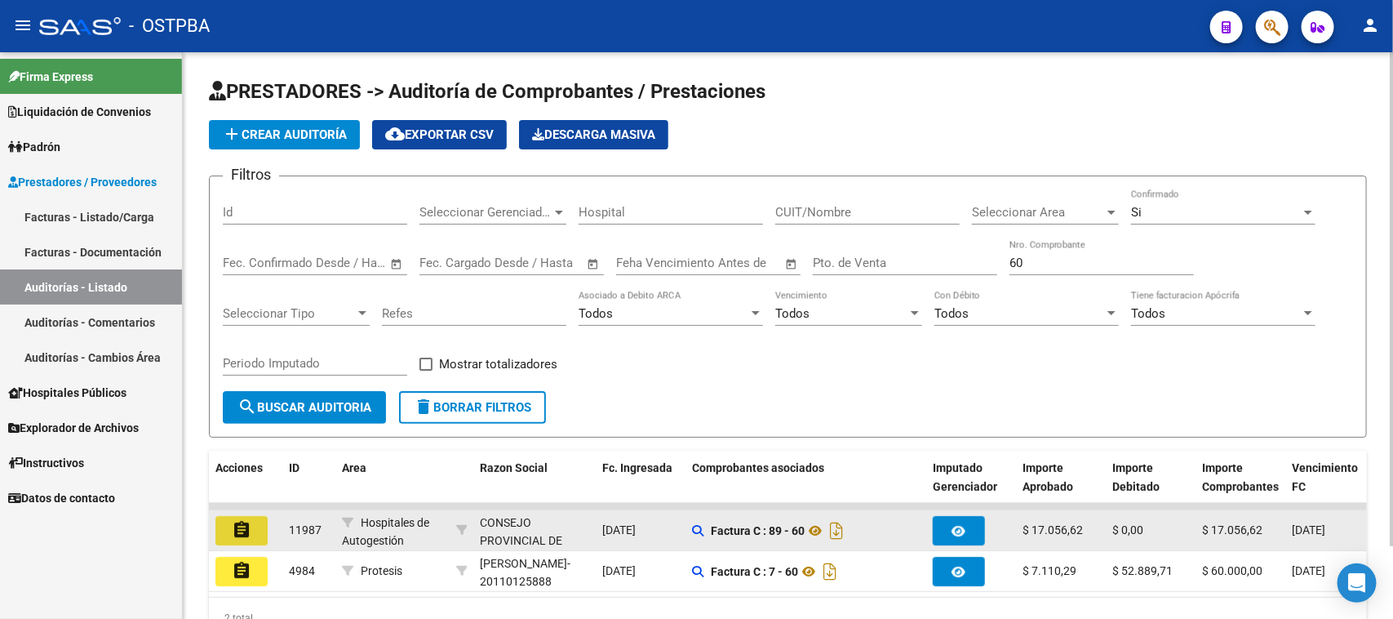
click at [249, 521] on mat-icon "assignment" at bounding box center [242, 530] width 20 height 20
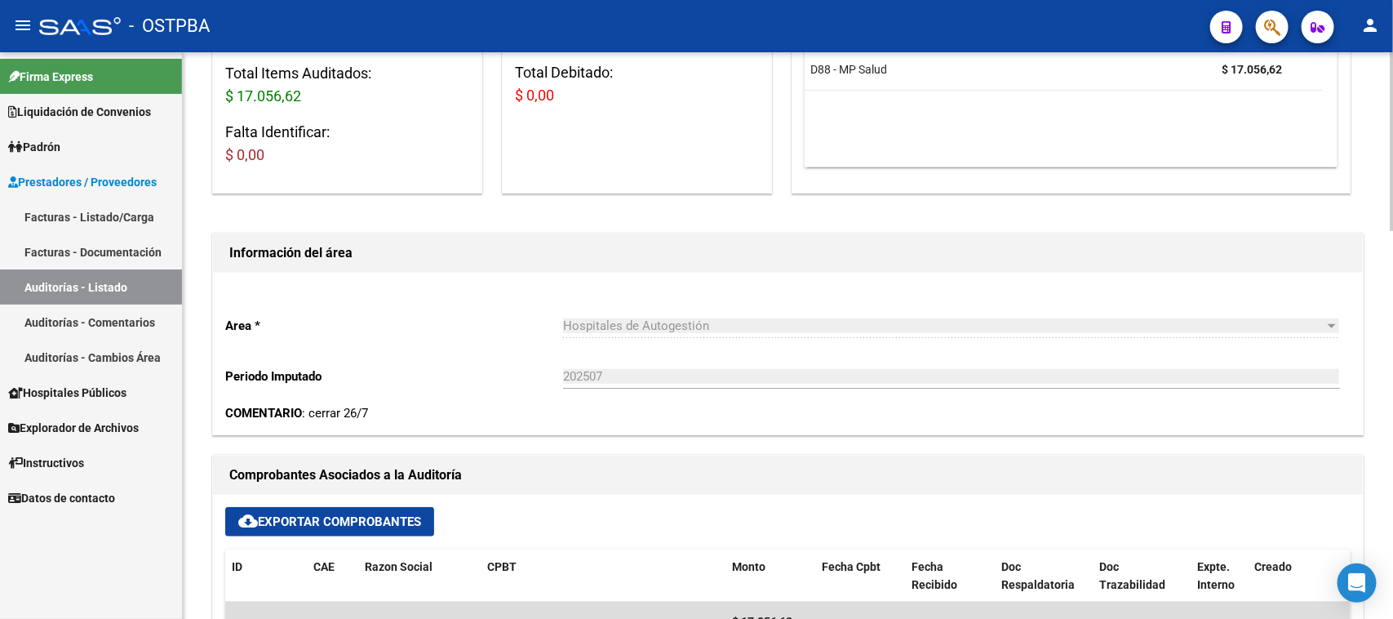
scroll to position [612, 0]
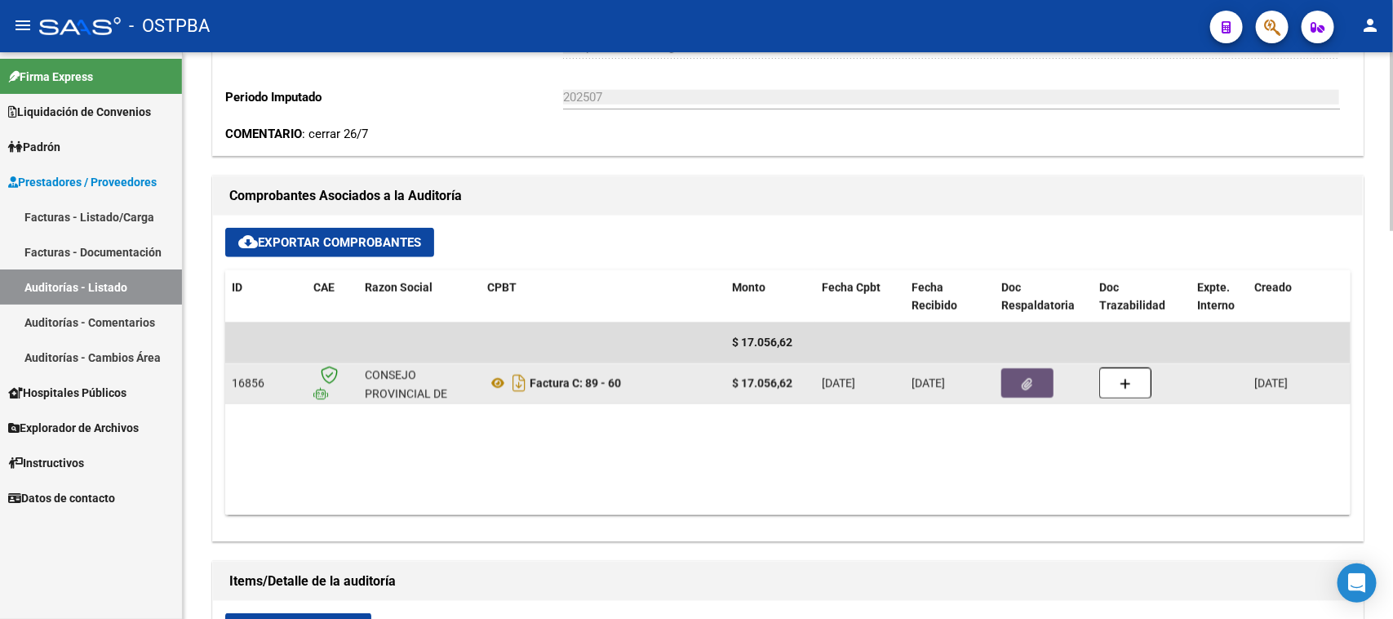
click at [1038, 373] on button "button" at bounding box center [1027, 382] width 52 height 29
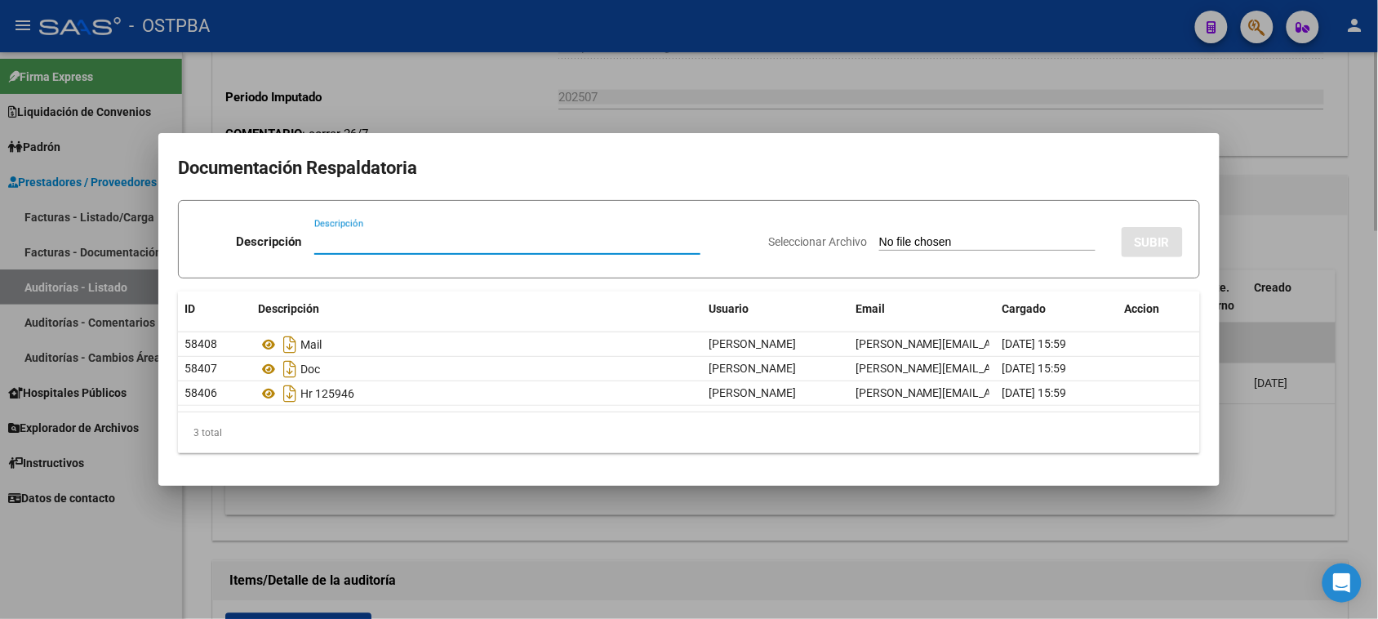
drag, startPoint x: 540, startPoint y: 527, endPoint x: 1231, endPoint y: 434, distance: 696.7
click at [551, 527] on div at bounding box center [689, 309] width 1378 height 619
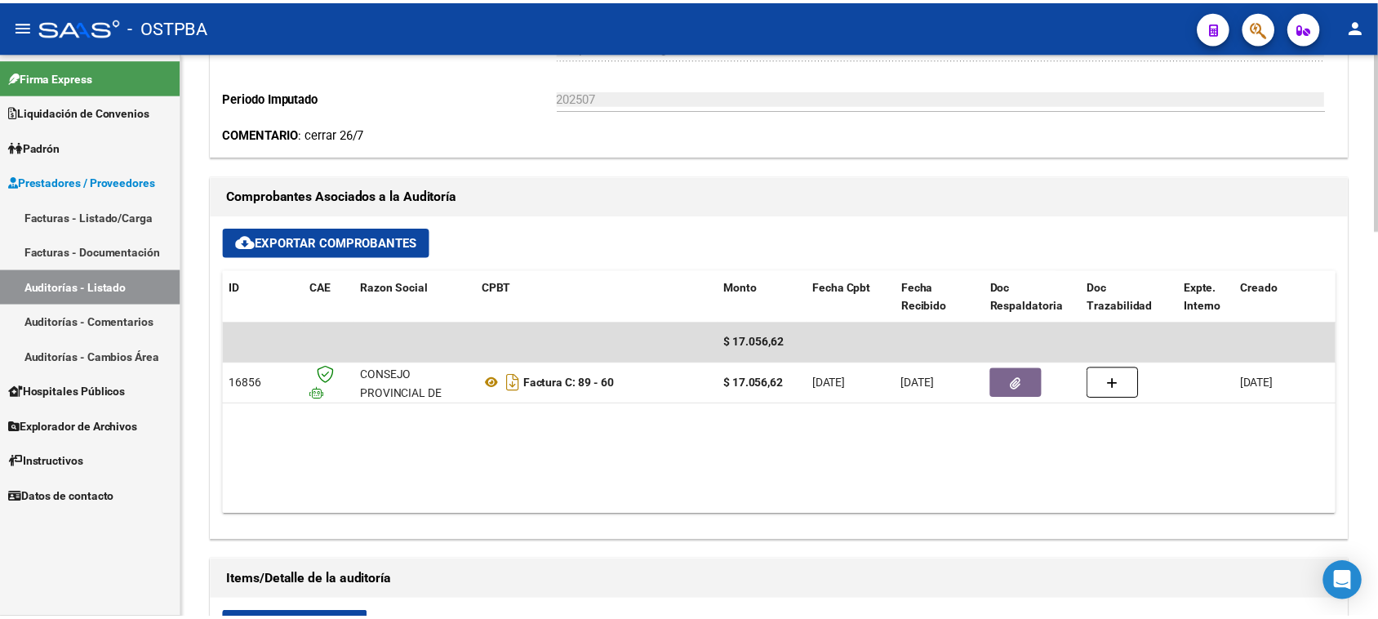
scroll to position [0, 0]
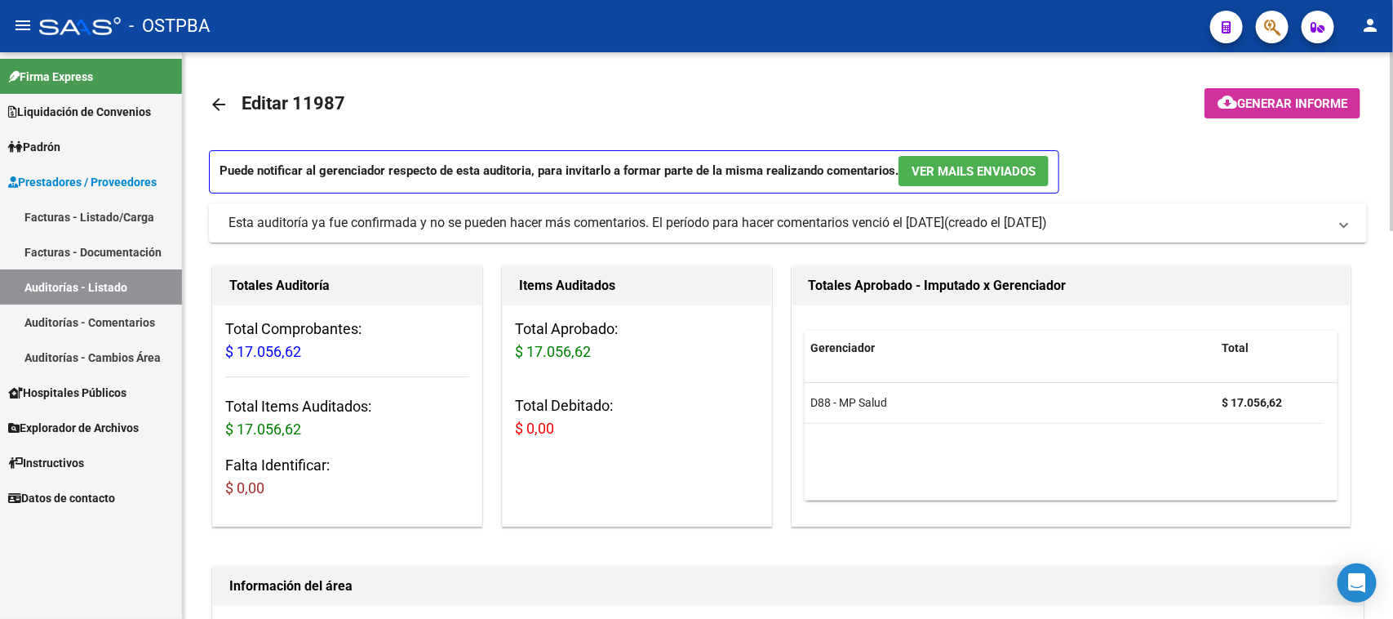
click at [1276, 112] on button "cloud_download Generar informe" at bounding box center [1283, 103] width 156 height 30
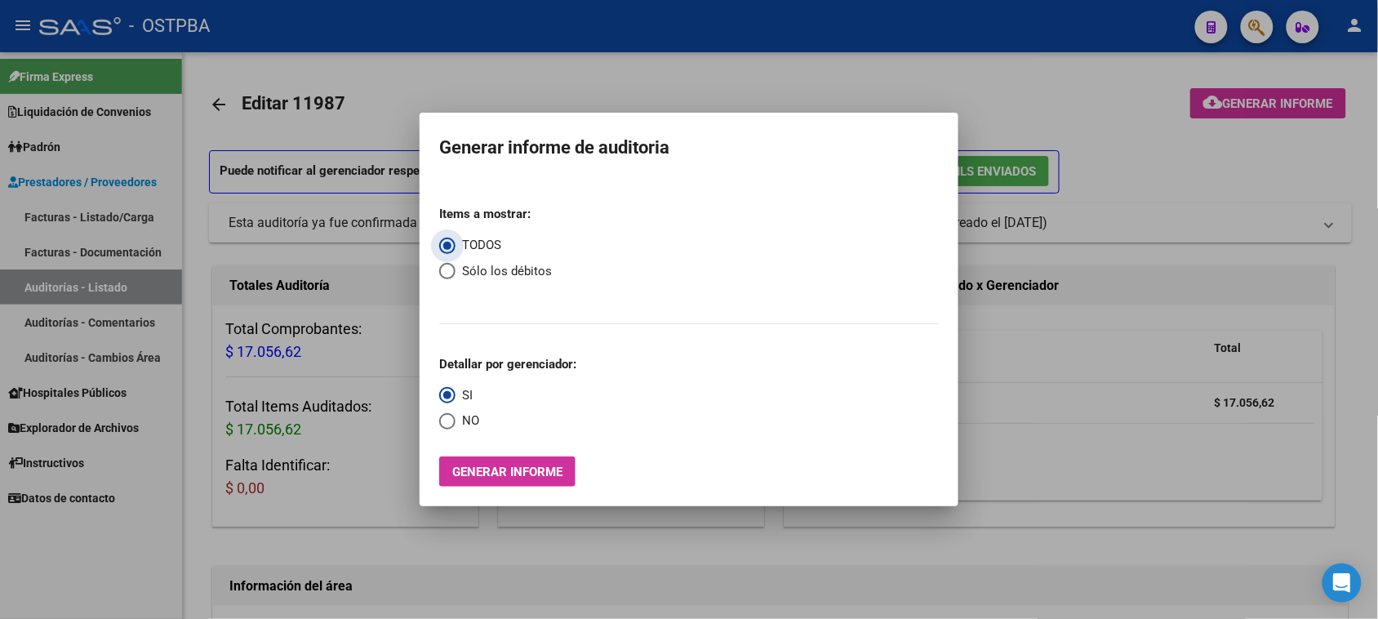
click at [488, 476] on span "Generar informe" at bounding box center [507, 471] width 110 height 15
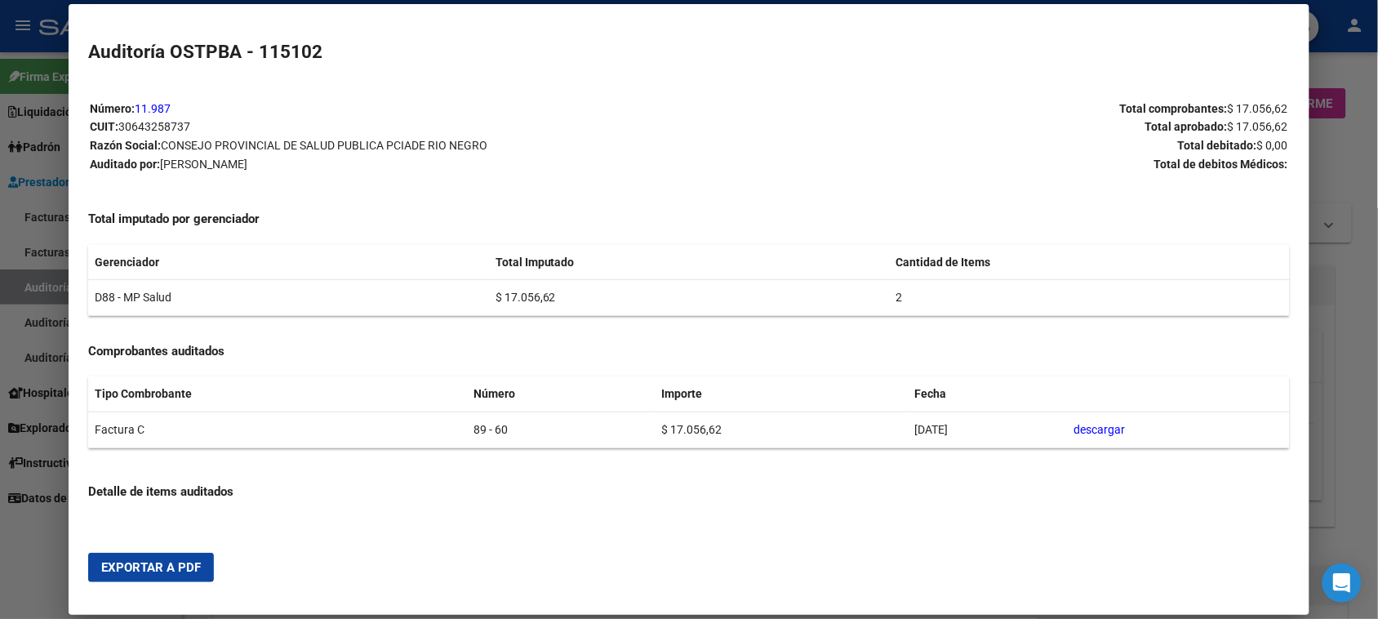
click at [178, 561] on span "Exportar a PDF" at bounding box center [151, 567] width 100 height 15
